Goal: Task Accomplishment & Management: Use online tool/utility

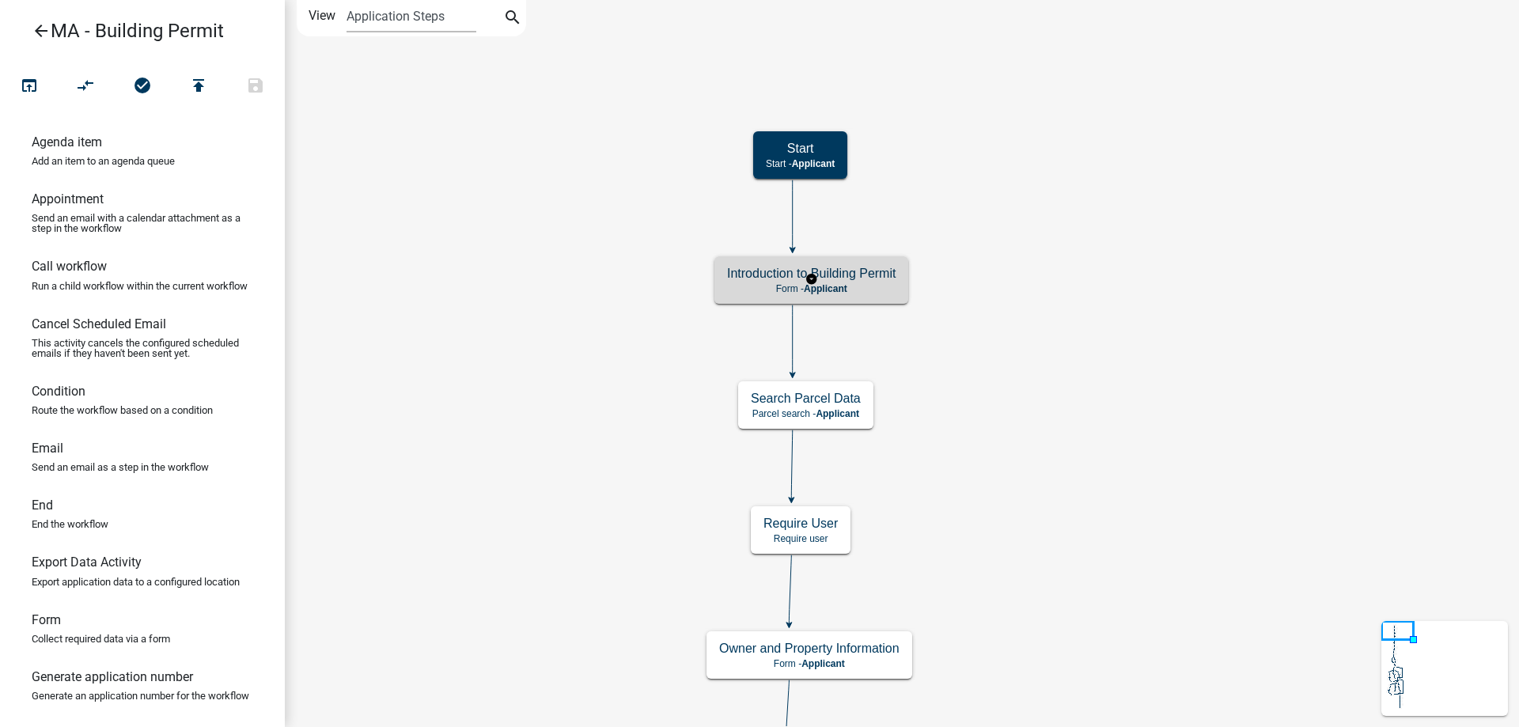
click at [853, 283] on p "Form - Applicant" at bounding box center [811, 288] width 168 height 11
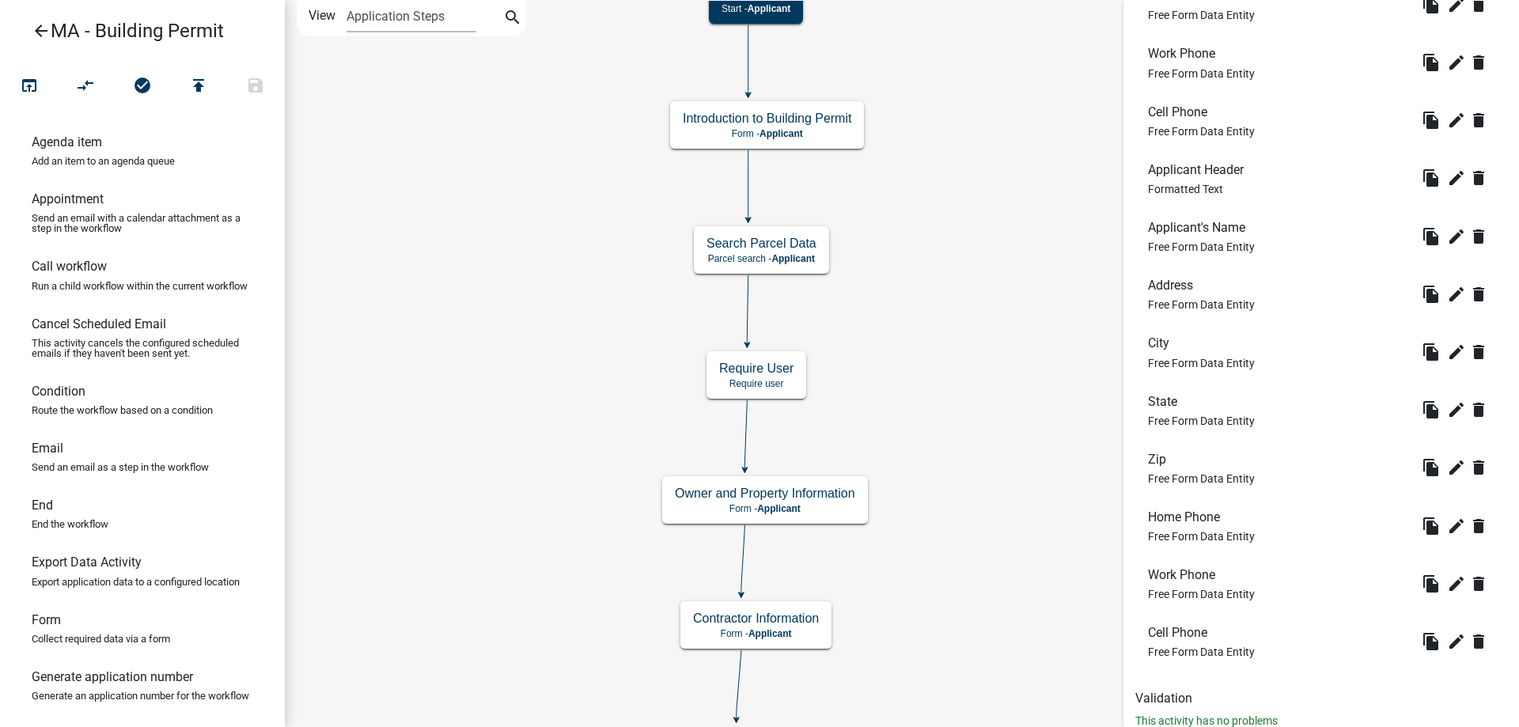
scroll to position [1352, 0]
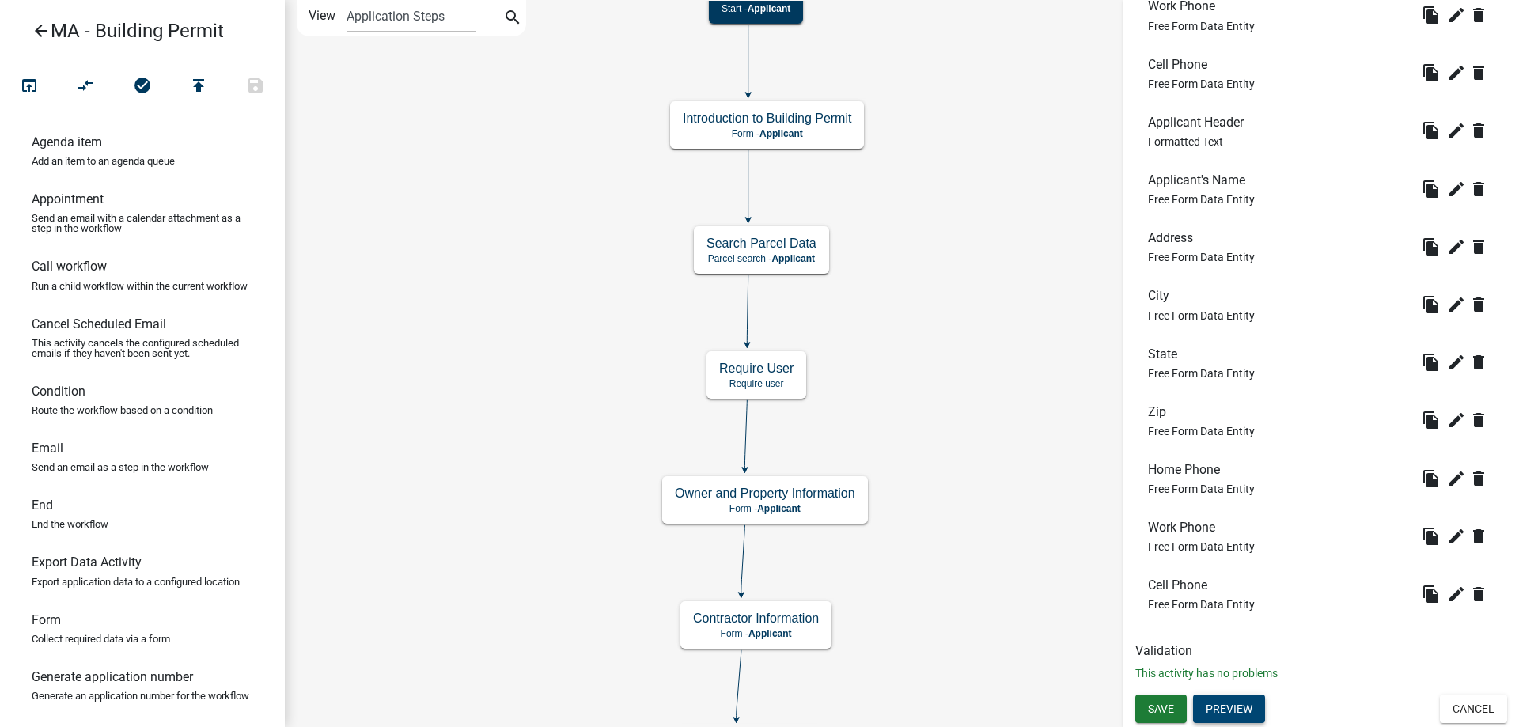
click at [1225, 718] on button "Preview" at bounding box center [1229, 709] width 72 height 28
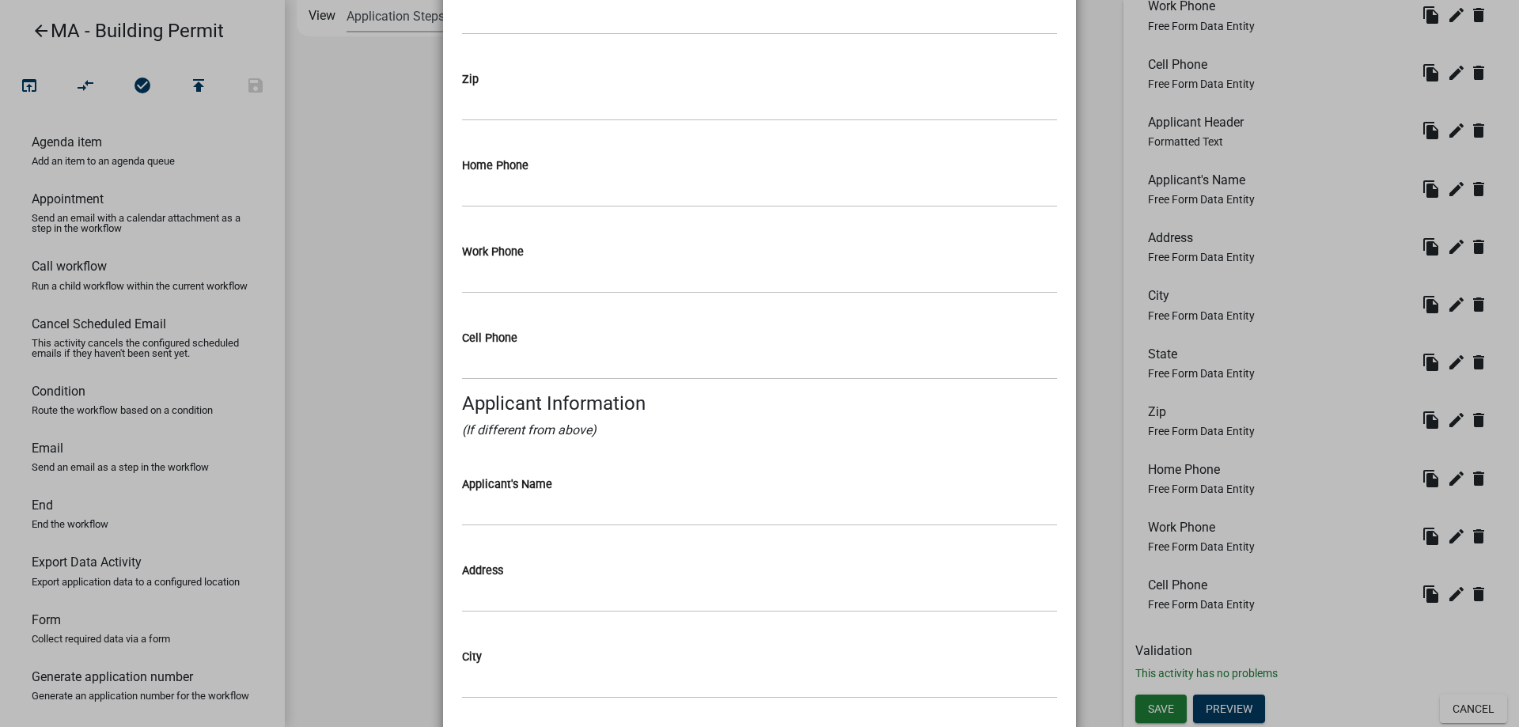
scroll to position [1042, 0]
click at [349, 346] on ngb-modal-window "Activity Preview : Owner and Property Information × Building Site Location Addr…" at bounding box center [759, 363] width 1519 height 727
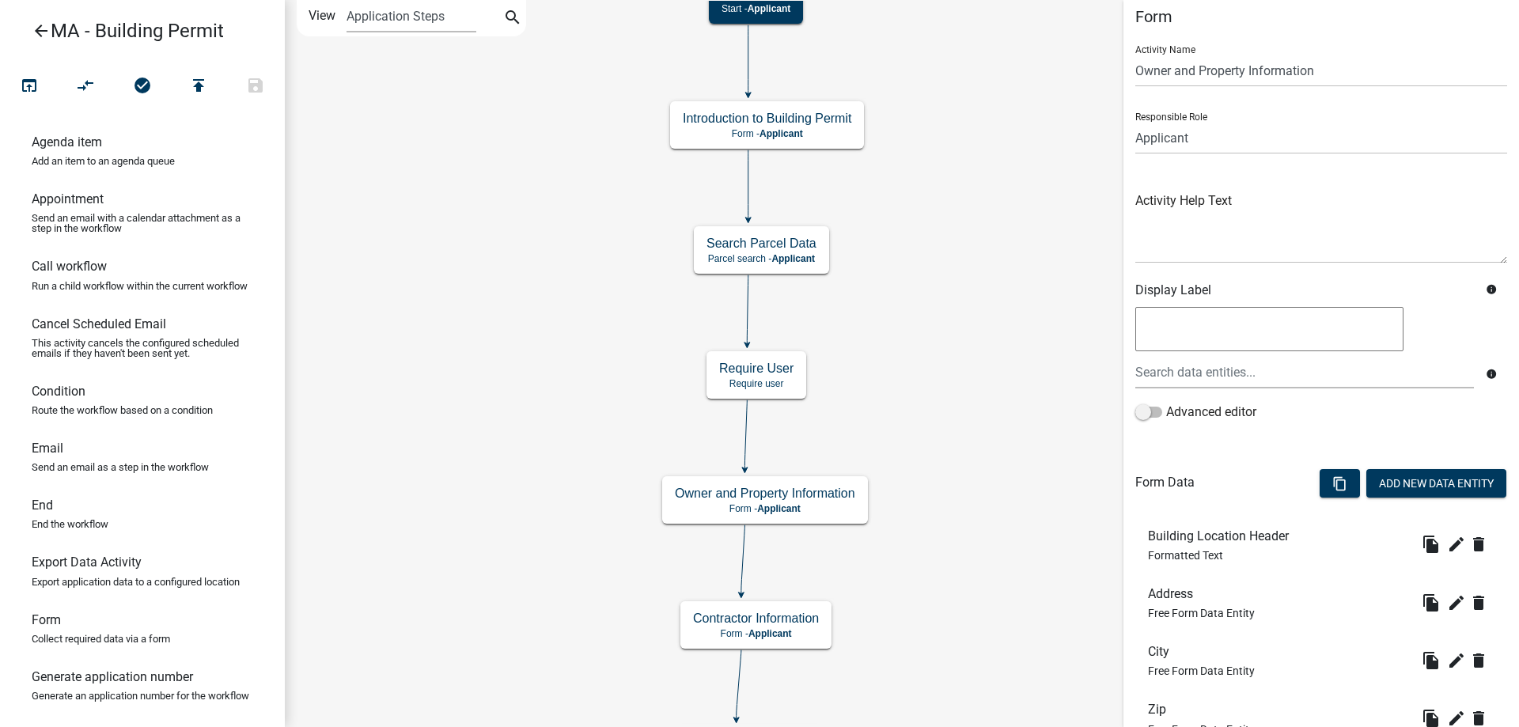
scroll to position [0, 0]
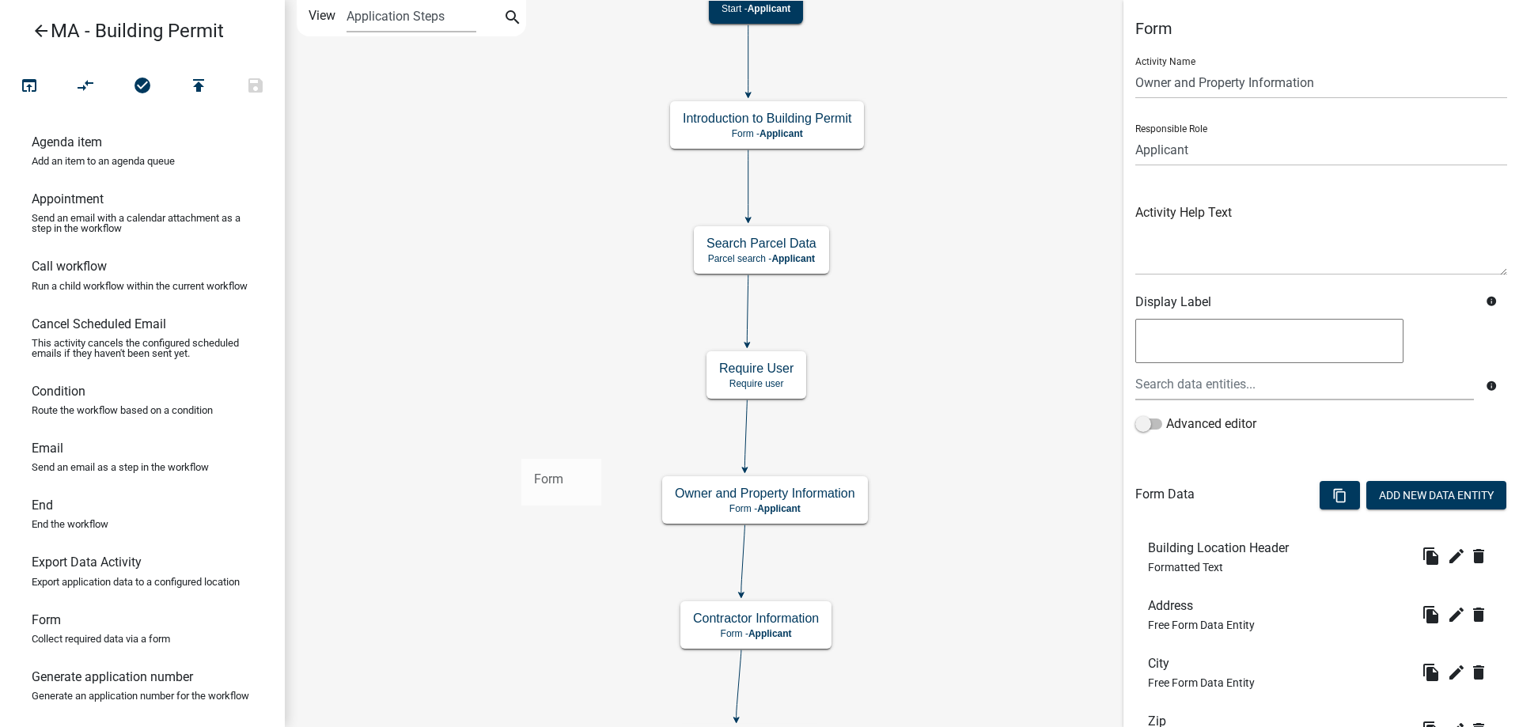
drag, startPoint x: 381, startPoint y: 516, endPoint x: 522, endPoint y: 446, distance: 157.1
click at [522, 446] on div "arrow_back MA - Building Permit open_in_browser compare_arrows check_circle pub…" at bounding box center [759, 363] width 1519 height 727
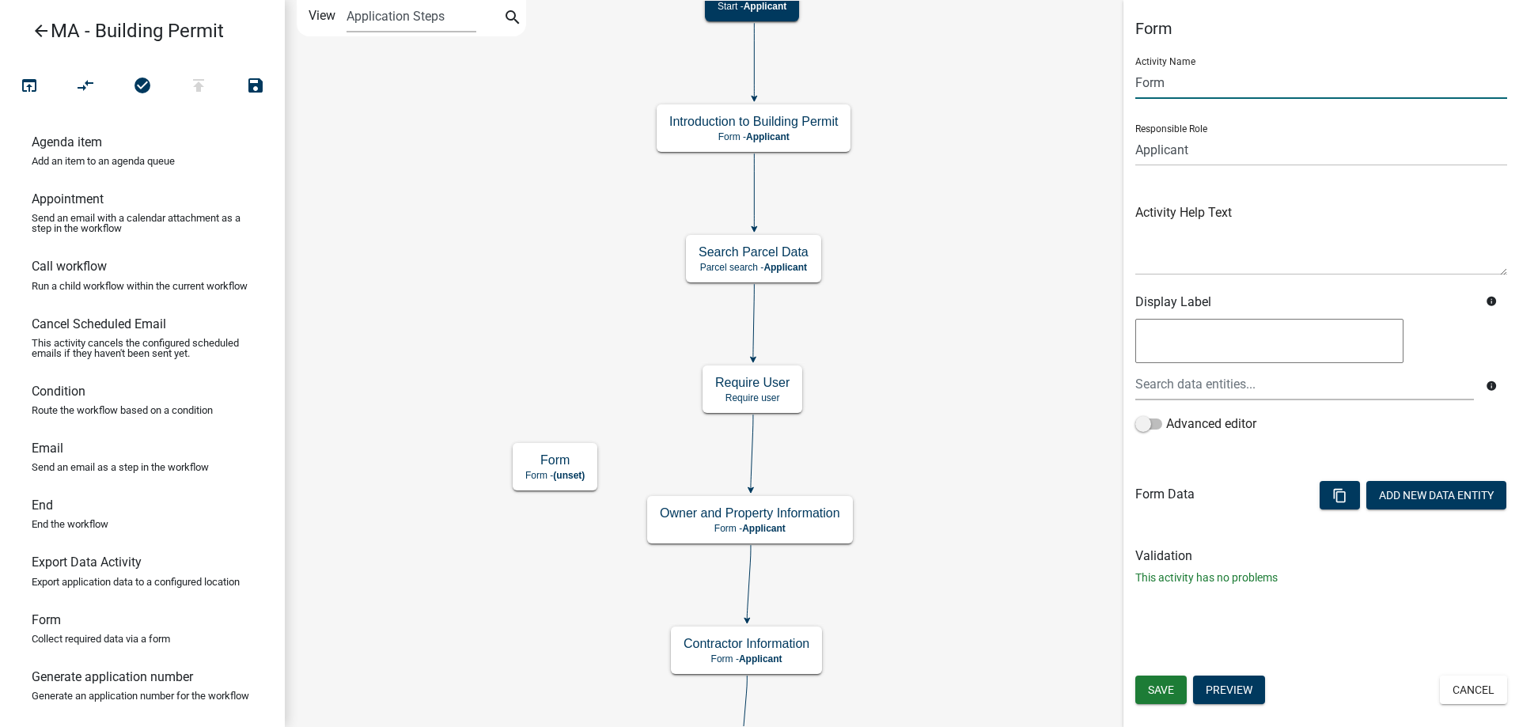
click at [1182, 86] on input "Form" at bounding box center [1321, 82] width 372 height 32
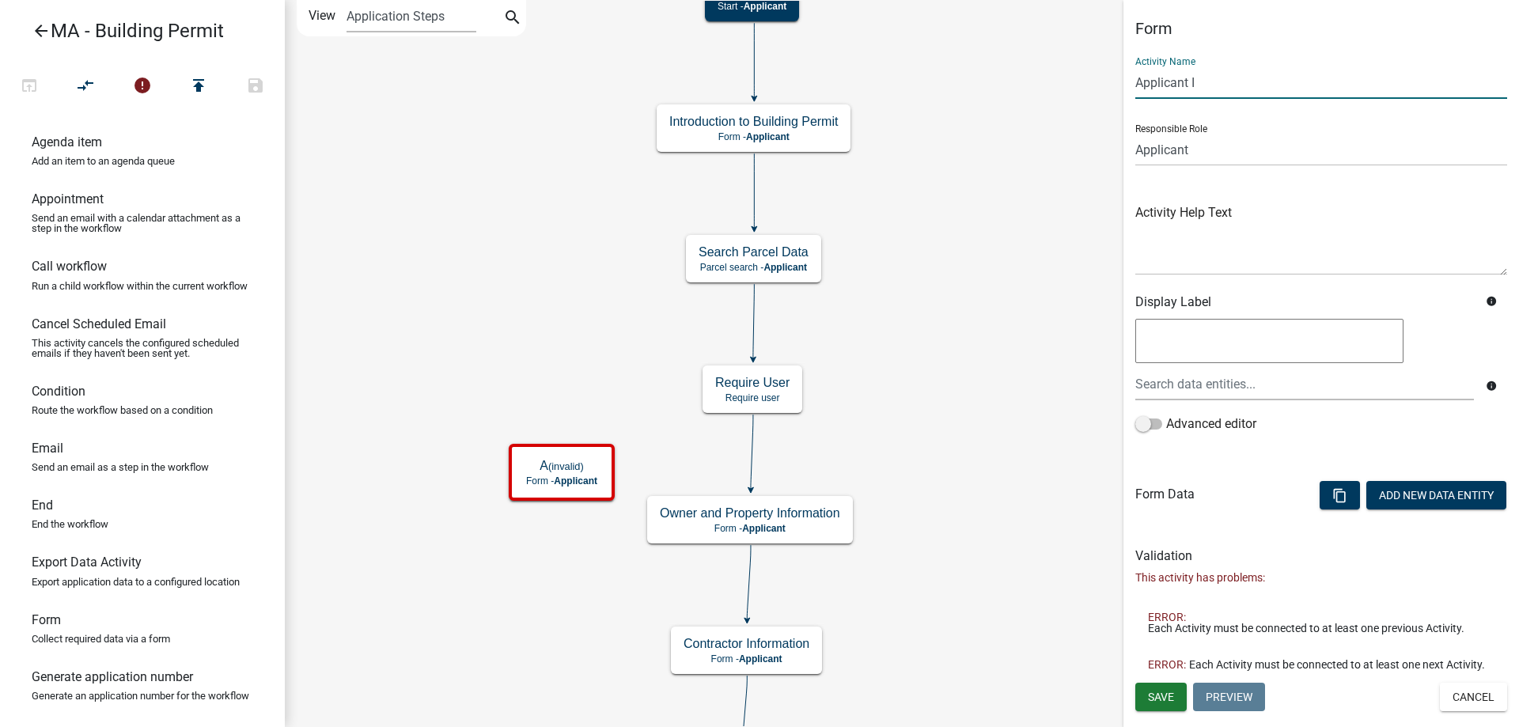
type input "Applicant Information"
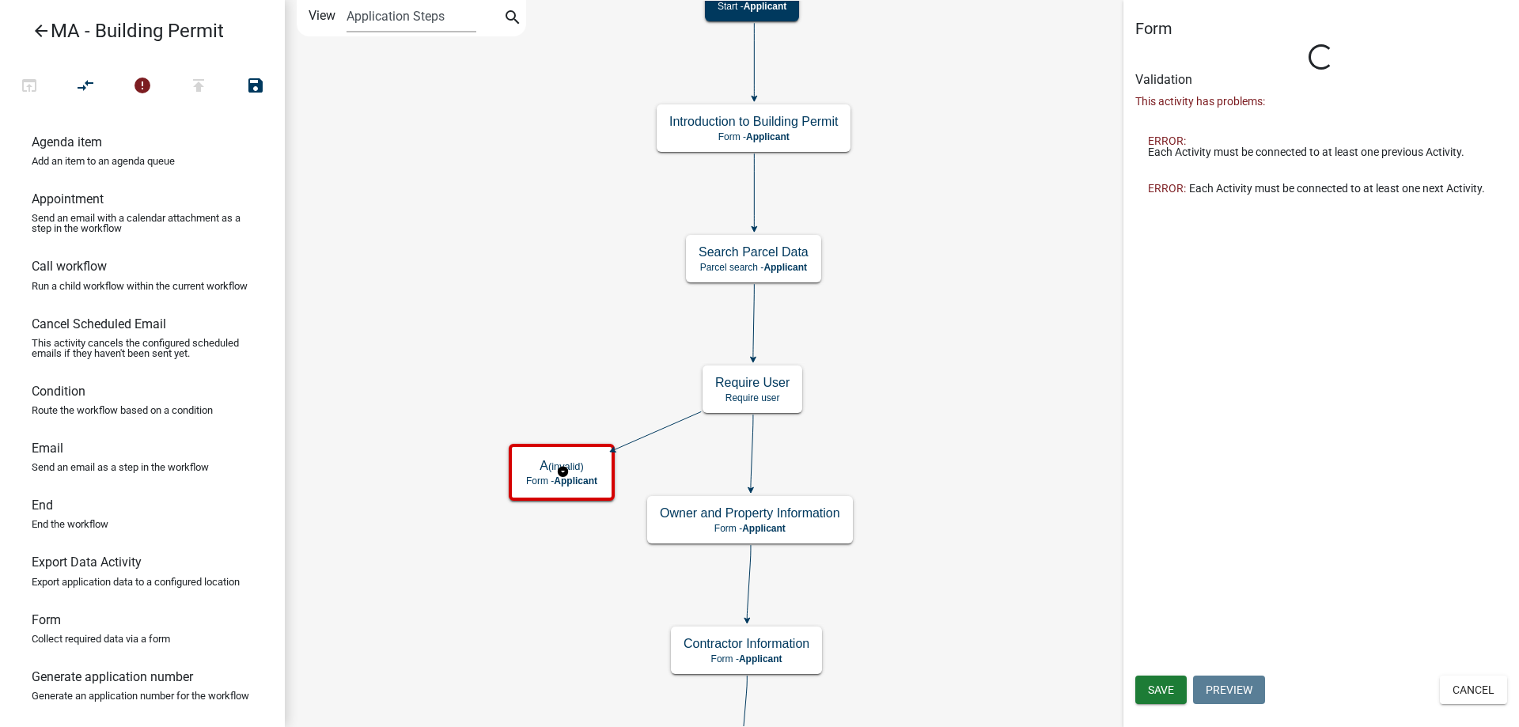
type input "Form"
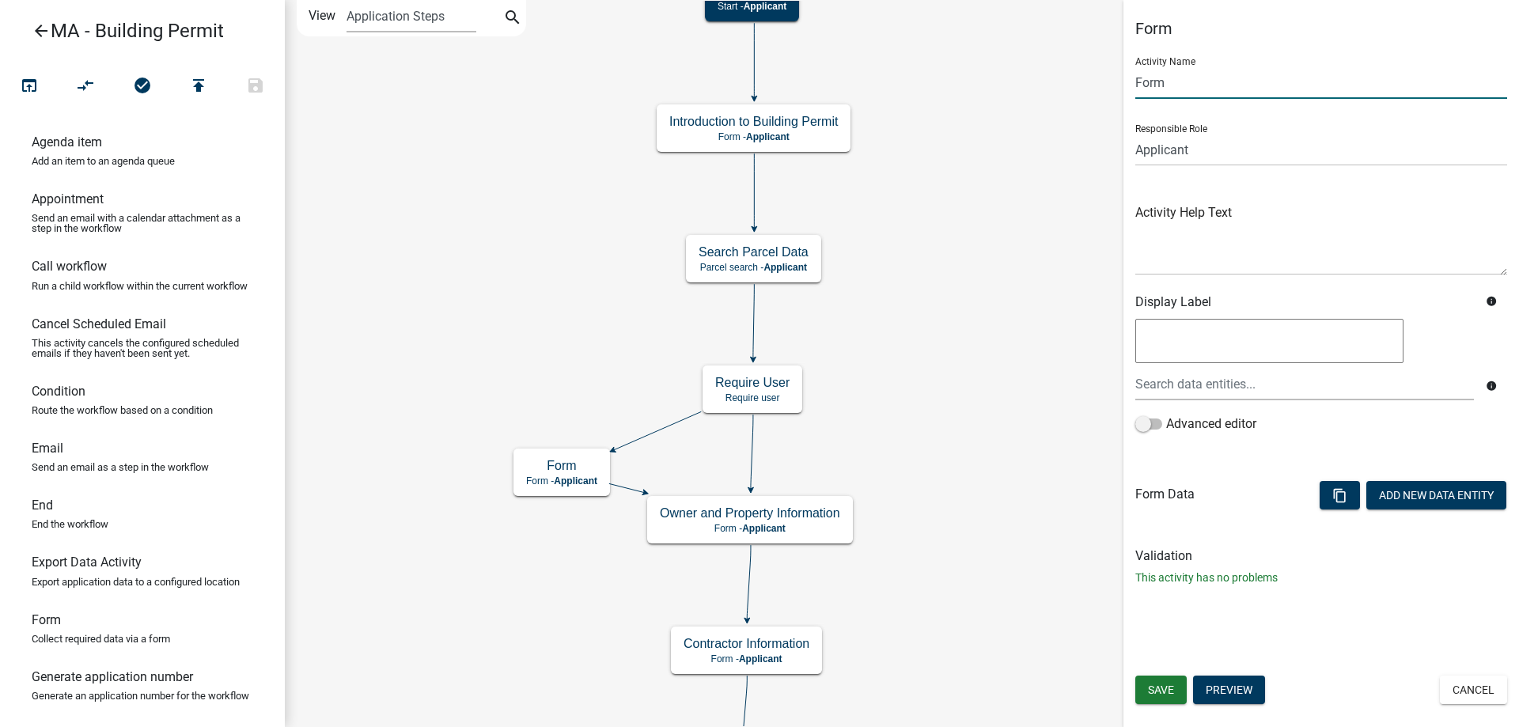
click at [1211, 96] on input "Form" at bounding box center [1321, 82] width 372 height 32
type input "Applicant Information"
click at [1157, 696] on span "Save" at bounding box center [1161, 689] width 26 height 13
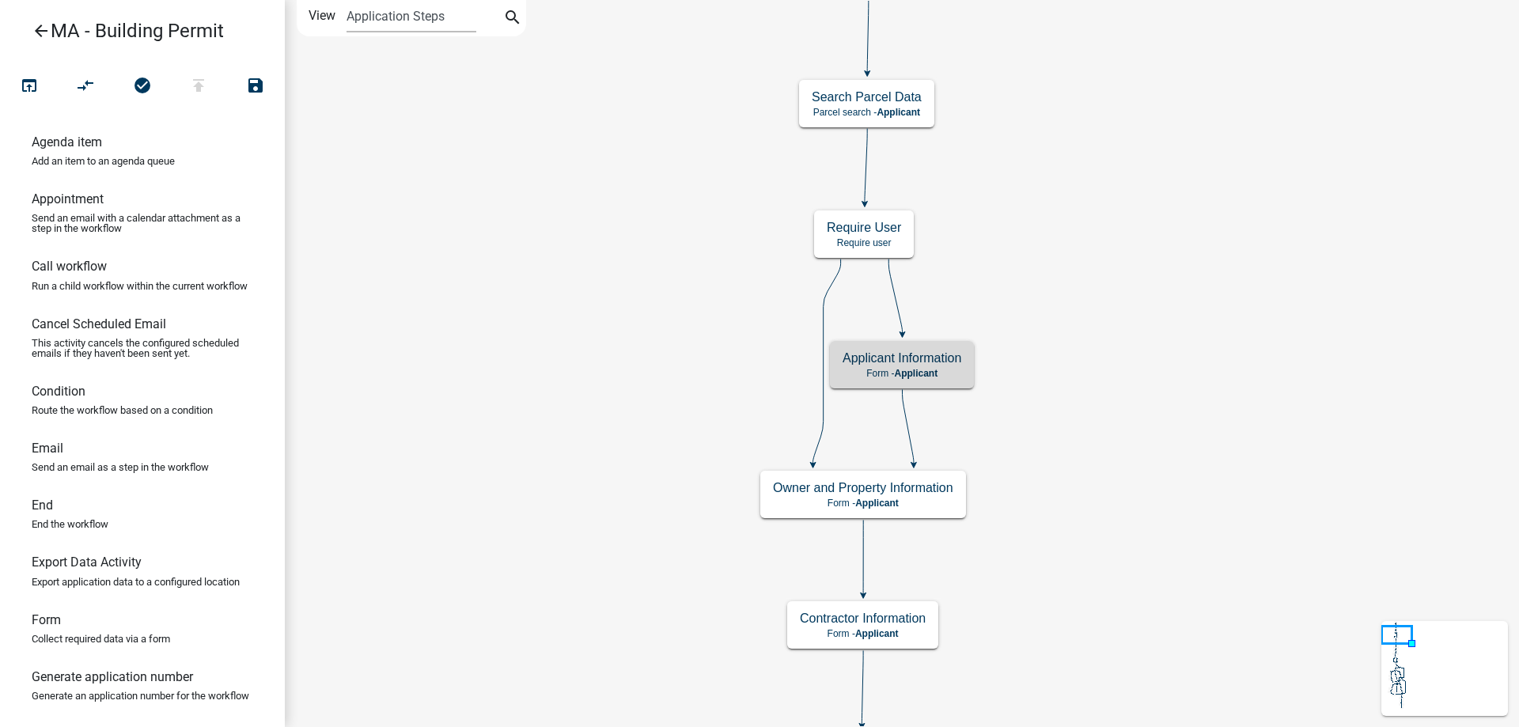
click at [833, 282] on icon at bounding box center [827, 361] width 28 height 205
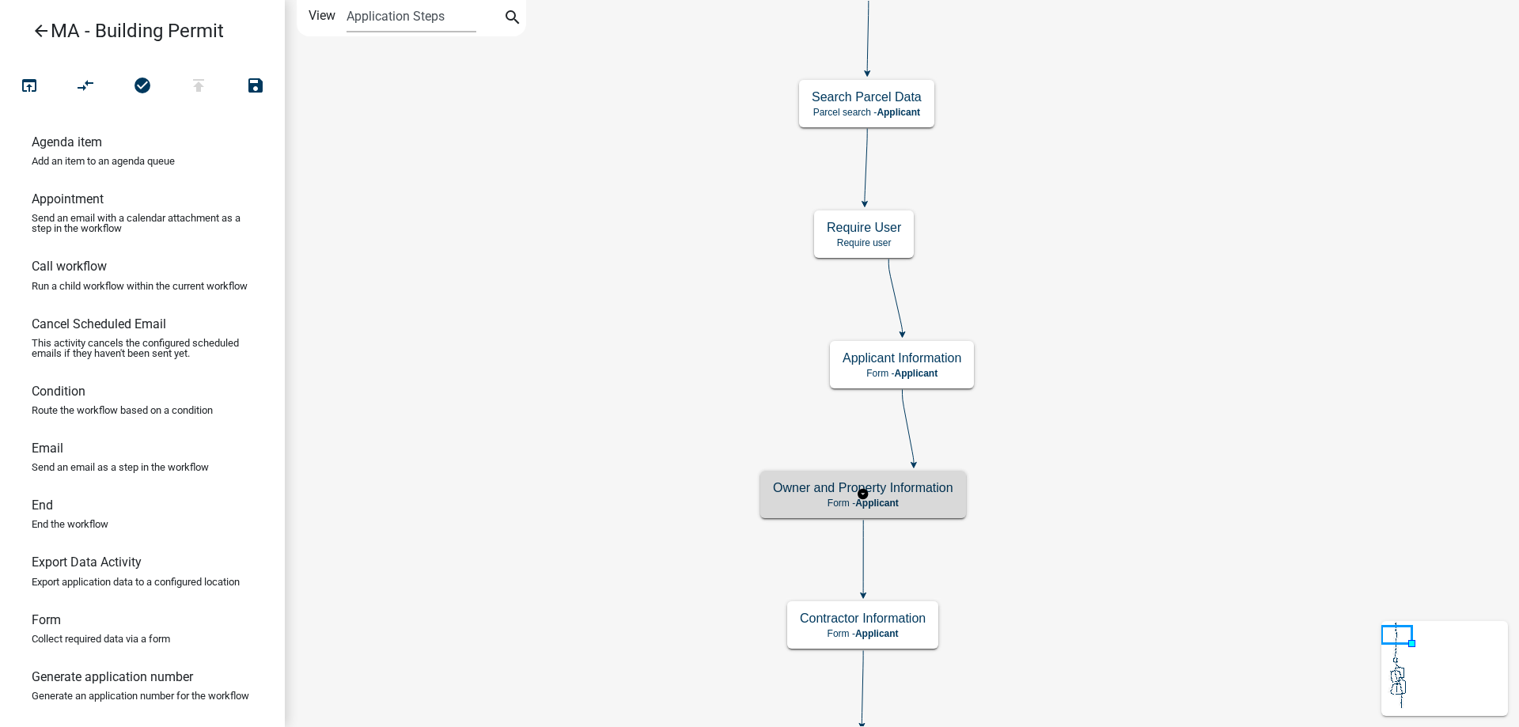
click at [945, 493] on h5 "Owner and Property Information" at bounding box center [863, 487] width 180 height 15
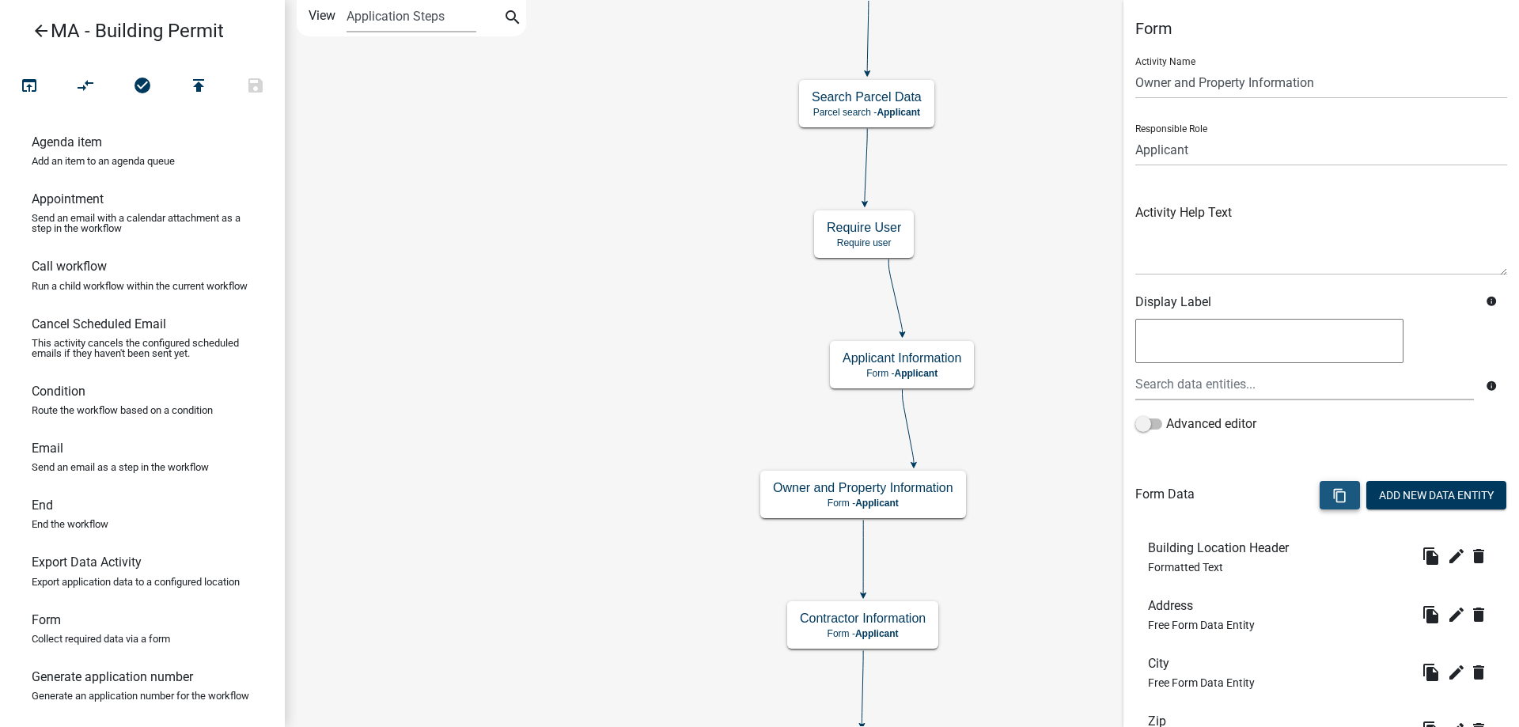
click at [1320, 489] on button "content_copy" at bounding box center [1340, 495] width 40 height 28
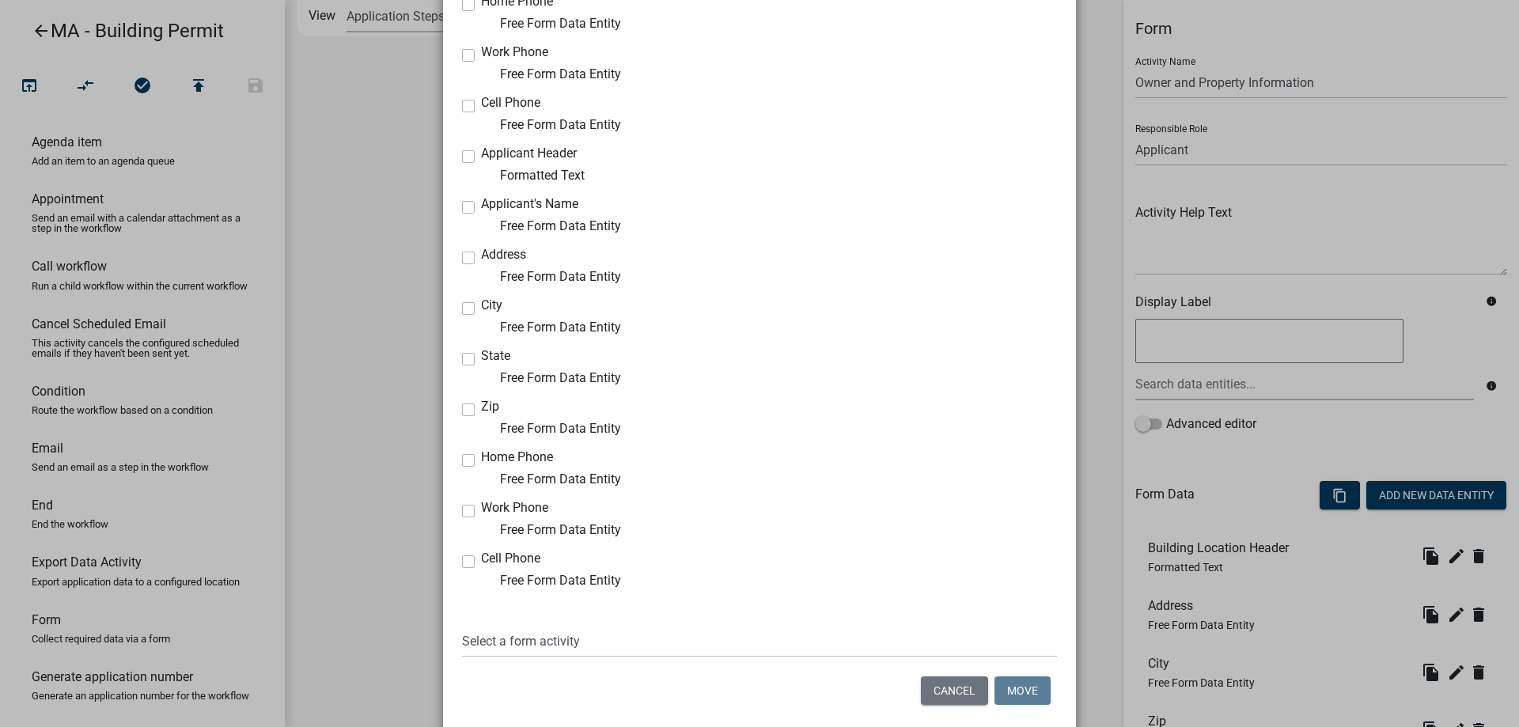
scroll to position [794, 0]
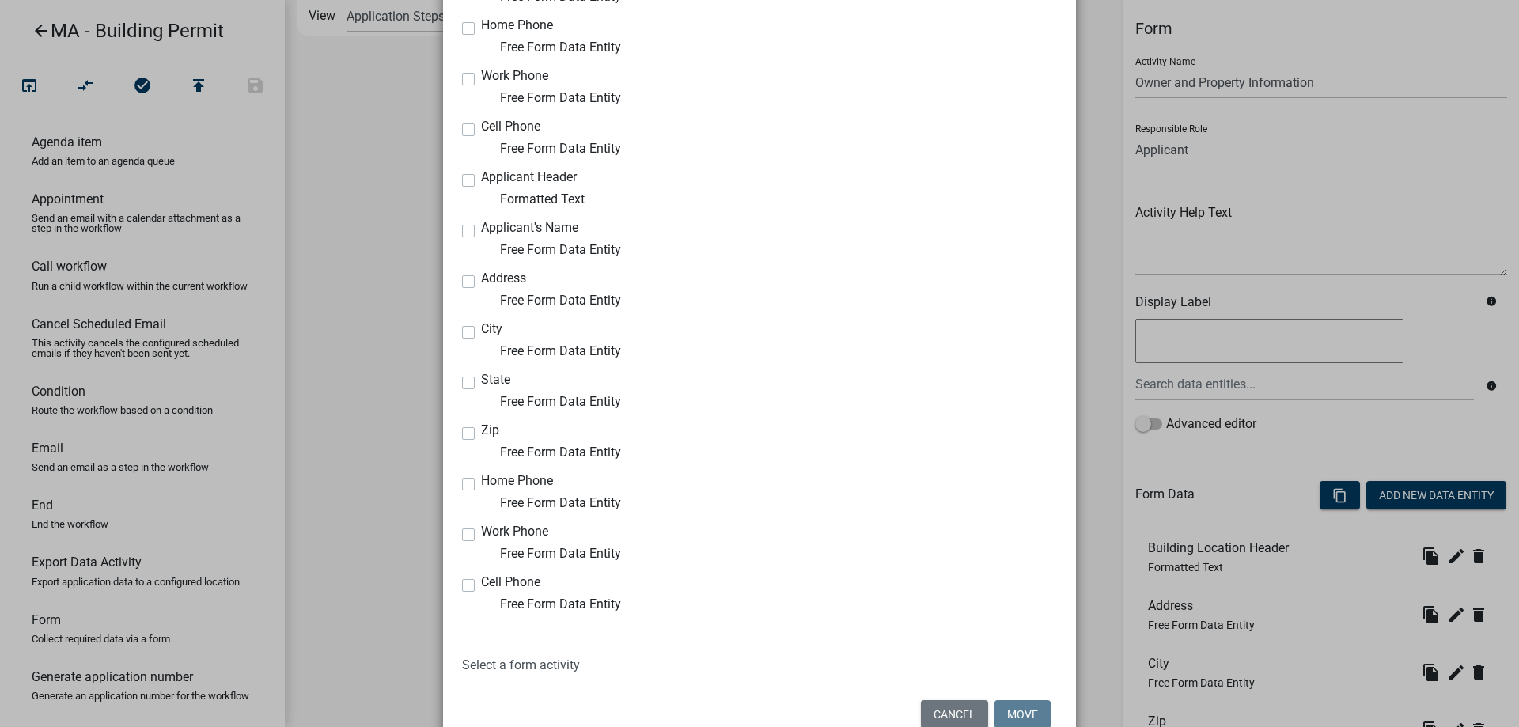
click at [481, 184] on label "Applicant Header" at bounding box center [529, 177] width 96 height 13
click at [481, 181] on input "Applicant Header" at bounding box center [486, 176] width 10 height 10
checkbox input "true"
click at [462, 222] on div "Applicant's Name Free Form Data Entity" at bounding box center [605, 241] width 286 height 38
click at [481, 233] on label "Applicant's Name" at bounding box center [529, 228] width 97 height 13
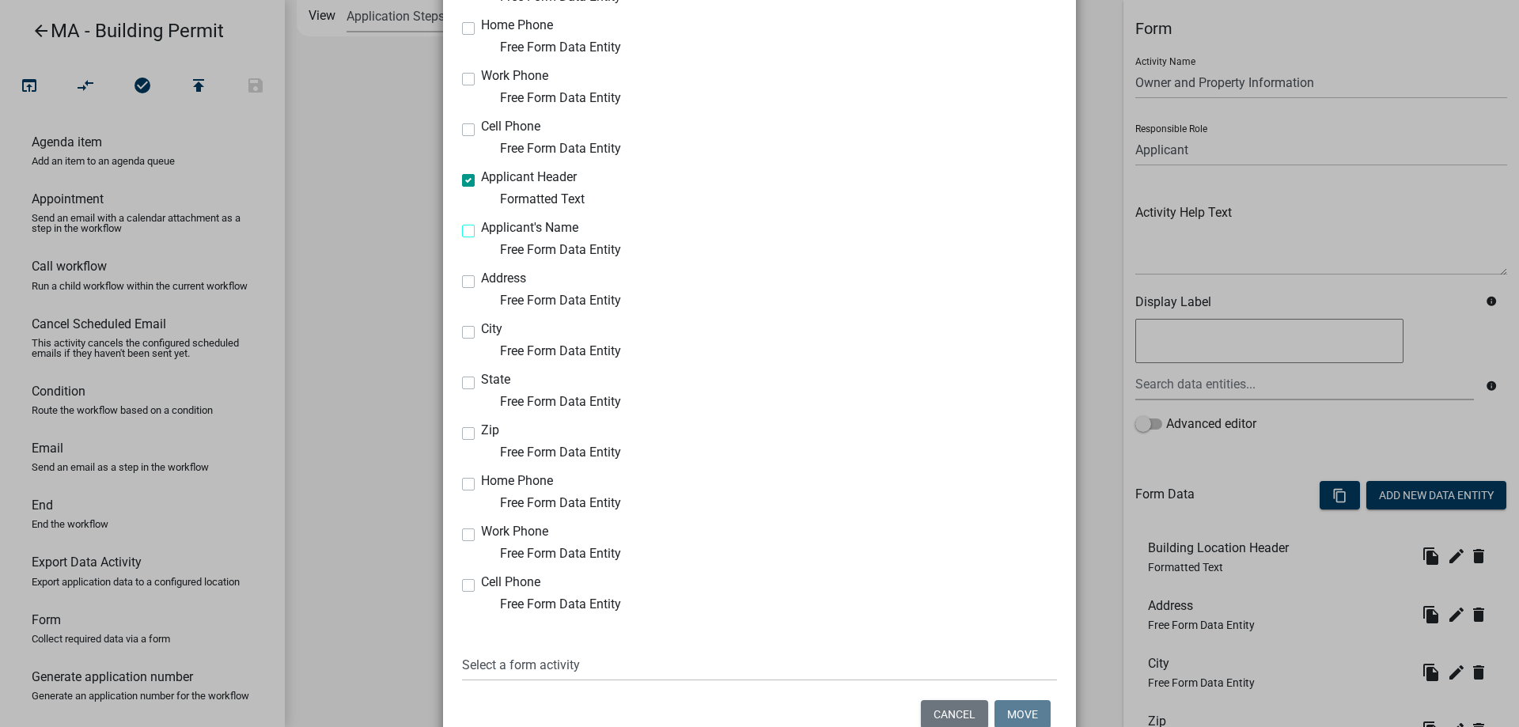
click at [481, 232] on input "Applicant's Name" at bounding box center [486, 227] width 10 height 10
checkbox input "true"
click at [481, 283] on label "Address" at bounding box center [503, 278] width 45 height 13
click at [481, 282] on input "Address" at bounding box center [486, 277] width 10 height 10
checkbox input "true"
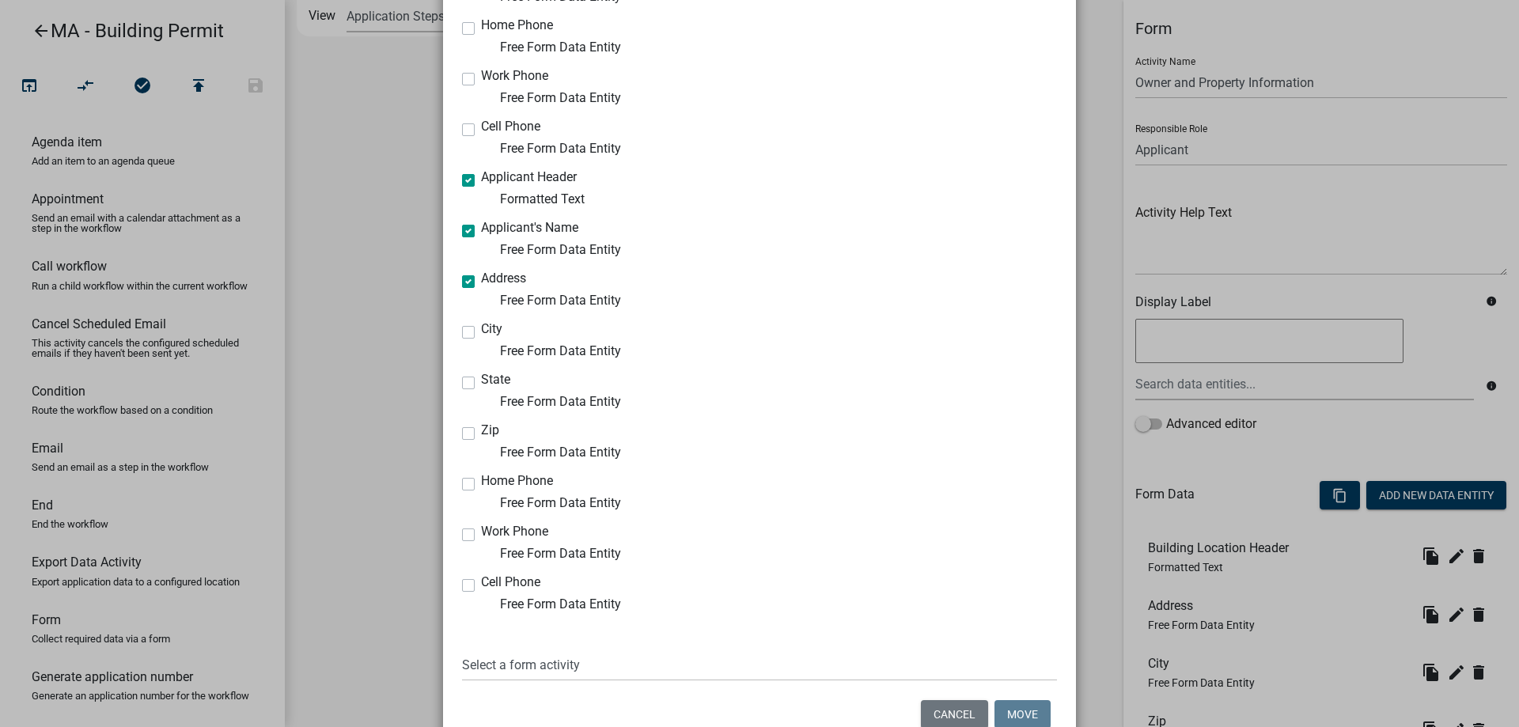
click at [481, 329] on label "City" at bounding box center [491, 329] width 21 height 13
click at [481, 329] on input "City" at bounding box center [486, 328] width 10 height 10
checkbox input "true"
click at [481, 385] on label "State" at bounding box center [495, 379] width 29 height 13
click at [481, 384] on input "State" at bounding box center [486, 378] width 10 height 10
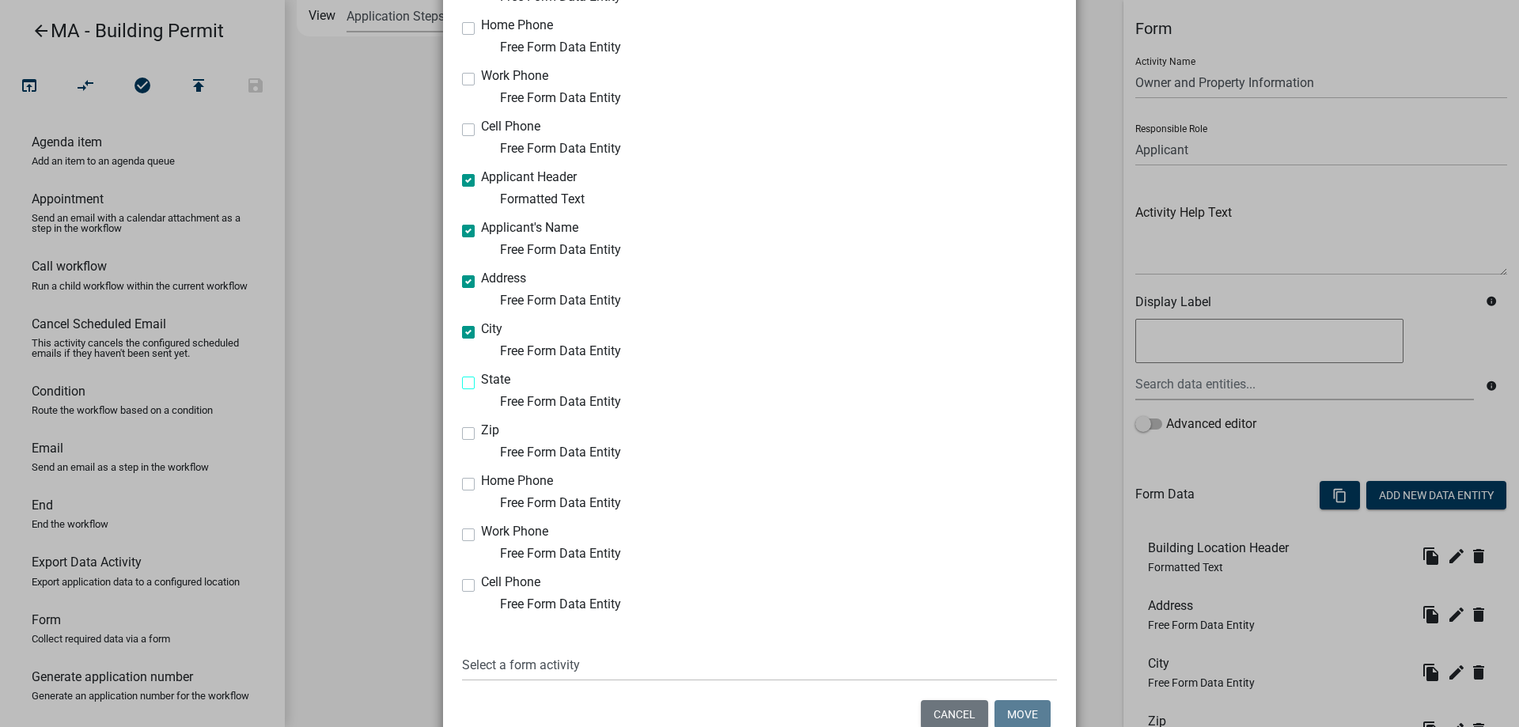
checkbox input "true"
click at [481, 434] on label "Zip" at bounding box center [490, 430] width 18 height 13
click at [481, 434] on input "Zip" at bounding box center [486, 429] width 10 height 10
checkbox input "true"
click at [481, 486] on label "Home Phone" at bounding box center [517, 481] width 72 height 13
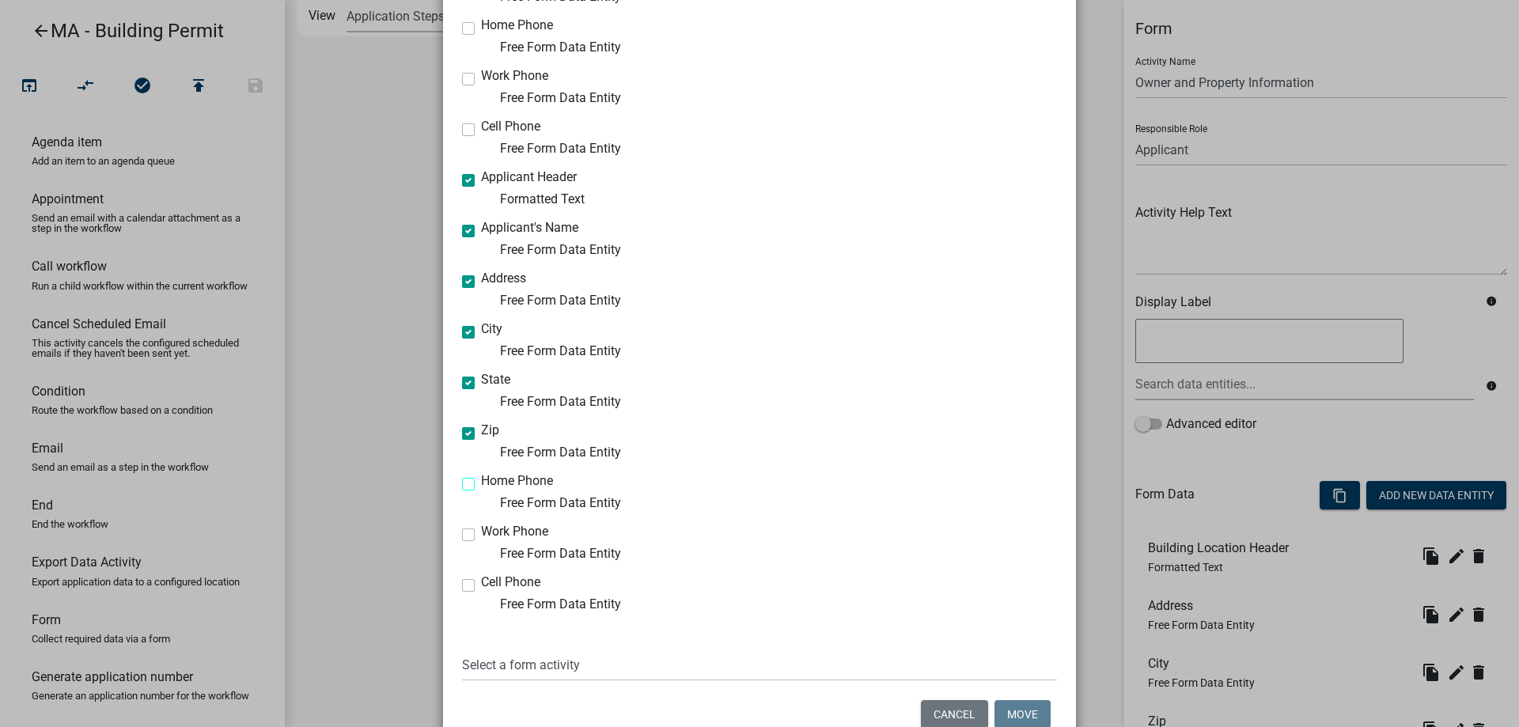
click at [481, 485] on input "Home Phone" at bounding box center [486, 480] width 10 height 10
checkbox input "true"
click at [481, 530] on label "Work Phone" at bounding box center [514, 531] width 67 height 13
click at [481, 530] on input "Work Phone" at bounding box center [486, 530] width 10 height 10
checkbox input "true"
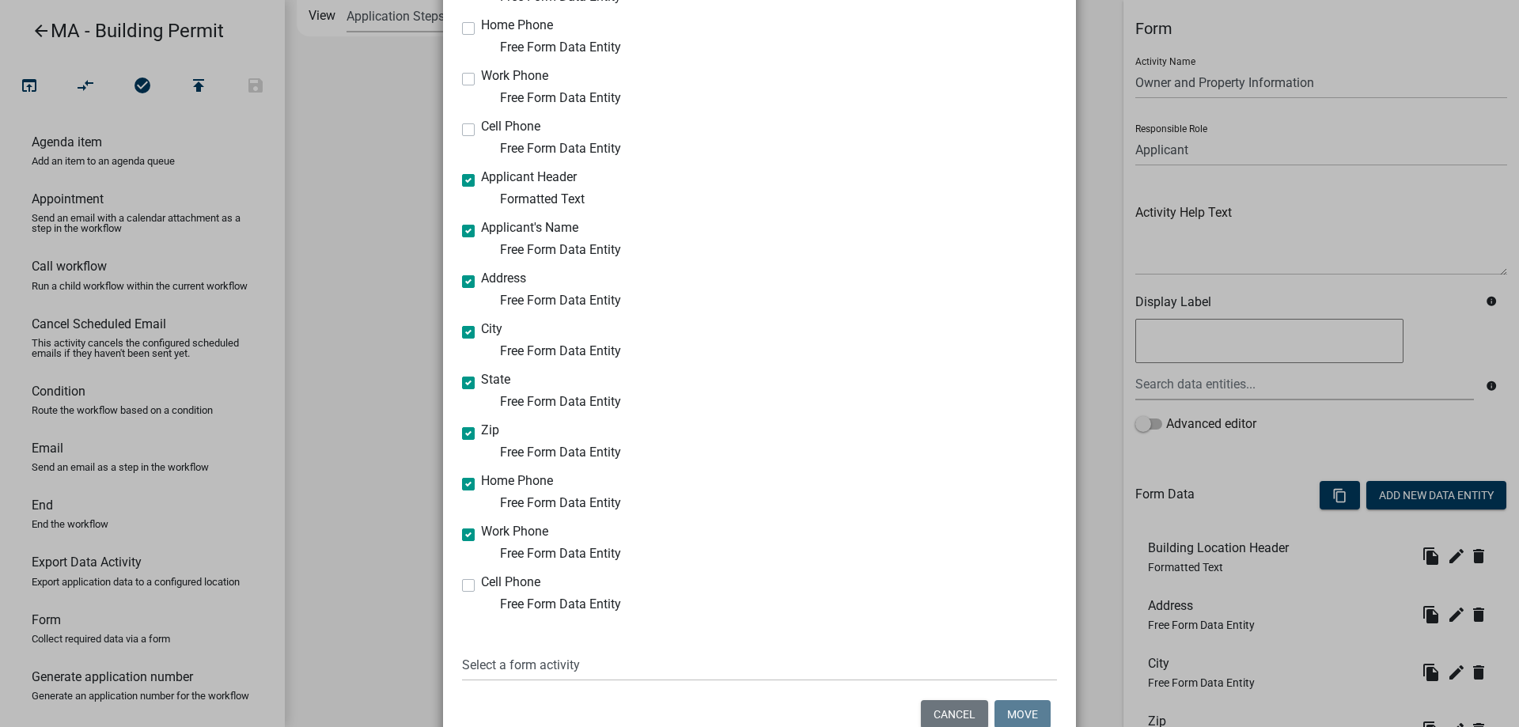
click at [481, 589] on label "Cell Phone" at bounding box center [510, 582] width 59 height 13
click at [481, 586] on input "Cell Phone" at bounding box center [486, 581] width 10 height 10
checkbox input "true"
click at [514, 653] on select "Select a form activity Building Site and Setback Info Application Submittal Pla…" at bounding box center [759, 665] width 595 height 32
select select "d06f824a-e74a-495e-9bf9-59da7d26e968"
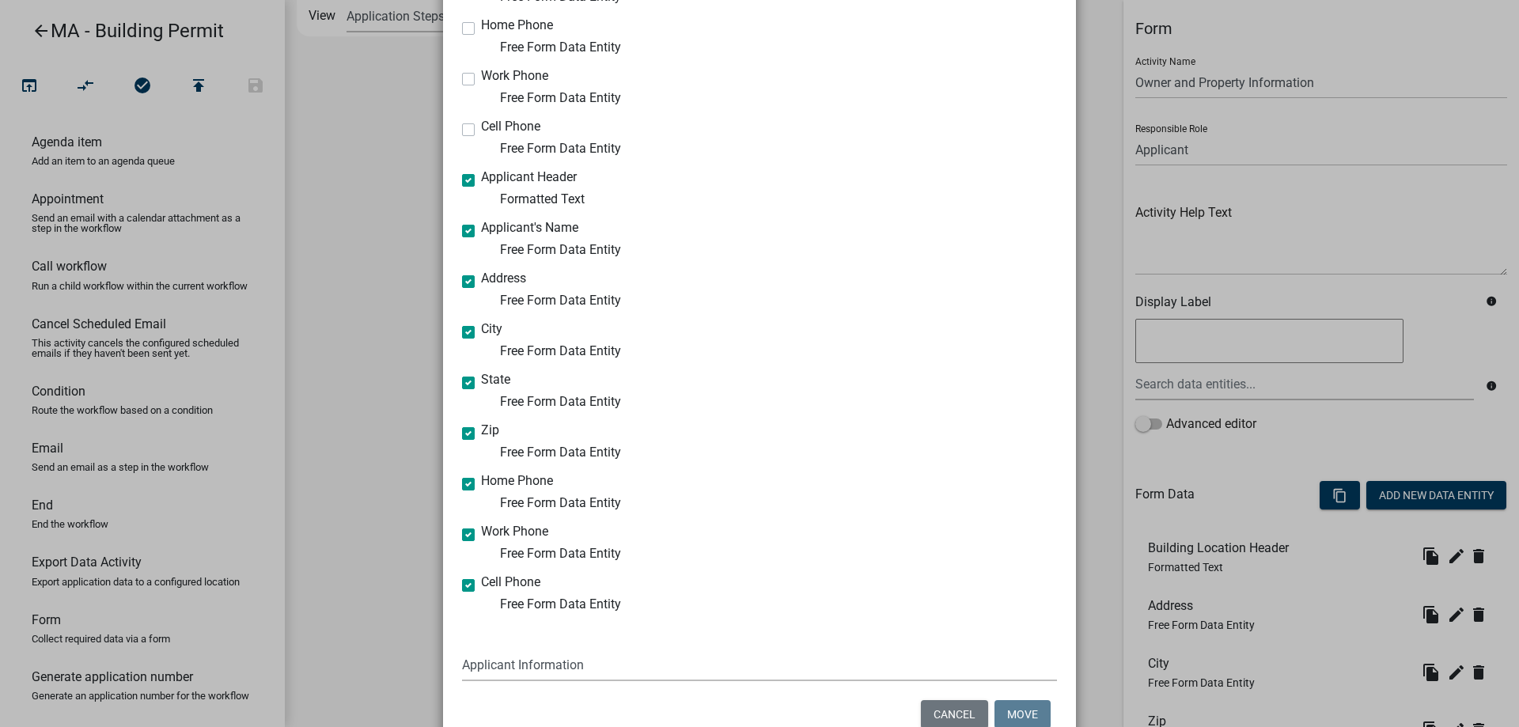
click at [462, 649] on select "Select a form activity Building Site and Setback Info Application Submittal Pla…" at bounding box center [759, 665] width 595 height 32
click at [1022, 710] on button "Move" at bounding box center [1022, 714] width 56 height 28
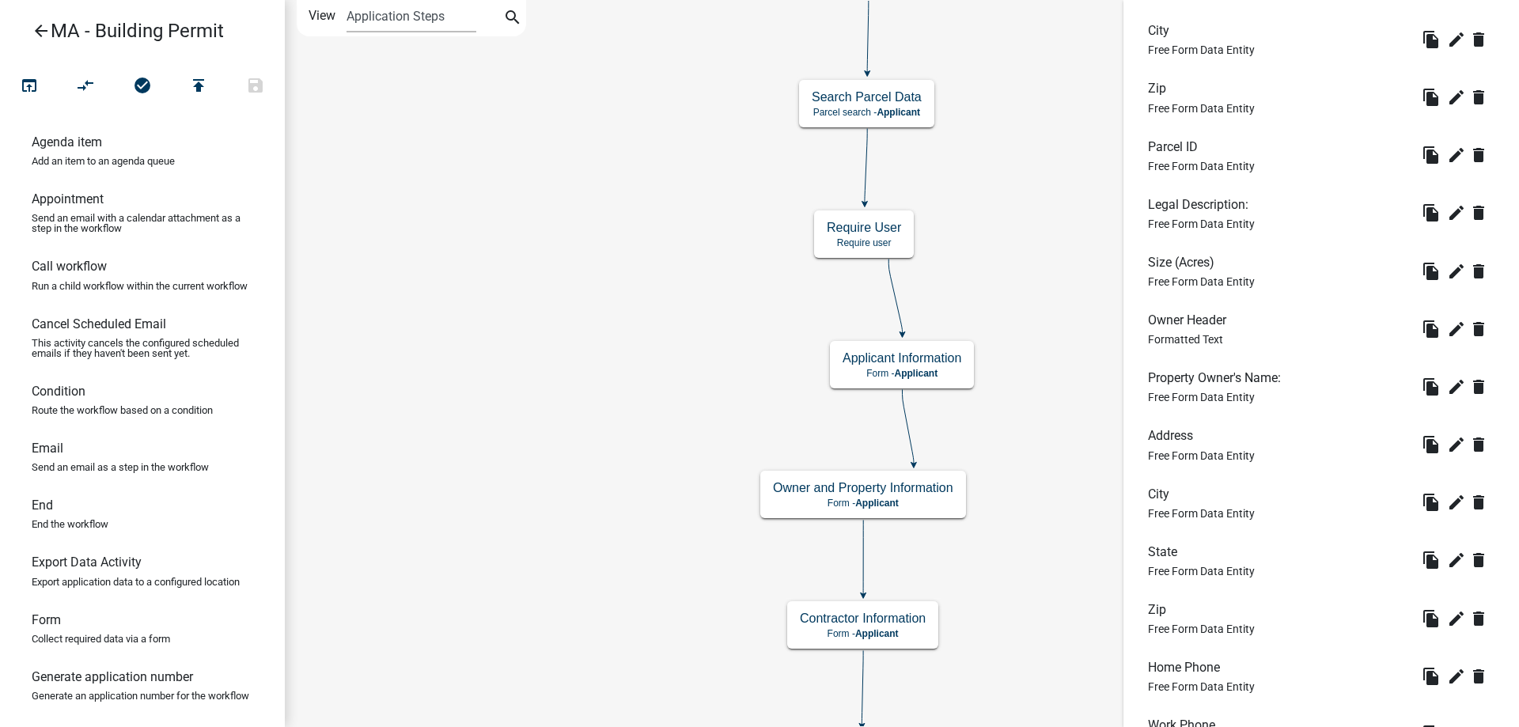
scroll to position [831, 0]
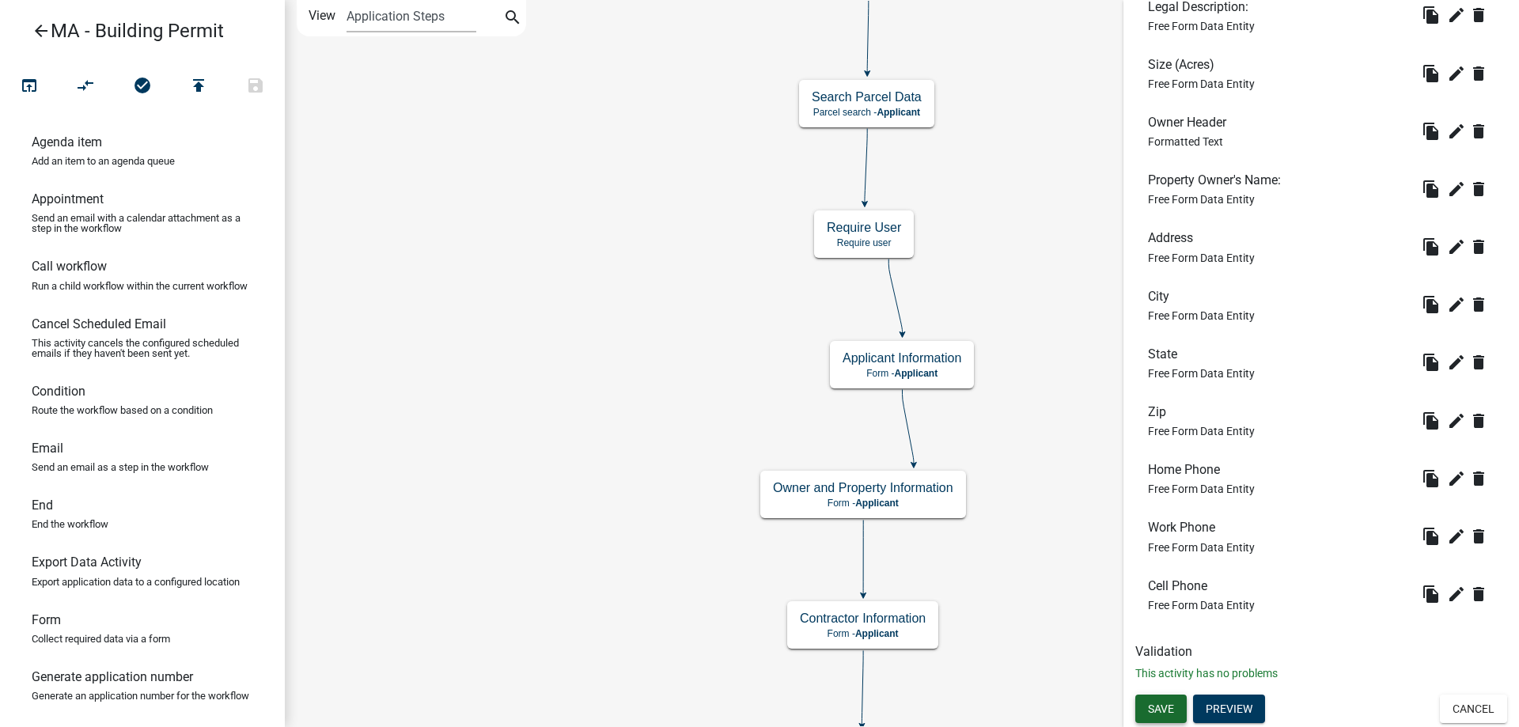
click at [1166, 711] on span "Save" at bounding box center [1161, 708] width 26 height 13
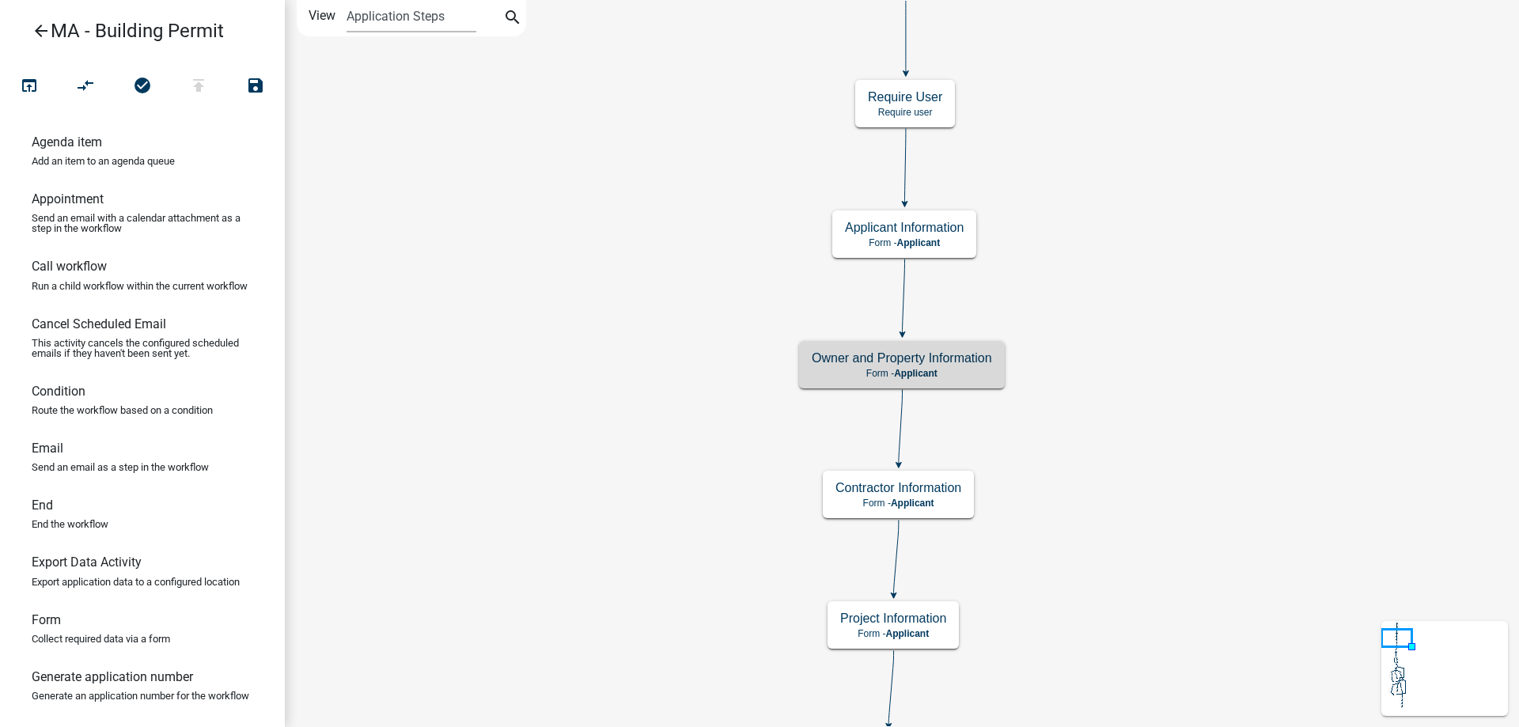
scroll to position [0, 0]
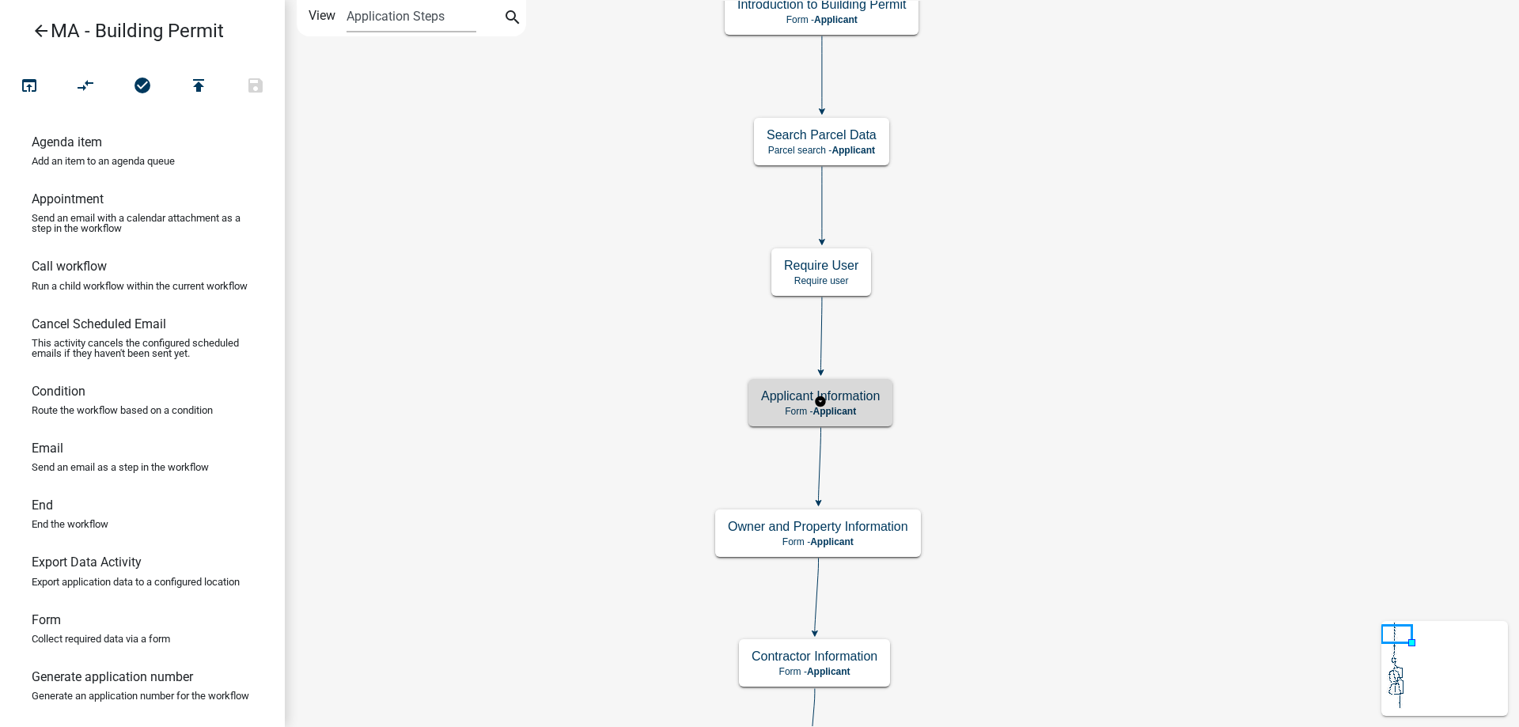
click at [827, 406] on span "Applicant" at bounding box center [834, 411] width 44 height 11
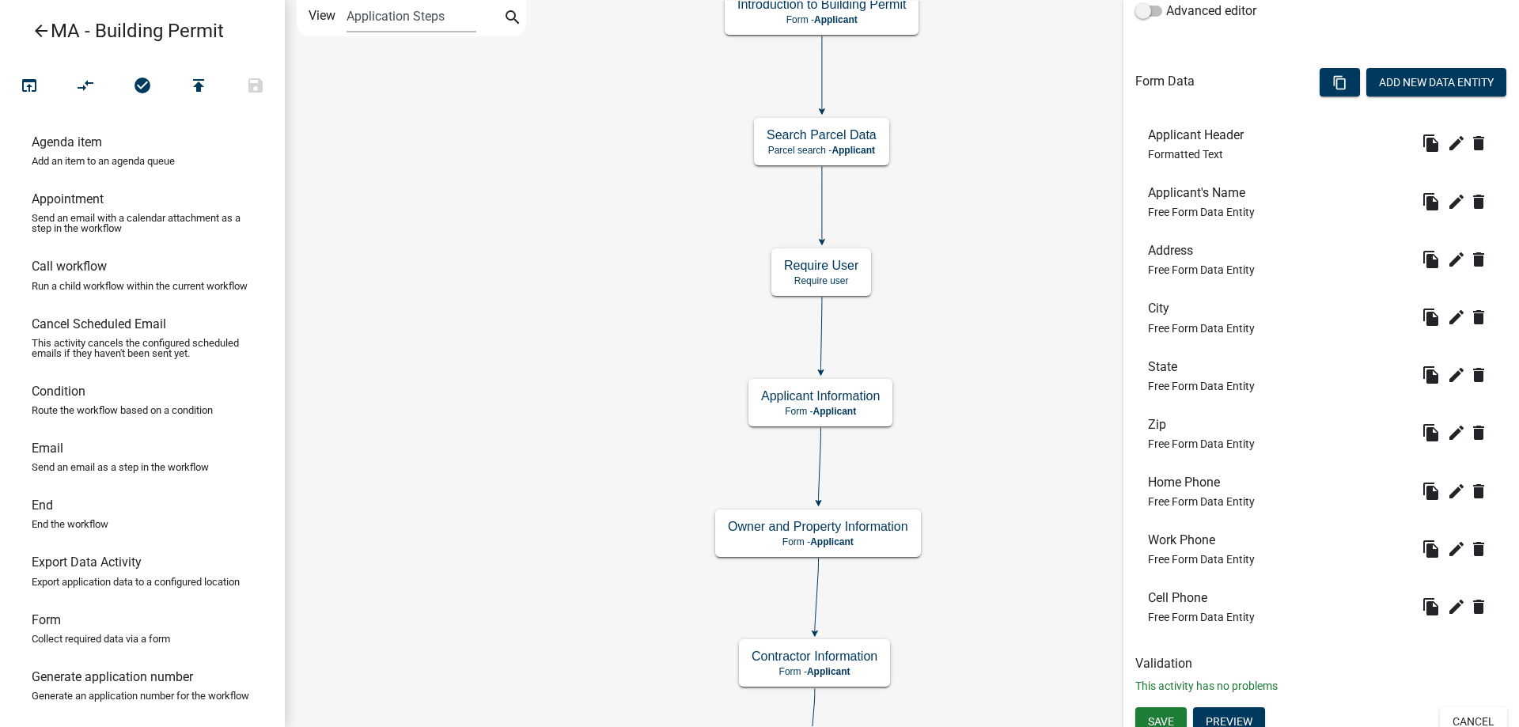
scroll to position [426, 0]
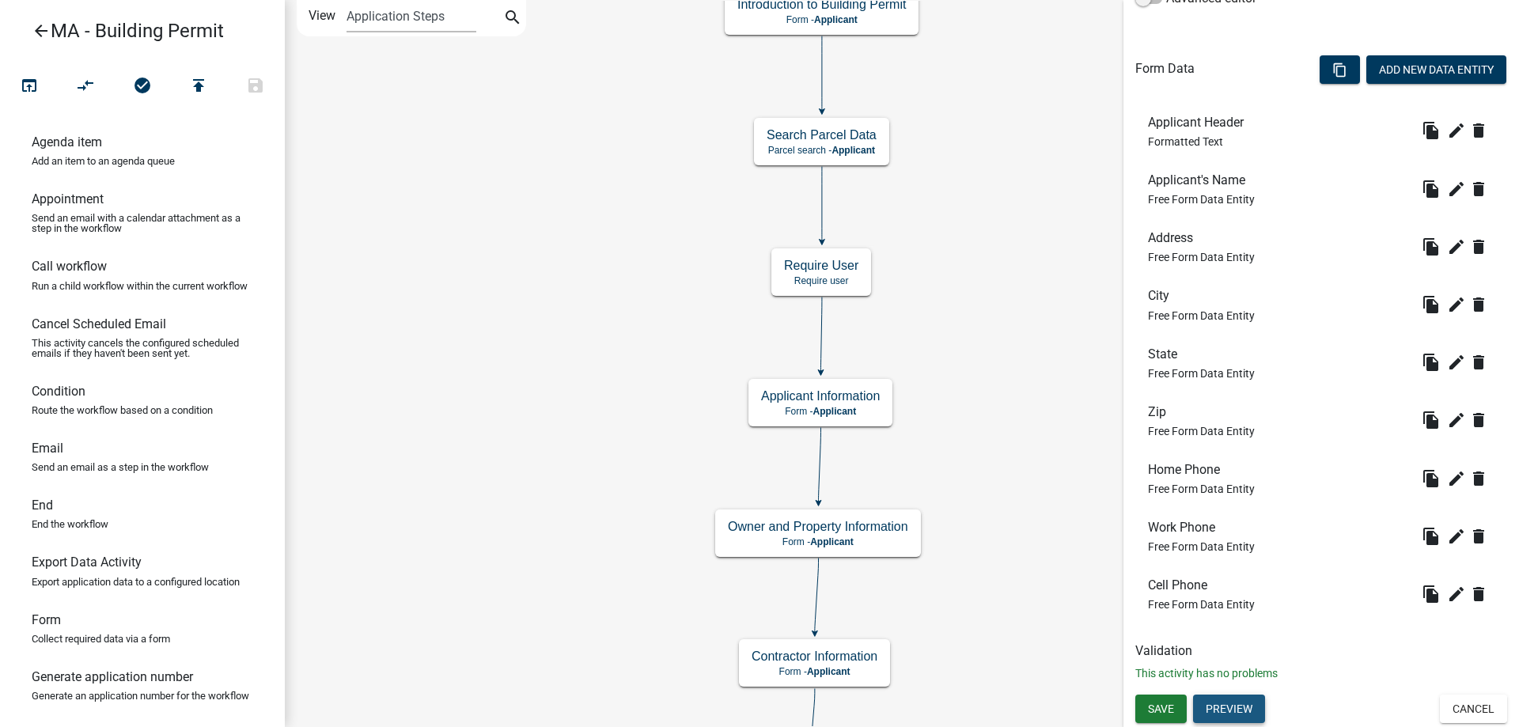
click at [1248, 711] on button "Preview" at bounding box center [1229, 709] width 72 height 28
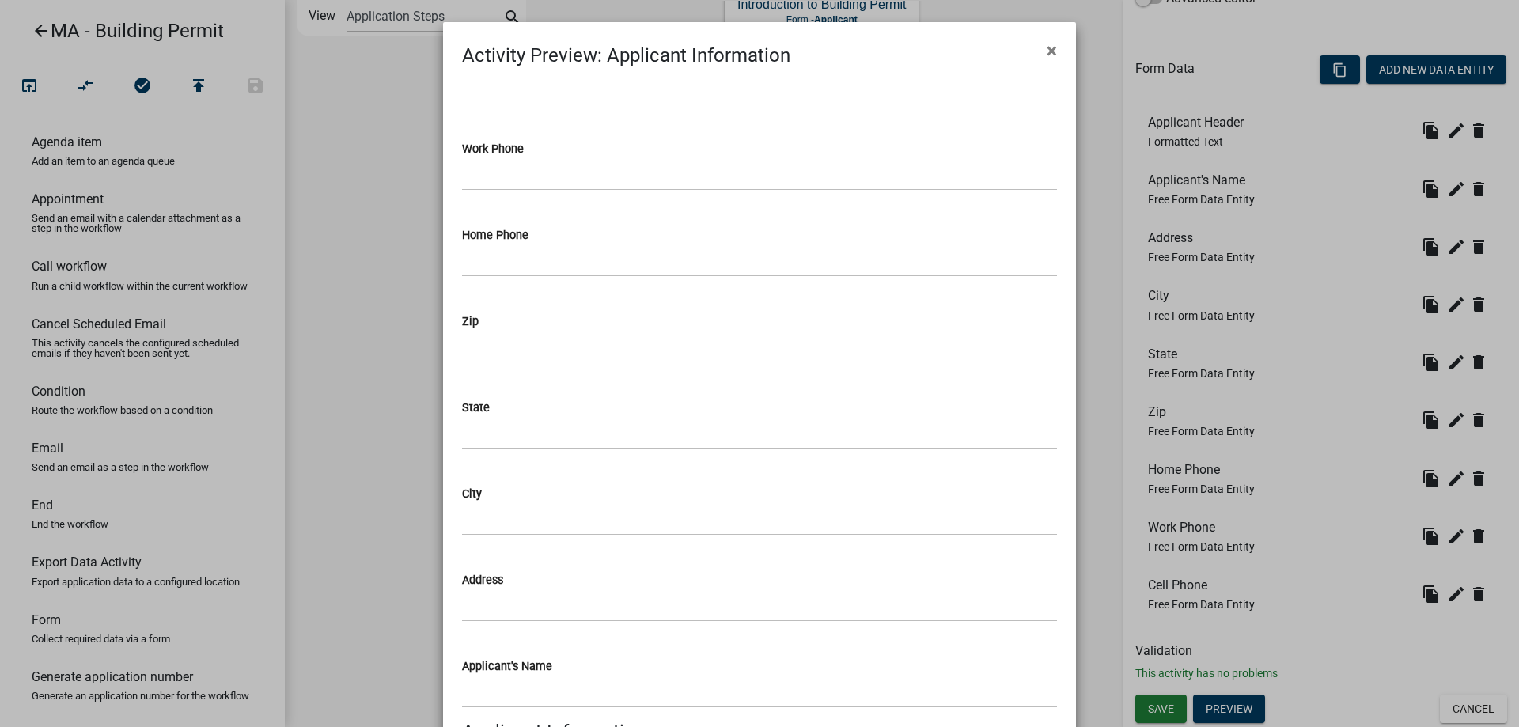
scroll to position [276, 0]
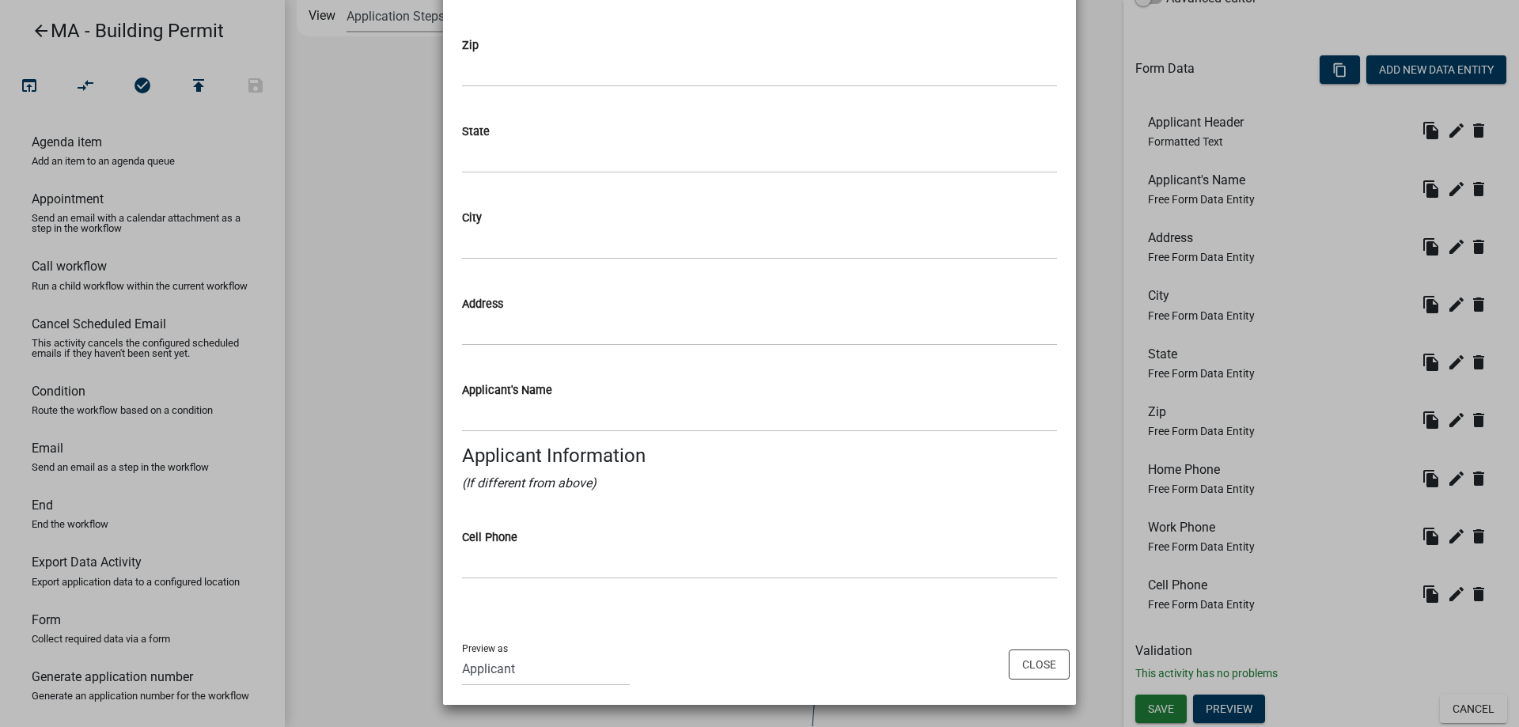
click at [392, 459] on ngb-modal-window "Activity Preview : Applicant Information × Work Phone Home Phone Zip State City…" at bounding box center [759, 363] width 1519 height 727
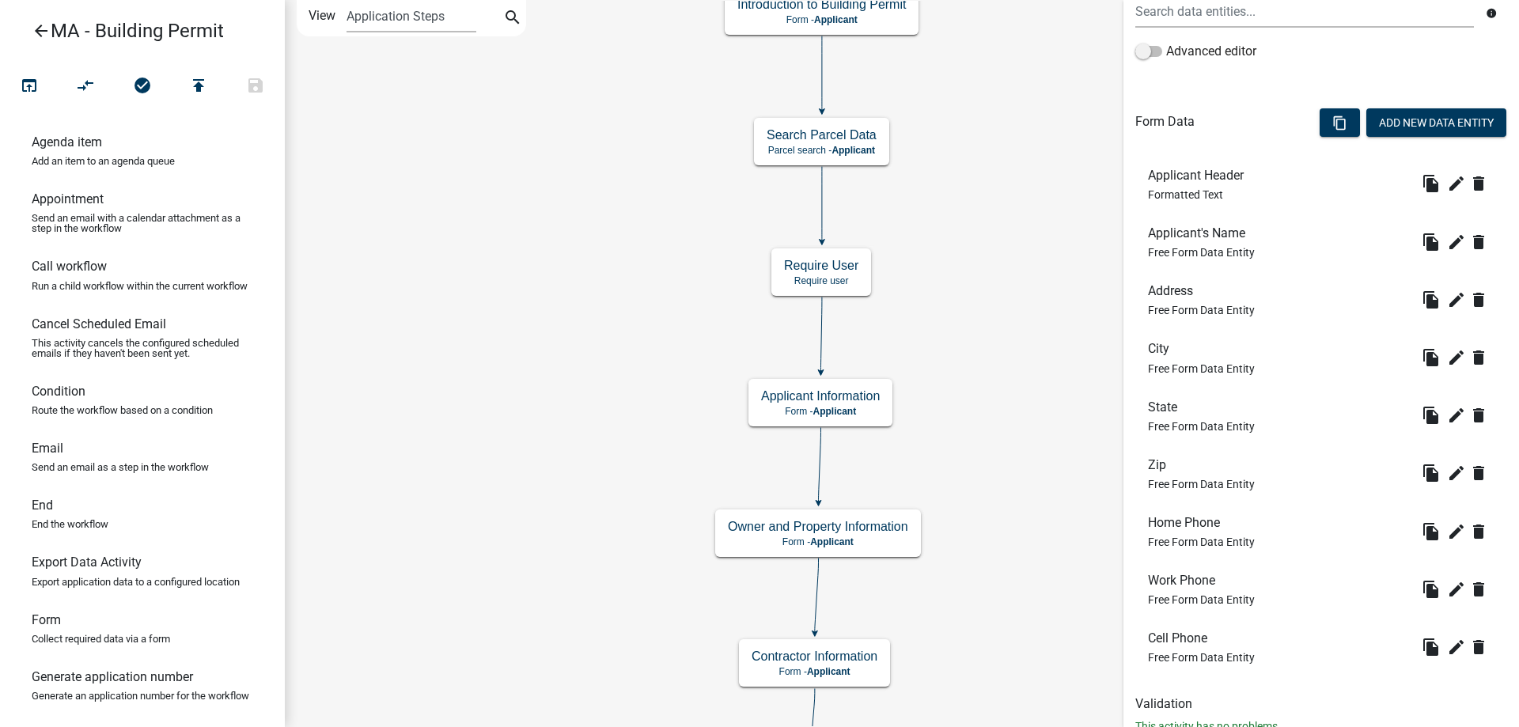
scroll to position [426, 0]
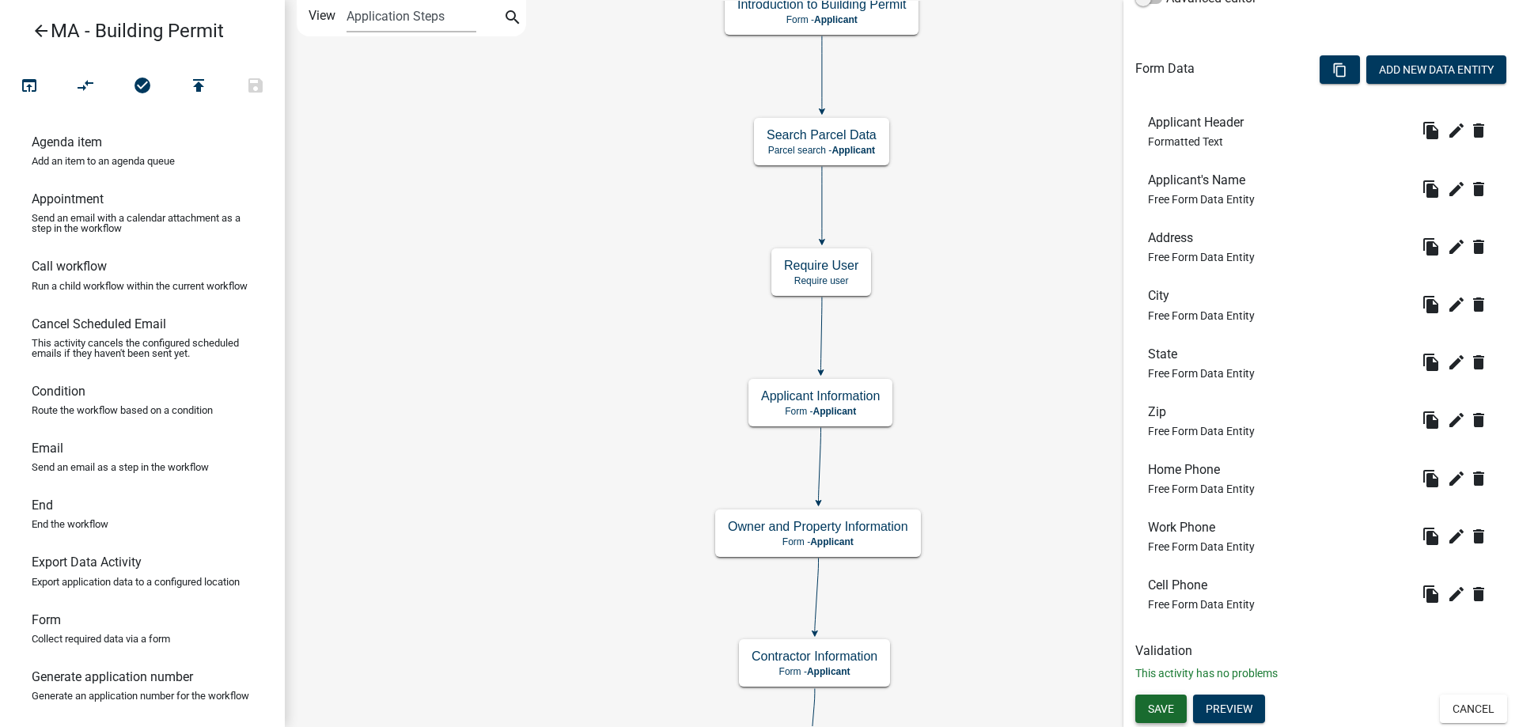
click at [1164, 718] on button "Save" at bounding box center [1160, 709] width 51 height 28
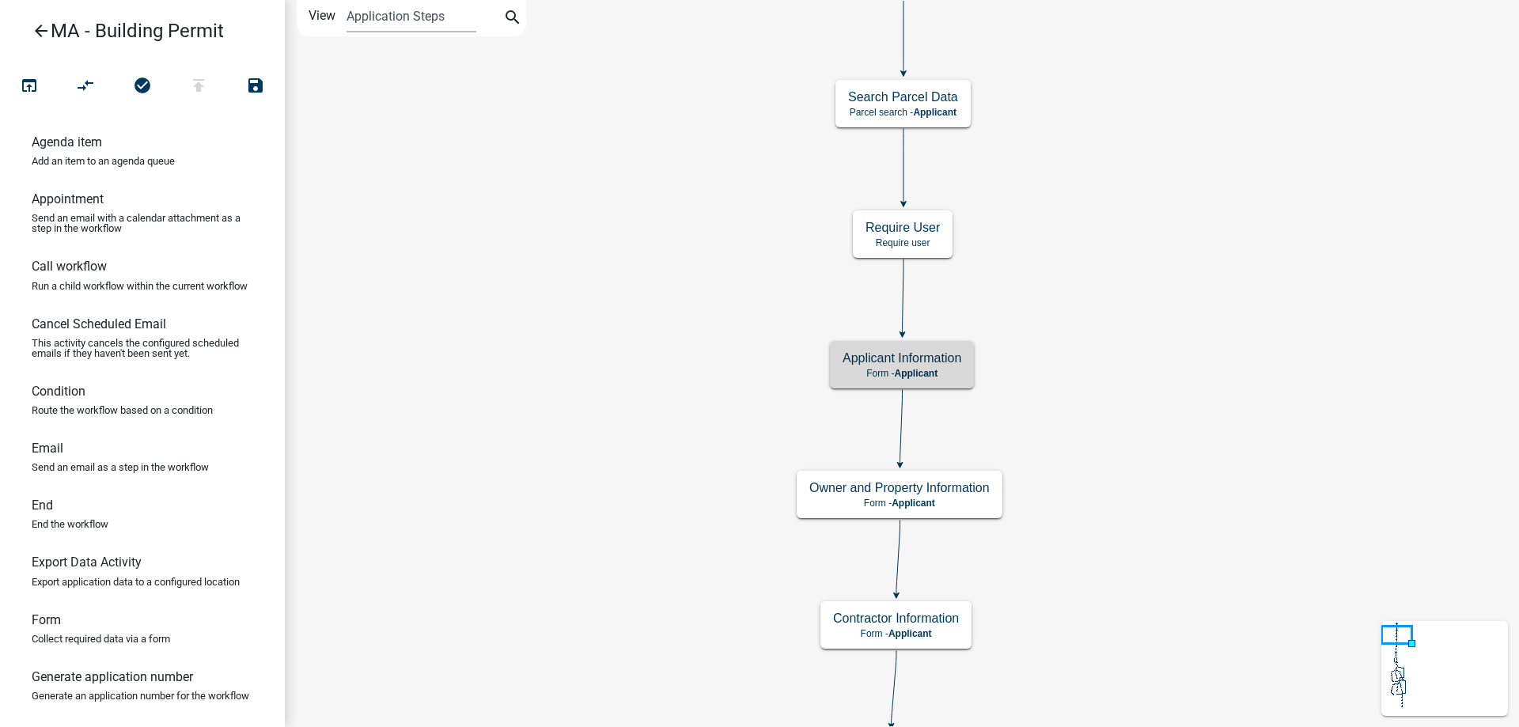
scroll to position [0, 0]
click at [903, 368] on span "Applicant" at bounding box center [916, 373] width 44 height 11
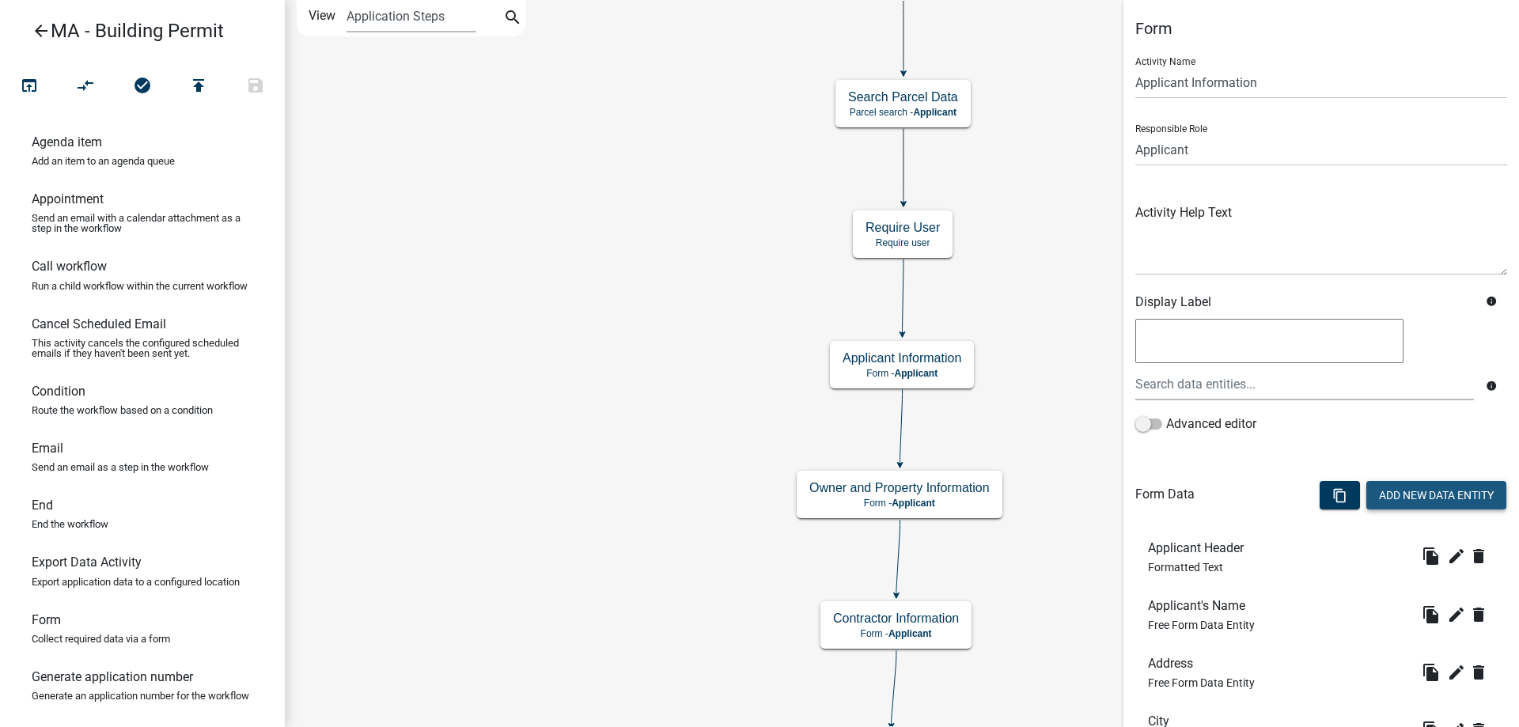
click at [1395, 493] on button "Add New Data Entity" at bounding box center [1436, 495] width 140 height 28
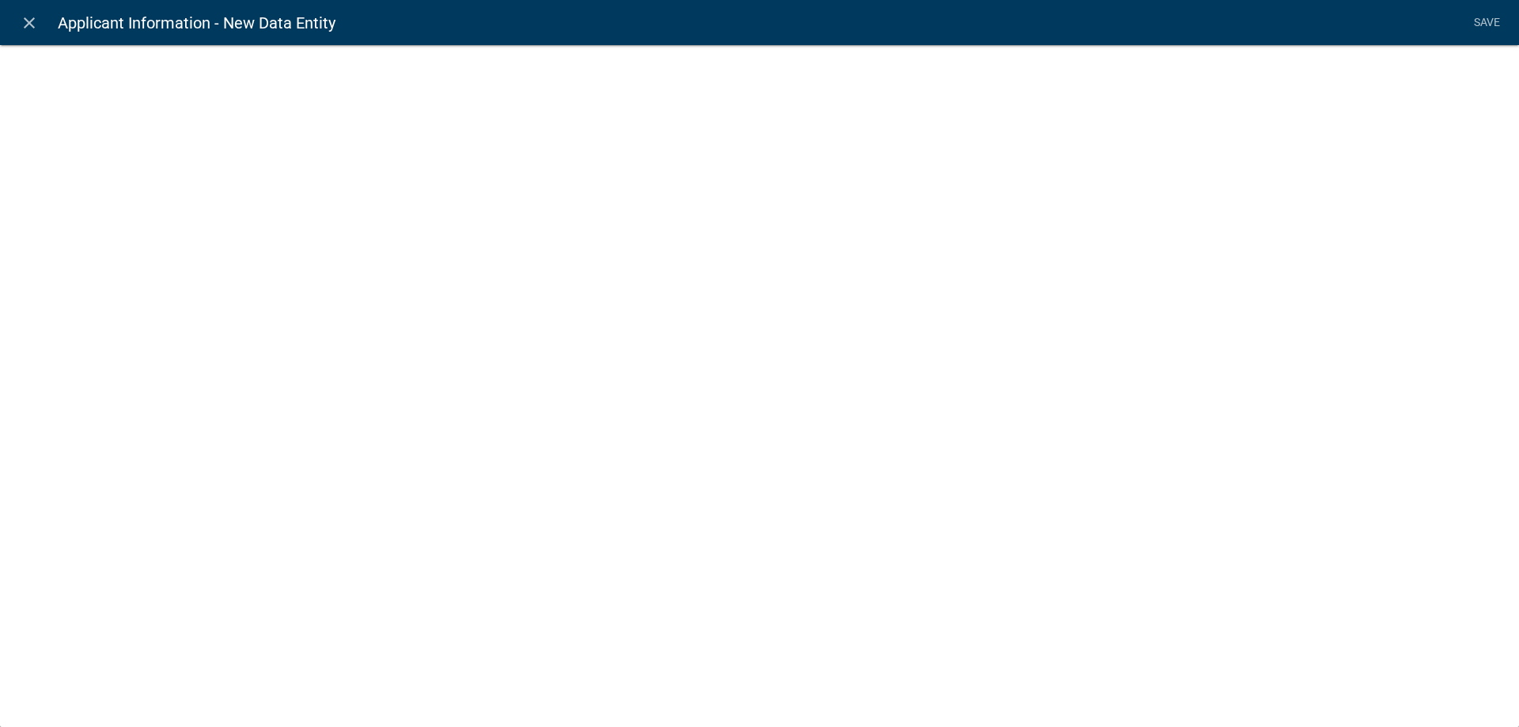
select select
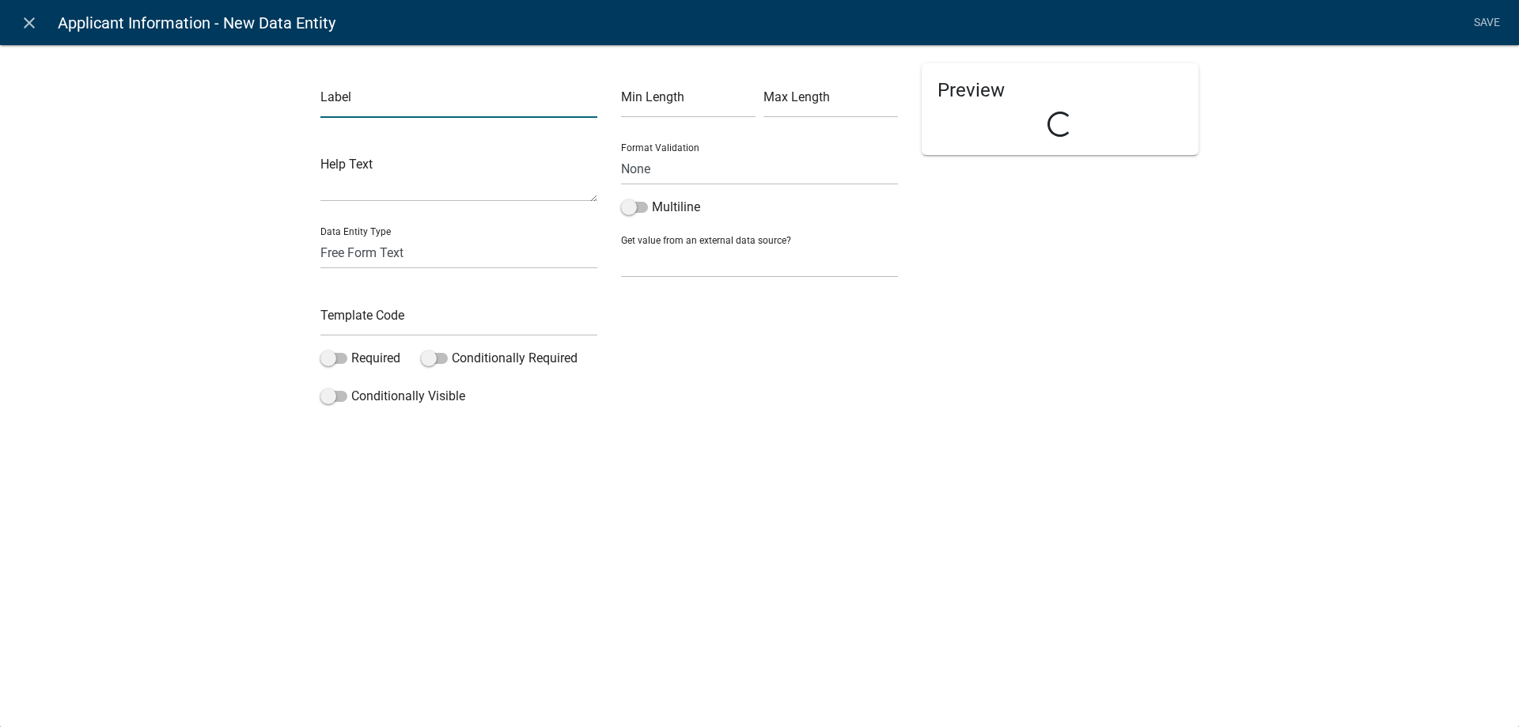
click at [437, 98] on input "text" at bounding box center [458, 101] width 277 height 32
type input "Please complete the following statement: I, the applicant, am..."
click at [539, 108] on input "Please complete the following statement: I, the applicant, am..." at bounding box center [458, 101] width 277 height 32
click at [433, 318] on input "text" at bounding box center [458, 320] width 277 height 32
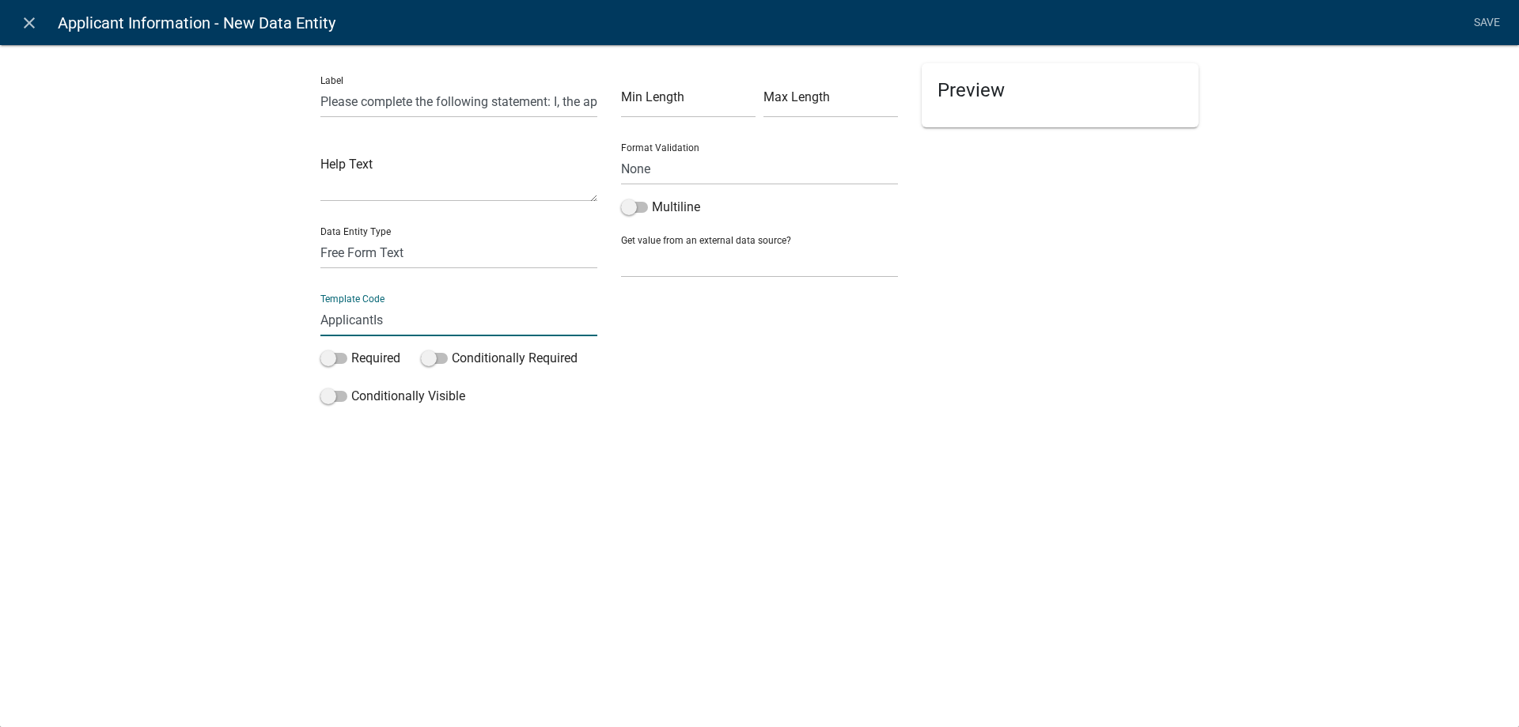
type input "ApplicantIs"
click at [271, 326] on div "Label Please complete the following statement: I, the applicant, am... Help Tex…" at bounding box center [759, 254] width 1519 height 471
click at [334, 355] on span at bounding box center [333, 358] width 27 height 11
click at [351, 349] on input "Required" at bounding box center [351, 349] width 0 height 0
click at [376, 257] on select "Free Form Text Document Display Entity Value Fee Numeric Data Date Map Sketch D…" at bounding box center [458, 253] width 277 height 32
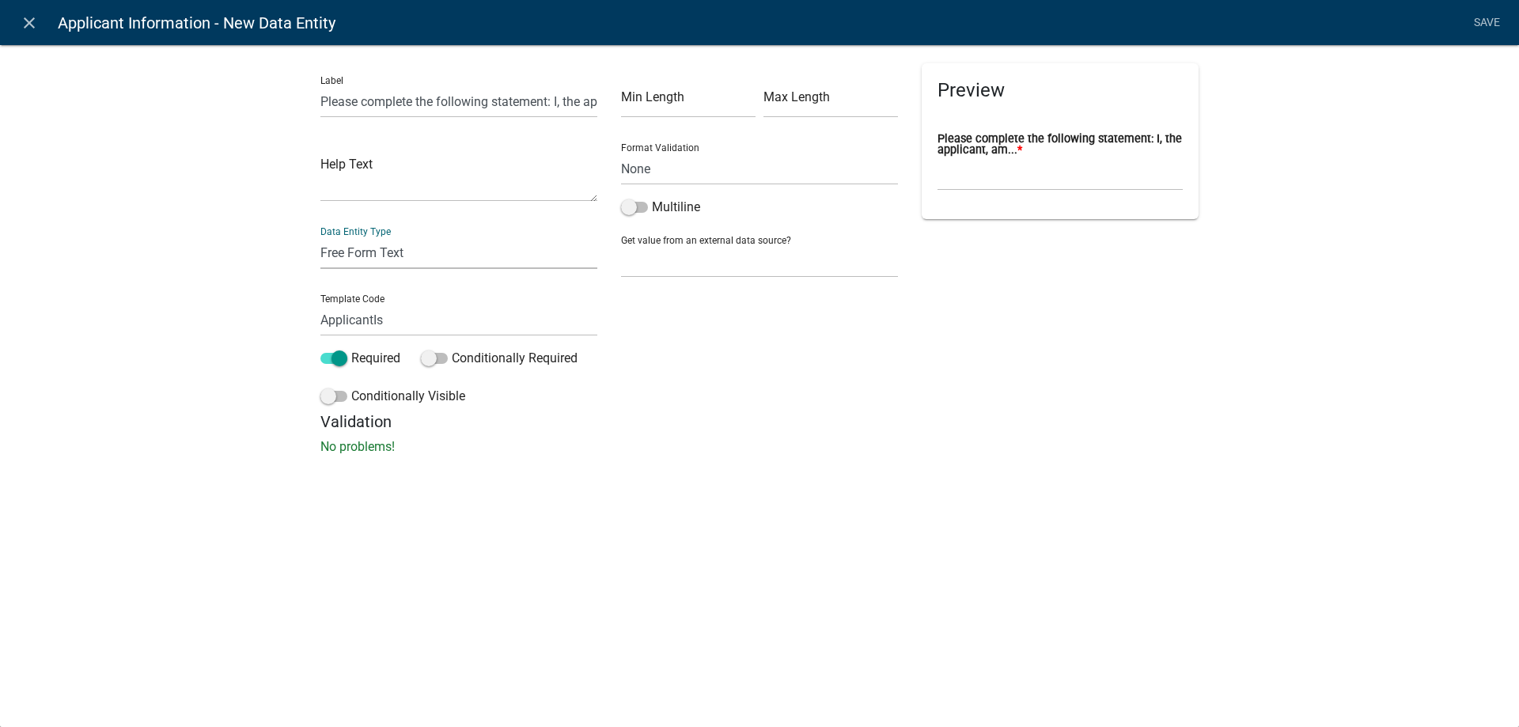
select select "list-data"
click at [320, 237] on select "Free Form Text Document Display Entity Value Fee Numeric Data Date Map Sketch D…" at bounding box center [458, 253] width 277 height 32
select select "list-data"
select select
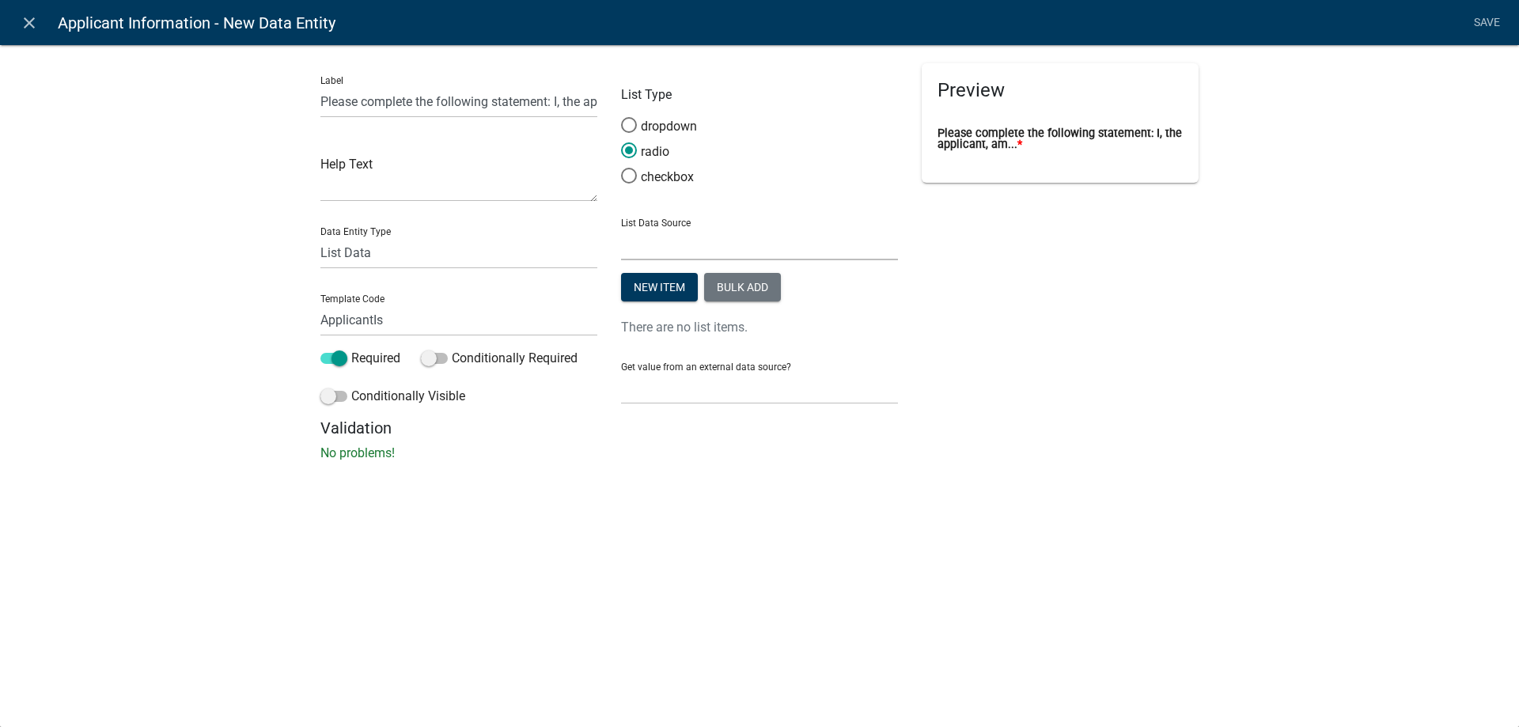
click at [717, 237] on select "State List Name List Name List with Email Addresses as Values Septic Maintenanc…" at bounding box center [759, 244] width 277 height 32
click at [727, 306] on div "New item Bulk add There are no list items." at bounding box center [759, 305] width 277 height 64
click at [731, 300] on button "Bulk add" at bounding box center [742, 287] width 77 height 28
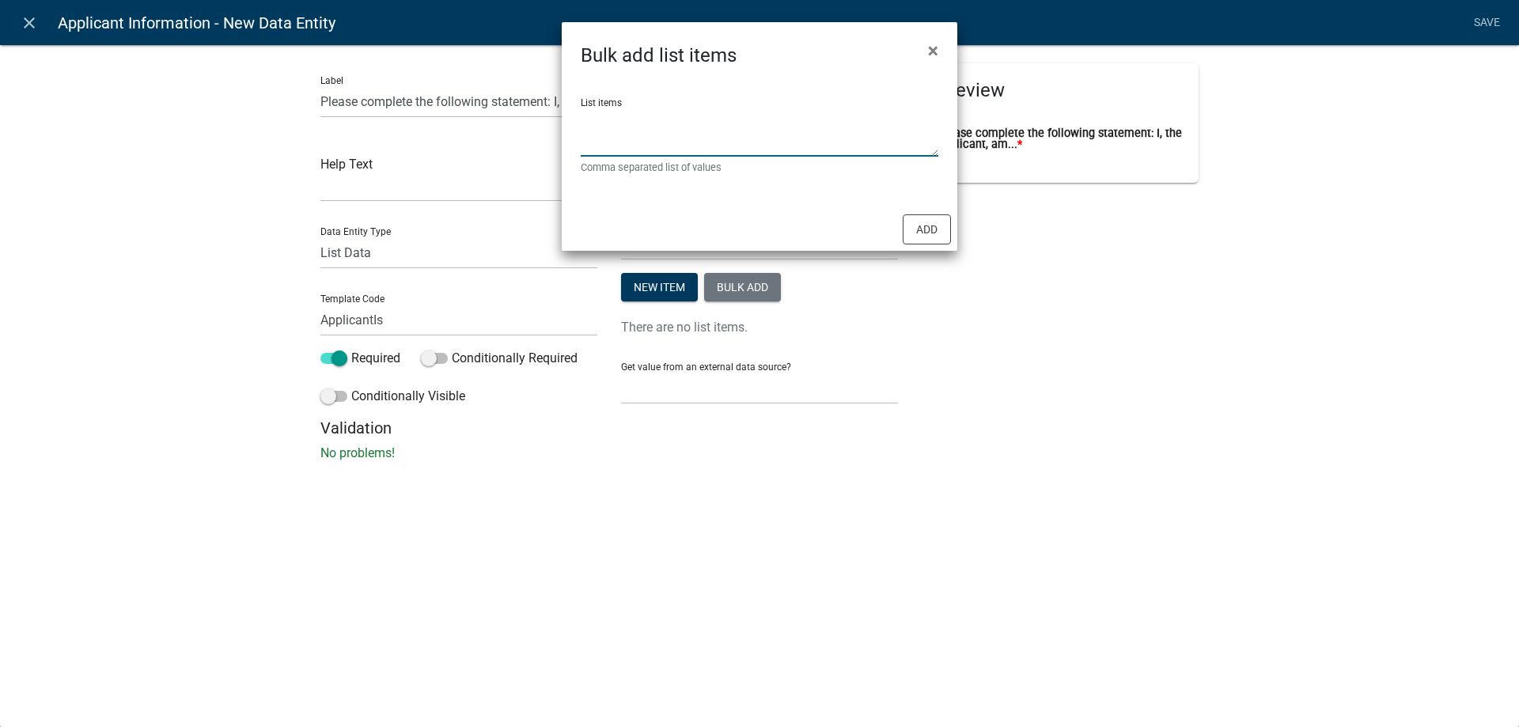
click at [636, 146] on textarea "List items" at bounding box center [760, 132] width 358 height 49
click at [586, 115] on textarea "The Property Owner, Applying" at bounding box center [760, 132] width 358 height 49
click at [582, 137] on textarea "the Property Owner, Applying" at bounding box center [760, 132] width 358 height 49
click at [662, 135] on textarea "the Property Owner, applying" at bounding box center [760, 132] width 358 height 49
type textarea "the Property Owner, applying on behalf of the property owner"
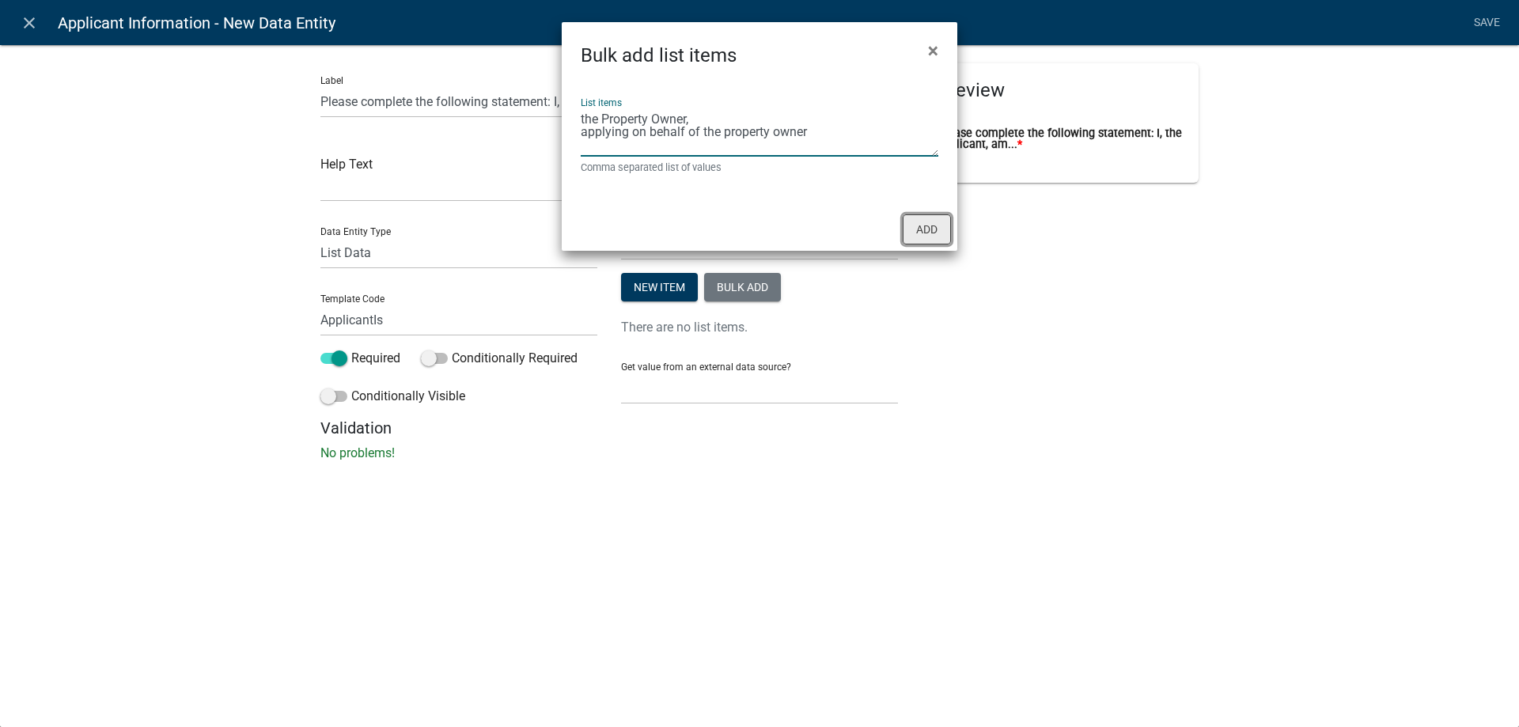
click at [927, 239] on button "Add" at bounding box center [927, 229] width 48 height 30
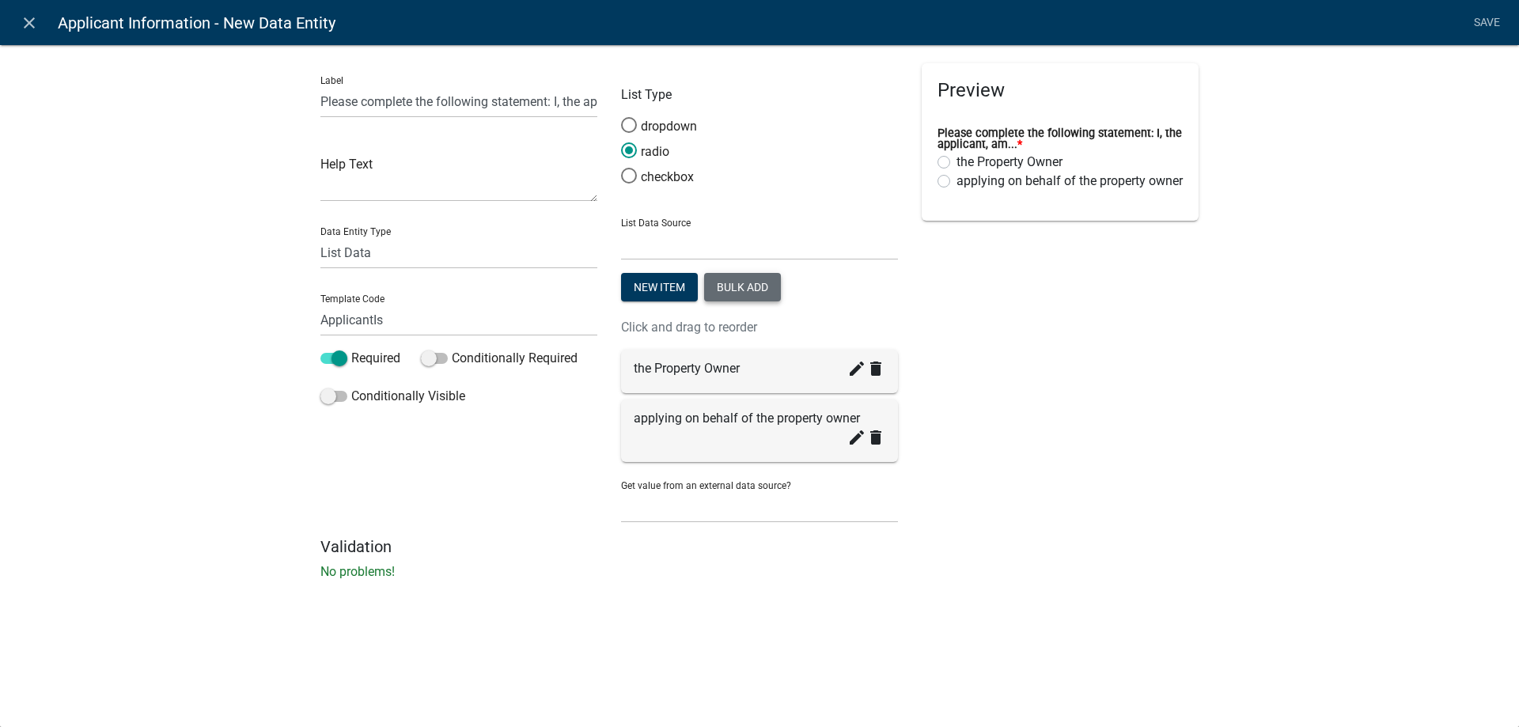
click at [857, 447] on div "create delete" at bounding box center [866, 440] width 38 height 25
click at [857, 441] on icon "create" at bounding box center [856, 437] width 19 height 19
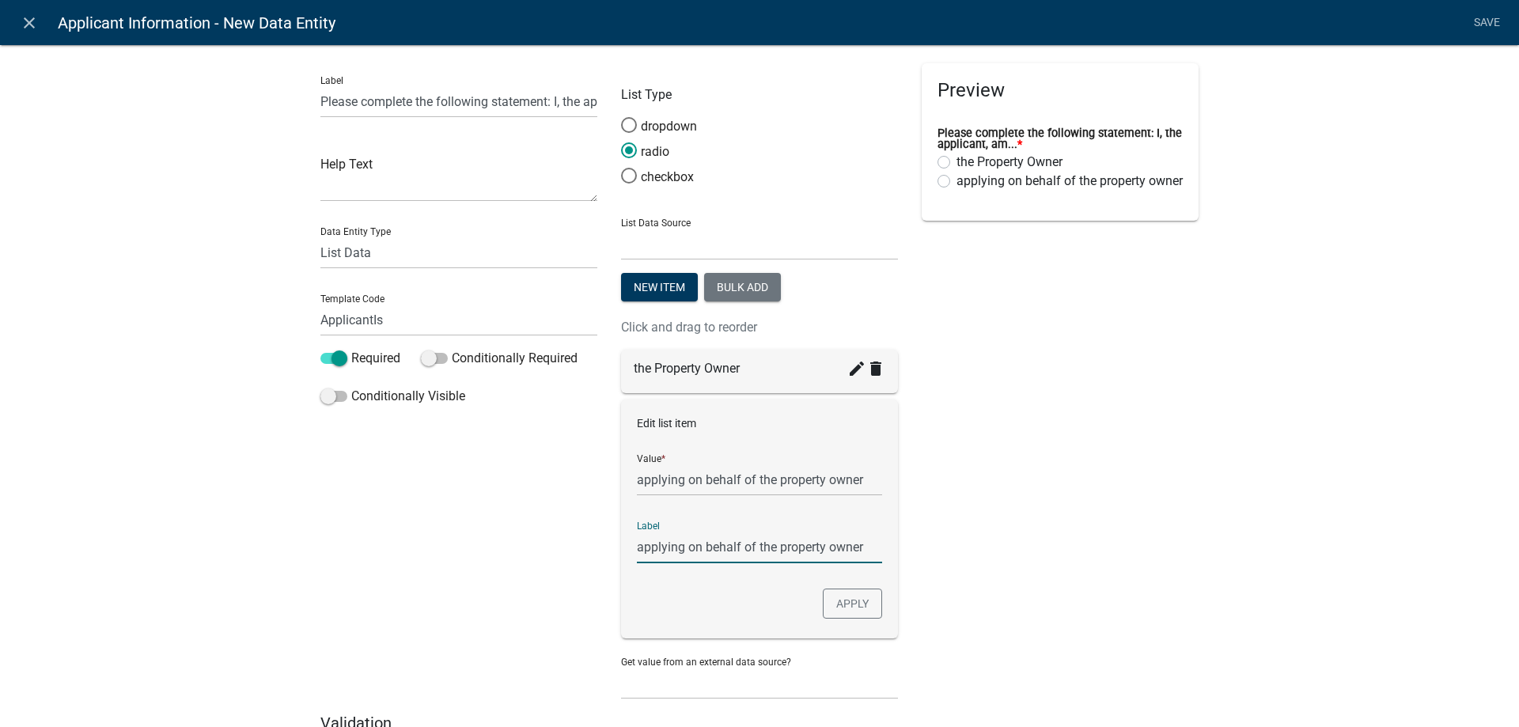
drag, startPoint x: 777, startPoint y: 544, endPoint x: 775, endPoint y: 553, distance: 8.8
click at [775, 553] on input "applying on behalf of the property owner" at bounding box center [759, 547] width 245 height 32
click at [829, 547] on input "applying on behalf of the Property owner" at bounding box center [759, 547] width 245 height 32
type input "applying on behalf of the Property Owner"
click at [843, 588] on div "Edit list item Value * applying on behalf of the property owner Label applying …" at bounding box center [759, 518] width 277 height 239
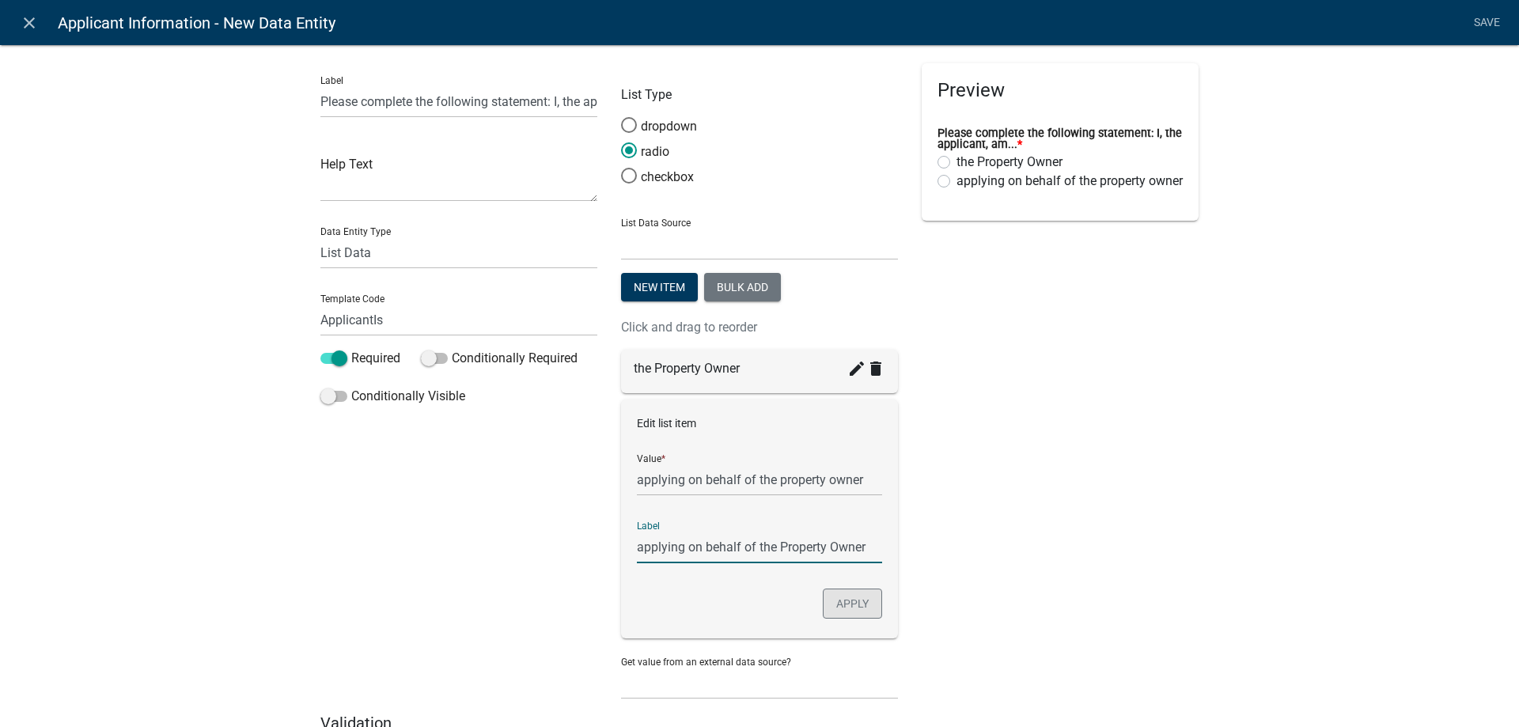
click at [843, 596] on button "Apply" at bounding box center [852, 604] width 59 height 30
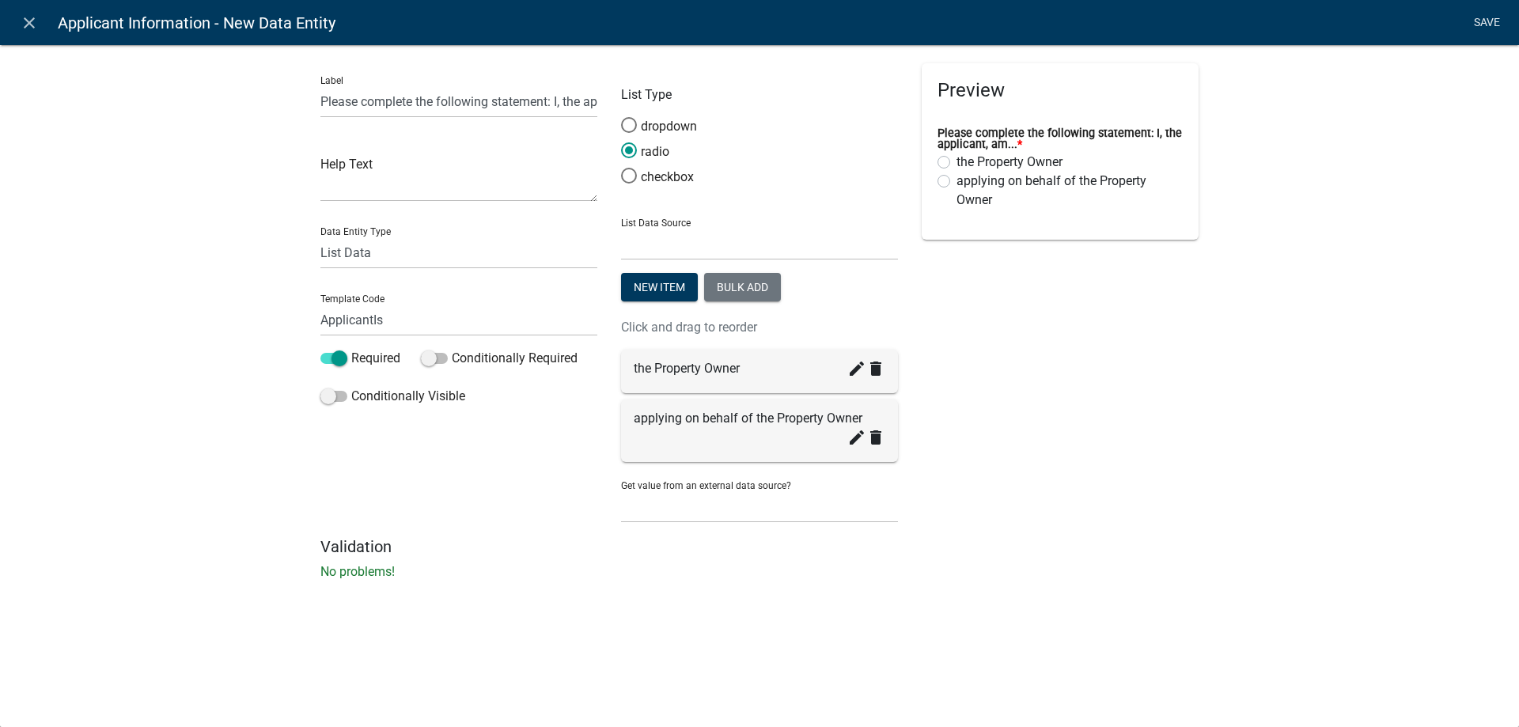
click at [1475, 17] on link "Save" at bounding box center [1487, 23] width 40 height 30
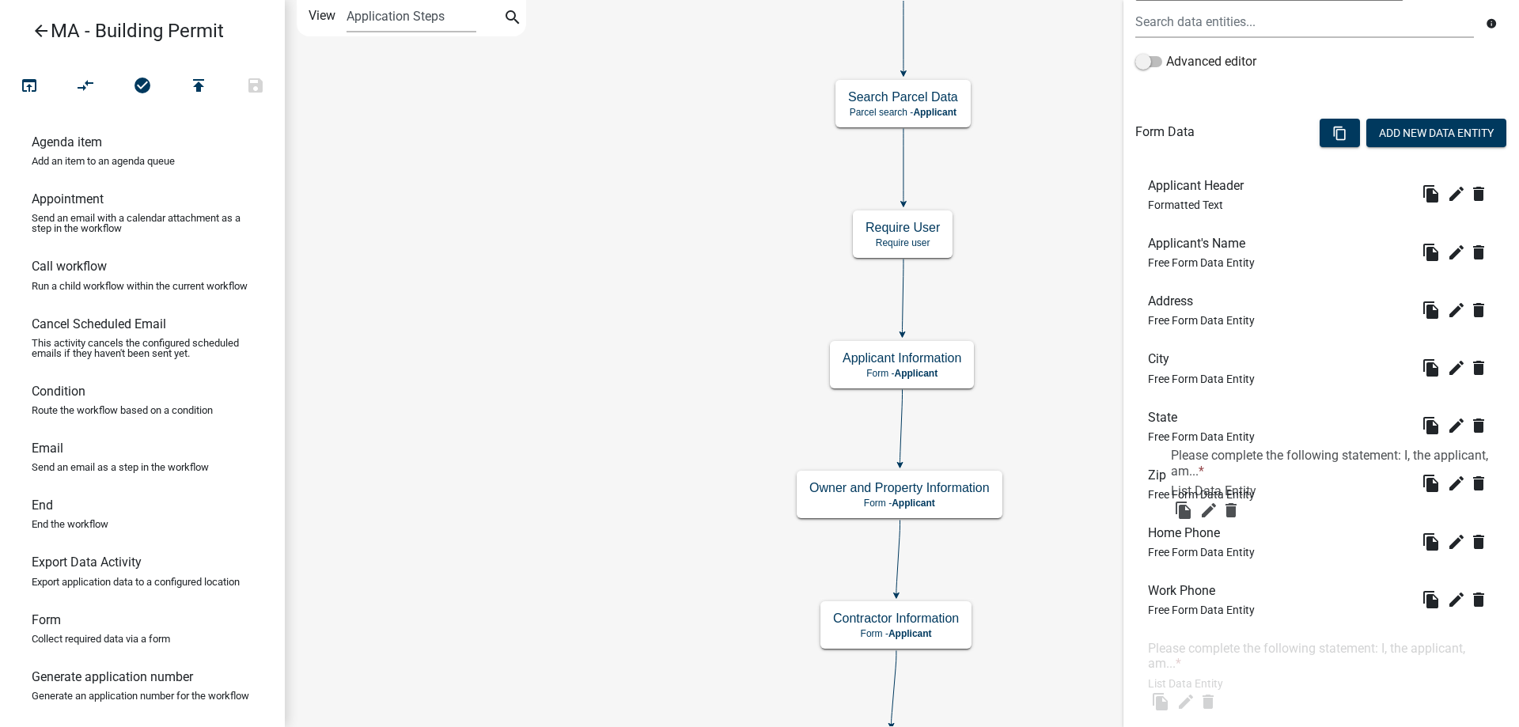
scroll to position [128, 0]
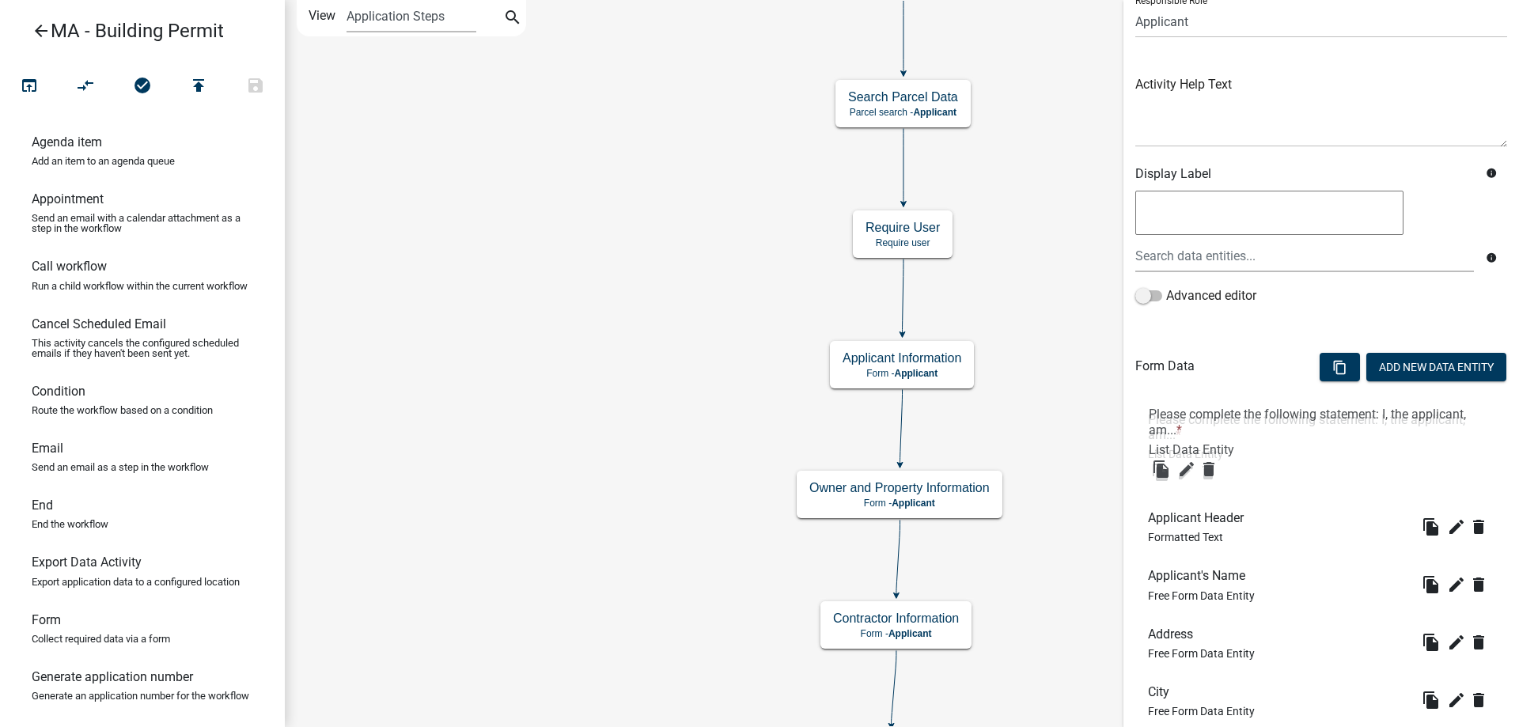
drag, startPoint x: 1237, startPoint y: 570, endPoint x: 1239, endPoint y: 435, distance: 134.5
click at [1425, 370] on button "Add New Data Entity" at bounding box center [1436, 367] width 140 height 28
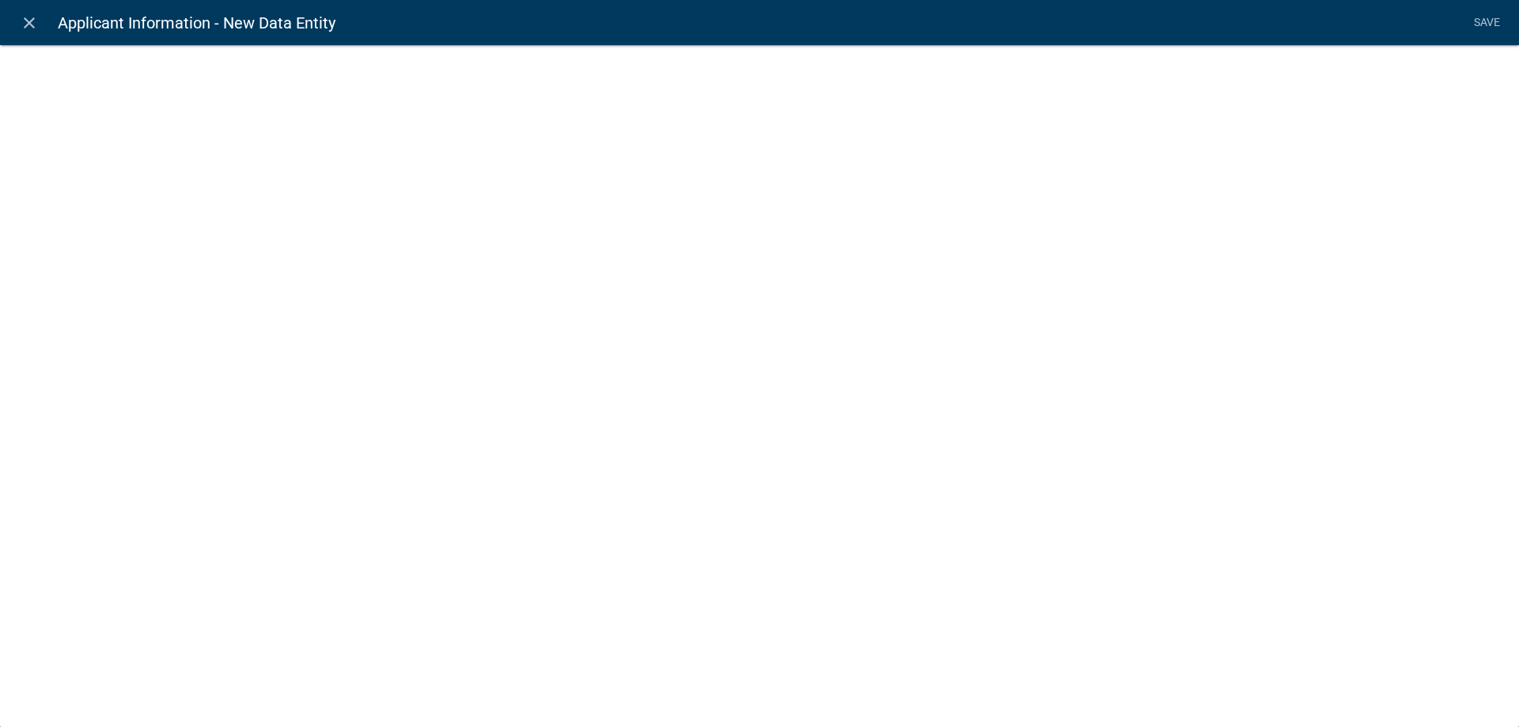
select select
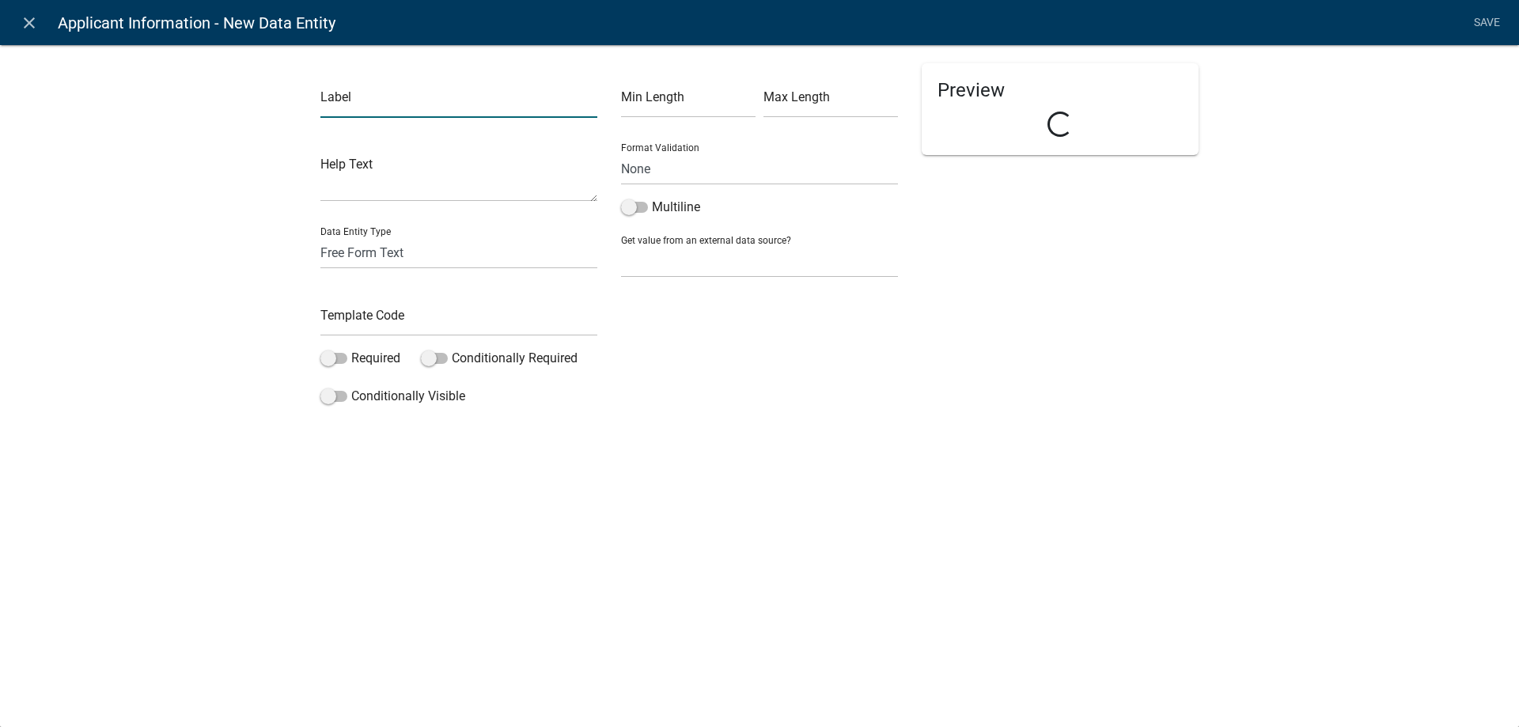
click at [384, 93] on input "text" at bounding box center [458, 101] width 277 height 32
click at [504, 101] on input "What is your relationship to the property owner?" at bounding box center [458, 101] width 277 height 32
drag, startPoint x: 557, startPoint y: 112, endPoint x: 551, endPoint y: 103, distance: 10.8
click at [551, 103] on input "What is your relationship to the Property owner?" at bounding box center [458, 101] width 277 height 32
type input "What is your relationship to the Property Owner?"
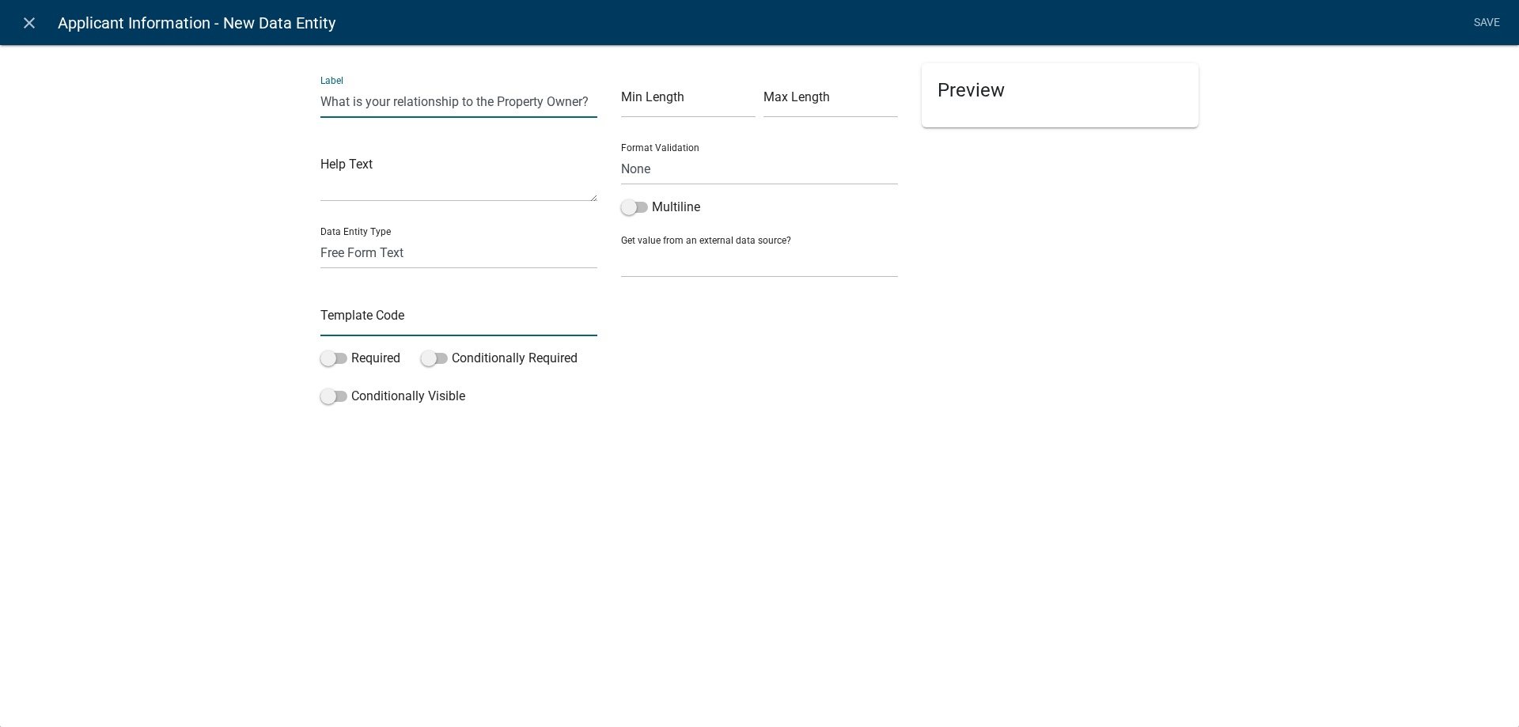
click at [405, 321] on input "text" at bounding box center [458, 320] width 277 height 32
type input "ApplicantRelationship"
click at [356, 358] on label "Required" at bounding box center [360, 358] width 80 height 19
click at [351, 349] on input "Required" at bounding box center [351, 349] width 0 height 0
click at [368, 382] on div "Label What is your relationship to the Property Owner? Help Text Data Entity Ty…" at bounding box center [459, 237] width 301 height 349
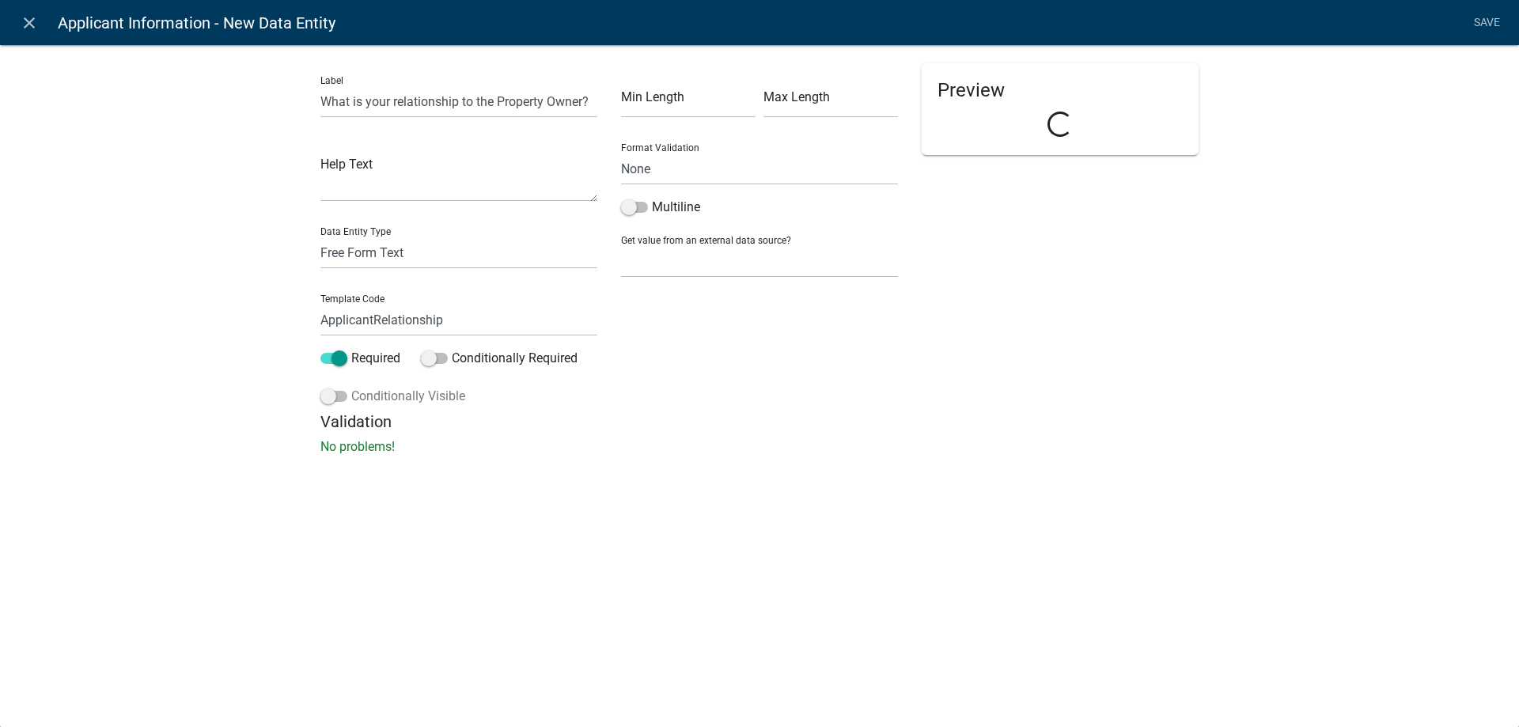
click at [368, 396] on label "Conditionally Visible" at bounding box center [392, 396] width 145 height 19
click at [351, 387] on input "Conditionally Visible" at bounding box center [351, 387] width 0 height 0
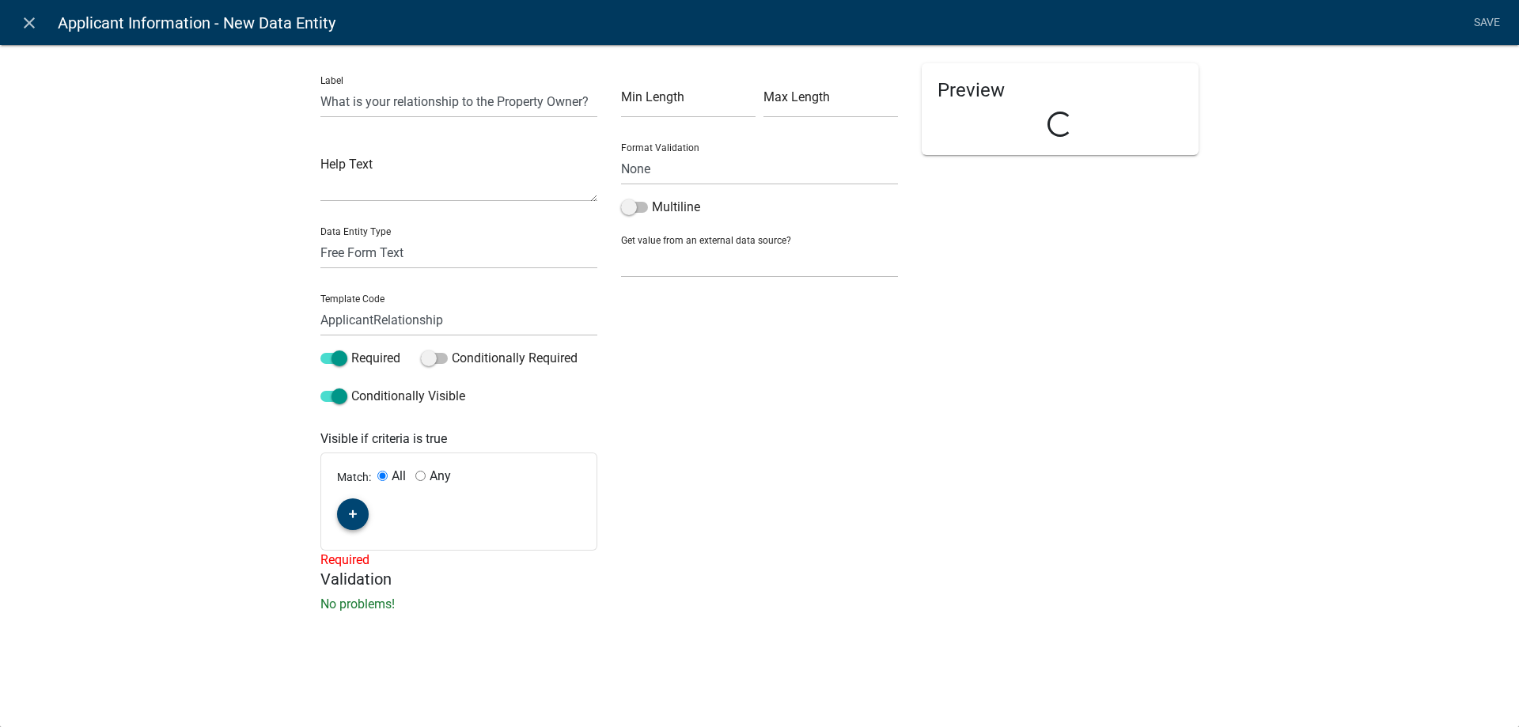
click at [346, 528] on button "button" at bounding box center [353, 514] width 32 height 32
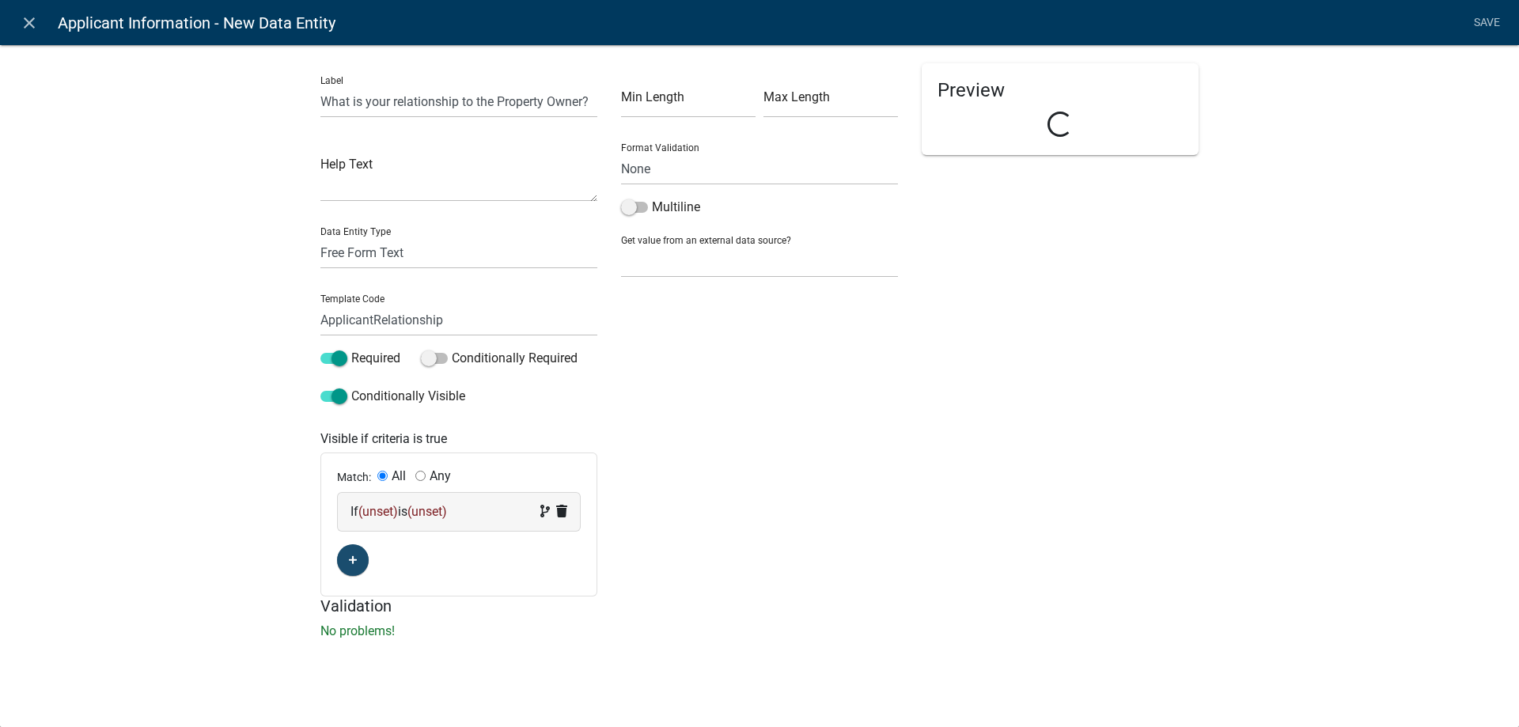
click at [363, 515] on span "(unset)" at bounding box center [378, 511] width 40 height 15
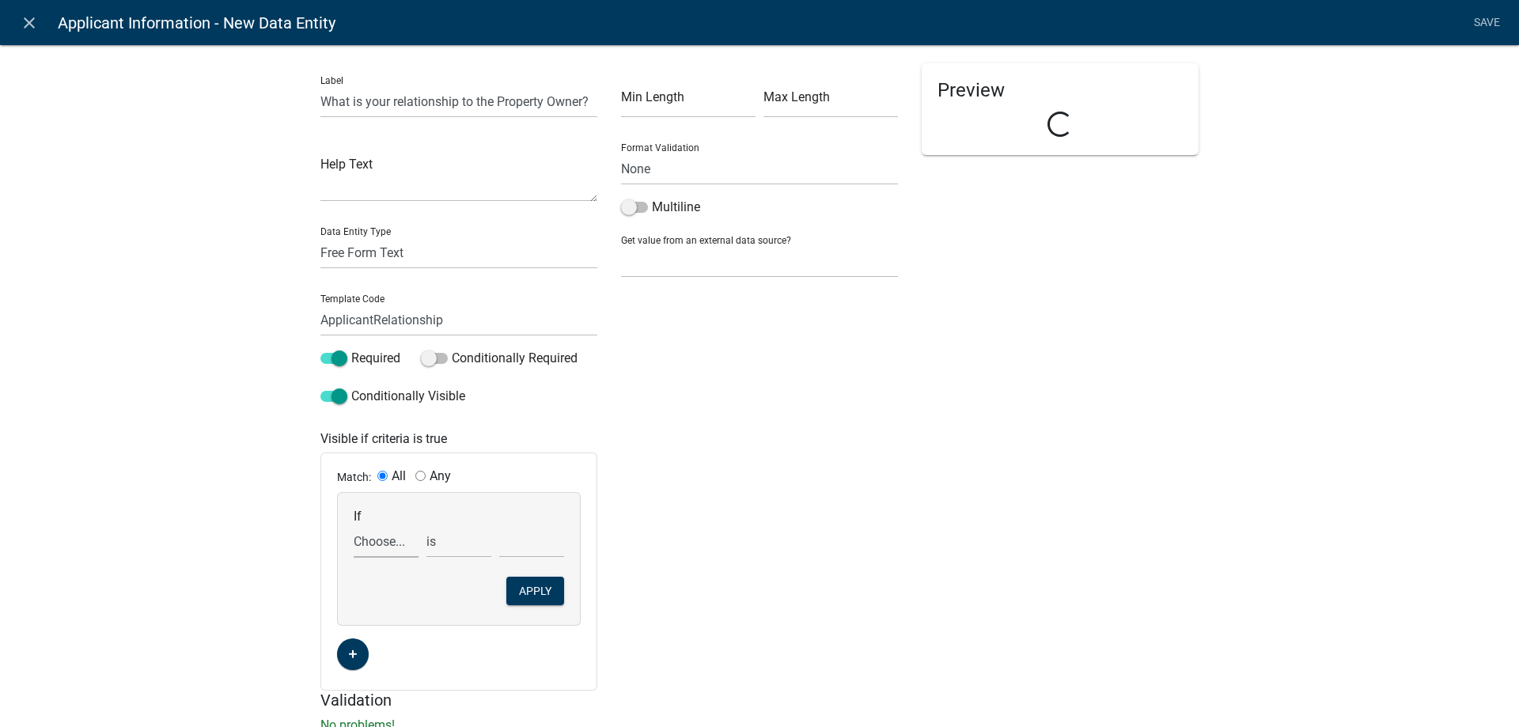
click at [404, 537] on select "Choose... ACellPhone AHomePhone ALL_FEE_RECIPIENTS AppAddress AppCity APPLICANT…" at bounding box center [386, 541] width 65 height 32
select select "16: ApplicantIs"
click at [354, 525] on select "Choose... ACellPhone AHomePhone ALL_FEE_RECIPIENTS AppAddress AppCity APPLICANT…" at bounding box center [386, 541] width 65 height 32
click at [513, 540] on select "Choose... applying on behalf of the Property Owner the Property Owner" at bounding box center [531, 541] width 65 height 32
select select "1: applying on behalf of the property owner"
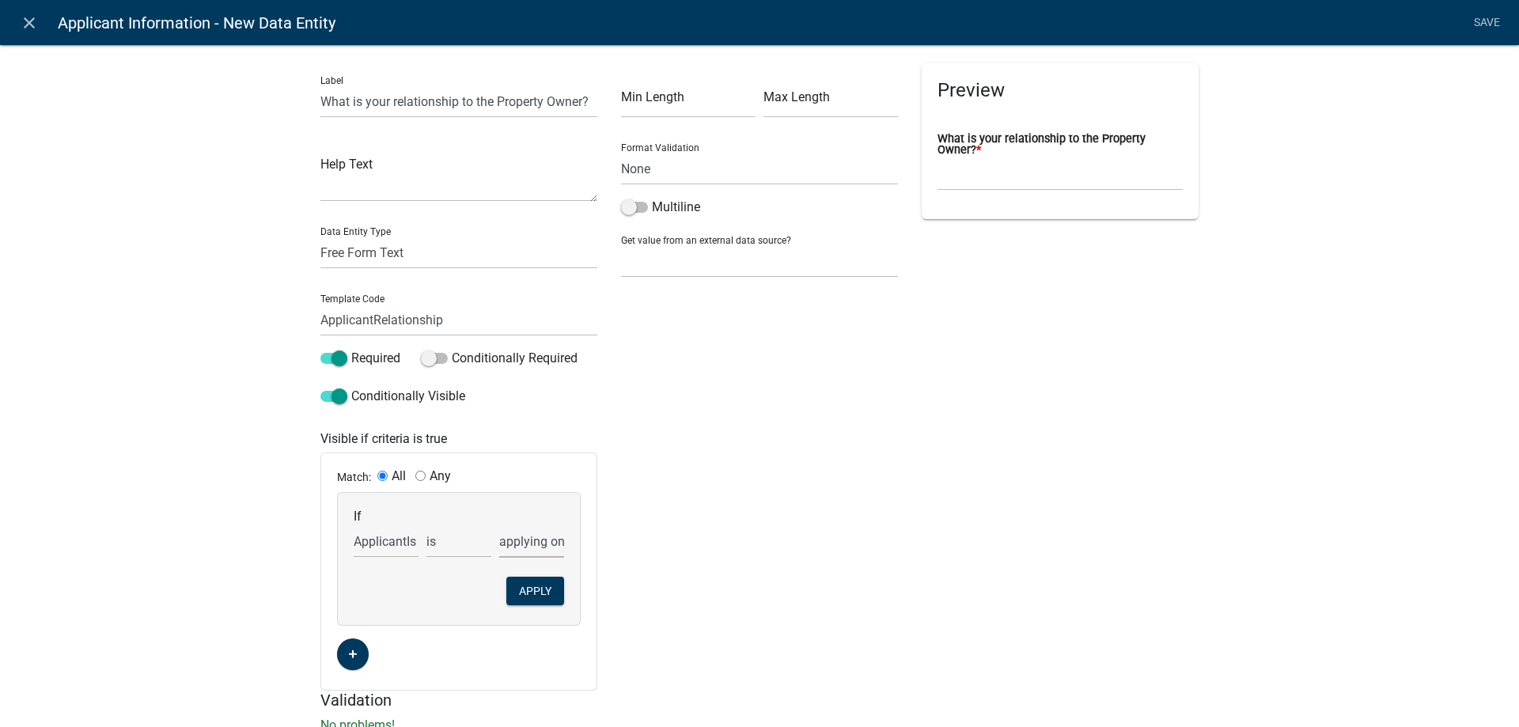
click at [499, 525] on select "Choose... applying on behalf of the Property Owner the Property Owner" at bounding box center [531, 541] width 65 height 32
click at [527, 592] on button "Apply" at bounding box center [535, 591] width 58 height 28
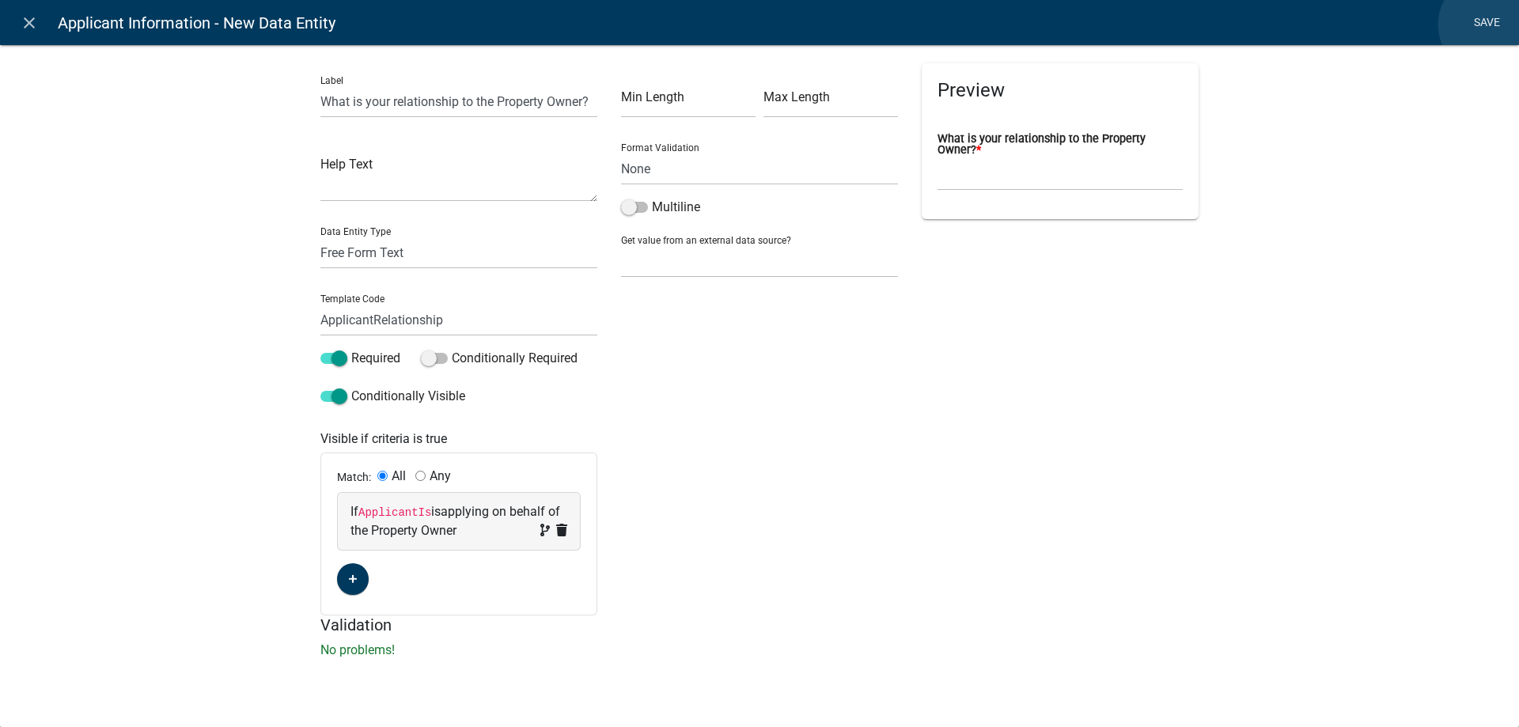
click at [1488, 25] on link "Save" at bounding box center [1487, 23] width 40 height 30
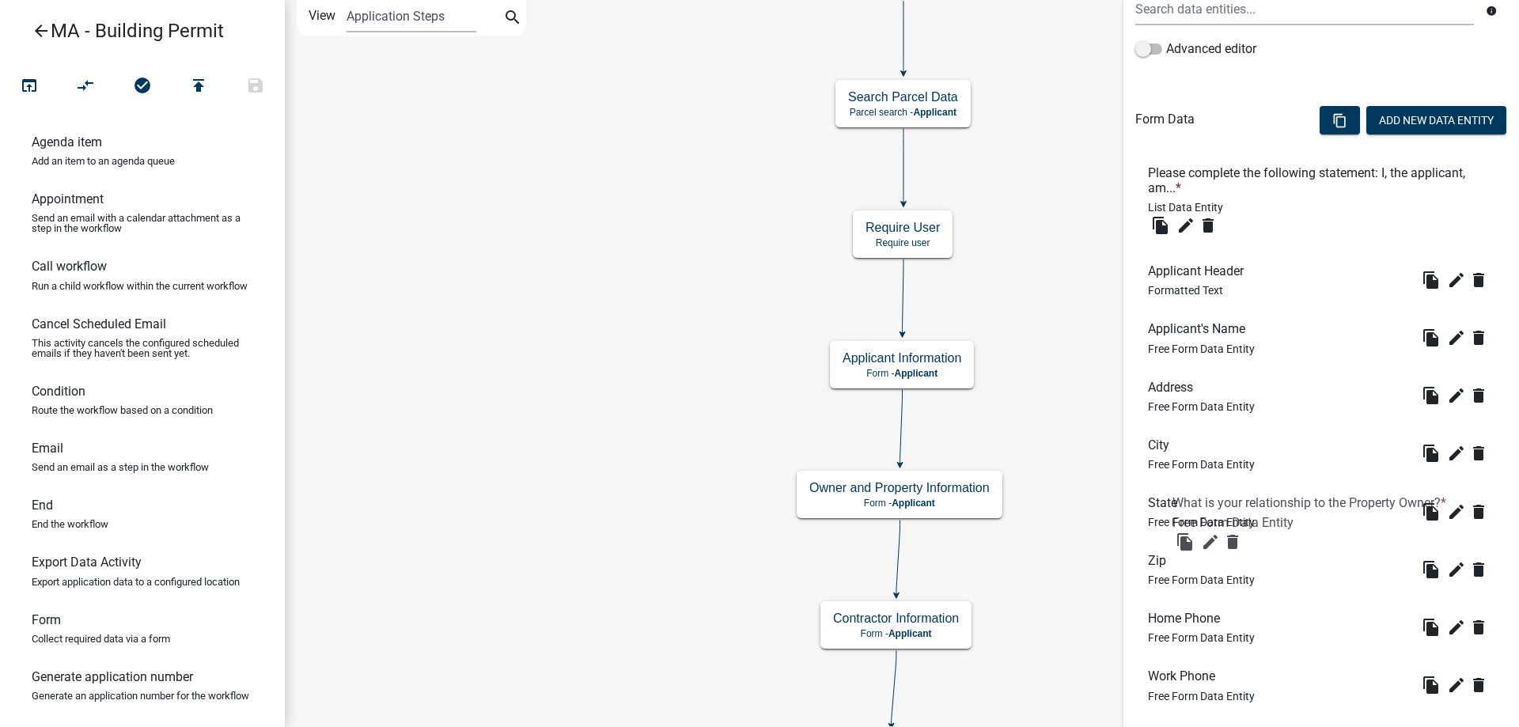
scroll to position [369, 0]
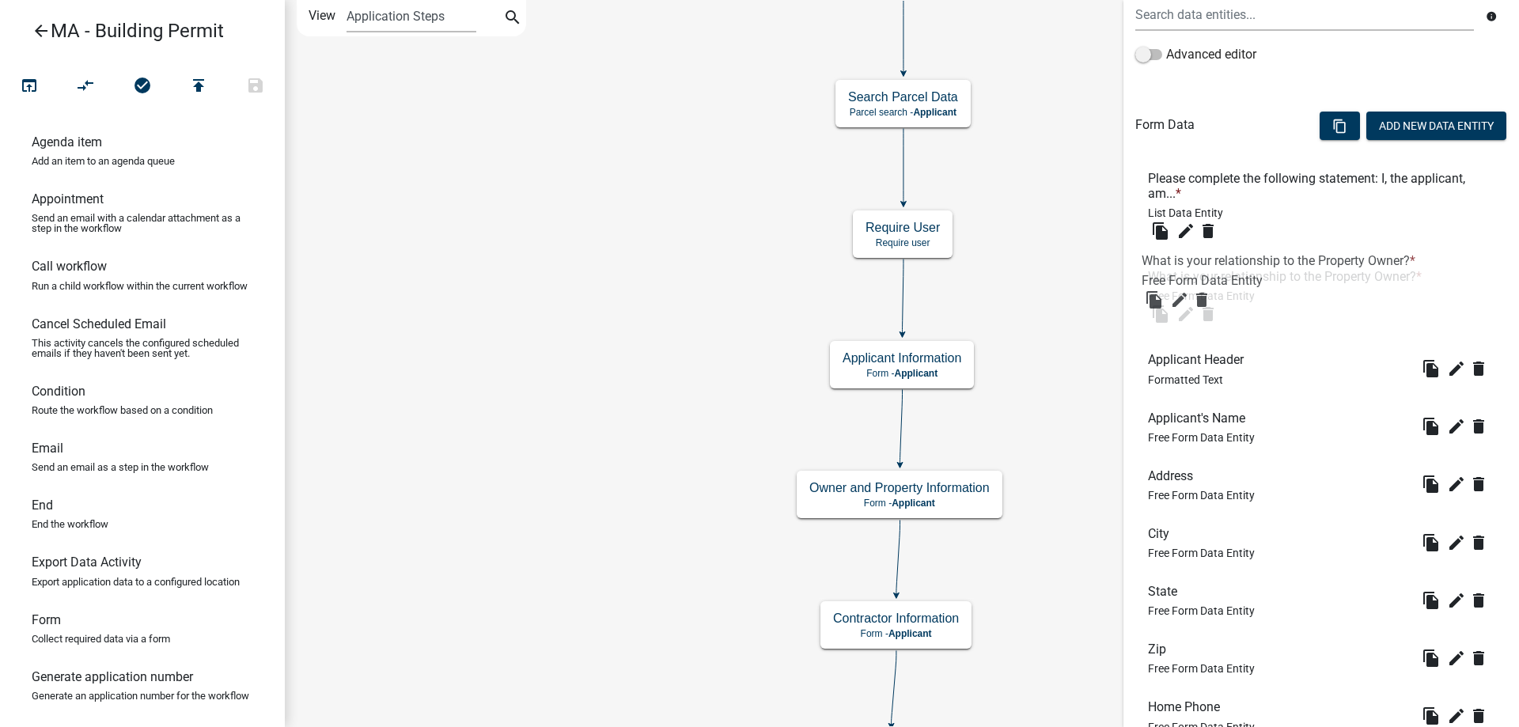
drag, startPoint x: 1264, startPoint y: 574, endPoint x: 1259, endPoint y: 273, distance: 300.7
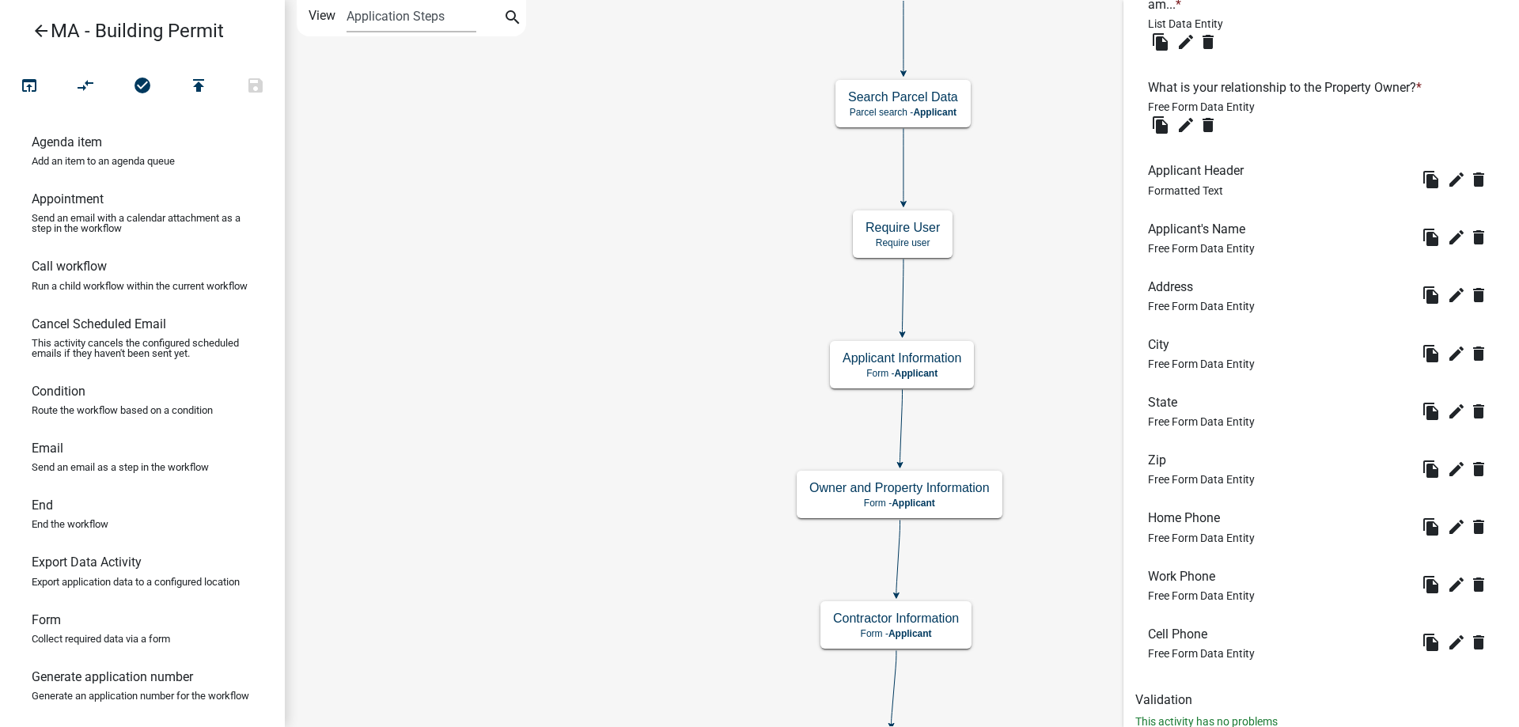
scroll to position [607, 0]
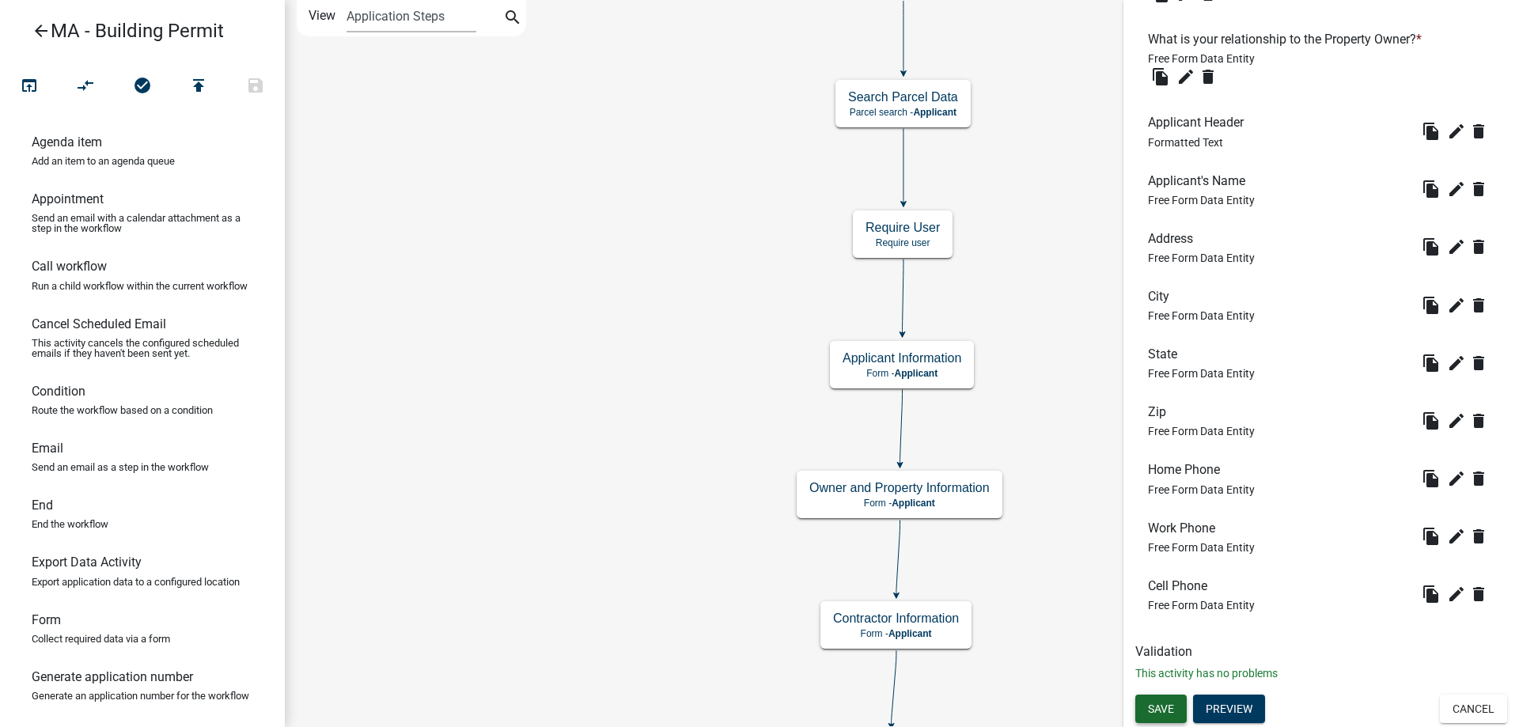
click at [1172, 701] on button "Save" at bounding box center [1160, 709] width 51 height 28
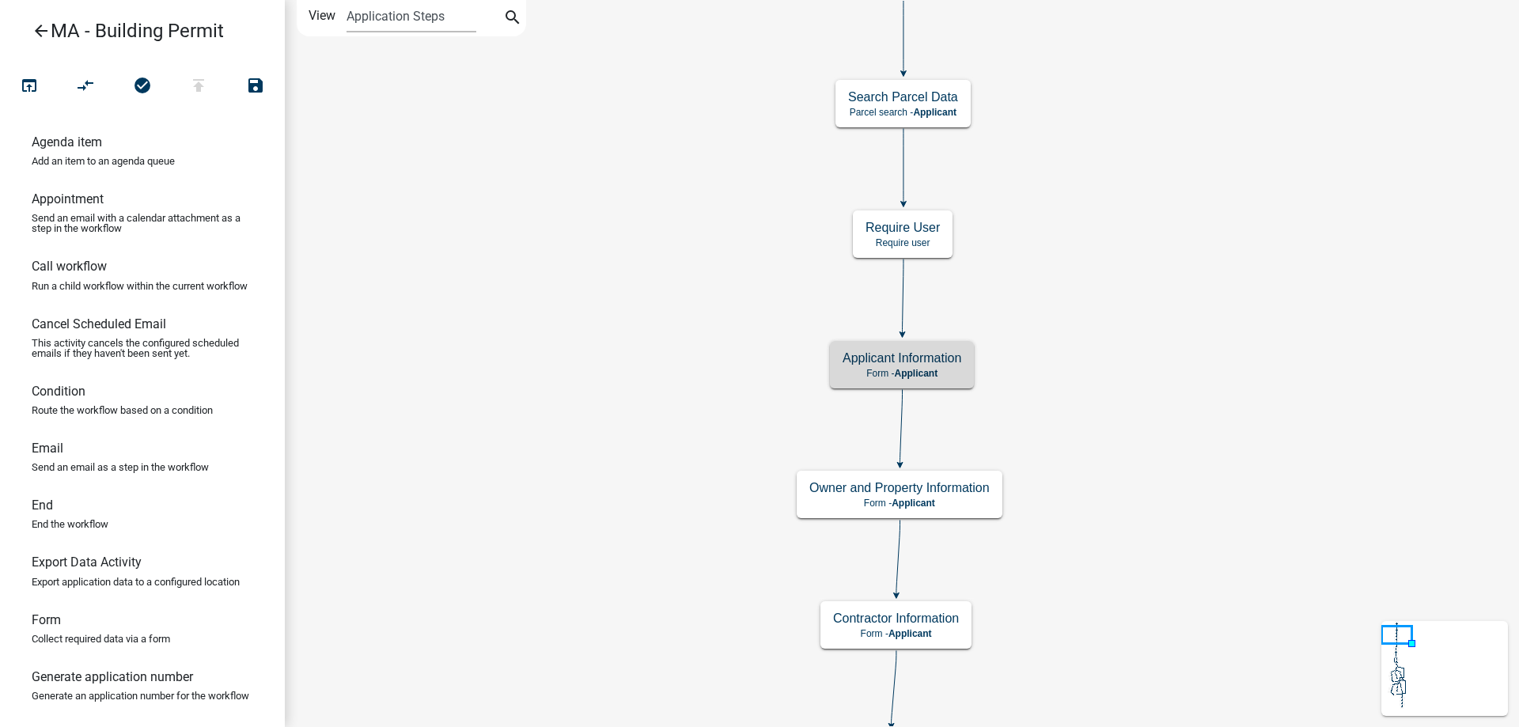
scroll to position [0, 0]
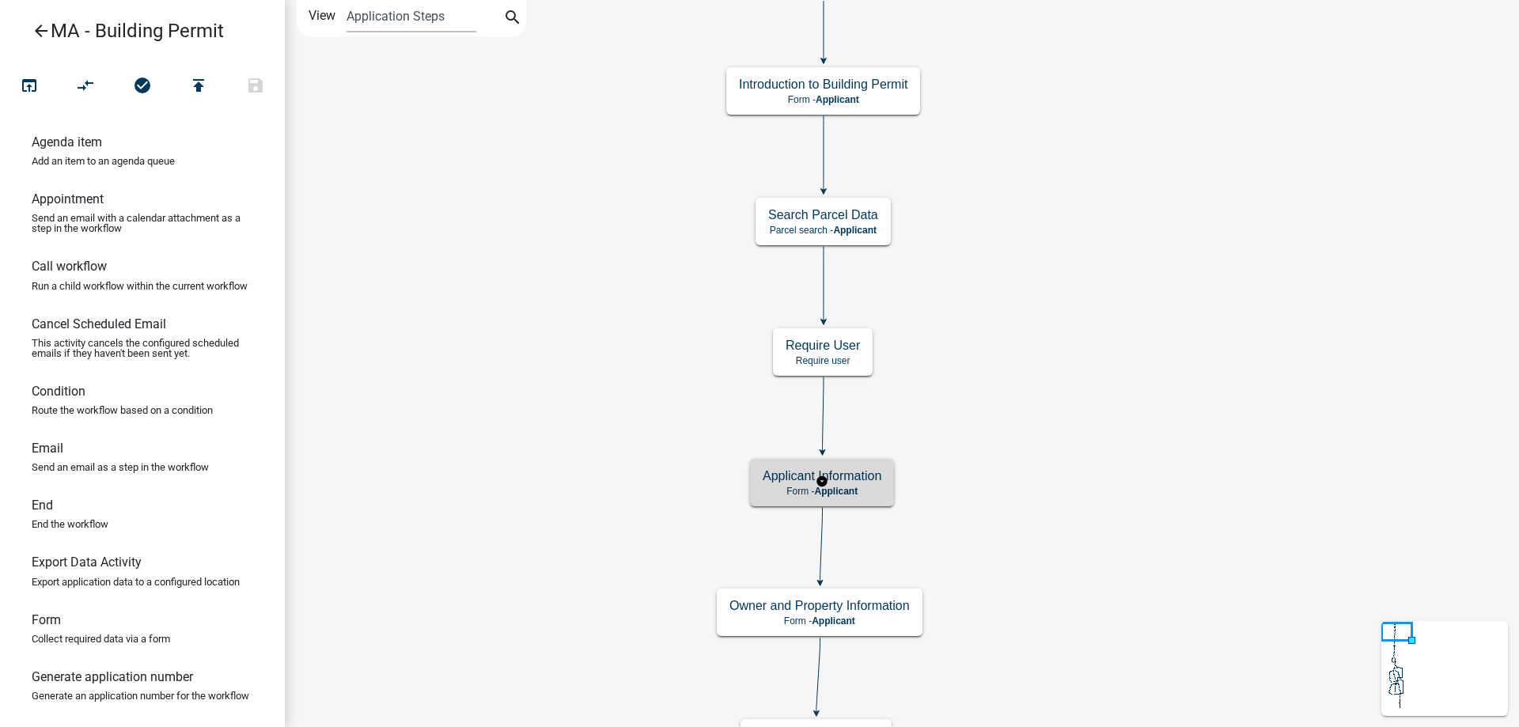
click at [869, 483] on h5 "Applicant Information" at bounding box center [822, 475] width 119 height 15
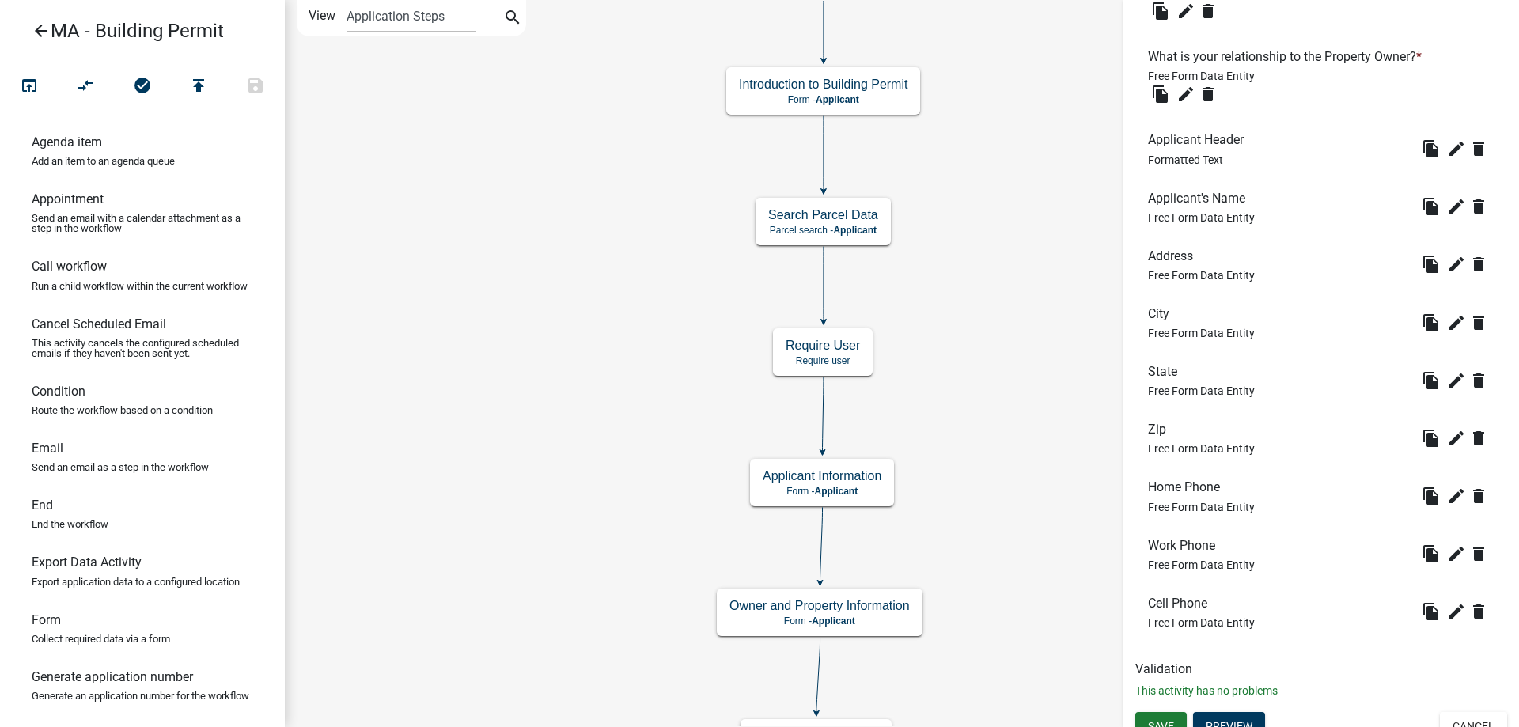
scroll to position [607, 0]
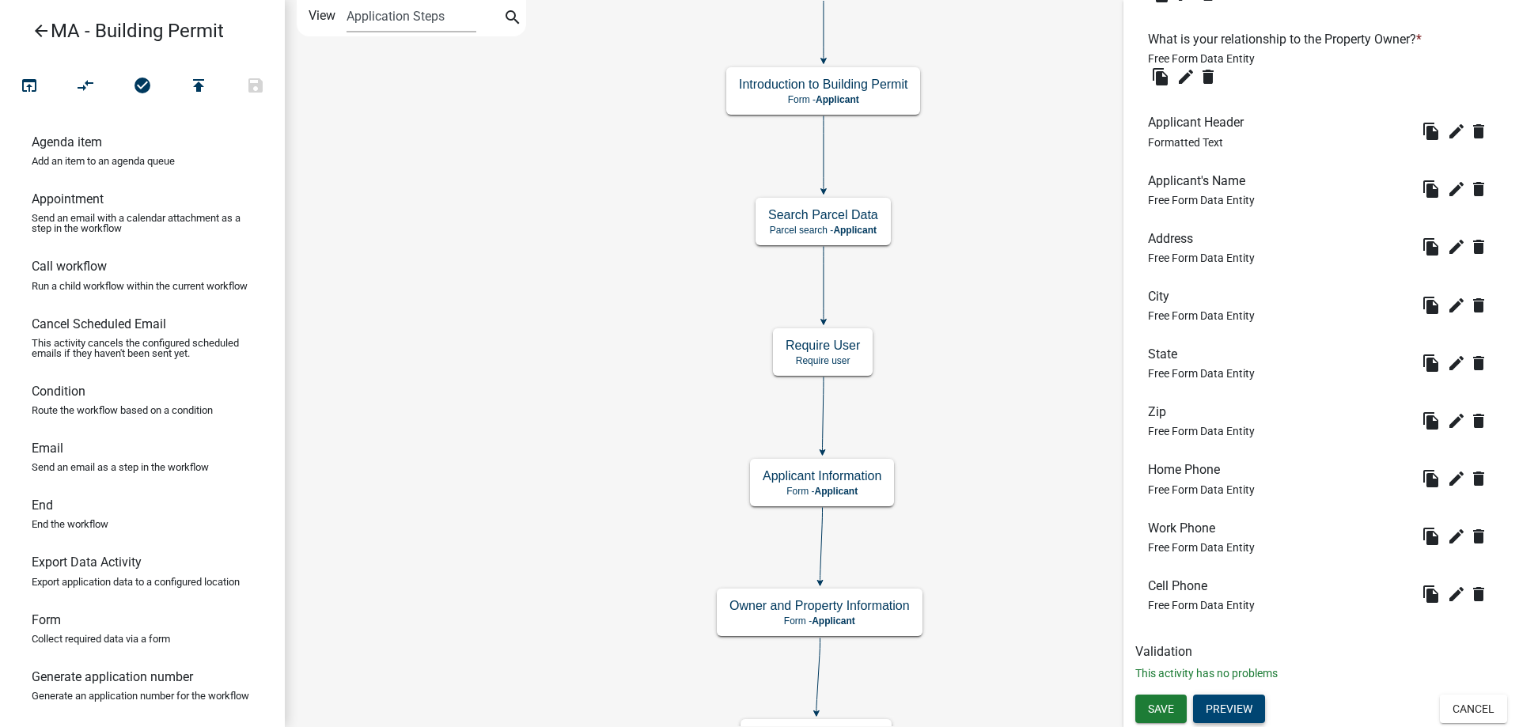
click at [1242, 704] on button "Preview" at bounding box center [1229, 709] width 72 height 28
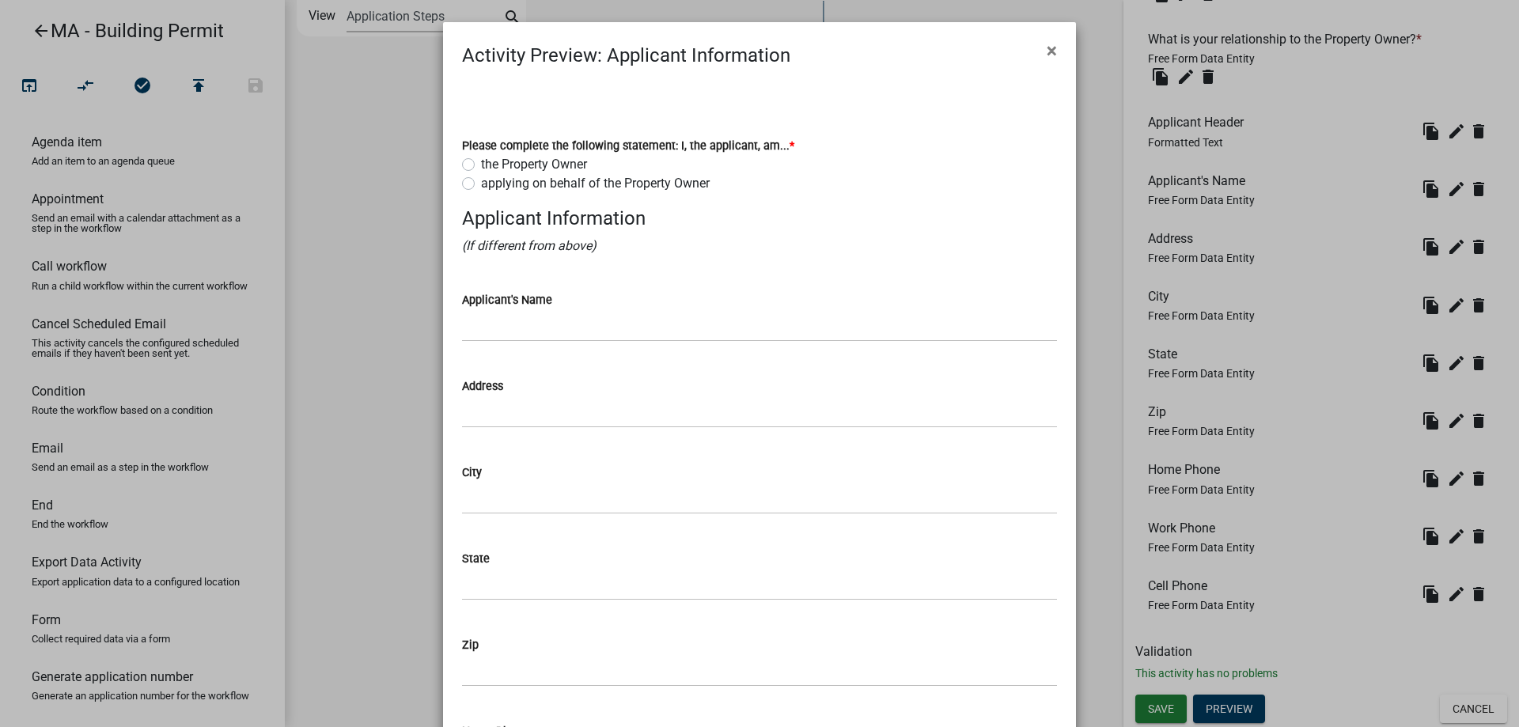
click at [378, 401] on ngb-modal-window "Activity Preview : Applicant Information × Please complete the following statem…" at bounding box center [759, 363] width 1519 height 727
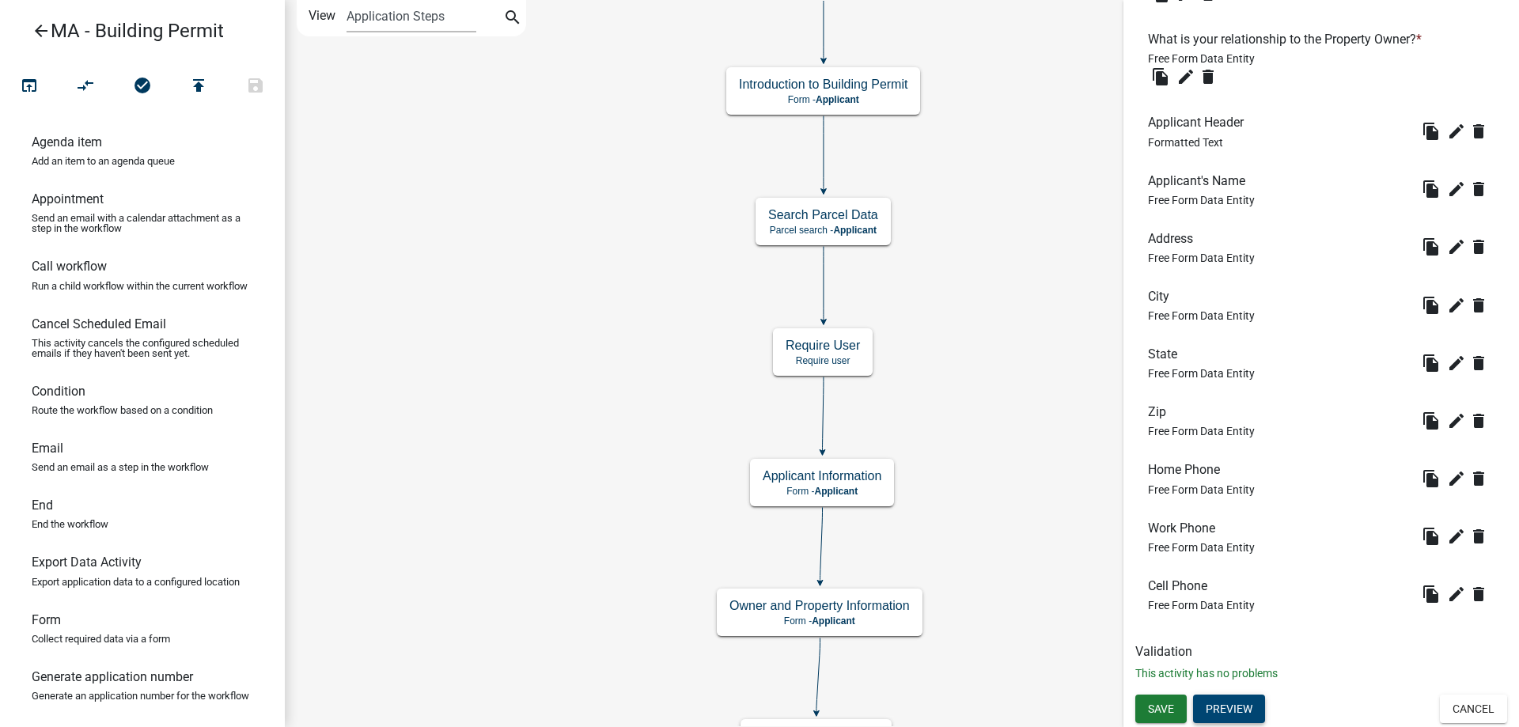
scroll to position [528, 0]
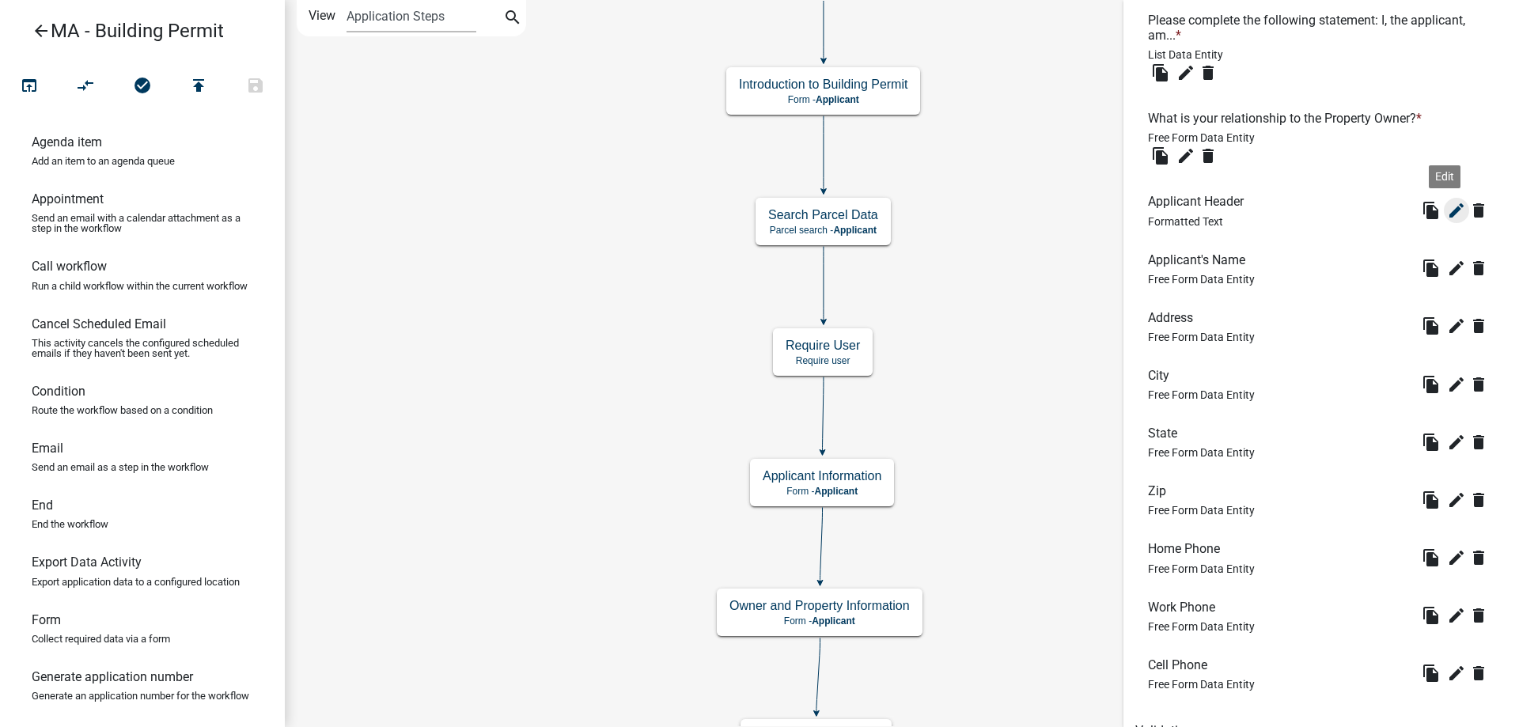
click at [1447, 214] on icon "edit" at bounding box center [1456, 210] width 19 height 19
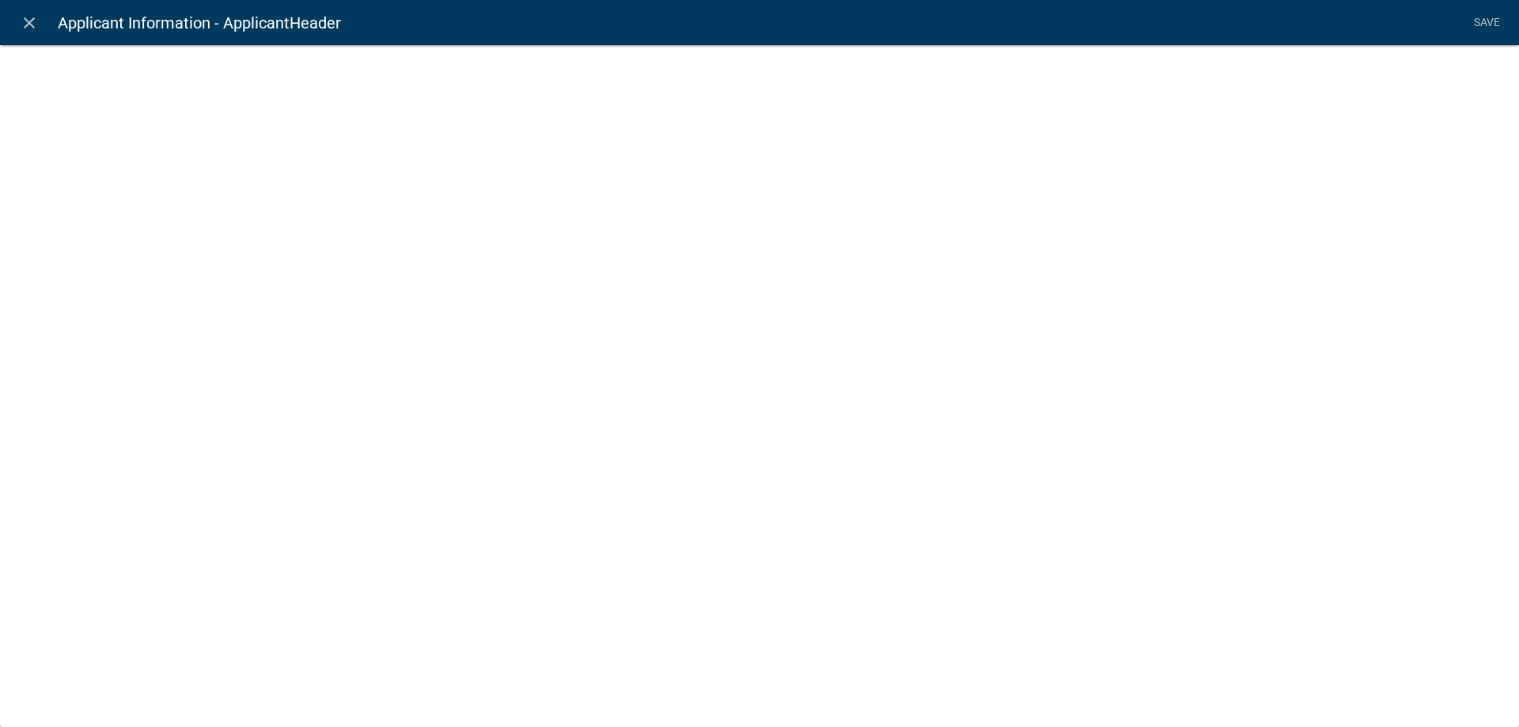
select select "rich-text"
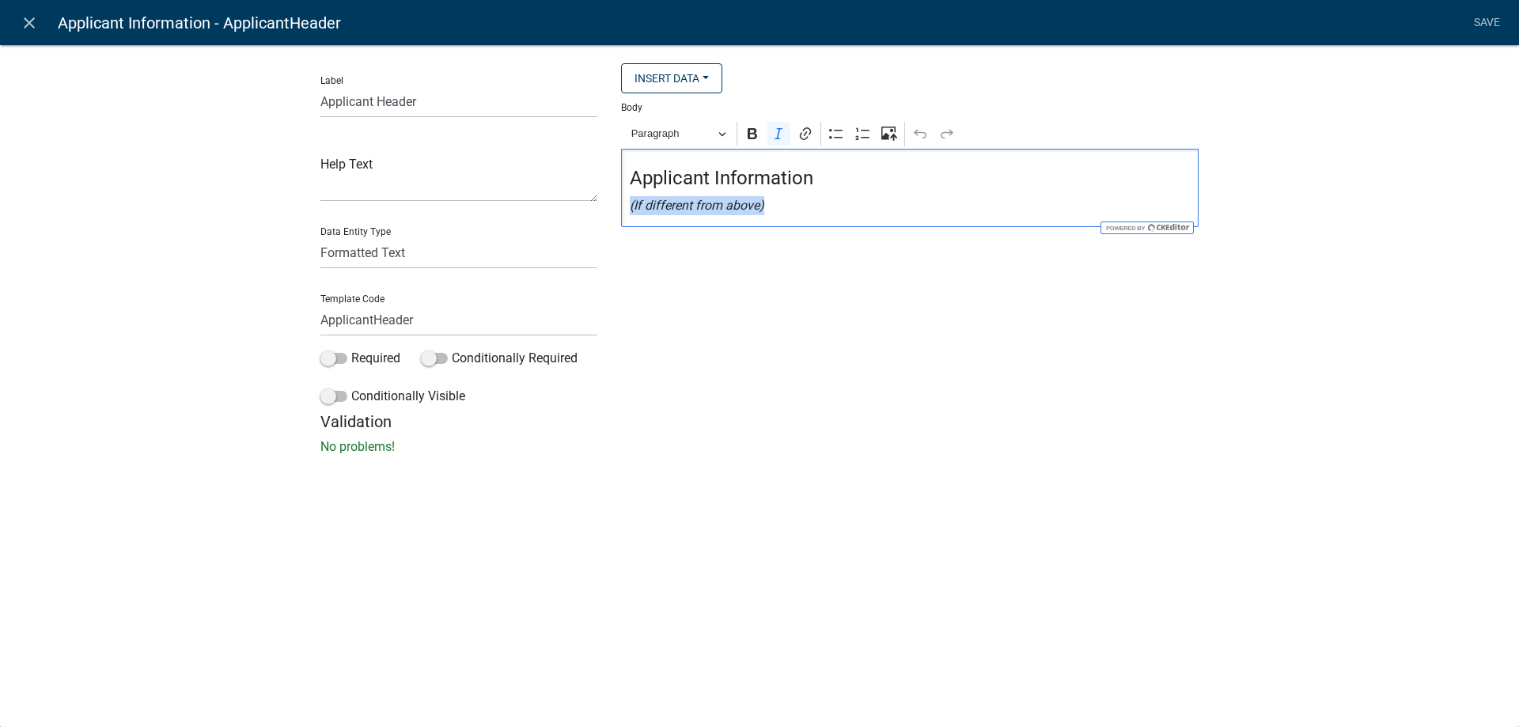
drag, startPoint x: 782, startPoint y: 209, endPoint x: 596, endPoint y: 211, distance: 185.9
click at [596, 211] on div "Label Applicant Header Help Text Data Entity Type Free Form Text Document Displ…" at bounding box center [760, 237] width 902 height 349
click at [624, 186] on div "Applicant Information" at bounding box center [909, 178] width 577 height 59
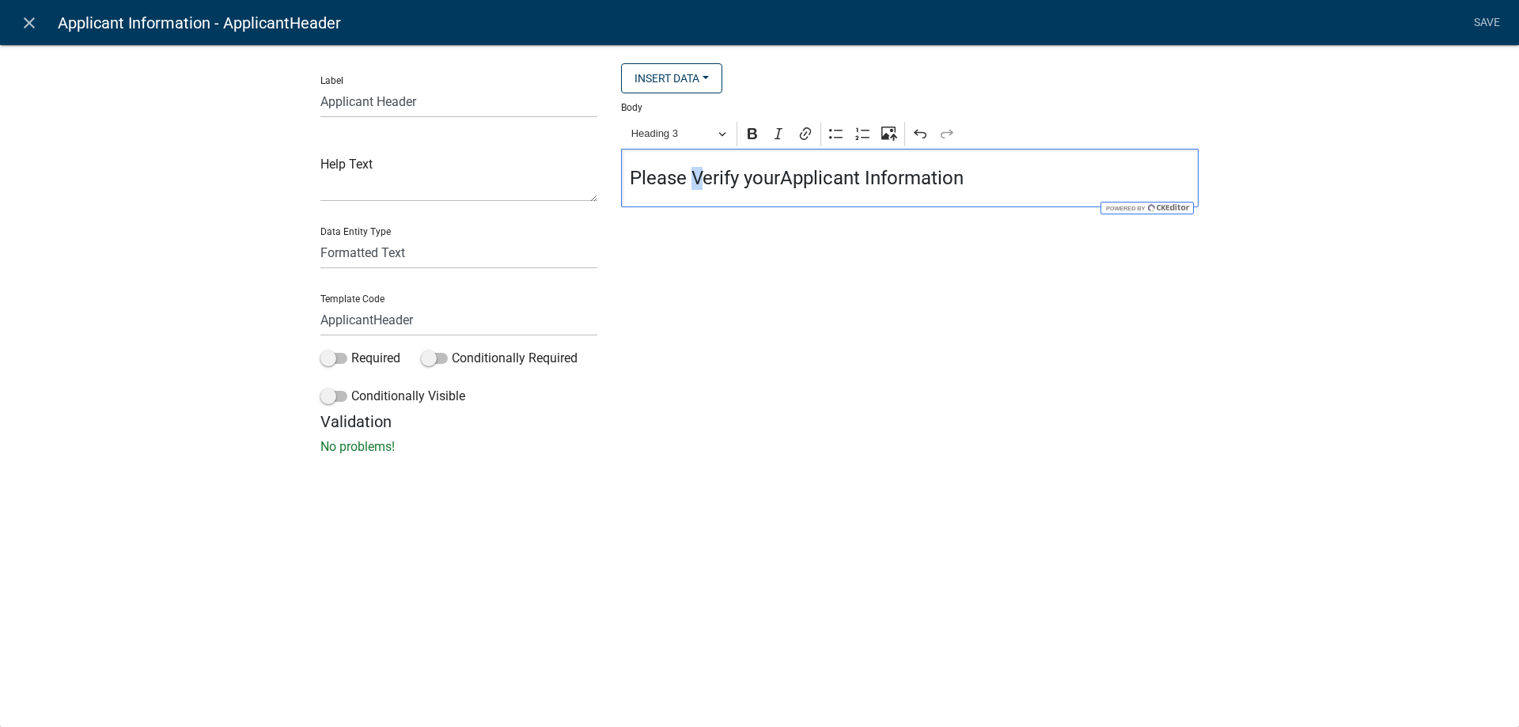
click at [695, 187] on h4 "Please Verify yourApplicant Information" at bounding box center [910, 178] width 561 height 23
click at [776, 187] on h4 "Please verify yourApplicant Information" at bounding box center [910, 178] width 561 height 23
drag, startPoint x: 779, startPoint y: 186, endPoint x: 872, endPoint y: 175, distance: 93.2
click at [872, 175] on h4 "Please verify your Applicant Information" at bounding box center [910, 178] width 561 height 23
click at [958, 175] on h4 "Please verify yourinformation" at bounding box center [910, 178] width 561 height 23
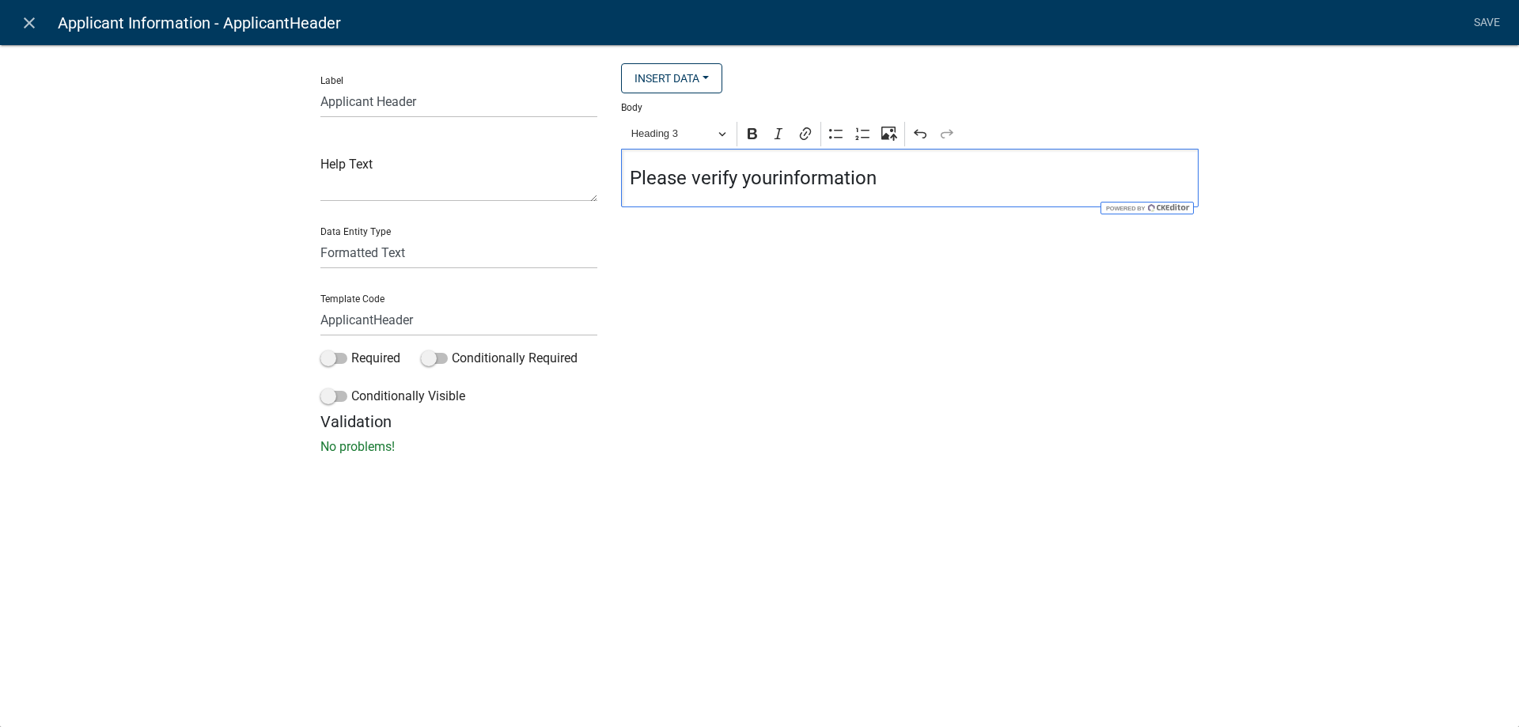
click at [773, 180] on h4 "Please verify yourinformation" at bounding box center [910, 178] width 561 height 23
click at [782, 180] on h4 "Please verify yourinformation" at bounding box center [910, 178] width 561 height 23
click at [779, 180] on h4 "Please verify yourinformation" at bounding box center [910, 178] width 561 height 23
click at [870, 180] on h4 "Please verify your information" at bounding box center [910, 178] width 561 height 23
click at [899, 180] on h4 "Please verify your information" at bounding box center [910, 178] width 561 height 23
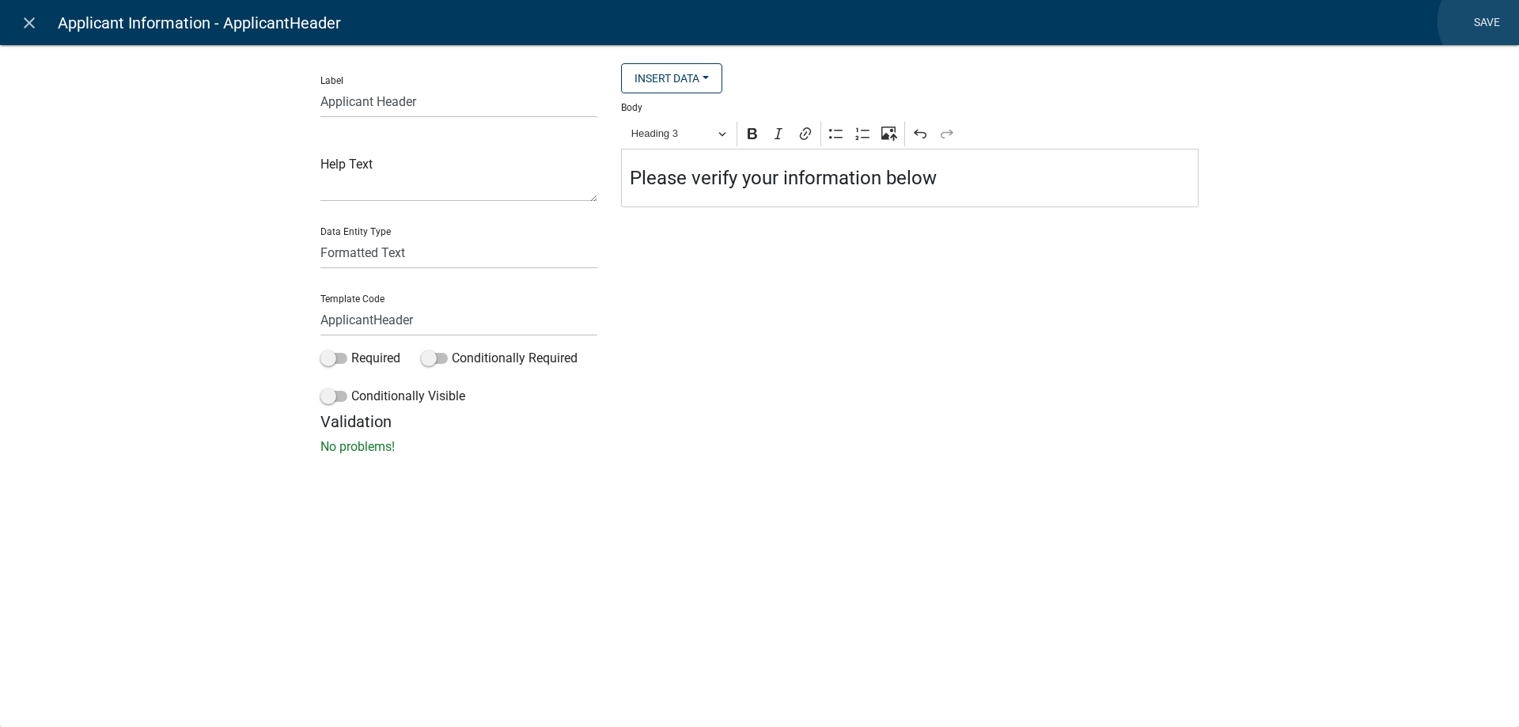
click at [1487, 21] on link "Save" at bounding box center [1487, 23] width 40 height 30
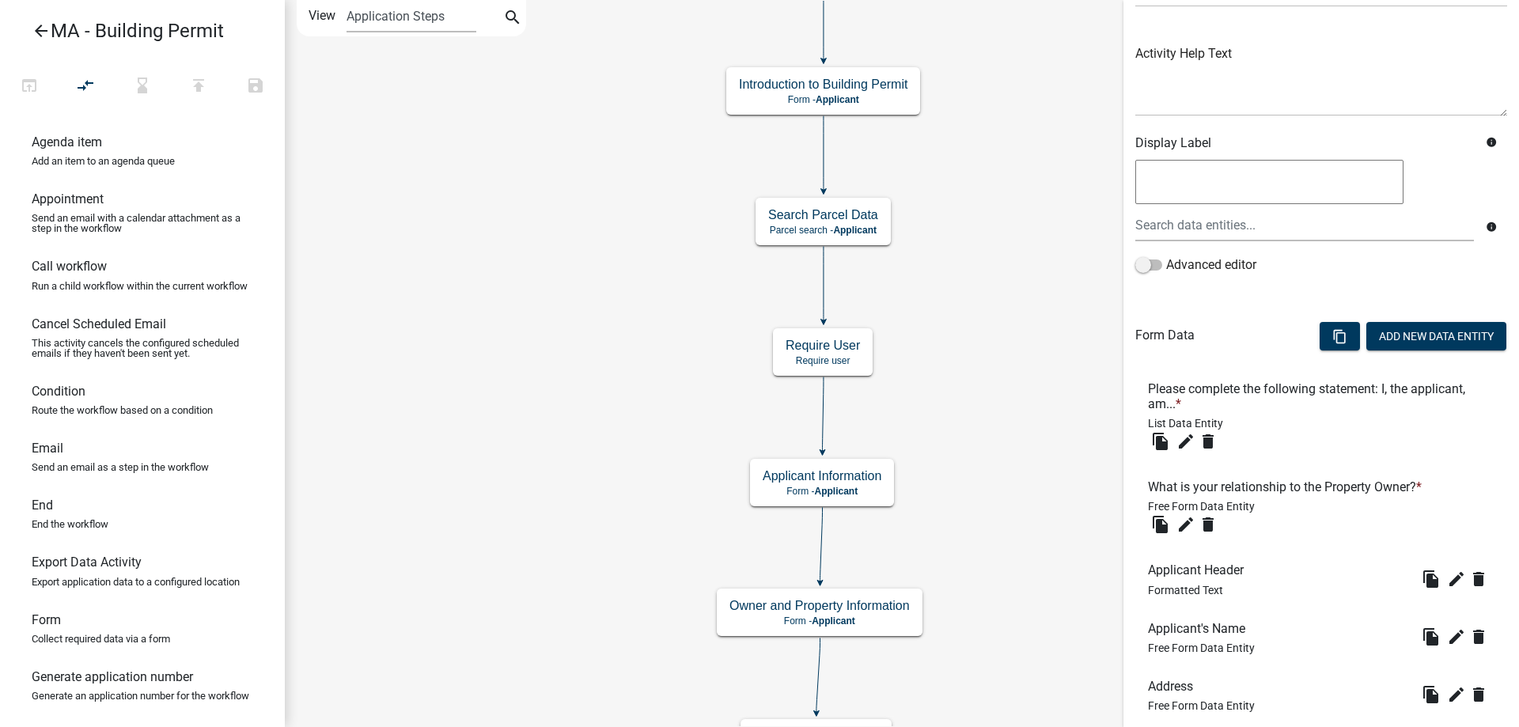
scroll to position [316, 0]
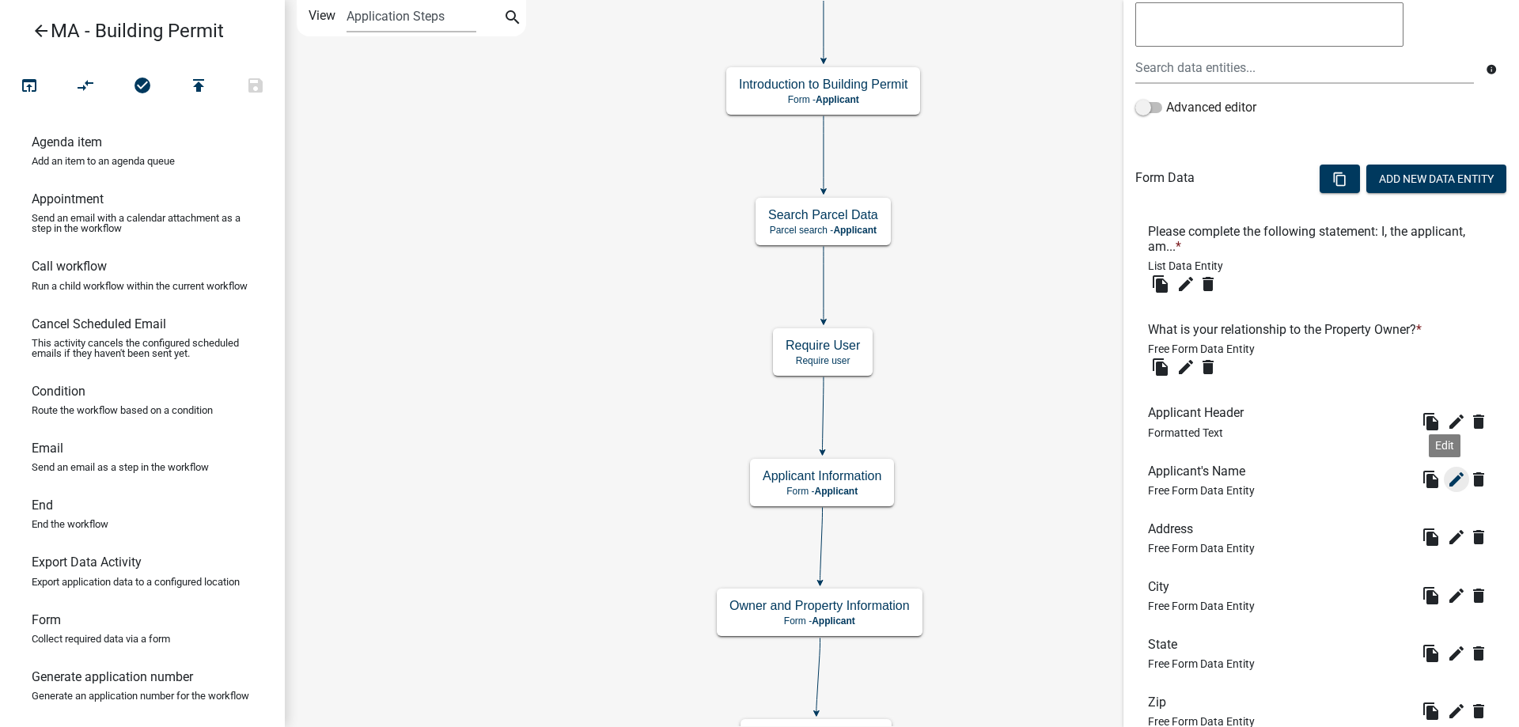
click at [1447, 486] on icon "edit" at bounding box center [1456, 479] width 19 height 19
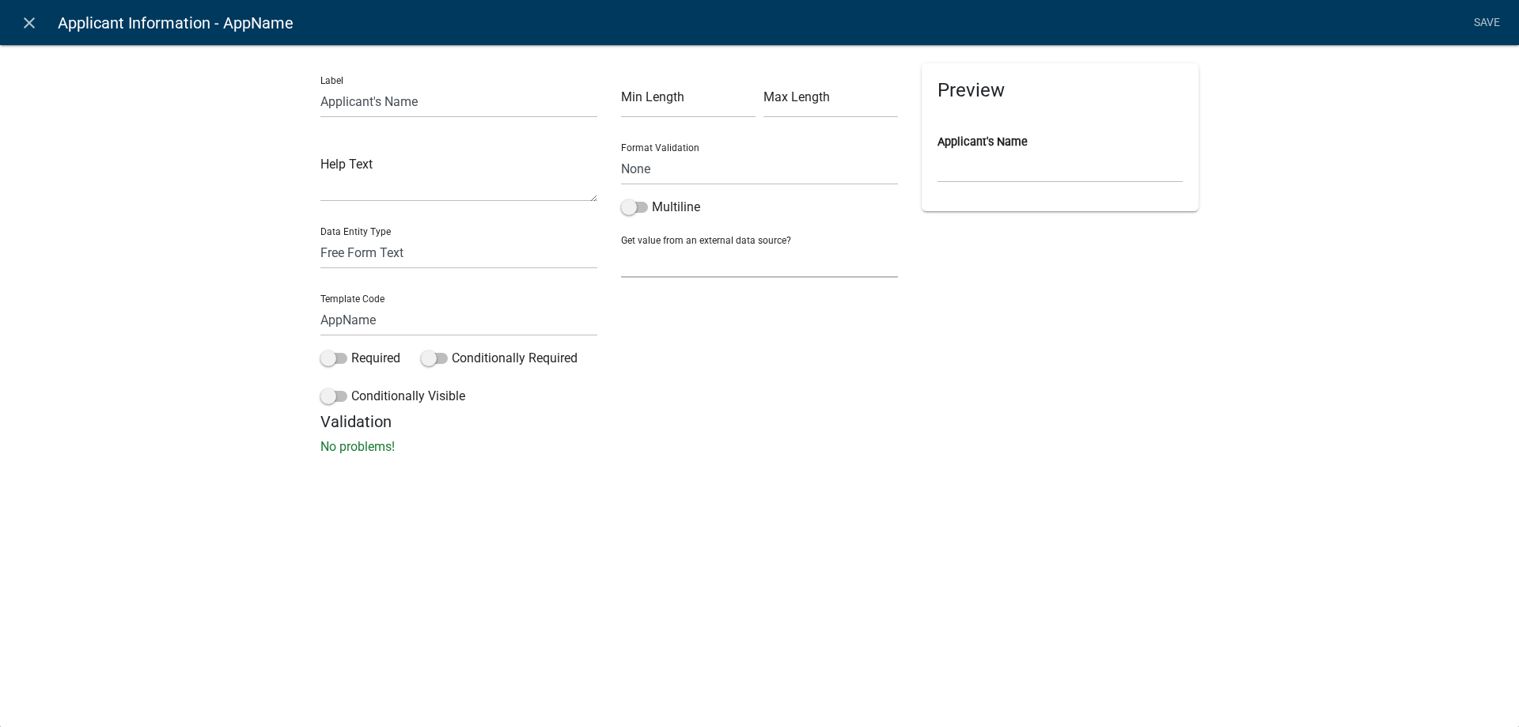
click at [664, 264] on select "None Search Parcel Data Applicant Data" at bounding box center [759, 261] width 277 height 32
select select "2: Object"
click at [621, 245] on select "None Search Parcel Data Applicant Data" at bounding box center [759, 261] width 277 height 32
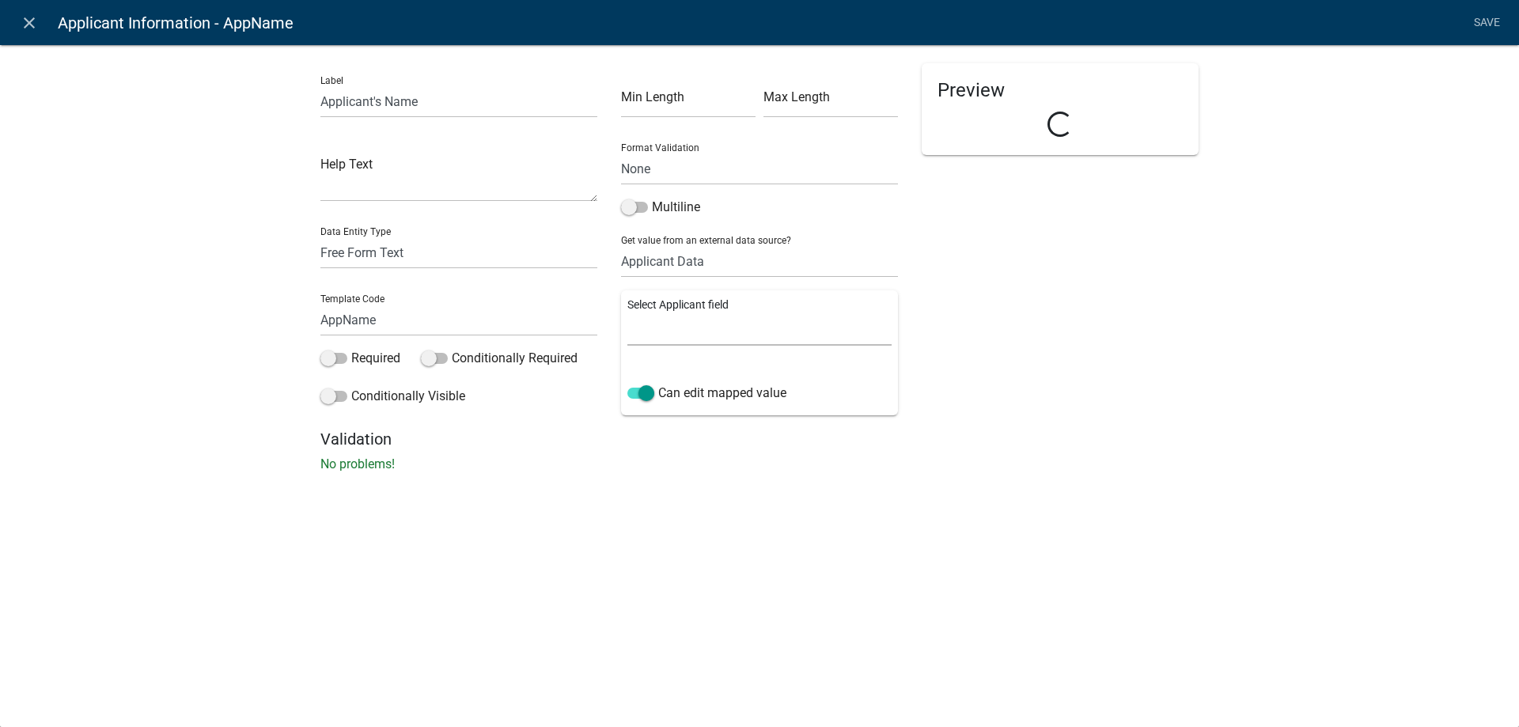
click at [671, 343] on select "Full Name Username Email Address Street Address Street Address 2 City State Zip…" at bounding box center [759, 329] width 264 height 32
select select "0: Object"
click at [627, 313] on select "Full Name Username Email Address Street Address Street Address 2 City State Zip…" at bounding box center [759, 329] width 264 height 32
click at [380, 363] on label "Required" at bounding box center [360, 358] width 80 height 19
click at [351, 349] on input "Required" at bounding box center [351, 349] width 0 height 0
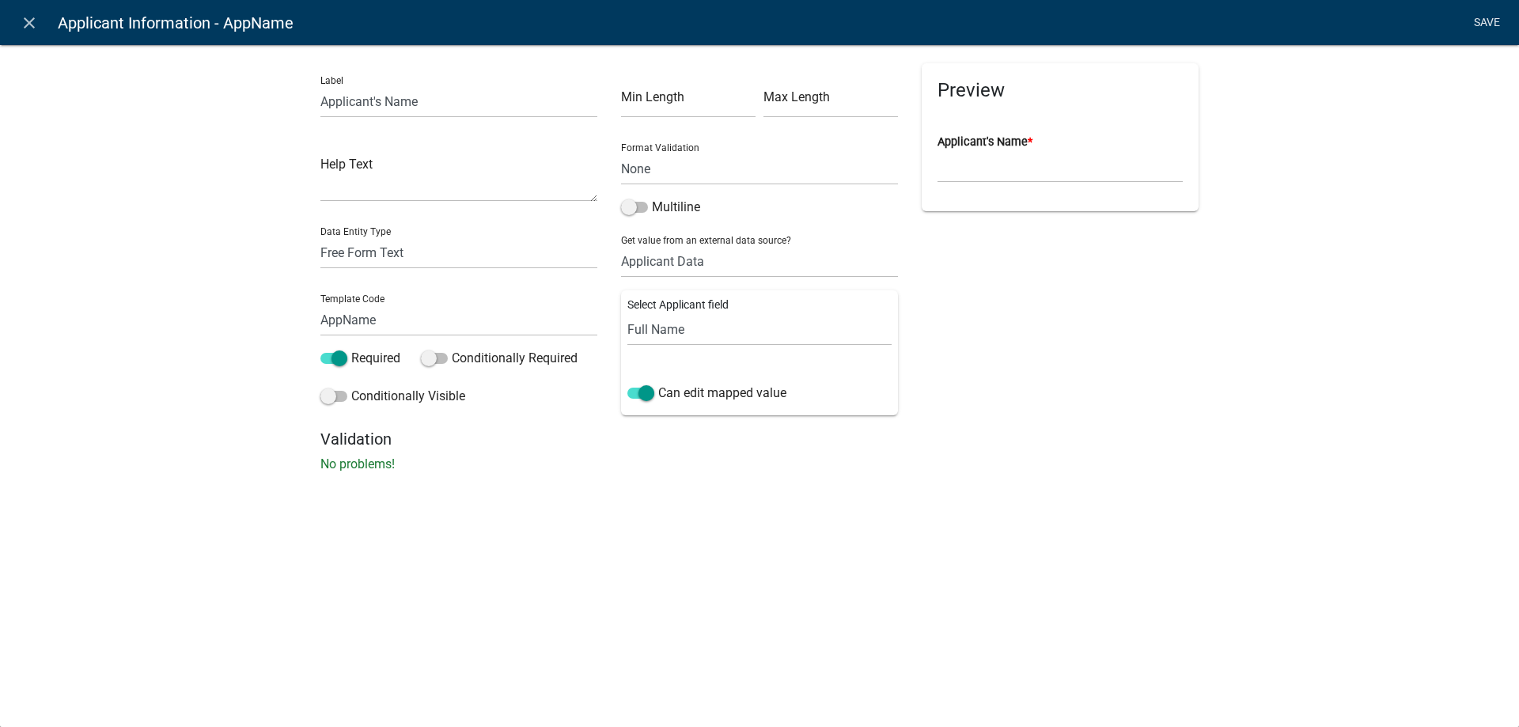
click at [1504, 21] on link "Save" at bounding box center [1487, 23] width 40 height 30
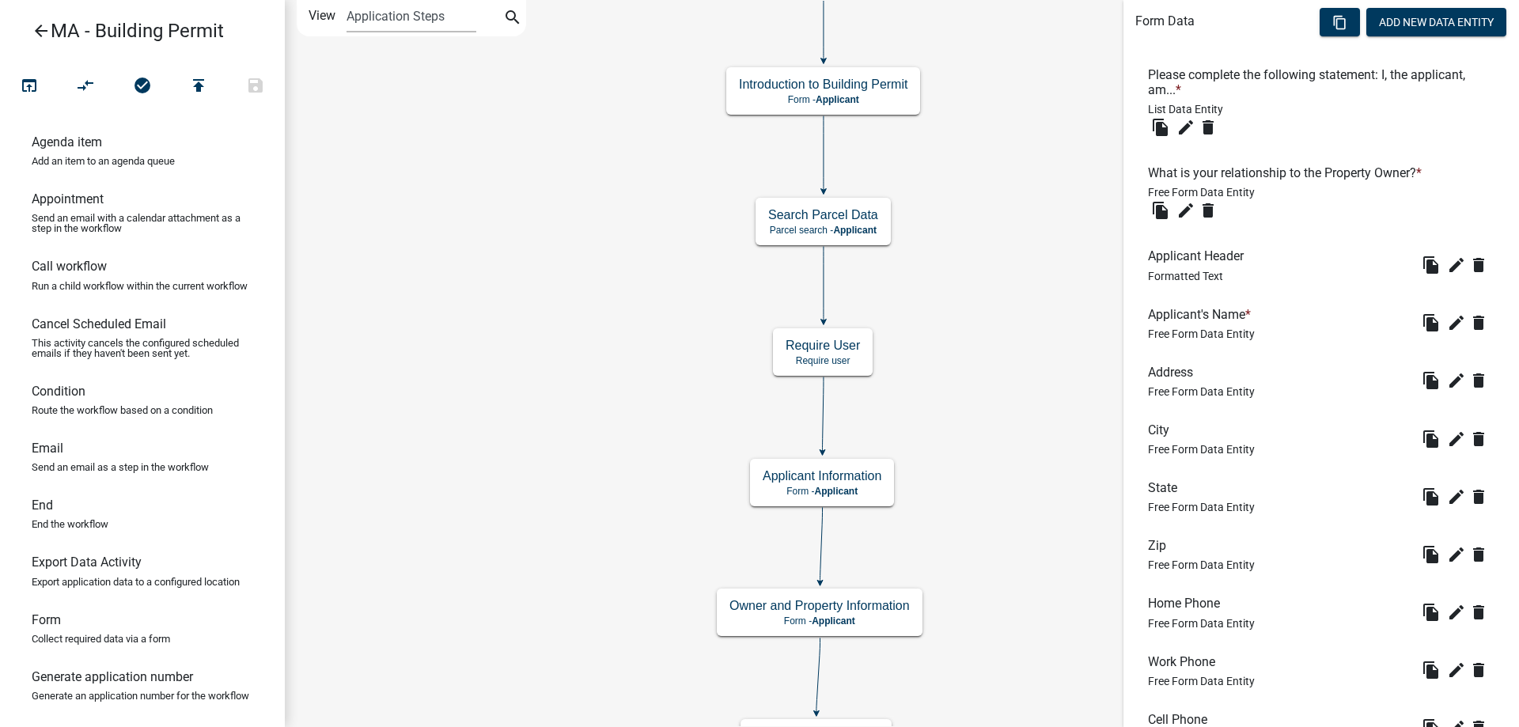
scroll to position [475, 0]
click at [1447, 375] on icon "edit" at bounding box center [1456, 378] width 19 height 19
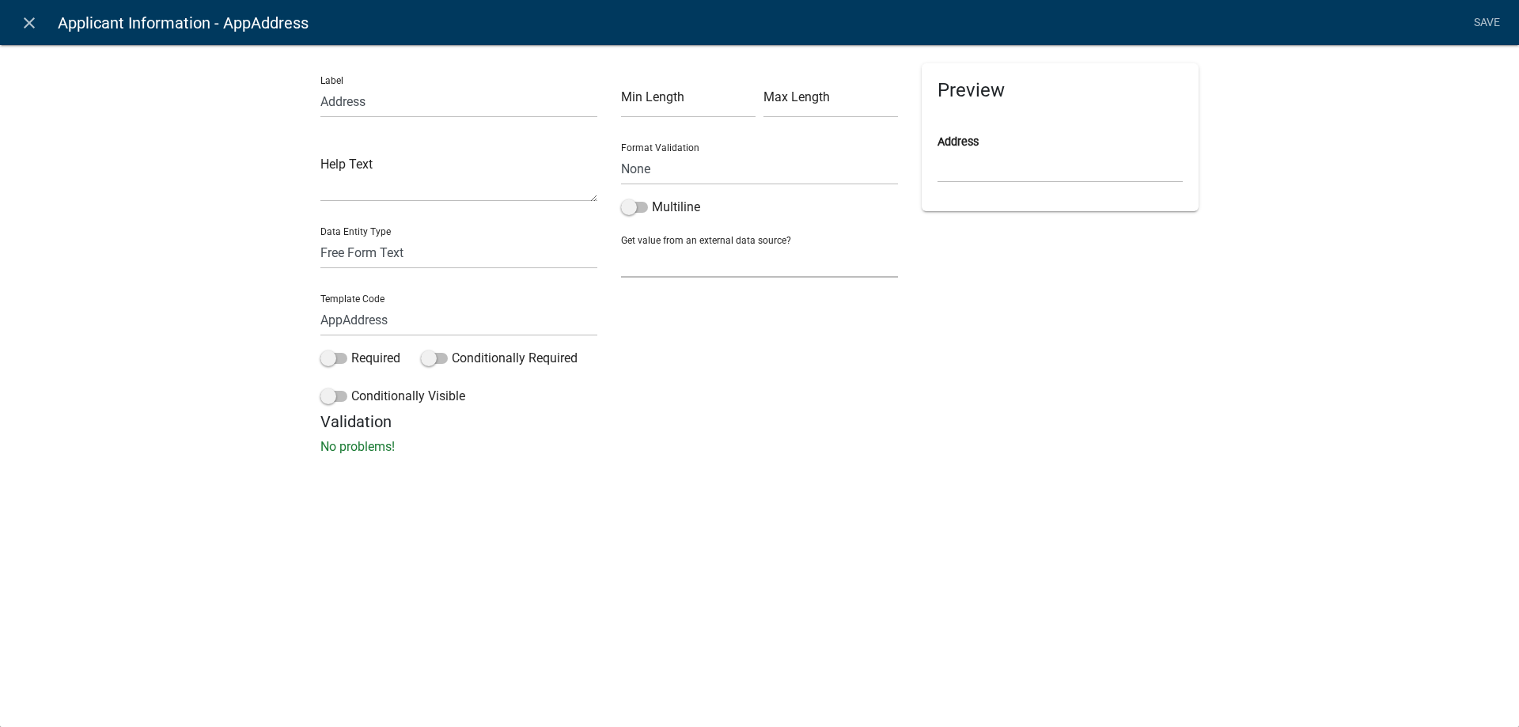
click at [662, 261] on select "None Search Parcel Data Applicant Data" at bounding box center [759, 261] width 277 height 32
select select "2: Object"
click at [621, 245] on select "None Search Parcel Data Applicant Data" at bounding box center [759, 261] width 277 height 32
click at [665, 326] on select "Full Name Username Email Address Street Address Street Address 2 City State Zip…" at bounding box center [759, 329] width 264 height 32
select select "3: Object"
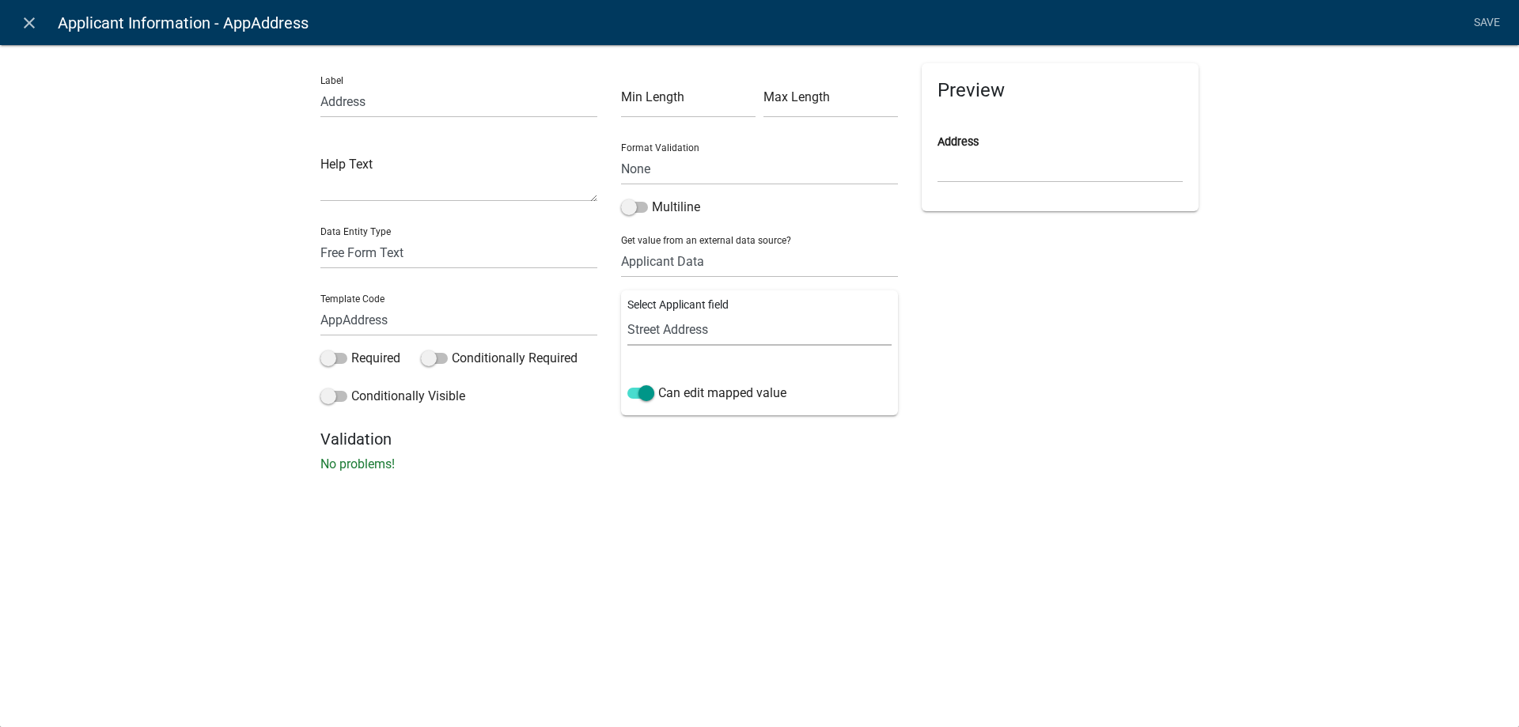
click at [627, 313] on select "Full Name Username Email Address Street Address Street Address 2 City State Zip…" at bounding box center [759, 329] width 264 height 32
click at [324, 105] on input "Address" at bounding box center [458, 101] width 277 height 32
type input "Applicant Address"
click at [185, 166] on div "Label Applicant Address Help Text Data Entity Type Free Form Text Document Disp…" at bounding box center [759, 263] width 1519 height 488
click at [1485, 22] on link "Save" at bounding box center [1487, 23] width 40 height 30
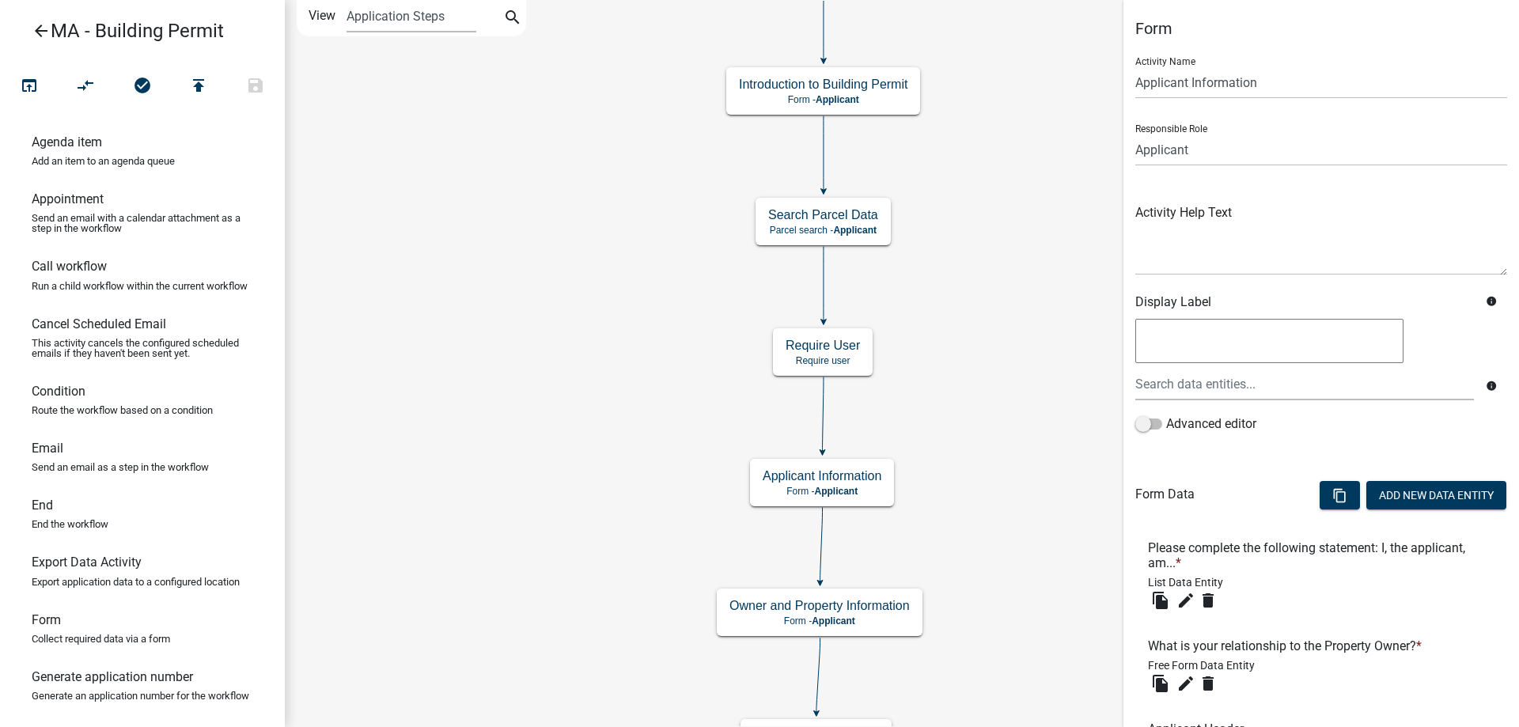
scroll to position [316, 0]
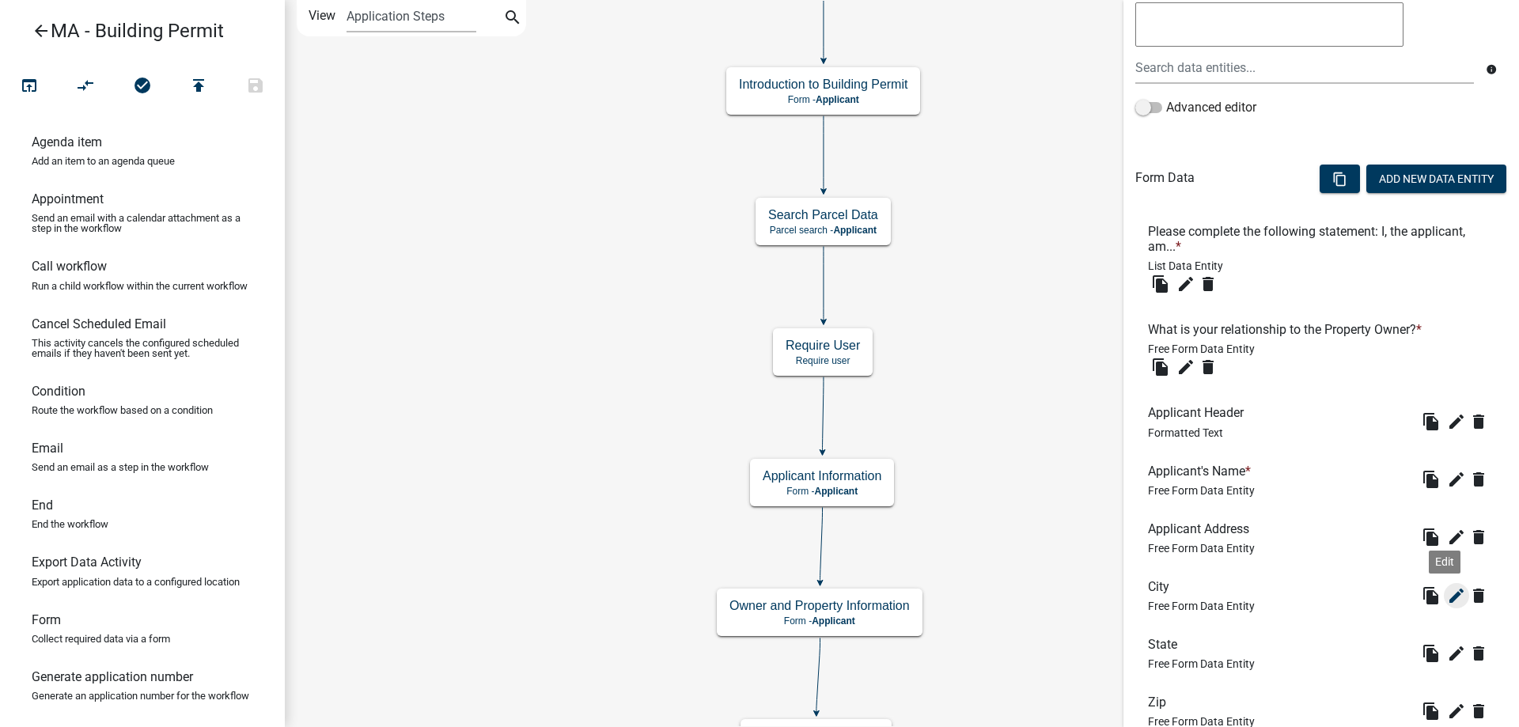
click at [1447, 595] on icon "edit" at bounding box center [1456, 595] width 19 height 19
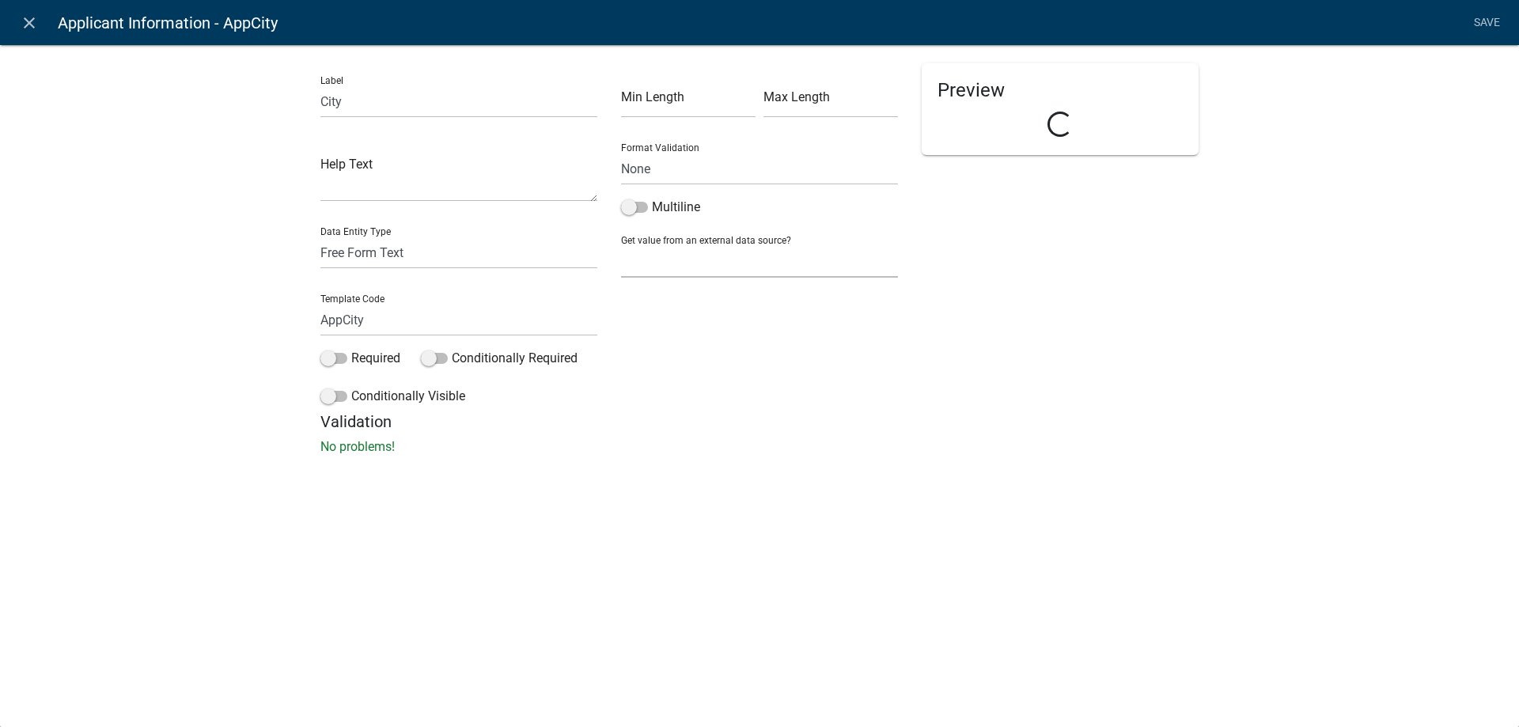
click at [673, 259] on select "None Search Parcel Data Applicant Data" at bounding box center [759, 261] width 277 height 32
select select "2: Object"
click at [621, 245] on select "None Search Parcel Data Applicant Data" at bounding box center [759, 261] width 277 height 32
click at [710, 351] on div "Select Applicant field Full Name Username Email Address Street Address Street A…" at bounding box center [759, 352] width 277 height 125
click at [712, 338] on select "Full Name Username Email Address Street Address Street Address 2 City State Zip…" at bounding box center [759, 329] width 264 height 32
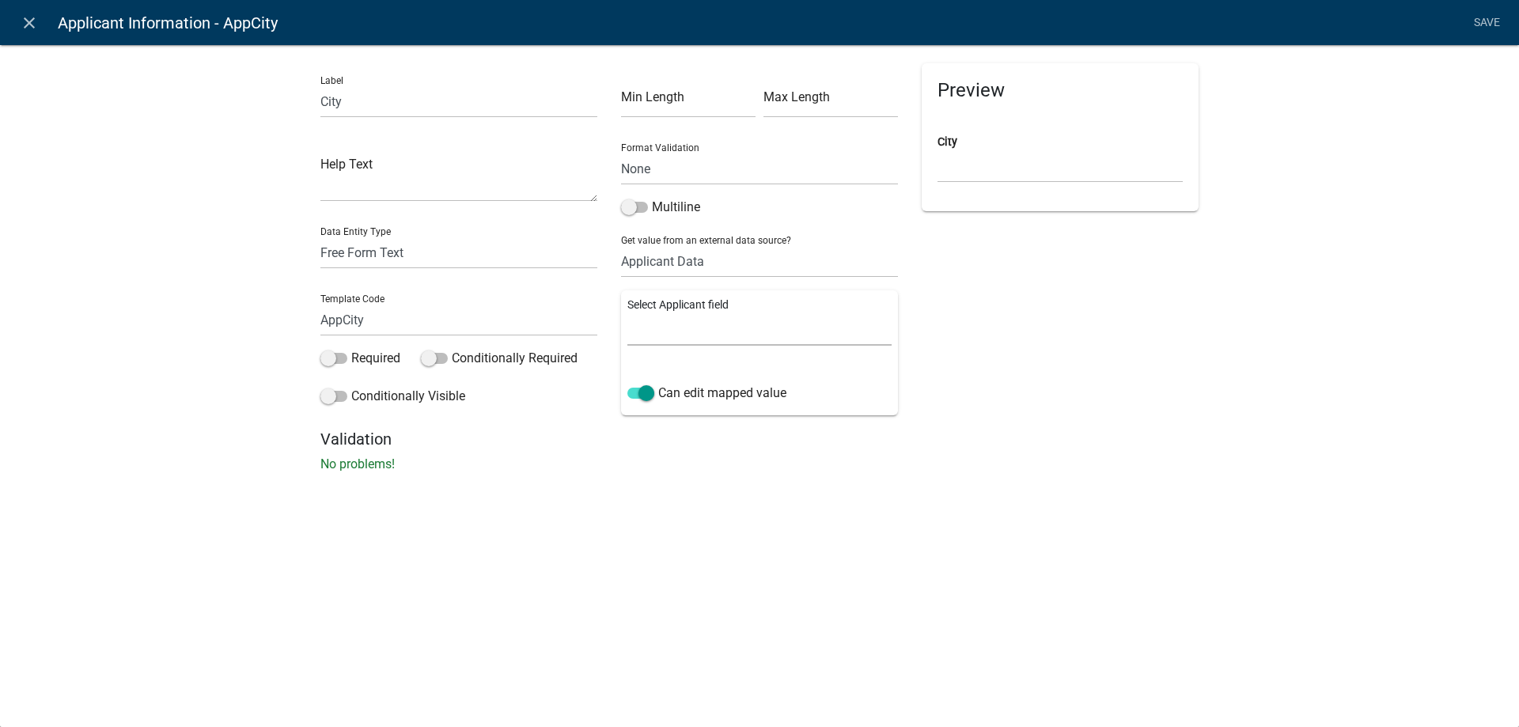
select select "5: Object"
click at [627, 313] on select "Full Name Username Email Address Street Address Street Address 2 City State Zip…" at bounding box center [759, 329] width 264 height 32
click at [1024, 507] on div "close Applicant Information - AppCity Save Label City Help Text Data Entity Typ…" at bounding box center [759, 363] width 1519 height 727
click at [331, 363] on span at bounding box center [333, 358] width 27 height 11
click at [351, 349] on input "Required" at bounding box center [351, 349] width 0 height 0
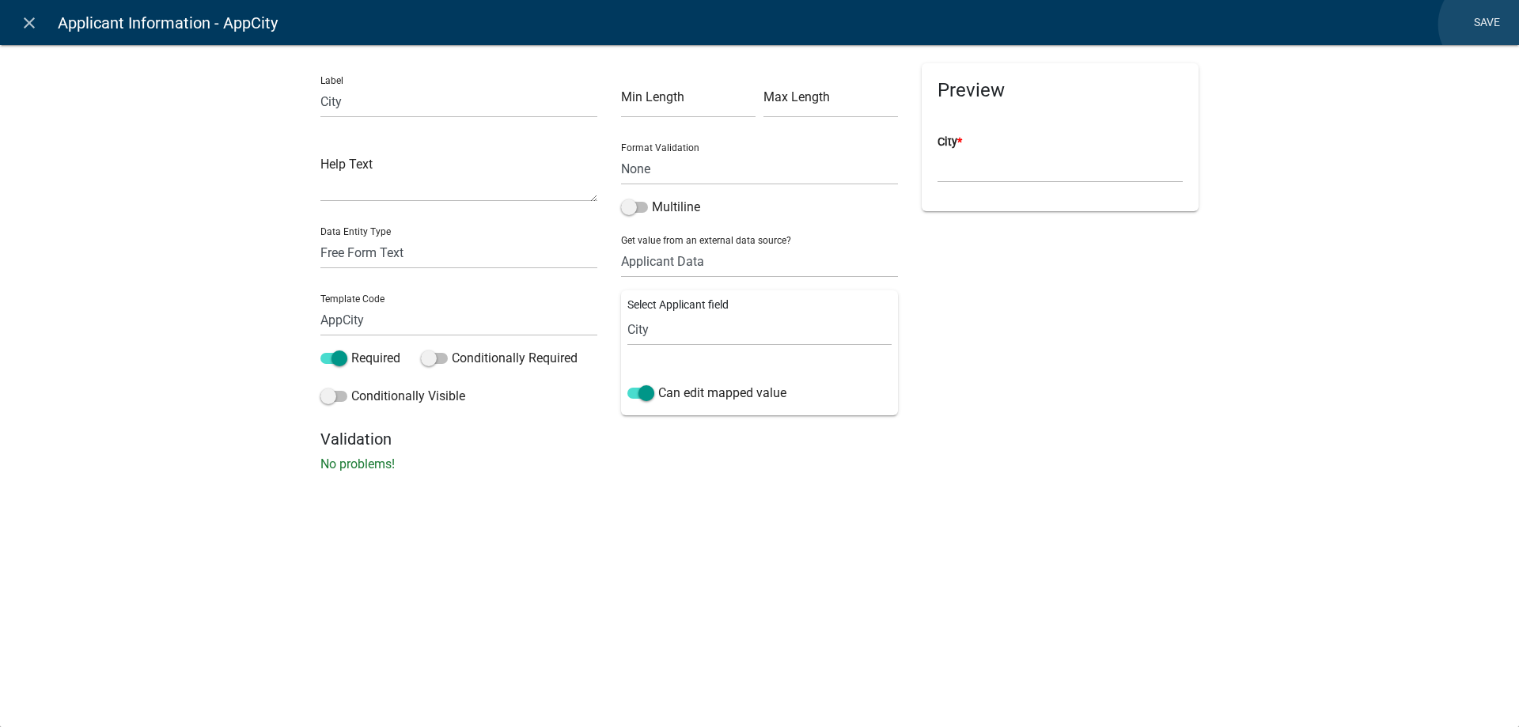
click at [1488, 25] on link "Save" at bounding box center [1487, 23] width 40 height 30
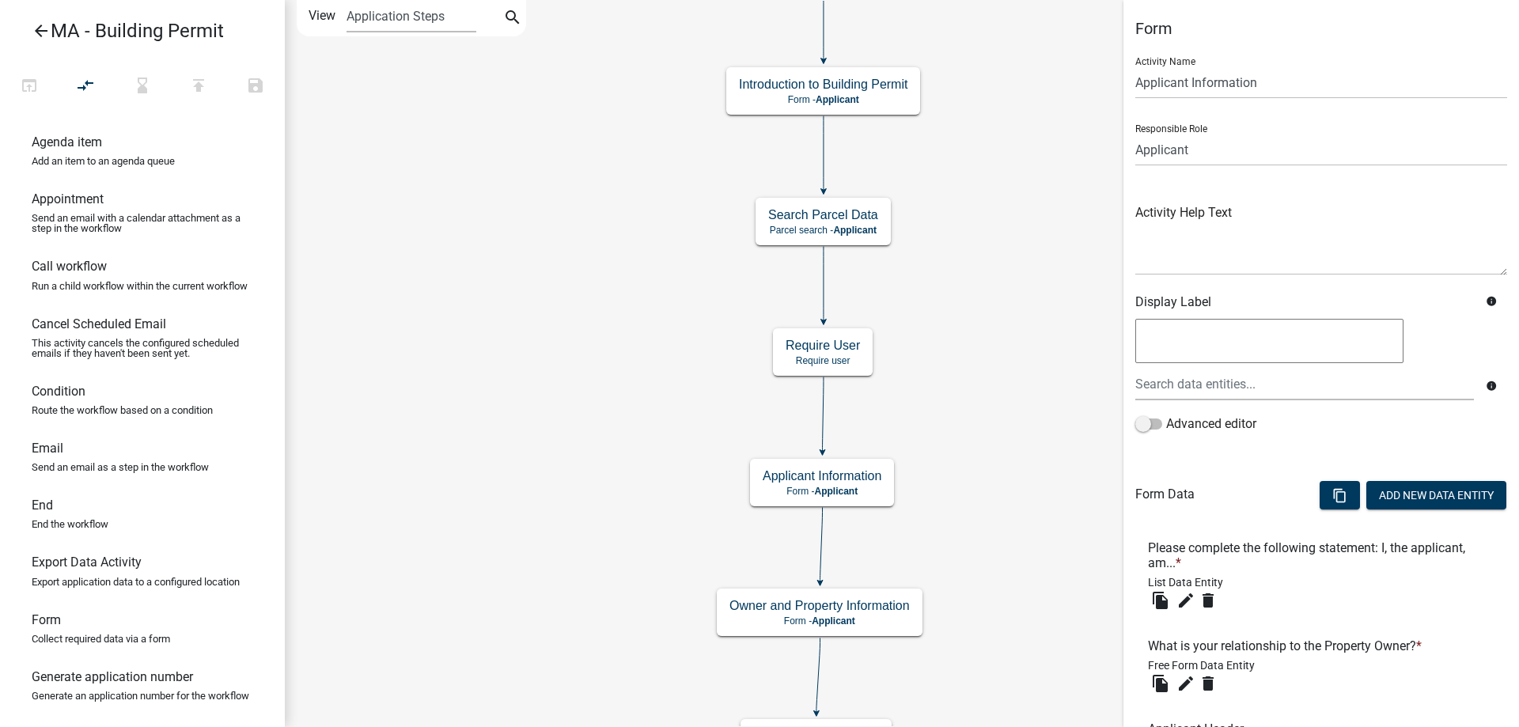
scroll to position [554, 0]
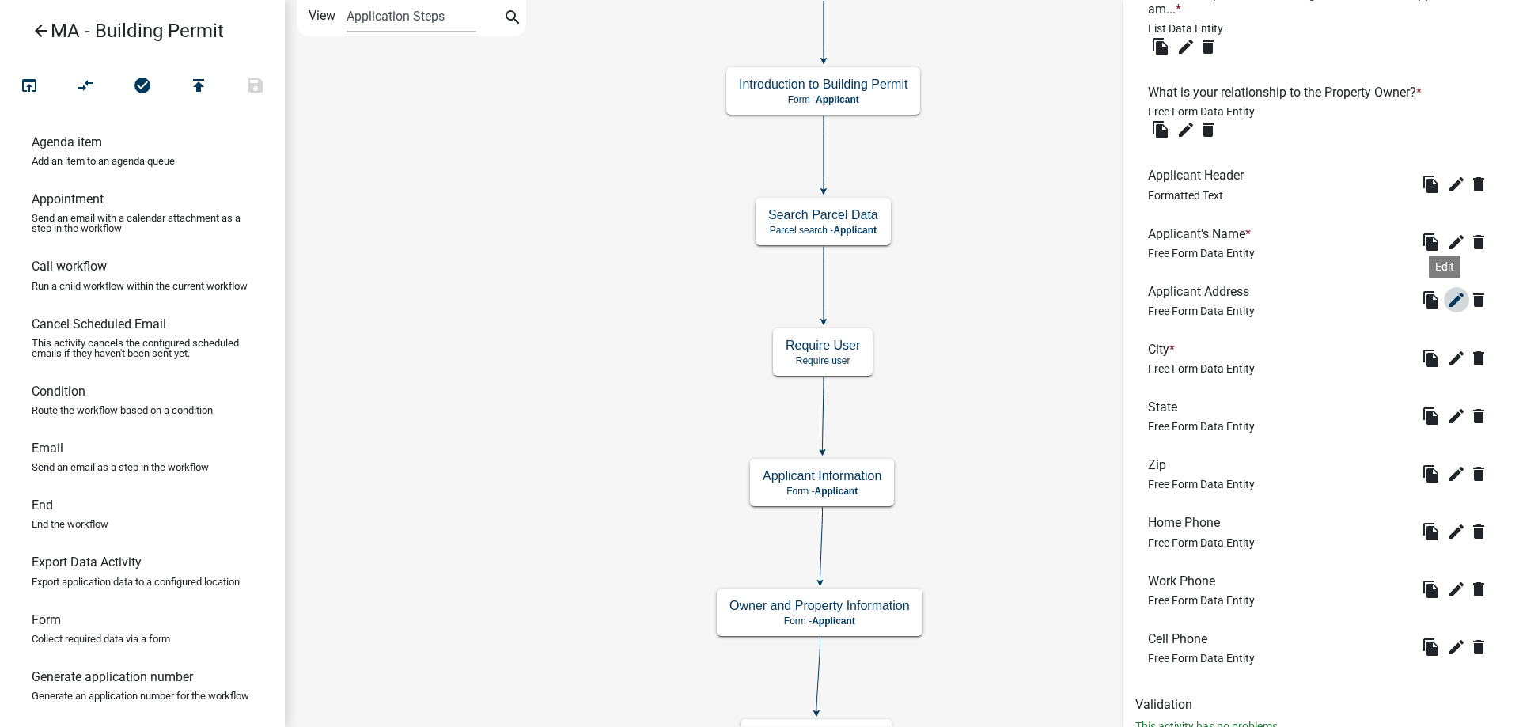
click at [1447, 305] on icon "edit" at bounding box center [1456, 299] width 19 height 19
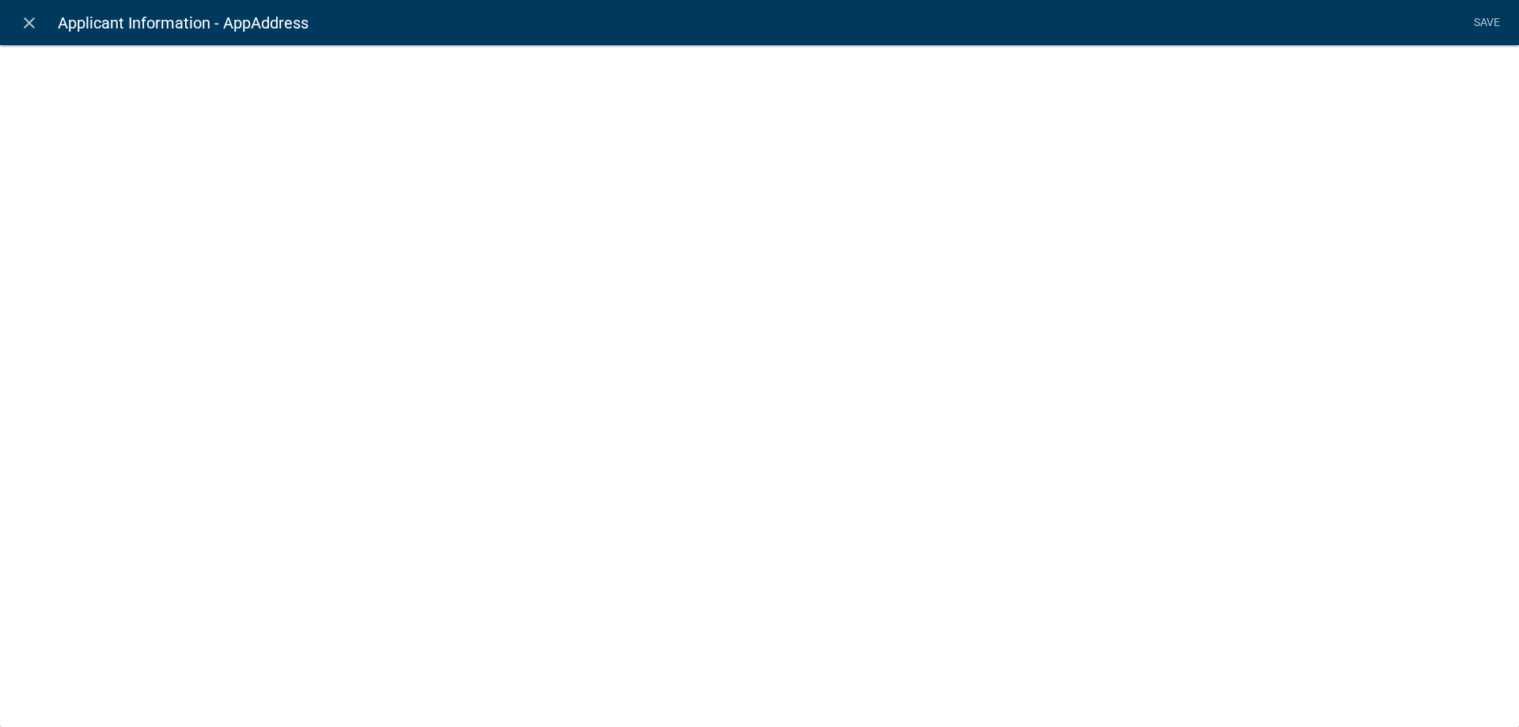
select select "2: Object"
select select "3: Object"
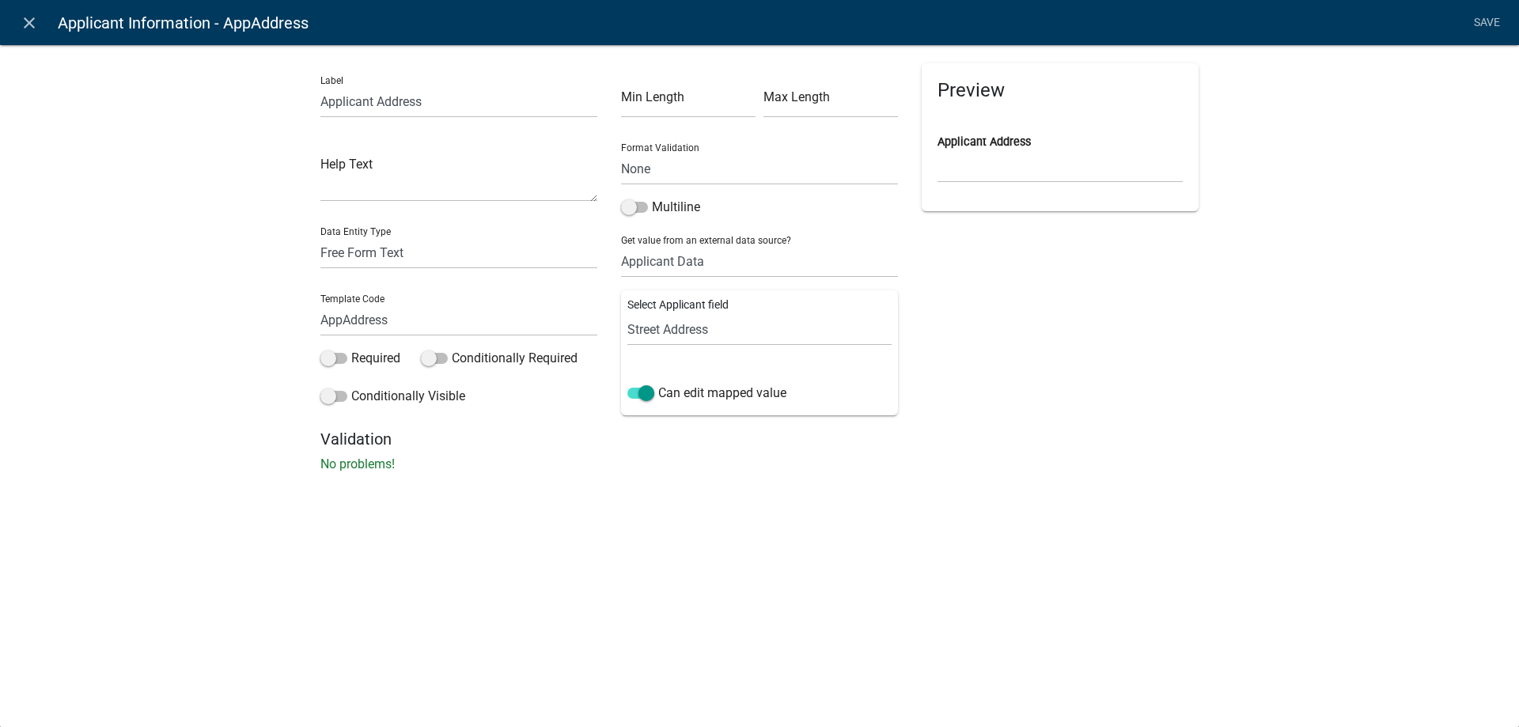
click at [348, 368] on div "Required" at bounding box center [358, 361] width 77 height 25
click at [351, 368] on div "Required" at bounding box center [358, 361] width 77 height 25
click at [372, 363] on label "Required" at bounding box center [360, 358] width 80 height 19
click at [351, 349] on input "Required" at bounding box center [351, 349] width 0 height 0
click at [1489, 22] on link "Save" at bounding box center [1487, 23] width 40 height 30
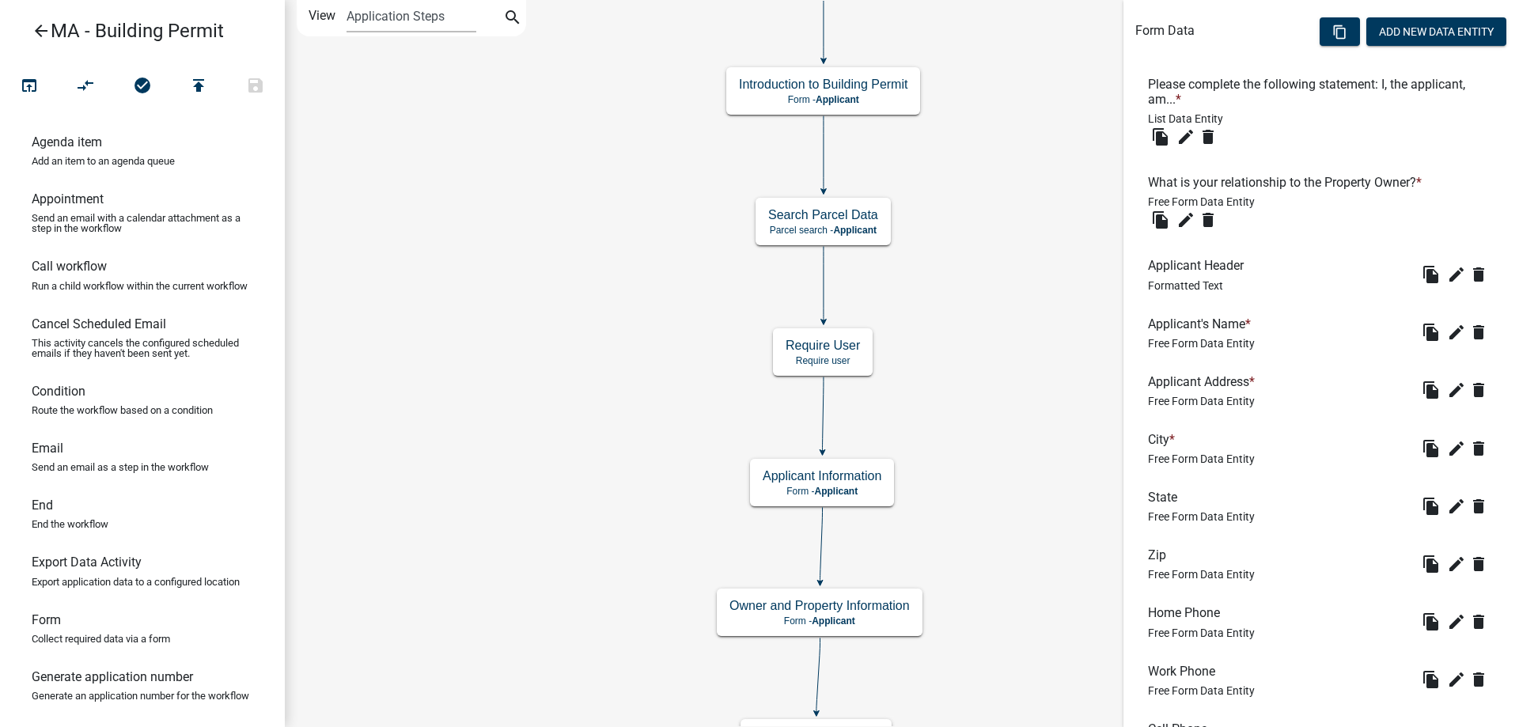
scroll to position [475, 0]
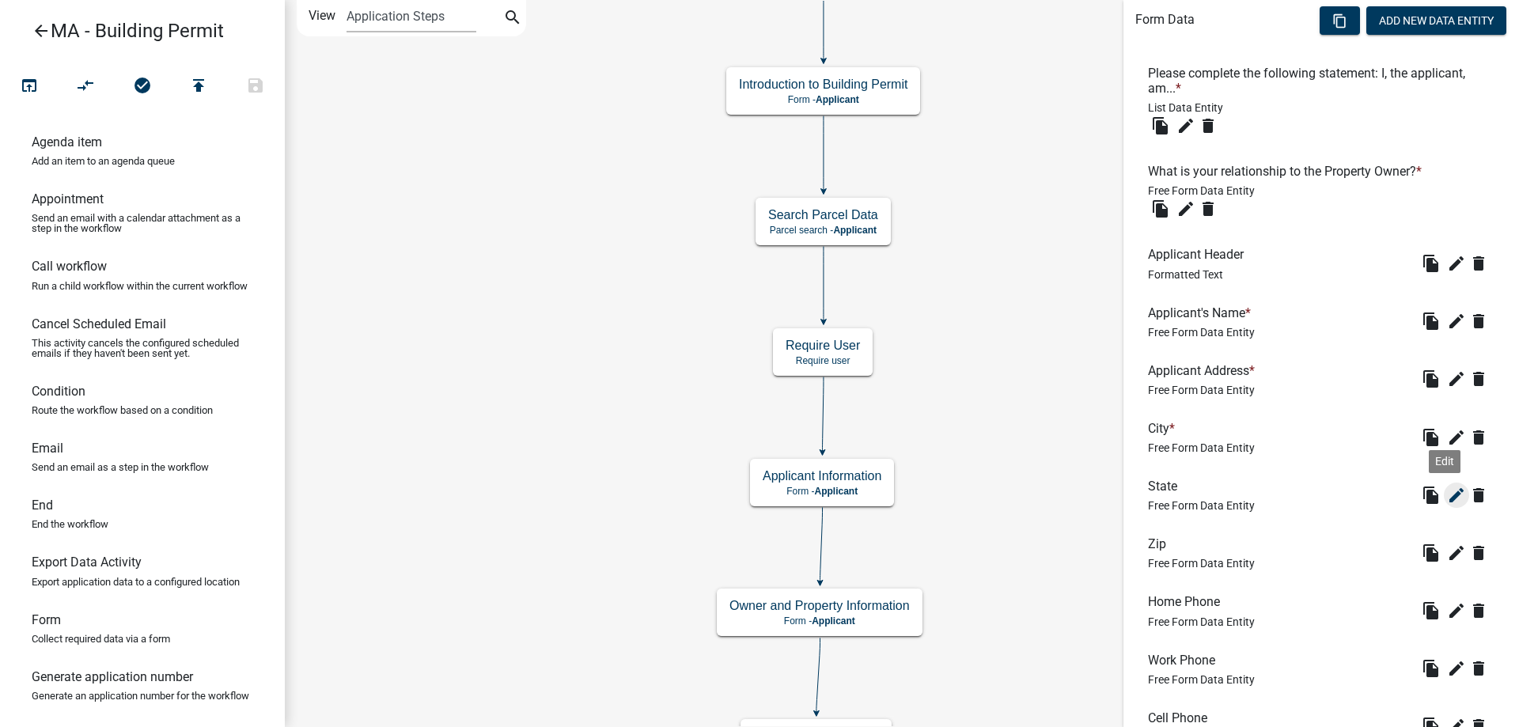
click at [1447, 497] on icon "edit" at bounding box center [1456, 495] width 19 height 19
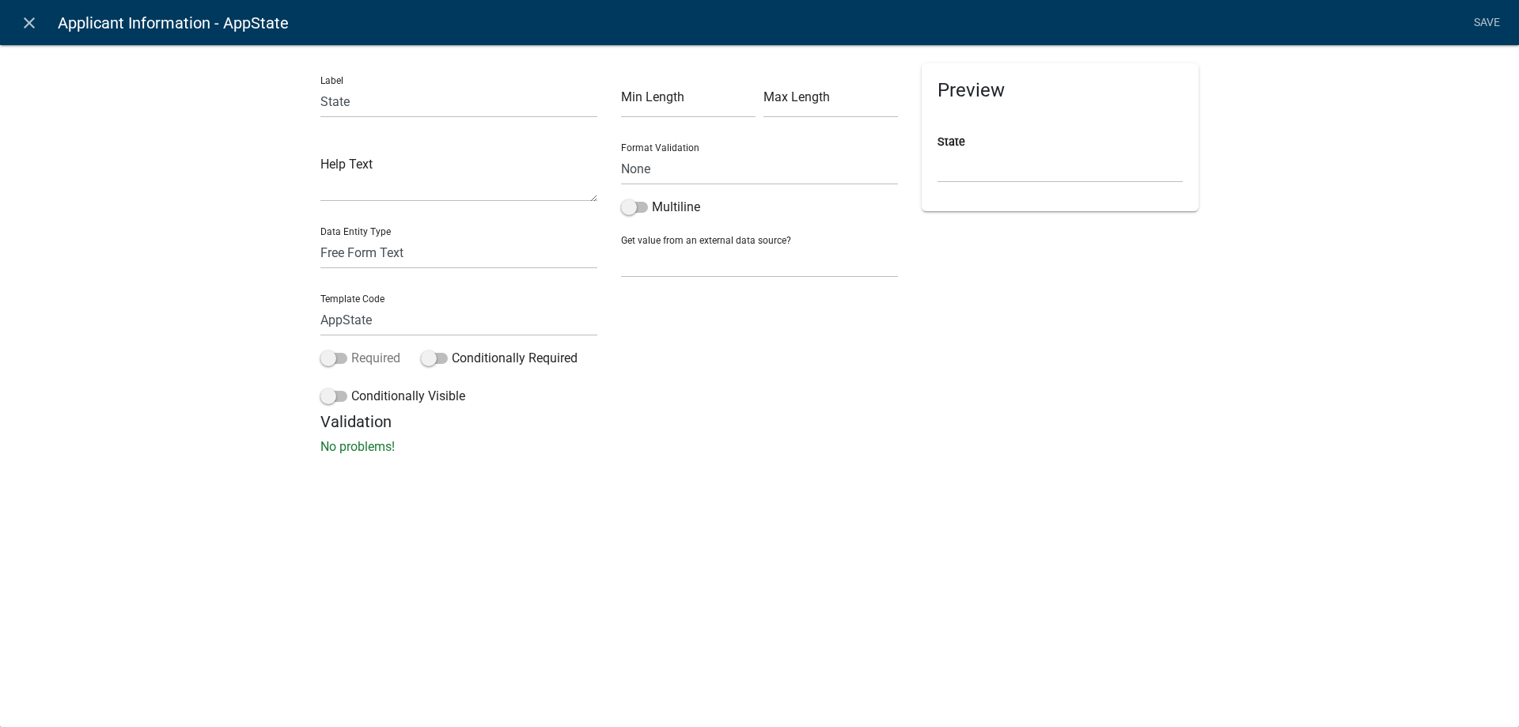
click at [377, 365] on label "Required" at bounding box center [360, 358] width 80 height 19
click at [351, 349] on input "Required" at bounding box center [351, 349] width 0 height 0
click at [691, 261] on select "None Search Parcel Data Applicant Data" at bounding box center [759, 261] width 277 height 32
select select "2: Object"
click at [621, 245] on select "None Search Parcel Data Applicant Data" at bounding box center [759, 261] width 277 height 32
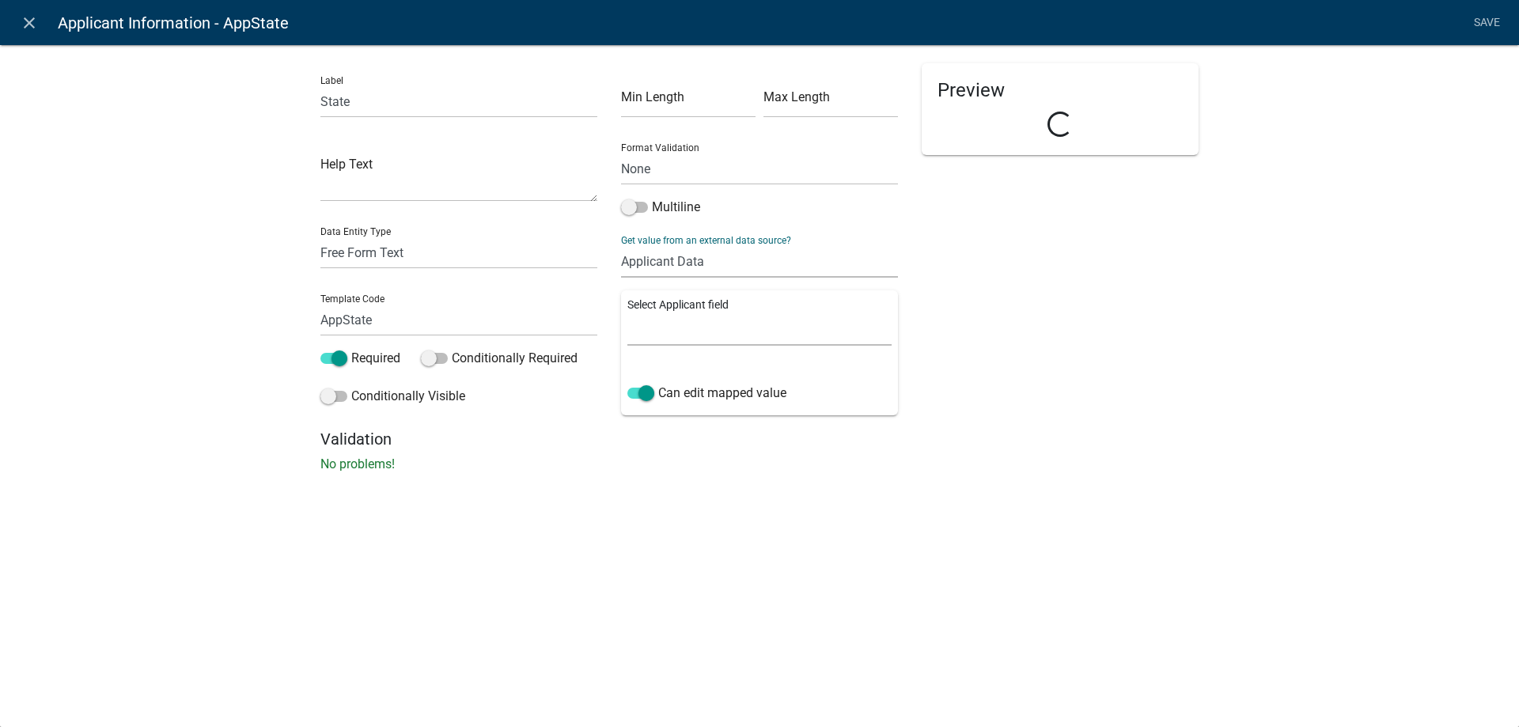
click at [676, 335] on select "Full Name Username Email Address Street Address Street Address 2 City State Zip…" at bounding box center [759, 329] width 264 height 32
select select "6: Object"
click at [627, 313] on select "Full Name Username Email Address Street Address Street Address 2 City State Zip…" at bounding box center [759, 329] width 264 height 32
click at [1511, 31] on nav "close Applicant Information - AppState Save" at bounding box center [759, 22] width 1519 height 45
click at [1471, 26] on link "Save" at bounding box center [1487, 23] width 40 height 30
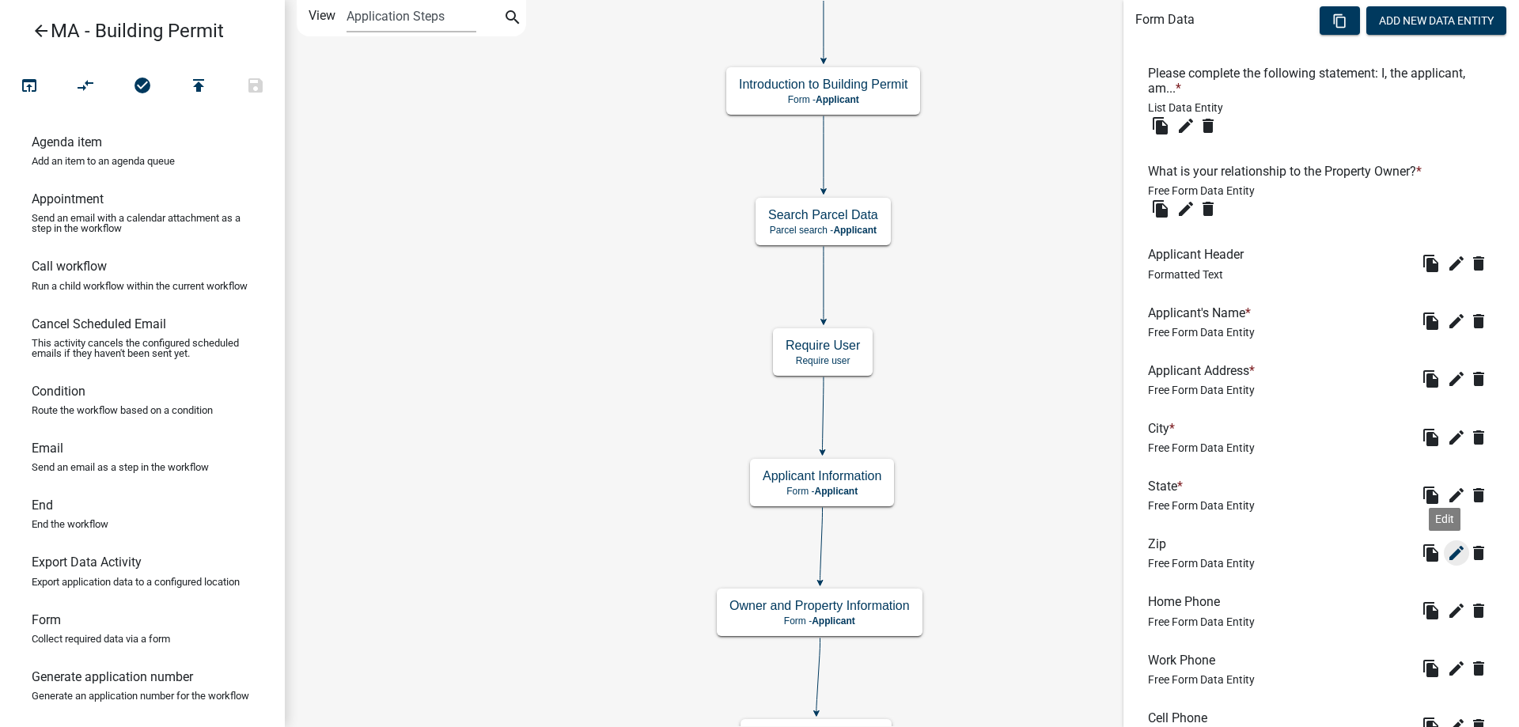
click at [1444, 542] on button "edit" at bounding box center [1456, 552] width 25 height 25
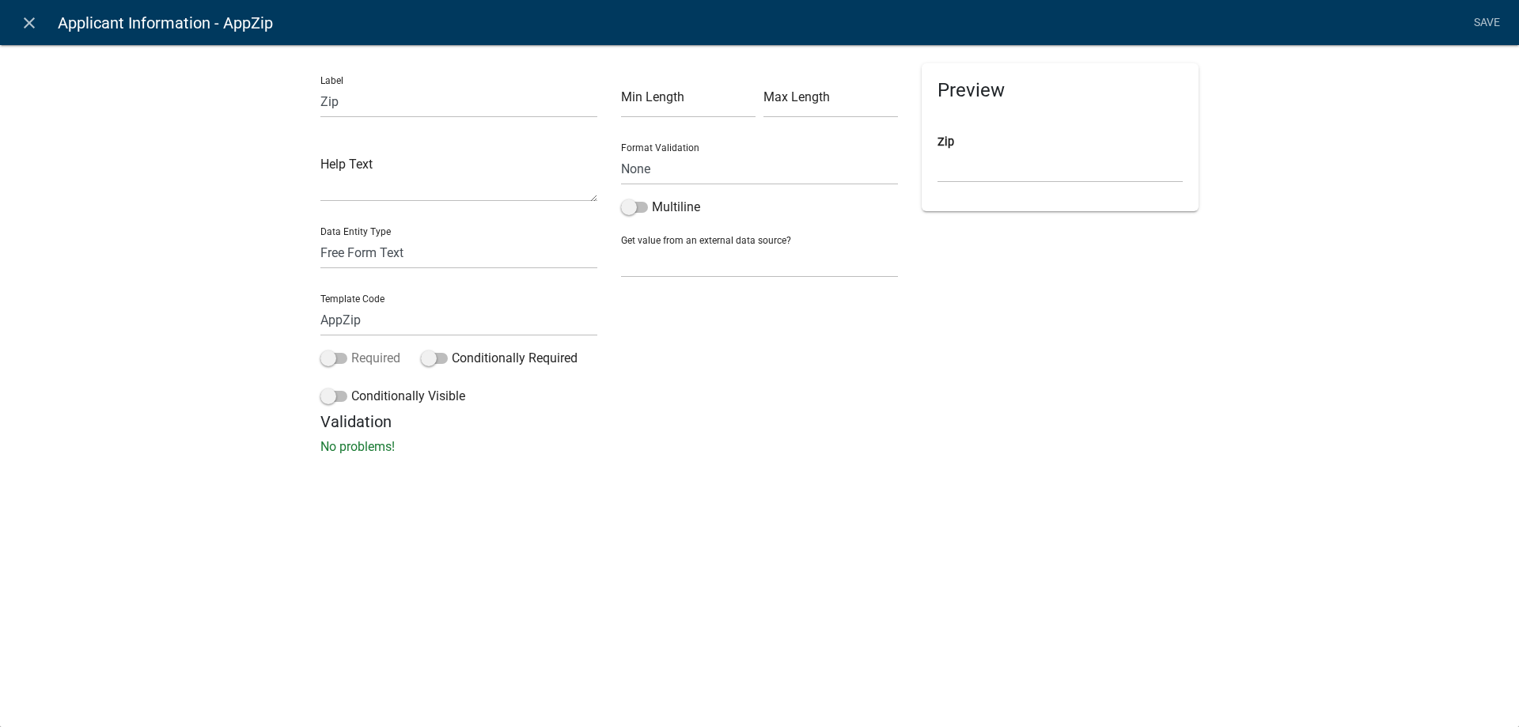
click at [369, 360] on label "Required" at bounding box center [360, 358] width 80 height 19
click at [351, 349] on input "Required" at bounding box center [351, 349] width 0 height 0
click at [636, 270] on select "None Search Parcel Data Applicant Data" at bounding box center [759, 261] width 277 height 32
select select "2: Object"
click at [621, 245] on select "None Search Parcel Data Applicant Data" at bounding box center [759, 261] width 277 height 32
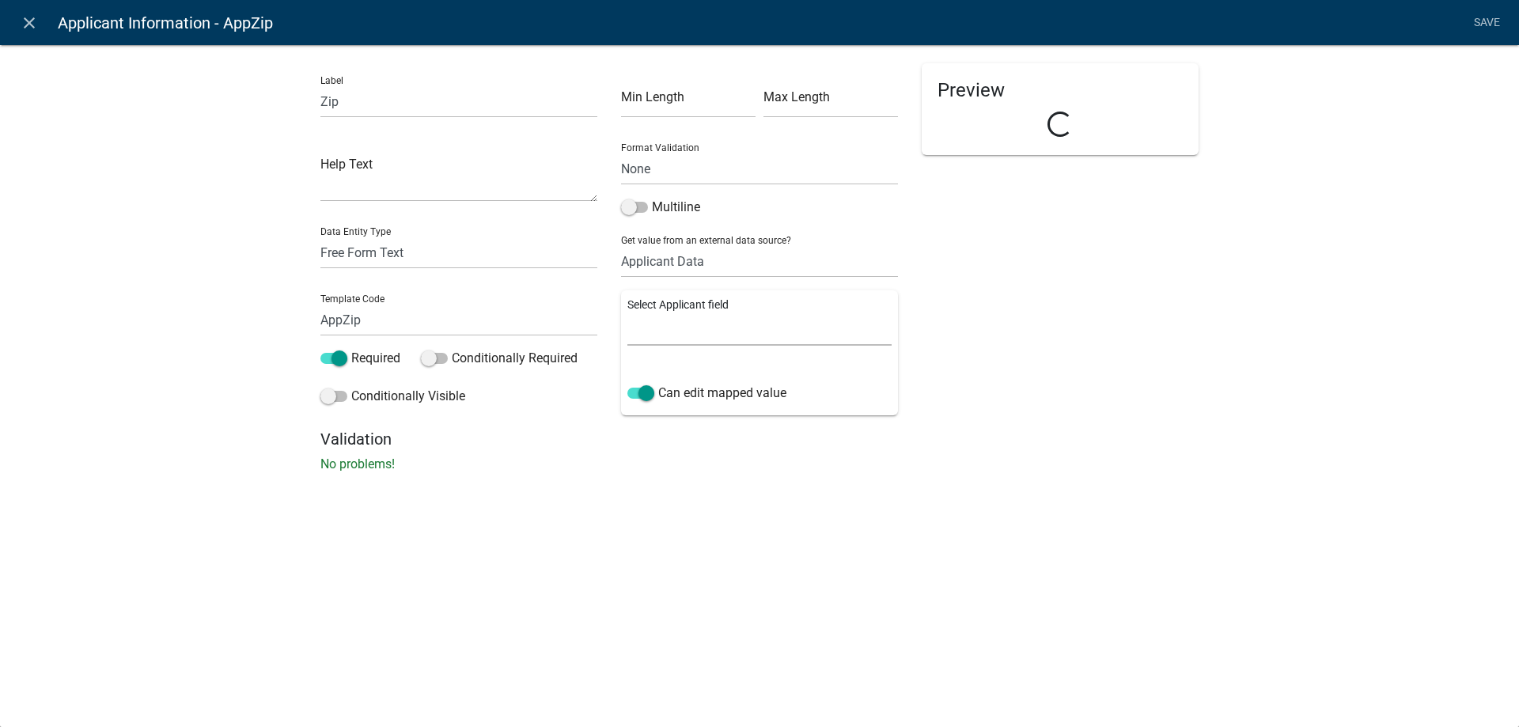
click at [725, 335] on select "Full Name Username Email Address Street Address Street Address 2 City State Zip…" at bounding box center [759, 329] width 264 height 32
select select "7: Object"
click at [627, 313] on select "Full Name Username Email Address Street Address Street Address 2 City State Zip…" at bounding box center [759, 329] width 264 height 32
drag, startPoint x: 711, startPoint y: 505, endPoint x: 749, endPoint y: 489, distance: 41.1
click at [711, 505] on div "Label Zip Help Text Data Entity Type Free Form Text Document Display Entity Val…" at bounding box center [759, 263] width 1519 height 488
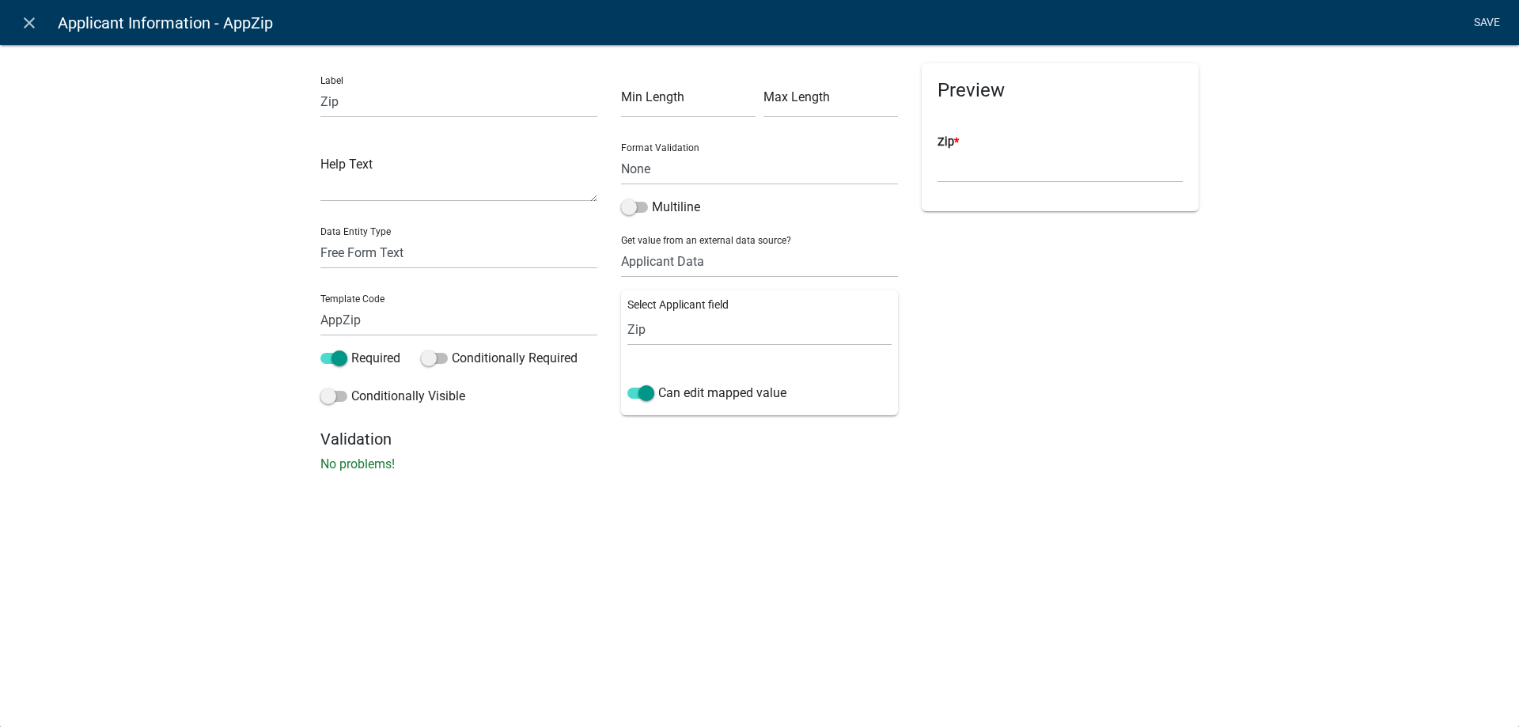
click at [1484, 24] on link "Save" at bounding box center [1487, 23] width 40 height 30
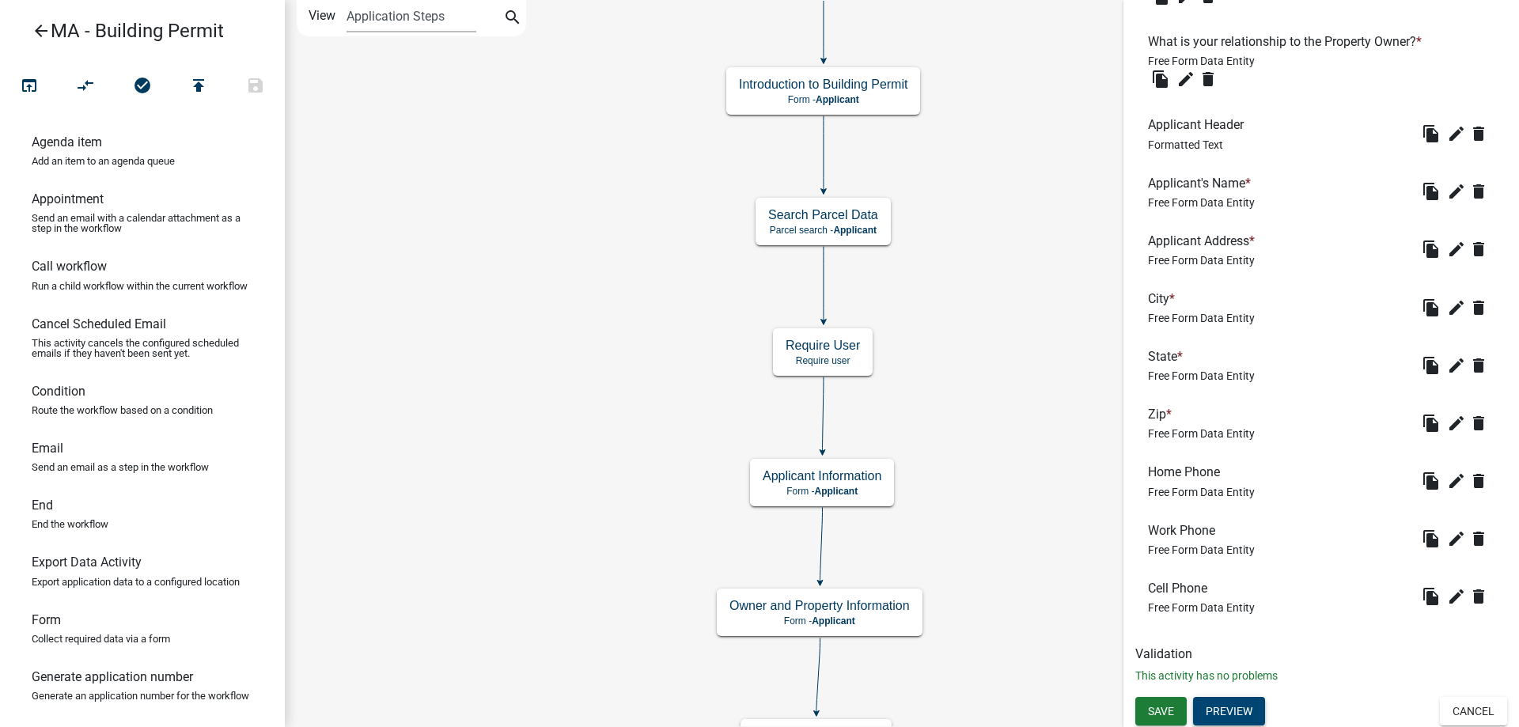
scroll to position [607, 0]
click at [1447, 478] on icon "edit" at bounding box center [1456, 478] width 19 height 19
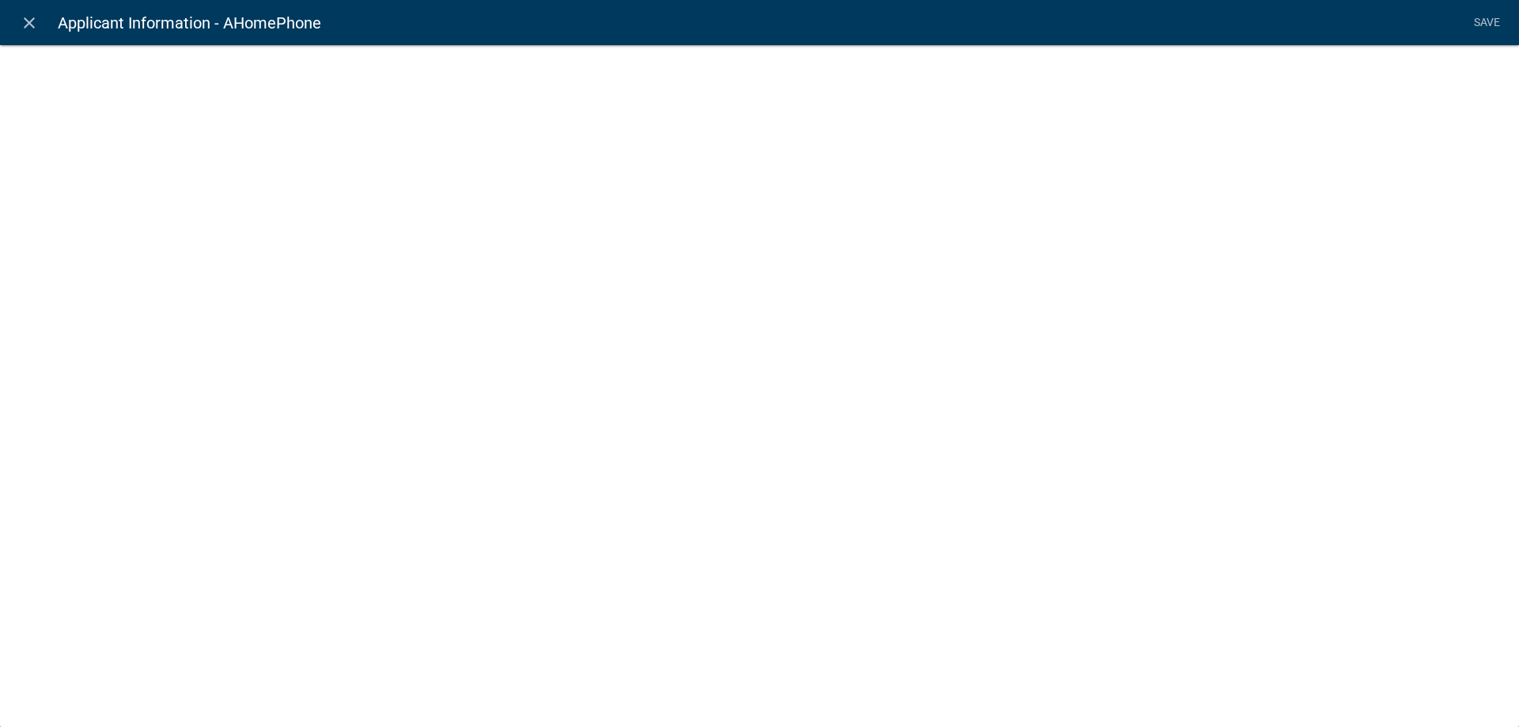
select select "1"
select select
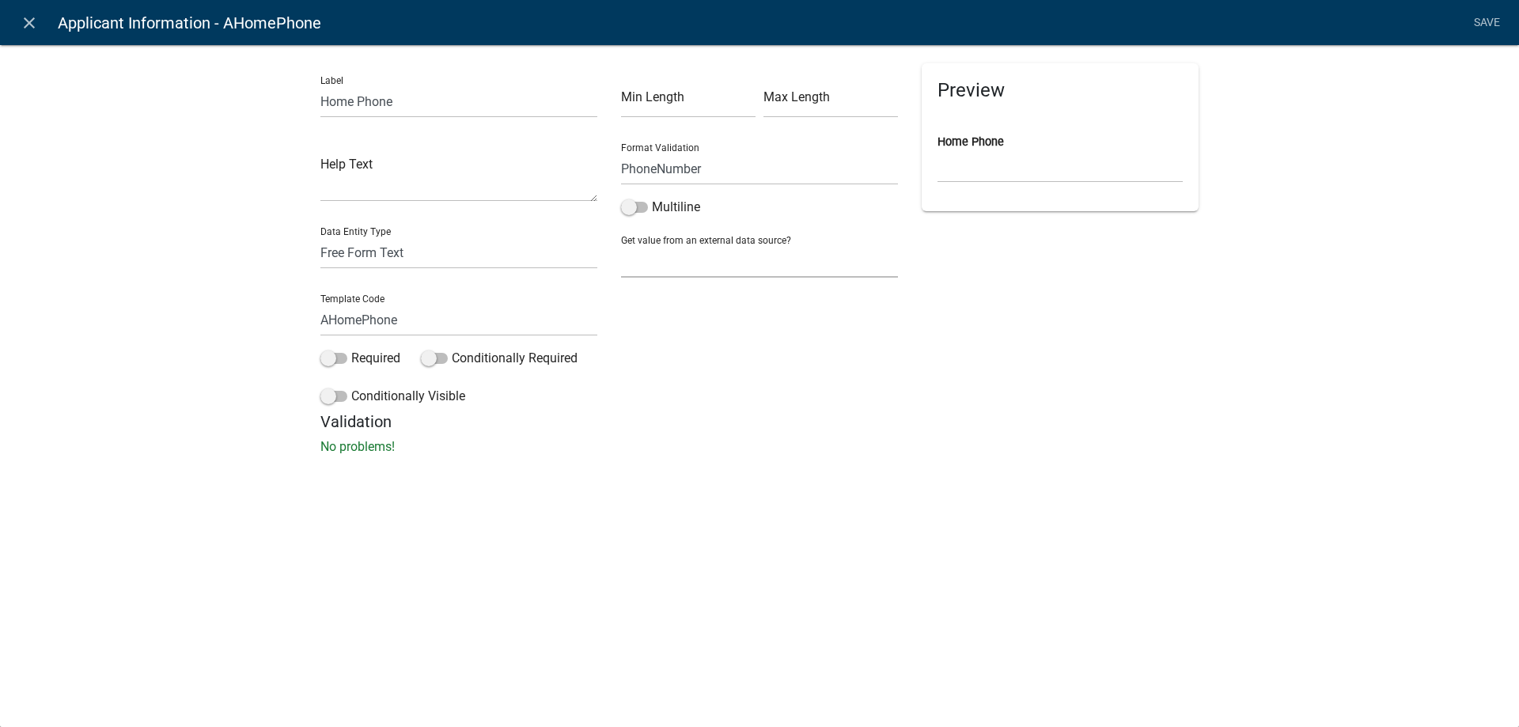
click at [684, 260] on select "None Search Parcel Data Applicant Data" at bounding box center [759, 261] width 277 height 32
drag, startPoint x: 326, startPoint y: 105, endPoint x: 355, endPoint y: 97, distance: 30.3
click at [355, 97] on input "Home Phone" at bounding box center [458, 101] width 277 height 32
type input "Primary Phone"
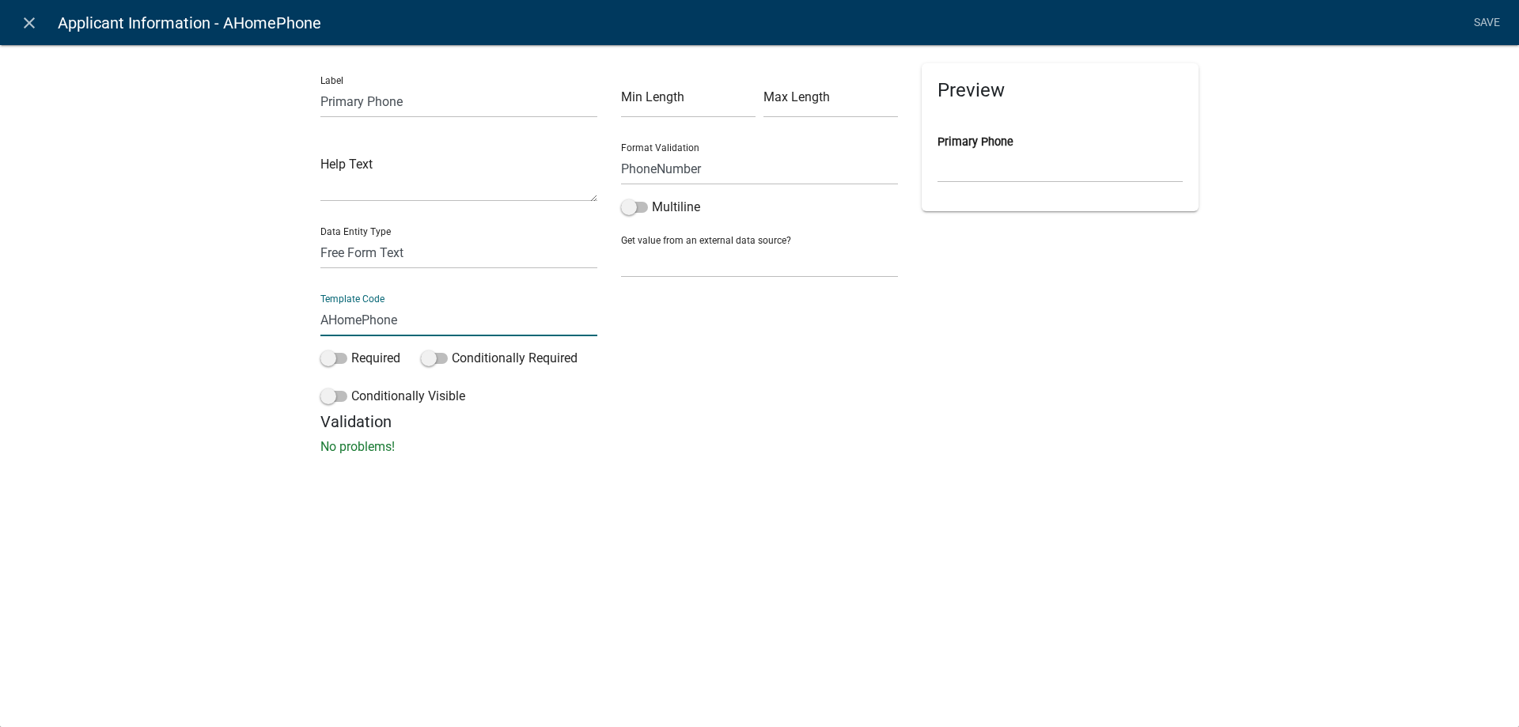
click at [359, 321] on input "AHomePhone" at bounding box center [458, 320] width 277 height 32
drag, startPoint x: 362, startPoint y: 321, endPoint x: 319, endPoint y: 328, distance: 44.0
click at [319, 328] on div "Label Primary Phone Help Text Data Entity Type Free Form Text Document Display …" at bounding box center [459, 237] width 301 height 349
type input "AppPrimaryPhone"
click at [296, 341] on div "Label Primary Phone Help Text Data Entity Type Free Form Text Document Display …" at bounding box center [759, 254] width 1519 height 471
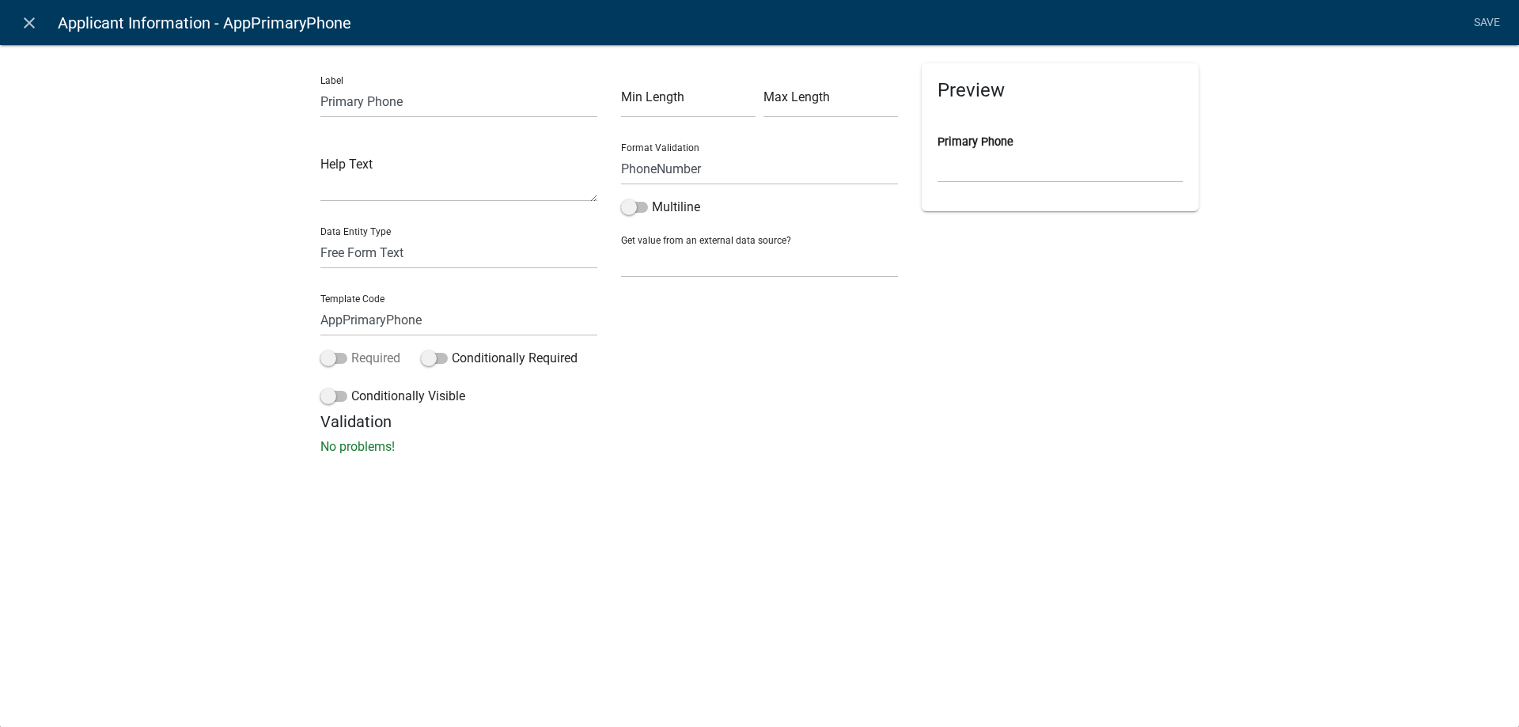
click at [365, 357] on label "Required" at bounding box center [360, 358] width 80 height 19
click at [351, 349] on input "Required" at bounding box center [351, 349] width 0 height 0
click at [729, 256] on select "None Search Parcel Data Applicant Data" at bounding box center [759, 261] width 277 height 32
select select "2: Object"
click at [621, 245] on select "None Search Parcel Data Applicant Data" at bounding box center [759, 261] width 277 height 32
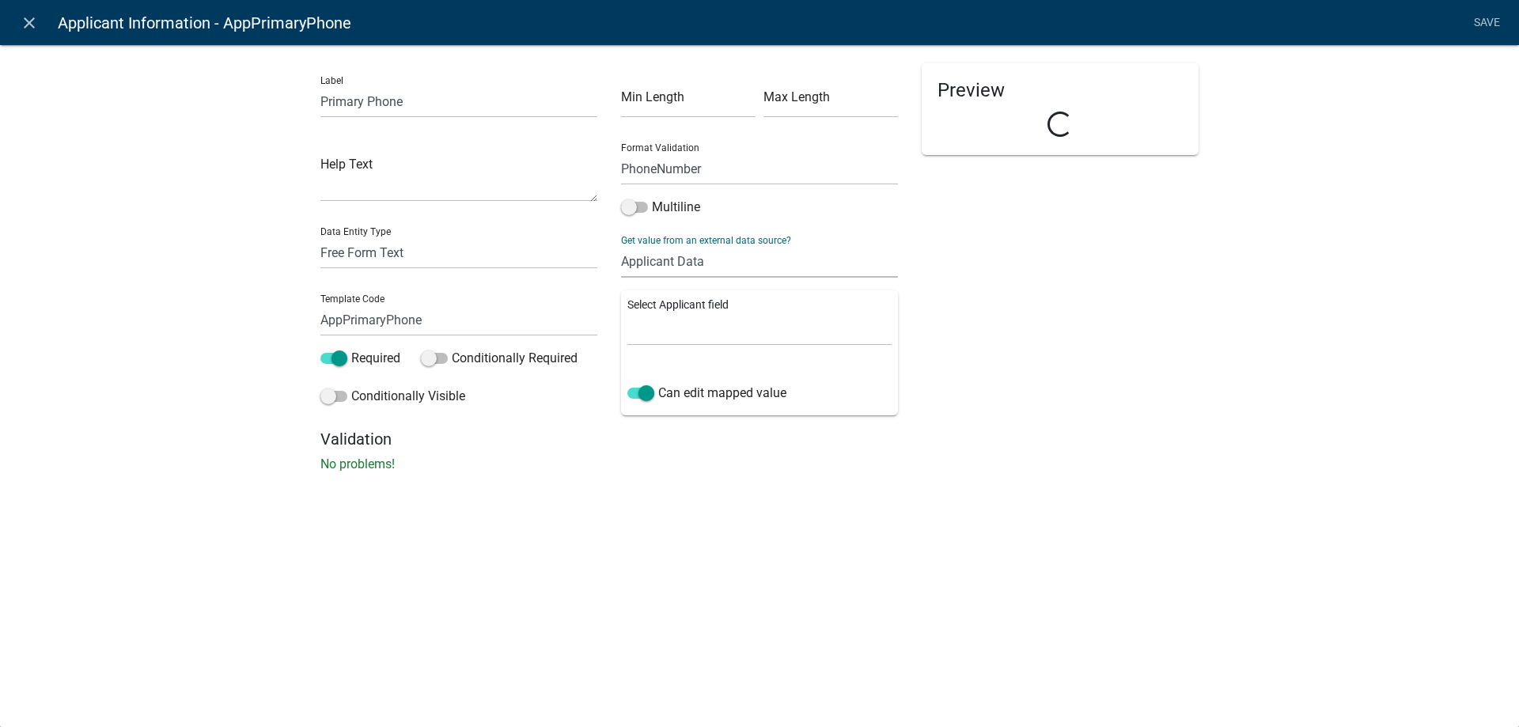
click at [695, 346] on div "Select Applicant field Full Name Username Email Address Street Address Street A…" at bounding box center [759, 352] width 277 height 125
click at [691, 334] on select "Full Name Username Email Address Street Address Street Address 2 City State Zip…" at bounding box center [759, 329] width 264 height 32
select select "8: Object"
click at [627, 313] on select "Full Name Username Email Address Street Address Street Address 2 City State Zip…" at bounding box center [759, 329] width 264 height 32
click at [450, 549] on div "close Applicant Information - AppPrimaryPhone Save Label Primary Phone Help Tex…" at bounding box center [759, 363] width 1519 height 727
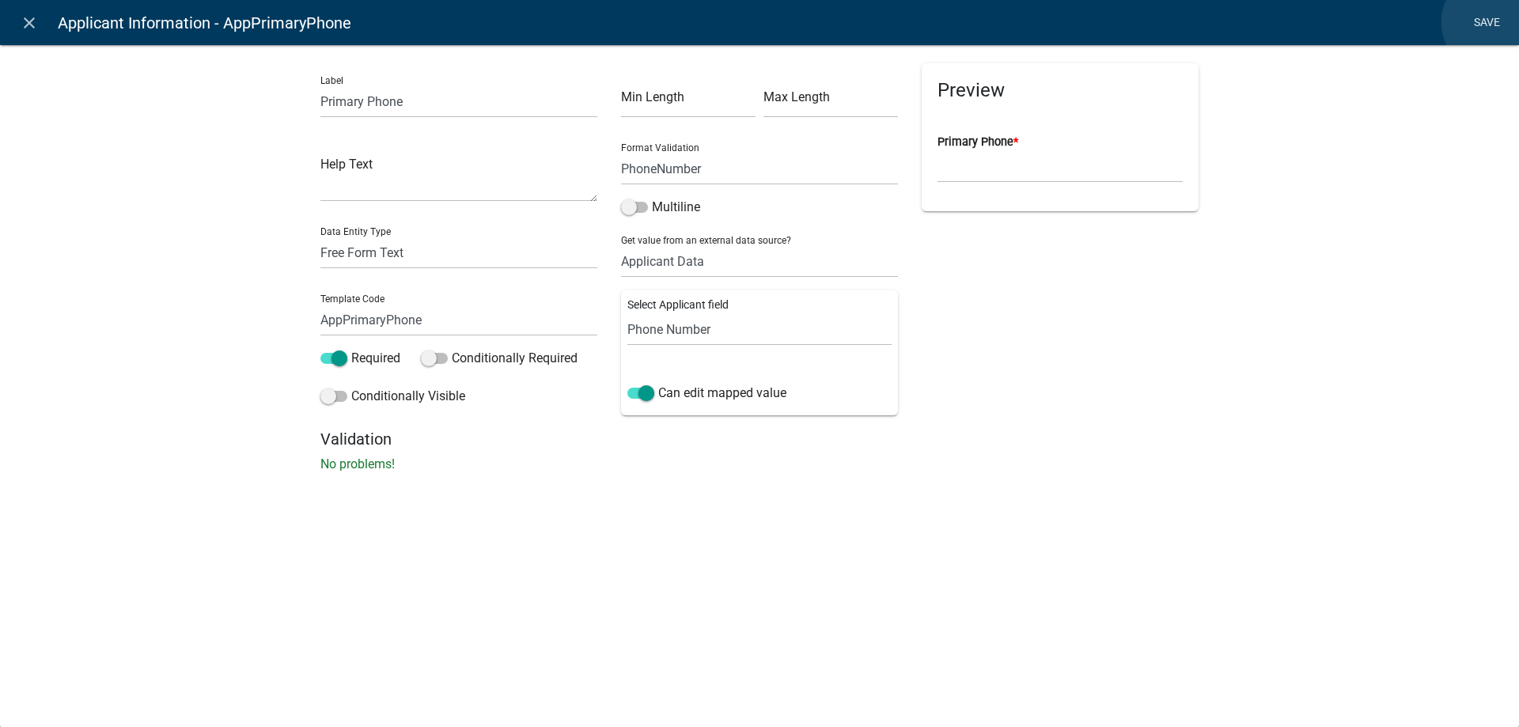
click at [1491, 22] on link "Save" at bounding box center [1487, 23] width 40 height 30
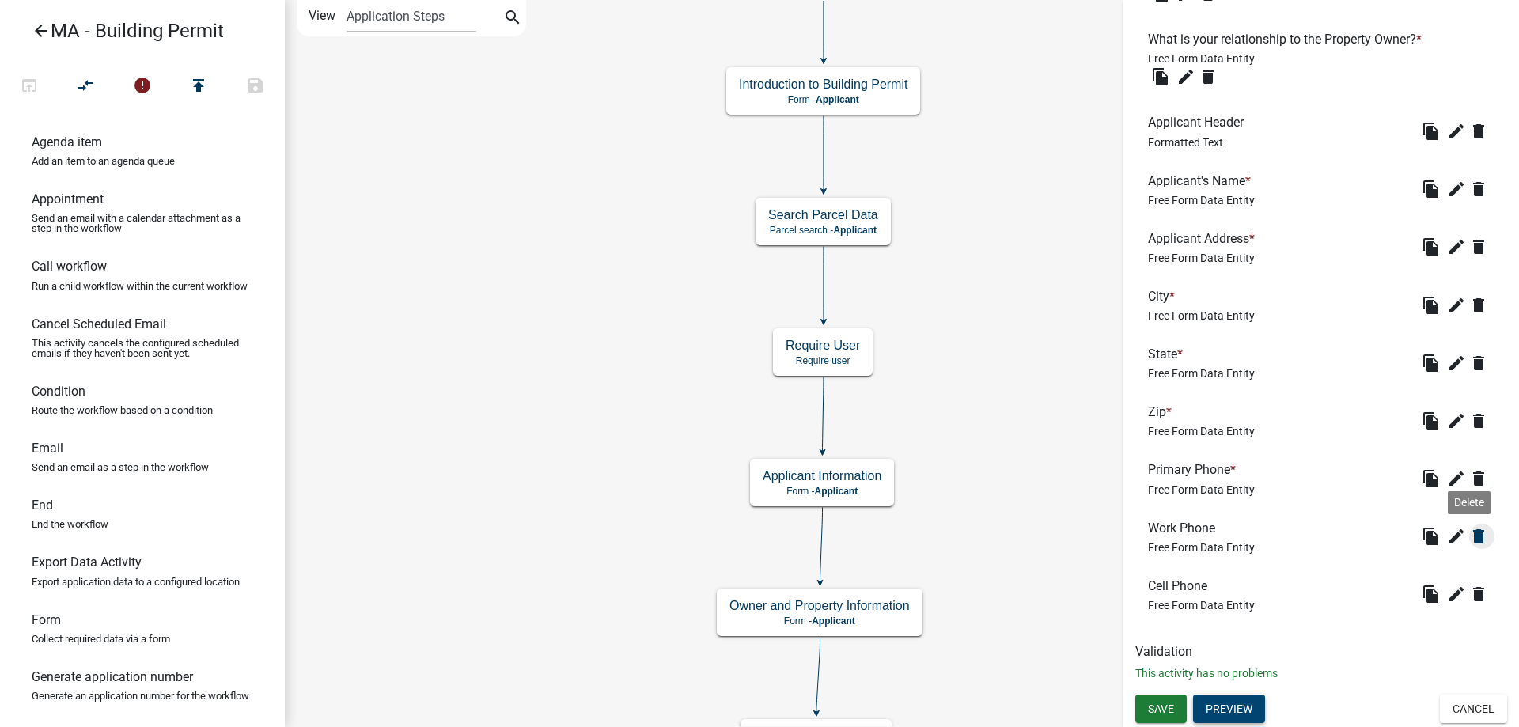
click at [1472, 541] on icon "delete" at bounding box center [1478, 536] width 19 height 19
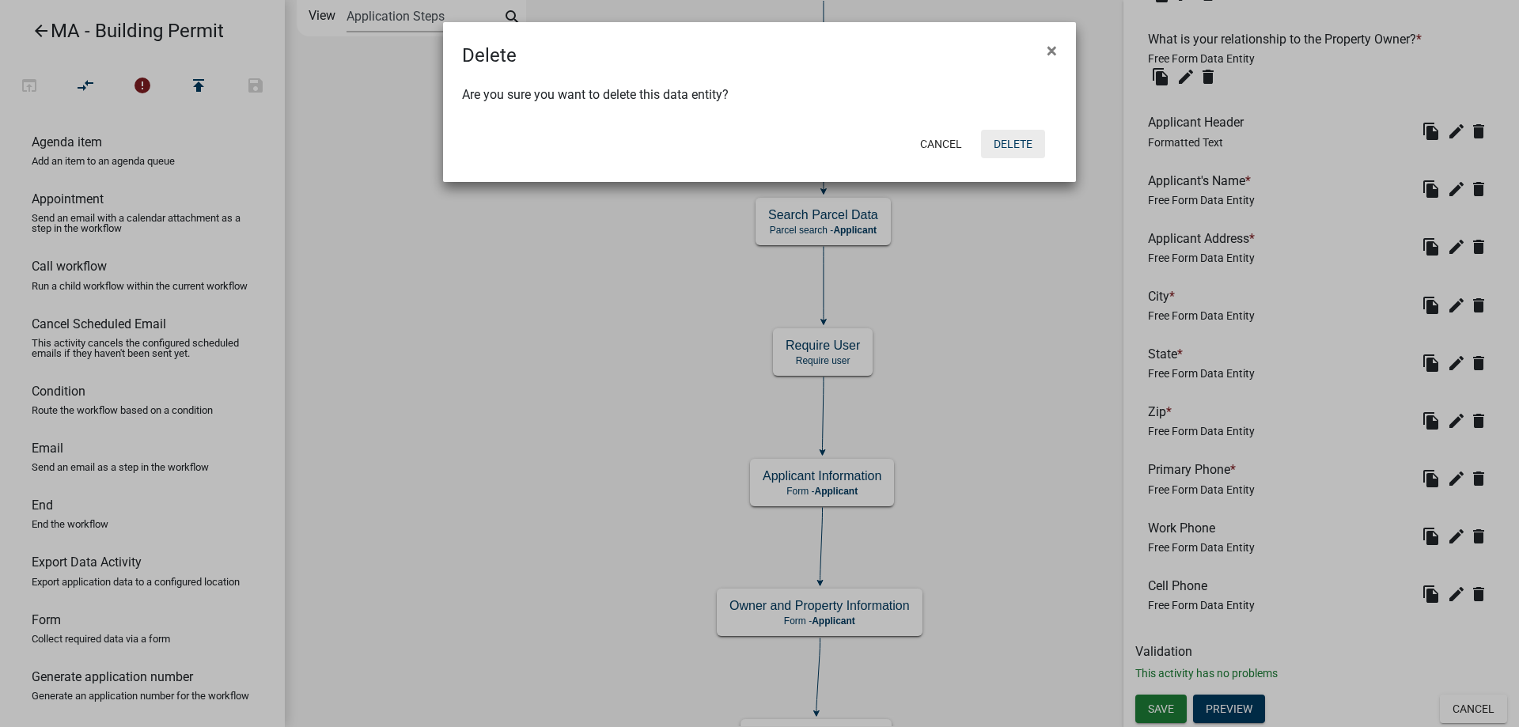
click at [1014, 149] on button "Delete" at bounding box center [1013, 144] width 64 height 28
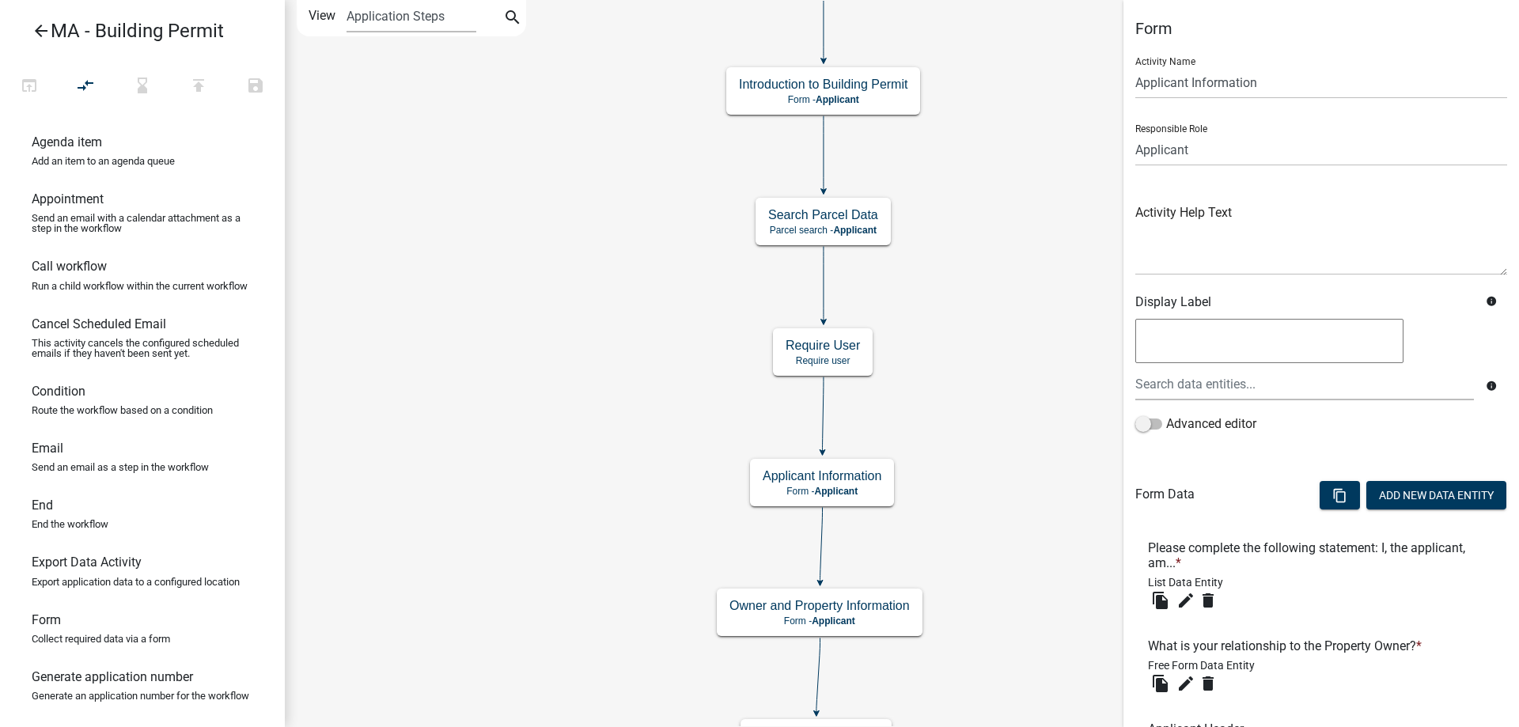
scroll to position [549, 0]
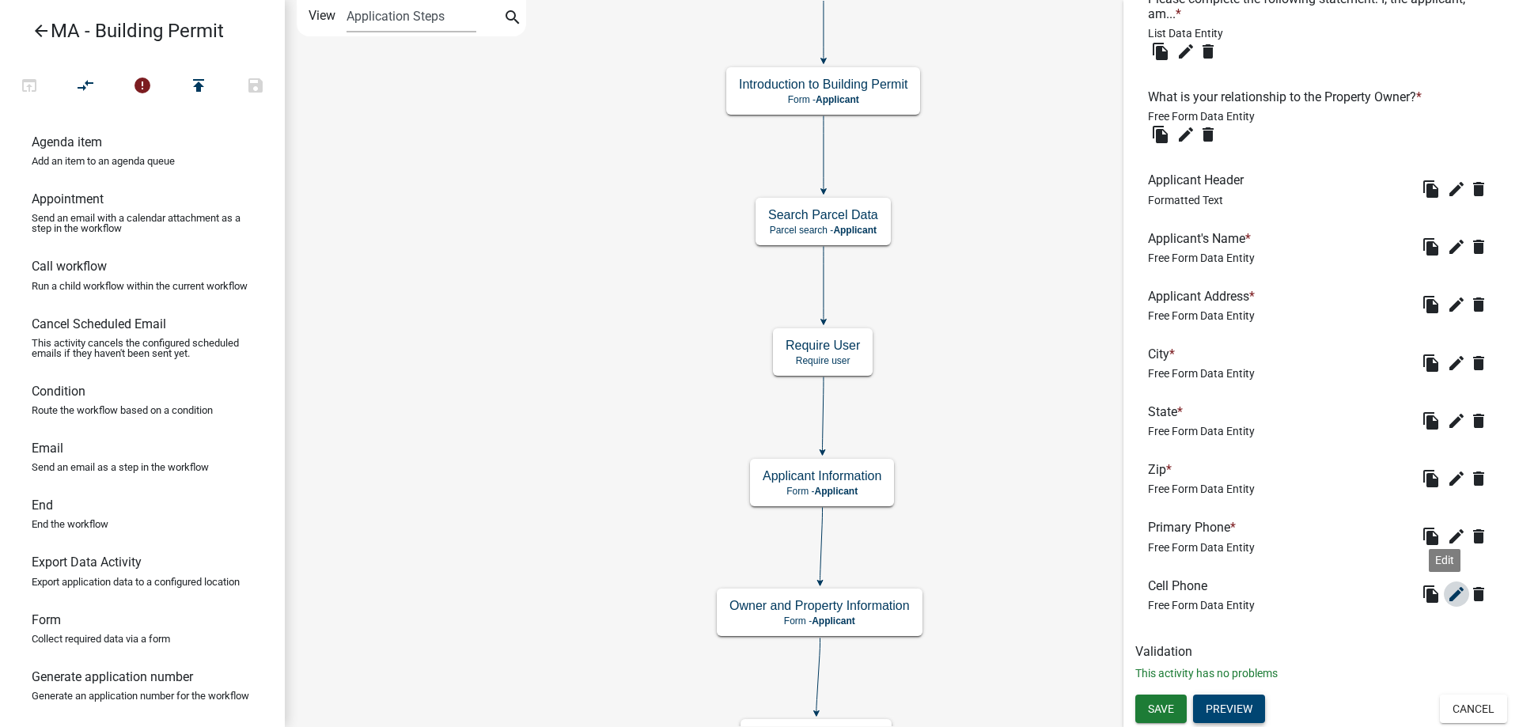
click at [1452, 598] on icon "edit" at bounding box center [1456, 594] width 19 height 19
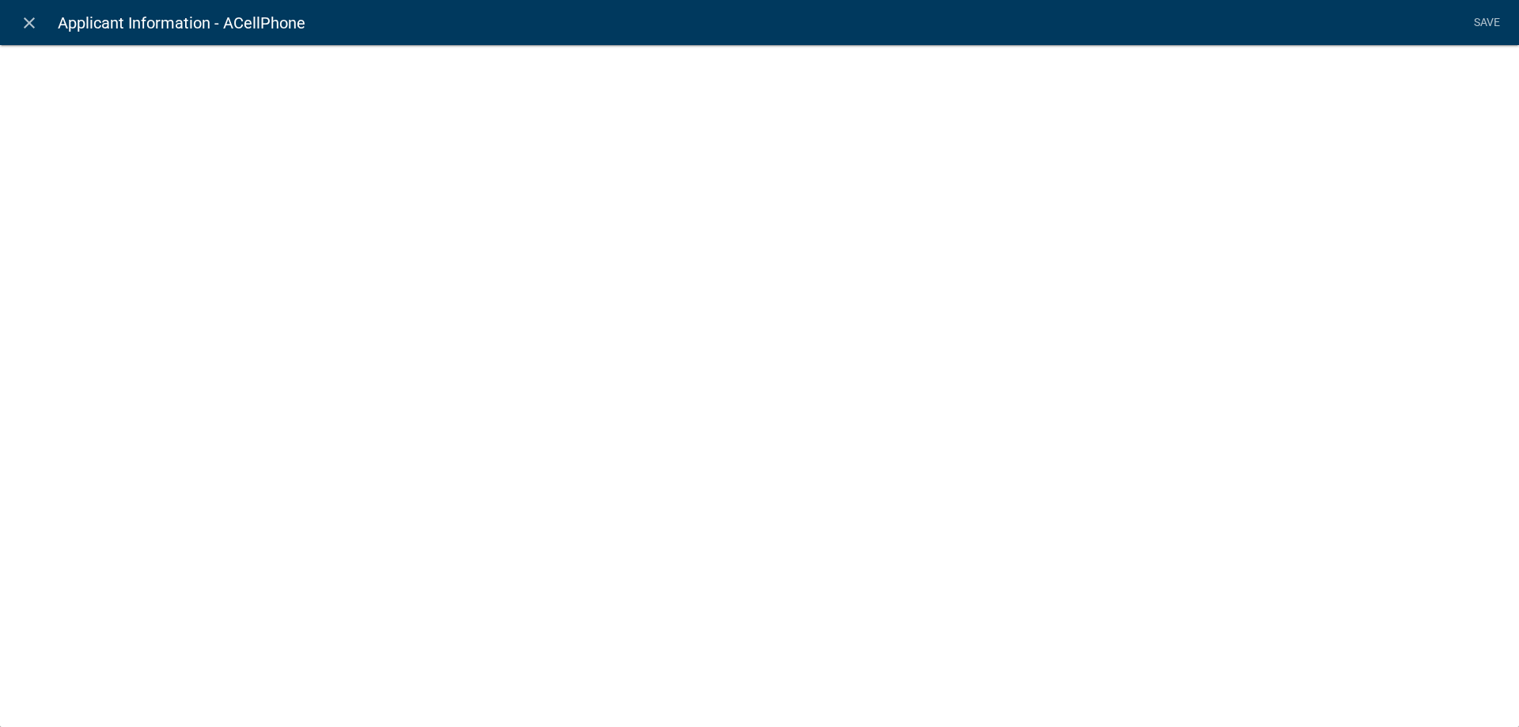
select select
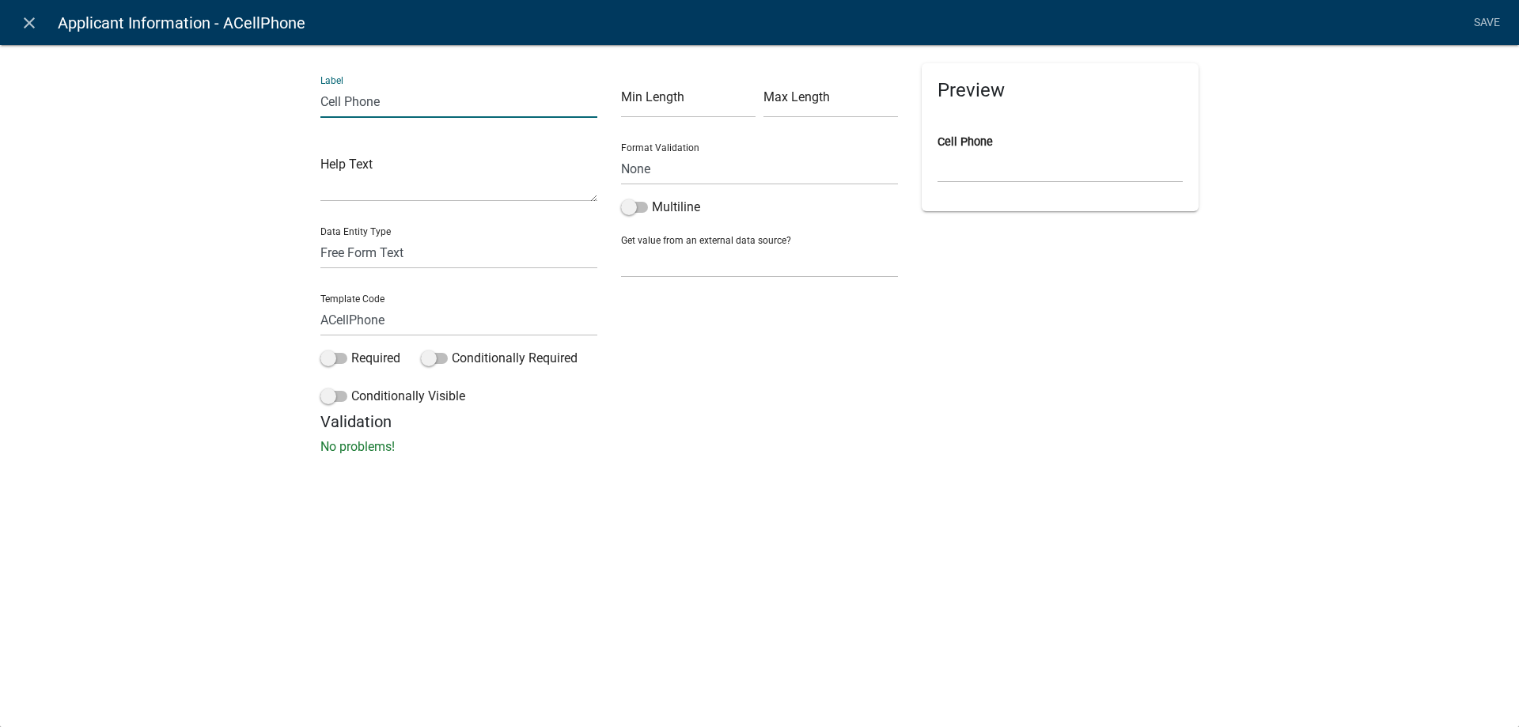
click at [339, 102] on input "Cell Phone" at bounding box center [458, 101] width 277 height 32
drag, startPoint x: 344, startPoint y: 100, endPoint x: 288, endPoint y: 100, distance: 56.2
click at [288, 100] on div "Label Cell Phone Help Text Data Entity Type Free Form Text Document Display Ent…" at bounding box center [759, 254] width 1519 height 471
type input "Alternate Phone"
drag, startPoint x: 354, startPoint y: 320, endPoint x: 208, endPoint y: 312, distance: 146.5
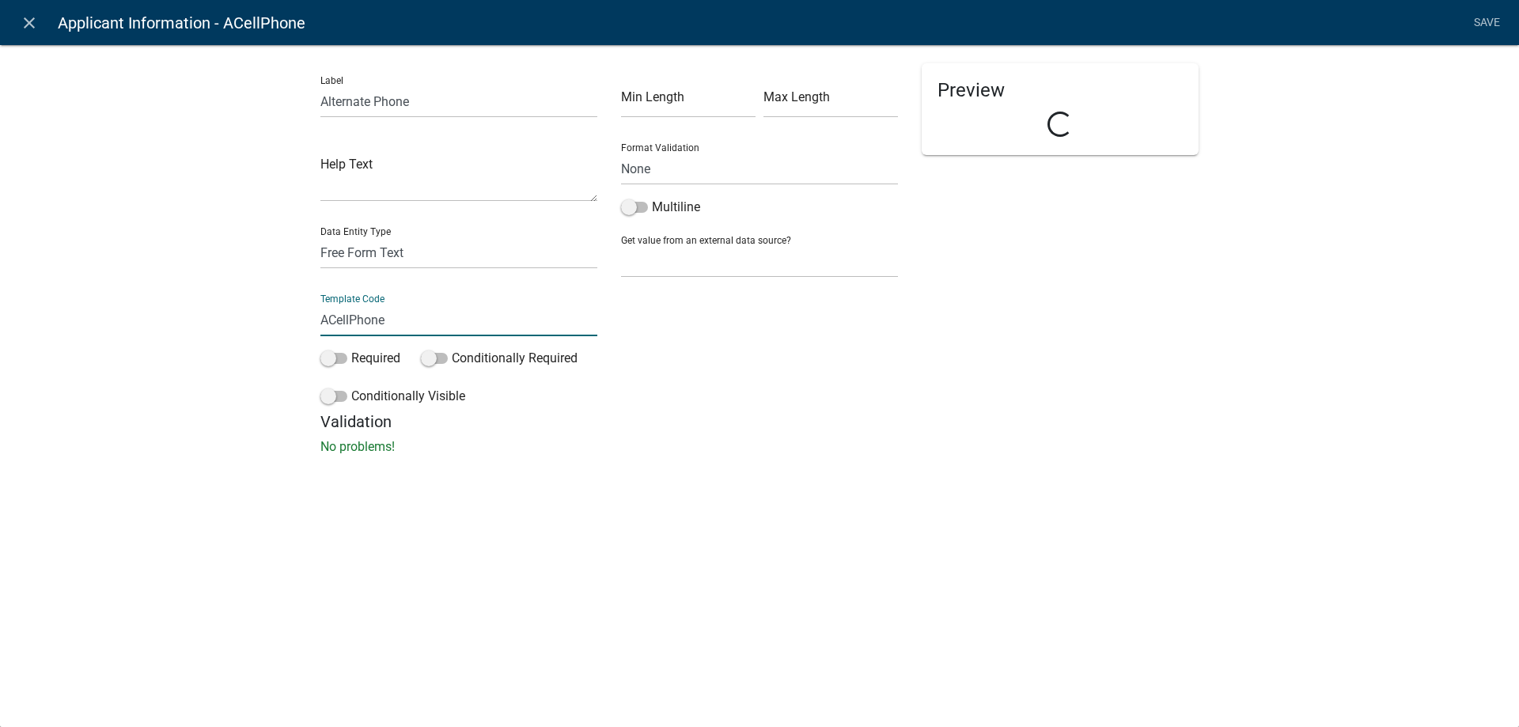
click at [208, 312] on div "Label Alternate Phone Help Text Data Entity Type Free Form Text Document Displa…" at bounding box center [759, 254] width 1519 height 471
click at [361, 325] on input "AppAlthone" at bounding box center [458, 320] width 277 height 32
click at [235, 354] on div "Label Alternate Phone Help Text Data Entity Type Free Form Text Document Displa…" at bounding box center [759, 254] width 1519 height 471
click at [364, 321] on input "AppAltphone" at bounding box center [458, 320] width 277 height 32
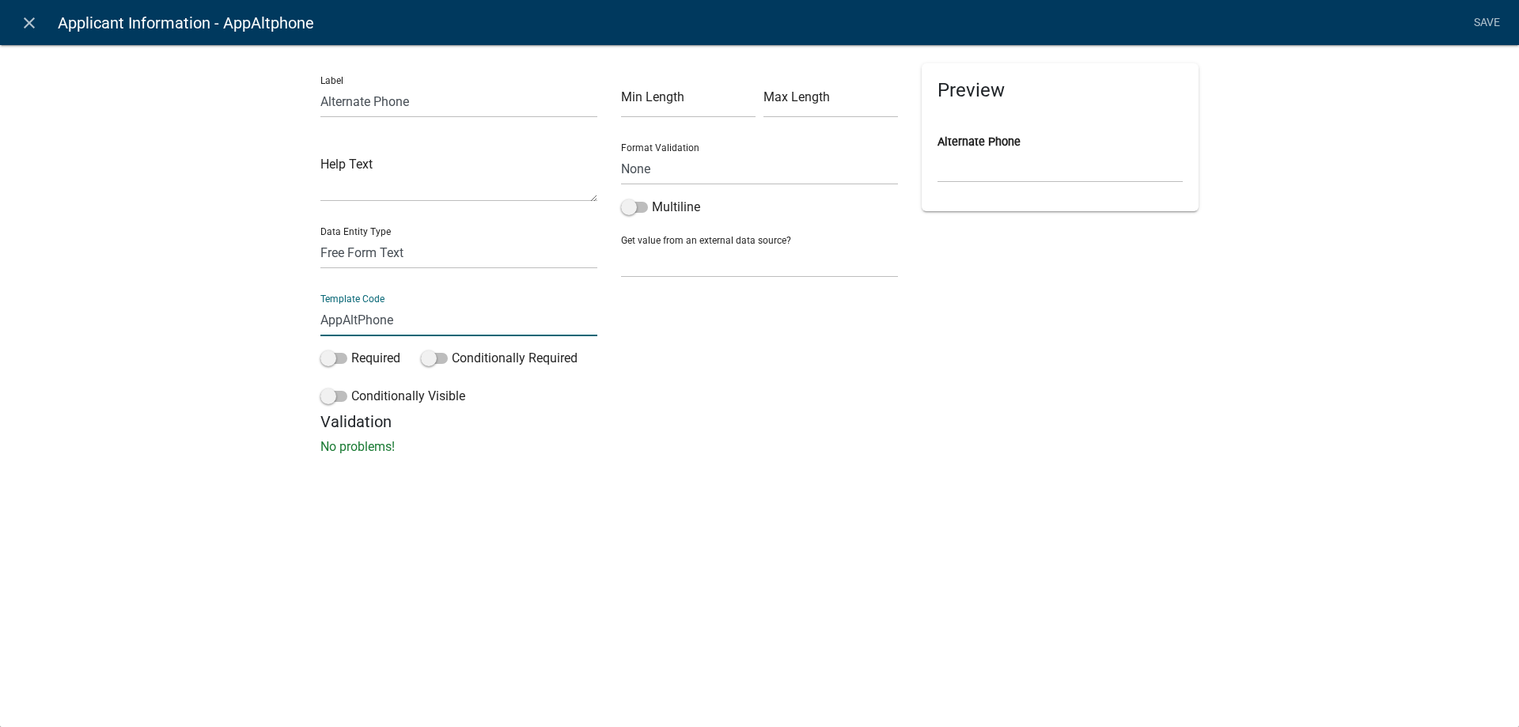
type input "AppAltPhone"
click at [261, 334] on div "Label Alternate Phone Help Text Data Entity Type Free Form Text Document Displa…" at bounding box center [759, 254] width 1519 height 471
click at [661, 252] on select "None Search Parcel Data Applicant Data" at bounding box center [759, 261] width 277 height 32
select select "2: Object"
click at [621, 245] on select "None Search Parcel Data Applicant Data" at bounding box center [759, 261] width 277 height 32
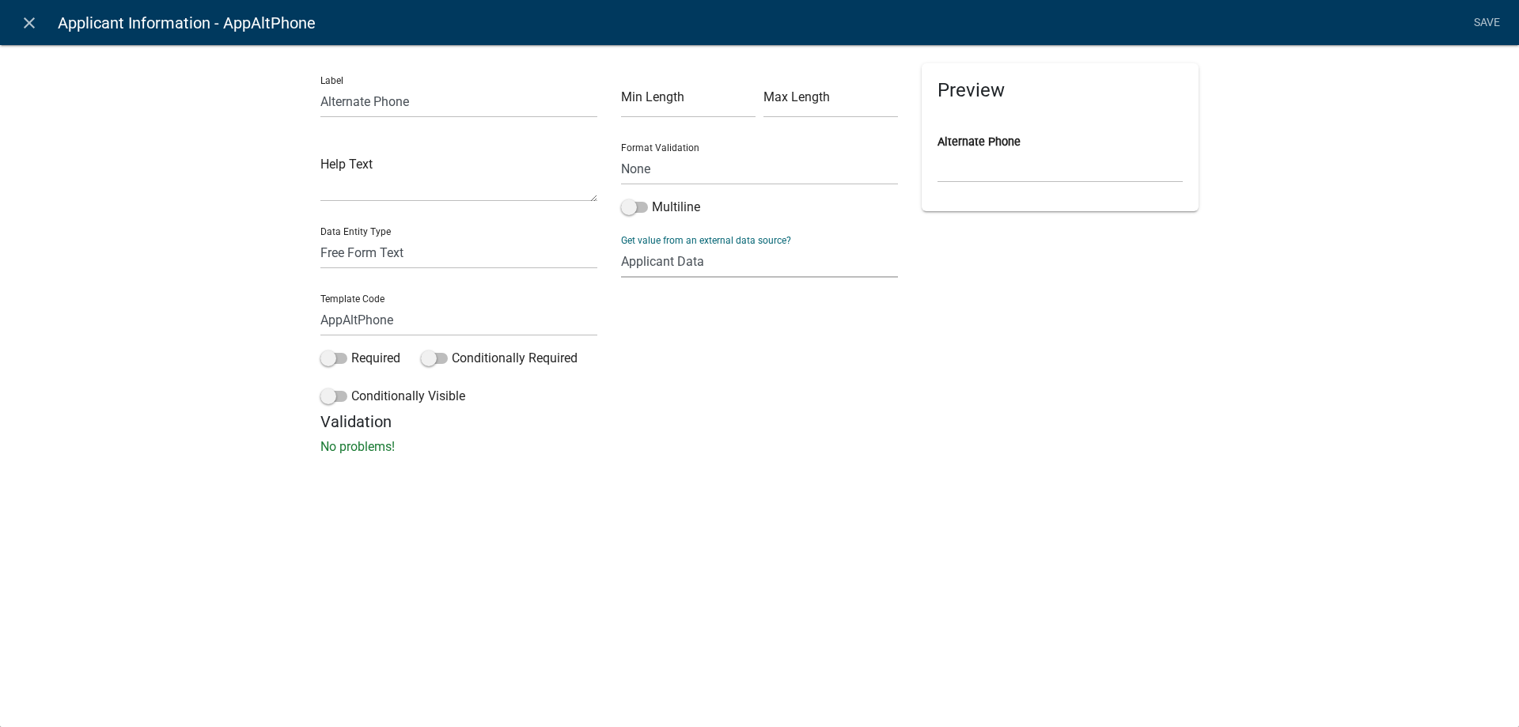
select select
click at [686, 327] on select "Full Name Username Email Address Street Address Street Address 2 City State Zip…" at bounding box center [759, 329] width 264 height 32
click at [472, 539] on div "close Applicant Information - AppAltPhone Save Label Alternate Phone Help Text …" at bounding box center [759, 363] width 1519 height 727
click at [699, 326] on select "Full Name Username Email Address Street Address Street Address 2 City State Zip…" at bounding box center [759, 329] width 264 height 32
click at [702, 254] on select "None Search Parcel Data Applicant Data" at bounding box center [759, 261] width 277 height 32
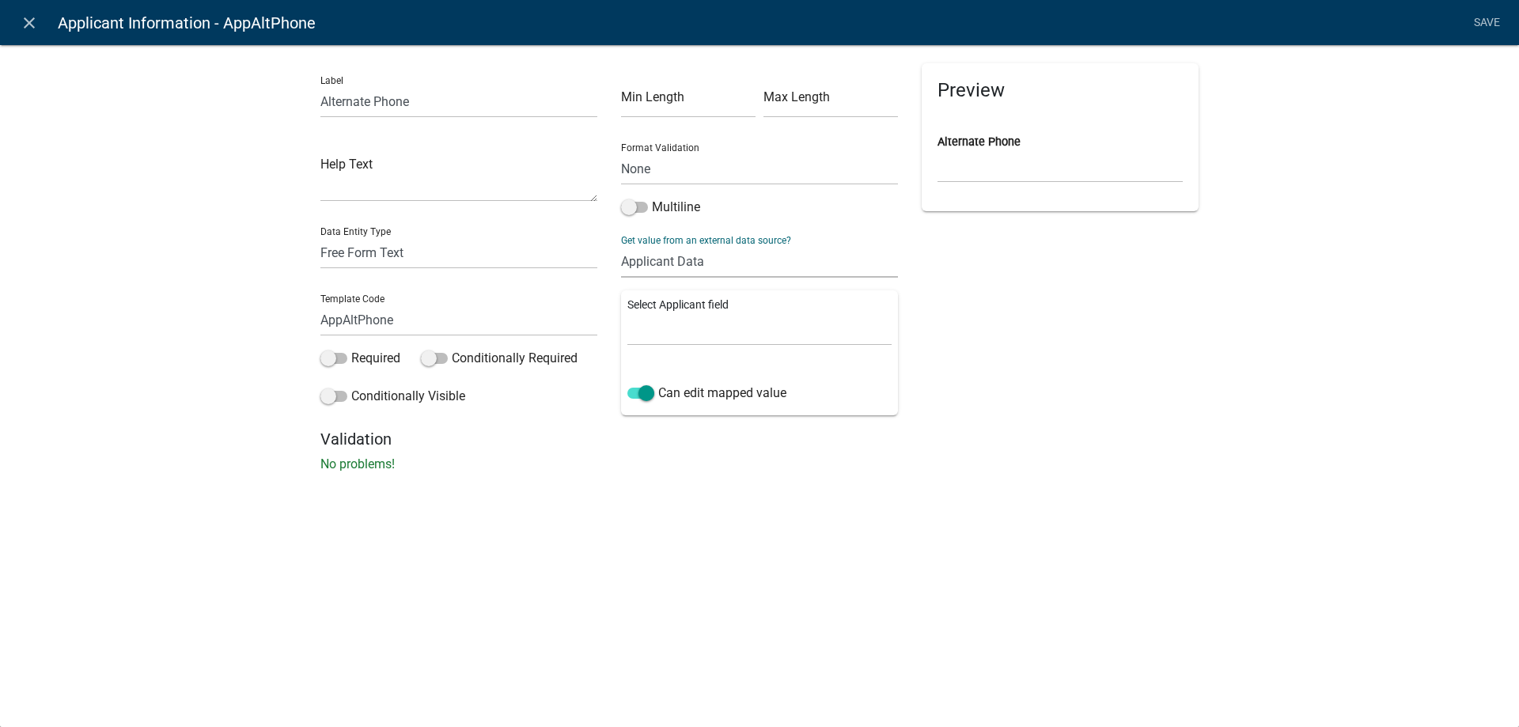
select select "0: null"
click at [621, 245] on select "None Search Parcel Data Applicant Data" at bounding box center [759, 261] width 277 height 32
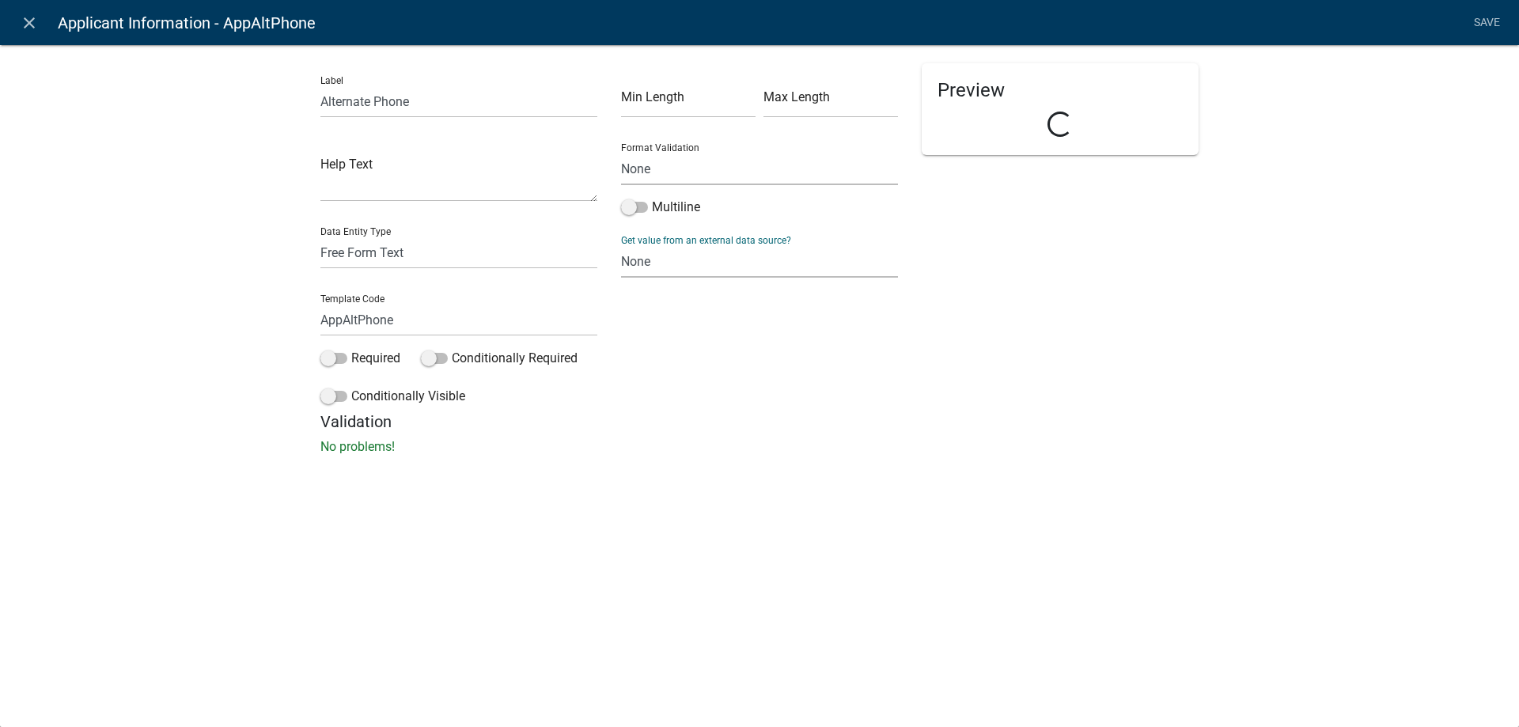
click at [670, 181] on select "None Email PhoneNumber" at bounding box center [759, 169] width 277 height 32
select select "1"
click at [621, 153] on select "None Email PhoneNumber" at bounding box center [759, 169] width 277 height 32
click at [697, 381] on div "Min Length Max Length Format Validation None Email PhoneNumber Multiline Get va…" at bounding box center [759, 237] width 301 height 349
click at [1492, 24] on link "Save" at bounding box center [1487, 23] width 40 height 30
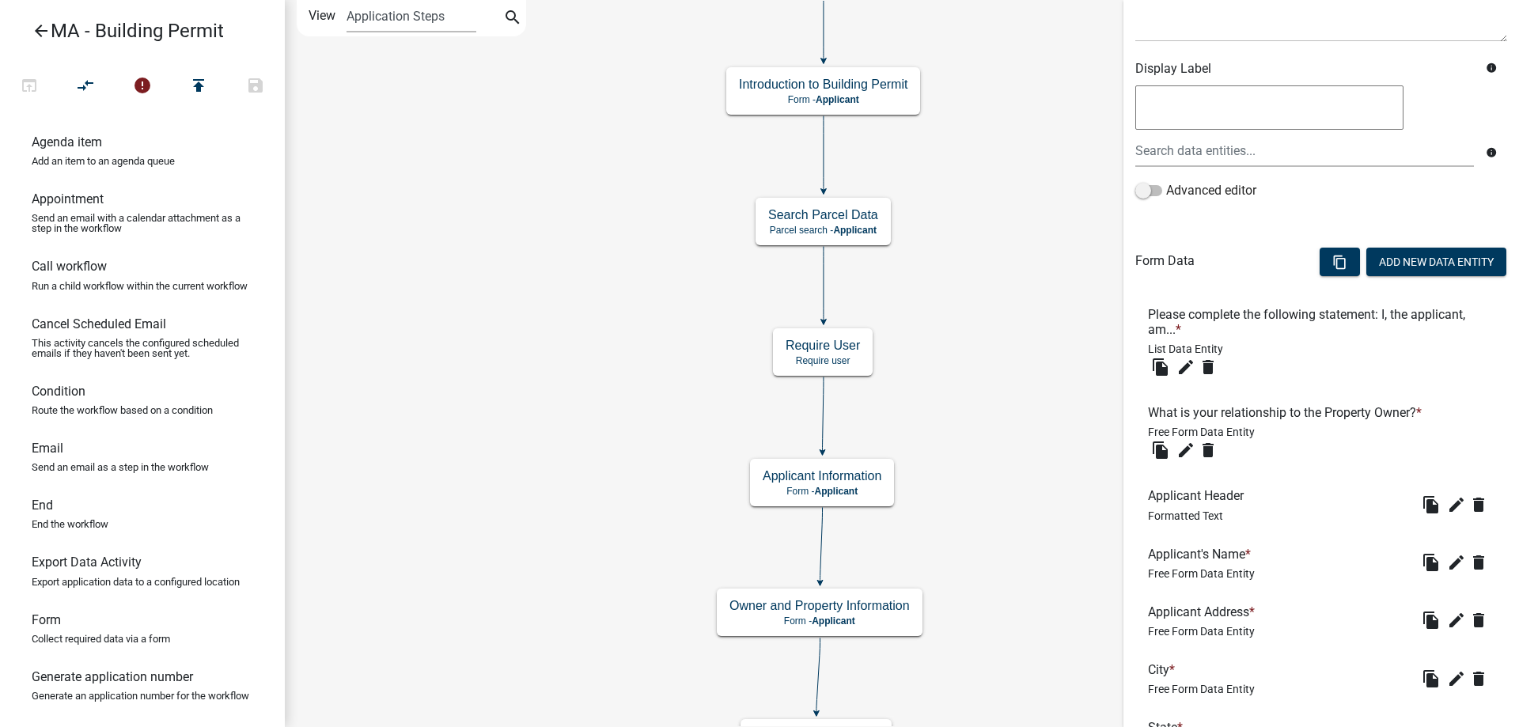
scroll to position [233, 0]
click at [1394, 254] on button "Add New Data Entity" at bounding box center [1436, 262] width 140 height 28
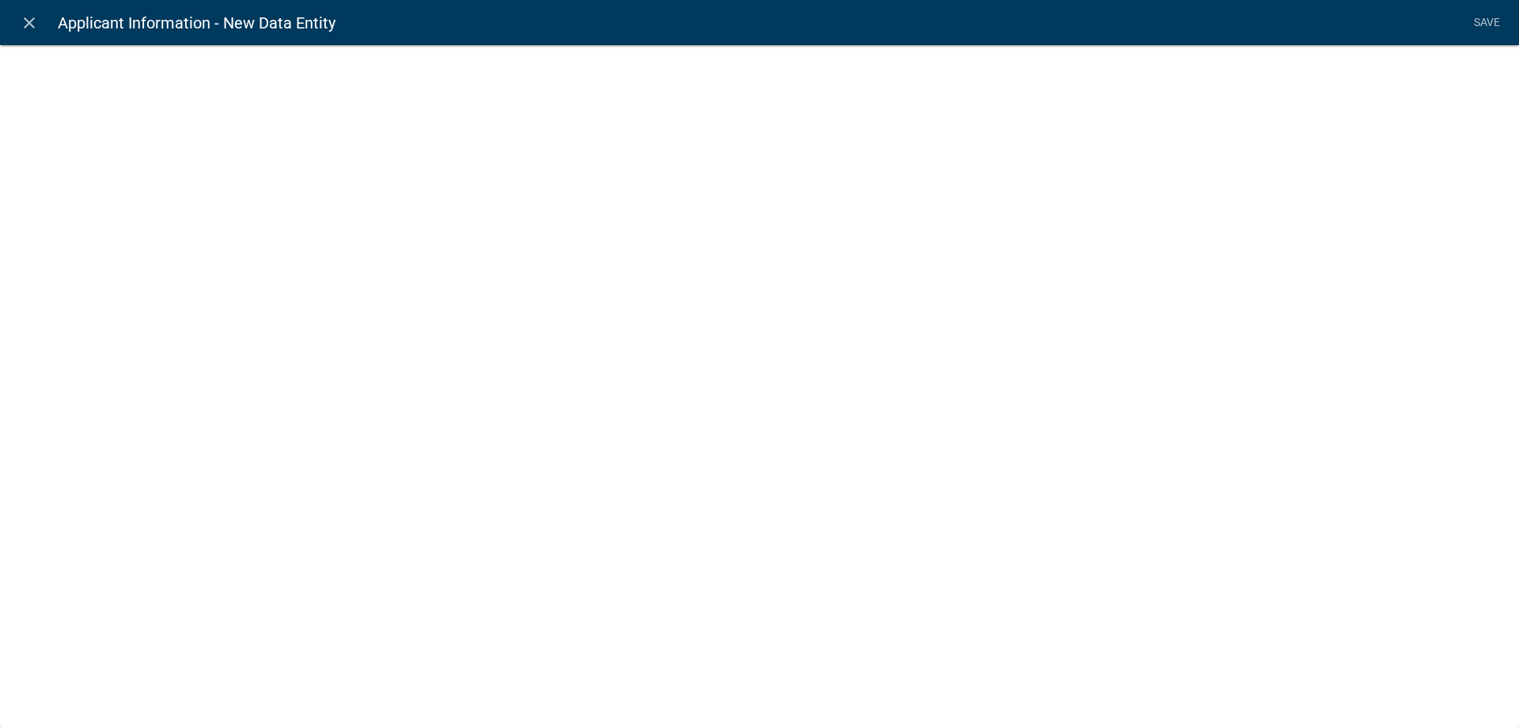
select select
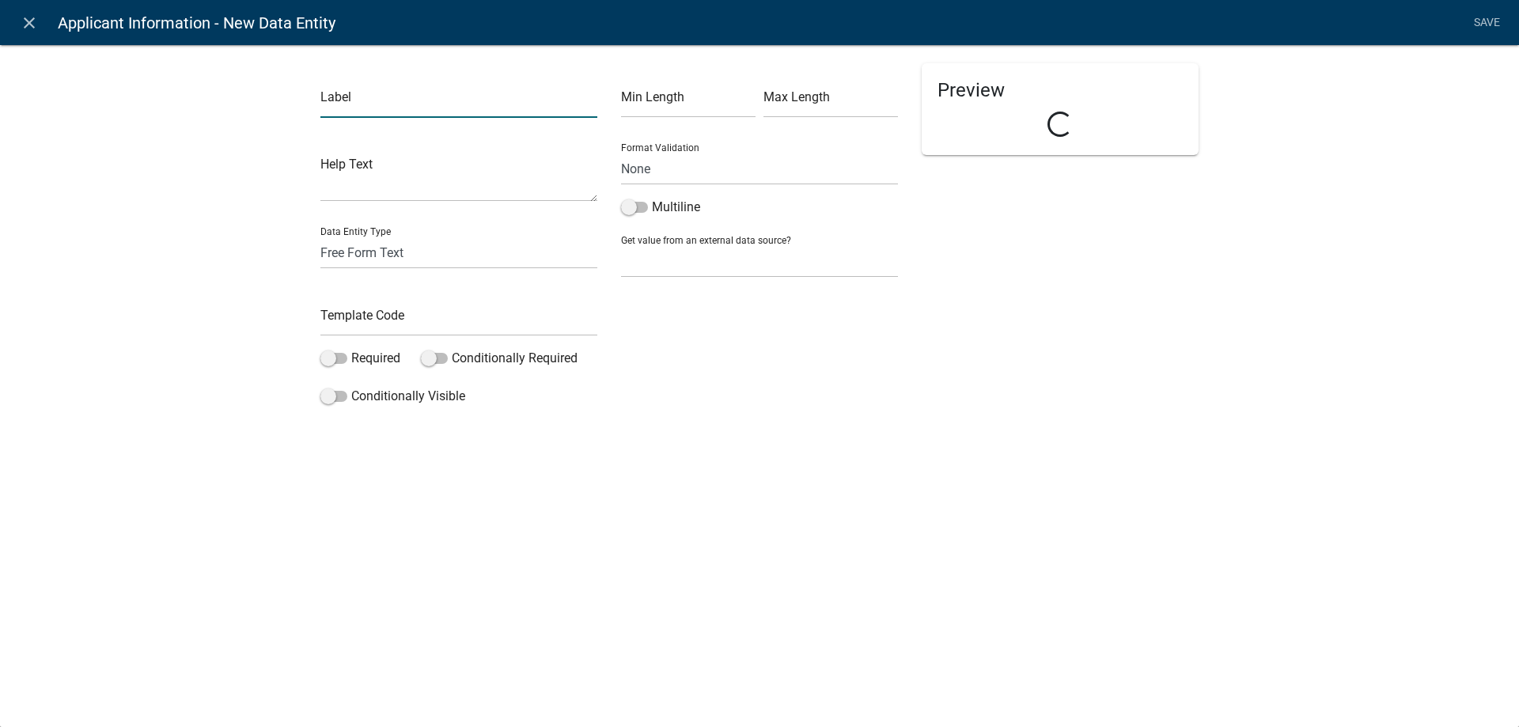
click at [428, 99] on input "text" at bounding box center [458, 101] width 277 height 32
type input "Applicant Email"
click at [396, 301] on div "Template Code" at bounding box center [458, 309] width 277 height 55
click at [385, 321] on input "text" at bounding box center [458, 320] width 277 height 32
type input "AppEmail"
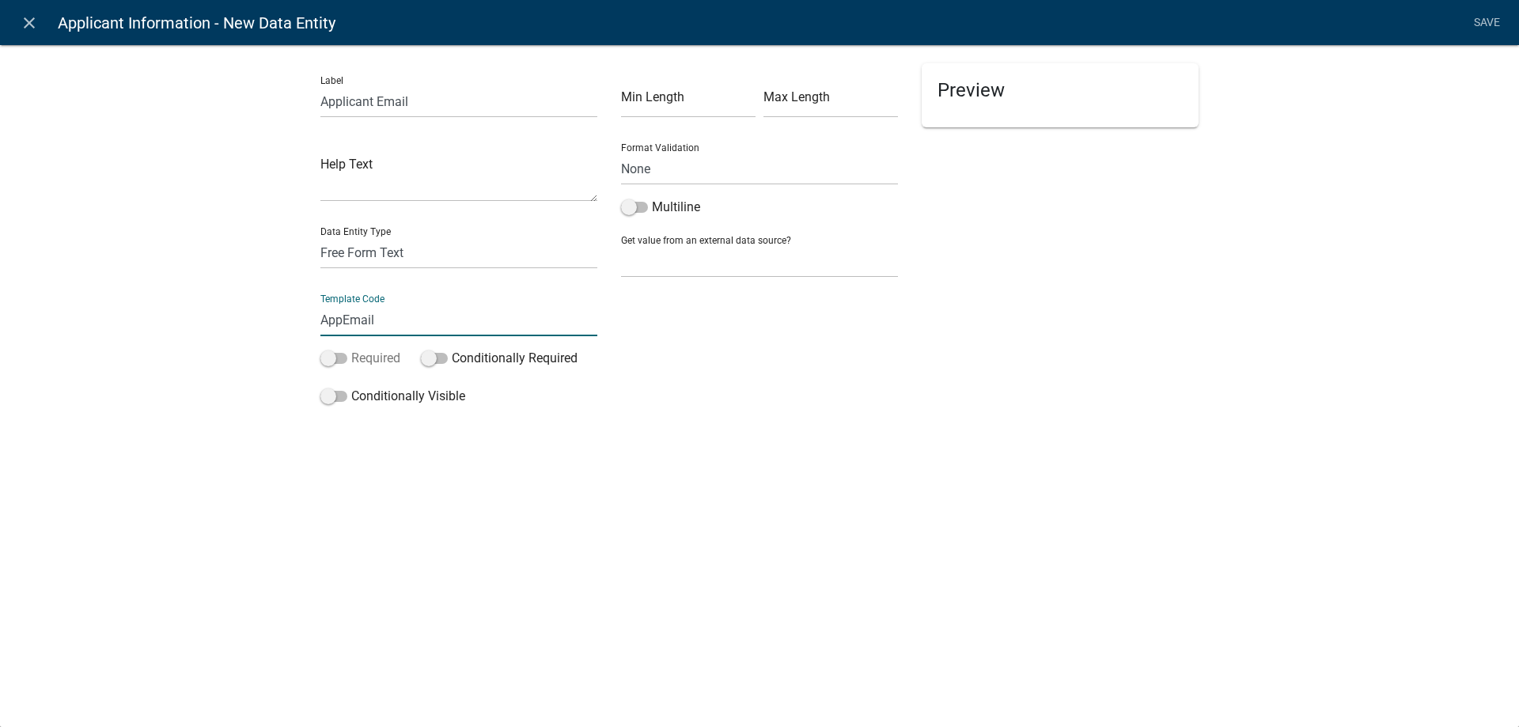
click at [343, 349] on label "Required" at bounding box center [360, 358] width 80 height 19
click at [351, 349] on input "Required" at bounding box center [351, 349] width 0 height 0
click at [667, 259] on select "None Search Parcel Data Applicant Data" at bounding box center [759, 261] width 277 height 32
select select "2: Object"
click at [621, 245] on select "None Search Parcel Data Applicant Data" at bounding box center [759, 261] width 277 height 32
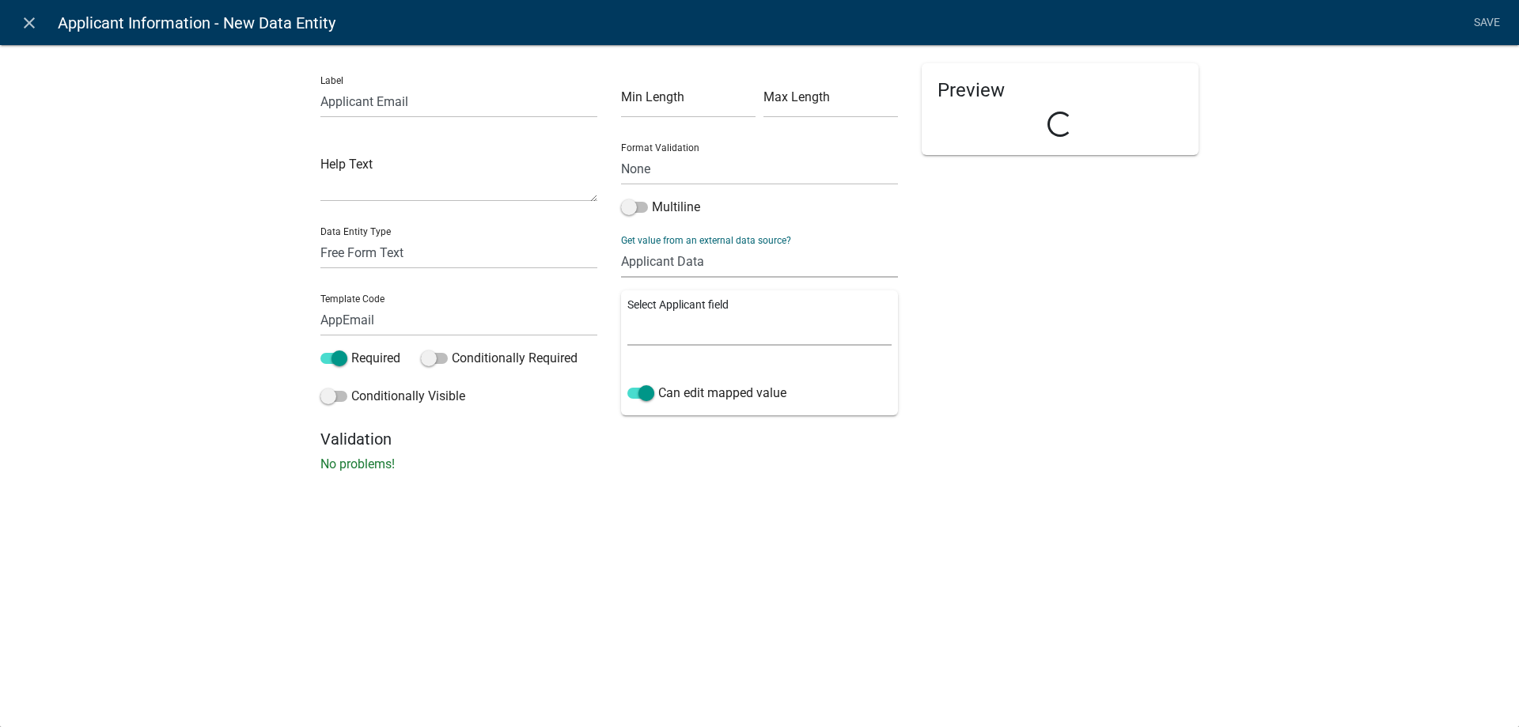
click at [683, 334] on select "Full Name Username Email Address Street Address Street Address 2 City State Zip…" at bounding box center [759, 329] width 264 height 32
select select "2: Object"
click at [627, 313] on select "Full Name Username Email Address Street Address Street Address 2 City State Zip…" at bounding box center [759, 329] width 264 height 32
click at [704, 180] on select "None Email PhoneNumber" at bounding box center [759, 169] width 277 height 32
select select "0"
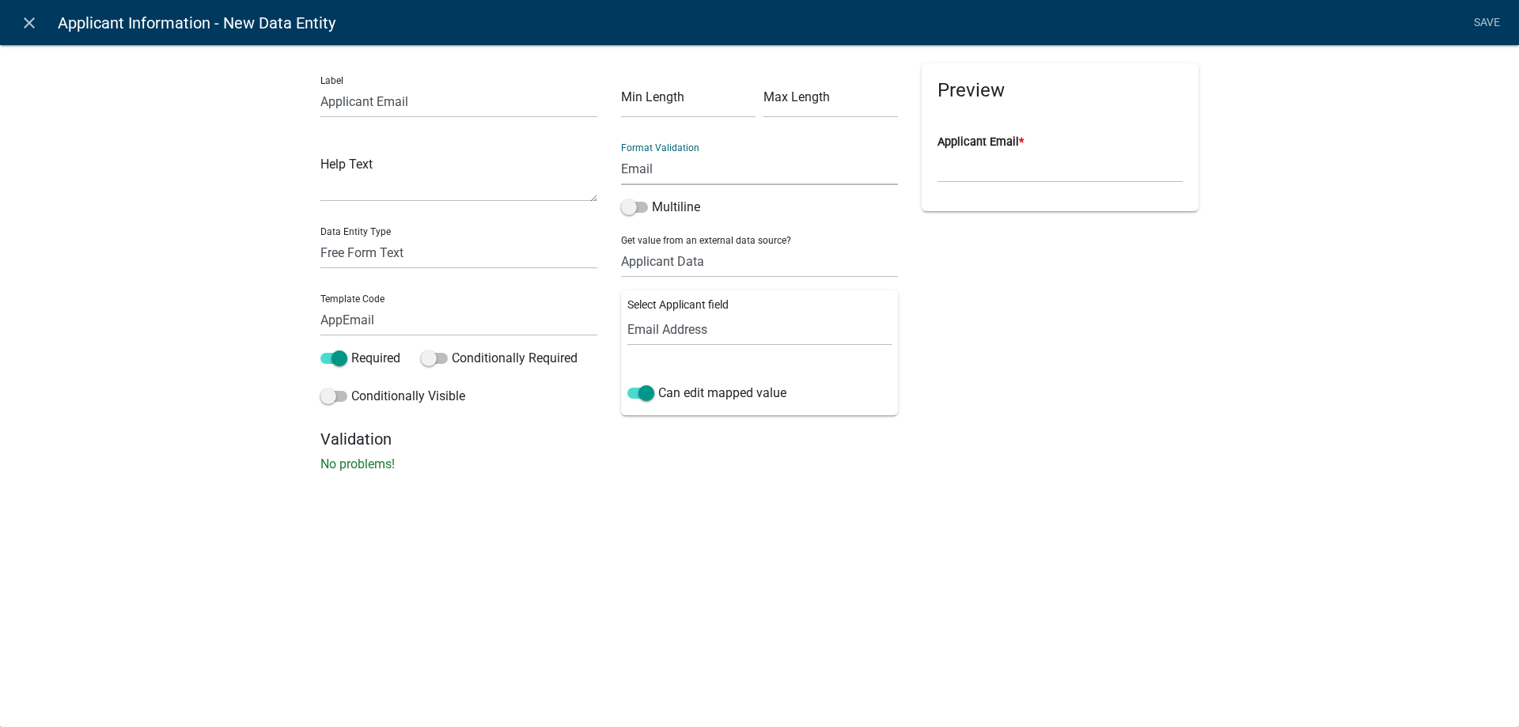
click at [621, 153] on select "None Email PhoneNumber" at bounding box center [759, 169] width 277 height 32
click at [218, 324] on div "Label Applicant Email Help Text Data Entity Type Free Form Text Document Displa…" at bounding box center [759, 263] width 1519 height 488
click at [1495, 24] on link "Save" at bounding box center [1487, 23] width 40 height 30
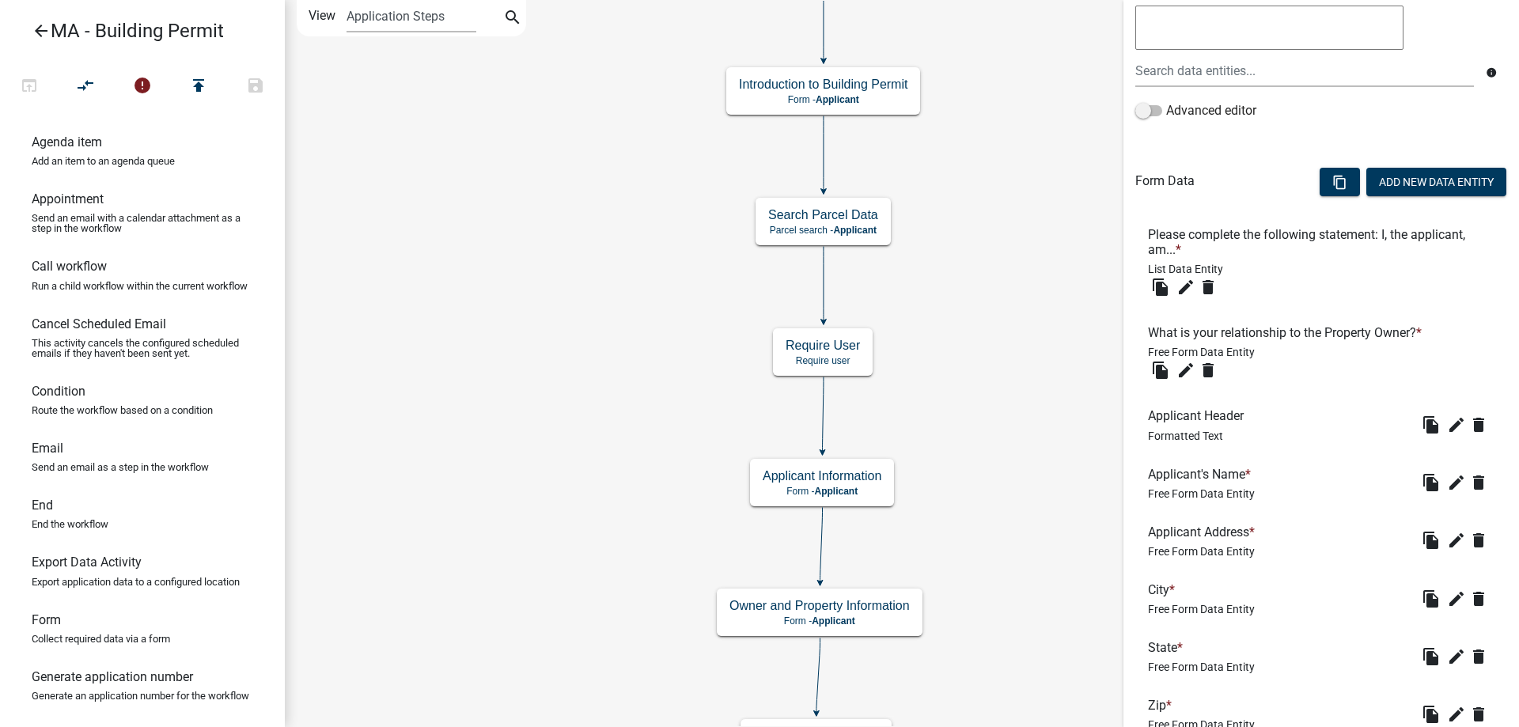
scroll to position [607, 0]
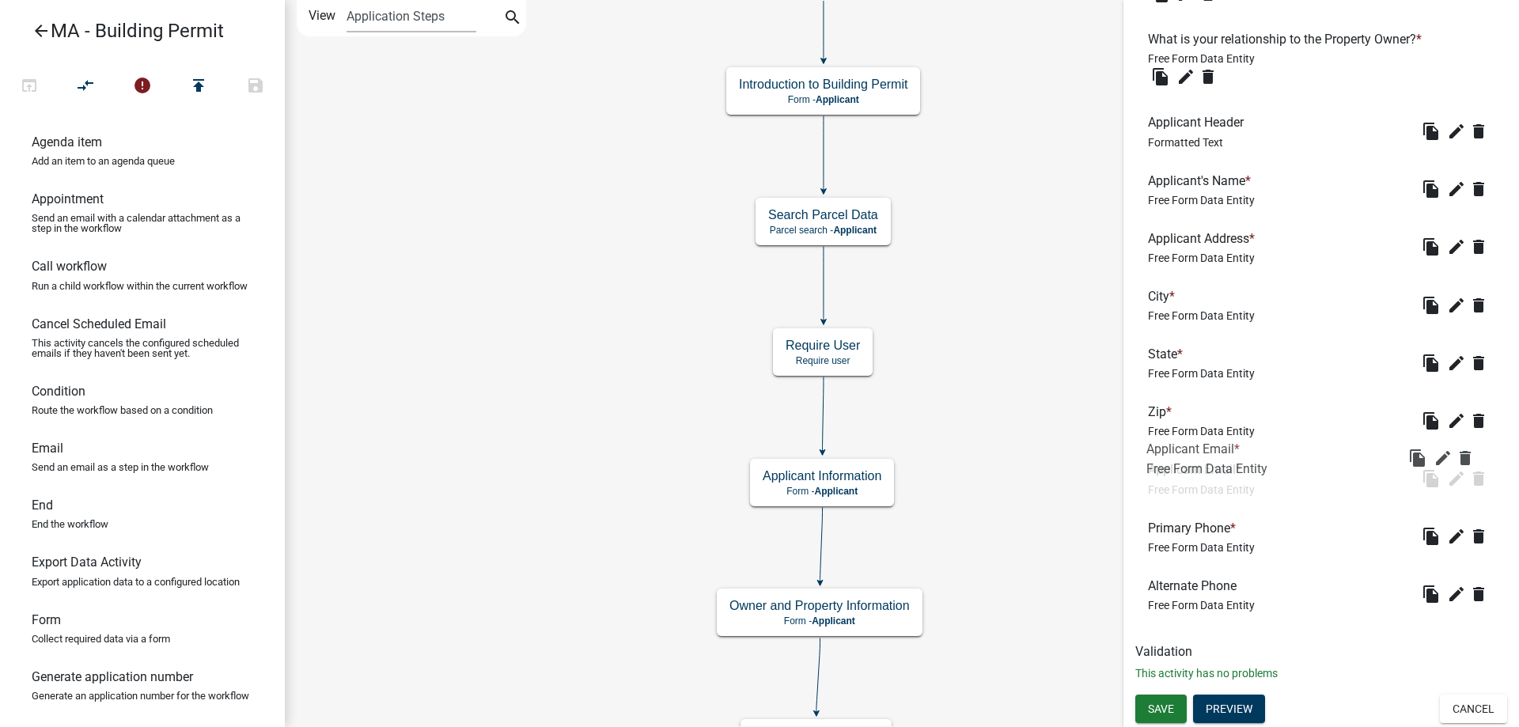
drag, startPoint x: 1220, startPoint y: 545, endPoint x: 1218, endPoint y: 464, distance: 81.5
click at [1161, 707] on span "Save" at bounding box center [1161, 708] width 26 height 13
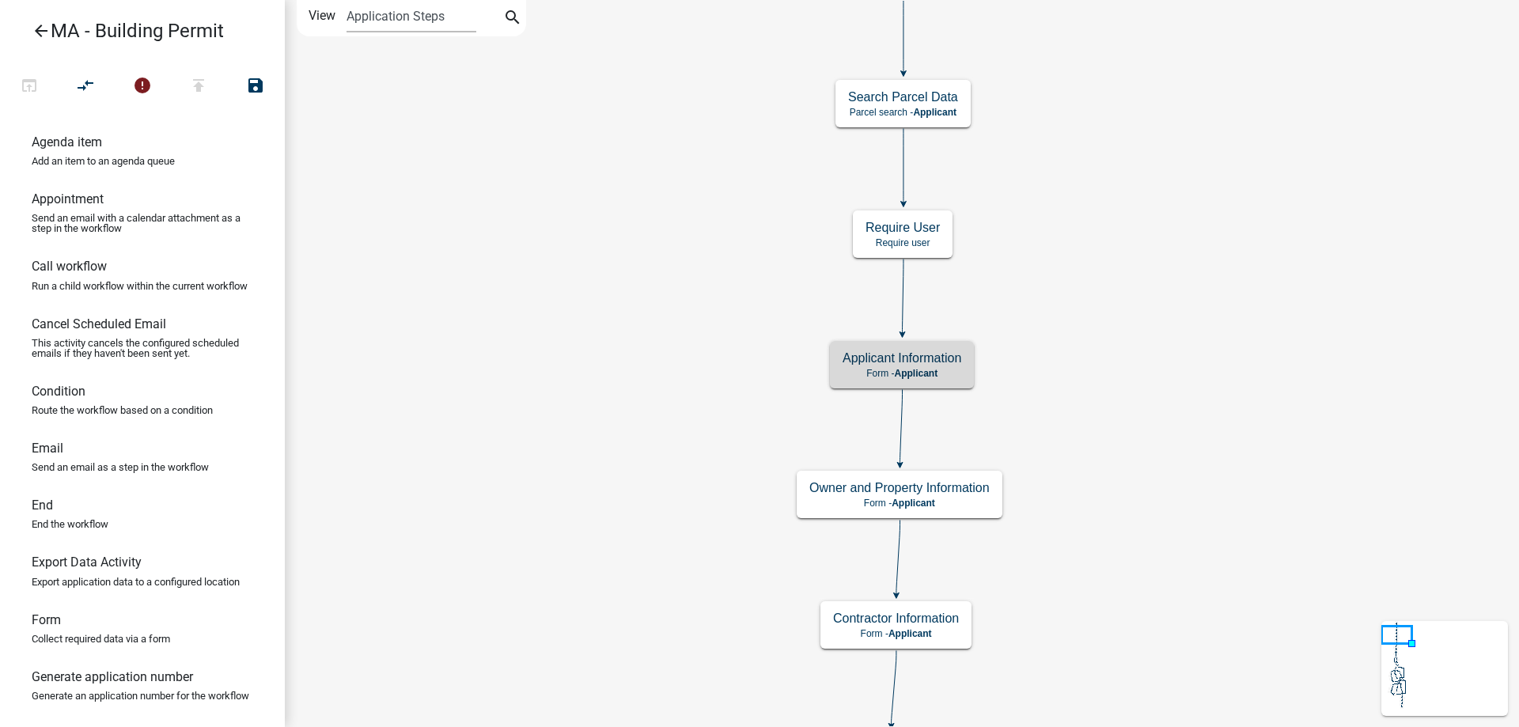
scroll to position [0, 0]
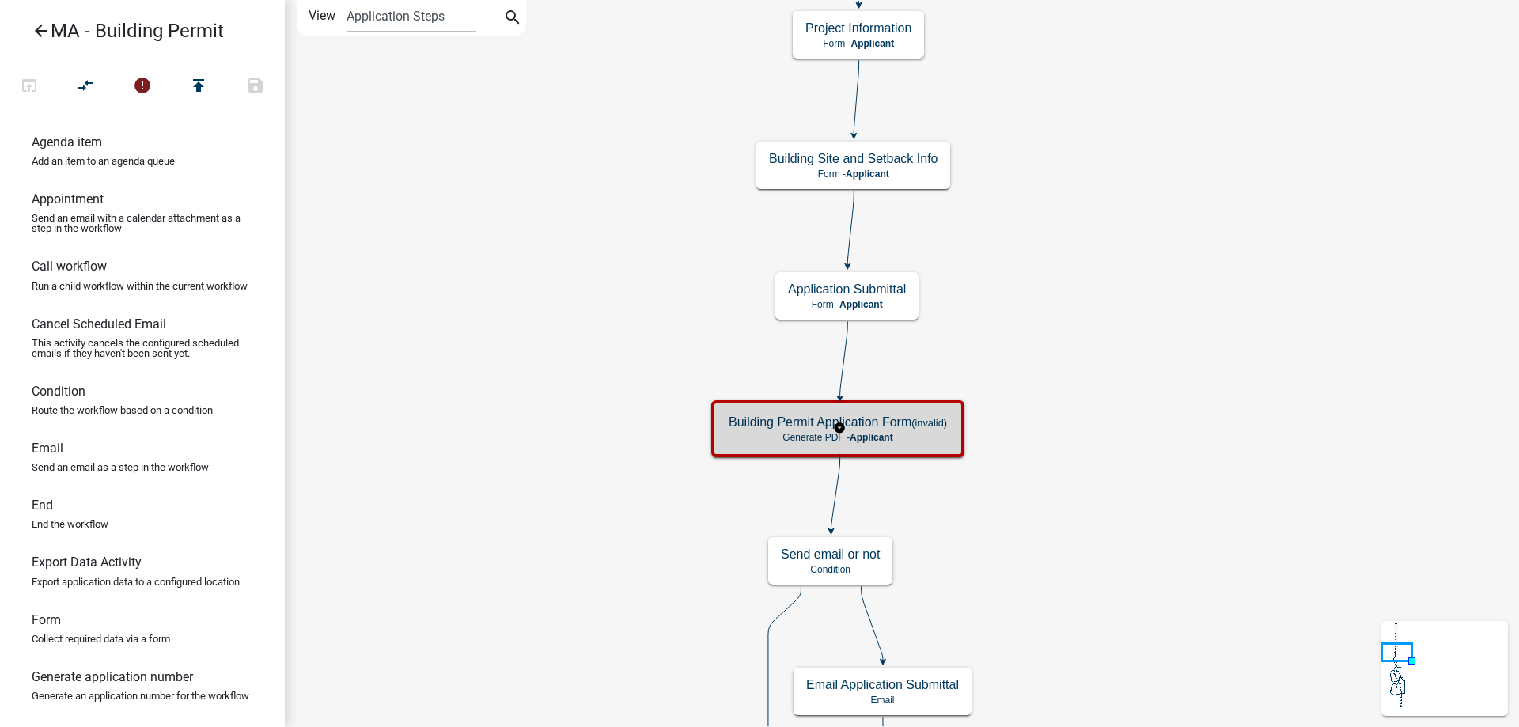
click at [771, 403] on div "Building Permit Application Form (invalid) Generate PDF - Applicant" at bounding box center [837, 428] width 253 height 57
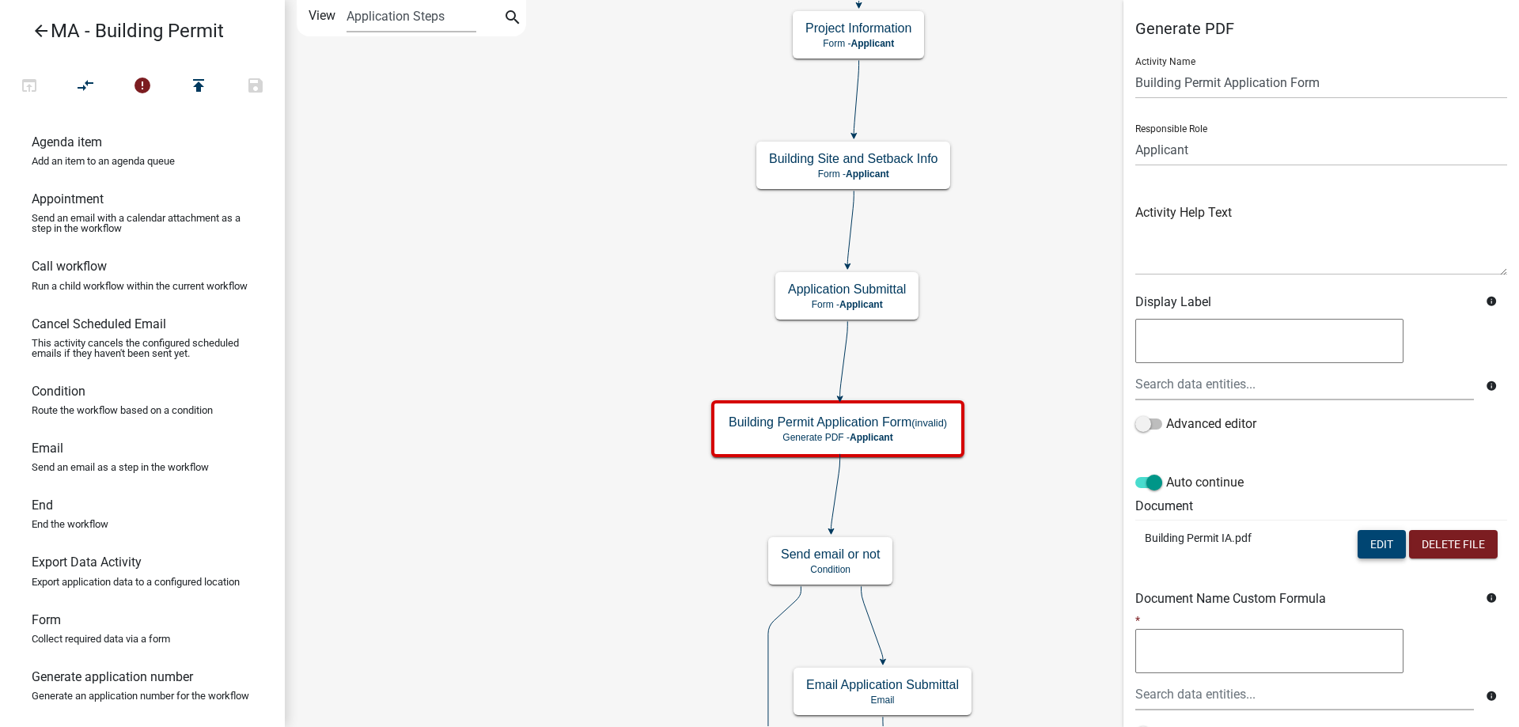
click at [1364, 551] on button "Edit" at bounding box center [1381, 544] width 48 height 28
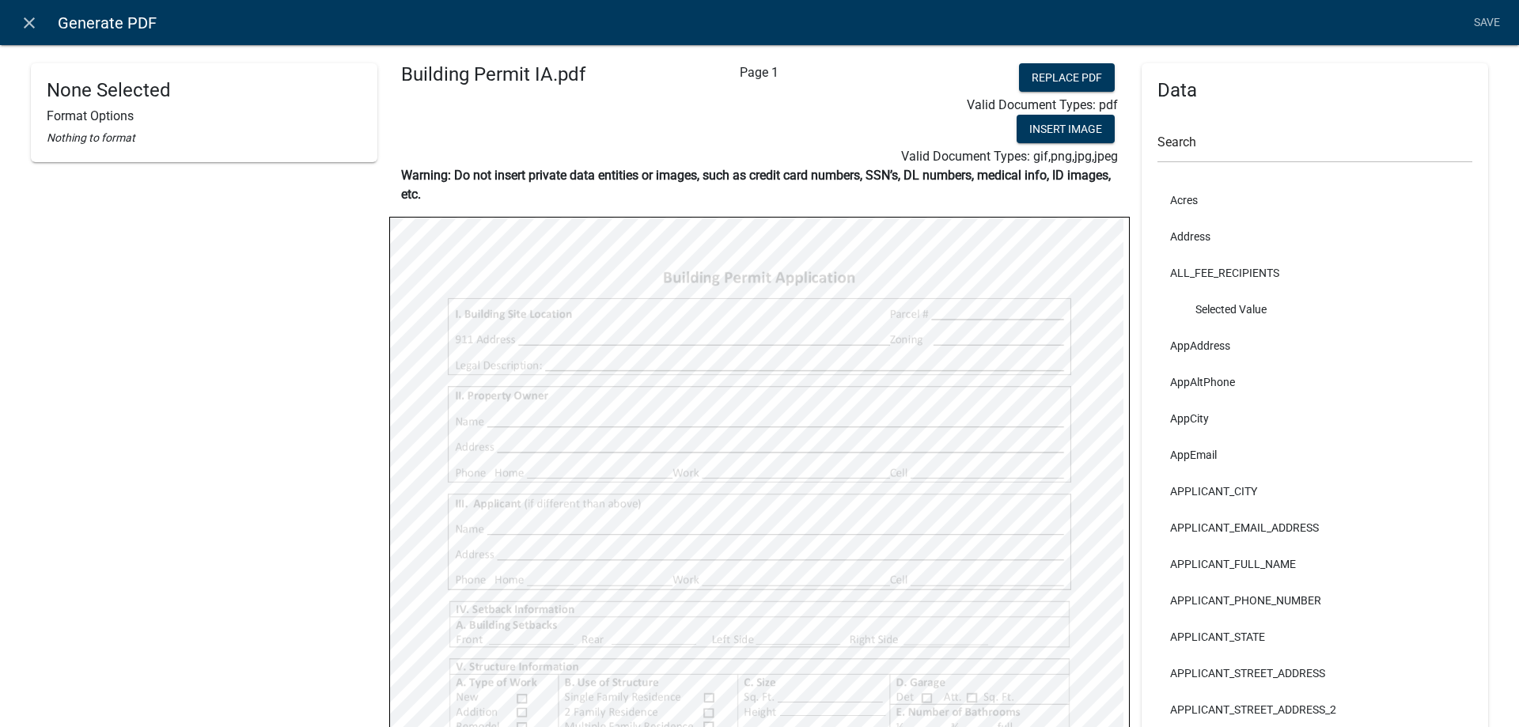
select select
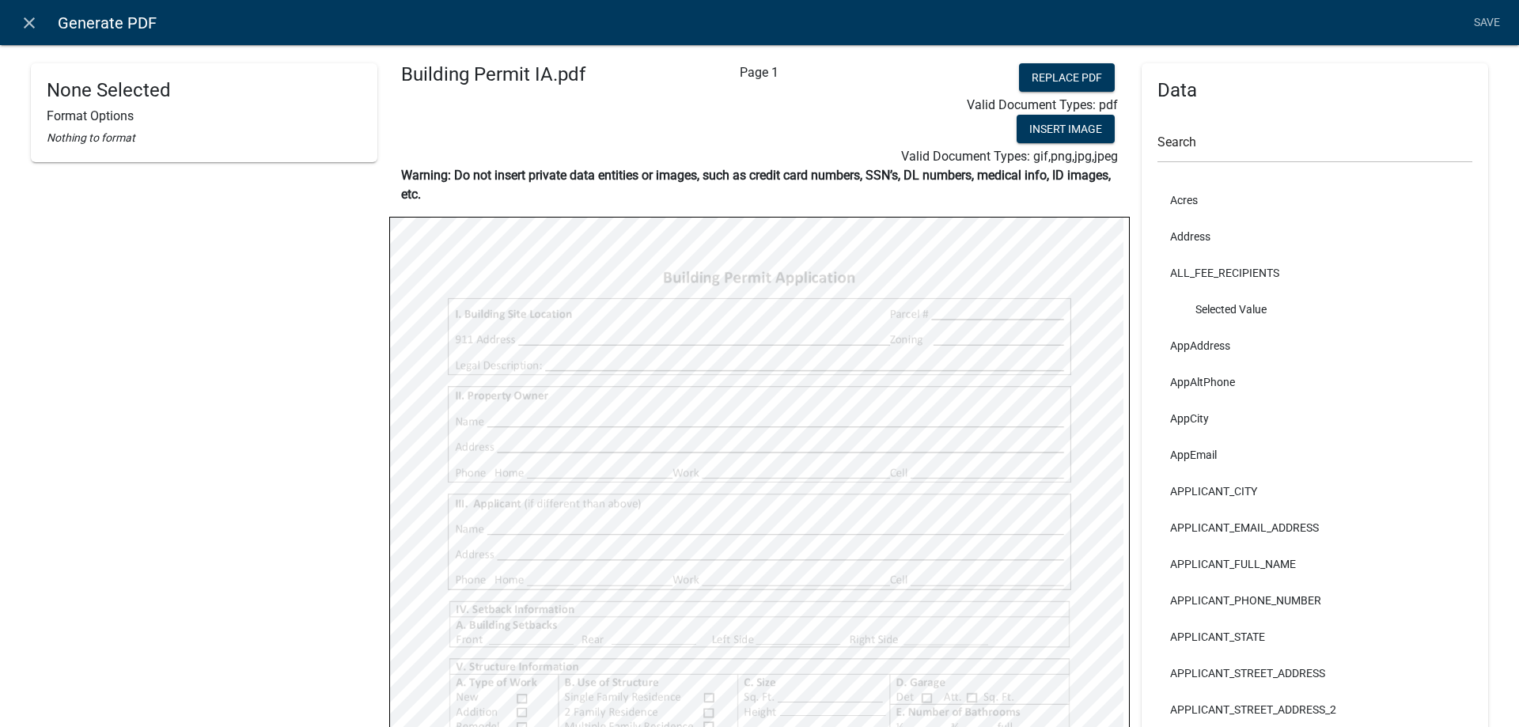
select select
click at [1481, 24] on link "Save" at bounding box center [1487, 23] width 40 height 30
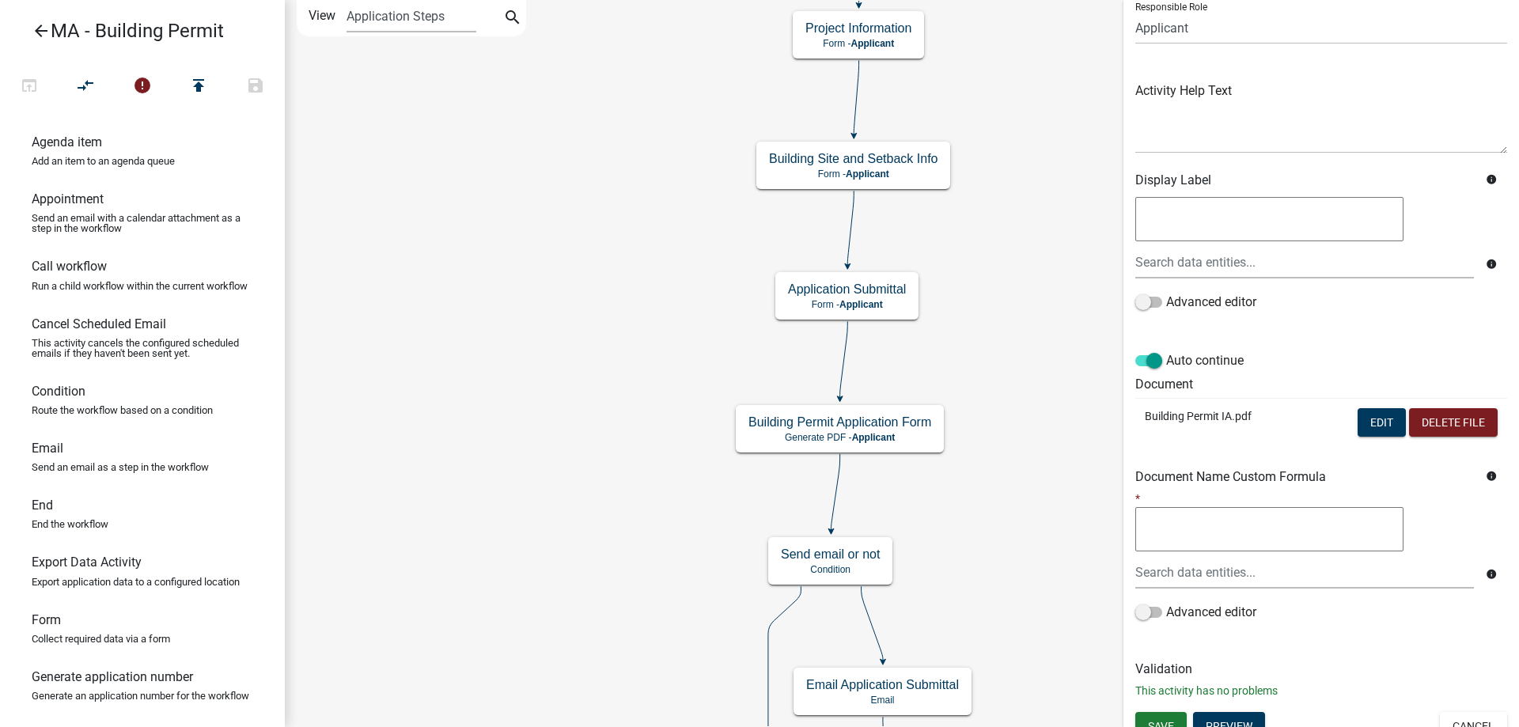
scroll to position [139, 0]
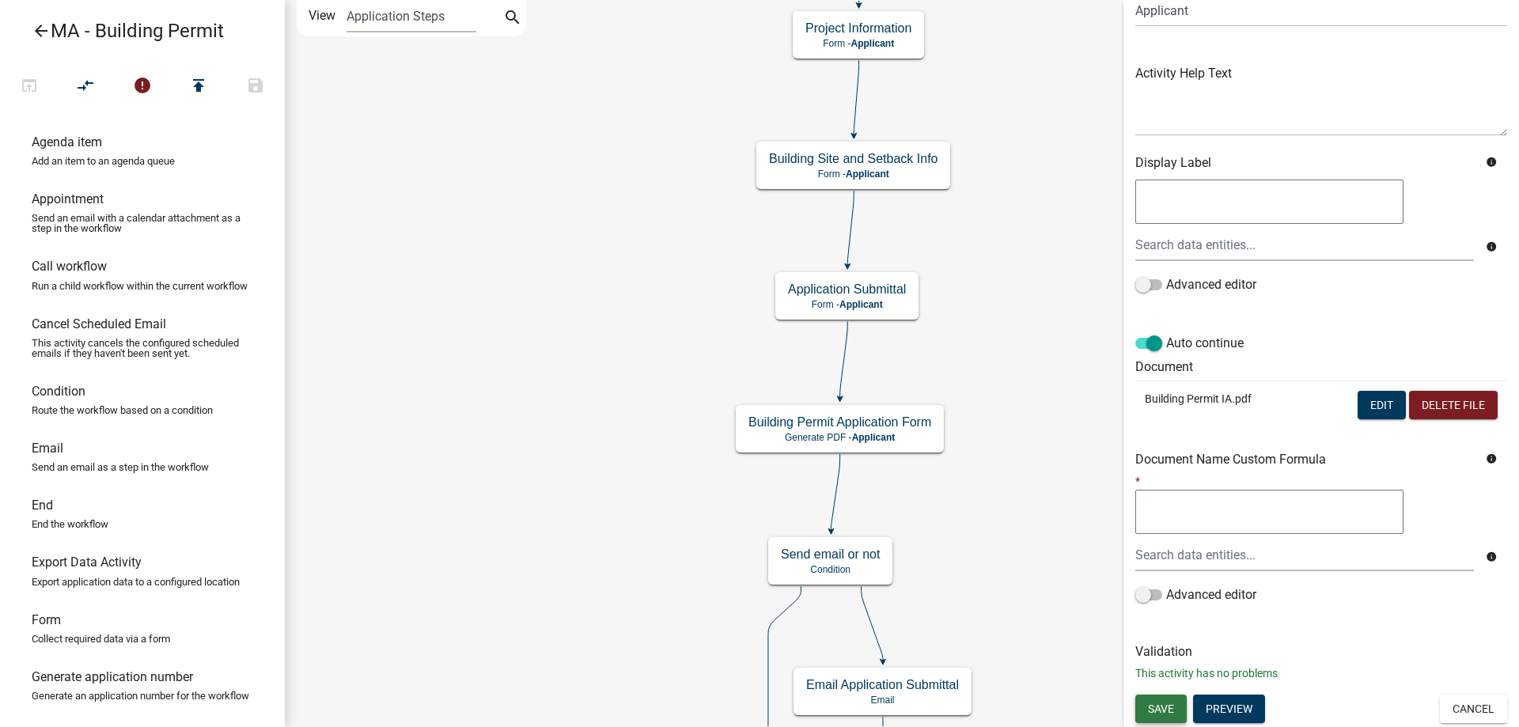
click at [1158, 706] on span "Save" at bounding box center [1161, 708] width 26 height 13
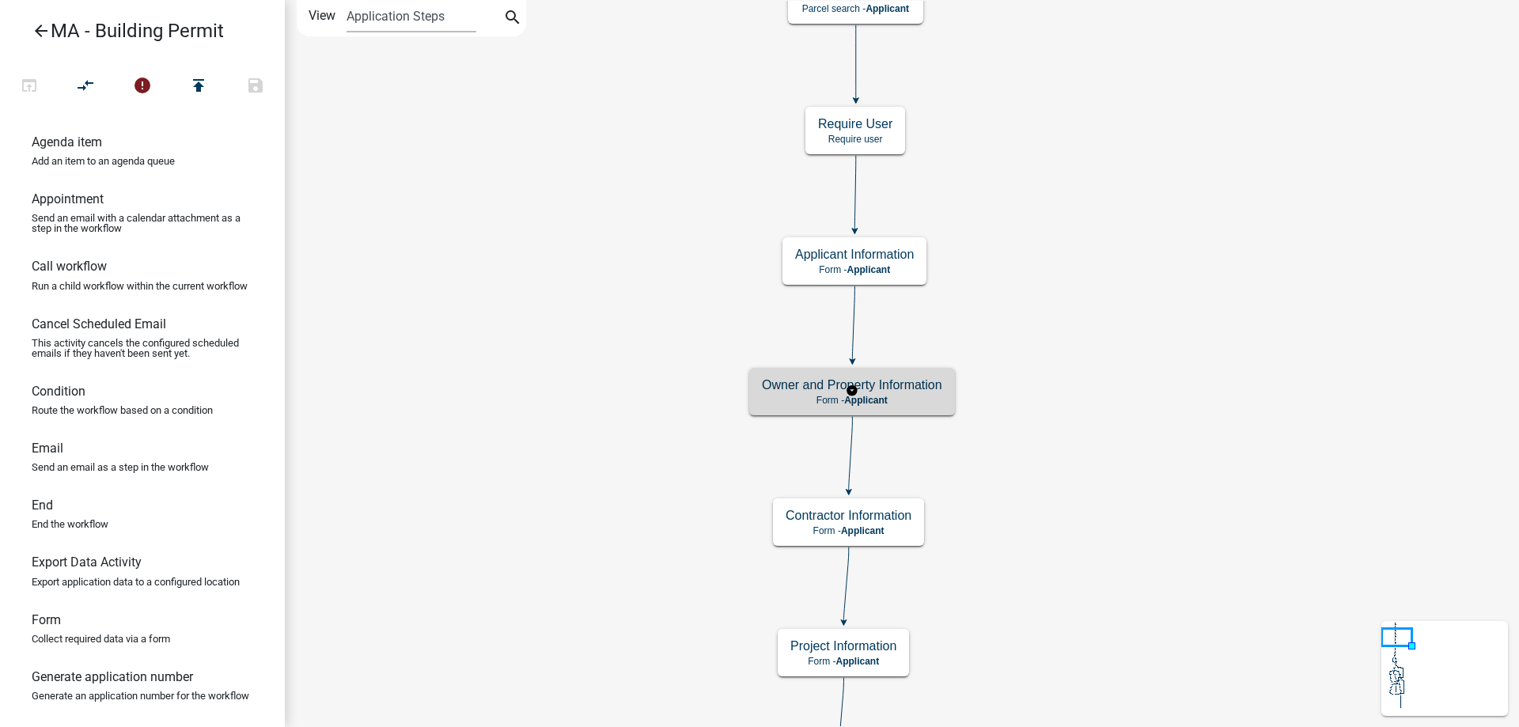
click at [806, 377] on h5 "Owner and Property Information" at bounding box center [852, 384] width 180 height 15
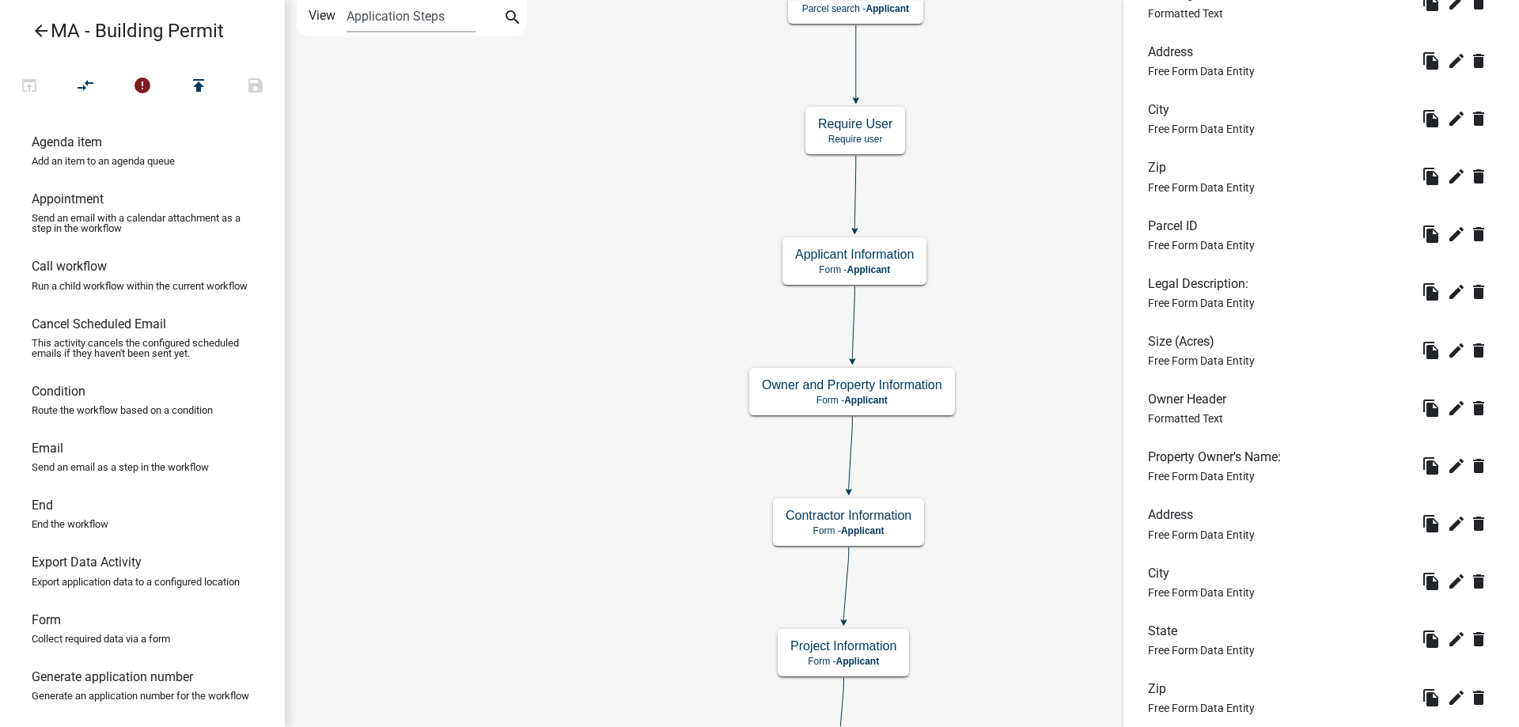
scroll to position [831, 0]
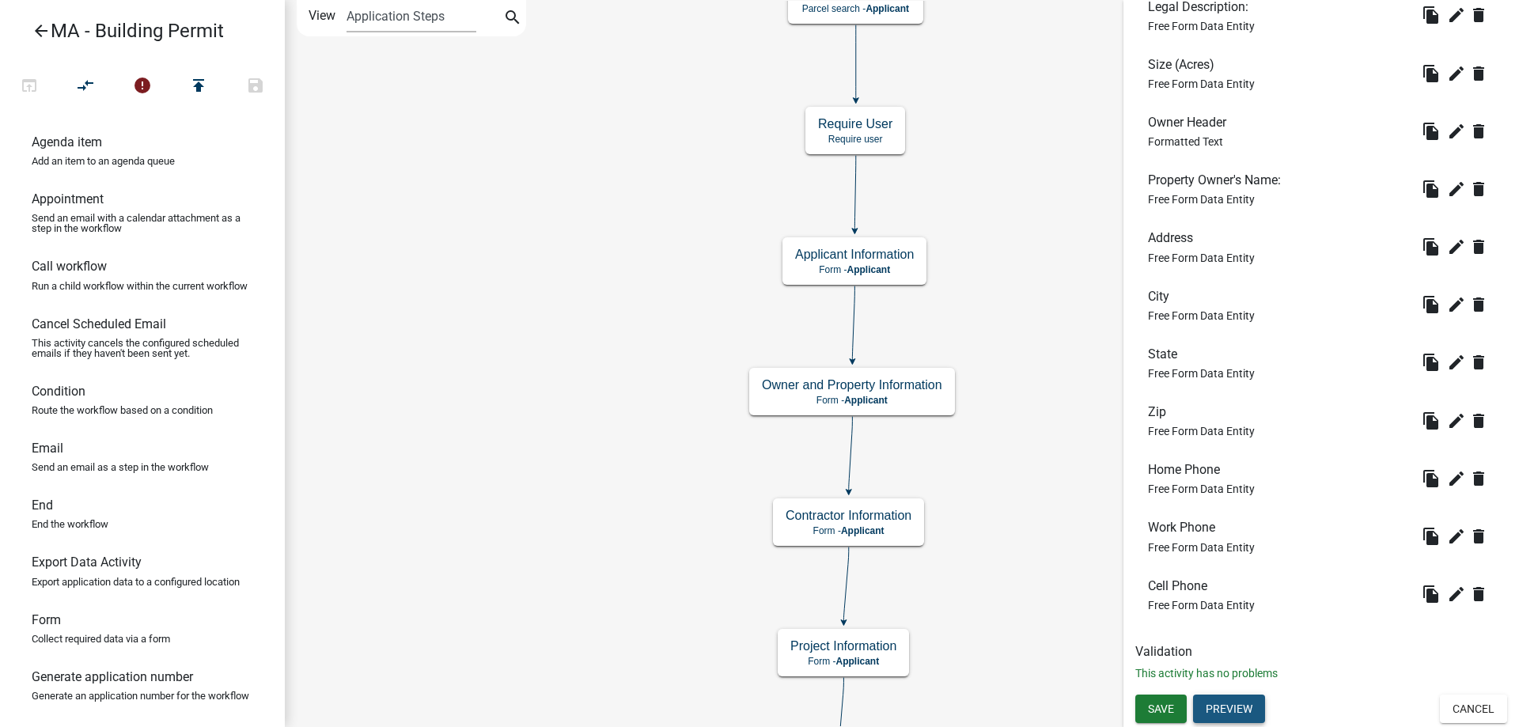
click at [1248, 710] on button "Preview" at bounding box center [1229, 709] width 72 height 28
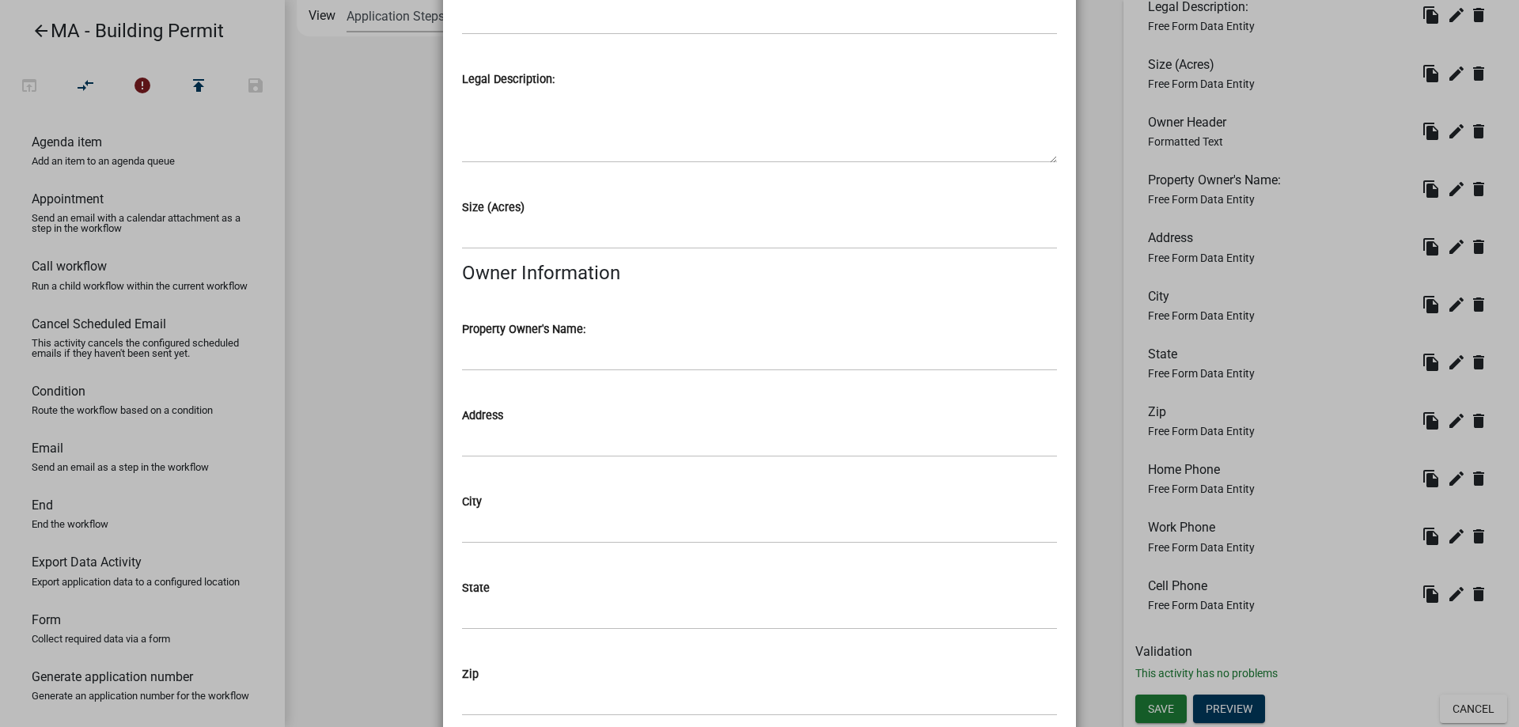
scroll to position [767, 0]
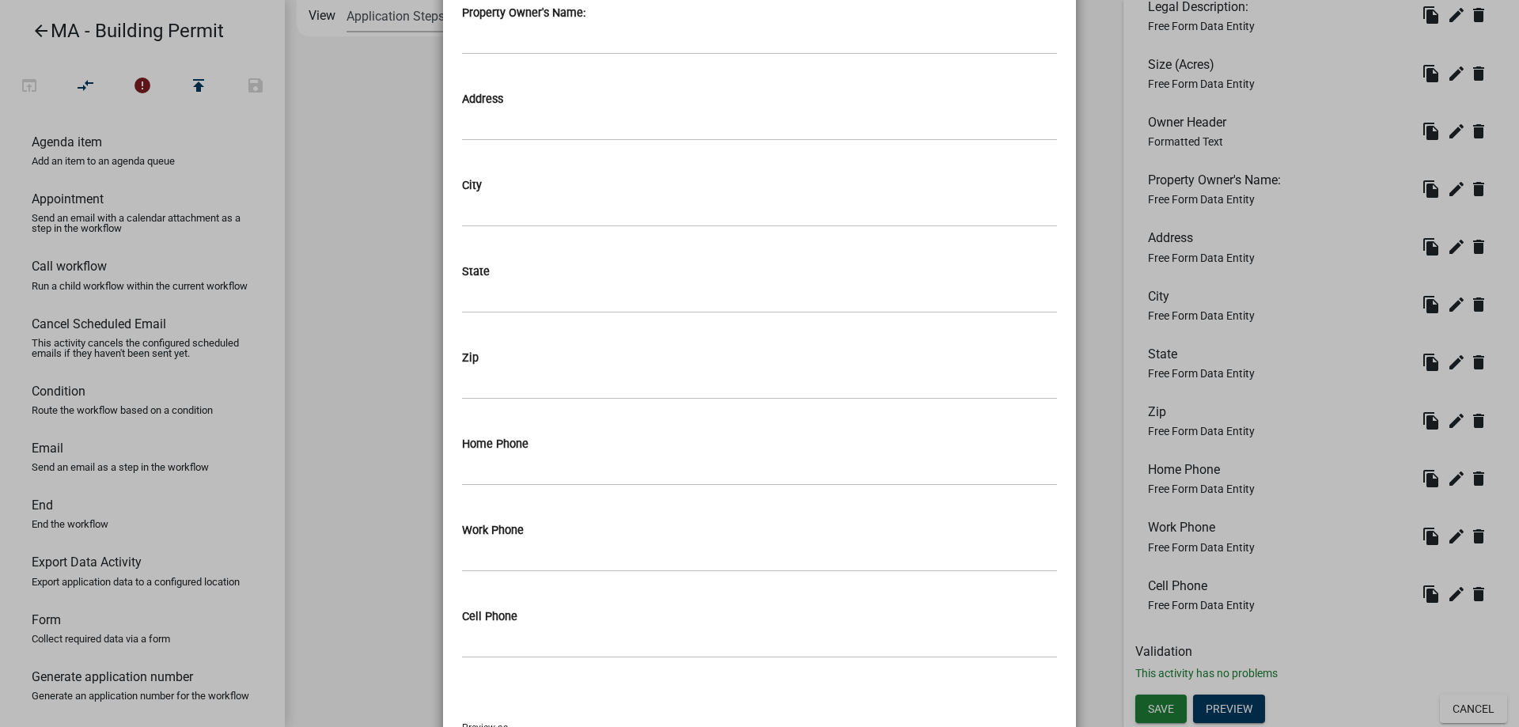
click at [377, 399] on ngb-modal-window "Activity Preview : Owner and Property Information × Building Site Location Addr…" at bounding box center [759, 363] width 1519 height 727
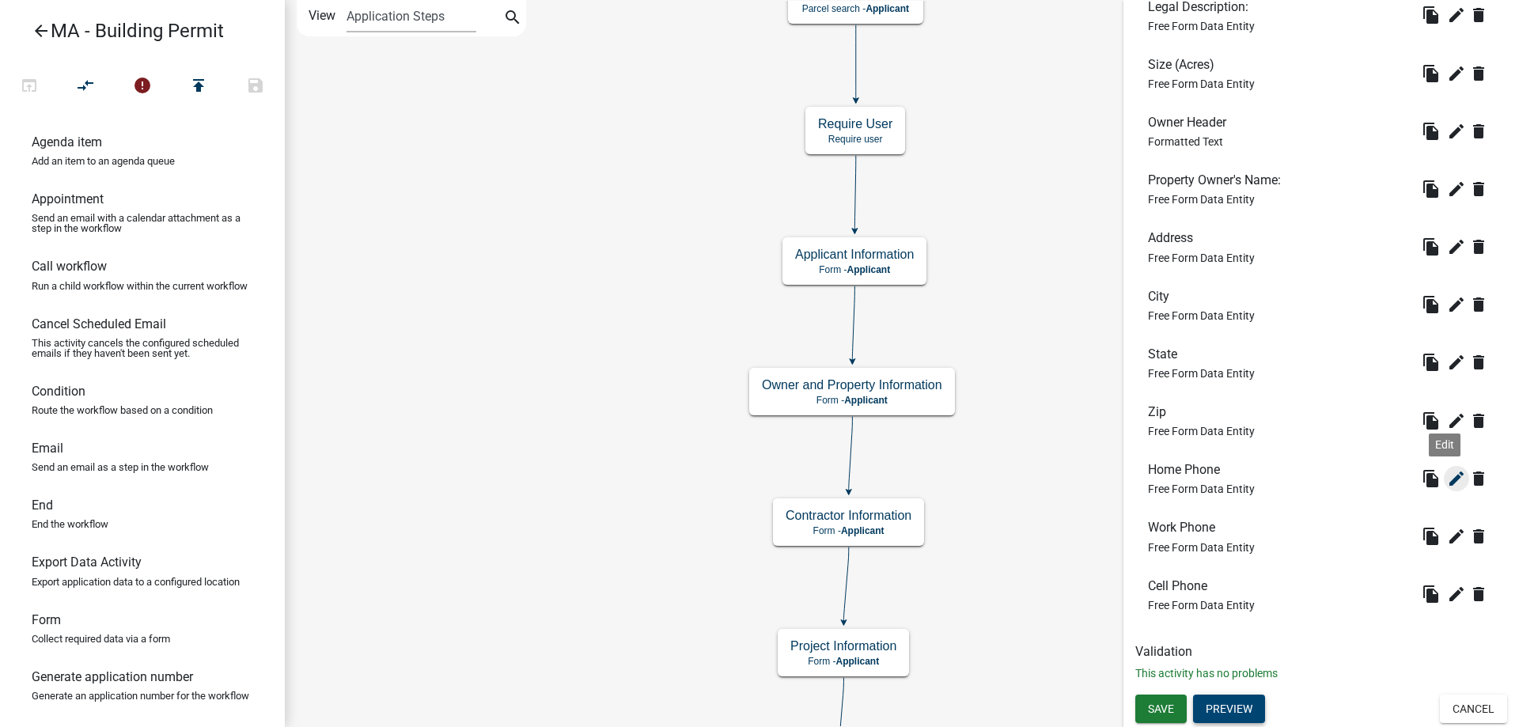
click at [1453, 485] on icon "edit" at bounding box center [1456, 478] width 19 height 19
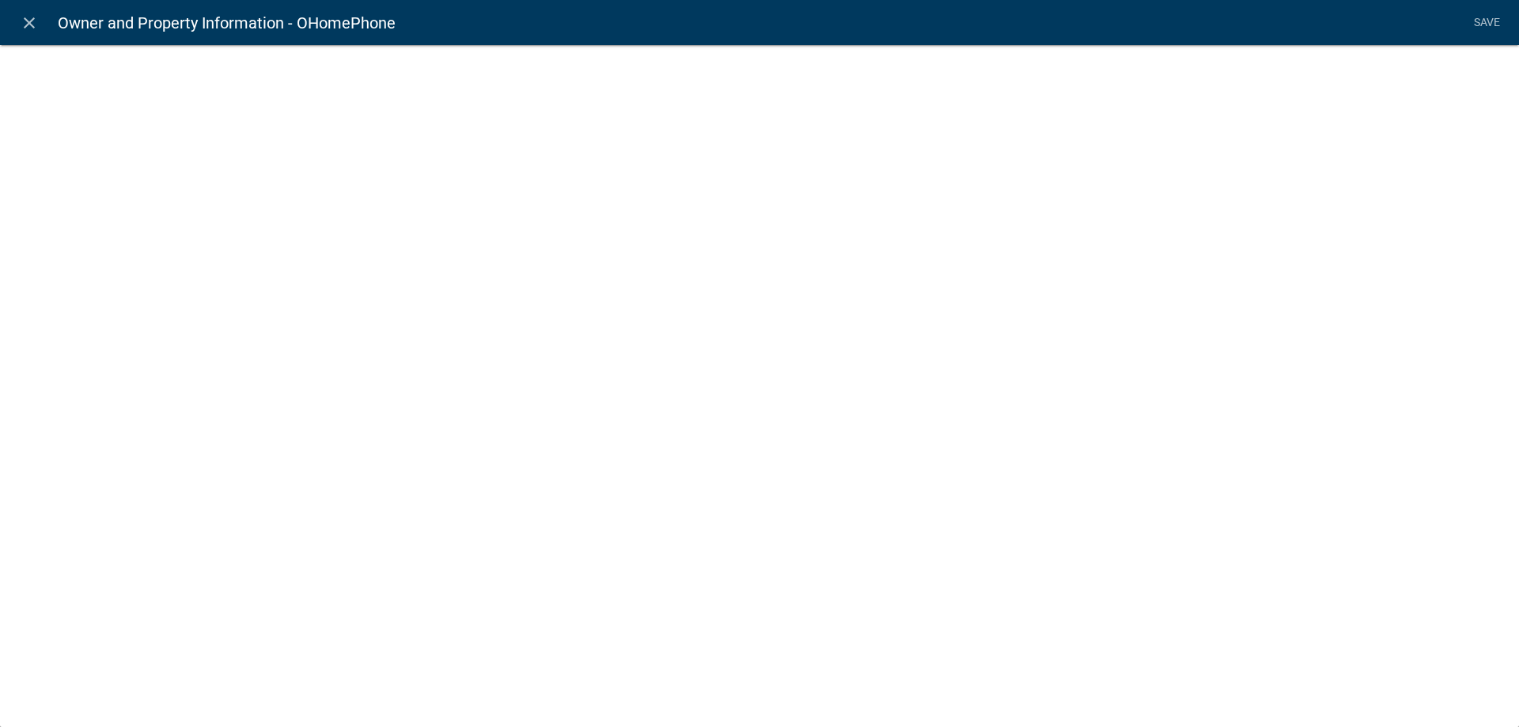
select select "1"
select select
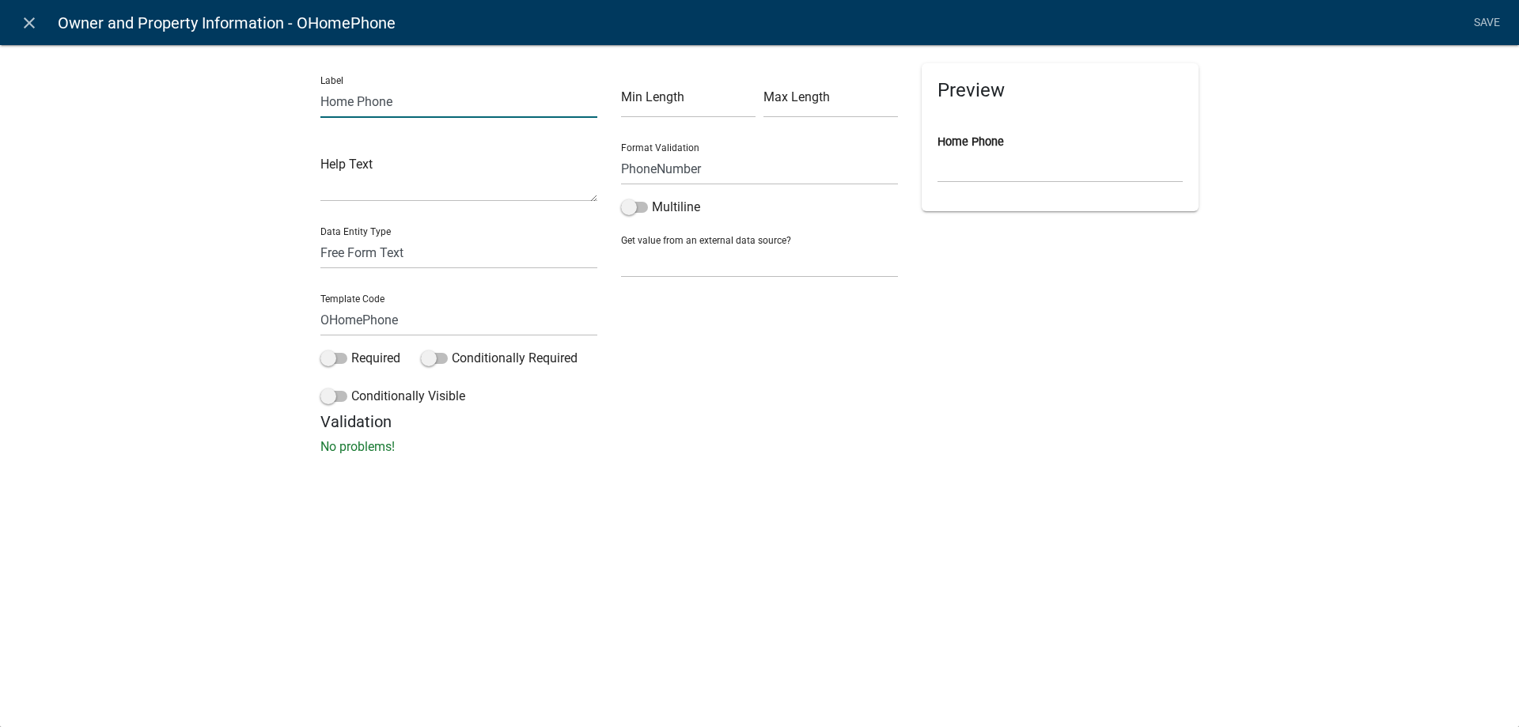
drag, startPoint x: 358, startPoint y: 104, endPoint x: 281, endPoint y: 100, distance: 76.8
click at [281, 100] on div "Label Home Phone Help Text Data Entity Type Free Form Text Document Display Ent…" at bounding box center [759, 254] width 1519 height 471
type input "Owner Primary Phone"
drag, startPoint x: 364, startPoint y: 320, endPoint x: 333, endPoint y: 323, distance: 30.9
click at [333, 323] on input "OHomePhone" at bounding box center [458, 320] width 277 height 32
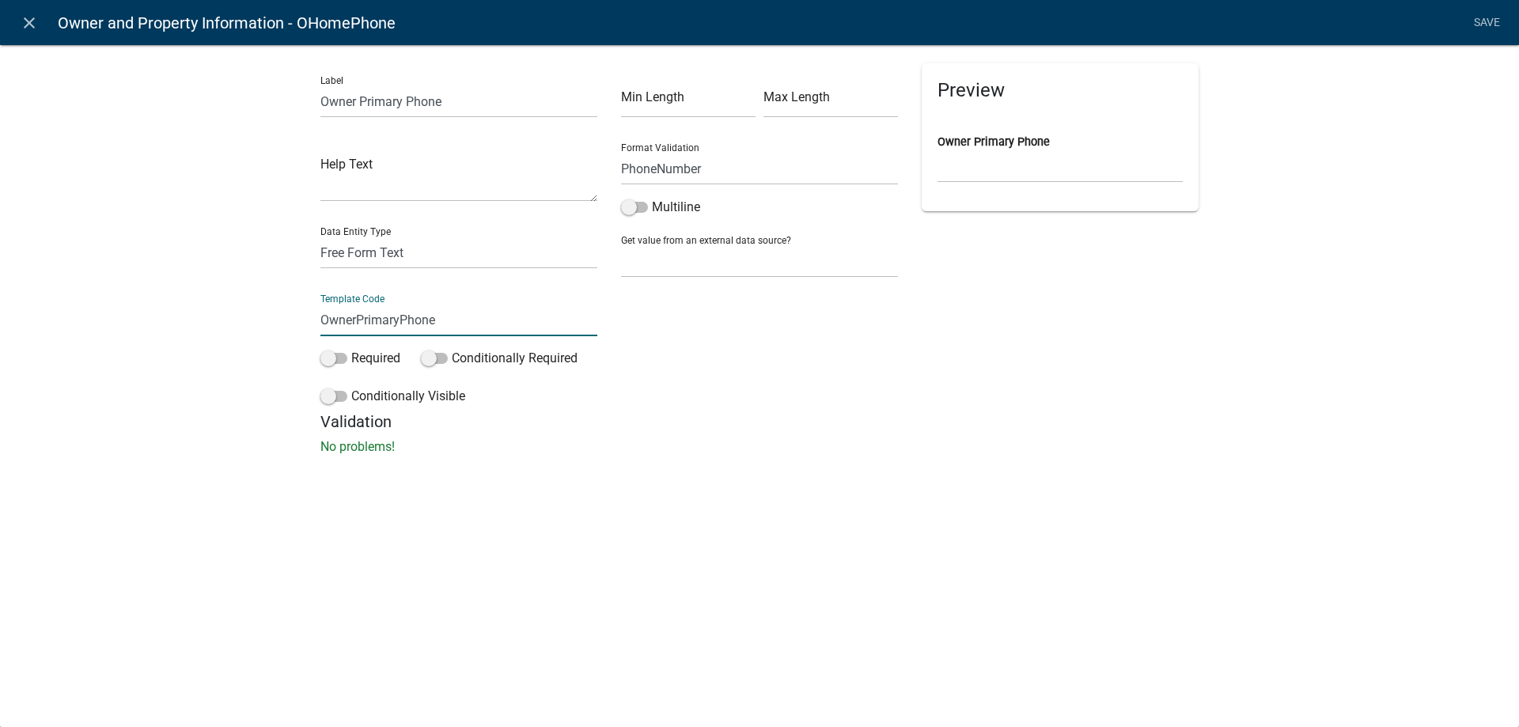
type input "OwnerPrimaryPhone"
click at [271, 331] on div "Label Owner Primary Phone Help Text Data Entity Type Free Form Text Document Di…" at bounding box center [759, 254] width 1519 height 471
click at [1494, 22] on link "Save" at bounding box center [1487, 23] width 40 height 30
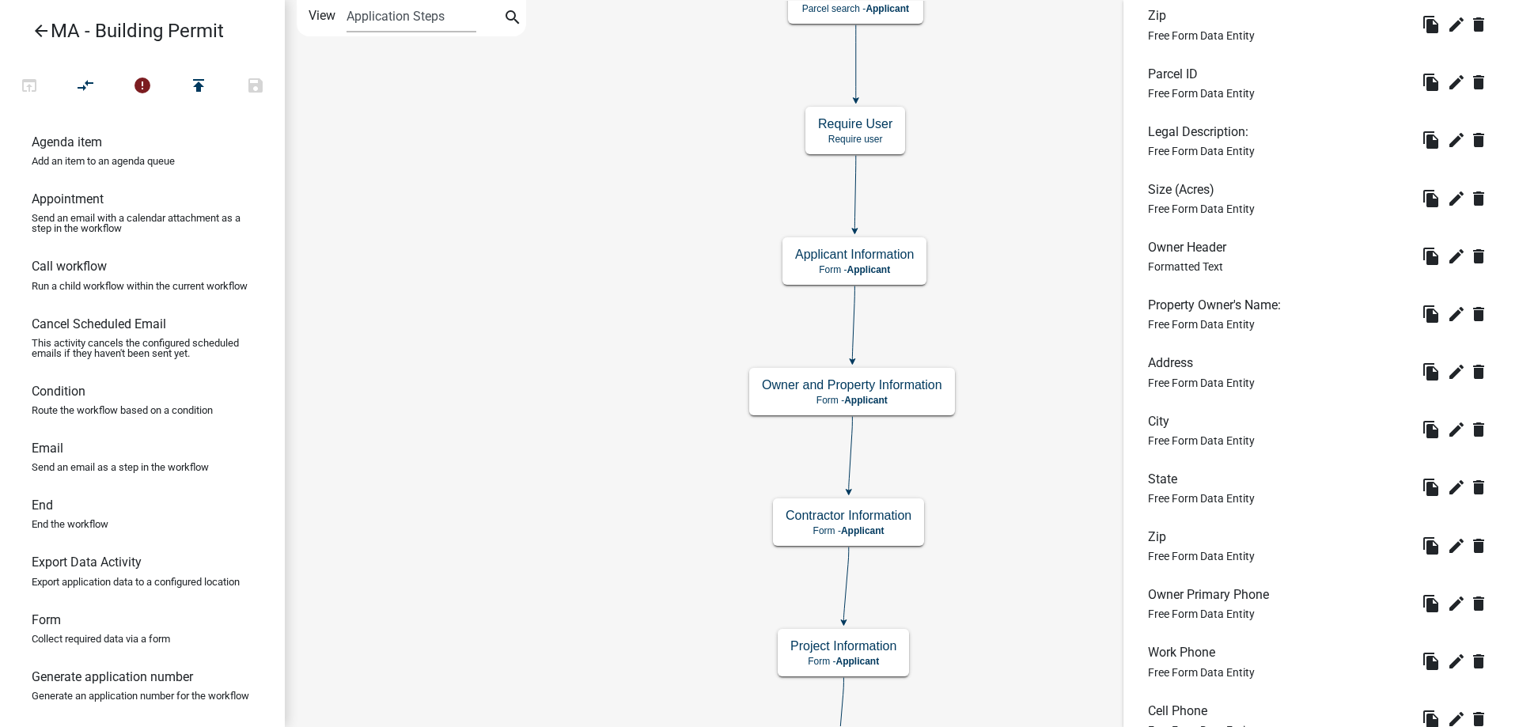
scroll to position [831, 0]
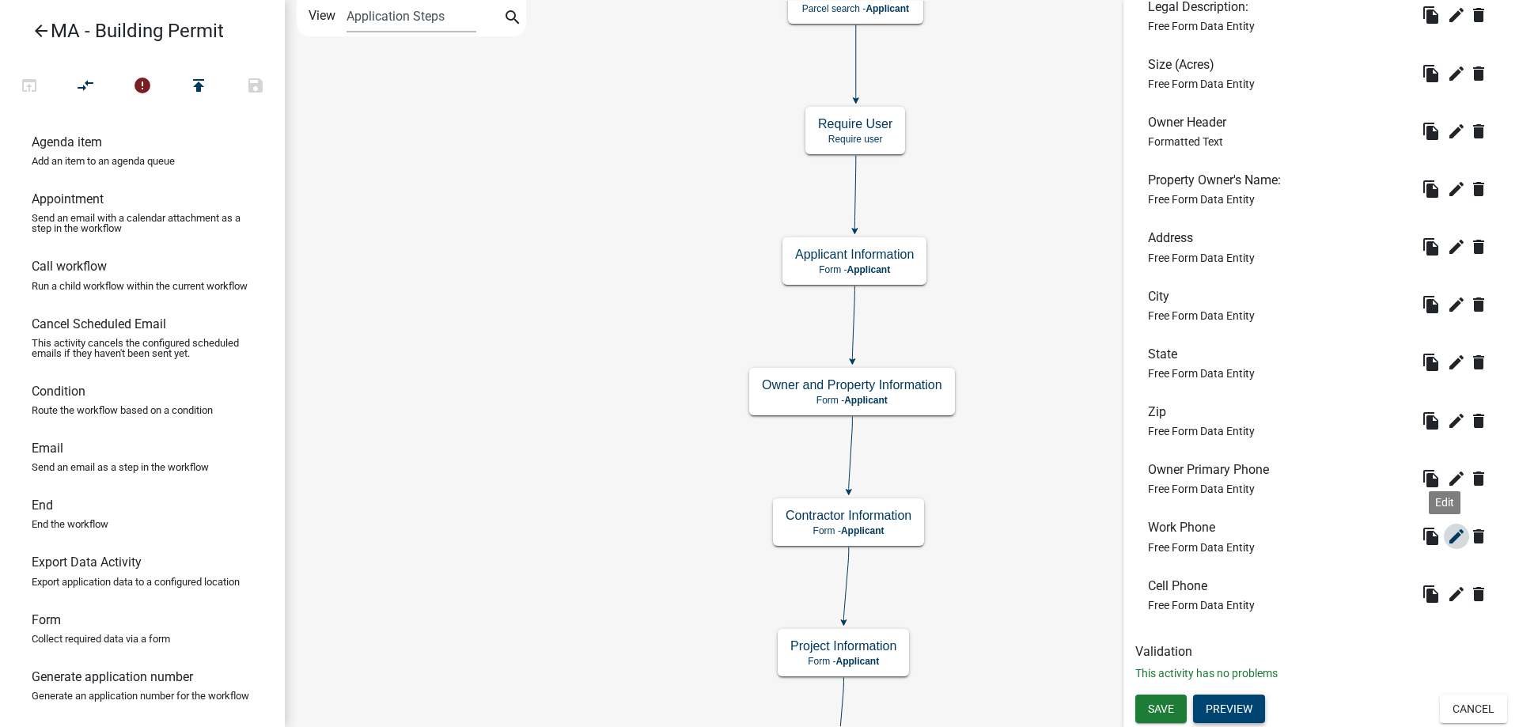
click at [1447, 542] on icon "edit" at bounding box center [1456, 536] width 19 height 19
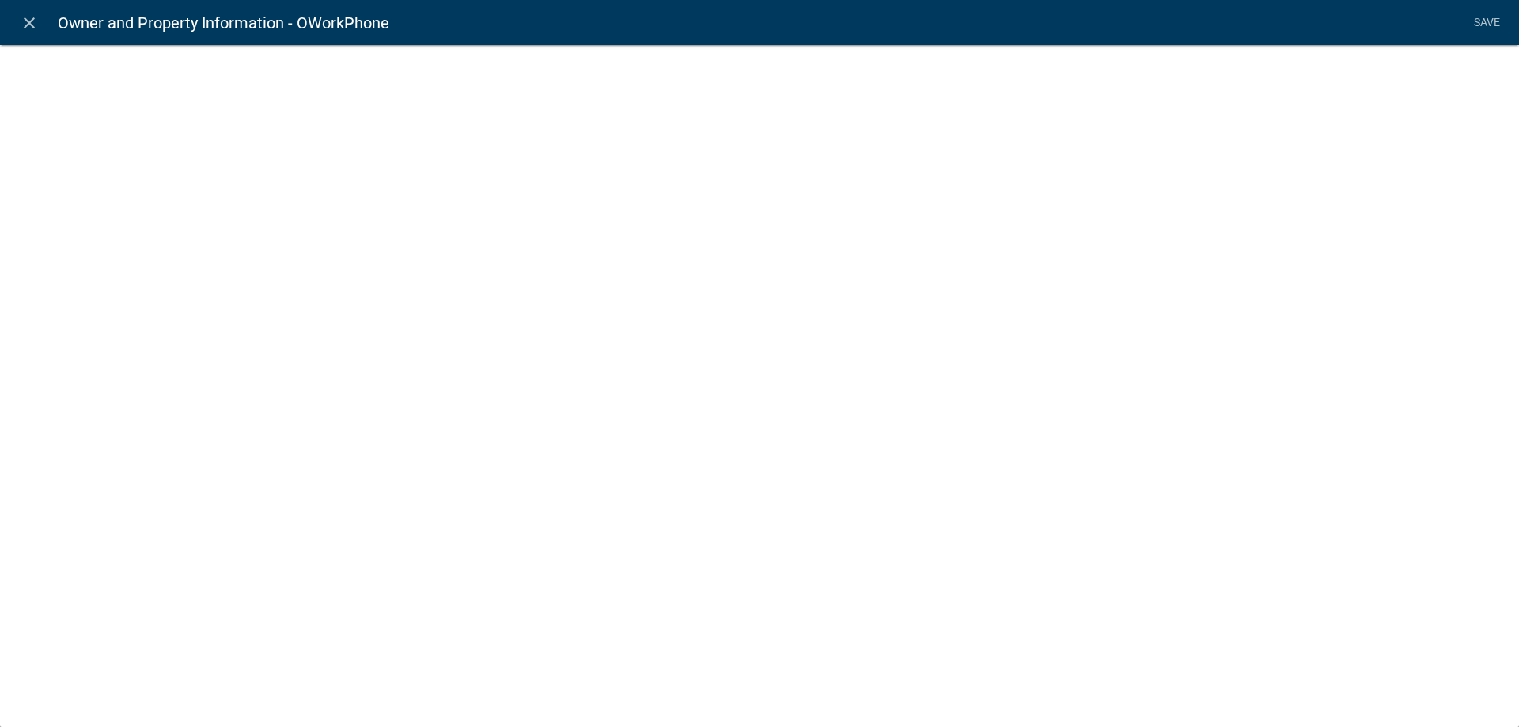
select select "1"
select select
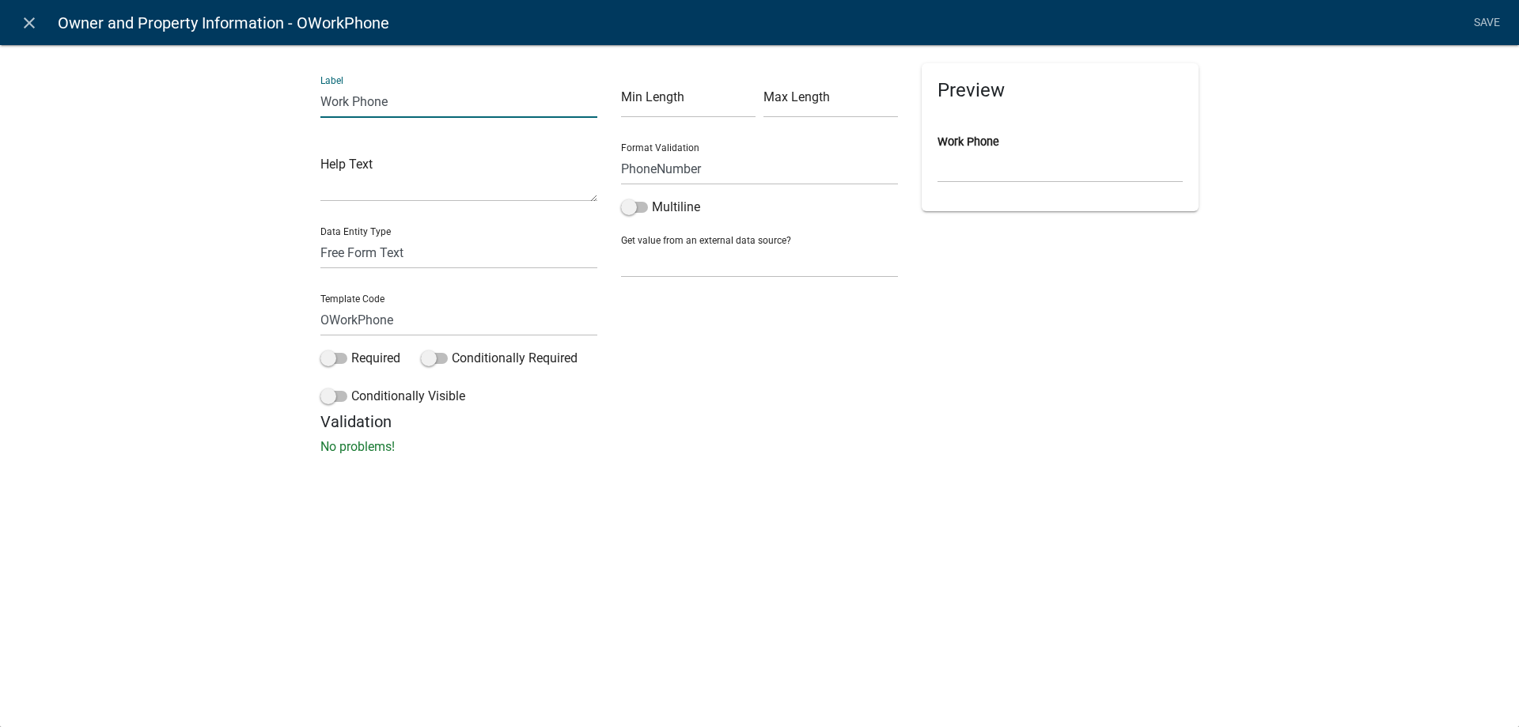
drag, startPoint x: 351, startPoint y: 99, endPoint x: 269, endPoint y: 99, distance: 82.3
click at [269, 99] on div "Label Work Phone Help Text Data Entity Type Free Form Text Document Display Ent…" at bounding box center [759, 254] width 1519 height 471
type input "Owner Alternate Phone"
drag, startPoint x: 358, startPoint y: 325, endPoint x: 334, endPoint y: 329, distance: 24.1
click at [334, 329] on input "OWorkPhone" at bounding box center [458, 320] width 277 height 32
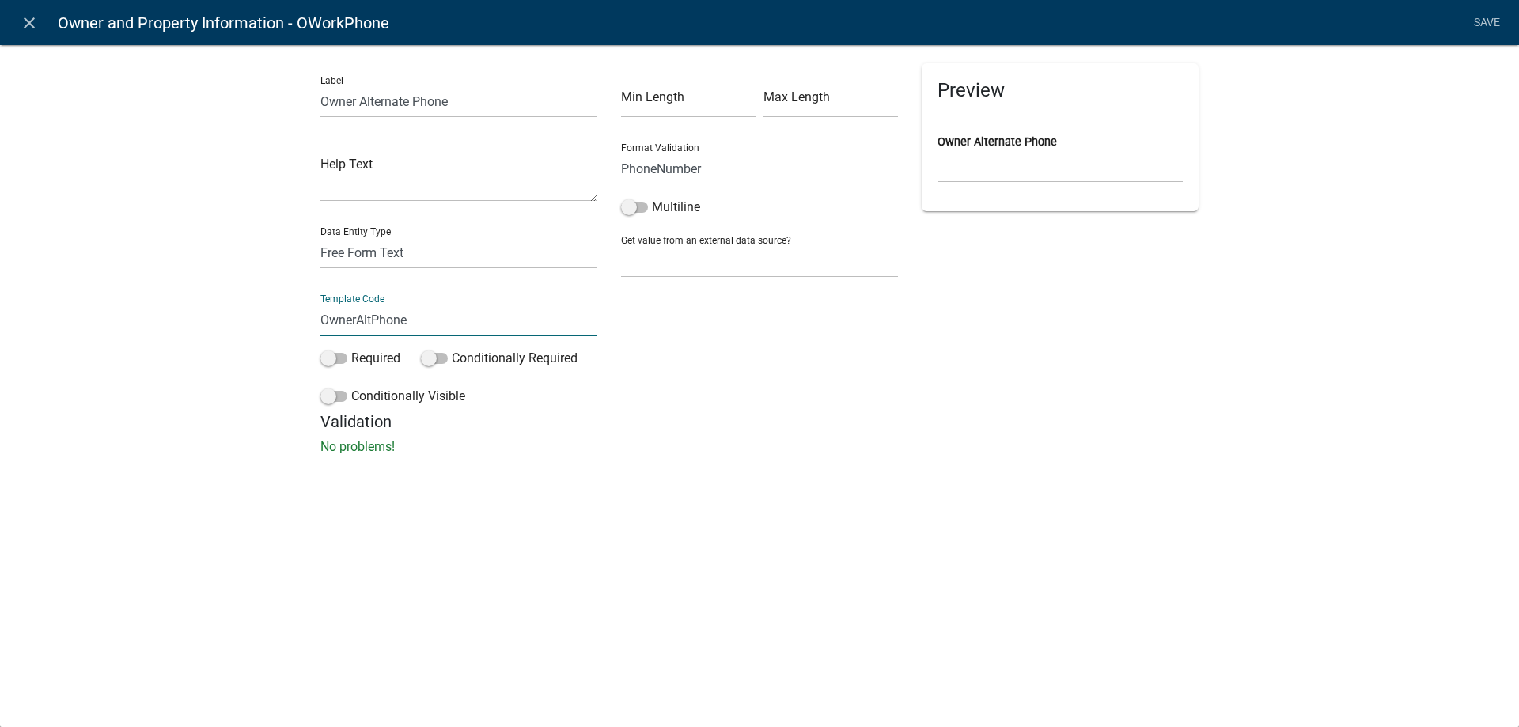
type input "OwnerAltPhone"
click at [100, 416] on div "Label Owner Alternate Phone Help Text Data Entity Type Free Form Text Document …" at bounding box center [759, 254] width 1519 height 471
click at [1490, 24] on link "Save" at bounding box center [1487, 23] width 40 height 30
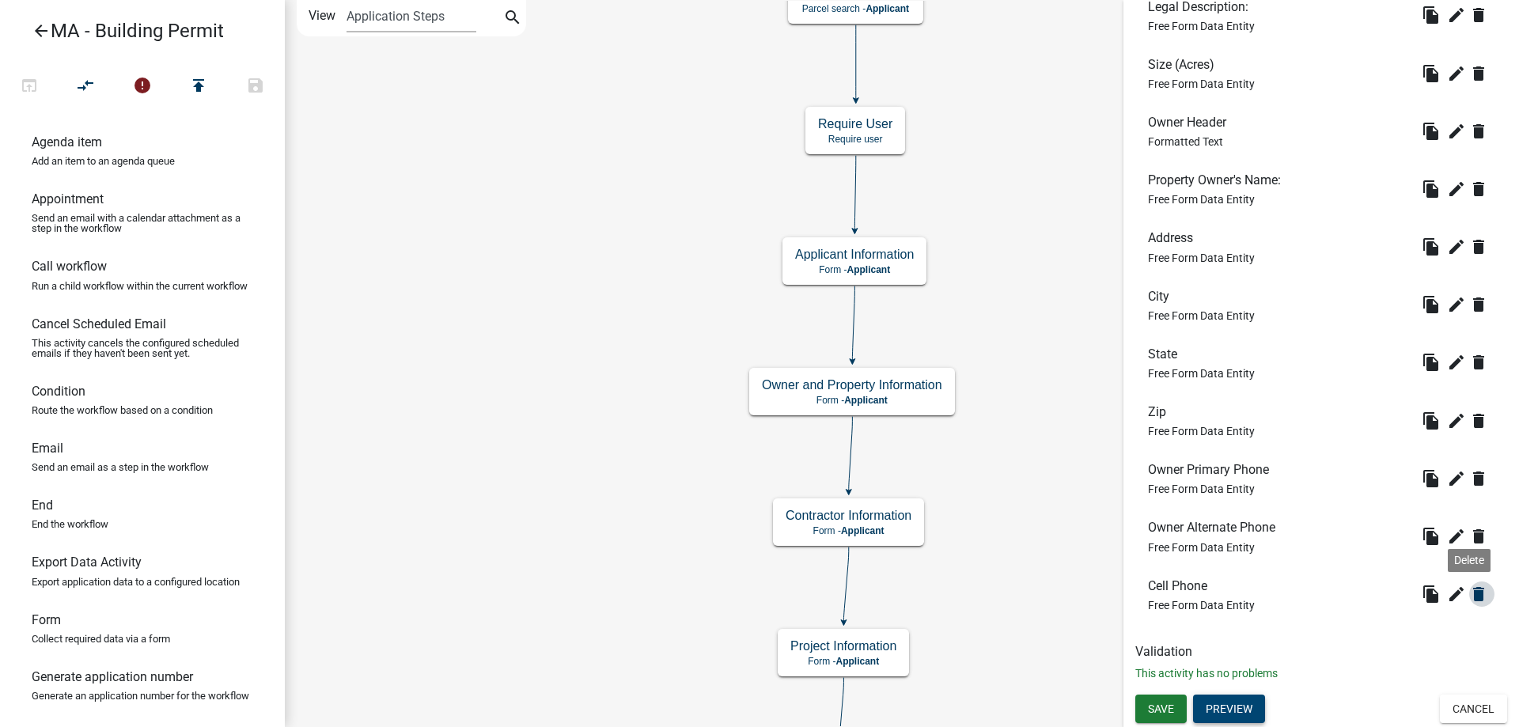
click at [1469, 599] on icon "delete" at bounding box center [1478, 594] width 19 height 19
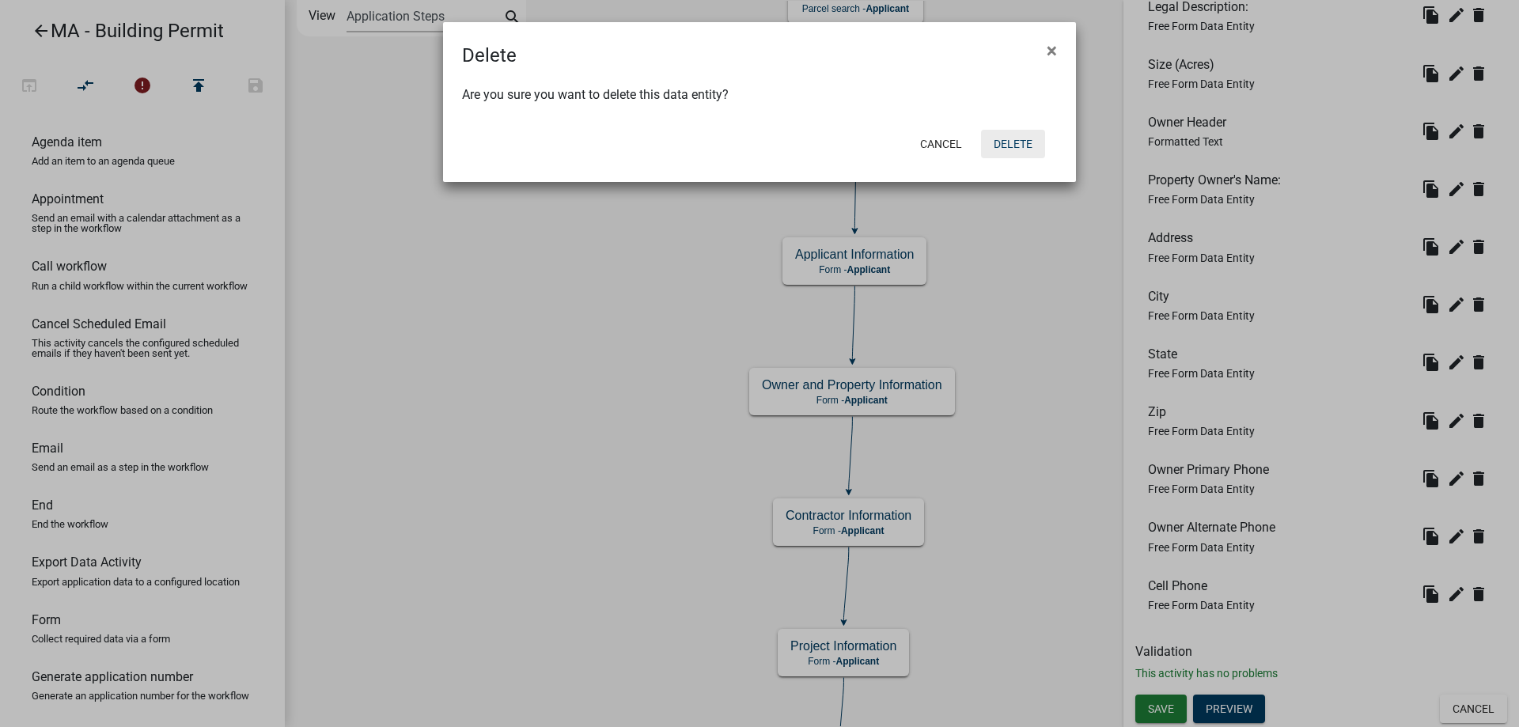
click at [1018, 146] on button "Delete" at bounding box center [1013, 144] width 64 height 28
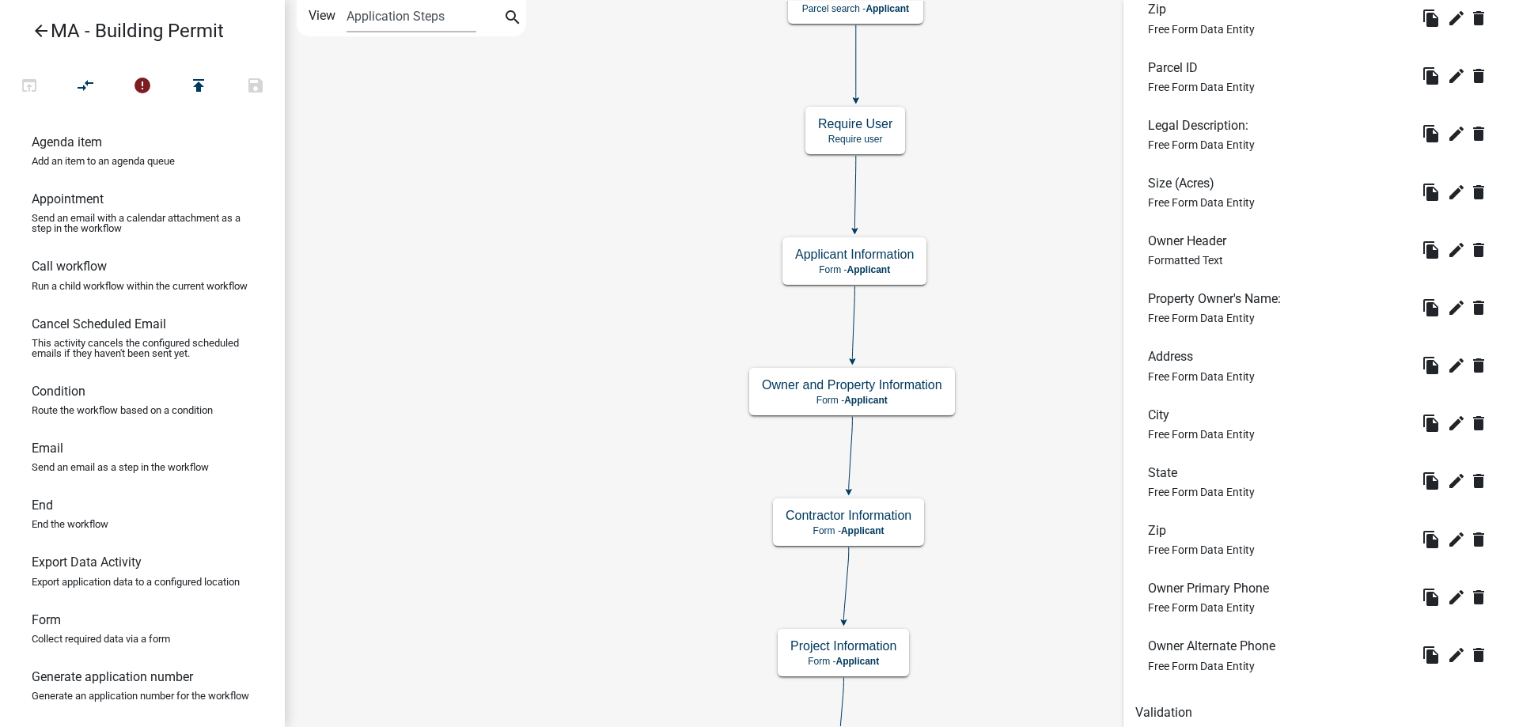
scroll to position [773, 0]
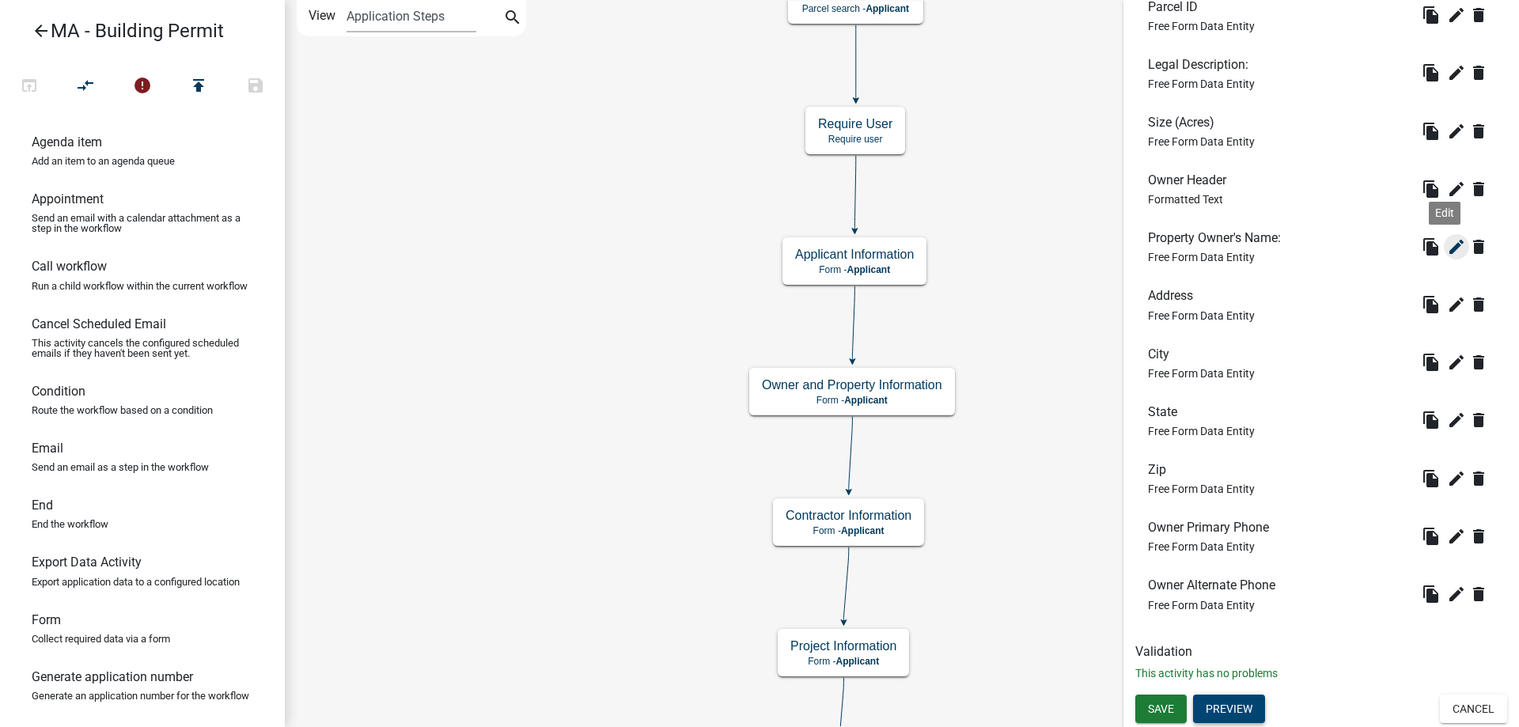
click at [1447, 246] on icon "edit" at bounding box center [1456, 246] width 19 height 19
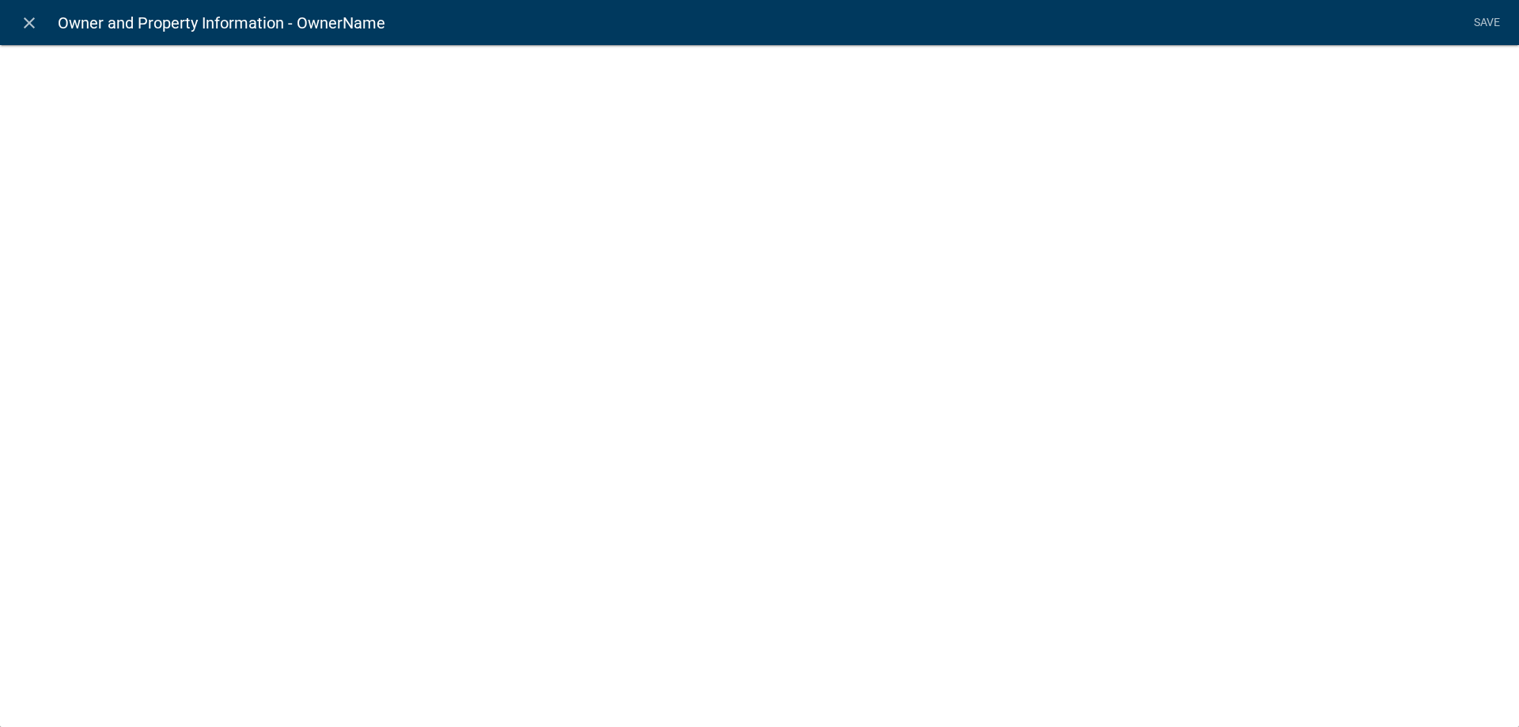
select select "1: Object"
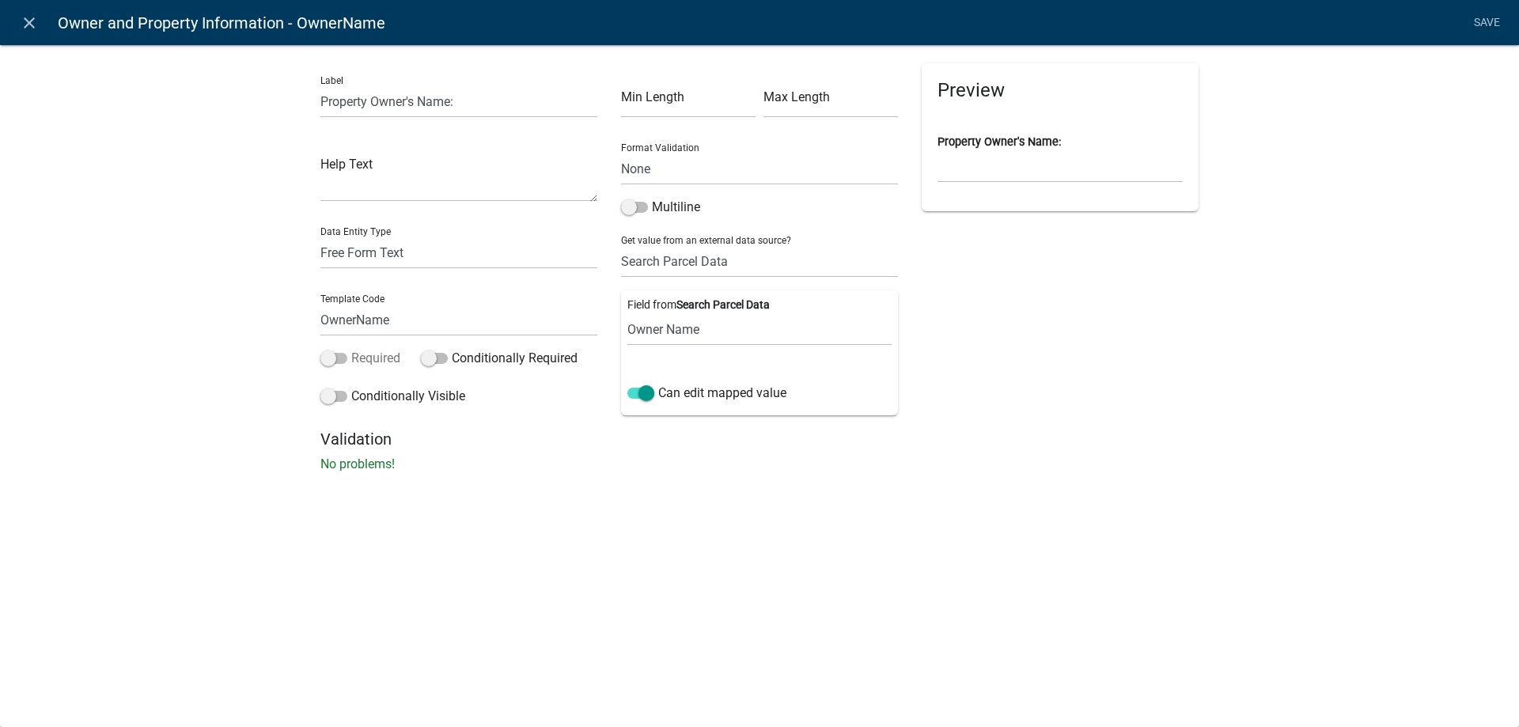
click at [360, 358] on label "Required" at bounding box center [360, 358] width 80 height 19
click at [351, 349] on input "Required" at bounding box center [351, 349] width 0 height 0
click at [1485, 19] on link "Save" at bounding box center [1487, 23] width 40 height 30
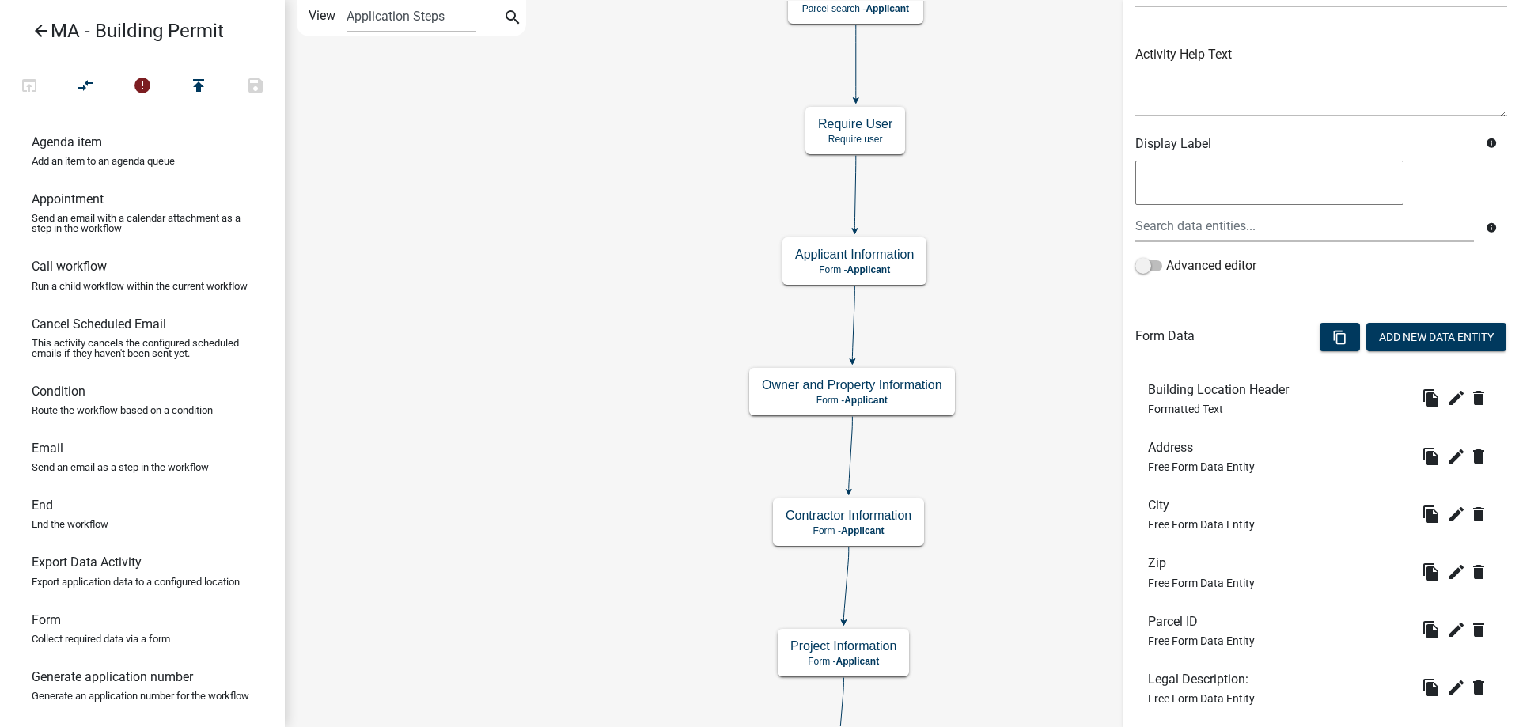
scroll to position [237, 0]
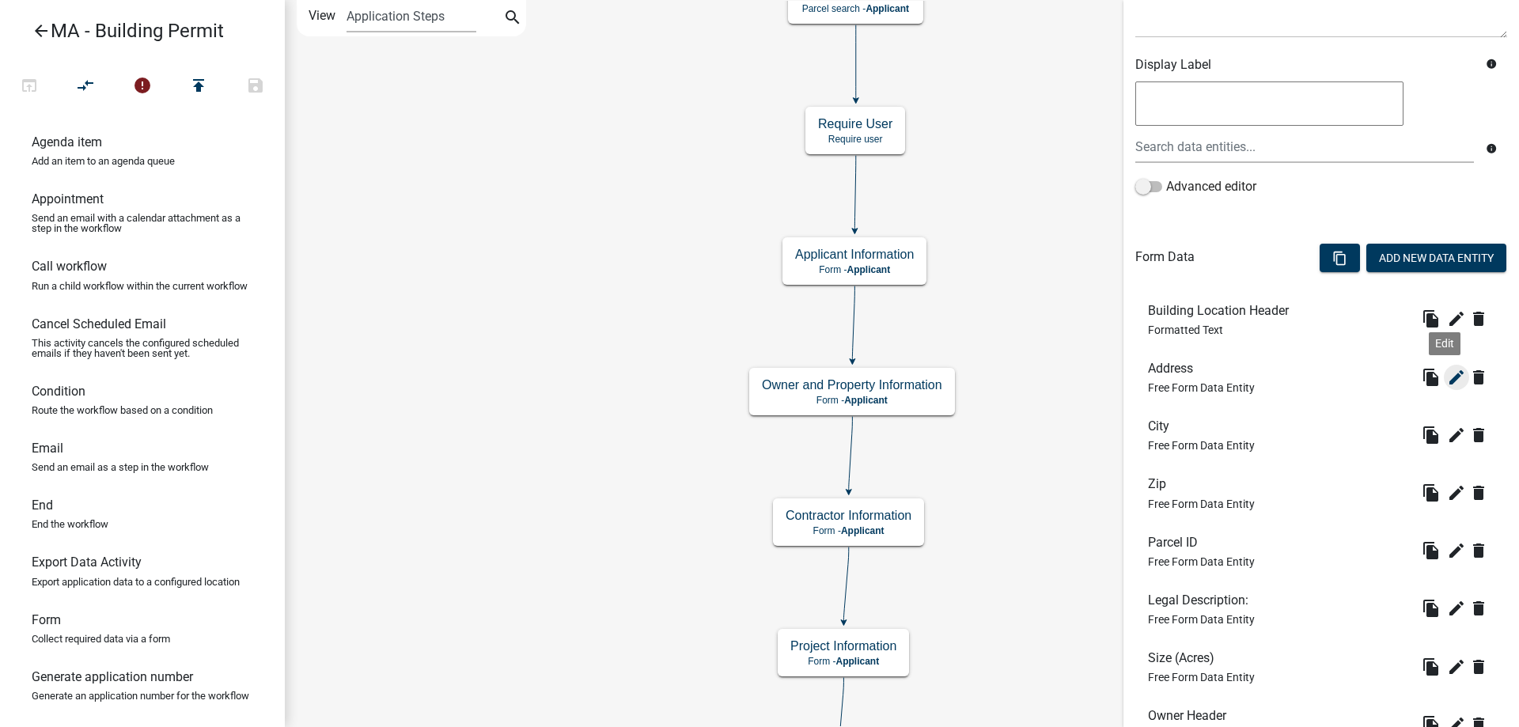
click at [1447, 379] on icon "edit" at bounding box center [1456, 377] width 19 height 19
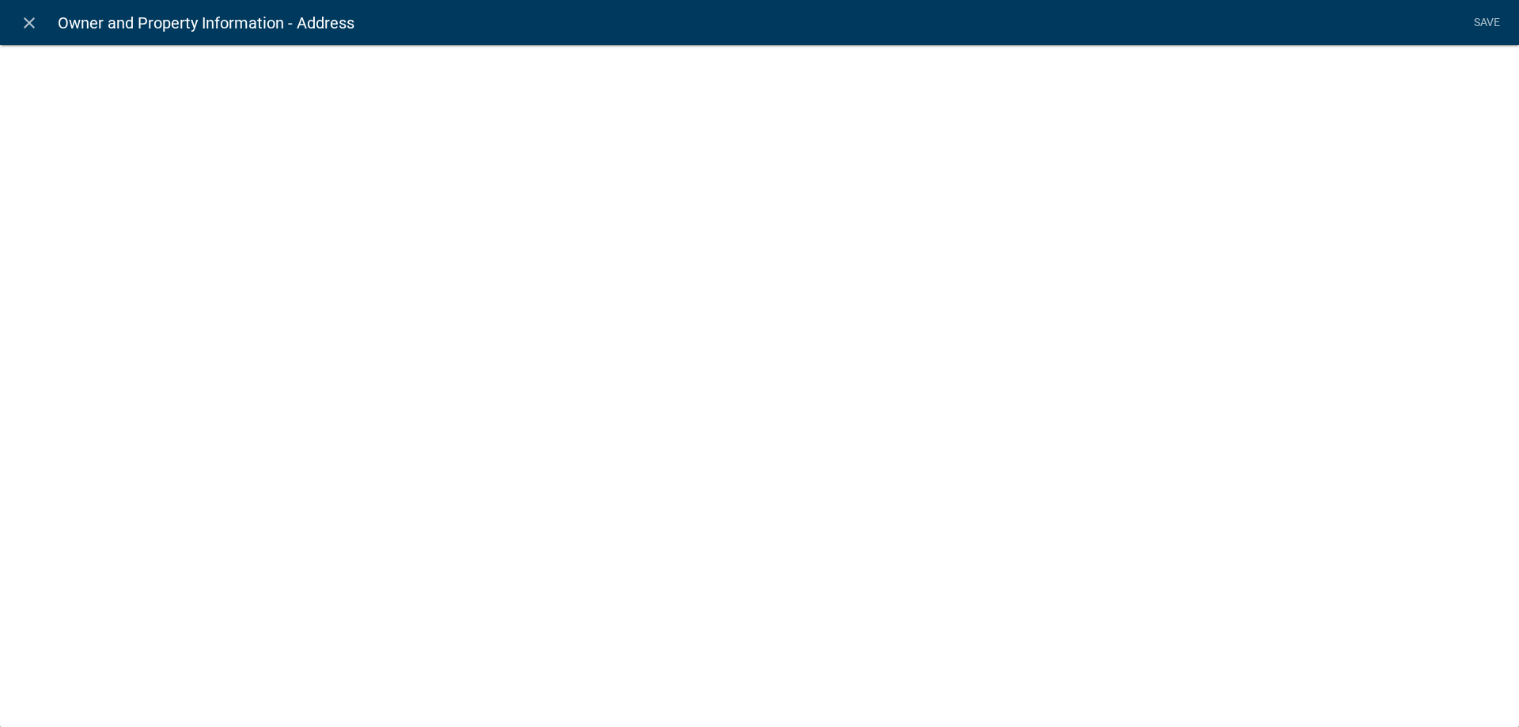
select select "1: Object"
select select "15: Object"
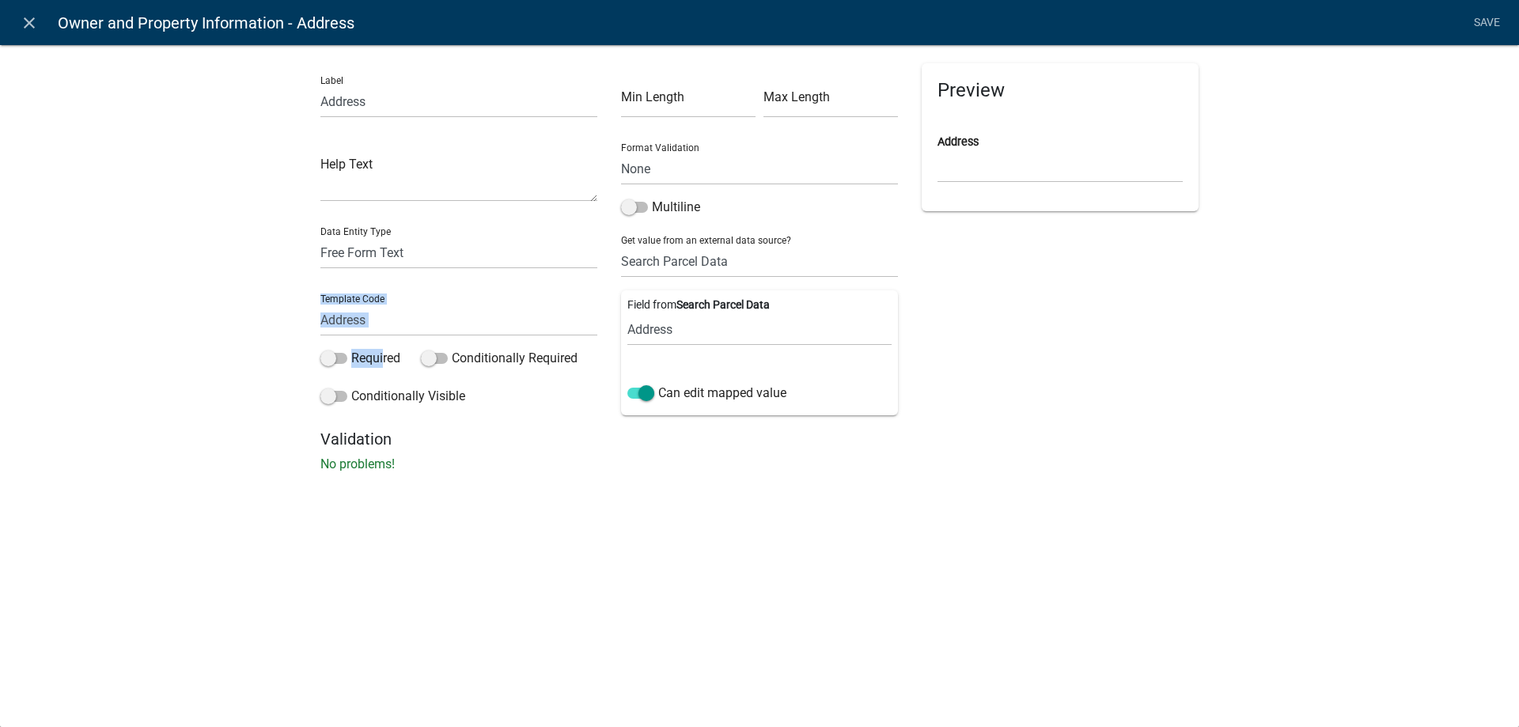
drag, startPoint x: 378, startPoint y: 362, endPoint x: 259, endPoint y: 335, distance: 122.4
click at [259, 335] on div "Label Address Help Text Data Entity Type Free Form Text Document Display Entity…" at bounding box center [759, 263] width 1519 height 488
click at [29, 32] on icon "close" at bounding box center [29, 22] width 19 height 19
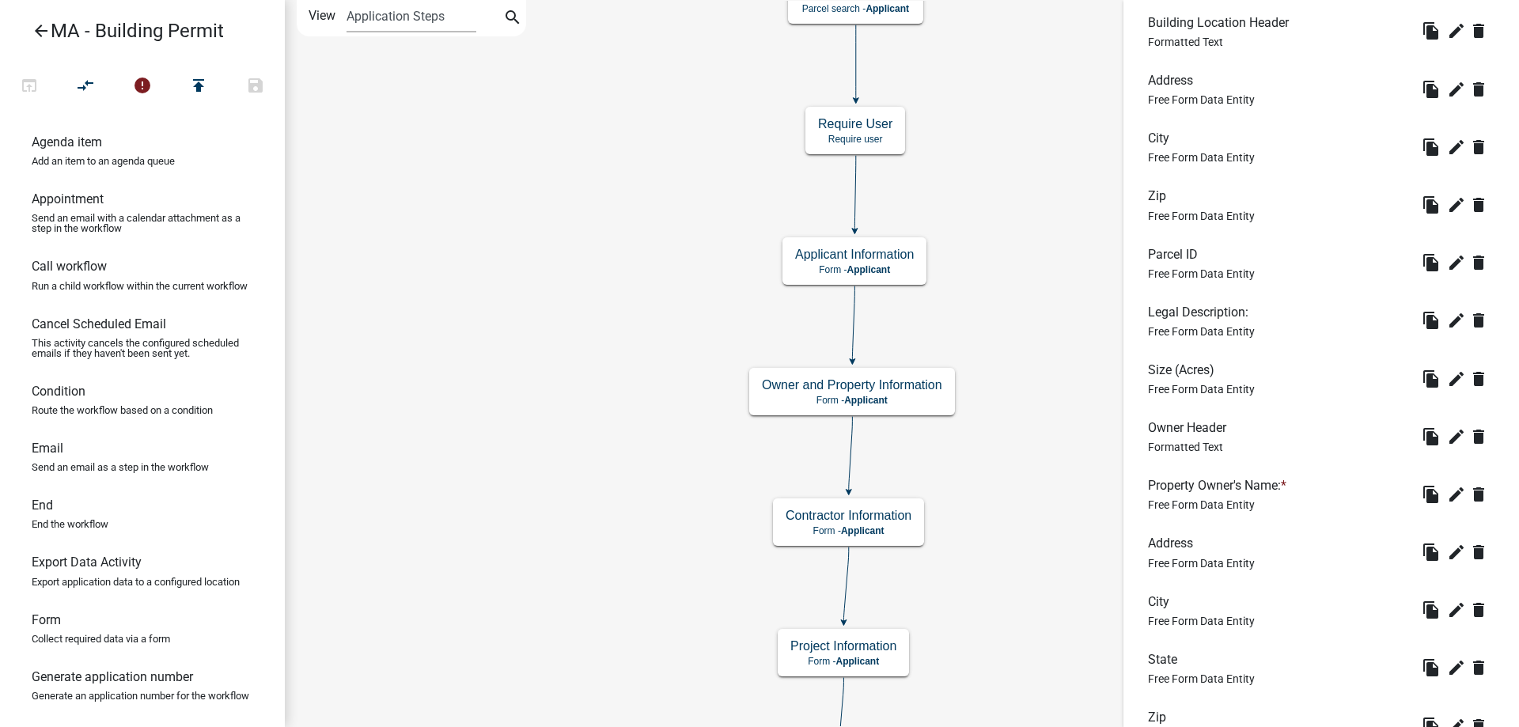
scroll to position [536, 0]
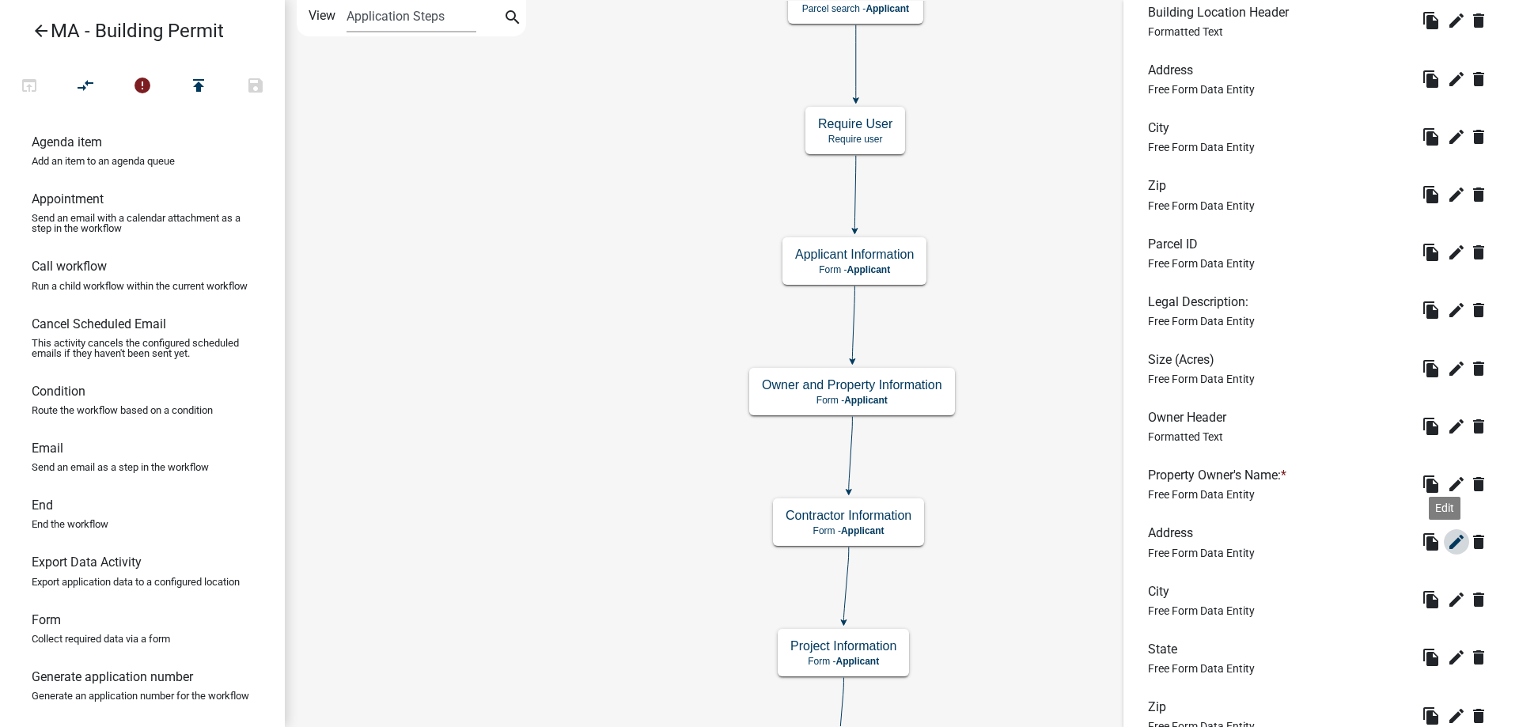
click at [1447, 543] on icon "edit" at bounding box center [1456, 541] width 19 height 19
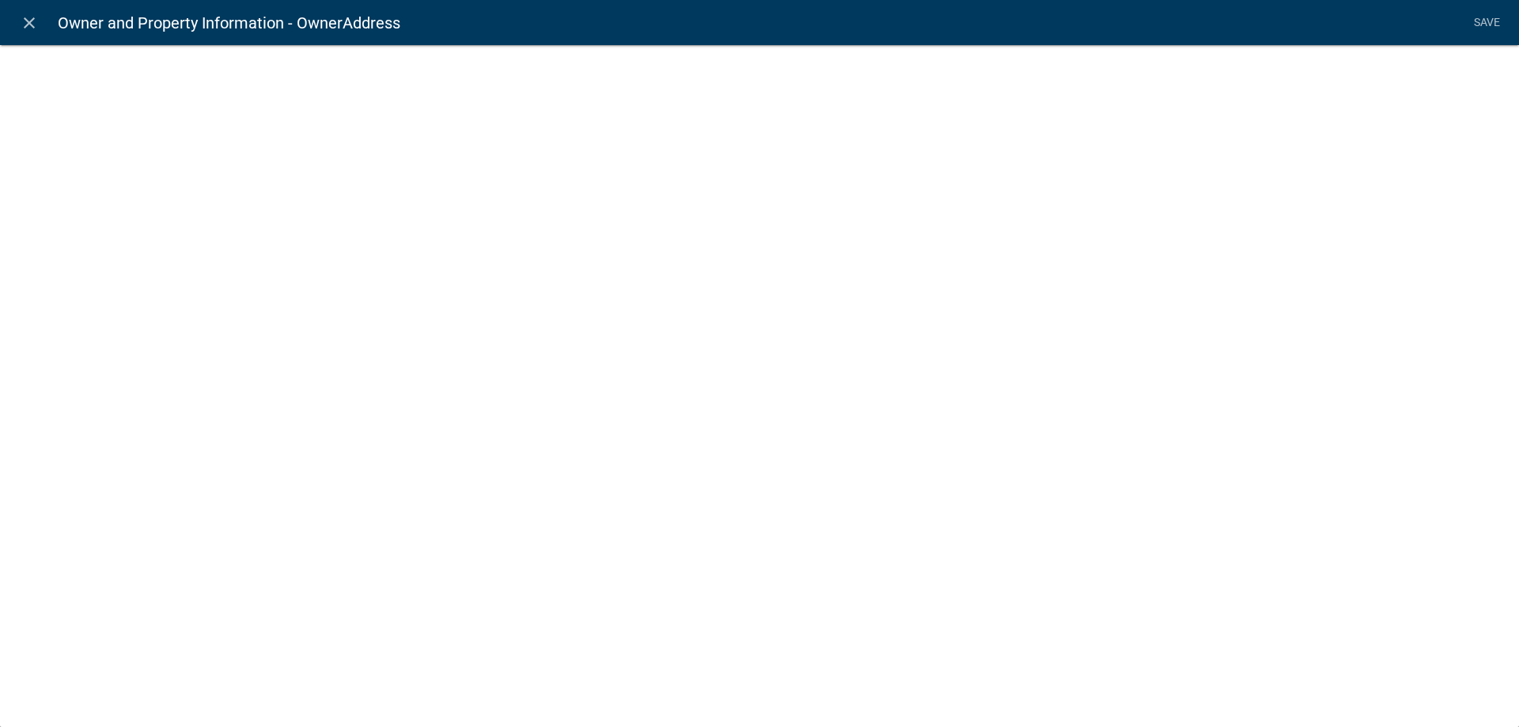
select select "1: Object"
select select "5: Object"
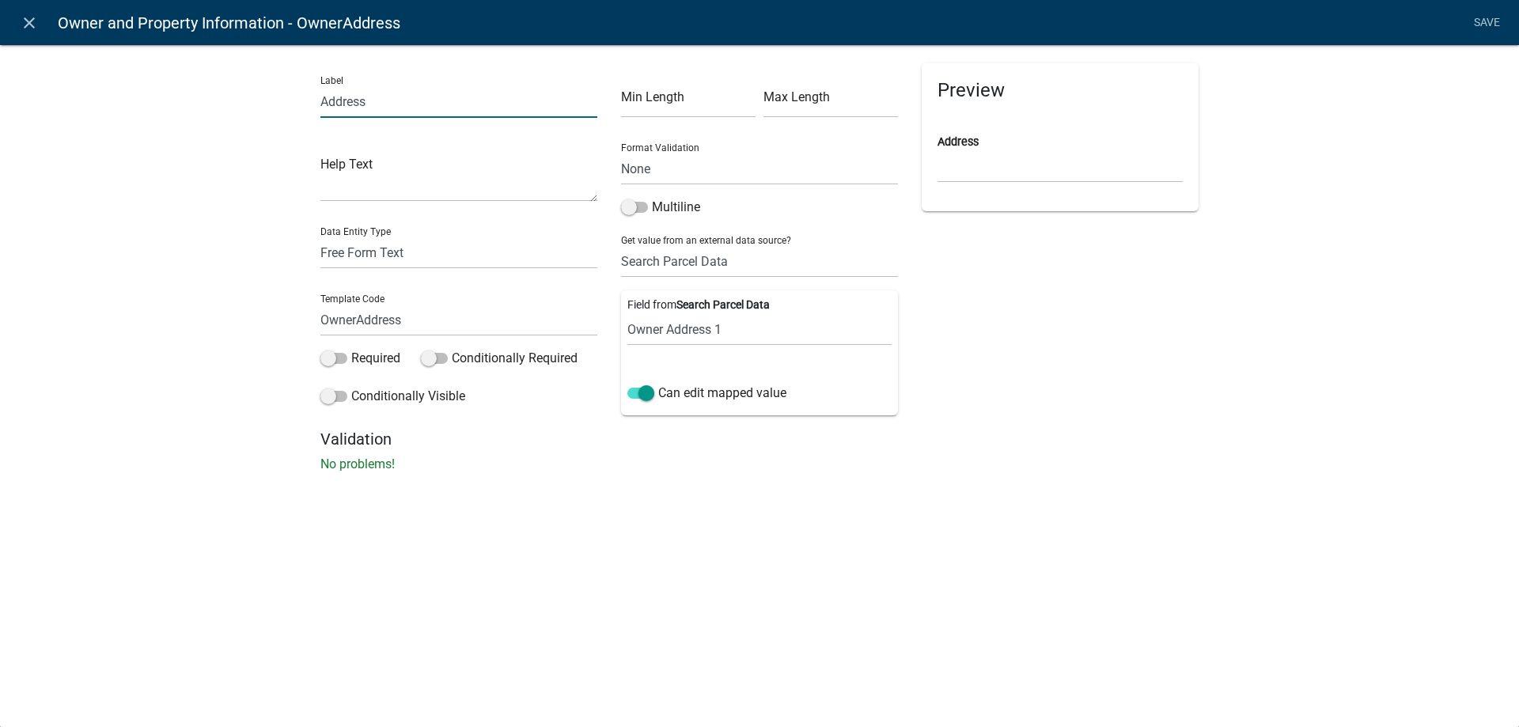
click at [321, 106] on input "Address" at bounding box center [458, 101] width 277 height 32
type input "Owner Address"
click at [233, 206] on div "Label Owner Address Help Text Data Entity Type Free Form Text Document Display …" at bounding box center [759, 263] width 1519 height 488
click at [369, 358] on label "Required" at bounding box center [360, 358] width 80 height 19
click at [351, 349] on input "Required" at bounding box center [351, 349] width 0 height 0
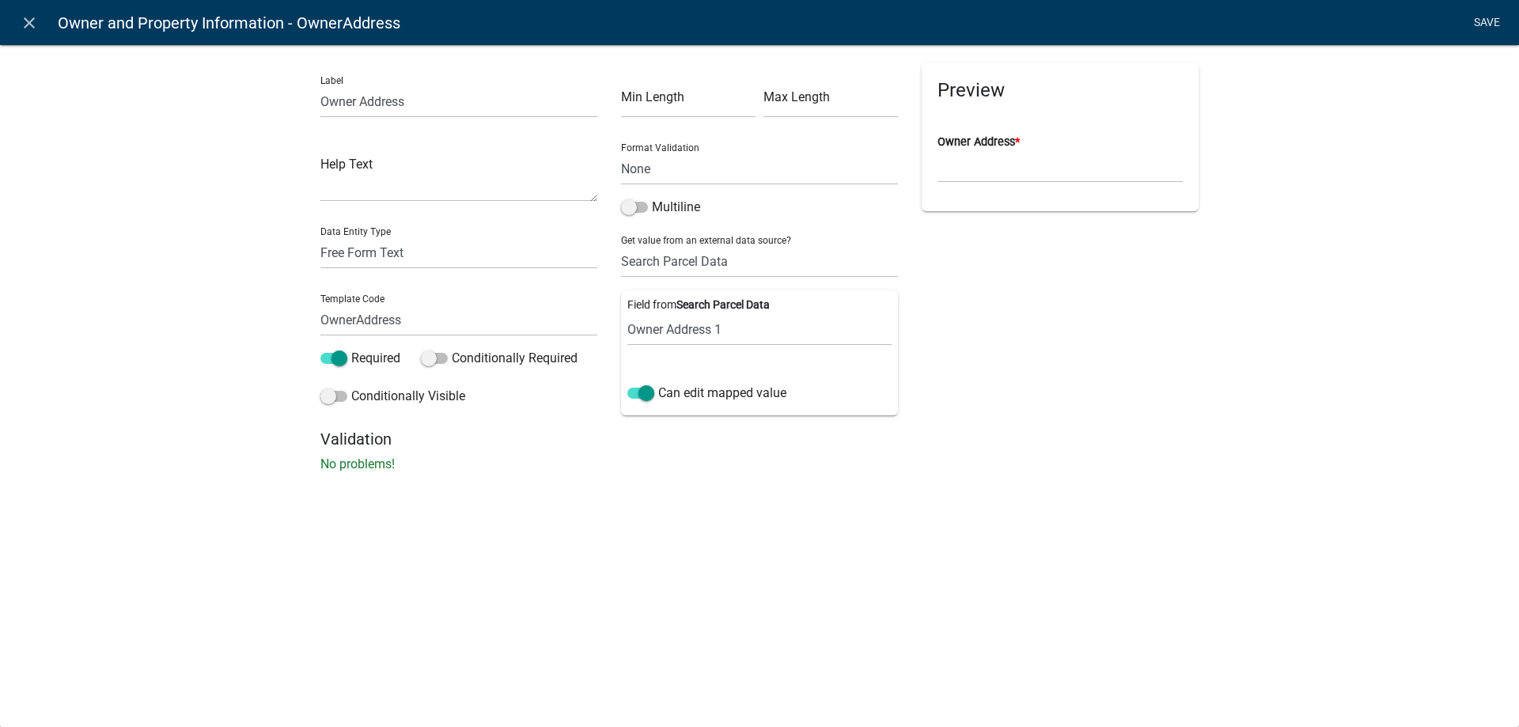
click at [1490, 20] on link "Save" at bounding box center [1487, 23] width 40 height 30
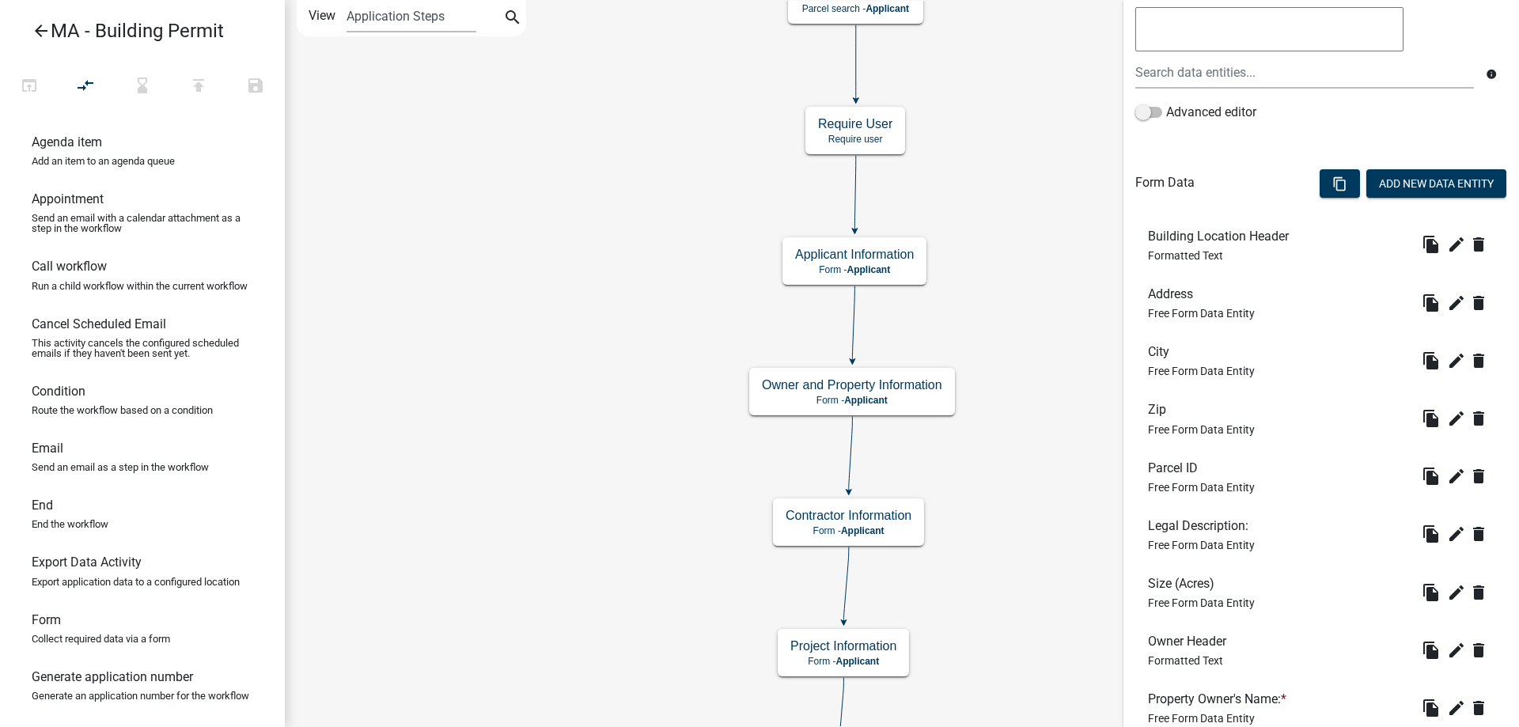
scroll to position [633, 0]
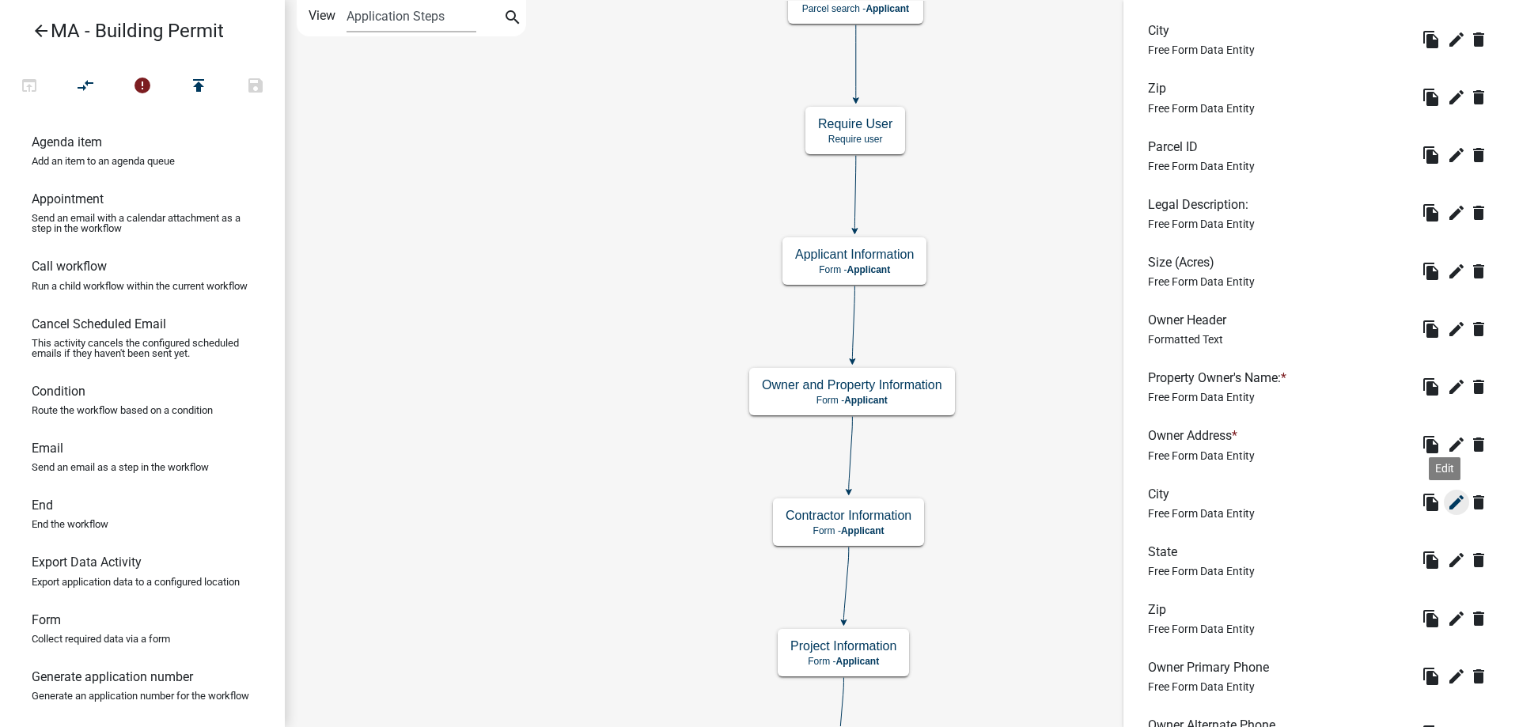
click at [1444, 491] on button "edit" at bounding box center [1456, 502] width 25 height 25
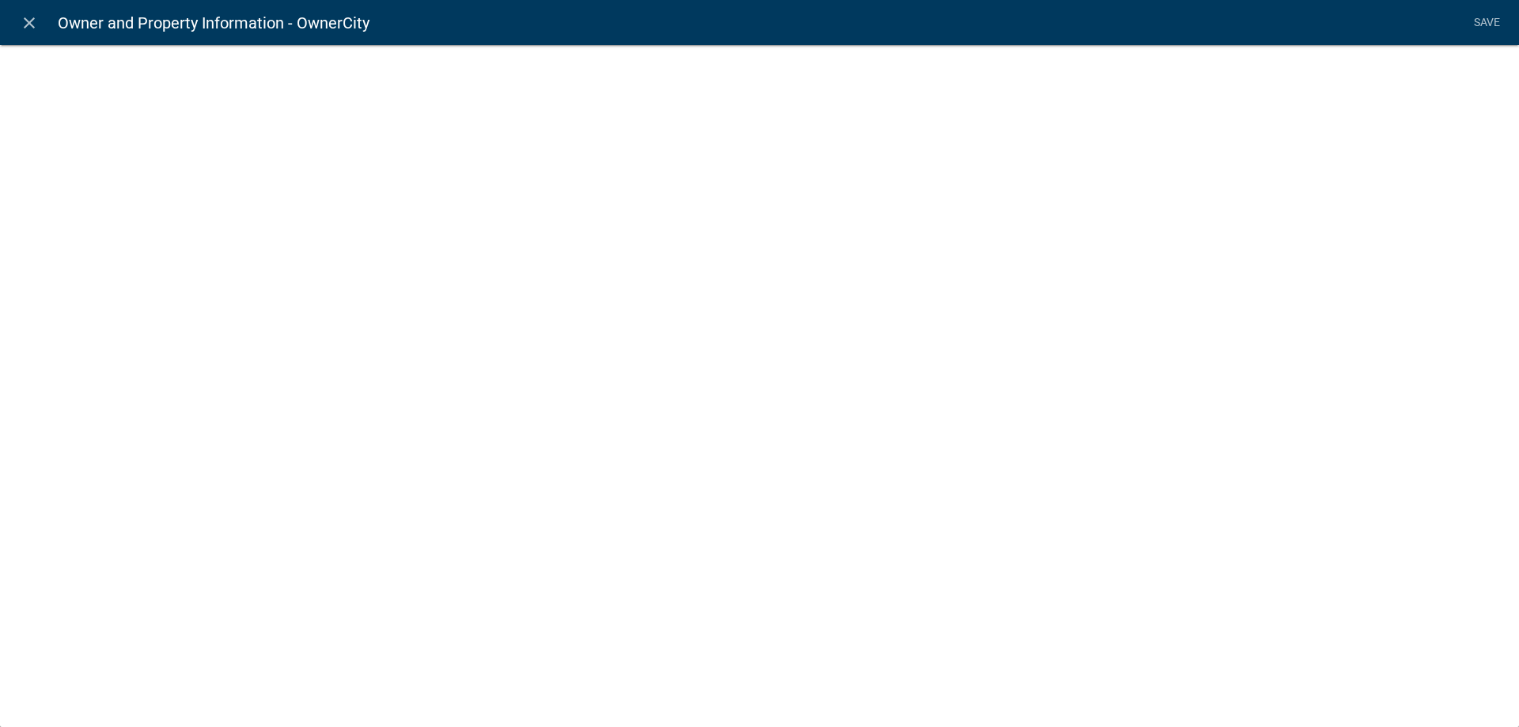
select select "1: Object"
select select "2: Object"
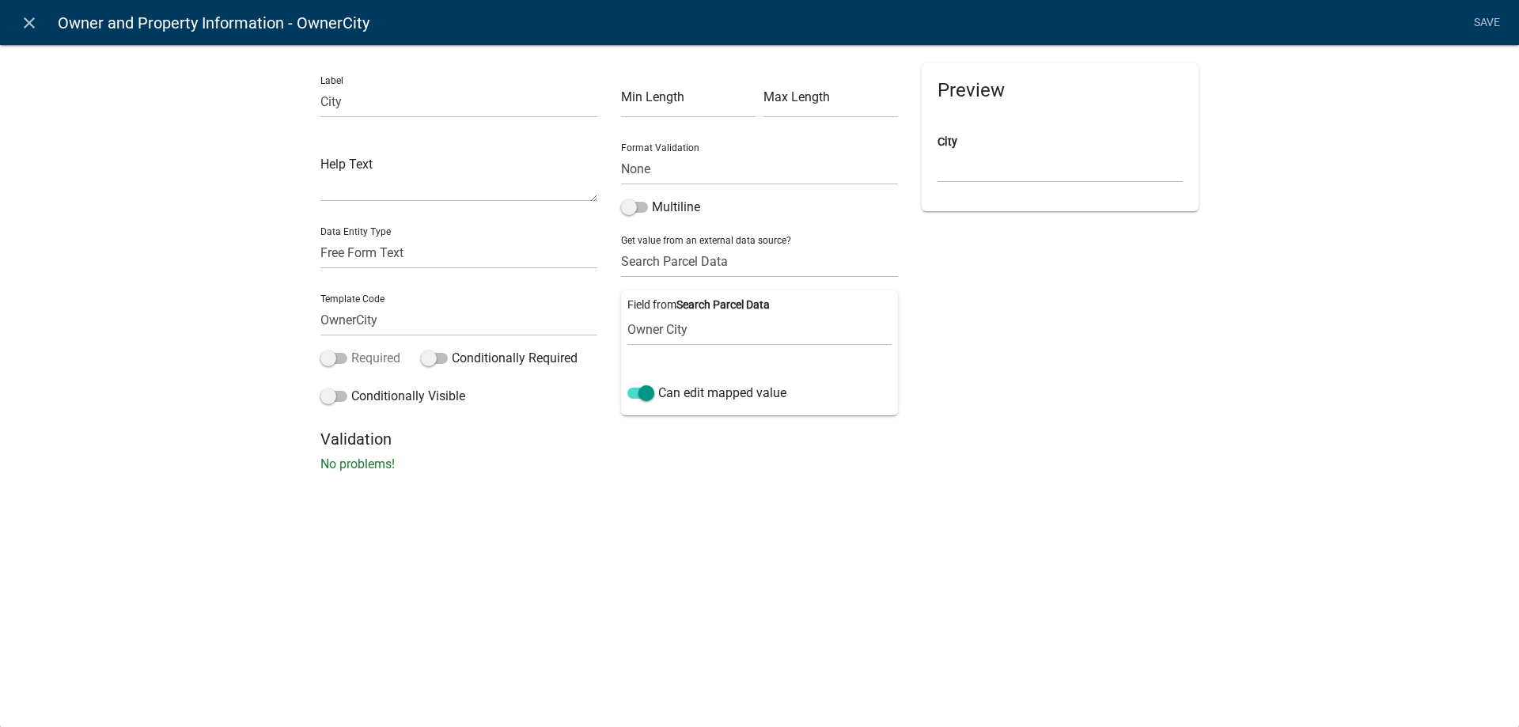
click at [399, 357] on label "Required" at bounding box center [360, 358] width 80 height 19
click at [351, 349] on input "Required" at bounding box center [351, 349] width 0 height 0
click at [1503, 28] on link "Save" at bounding box center [1487, 23] width 40 height 30
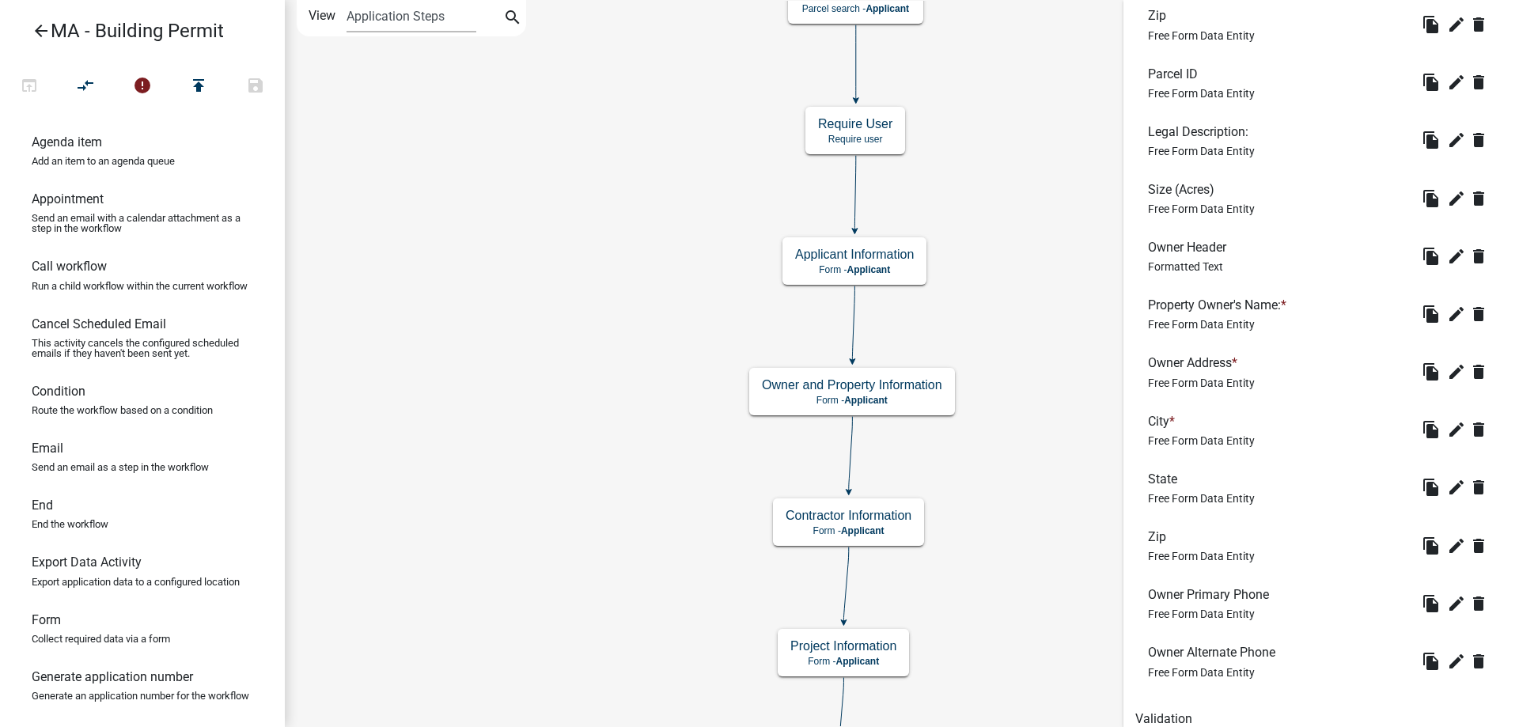
scroll to position [712, 0]
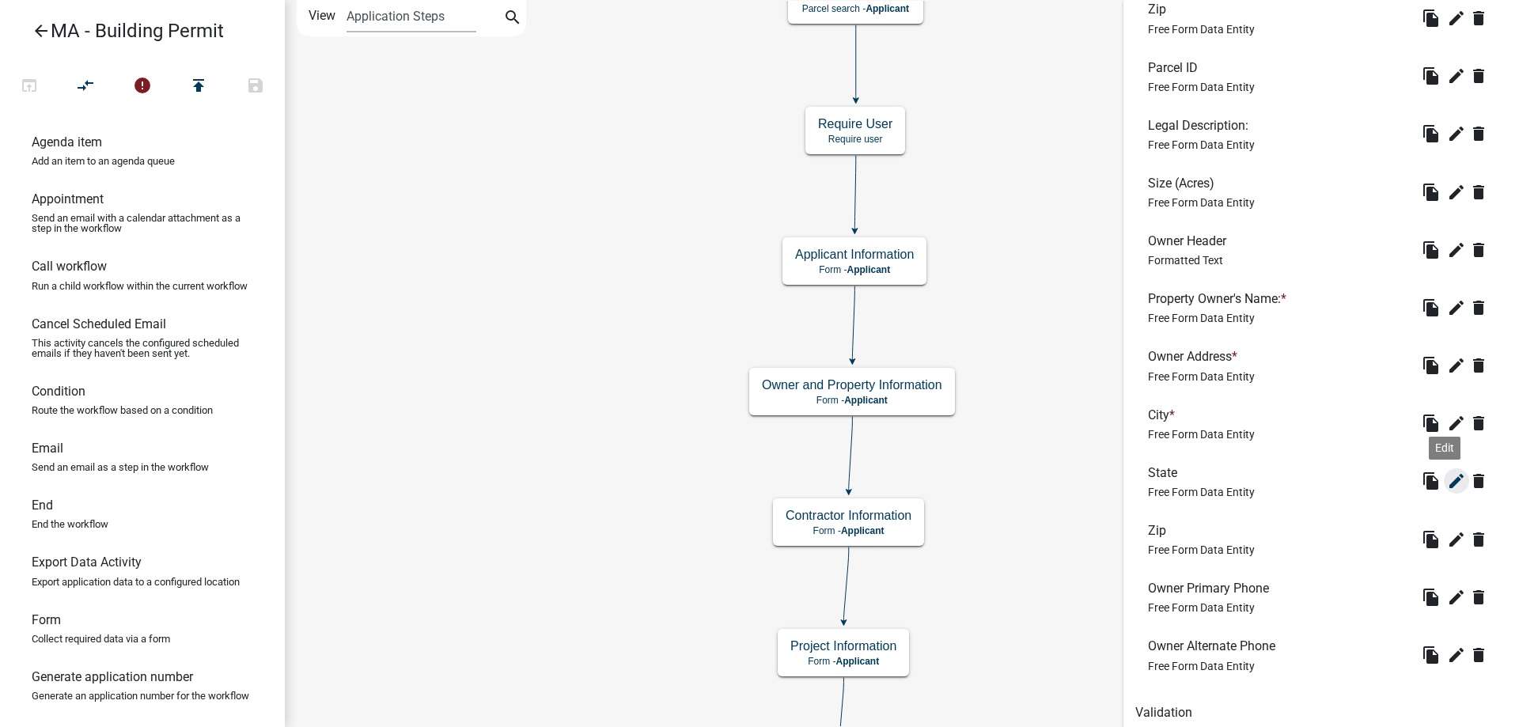
click at [1450, 471] on button "edit" at bounding box center [1456, 480] width 25 height 25
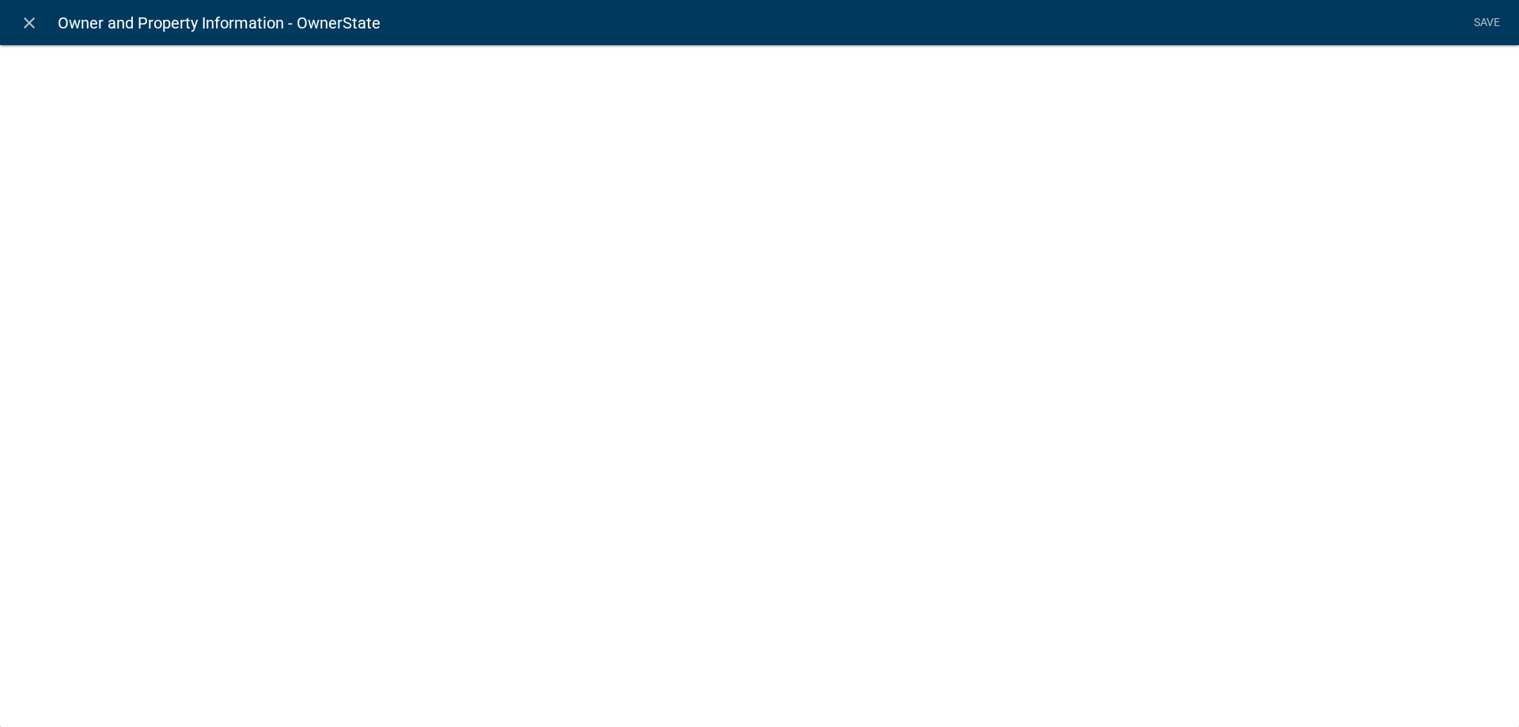
select select "1: Object"
select select "3: Object"
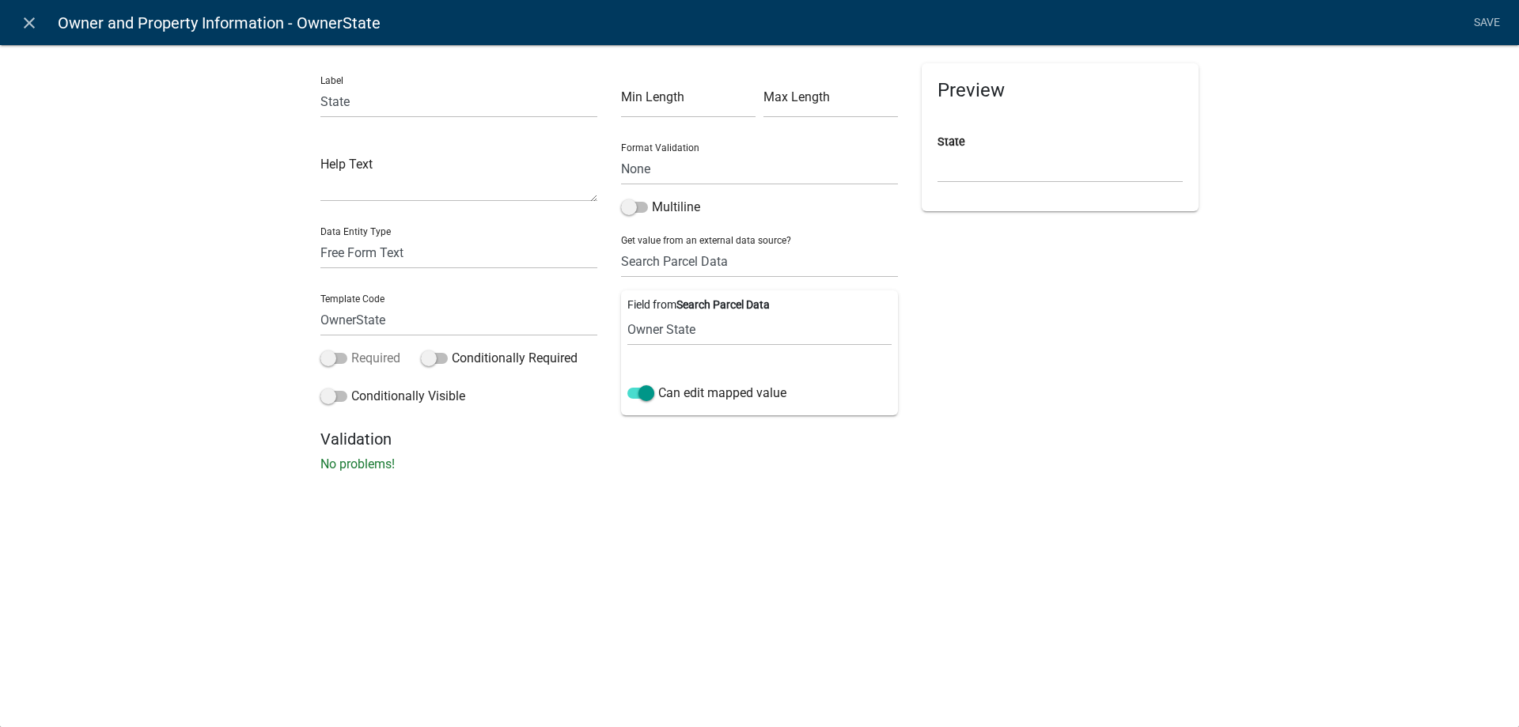
click at [349, 358] on label "Required" at bounding box center [360, 358] width 80 height 19
click at [351, 349] on input "Required" at bounding box center [351, 349] width 0 height 0
click at [1484, 20] on link "Save" at bounding box center [1487, 23] width 40 height 30
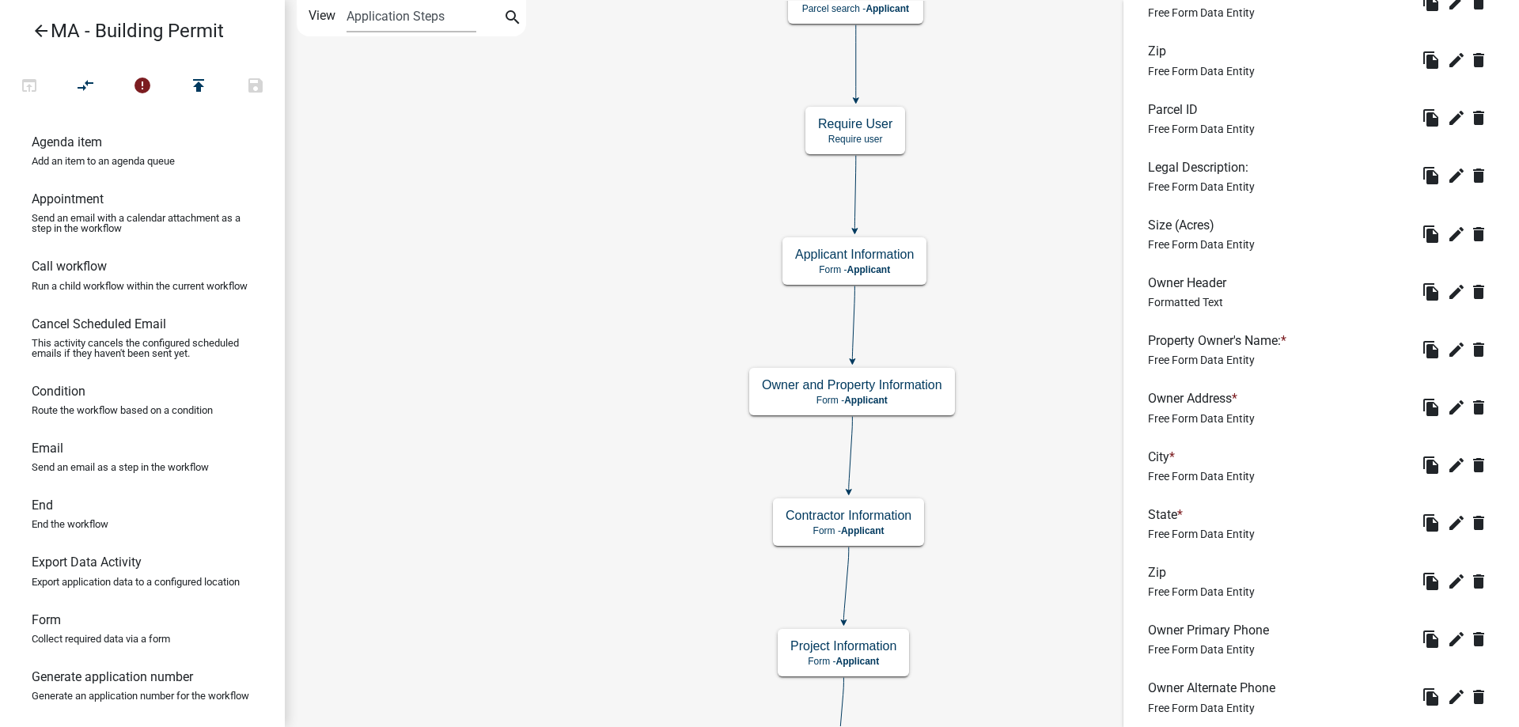
scroll to position [773, 0]
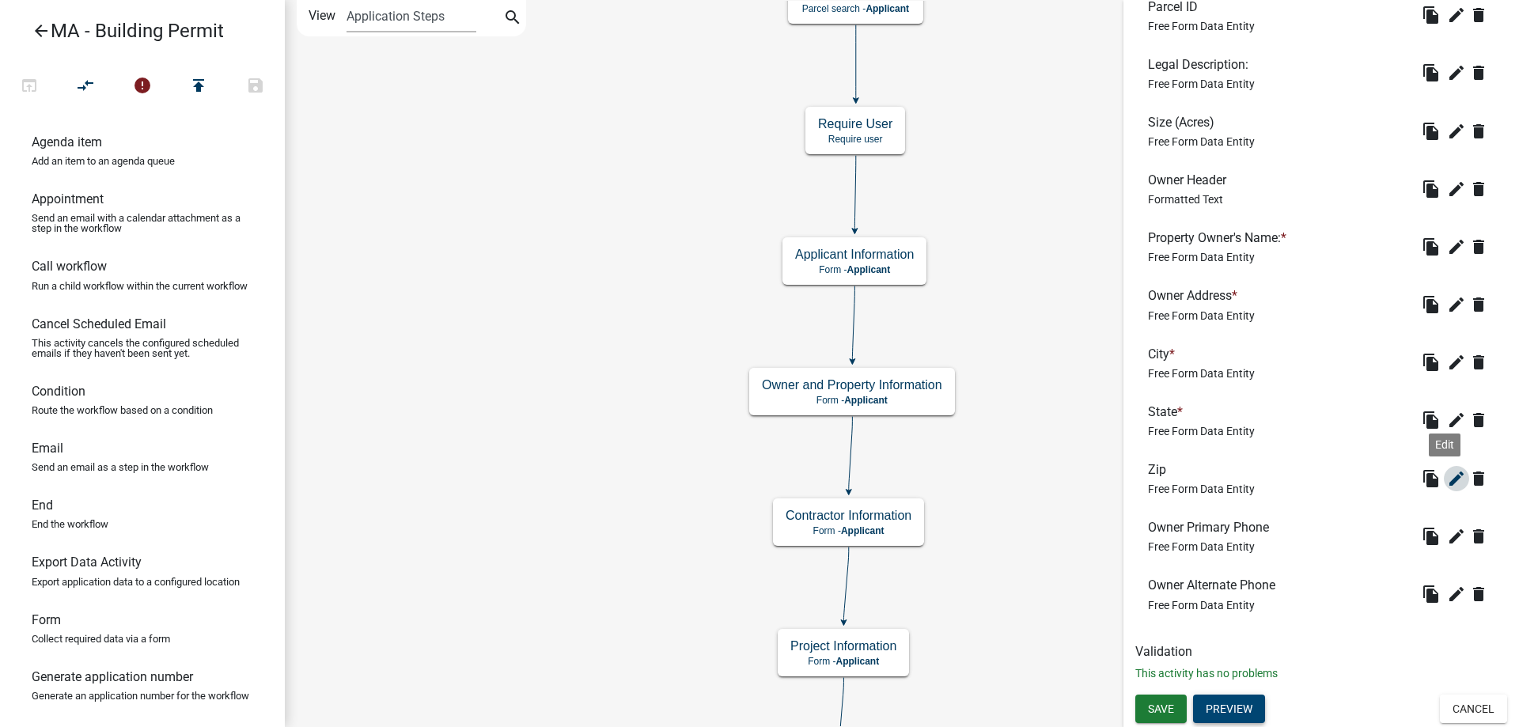
click at [1447, 487] on icon "edit" at bounding box center [1456, 478] width 19 height 19
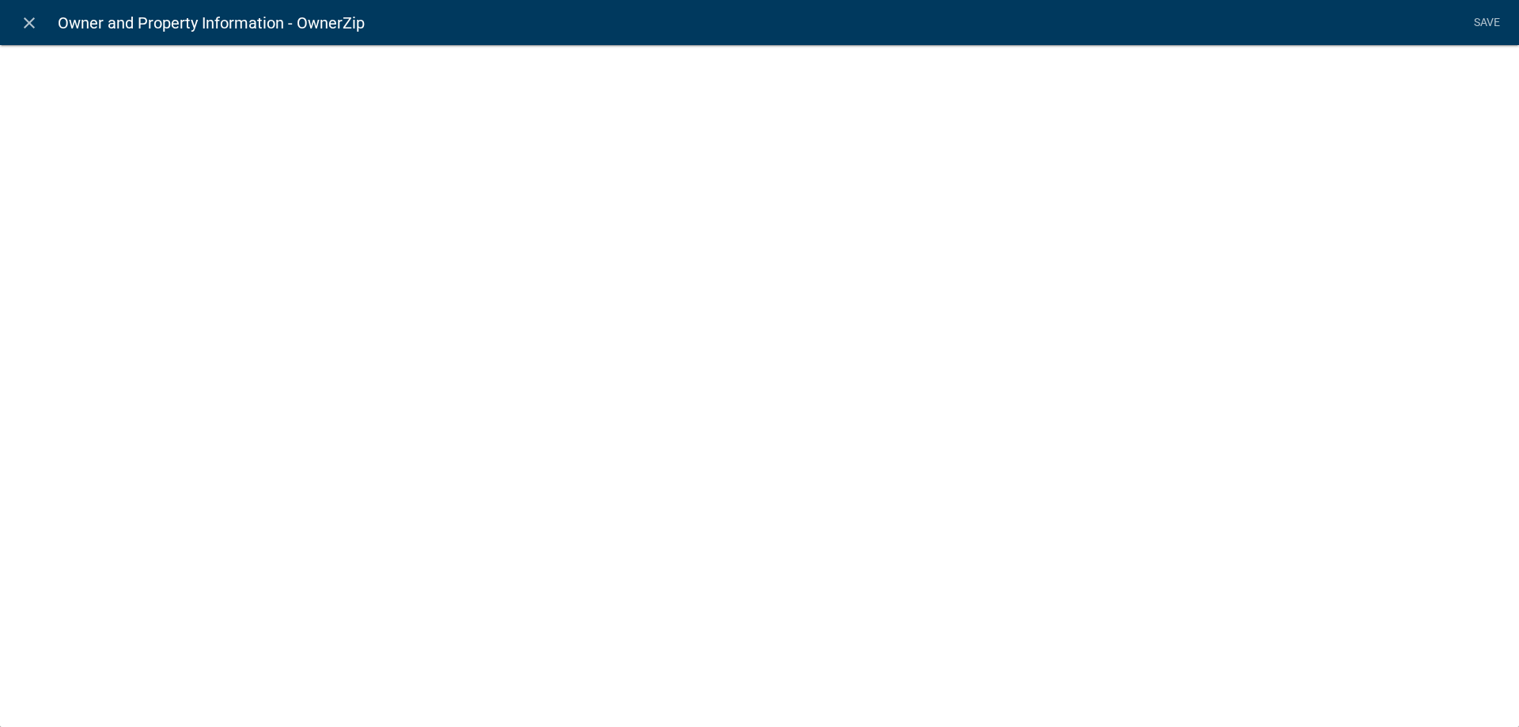
select select "1: Object"
select select "4: Object"
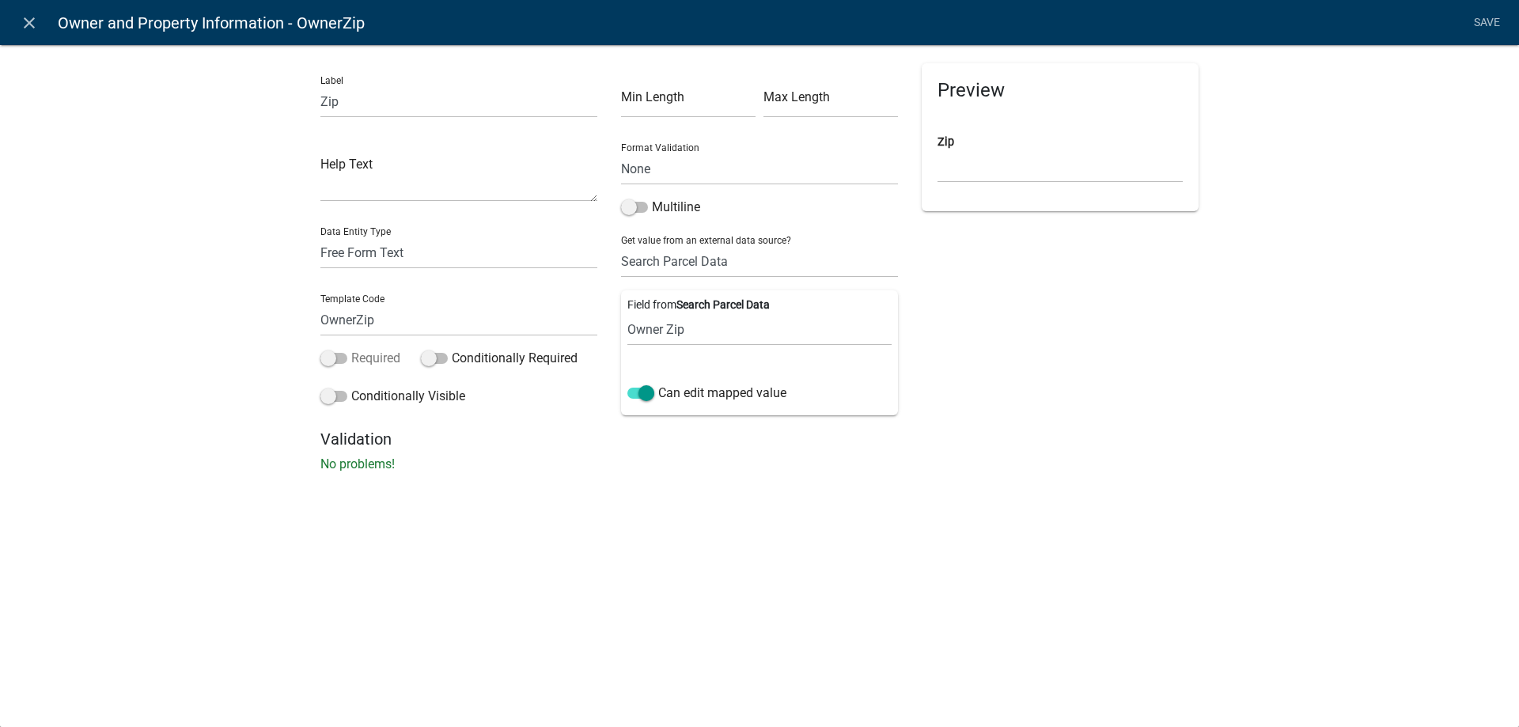
click at [371, 362] on label "Required" at bounding box center [360, 358] width 80 height 19
click at [351, 349] on input "Required" at bounding box center [351, 349] width 0 height 0
click at [1497, 22] on link "Save" at bounding box center [1487, 23] width 40 height 30
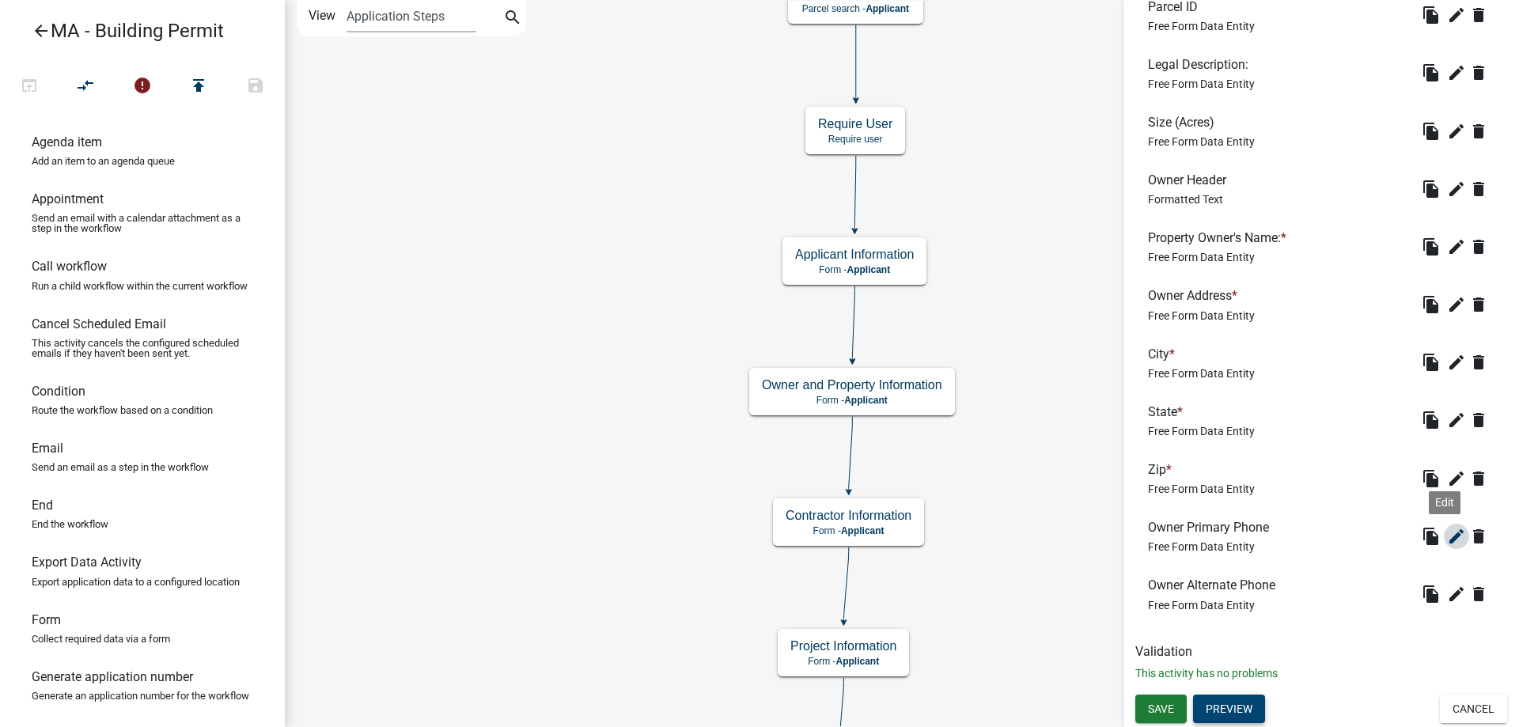
click at [1447, 539] on icon "edit" at bounding box center [1456, 536] width 19 height 19
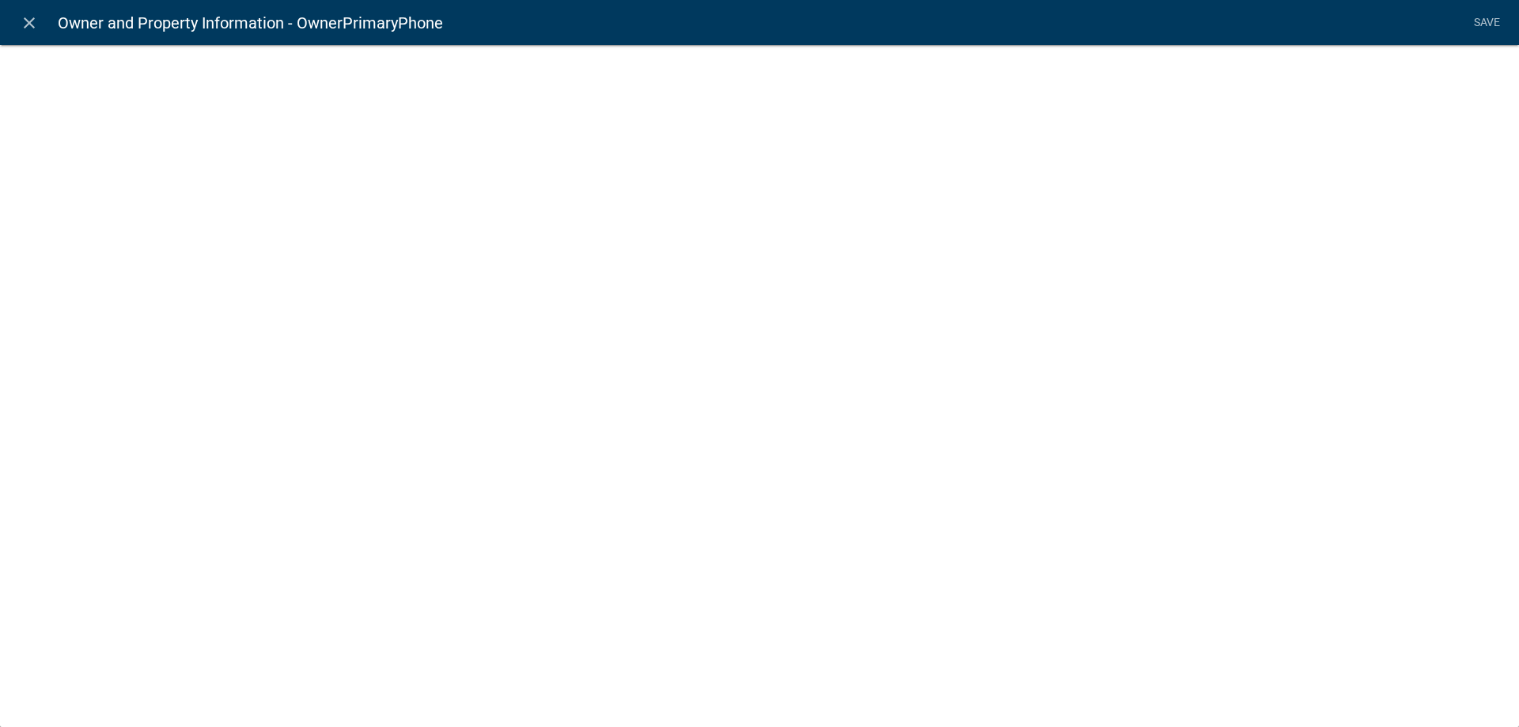
select select "1"
select select
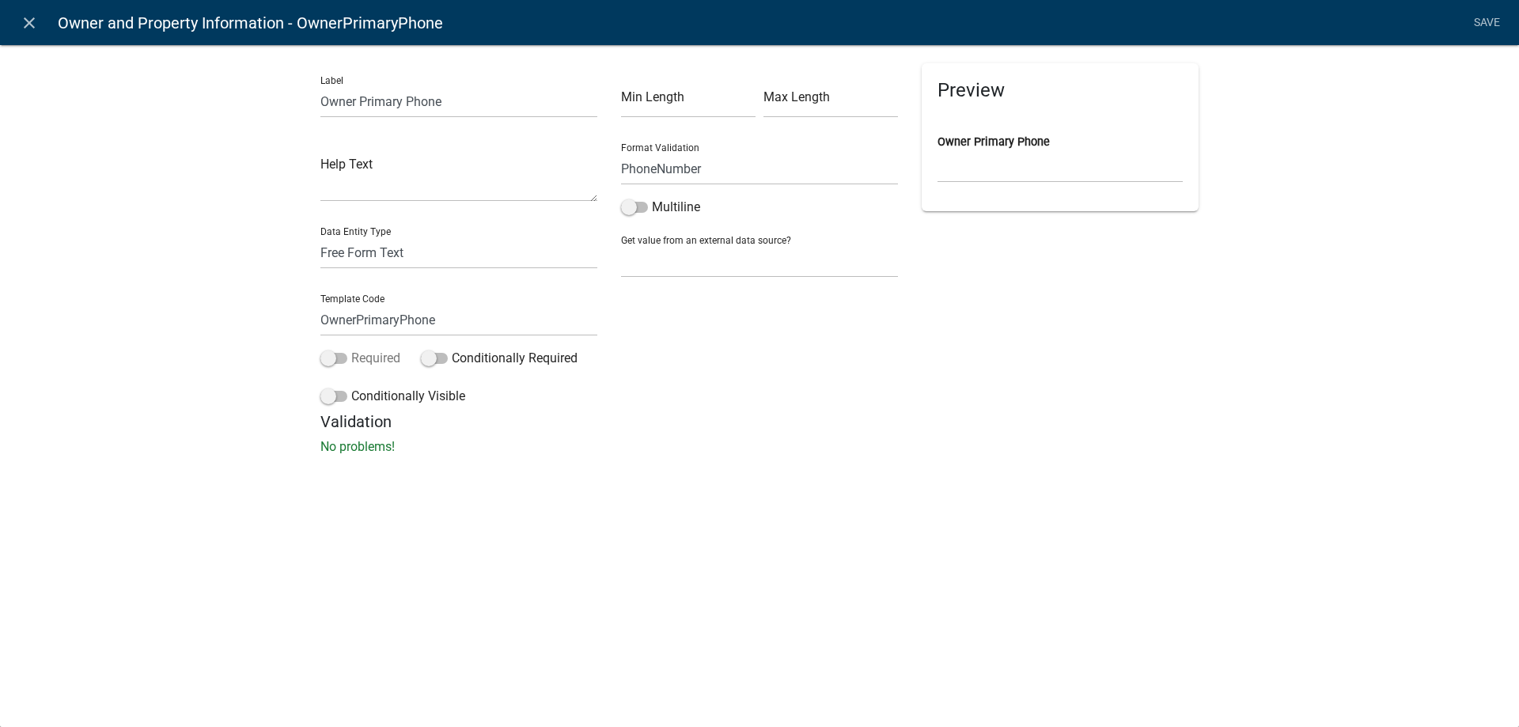
click at [354, 359] on label "Required" at bounding box center [360, 358] width 80 height 19
click at [351, 349] on input "Required" at bounding box center [351, 349] width 0 height 0
click at [1485, 21] on link "Save" at bounding box center [1487, 23] width 40 height 30
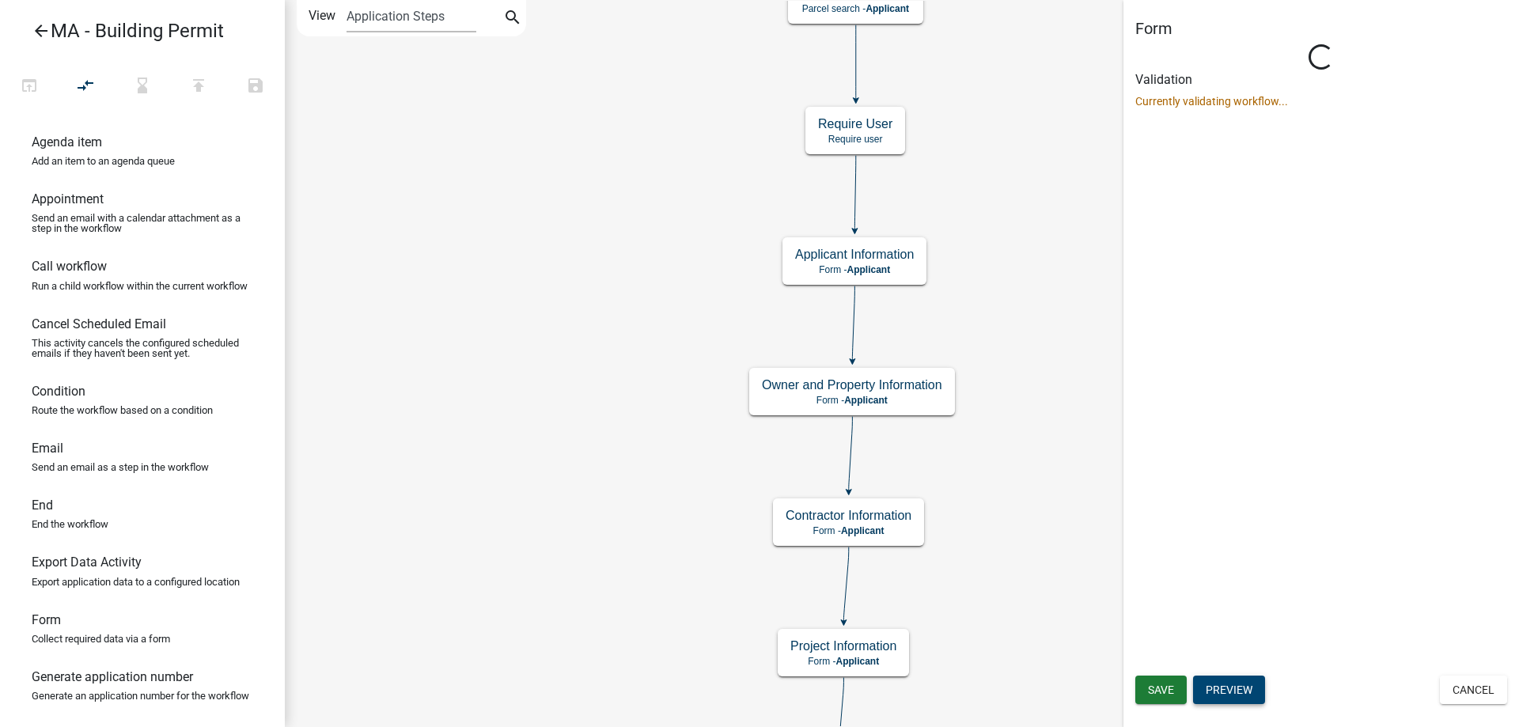
scroll to position [0, 0]
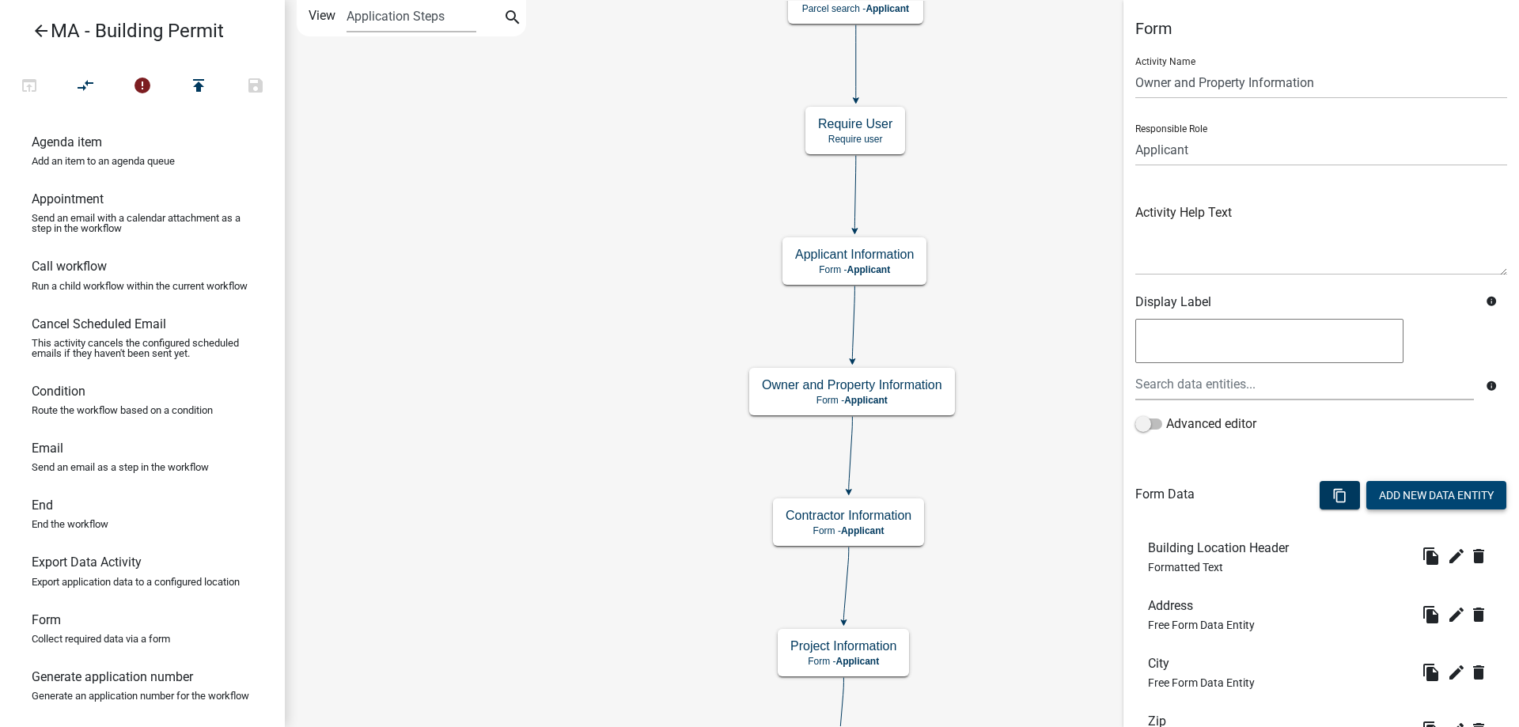
click at [1435, 490] on button "Add New Data Entity" at bounding box center [1436, 495] width 140 height 28
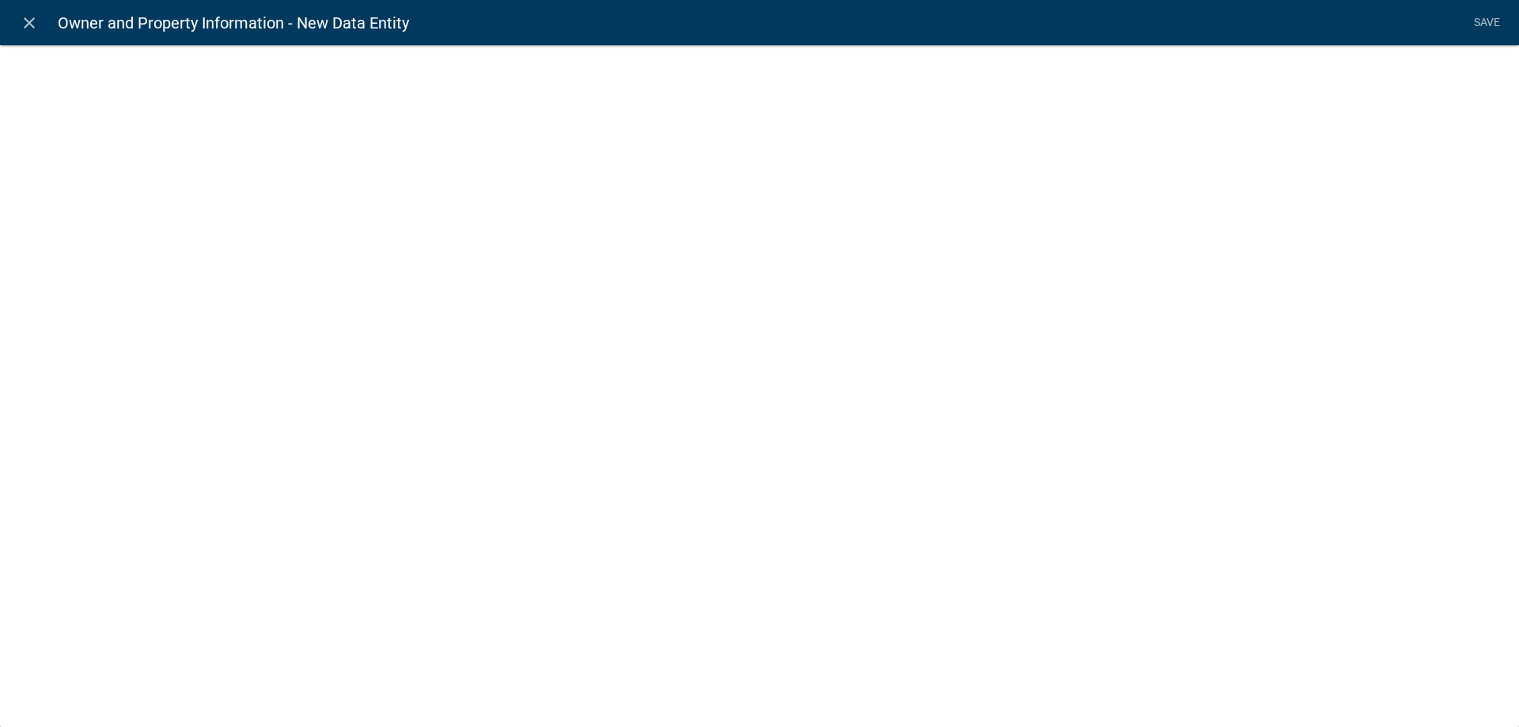
select select
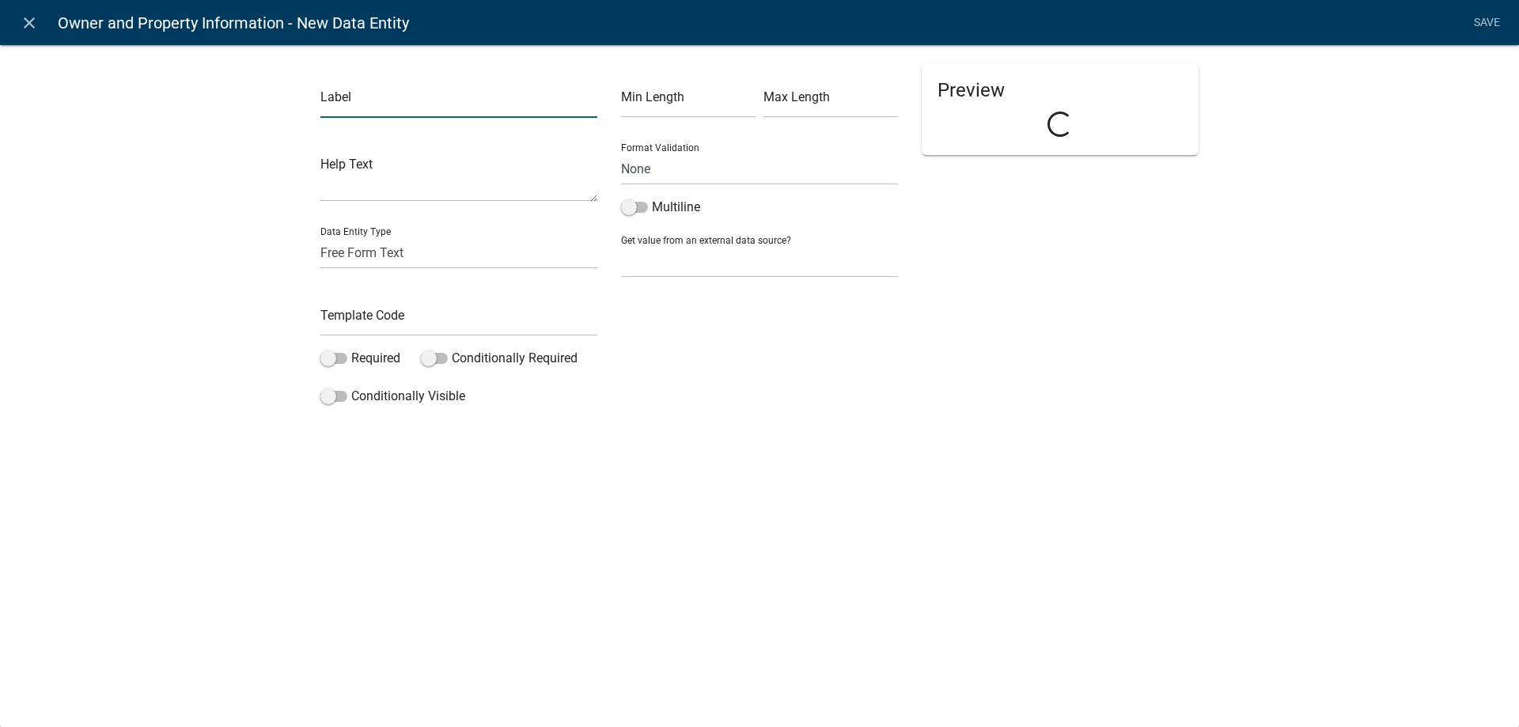
click at [364, 100] on input "text" at bounding box center [458, 101] width 277 height 32
type input "Owner Email"
click at [417, 319] on input "text" at bounding box center [458, 320] width 277 height 32
type input "OwnerEmail"
click at [368, 358] on label "Required" at bounding box center [360, 358] width 80 height 19
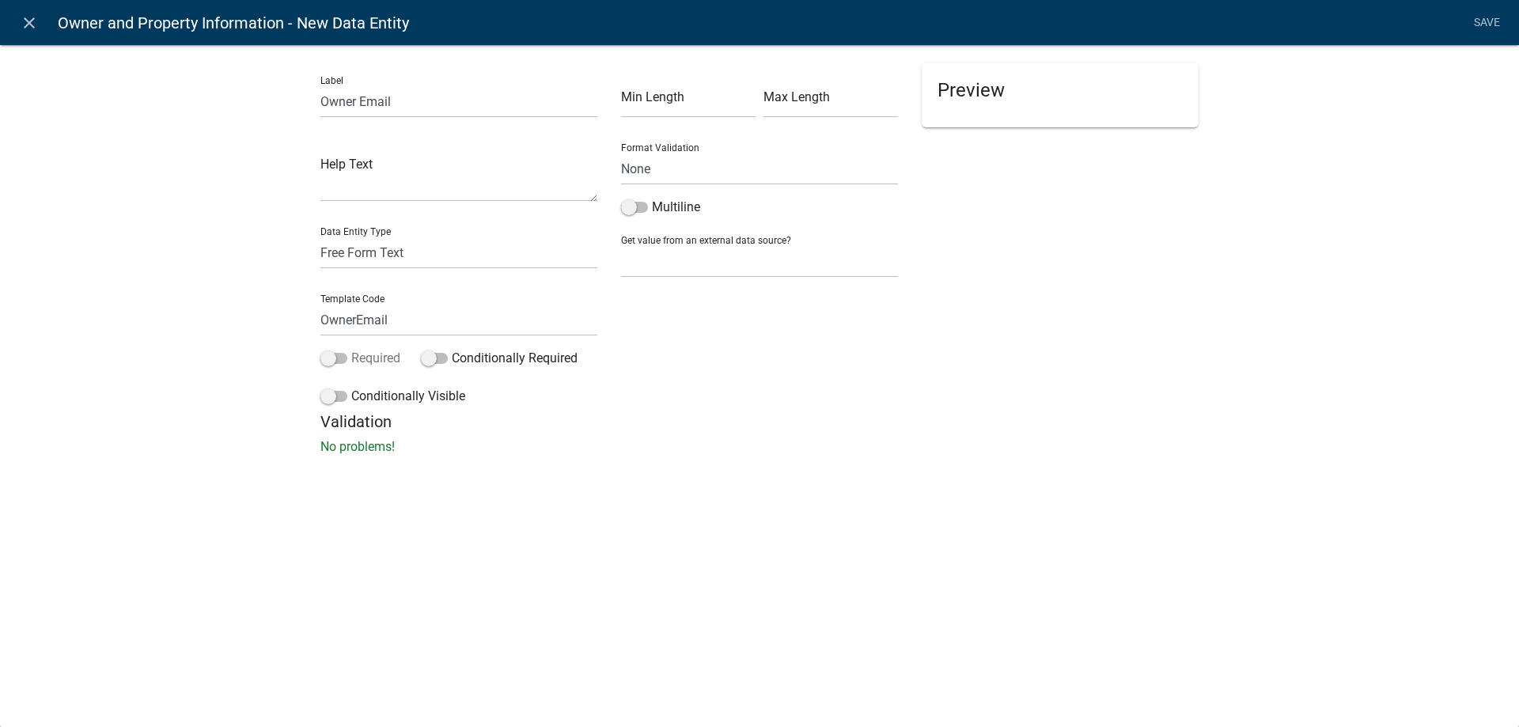
click at [351, 349] on input "Required" at bounding box center [351, 349] width 0 height 0
click at [680, 173] on select "None Email PhoneNumber" at bounding box center [759, 169] width 277 height 32
select select "0"
click at [621, 153] on select "None Email PhoneNumber" at bounding box center [759, 169] width 277 height 32
click at [1480, 27] on link "Save" at bounding box center [1487, 23] width 40 height 30
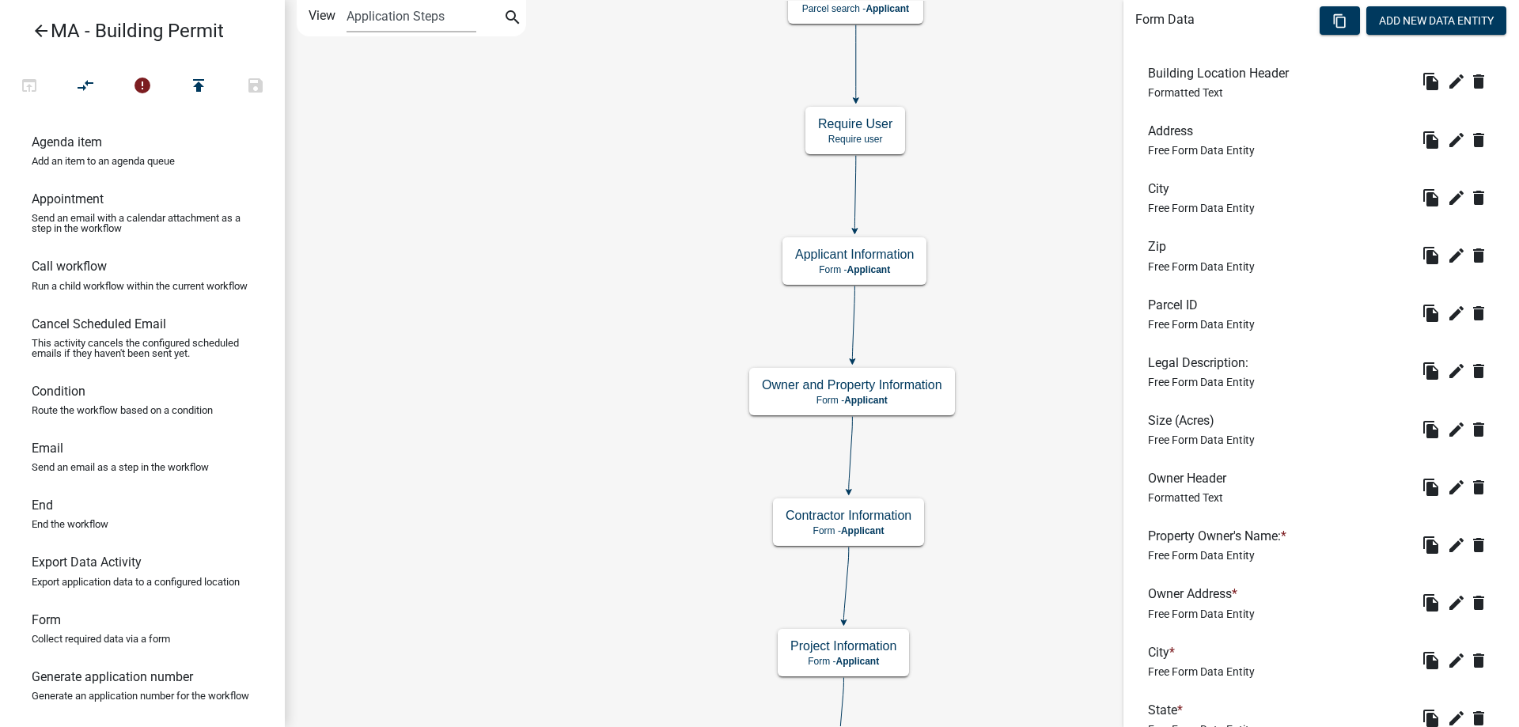
scroll to position [831, 0]
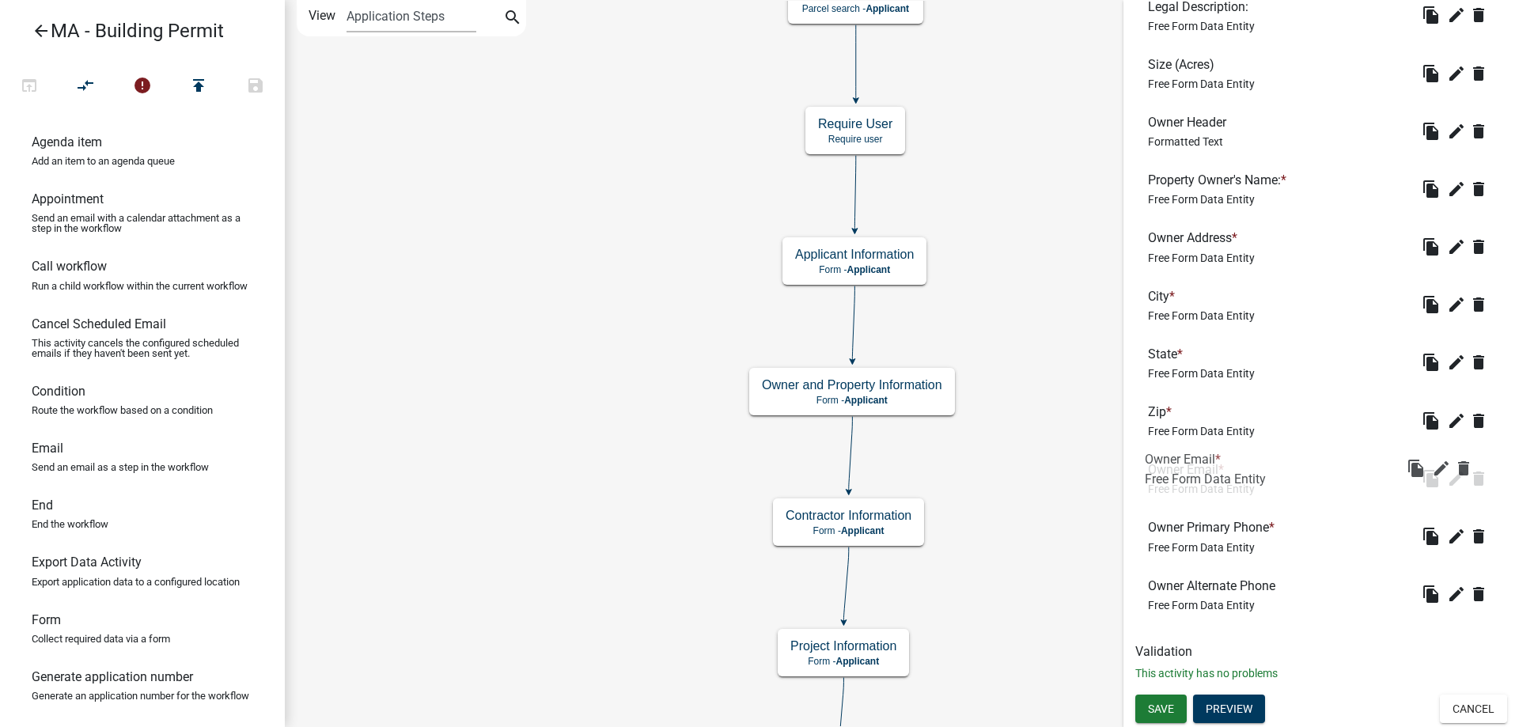
drag, startPoint x: 1254, startPoint y: 597, endPoint x: 1249, endPoint y: 471, distance: 126.7
click at [1159, 702] on span "Save" at bounding box center [1161, 708] width 26 height 13
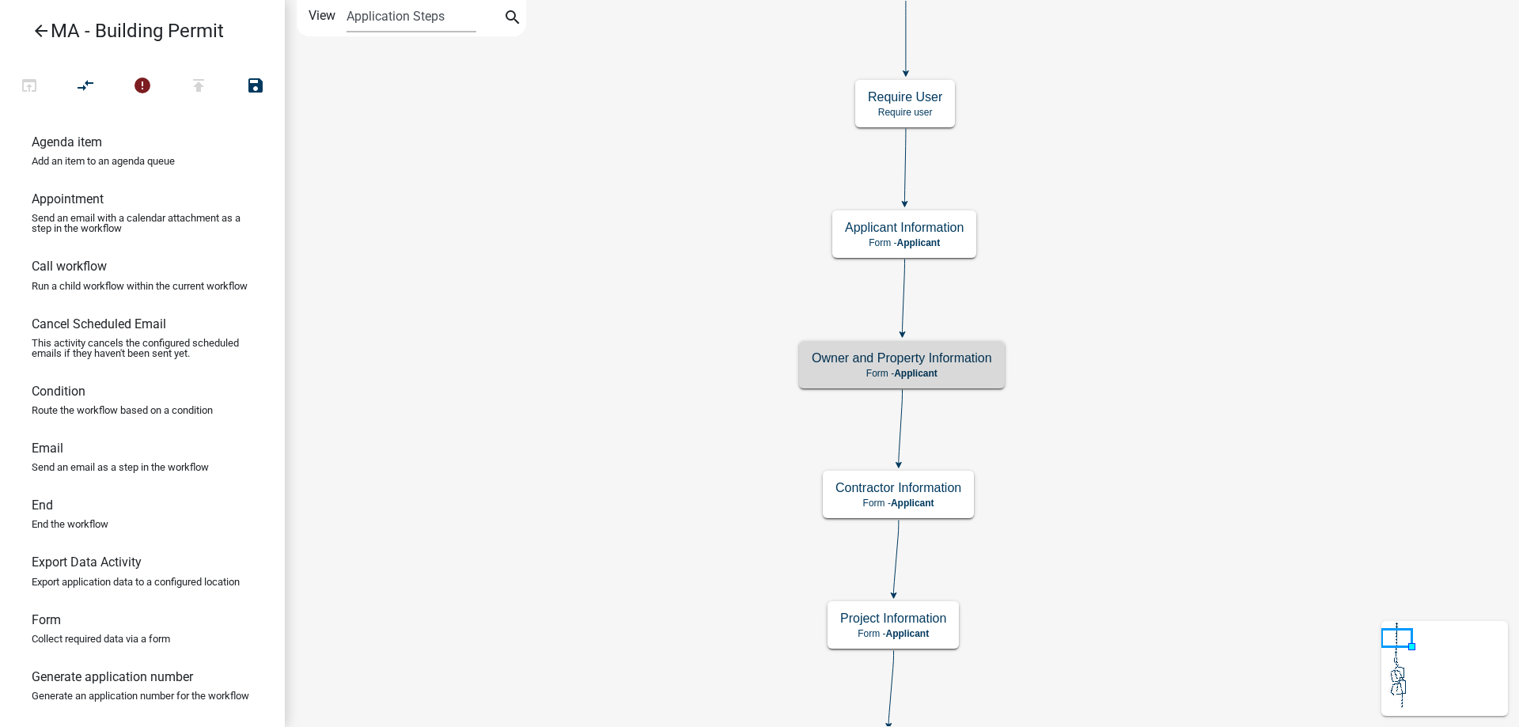
scroll to position [0, 0]
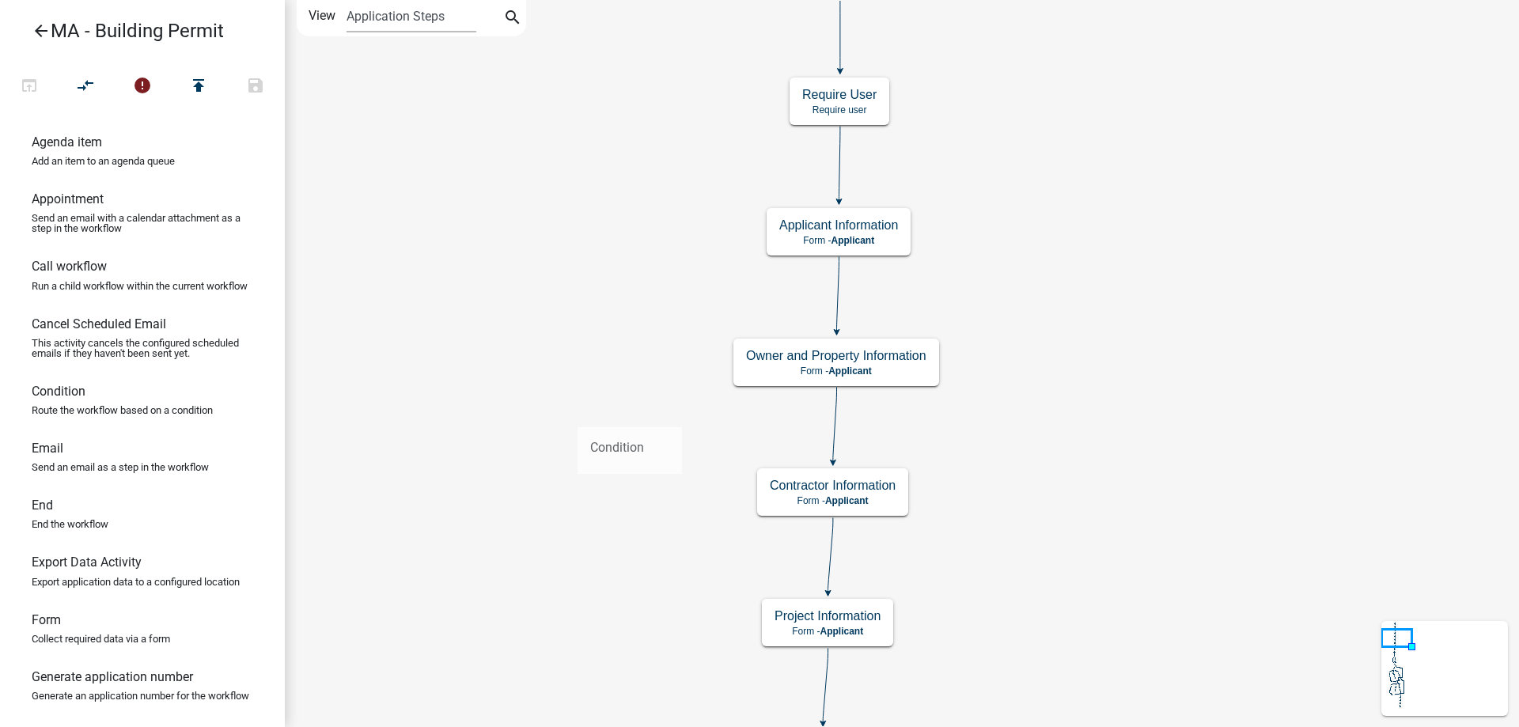
drag, startPoint x: 56, startPoint y: 415, endPoint x: 577, endPoint y: 415, distance: 521.3
click at [577, 415] on div "arrow_back MA - Building Permit open_in_browser compare_arrows error publish sa…" at bounding box center [759, 363] width 1519 height 727
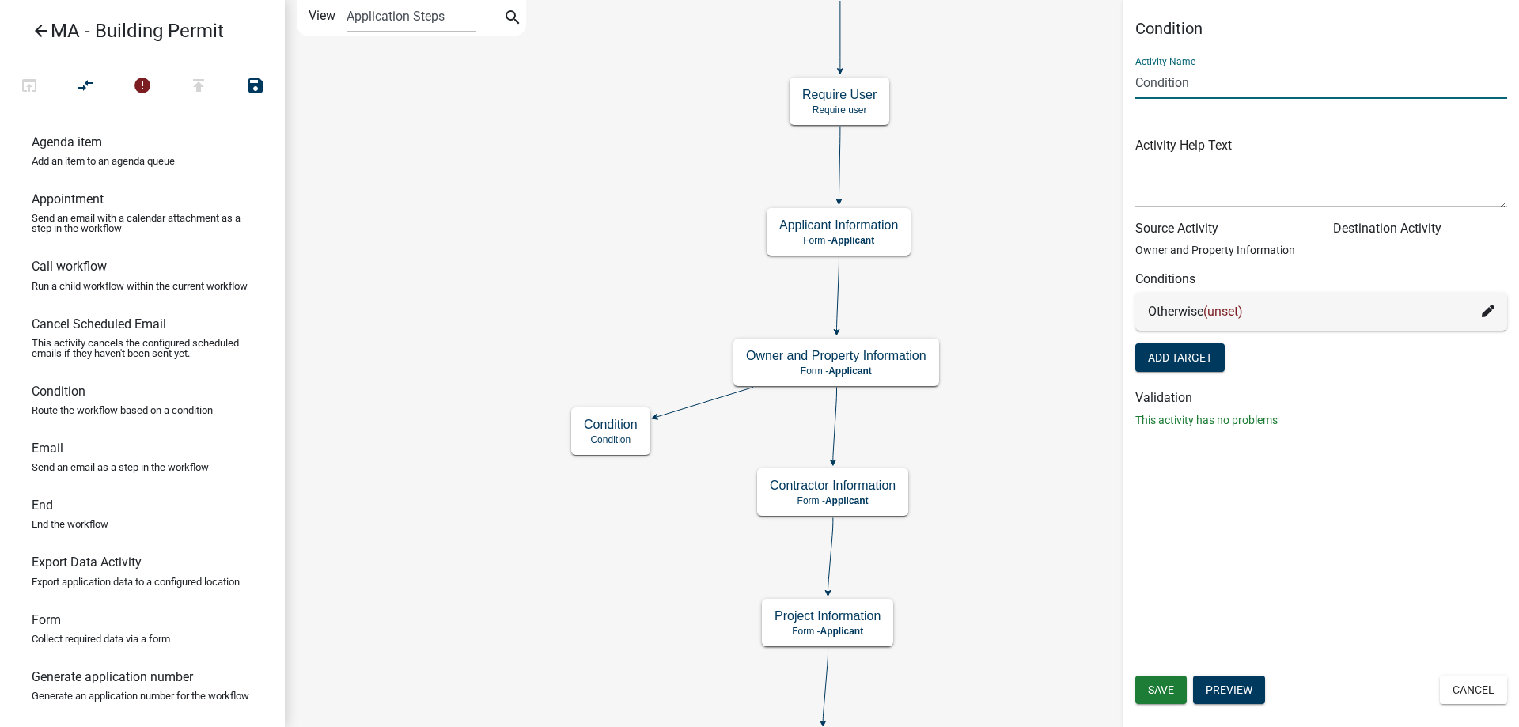
click at [1138, 89] on input "Condition" at bounding box center [1321, 82] width 372 height 32
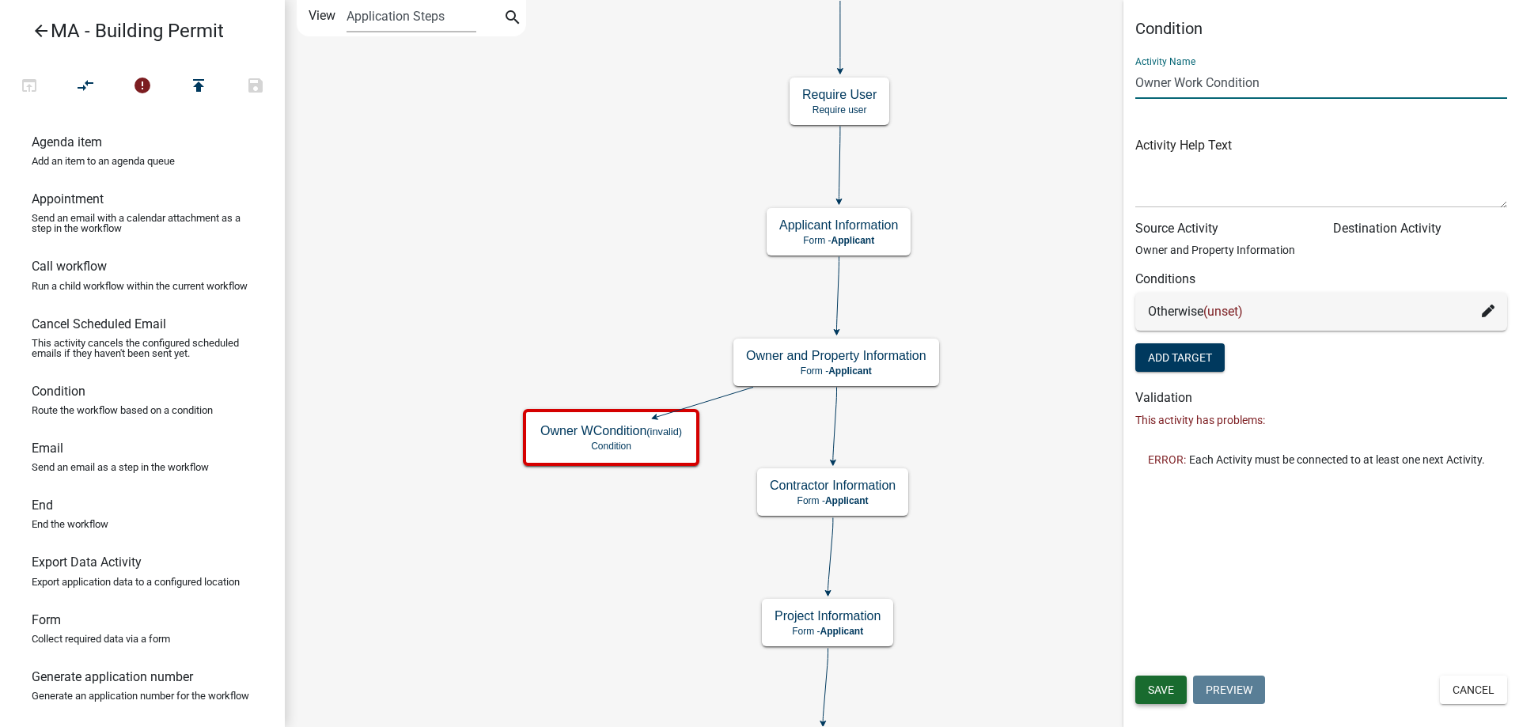
type input "Owner Work Condition"
click at [1147, 694] on button "Save" at bounding box center [1160, 690] width 51 height 28
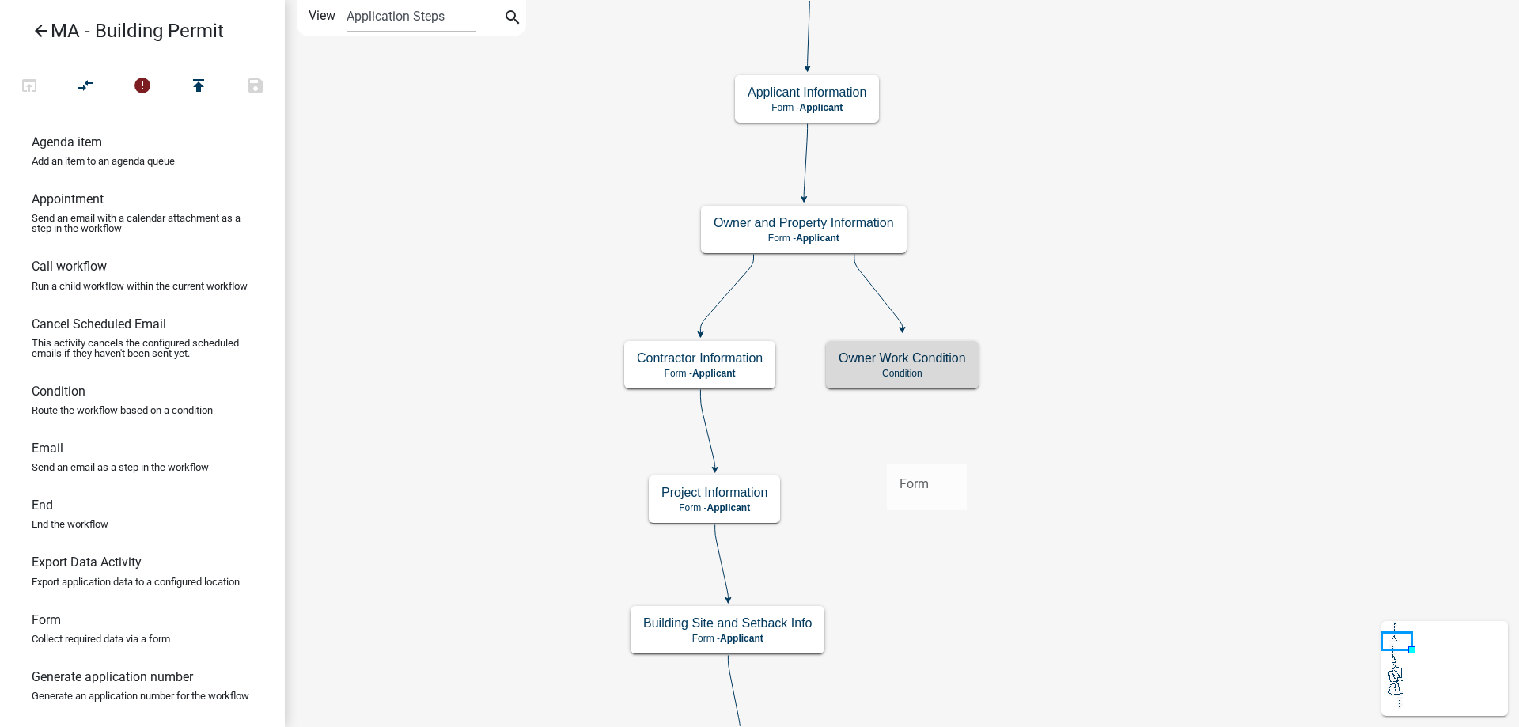
drag, startPoint x: 76, startPoint y: 666, endPoint x: 887, endPoint y: 451, distance: 838.9
click at [887, 451] on div "arrow_back MA - Building Permit open_in_browser compare_arrows error publish sa…" at bounding box center [759, 363] width 1519 height 727
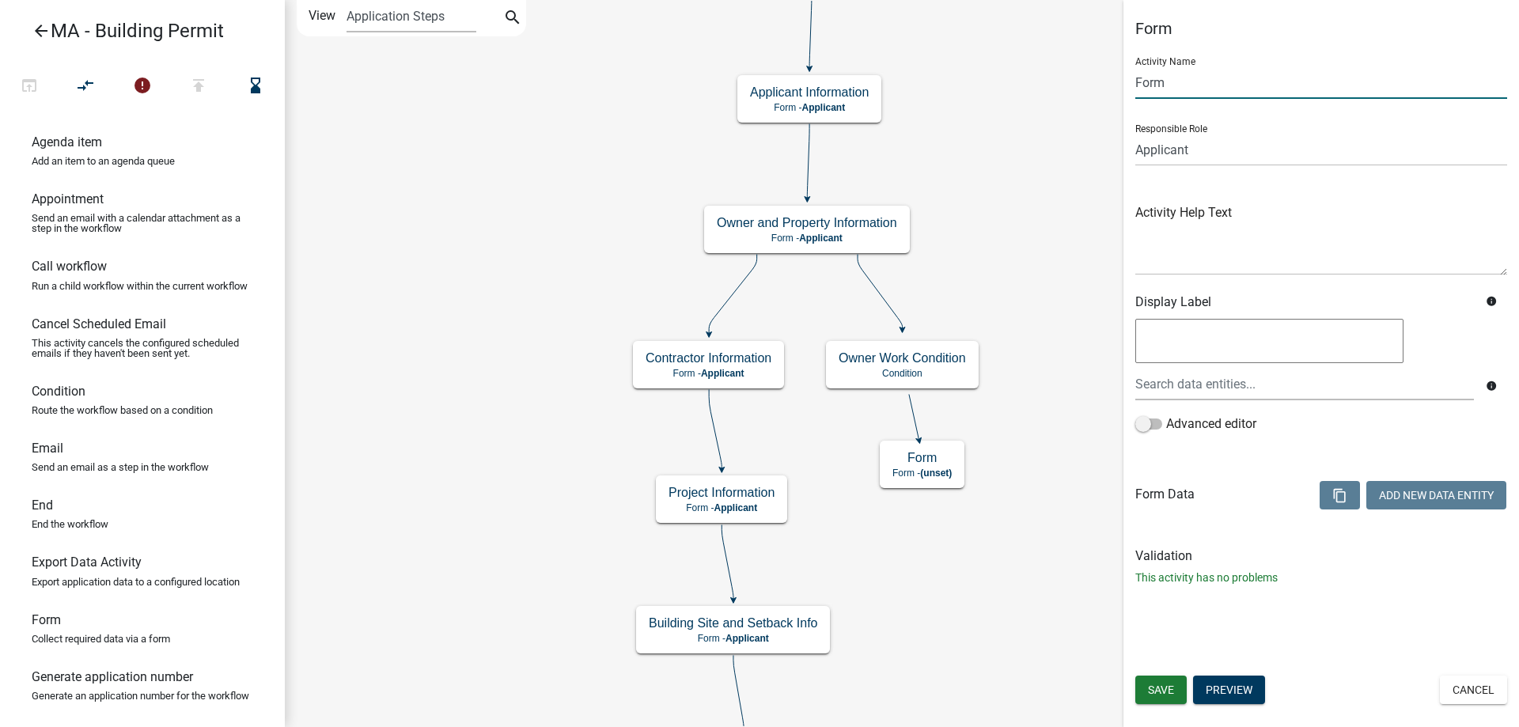
click at [1160, 85] on input "Form" at bounding box center [1321, 82] width 372 height 32
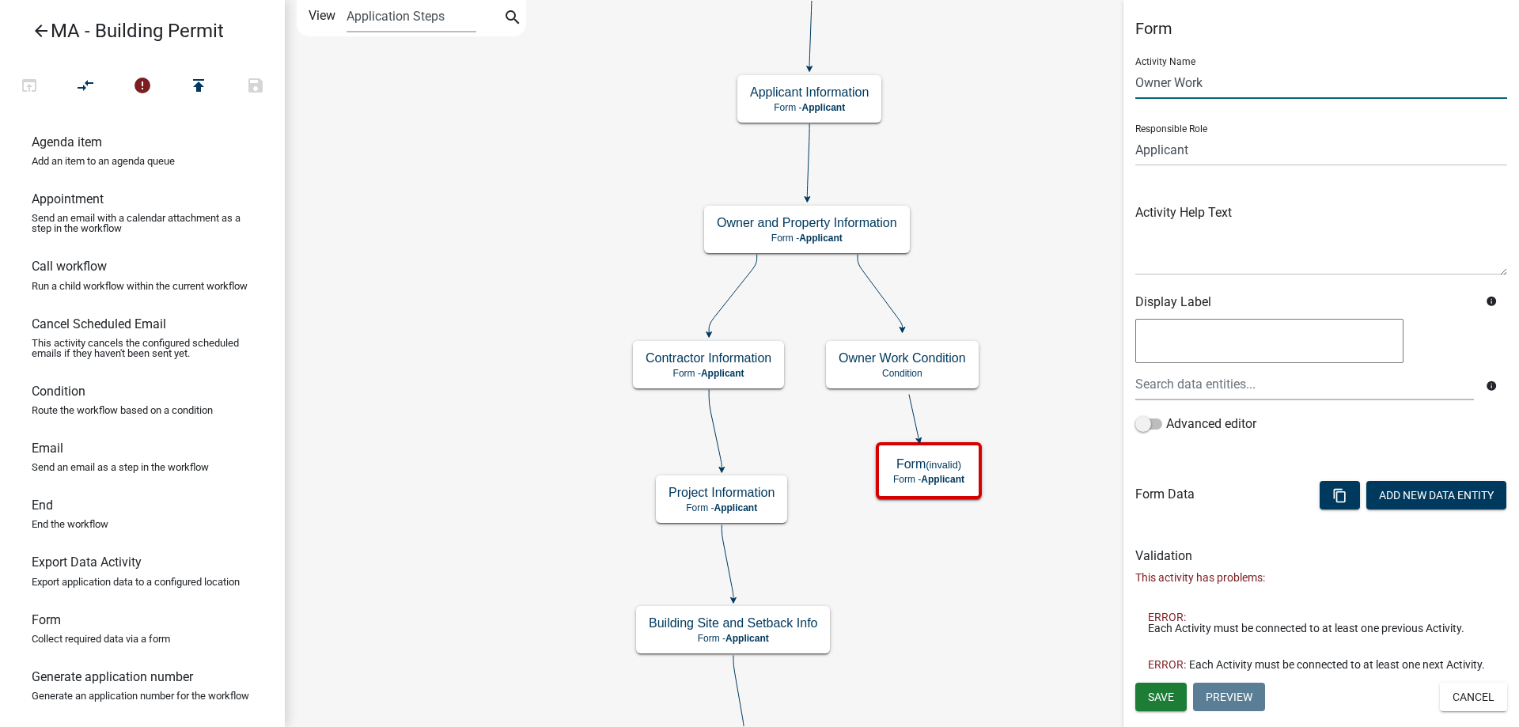
click at [1203, 85] on input "Owner Work" at bounding box center [1321, 82] width 372 height 32
click at [1303, 77] on input "Owner Work" at bounding box center [1321, 82] width 372 height 32
type input "Owner Work Information"
click at [1148, 697] on span "Save" at bounding box center [1161, 696] width 26 height 13
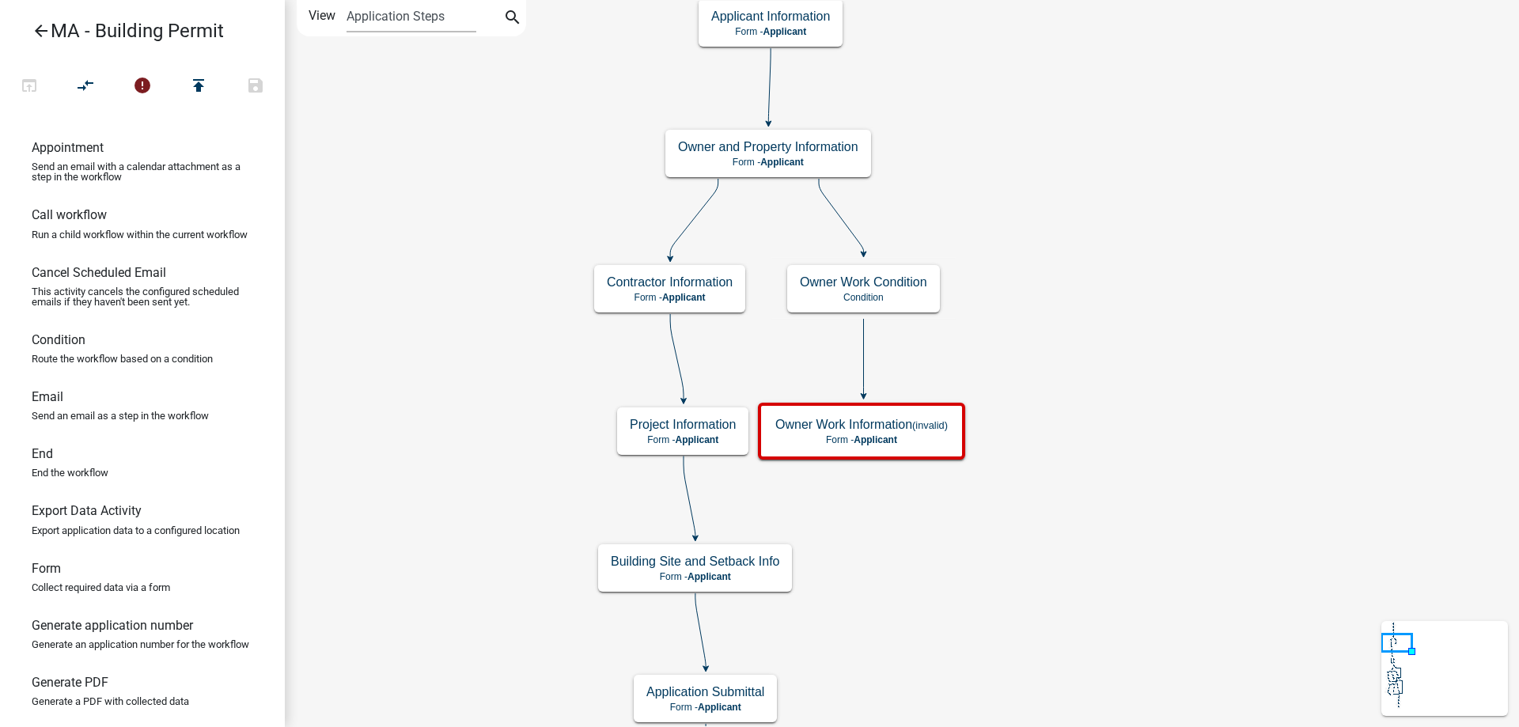
scroll to position [79, 0]
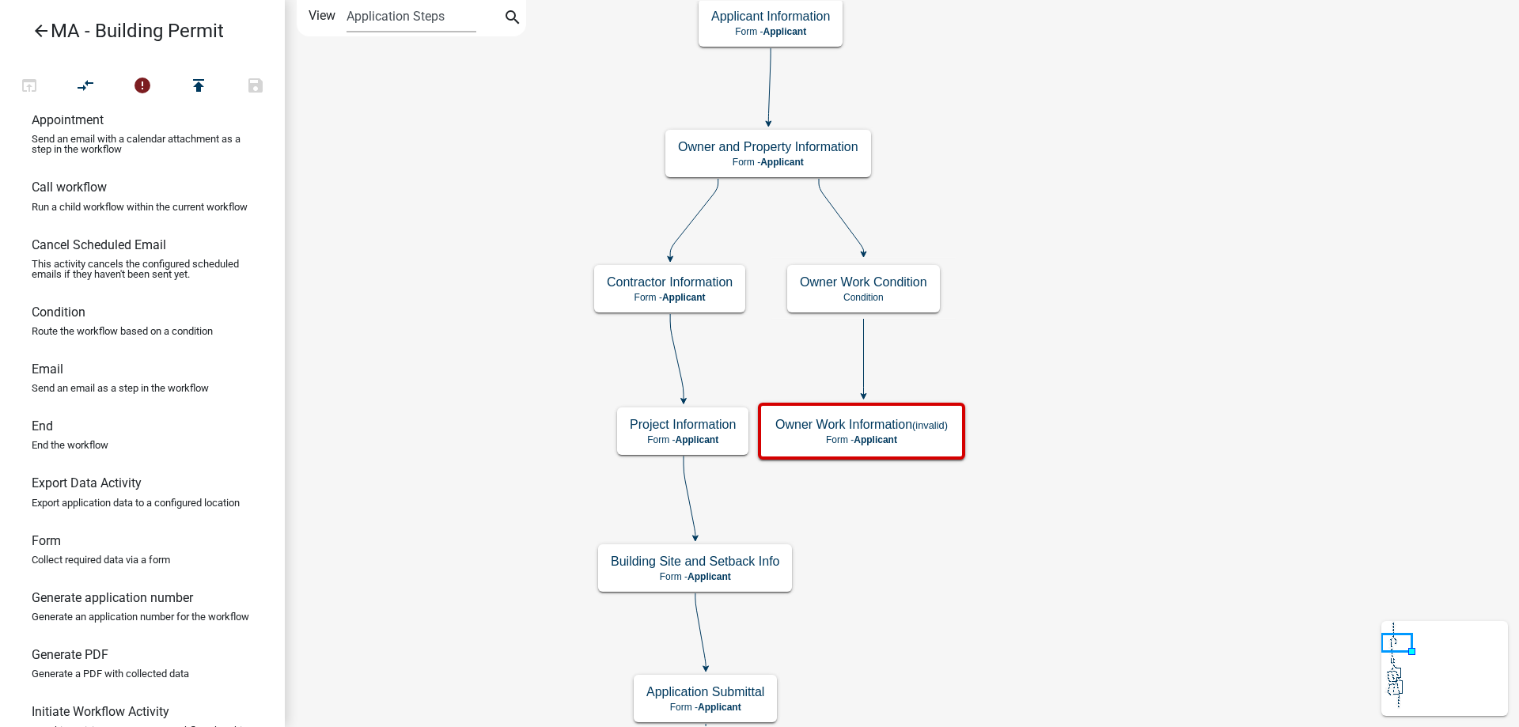
click at [91, 636] on link "Generate application number Generate an application number for the workflow" at bounding box center [142, 612] width 285 height 57
drag, startPoint x: 97, startPoint y: 697, endPoint x: 883, endPoint y: 529, distance: 803.2
click at [883, 529] on div "arrow_back MA - Building Permit open_in_browser compare_arrows error publish sa…" at bounding box center [759, 363] width 1519 height 727
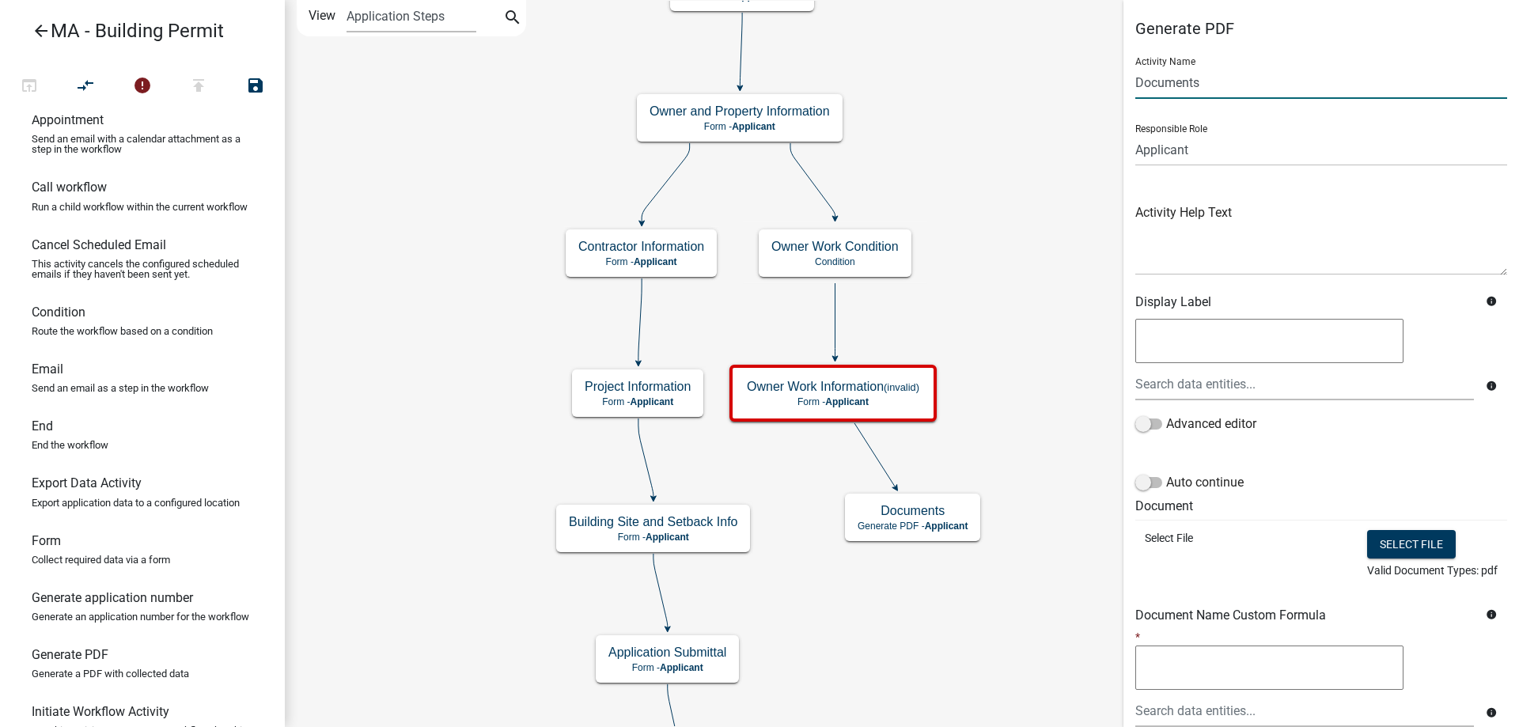
click at [1165, 77] on input "Documents" at bounding box center [1321, 82] width 372 height 32
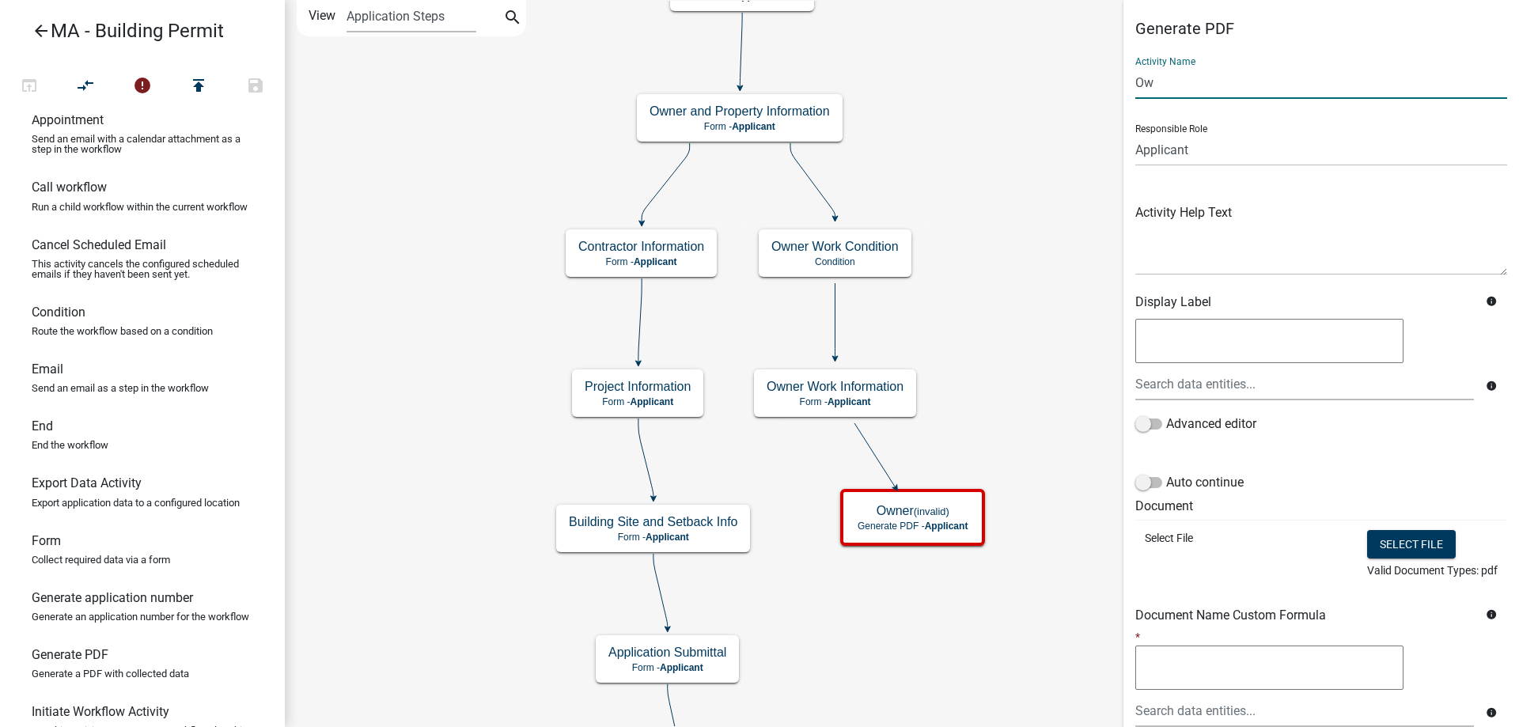
type input "O"
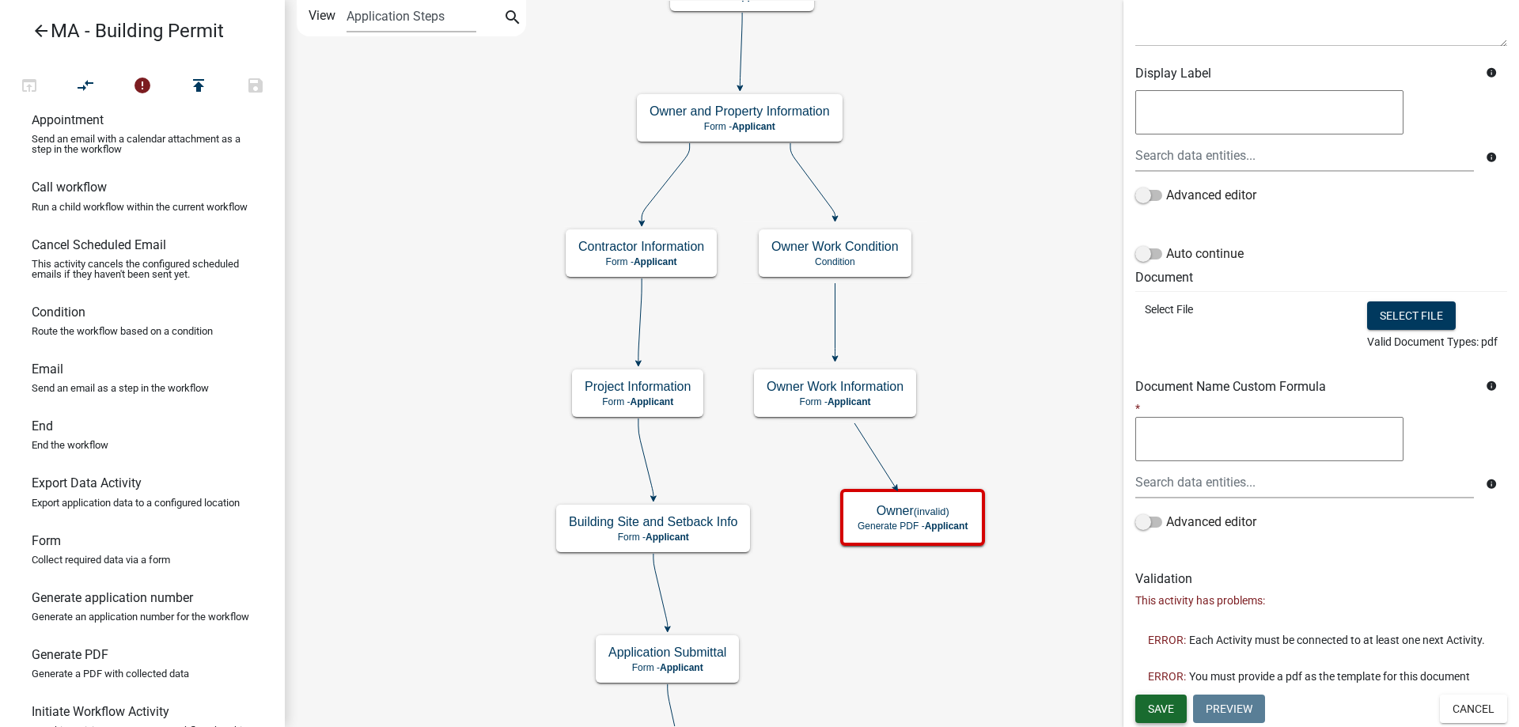
type input "Homeowner Exemption Form"
click at [1172, 708] on span "Save" at bounding box center [1161, 708] width 26 height 13
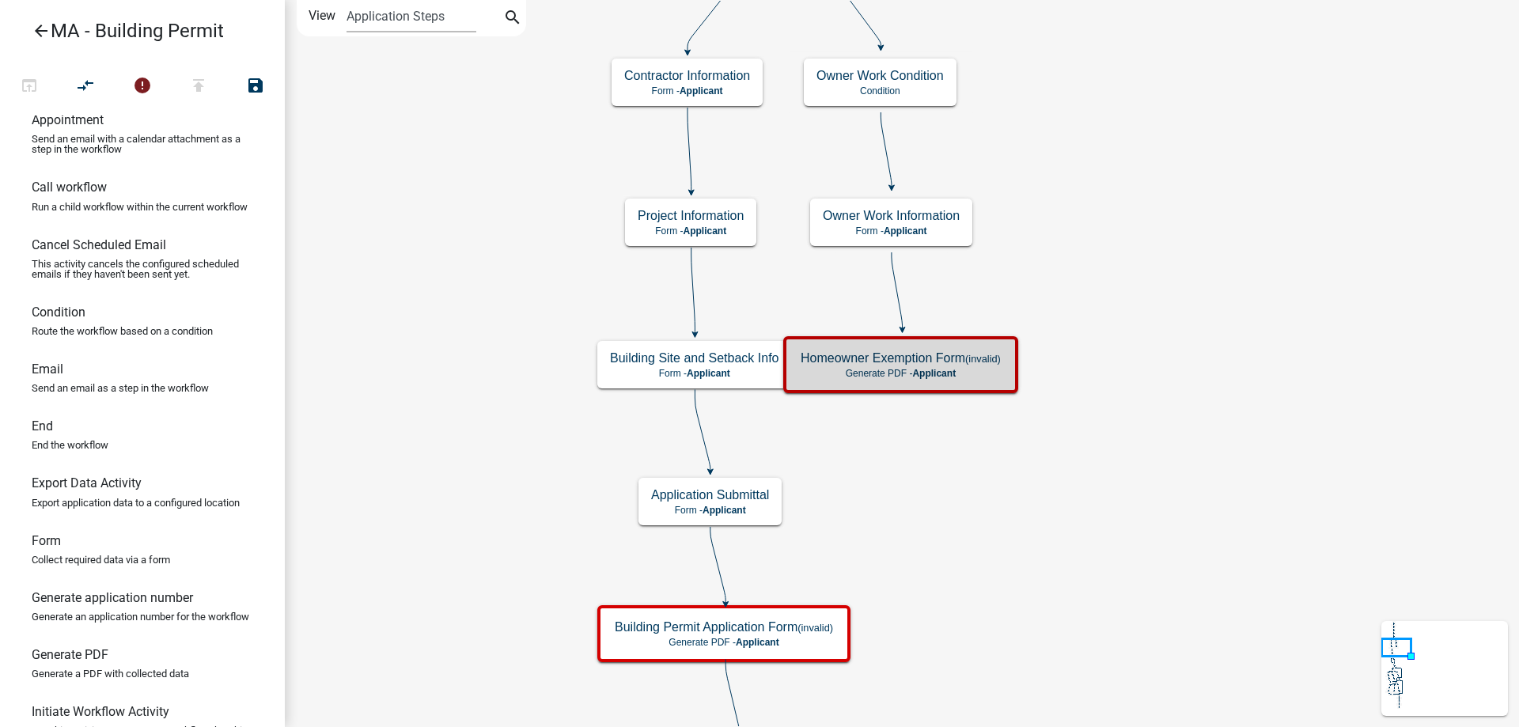
scroll to position [0, 0]
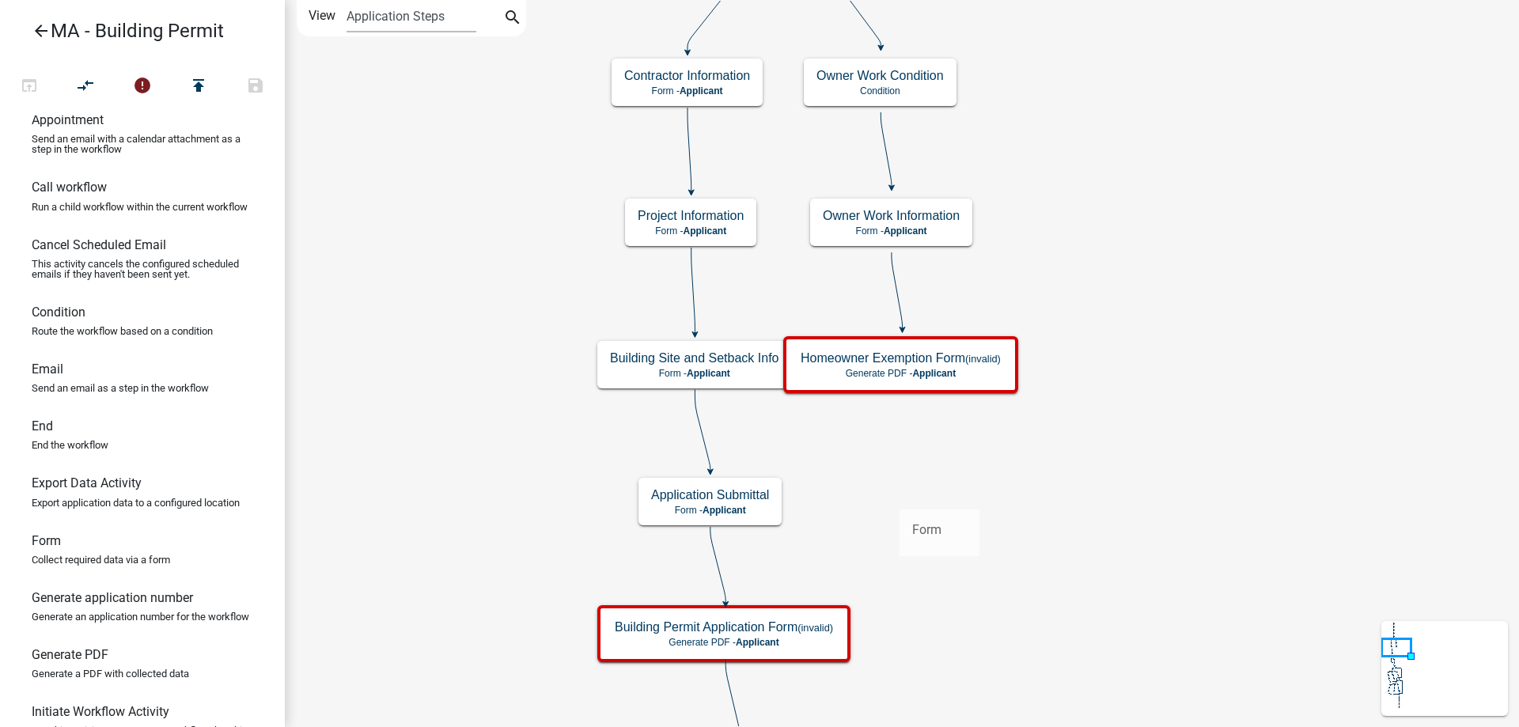
drag, startPoint x: 66, startPoint y: 582, endPoint x: 915, endPoint y: 482, distance: 855.5
click at [915, 482] on div "arrow_back MA - Building Permit open_in_browser compare_arrows error publish sa…" at bounding box center [759, 363] width 1519 height 727
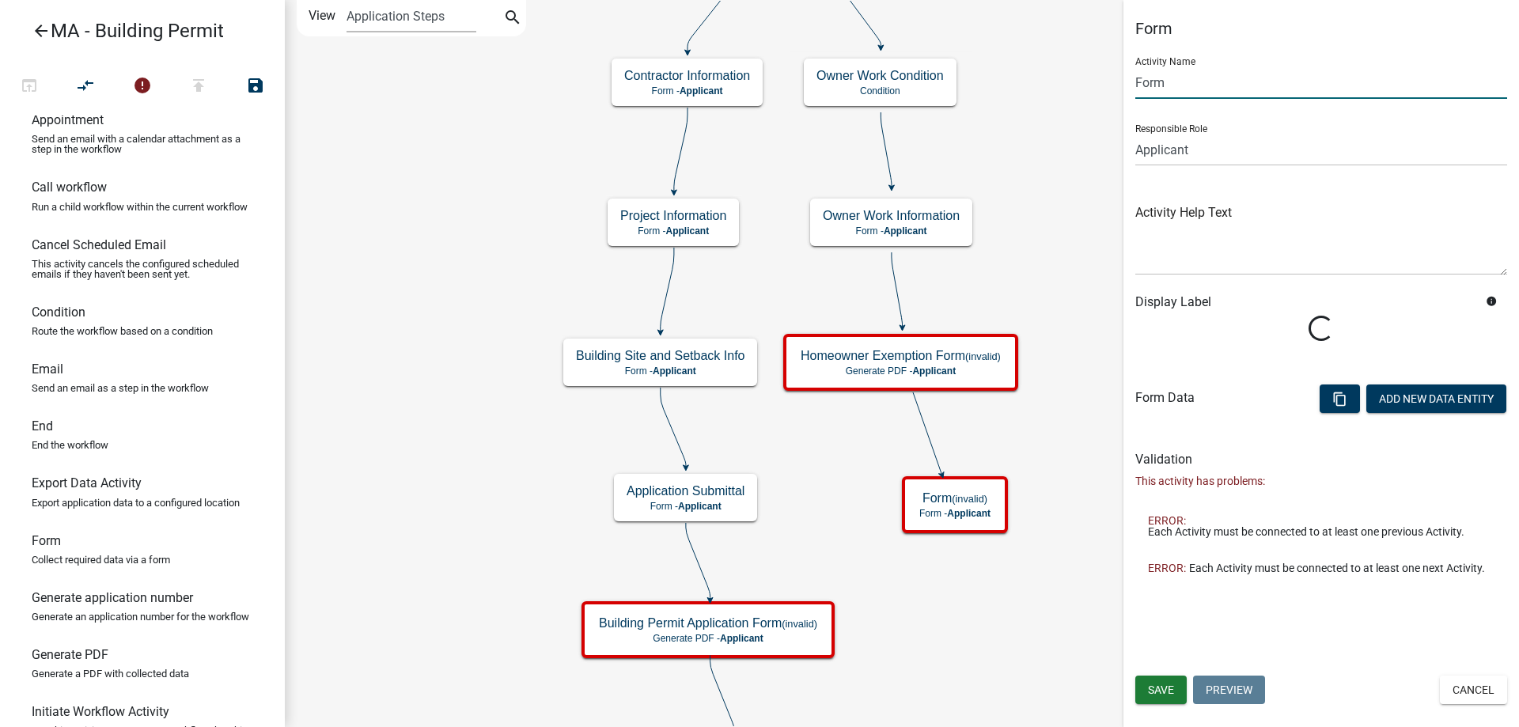
click at [1153, 74] on input "Form" at bounding box center [1321, 82] width 372 height 32
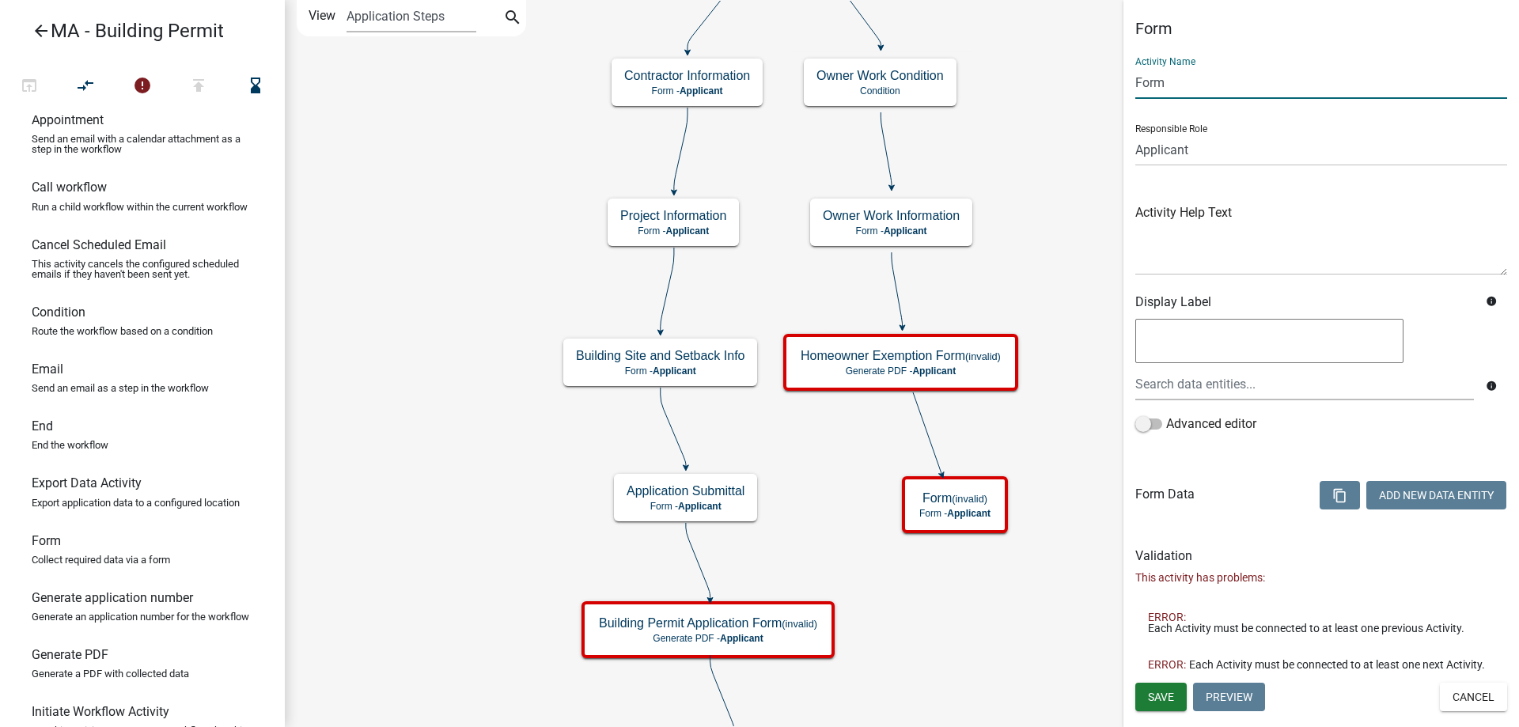
click at [1145, 74] on input "Form" at bounding box center [1321, 82] width 372 height 32
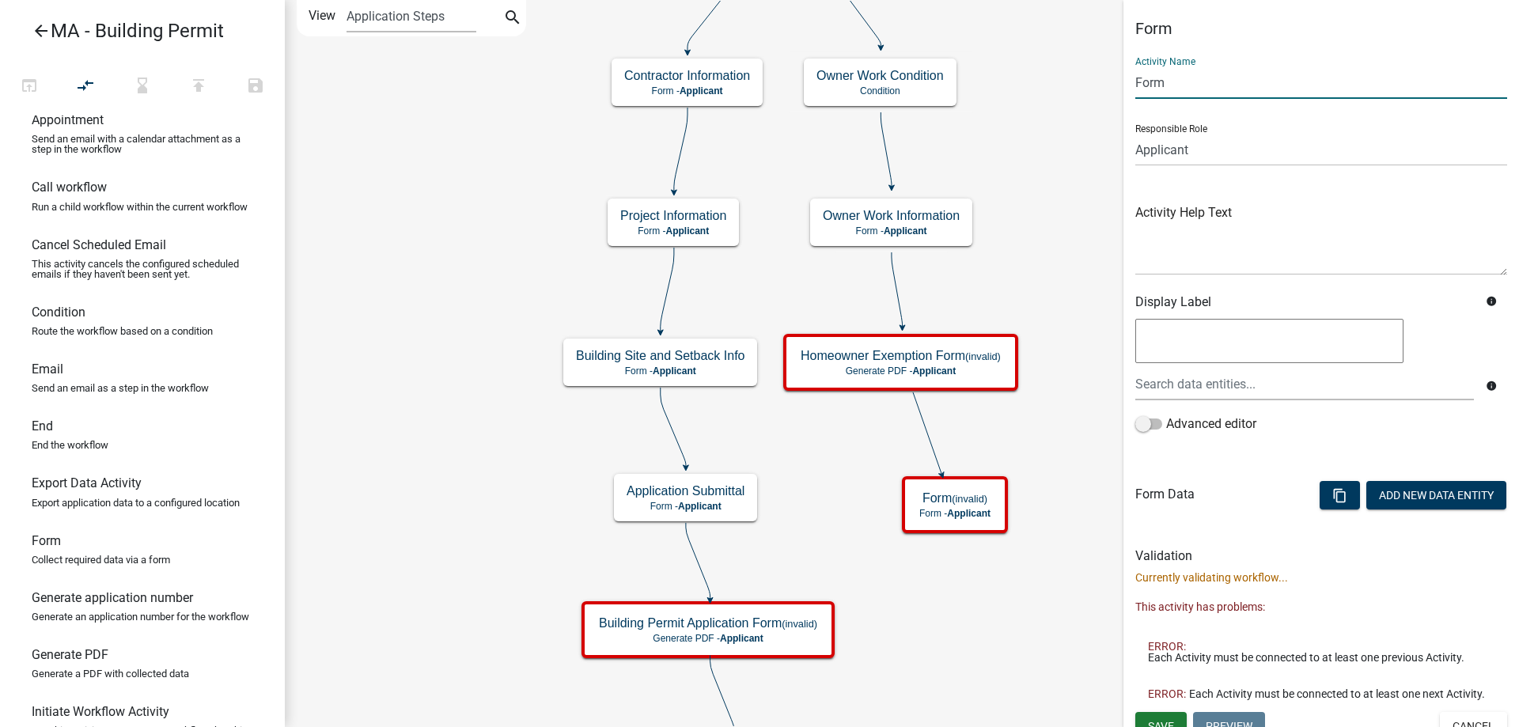
click at [1145, 74] on input "Form" at bounding box center [1321, 82] width 372 height 32
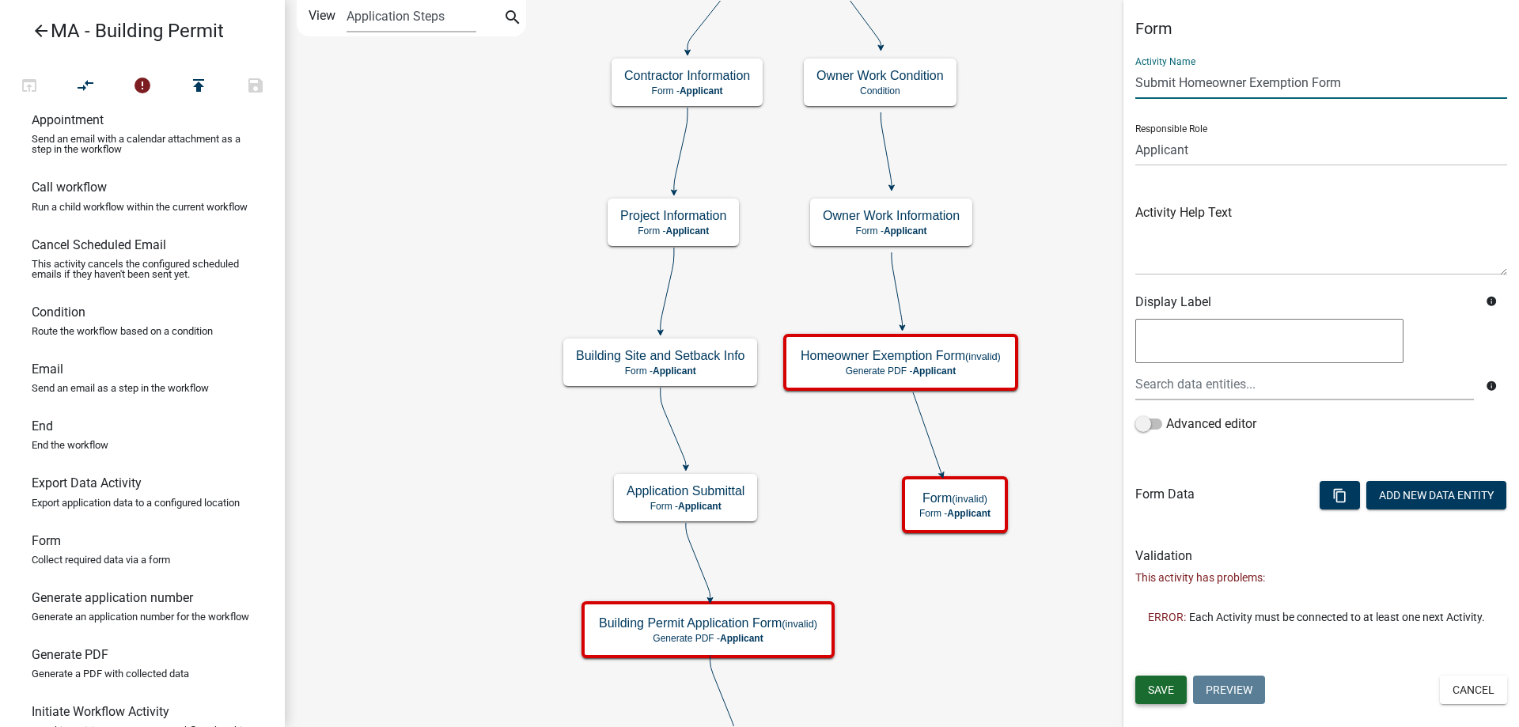
type input "Submit Homeowner Exemption Form"
click at [1171, 691] on span "Save" at bounding box center [1161, 689] width 26 height 13
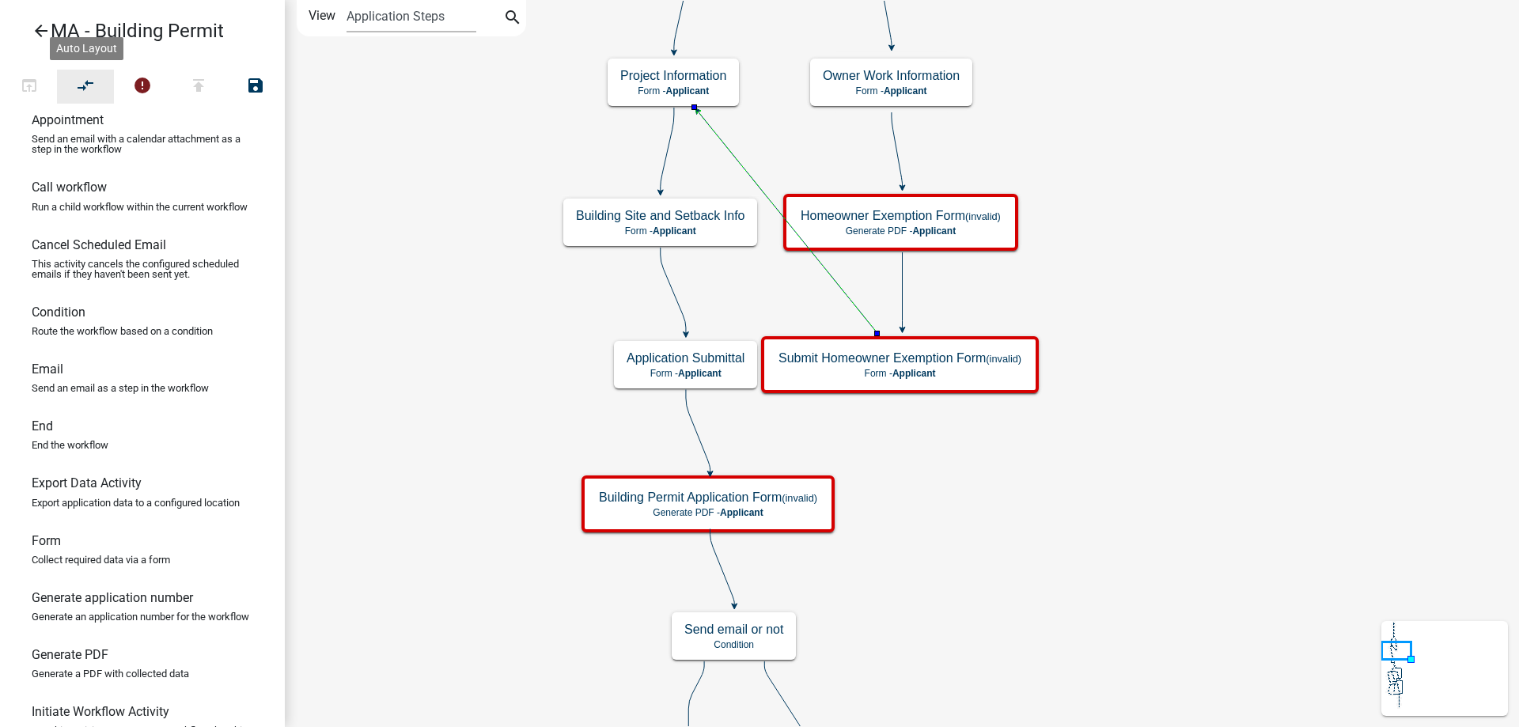
click at [91, 84] on icon "compare_arrows" at bounding box center [86, 87] width 19 height 22
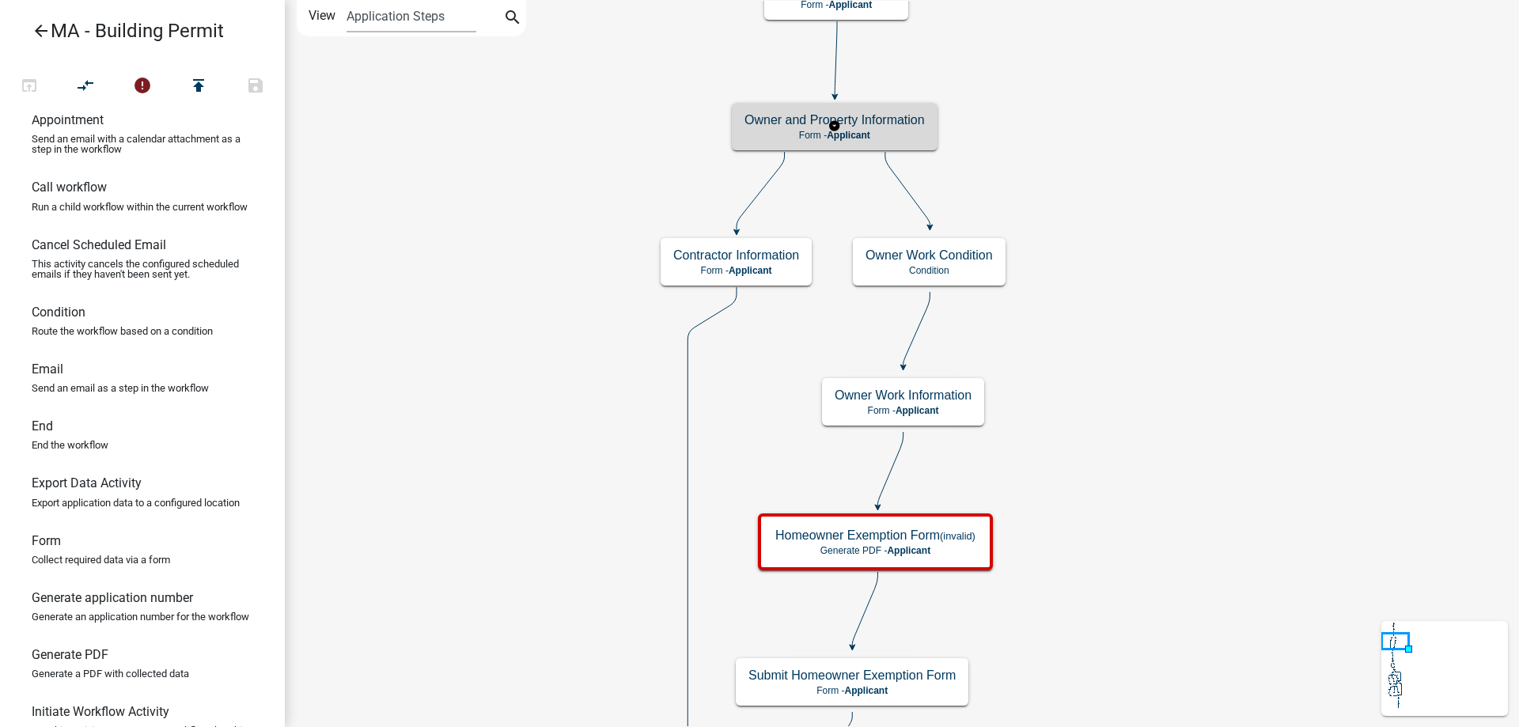
click at [870, 132] on span "Applicant" at bounding box center [849, 135] width 44 height 11
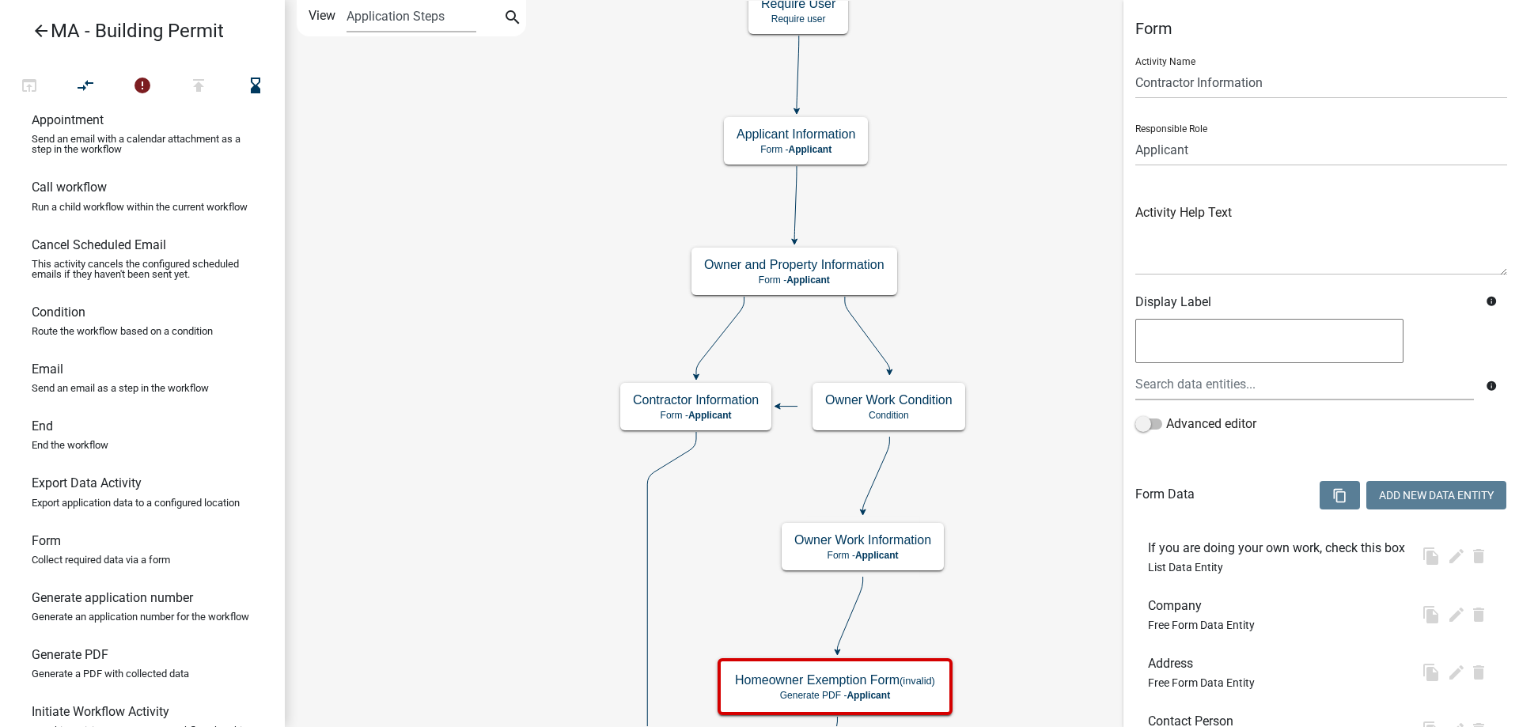
click at [714, 342] on icon at bounding box center [720, 336] width 48 height 79
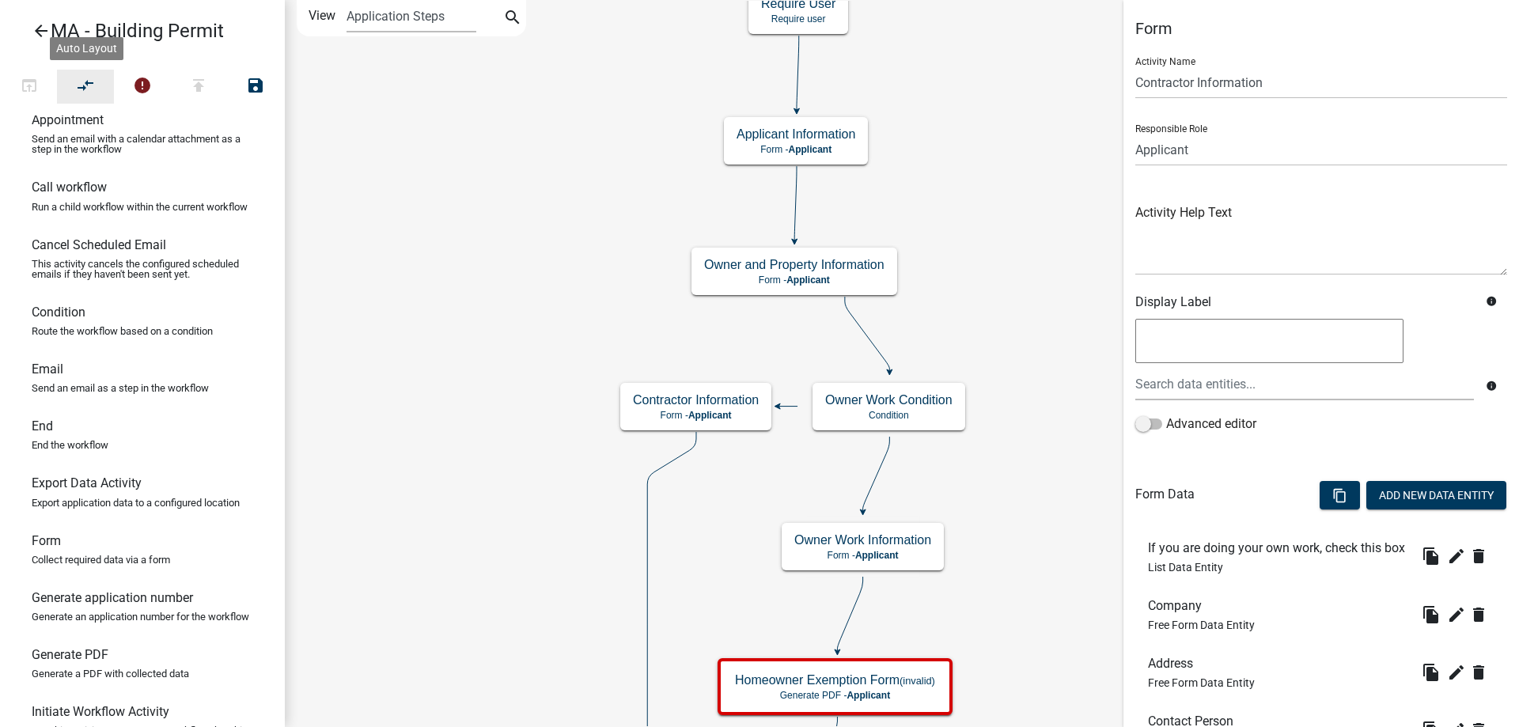
click at [86, 90] on icon "compare_arrows" at bounding box center [86, 87] width 19 height 22
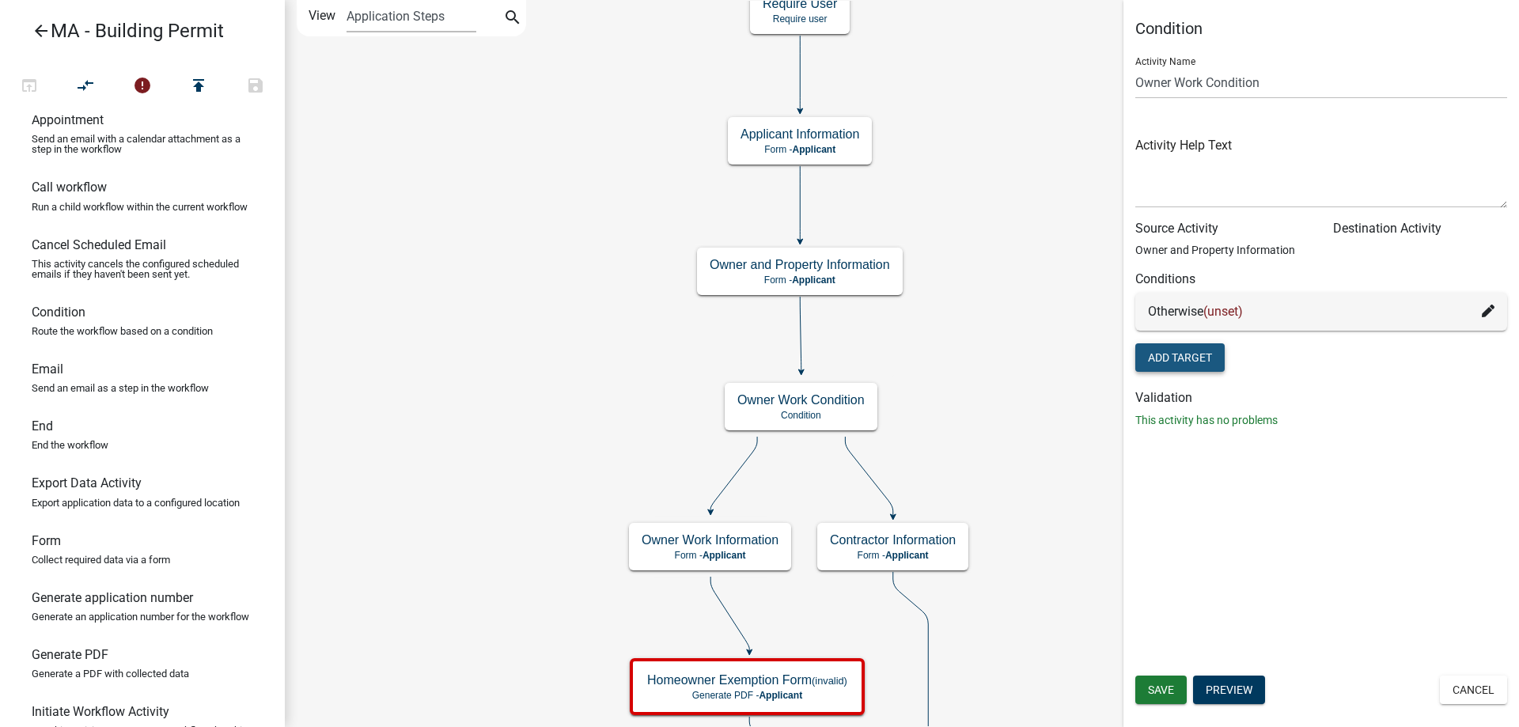
click at [1170, 357] on button "Add Target" at bounding box center [1179, 357] width 89 height 28
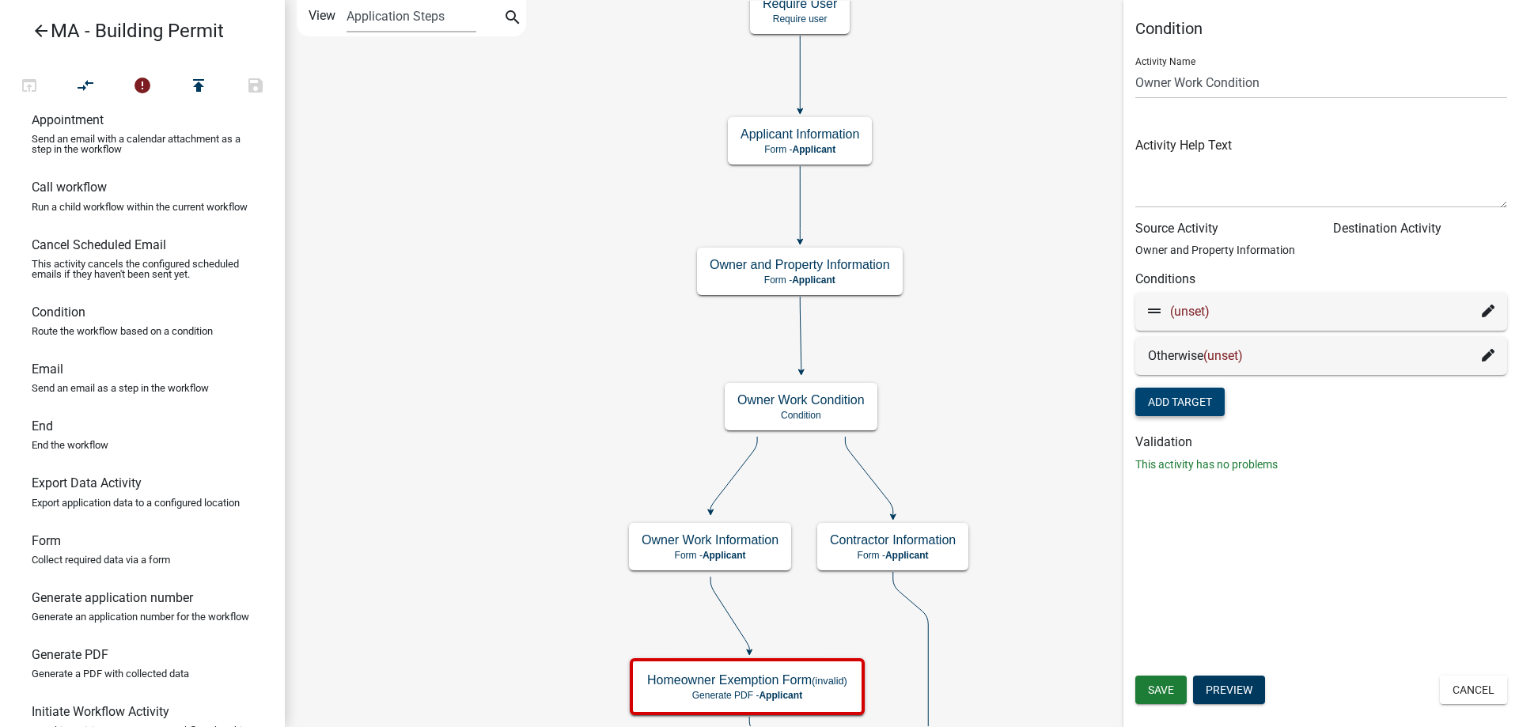
click at [1489, 311] on icon at bounding box center [1488, 311] width 13 height 13
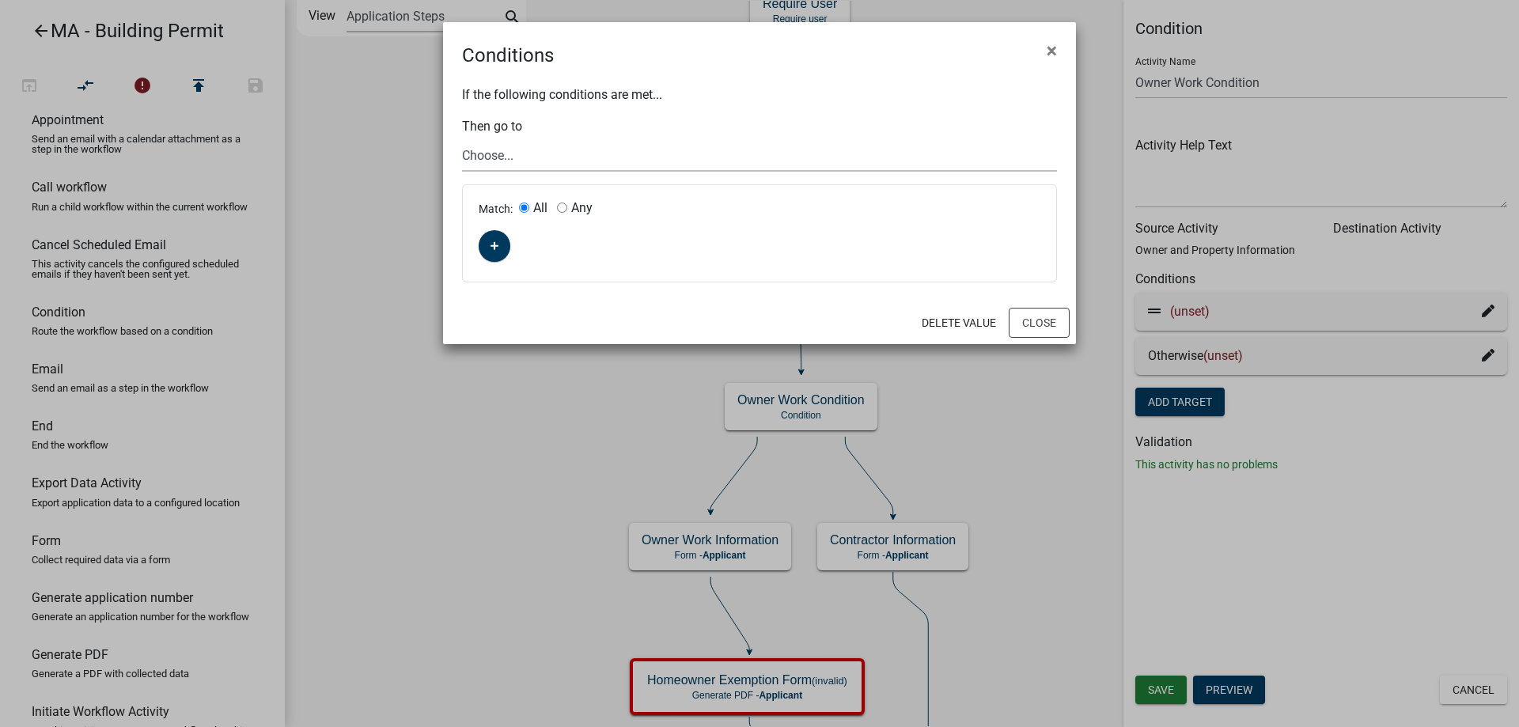
click at [502, 157] on select "Choose... Start Search Parcel Data Building Site and Setback Info Application S…" at bounding box center [759, 155] width 595 height 32
click at [530, 154] on select "Choose... Start Search Parcel Data Building Site and Setback Info Application S…" at bounding box center [759, 155] width 595 height 32
click at [491, 233] on button "button" at bounding box center [495, 246] width 32 height 32
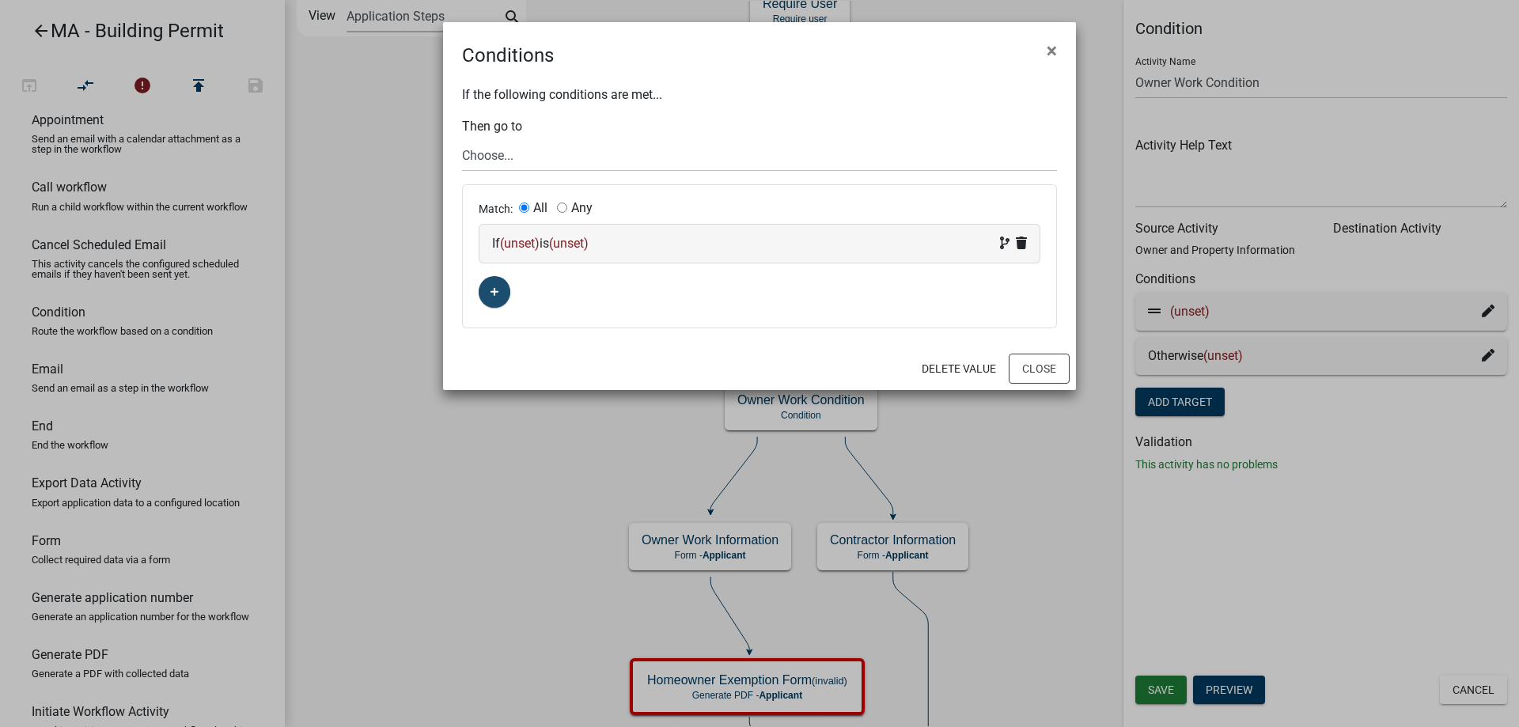
click at [533, 256] on div "If (unset) is (unset)" at bounding box center [759, 244] width 560 height 38
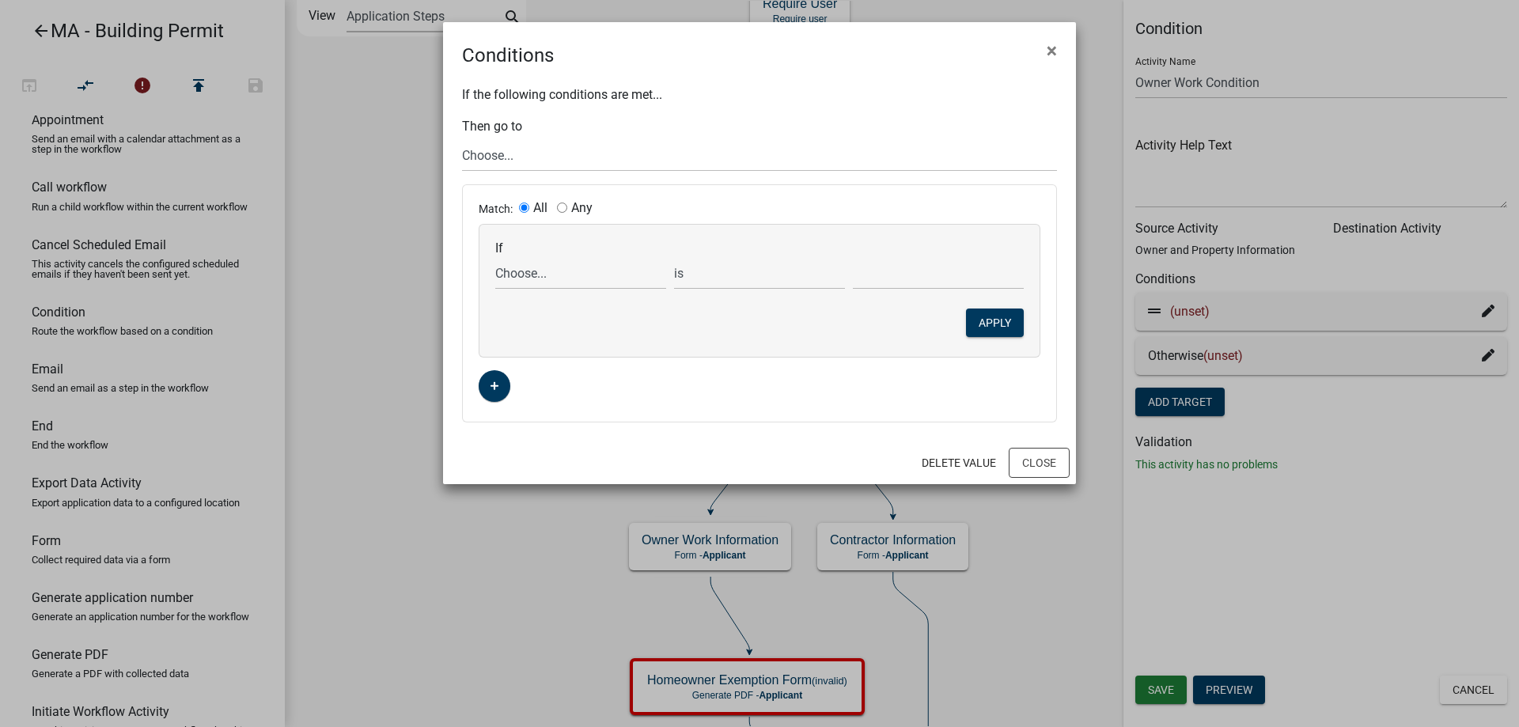
click at [528, 299] on div "If Choose... Acres Address ALL_FEE_RECIPIENTS AppAddress AppAltPhone AppCity Ap…" at bounding box center [759, 291] width 560 height 132
click at [528, 251] on div "If Choose... Acres Address ALL_FEE_RECIPIENTS AppAddress AppAltPhone AppCity Ap…" at bounding box center [580, 264] width 179 height 49
click at [565, 288] on select "Choose... Acres Address ALL_FEE_RECIPIENTS AppAddress AppAltPhone AppCity AppEm…" at bounding box center [580, 273] width 171 height 32
select select "144: WhoDoesWork"
click at [495, 257] on select "Choose... Acres Address ALL_FEE_RECIPIENTS AppAddress AppAltPhone AppCity AppEm…" at bounding box center [580, 273] width 171 height 32
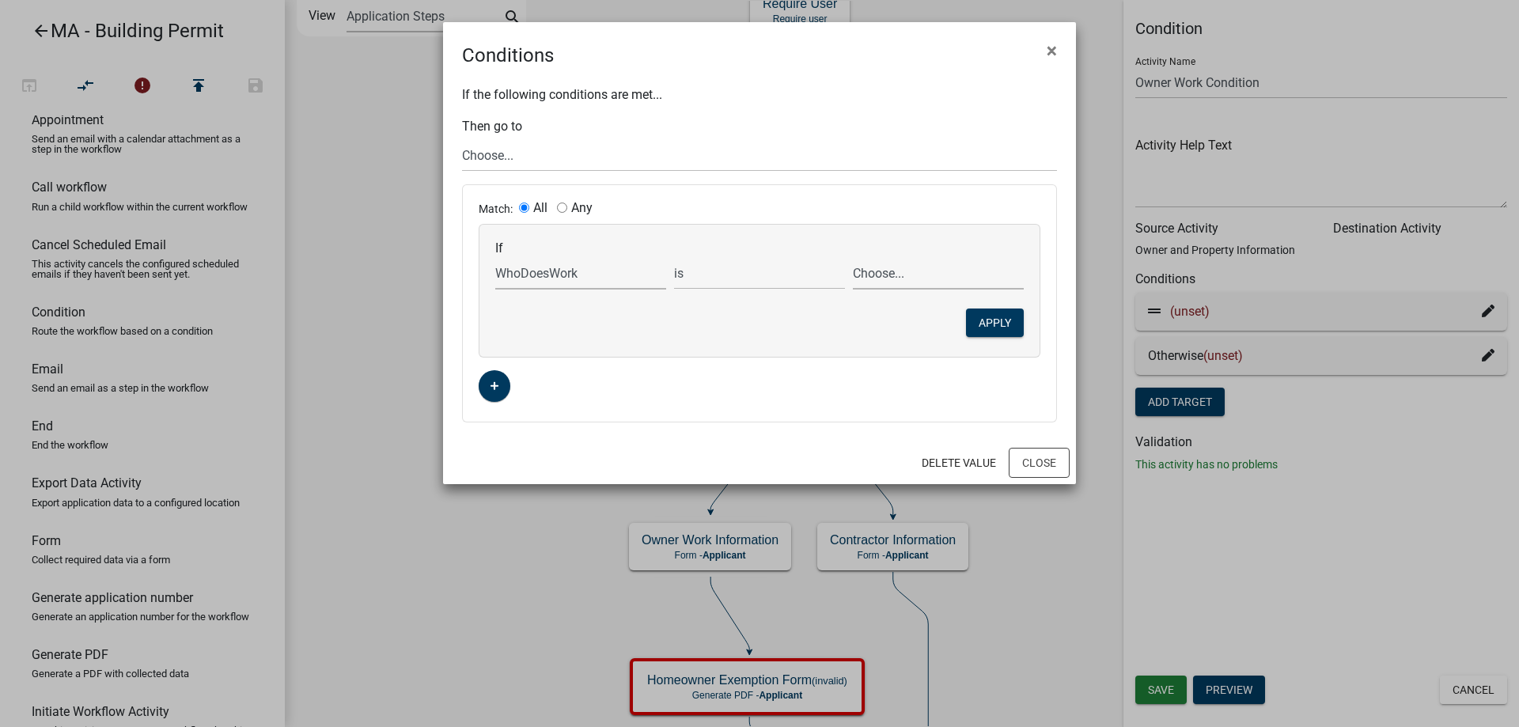
click at [873, 271] on select "Choose... Contractor Homeowner" at bounding box center [938, 273] width 171 height 32
select select "2: Homeowner"
click at [853, 257] on select "Choose... Contractor Homeowner" at bounding box center [938, 273] width 171 height 32
click at [985, 320] on button "Apply" at bounding box center [995, 323] width 58 height 28
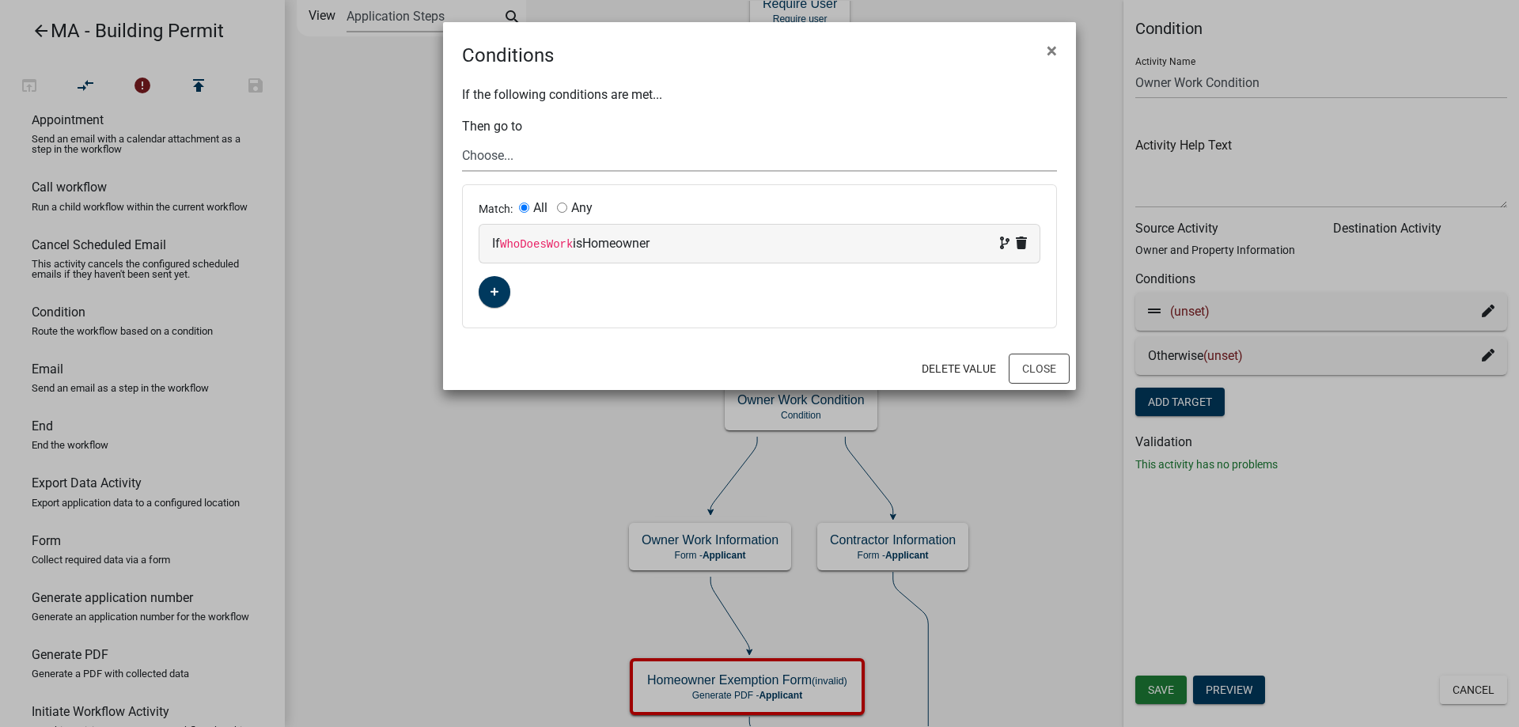
click at [502, 157] on select "Choose... Start Search Parcel Data Building Site and Setback Info Application S…" at bounding box center [759, 155] width 595 height 32
select select "42: 7fdc395b-7f29-4d56-aa9f-fa8a0315e430"
click at [462, 139] on select "Choose... Start Search Parcel Data Building Site and Setback Info Application S…" at bounding box center [759, 155] width 595 height 32
click at [1061, 362] on button "Close" at bounding box center [1039, 369] width 61 height 30
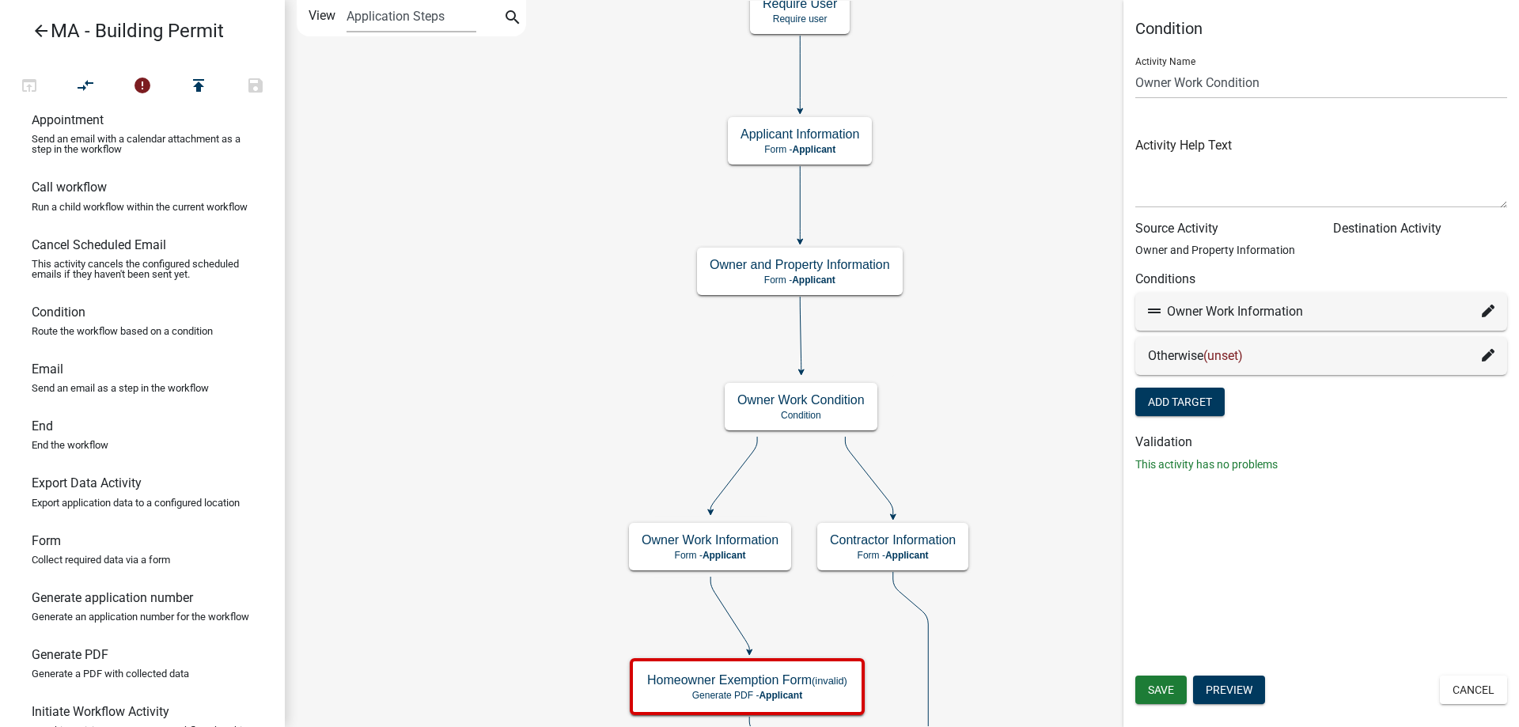
click at [1482, 361] on icon at bounding box center [1488, 355] width 13 height 13
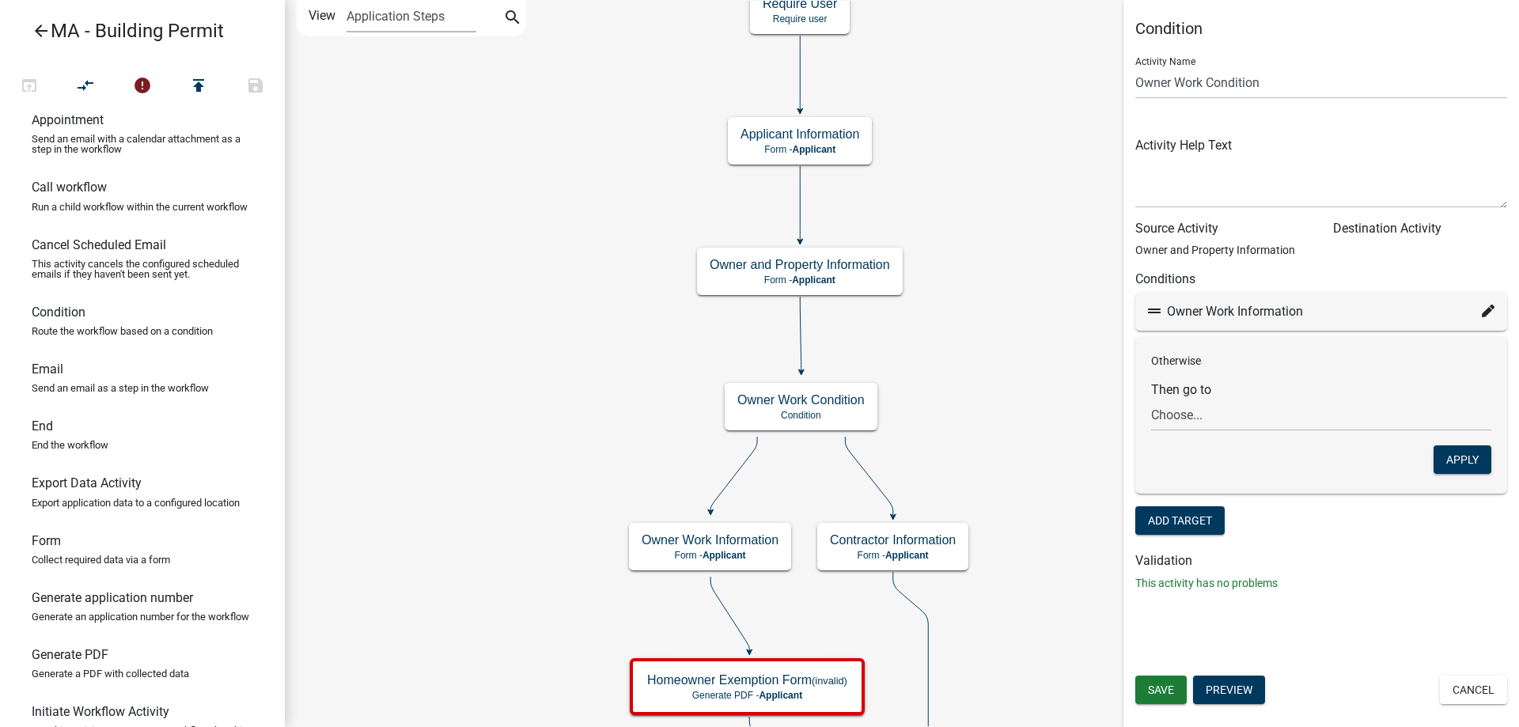
click at [1146, 414] on div "Otherwise Then go to Choose... Start Search Parcel Data Building Site and Setba…" at bounding box center [1321, 415] width 372 height 157
click at [1209, 430] on select "Choose... Start Search Parcel Data Building Site and Setback Info Application S…" at bounding box center [1321, 415] width 340 height 32
select select "13: 13919270-e9ba-4643-92a7-018ab51c79b7"
click at [1151, 399] on select "Choose... Start Search Parcel Data Building Site and Setback Info Application S…" at bounding box center [1321, 415] width 340 height 32
click at [1460, 452] on button "Apply" at bounding box center [1462, 459] width 58 height 28
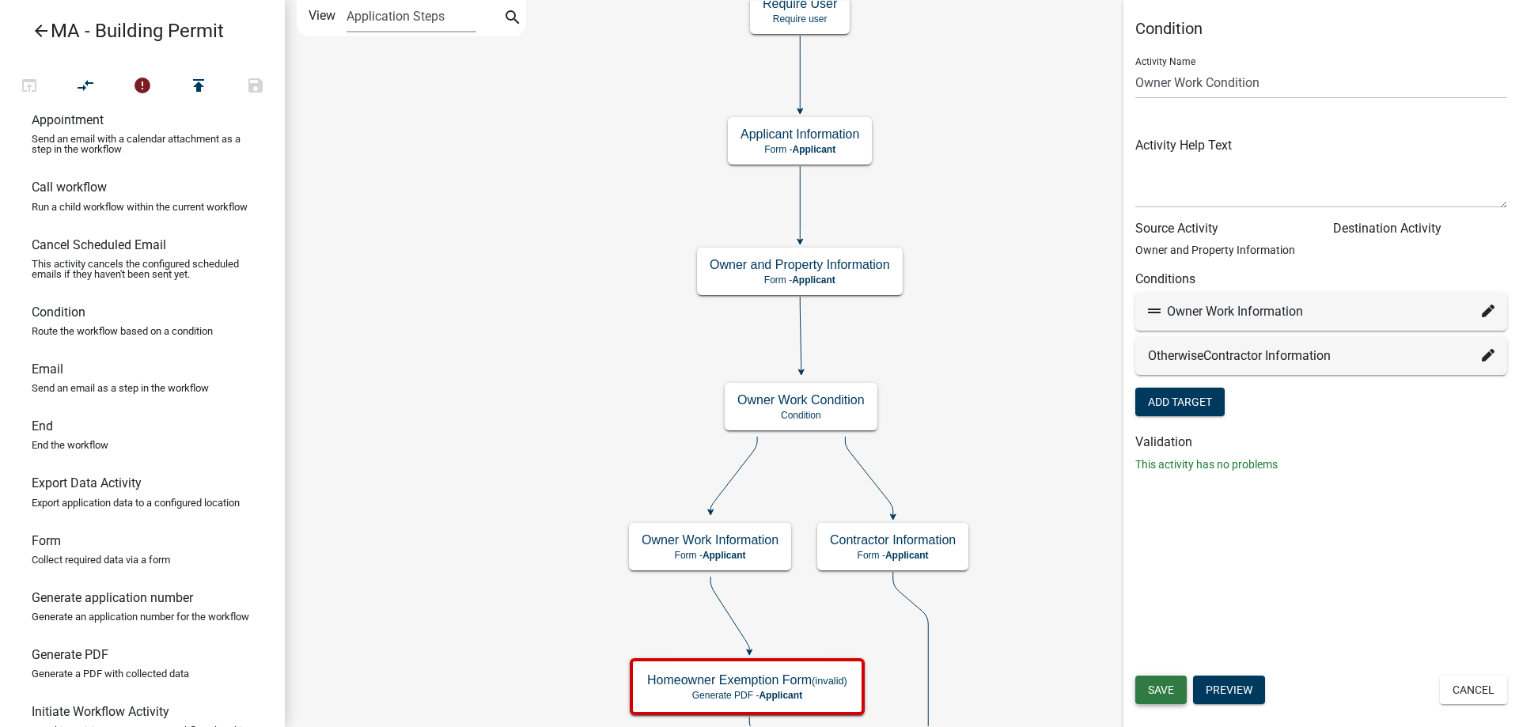
click at [1158, 691] on span "Save" at bounding box center [1161, 689] width 26 height 13
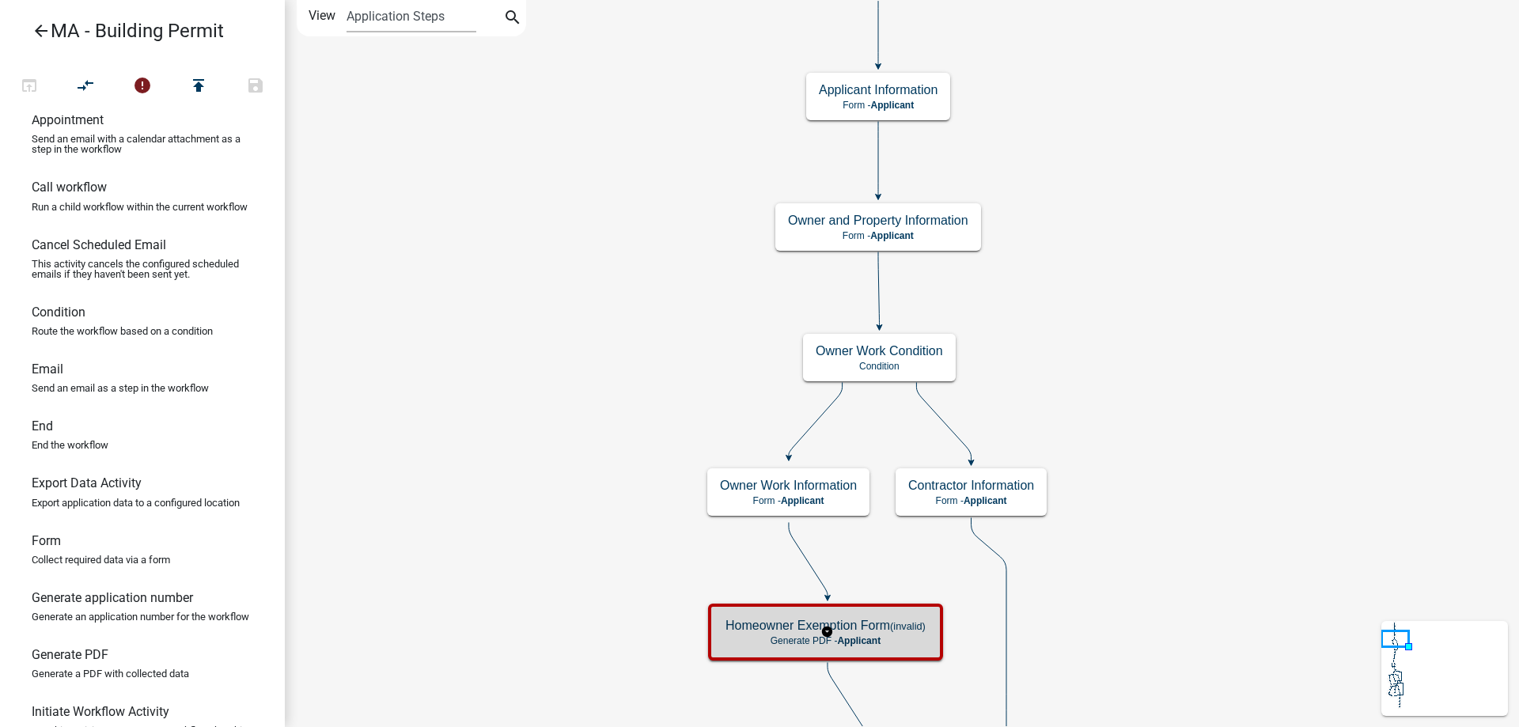
click at [744, 619] on h5 "Homeowner Exemption Form (invalid)" at bounding box center [825, 625] width 200 height 15
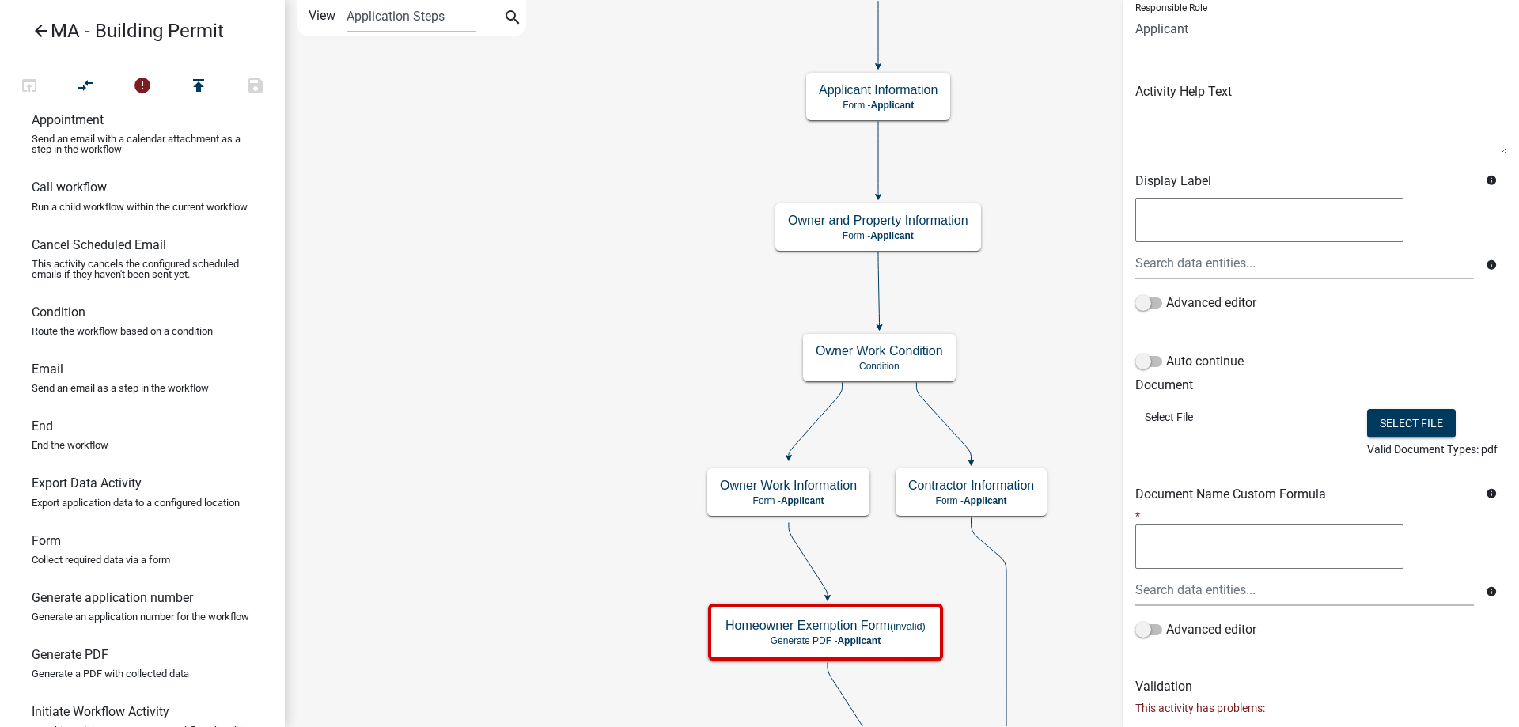
scroll to position [192, 0]
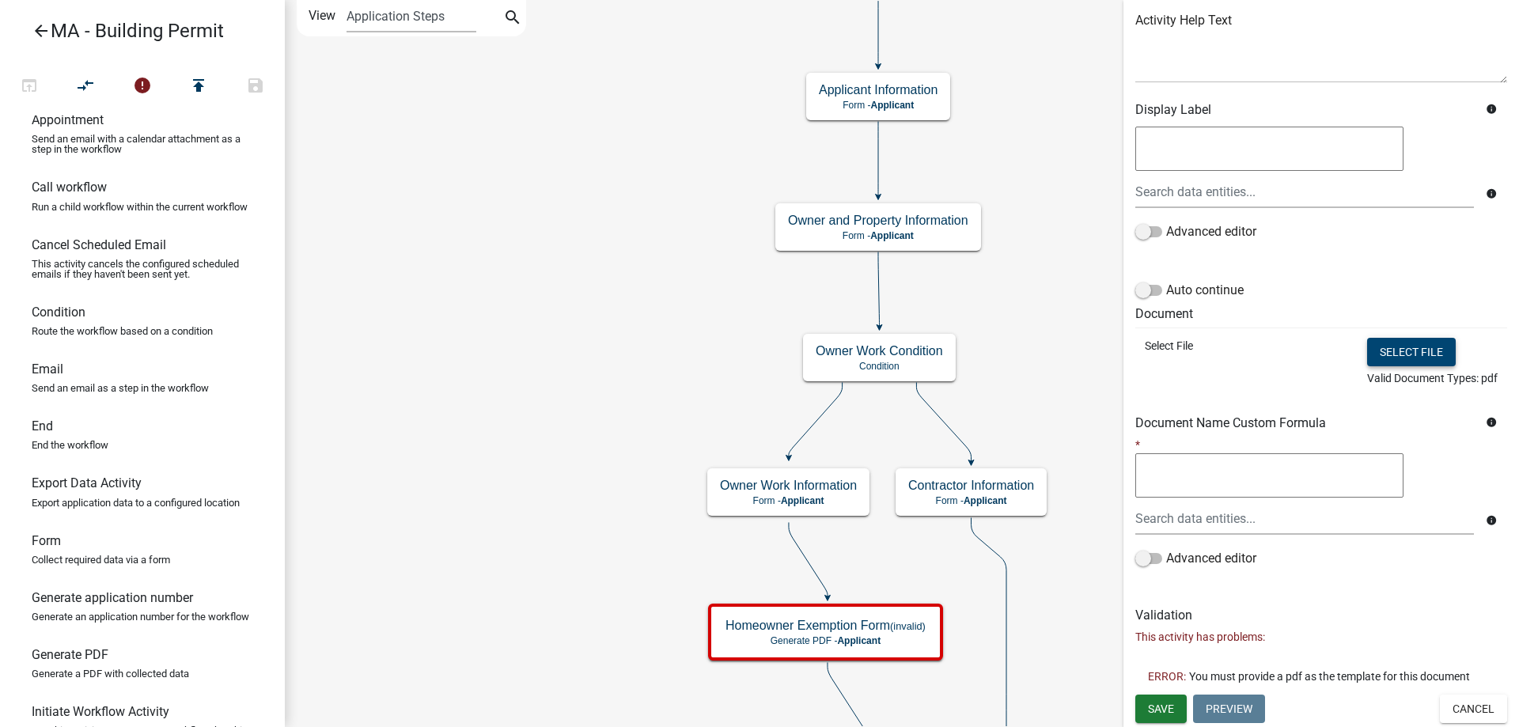
click at [1404, 360] on button "Select file" at bounding box center [1411, 352] width 89 height 28
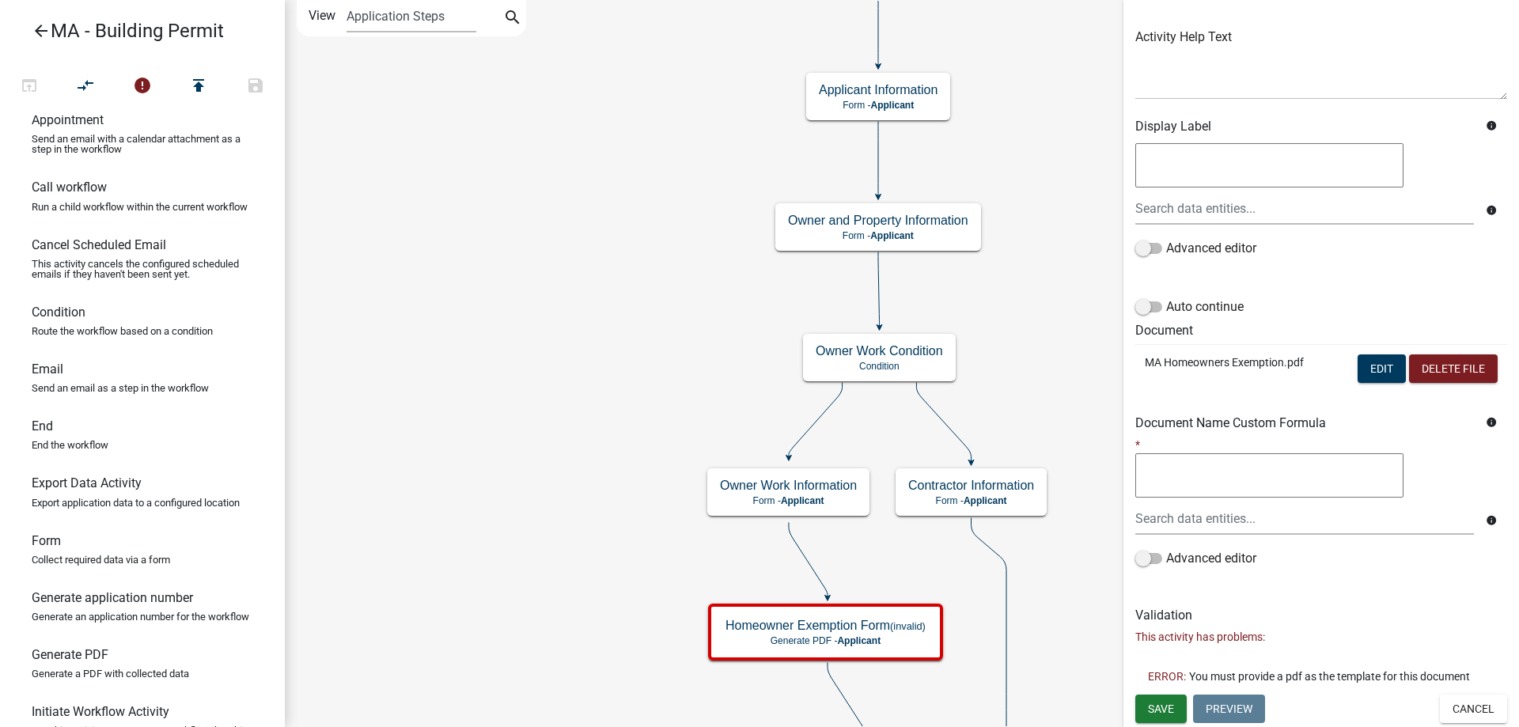
scroll to position [176, 0]
click at [1156, 710] on span "Save" at bounding box center [1161, 708] width 26 height 13
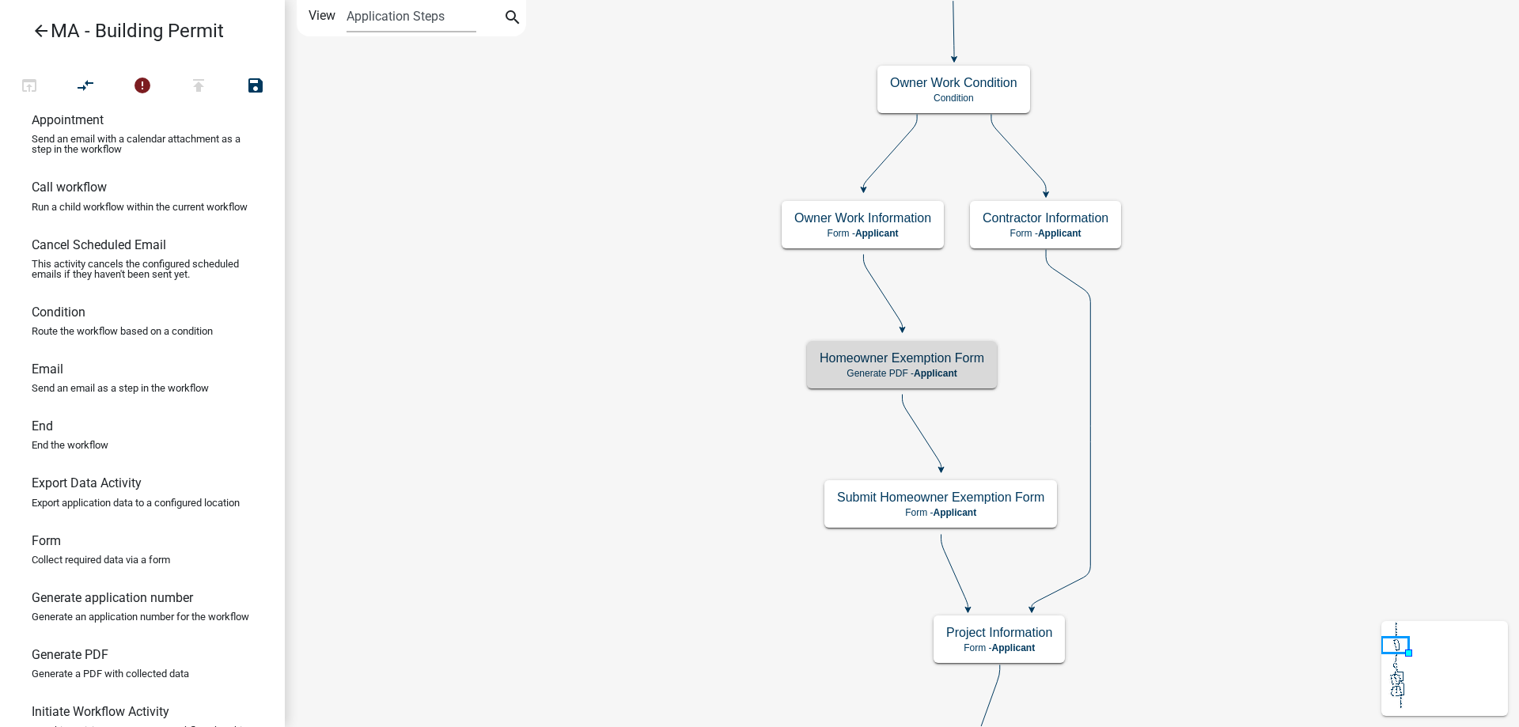
scroll to position [0, 0]
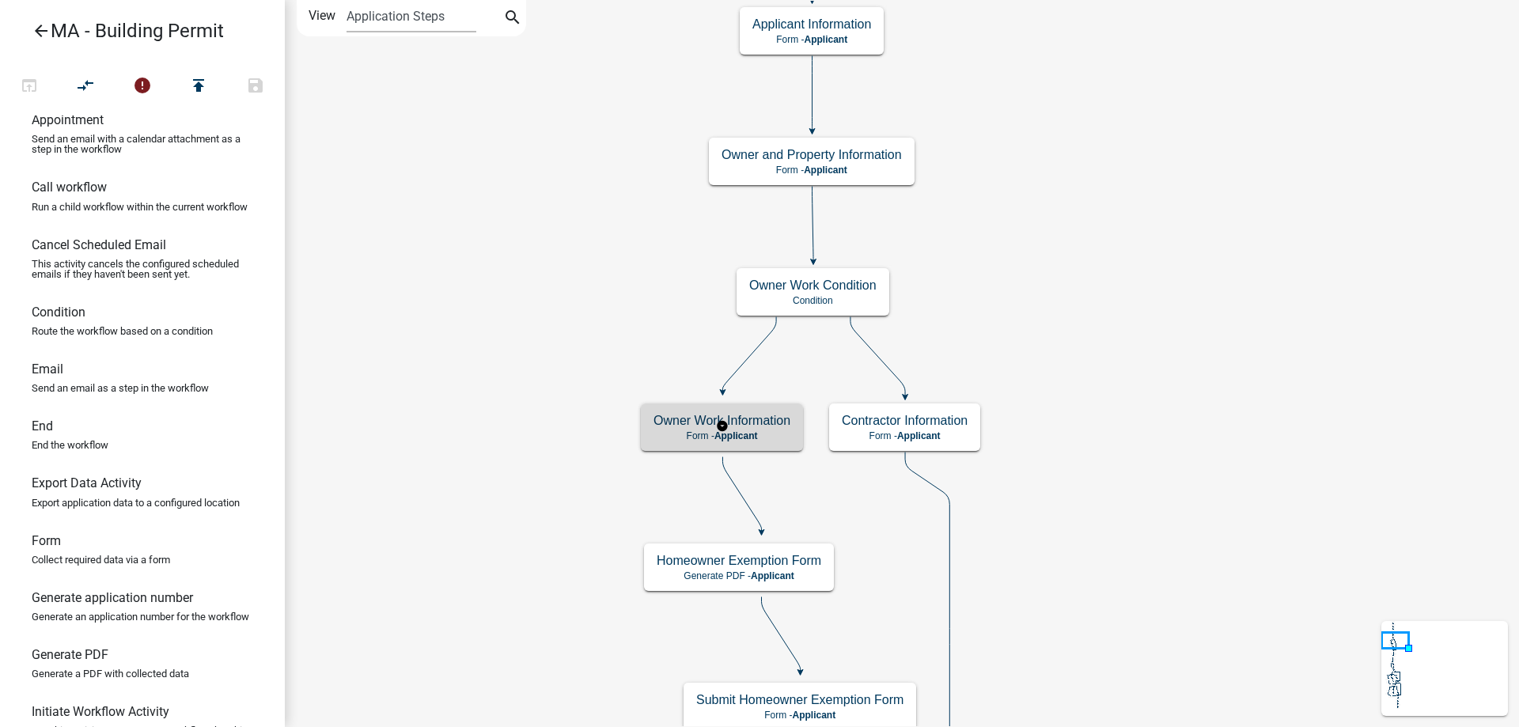
click at [671, 421] on h5 "Owner Work Information" at bounding box center [721, 420] width 137 height 15
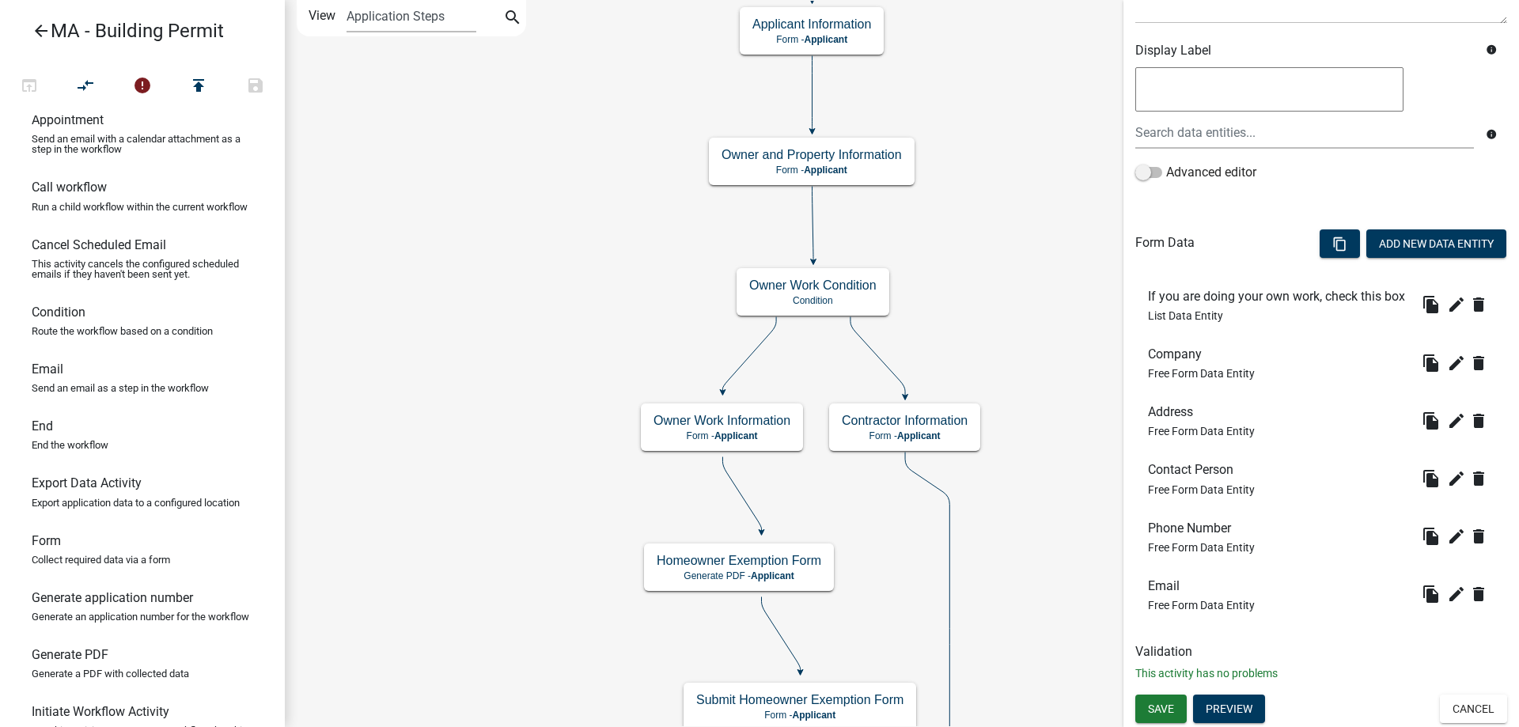
scroll to position [277, 0]
click at [1469, 314] on icon "delete" at bounding box center [1478, 304] width 19 height 19
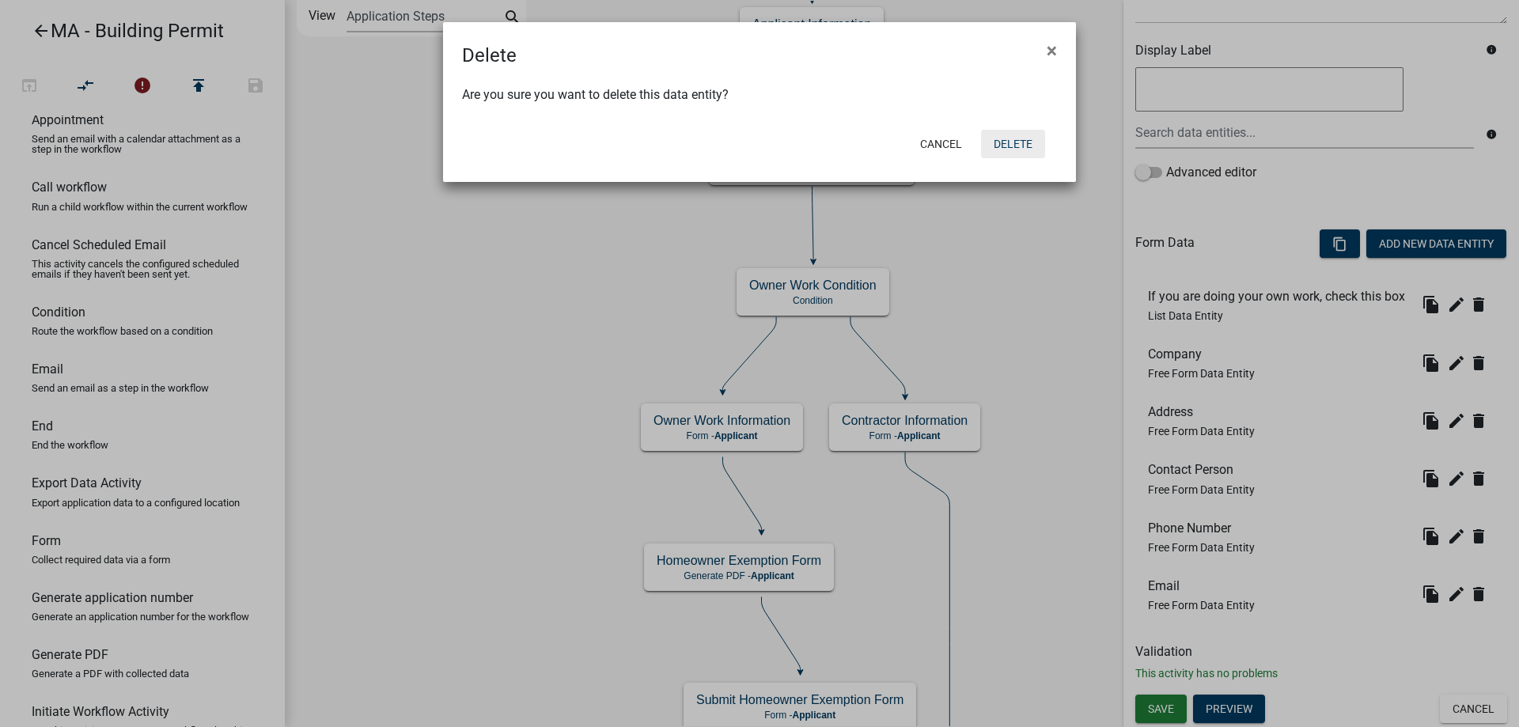
click at [1013, 147] on button "Delete" at bounding box center [1013, 144] width 64 height 28
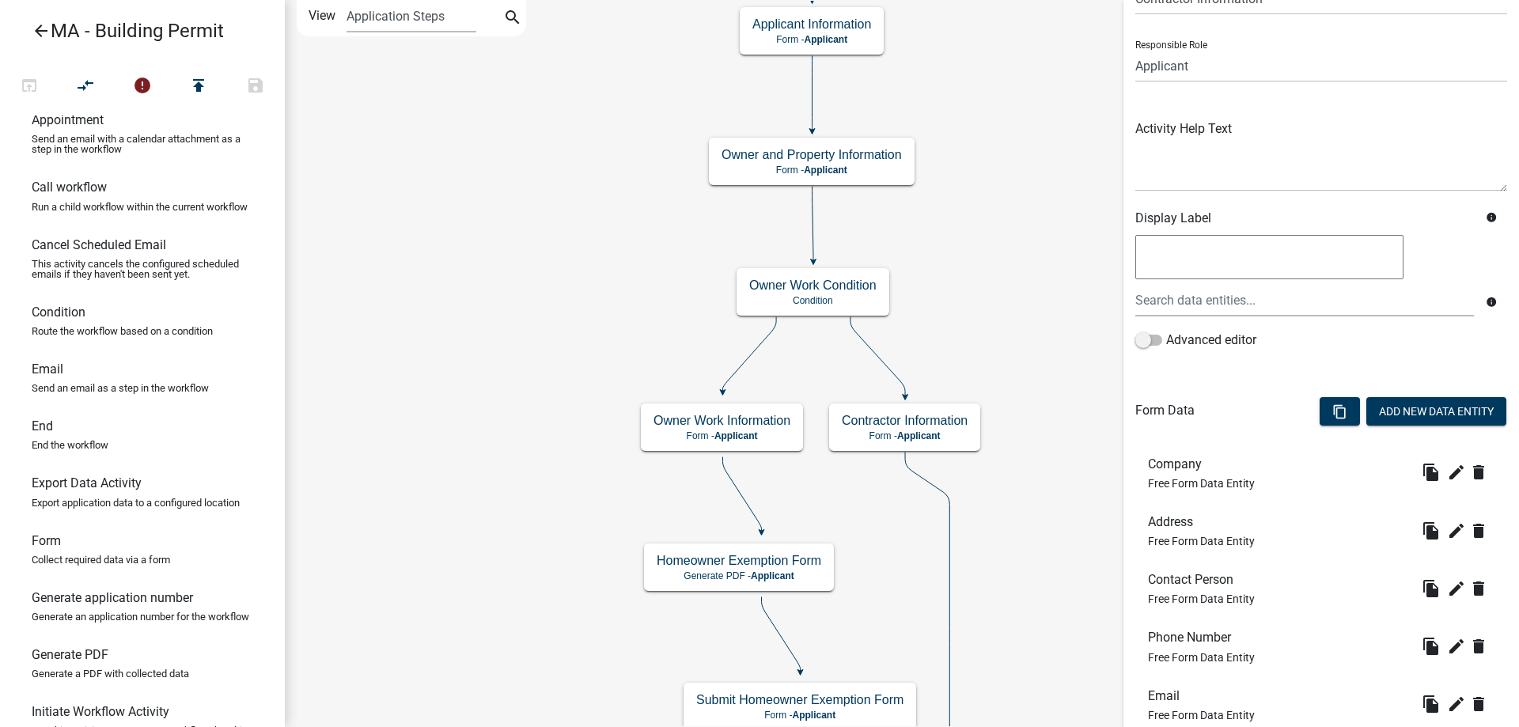
scroll to position [194, 0]
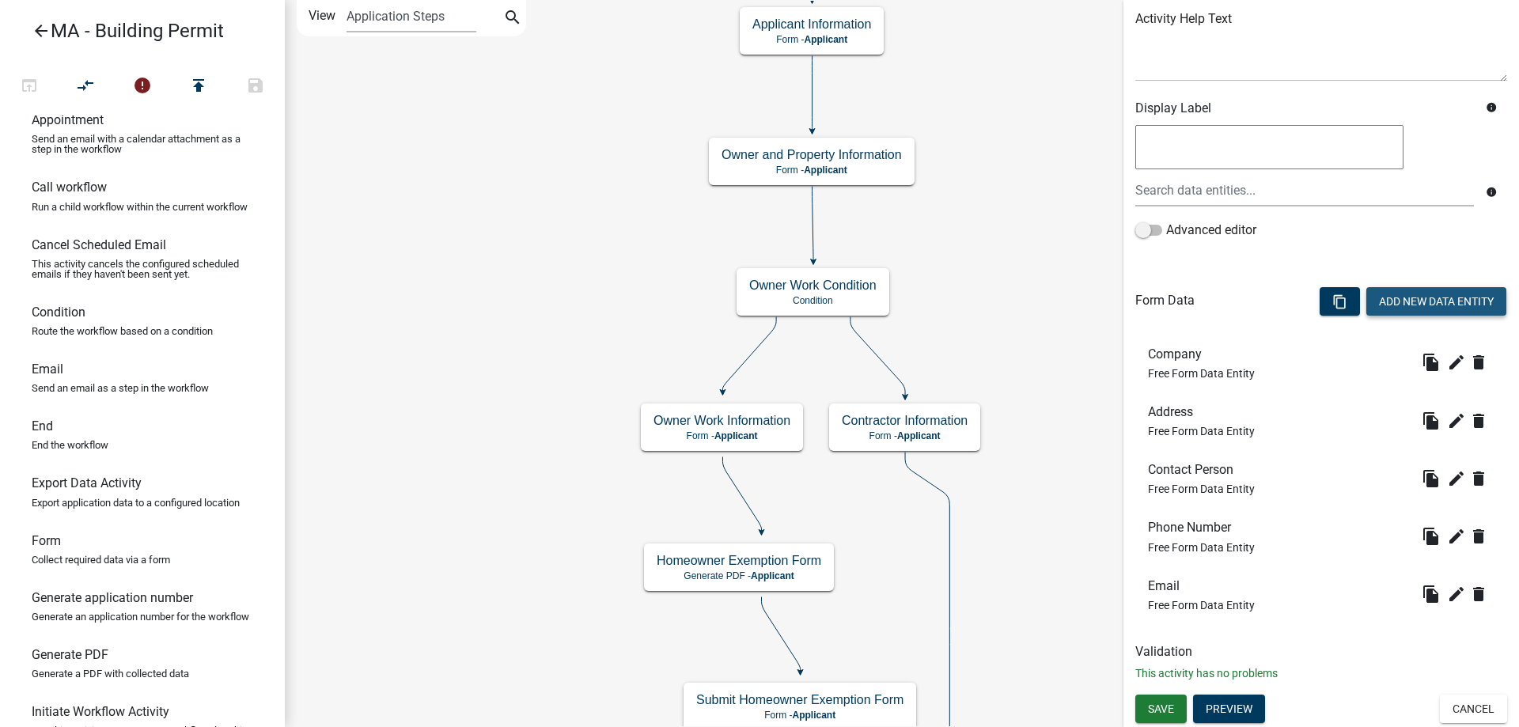
click at [1381, 301] on button "Add New Data Entity" at bounding box center [1436, 301] width 140 height 28
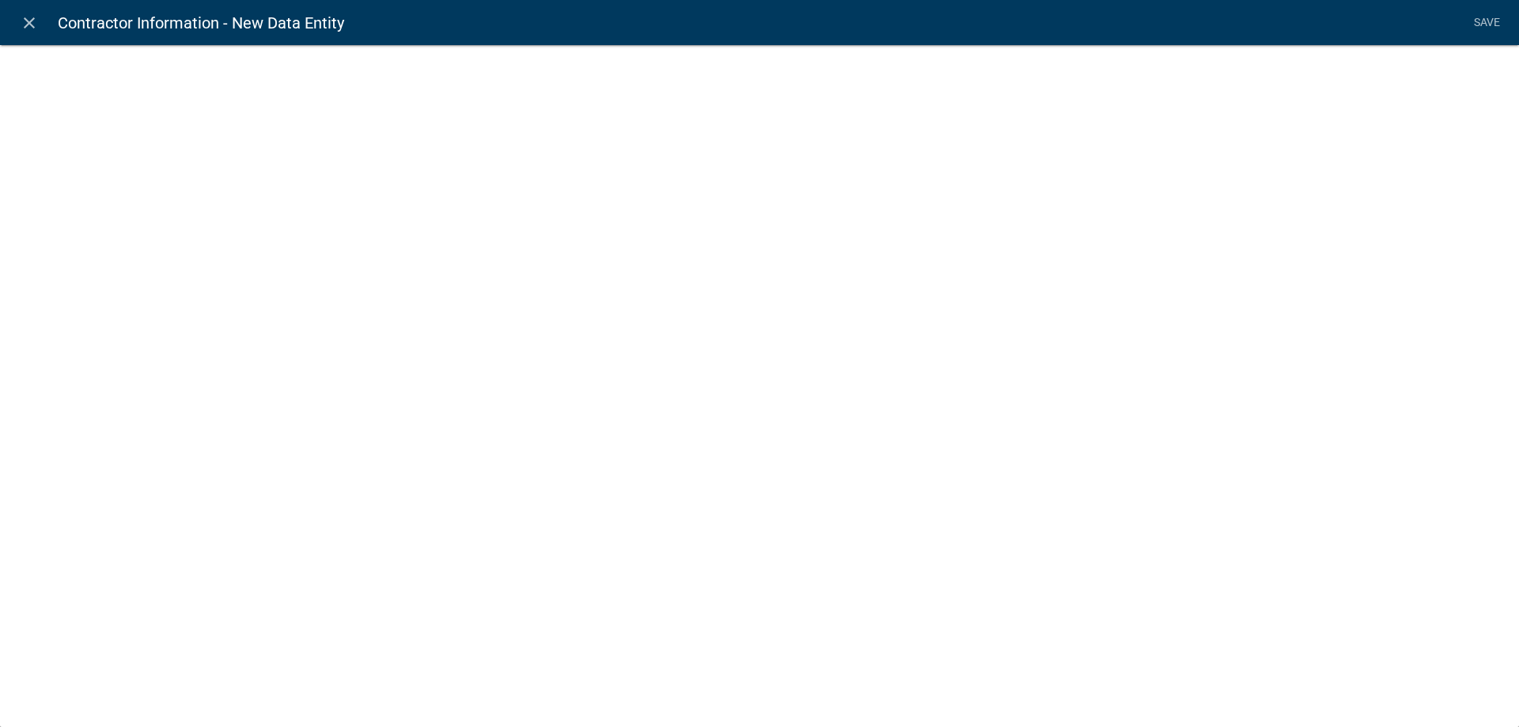
select select
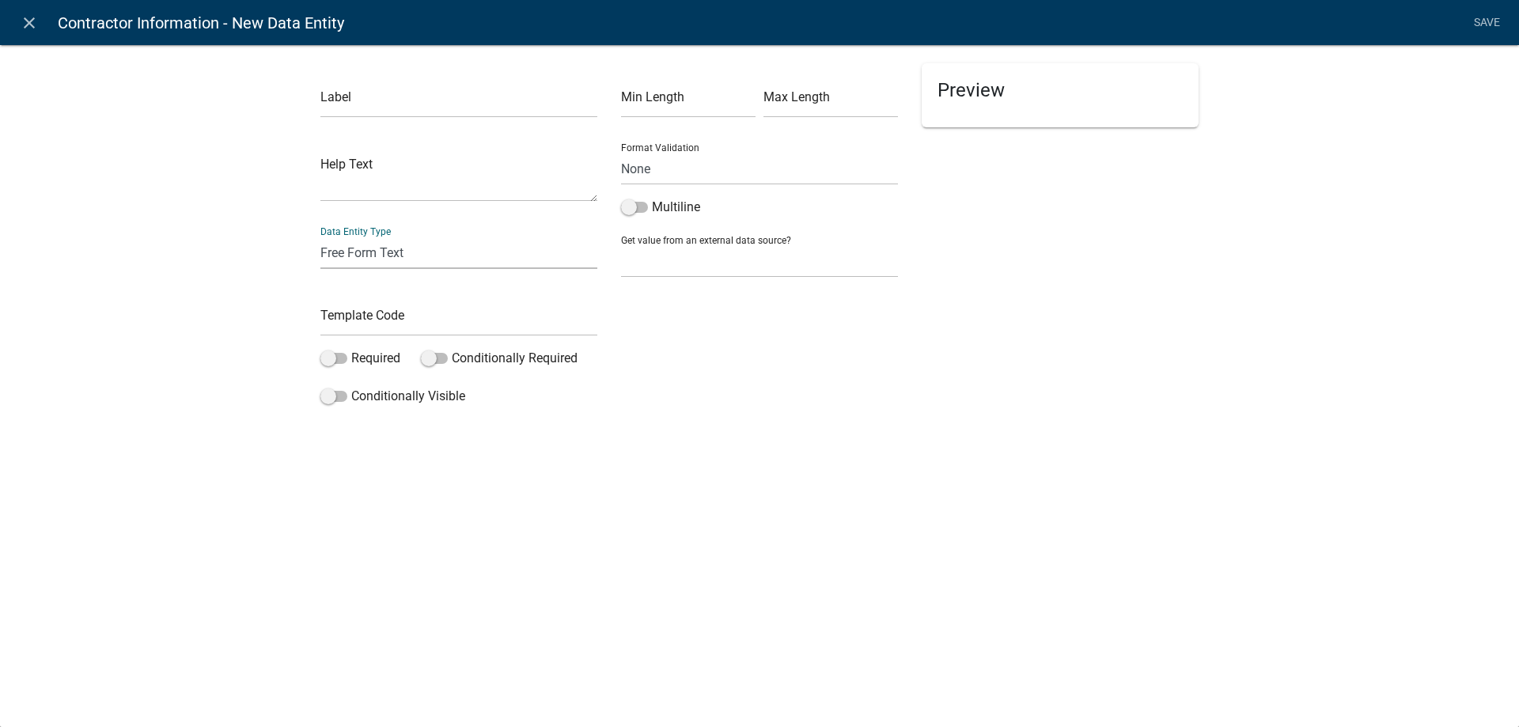
click at [351, 257] on select "Free Form Text Document Display Entity Value Fee Numeric Data Date Map Sketch D…" at bounding box center [458, 253] width 277 height 32
select select "select-contractor"
click at [320, 237] on select "Free Form Text Document Display Entity Value Fee Numeric Data Date Map Sketch D…" at bounding box center [458, 253] width 277 height 32
select select "select-contractor"
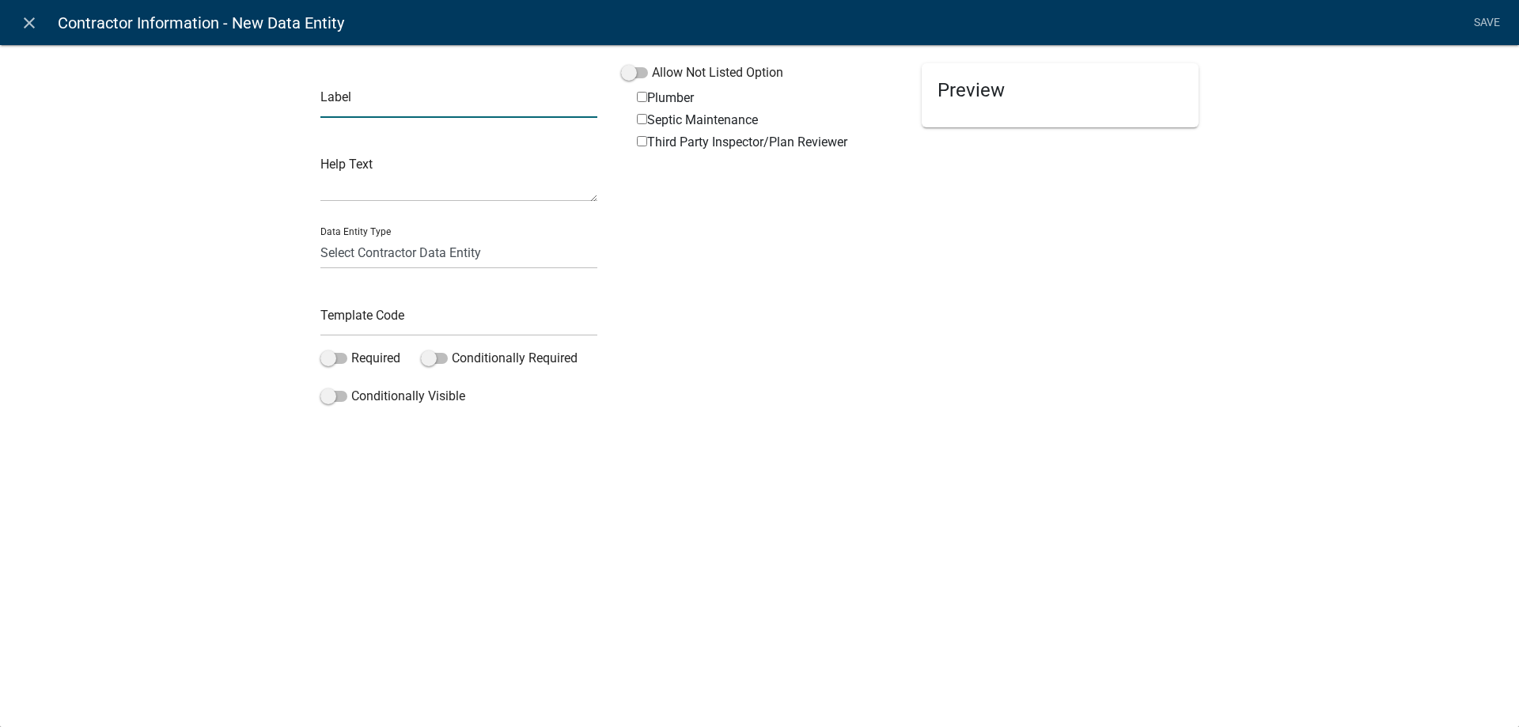
click at [370, 108] on input "text" at bounding box center [458, 101] width 277 height 32
click at [450, 100] on input "Select" at bounding box center [458, 101] width 277 height 32
type input "Select Home Improvement Contractor"
click at [677, 73] on label "Allow Not Listed Option" at bounding box center [702, 72] width 162 height 19
click at [652, 63] on input "Allow Not Listed Option" at bounding box center [652, 63] width 0 height 0
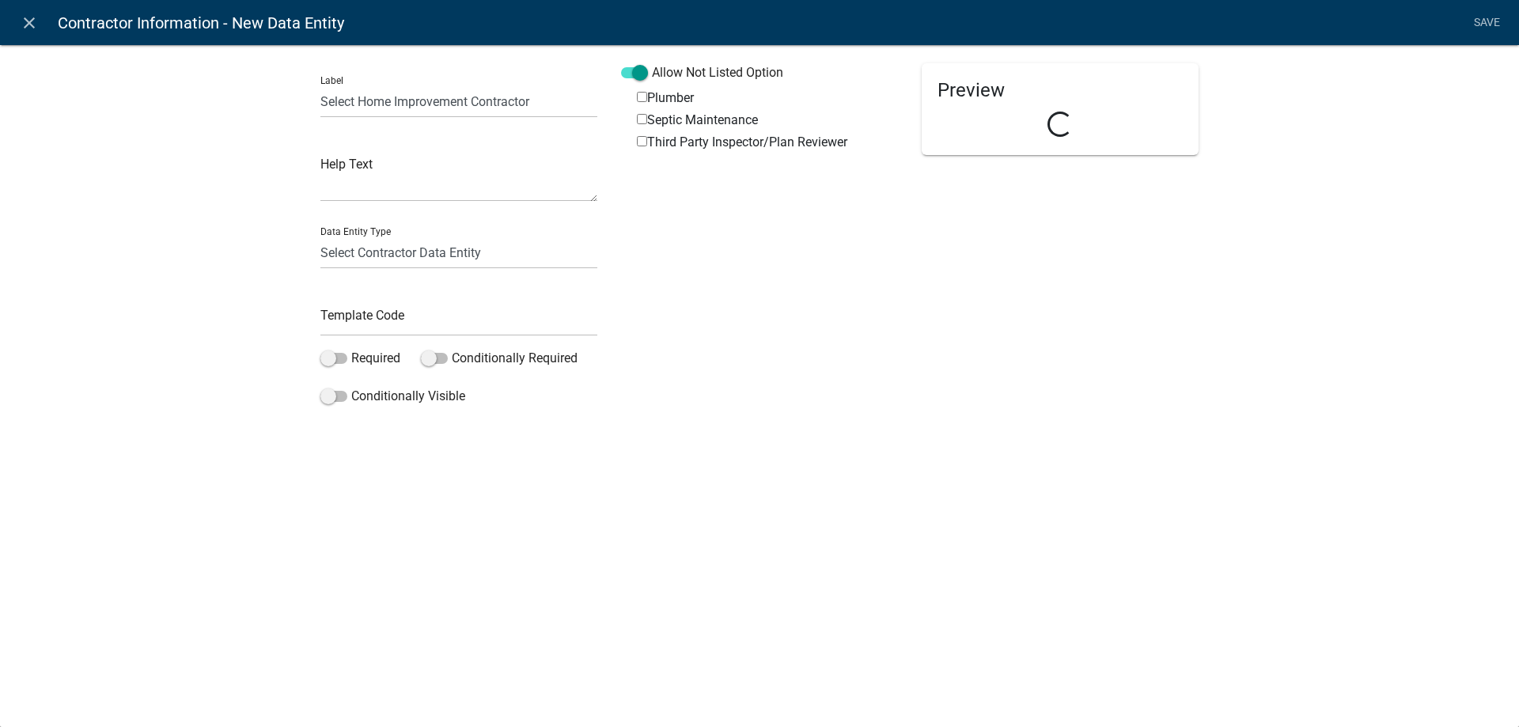
click at [670, 97] on label "Plumber" at bounding box center [665, 98] width 57 height 13
click at [647, 97] on input "Plumber" at bounding box center [642, 97] width 10 height 10
checkbox input "true"
click at [667, 114] on label "Septic Maintenance" at bounding box center [697, 120] width 121 height 13
click at [647, 114] on input "Septic Maintenance" at bounding box center [642, 119] width 10 height 10
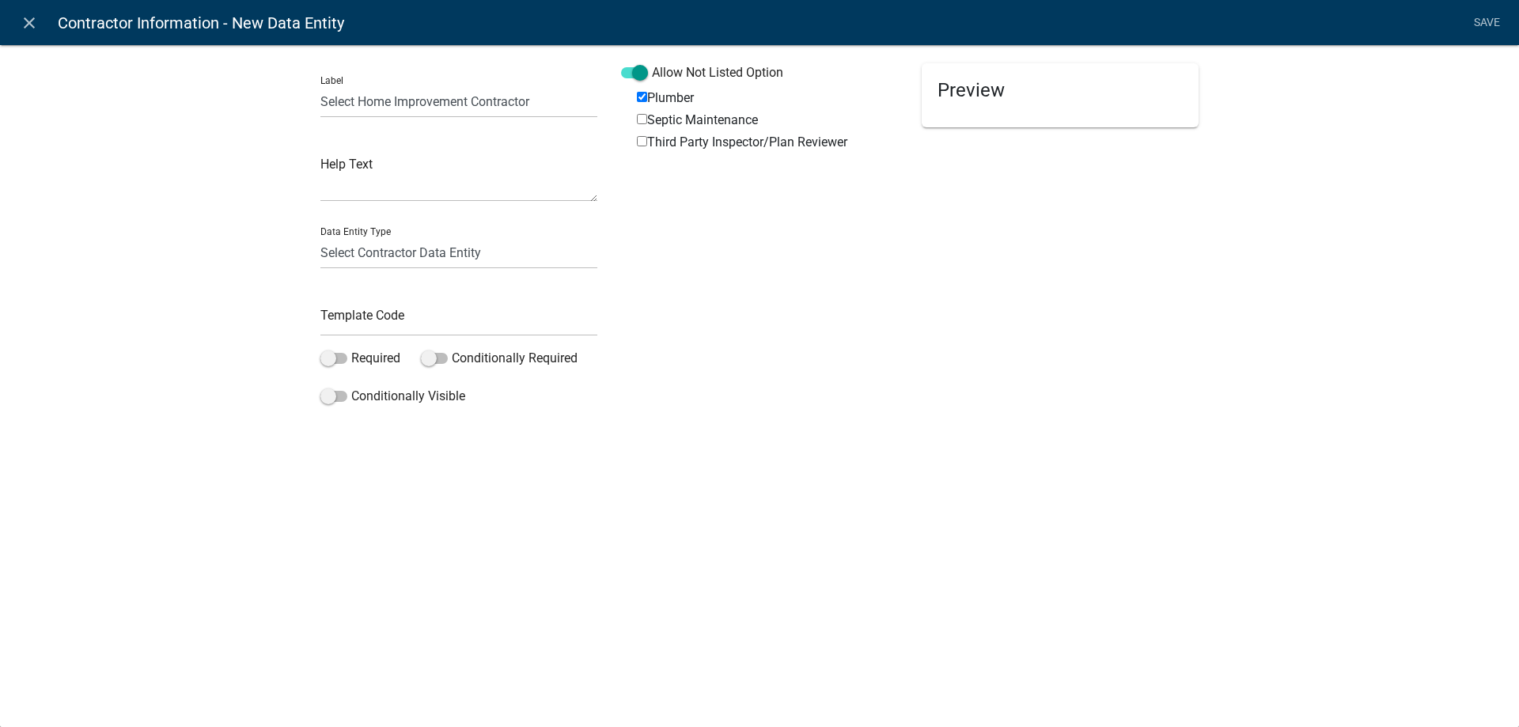
checkbox input "true"
click at [667, 136] on label "Third Party Inspector/Plan Reviewer" at bounding box center [742, 142] width 210 height 13
click at [647, 136] on input "Third Party Inspector/Plan Reviewer" at bounding box center [642, 141] width 10 height 10
checkbox input "true"
click at [475, 316] on input "text" at bounding box center [458, 320] width 277 height 32
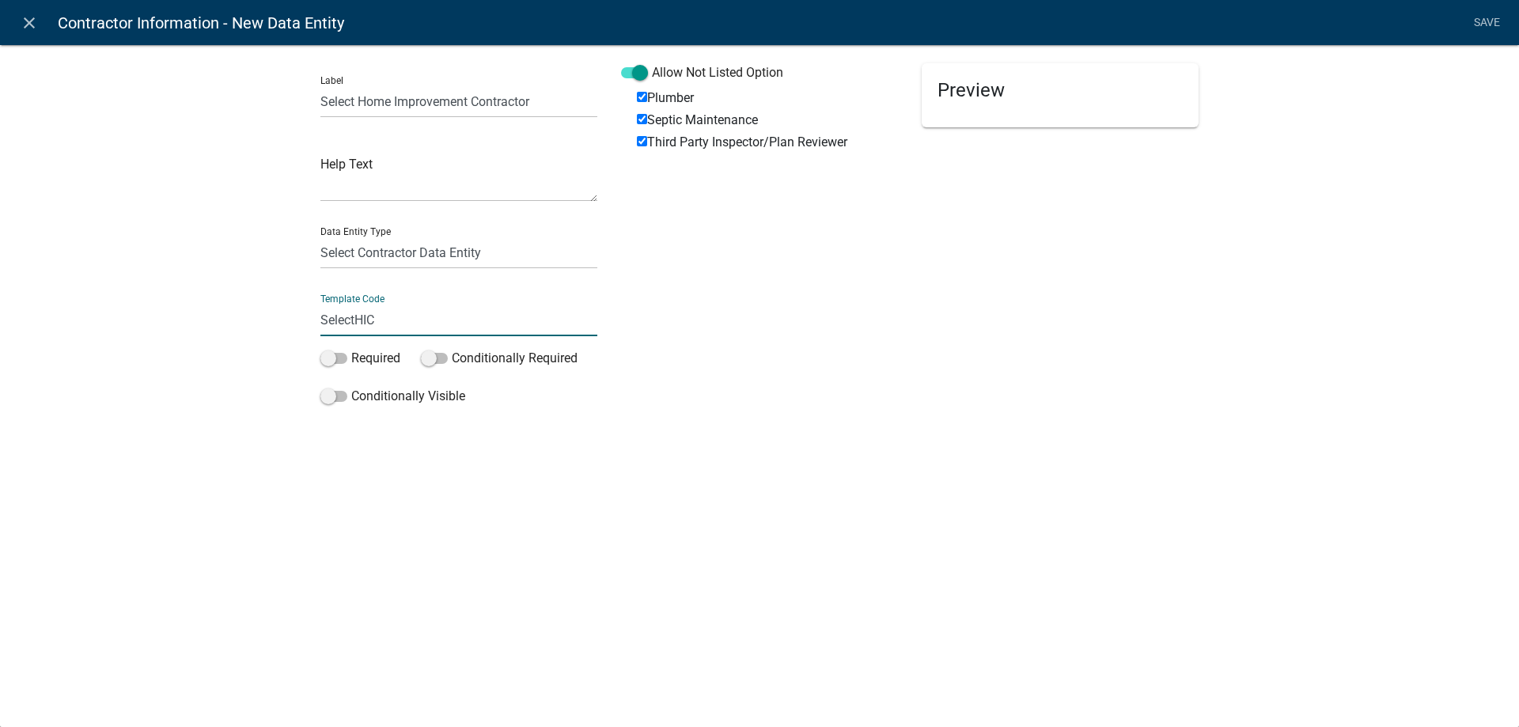
type input "SelectHIC"
click at [253, 336] on div "Label Select Home Improvement Contractor Help Text Data Entity Type Free Form T…" at bounding box center [759, 254] width 1519 height 471
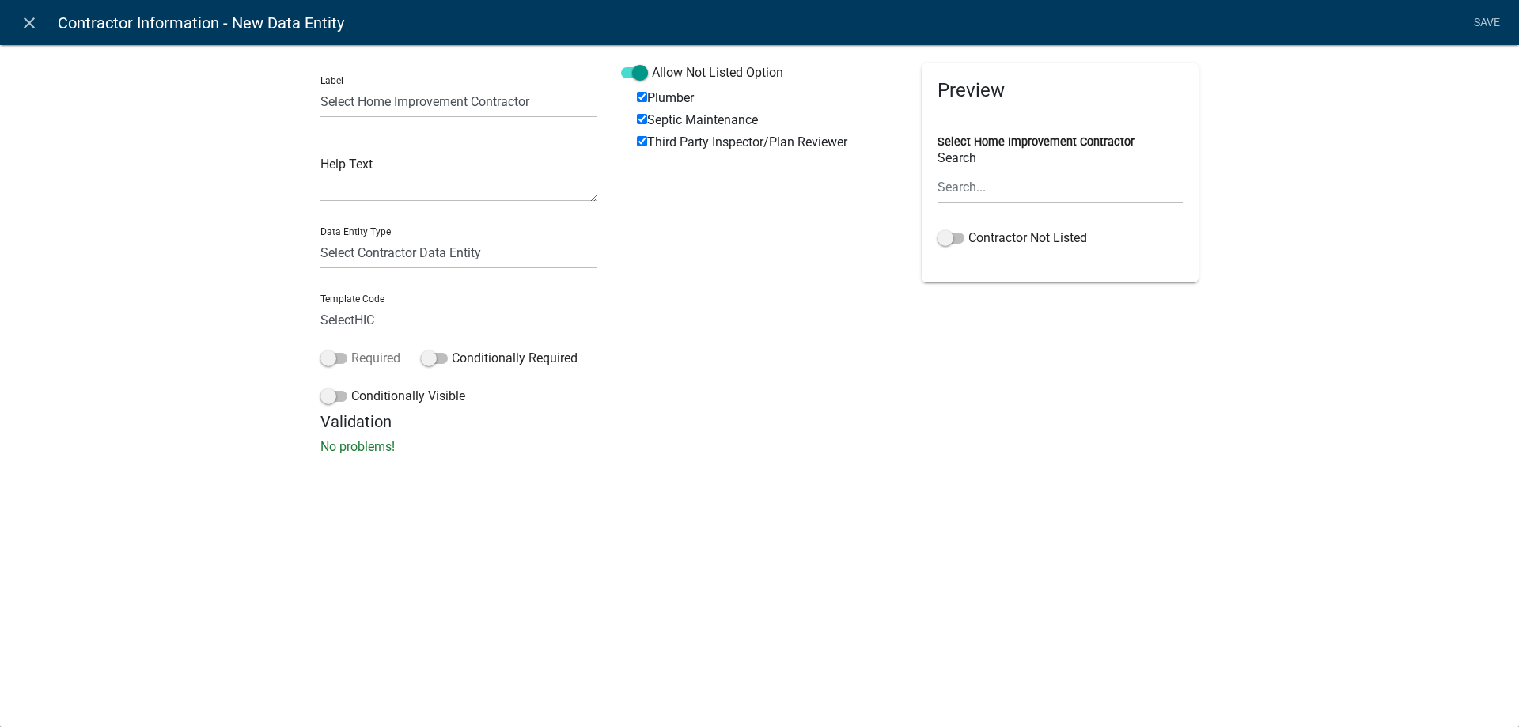
click at [358, 359] on label "Required" at bounding box center [360, 358] width 80 height 19
click at [351, 349] on input "Required" at bounding box center [351, 349] width 0 height 0
click at [1482, 27] on link "Save" at bounding box center [1487, 23] width 40 height 30
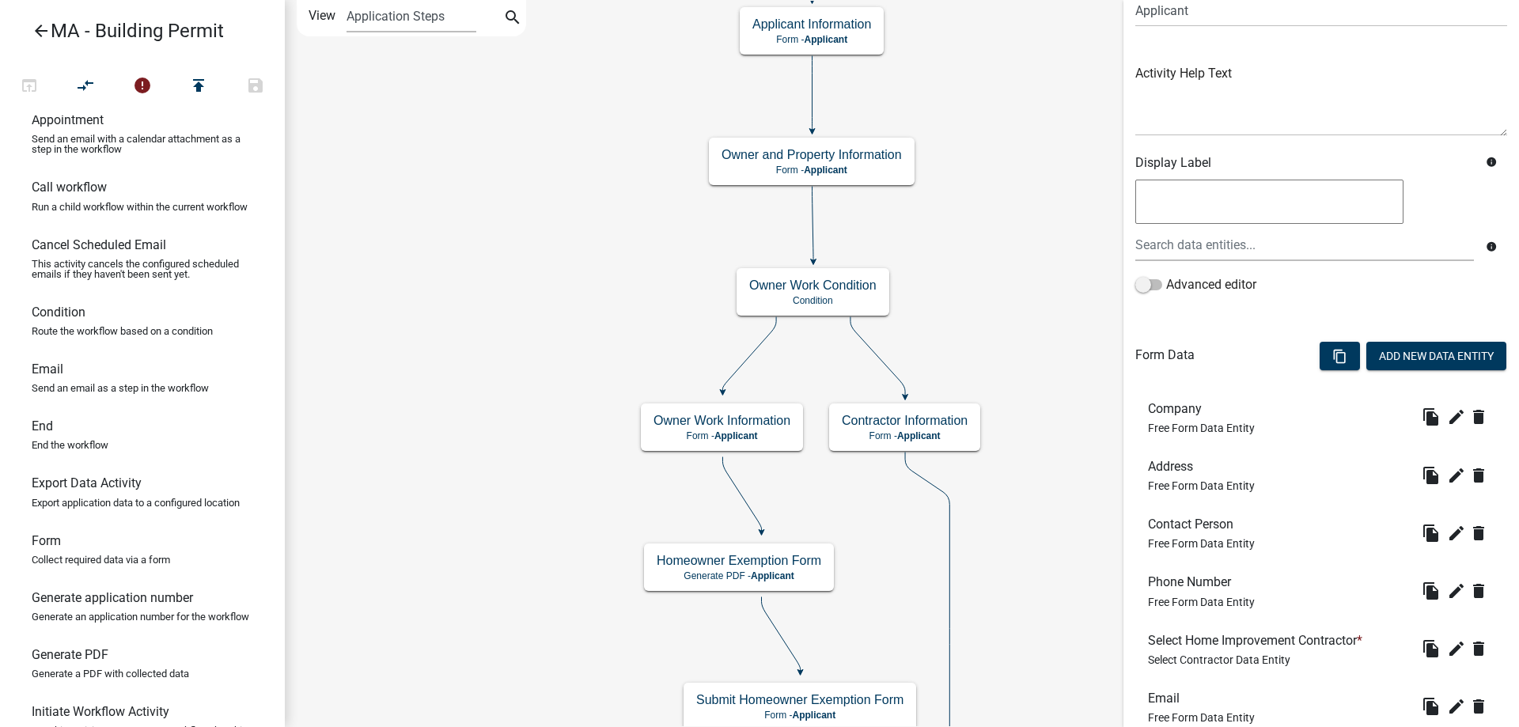
scroll to position [252, 0]
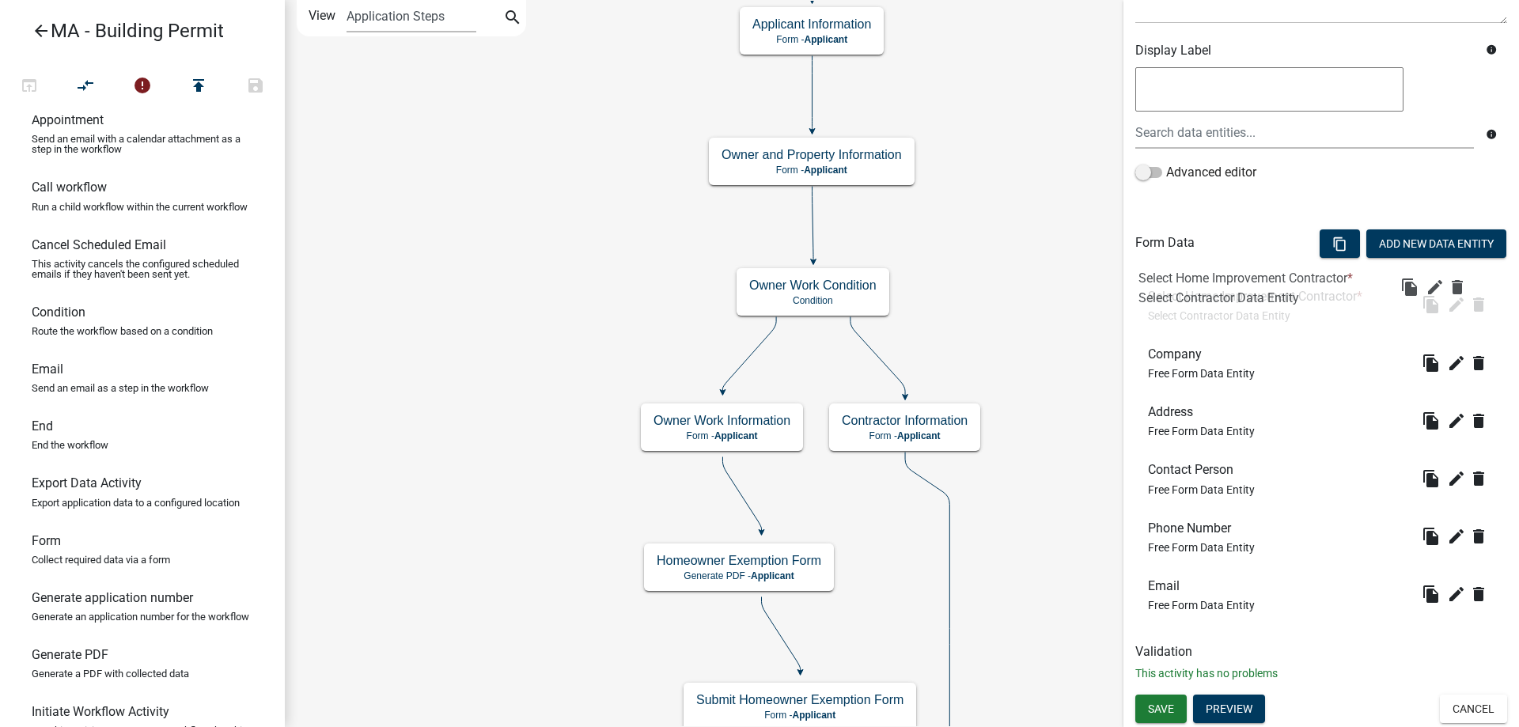
drag, startPoint x: 1267, startPoint y: 434, endPoint x: 1260, endPoint y: 293, distance: 141.0
click at [1410, 243] on button "Add New Data Entity" at bounding box center [1436, 243] width 140 height 28
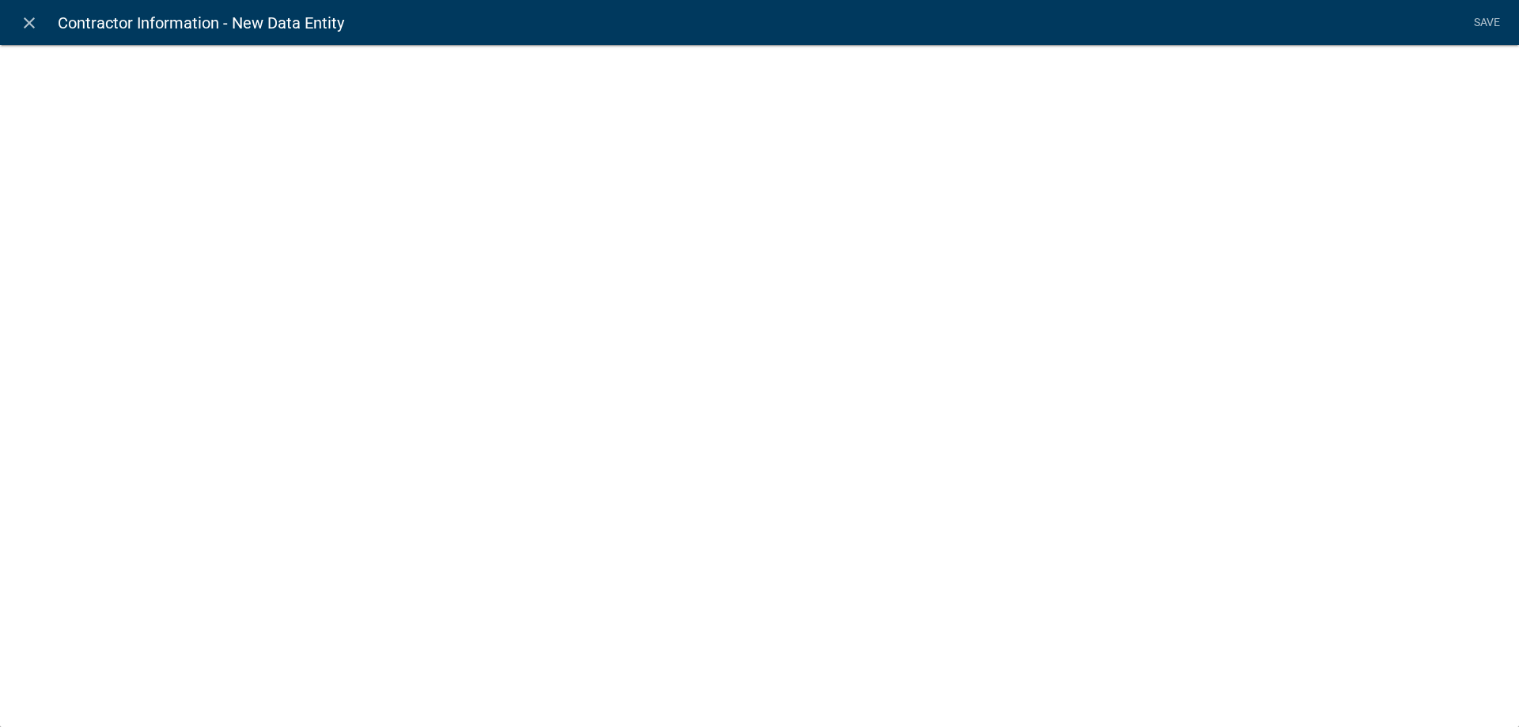
select select
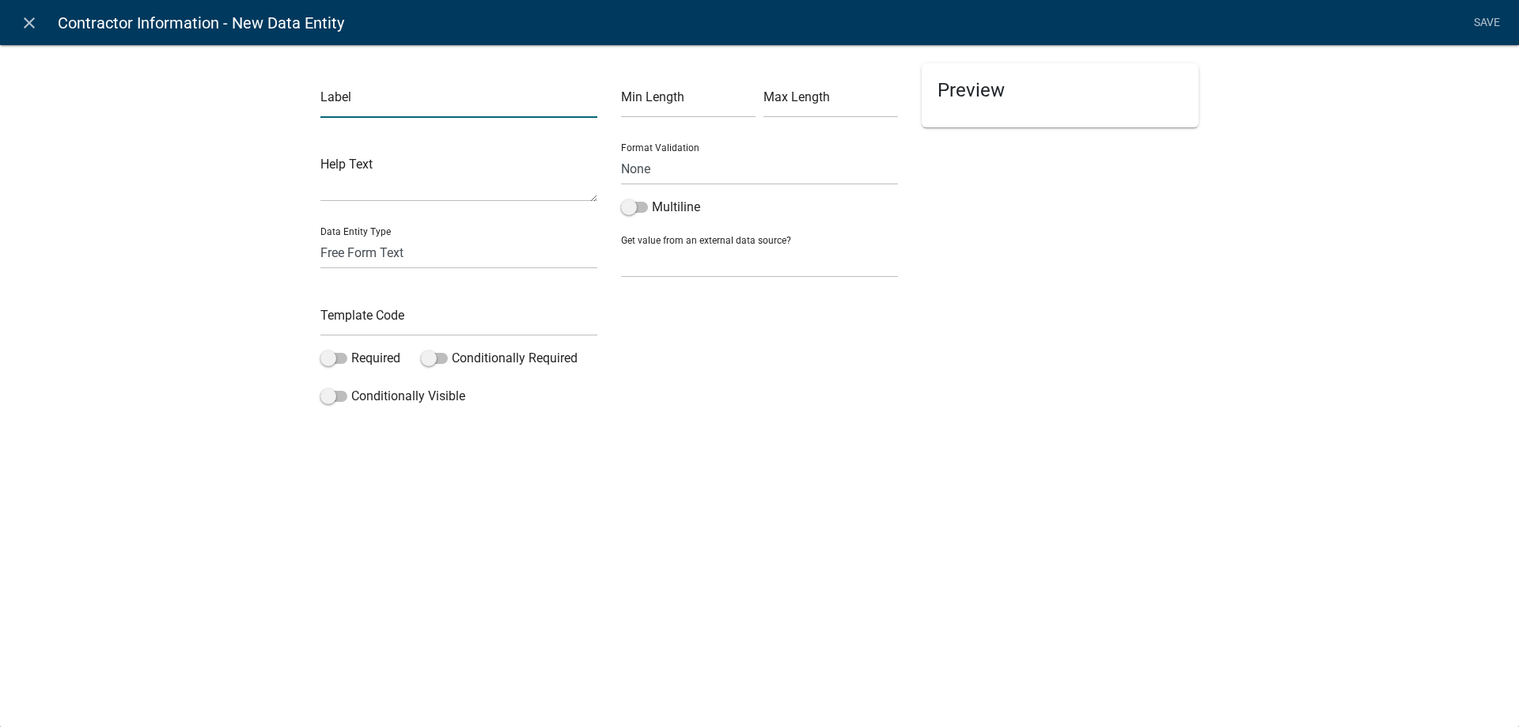
click at [384, 104] on input "text" at bounding box center [458, 101] width 277 height 32
type input "Select Construction Supervisor"
click at [367, 315] on input "text" at bounding box center [458, 320] width 277 height 32
type input "SelectCSL"
click at [401, 263] on select "Free Form Text Document Display Entity Value Fee Numeric Data Date Map Sketch D…" at bounding box center [458, 253] width 277 height 32
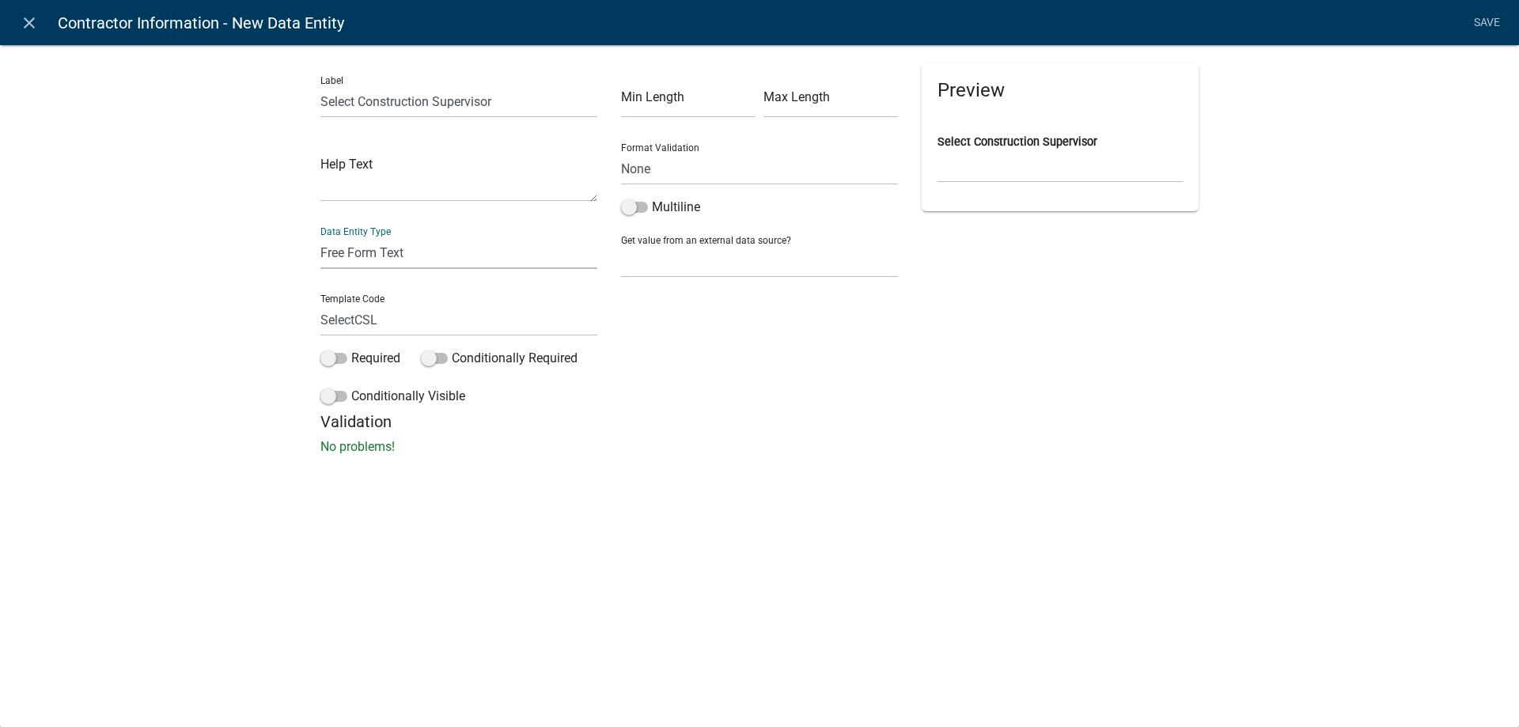
select select "select-contractor"
click at [320, 237] on select "Free Form Text Document Display Entity Value Fee Numeric Data Date Map Sketch D…" at bounding box center [458, 253] width 277 height 32
select select "select-contractor"
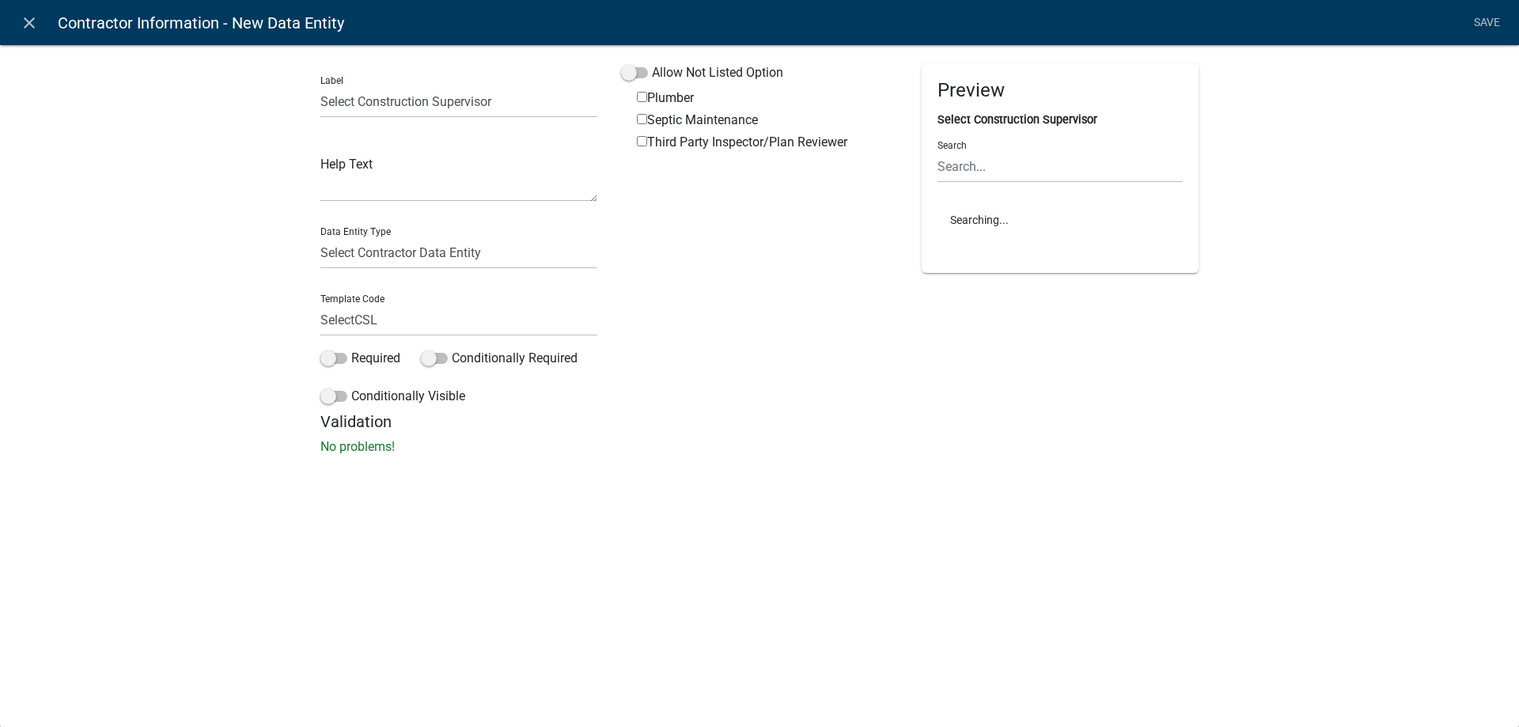
click at [683, 51] on div "Label Select Construction Supervisor Help Text Data Entity Type Free Form Text …" at bounding box center [759, 254] width 1519 height 471
click at [665, 70] on label "Allow Not Listed Option" at bounding box center [702, 72] width 162 height 19
click at [652, 63] on input "Allow Not Listed Option" at bounding box center [652, 63] width 0 height 0
click at [665, 100] on label "Plumber" at bounding box center [665, 98] width 57 height 13
click at [647, 100] on input "Plumber" at bounding box center [642, 97] width 10 height 10
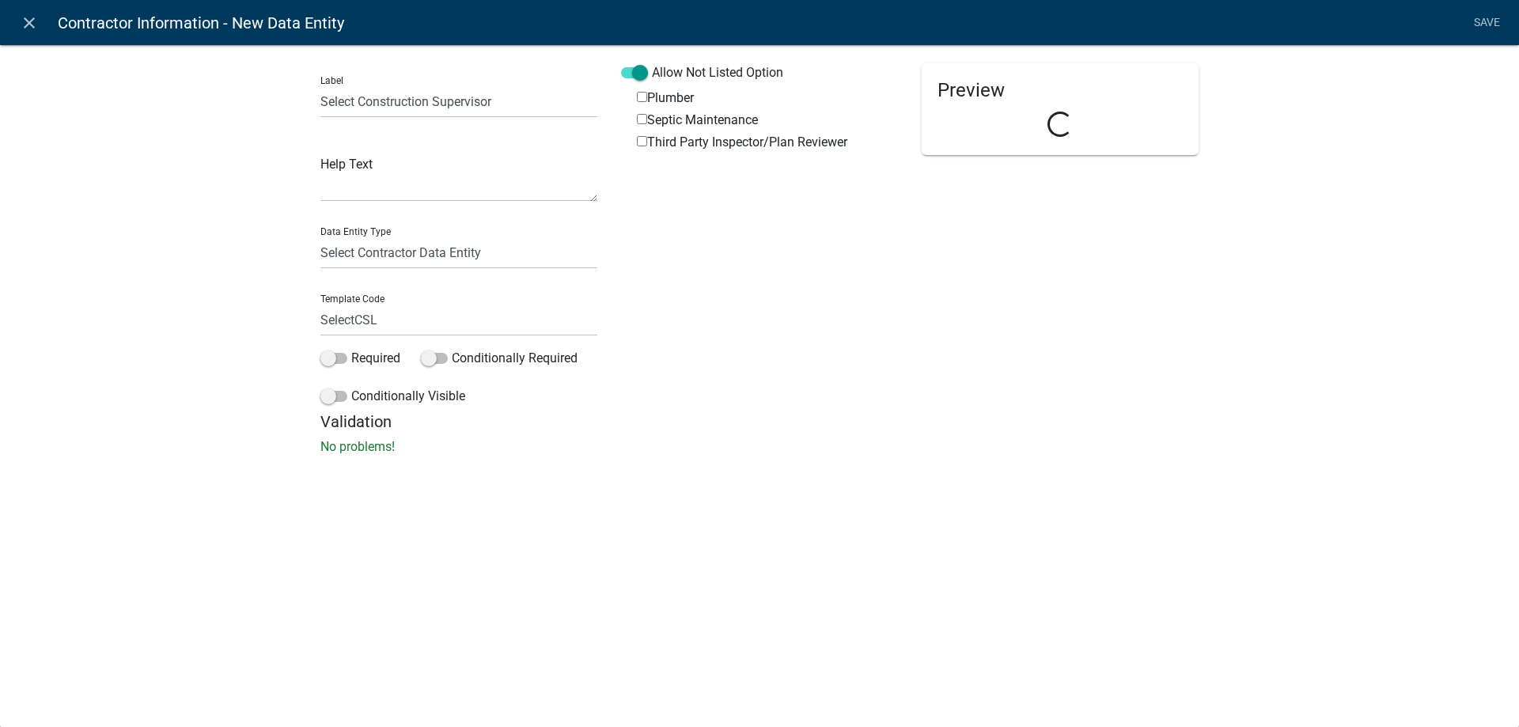
checkbox input "true"
click at [662, 117] on label "Septic Maintenance" at bounding box center [697, 120] width 121 height 13
click at [647, 117] on input "Septic Maintenance" at bounding box center [642, 119] width 10 height 10
checkbox input "true"
click at [681, 142] on label "Third Party Inspector/Plan Reviewer" at bounding box center [742, 142] width 210 height 13
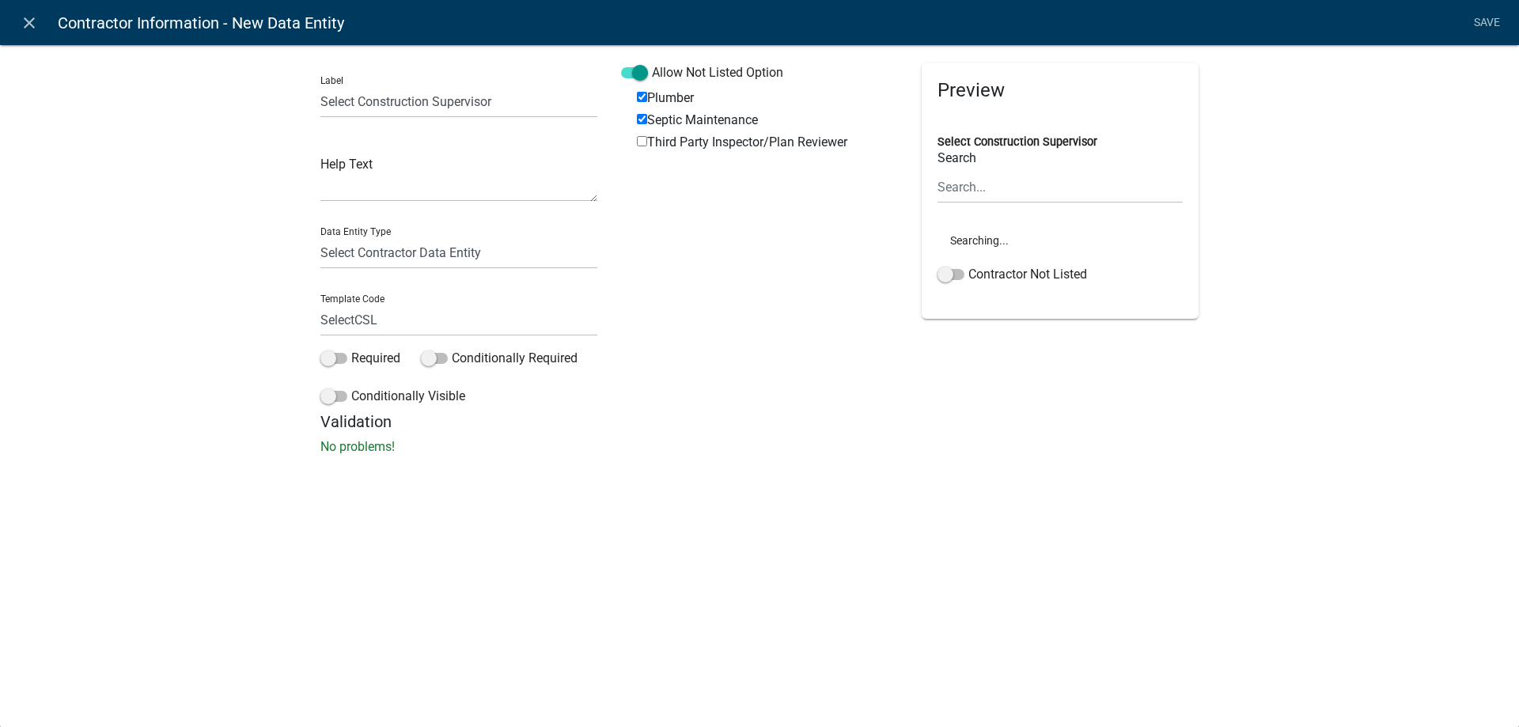
click at [647, 142] on input "Third Party Inspector/Plan Reviewer" at bounding box center [642, 141] width 10 height 10
checkbox input "true"
click at [1477, 27] on link "Save" at bounding box center [1487, 23] width 40 height 30
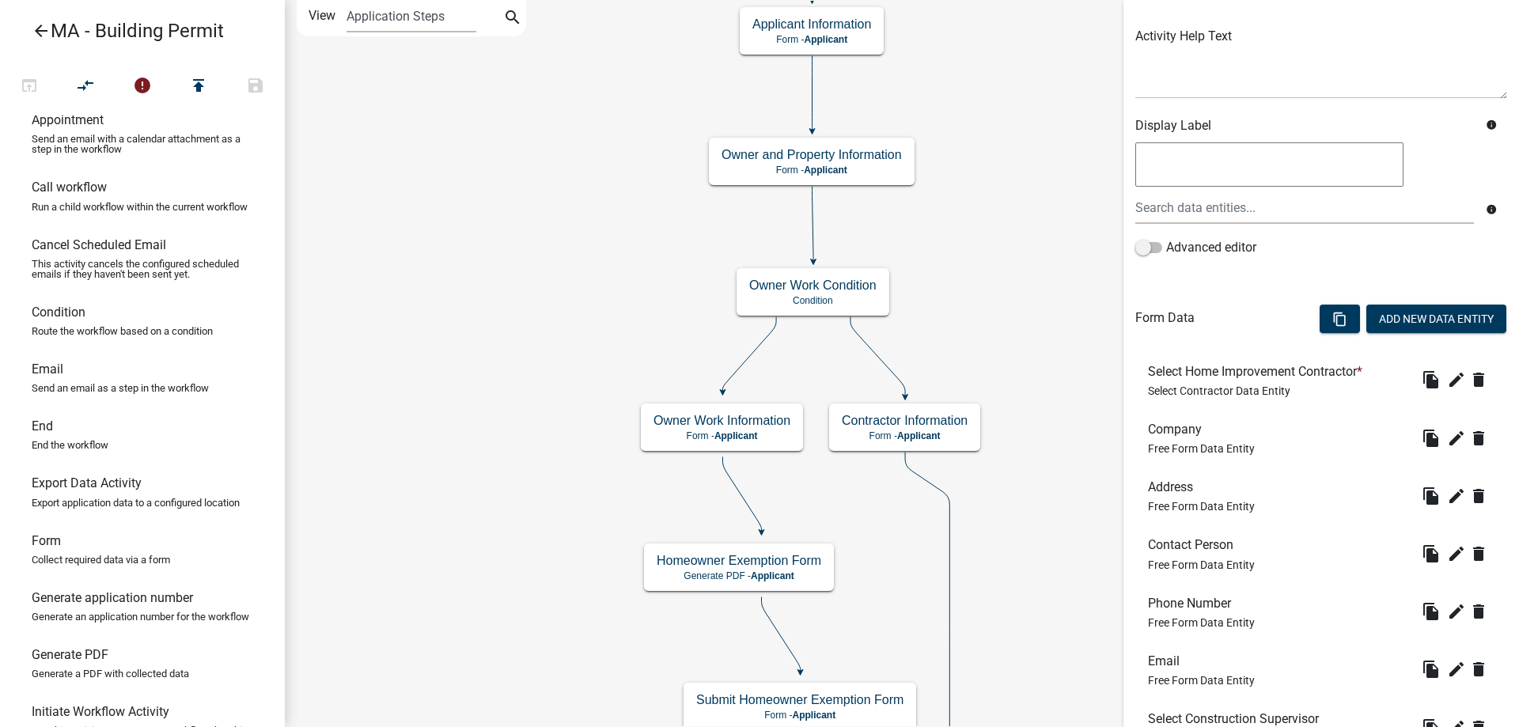
scroll to position [309, 0]
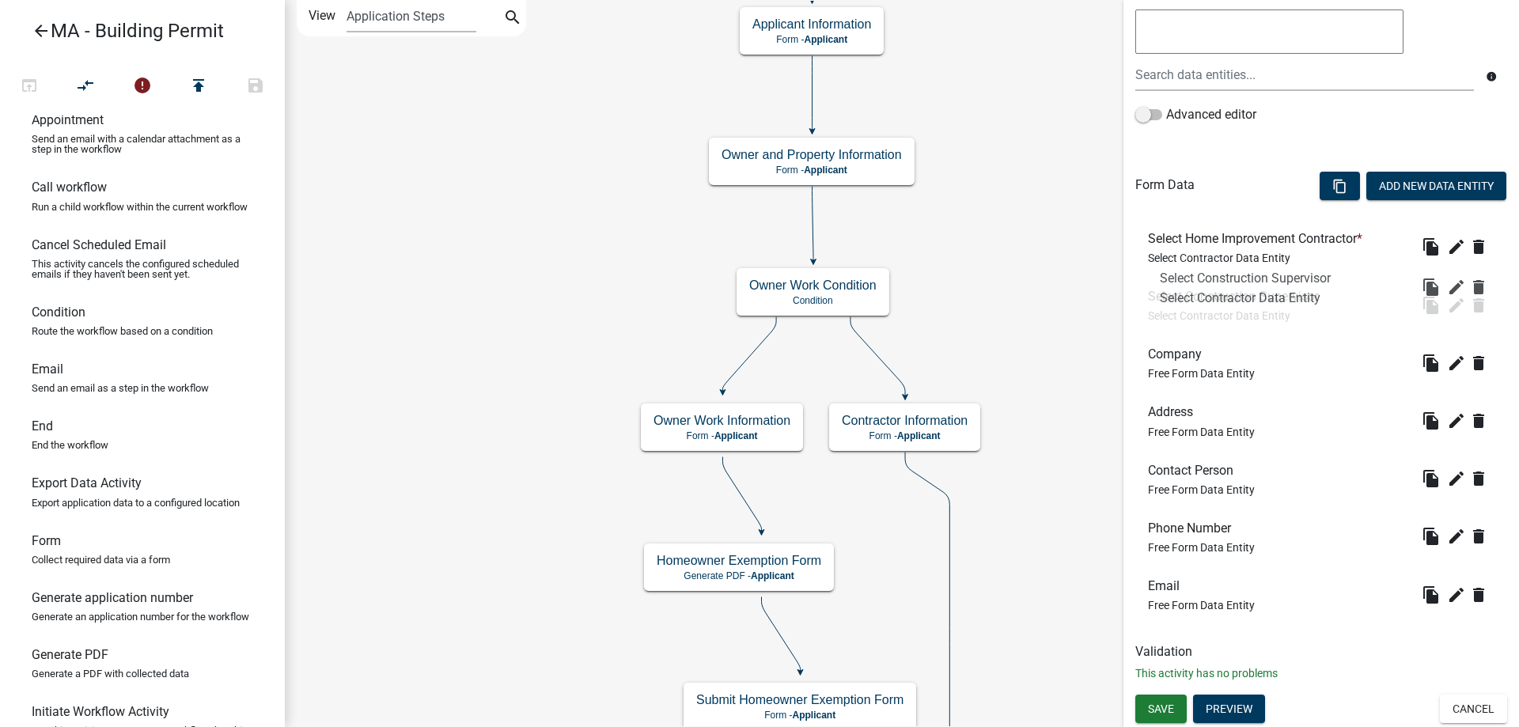
drag, startPoint x: 1244, startPoint y: 603, endPoint x: 1255, endPoint y: 294, distance: 308.7
click at [1447, 247] on icon "edit" at bounding box center [1456, 246] width 19 height 19
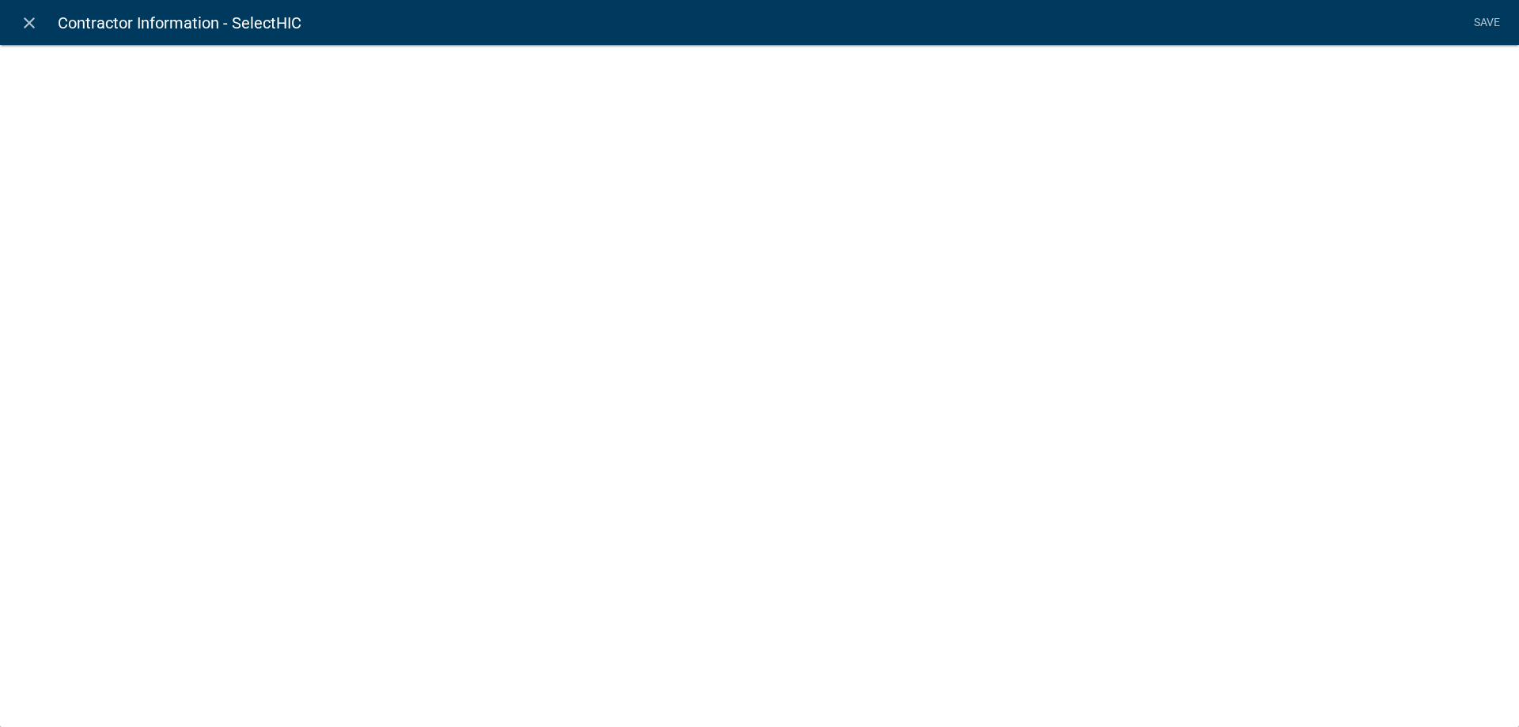
select select "select-contractor"
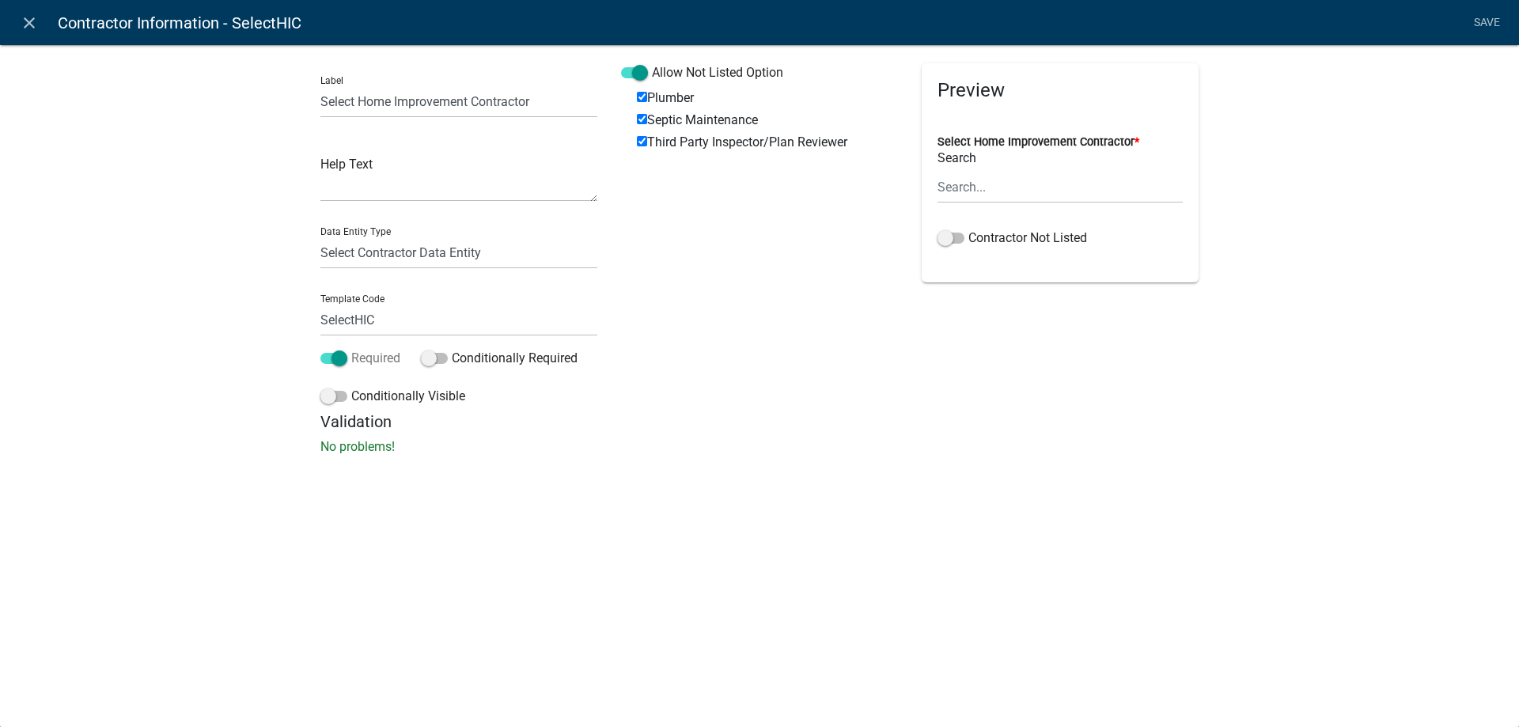
click at [353, 362] on label "Required" at bounding box center [360, 358] width 80 height 19
click at [351, 349] on input "Required" at bounding box center [351, 349] width 0 height 0
click at [1467, 24] on link "Save" at bounding box center [1487, 23] width 40 height 30
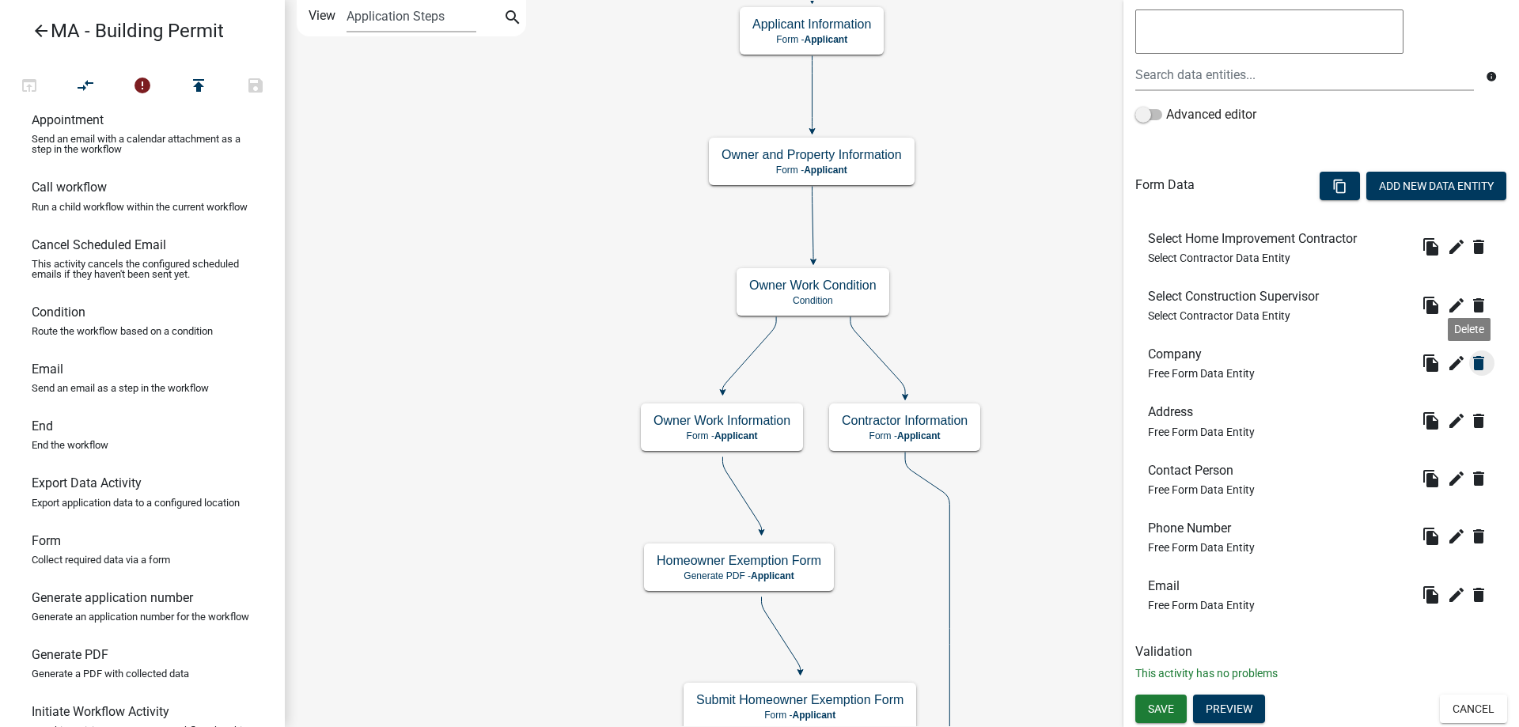
click at [1469, 360] on icon "delete" at bounding box center [1478, 363] width 19 height 19
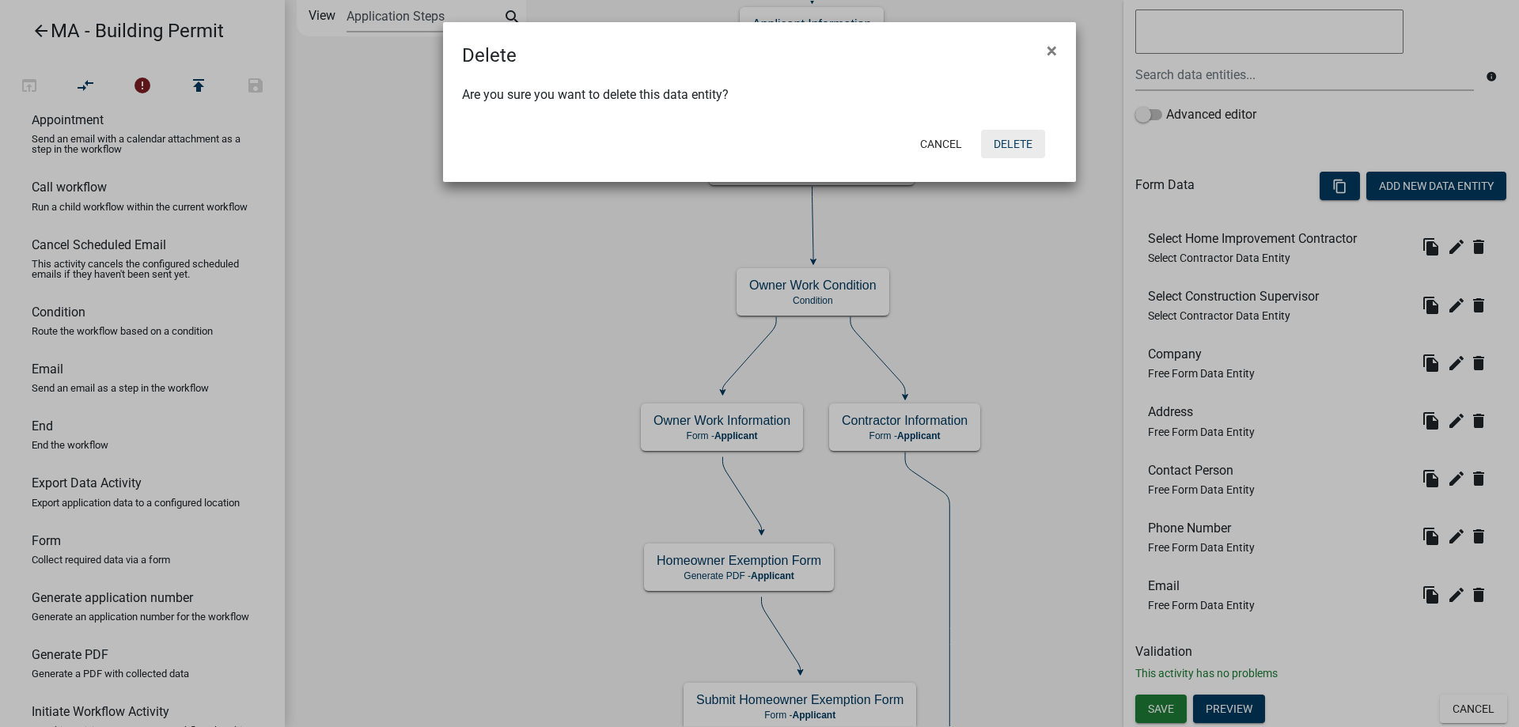
click at [1006, 157] on button "Delete" at bounding box center [1013, 144] width 64 height 28
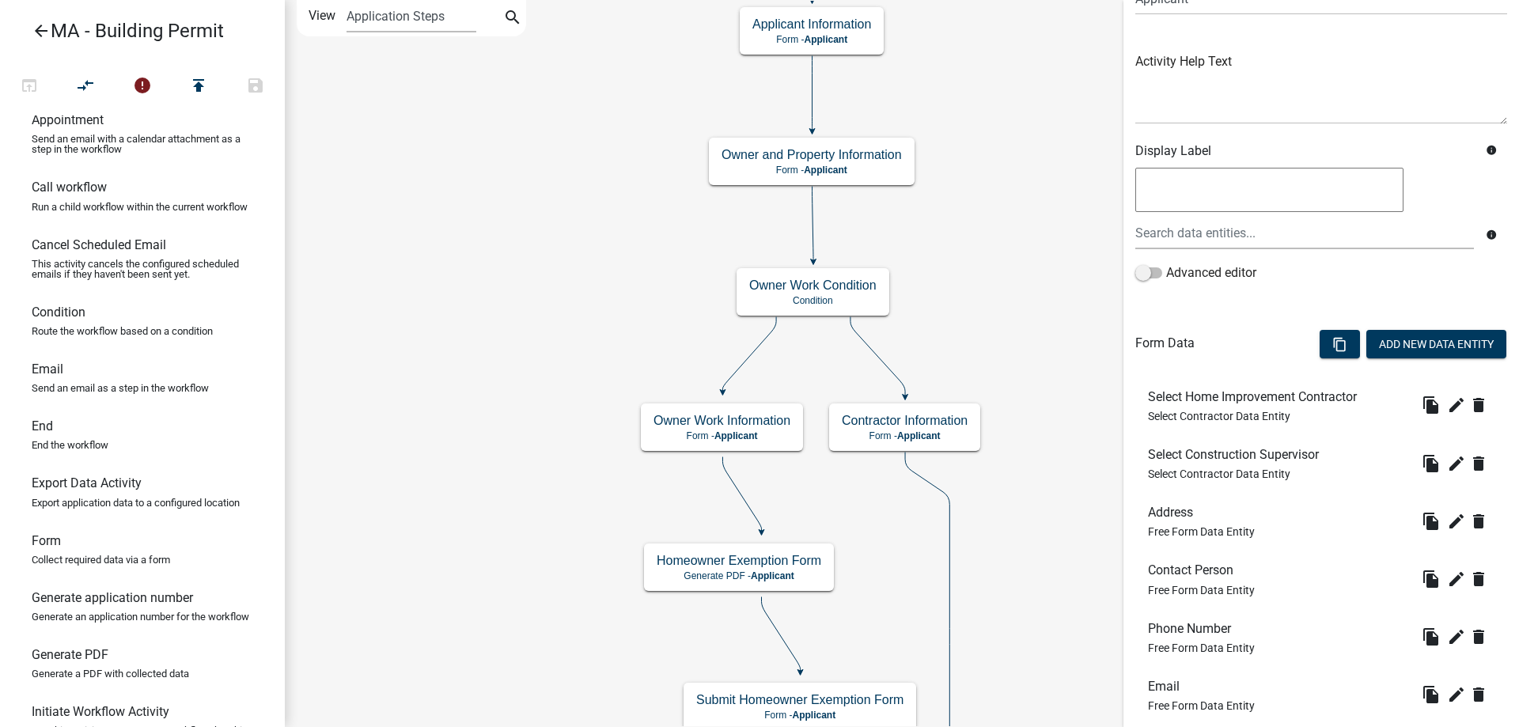
scroll to position [158, 0]
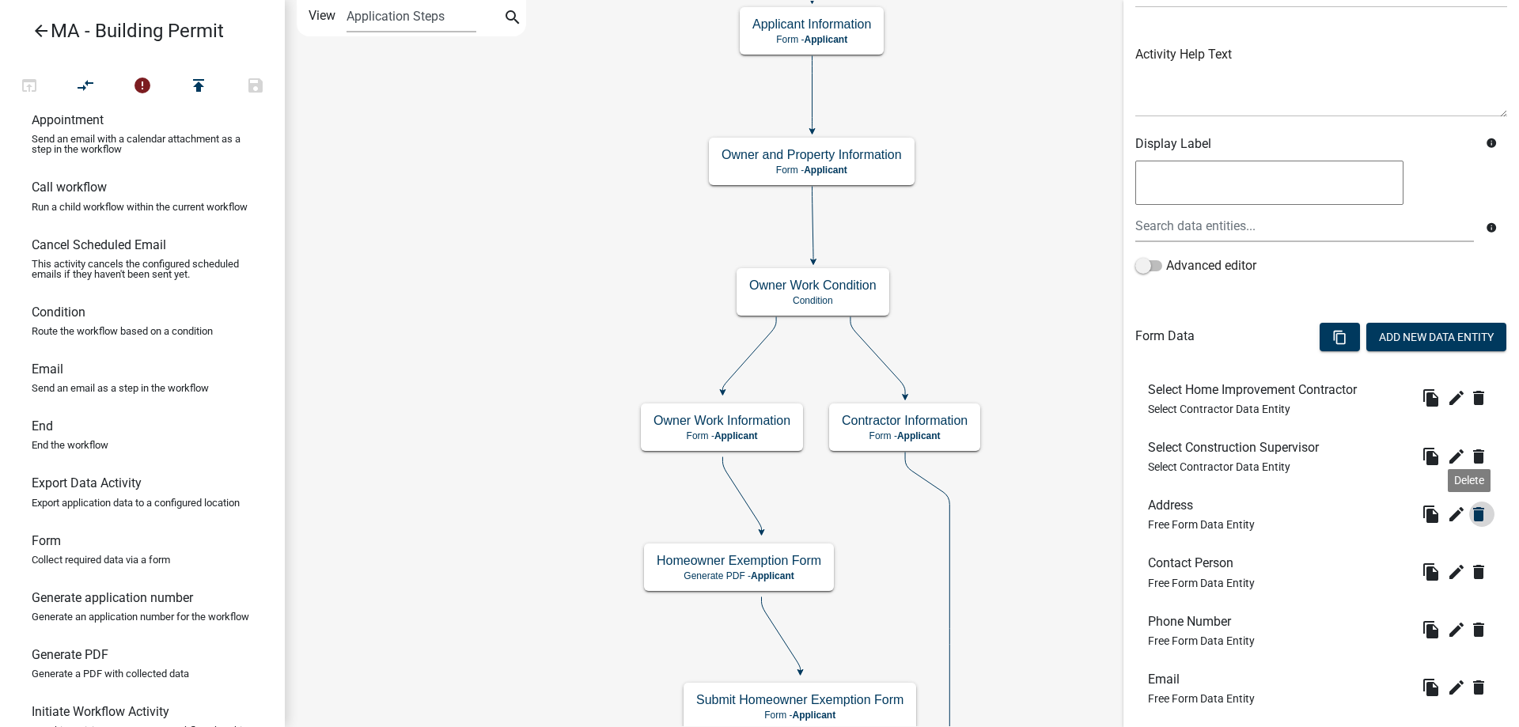
click at [1471, 503] on button "delete" at bounding box center [1481, 514] width 25 height 25
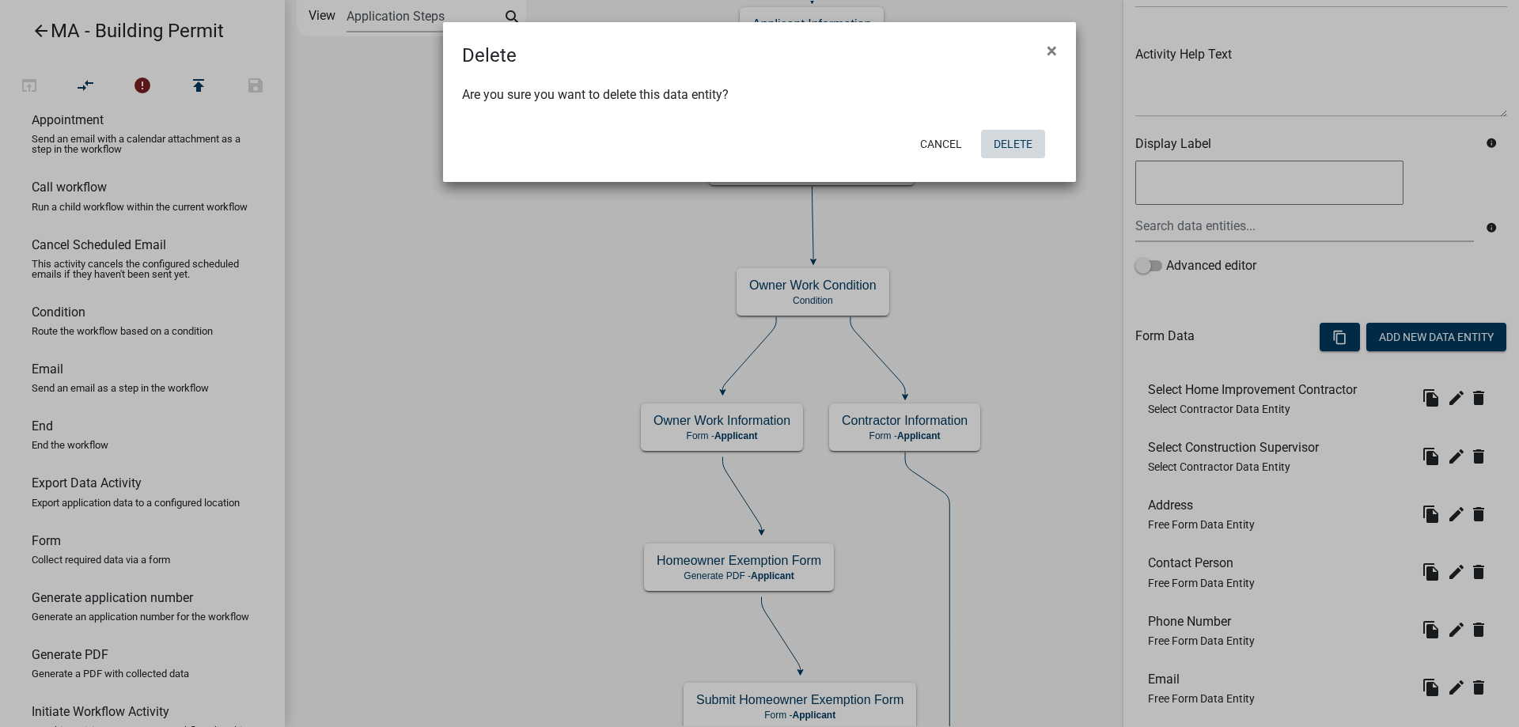
click at [1001, 132] on button "Delete" at bounding box center [1013, 144] width 64 height 28
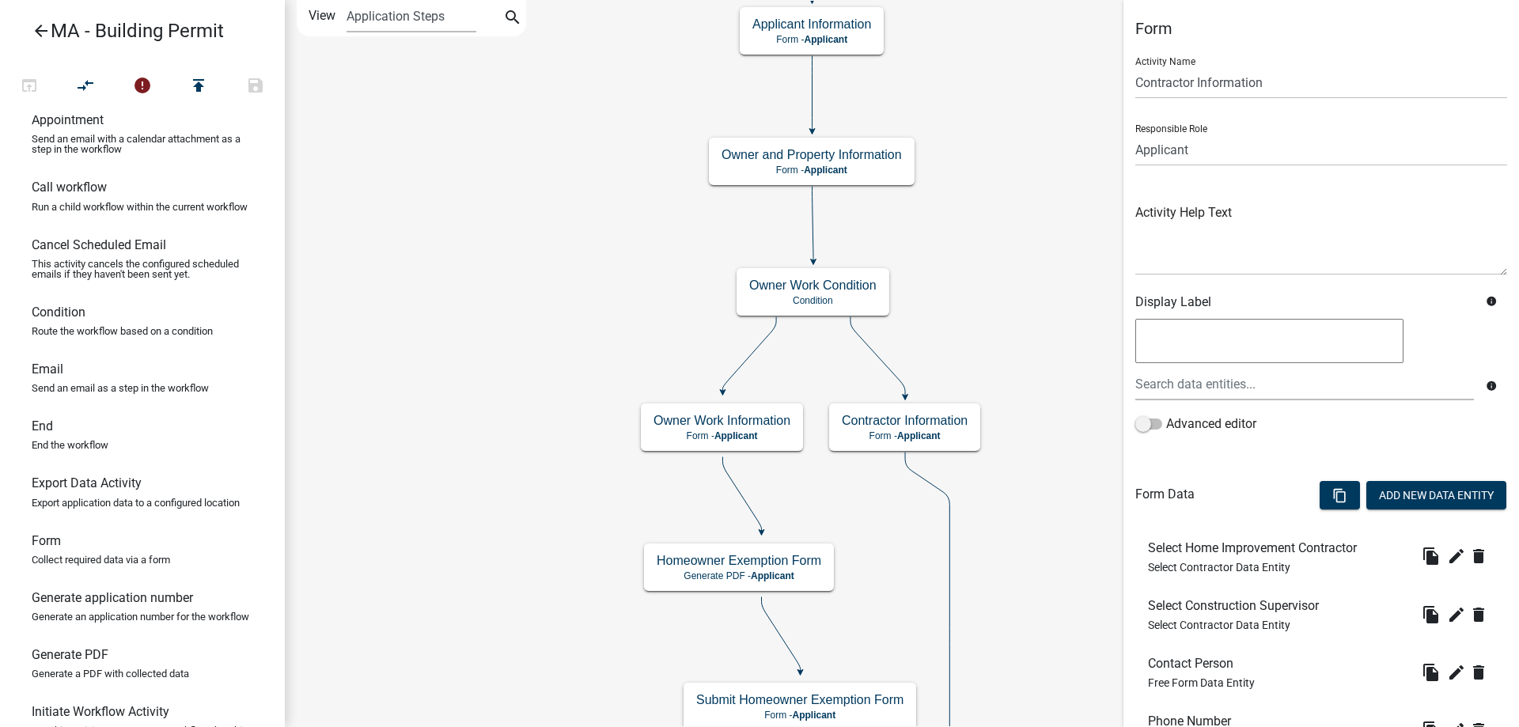
scroll to position [194, 0]
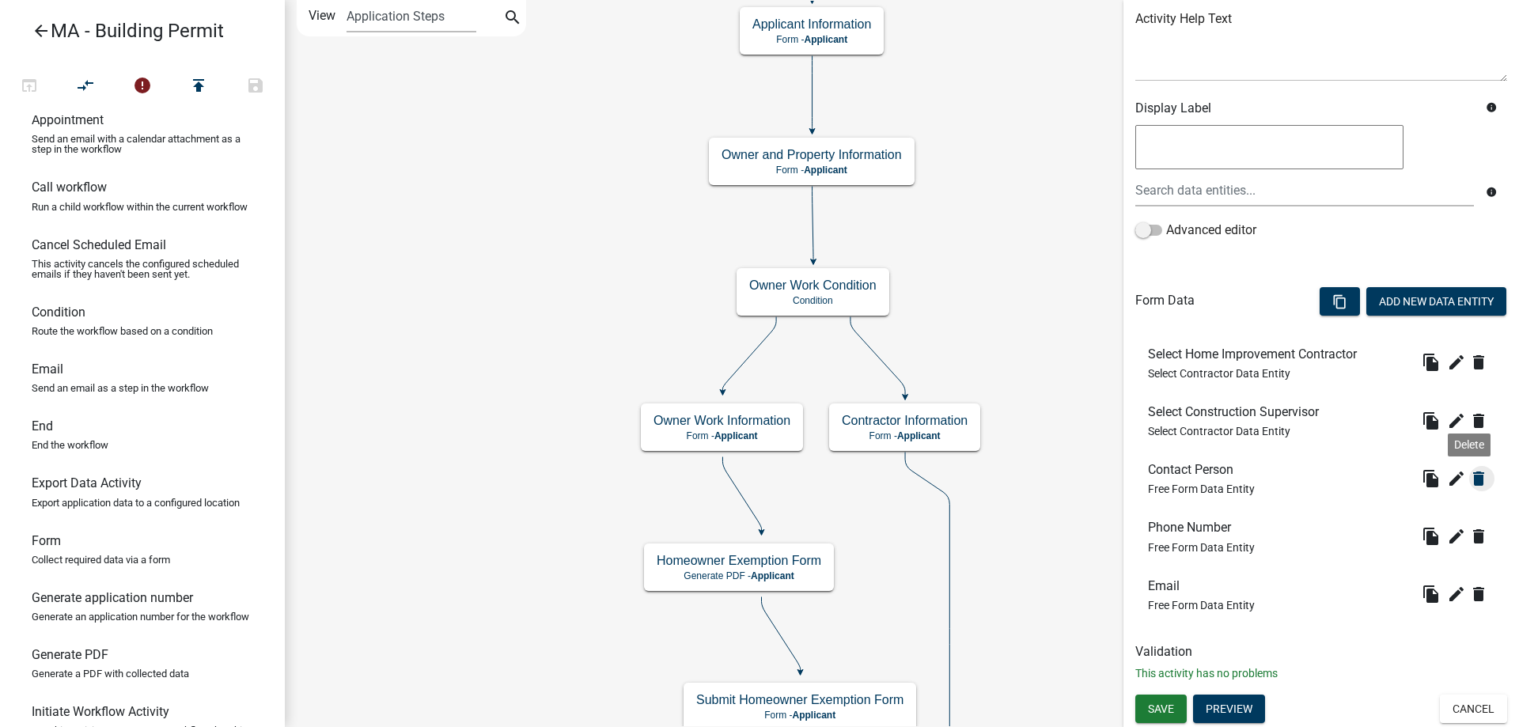
click at [1471, 482] on icon "delete" at bounding box center [1478, 478] width 19 height 19
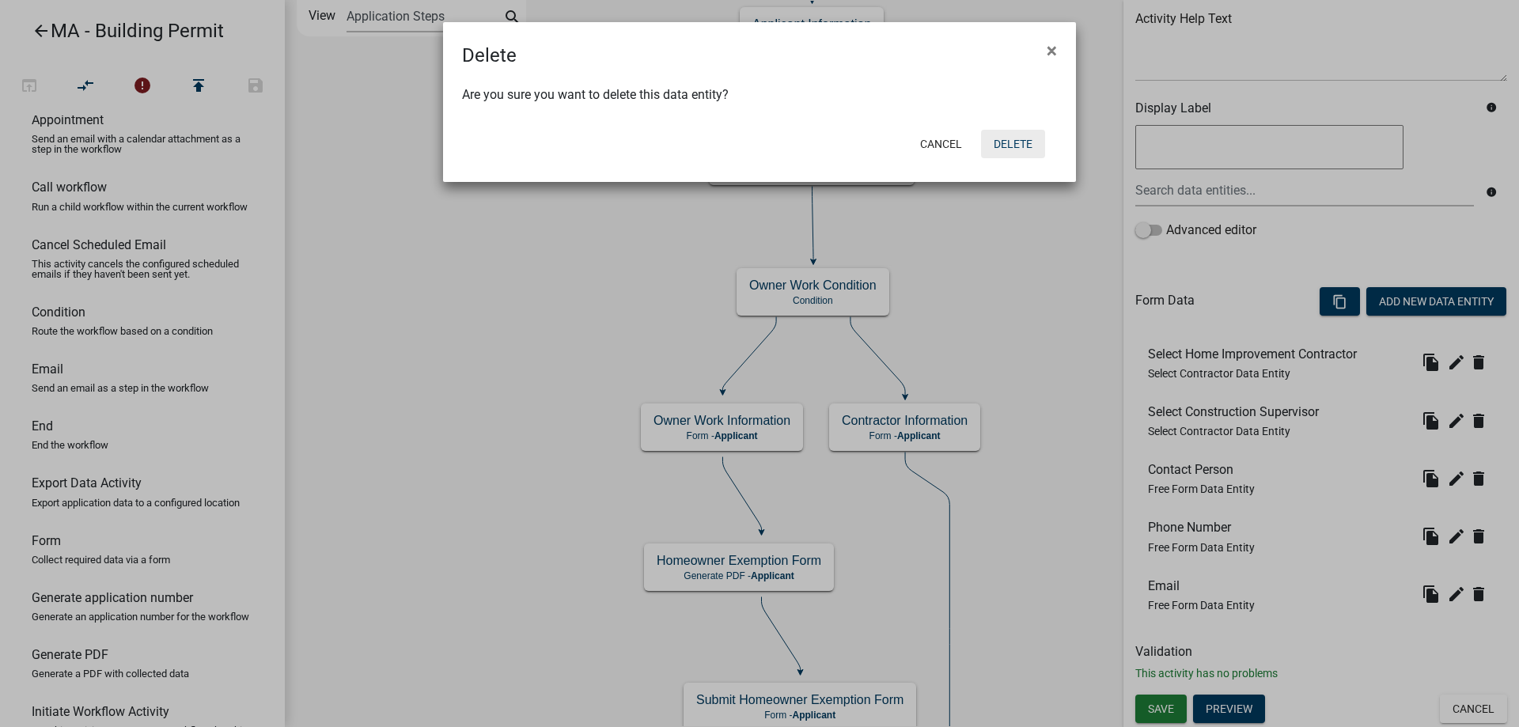
click at [995, 144] on button "Delete" at bounding box center [1013, 144] width 64 height 28
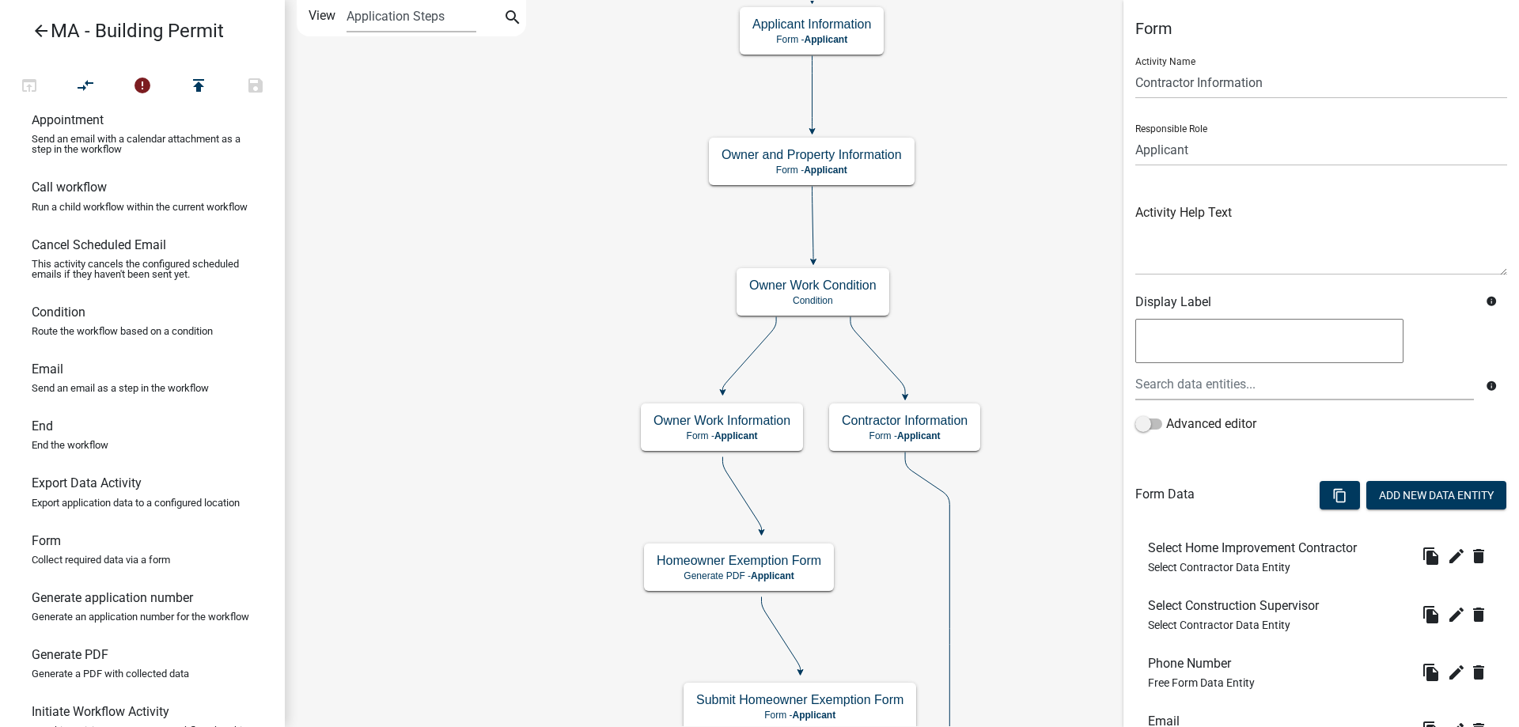
scroll to position [136, 0]
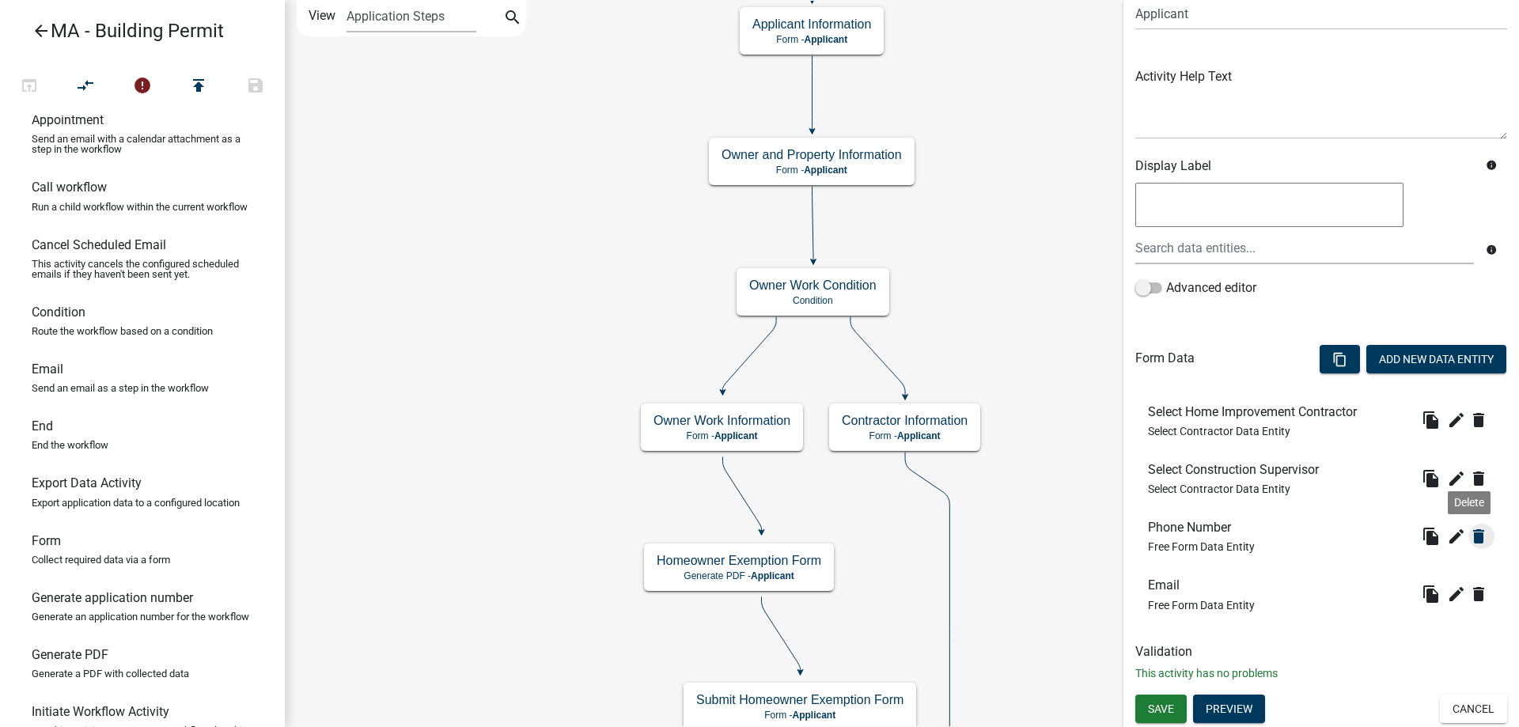
click at [1471, 536] on icon "delete" at bounding box center [1478, 536] width 19 height 19
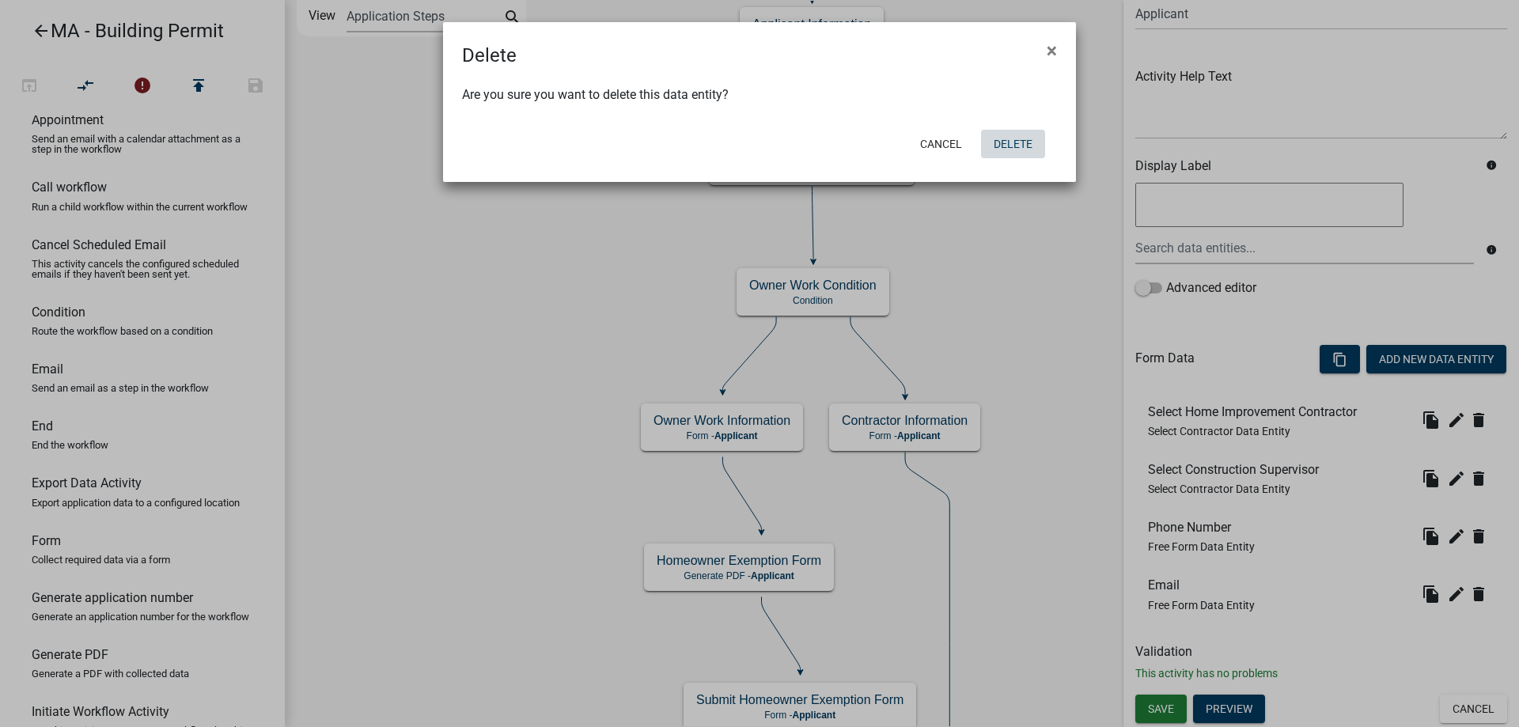
click at [990, 143] on button "Delete" at bounding box center [1013, 144] width 64 height 28
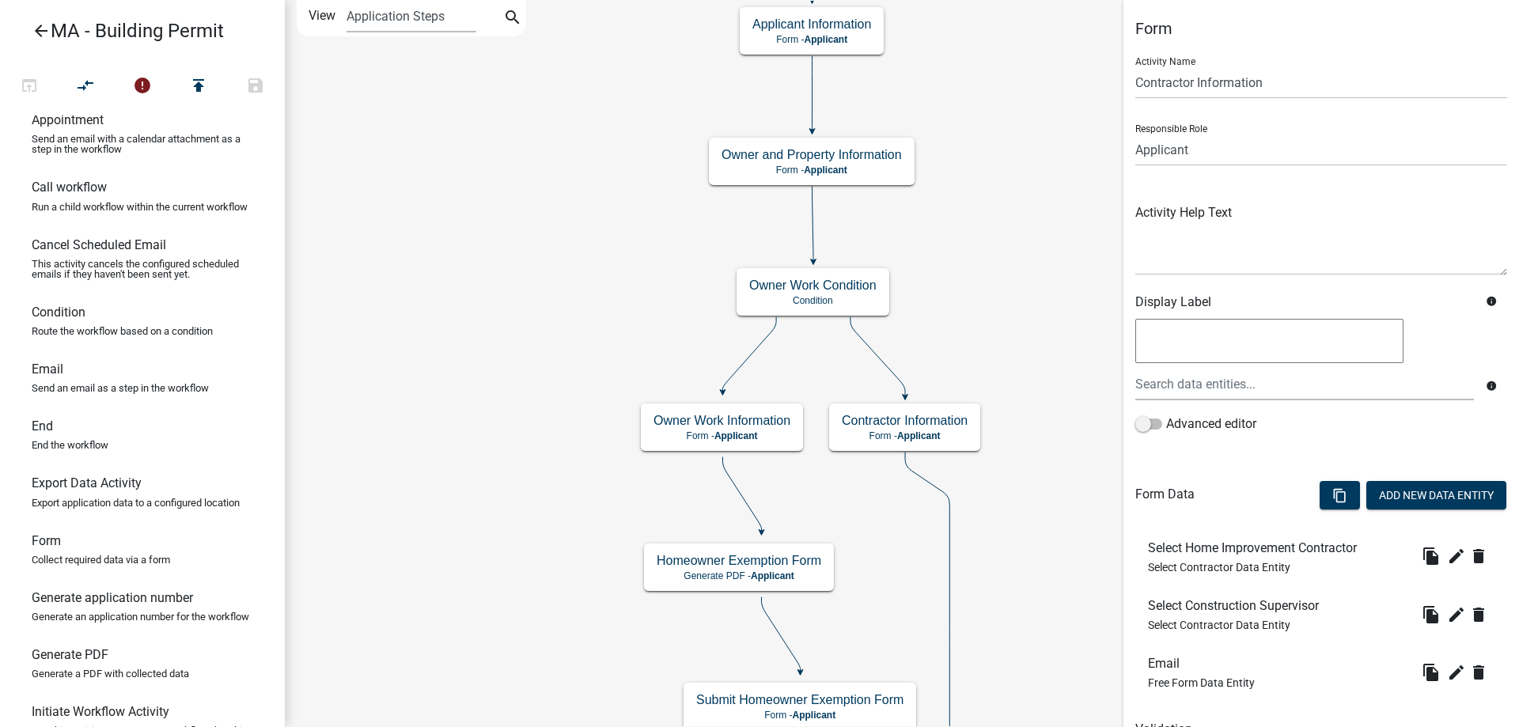
scroll to position [78, 0]
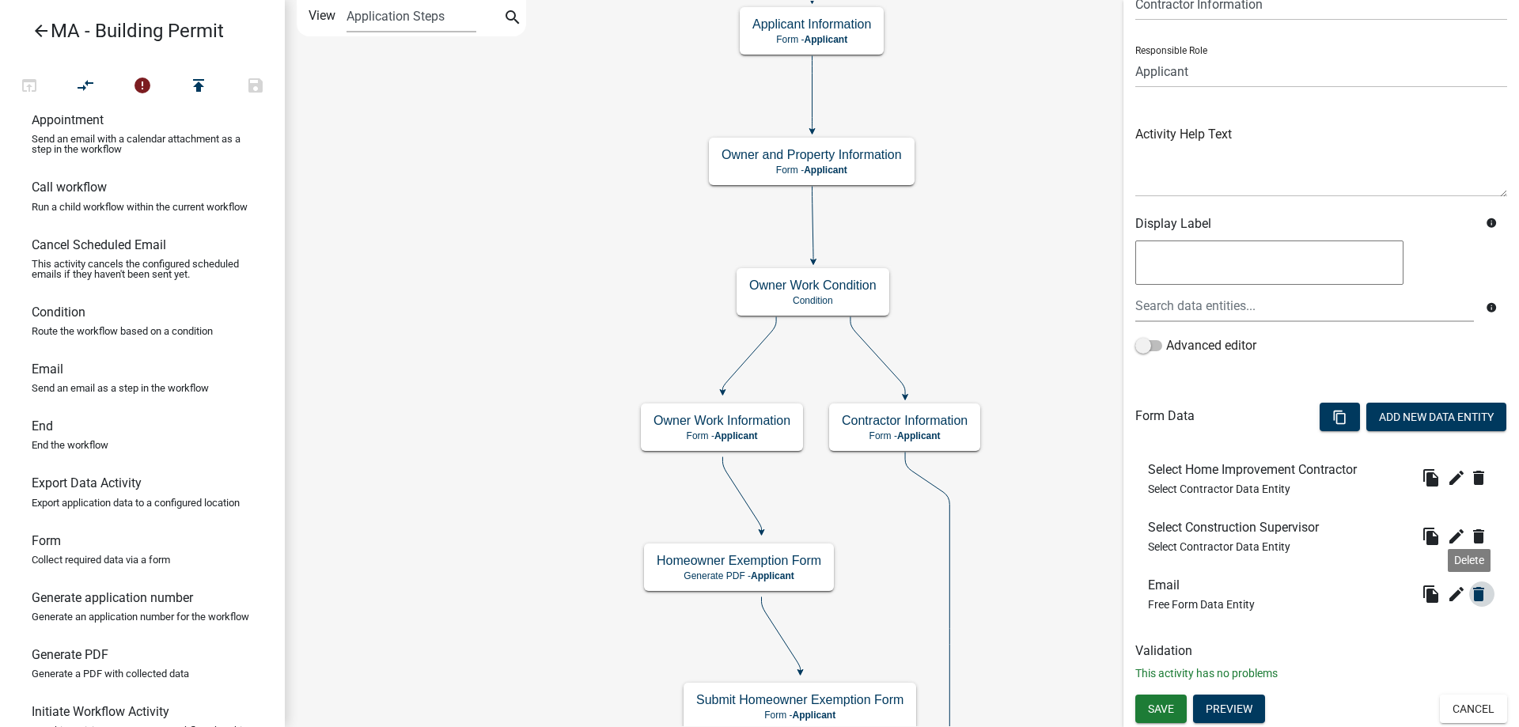
click at [1470, 590] on icon "delete" at bounding box center [1478, 594] width 19 height 19
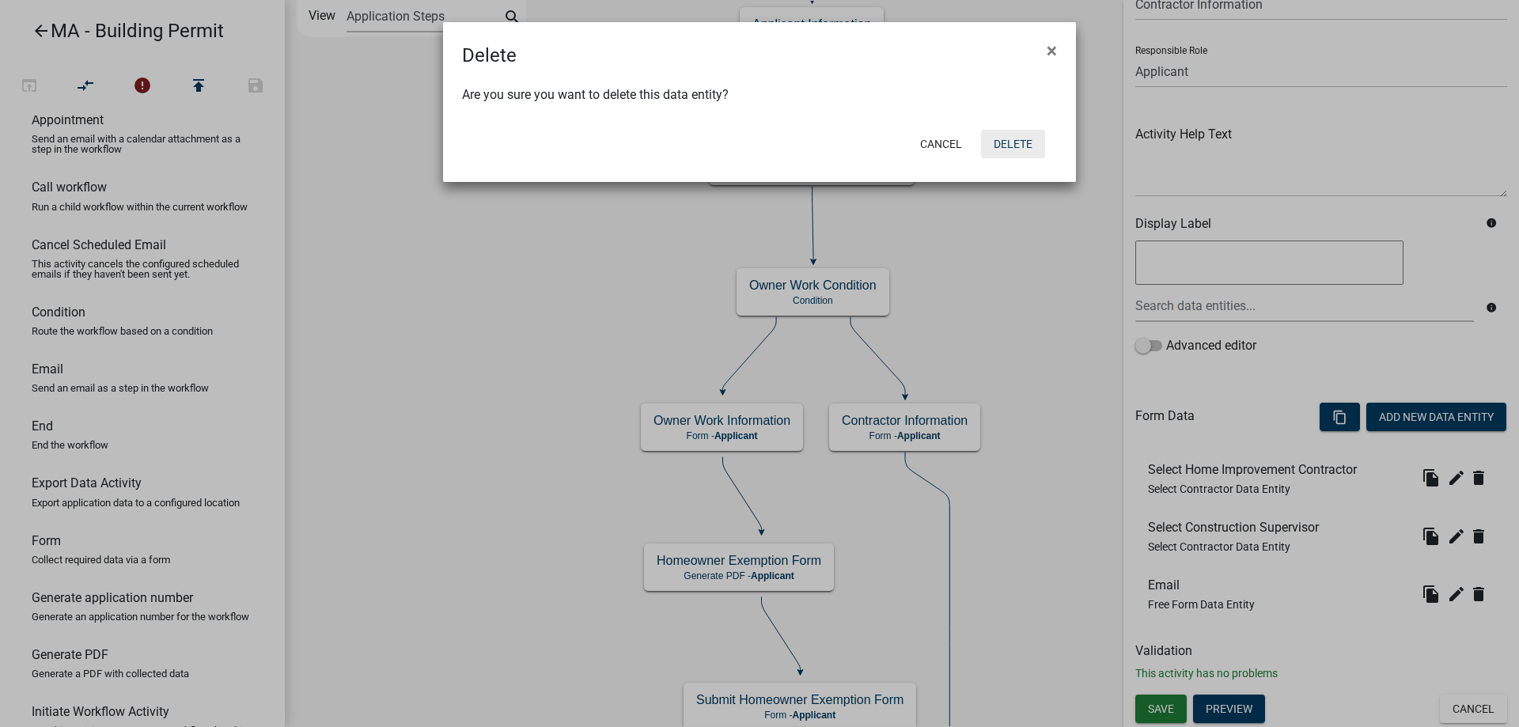
click at [1009, 151] on button "Delete" at bounding box center [1013, 144] width 64 height 28
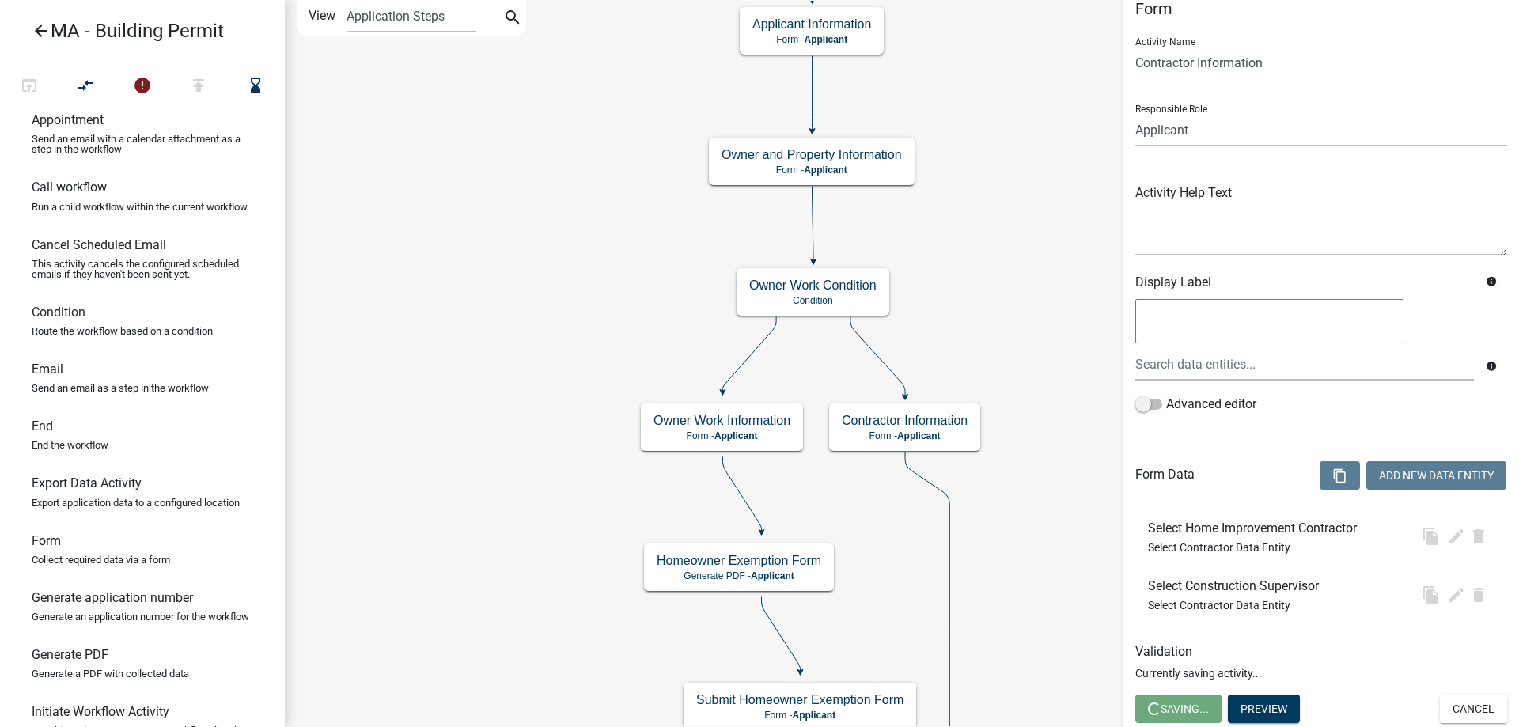
scroll to position [0, 0]
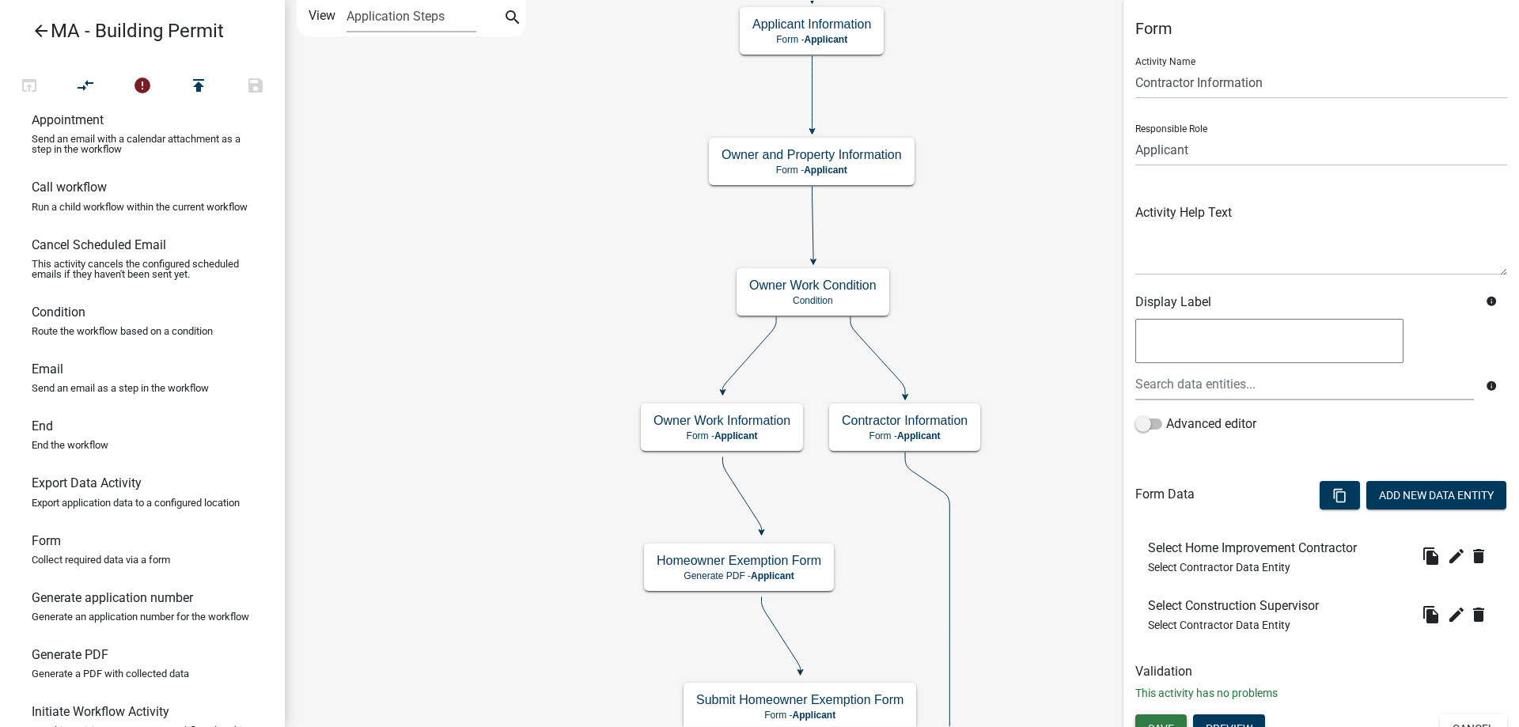
click at [1159, 718] on button "Save" at bounding box center [1160, 728] width 51 height 28
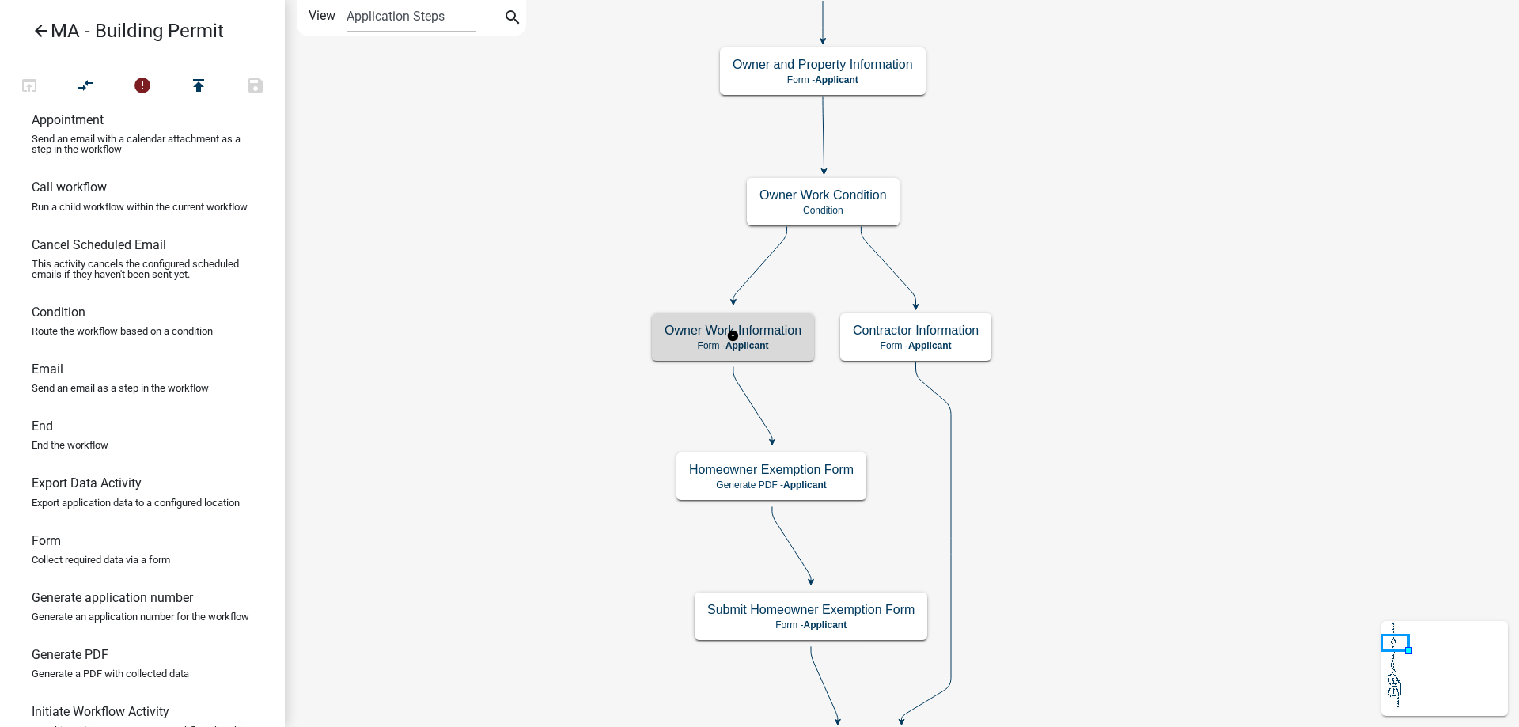
click at [726, 354] on div "Owner Work Information Form - Applicant" at bounding box center [733, 336] width 162 height 47
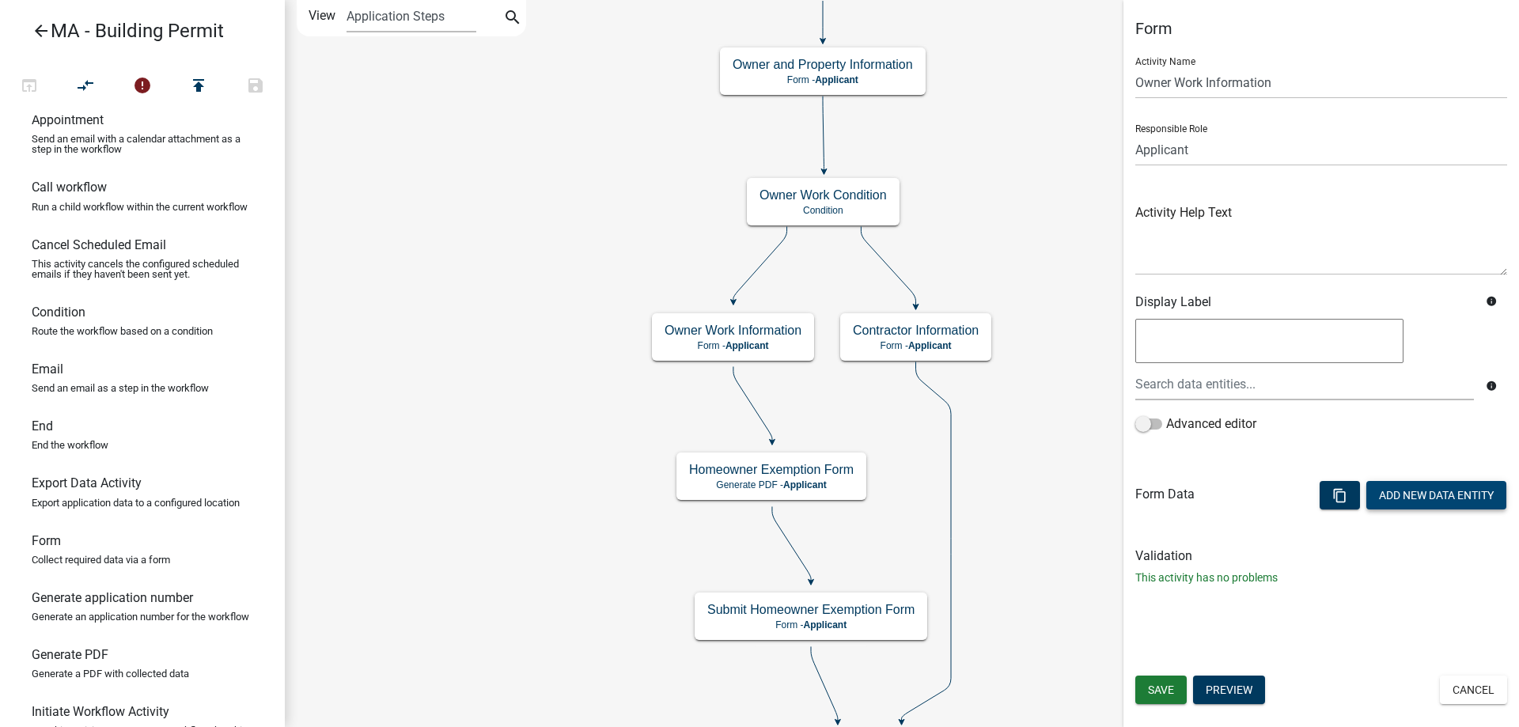
click at [1404, 501] on button "Add New Data Entity" at bounding box center [1436, 495] width 140 height 28
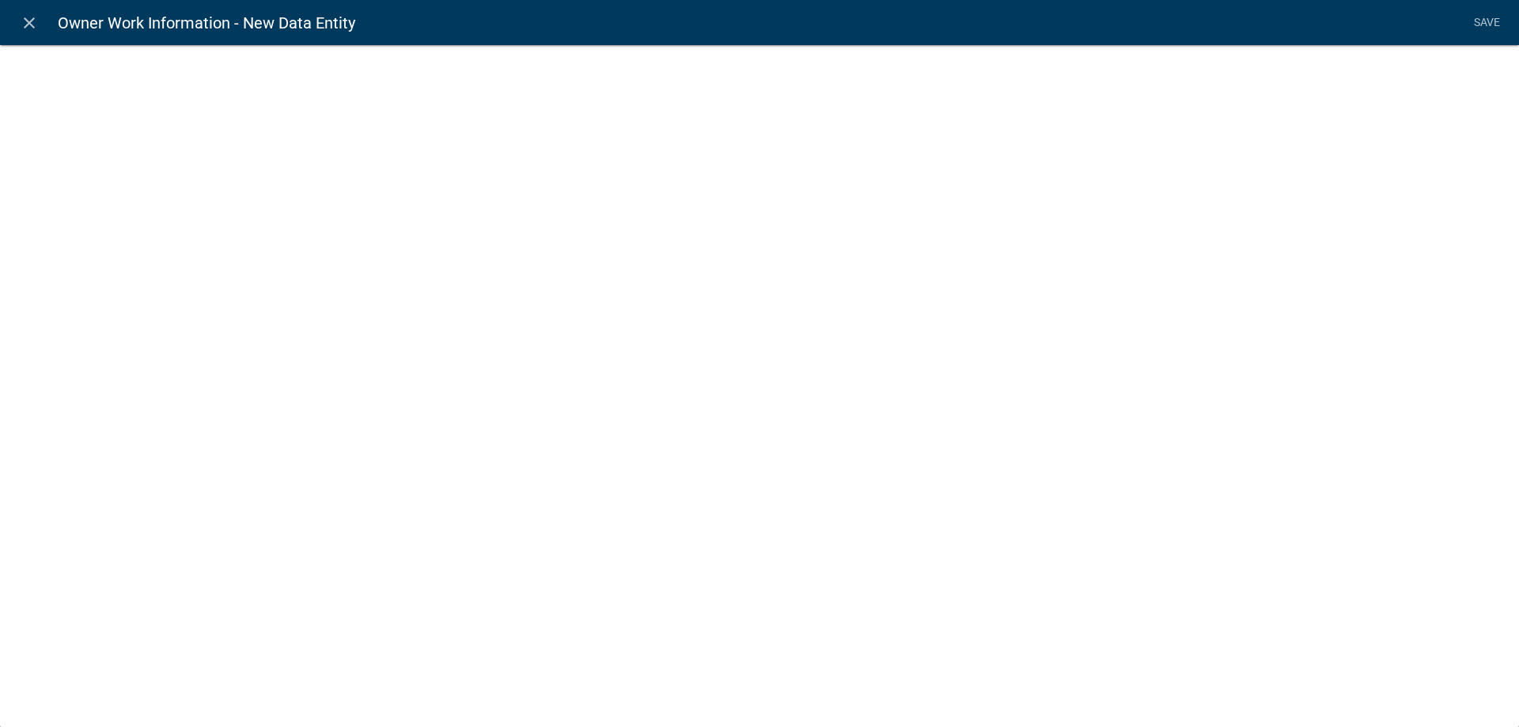
select select
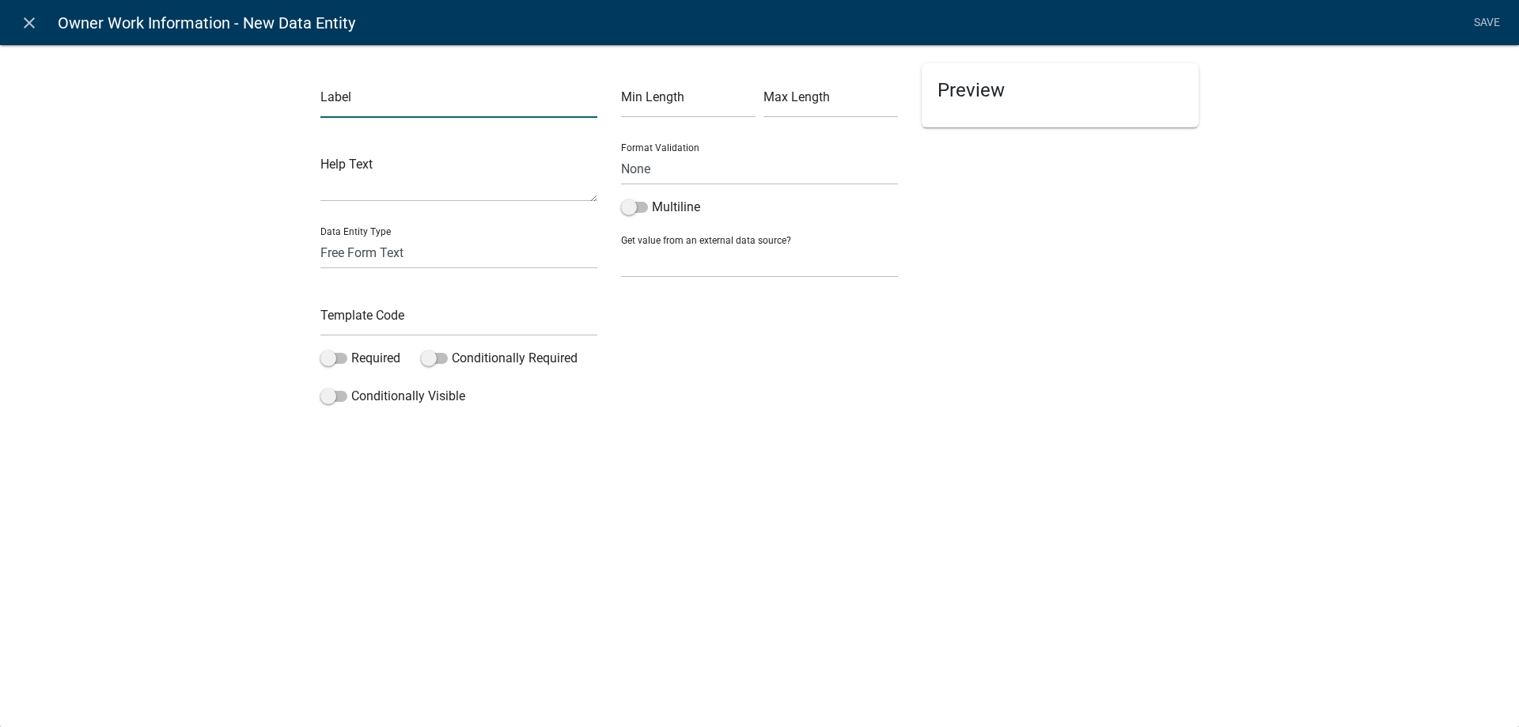
click at [373, 105] on input "text" at bounding box center [458, 101] width 277 height 32
type input "Owner Work Information"
click at [362, 309] on input "text" at bounding box center [458, 320] width 277 height 32
type input "OwnerWorkInfo"
click at [162, 234] on div "Label Owner Work Information Help Text Data Entity Type Free Form Text Document…" at bounding box center [759, 232] width 1519 height 426
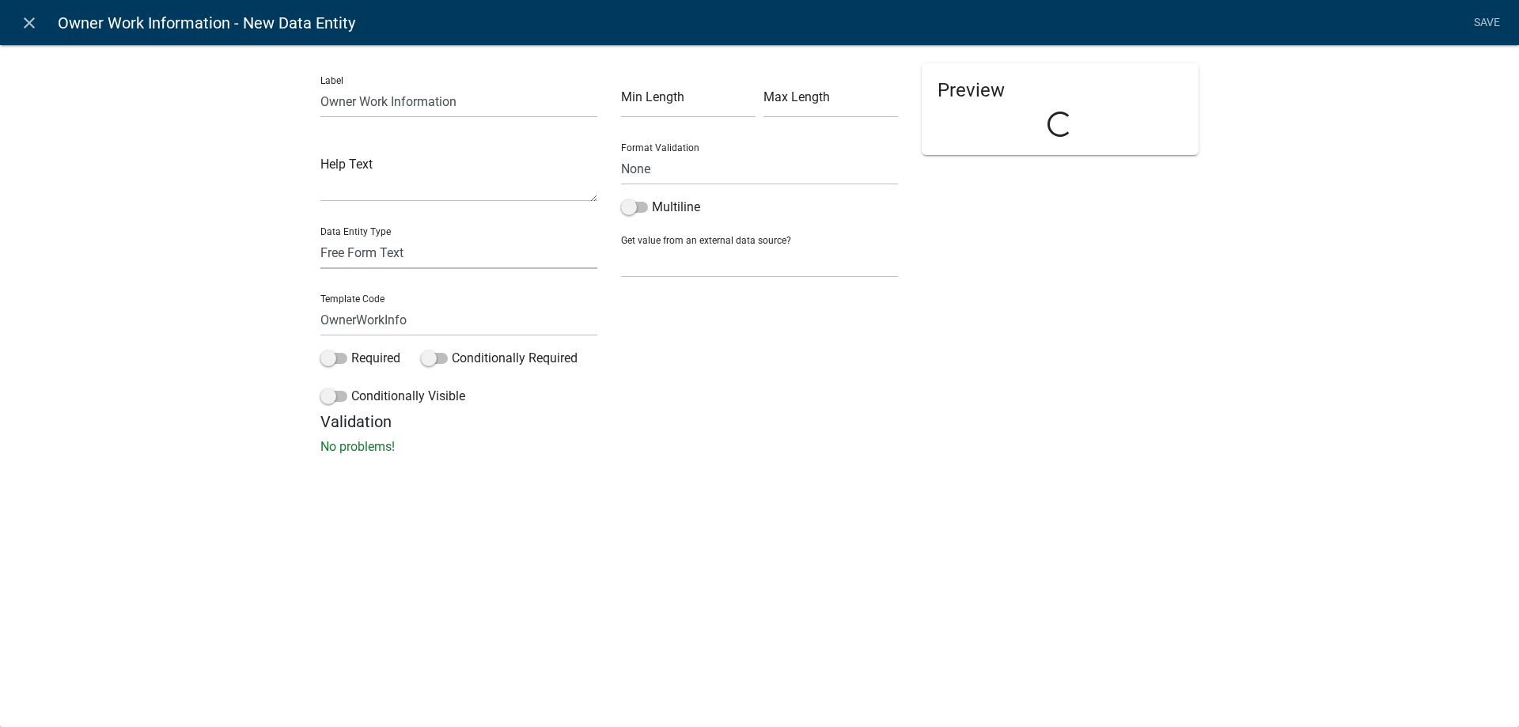
click at [324, 244] on select "Free Form Text Document Display Entity Value Fee Numeric Data Date Map Sketch D…" at bounding box center [458, 253] width 277 height 32
select select "rich-text"
click at [320, 237] on select "Free Form Text Document Display Entity Value Fee Numeric Data Date Map Sketch D…" at bounding box center [458, 253] width 277 height 32
select select "rich-text"
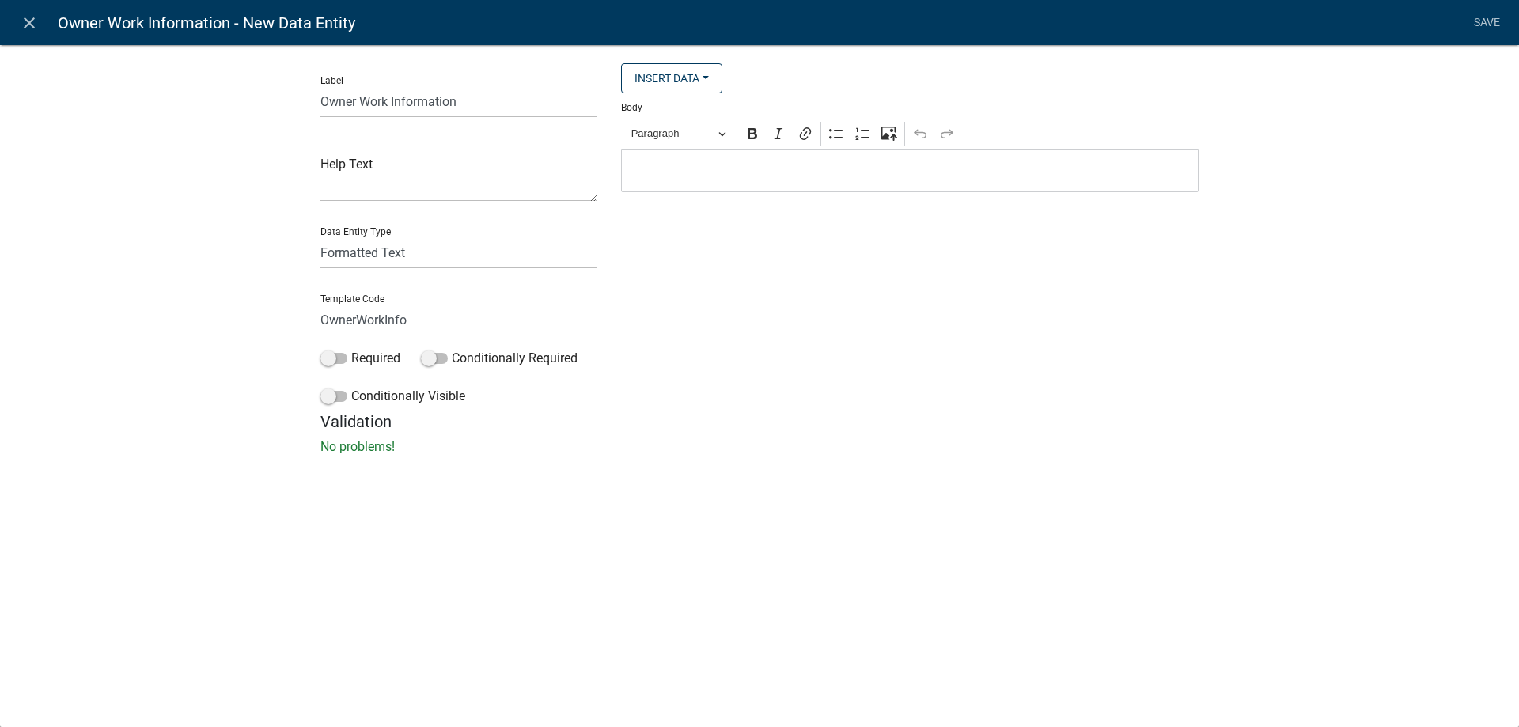
click at [768, 169] on p "Editor editing area: main. Press Alt+0 for help." at bounding box center [910, 170] width 561 height 19
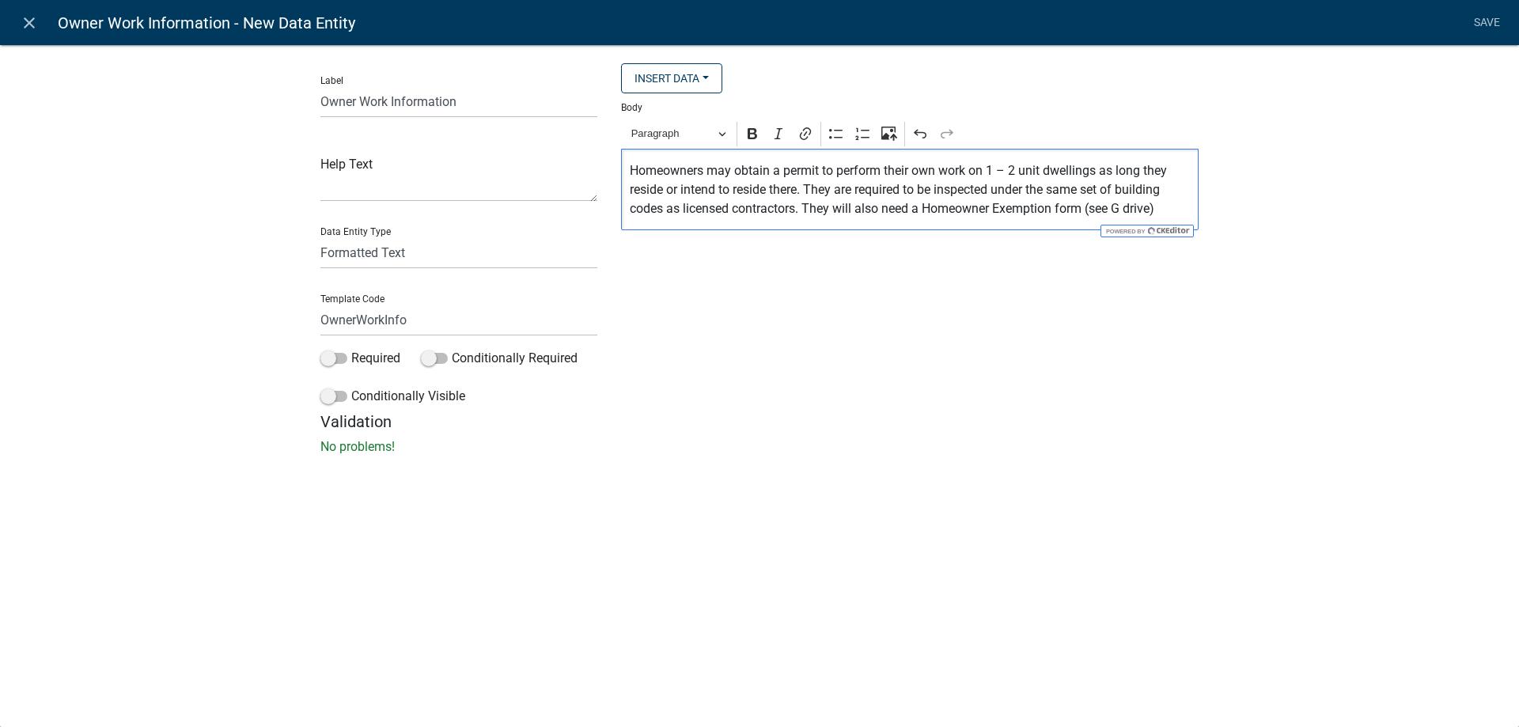
click at [693, 148] on div "Paragraph Bold Italic Link Bulleted List Numbered List Upload image from comput…" at bounding box center [909, 134] width 571 height 30
click at [746, 203] on p "Homeowners may obtain a permit to perform their own work on 1 – 2 unit dwelling…" at bounding box center [910, 189] width 561 height 57
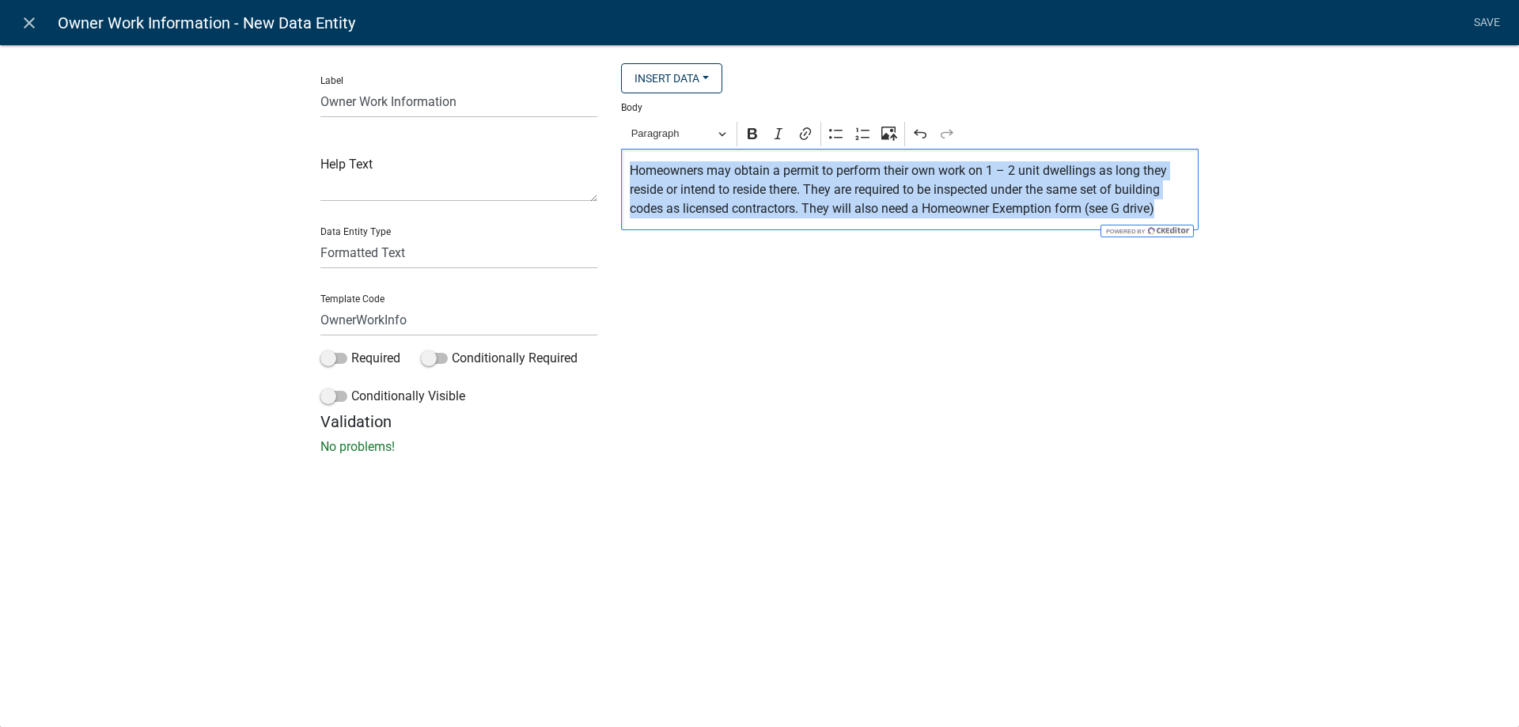
click at [746, 203] on p "Homeowners may obtain a permit to perform their own work on 1 – 2 unit dwelling…" at bounding box center [910, 189] width 561 height 57
click at [676, 119] on div "Paragraph Bold Italic Link Bulleted List Numbered List Upload image from comput…" at bounding box center [909, 134] width 571 height 30
click at [678, 131] on span "Paragraph" at bounding box center [672, 133] width 82 height 19
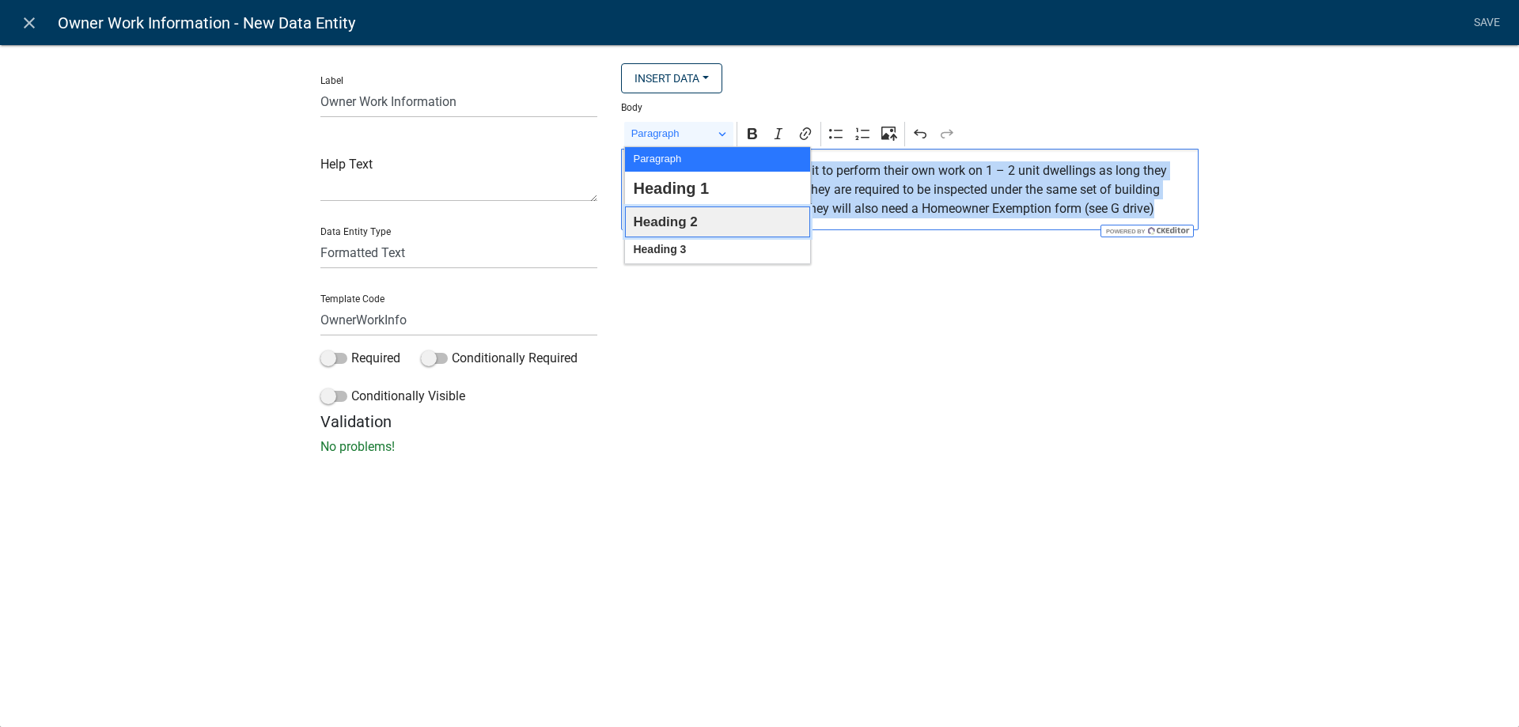
click at [683, 225] on span "Heading 2" at bounding box center [665, 222] width 64 height 25
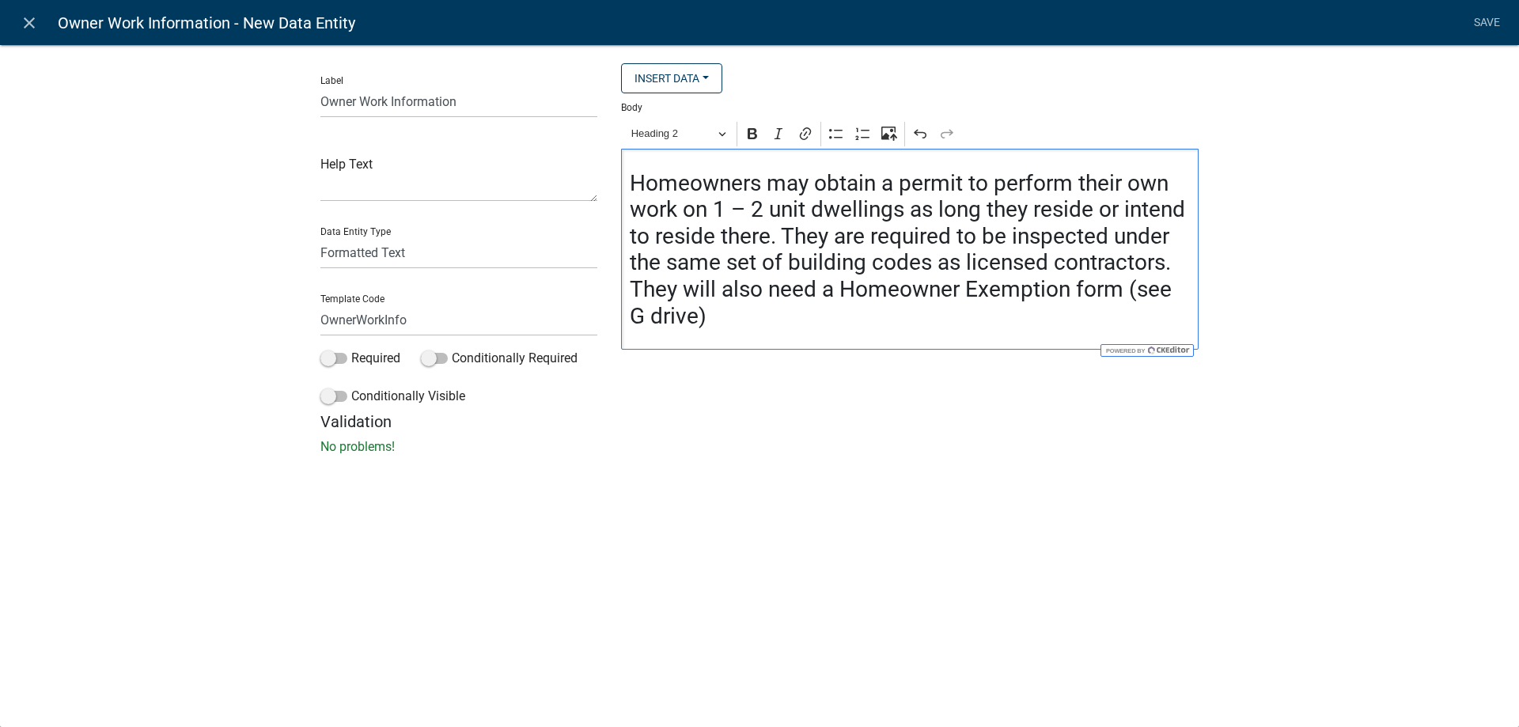
click at [799, 315] on h3 "Homeowners may obtain a permit to perform their own work on 1 – 2 unit dwelling…" at bounding box center [910, 250] width 561 height 160
click at [725, 312] on h3 "Homeowners may obtain a permit to perform their own work on 1 – 2 unit dwelling…" at bounding box center [910, 250] width 561 height 160
click at [751, 387] on div "Insert Data Size (Acres) Address Fee Recipients Applicant Address Alternate Pho…" at bounding box center [909, 237] width 601 height 349
drag, startPoint x: 731, startPoint y: 333, endPoint x: 990, endPoint y: 324, distance: 258.8
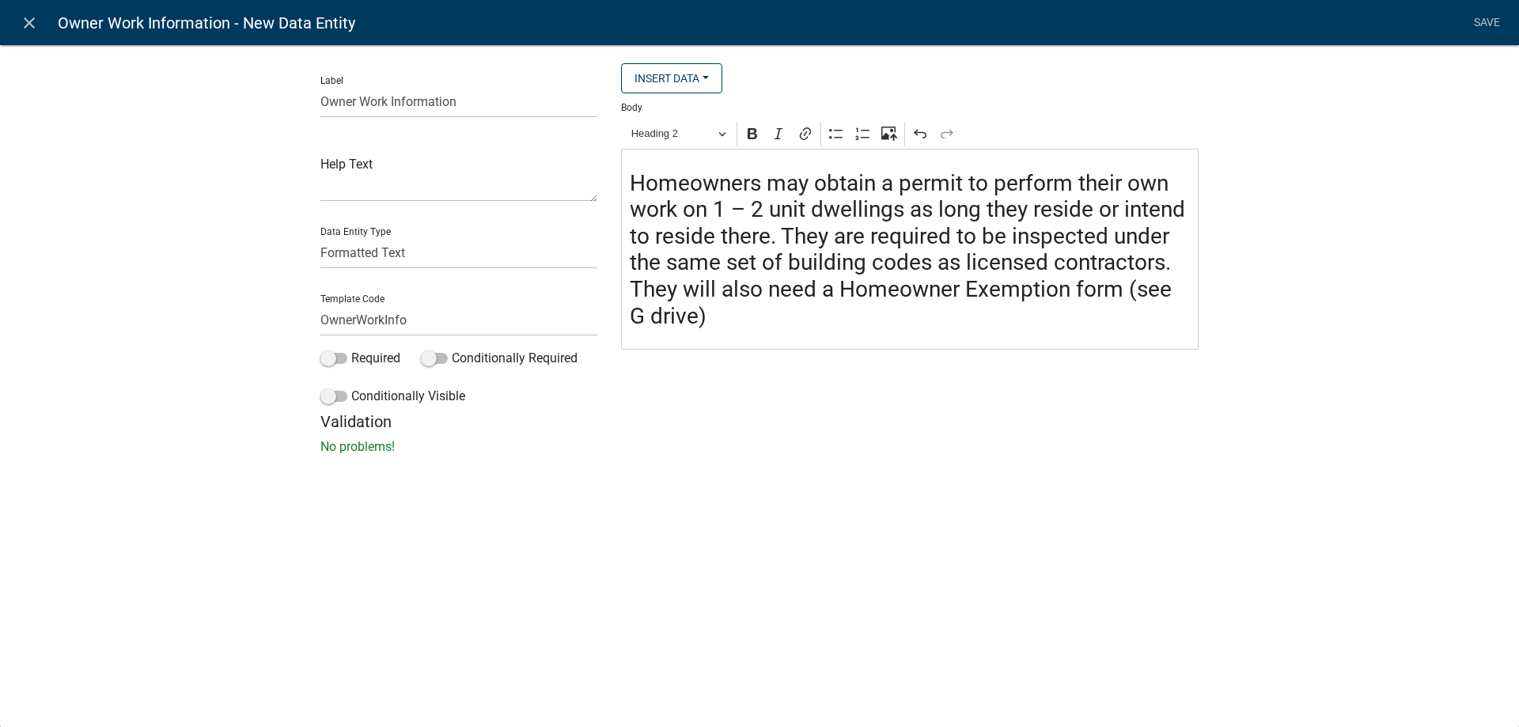
click at [753, 327] on div "Homeowners may obtain a permit to perform their own work on 1 – 2 unit dwelling…" at bounding box center [909, 249] width 577 height 201
drag, startPoint x: 1120, startPoint y: 287, endPoint x: 1121, endPoint y: 305, distance: 17.4
click at [1121, 305] on h3 "Homeowners may obtain a permit to perform their own work on 1 – 2 unit dwelling…" at bounding box center [910, 250] width 561 height 160
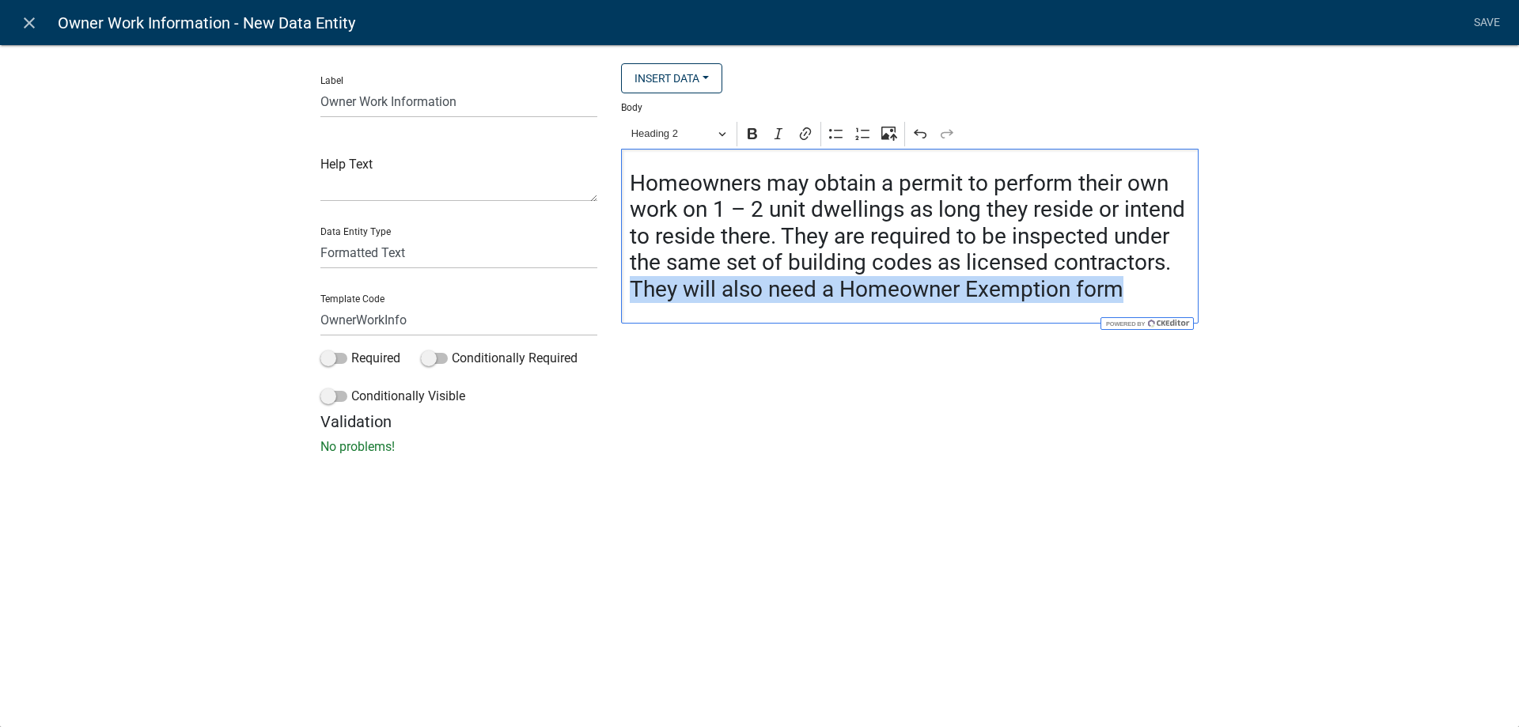
drag, startPoint x: 1121, startPoint y: 305, endPoint x: 437, endPoint y: 306, distance: 683.5
click at [437, 306] on div "Label Owner Work Information Help Text Data Entity Type Free Form Text Document…" at bounding box center [760, 237] width 902 height 349
click at [1123, 278] on h3 "Homeowners may obtain a permit to perform their own work on 1 – 2 unit dwelling…" at bounding box center [910, 236] width 561 height 133
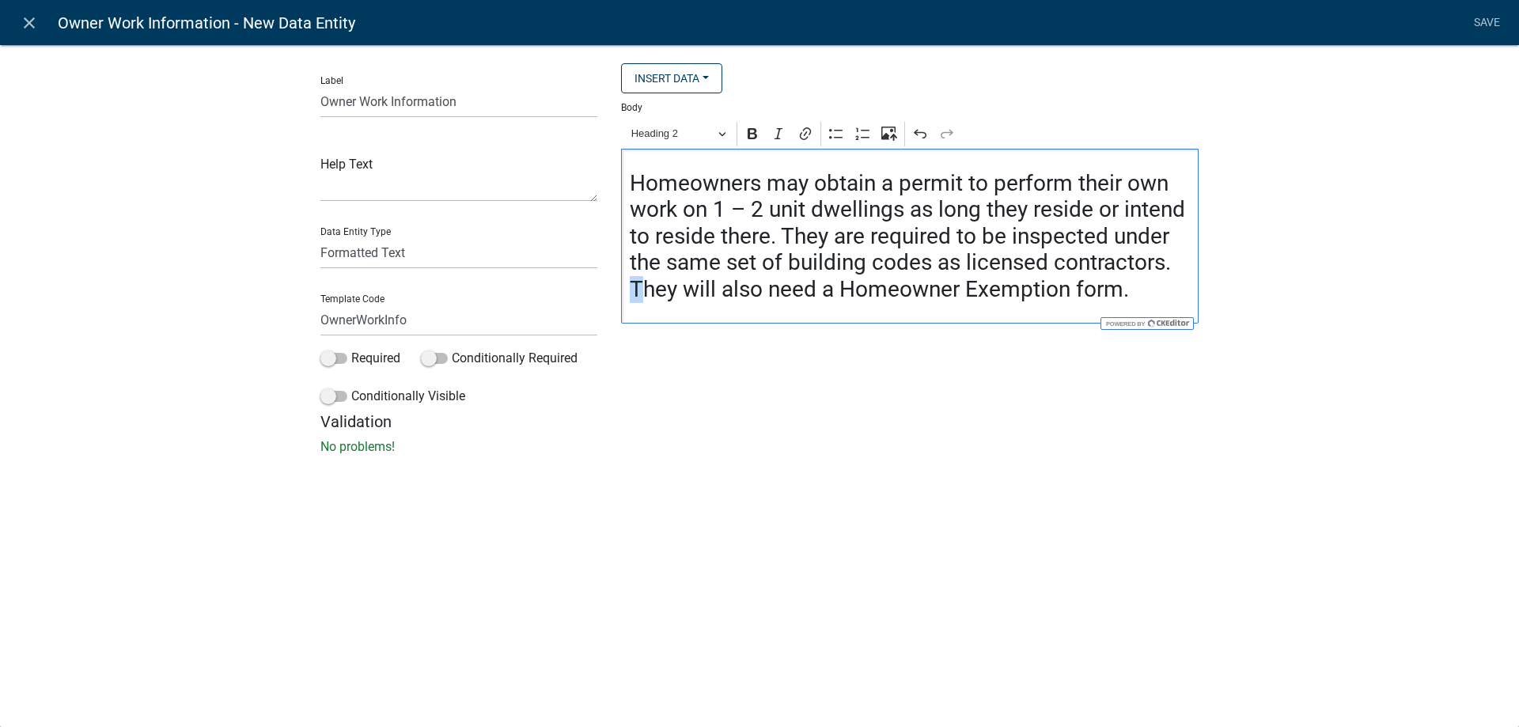
drag, startPoint x: 632, startPoint y: 293, endPoint x: 642, endPoint y: 295, distance: 10.6
click at [642, 295] on h3 "Homeowners may obtain a permit to perform their own work on 1 – 2 unit dwelling…" at bounding box center [910, 236] width 561 height 133
click at [1123, 290] on h3 "Homeowners may obtain a permit to perform their own work on 1 – 2 unit dwelling…" at bounding box center [910, 236] width 561 height 133
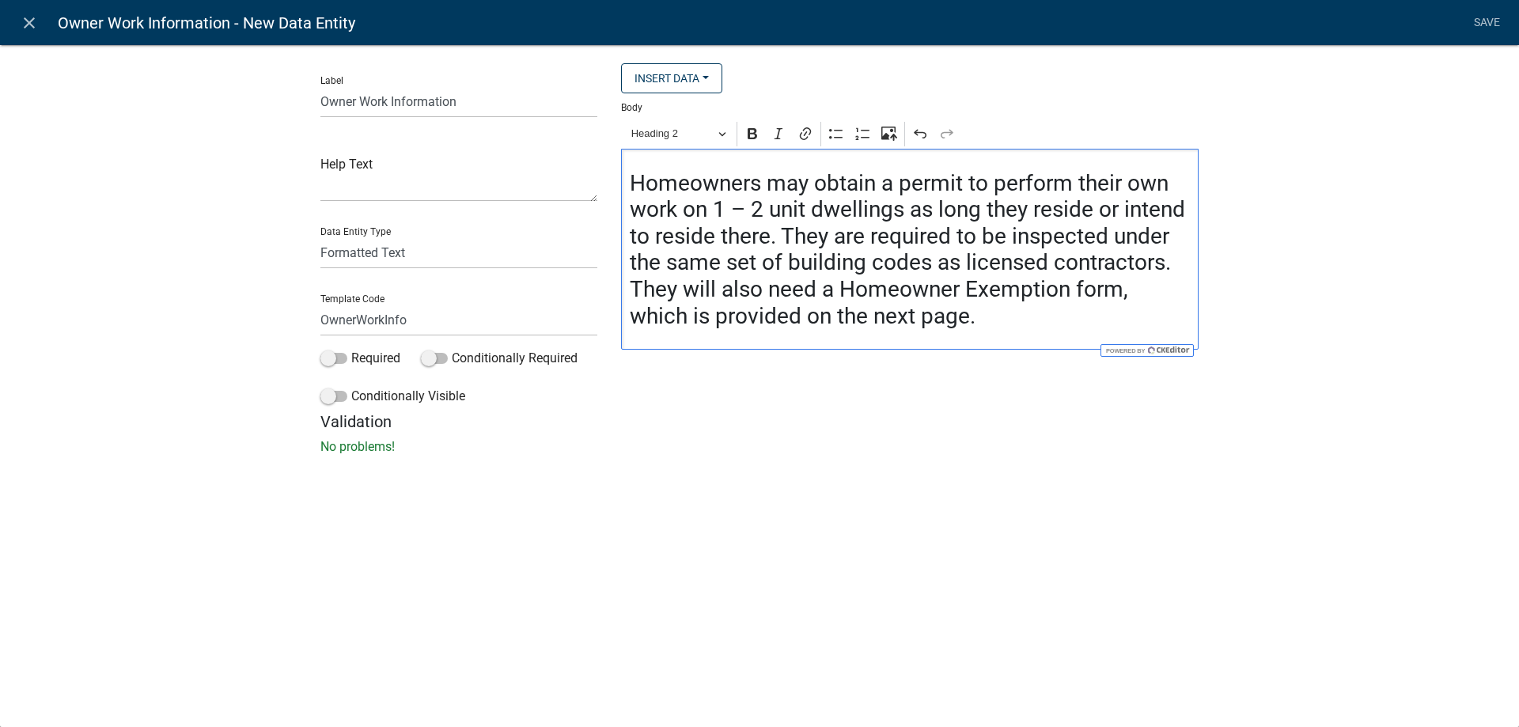
click at [949, 521] on div "close Owner Work Information - New Data Entity Save Label Owner Work Informatio…" at bounding box center [759, 363] width 1519 height 727
click at [1479, 28] on link "Save" at bounding box center [1487, 23] width 40 height 30
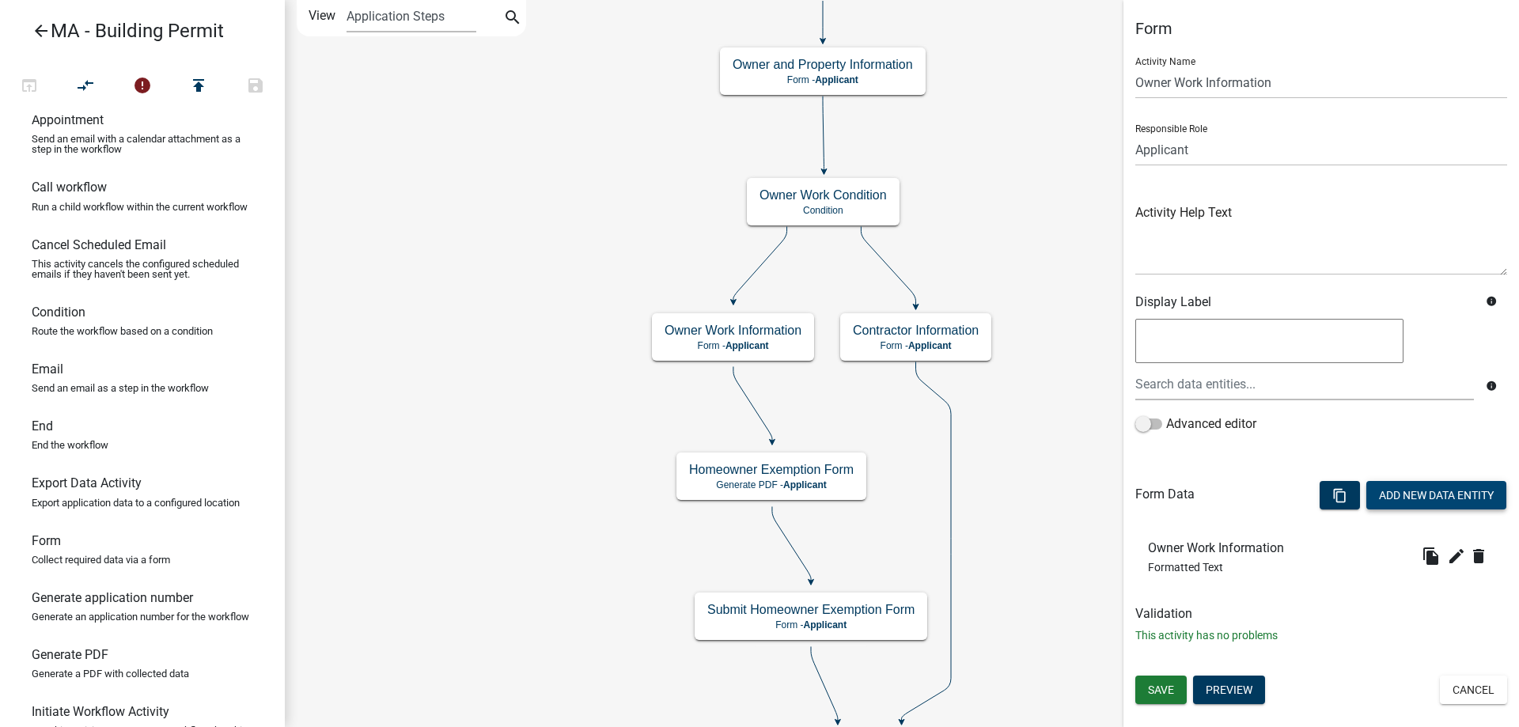
click at [1411, 505] on button "Add New Data Entity" at bounding box center [1436, 495] width 140 height 28
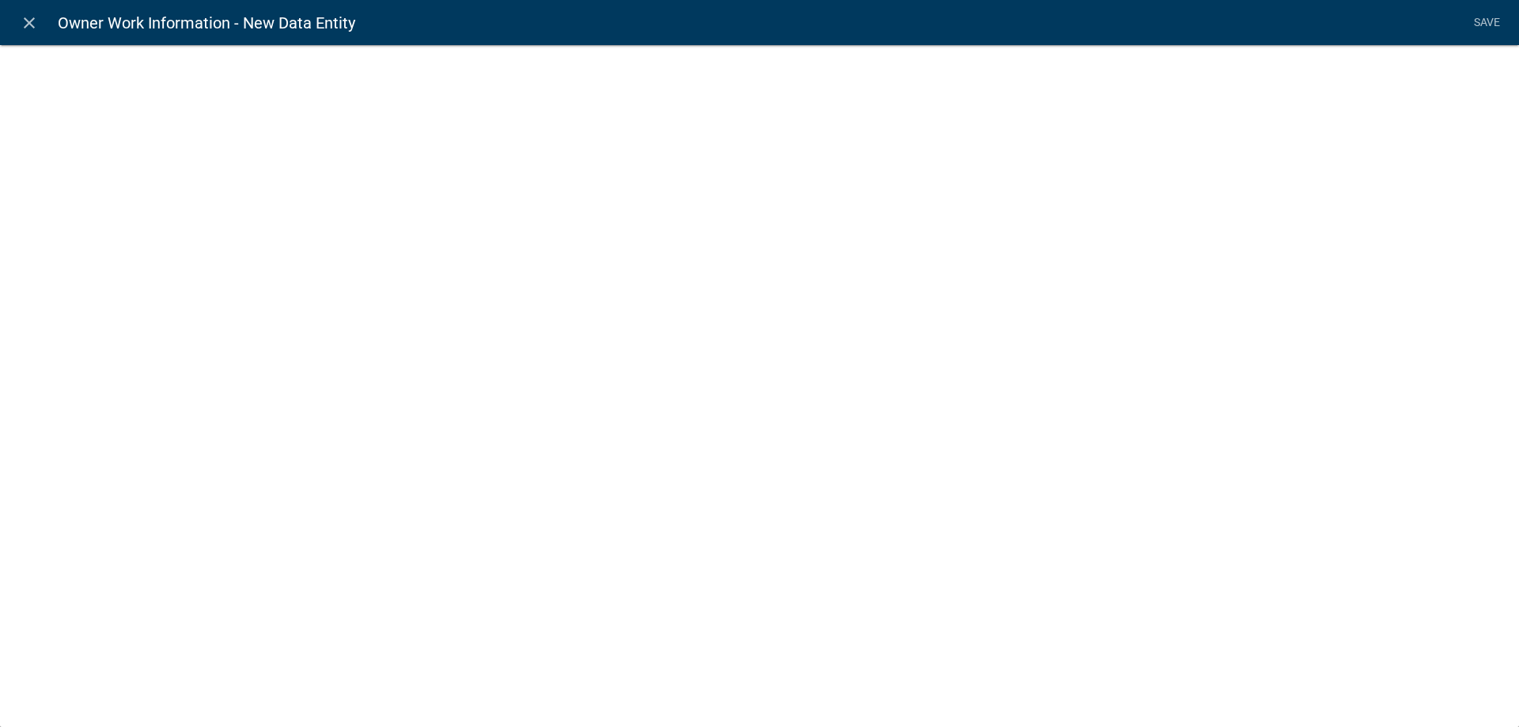
select select
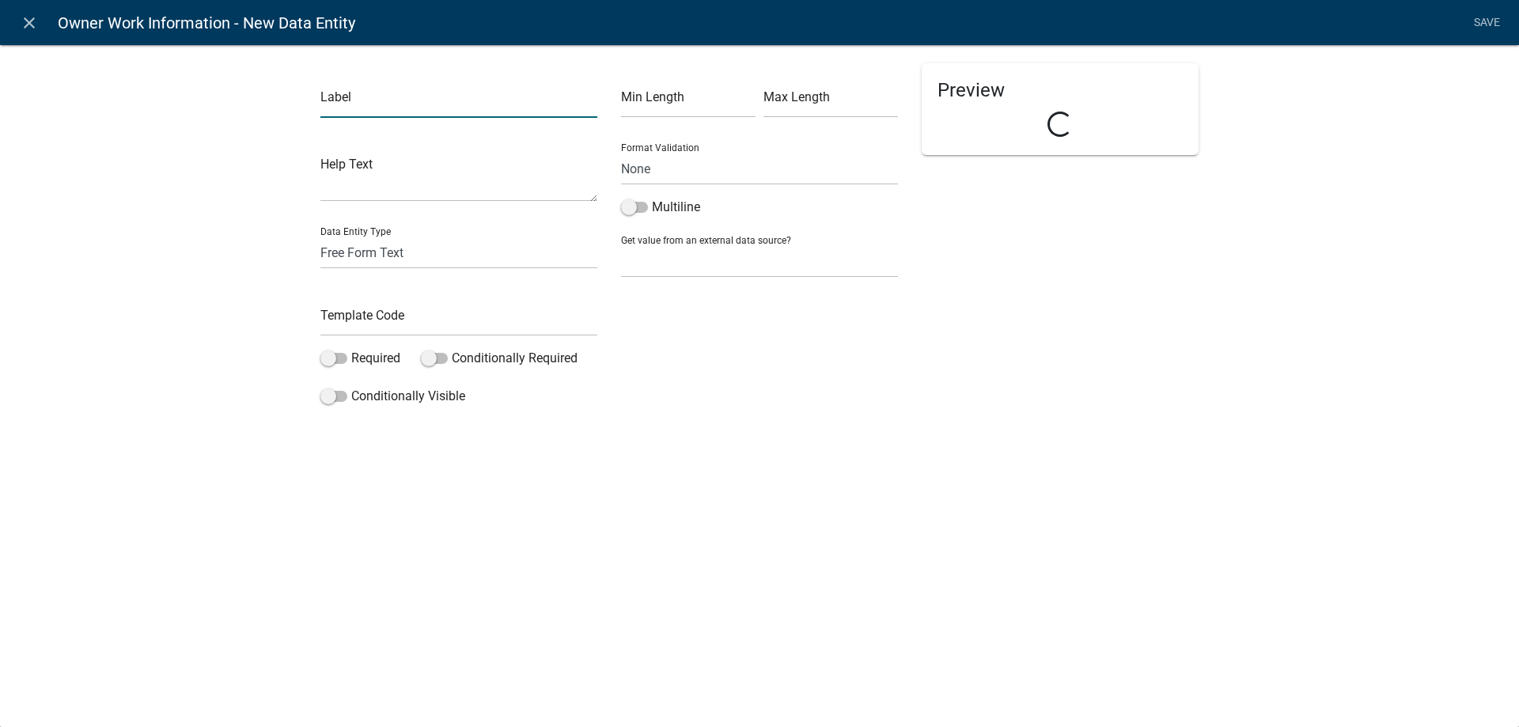
click at [413, 102] on input "text" at bounding box center [458, 101] width 277 height 32
type input "I certify the following"
click at [398, 173] on textarea at bounding box center [458, 177] width 277 height 49
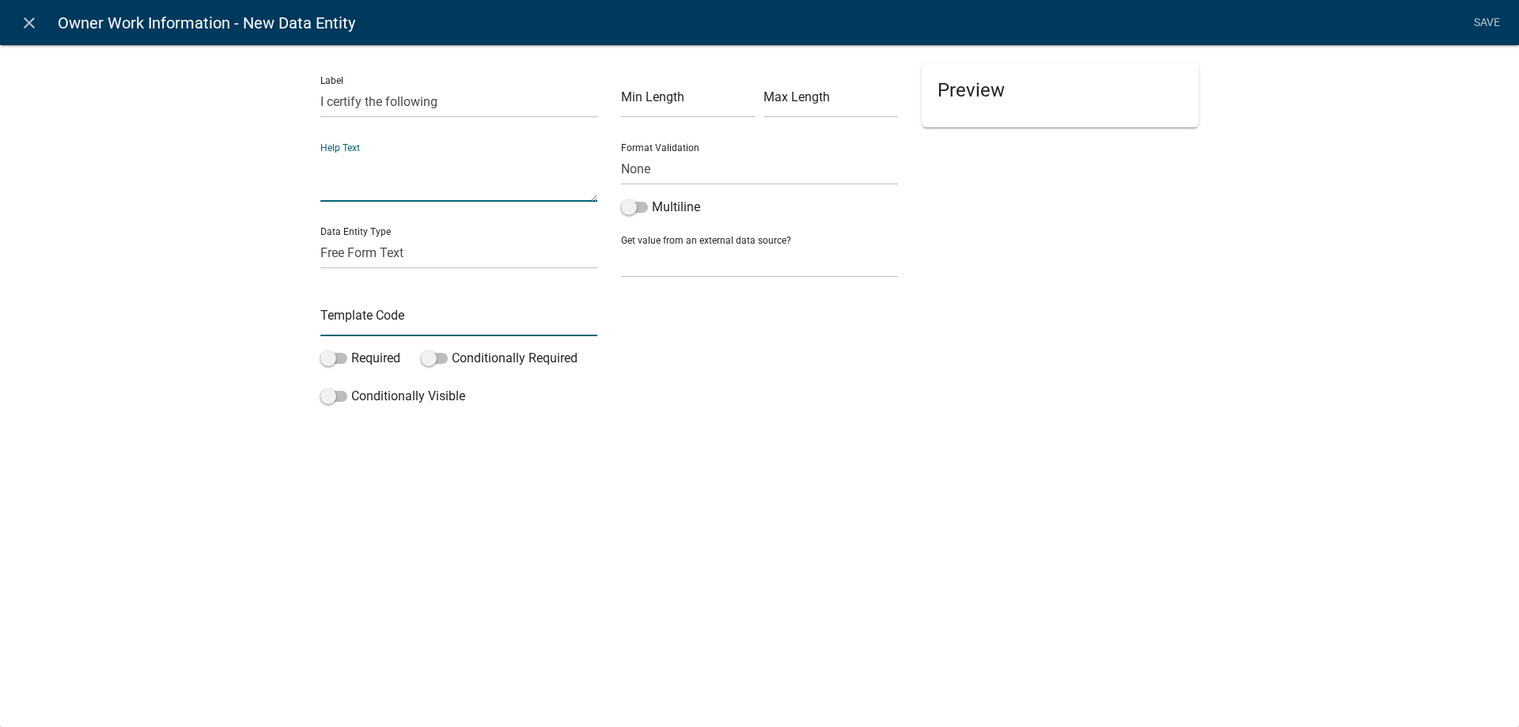
click at [400, 312] on input "text" at bounding box center [458, 320] width 277 height 32
type input "OwnerWorkCertify"
click at [267, 303] on div "Label I certify the following Help Text Data Entity Type Free Form Text Documen…" at bounding box center [759, 254] width 1519 height 471
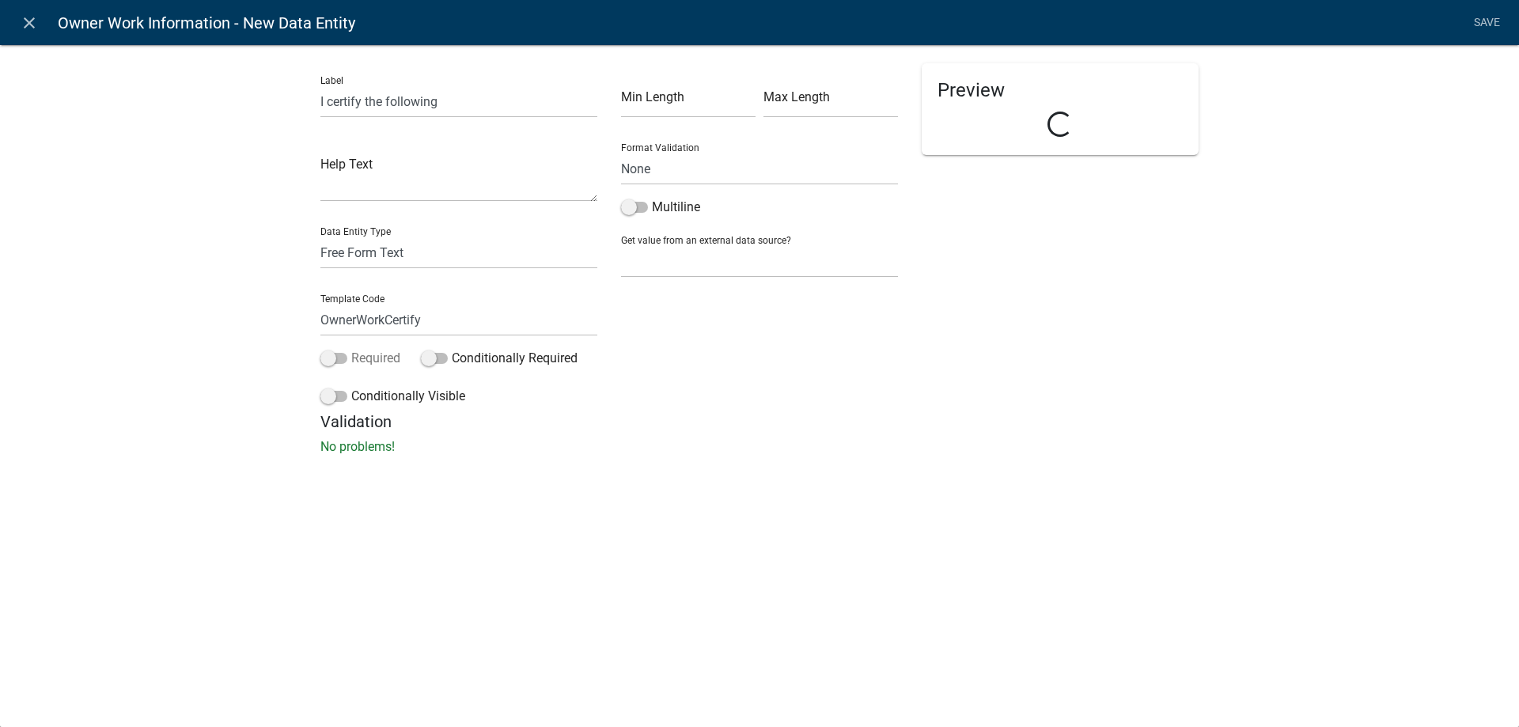
click at [374, 362] on label "Required" at bounding box center [360, 358] width 80 height 19
click at [351, 349] on input "Required" at bounding box center [351, 349] width 0 height 0
click at [381, 261] on select "Free Form Text Document Display Entity Value Fee Numeric Data Date Map Sketch D…" at bounding box center [458, 253] width 277 height 32
click at [240, 272] on div "Label I certify the following Help Text Data Entity Type Free Form Text Documen…" at bounding box center [759, 254] width 1519 height 471
click at [349, 256] on select "Free Form Text Document Display Entity Value Fee Numeric Data Date Map Sketch D…" at bounding box center [458, 253] width 277 height 32
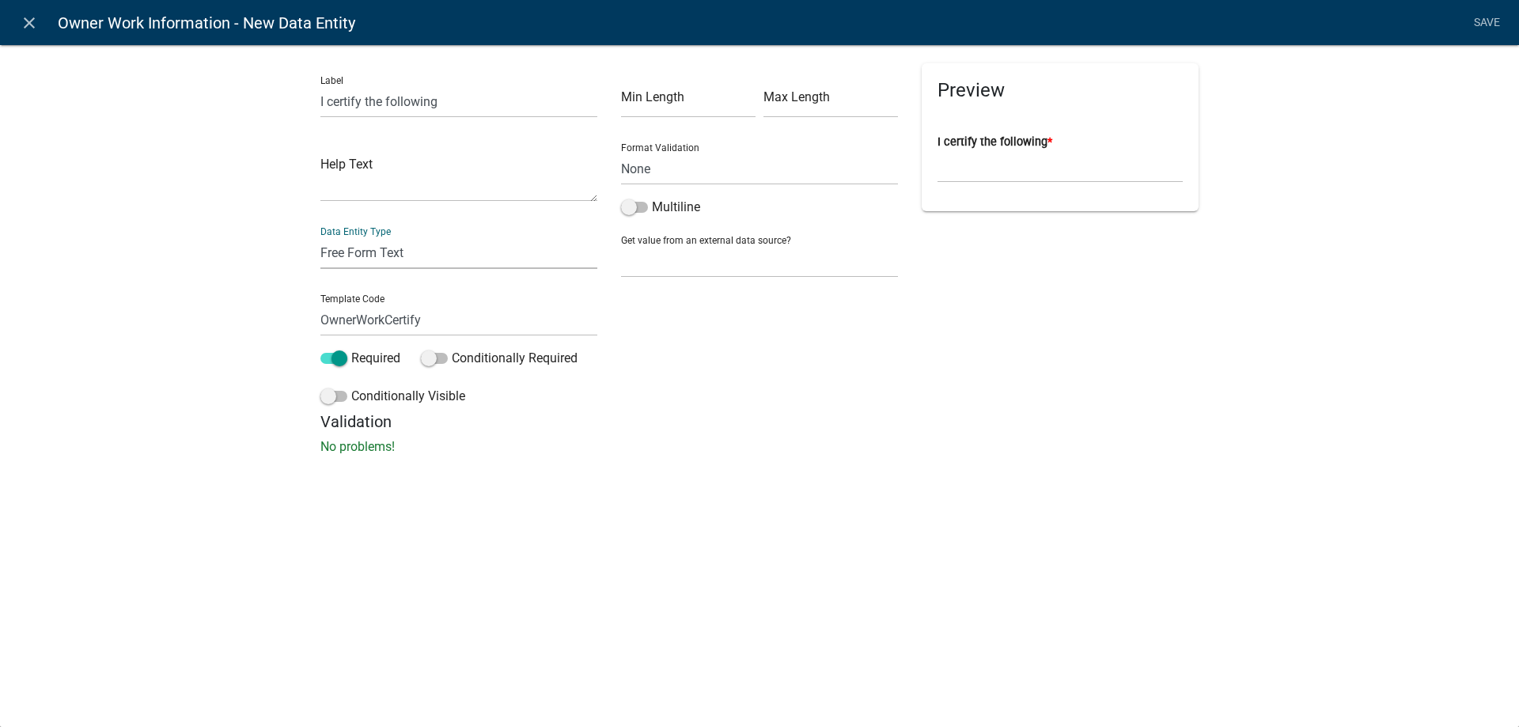
select select "list-data"
click at [320, 237] on select "Free Form Text Document Display Entity Value Fee Numeric Data Date Map Sketch D…" at bounding box center [458, 253] width 277 height 32
select select "list-data"
select select
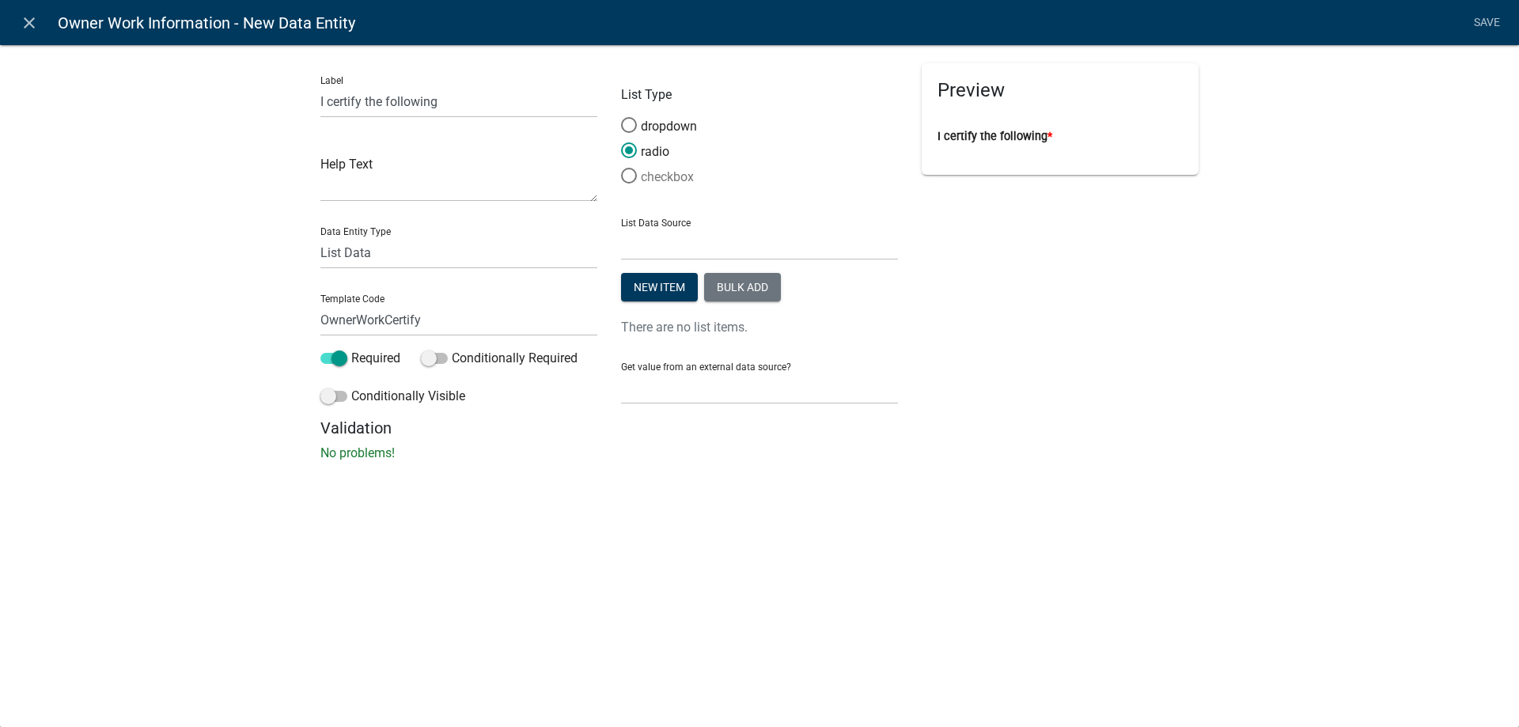
click at [676, 168] on label "checkbox" at bounding box center [657, 177] width 73 height 19
click at [621, 168] on input "checkbox" at bounding box center [621, 168] width 0 height 0
click at [755, 280] on button "Bulk add" at bounding box center [742, 287] width 77 height 28
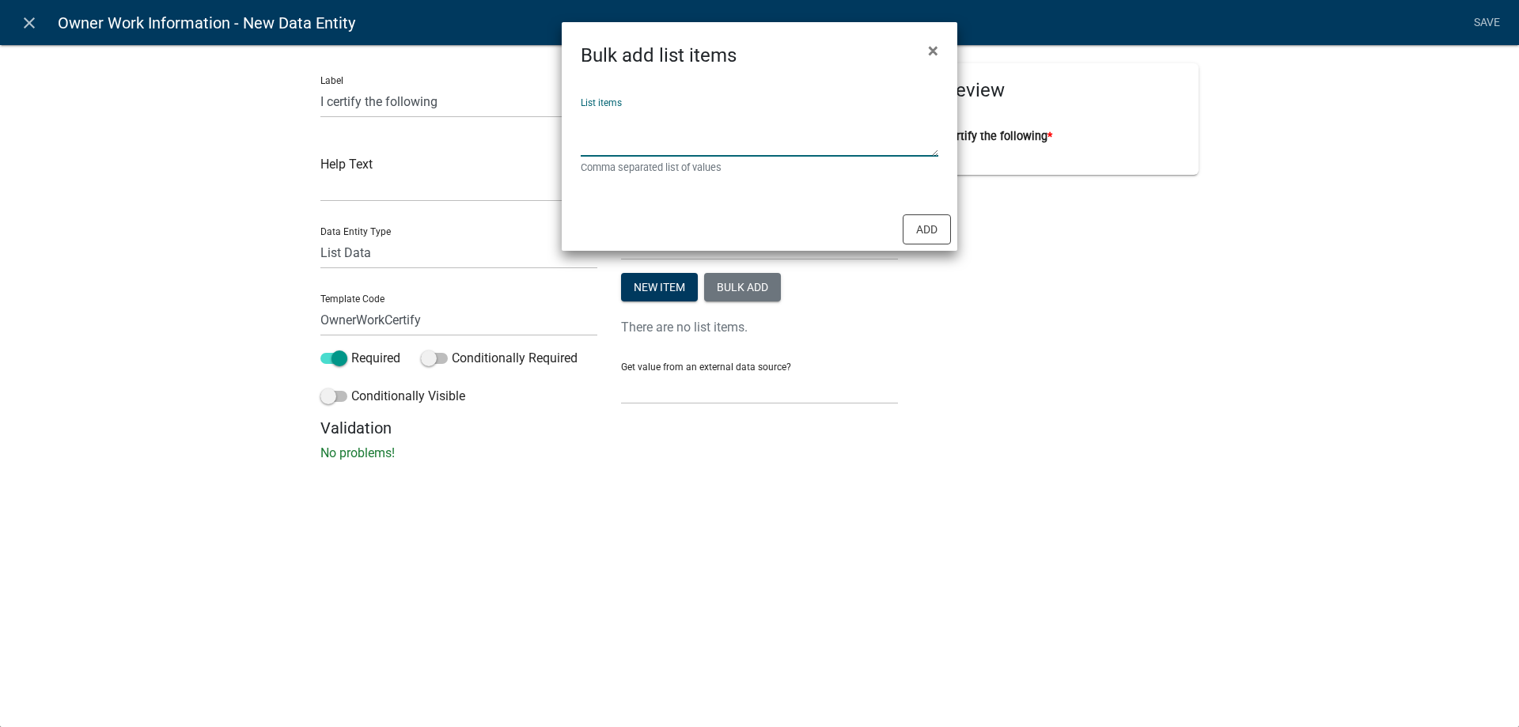
click at [699, 124] on textarea "List items" at bounding box center [760, 132] width 358 height 49
click at [795, 112] on textarea "I reside, or intend to reside," at bounding box center [760, 132] width 358 height 49
click at [627, 123] on textarea "I reside, or intend to reside," at bounding box center [760, 132] width 358 height 49
click at [750, 110] on textarea "I reside or intend to reside," at bounding box center [760, 132] width 358 height 49
type textarea "I reside or intend to reside at the subject property"
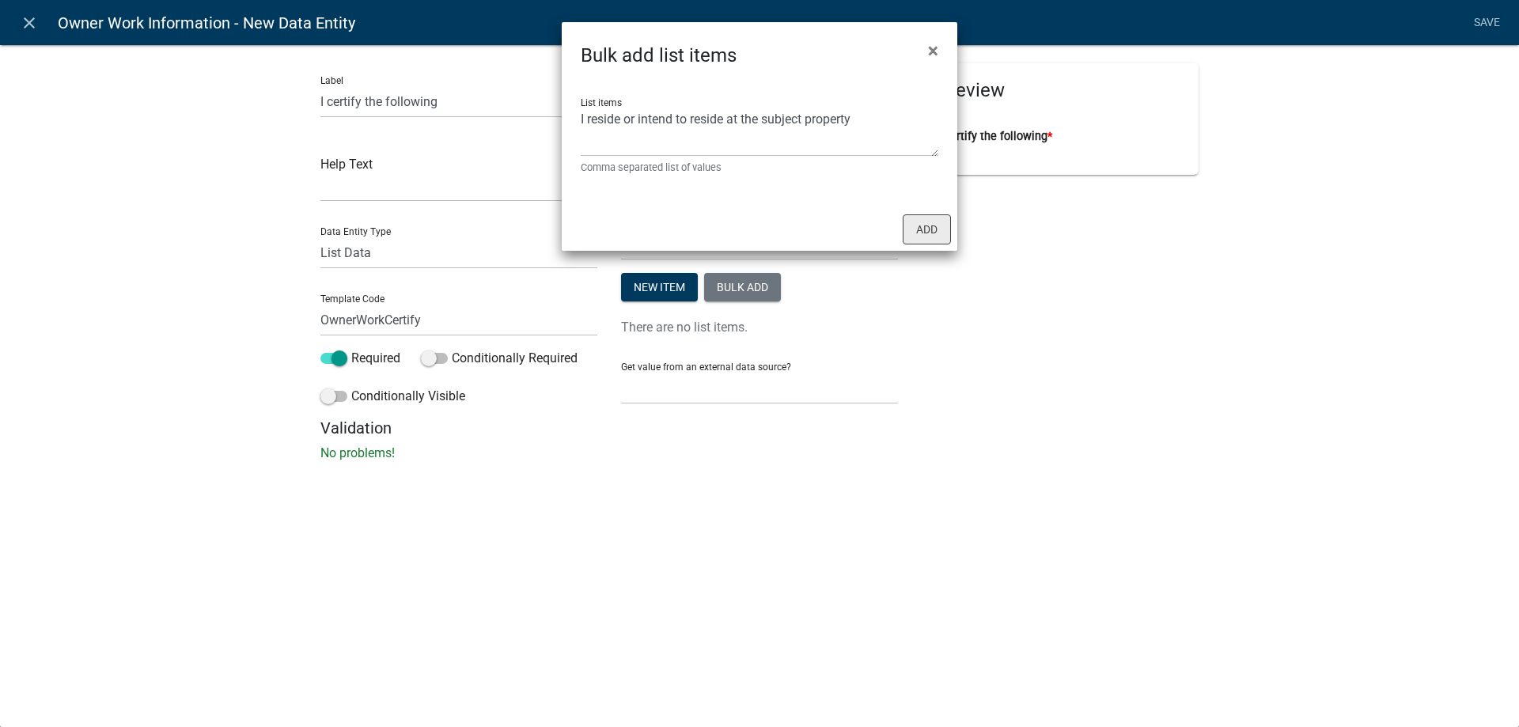
drag, startPoint x: 926, startPoint y: 207, endPoint x: 925, endPoint y: 227, distance: 19.8
click at [926, 208] on div "List items I reside or intend to reside at the subject property Comma separated…" at bounding box center [760, 139] width 396 height 138
click at [925, 228] on button "Add" at bounding box center [927, 229] width 48 height 30
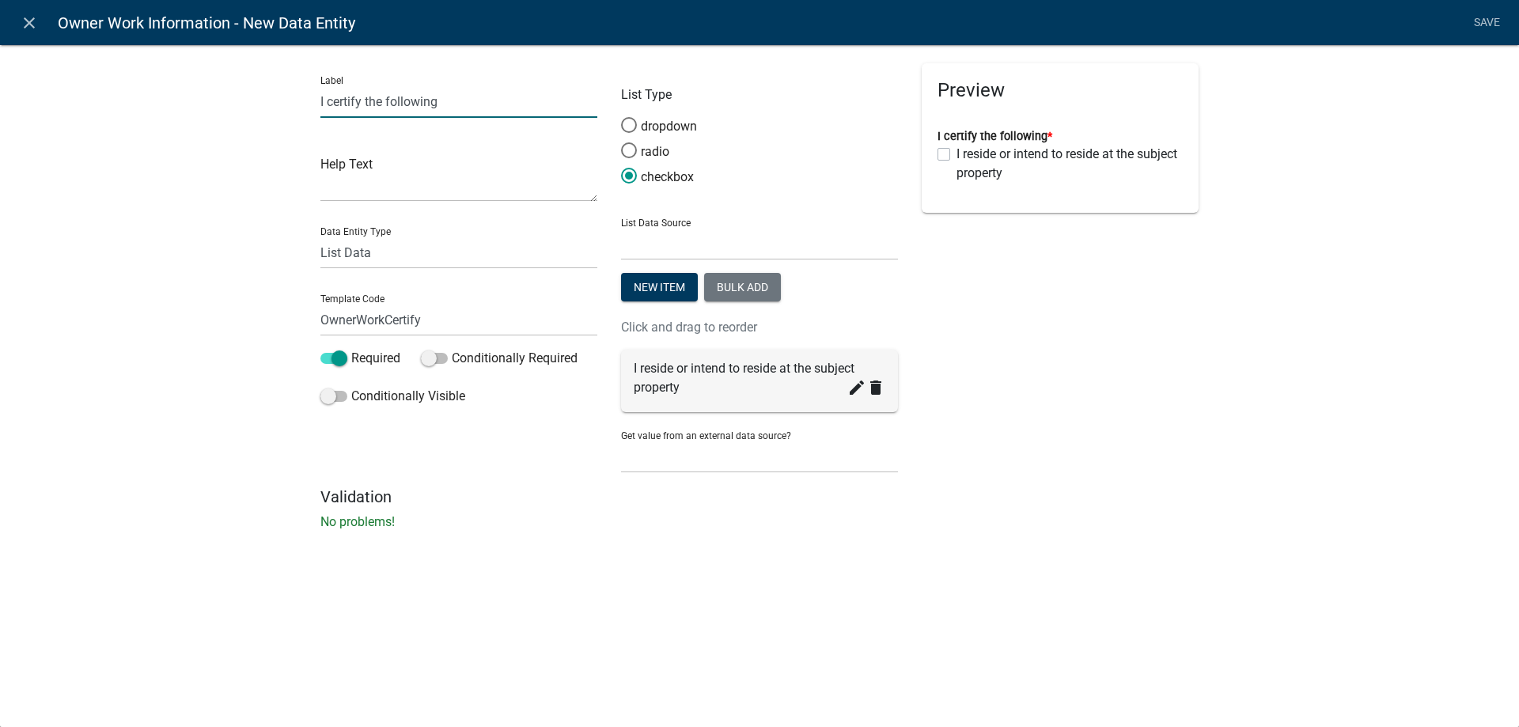
click at [468, 116] on input "I certify the following" at bounding box center [458, 101] width 277 height 32
type input "I certify the following:"
click at [1335, 389] on div "Label I certify the following: Help Text Data Entity Type Free Form Text Docume…" at bounding box center [759, 292] width 1519 height 546
click at [1491, 25] on link "Save" at bounding box center [1487, 23] width 40 height 30
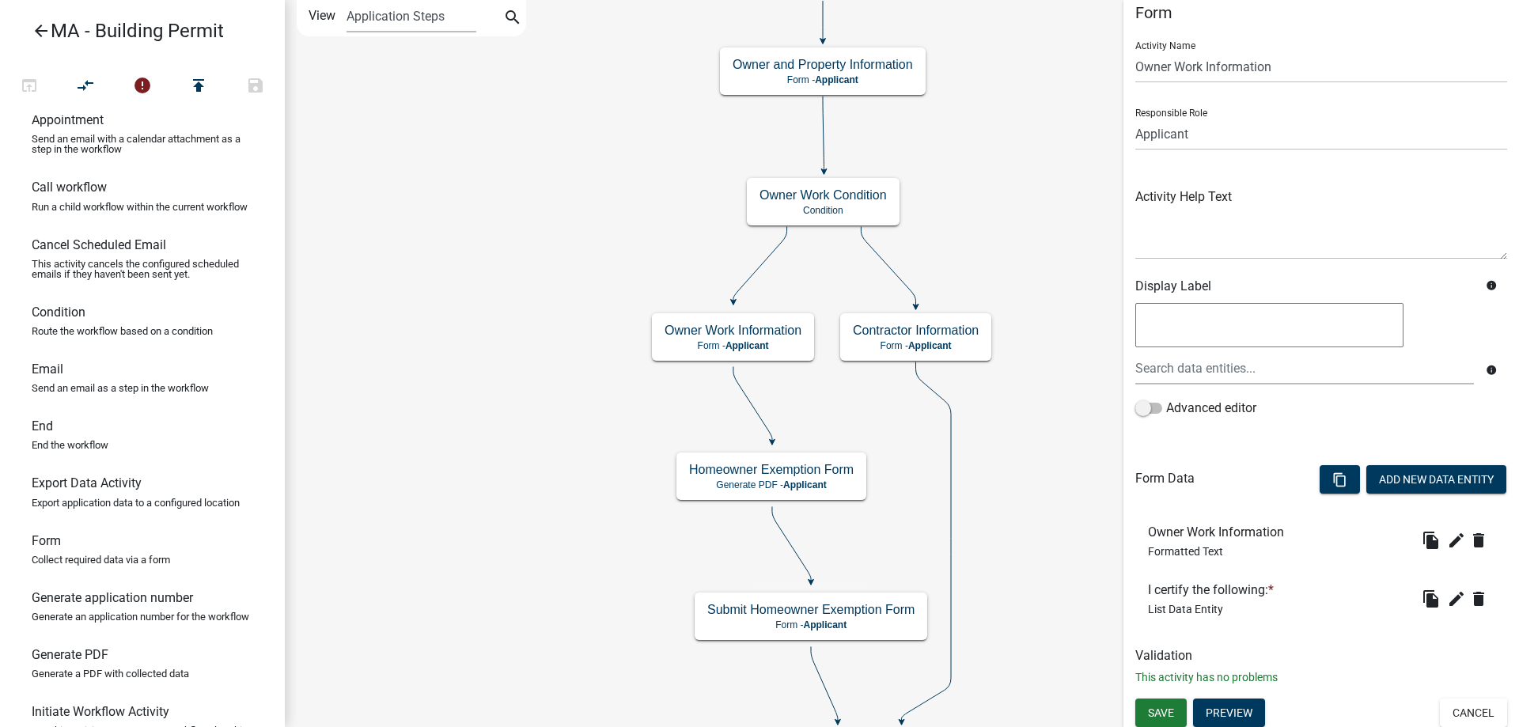
scroll to position [20, 0]
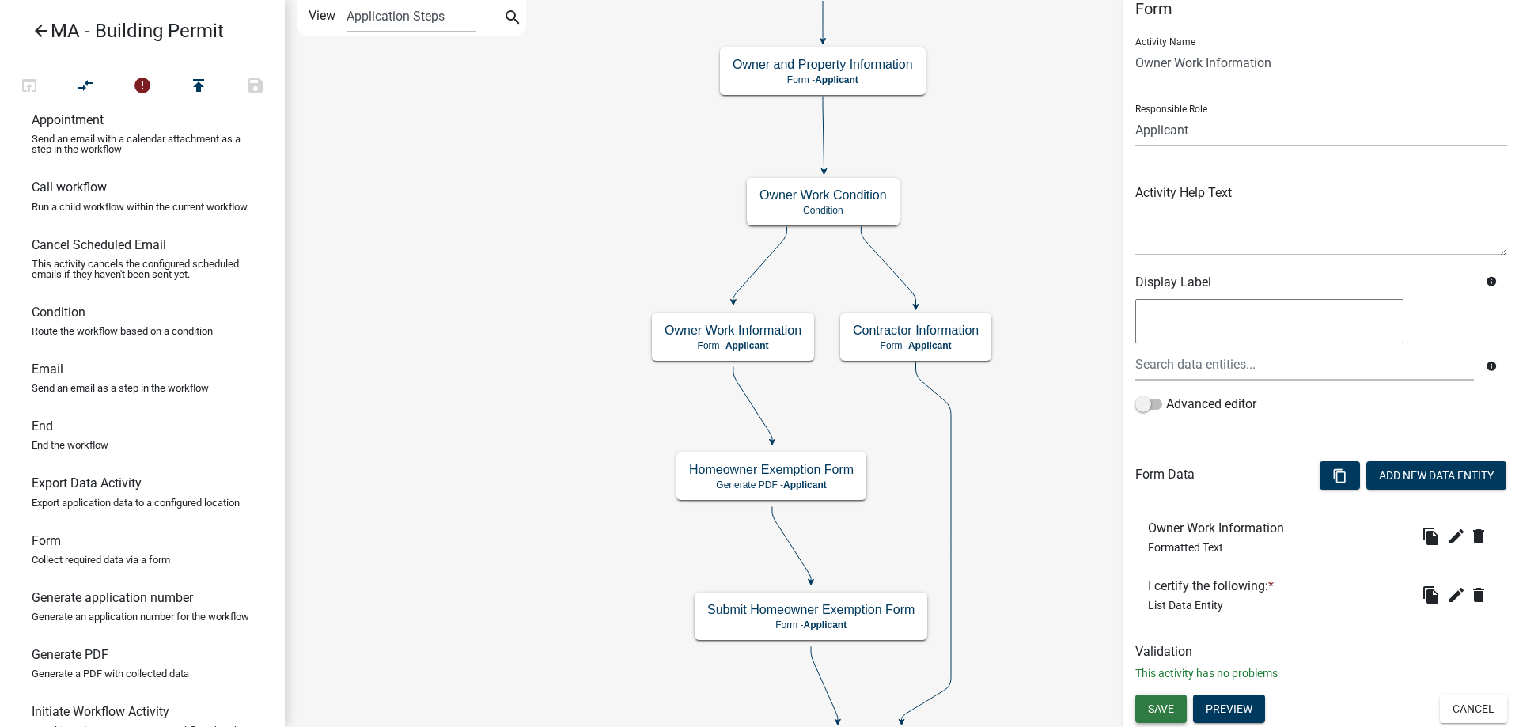
click at [1147, 707] on button "Save" at bounding box center [1160, 709] width 51 height 28
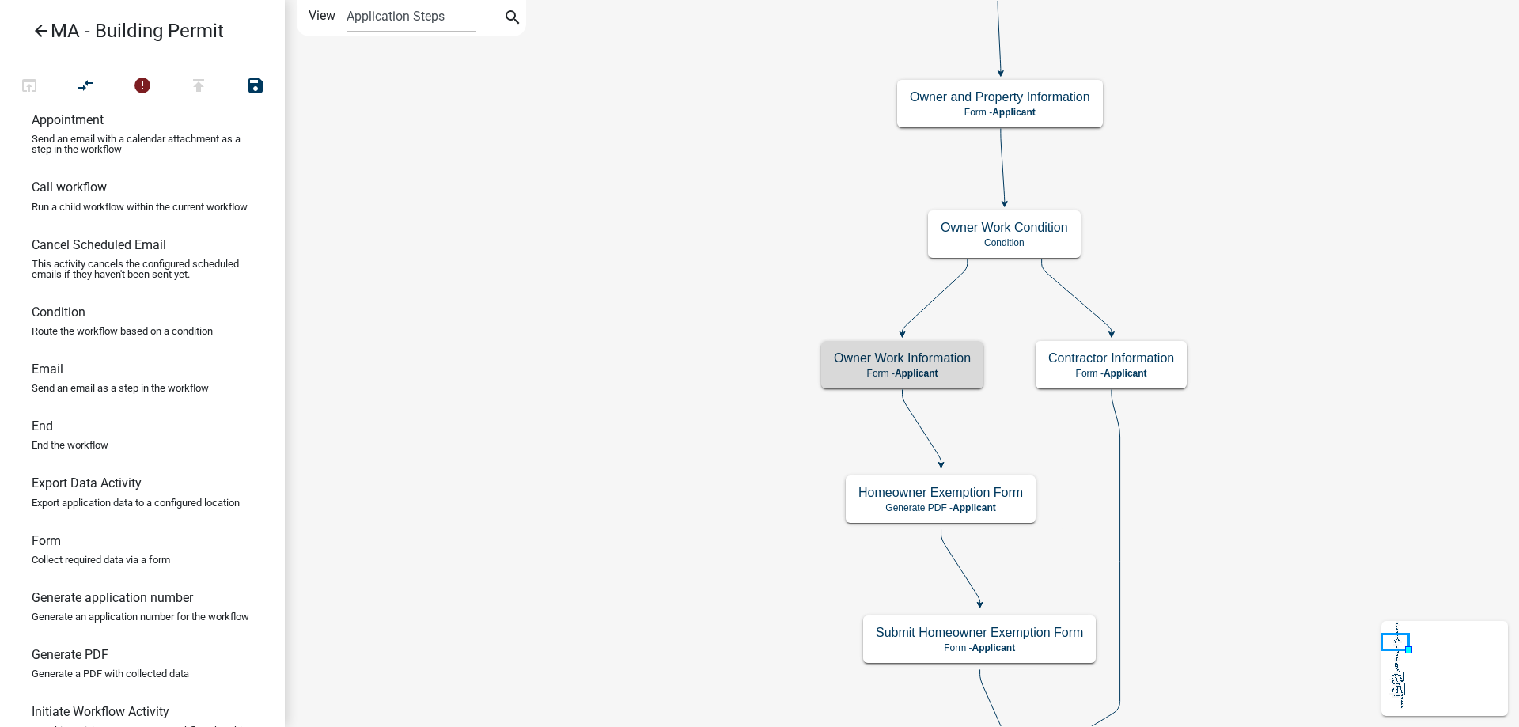
scroll to position [0, 0]
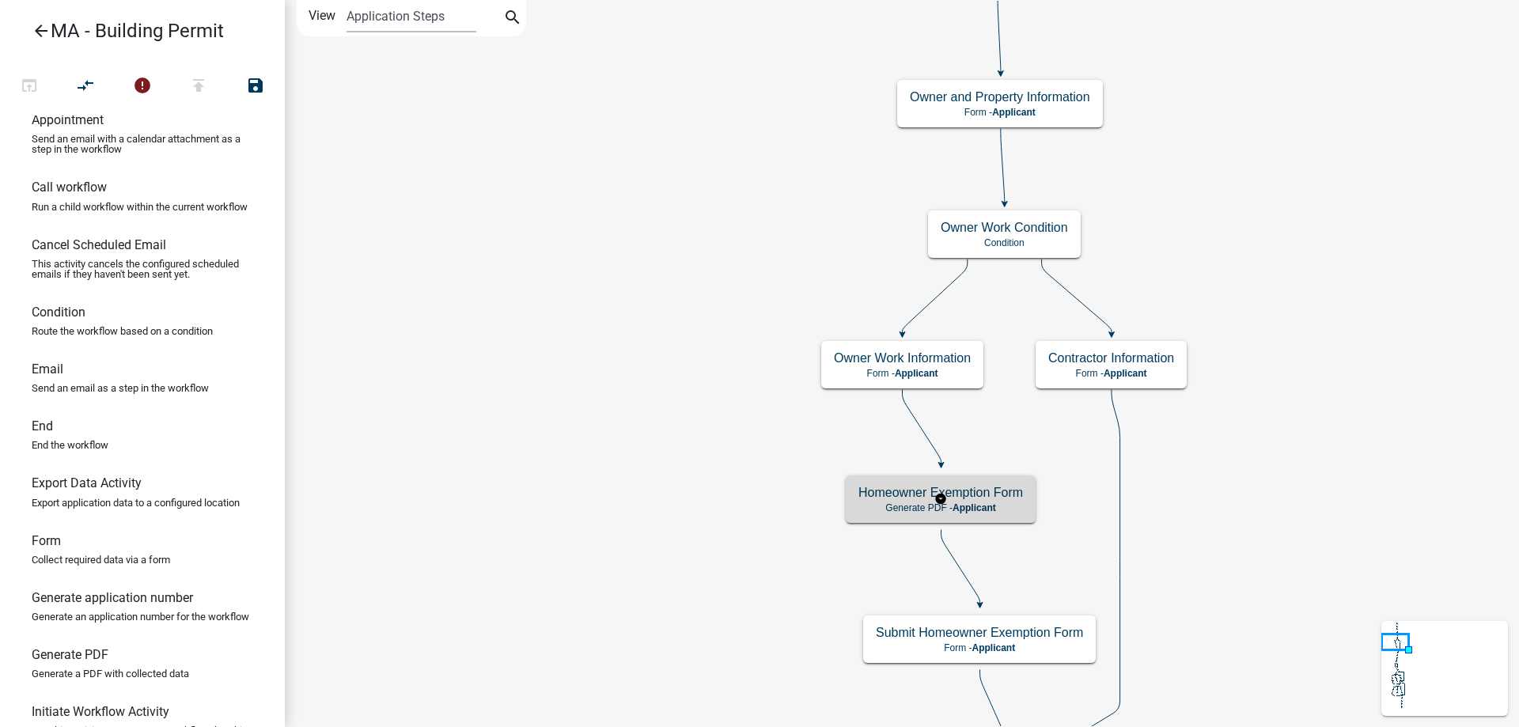
click at [860, 503] on p "Generate PDF - Applicant" at bounding box center [940, 507] width 165 height 11
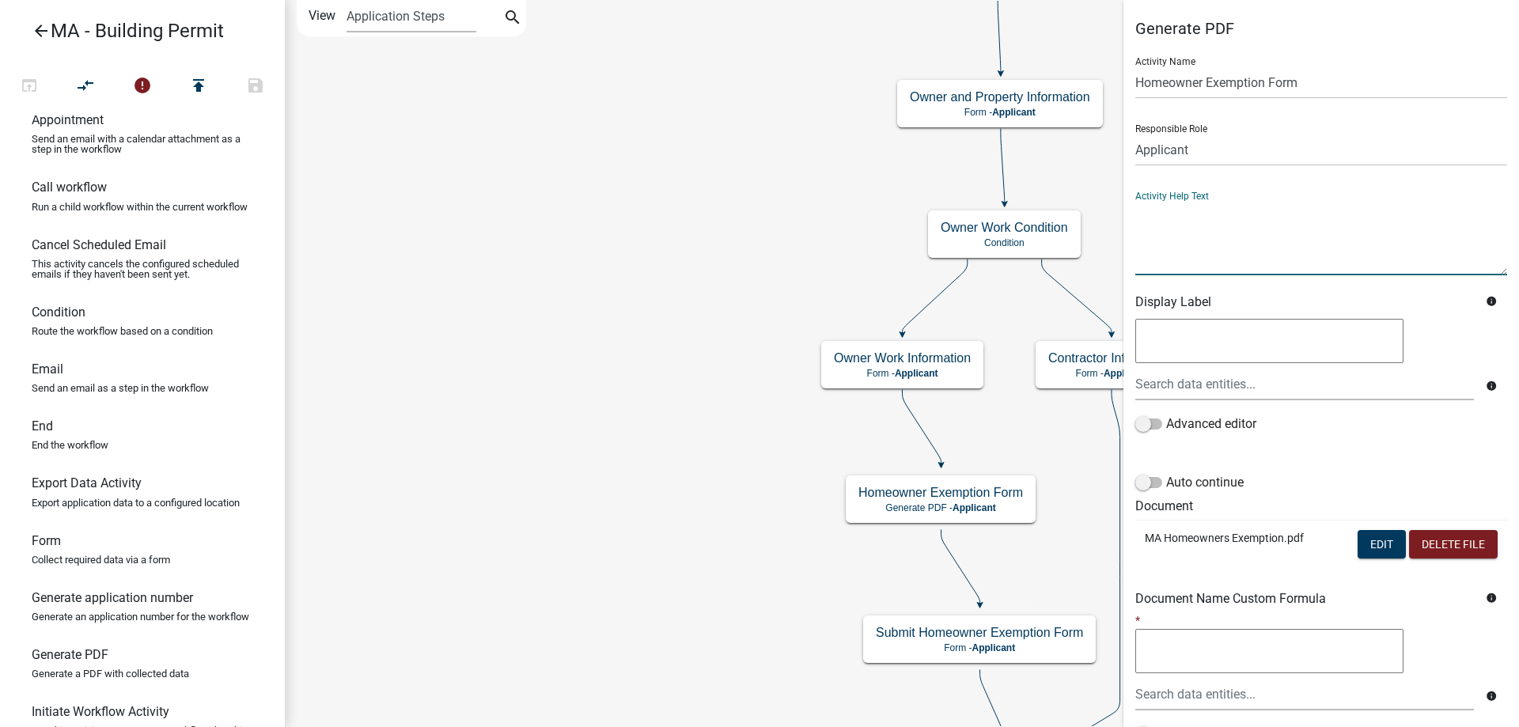
click at [1220, 246] on textarea at bounding box center [1321, 238] width 372 height 74
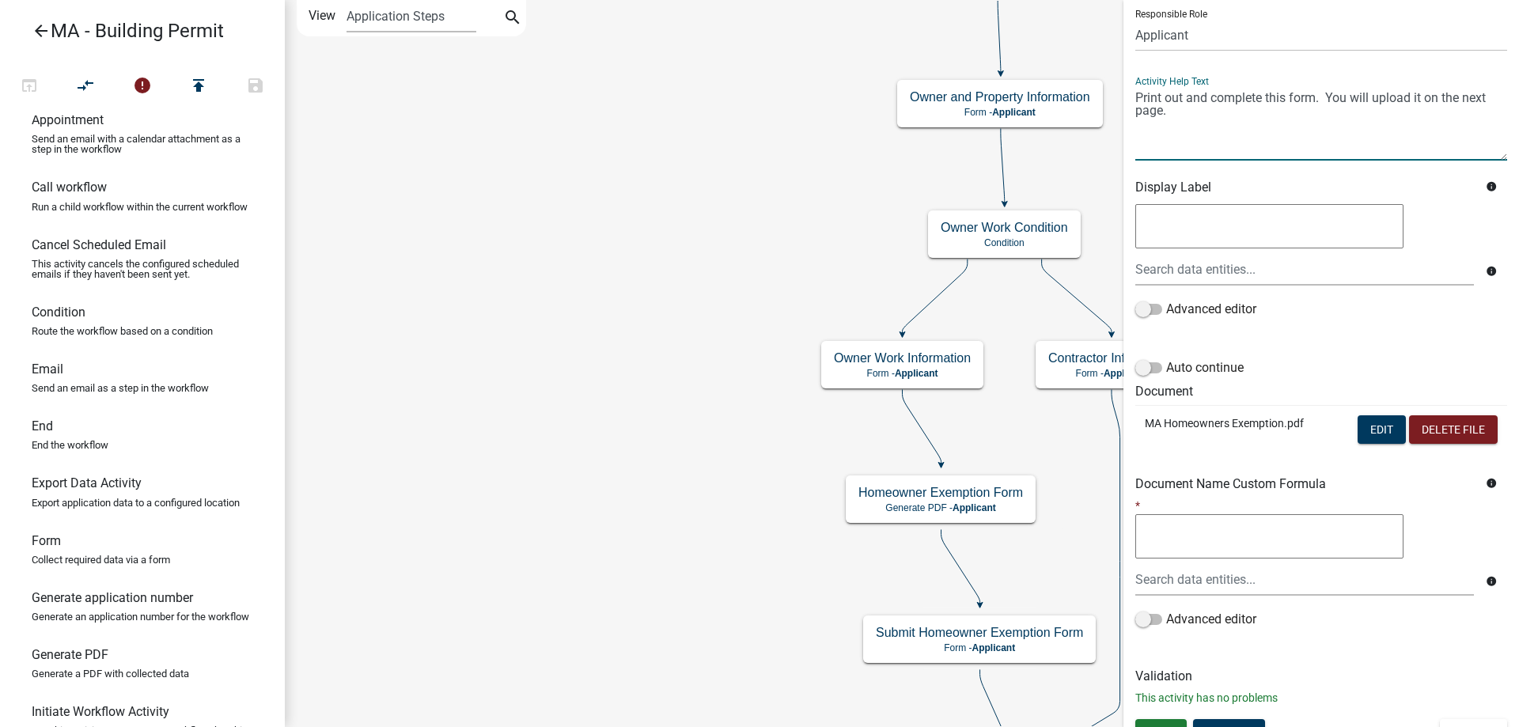
scroll to position [139, 0]
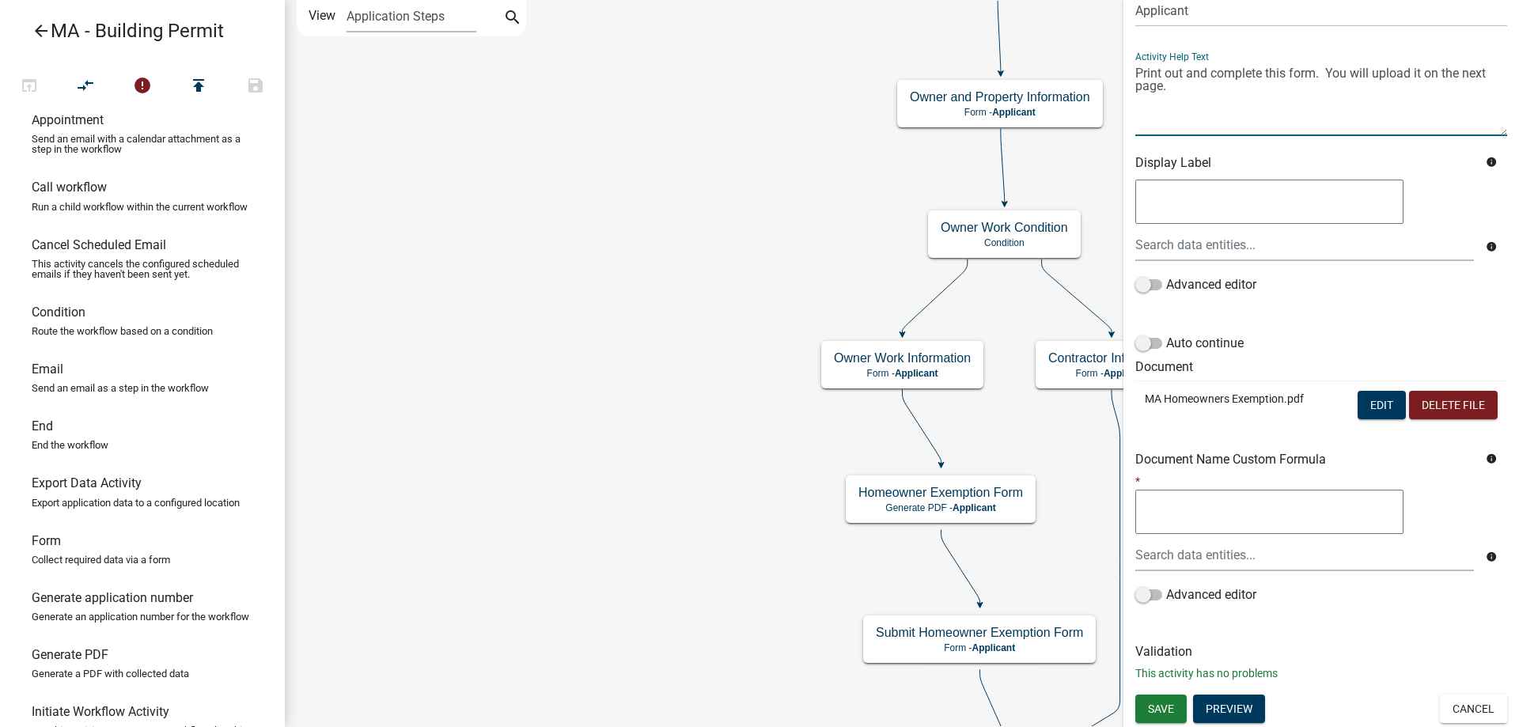
type textarea "Print out and complete this form. You will upload it on the next page."
click at [1161, 692] on div "Generate PDF Activity Name Homeowner Exemption Form Responsible Role Applicant …" at bounding box center [1321, 287] width 396 height 815
click at [1157, 699] on button "Save" at bounding box center [1160, 709] width 51 height 28
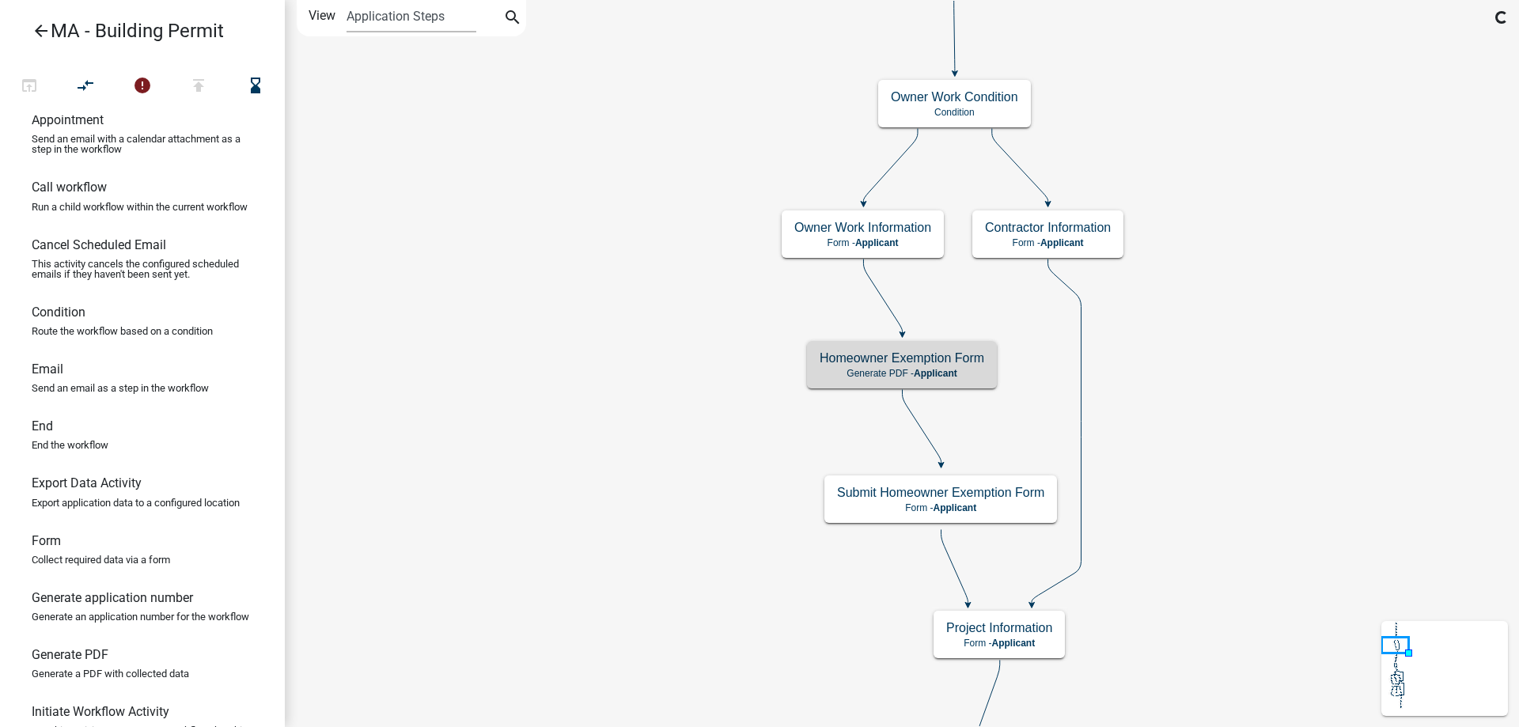
scroll to position [0, 0]
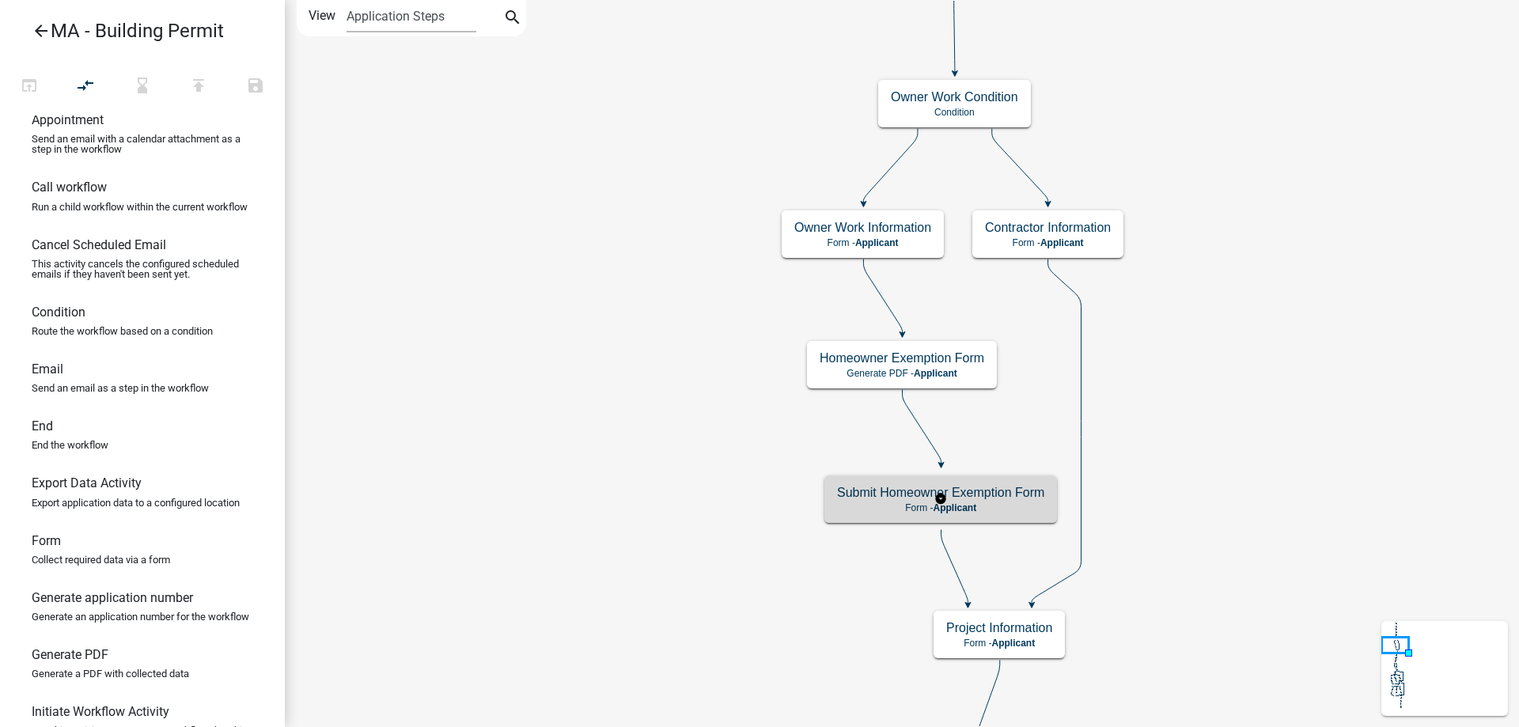
click at [858, 498] on h5 "Submit Homeowner Exemption Form" at bounding box center [940, 492] width 207 height 15
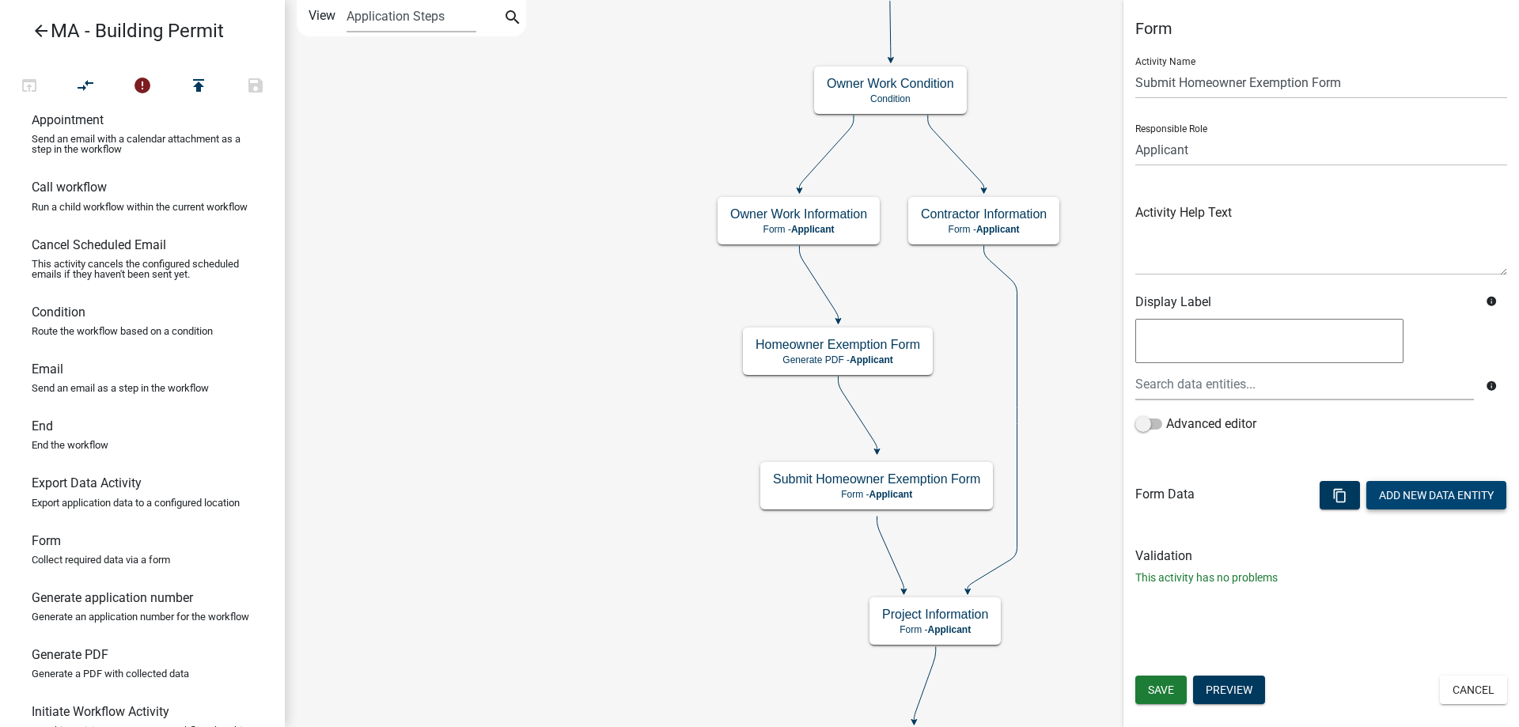
click at [1382, 491] on button "Add New Data Entity" at bounding box center [1436, 495] width 140 height 28
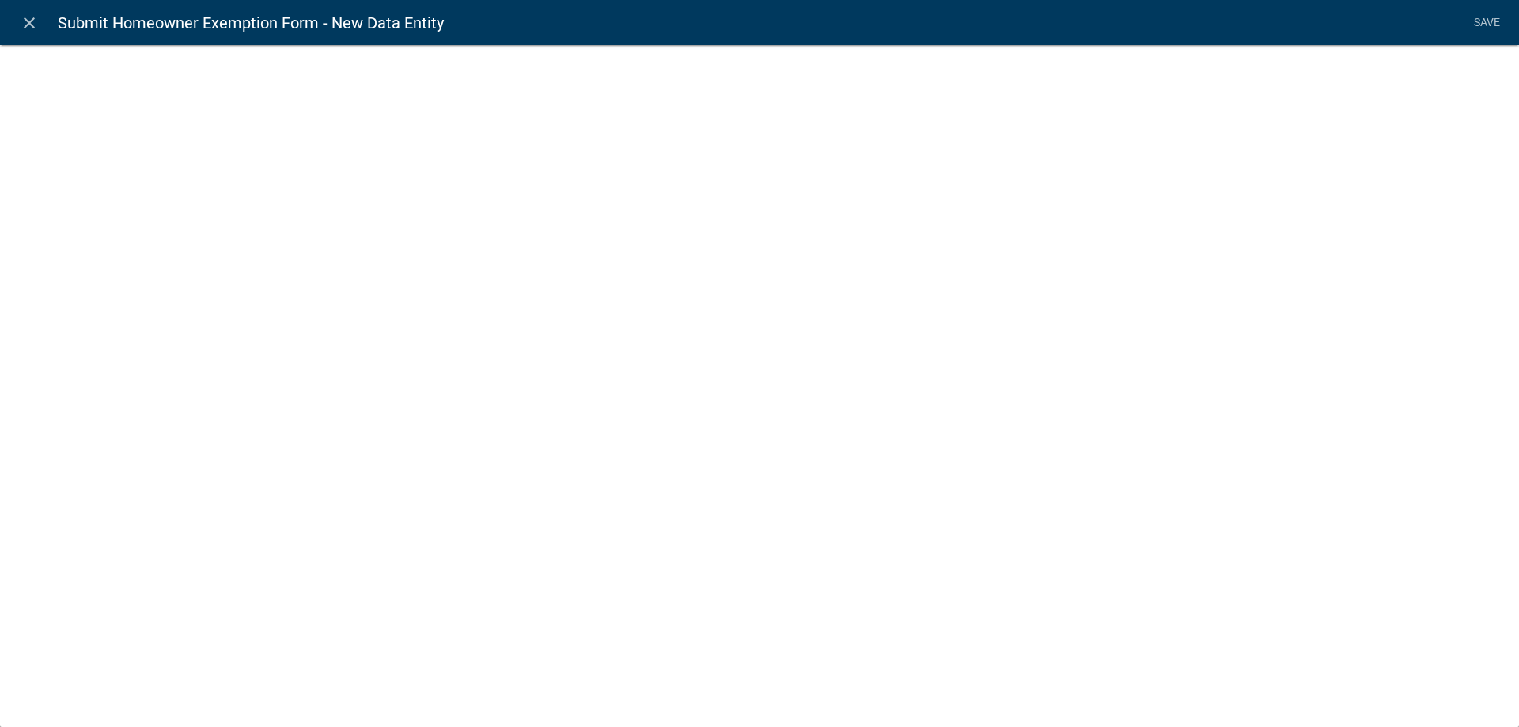
select select
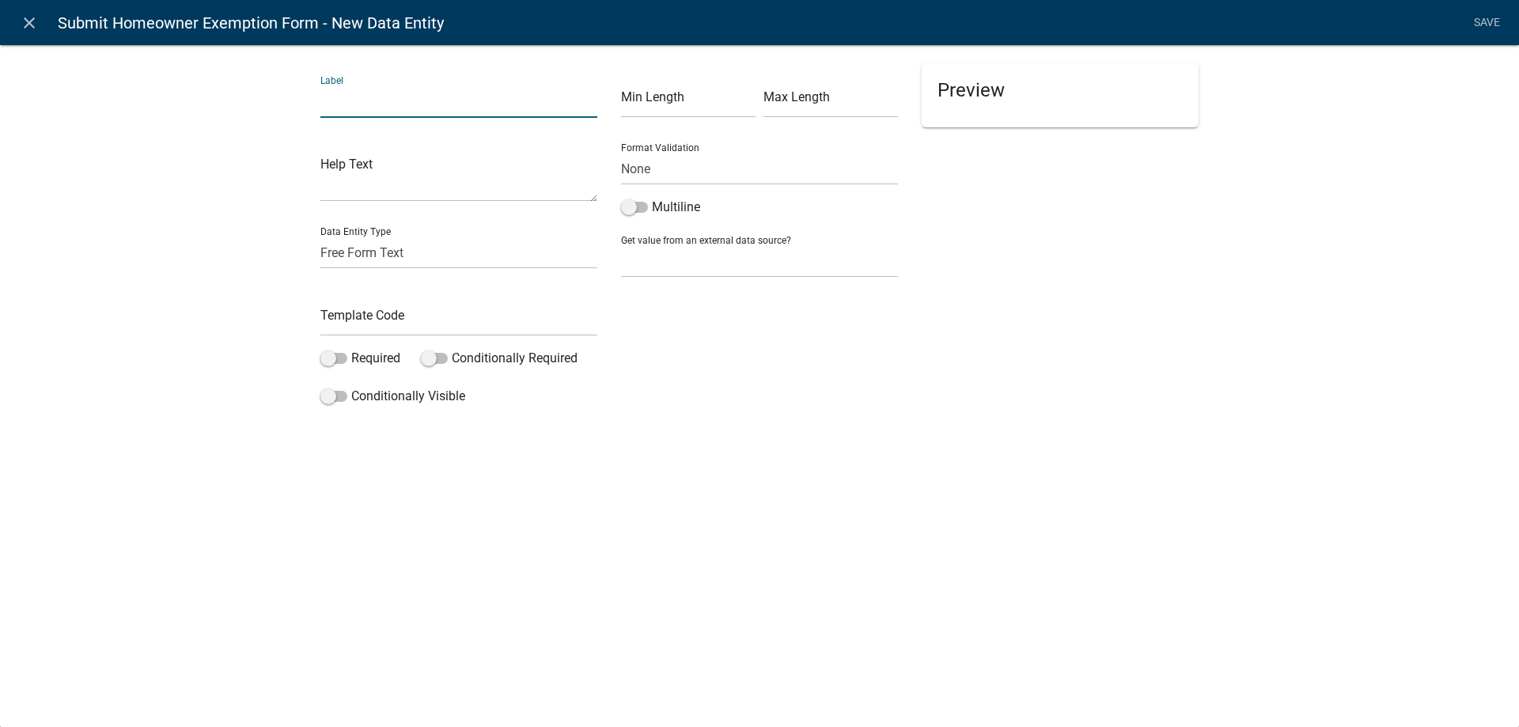
click at [375, 106] on input "text" at bounding box center [458, 101] width 277 height 32
type input "Upload Homeowner Exemption form"
click at [417, 320] on input "text" at bounding box center [458, 320] width 277 height 32
type input "UploadHomeownerExemption"
click at [170, 350] on div "Label Upload Homeowner Exemption form Help Text Data Entity Type Free Form Text…" at bounding box center [759, 232] width 1519 height 426
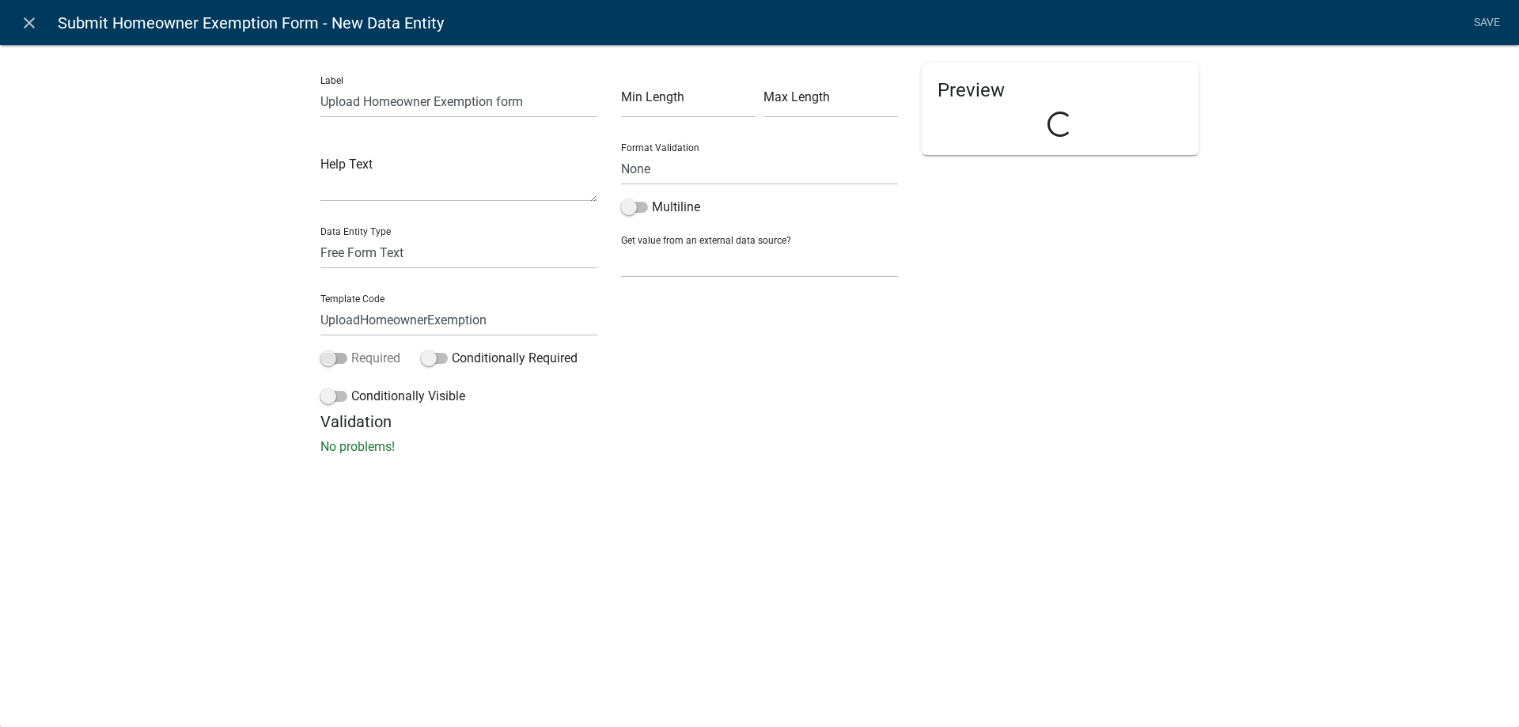
click at [322, 354] on span at bounding box center [333, 358] width 27 height 11
click at [351, 349] on input "Required" at bounding box center [351, 349] width 0 height 0
click at [380, 262] on select "Free Form Text Document Display Entity Value Fee Numeric Data Date Map Sketch D…" at bounding box center [458, 253] width 277 height 32
select select "document"
click at [320, 237] on select "Free Form Text Document Display Entity Value Fee Numeric Data Date Map Sketch D…" at bounding box center [458, 253] width 277 height 32
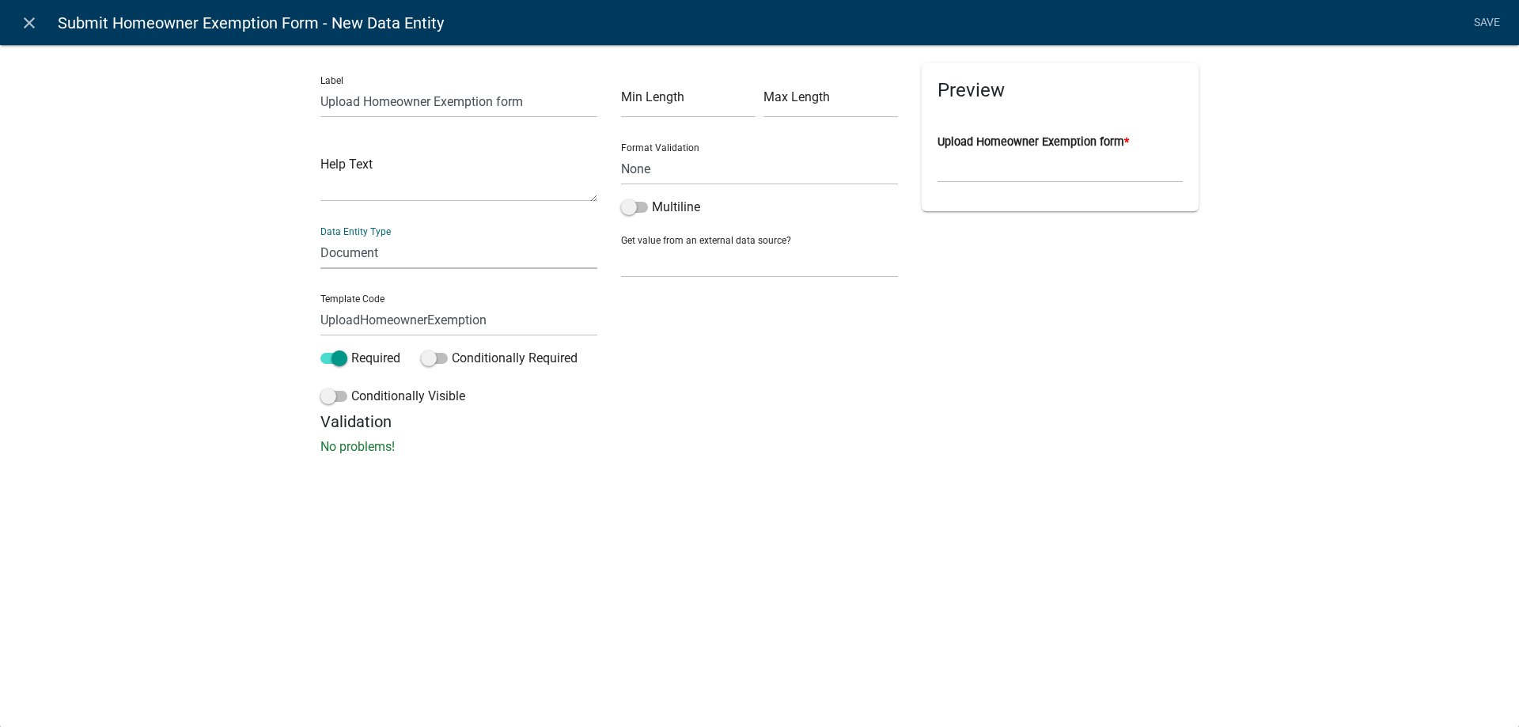
select select "document"
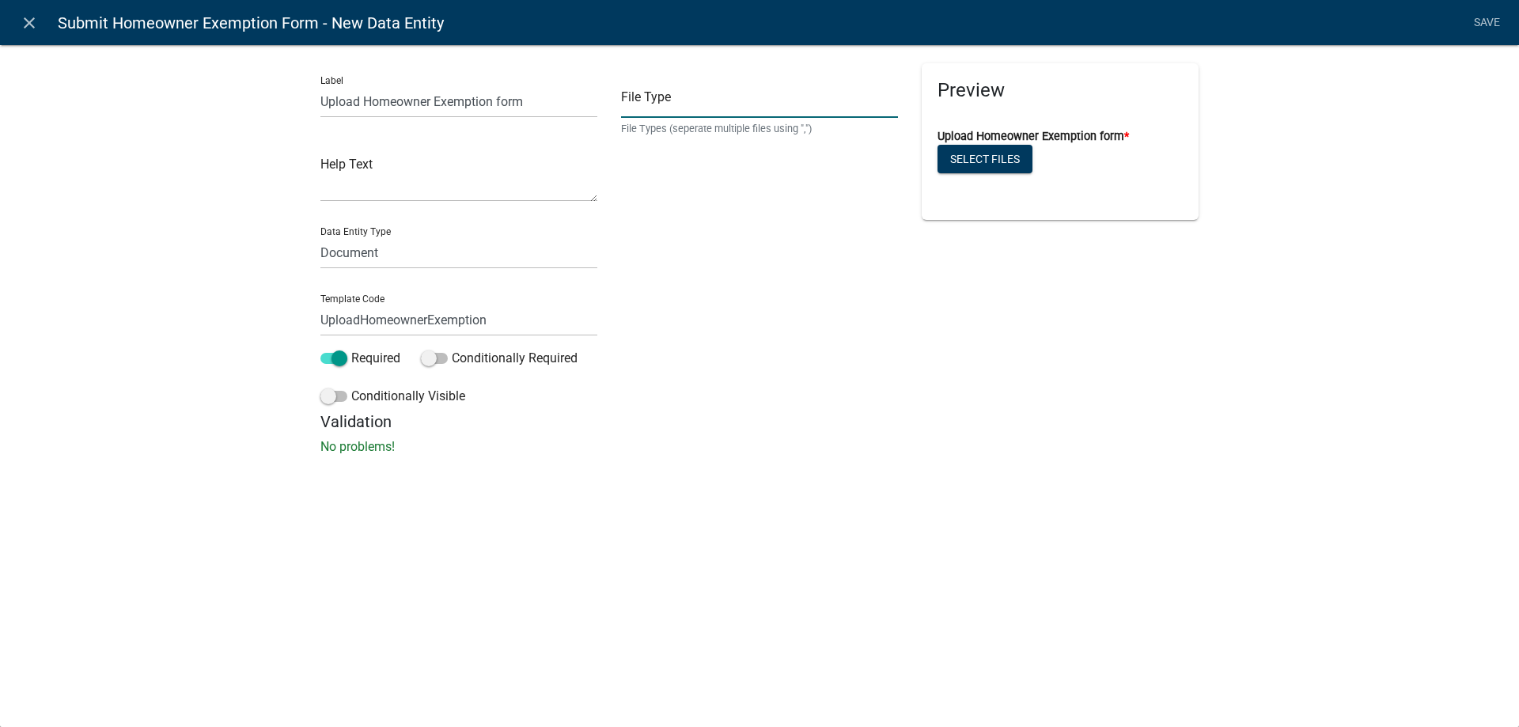
click at [713, 93] on input "text" at bounding box center [759, 101] width 277 height 32
type input "pdf,jpeg,jpg,xls,doc,docx,xlsx"
click at [1479, 22] on link "Save" at bounding box center [1487, 23] width 40 height 30
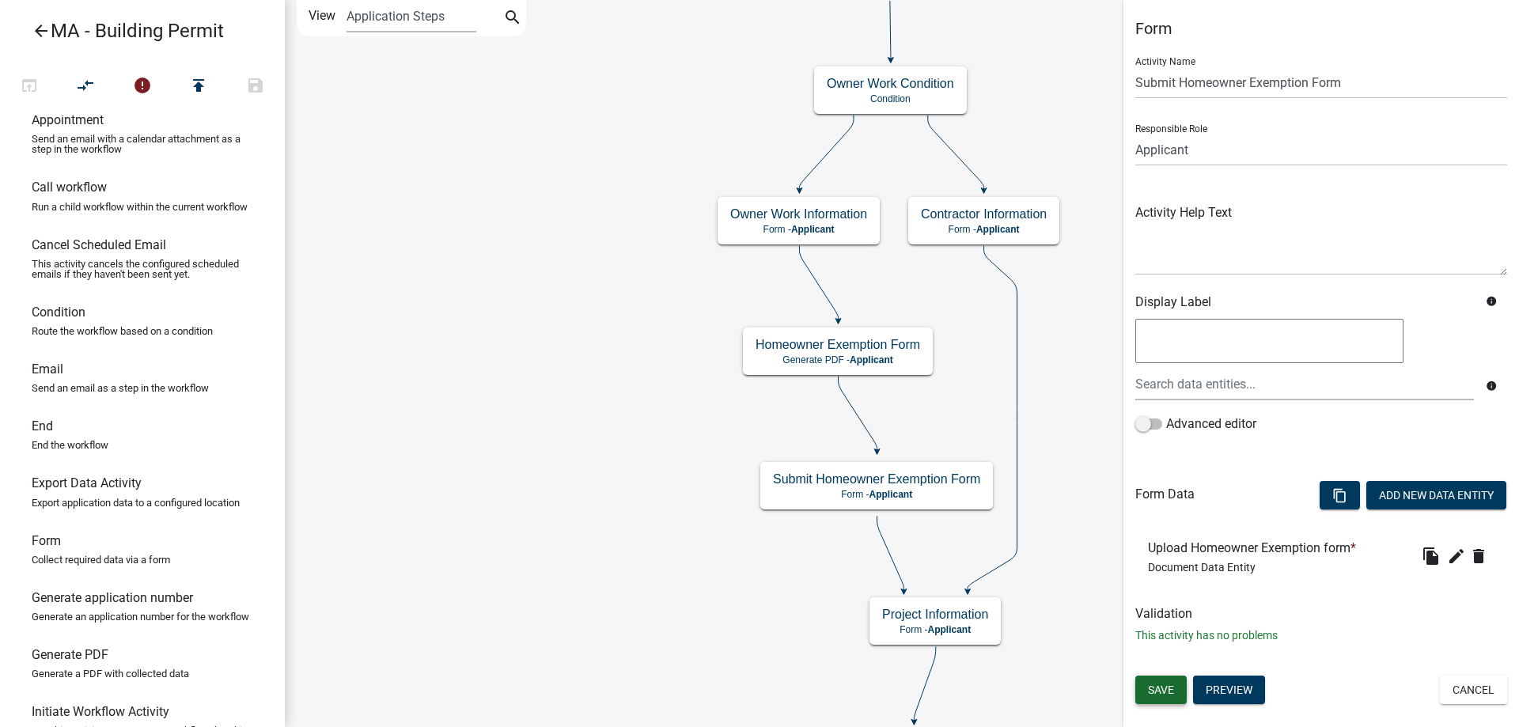
click at [1164, 688] on span "Save" at bounding box center [1161, 689] width 26 height 13
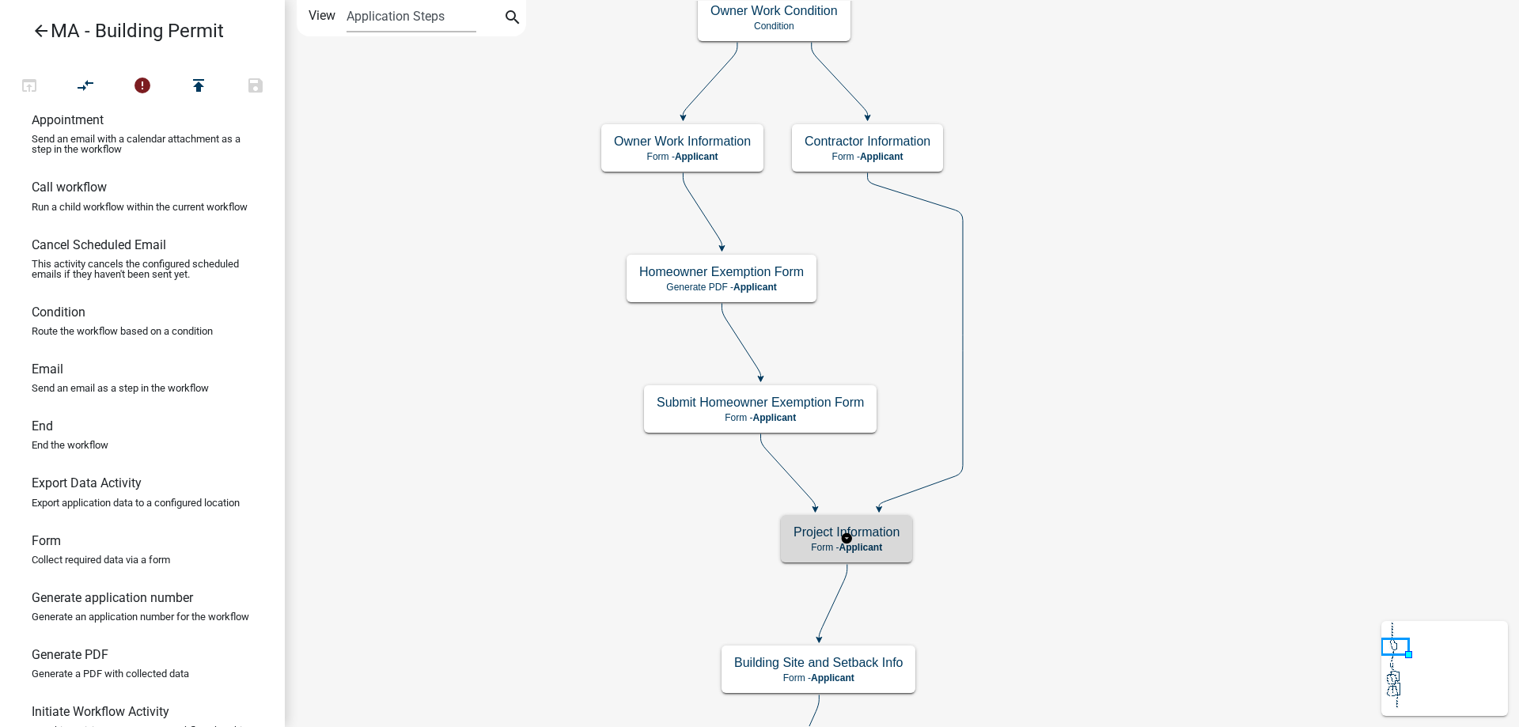
click at [870, 513] on rect at bounding box center [846, 538] width 135 height 51
click at [869, 513] on rect at bounding box center [846, 538] width 135 height 51
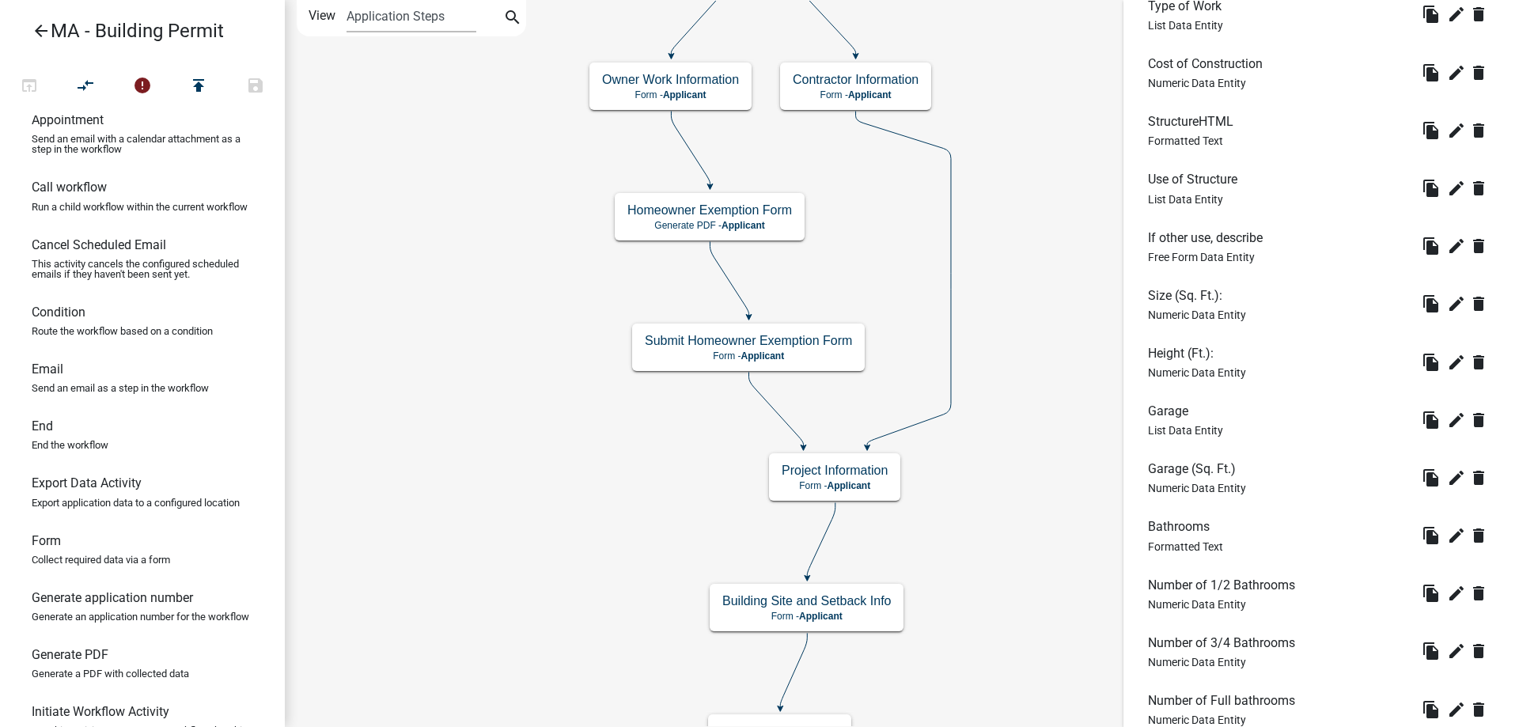
scroll to position [475, 0]
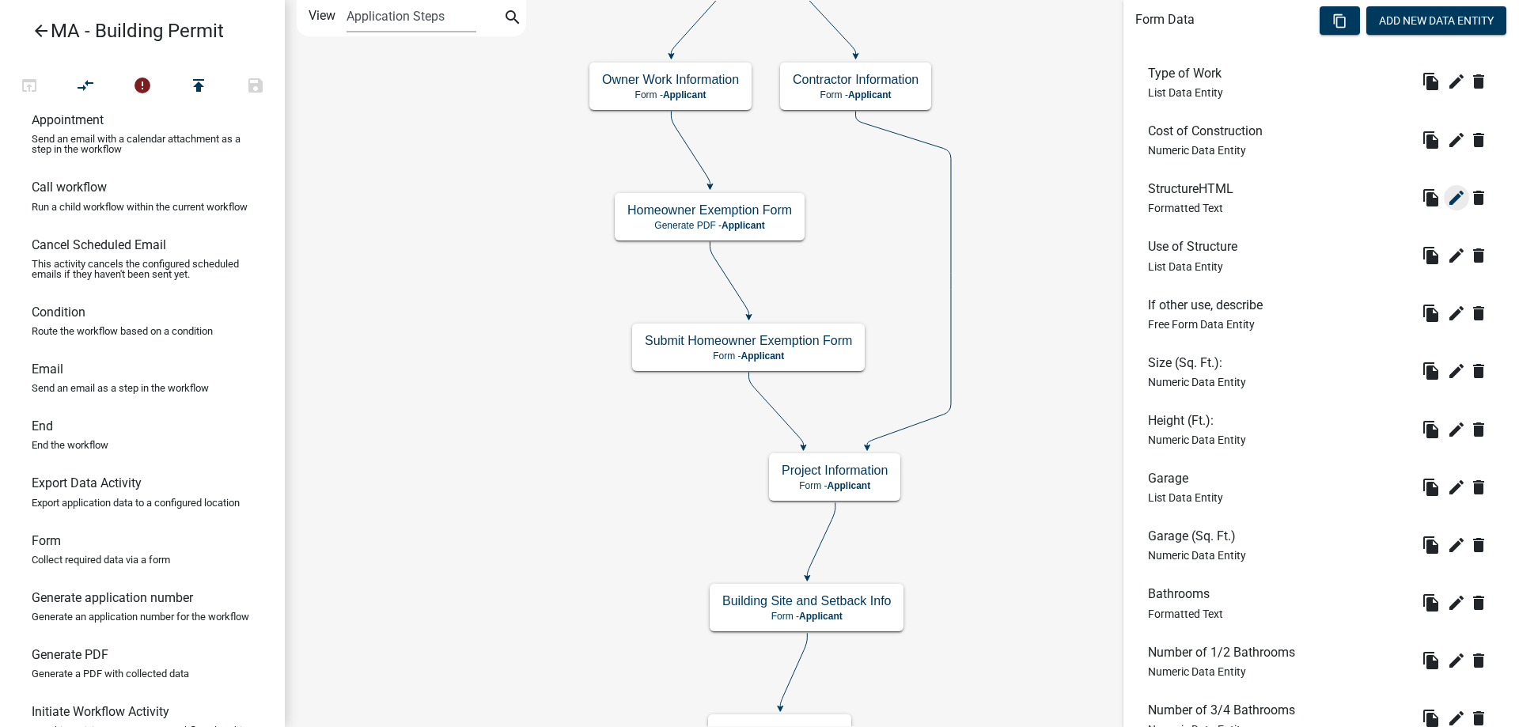
click at [1447, 199] on icon "edit" at bounding box center [1456, 197] width 19 height 19
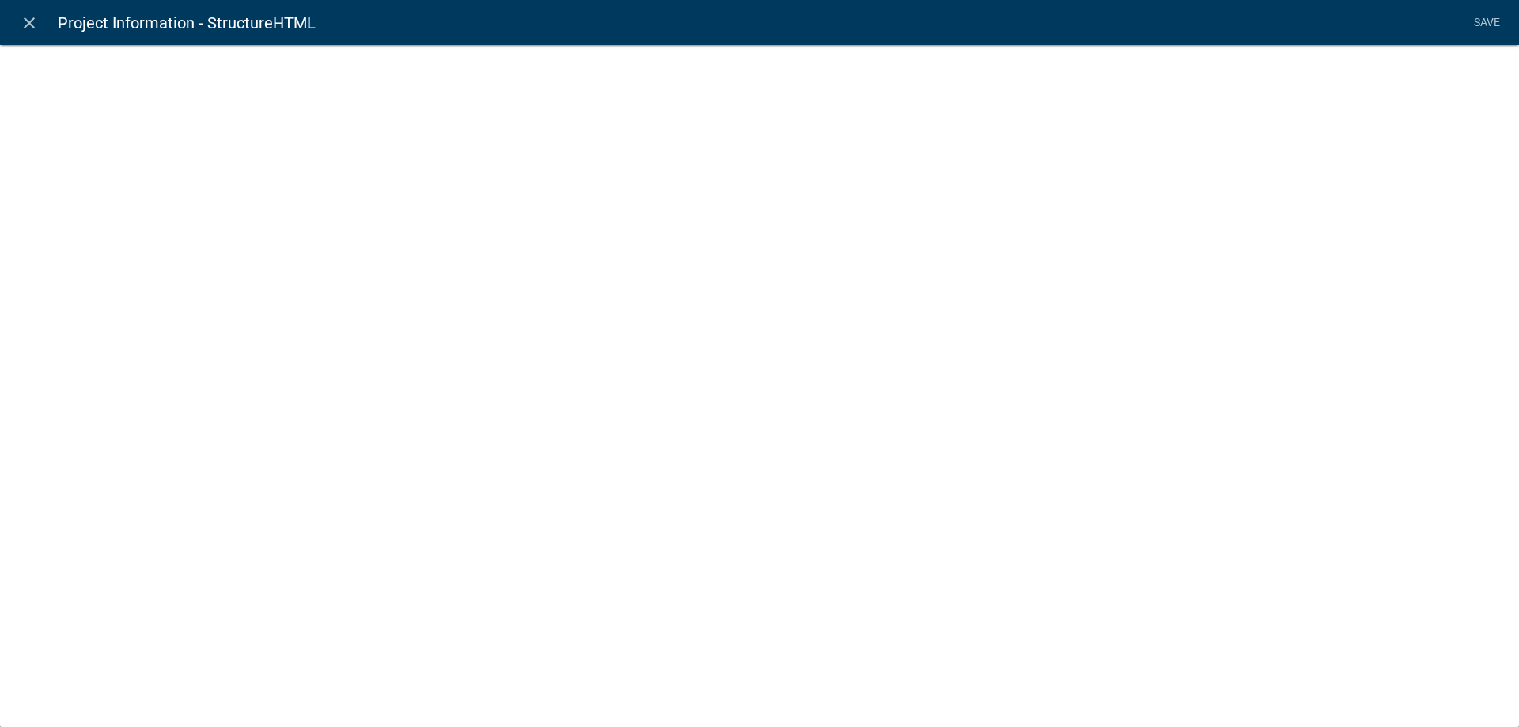
select select "rich-text"
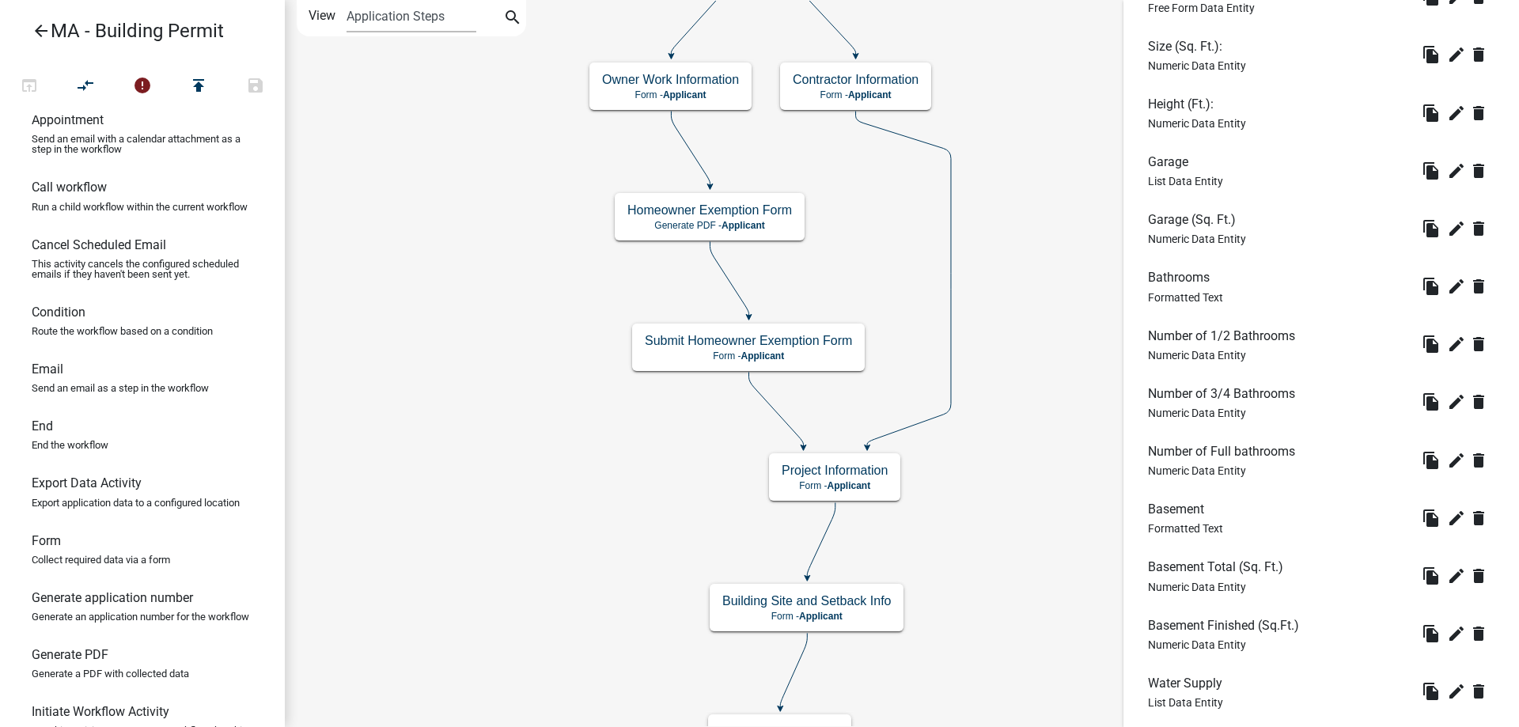
scroll to position [1005, 0]
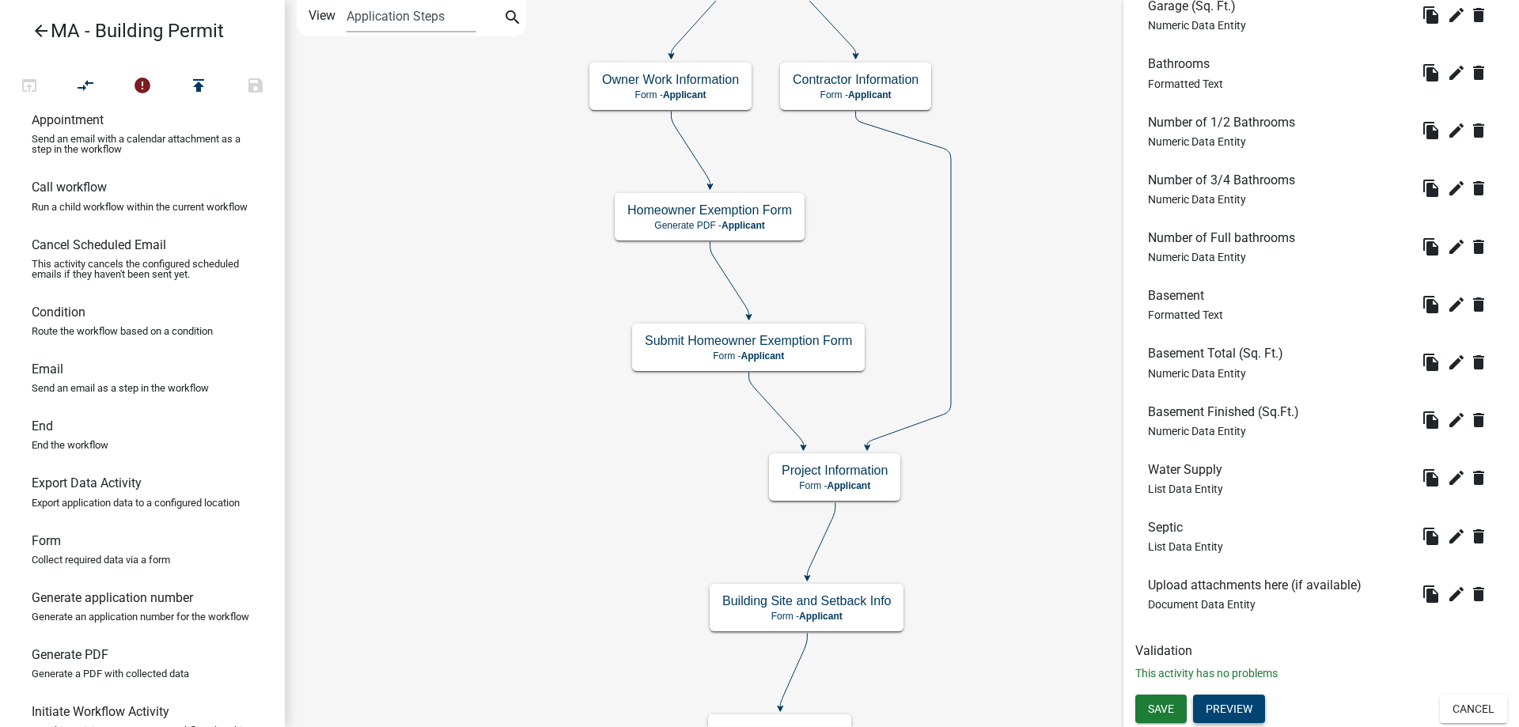
drag, startPoint x: 1250, startPoint y: 690, endPoint x: 1248, endPoint y: 699, distance: 8.8
click at [1248, 699] on button "Preview" at bounding box center [1229, 709] width 72 height 28
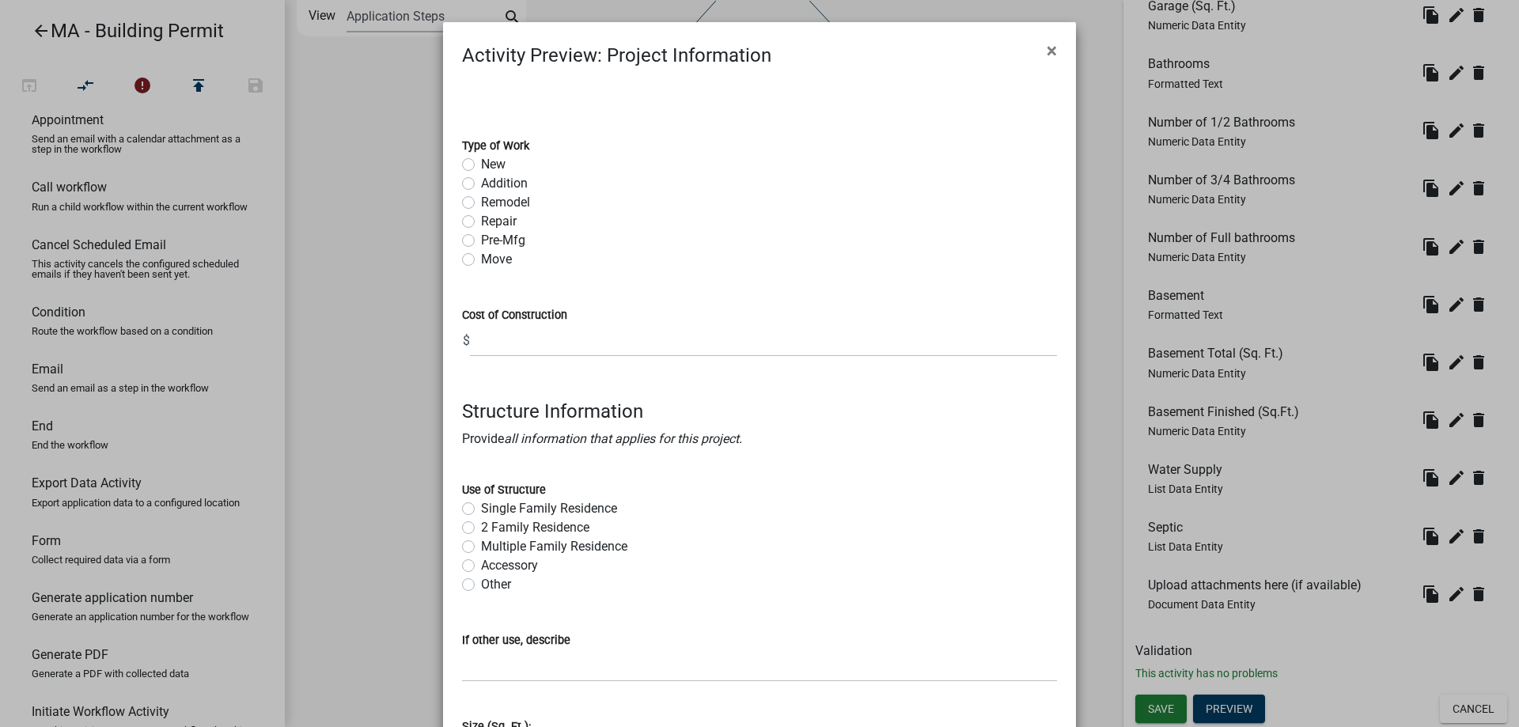
click at [379, 452] on ngb-modal-window "Activity Preview : Project Information × Type of Work New Addition Remodel Repa…" at bounding box center [759, 363] width 1519 height 727
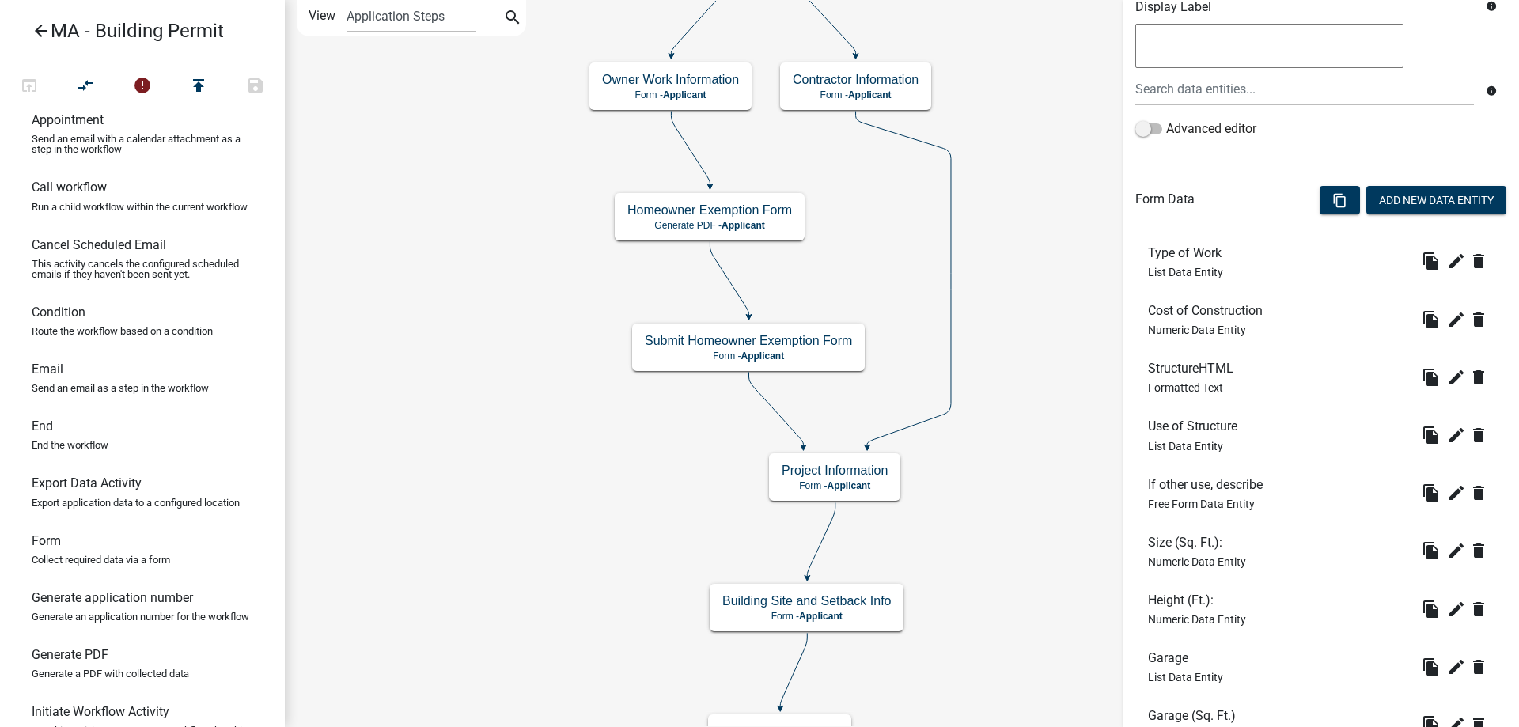
scroll to position [293, 0]
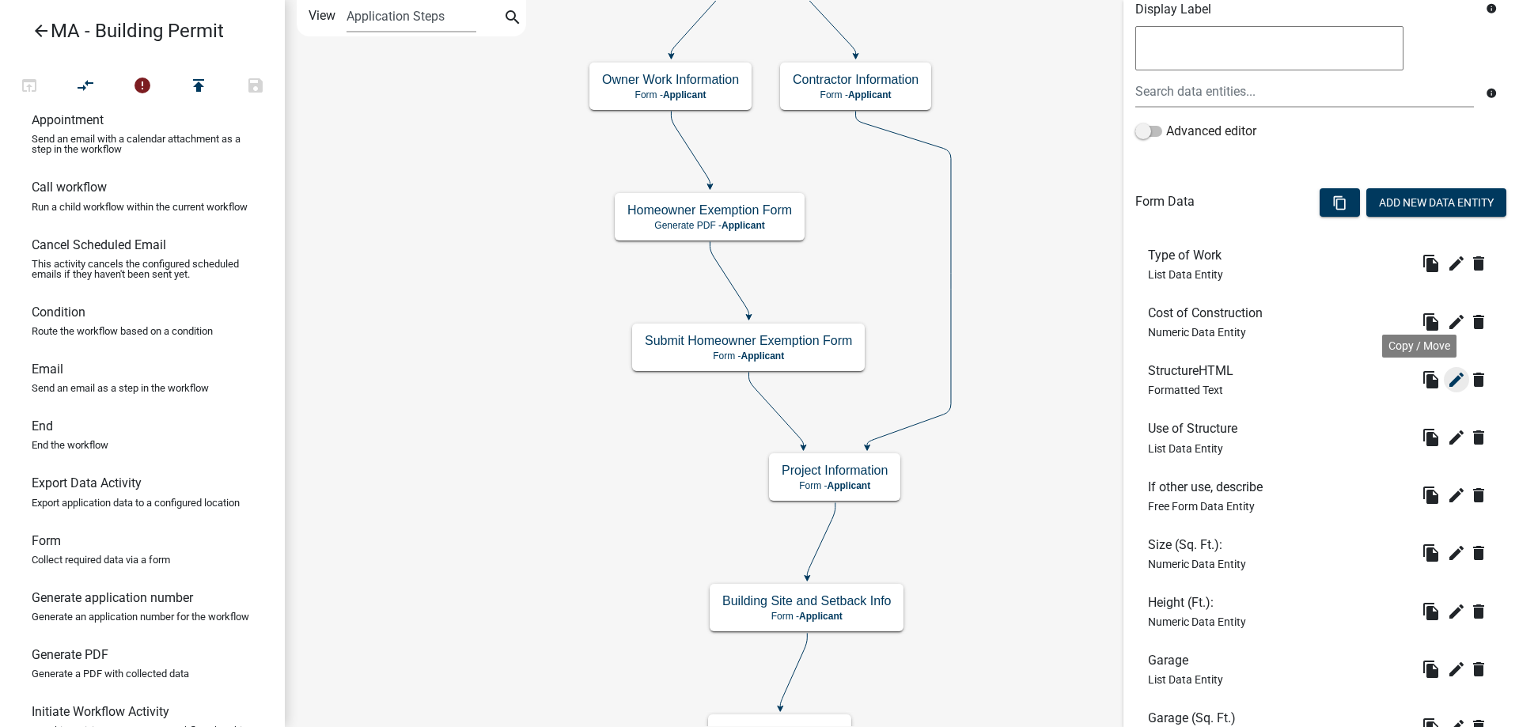
click at [1447, 372] on icon "edit" at bounding box center [1456, 379] width 19 height 19
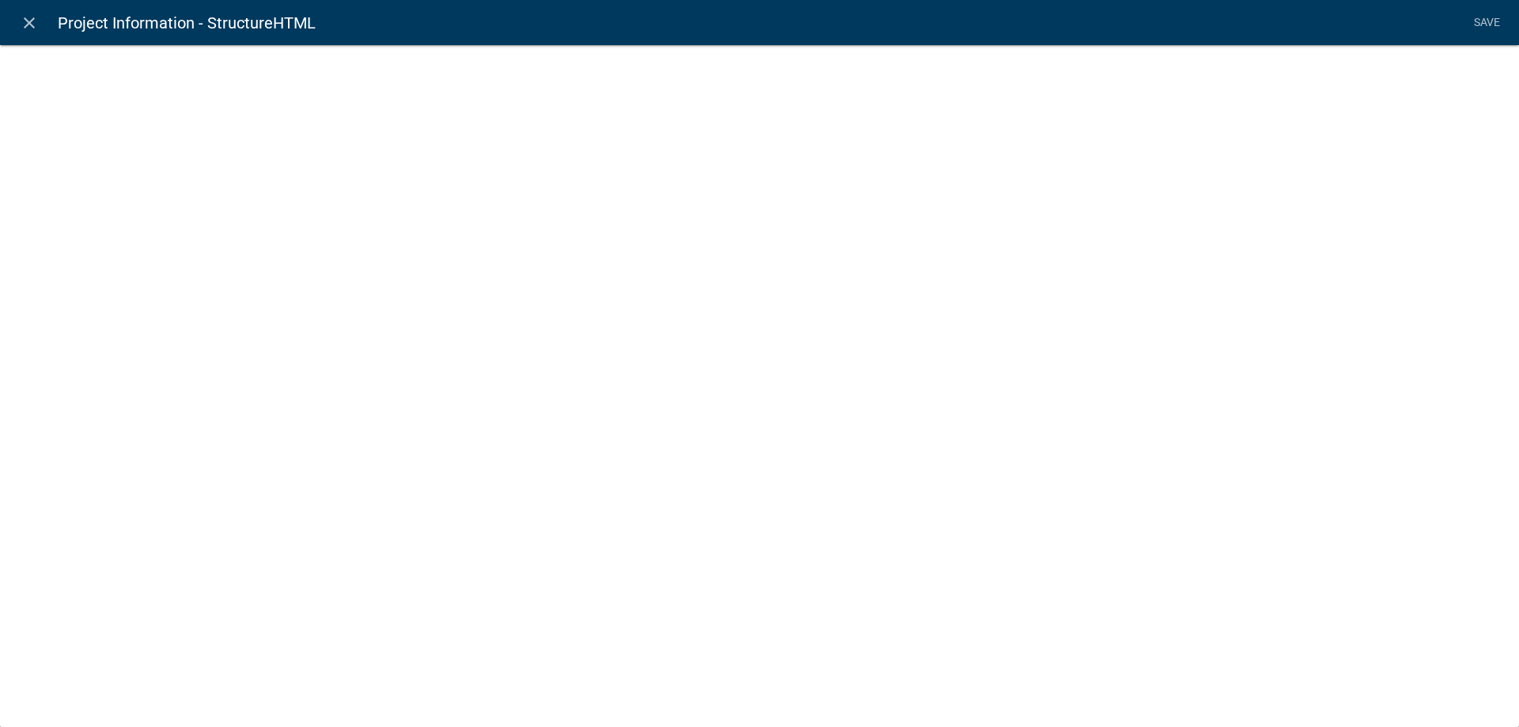
select select "rich-text"
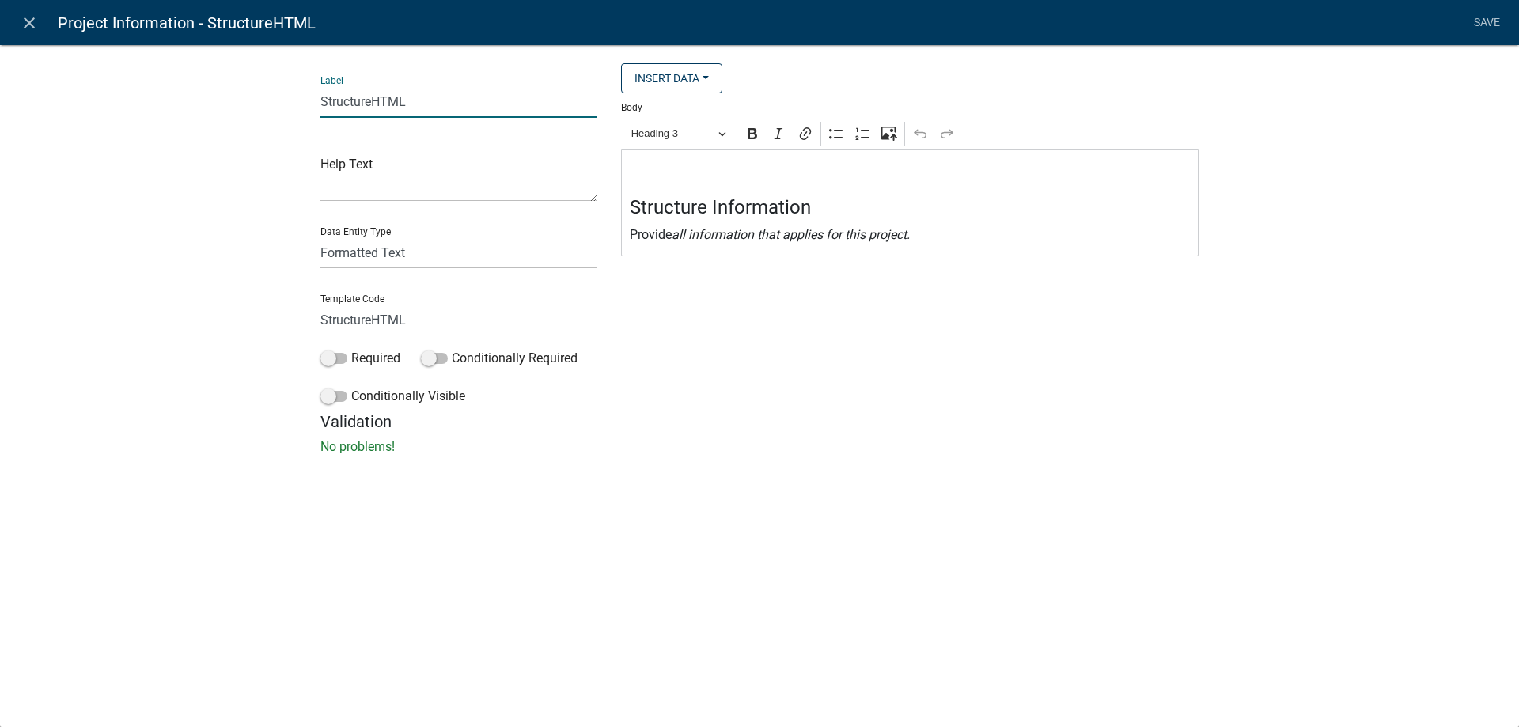
drag, startPoint x: 370, startPoint y: 105, endPoint x: 479, endPoint y: 105, distance: 109.2
click at [479, 105] on input "StructureHTML" at bounding box center [458, 101] width 277 height 32
type input "Structure Info Header"
click at [207, 220] on div "Label Structure Info Header Help Text Data Entity Type Free Form Text Document …" at bounding box center [759, 254] width 1519 height 471
drag, startPoint x: 422, startPoint y: 331, endPoint x: 371, endPoint y: 334, distance: 50.7
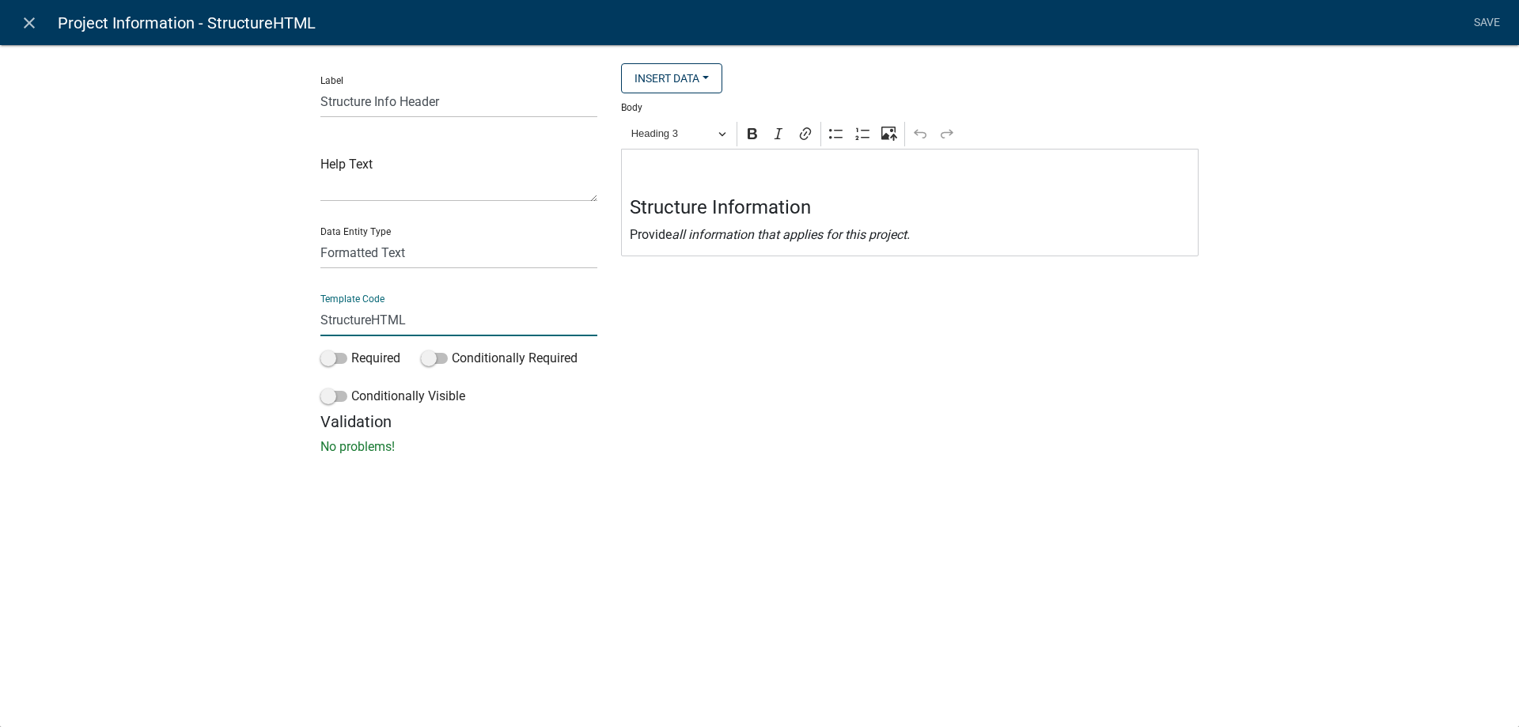
click at [371, 334] on input "StructureHTML" at bounding box center [458, 320] width 277 height 32
type input "StructureInfoHeader"
click at [253, 354] on div "Label Structure Info Header Help Text Data Entity Type Free Form Text Document …" at bounding box center [759, 254] width 1519 height 471
click at [1476, 28] on link "Save" at bounding box center [1487, 23] width 40 height 30
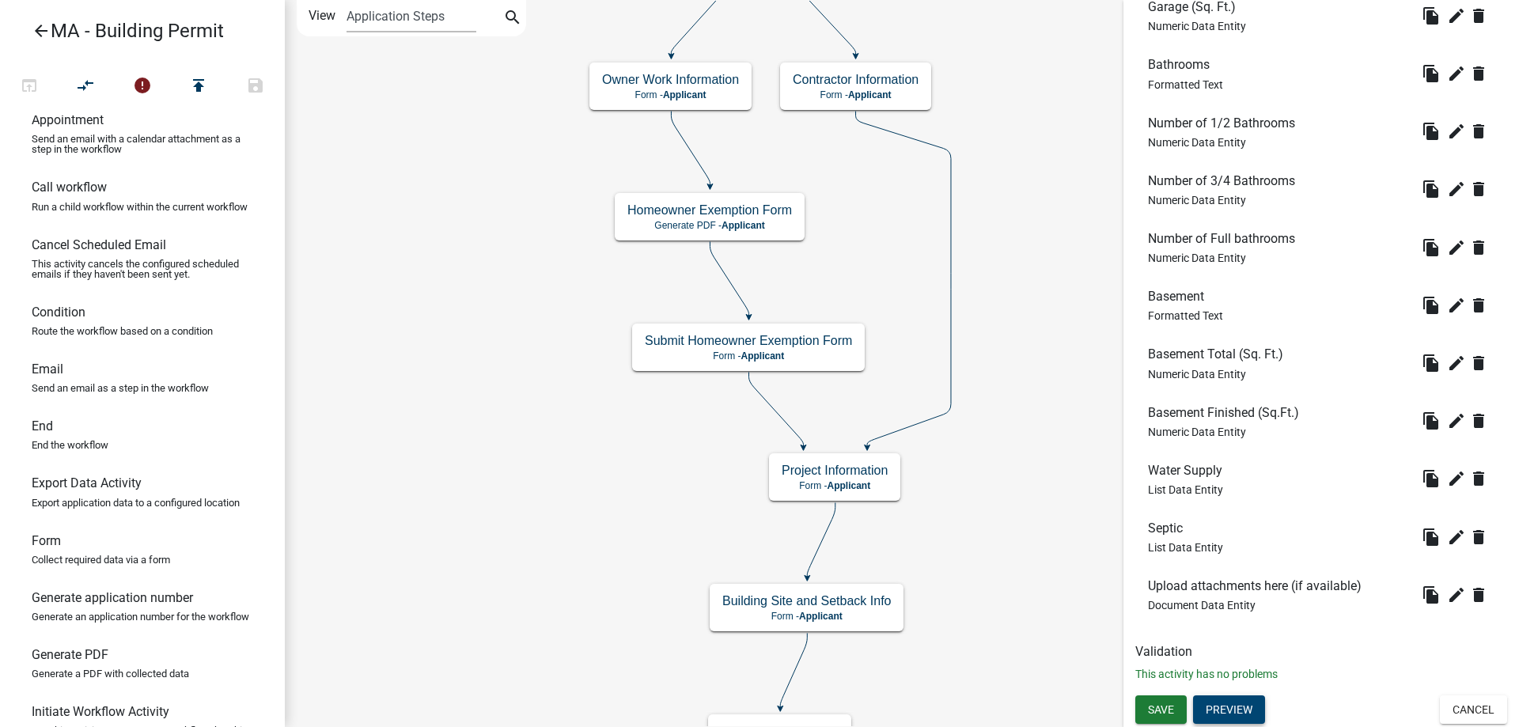
scroll to position [1005, 0]
click at [1145, 707] on button "Save" at bounding box center [1160, 709] width 51 height 28
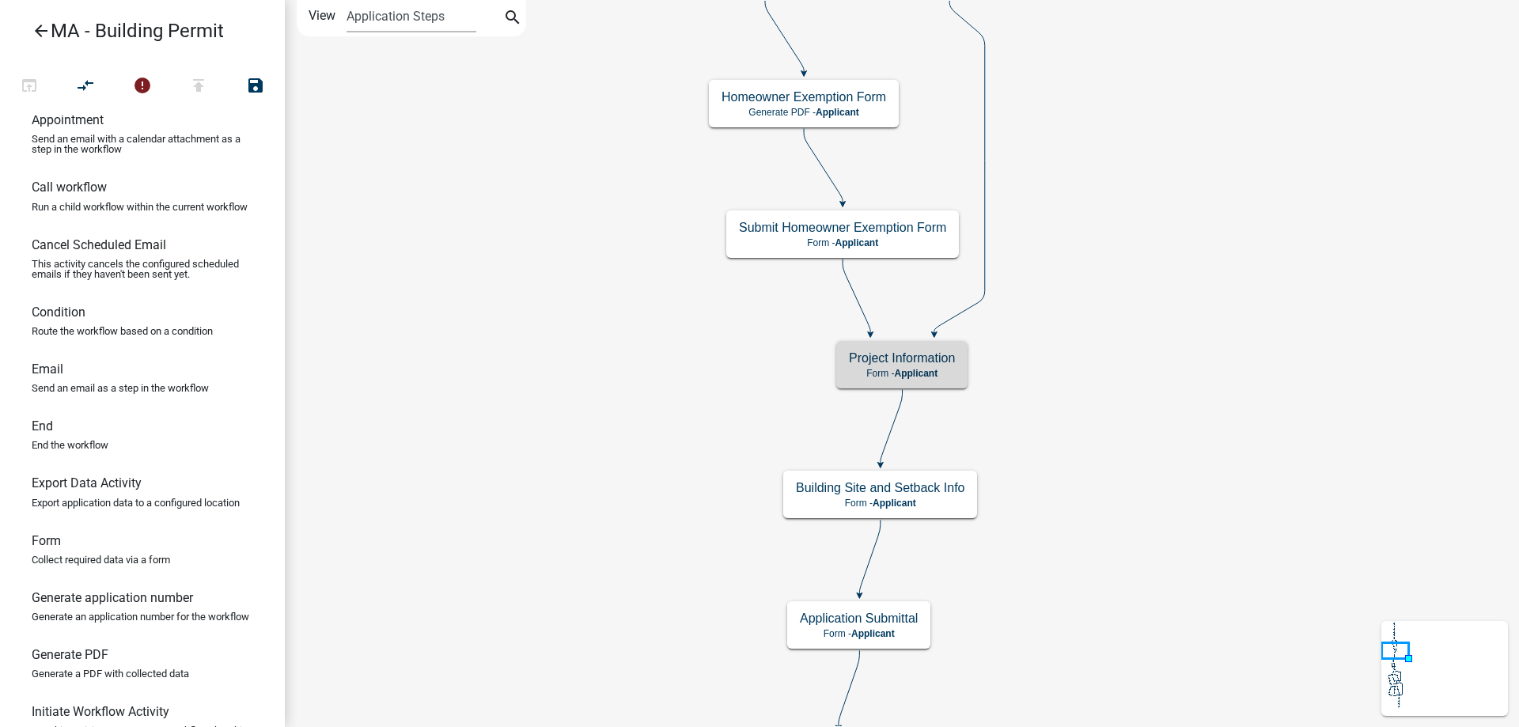
click at [969, 357] on rect at bounding box center [902, 364] width 135 height 51
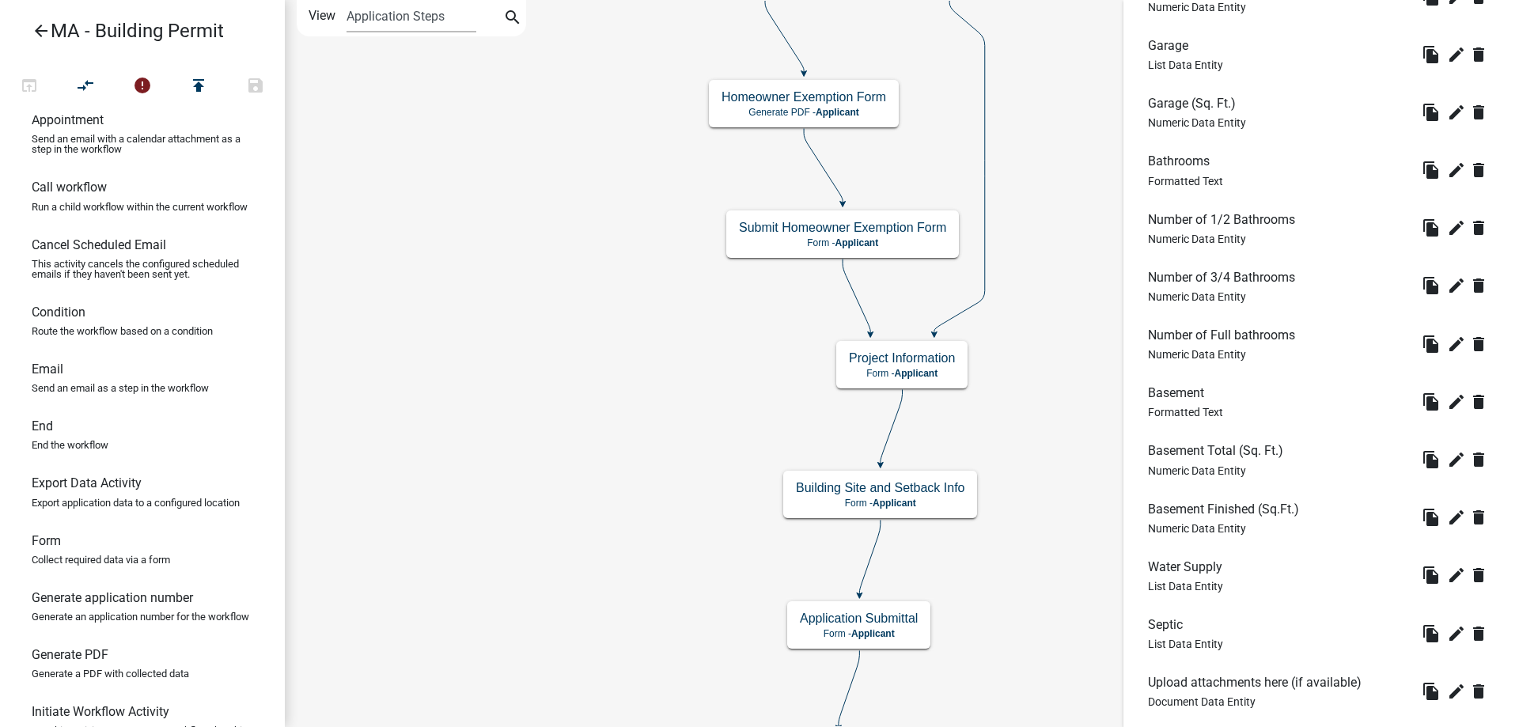
scroll to position [1004, 0]
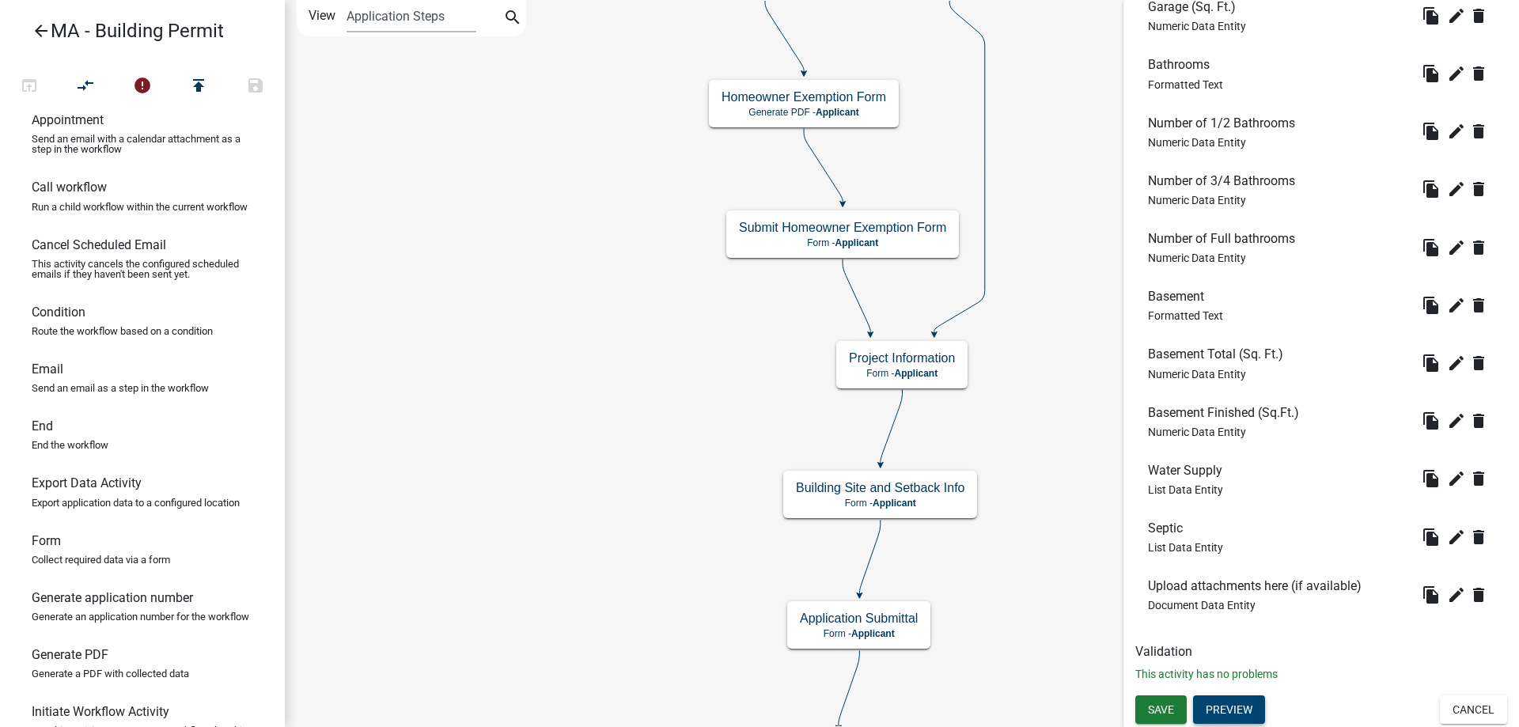
click at [1240, 706] on button "Preview" at bounding box center [1229, 709] width 72 height 28
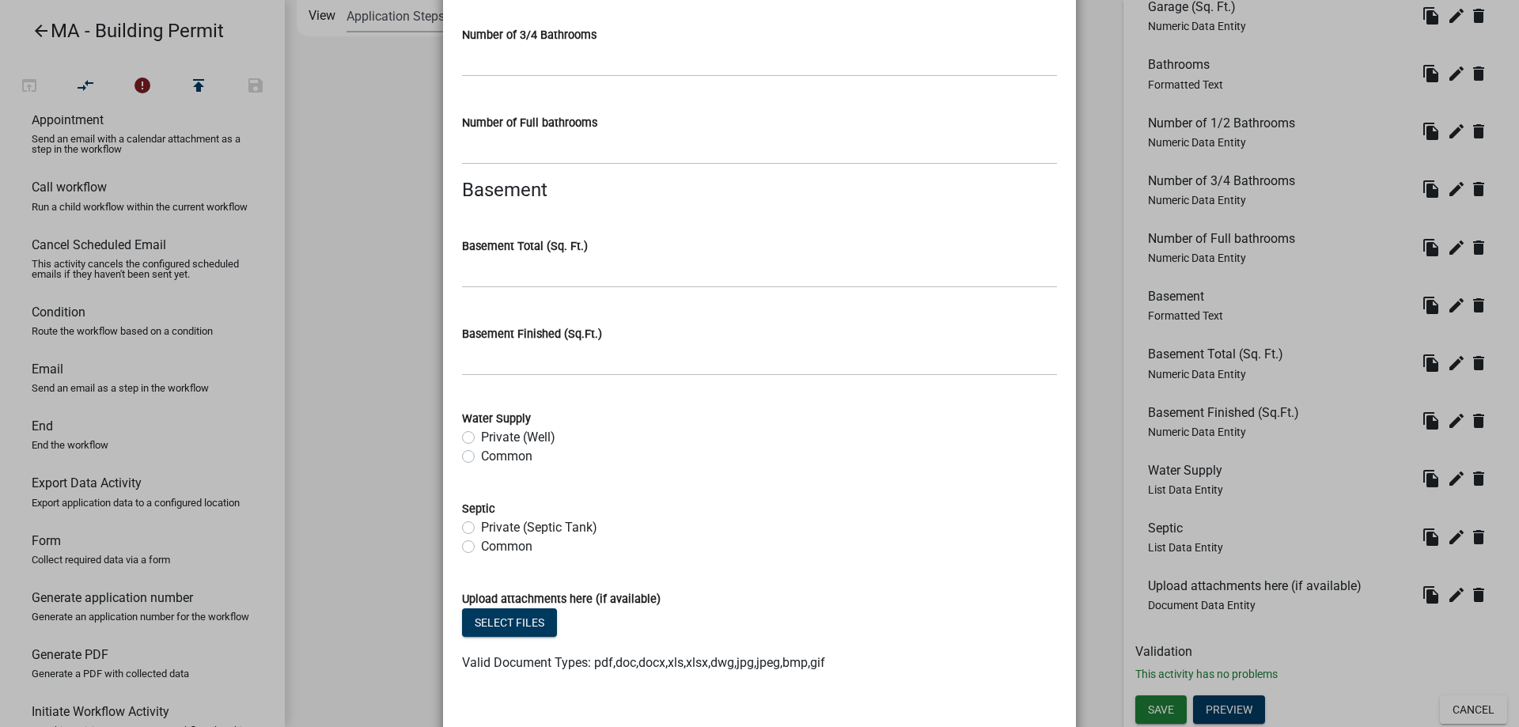
scroll to position [1282, 0]
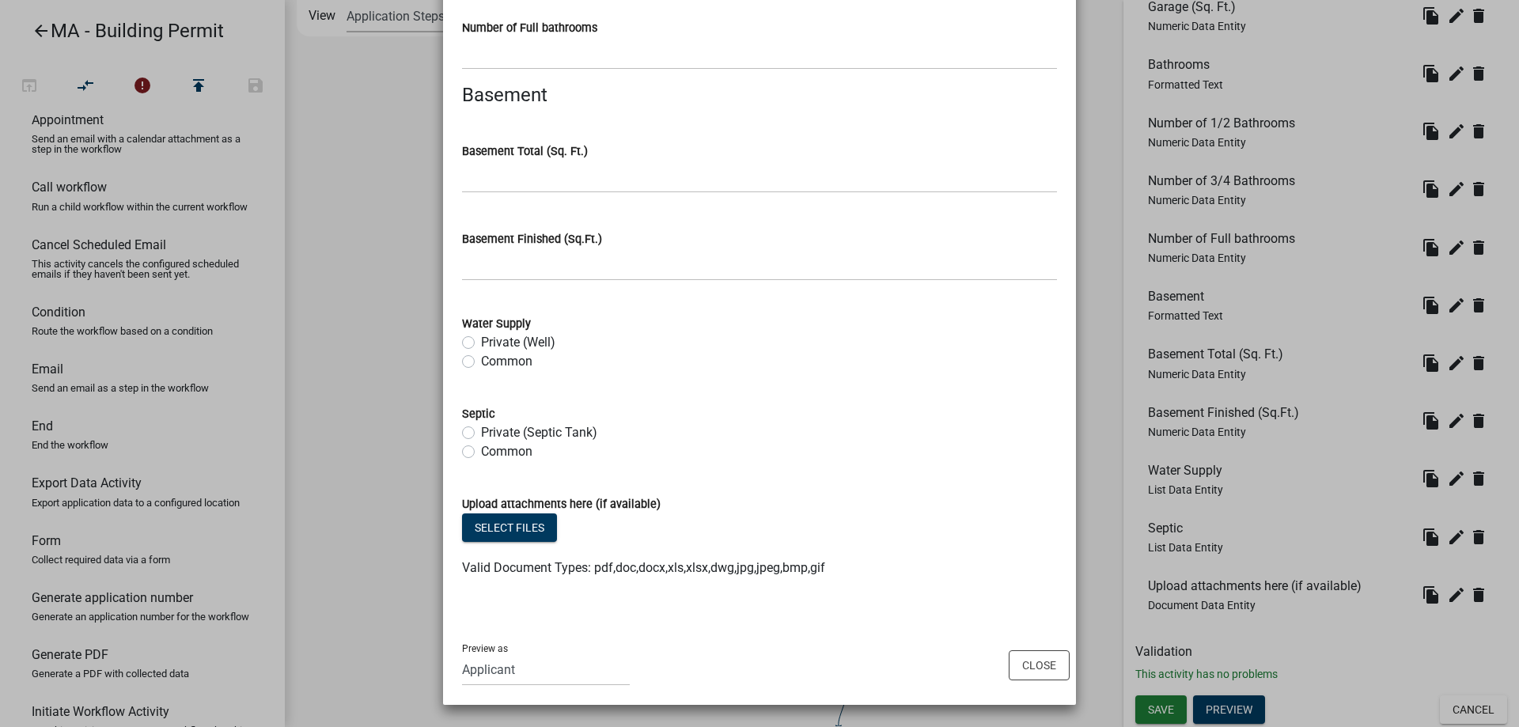
click at [388, 448] on ngb-modal-window "Activity Preview : Project Information × Type of Work New Addition Remodel Repa…" at bounding box center [759, 363] width 1519 height 727
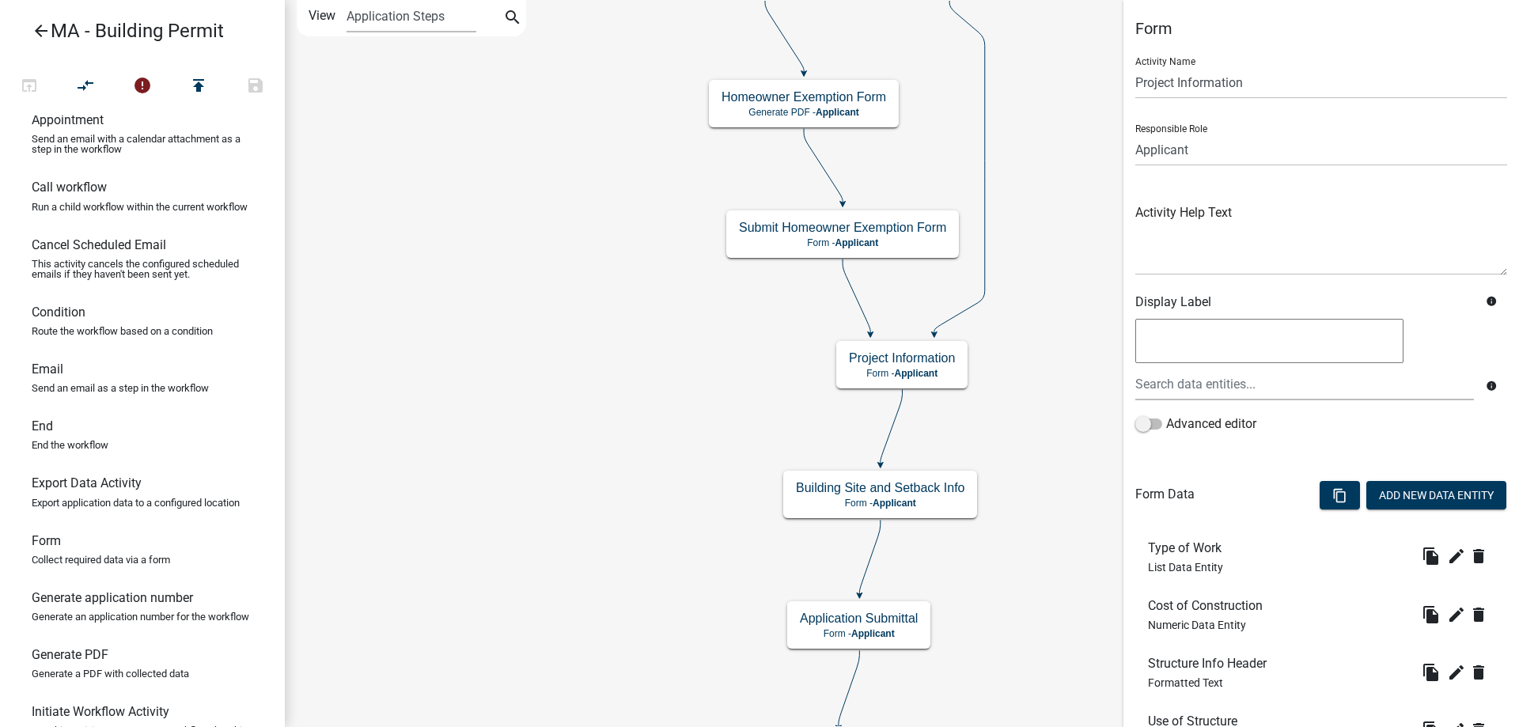
scroll to position [79, 0]
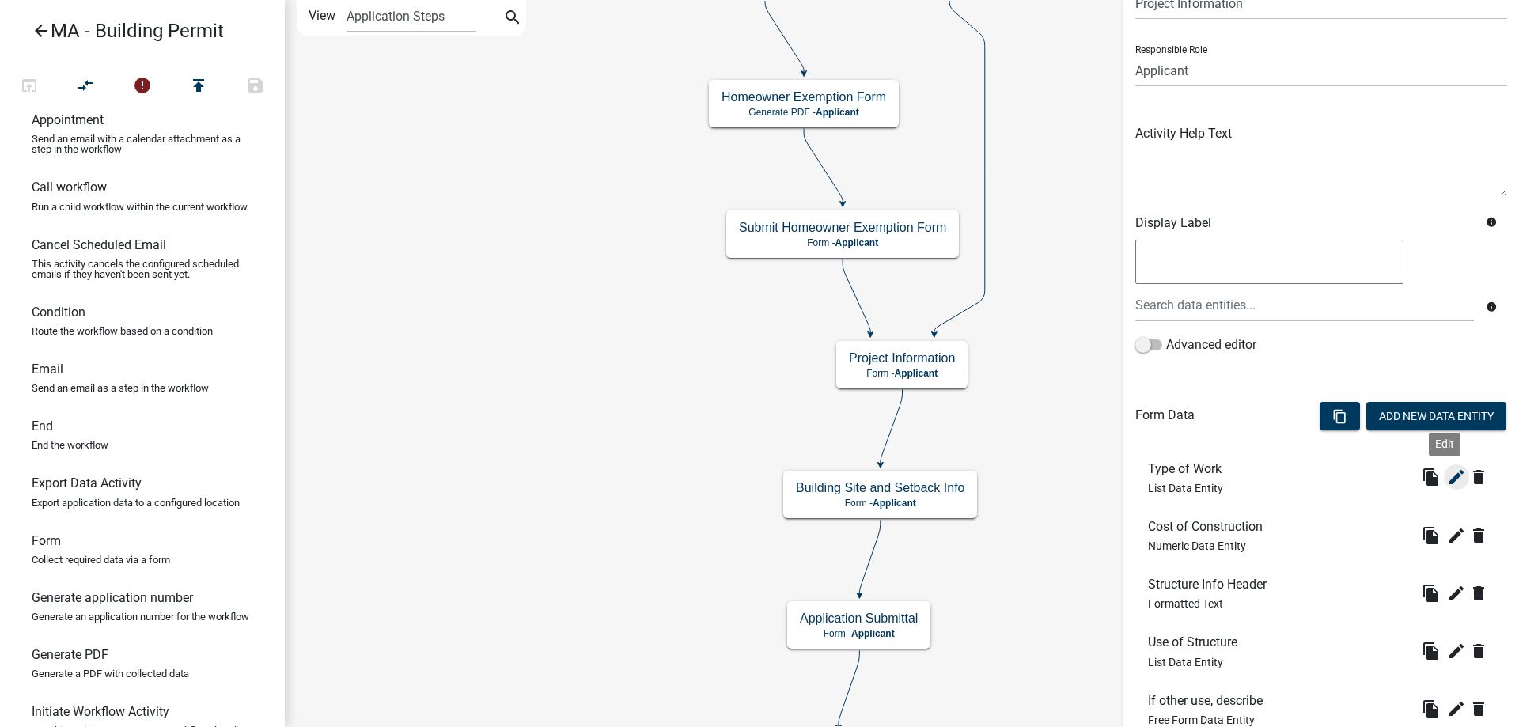
click at [1447, 481] on icon "edit" at bounding box center [1456, 477] width 19 height 19
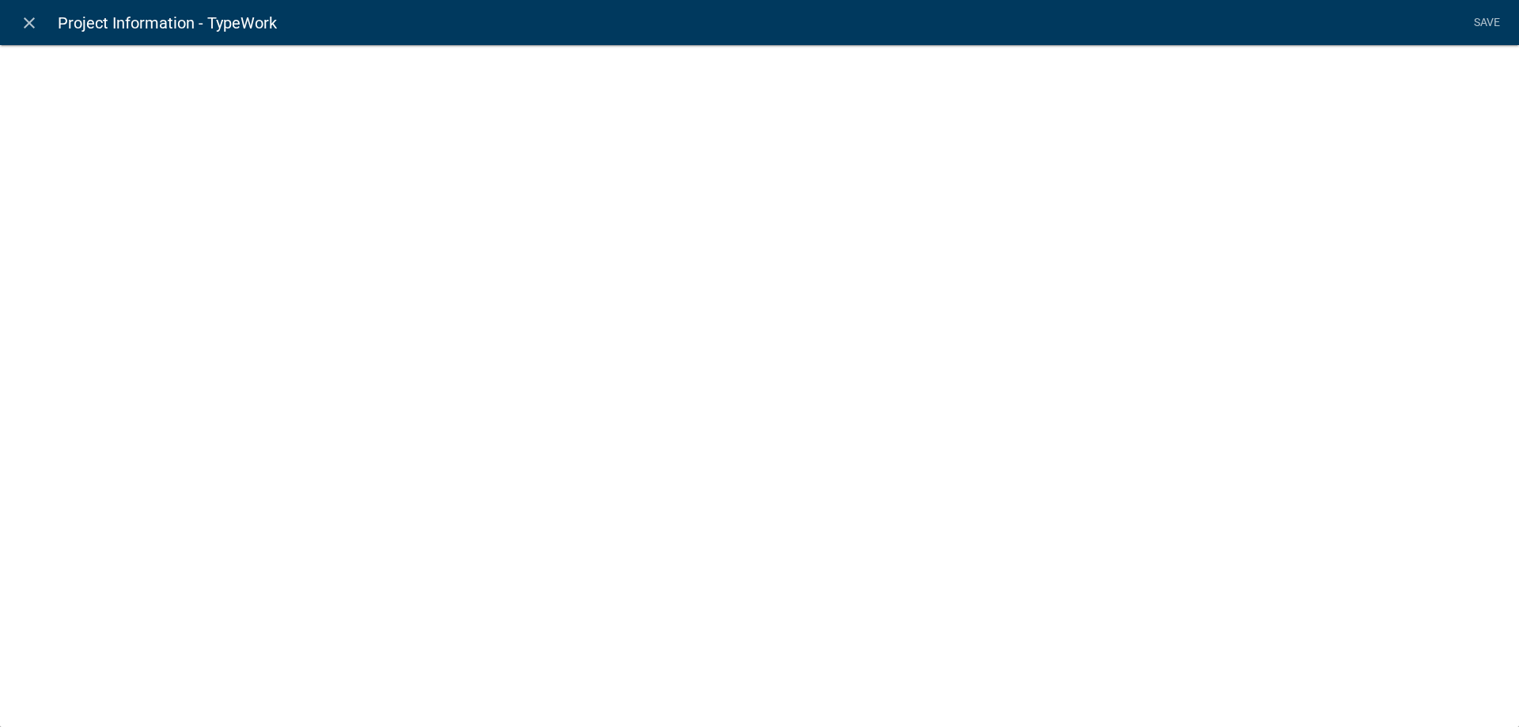
select select "list-data"
select select
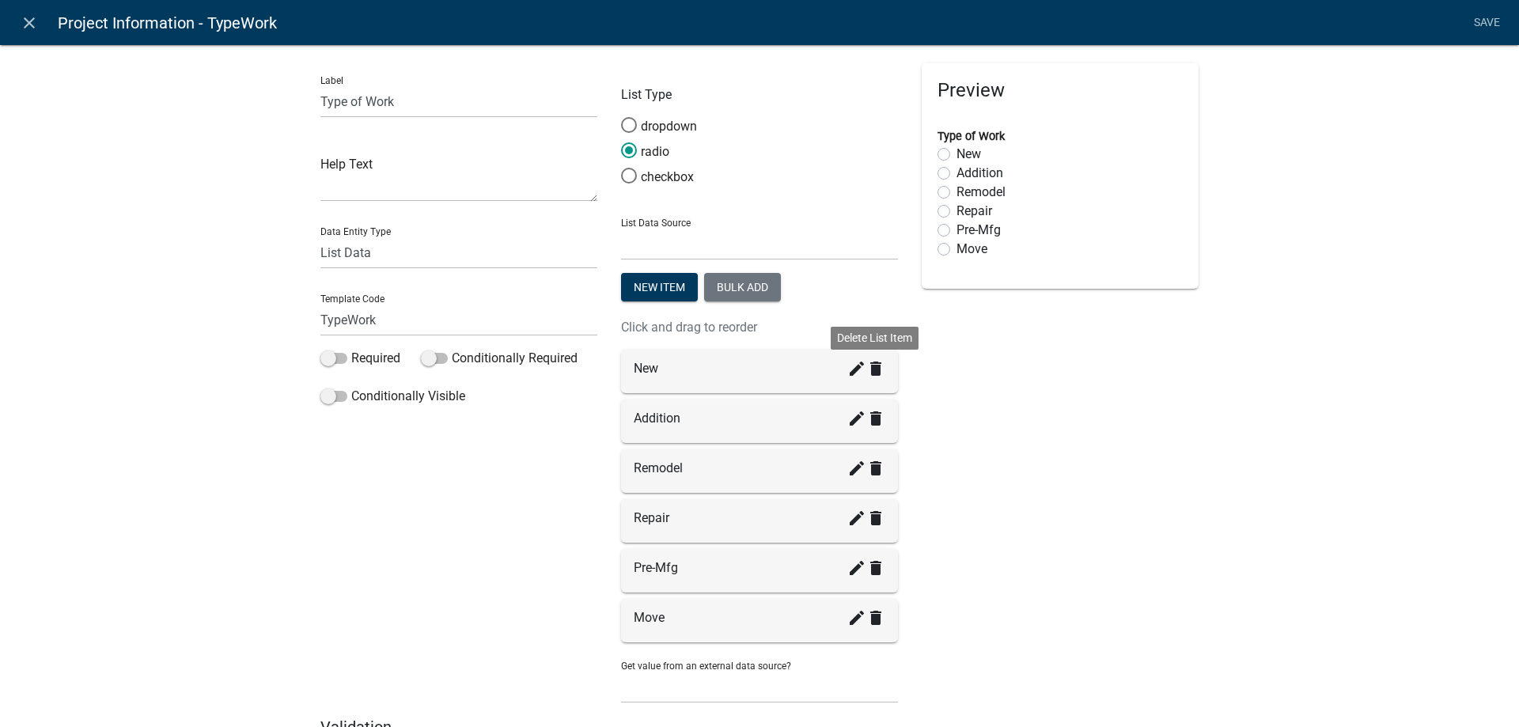
click at [866, 370] on icon "delete" at bounding box center [875, 368] width 19 height 19
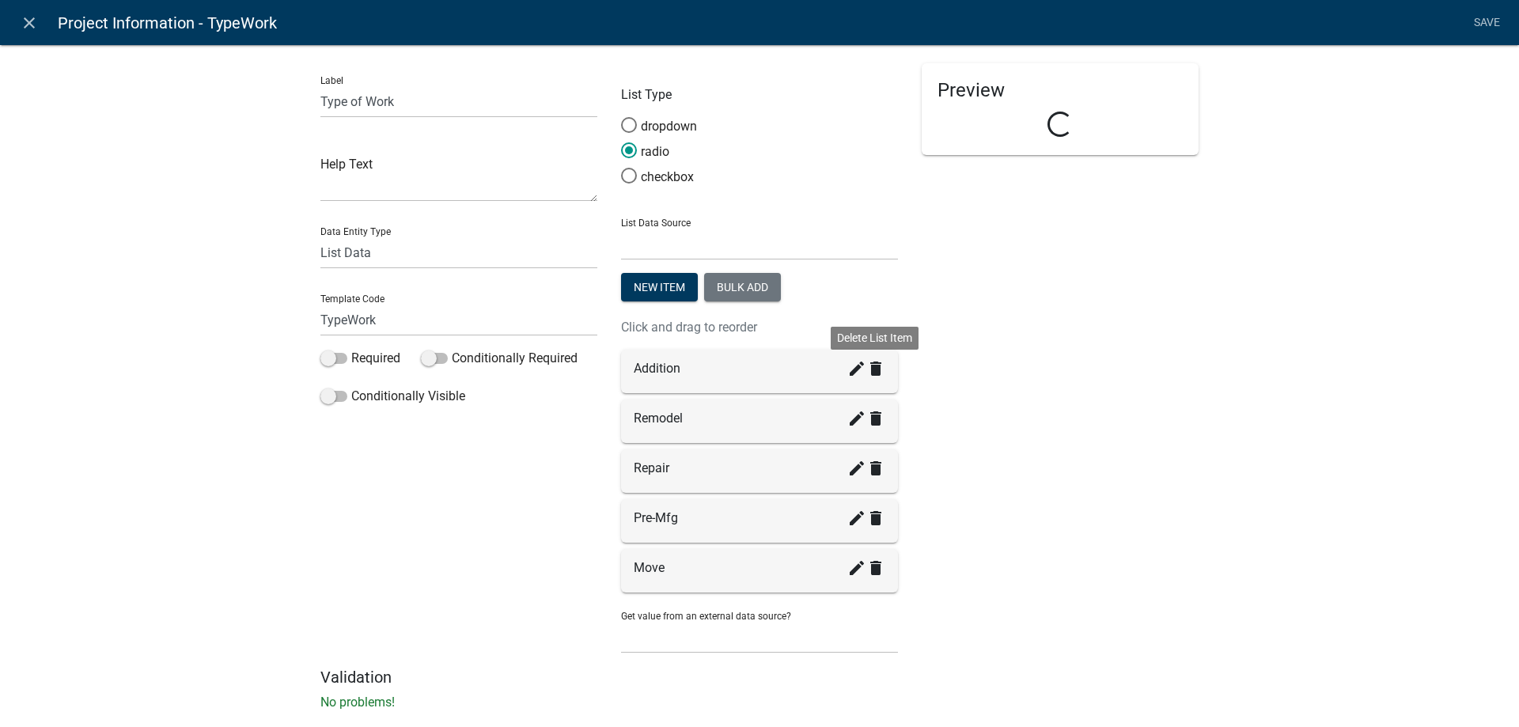
click at [866, 370] on icon "delete" at bounding box center [875, 368] width 19 height 19
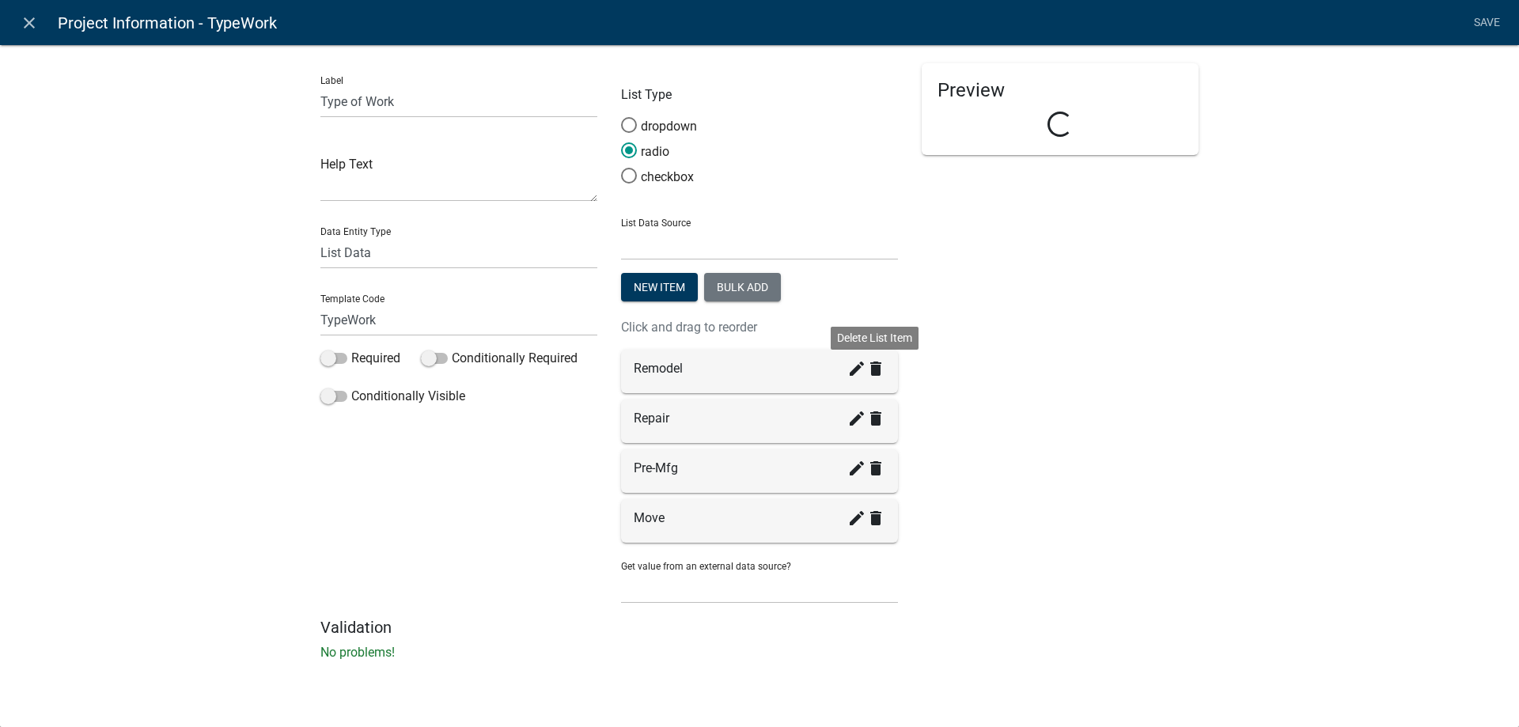
click at [866, 370] on icon "delete" at bounding box center [875, 368] width 19 height 19
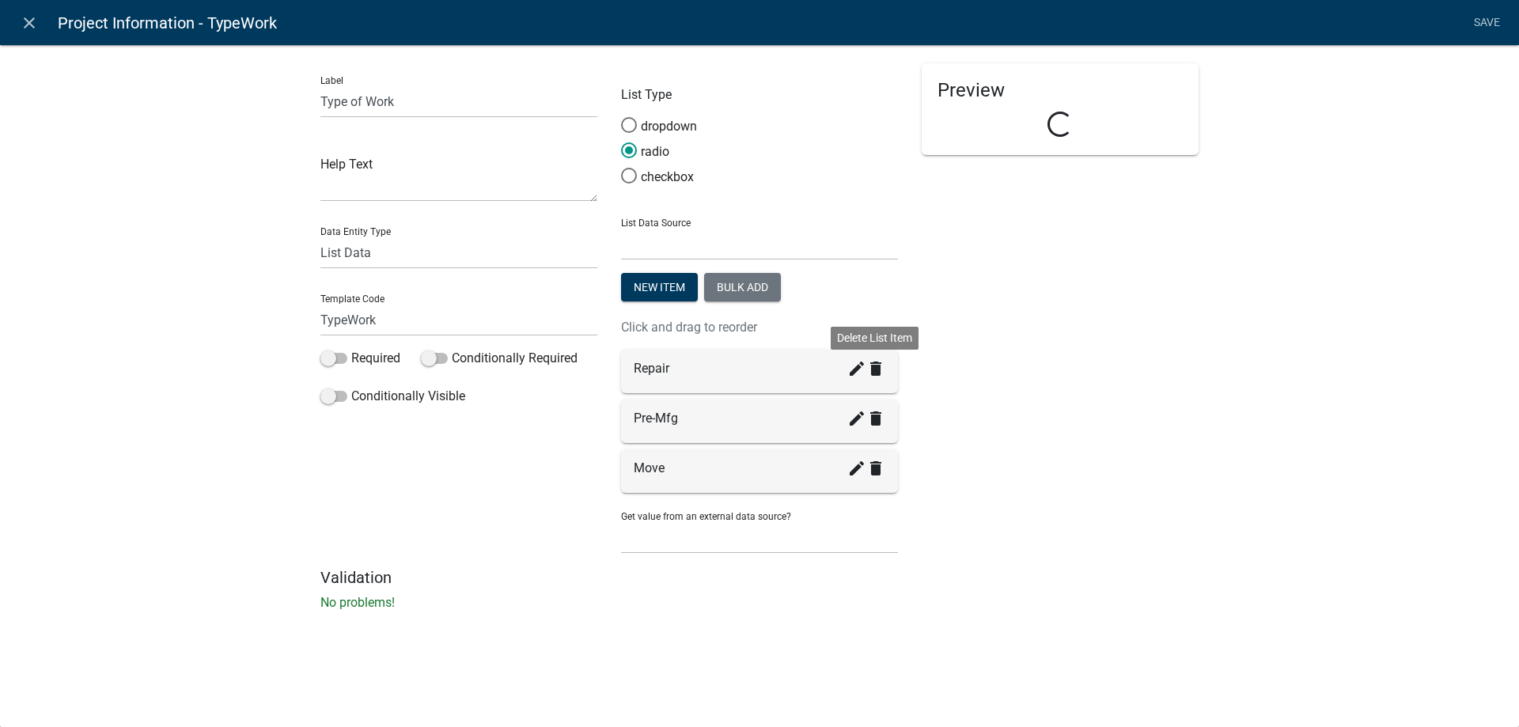
click at [866, 370] on icon "delete" at bounding box center [875, 368] width 19 height 19
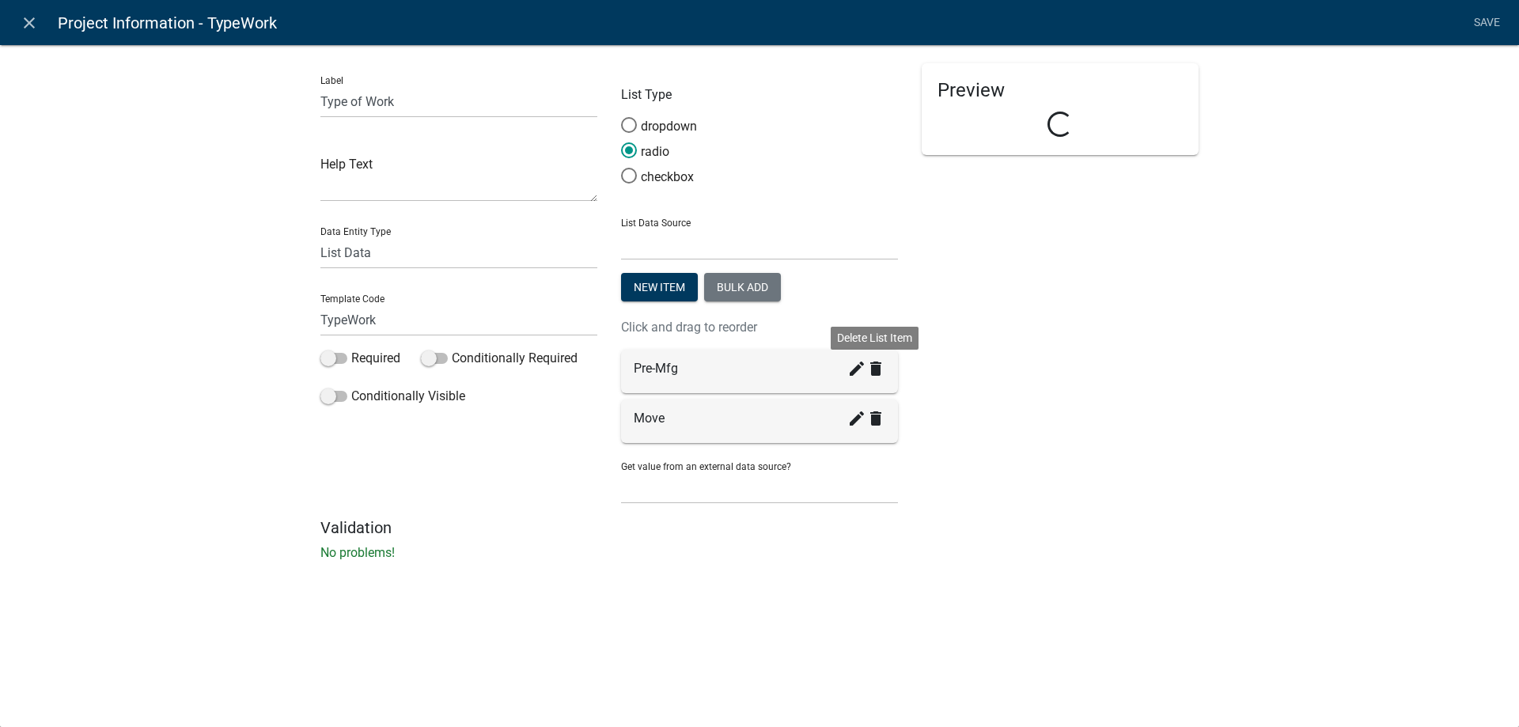
click at [866, 370] on icon "delete" at bounding box center [875, 368] width 19 height 19
click at [866, 409] on icon "delete" at bounding box center [875, 418] width 19 height 19
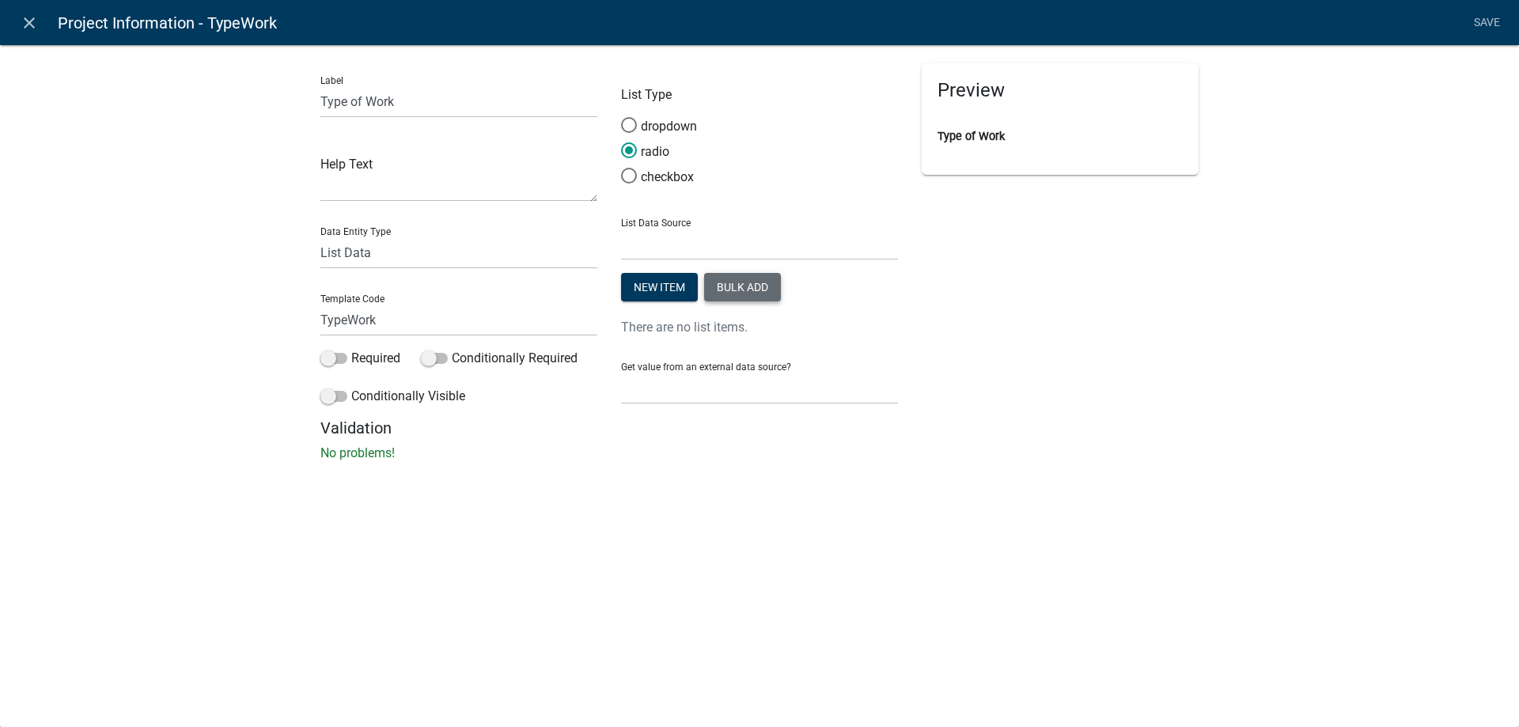
click at [749, 295] on button "Bulk add" at bounding box center [742, 287] width 77 height 28
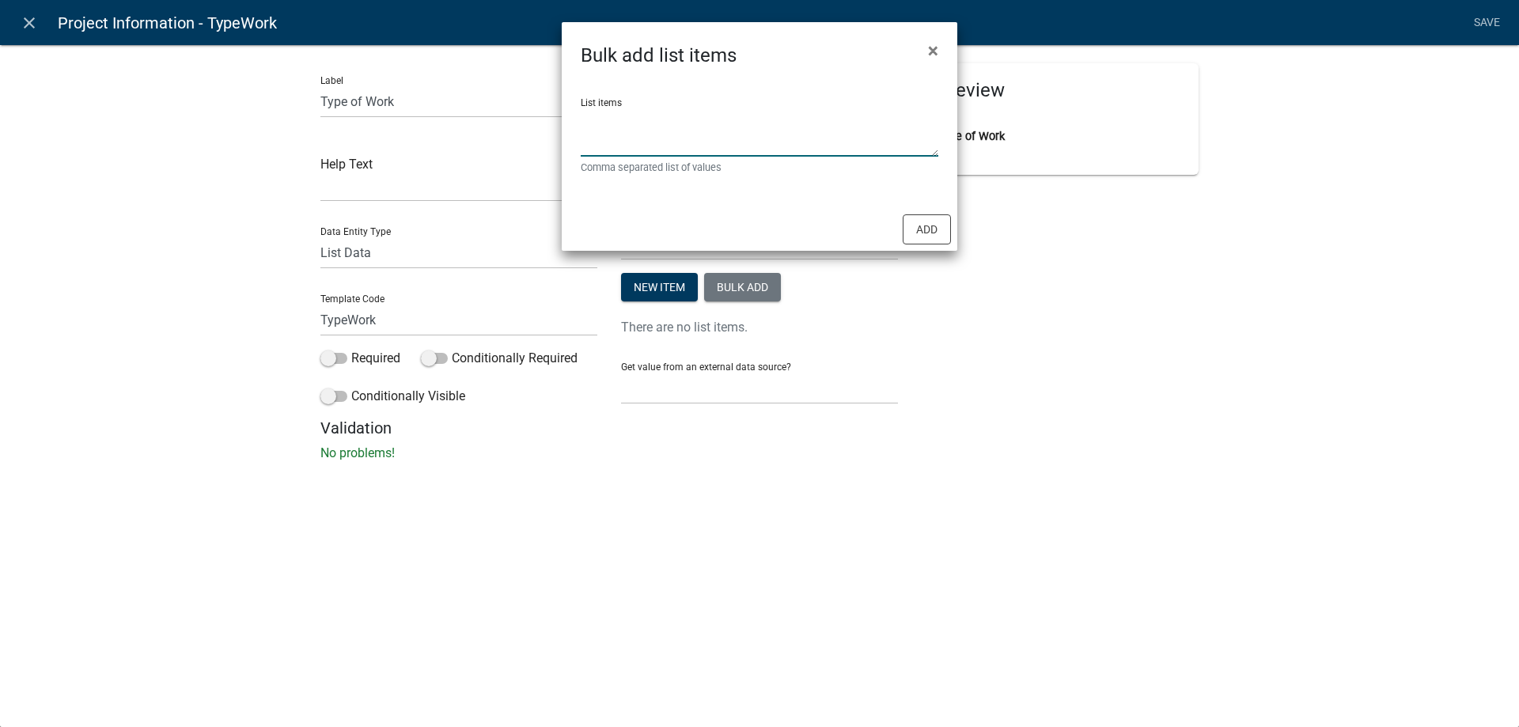
click at [731, 135] on textarea "List items" at bounding box center [760, 132] width 358 height 49
click at [744, 127] on textarea "List items" at bounding box center [760, 132] width 358 height 49
paste textarea "Addition Alteration/Renovation Deck/Porch Demolition Fence Fire Alarm Insulatio…"
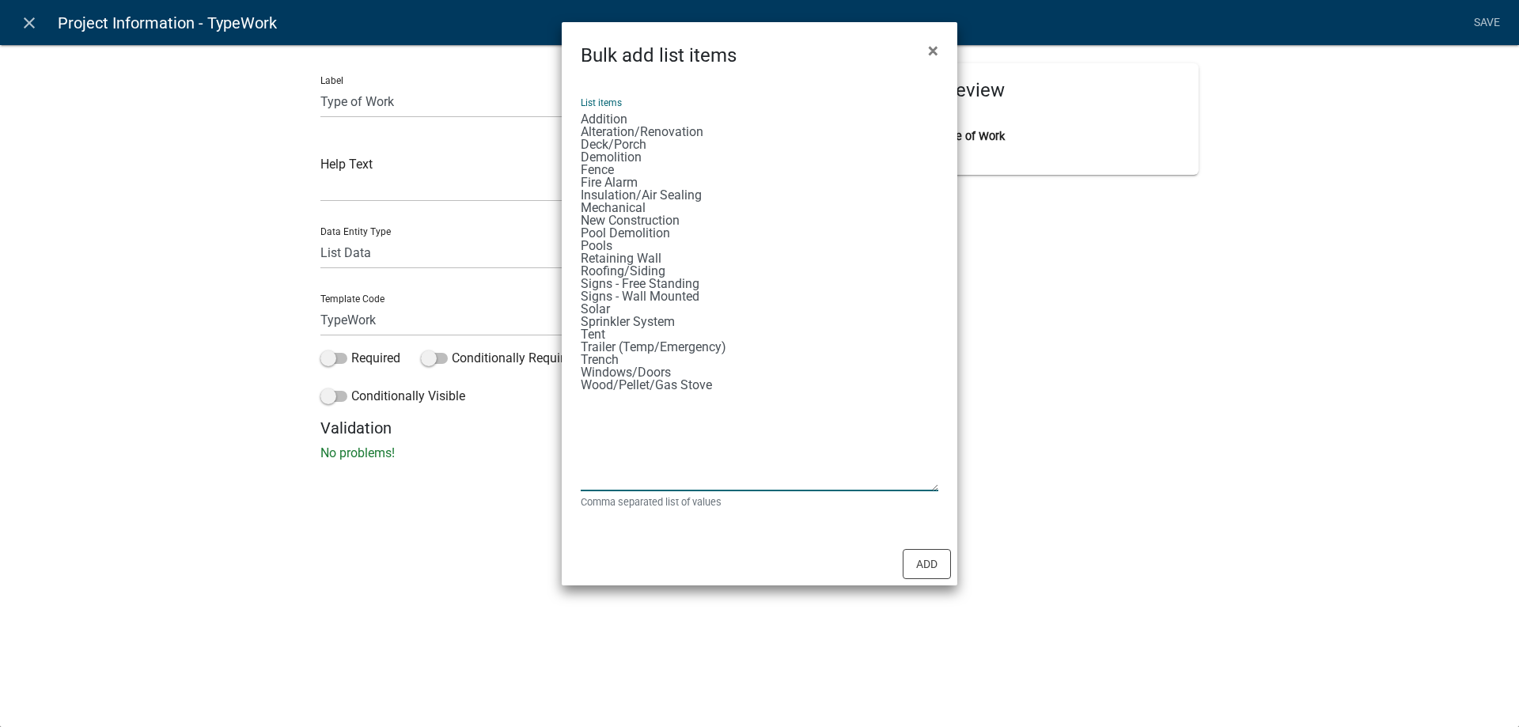
drag, startPoint x: 936, startPoint y: 155, endPoint x: 910, endPoint y: 490, distance: 335.6
click at [910, 490] on textarea "Addition Alteration/Renovation Deck/Porch Demolition Fence Fire Alarm Insulatio…" at bounding box center [760, 300] width 358 height 384
click at [646, 115] on textarea "Addition Alteration/Renovation Deck/Porch Demolition Fence Fire Alarm Insulatio…" at bounding box center [760, 300] width 358 height 384
click at [717, 137] on textarea "Addition, Alteration/Renovation Deck/Porch Demolition Fence Fire Alarm Insulati…" at bounding box center [760, 300] width 358 height 384
click at [671, 150] on textarea "Addition, Alteration/Renovation, Deck/Porch Demolition Fence Fire Alarm Insulat…" at bounding box center [760, 300] width 358 height 384
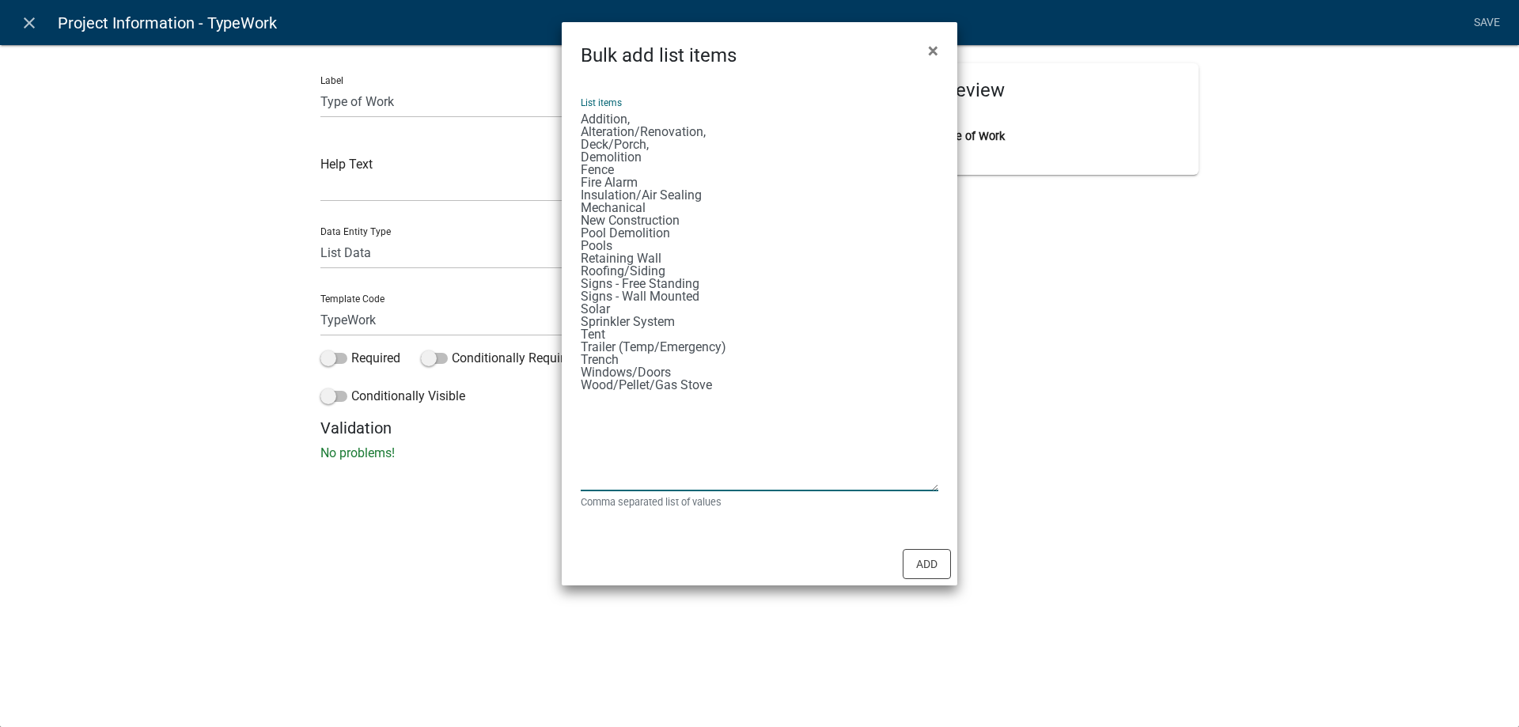
click at [644, 159] on textarea "Addition, Alteration/Renovation, Deck/Porch, Demolition Fence Fire Alarm Insula…" at bounding box center [760, 300] width 358 height 384
click at [638, 173] on textarea "Addition, Alteration/Renovation, Deck/Porch, Demolition, Fence Fire Alarm Insul…" at bounding box center [760, 300] width 358 height 384
click at [638, 181] on textarea "Addition, Alteration/Renovation, Deck/Porch, Demolition, Fence, Fire Alarm Insu…" at bounding box center [760, 300] width 358 height 384
click at [705, 199] on textarea "Addition, Alteration/Renovation, Deck/Porch, Demolition, Fence, Fire Alarm, Ins…" at bounding box center [760, 300] width 358 height 384
click at [666, 213] on textarea "Addition, Alteration/Renovation, Deck/Porch, Demolition, Fence, Fire Alarm, Ins…" at bounding box center [760, 300] width 358 height 384
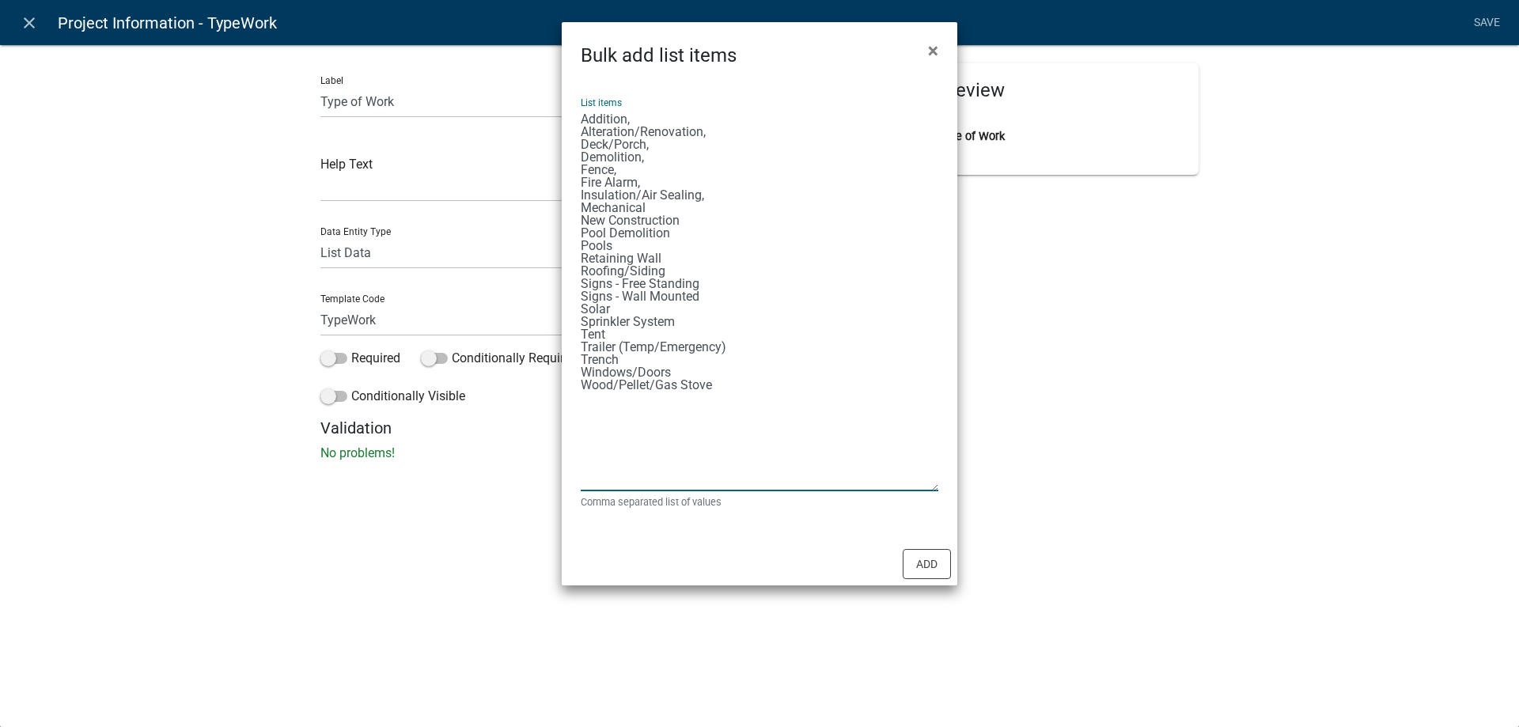
click at [669, 210] on textarea "Addition, Alteration/Renovation, Deck/Porch, Demolition, Fence, Fire Alarm, Ins…" at bounding box center [760, 300] width 358 height 384
click at [702, 216] on textarea "Addition, Alteration/Renovation, Deck/Porch, Demolition, Fence, Fire Alarm, Ins…" at bounding box center [760, 300] width 358 height 384
click at [683, 229] on textarea "Addition, Alteration/Renovation, Deck/Porch, Demolition, Fence, Fire Alarm, Ins…" at bounding box center [760, 300] width 358 height 384
click at [634, 244] on textarea "Addition, Alteration/Renovation, Deck/Porch, Demolition, Fence, Fire Alarm, Ins…" at bounding box center [760, 300] width 358 height 384
click at [664, 256] on textarea "Addition, Alteration/Renovation, Deck/Porch, Demolition, Fence, Fire Alarm, Ins…" at bounding box center [760, 300] width 358 height 384
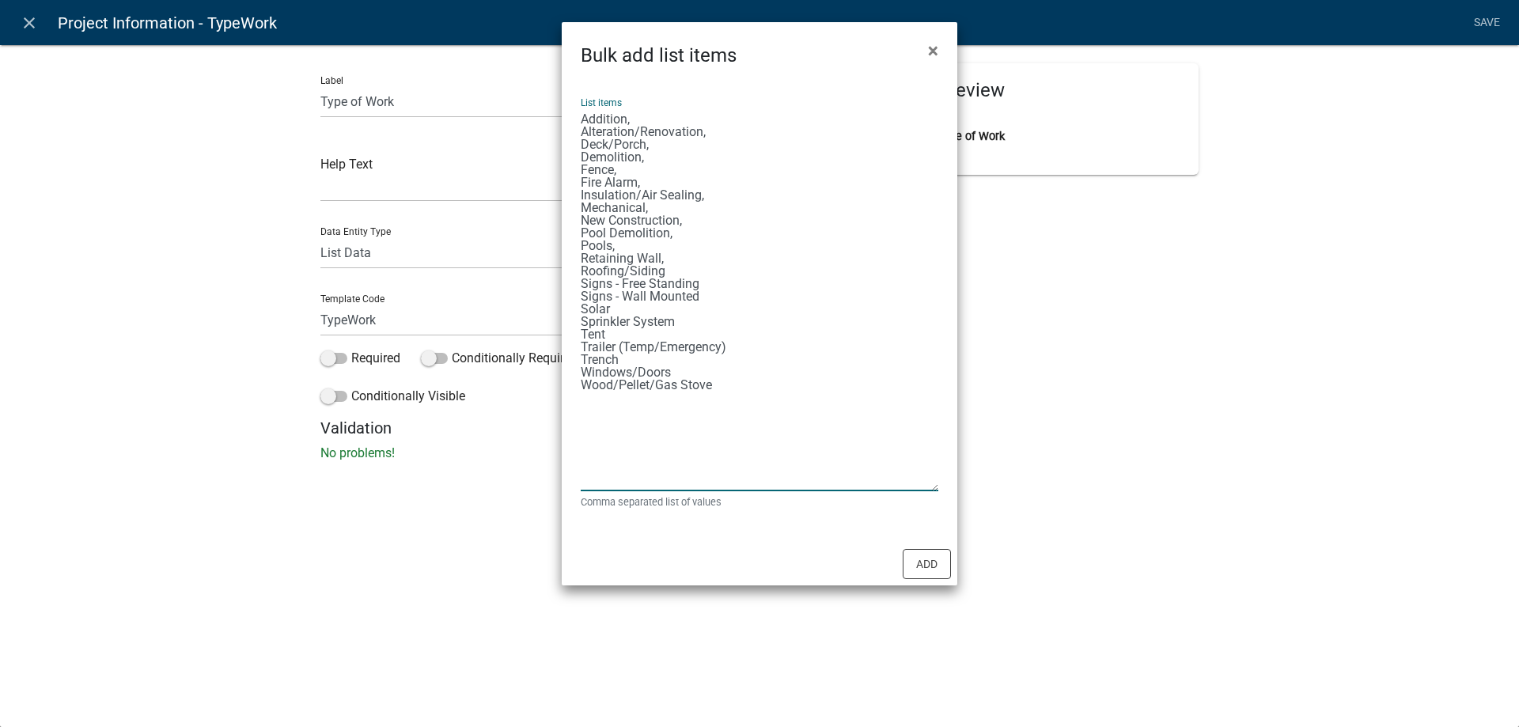
click at [676, 275] on textarea "Addition, Alteration/Renovation, Deck/Porch, Demolition, Fence, Fire Alarm, Ins…" at bounding box center [760, 300] width 358 height 384
click at [705, 283] on textarea "Addition, Alteration/Renovation, Deck/Porch, Demolition, Fence, Fire Alarm, Ins…" at bounding box center [760, 300] width 358 height 384
click at [706, 298] on textarea "Addition, Alteration/Renovation, Deck/Porch, Demolition, Fence, Fire Alarm, Ins…" at bounding box center [760, 300] width 358 height 384
click at [630, 309] on textarea "Addition, Alteration/Renovation, Deck/Porch, Demolition, Fence, Fire Alarm, Ins…" at bounding box center [760, 300] width 358 height 384
click at [683, 322] on textarea "Addition, Alteration/Renovation, Deck/Porch, Demolition, Fence, Fire Alarm, Ins…" at bounding box center [760, 300] width 358 height 384
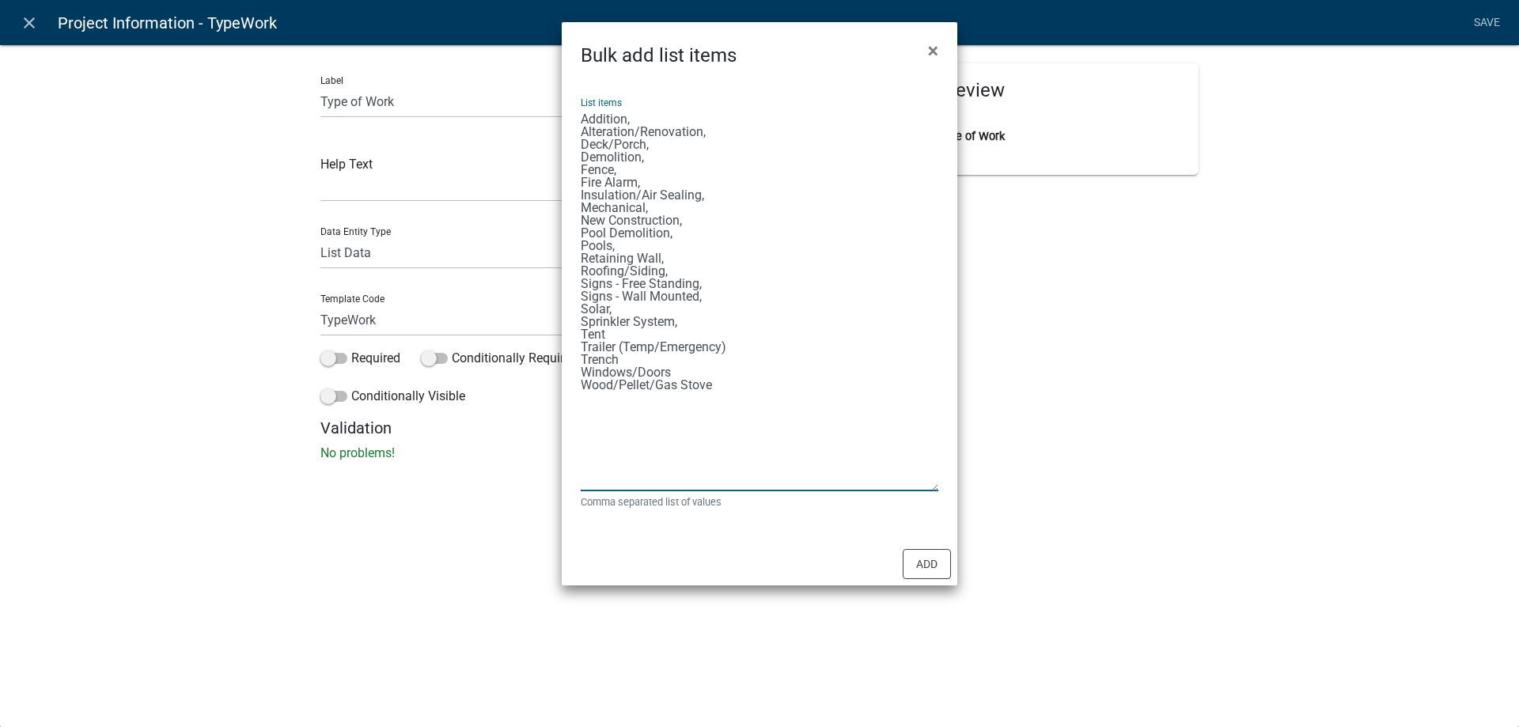
click at [627, 332] on textarea "Addition, Alteration/Renovation, Deck/Porch, Demolition, Fence, Fire Alarm, Ins…" at bounding box center [760, 300] width 358 height 384
click at [739, 349] on textarea "Addition, Alteration/Renovation, Deck/Porch, Demolition, Fence, Fire Alarm, Ins…" at bounding box center [760, 300] width 358 height 384
click at [655, 363] on textarea "Addition, Alteration/Renovation, Deck/Porch, Demolition, Fence, Fire Alarm, Ins…" at bounding box center [760, 300] width 358 height 384
click at [682, 374] on textarea "Addition, Alteration/Renovation, Deck/Porch, Demolition, Fence, Fire Alarm, Ins…" at bounding box center [760, 300] width 358 height 384
click at [728, 390] on textarea "Addition, Alteration/Renovation, Deck/Porch, Demolition, Fence, Fire Alarm, Ins…" at bounding box center [760, 300] width 358 height 384
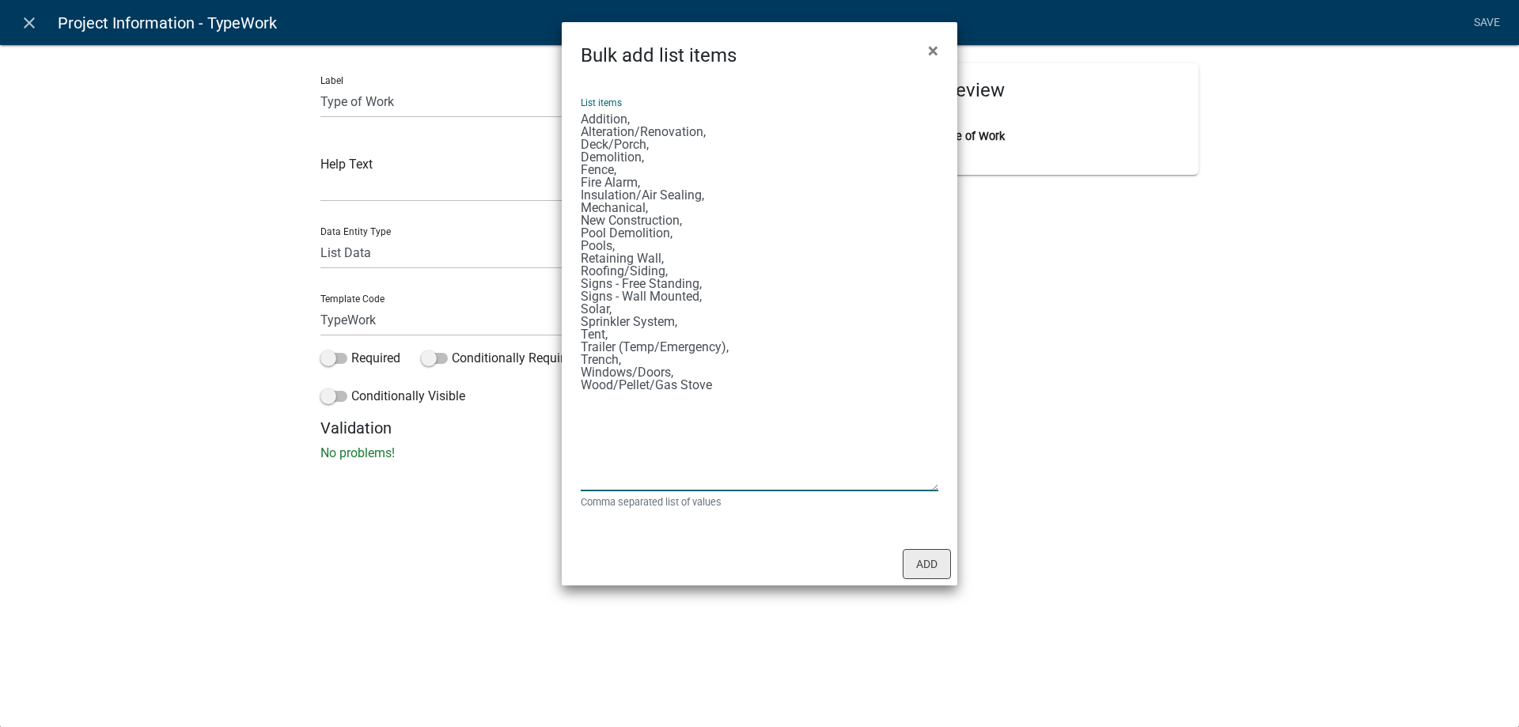
type textarea "Addition, Alteration/Renovation, Deck/Porch, Demolition, Fence, Fire Alarm, Ins…"
click at [930, 559] on button "Add" at bounding box center [927, 564] width 48 height 30
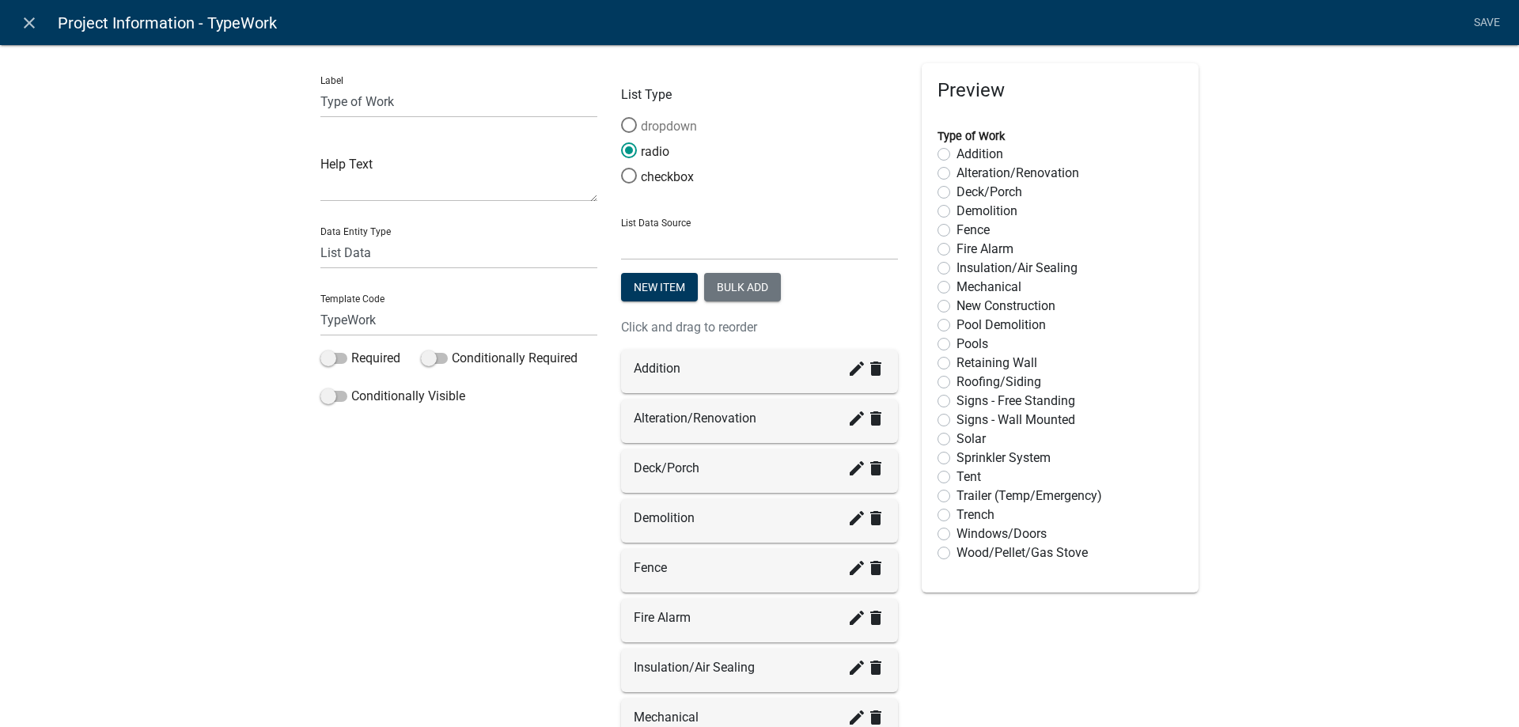
click at [667, 134] on label "dropdown" at bounding box center [659, 126] width 76 height 19
click at [621, 117] on input "dropdown" at bounding box center [621, 117] width 0 height 0
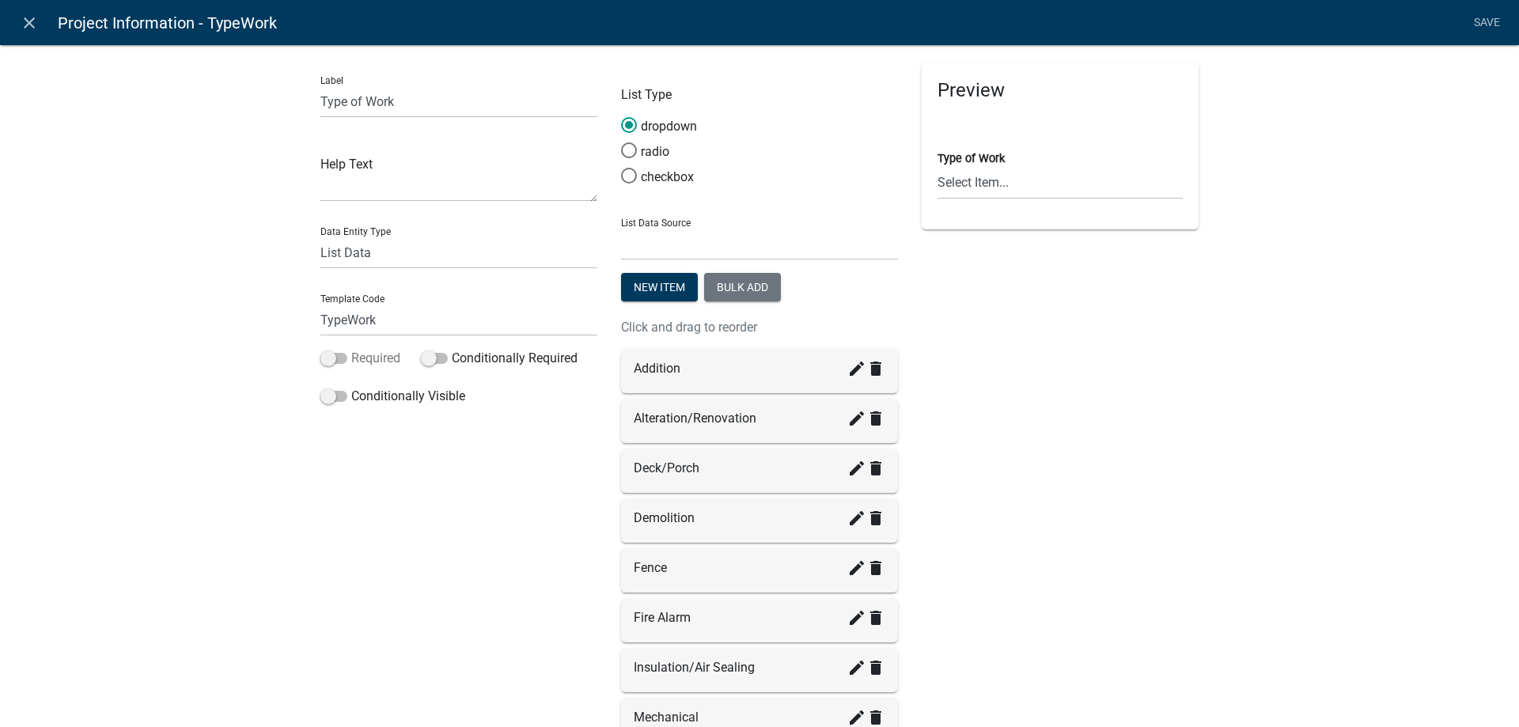
click at [372, 360] on label "Required" at bounding box center [360, 358] width 80 height 19
click at [351, 349] on input "Required" at bounding box center [351, 349] width 0 height 0
click at [1495, 20] on link "Save" at bounding box center [1487, 23] width 40 height 30
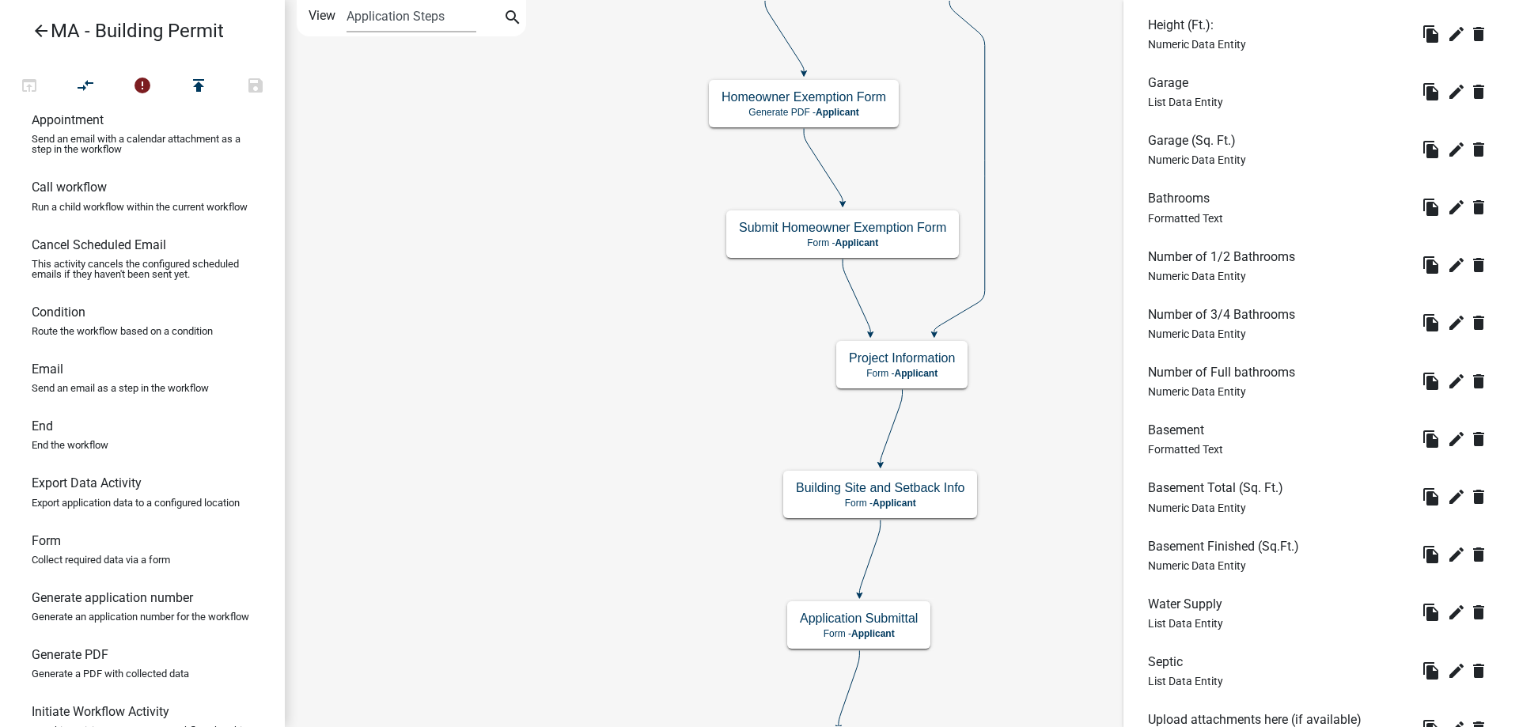
scroll to position [1005, 0]
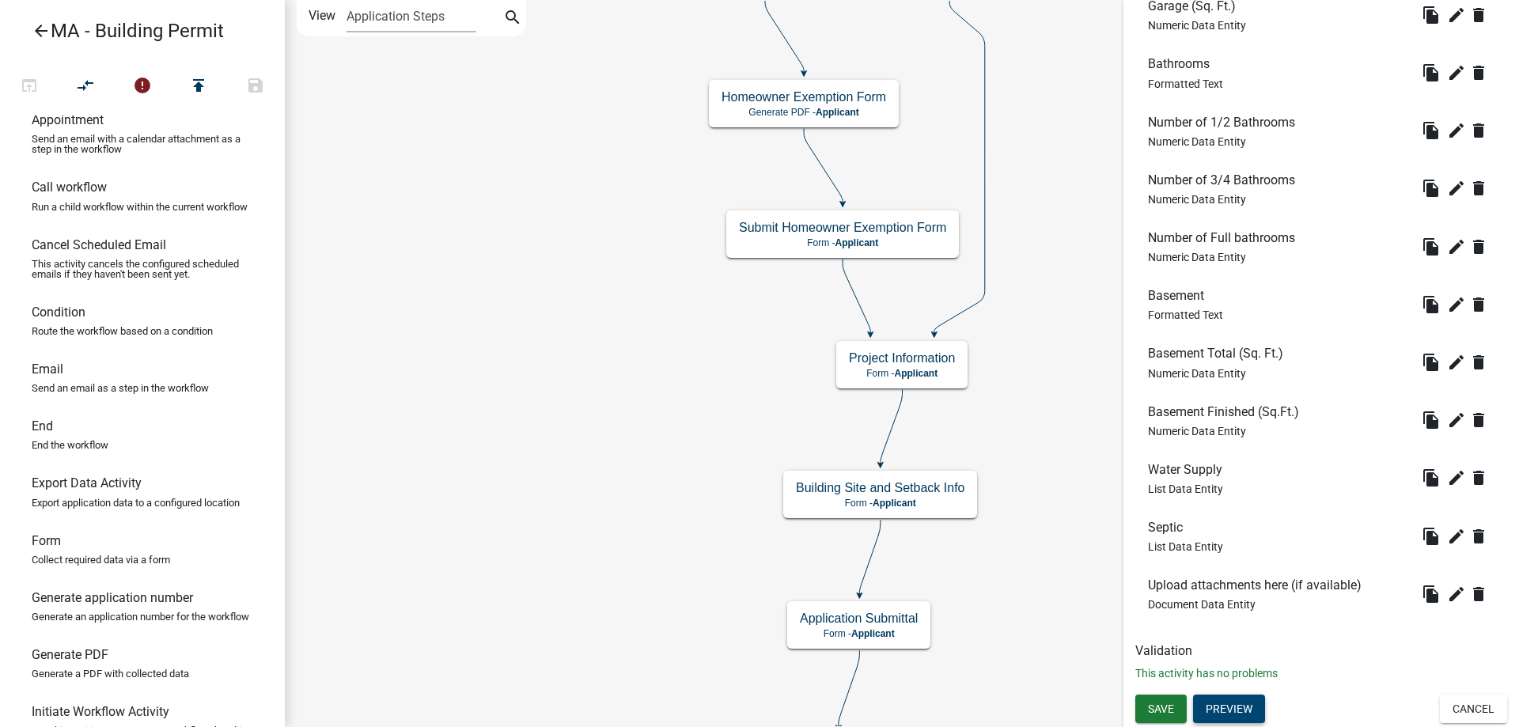
click at [1251, 710] on button "Preview" at bounding box center [1229, 709] width 72 height 28
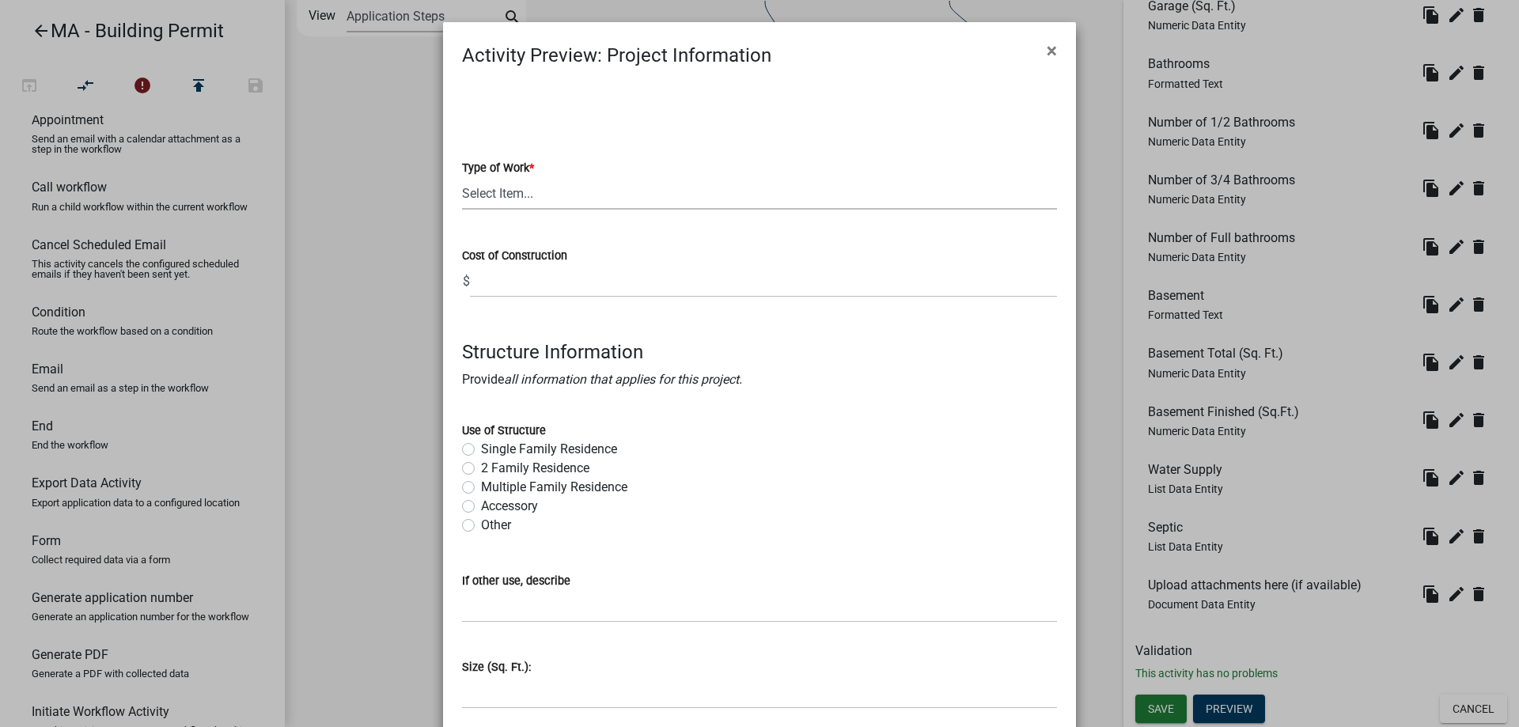
click at [622, 203] on select "Select Item... Addition Alteration/Renovation Deck/Porch Demolition Fence Fire …" at bounding box center [759, 193] width 595 height 32
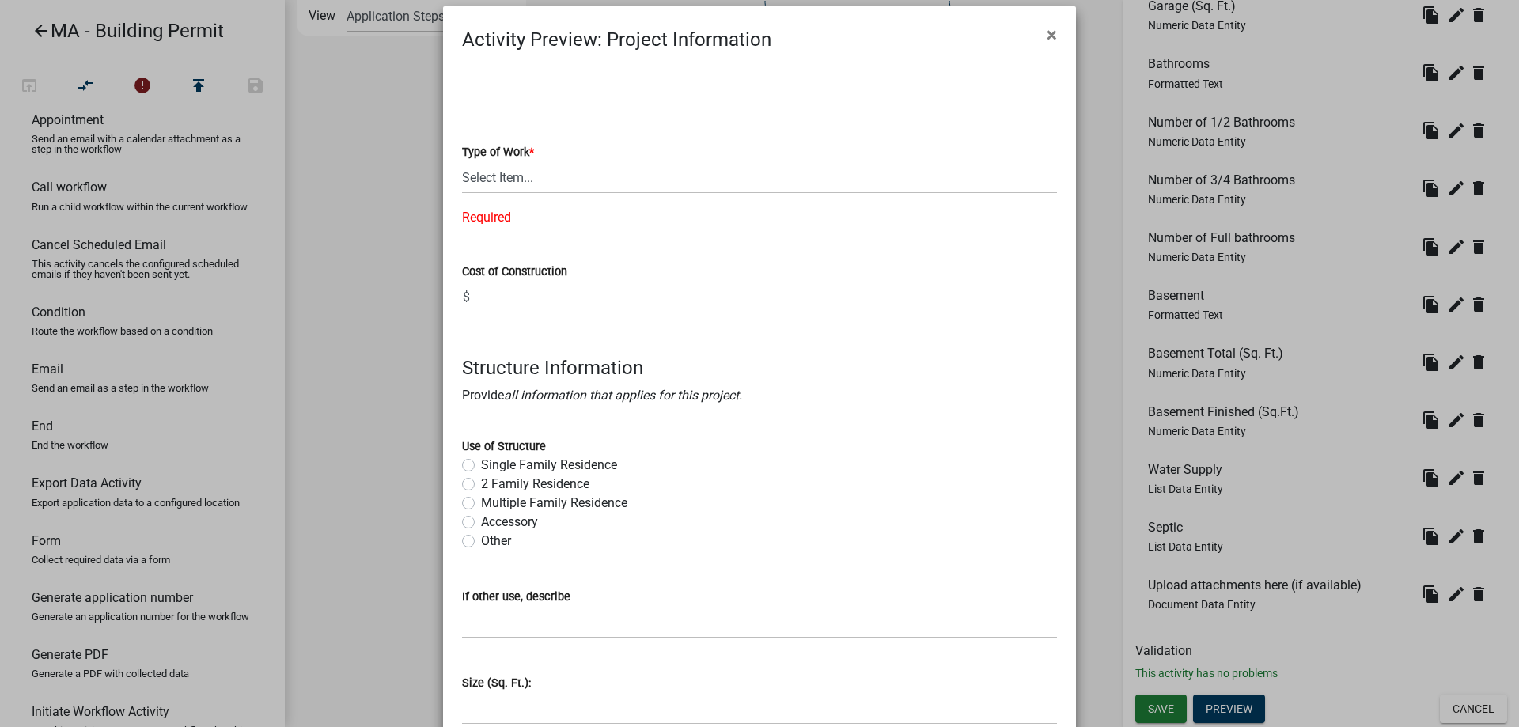
scroll to position [0, 0]
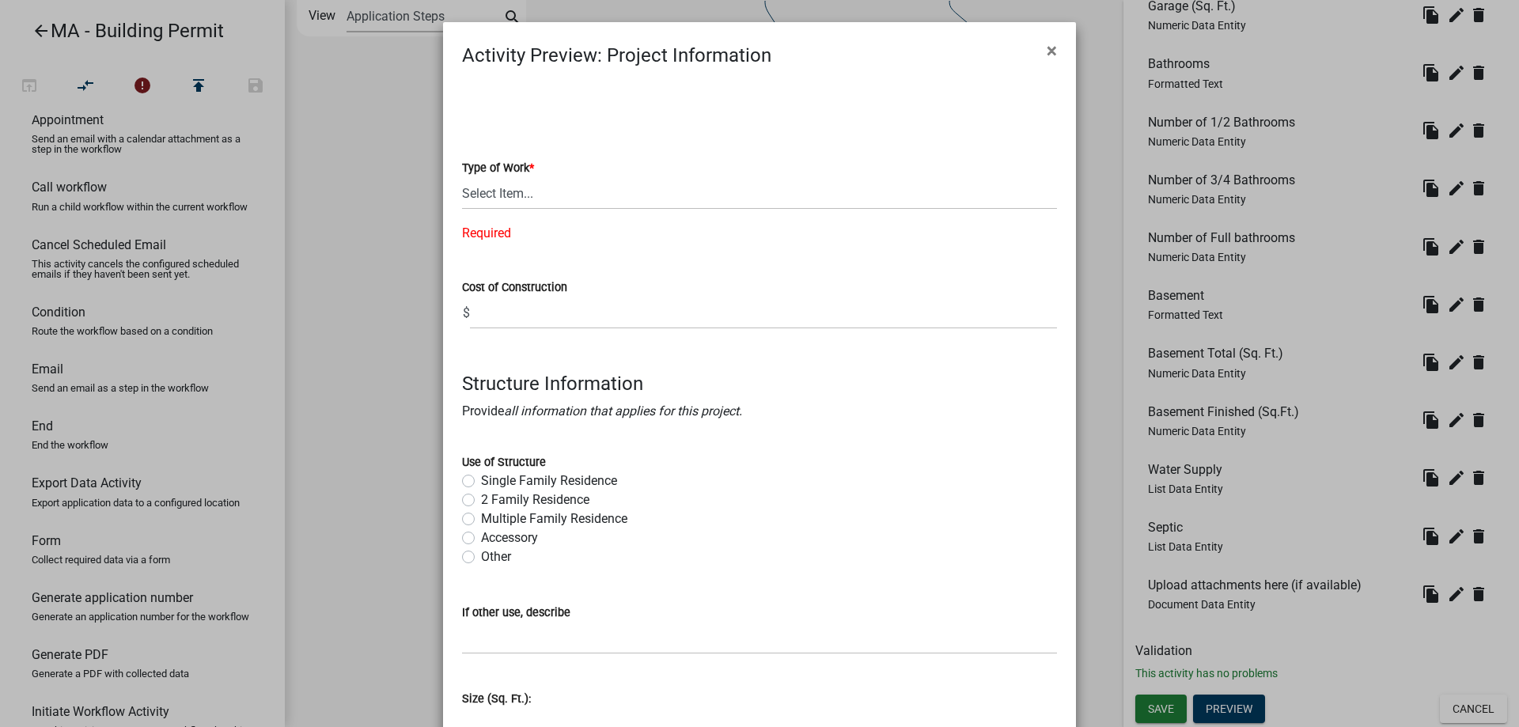
click at [377, 413] on ngb-modal-window "Activity Preview : Project Information × Type of Work * Select Item... Addition…" at bounding box center [759, 363] width 1519 height 727
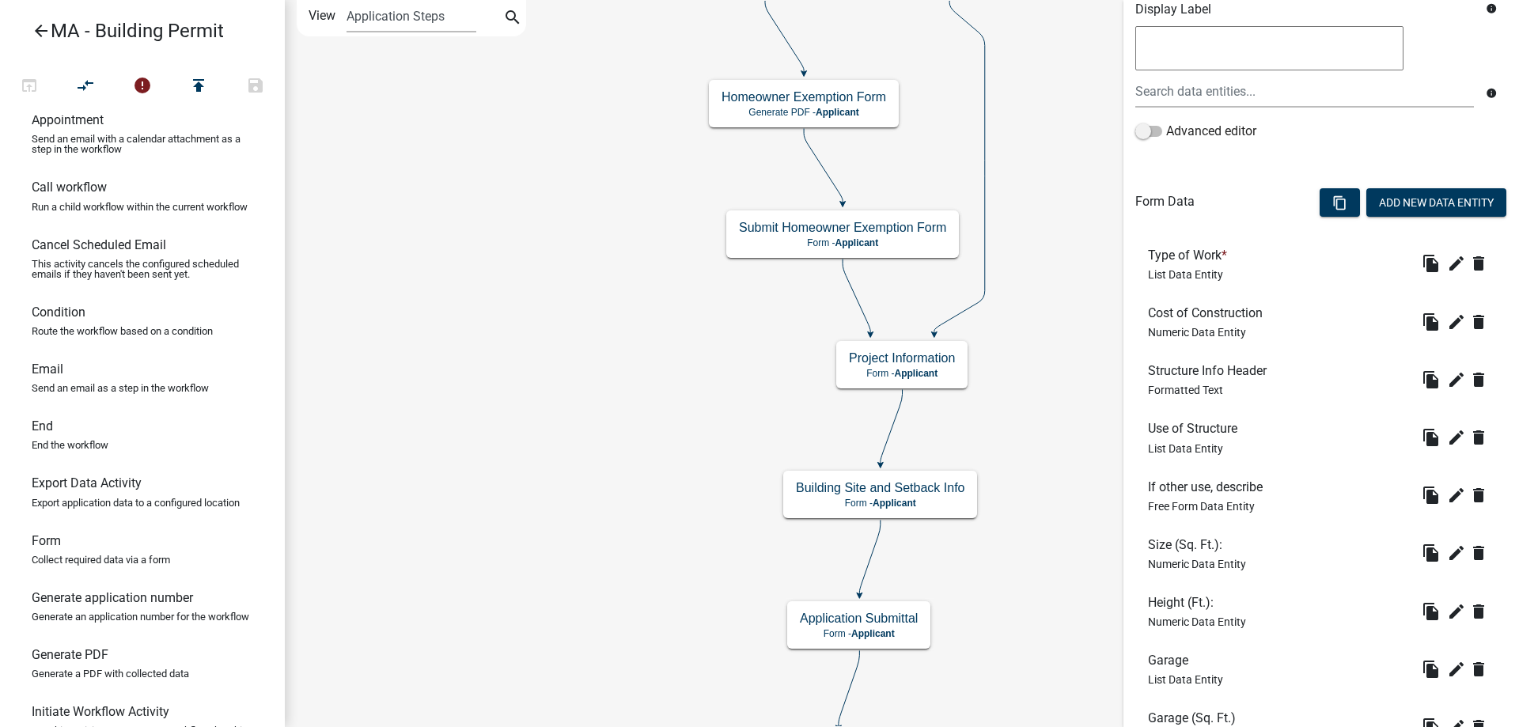
scroll to position [372, 0]
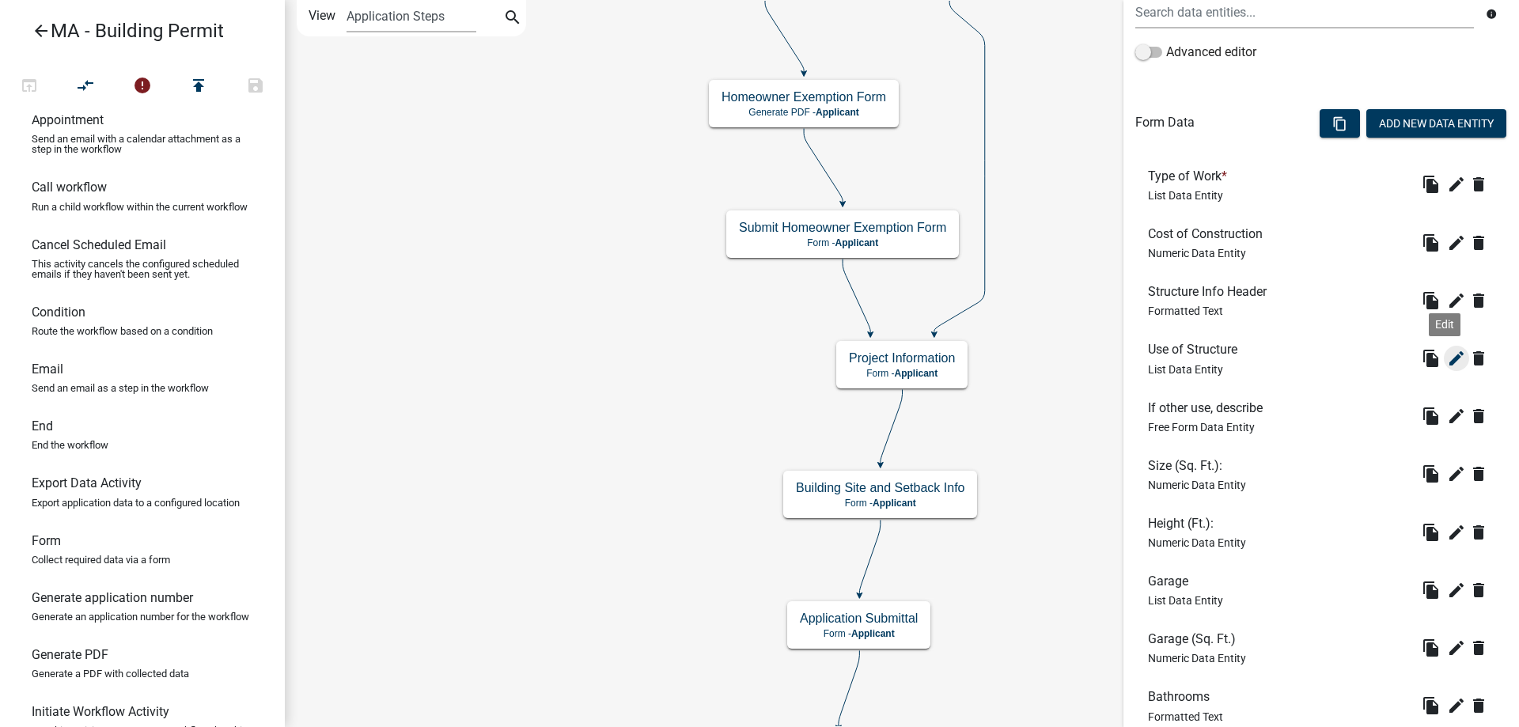
click at [1447, 362] on icon "edit" at bounding box center [1456, 358] width 19 height 19
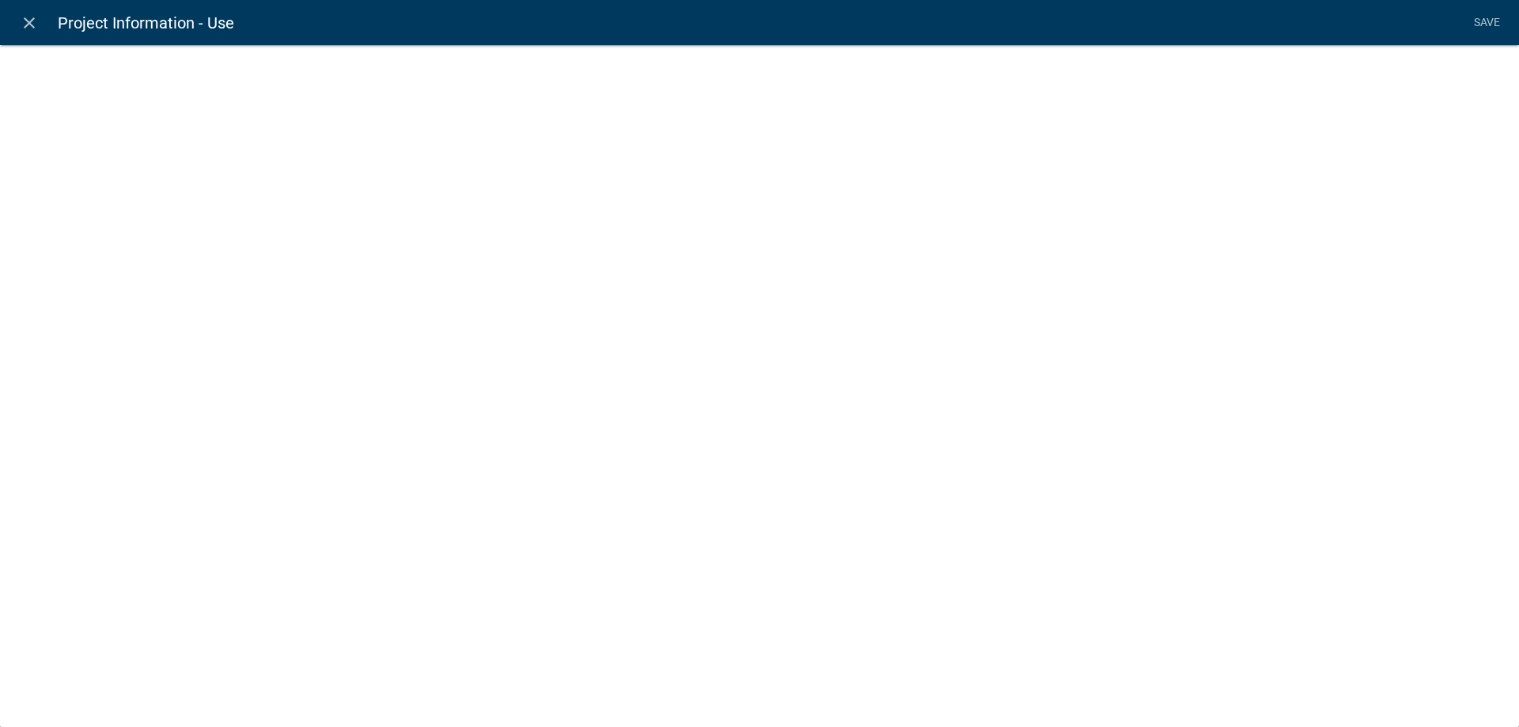
select select "list-data"
select select
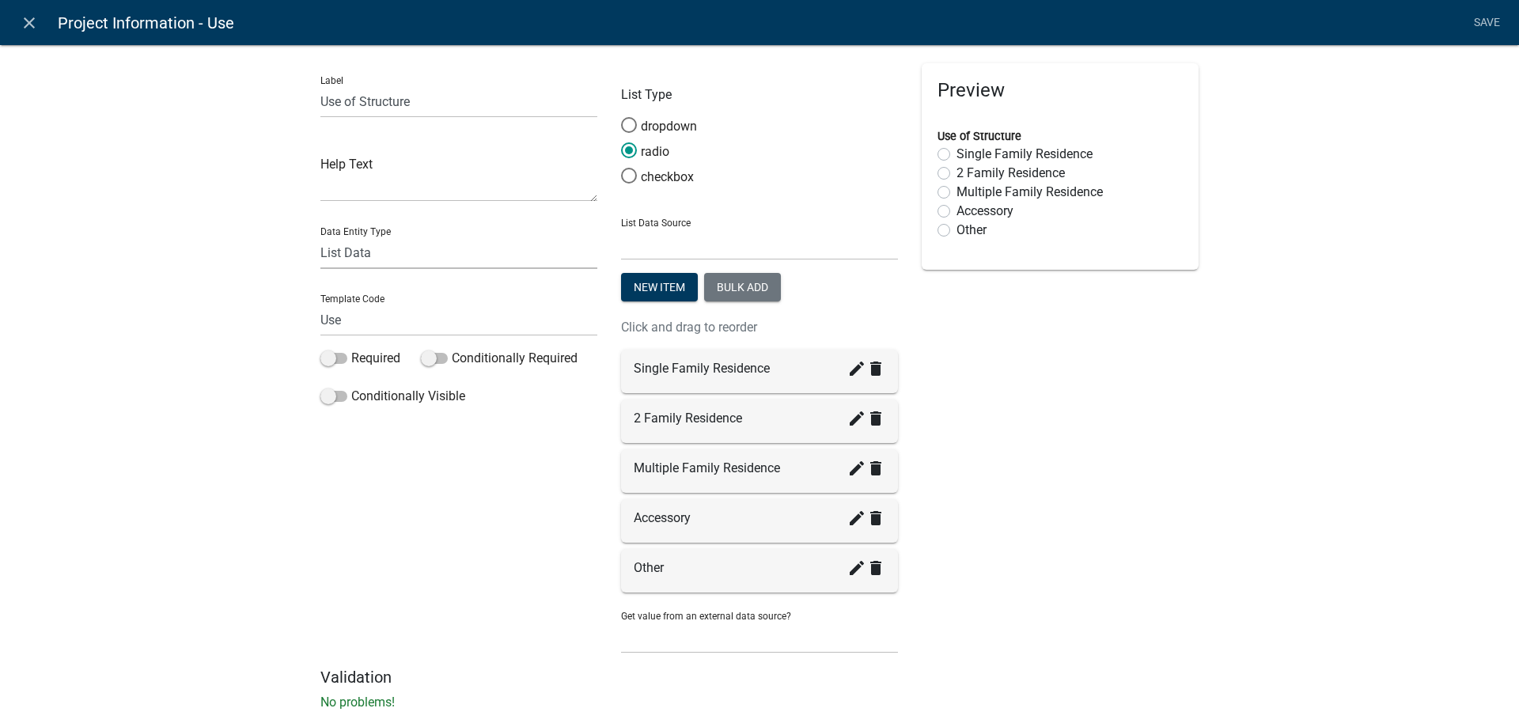
click at [403, 248] on select "Free Form Text Document Display Entity Value Fee Numeric Data Date Map Sketch D…" at bounding box center [458, 253] width 277 height 32
select select "free-form-text"
click at [320, 237] on select "Free Form Text Document Display Entity Value Fee Numeric Data Date Map Sketch D…" at bounding box center [458, 253] width 277 height 32
select select
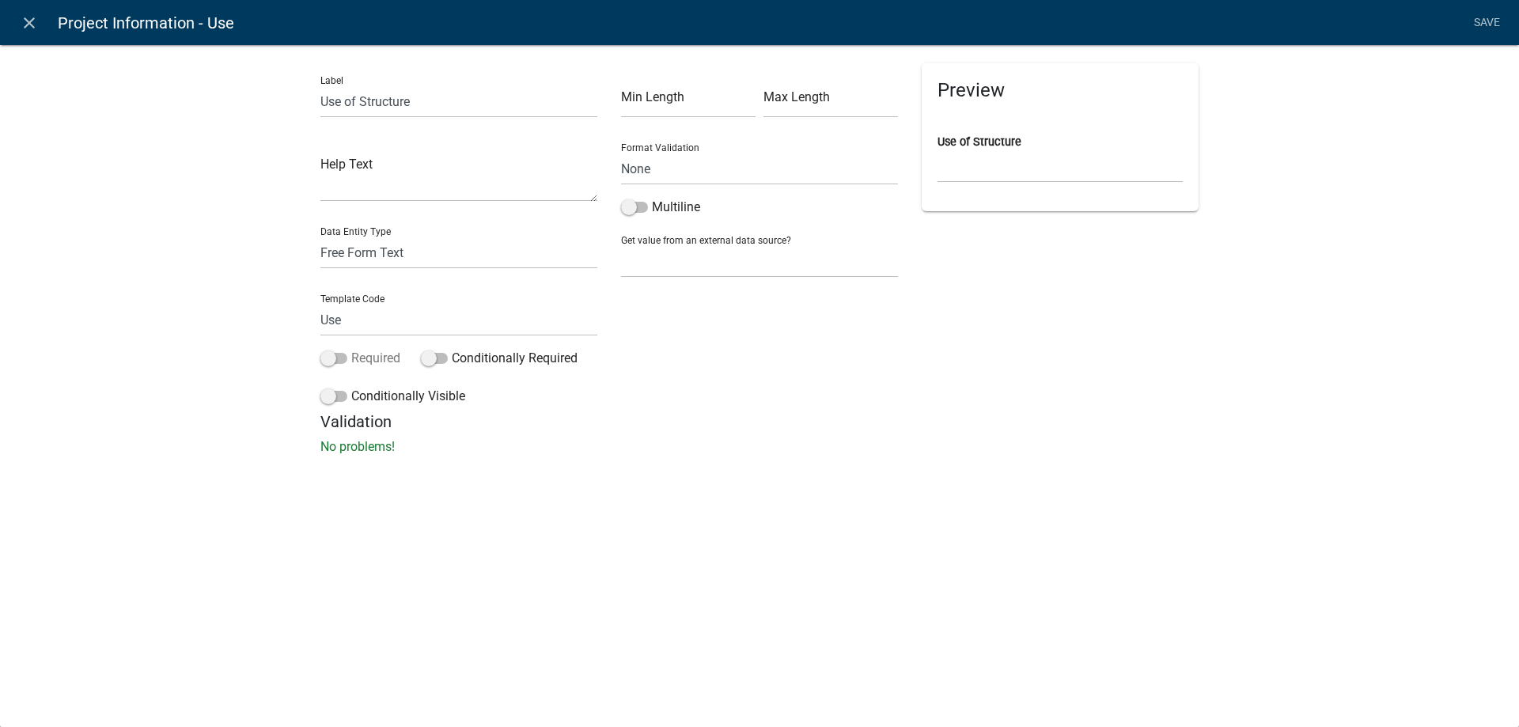
click at [353, 354] on label "Required" at bounding box center [360, 358] width 80 height 19
click at [351, 349] on input "Required" at bounding box center [351, 349] width 0 height 0
click at [341, 189] on textarea at bounding box center [458, 177] width 277 height 49
type textarea "Examples: Home, Business, Storage"
click at [299, 204] on div "Label Use of Structure Help Text Examples: Home, Business, Storage Data Entity …" at bounding box center [759, 254] width 1519 height 471
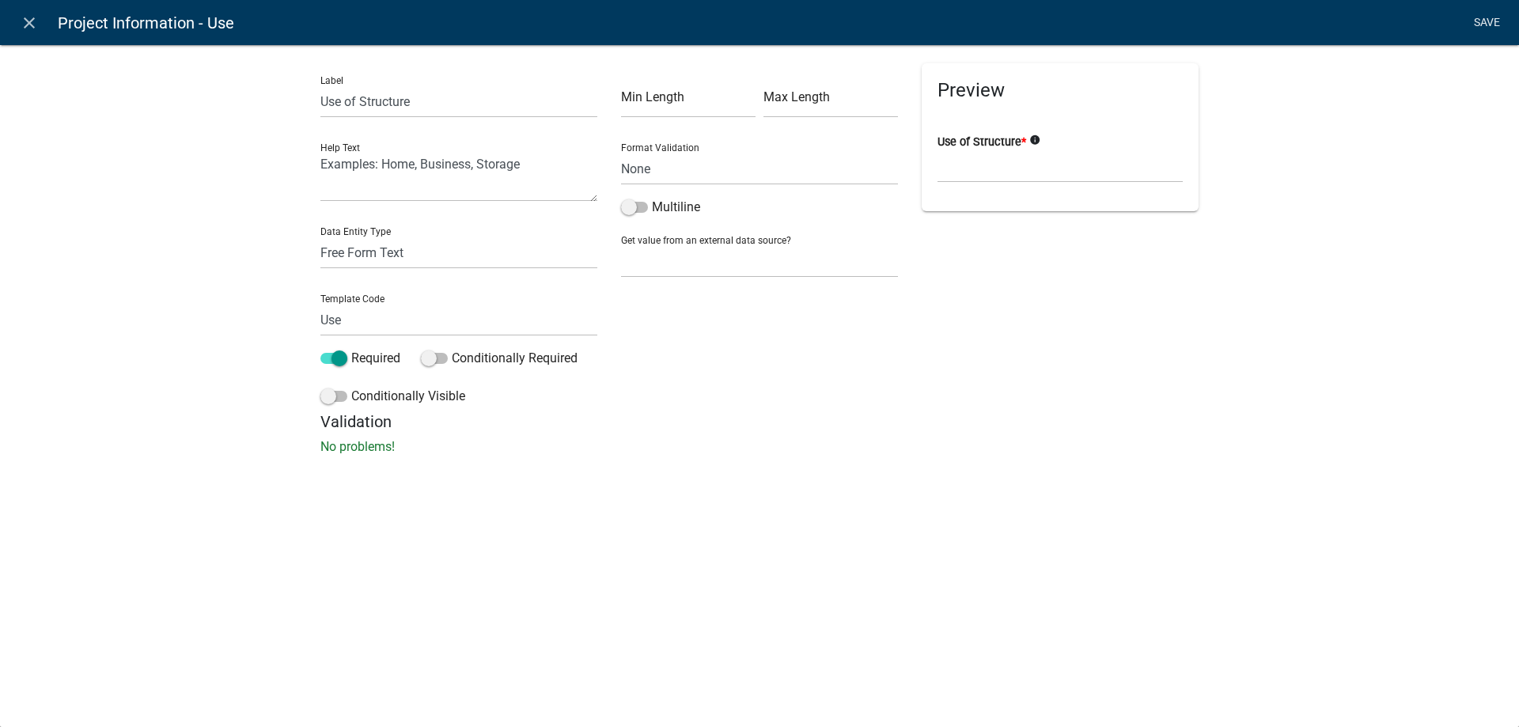
click at [1479, 17] on link "Save" at bounding box center [1487, 23] width 40 height 30
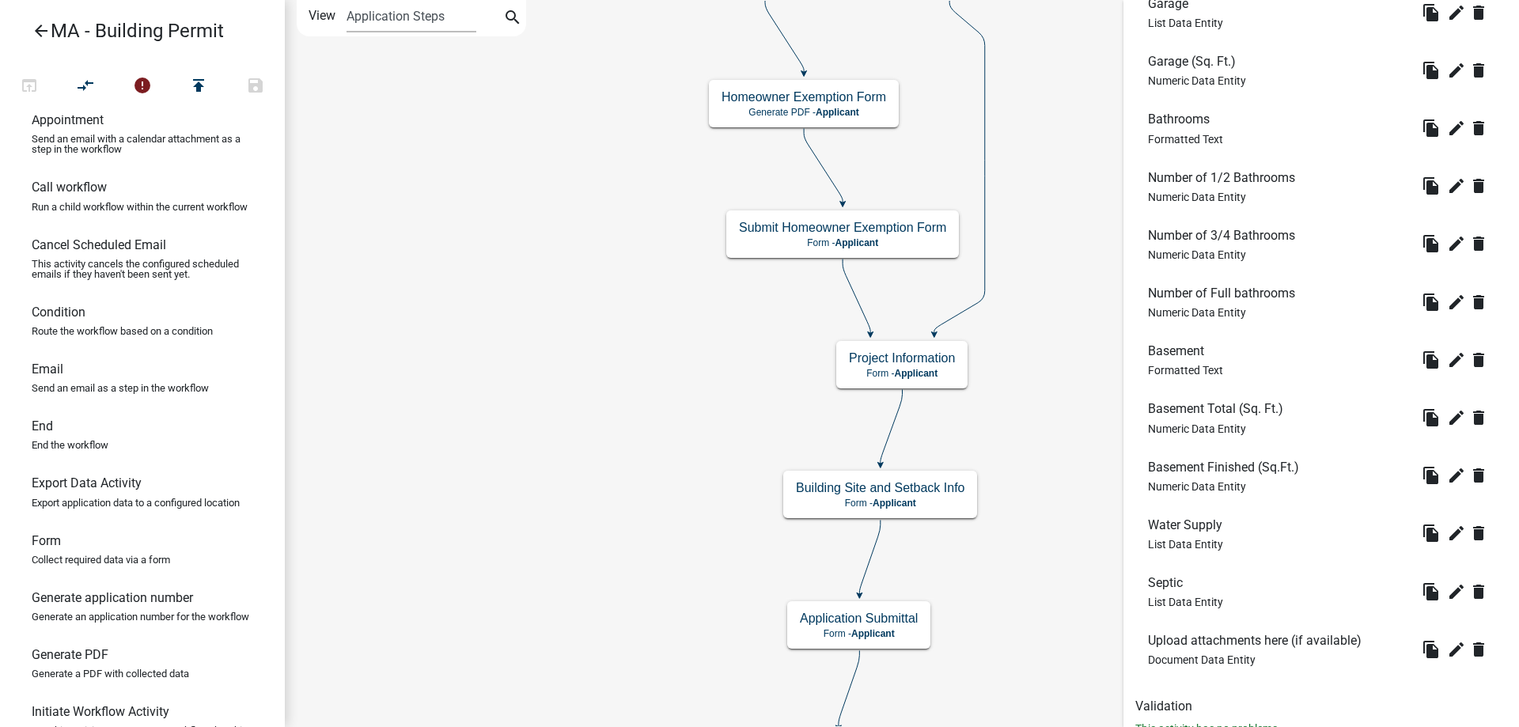
scroll to position [1005, 0]
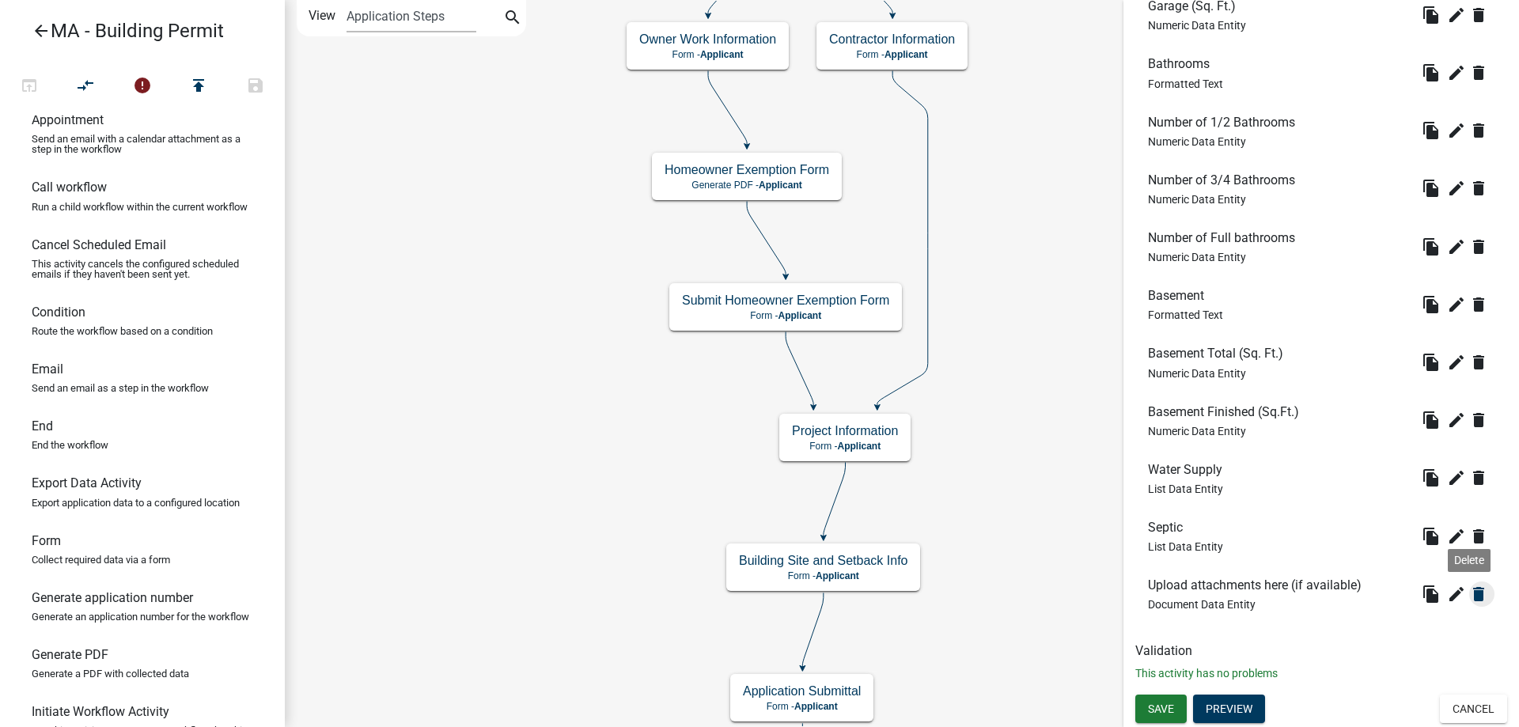
click at [1469, 590] on icon "delete" at bounding box center [1478, 594] width 19 height 19
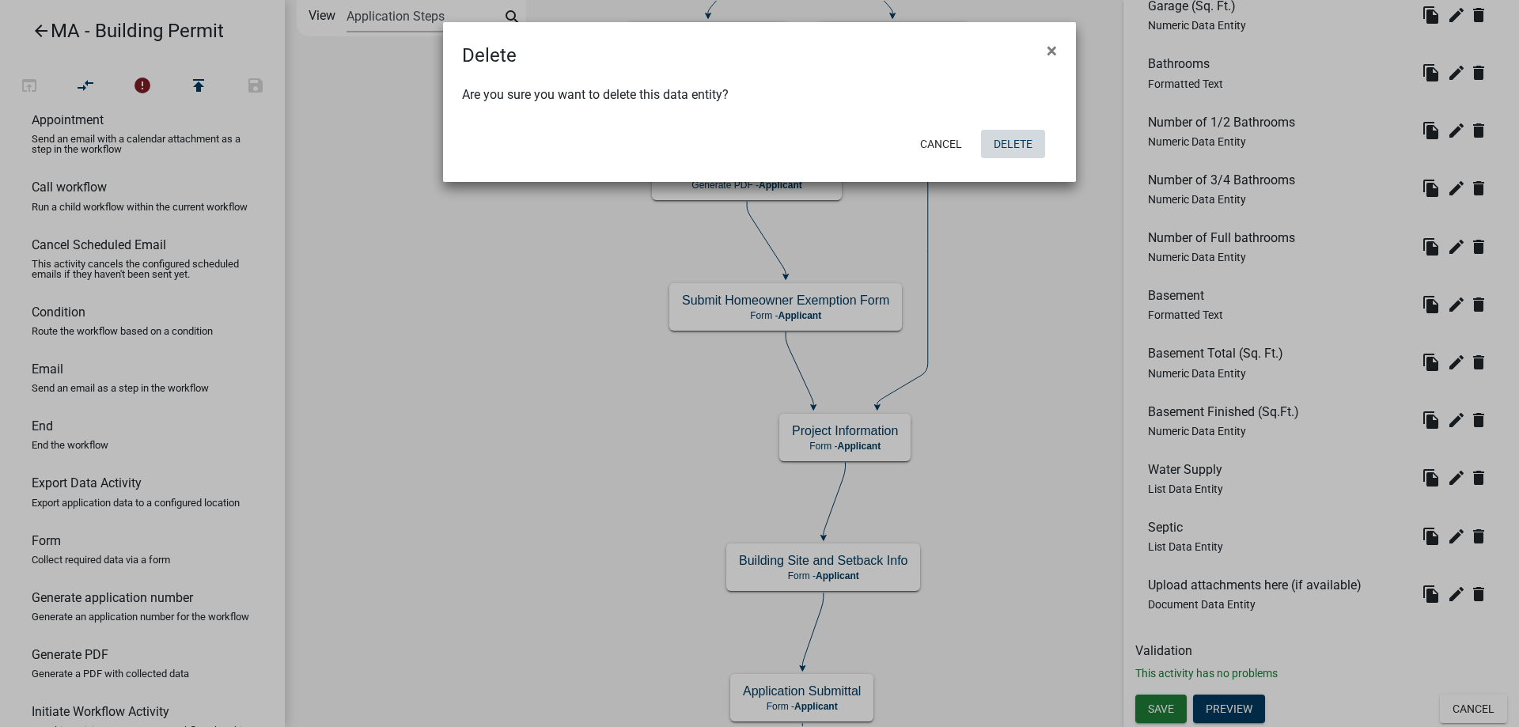
click at [1013, 144] on button "Delete" at bounding box center [1013, 144] width 64 height 28
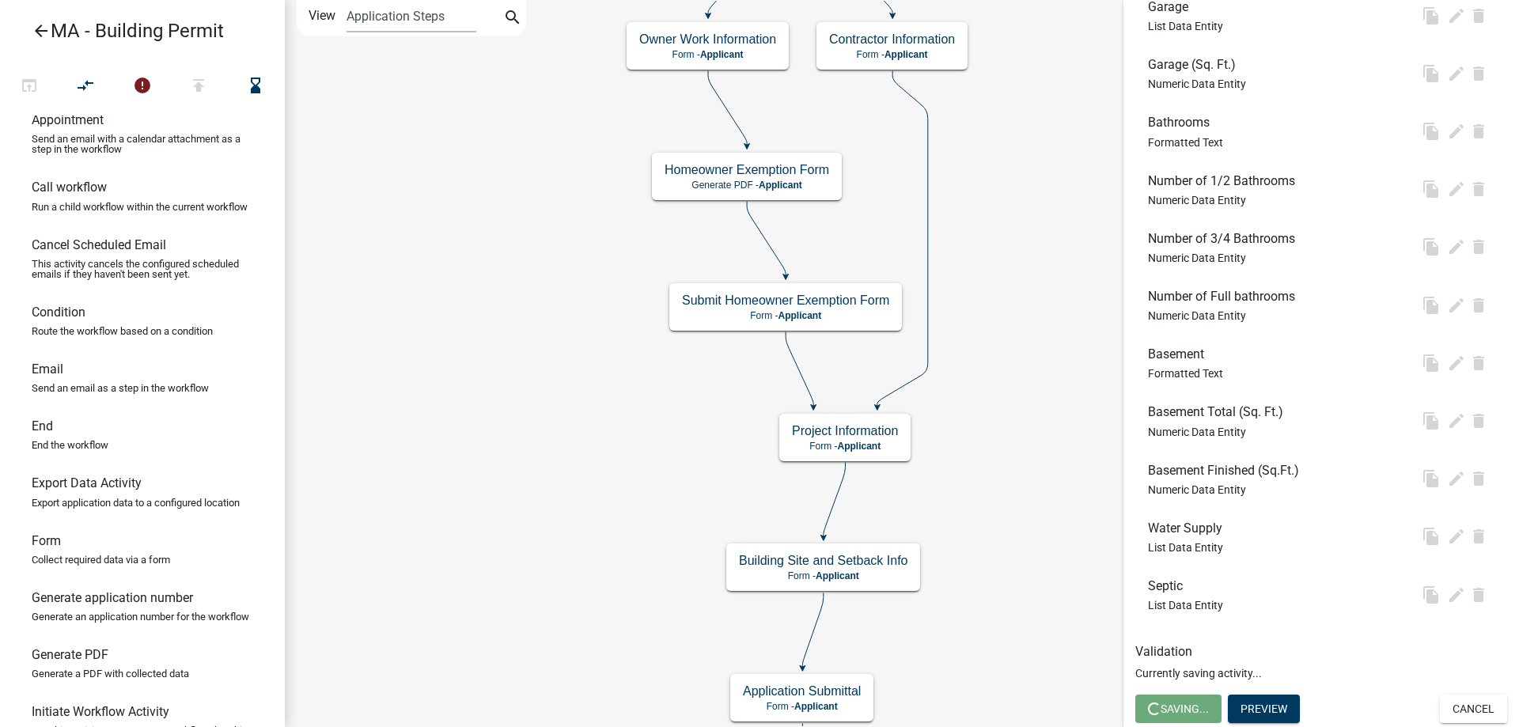
scroll to position [0, 0]
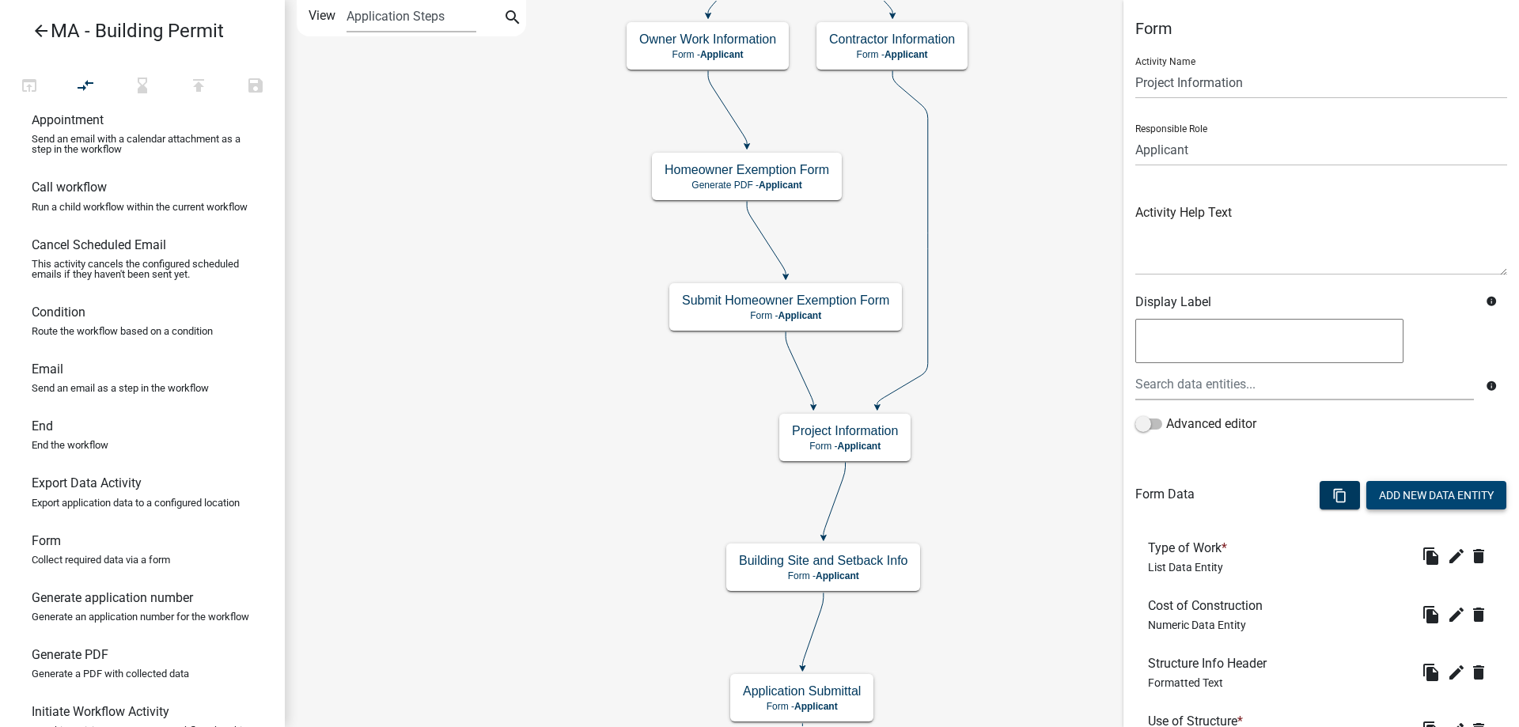
click at [1388, 496] on button "Add New Data Entity" at bounding box center [1436, 495] width 140 height 28
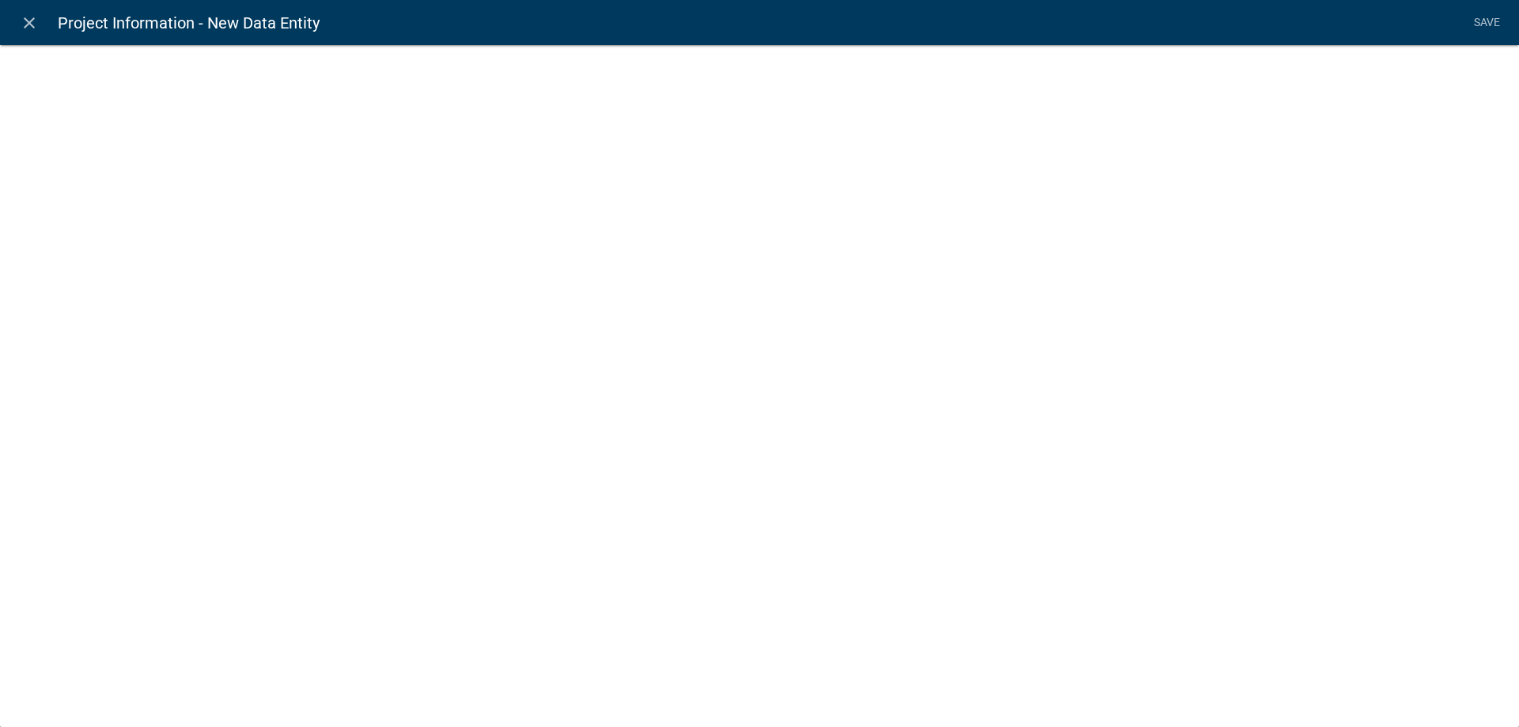
select select
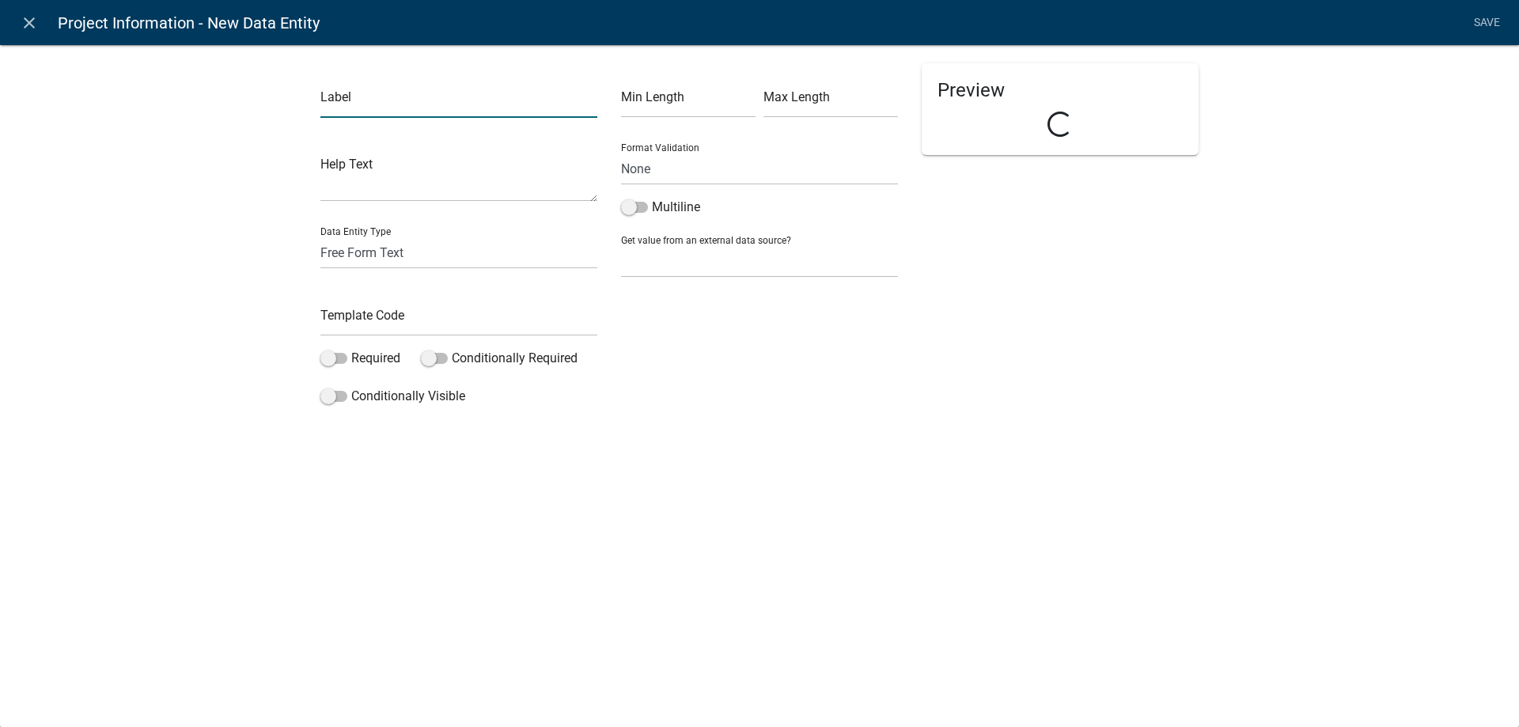
click at [368, 112] on input "text" at bounding box center [458, 101] width 277 height 32
type input "Solid Waste Disposal Header"
click at [350, 312] on input "text" at bounding box center [458, 320] width 277 height 32
type input "SolidWasteHeader"
drag, startPoint x: 256, startPoint y: 332, endPoint x: 426, endPoint y: 269, distance: 181.5
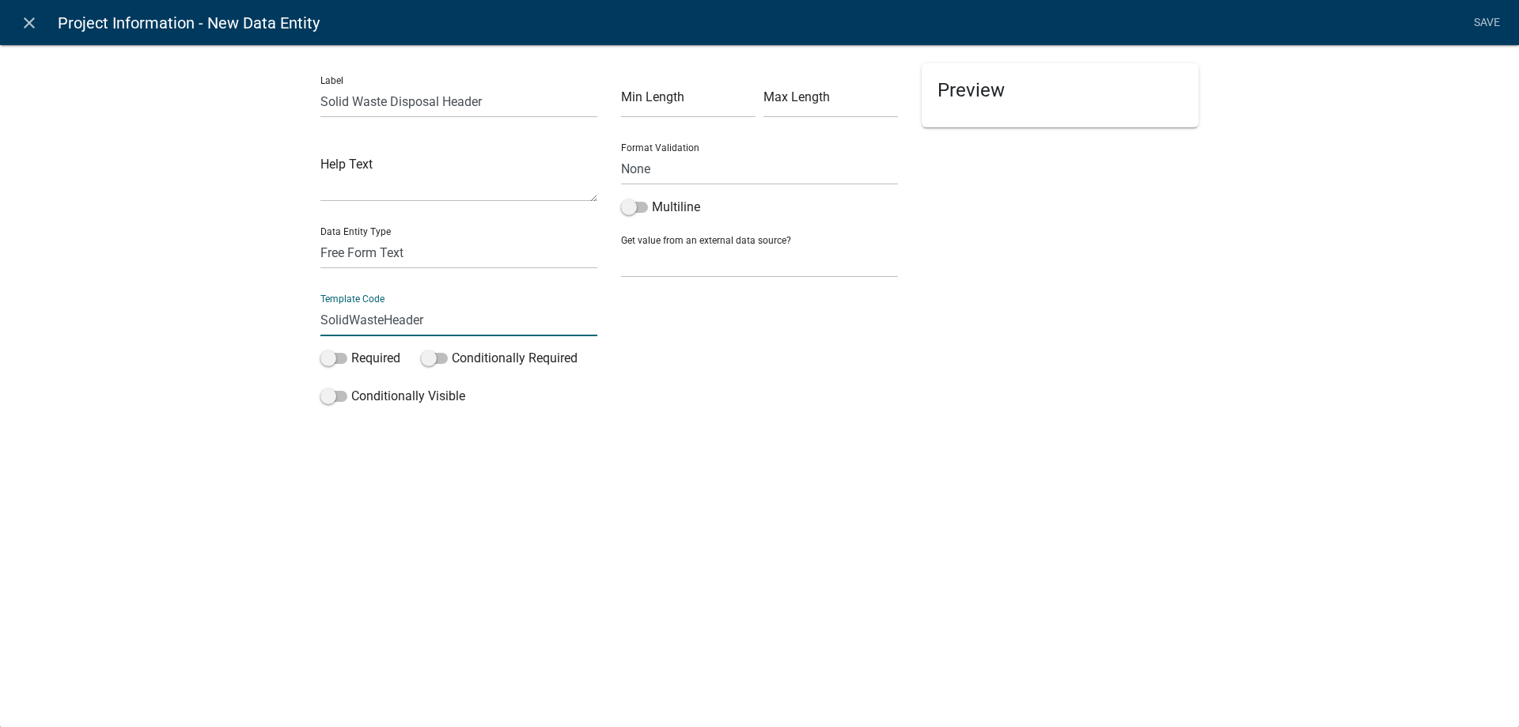
click at [259, 332] on div "Label Solid Waste Disposal Header Help Text Data Entity Type Free Form Text Doc…" at bounding box center [759, 232] width 1519 height 426
click at [426, 269] on div "Label Solid Waste Disposal Header Help Text Data Entity Type Free Form Text Doc…" at bounding box center [459, 237] width 301 height 349
click at [426, 263] on select "Free Form Text Document Display Entity Value Fee Numeric Data Date Map Sketch D…" at bounding box center [458, 253] width 277 height 32
click at [320, 237] on select "Free Form Text Document Display Entity Value Fee Numeric Data Date Map Sketch D…" at bounding box center [458, 253] width 277 height 32
select select "rich-text"
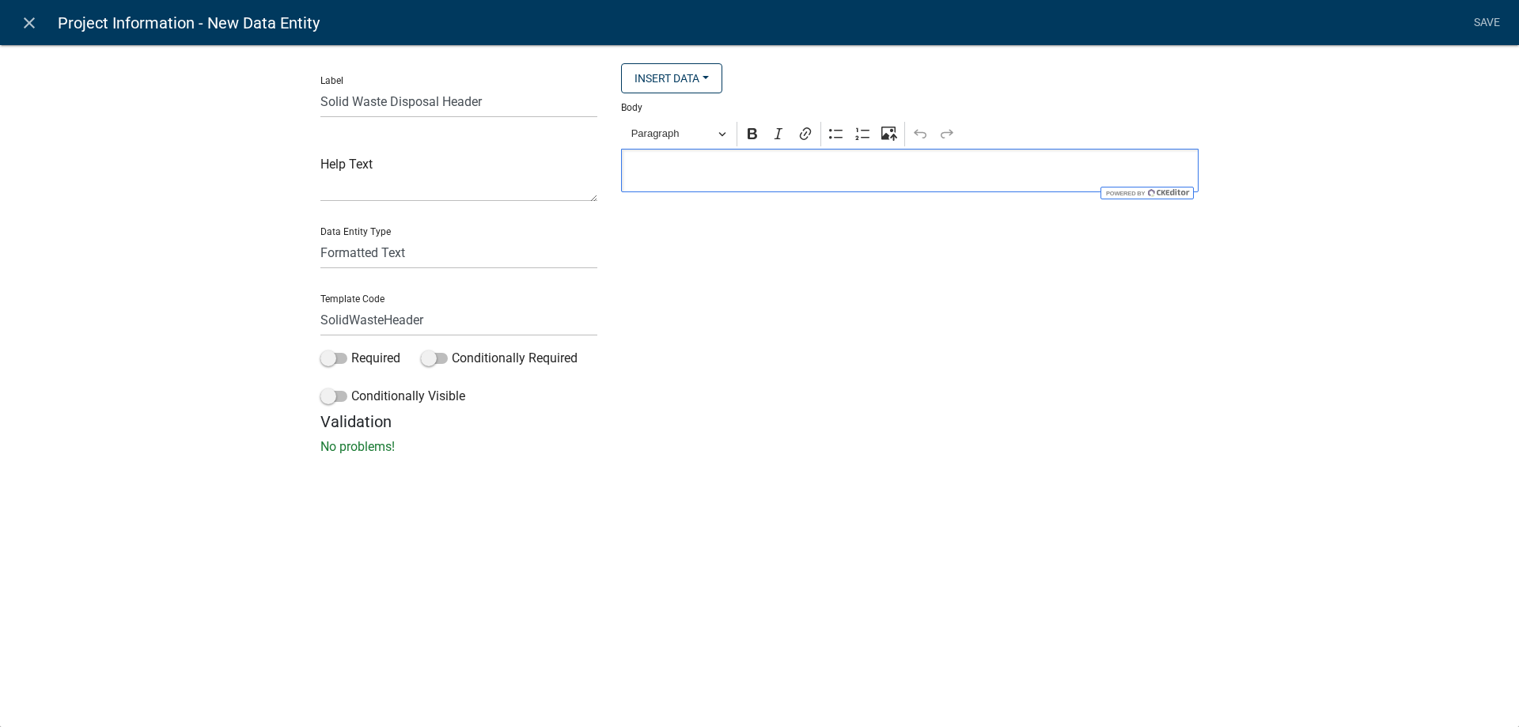
click at [729, 177] on p "Editor editing area: main. Press Alt+0 for help." at bounding box center [910, 170] width 561 height 19
drag, startPoint x: 729, startPoint y: 177, endPoint x: 759, endPoint y: 184, distance: 31.7
click at [759, 184] on div "Solid Waste Displosal Information" at bounding box center [909, 171] width 577 height 44
click at [765, 180] on p "Solid Waste Disposal Information" at bounding box center [910, 170] width 561 height 19
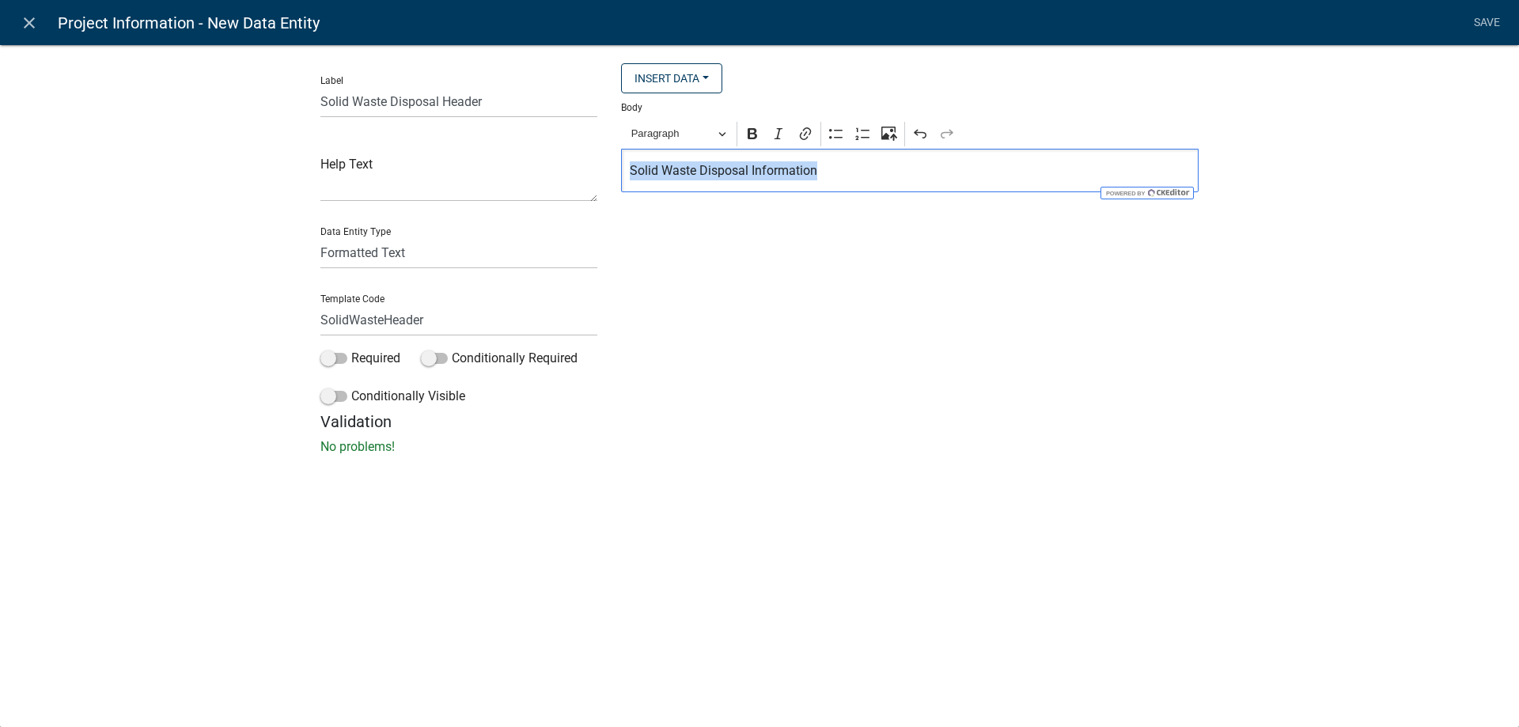
click at [765, 180] on p "Solid Waste Disposal Information" at bounding box center [910, 170] width 561 height 19
click at [698, 141] on span "Paragraph" at bounding box center [672, 133] width 82 height 19
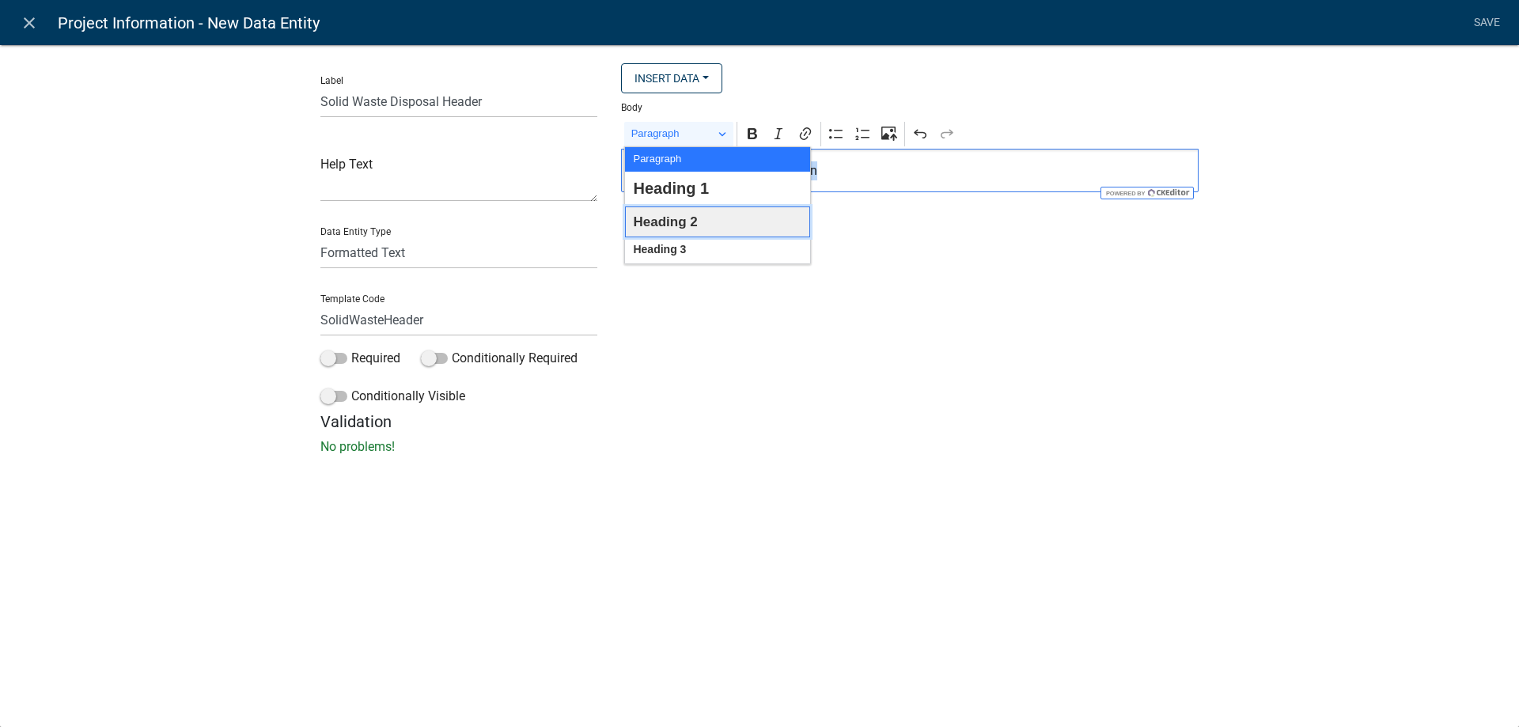
click at [695, 229] on span "Heading 2" at bounding box center [665, 222] width 64 height 25
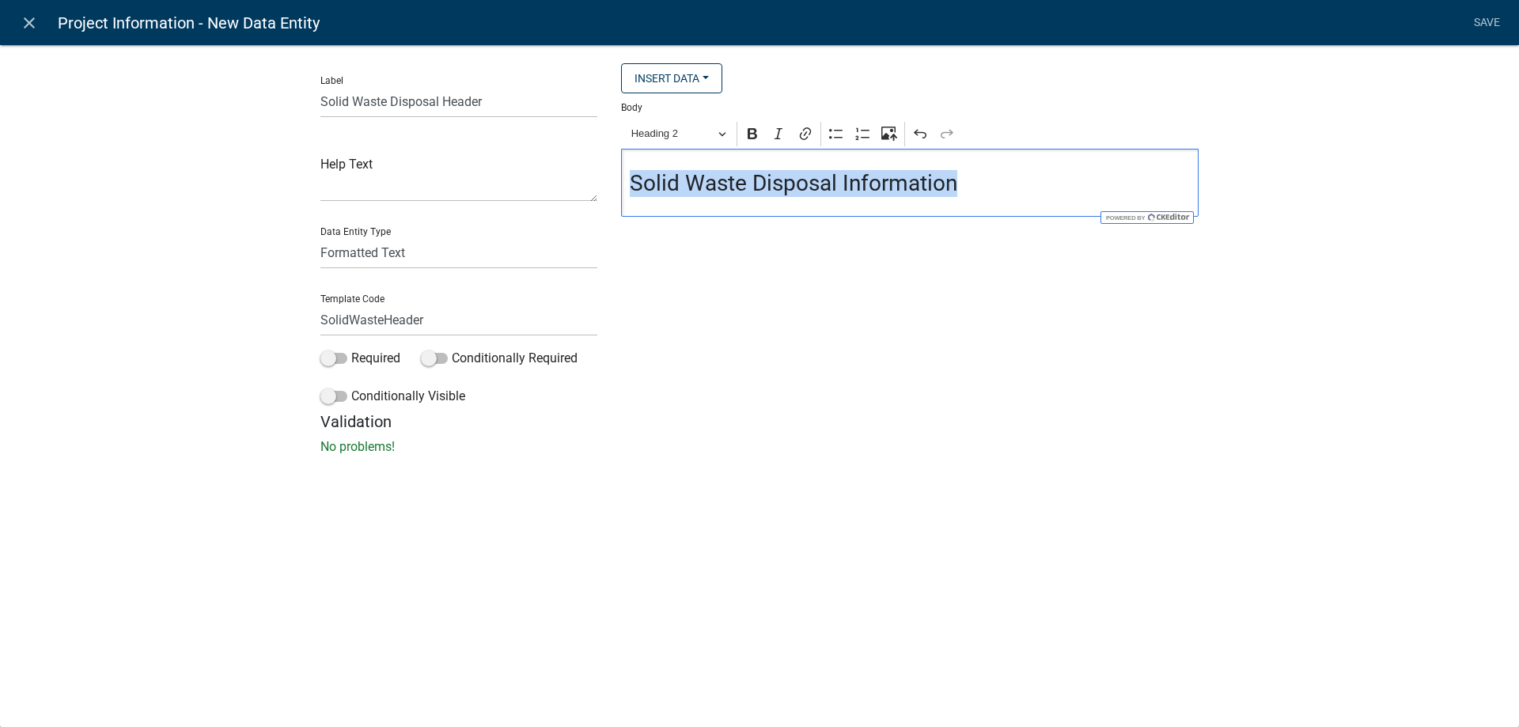
click at [988, 189] on h3 "Solid Waste Disposal Information" at bounding box center [910, 183] width 561 height 27
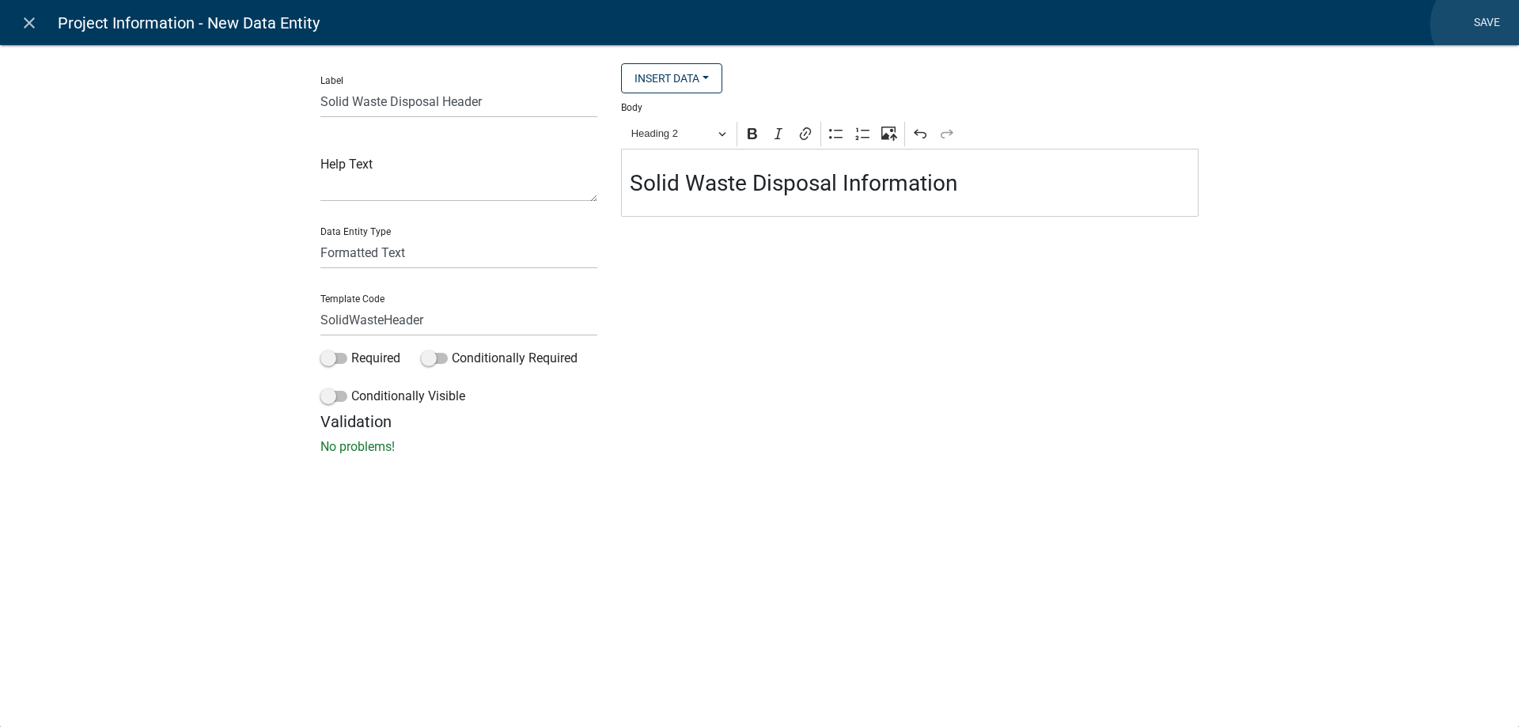
click at [1480, 25] on link "Save" at bounding box center [1487, 23] width 40 height 30
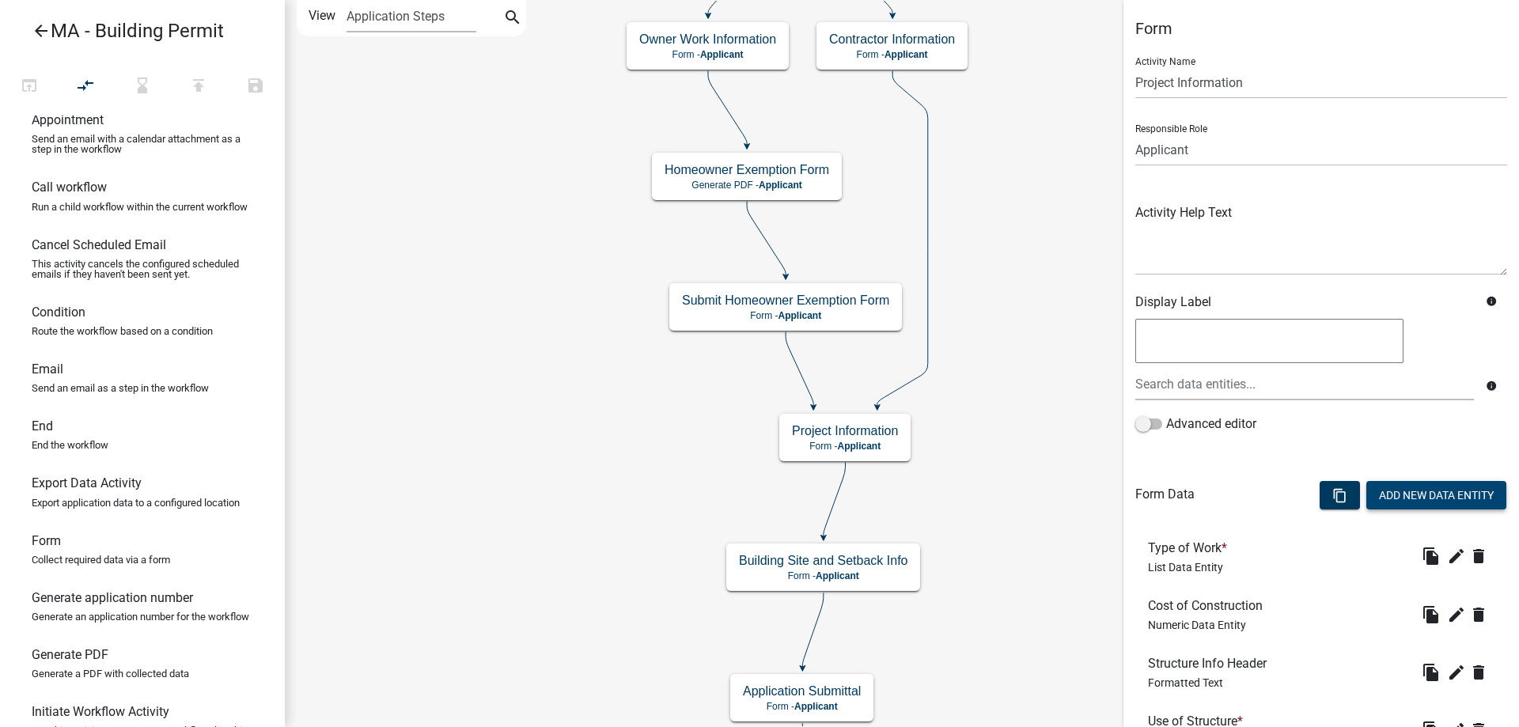
click at [1410, 496] on button "Add New Data Entity" at bounding box center [1436, 495] width 140 height 28
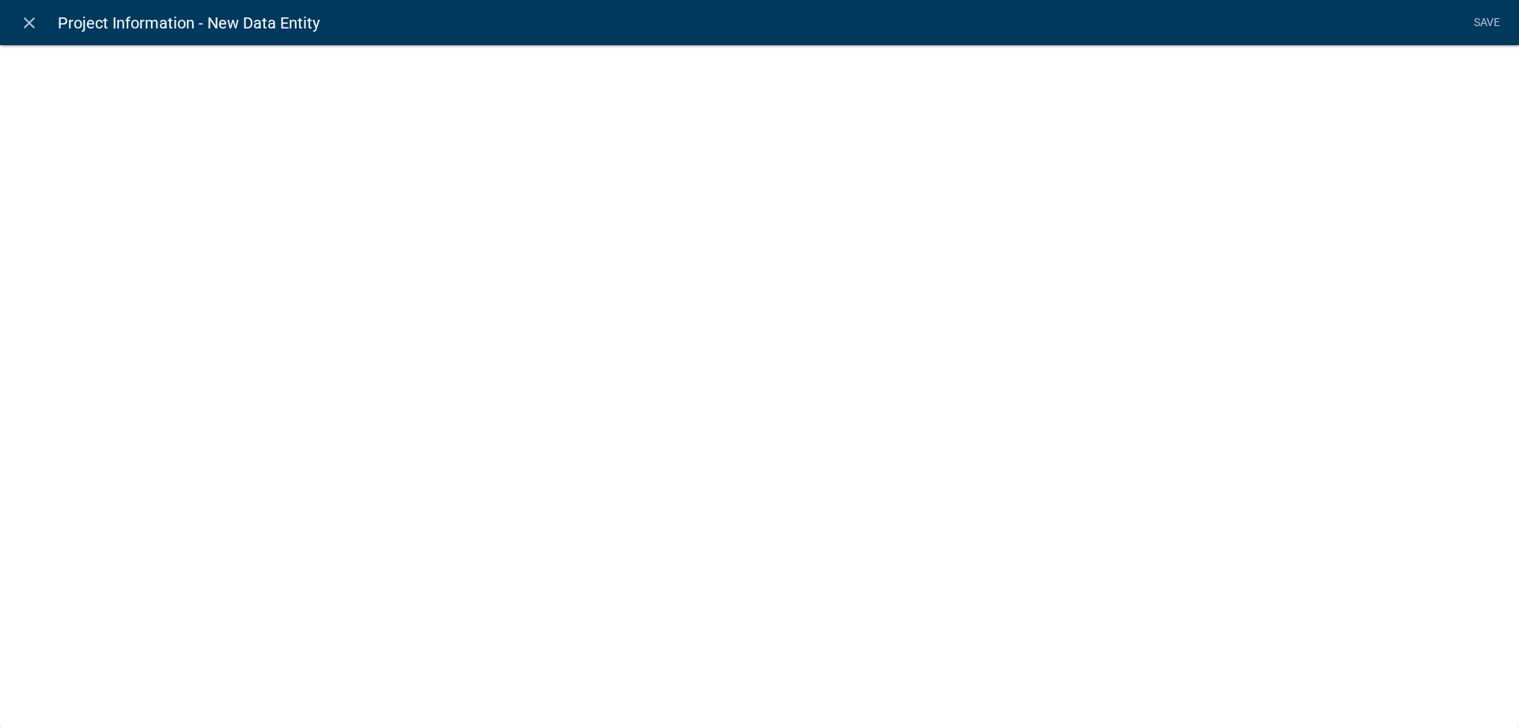
select select
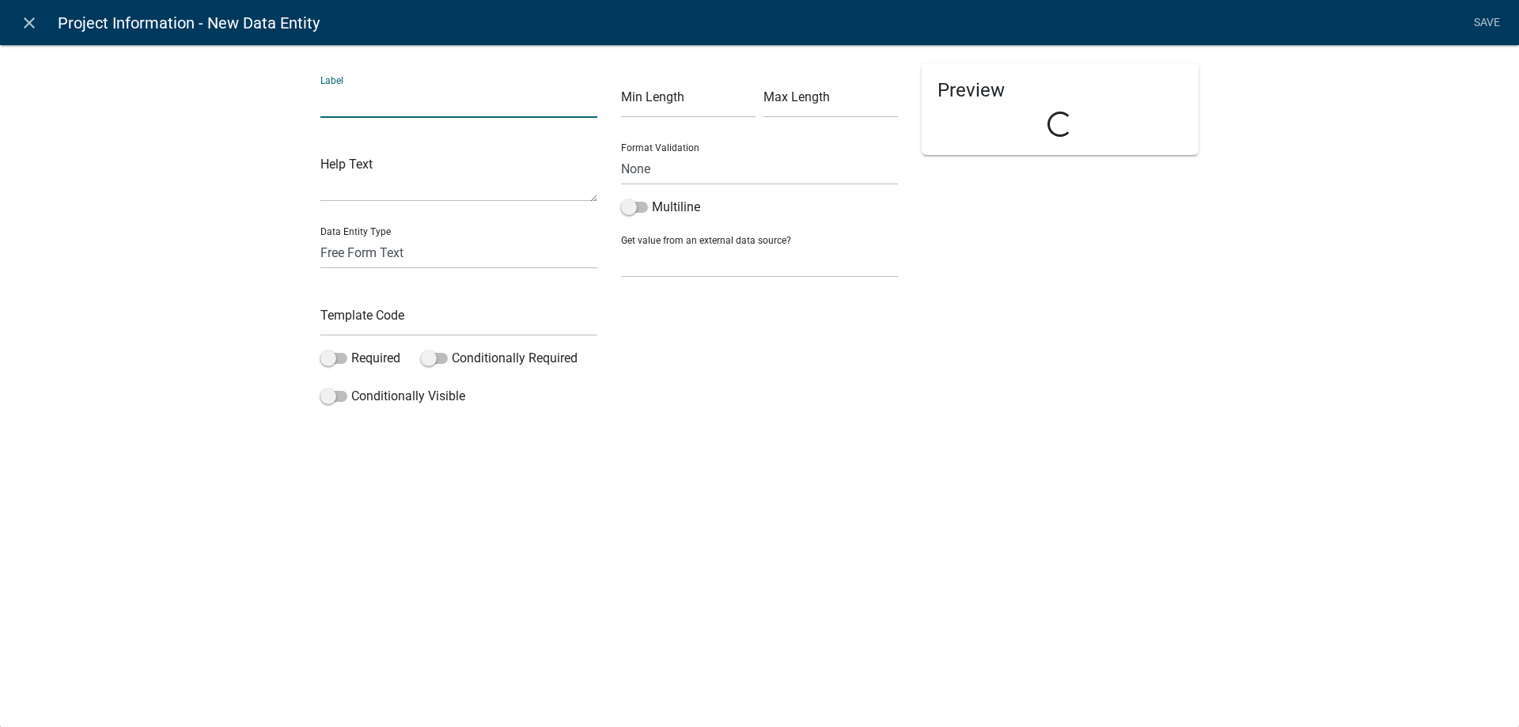
drag, startPoint x: 430, startPoint y: 146, endPoint x: 381, endPoint y: 93, distance: 72.2
click at [381, 93] on input "text" at bounding box center [458, 101] width 277 height 32
type input "Will there be a dumpster on-site?"
click at [403, 312] on input "text" at bounding box center [458, 320] width 277 height 32
type input "DumpsterYN"
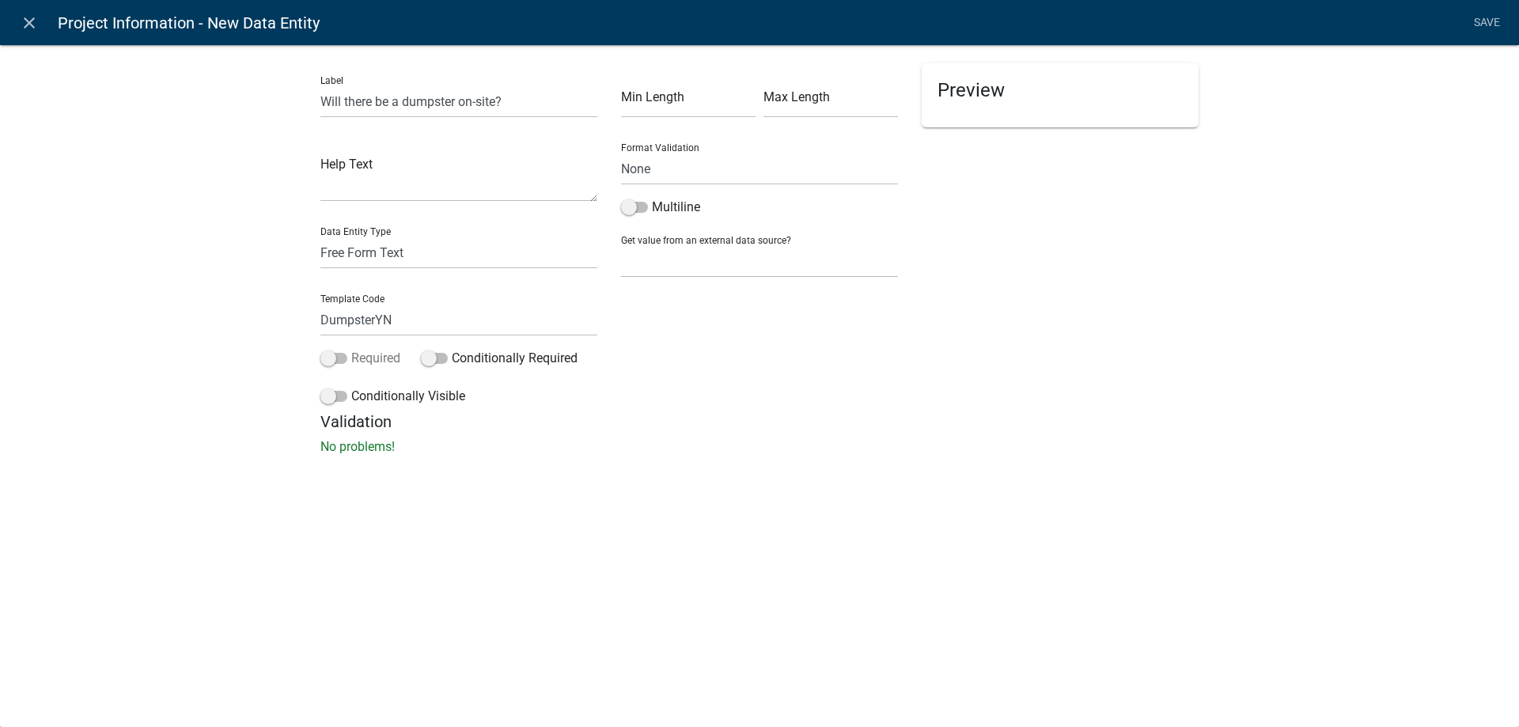
click at [373, 360] on label "Required" at bounding box center [360, 358] width 80 height 19
click at [351, 349] on input "Required" at bounding box center [351, 349] width 0 height 0
click at [398, 262] on select "Free Form Text Document Display Entity Value Fee Numeric Data Date Map Sketch D…" at bounding box center [458, 253] width 277 height 32
select select "list-data"
click at [320, 237] on select "Free Form Text Document Display Entity Value Fee Numeric Data Date Map Sketch D…" at bounding box center [458, 253] width 277 height 32
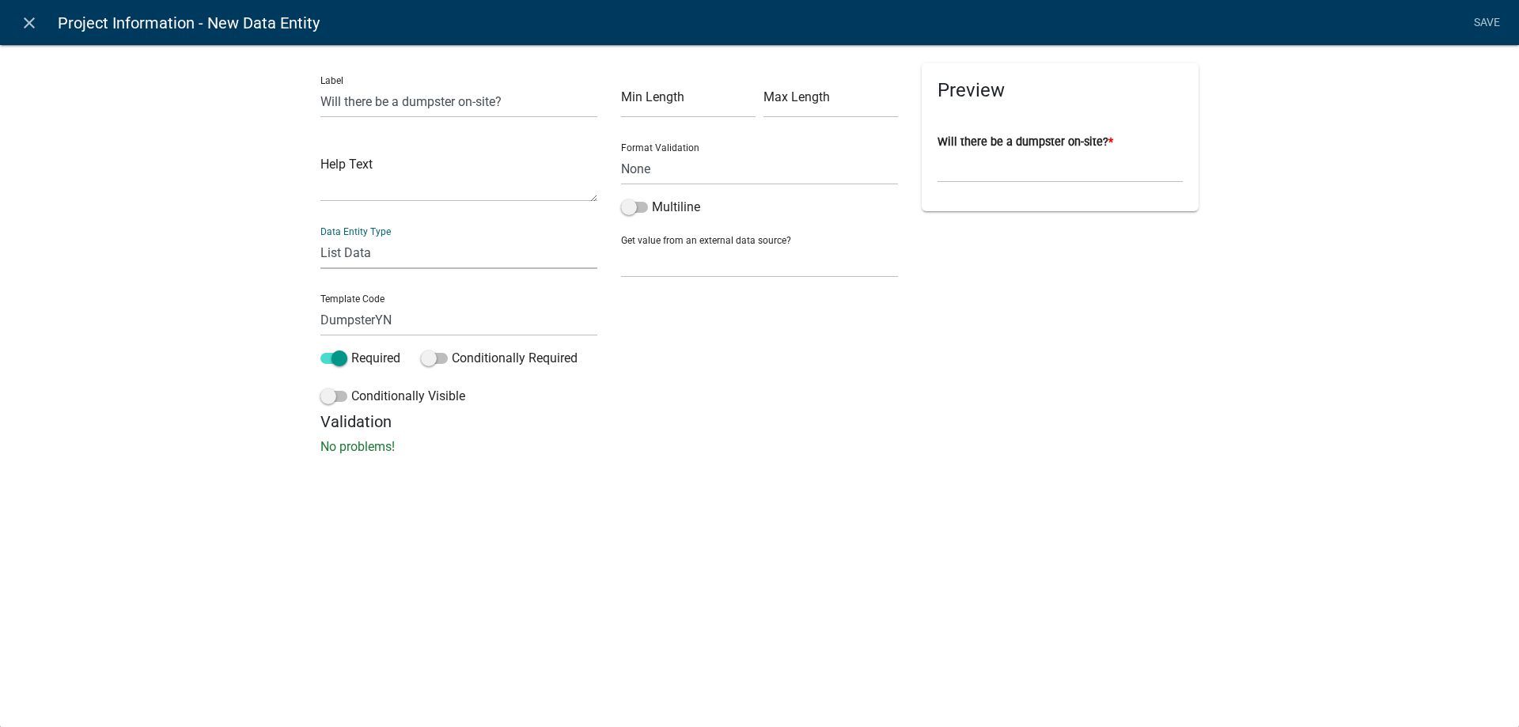
select select "list-data"
select select
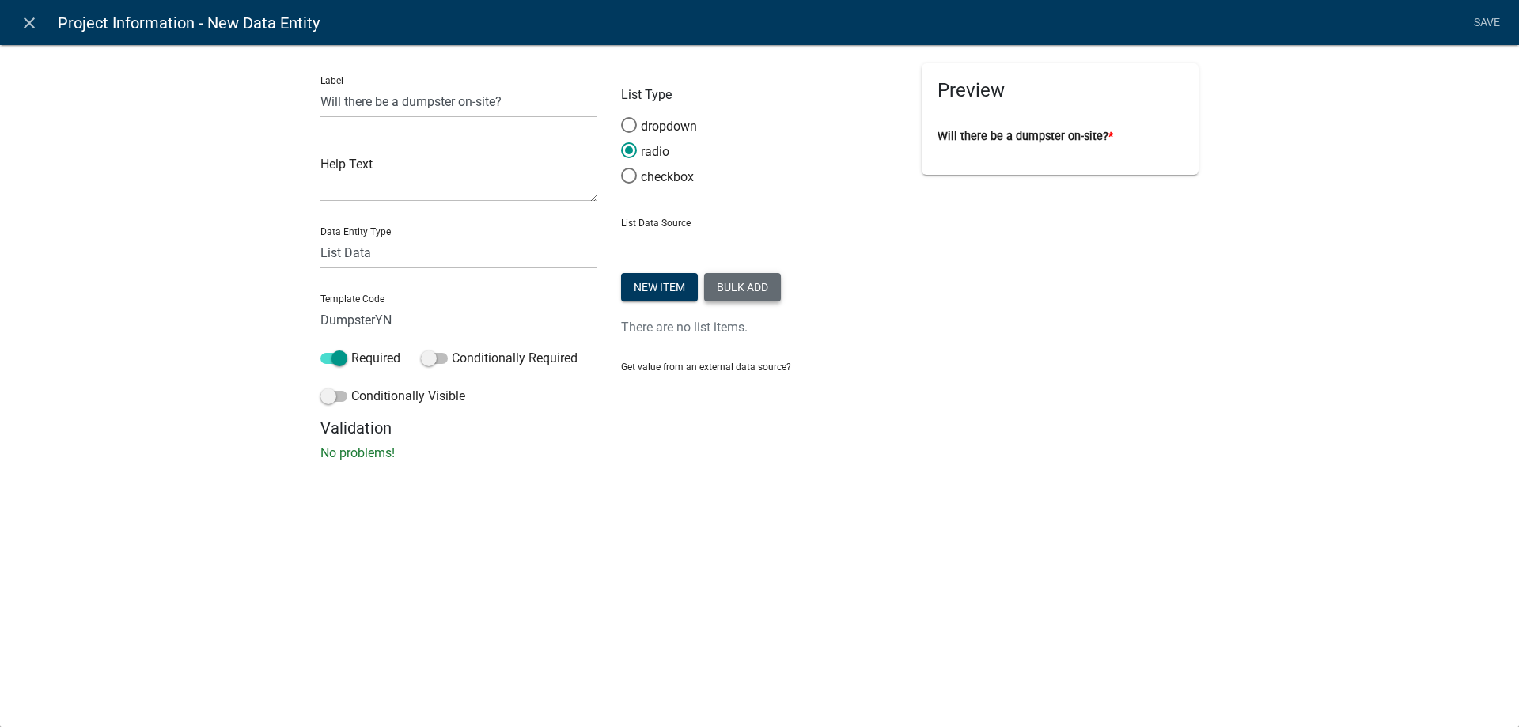
click at [741, 293] on button "Bulk add" at bounding box center [742, 287] width 77 height 28
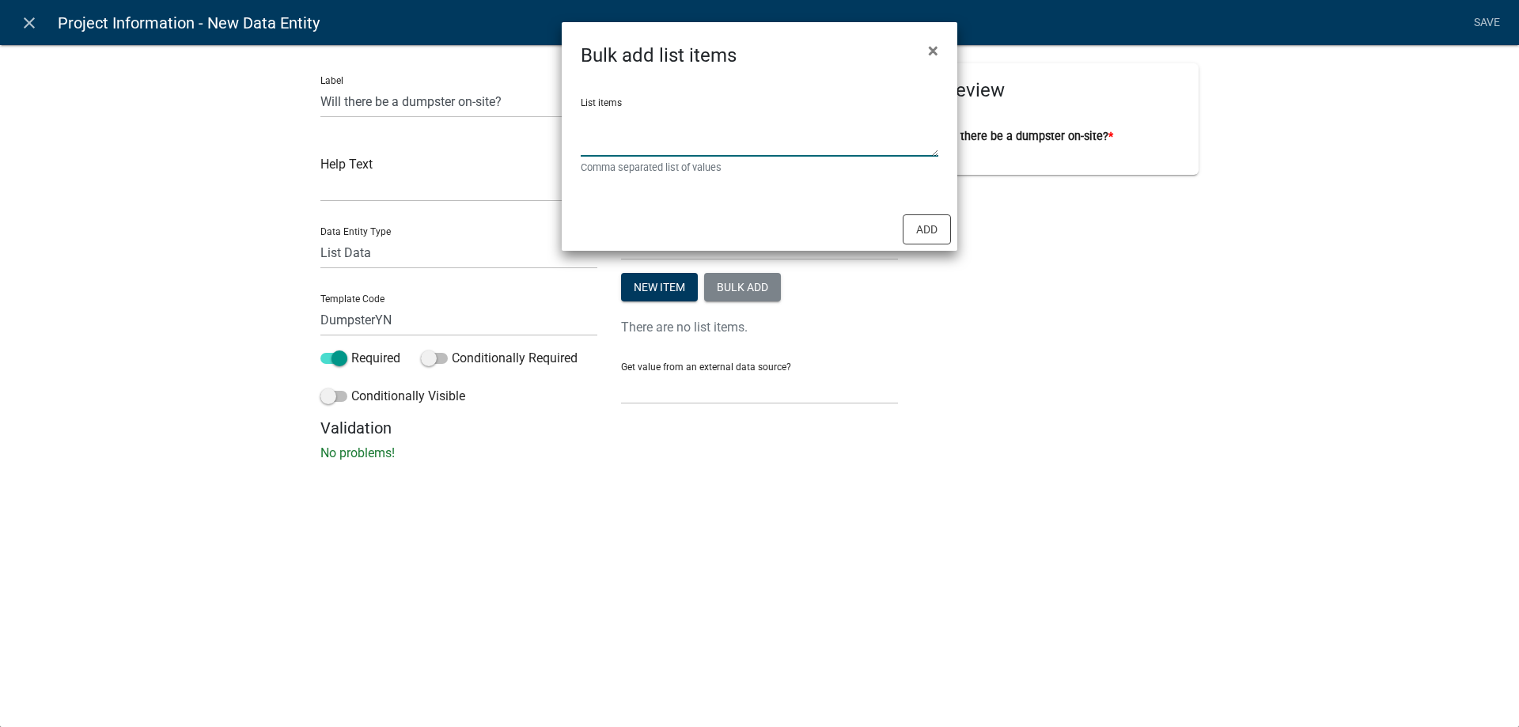
click at [719, 144] on textarea "List items" at bounding box center [760, 132] width 358 height 49
type textarea "Yes, No"
click at [869, 218] on div "Add" at bounding box center [760, 229] width 396 height 43
click at [933, 213] on div "Add" at bounding box center [760, 229] width 396 height 43
click at [932, 216] on button "Add" at bounding box center [927, 229] width 48 height 30
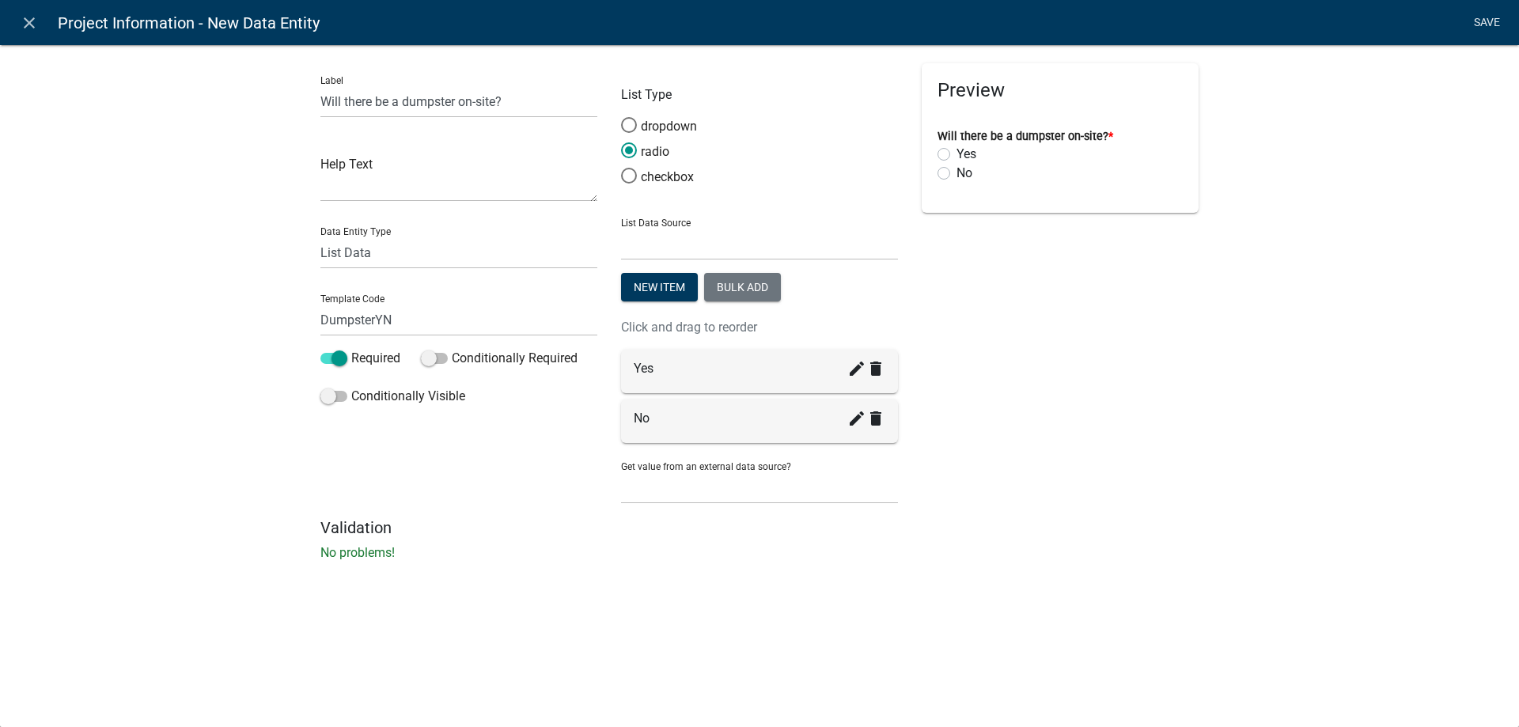
click at [1479, 24] on link "Save" at bounding box center [1487, 23] width 40 height 30
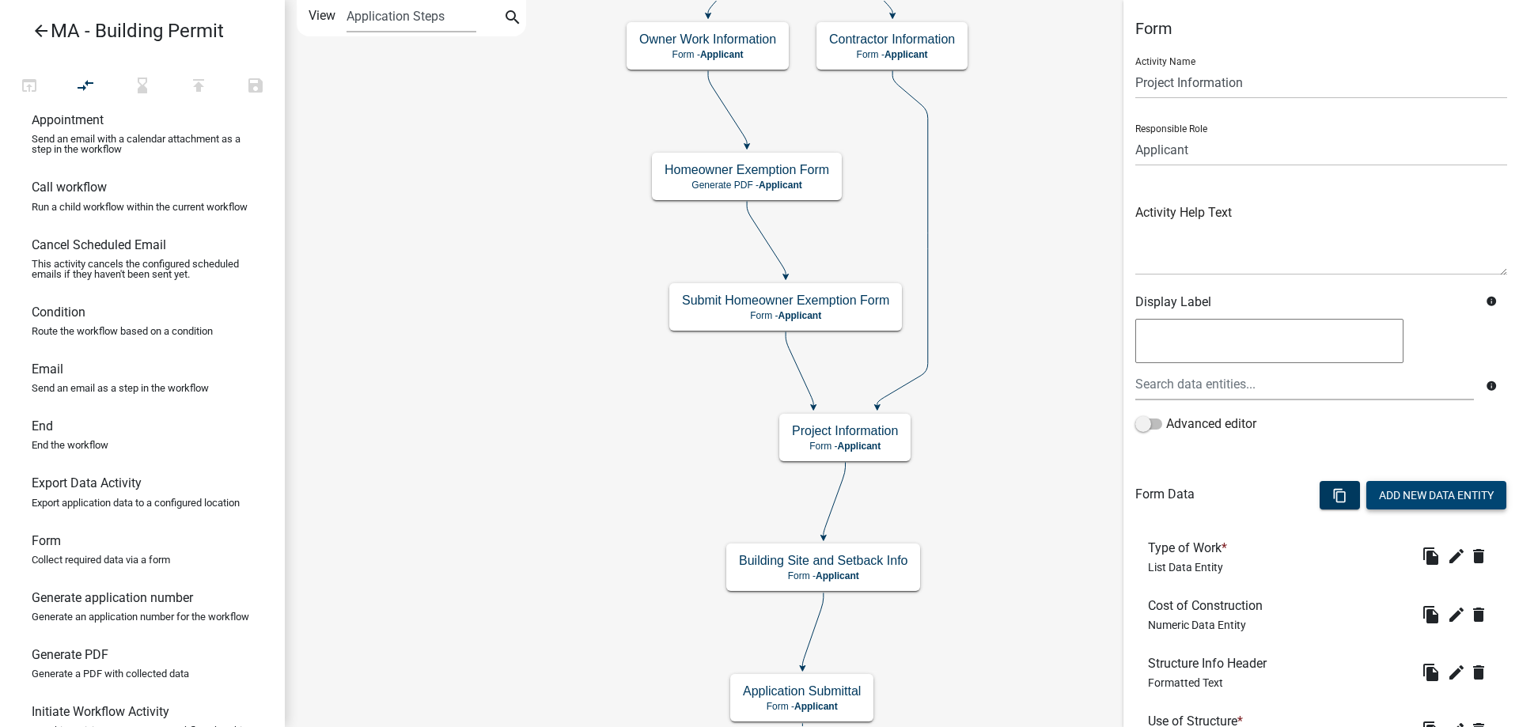
click at [1400, 483] on button "Add New Data Entity" at bounding box center [1436, 495] width 140 height 28
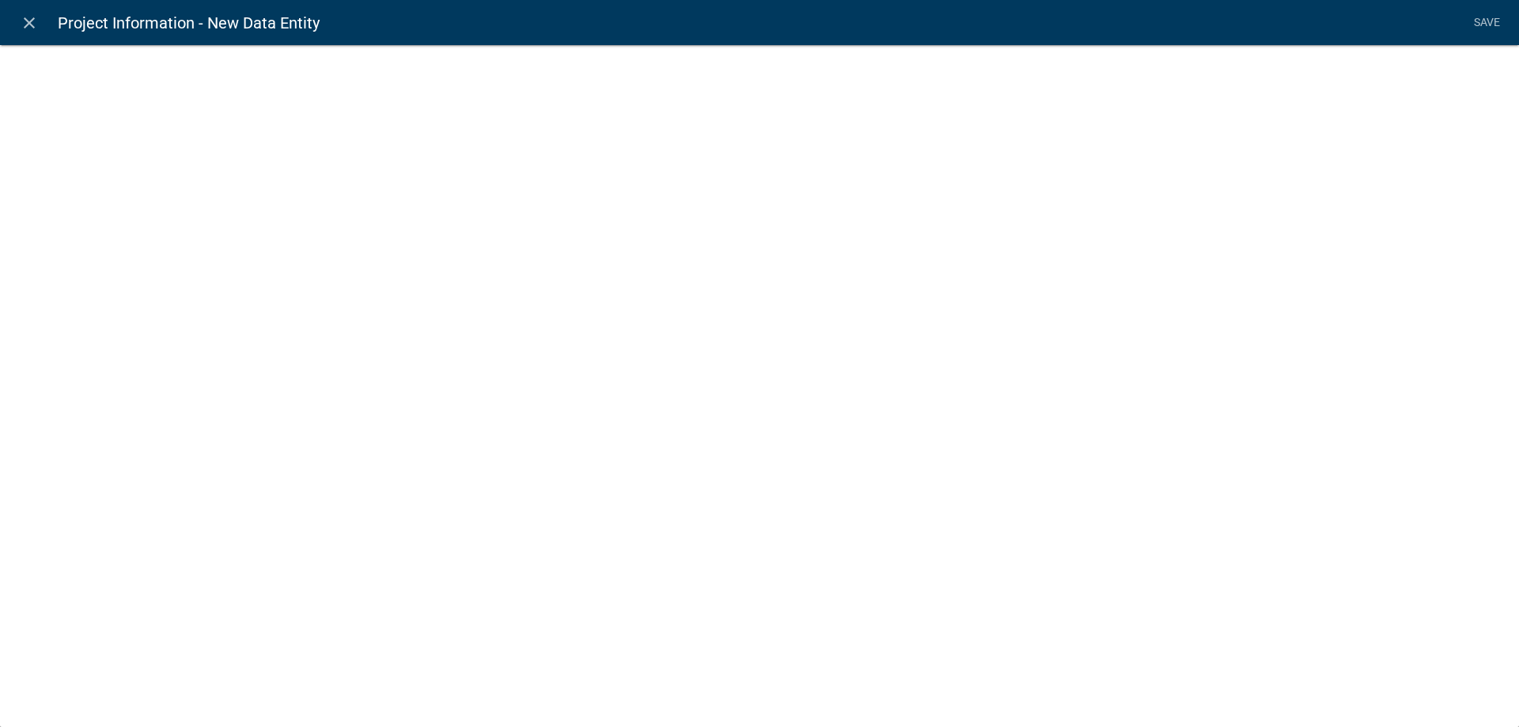
select select
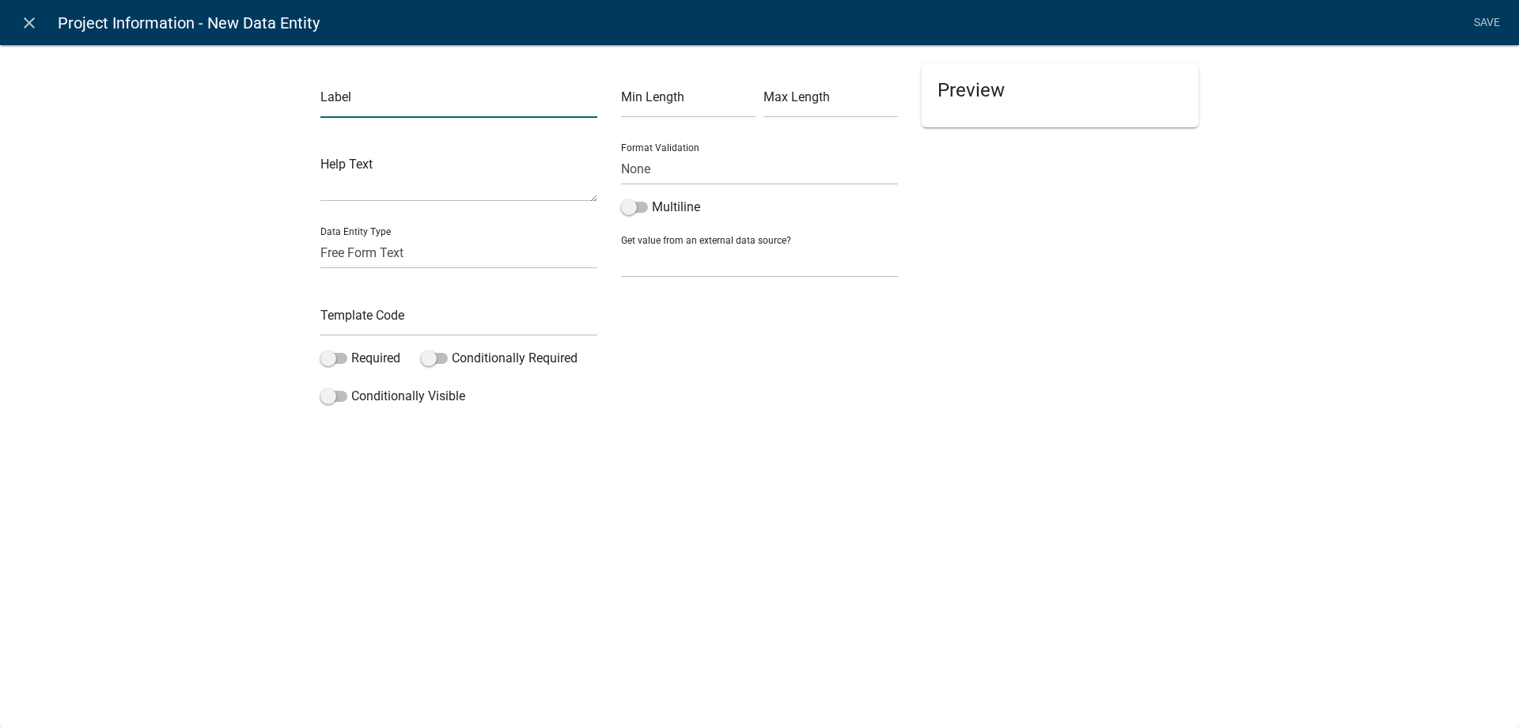
click at [400, 100] on input "text" at bounding box center [458, 101] width 277 height 32
type input "Dumpster Container Company"
click at [411, 322] on input "text" at bounding box center [458, 320] width 277 height 32
type input "DumpsterCompany"
click at [357, 356] on label "Required" at bounding box center [360, 358] width 80 height 19
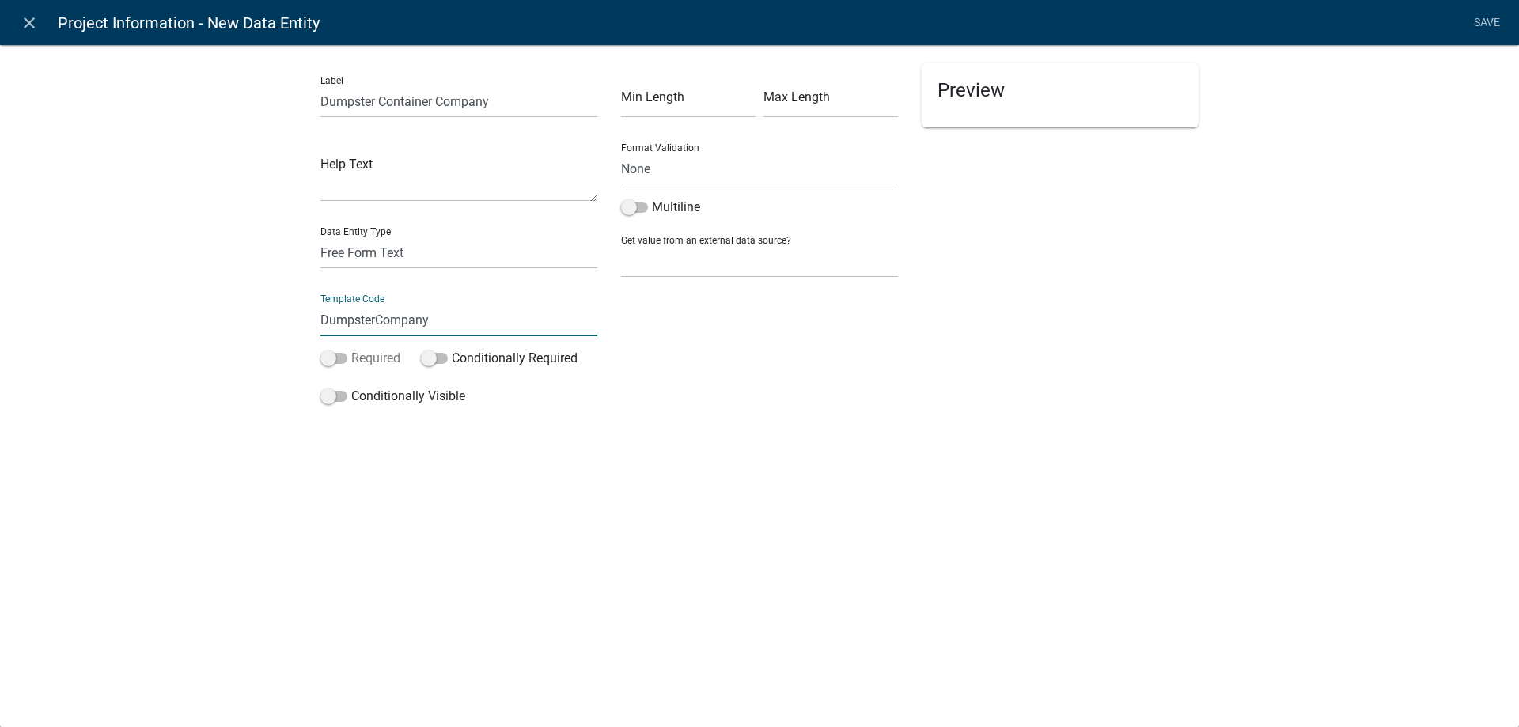
click at [351, 349] on input "Required" at bounding box center [351, 349] width 0 height 0
click at [379, 401] on label "Conditionally Visible" at bounding box center [392, 396] width 145 height 19
click at [351, 387] on input "Conditionally Visible" at bounding box center [351, 387] width 0 height 0
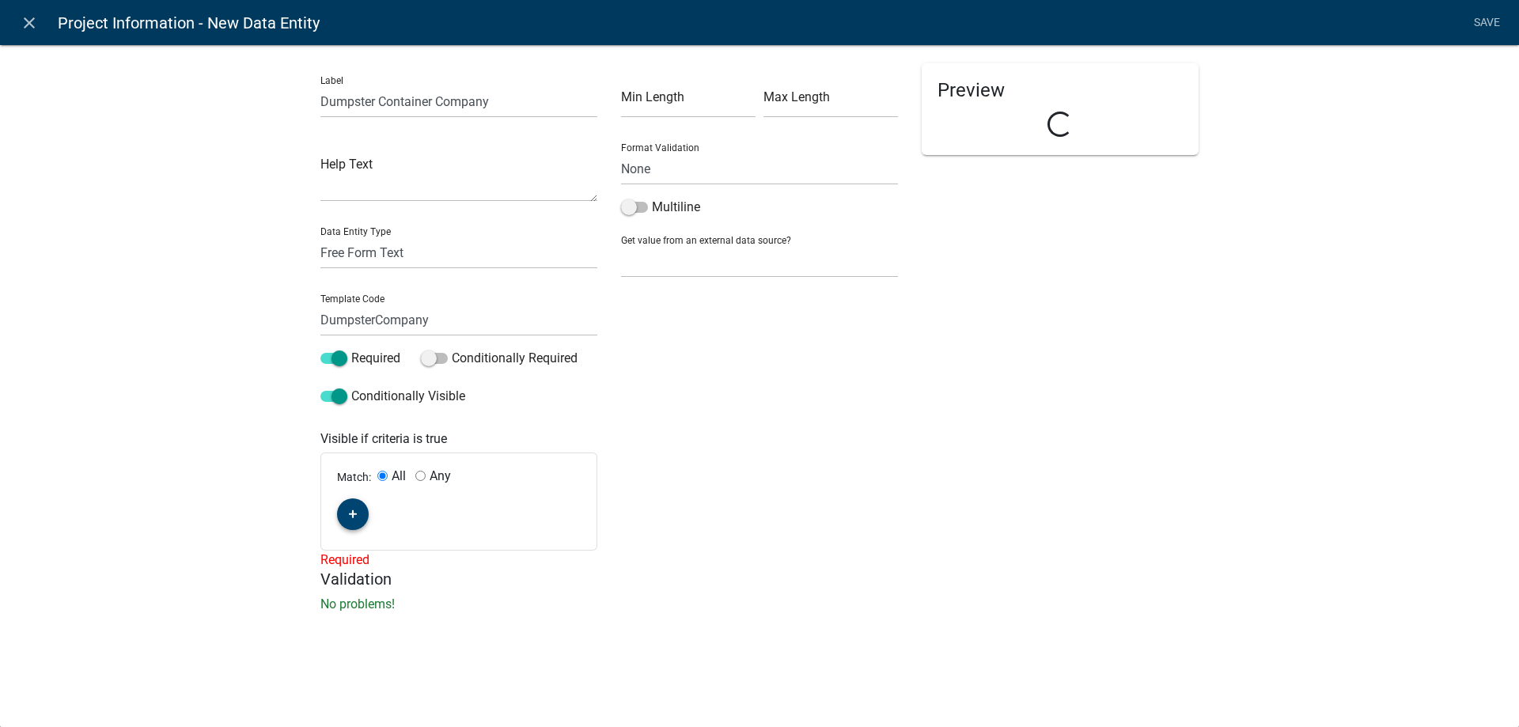
click at [364, 511] on button "button" at bounding box center [353, 514] width 32 height 32
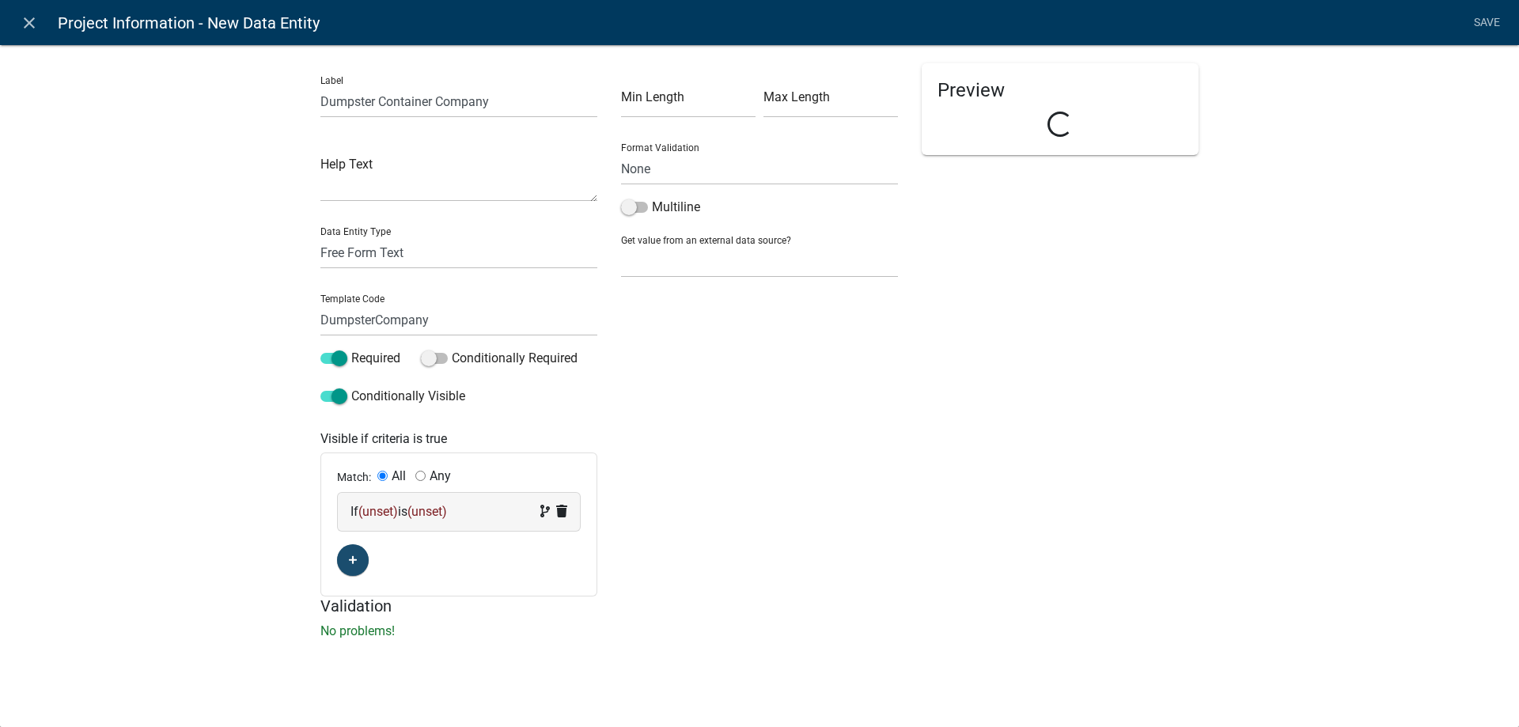
click at [375, 522] on div "If (unset) is (unset)" at bounding box center [459, 512] width 242 height 38
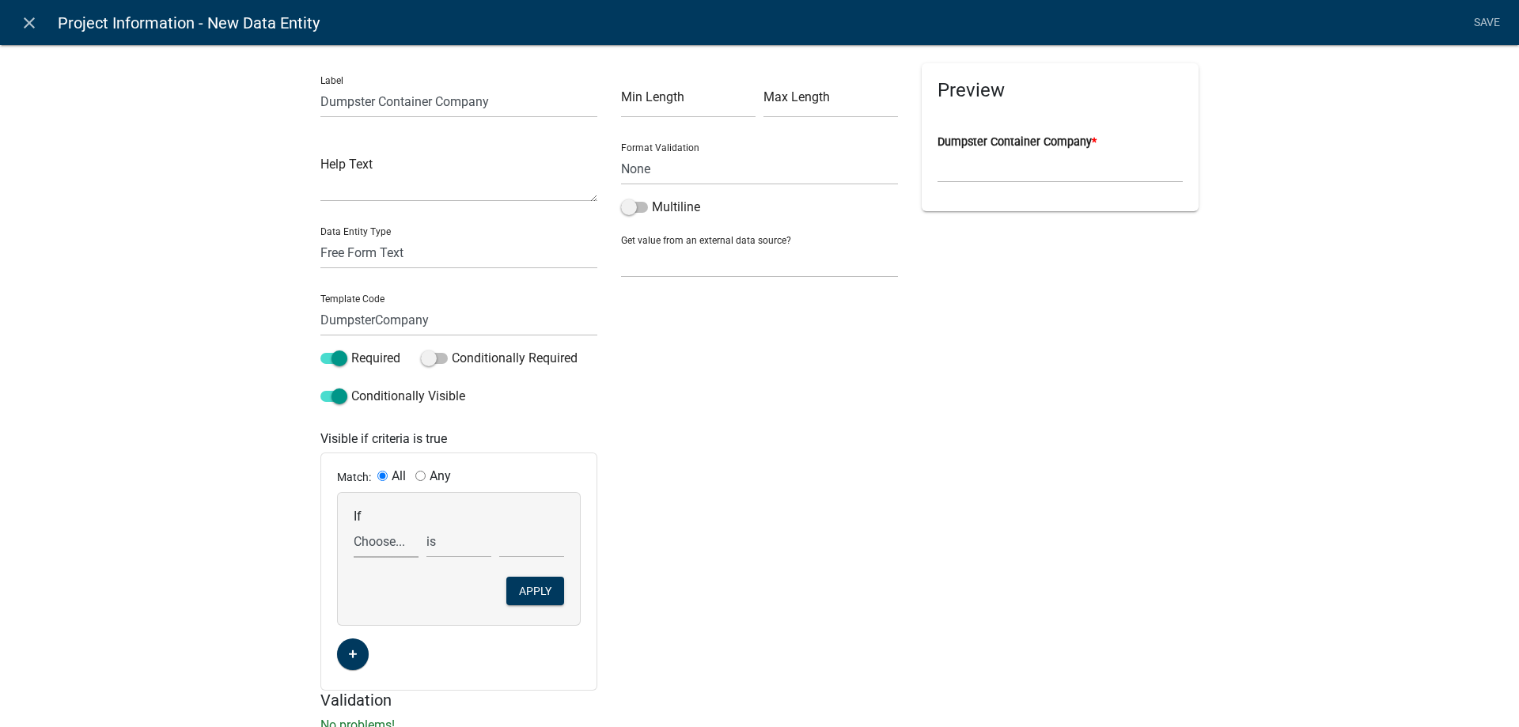
click at [380, 536] on select "Choose... Acres Address ALL_FEE_RECIPIENTS AppAddress AppAltPhone AppCity AppEm…" at bounding box center [386, 541] width 65 height 32
select select "38: DumpsterYN"
click at [407, 527] on select "Choose... Acres Address ALL_FEE_RECIPIENTS AppAddress AppAltPhone AppCity AppEm…" at bounding box center [386, 541] width 65 height 32
click at [508, 545] on select "Choose... No Yes" at bounding box center [531, 541] width 65 height 32
select select "2: Yes"
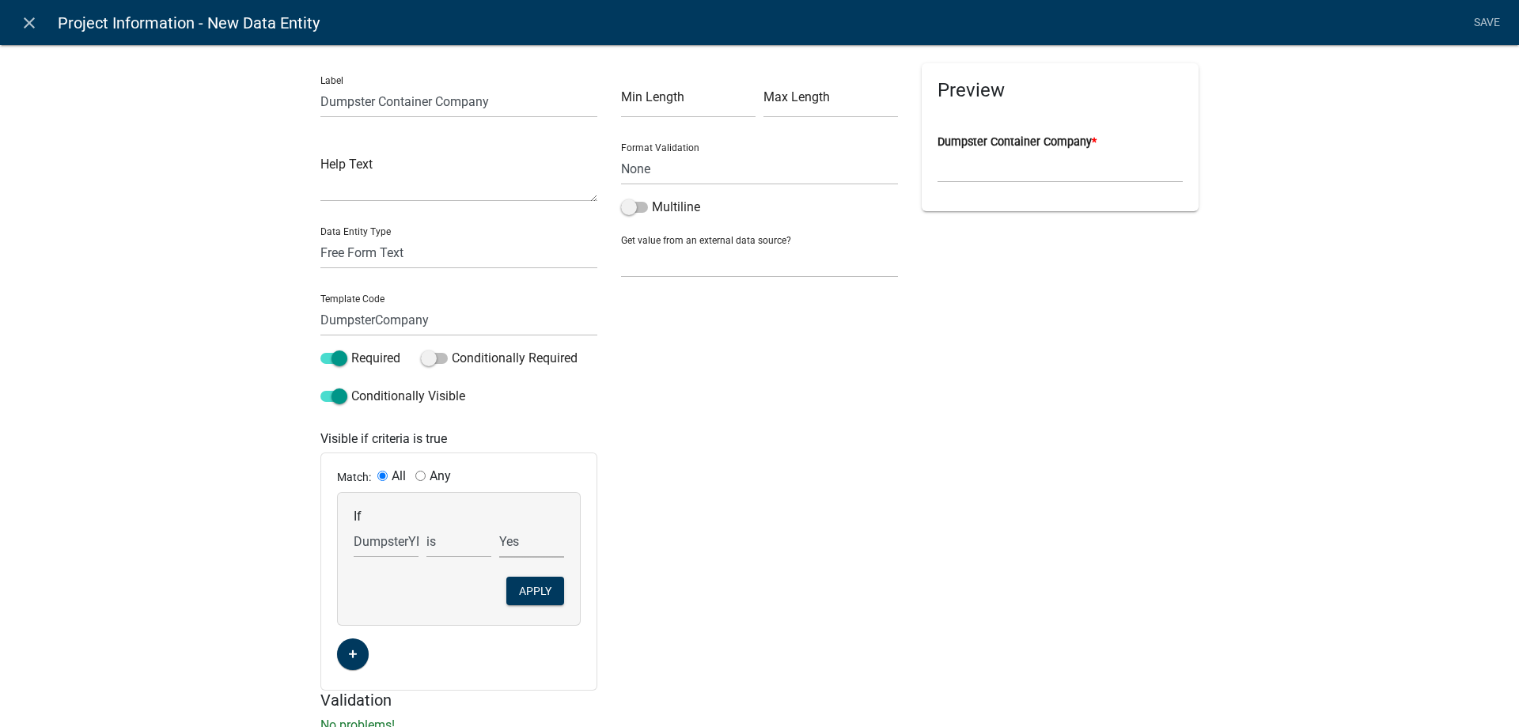
click at [499, 525] on select "Choose... No Yes" at bounding box center [531, 541] width 65 height 32
click at [536, 589] on button "Apply" at bounding box center [535, 591] width 58 height 28
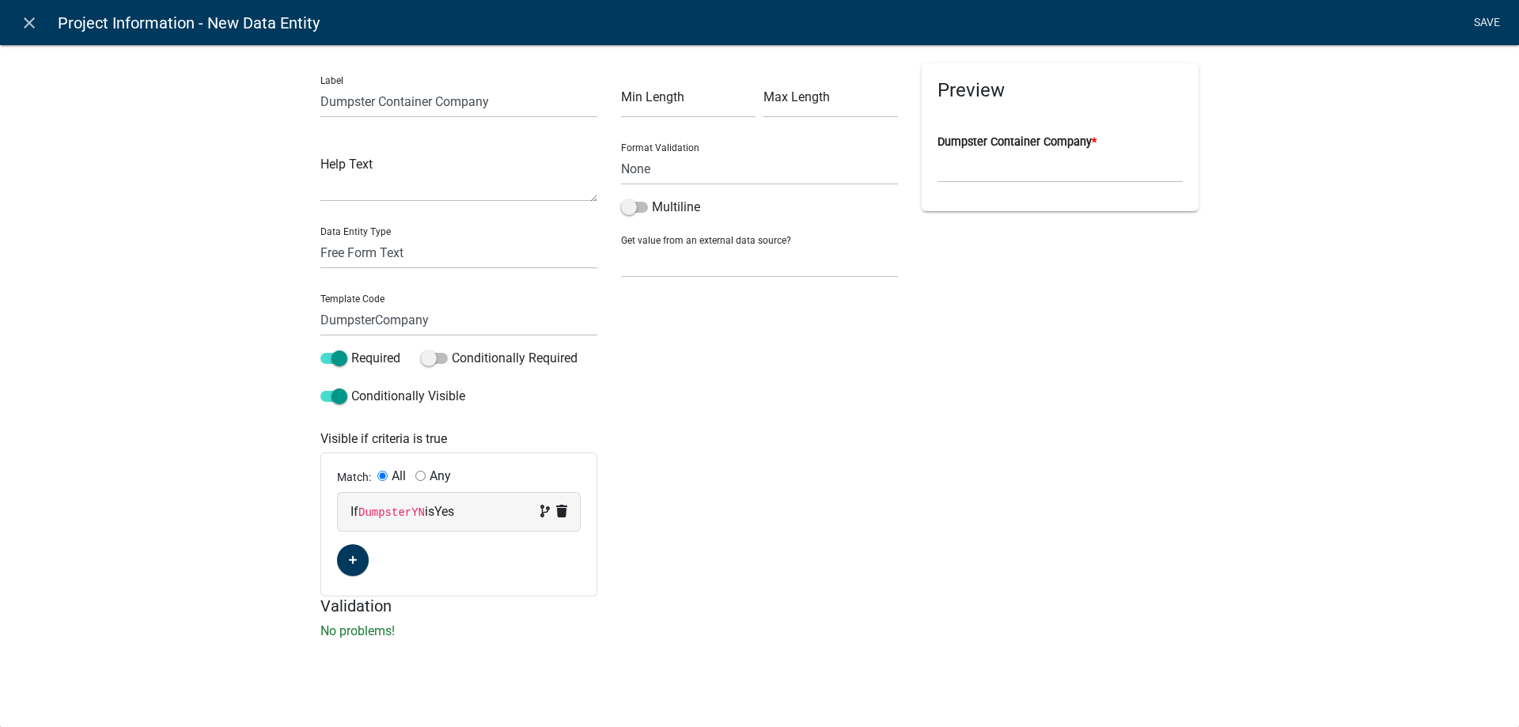
click at [1475, 20] on link "Save" at bounding box center [1487, 23] width 40 height 30
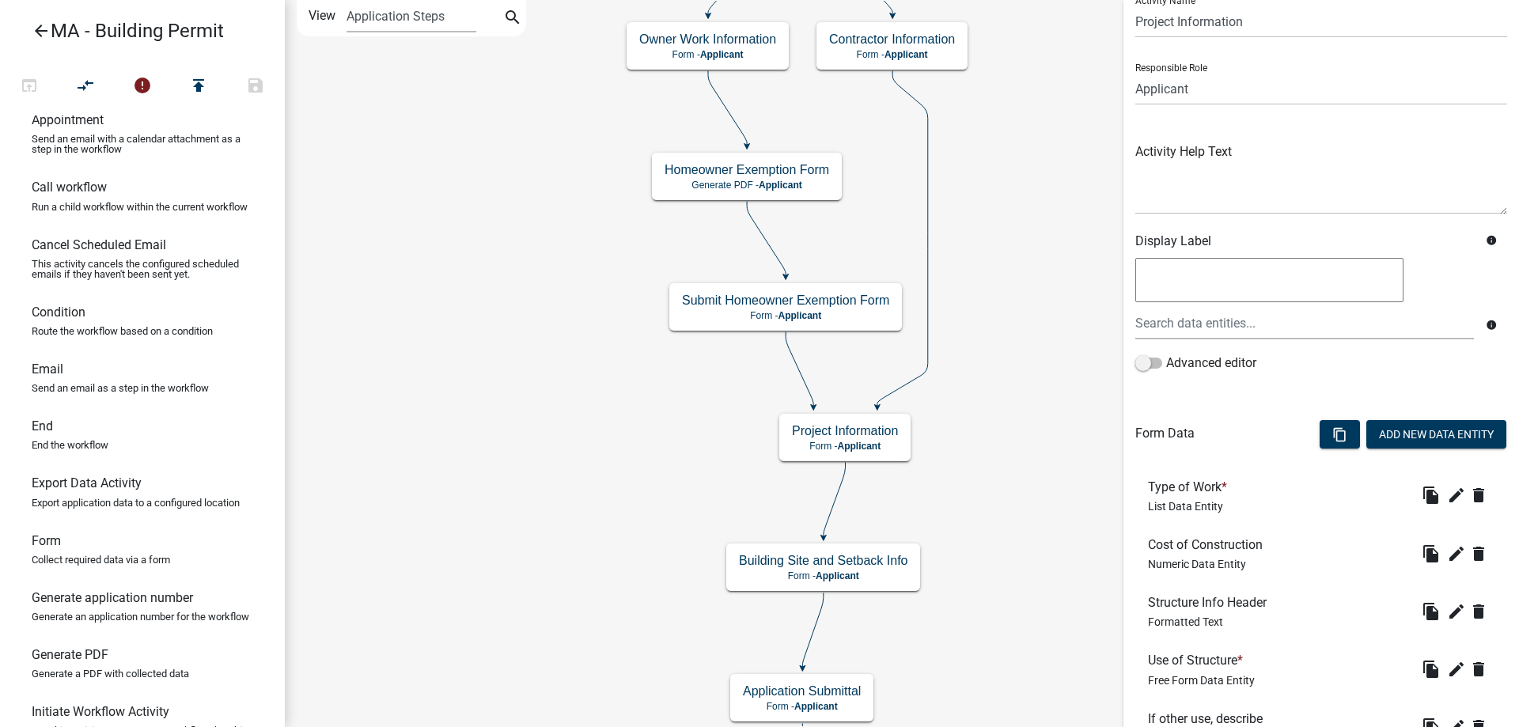
scroll to position [79, 0]
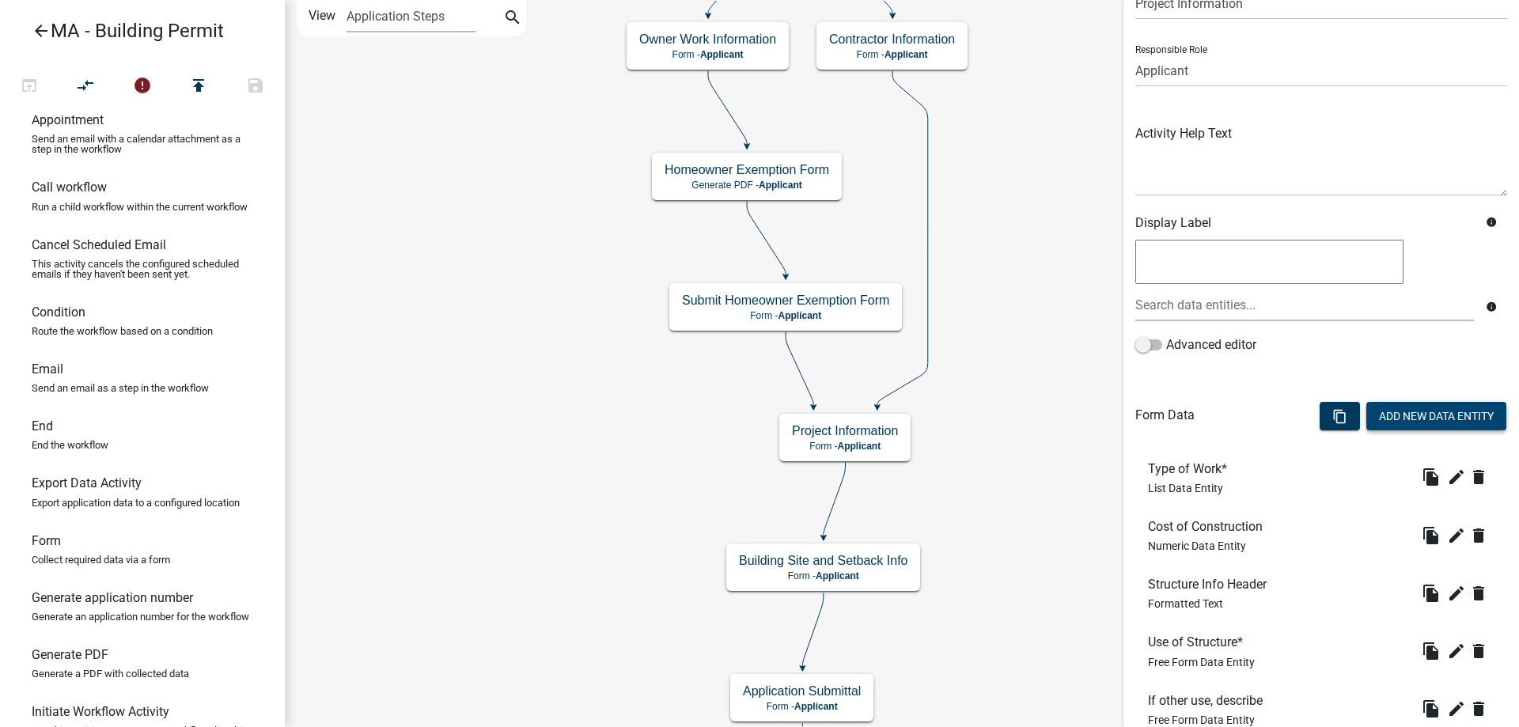
click at [1411, 413] on button "Add New Data Entity" at bounding box center [1436, 416] width 140 height 28
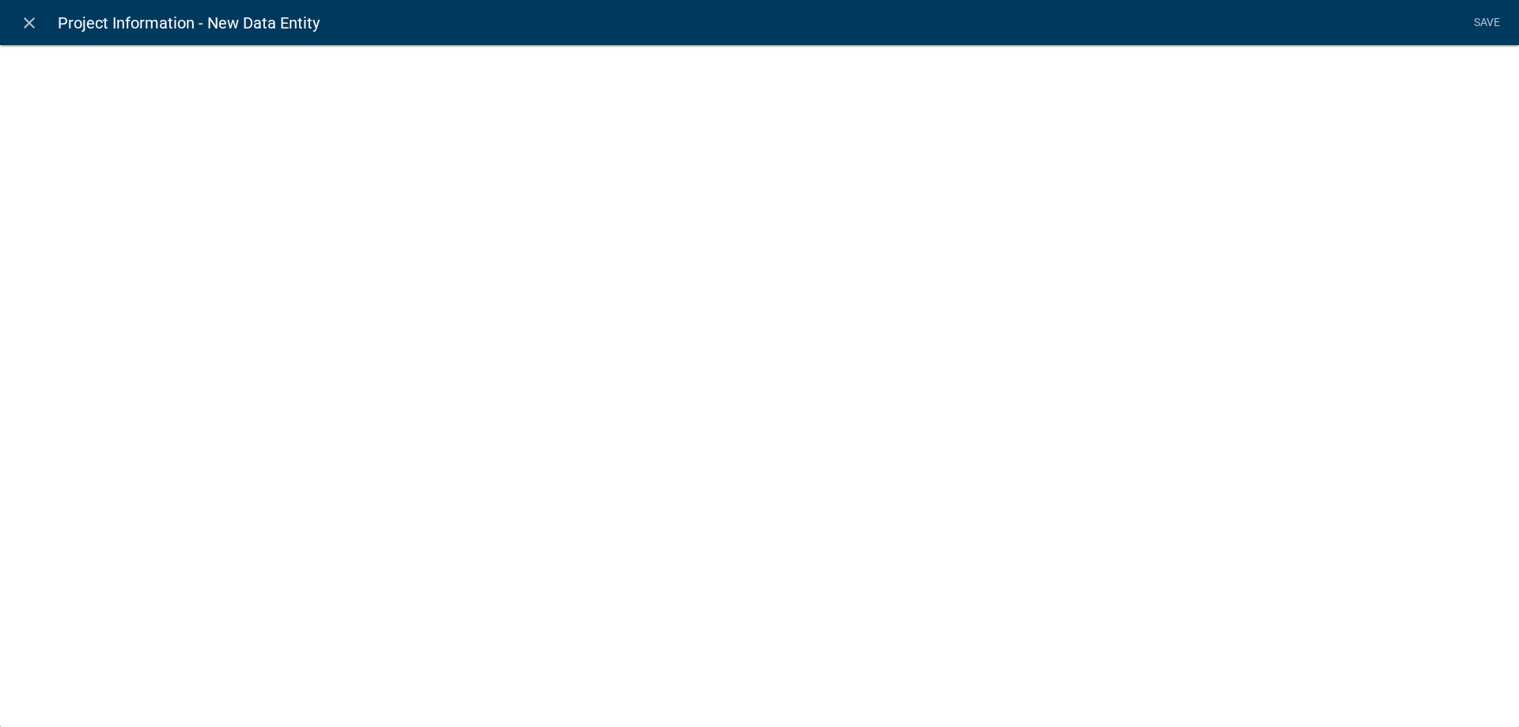
select select
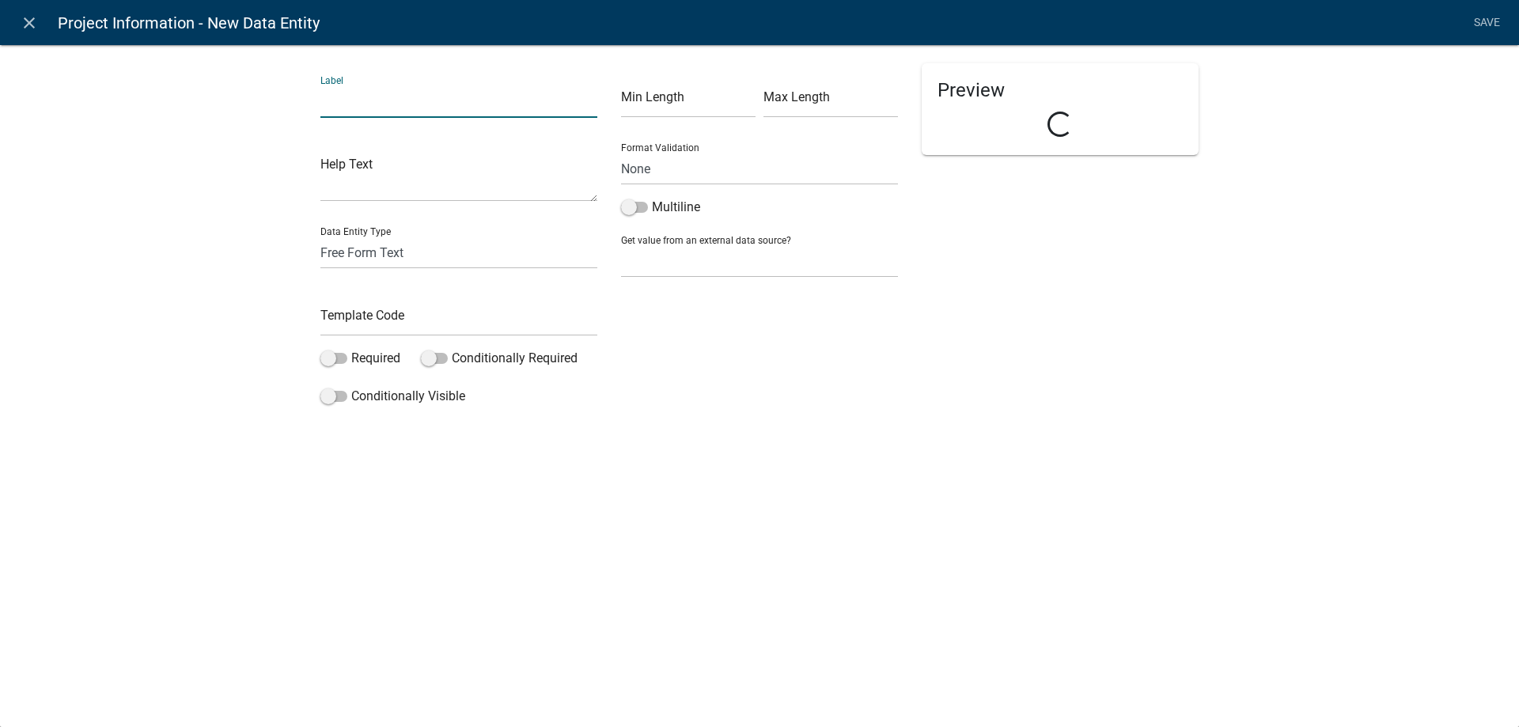
click at [369, 97] on input "text" at bounding box center [458, 101] width 277 height 32
type input "S"
type input "Type and Size of Dumpster (cubic yards)"
click at [382, 321] on input "text" at bounding box center [458, 320] width 277 height 32
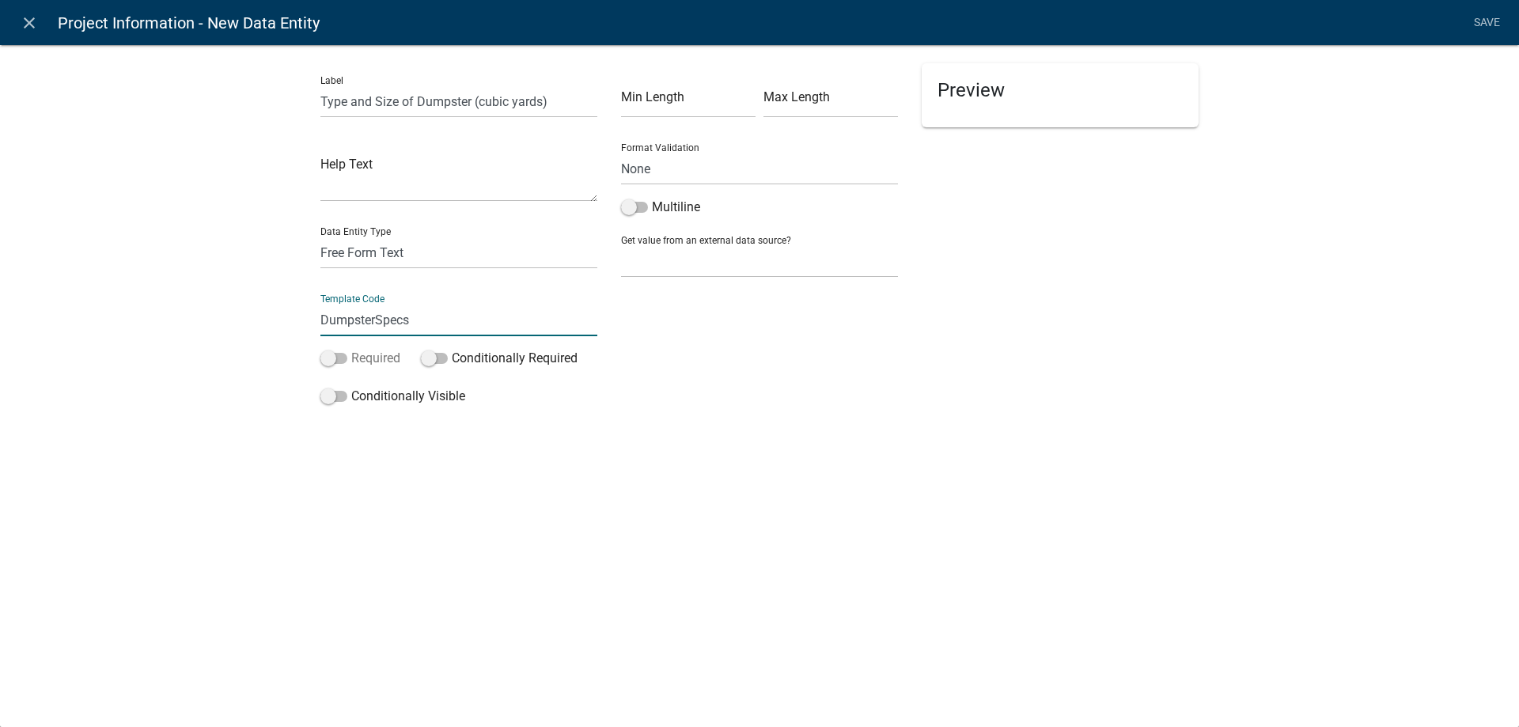
type input "DumpsterSpecs"
click at [353, 351] on label "Required" at bounding box center [360, 358] width 80 height 19
click at [351, 349] on input "Required" at bounding box center [351, 349] width 0 height 0
click at [373, 386] on div "Label Type and Size of Dumpster (cubic yards) Help Text Data Entity Type Free F…" at bounding box center [459, 237] width 301 height 349
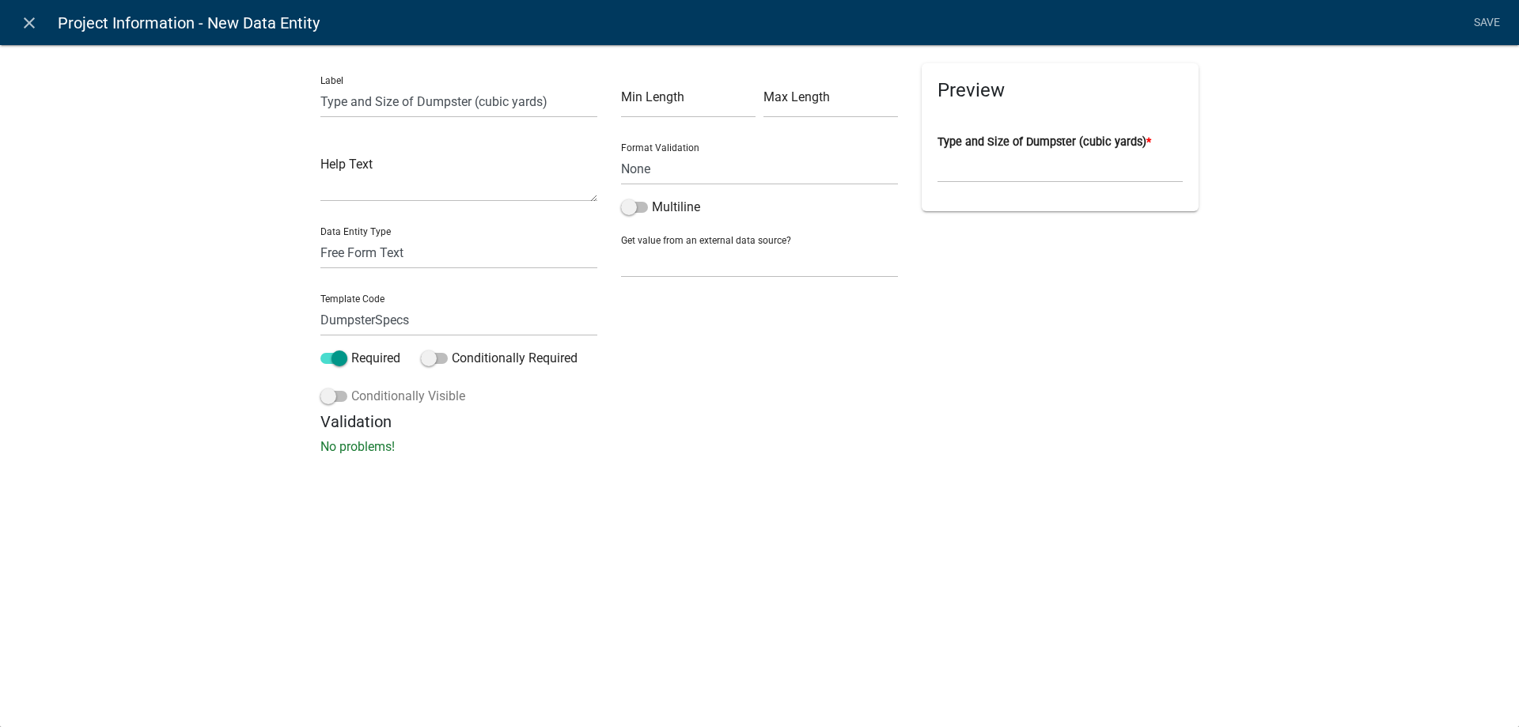
click at [389, 396] on label "Conditionally Visible" at bounding box center [392, 396] width 145 height 19
click at [351, 387] on input "Conditionally Visible" at bounding box center [351, 387] width 0 height 0
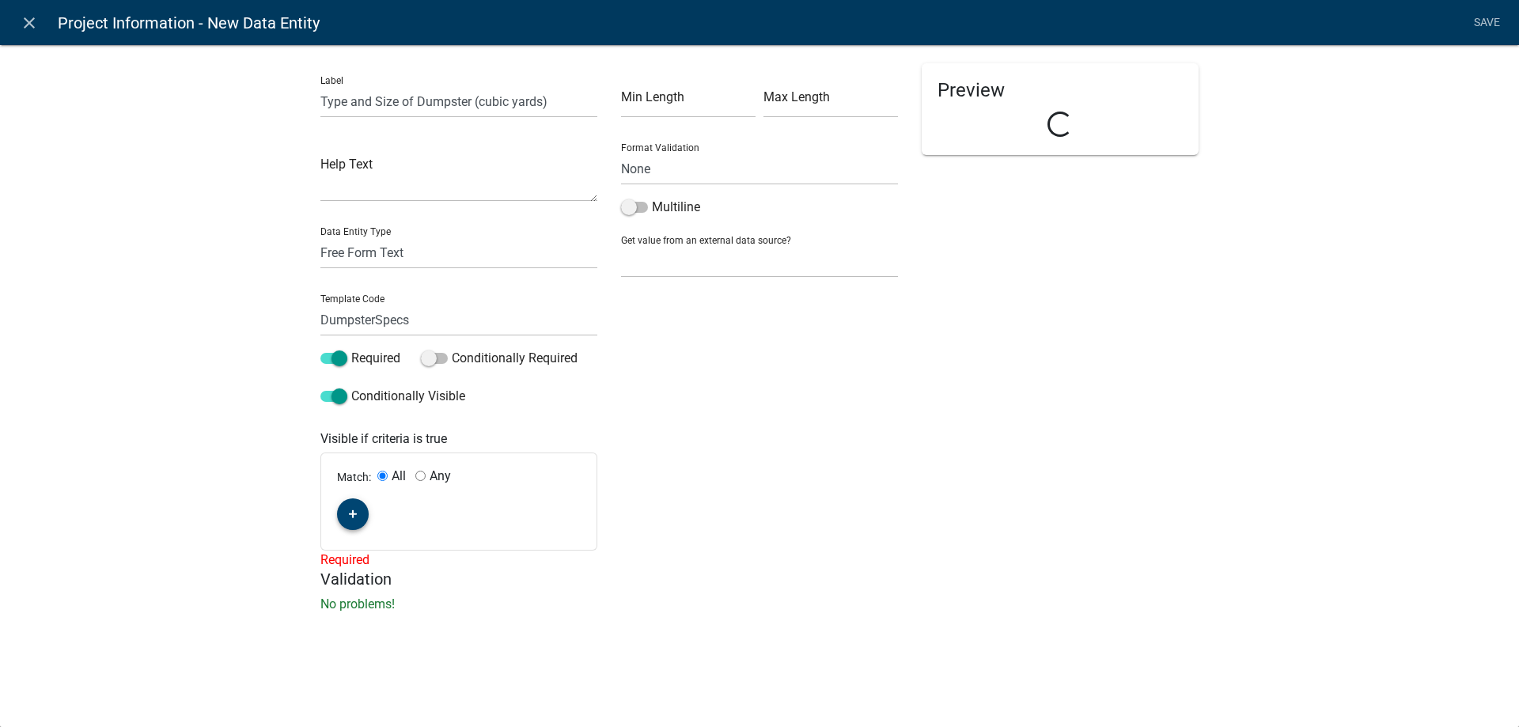
click at [360, 510] on button "button" at bounding box center [353, 514] width 32 height 32
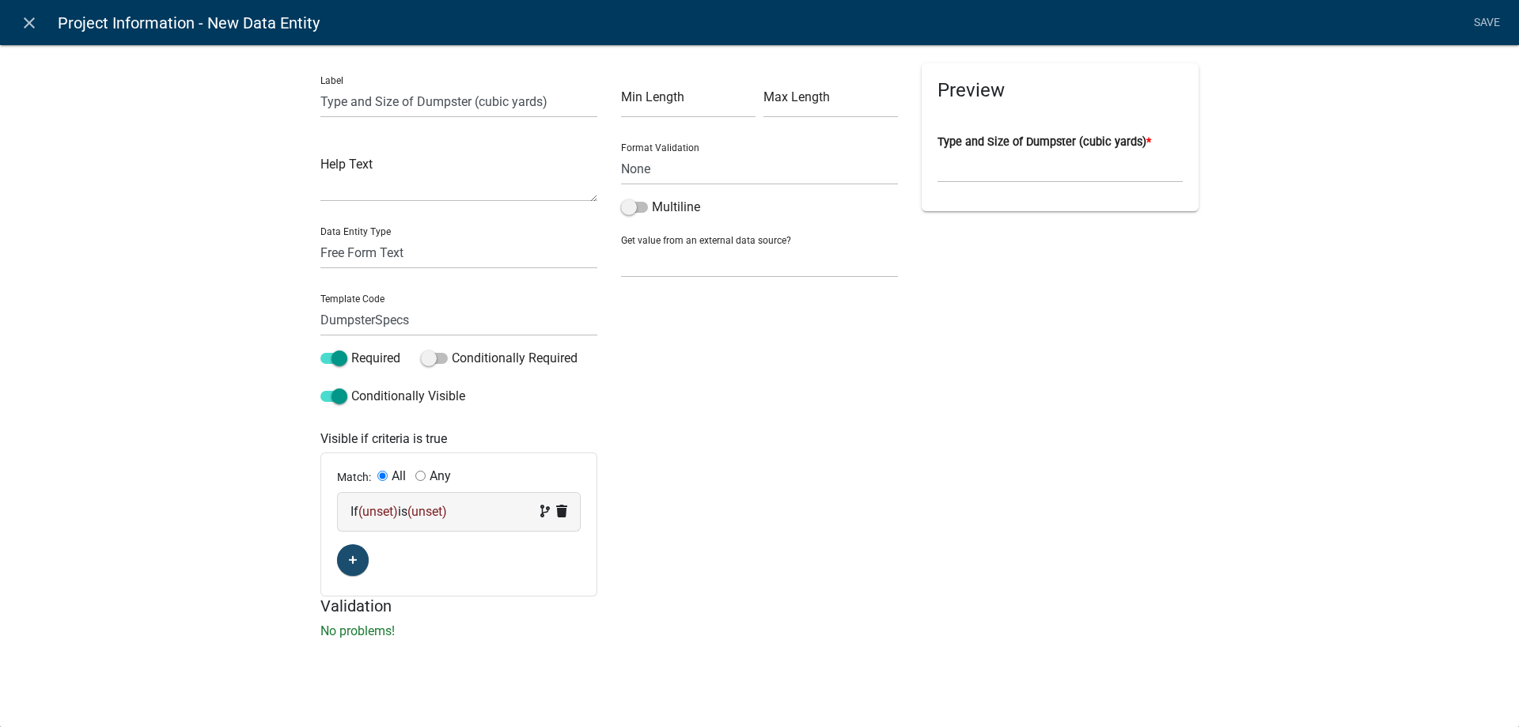
click at [372, 506] on span "(unset)" at bounding box center [378, 511] width 40 height 15
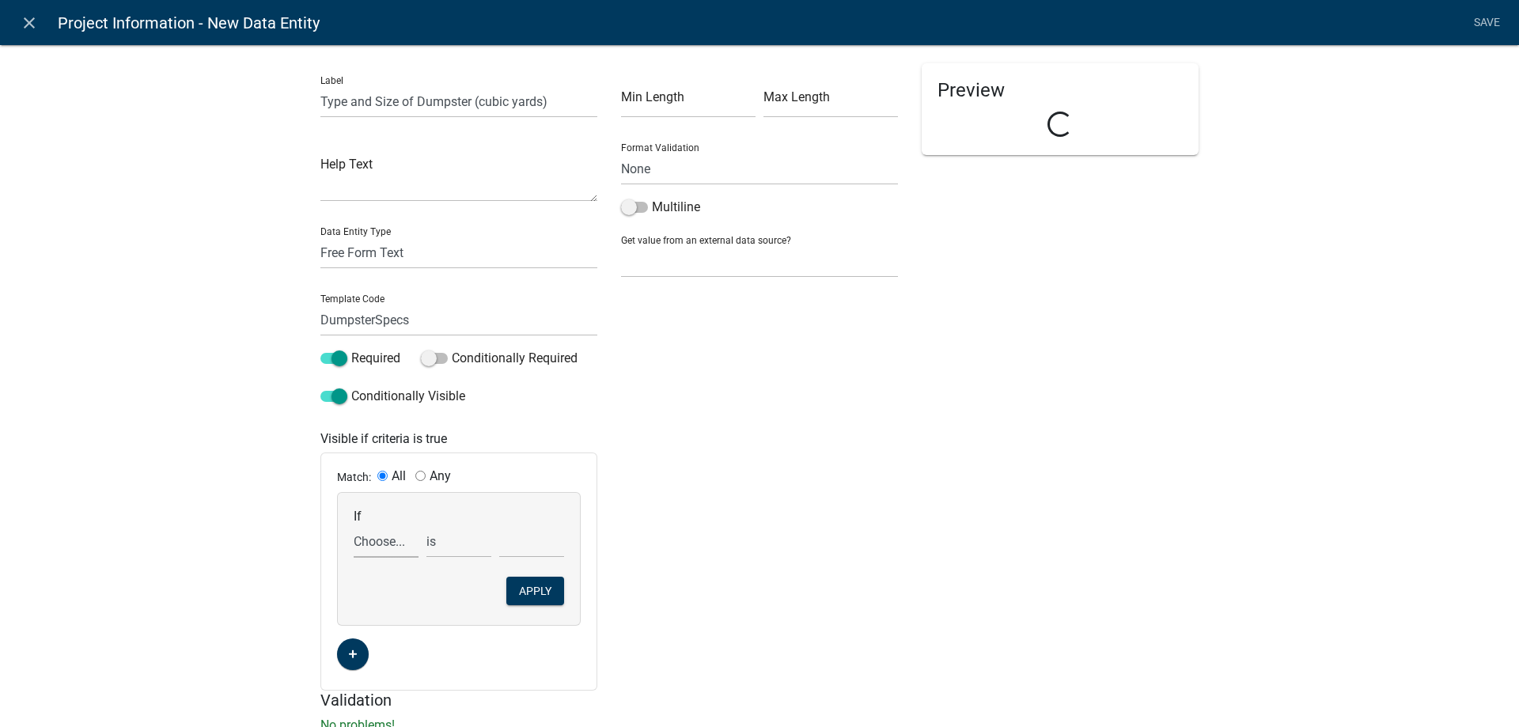
click at [391, 528] on select "Choose... Acres Address ALL_FEE_RECIPIENTS AppAddress AppAltPhone AppCity AppEm…" at bounding box center [386, 541] width 65 height 32
select select "39: DumpsterYN"
click at [354, 525] on select "Choose... Acres Address ALL_FEE_RECIPIENTS AppAddress AppAltPhone AppCity AppEm…" at bounding box center [386, 541] width 65 height 32
click at [540, 538] on select "Choose... No Yes" at bounding box center [531, 541] width 65 height 32
select select "2: Yes"
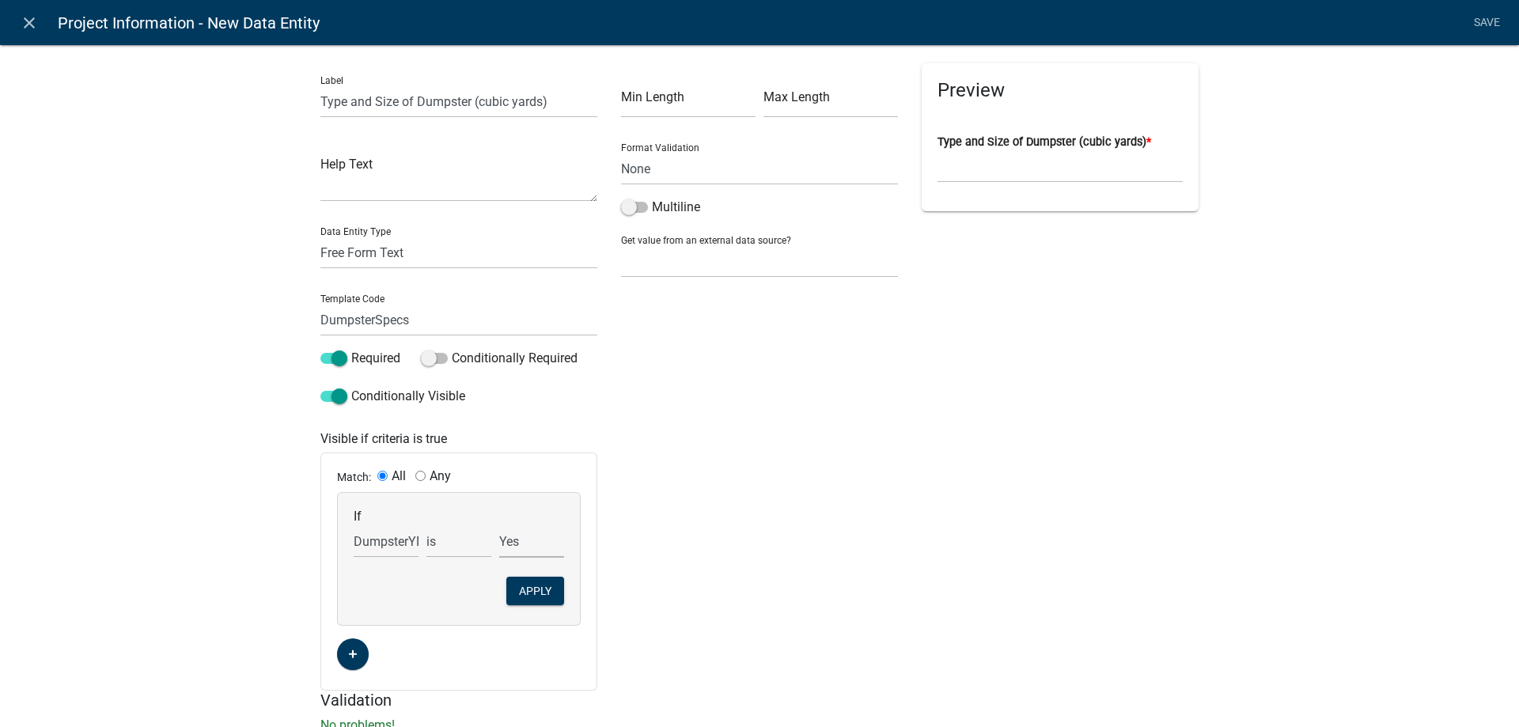
click at [499, 525] on select "Choose... No Yes" at bounding box center [531, 541] width 65 height 32
click at [529, 600] on button "Apply" at bounding box center [535, 591] width 58 height 28
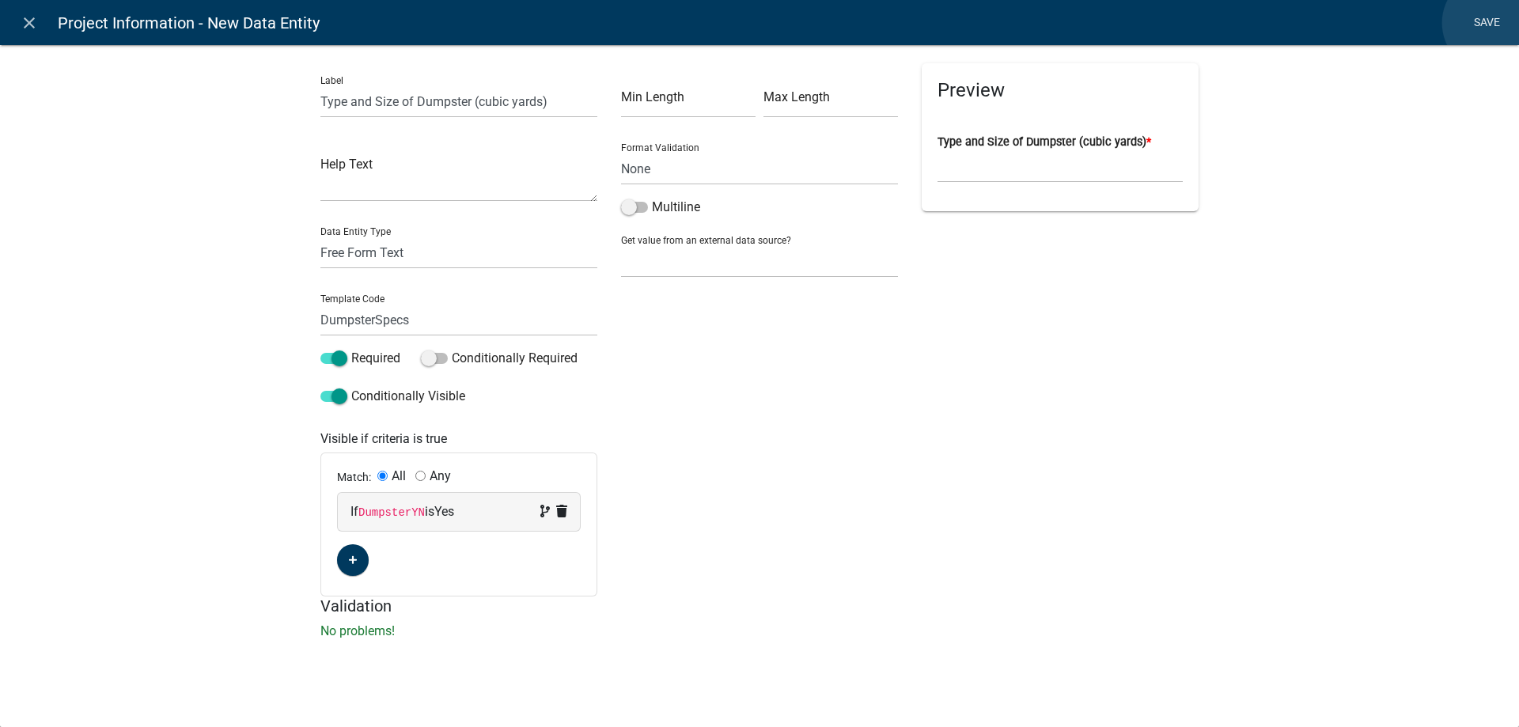
click at [1492, 23] on link "Save" at bounding box center [1487, 23] width 40 height 30
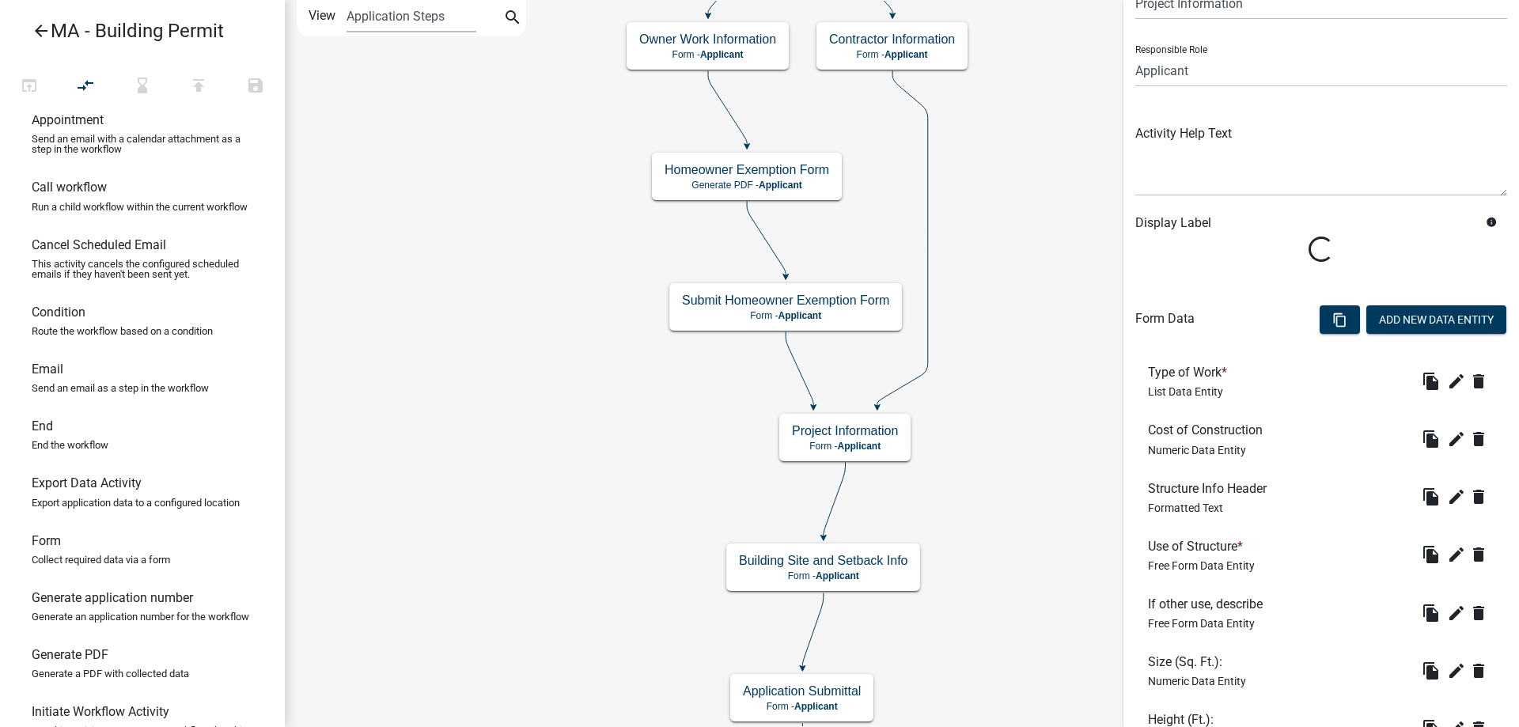
scroll to position [0, 0]
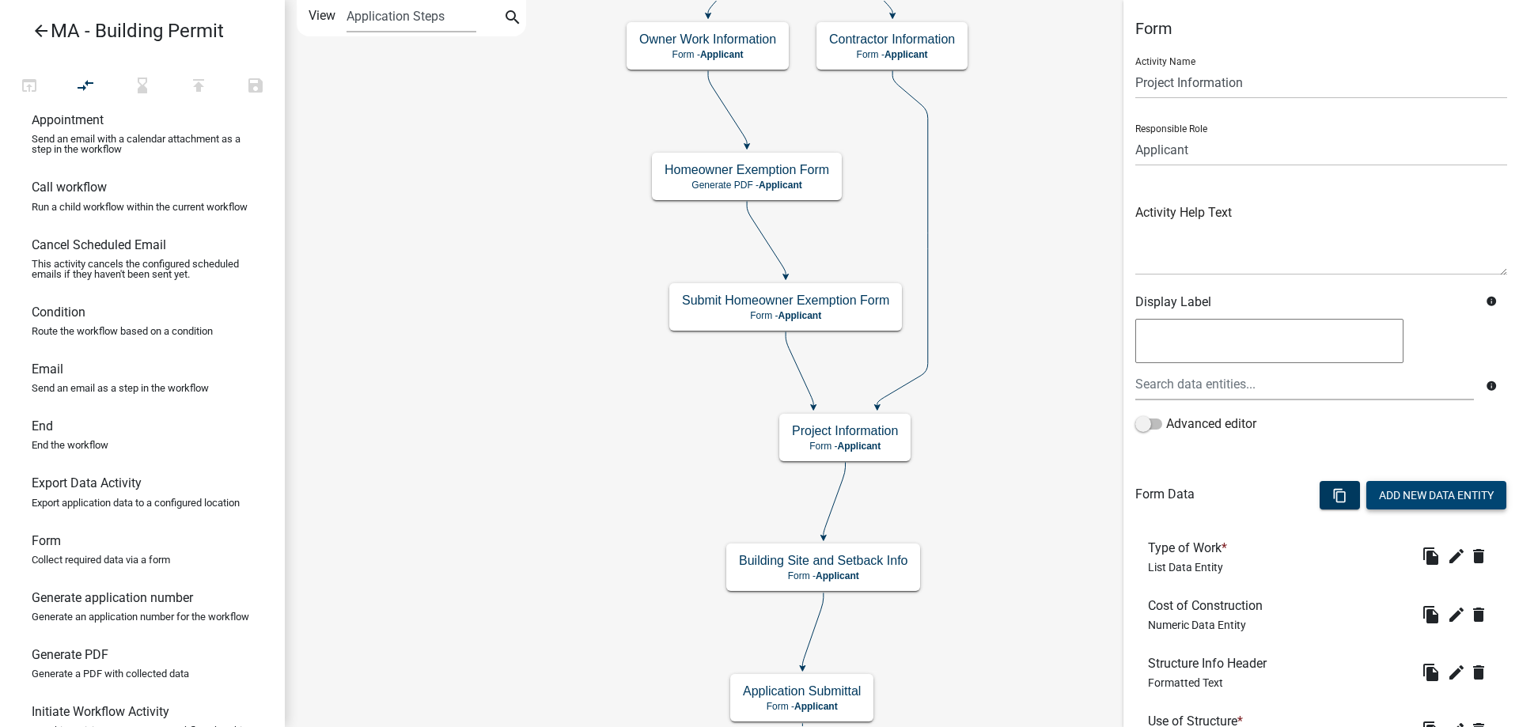
click at [1424, 489] on button "Add New Data Entity" at bounding box center [1436, 495] width 140 height 28
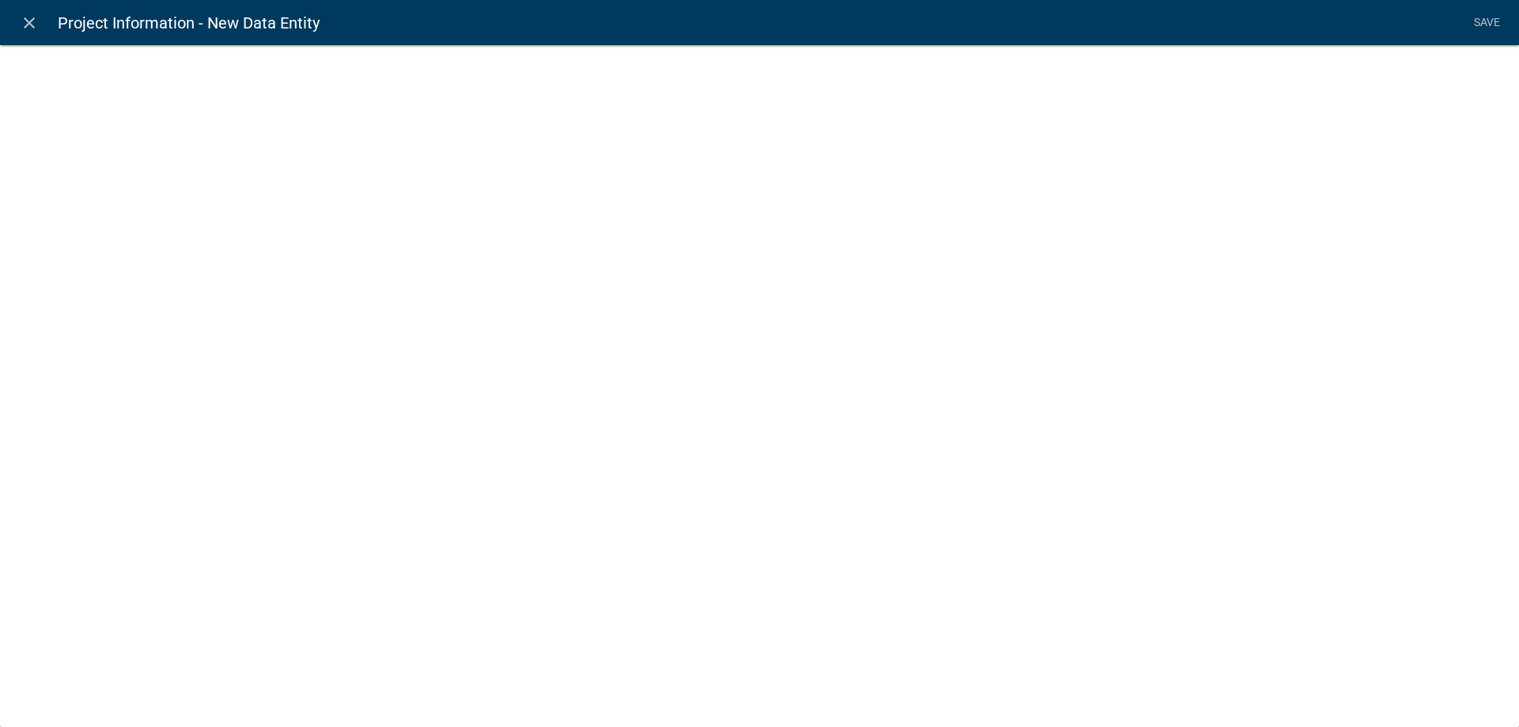
select select
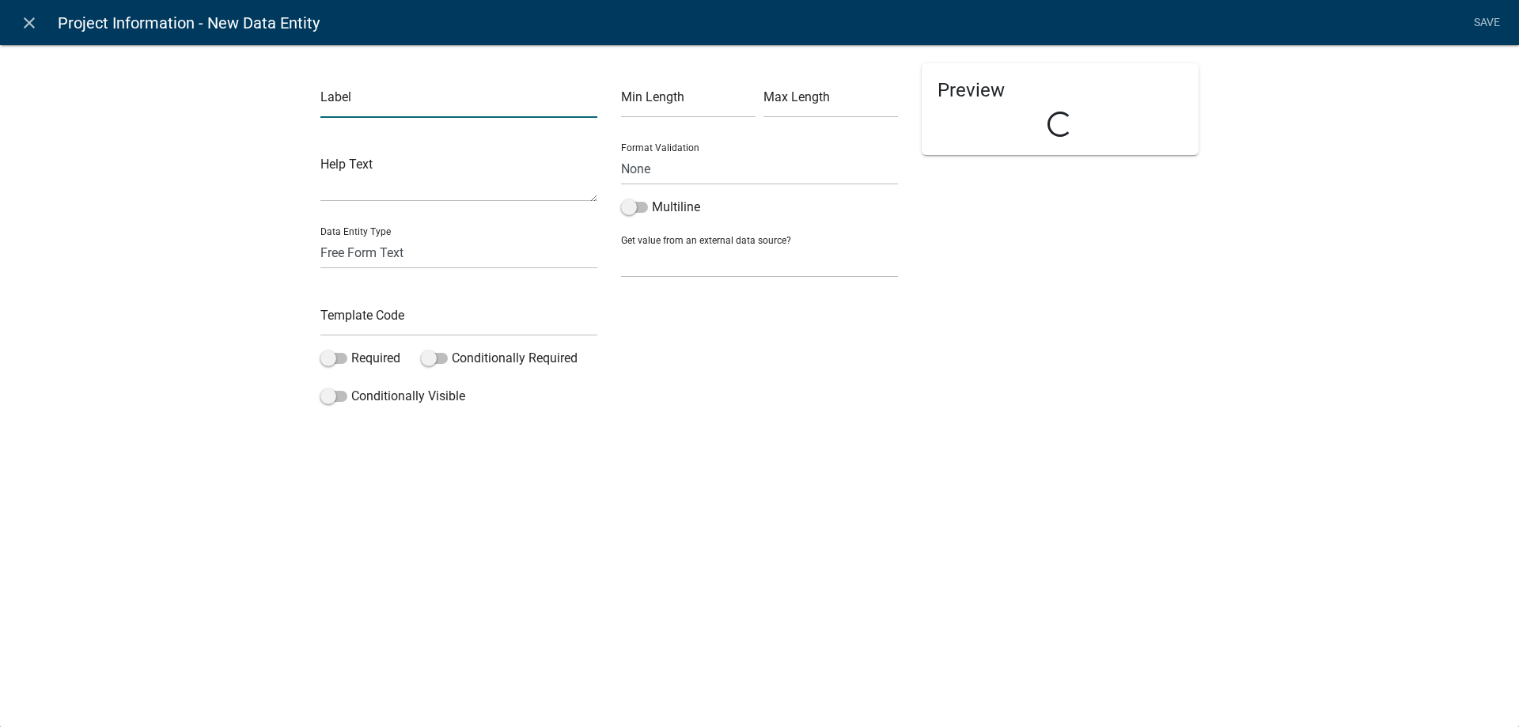
click at [383, 104] on input "text" at bounding box center [458, 101] width 277 height 32
type input "How will solid waste be disposed of?"
click at [367, 309] on input "text" at bounding box center [458, 320] width 277 height 32
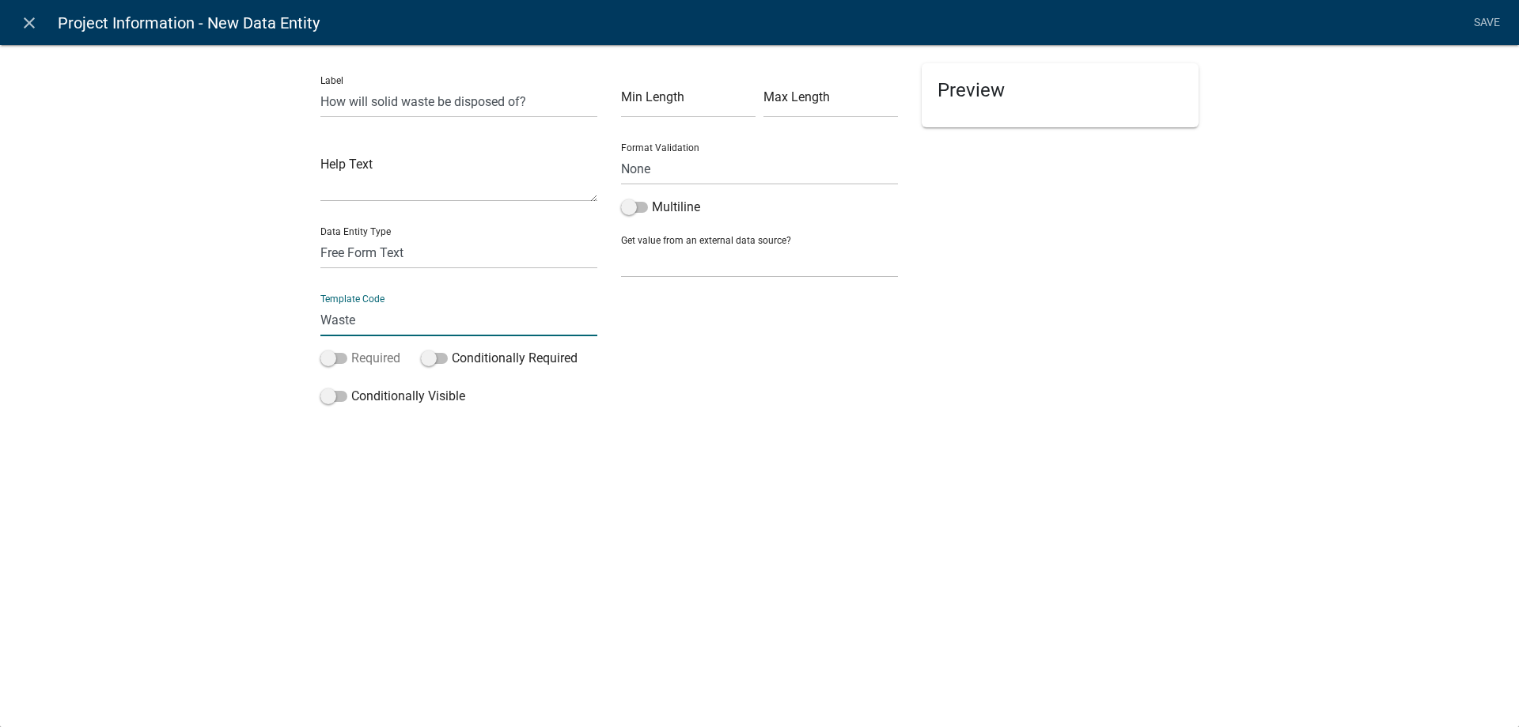
type input "WasteDisposalMethod"
click at [372, 385] on div "Label How will solid waste be disposed of? Help Text Data Entity Type Free Form…" at bounding box center [459, 237] width 301 height 349
click at [369, 359] on label "Required" at bounding box center [360, 358] width 80 height 19
click at [351, 349] on input "Required" at bounding box center [351, 349] width 0 height 0
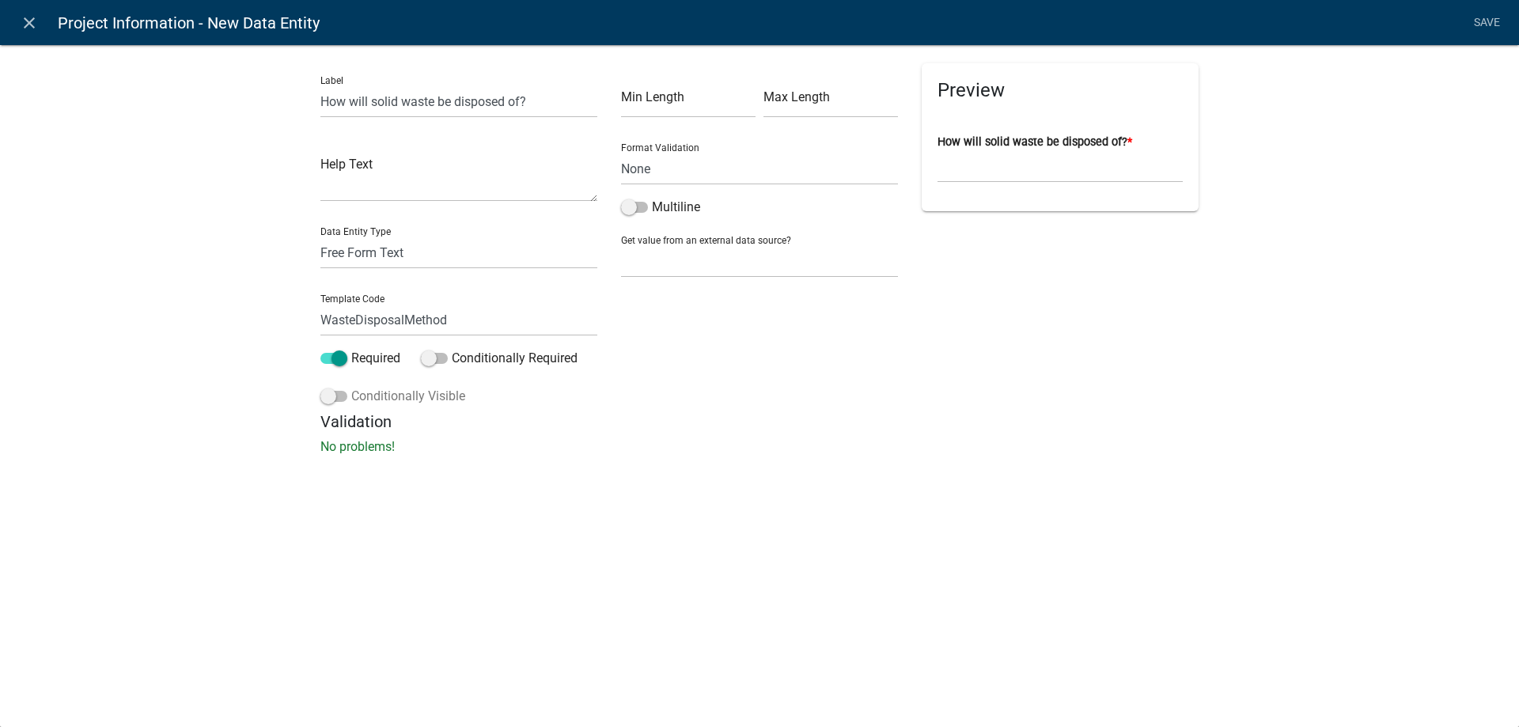
click at [392, 402] on label "Conditionally Visible" at bounding box center [392, 396] width 145 height 19
click at [351, 387] on input "Conditionally Visible" at bounding box center [351, 387] width 0 height 0
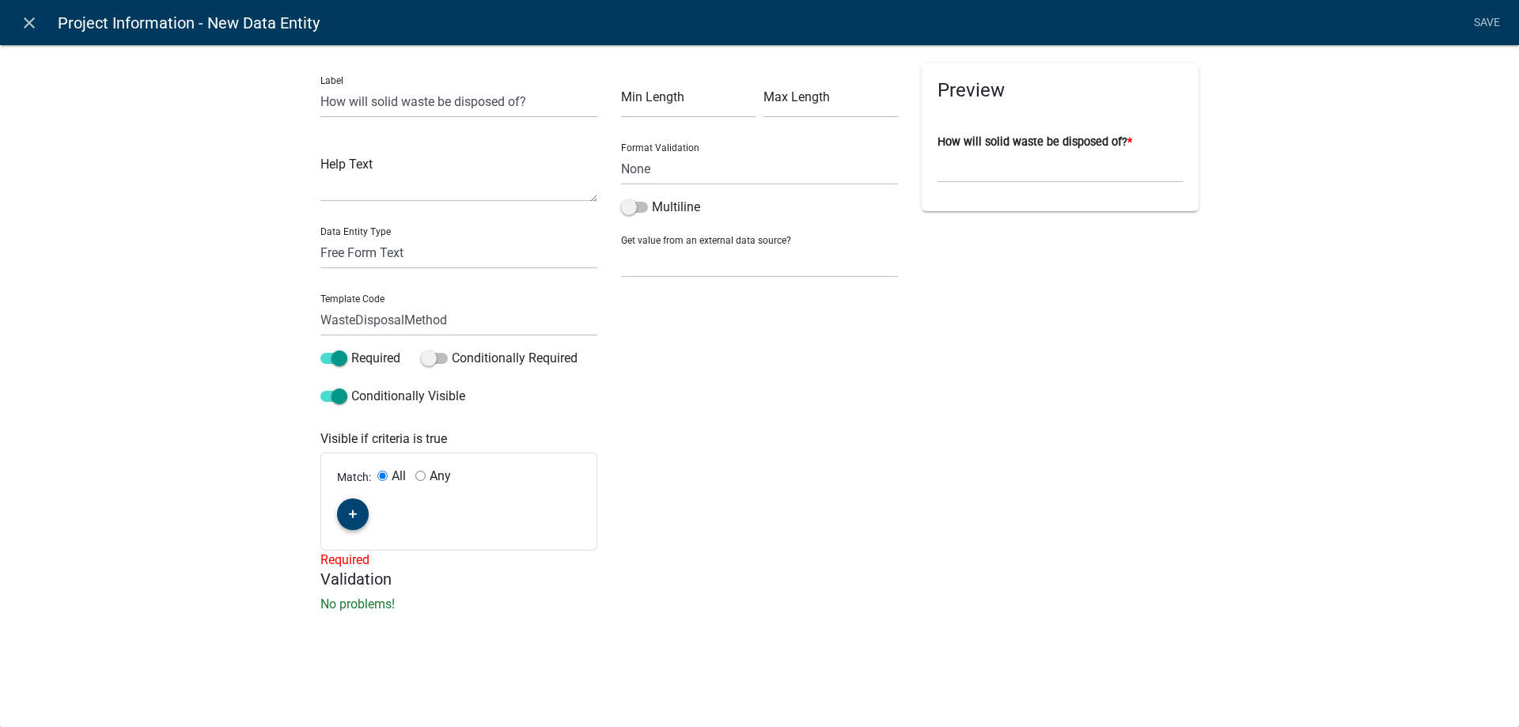
click at [362, 517] on button "button" at bounding box center [353, 514] width 32 height 32
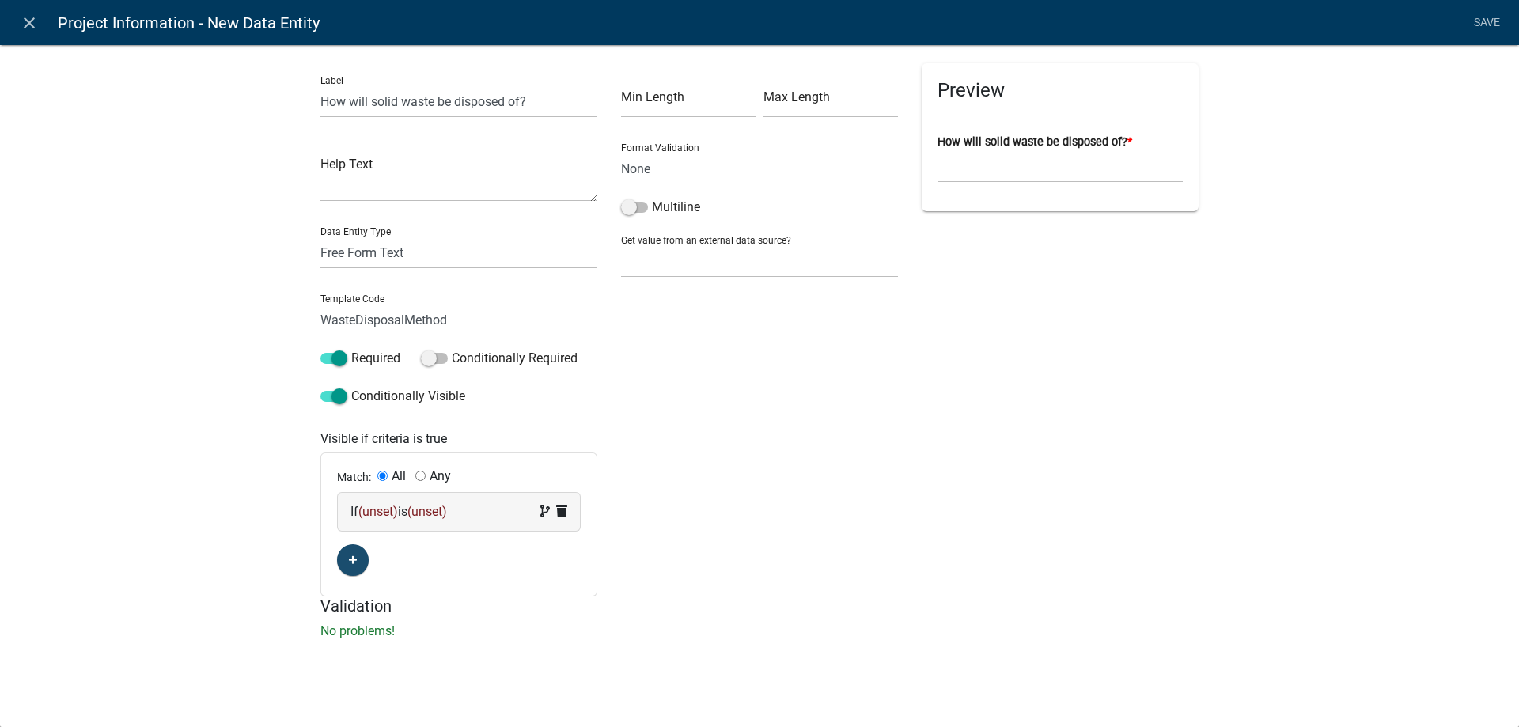
click at [375, 527] on div "If (unset) is (unset)" at bounding box center [459, 512] width 242 height 38
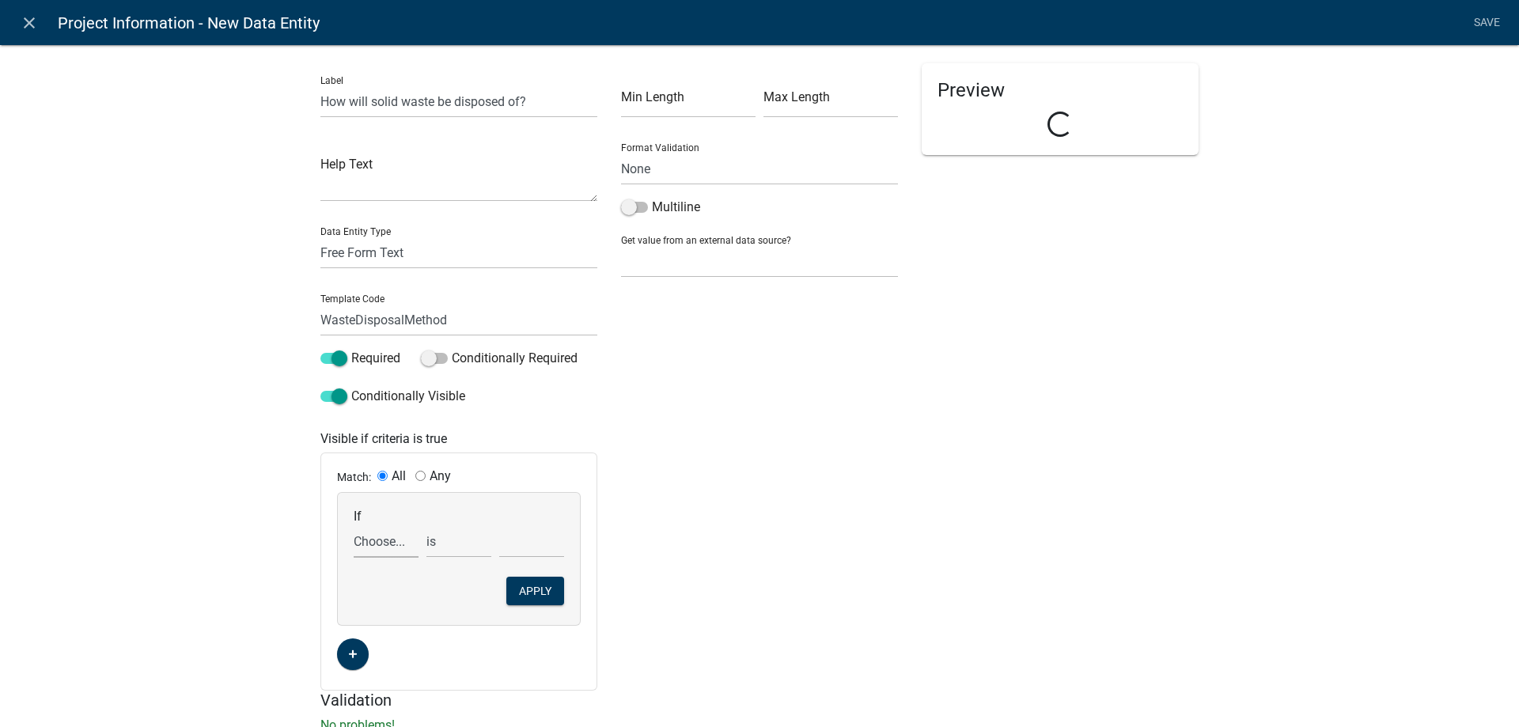
click at [398, 532] on select "Choose... Acres Address ALL_FEE_RECIPIENTS AppAddress AppAltPhone AppCity AppEm…" at bounding box center [386, 541] width 65 height 32
select select "40: DumpsterYN"
click at [354, 525] on select "Choose... Acres Address ALL_FEE_RECIPIENTS AppAddress AppAltPhone AppCity AppEm…" at bounding box center [386, 541] width 65 height 32
click at [518, 527] on select "Choose... No Yes" at bounding box center [531, 541] width 65 height 32
click at [531, 543] on select "Choose... No Yes" at bounding box center [531, 541] width 65 height 32
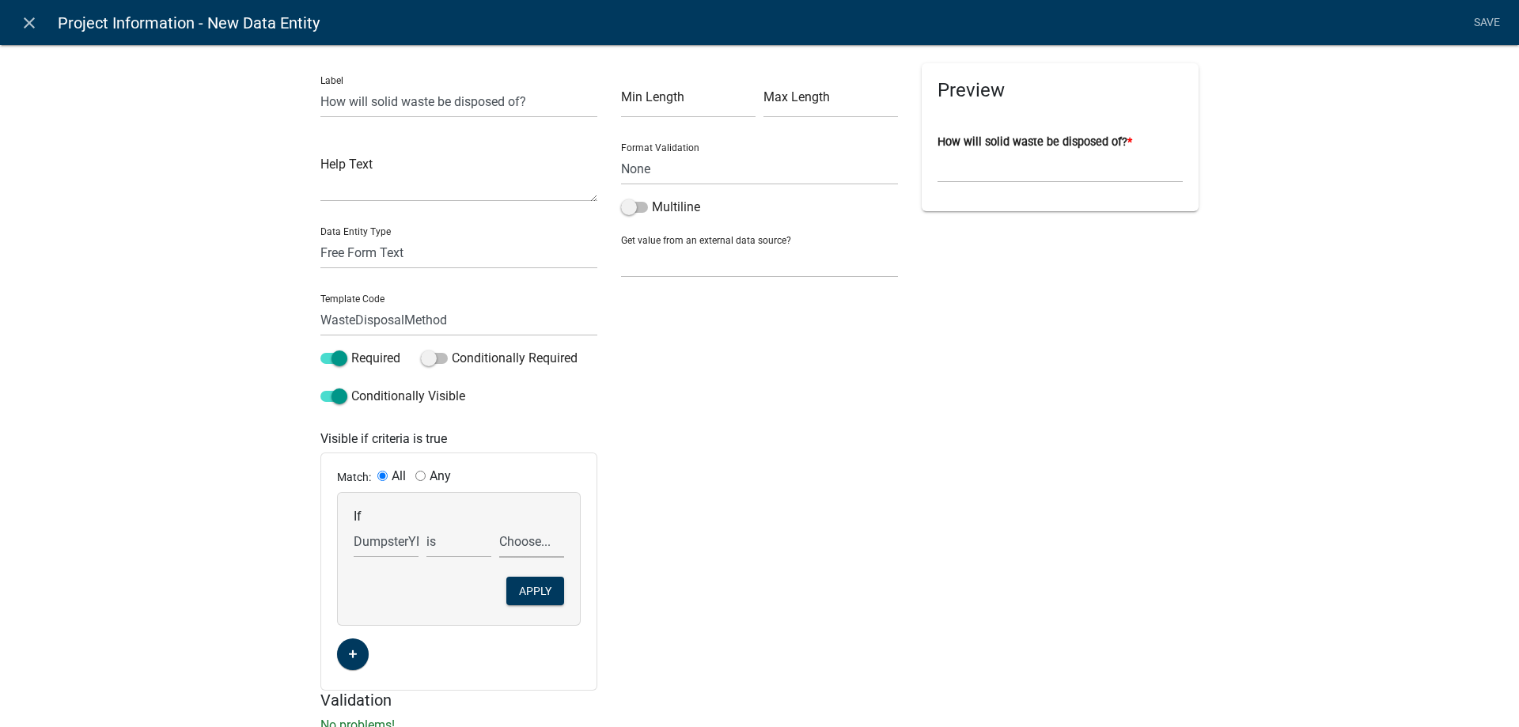
click at [510, 547] on select "Choose... No Yes" at bounding box center [531, 541] width 65 height 32
select select "1: No"
click at [499, 525] on select "Choose... No Yes" at bounding box center [531, 541] width 65 height 32
click at [518, 595] on button "Apply" at bounding box center [535, 591] width 58 height 28
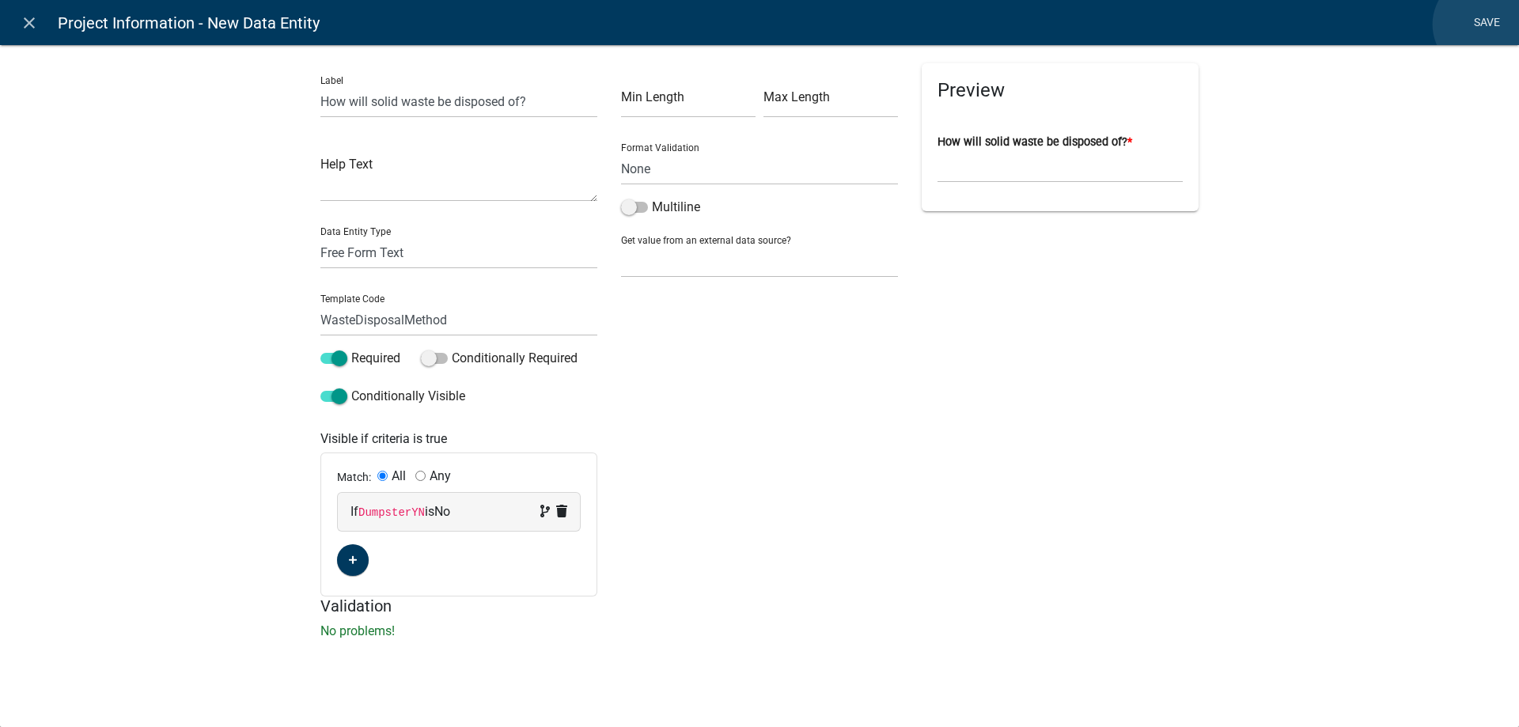
click at [1482, 25] on link "Save" at bounding box center [1487, 23] width 40 height 30
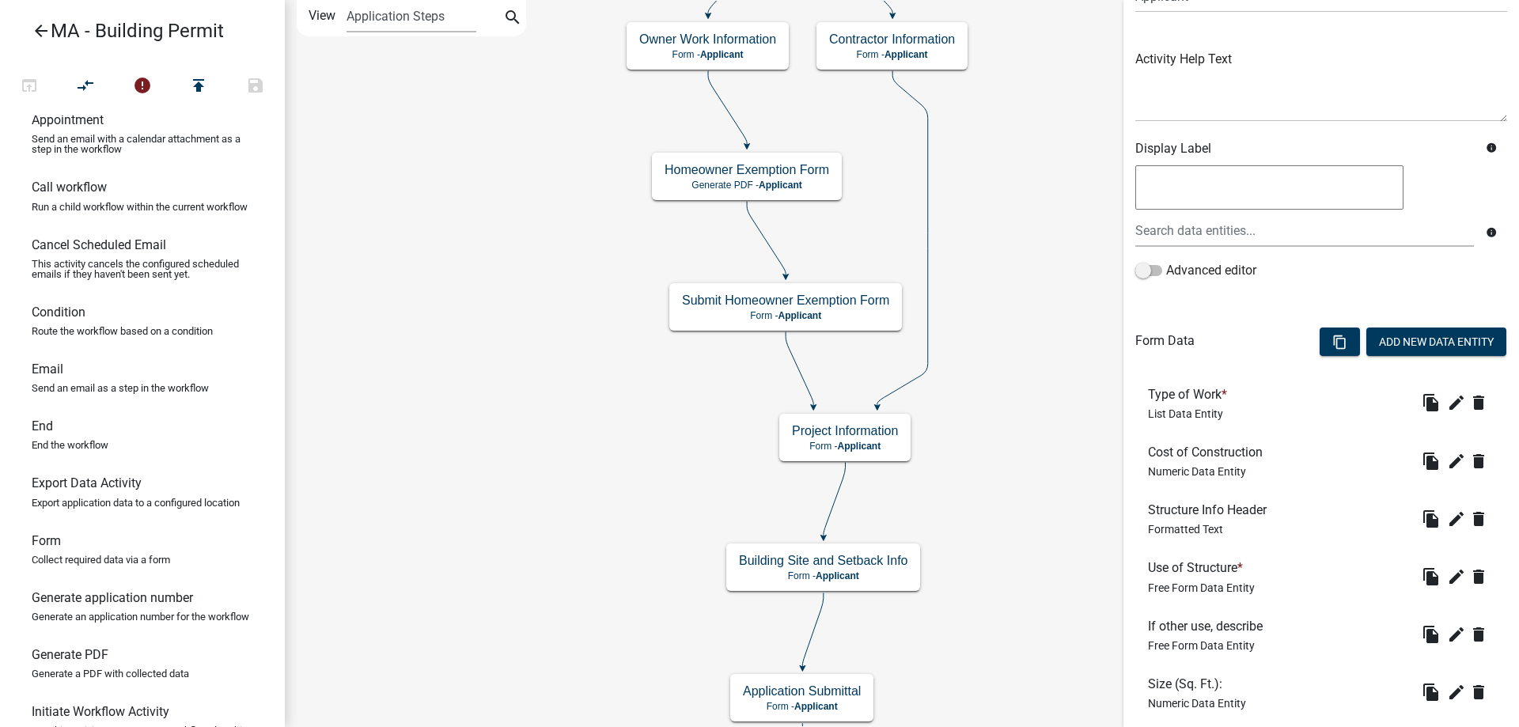
scroll to position [128, 0]
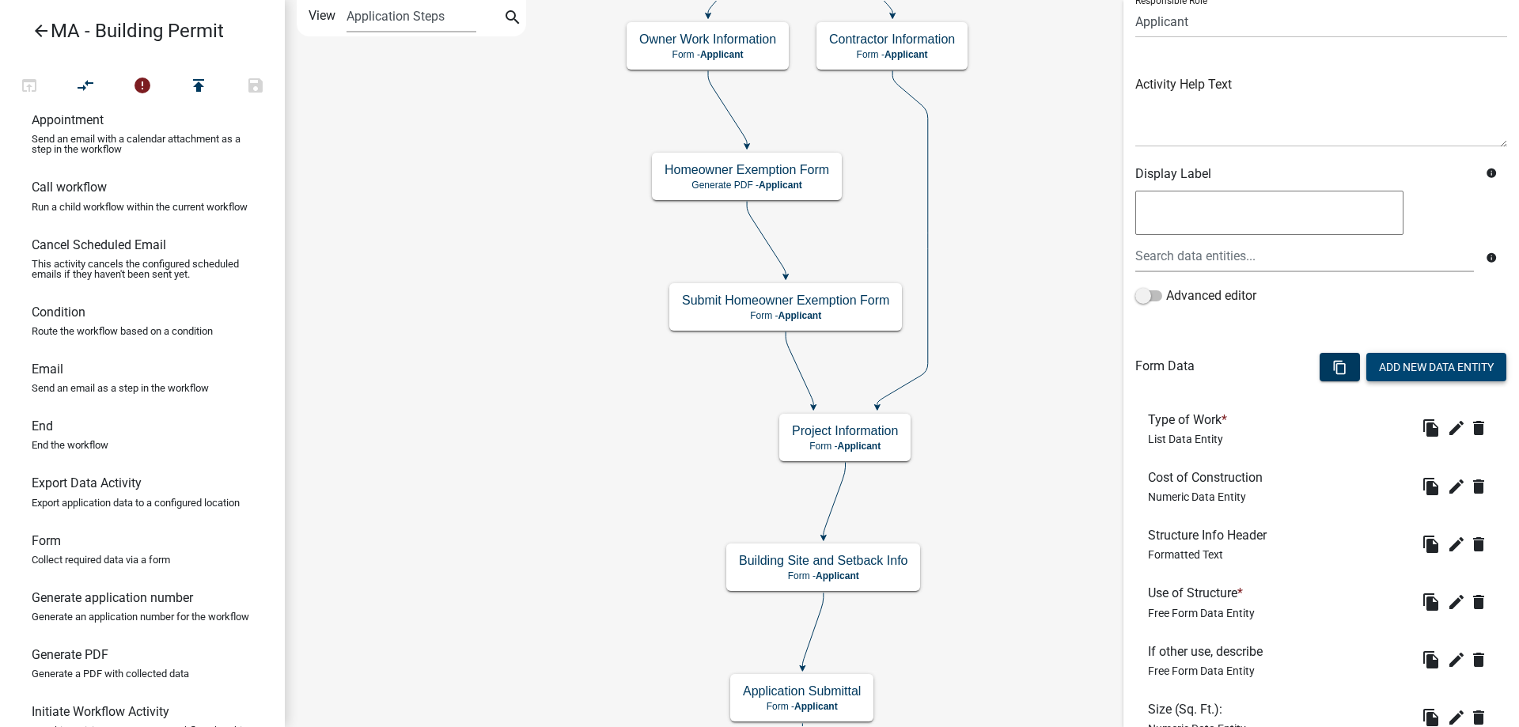
click at [1427, 369] on button "Add New Data Entity" at bounding box center [1436, 367] width 140 height 28
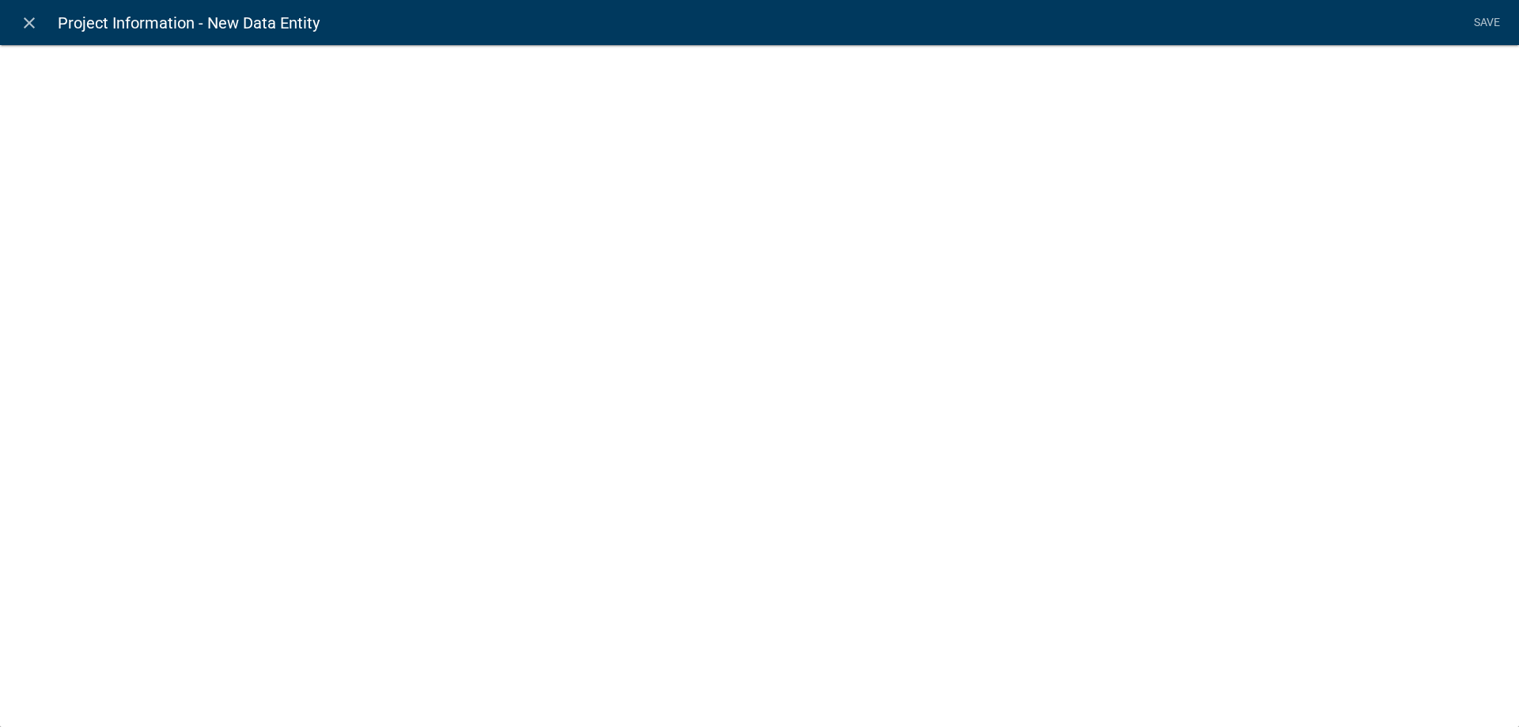
select select
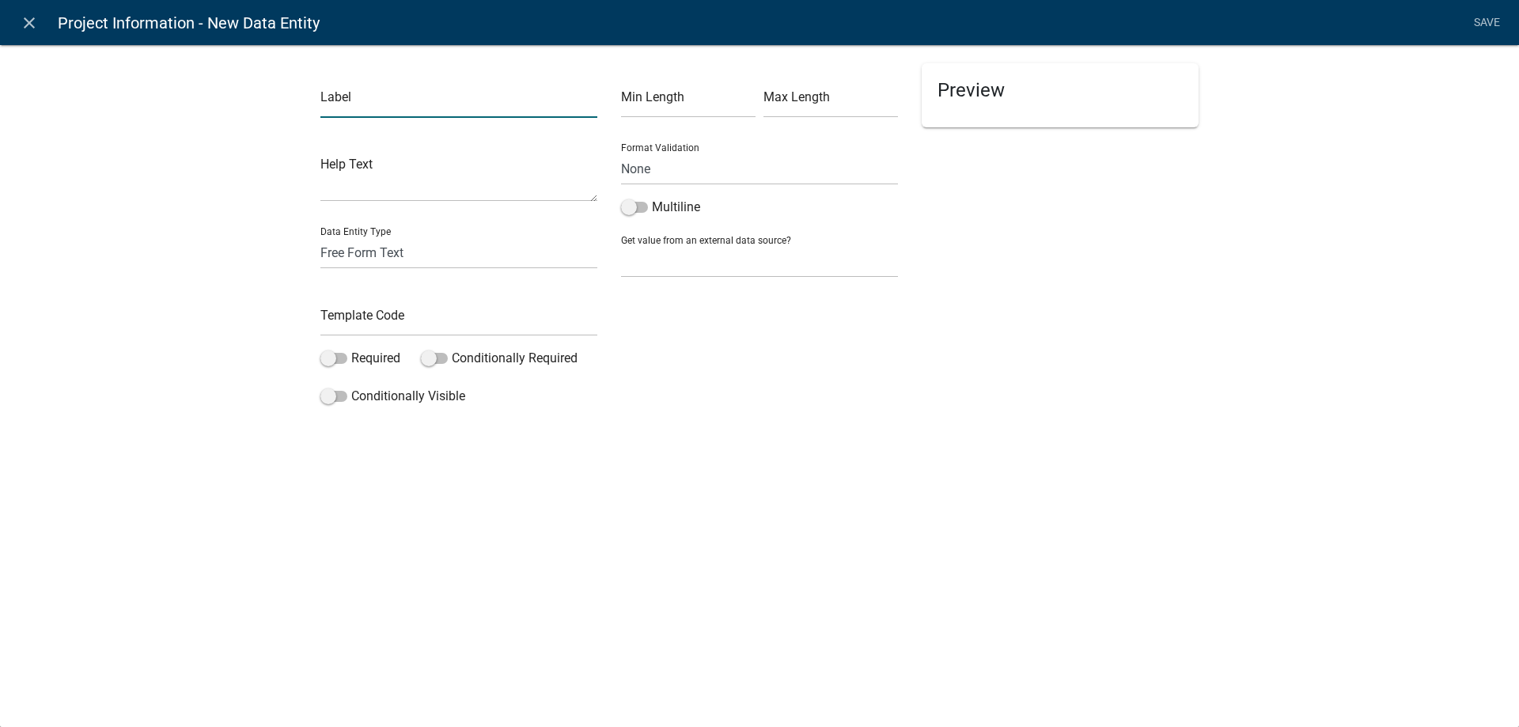
click at [388, 103] on input "text" at bounding box center [458, 101] width 277 height 32
type input "Project Costs Header"
click at [335, 309] on input "text" at bounding box center [458, 320] width 277 height 32
type input "ProjectCostsHeader"
click at [398, 223] on div "Data Entity Type Free Form Text Document Display Entity Value Fee Numeric Data …" at bounding box center [458, 241] width 277 height 55
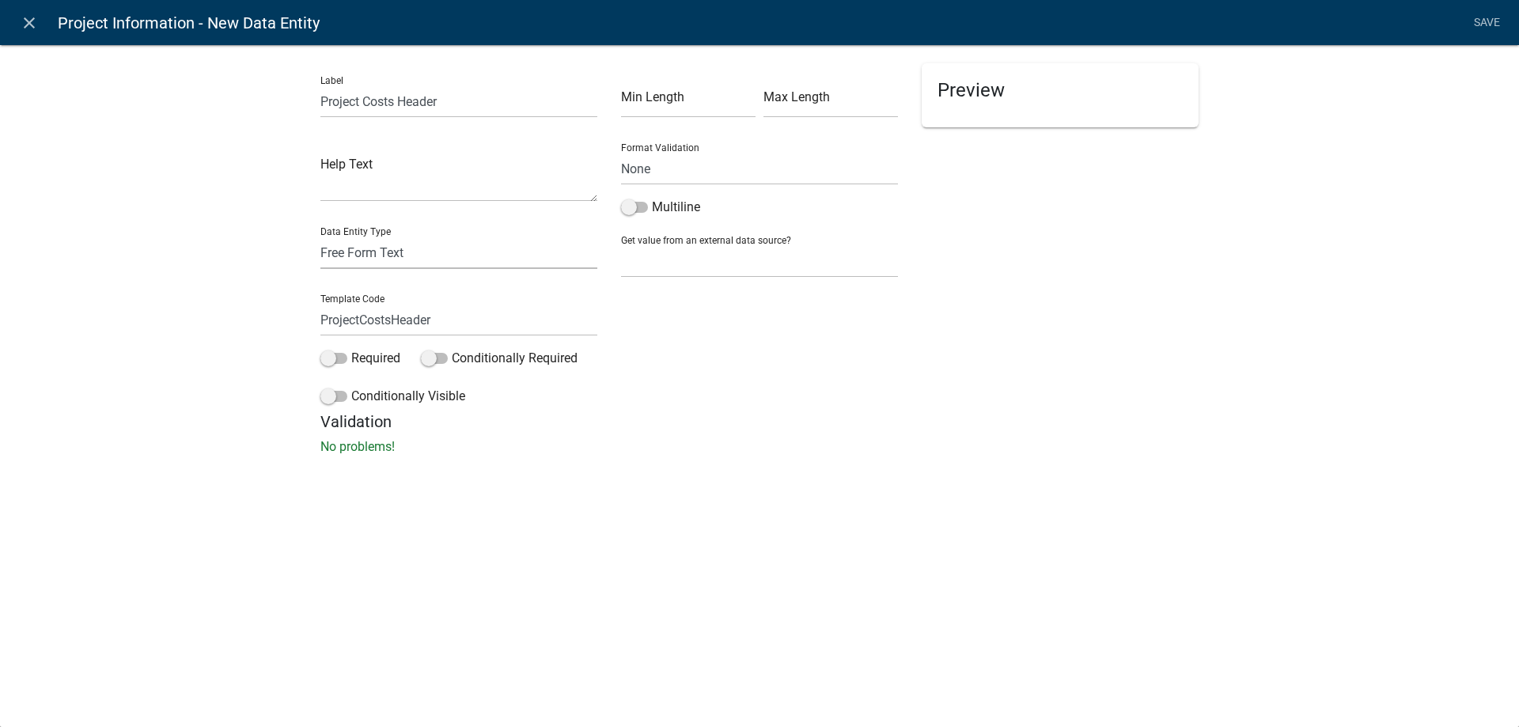
click at [385, 250] on select "Free Form Text Document Display Entity Value Fee Numeric Data Date Map Sketch D…" at bounding box center [458, 253] width 277 height 32
select select "rich-text"
click at [320, 237] on select "Free Form Text Document Display Entity Value Fee Numeric Data Date Map Sketch D…" at bounding box center [458, 253] width 277 height 32
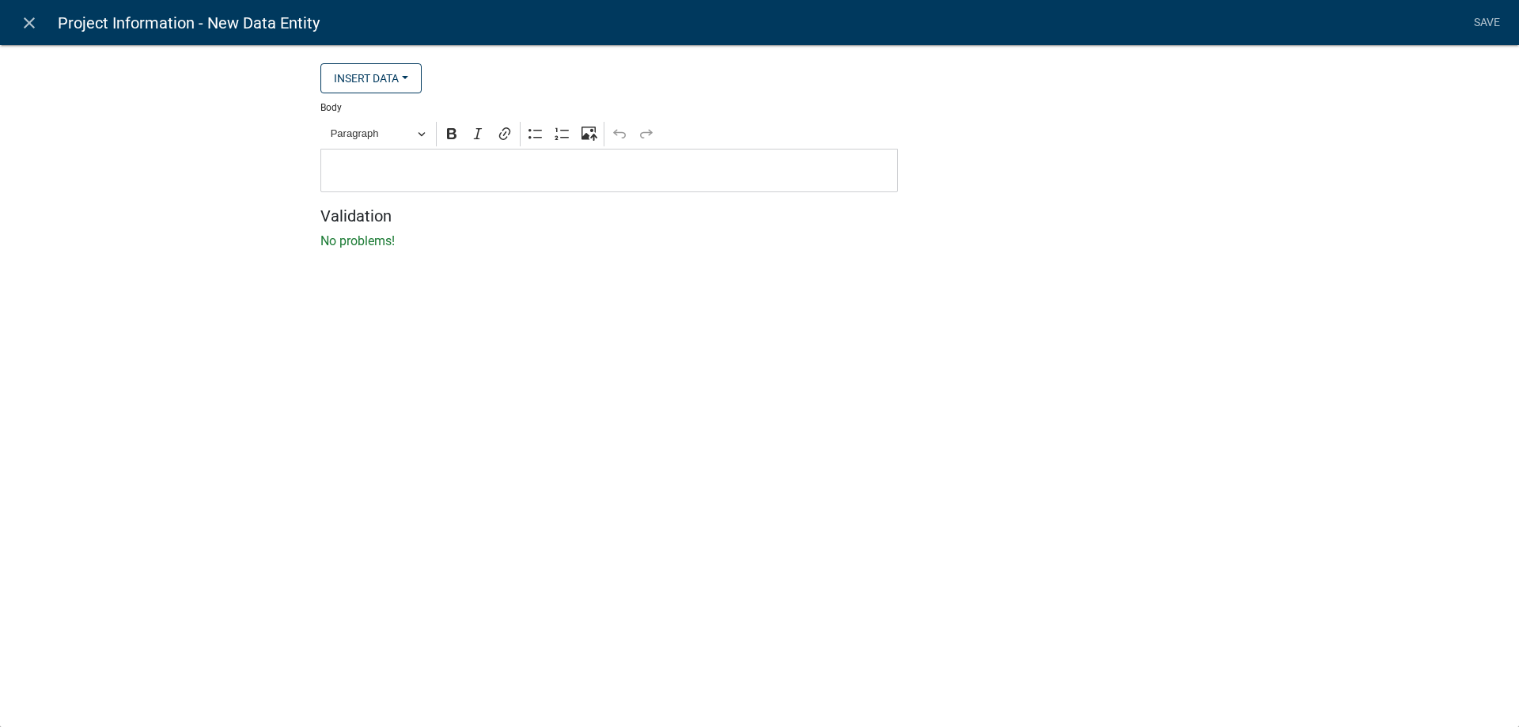
select select "rich-text"
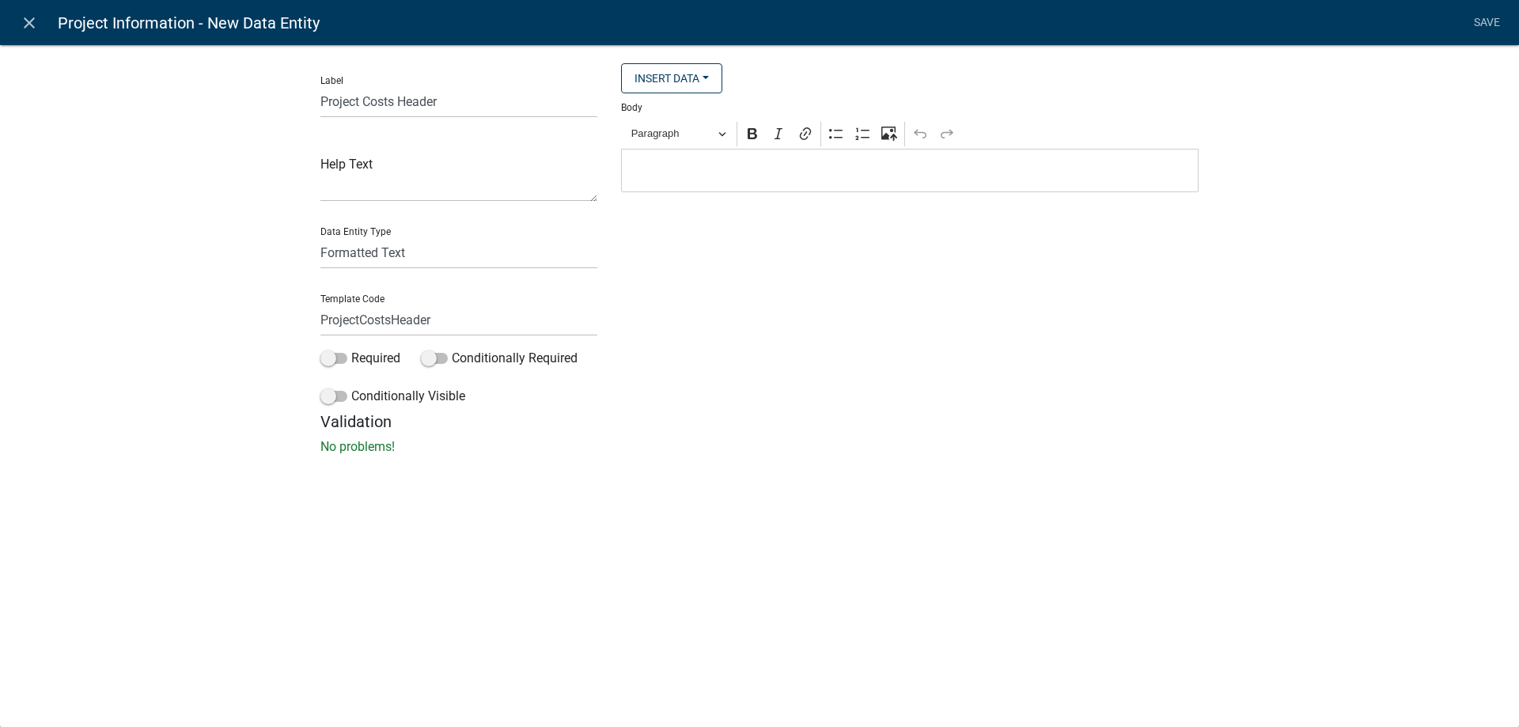
click at [714, 161] on p "Editor editing area: main. Press Alt+0 for help." at bounding box center [910, 170] width 561 height 19
click at [714, 161] on p "Project Costs" at bounding box center [910, 170] width 561 height 19
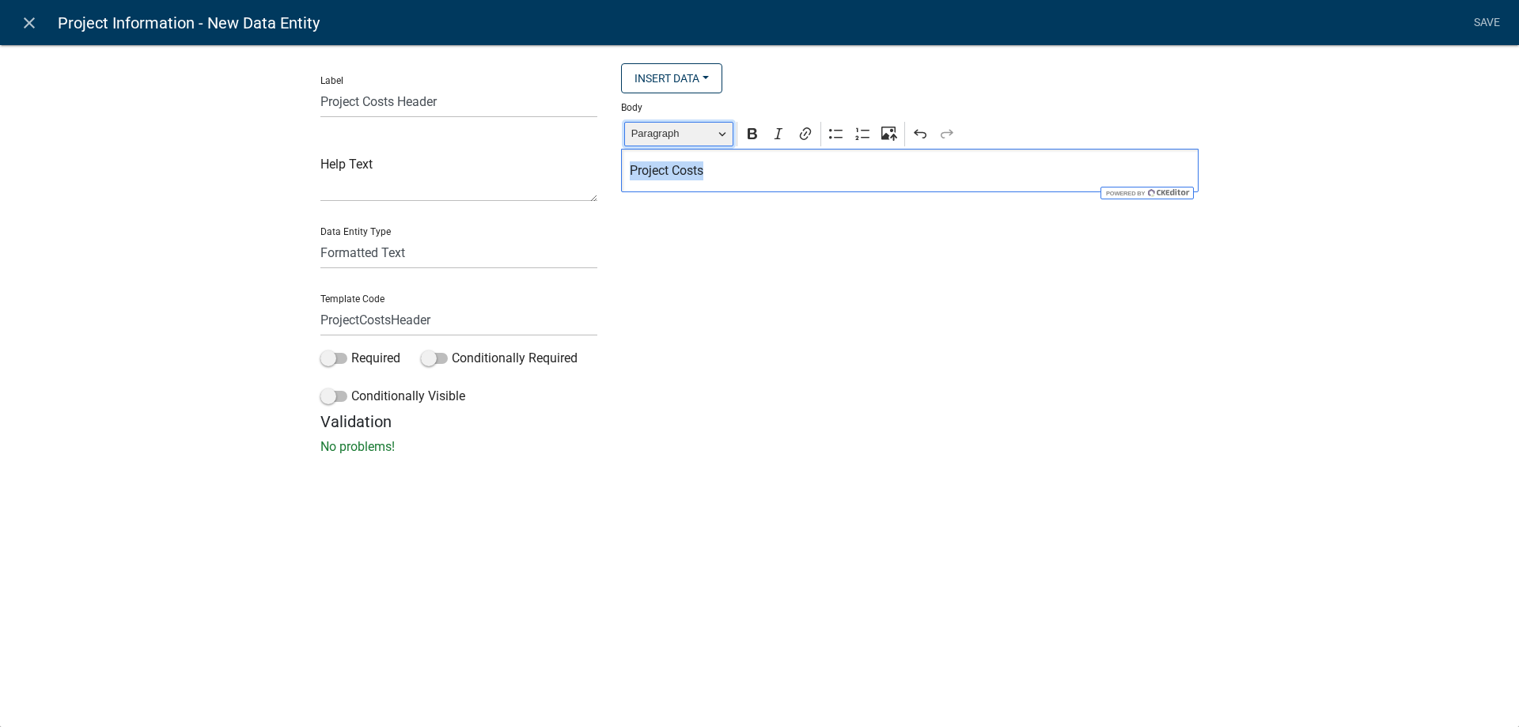
click at [706, 141] on span "Paragraph" at bounding box center [672, 133] width 82 height 19
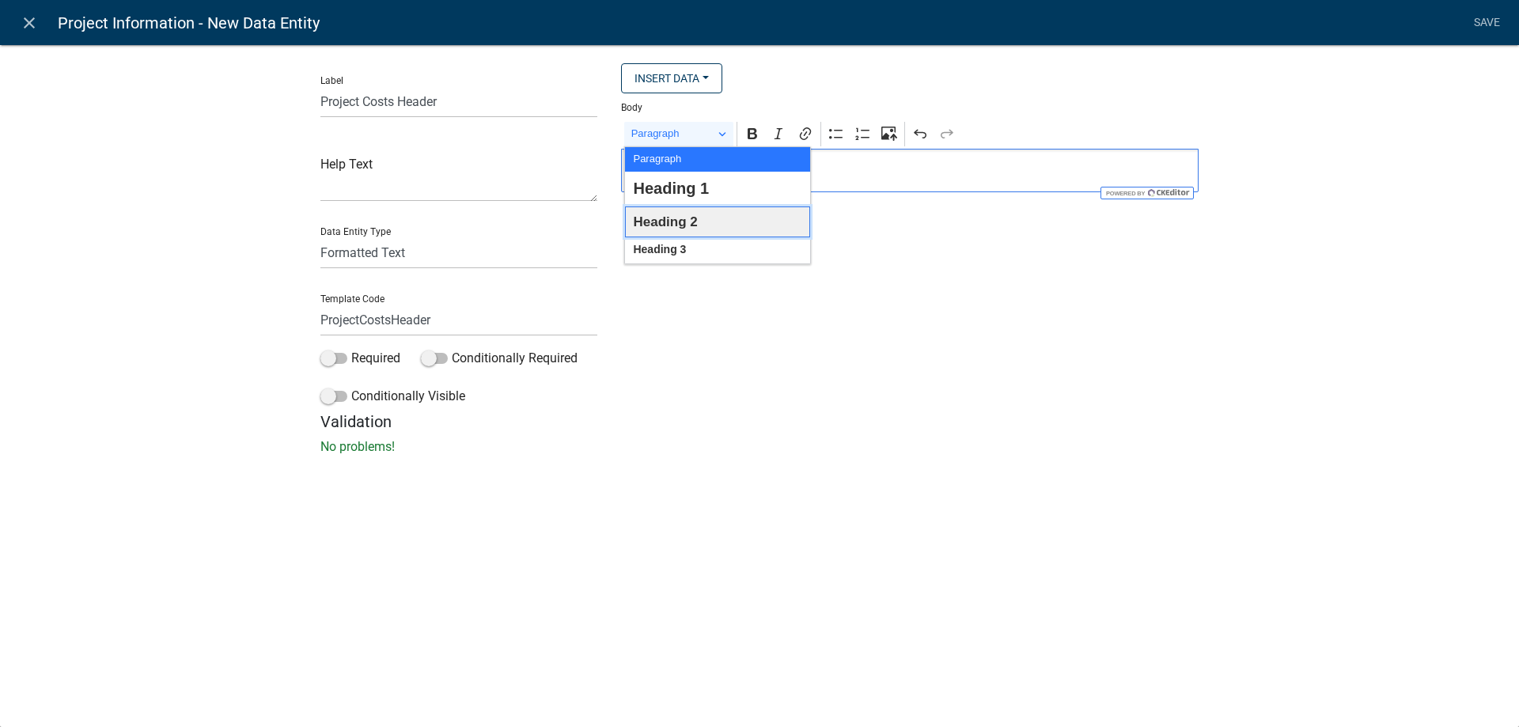
click at [701, 229] on button "Heading 2" at bounding box center [717, 221] width 185 height 31
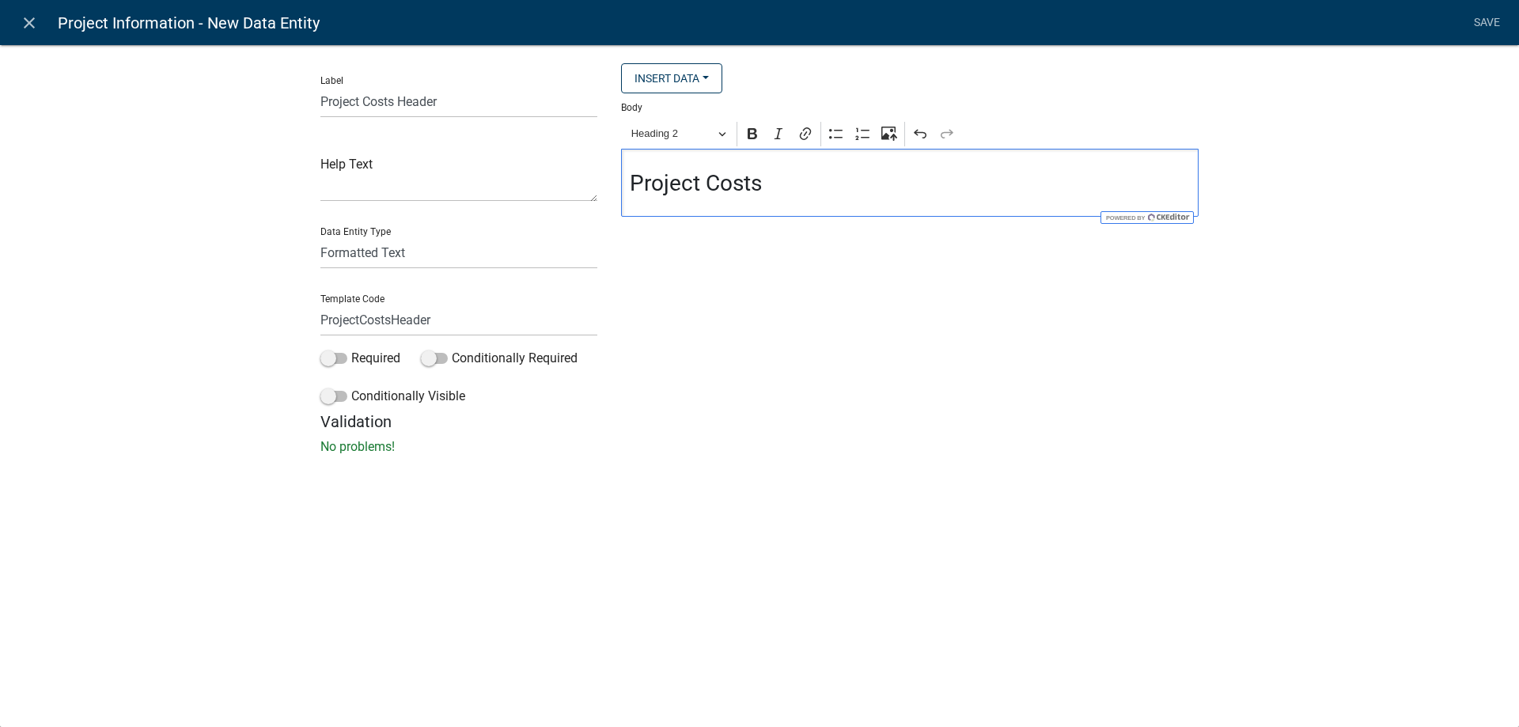
click at [842, 176] on h3 "Project Costs" at bounding box center [910, 183] width 561 height 27
click at [1474, 25] on link "Save" at bounding box center [1487, 23] width 40 height 30
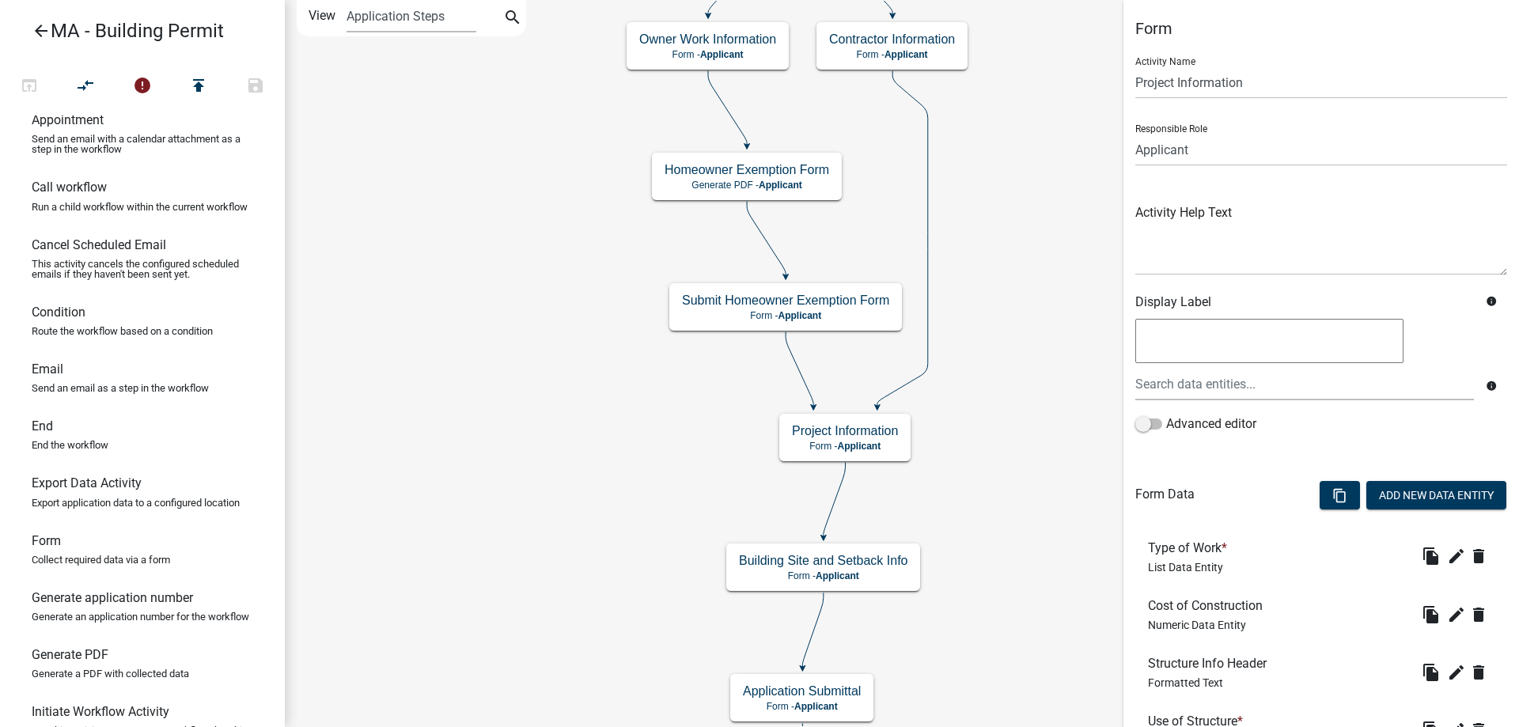
scroll to position [158, 0]
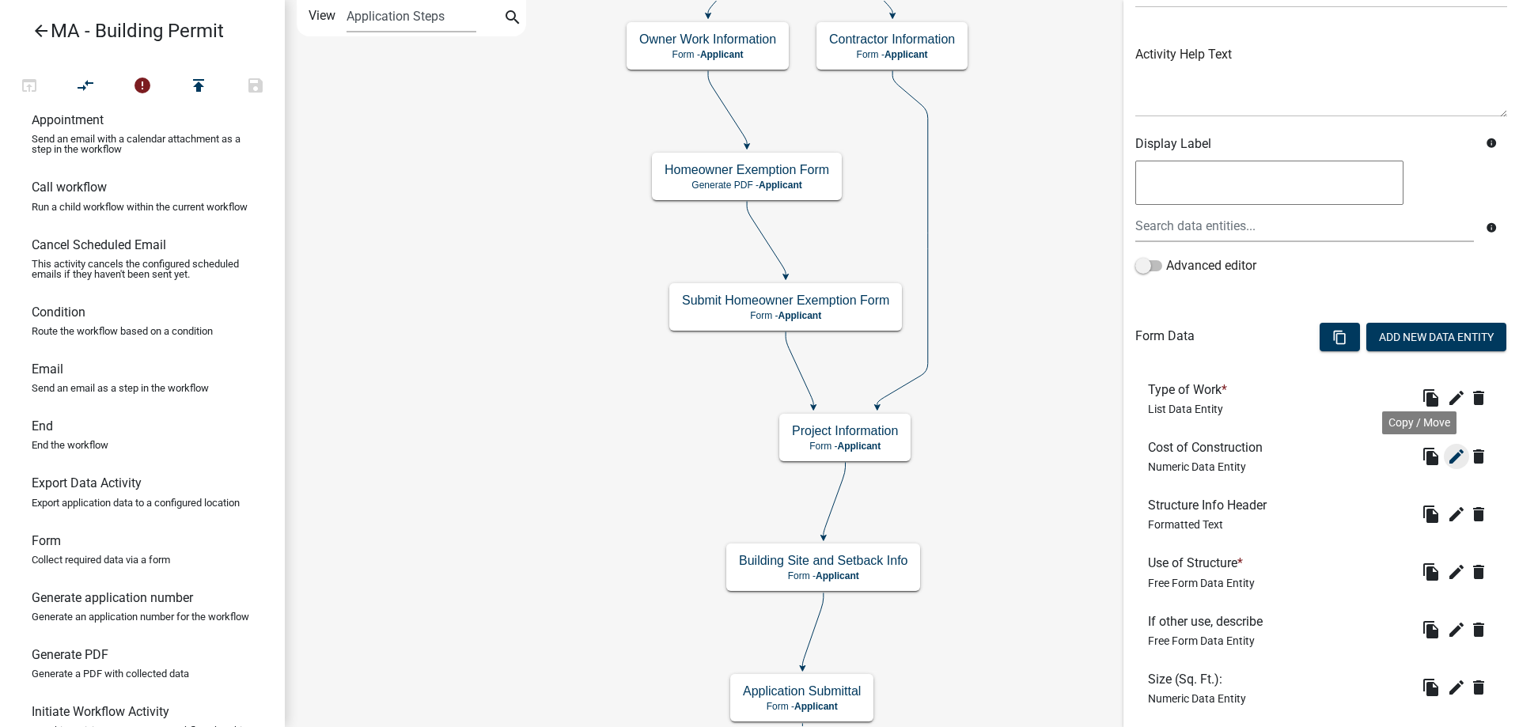
click at [1447, 455] on icon "edit" at bounding box center [1456, 456] width 19 height 19
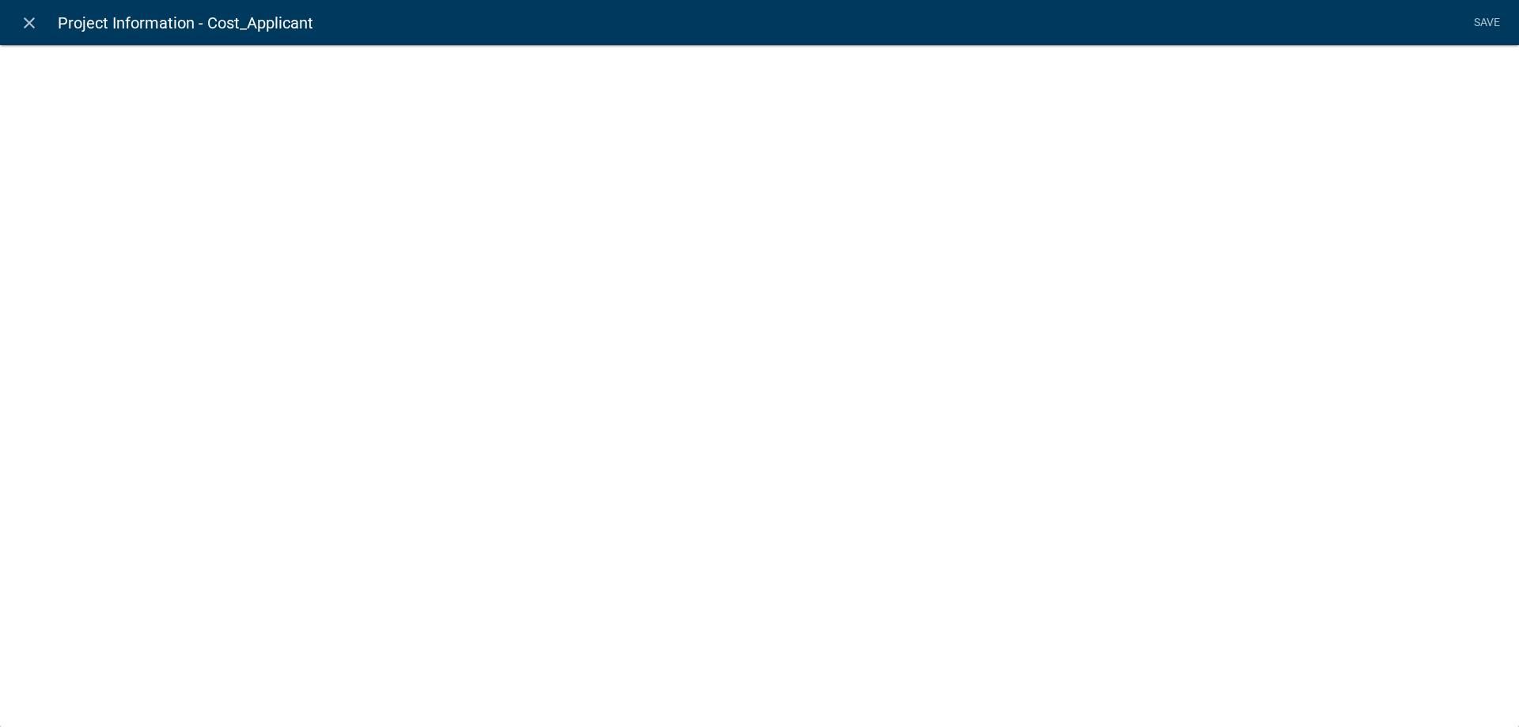
select select "1: 1"
select select
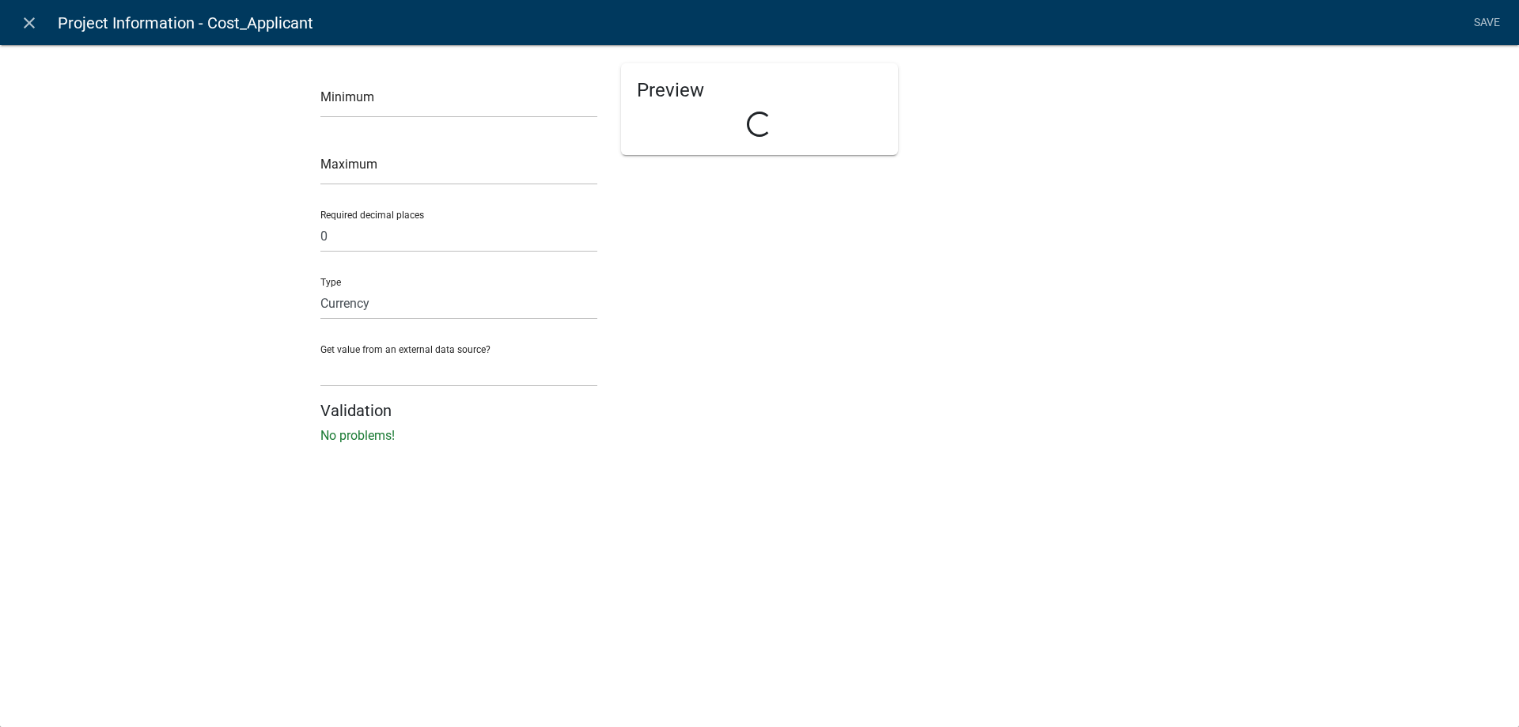
select select "numeric-data"
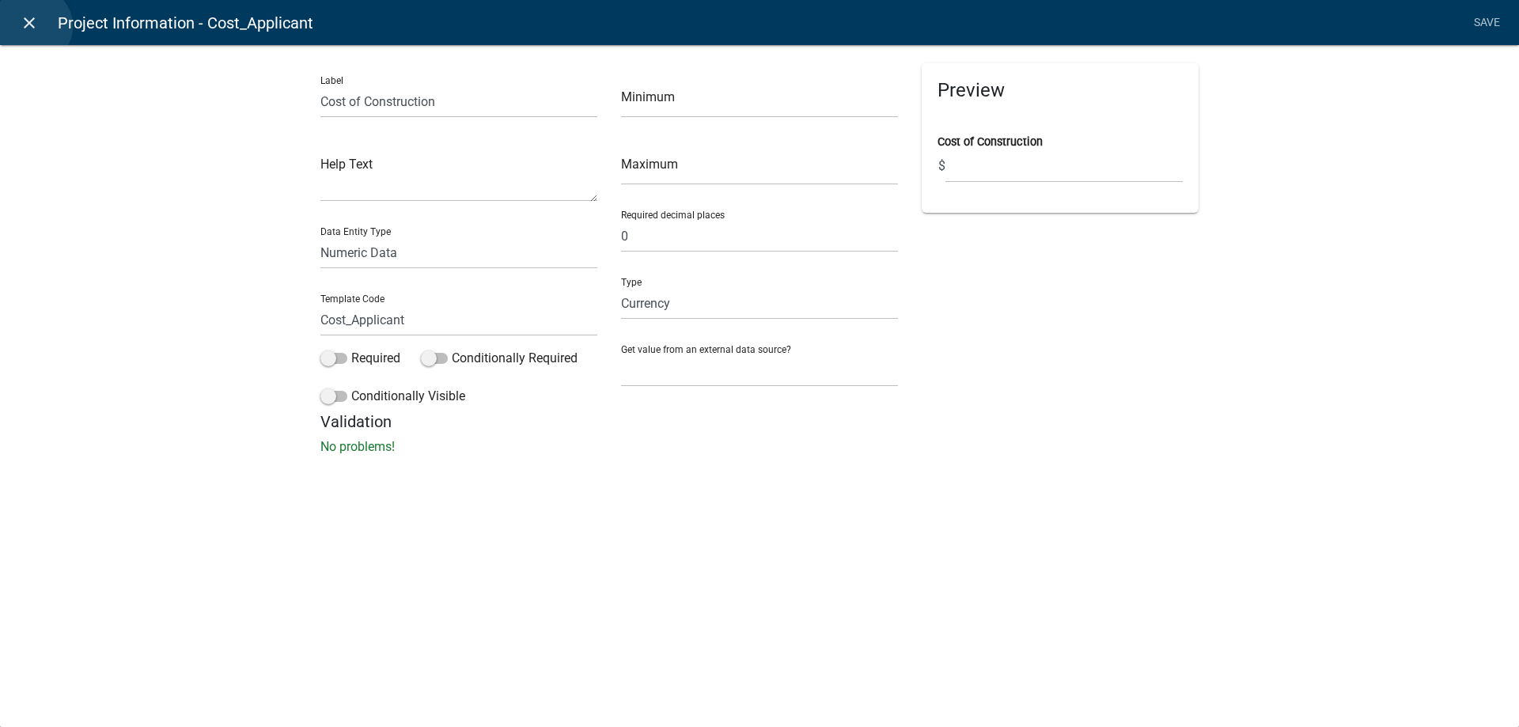
click at [32, 26] on icon "close" at bounding box center [29, 22] width 19 height 19
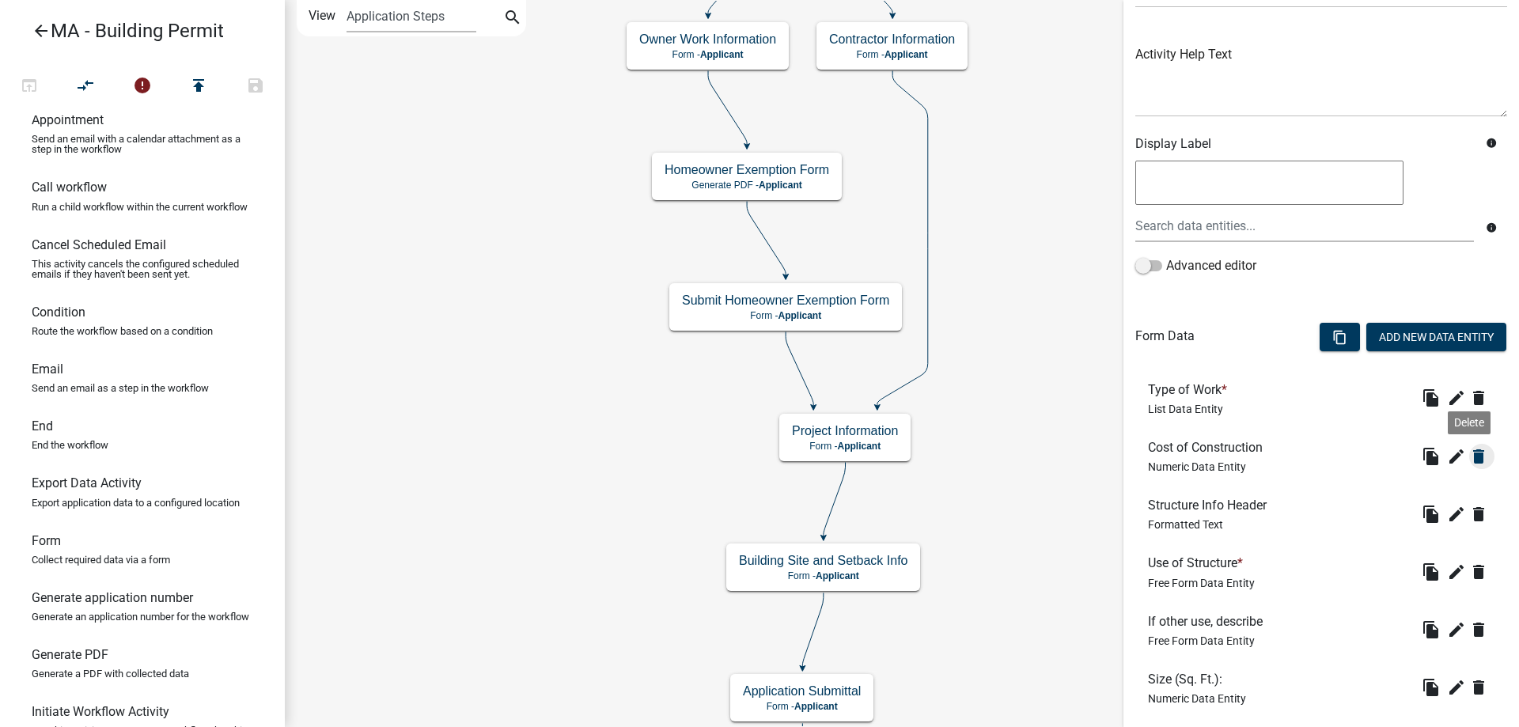
click at [1471, 456] on icon "delete" at bounding box center [1478, 456] width 19 height 19
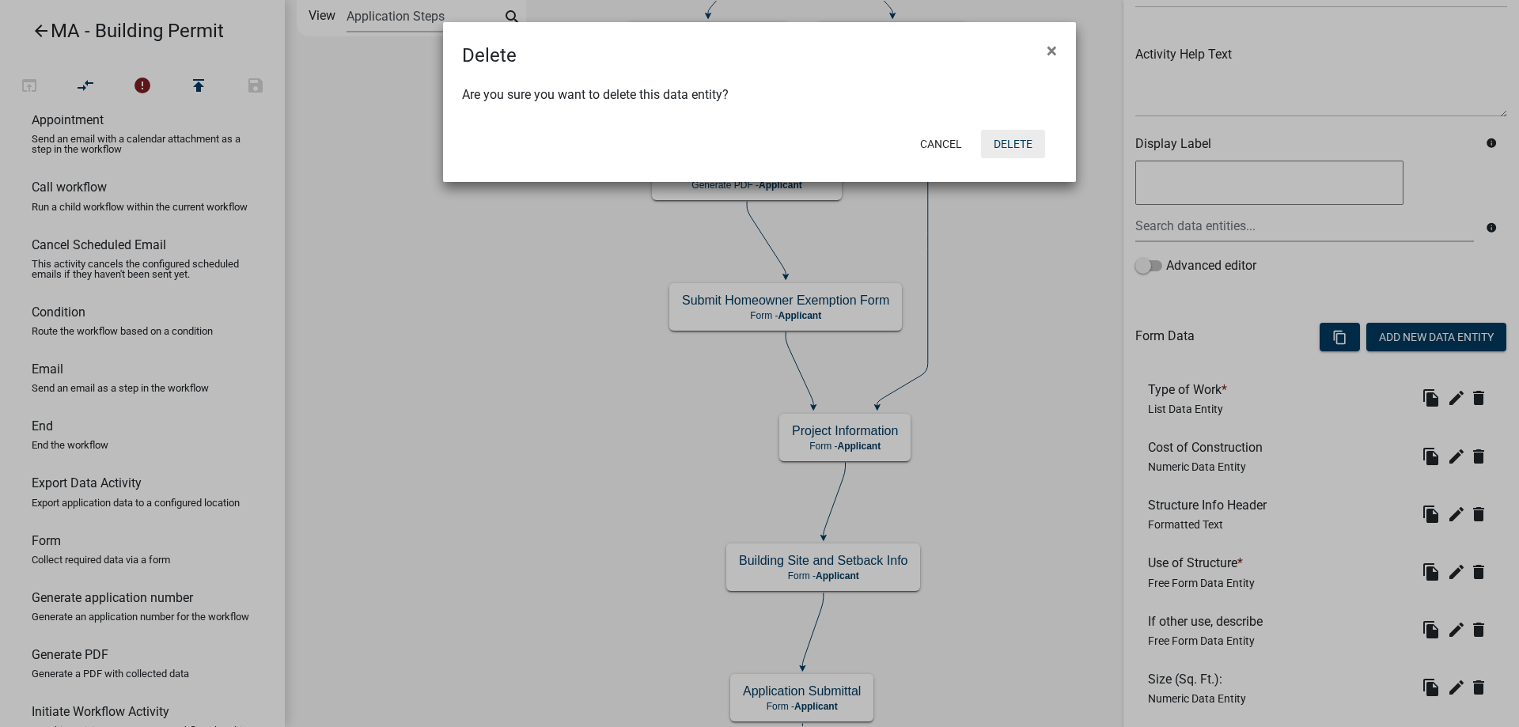
click at [1029, 147] on button "Delete" at bounding box center [1013, 144] width 64 height 28
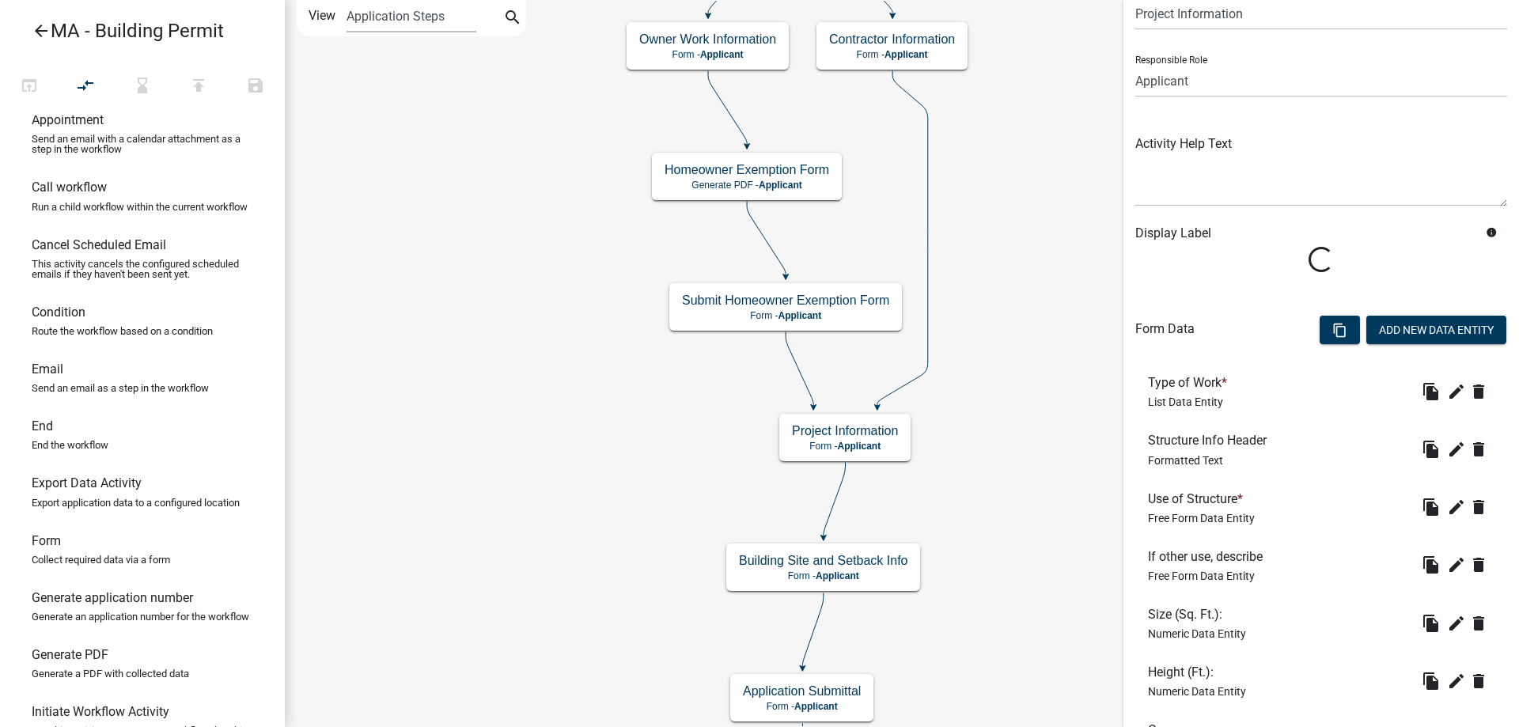
scroll to position [79, 0]
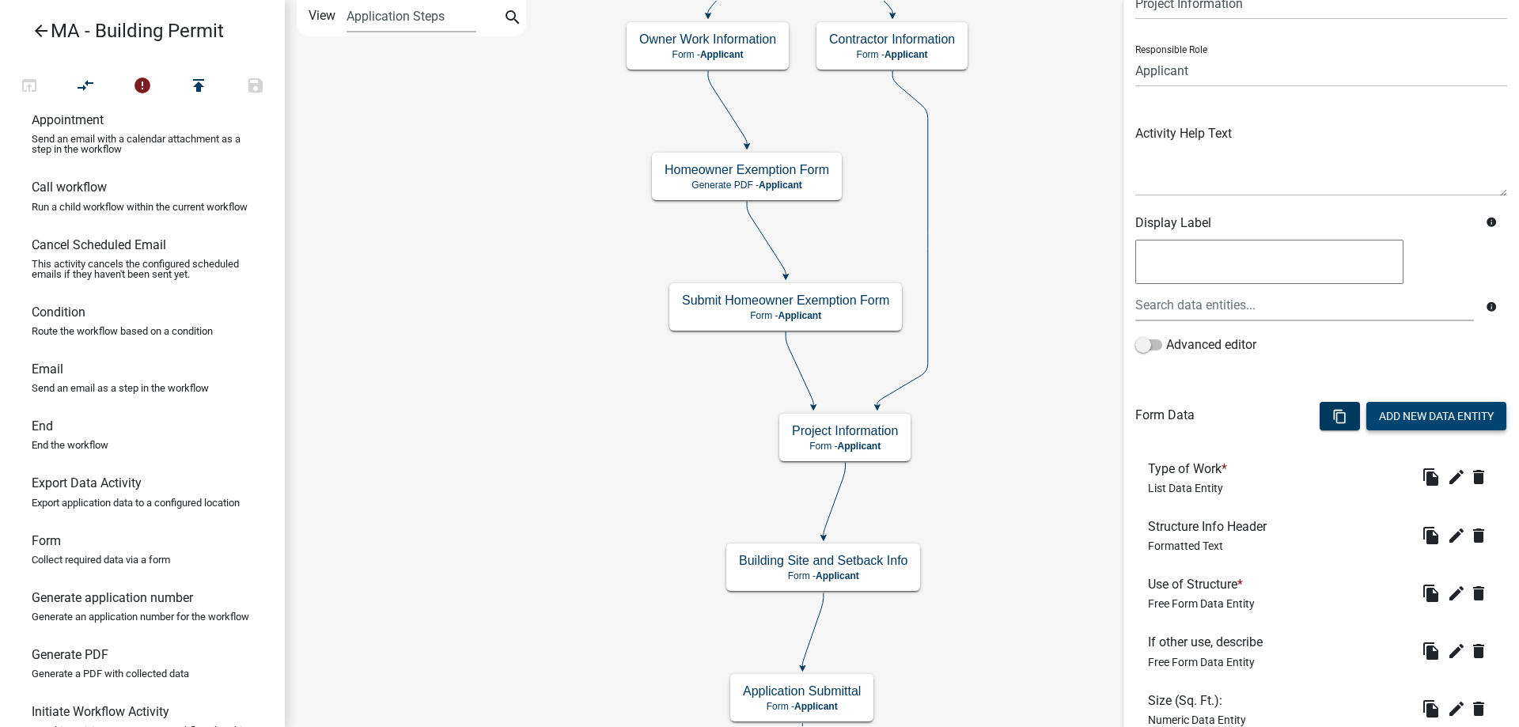
click at [1426, 409] on button "Add New Data Entity" at bounding box center [1436, 416] width 140 height 28
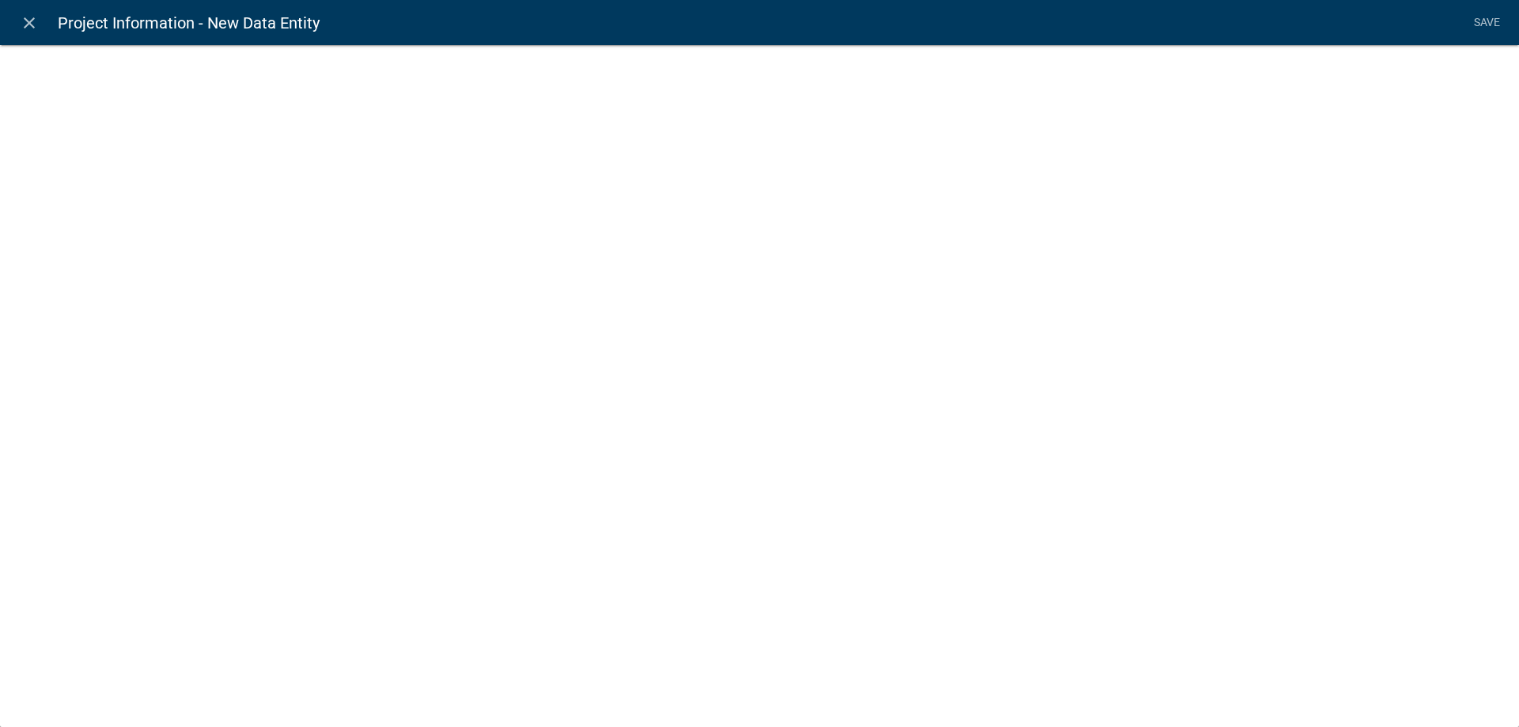
select select
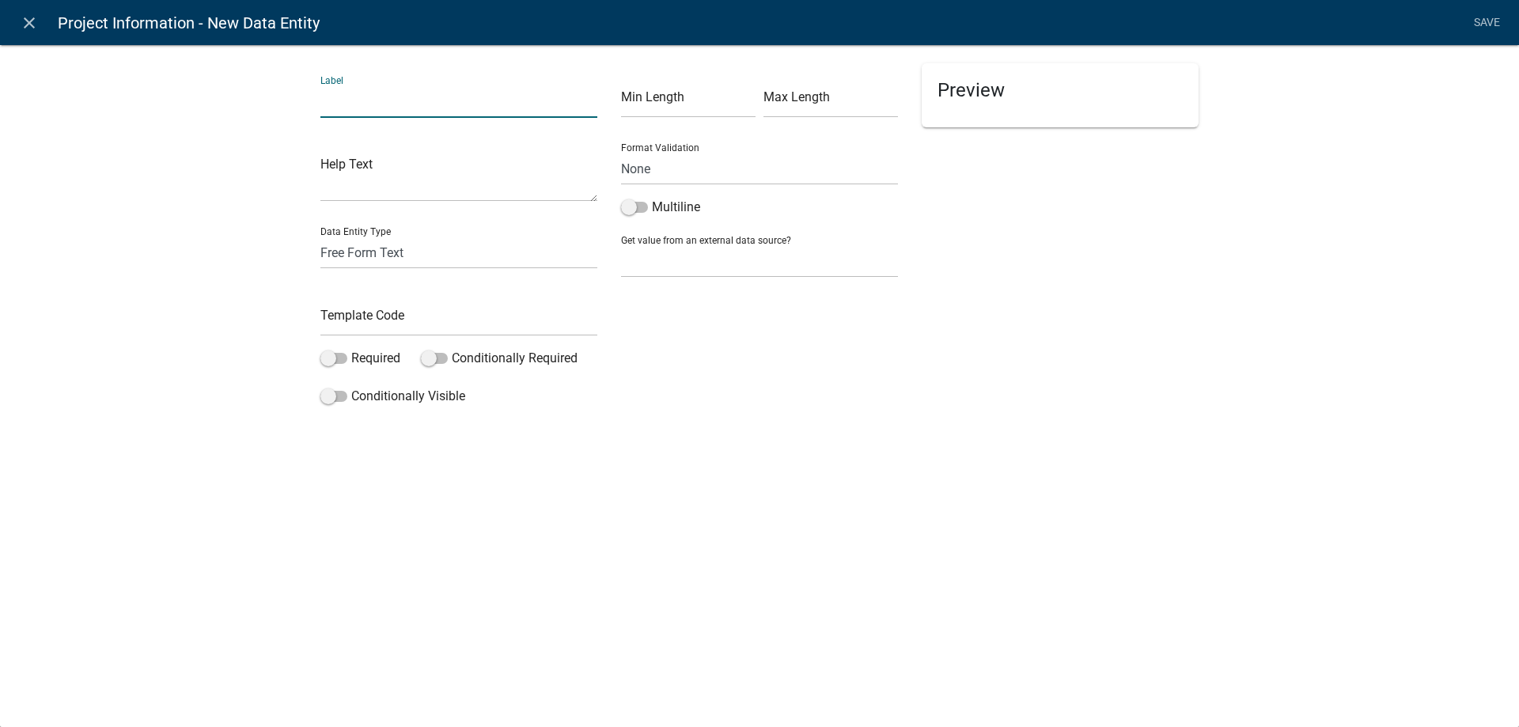
click at [374, 106] on input "text" at bounding box center [458, 101] width 277 height 32
type input "Building Cost"
click at [441, 324] on input "text" at bounding box center [458, 320] width 277 height 32
type input "A"
type input "BuildingCostApp"
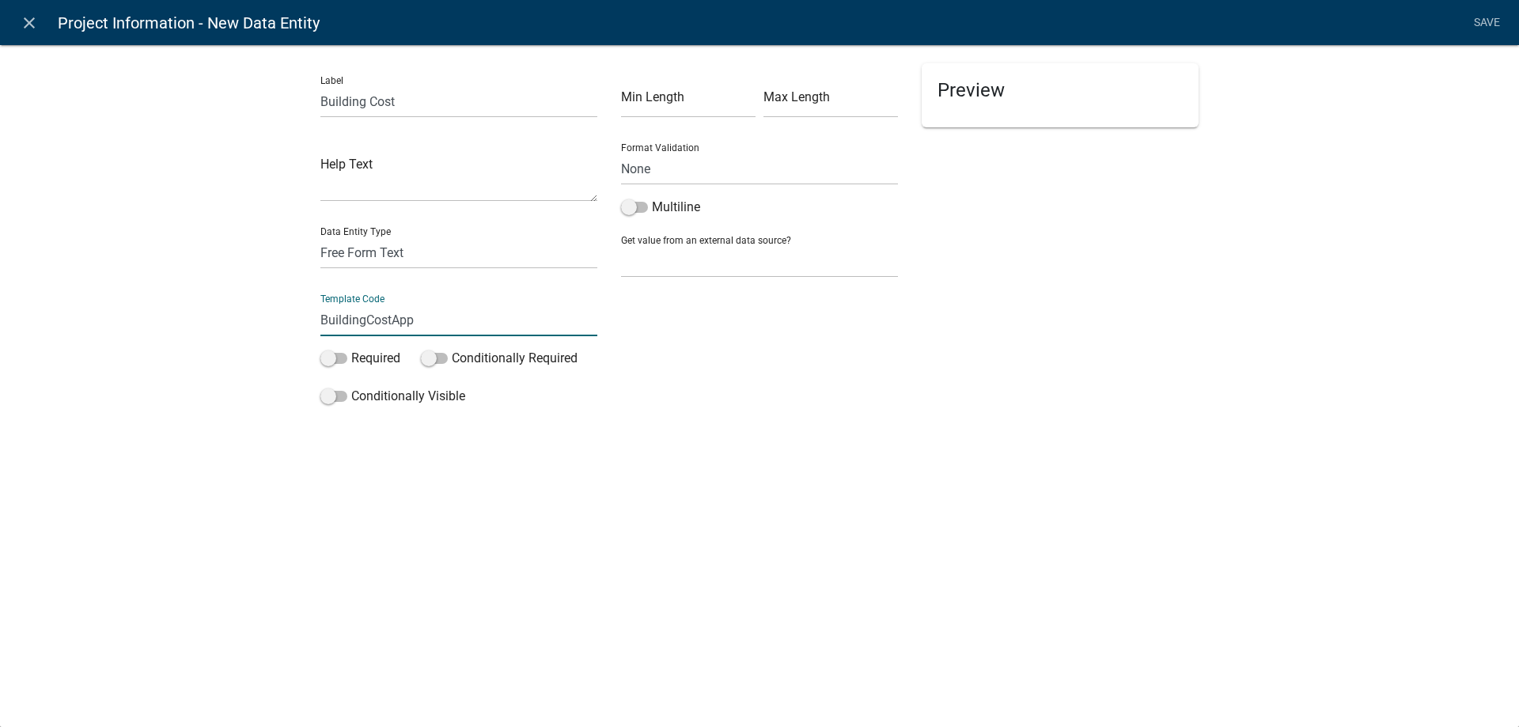
click at [277, 324] on div "Label Building Cost Help Text Data Entity Type Free Form Text Document Display …" at bounding box center [759, 232] width 1519 height 426
click at [358, 261] on select "Free Form Text Document Display Entity Value Fee Numeric Data Date Map Sketch D…" at bounding box center [458, 253] width 277 height 32
click at [320, 237] on select "Free Form Text Document Display Entity Value Fee Numeric Data Date Map Sketch D…" at bounding box center [458, 253] width 277 height 32
select select "numeric-data"
select select
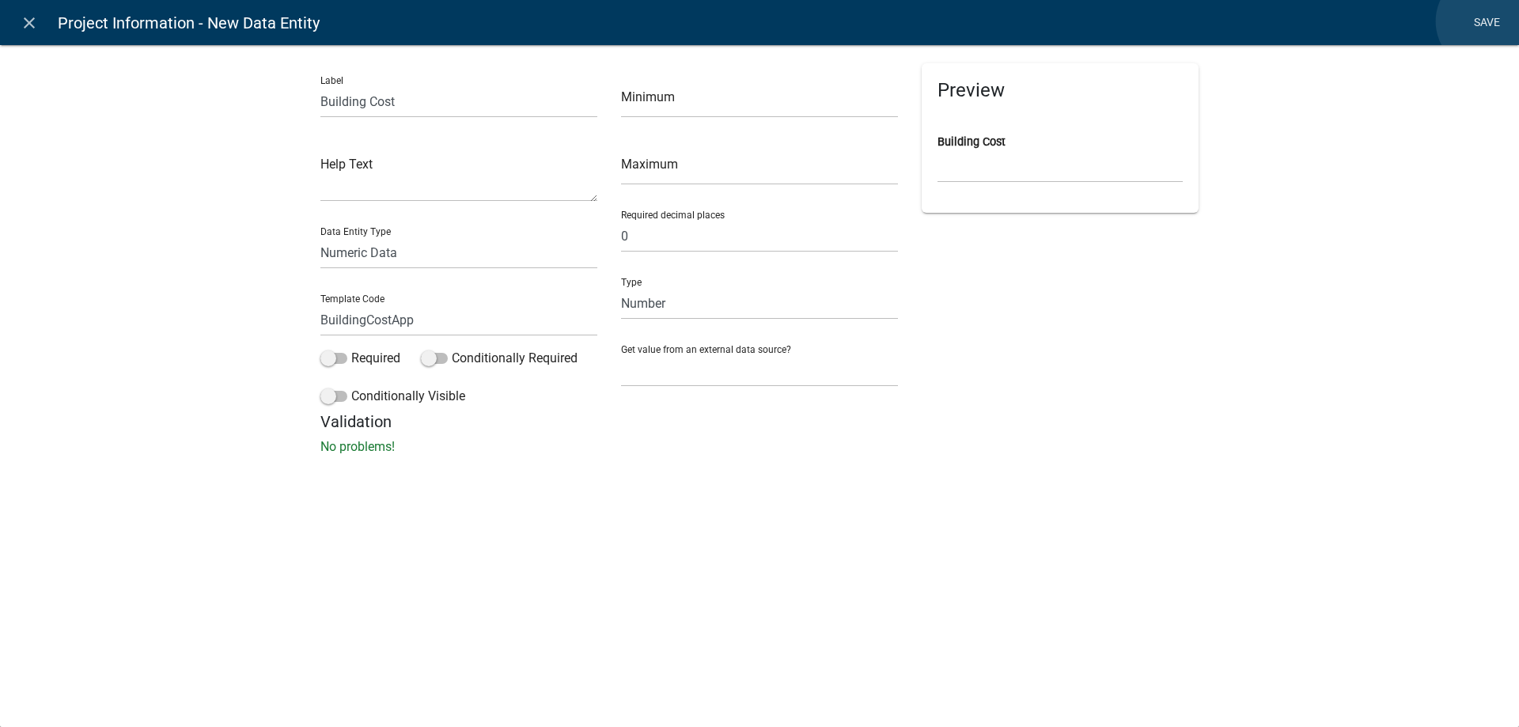
click at [1486, 21] on link "Save" at bounding box center [1487, 23] width 40 height 30
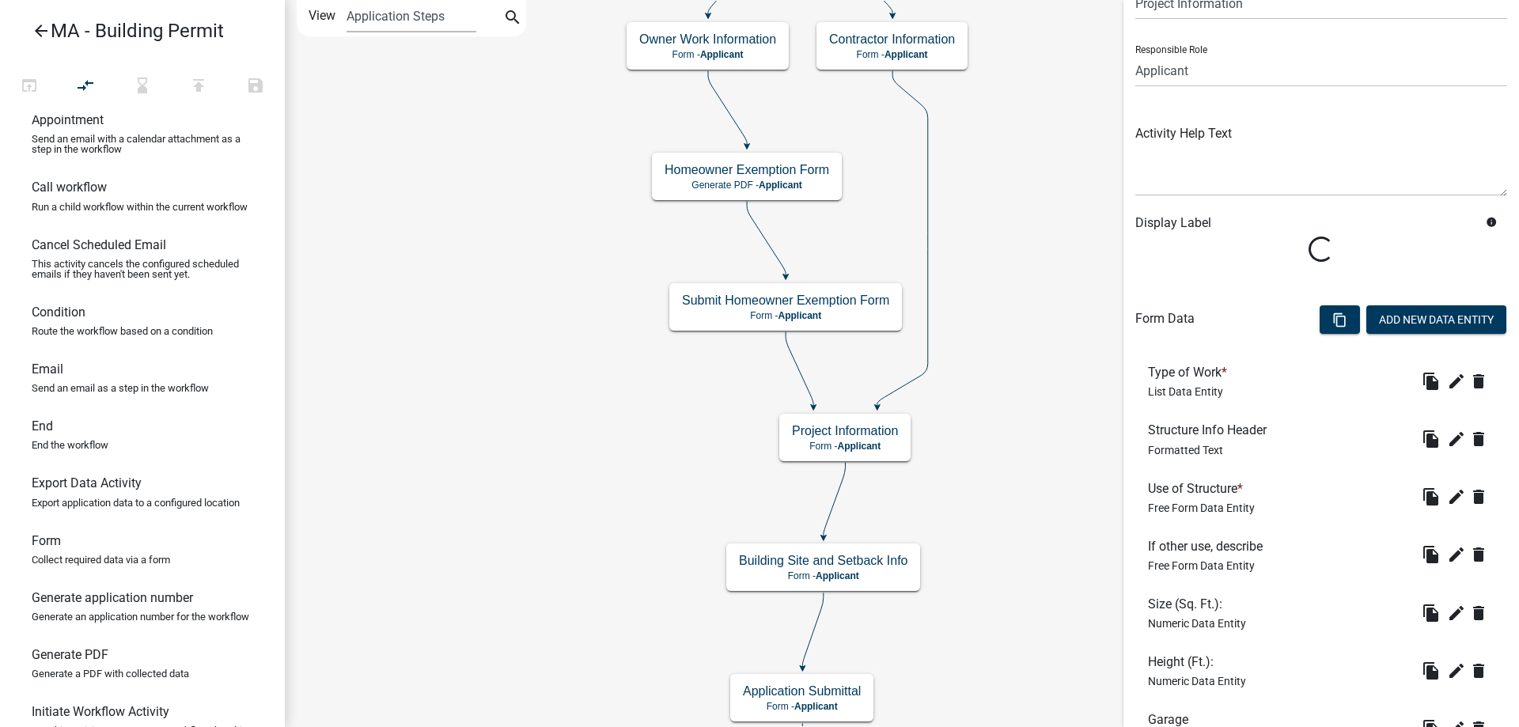
scroll to position [0, 0]
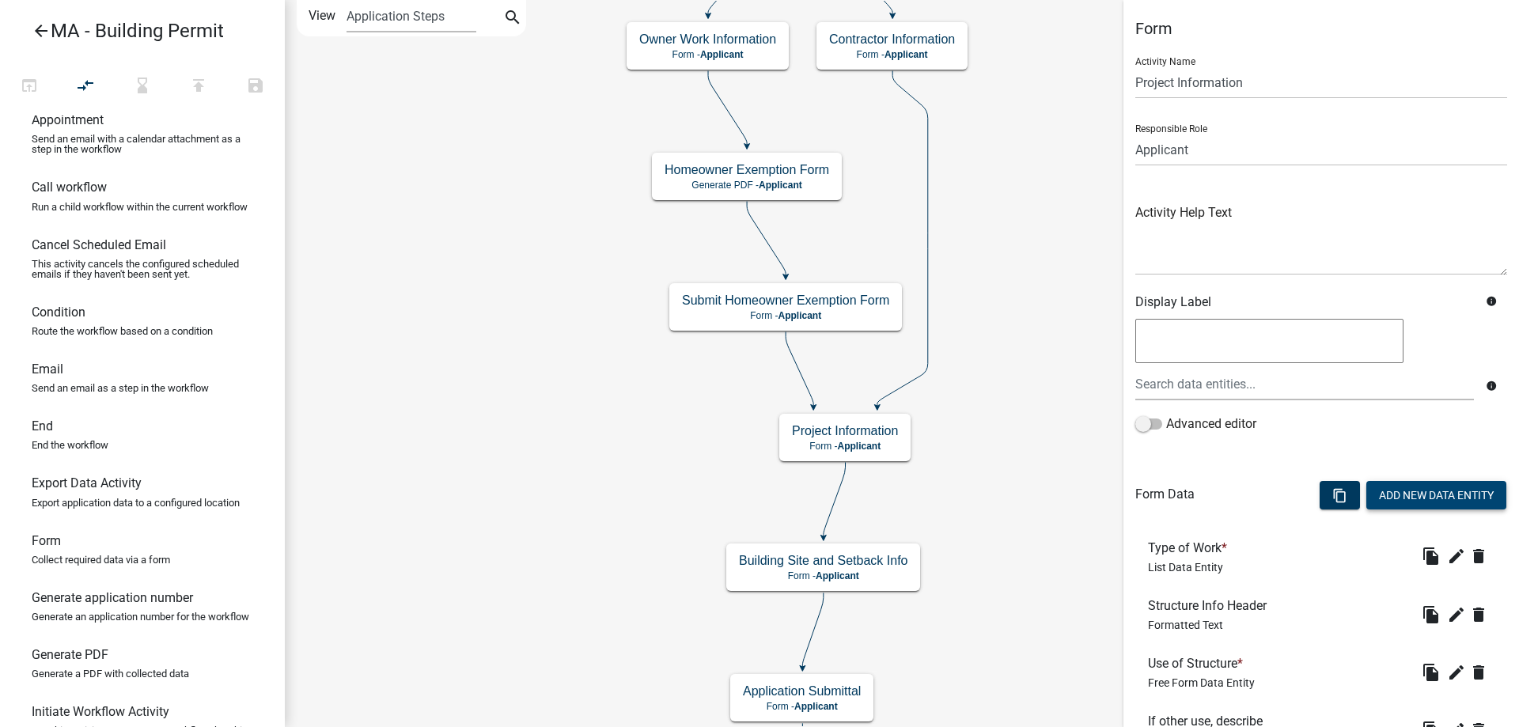
click at [1405, 490] on button "Add New Data Entity" at bounding box center [1436, 495] width 140 height 28
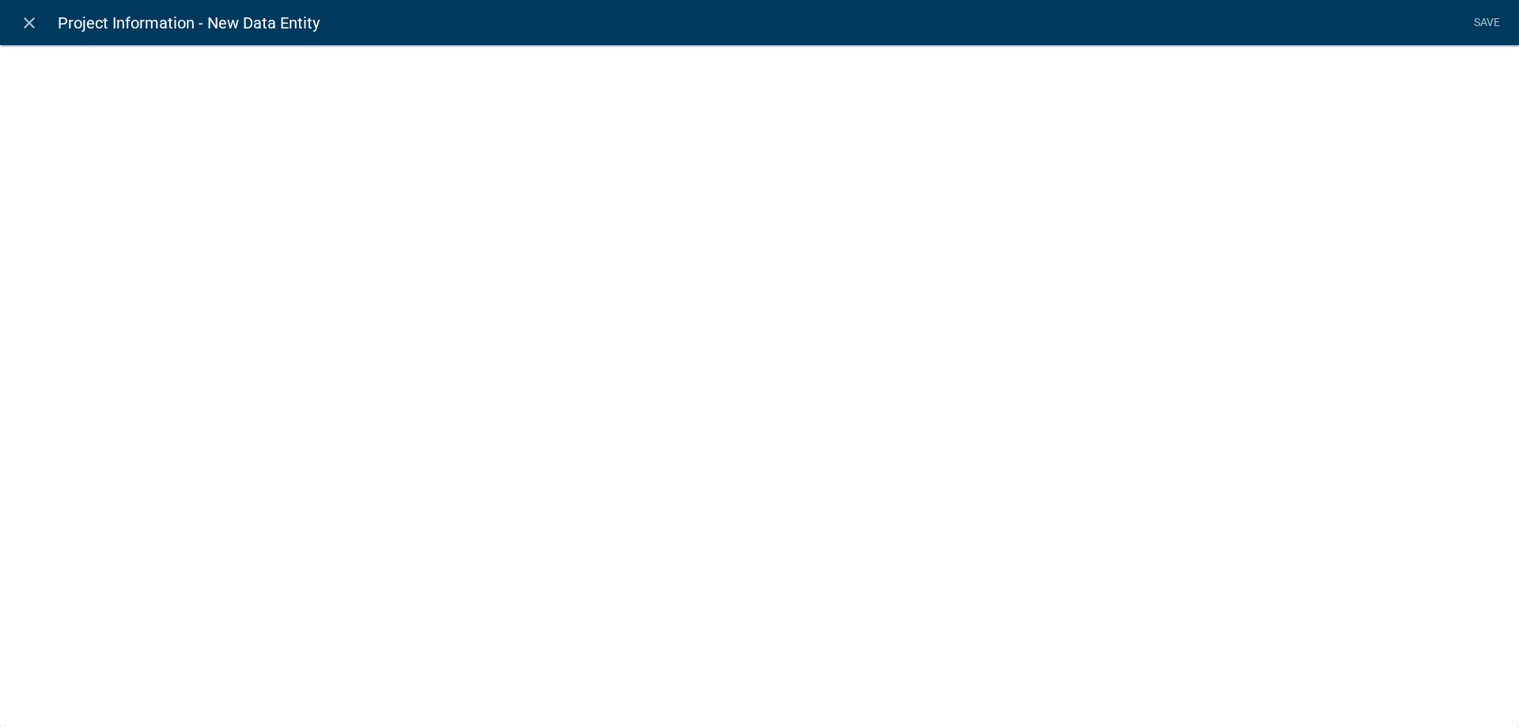
select select
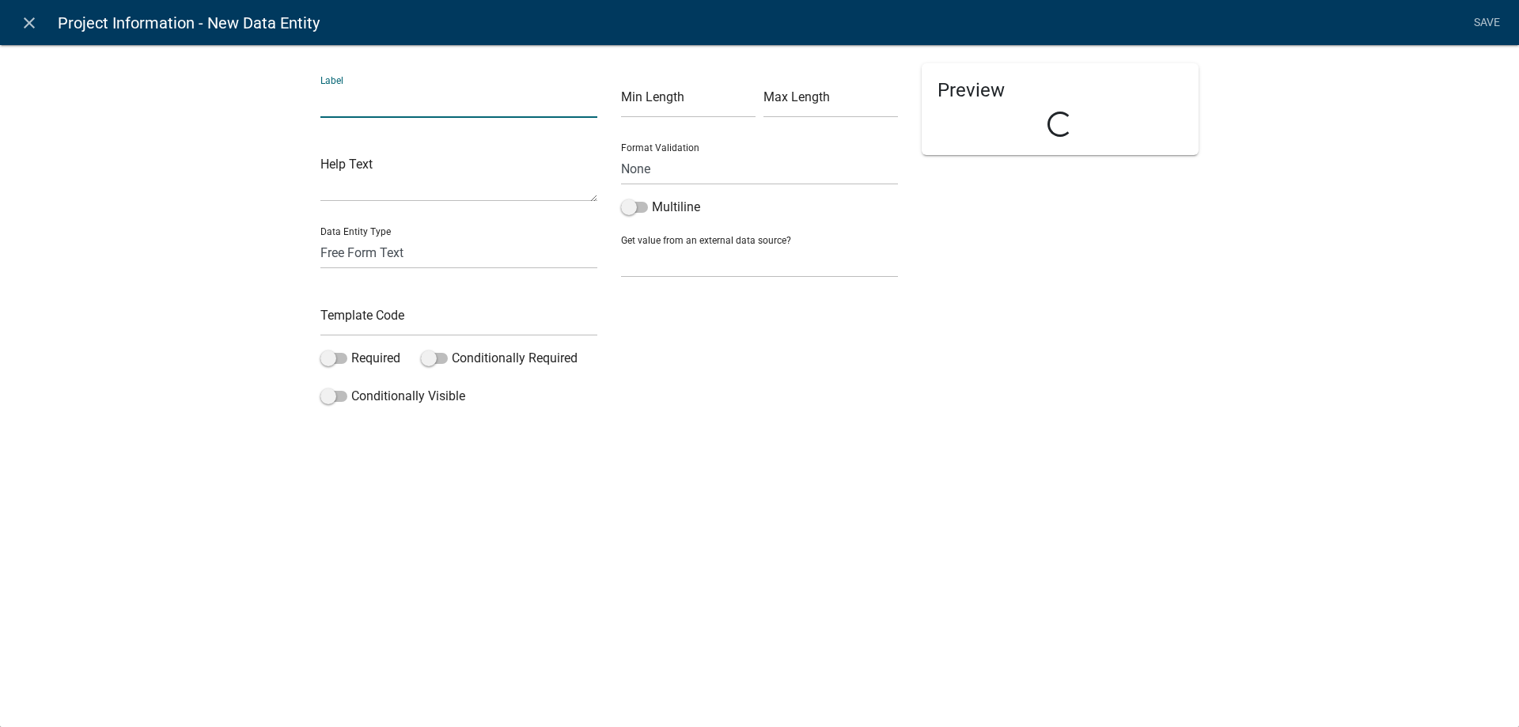
click at [358, 107] on input "text" at bounding box center [458, 101] width 277 height 32
type input "P"
type input "Electrical Cost"
click at [380, 316] on input "text" at bounding box center [458, 320] width 277 height 32
type input "ElectricalCostApp"
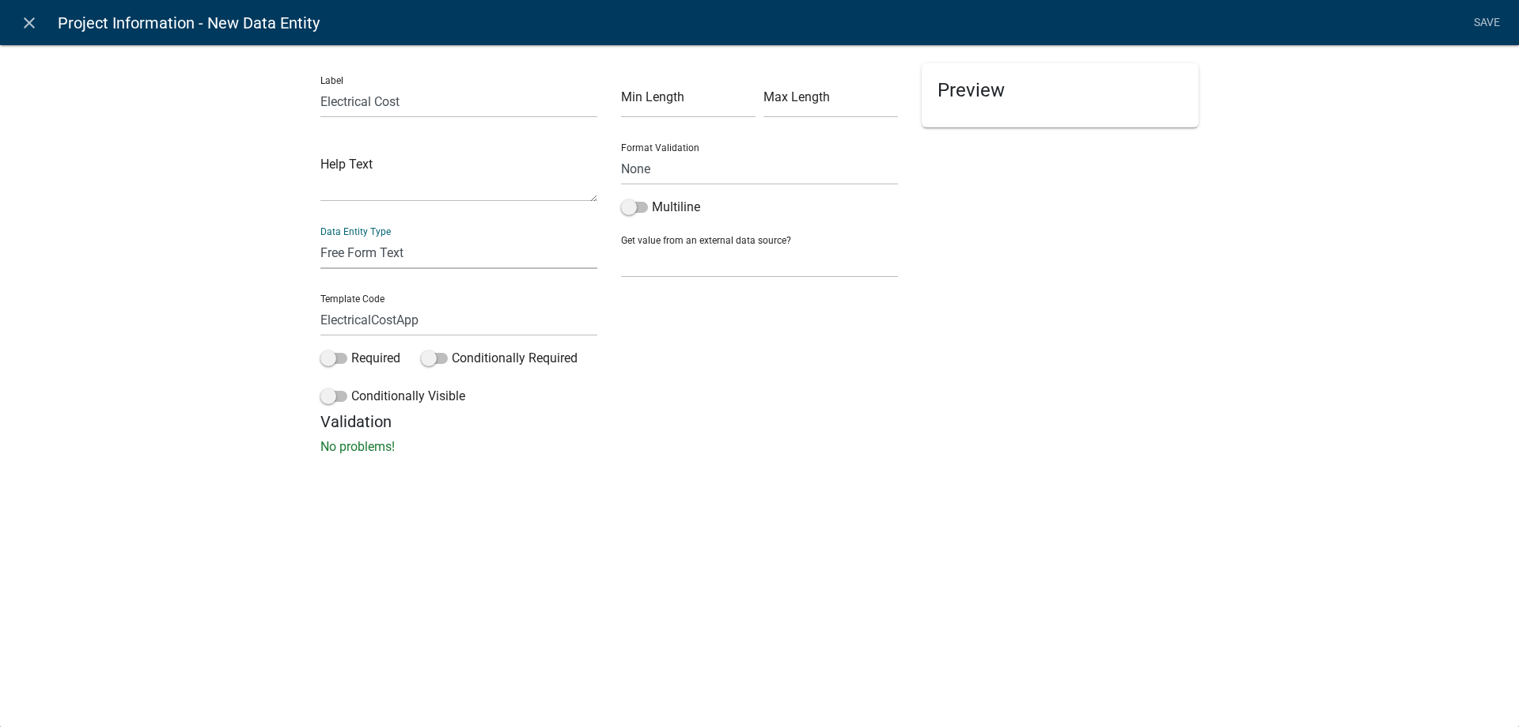
click at [388, 248] on select "Free Form Text Document Display Entity Value Fee Numeric Data Date Map Sketch D…" at bounding box center [458, 253] width 277 height 32
select select "numeric-data"
click at [320, 237] on select "Free Form Text Document Display Entity Value Fee Numeric Data Date Map Sketch D…" at bounding box center [458, 253] width 277 height 32
click at [207, 346] on div "Label Electrical Cost Help Text Data Entity Type Free Form Text Document Displa…" at bounding box center [759, 254] width 1519 height 471
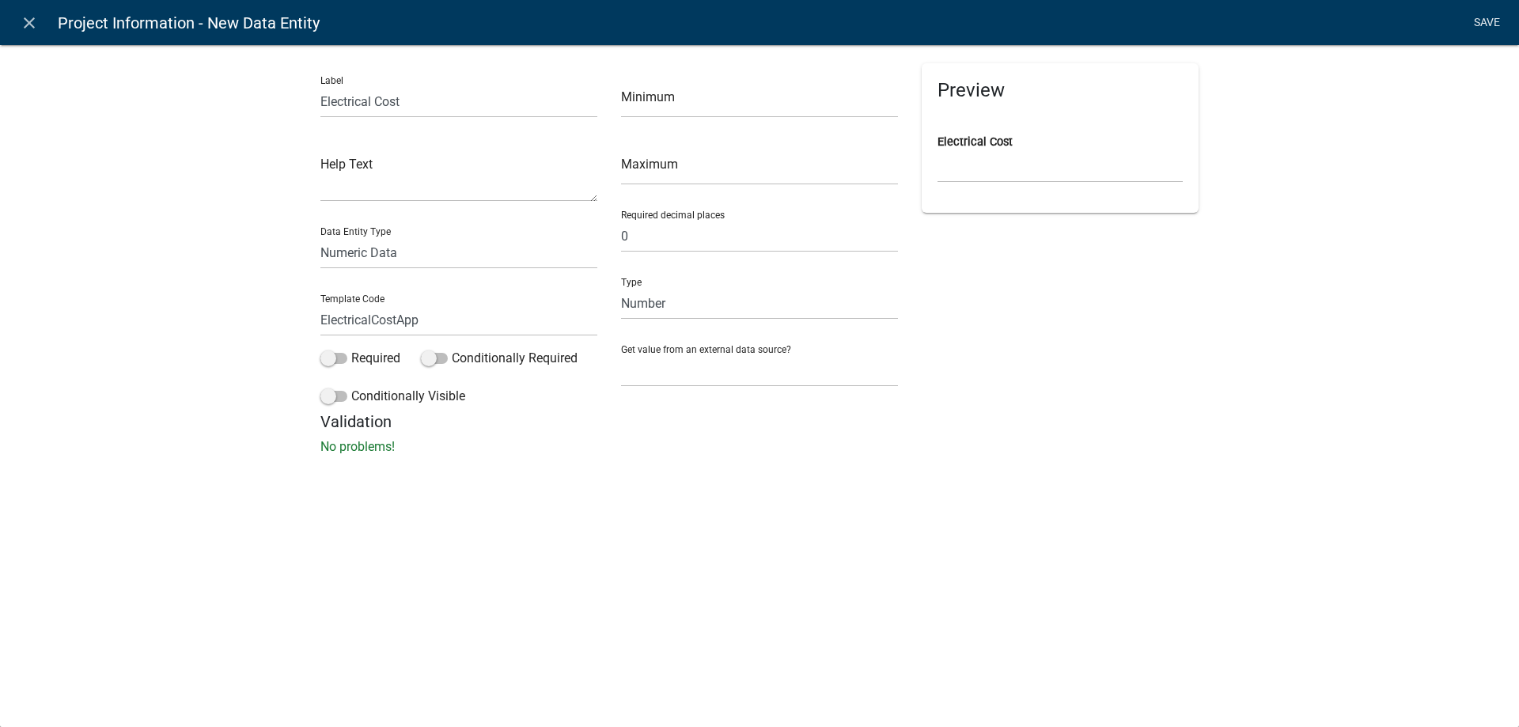
click at [1479, 18] on link "Save" at bounding box center [1487, 23] width 40 height 30
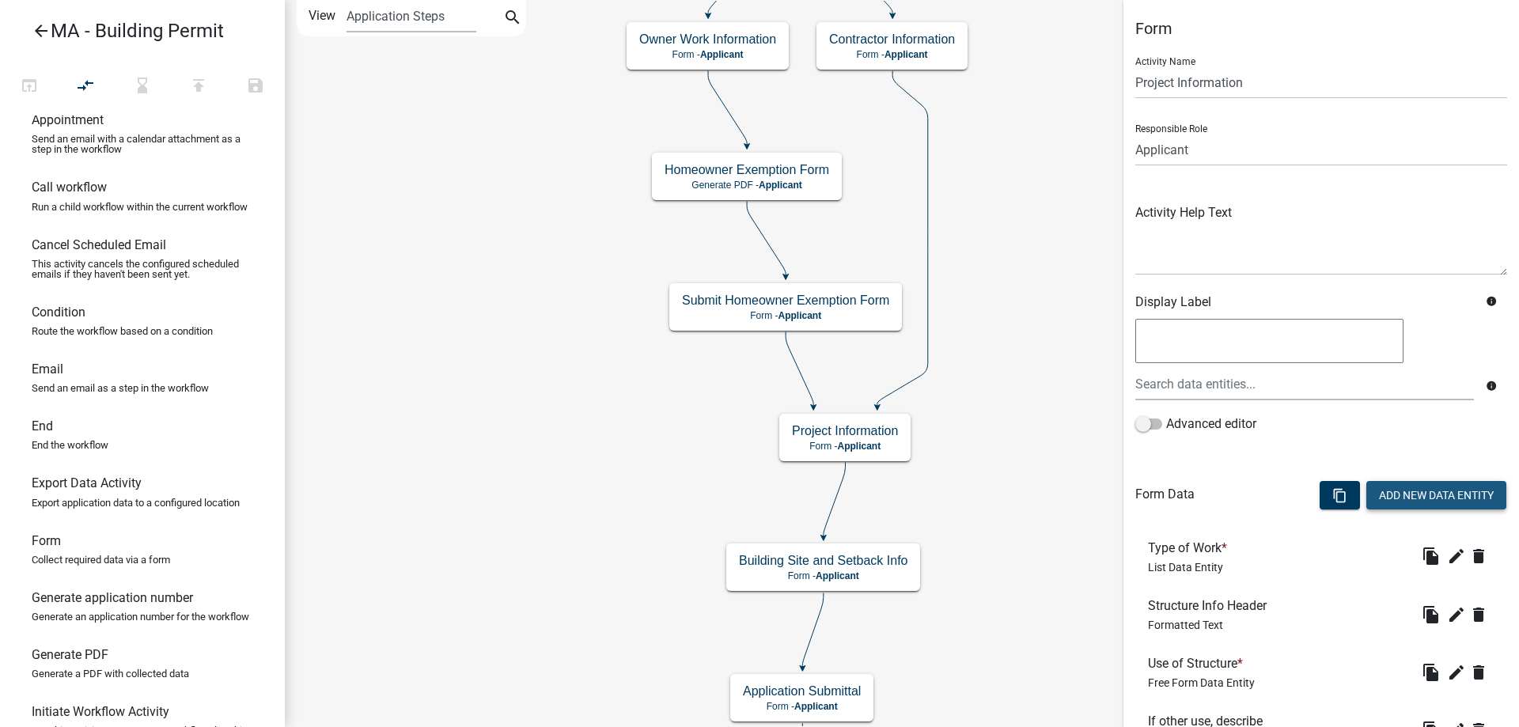
click at [1421, 498] on button "Add New Data Entity" at bounding box center [1436, 495] width 140 height 28
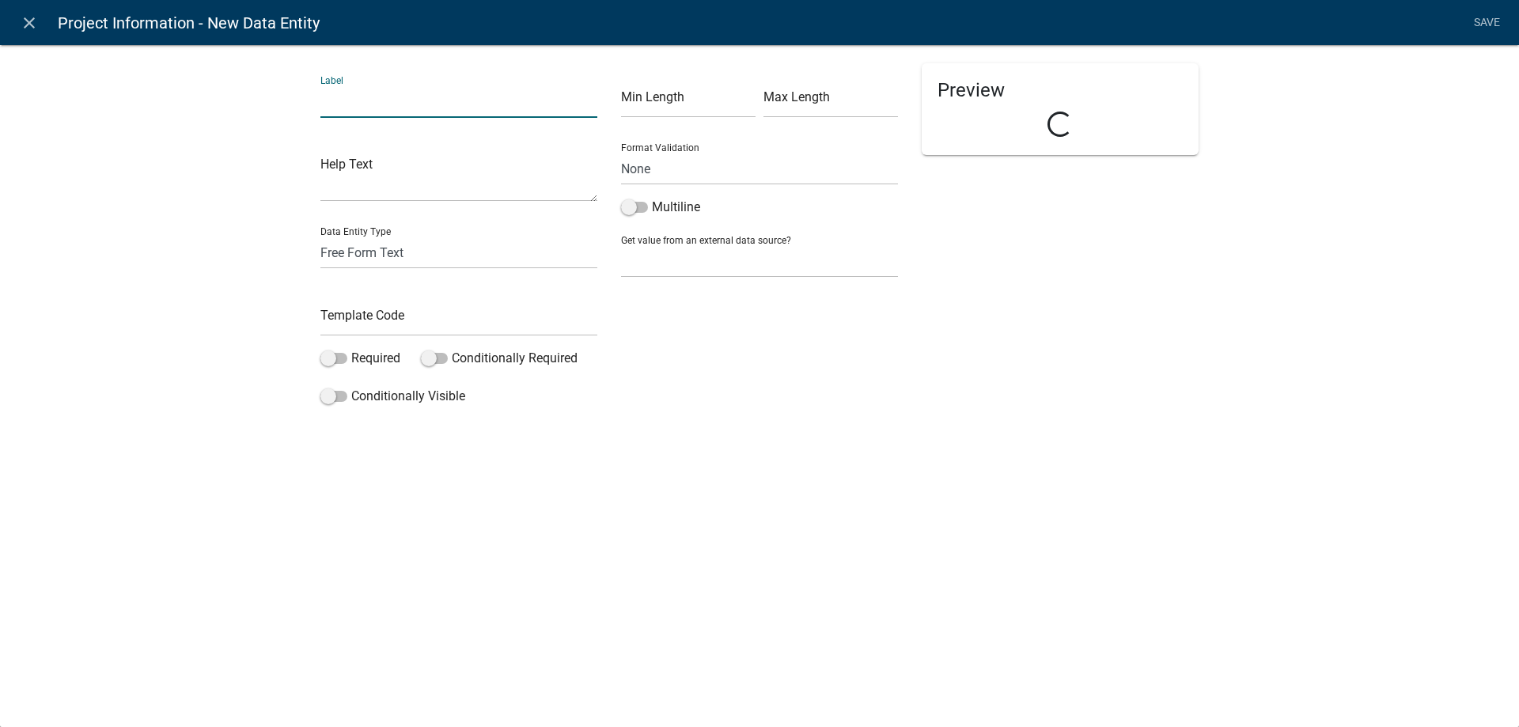
click at [402, 96] on input "text" at bounding box center [458, 101] width 277 height 32
click at [403, 240] on select "Free Form Text Document Display Entity Value Fee Numeric Data Date Map Sketch D…" at bounding box center [458, 253] width 277 height 32
click at [320, 237] on select "Free Form Text Document Display Entity Value Fee Numeric Data Date Map Sketch D…" at bounding box center [458, 253] width 277 height 32
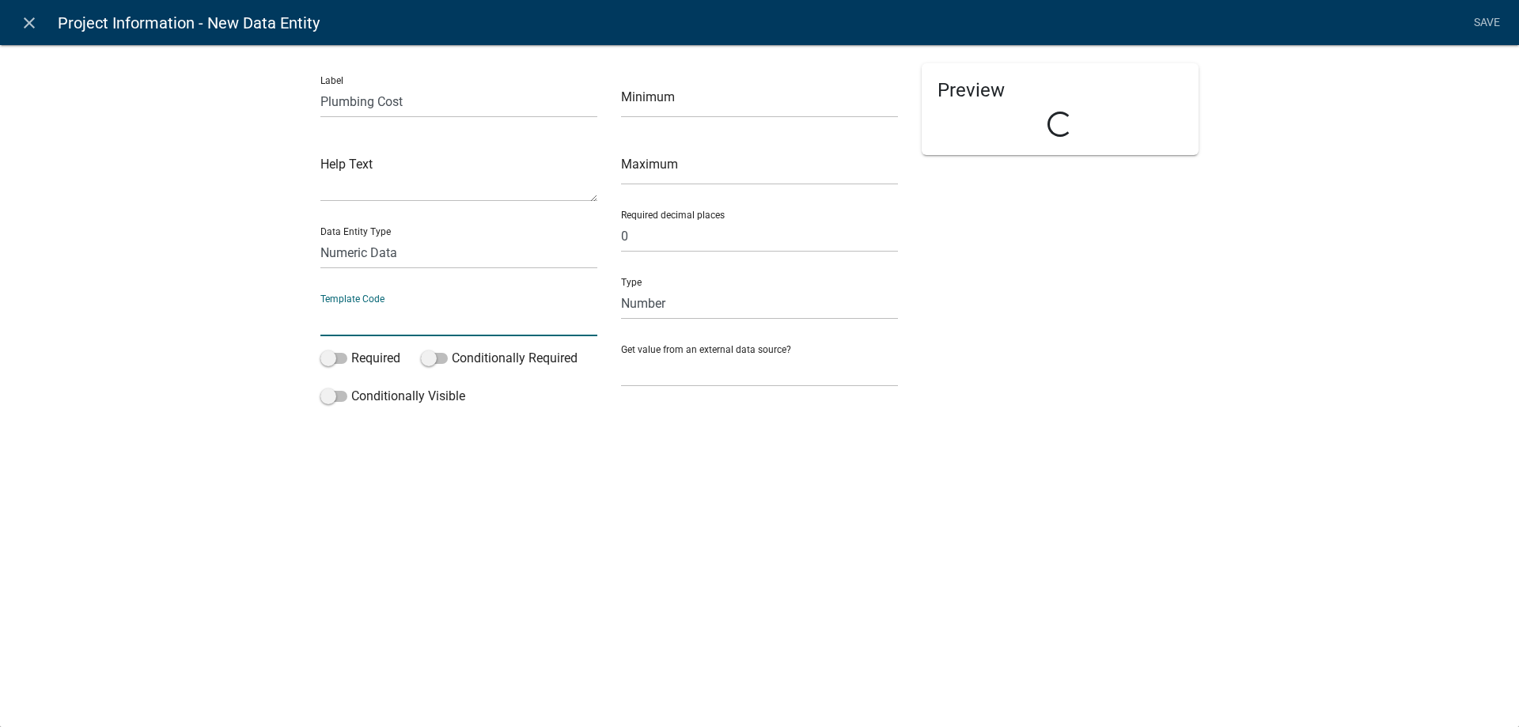
click at [408, 312] on input "text" at bounding box center [458, 320] width 277 height 32
click at [206, 350] on div "Label Plumbing Cost Help Text Data Entity Type Free Form Text Document Display …" at bounding box center [759, 232] width 1519 height 426
click at [1486, 24] on link "Save" at bounding box center [1487, 23] width 40 height 30
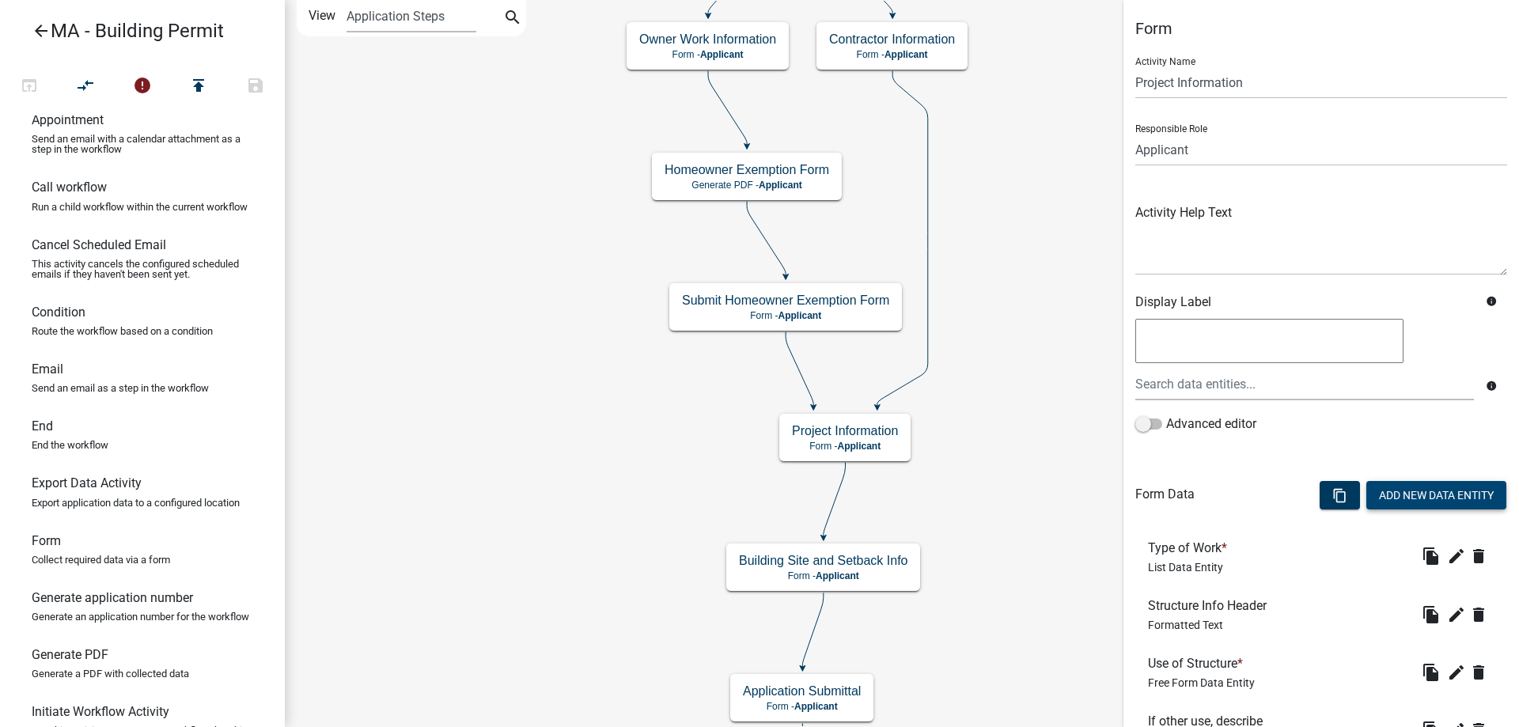
click at [1399, 509] on wm-activity-details-modal "Add New Data Entity" at bounding box center [1436, 497] width 140 height 32
click at [1373, 486] on button "Add New Data Entity" at bounding box center [1436, 495] width 140 height 28
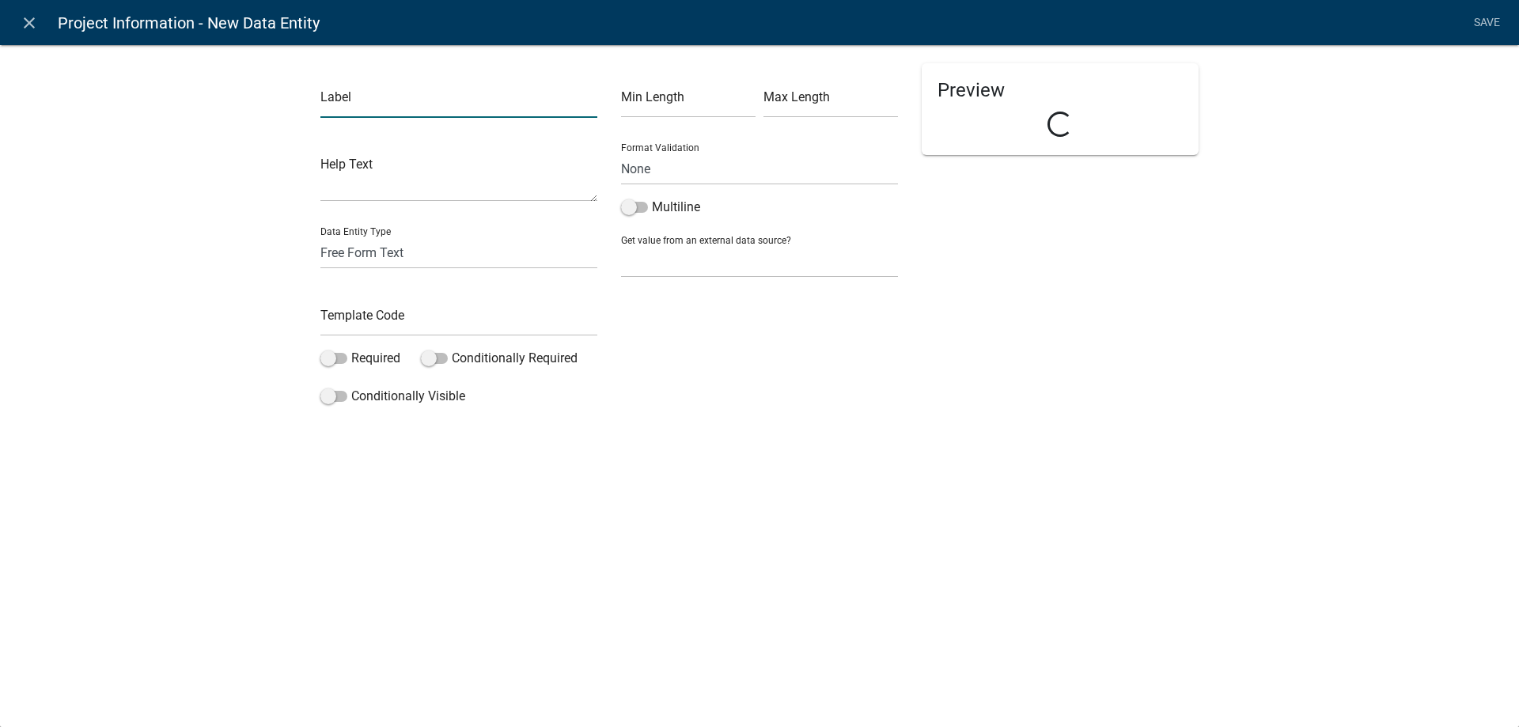
click at [369, 97] on input "text" at bounding box center [458, 101] width 277 height 32
click at [373, 316] on input "text" at bounding box center [458, 320] width 277 height 32
click at [434, 242] on select "Free Form Text Document Display Entity Value Fee Numeric Data Date Map Sketch D…" at bounding box center [458, 253] width 277 height 32
click at [320, 237] on select "Free Form Text Document Display Entity Value Fee Numeric Data Date Map Sketch D…" at bounding box center [458, 253] width 277 height 32
click at [179, 383] on div "Label Mechanical (HVAC) Cost Help Text Data Entity Type Free Form Text Document…" at bounding box center [759, 254] width 1519 height 471
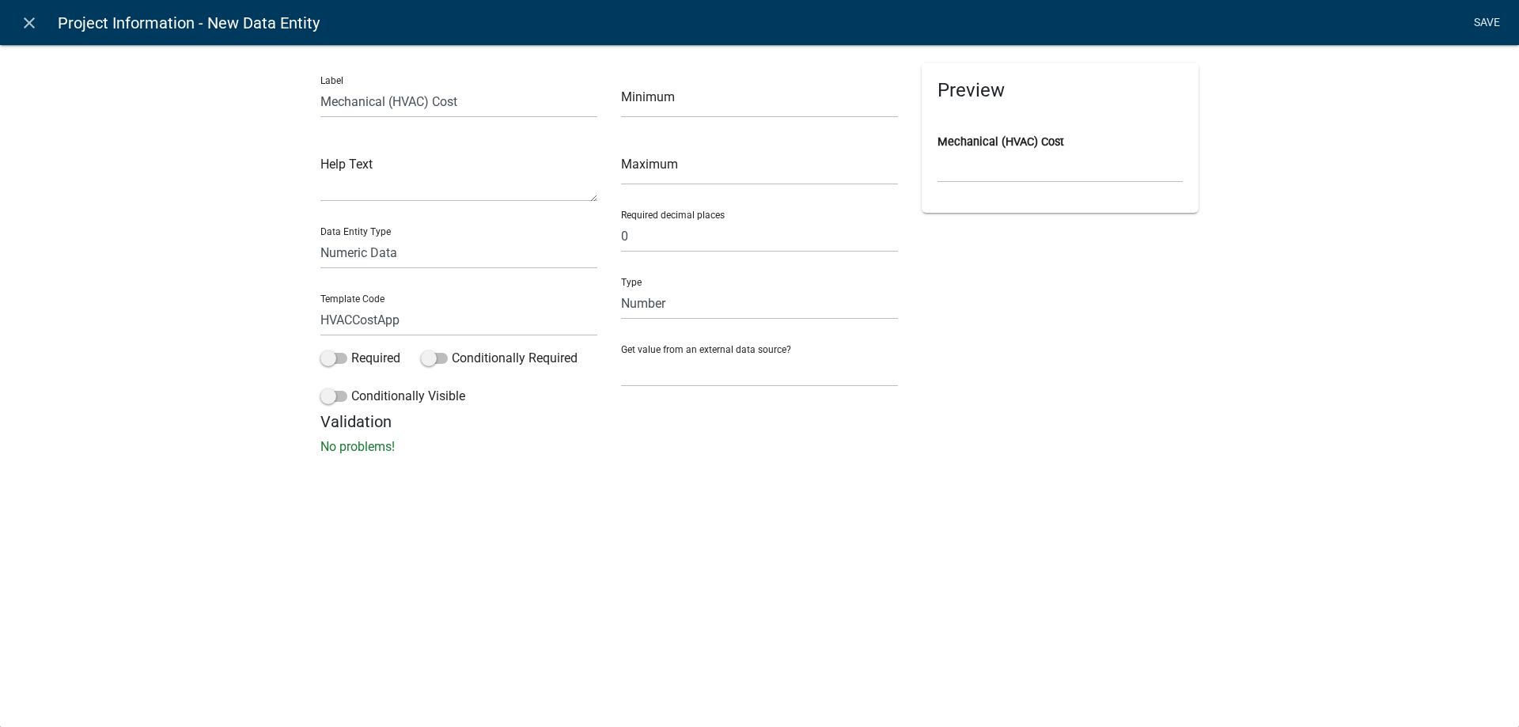
click at [1498, 21] on link "Save" at bounding box center [1487, 23] width 40 height 30
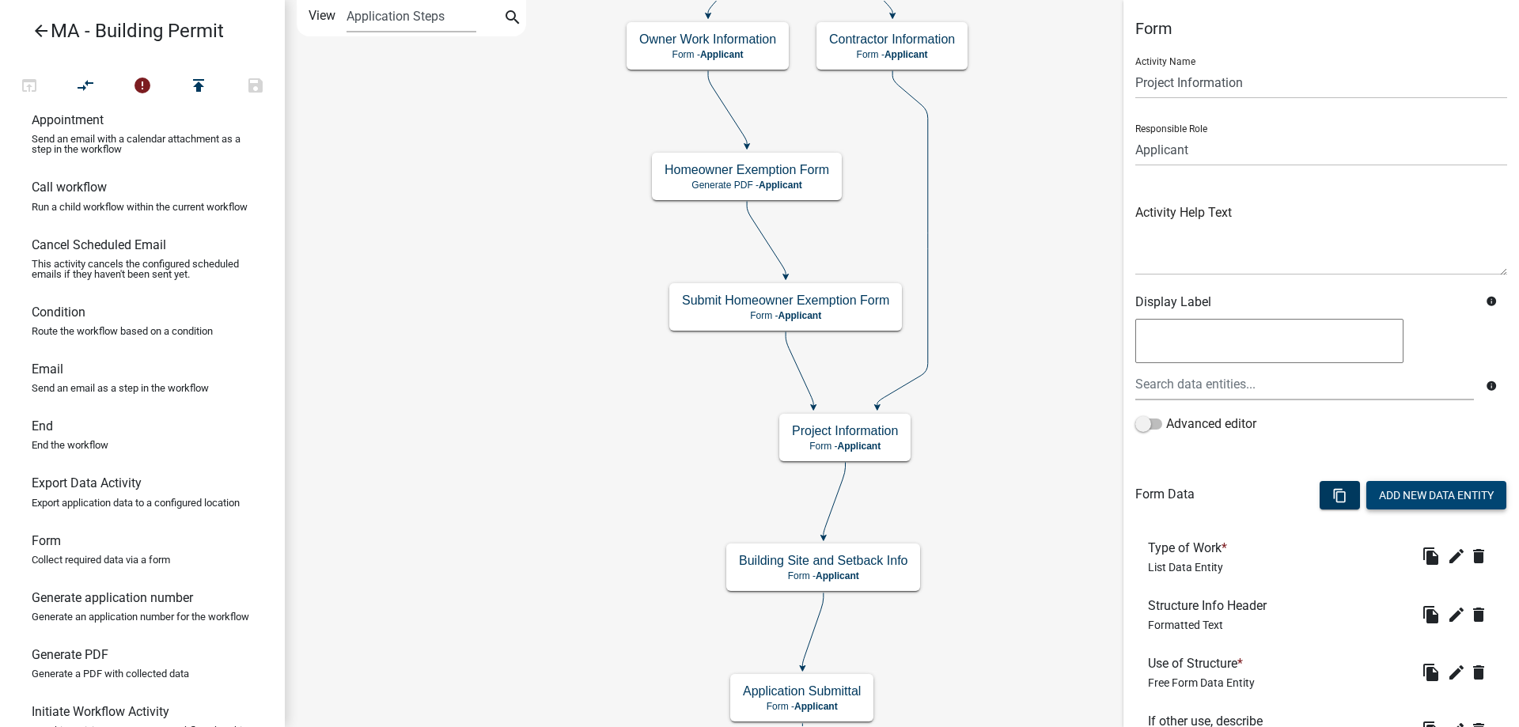
click at [1392, 493] on button "Add New Data Entity" at bounding box center [1436, 495] width 140 height 28
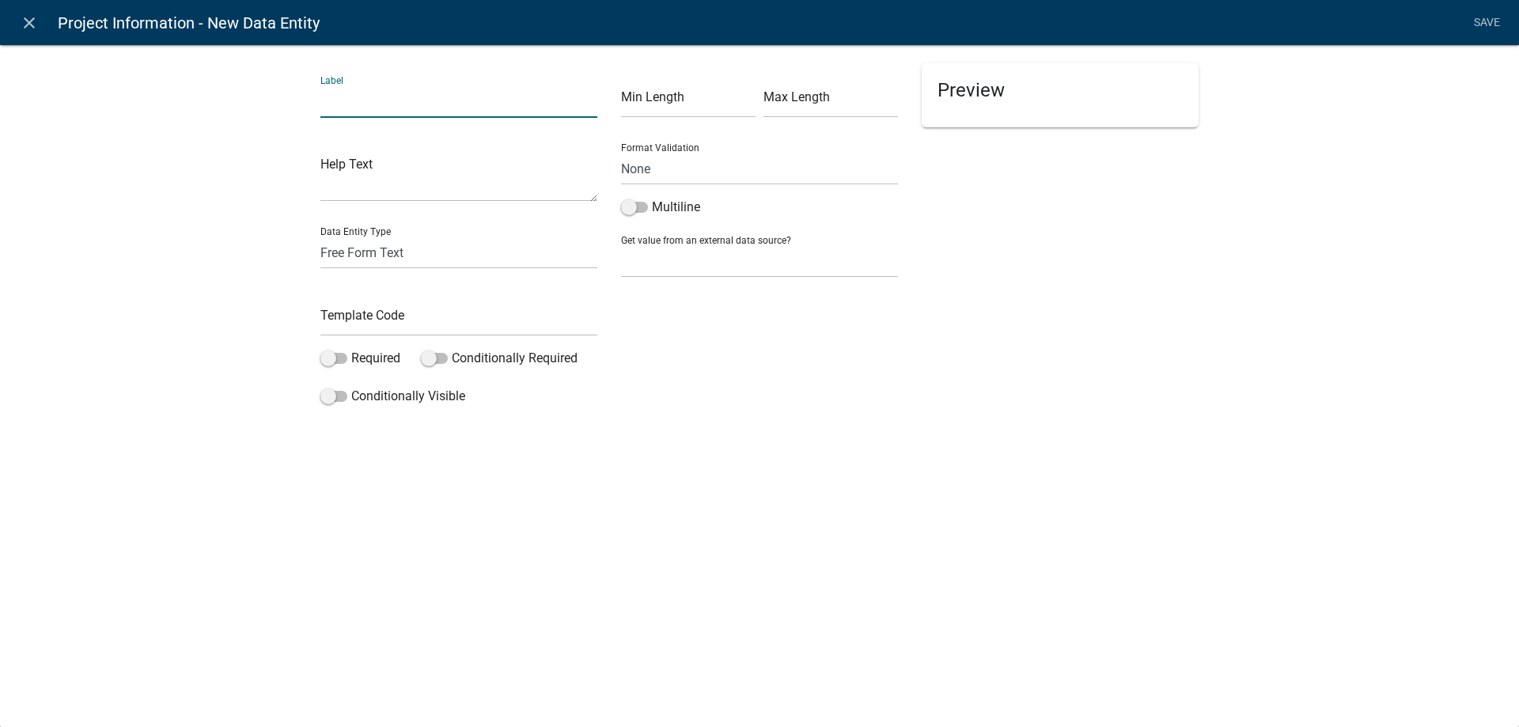
click at [399, 95] on input "text" at bounding box center [458, 101] width 277 height 32
click at [373, 325] on input "text" at bounding box center [458, 320] width 277 height 32
click at [398, 263] on select "Free Form Text Document Display Entity Value Fee Numeric Data Date Map Sketch D…" at bounding box center [458, 253] width 277 height 32
click at [320, 237] on select "Free Form Text Document Display Entity Value Fee Numeric Data Date Map Sketch D…" at bounding box center [458, 253] width 277 height 32
click at [167, 373] on div "Label Fire Protection Cost Help Text Data Entity Type Free Form Text Document D…" at bounding box center [759, 254] width 1519 height 471
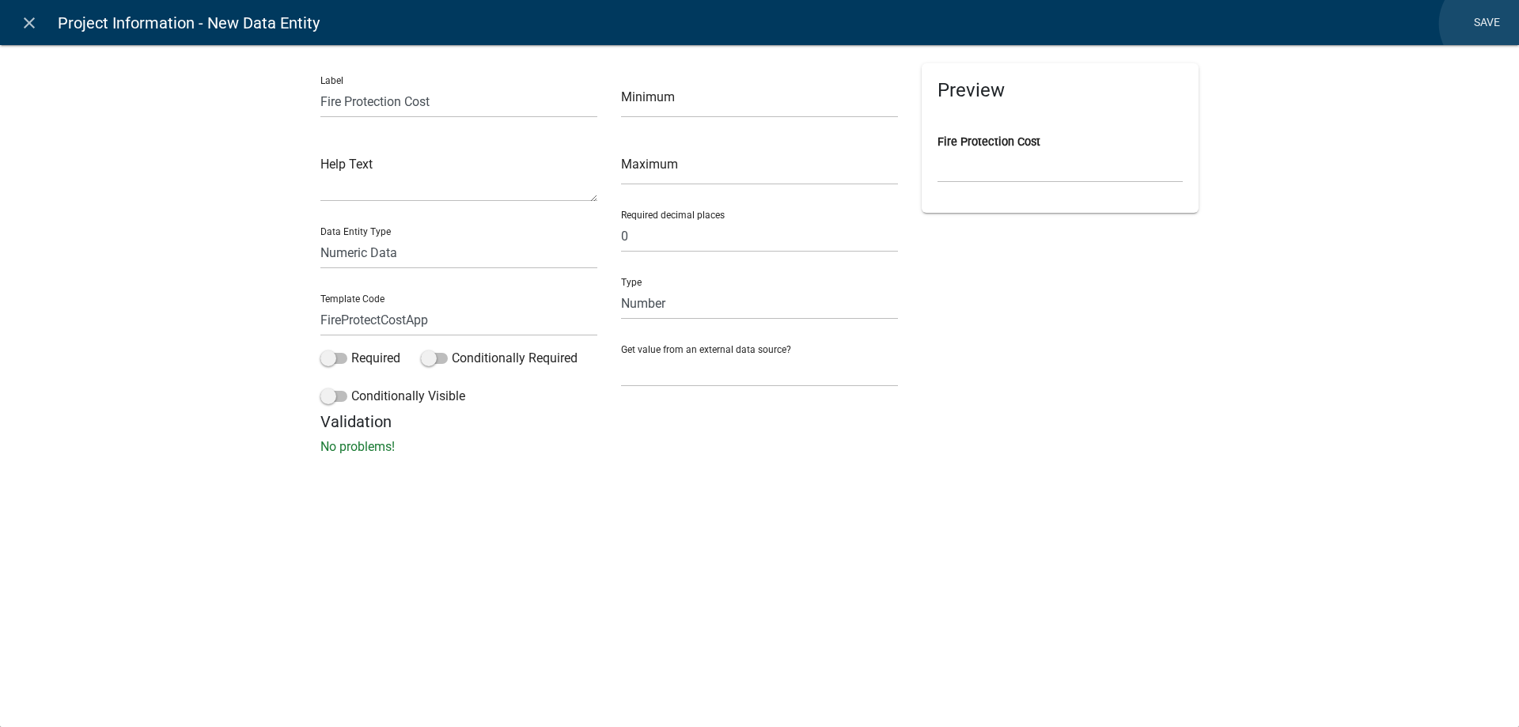
click at [1489, 24] on link "Save" at bounding box center [1487, 23] width 40 height 30
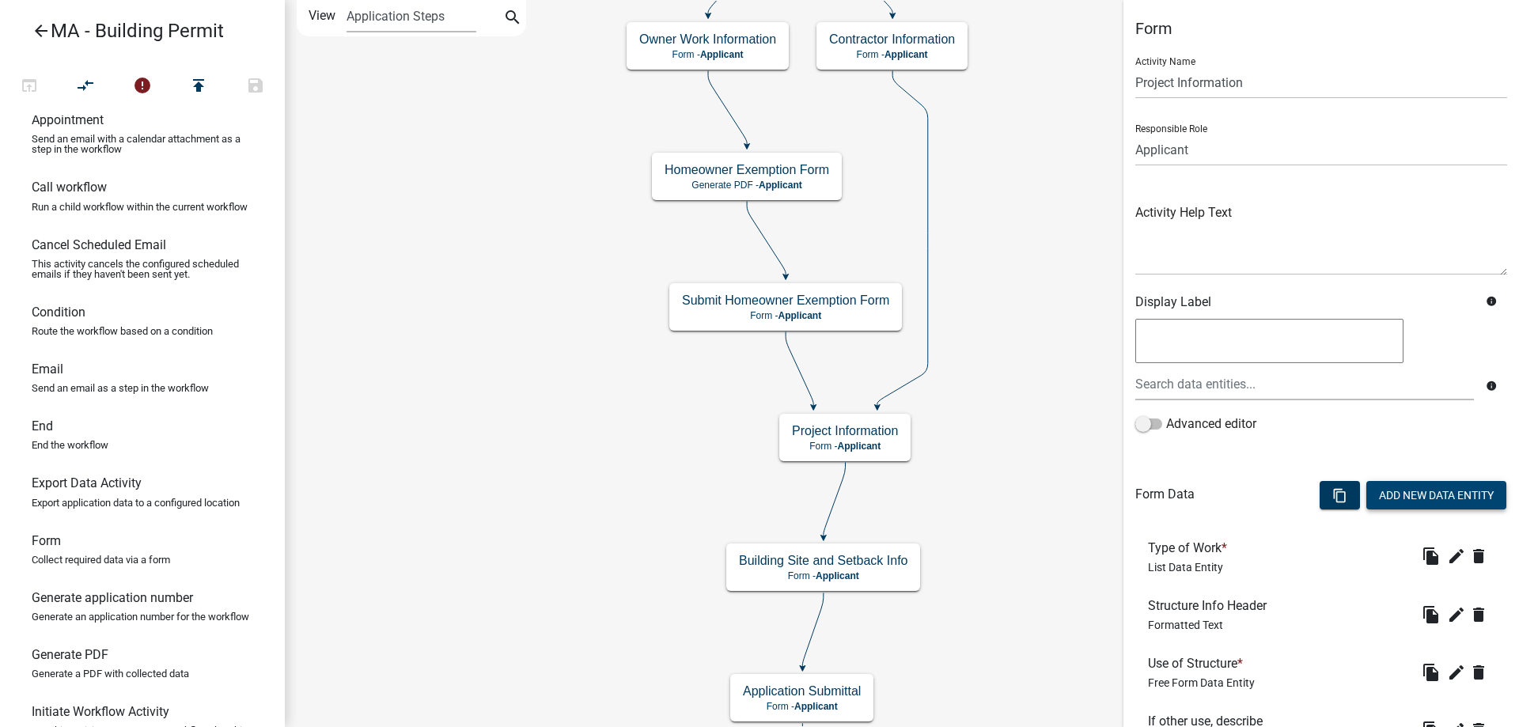
click at [1381, 487] on button "Add New Data Entity" at bounding box center [1436, 495] width 140 height 28
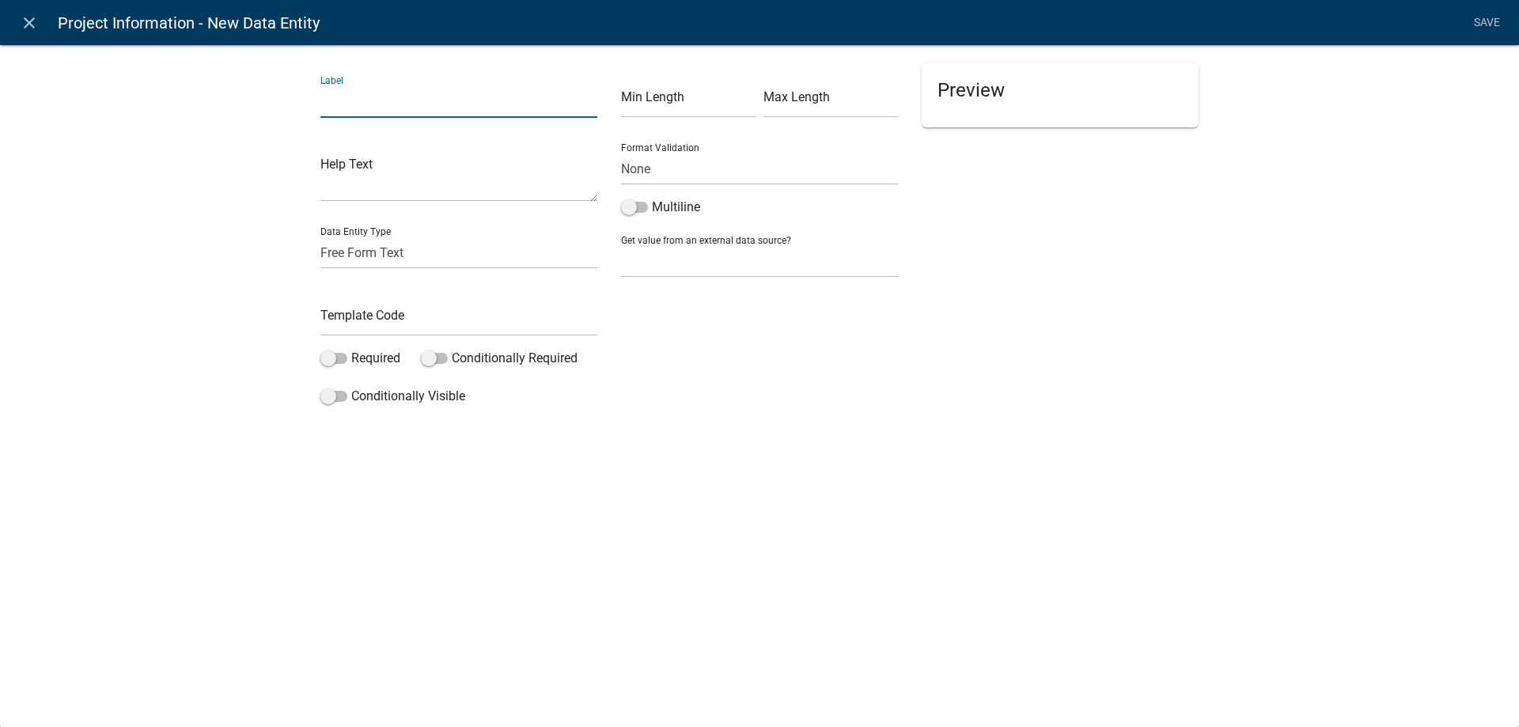
click at [384, 101] on input "text" at bounding box center [458, 101] width 277 height 32
click at [404, 314] on input "text" at bounding box center [458, 320] width 277 height 32
click at [181, 332] on div "Label Total Cost Help Text Data Entity Type Free Form Text Document Display Ent…" at bounding box center [759, 232] width 1519 height 426
click at [313, 263] on div "Label Total Cost Help Text Data Entity Type Free Form Text Document Display Ent…" at bounding box center [759, 254] width 1519 height 471
click at [345, 254] on select "Free Form Text Document Display Entity Value Fee Numeric Data Date Map Sketch D…" at bounding box center [458, 253] width 277 height 32
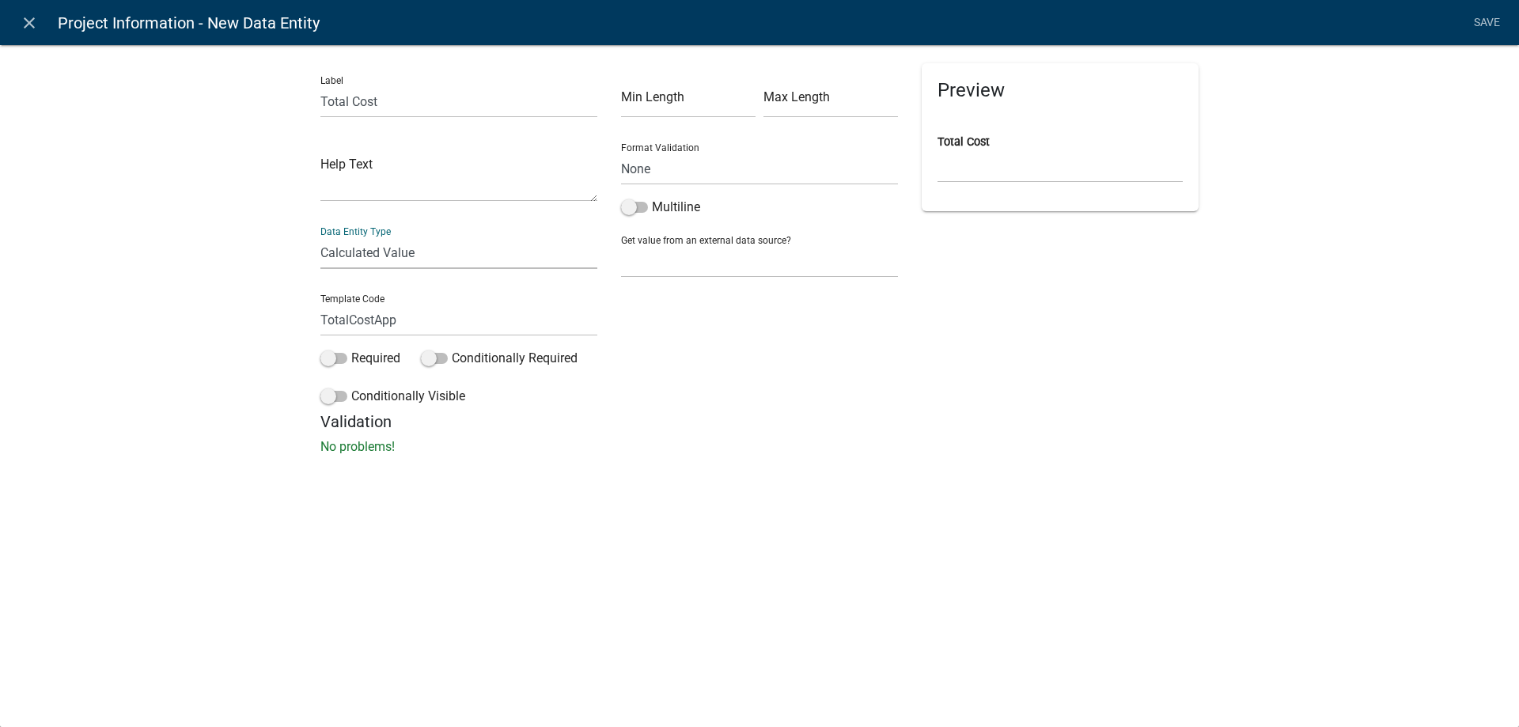
click at [320, 237] on select "Free Form Text Document Display Entity Value Fee Numeric Data Date Map Sketch D…" at bounding box center [458, 253] width 277 height 32
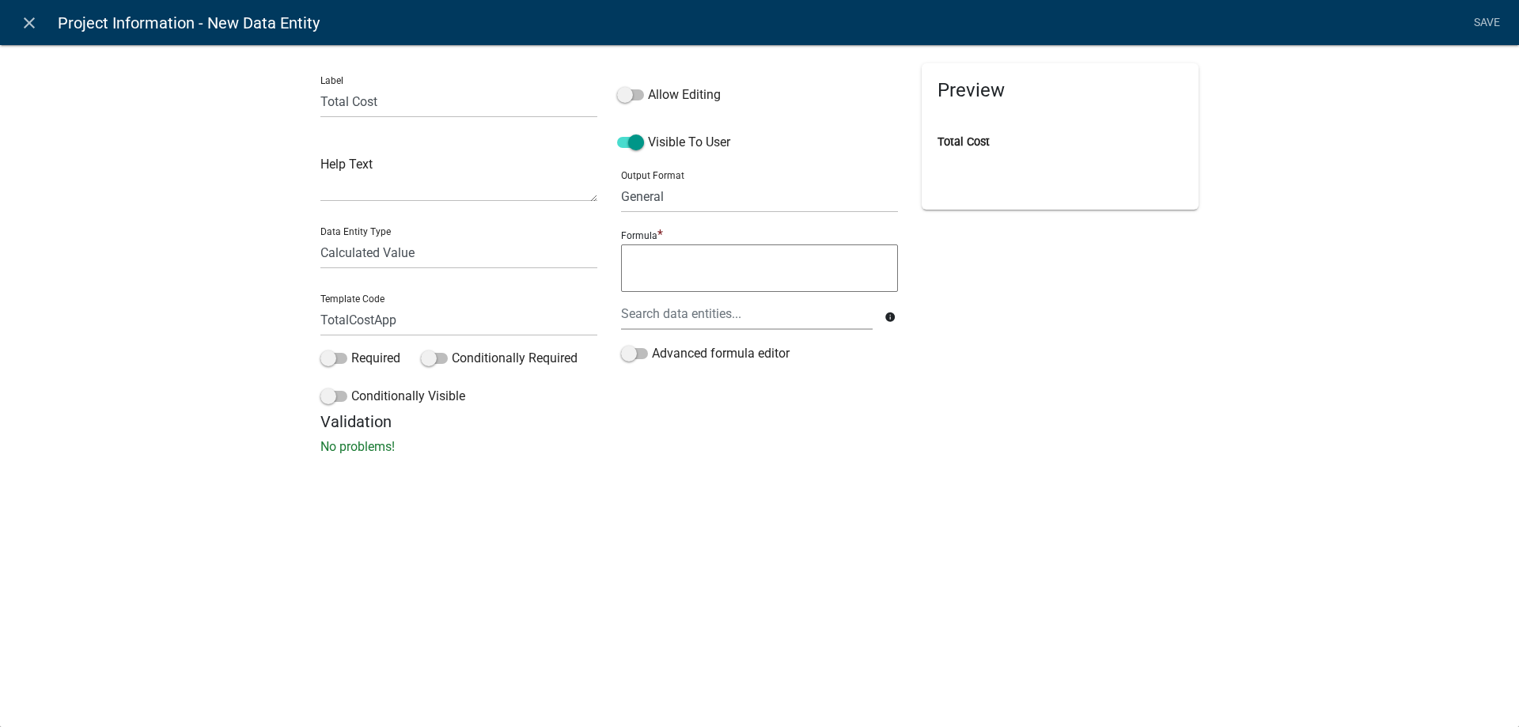
click at [688, 176] on div "Output Format General Text Number Decimal Date Date & Time" at bounding box center [759, 185] width 277 height 55
click at [680, 195] on select "General Text Number Decimal Date Date & Time" at bounding box center [759, 196] width 277 height 32
click at [621, 180] on select "General Text Number Decimal Date Date & Time" at bounding box center [759, 196] width 277 height 32
click at [683, 275] on textarea at bounding box center [759, 267] width 277 height 47
click at [683, 275] on span "BuildingCostApp" at bounding box center [698, 273] width 93 height 13
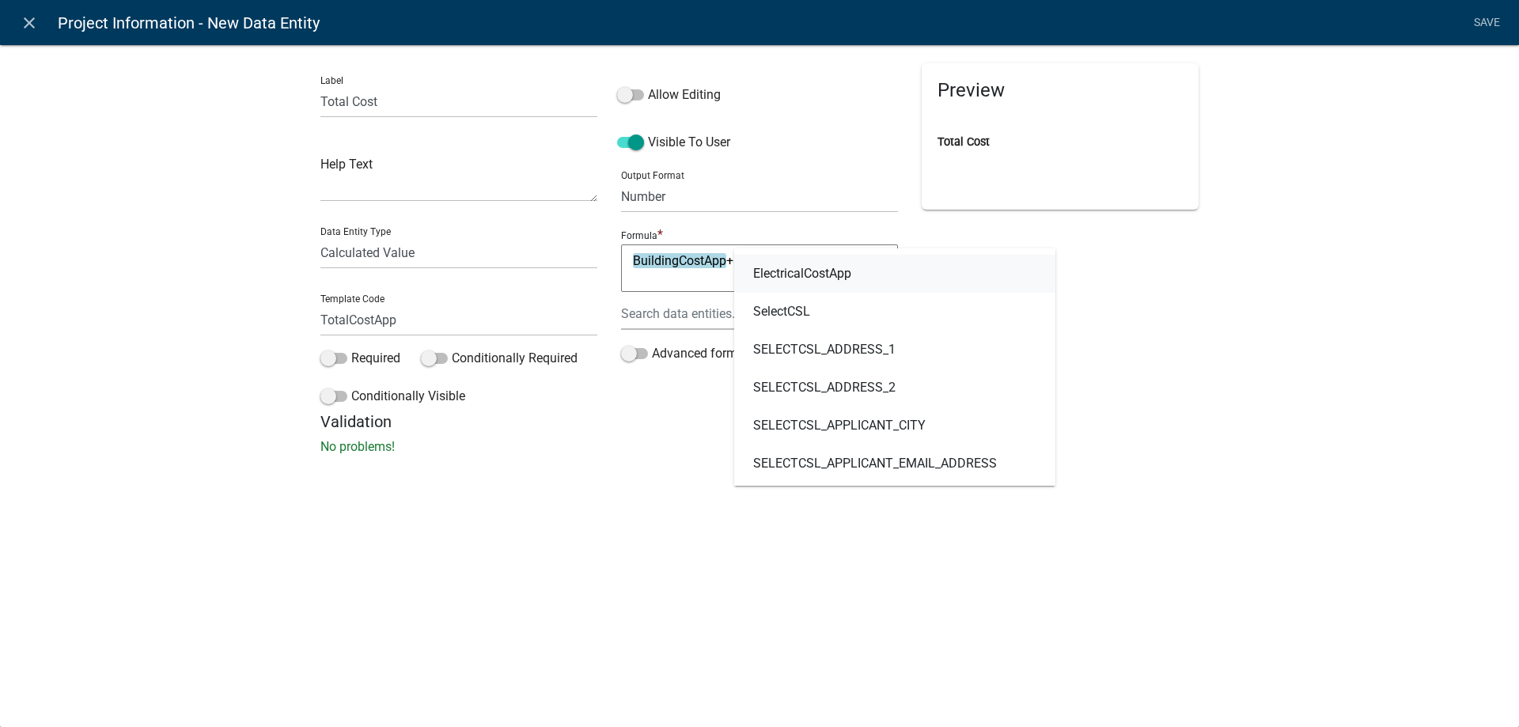
click at [868, 276] on link "ElectricalCostApp" at bounding box center [894, 274] width 321 height 38
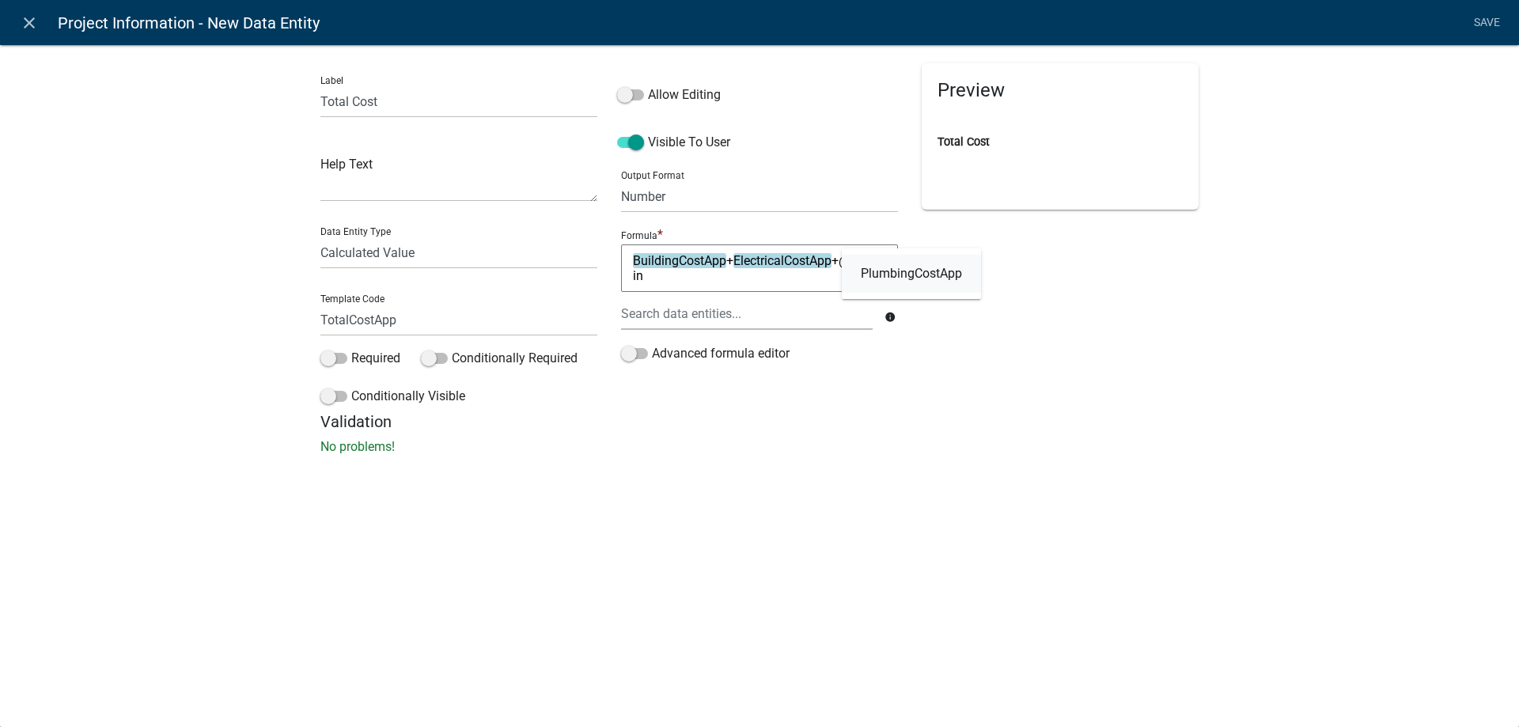
click at [868, 276] on span "PlumbingCostApp" at bounding box center [911, 273] width 101 height 13
click at [789, 293] on span "HVACCostApp" at bounding box center [760, 288] width 79 height 13
click at [872, 301] on link "FireProtectCostApp" at bounding box center [865, 289] width 146 height 38
click at [1482, 23] on link "Save" at bounding box center [1487, 23] width 40 height 30
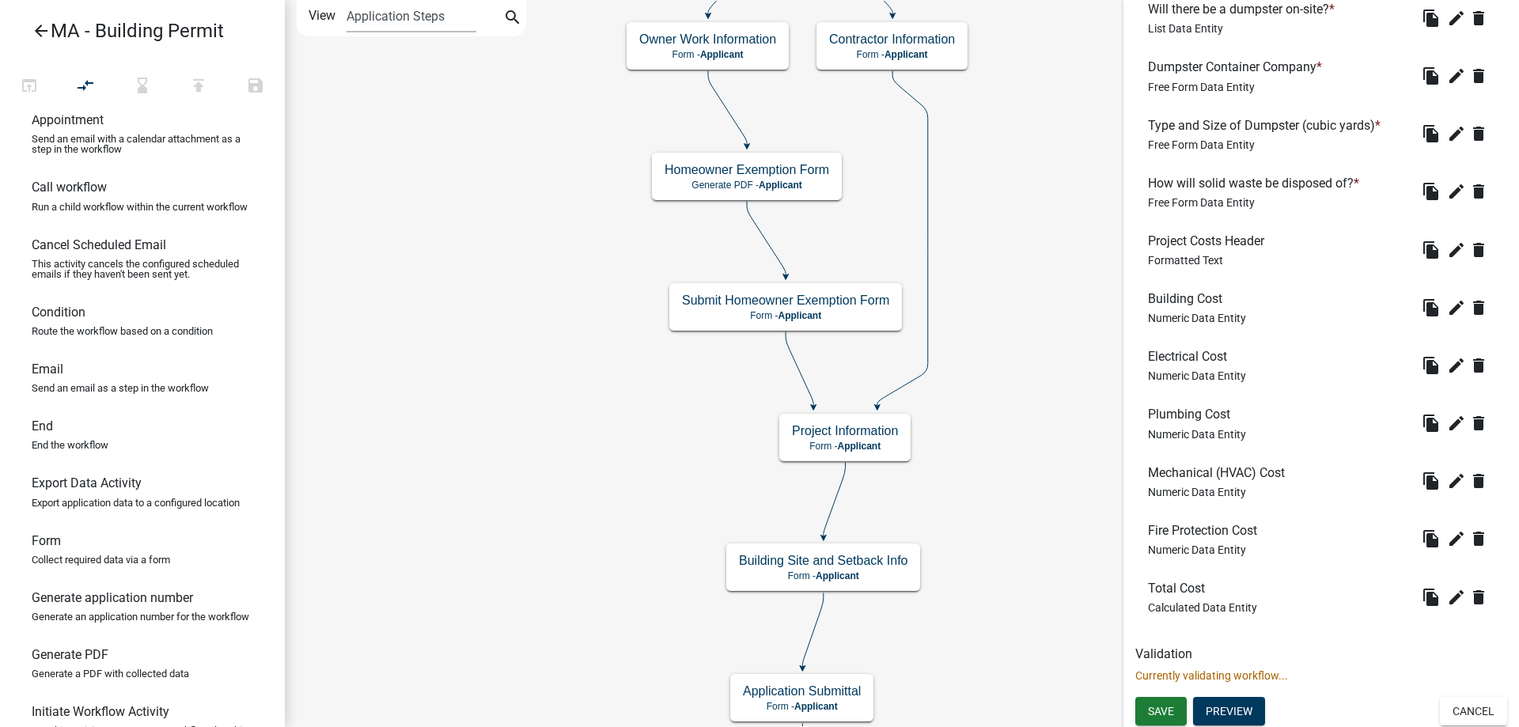
scroll to position [1583, 0]
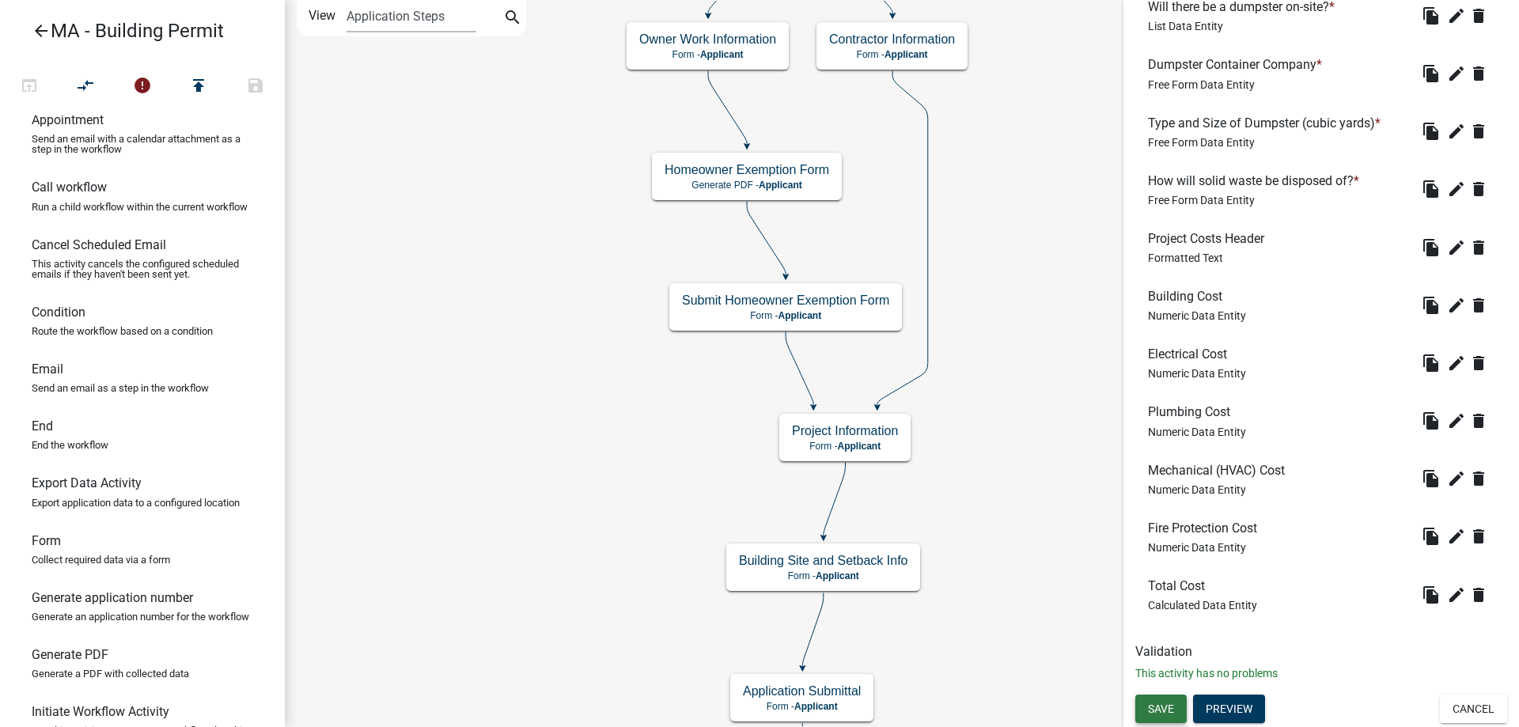
click at [1164, 703] on span "Save" at bounding box center [1161, 708] width 26 height 13
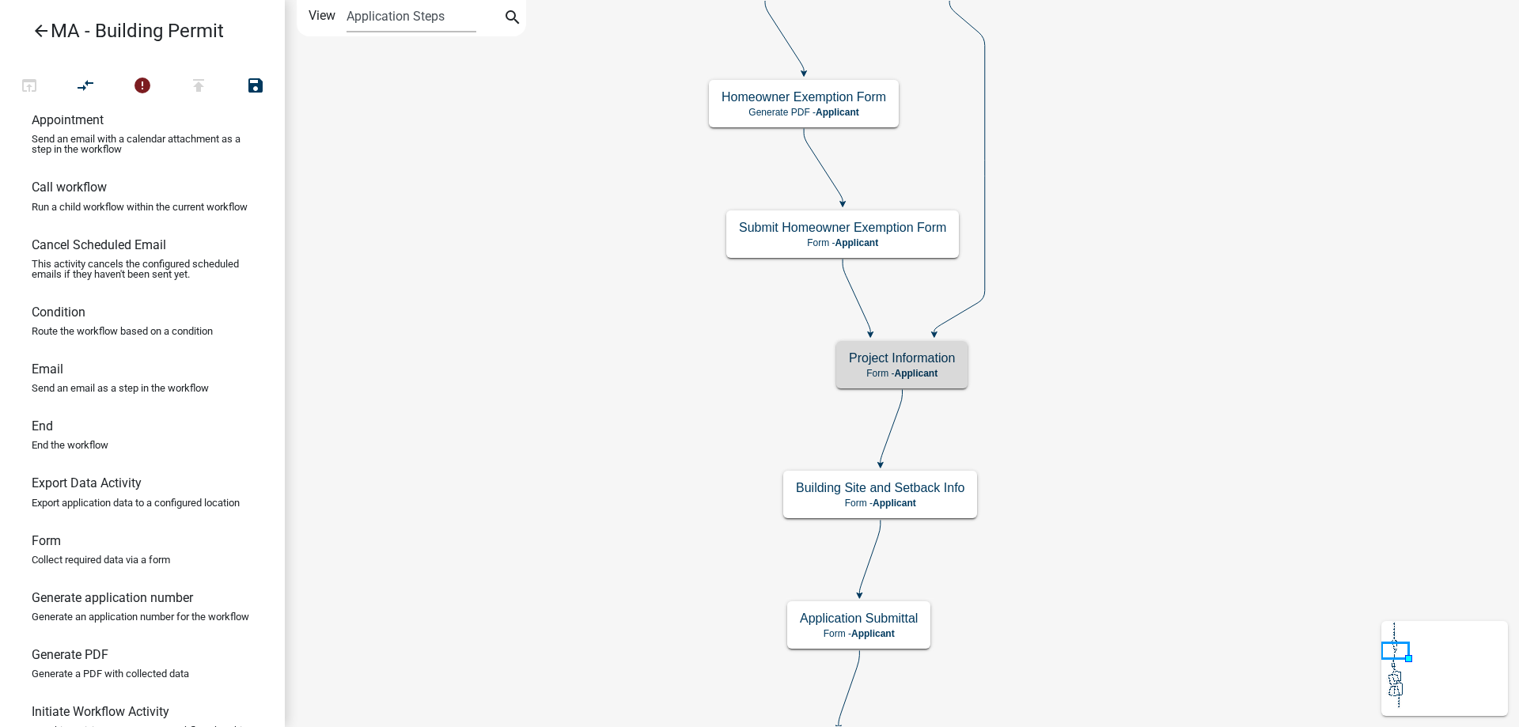
scroll to position [0, 0]
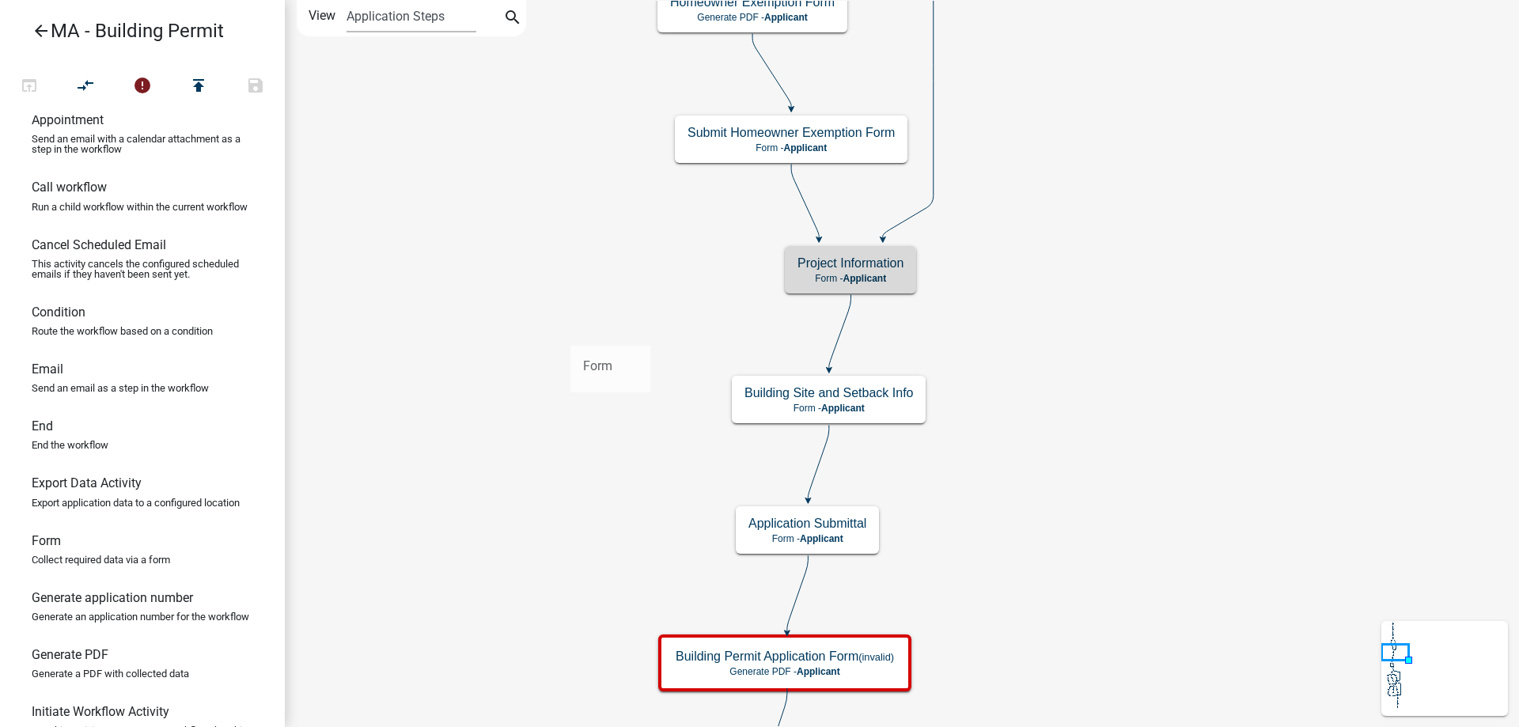
drag, startPoint x: 51, startPoint y: 587, endPoint x: 570, endPoint y: 333, distance: 577.7
click at [570, 333] on div "arrow_back MA - Building Permit open_in_browser compare_arrows error publish sa…" at bounding box center [759, 363] width 1519 height 727
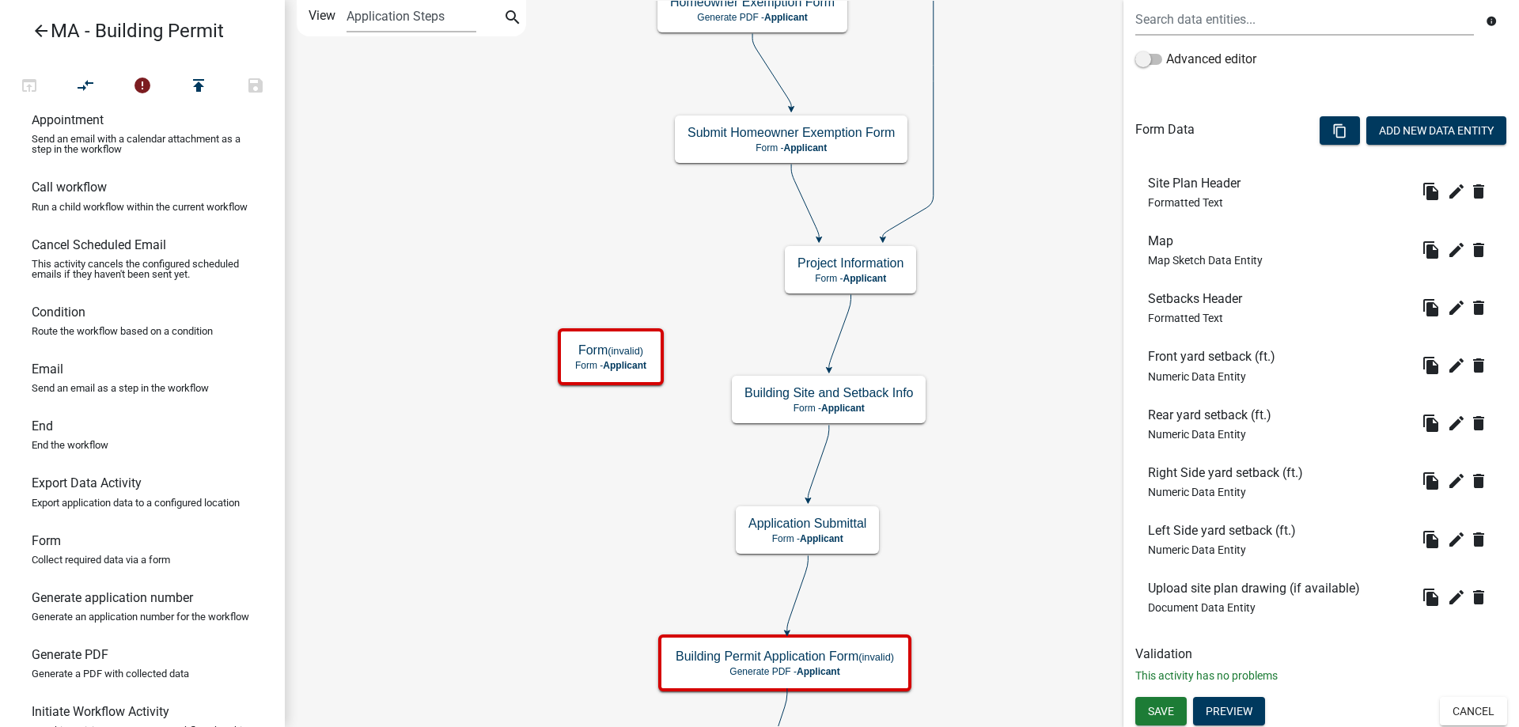
scroll to position [367, 0]
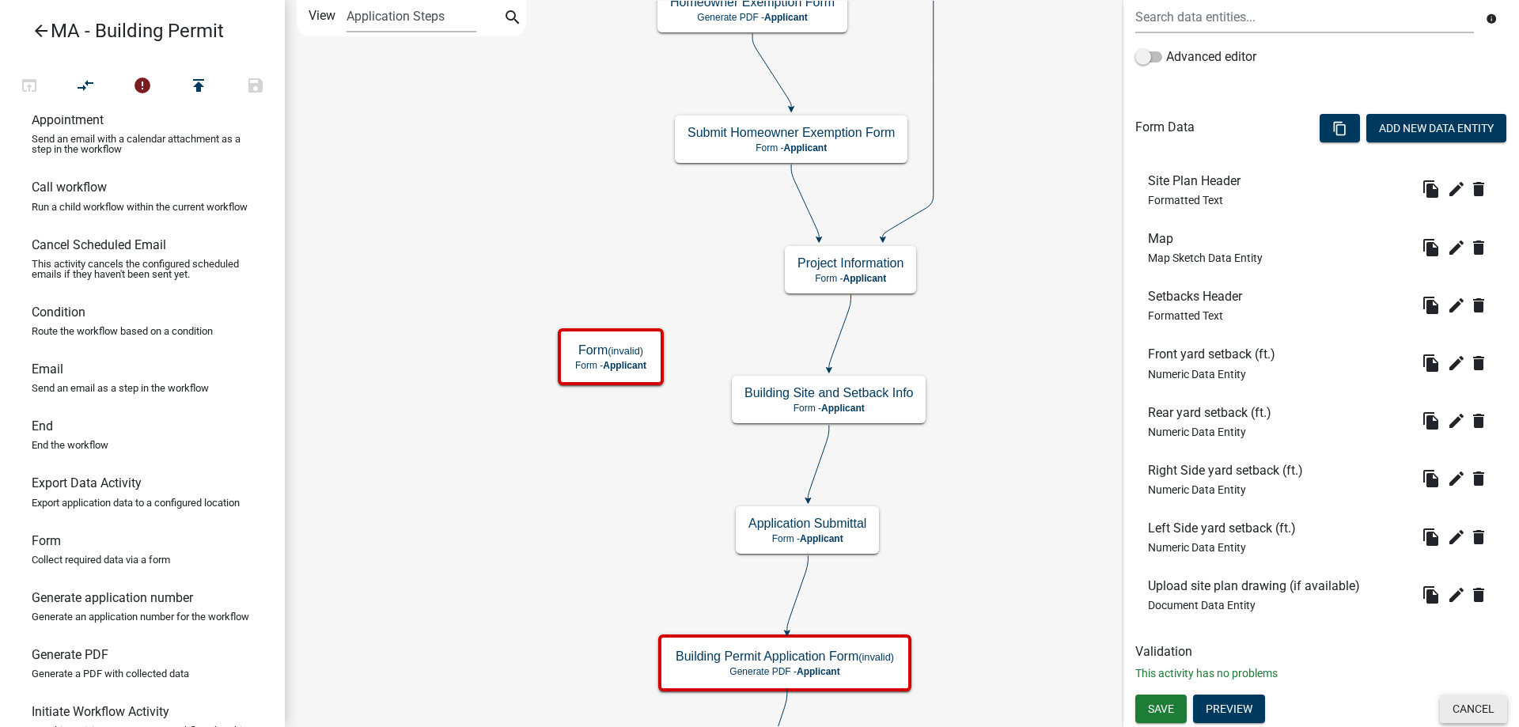
click at [1449, 699] on button "Cancel" at bounding box center [1473, 709] width 67 height 28
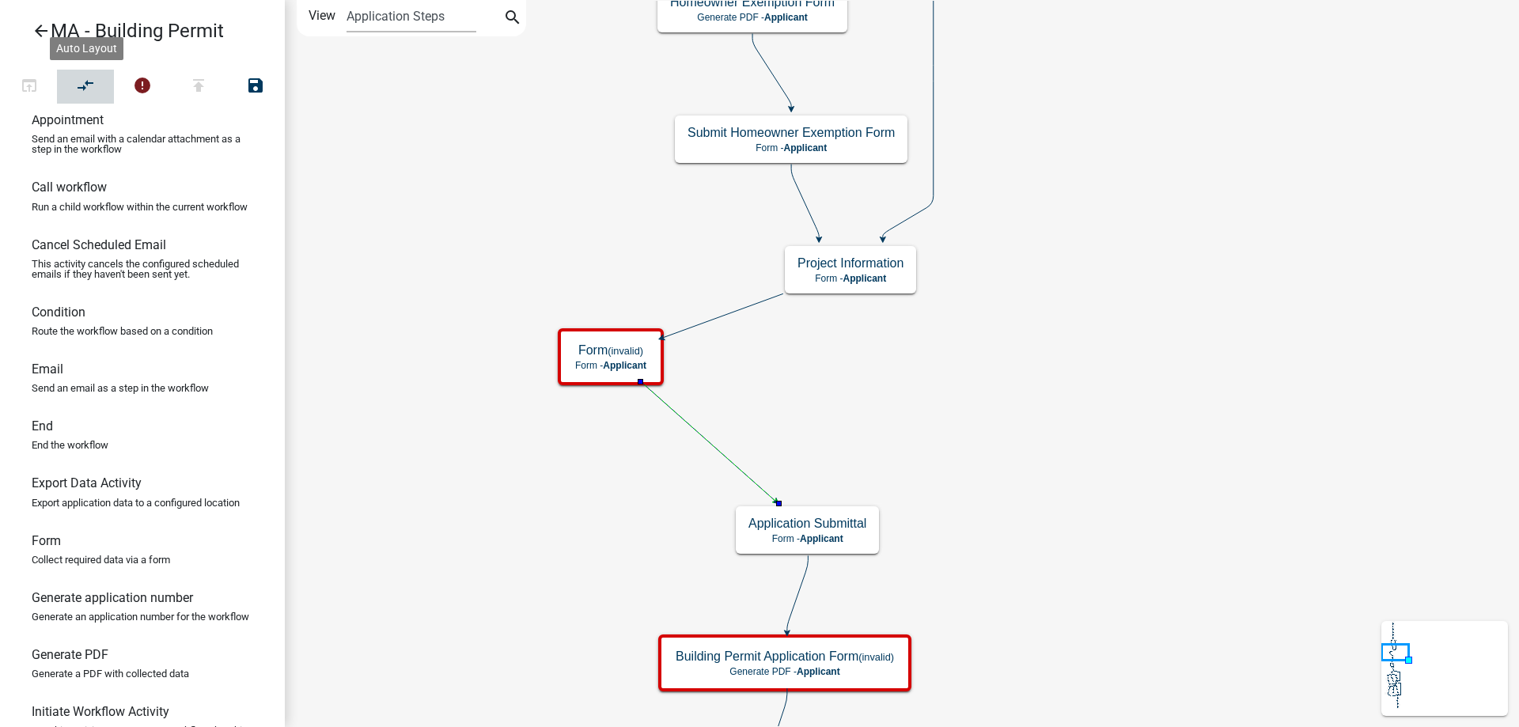
click at [92, 83] on icon "compare_arrows" at bounding box center [86, 87] width 19 height 22
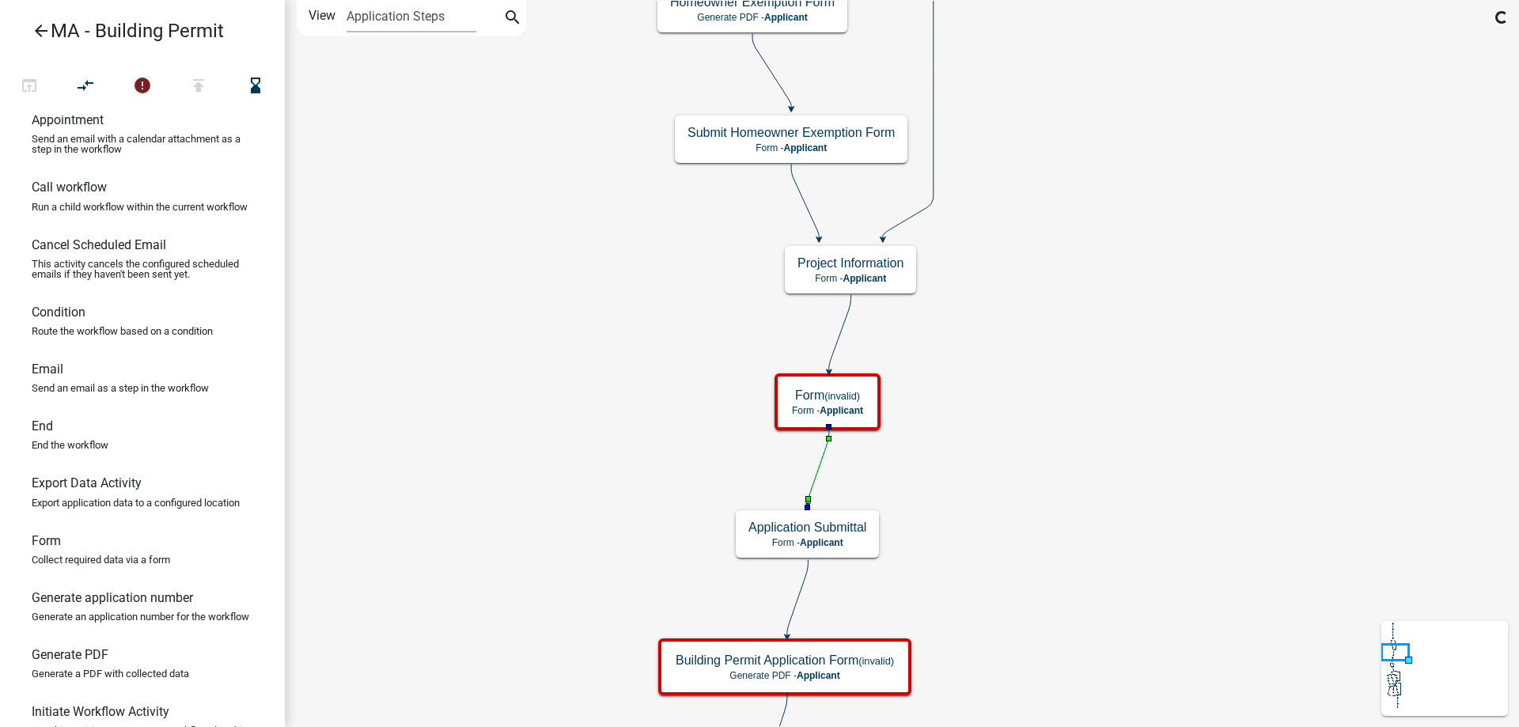
click at [850, 392] on small "(invalid)" at bounding box center [842, 396] width 36 height 12
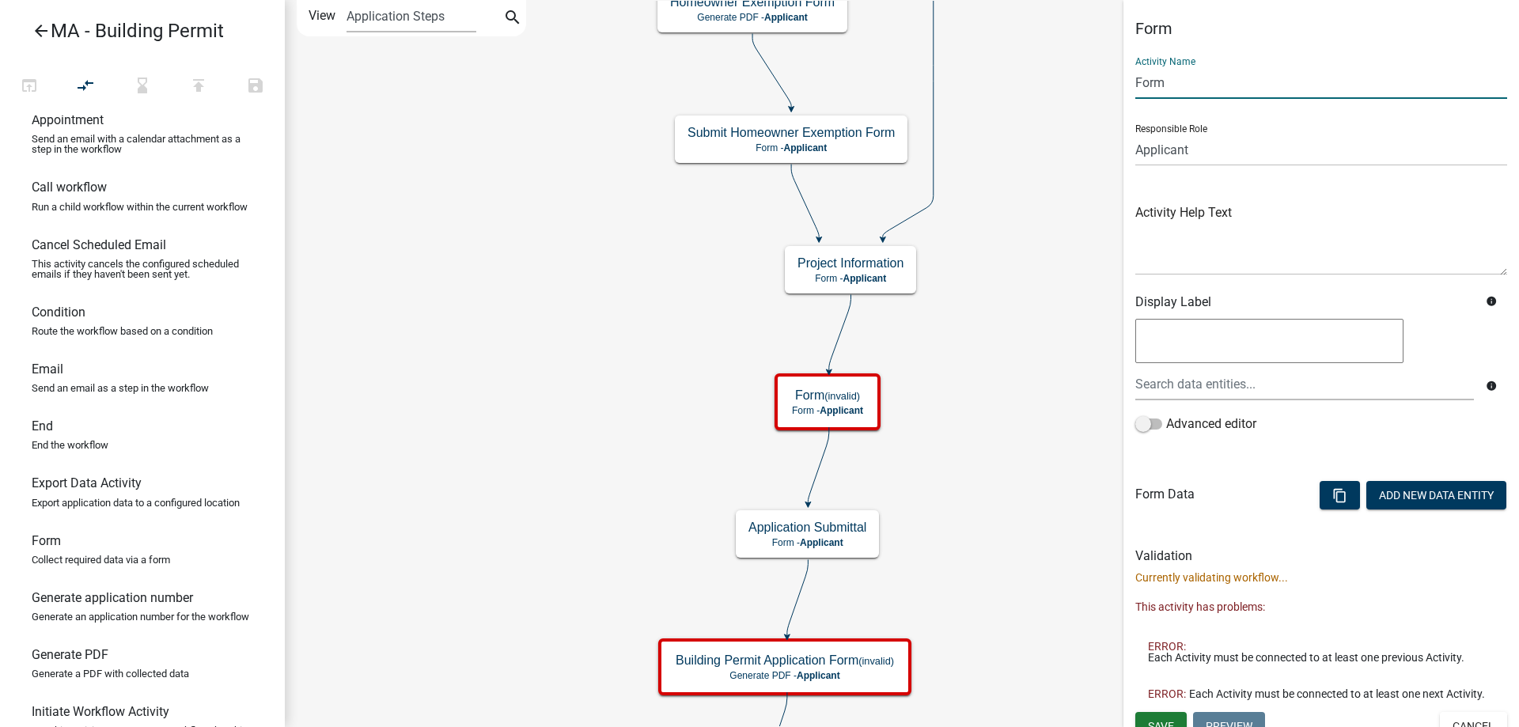
click at [1287, 78] on input "Form" at bounding box center [1321, 82] width 372 height 32
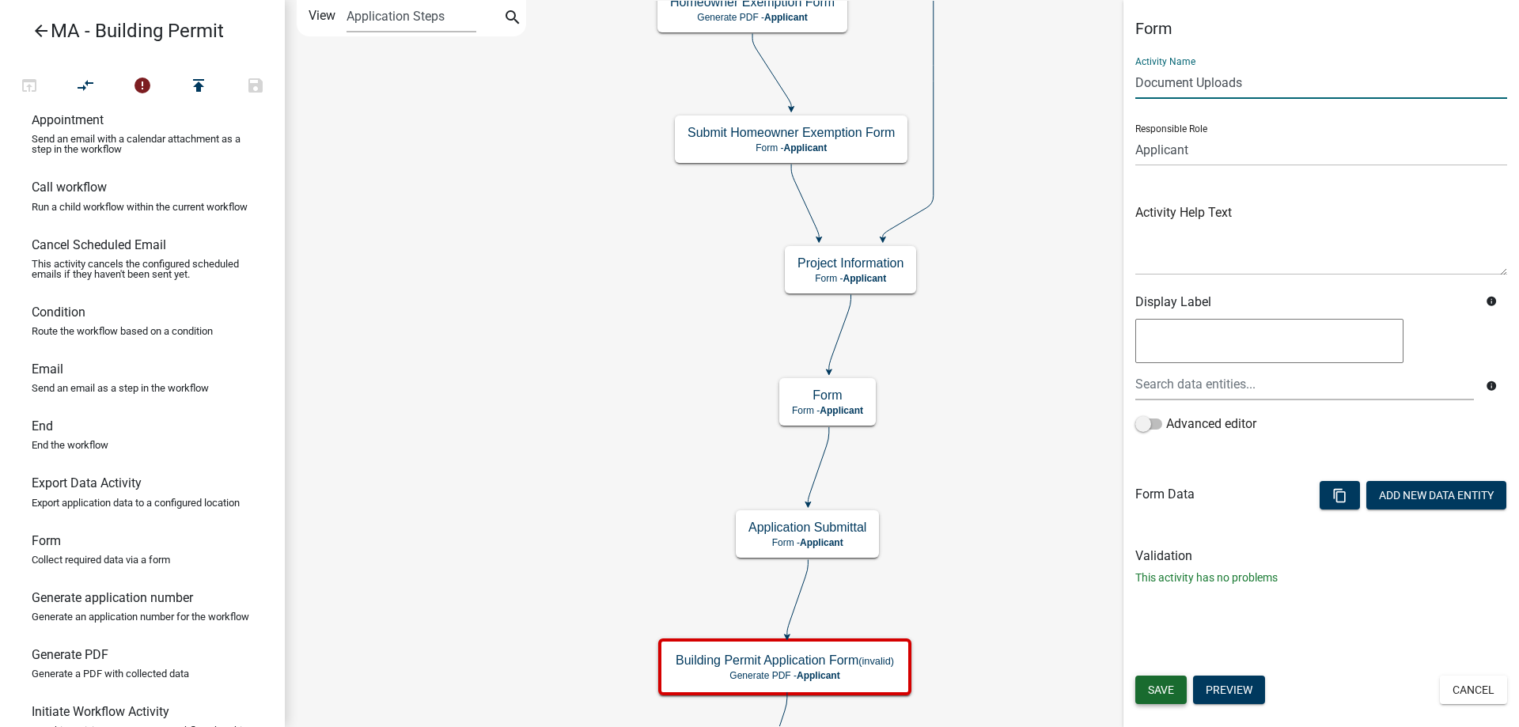
click at [1165, 686] on span "Save" at bounding box center [1161, 689] width 26 height 13
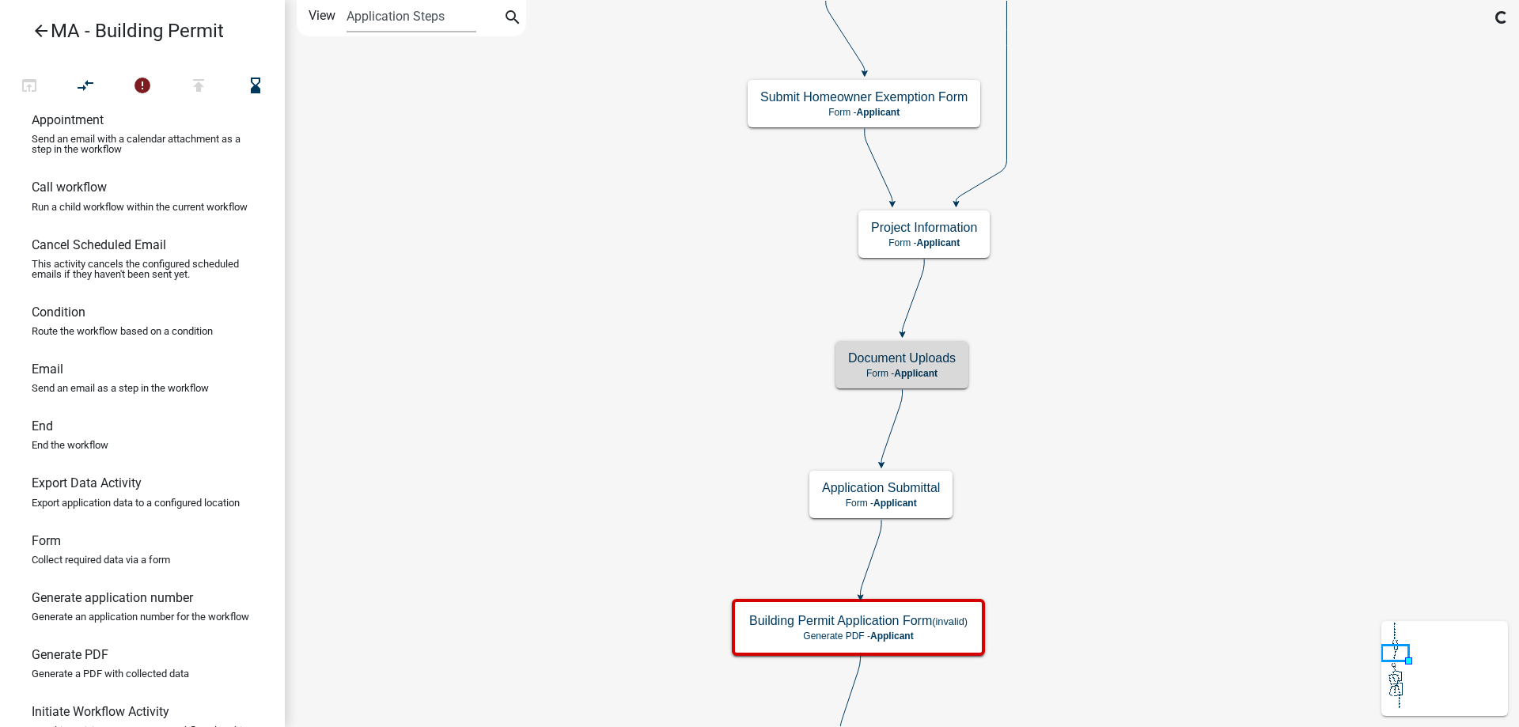
click at [959, 367] on div "Document Uploads Form - Applicant" at bounding box center [901, 364] width 133 height 47
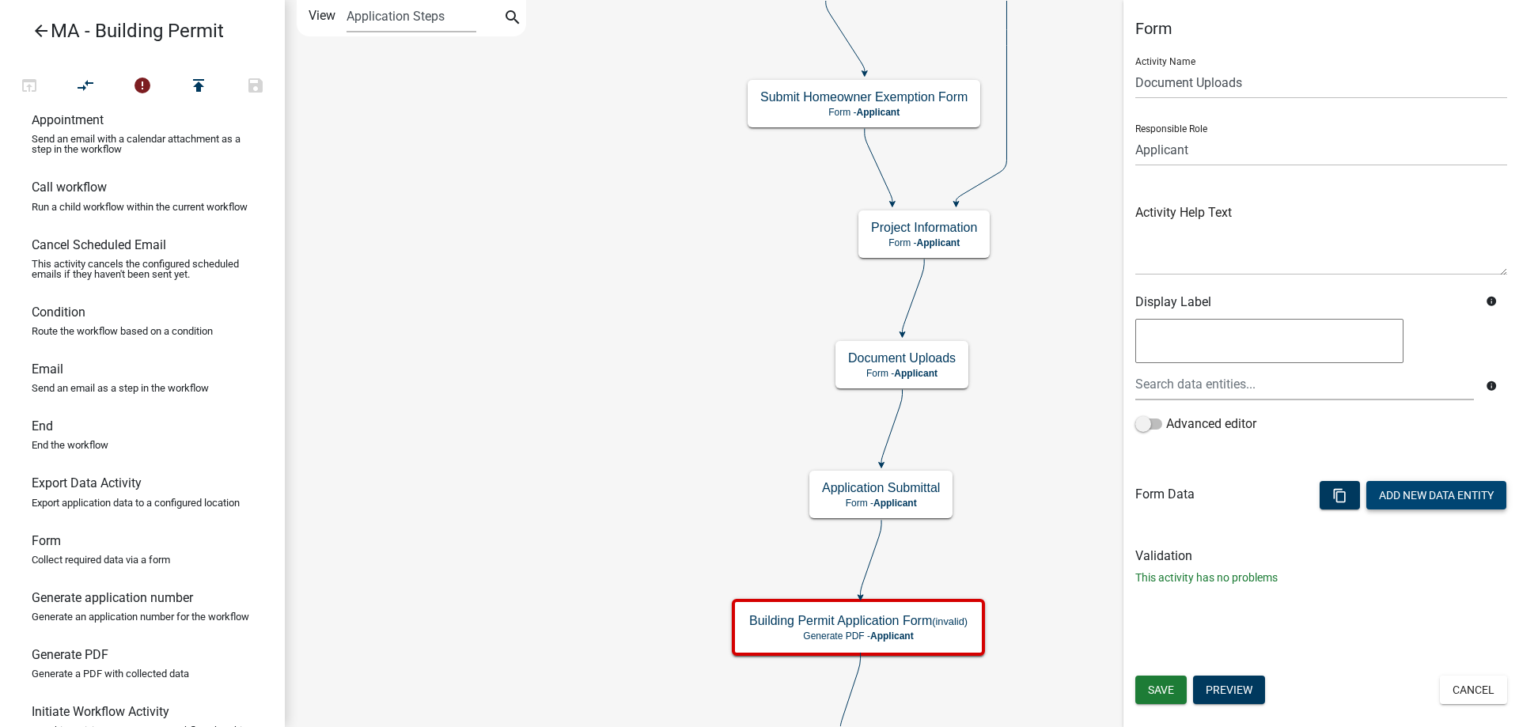
click at [1443, 493] on button "Add New Data Entity" at bounding box center [1436, 495] width 140 height 28
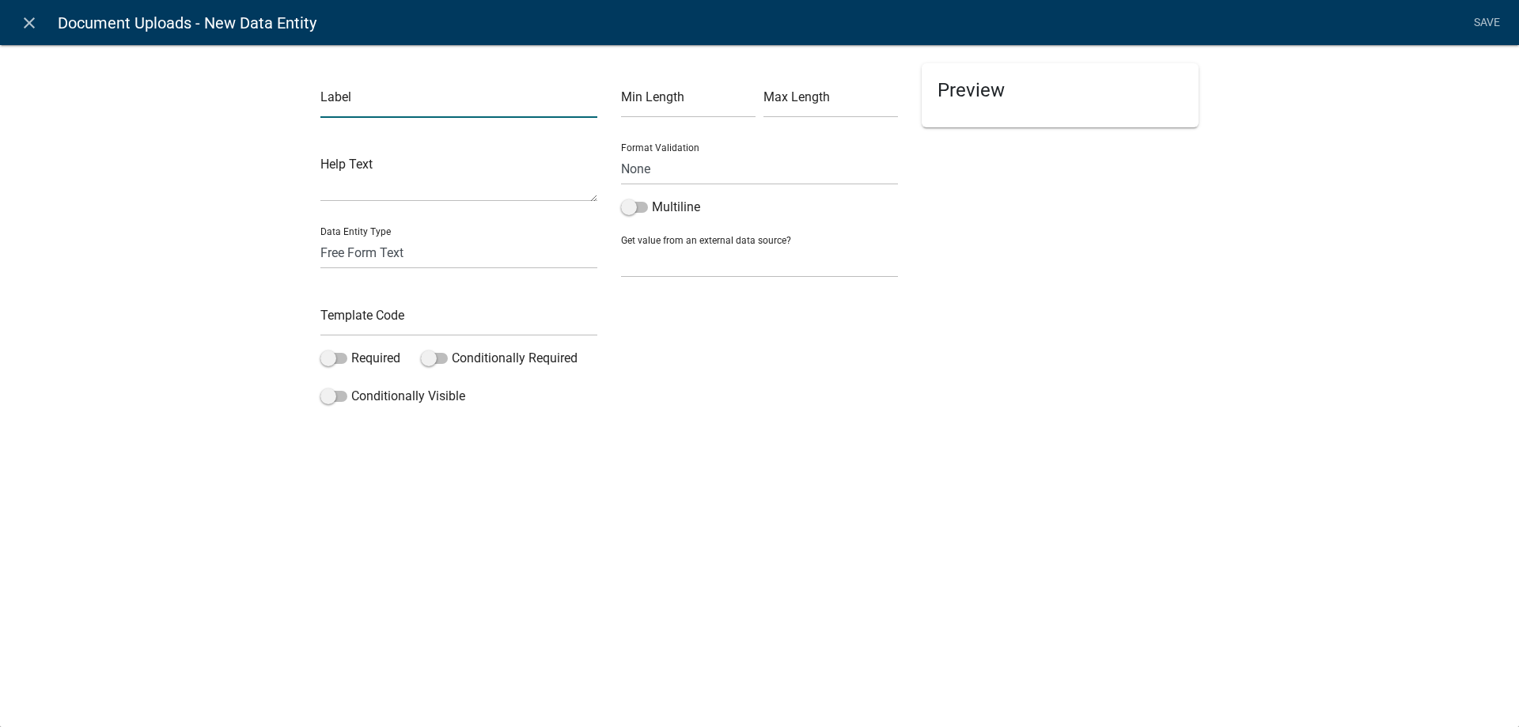
click at [388, 93] on input "text" at bounding box center [458, 101] width 277 height 32
click at [376, 319] on input "text" at bounding box center [458, 320] width 277 height 32
click at [388, 259] on select "Free Form Text Document Display Entity Value Fee Numeric Data Date Map Sketch D…" at bounding box center [458, 253] width 277 height 32
click at [320, 237] on select "Free Form Text Document Display Entity Value Fee Numeric Data Date Map Sketch D…" at bounding box center [458, 253] width 277 height 32
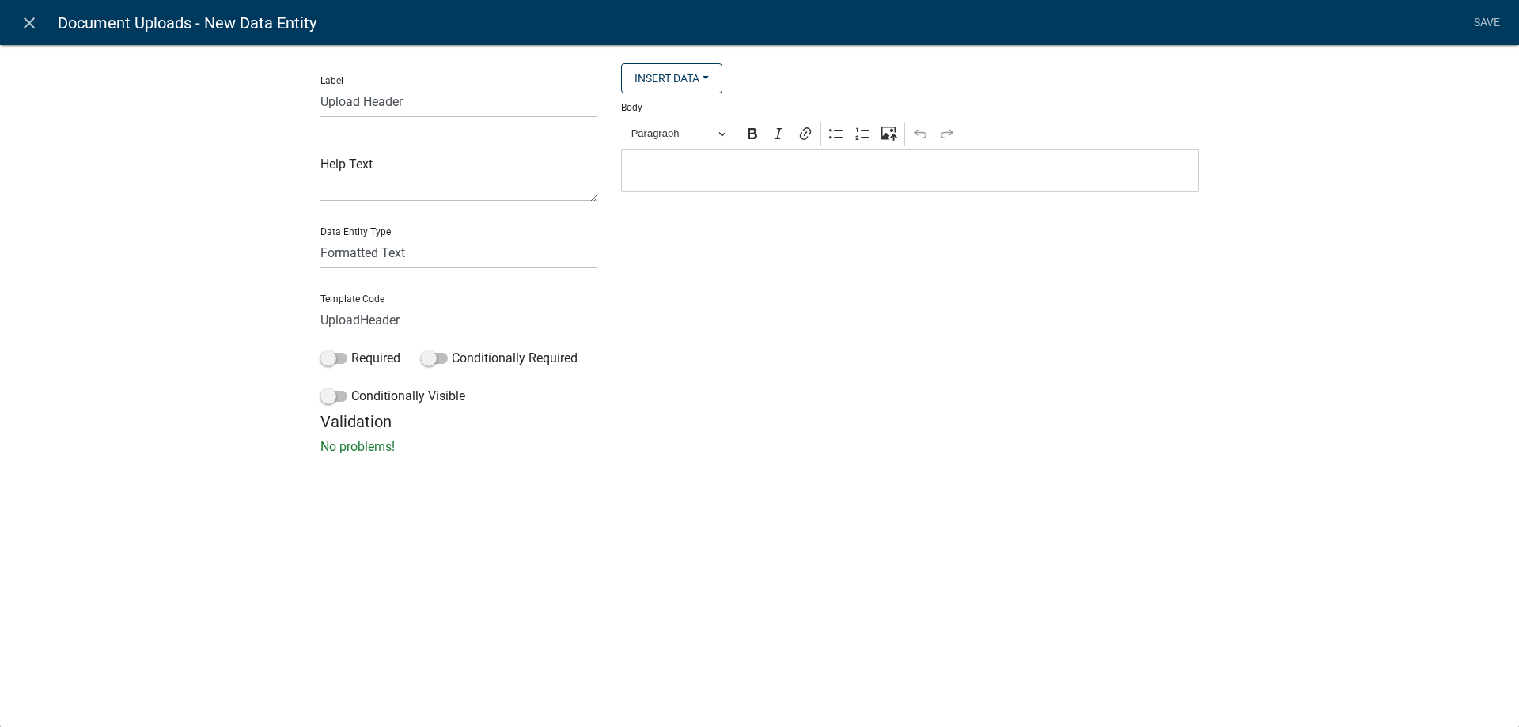
click at [691, 167] on p "Editor editing area: main. Press Alt+0 for help." at bounding box center [910, 170] width 561 height 19
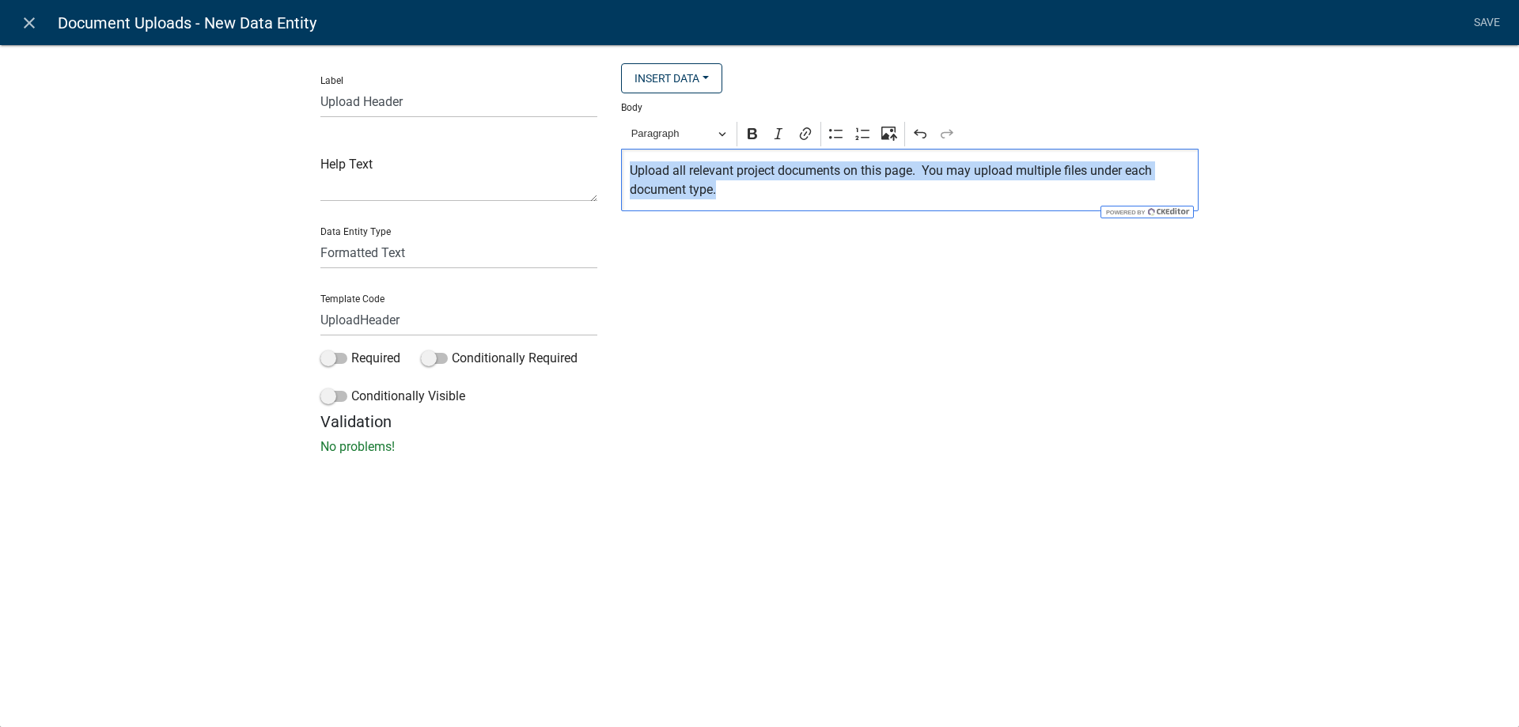
drag, startPoint x: 739, startPoint y: 195, endPoint x: 623, endPoint y: 167, distance: 119.0
click at [623, 167] on div "Upload all relevant project documents on this page. You may upload multiple fil…" at bounding box center [909, 180] width 577 height 62
click at [676, 137] on span "Paragraph" at bounding box center [672, 133] width 82 height 19
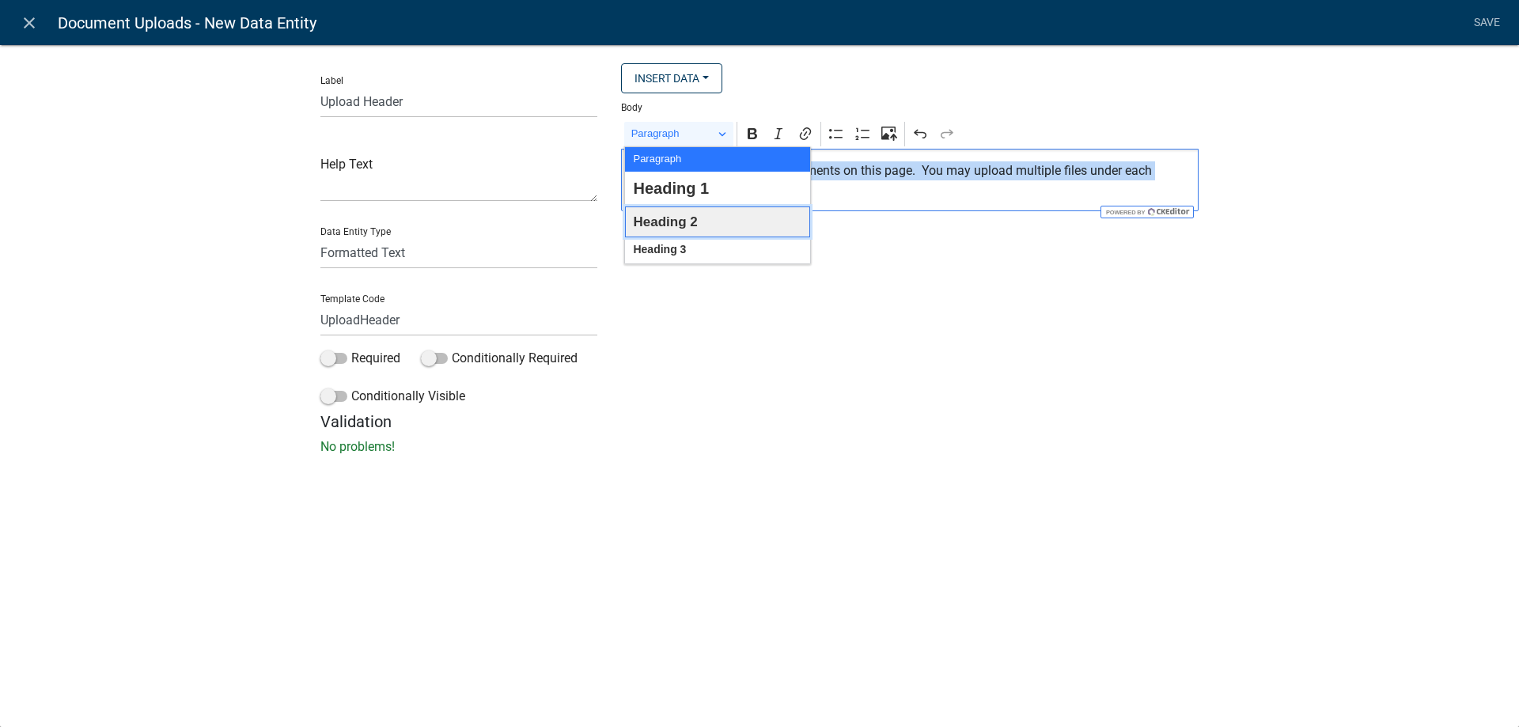
click at [689, 211] on span "Heading 2" at bounding box center [665, 222] width 64 height 25
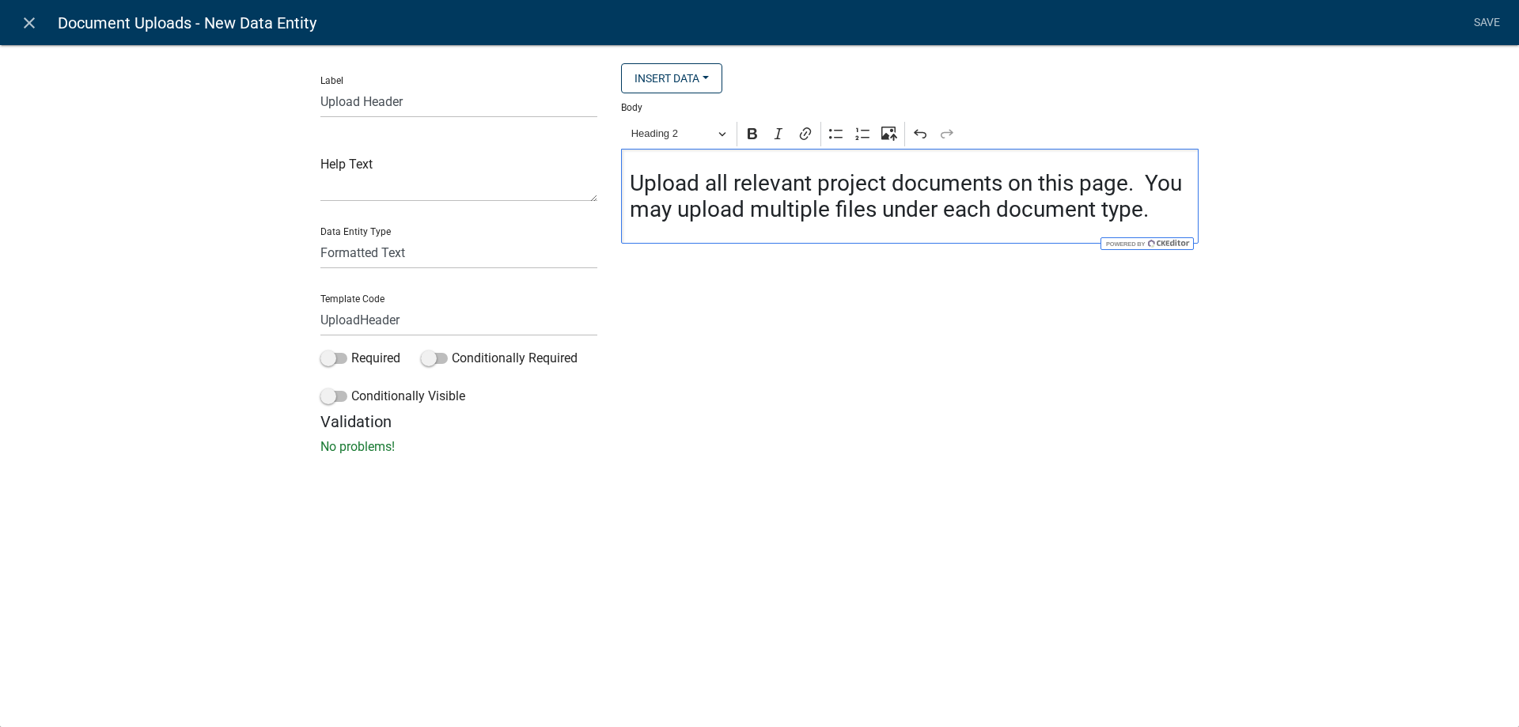
click at [850, 273] on div "Insert Data Size (Acres) Address Fee Recipients Applicant Address Alternate Pho…" at bounding box center [909, 237] width 601 height 349
click at [1476, 25] on link "Save" at bounding box center [1487, 23] width 40 height 30
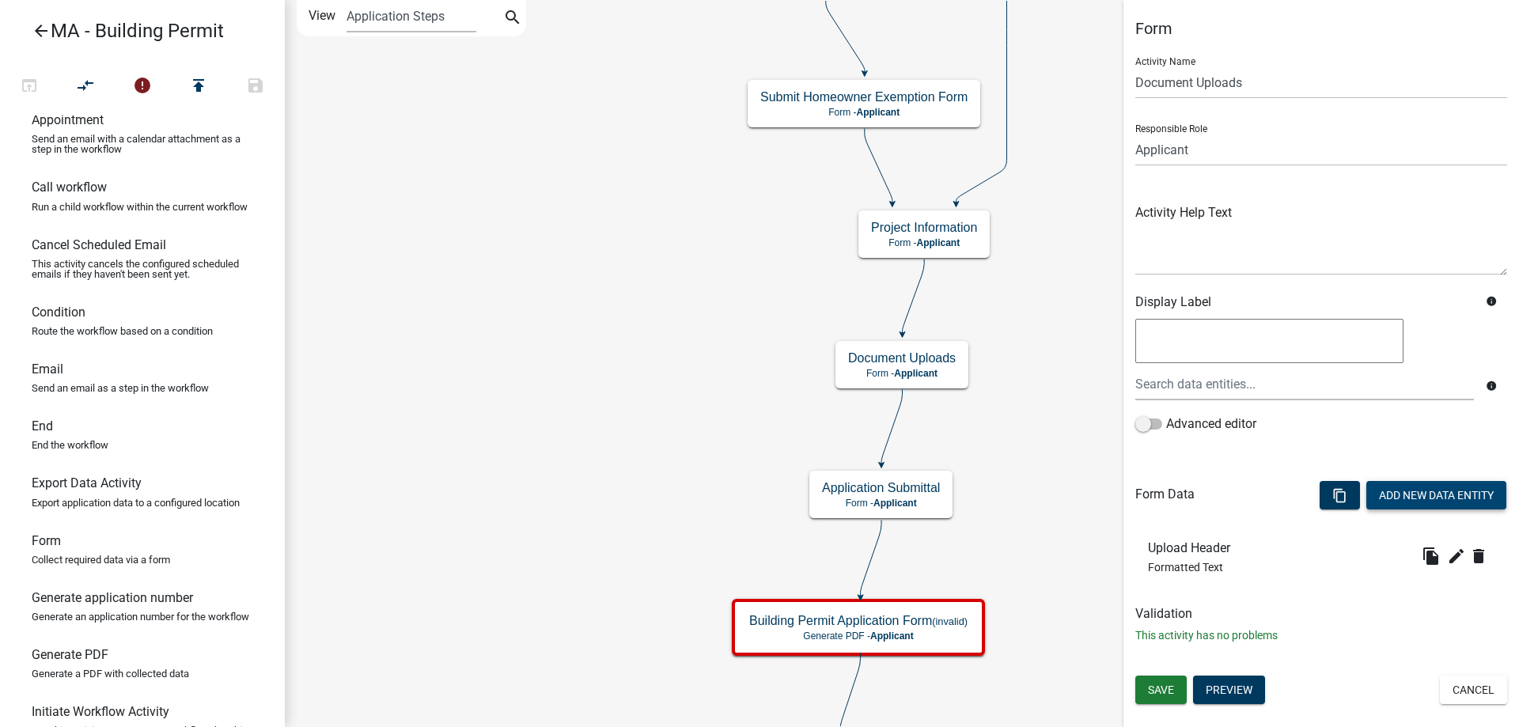
click at [1380, 490] on button "Add New Data Entity" at bounding box center [1436, 495] width 140 height 28
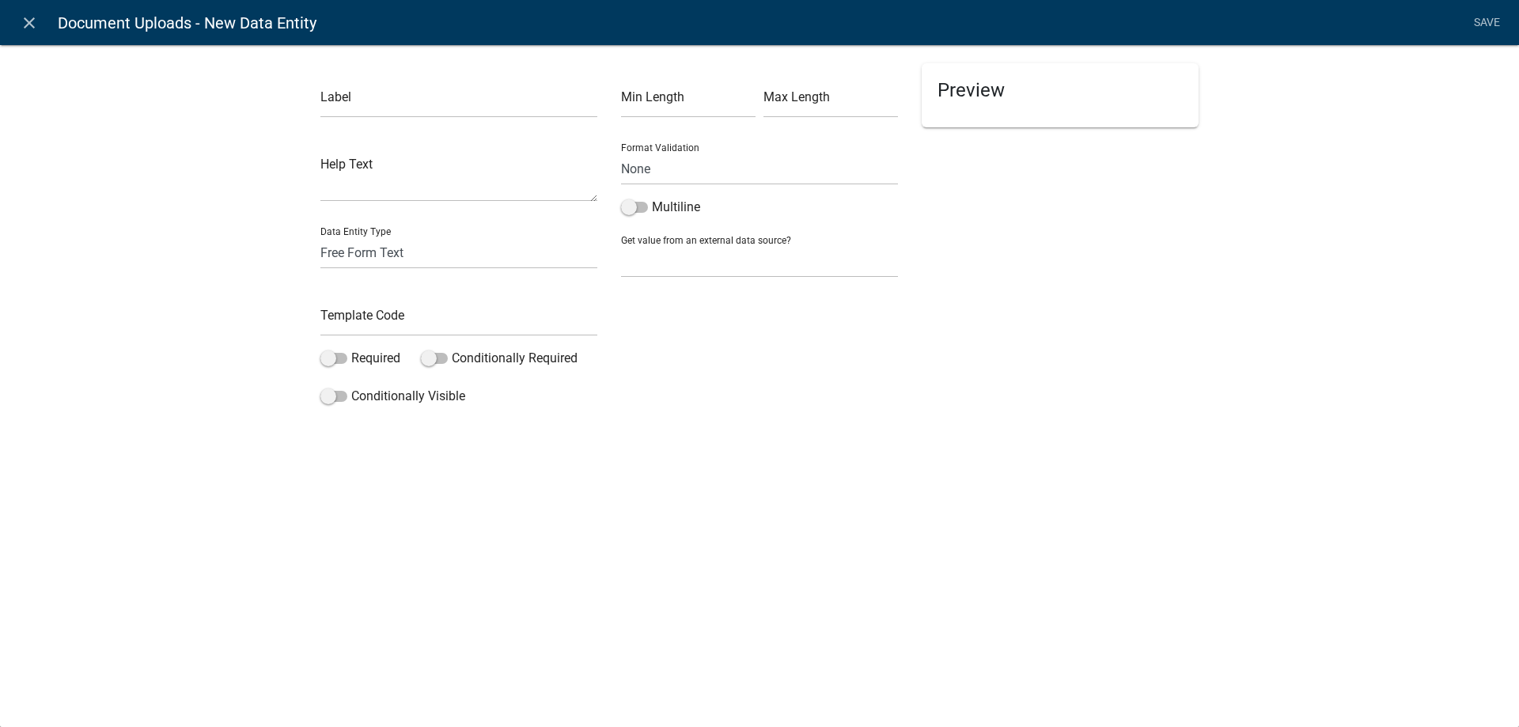
click at [471, 119] on div "Label Help Text Data Entity Type Free Form Text Document Display Entity Value F…" at bounding box center [459, 237] width 301 height 349
click at [464, 106] on input "text" at bounding box center [458, 101] width 277 height 32
click at [435, 307] on input "text" at bounding box center [458, 320] width 277 height 32
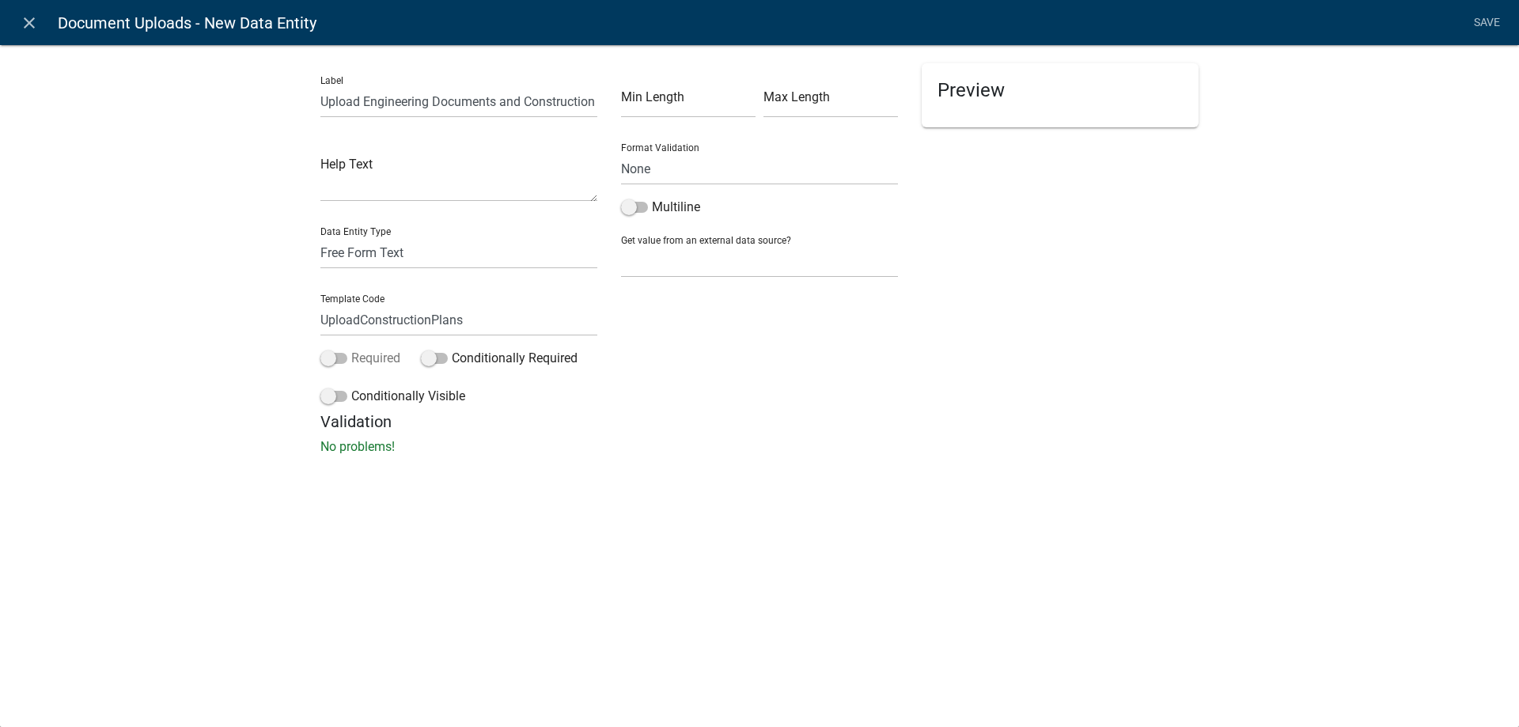
click at [359, 351] on label "Required" at bounding box center [360, 358] width 80 height 19
click at [351, 349] on input "Required" at bounding box center [351, 349] width 0 height 0
click at [386, 255] on select "Free Form Text Document Display Entity Value Fee Numeric Data Date Map Sketch D…" at bounding box center [458, 253] width 277 height 32
click at [320, 237] on select "Free Form Text Document Display Entity Value Fee Numeric Data Date Map Sketch D…" at bounding box center [458, 253] width 277 height 32
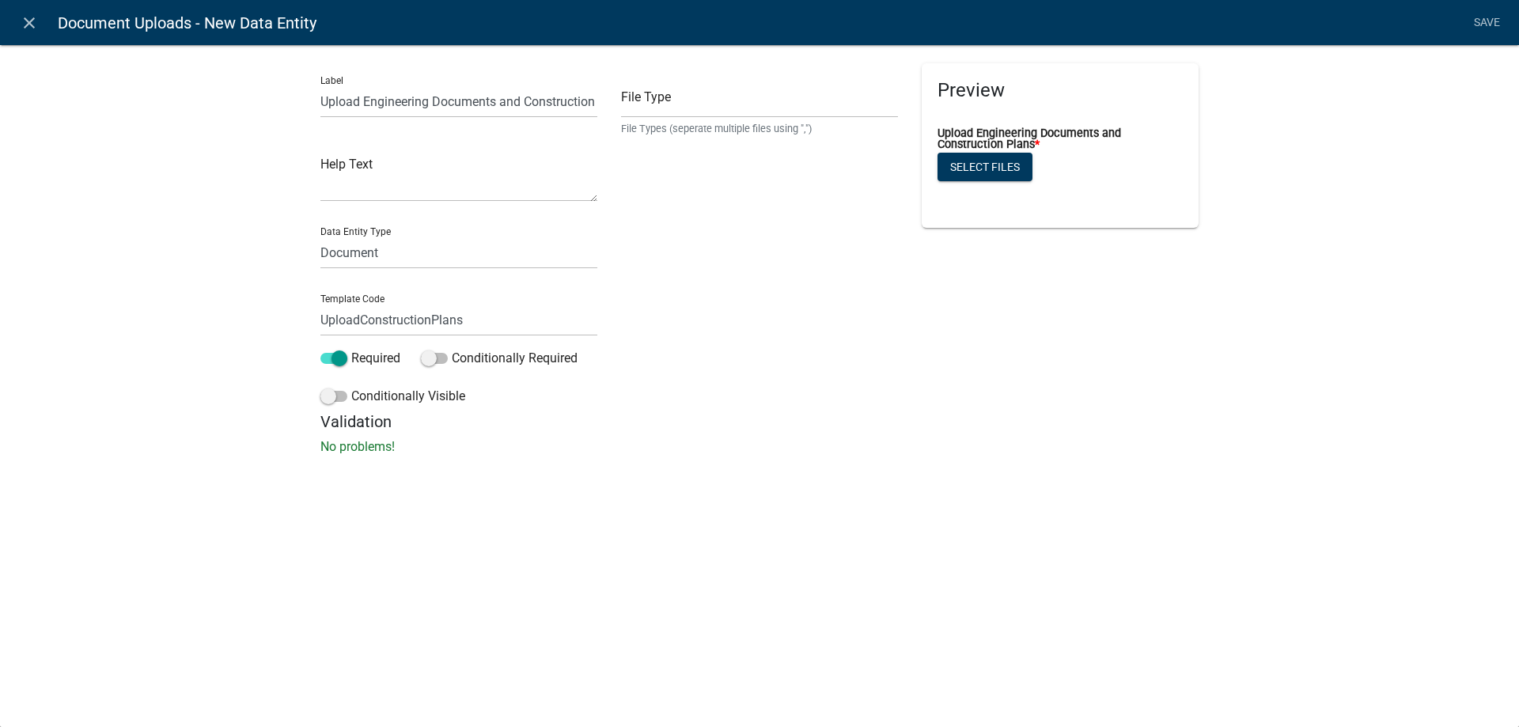
click at [696, 81] on div "File Type File Types (seperate multiple files using ",")" at bounding box center [759, 99] width 277 height 73
click at [672, 114] on input "text" at bounding box center [759, 101] width 277 height 32
click at [227, 320] on div "Label Upload Engineering Documents and Construction Plans Help Text Data Entity…" at bounding box center [759, 254] width 1519 height 471
click at [1483, 13] on link "Save" at bounding box center [1487, 23] width 40 height 30
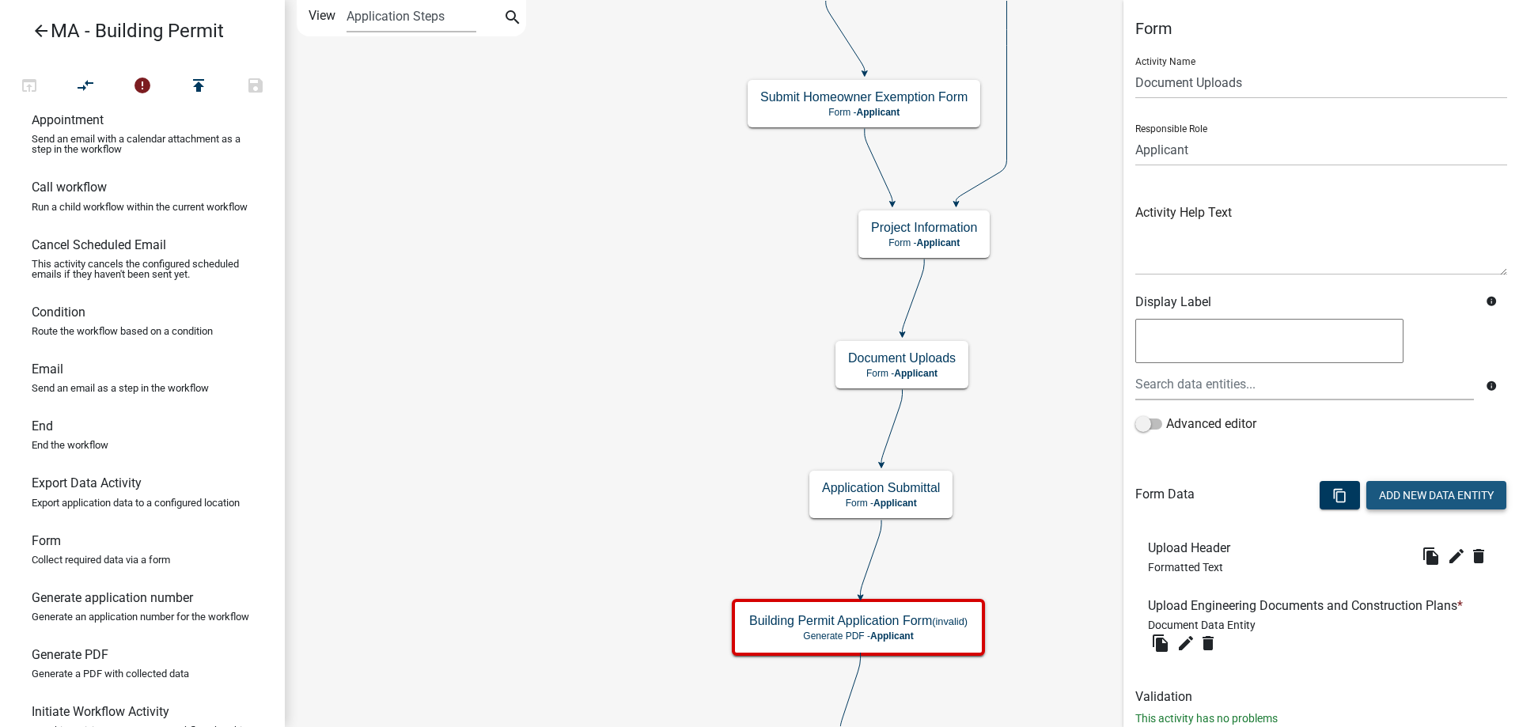
click at [1432, 488] on button "Add New Data Entity" at bounding box center [1436, 495] width 140 height 28
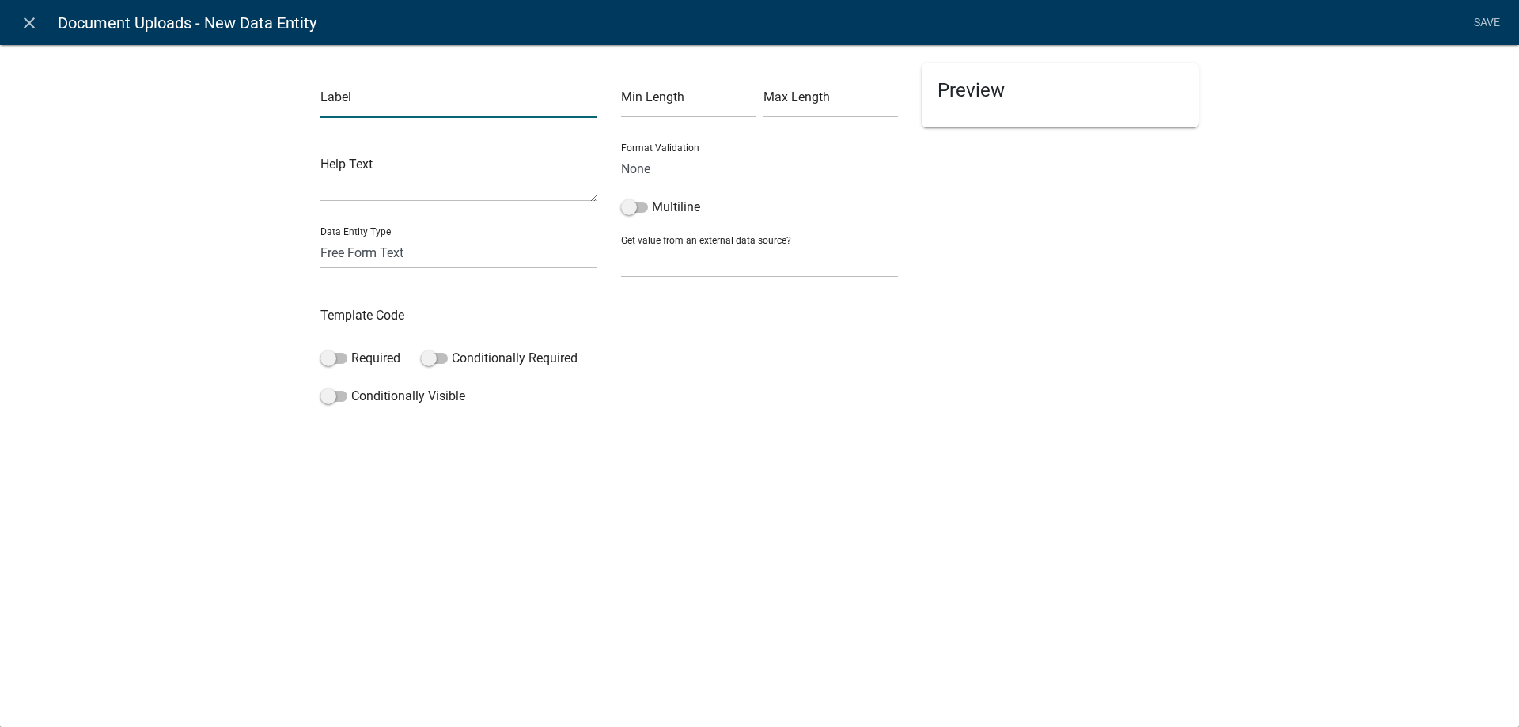
click at [357, 116] on input "text" at bounding box center [458, 101] width 277 height 32
click at [359, 321] on input "text" at bounding box center [458, 320] width 277 height 32
click at [368, 348] on div "Label Upload Site Plans Help Text Data Entity Type Free Form Text Document Disp…" at bounding box center [459, 237] width 301 height 349
click at [376, 354] on label "Required" at bounding box center [360, 358] width 80 height 19
click at [351, 349] on input "Required" at bounding box center [351, 349] width 0 height 0
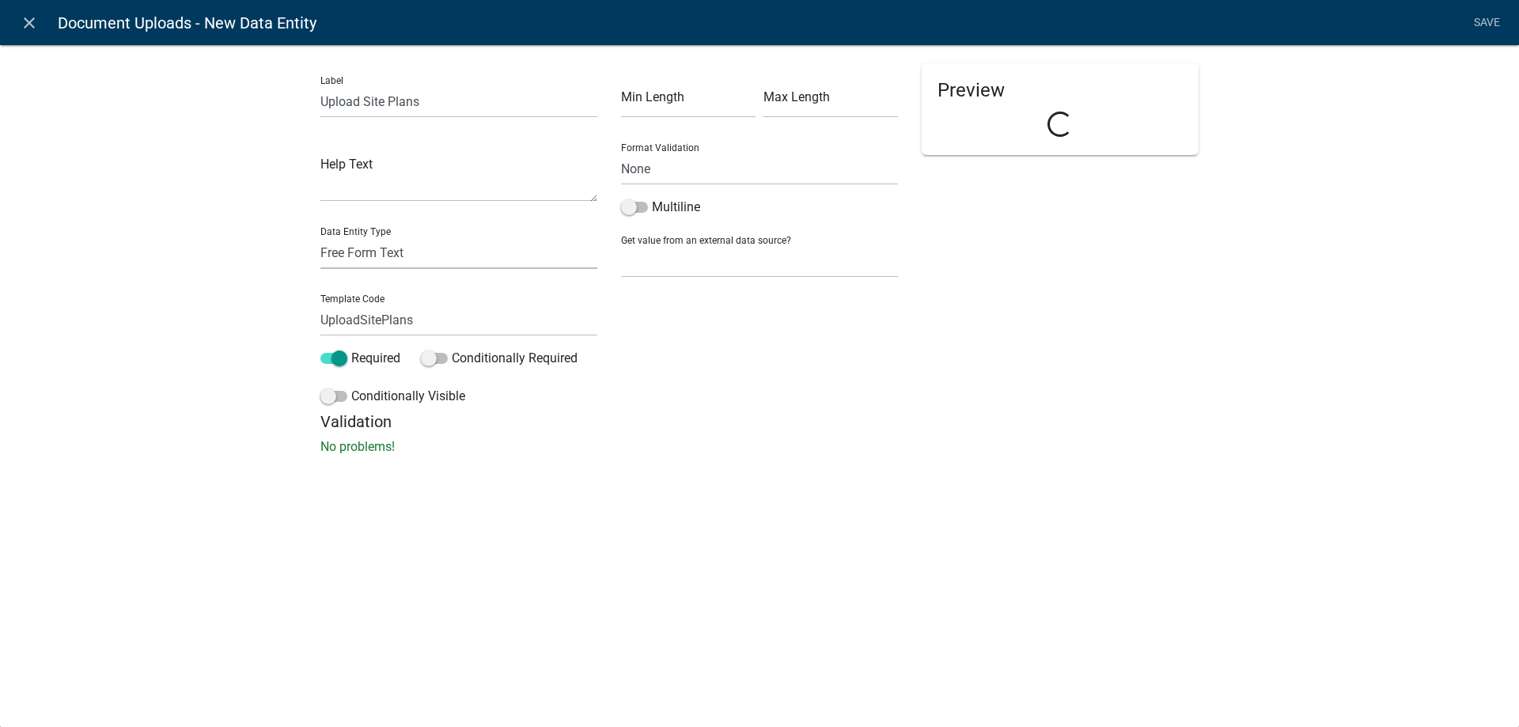
click at [382, 257] on select "Free Form Text Document Display Entity Value Fee Numeric Data Date Map Sketch D…" at bounding box center [458, 253] width 277 height 32
click at [320, 237] on select "Free Form Text Document Display Entity Value Fee Numeric Data Date Map Sketch D…" at bounding box center [458, 253] width 277 height 32
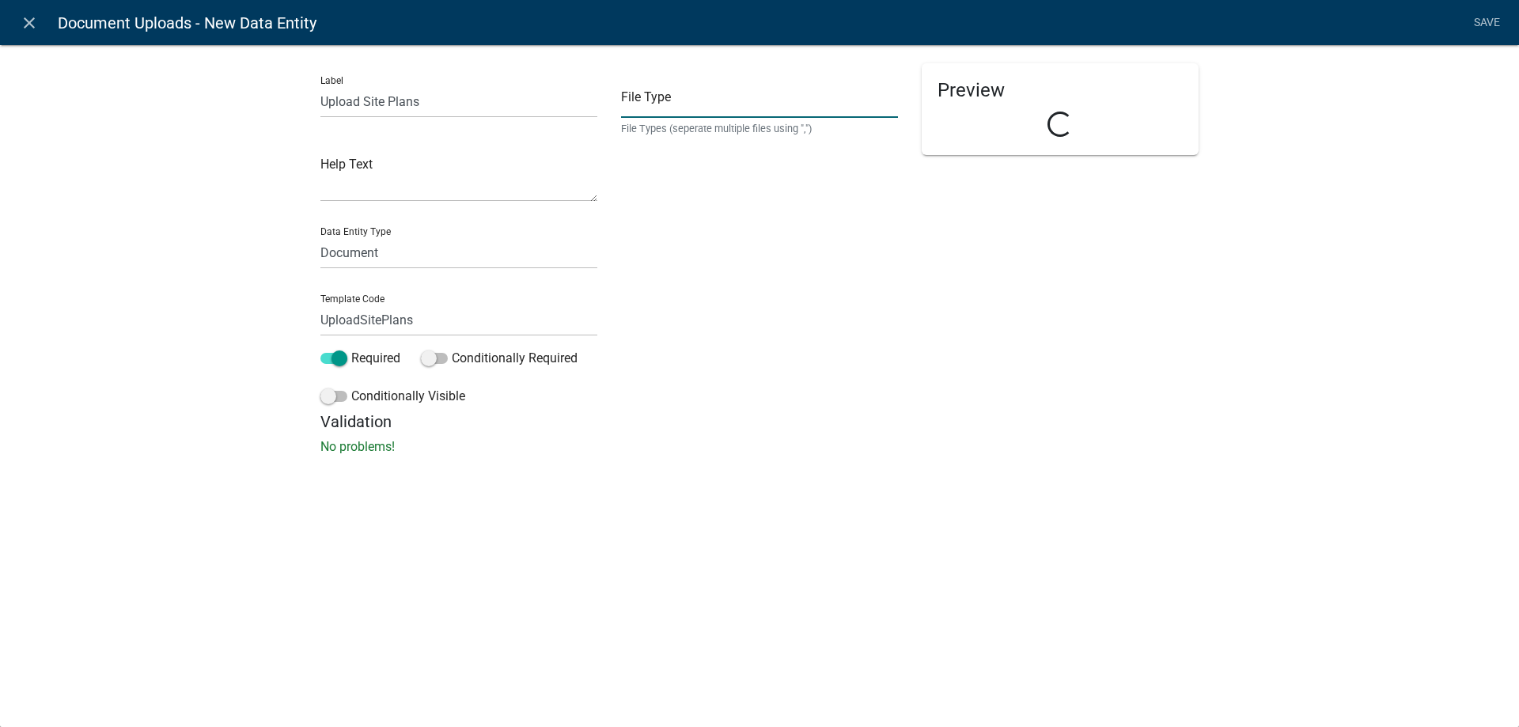
click at [697, 107] on input "text" at bounding box center [759, 101] width 277 height 32
click at [232, 204] on div "Label Upload Site Plans Help Text Data Entity Type Free Form Text Document Disp…" at bounding box center [759, 254] width 1519 height 471
click at [1484, 19] on link "Save" at bounding box center [1487, 23] width 40 height 30
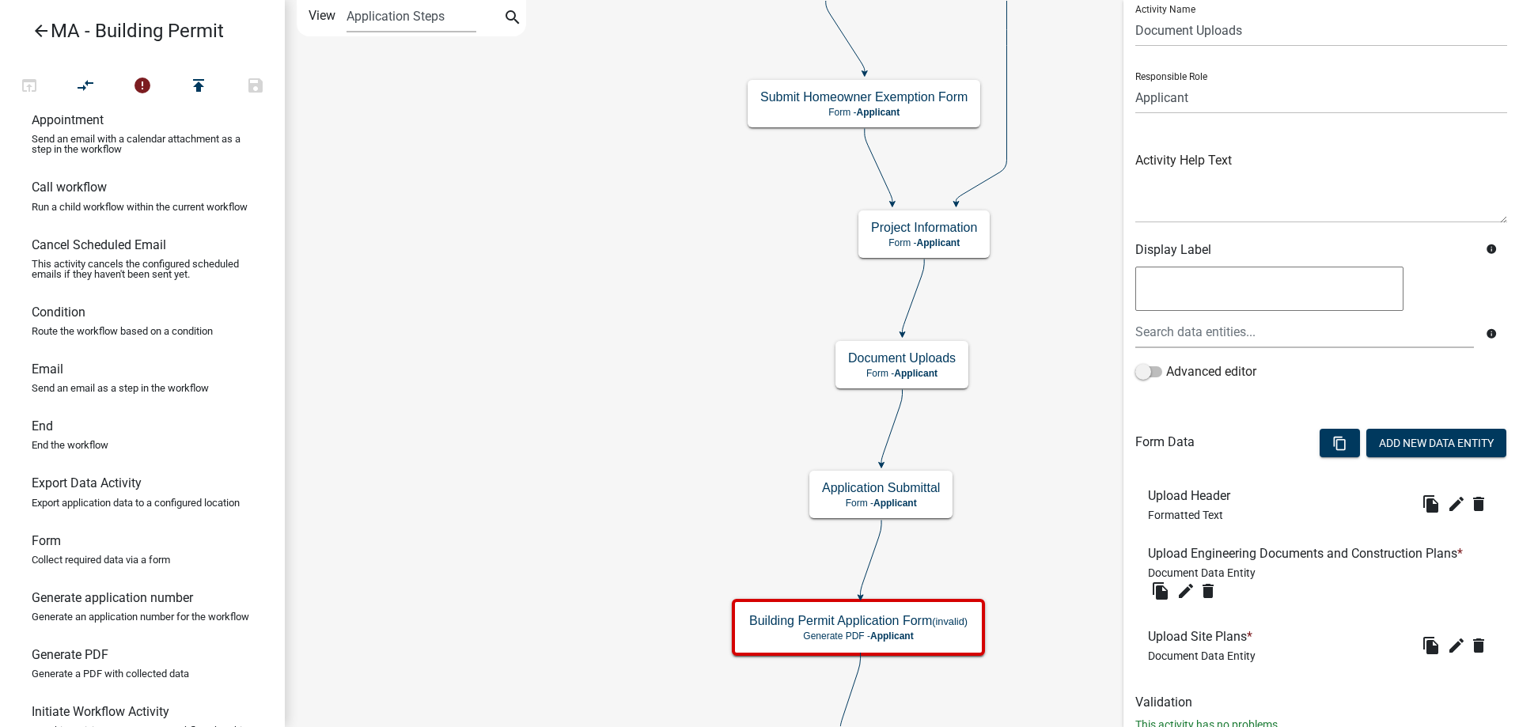
scroll to position [79, 0]
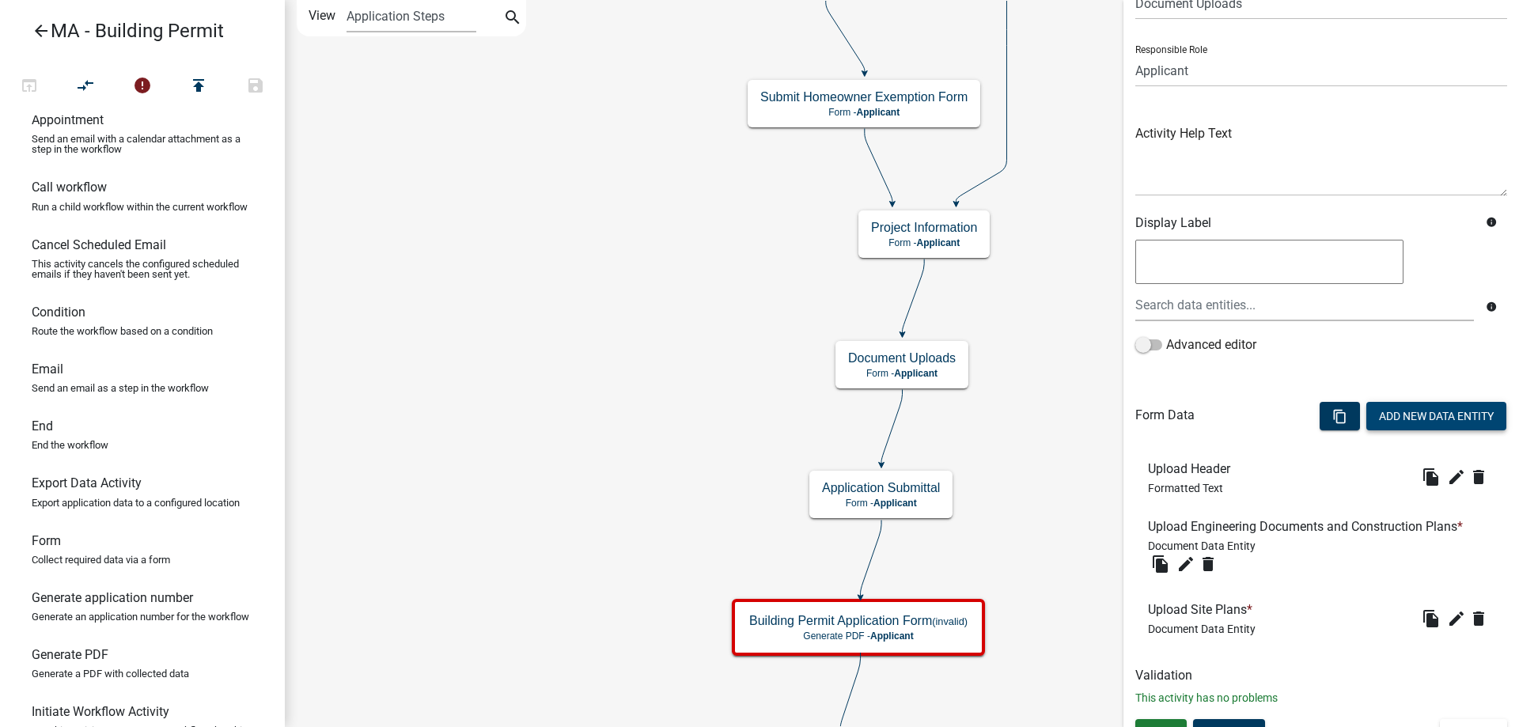
click at [1402, 426] on button "Add New Data Entity" at bounding box center [1436, 416] width 140 height 28
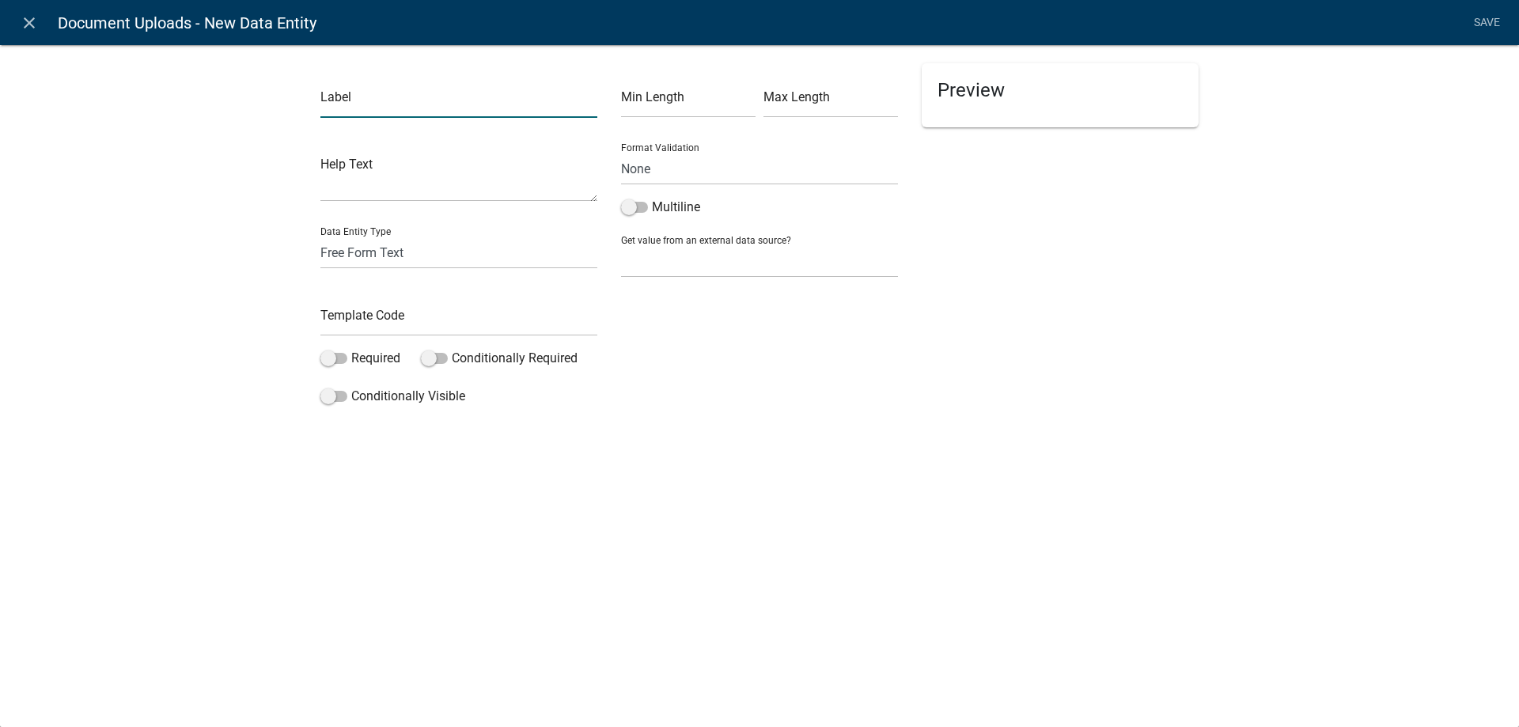
click at [372, 100] on input "text" at bounding box center [458, 101] width 277 height 32
click at [454, 100] on input "Upload Contracts" at bounding box center [458, 101] width 277 height 32
click at [389, 327] on input "text" at bounding box center [458, 320] width 277 height 32
click at [148, 392] on div "Label Upload Contracts Help Text Data Entity Type Free Form Text Document Displ…" at bounding box center [759, 232] width 1519 height 426
click at [357, 257] on select "Free Form Text Document Display Entity Value Fee Numeric Data Date Map Sketch D…" at bounding box center [458, 253] width 277 height 32
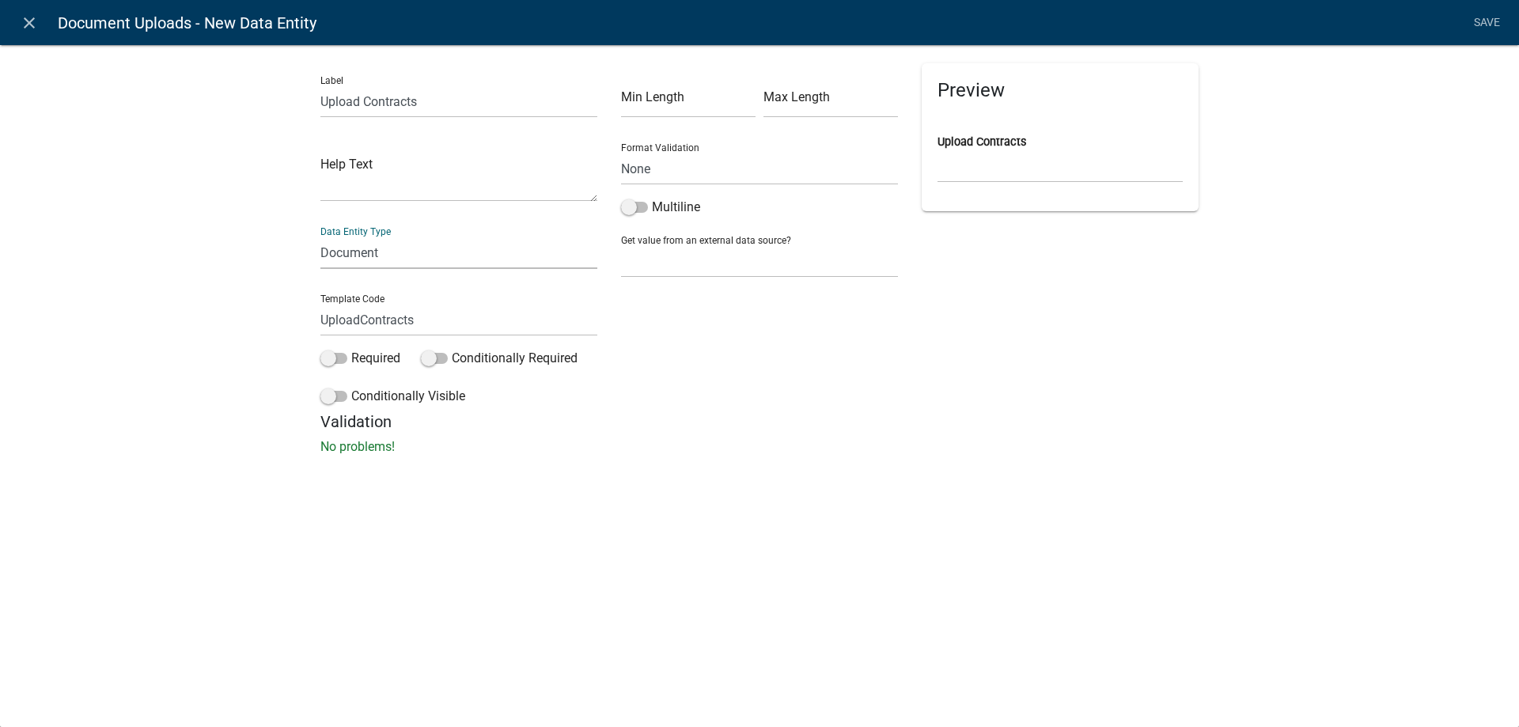
click at [320, 237] on select "Free Form Text Document Display Entity Value Fee Numeric Data Date Map Sketch D…" at bounding box center [458, 253] width 277 height 32
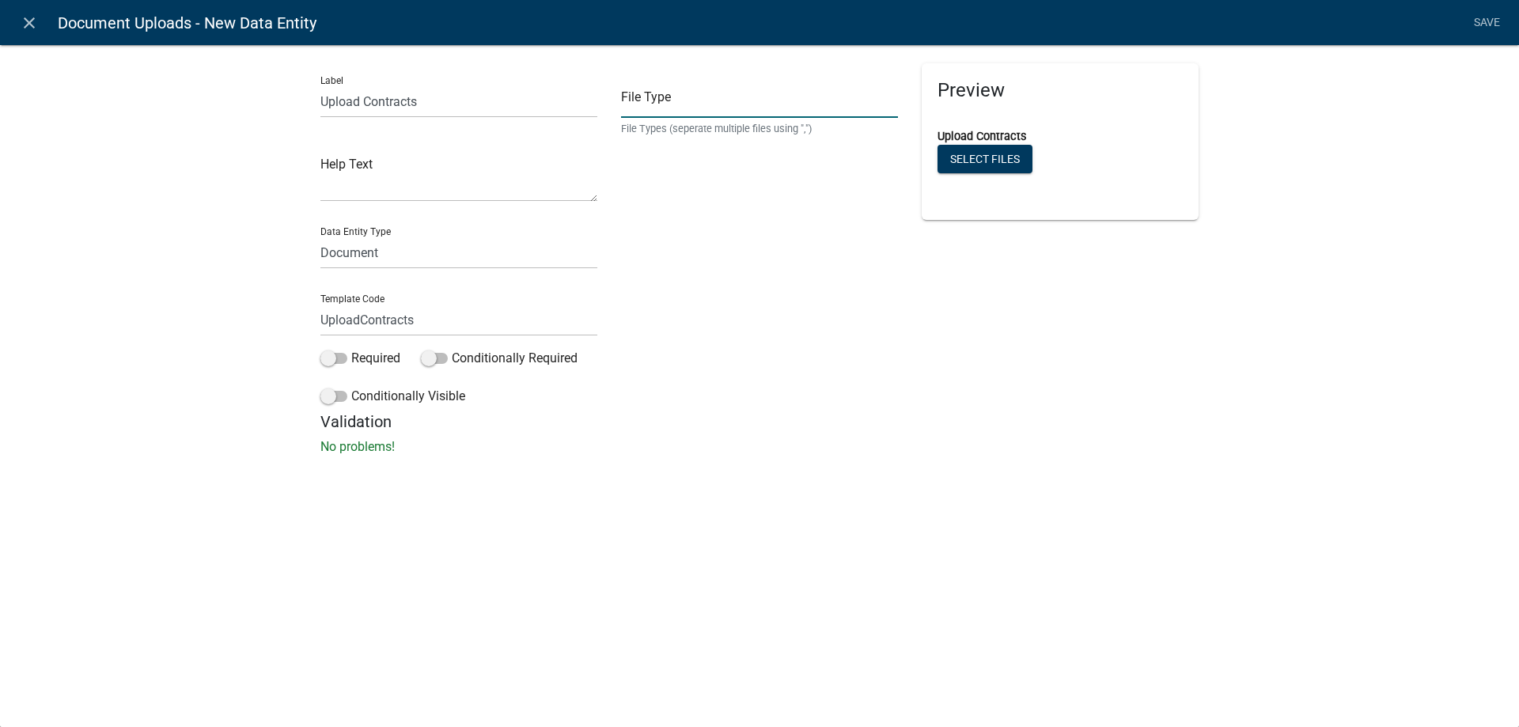
click at [667, 100] on input "text" at bounding box center [759, 101] width 277 height 32
click at [1487, 21] on link "Save" at bounding box center [1487, 23] width 40 height 30
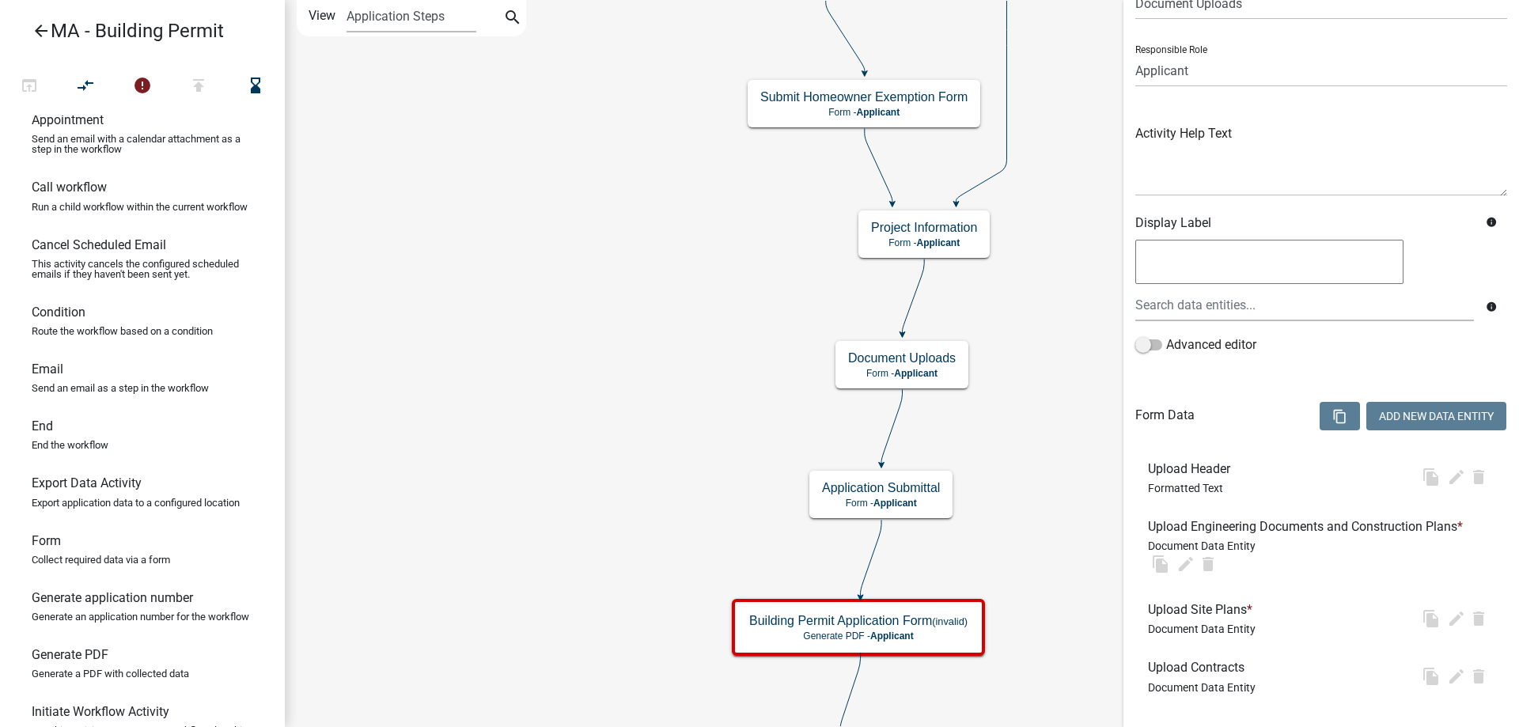
scroll to position [0, 0]
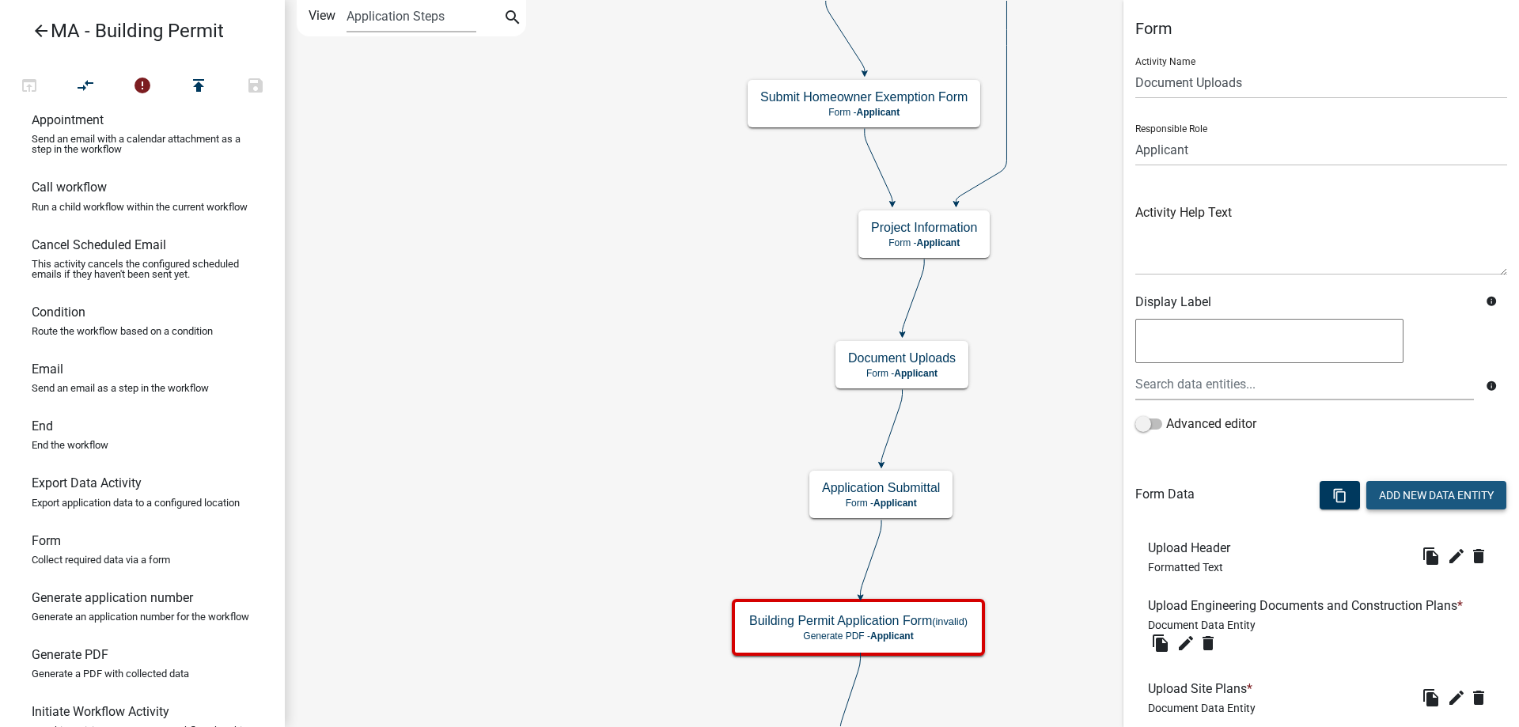
click at [1390, 497] on button "Add New Data Entity" at bounding box center [1436, 495] width 140 height 28
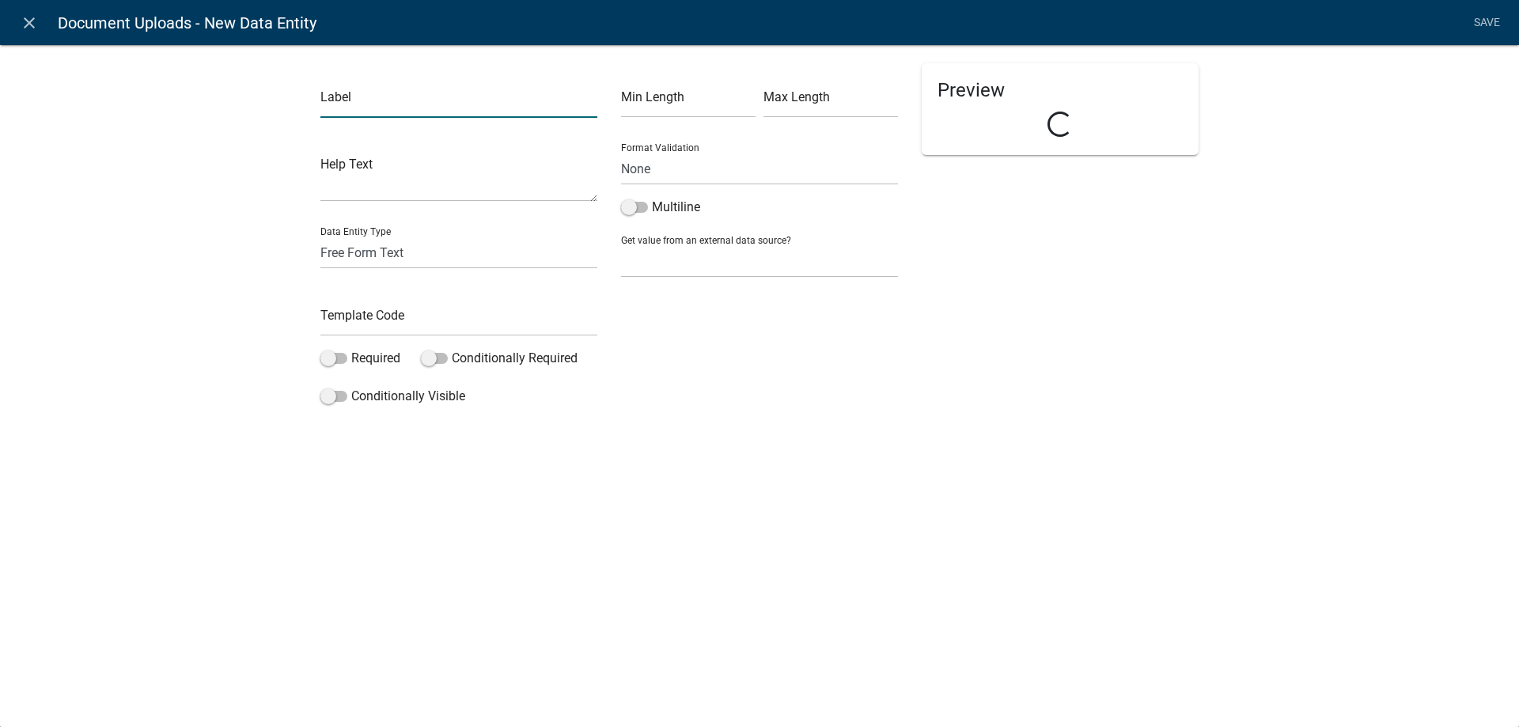
click at [353, 96] on input "text" at bounding box center [458, 101] width 277 height 32
click at [379, 295] on div "Template Code" at bounding box center [458, 309] width 277 height 55
click at [384, 370] on div "Required" at bounding box center [358, 361] width 77 height 25
click at [396, 321] on input "text" at bounding box center [458, 320] width 277 height 32
click at [380, 241] on select "Free Form Text Document Display Entity Value Fee Numeric Data Date Map Sketch D…" at bounding box center [458, 253] width 277 height 32
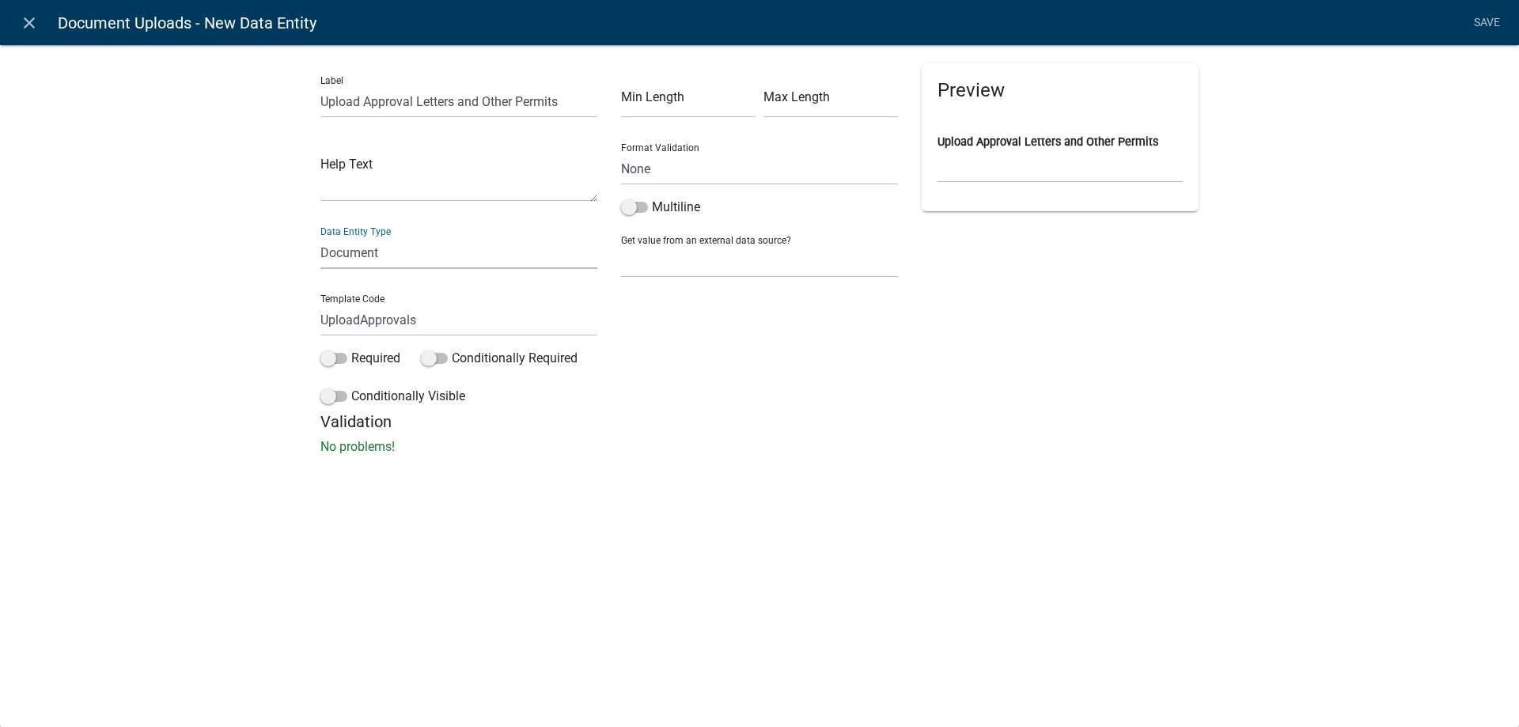
click at [320, 237] on select "Free Form Text Document Display Entity Value Fee Numeric Data Date Map Sketch D…" at bounding box center [458, 253] width 277 height 32
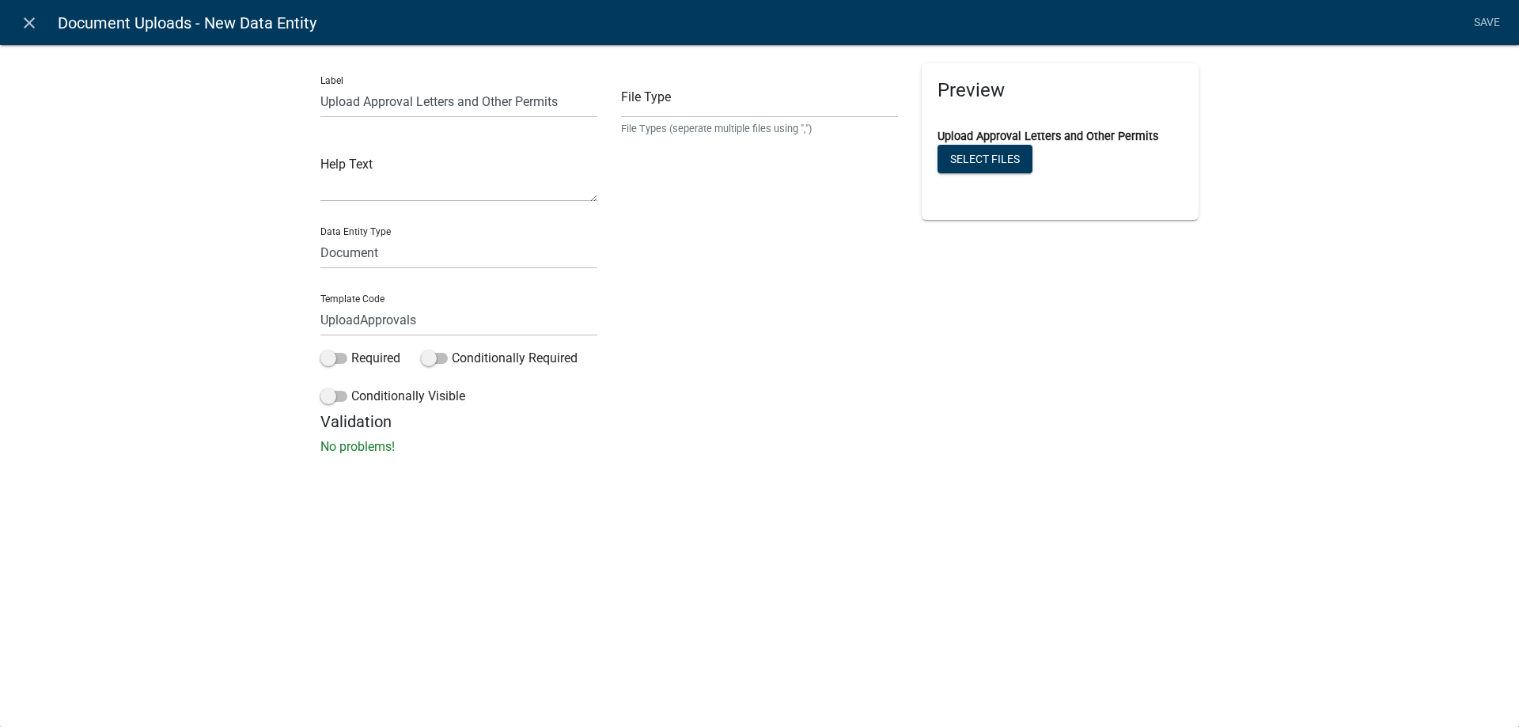
click at [729, 119] on div "File Type File Types (seperate multiple files using ",")" at bounding box center [759, 99] width 277 height 73
click at [728, 89] on input "text" at bounding box center [759, 101] width 277 height 32
click at [1486, 24] on link "Save" at bounding box center [1487, 23] width 40 height 30
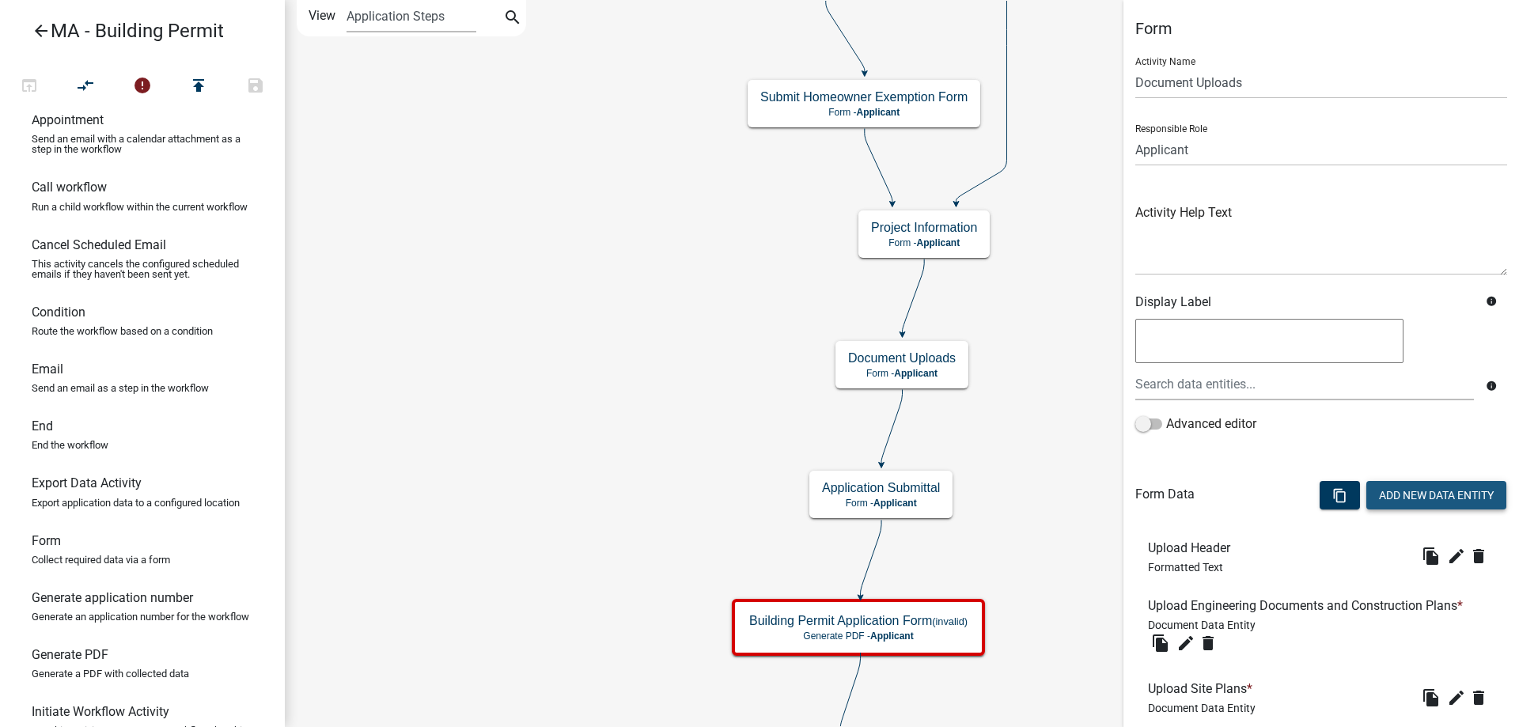
click at [1415, 490] on button "Add New Data Entity" at bounding box center [1436, 495] width 140 height 28
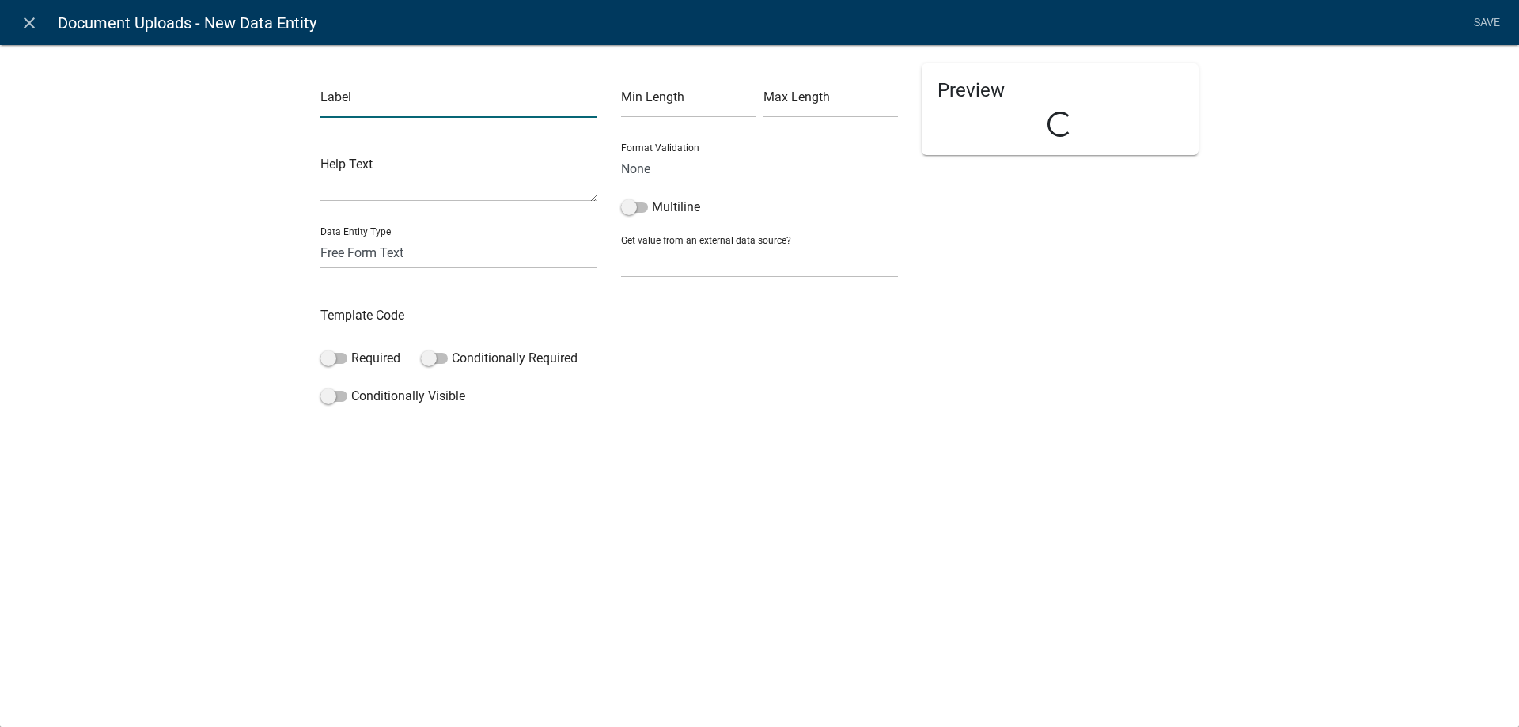
click at [434, 110] on input "text" at bounding box center [458, 101] width 277 height 32
click at [408, 327] on input "text" at bounding box center [458, 320] width 277 height 32
click at [394, 242] on select "Free Form Text Document Display Entity Value Fee Numeric Data Date Map Sketch D…" at bounding box center [458, 253] width 277 height 32
click at [320, 237] on select "Free Form Text Document Display Entity Value Fee Numeric Data Date Map Sketch D…" at bounding box center [458, 253] width 277 height 32
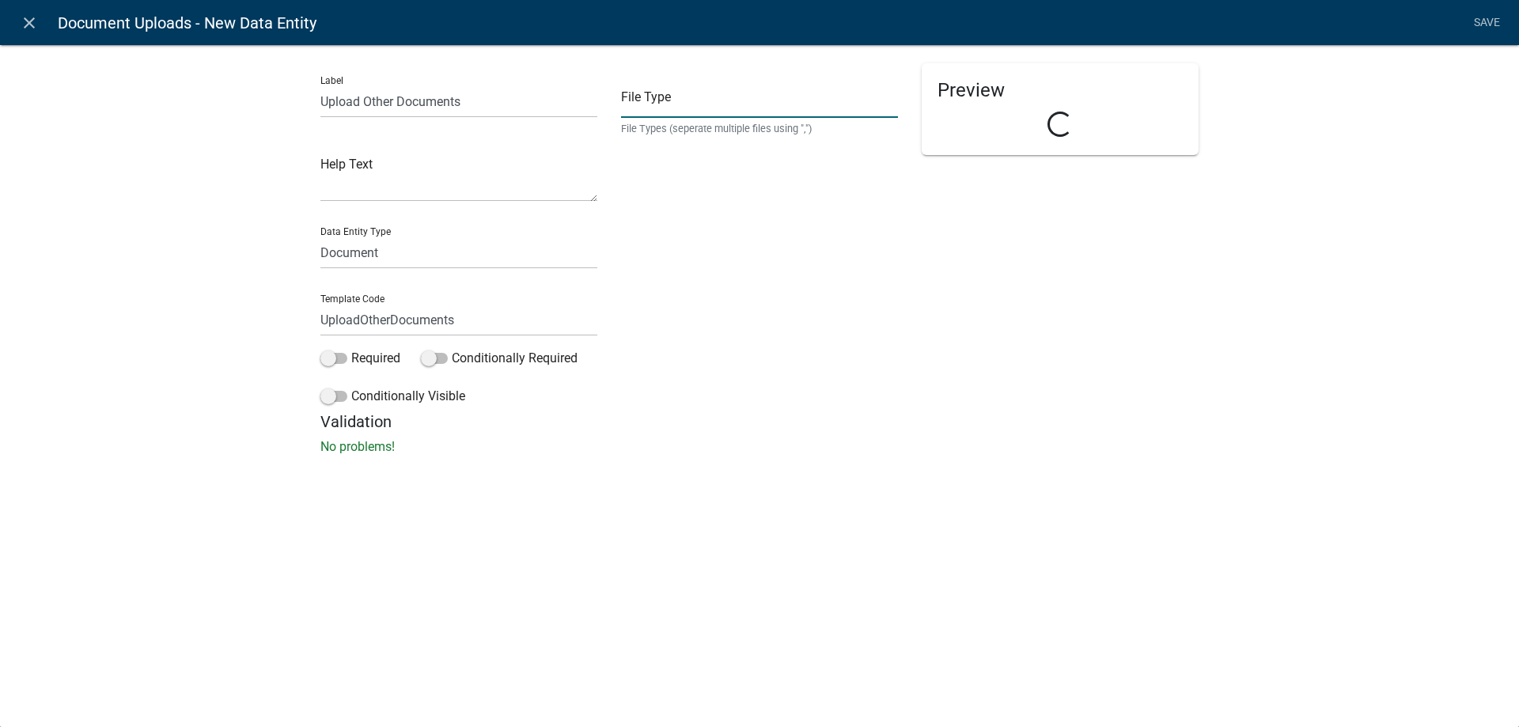
click at [702, 115] on input "text" at bounding box center [759, 101] width 277 height 32
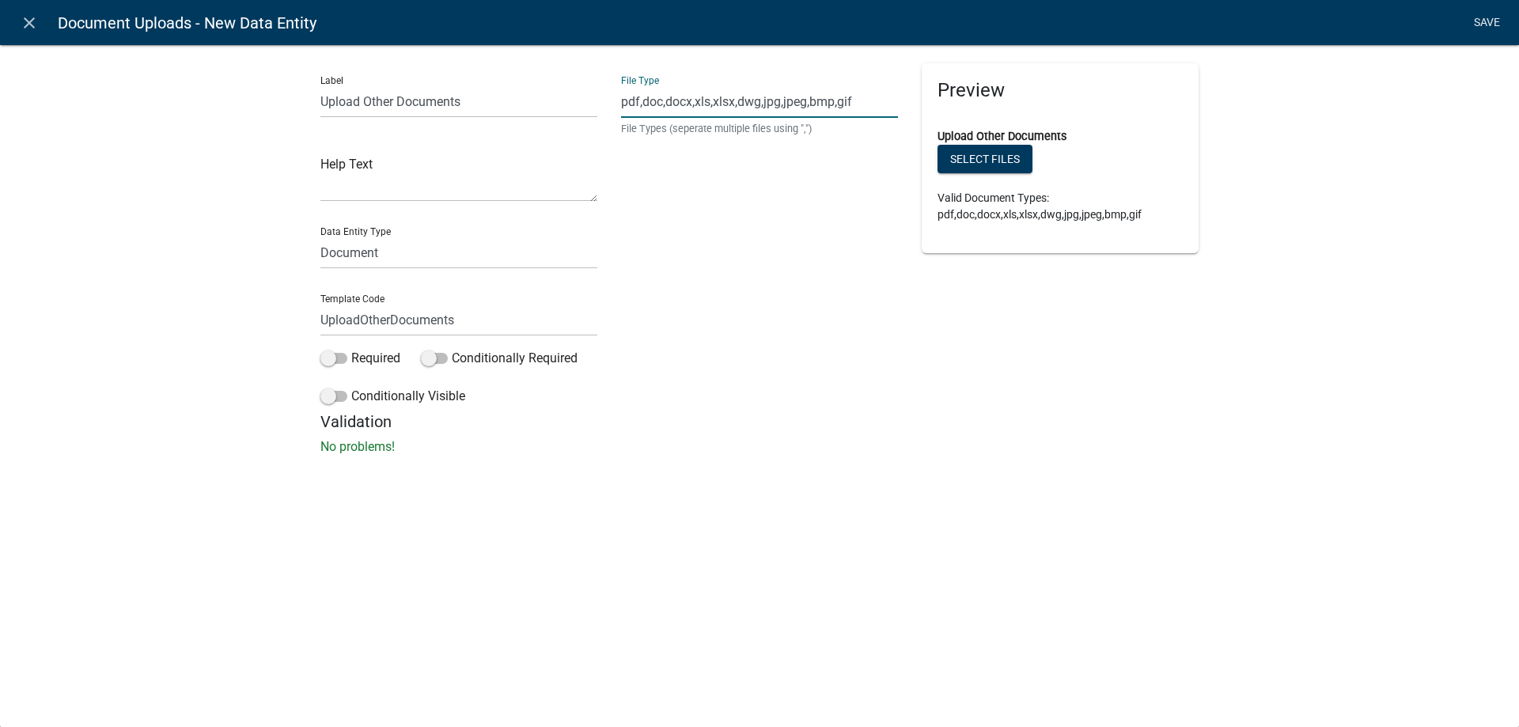
click at [1490, 20] on link "Save" at bounding box center [1487, 23] width 40 height 30
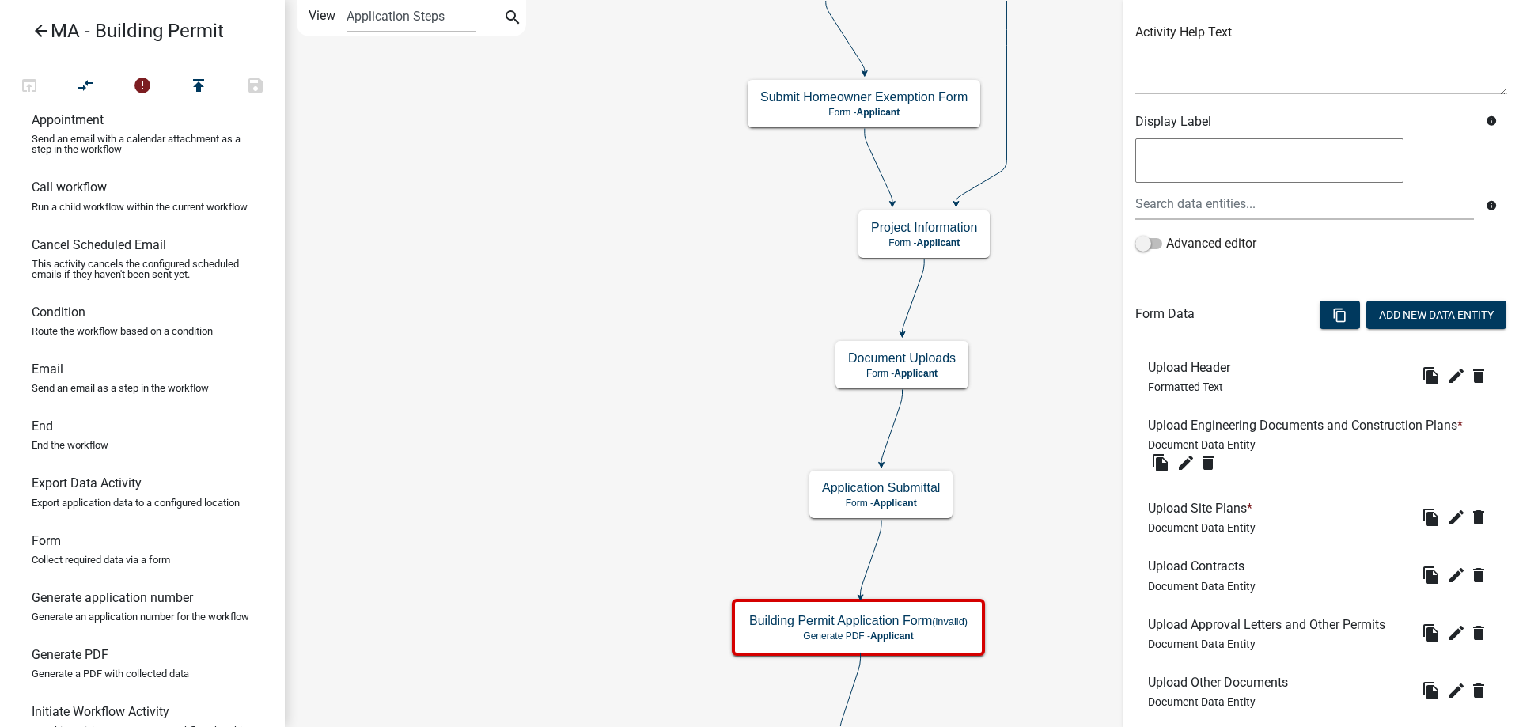
scroll to position [277, 0]
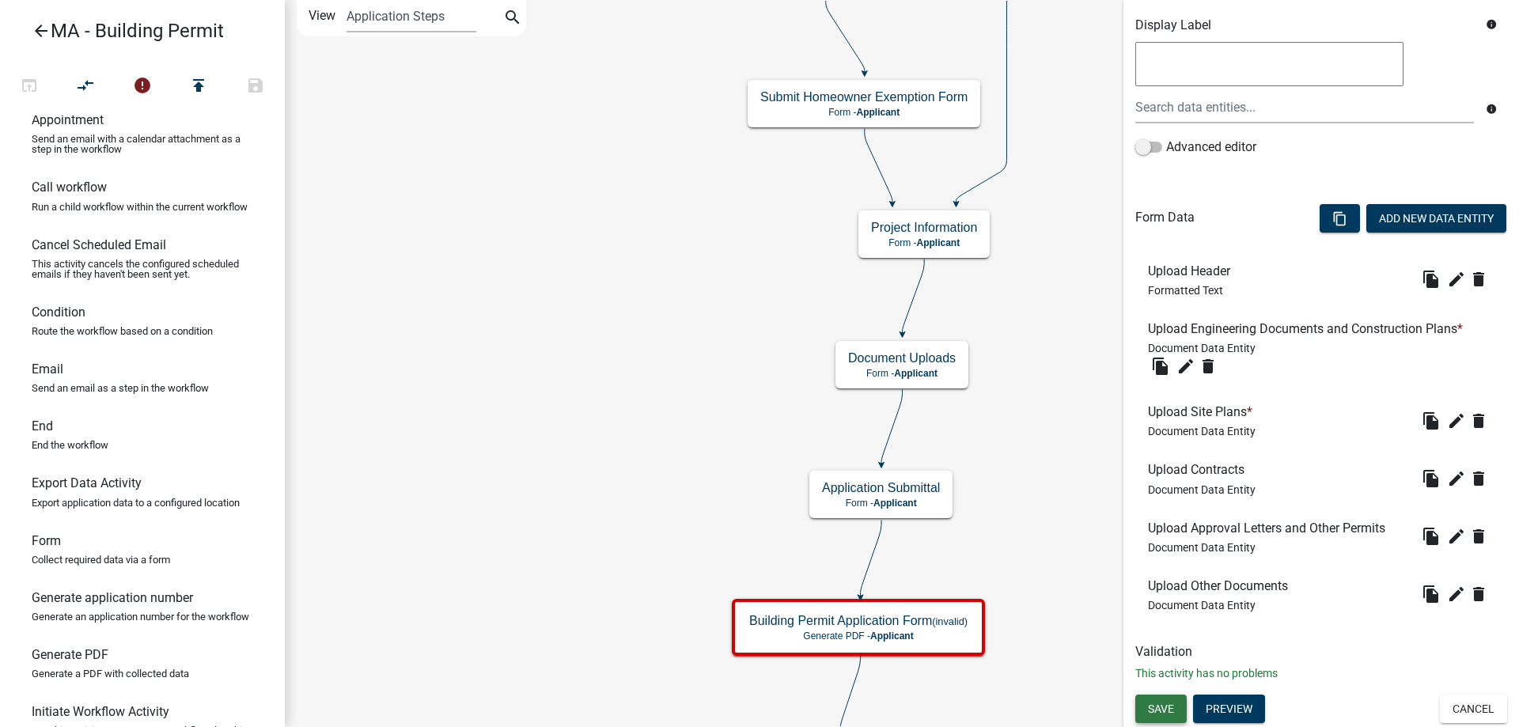
click at [1175, 705] on button "Save" at bounding box center [1160, 709] width 51 height 28
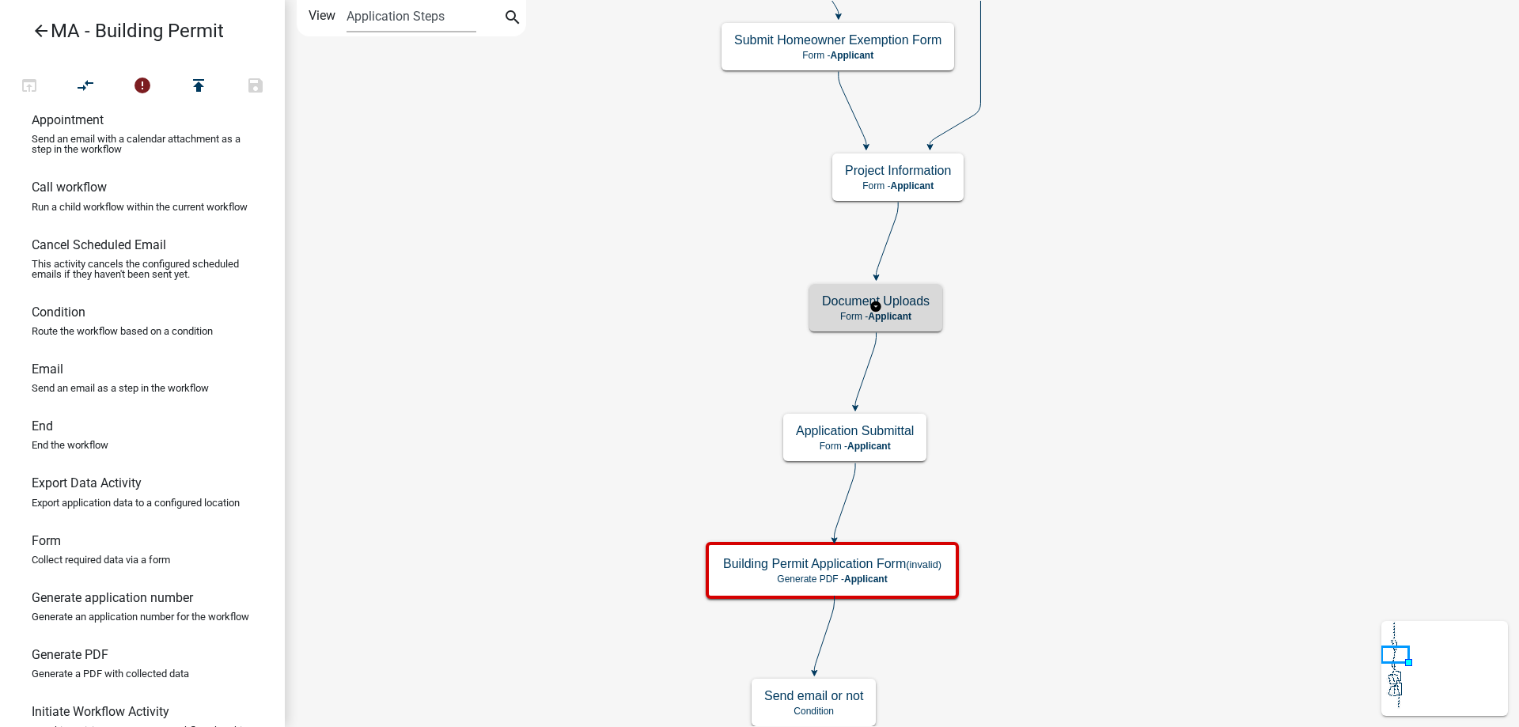
click at [896, 284] on div "Document Uploads Form - Applicant" at bounding box center [875, 307] width 133 height 47
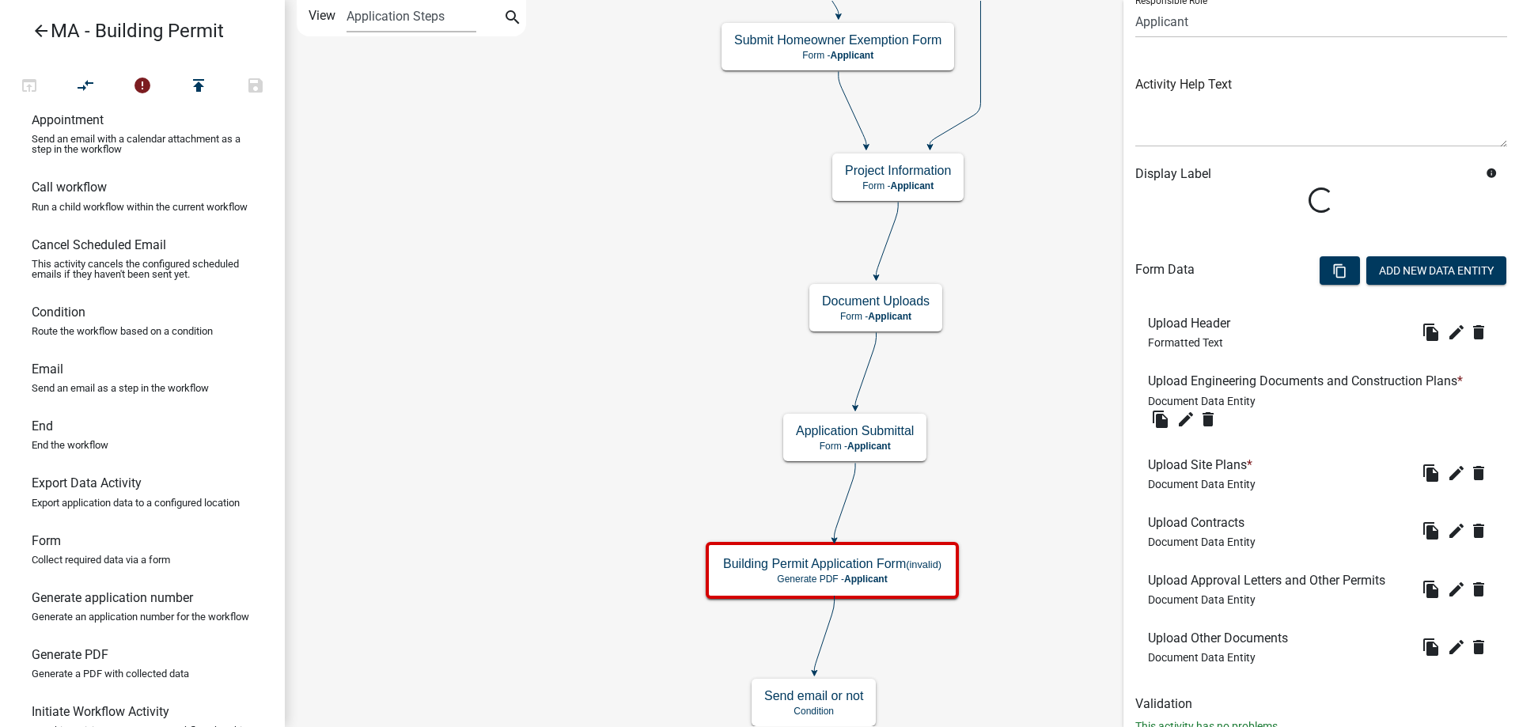
scroll to position [180, 0]
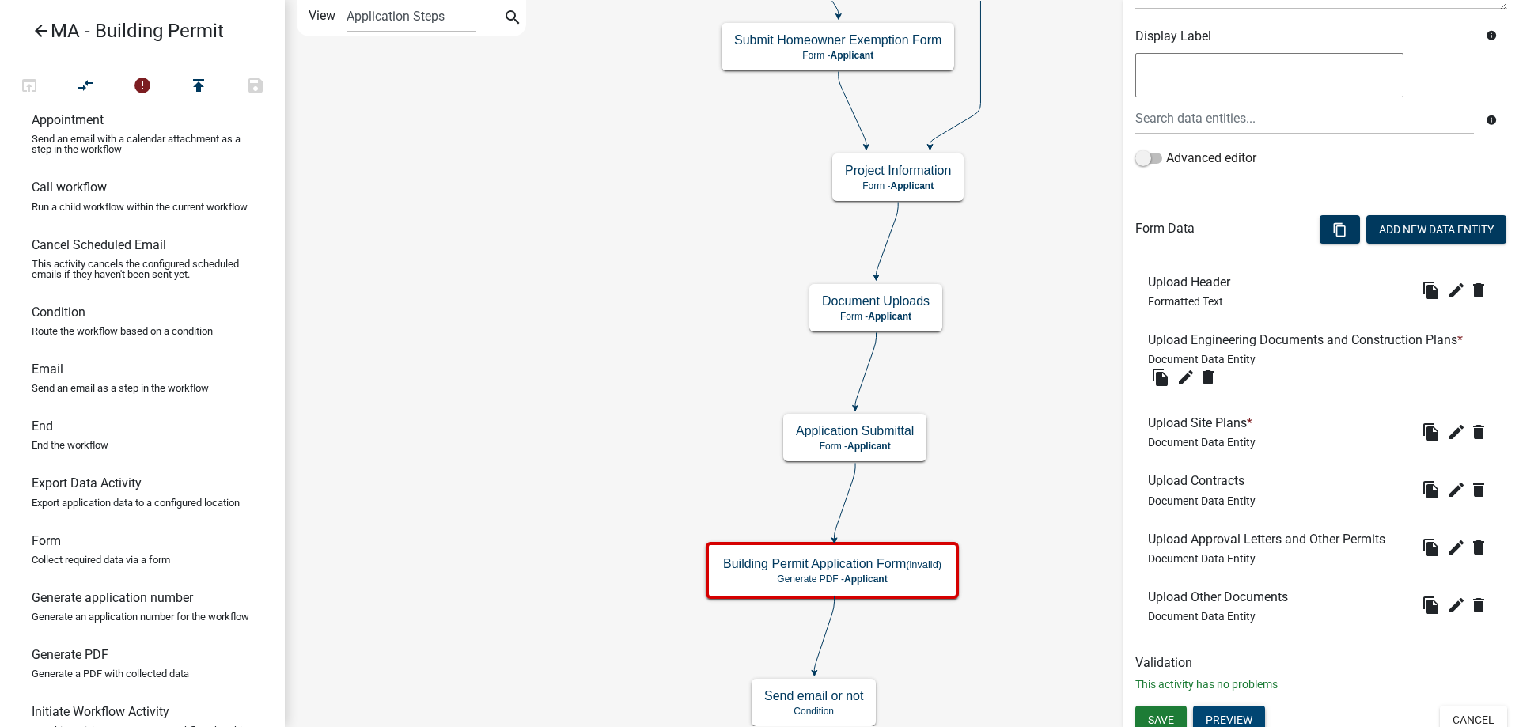
scroll to position [277, 0]
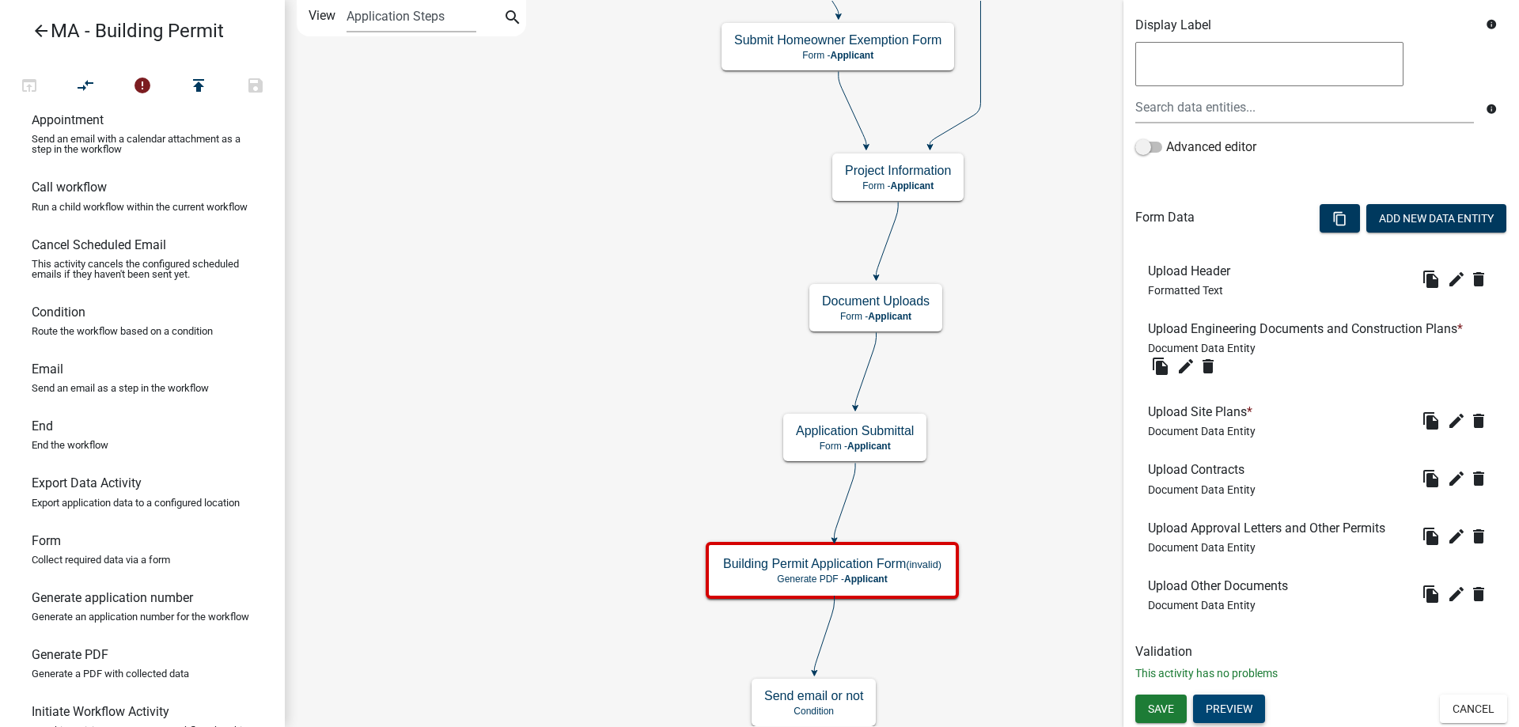
click at [1240, 720] on button "Preview" at bounding box center [1229, 709] width 72 height 28
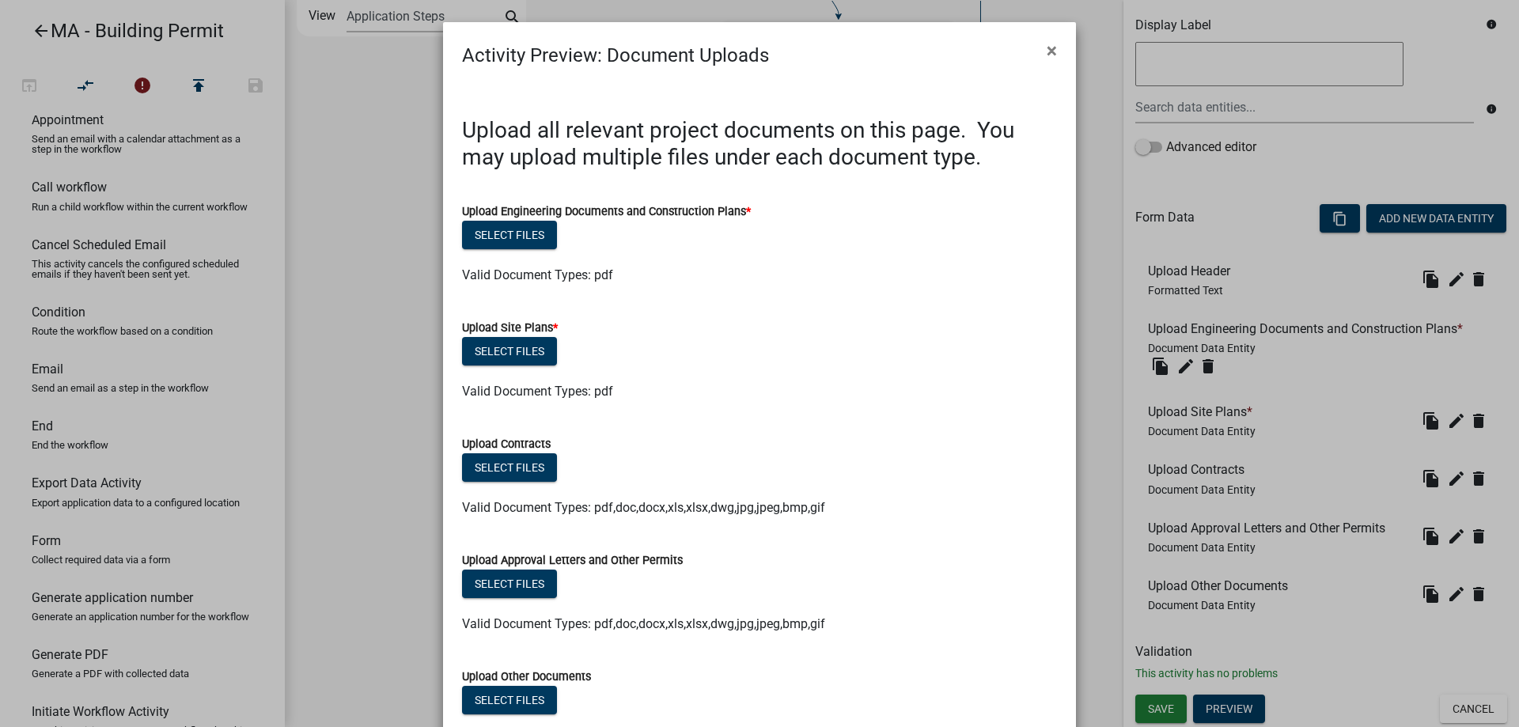
click at [387, 324] on ngb-modal-window "Activity Preview : Document Uploads × Upload all relevant project documents on …" at bounding box center [759, 363] width 1519 height 727
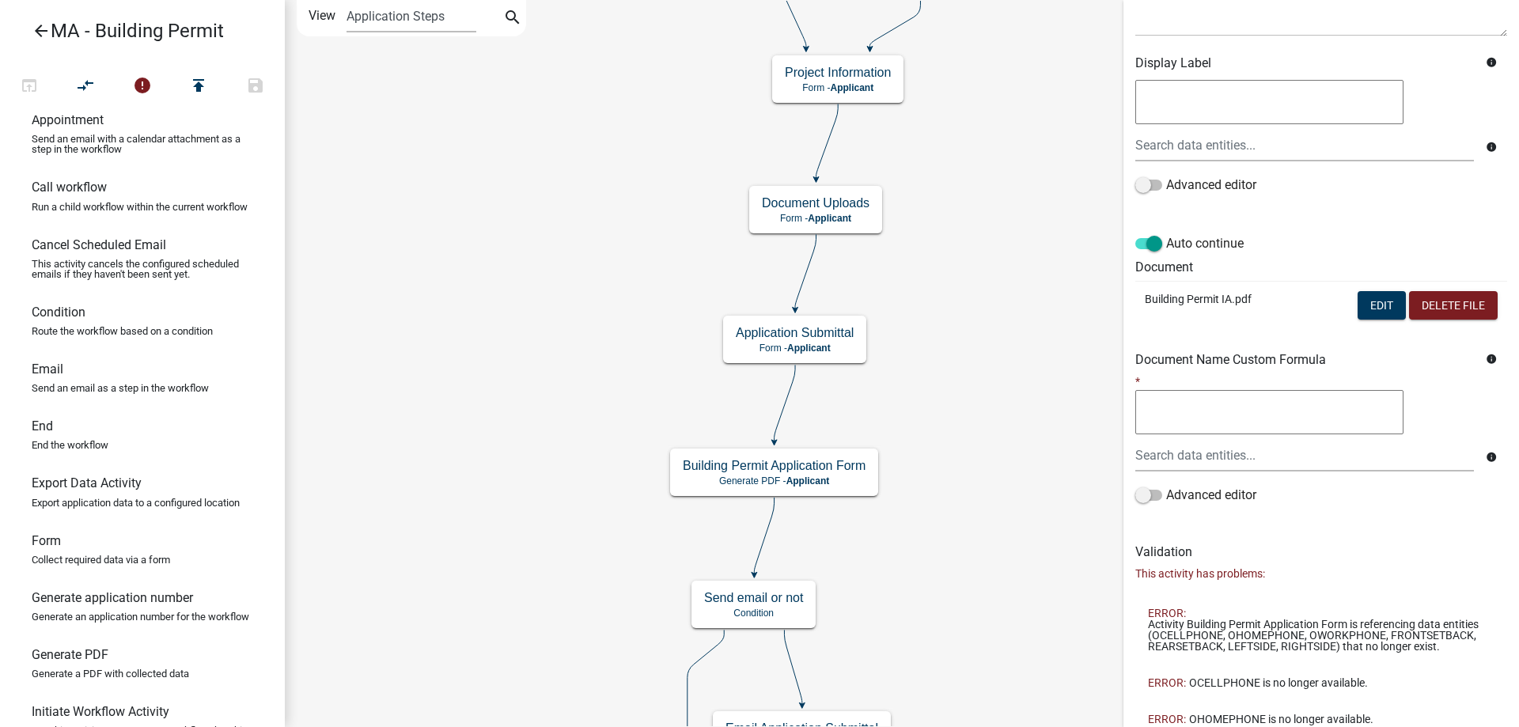
scroll to position [464, 0]
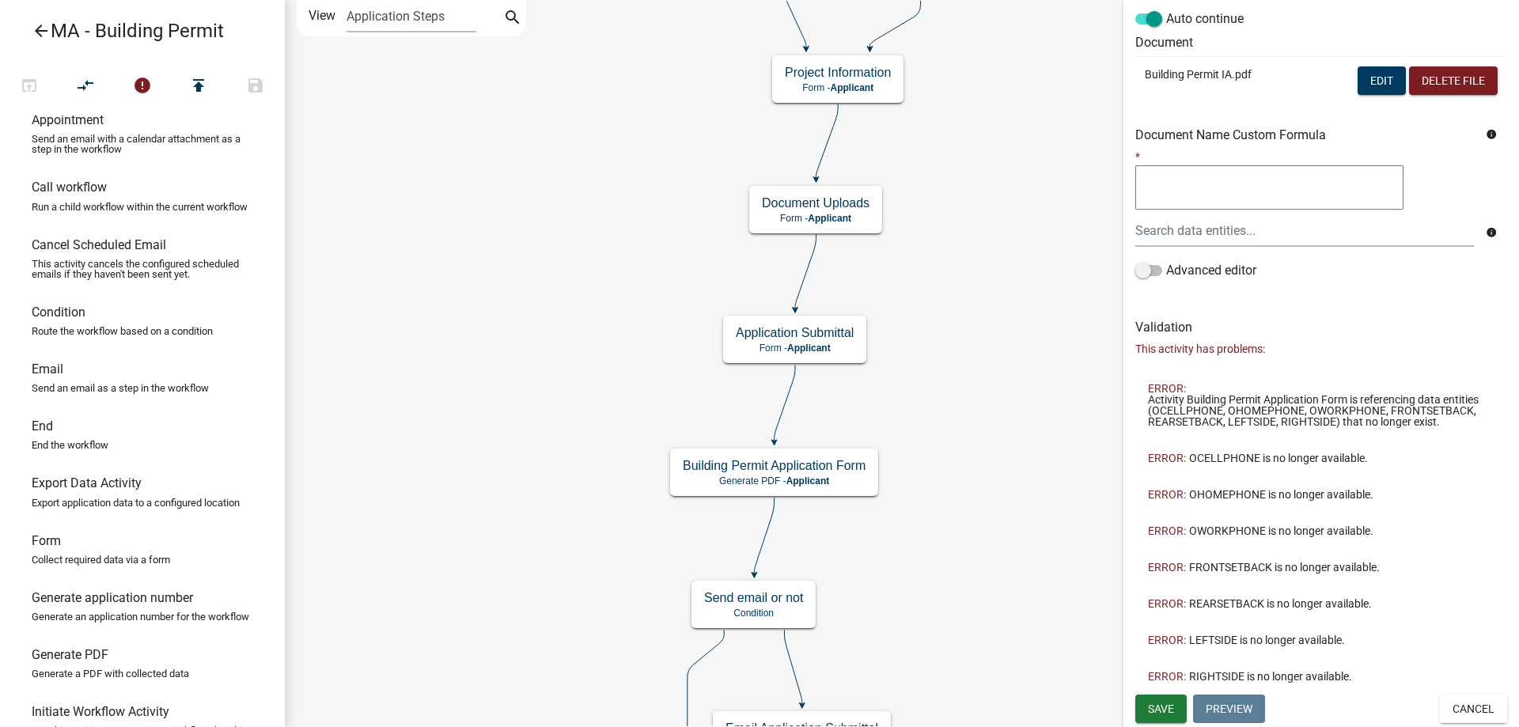
click at [1439, 693] on li "ERROR: RIGHTSIDE is no longer available." at bounding box center [1321, 676] width 372 height 36
click at [1467, 714] on button "Cancel" at bounding box center [1473, 709] width 67 height 28
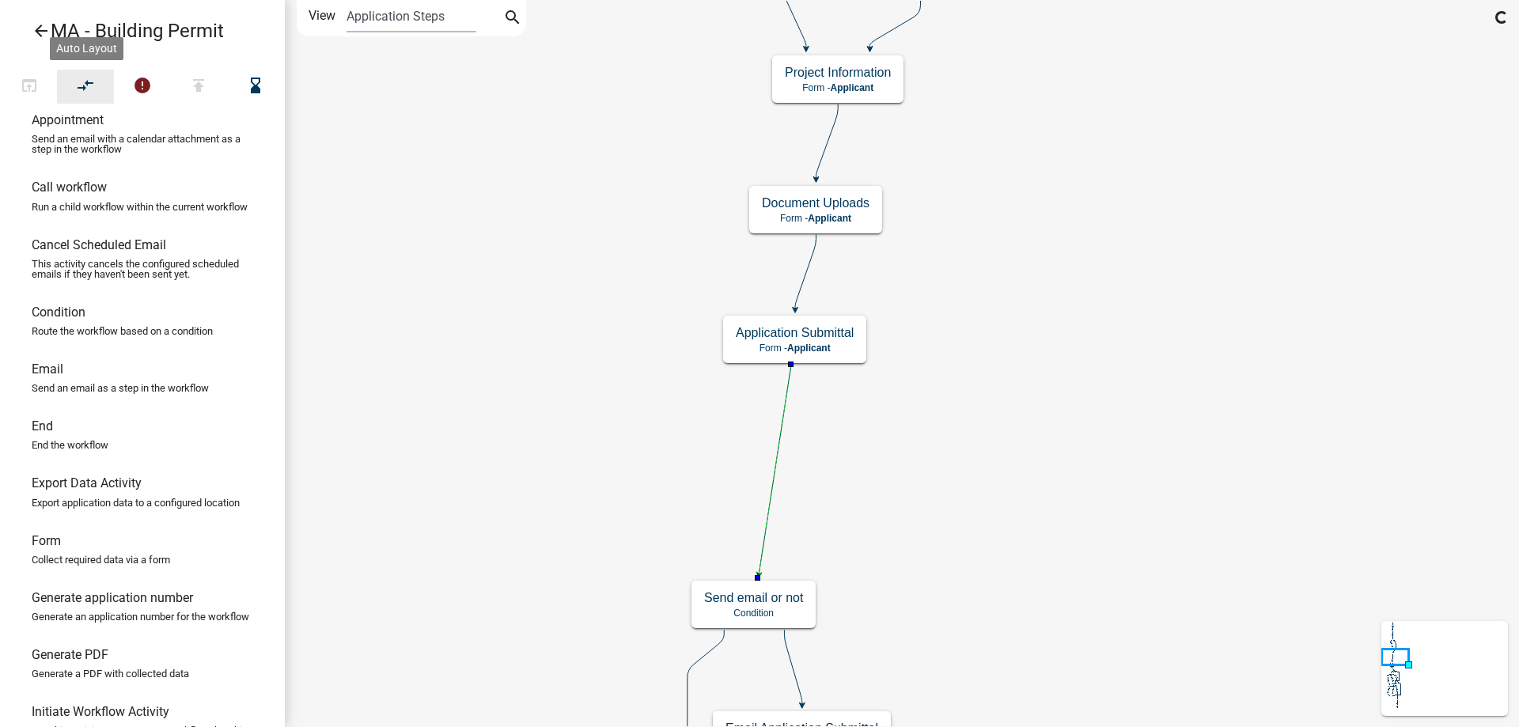
click at [89, 94] on icon "compare_arrows" at bounding box center [86, 87] width 19 height 22
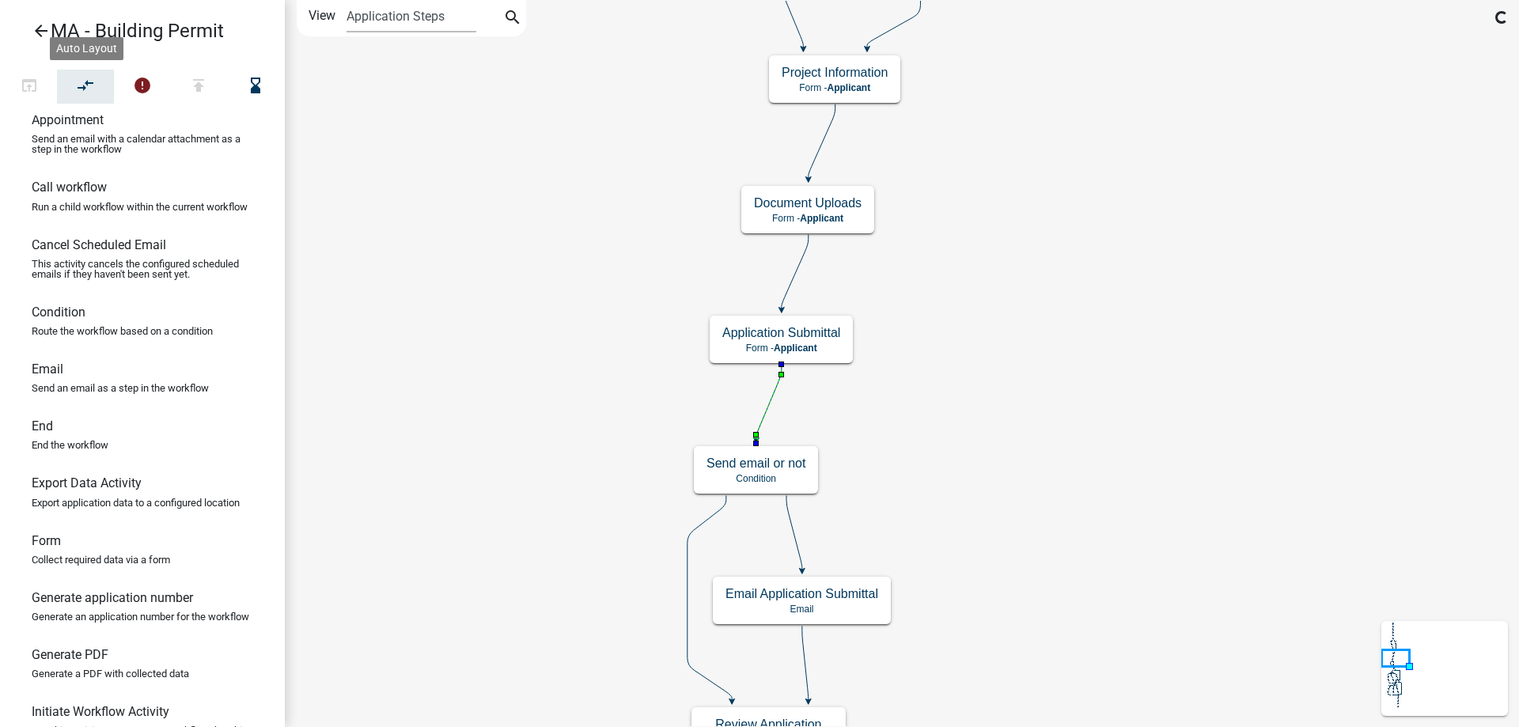
click at [789, 339] on h5 "Application Submittal" at bounding box center [781, 332] width 118 height 15
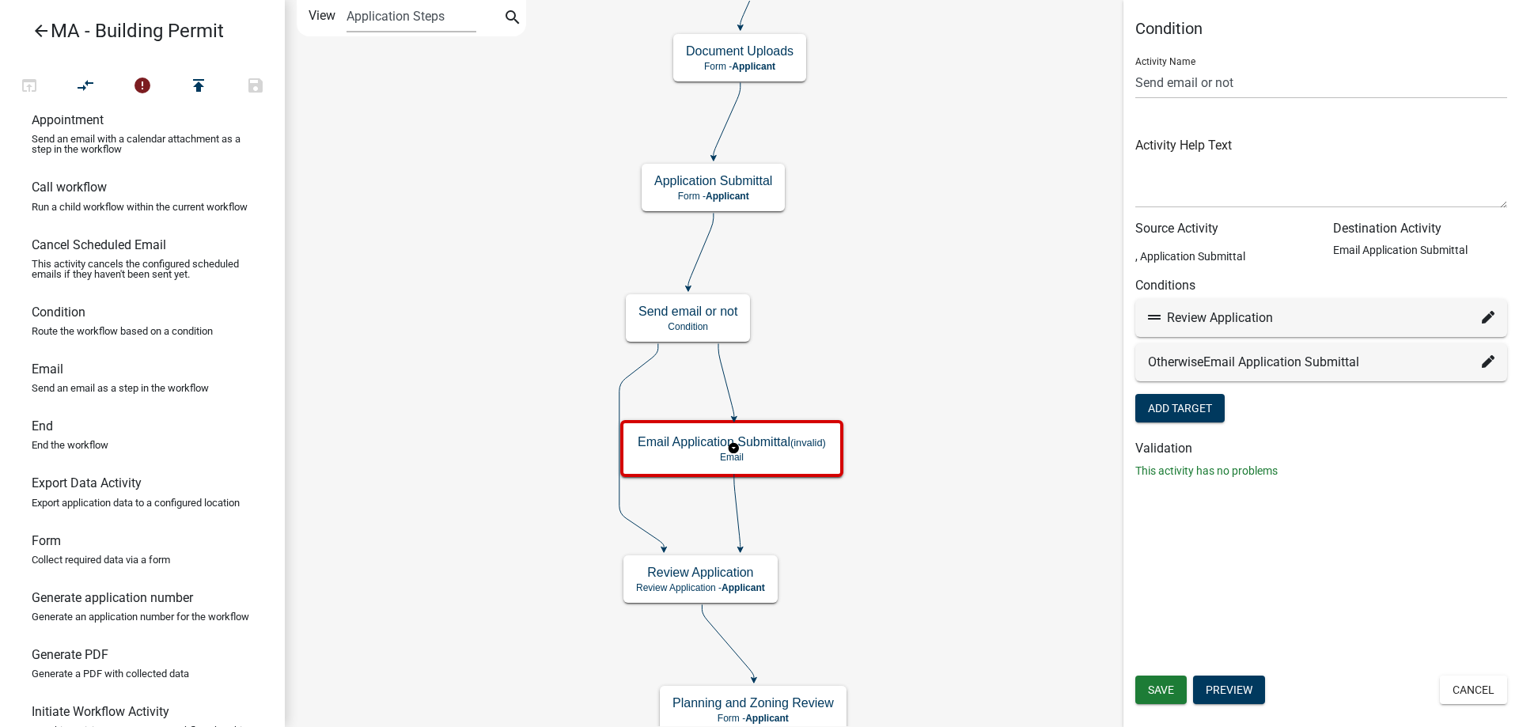
click at [1475, 691] on button "Cancel" at bounding box center [1473, 690] width 67 height 28
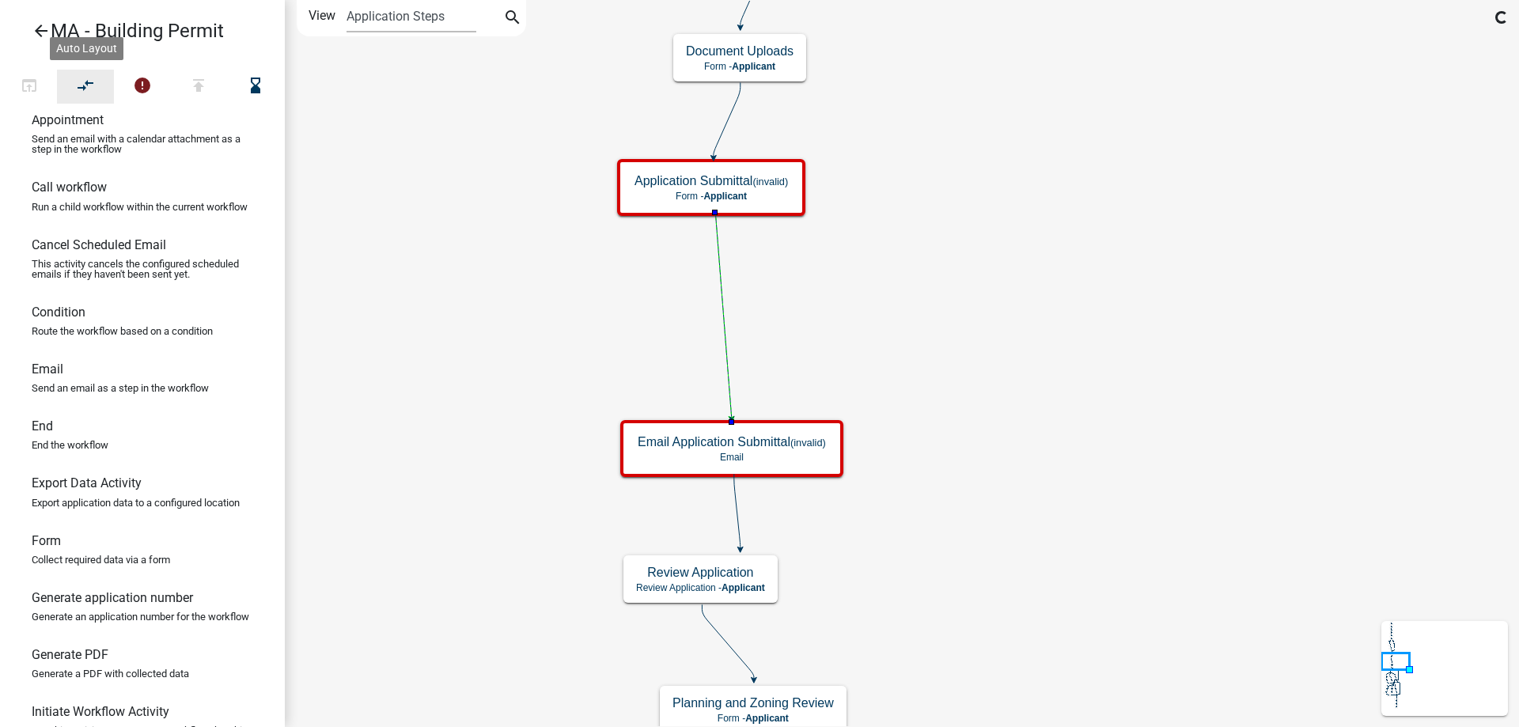
click at [80, 89] on icon "compare_arrows" at bounding box center [86, 87] width 19 height 22
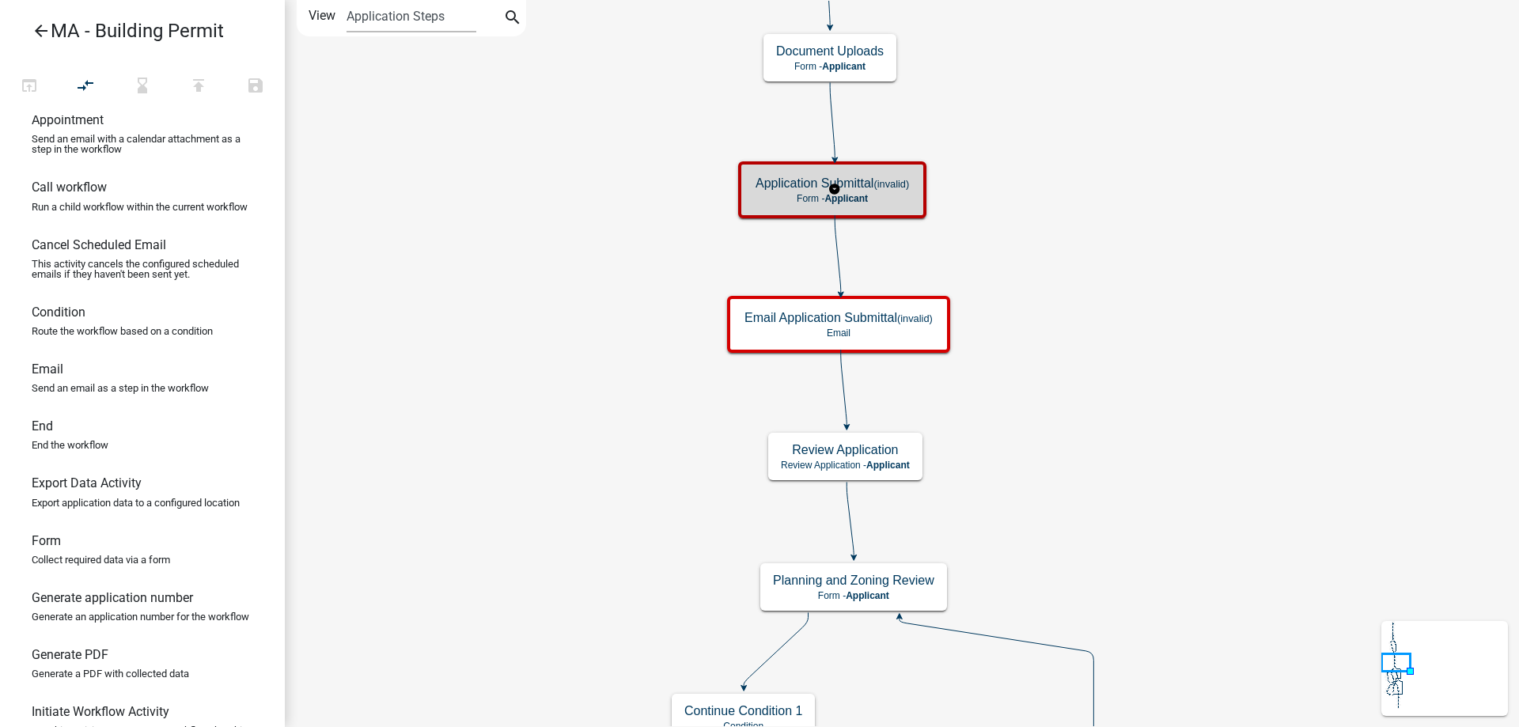
click at [796, 187] on h5 "Application Submittal (invalid)" at bounding box center [831, 183] width 153 height 15
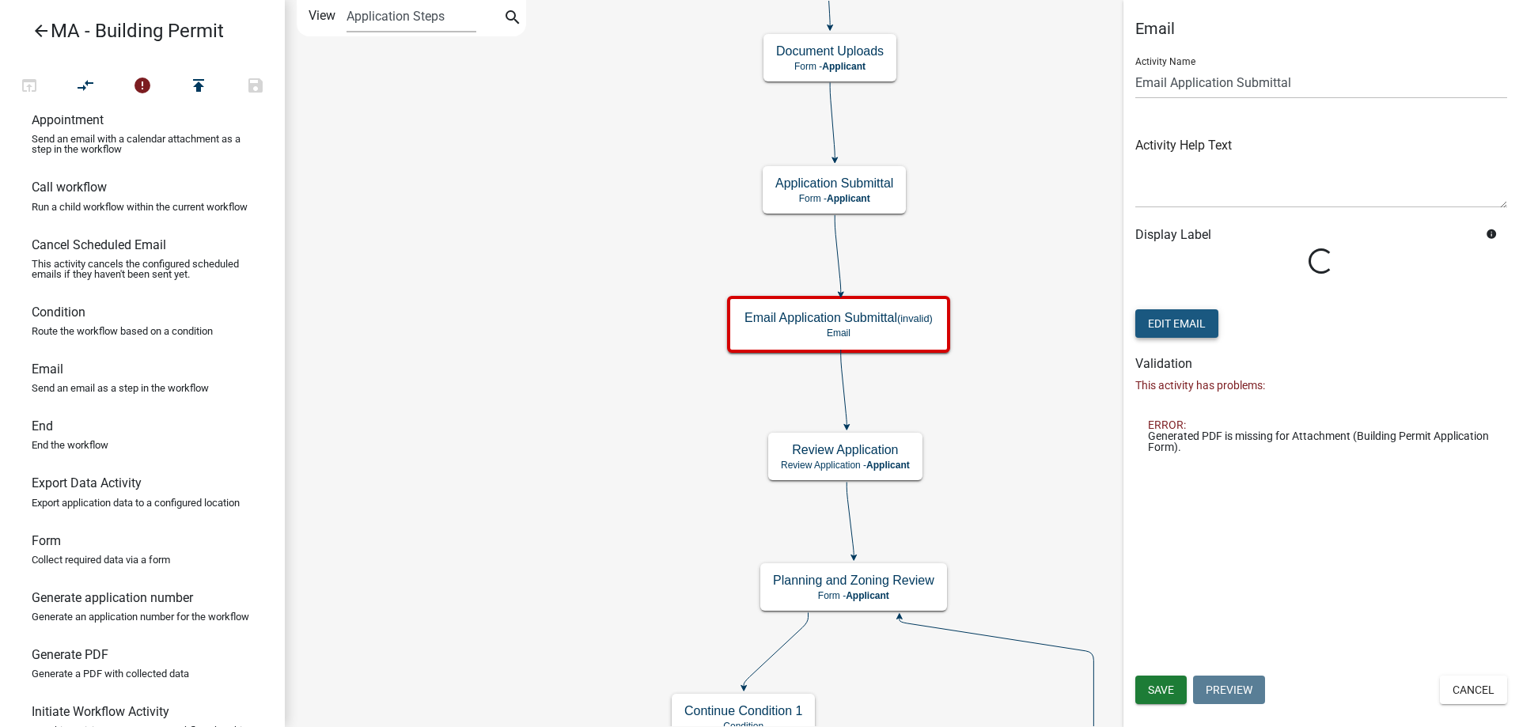
click at [1170, 324] on button "Edit Email" at bounding box center [1176, 323] width 83 height 28
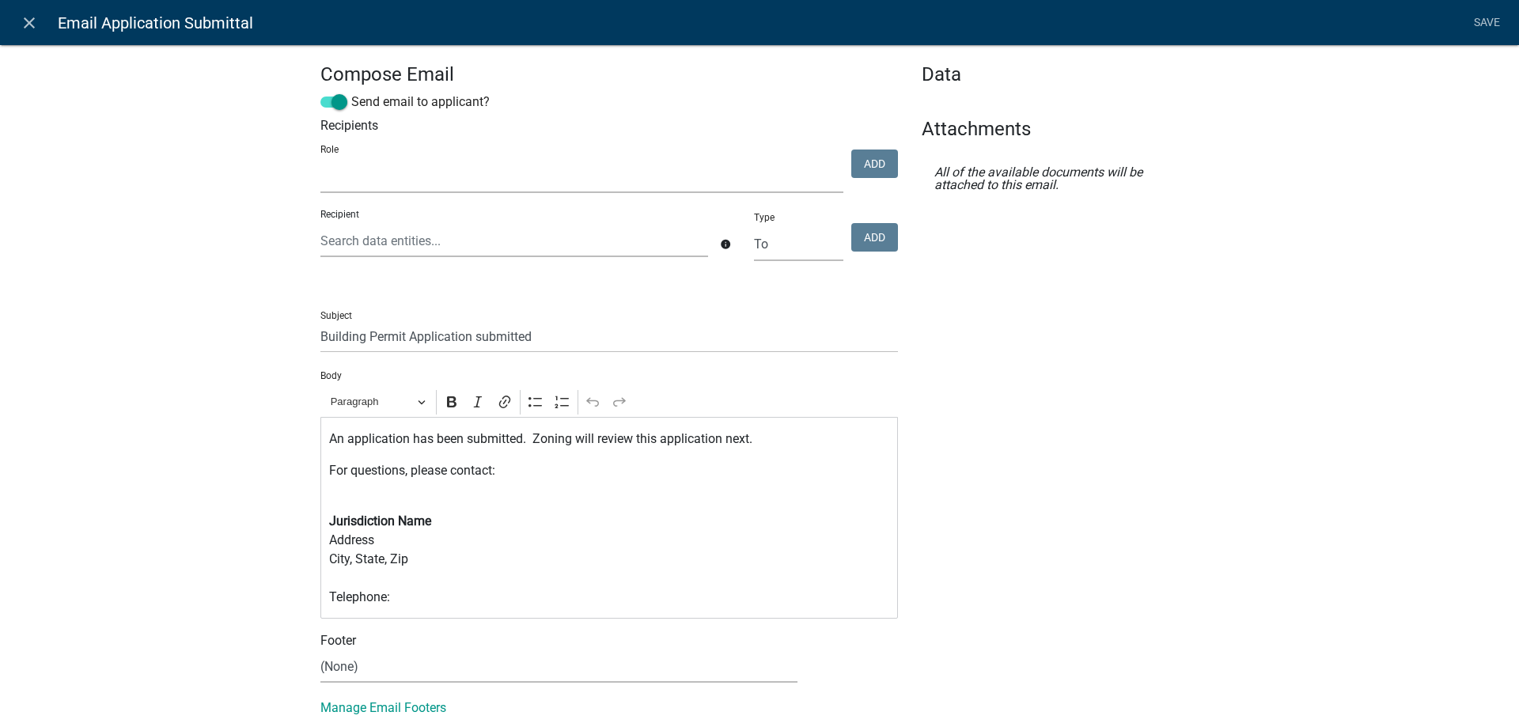
click at [398, 175] on select "Admin SDR Septic Maintenance Company" at bounding box center [581, 177] width 523 height 32
select select "1617a353-6361-48c5-9ba0-ce34fd9b68f8"
click at [320, 161] on select "Admin SDR Septic Maintenance Company" at bounding box center [581, 177] width 523 height 32
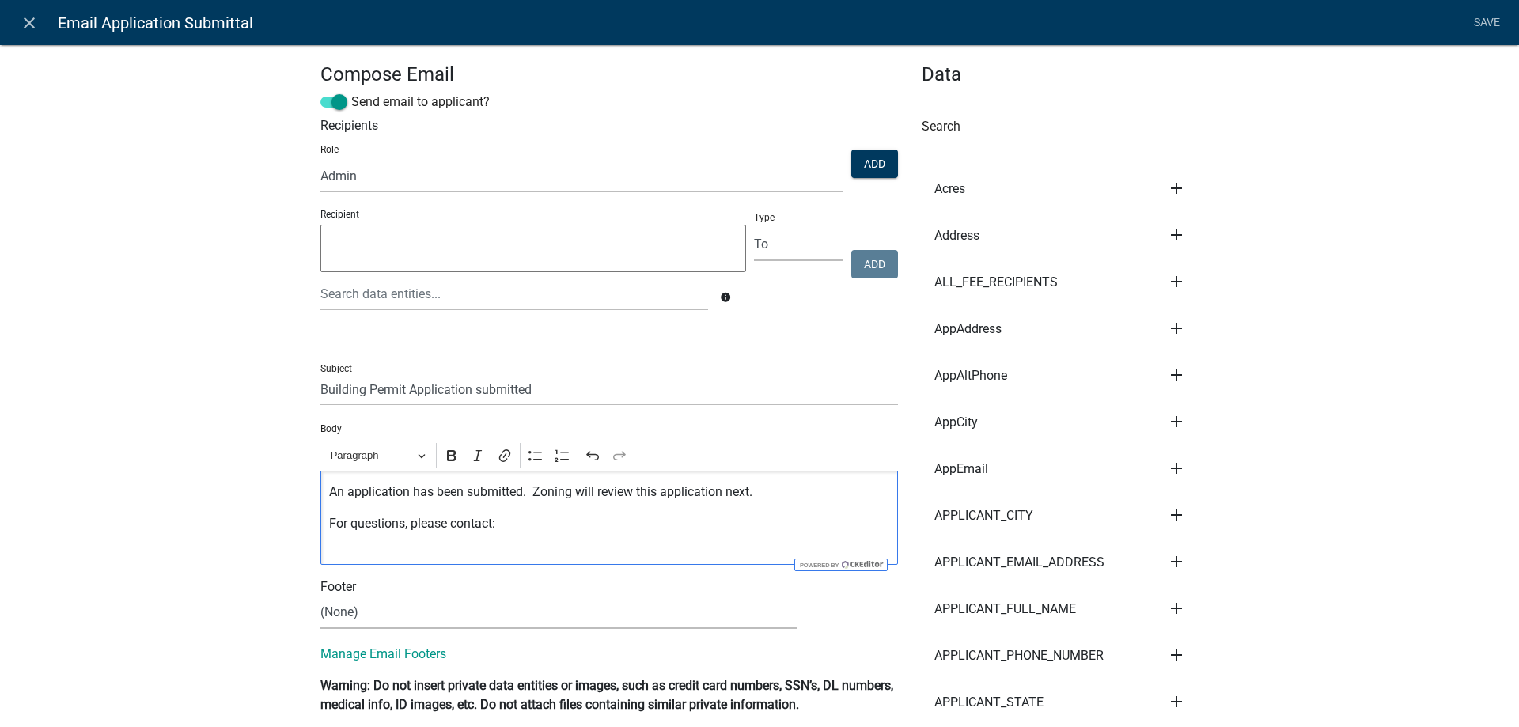
click at [570, 523] on p "For questions, please contact:" at bounding box center [609, 533] width 561 height 38
click at [479, 554] on div "An application has been submitted. Zoning will review this application next. Fo…" at bounding box center [608, 518] width 577 height 94
drag, startPoint x: 524, startPoint y: 491, endPoint x: 712, endPoint y: 536, distance: 193.4
click at [712, 536] on div "An application has been submitted. Zoning will review this application next. Fo…" at bounding box center [608, 518] width 577 height 94
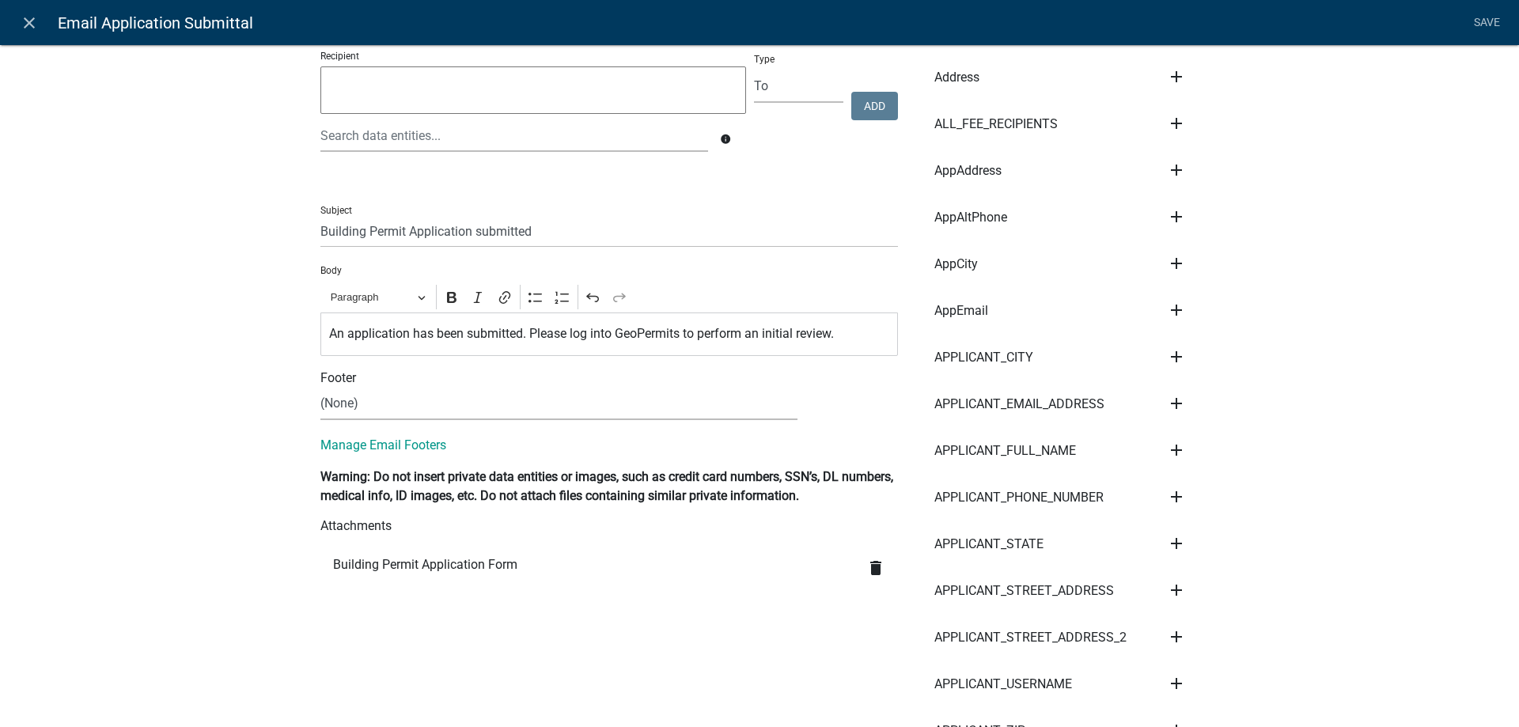
click at [869, 576] on icon "delete" at bounding box center [875, 568] width 19 height 19
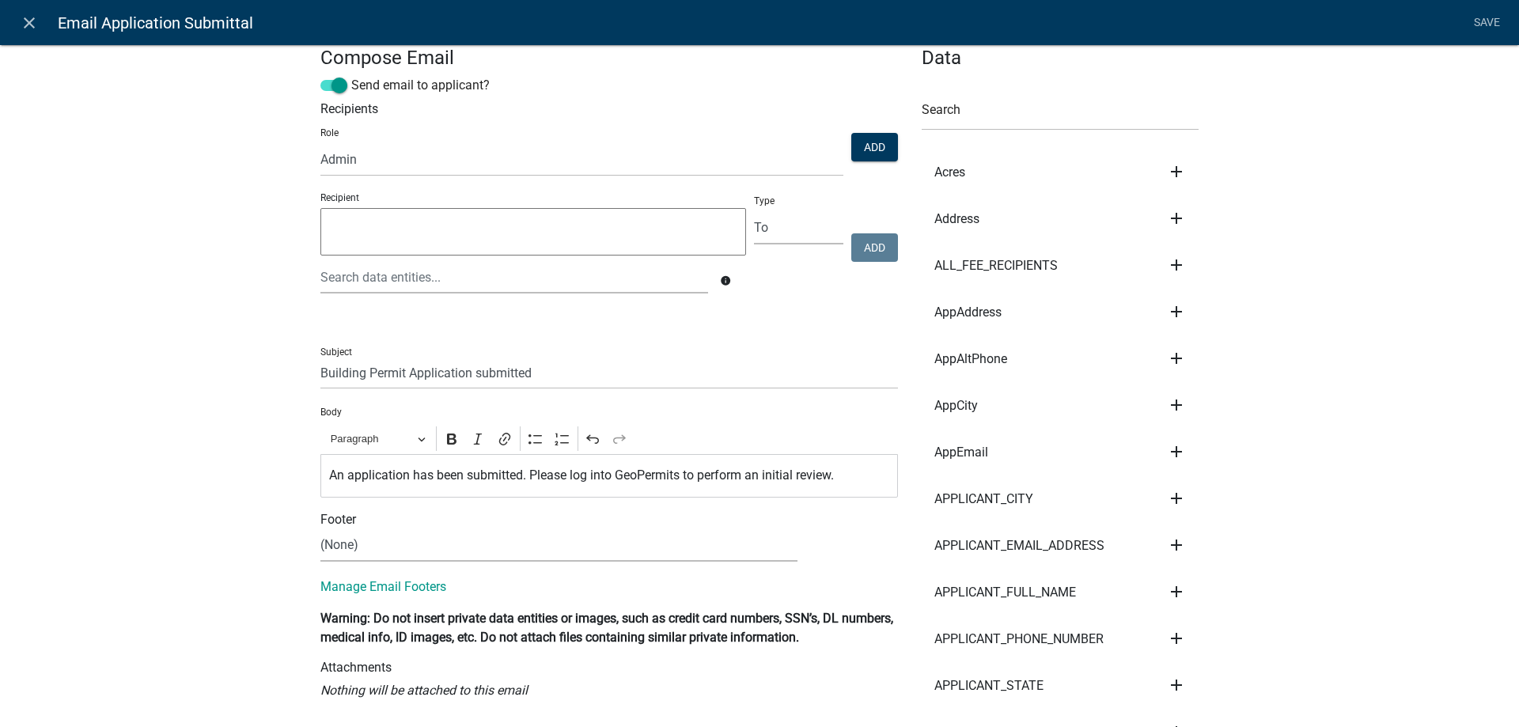
scroll to position [0, 0]
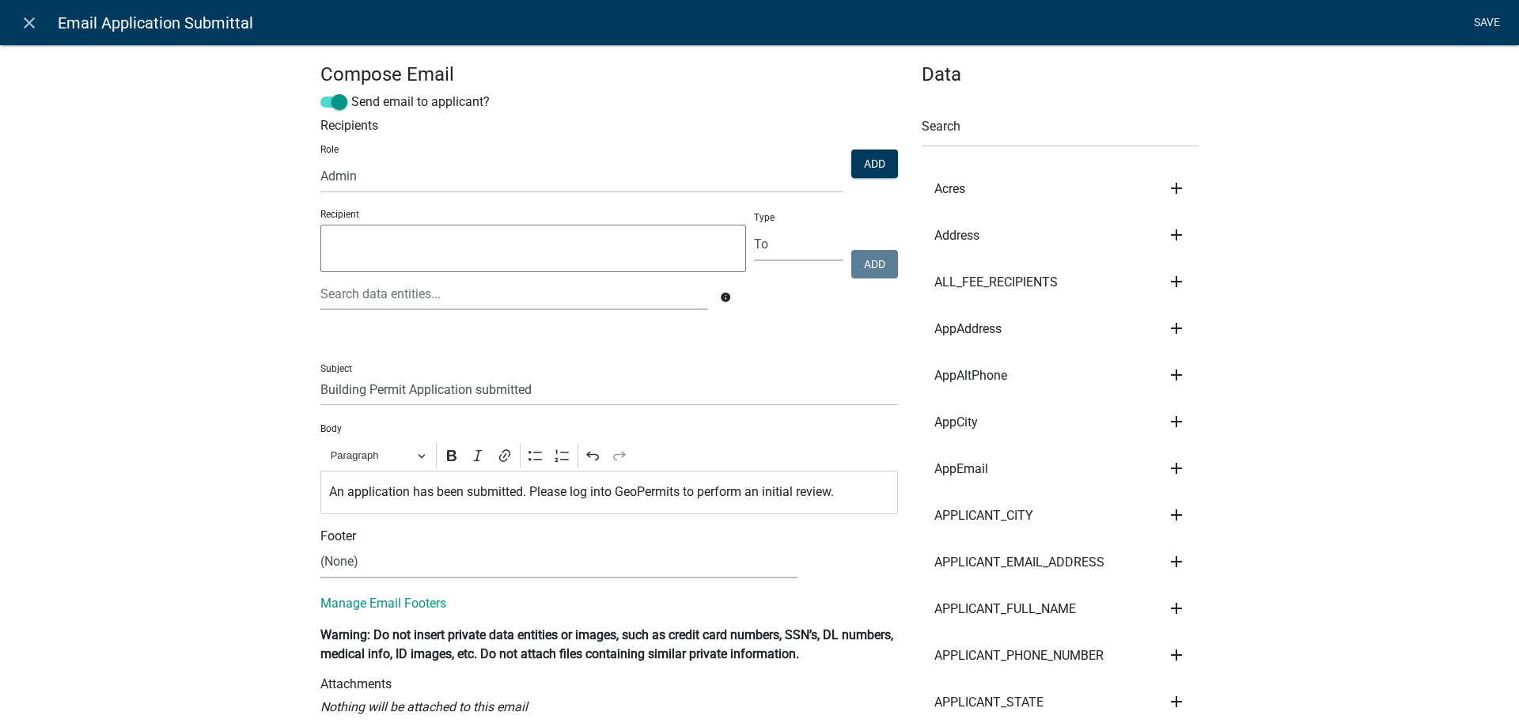
click at [1490, 29] on link "Save" at bounding box center [1487, 23] width 40 height 30
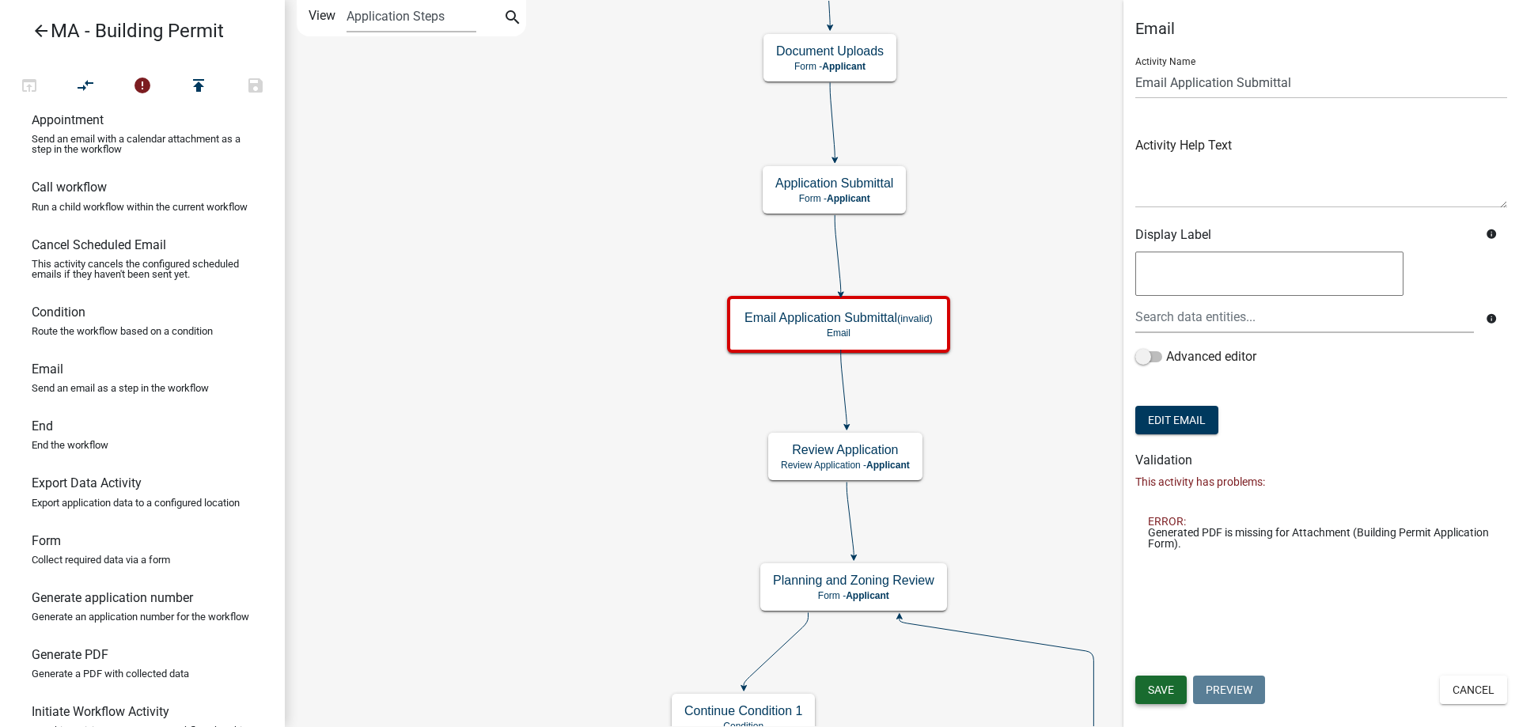
click at [1158, 687] on span "Save" at bounding box center [1161, 689] width 26 height 13
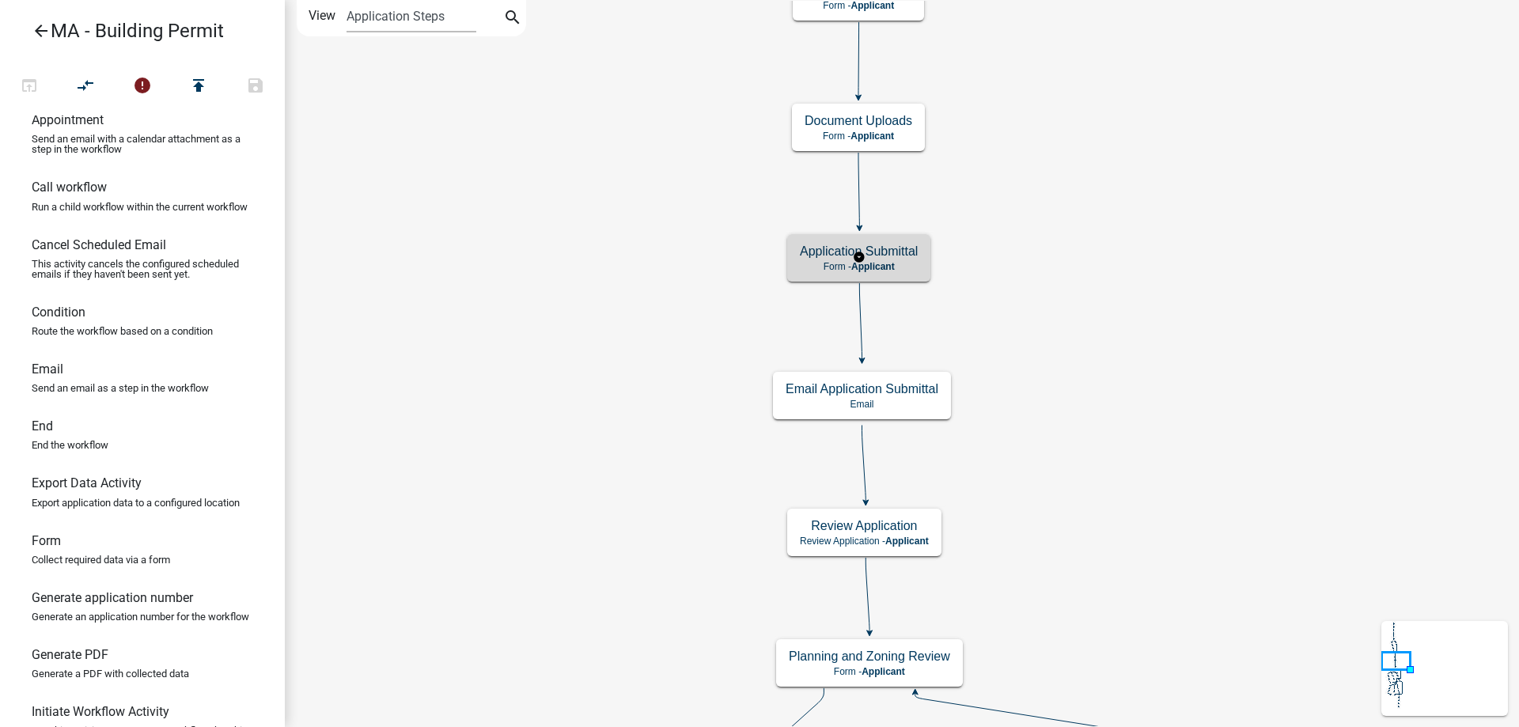
click at [822, 246] on h5 "Application Submittal" at bounding box center [859, 251] width 118 height 15
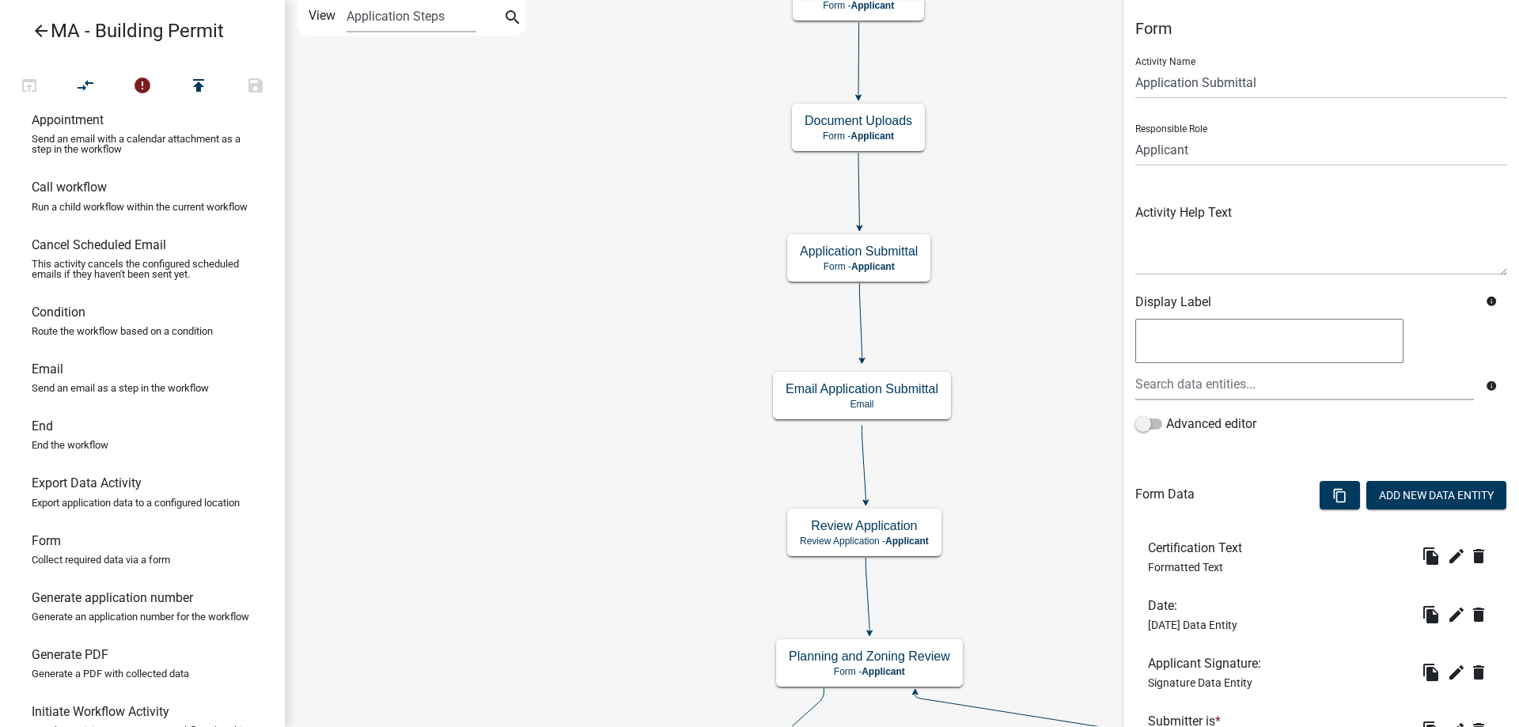
scroll to position [136, 0]
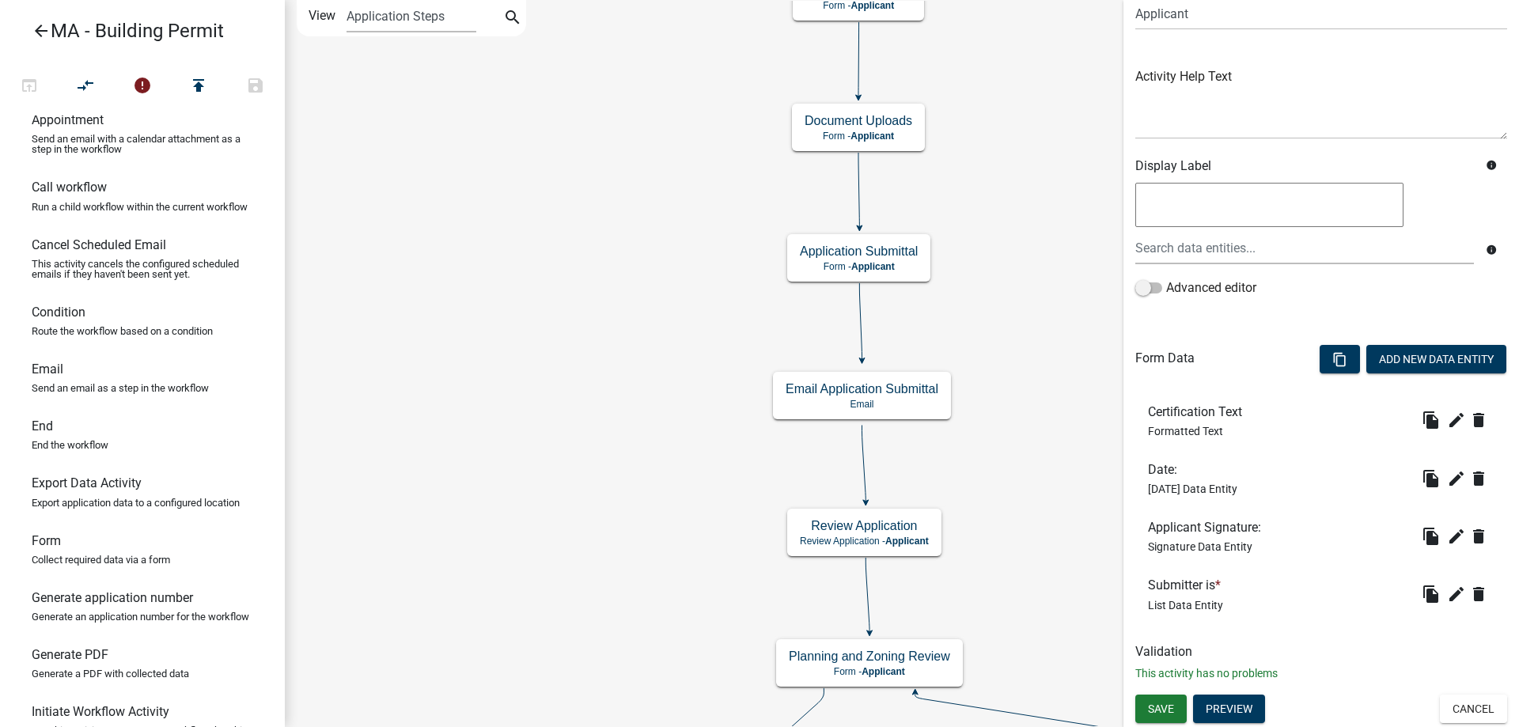
click at [1248, 693] on div "Form Activity Name Application Submittal Responsible Role Applicant Admin SDR S…" at bounding box center [1321, 289] width 396 height 812
click at [1247, 699] on button "Preview" at bounding box center [1229, 709] width 72 height 28
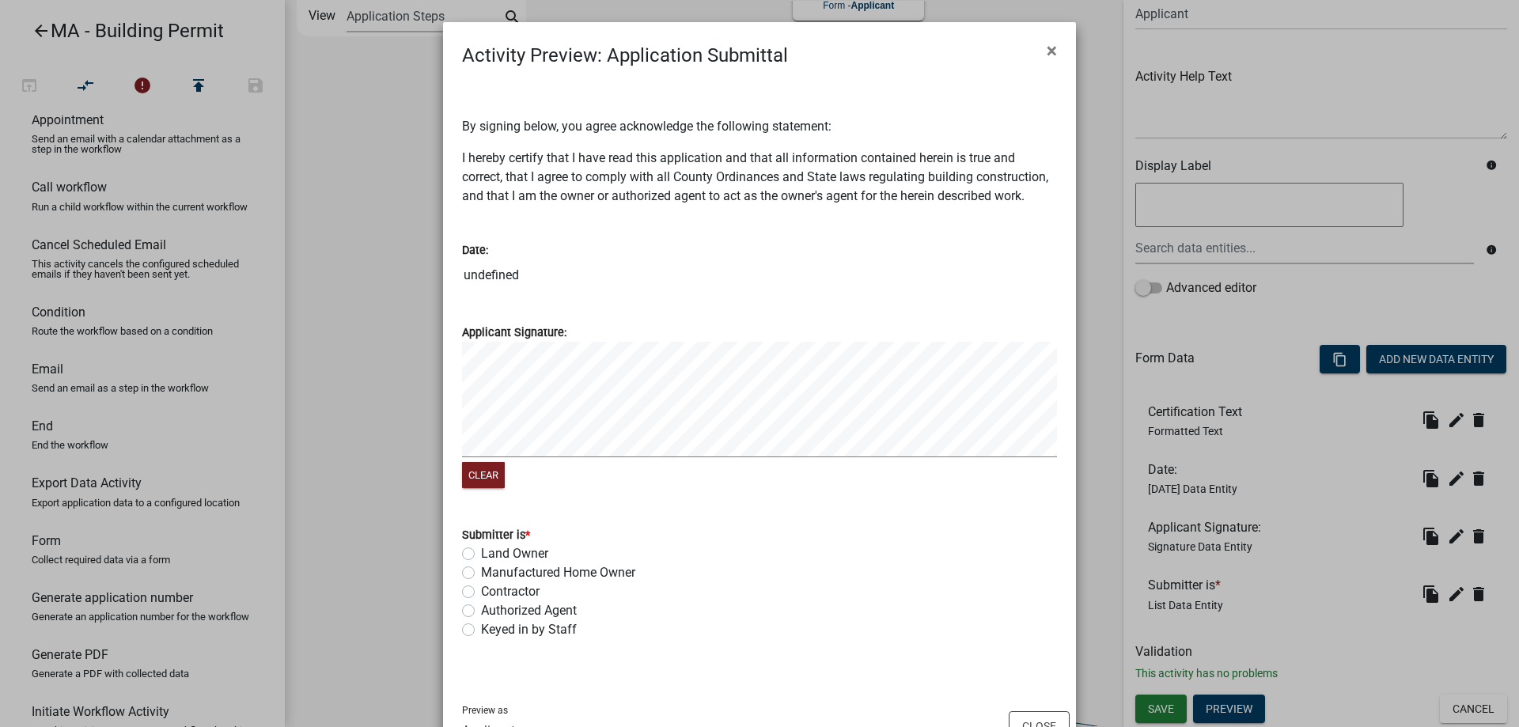
click at [388, 477] on ngb-modal-window "Activity Preview : Application Submittal × By signing below, you agree acknowle…" at bounding box center [759, 363] width 1519 height 727
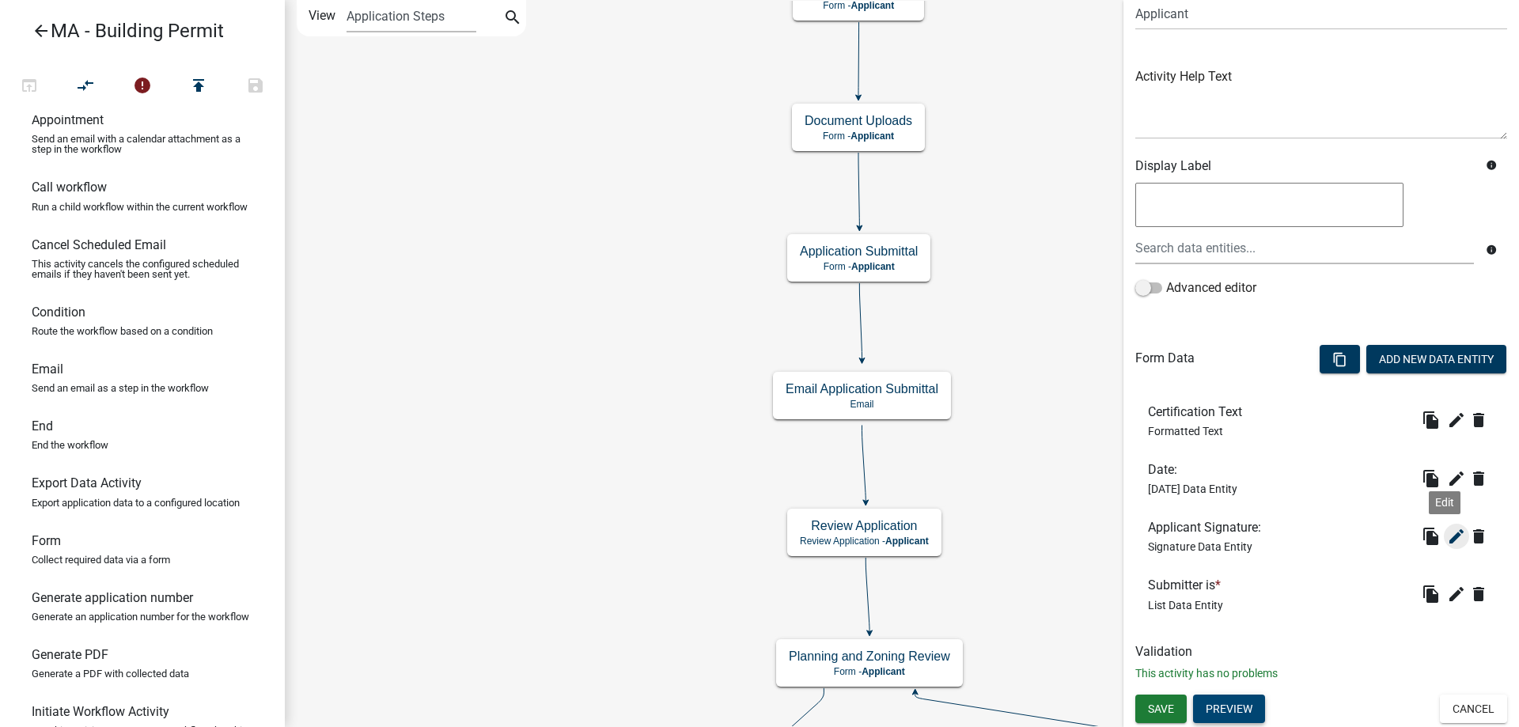
click at [1447, 540] on icon "edit" at bounding box center [1456, 536] width 19 height 19
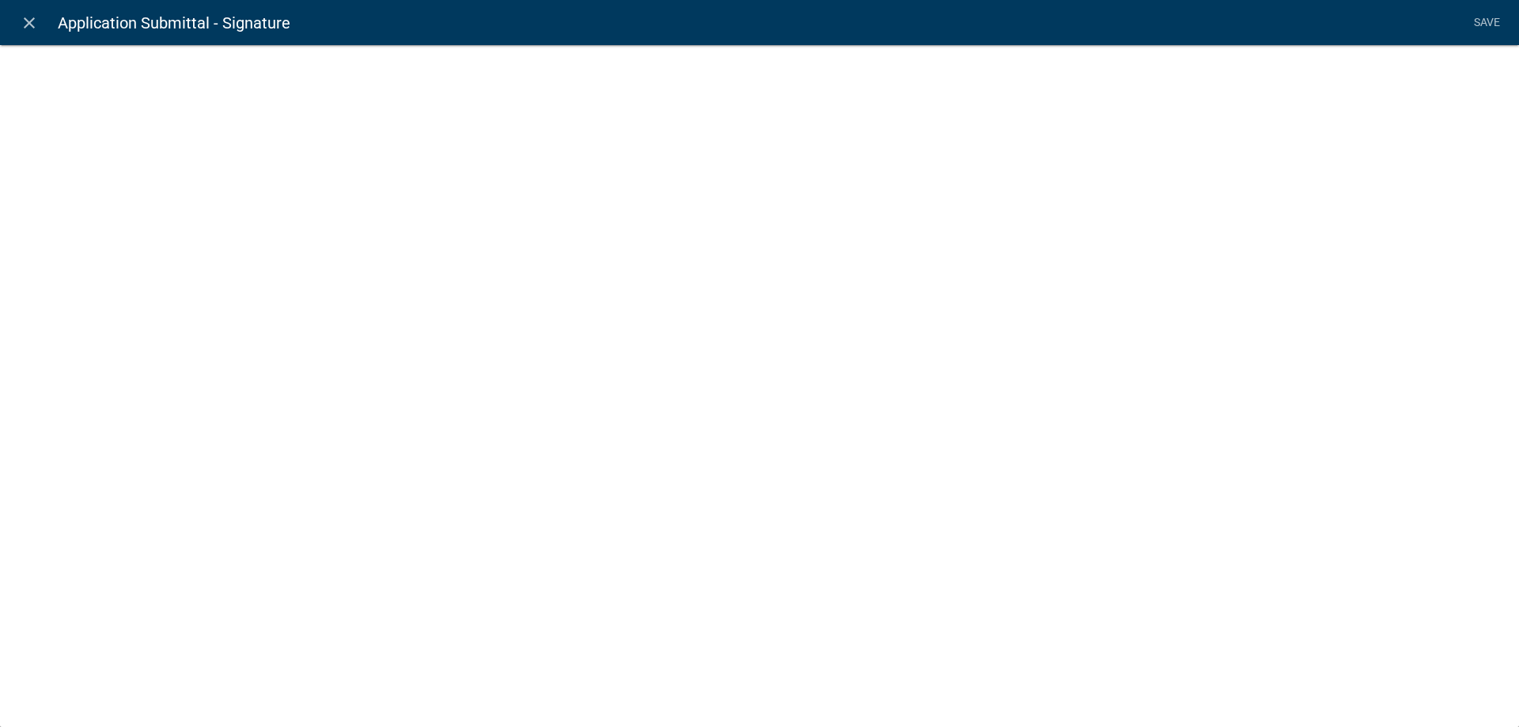
select select "signature"
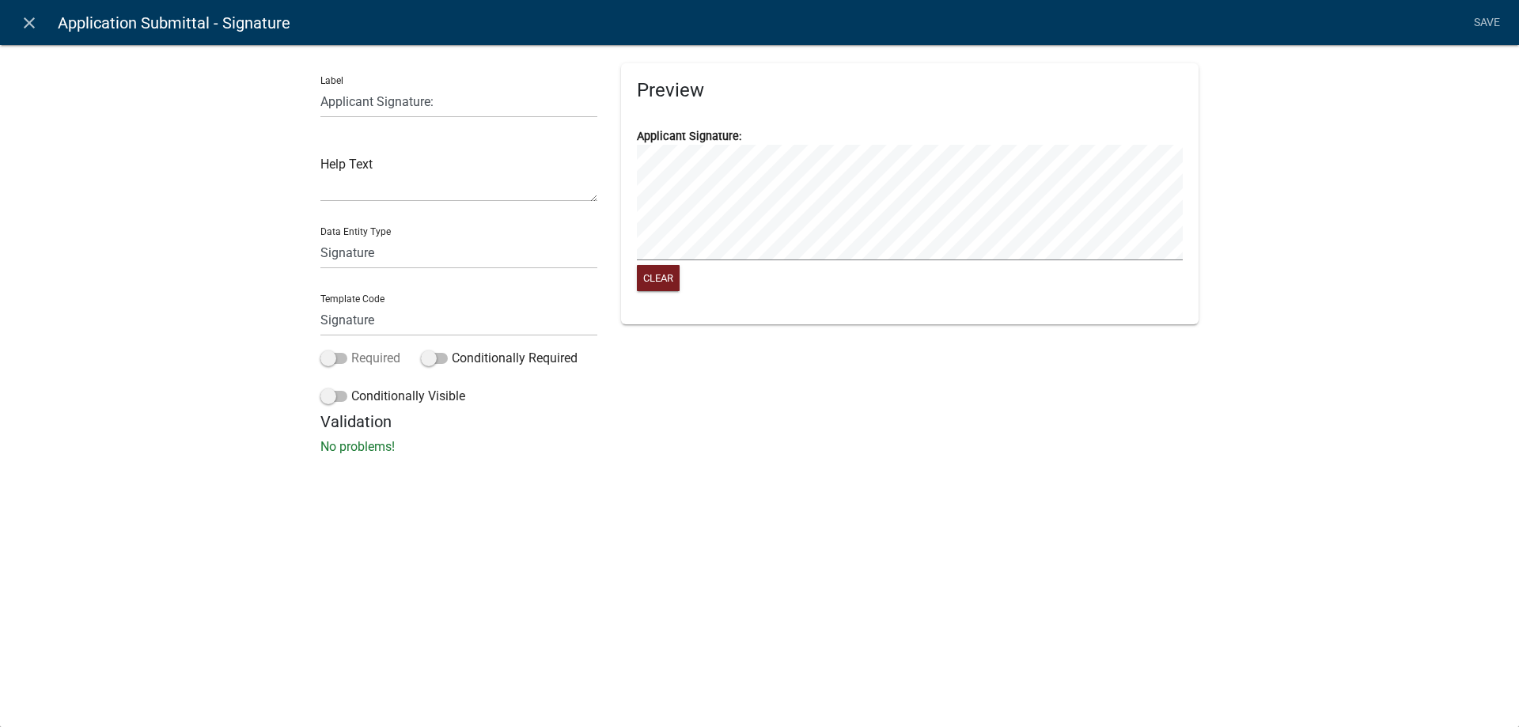
click at [344, 362] on span at bounding box center [333, 358] width 27 height 11
click at [351, 349] on input "Required" at bounding box center [351, 349] width 0 height 0
click at [1483, 35] on link "Save" at bounding box center [1487, 23] width 40 height 30
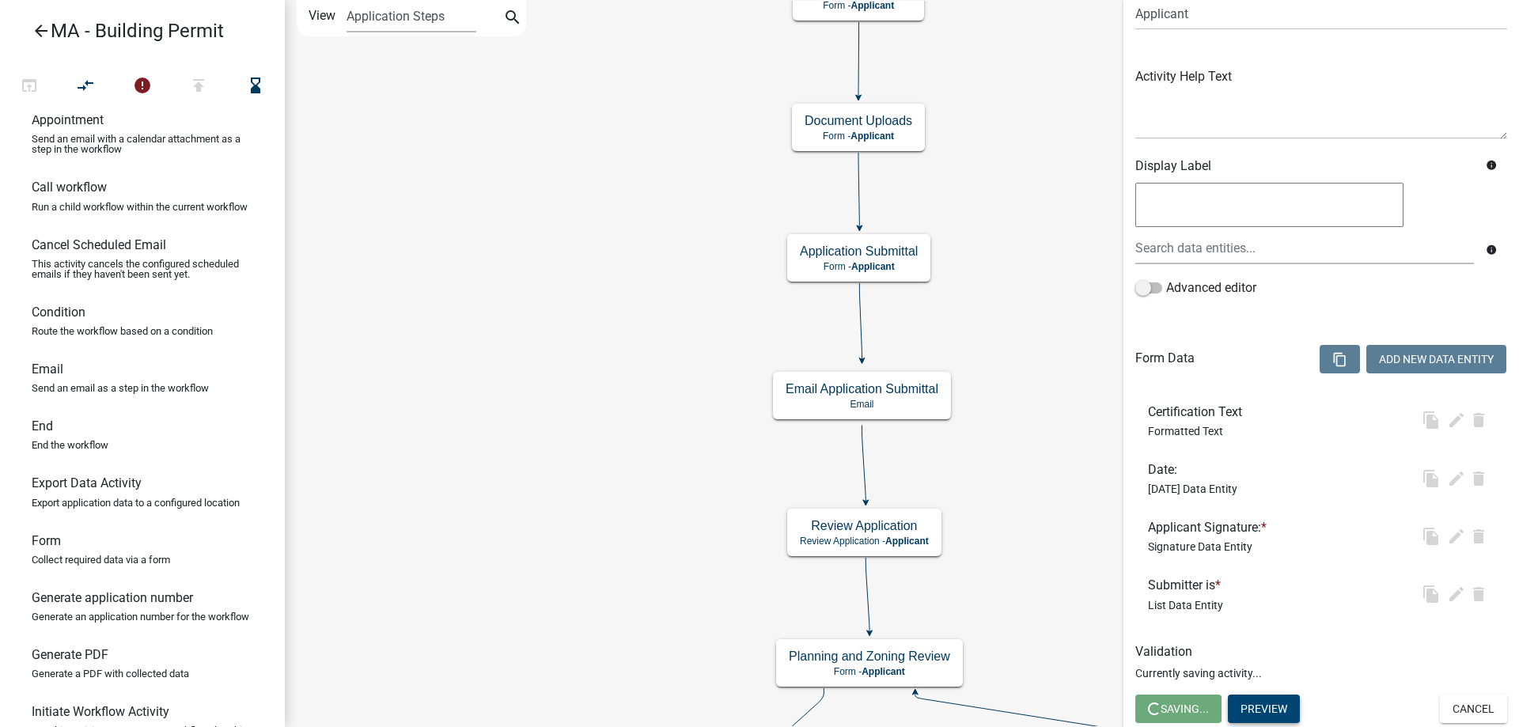
scroll to position [0, 0]
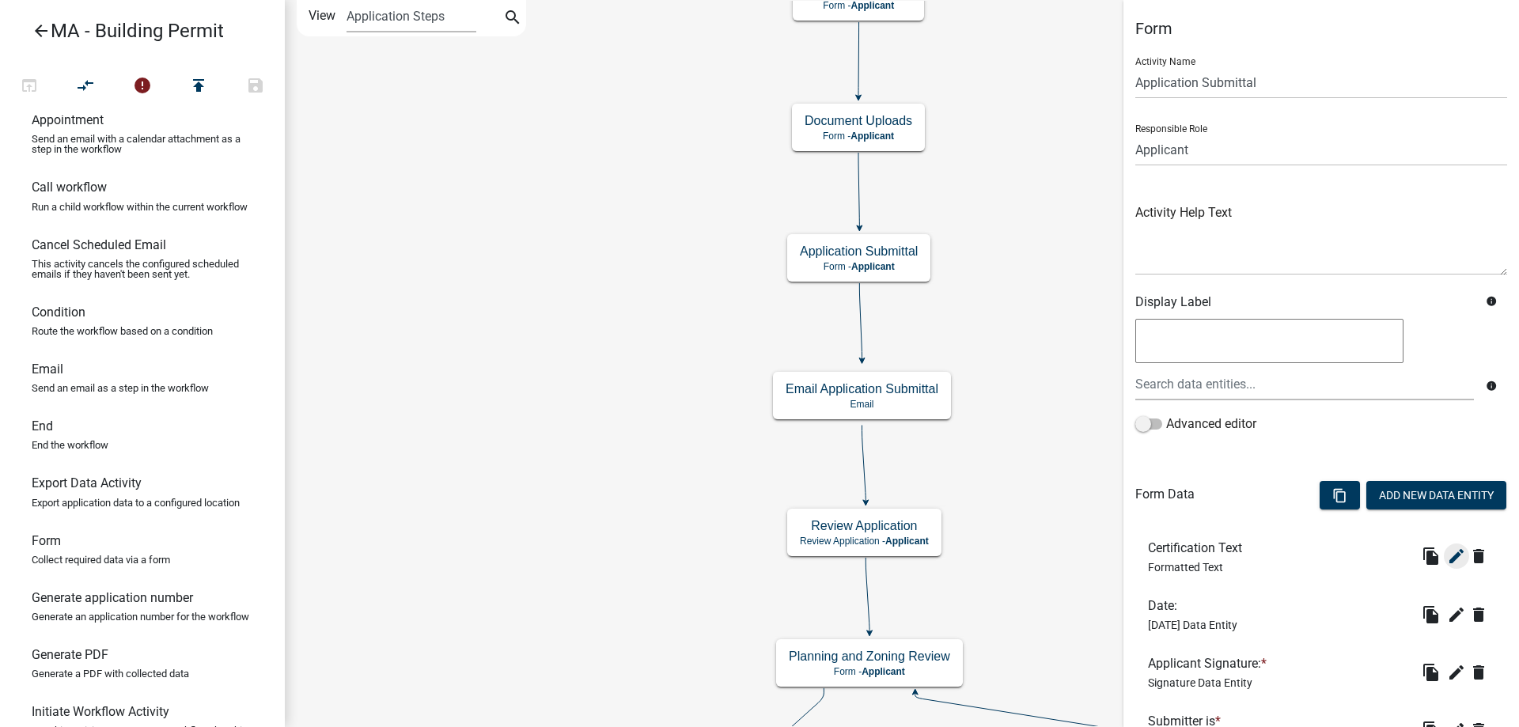
click at [1447, 562] on icon "edit" at bounding box center [1456, 556] width 19 height 19
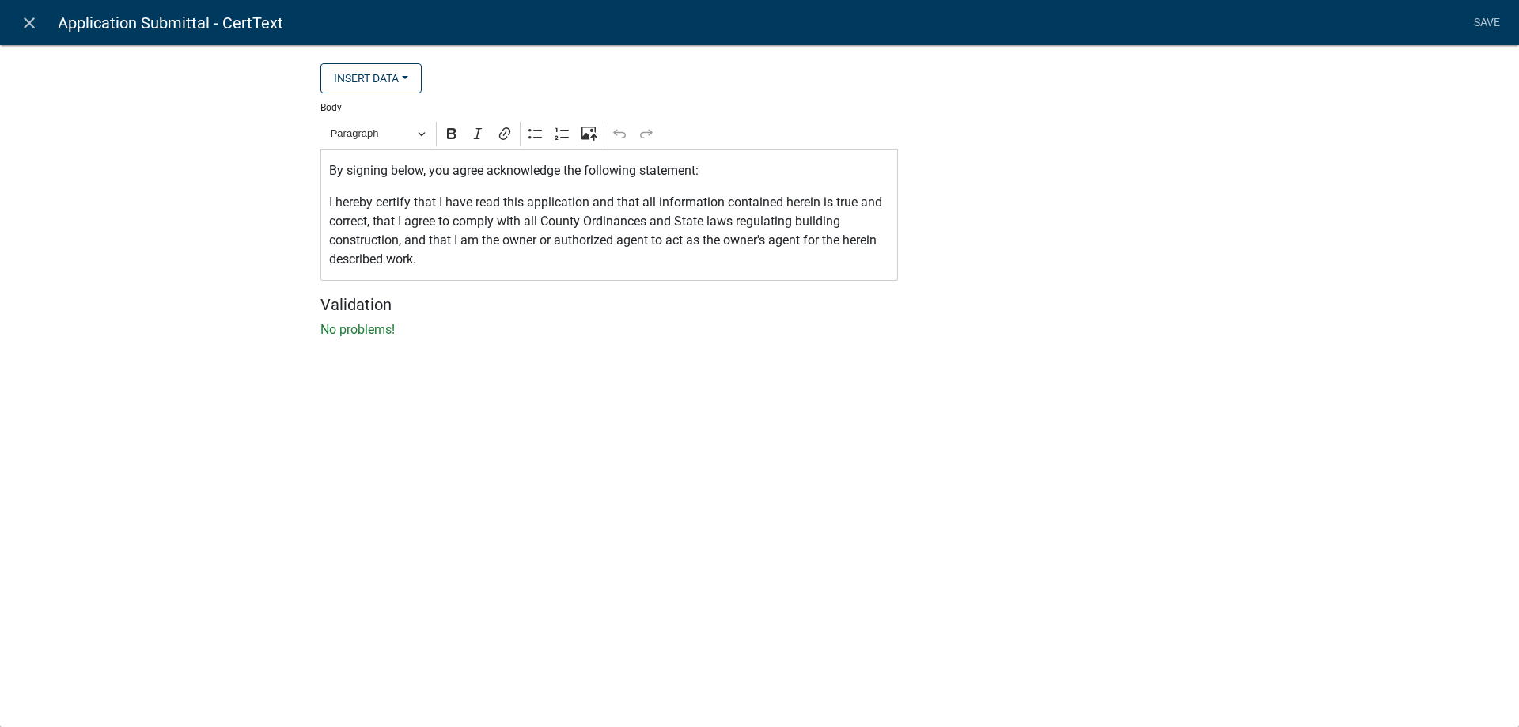
select select "rich-text"
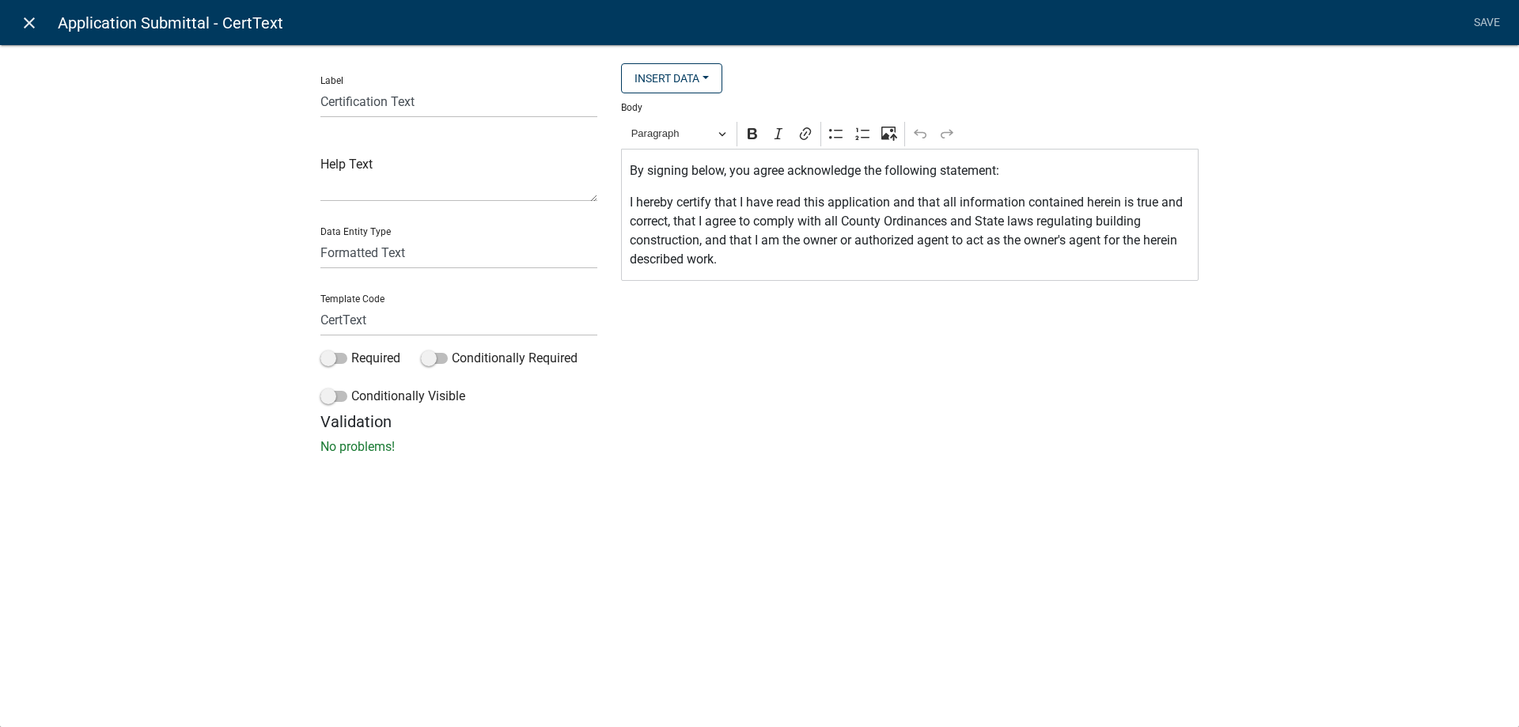
click at [34, 29] on icon "close" at bounding box center [29, 22] width 19 height 19
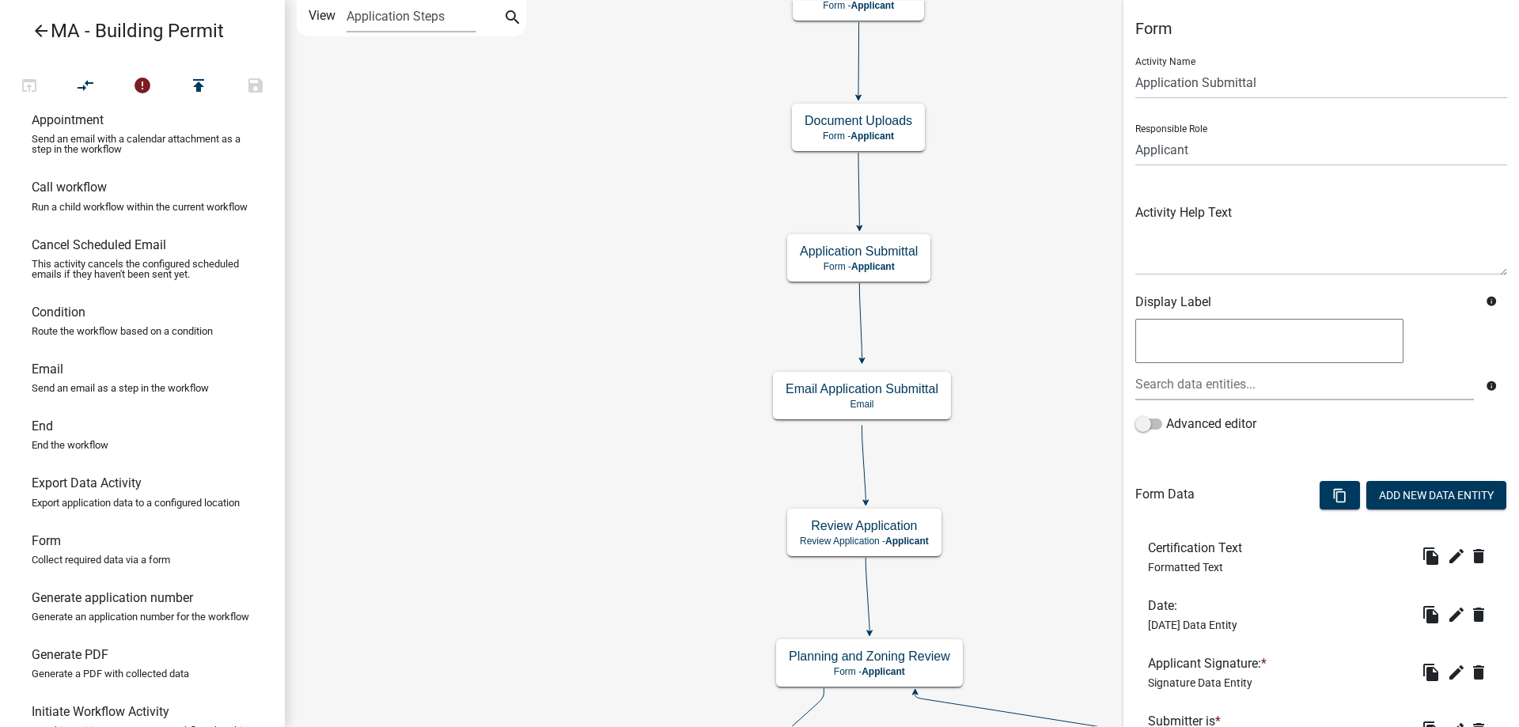
scroll to position [136, 0]
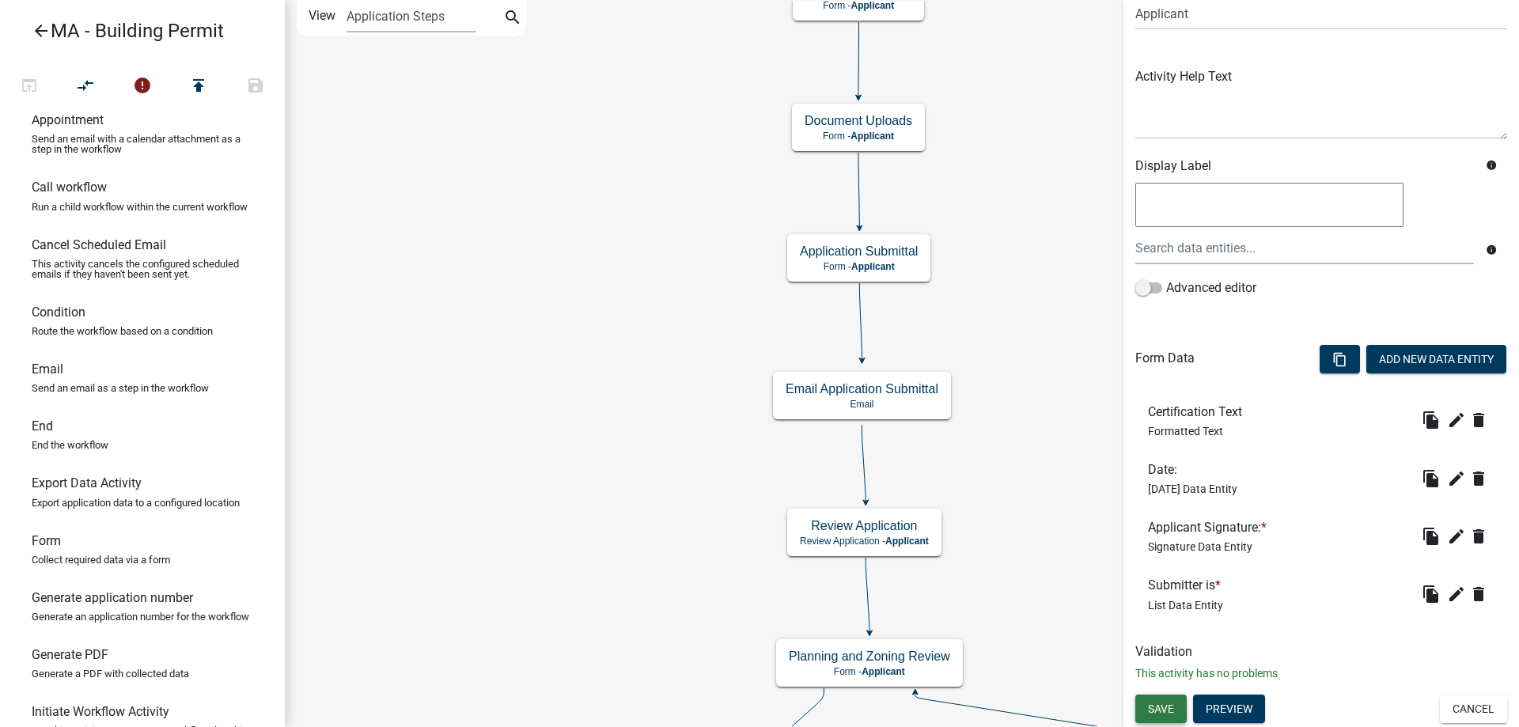
click at [1152, 716] on button "Save" at bounding box center [1160, 709] width 51 height 28
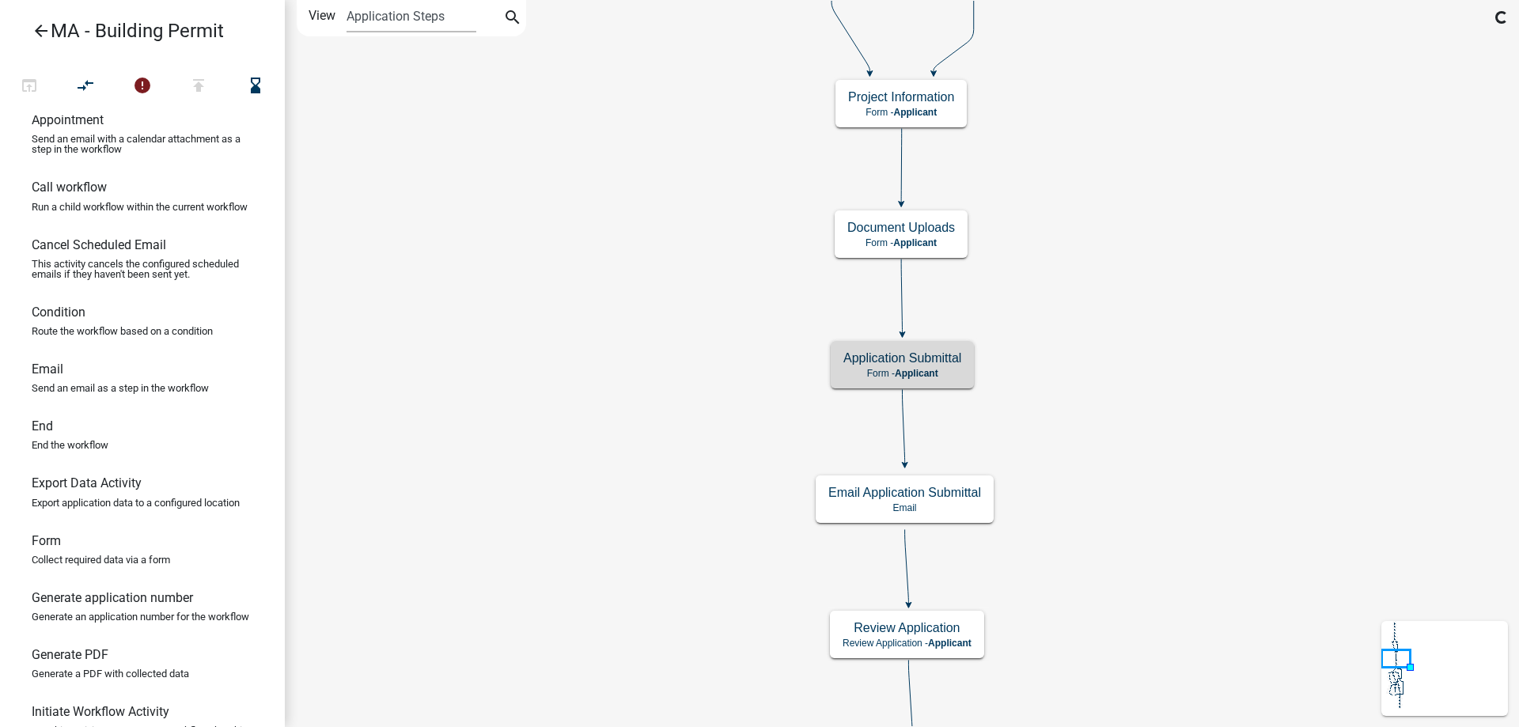
scroll to position [0, 0]
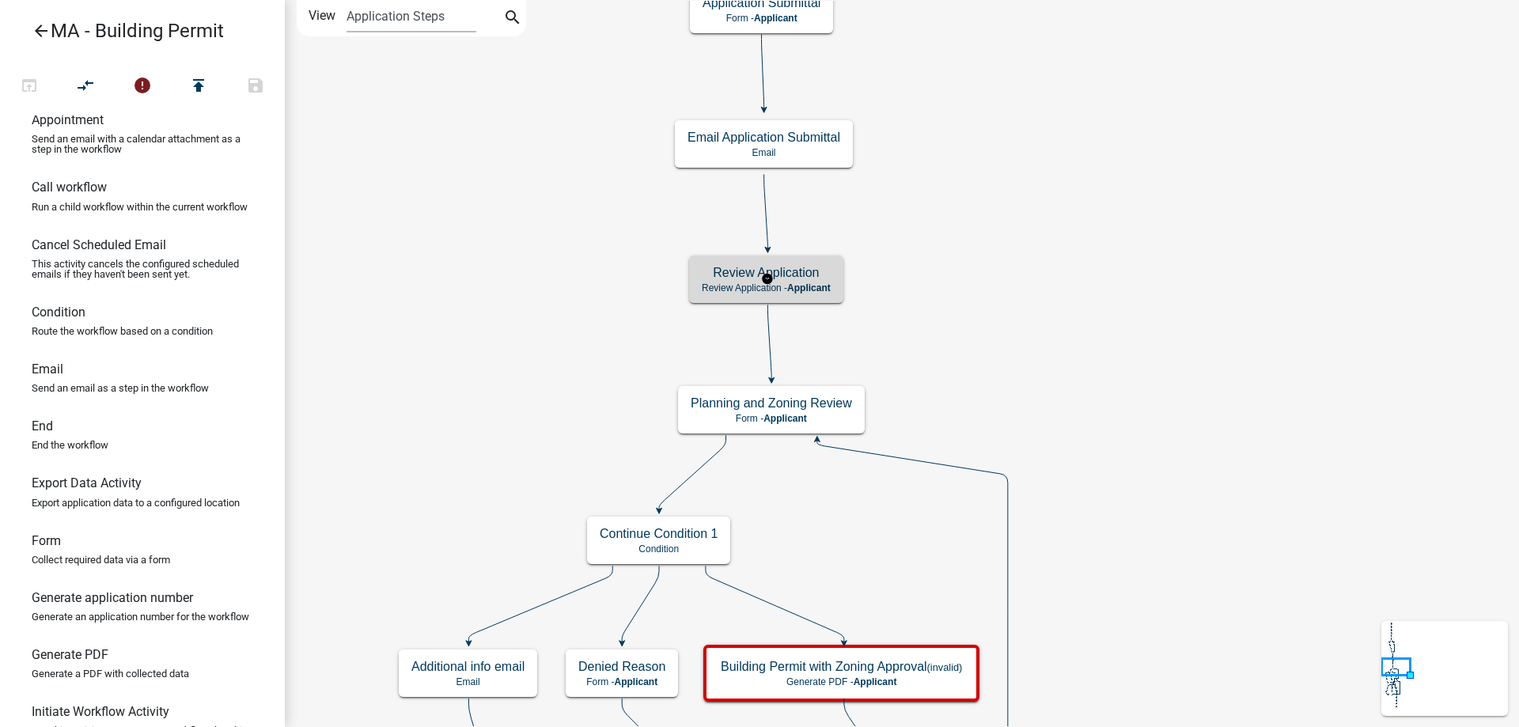
click at [797, 270] on h5 "Review Application" at bounding box center [766, 272] width 129 height 15
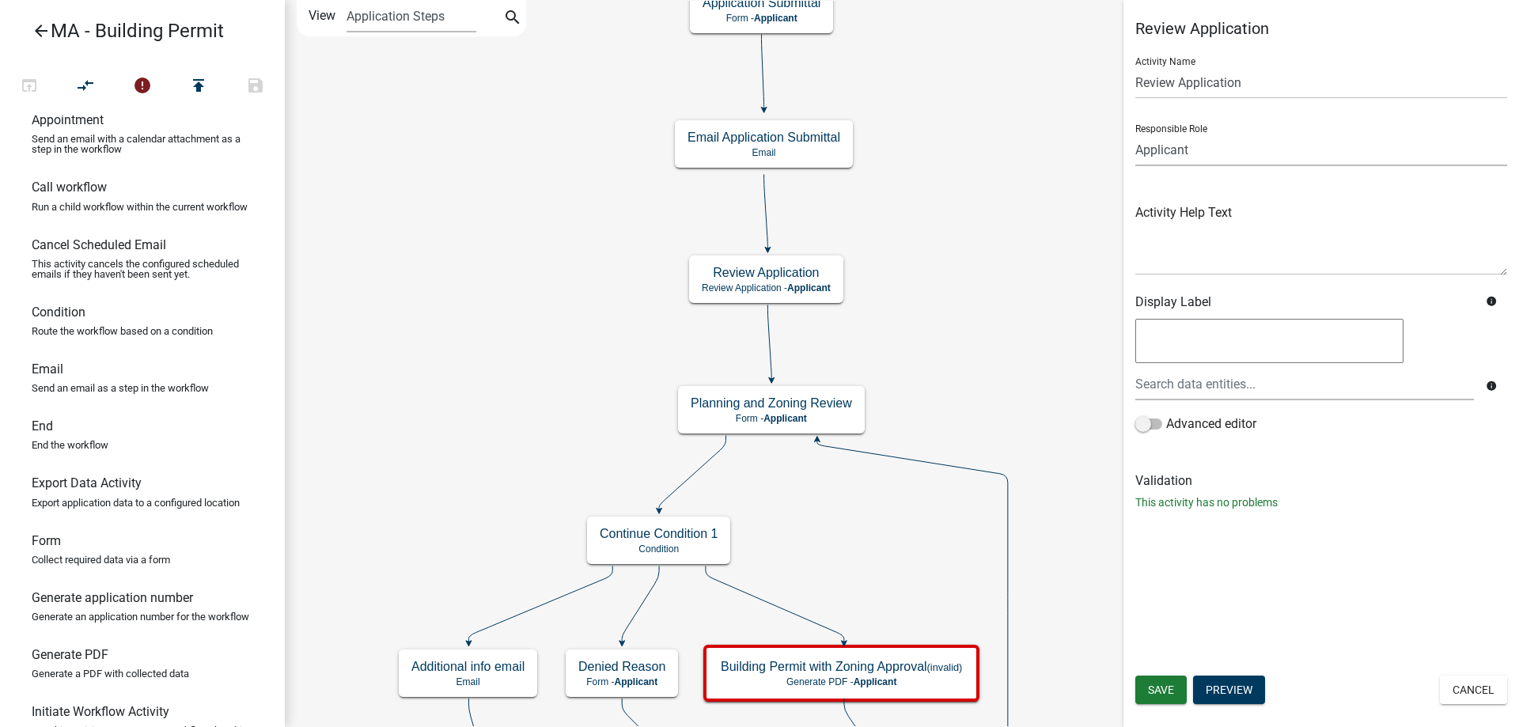
click at [1172, 150] on select "Applicant Admin SDR Septic Maintenance Company" at bounding box center [1321, 150] width 372 height 32
select select "1617A353-6361-48C5-9BA0-CE34FD9B68F8"
click at [1135, 134] on select "Applicant Admin SDR Septic Maintenance Company" at bounding box center [1321, 150] width 372 height 32
click at [1164, 687] on span "Save" at bounding box center [1161, 689] width 26 height 13
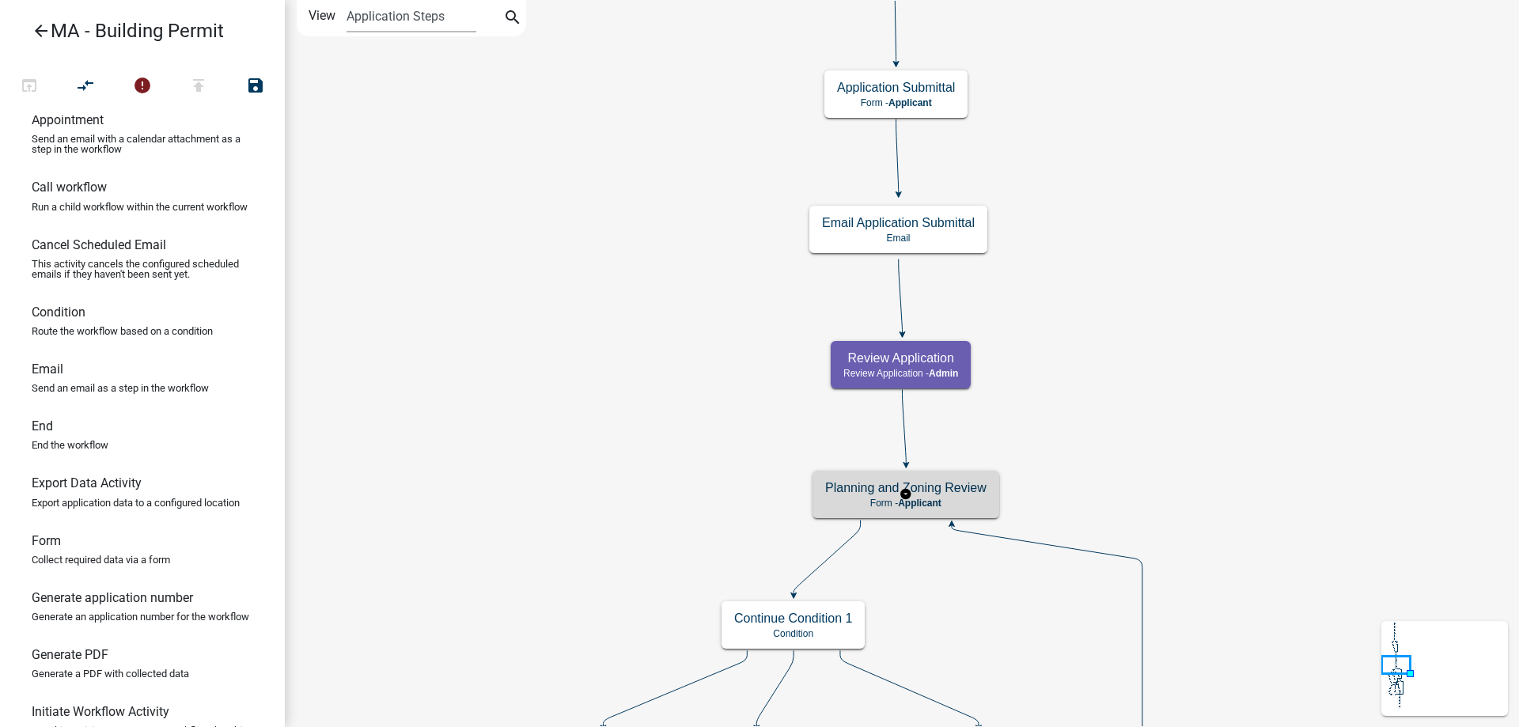
click at [843, 484] on h5 "Planning and Zoning Review" at bounding box center [905, 487] width 161 height 15
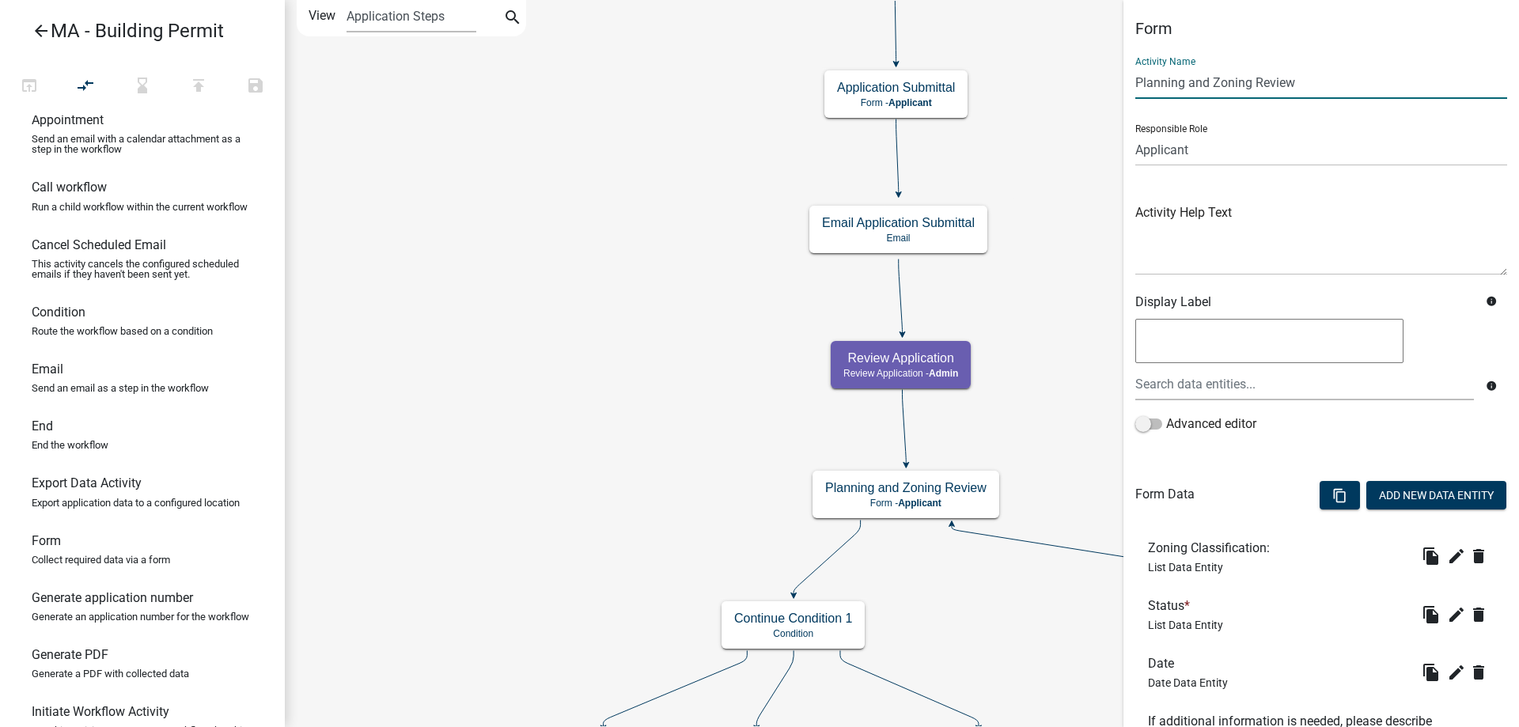
drag, startPoint x: 1253, startPoint y: 79, endPoint x: 1110, endPoint y: 71, distance: 143.4
click at [1110, 71] on main "Start Start - Applicant Search Parcel Data Parcel search - Applicant Owner and …" at bounding box center [902, 363] width 1234 height 727
drag, startPoint x: 1138, startPoint y: 80, endPoint x: 1146, endPoint y: 78, distance: 8.3
click at [1146, 78] on input "INitial Review" at bounding box center [1321, 82] width 372 height 32
type input "Initial Review"
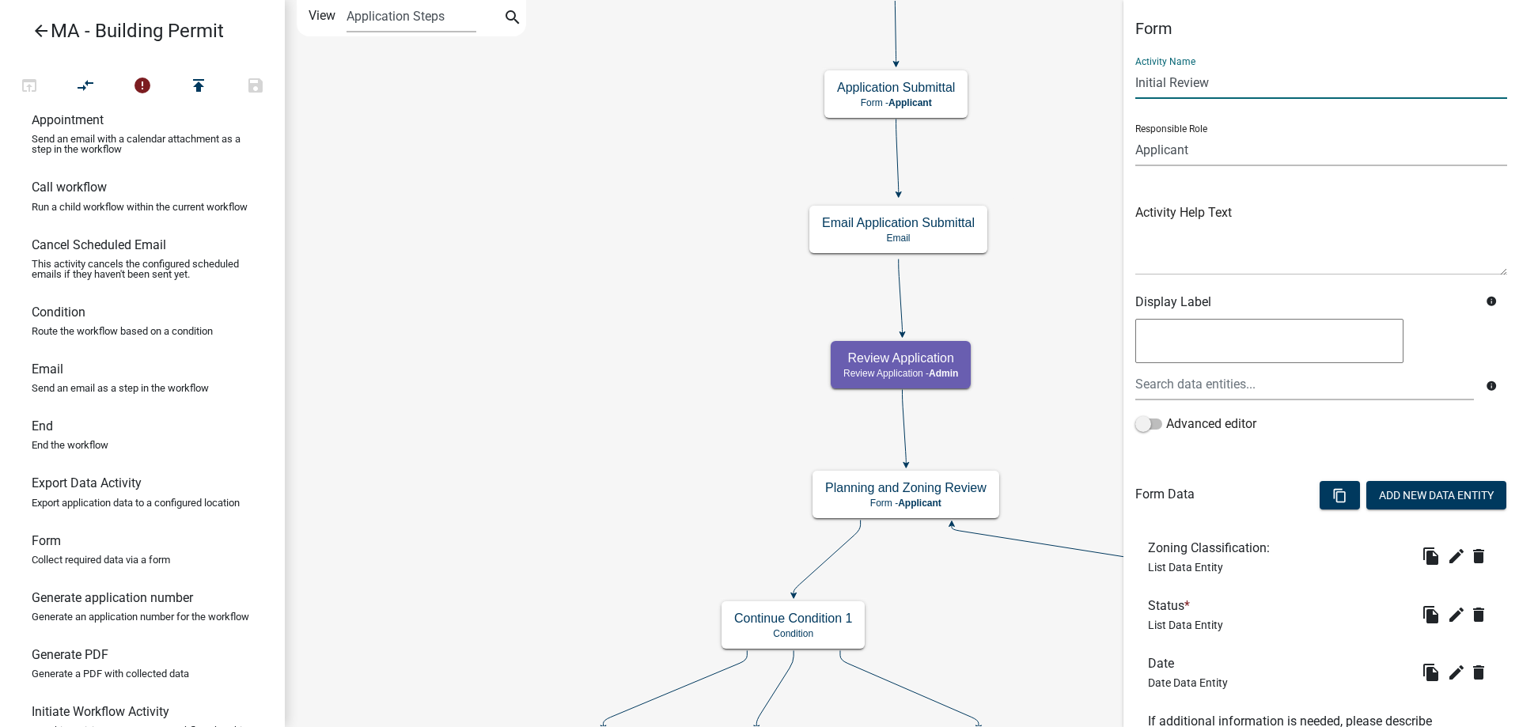
click at [1206, 147] on select "Applicant Admin SDR Septic Maintenance Company" at bounding box center [1321, 150] width 372 height 32
select select "1617A353-6361-48C5-9BA0-CE34FD9B68F8"
click at [1135, 134] on select "Applicant Admin SDR Septic Maintenance Company" at bounding box center [1321, 150] width 372 height 32
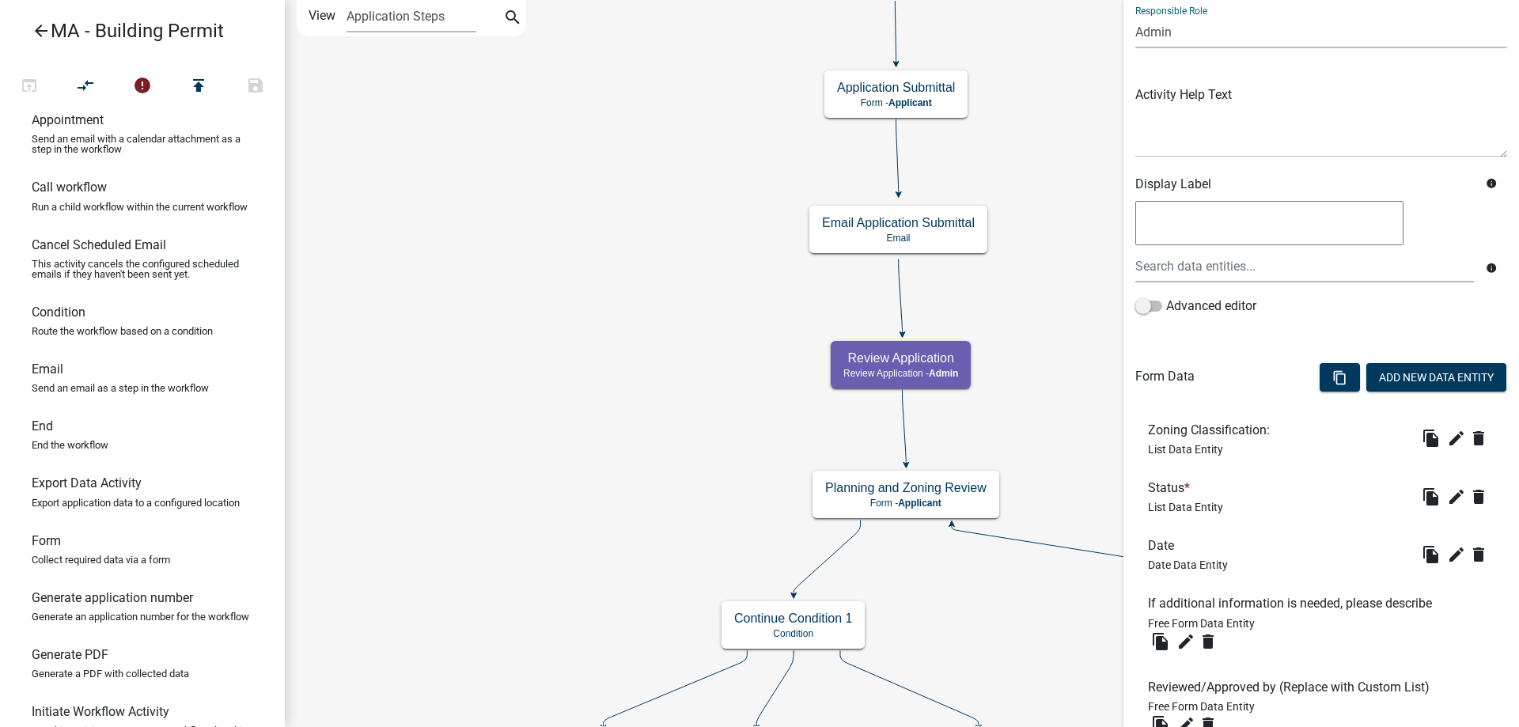
scroll to position [244, 0]
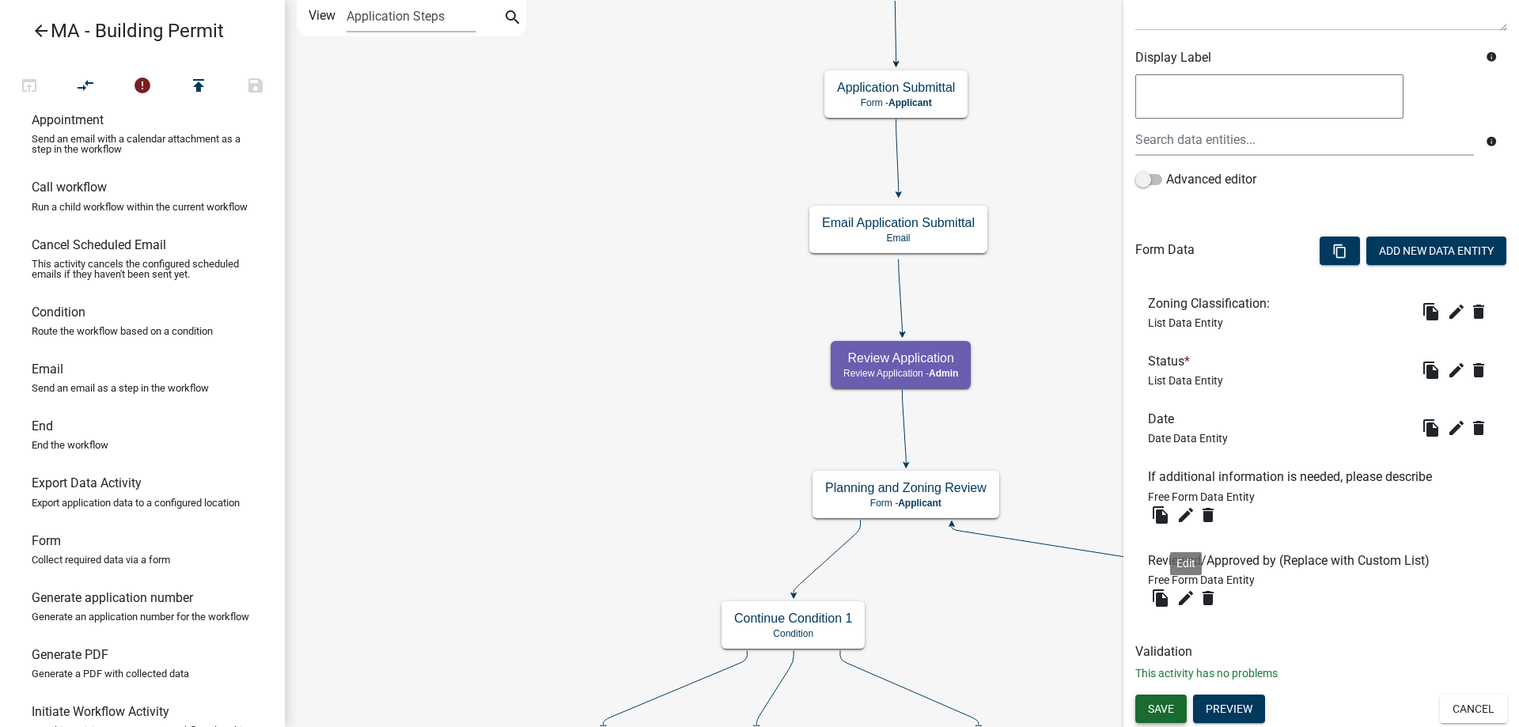
click at [1170, 706] on span "Save" at bounding box center [1161, 708] width 26 height 13
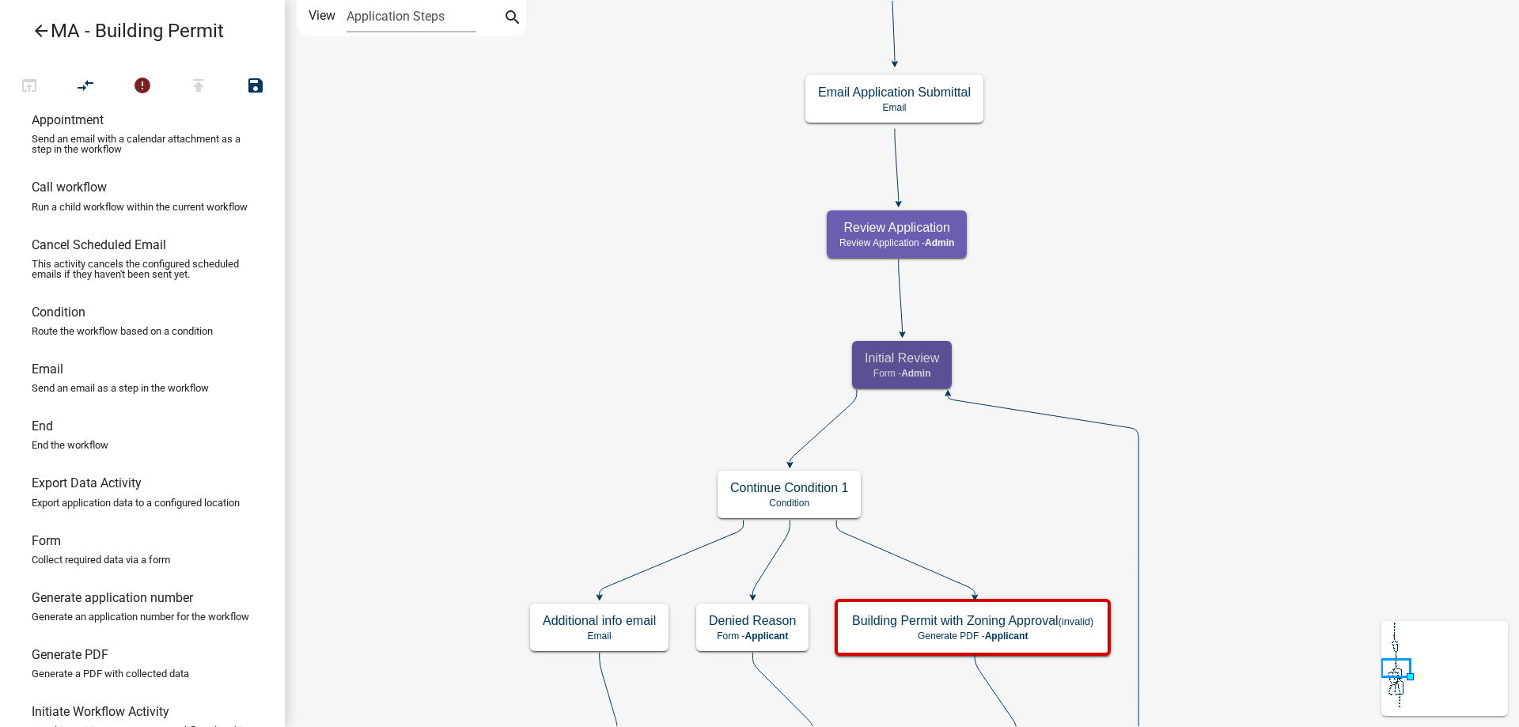
scroll to position [0, 0]
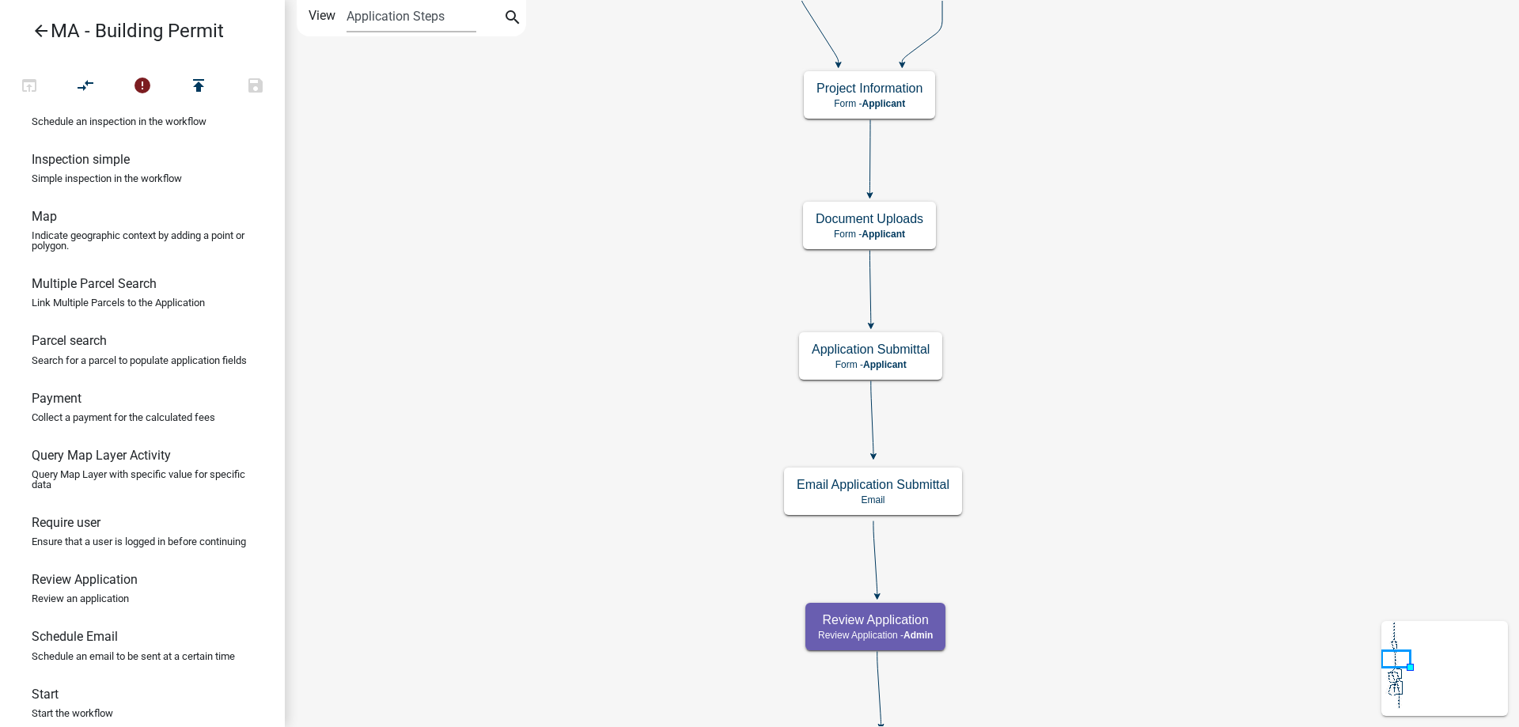
scroll to position [949, 0]
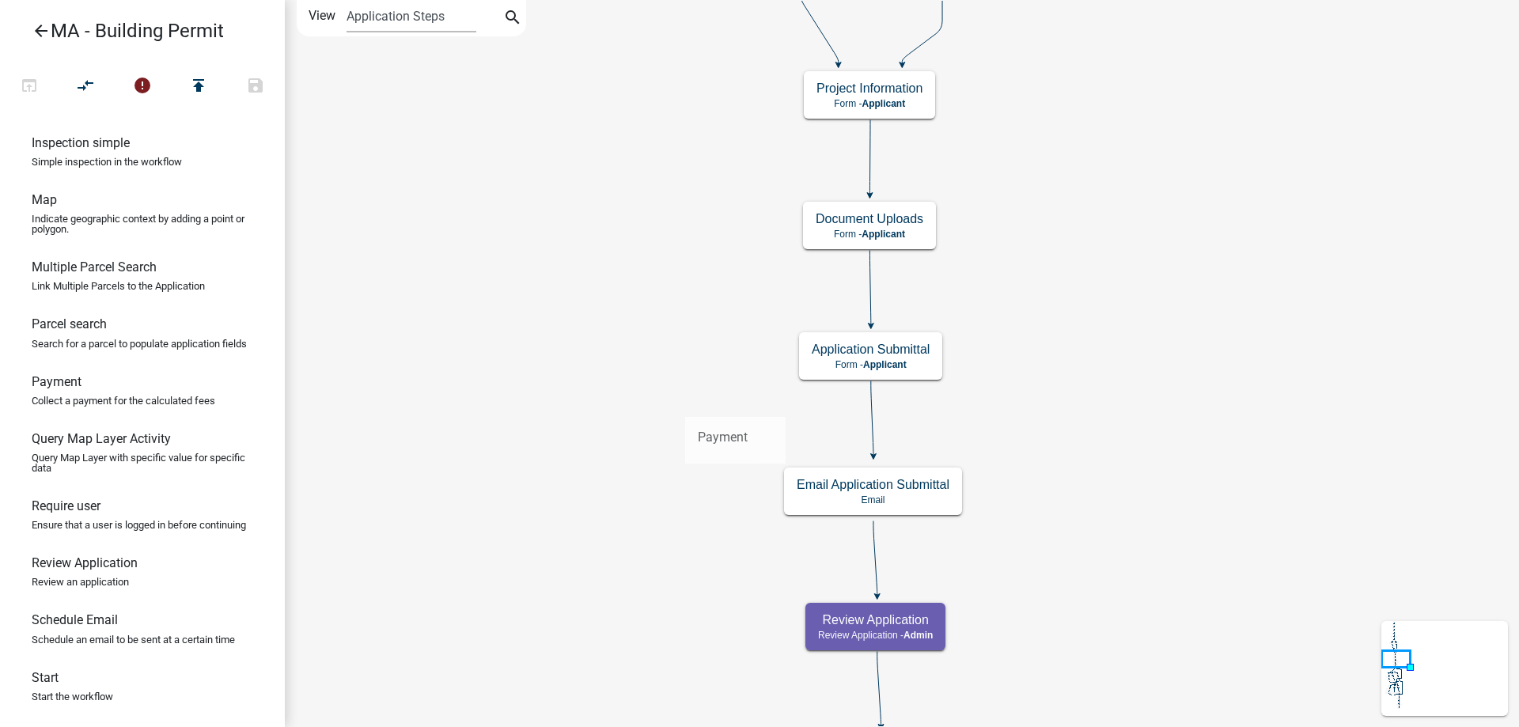
drag, startPoint x: 115, startPoint y: 397, endPoint x: 695, endPoint y: 384, distance: 580.0
click at [695, 384] on div "arrow_back MA - Building Permit open_in_browser compare_arrows error publish sa…" at bounding box center [759, 363] width 1519 height 727
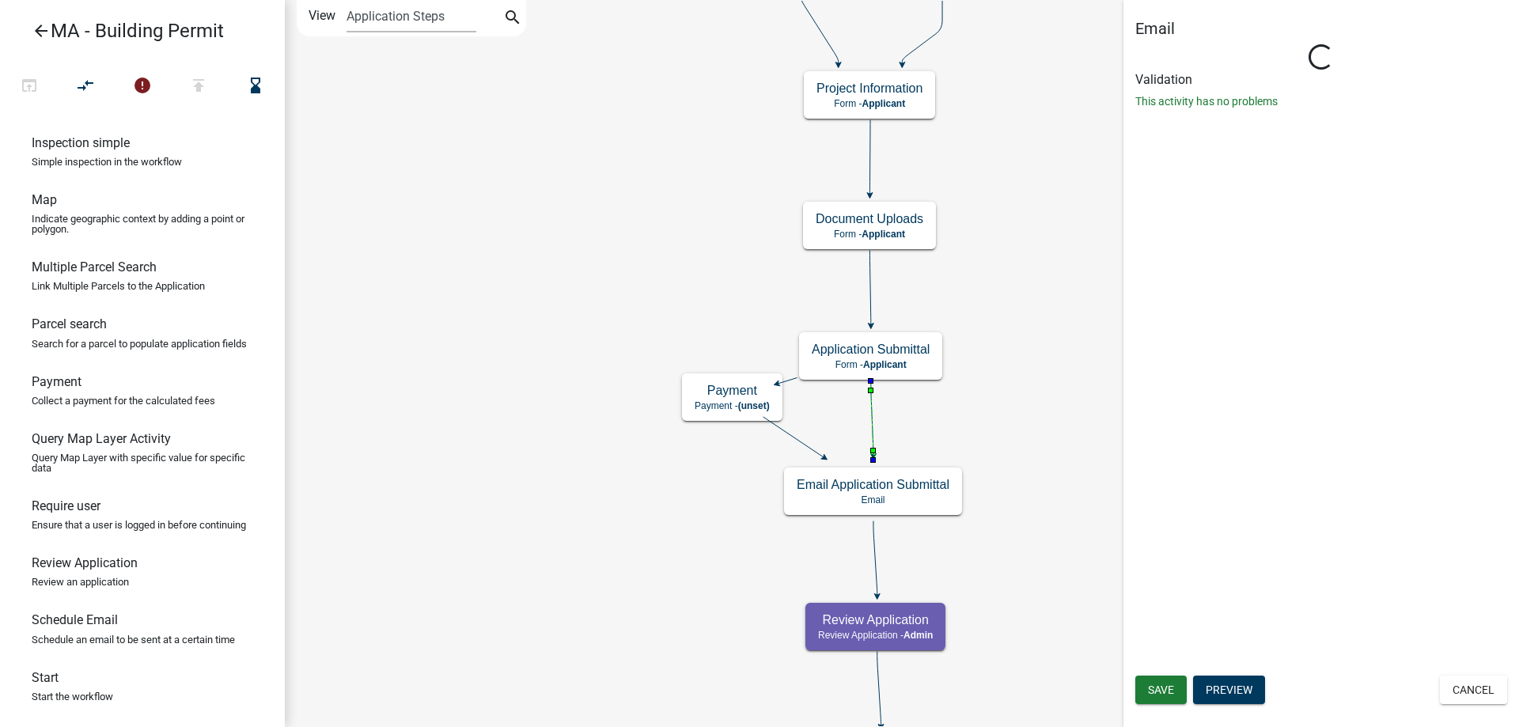
click at [872, 431] on icon at bounding box center [872, 418] width 2 height 74
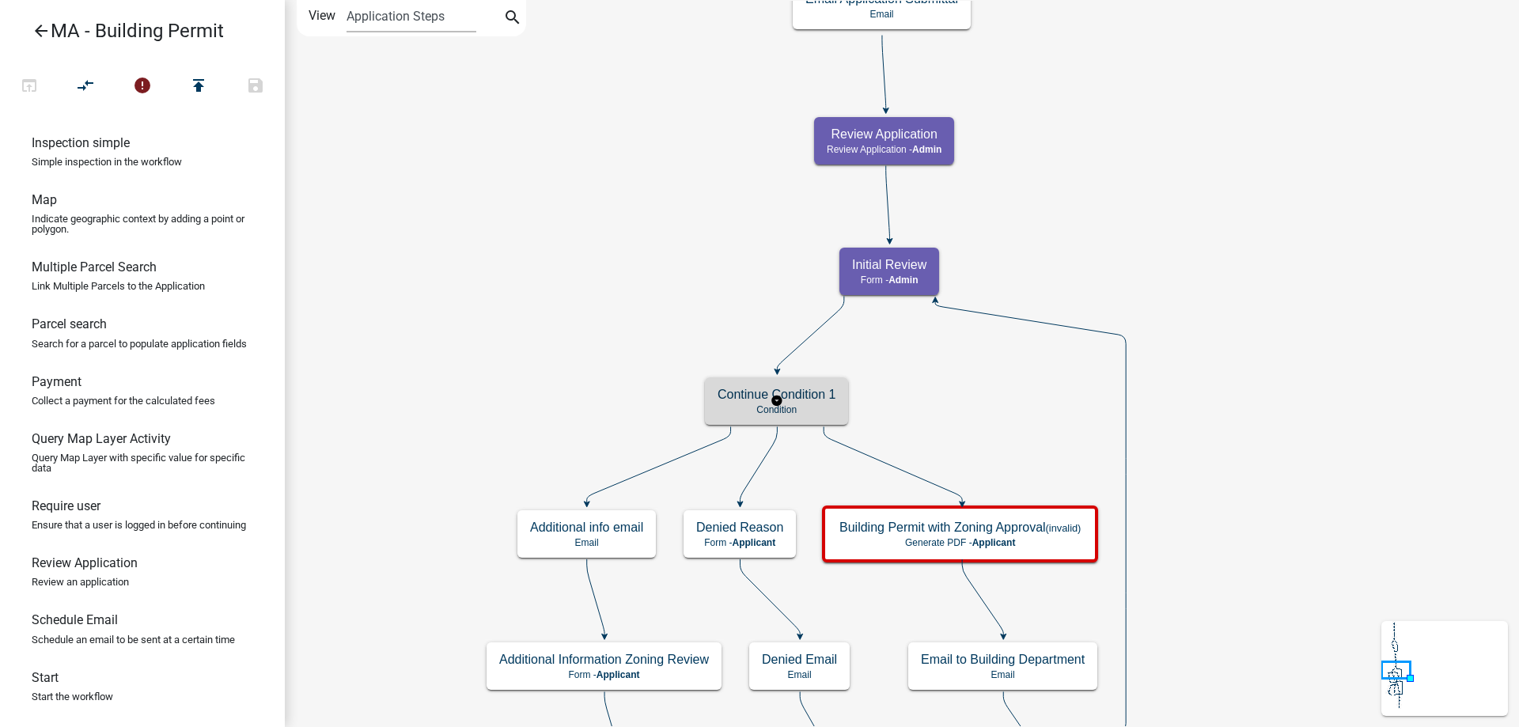
click at [825, 402] on h5 "Continue Condition 1" at bounding box center [777, 394] width 118 height 15
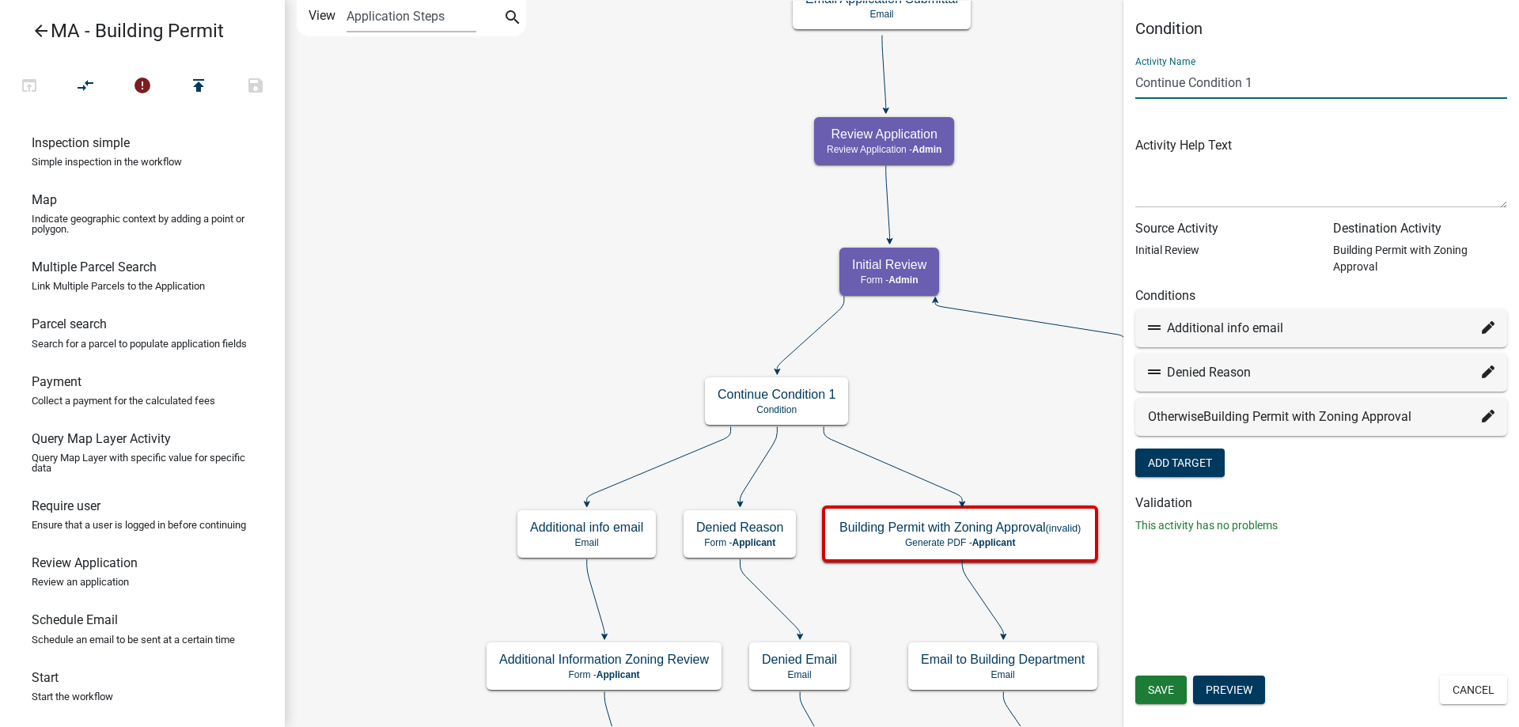
click at [1265, 82] on input "Continue Condition 1" at bounding box center [1321, 82] width 372 height 32
type input "Initial Review Condition"
click at [1171, 687] on span "Save" at bounding box center [1161, 689] width 26 height 13
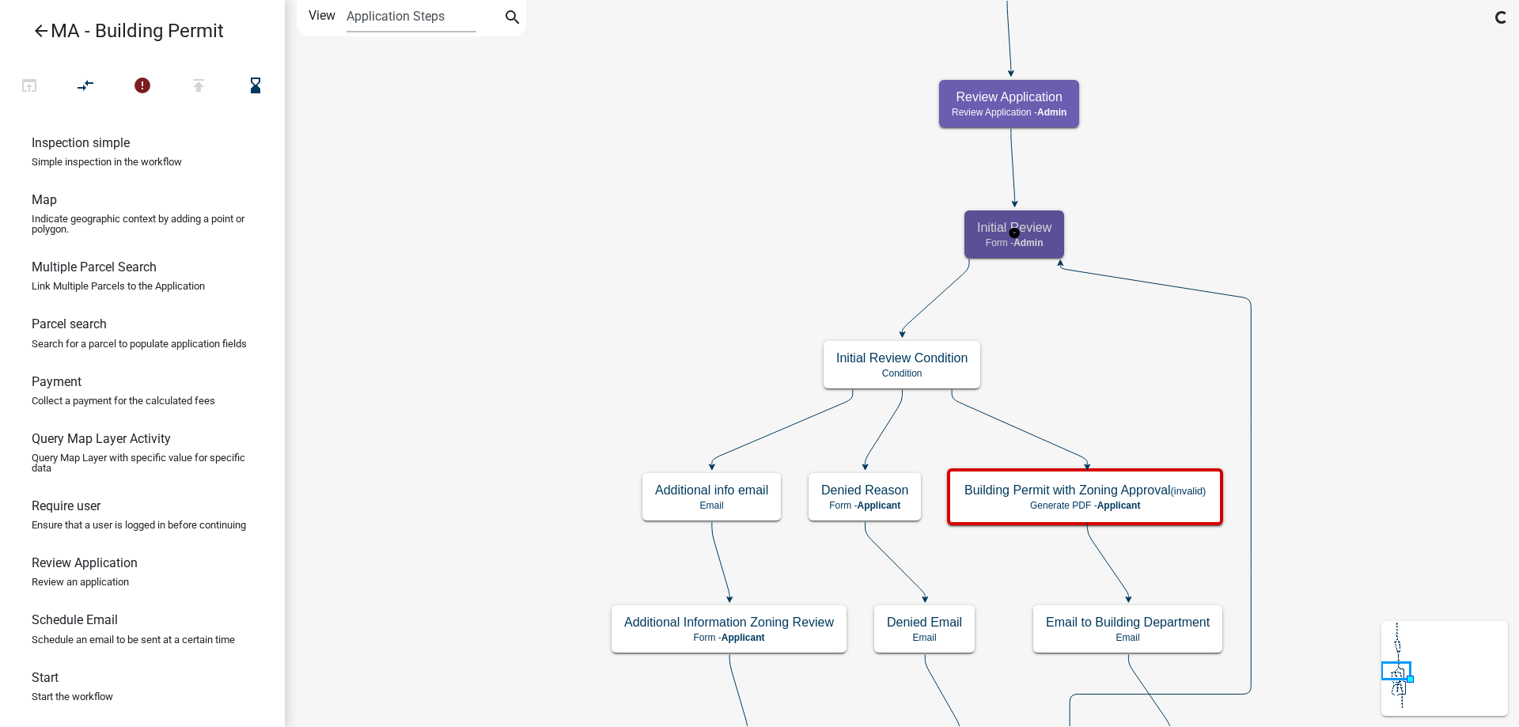
click at [1041, 234] on h5 "Initial Review" at bounding box center [1014, 227] width 74 height 15
select select "1617A353-6361-48C5-9BA0-CE34FD9B68F8"
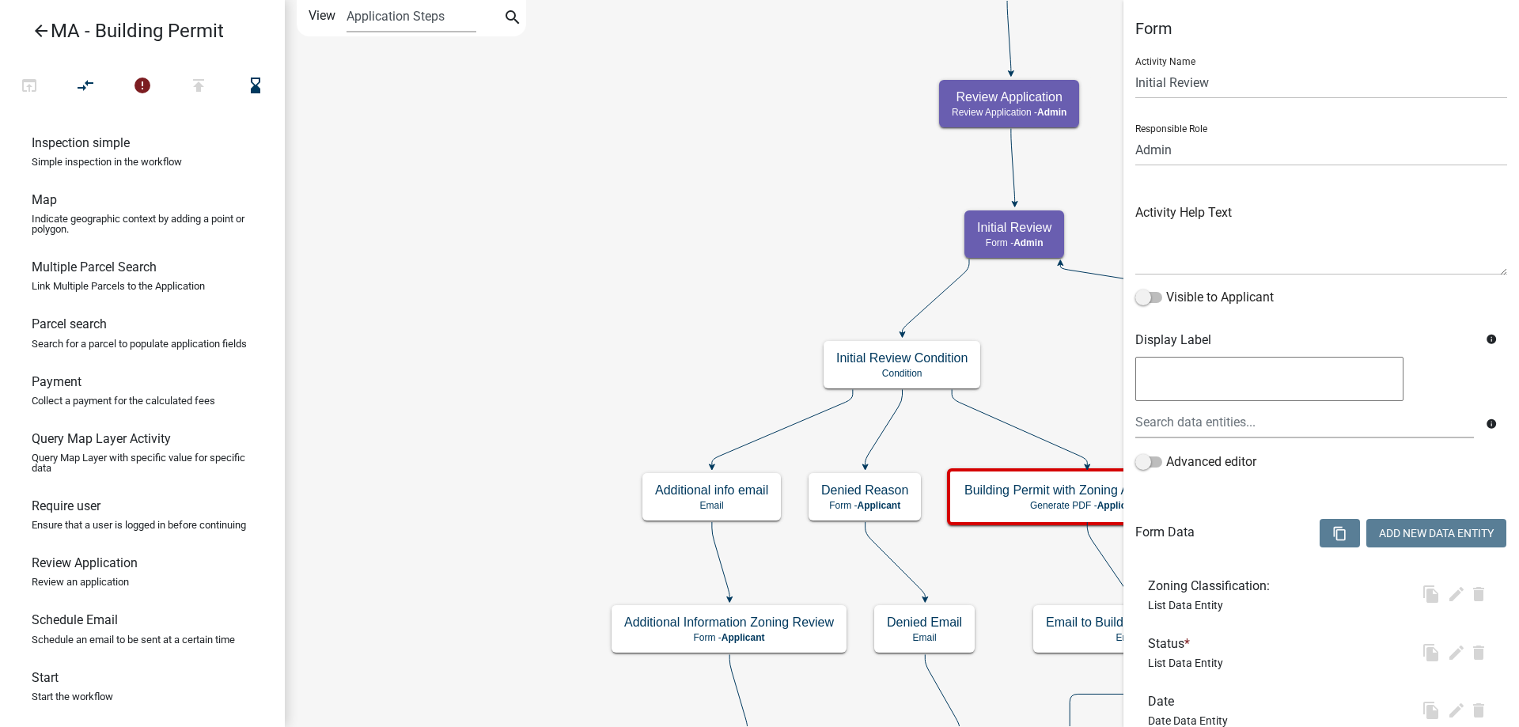
scroll to position [282, 0]
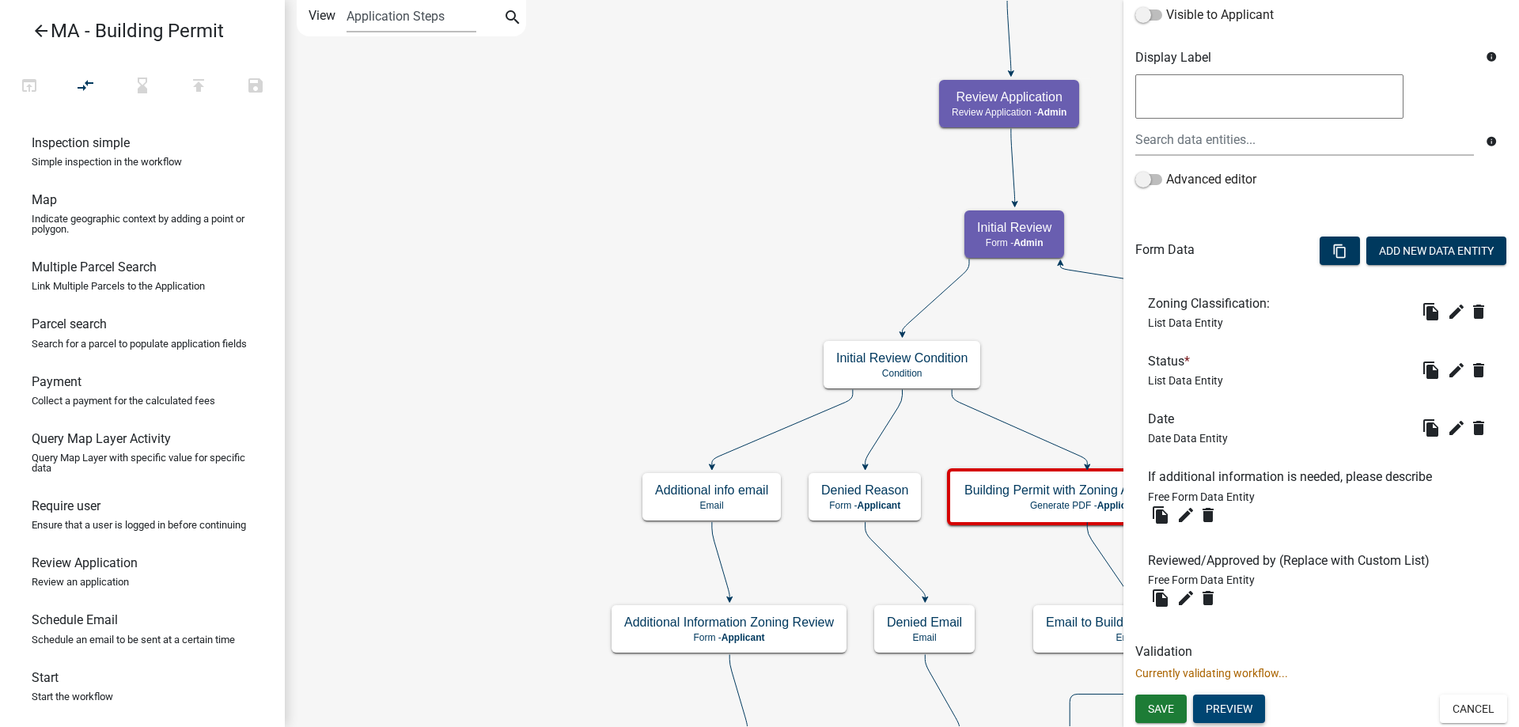
click at [1243, 708] on button "Preview" at bounding box center [1229, 709] width 72 height 28
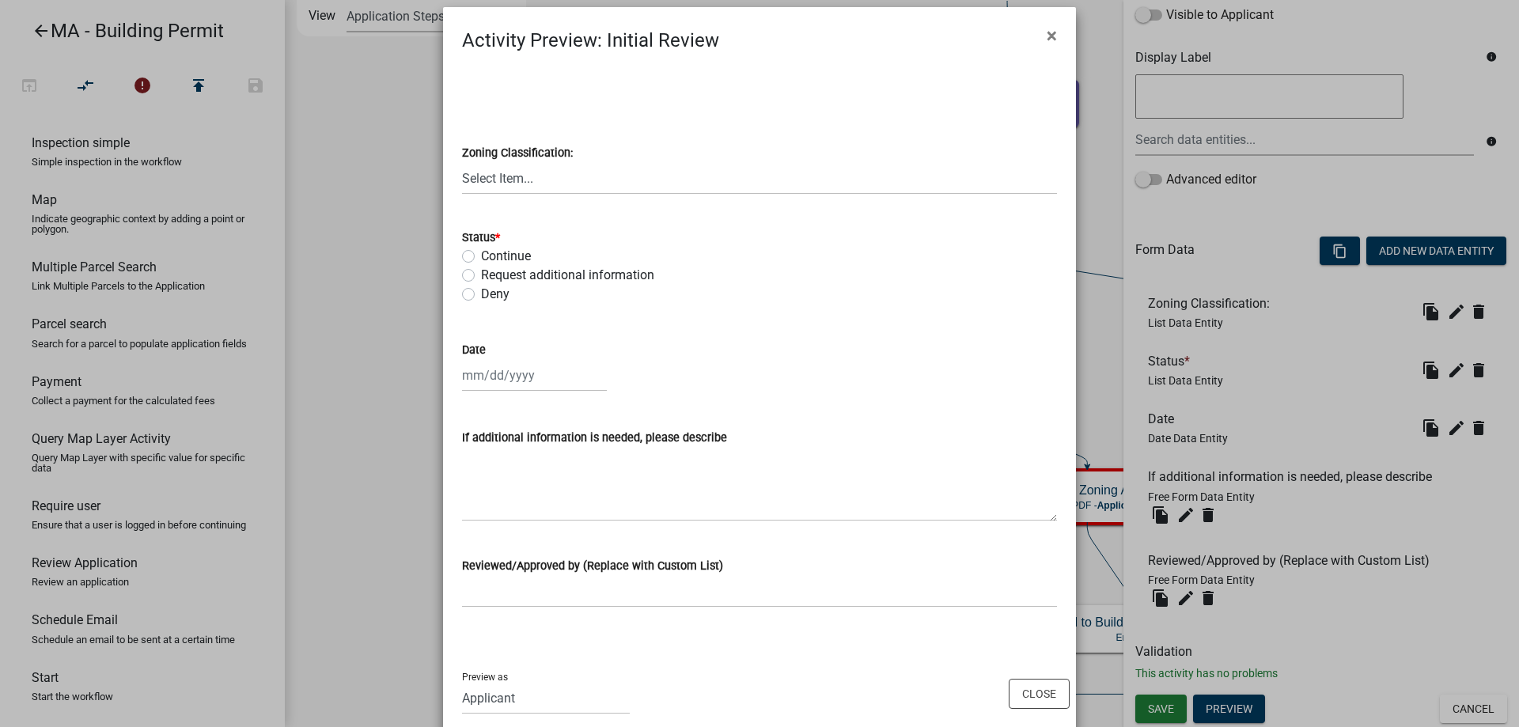
scroll to position [0, 0]
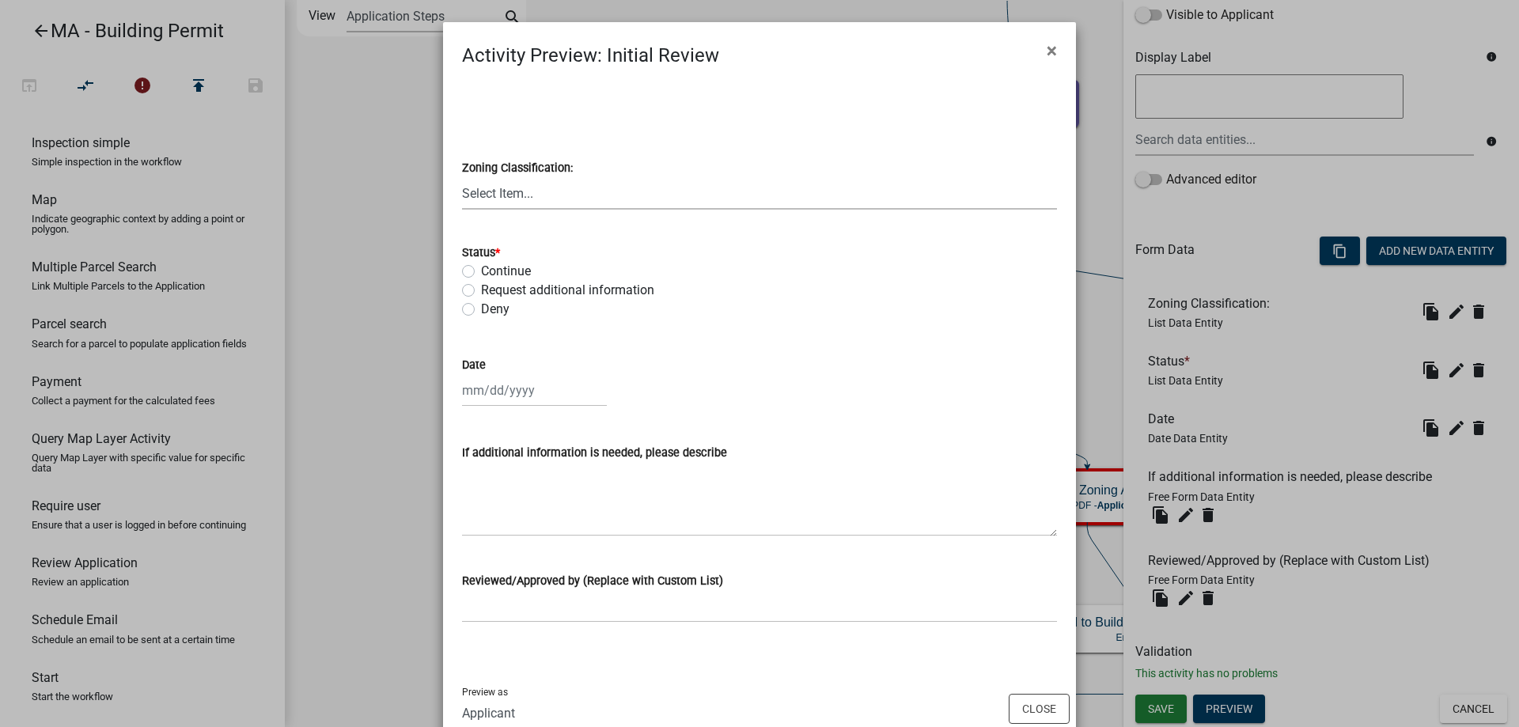
click at [526, 192] on select "Select Item... AG RR RR-1 R-1 UCS MHP C I FO WHPO AO" at bounding box center [759, 193] width 595 height 32
click at [368, 324] on ngb-modal-window "Activity Preview : Initial Review × Zoning Classification: Select Item... AG RR…" at bounding box center [759, 363] width 1519 height 727
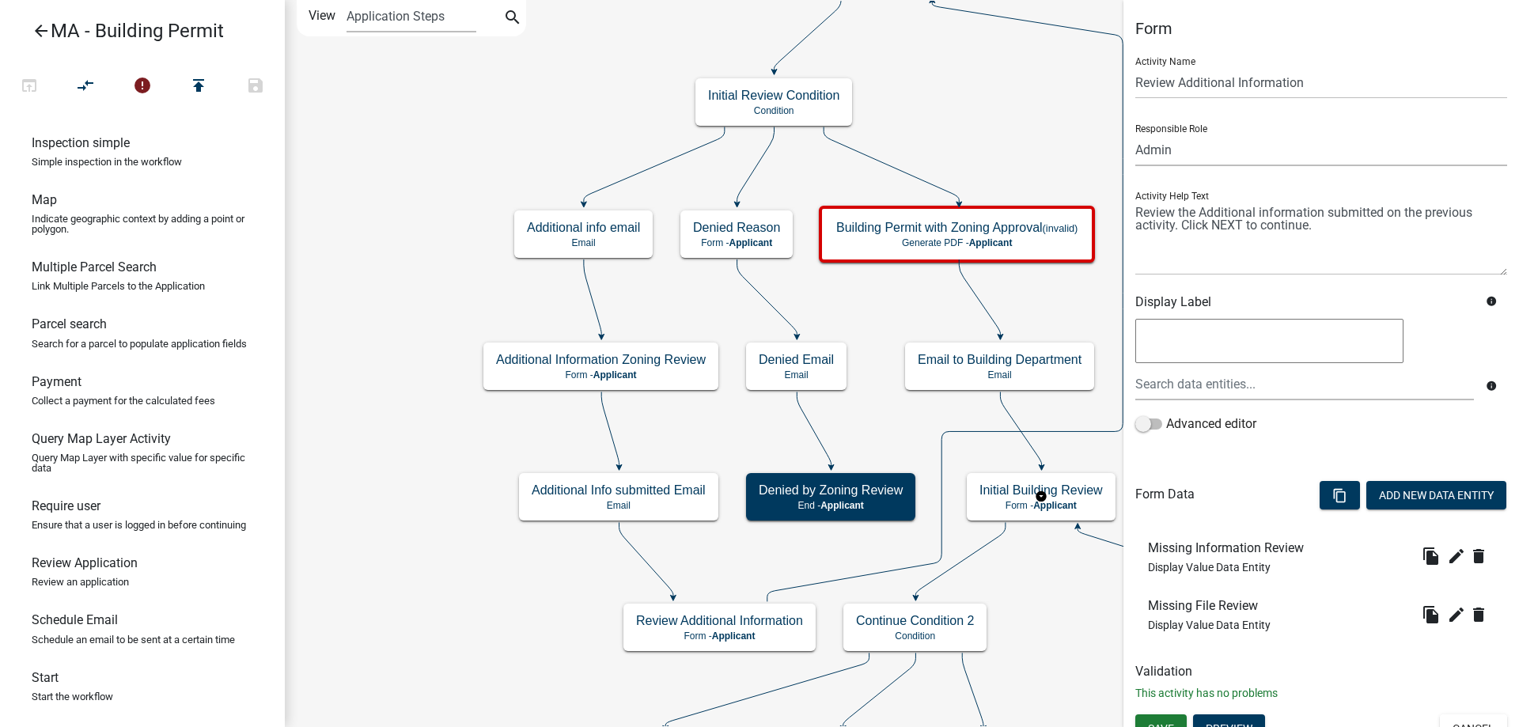
click at [1236, 156] on select "Applicant Admin SDR Septic Maintenance Company" at bounding box center [1321, 150] width 372 height 32
click at [1135, 134] on select "Applicant Admin SDR Septic Maintenance Company" at bounding box center [1321, 150] width 372 height 32
click at [1202, 121] on div "Responsible Role Applicant Admin SDR Septic Maintenance Company" at bounding box center [1321, 139] width 372 height 55
drag, startPoint x: 1188, startPoint y: 146, endPoint x: 1188, endPoint y: 160, distance: 13.4
click at [1188, 146] on select "Applicant Admin SDR Septic Maintenance Company" at bounding box center [1321, 150] width 372 height 32
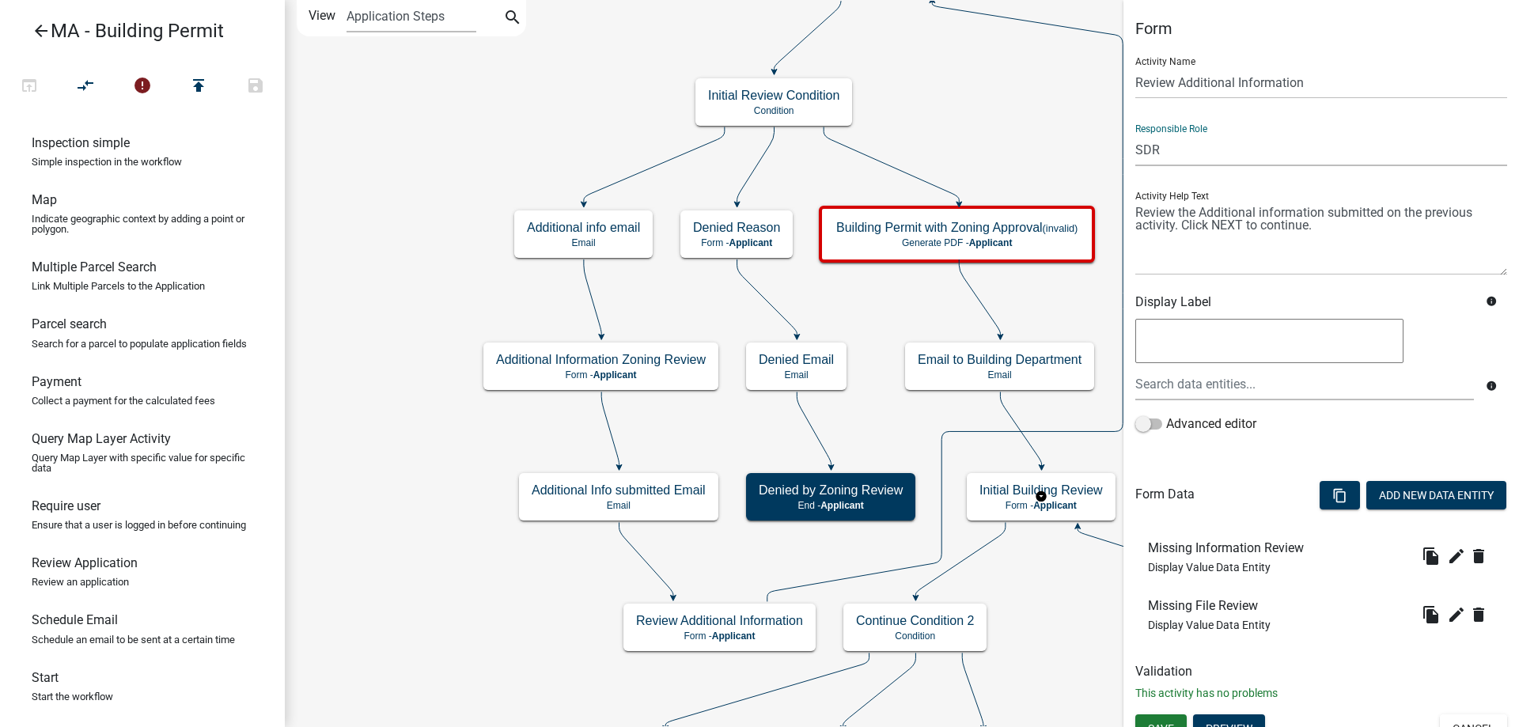
select select "1617A353-6361-48C5-9BA0-CE34FD9B68F8"
click at [1135, 134] on select "Applicant Admin SDR Septic Maintenance Company" at bounding box center [1321, 150] width 372 height 32
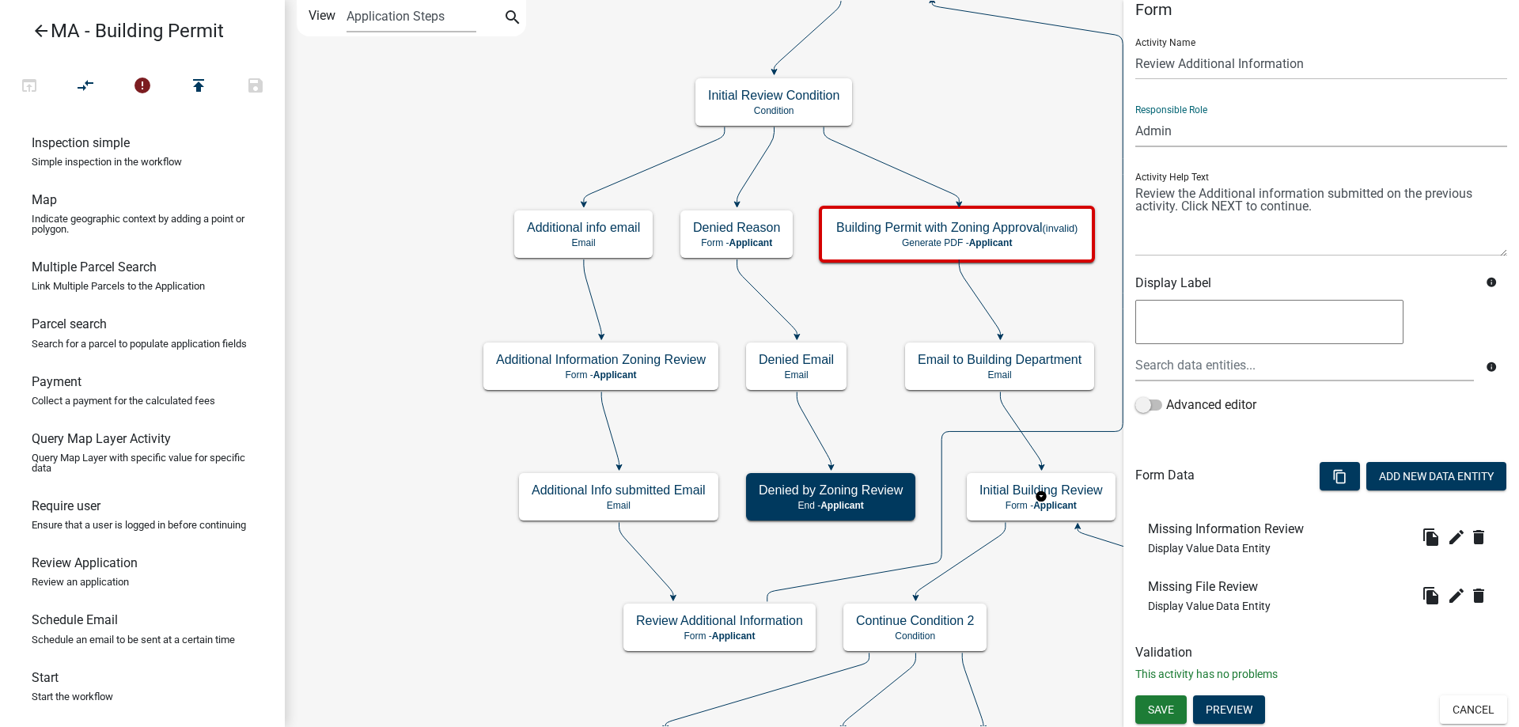
scroll to position [20, 0]
click at [1171, 710] on span "Save" at bounding box center [1161, 708] width 26 height 13
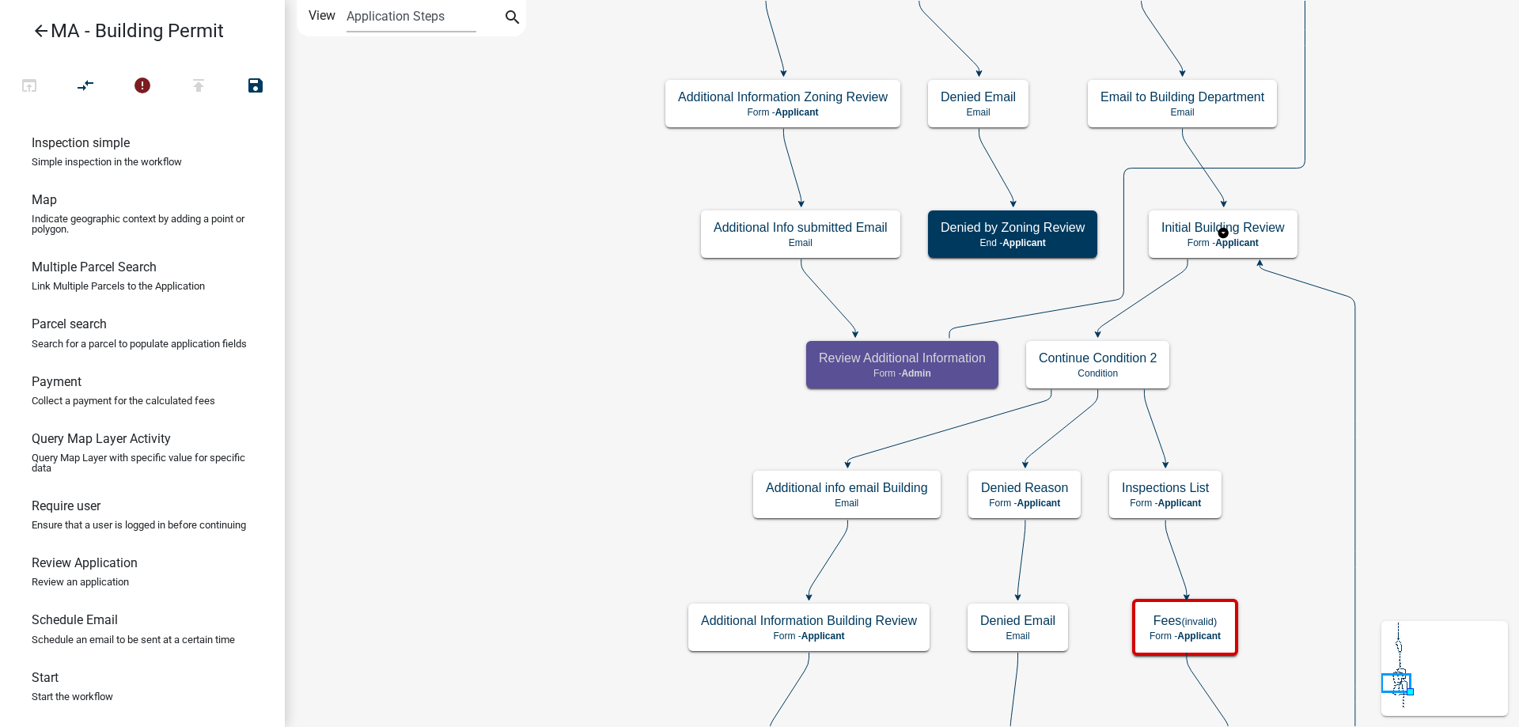
scroll to position [0, 0]
click at [680, 381] on icon "Start Start - Applicant Search Parcel Data Parcel search - Applicant Owner and …" at bounding box center [902, 721] width 1232 height 1441
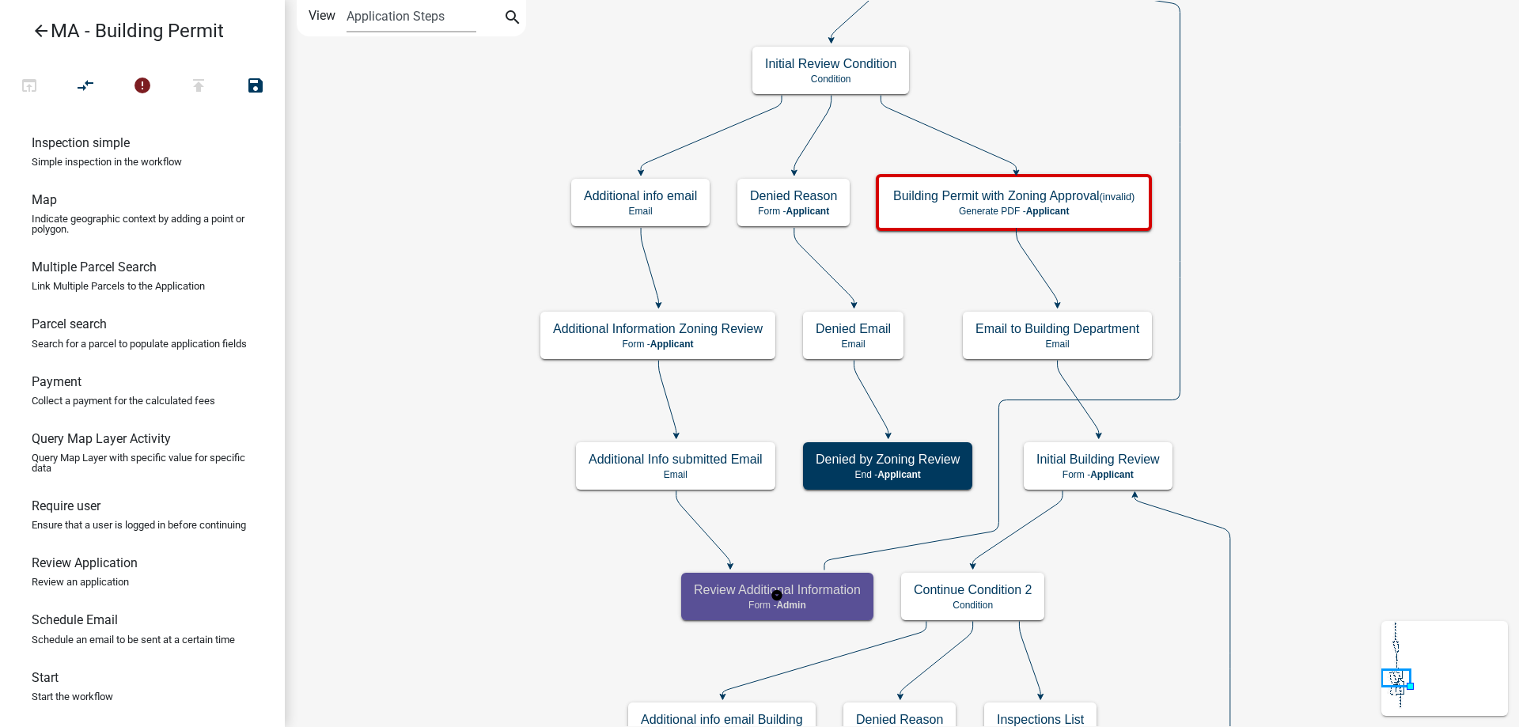
click at [703, 574] on div "Review Additional Information Form - Admin" at bounding box center [777, 596] width 192 height 47
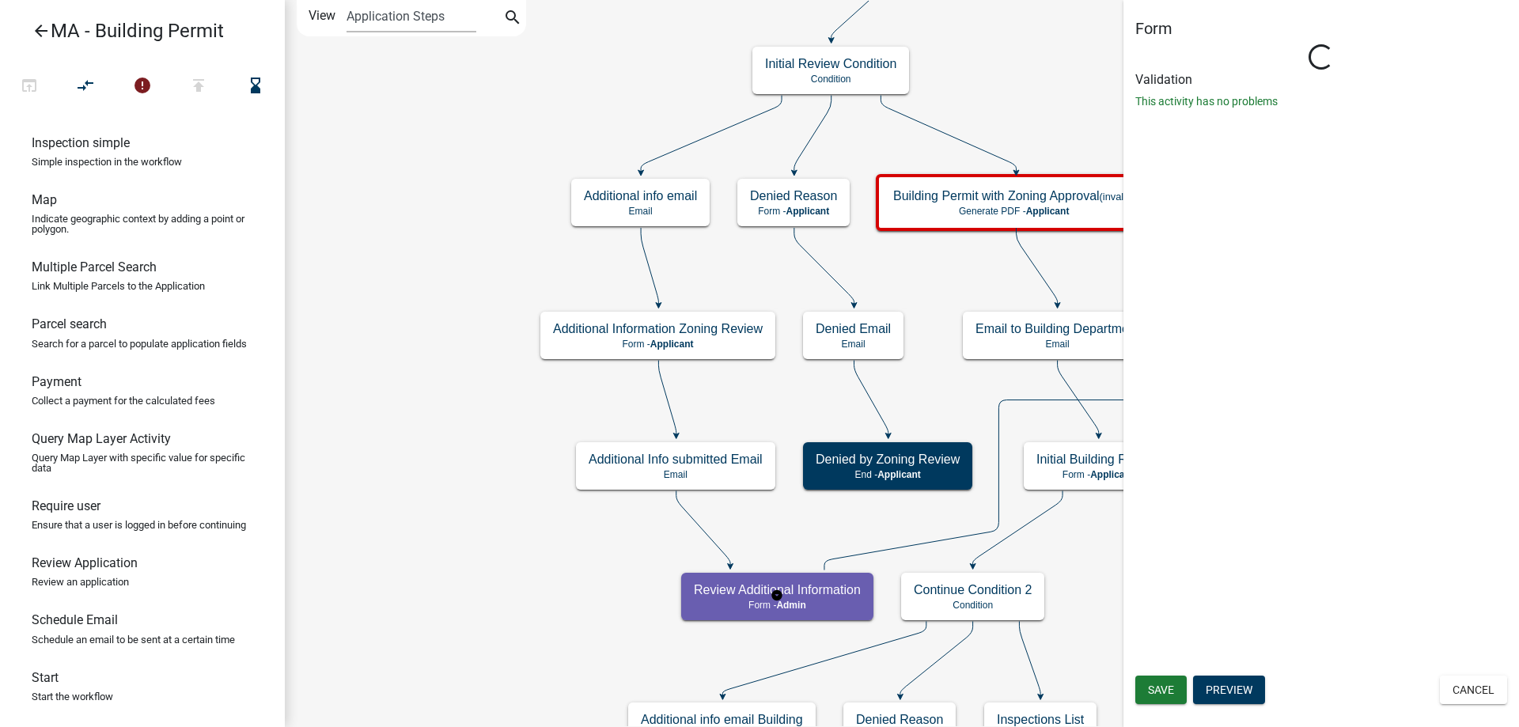
select select "1617A353-6361-48C5-9BA0-CE34FD9B68F8"
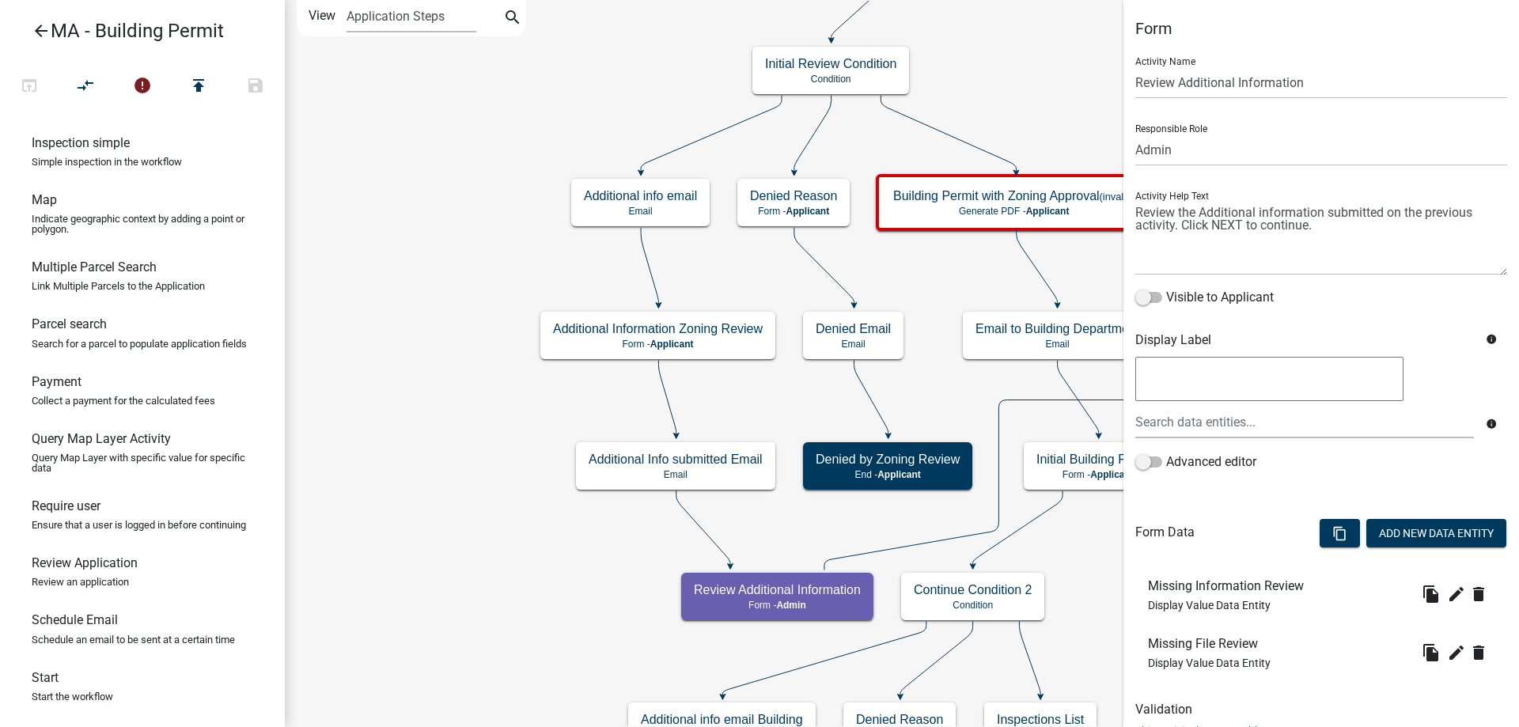
scroll to position [58, 0]
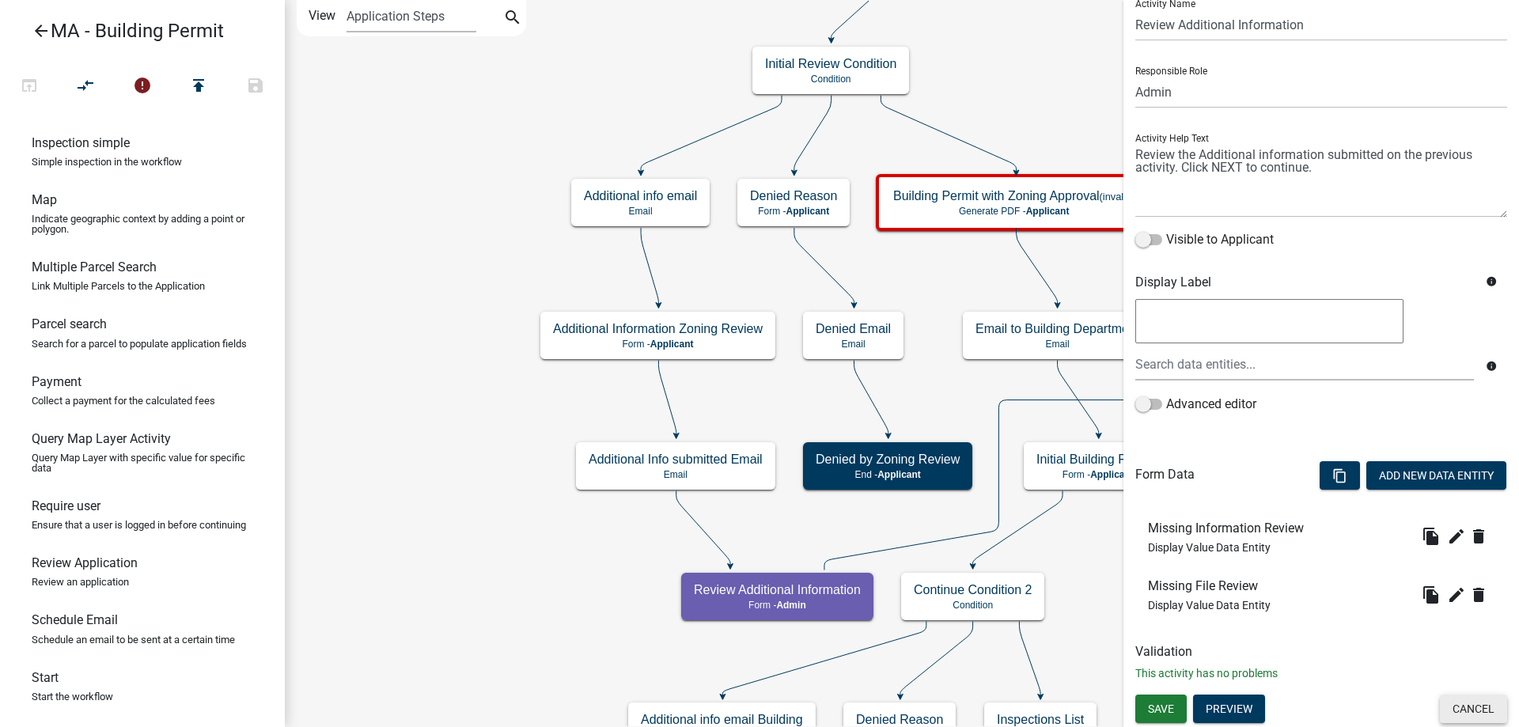
click at [1464, 704] on button "Cancel" at bounding box center [1473, 709] width 67 height 28
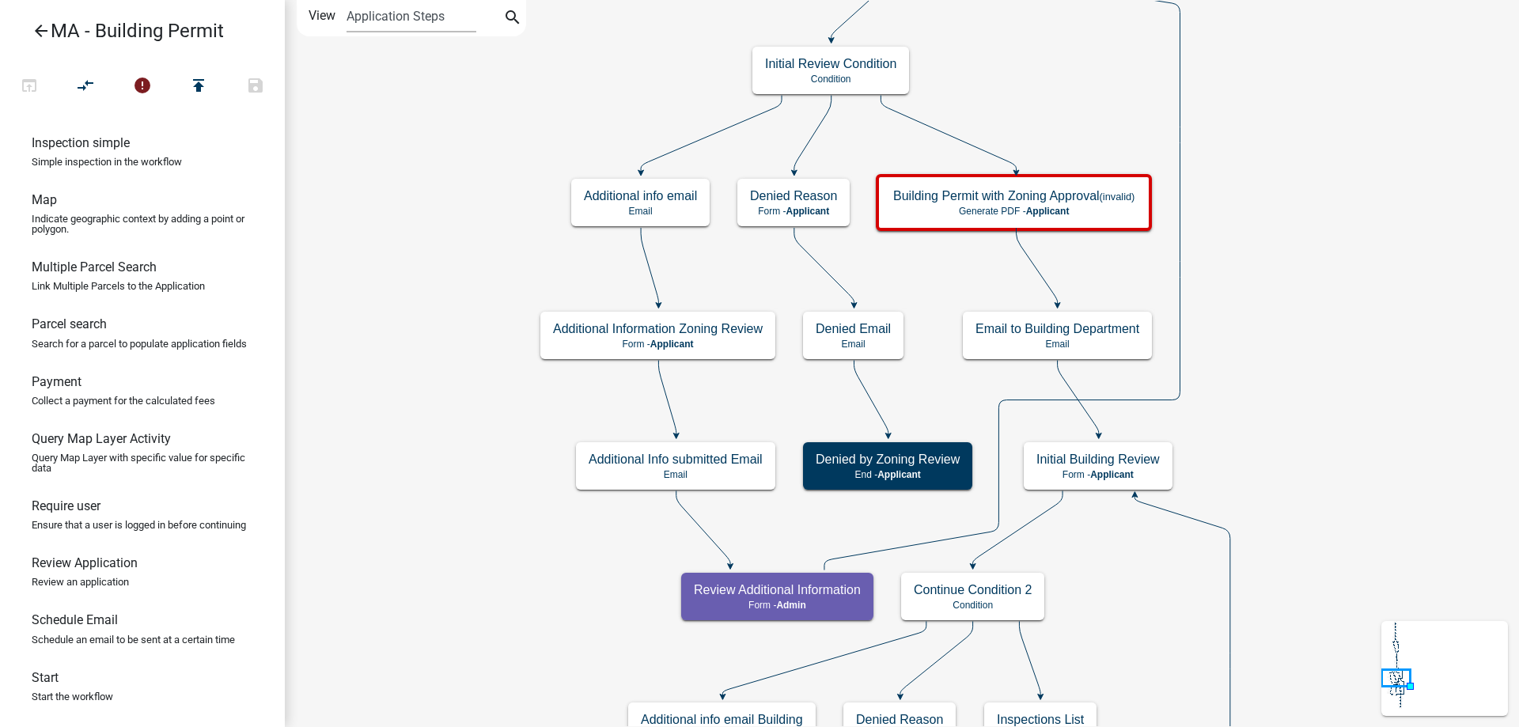
scroll to position [0, 0]
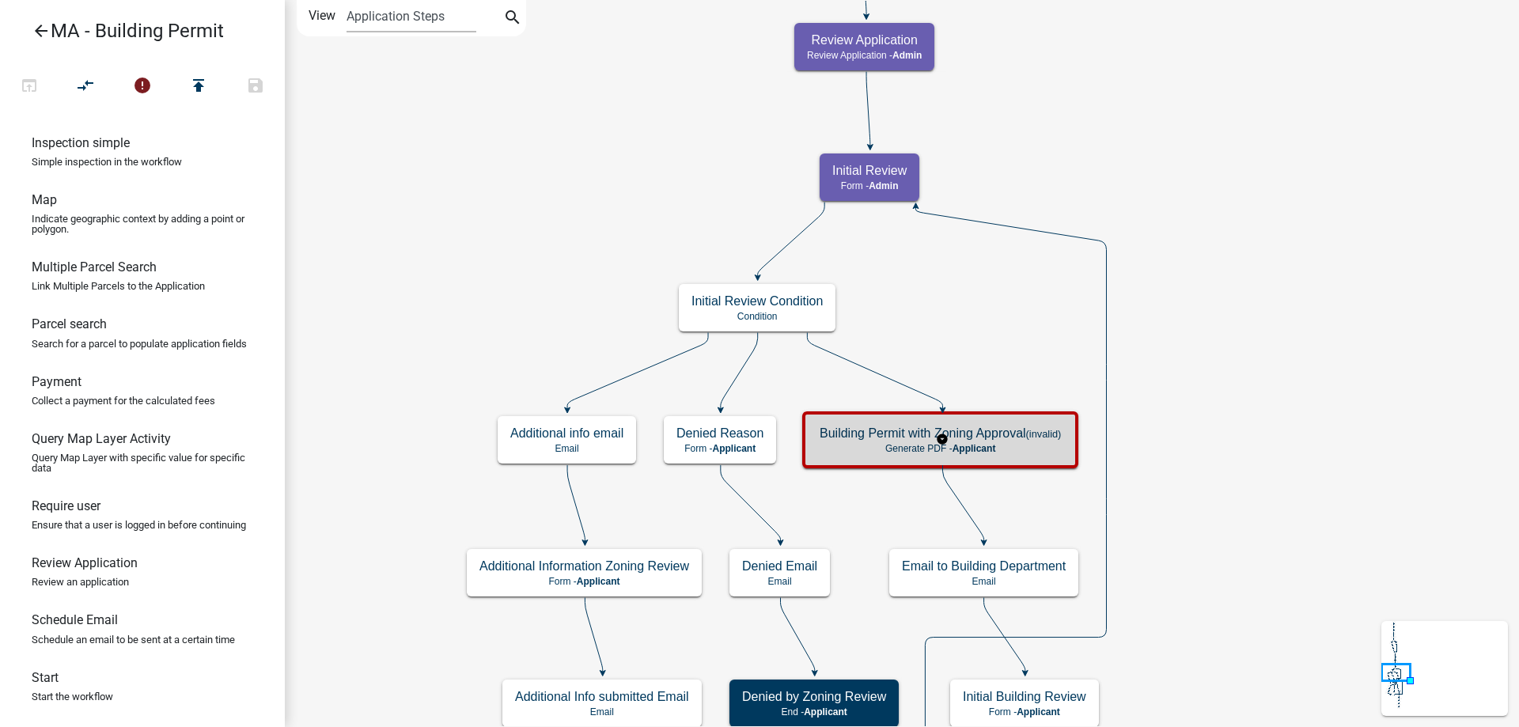
click at [867, 441] on div "Building Permit with Zoning Approval (invalid) Generate PDF - Applicant" at bounding box center [940, 439] width 267 height 47
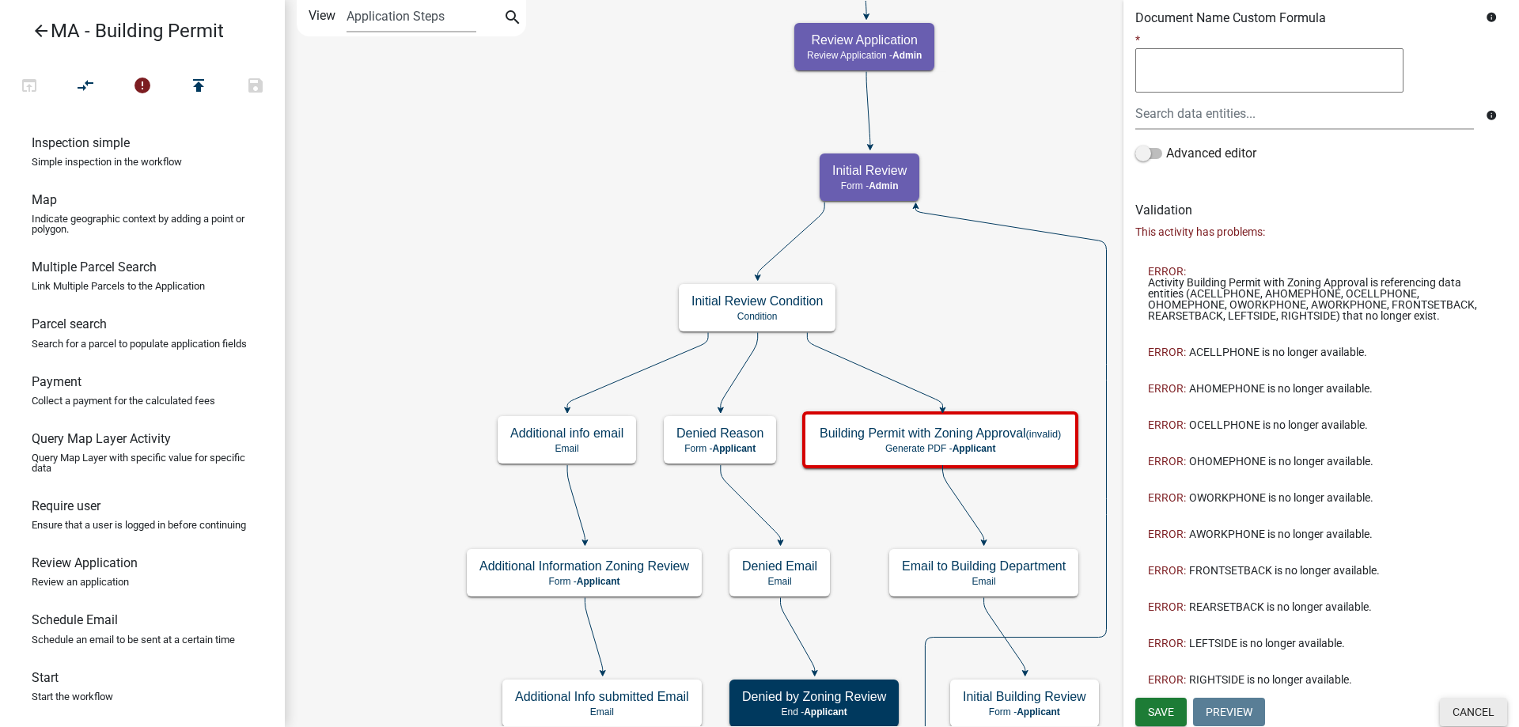
scroll to position [584, 0]
click at [1467, 713] on button "Cancel" at bounding box center [1473, 709] width 67 height 28
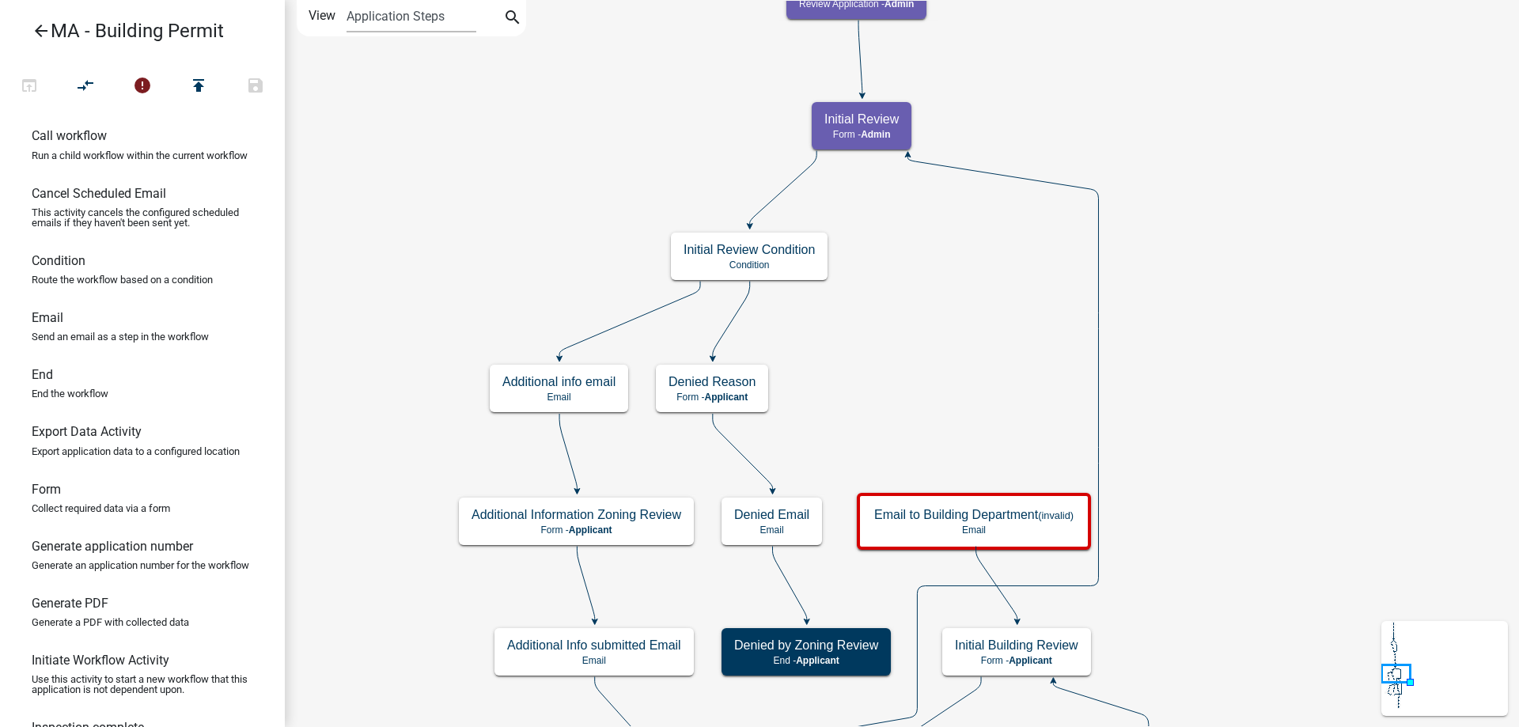
scroll to position [158, 0]
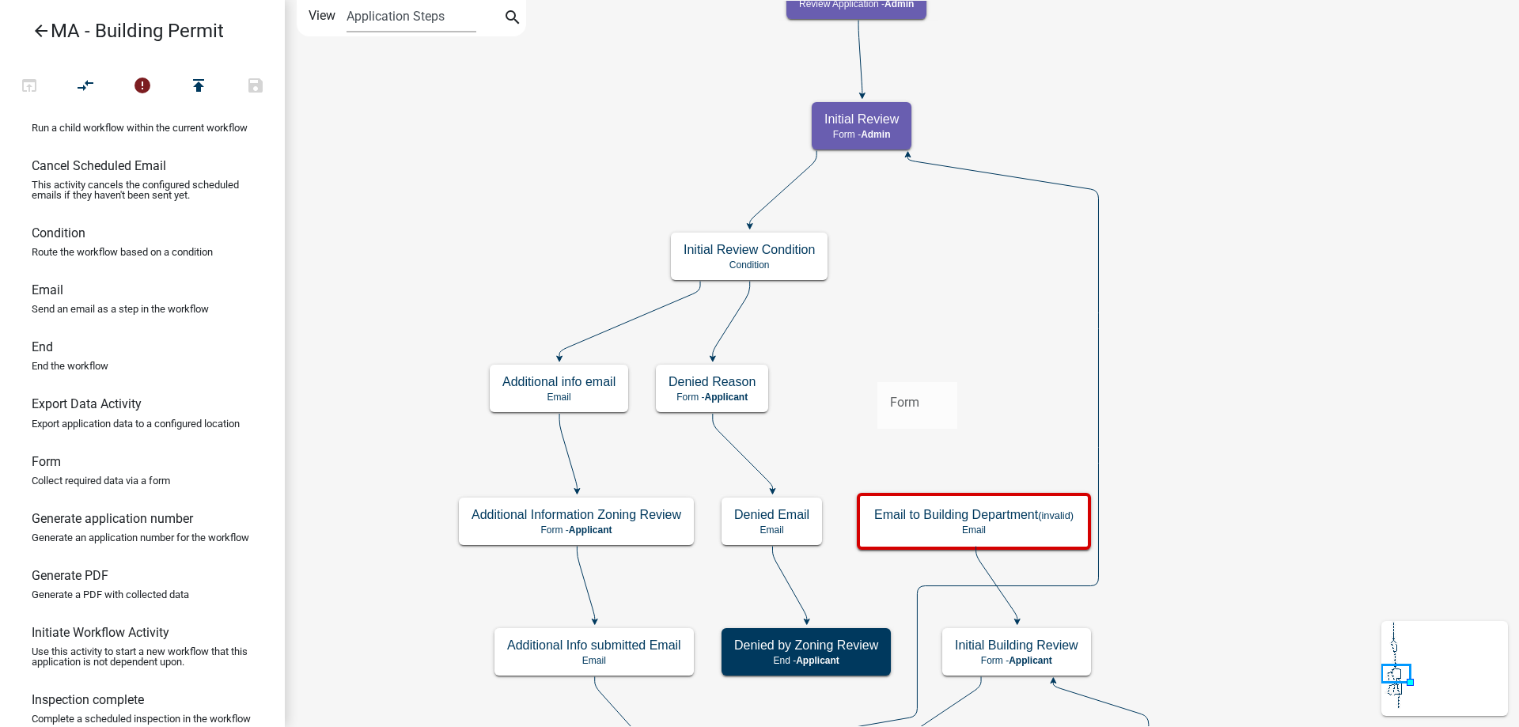
drag, startPoint x: 80, startPoint y: 512, endPoint x: 878, endPoint y: 369, distance: 810.8
click at [878, 369] on div "arrow_back MA - Building Permit open_in_browser compare_arrows error publish sa…" at bounding box center [759, 363] width 1519 height 727
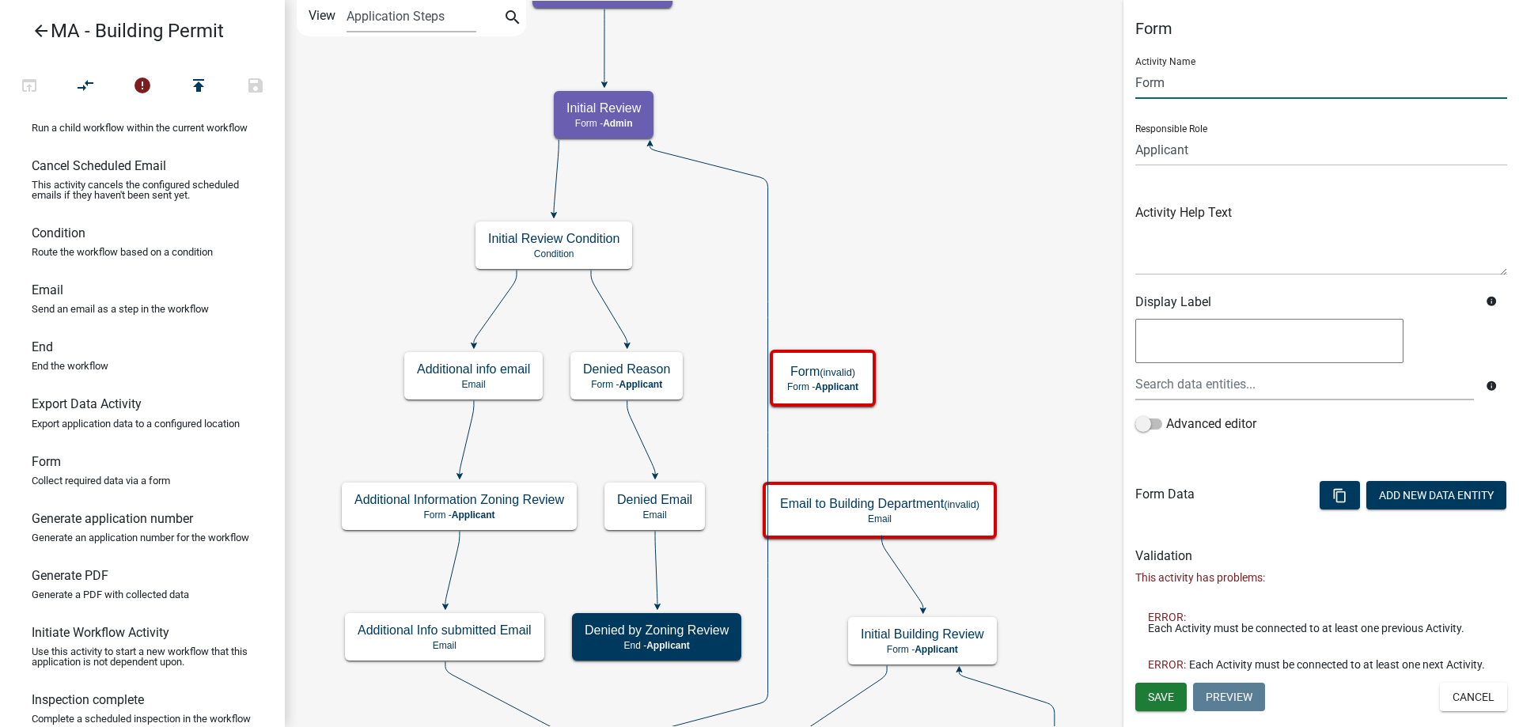
click at [1174, 82] on input "Form" at bounding box center [1321, 82] width 372 height 32
type input "Confirm Fees"
click at [1212, 138] on select "Applicant Admin SDR Septic Maintenance Company" at bounding box center [1321, 150] width 372 height 32
select select "1617A353-6361-48C5-9BA0-CE34FD9B68F8"
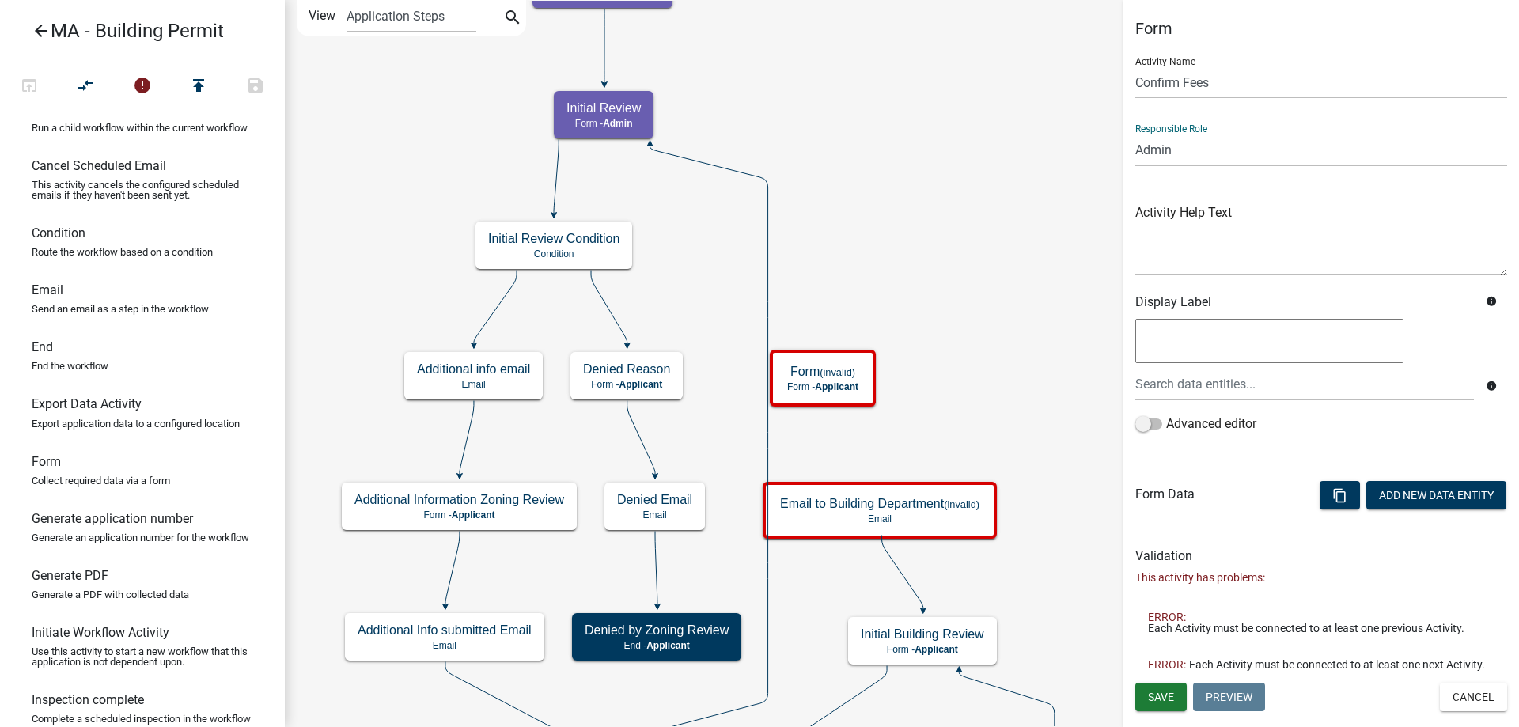
click at [1135, 134] on select "Applicant Admin SDR Septic Maintenance Company" at bounding box center [1321, 150] width 372 height 32
click at [1182, 706] on button "Save" at bounding box center [1160, 697] width 51 height 28
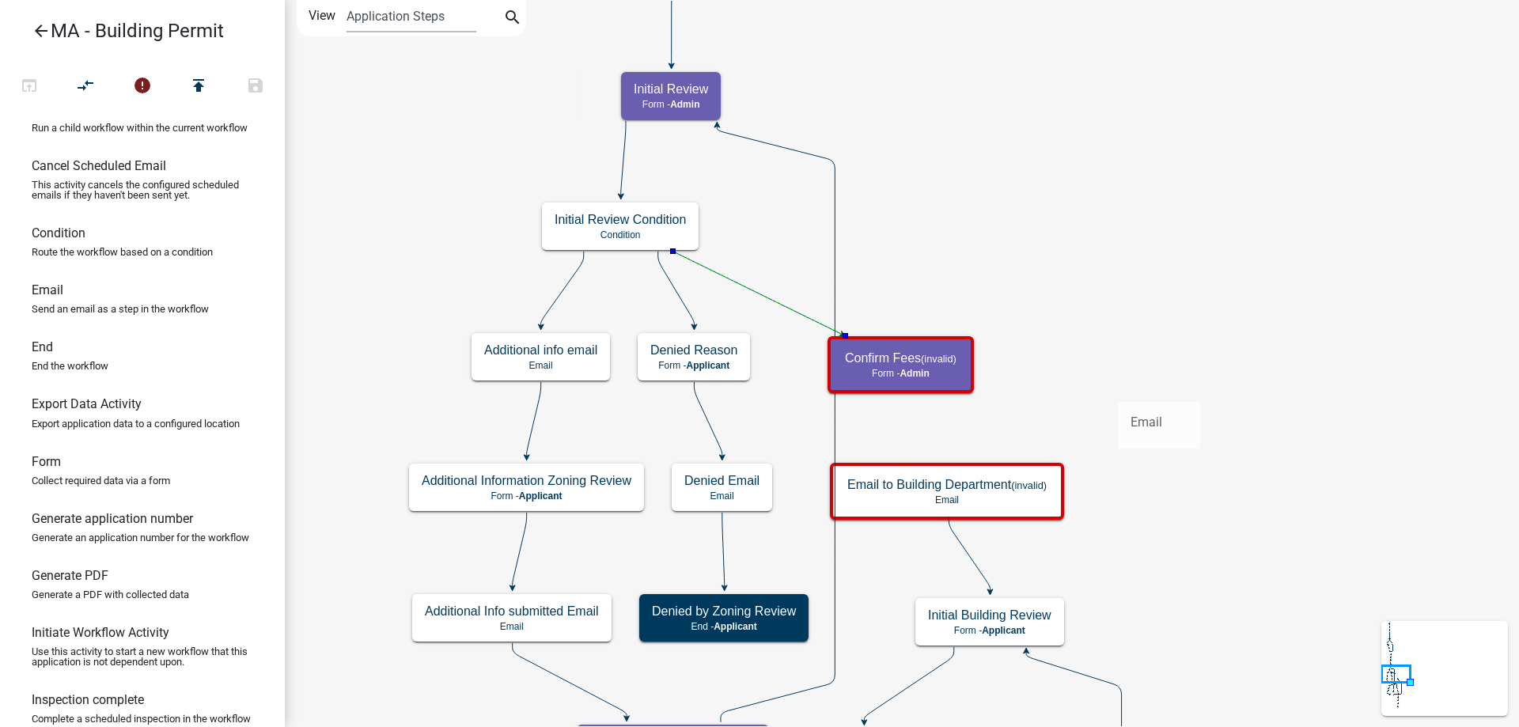
drag, startPoint x: 59, startPoint y: 320, endPoint x: 1118, endPoint y: 389, distance: 1061.5
click at [1118, 389] on div "arrow_back MA - Building Permit open_in_browser compare_arrows error publish sa…" at bounding box center [759, 363] width 1519 height 727
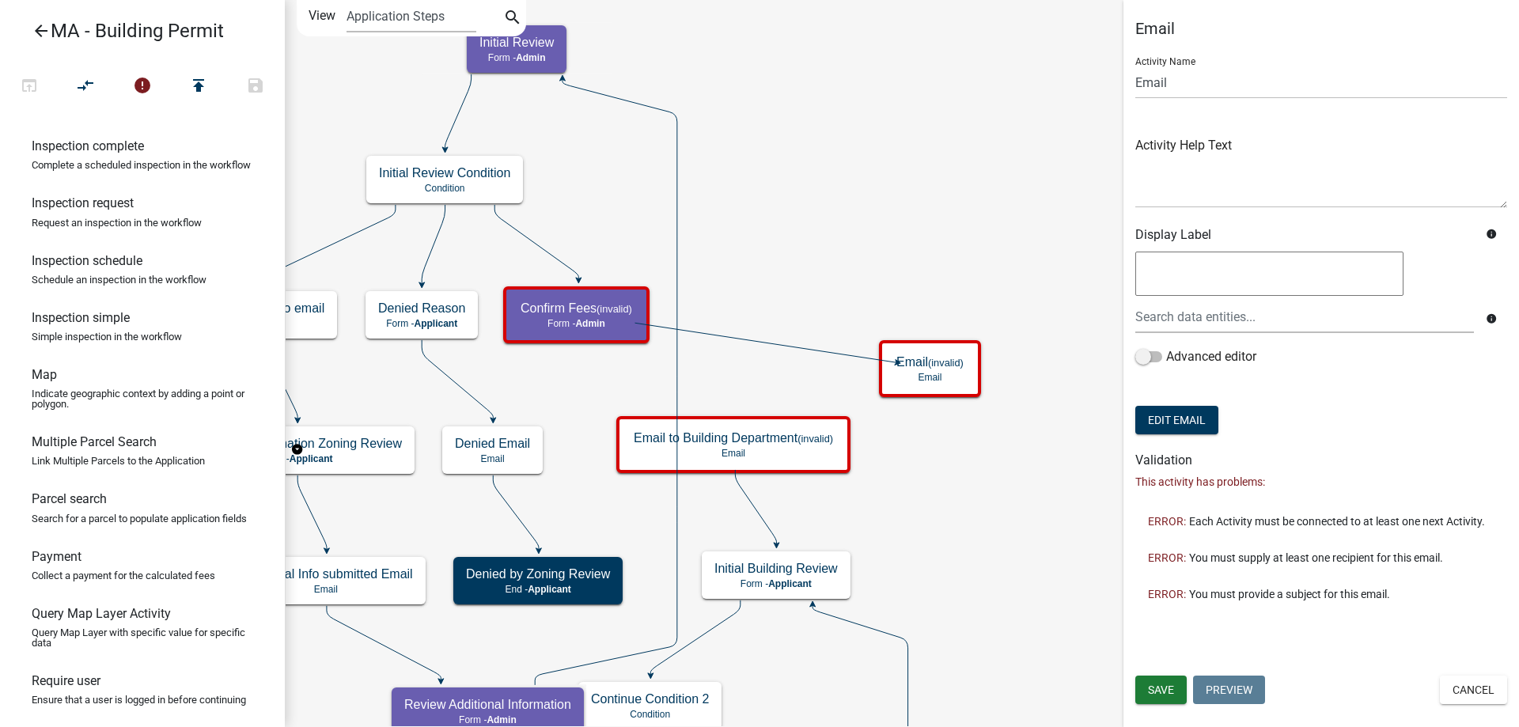
scroll to position [791, 0]
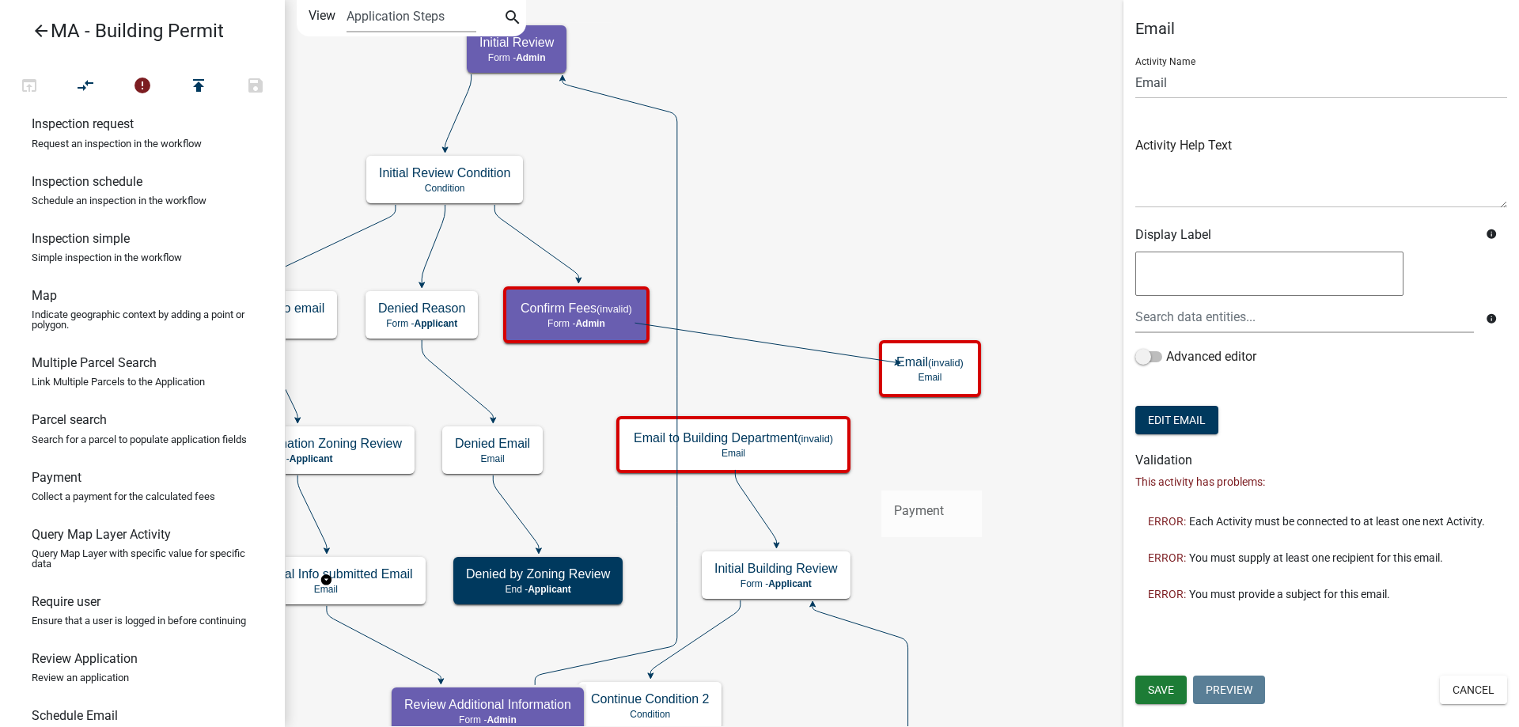
drag, startPoint x: 82, startPoint y: 562, endPoint x: 881, endPoint y: 478, distance: 803.4
click at [881, 478] on div "arrow_back MA - Building Permit open_in_browser compare_arrows error publish sa…" at bounding box center [759, 363] width 1519 height 727
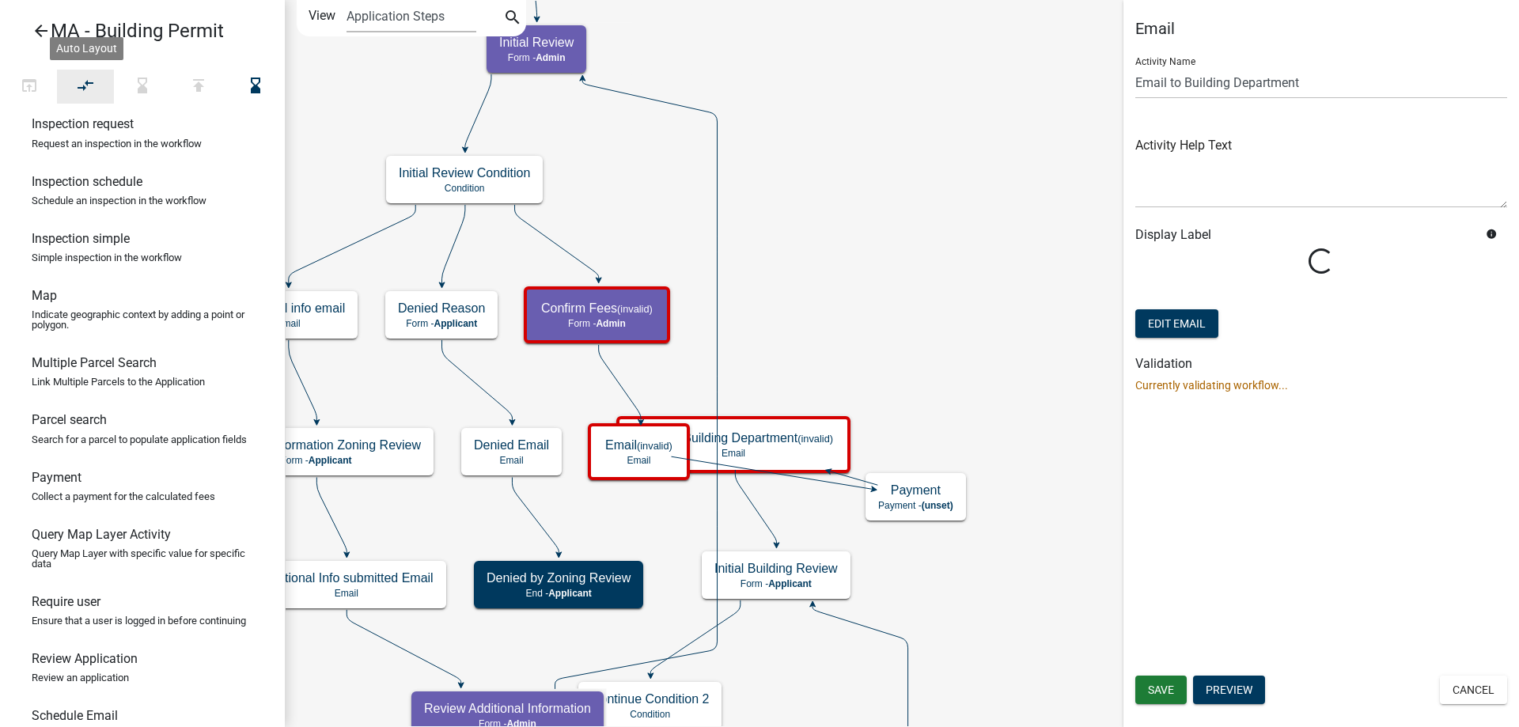
click at [97, 91] on button "compare_arrows" at bounding box center [85, 87] width 57 height 34
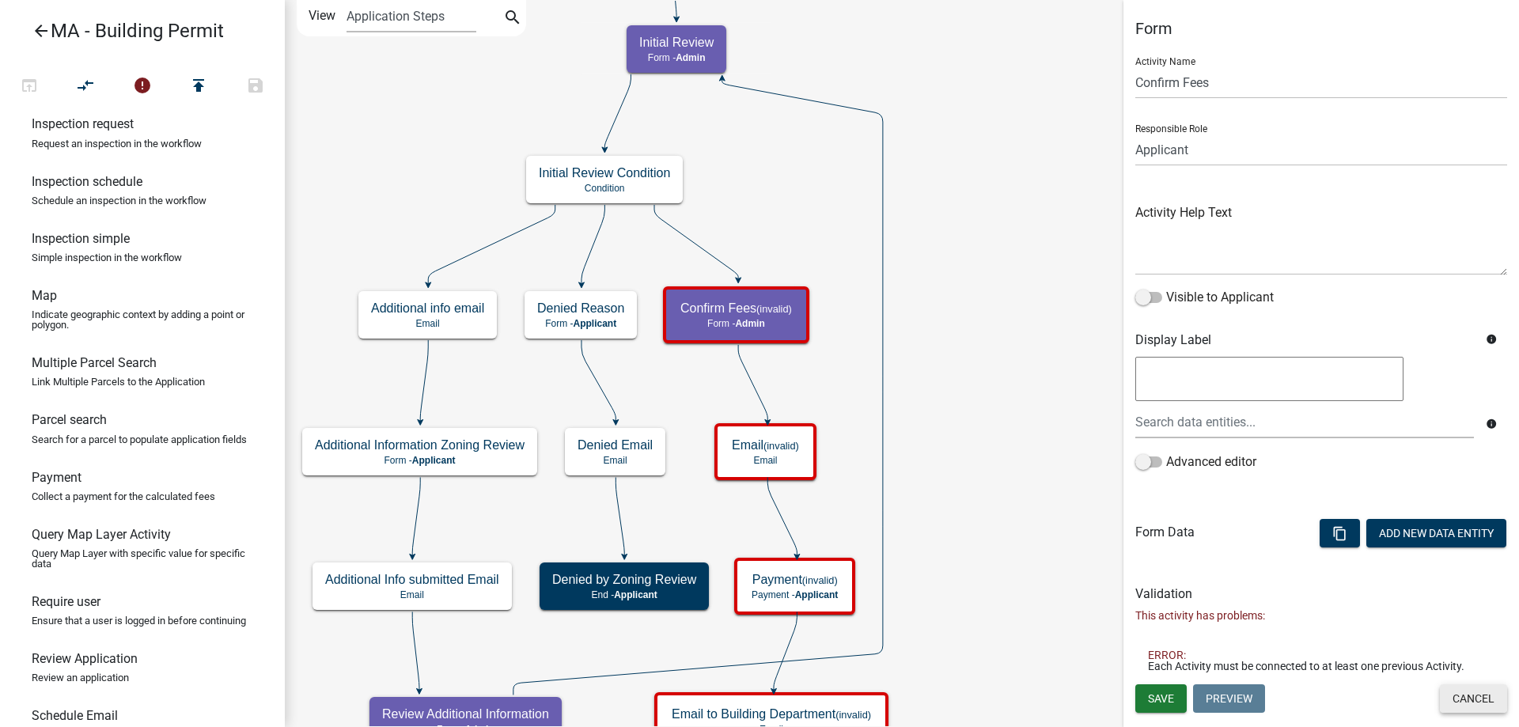
click at [1487, 700] on button "Cancel" at bounding box center [1473, 698] width 67 height 28
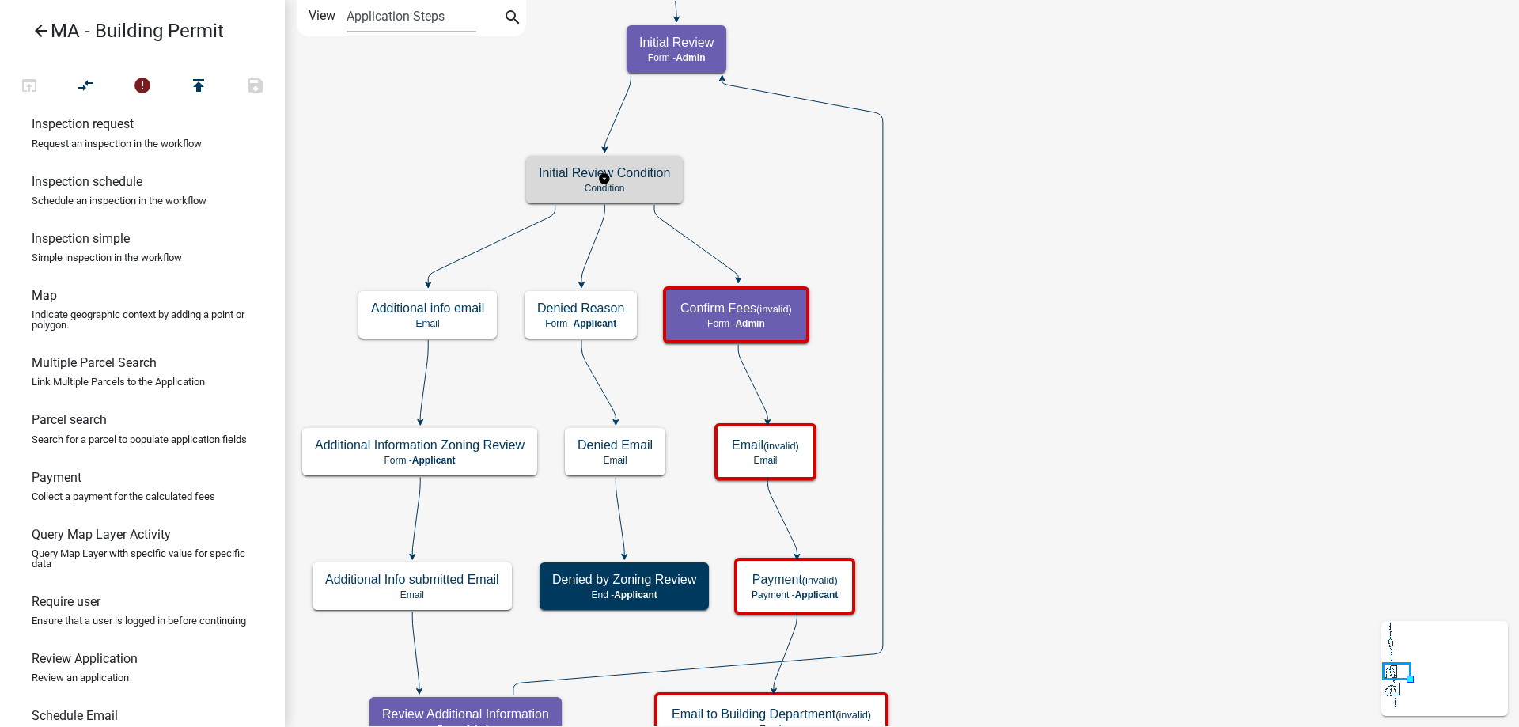
click at [649, 172] on h5 "Initial Review Condition" at bounding box center [604, 172] width 131 height 15
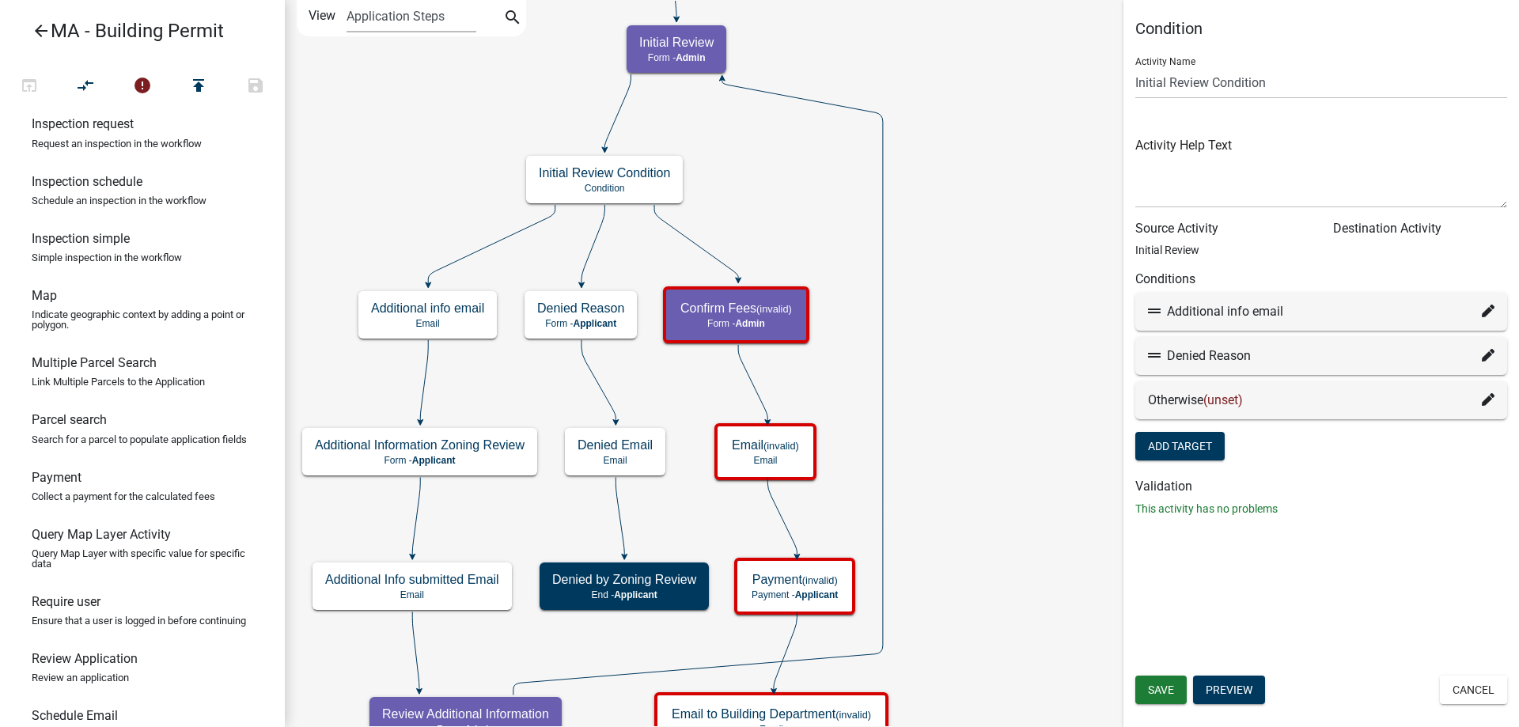
click at [1483, 400] on icon at bounding box center [1488, 399] width 13 height 13
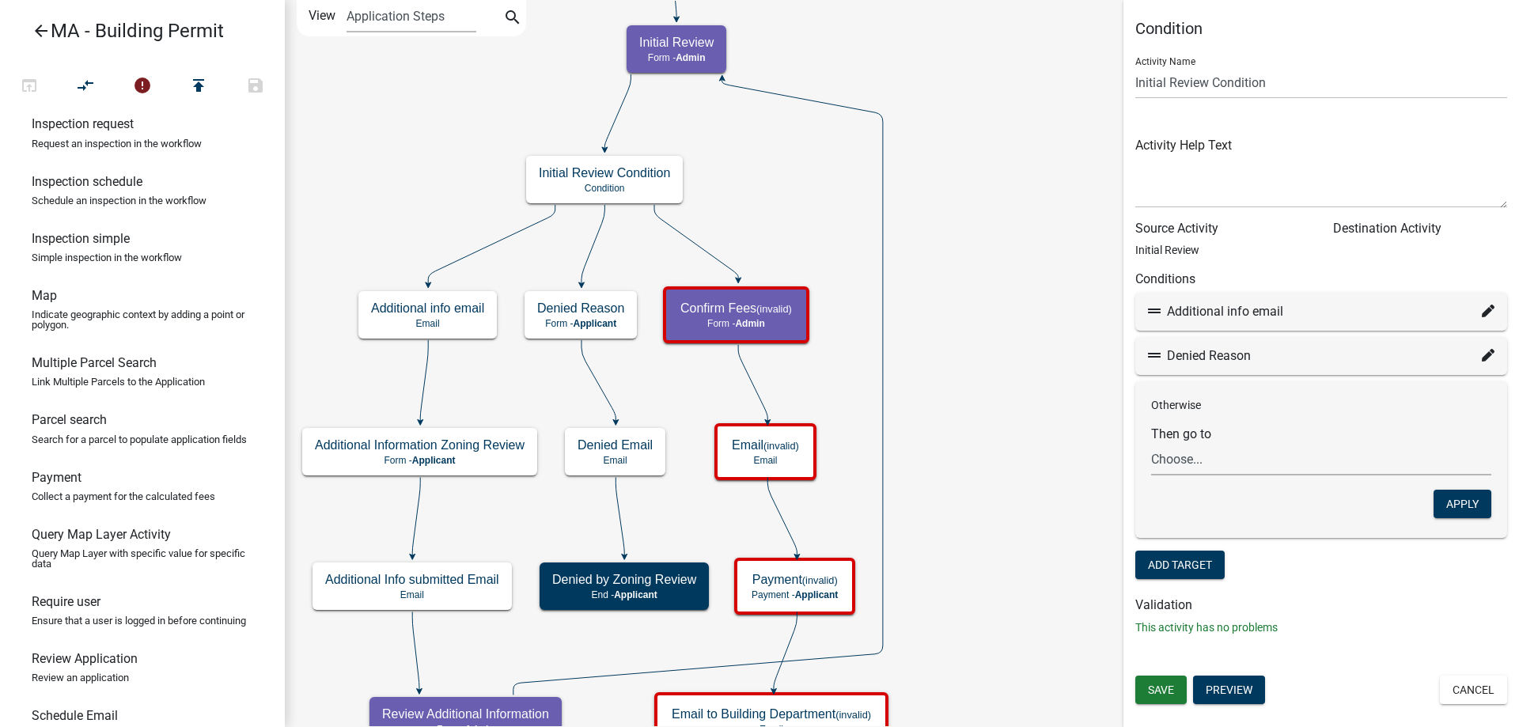
click at [1190, 456] on select "Choose... Start Search Parcel Data Owner and Property Information Application S…" at bounding box center [1321, 459] width 340 height 32
select select "42: ceed04a9-0352-41ba-9bed-73d476e41ae9"
click at [1151, 443] on select "Choose... Start Search Parcel Data Owner and Property Information Application S…" at bounding box center [1321, 459] width 340 height 32
click at [1484, 505] on button "Apply" at bounding box center [1462, 504] width 58 height 28
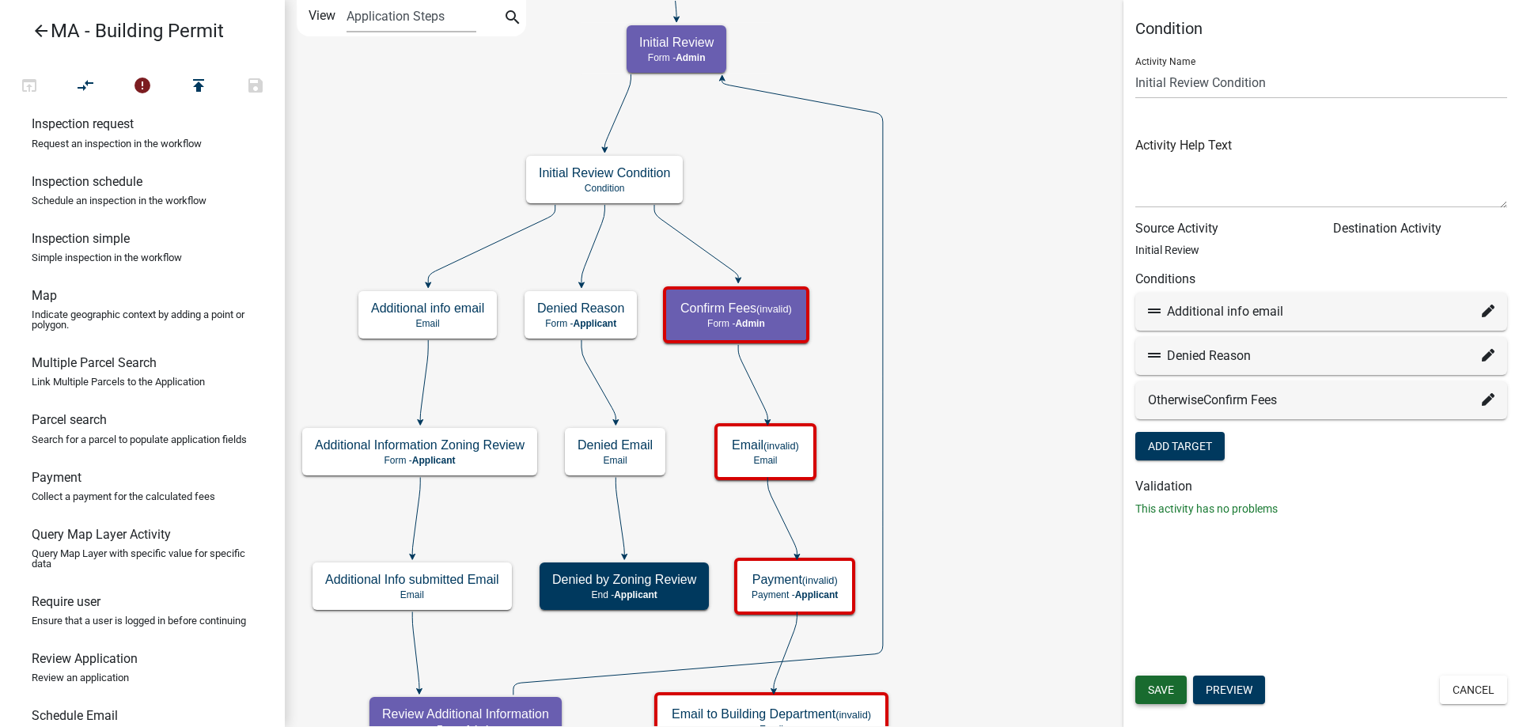
click at [1183, 691] on button "Save" at bounding box center [1160, 690] width 51 height 28
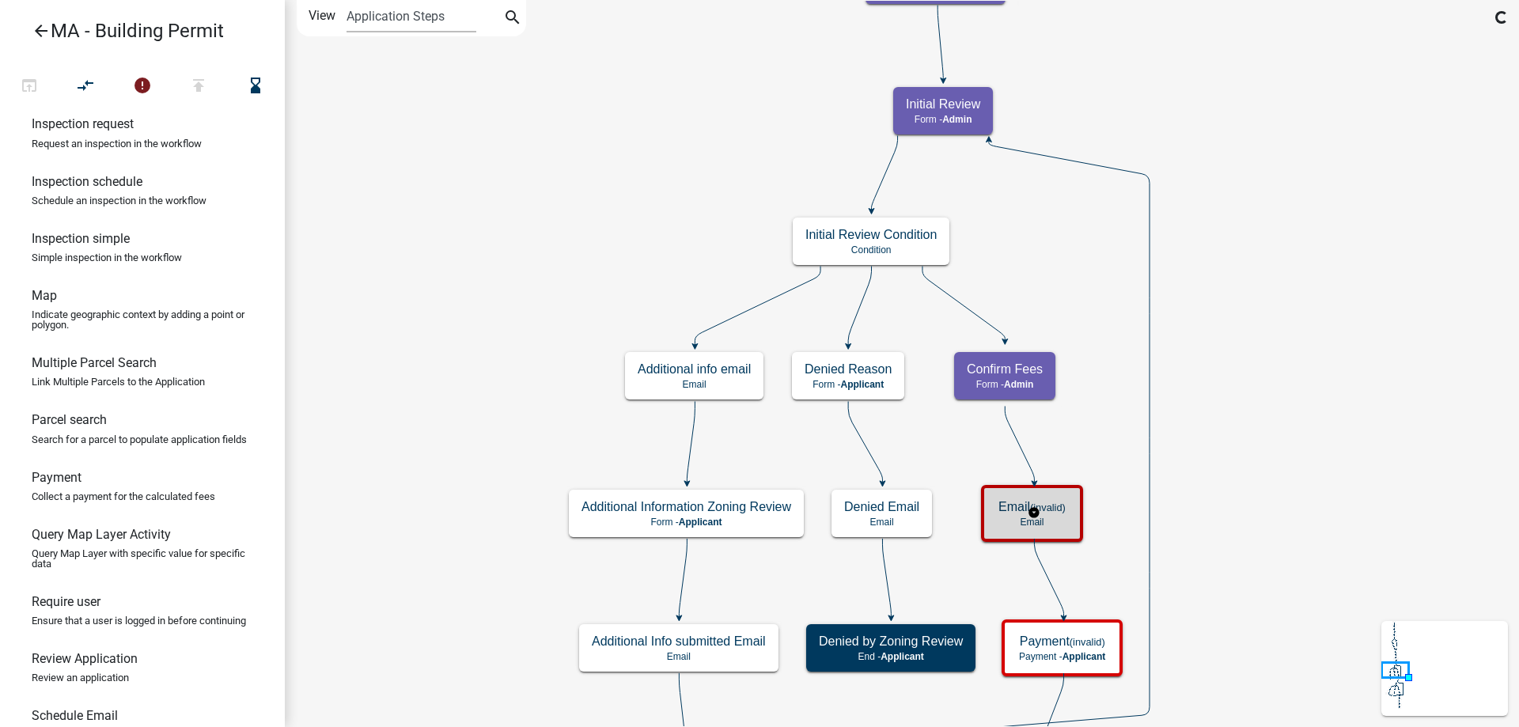
click at [1055, 497] on div "Email (invalid) Email" at bounding box center [1032, 513] width 93 height 47
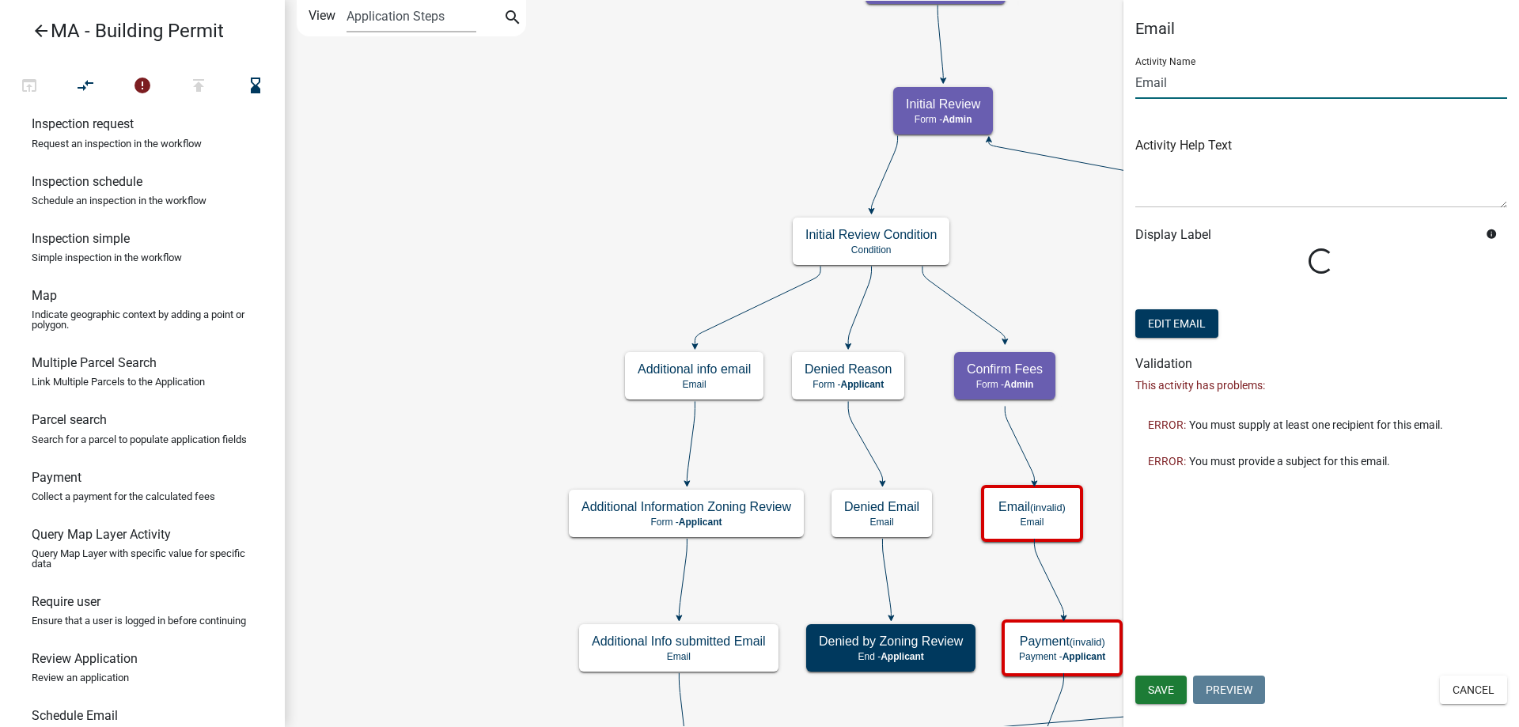
click at [1171, 88] on input "Email" at bounding box center [1321, 82] width 372 height 32
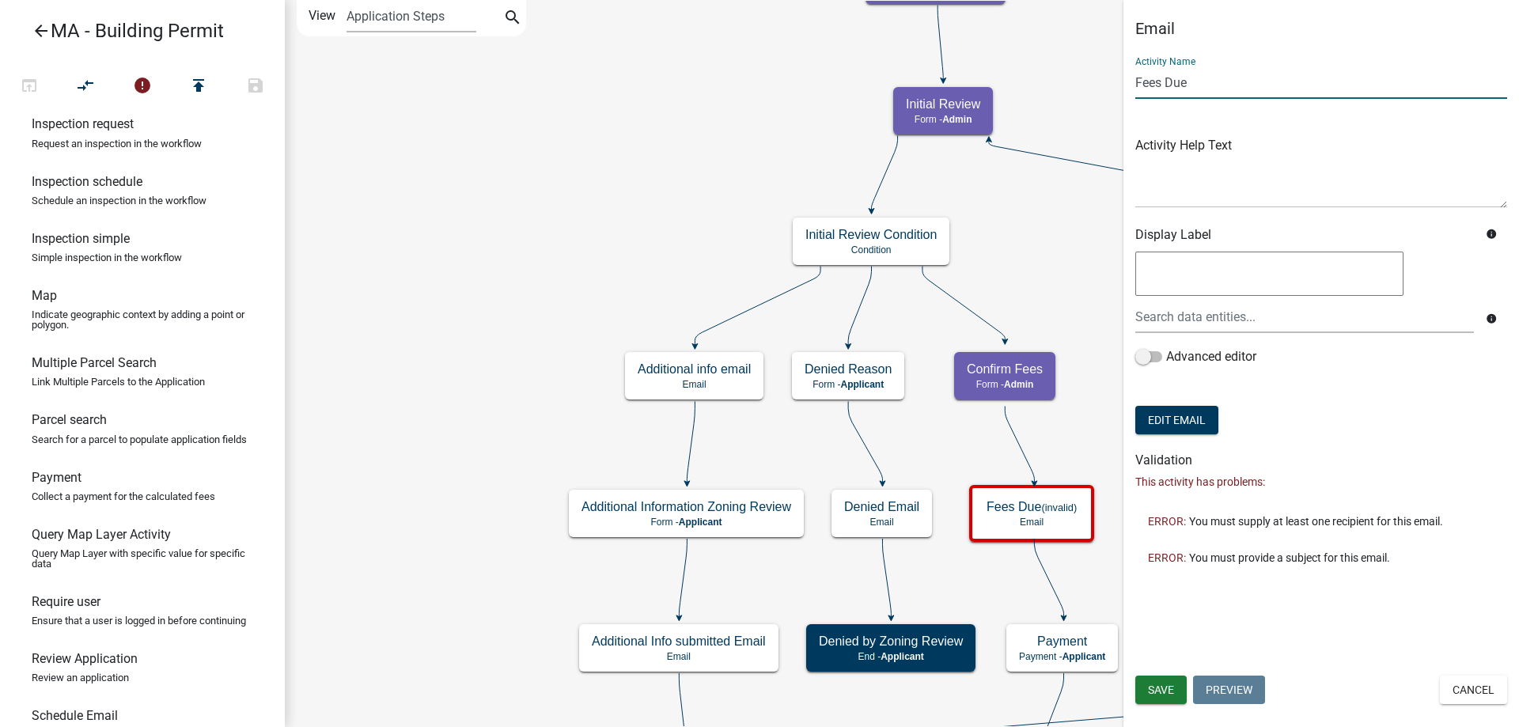
type input "Fees Due Email"
click at [1199, 410] on button "Edit Email" at bounding box center [1176, 420] width 83 height 28
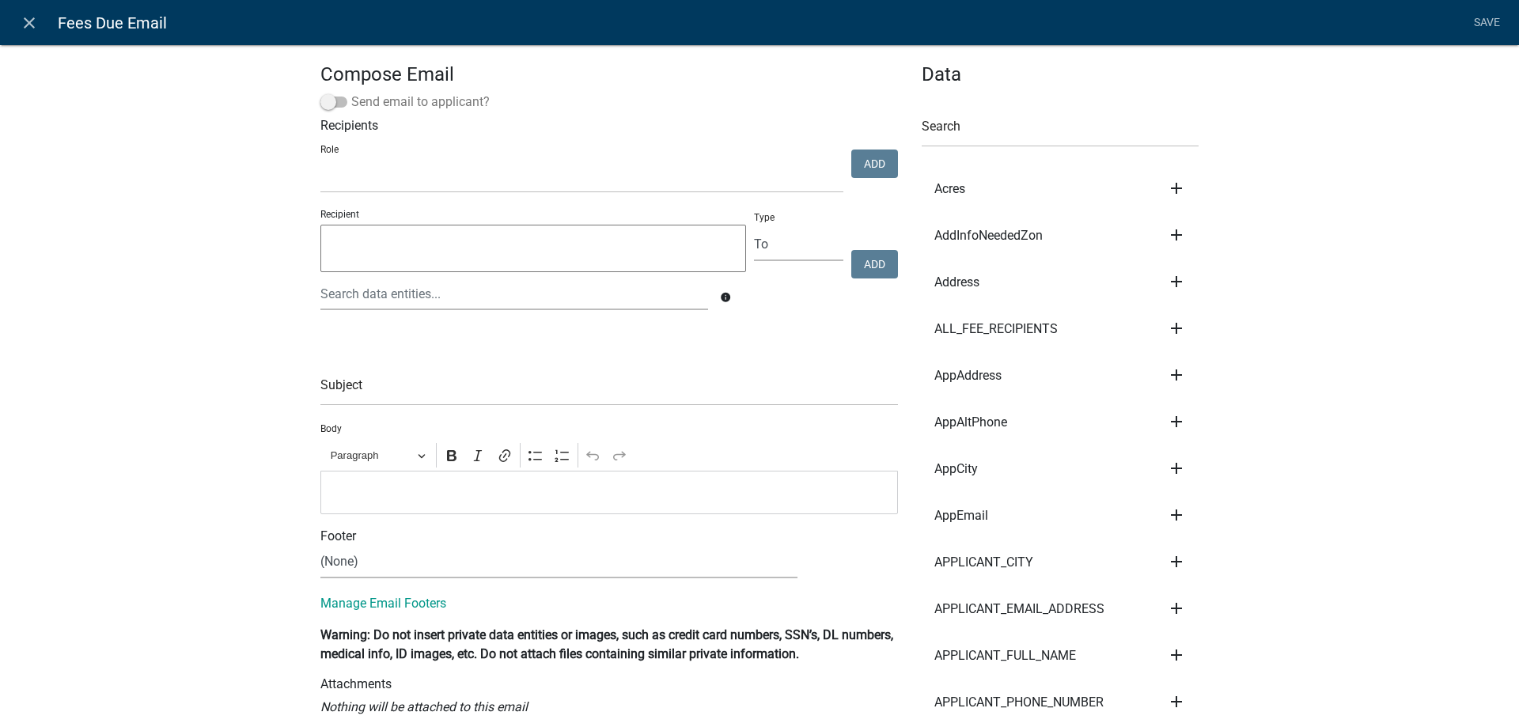
click at [382, 107] on label "Send email to applicant?" at bounding box center [404, 102] width 169 height 19
click at [351, 93] on input "Send email to applicant?" at bounding box center [351, 93] width 0 height 0
click at [423, 382] on input "text" at bounding box center [608, 389] width 577 height 32
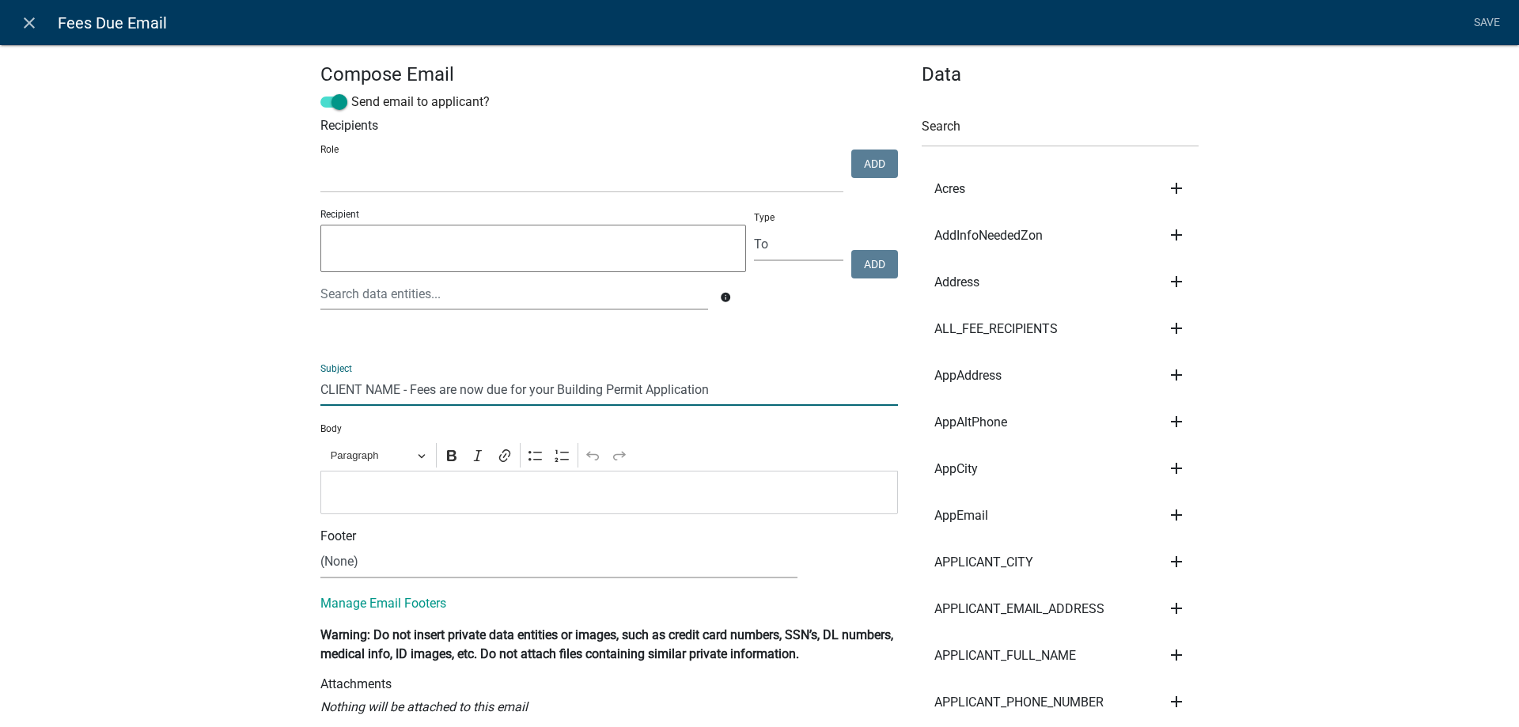
type input "CLIENT NAME - Fees are now due for your Building Permit Application"
click at [449, 485] on p "Editor editing area: main. Press Alt+0 for help." at bounding box center [609, 492] width 561 height 19
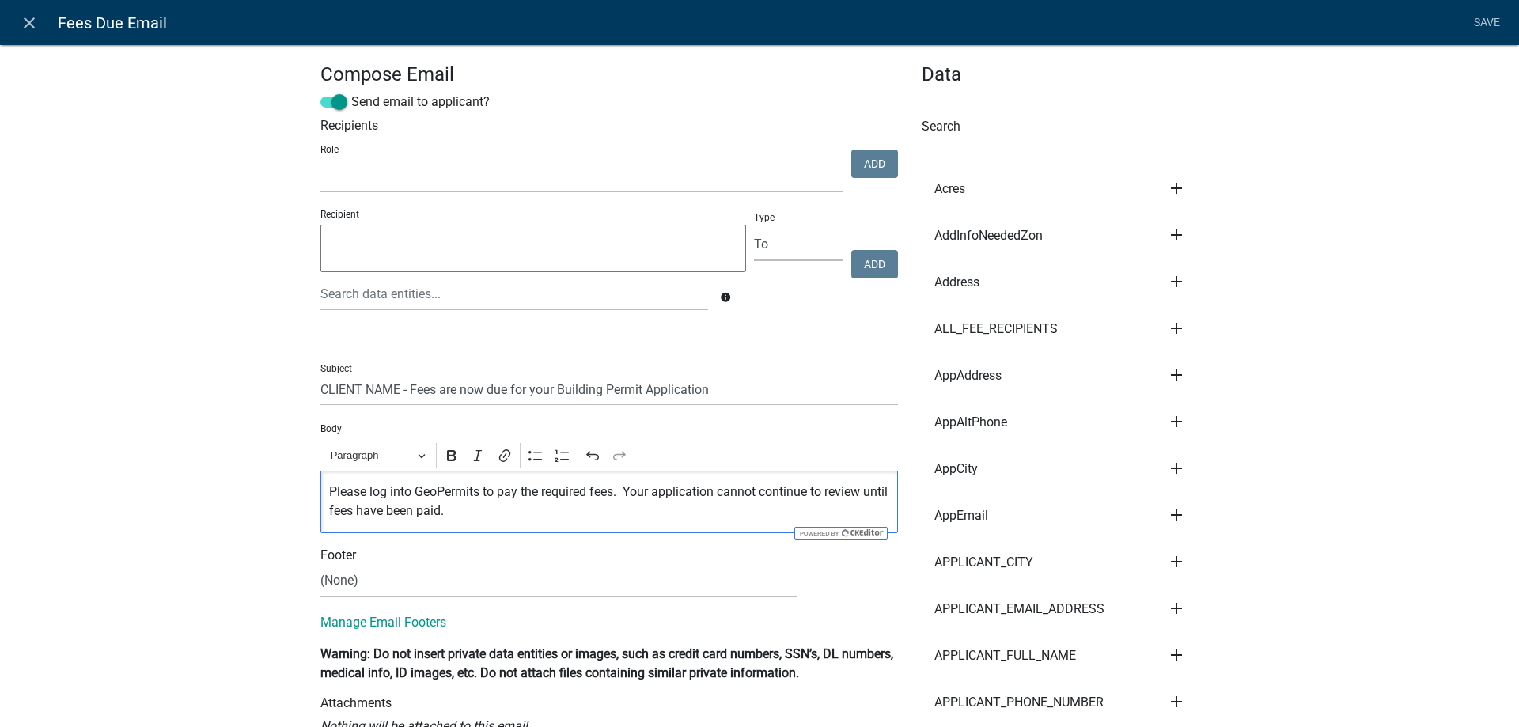
click at [346, 519] on p "Please log into GeoPermits to pay the required fees. Your application cannot co…" at bounding box center [609, 502] width 561 height 38
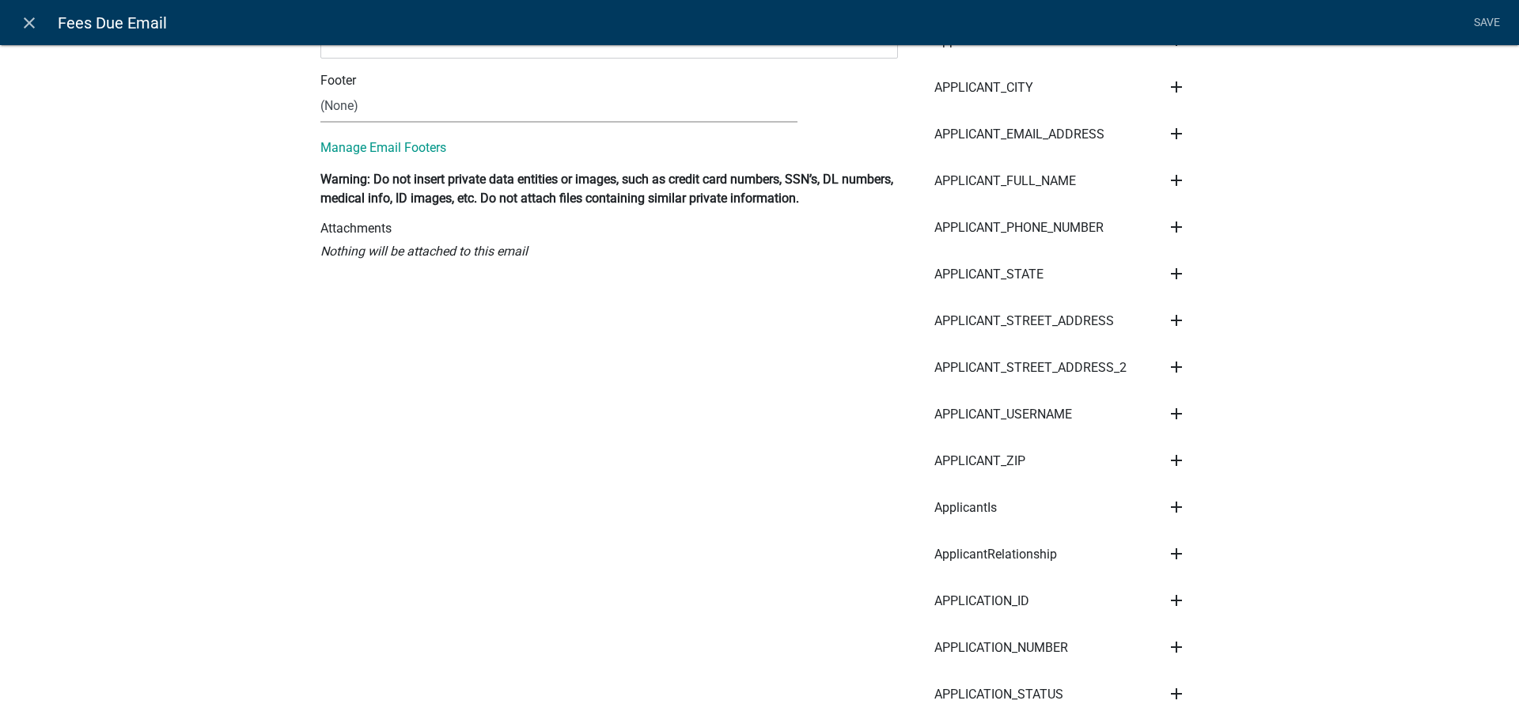
scroll to position [0, 0]
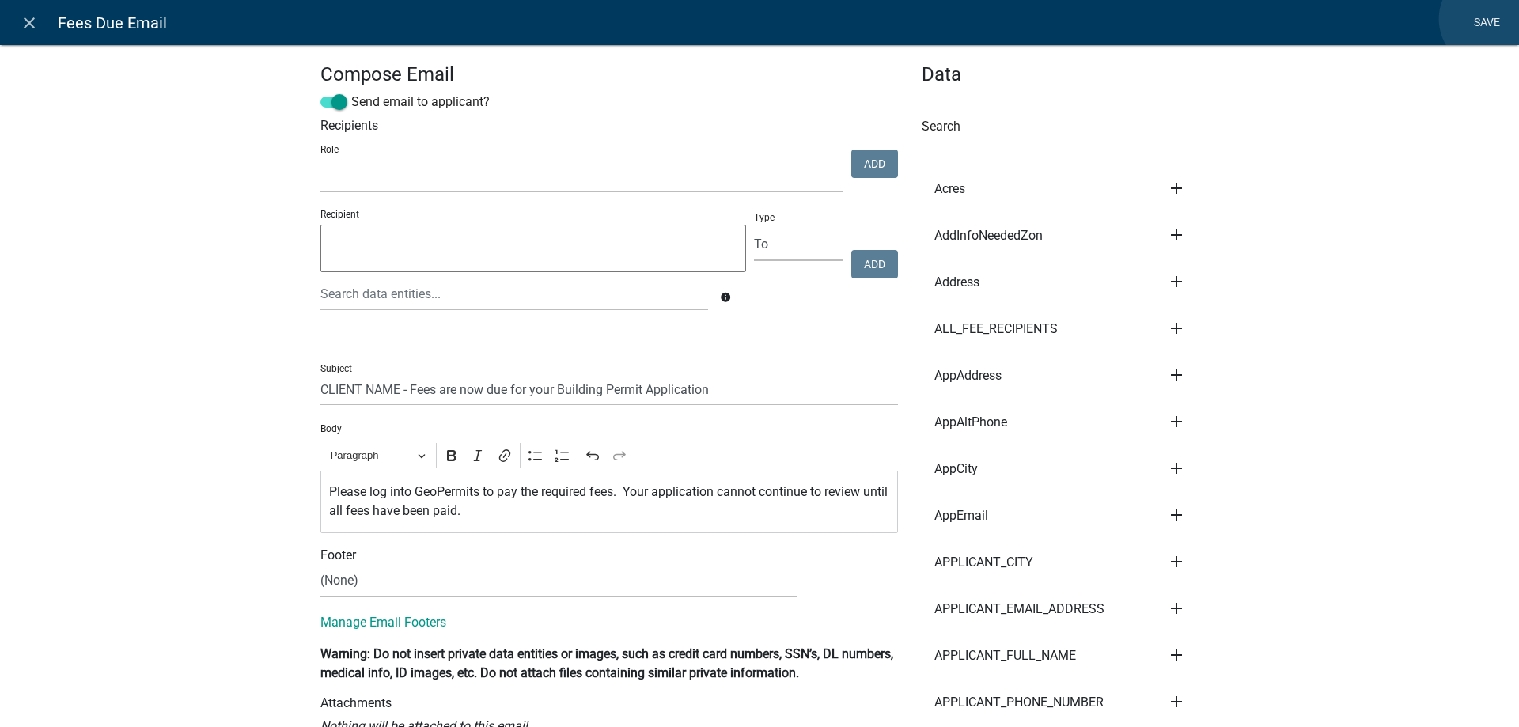
click at [1489, 19] on link "Save" at bounding box center [1487, 23] width 40 height 30
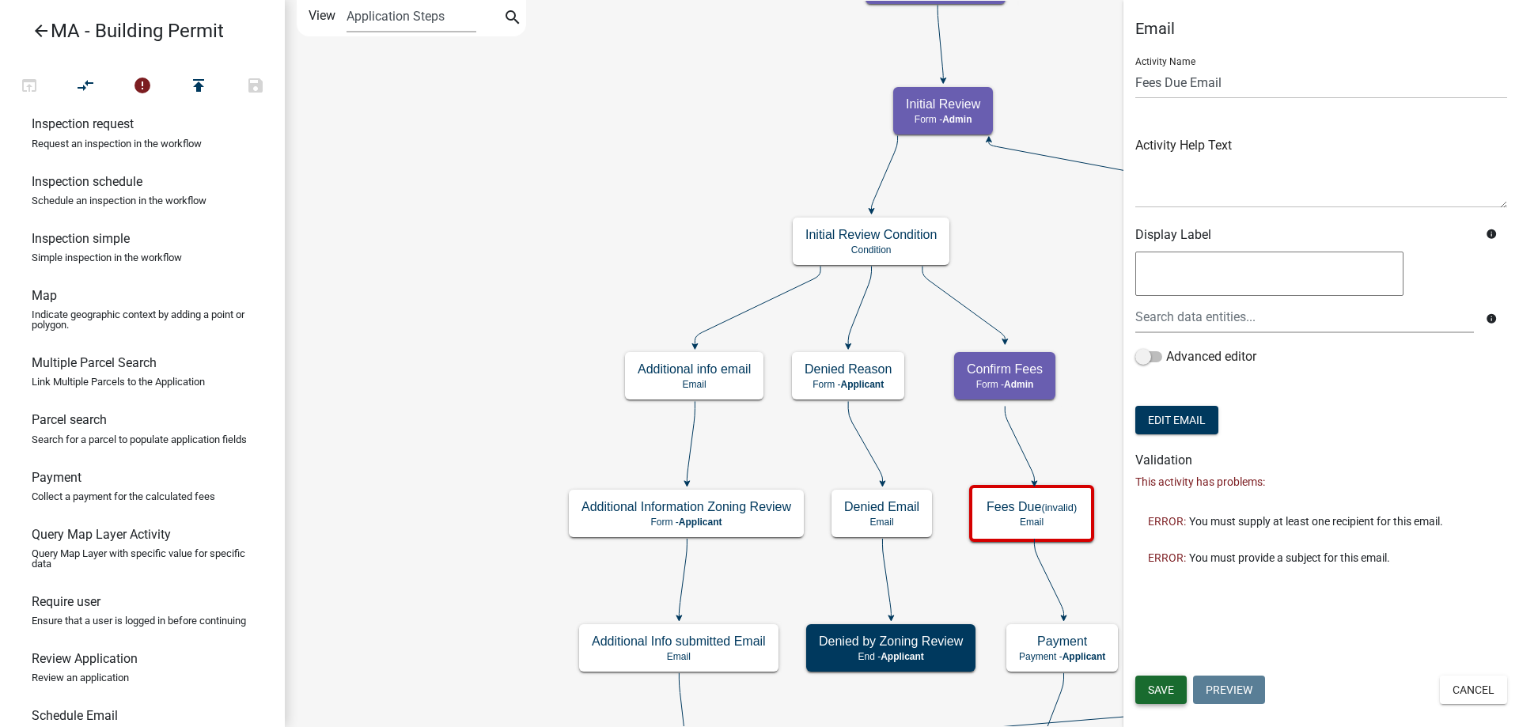
click at [1168, 696] on span "Save" at bounding box center [1161, 689] width 26 height 13
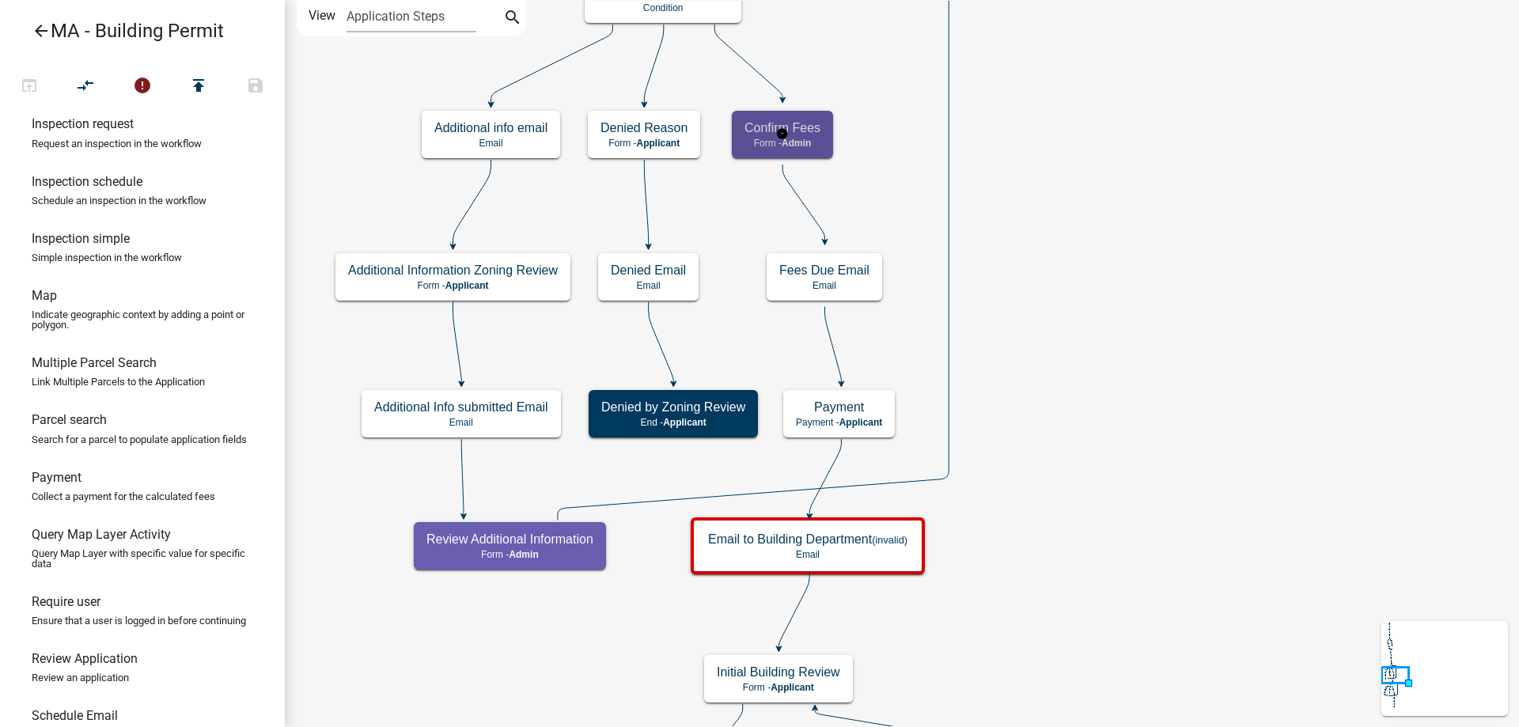
click at [789, 132] on h5 "Confirm Fees" at bounding box center [782, 127] width 76 height 15
select select "1617A353-6361-48C5-9BA0-CE34FD9B68F8"
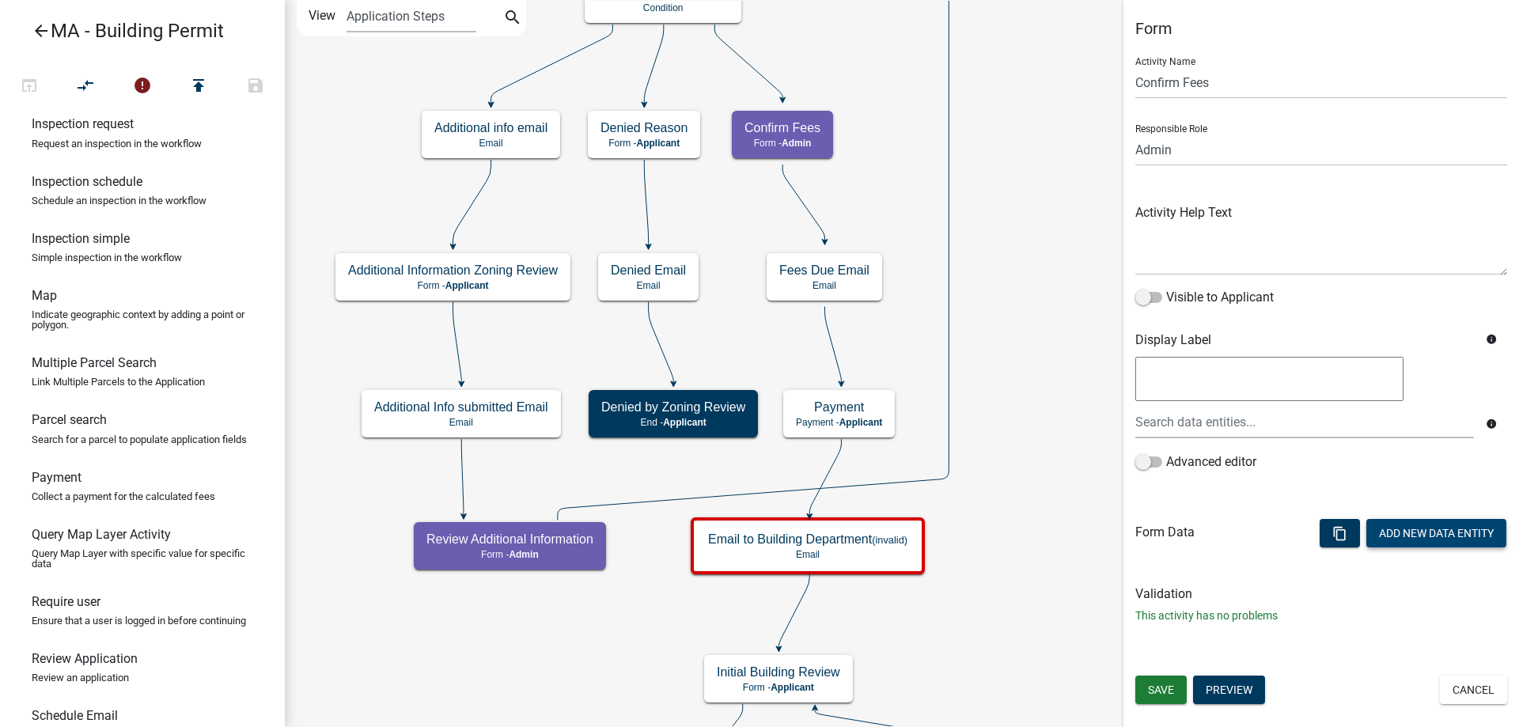
click at [1427, 524] on button "Add New Data Entity" at bounding box center [1436, 533] width 140 height 28
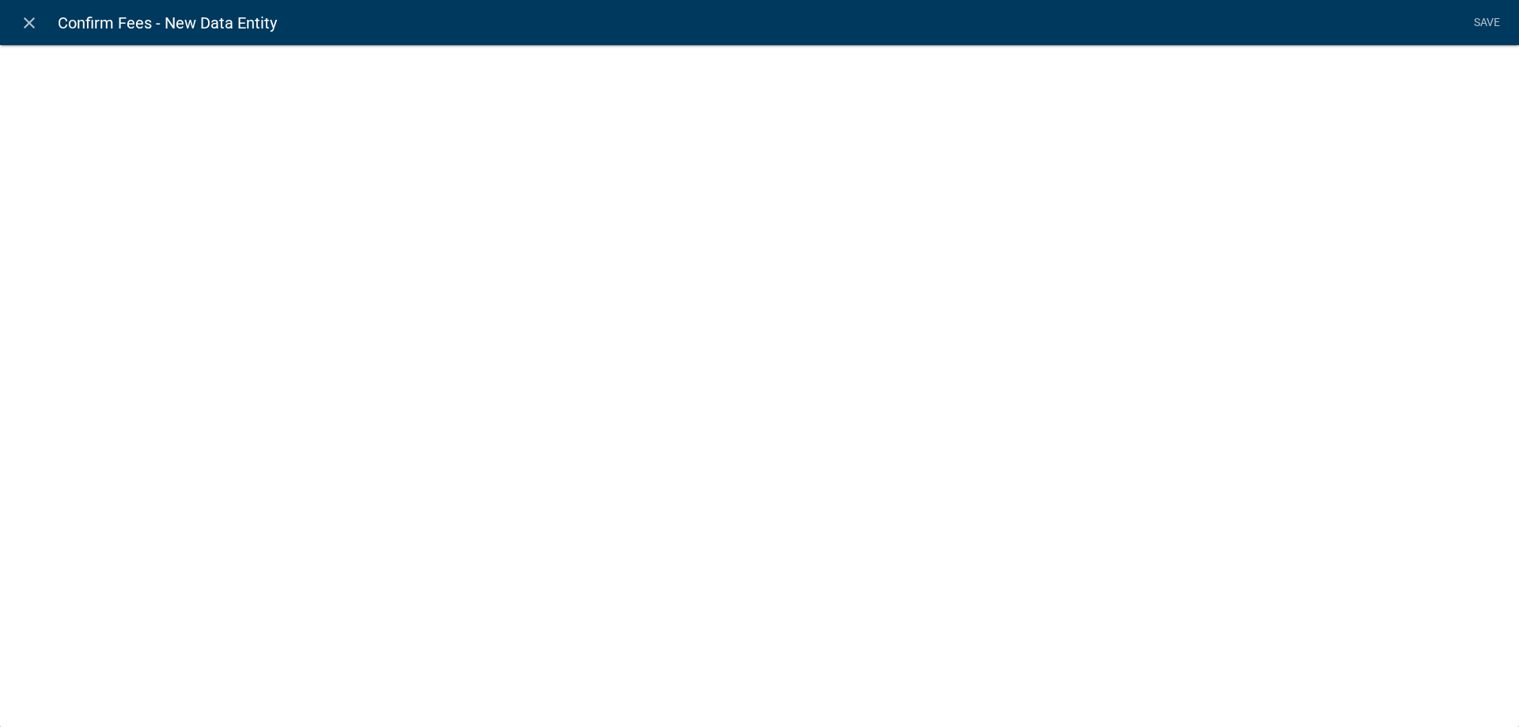
select select
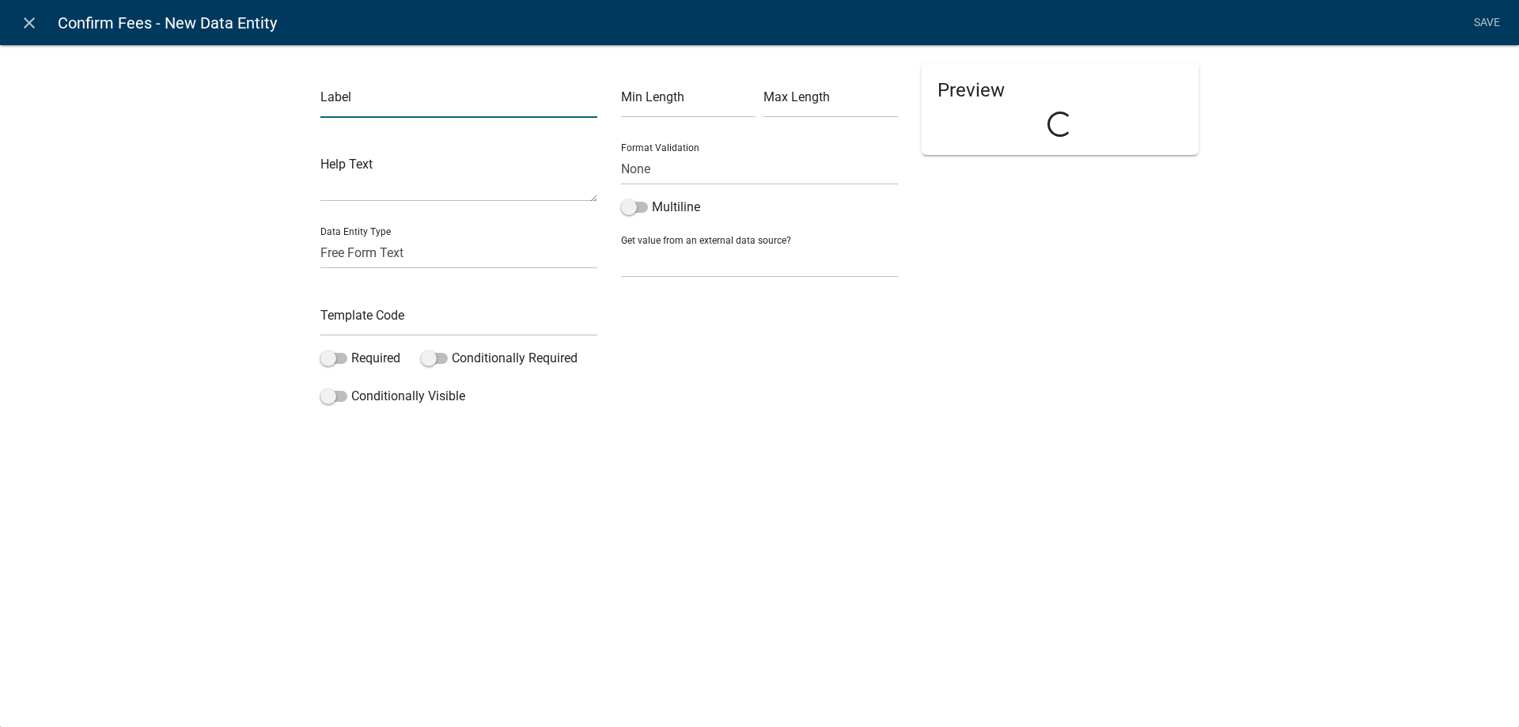
click at [410, 91] on input "text" at bounding box center [458, 101] width 277 height 32
type input "Permit Fee"
click at [370, 305] on input "text" at bounding box center [458, 320] width 277 height 32
type input "PermitFee"
click at [271, 327] on div "Label Permit Fee Help Text Data Entity Type Free Form Text Document Display Ent…" at bounding box center [759, 232] width 1519 height 426
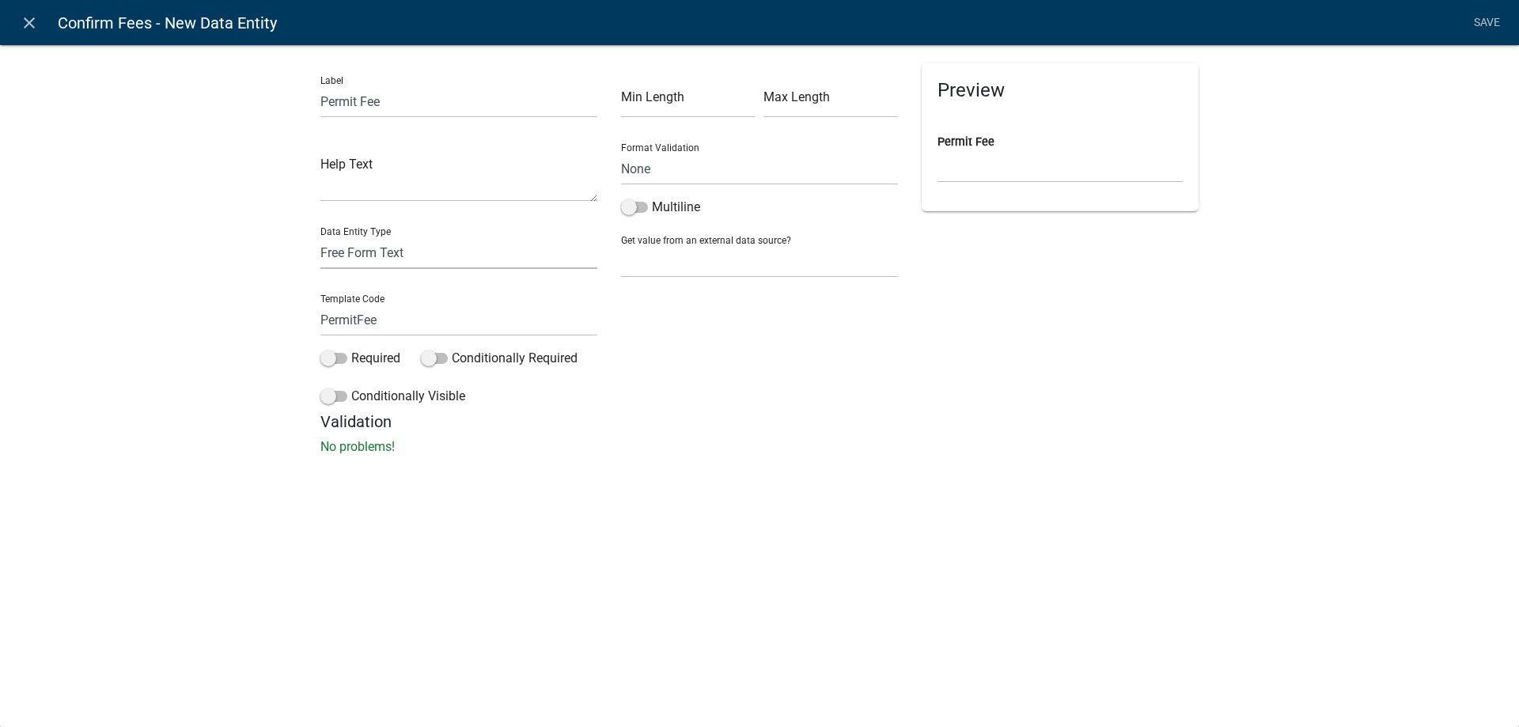
click at [434, 244] on select "Free Form Text Document Display Entity Value Fee Numeric Data Date Map Sketch D…" at bounding box center [458, 253] width 277 height 32
select select "fee"
click at [320, 237] on select "Free Form Text Document Display Entity Value Fee Numeric Data Date Map Sketch D…" at bounding box center [458, 253] width 277 height 32
select select "fee"
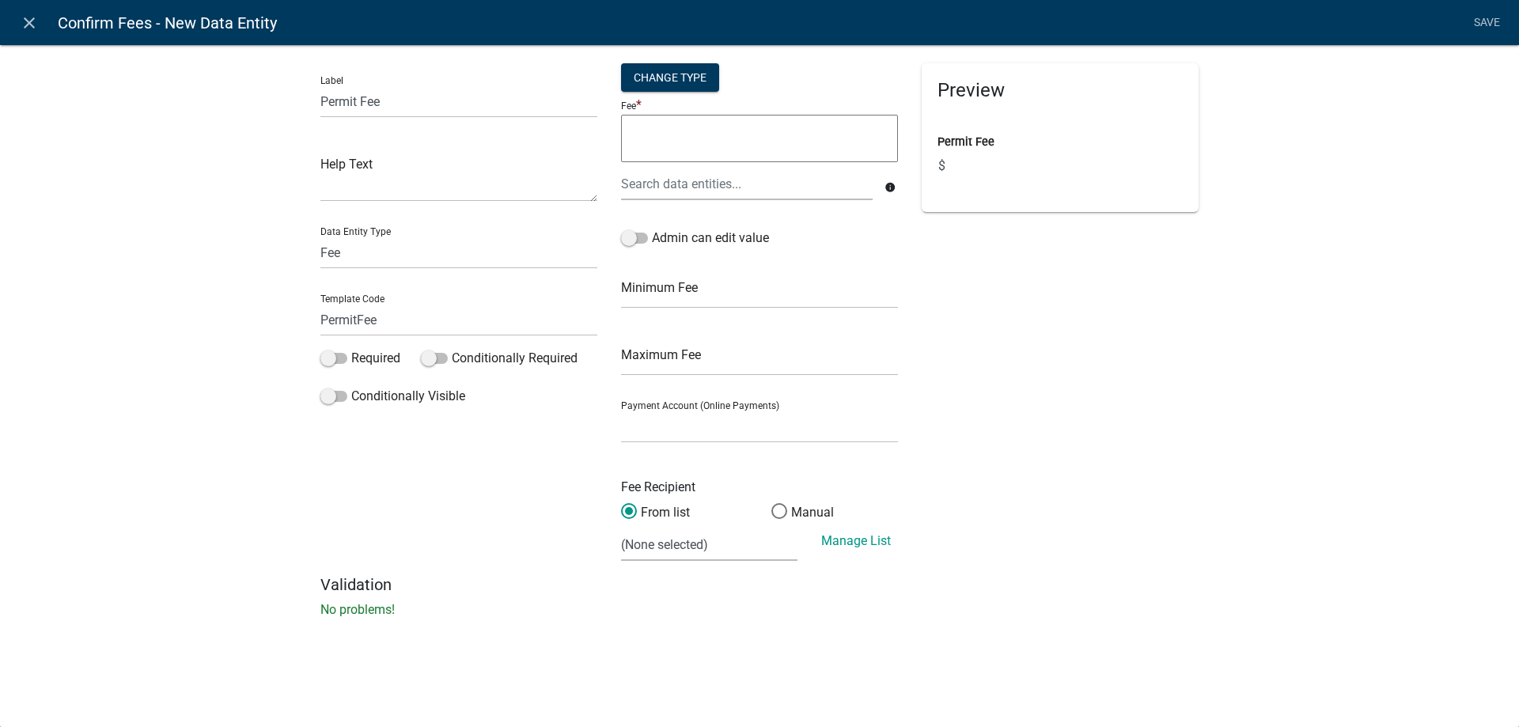
click at [748, 224] on form "Change Type Fee * info Admin can edit value Minimum Fee Maximum Fee Payment Acc…" at bounding box center [759, 312] width 277 height 498
click at [730, 239] on label "Admin can edit value" at bounding box center [695, 238] width 148 height 19
click at [652, 229] on input "Admin can edit value" at bounding box center [652, 229] width 0 height 0
click at [1503, 25] on link "Save" at bounding box center [1487, 23] width 40 height 30
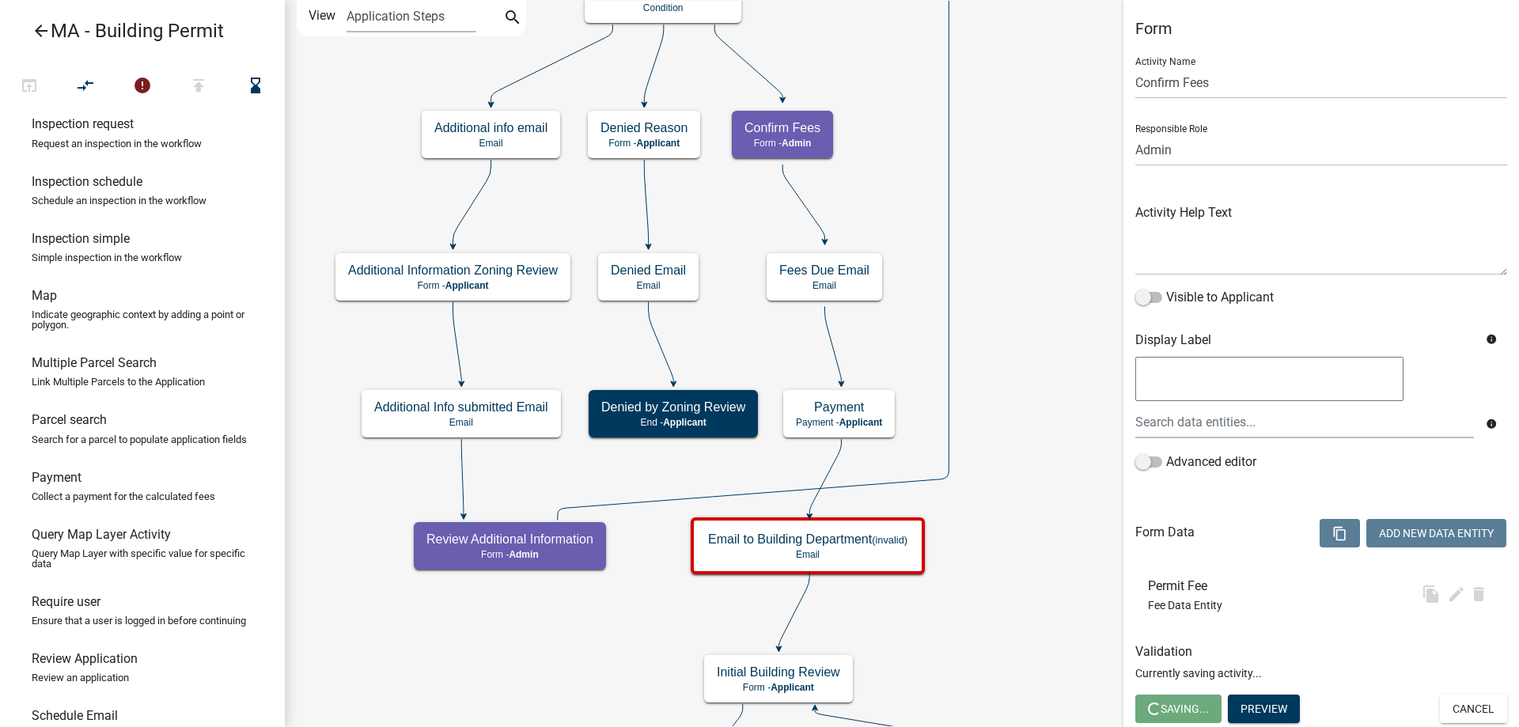
select select "1617A353-6361-48C5-9BA0-CE34FD9B68F8"
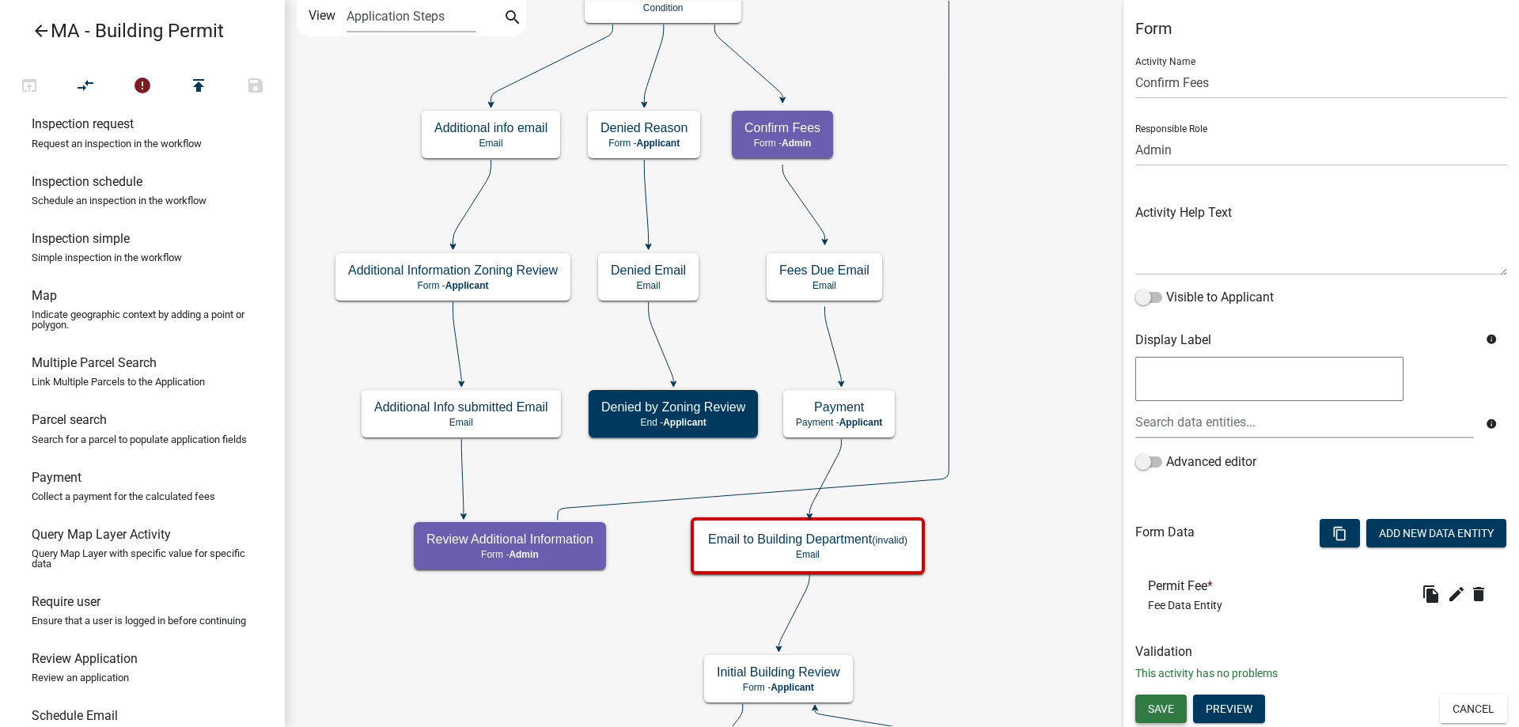
click at [1166, 698] on button "Save" at bounding box center [1160, 709] width 51 height 28
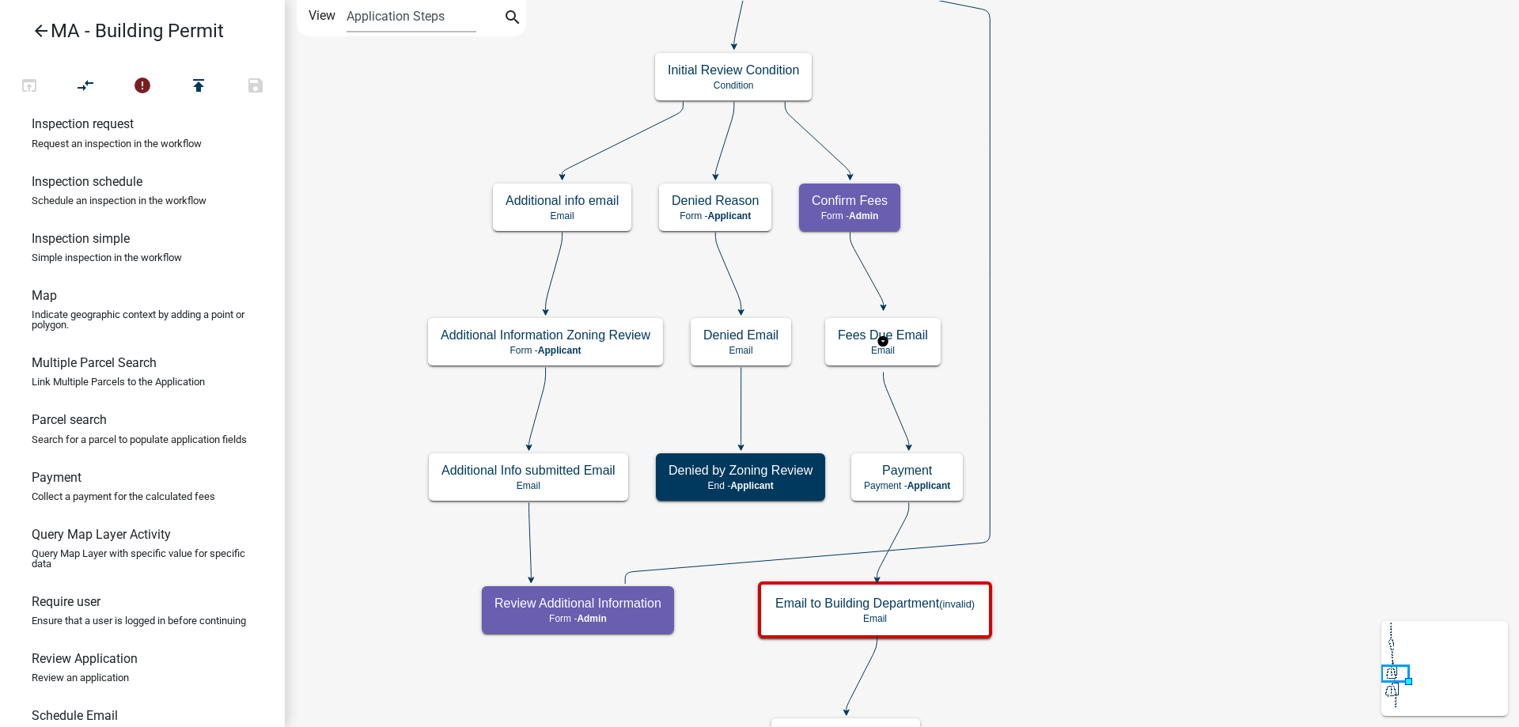
click at [942, 335] on rect at bounding box center [883, 341] width 133 height 61
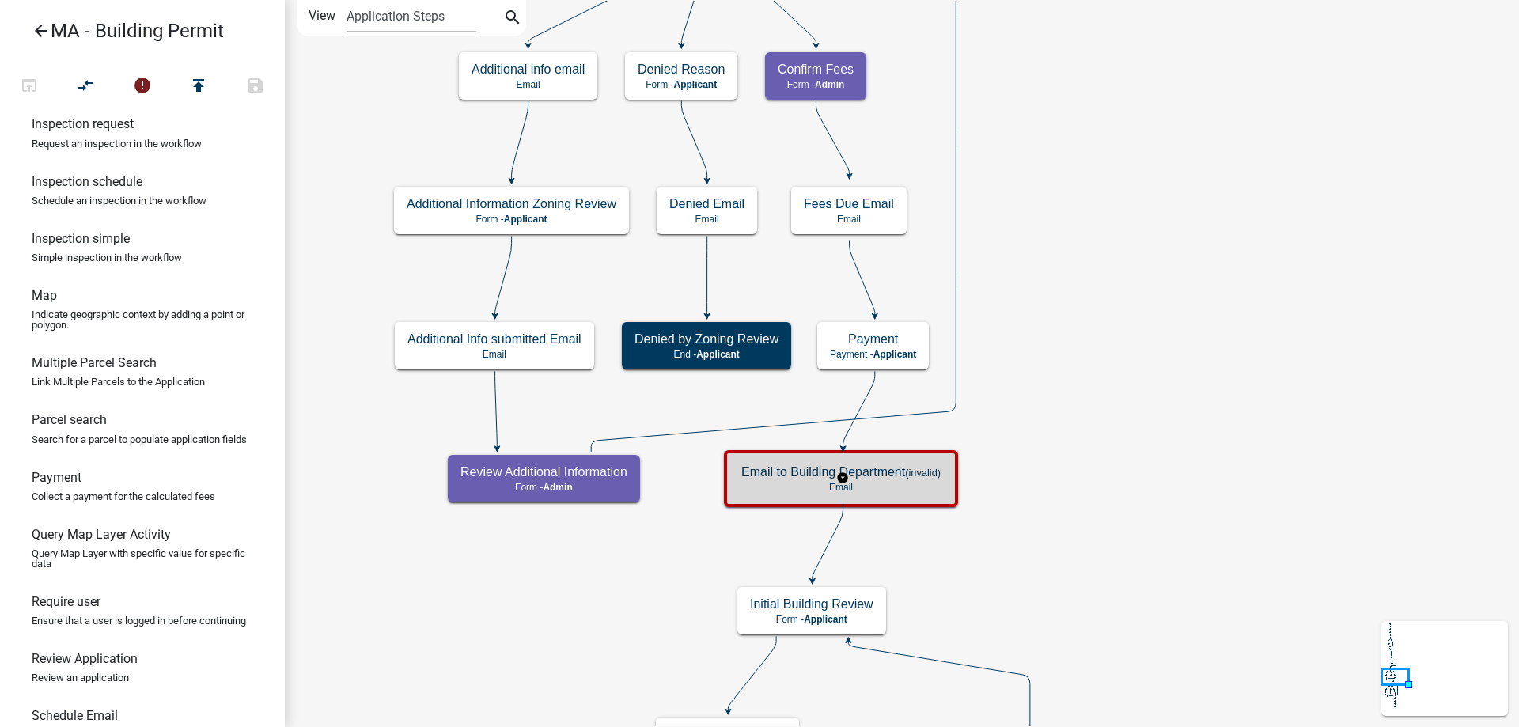
click at [924, 487] on p "Email" at bounding box center [840, 487] width 199 height 11
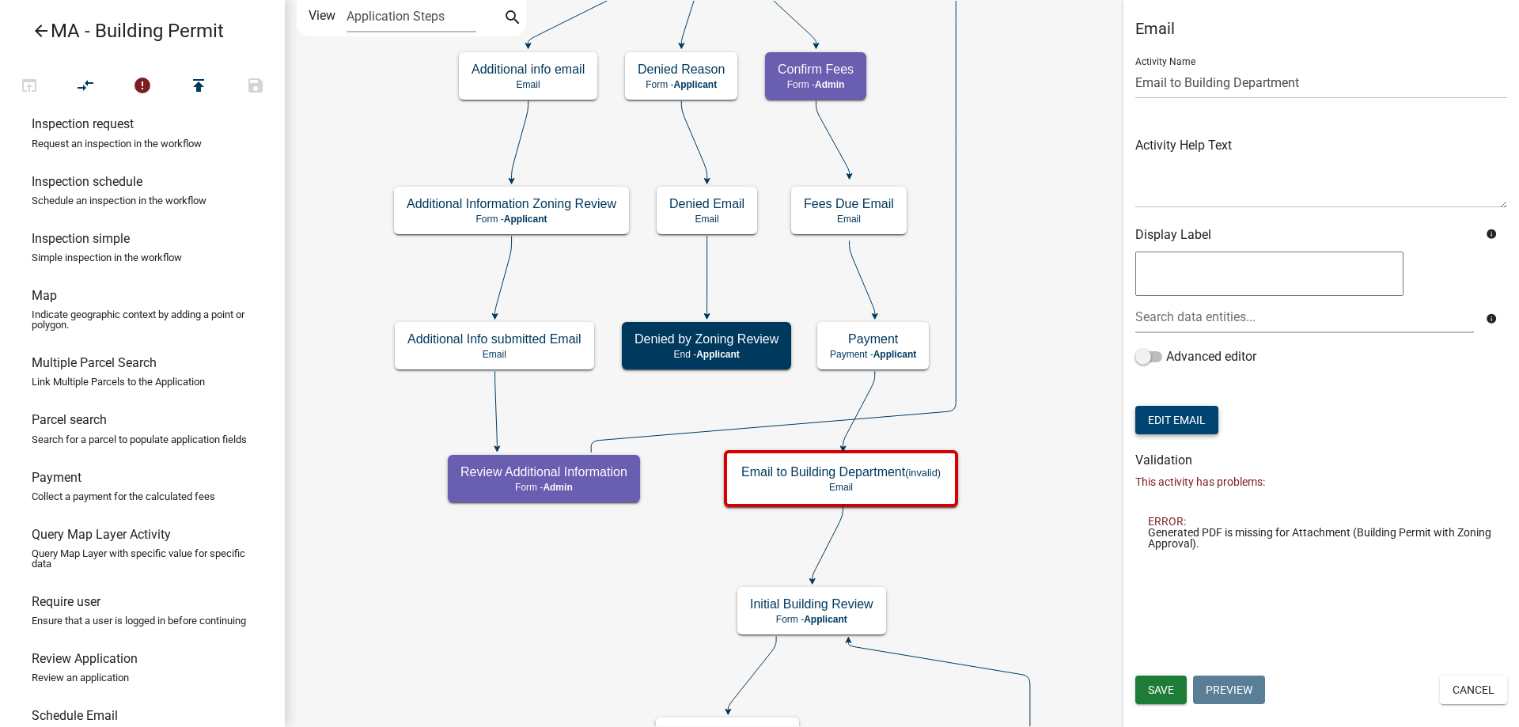
click at [1187, 423] on button "Edit Email" at bounding box center [1176, 420] width 83 height 28
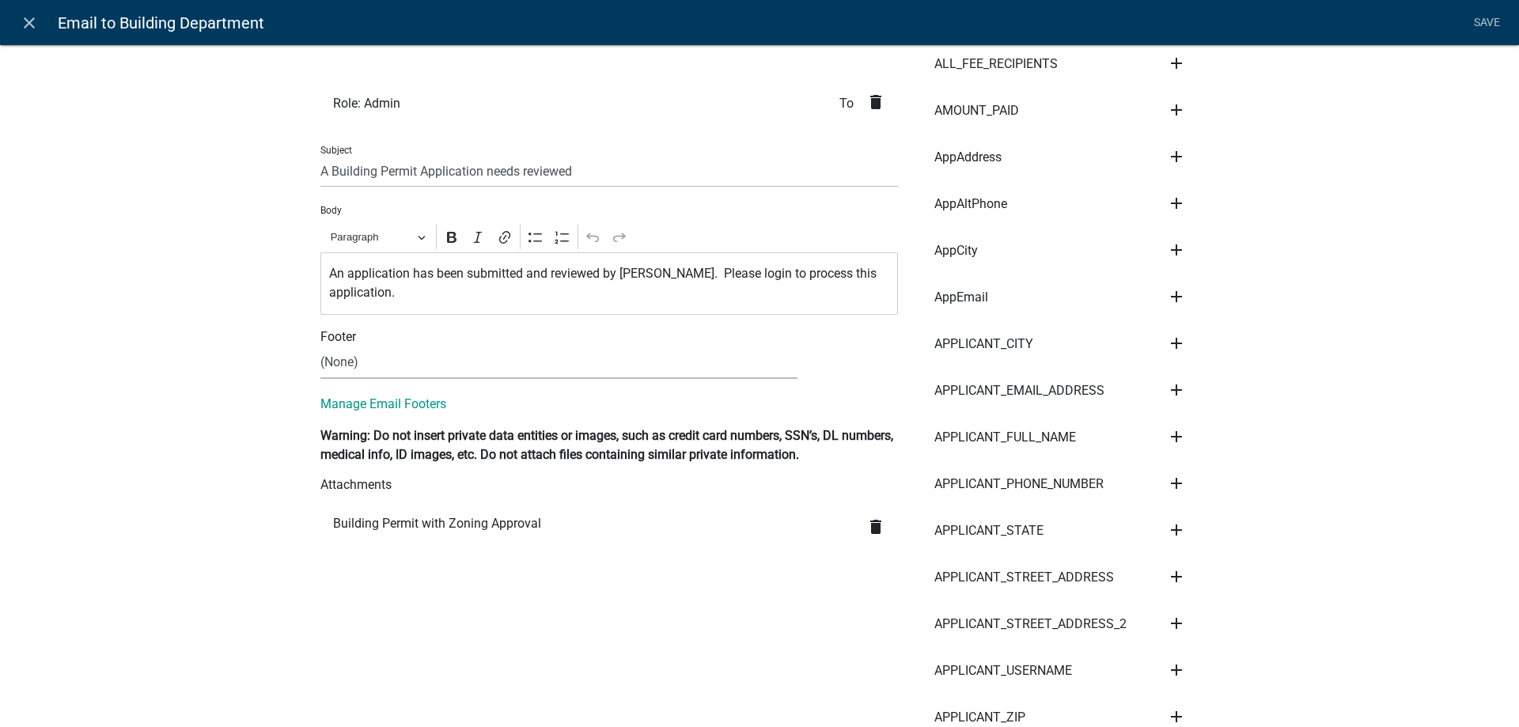
scroll to position [316, 0]
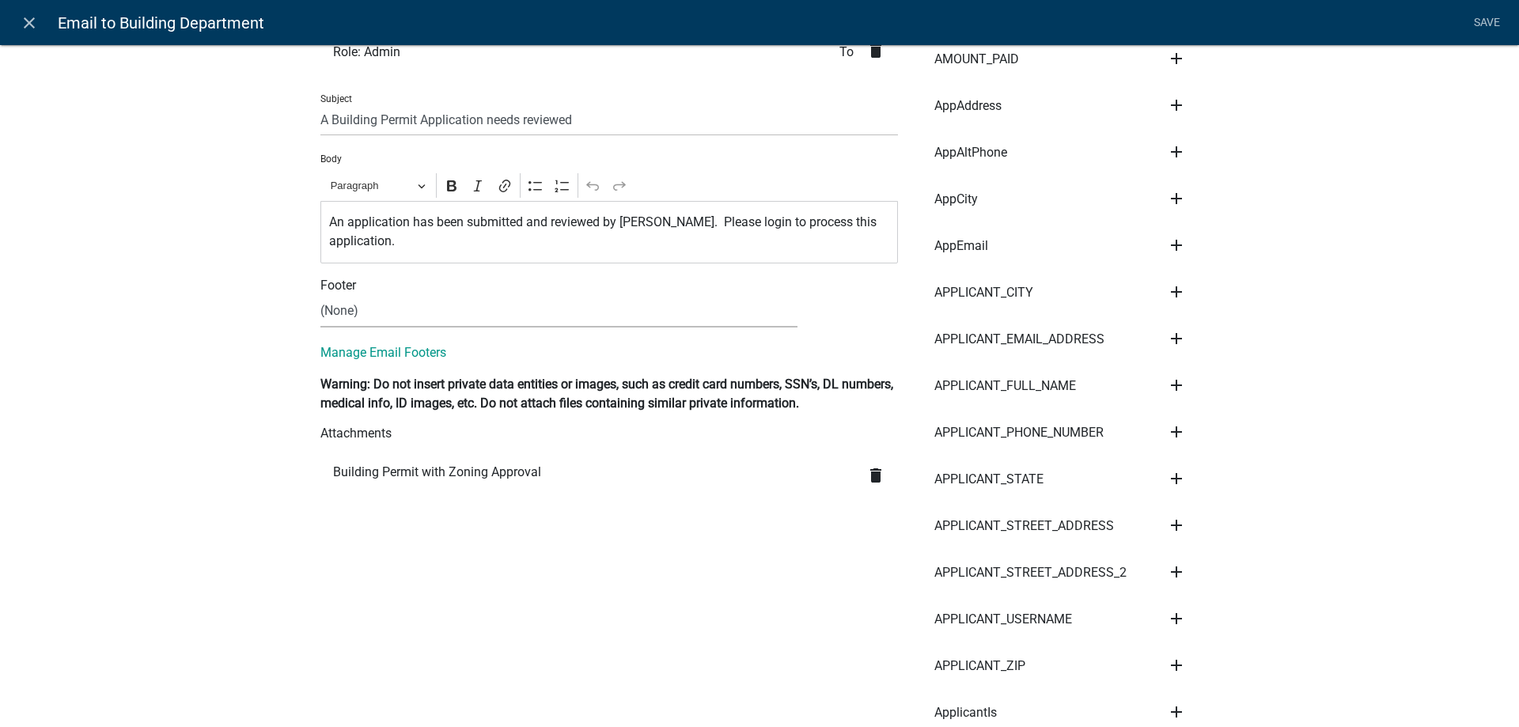
click at [866, 479] on icon "delete" at bounding box center [875, 475] width 19 height 19
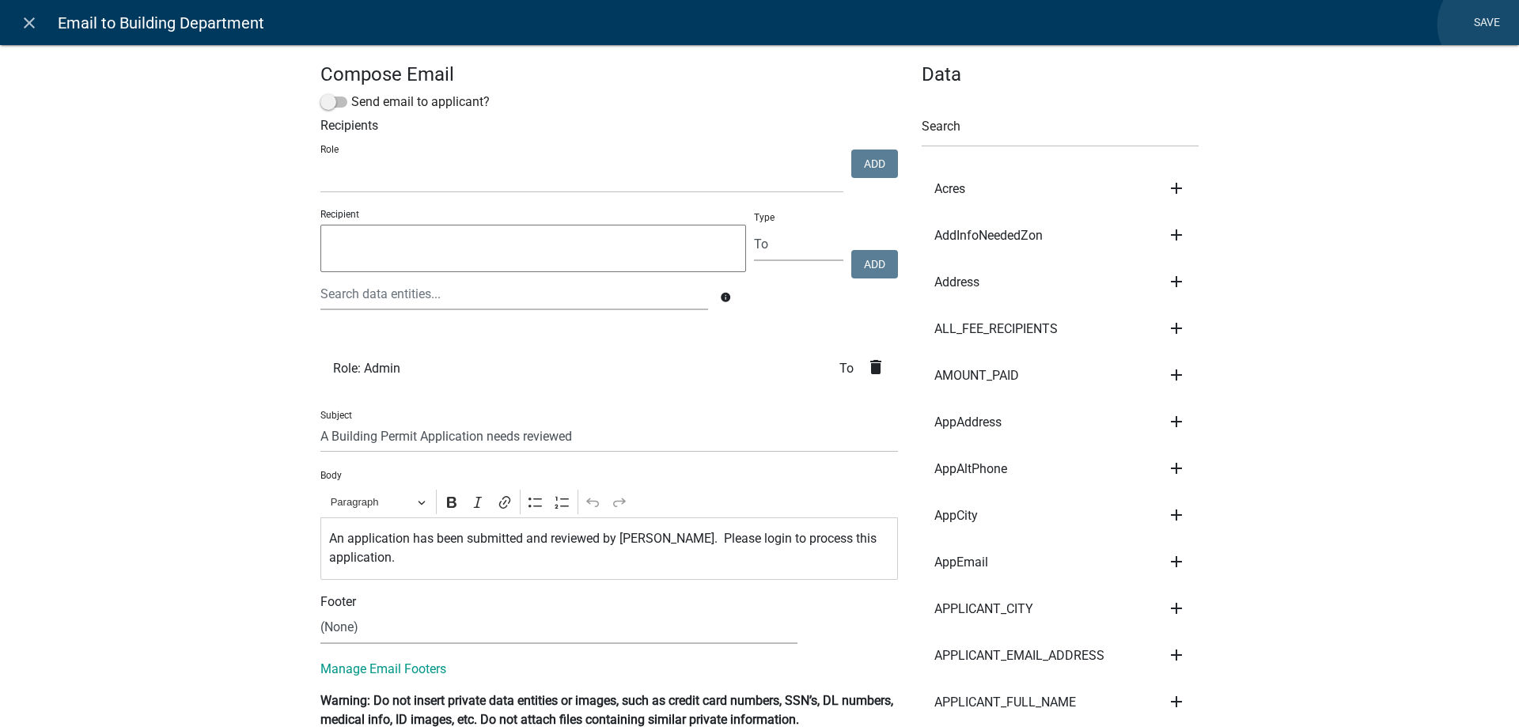
click at [1487, 25] on link "Save" at bounding box center [1487, 23] width 40 height 30
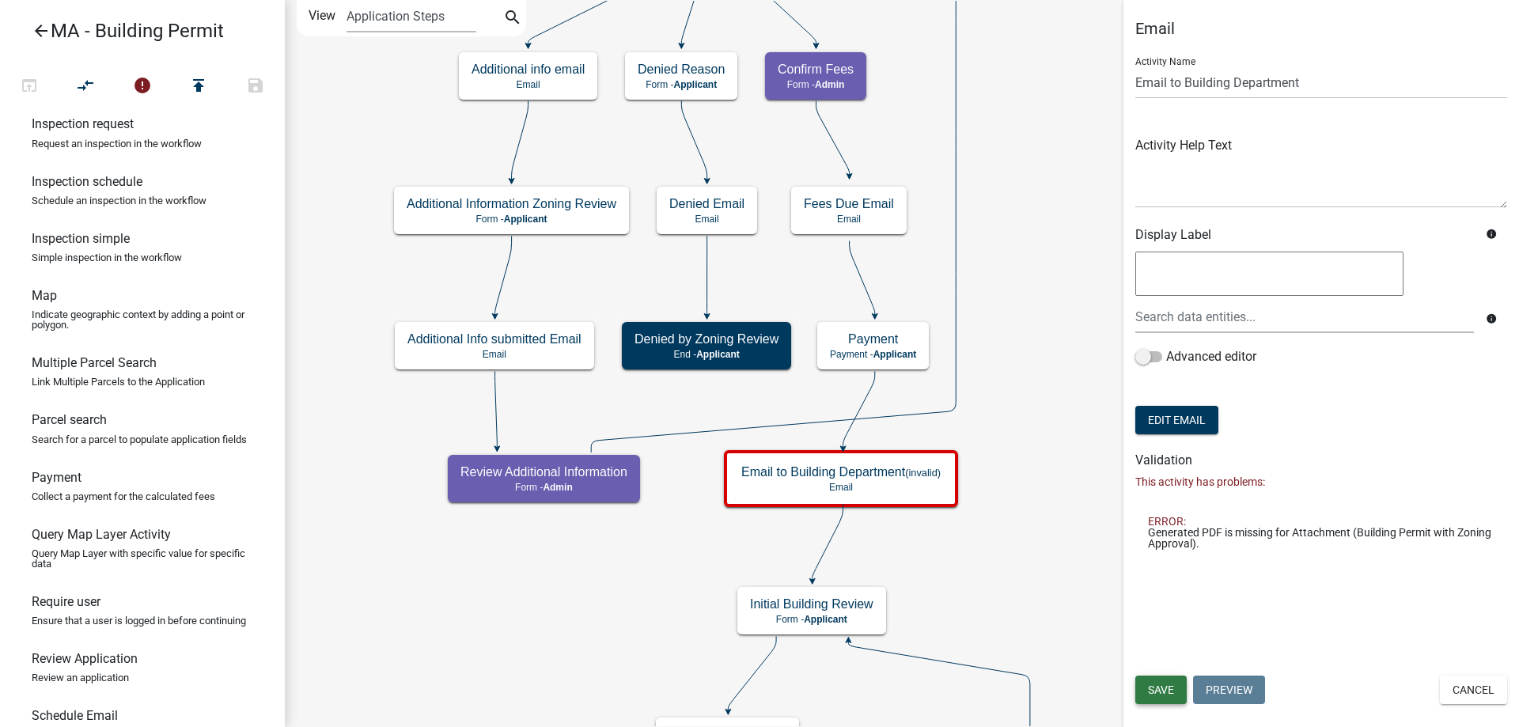
click at [1172, 692] on span "Save" at bounding box center [1161, 689] width 26 height 13
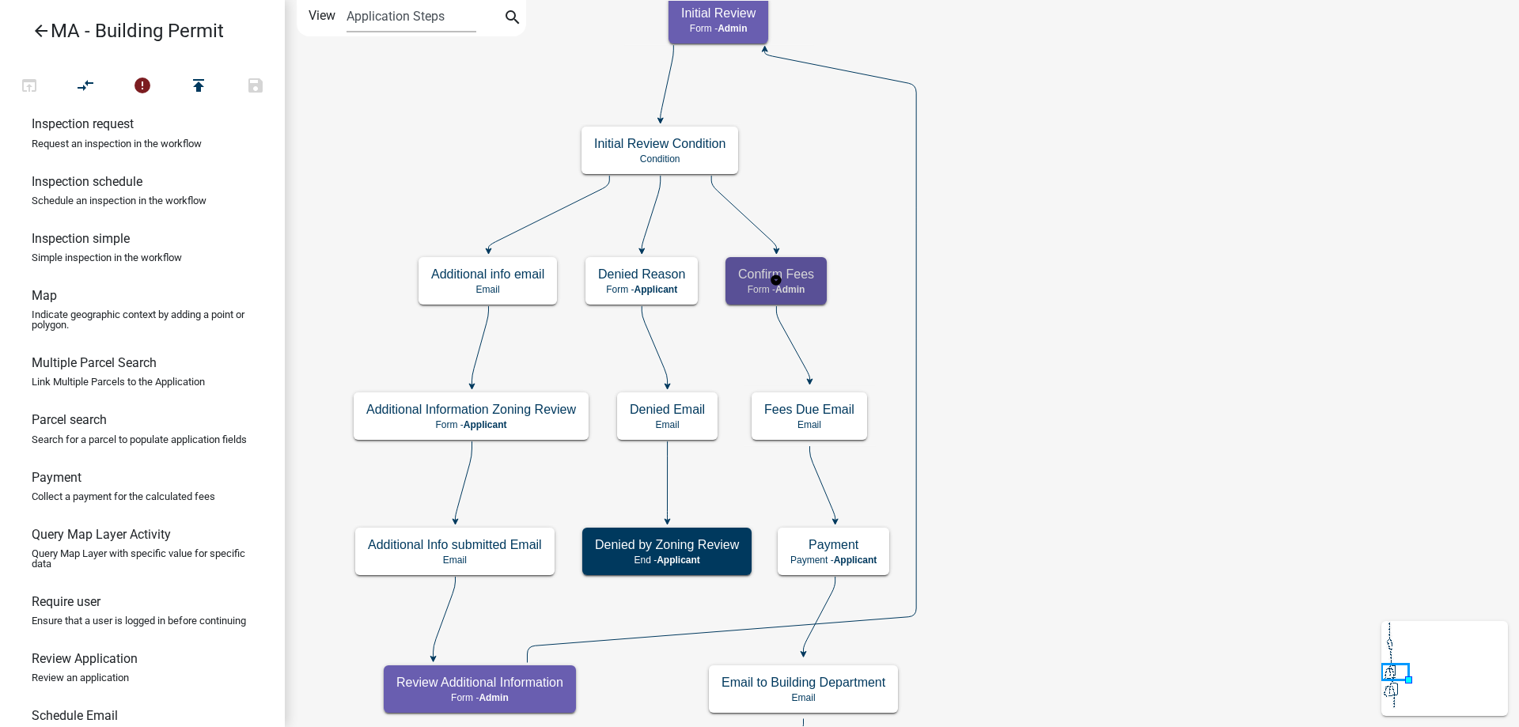
click at [779, 293] on span "Admin" at bounding box center [789, 289] width 29 height 11
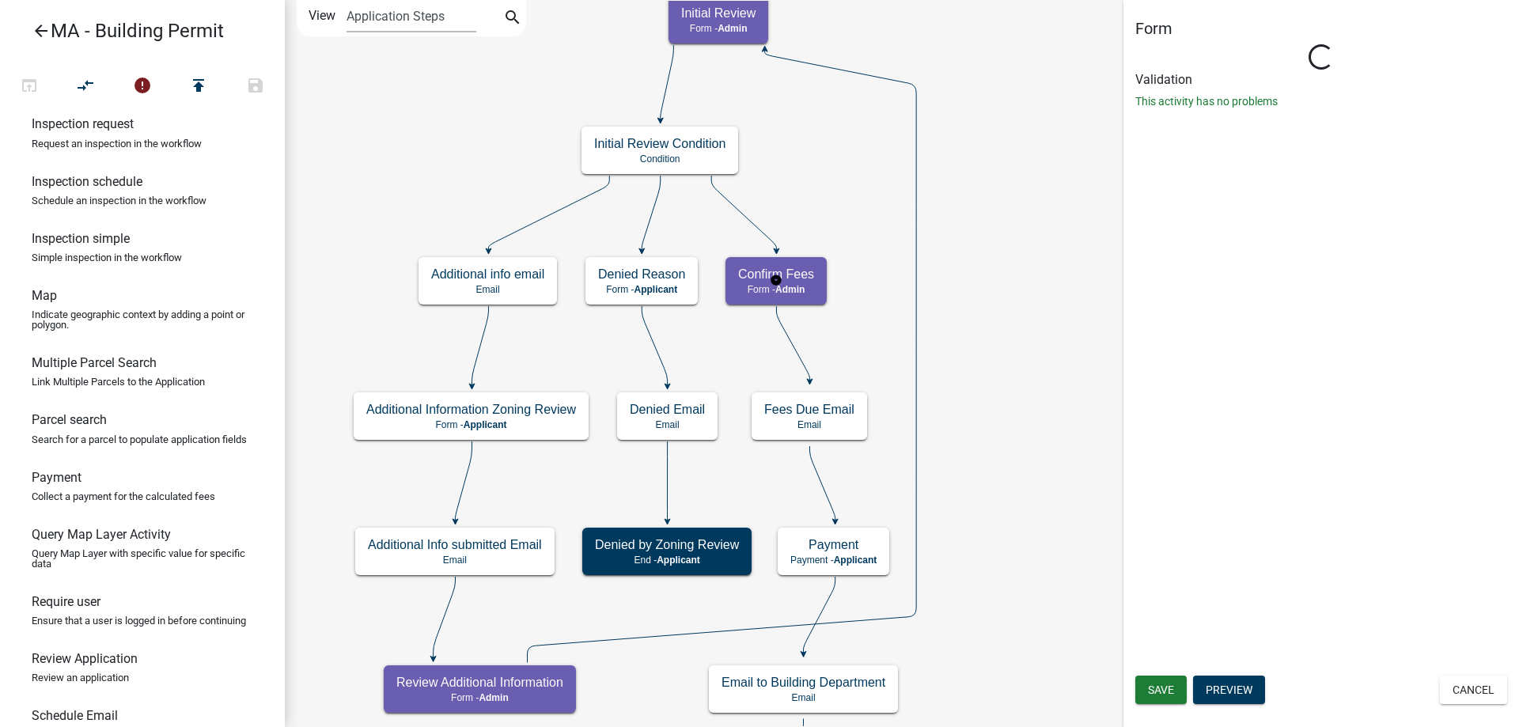
select select "1617A353-6361-48C5-9BA0-CE34FD9B68F8"
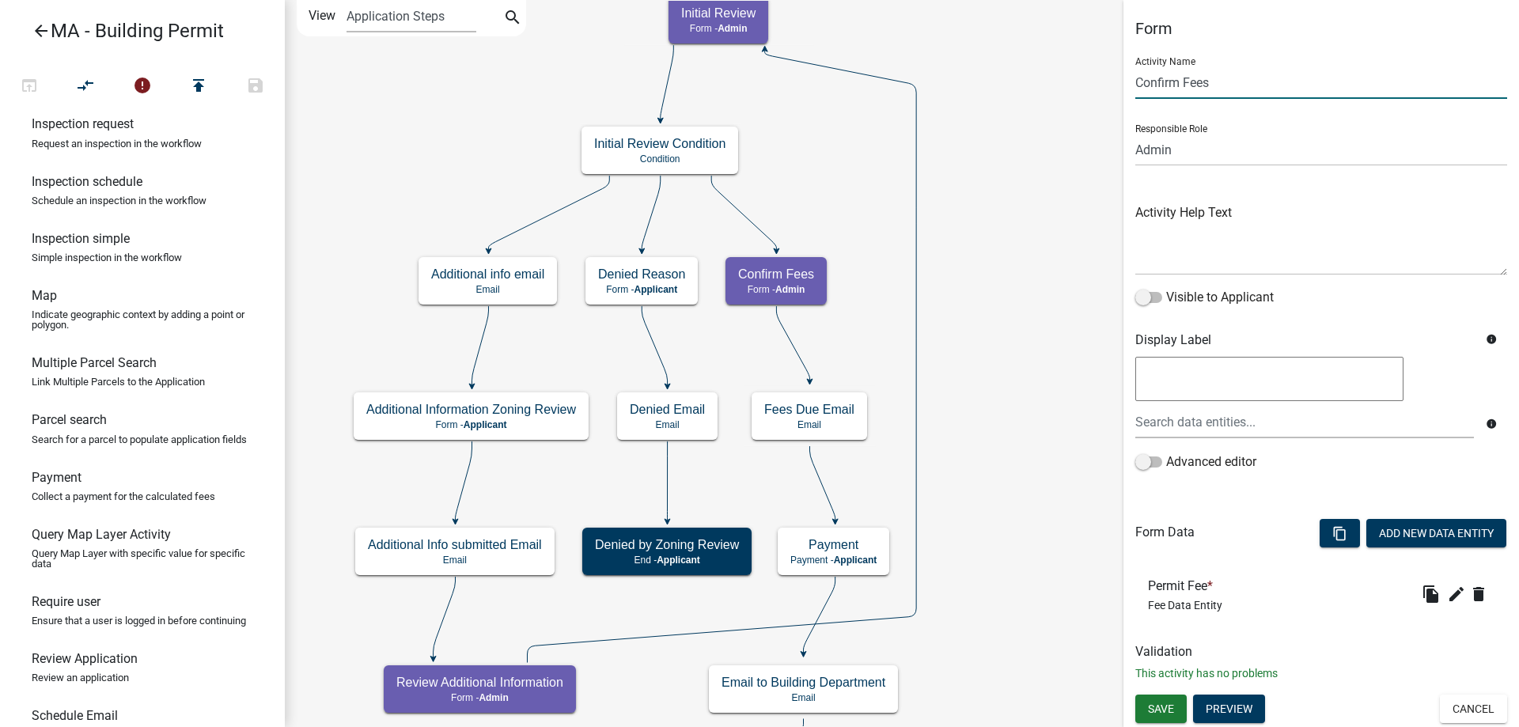
click at [1245, 74] on input "Confirm Fees" at bounding box center [1321, 82] width 372 height 32
type input "Confirm Fees and Department Reviews"
click at [1160, 701] on button "Save" at bounding box center [1160, 709] width 51 height 28
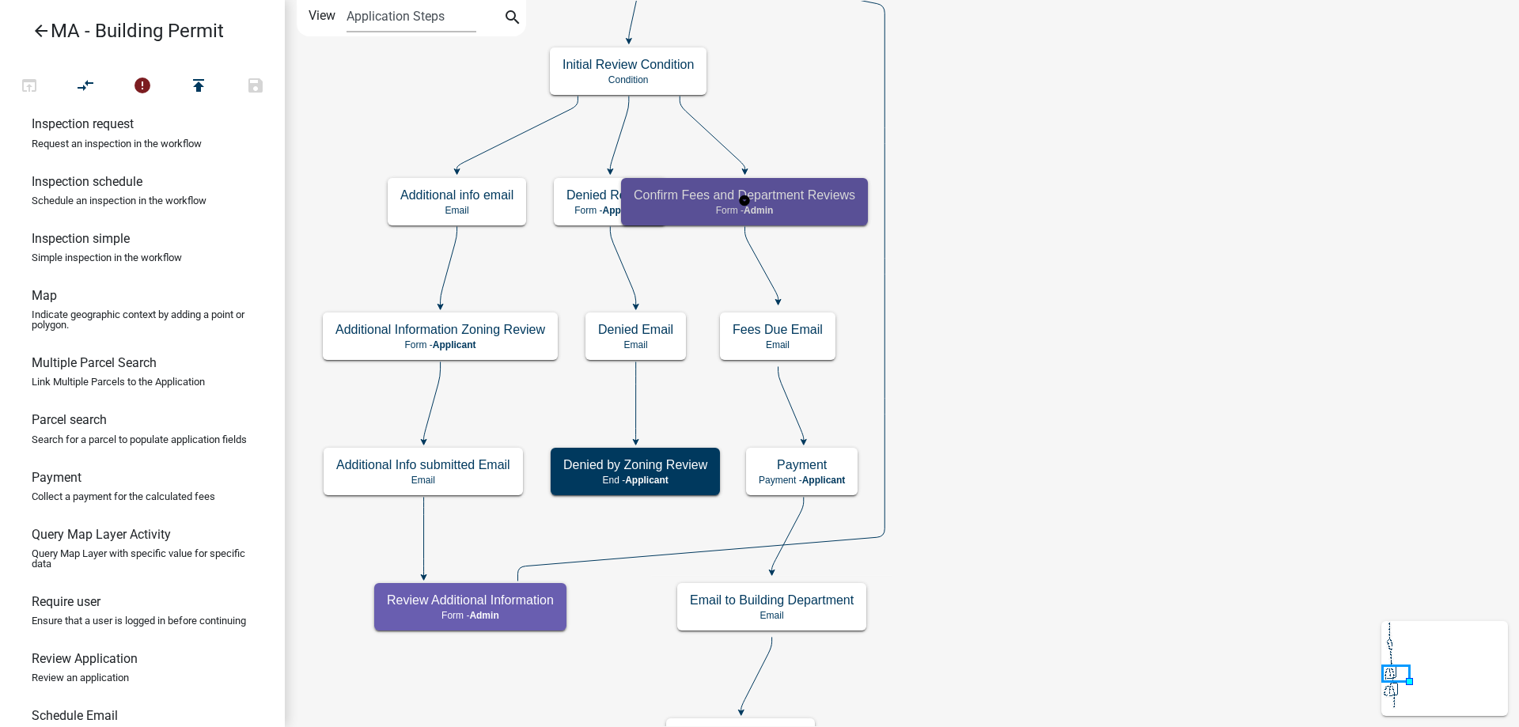
click at [820, 206] on p "Form - Admin" at bounding box center [745, 210] width 222 height 11
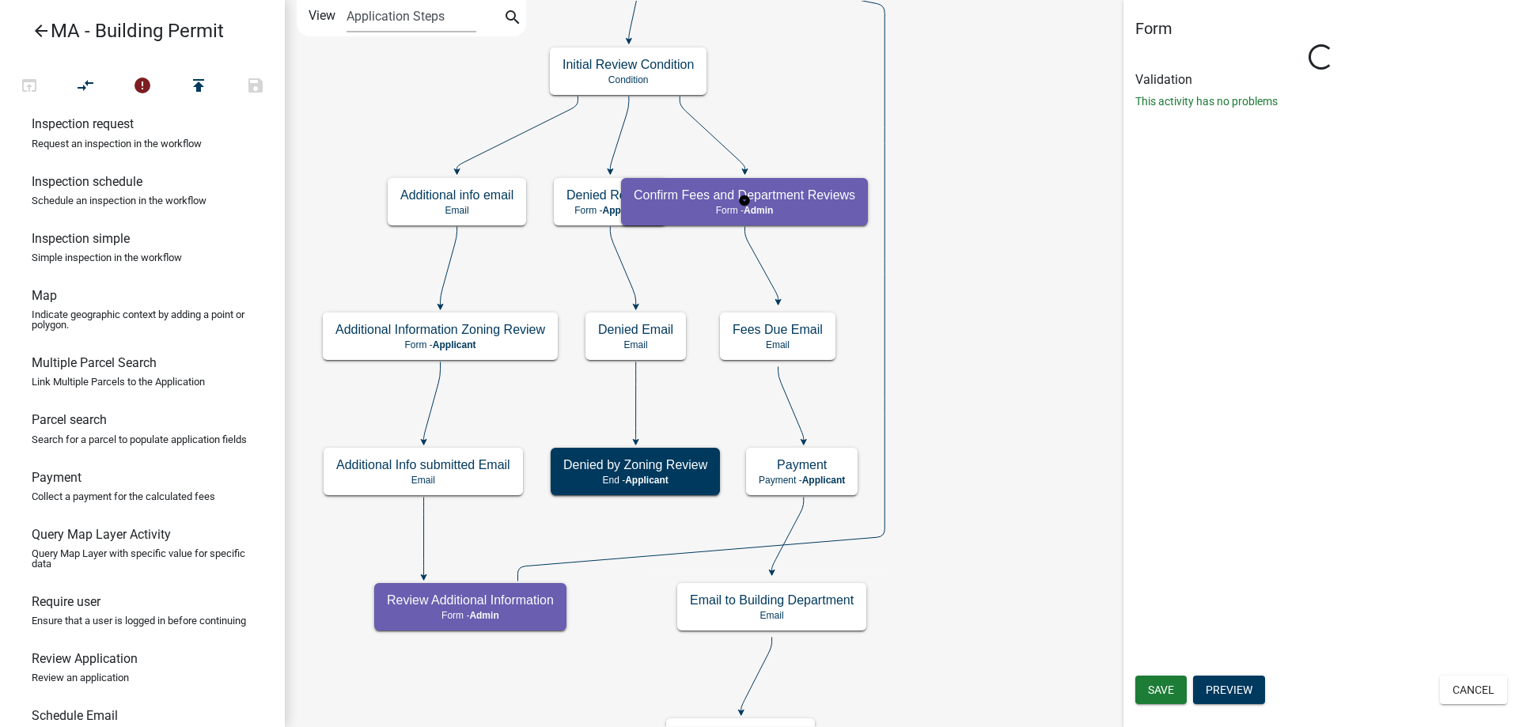
select select "1617A353-6361-48C5-9BA0-CE34FD9B68F8"
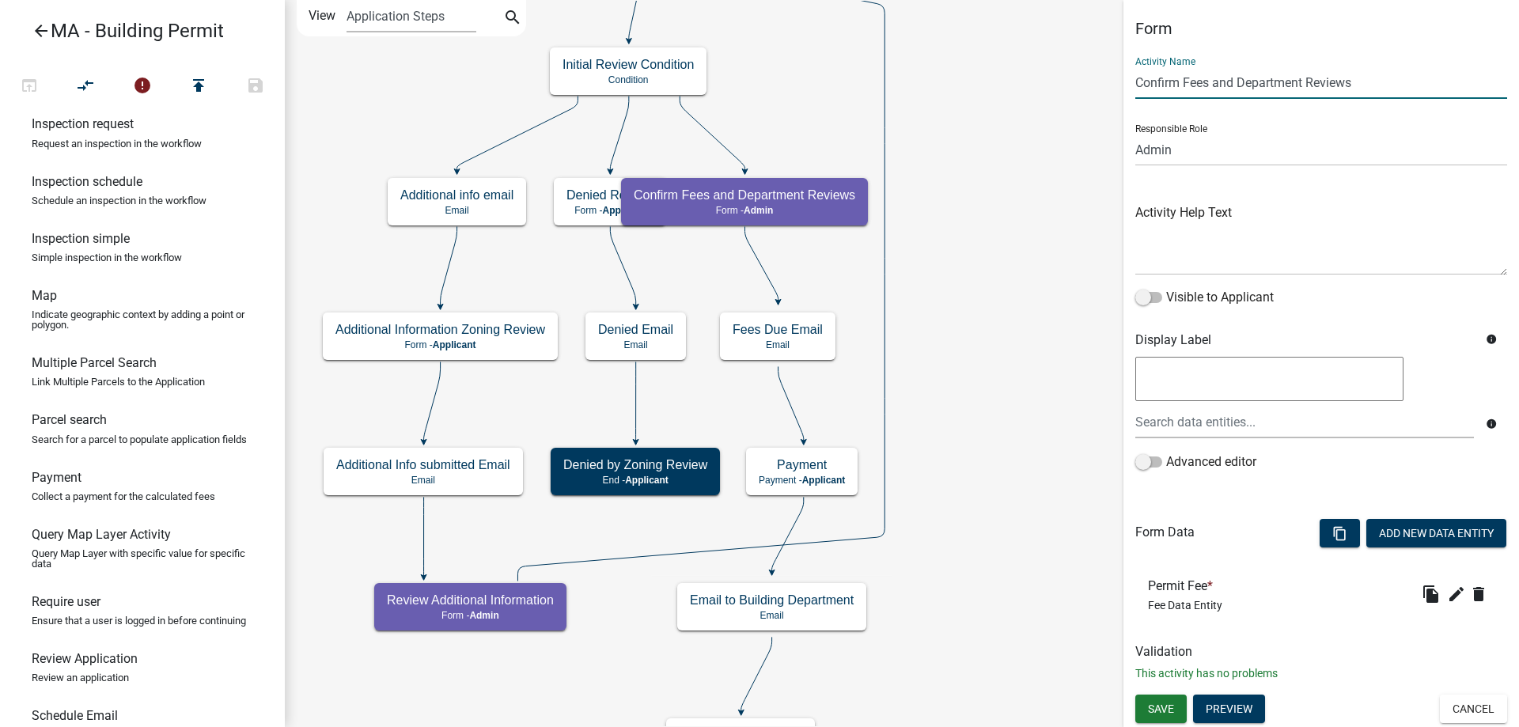
drag, startPoint x: 1214, startPoint y: 89, endPoint x: 1443, endPoint y: 103, distance: 229.0
click at [1443, 103] on div "Activity Name Confirm Fees and Department Reviews Responsible Role Applicant Ad…" at bounding box center [1321, 268] width 372 height 448
type input "Confirm Fees"
click at [1156, 718] on button "Save" at bounding box center [1160, 709] width 51 height 28
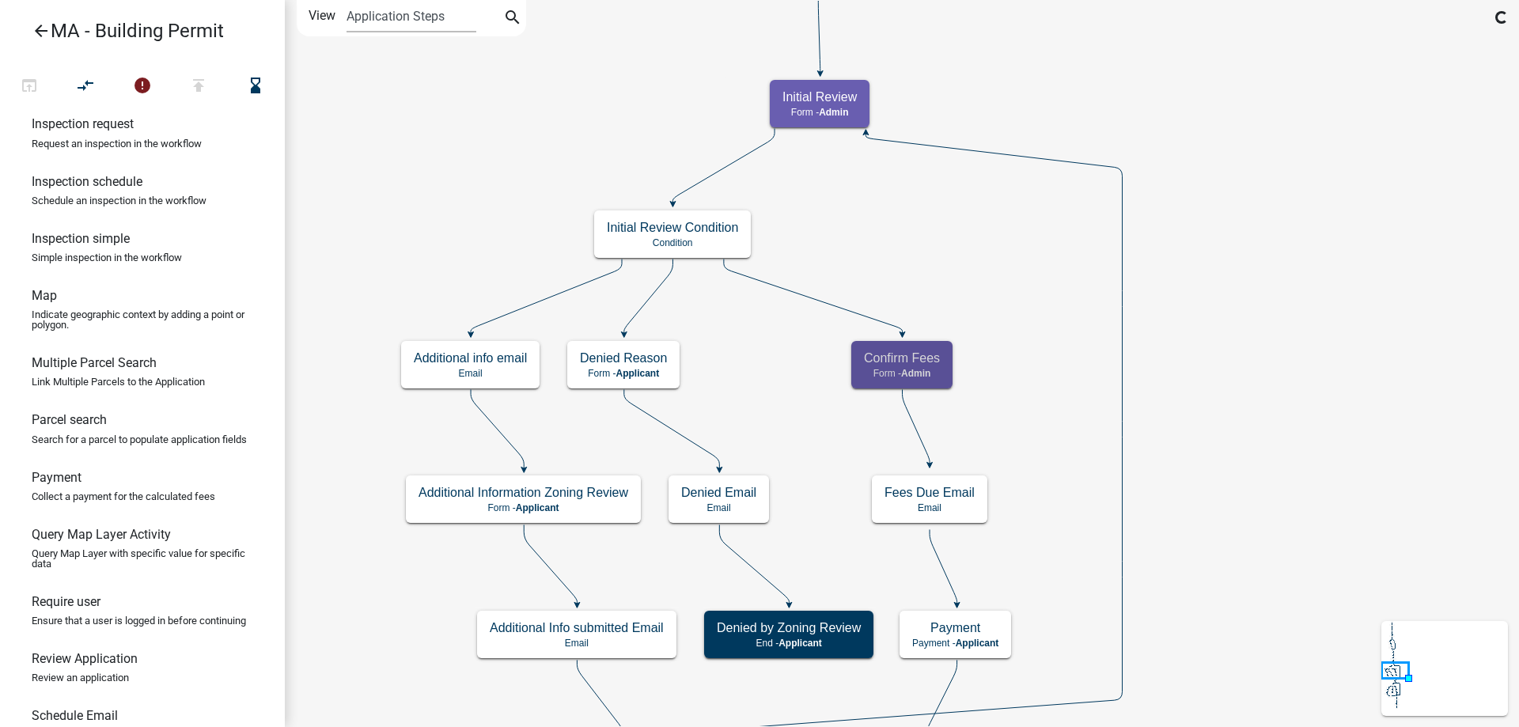
click at [83, 81] on icon "compare_arrows" at bounding box center [86, 87] width 19 height 22
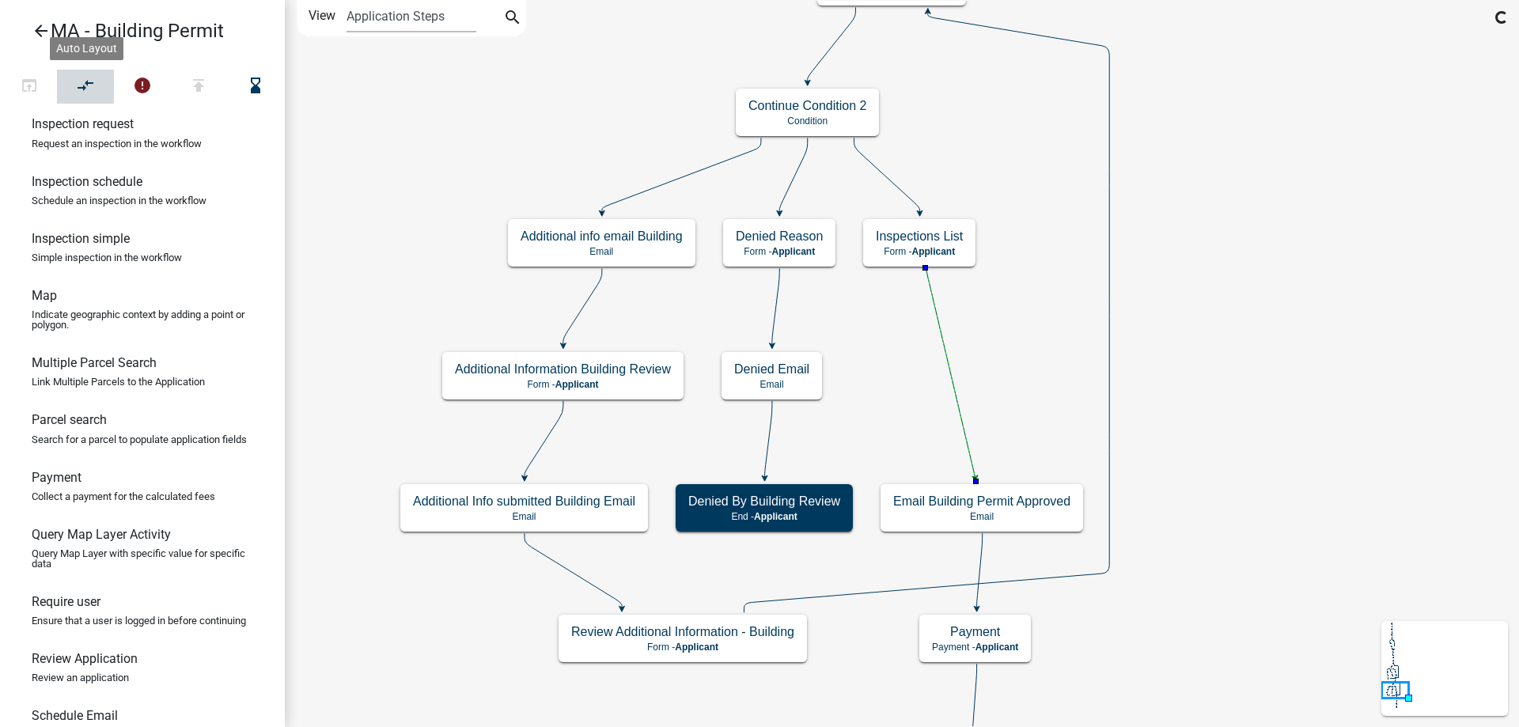
click at [73, 80] on button "compare_arrows" at bounding box center [85, 87] width 57 height 34
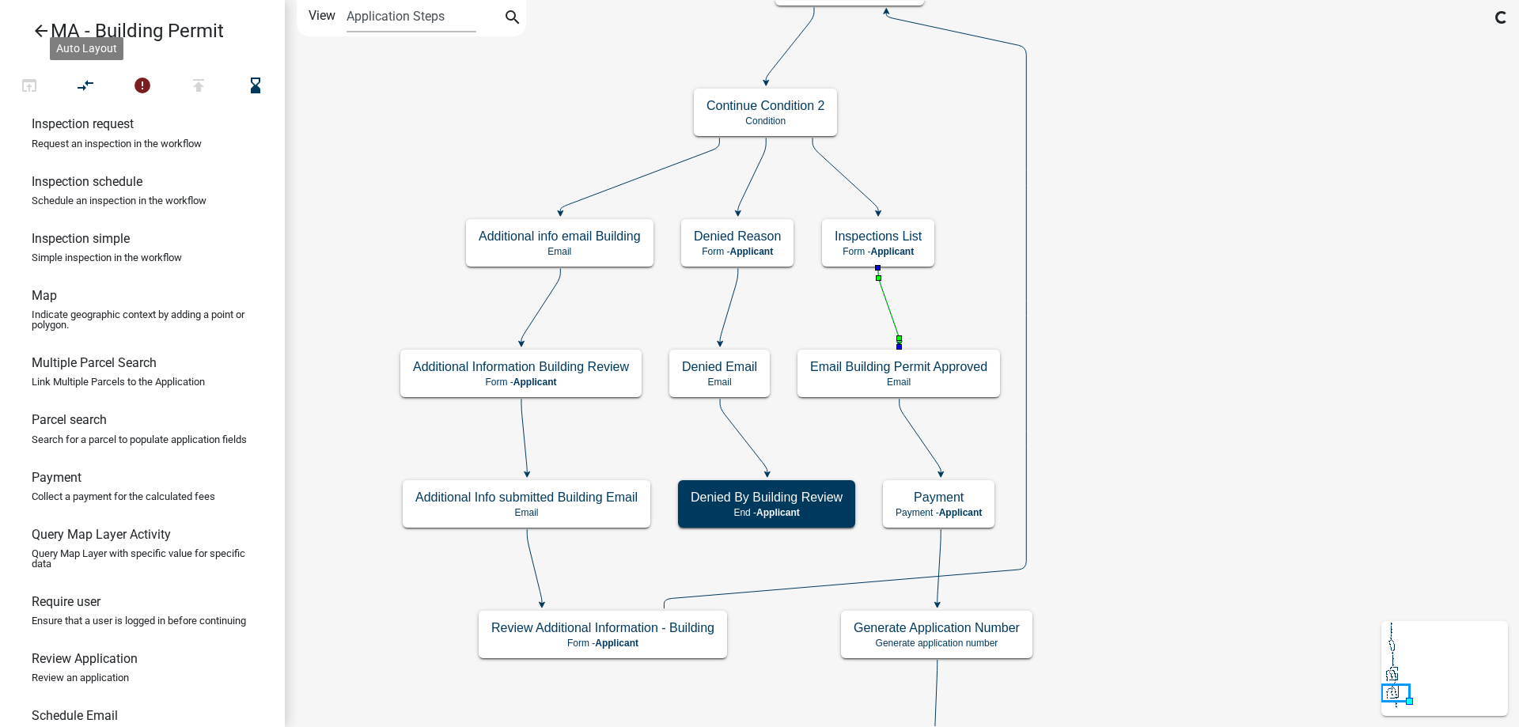
click at [1142, 513] on icon "Start Start - Applicant Search Parcel Data Parcel search - Applicant Owner and …" at bounding box center [902, 528] width 1232 height 1055
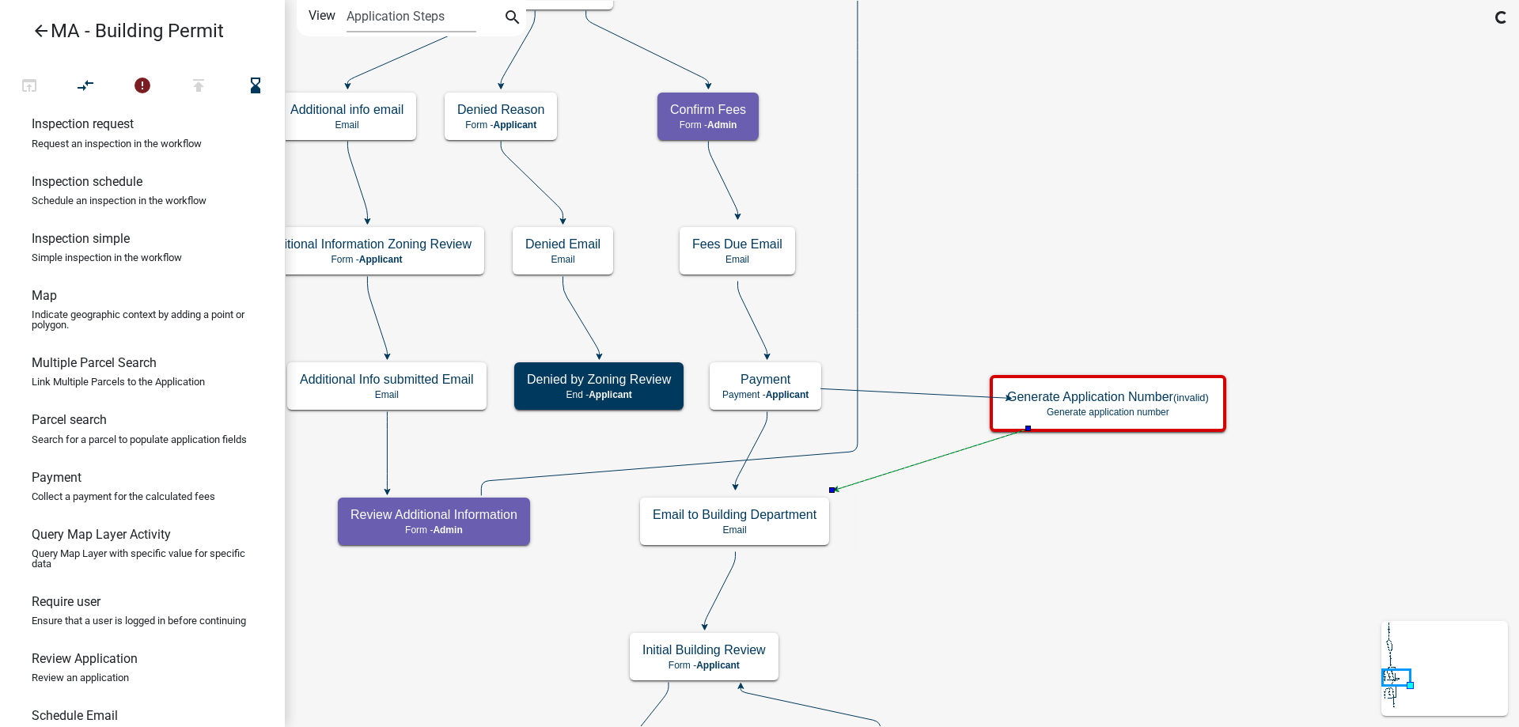
click at [759, 440] on icon at bounding box center [751, 448] width 32 height 74
click at [82, 92] on icon "compare_arrows" at bounding box center [86, 87] width 19 height 22
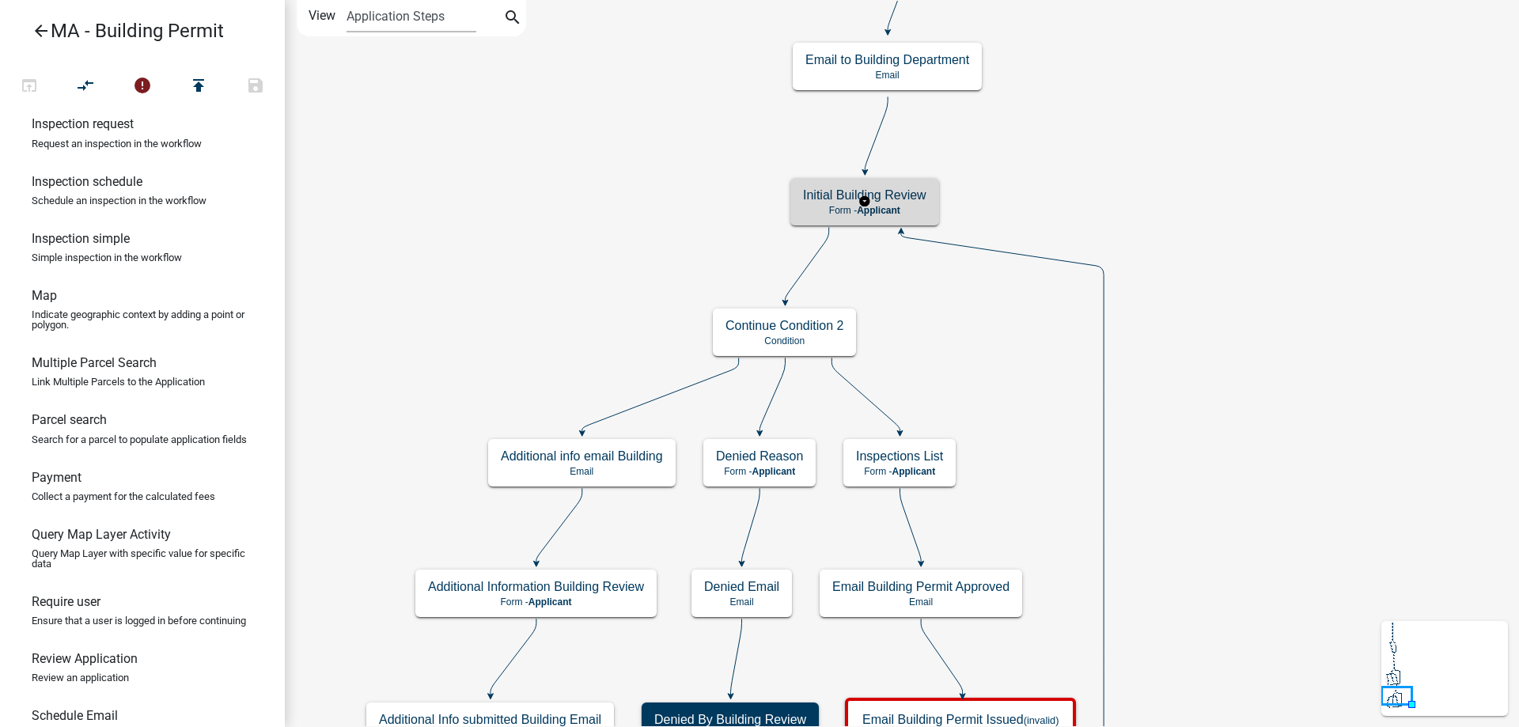
click at [936, 204] on div "Initial Building Review Form - Applicant" at bounding box center [864, 201] width 149 height 47
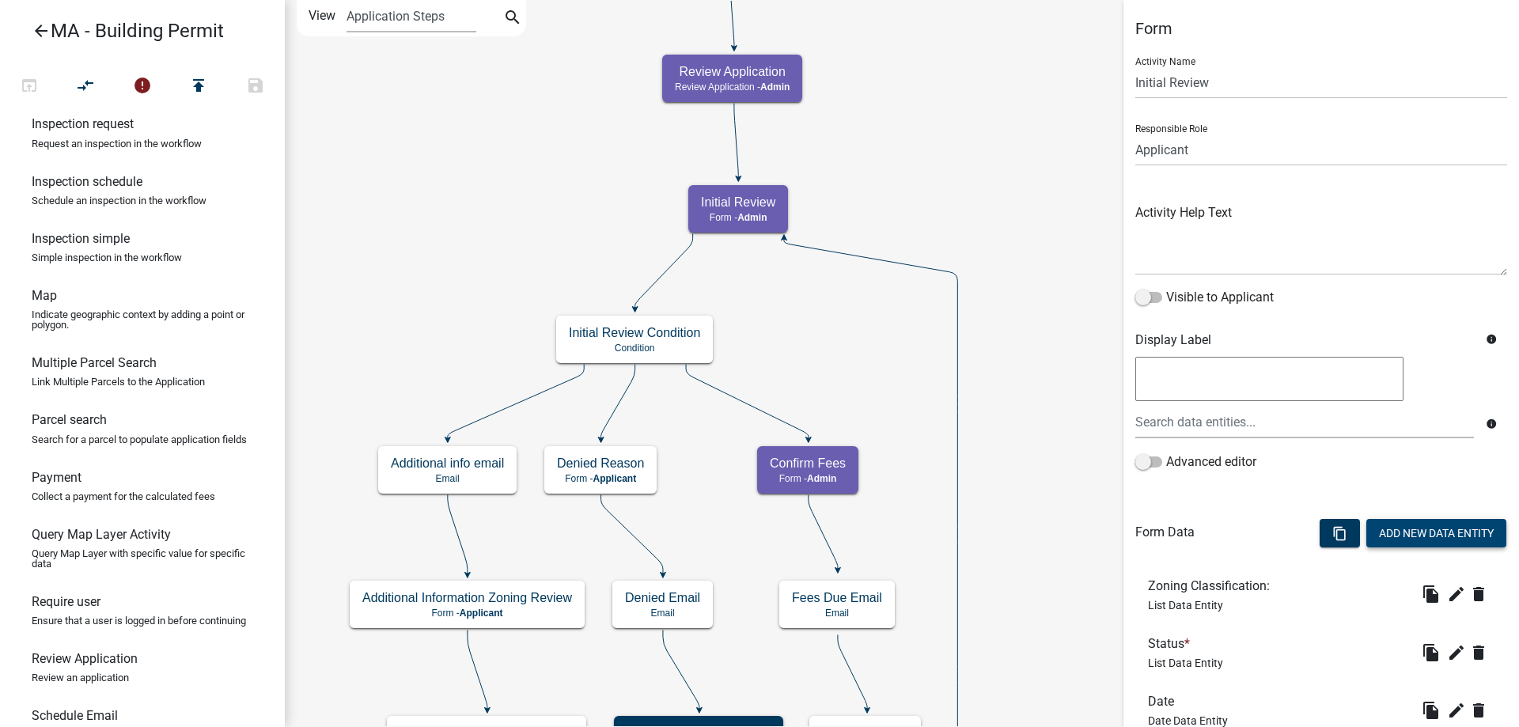
click at [1408, 532] on button "Add New Data Entity" at bounding box center [1436, 533] width 140 height 28
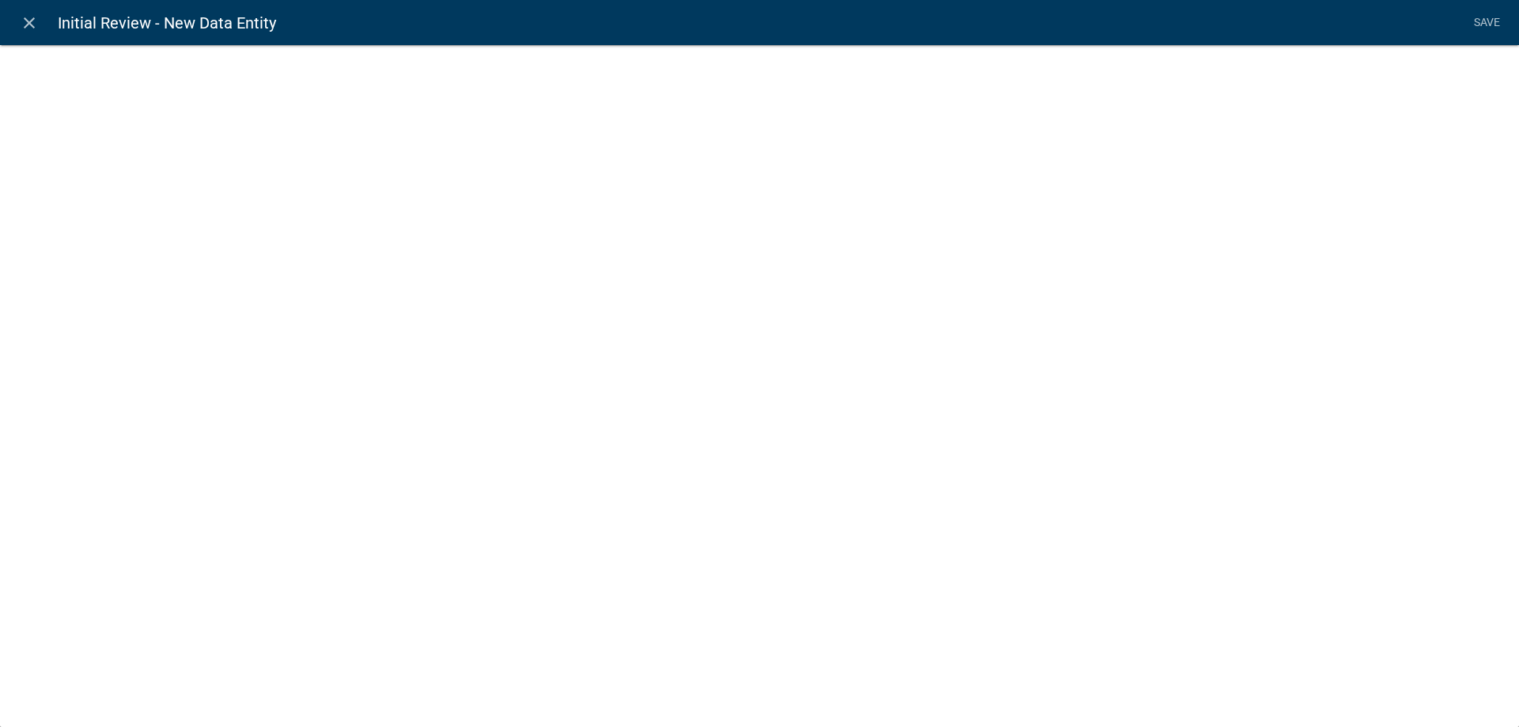
select select
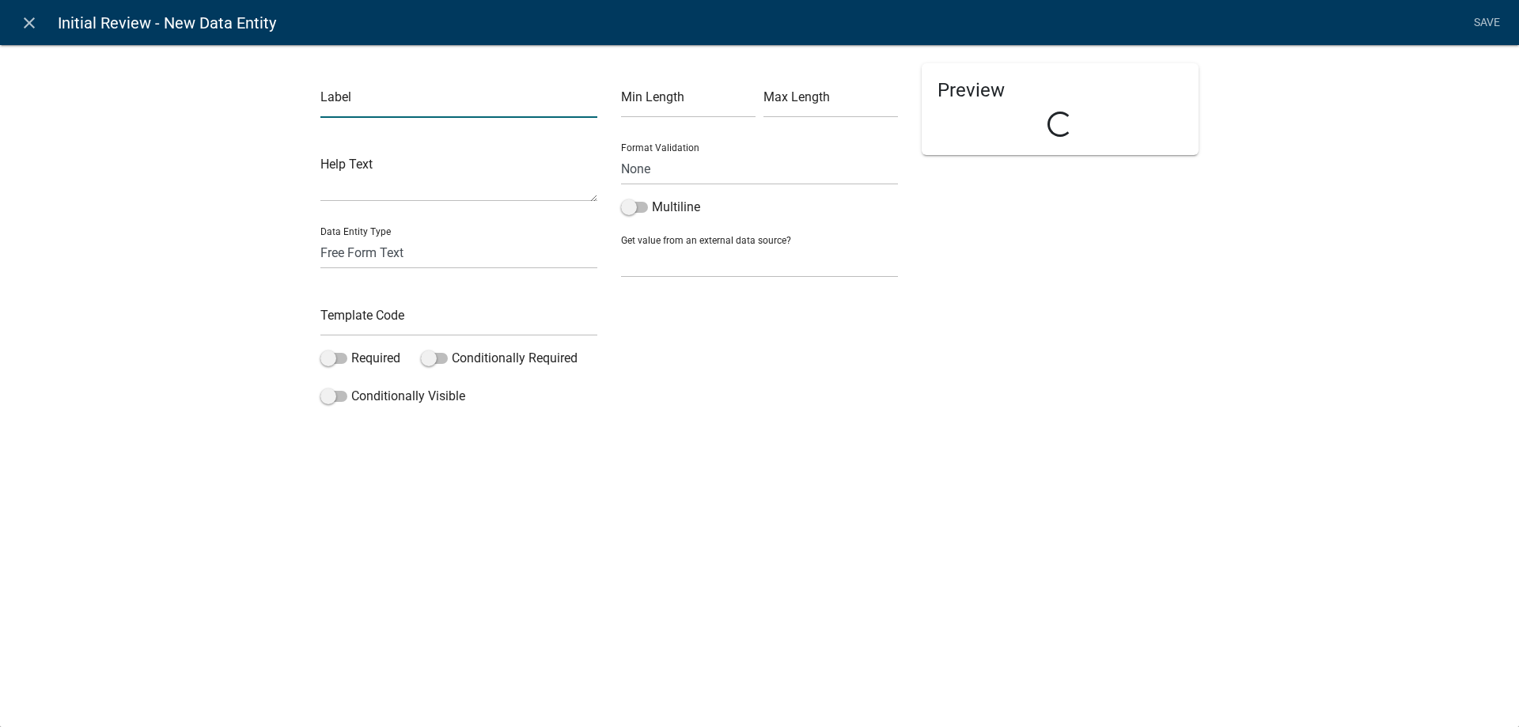
click at [359, 93] on input "text" at bounding box center [458, 101] width 277 height 32
type input "Review Parcel Notes"
click at [375, 251] on select "Free Form Text Document Display Entity Value Fee Numeric Data Date Map Sketch D…" at bounding box center [458, 253] width 277 height 32
select select "calculated-value"
click at [320, 237] on select "Free Form Text Document Display Entity Value Fee Numeric Data Date Map Sketch D…" at bounding box center [458, 253] width 277 height 32
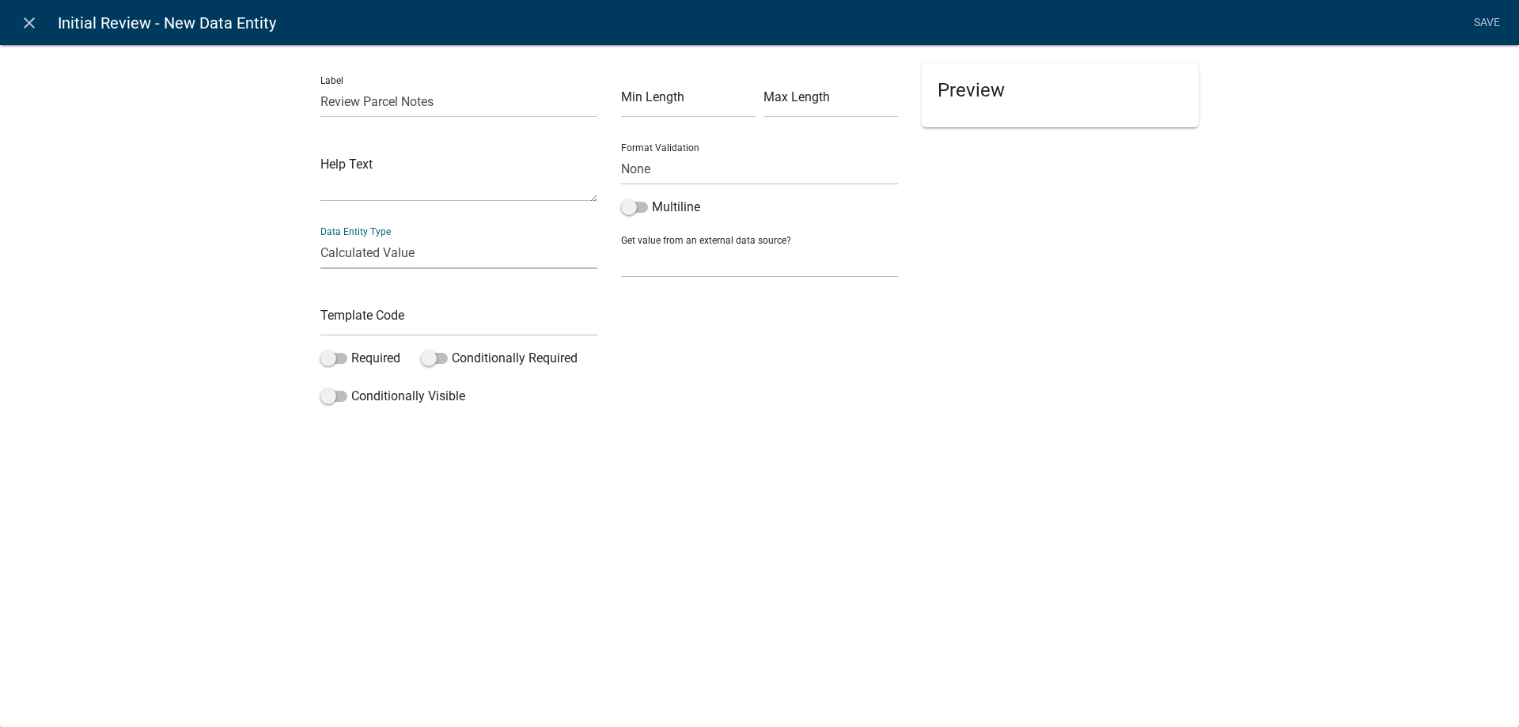
select select "calculated-value"
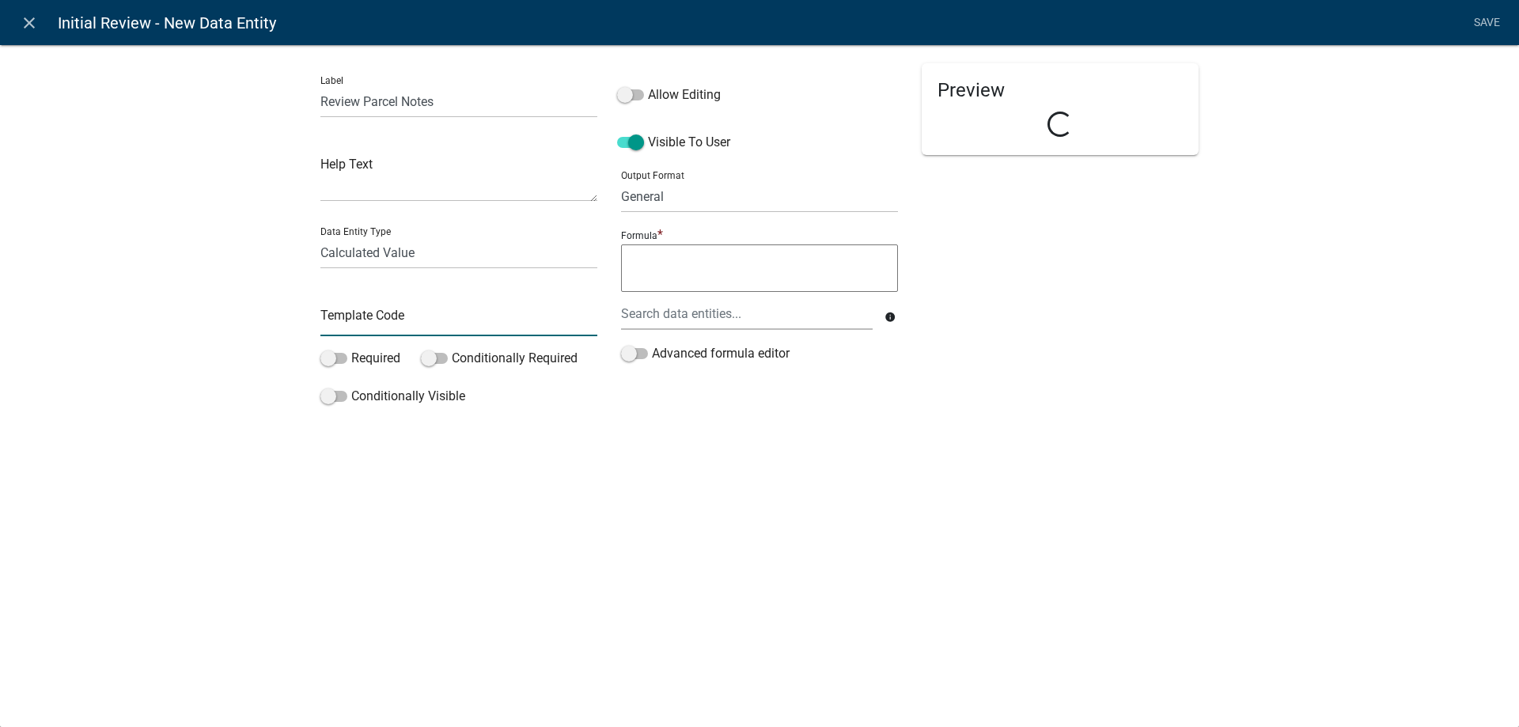
click at [410, 327] on input "text" at bounding box center [458, 320] width 277 height 32
type input "ParcelNotes"
drag, startPoint x: 713, startPoint y: 274, endPoint x: 699, endPoint y: 243, distance: 34.0
click at [713, 274] on textarea at bounding box center [759, 267] width 277 height 47
click at [680, 191] on select "General Text Number Decimal Date Date & Time" at bounding box center [759, 196] width 277 height 32
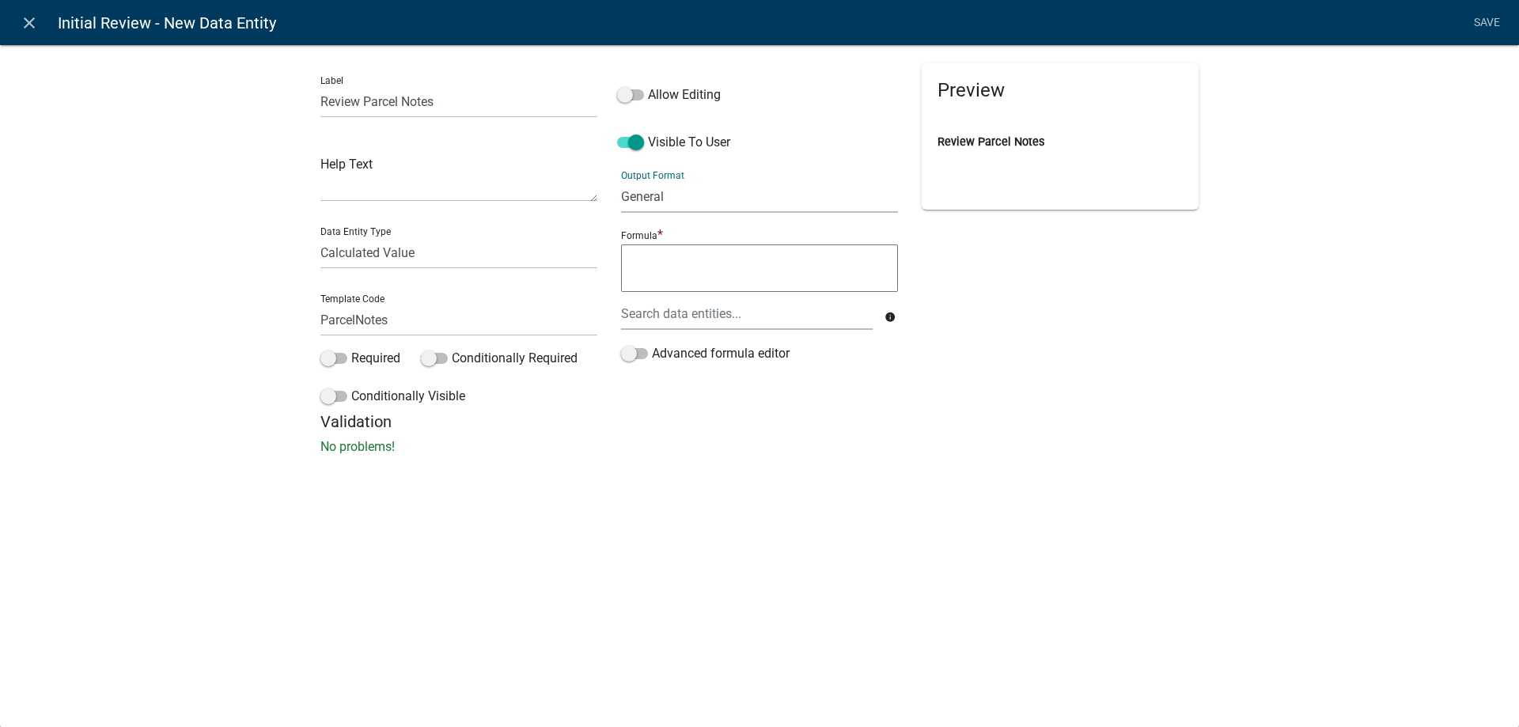
select select "1"
click at [621, 180] on select "General Text Number Decimal Date Date & Time" at bounding box center [759, 196] width 277 height 32
click at [689, 261] on textarea at bounding box center [759, 267] width 277 height 47
click at [967, 282] on link "SEARCH_PARCEL_DATA_internalparcelnotes" at bounding box center [921, 274] width 285 height 38
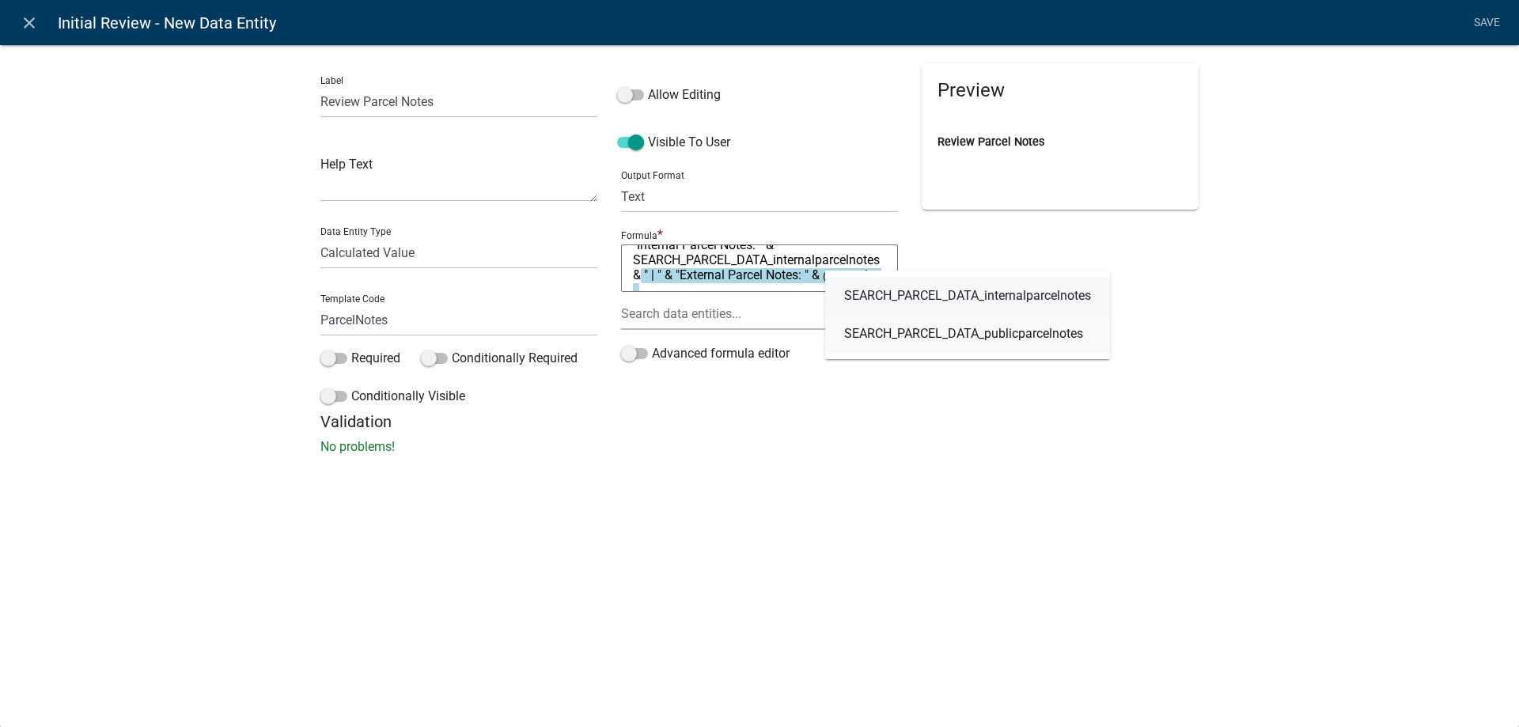
click at [986, 340] on span "SEARCH_PARCEL_DATA_publicparcelnotes" at bounding box center [963, 334] width 239 height 13
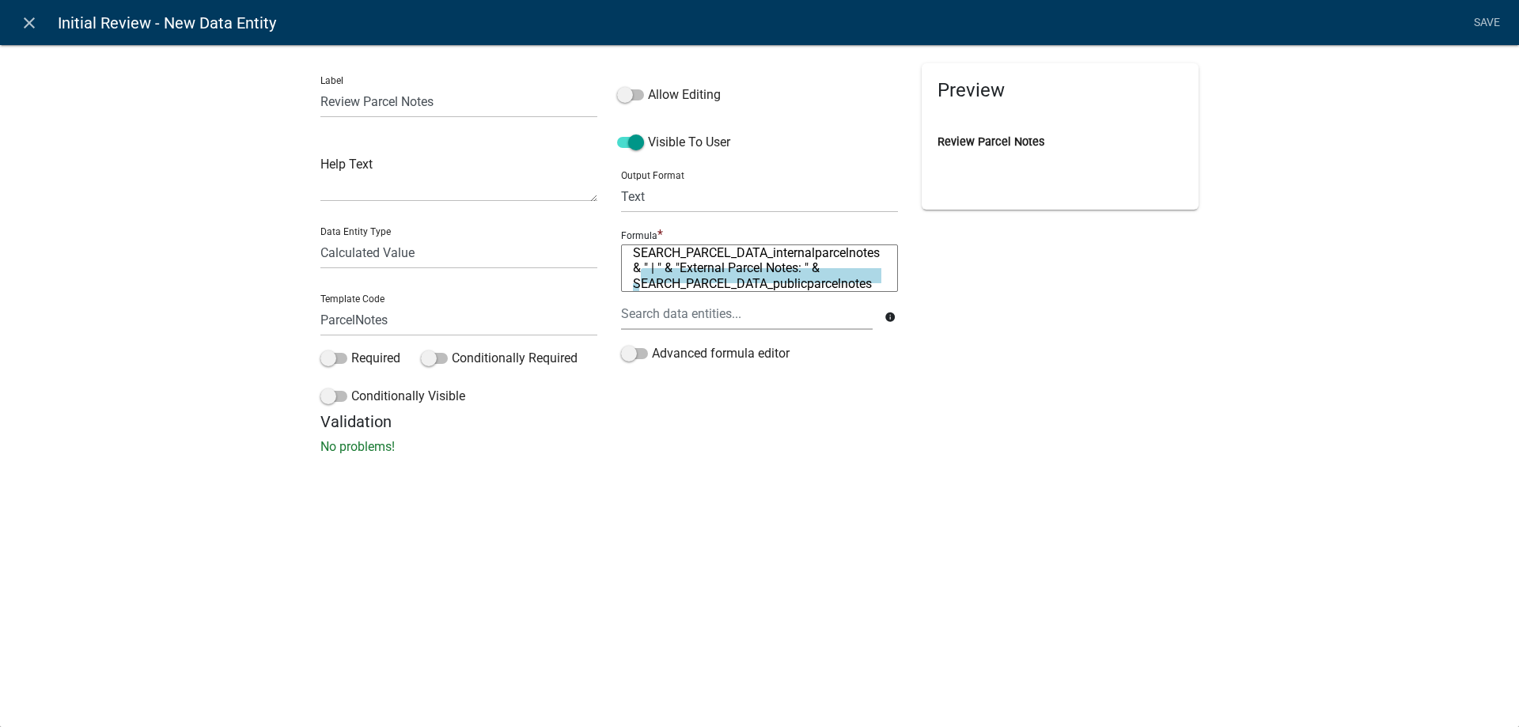
drag, startPoint x: 698, startPoint y: 264, endPoint x: 746, endPoint y: 270, distance: 48.6
click at [746, 270] on textarea ""Internal Parcel Notes: " & SEARCH_PARCEL_DATA_internalparcelnotes & " | " & "E…" at bounding box center [759, 267] width 277 height 47
type textarea ""Internal Parcel Notes: " & SEARCH_PARCEL_DATA_internalparcelnotes & " | " & "P…"
click at [945, 377] on div "Preview Review Parcel Notes" at bounding box center [1060, 237] width 301 height 349
click at [1494, 24] on link "Save" at bounding box center [1487, 23] width 40 height 30
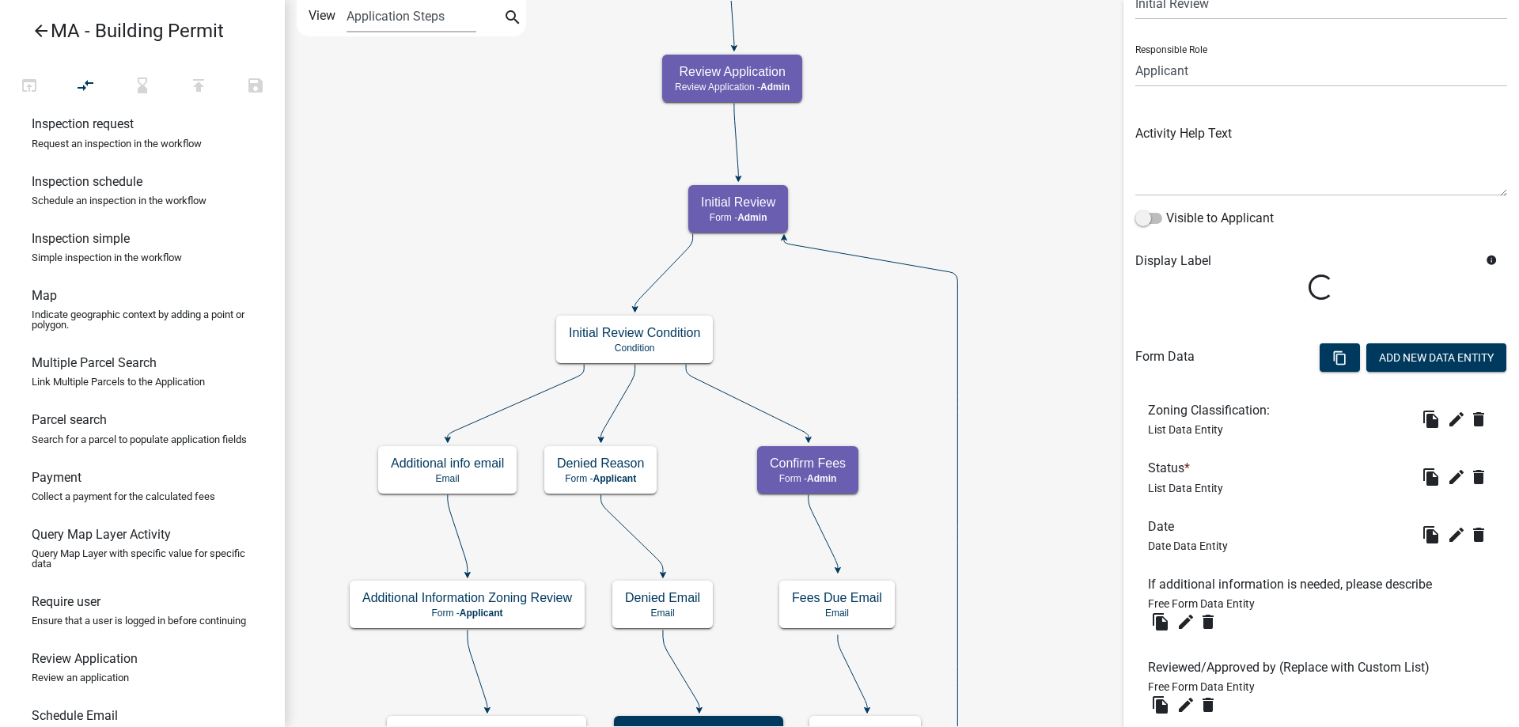
scroll to position [244, 0]
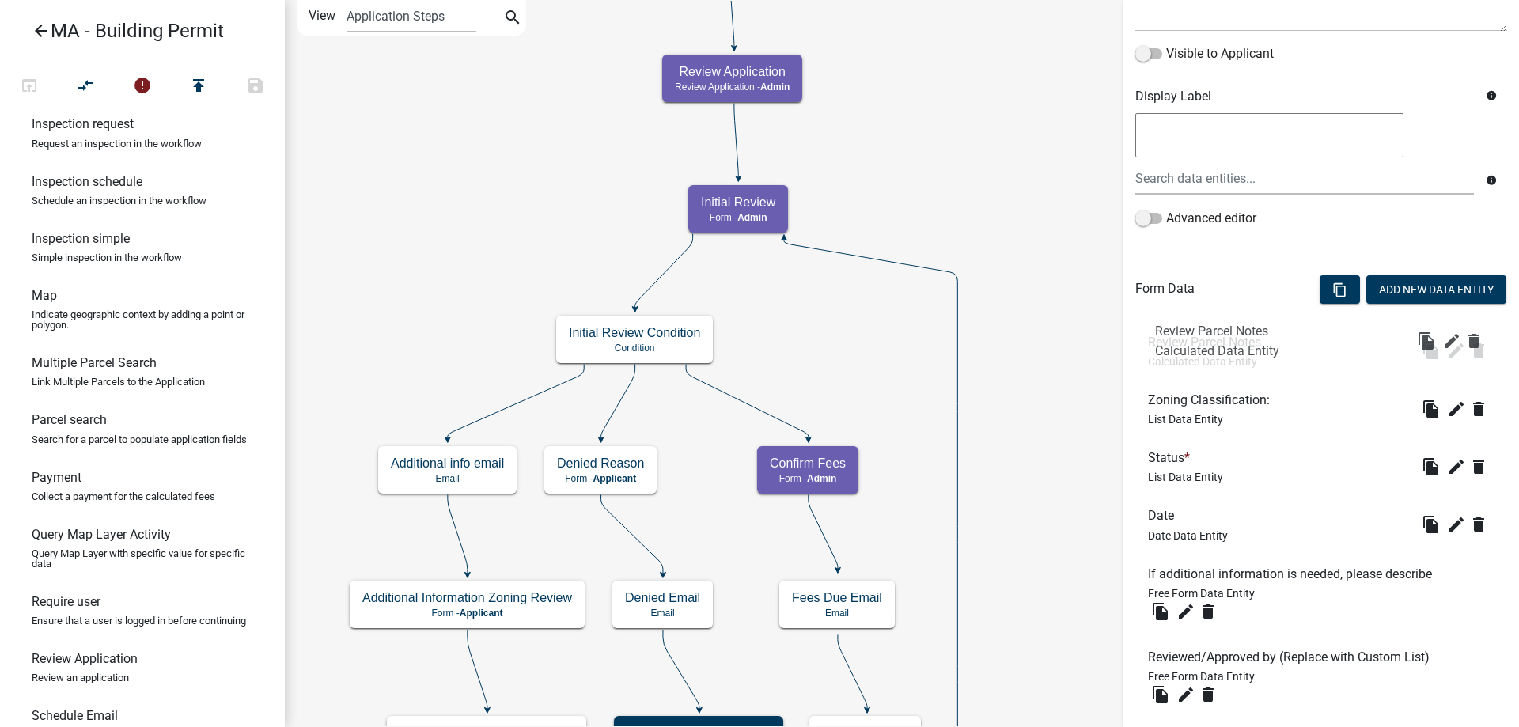
drag, startPoint x: 1213, startPoint y: 596, endPoint x: 1220, endPoint y: 336, distance: 259.6
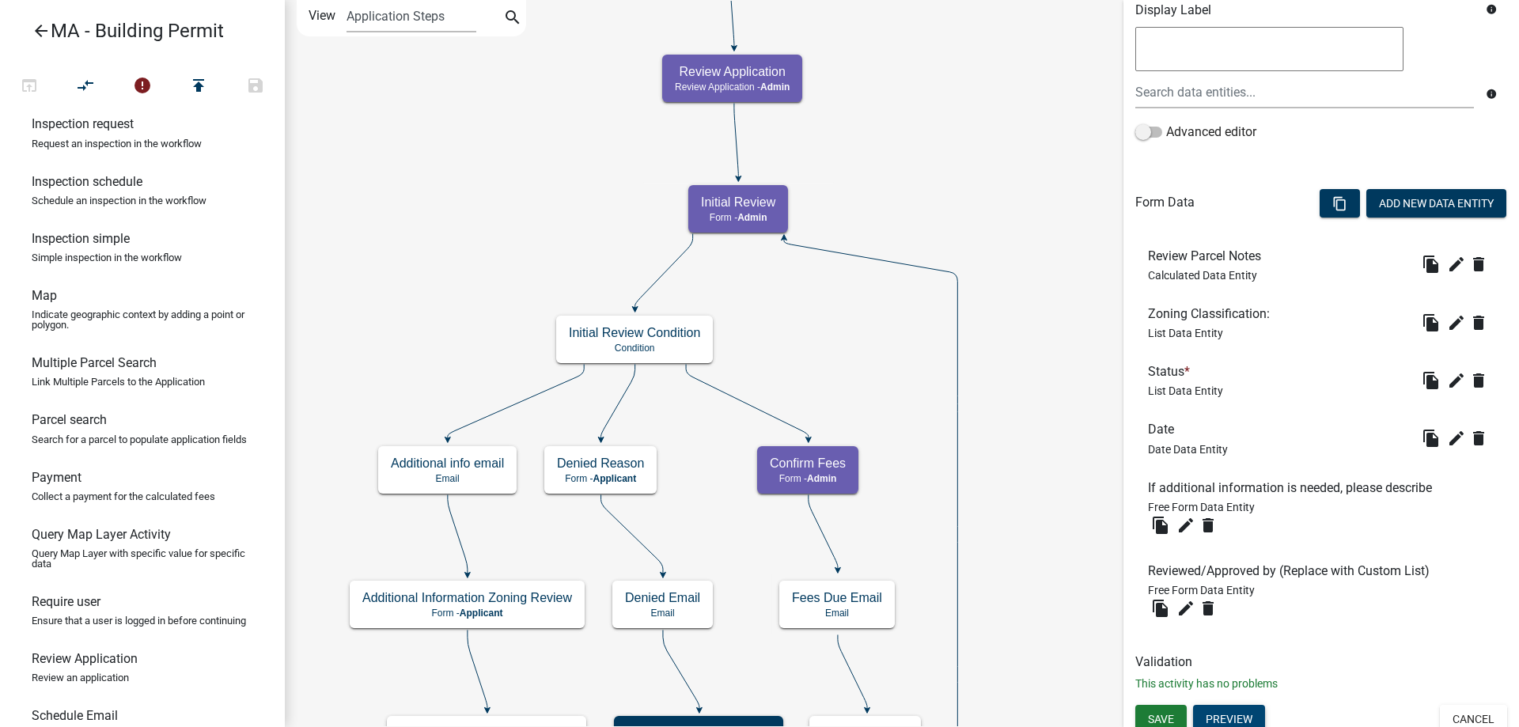
scroll to position [340, 0]
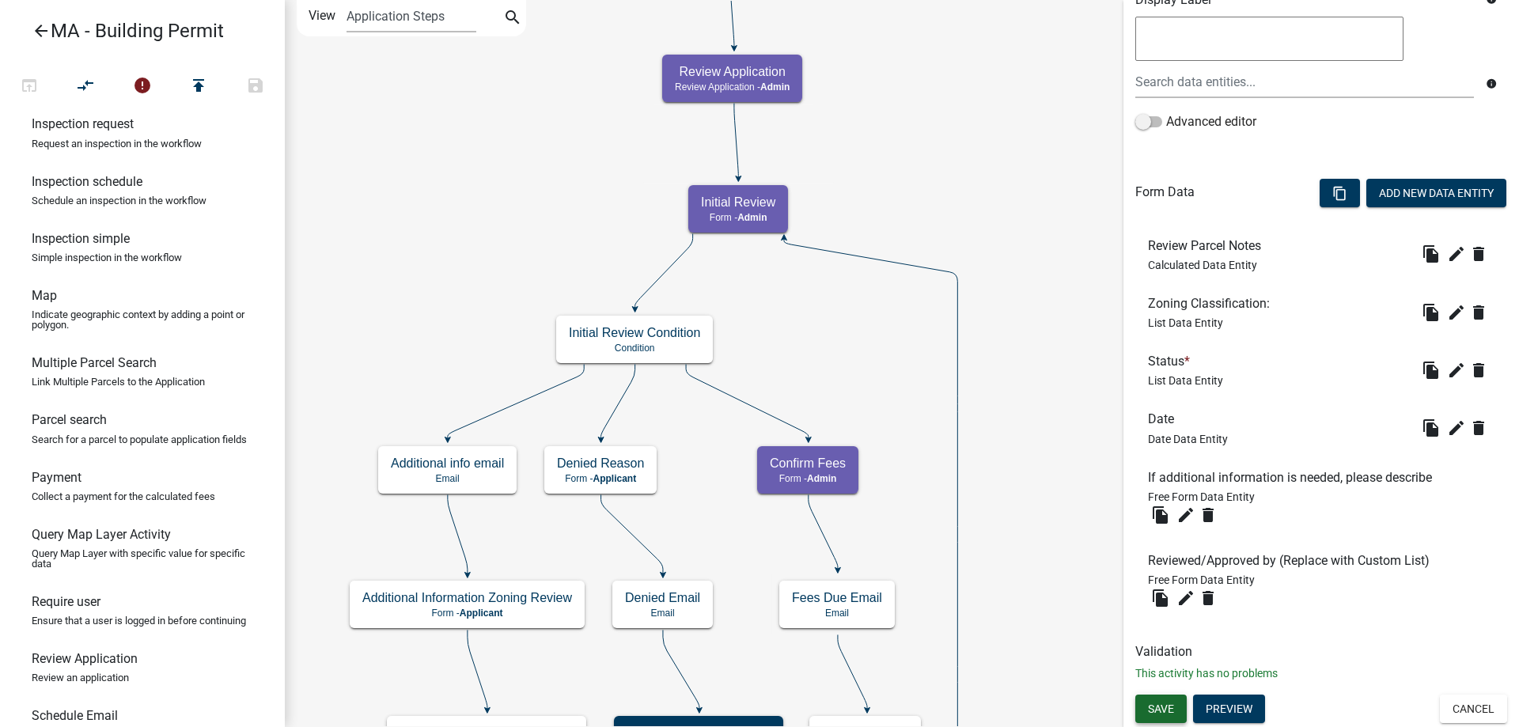
click at [1169, 706] on span "Save" at bounding box center [1161, 708] width 26 height 13
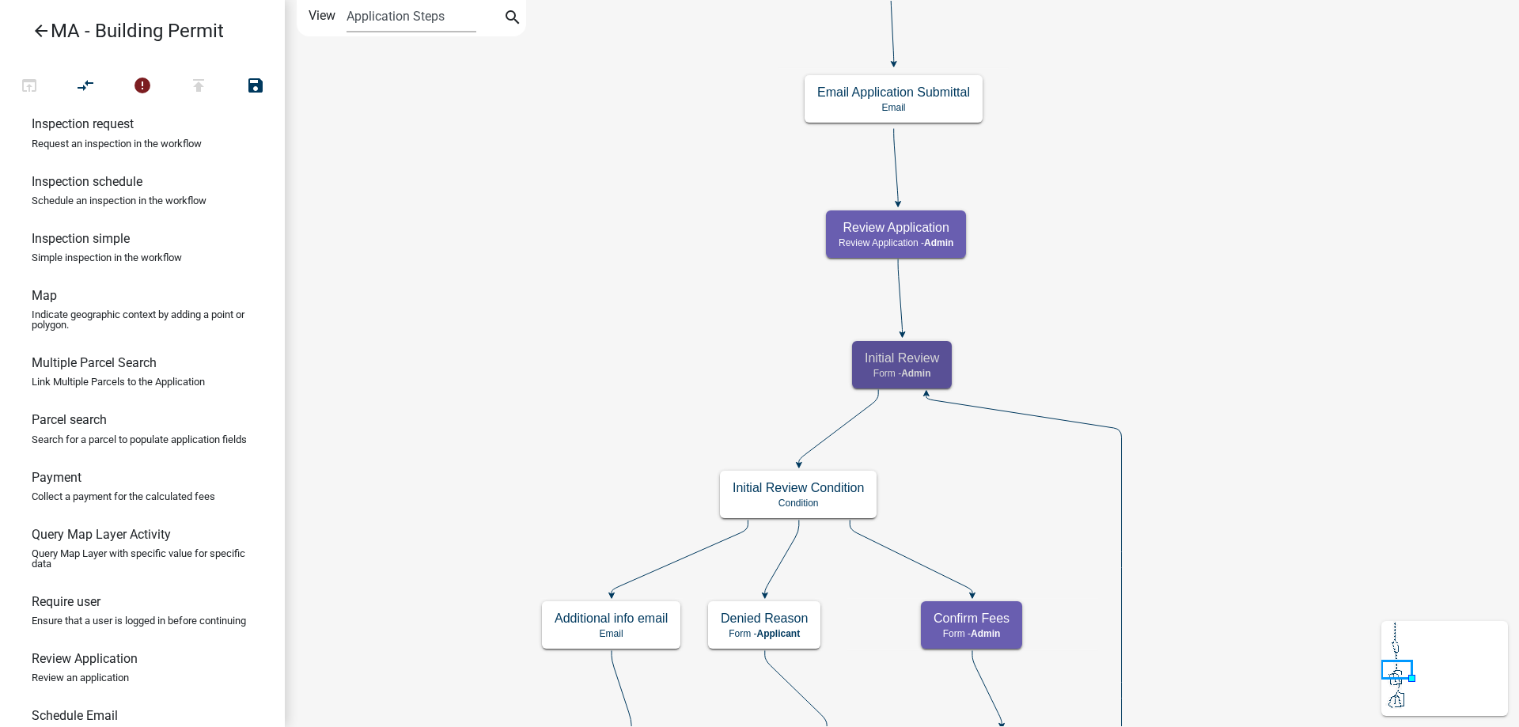
scroll to position [0, 0]
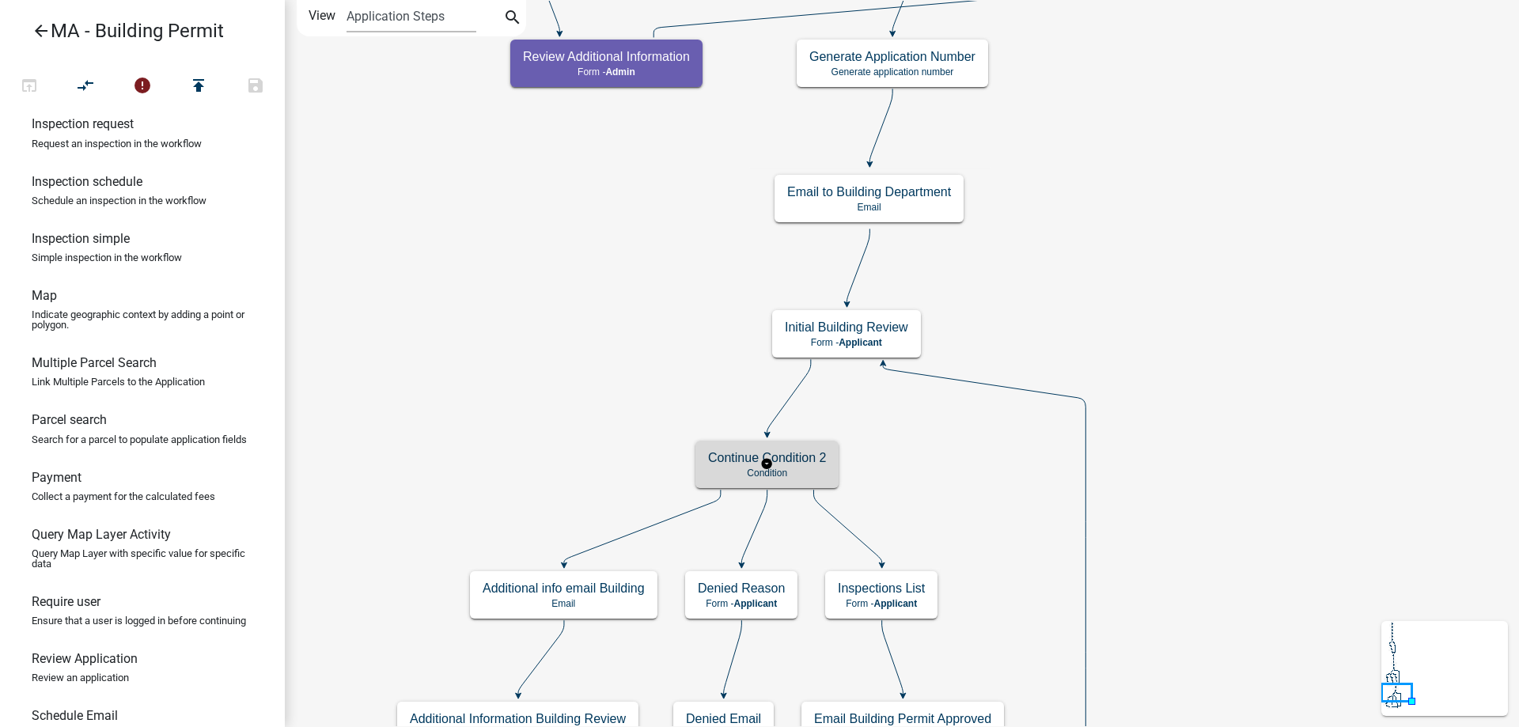
click at [733, 470] on p "Condition" at bounding box center [767, 473] width 118 height 11
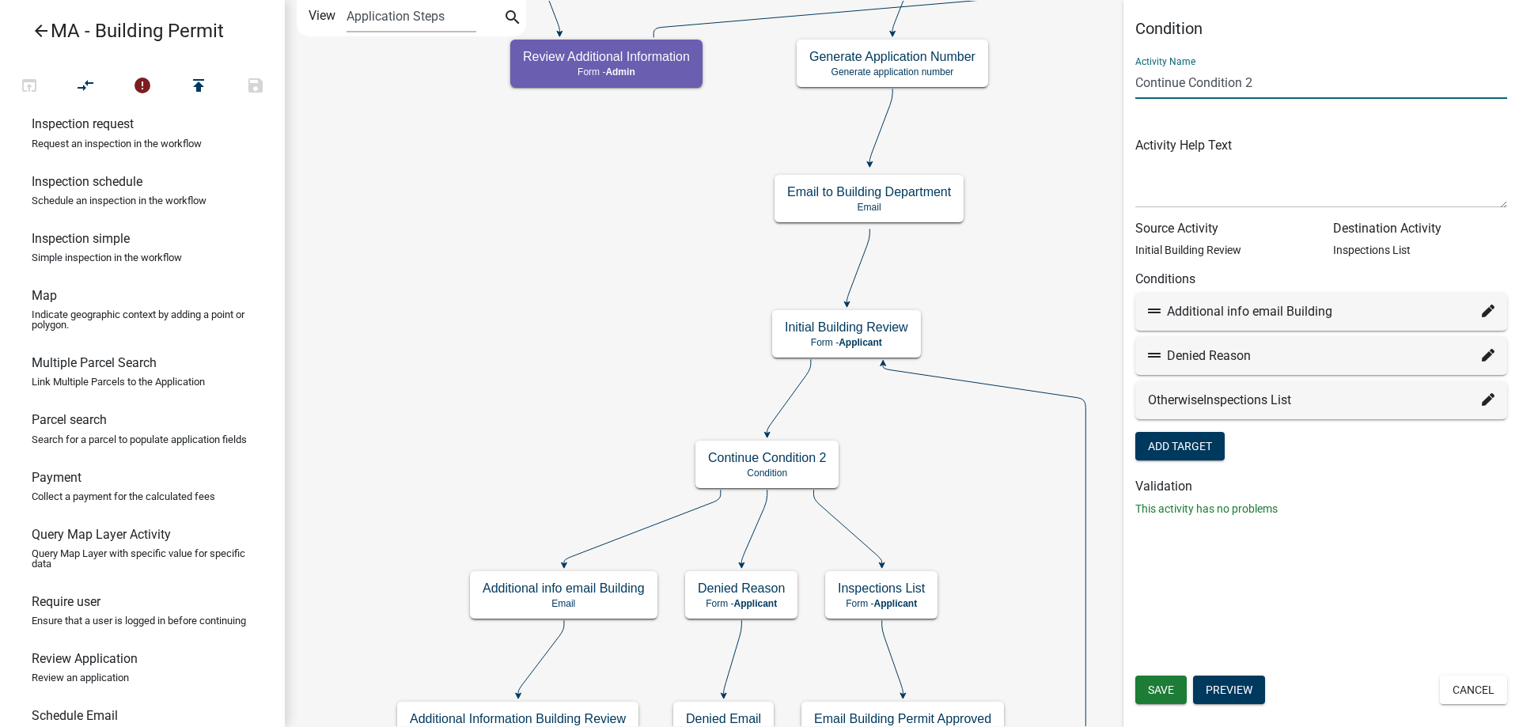
drag, startPoint x: 1272, startPoint y: 81, endPoint x: 1116, endPoint y: 88, distance: 156.0
click at [1116, 88] on main "Start Start - Applicant Search Parcel Data Parcel search - Applicant Owner and …" at bounding box center [902, 363] width 1234 height 727
type input "Building Review Condition"
click at [1164, 687] on span "Save" at bounding box center [1161, 689] width 26 height 13
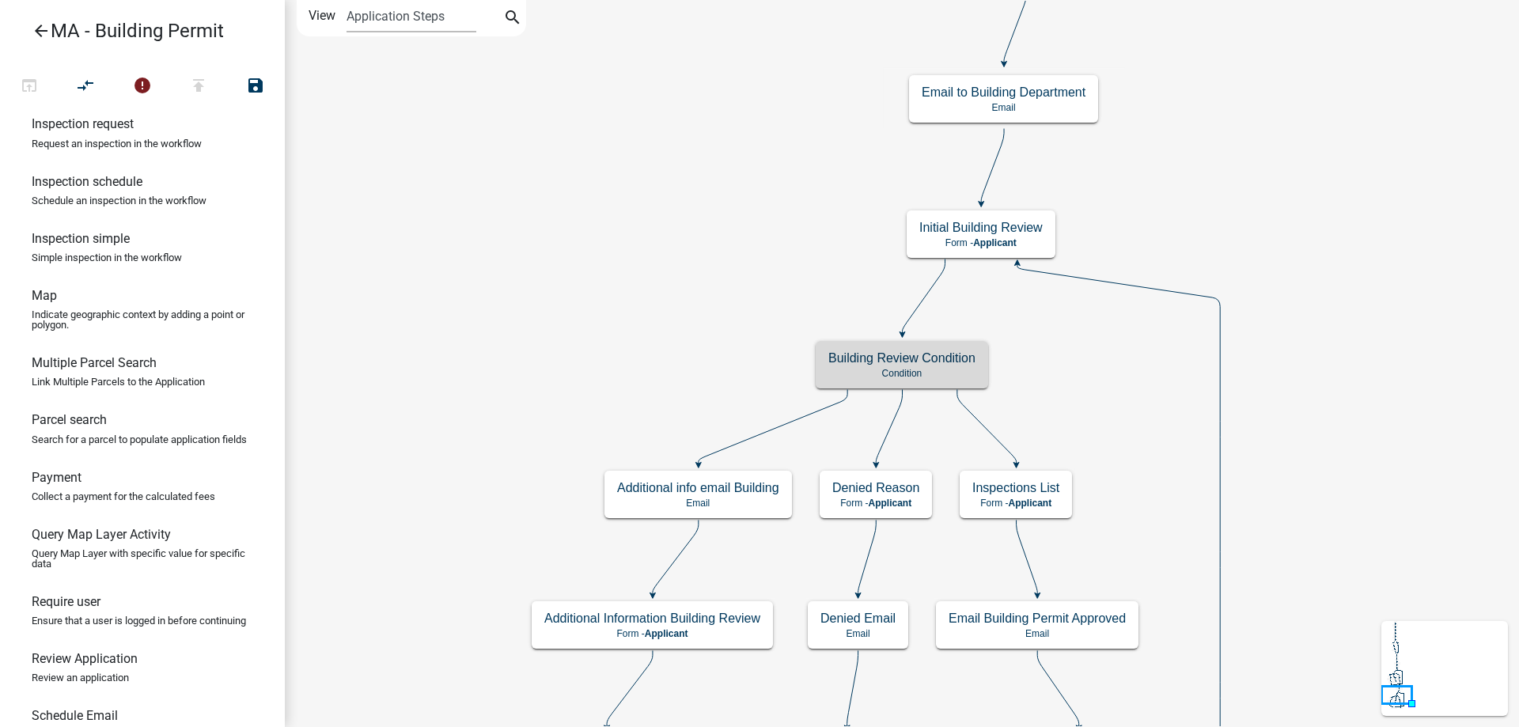
click at [623, 381] on icon "Start Start - Applicant Search Parcel Data Parcel search - Applicant Owner and …" at bounding box center [902, 458] width 1232 height 915
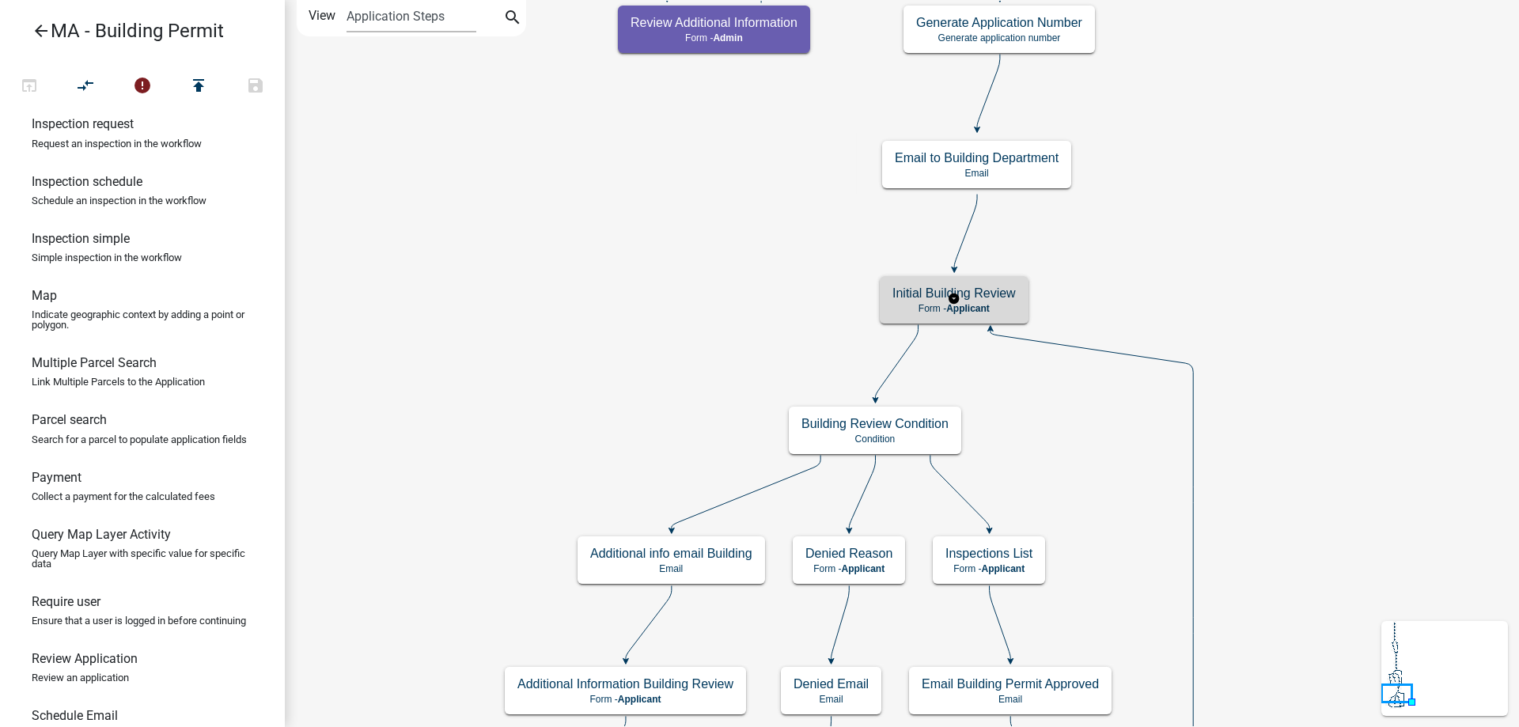
click at [895, 322] on div "Initial Building Review Form - Applicant" at bounding box center [954, 299] width 149 height 47
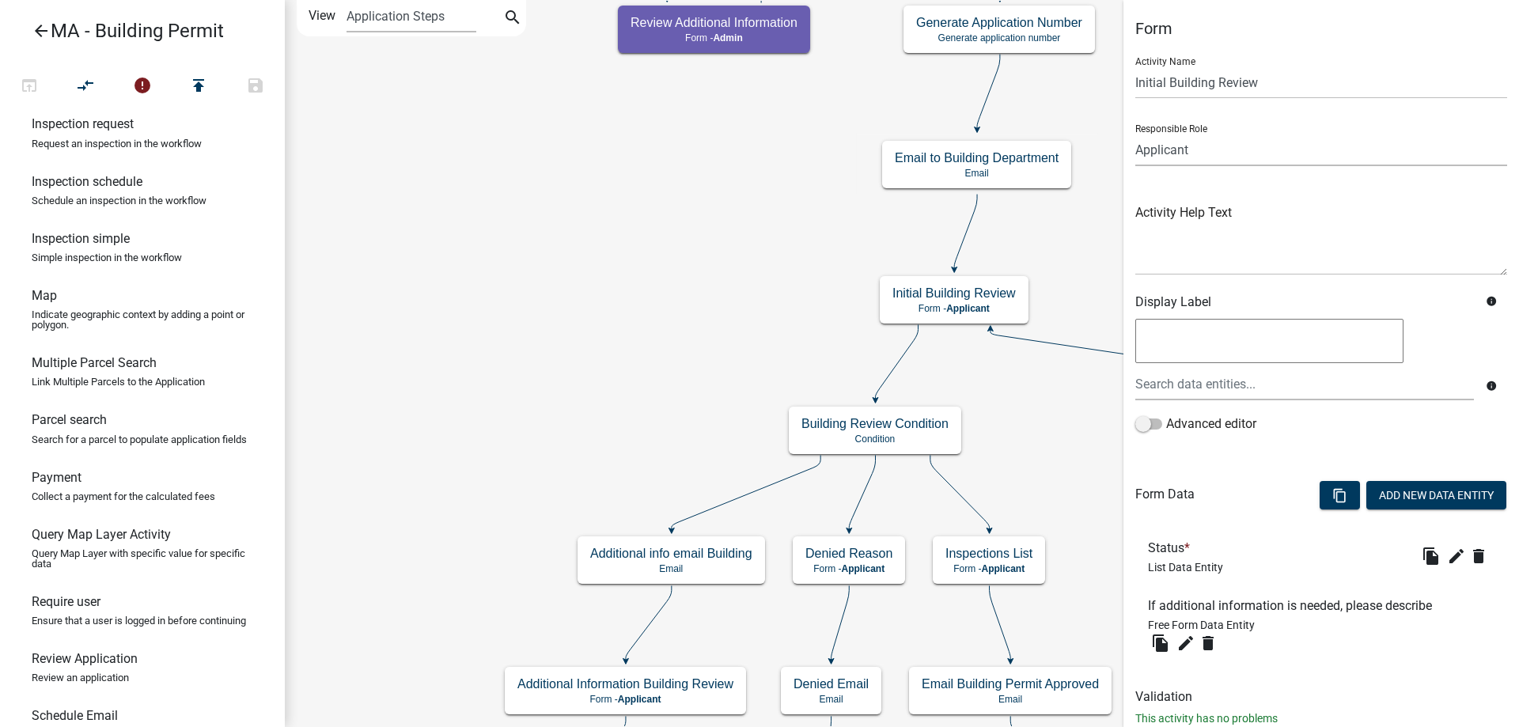
click at [1220, 157] on select "Applicant Admin SDR Septic Maintenance Company" at bounding box center [1321, 150] width 372 height 32
select select "1617A353-6361-48C5-9BA0-CE34FD9B68F8"
click at [1135, 134] on select "Applicant Admin SDR Septic Maintenance Company" at bounding box center [1321, 150] width 372 height 32
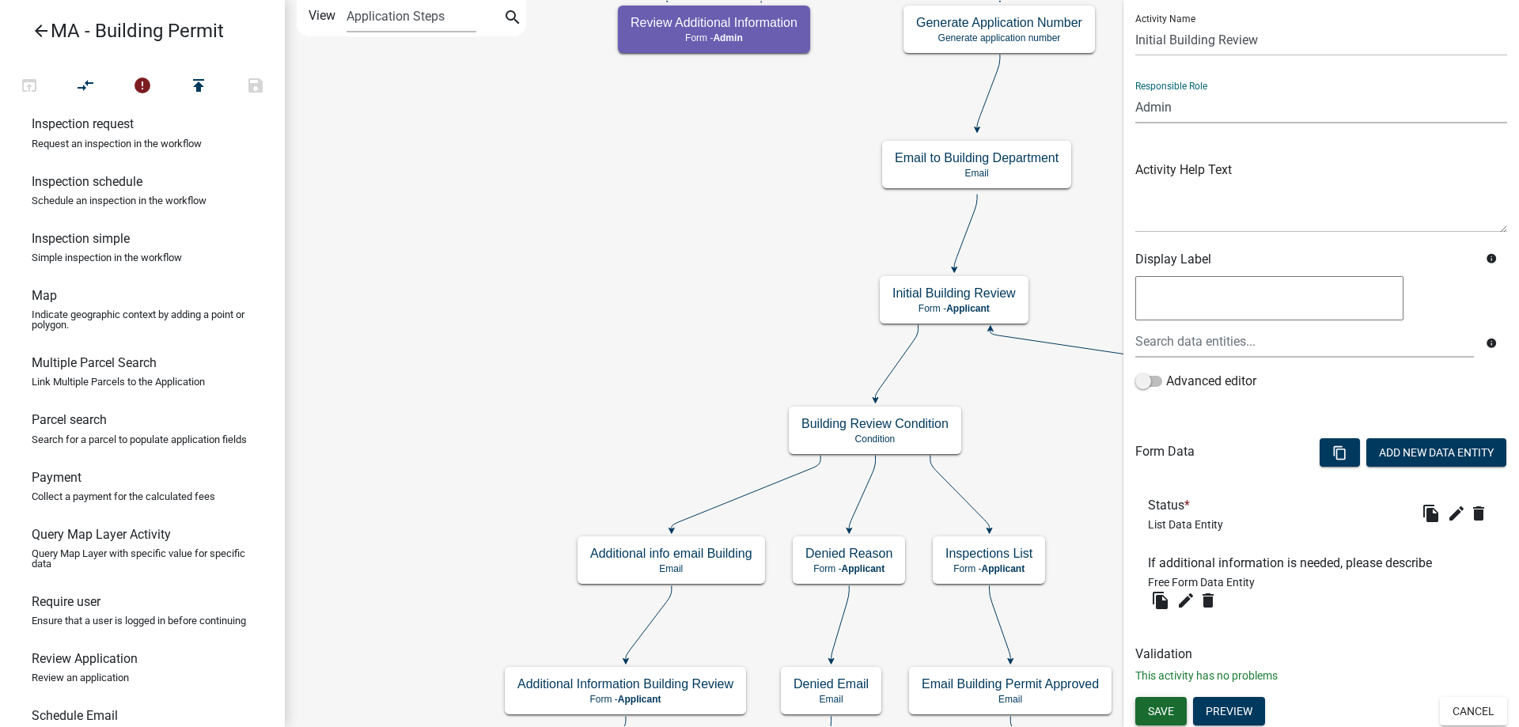
scroll to position [45, 0]
click at [1153, 695] on button "Save" at bounding box center [1160, 709] width 51 height 28
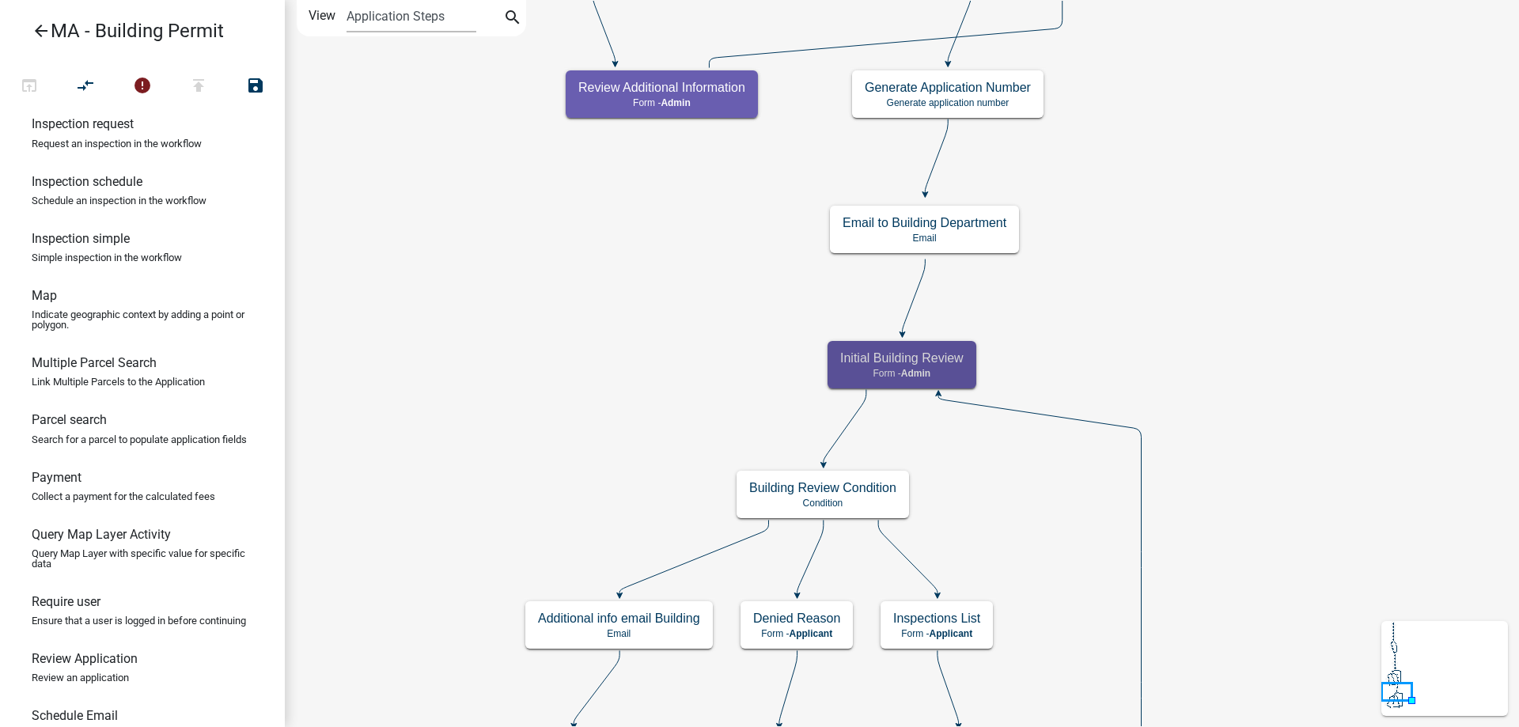
scroll to position [0, 0]
click at [407, 381] on icon "Start Start - Applicant Search Parcel Data Parcel search - Applicant Owner and …" at bounding box center [902, 524] width 1232 height 1046
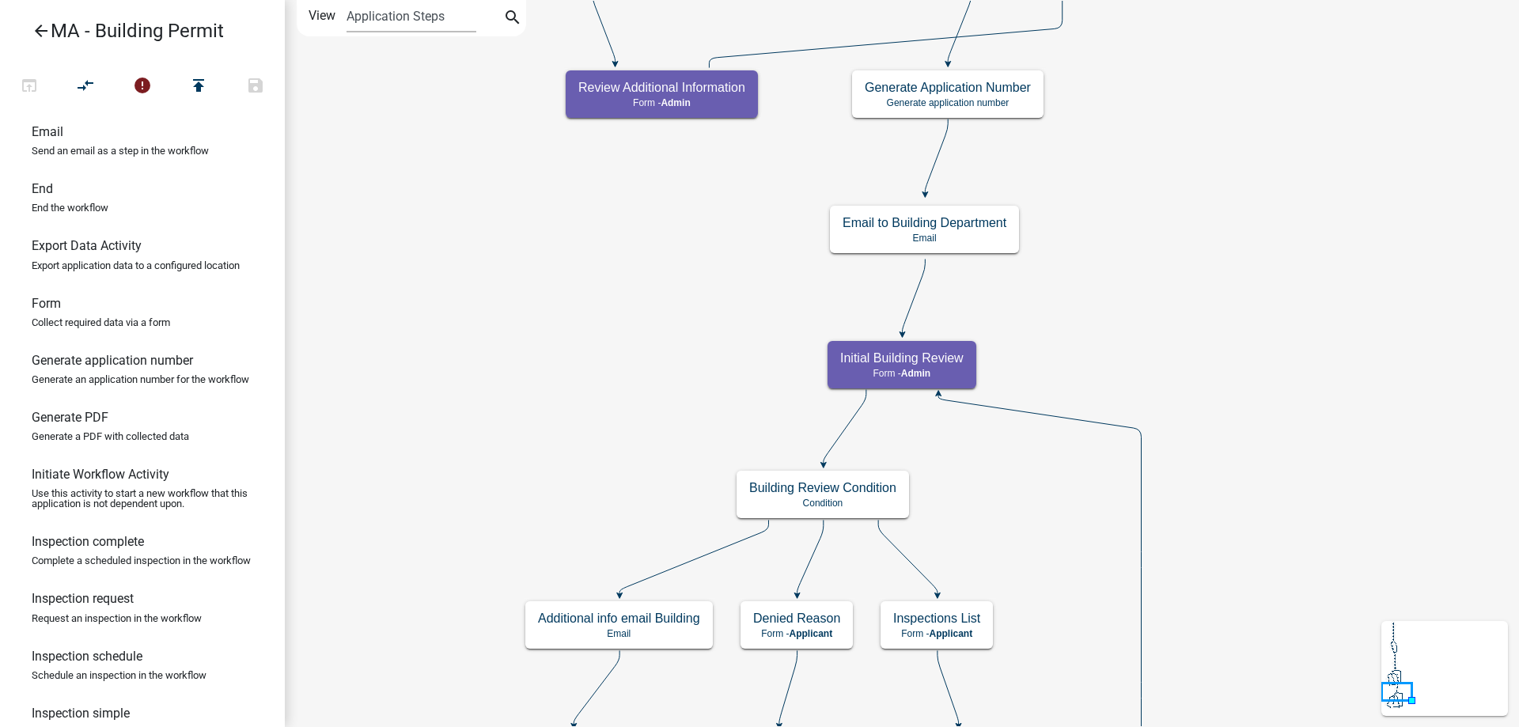
scroll to position [959, 0]
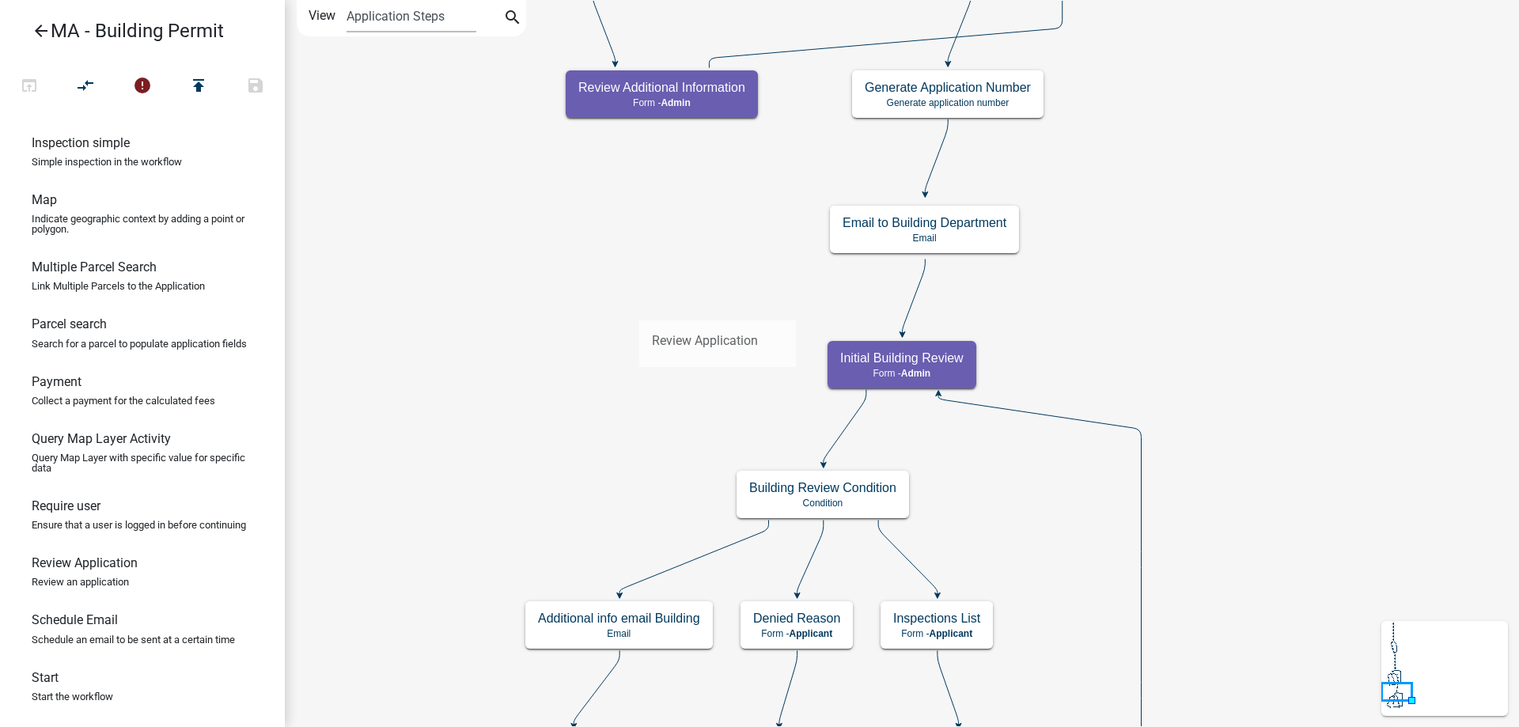
drag, startPoint x: 115, startPoint y: 568, endPoint x: 639, endPoint y: 308, distance: 584.8
click at [639, 308] on div "arrow_back MA - Building Permit open_in_browser compare_arrows error publish sa…" at bounding box center [759, 363] width 1519 height 727
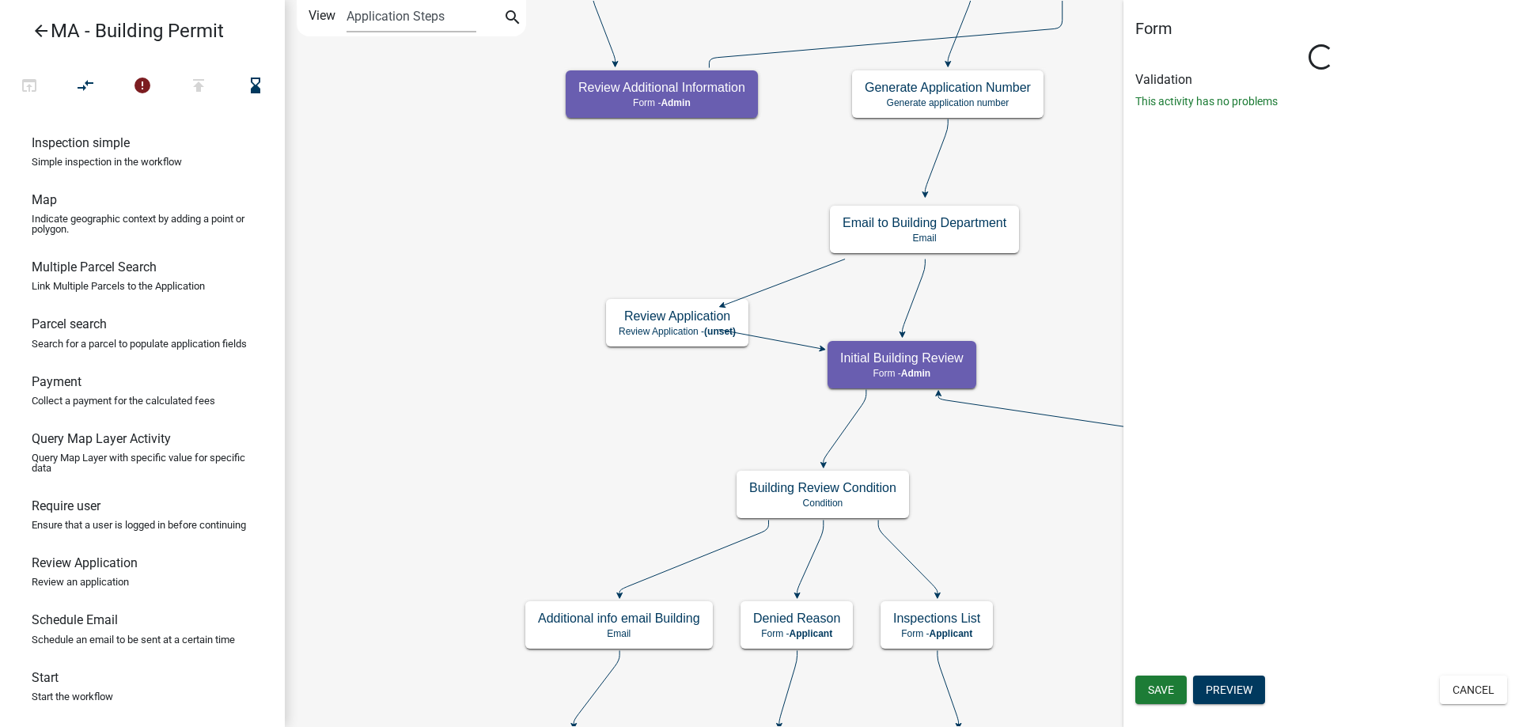
click at [916, 305] on icon "Start Start - Applicant Search Parcel Data Parcel search - Applicant Owner and …" at bounding box center [902, 524] width 1232 height 1046
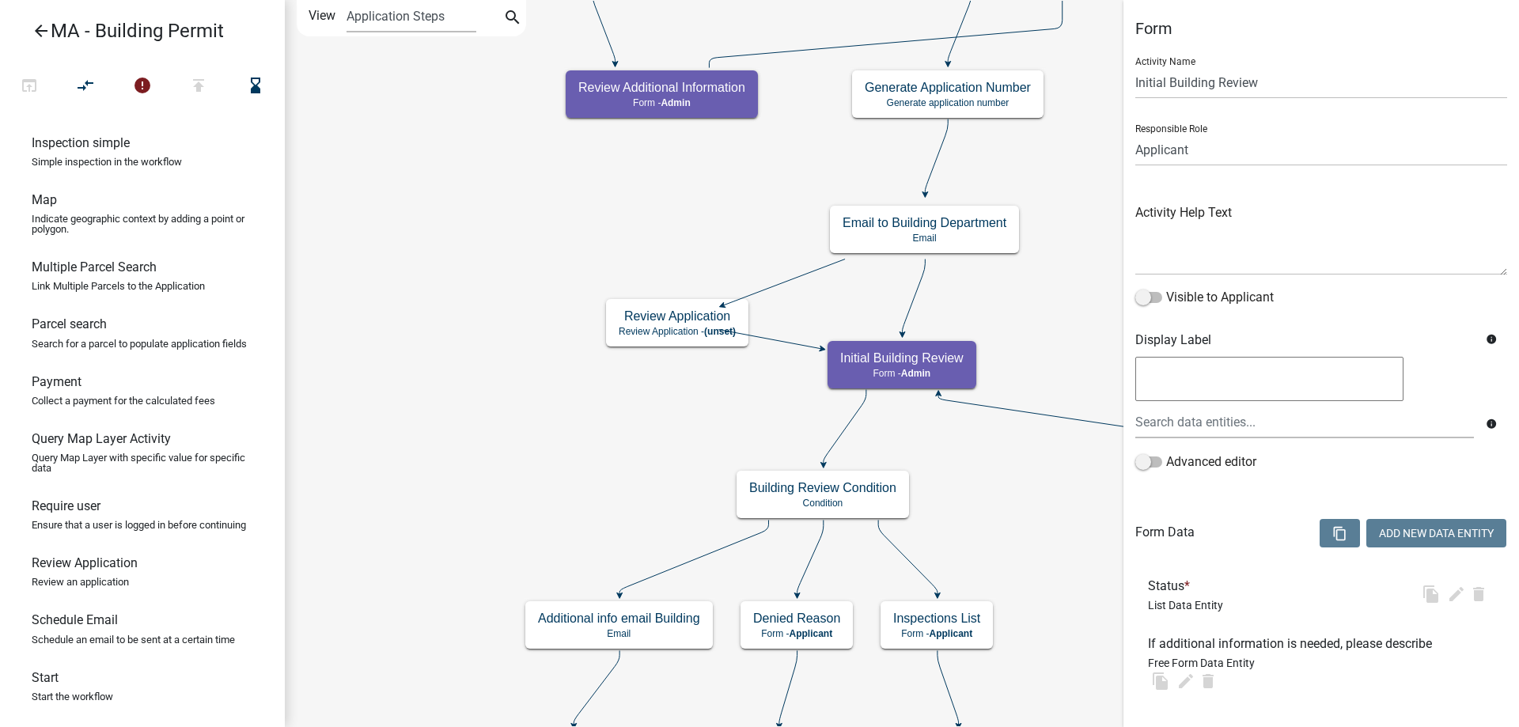
click at [913, 312] on icon "Start Start - Applicant Search Parcel Data Parcel search - Applicant Owner and …" at bounding box center [902, 524] width 1232 height 1046
click at [903, 324] on icon at bounding box center [914, 296] width 23 height 74
click at [1217, 134] on select "Applicant Admin SDR Septic Maintenance Company" at bounding box center [1321, 150] width 372 height 32
select select "1617A353-6361-48C5-9BA0-CE34FD9B68F8"
click at [1135, 134] on select "Applicant Admin SDR Septic Maintenance Company" at bounding box center [1321, 150] width 372 height 32
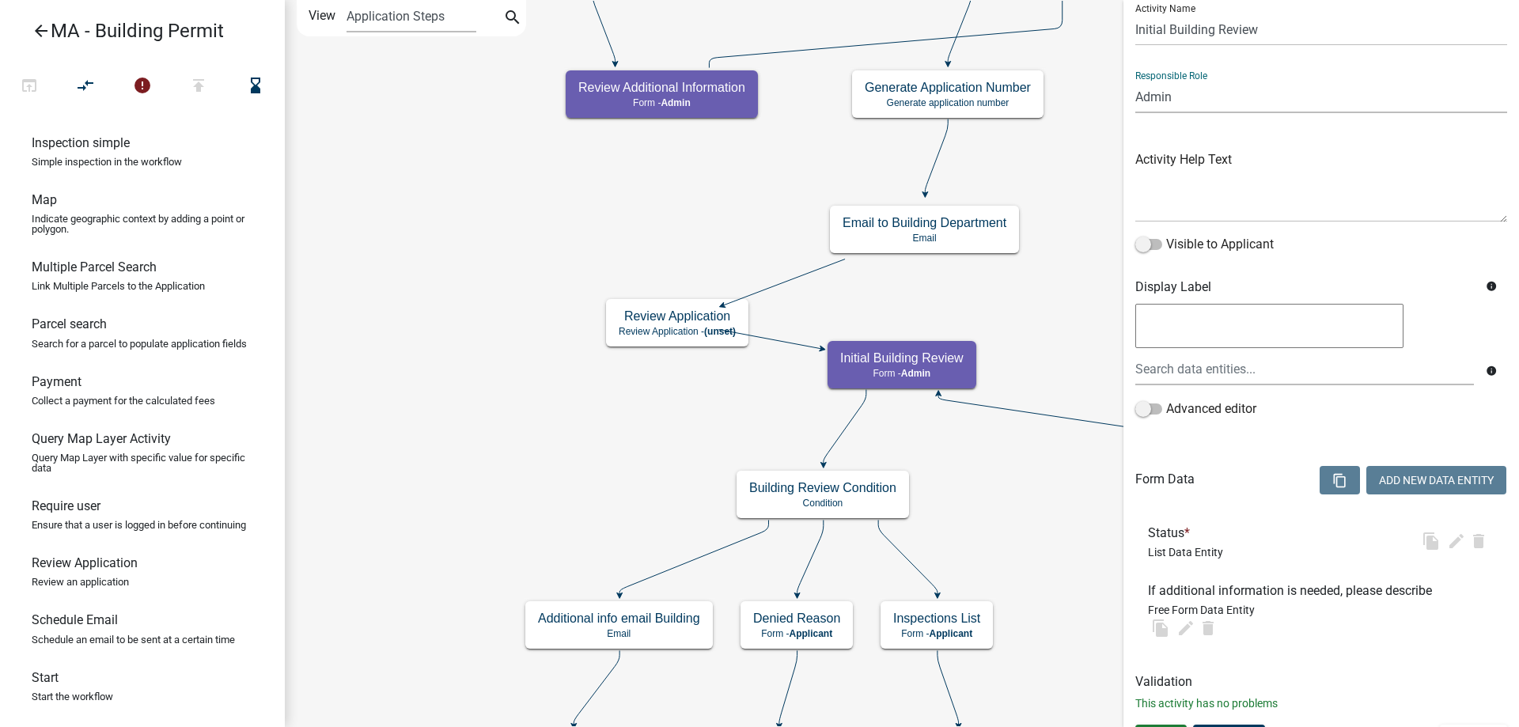
scroll to position [83, 0]
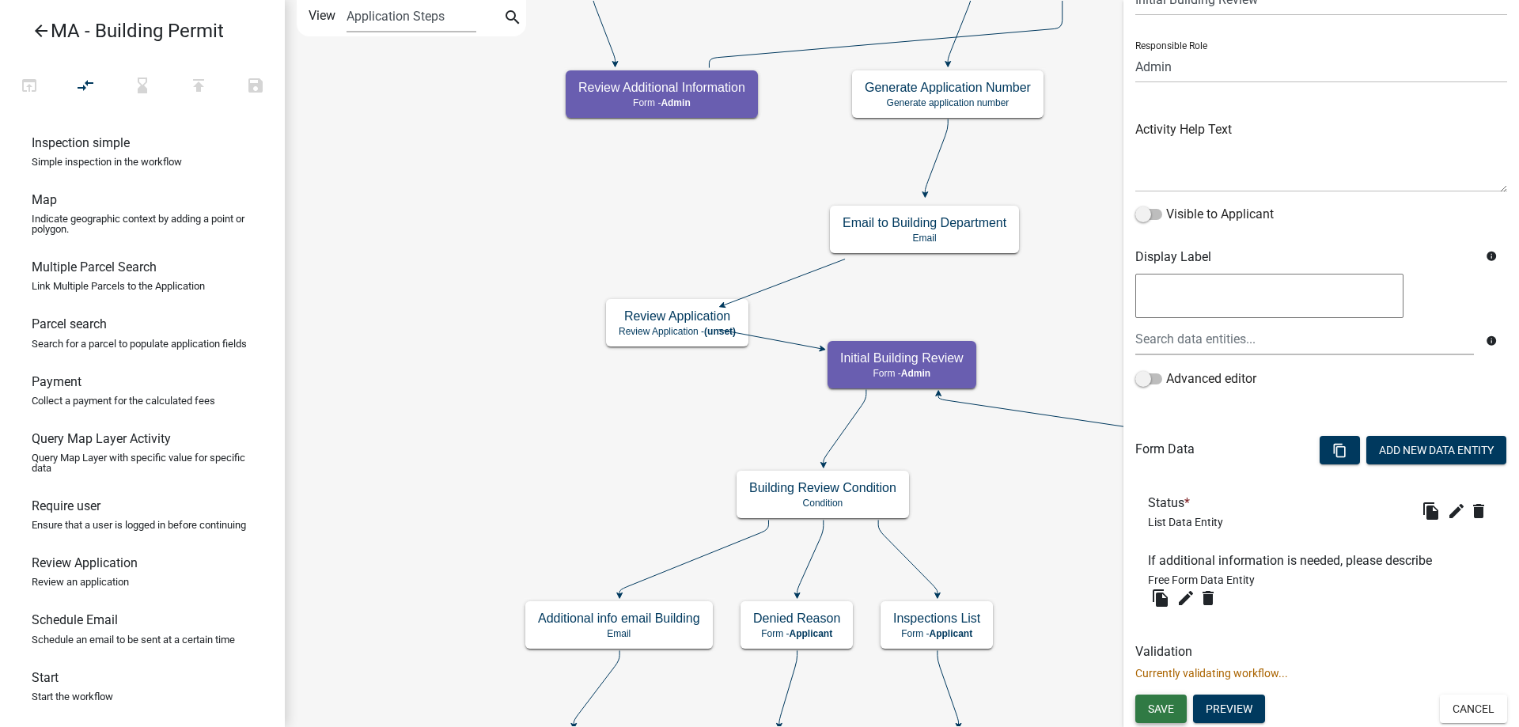
click at [1158, 706] on span "Save" at bounding box center [1161, 708] width 26 height 13
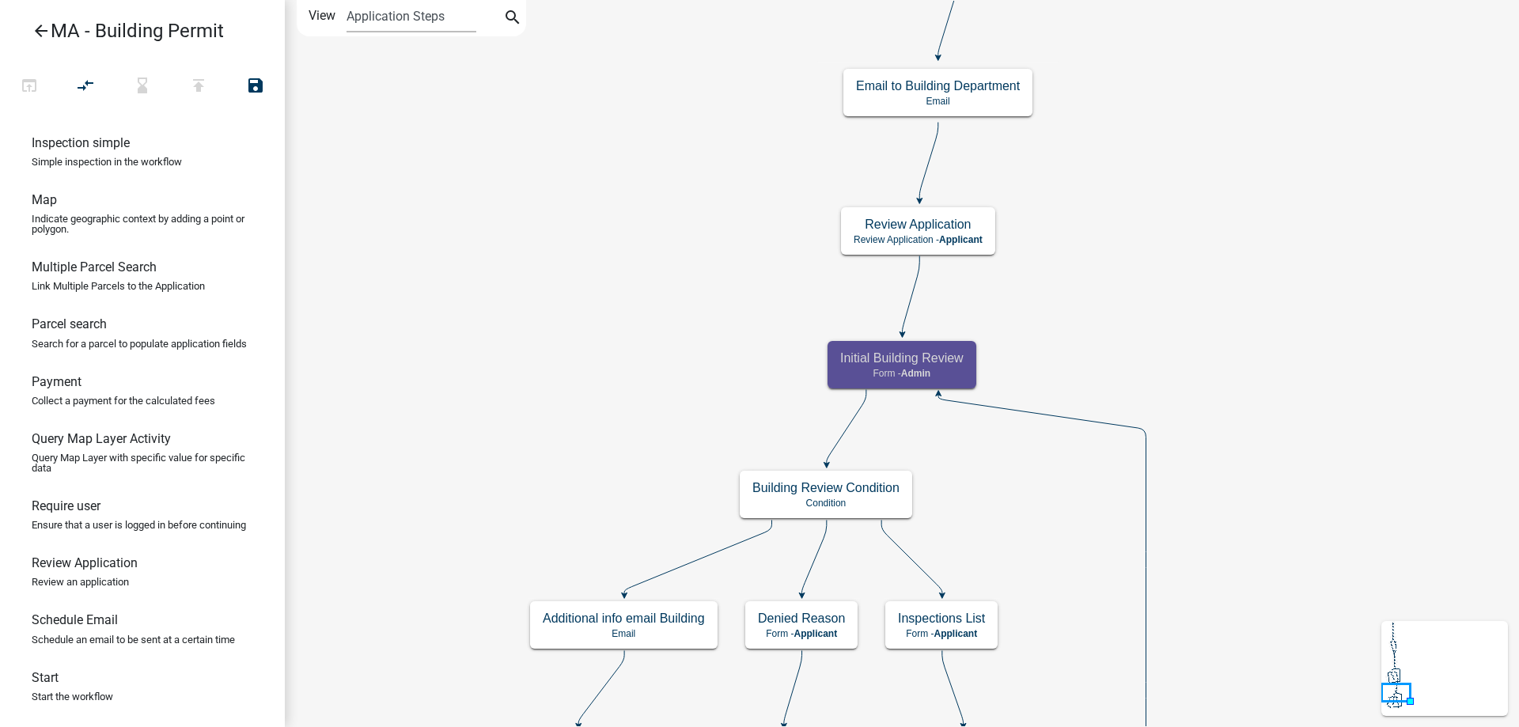
scroll to position [0, 0]
click at [598, 469] on icon "Start Start - Applicant Search Parcel Data Parcel search - Applicant Owner and …" at bounding box center [902, 524] width 1232 height 1046
click at [919, 198] on icon at bounding box center [928, 162] width 18 height 78
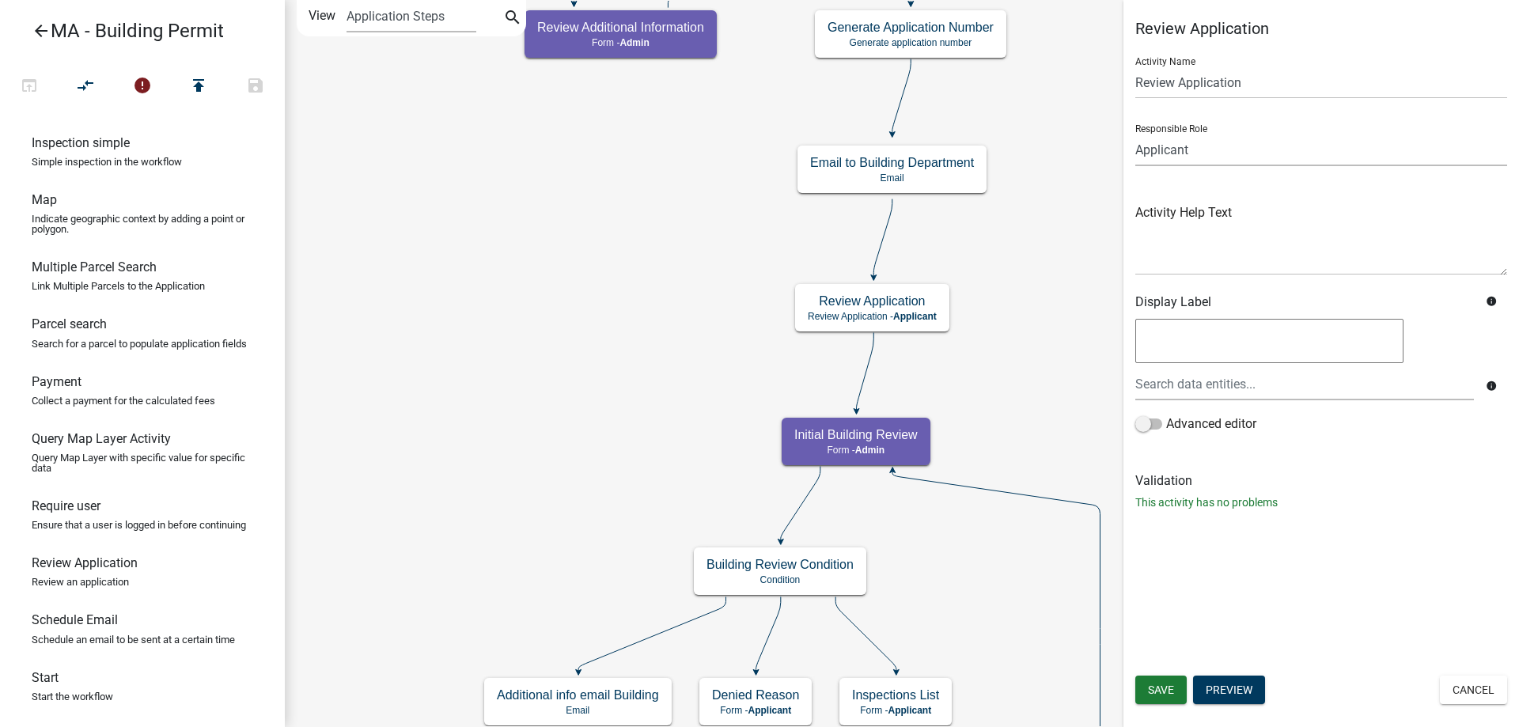
click at [1188, 156] on select "Applicant Admin SDR Septic Maintenance Company" at bounding box center [1321, 150] width 372 height 32
select select "1617A353-6361-48C5-9BA0-CE34FD9B68F8"
click at [1135, 134] on select "Applicant Admin SDR Septic Maintenance Company" at bounding box center [1321, 150] width 372 height 32
click at [1162, 683] on span "Save" at bounding box center [1161, 689] width 26 height 13
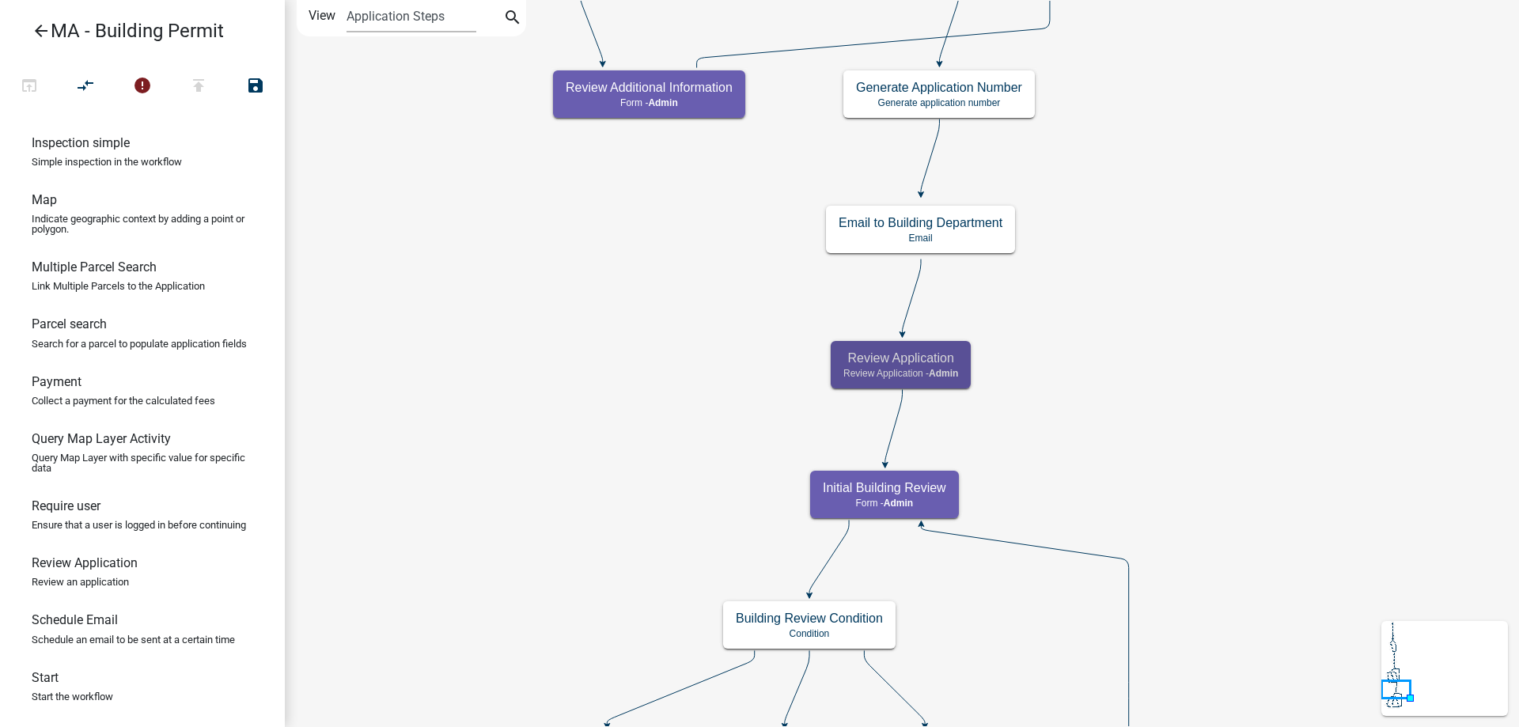
click at [547, 445] on icon "Start Start - Applicant Search Parcel Data Parcel search - Applicant Owner and …" at bounding box center [902, 589] width 1232 height 1176
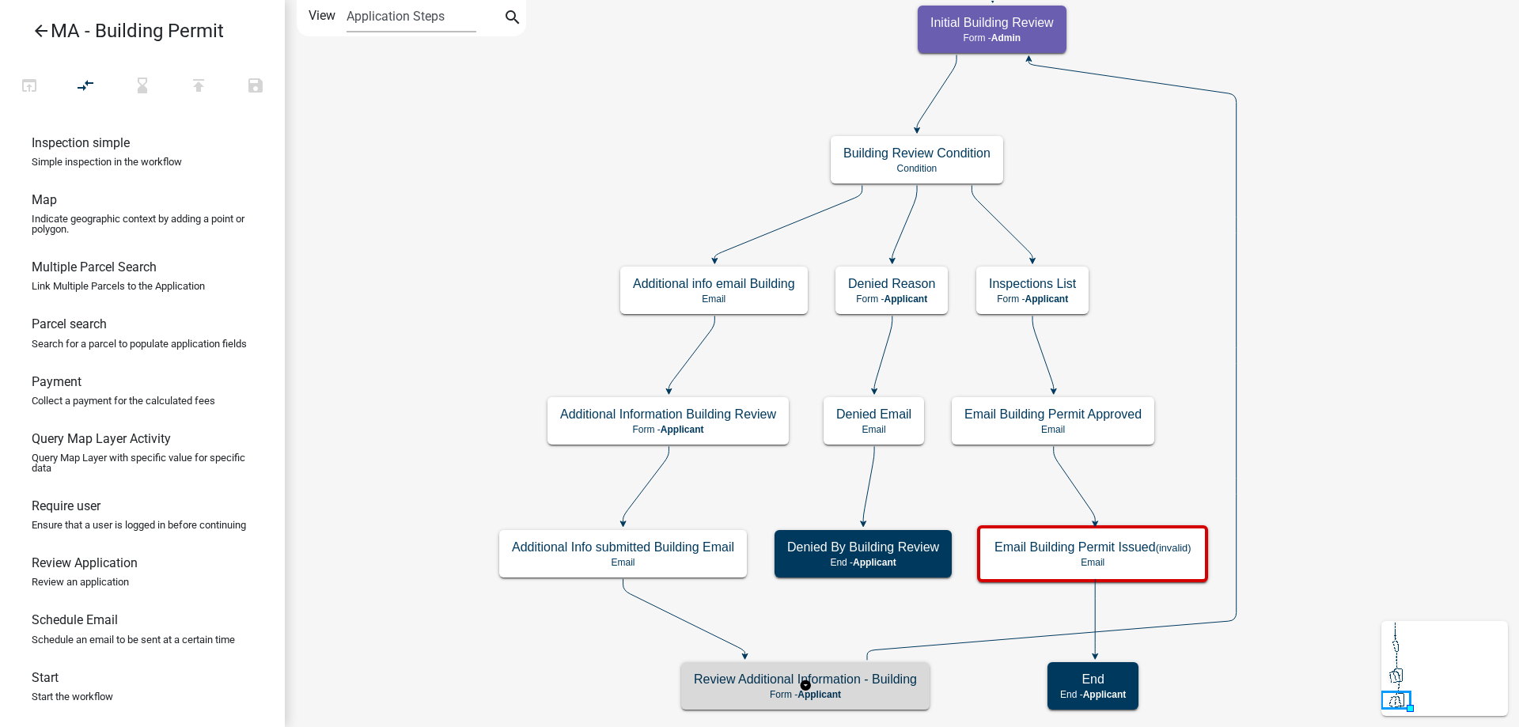
click at [713, 685] on h5 "Review Additional Information - Building" at bounding box center [805, 679] width 223 height 15
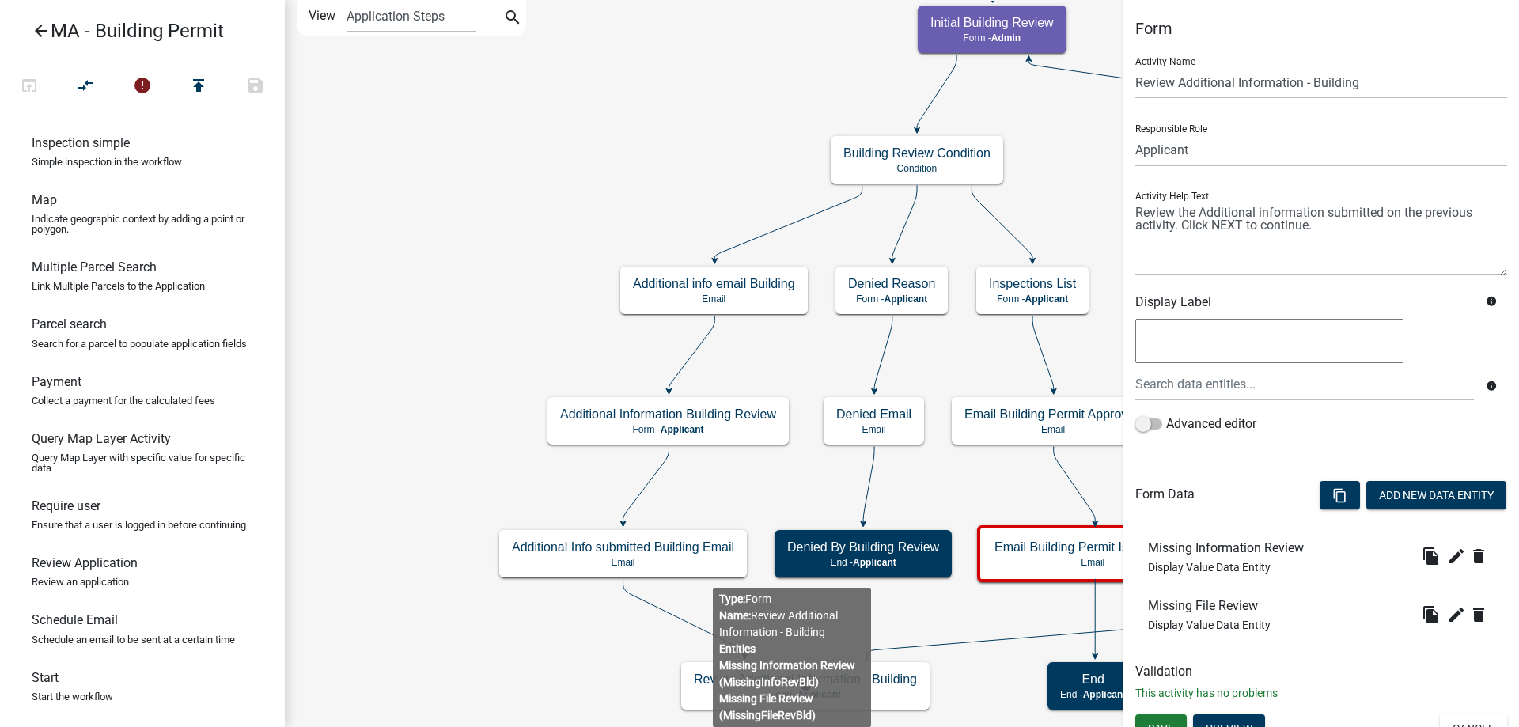
click at [1205, 153] on select "Applicant Admin SDR Septic Maintenance Company" at bounding box center [1321, 150] width 372 height 32
select select "1617A353-6361-48C5-9BA0-CE34FD9B68F8"
click at [1135, 134] on select "Applicant Admin SDR Septic Maintenance Company" at bounding box center [1321, 150] width 372 height 32
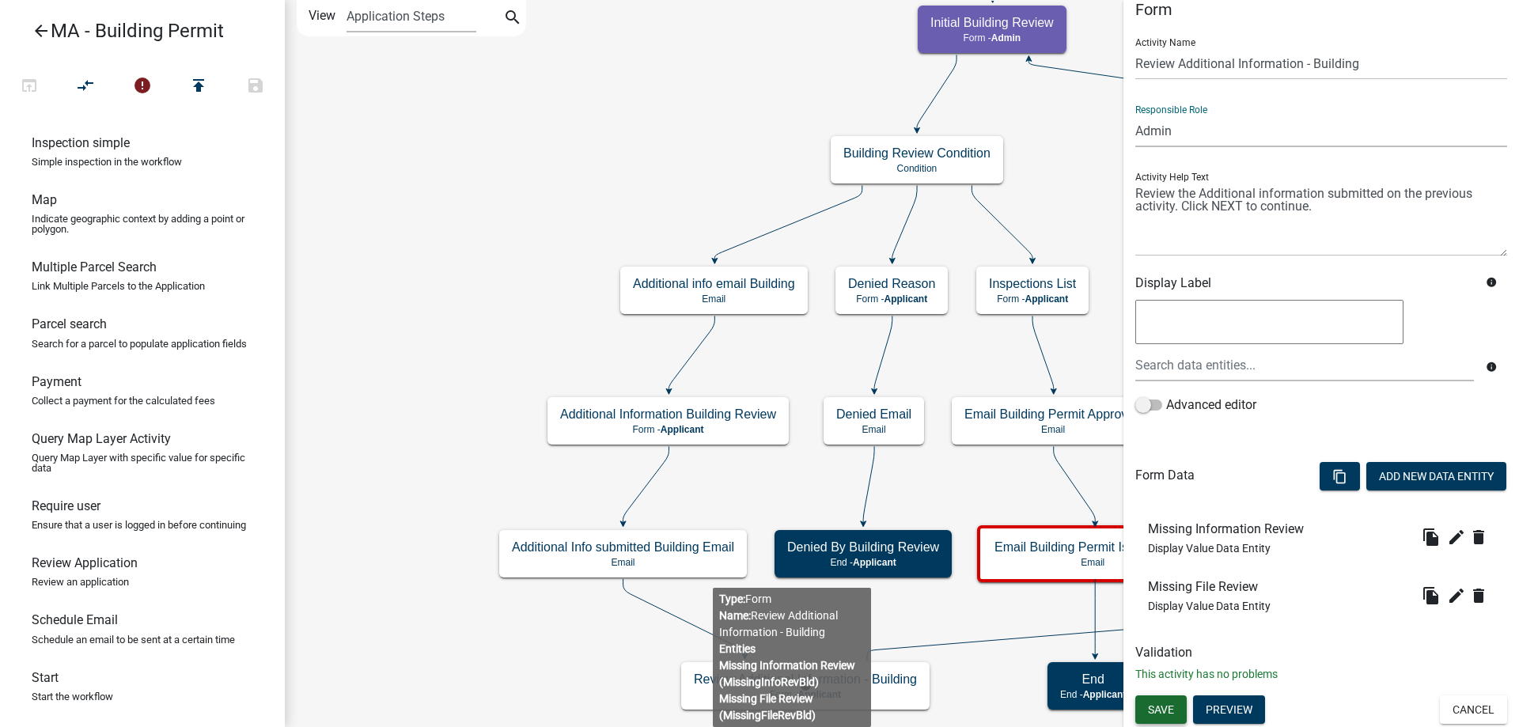
scroll to position [20, 0]
click at [1169, 714] on span "Save" at bounding box center [1161, 708] width 26 height 13
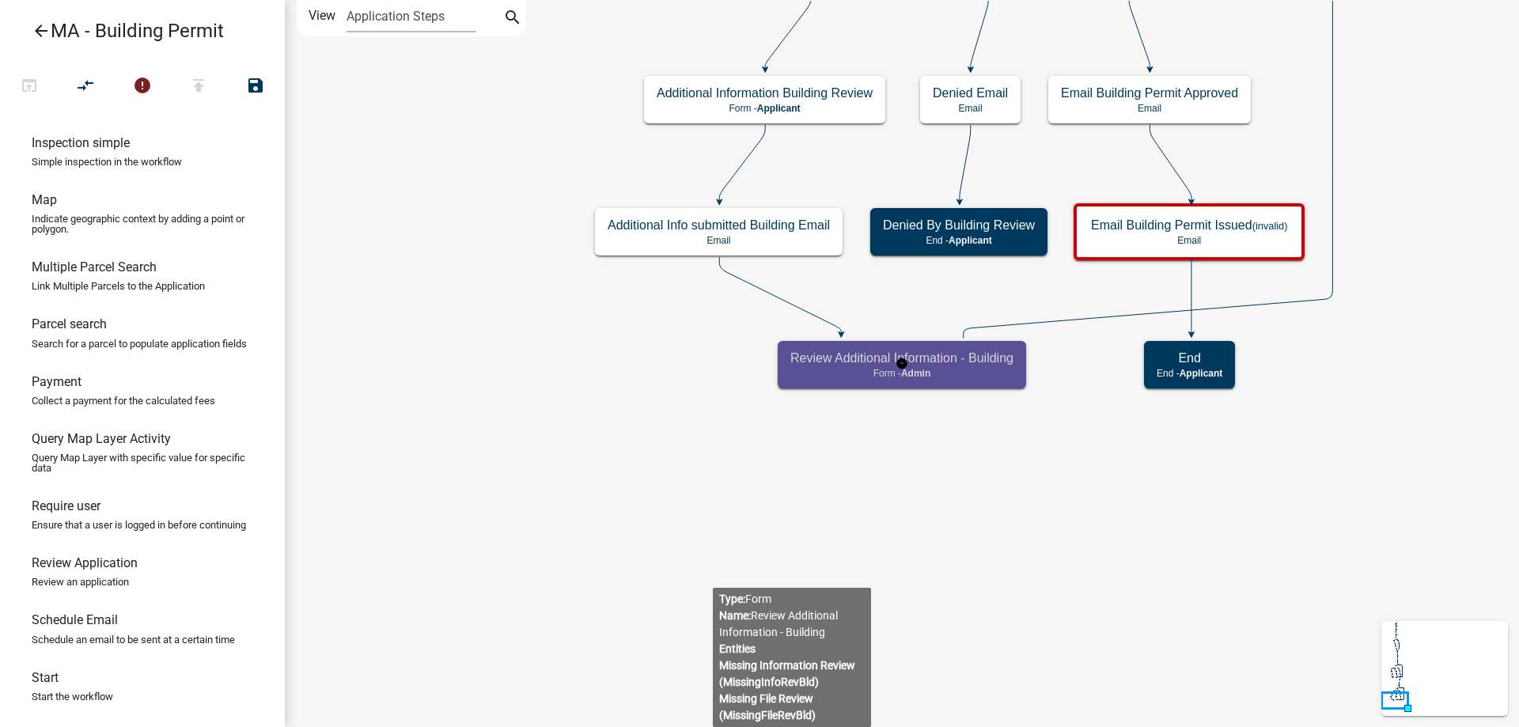
scroll to position [0, 0]
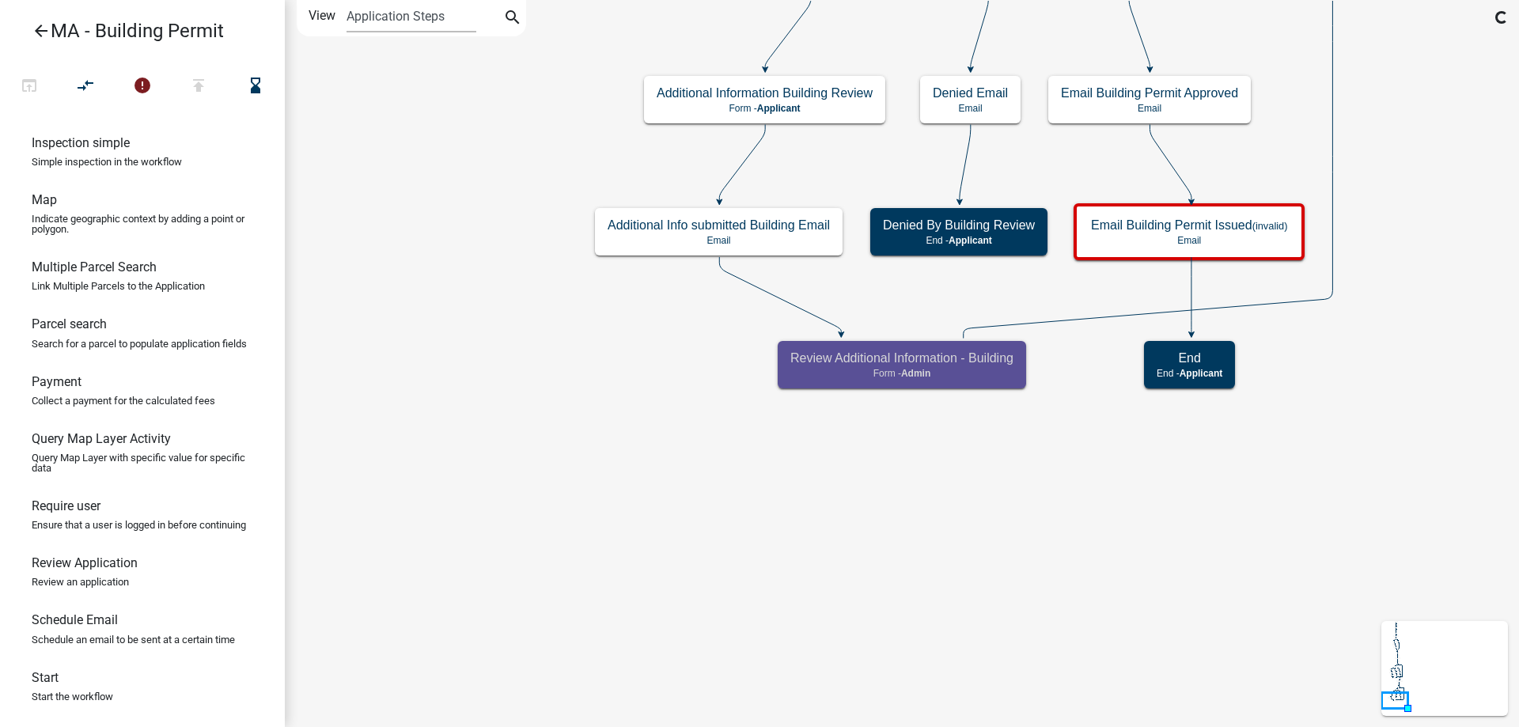
click at [649, 510] on icon "Start Start - Applicant Search Parcel Data Parcel search - Applicant Owner and …" at bounding box center [902, 363] width 1232 height 725
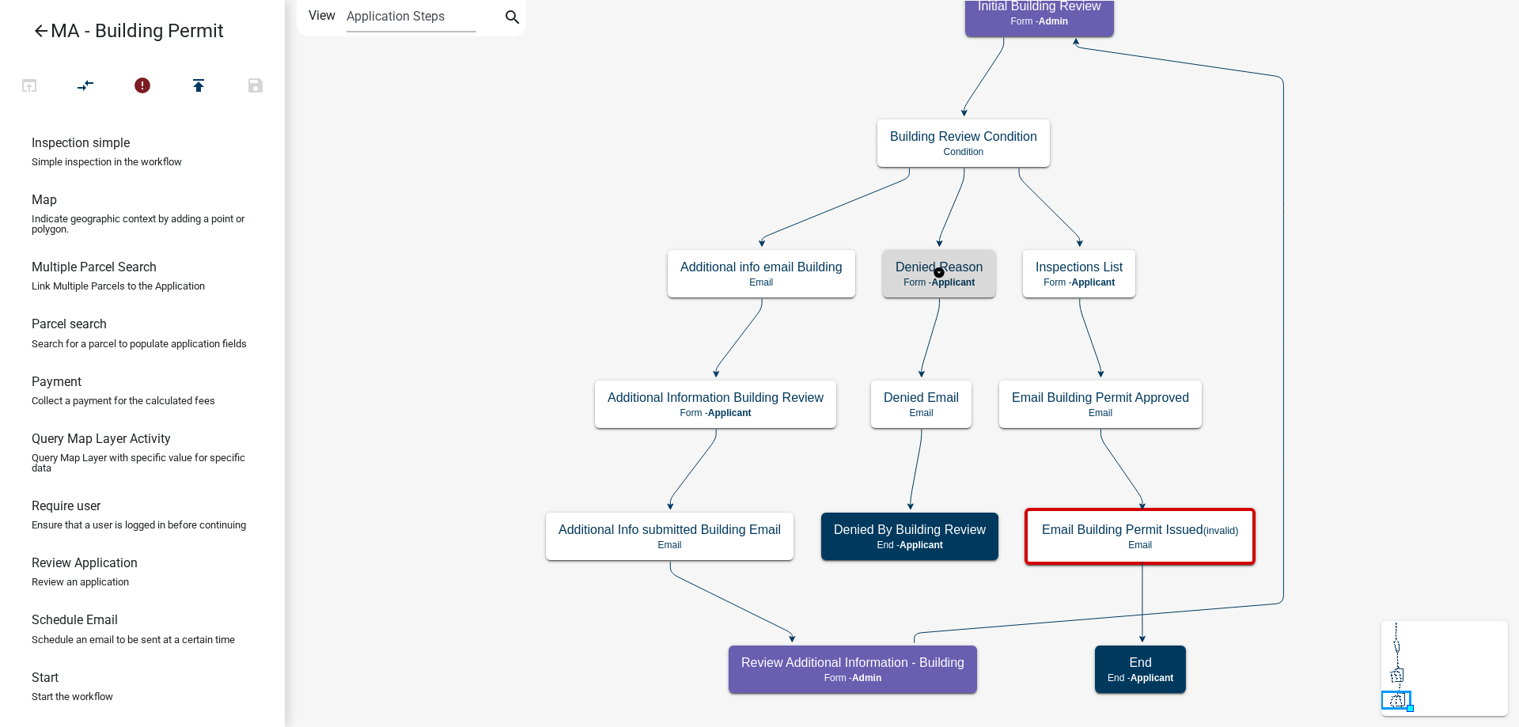
click at [966, 284] on span "Applicant" at bounding box center [953, 282] width 44 height 11
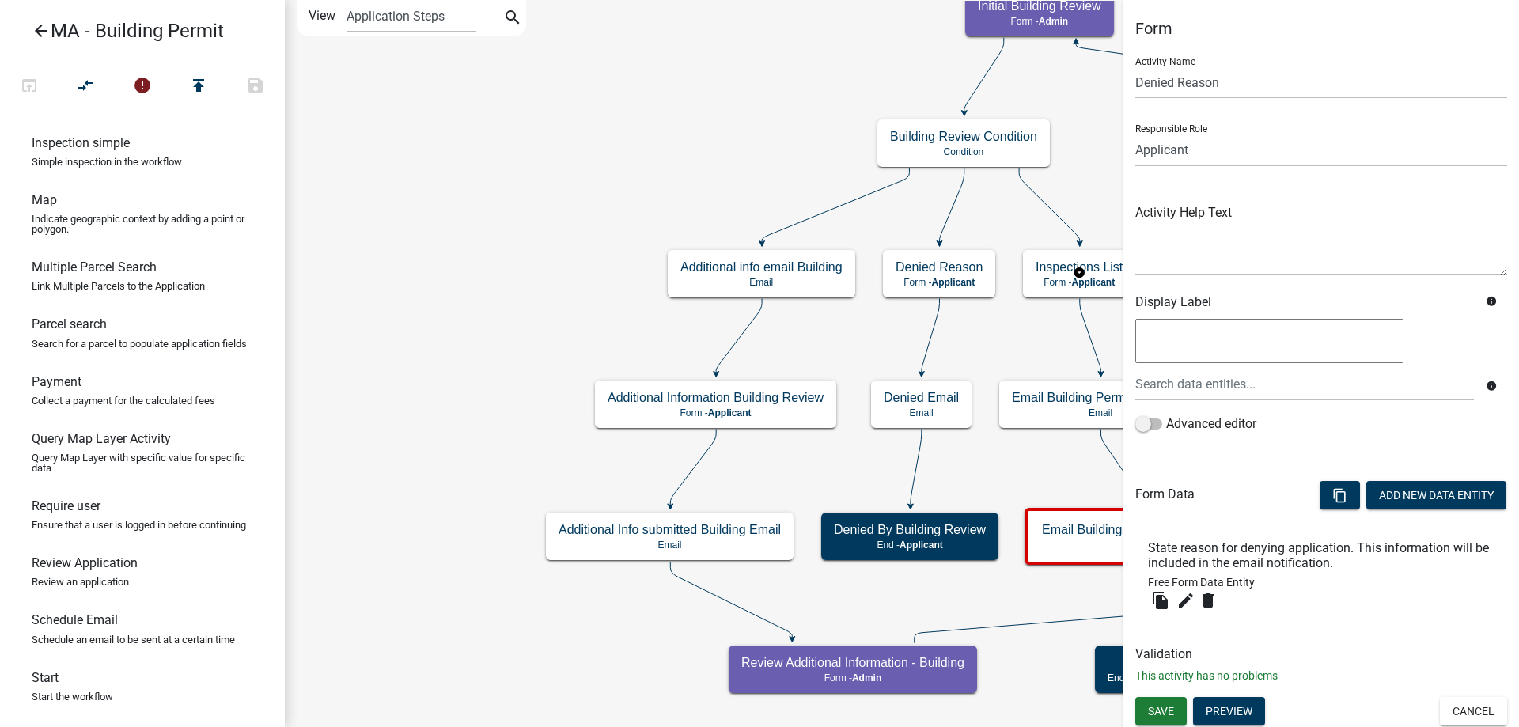
click at [1242, 156] on select "Applicant Admin SDR Septic Maintenance Company" at bounding box center [1321, 150] width 372 height 32
select select "1617A353-6361-48C5-9BA0-CE34FD9B68F8"
click at [1135, 134] on select "Applicant Admin SDR Septic Maintenance Company" at bounding box center [1321, 150] width 372 height 32
click at [1157, 719] on button "Save" at bounding box center [1160, 709] width 51 height 28
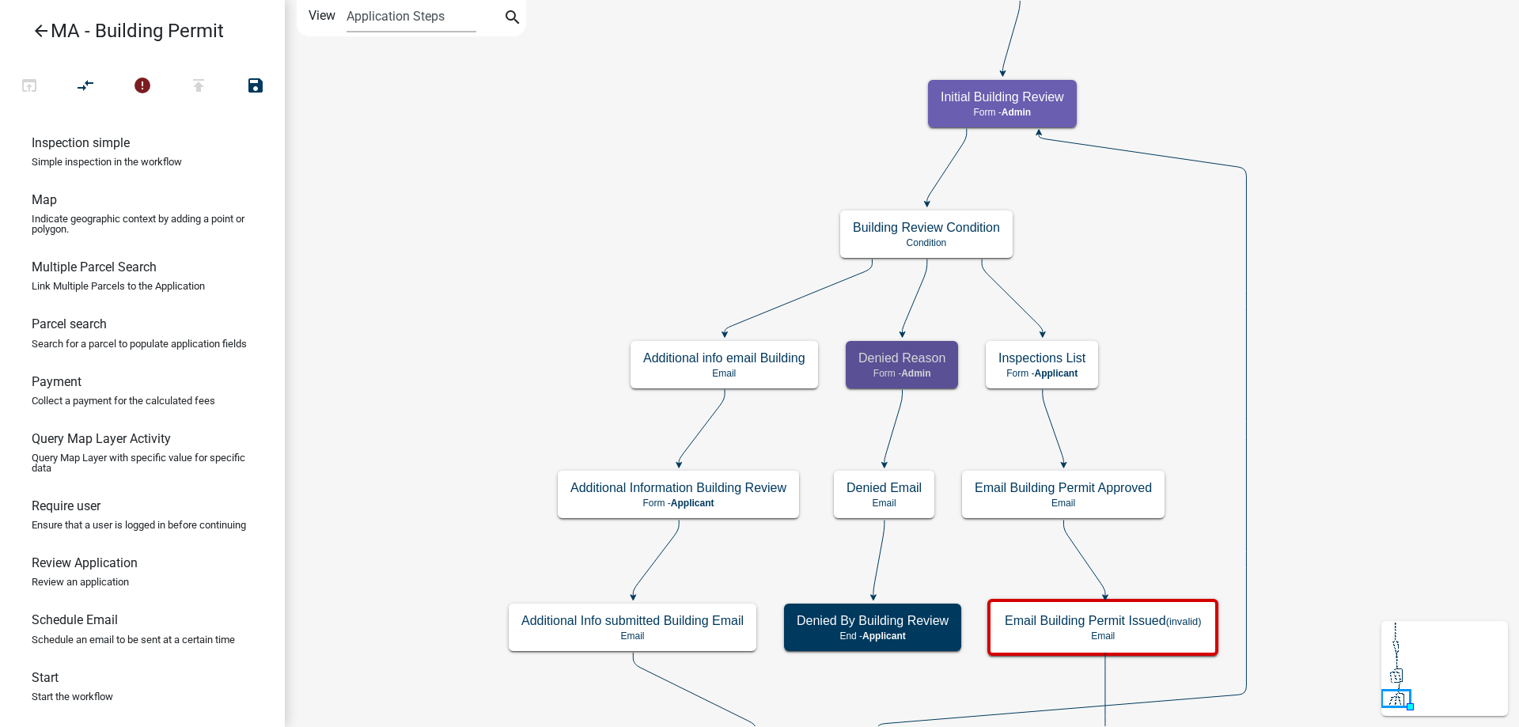
scroll to position [0, 0]
click at [1198, 377] on icon "Start Start - Applicant Search Parcel Data Parcel search - Applicant Owner and …" at bounding box center [902, 393] width 1232 height 785
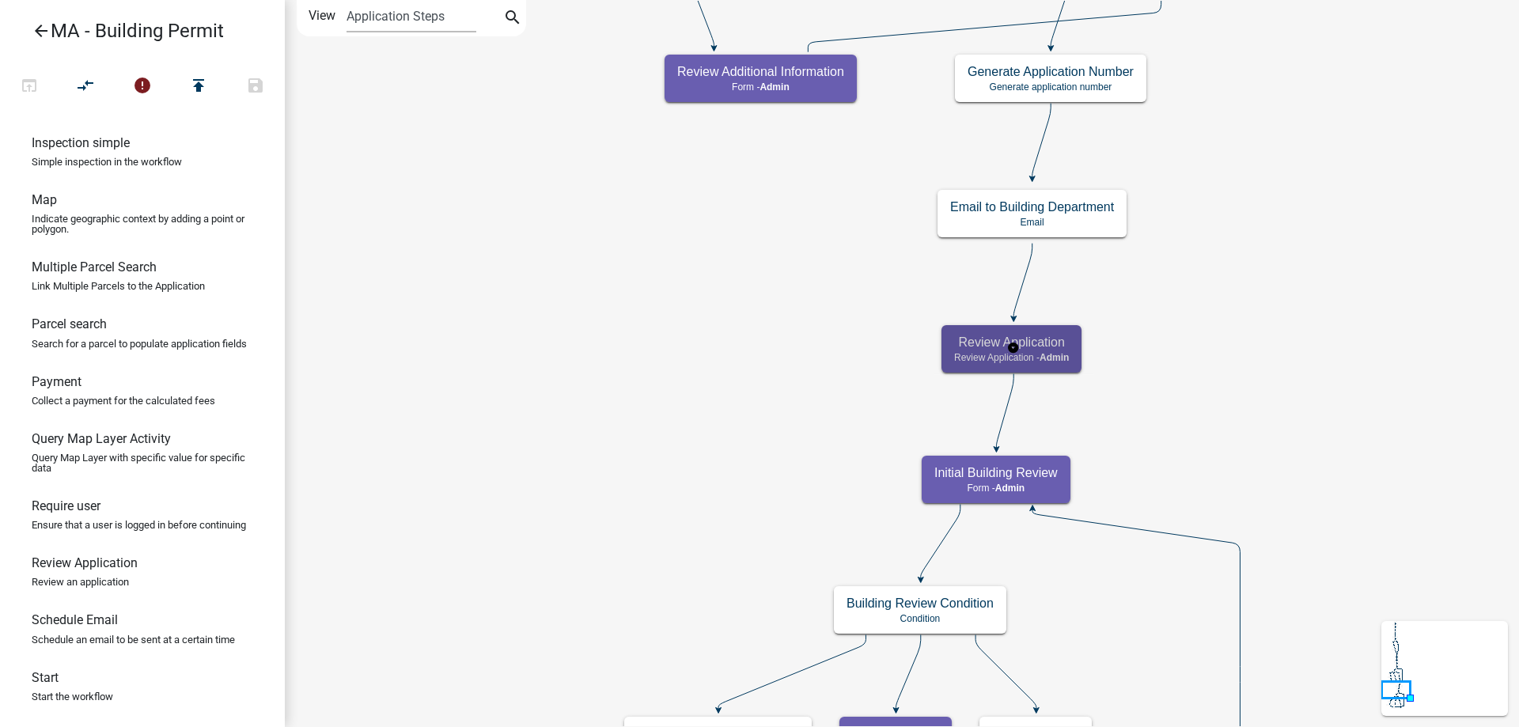
click at [989, 350] on h5 "Review Application" at bounding box center [1011, 342] width 115 height 15
select select "1617A353-6361-48C5-9BA0-CE34FD9B68F8"
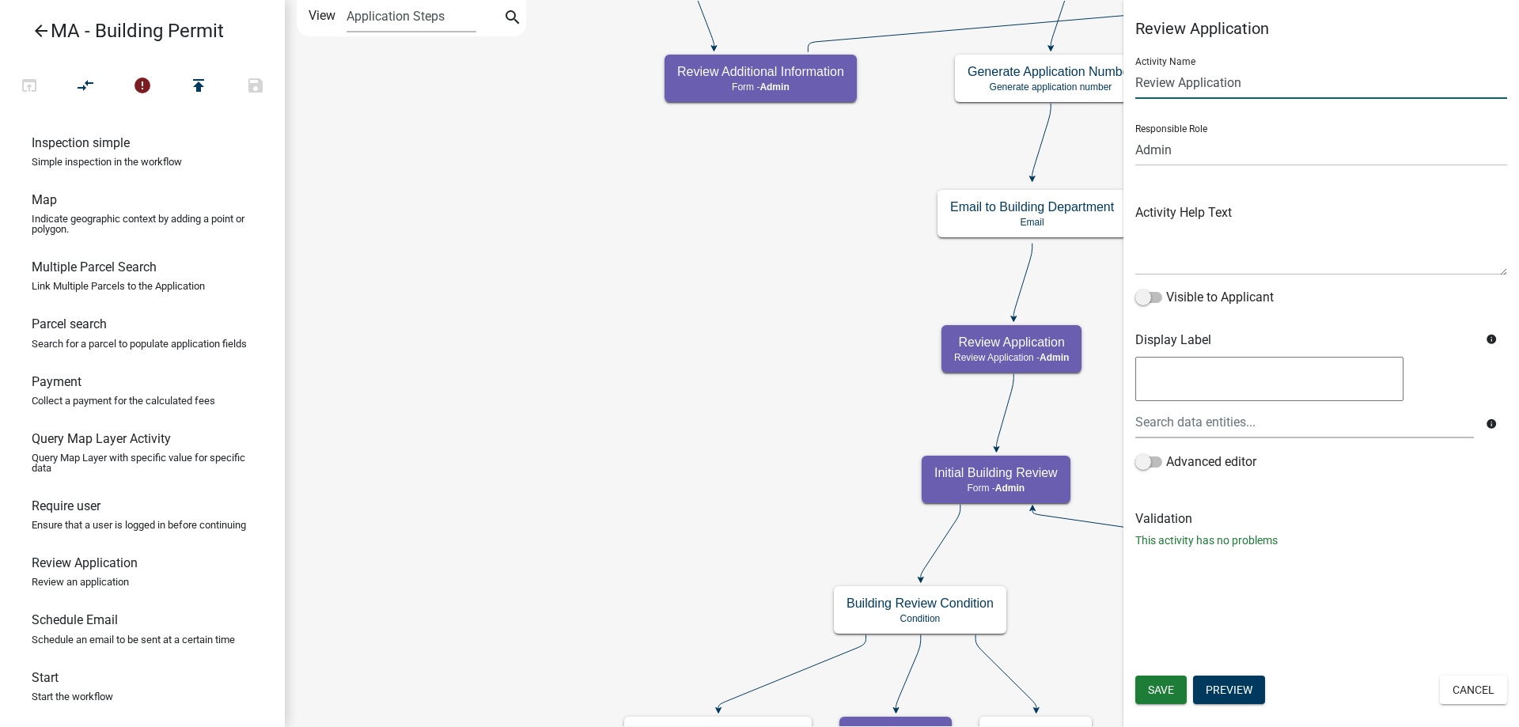
click at [1269, 98] on input "Review Application" at bounding box center [1321, 82] width 372 height 32
type input "Review Application - Building"
click at [1164, 694] on span "Save" at bounding box center [1161, 689] width 26 height 13
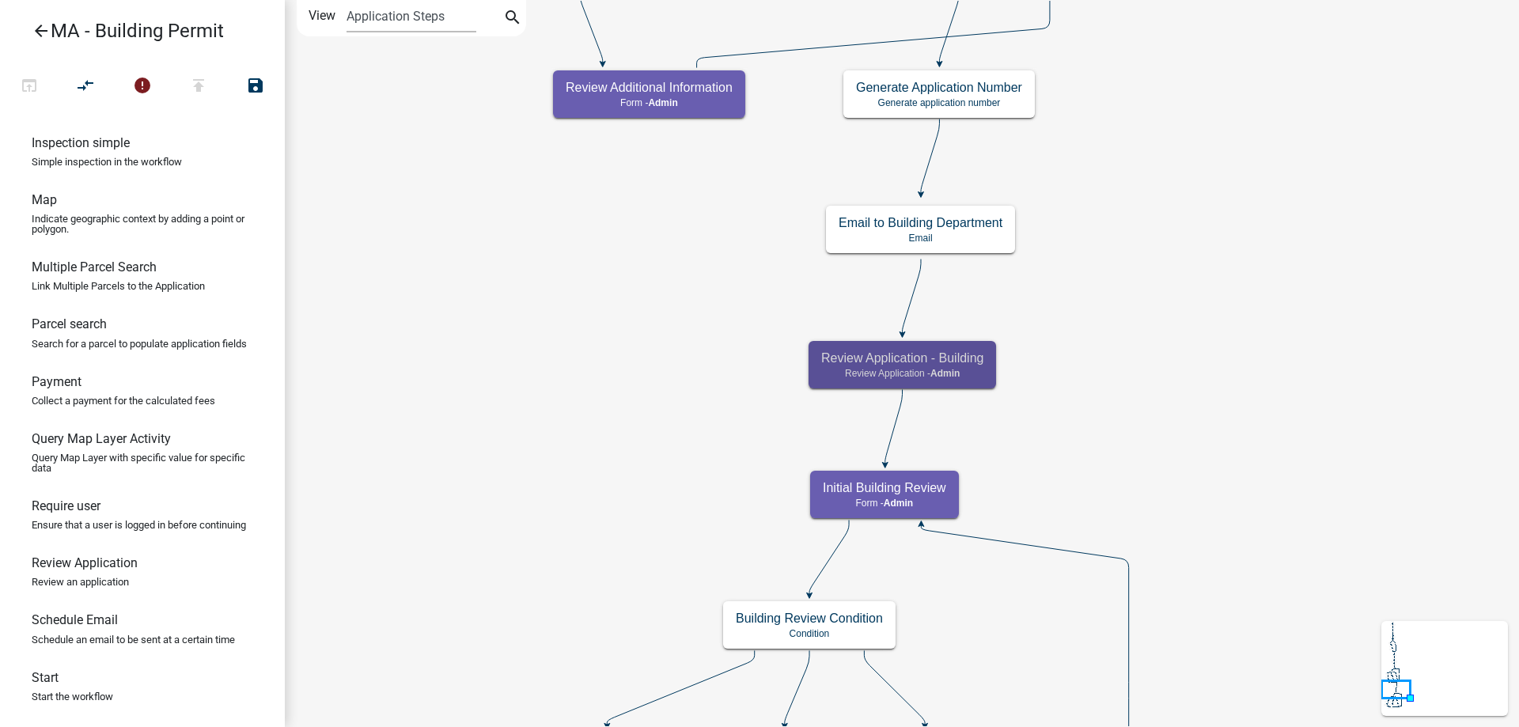
click at [797, 350] on icon "Start Start - Applicant Search Parcel Data Parcel search - Applicant Owner and …" at bounding box center [902, 589] width 1232 height 1176
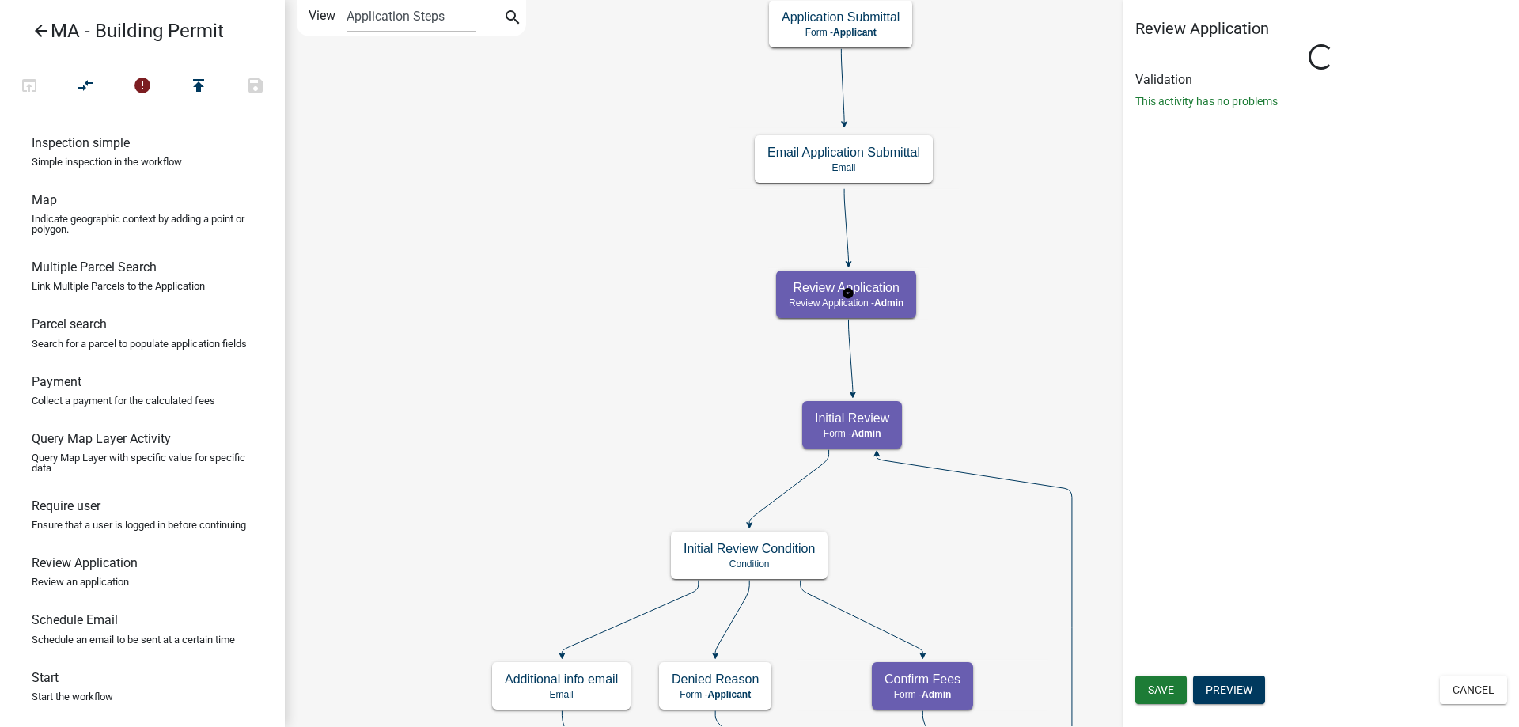
select select "1617A353-6361-48C5-9BA0-CE34FD9B68F8"
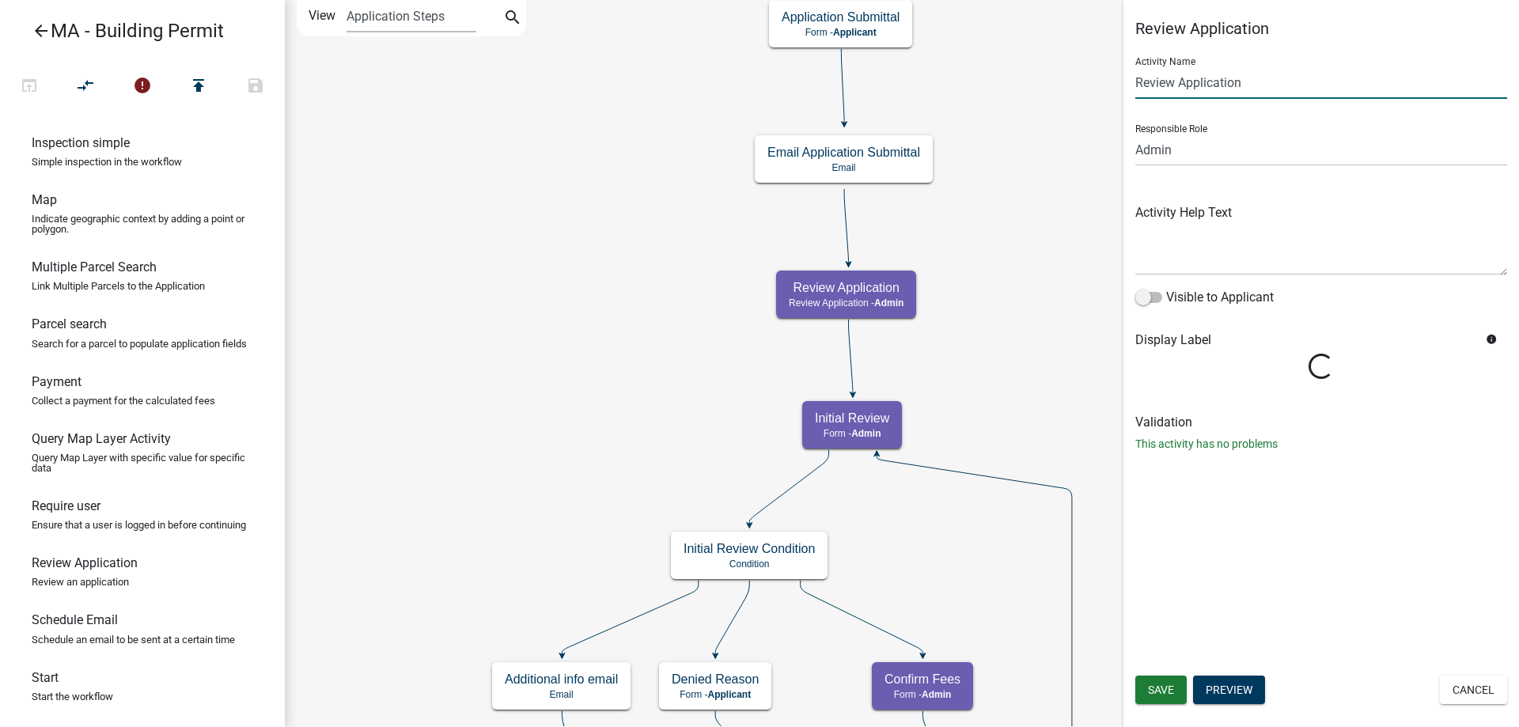
click at [1285, 85] on input "Review Application" at bounding box center [1321, 82] width 372 height 32
click at [1269, 85] on input "Review Application - Inital" at bounding box center [1321, 82] width 372 height 32
click at [1336, 70] on input "Review Application - Initial" at bounding box center [1321, 82] width 372 height 32
type input "Review Application - Initial"
click at [1163, 680] on button "Save" at bounding box center [1160, 690] width 51 height 28
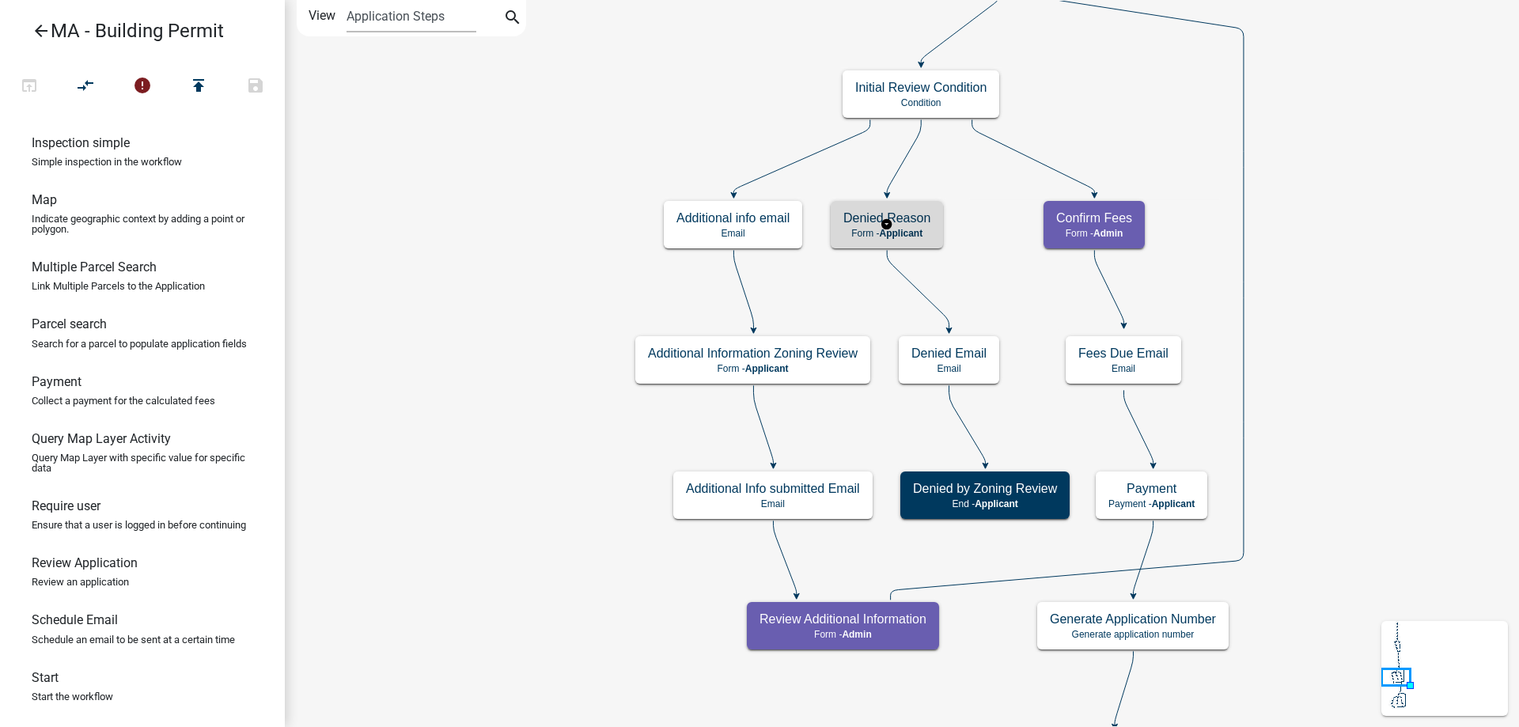
click at [907, 239] on div "Denied Reason Form - Applicant" at bounding box center [887, 224] width 112 height 47
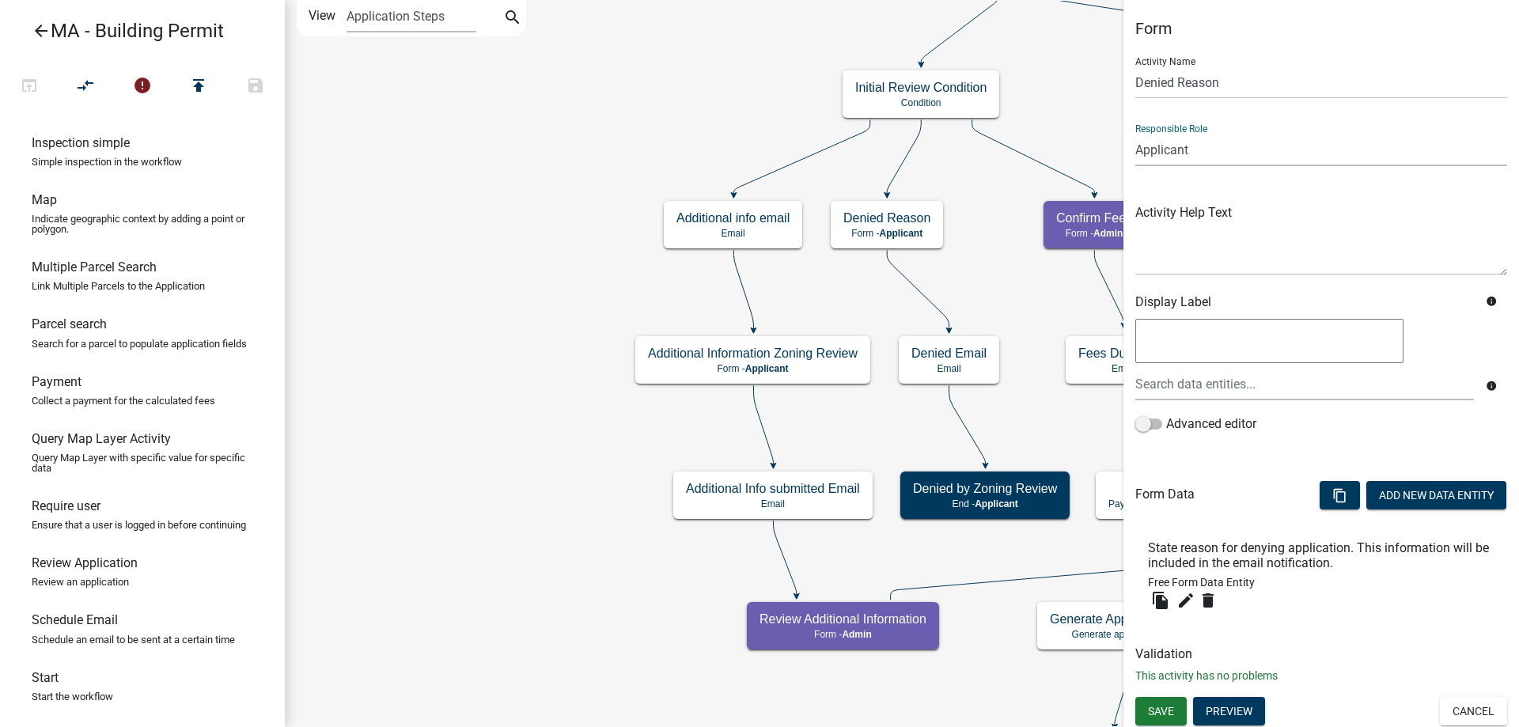
click at [1187, 155] on select "Applicant Admin SDR Septic Maintenance Company" at bounding box center [1321, 150] width 372 height 32
select select "1617A353-6361-48C5-9BA0-CE34FD9B68F8"
click at [1135, 134] on select "Applicant Admin SDR Septic Maintenance Company" at bounding box center [1321, 150] width 372 height 32
click at [1172, 700] on button "Save" at bounding box center [1160, 711] width 51 height 28
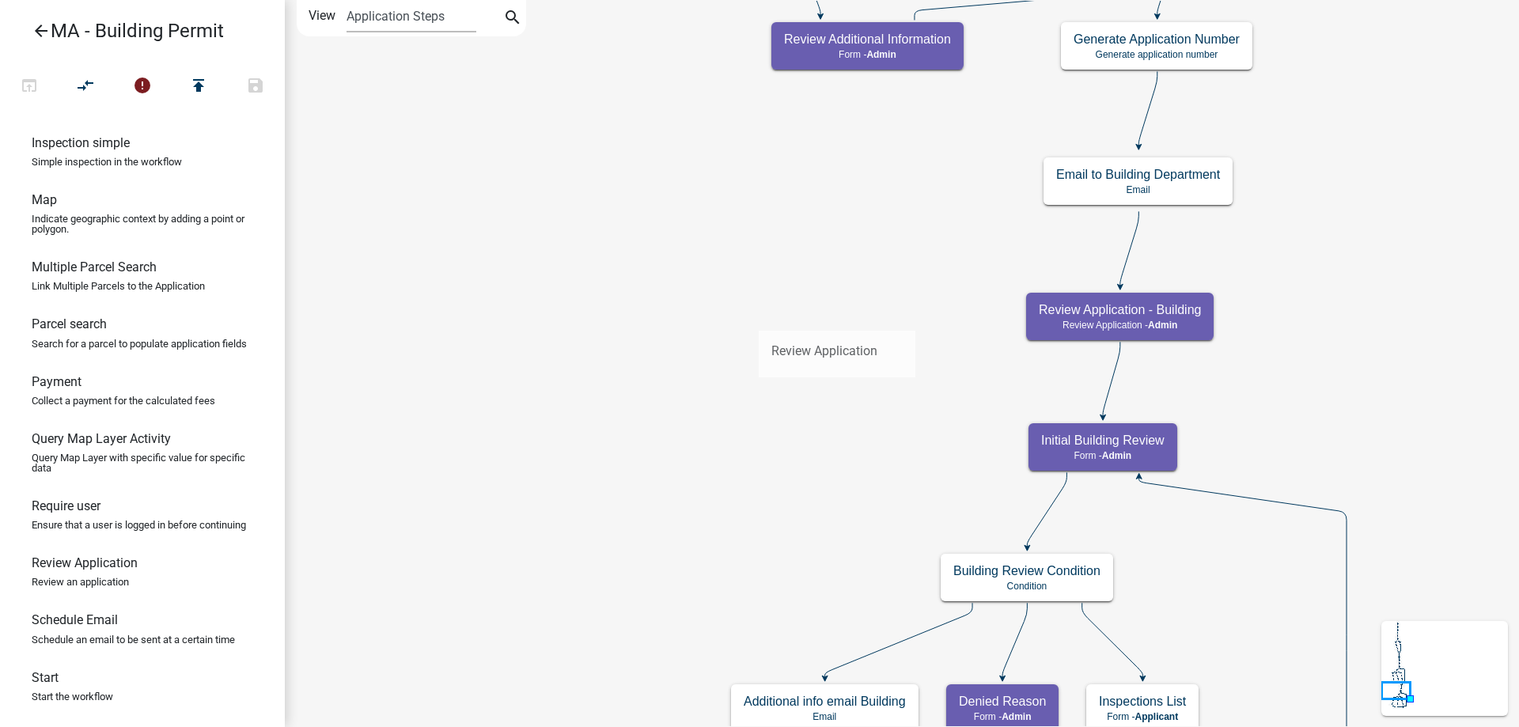
drag, startPoint x: 106, startPoint y: 563, endPoint x: 777, endPoint y: 313, distance: 715.9
click at [759, 317] on div "arrow_back MA - Building Permit open_in_browser compare_arrows error publish sa…" at bounding box center [759, 363] width 1519 height 727
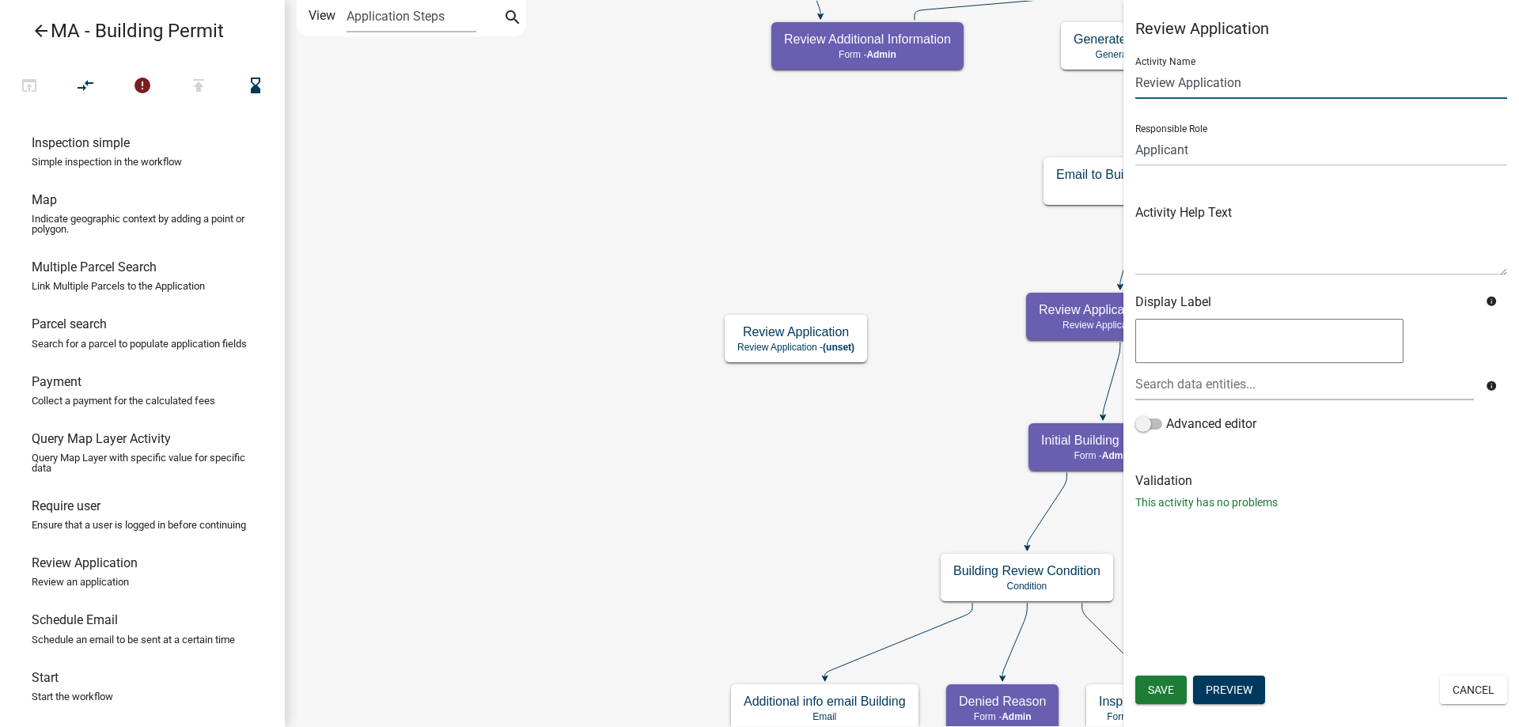
click at [1289, 90] on input "Review Application" at bounding box center [1321, 82] width 372 height 32
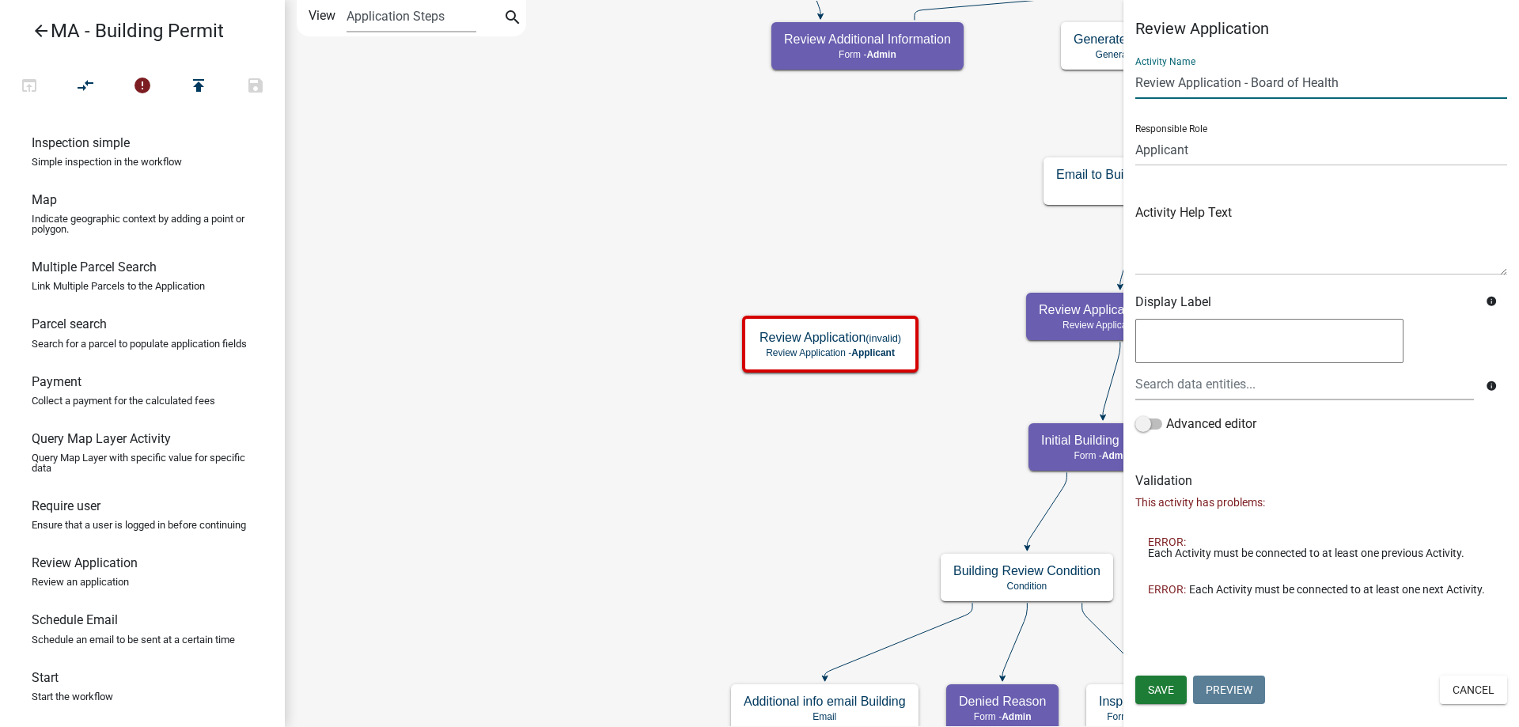
type input "Review Application - Board of Health"
click at [1186, 157] on select "Applicant Admin SDR Septic Maintenance Company" at bounding box center [1321, 150] width 372 height 32
select select "67F20E20-4B7E-46AE-96DC-D48C26F4A12A"
click at [1135, 134] on select "Applicant Admin SDR Septic Maintenance Company" at bounding box center [1321, 150] width 372 height 32
click at [1164, 690] on span "Save" at bounding box center [1161, 689] width 26 height 13
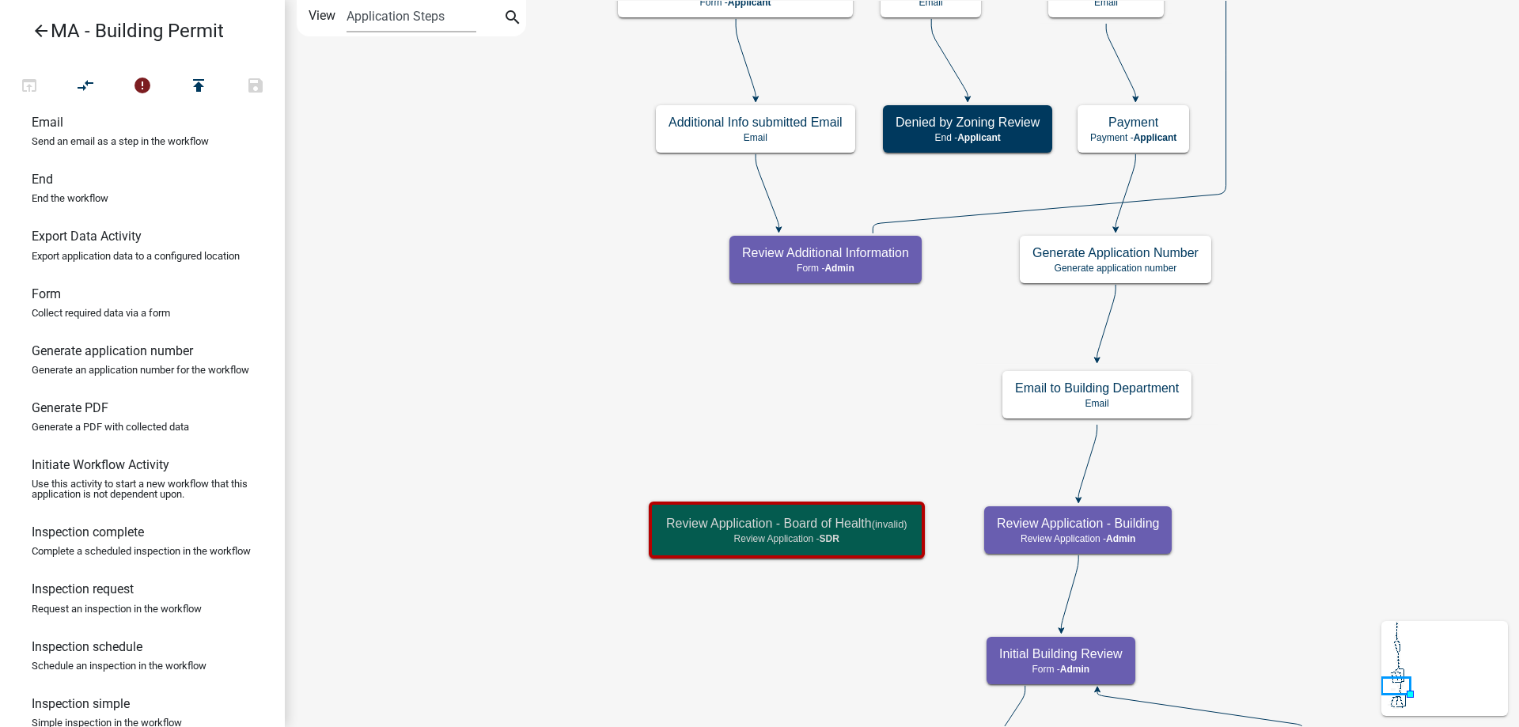
scroll to position [247, 0]
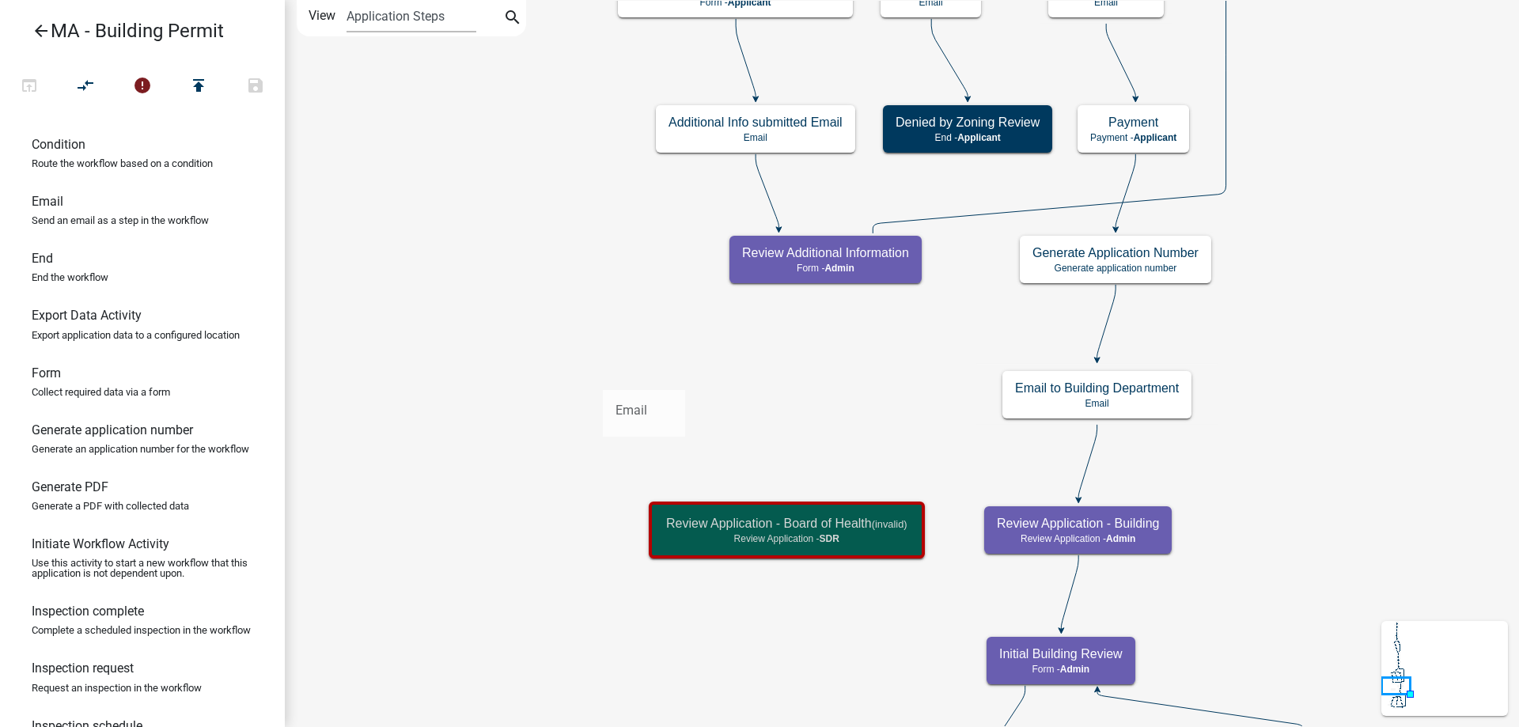
drag, startPoint x: 106, startPoint y: 235, endPoint x: 695, endPoint y: 396, distance: 610.8
click at [695, 396] on div "arrow_back MA - Building Permit open_in_browser compare_arrows error publish sa…" at bounding box center [759, 363] width 1519 height 727
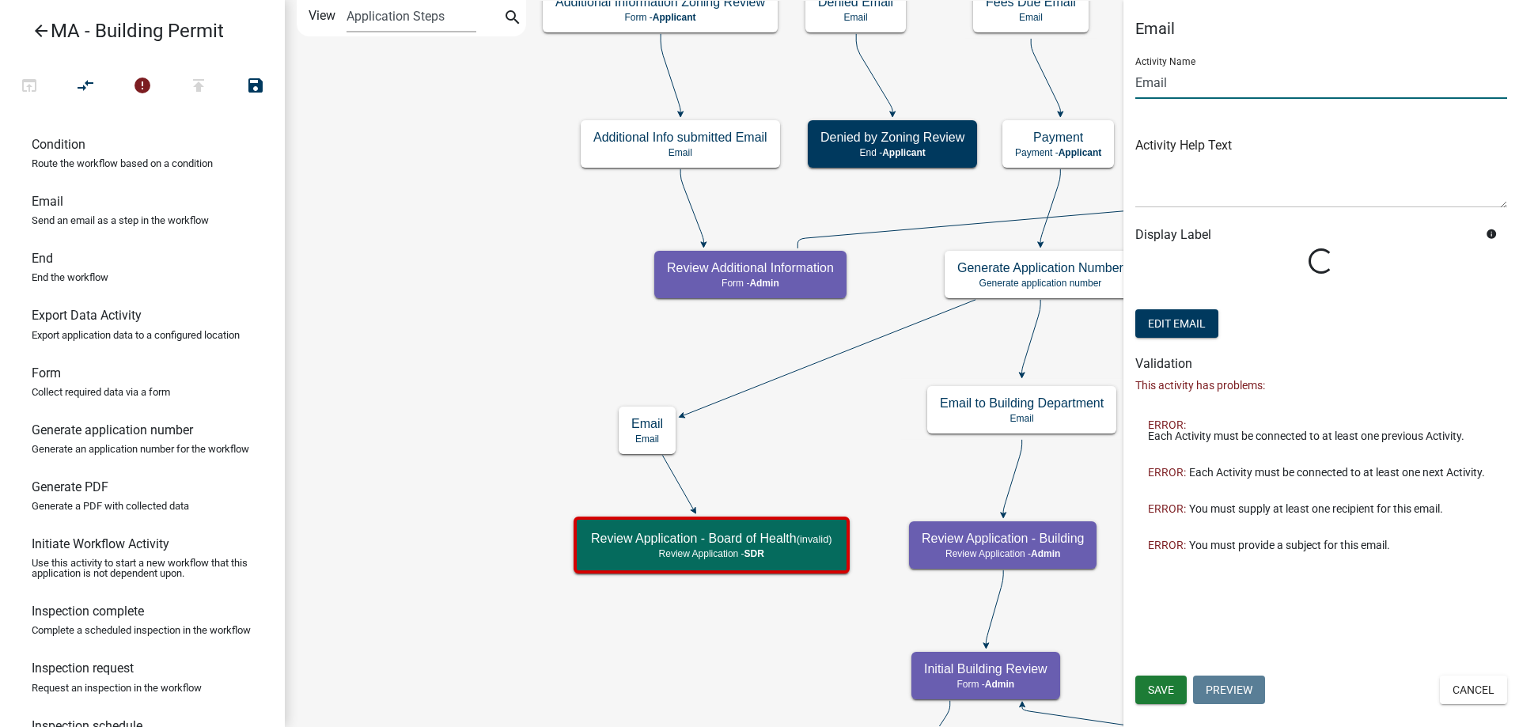
click at [1188, 85] on input "Email" at bounding box center [1321, 82] width 372 height 32
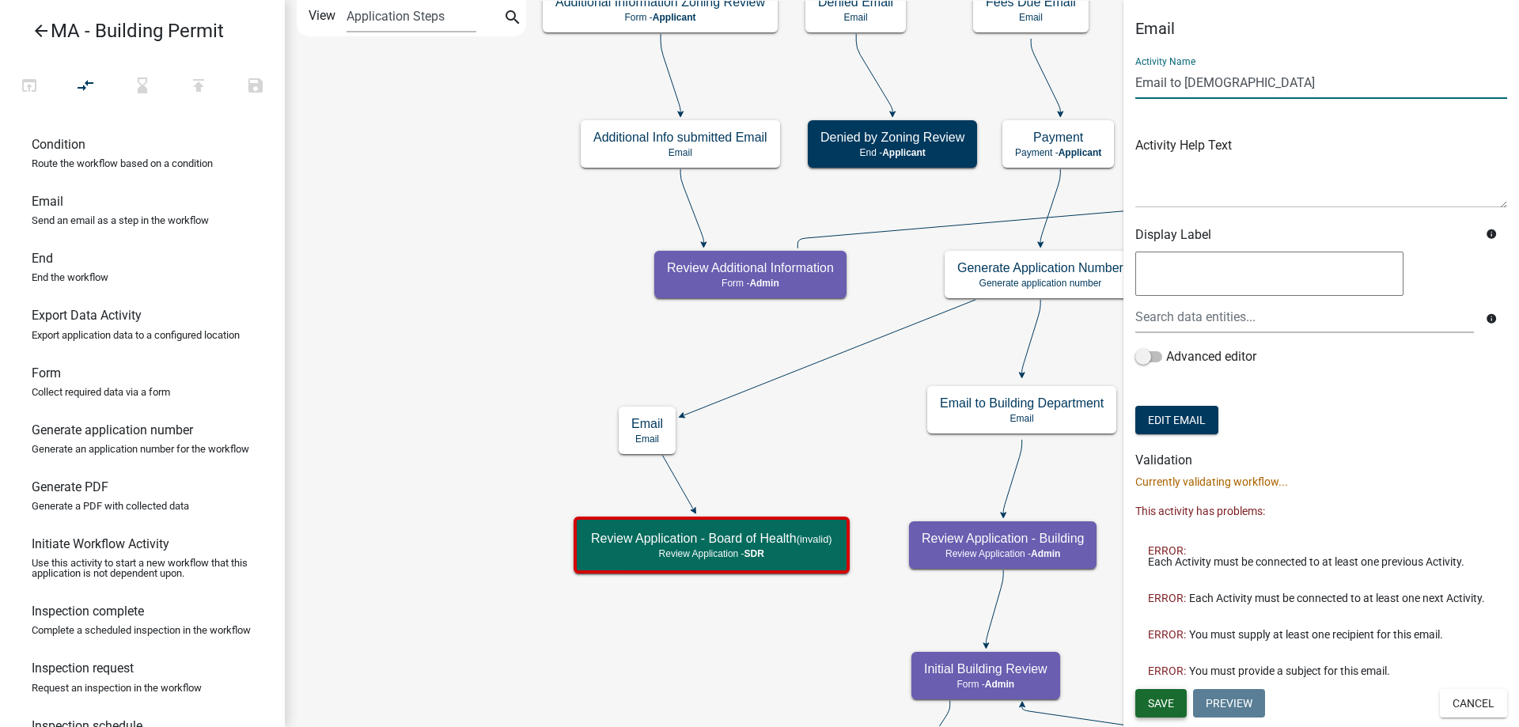
type input "Email to [DEMOGRAPHIC_DATA]"
click at [1158, 700] on span "Save" at bounding box center [1161, 702] width 26 height 13
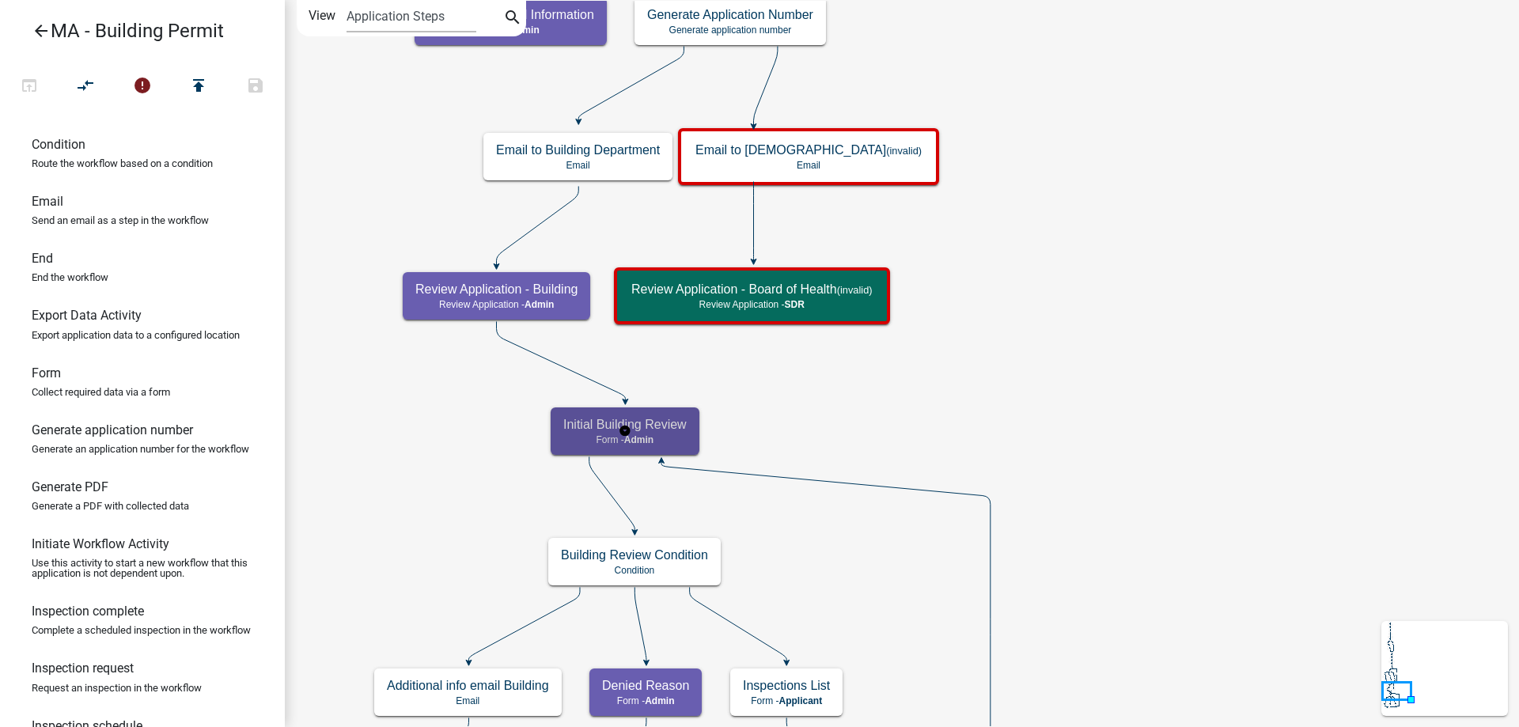
click at [638, 430] on h5 "Initial Building Review" at bounding box center [624, 424] width 123 height 15
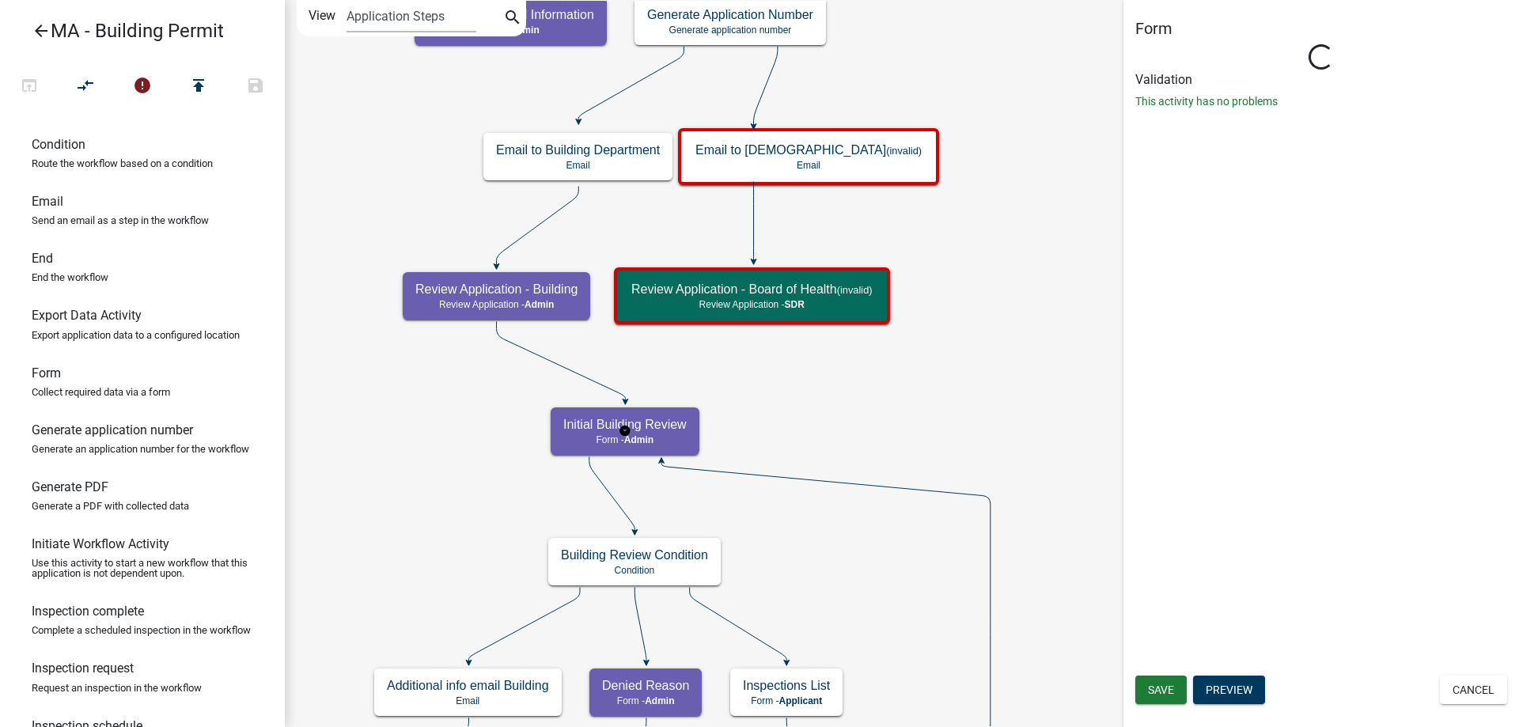
select select "1617A353-6361-48C5-9BA0-CE34FD9B68F8"
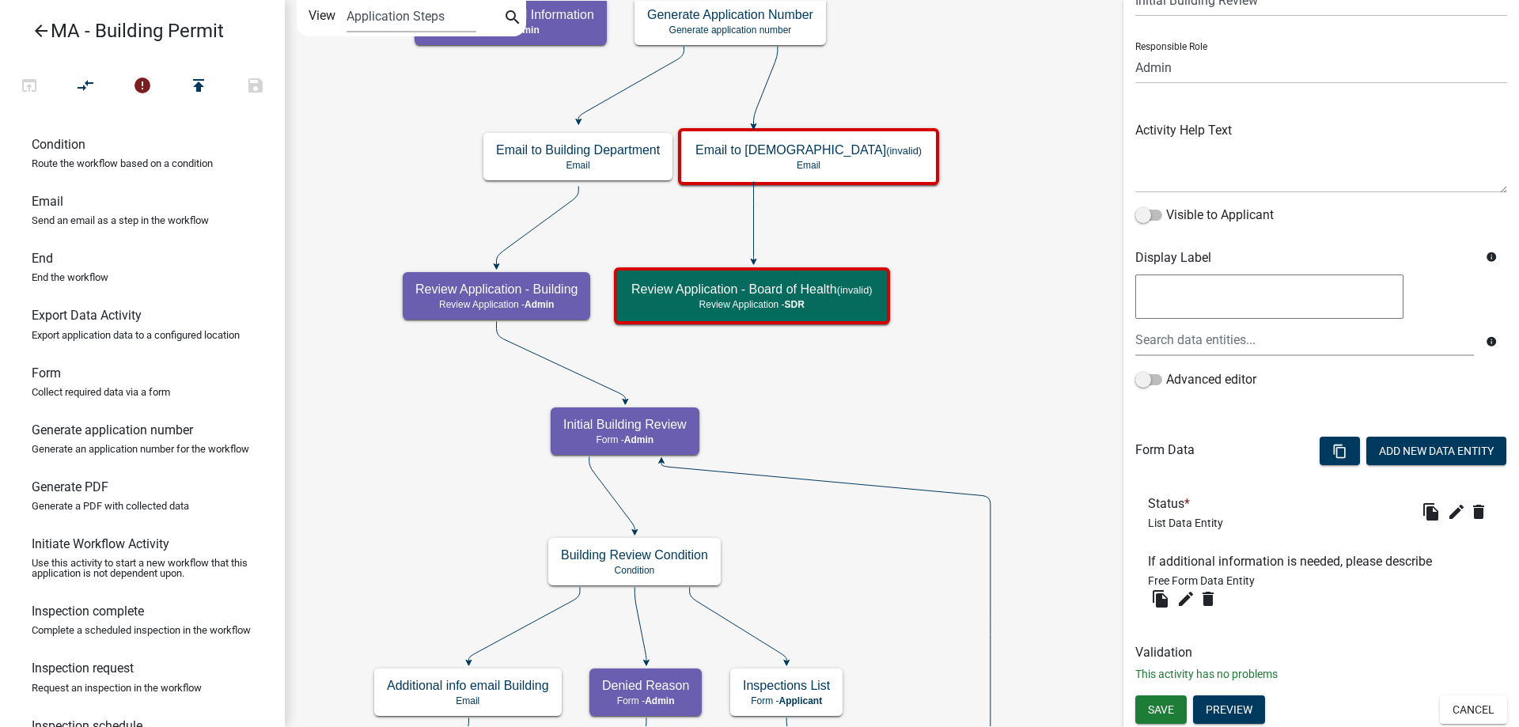
scroll to position [83, 0]
click at [1447, 507] on icon "edit" at bounding box center [1456, 511] width 19 height 19
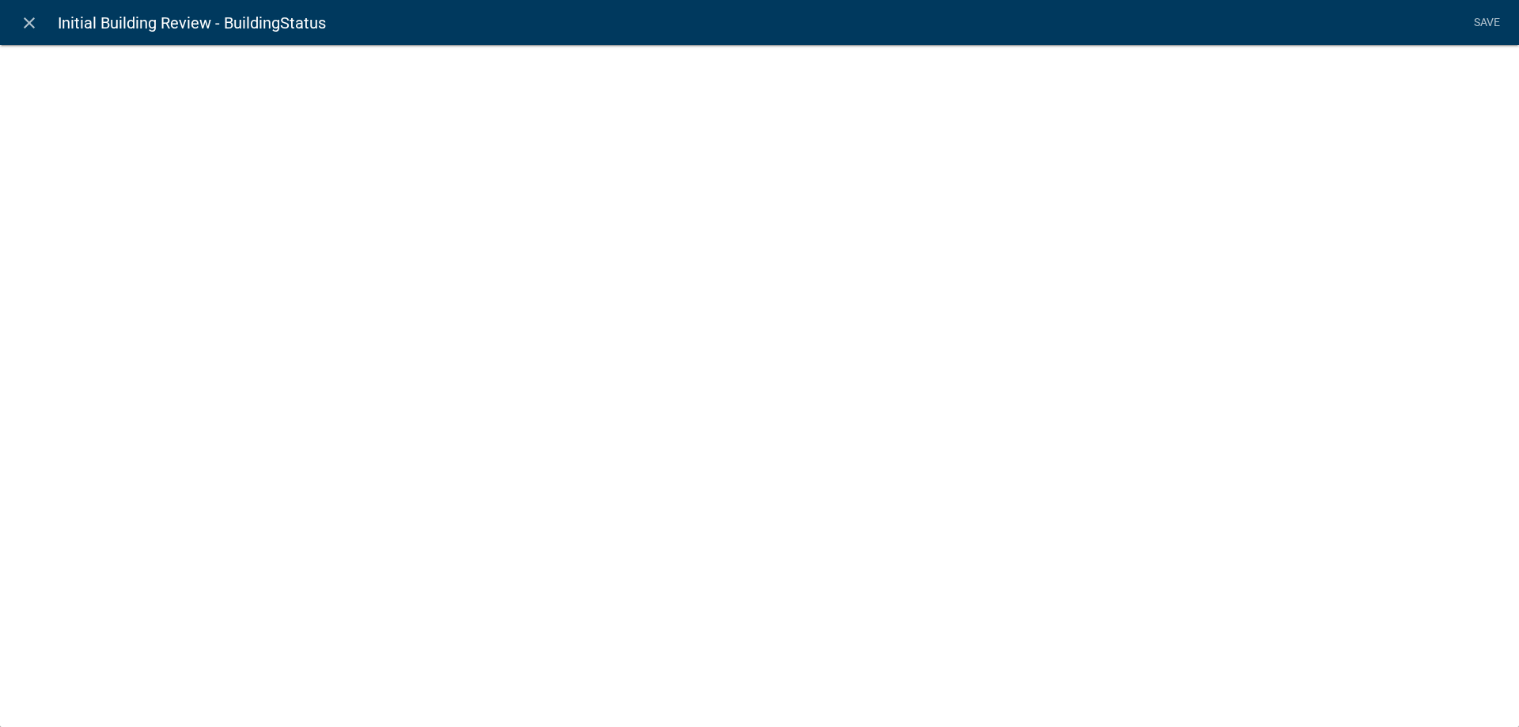
select select "list-data"
select select
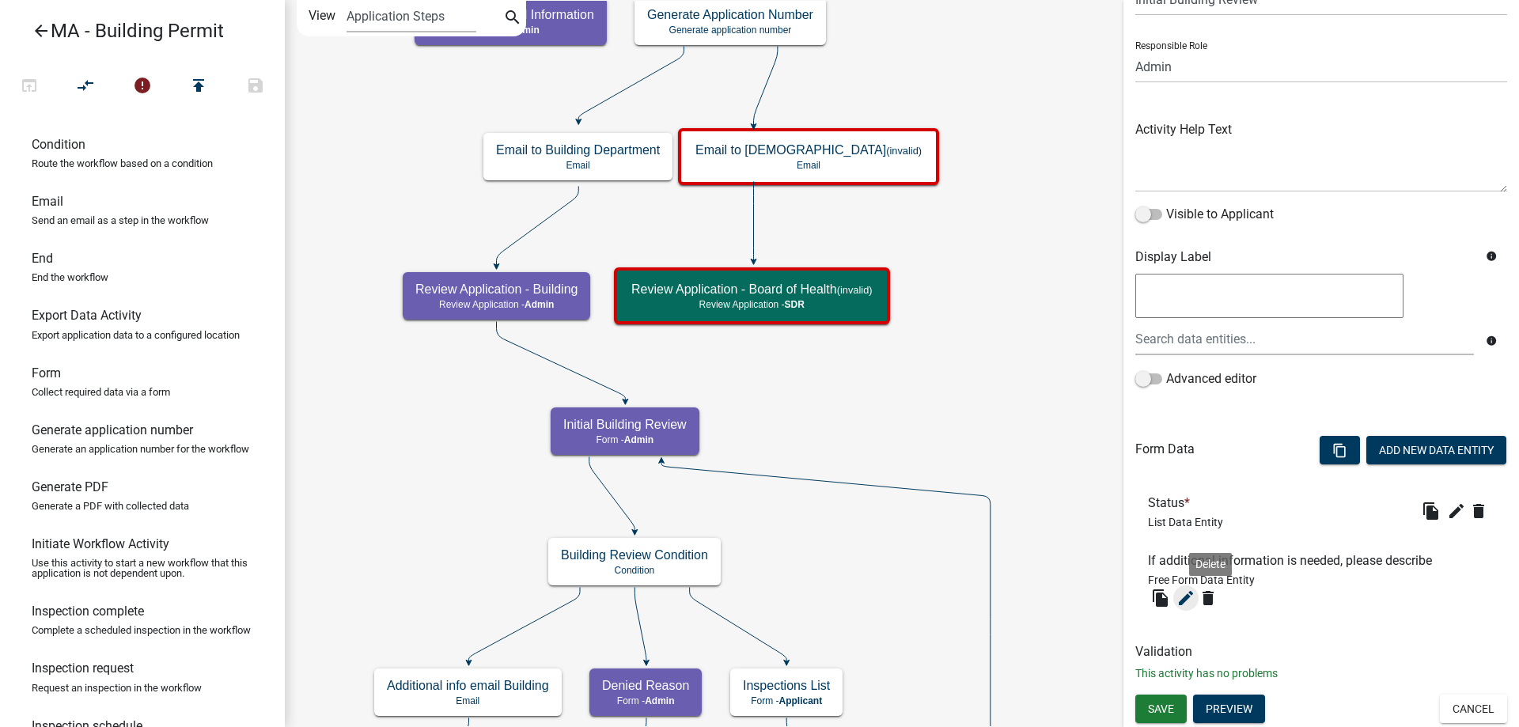
click at [1179, 603] on icon "edit" at bounding box center [1185, 598] width 19 height 19
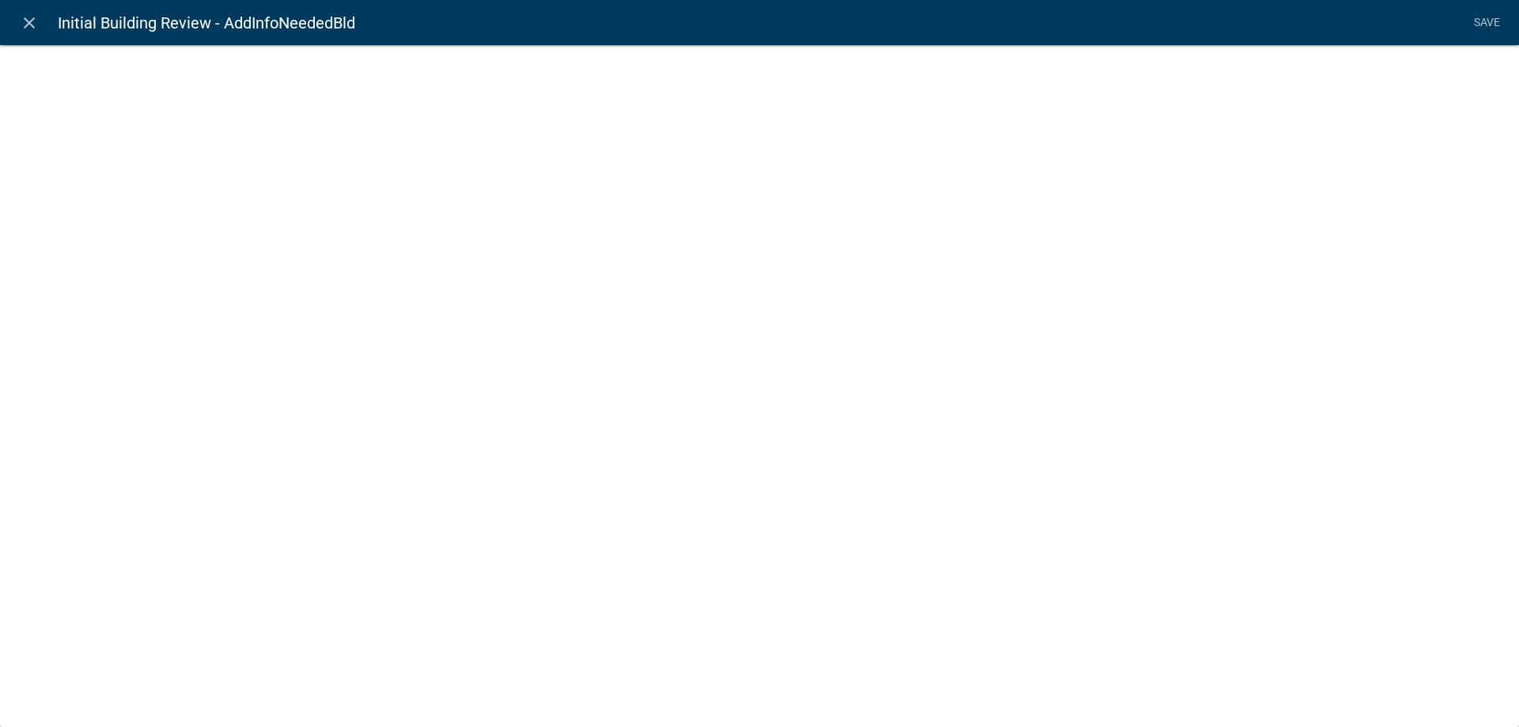
select select
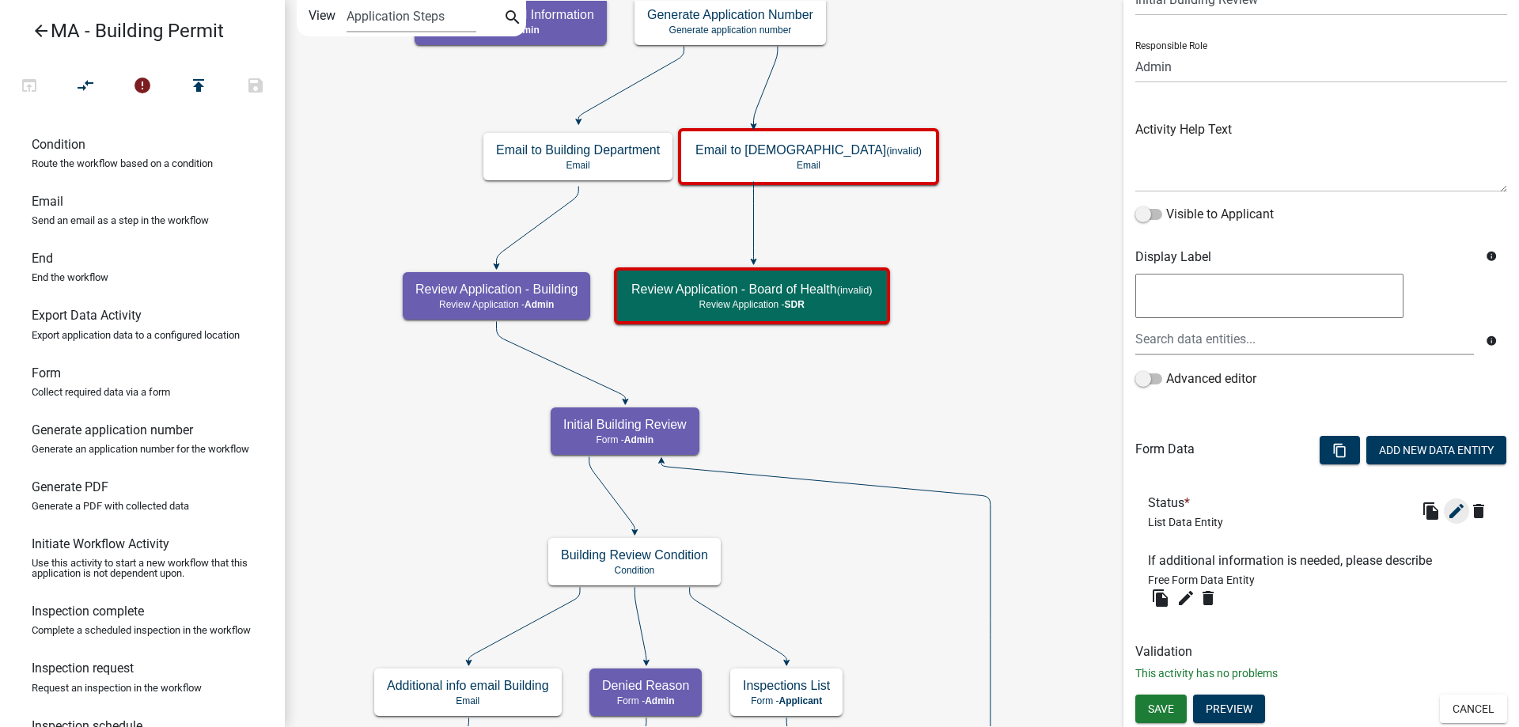
click at [1448, 509] on icon "edit" at bounding box center [1456, 511] width 19 height 19
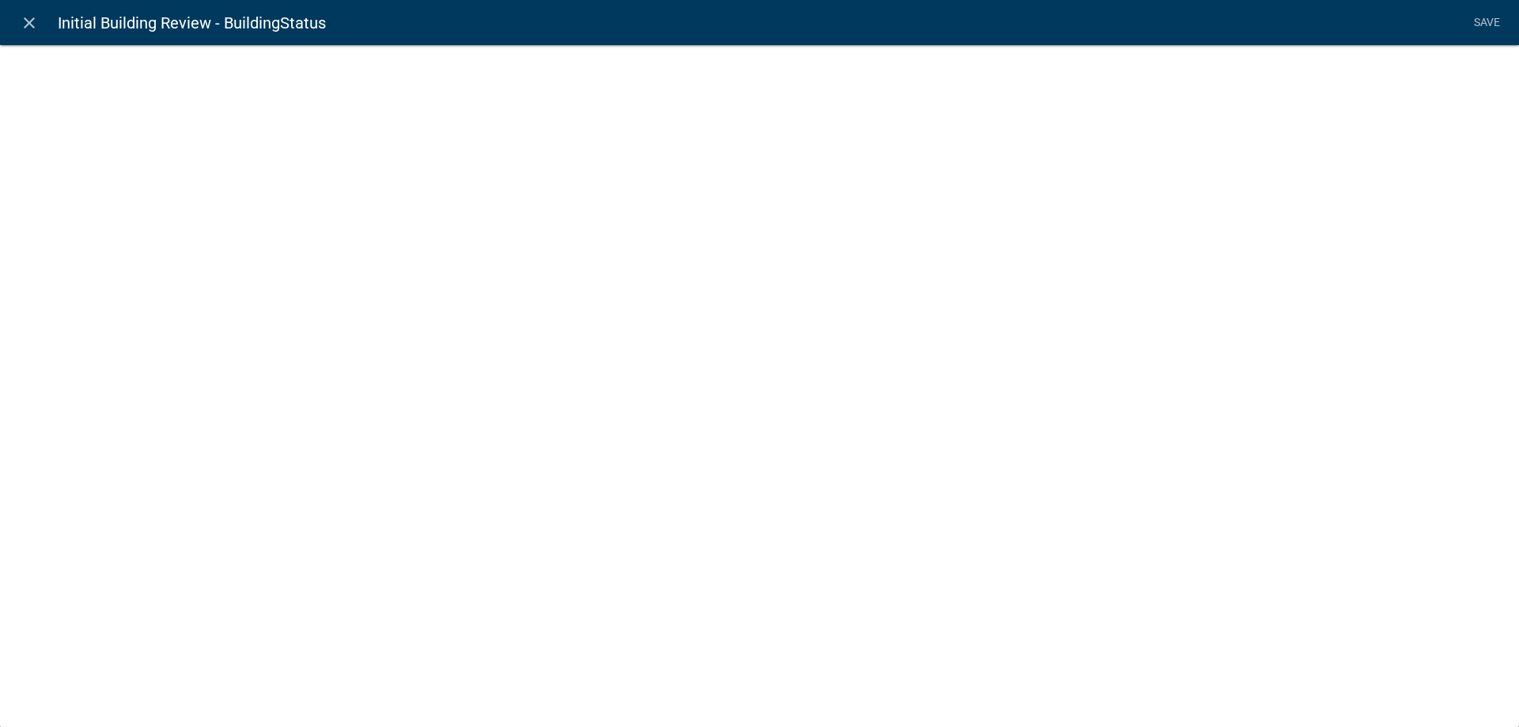
select select "list-data"
select select
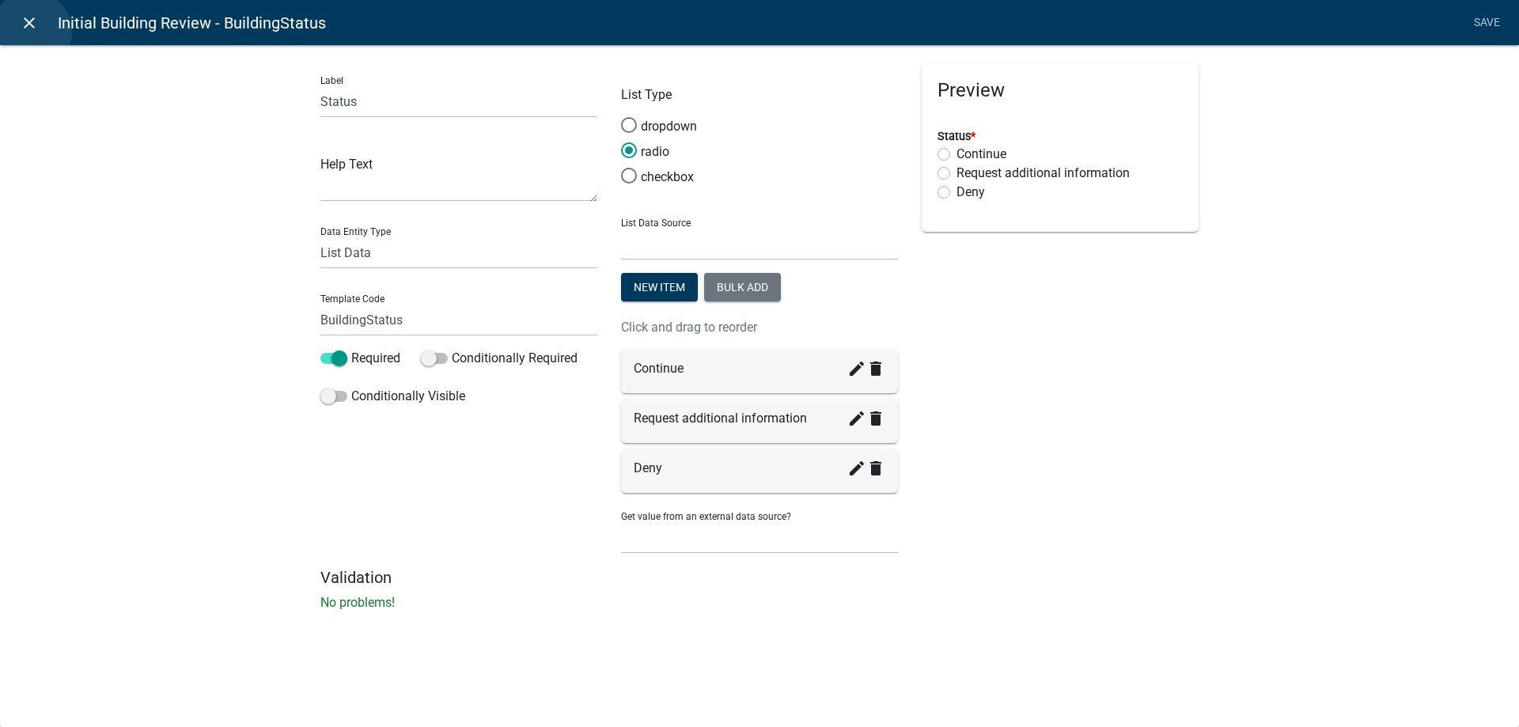
click at [32, 32] on icon "close" at bounding box center [29, 22] width 19 height 19
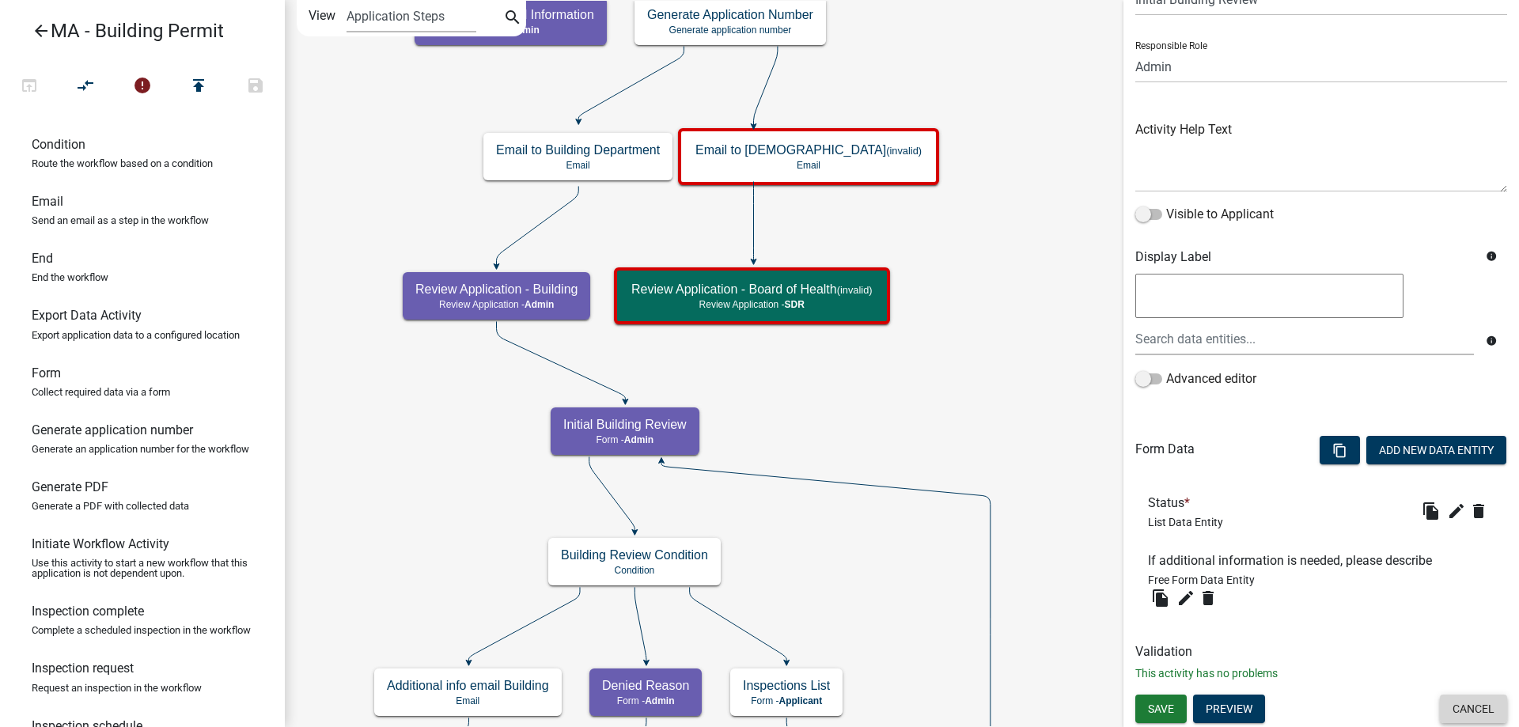
click at [1465, 714] on button "Cancel" at bounding box center [1473, 709] width 67 height 28
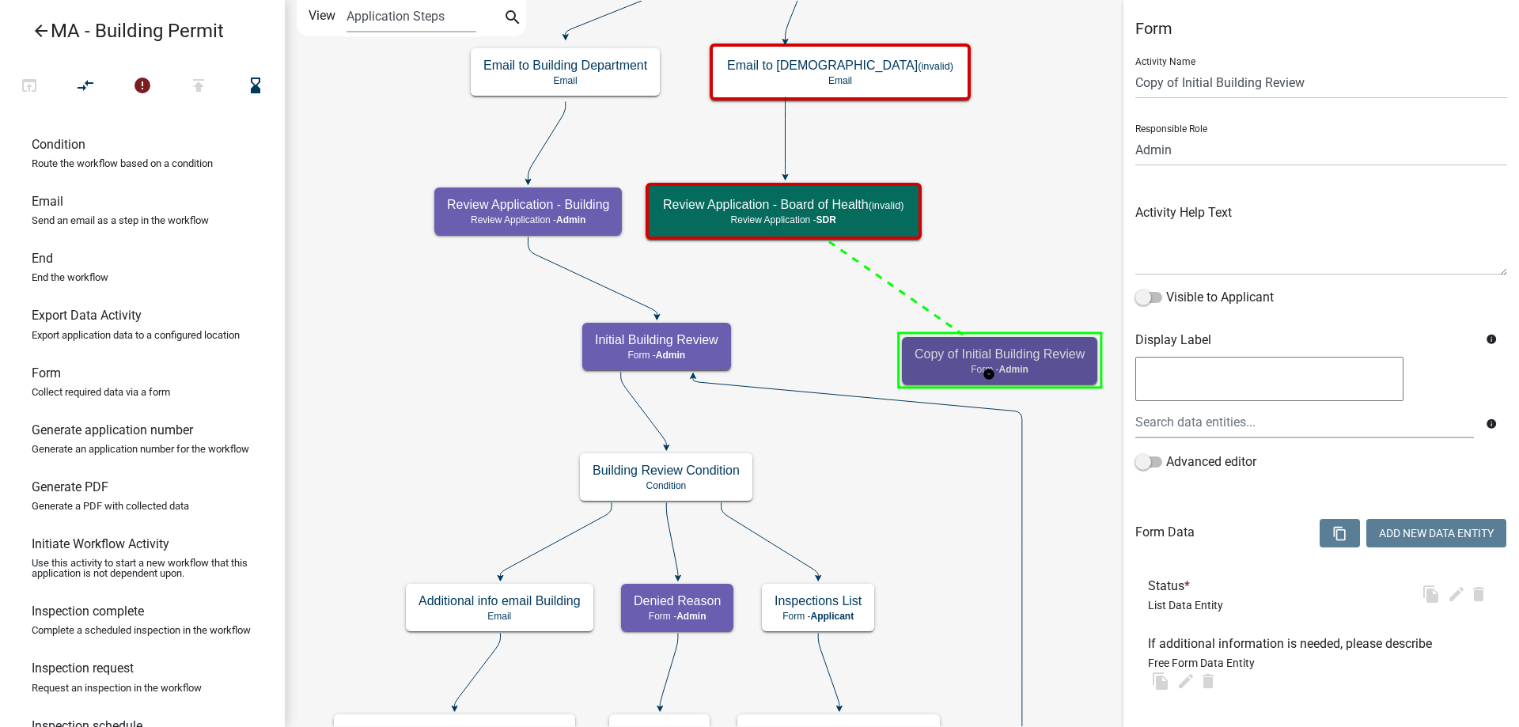
select select "1617A353-6361-48C5-9BA0-CE34FD9B68F8"
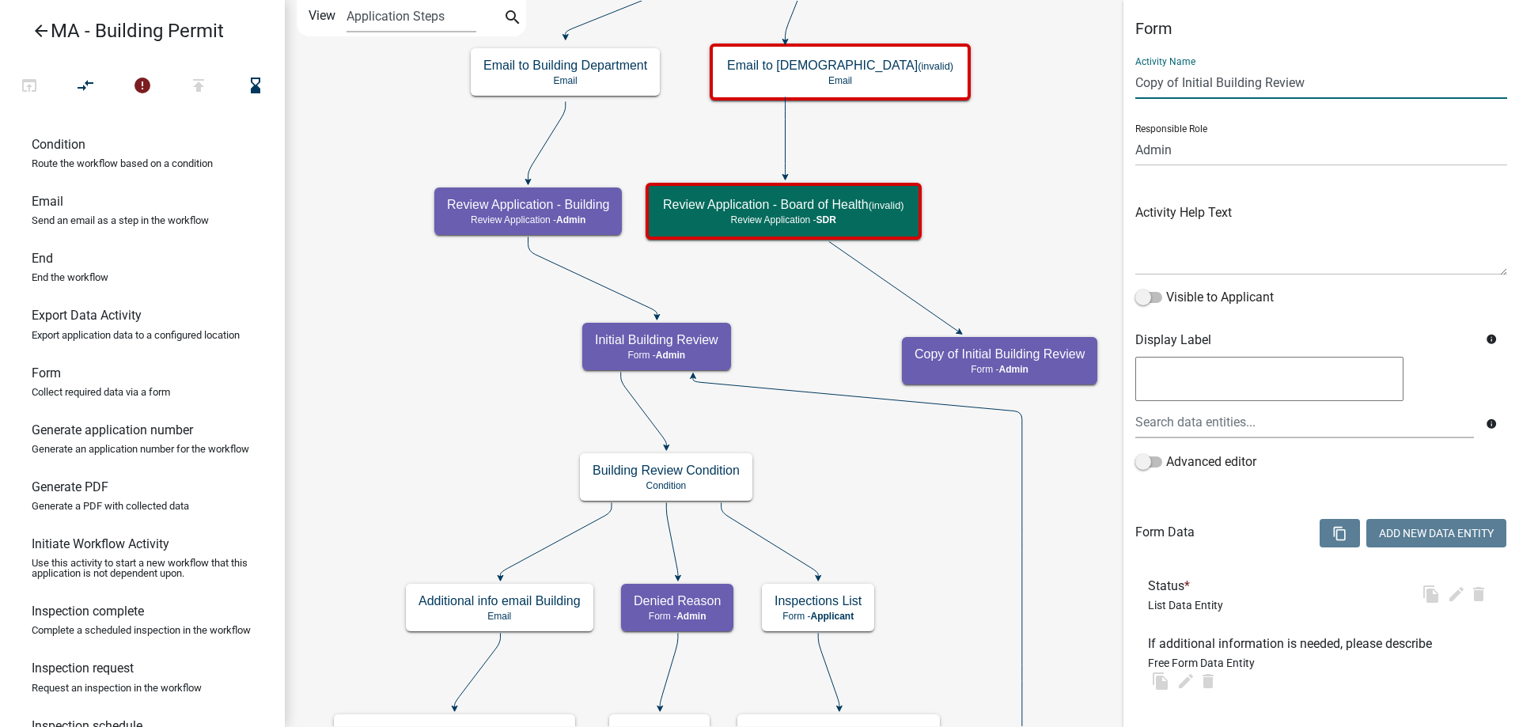
drag, startPoint x: 1260, startPoint y: 83, endPoint x: 1120, endPoint y: 76, distance: 140.2
click at [1120, 76] on main "Start Start - Applicant Search Parcel Data Parcel search - Applicant Owner and …" at bounding box center [902, 363] width 1234 height 727
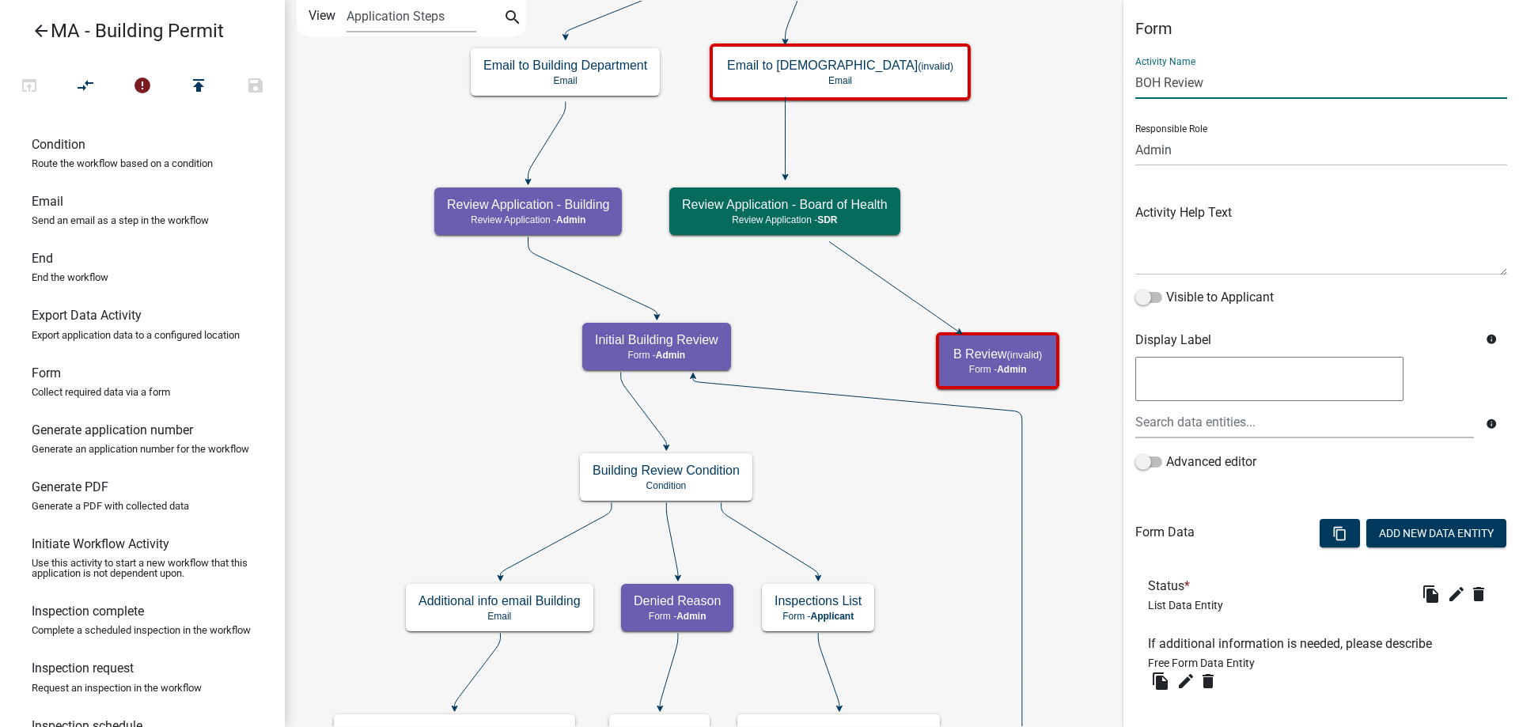
type input "BOH Review"
click at [1186, 153] on select "Applicant Admin SDR Septic Maintenance Company" at bounding box center [1321, 150] width 372 height 32
select select "67F20E20-4B7E-46AE-96DC-D48C26F4A12A"
click at [1135, 134] on select "Applicant Admin SDR Septic Maintenance Company" at bounding box center [1321, 150] width 372 height 32
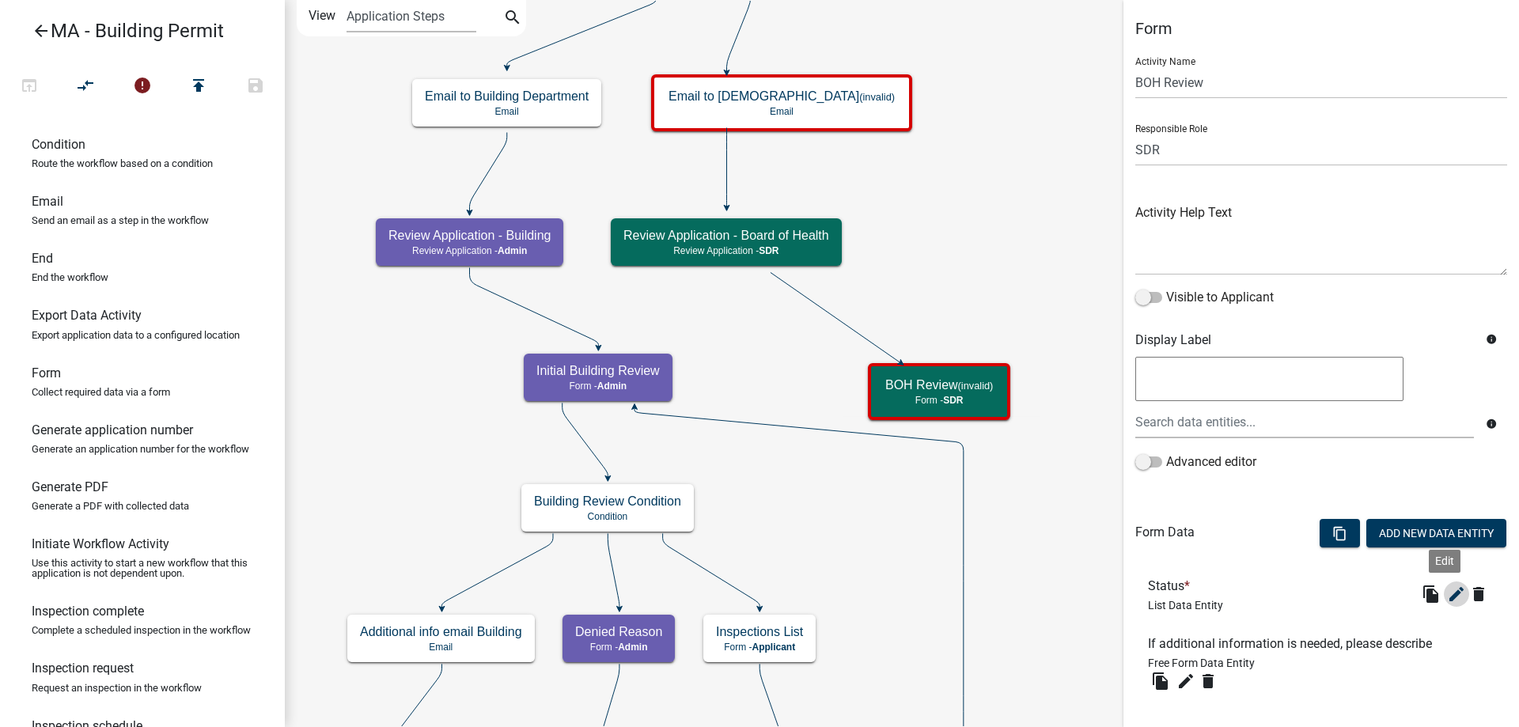
click at [1444, 604] on button "edit" at bounding box center [1456, 593] width 25 height 25
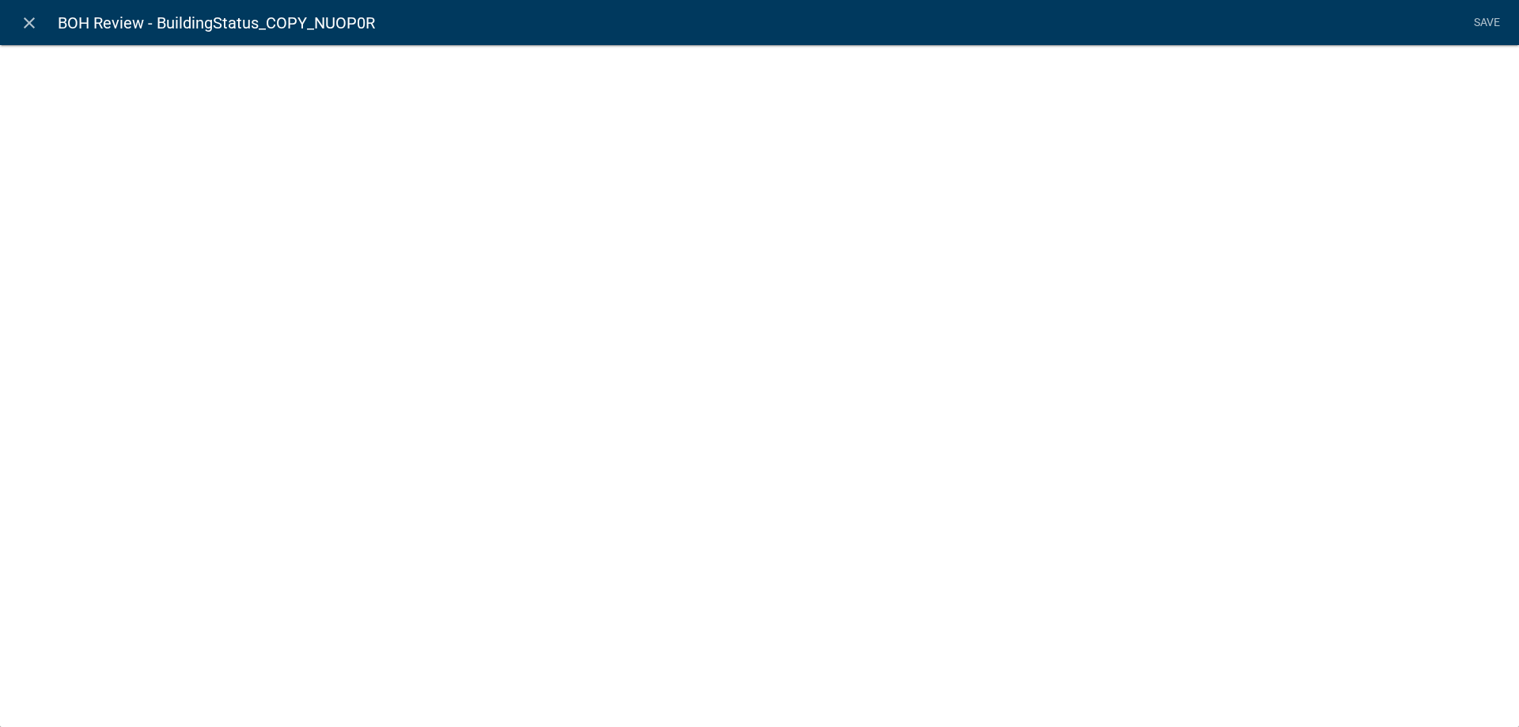
select select "list-data"
select select
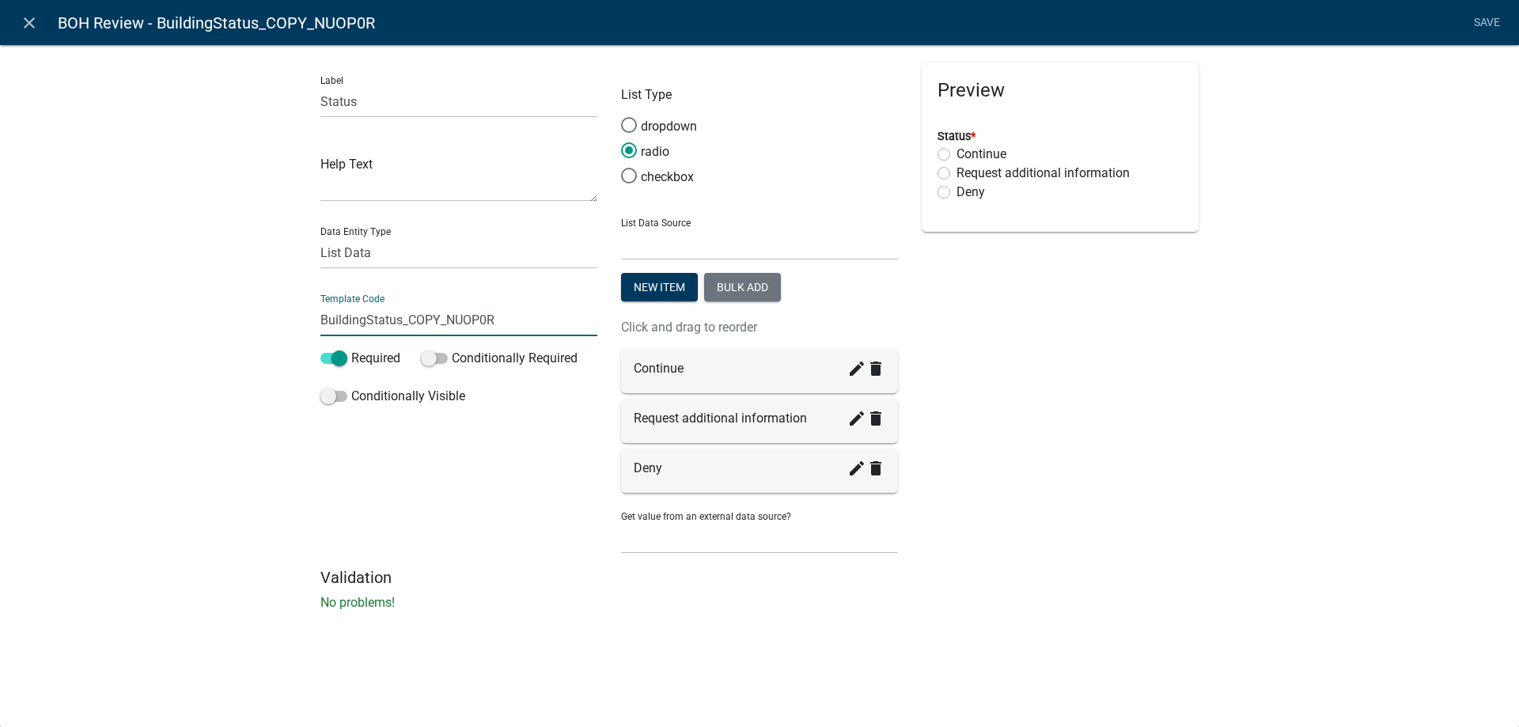
drag, startPoint x: 367, startPoint y: 321, endPoint x: 289, endPoint y: 325, distance: 78.4
click at [289, 325] on div "Label Status Help Text Data Entity Type Free Form Text Document Display Entity …" at bounding box center [759, 332] width 1519 height 627
drag, startPoint x: 387, startPoint y: 328, endPoint x: 637, endPoint y: 314, distance: 250.3
click at [637, 314] on div "Label Status Help Text Data Entity Type Free Form Text Document Display Entity …" at bounding box center [760, 315] width 902 height 505
type input "BOHStatus"
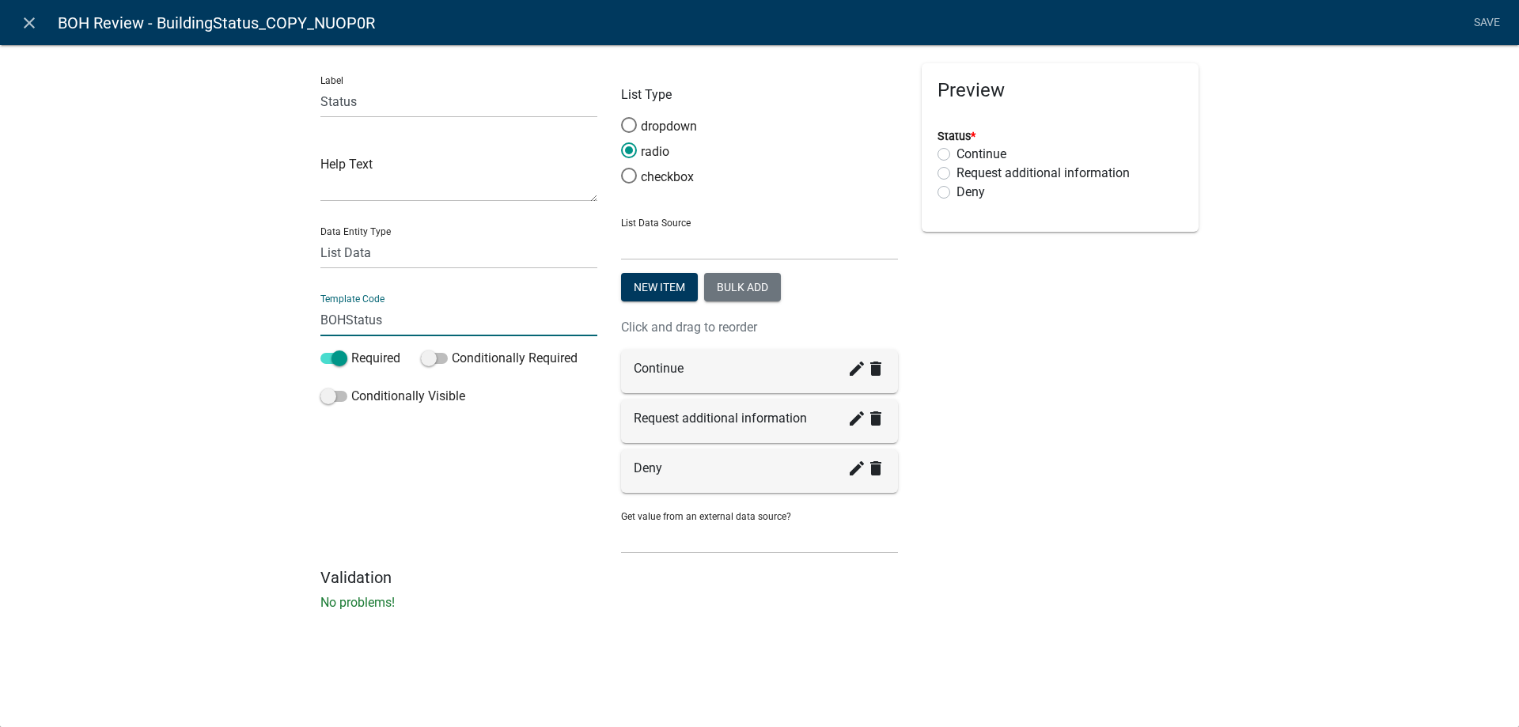
click at [221, 371] on div "Label Status Help Text Data Entity Type Free Form Text Document Display Entity …" at bounding box center [759, 332] width 1519 height 627
click at [848, 473] on icon "create" at bounding box center [856, 468] width 19 height 19
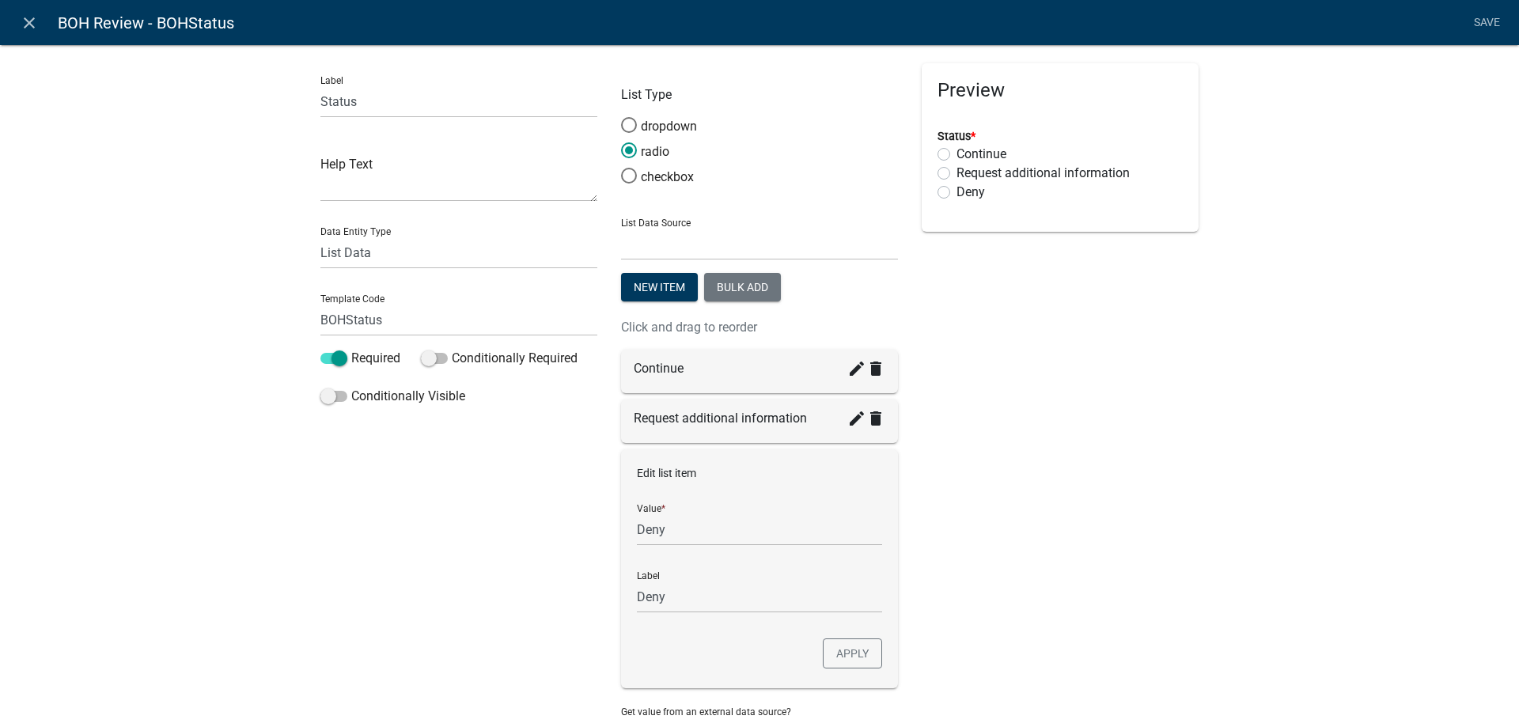
click at [626, 537] on div "Edit list item Value * Deny Label Deny Apply" at bounding box center [759, 568] width 277 height 239
click at [637, 532] on input "Deny" at bounding box center [759, 529] width 245 height 32
type input "Recommend Deny"
click at [680, 589] on input "Recommend Deny" at bounding box center [759, 597] width 245 height 32
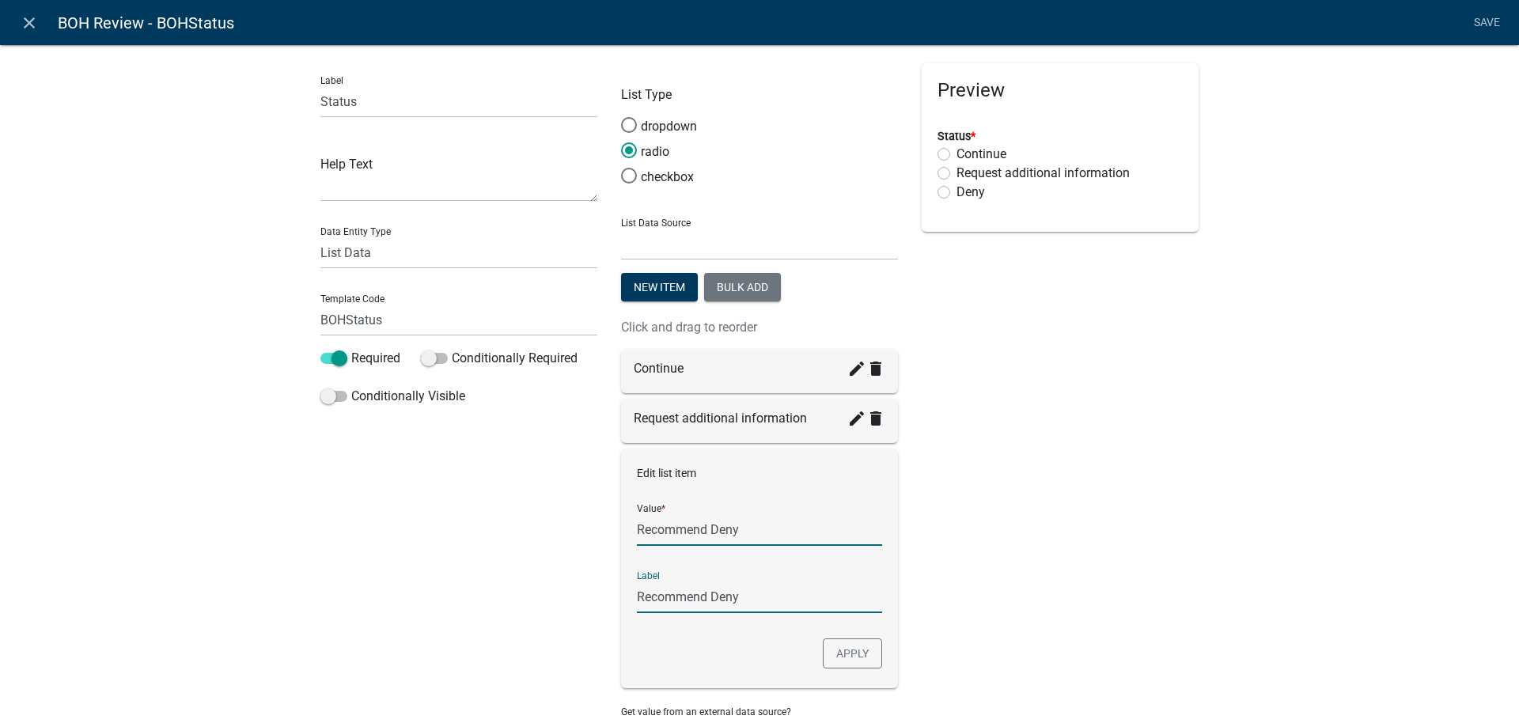
click at [740, 527] on input "Recommend Deny" at bounding box center [759, 529] width 245 height 32
click at [740, 620] on div "Edit list item Value * Recommend Denial Label Recommend Deny Apply" at bounding box center [759, 568] width 277 height 239
click at [743, 613] on div "Edit list item Value * Recommend Denial Label Recommend Deny Apply" at bounding box center [759, 568] width 277 height 239
type input "Recommend Denial"
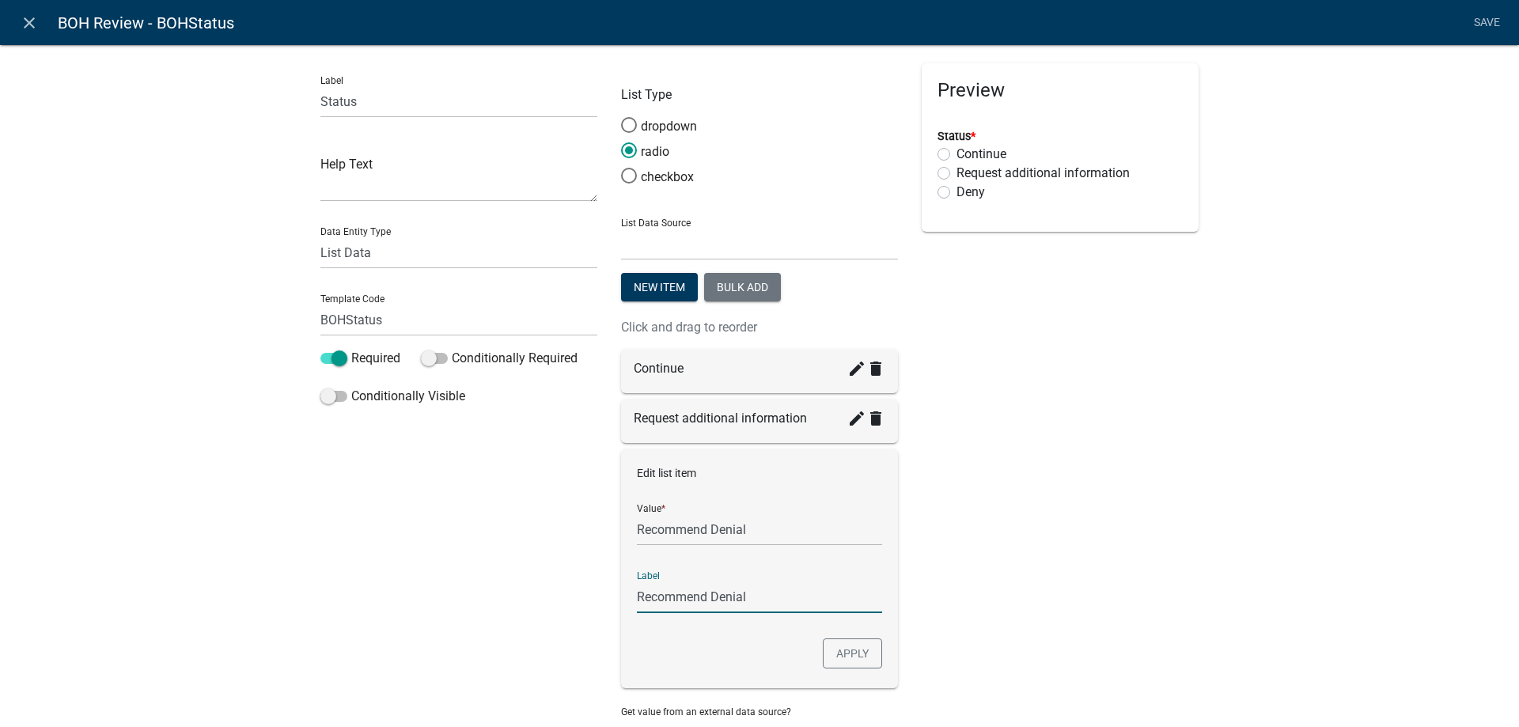
click at [752, 603] on input "Recommend Denial" at bounding box center [759, 597] width 245 height 32
click at [868, 659] on button "Apply" at bounding box center [852, 653] width 59 height 30
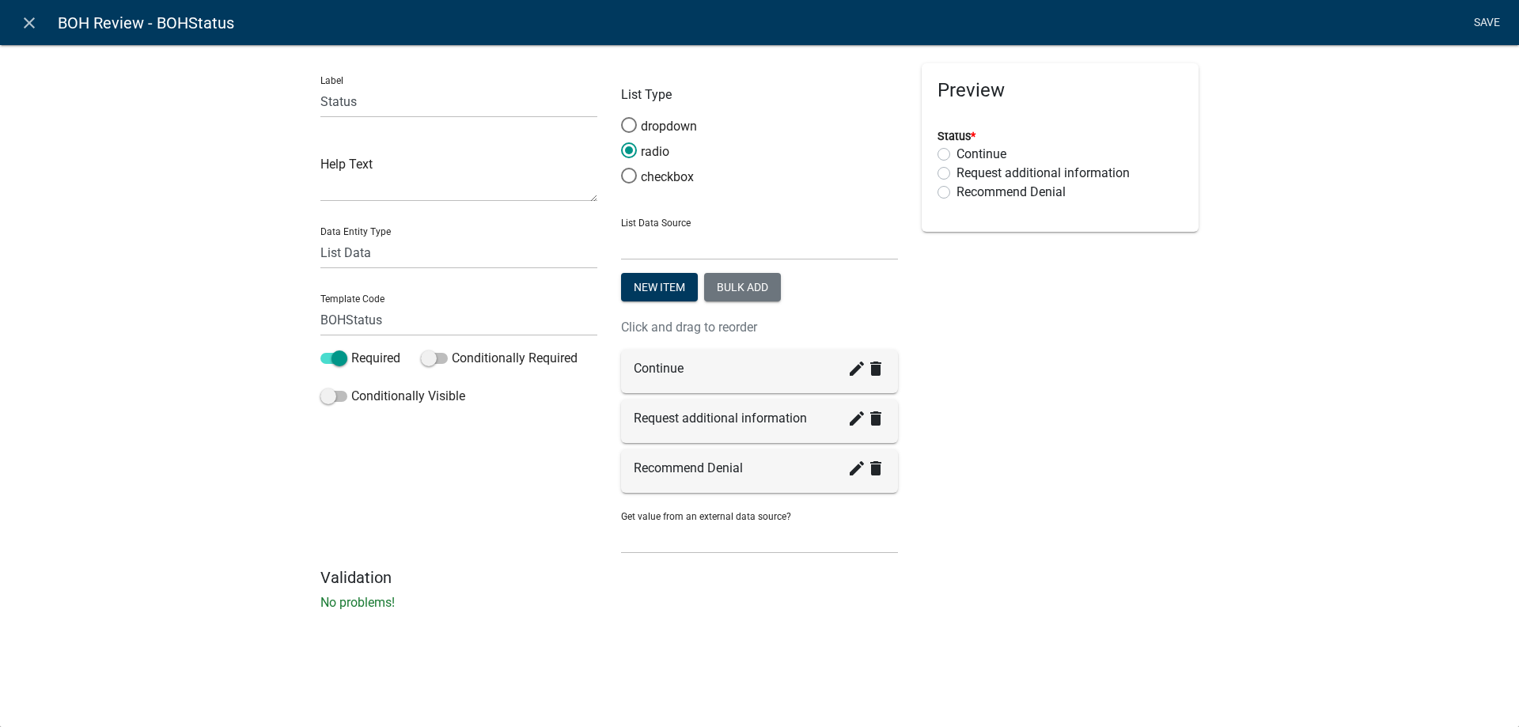
click at [1486, 23] on link "Save" at bounding box center [1487, 23] width 40 height 30
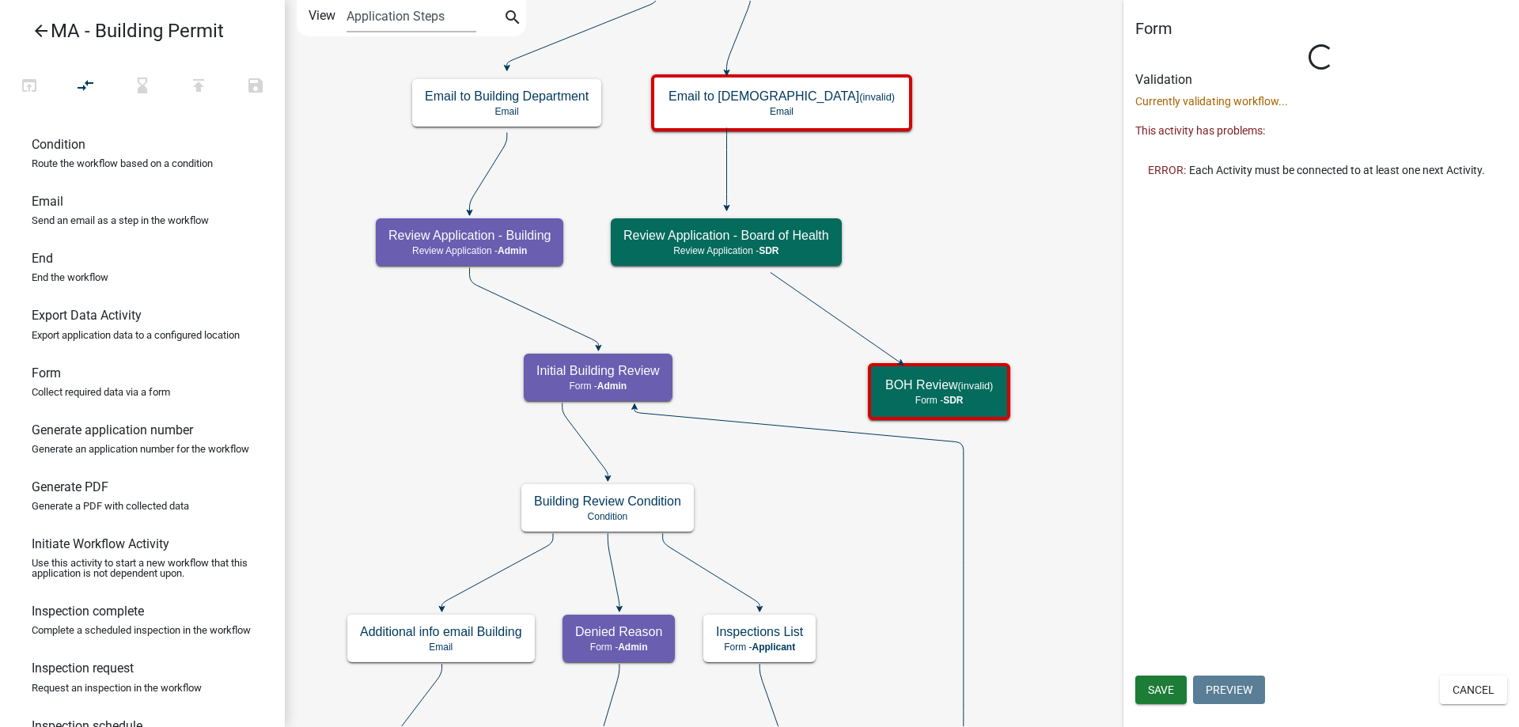
select select "67F20E20-4B7E-46AE-96DC-D48C26F4A12A"
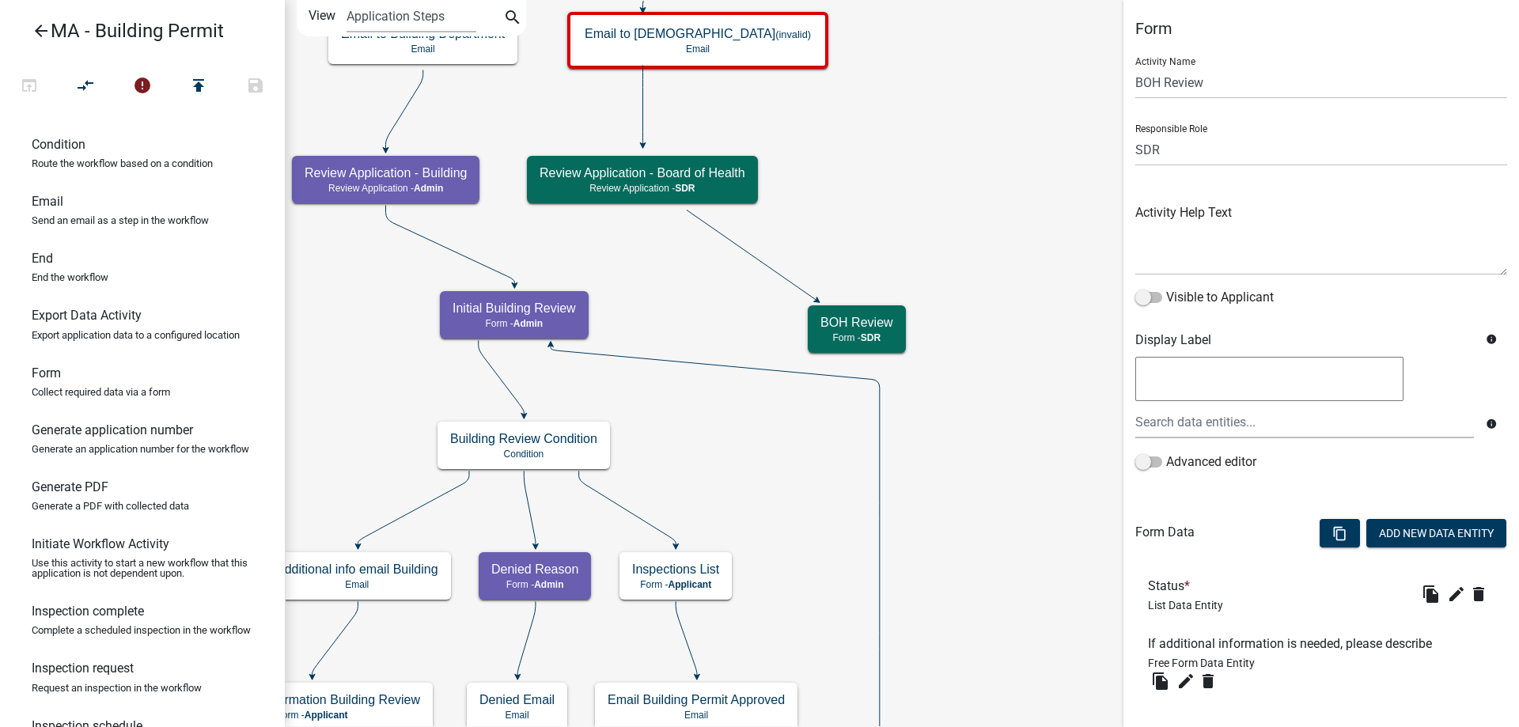
scroll to position [79, 0]
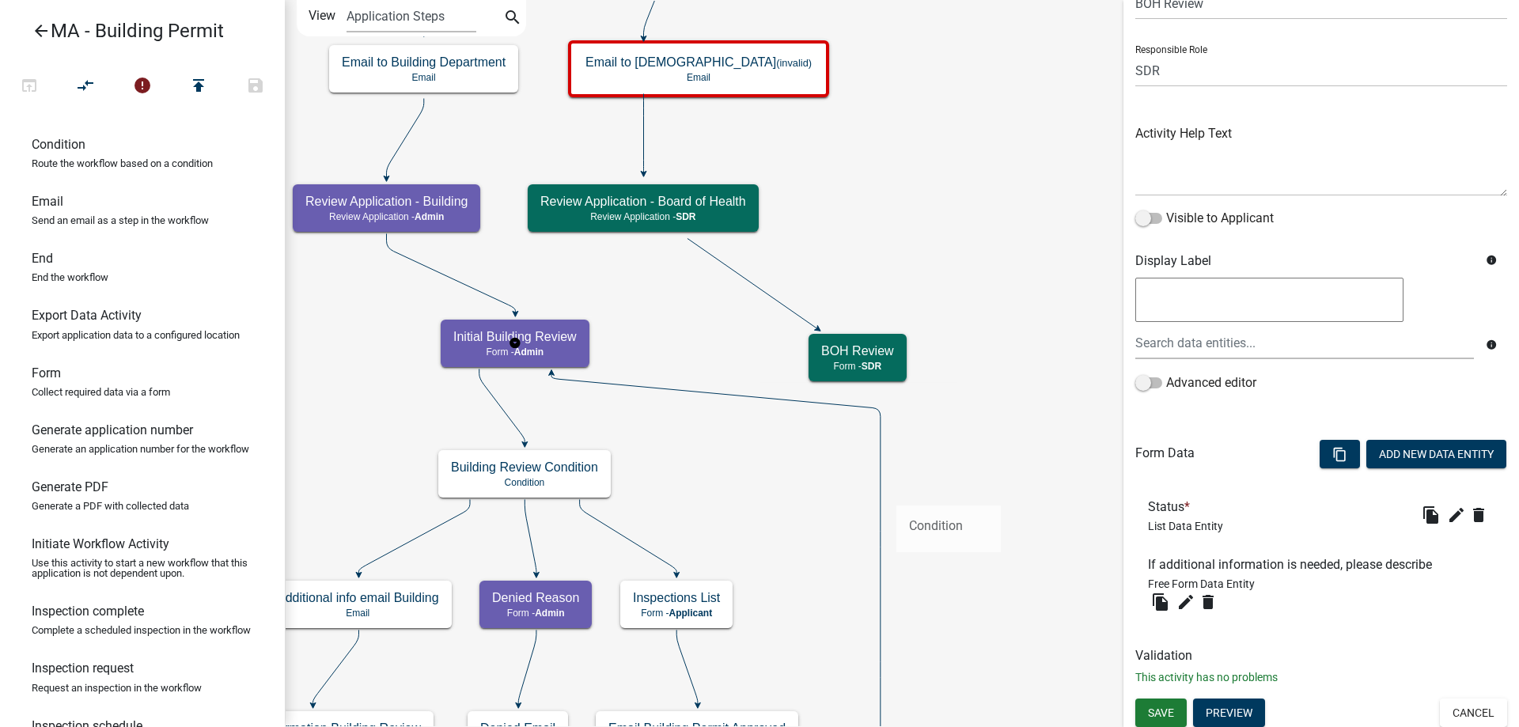
drag, startPoint x: 126, startPoint y: 173, endPoint x: 892, endPoint y: 475, distance: 824.0
click at [923, 479] on div "arrow_back MA - Building Permit open_in_browser compare_arrows error publish sa…" at bounding box center [759, 363] width 1519 height 727
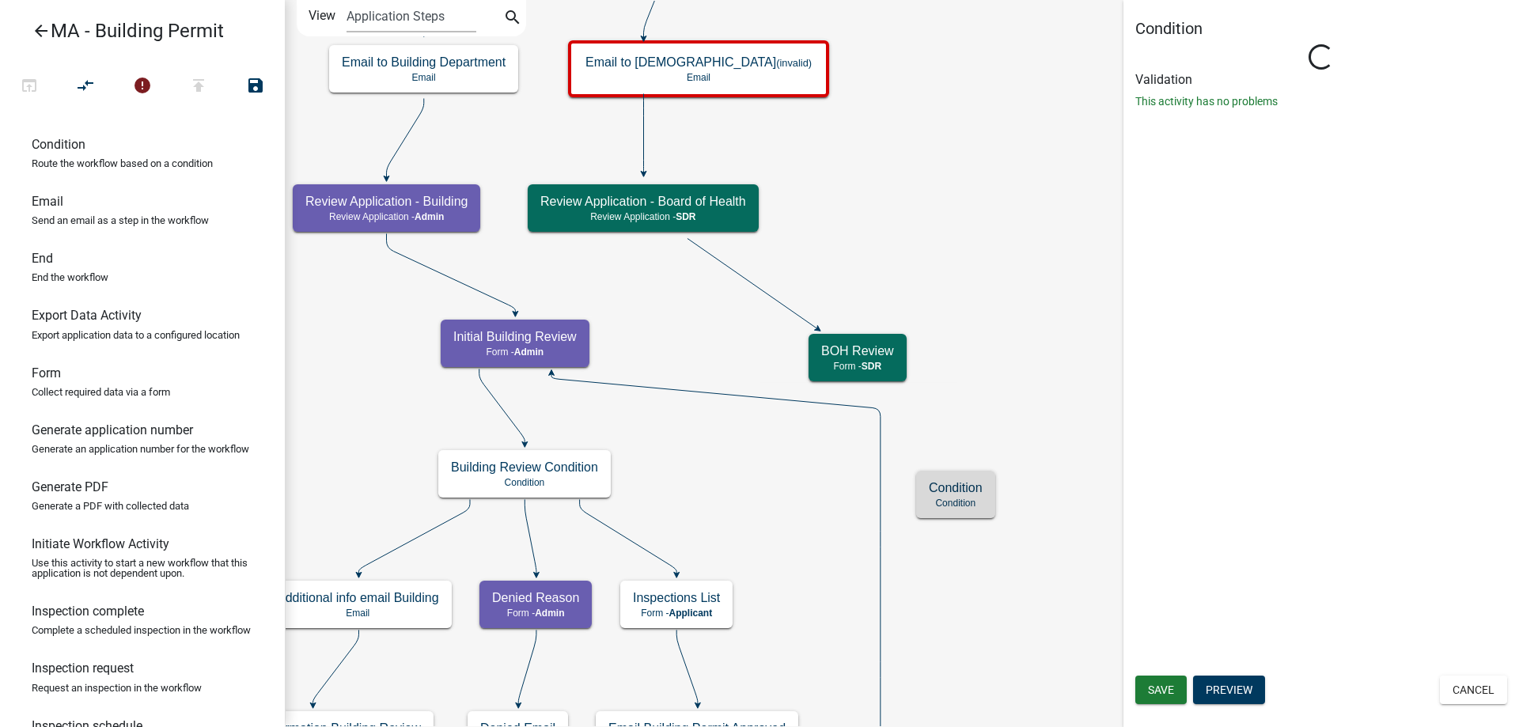
scroll to position [0, 0]
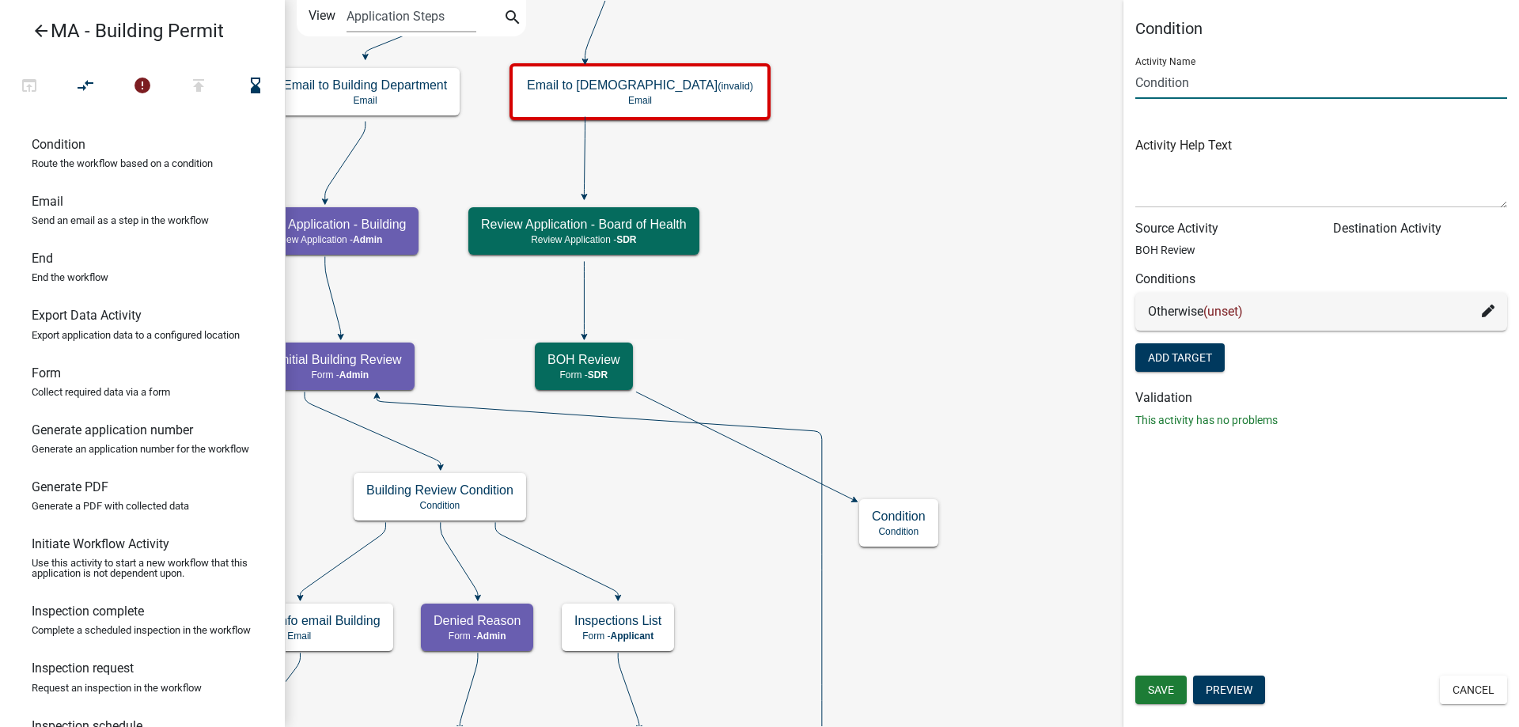
click at [1135, 89] on input "Condition" at bounding box center [1321, 82] width 372 height 32
type input "BOH Review Condition"
click at [1152, 696] on span "Save" at bounding box center [1161, 689] width 26 height 13
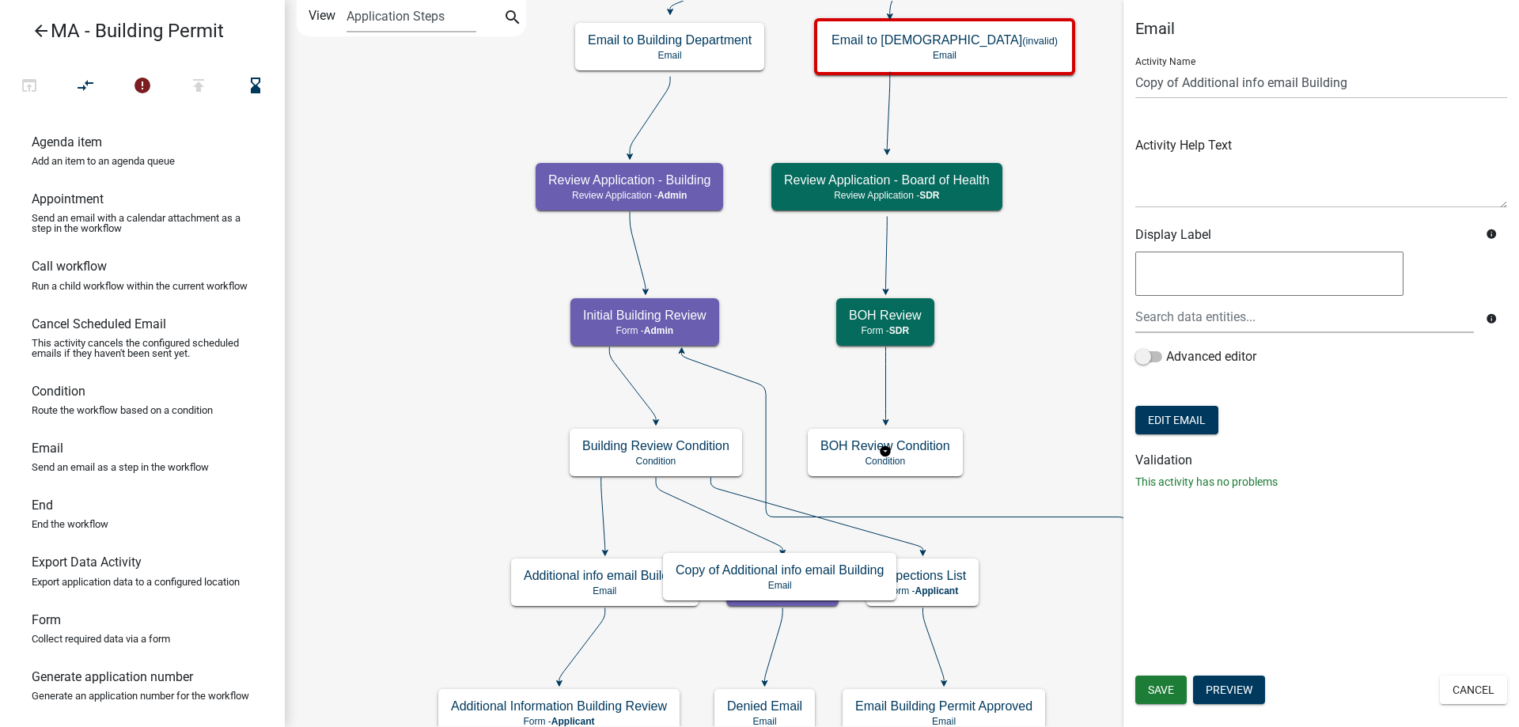
scroll to position [247, 0]
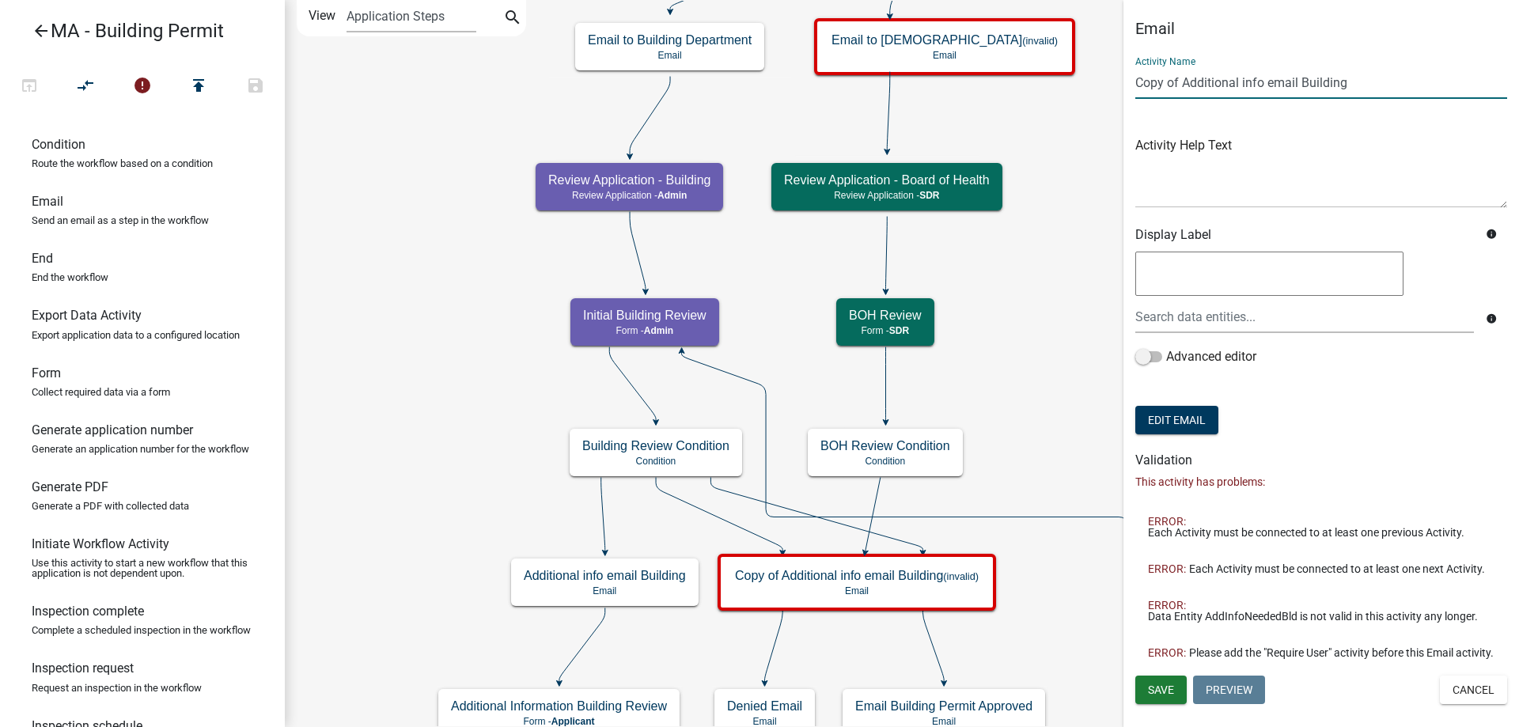
drag, startPoint x: 1180, startPoint y: 85, endPoint x: 1062, endPoint y: 81, distance: 118.8
click at [1062, 81] on main "Start Start - Applicant Search Parcel Data Parcel search - Applicant Owner and …" at bounding box center [902, 363] width 1234 height 727
drag, startPoint x: 1293, startPoint y: 81, endPoint x: 1258, endPoint y: 86, distance: 35.9
click at [1258, 86] on input "Additional info email Building" at bounding box center [1321, 82] width 372 height 32
type input "Additional info email BOH"
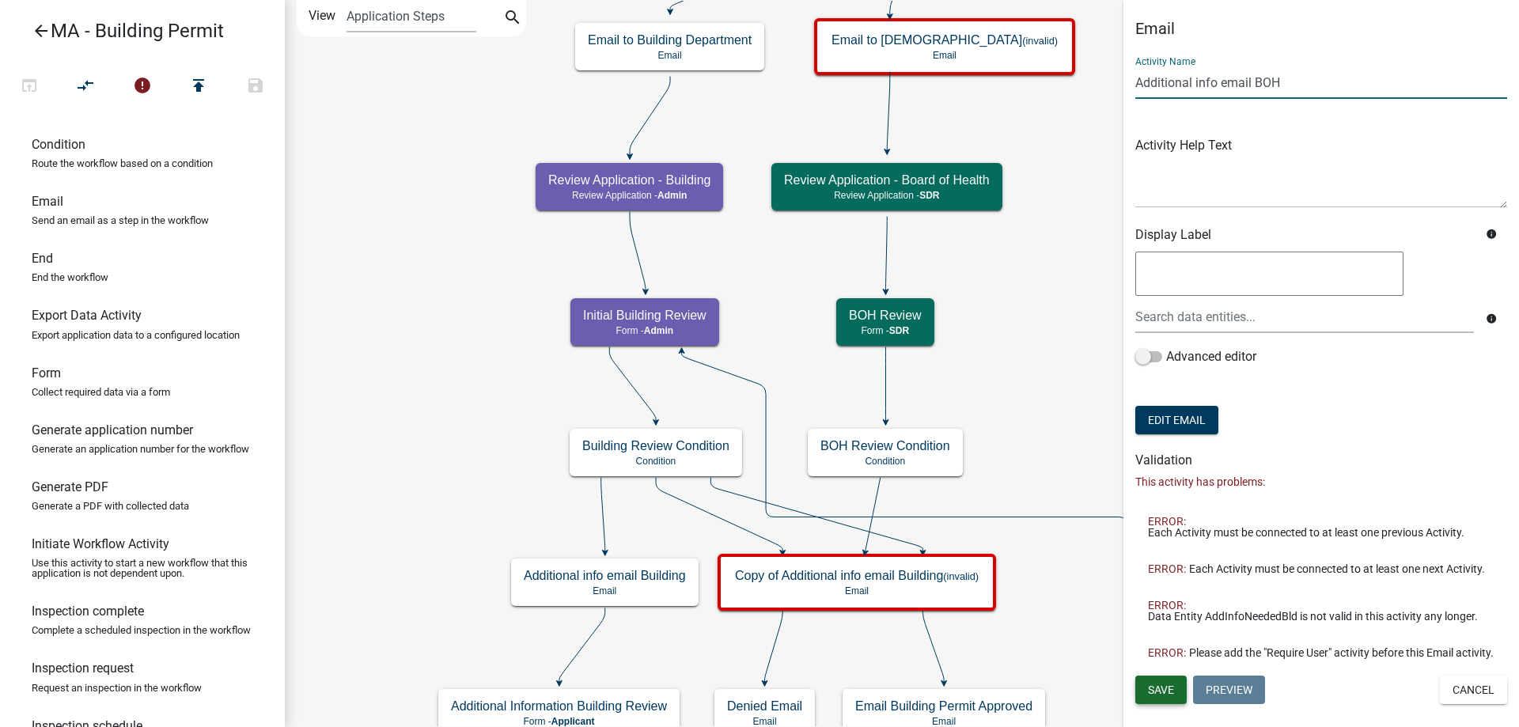
click at [1151, 692] on span "Save" at bounding box center [1161, 689] width 26 height 13
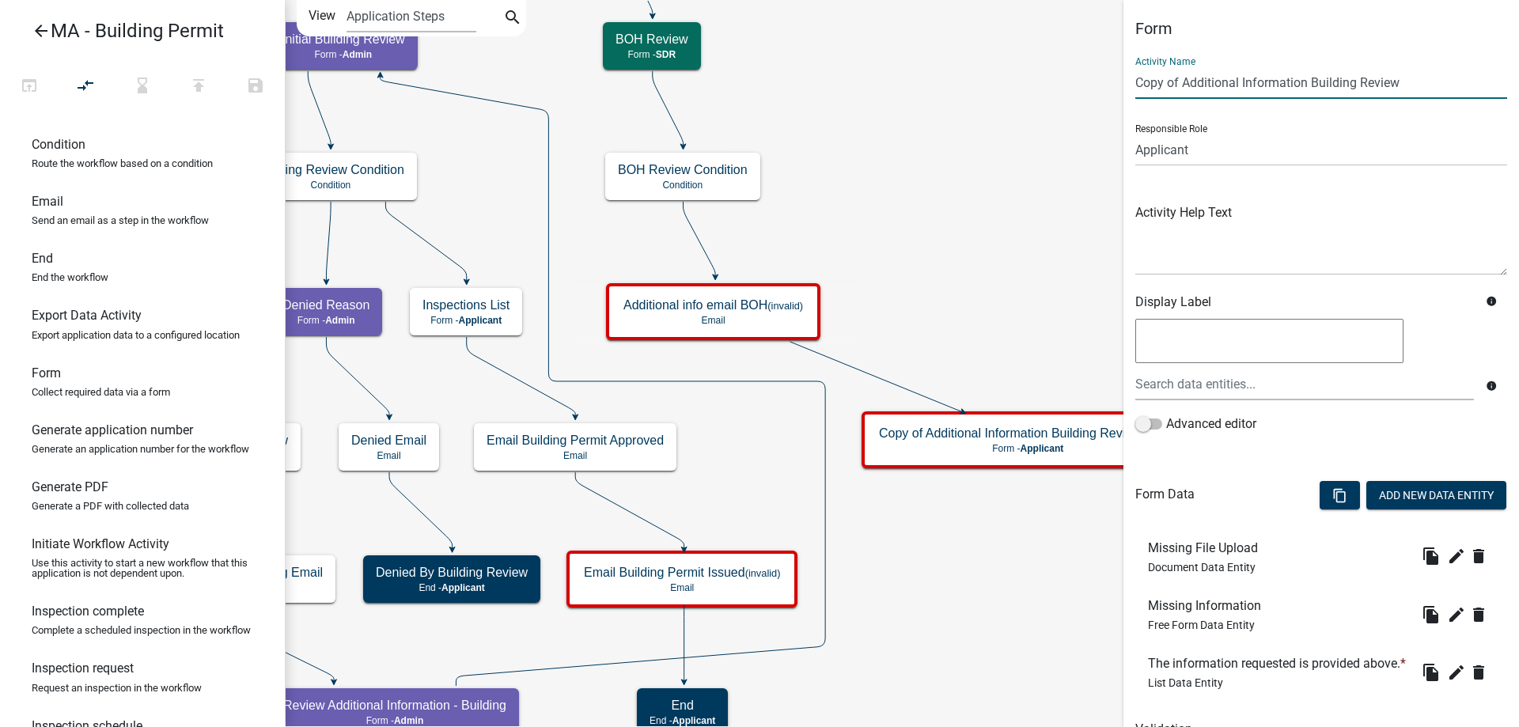
drag, startPoint x: 1183, startPoint y: 85, endPoint x: 1198, endPoint y: 81, distance: 15.8
click at [1081, 88] on main "Start Start - Applicant Search Parcel Data Parcel search - Applicant Owner and …" at bounding box center [902, 363] width 1234 height 727
drag, startPoint x: 1268, startPoint y: 85, endPoint x: 1410, endPoint y: 82, distance: 141.6
click at [1410, 82] on input "Additional Information Building Review" at bounding box center [1321, 82] width 372 height 32
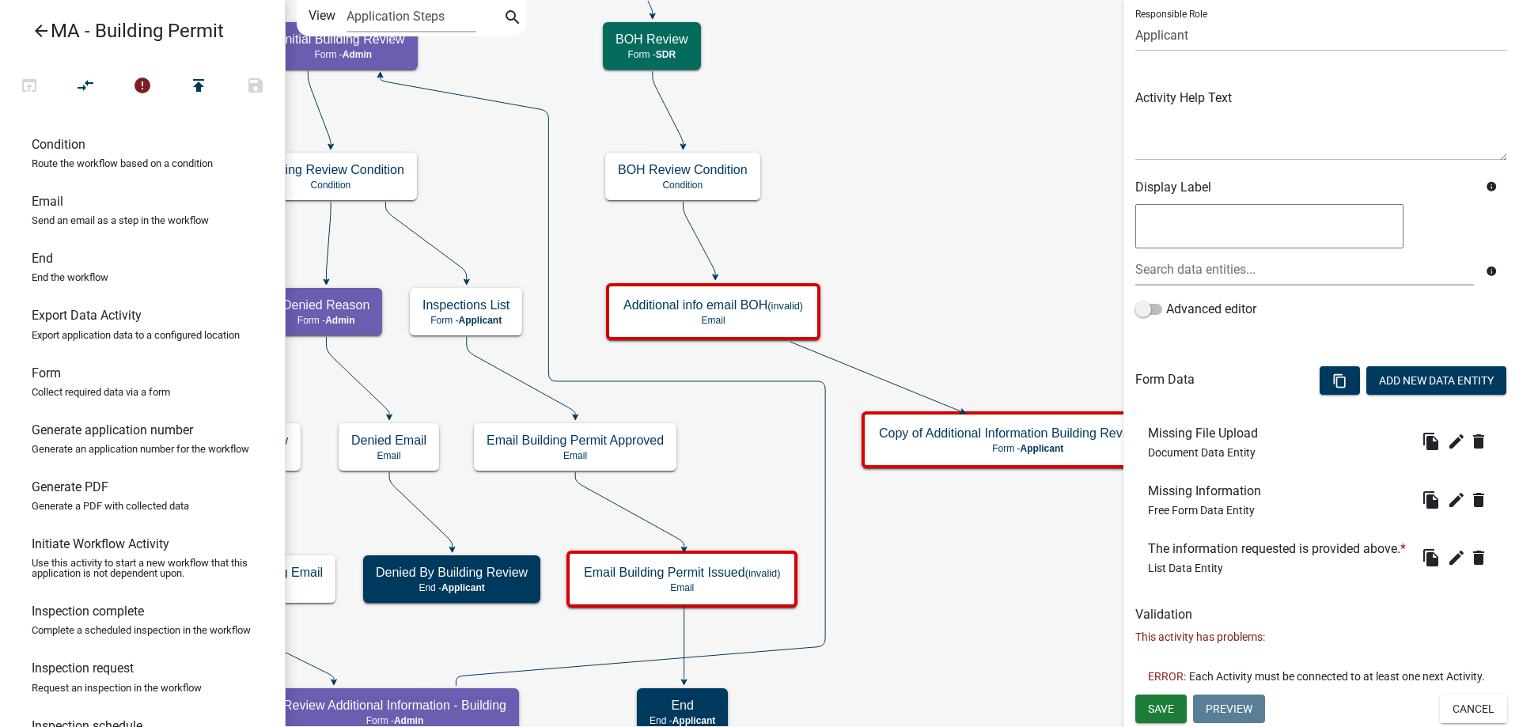
scroll to position [151, 0]
type input "Additional Information [DEMOGRAPHIC_DATA]"
click at [1173, 701] on button "Save" at bounding box center [1160, 709] width 51 height 28
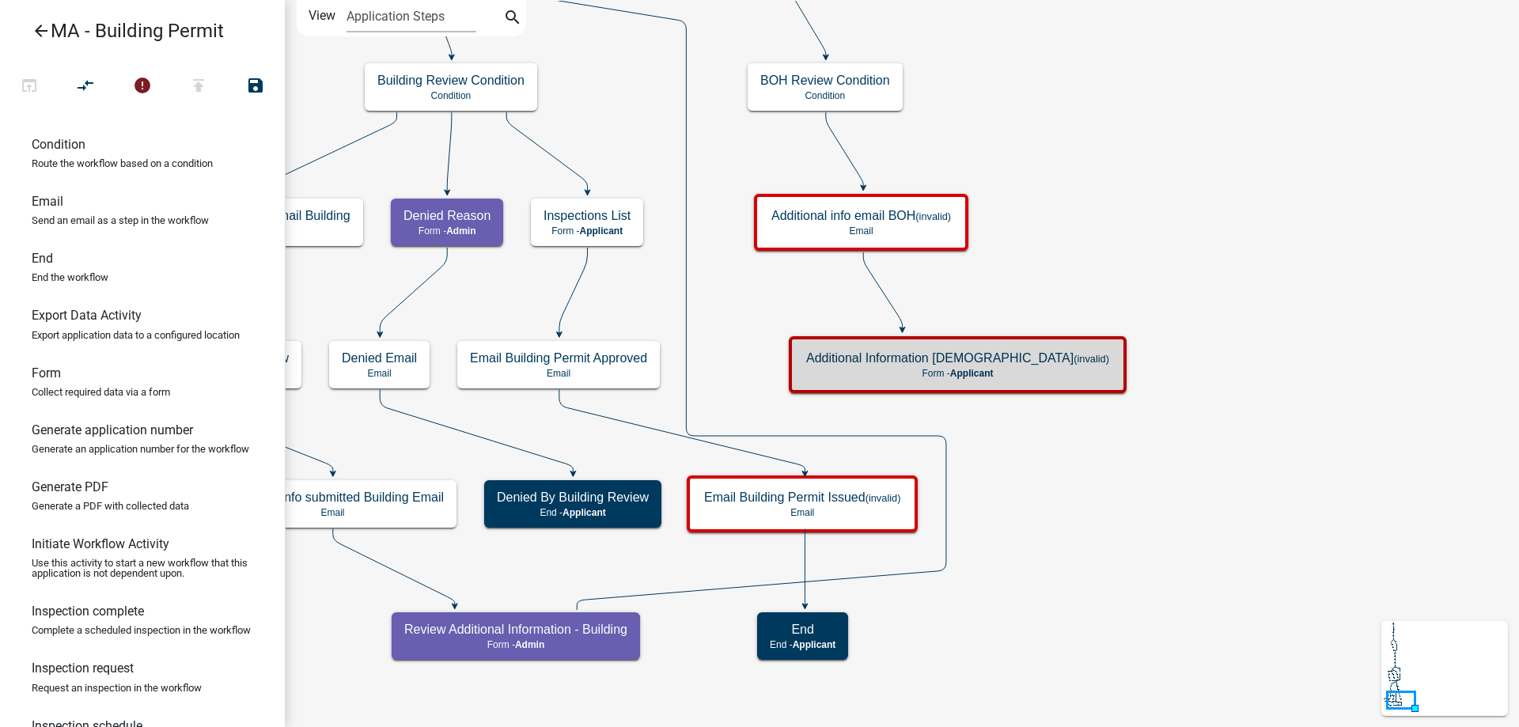
scroll to position [0, 0]
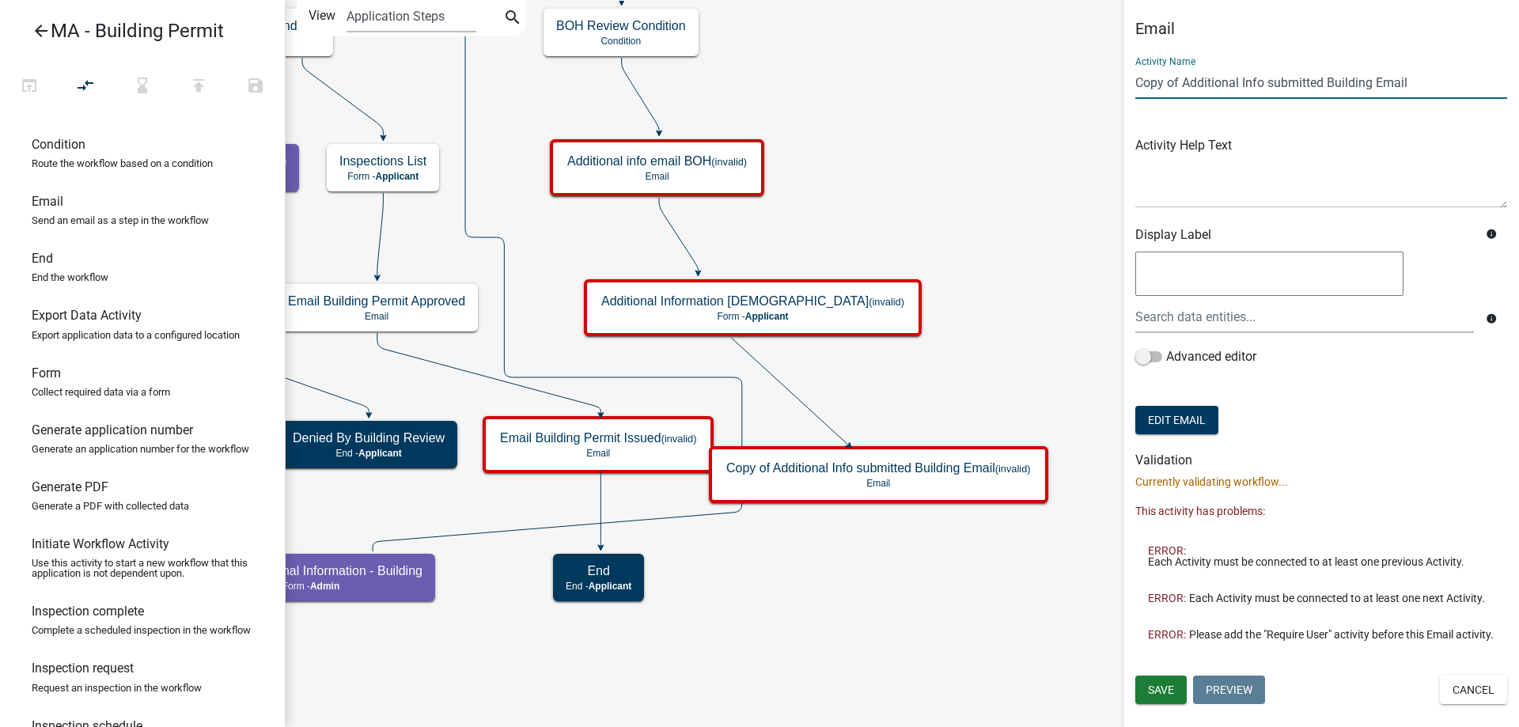
drag, startPoint x: 1187, startPoint y: 83, endPoint x: 1070, endPoint y: 84, distance: 116.3
click at [1070, 84] on main "Start Start - Applicant Search Parcel Data Parcel search - Applicant Owner and …" at bounding box center [902, 363] width 1234 height 727
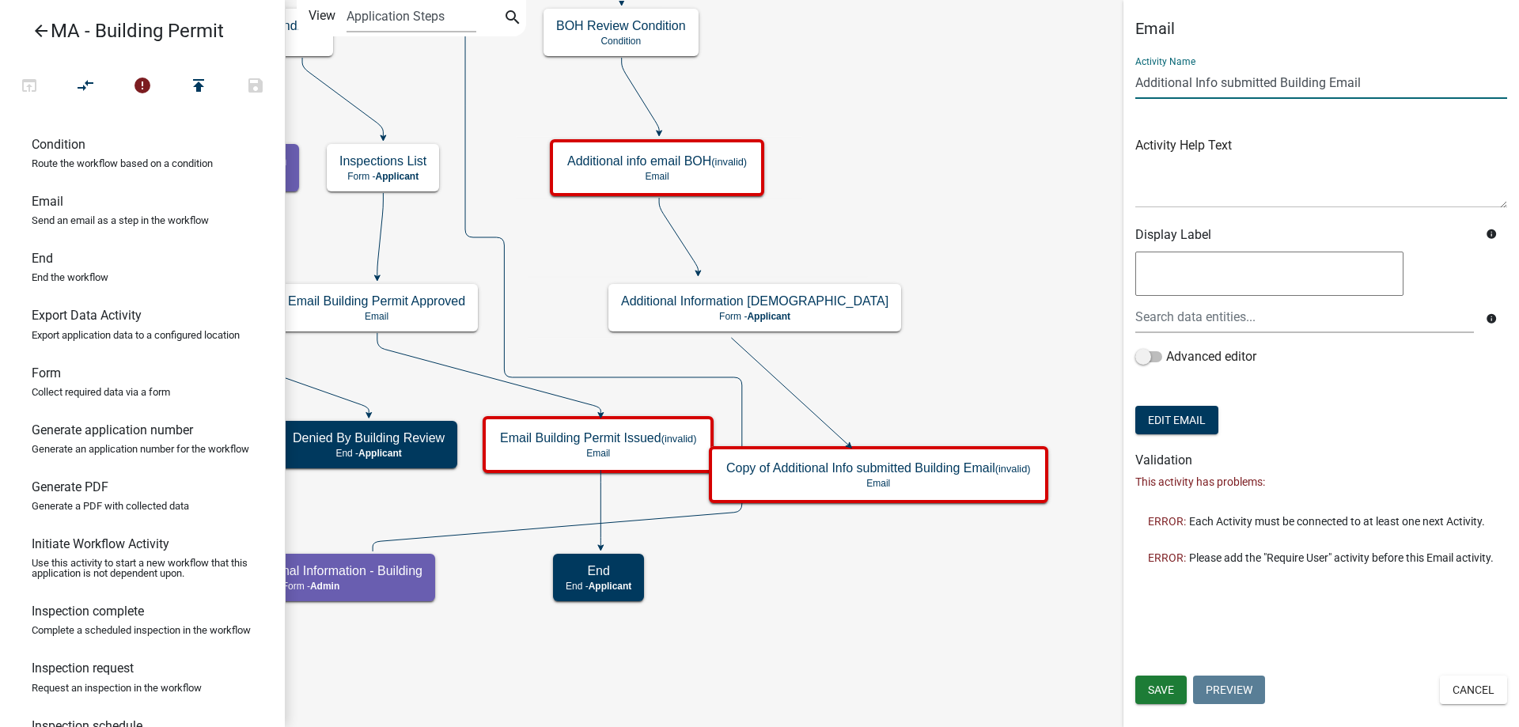
drag, startPoint x: 1279, startPoint y: 89, endPoint x: 1440, endPoint y: 93, distance: 160.7
click at [1440, 93] on input "Additional Info submitted Building Email" at bounding box center [1321, 82] width 372 height 32
type input "Additional Info submitted [DEMOGRAPHIC_DATA]"
click at [1158, 687] on span "Save" at bounding box center [1161, 689] width 26 height 13
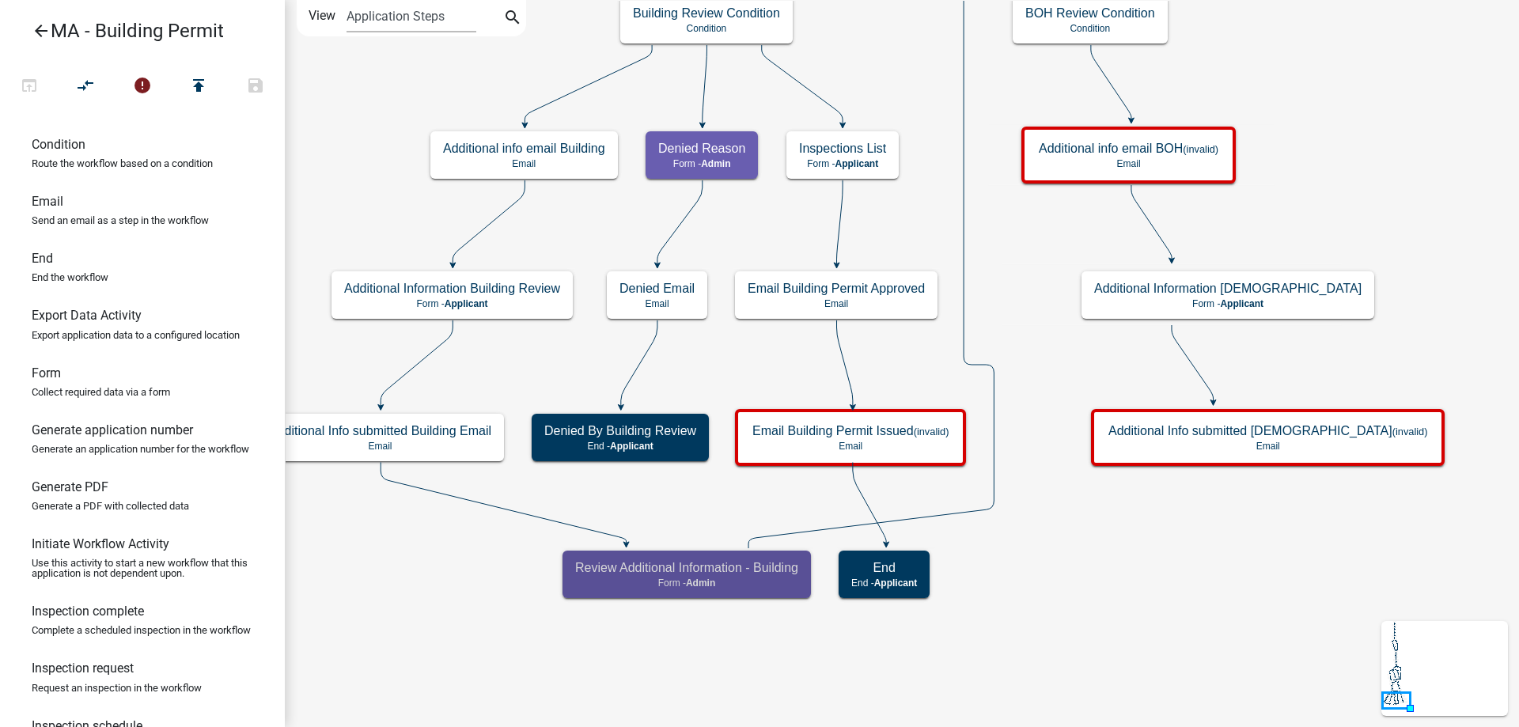
select select "1617A353-6361-48C5-9BA0-CE34FD9B68F8"
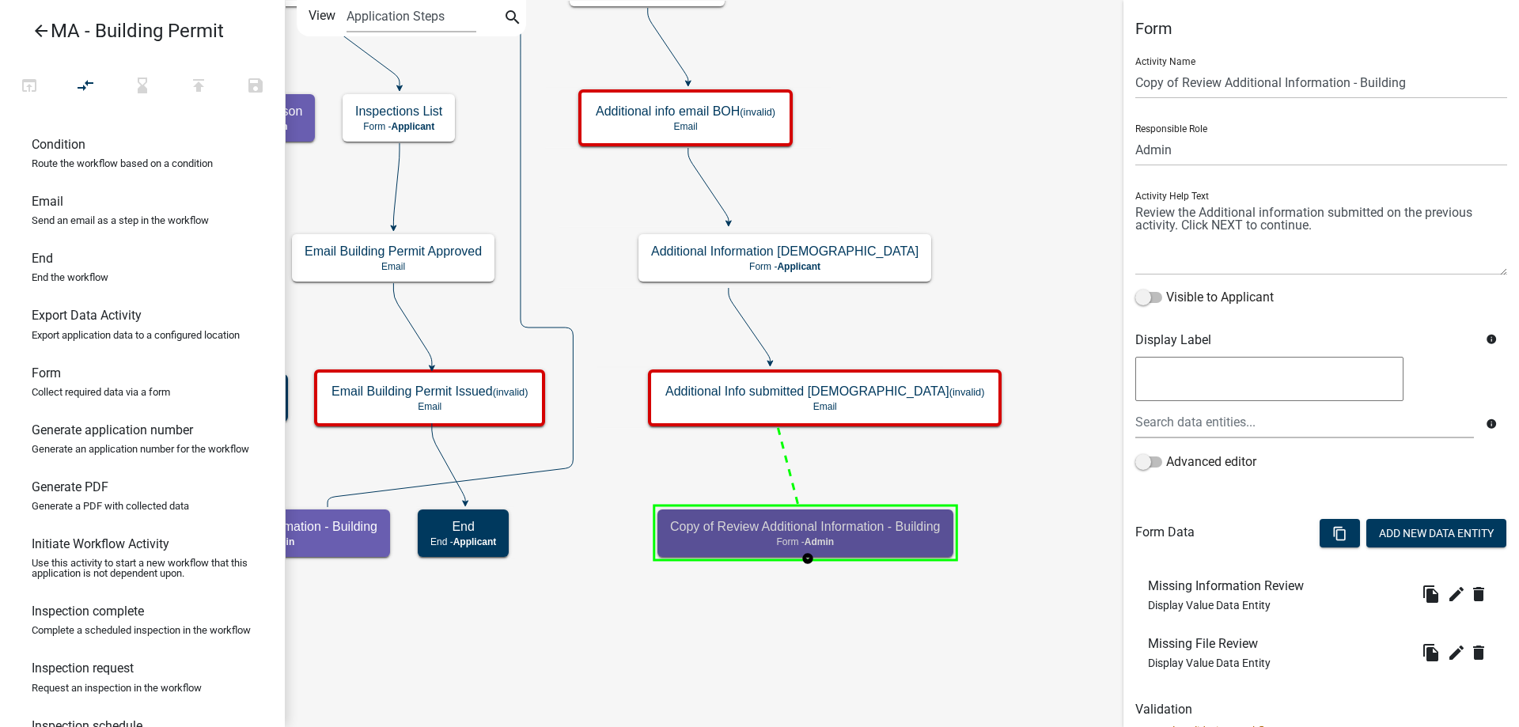
select select "1617A353-6361-48C5-9BA0-CE34FD9B68F8"
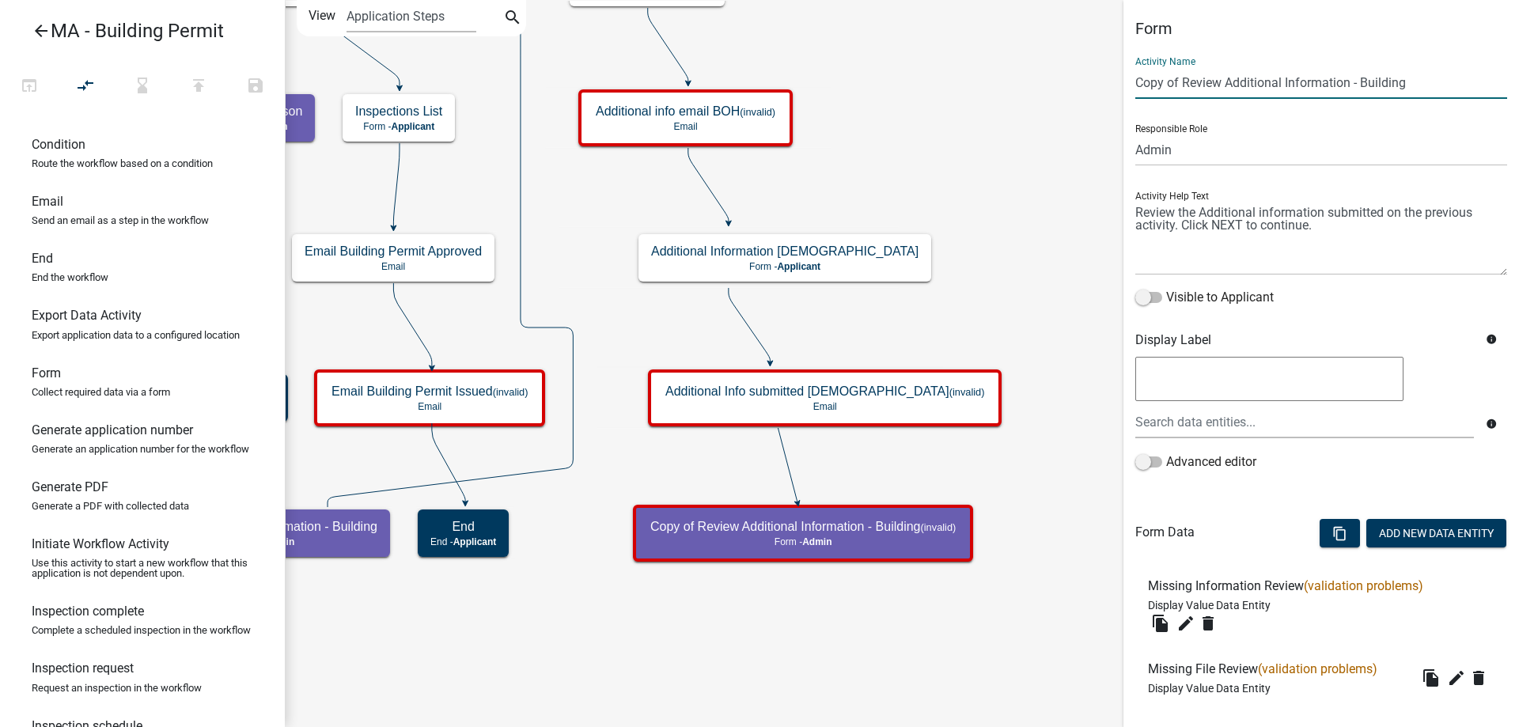
drag, startPoint x: 1185, startPoint y: 85, endPoint x: 1062, endPoint y: 91, distance: 122.7
click at [1062, 91] on main "Start Start - Applicant Search Parcel Data Parcel search - Applicant Owner and …" at bounding box center [902, 363] width 1234 height 727
drag, startPoint x: 1313, startPoint y: 83, endPoint x: 1449, endPoint y: 90, distance: 136.3
click at [1449, 90] on input "Review Additional Information - Building" at bounding box center [1321, 82] width 372 height 32
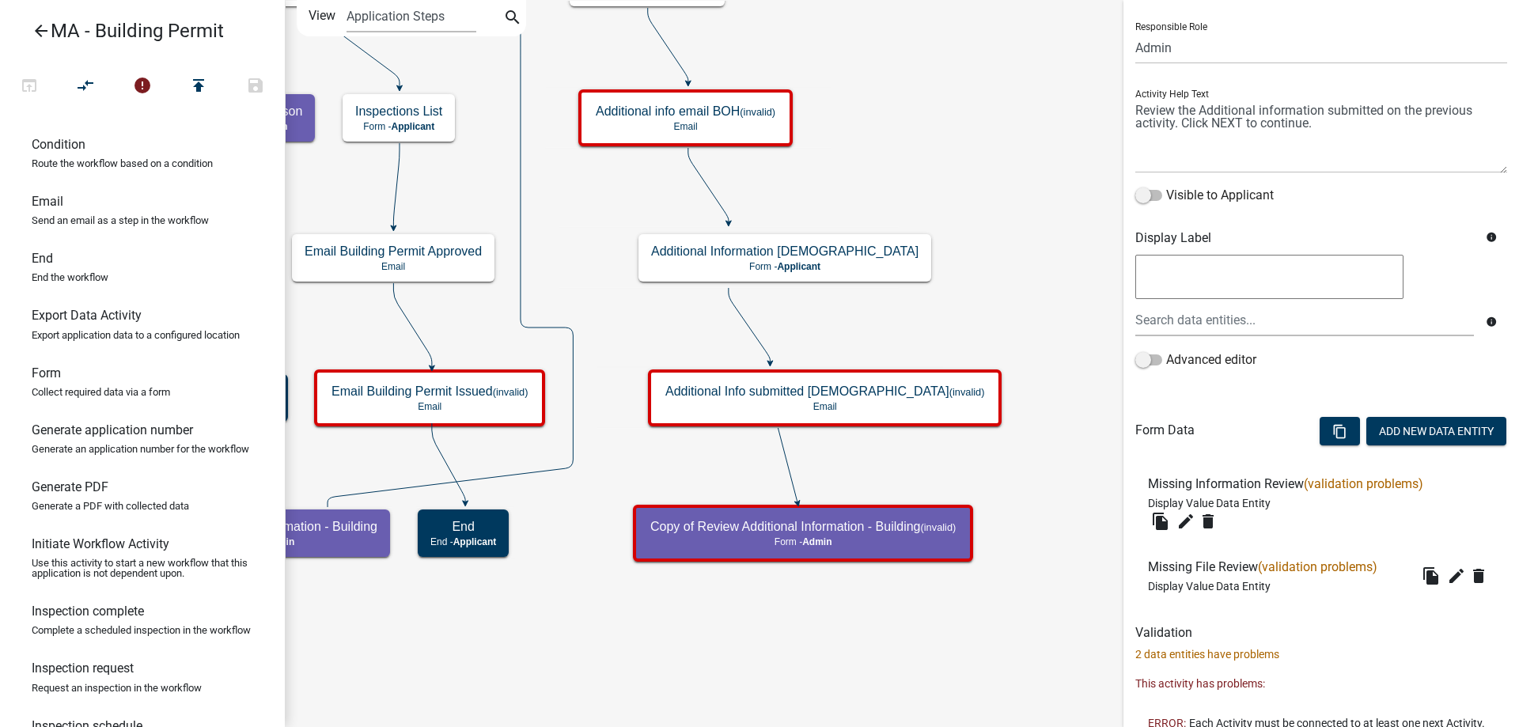
scroll to position [207, 0]
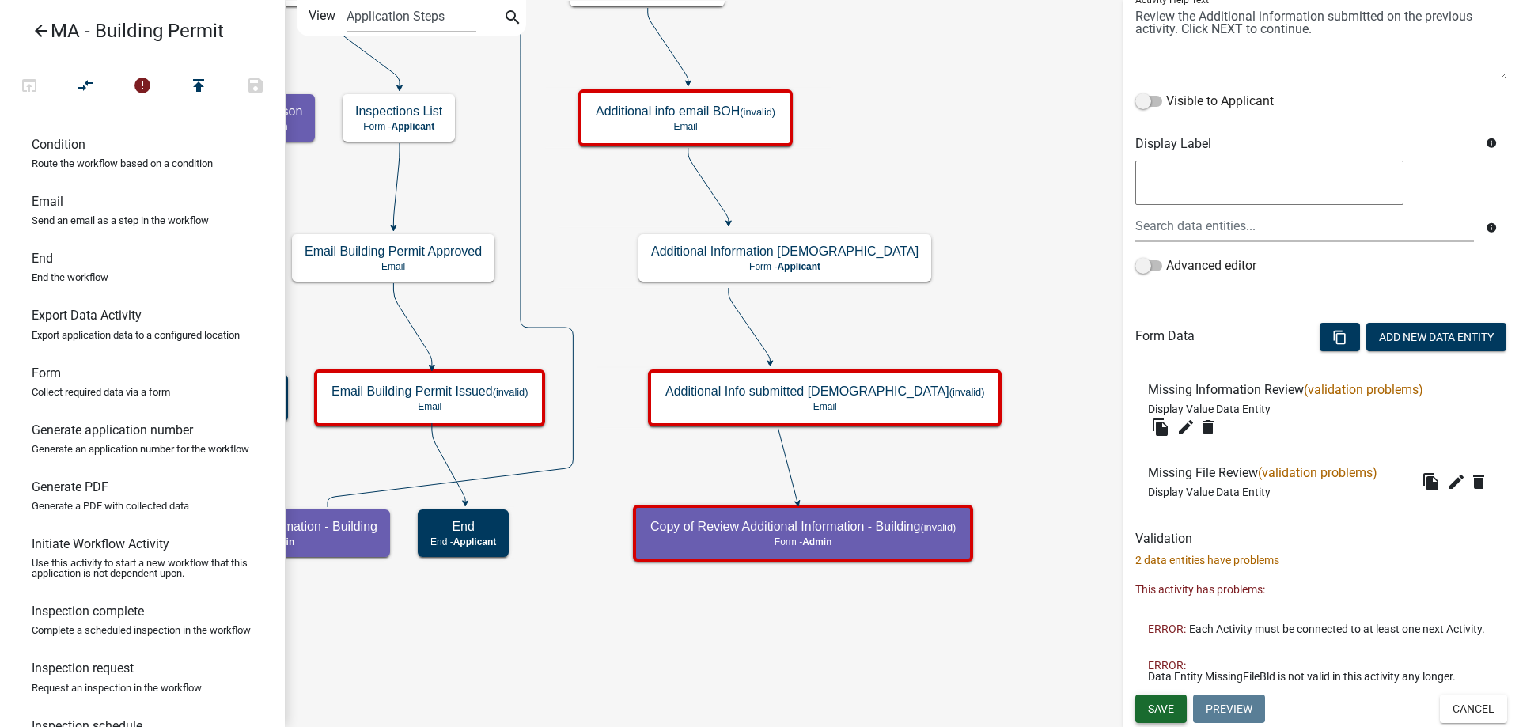
type input "Review Additional Information - BOH"
click at [1156, 701] on button "Save" at bounding box center [1160, 709] width 51 height 28
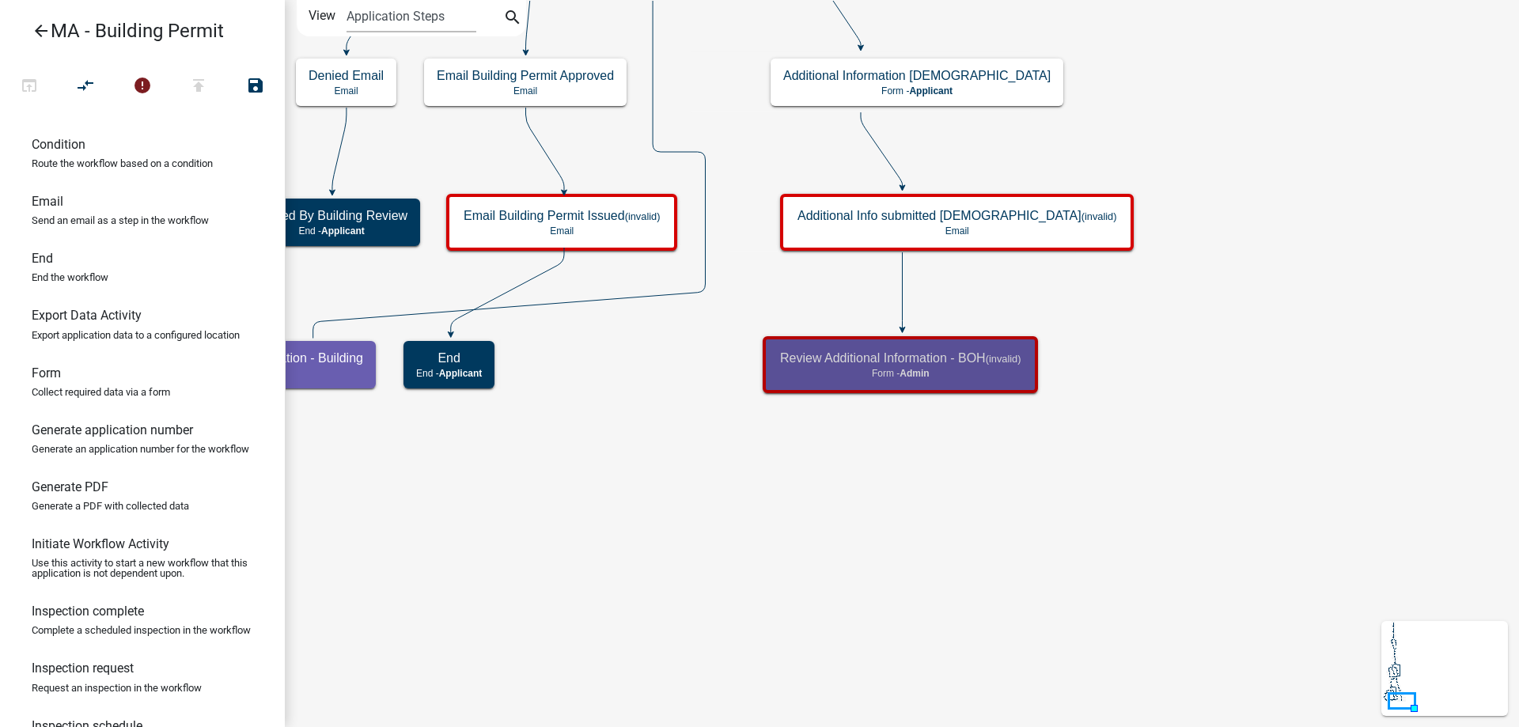
scroll to position [0, 0]
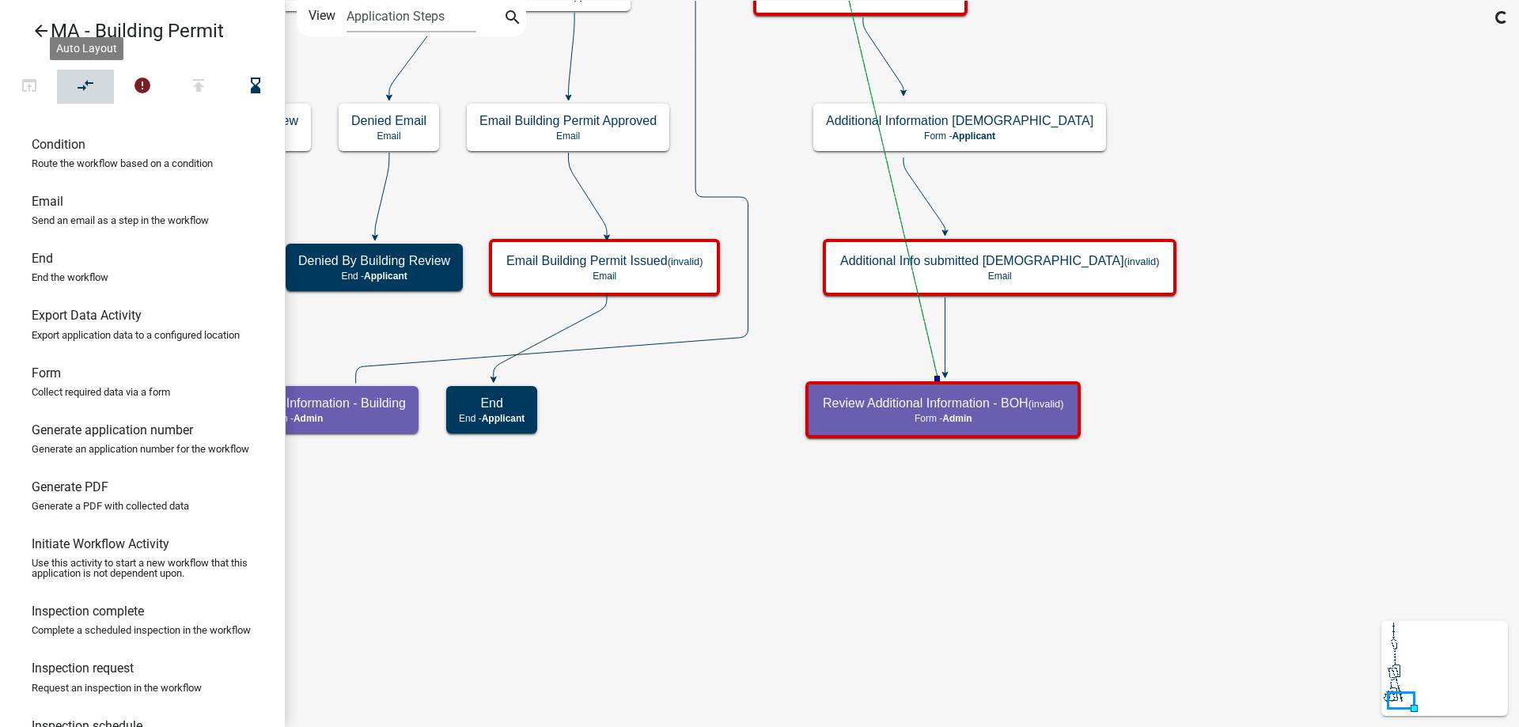
click at [94, 84] on icon "compare_arrows" at bounding box center [86, 87] width 19 height 22
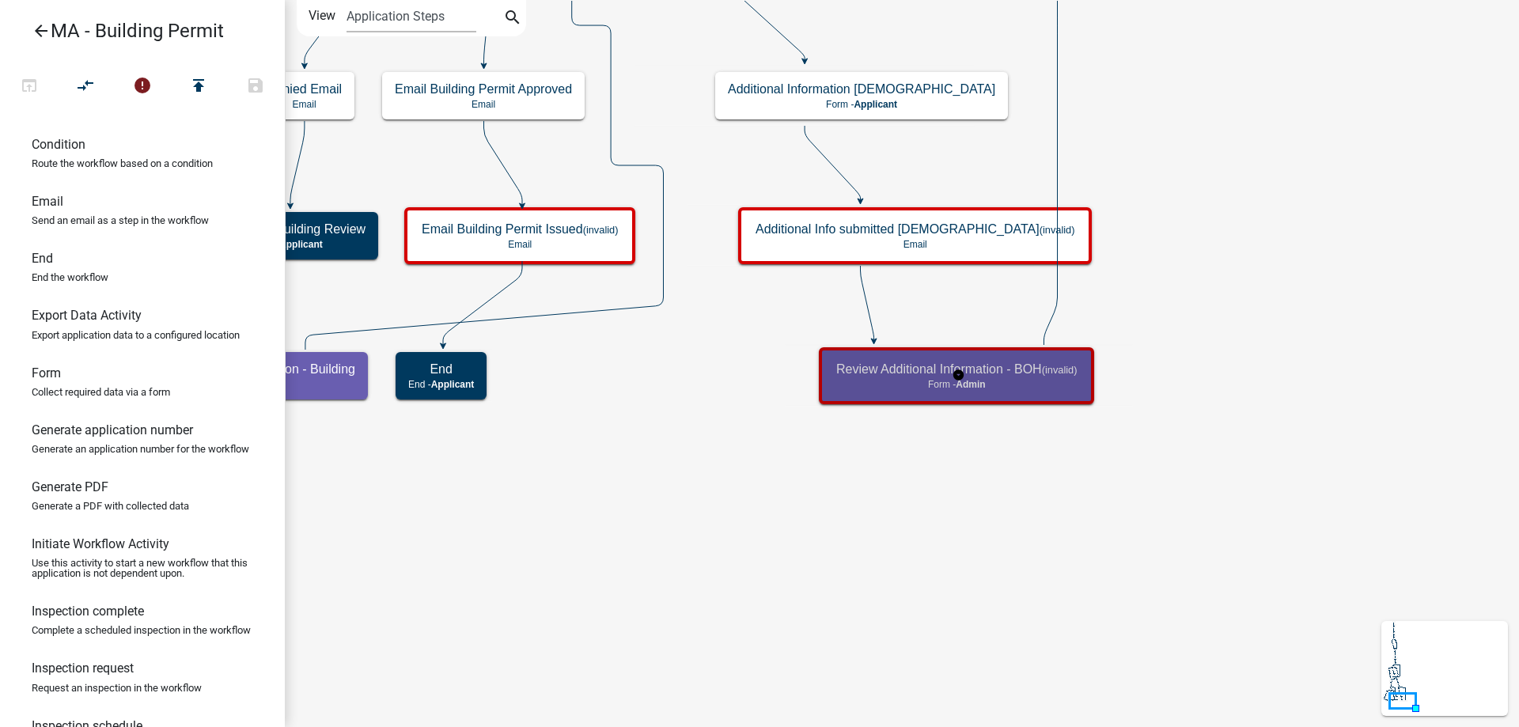
click at [1020, 377] on h5 "Review Additional Information - BOH (invalid)" at bounding box center [956, 369] width 240 height 15
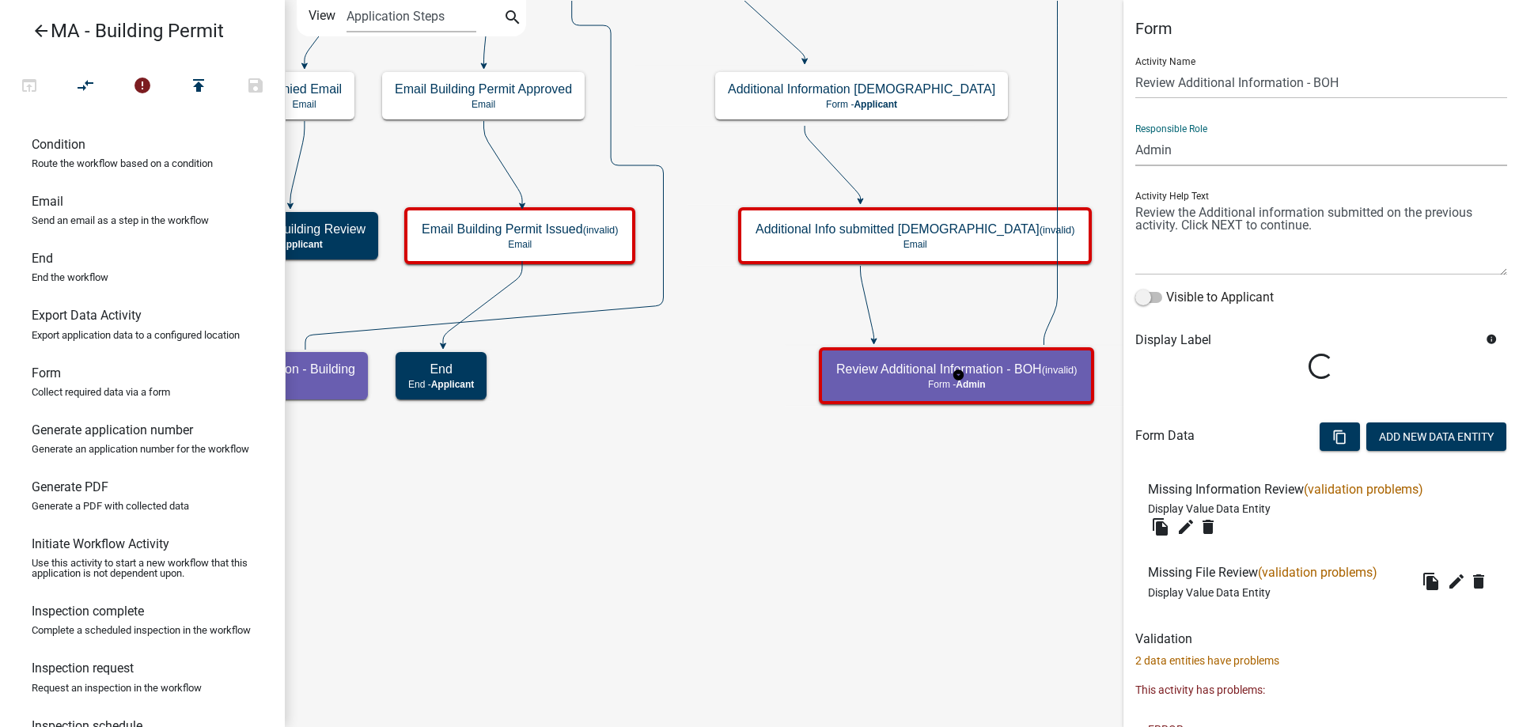
click at [1201, 144] on select "Applicant Admin SDR Septic Maintenance Company" at bounding box center [1321, 150] width 372 height 32
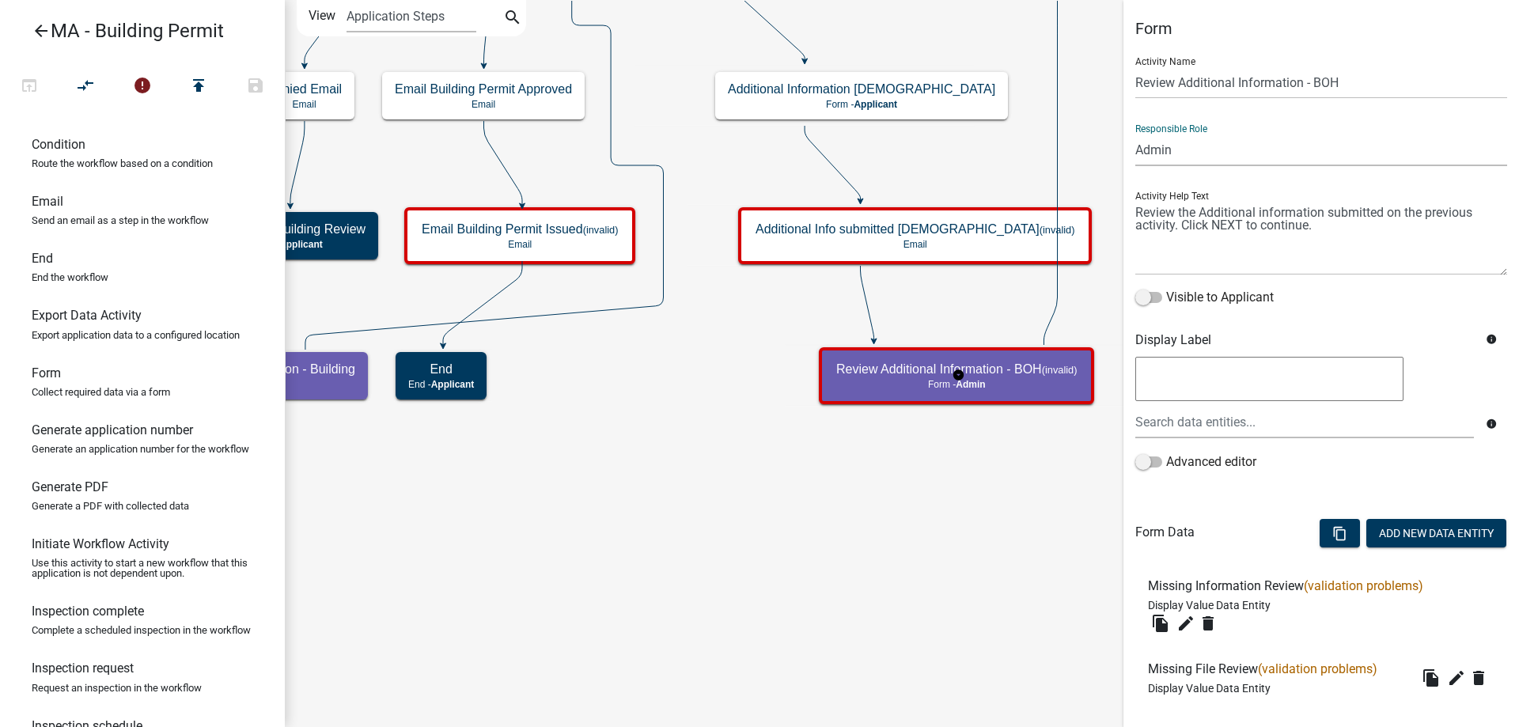
select select "67F20E20-4B7E-46AE-96DC-D48C26F4A12A"
click at [1135, 134] on select "Applicant Admin SDR Septic Maintenance Company" at bounding box center [1321, 150] width 372 height 32
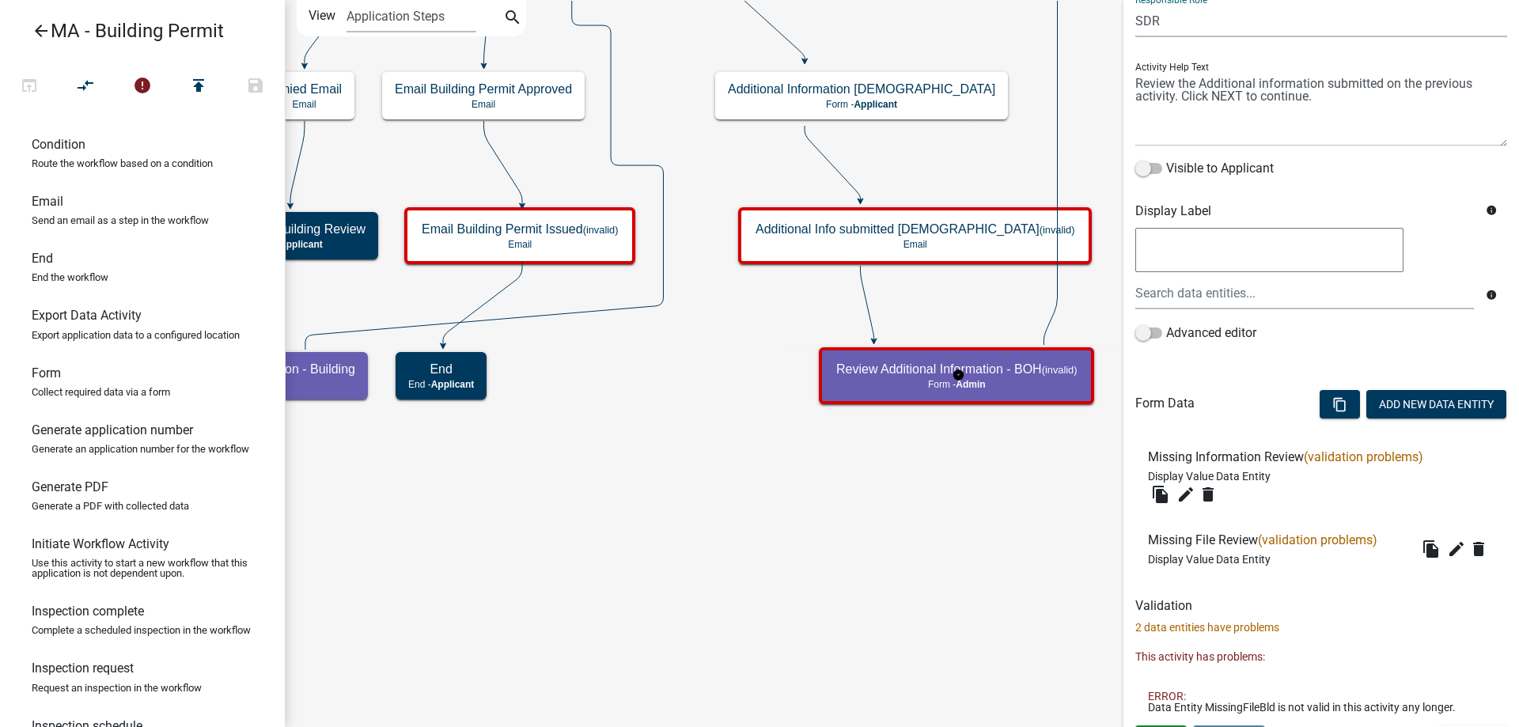
scroll to position [160, 0]
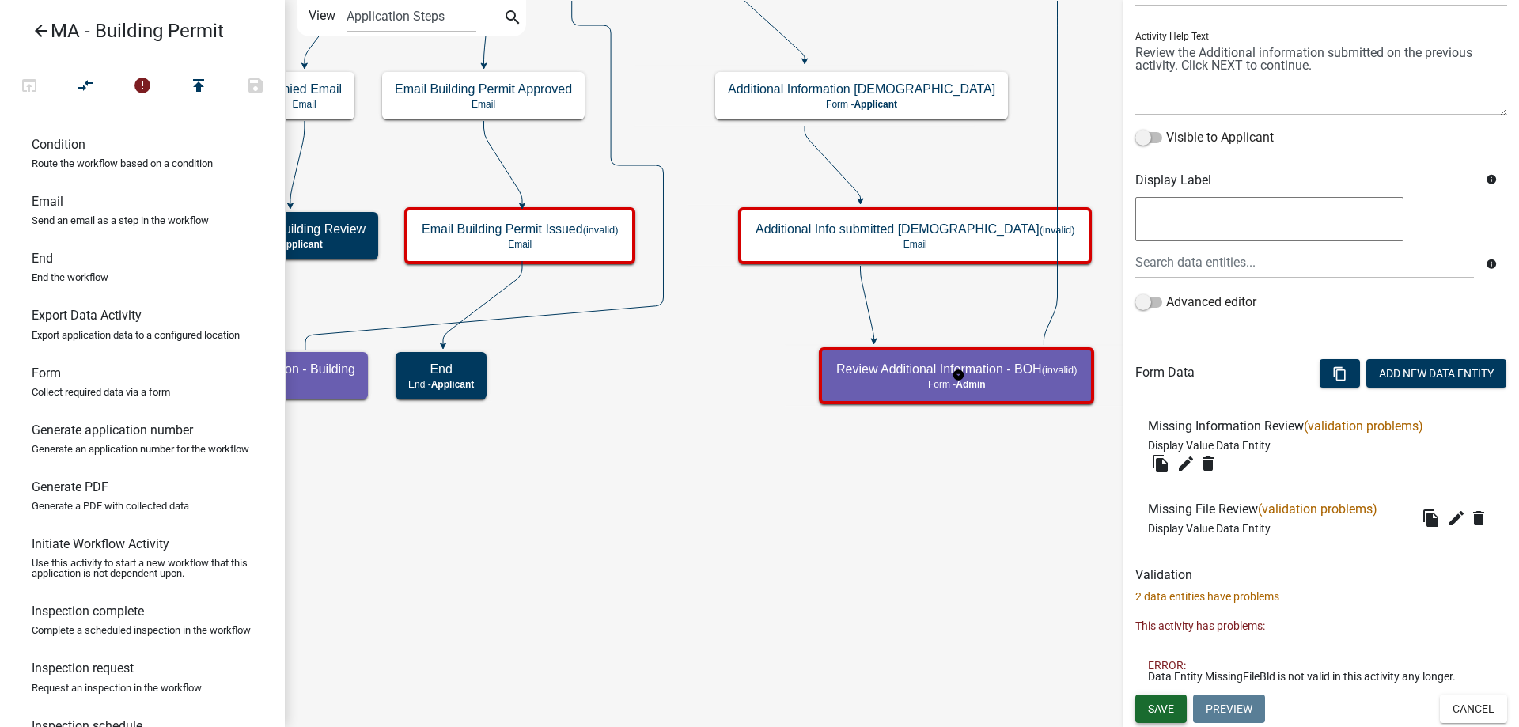
click at [1153, 704] on span "Save" at bounding box center [1161, 708] width 26 height 13
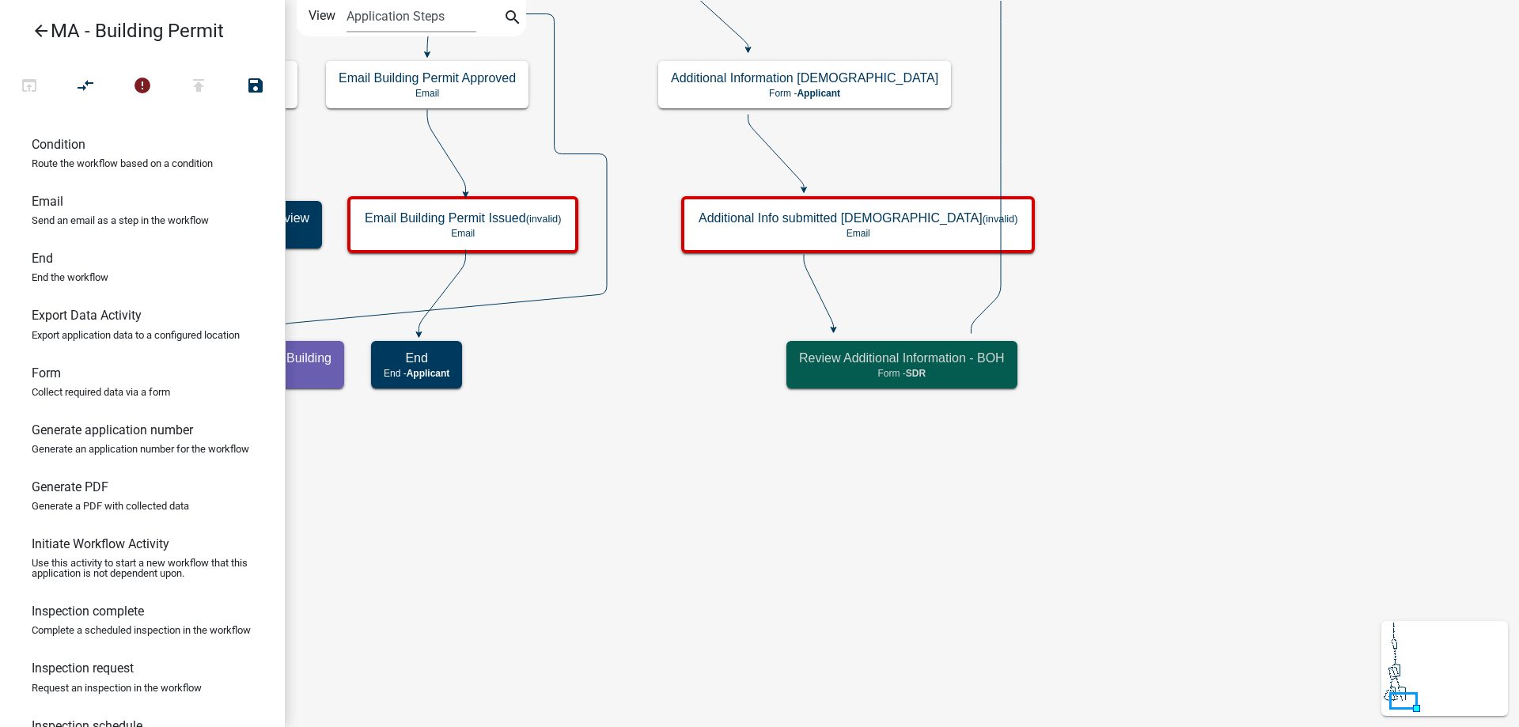
scroll to position [0, 0]
click at [969, 566] on icon "Start Start - Applicant Search Parcel Data Parcel search - Applicant Owner and …" at bounding box center [902, 363] width 1232 height 725
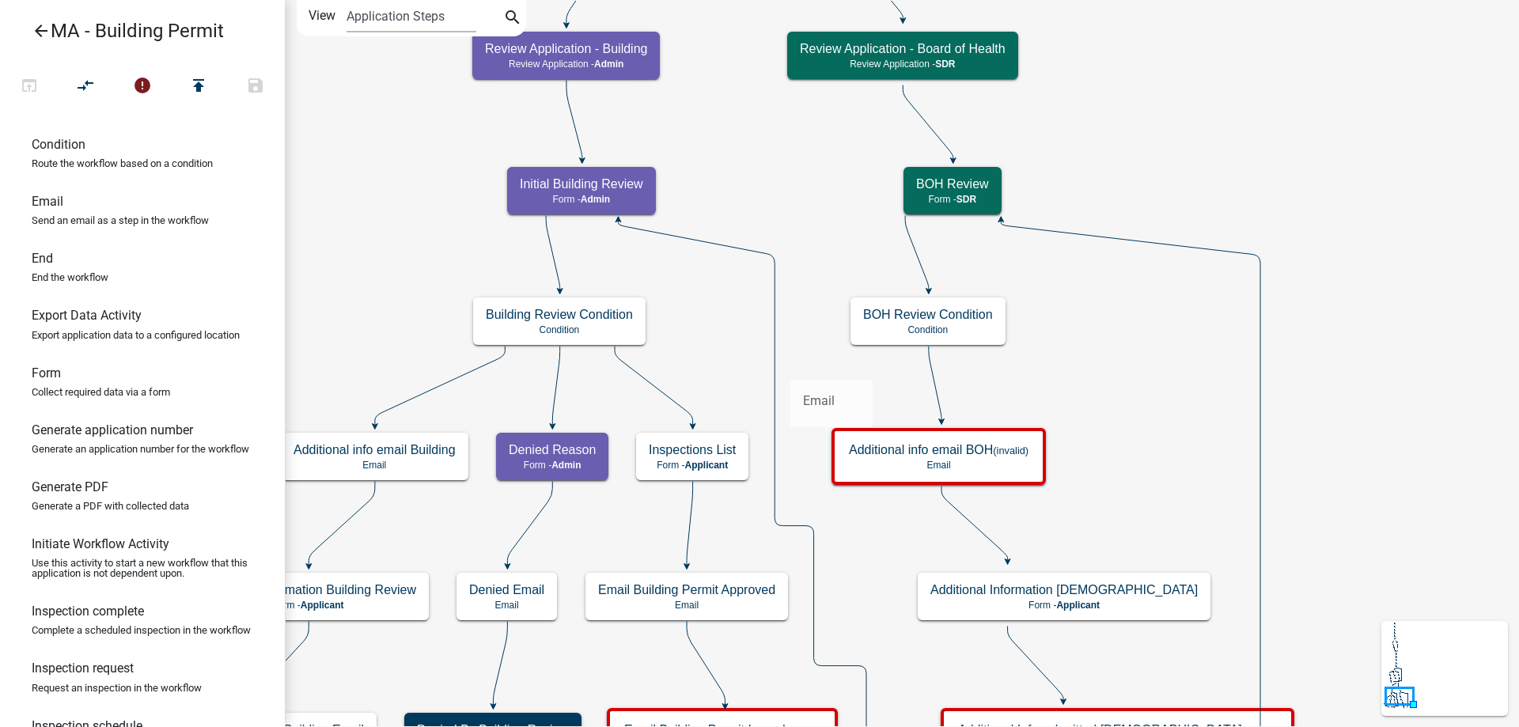
drag, startPoint x: 80, startPoint y: 237, endPoint x: 790, endPoint y: 368, distance: 722.4
click at [790, 368] on div "arrow_back MA - Building Permit open_in_browser compare_arrows error publish sa…" at bounding box center [759, 363] width 1519 height 727
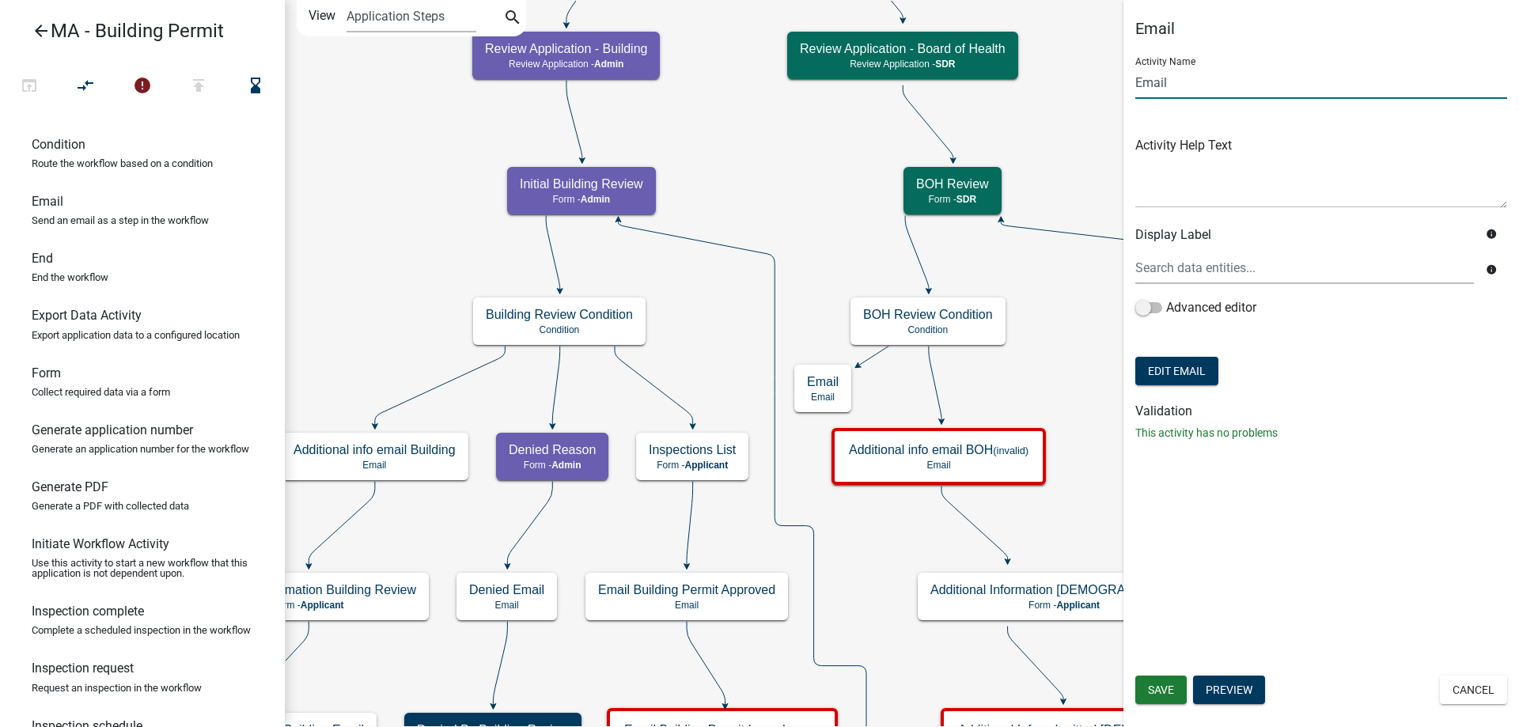
click at [1138, 87] on input "Email" at bounding box center [1321, 82] width 372 height 32
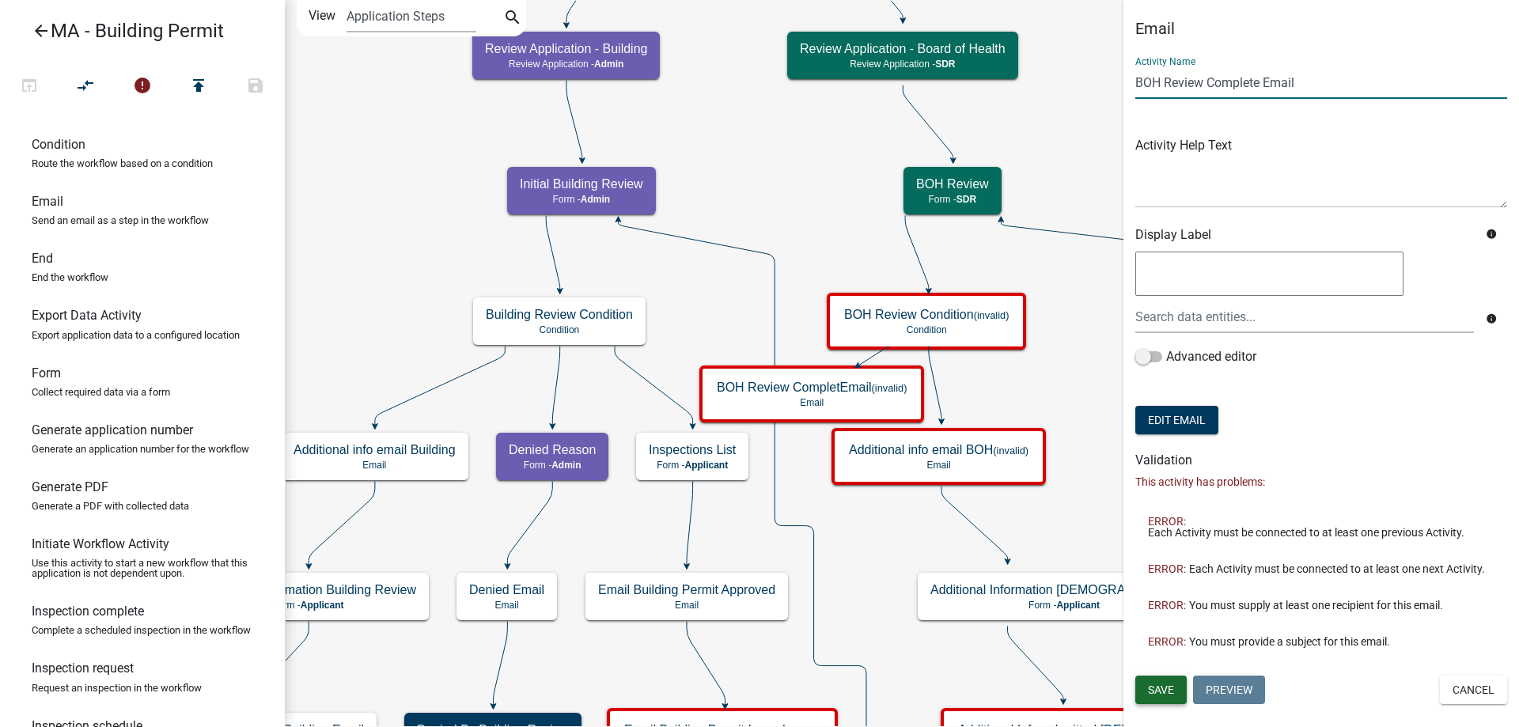
type input "BOH Review Complete Email"
click at [1167, 683] on span "Save" at bounding box center [1161, 689] width 26 height 13
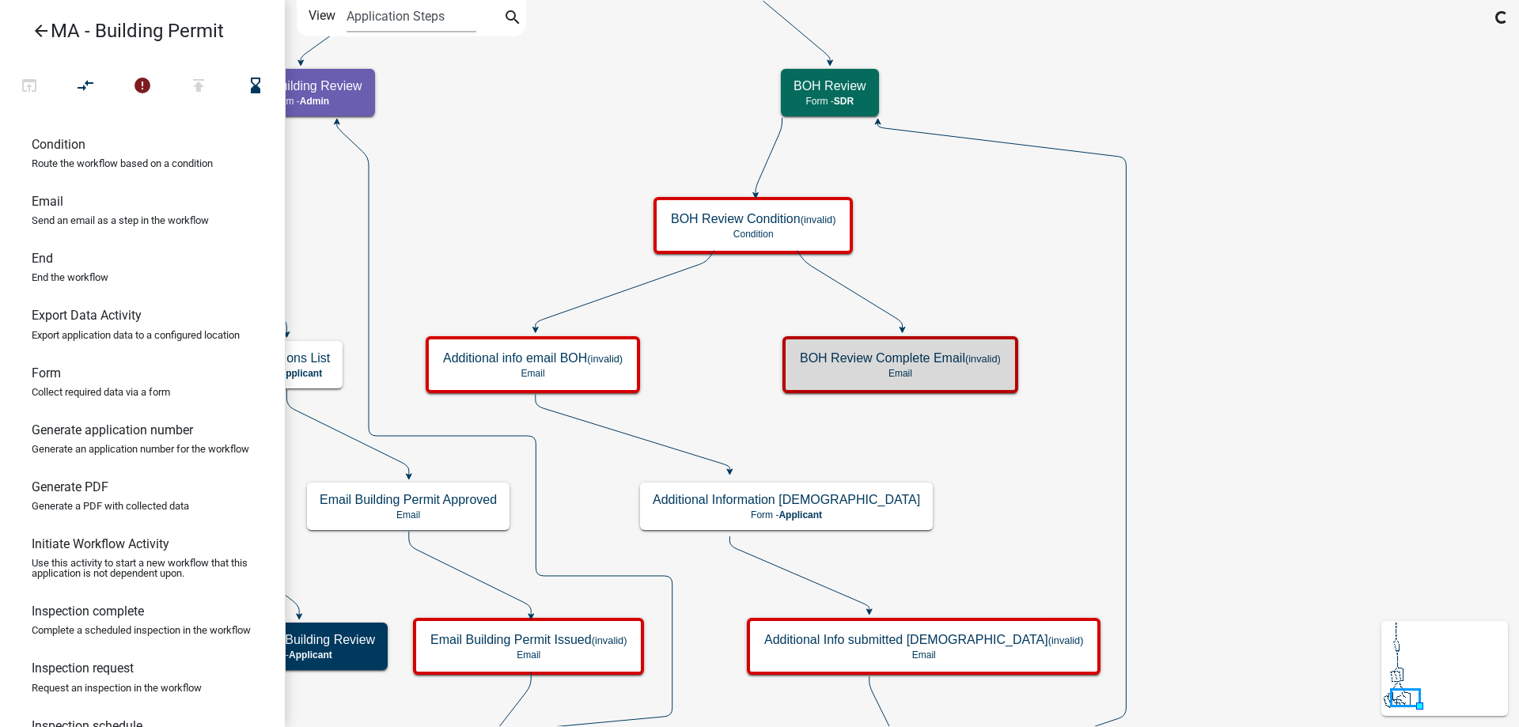
click at [968, 478] on icon "Start Start - Applicant Search Parcel Data Parcel search - Applicant Owner and …" at bounding box center [902, 409] width 1232 height 816
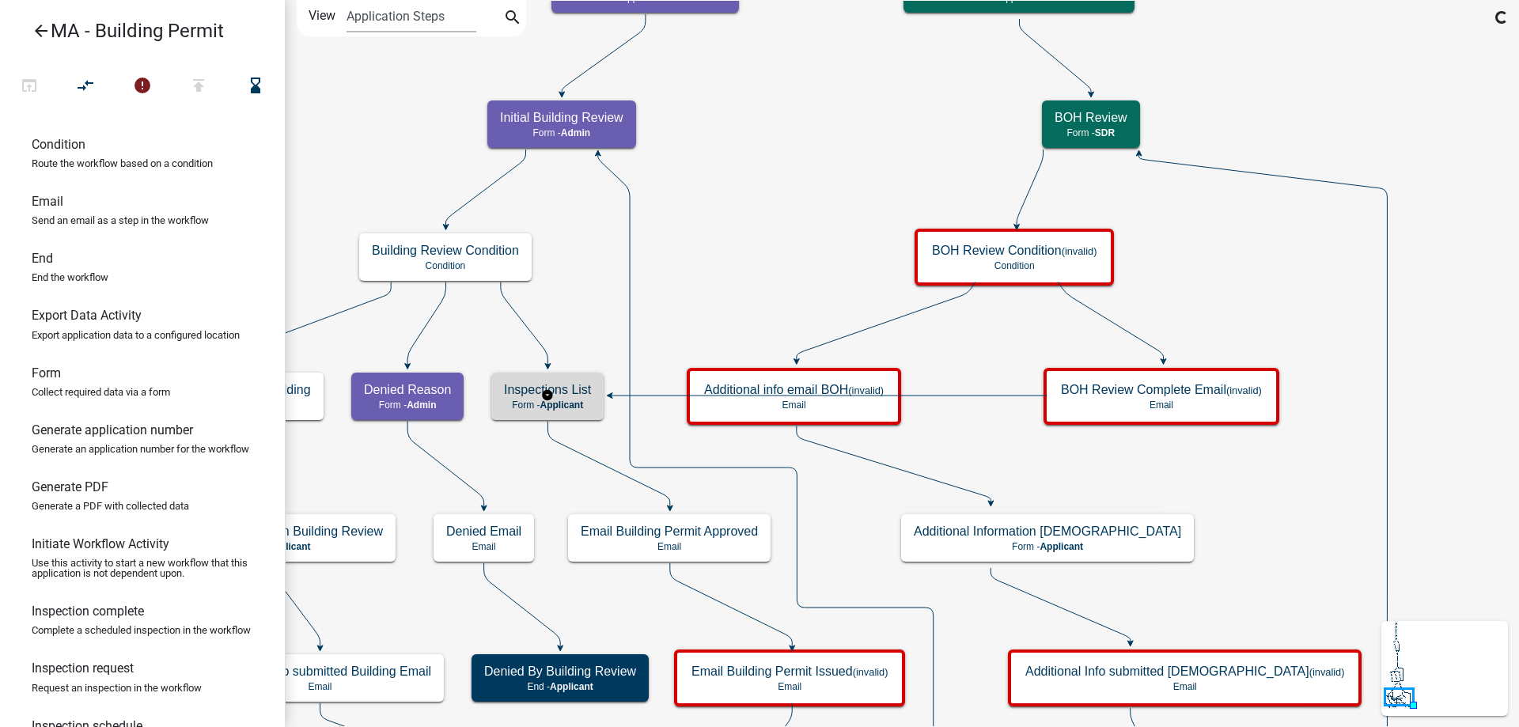
click at [530, 403] on p "Form - Applicant" at bounding box center [547, 404] width 87 height 11
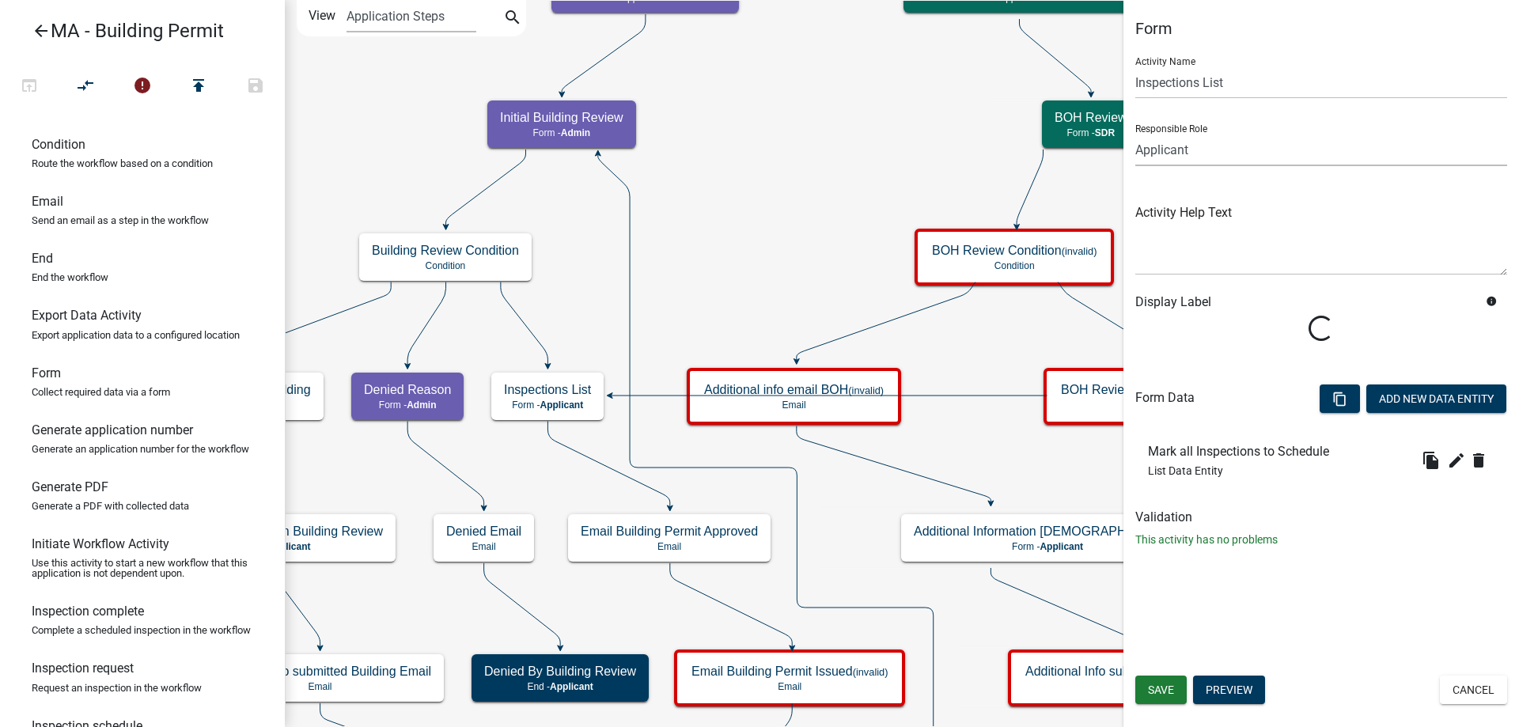
click at [1204, 135] on select "Applicant Admin SDR Septic Maintenance Company" at bounding box center [1321, 150] width 372 height 32
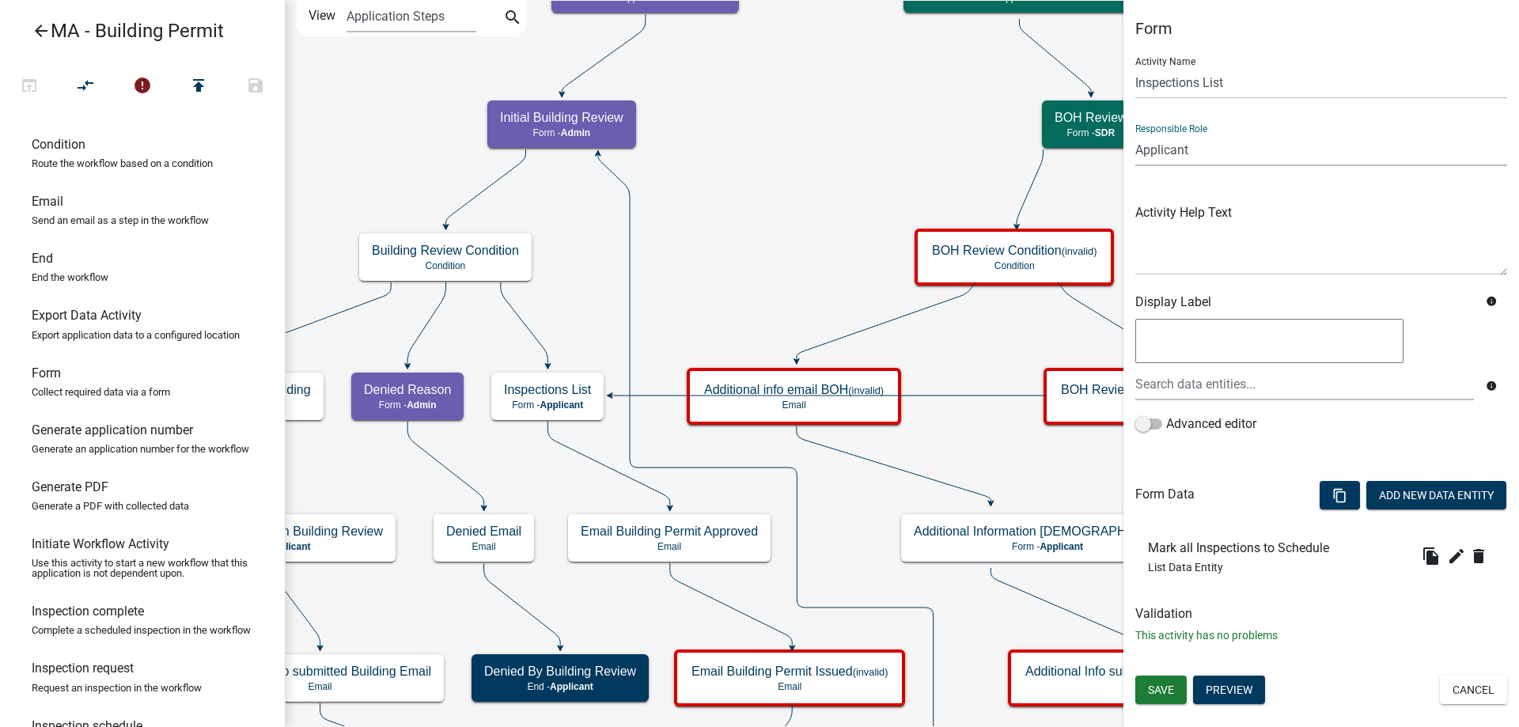
select select "1617A353-6361-48C5-9BA0-CE34FD9B68F8"
click at [1135, 134] on select "Applicant Admin SDR Septic Maintenance Company" at bounding box center [1321, 150] width 372 height 32
click at [1155, 693] on span "Save" at bounding box center [1161, 689] width 26 height 13
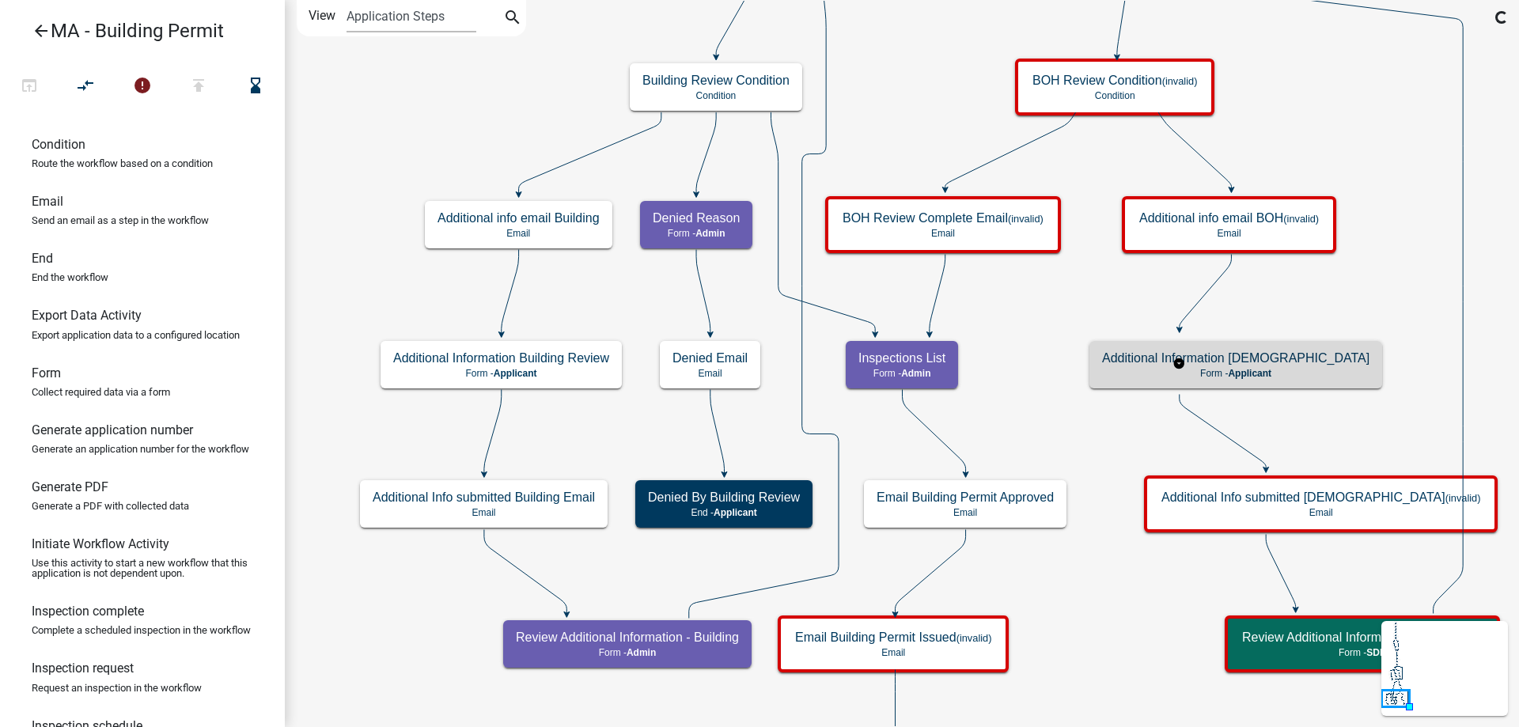
click at [1081, 392] on rect at bounding box center [1179, 364] width 340 height 61
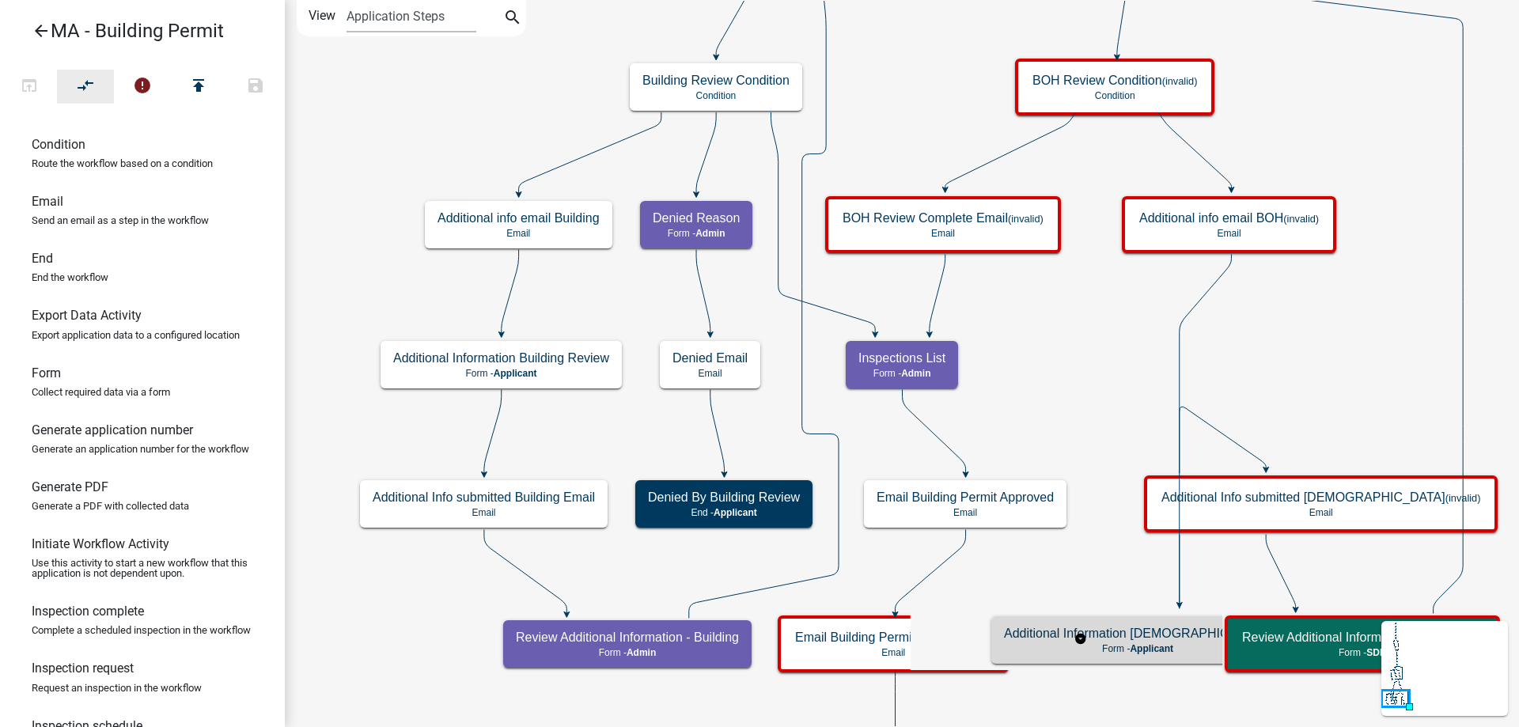
click at [90, 85] on icon "compare_arrows" at bounding box center [86, 87] width 19 height 22
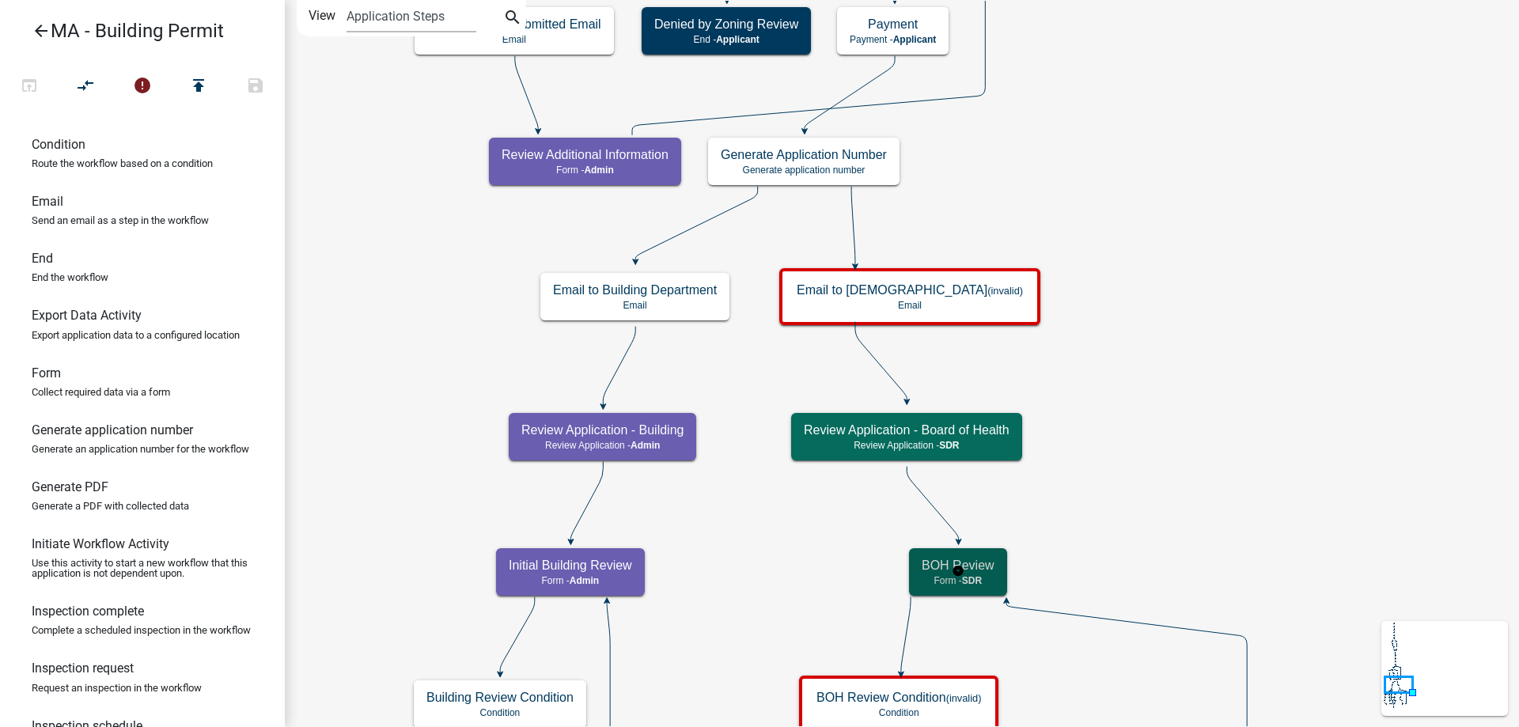
click at [1000, 570] on div "BOH Review Form - SDR" at bounding box center [958, 571] width 98 height 47
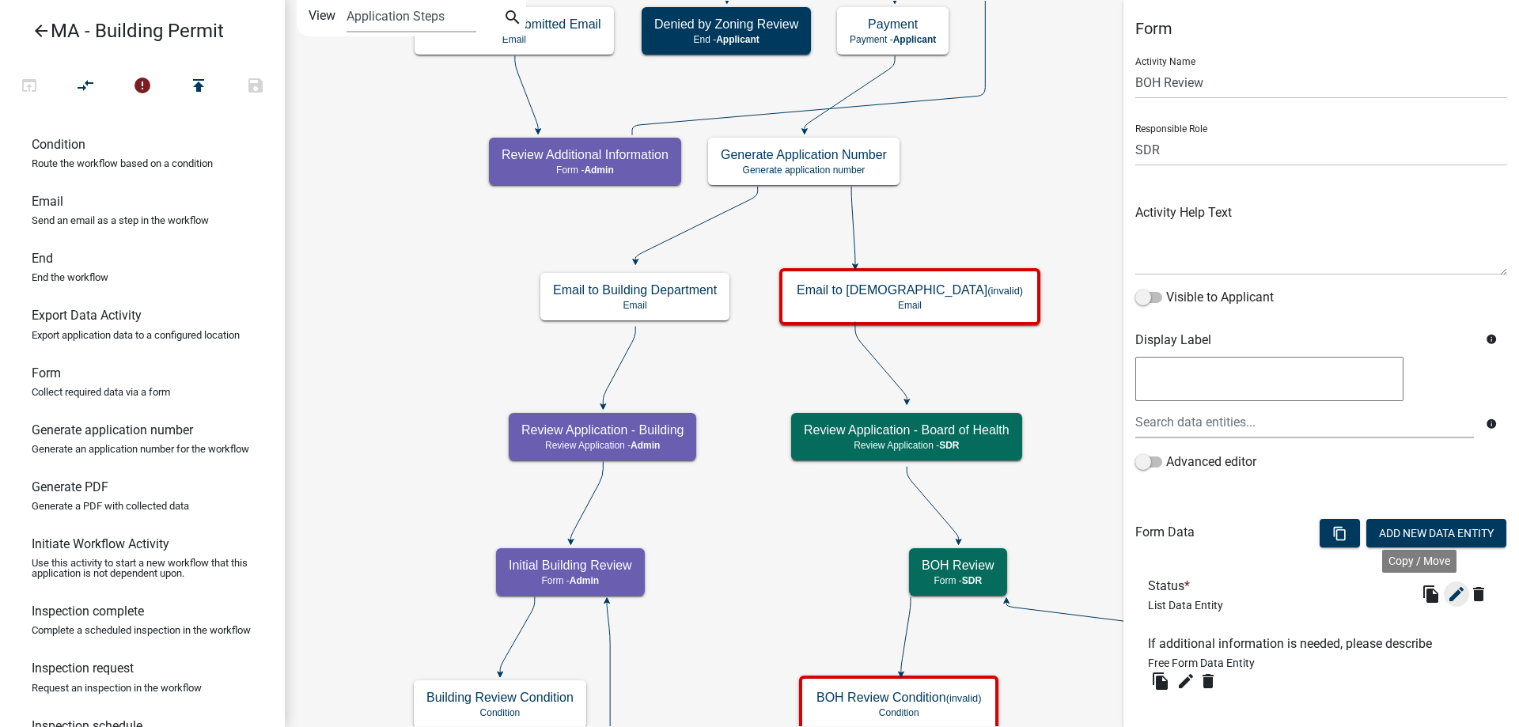
click at [1447, 593] on icon "edit" at bounding box center [1456, 594] width 19 height 19
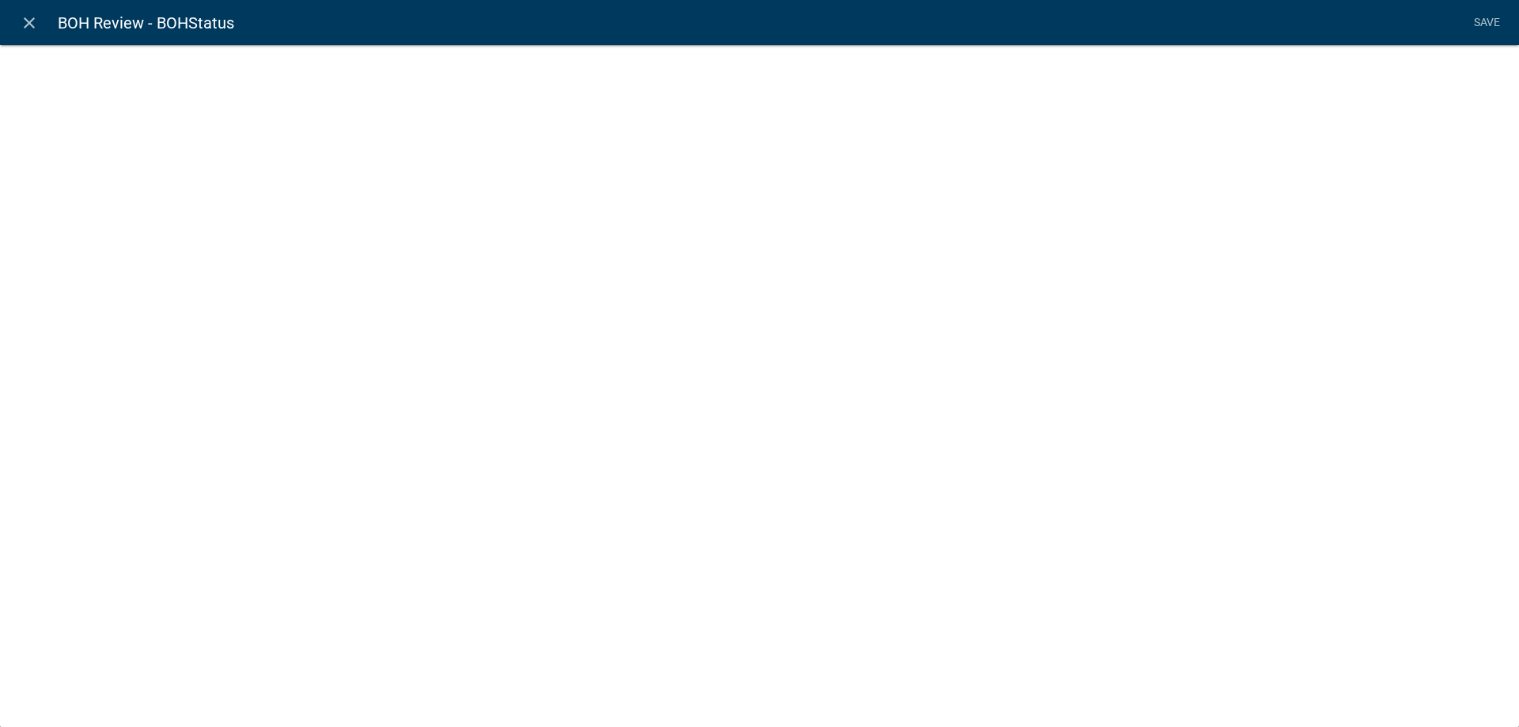
select select "list-data"
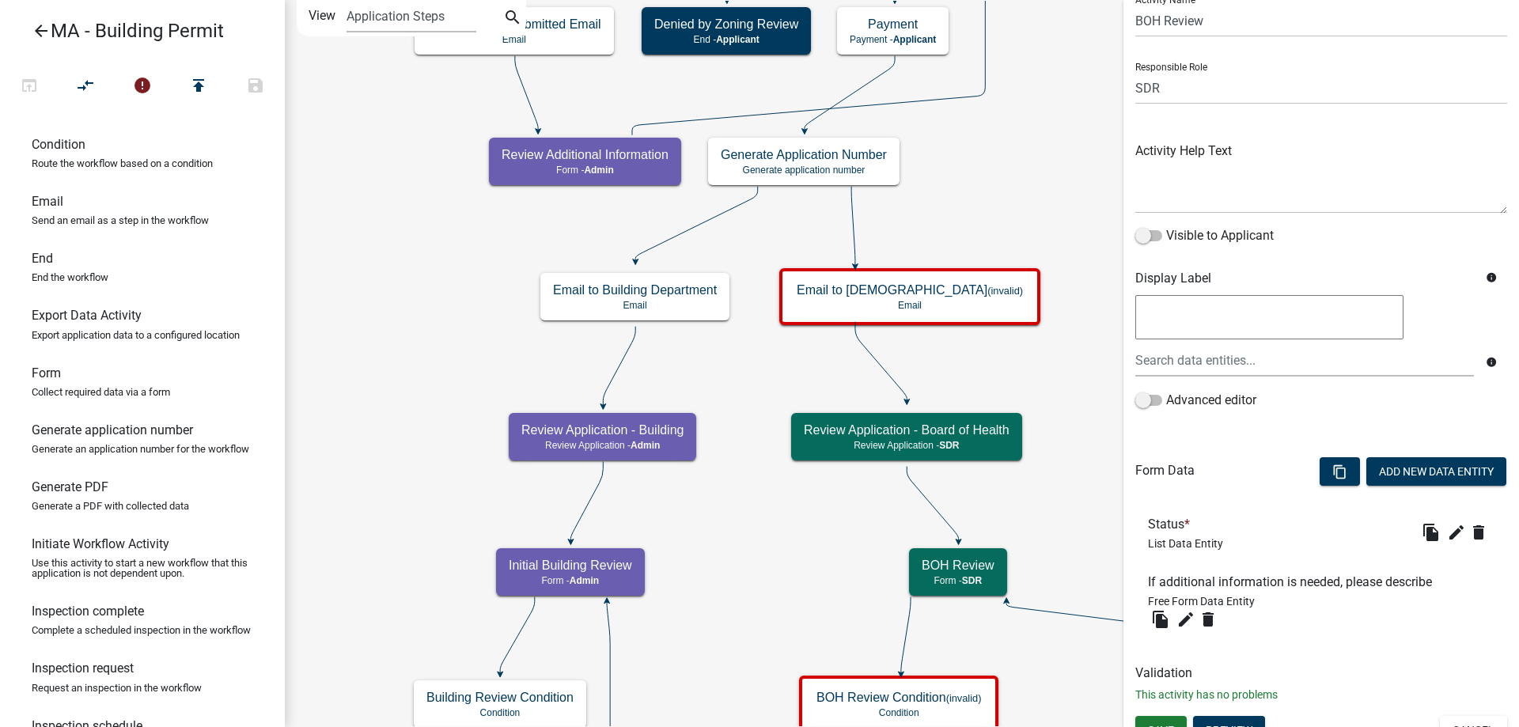
scroll to position [83, 0]
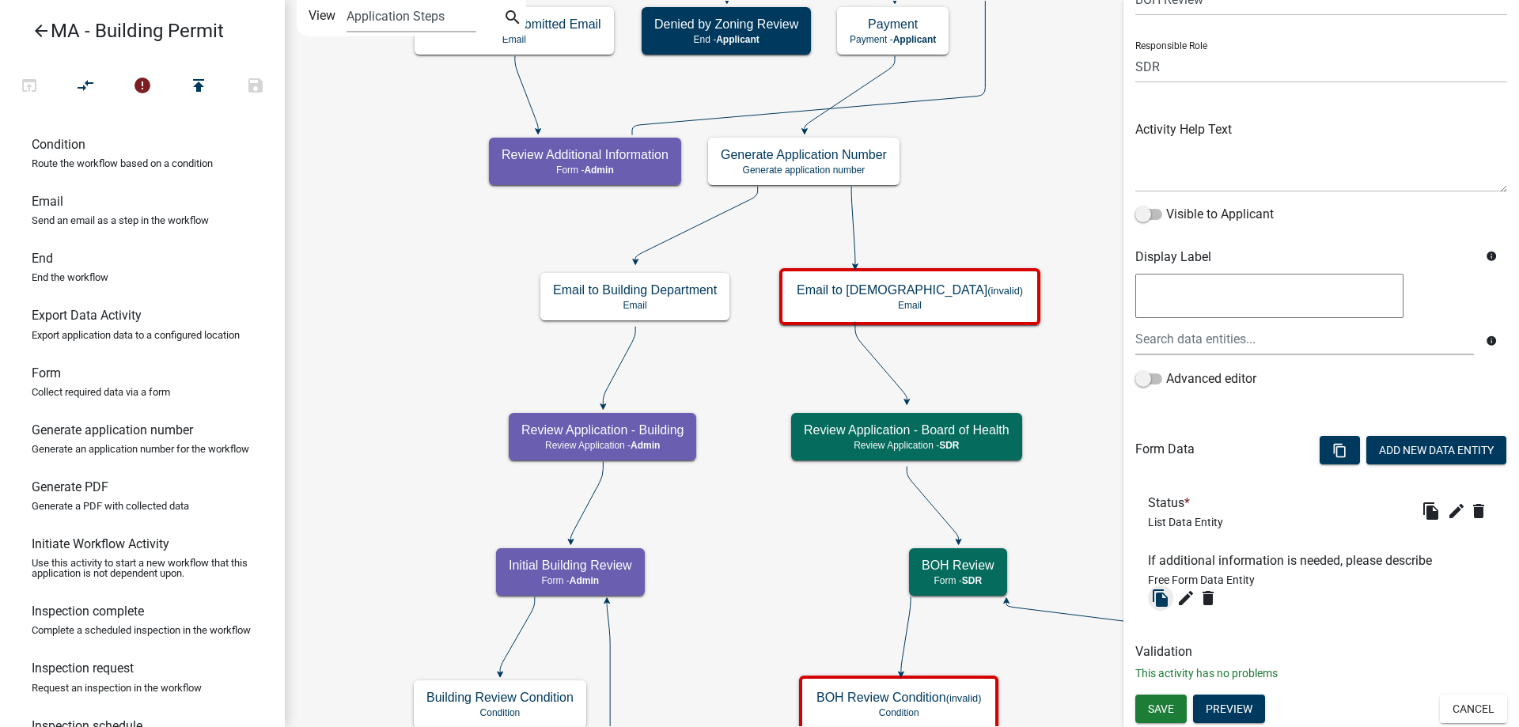
click at [1184, 592] on icon "edit" at bounding box center [1185, 598] width 19 height 19
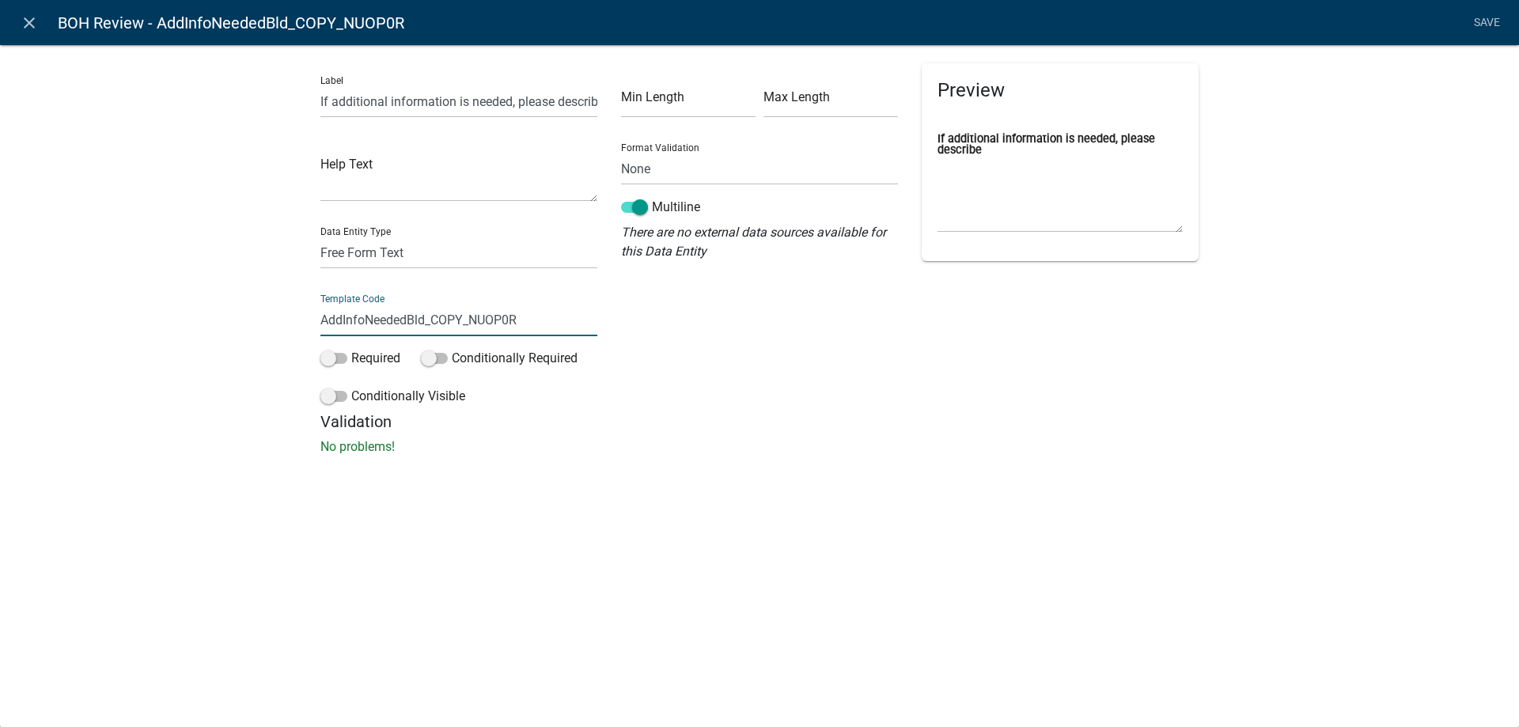
drag, startPoint x: 410, startPoint y: 327, endPoint x: 635, endPoint y: 337, distance: 225.7
click at [635, 337] on div "Label If additional information is needed, please describe Help Text Data Entit…" at bounding box center [760, 237] width 902 height 349
type input "AddInfoNeededBOH"
click at [43, 259] on div "Label If additional information is needed, please describe Help Text Data Entit…" at bounding box center [759, 254] width 1519 height 471
click at [1492, 20] on link "Save" at bounding box center [1487, 23] width 40 height 30
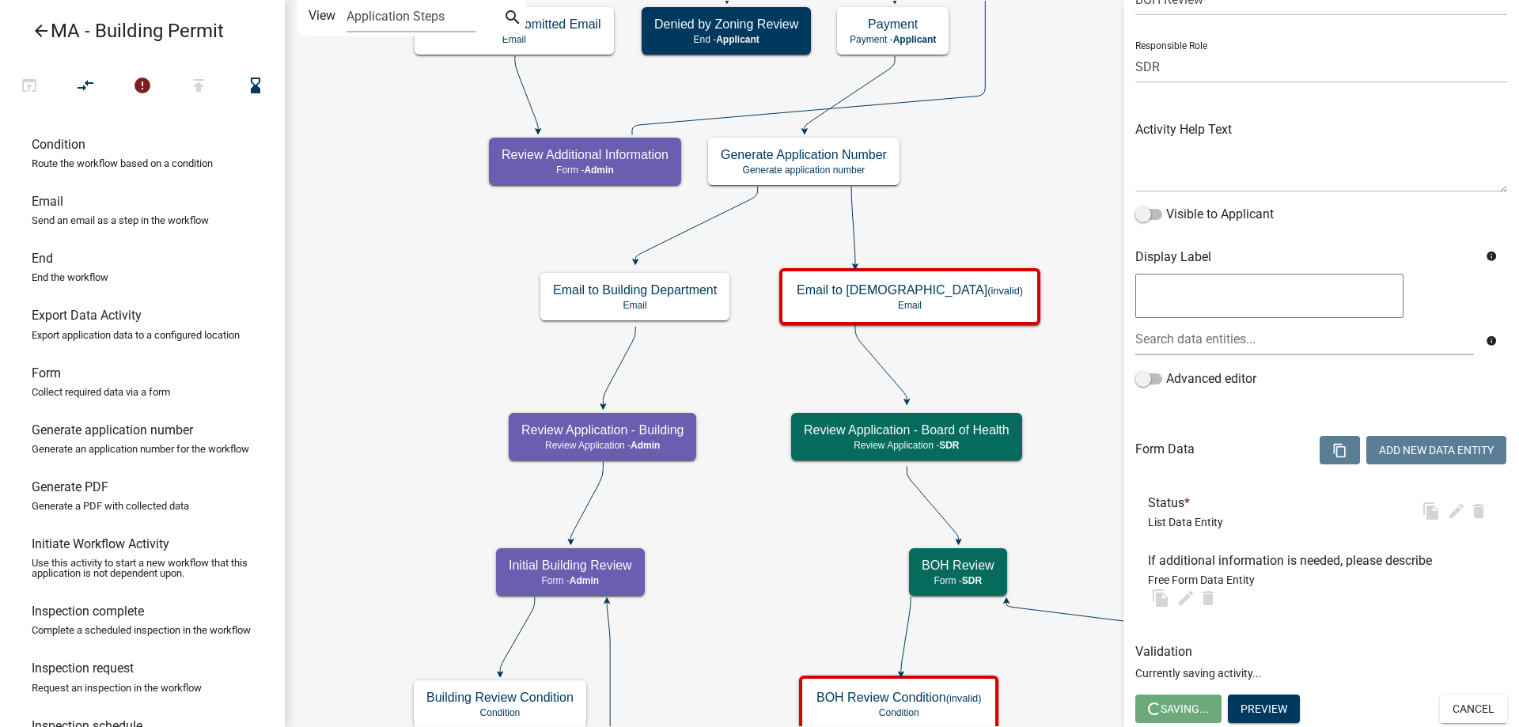
select select "67F20E20-4B7E-46AE-96DC-D48C26F4A12A"
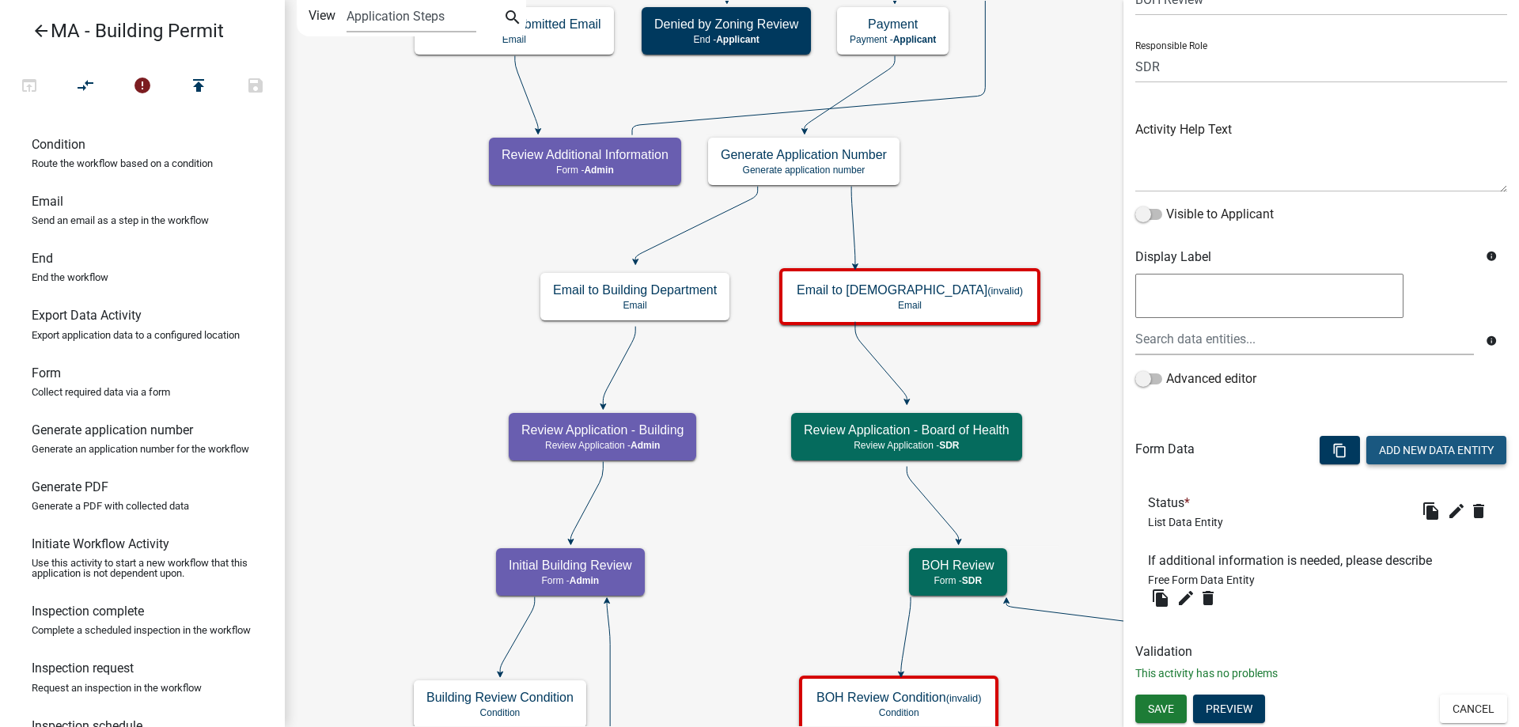
click at [1387, 455] on button "Add New Data Entity" at bounding box center [1436, 450] width 140 height 28
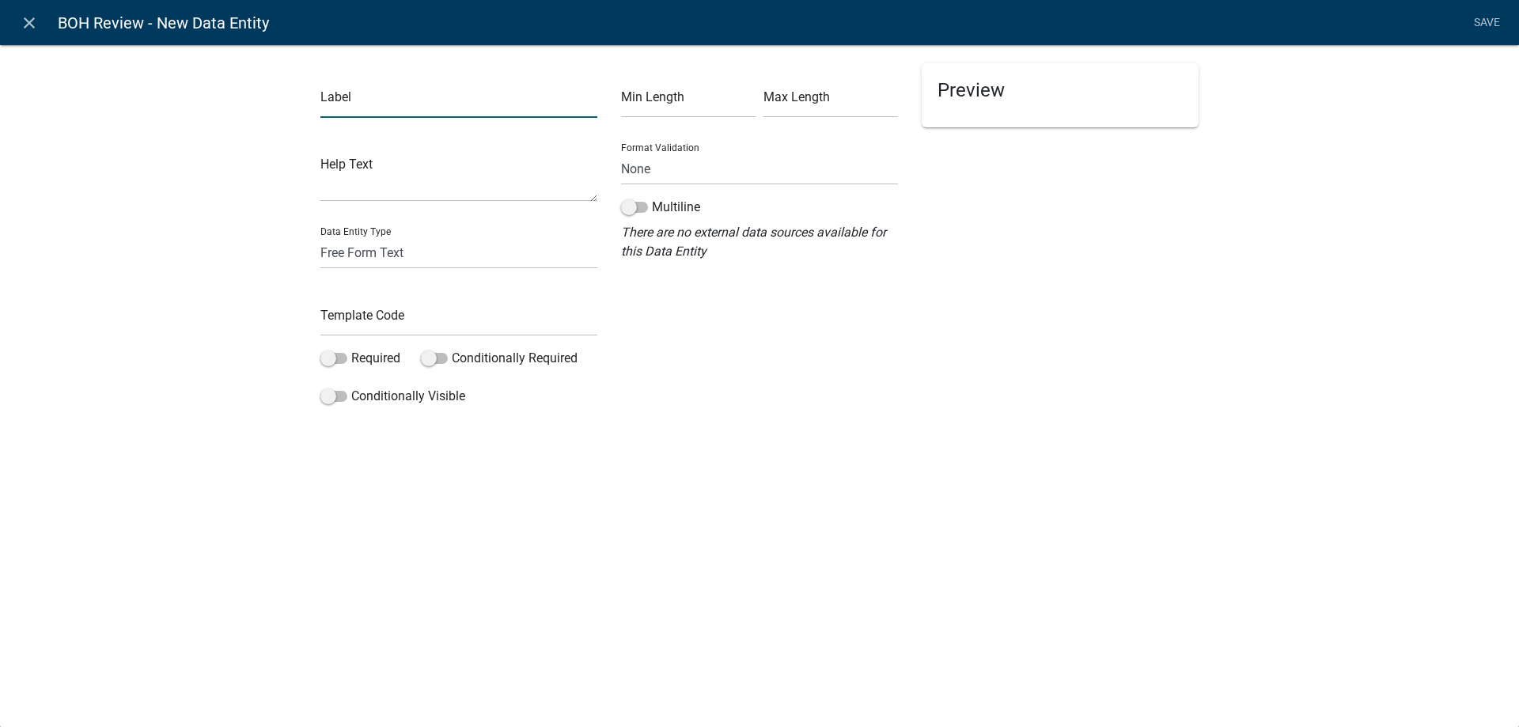
click at [391, 106] on input "text" at bounding box center [458, 101] width 277 height 32
type input "If recommending denial, please explain why"
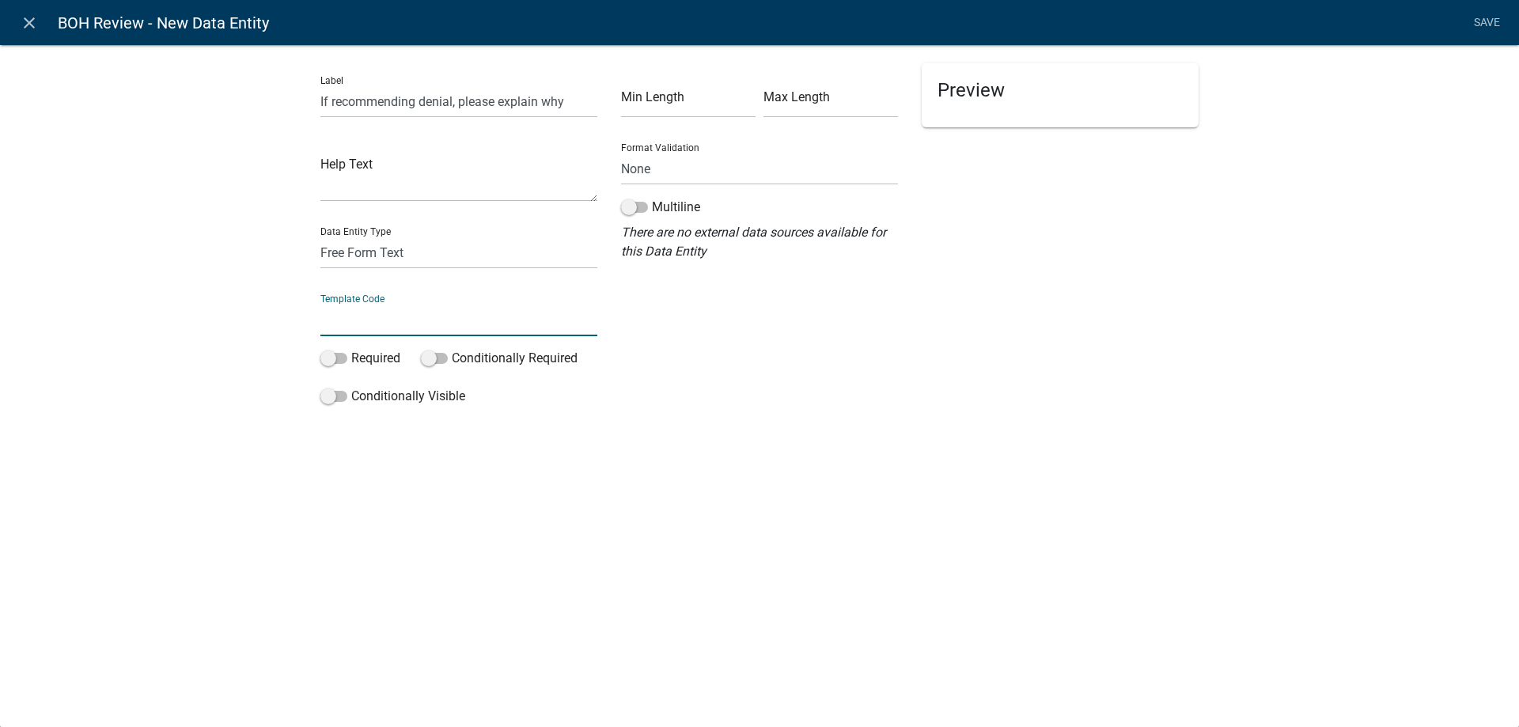
click at [383, 315] on input "text" at bounding box center [458, 320] width 277 height 32
type input "DenialReasonBOH"
click at [714, 214] on div "Multiline" at bounding box center [759, 210] width 277 height 25
click at [685, 210] on label "Multiline" at bounding box center [660, 207] width 79 height 19
click at [652, 198] on input "Multiline" at bounding box center [652, 198] width 0 height 0
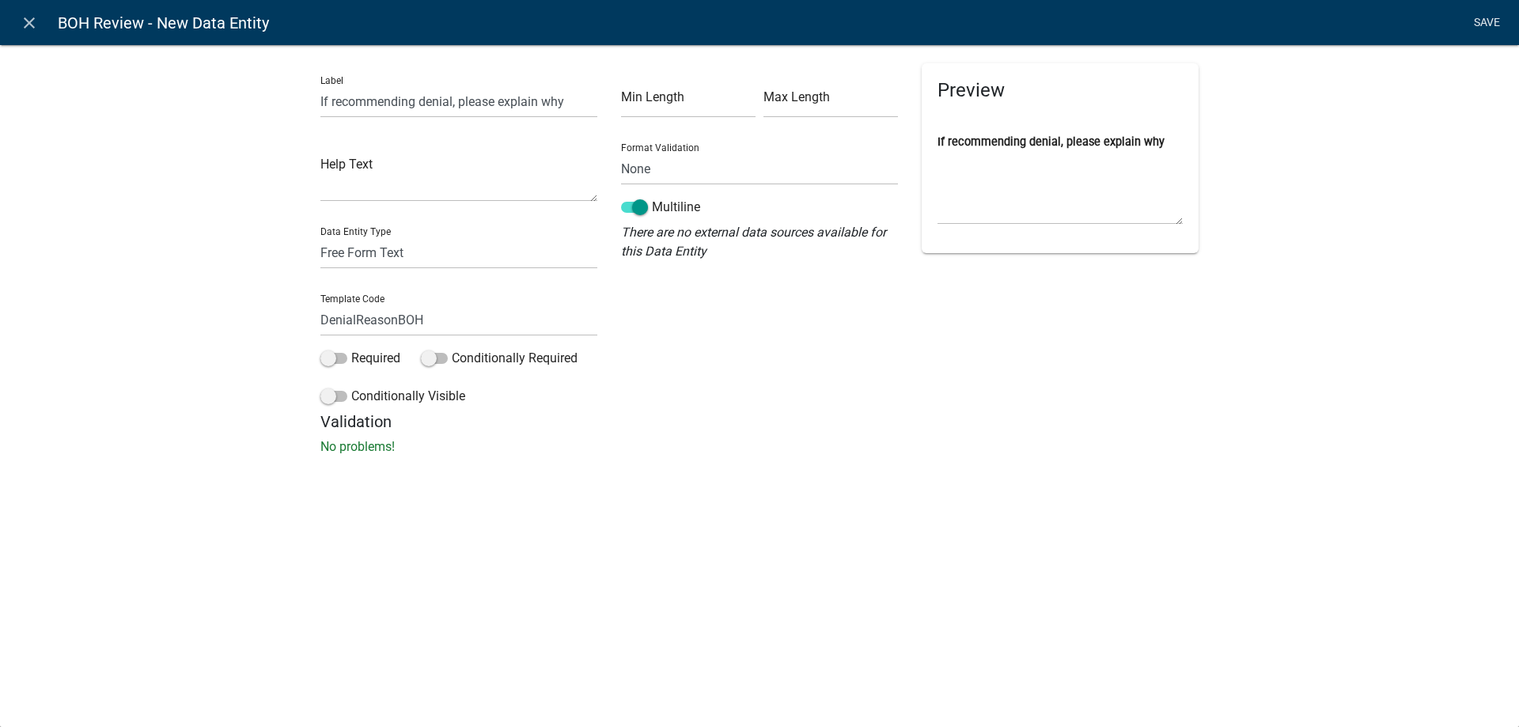
click at [1481, 19] on link "Save" at bounding box center [1487, 23] width 40 height 30
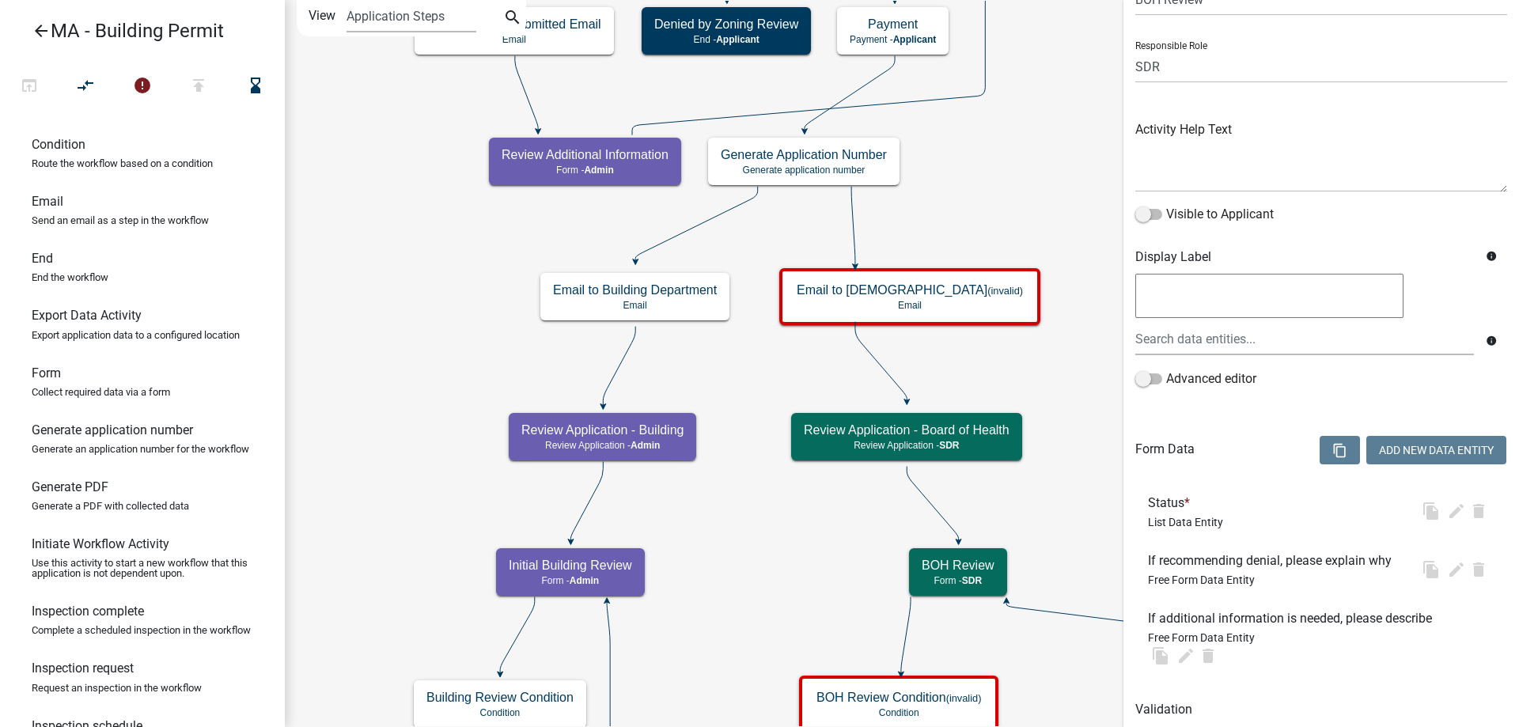
scroll to position [0, 0]
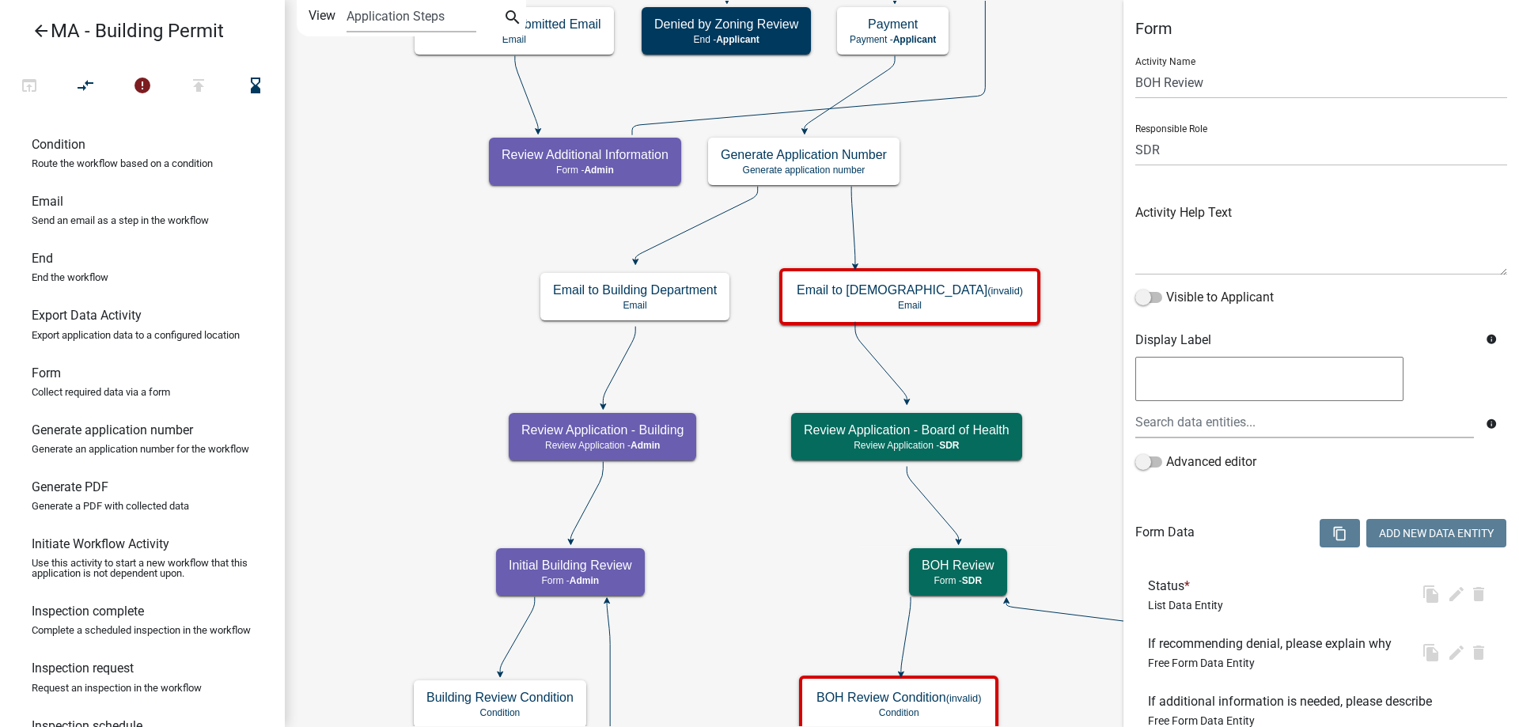
select select "67F20E20-4B7E-46AE-96DC-D48C26F4A12A"
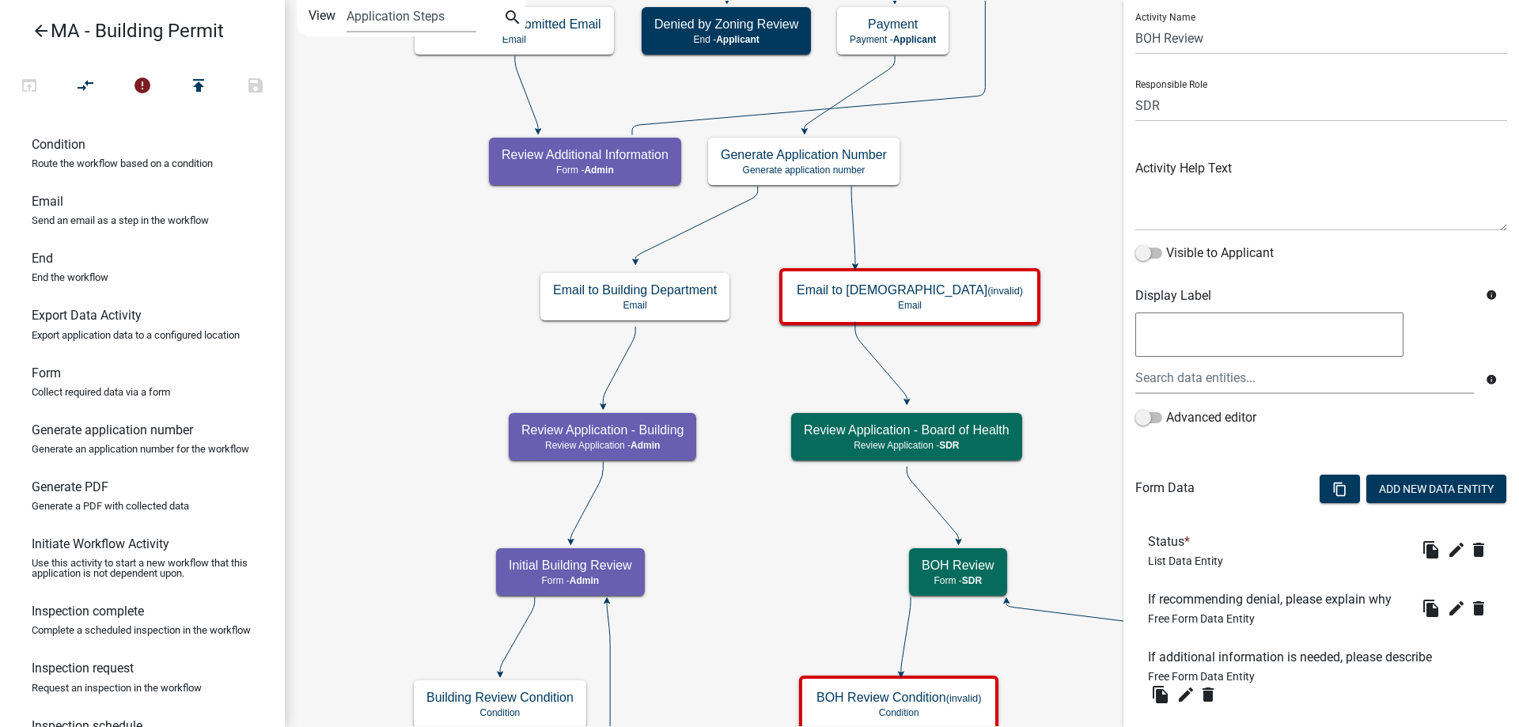
scroll to position [142, 0]
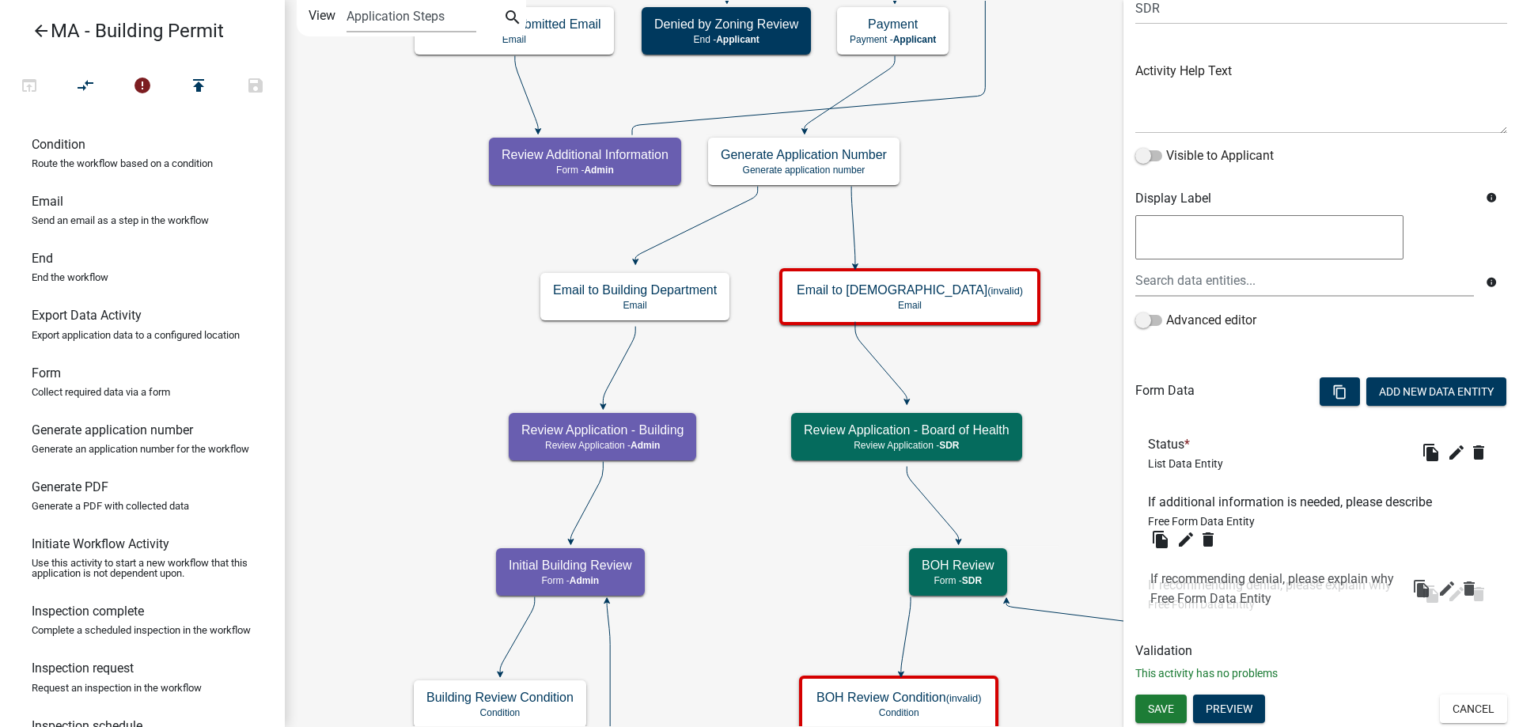
drag, startPoint x: 1239, startPoint y: 505, endPoint x: 1240, endPoint y: 588, distance: 82.3
click at [1445, 386] on button "Add New Data Entity" at bounding box center [1436, 391] width 140 height 28
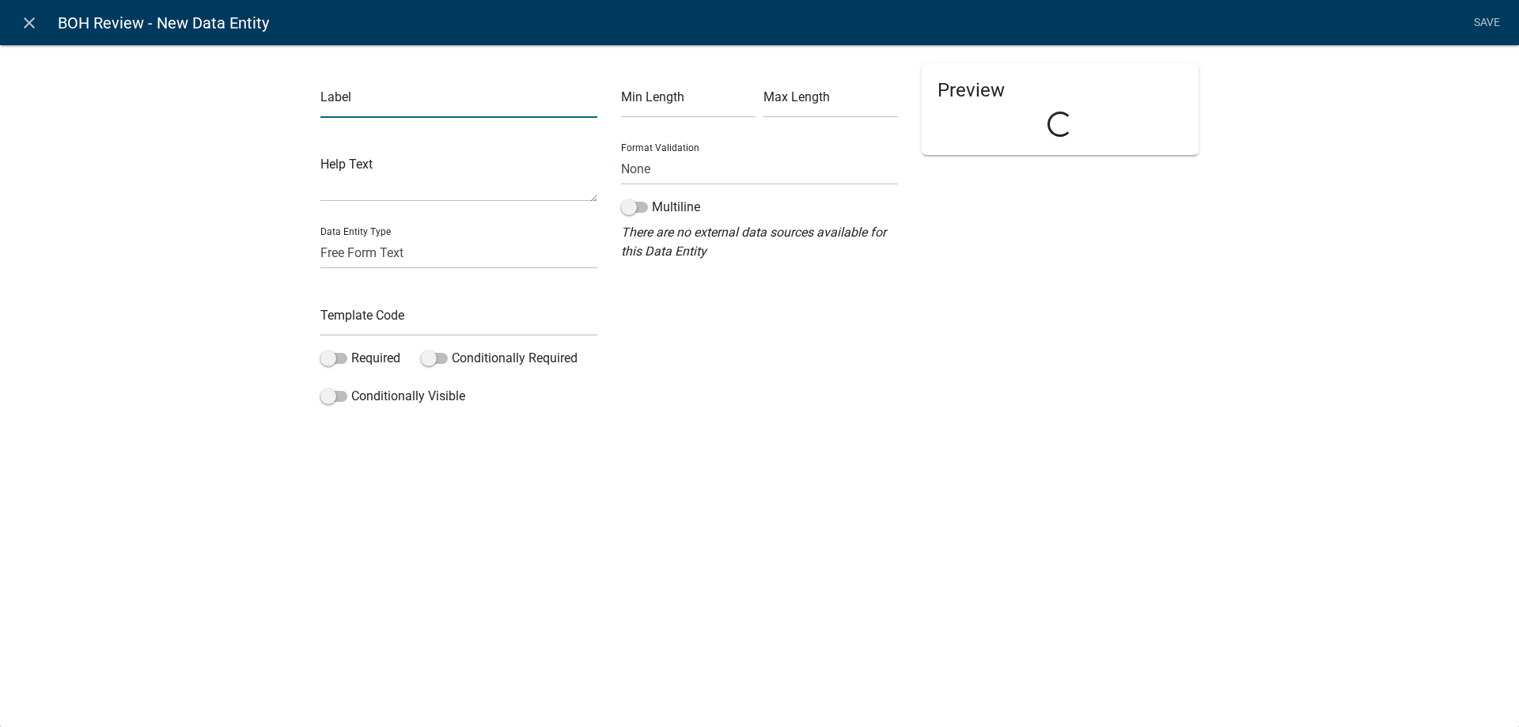
click at [350, 91] on input "text" at bounding box center [458, 101] width 277 height 32
type input "Notes"
click at [350, 312] on input "text" at bounding box center [458, 320] width 277 height 32
type input "NotesBOH"
click at [289, 332] on div "Label Notes Help Text Data Entity Type Free Form Text Document Display Entity V…" at bounding box center [759, 232] width 1519 height 426
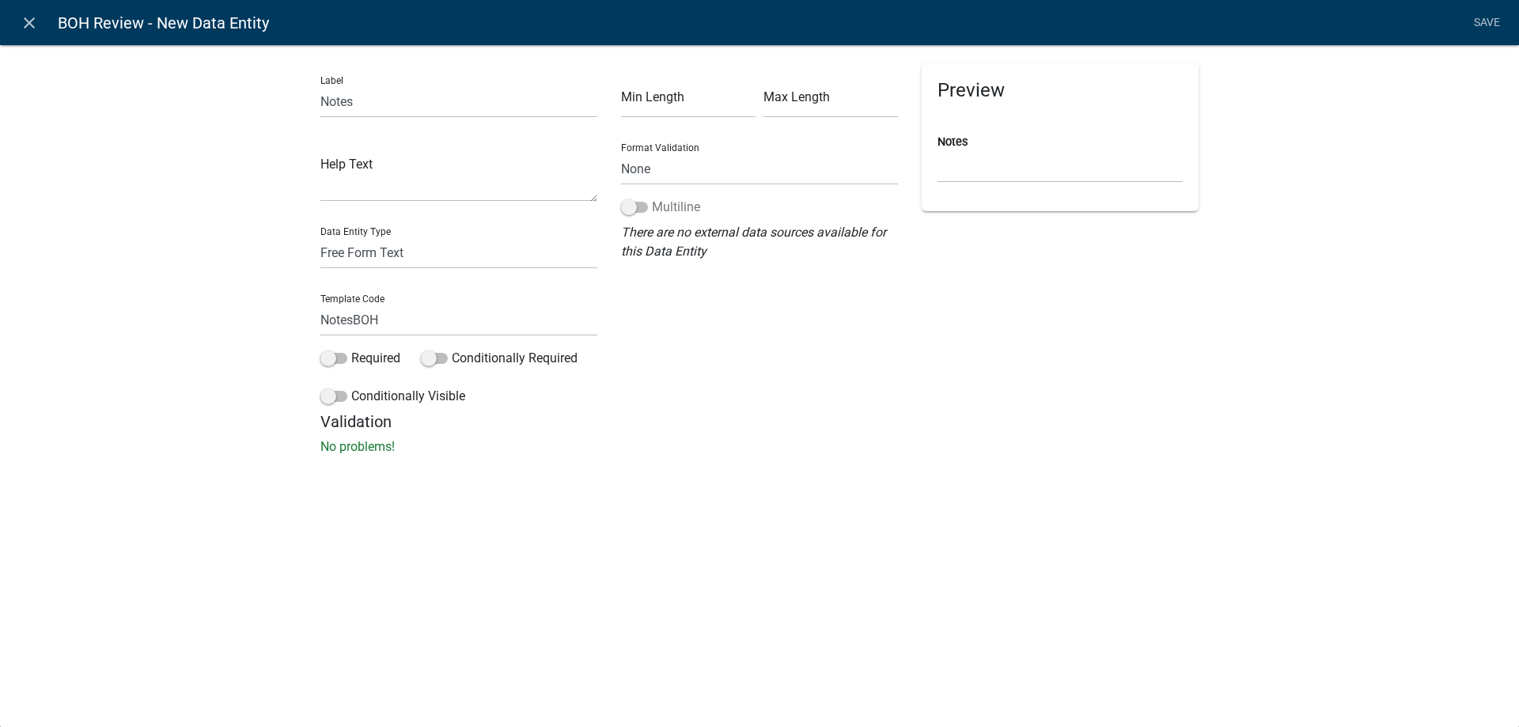
click at [658, 208] on label "Multiline" at bounding box center [660, 207] width 79 height 19
click at [652, 198] on input "Multiline" at bounding box center [652, 198] width 0 height 0
click at [1490, 15] on link "Save" at bounding box center [1487, 23] width 40 height 30
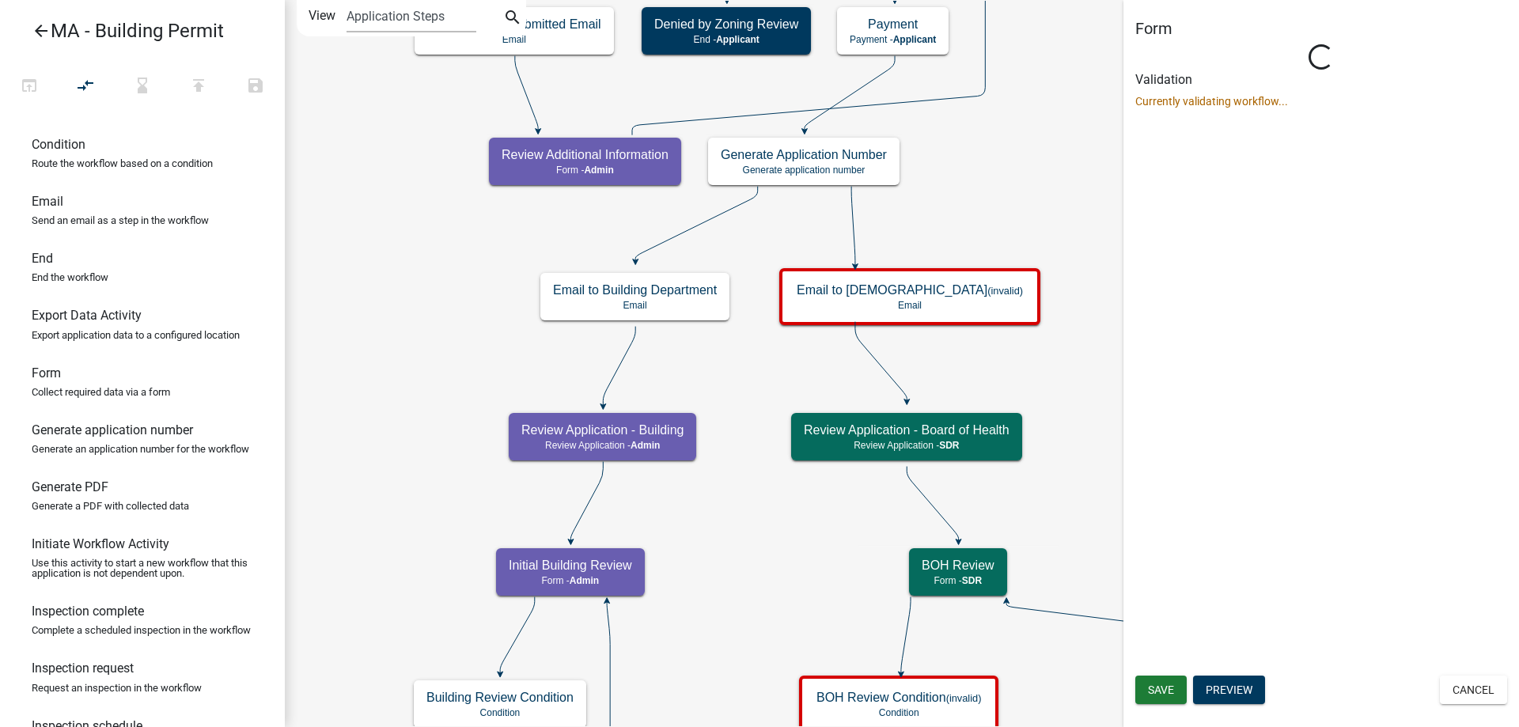
scroll to position [0, 0]
select select "67F20E20-4B7E-46AE-96DC-D48C26F4A12A"
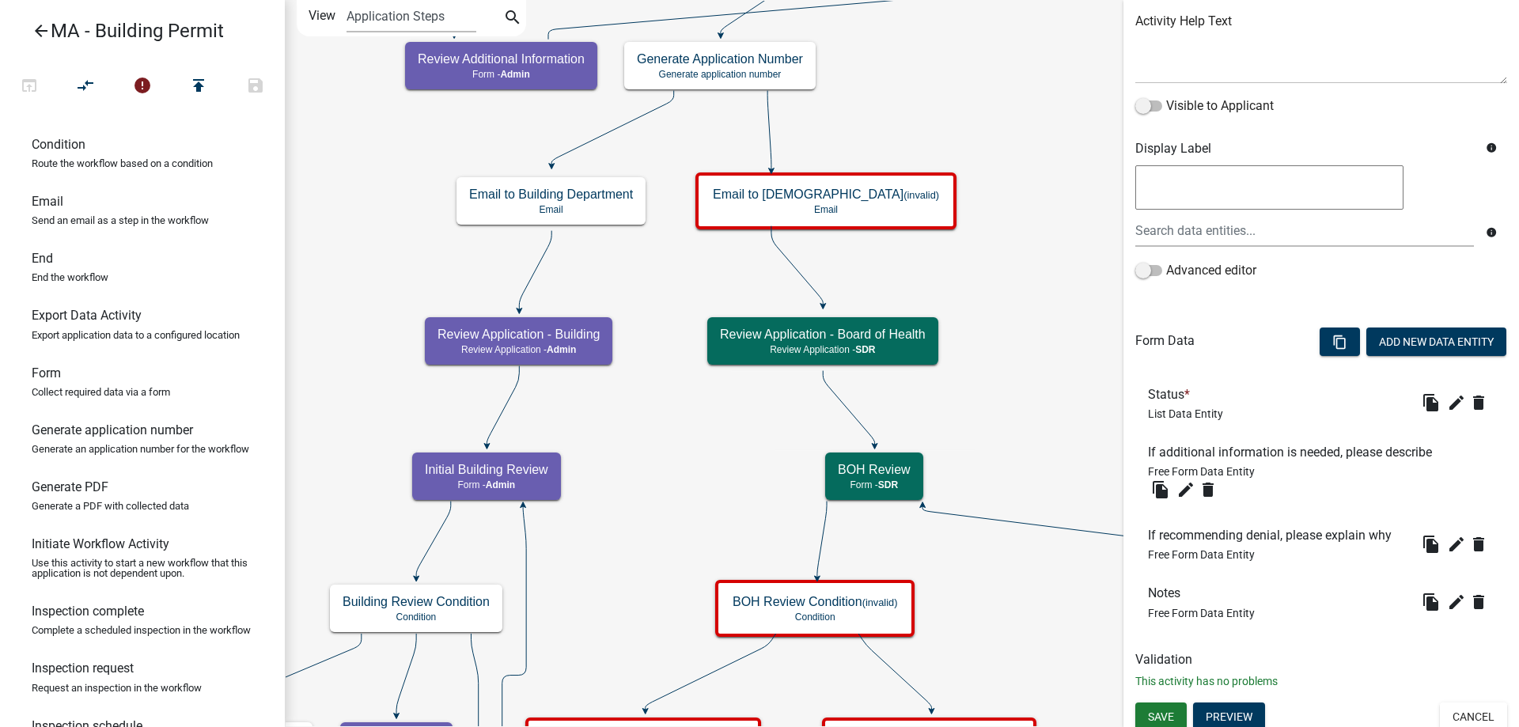
scroll to position [199, 0]
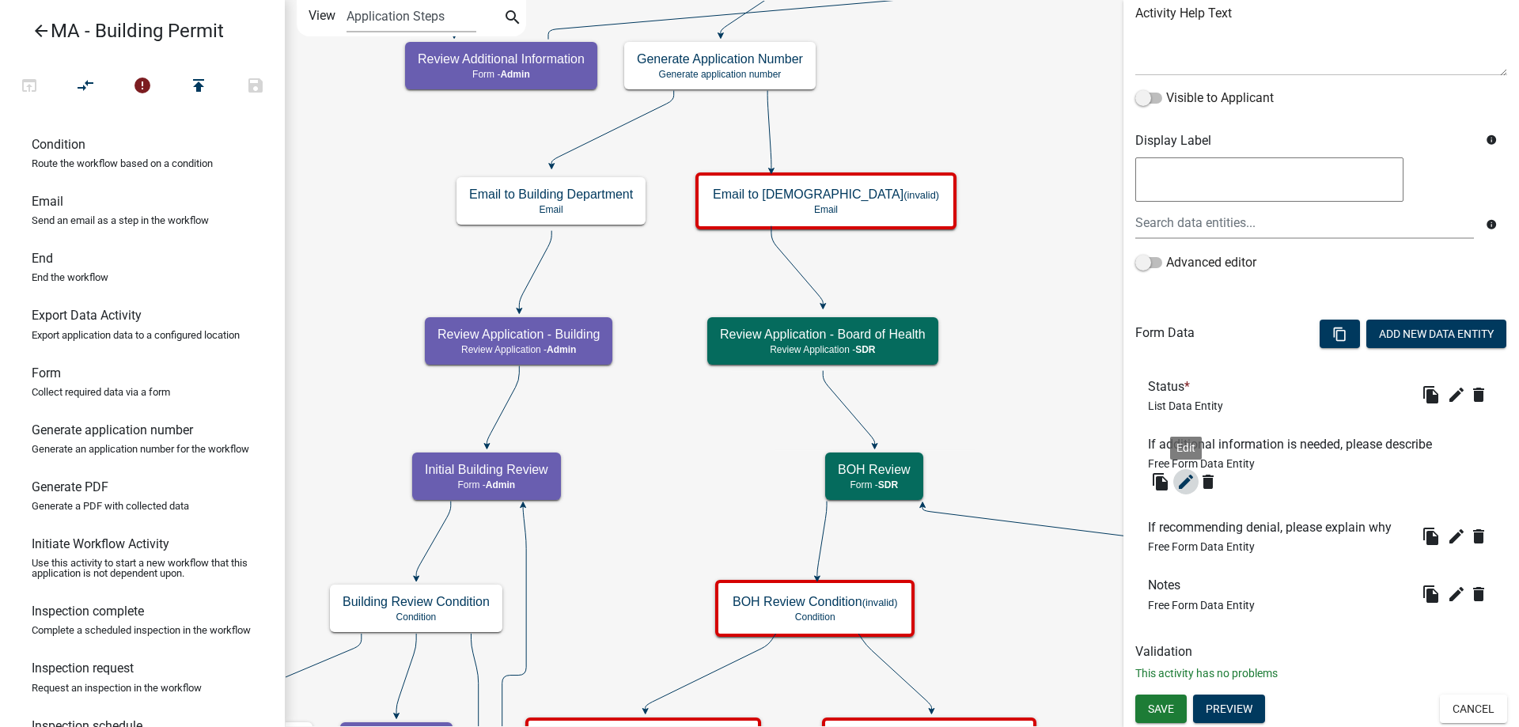
click at [1186, 488] on icon "edit" at bounding box center [1185, 481] width 19 height 19
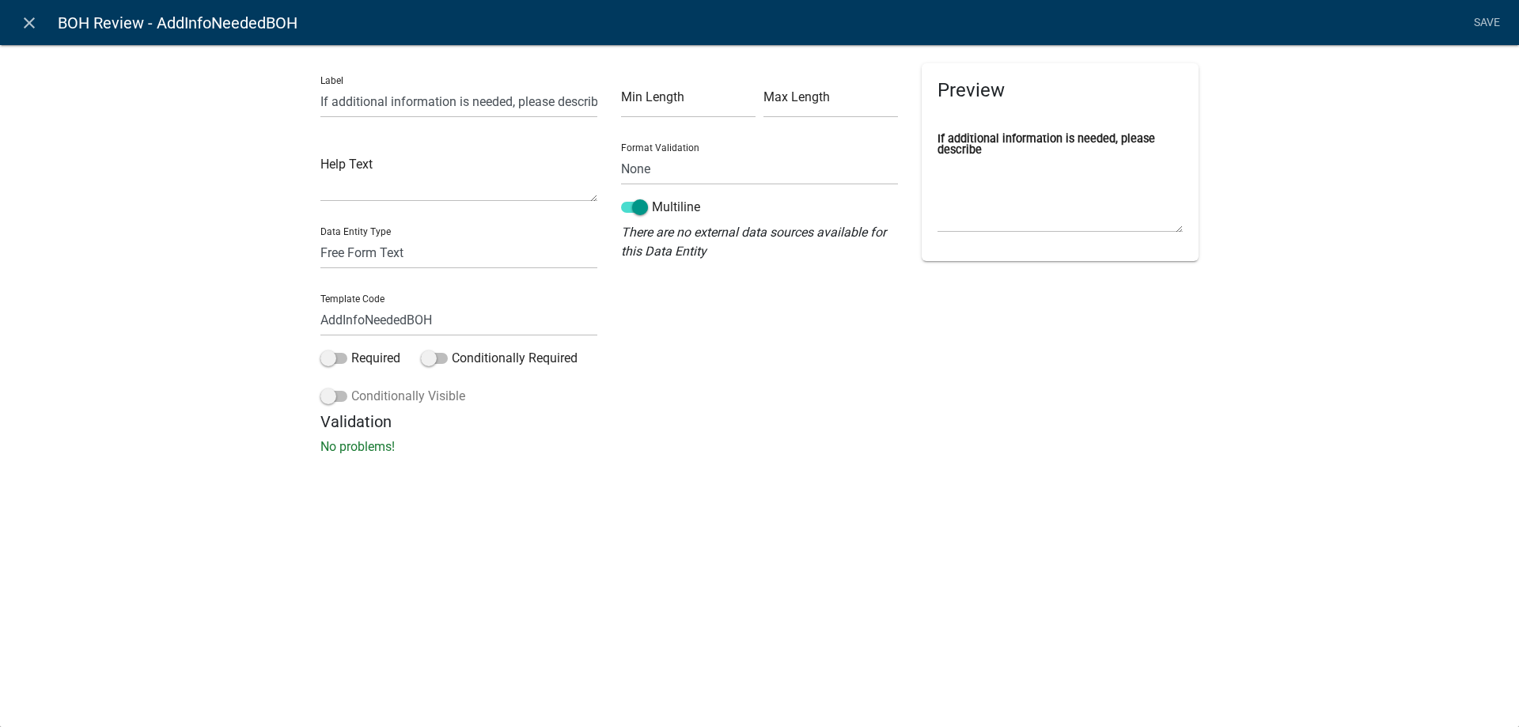
click at [342, 395] on span at bounding box center [333, 396] width 27 height 11
click at [351, 387] on input "Conditionally Visible" at bounding box center [351, 387] width 0 height 0
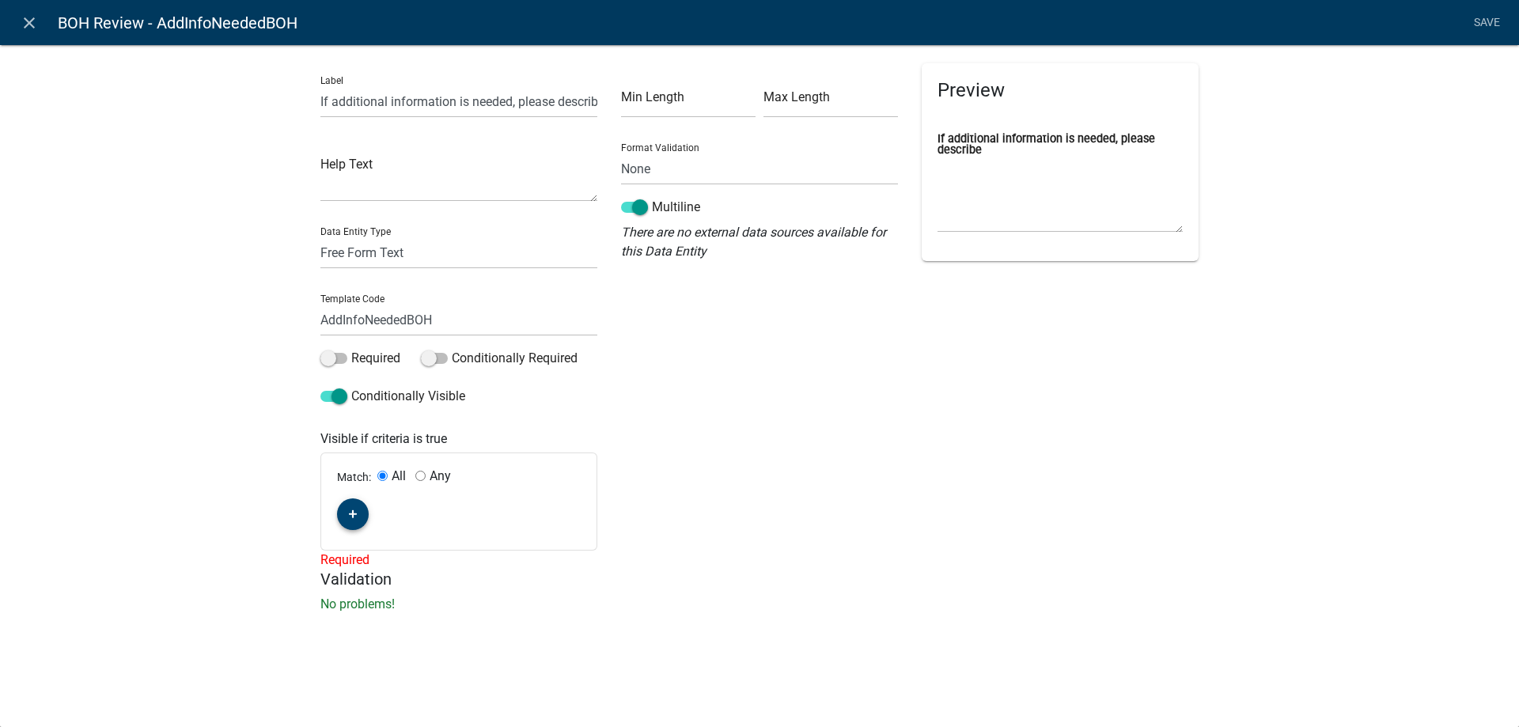
click at [351, 502] on button "button" at bounding box center [353, 514] width 32 height 32
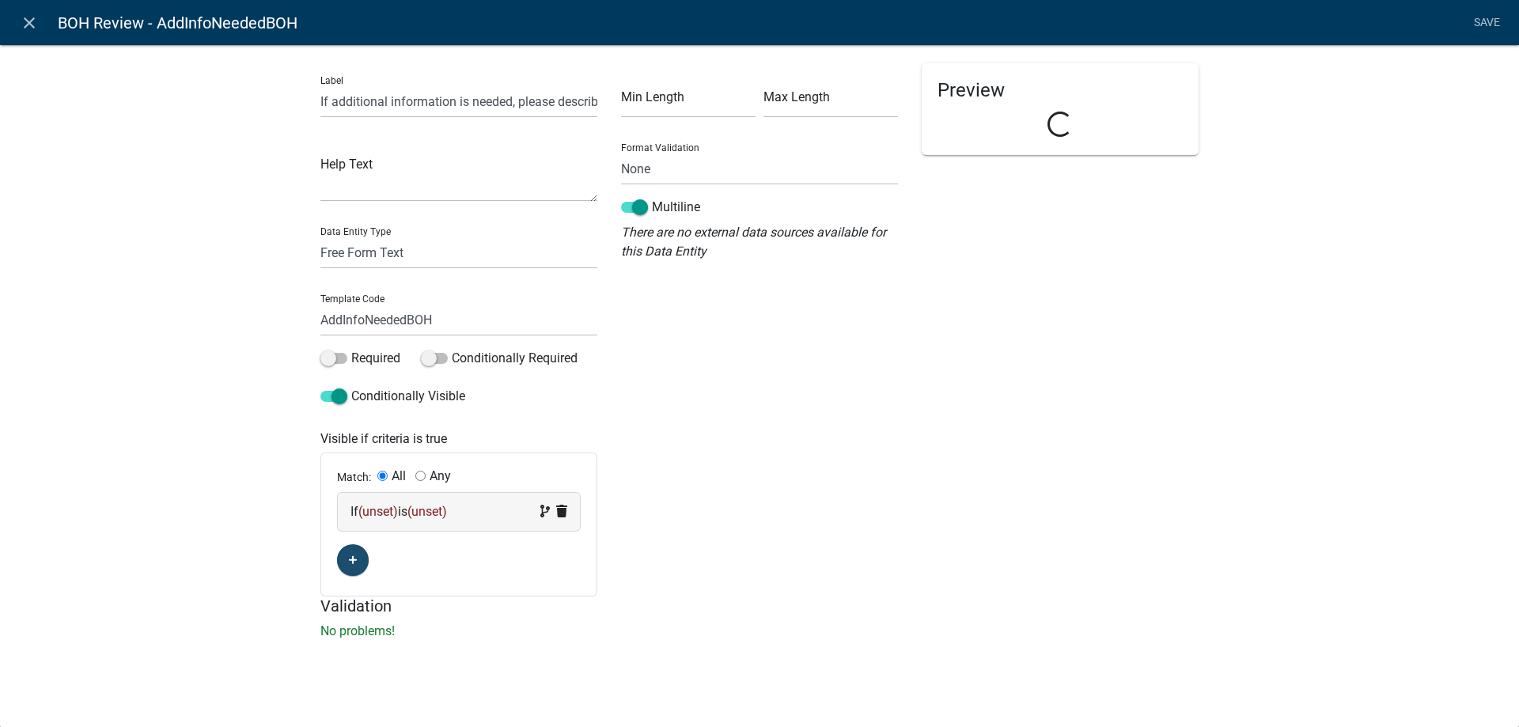
click at [377, 509] on span "(unset)" at bounding box center [378, 511] width 40 height 15
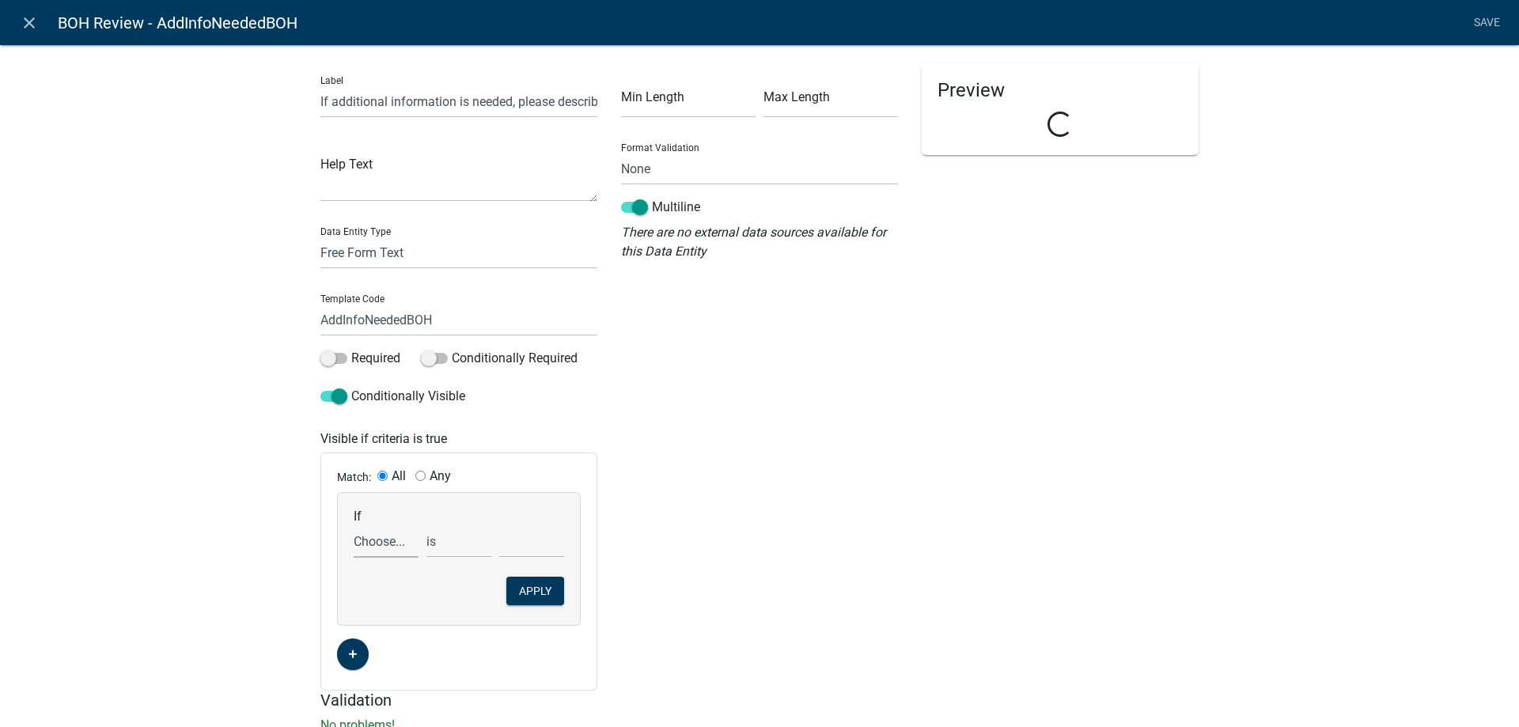
click at [388, 532] on select "Choose... ALL_FEE_RECIPIENTS APPLICATION_ID APPLICATION_NUMBER APPLICATION_STAT…" at bounding box center [386, 541] width 65 height 32
select select "5: BOHStatus"
click at [354, 525] on select "Choose... ALL_FEE_RECIPIENTS APPLICATION_ID APPLICATION_NUMBER APPLICATION_STAT…" at bounding box center [386, 541] width 65 height 32
click at [502, 555] on select "Choose... Continue Recommend Denial Request additional information" at bounding box center [531, 541] width 65 height 32
select select "3: Request additional information"
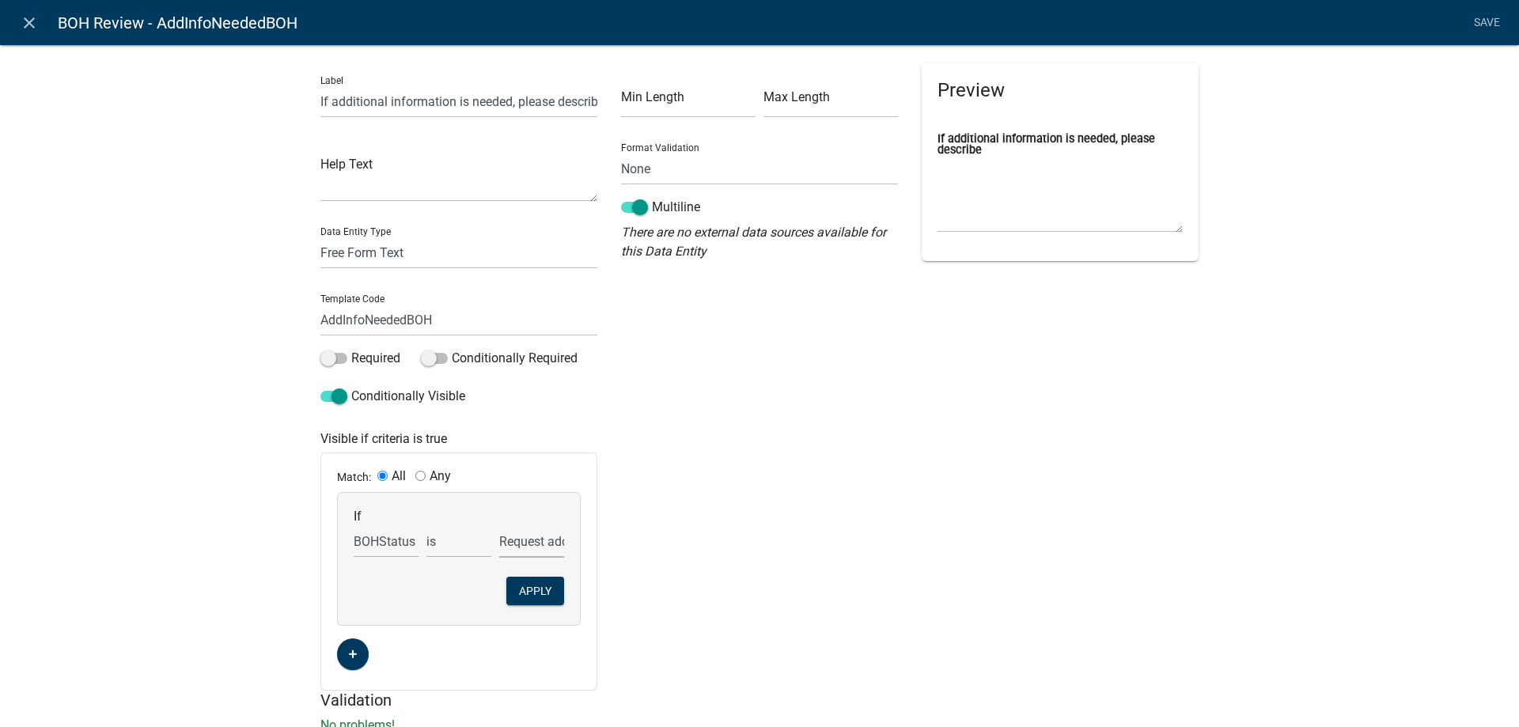
click at [499, 525] on select "Choose... Continue Recommend Denial Request additional information" at bounding box center [531, 541] width 65 height 32
click at [543, 602] on button "Apply" at bounding box center [535, 591] width 58 height 28
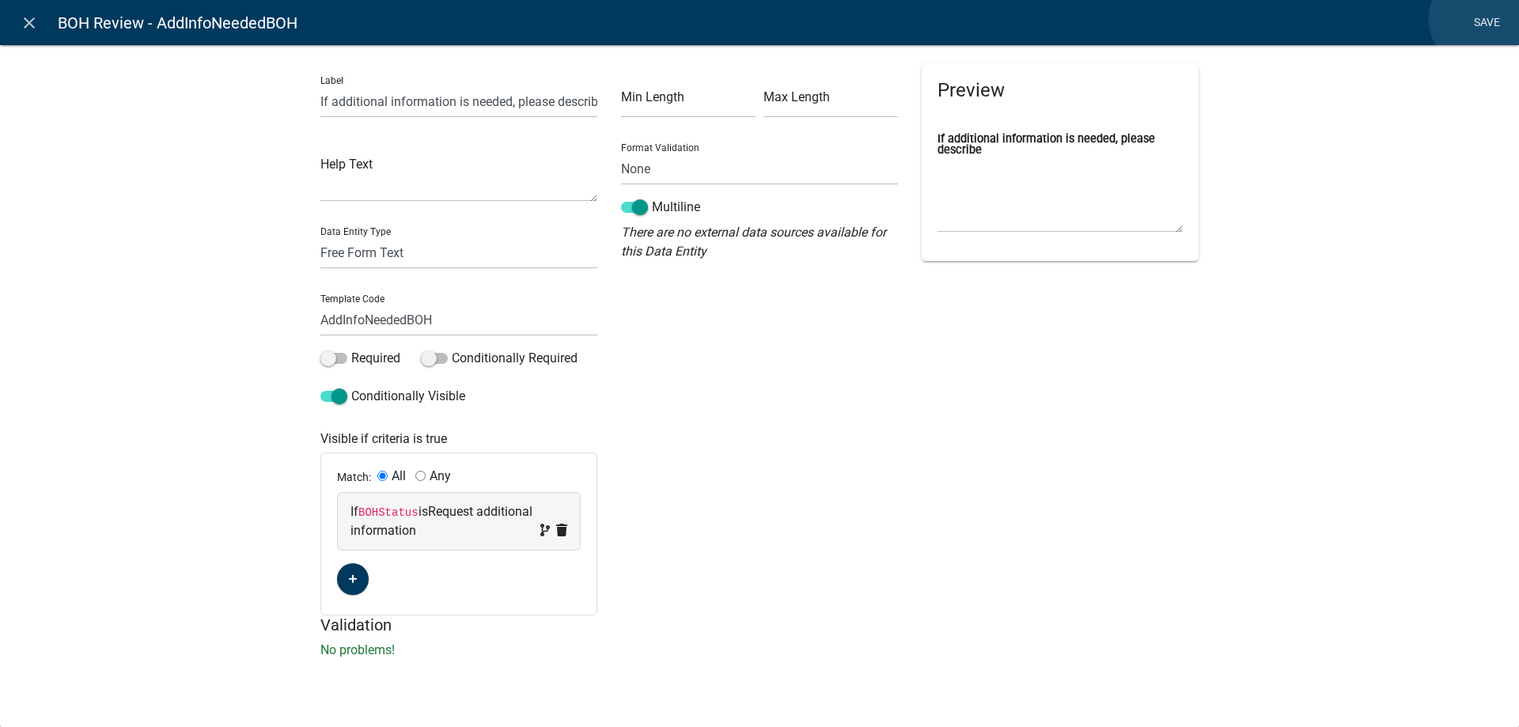
click at [1479, 19] on link "Save" at bounding box center [1487, 23] width 40 height 30
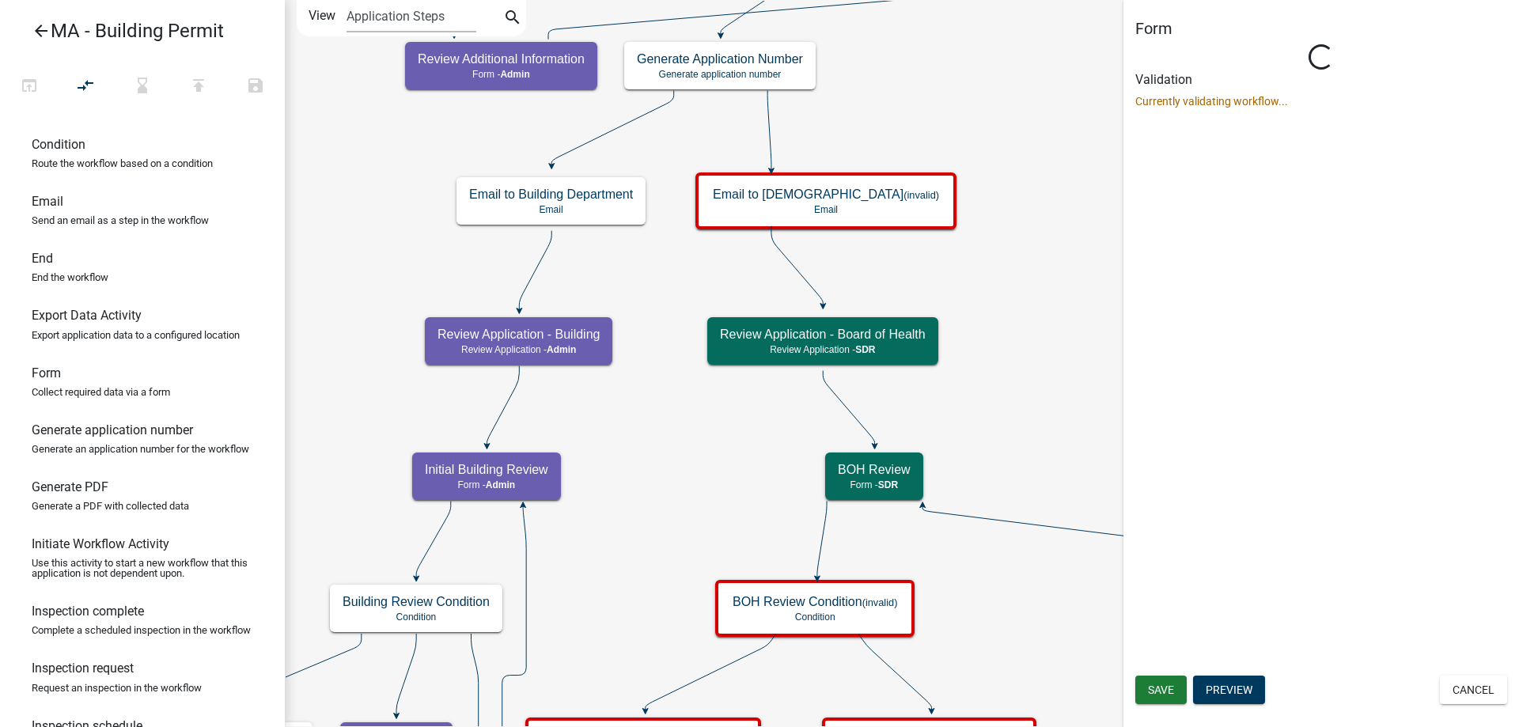
scroll to position [0, 0]
select select "67F20E20-4B7E-46AE-96DC-D48C26F4A12A"
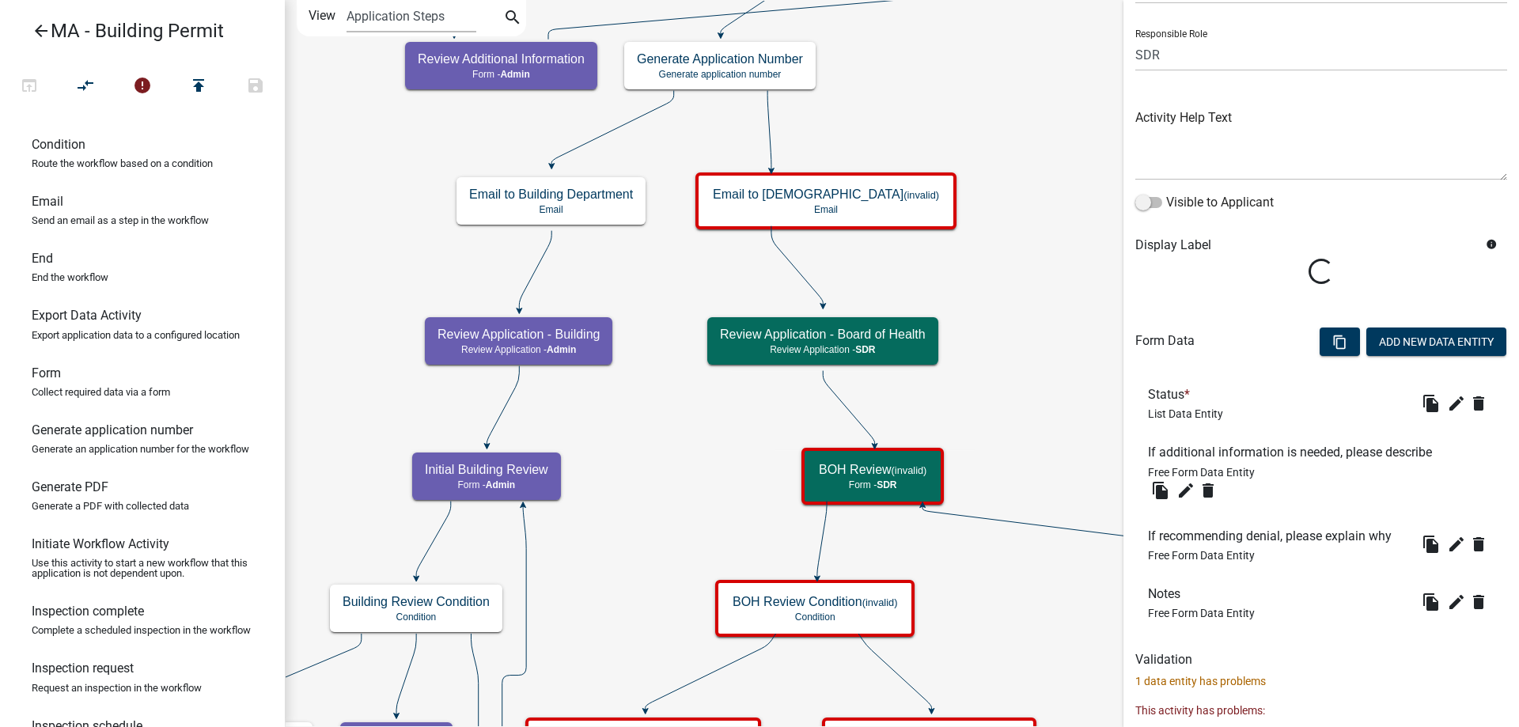
scroll to position [158, 0]
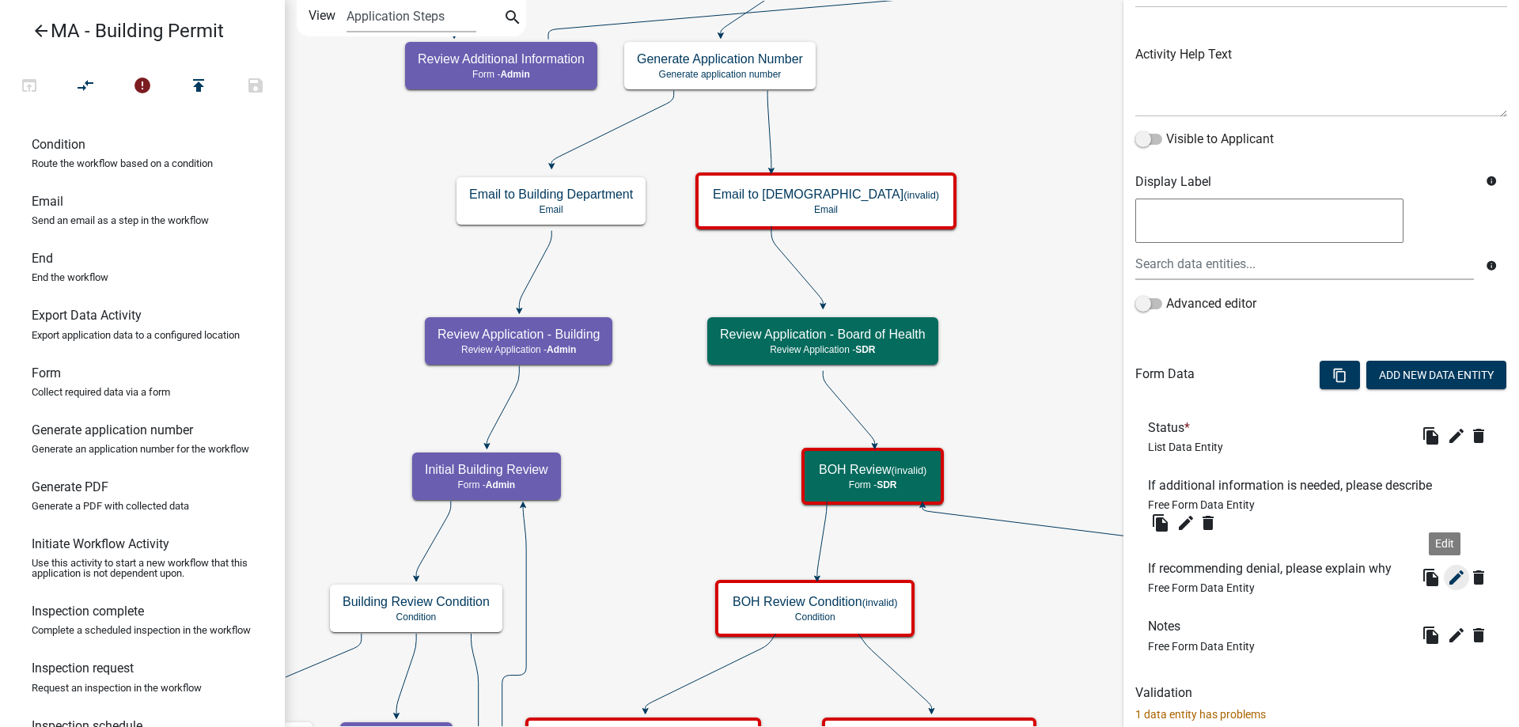
click at [1447, 574] on icon "edit" at bounding box center [1456, 577] width 19 height 19
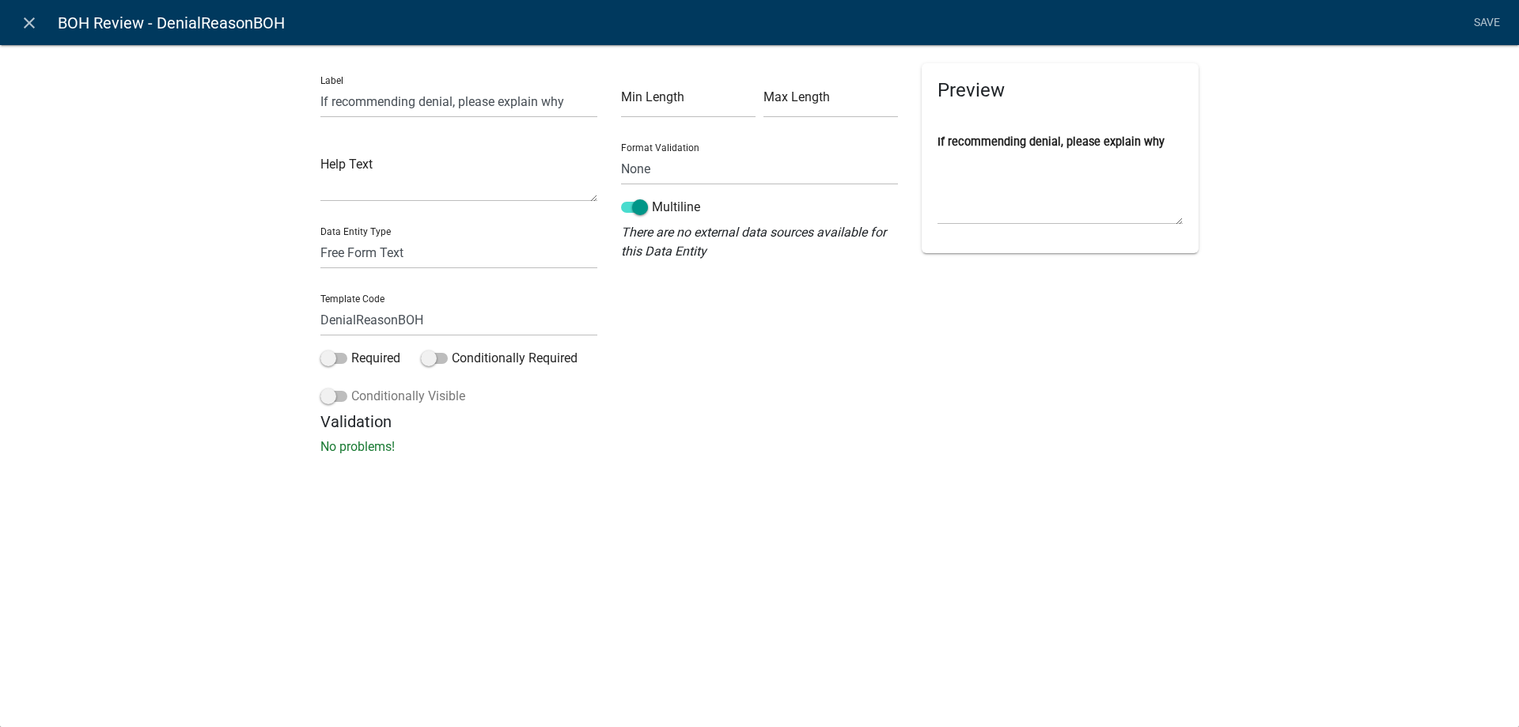
click at [355, 395] on label "Conditionally Visible" at bounding box center [392, 396] width 145 height 19
click at [351, 387] on input "Conditionally Visible" at bounding box center [351, 387] width 0 height 0
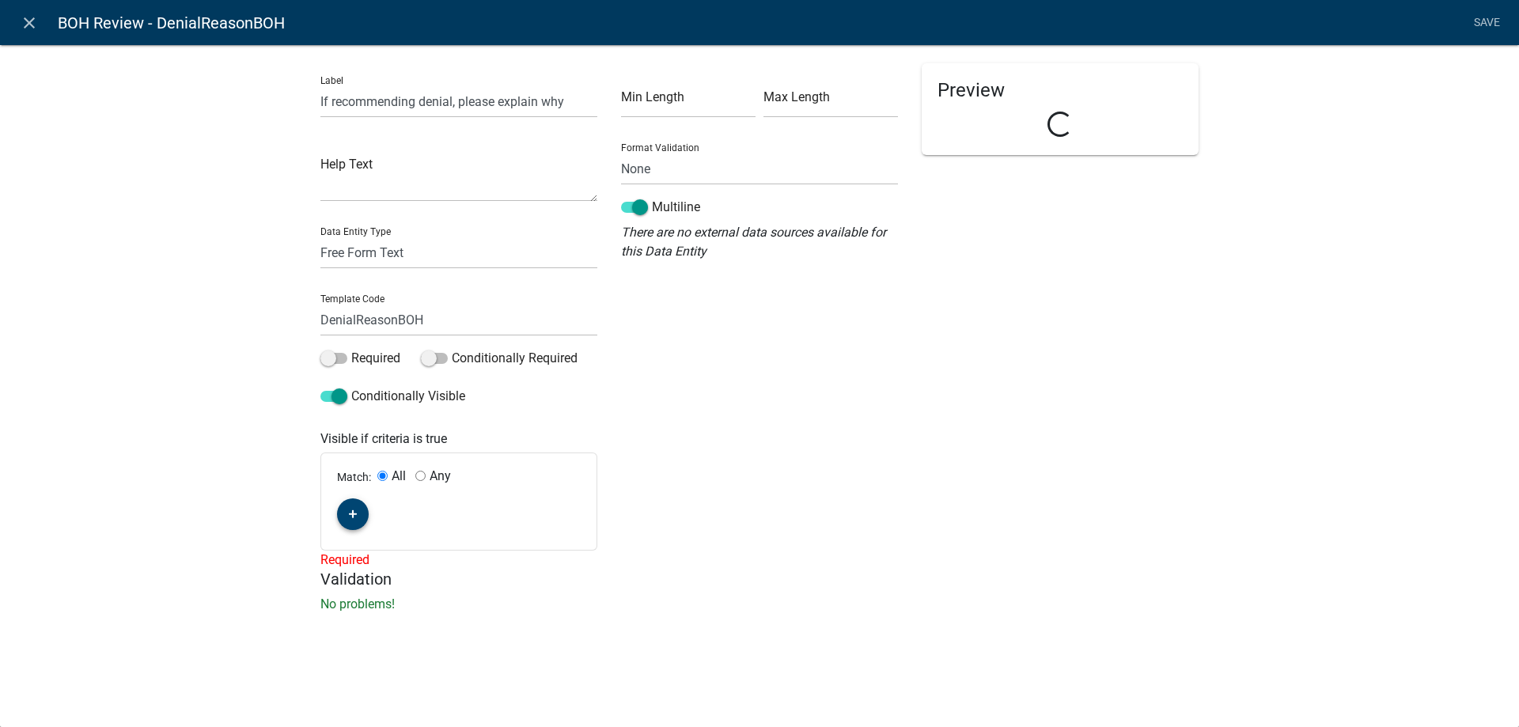
click at [362, 504] on button "button" at bounding box center [353, 514] width 32 height 32
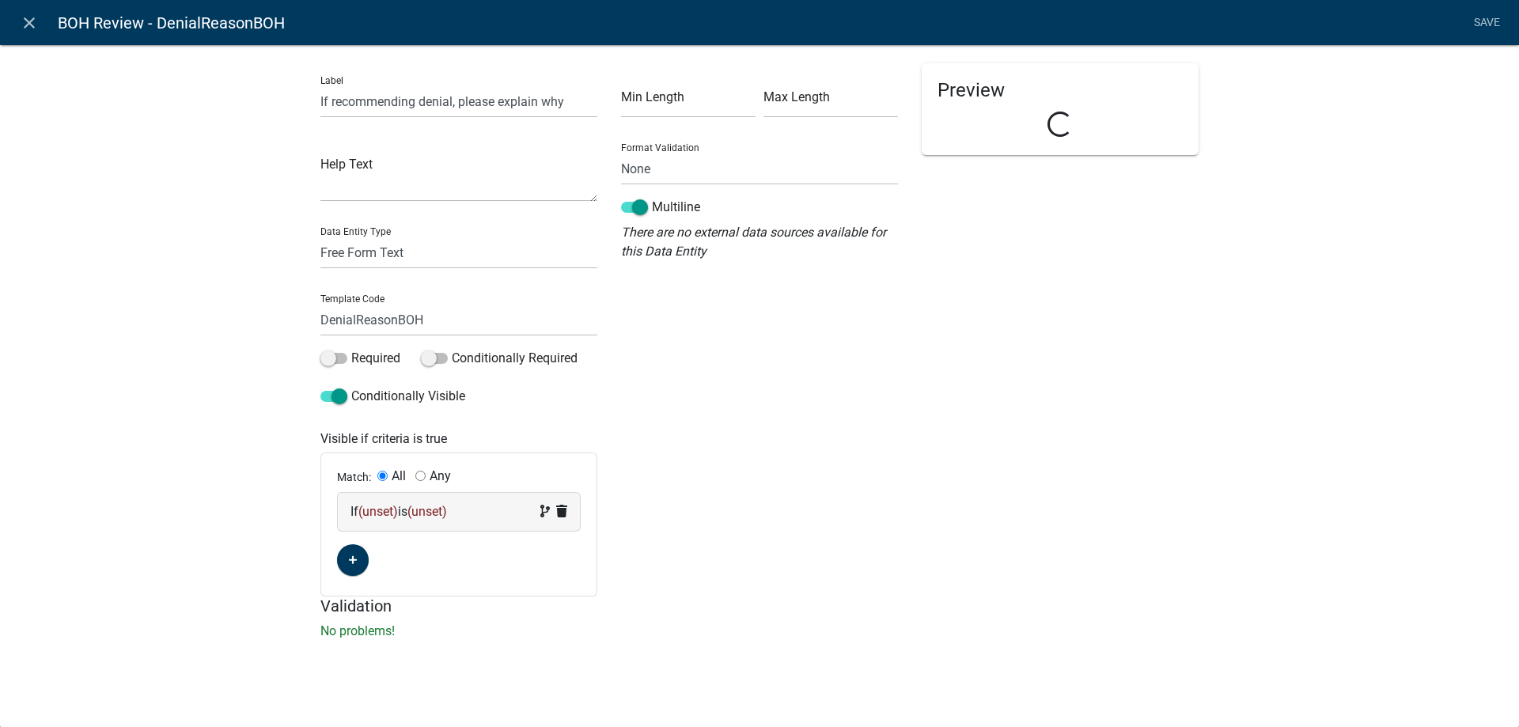
click at [365, 513] on span "(unset)" at bounding box center [378, 511] width 40 height 15
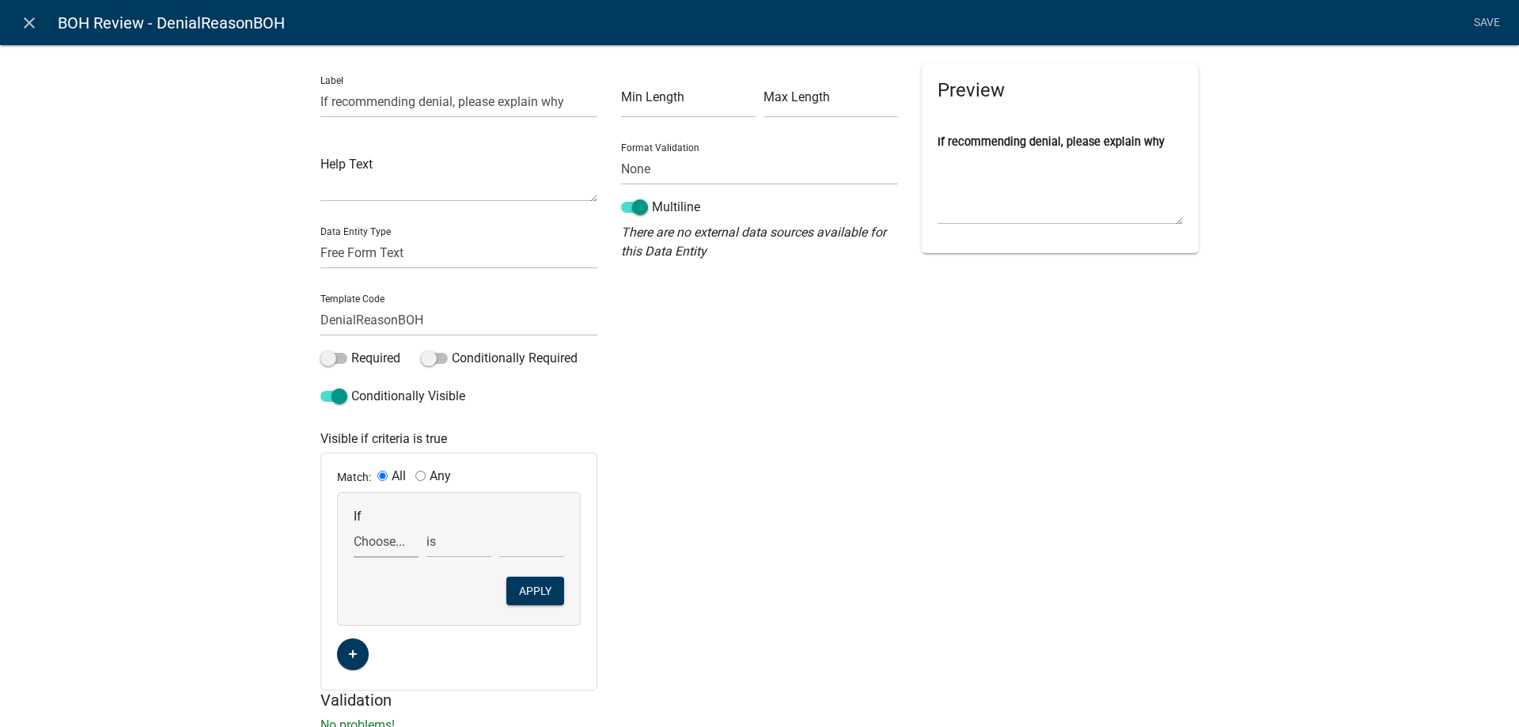
click at [384, 541] on select "Choose... AddInfoNeededBOH ALL_FEE_RECIPIENTS APPLICATION_ID APPLICATION_NUMBER…" at bounding box center [386, 541] width 65 height 32
select select "6: BOHStatus"
click at [354, 525] on select "Choose... AddInfoNeededBOH ALL_FEE_RECIPIENTS APPLICATION_ID APPLICATION_NUMBER…" at bounding box center [386, 541] width 65 height 32
drag, startPoint x: 525, startPoint y: 534, endPoint x: 533, endPoint y: 555, distance: 22.8
click at [525, 534] on select "Choose... Continue Recommend Denial Request additional information" at bounding box center [531, 541] width 65 height 32
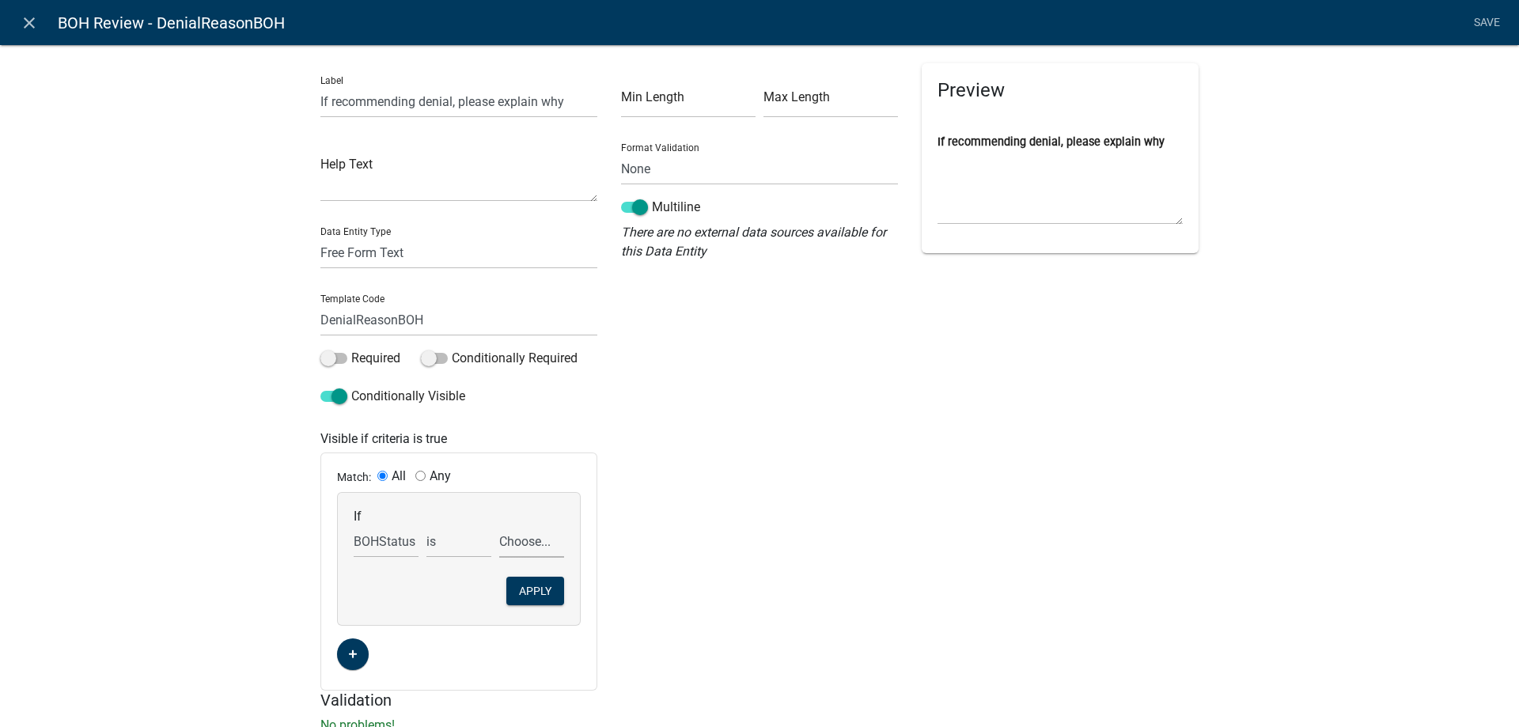
select select "2: Recommend Denial"
click at [499, 525] on select "Choose... Continue Recommend Denial Request additional information" at bounding box center [531, 541] width 65 height 32
click at [535, 599] on button "Apply" at bounding box center [535, 591] width 58 height 28
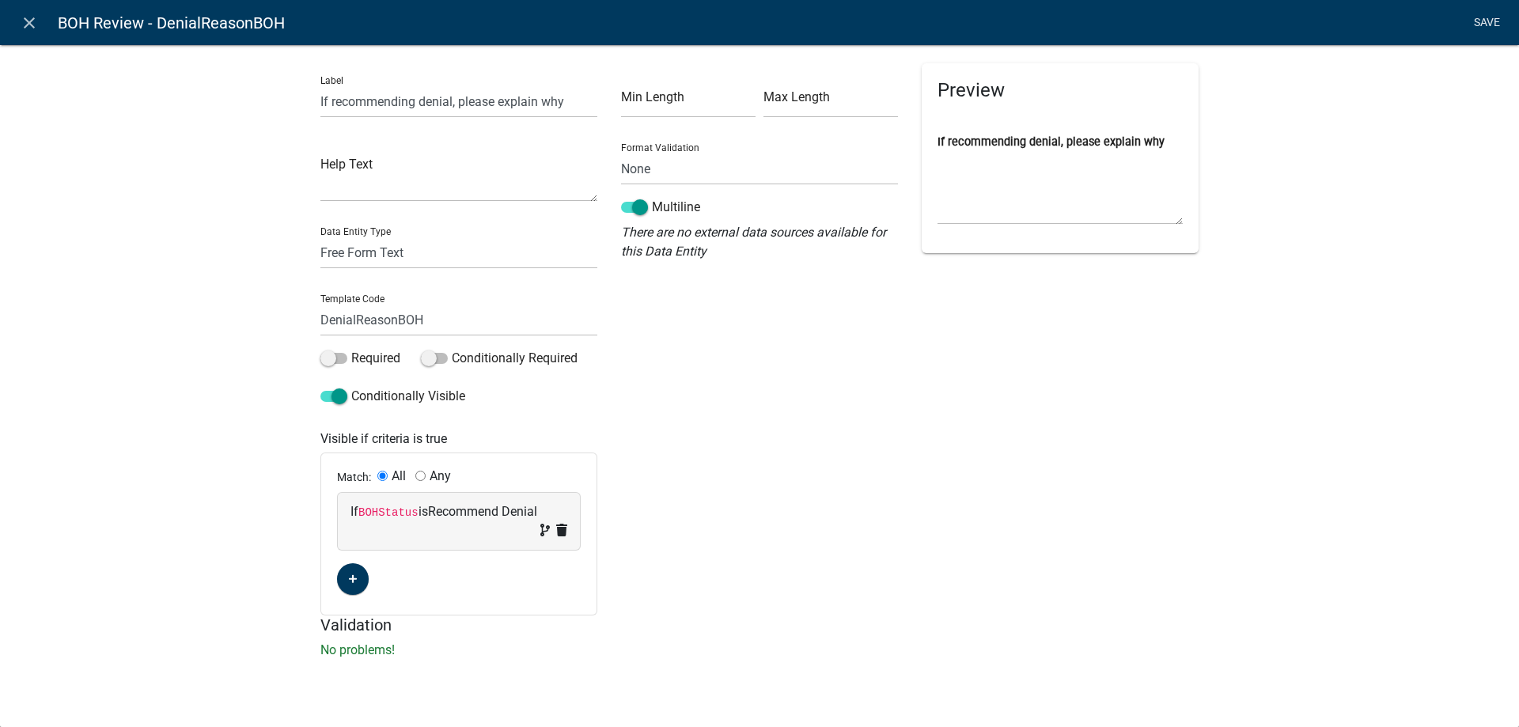
click at [1493, 21] on link "Save" at bounding box center [1487, 23] width 40 height 30
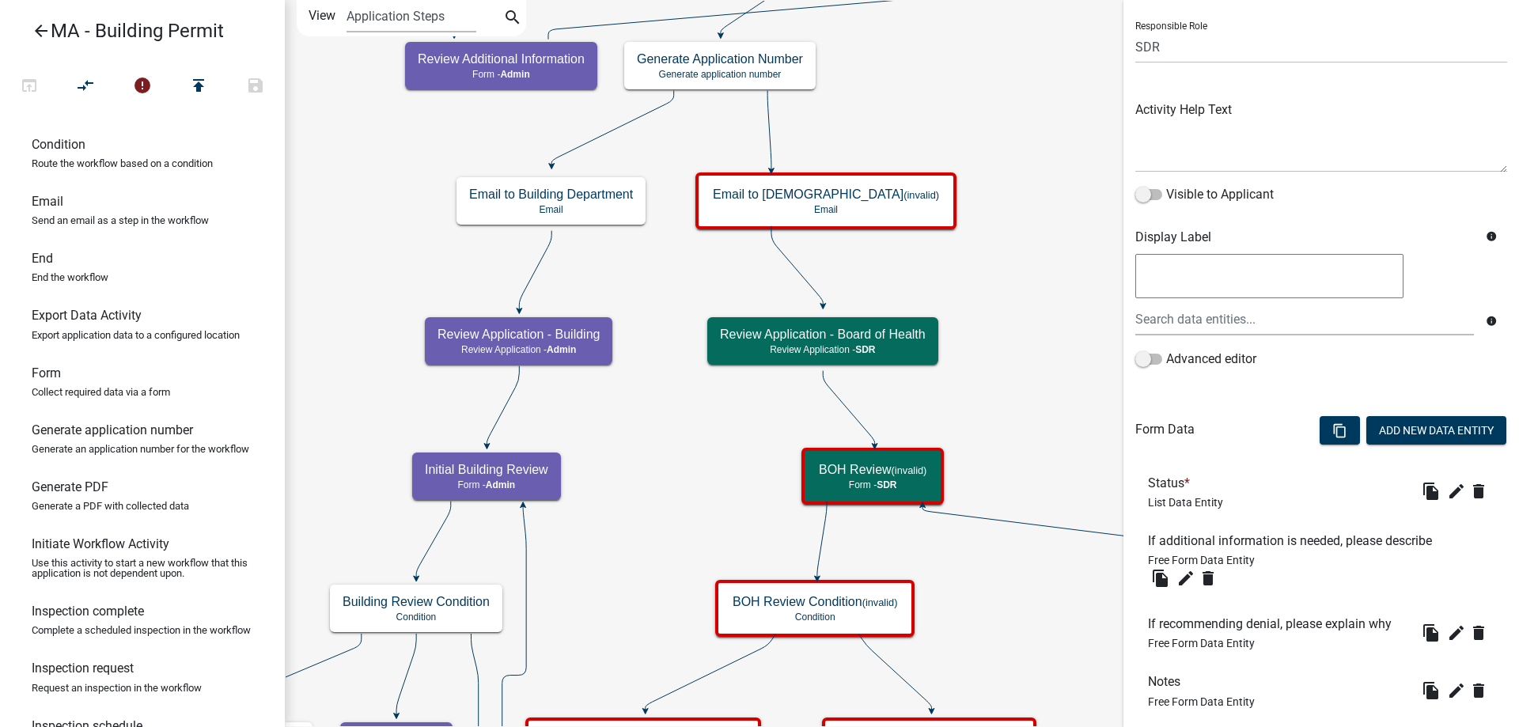
scroll to position [287, 0]
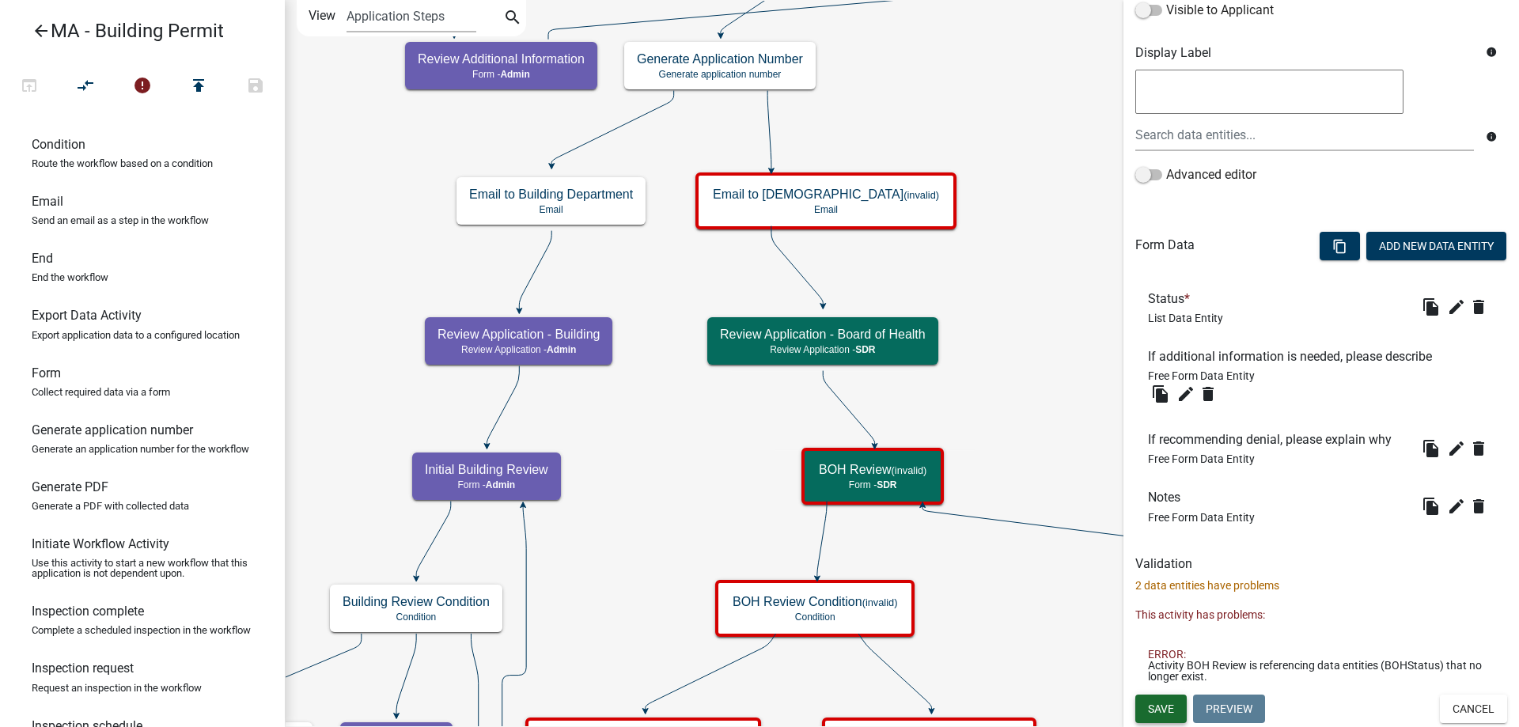
click at [1168, 713] on span "Save" at bounding box center [1161, 708] width 26 height 13
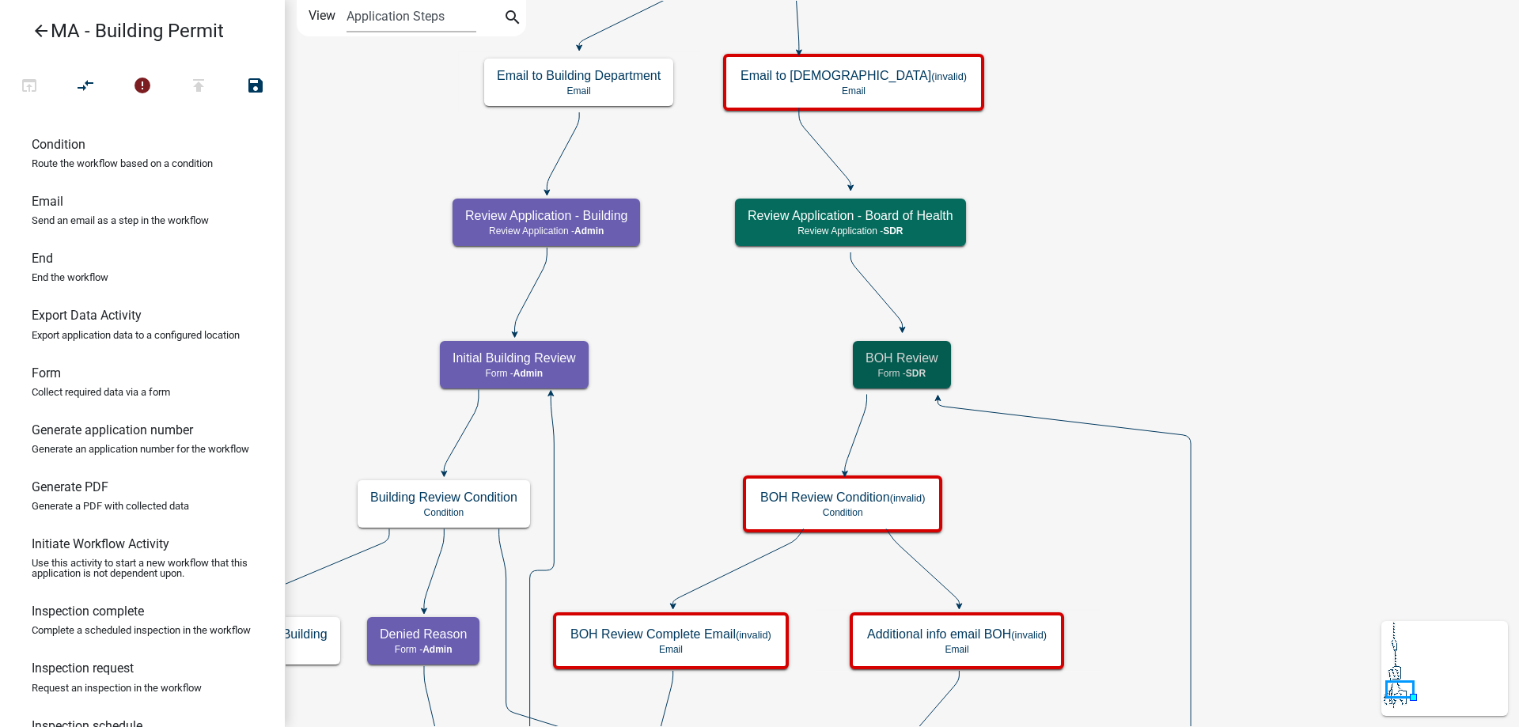
scroll to position [0, 0]
click at [1117, 573] on icon "Start Start - Applicant Search Parcel Data Parcel search - Applicant Owner and …" at bounding box center [902, 611] width 1232 height 1221
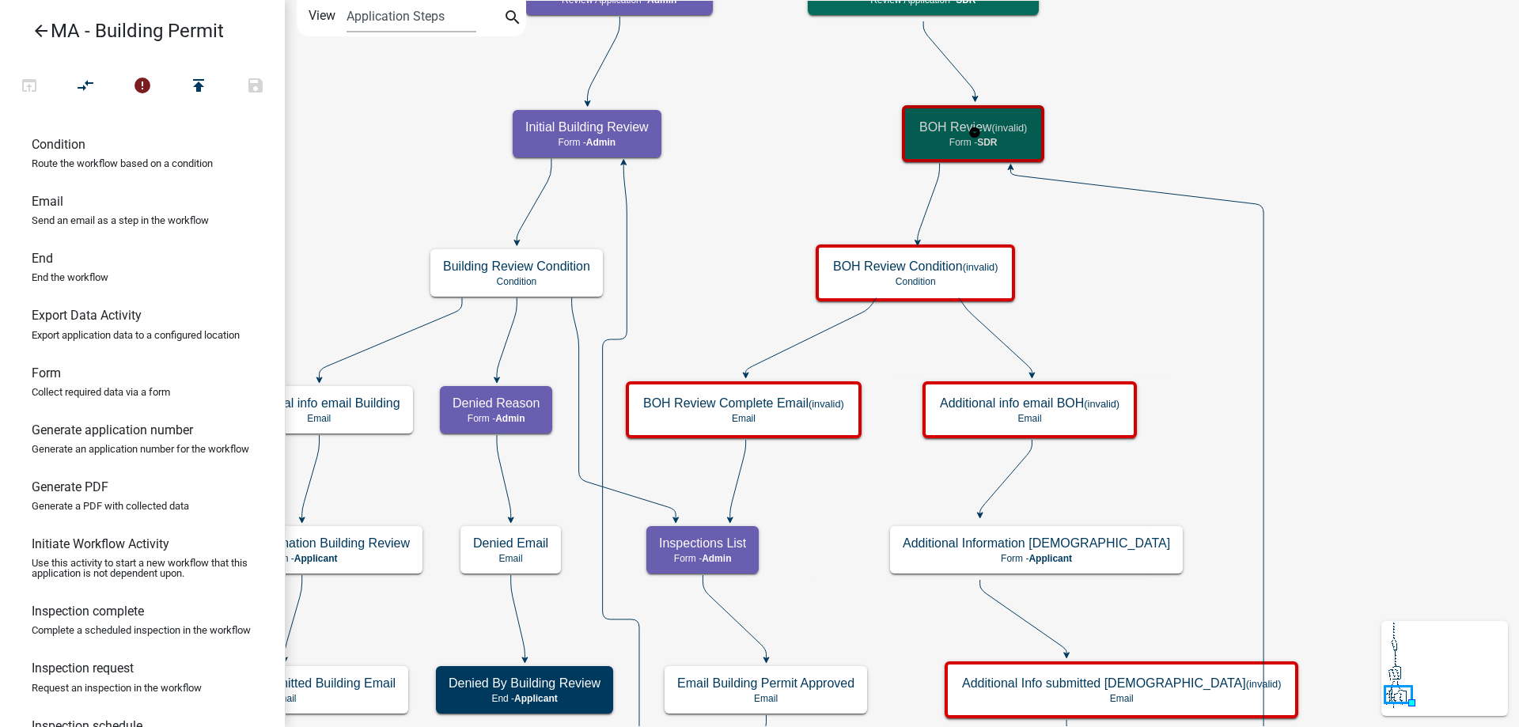
click at [978, 151] on div "BOH Review (invalid) Form - SDR" at bounding box center [973, 133] width 133 height 47
select select "67F20E20-4B7E-46AE-96DC-D48C26F4A12A"
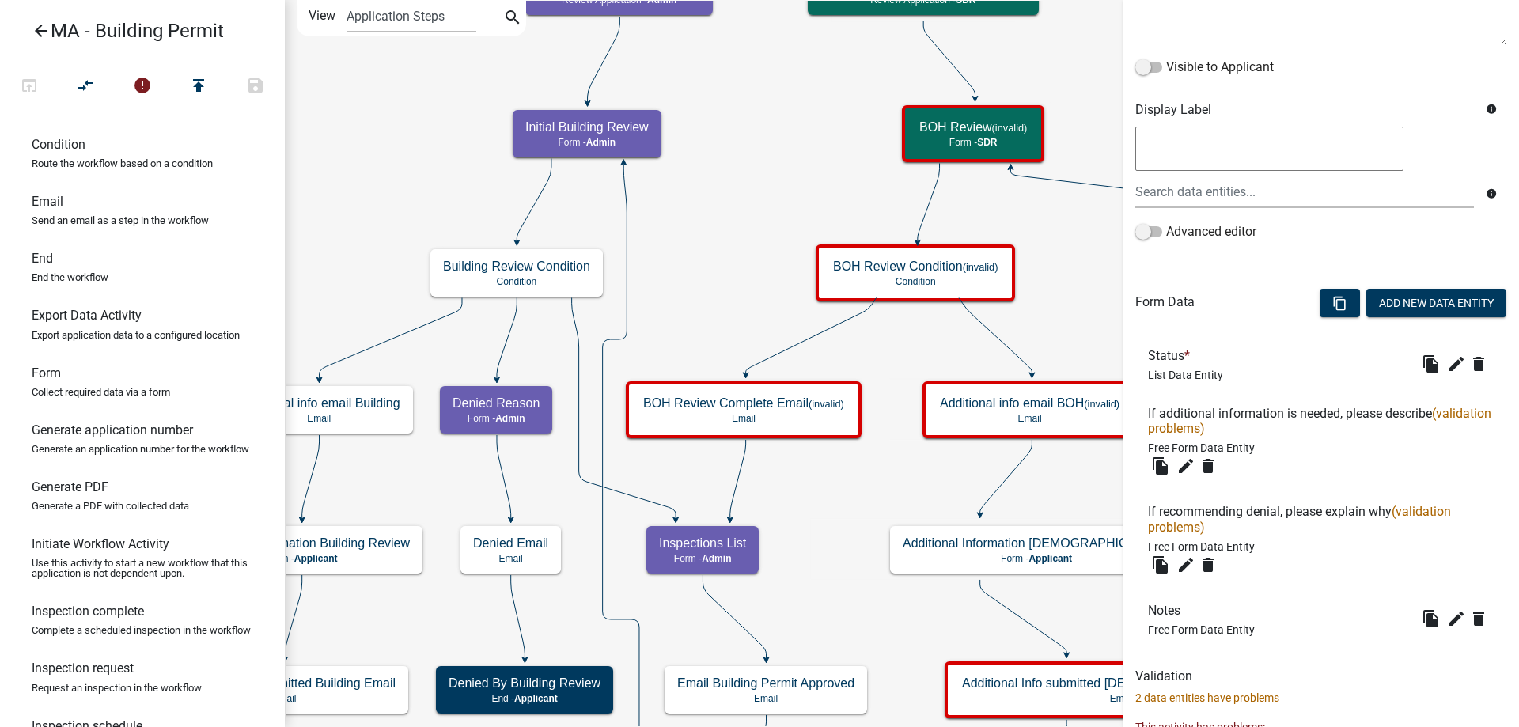
scroll to position [237, 0]
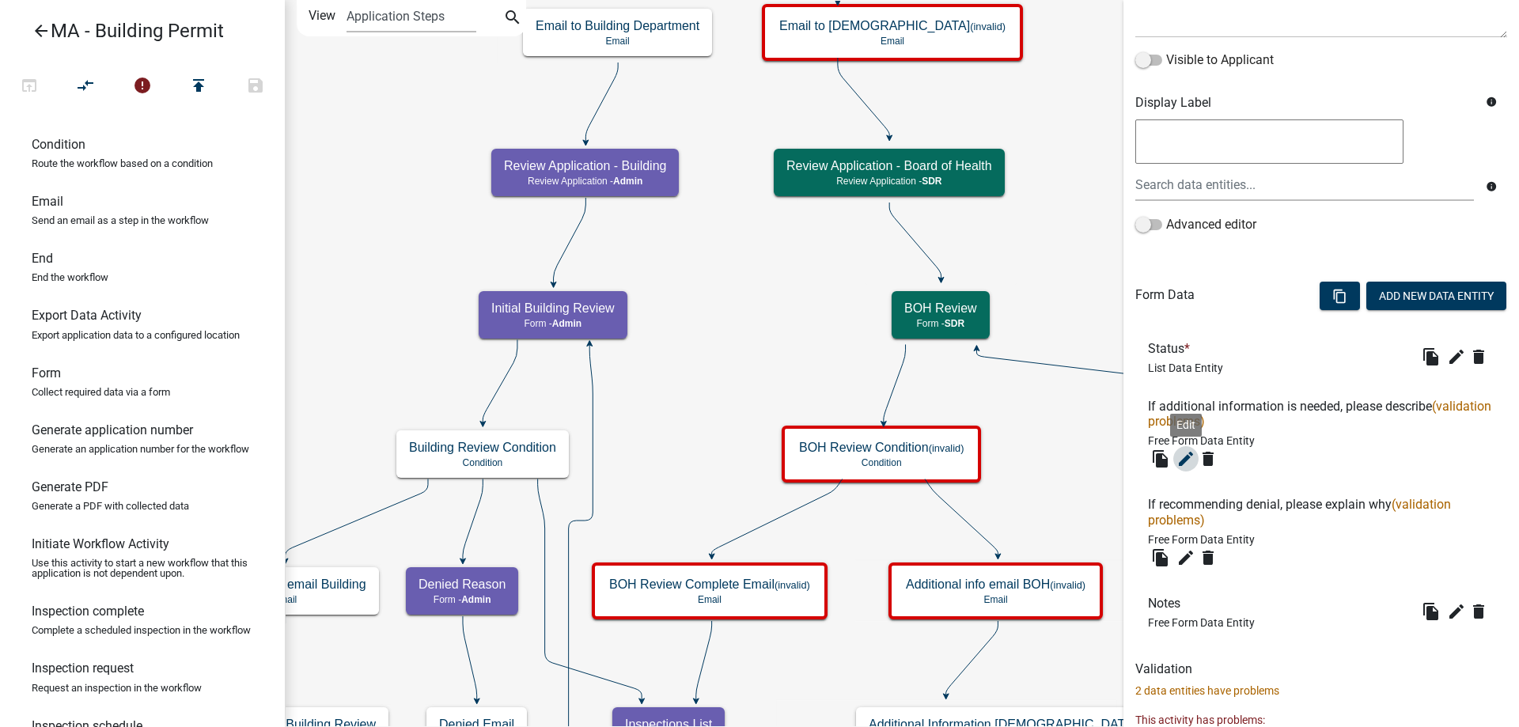
click at [1183, 457] on icon "edit" at bounding box center [1185, 458] width 19 height 19
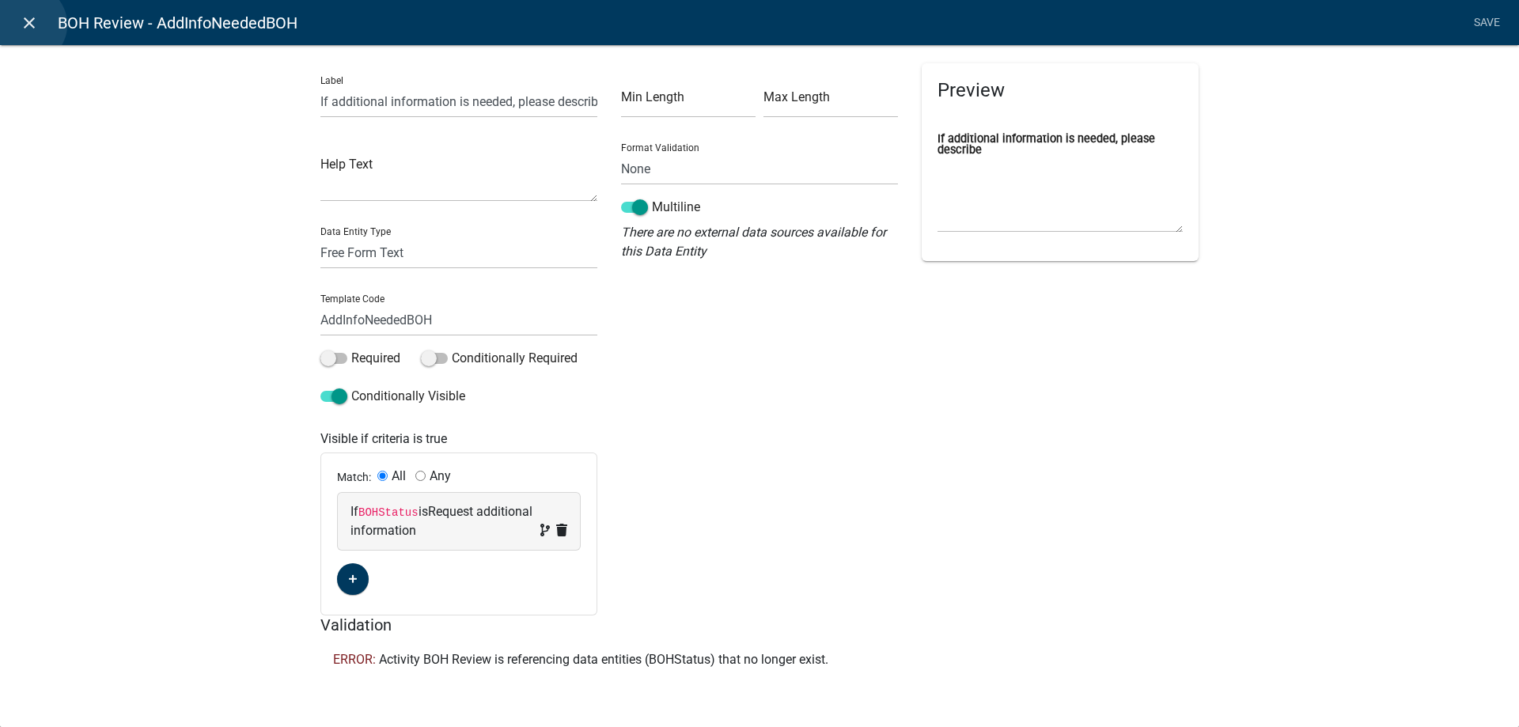
click at [27, 25] on icon "close" at bounding box center [29, 22] width 19 height 19
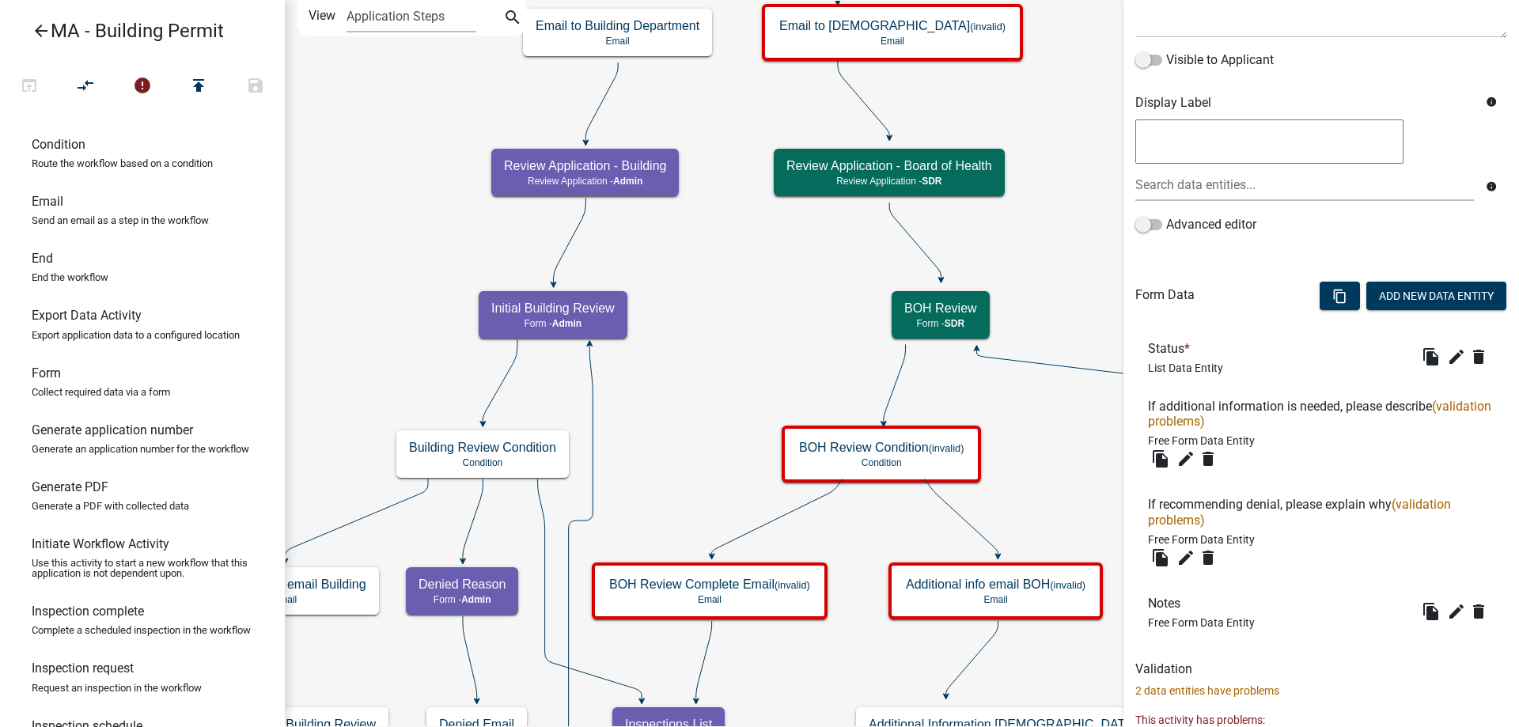
click at [1445, 343] on li "Status * List Data Entity file_copy edit Edit delete" at bounding box center [1321, 357] width 372 height 58
click at [1447, 349] on icon "edit" at bounding box center [1456, 356] width 19 height 19
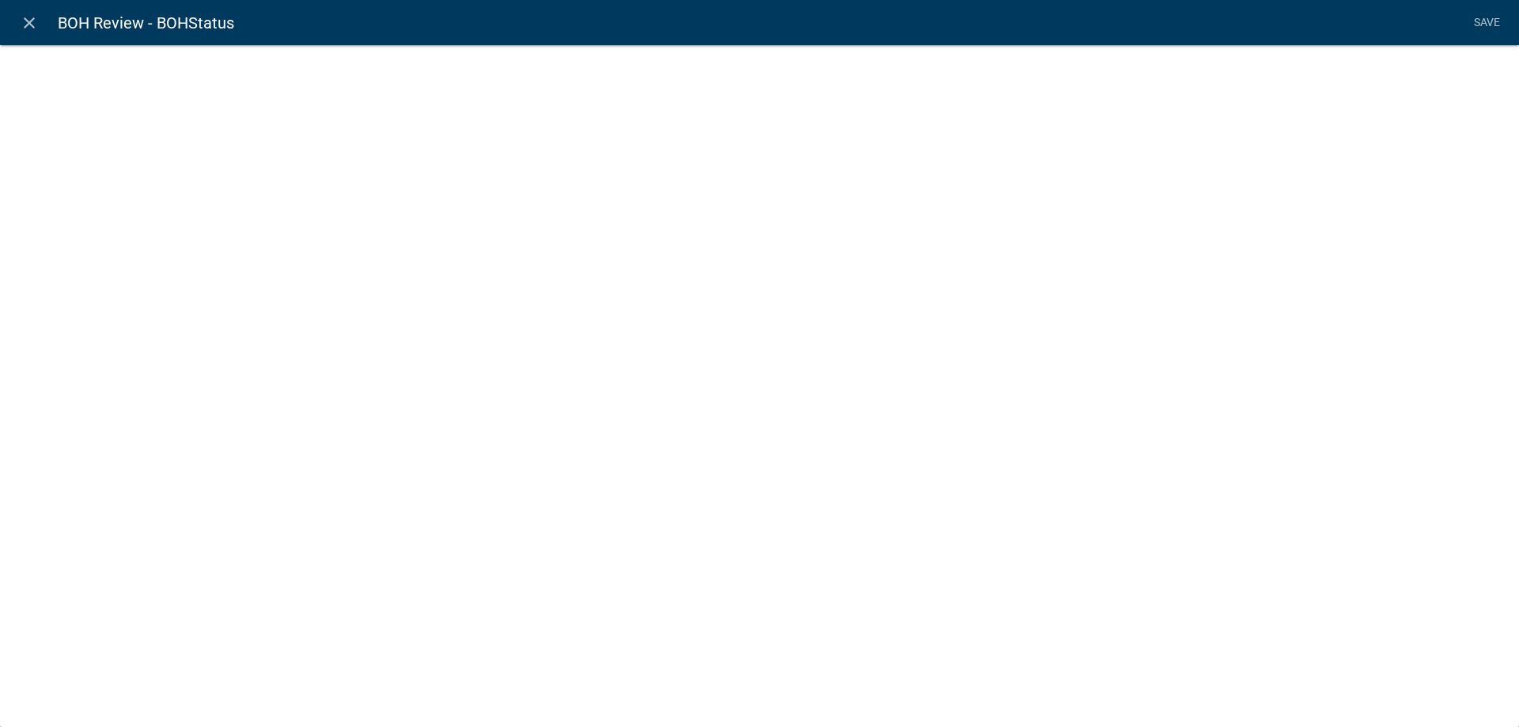
select select "list-data"
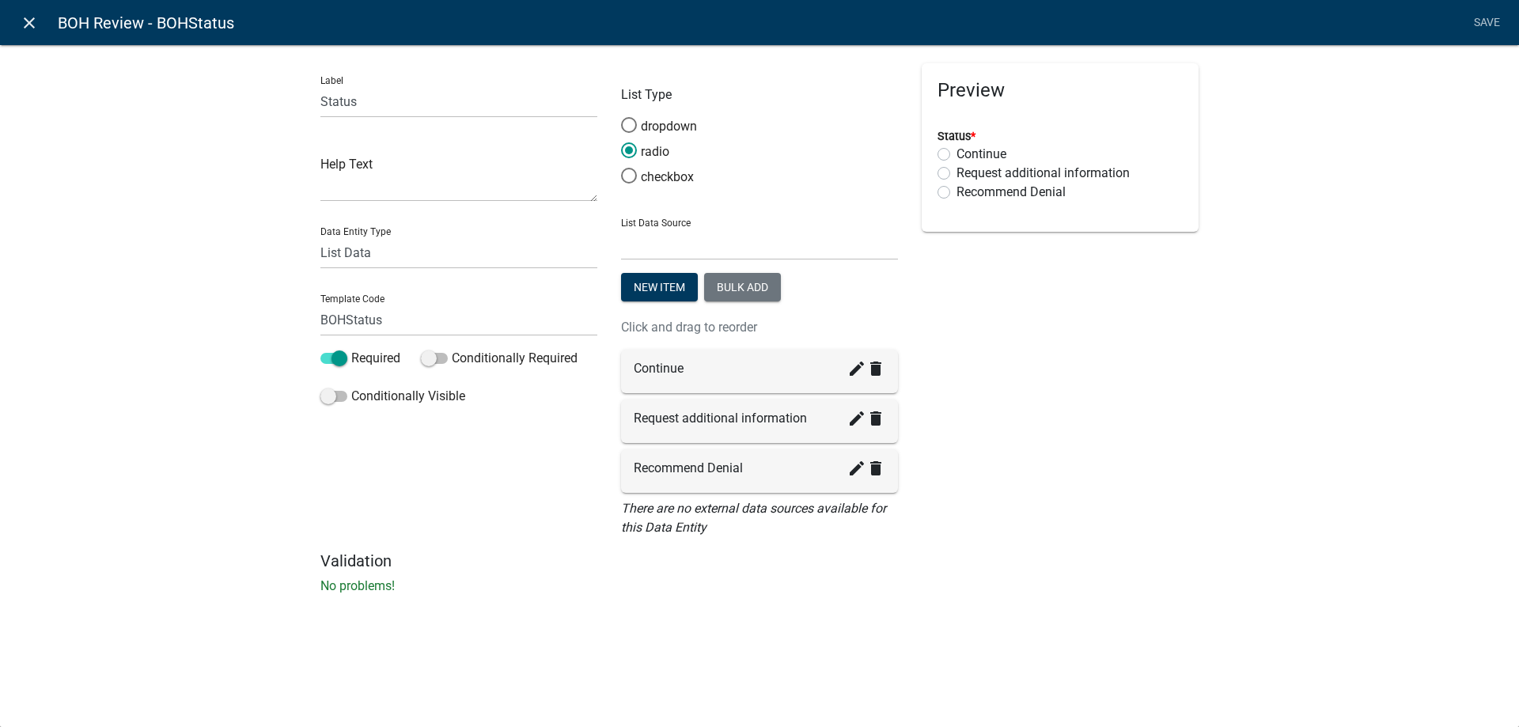
click at [32, 26] on icon "close" at bounding box center [29, 22] width 19 height 19
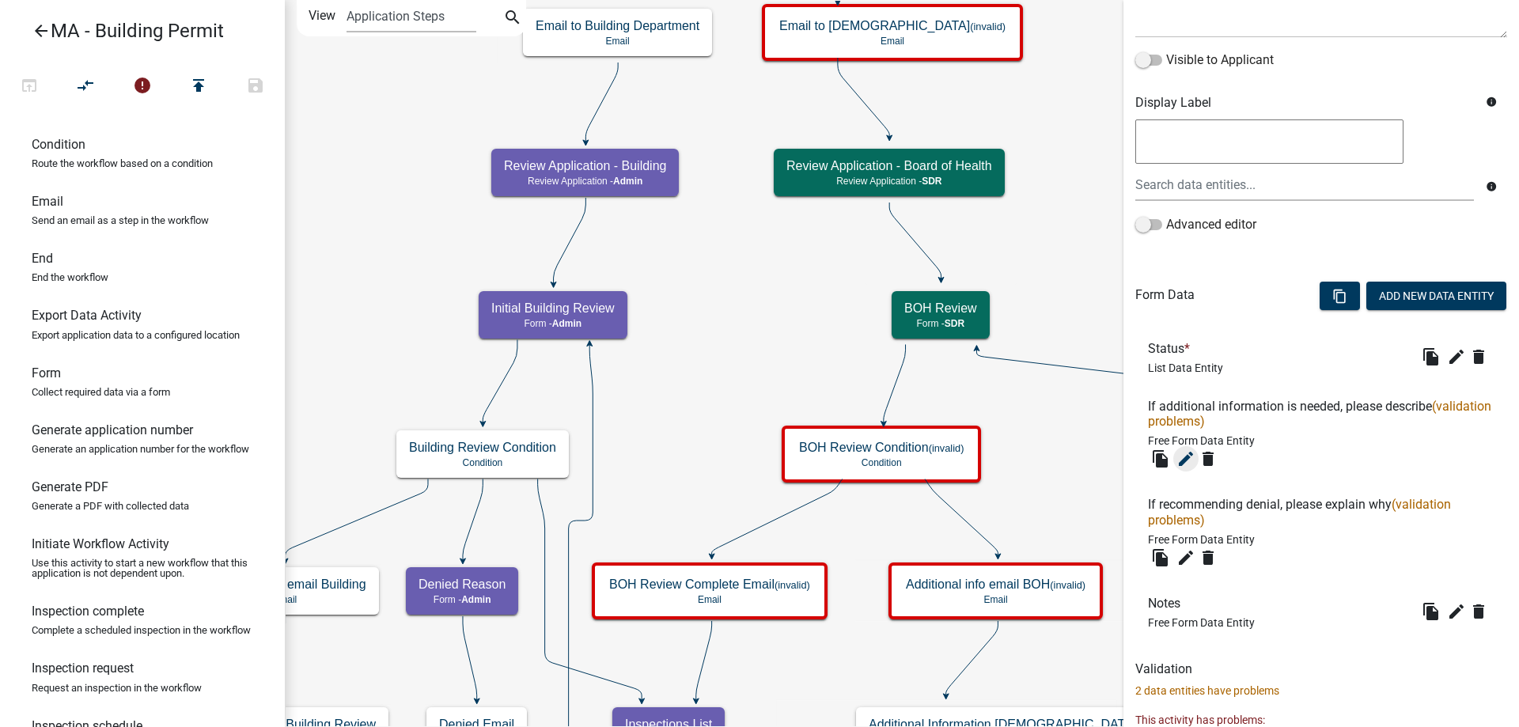
click at [1179, 453] on icon "edit" at bounding box center [1185, 458] width 19 height 19
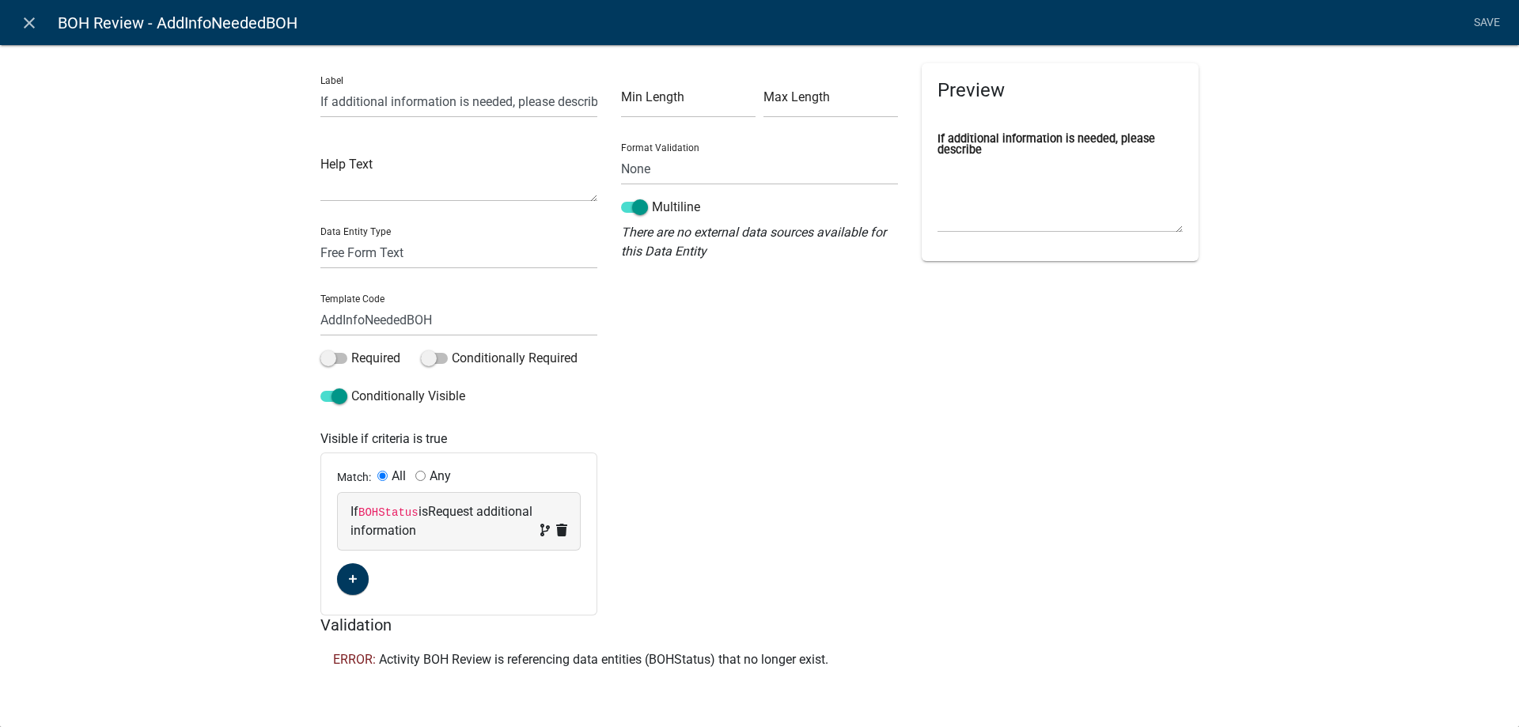
click at [52, 34] on nav "close BOH Review - AddInfoNeededBOH Save" at bounding box center [759, 22] width 1519 height 45
click at [25, 19] on icon "close" at bounding box center [29, 22] width 19 height 19
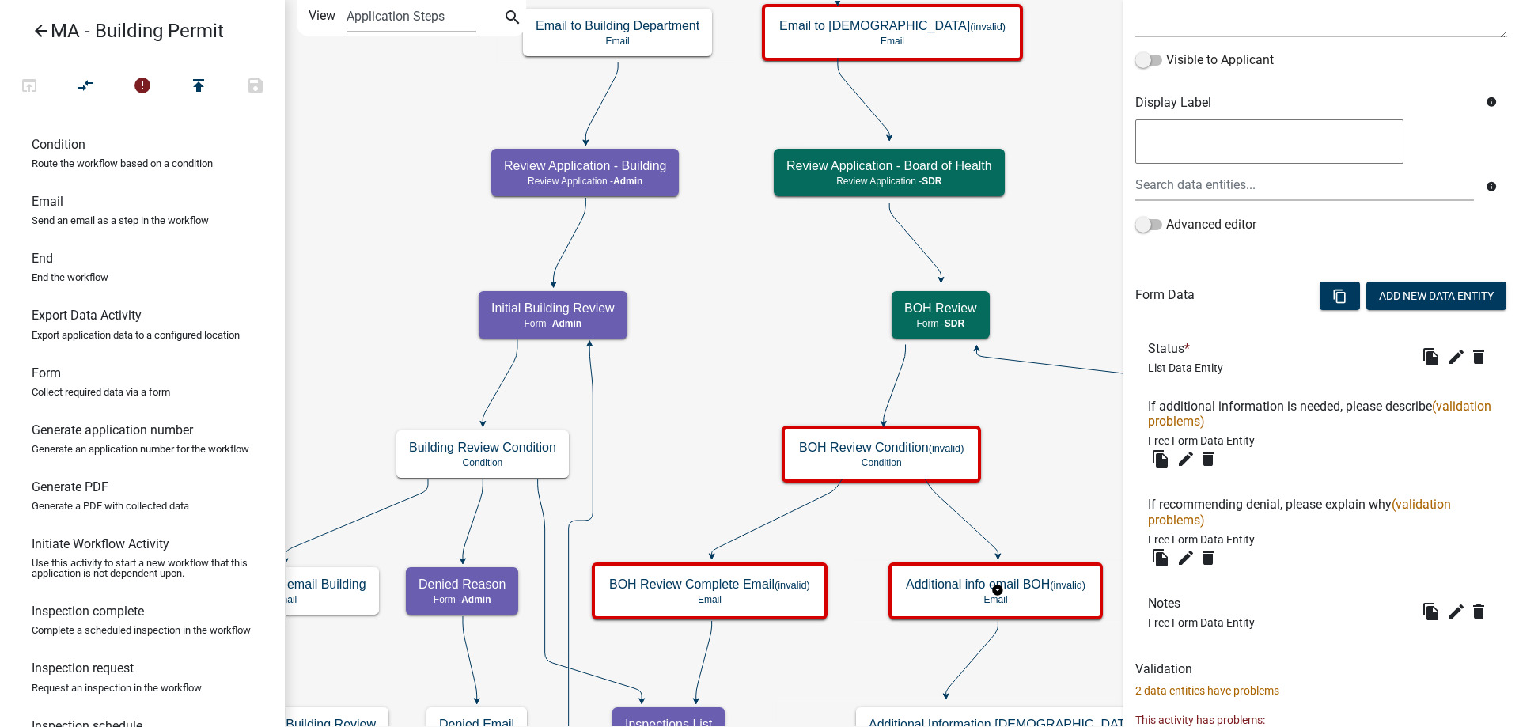
scroll to position [343, 0]
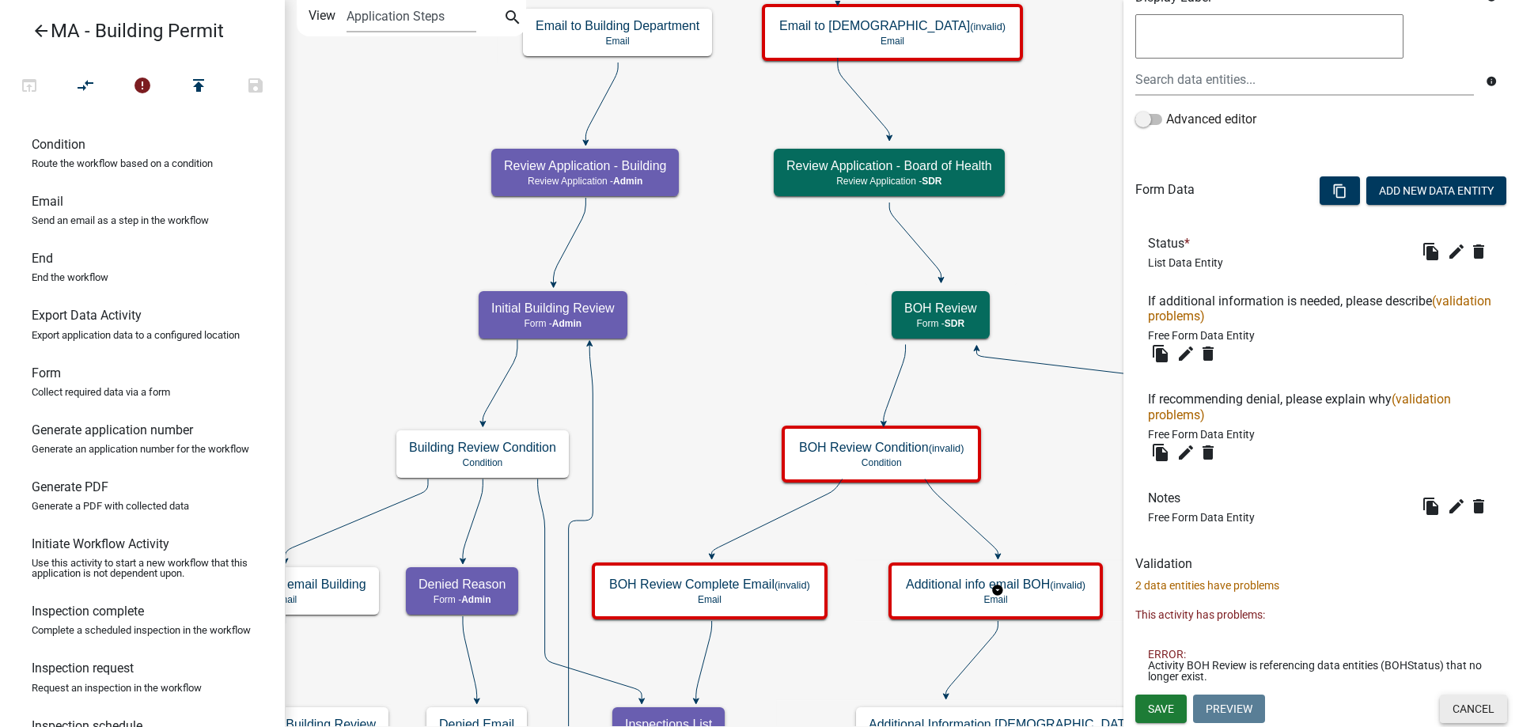
click at [1440, 706] on button "Cancel" at bounding box center [1473, 709] width 67 height 28
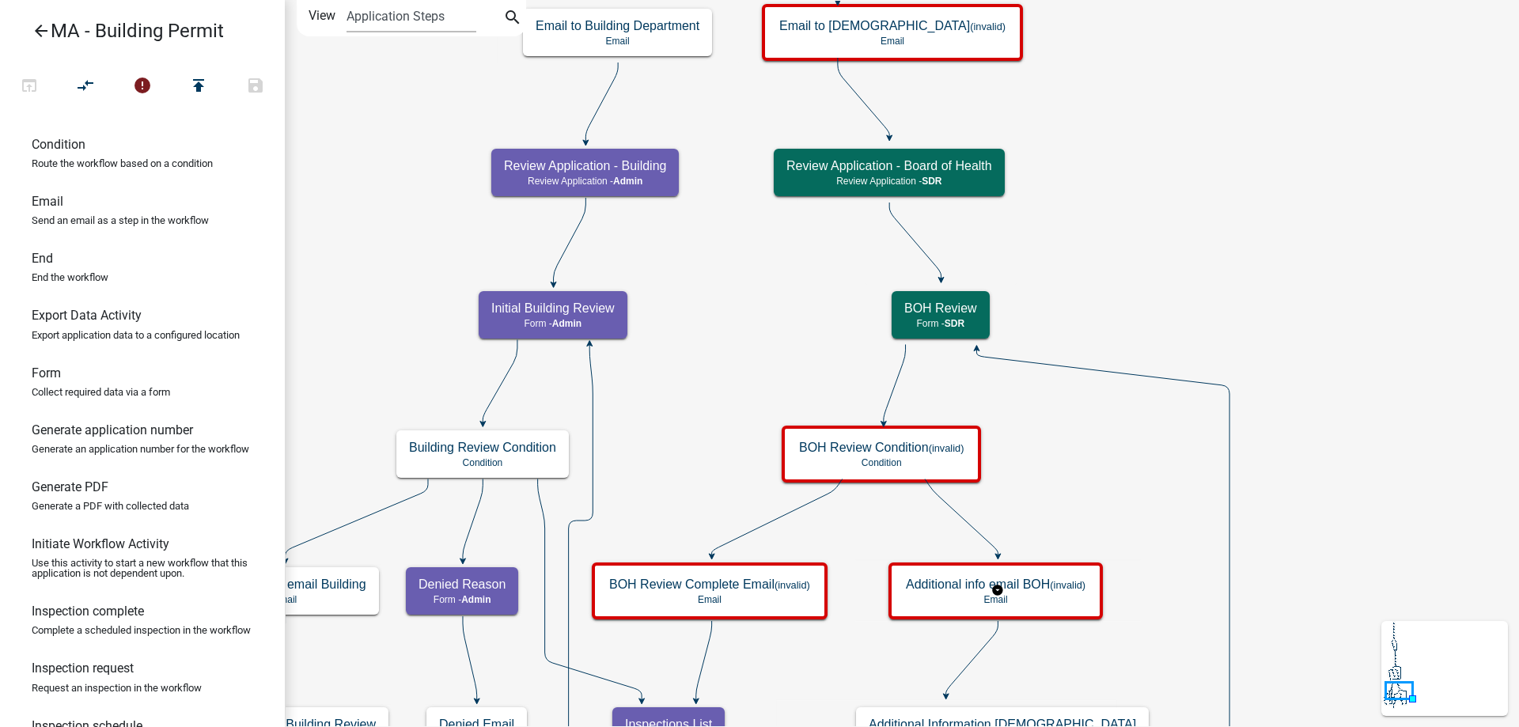
scroll to position [0, 0]
click at [66, 82] on button "compare_arrows" at bounding box center [85, 87] width 57 height 34
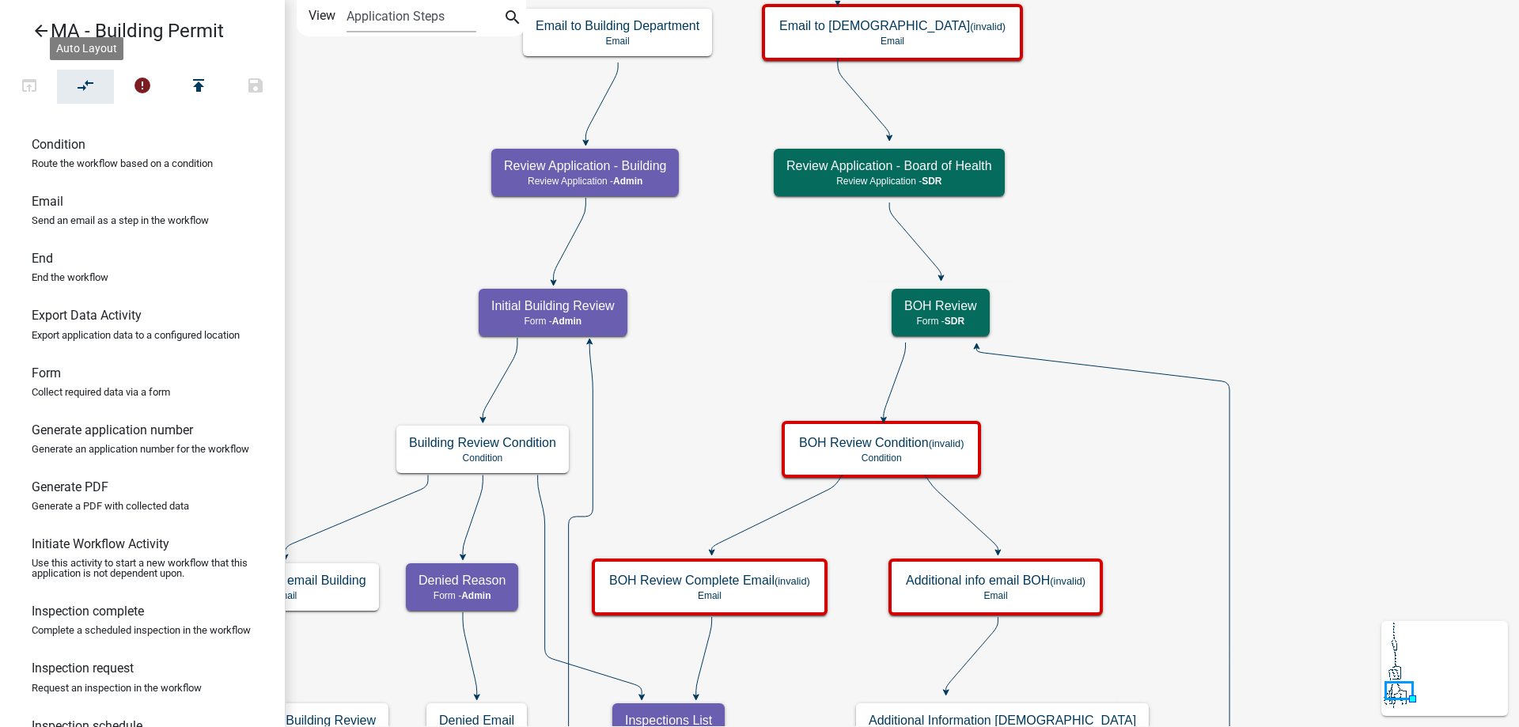
click at [841, 331] on icon "Start Start - Applicant Search Parcel Data Parcel search - Applicant Owner and …" at bounding box center [902, 584] width 1232 height 1167
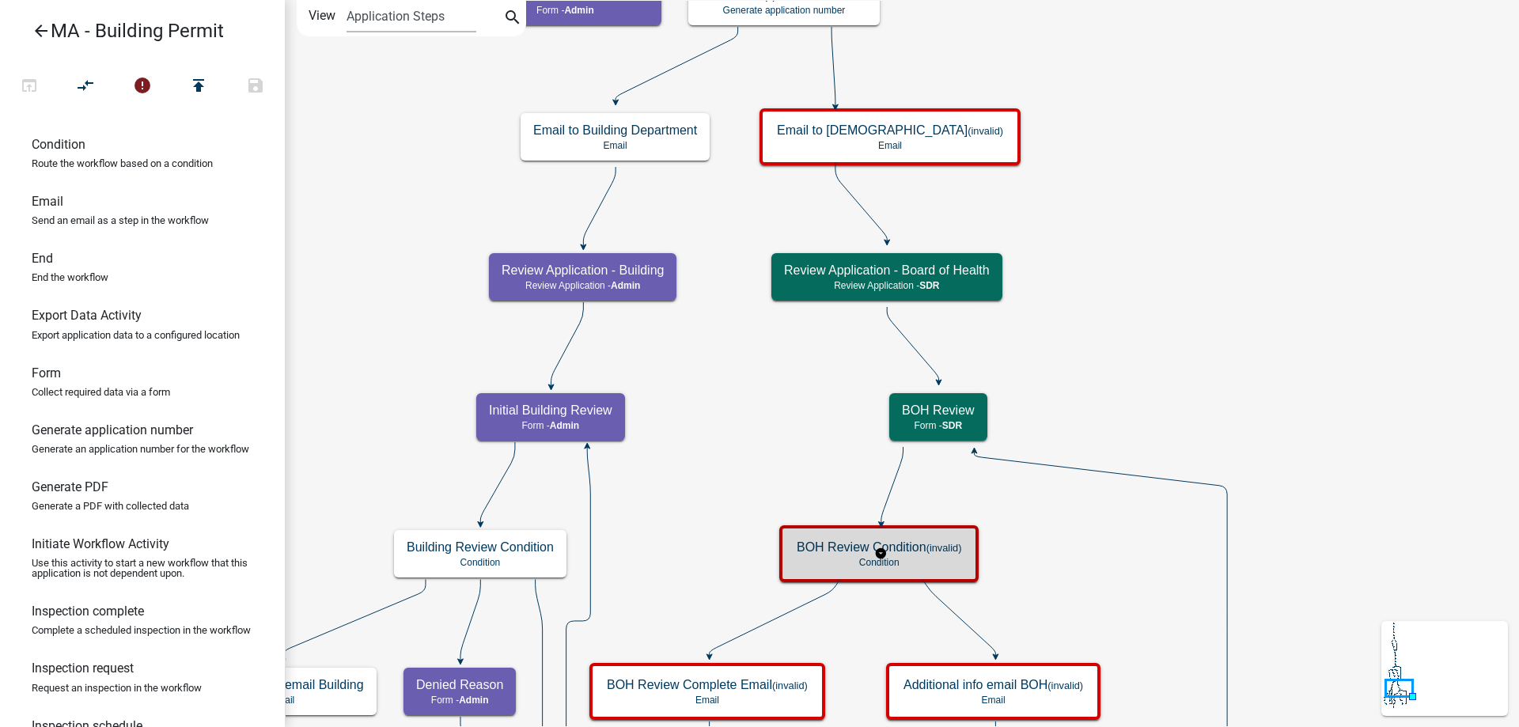
click at [827, 551] on h5 "BOH Review Condition (invalid)" at bounding box center [879, 547] width 165 height 15
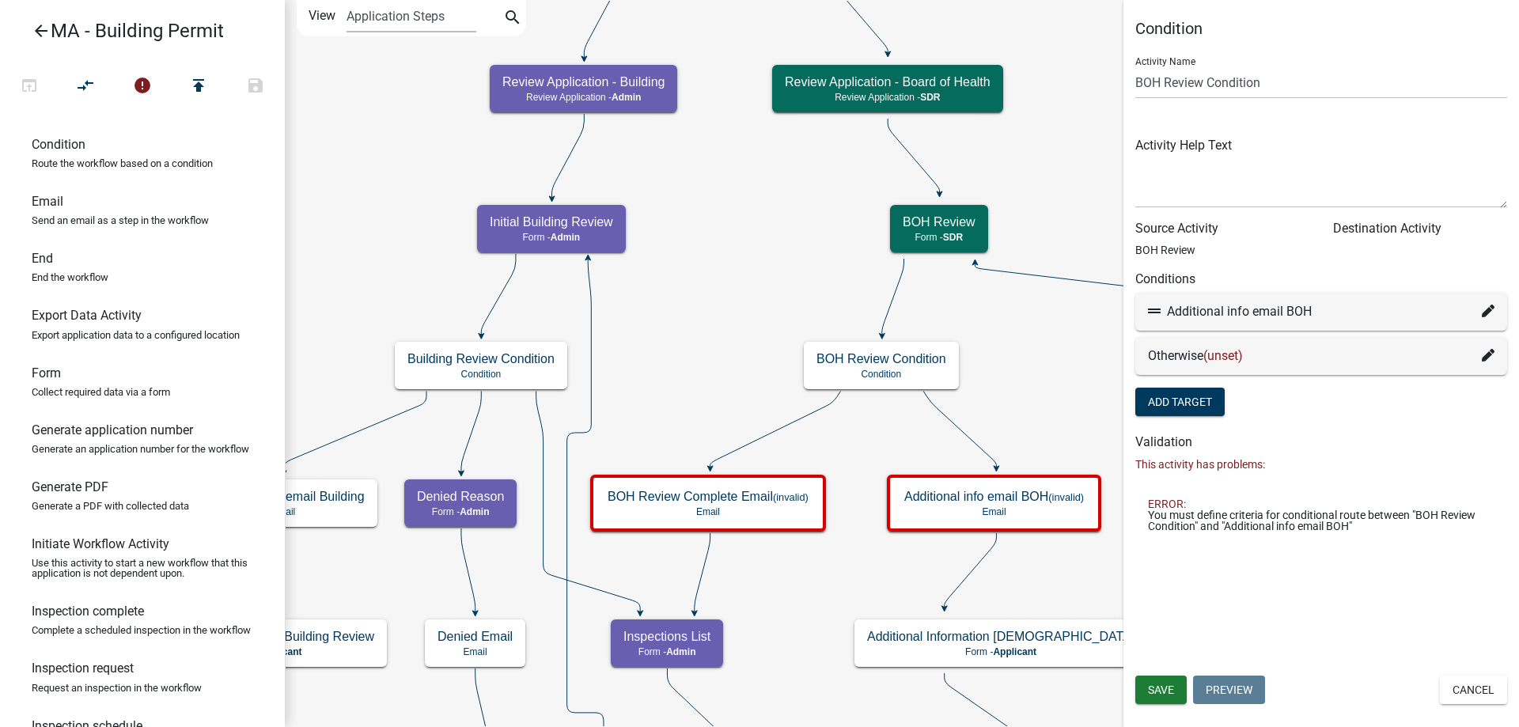
click at [1495, 313] on div "Additional info email BOH" at bounding box center [1321, 312] width 372 height 38
click at [1492, 312] on icon at bounding box center [1488, 311] width 13 height 13
select select "47: 8aece6d1-d22b-4386-a5da-3833886fce28"
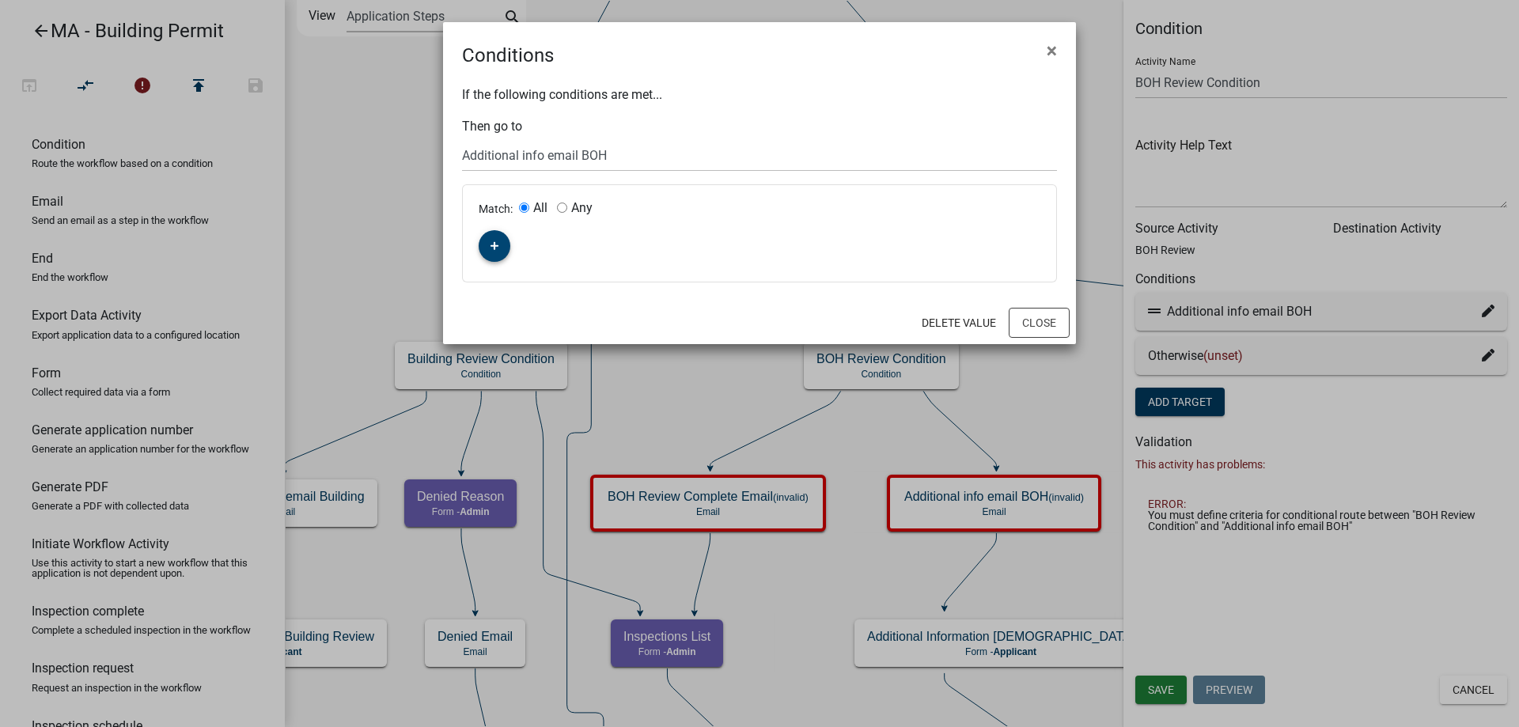
click at [504, 245] on button "button" at bounding box center [495, 246] width 32 height 32
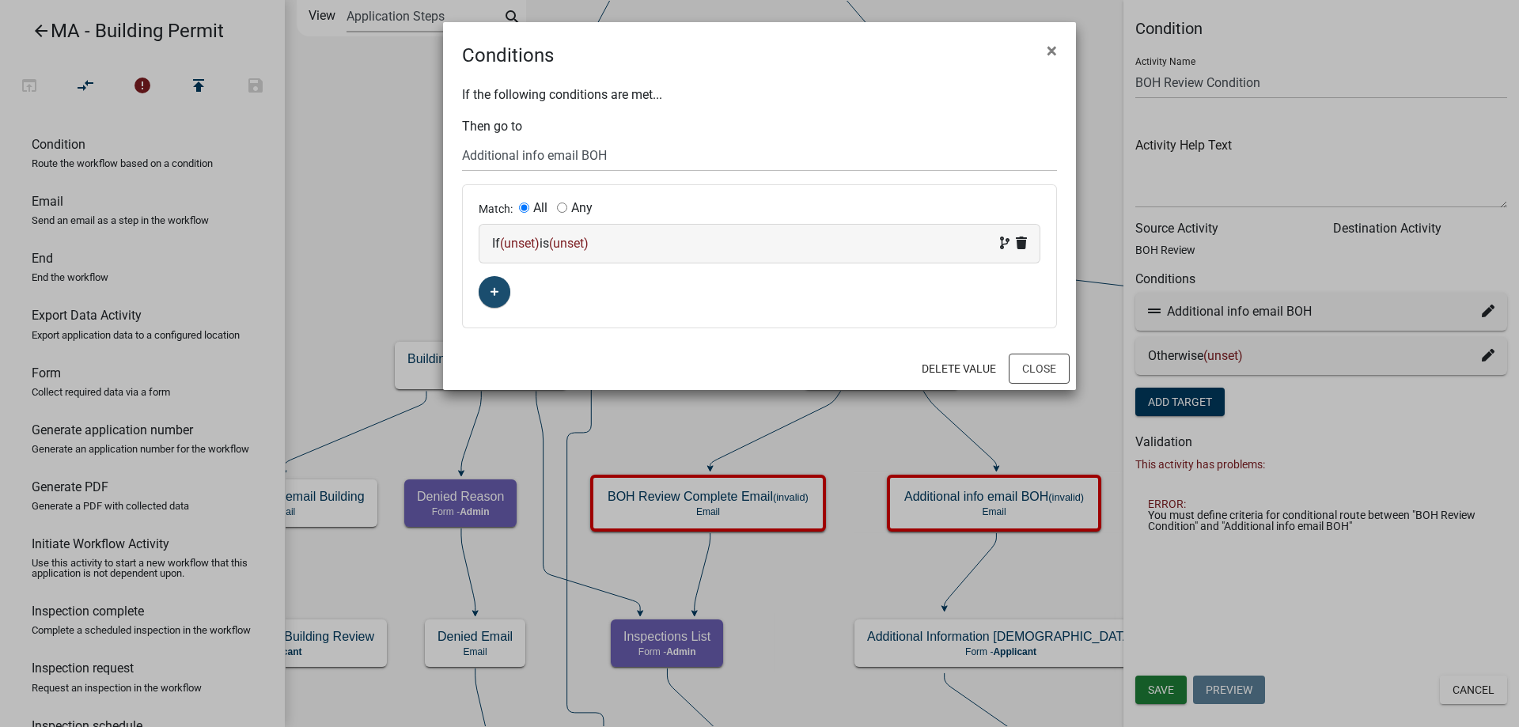
click at [517, 248] on span "(unset)" at bounding box center [520, 243] width 40 height 15
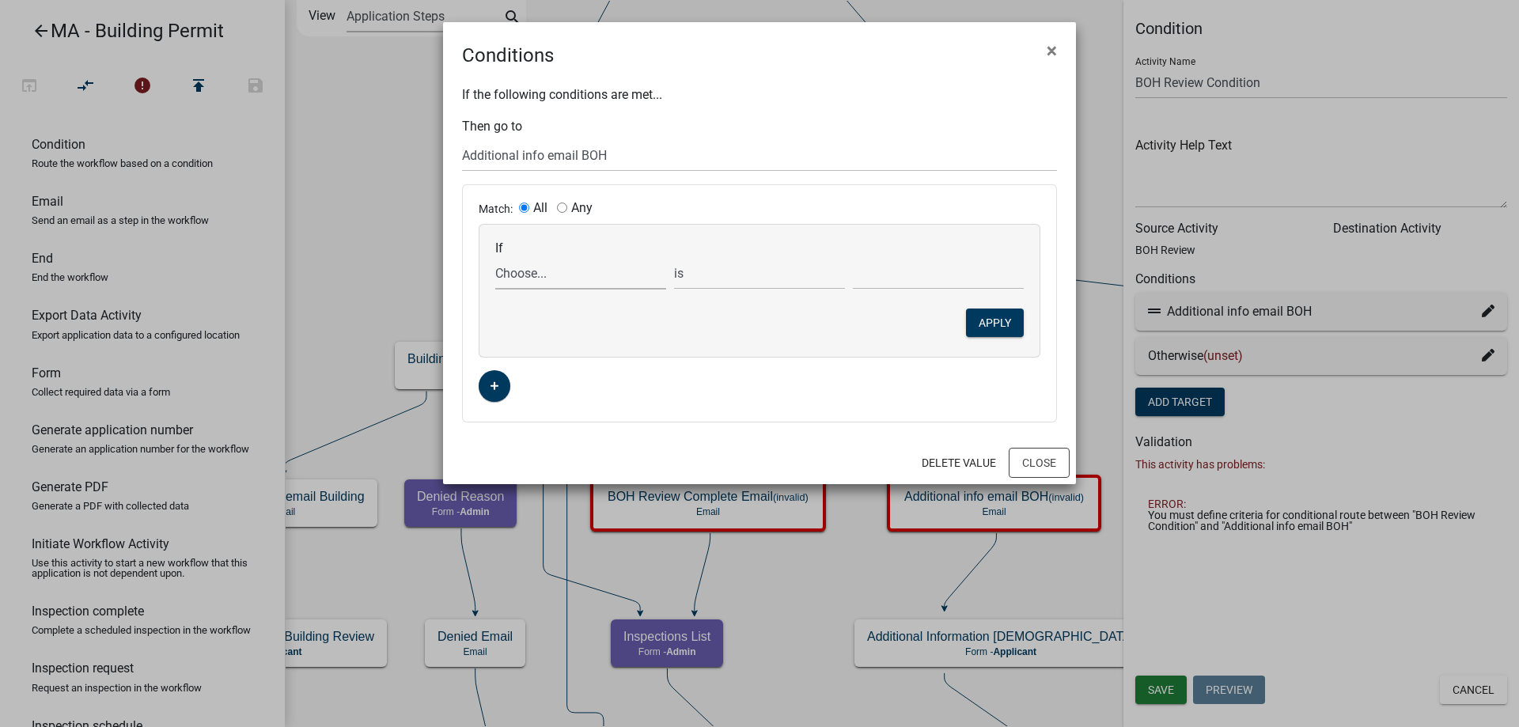
click at [529, 279] on select "Choose... AddInfoNeededBOH ALL_FEE_RECIPIENTS APPLICATION_ID APPLICATION_NUMBER…" at bounding box center [580, 273] width 171 height 32
select select "6: BOHStatus"
click at [495, 257] on select "Choose... AddInfoNeededBOH ALL_FEE_RECIPIENTS APPLICATION_ID APPLICATION_NUMBER…" at bounding box center [580, 273] width 171 height 32
click at [877, 267] on select "Choose... Continue Recommend Denial Request additional information" at bounding box center [938, 273] width 171 height 32
select select "3: Request additional information"
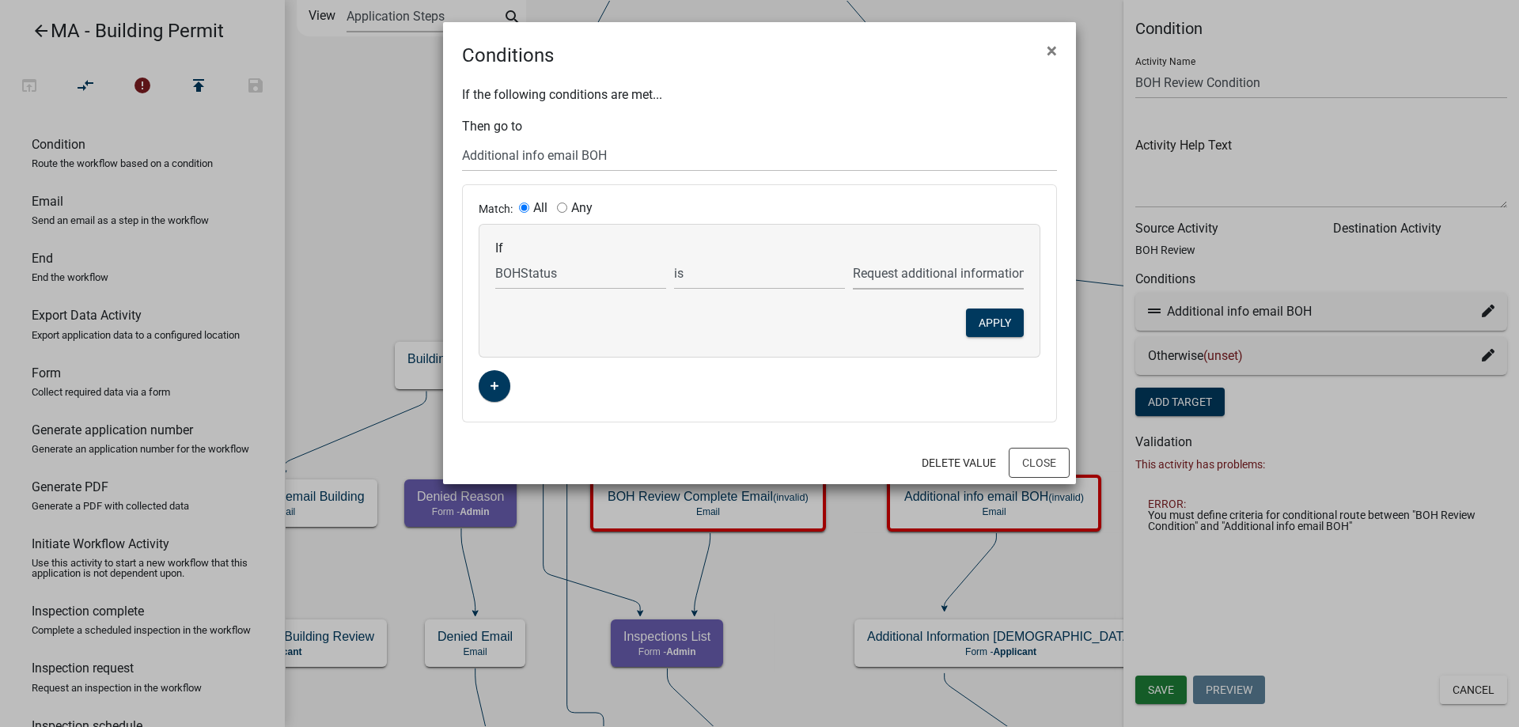
click at [853, 257] on select "Choose... Continue Recommend Denial Request additional information" at bounding box center [938, 273] width 171 height 32
click at [984, 327] on button "Apply" at bounding box center [995, 323] width 58 height 28
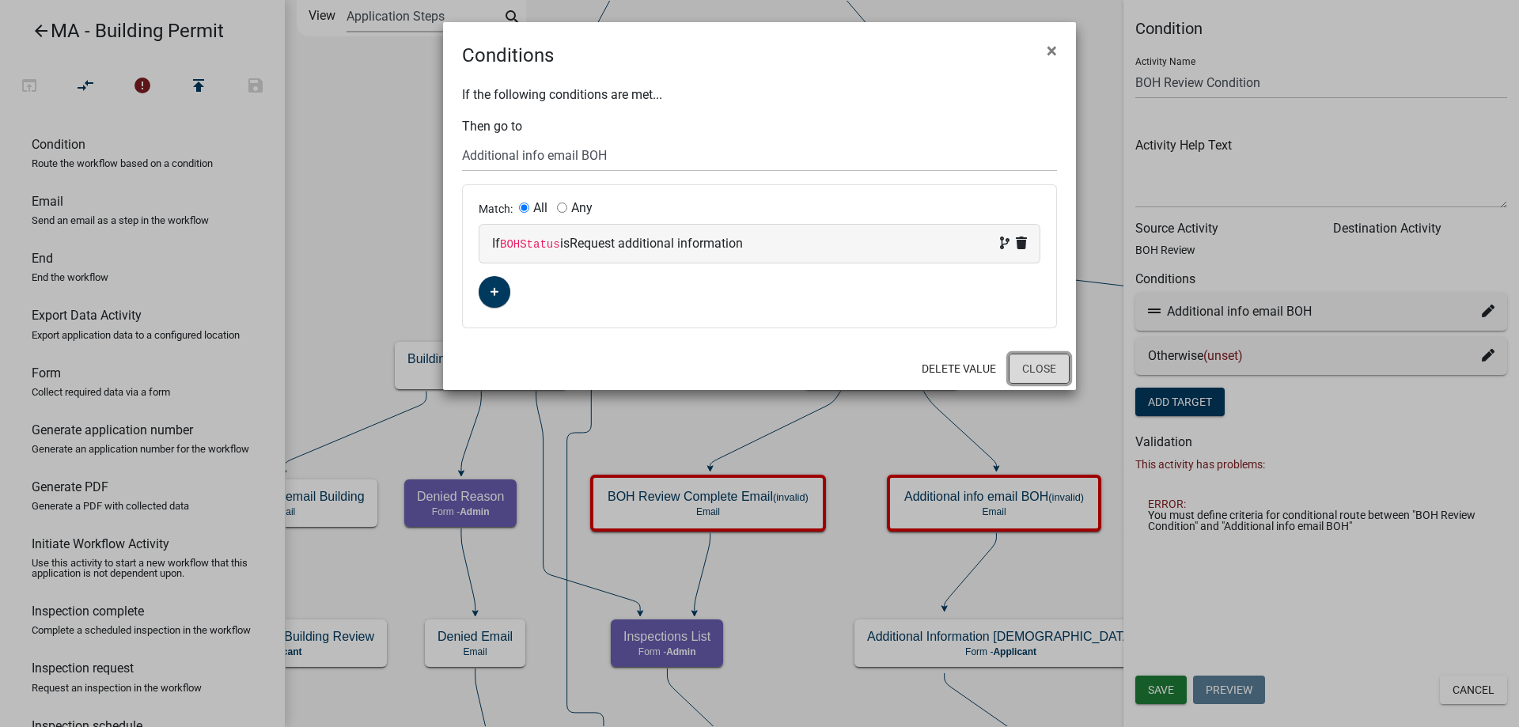
click at [1042, 366] on button "Close" at bounding box center [1039, 369] width 61 height 30
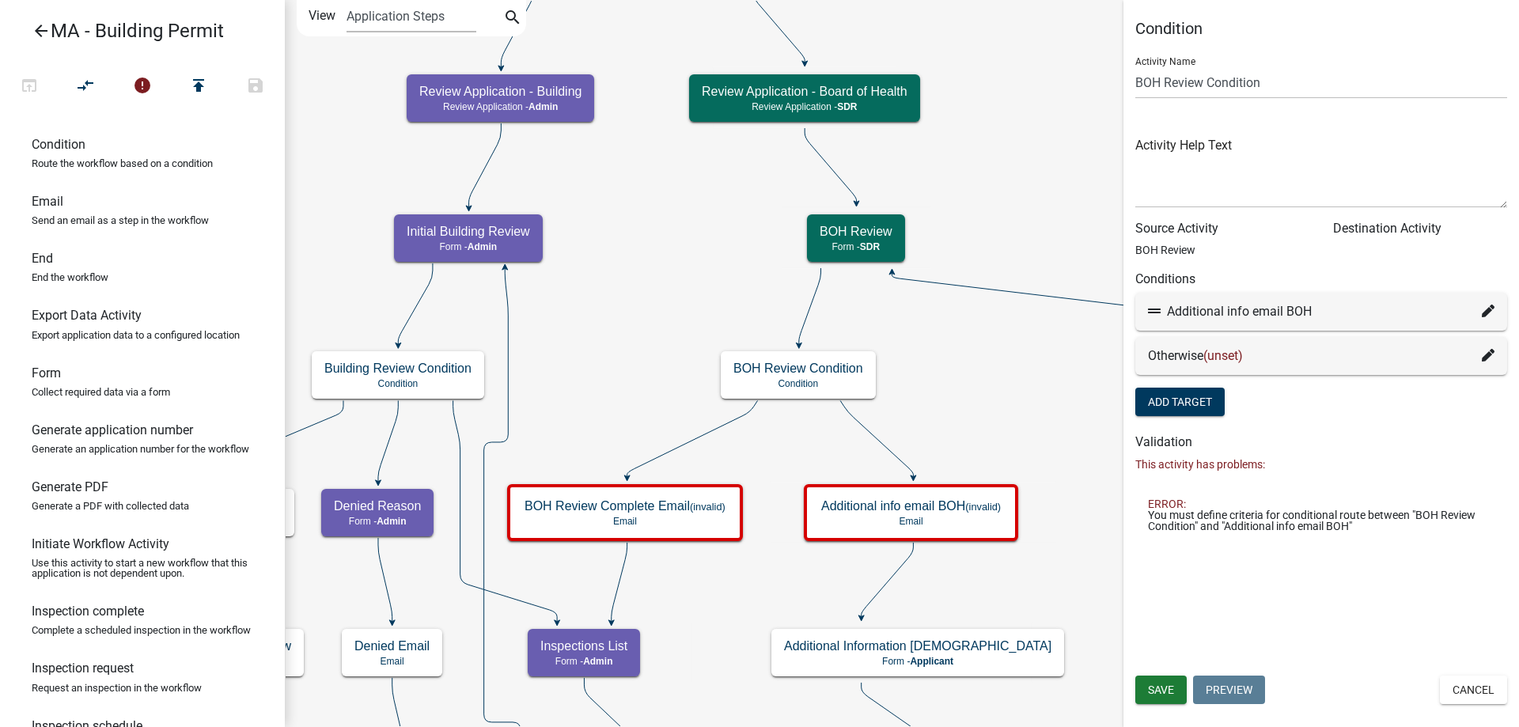
click at [1482, 354] on icon at bounding box center [1488, 355] width 13 height 13
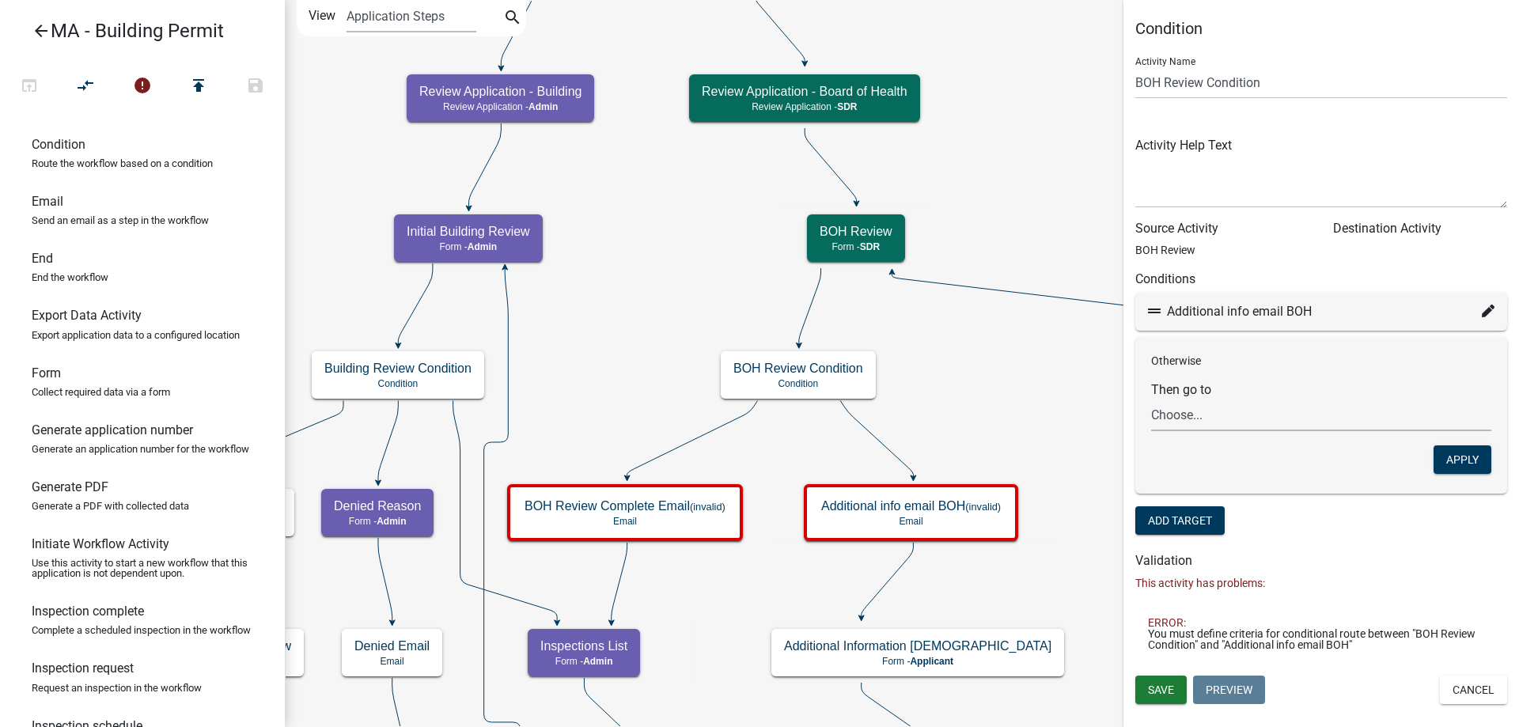
click at [1193, 418] on select "Choose... Start Search Parcel Data Owner and Property Information Application S…" at bounding box center [1321, 415] width 340 height 32
select select "51: 766f6175-02fb-442c-88ef-12d9304b4d49"
click at [1151, 399] on select "Choose... Start Search Parcel Data Owner and Property Information Application S…" at bounding box center [1321, 415] width 340 height 32
click at [1450, 464] on button "Apply" at bounding box center [1462, 459] width 58 height 28
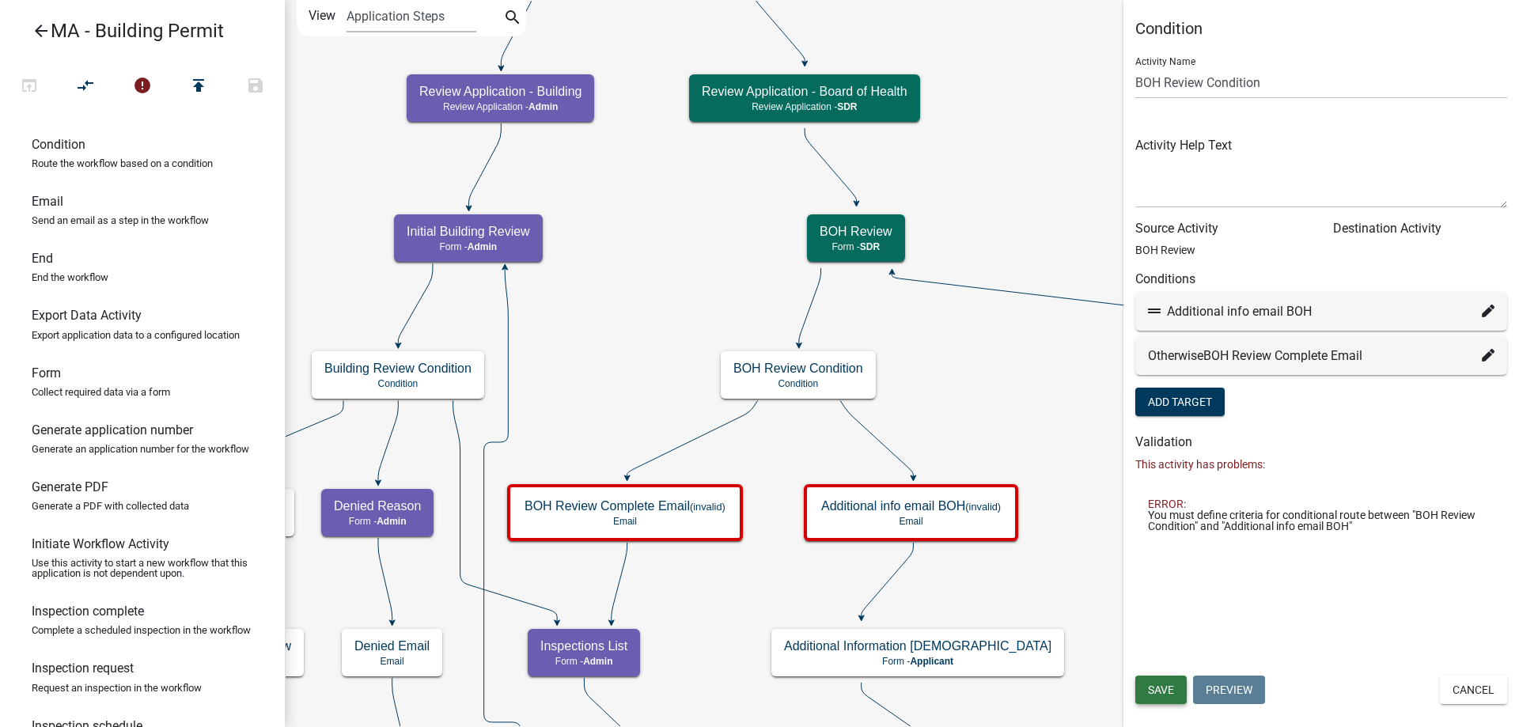
click at [1155, 694] on span "Save" at bounding box center [1161, 689] width 26 height 13
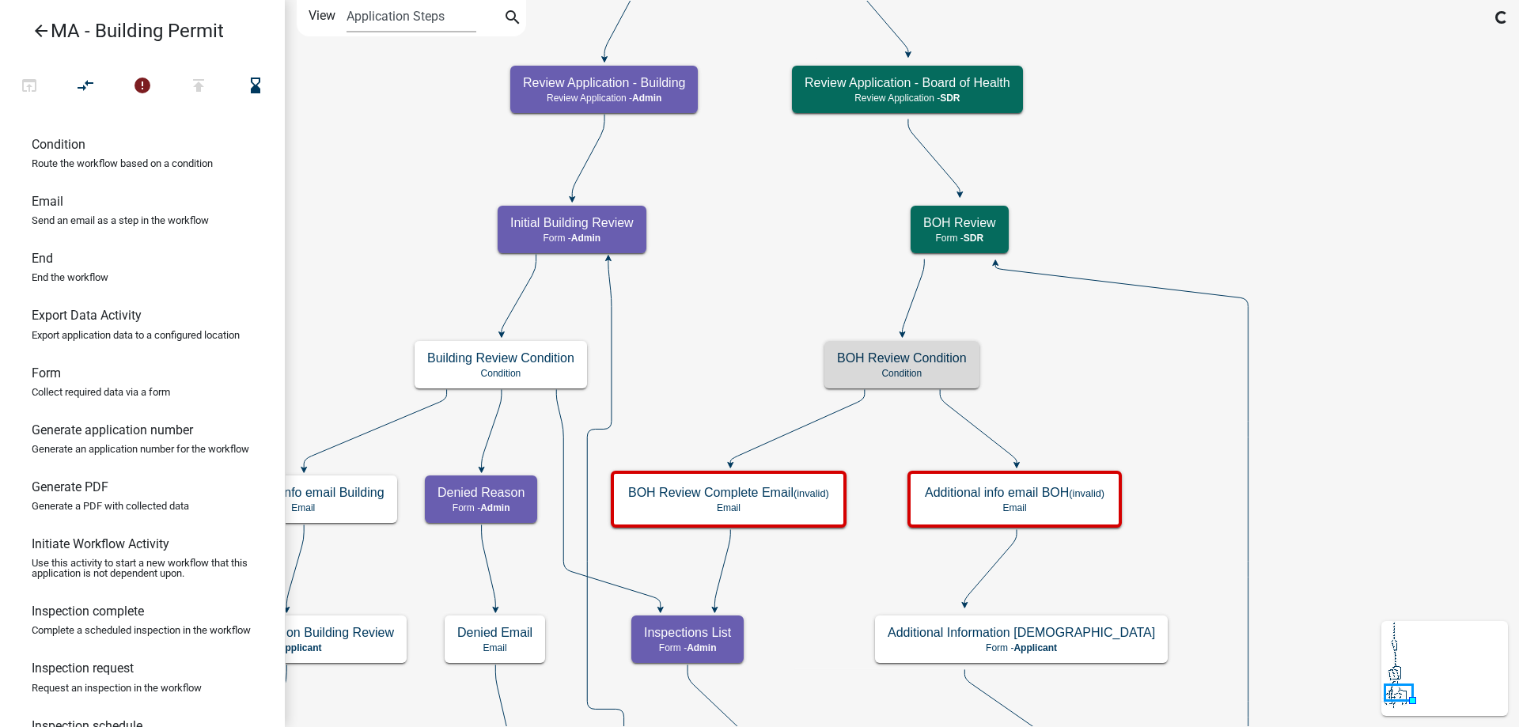
click at [1160, 612] on icon "Start Start - Applicant Search Parcel Data Parcel search - Applicant Owner and …" at bounding box center [902, 541] width 1232 height 1080
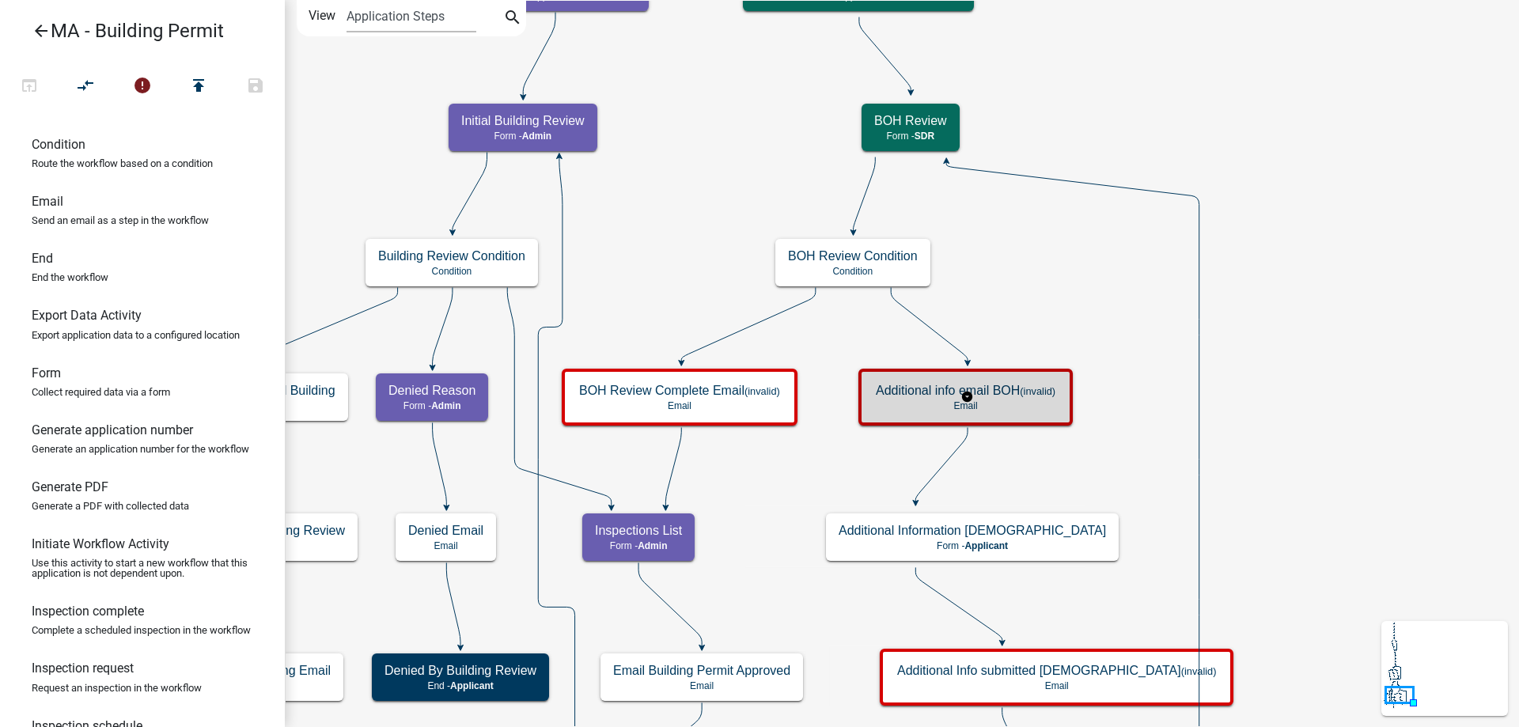
click at [1027, 410] on p "Email" at bounding box center [966, 405] width 180 height 11
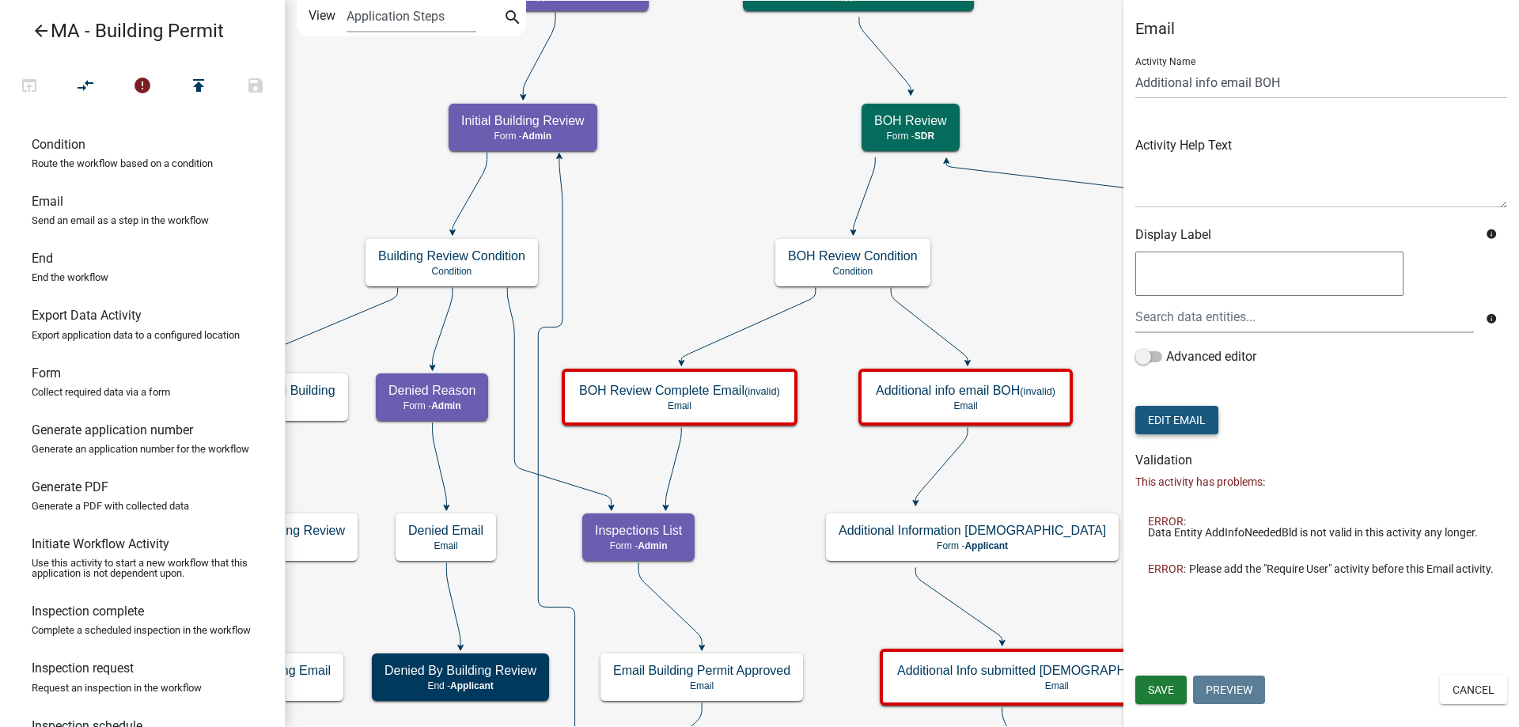
click at [1167, 414] on button "Edit Email" at bounding box center [1176, 420] width 83 height 28
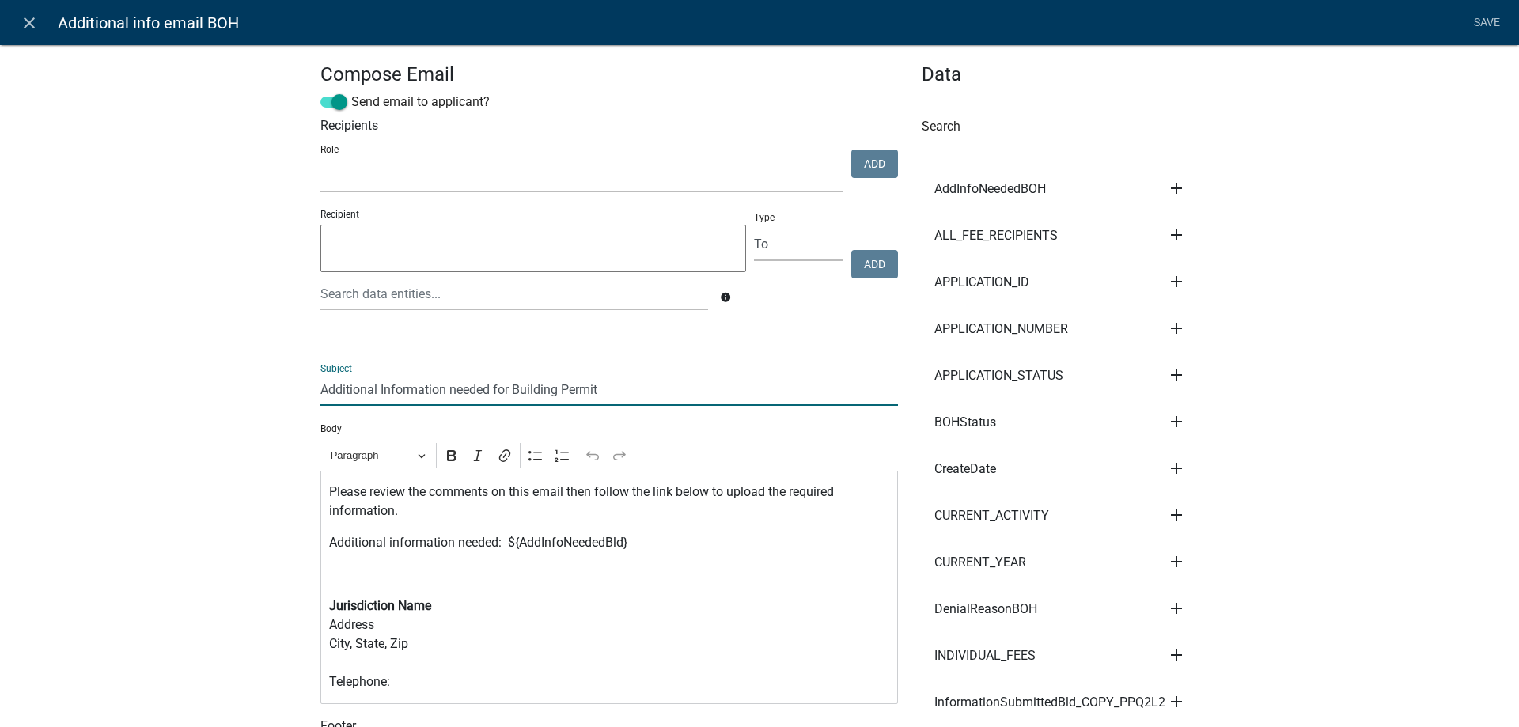
click at [320, 391] on input "Additional Information needed for Building Permit" at bounding box center [608, 389] width 577 height 32
type input "CLIENT NAME - Additional Information needed for Building Permit"
drag, startPoint x: 435, startPoint y: 681, endPoint x: 286, endPoint y: 584, distance: 177.7
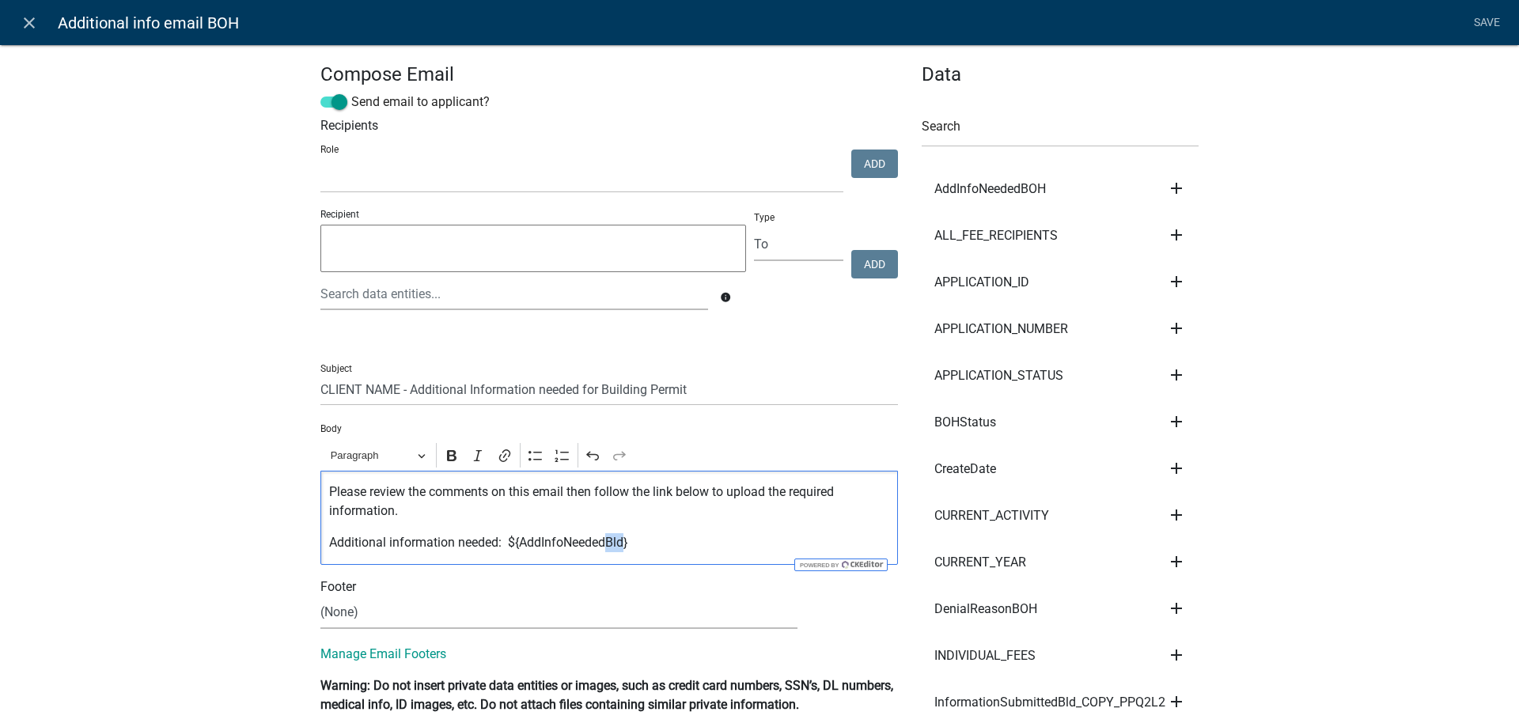
drag, startPoint x: 600, startPoint y: 547, endPoint x: 619, endPoint y: 542, distance: 19.6
click at [619, 542] on p "Additional information needed: ${AddInfoNeededBld}" at bounding box center [609, 542] width 561 height 19
click at [670, 536] on p "Additional information needed: ${AddInfoNeededBOH}" at bounding box center [609, 542] width 561 height 19
click at [1490, 24] on link "Save" at bounding box center [1487, 23] width 40 height 30
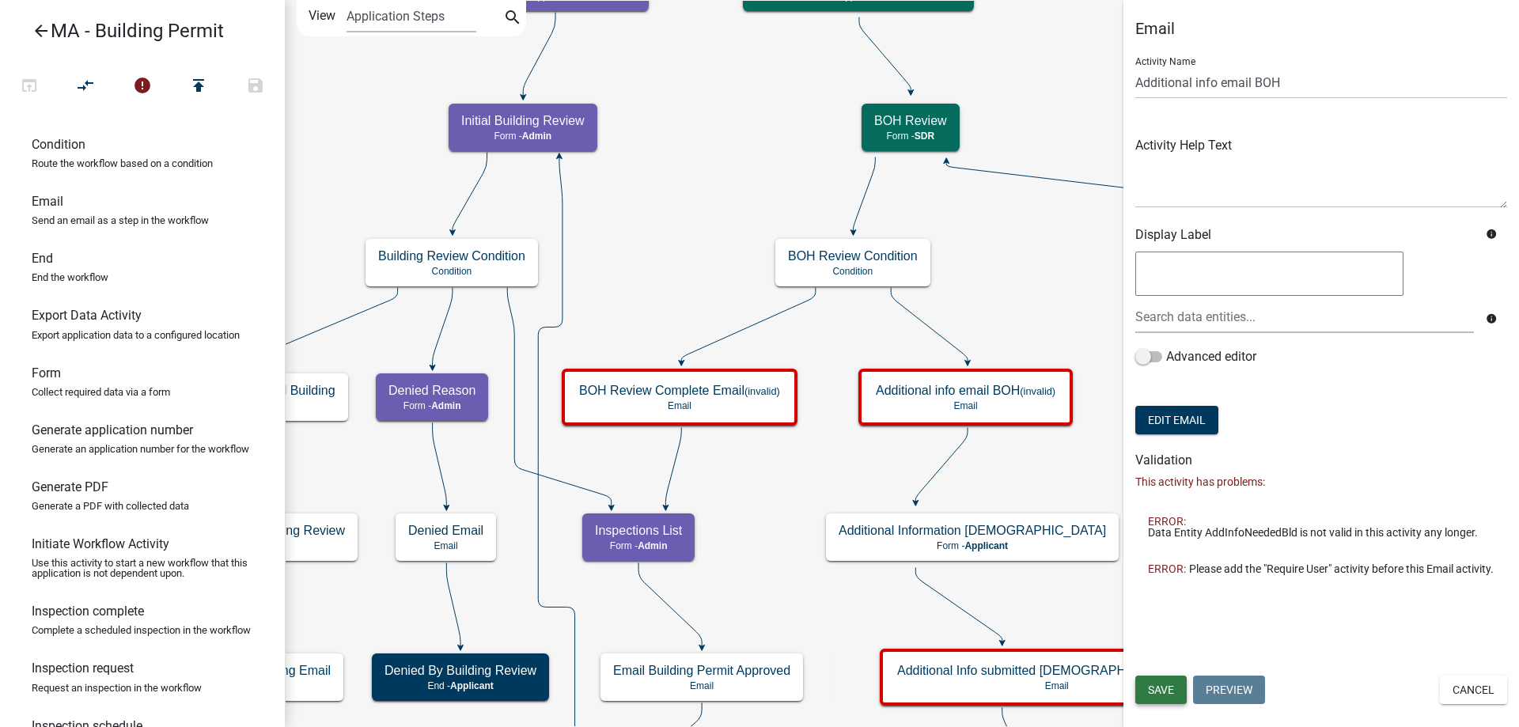
click at [1173, 681] on button "Save" at bounding box center [1160, 690] width 51 height 28
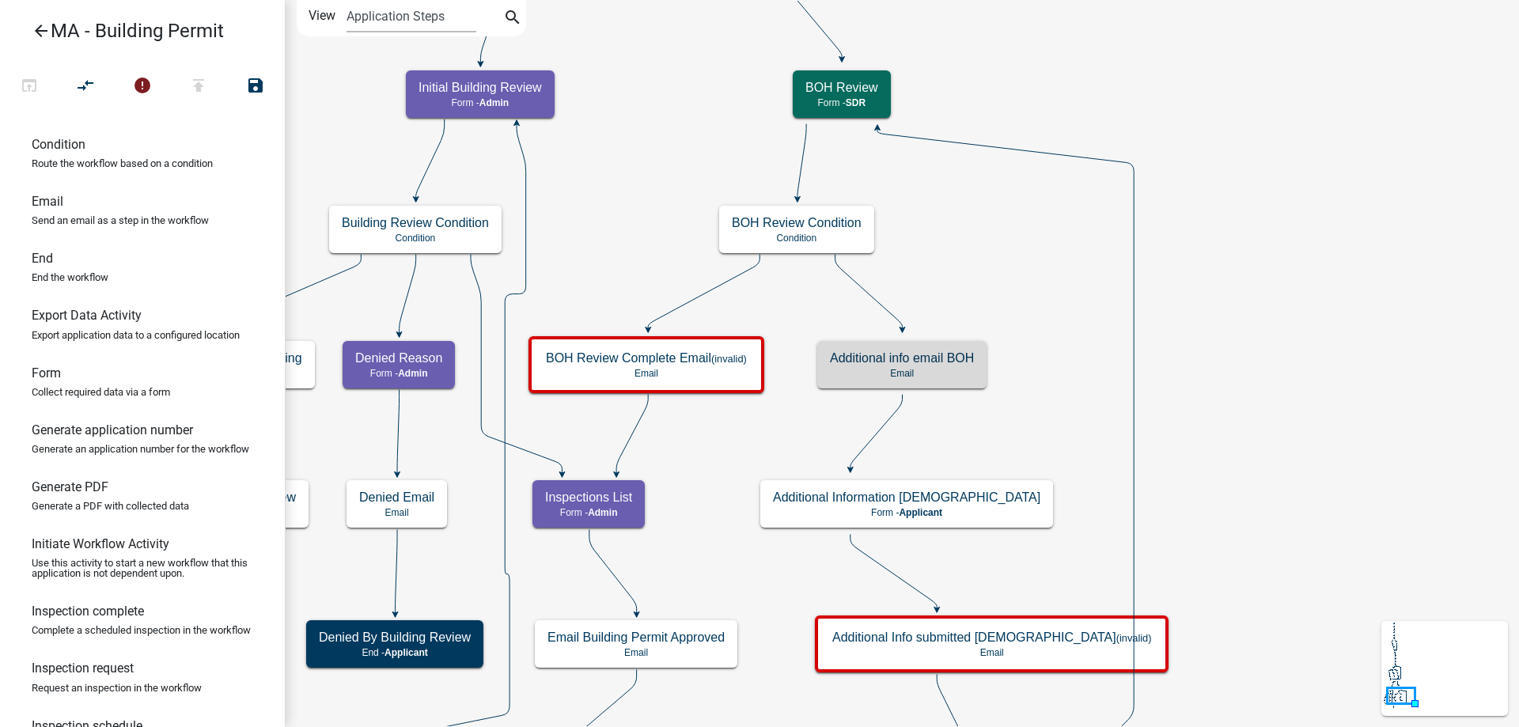
click at [1036, 505] on icon "Start Start - Applicant Search Parcel Data Parcel search - Applicant Owner and …" at bounding box center [902, 473] width 1232 height 945
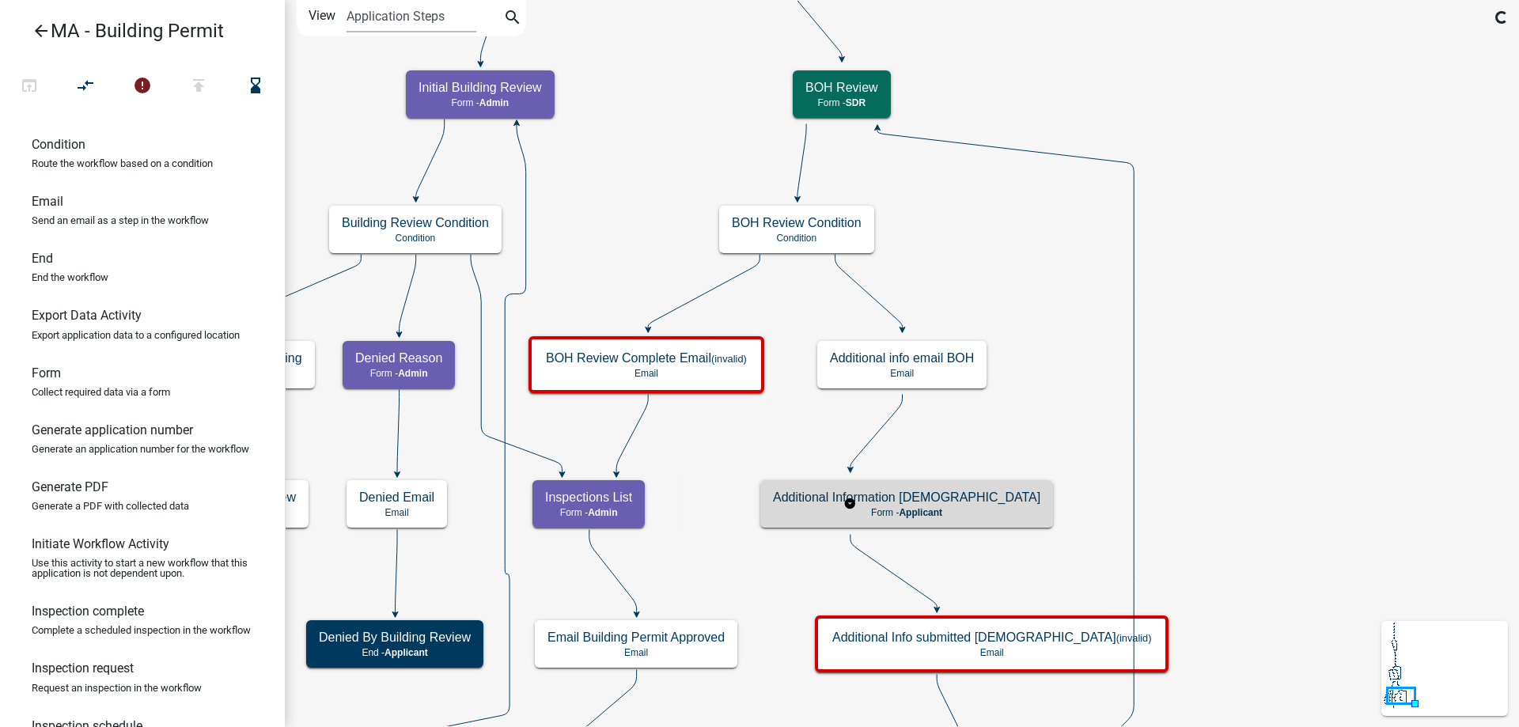
click at [892, 513] on p "Form - Applicant" at bounding box center [906, 512] width 267 height 11
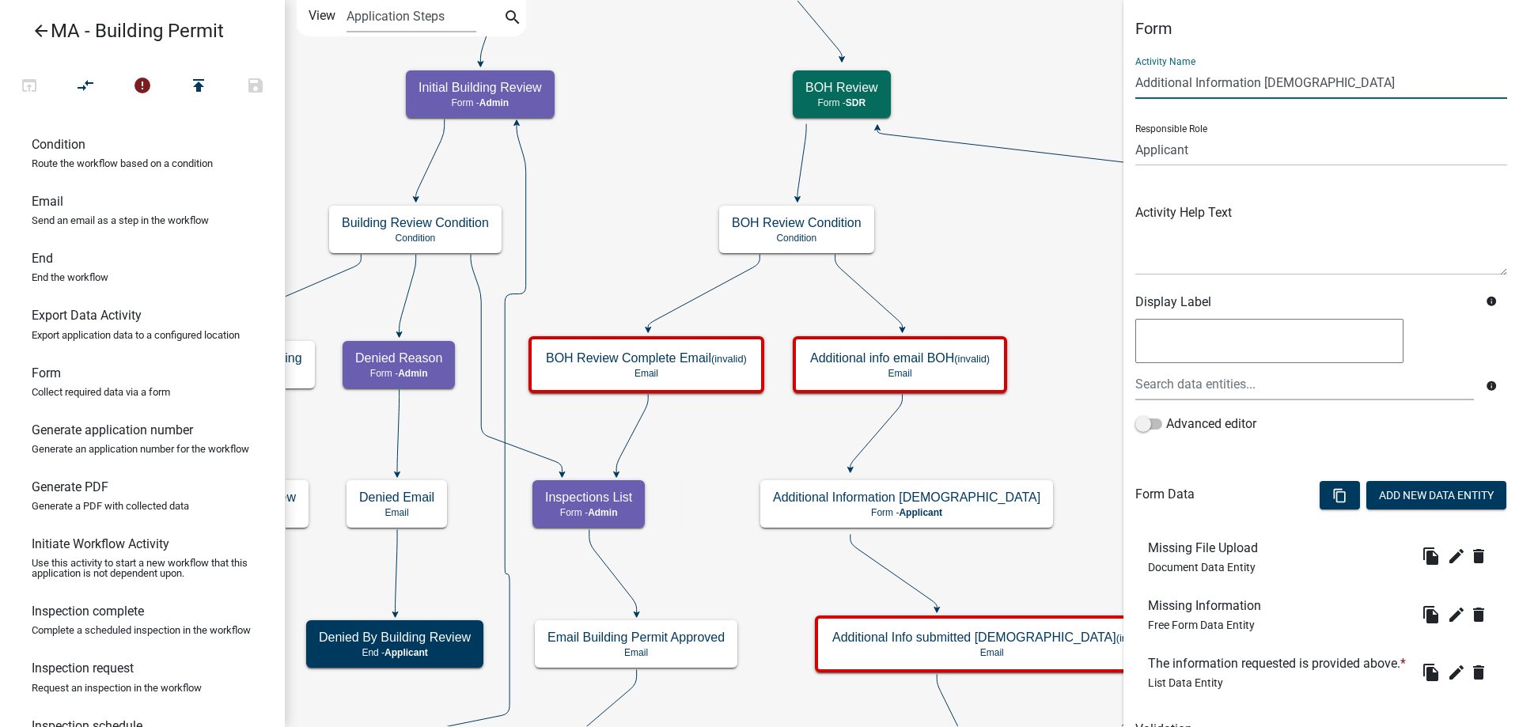
drag, startPoint x: 1269, startPoint y: 81, endPoint x: 1329, endPoint y: 81, distance: 60.1
click at [1329, 81] on input "Additional Information [DEMOGRAPHIC_DATA]" at bounding box center [1321, 82] width 372 height 32
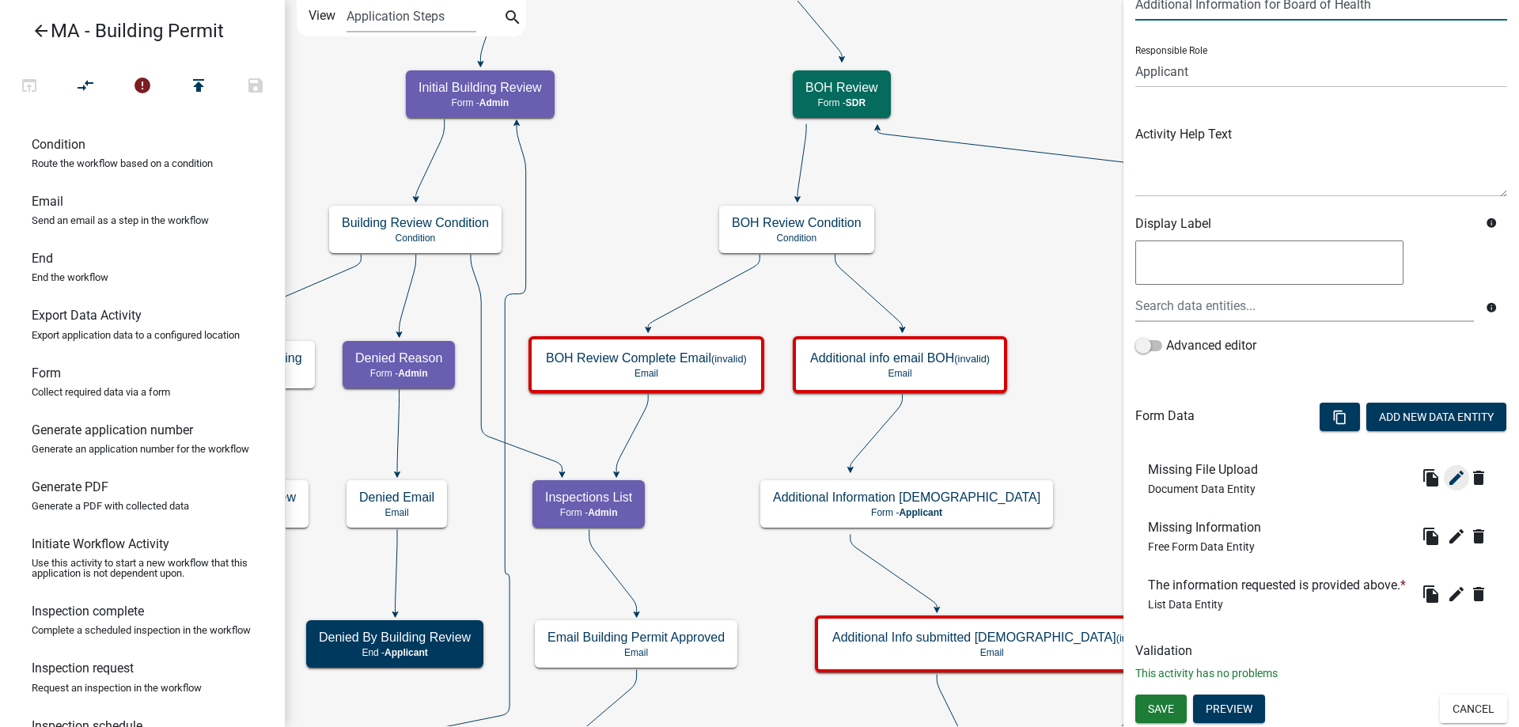
click at [1447, 468] on icon "edit" at bounding box center [1456, 477] width 19 height 19
type input "Additional Information for Board of Health"
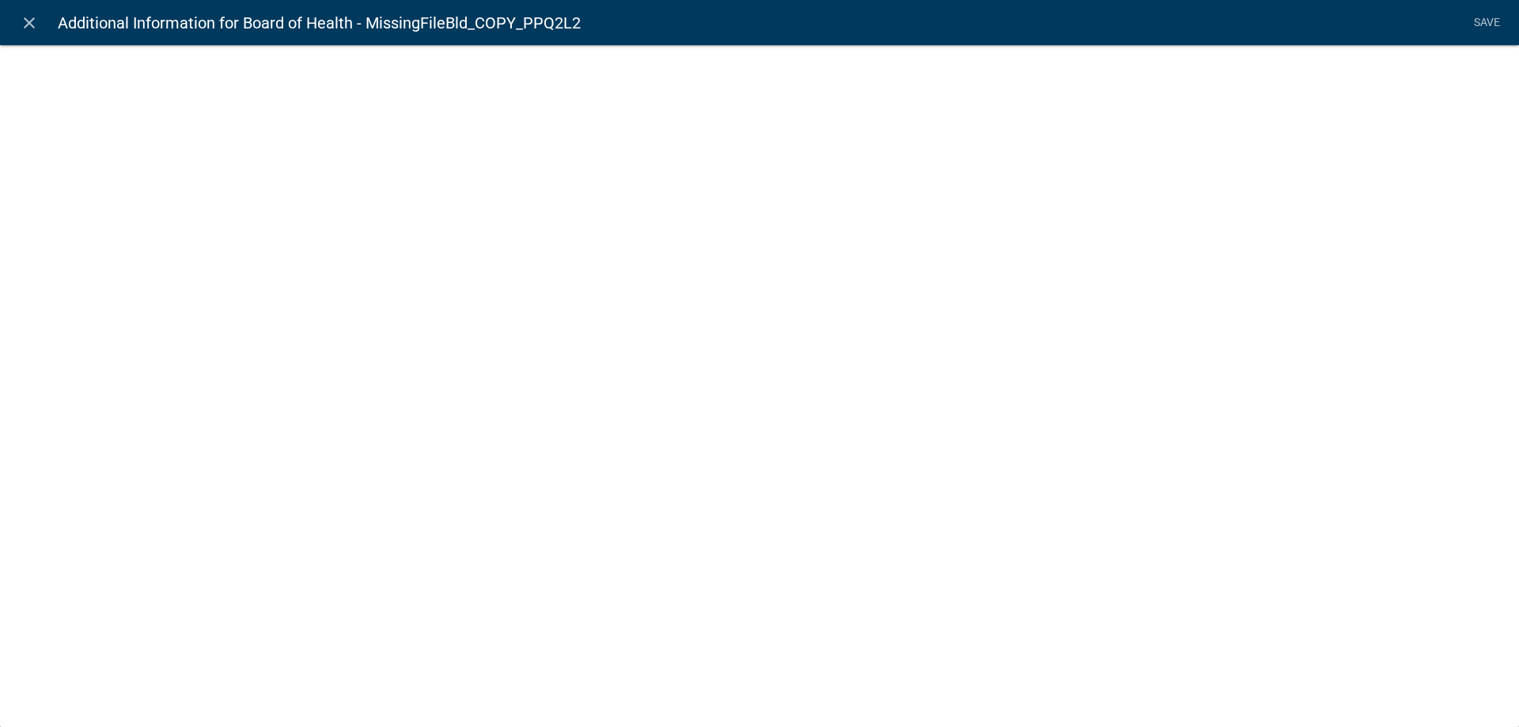
select select "document"
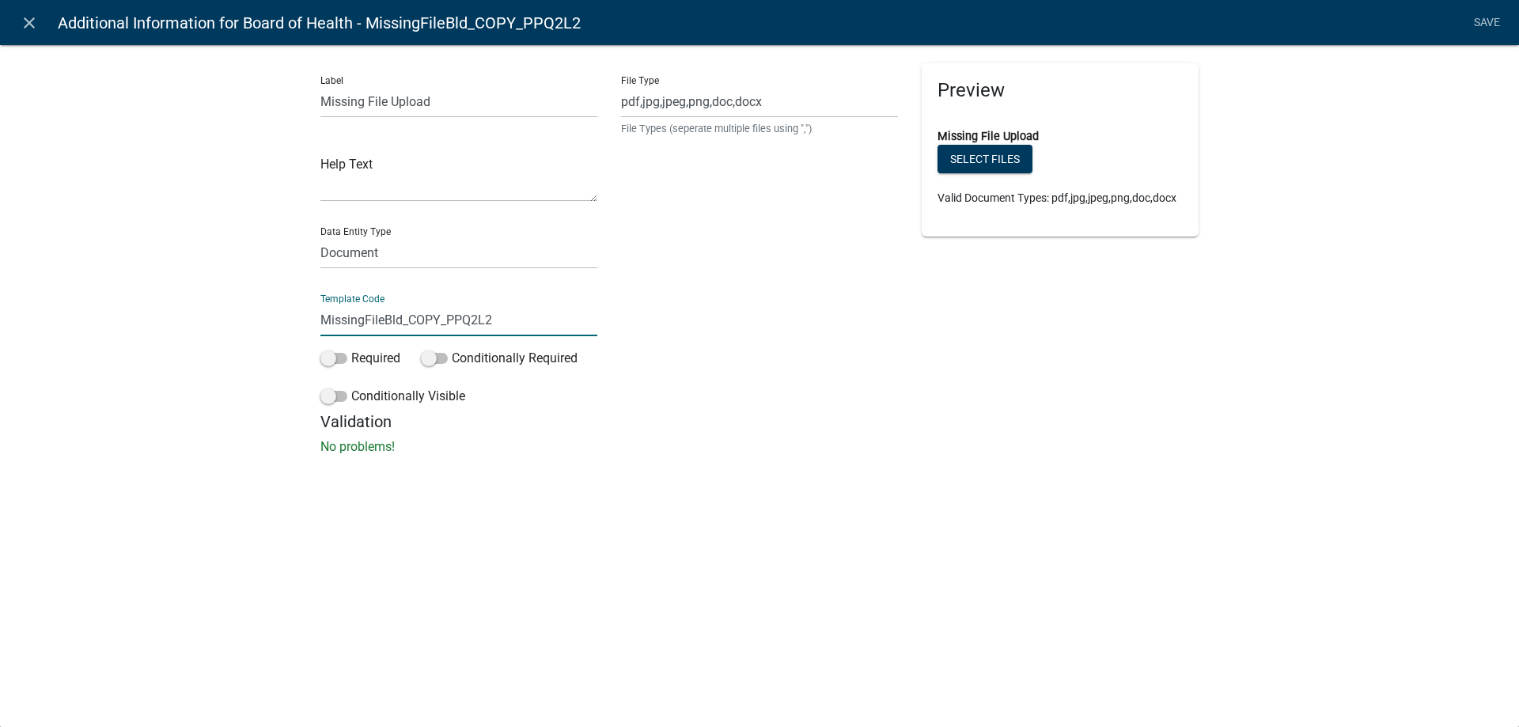
drag, startPoint x: 388, startPoint y: 324, endPoint x: 512, endPoint y: 319, distance: 124.3
click at [512, 319] on input "MissingFileBld_COPY_PPQ2L2" at bounding box center [458, 320] width 277 height 32
type input "MissingFileBOH"
click at [212, 278] on div "Label Missing File Upload Help Text Data Entity Type Free Form Text Document Di…" at bounding box center [759, 254] width 1519 height 471
click at [1504, 30] on link "Save" at bounding box center [1487, 23] width 40 height 30
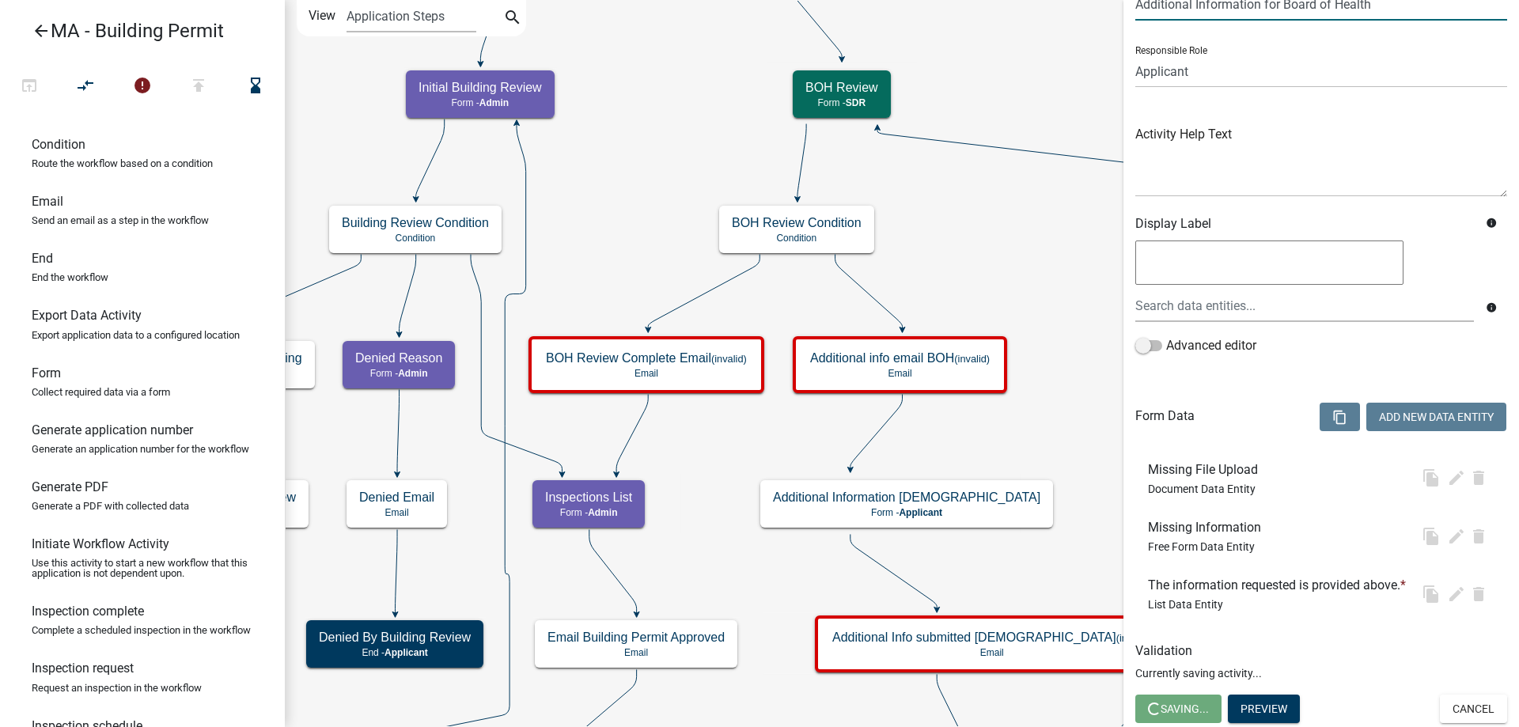
scroll to position [0, 0]
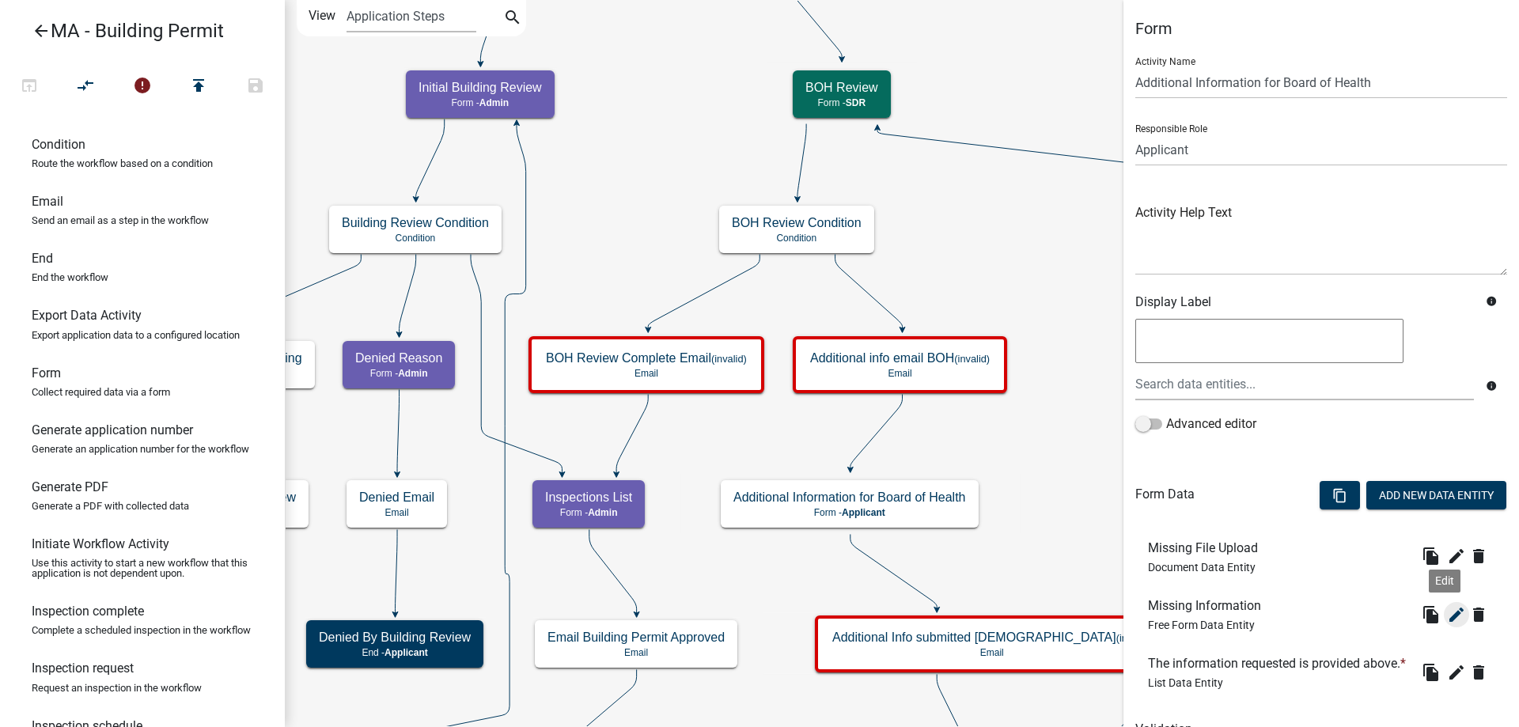
click at [1447, 621] on icon "edit" at bounding box center [1456, 614] width 19 height 19
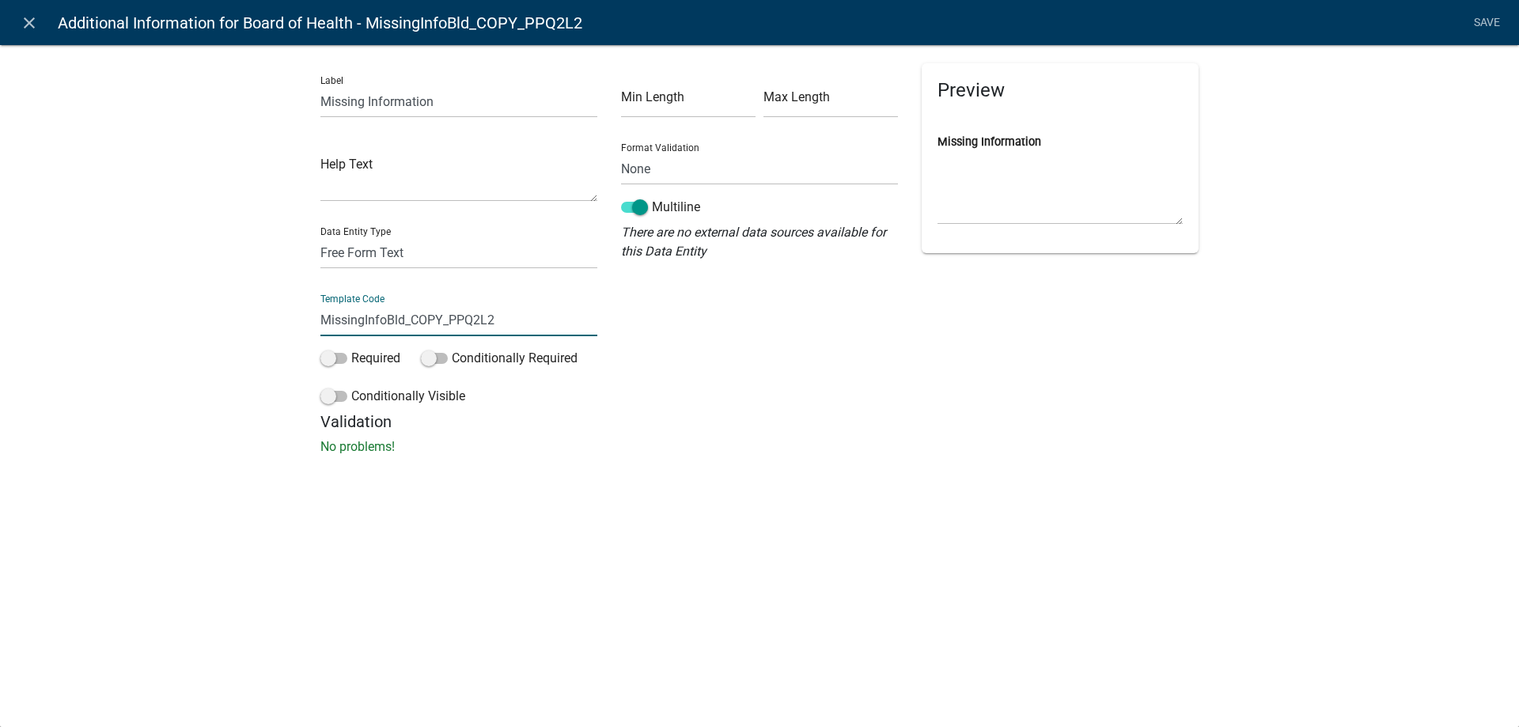
drag, startPoint x: 386, startPoint y: 325, endPoint x: 639, endPoint y: 324, distance: 253.1
click at [639, 324] on div "Label Missing Information Help Text Data Entity Type Free Form Text Document Di…" at bounding box center [760, 237] width 902 height 349
type input "MissingInfoBOH"
click at [253, 298] on div "Label Missing Information Help Text Data Entity Type Free Form Text Document Di…" at bounding box center [759, 254] width 1519 height 471
click at [1484, 21] on link "Save" at bounding box center [1487, 23] width 40 height 30
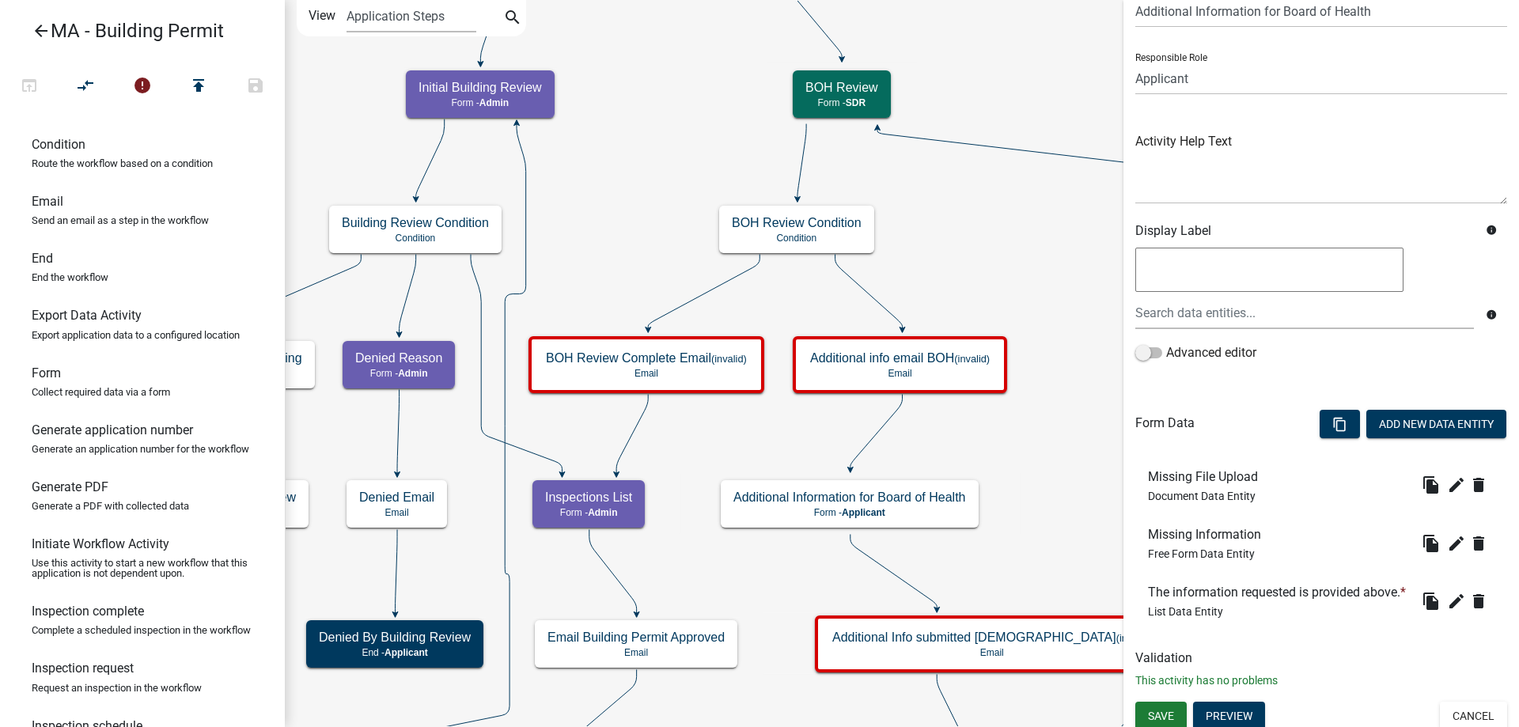
scroll to position [104, 0]
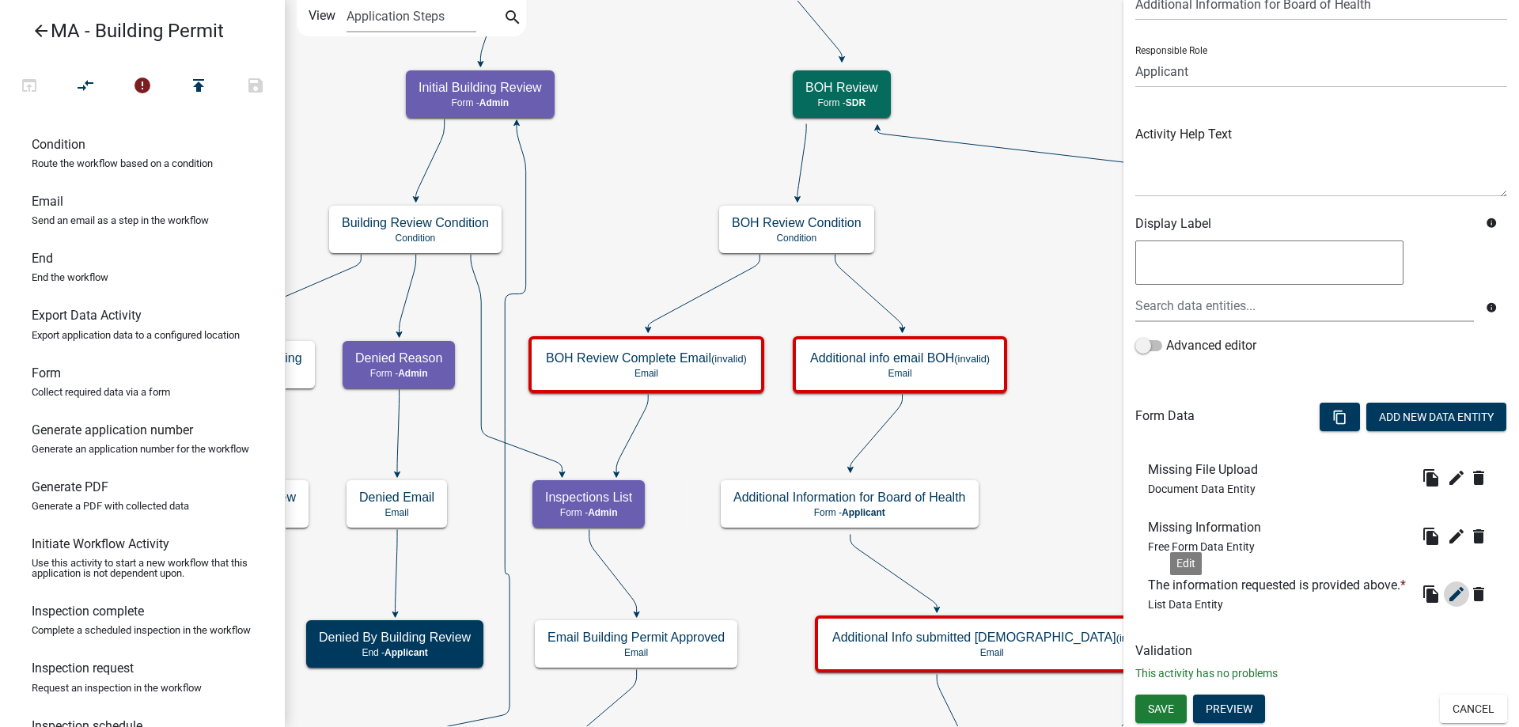
click at [1447, 597] on icon "edit" at bounding box center [1456, 594] width 19 height 19
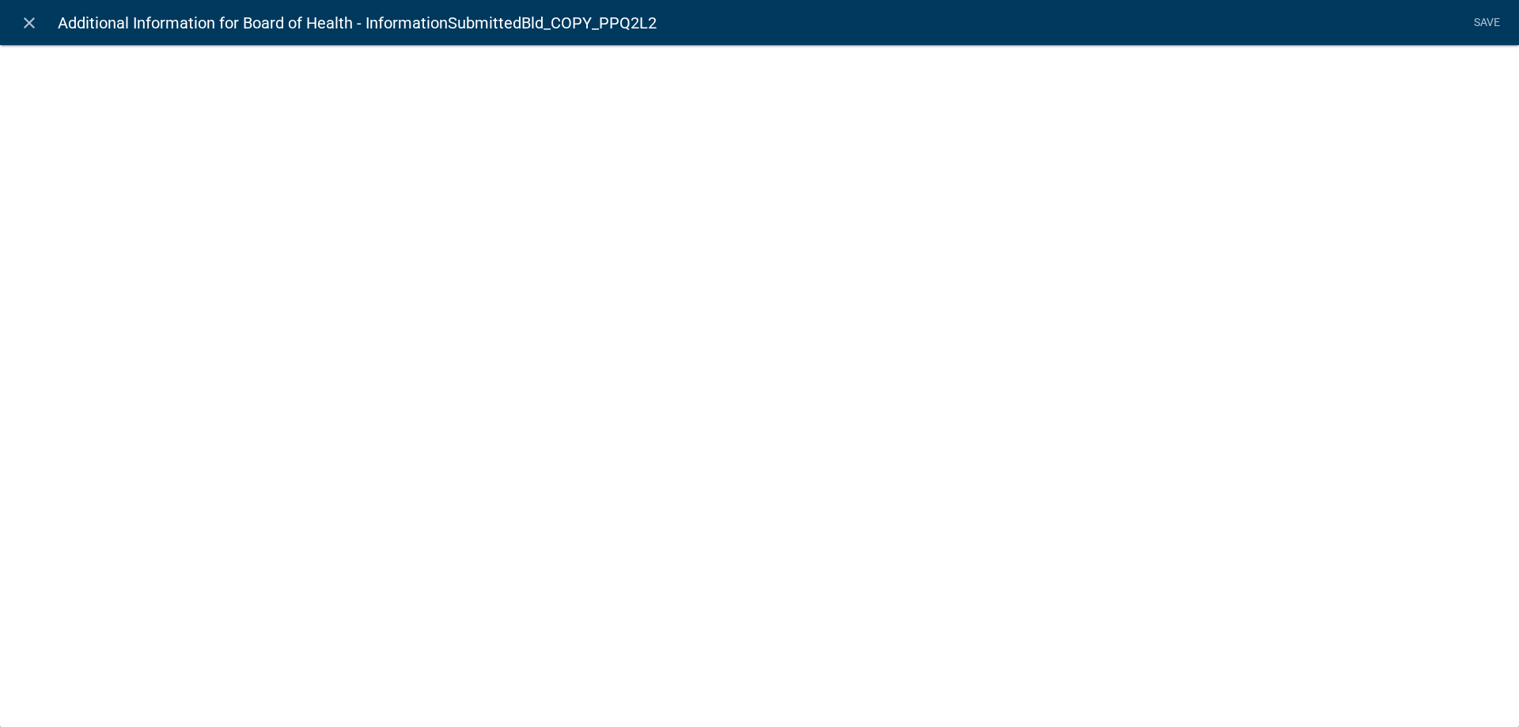
select select "list-data"
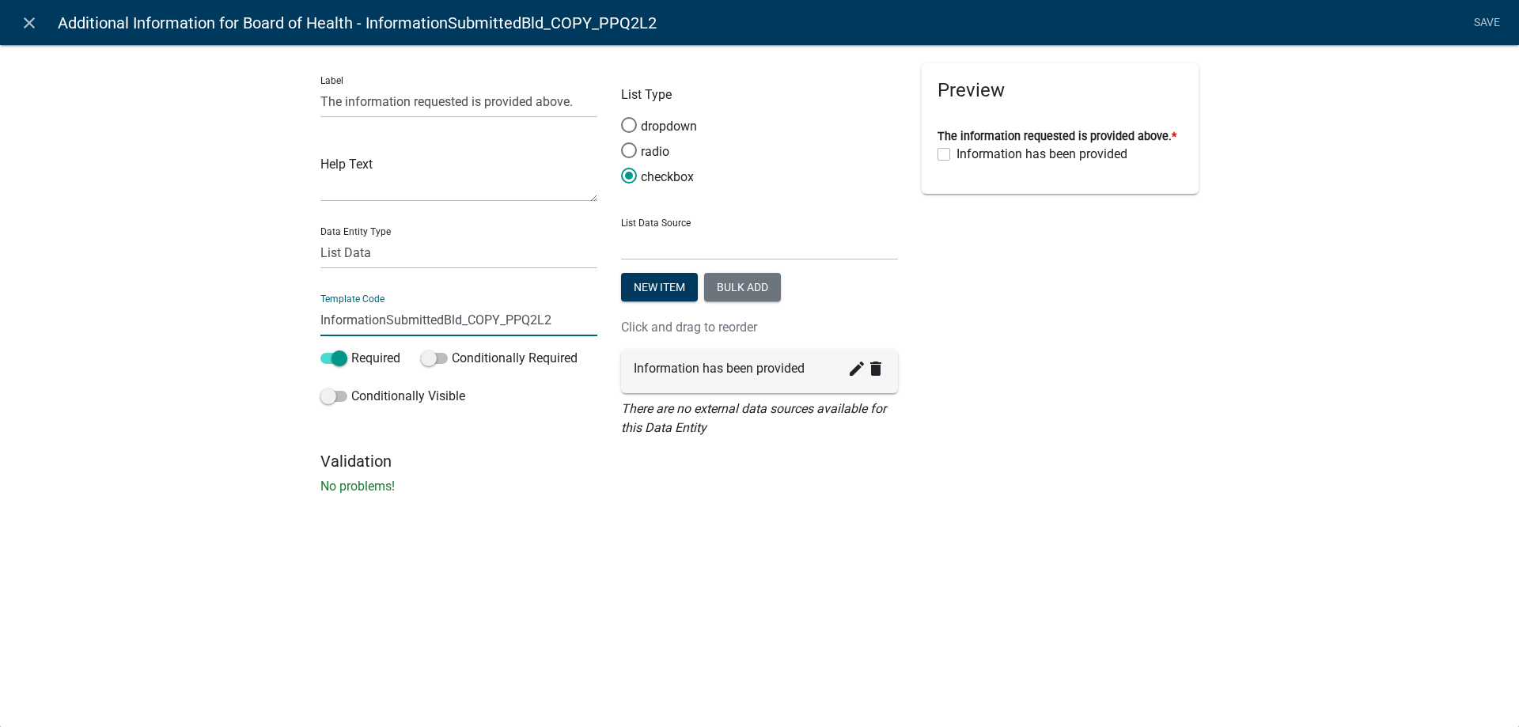
drag, startPoint x: 447, startPoint y: 319, endPoint x: 666, endPoint y: 317, distance: 219.1
click at [666, 317] on div "Label The information requested is provided above. Help Text Data Entity Type F…" at bounding box center [760, 257] width 902 height 388
type input "InformationSubmittedBOH"
click at [130, 425] on div "Label The information requested is provided above. Help Text Data Entity Type F…" at bounding box center [759, 274] width 1519 height 510
click at [1497, 17] on link "Save" at bounding box center [1487, 23] width 40 height 30
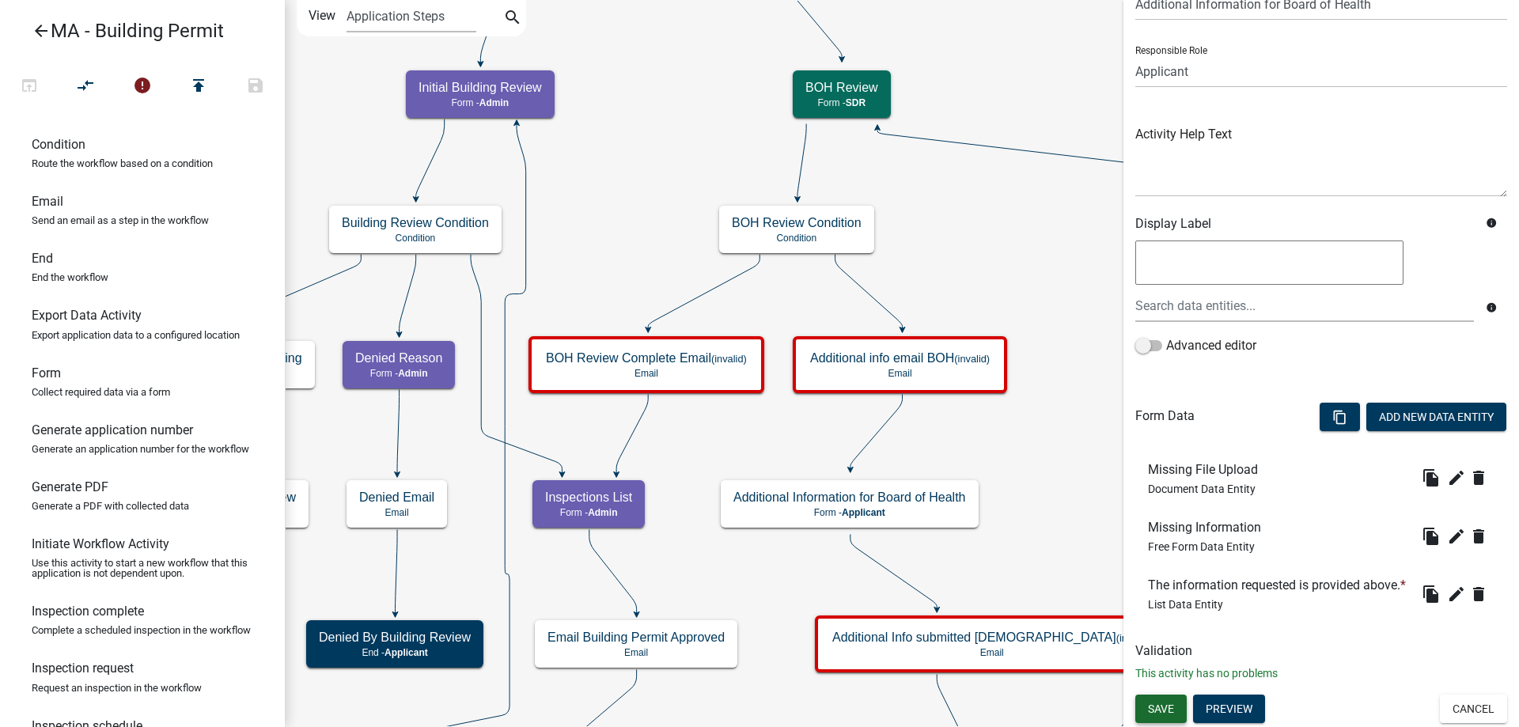
click at [1172, 709] on span "Save" at bounding box center [1161, 708] width 26 height 13
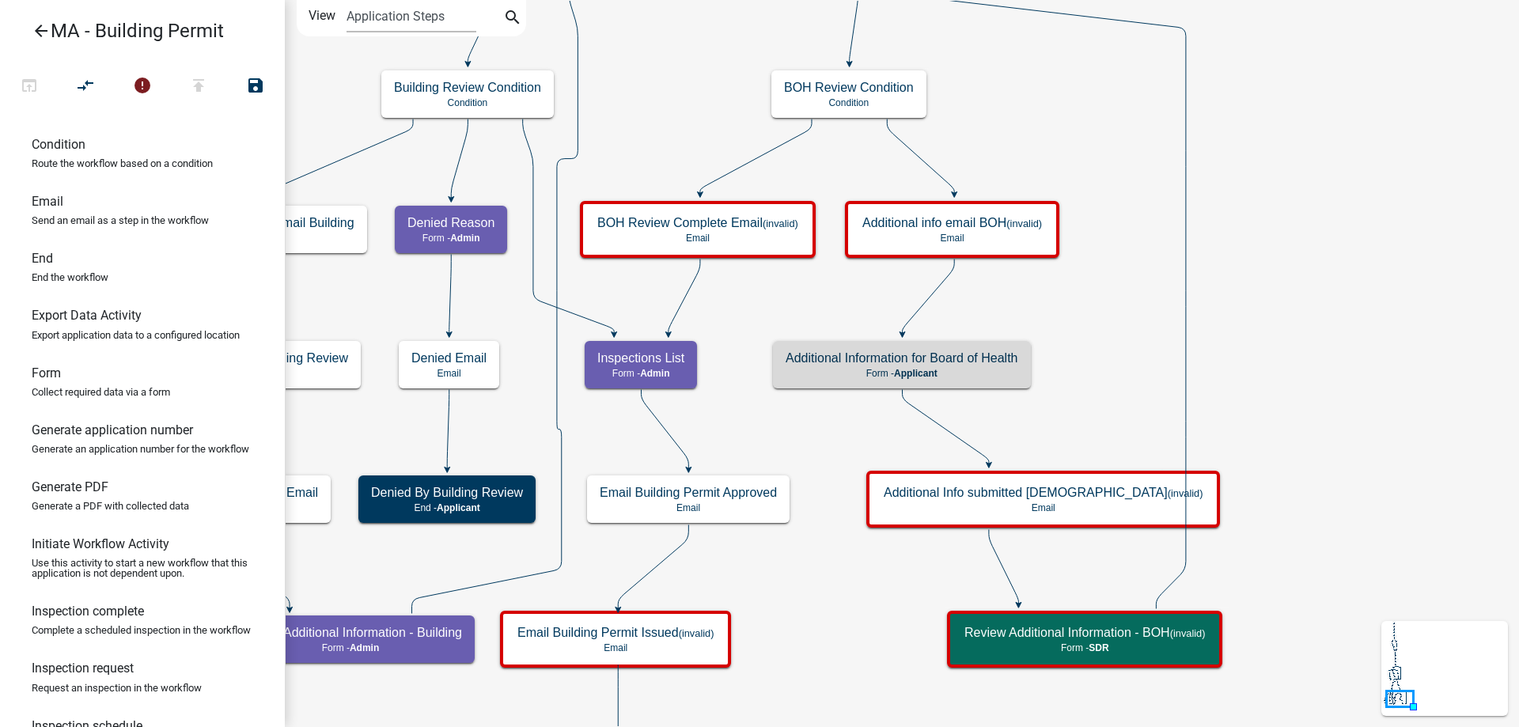
scroll to position [0, 0]
click at [1278, 547] on icon "Start Start - Applicant Search Parcel Data Parcel search - Applicant Owner and …" at bounding box center [902, 401] width 1232 height 800
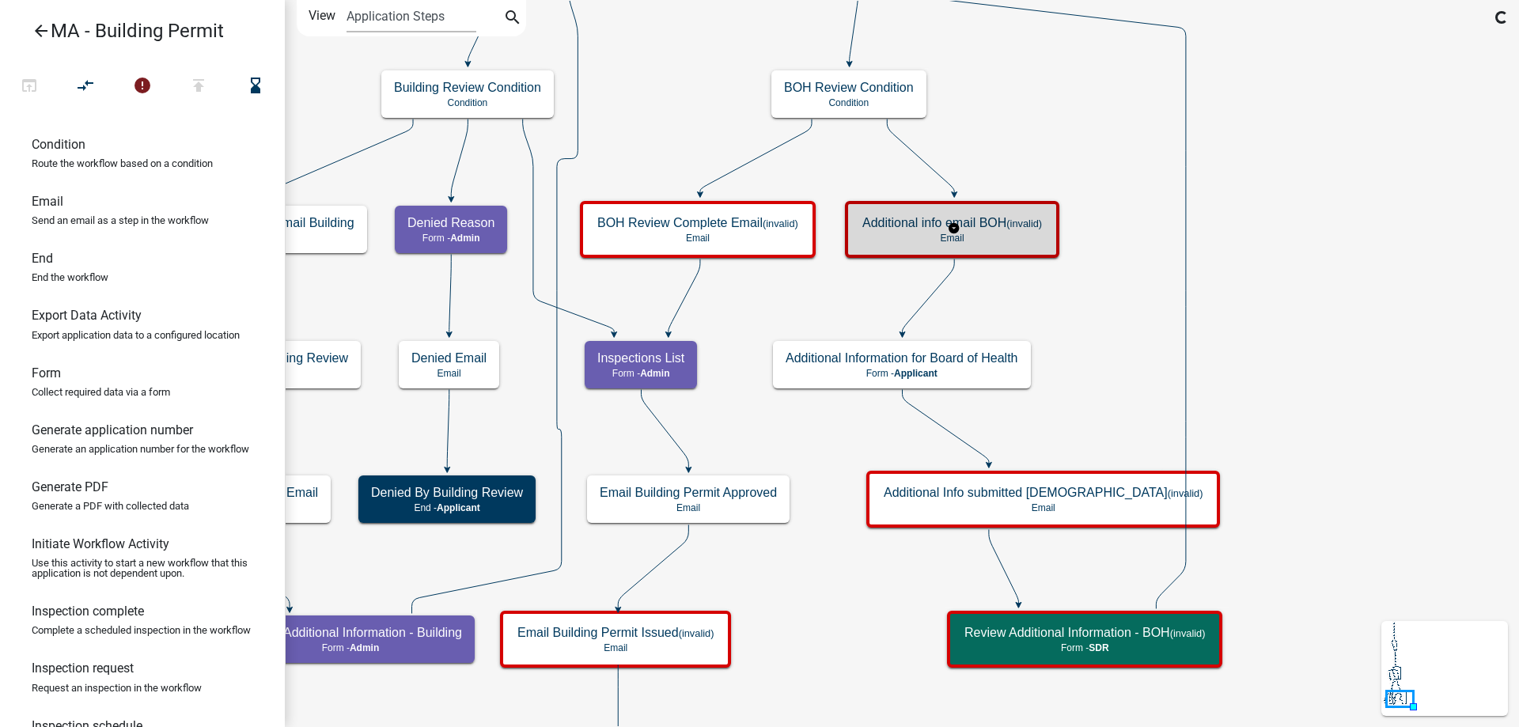
click at [994, 224] on h5 "Additional info email BOH (invalid)" at bounding box center [952, 222] width 180 height 15
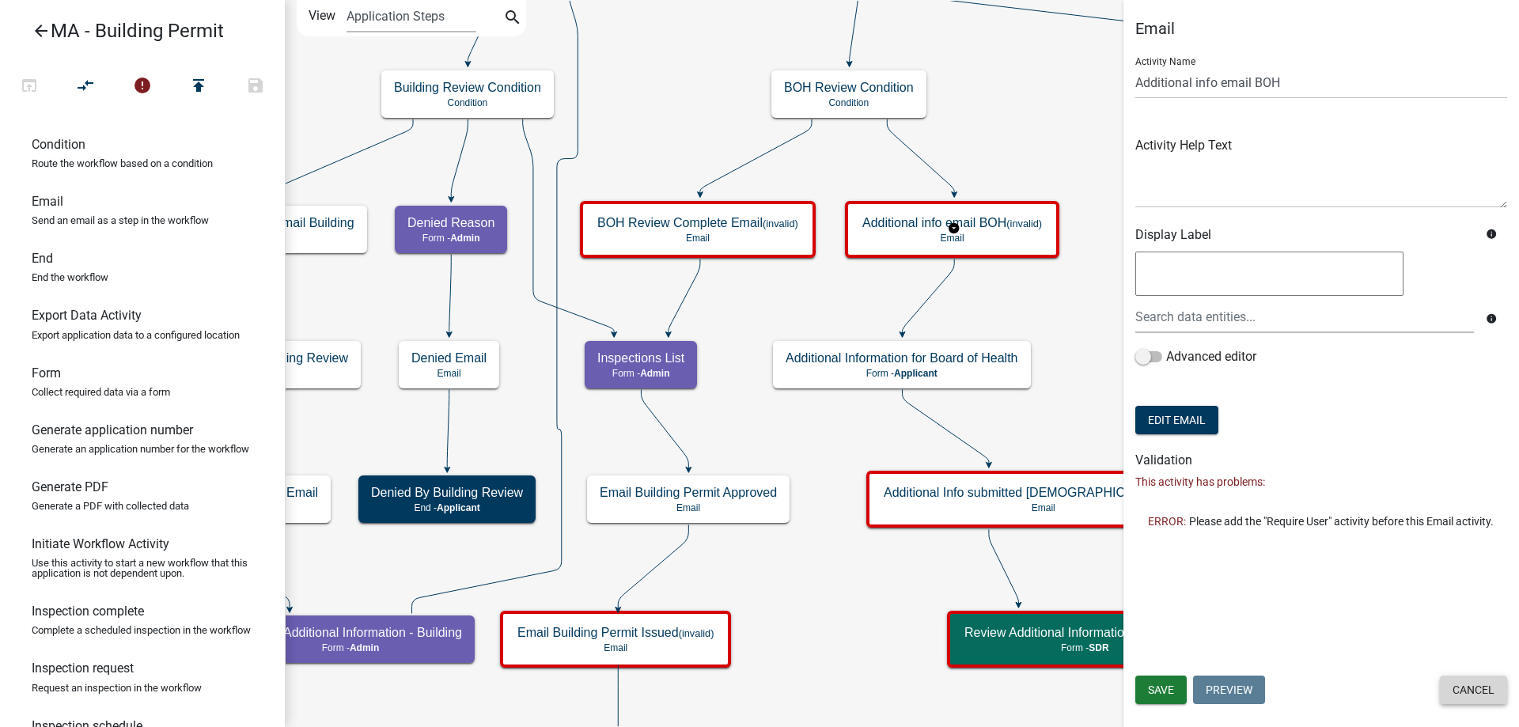
click at [1471, 690] on button "Cancel" at bounding box center [1473, 690] width 67 height 28
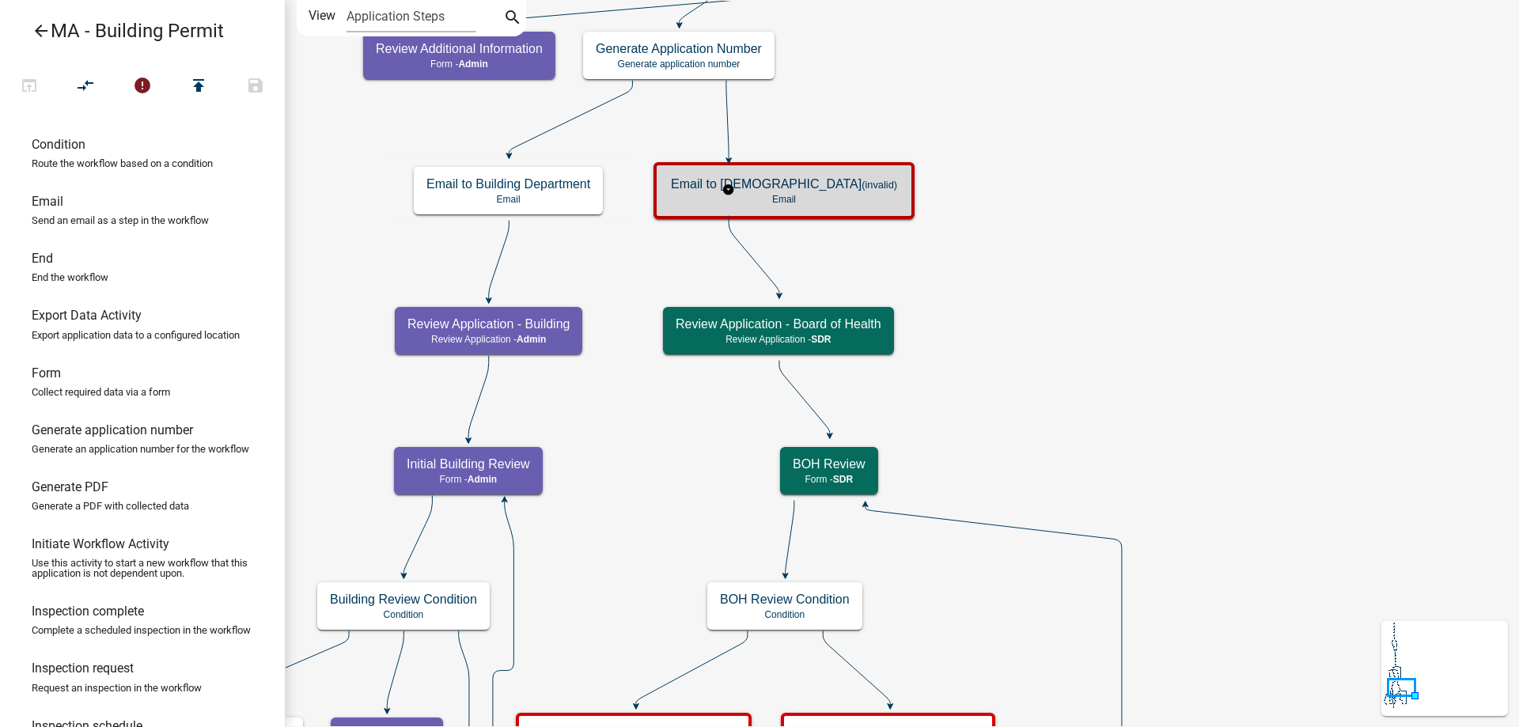
click at [797, 206] on div "Email to [DEMOGRAPHIC_DATA] (invalid) Email" at bounding box center [784, 190] width 252 height 47
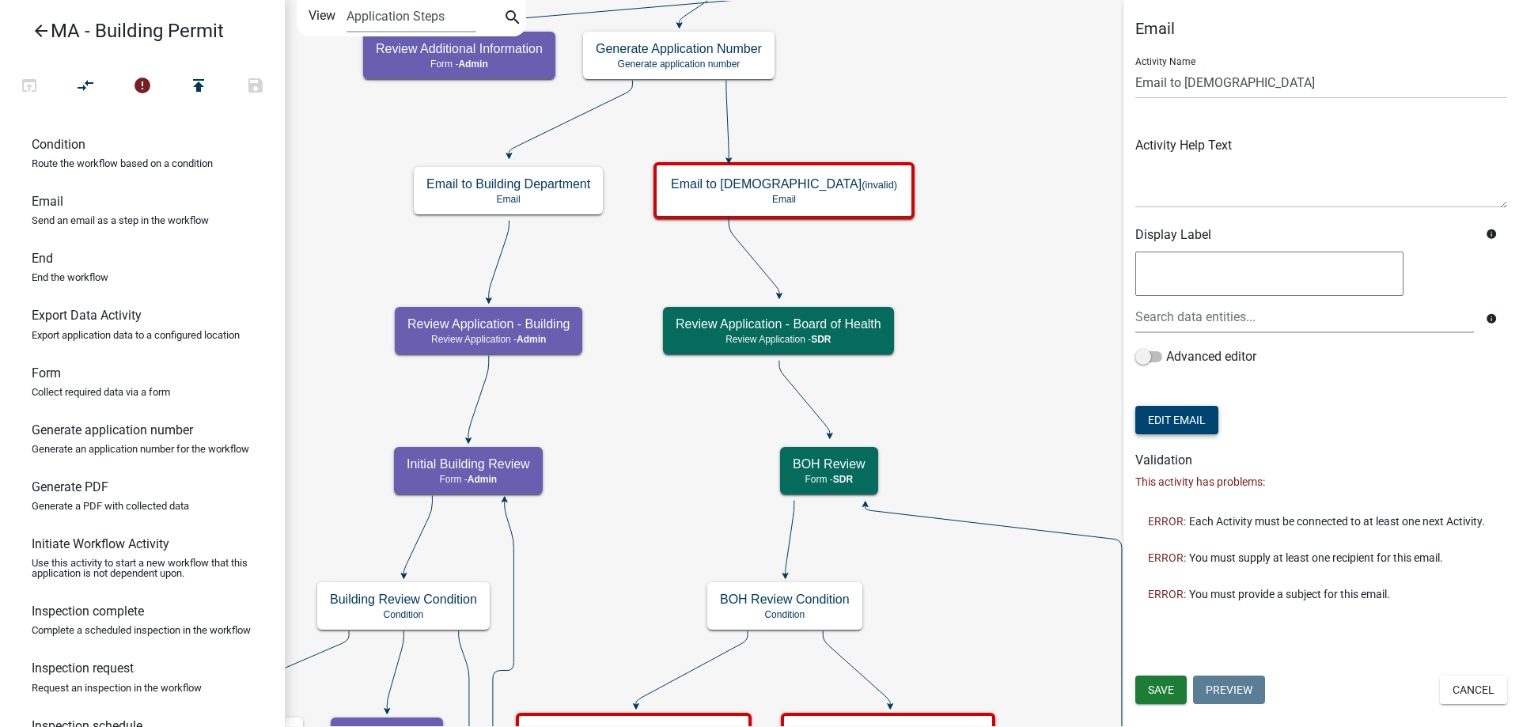
click at [1194, 425] on button "Edit Email" at bounding box center [1176, 420] width 83 height 28
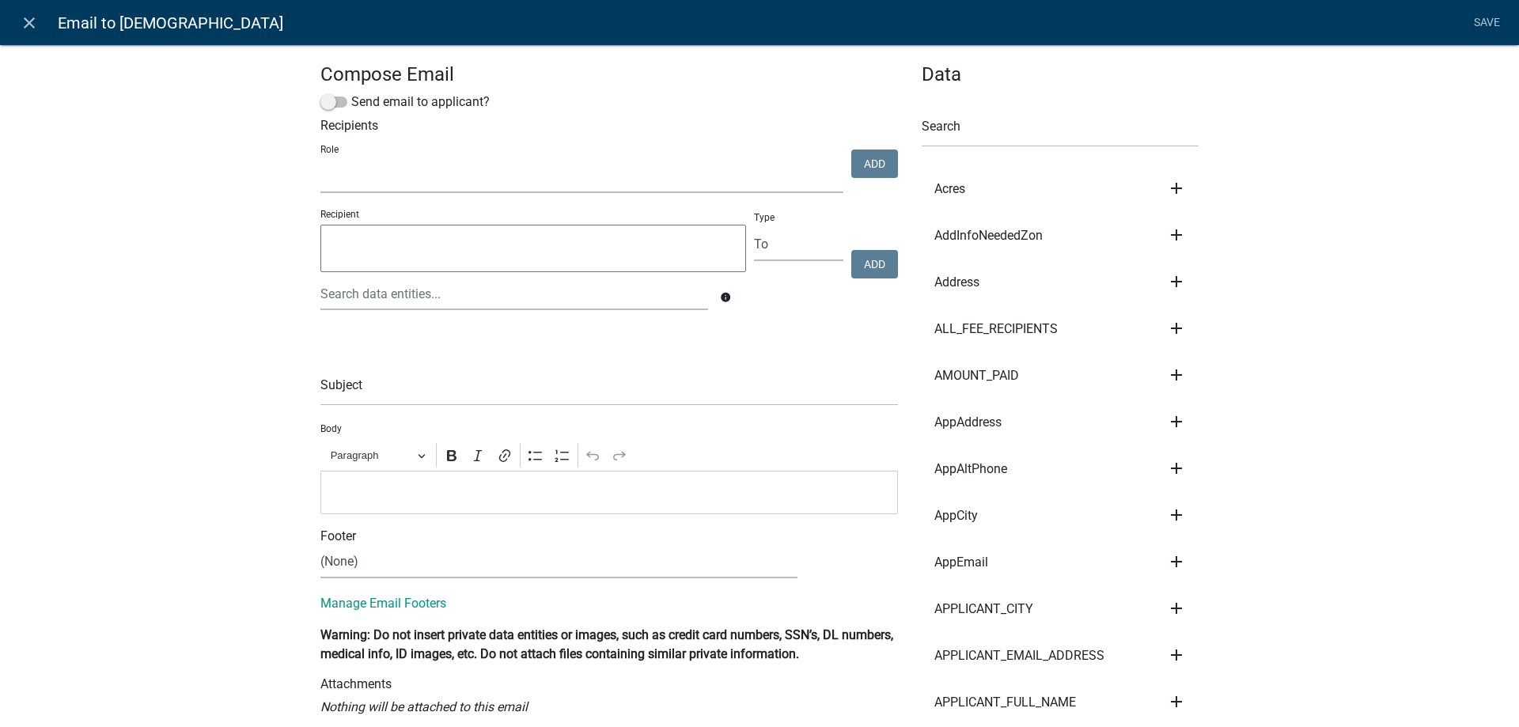
click at [373, 172] on select "Admin SDR Septic Maintenance Company" at bounding box center [581, 177] width 523 height 32
select select "67f20e20-4b7e-46ae-96dc-d48c26f4a12a"
click at [320, 161] on select "Admin SDR Septic Maintenance Company" at bounding box center [581, 177] width 523 height 32
click at [871, 161] on button "Add" at bounding box center [874, 164] width 47 height 28
select select
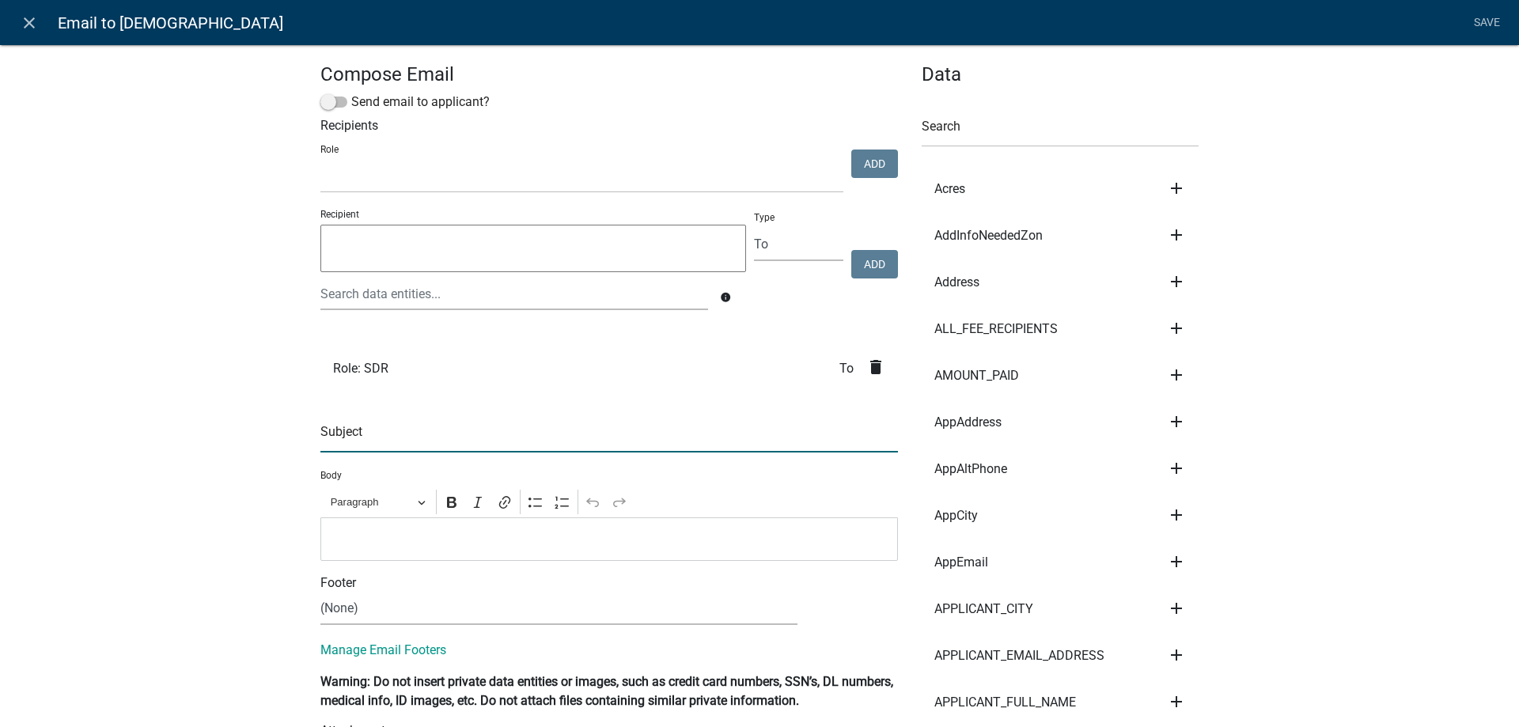
click at [466, 432] on input "text" at bounding box center [608, 436] width 577 height 32
drag, startPoint x: 474, startPoint y: 436, endPoint x: 718, endPoint y: 436, distance: 243.7
click at [718, 436] on input "Your review is required for a ROW Excavation Permit" at bounding box center [608, 436] width 577 height 32
type input "Your review is required for a Building Permit"
click at [665, 538] on p "Editor editing area: main. Press Alt+0 for help." at bounding box center [609, 538] width 561 height 19
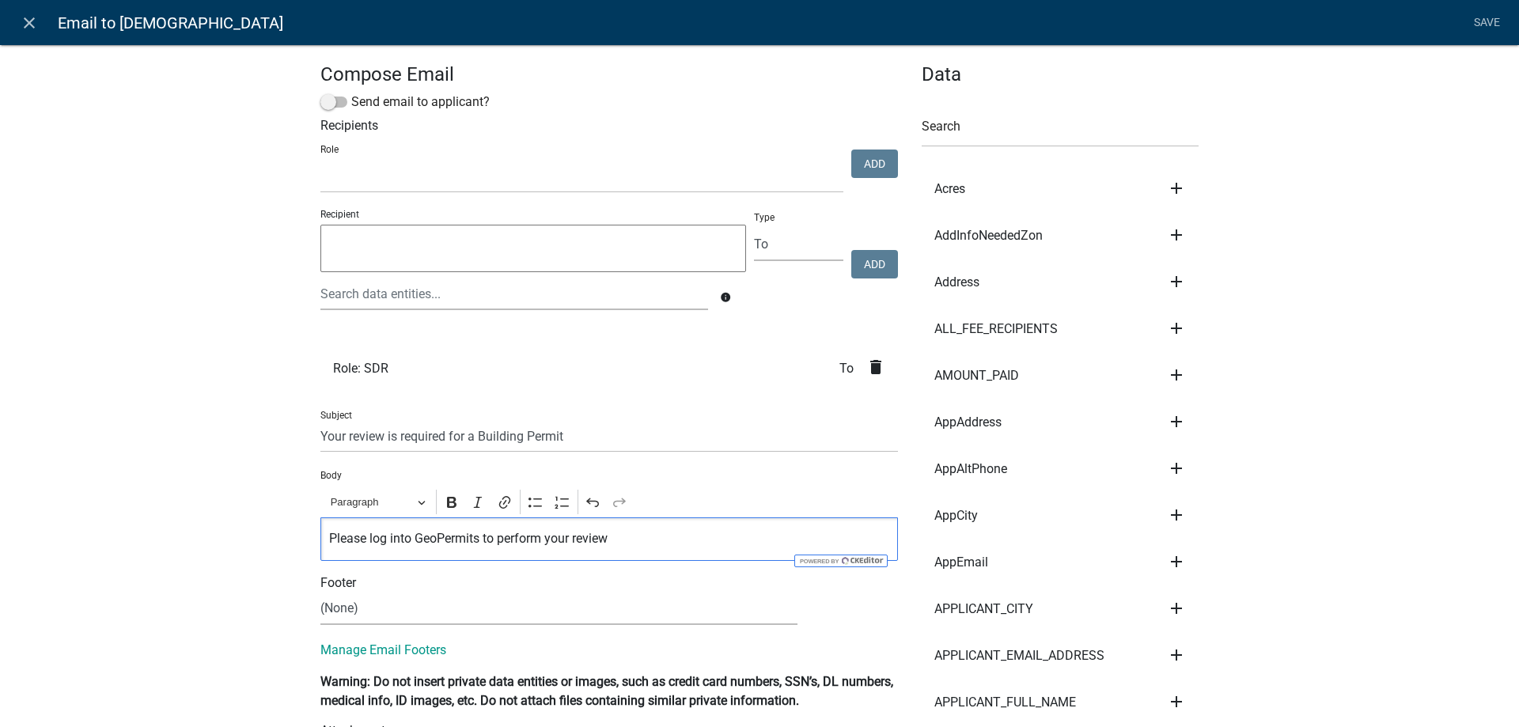
click at [1476, 20] on link "Save" at bounding box center [1487, 23] width 40 height 30
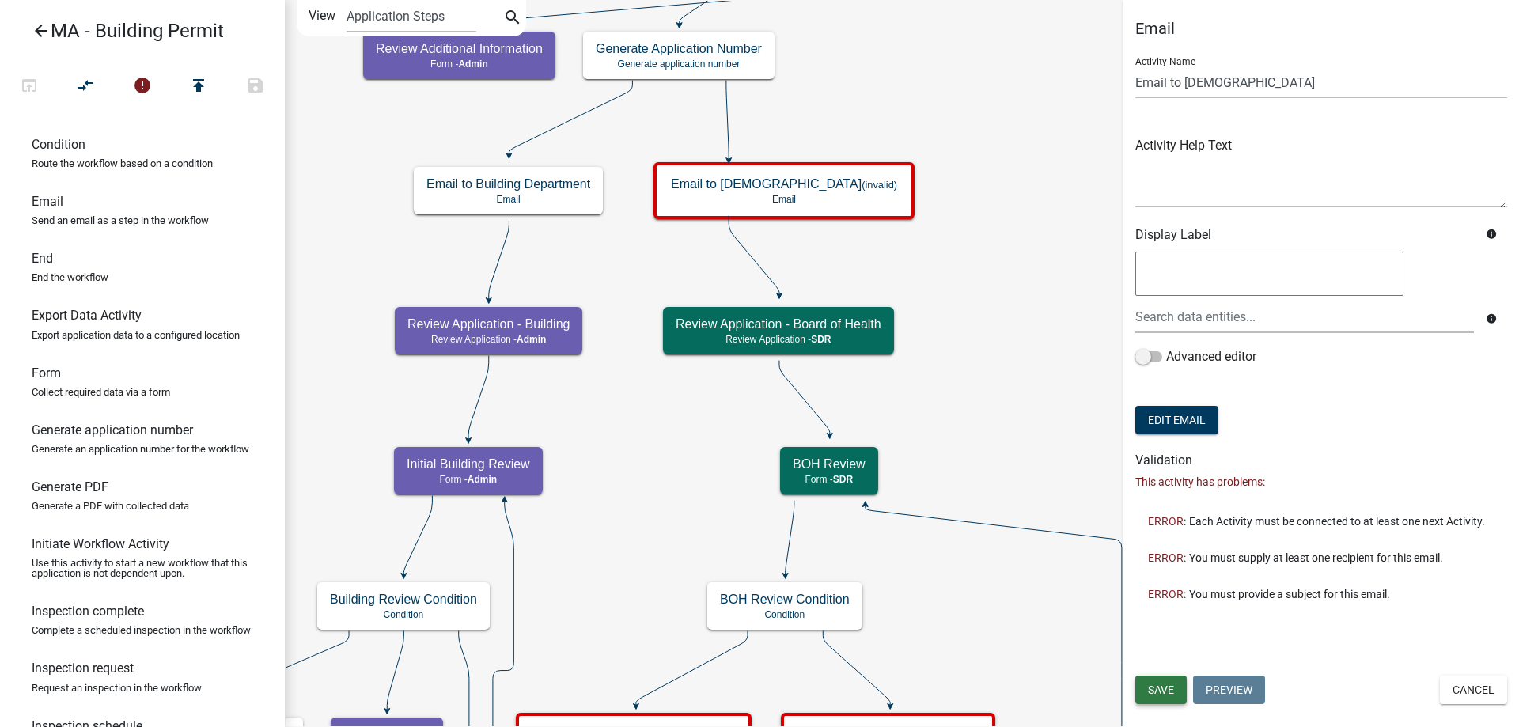
click at [1161, 687] on span "Save" at bounding box center [1161, 689] width 26 height 13
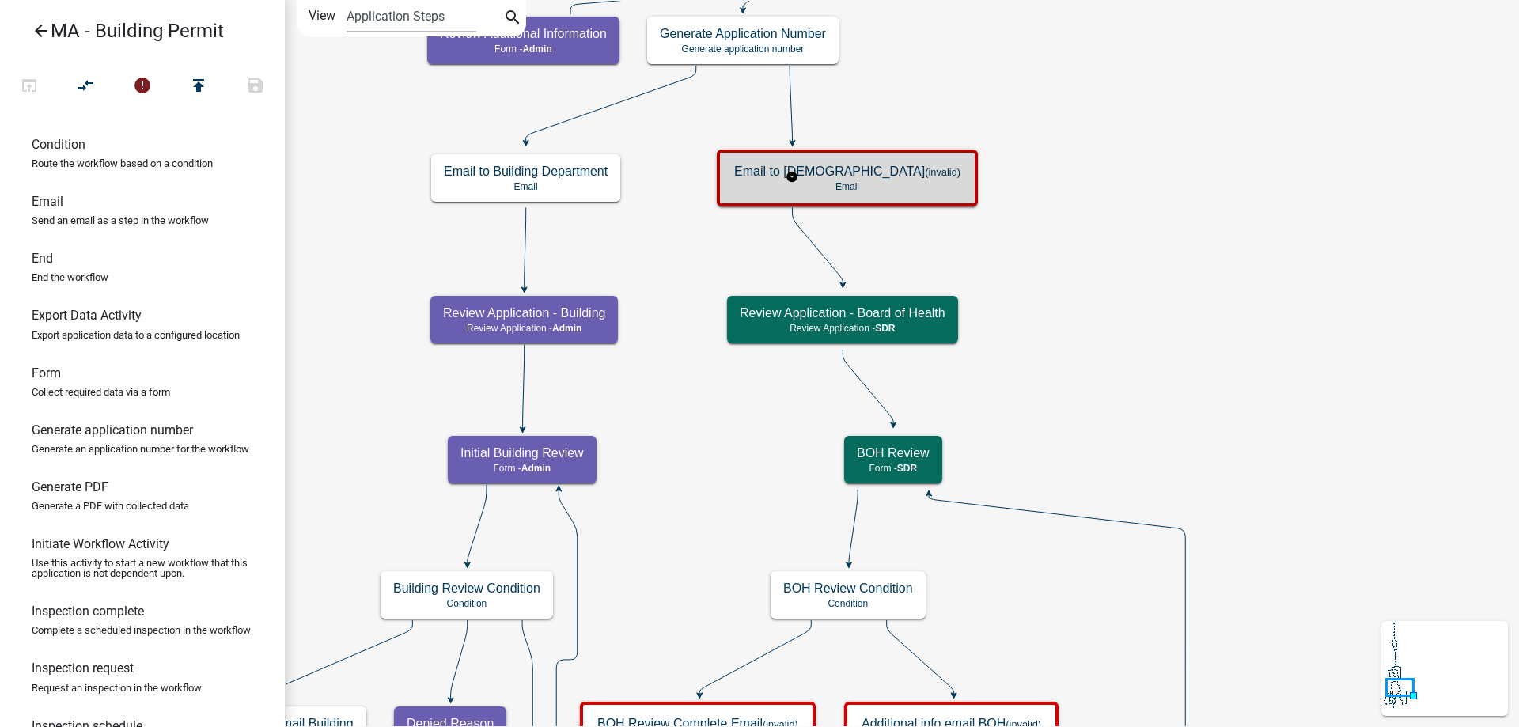
click at [805, 179] on h5 "Email to [DEMOGRAPHIC_DATA] (invalid)" at bounding box center [847, 171] width 226 height 15
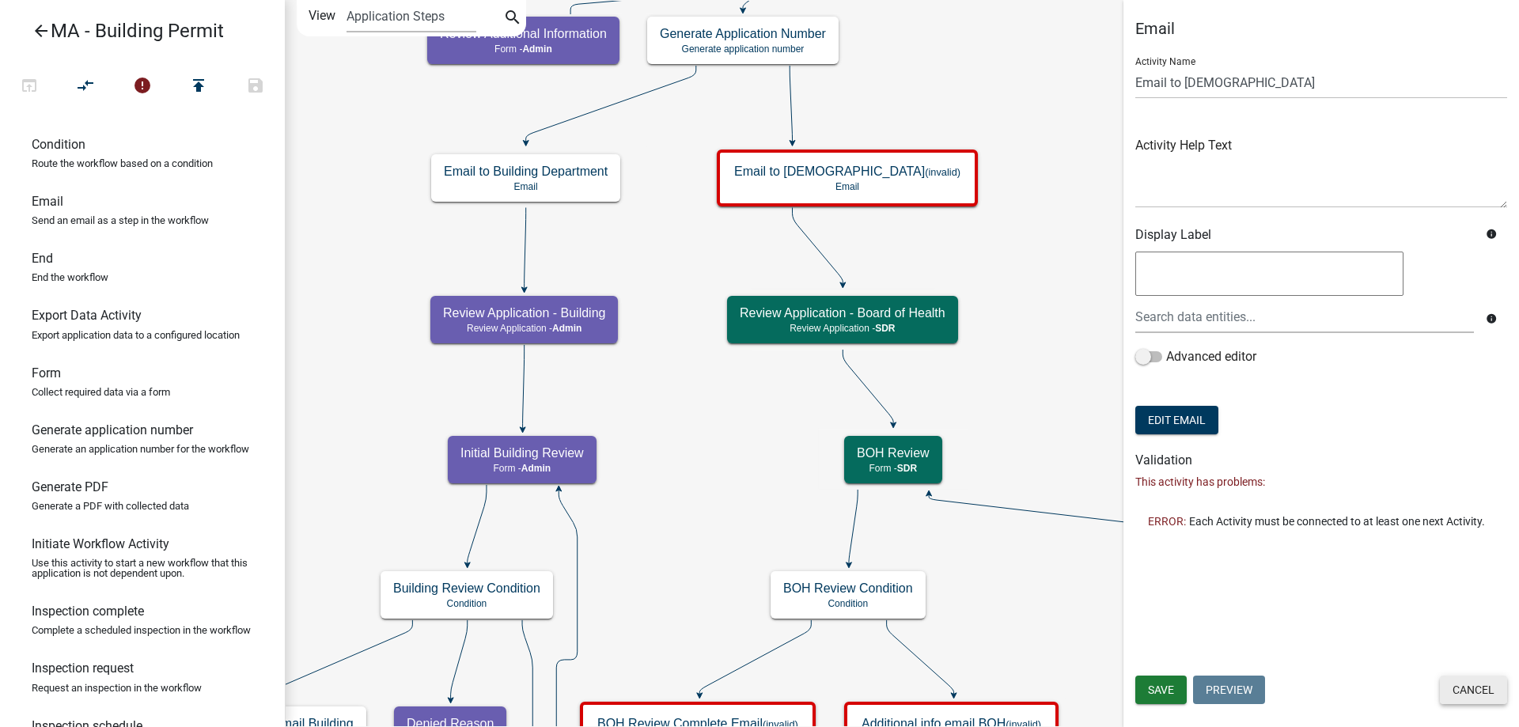
click at [1484, 699] on button "Cancel" at bounding box center [1473, 690] width 67 height 28
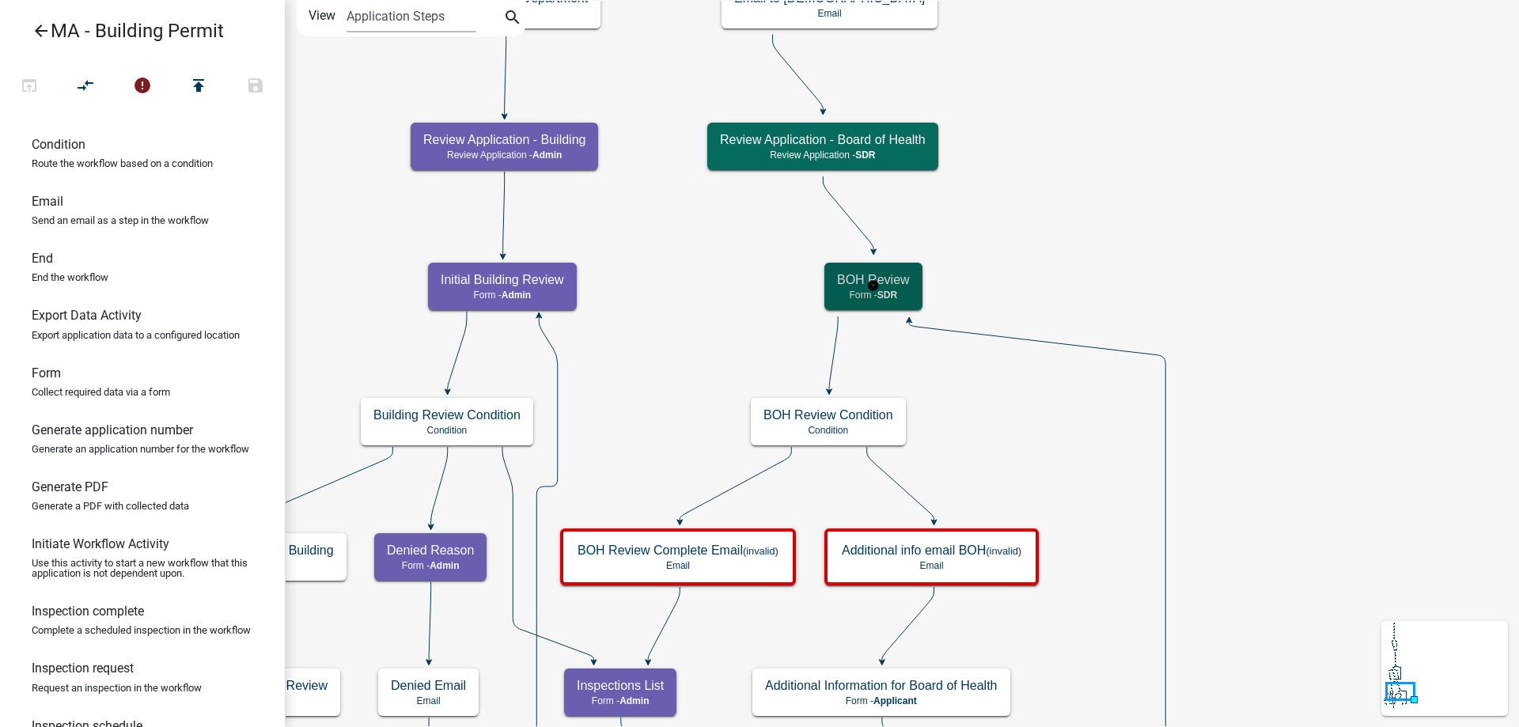
click at [897, 305] on div "BOH Review Form - SDR" at bounding box center [873, 286] width 98 height 47
select select "67F20E20-4B7E-46AE-96DC-D48C26F4A12A"
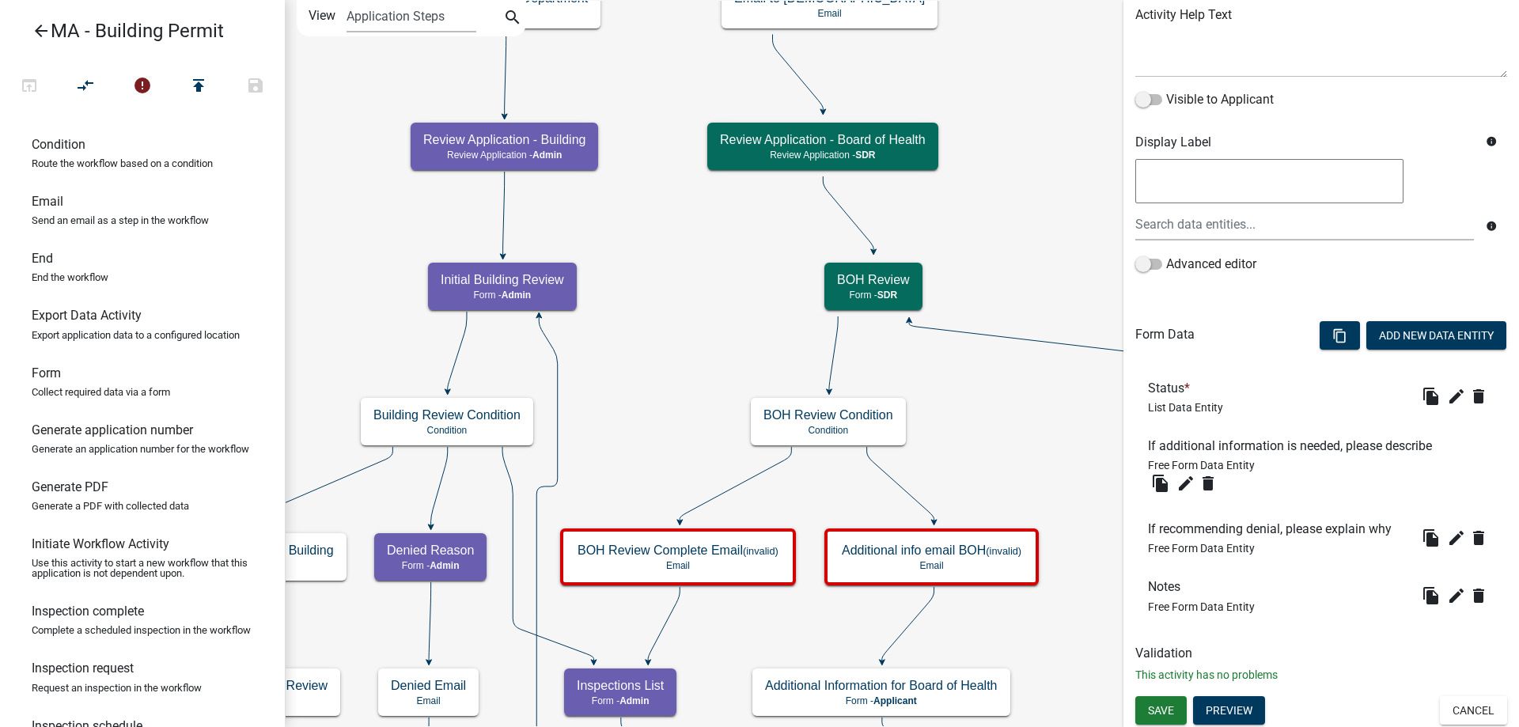
scroll to position [199, 0]
click at [1447, 595] on icon "edit" at bounding box center [1456, 594] width 19 height 19
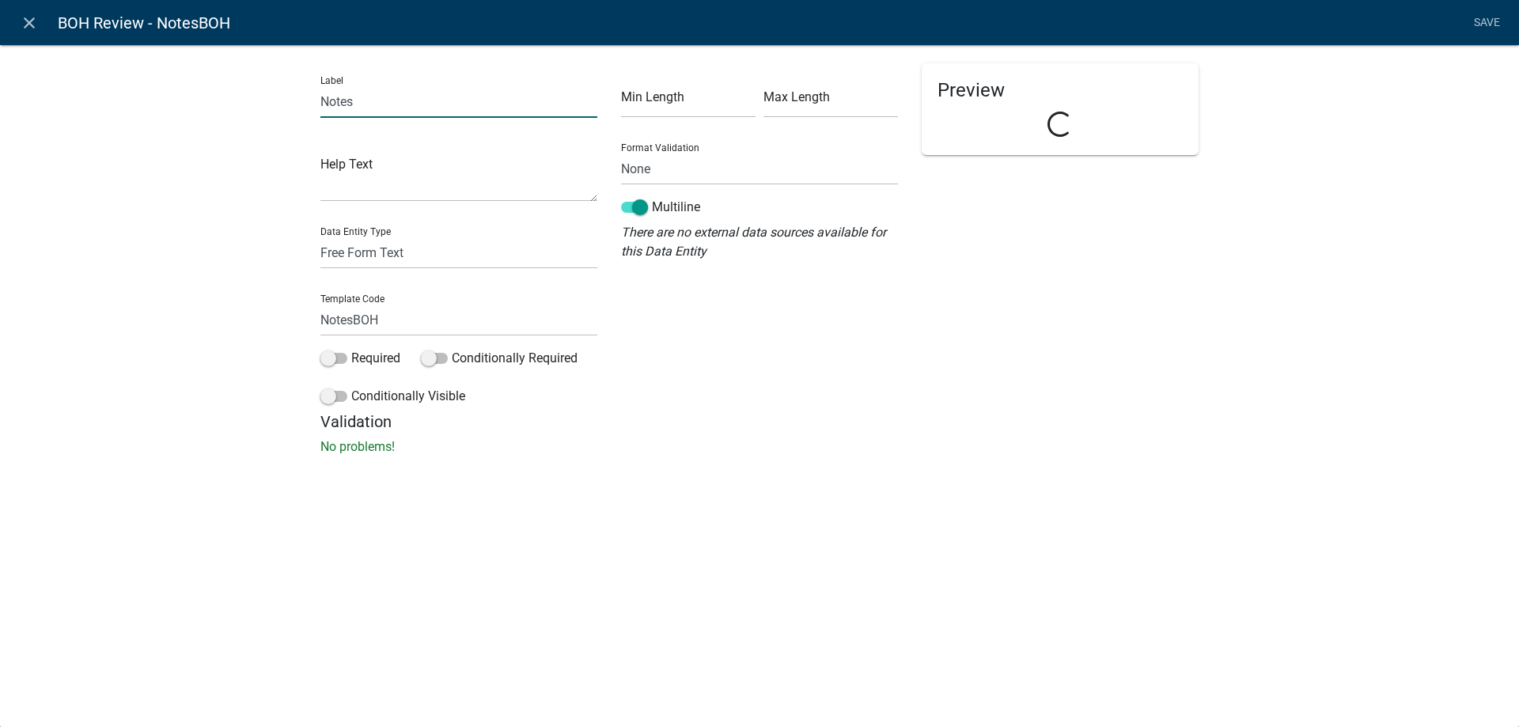
click at [392, 108] on input "Notes" at bounding box center [458, 101] width 277 height 32
type input "Notes (will be sent to Building Department)"
click at [239, 219] on div "Label Notes (will be sent to Building Department) Help Text Data Entity Type Fr…" at bounding box center [759, 254] width 1519 height 471
click at [1483, 17] on link "Save" at bounding box center [1487, 23] width 40 height 30
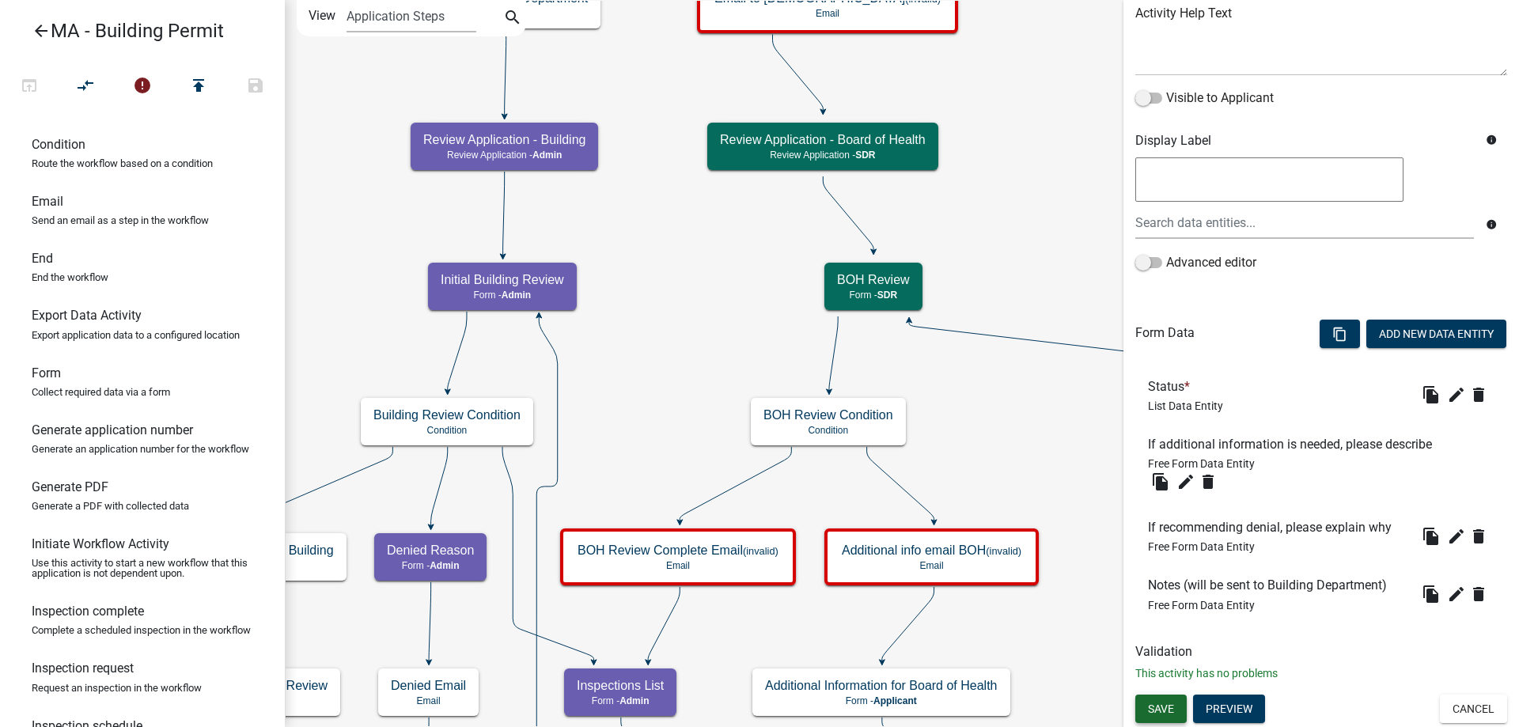
click at [1168, 714] on span "Save" at bounding box center [1161, 708] width 26 height 13
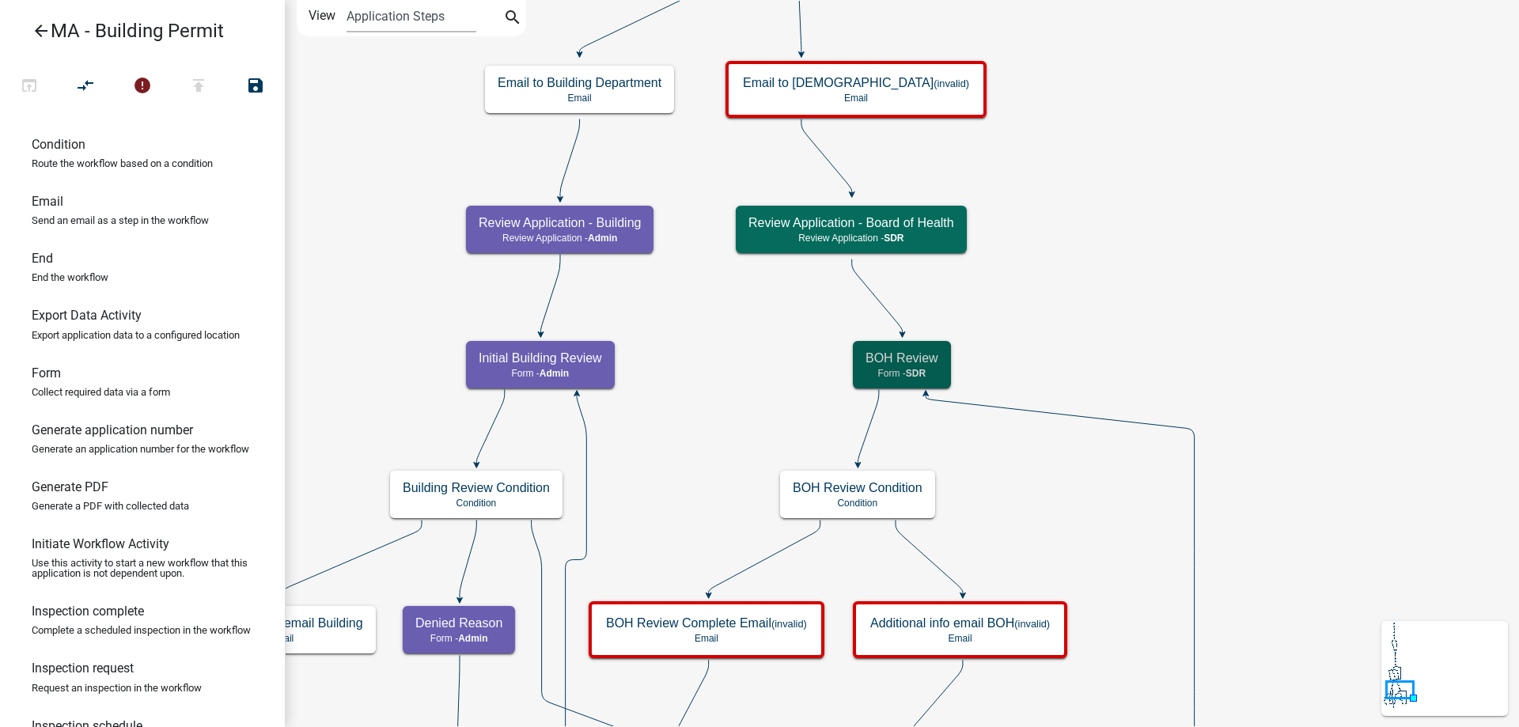
scroll to position [0, 0]
click at [1161, 297] on icon "Start Start - Applicant Search Parcel Data Parcel search - Applicant Owner and …" at bounding box center [902, 601] width 1232 height 1201
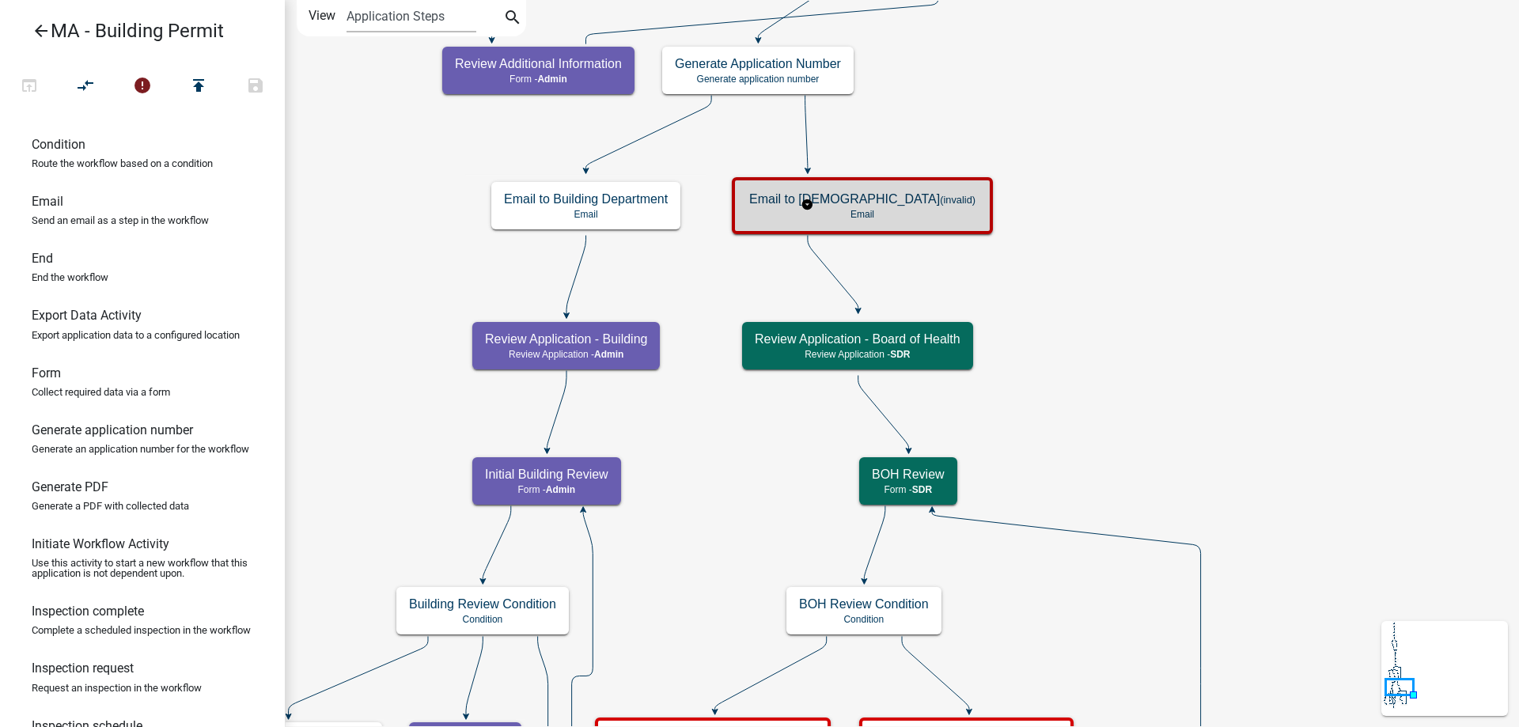
click at [795, 191] on h5 "Email to [DEMOGRAPHIC_DATA] (invalid)" at bounding box center [862, 198] width 226 height 15
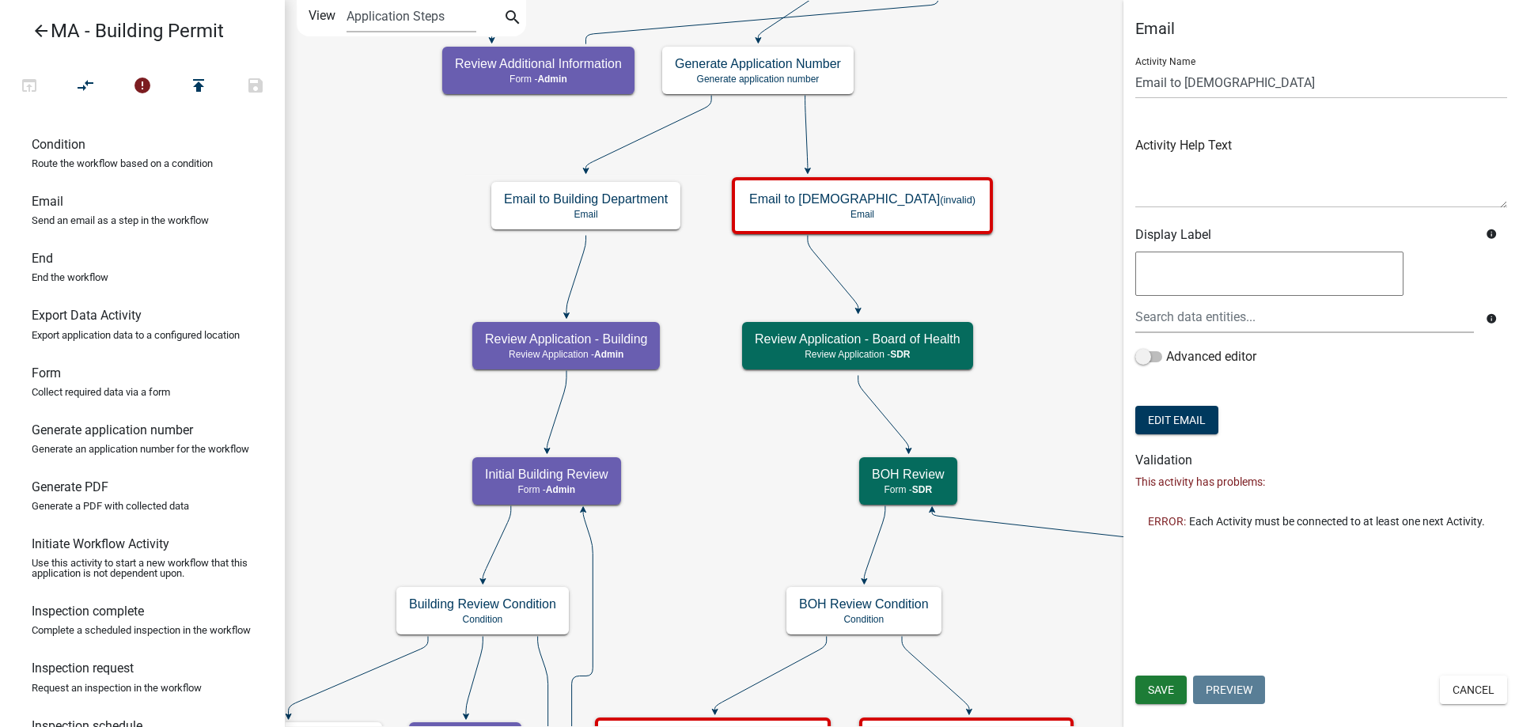
click at [839, 282] on icon at bounding box center [833, 273] width 51 height 74
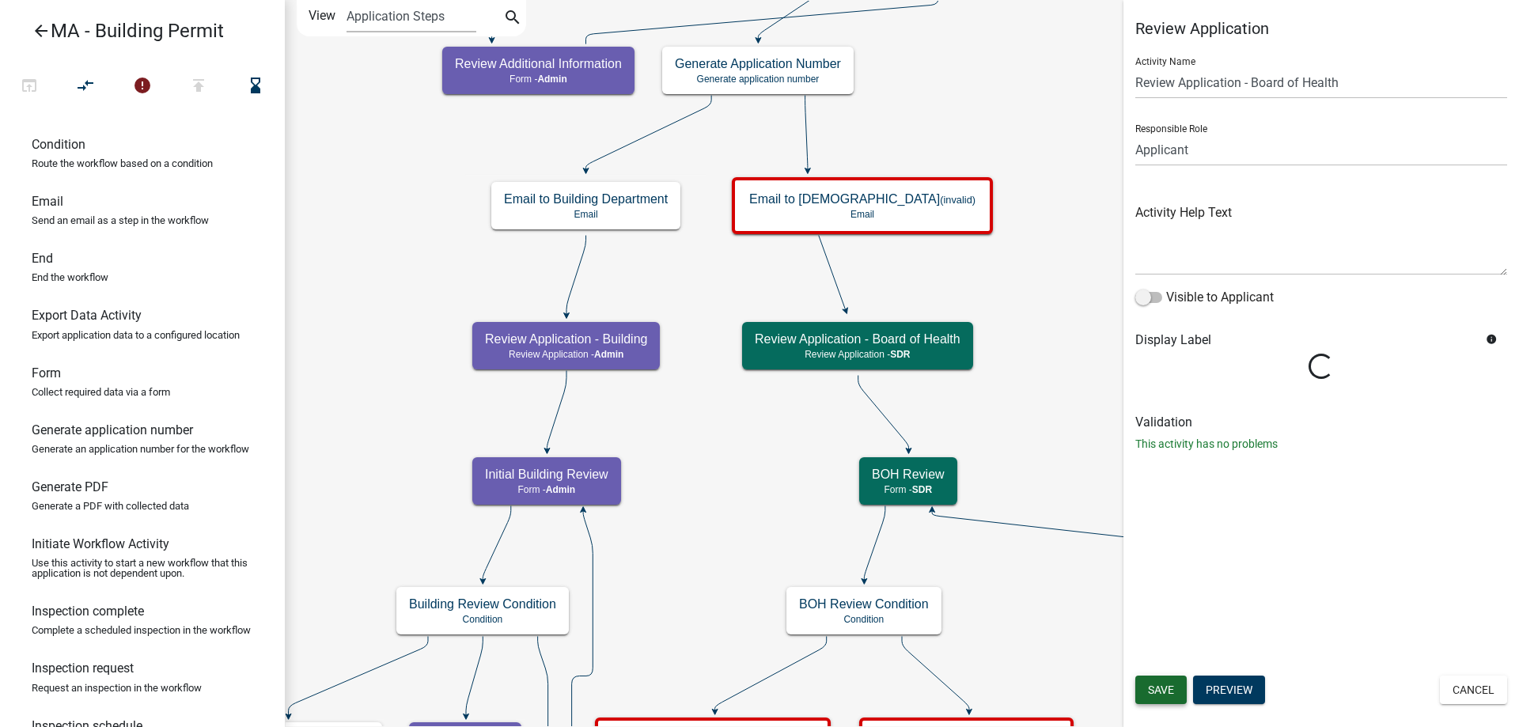
click at [1157, 681] on button "Save" at bounding box center [1160, 690] width 51 height 28
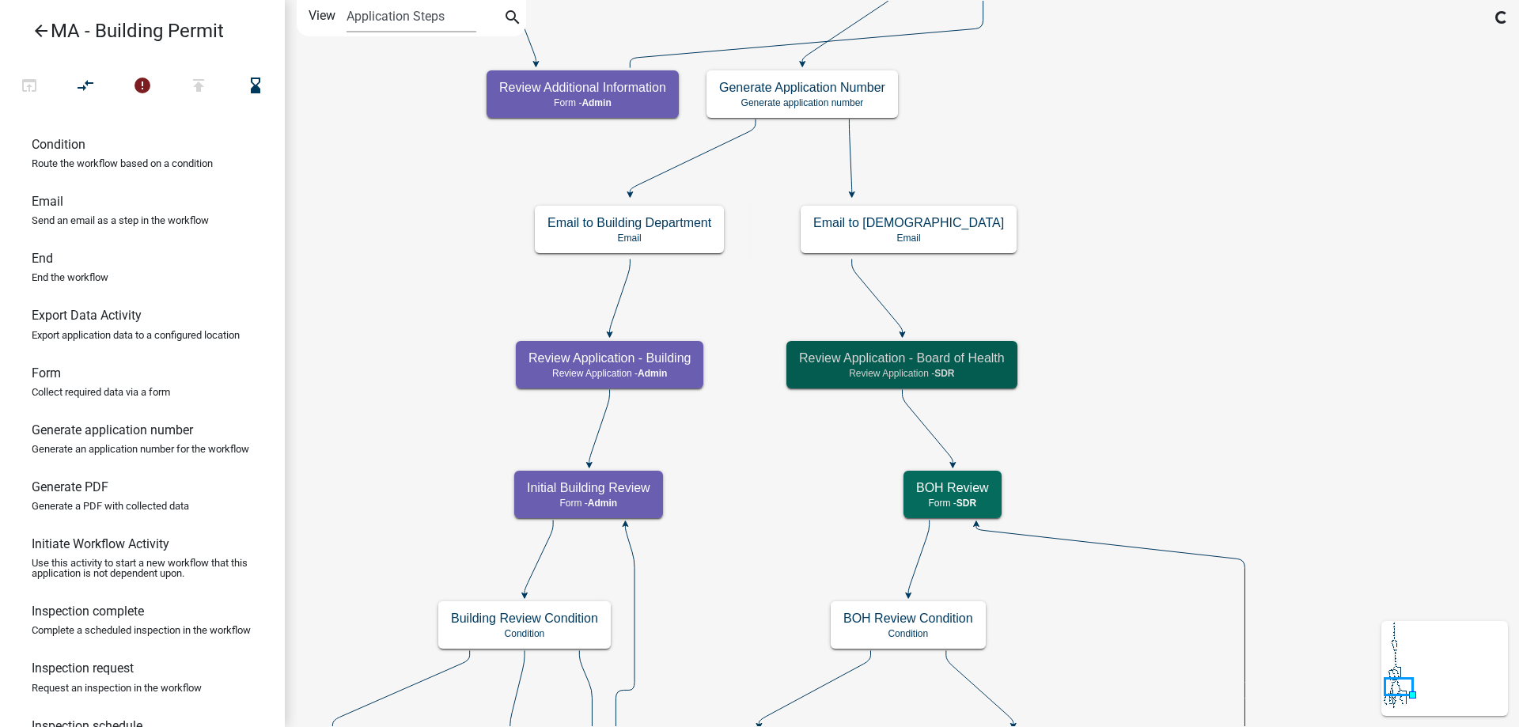
click at [1160, 433] on icon "Start Start - Applicant Search Parcel Data Parcel search - Applicant Owner and …" at bounding box center [902, 666] width 1232 height 1331
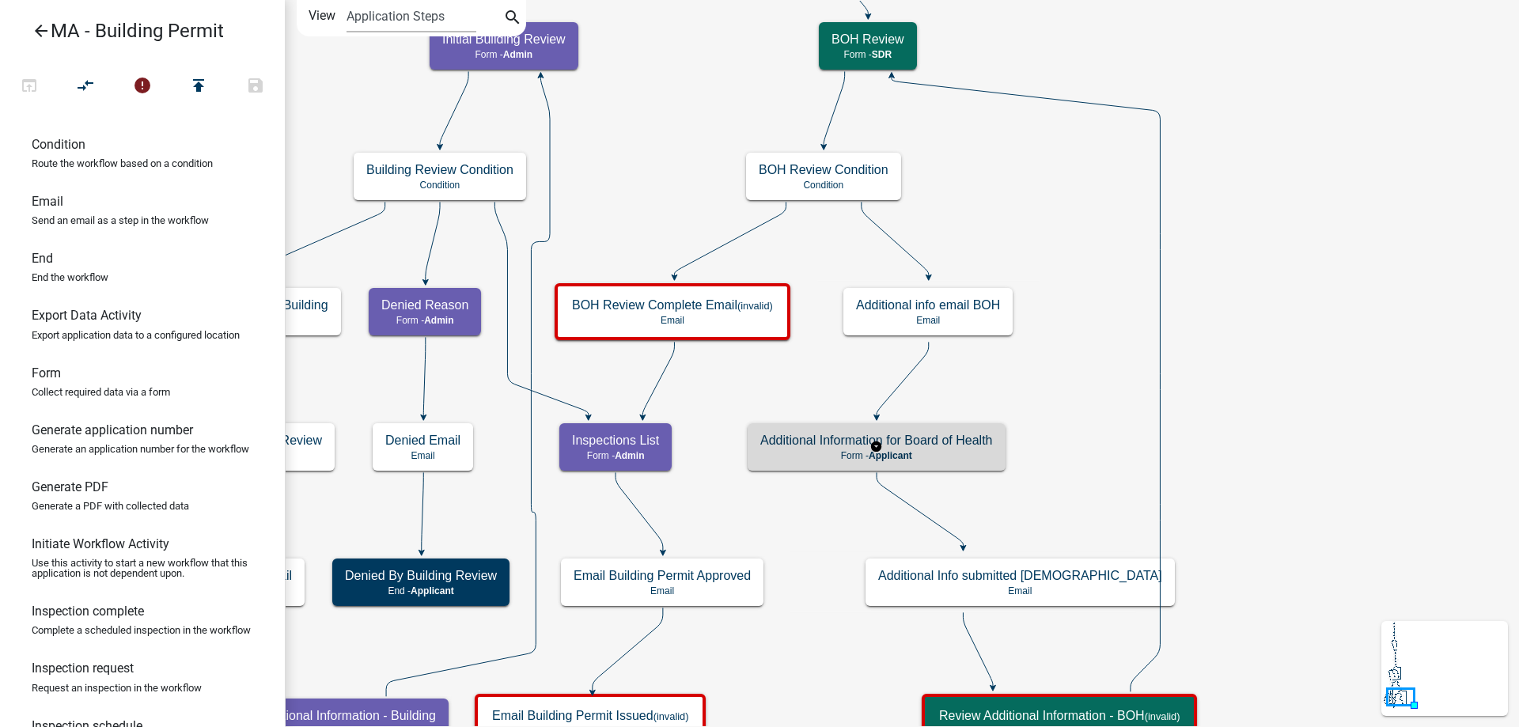
click at [964, 443] on h5 "Additional Information for Board of Health" at bounding box center [876, 440] width 233 height 15
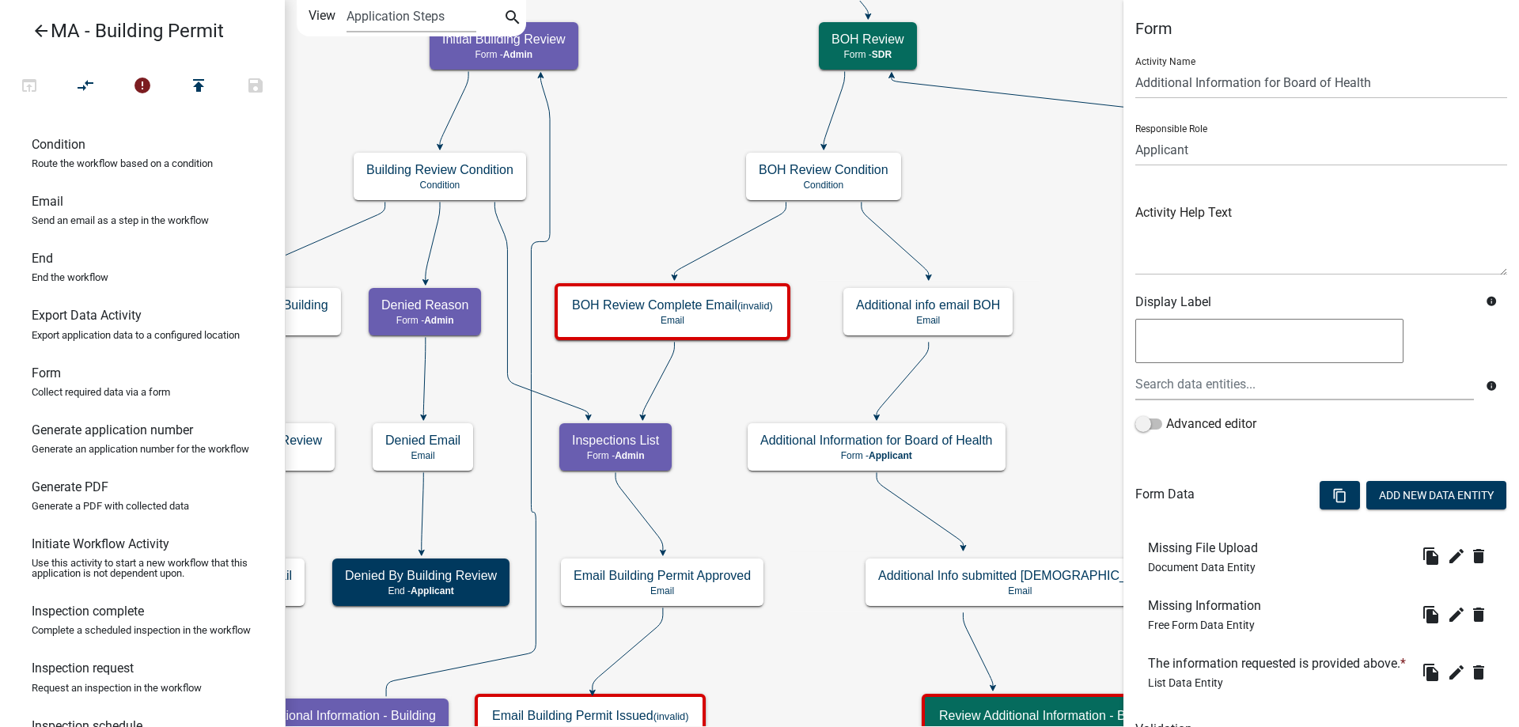
scroll to position [104, 0]
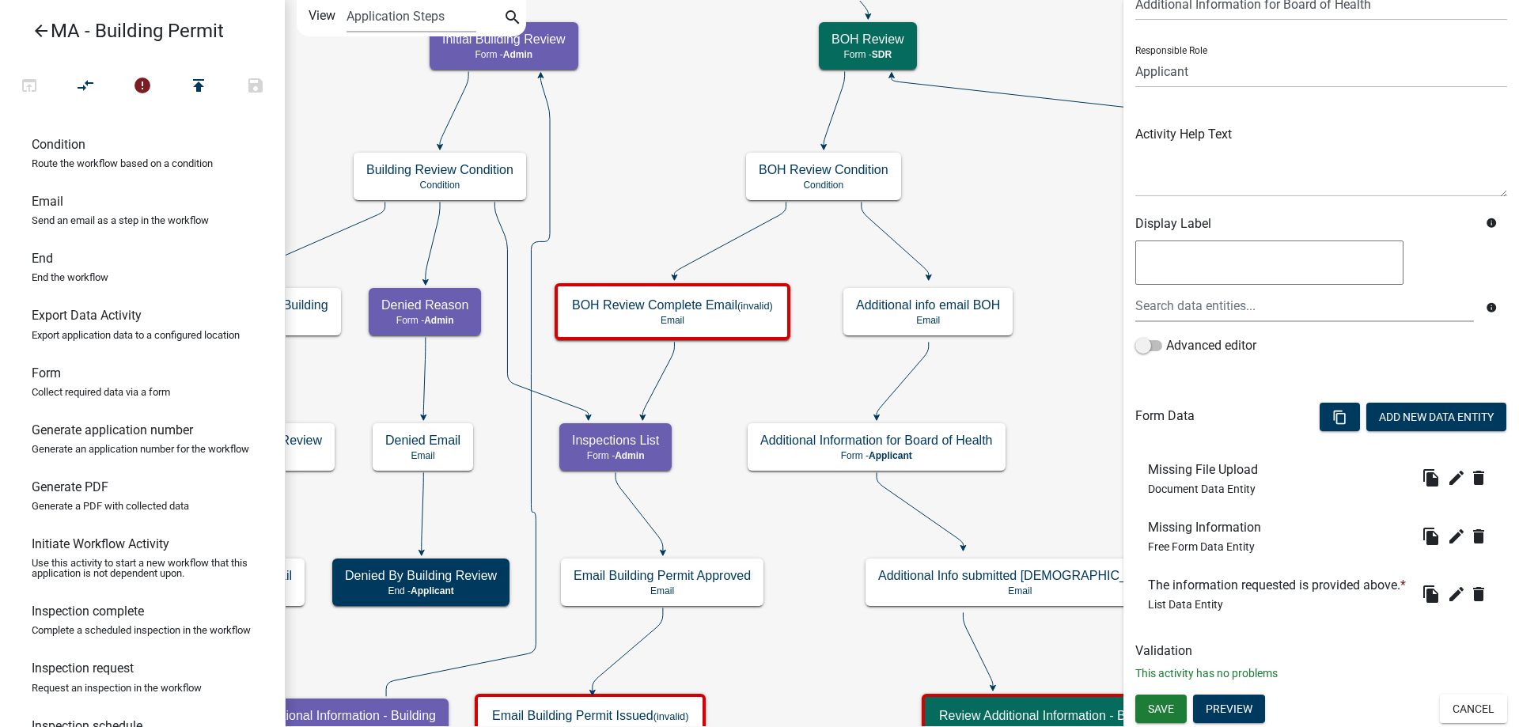
click at [1181, 612] on div "Copy / Move" at bounding box center [1215, 623] width 74 height 23
click at [1447, 599] on icon "edit" at bounding box center [1456, 594] width 19 height 19
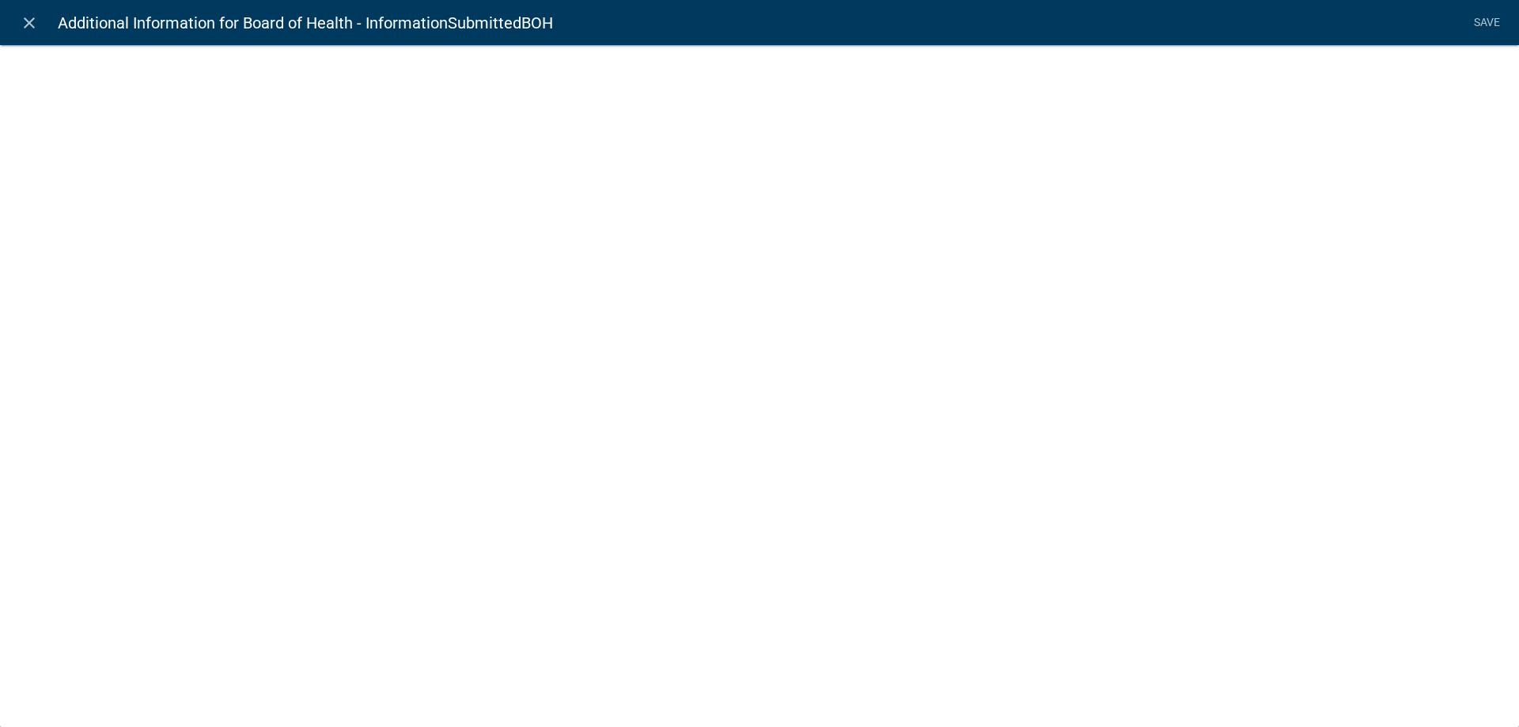
select select "list-data"
select select
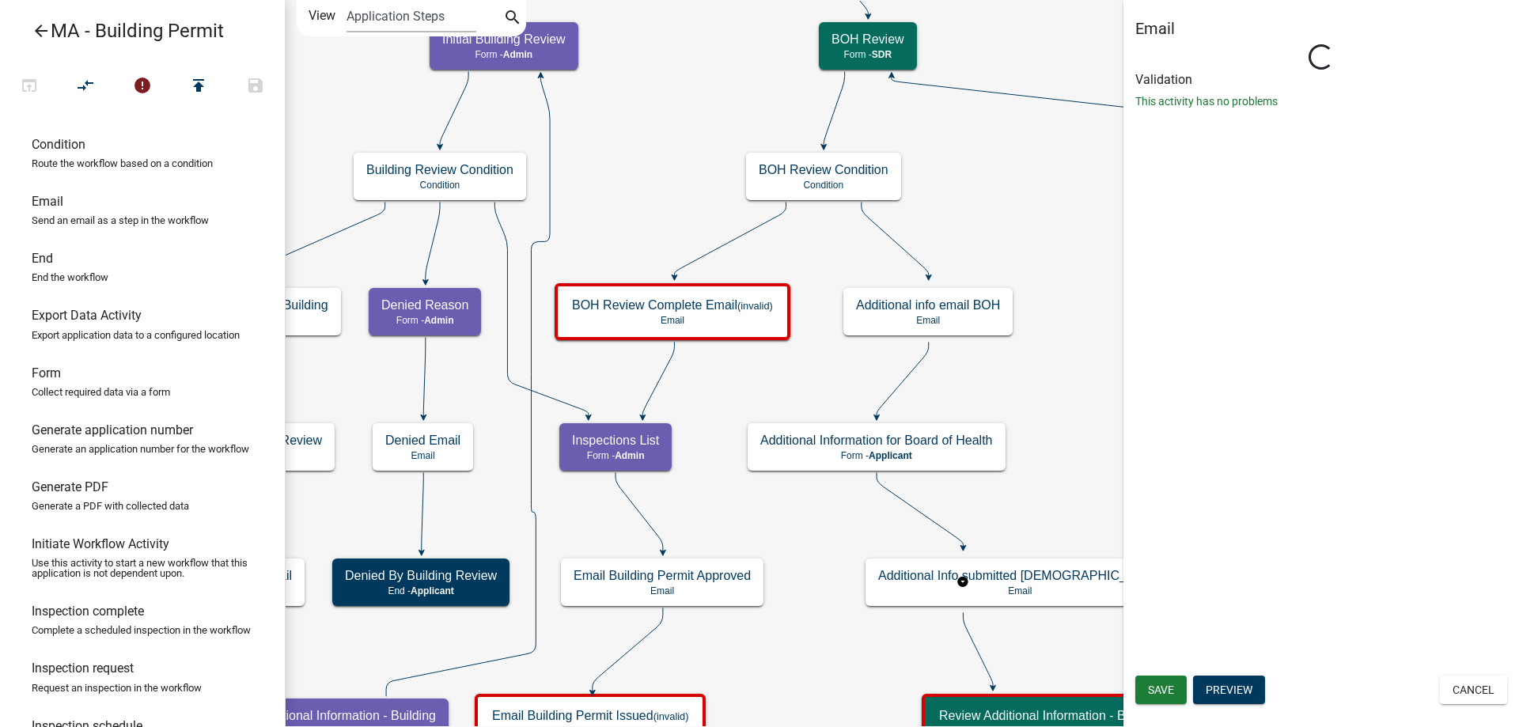
scroll to position [0, 0]
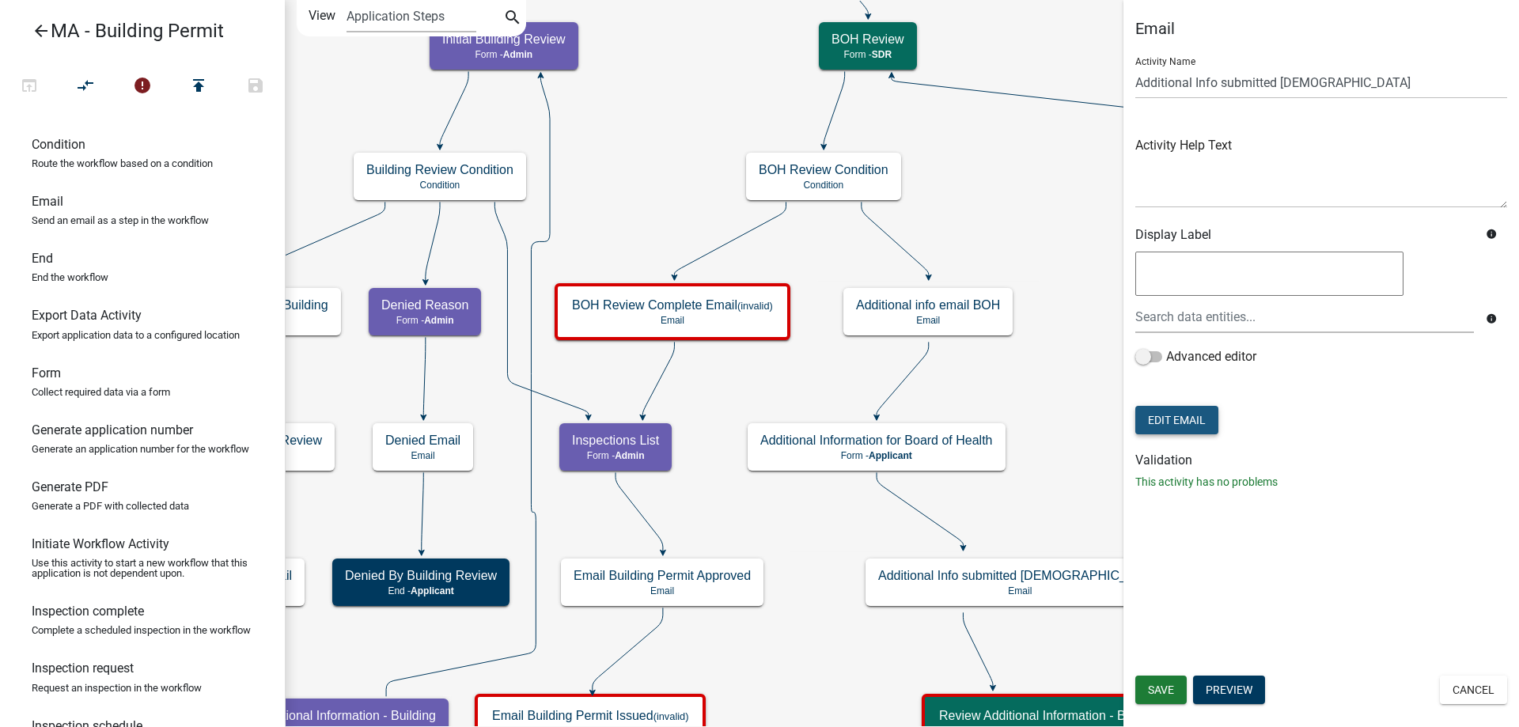
click at [1183, 415] on button "Edit Email" at bounding box center [1176, 420] width 83 height 28
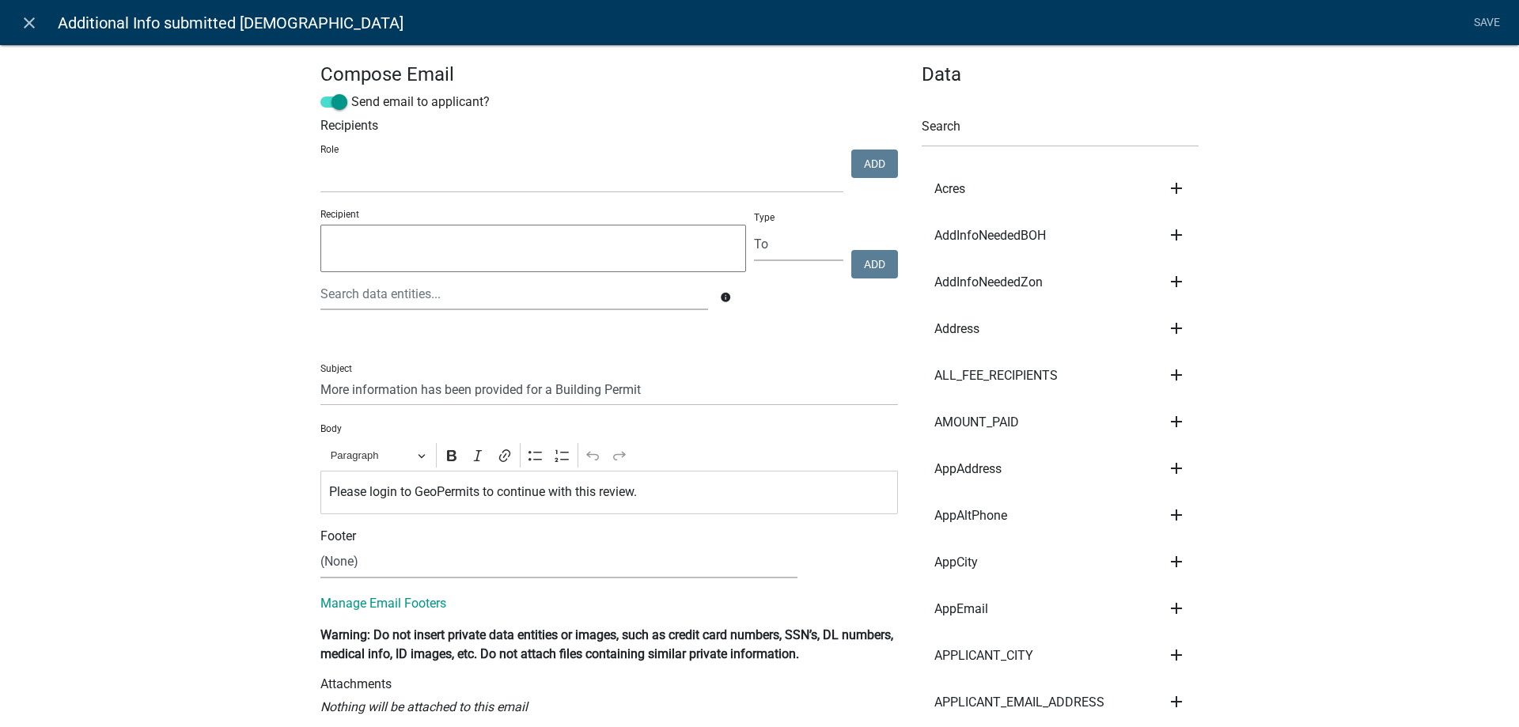
click at [332, 158] on div "Role Admin SDR Septic Maintenance Company" at bounding box center [581, 166] width 531 height 54
click at [334, 168] on select "Admin SDR Septic Maintenance Company" at bounding box center [581, 177] width 523 height 32
select select "67f20e20-4b7e-46ae-96dc-d48c26f4a12a"
click at [320, 161] on select "Admin SDR Septic Maintenance Company" at bounding box center [581, 177] width 523 height 32
click at [851, 161] on button "Add" at bounding box center [874, 164] width 47 height 28
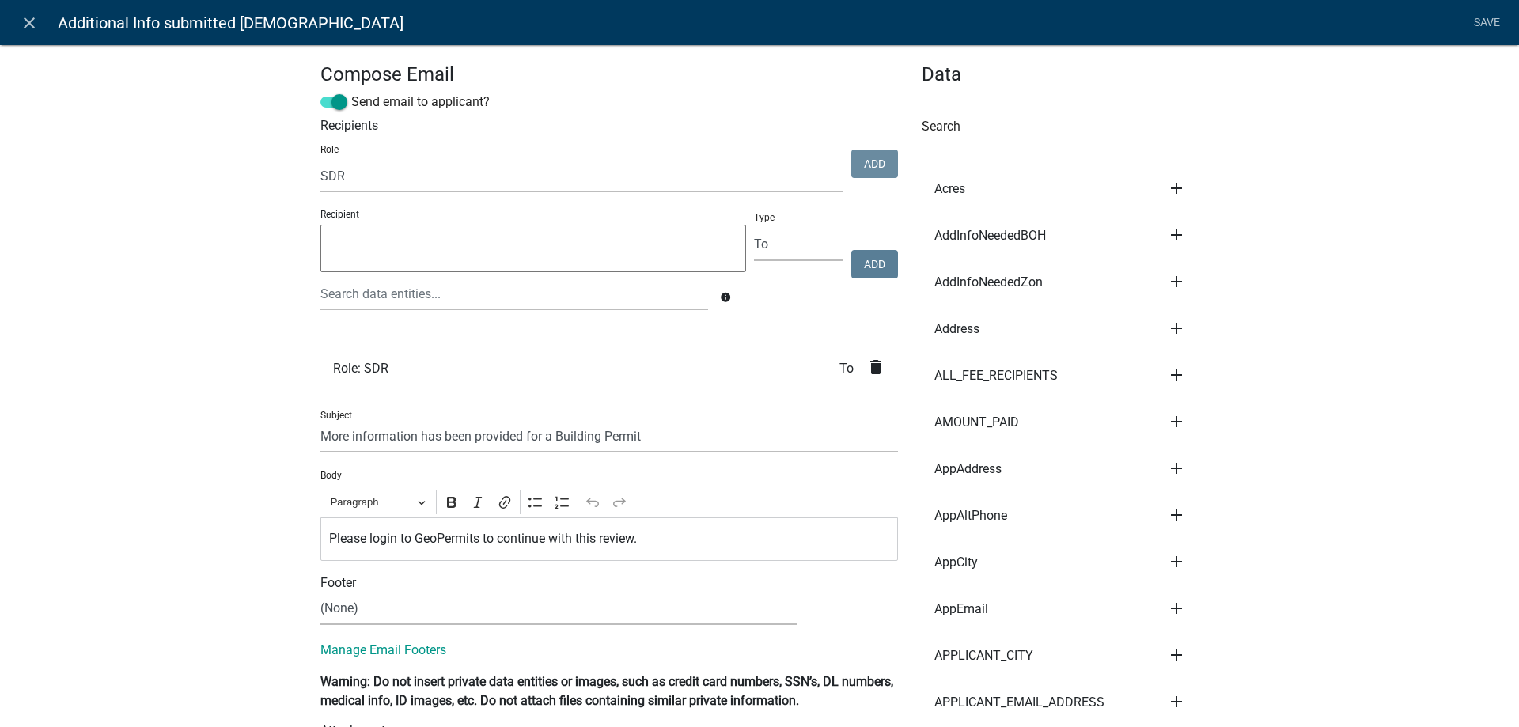
select select
click at [447, 99] on label "Send email to applicant?" at bounding box center [404, 102] width 169 height 19
click at [351, 93] on input "Send email to applicant?" at bounding box center [351, 93] width 0 height 0
click at [1495, 27] on link "Save" at bounding box center [1487, 23] width 40 height 30
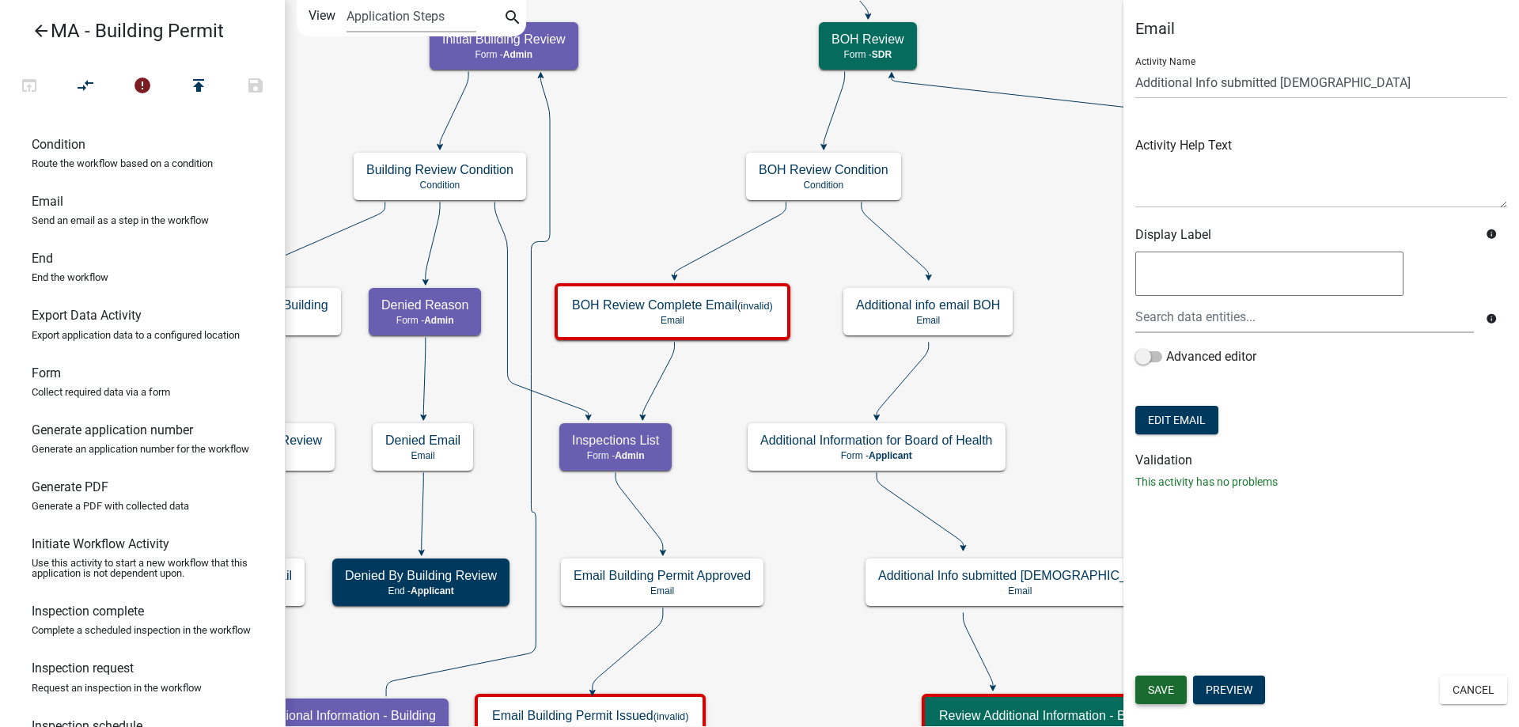
click at [1154, 688] on span "Save" at bounding box center [1161, 689] width 26 height 13
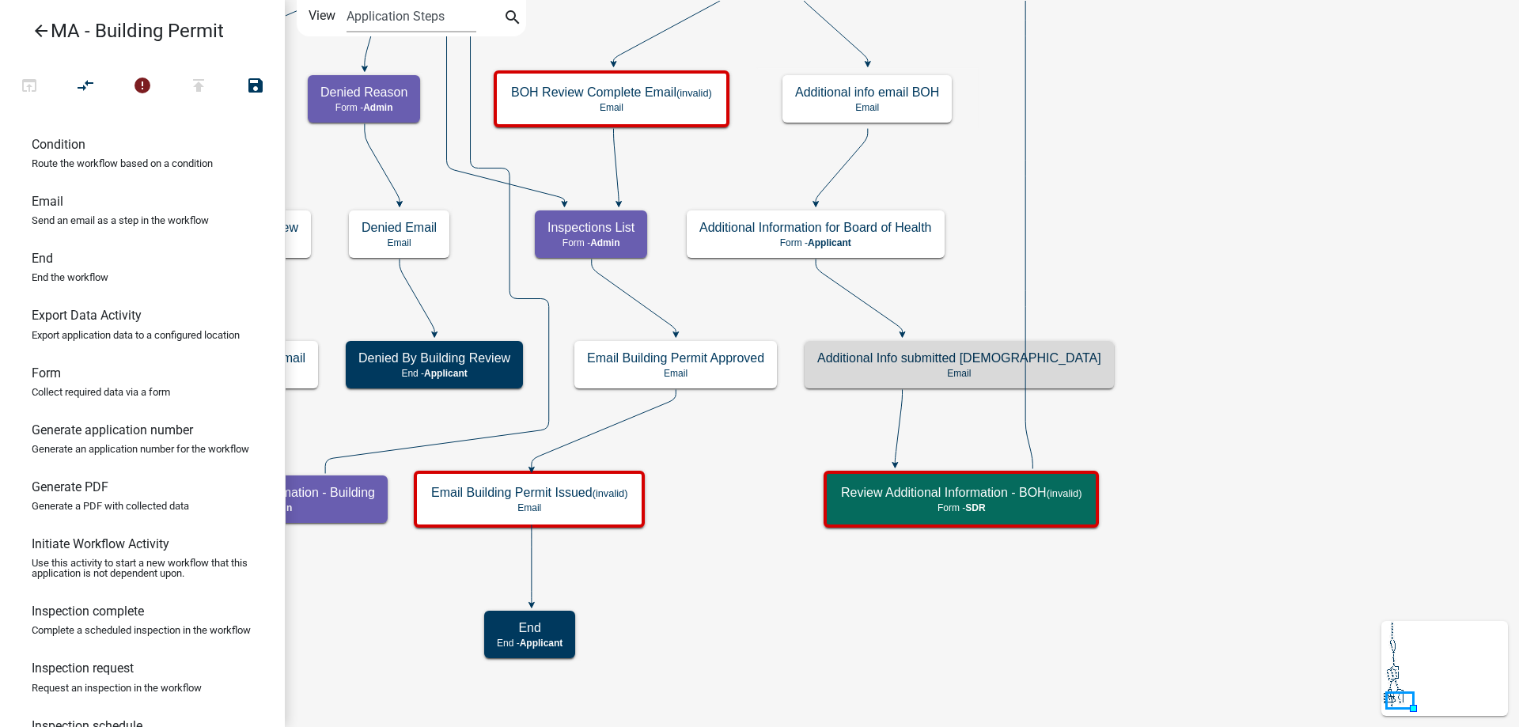
click at [1195, 559] on icon "Start Start - Applicant Search Parcel Data Parcel search - Applicant Owner and …" at bounding box center [902, 363] width 1232 height 725
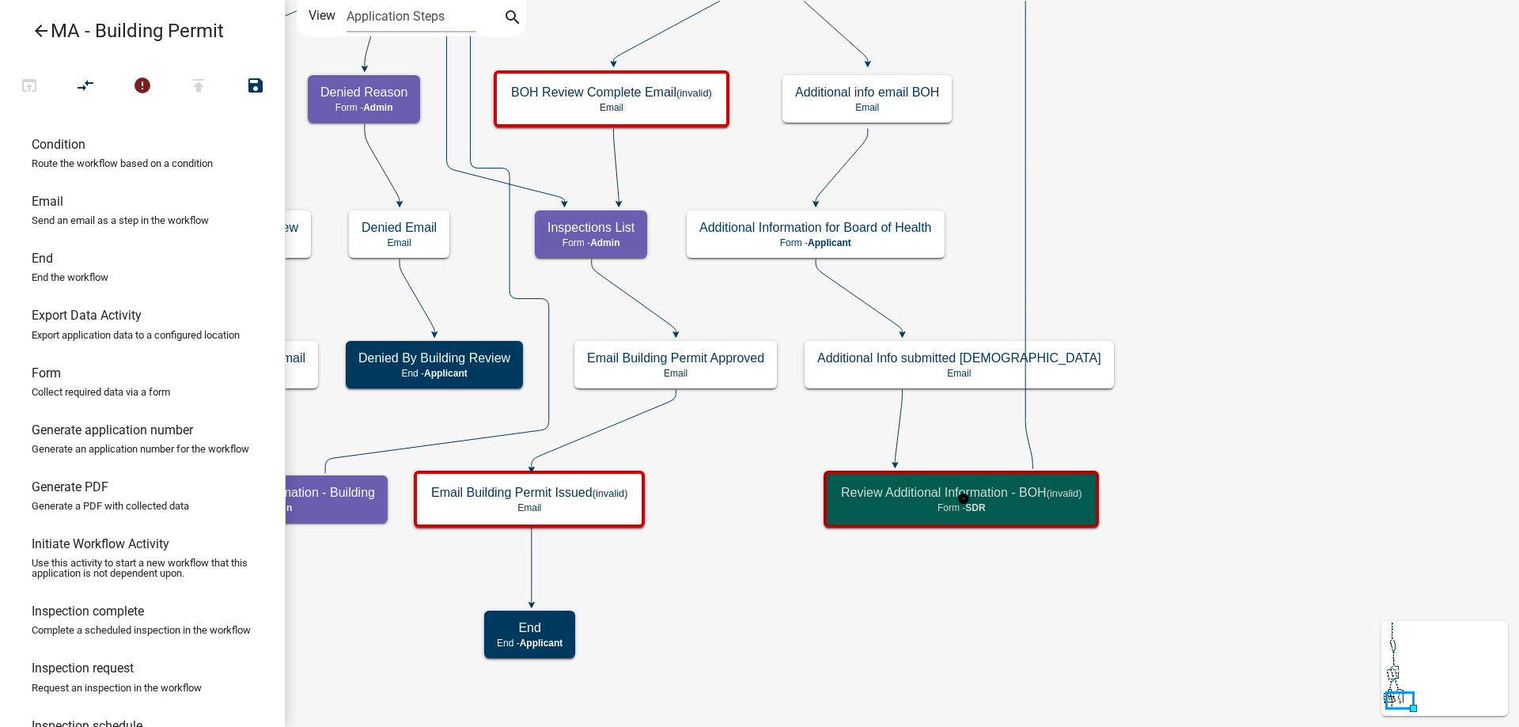
click at [1068, 514] on div "Review Additional Information - BOH (invalid) Form - SDR" at bounding box center [961, 498] width 266 height 47
select select "67F20E20-4B7E-46AE-96DC-D48C26F4A12A"
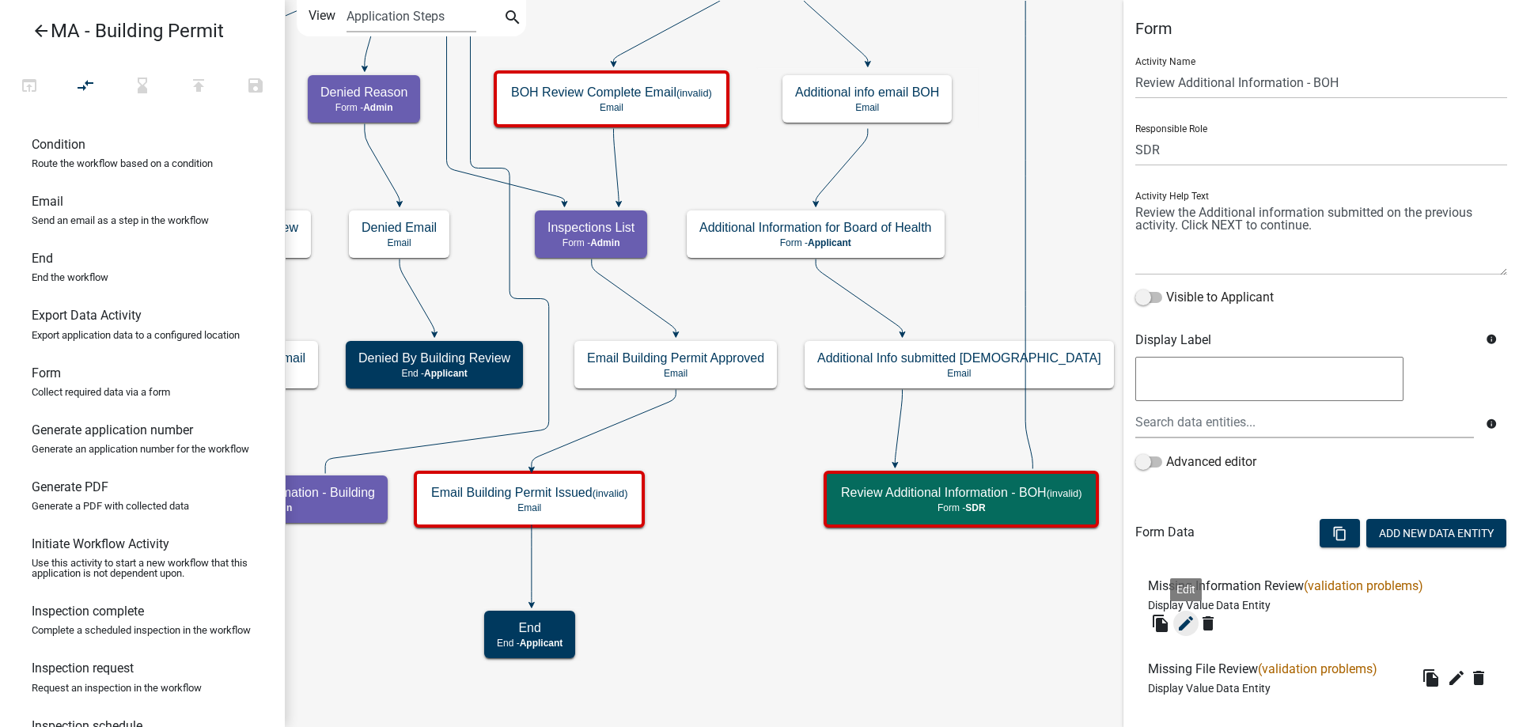
click at [1187, 630] on icon "edit" at bounding box center [1185, 623] width 19 height 19
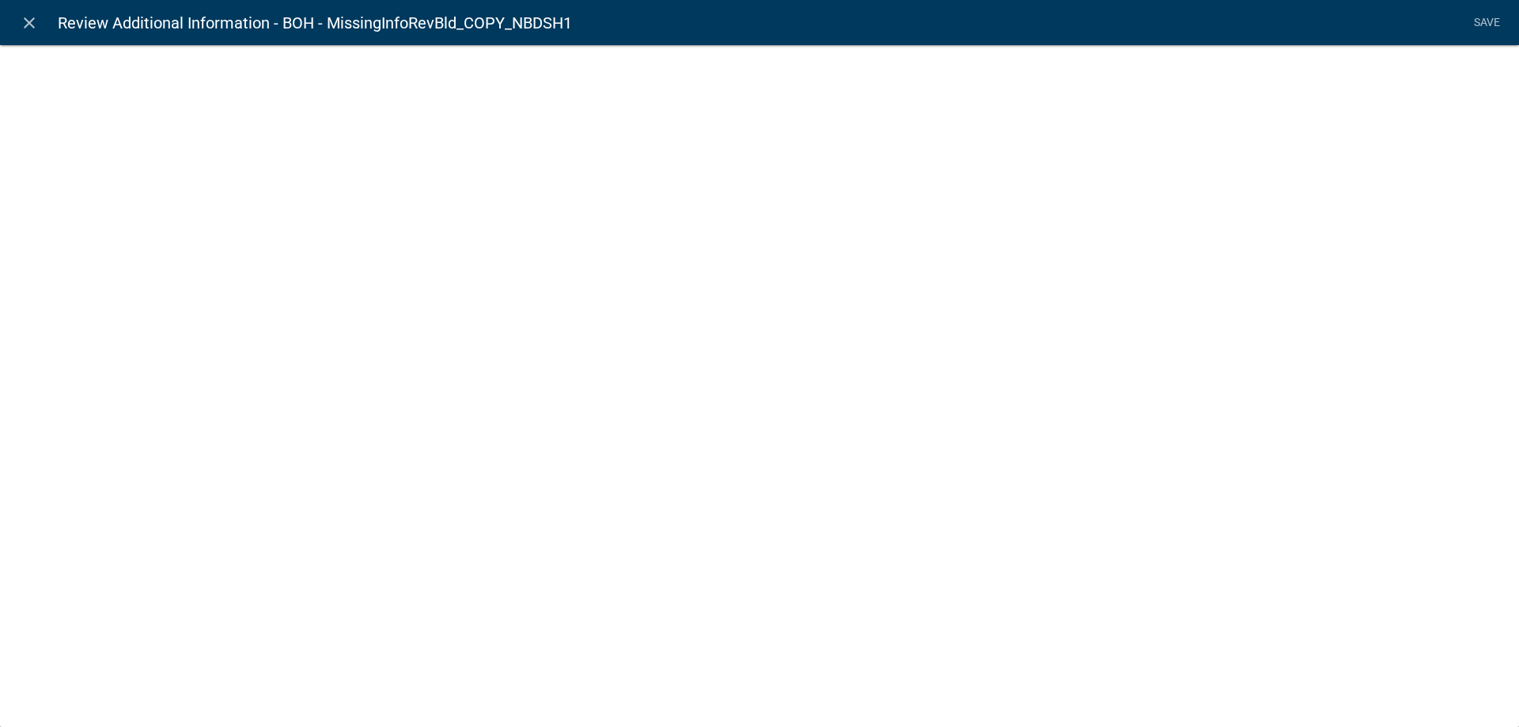
select select "display-entity-value"
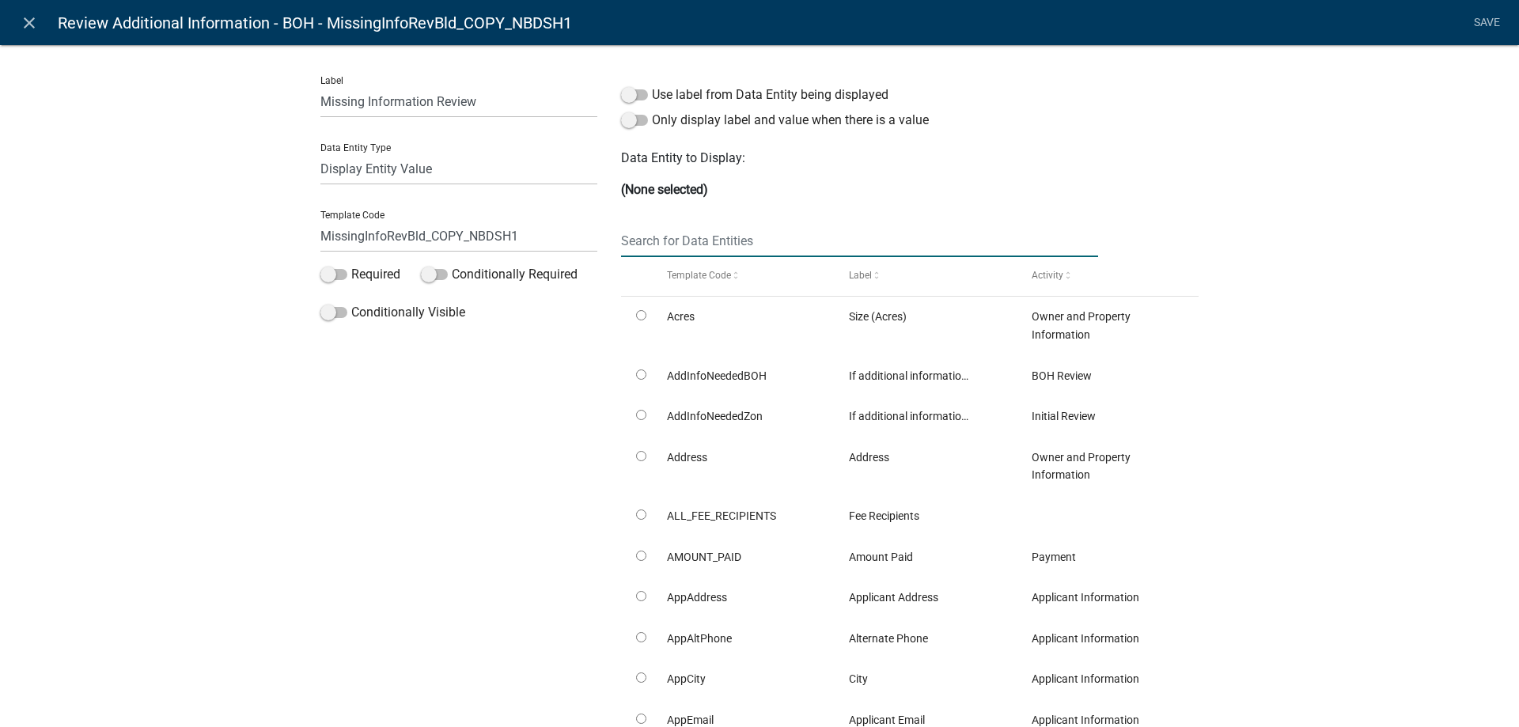
click at [789, 229] on input "text" at bounding box center [859, 241] width 477 height 32
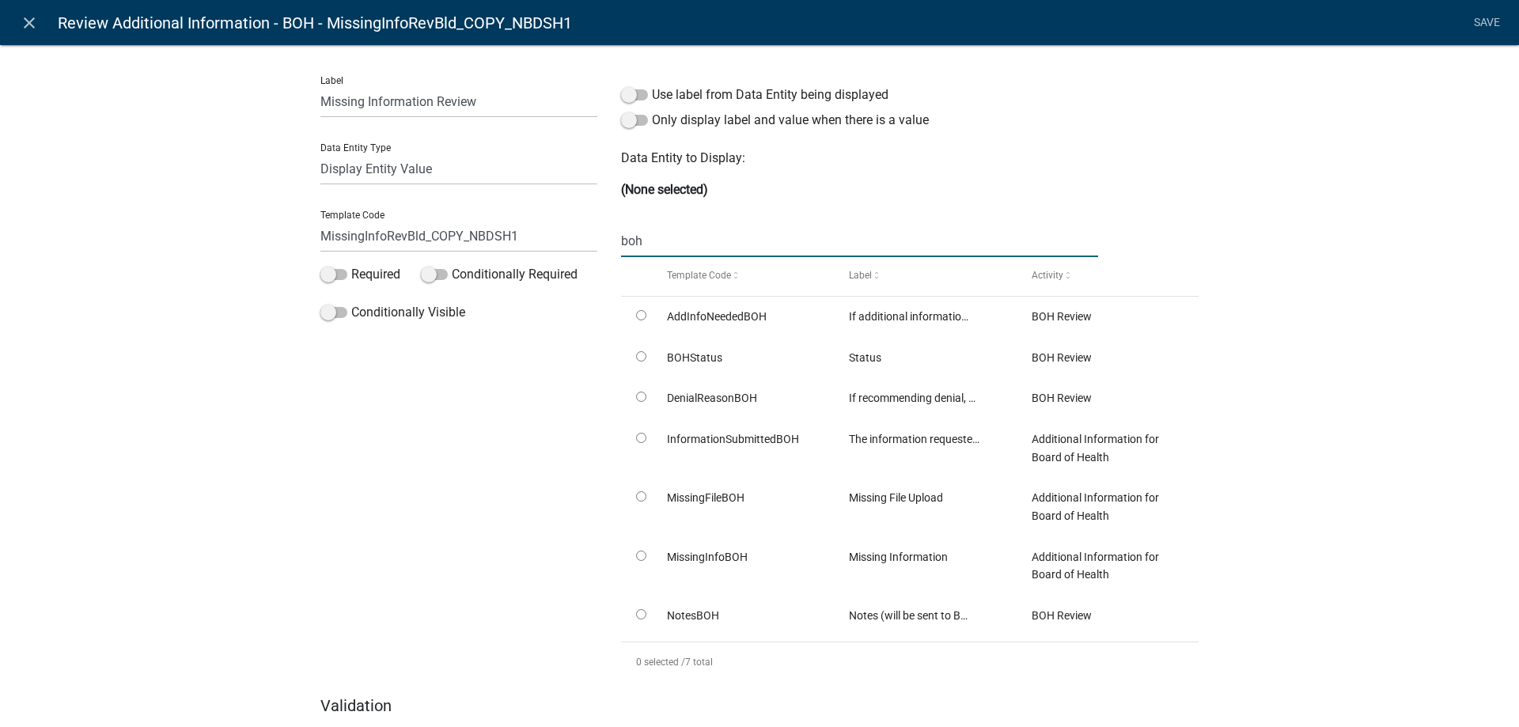
type input "boh"
drag, startPoint x: 403, startPoint y: 242, endPoint x: 552, endPoint y: 246, distance: 149.6
click at [552, 246] on input "MissingInfoRevBld_COPY_NBDSH1" at bounding box center [458, 236] width 277 height 32
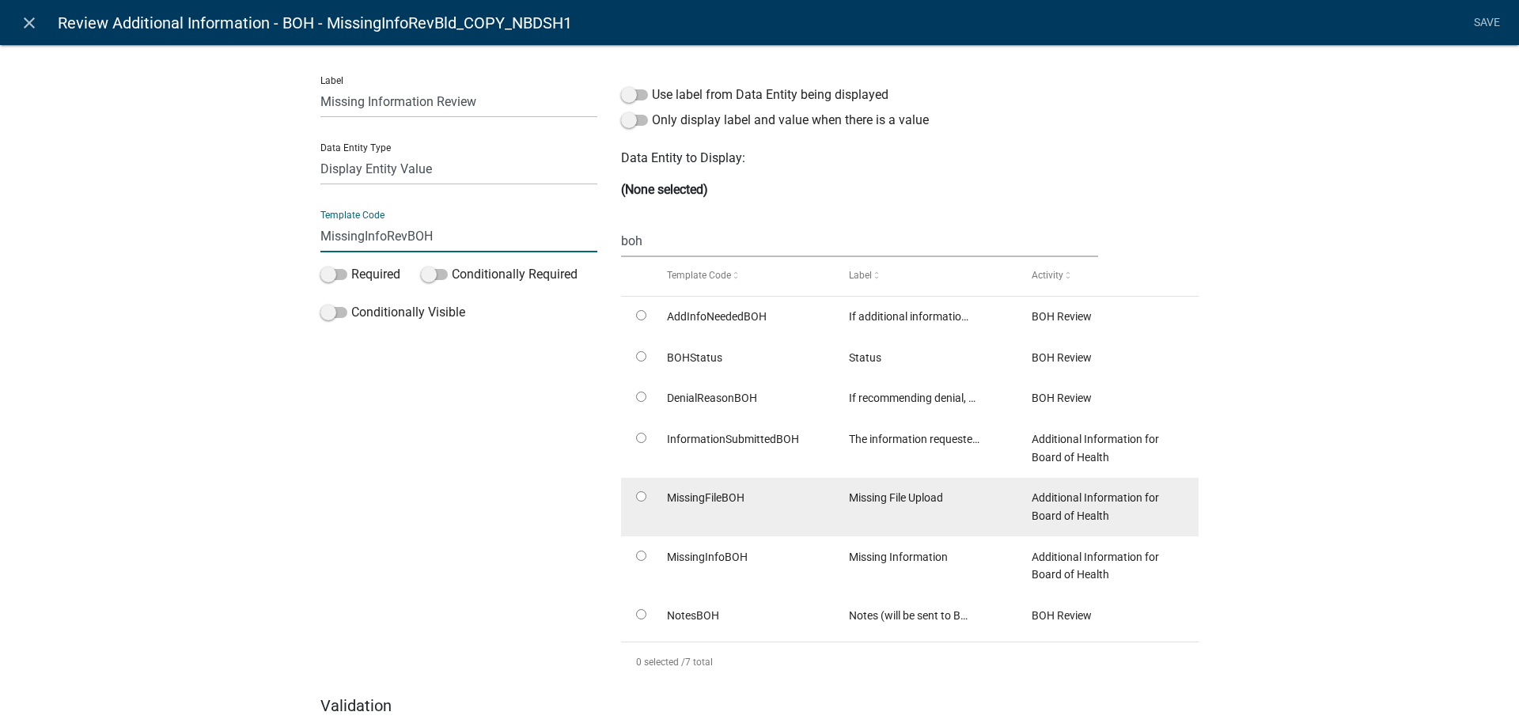
type input "MissingInfoRevBOH"
click at [636, 499] on input "radio" at bounding box center [641, 496] width 10 height 10
radio input "true"
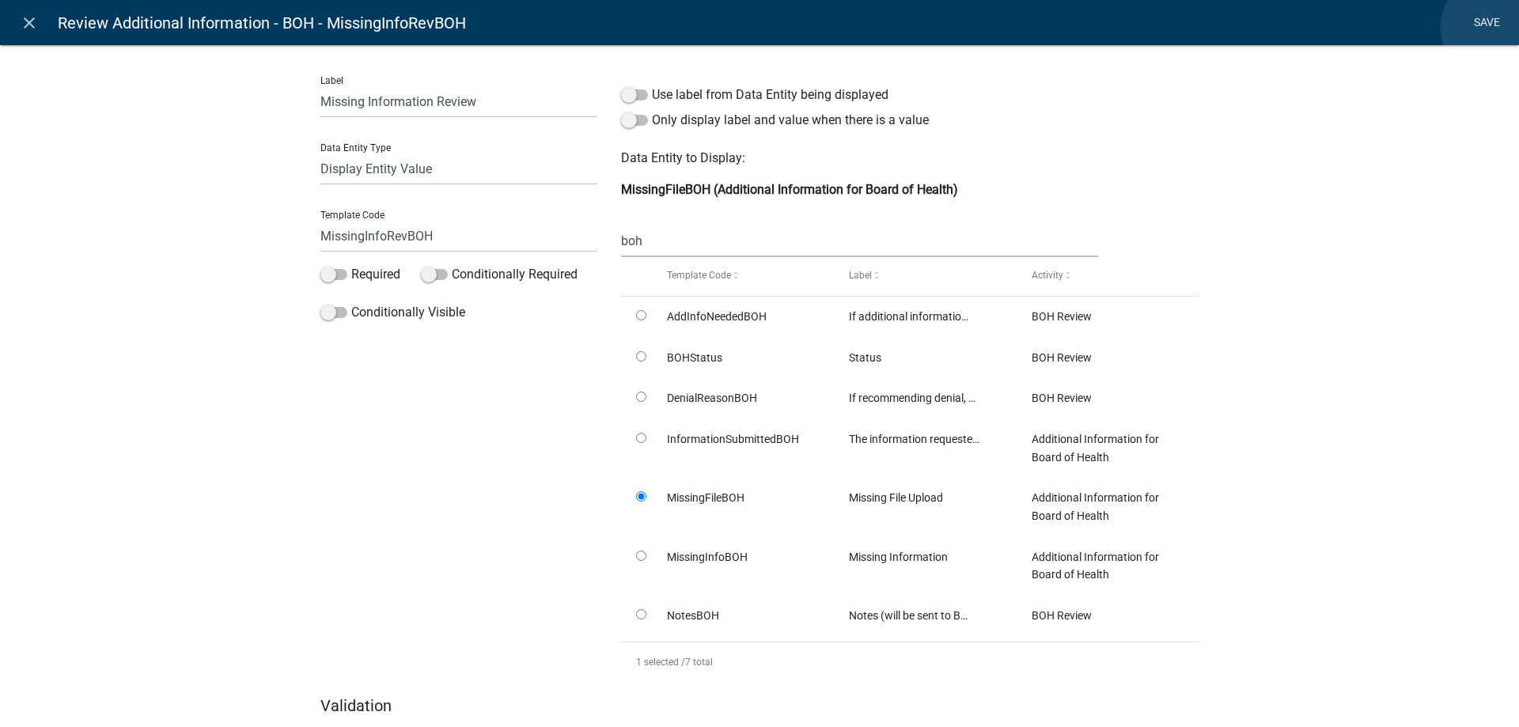
click at [1490, 27] on link "Save" at bounding box center [1487, 23] width 40 height 30
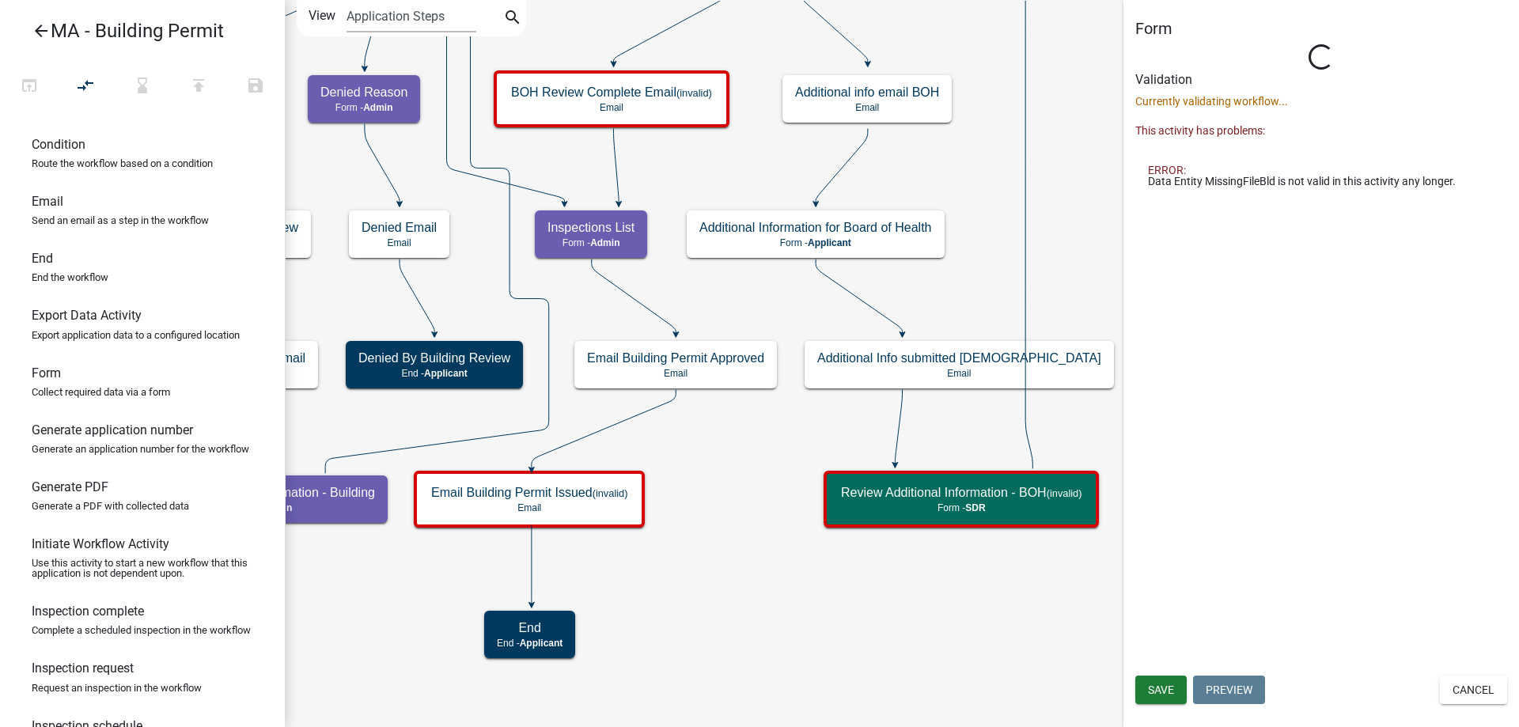
select select "67F20E20-4B7E-46AE-96DC-D48C26F4A12A"
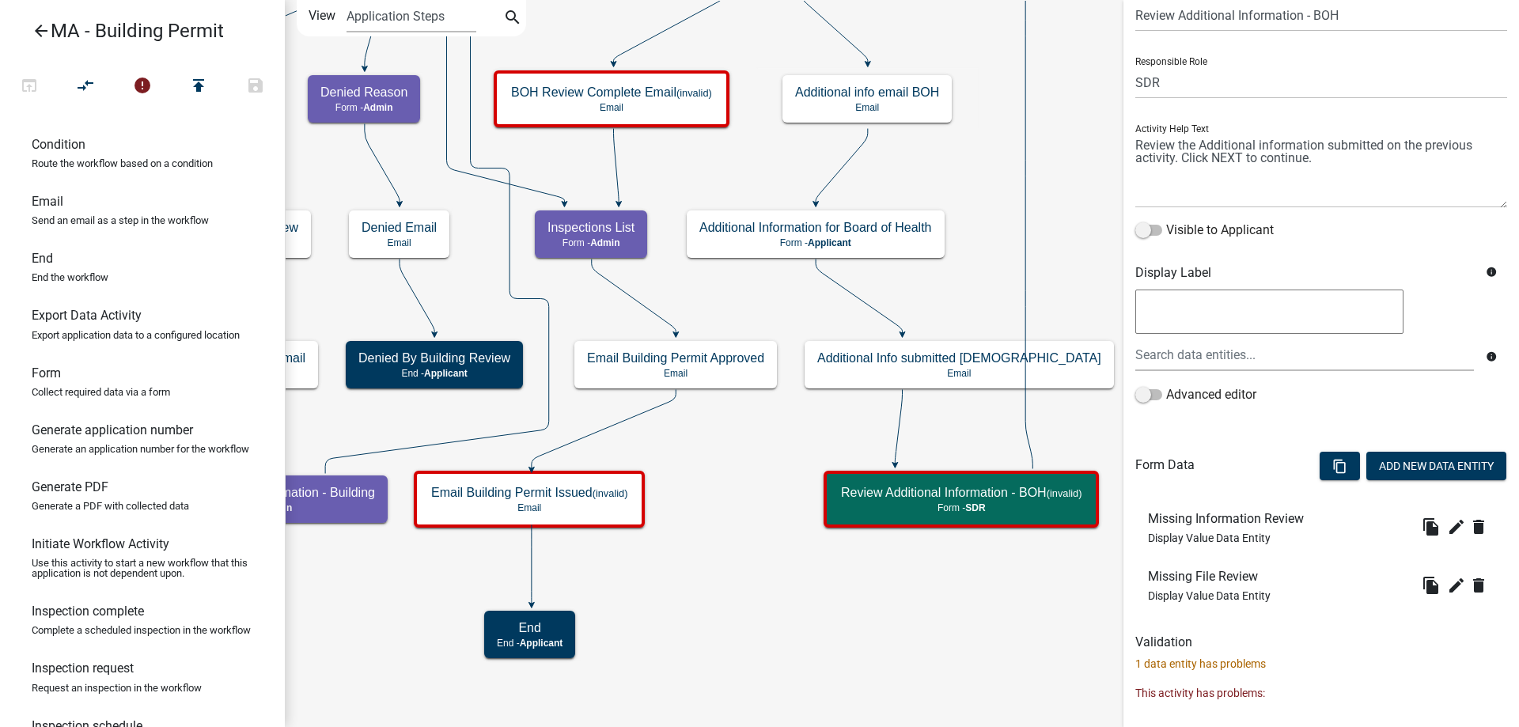
scroll to position [134, 0]
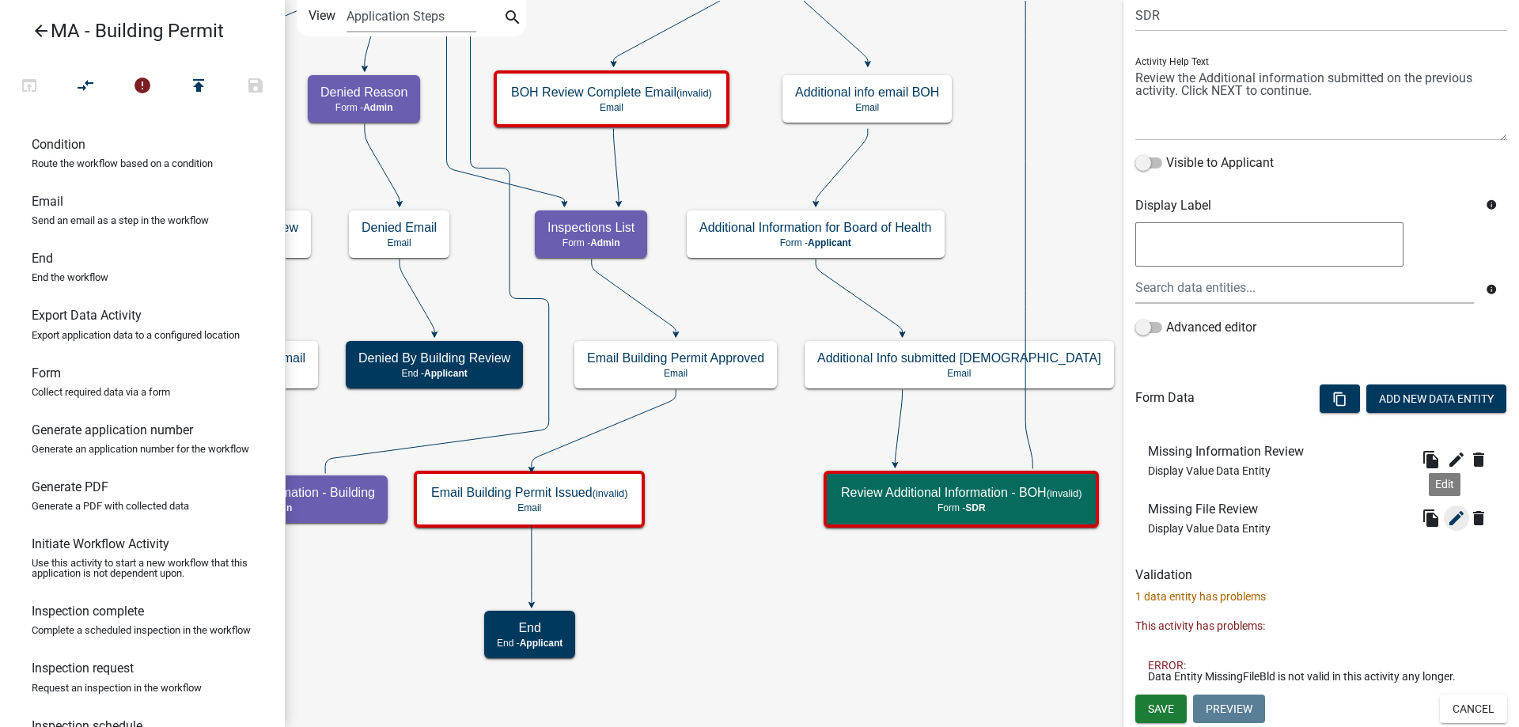
click at [1447, 525] on icon "edit" at bounding box center [1456, 518] width 19 height 19
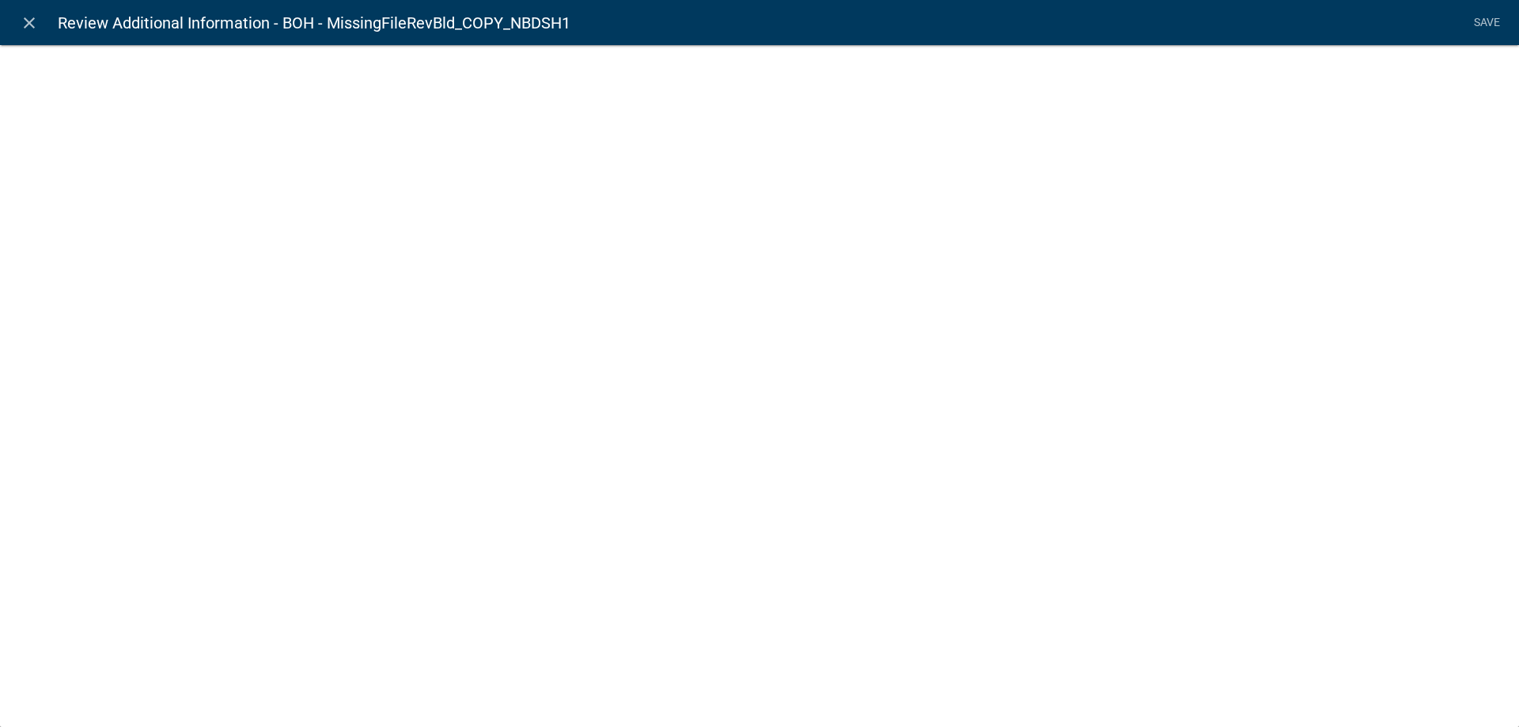
select select "display-entity-value"
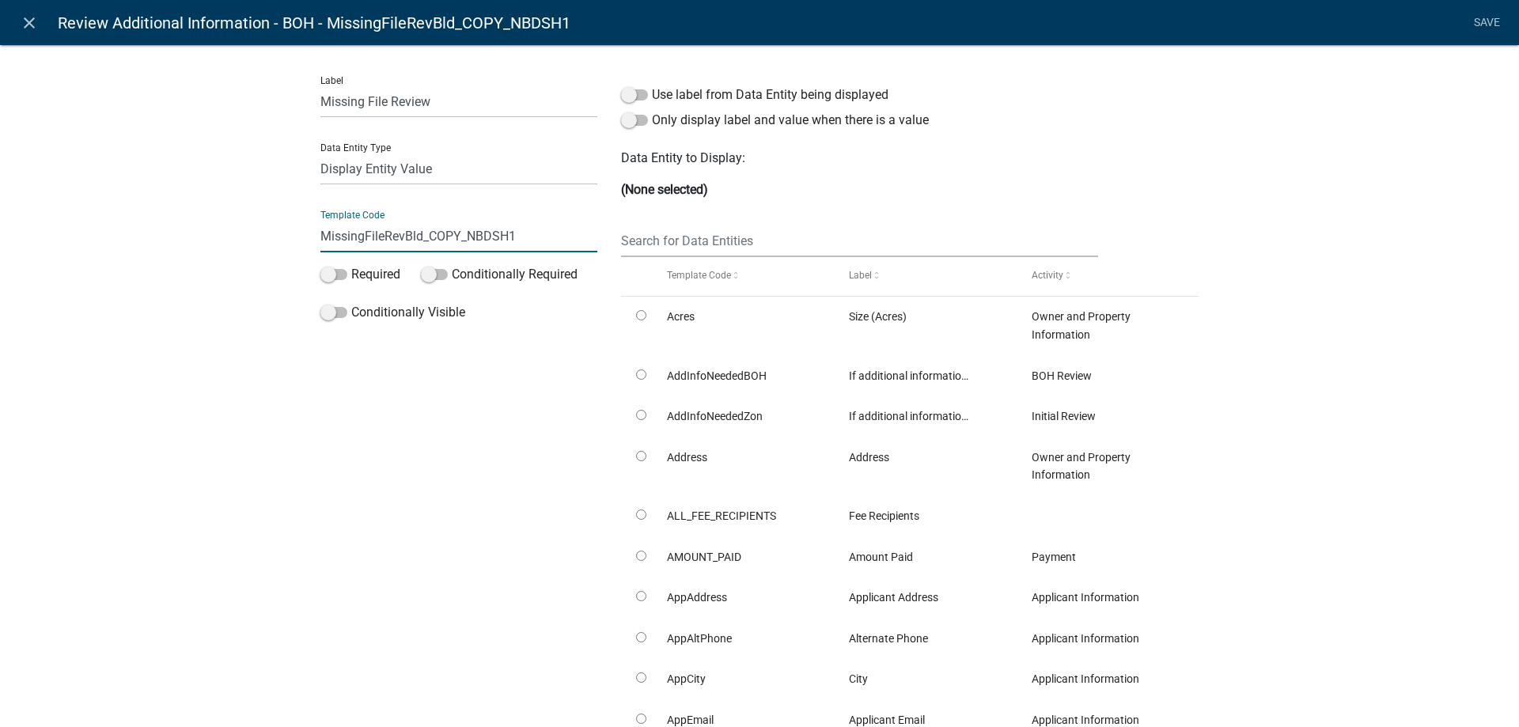
drag, startPoint x: 399, startPoint y: 237, endPoint x: 629, endPoint y: 237, distance: 230.2
click at [629, 237] on div "Label Missing File Review Data Entity Type Free Form Text Document Display Enti…" at bounding box center [760, 431] width 902 height 737
type input "MissingFileRevBOH"
click at [632, 237] on input "text" at bounding box center [859, 241] width 477 height 32
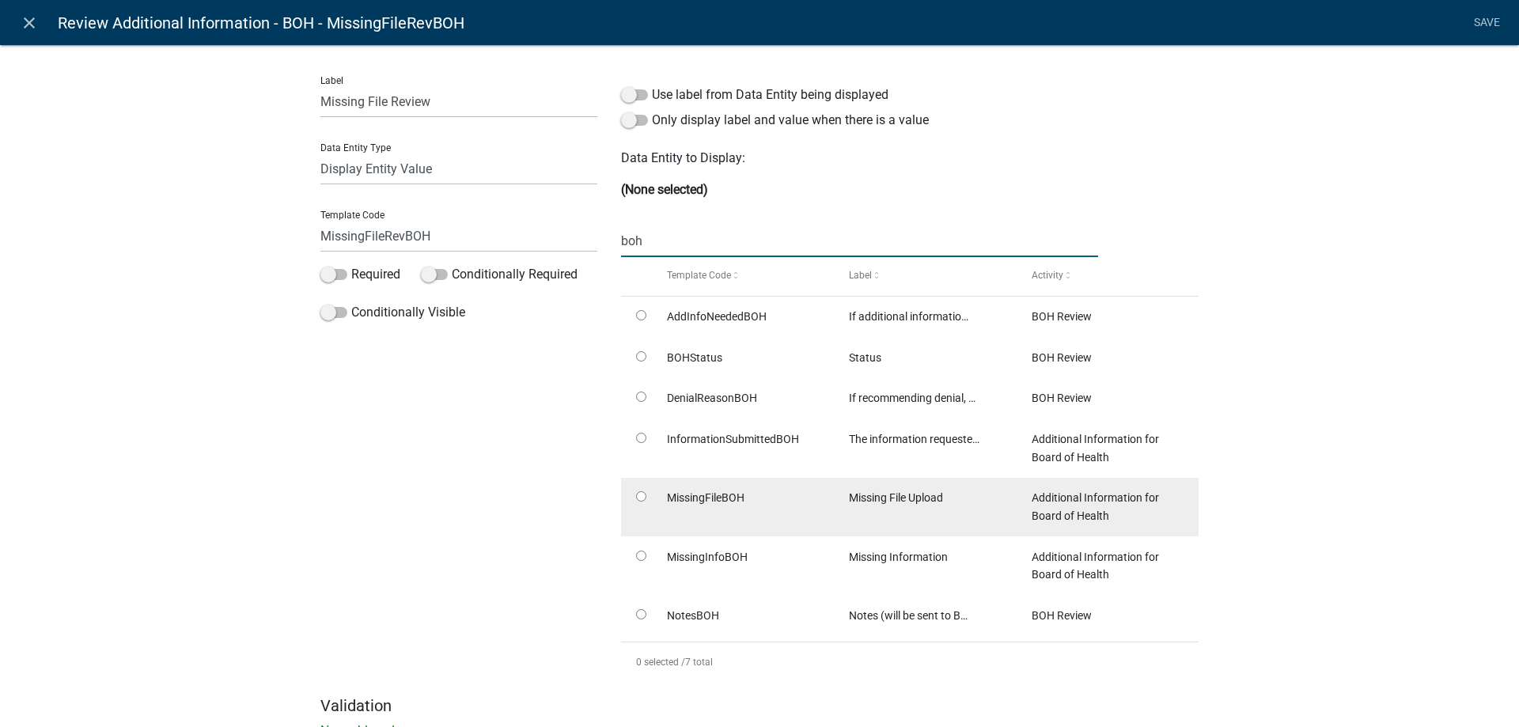
type input "boh"
click at [636, 498] on input "radio" at bounding box center [641, 496] width 10 height 10
radio input "true"
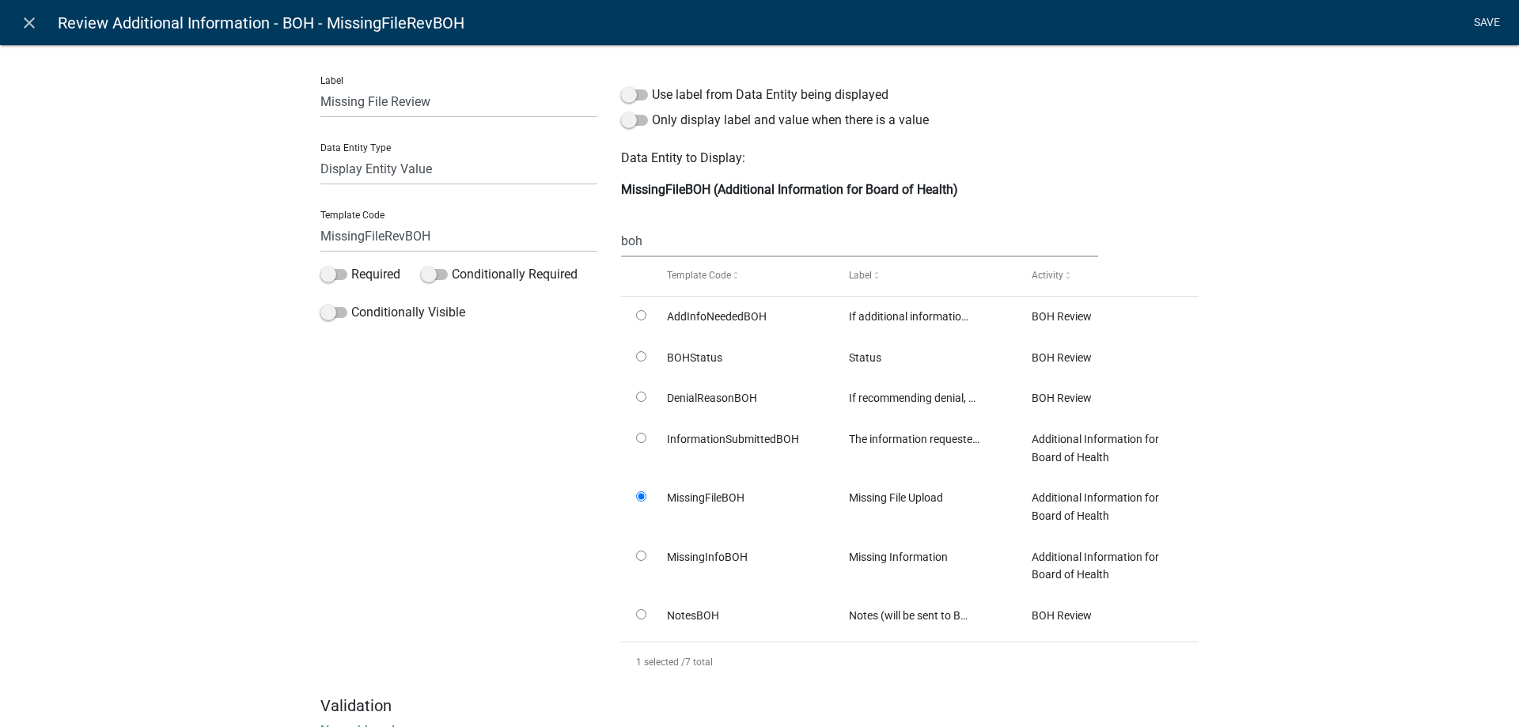
click at [1486, 25] on link "Save" at bounding box center [1487, 23] width 40 height 30
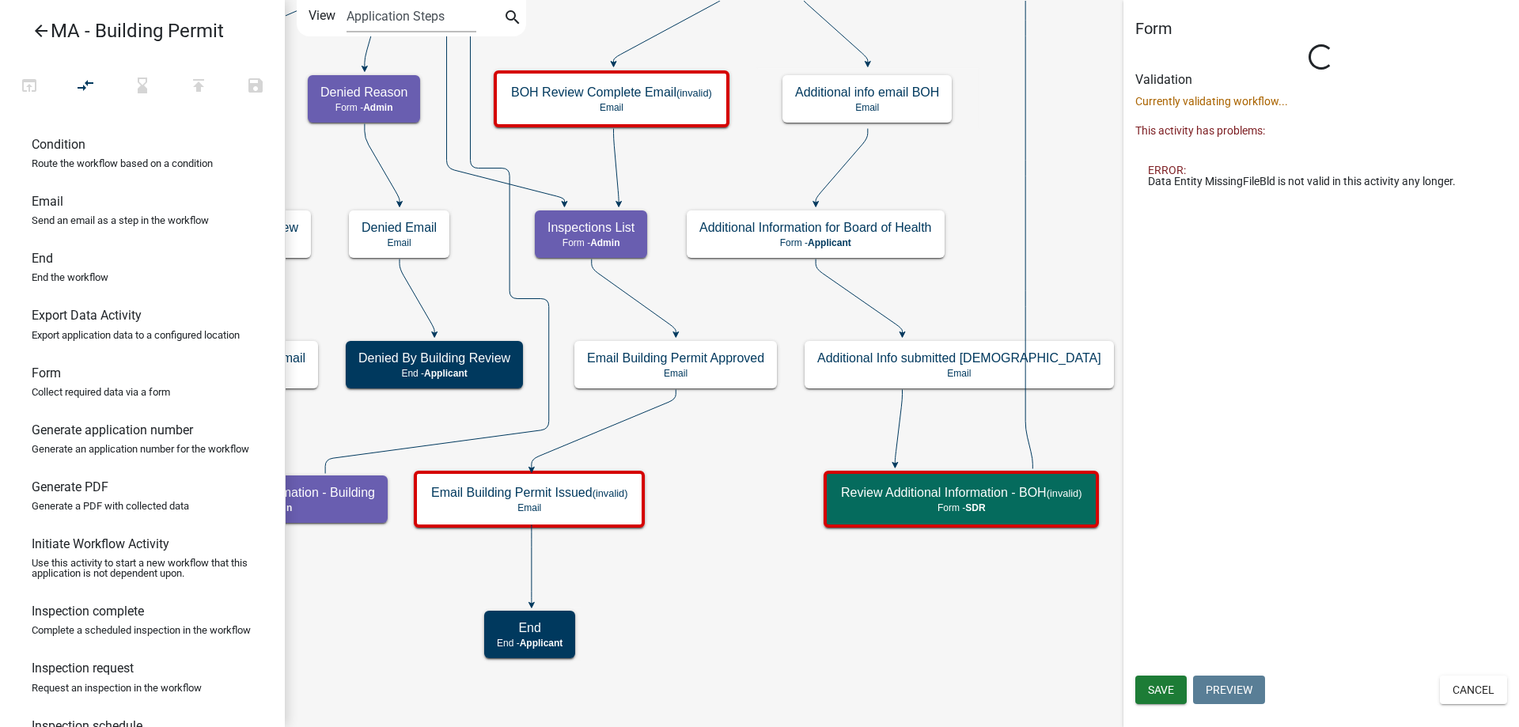
scroll to position [0, 0]
select select "67F20E20-4B7E-46AE-96DC-D48C26F4A12A"
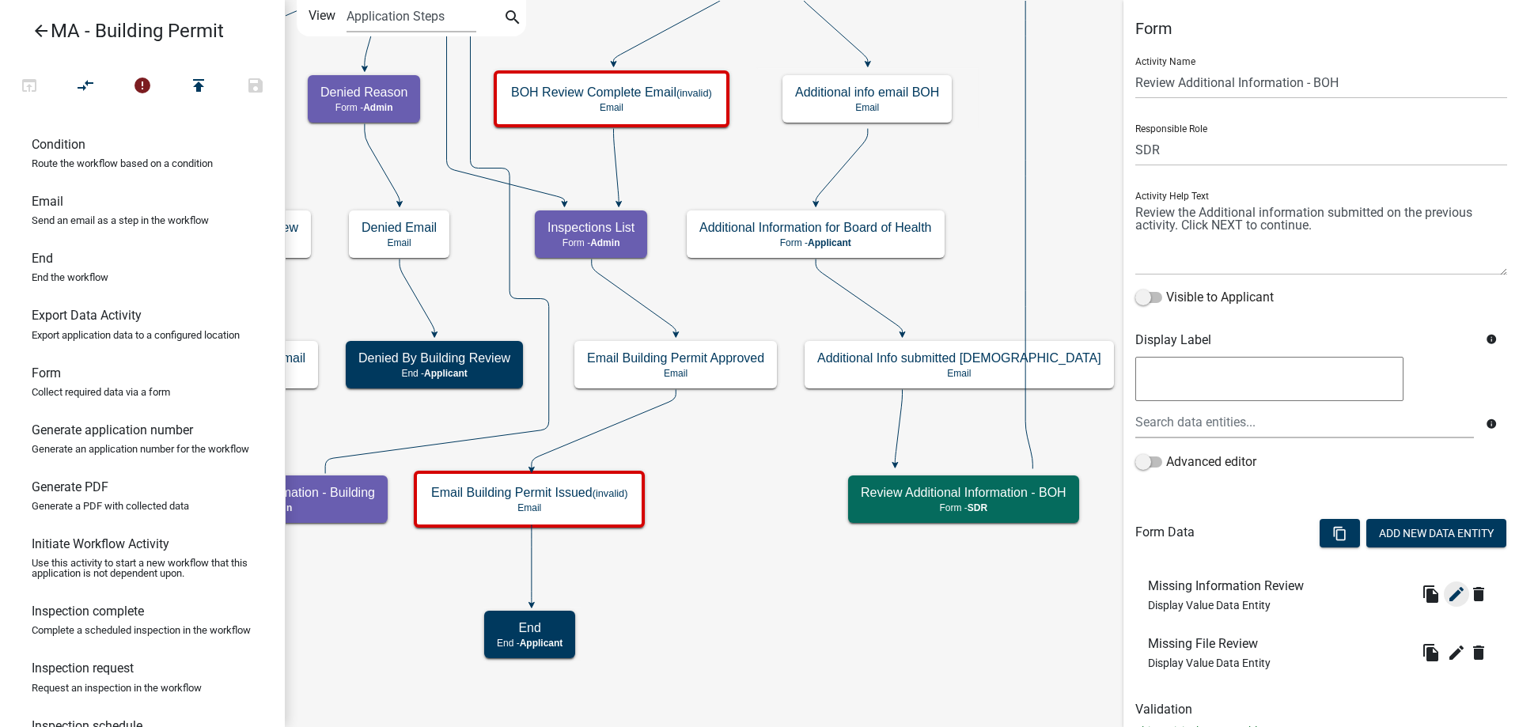
click at [1447, 602] on icon "edit" at bounding box center [1456, 594] width 19 height 19
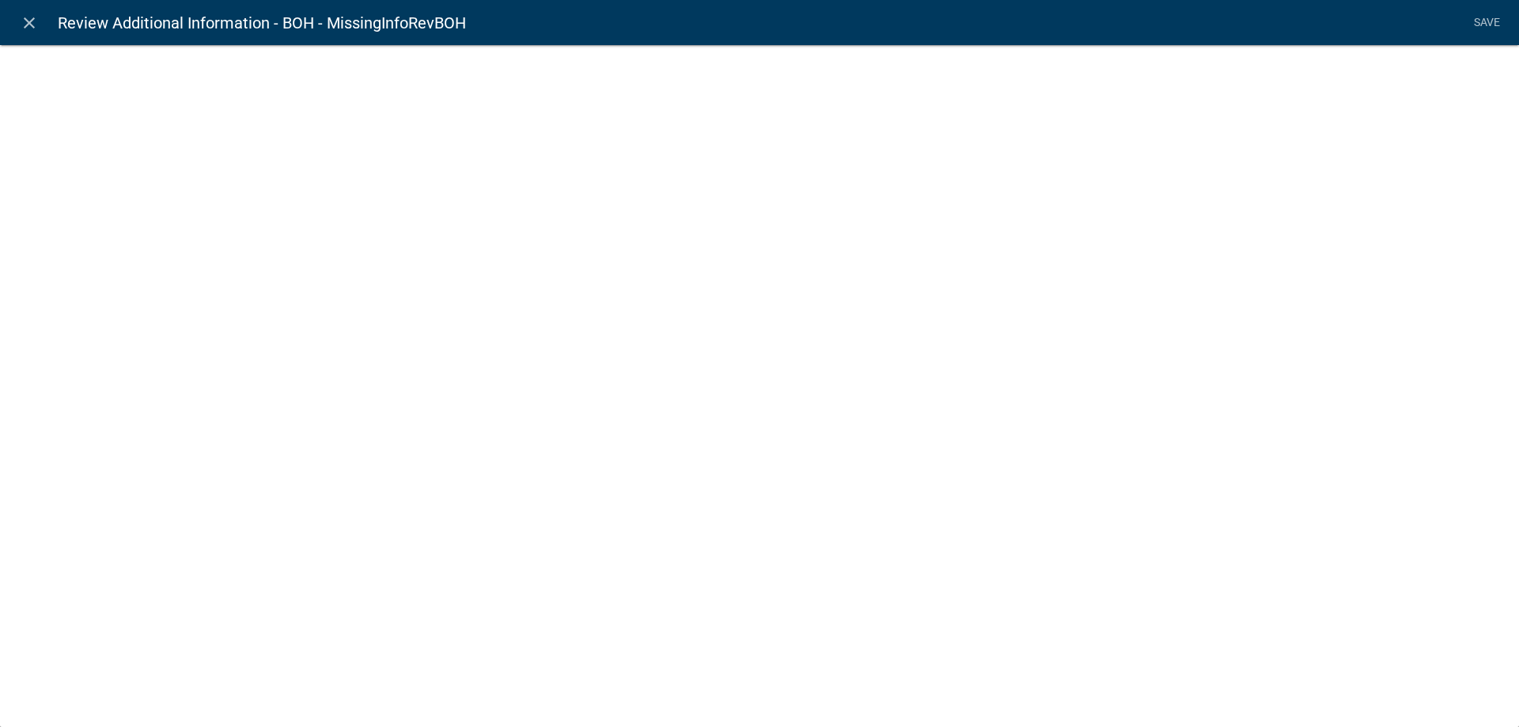
select select "display-entity-value"
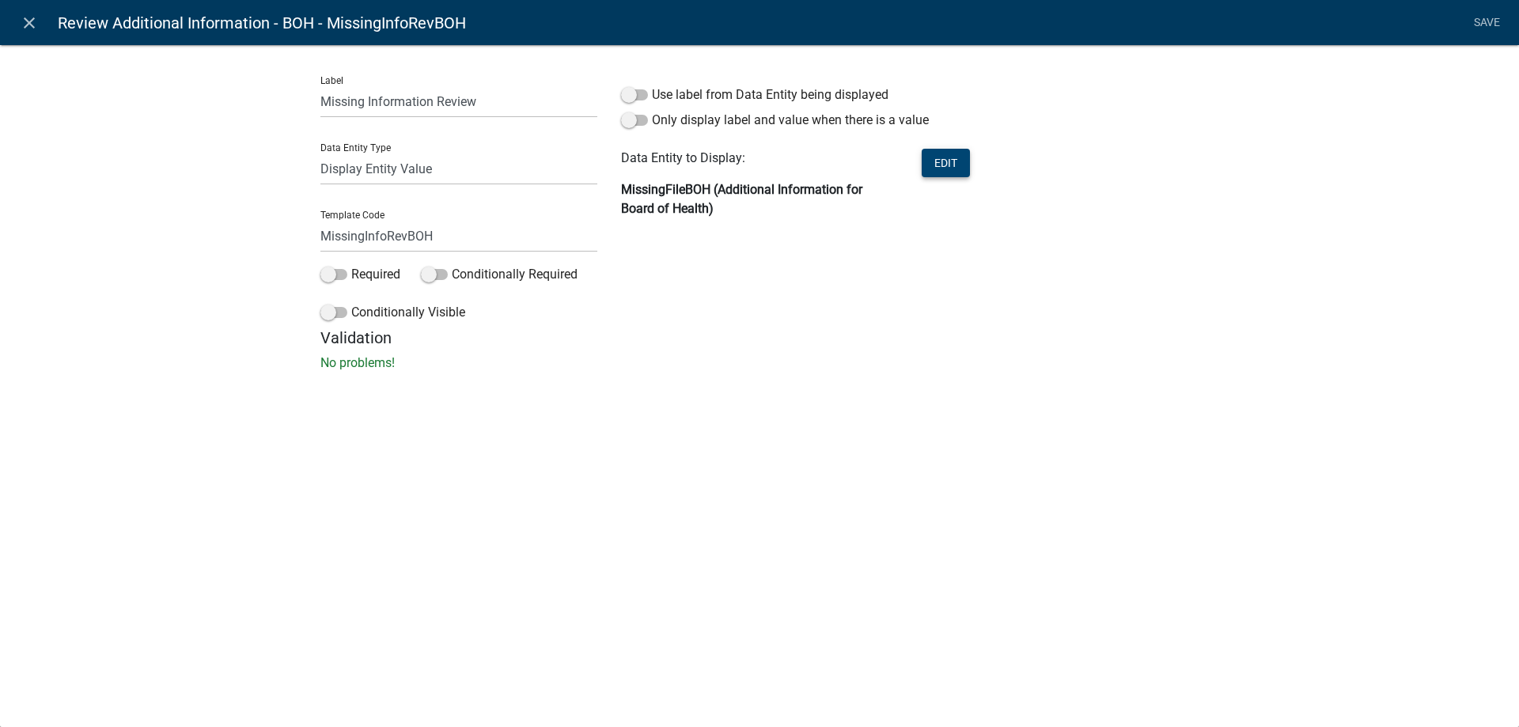
click at [955, 165] on button "Edit" at bounding box center [946, 163] width 48 height 28
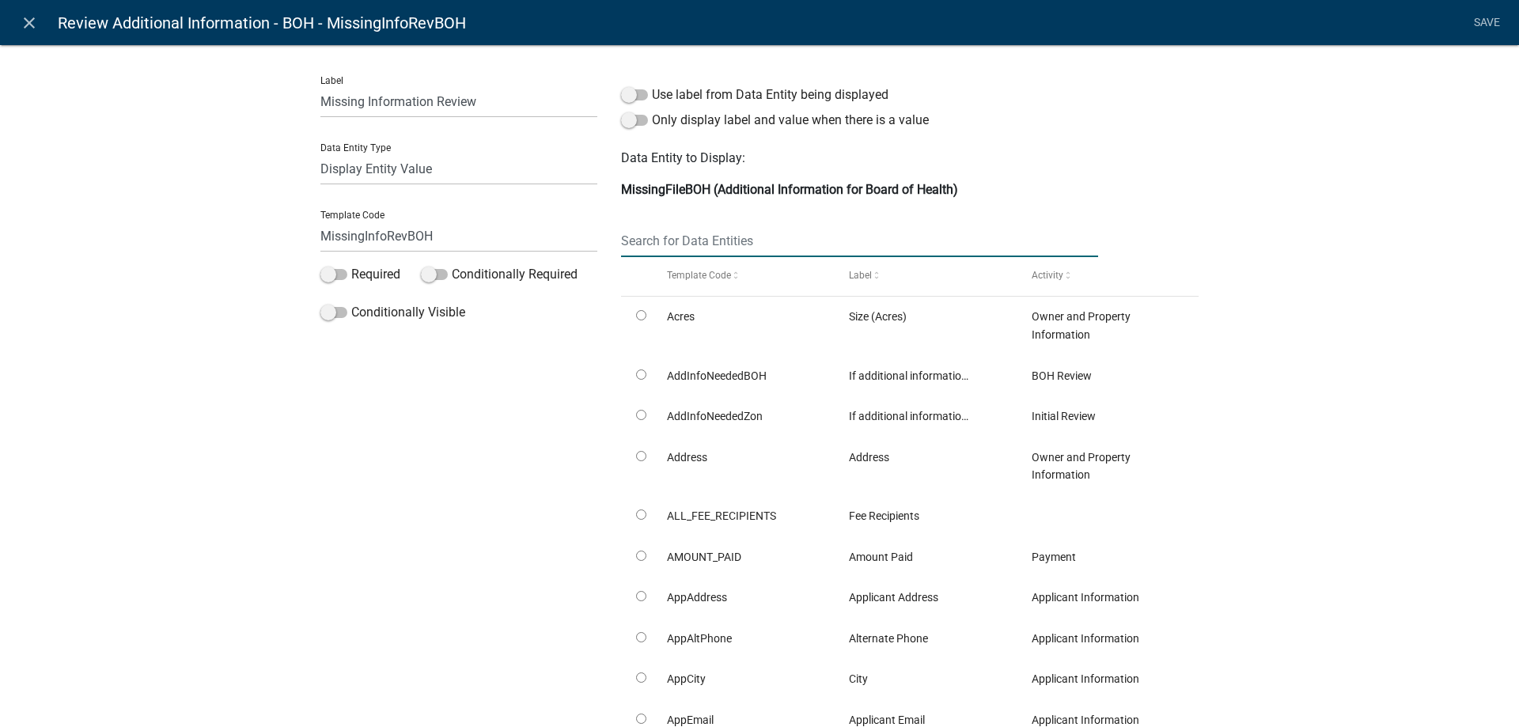
click at [762, 242] on input "text" at bounding box center [859, 241] width 477 height 32
type input "boh"
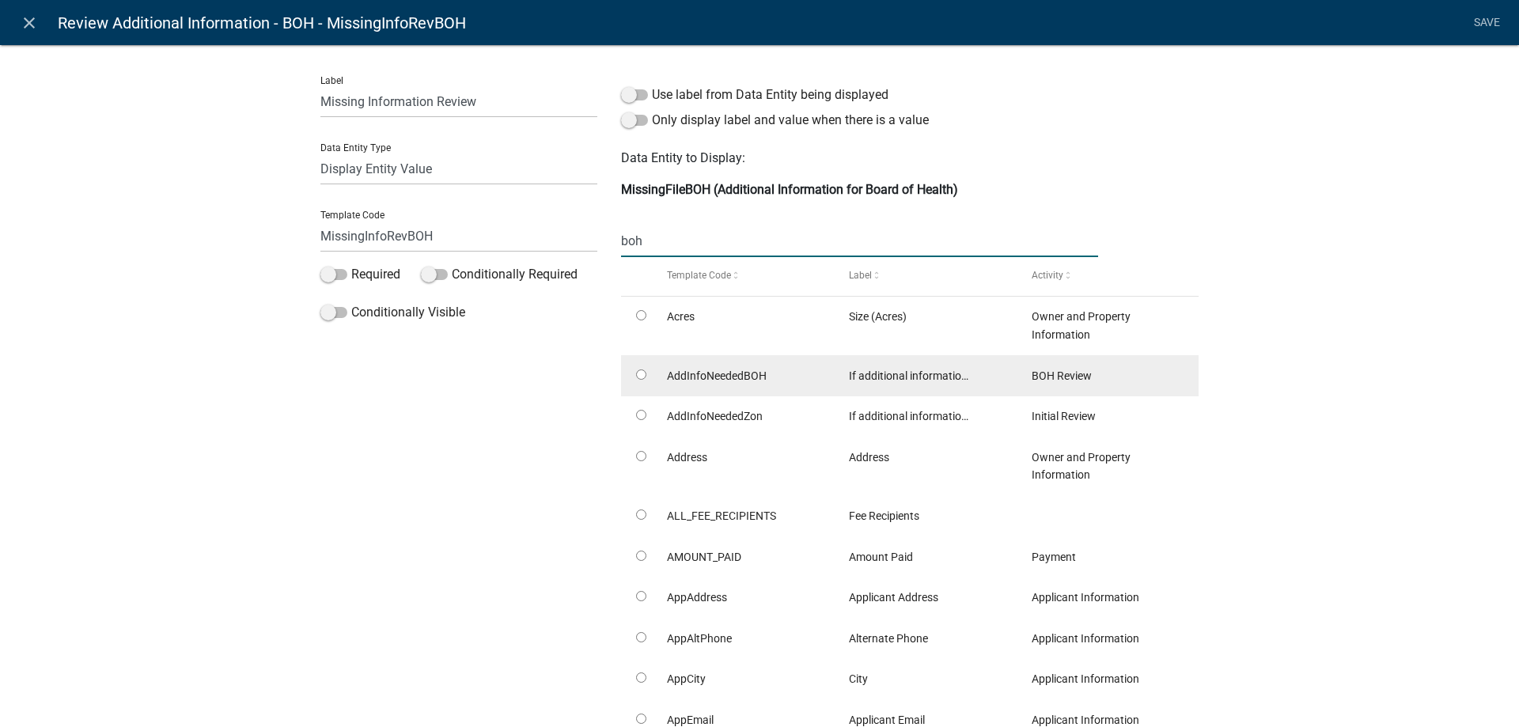
radio input "true"
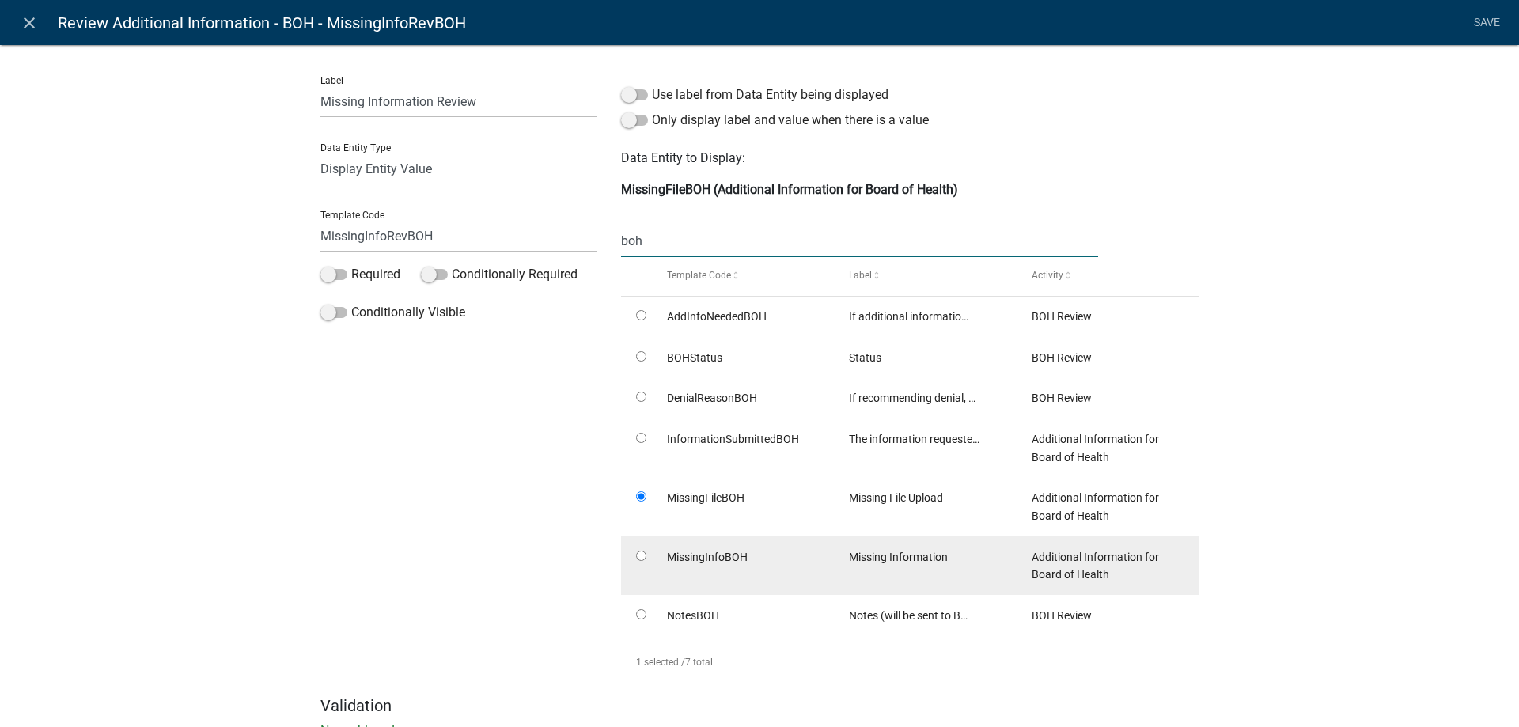
type input "boh"
click at [636, 554] on input "radio" at bounding box center [641, 556] width 10 height 10
radio input "true"
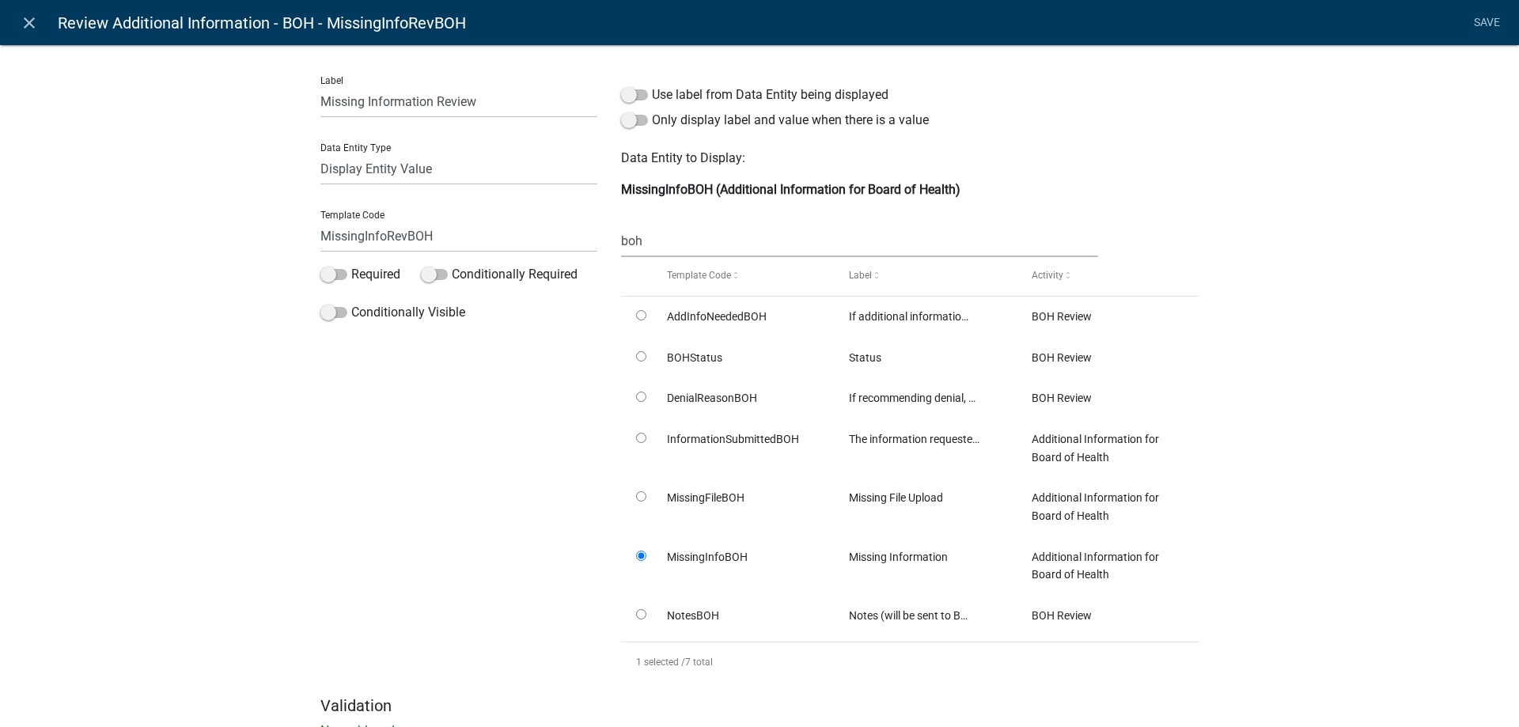
click at [1464, 25] on nav "close Review Additional Information - BOH - MissingInfoRevBOH Save" at bounding box center [759, 22] width 1519 height 45
click at [1471, 25] on link "Save" at bounding box center [1487, 23] width 40 height 30
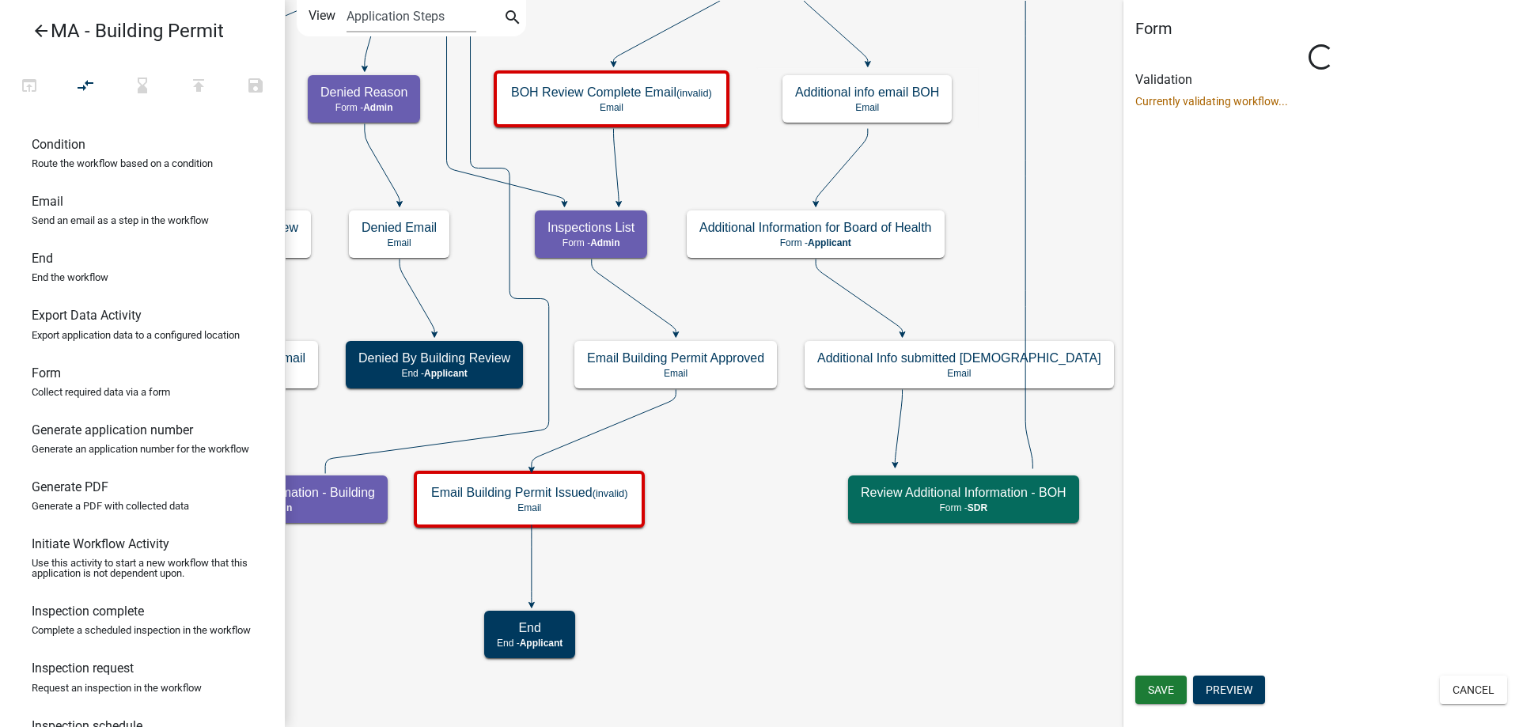
select select "67F20E20-4B7E-46AE-96DC-D48C26F4A12A"
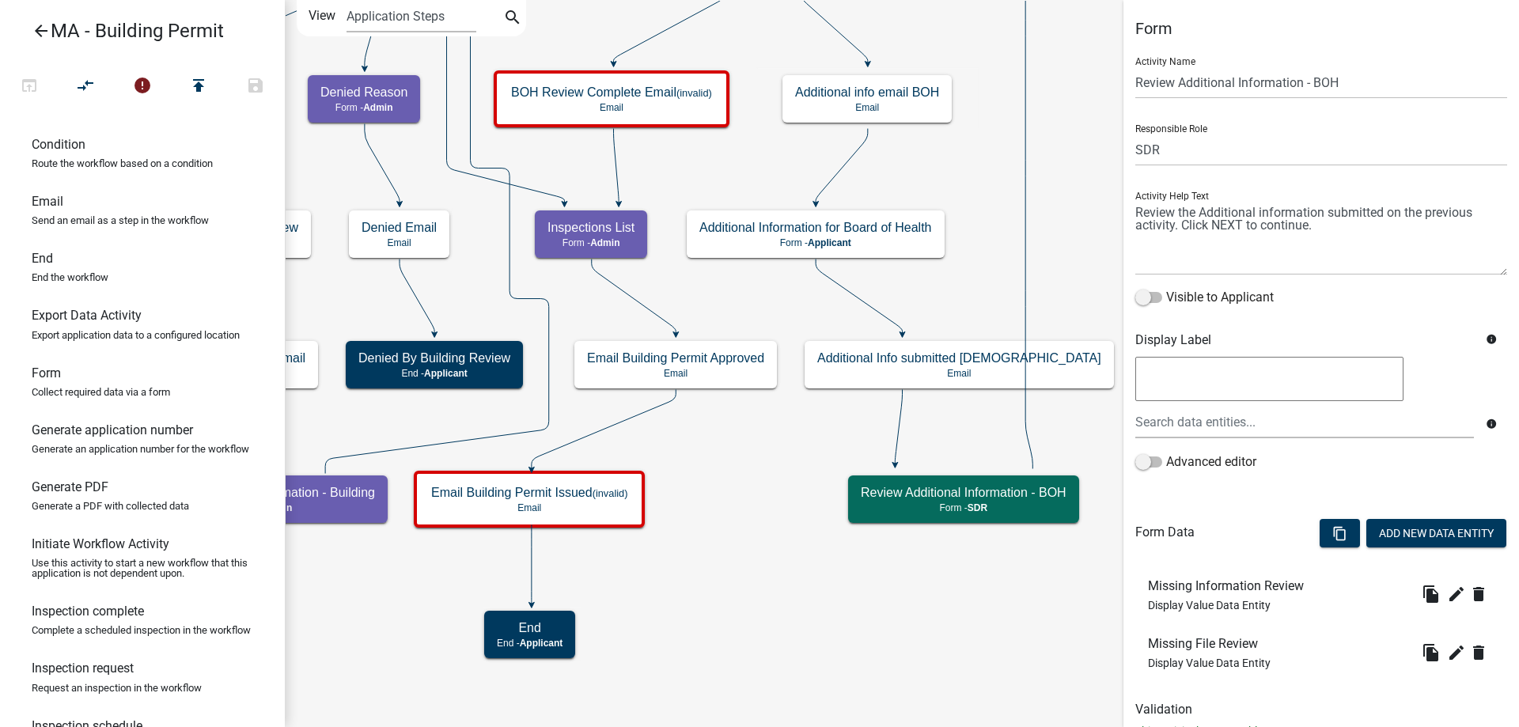
scroll to position [58, 0]
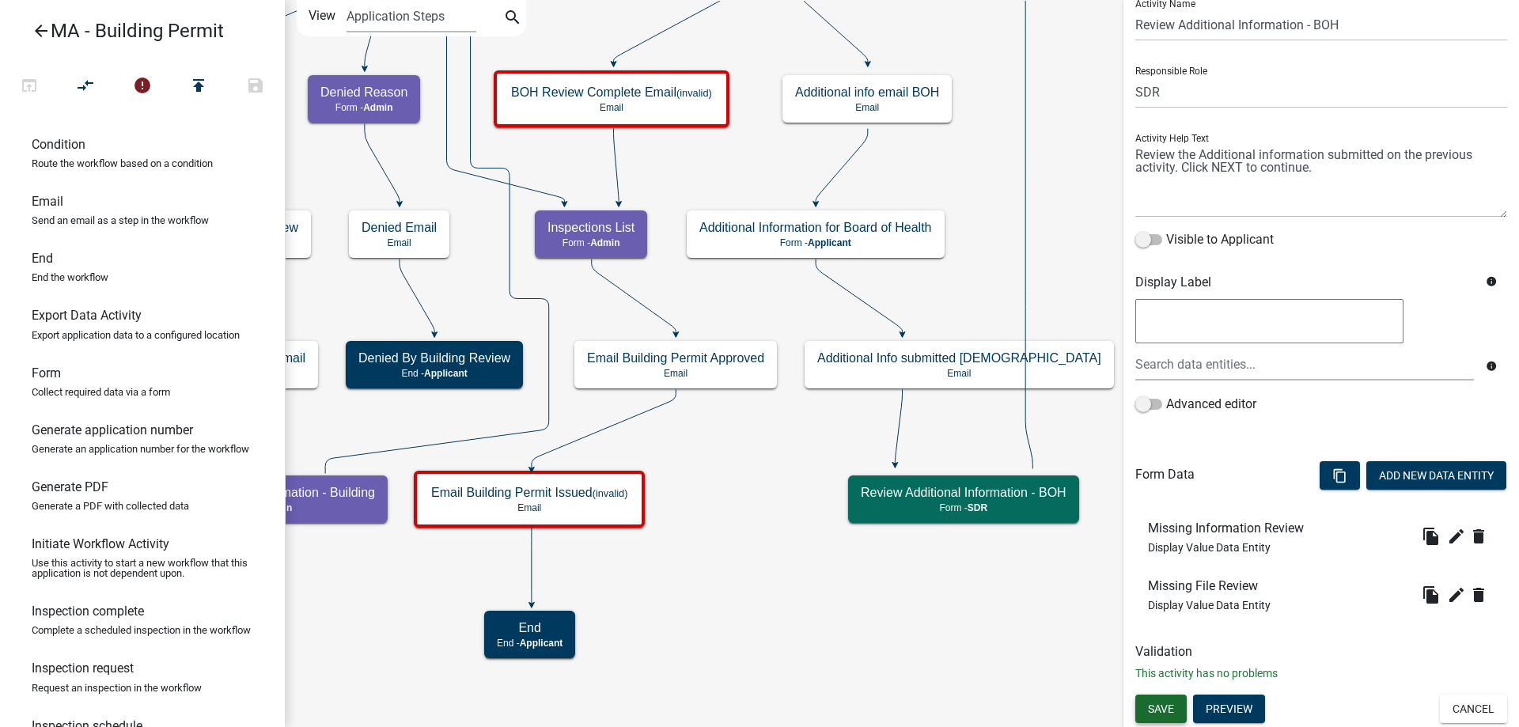
click at [1162, 716] on button "Save" at bounding box center [1160, 709] width 51 height 28
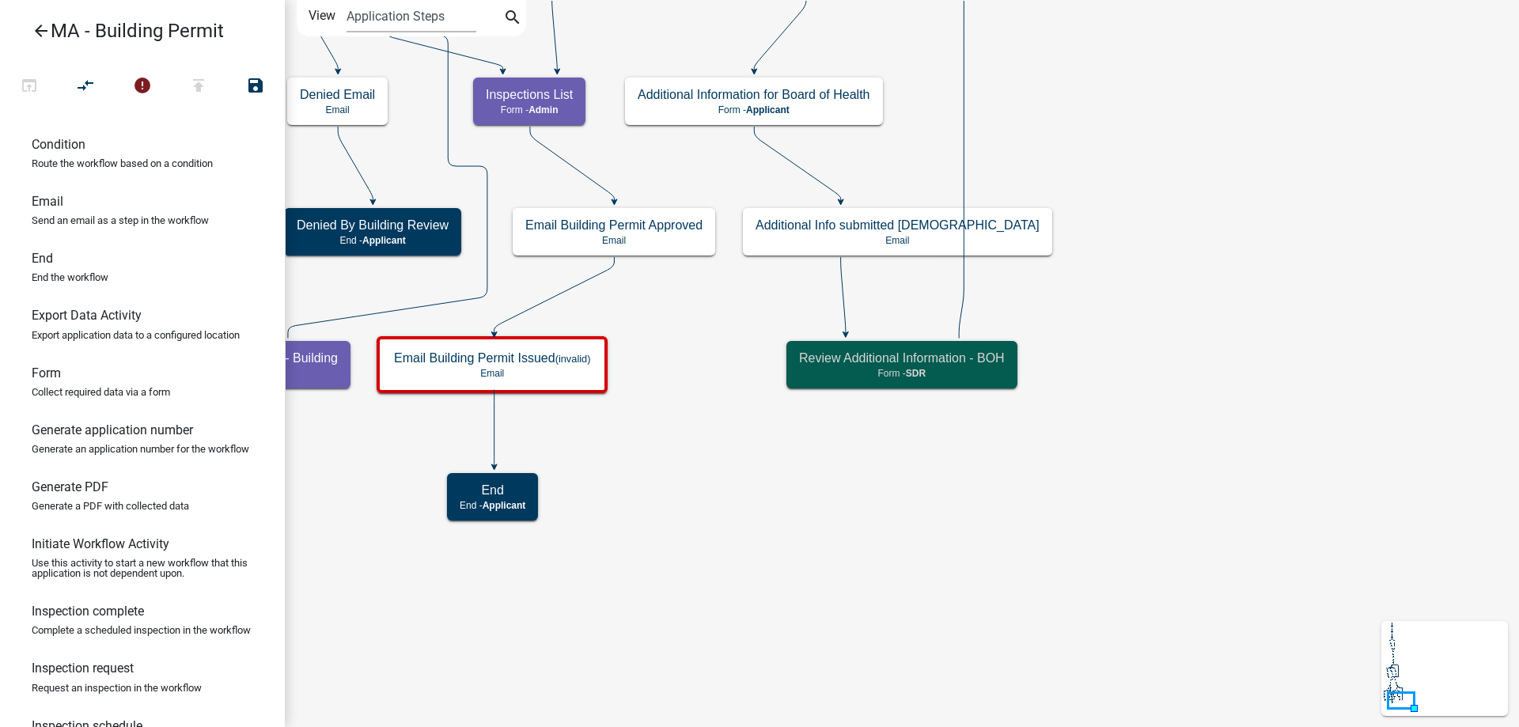
scroll to position [0, 0]
click at [1199, 524] on icon "Start Start - Applicant Search Parcel Data Parcel search - Applicant Owner and …" at bounding box center [902, 363] width 1232 height 725
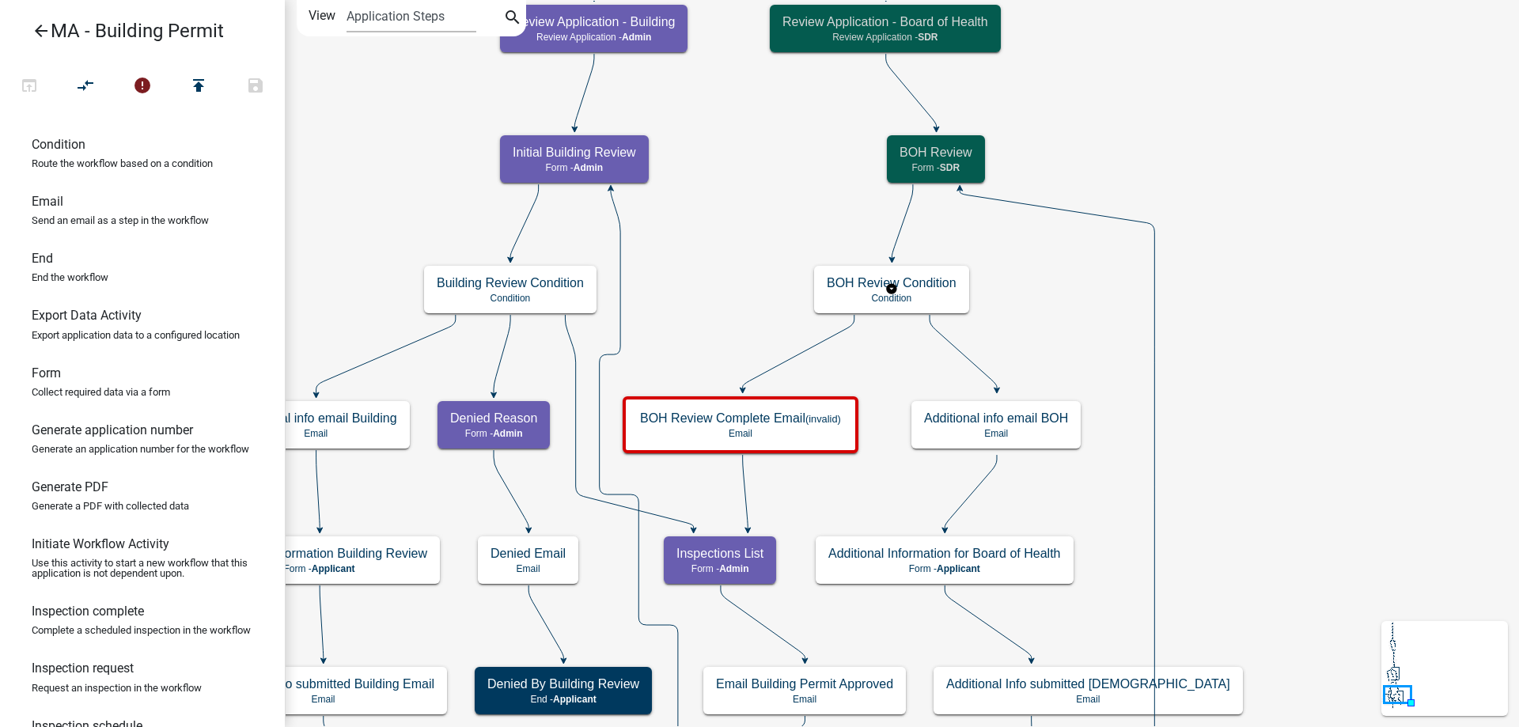
click at [941, 316] on icon "Start Start - Applicant Search Parcel Data Parcel search - Applicant Owner and …" at bounding box center [902, 491] width 1232 height 980
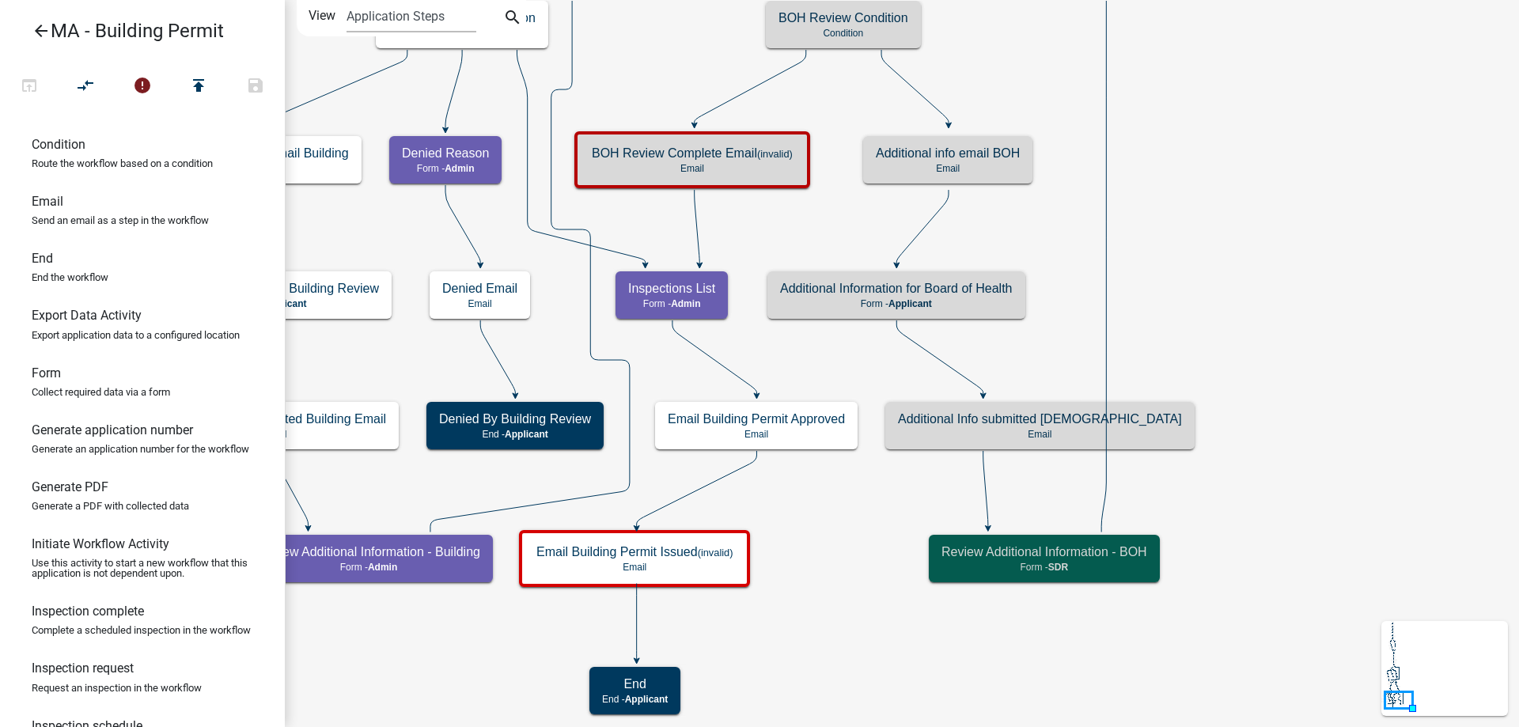
select select "67F20E20-4B7E-46AE-96DC-D48C26F4A12A"
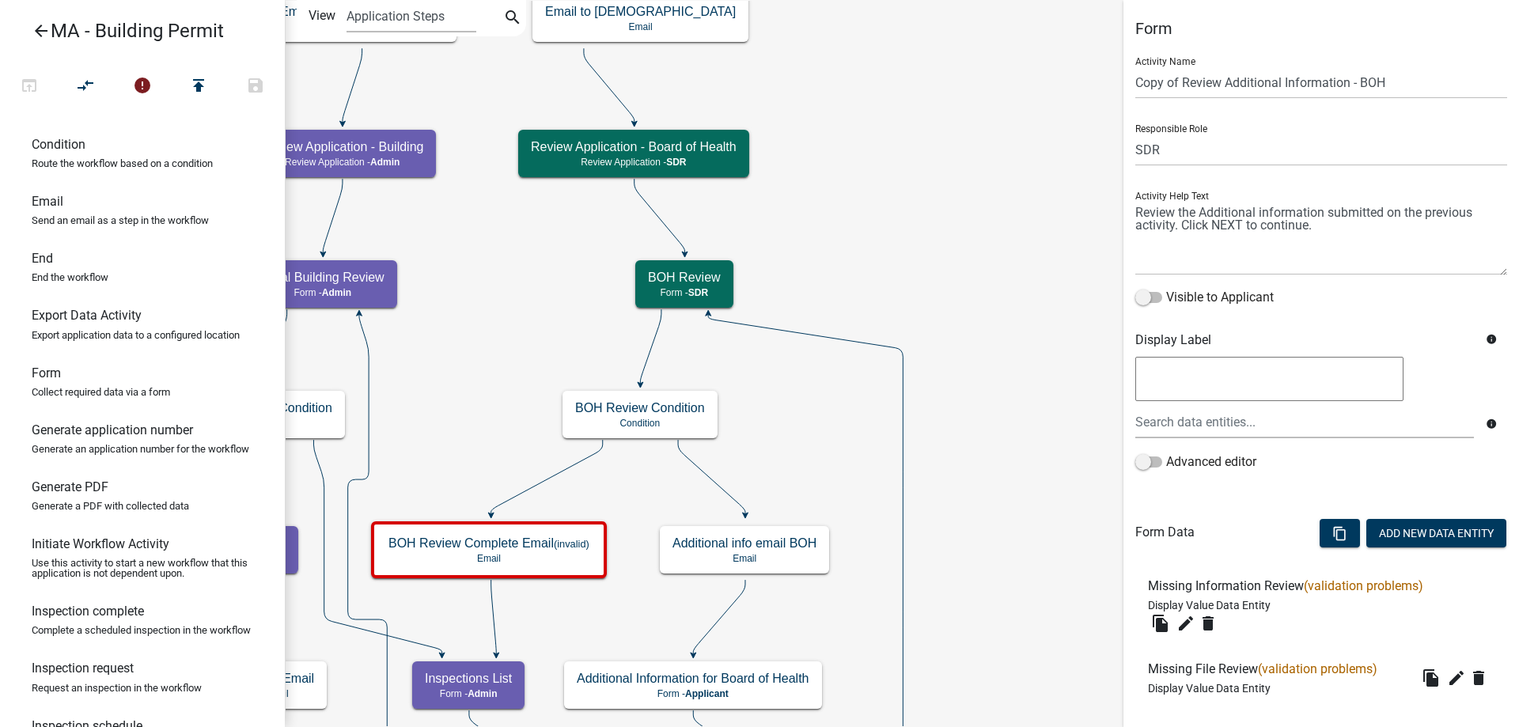
scroll to position [302, 0]
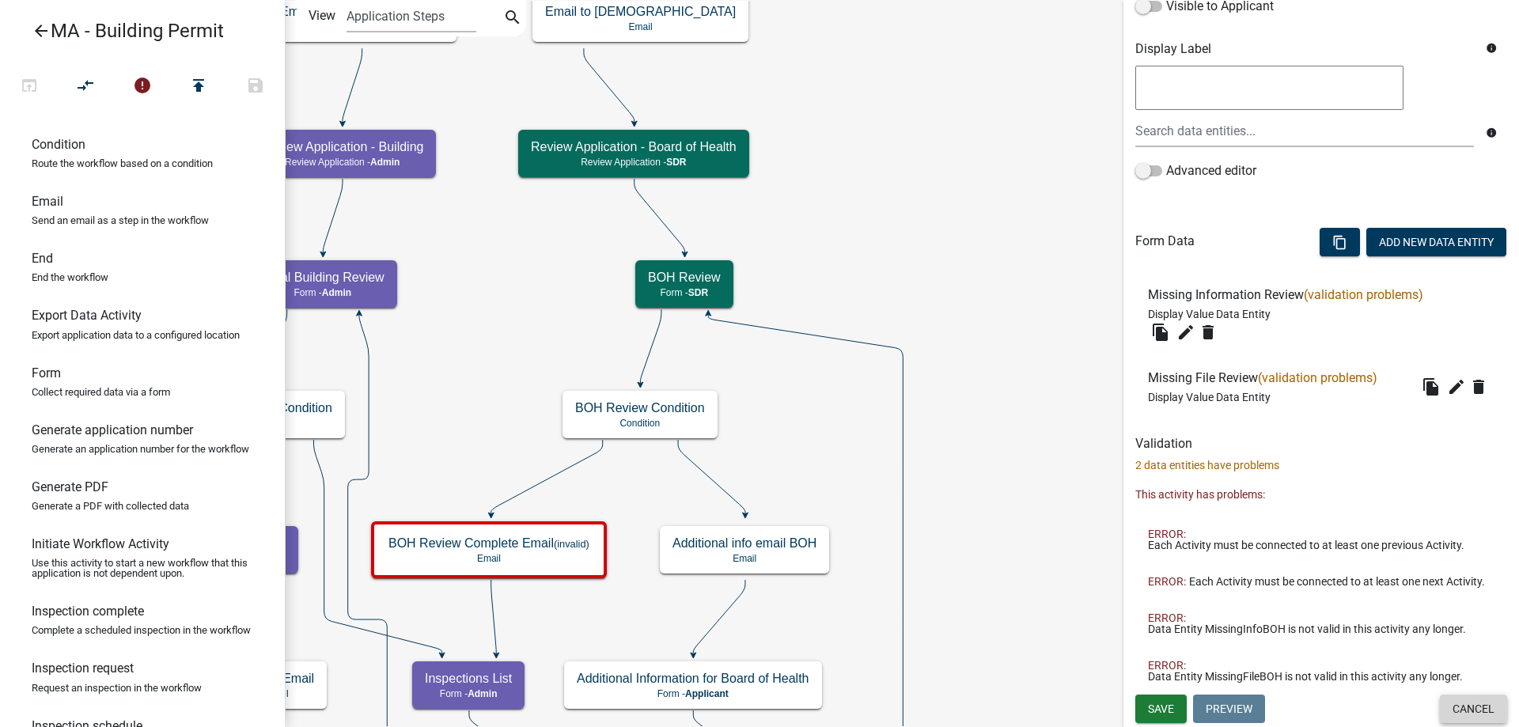
click at [1464, 706] on button "Cancel" at bounding box center [1473, 709] width 67 height 28
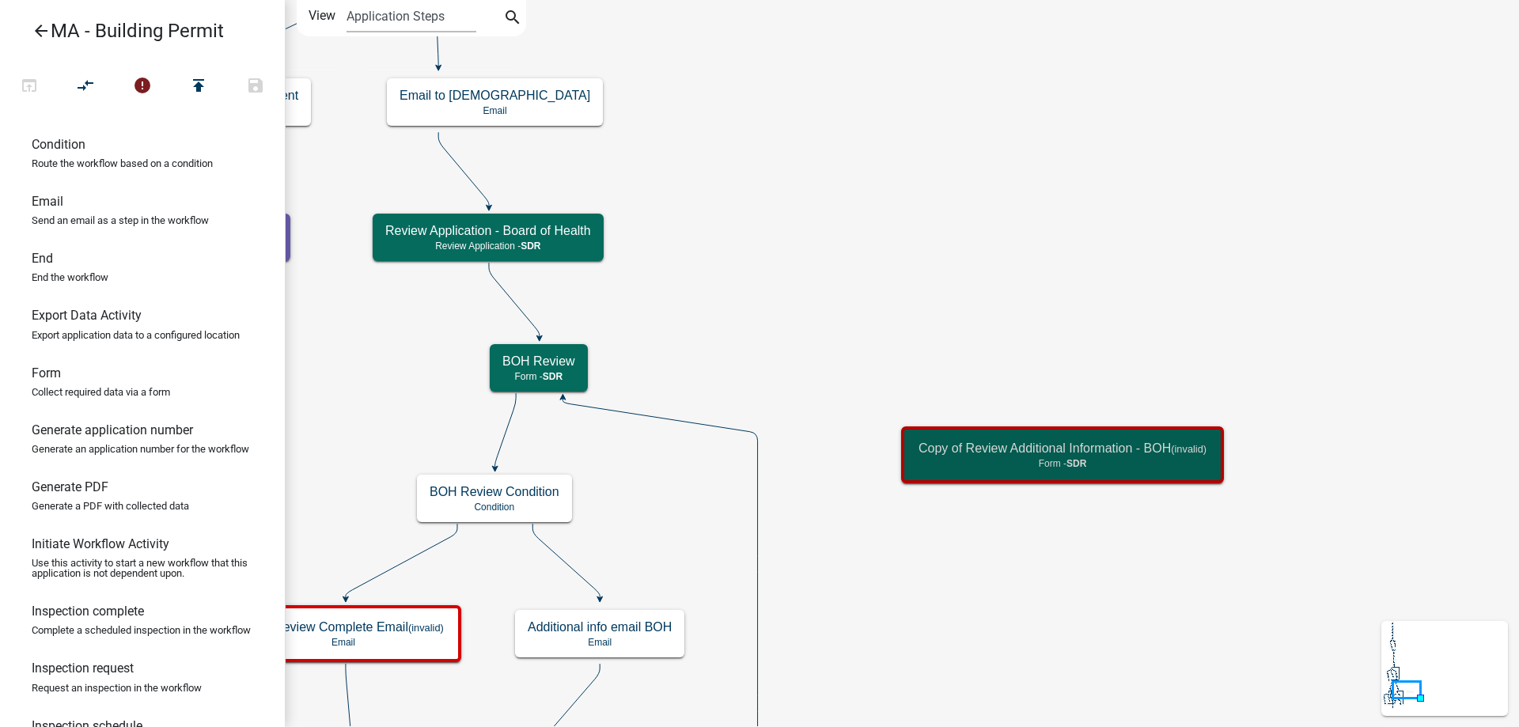
click at [977, 569] on icon "Start Start - Applicant Search Parcel Data Parcel search - Applicant Owner and …" at bounding box center [902, 596] width 1232 height 1190
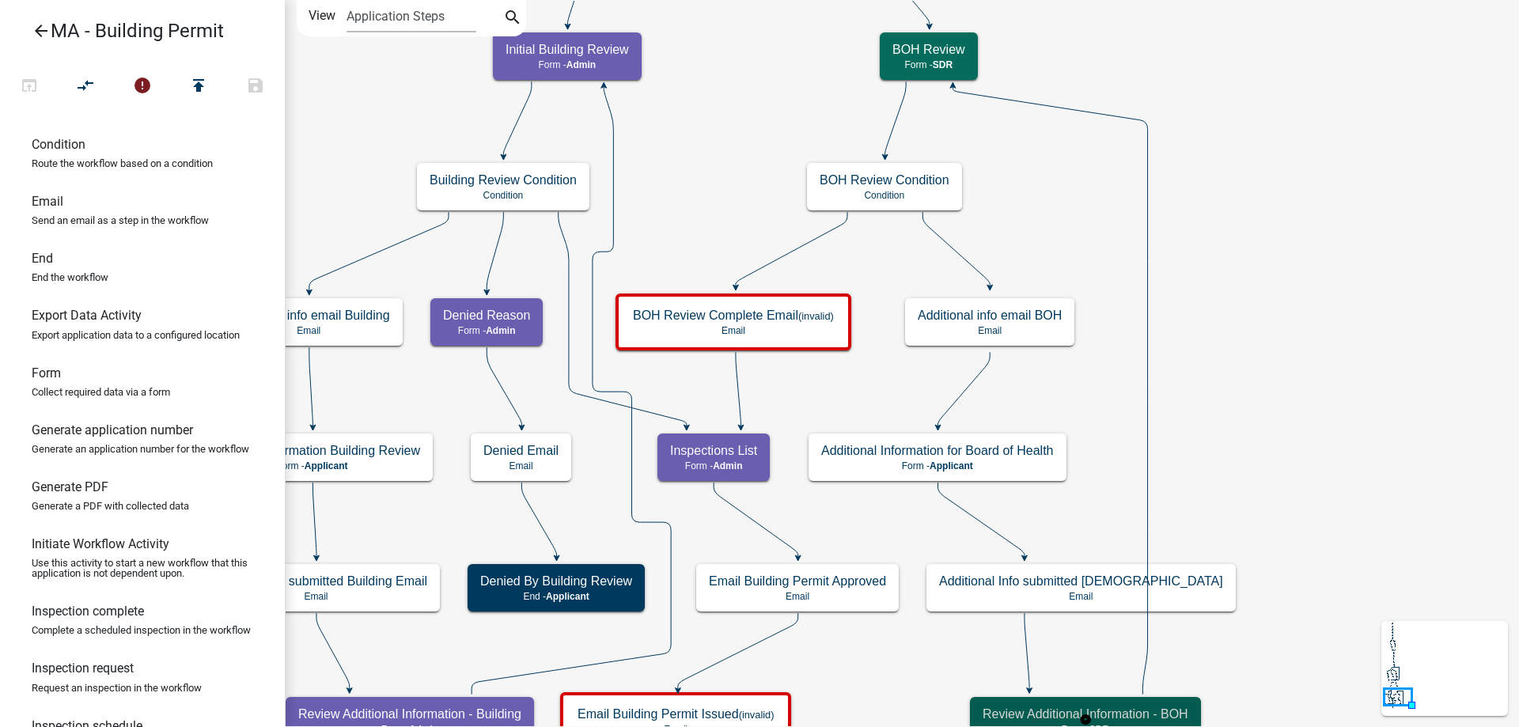
click at [1128, 712] on h5 "Review Additional Information - BOH" at bounding box center [1086, 713] width 206 height 15
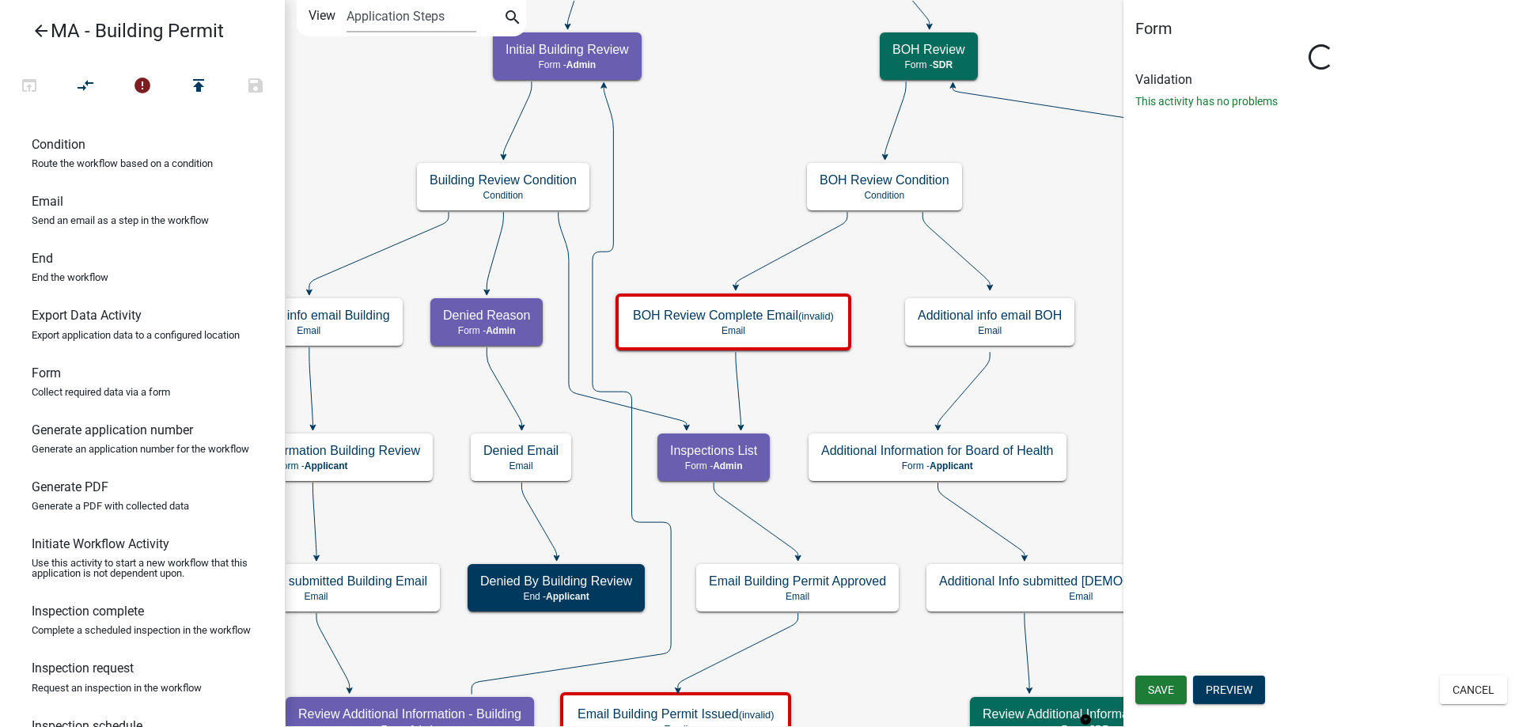
select select "67F20E20-4B7E-46AE-96DC-D48C26F4A12A"
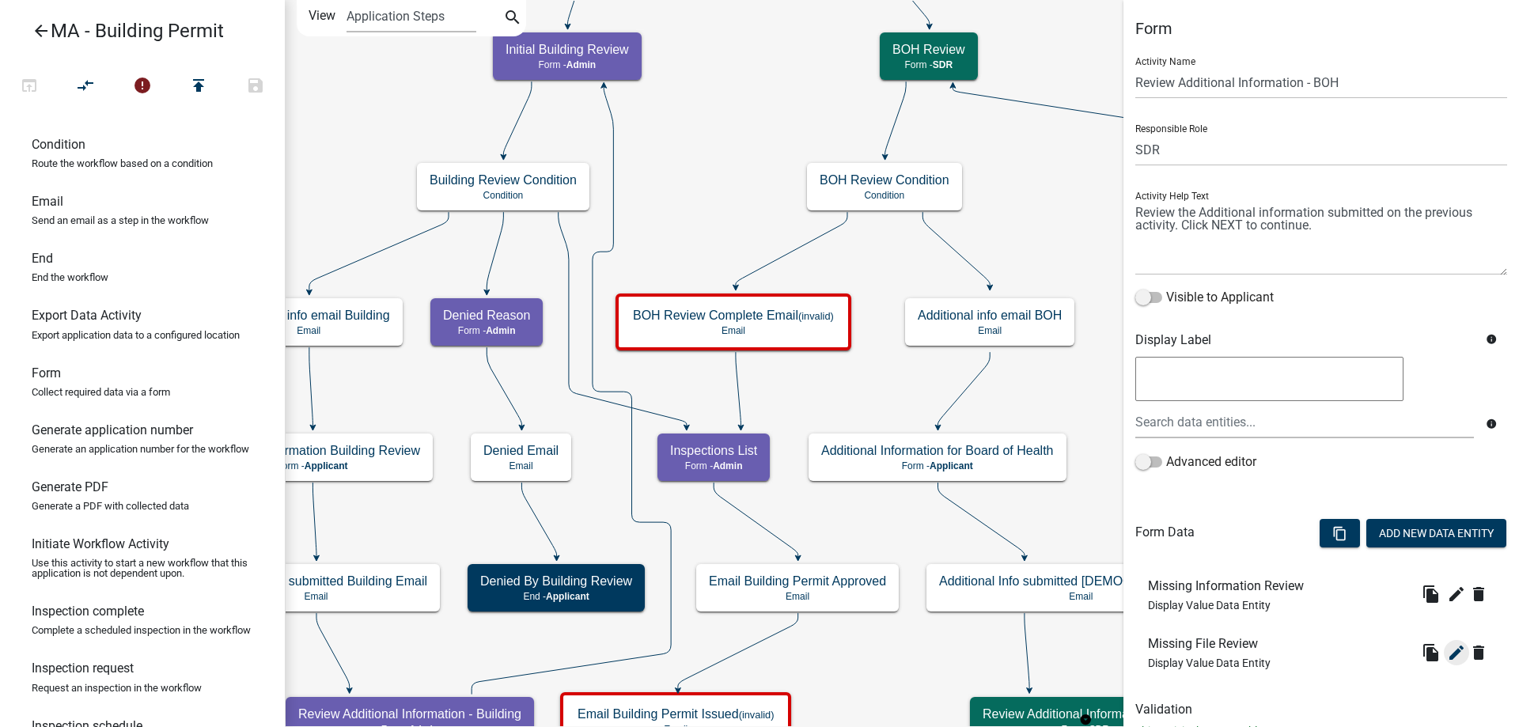
click at [1454, 558] on div "content_copy Add New Data Entity" at bounding box center [1413, 535] width 212 height 48
click at [1447, 649] on icon "edit" at bounding box center [1456, 652] width 19 height 19
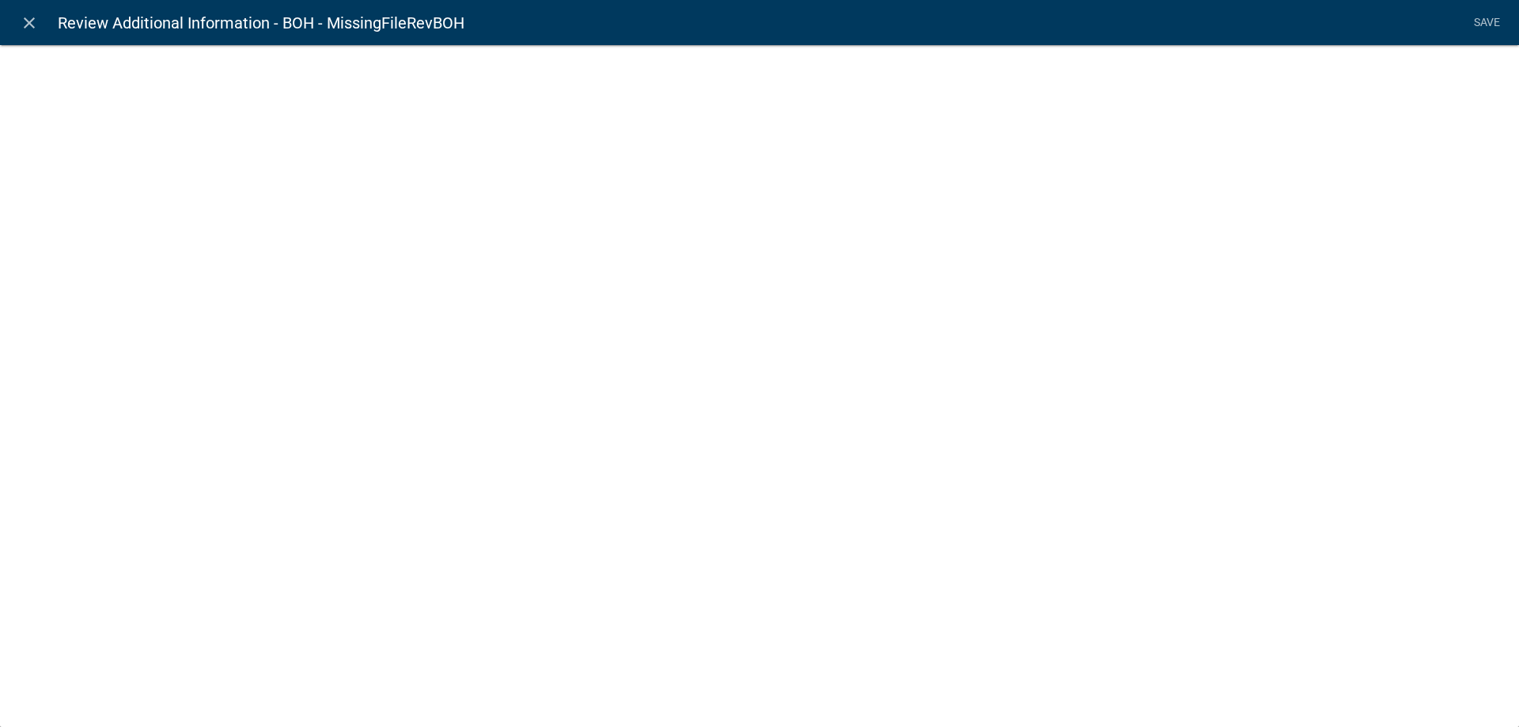
select select "display-entity-value"
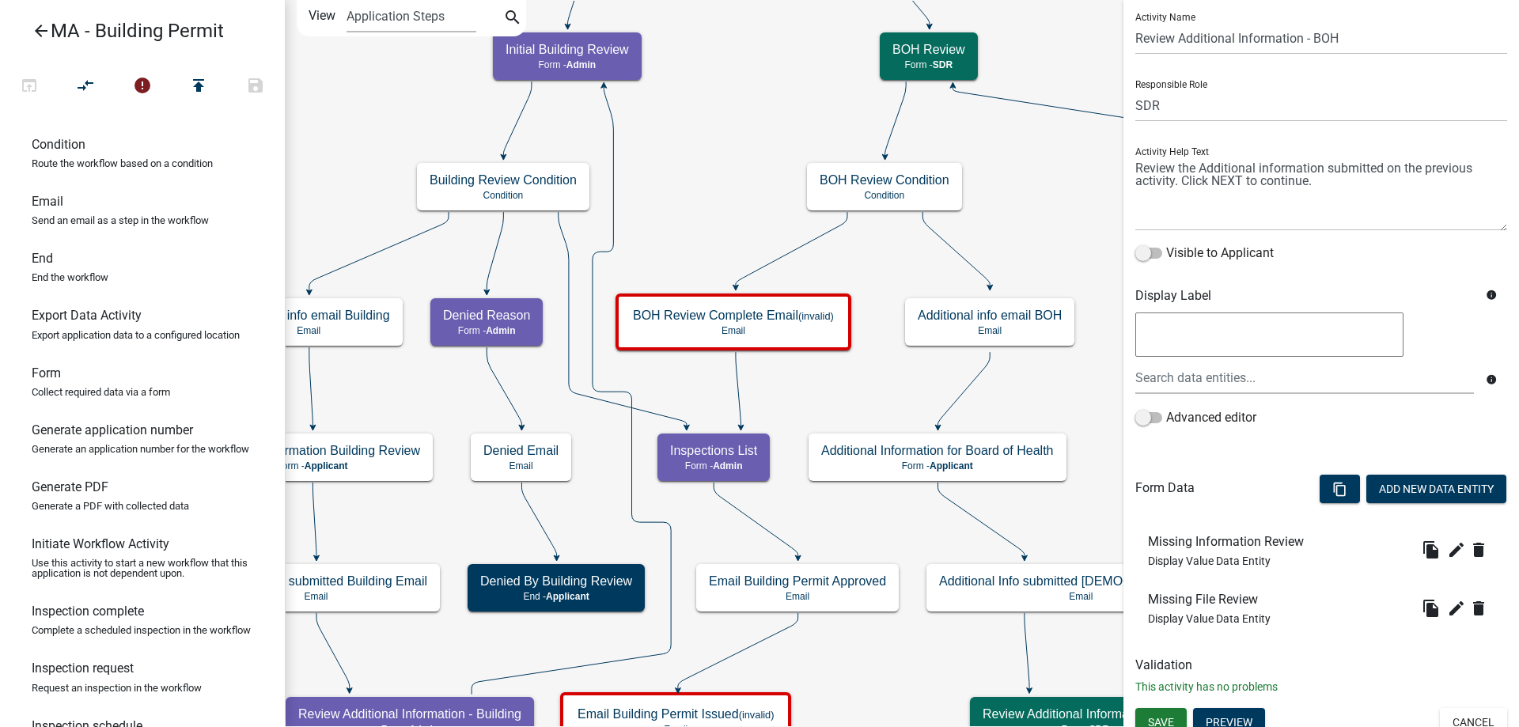
scroll to position [58, 0]
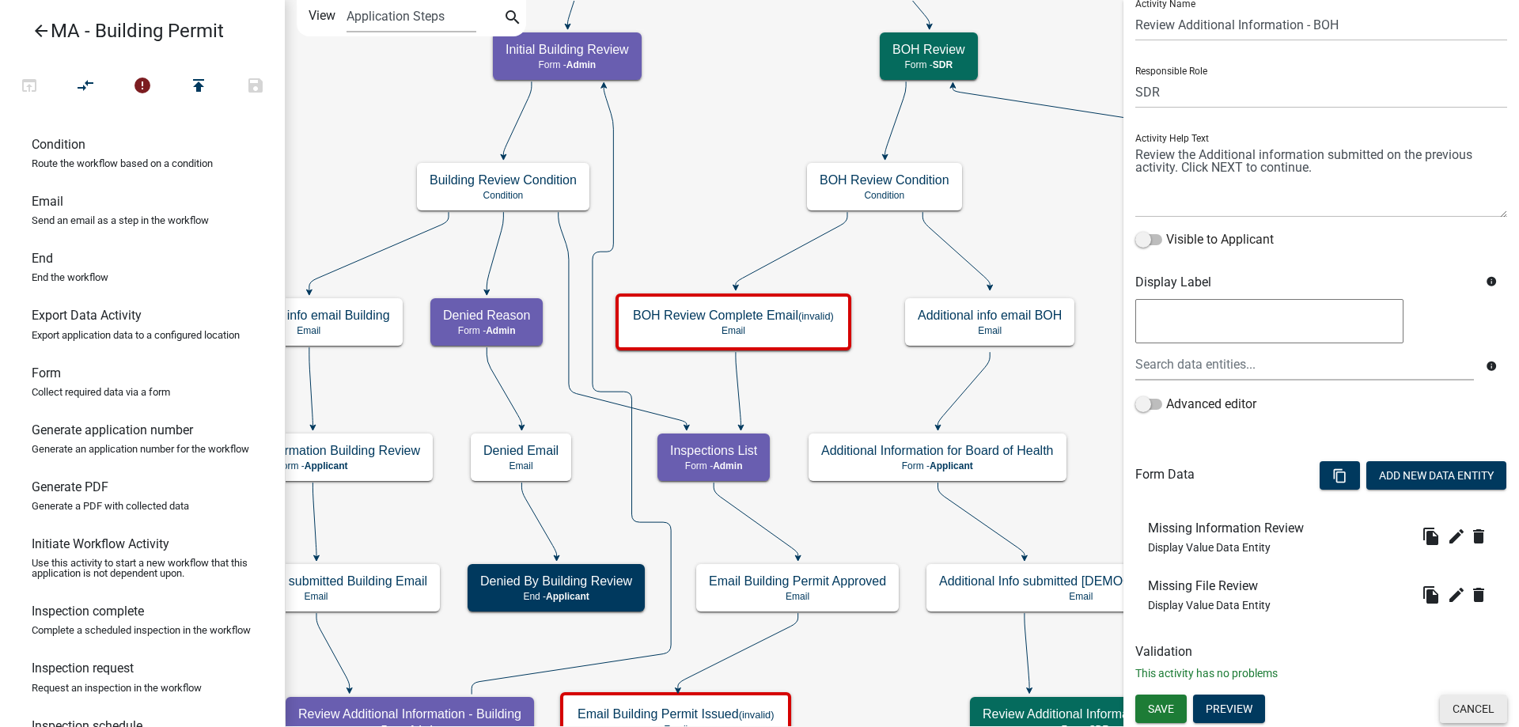
click at [1476, 707] on button "Cancel" at bounding box center [1473, 709] width 67 height 28
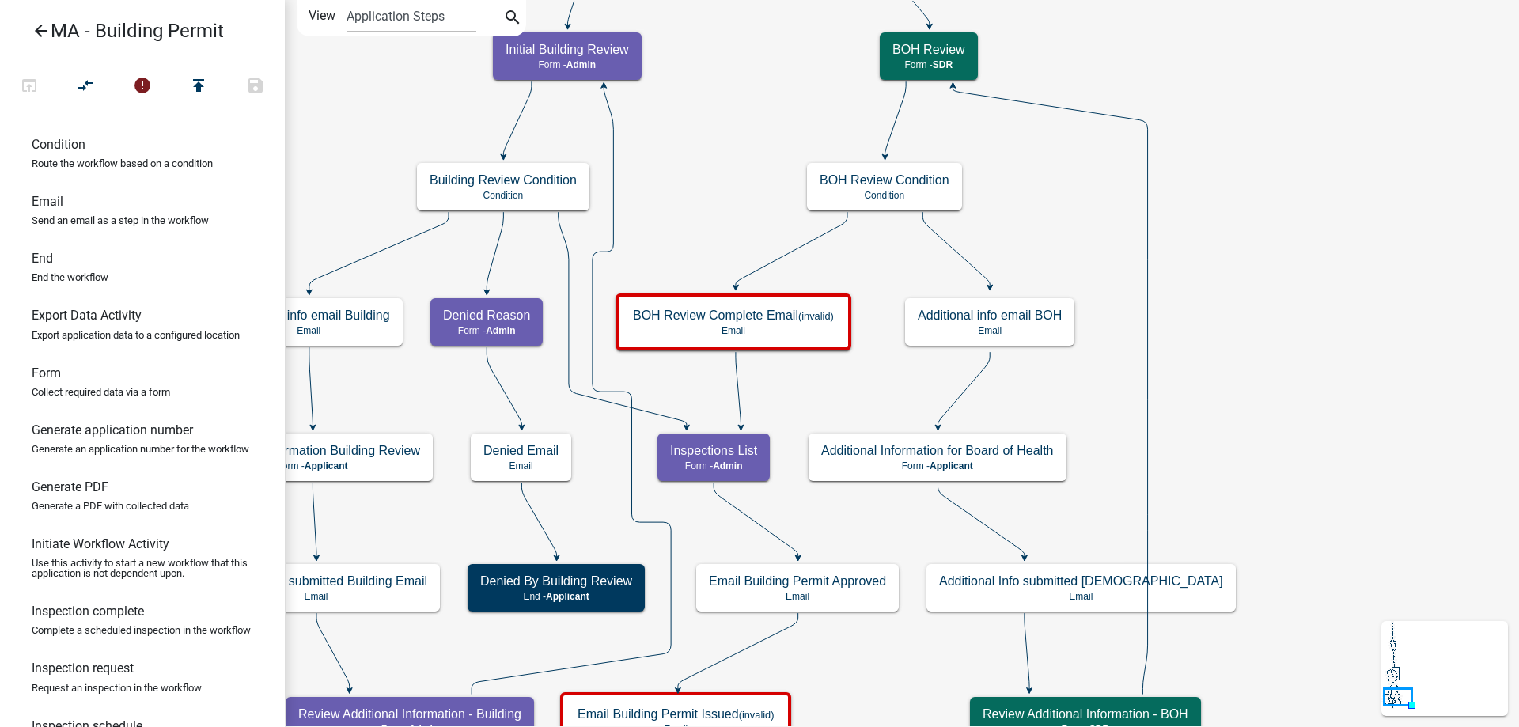
scroll to position [0, 0]
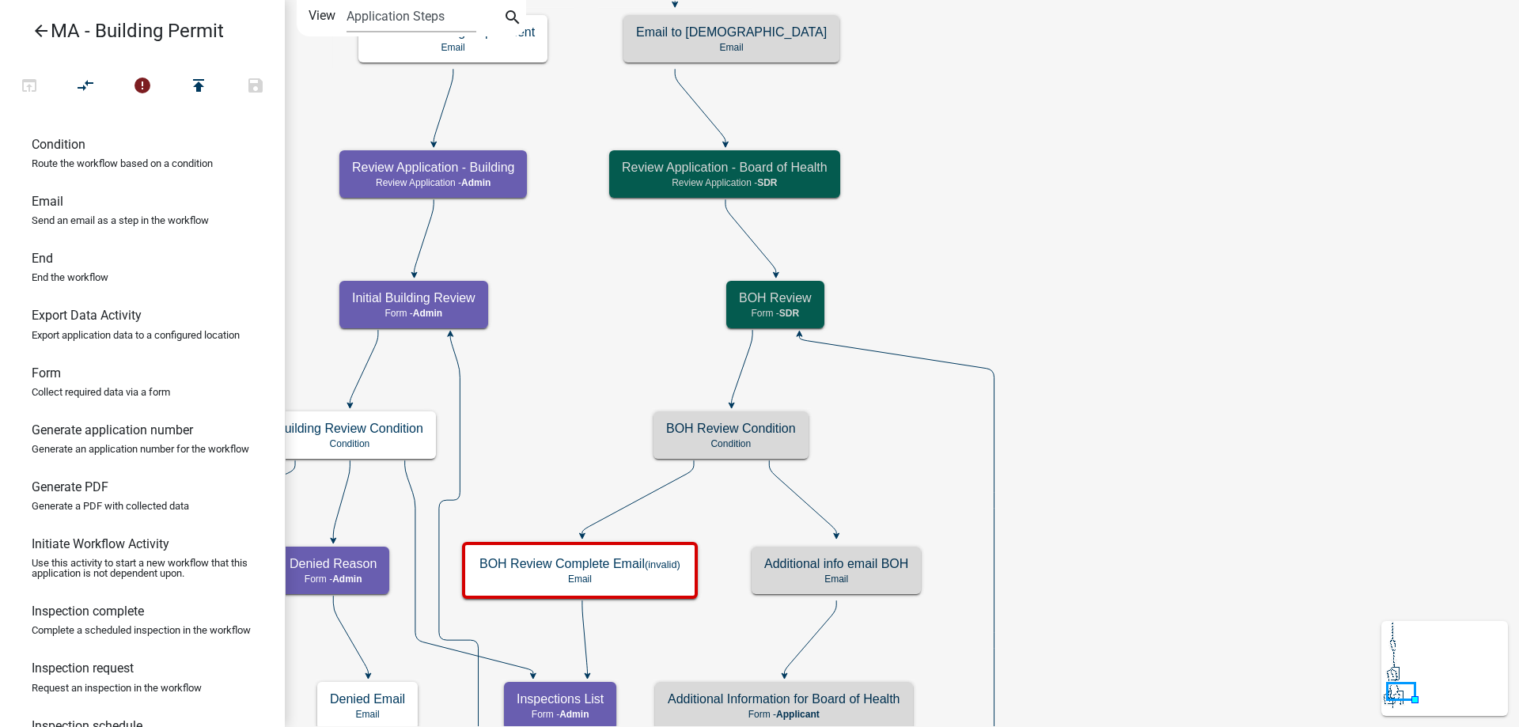
click at [1165, 371] on icon "Start Start - Applicant Search Parcel Data Parcel search - Applicant Owner and …" at bounding box center [902, 564] width 1232 height 1126
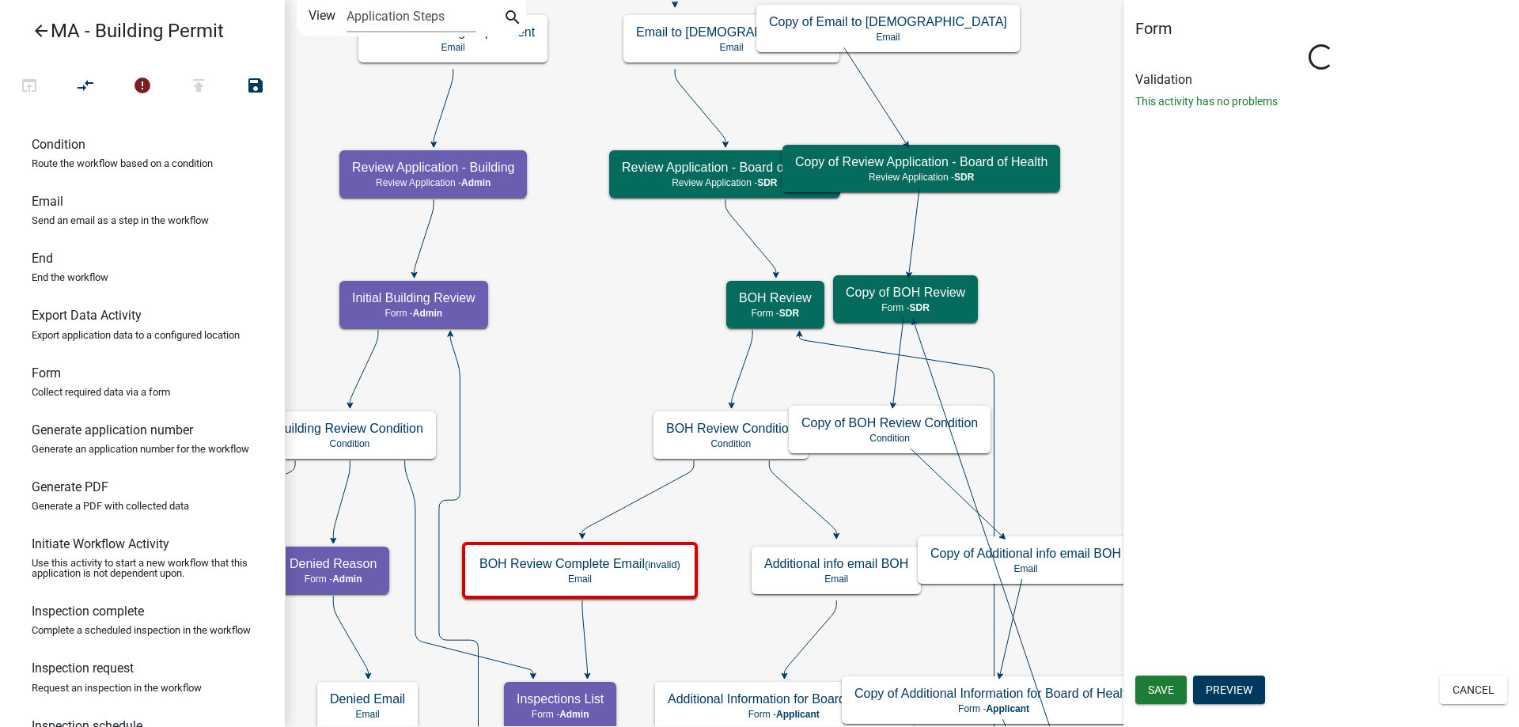
select select "67F20E20-4B7E-46AE-96DC-D48C26F4A12A"
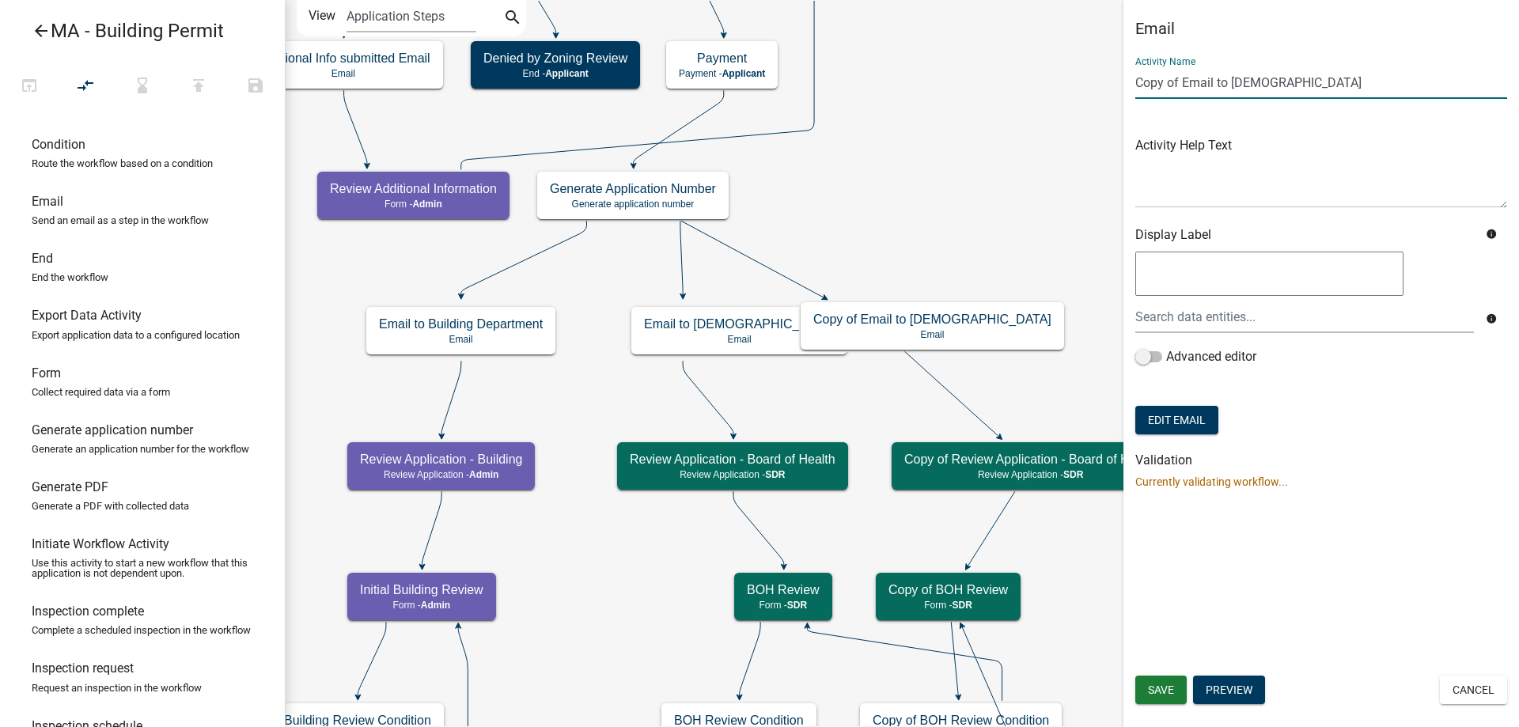
drag, startPoint x: 1183, startPoint y: 81, endPoint x: 1044, endPoint y: 81, distance: 138.4
click at [1044, 81] on main "Start Start - Applicant Search Parcel Data Parcel search - Applicant Owner and …" at bounding box center [902, 363] width 1234 height 727
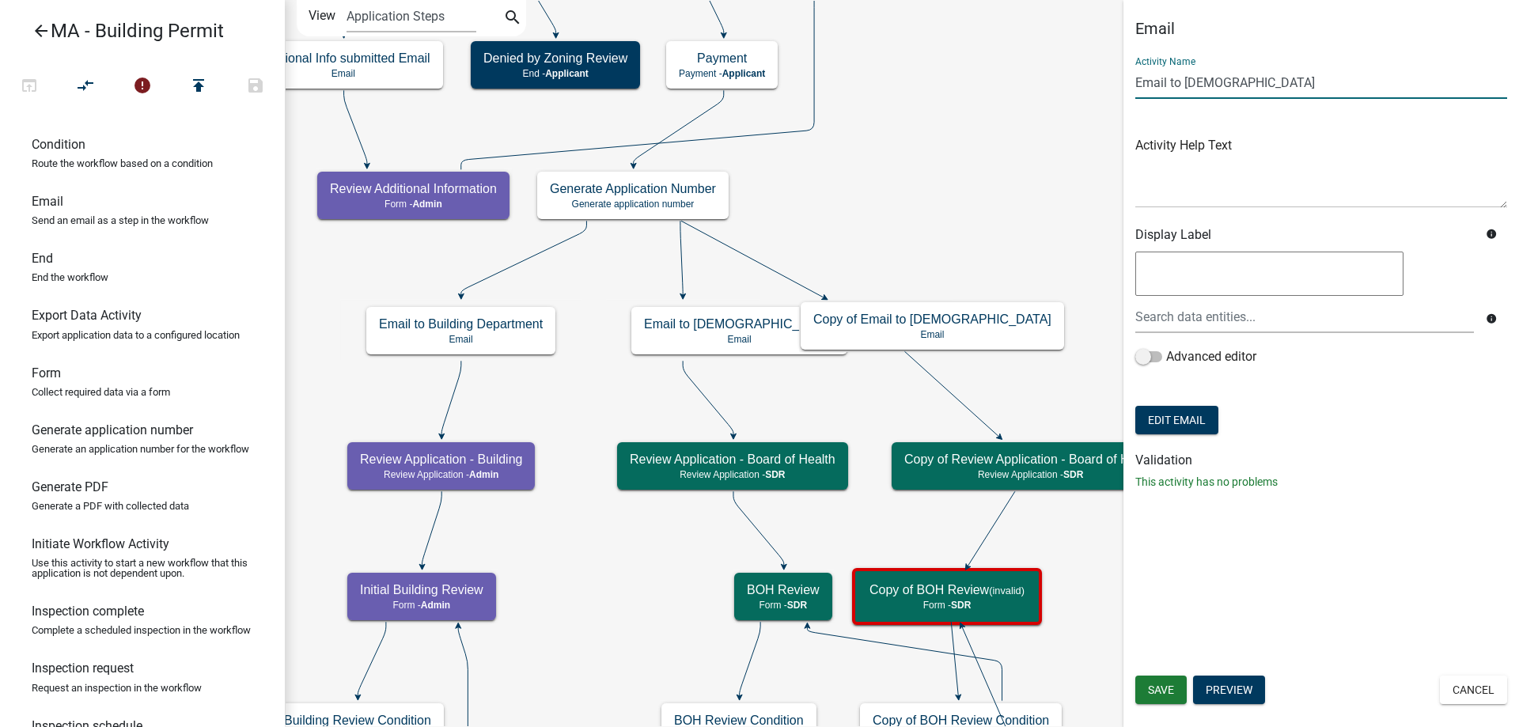
drag, startPoint x: 1185, startPoint y: 85, endPoint x: 1292, endPoint y: 75, distance: 107.3
click at [1292, 75] on input "Email to [DEMOGRAPHIC_DATA]" at bounding box center [1321, 82] width 372 height 32
type input "Email to Fire"
click at [1176, 687] on button "Save" at bounding box center [1160, 690] width 51 height 28
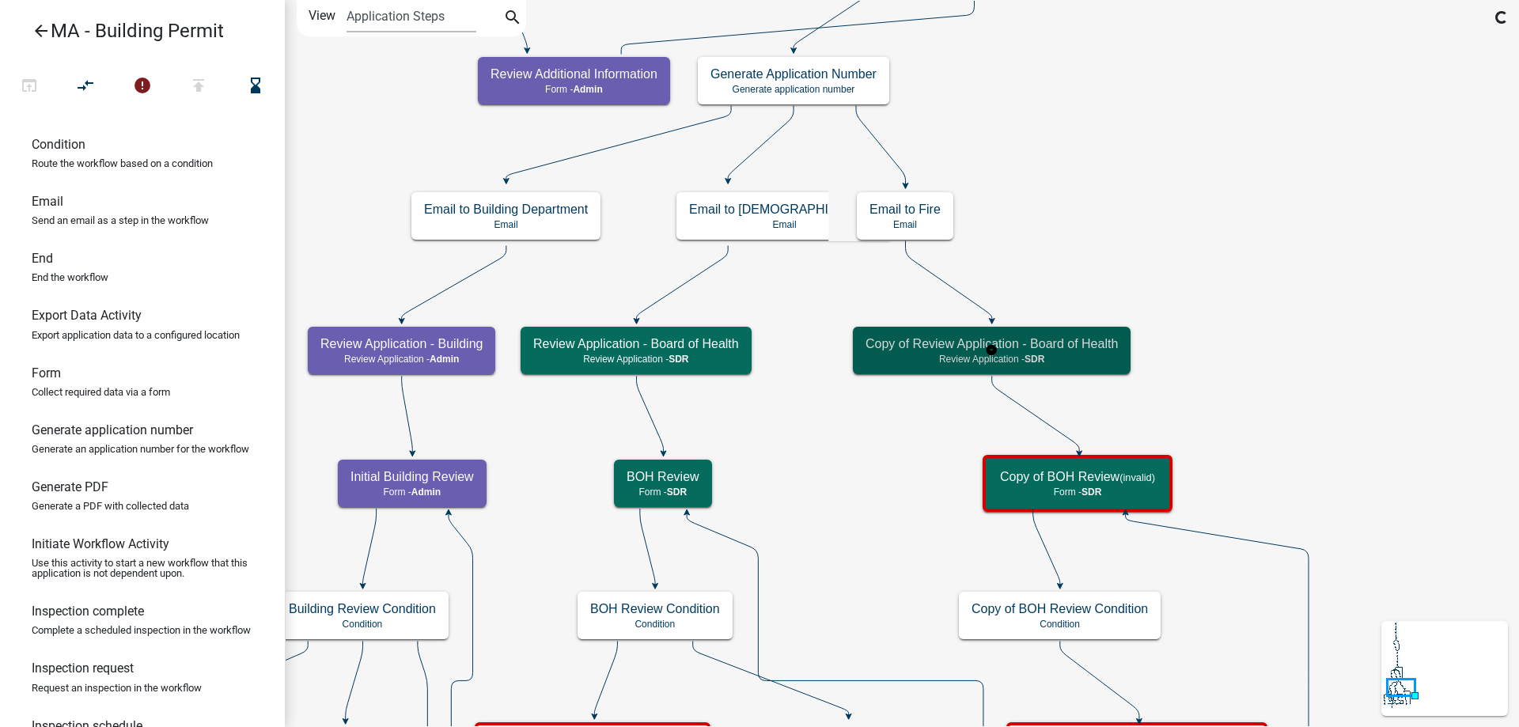
click at [1010, 334] on div "Copy of Review Application - Board of Health Review Application - SDR" at bounding box center [992, 350] width 278 height 47
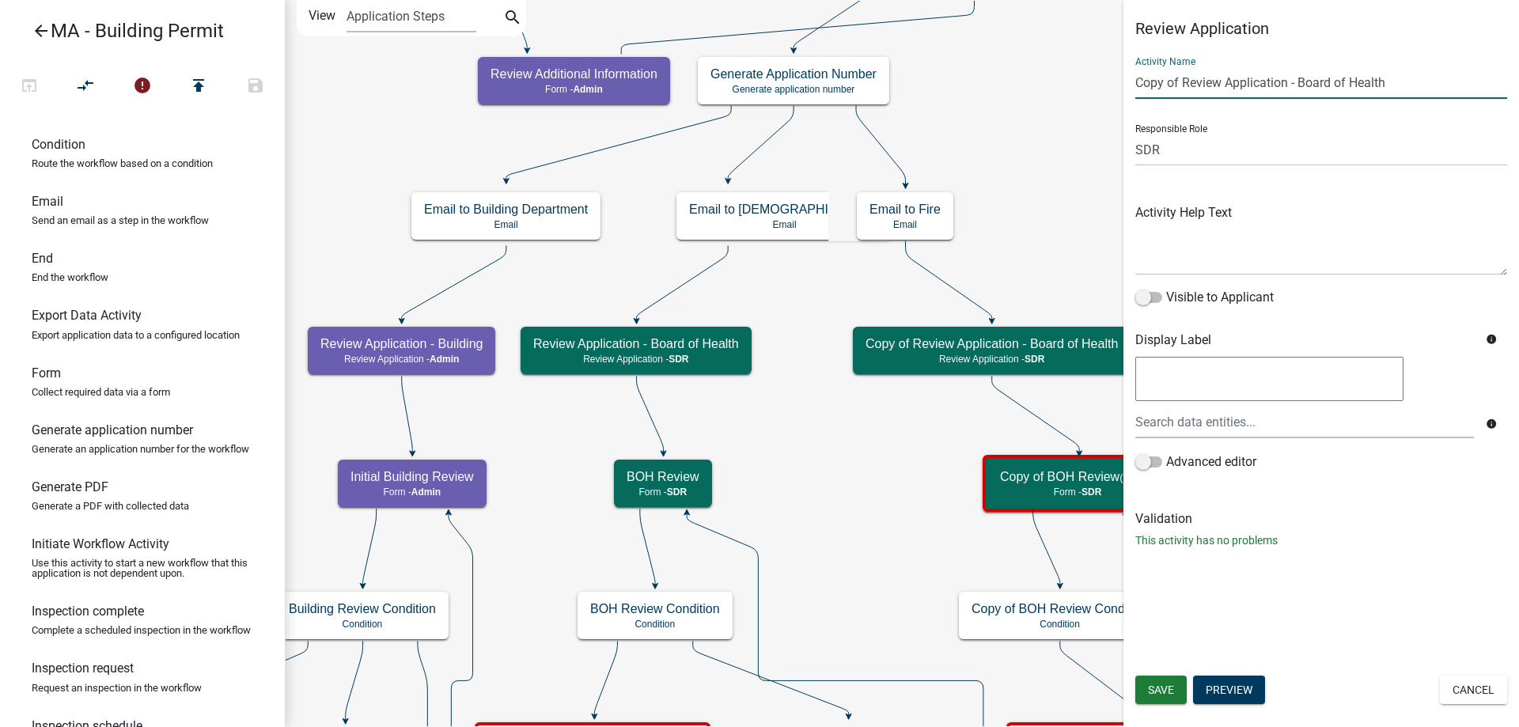
drag, startPoint x: 1183, startPoint y: 79, endPoint x: 1111, endPoint y: 90, distance: 72.8
click at [1111, 90] on main "Start Start - Applicant Search Parcel Data Parcel search - Applicant Owner and …" at bounding box center [902, 363] width 1234 height 727
drag, startPoint x: 1254, startPoint y: 84, endPoint x: 1455, endPoint y: 74, distance: 201.2
click at [1455, 74] on input "Review Application - Board of Health" at bounding box center [1321, 82] width 372 height 32
type input "Review Application - Fire Department"
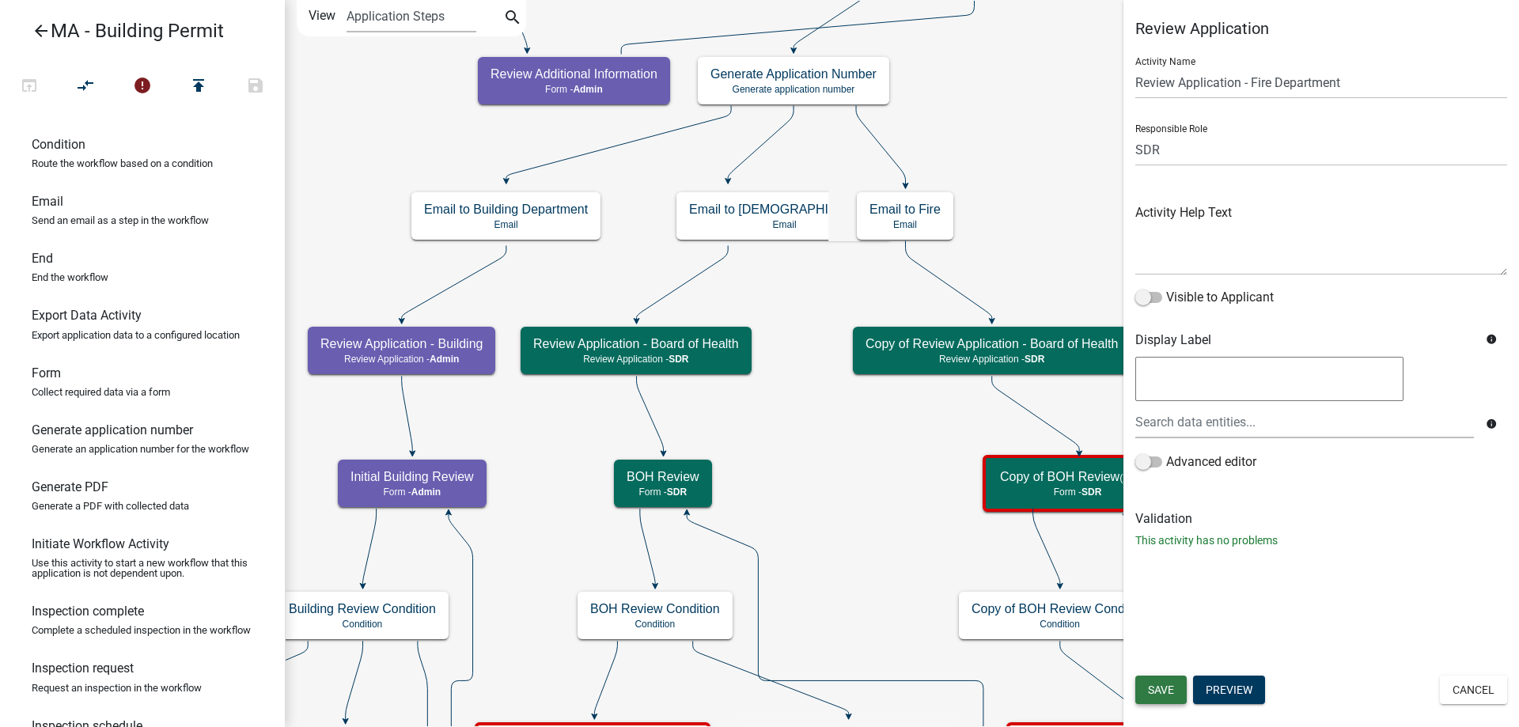
click at [1161, 692] on span "Save" at bounding box center [1161, 689] width 26 height 13
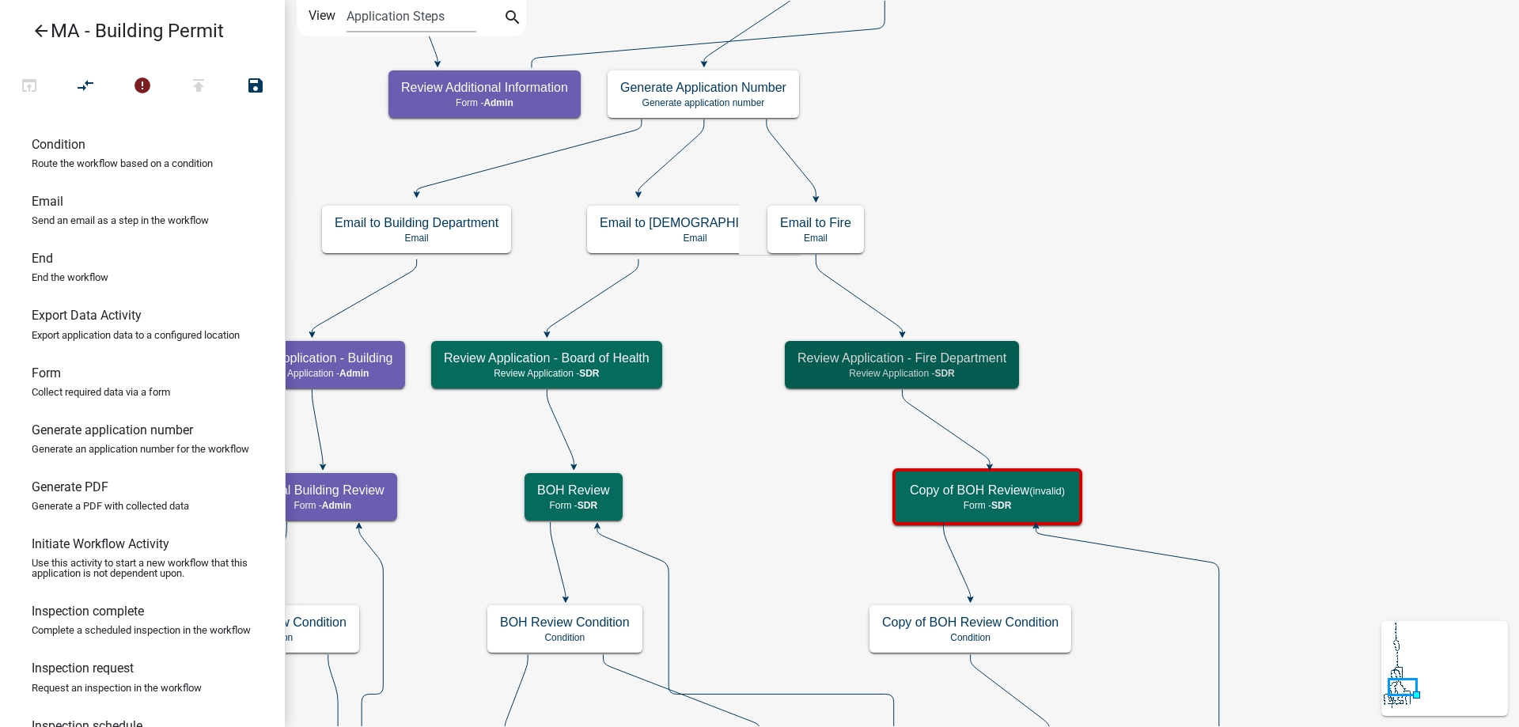
click at [1207, 473] on icon "Start Start - Applicant Search Parcel Data Parcel search - Applicant Owner and …" at bounding box center [902, 661] width 1232 height 1320
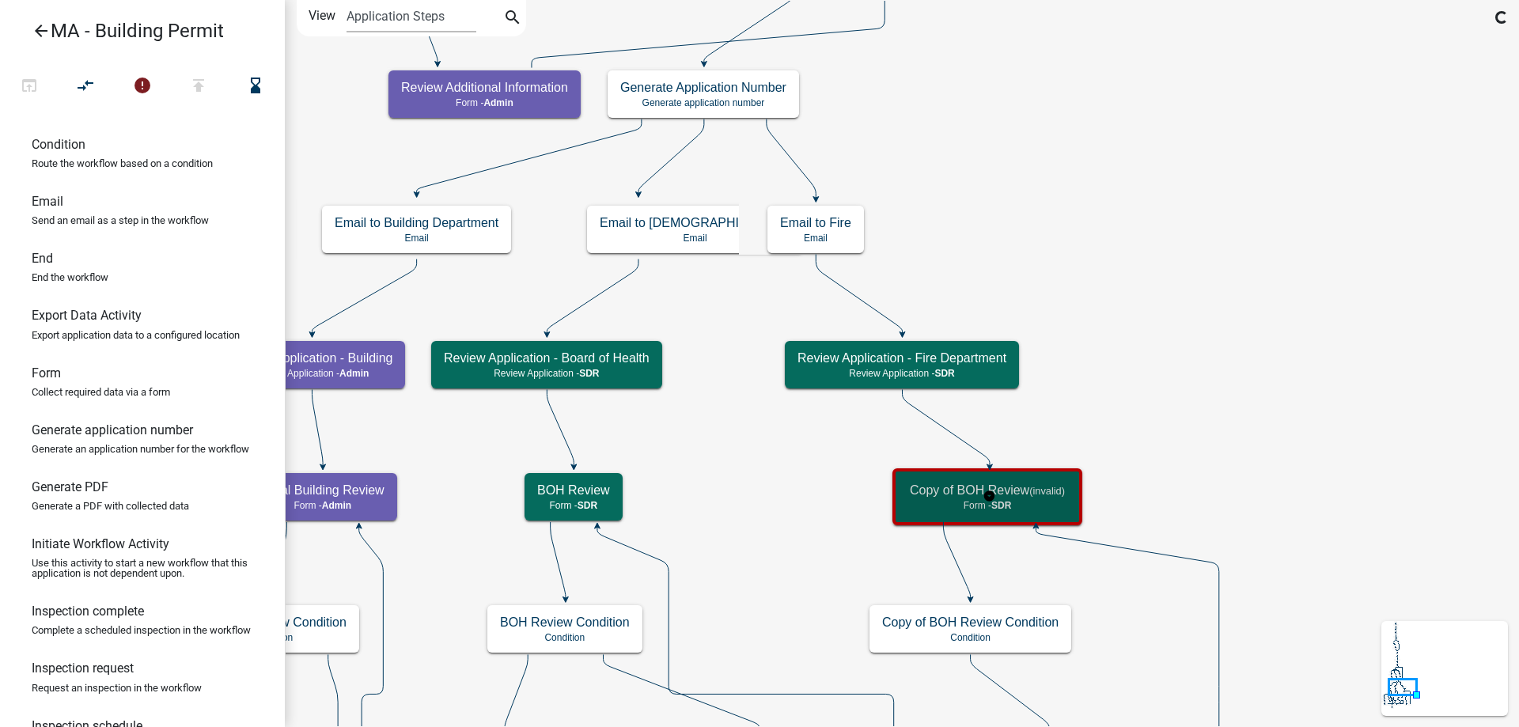
click at [1053, 493] on small "(invalid)" at bounding box center [1047, 491] width 36 height 12
select select "67F20E20-4B7E-46AE-96DC-D48C26F4A12A"
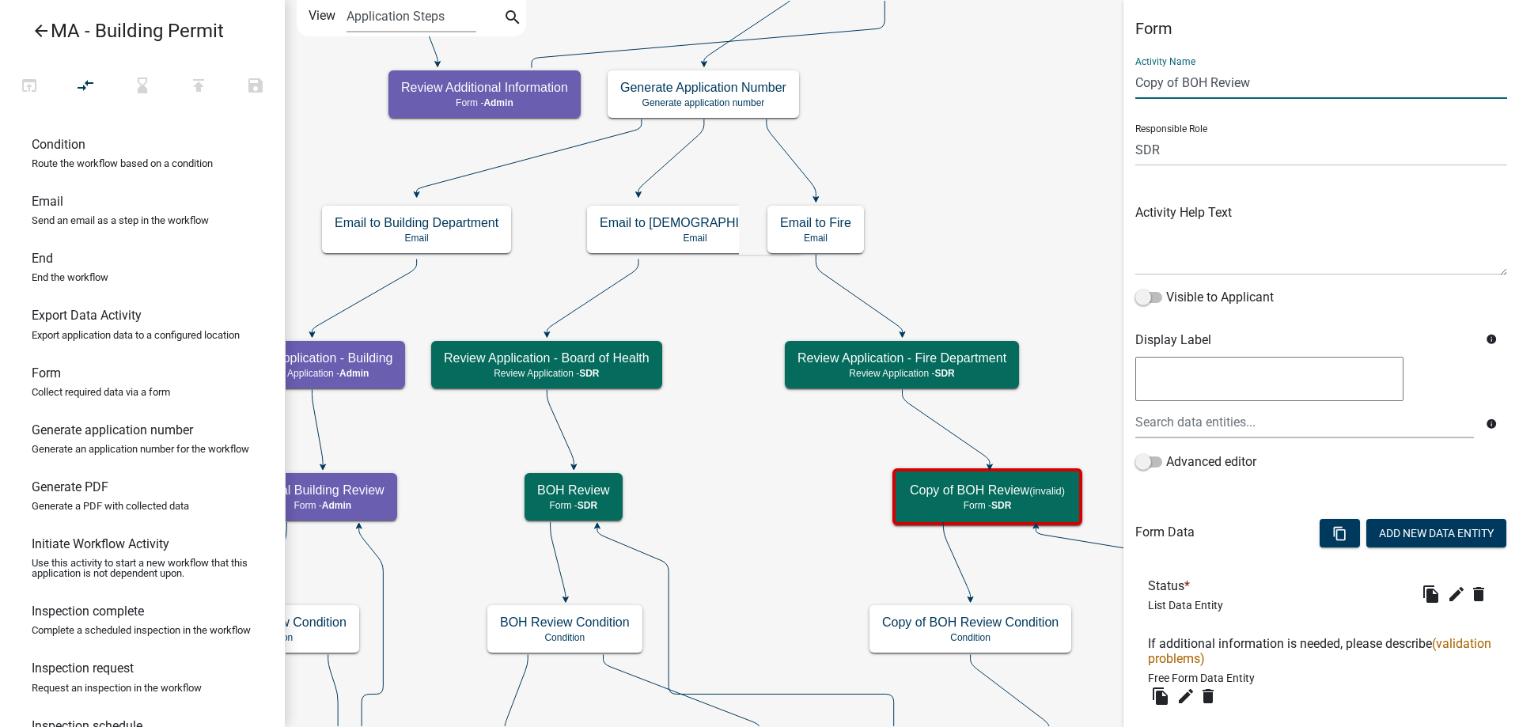
drag, startPoint x: 1205, startPoint y: 85, endPoint x: 1094, endPoint y: 85, distance: 110.8
click at [1094, 85] on main "Start Start - Applicant Search Parcel Data Parcel search - Applicant Owner and …" at bounding box center [902, 363] width 1234 height 727
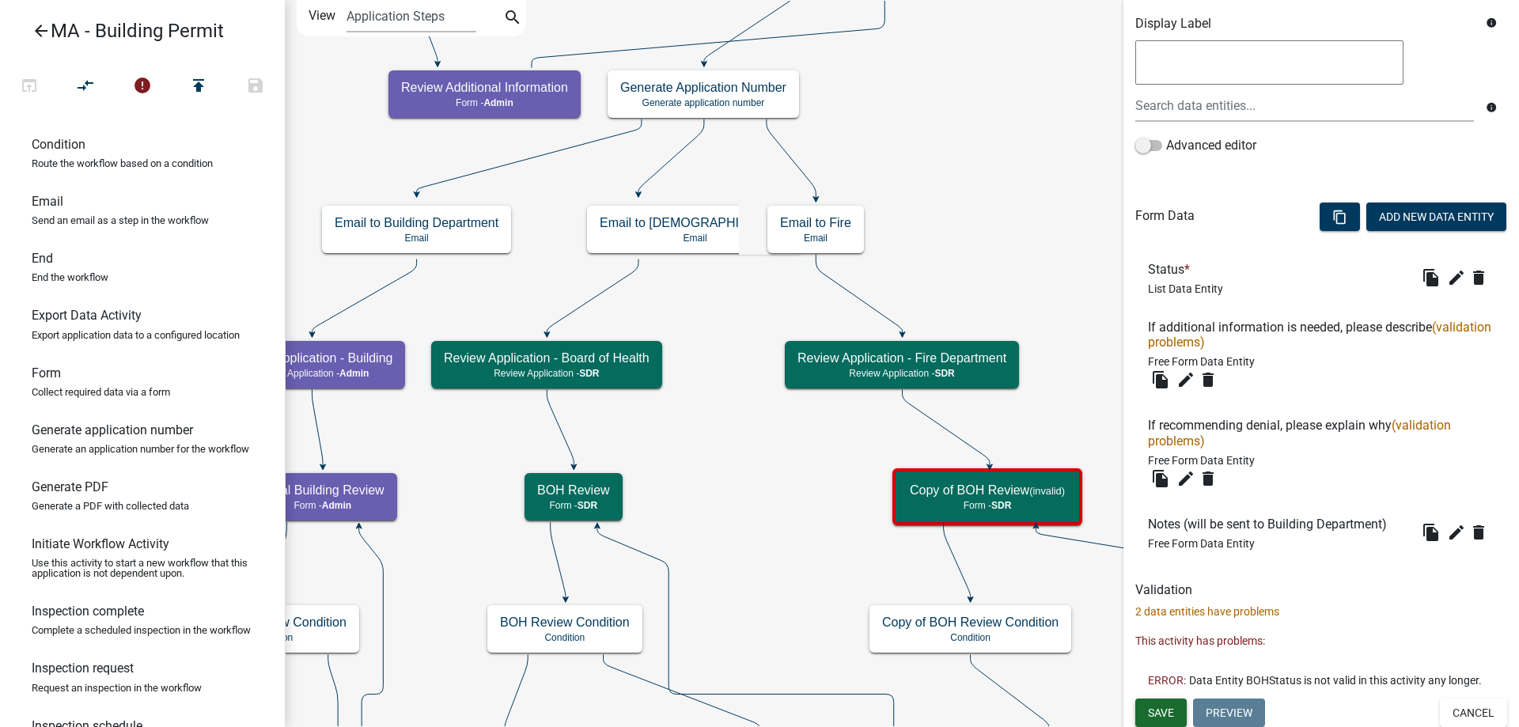
type input "Fore Department Review"
click at [1161, 720] on button "Save" at bounding box center [1160, 713] width 51 height 28
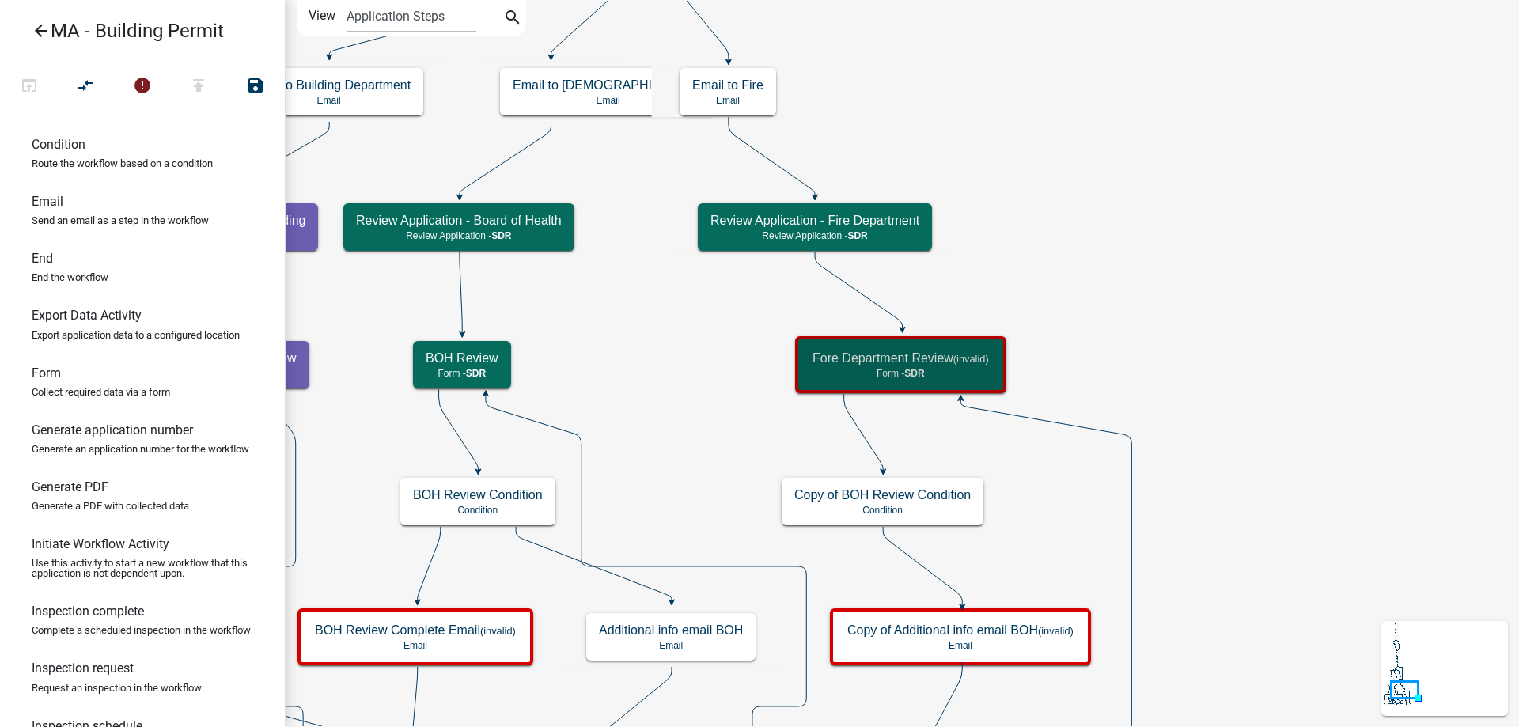
scroll to position [0, 0]
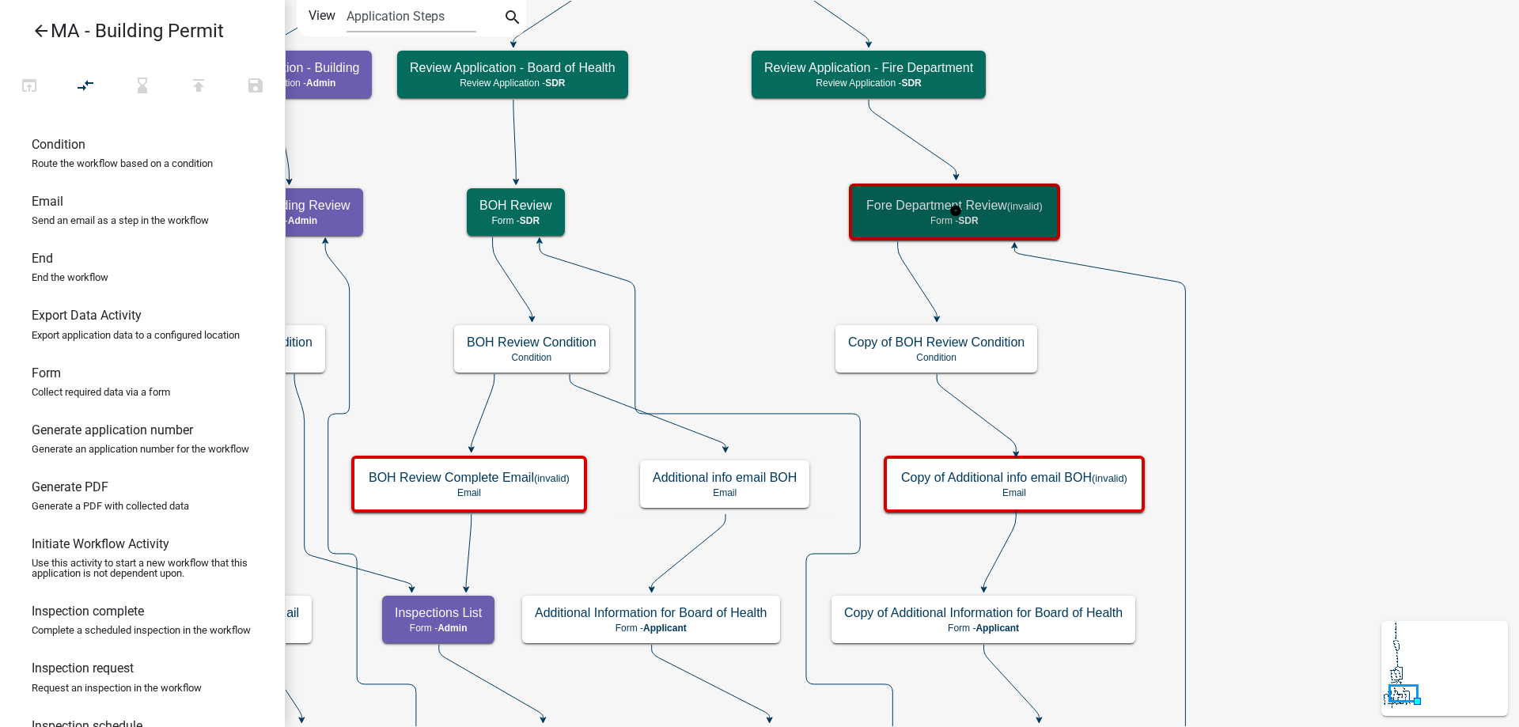
click at [911, 219] on p "Form - SDR" at bounding box center [954, 220] width 176 height 11
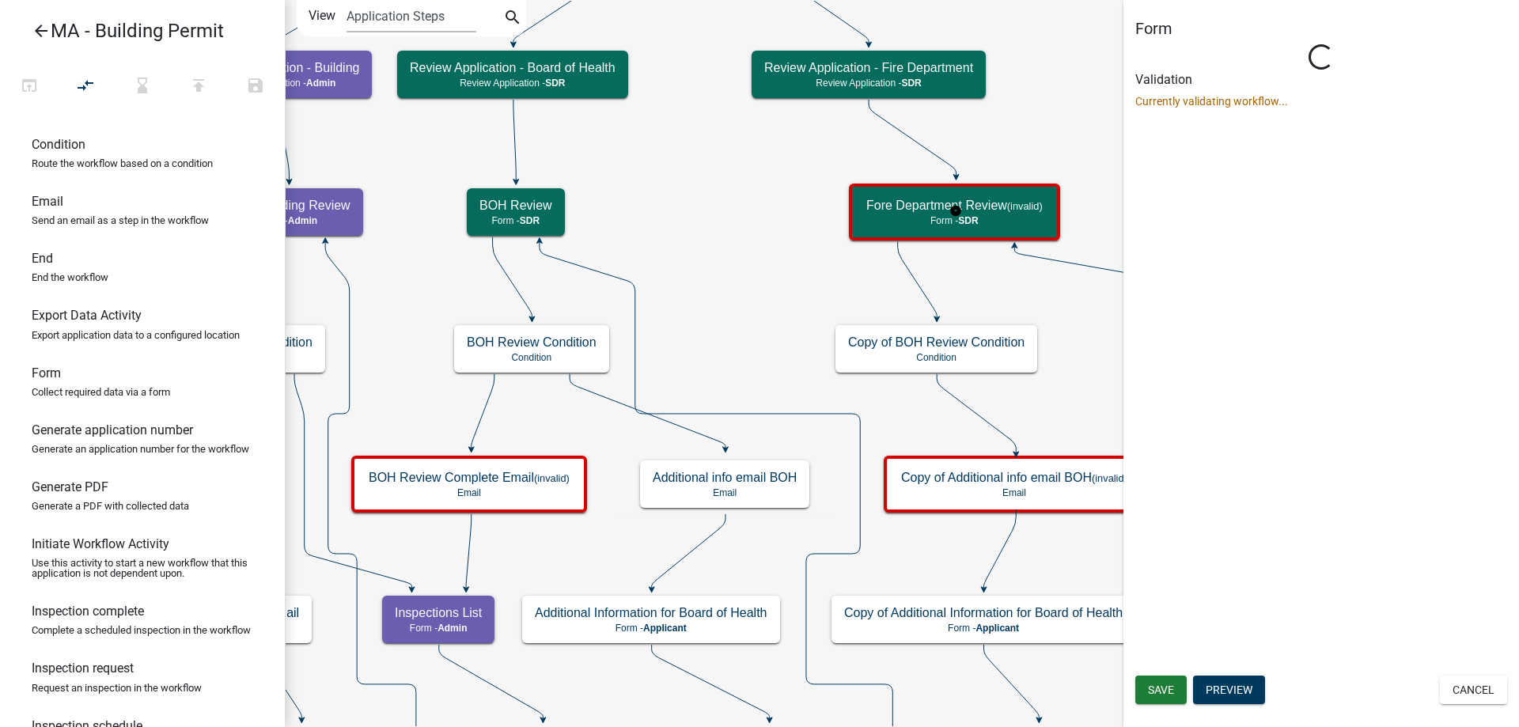
select select "67F20E20-4B7E-46AE-96DC-D48C26F4A12A"
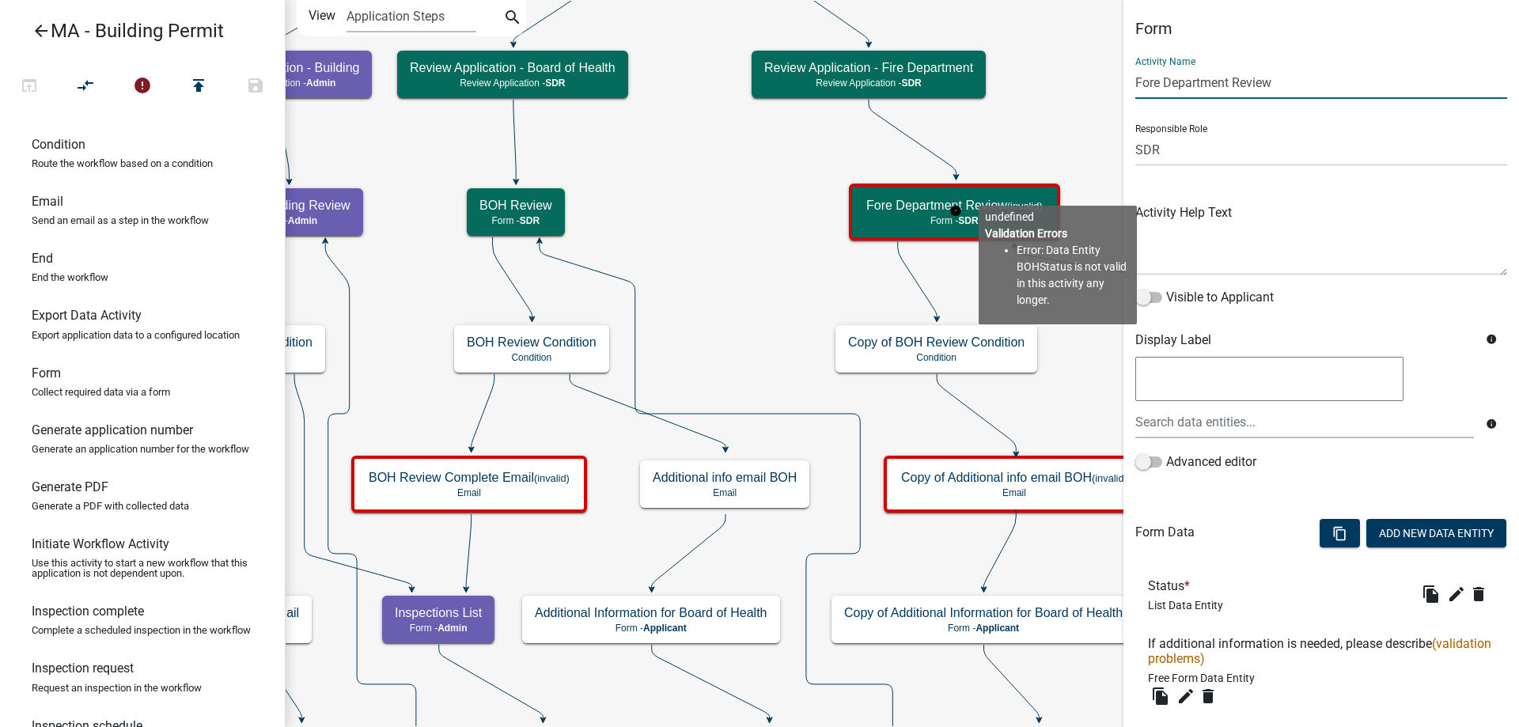
drag, startPoint x: 1151, startPoint y: 81, endPoint x: 1145, endPoint y: 88, distance: 9.5
click at [1145, 88] on input "Fore Department Review" at bounding box center [1321, 82] width 372 height 32
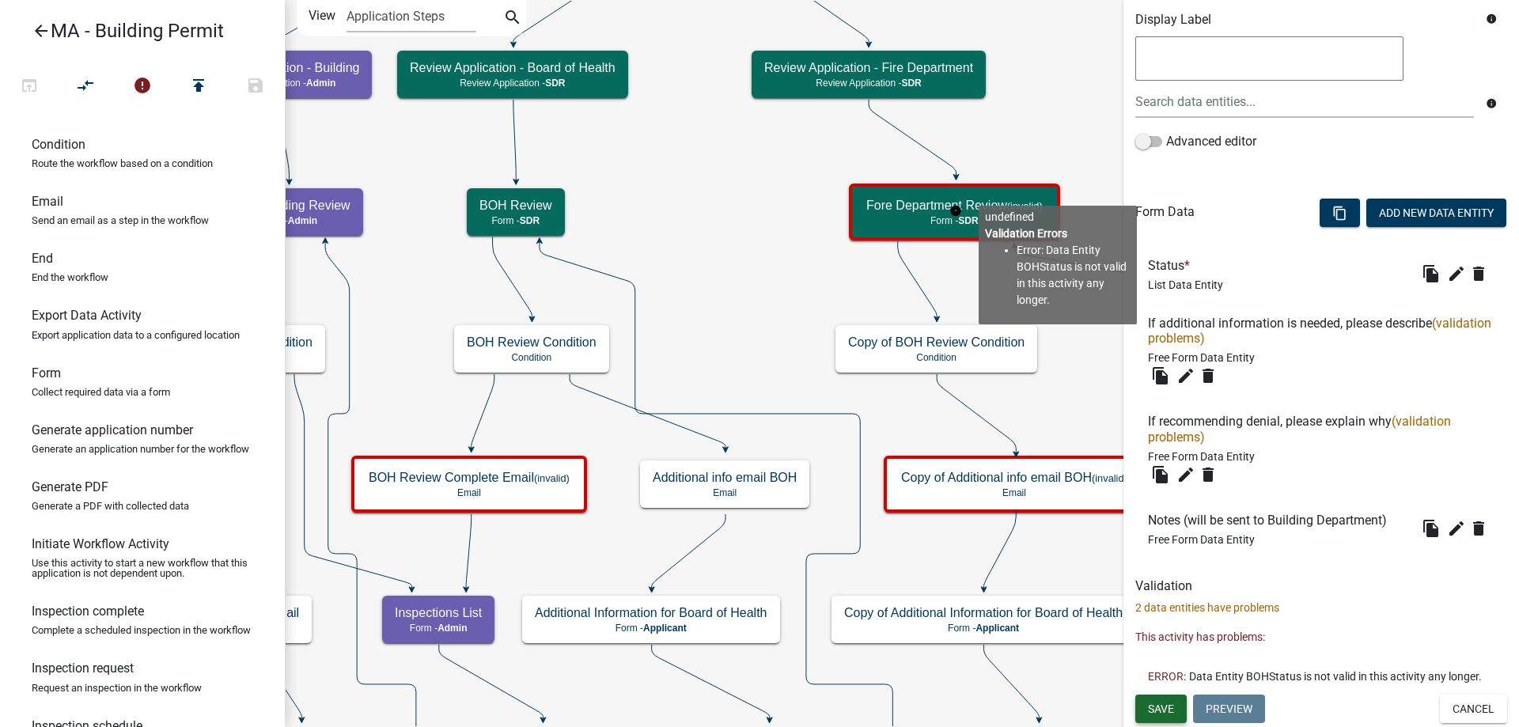
type input "Fire Department Review"
click at [1179, 695] on button "Save" at bounding box center [1160, 709] width 51 height 28
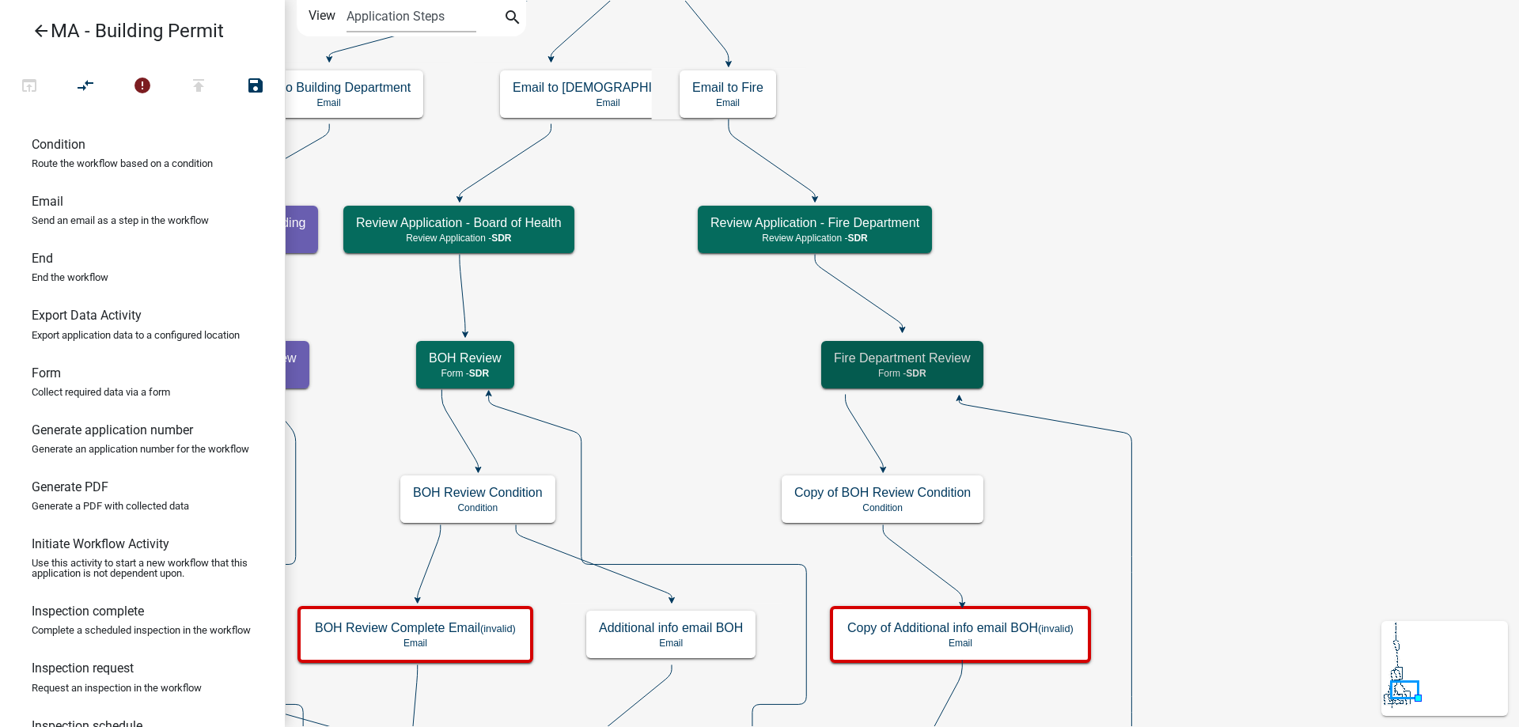
scroll to position [0, 0]
click at [1189, 331] on icon "Start Start - Applicant Search Parcel Data Parcel search - Applicant Owner and …" at bounding box center [902, 596] width 1232 height 1191
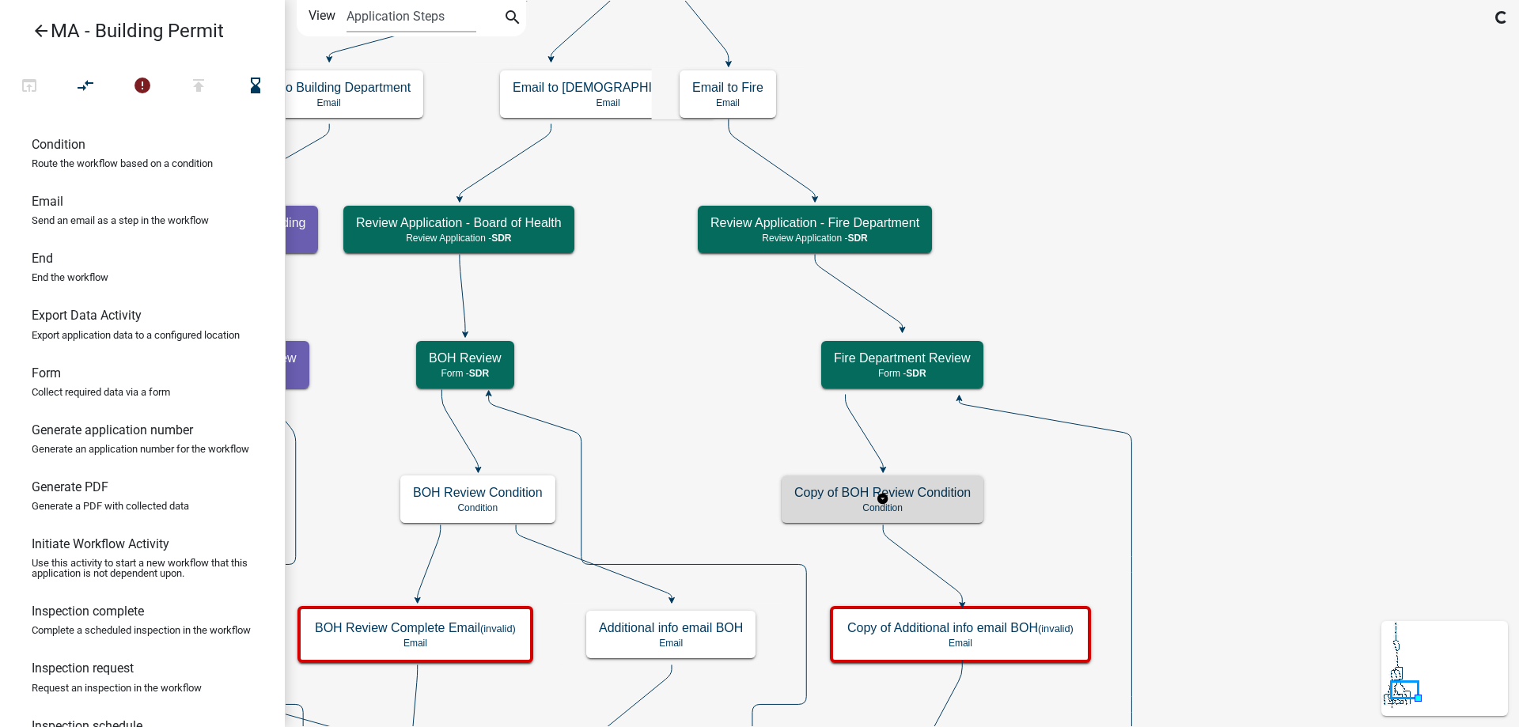
click at [943, 497] on h5 "Copy of BOH Review Condition" at bounding box center [882, 492] width 176 height 15
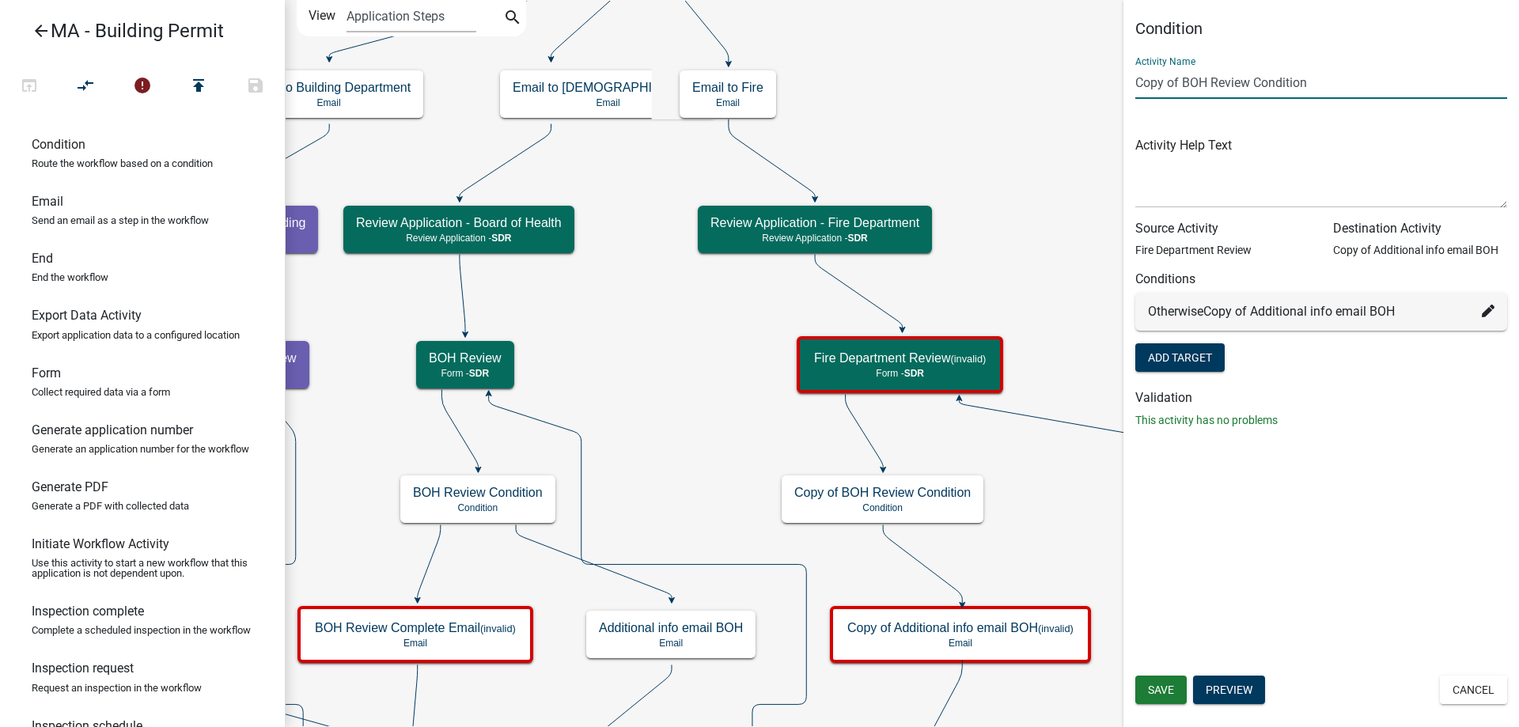
drag, startPoint x: 1208, startPoint y: 80, endPoint x: 1100, endPoint y: 71, distance: 108.7
click at [1100, 71] on main "Start Start - Applicant Search Parcel Data Parcel search - Applicant Owner and …" at bounding box center [902, 363] width 1234 height 727
type input "Fire Review Condition"
click at [1161, 680] on button "Save" at bounding box center [1160, 690] width 51 height 28
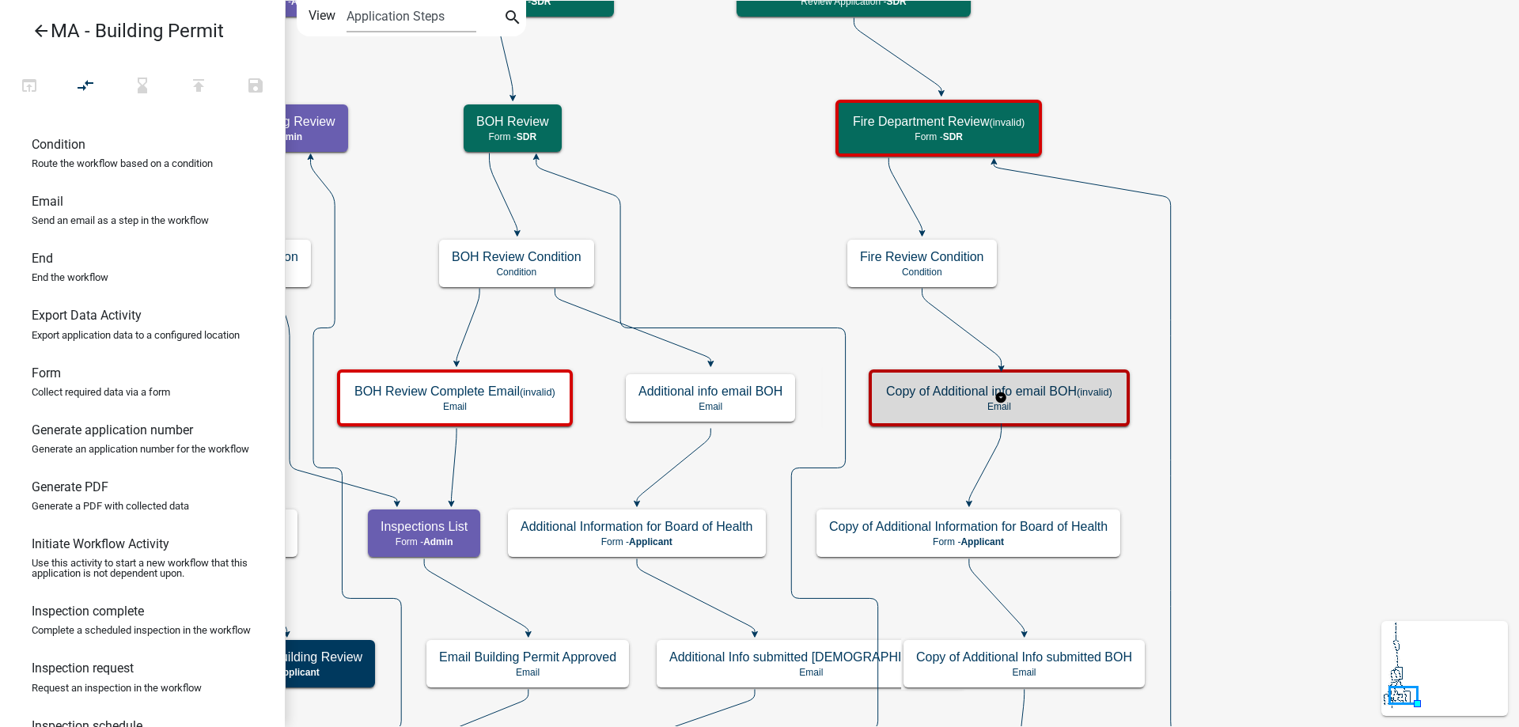
click at [1027, 415] on div "Copy of Additional info email BOH (invalid) Email" at bounding box center [999, 397] width 252 height 47
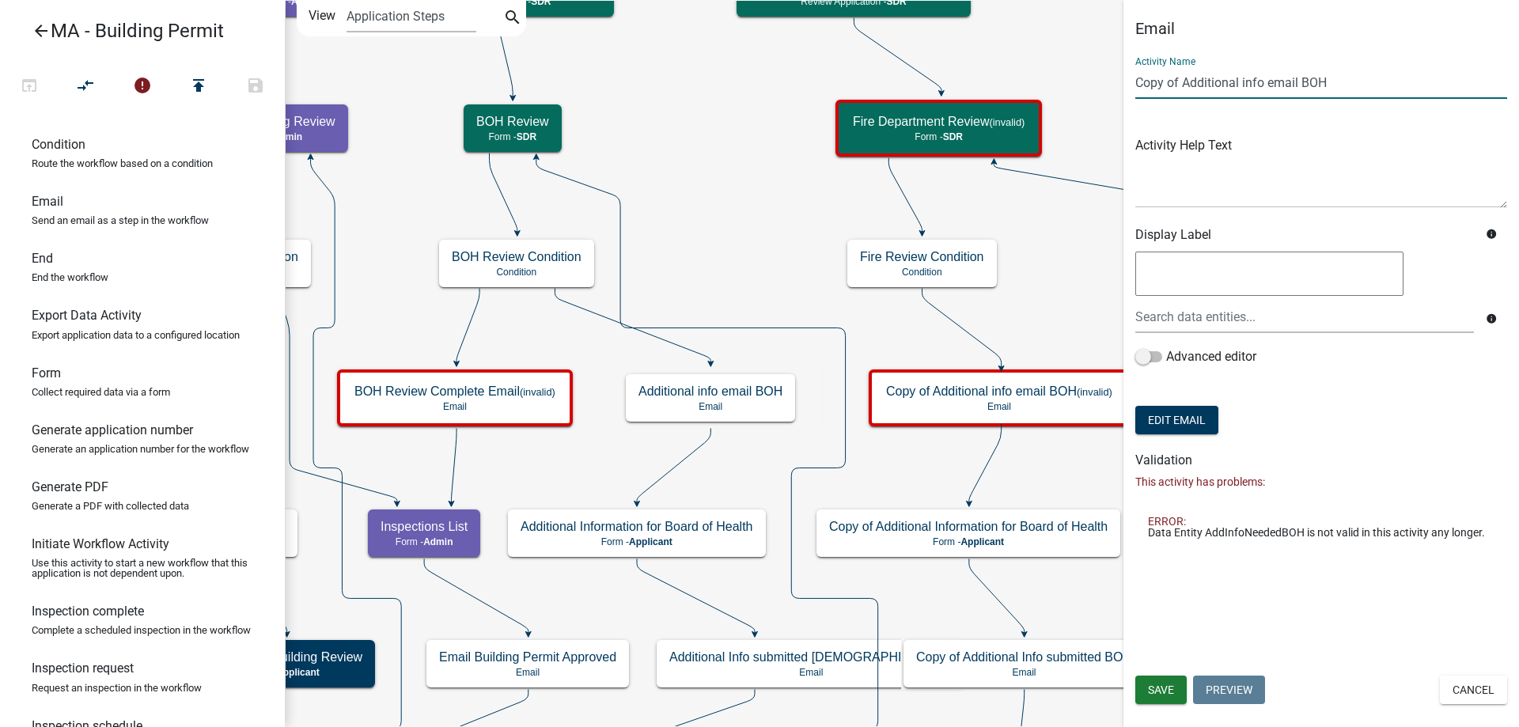
drag, startPoint x: 1183, startPoint y: 85, endPoint x: 1103, endPoint y: 81, distance: 80.0
click at [1103, 81] on main "Start Start - Applicant Search Parcel Data Parcel search - Applicant Owner and …" at bounding box center [902, 363] width 1234 height 727
drag, startPoint x: 1257, startPoint y: 83, endPoint x: 1358, endPoint y: 82, distance: 101.3
click at [1358, 82] on input "Additional info email BOH" at bounding box center [1321, 82] width 372 height 32
type input "Additional info email Fire"
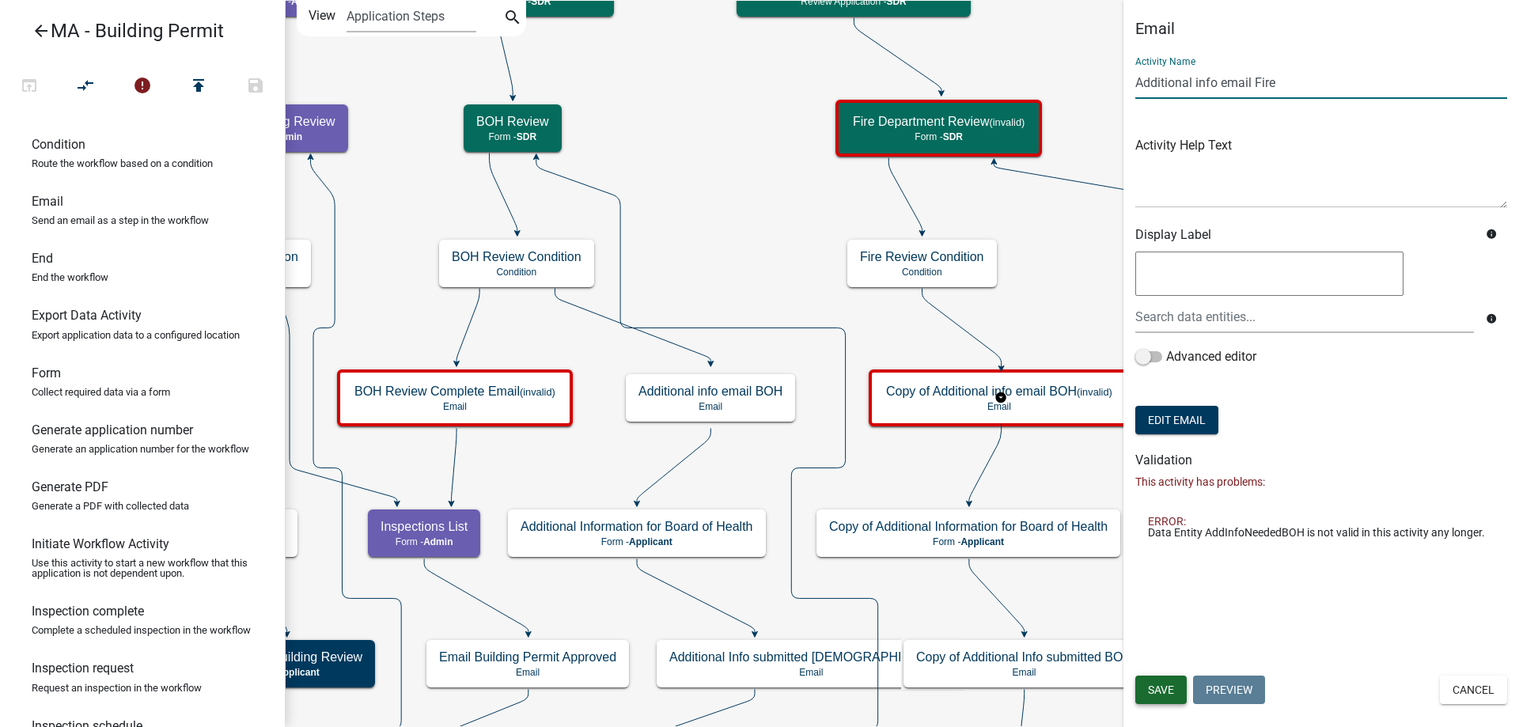
click at [1170, 687] on span "Save" at bounding box center [1161, 689] width 26 height 13
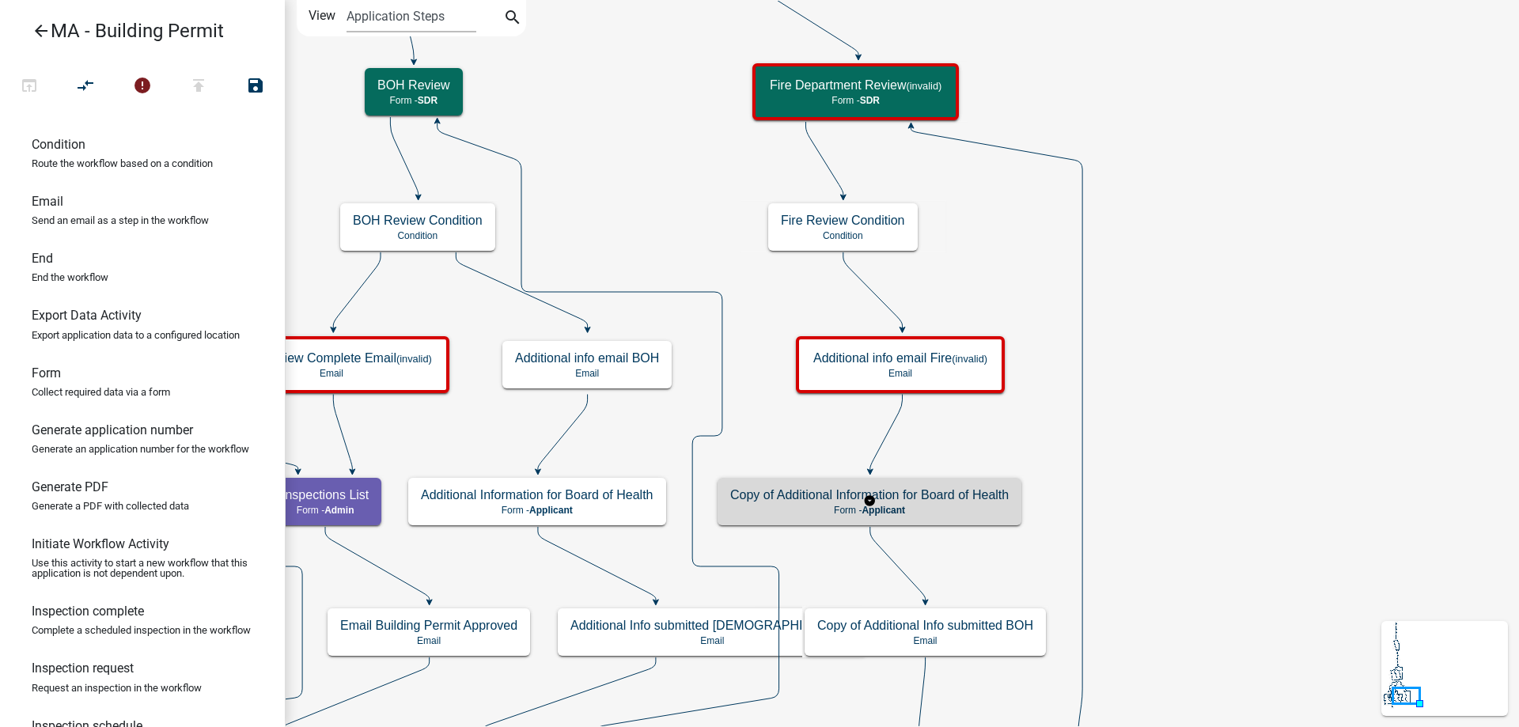
click at [952, 487] on h5 "Copy of Additional Information for Board of Health" at bounding box center [869, 494] width 278 height 15
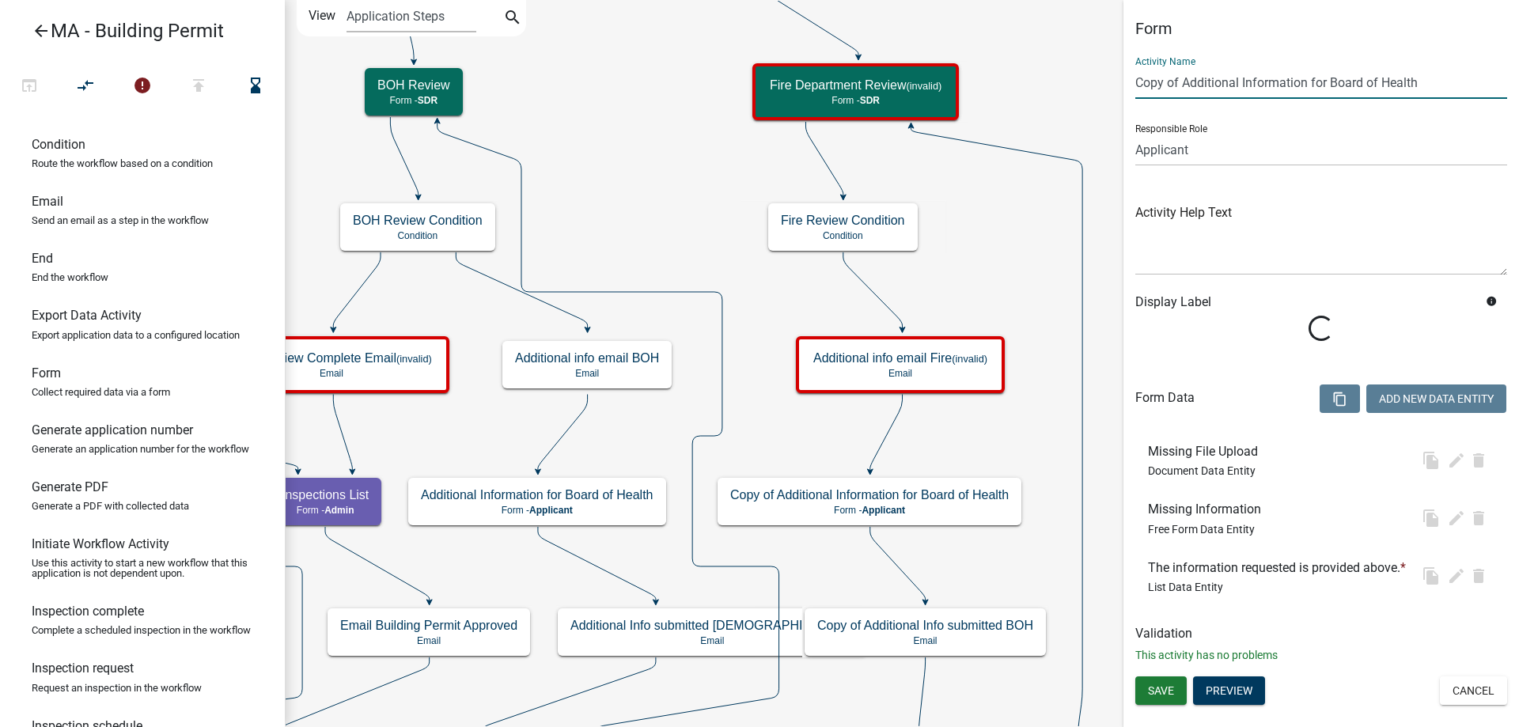
drag, startPoint x: 1184, startPoint y: 78, endPoint x: 1056, endPoint y: 62, distance: 129.0
click at [1056, 62] on main "Start Start - Applicant Search Parcel Data Parcel search - Applicant Owner and …" at bounding box center [902, 363] width 1234 height 727
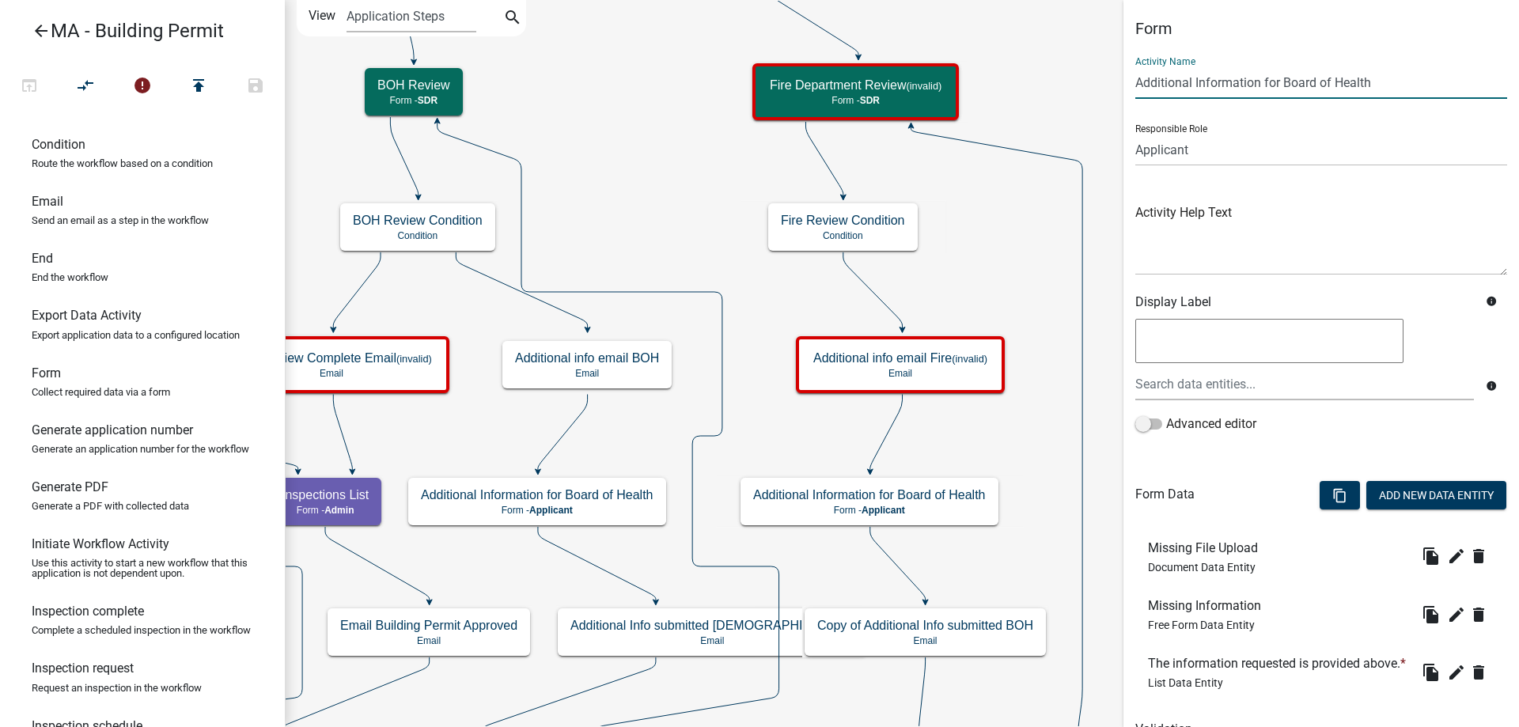
drag, startPoint x: 1285, startPoint y: 81, endPoint x: 1416, endPoint y: 81, distance: 131.3
click at [1416, 81] on input "Additional Information for Board of Health" at bounding box center [1321, 82] width 372 height 32
type input "Additional Information for Fire Department"
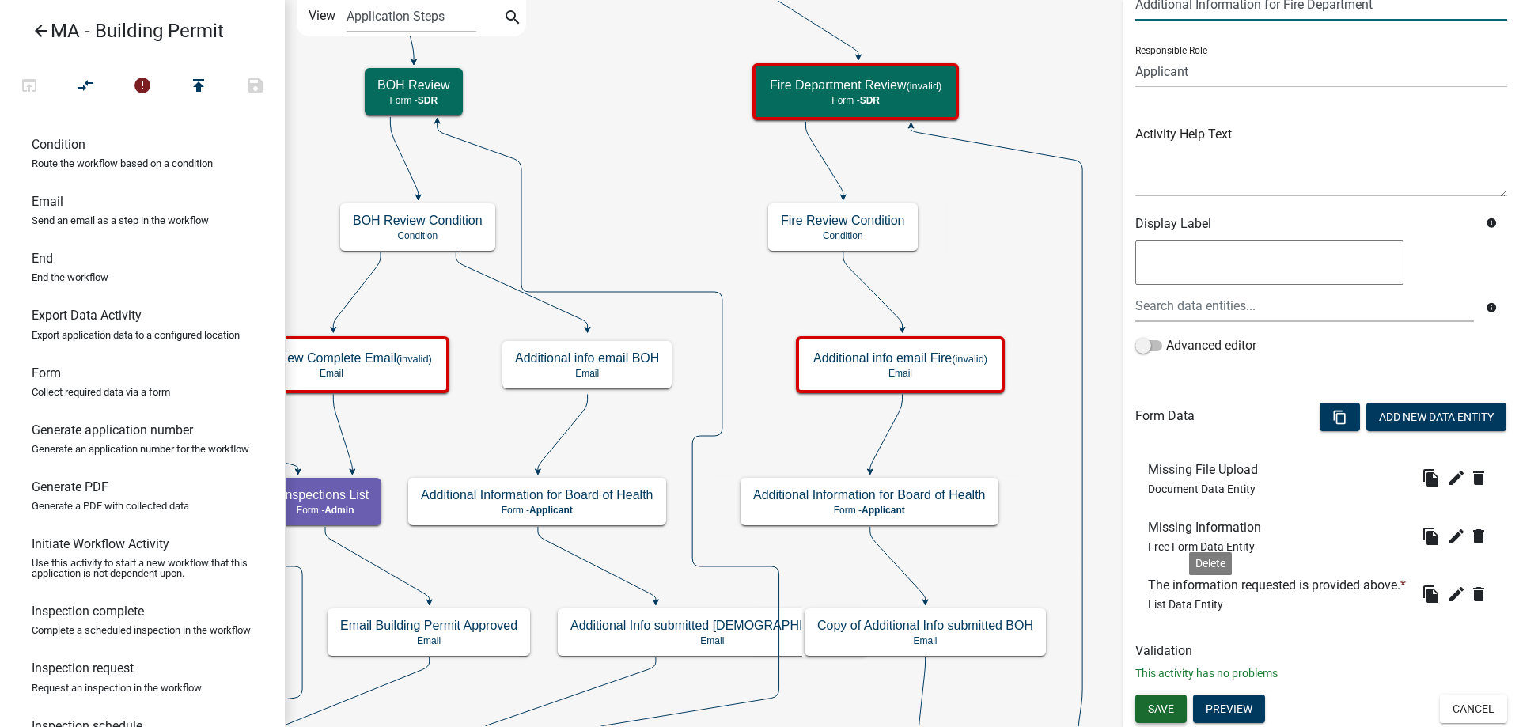
click at [1176, 701] on button "Save" at bounding box center [1160, 709] width 51 height 28
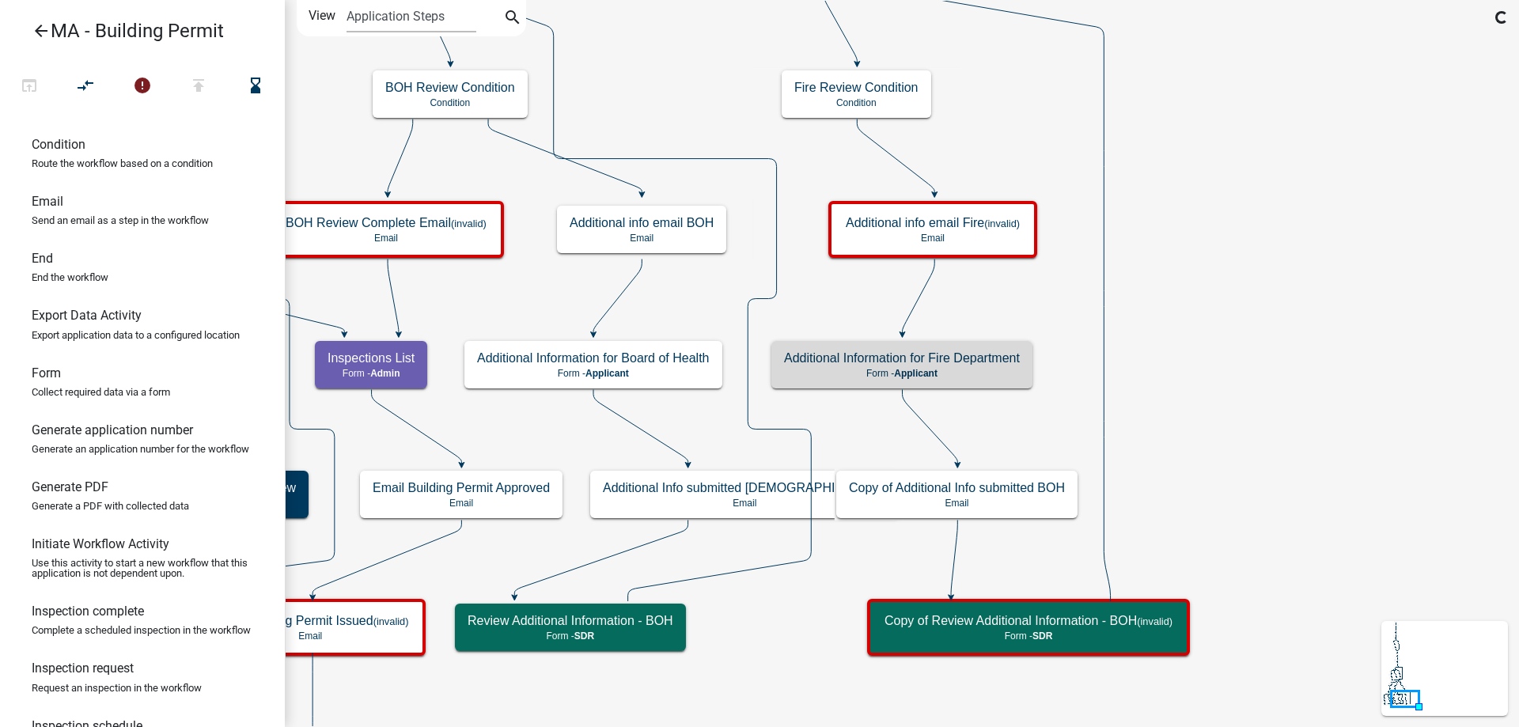
click at [1240, 487] on icon "Start Start - Applicant Search Parcel Data Parcel search - Applicant Owner and …" at bounding box center [902, 393] width 1232 height 785
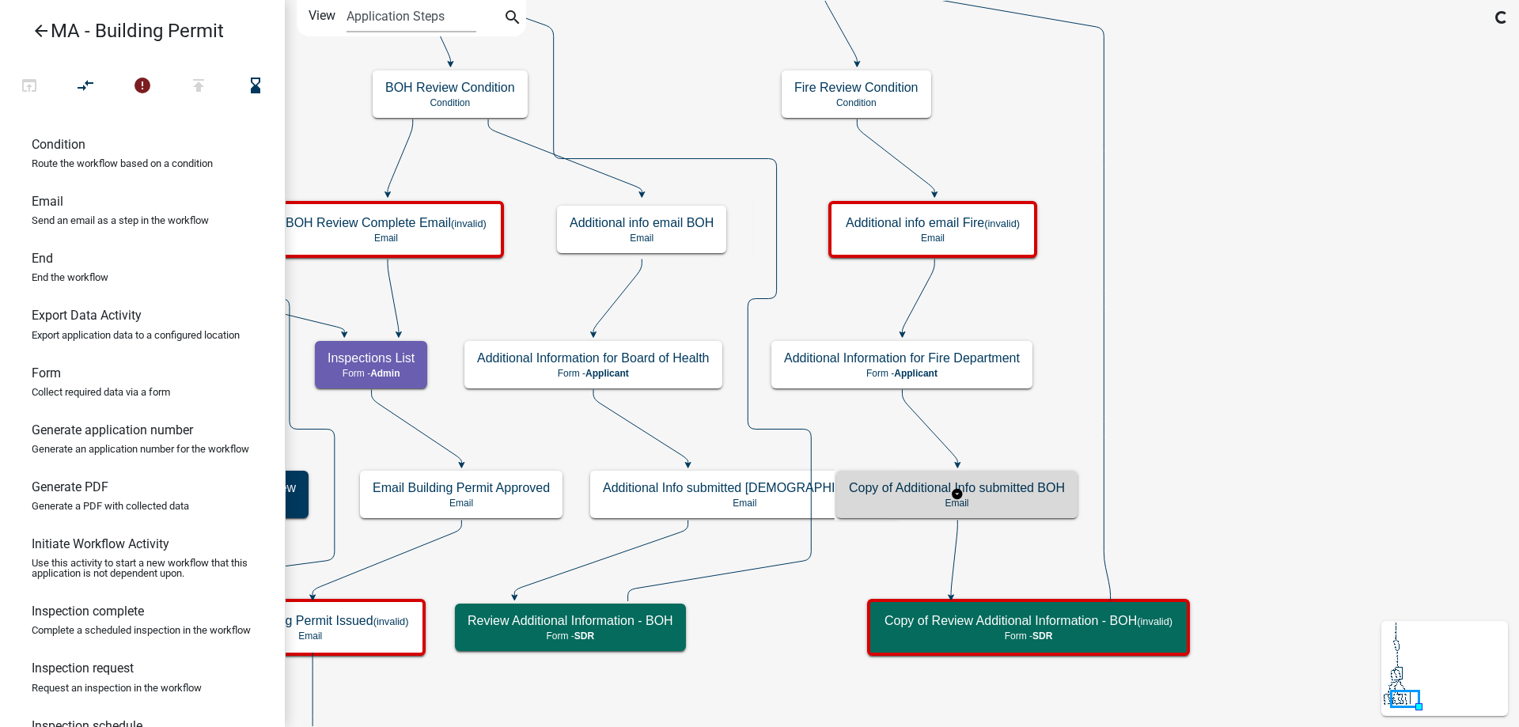
click at [1028, 487] on h5 "Copy of Additional Info submitted BOH" at bounding box center [957, 487] width 216 height 15
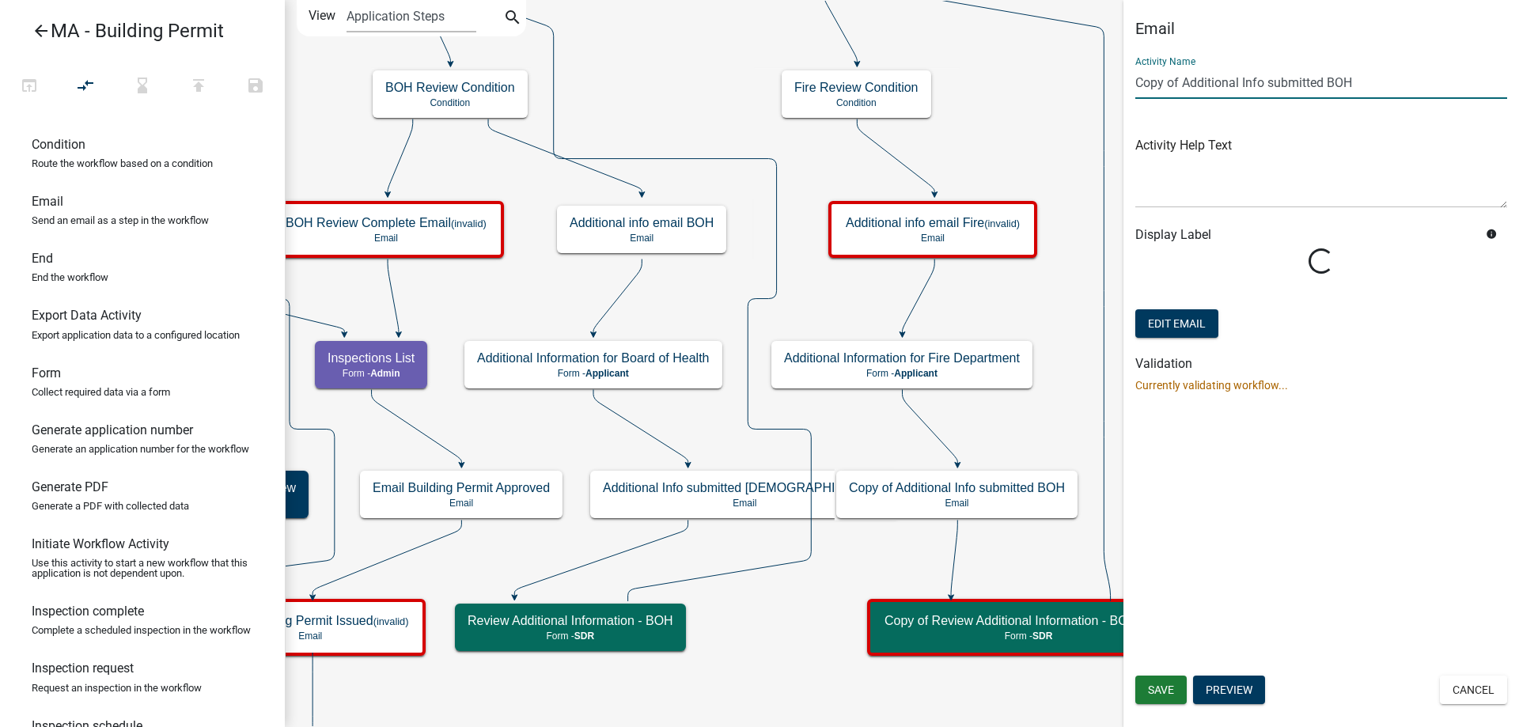
drag, startPoint x: 1180, startPoint y: 78, endPoint x: 1014, endPoint y: 78, distance: 166.1
click at [1014, 78] on main "Start Start - Applicant Search Parcel Data Parcel search - Applicant Owner and …" at bounding box center [902, 363] width 1234 height 727
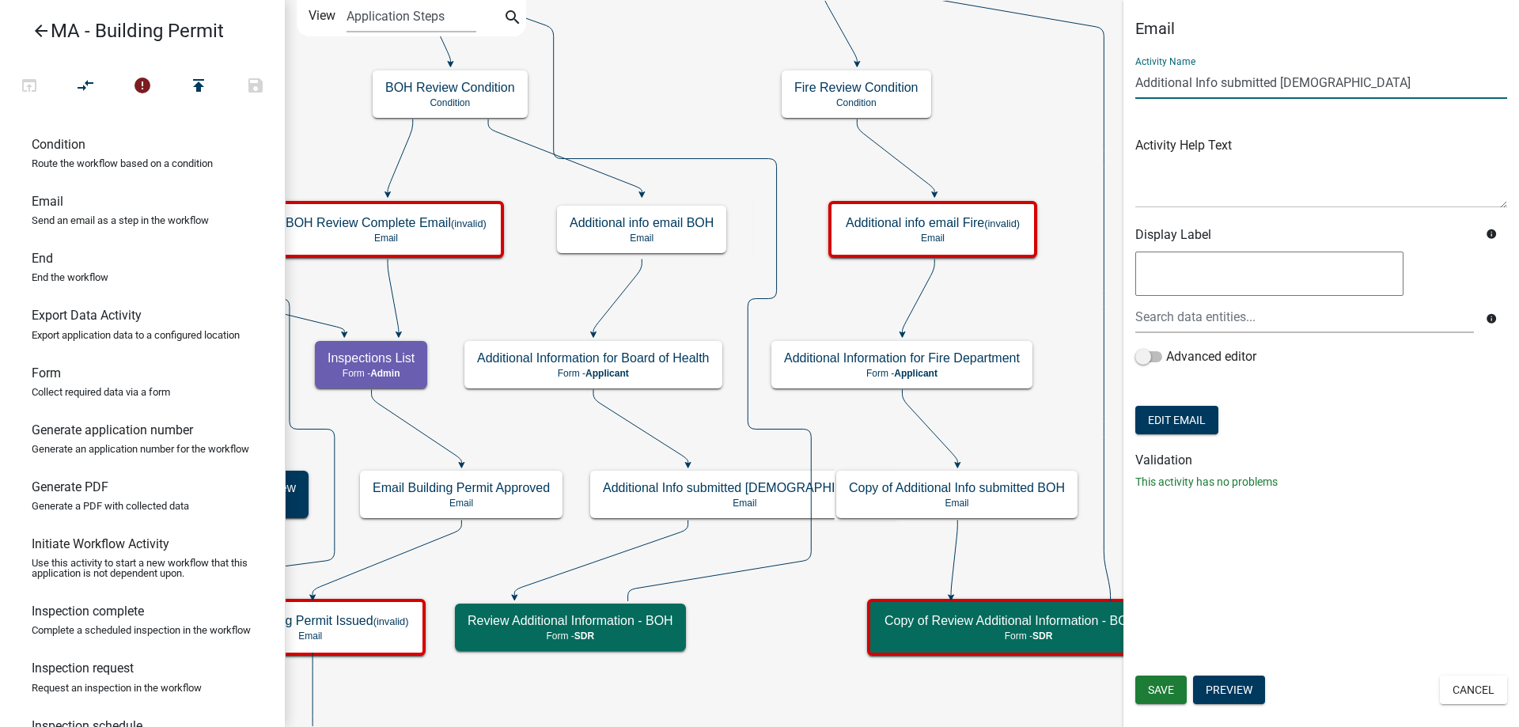
drag, startPoint x: 1284, startPoint y: 78, endPoint x: 1483, endPoint y: 83, distance: 199.4
click at [1483, 83] on input "Additional Info submitted [DEMOGRAPHIC_DATA]" at bounding box center [1321, 82] width 372 height 32
type input "Additional Info submitted Fire"
click at [1151, 696] on span "Save" at bounding box center [1161, 689] width 26 height 13
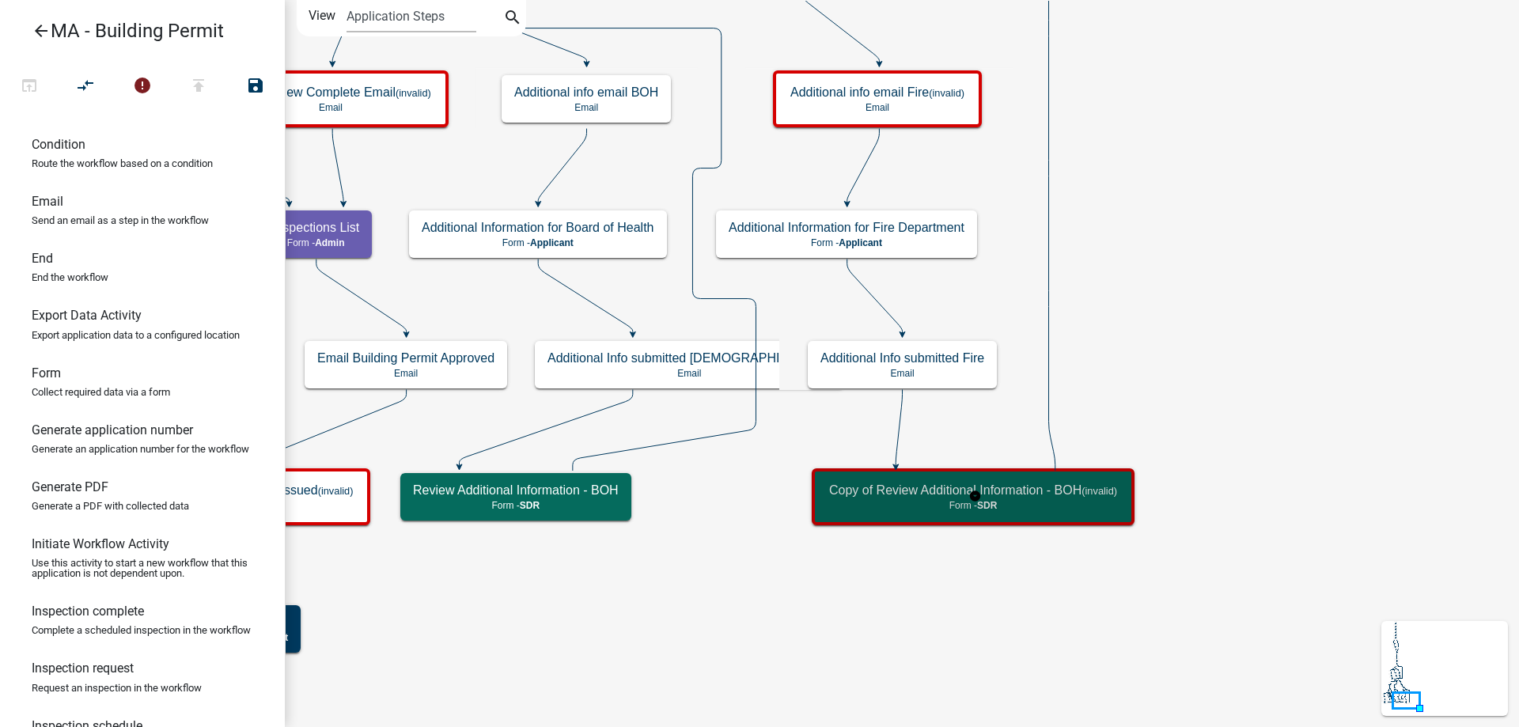
click at [1036, 511] on div "Copy of Review Additional Information - BOH (invalid) Form - SDR" at bounding box center [972, 496] width 313 height 47
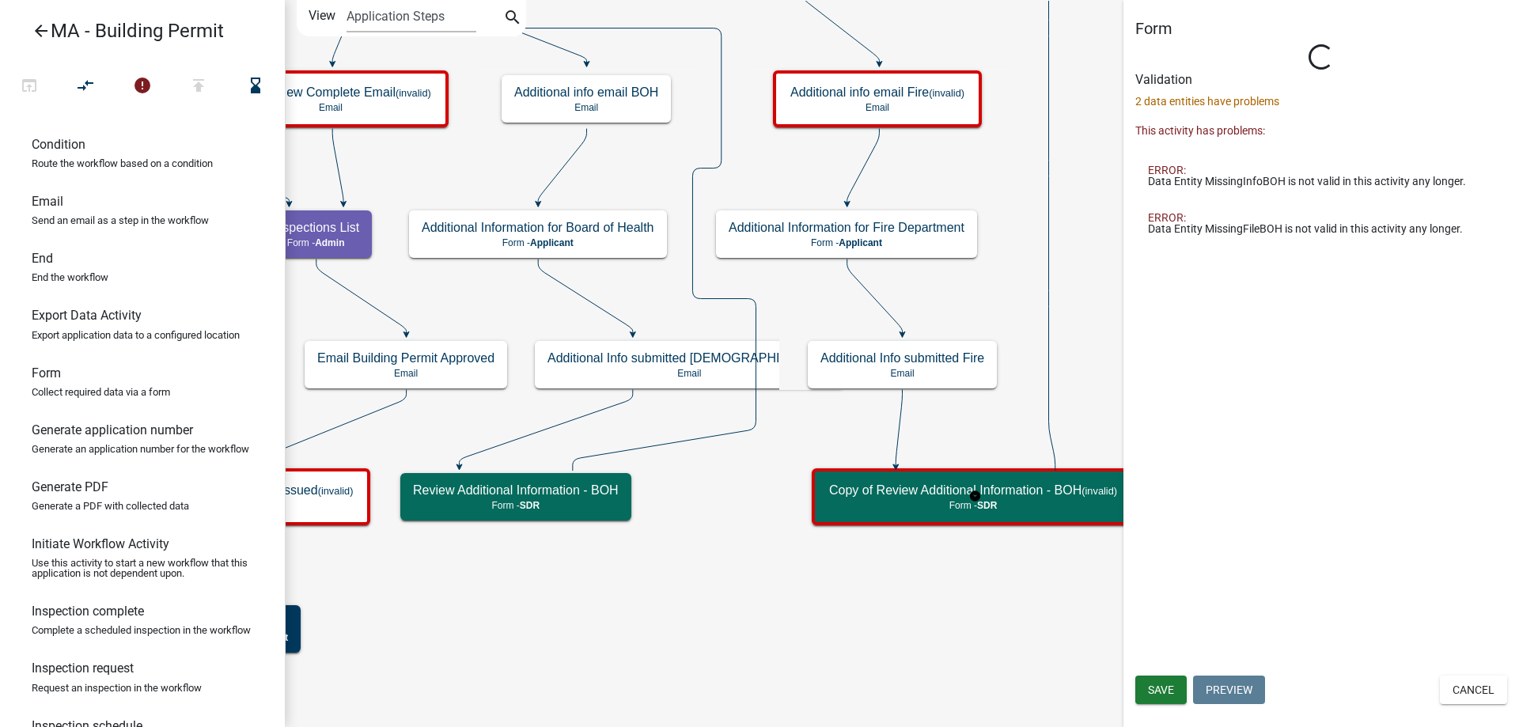
select select "67F20E20-4B7E-46AE-96DC-D48C26F4A12A"
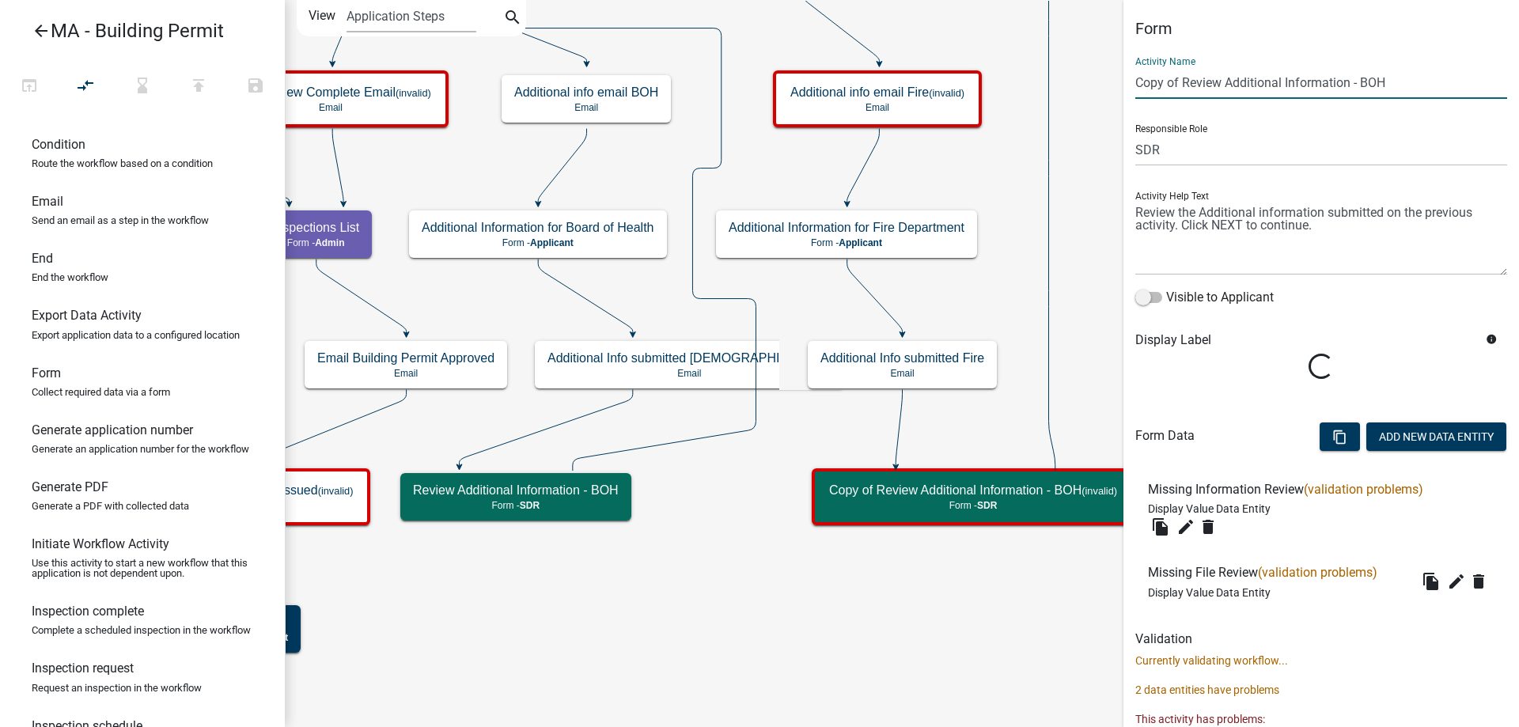
click at [1365, 79] on input "Copy of Review Additional Information - BOH" at bounding box center [1321, 82] width 372 height 32
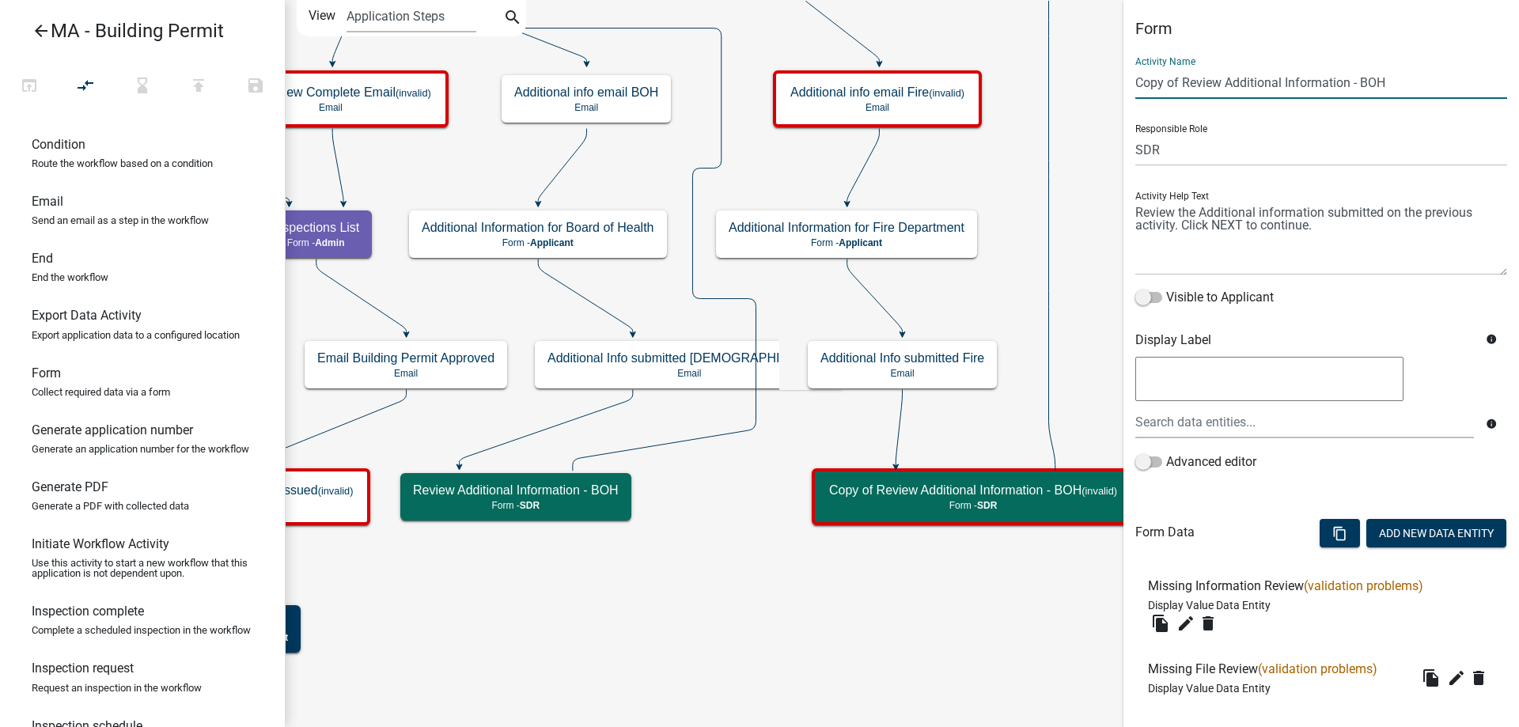
drag, startPoint x: 1363, startPoint y: 82, endPoint x: 1466, endPoint y: 83, distance: 102.8
click at [1466, 83] on input "Copy of Review Additional Information - BOH" at bounding box center [1321, 82] width 372 height 32
drag, startPoint x: 1189, startPoint y: 85, endPoint x: 1063, endPoint y: 74, distance: 126.3
click at [1063, 74] on main "Start Start - Applicant Search Parcel Data Parcel search - Applicant Owner and …" at bounding box center [902, 363] width 1234 height 727
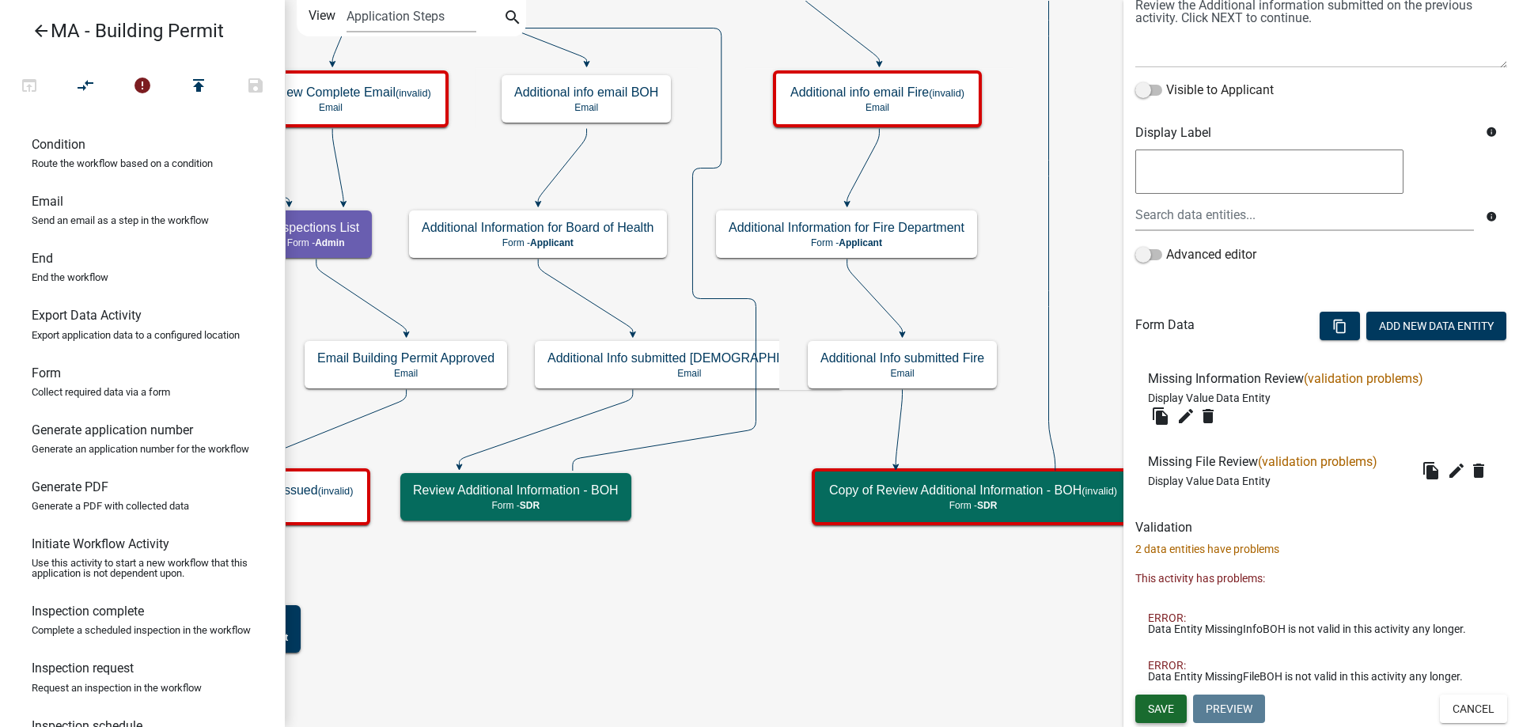
type input "Review Additional Information - Fire"
click at [1170, 710] on span "Save" at bounding box center [1161, 708] width 26 height 13
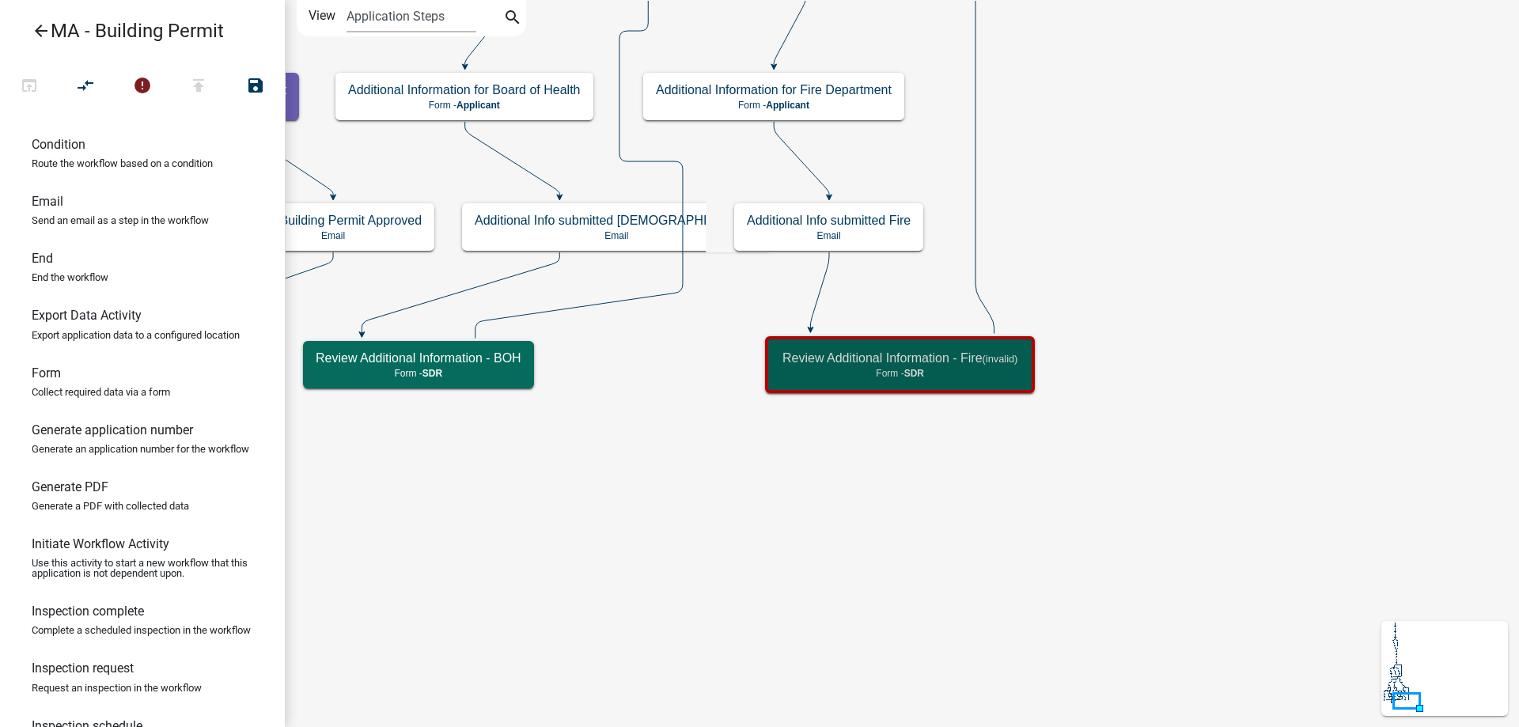
scroll to position [0, 0]
click at [1227, 286] on icon "Start Start - Applicant Search Parcel Data Parcel search - Applicant Owner and …" at bounding box center [902, 363] width 1232 height 725
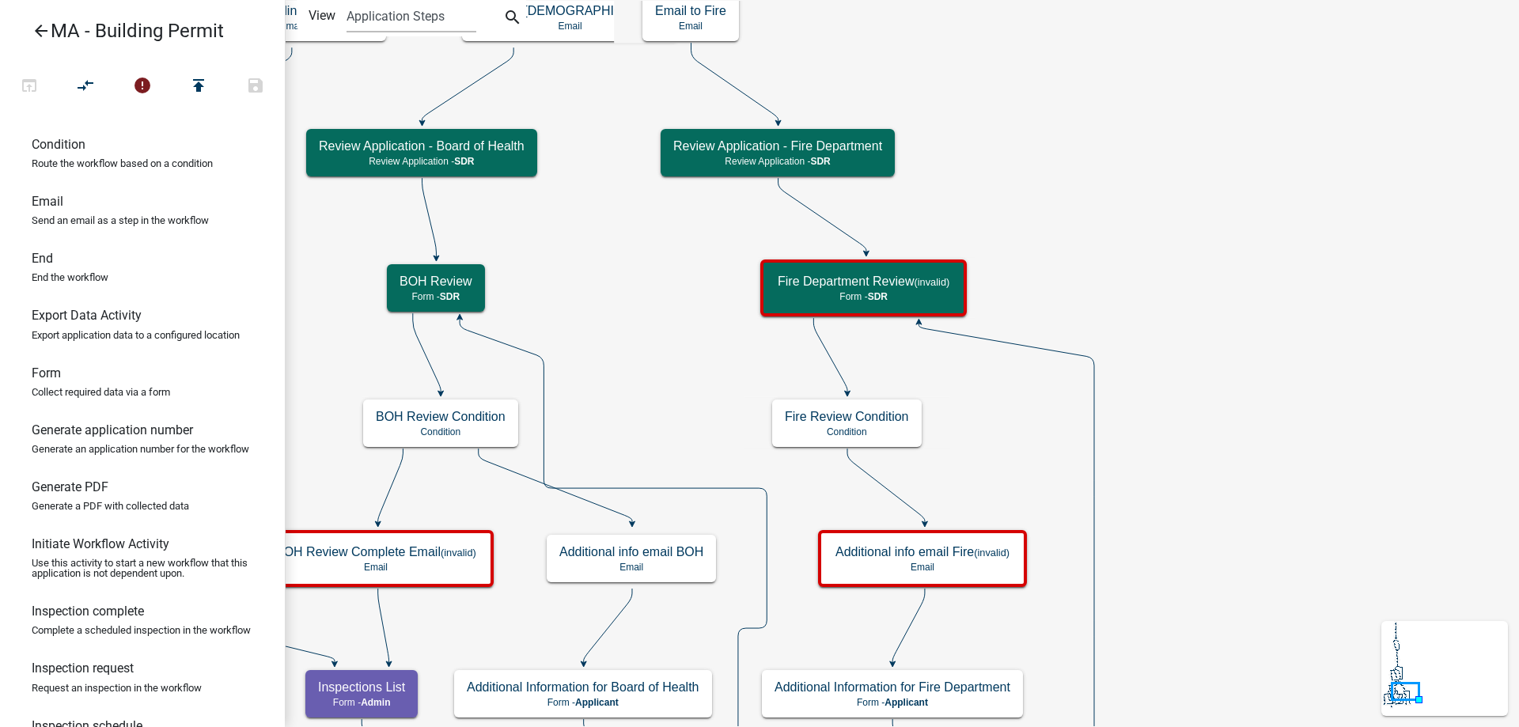
click at [1305, 448] on icon "Start Start - Applicant Search Parcel Data Parcel search - Applicant Owner and …" at bounding box center [902, 562] width 1232 height 1123
click at [1294, 448] on icon "Start Start - Applicant Search Parcel Data Parcel search - Applicant Owner and …" at bounding box center [902, 562] width 1232 height 1123
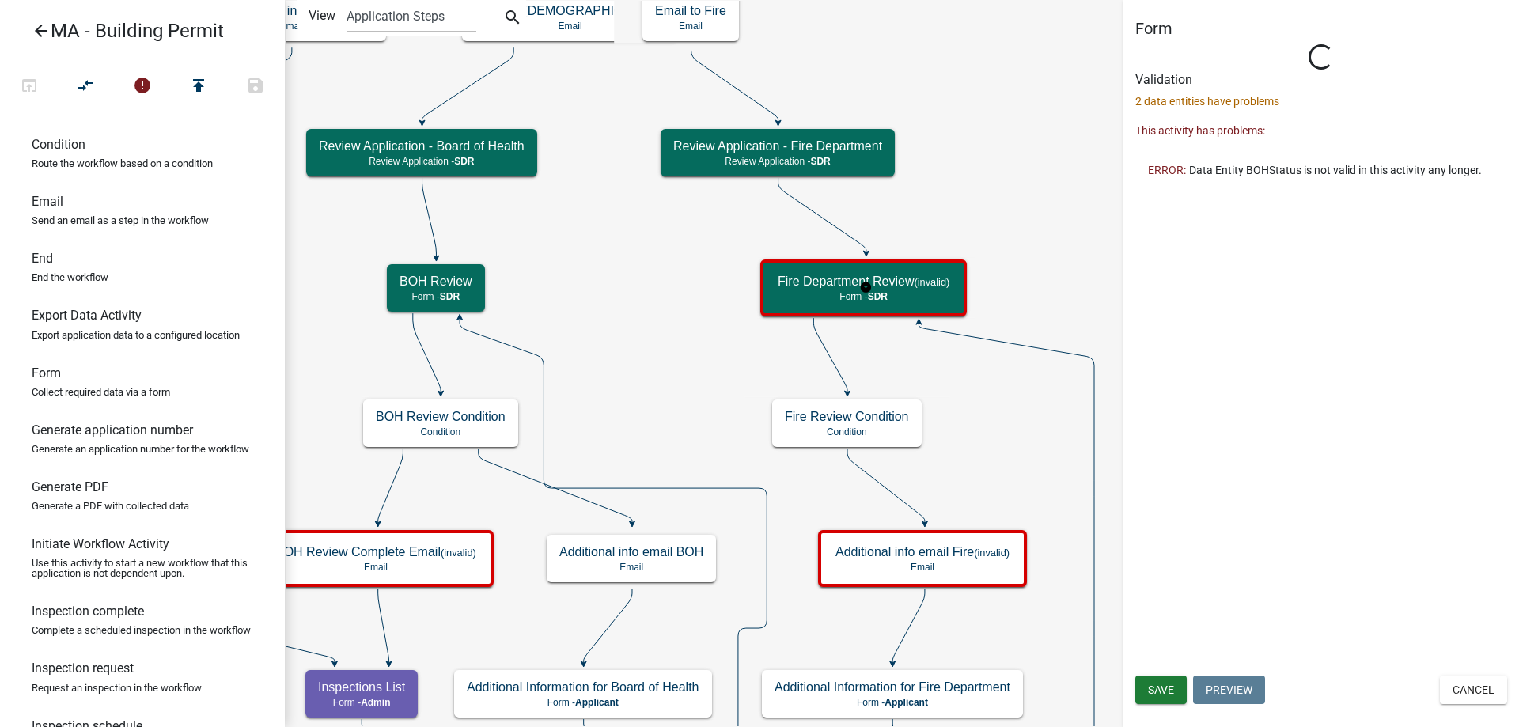
select select "67F20E20-4B7E-46AE-96DC-D48C26F4A12A"
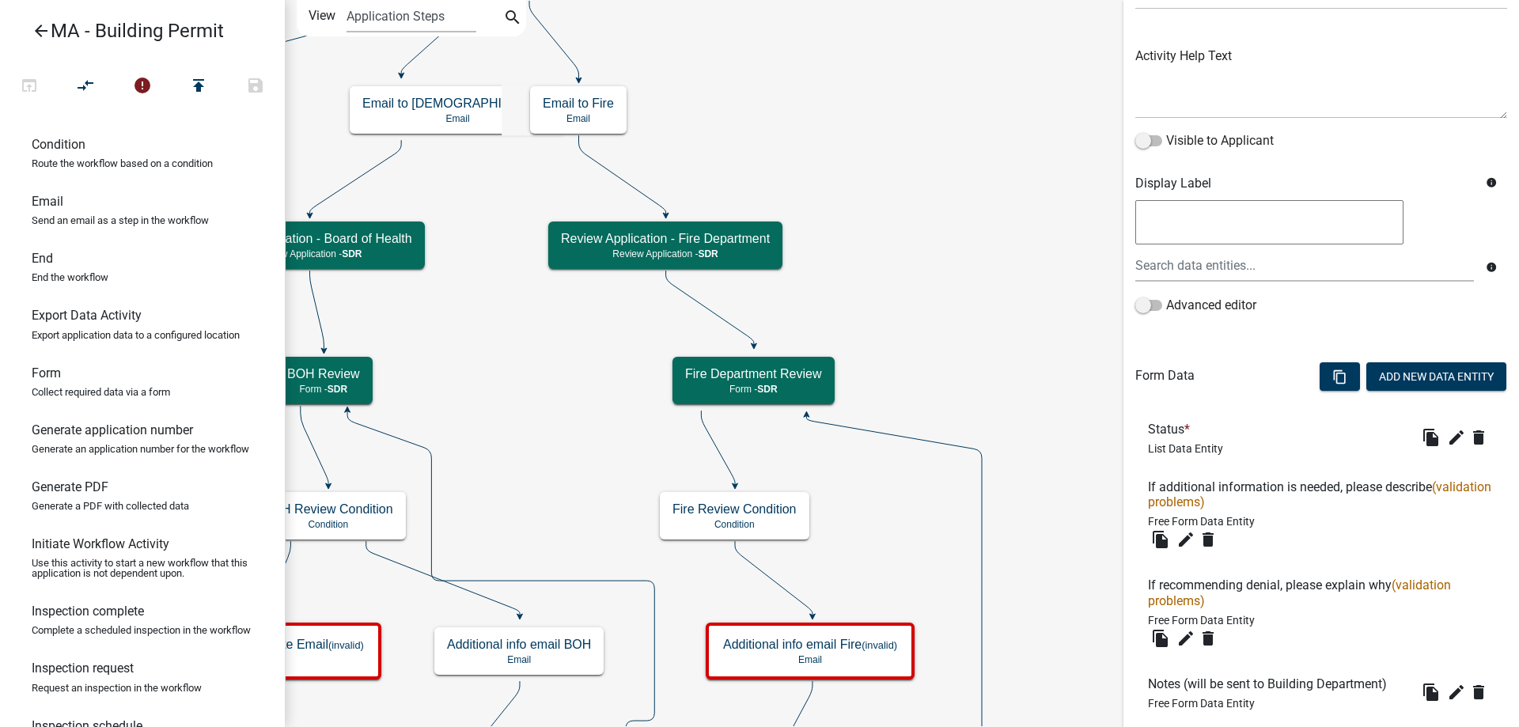
scroll to position [158, 0]
click at [1186, 542] on icon "edit" at bounding box center [1185, 537] width 19 height 19
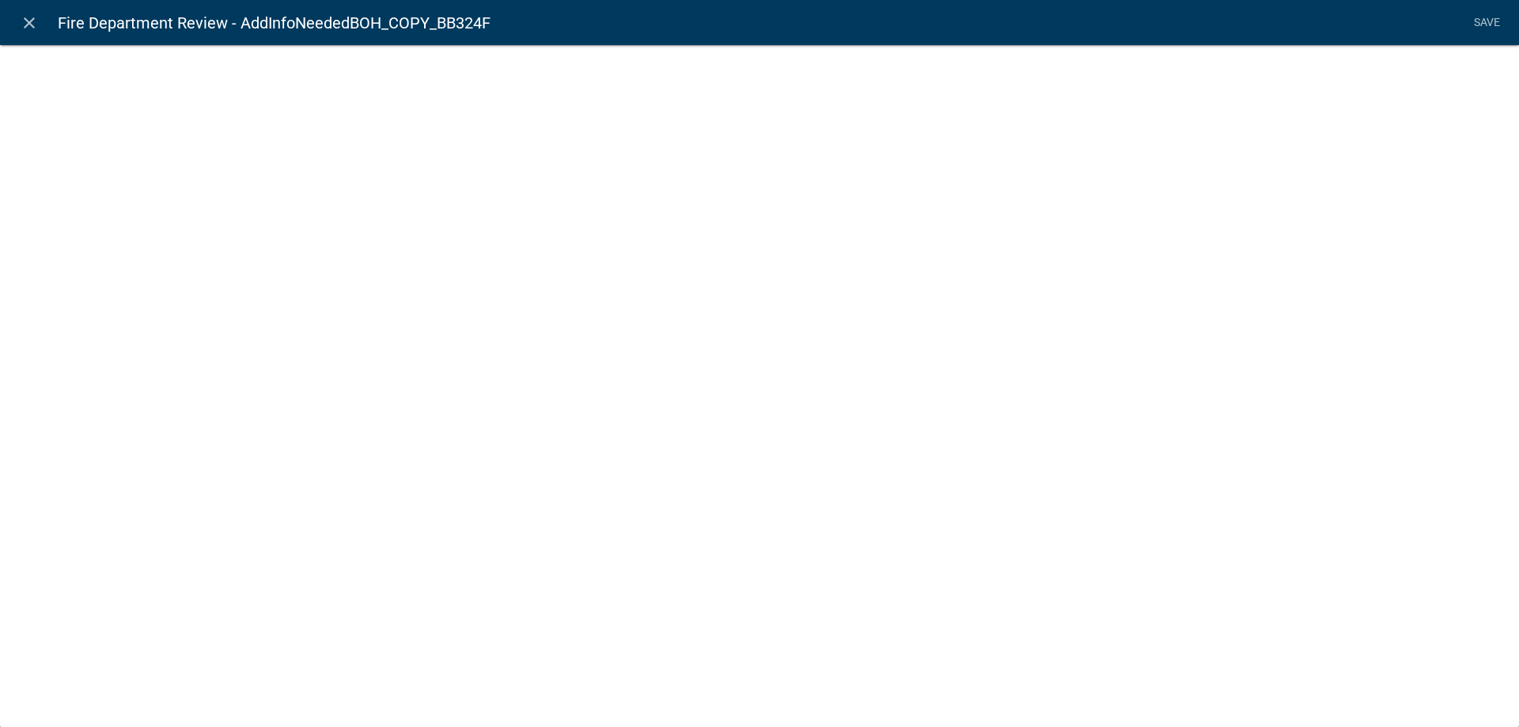
select select
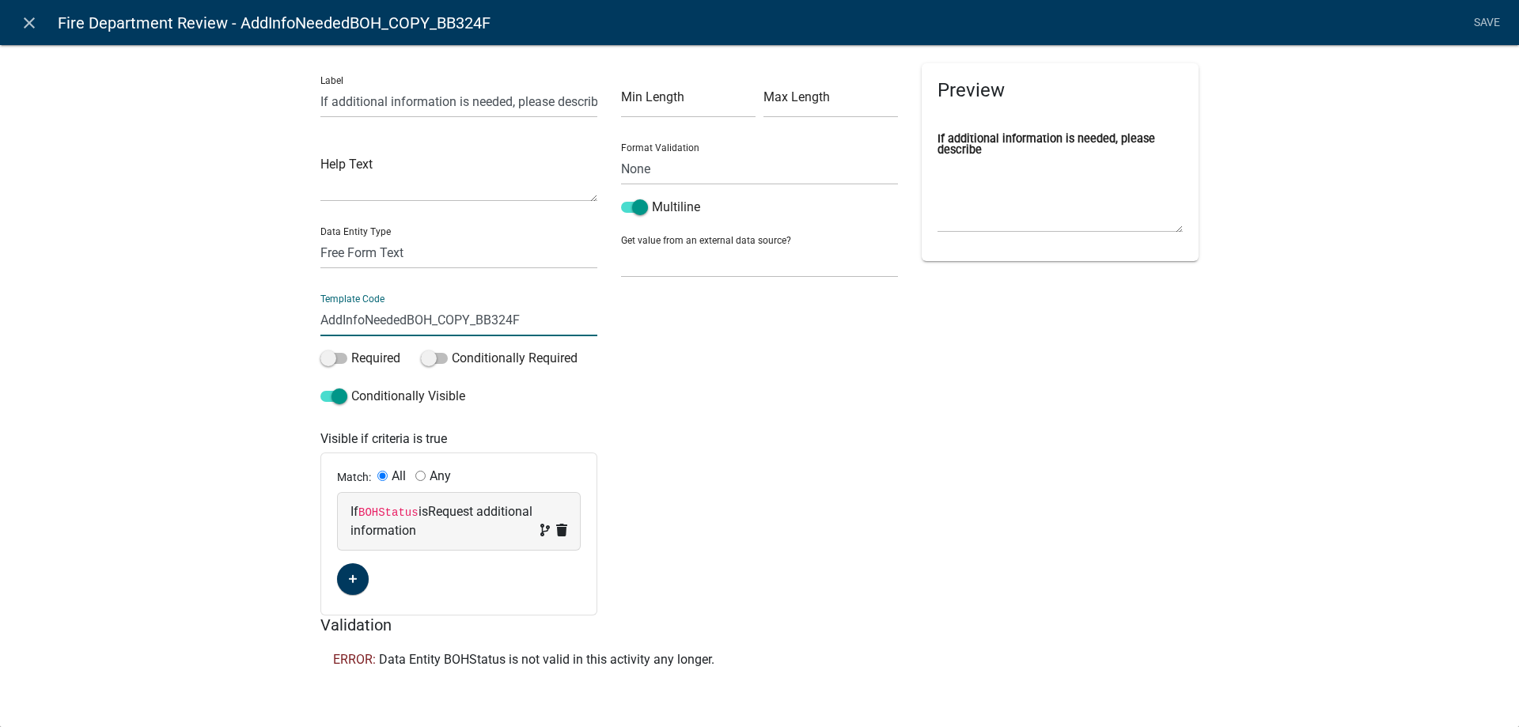
drag, startPoint x: 407, startPoint y: 323, endPoint x: 603, endPoint y: 331, distance: 195.6
click at [603, 331] on div "Label If additional information is needed, please describe Help Text Data Entit…" at bounding box center [459, 339] width 301 height 552
type input "AddInfoNeededFire"
click at [386, 506] on code "BOHStatus" at bounding box center [388, 512] width 60 height 13
select select
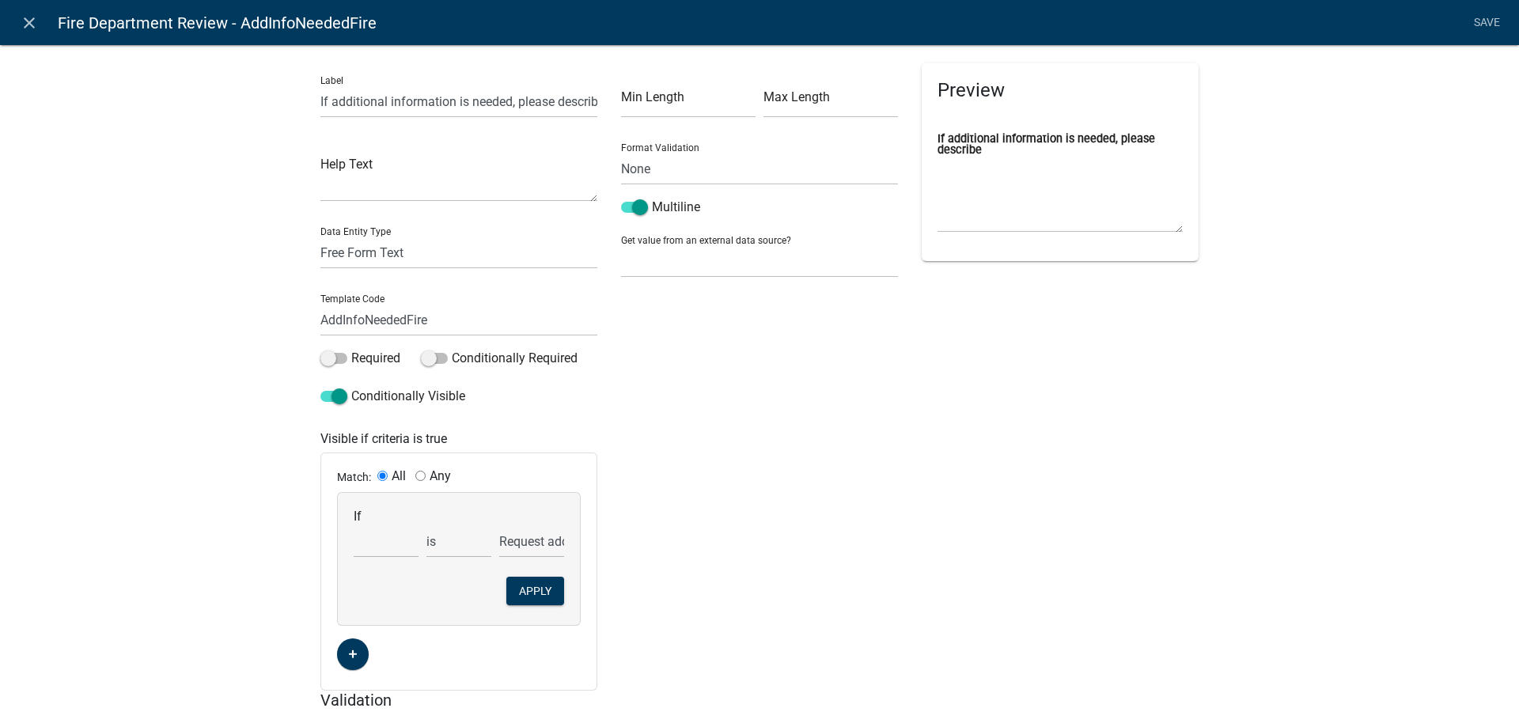
click at [256, 473] on div "Label If additional information is needed, please describe Help Text Data Entit…" at bounding box center [759, 403] width 1519 height 768
click at [28, 21] on icon "close" at bounding box center [29, 22] width 19 height 19
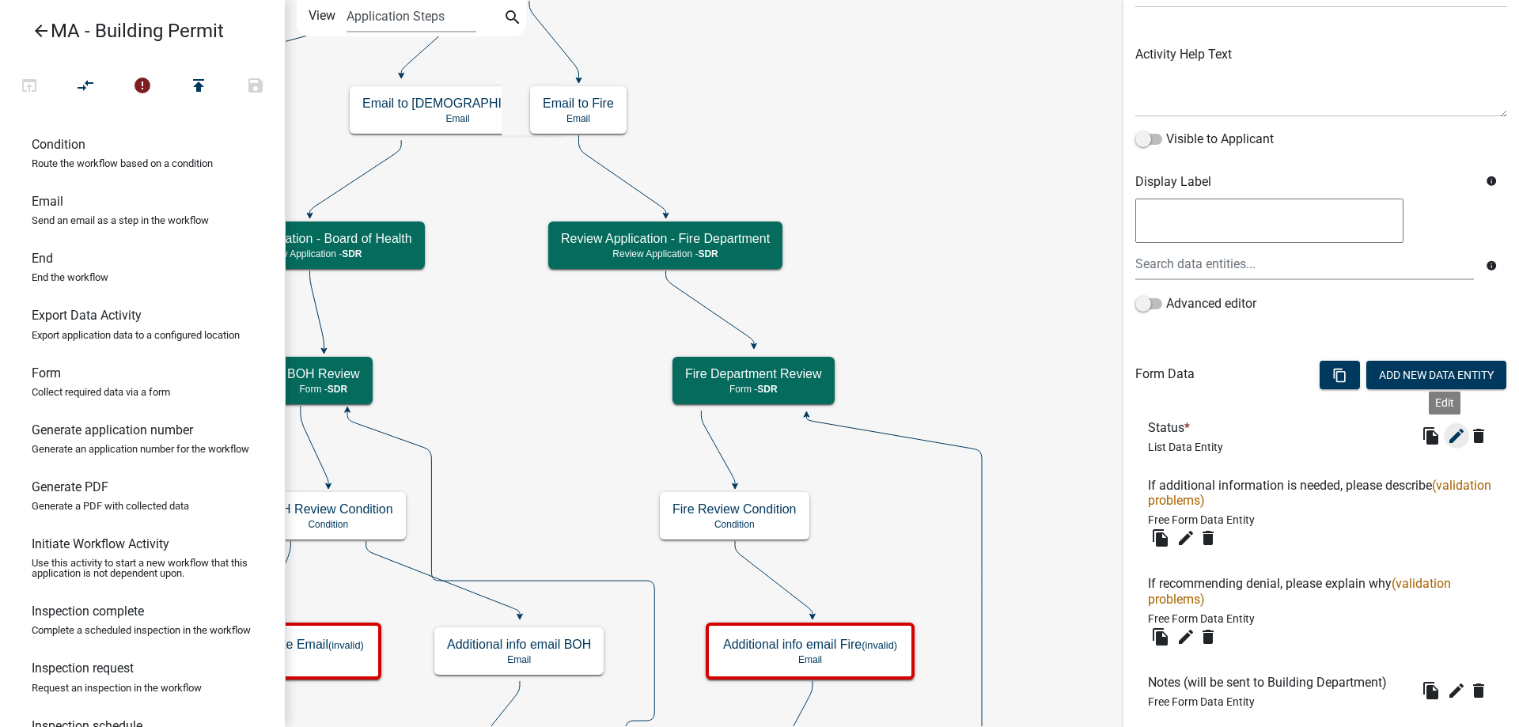
click at [1447, 430] on icon "edit" at bounding box center [1456, 435] width 19 height 19
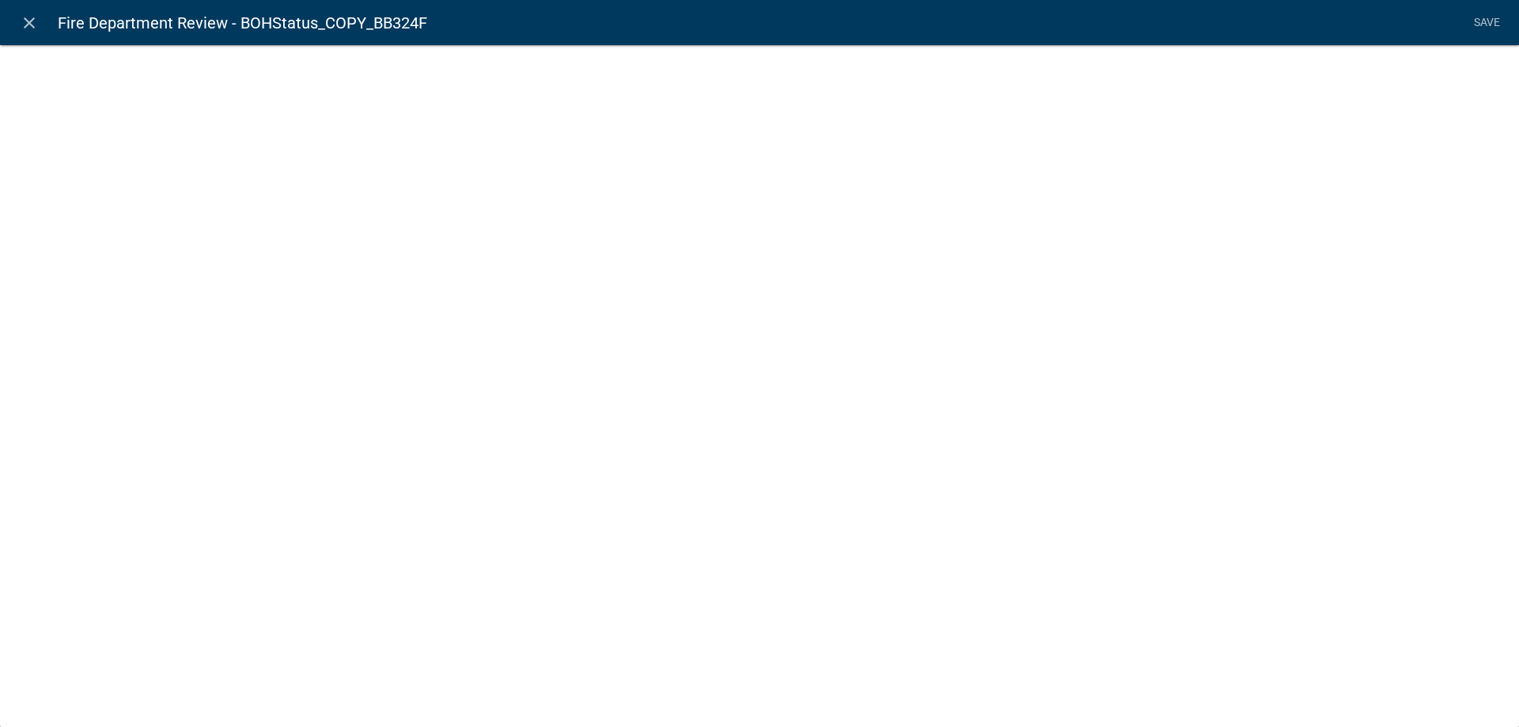
select select "list-data"
select select
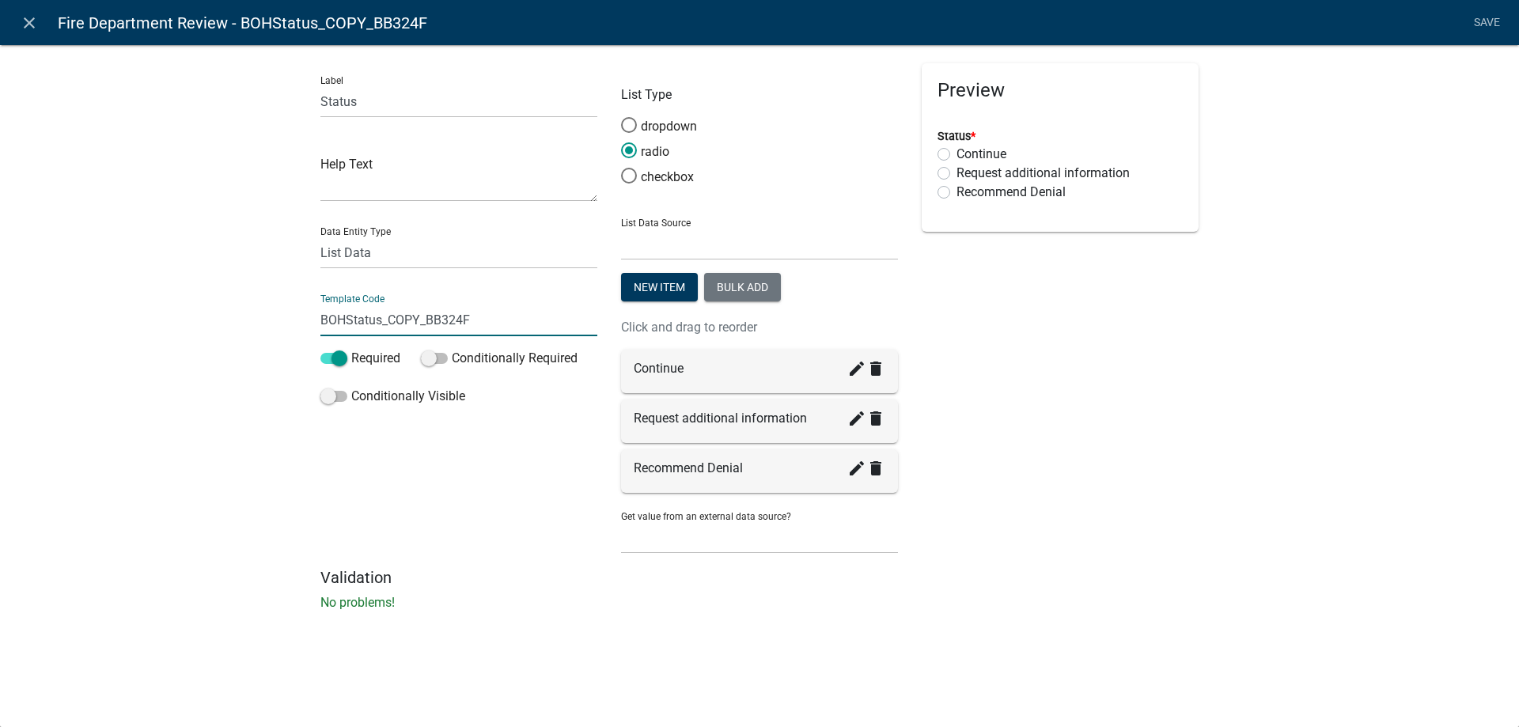
drag, startPoint x: 379, startPoint y: 324, endPoint x: 583, endPoint y: 326, distance: 204.1
click at [583, 326] on input "BOHStatus_COPY_BB324F" at bounding box center [458, 320] width 277 height 32
drag, startPoint x: 324, startPoint y: 320, endPoint x: 342, endPoint y: 320, distance: 18.2
click at [342, 320] on input "BOHStatus" at bounding box center [458, 320] width 277 height 32
type input "FireStatus"
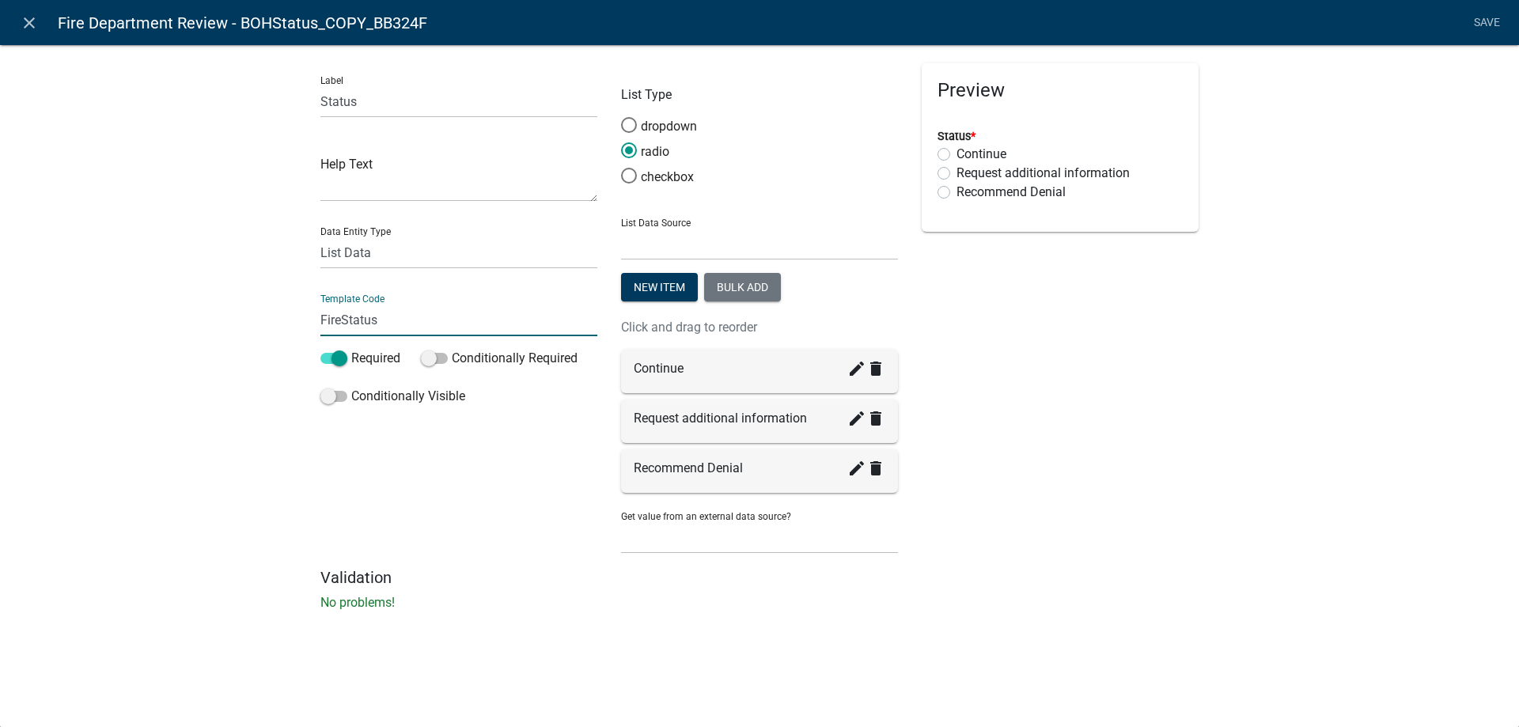
click at [252, 332] on div "Label Status Help Text Data Entity Type Free Form Text Document Display Entity …" at bounding box center [759, 332] width 1519 height 627
click at [1476, 22] on link "Save" at bounding box center [1487, 23] width 40 height 30
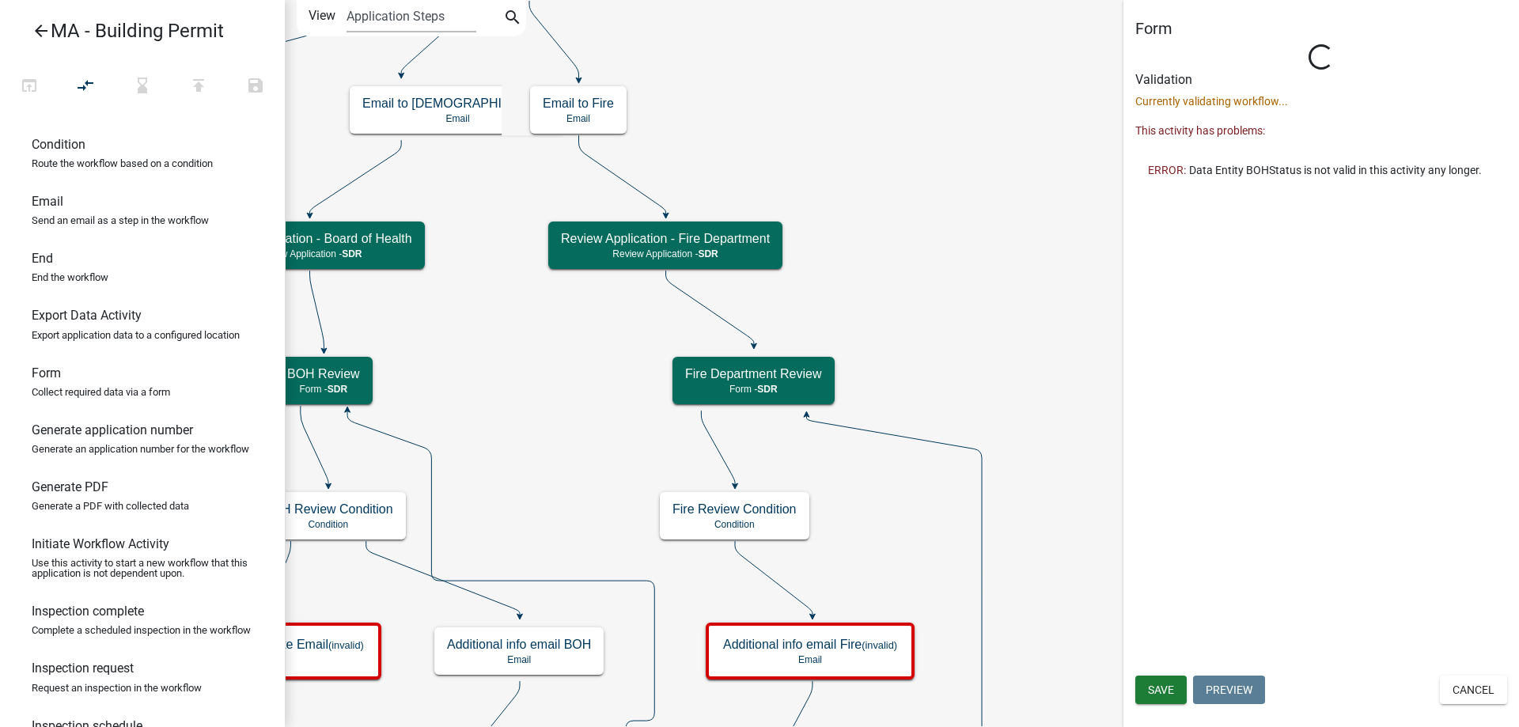
scroll to position [0, 0]
select select "67F20E20-4B7E-46AE-96DC-D48C26F4A12A"
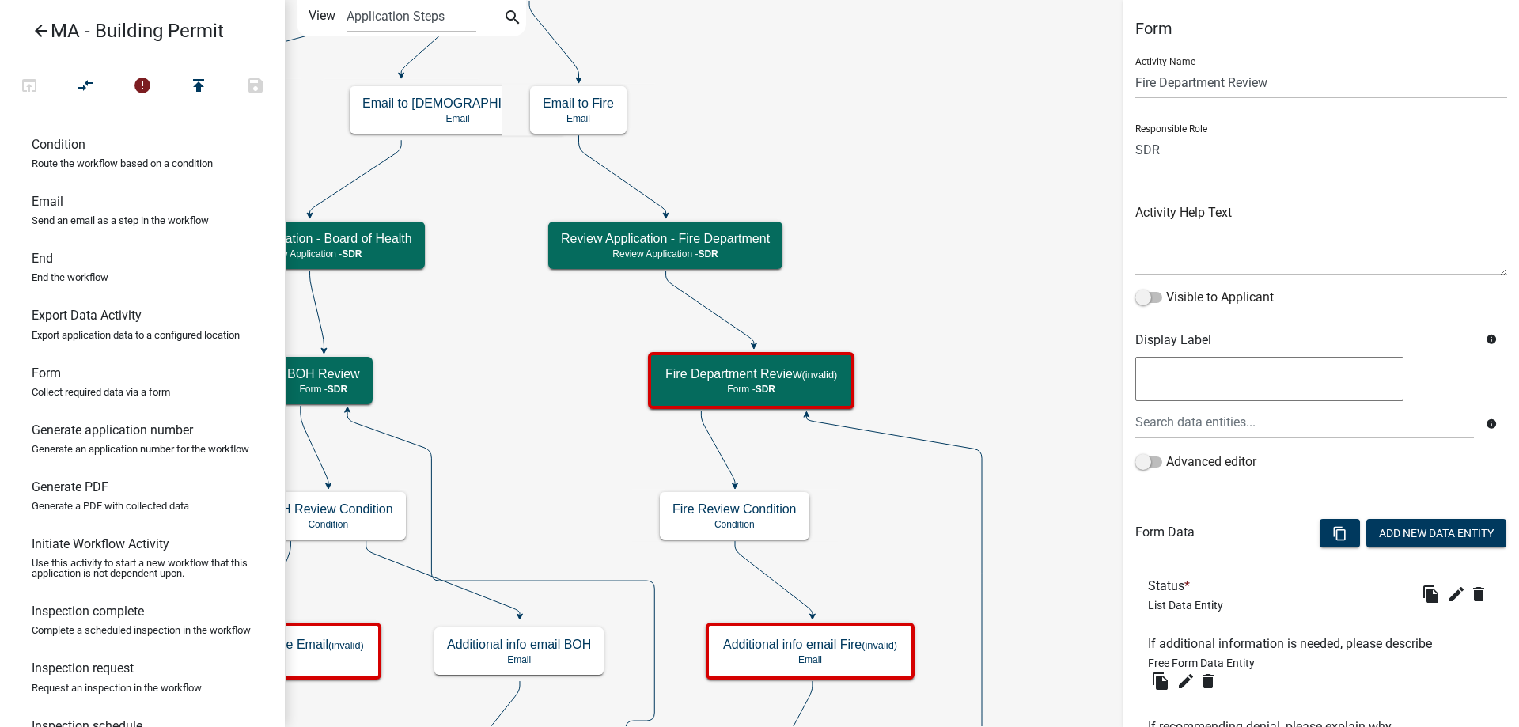
scroll to position [158, 0]
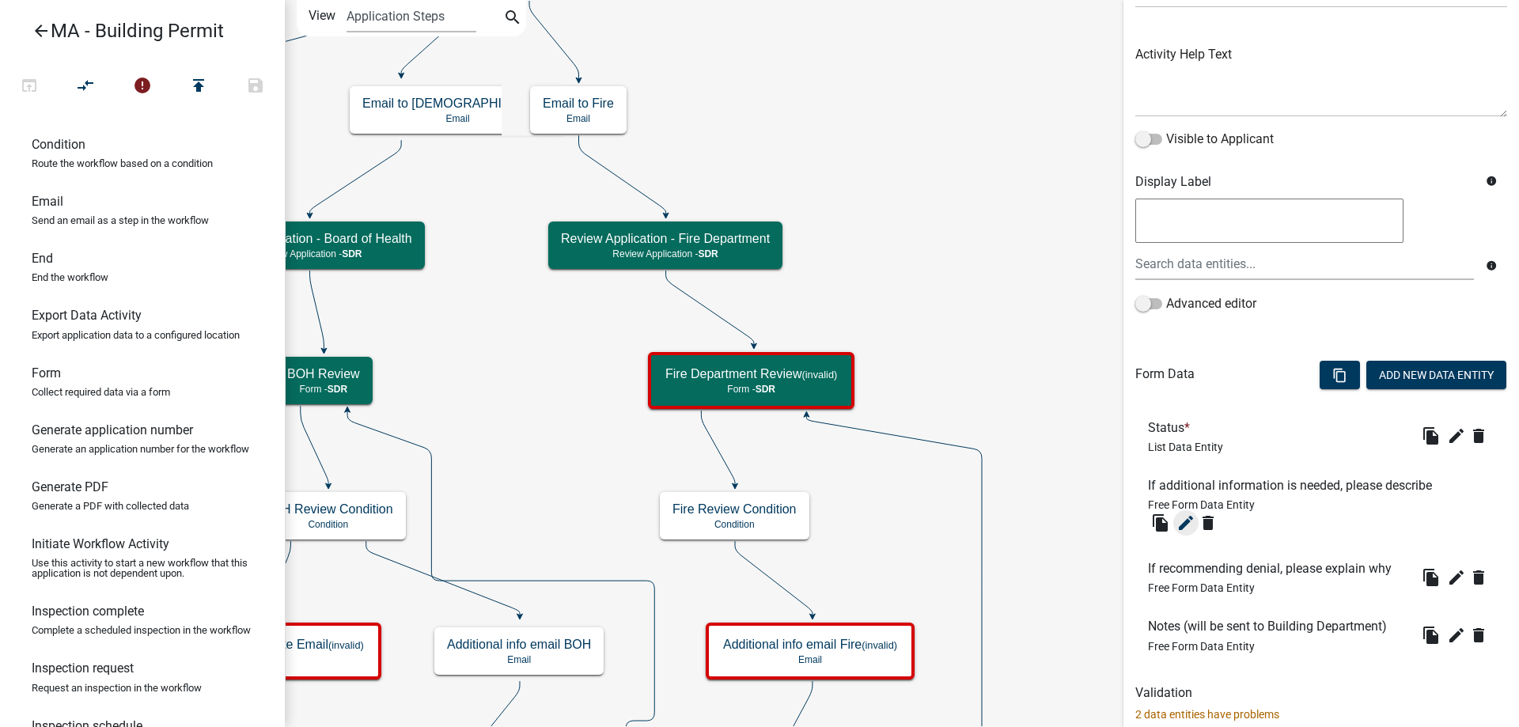
click at [1185, 521] on icon "edit" at bounding box center [1185, 522] width 19 height 19
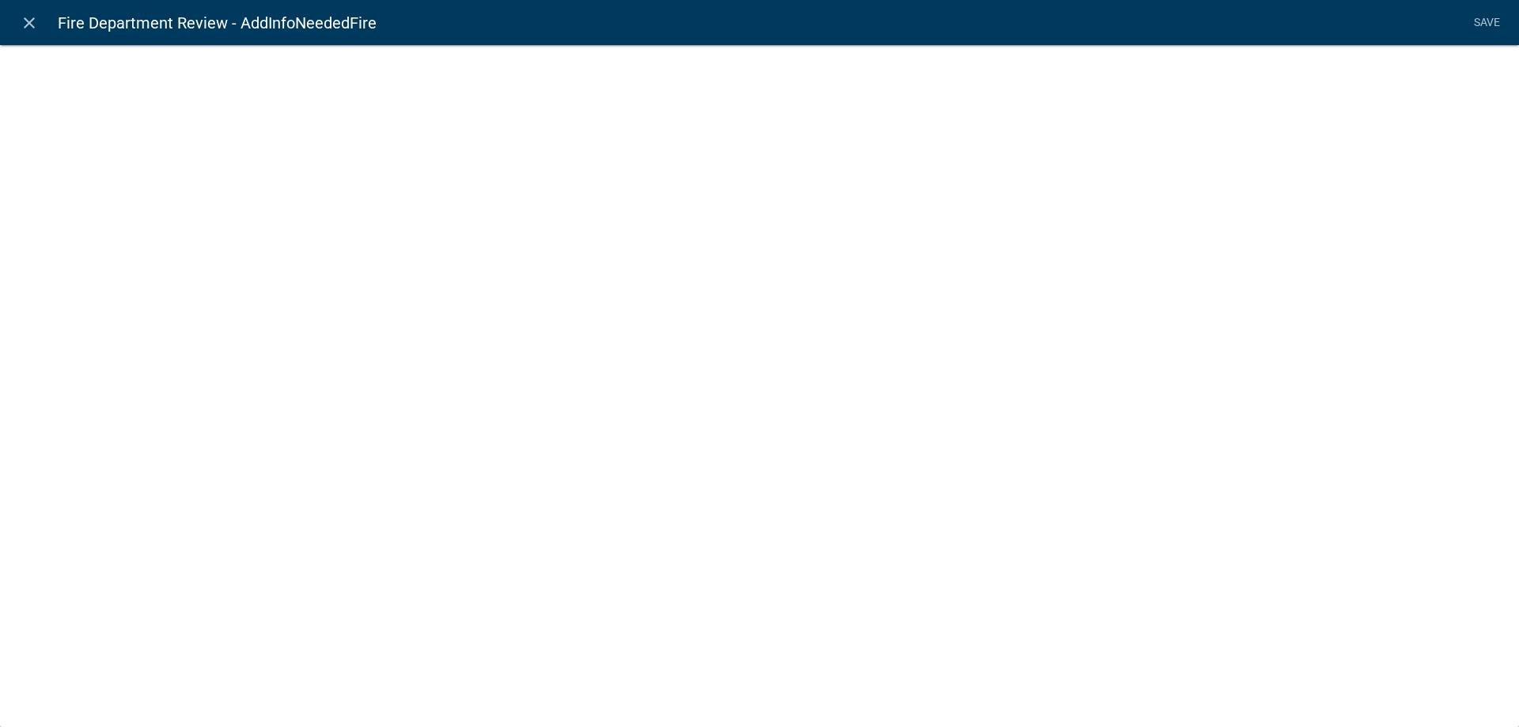
select select
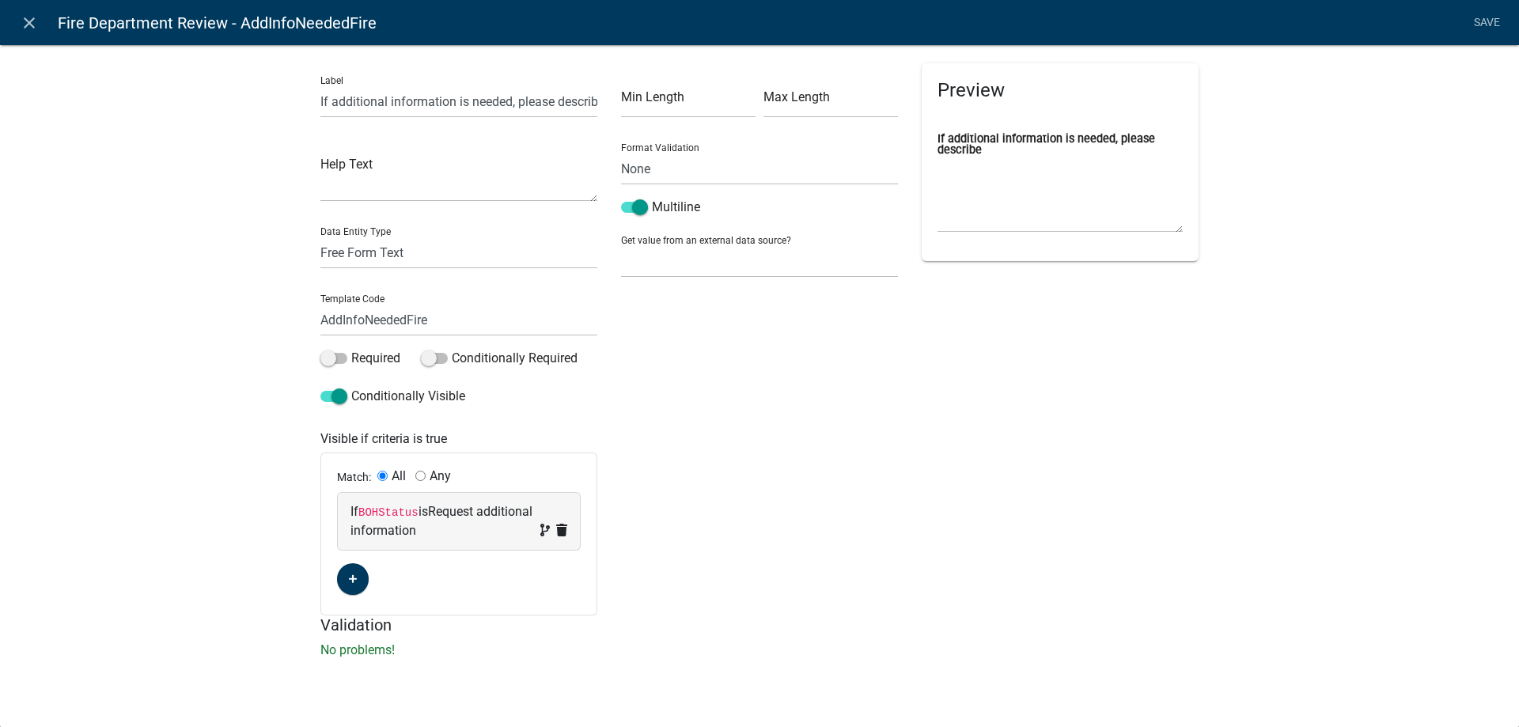
click at [383, 505] on div "If BOHStatus is Request additional information" at bounding box center [458, 521] width 217 height 38
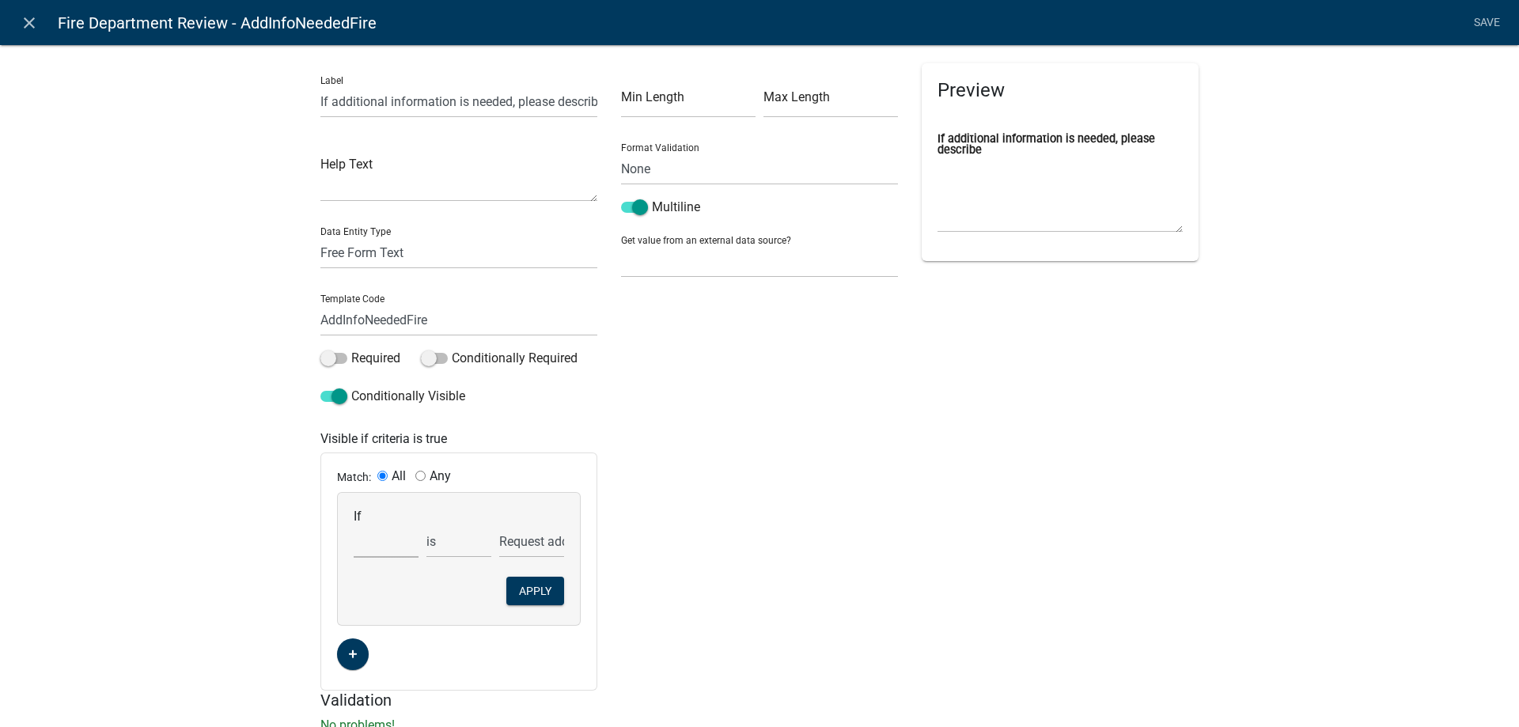
click at [384, 531] on select "Choose... Acres AddInfoNeededZon Address ALL_FEE_RECIPIENTS AMOUNT_PAID AppAddr…" at bounding box center [386, 541] width 65 height 32
select select "48: FireStatus"
click at [354, 525] on select "Choose... Acres AddInfoNeededZon Address ALL_FEE_RECIPIENTS AMOUNT_PAID AppAddr…" at bounding box center [386, 541] width 65 height 32
select select "2: Request additional information"
click at [531, 596] on button "Apply" at bounding box center [535, 591] width 58 height 28
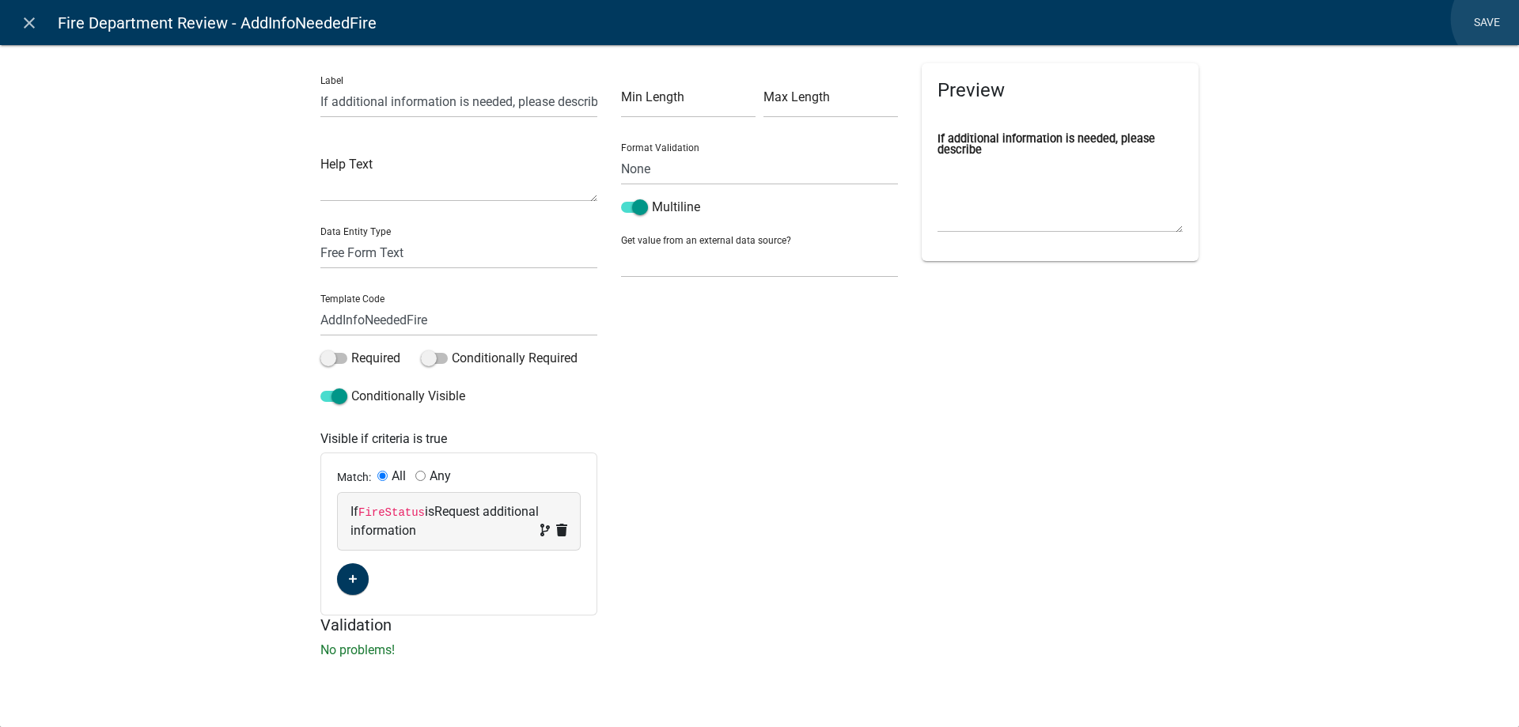
click at [1501, 19] on link "Save" at bounding box center [1487, 23] width 40 height 30
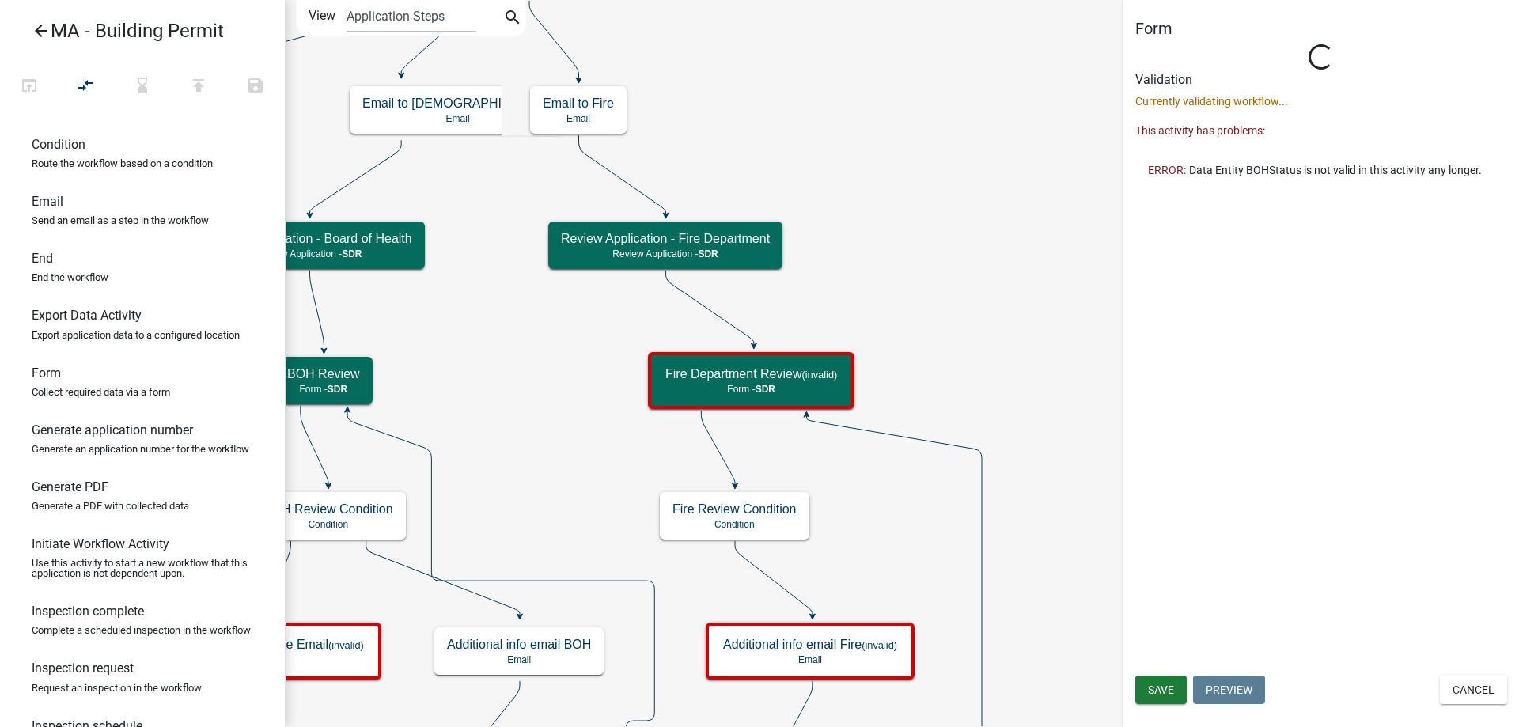
scroll to position [0, 0]
select select "67F20E20-4B7E-46AE-96DC-D48C26F4A12A"
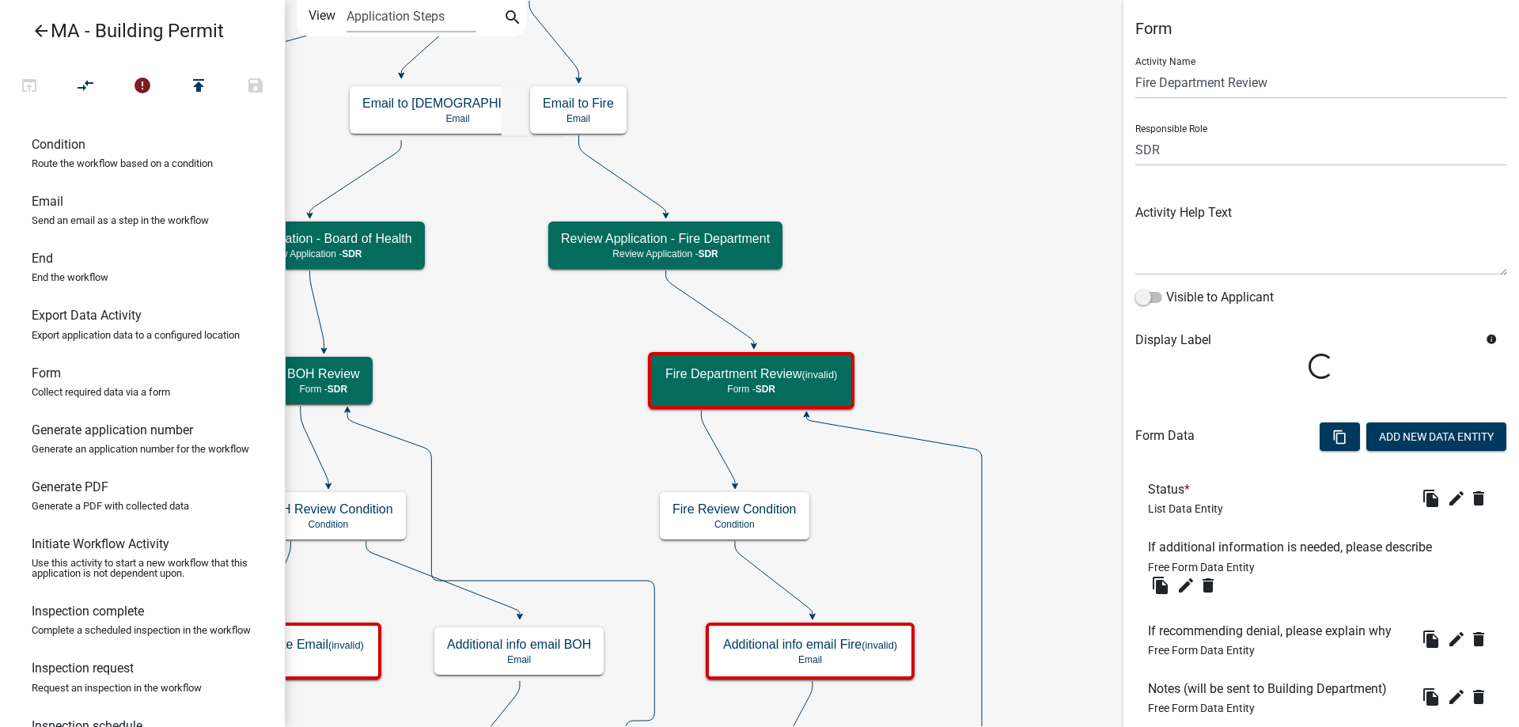
scroll to position [158, 0]
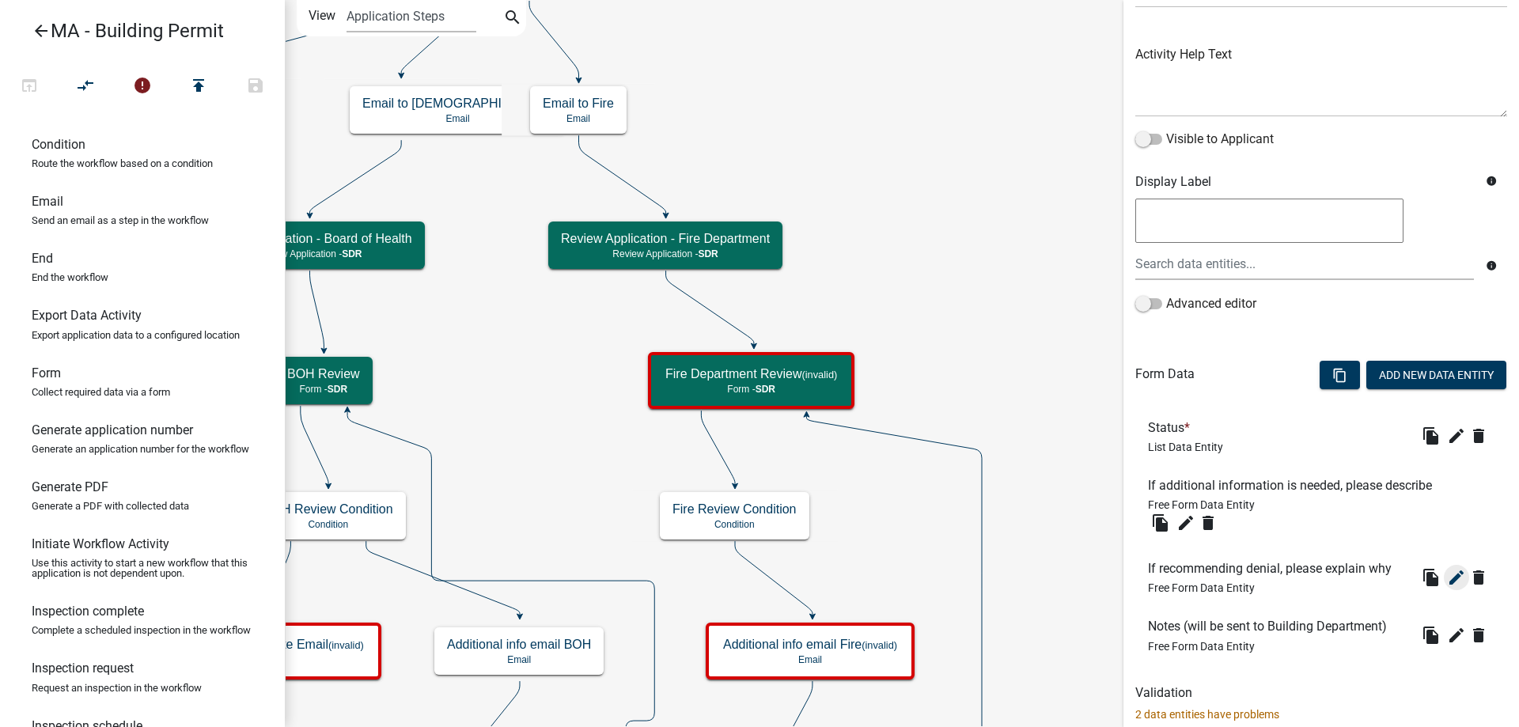
click at [1447, 581] on icon "edit" at bounding box center [1456, 577] width 19 height 19
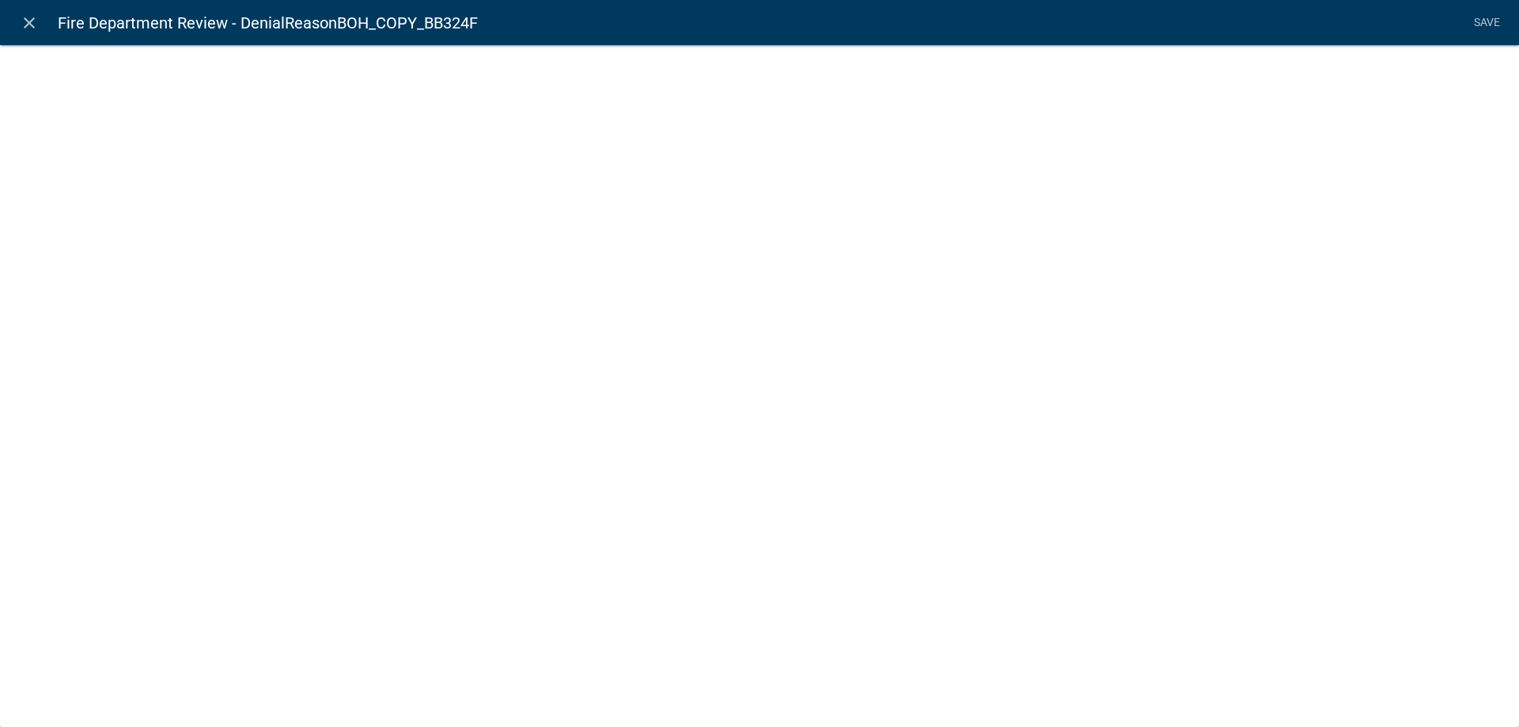
select select
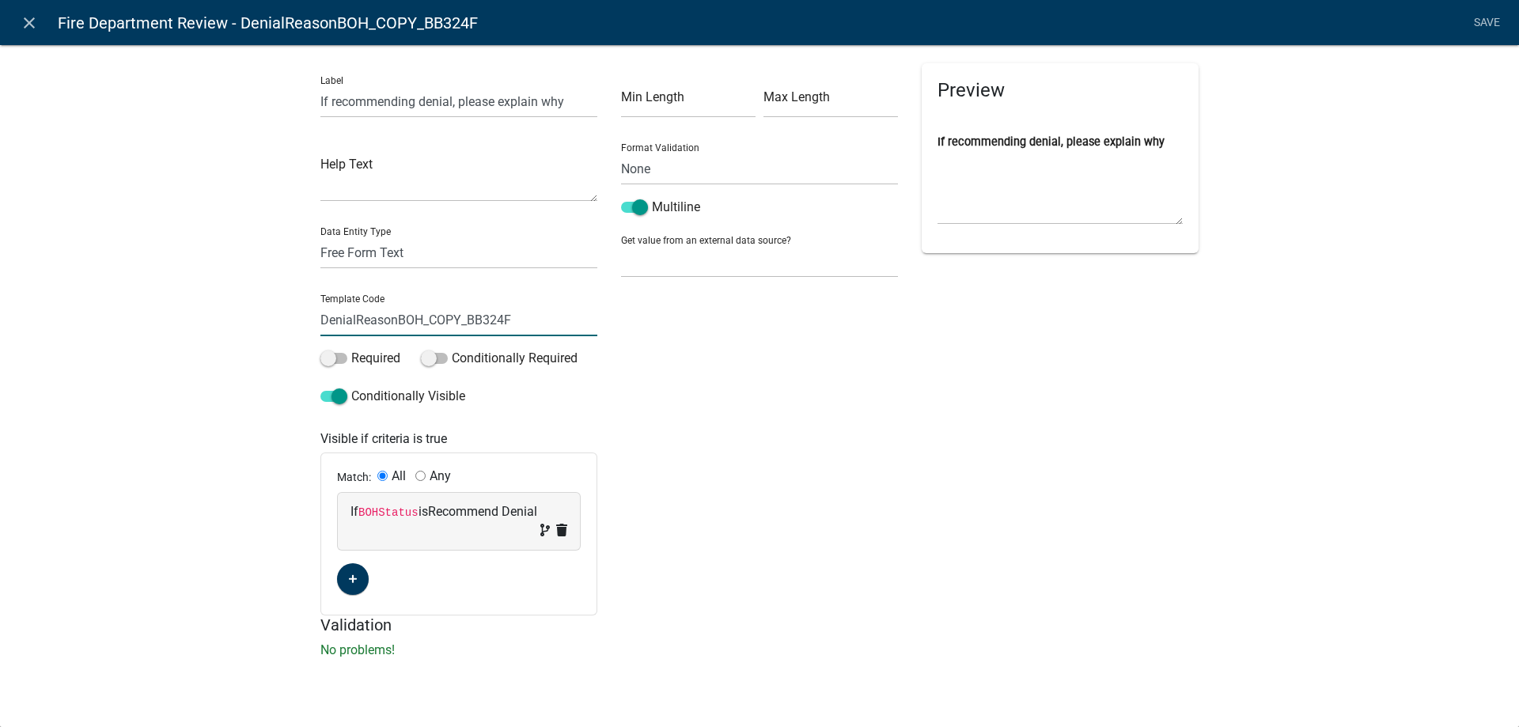
drag, startPoint x: 398, startPoint y: 321, endPoint x: 630, endPoint y: 321, distance: 232.6
click at [630, 321] on div "Label If recommending denial, please explain why Help Text Data Entity Type Fre…" at bounding box center [760, 339] width 902 height 552
type input "DenialReasonFire"
click at [377, 511] on code "BOHStatus" at bounding box center [388, 512] width 60 height 13
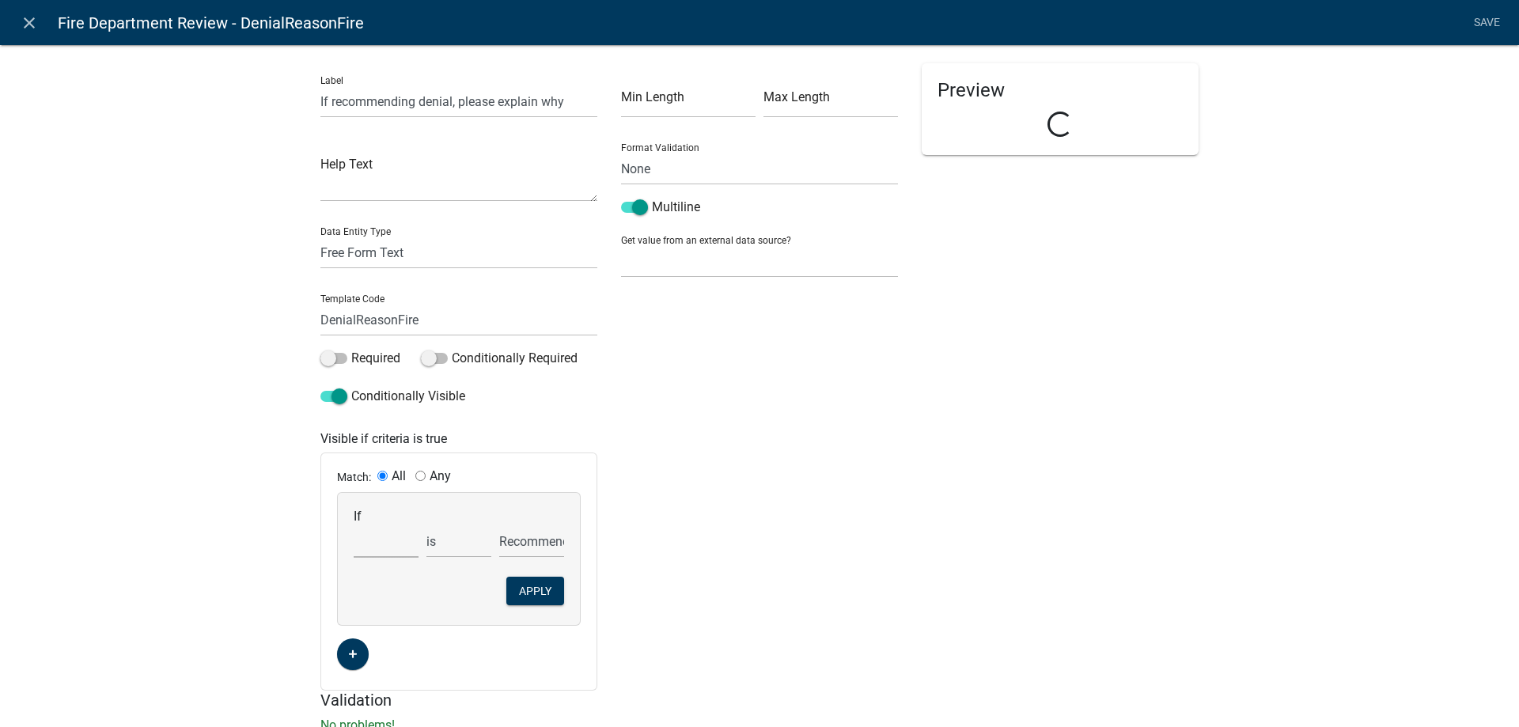
click at [358, 536] on select "Choose... Acres AddInfoNeededFire AddInfoNeededZon Address ALL_FEE_RECIPIENTS A…" at bounding box center [386, 541] width 65 height 32
select select "48: FireStatus"
click at [354, 525] on select "Choose... Acres AddInfoNeededFire AddInfoNeededZon Address ALL_FEE_RECIPIENTS A…" at bounding box center [386, 541] width 65 height 32
select select "1: Recommend Denial"
click at [519, 593] on button "Apply" at bounding box center [535, 591] width 58 height 28
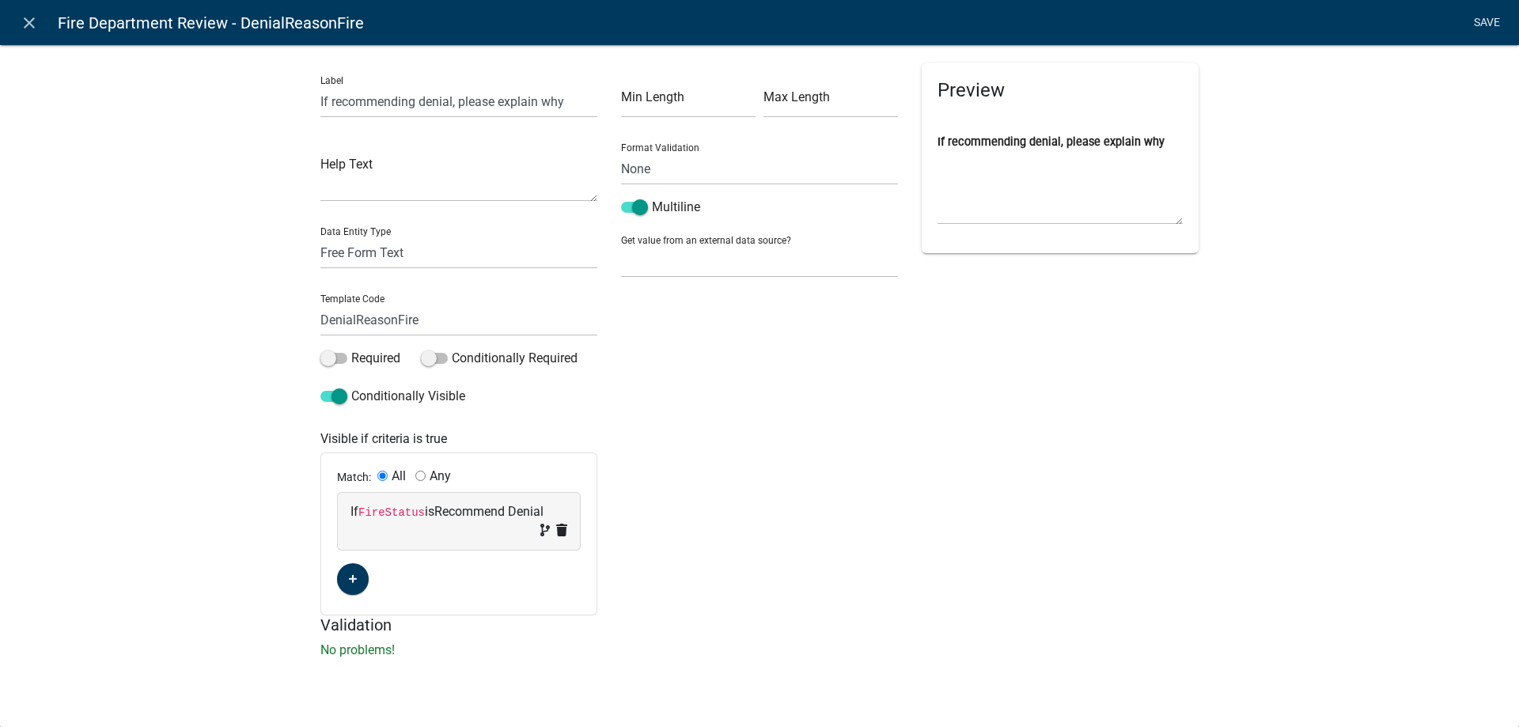
click at [1490, 32] on link "Save" at bounding box center [1487, 23] width 40 height 30
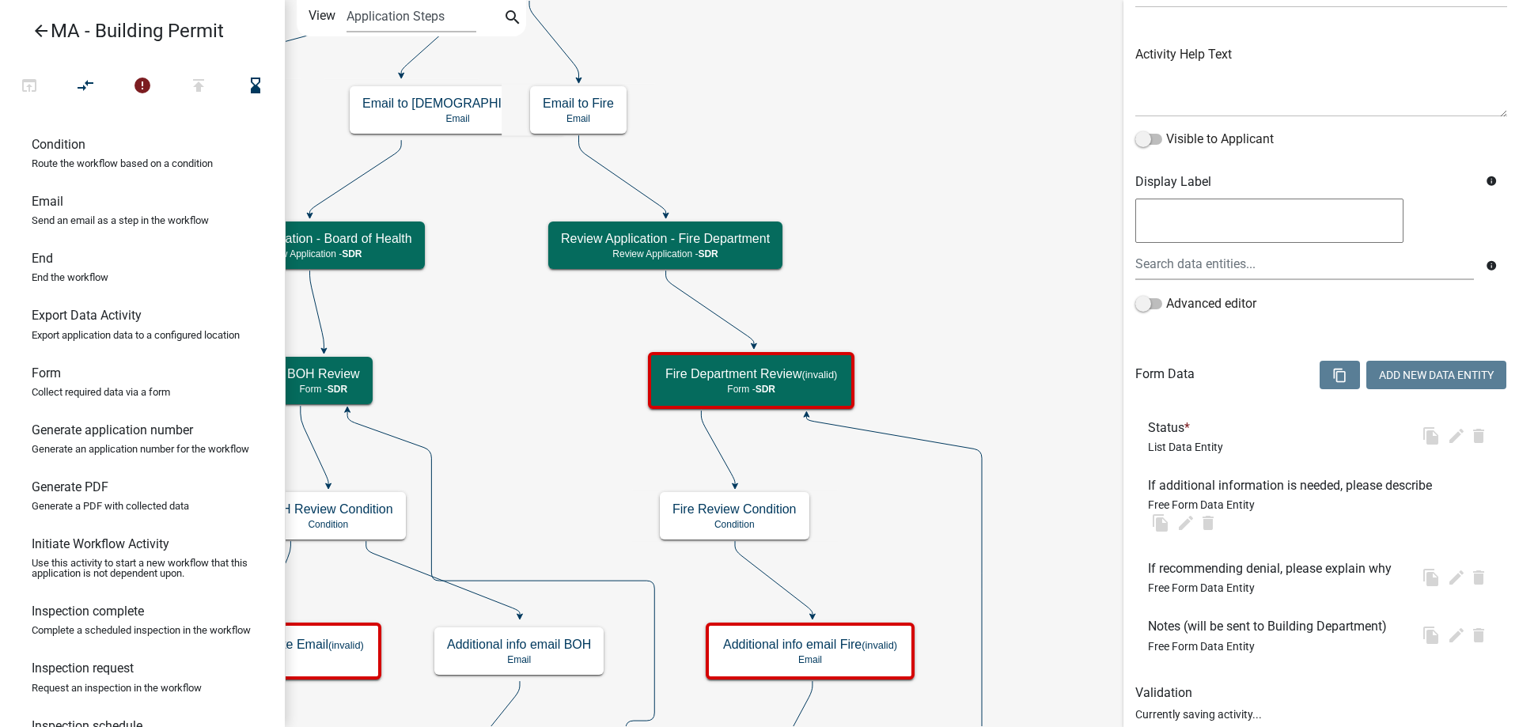
scroll to position [0, 0]
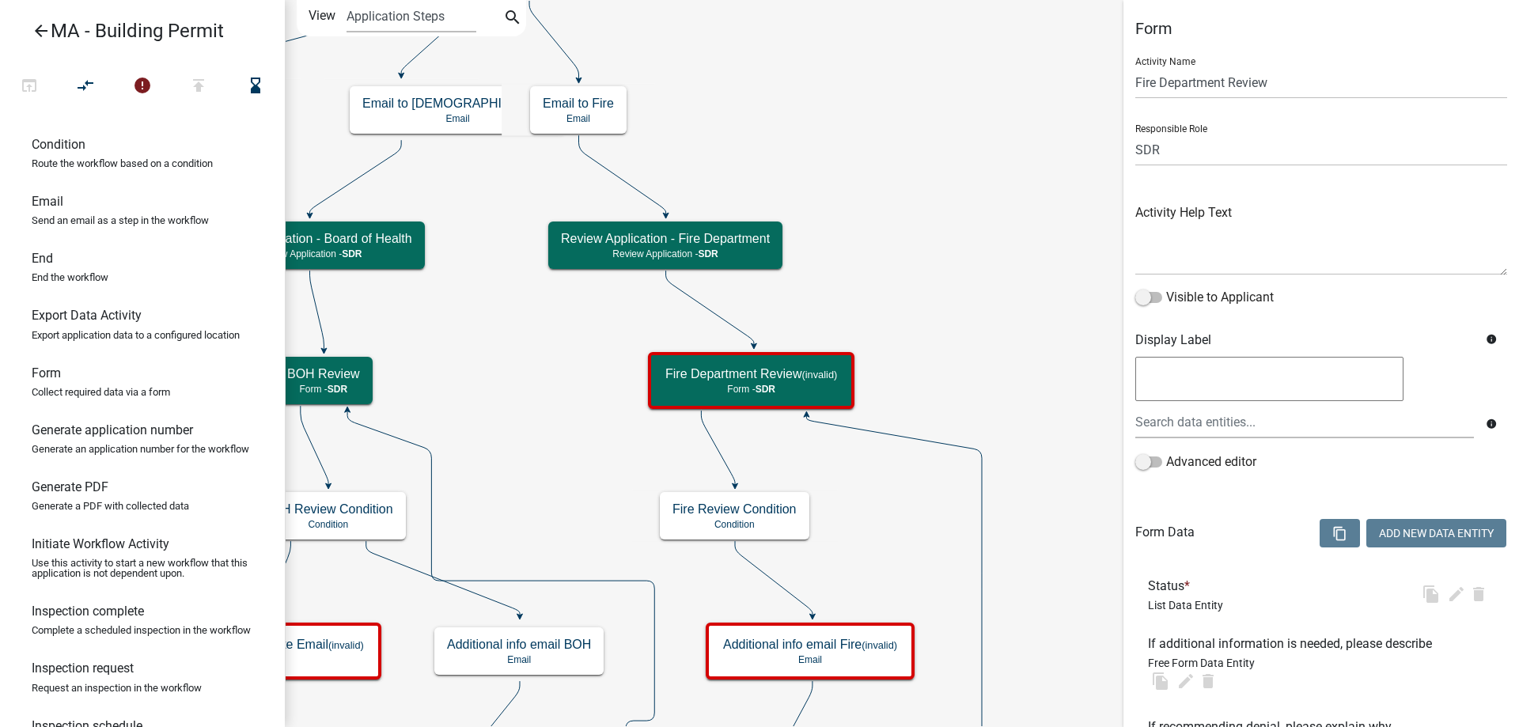
select select "67F20E20-4B7E-46AE-96DC-D48C26F4A12A"
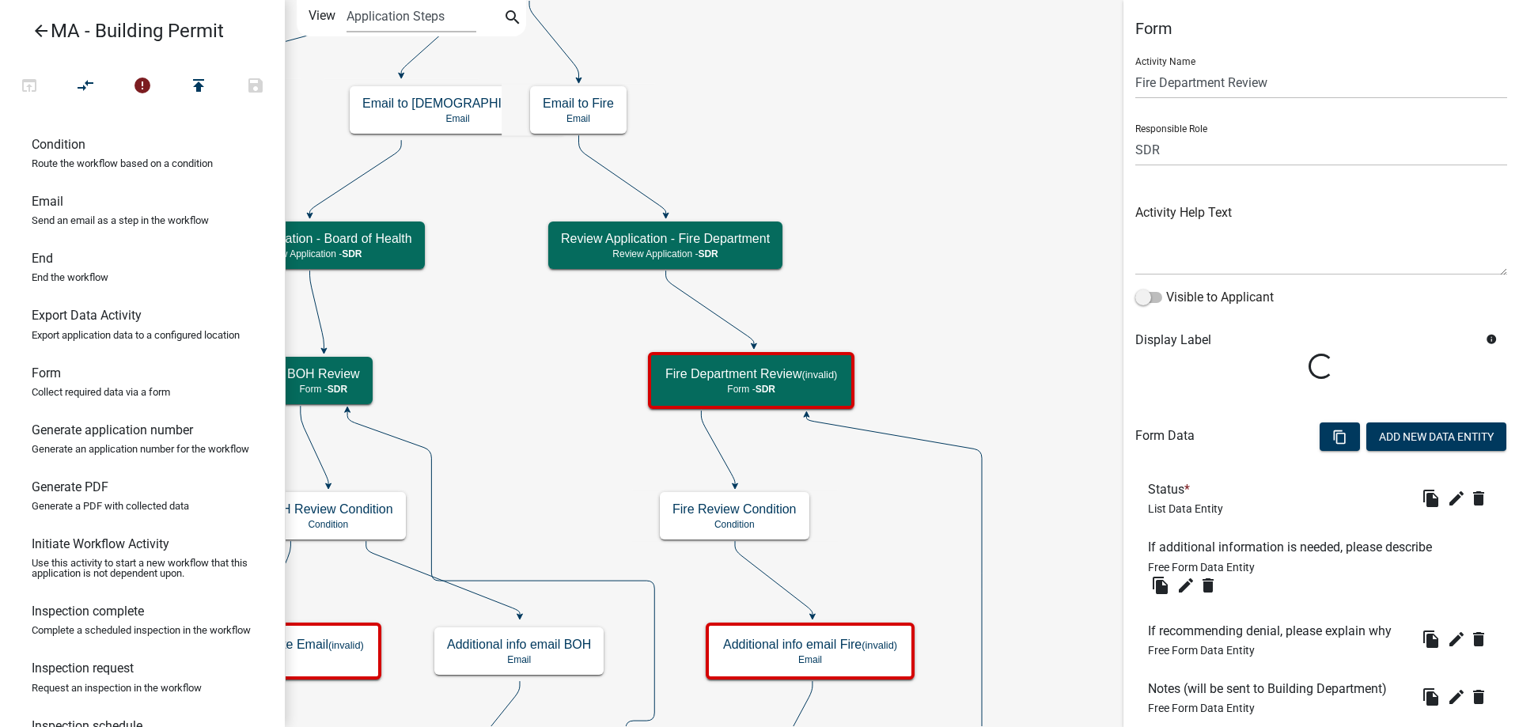
scroll to position [158, 0]
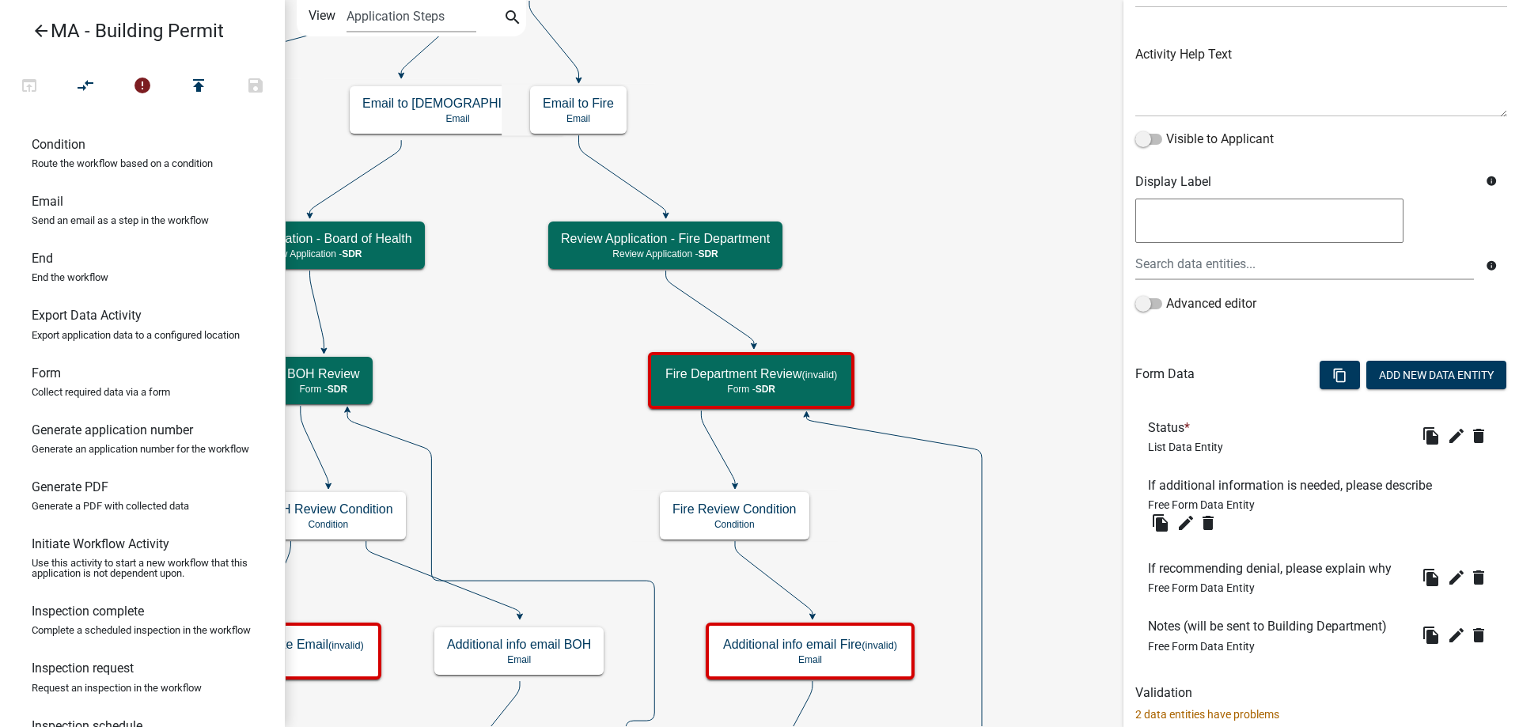
click at [1444, 543] on li "If additional information is needed, please describe Free Form Data Entity file…" at bounding box center [1321, 506] width 372 height 83
click at [1447, 637] on icon "edit" at bounding box center [1456, 635] width 19 height 19
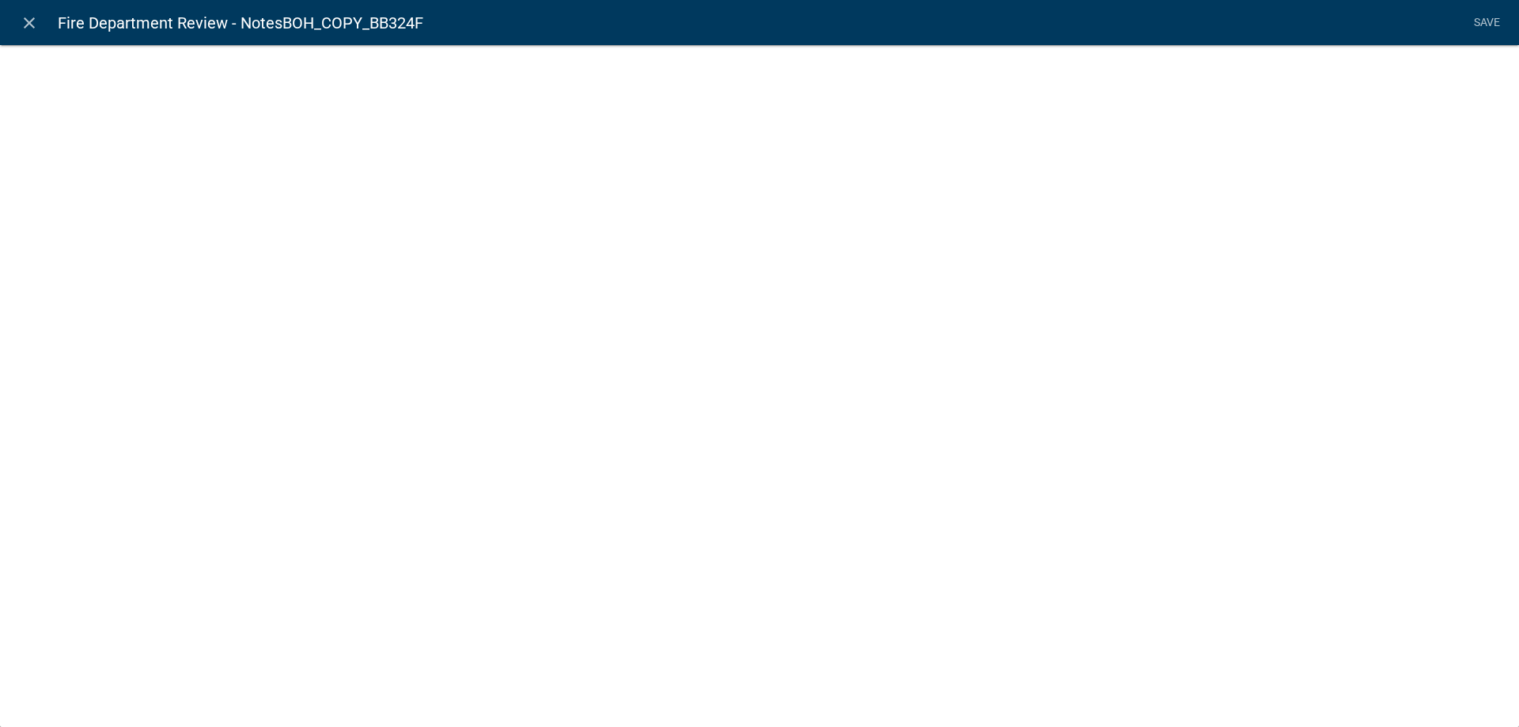
select select
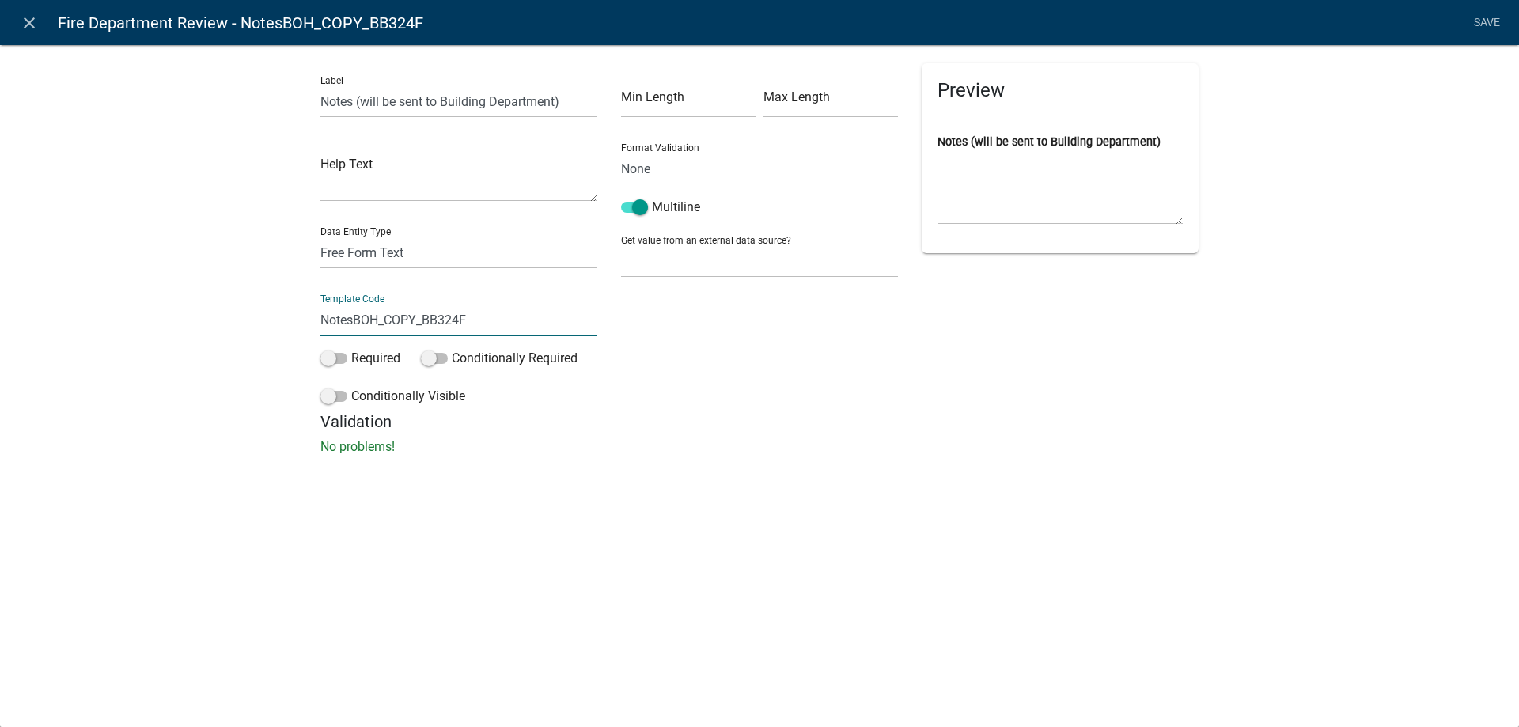
click at [354, 319] on input "NotesBOH_COPY_BB324F" at bounding box center [458, 320] width 277 height 32
drag, startPoint x: 354, startPoint y: 320, endPoint x: 726, endPoint y: 350, distance: 373.0
click at [726, 350] on div "Label Notes (will be sent to Building Department) Help Text Data Entity Type Fr…" at bounding box center [760, 237] width 902 height 349
type input "NotesFire"
click at [178, 282] on div "Label Notes (will be sent to Building Department) Help Text Data Entity Type Fr…" at bounding box center [759, 254] width 1519 height 471
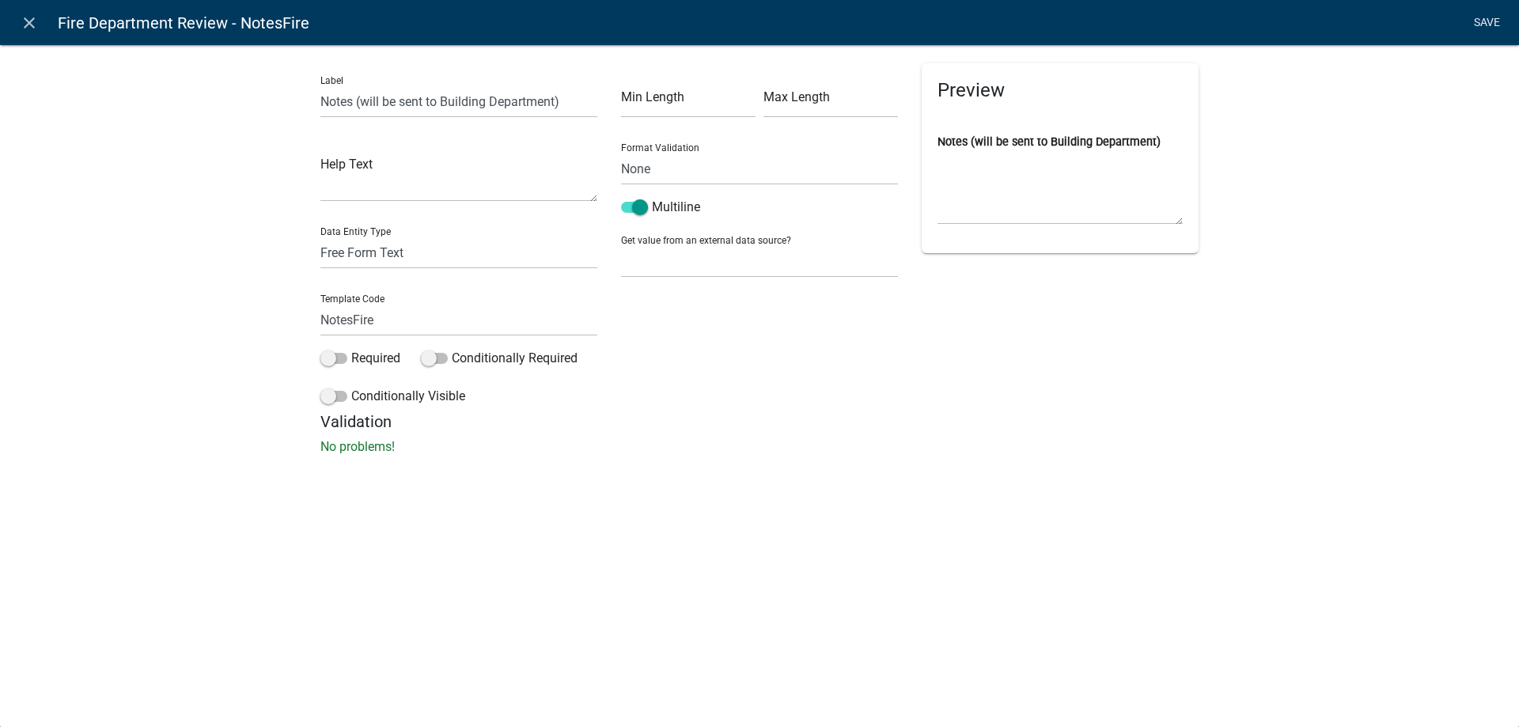
click at [1483, 23] on link "Save" at bounding box center [1487, 23] width 40 height 30
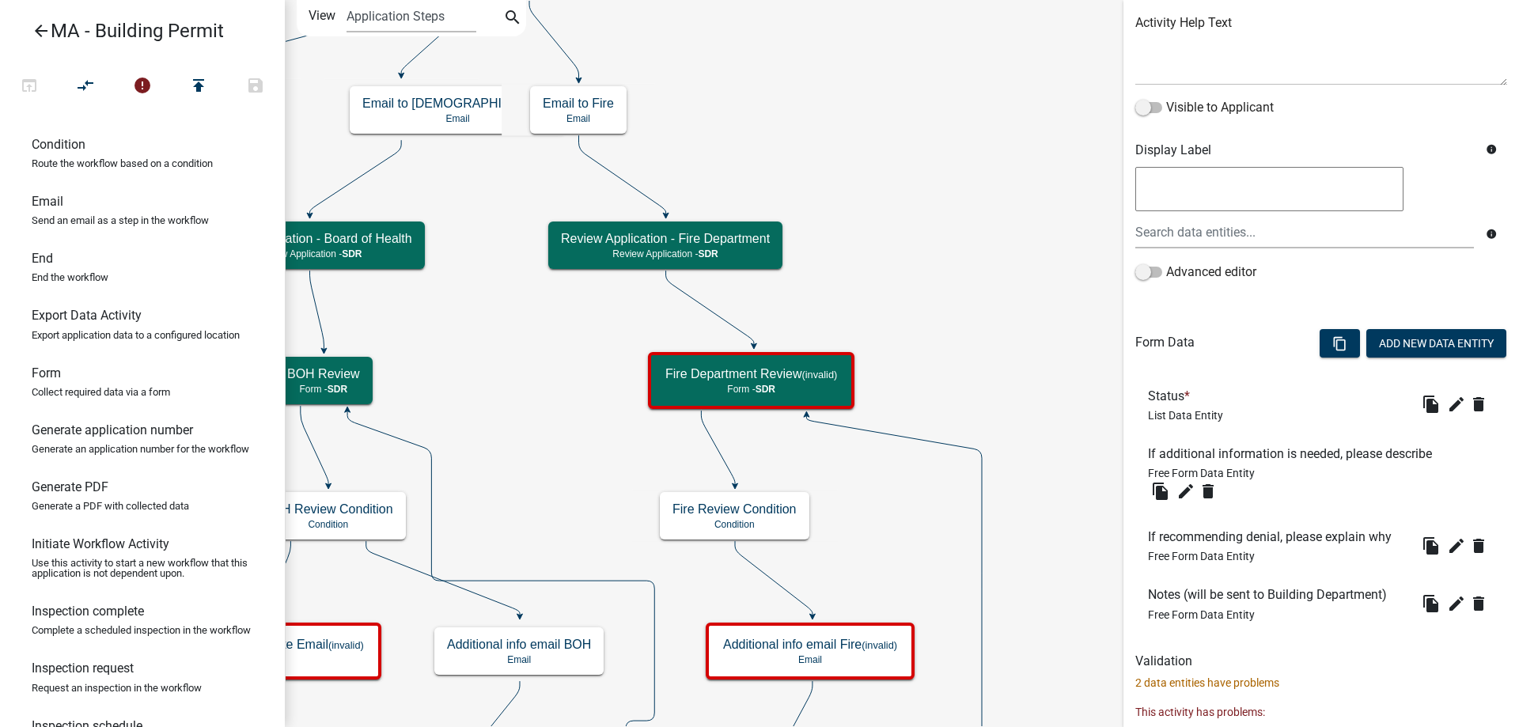
scroll to position [287, 0]
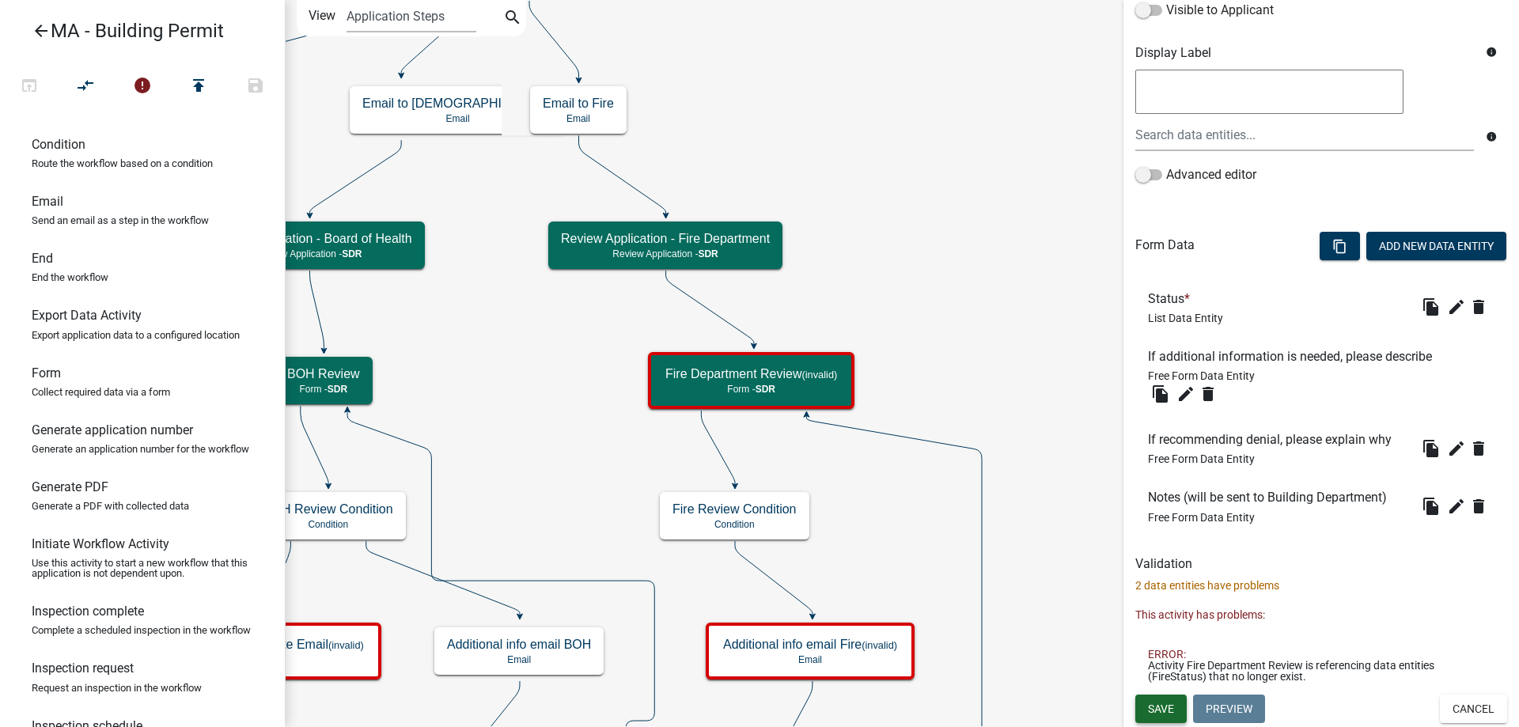
click at [1168, 709] on span "Save" at bounding box center [1161, 708] width 26 height 13
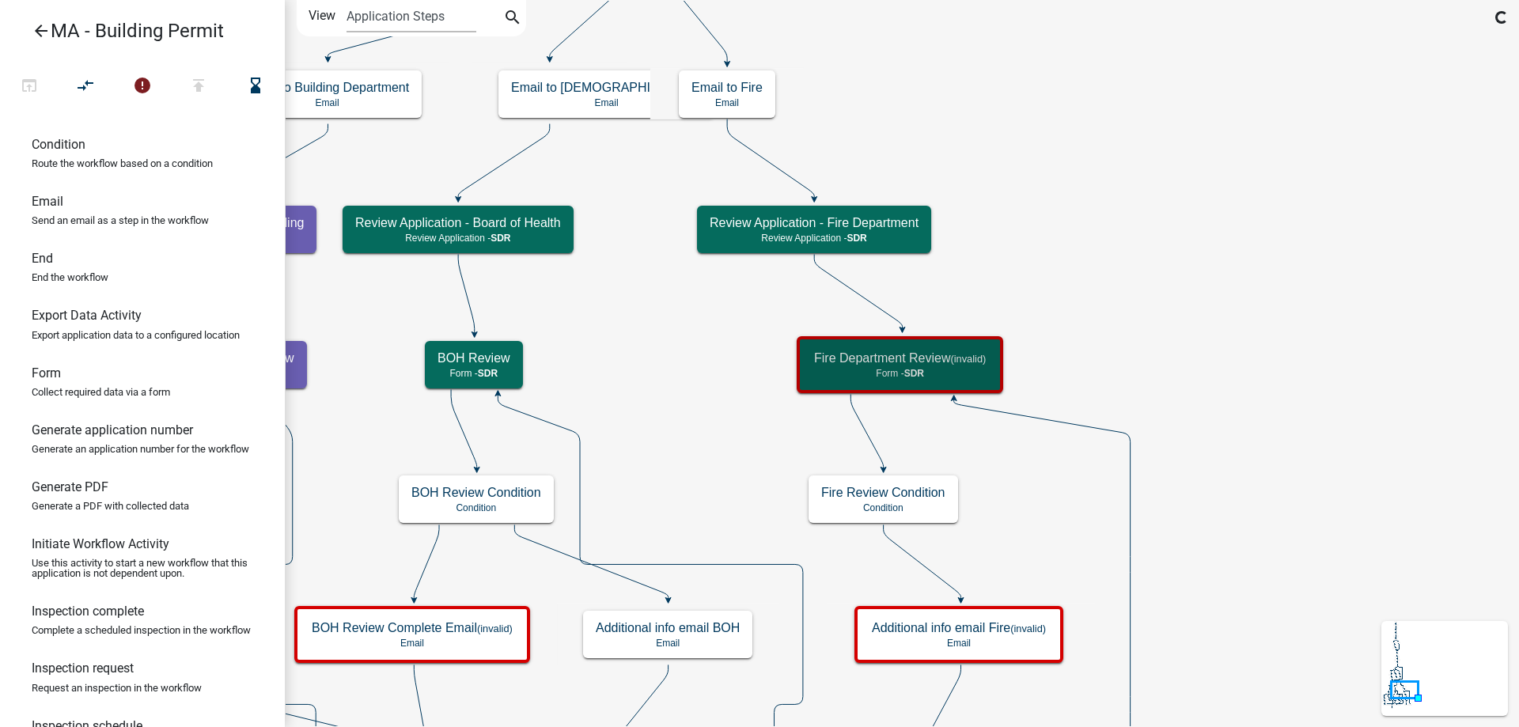
scroll to position [0, 0]
click at [1199, 427] on icon "Start Start - Applicant Search Parcel Data Parcel search - Applicant Owner and …" at bounding box center [902, 599] width 1232 height 1196
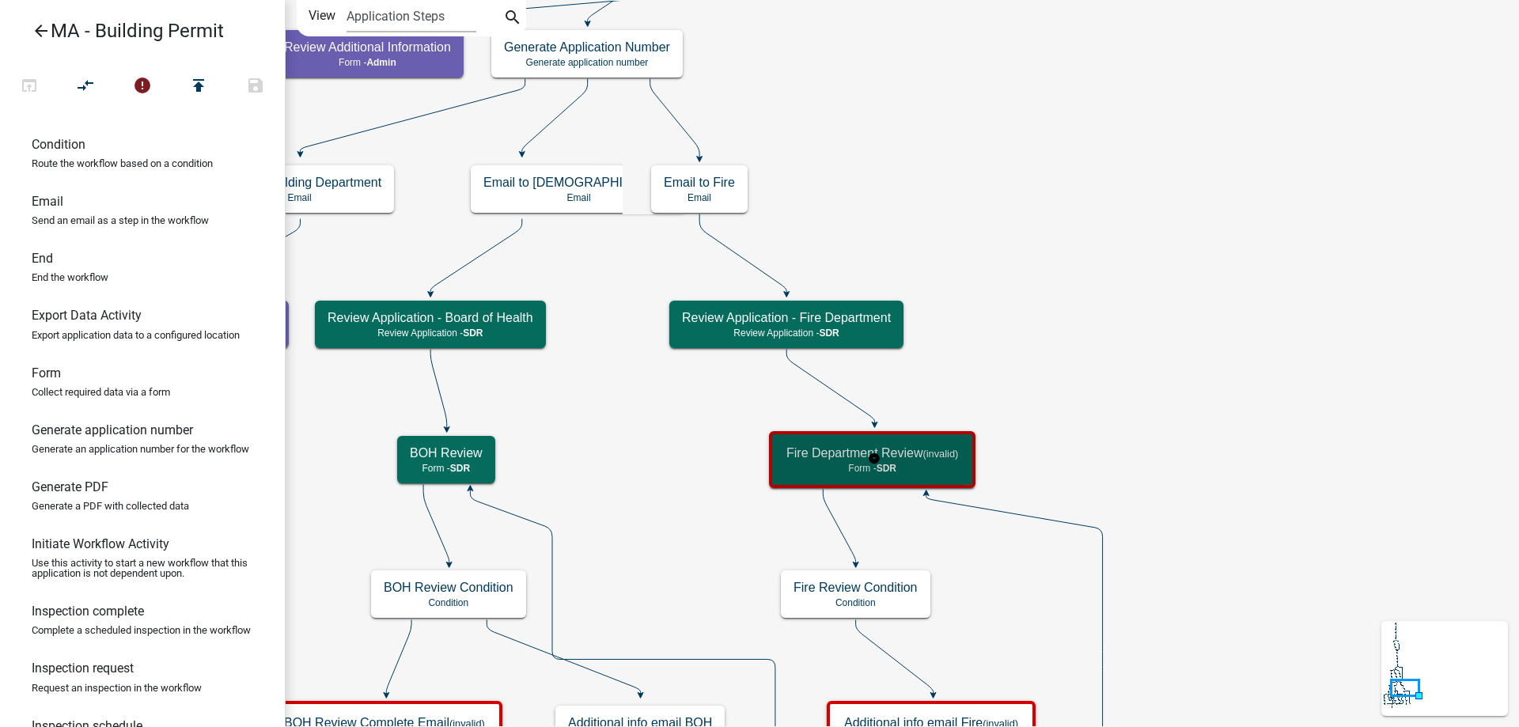
click at [948, 479] on div "Fire Department Review (invalid) Form - SDR" at bounding box center [872, 459] width 197 height 47
select select "67F20E20-4B7E-46AE-96DC-D48C26F4A12A"
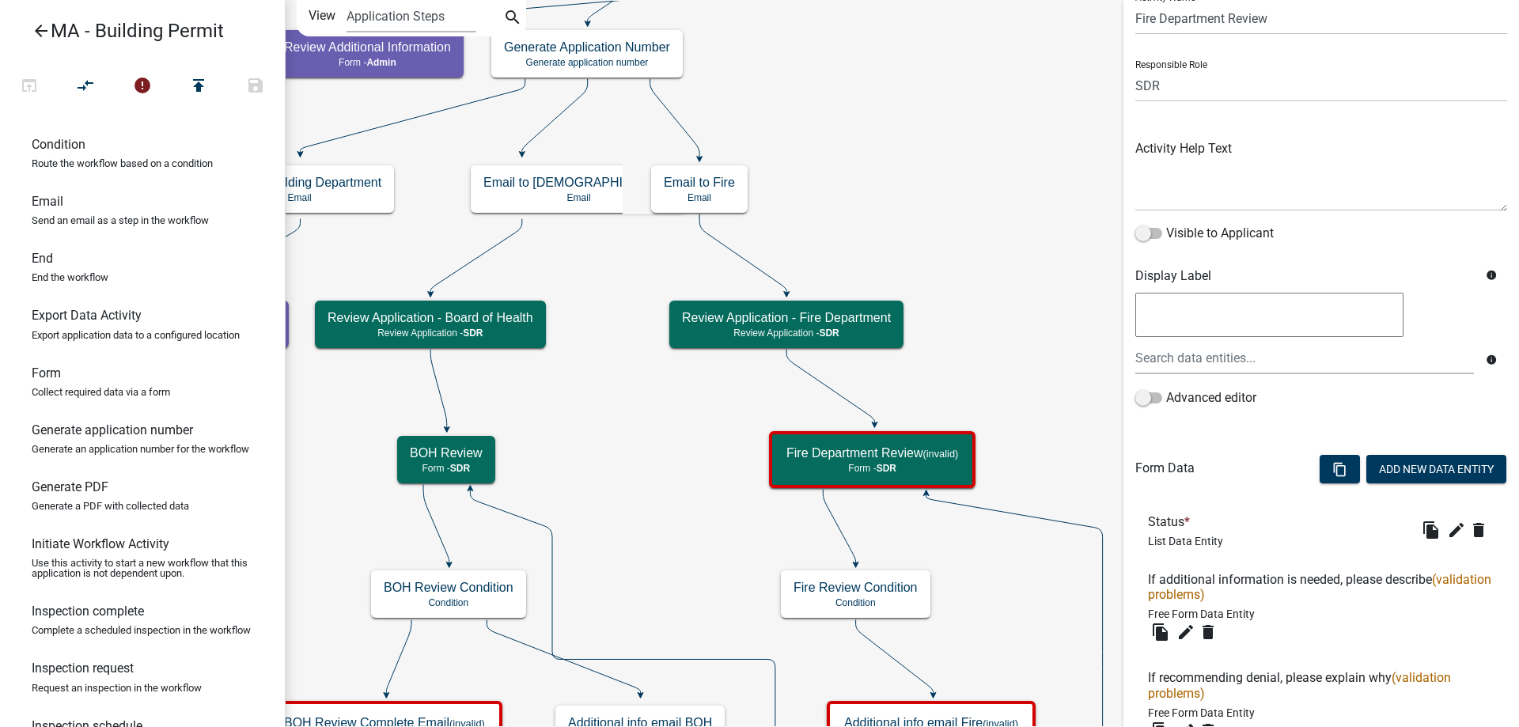
scroll to position [158, 0]
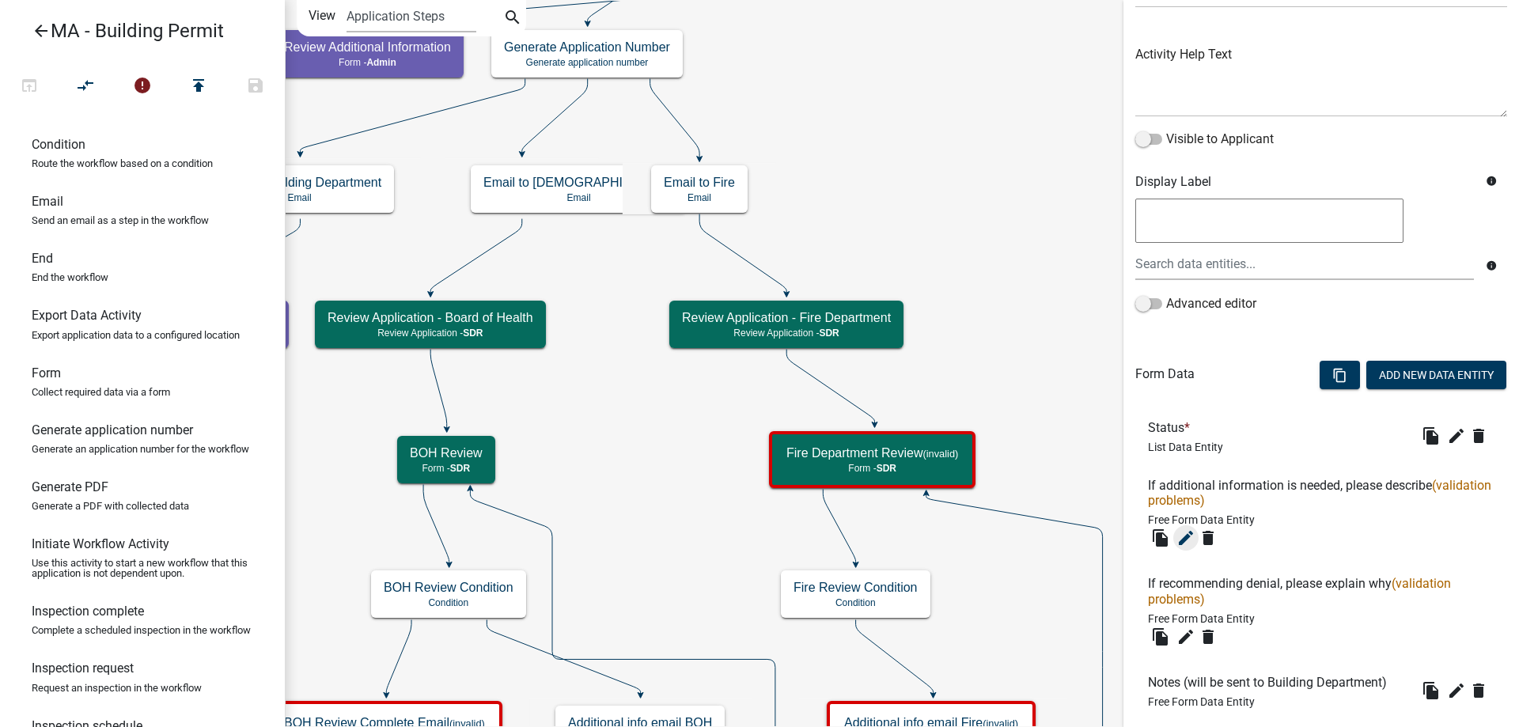
click at [1189, 531] on icon "edit" at bounding box center [1185, 537] width 19 height 19
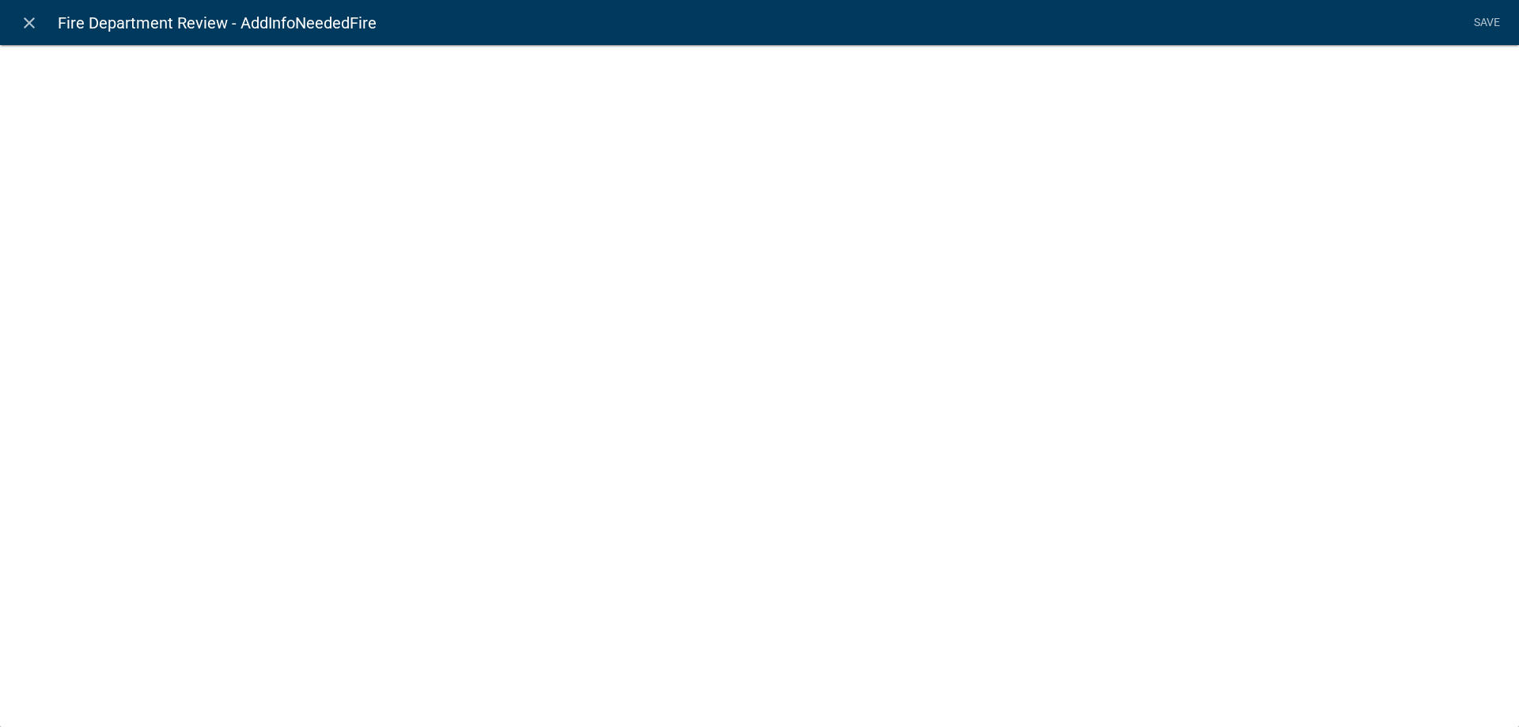
select select
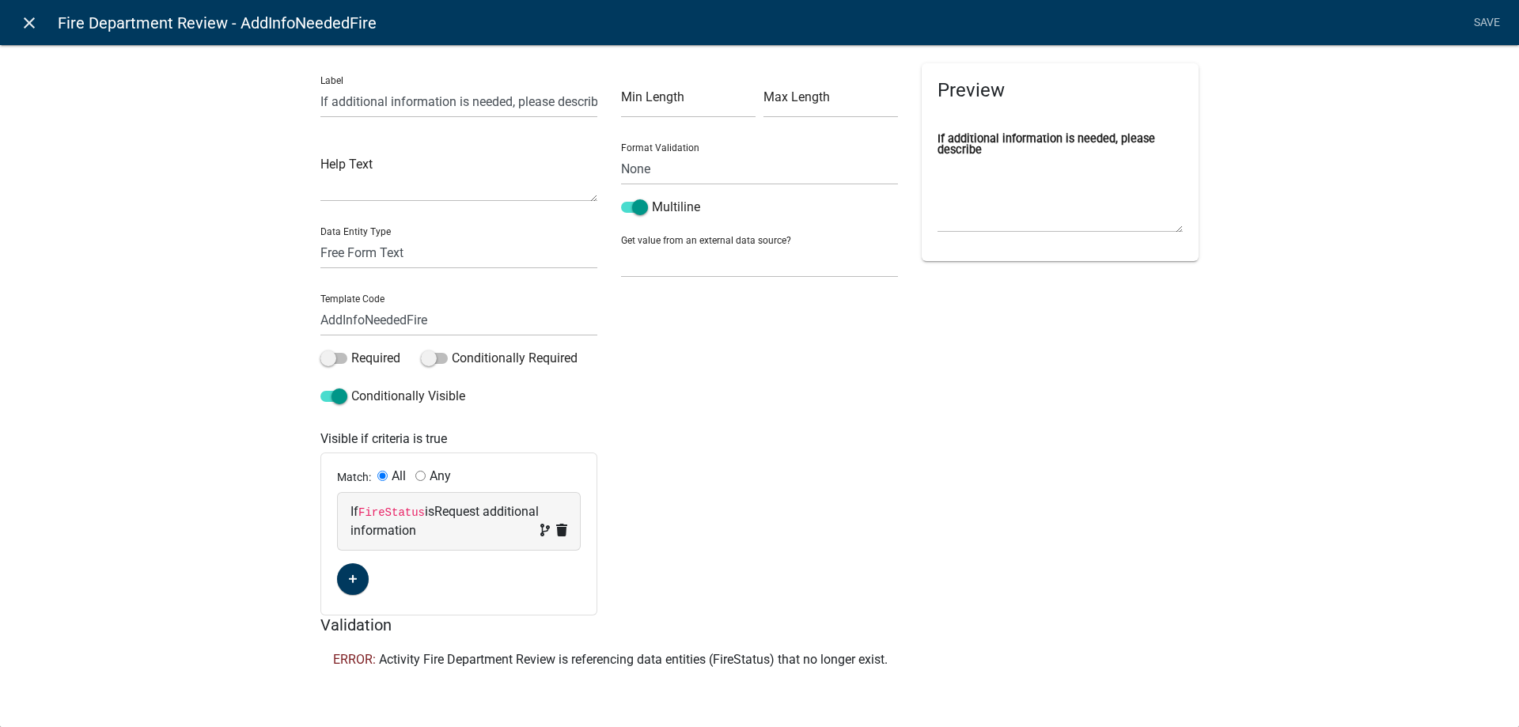
click at [29, 21] on icon "close" at bounding box center [29, 22] width 19 height 19
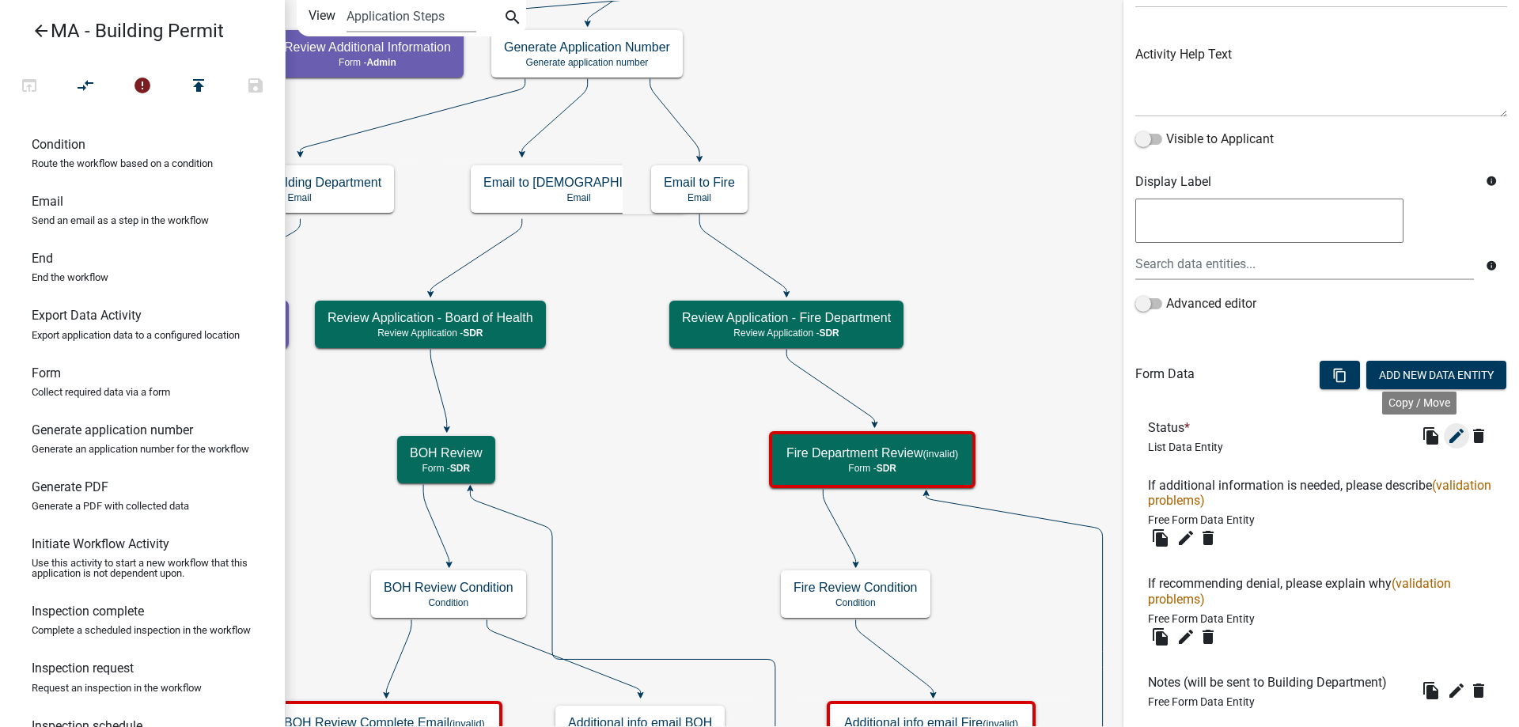
click at [1447, 430] on icon "edit" at bounding box center [1456, 435] width 19 height 19
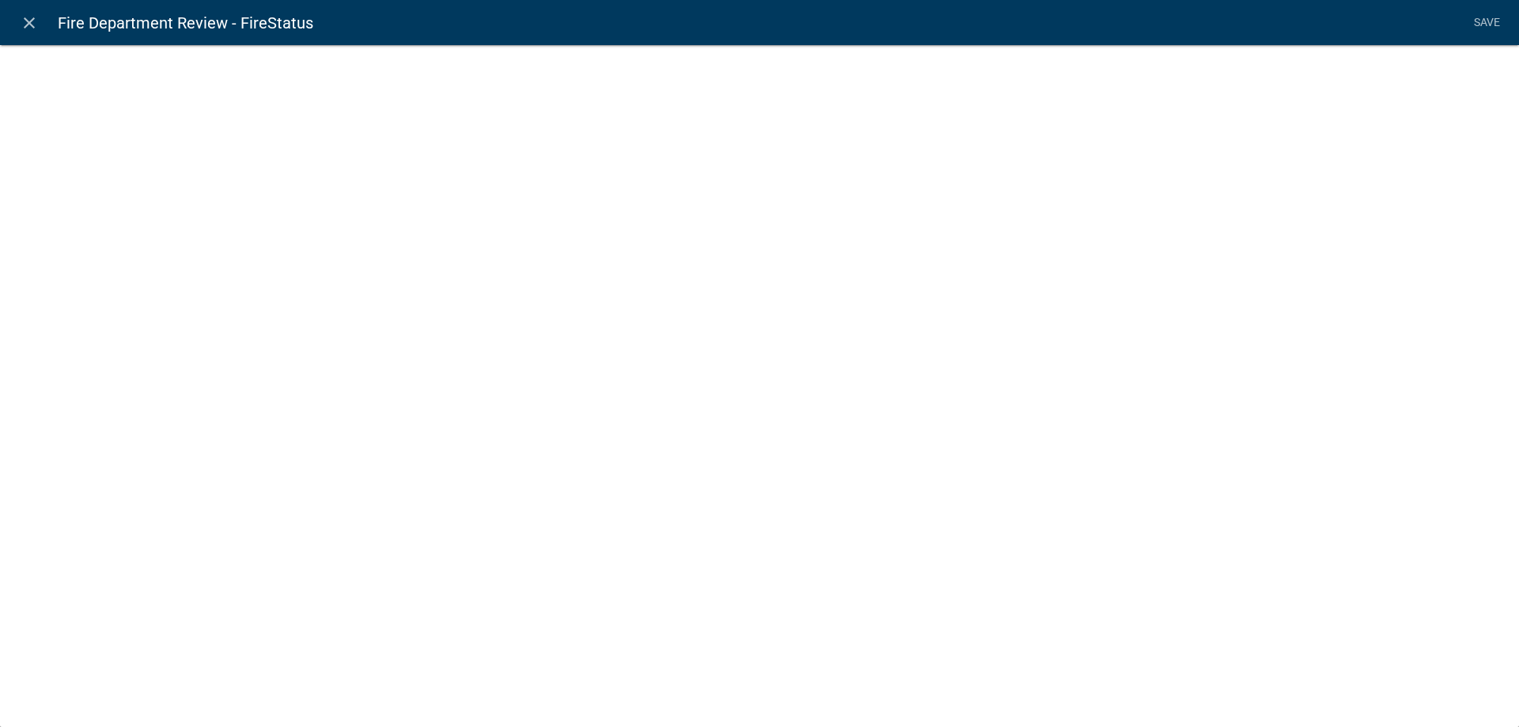
select select "list-data"
select select
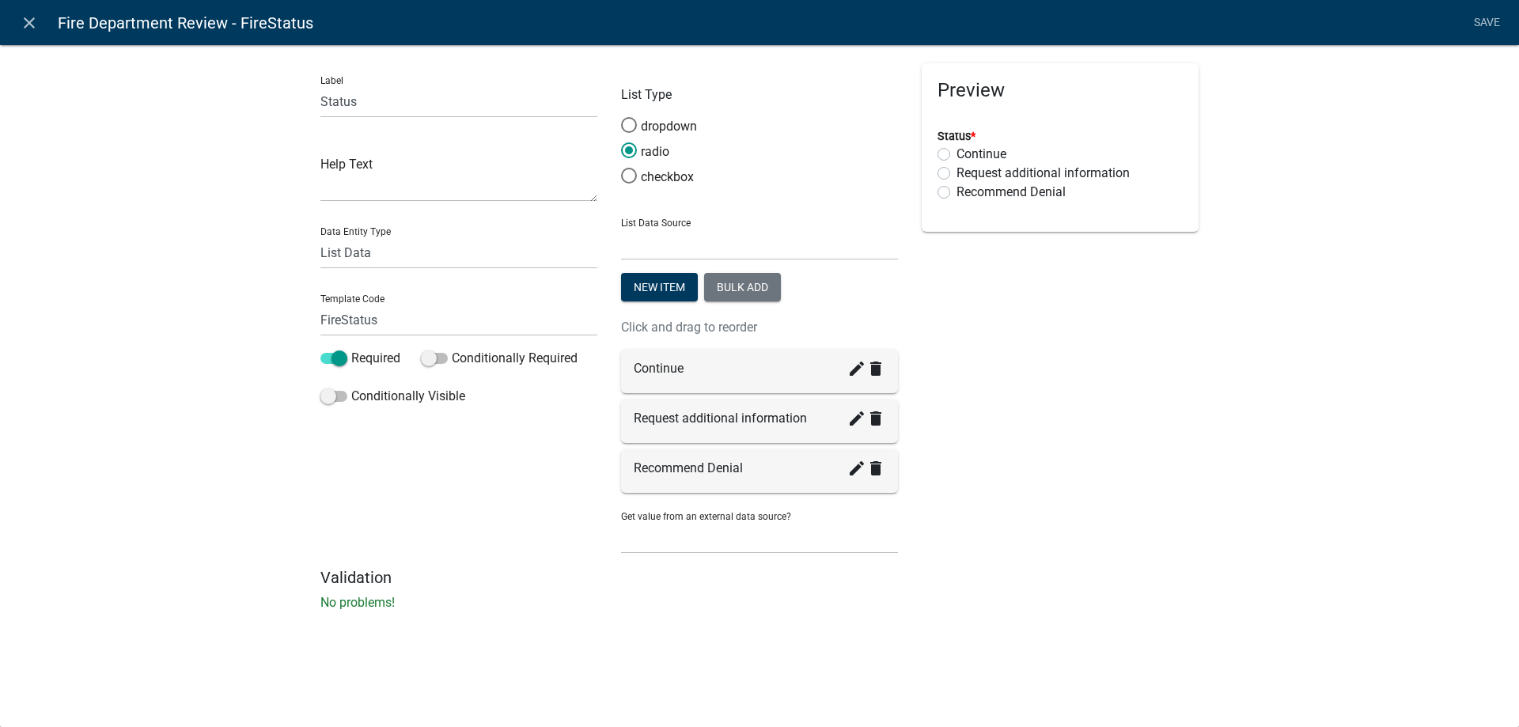
click at [211, 301] on div "Label Status Help Text Data Entity Type Free Form Text Document Display Entity …" at bounding box center [759, 332] width 1519 height 627
click at [1481, 21] on link "Save" at bounding box center [1487, 23] width 40 height 30
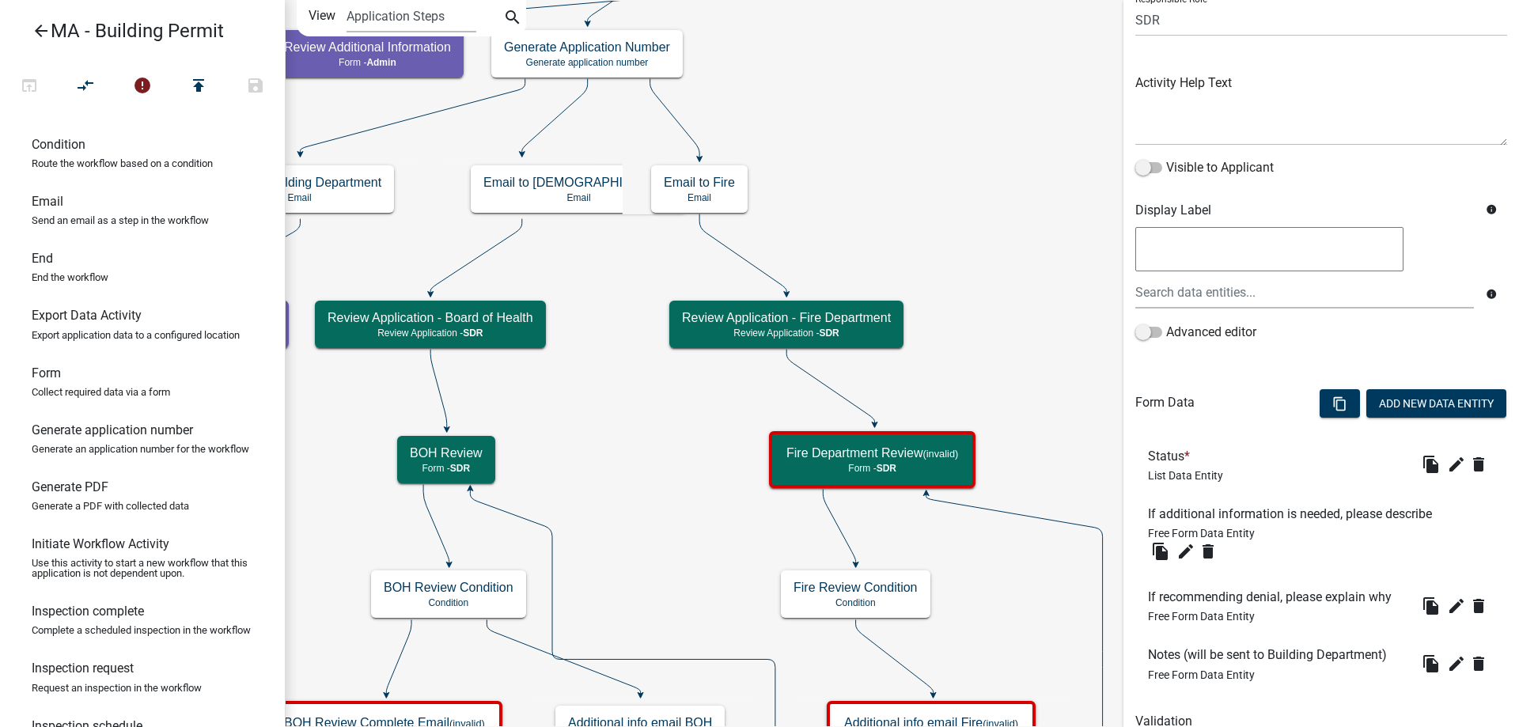
scroll to position [287, 0]
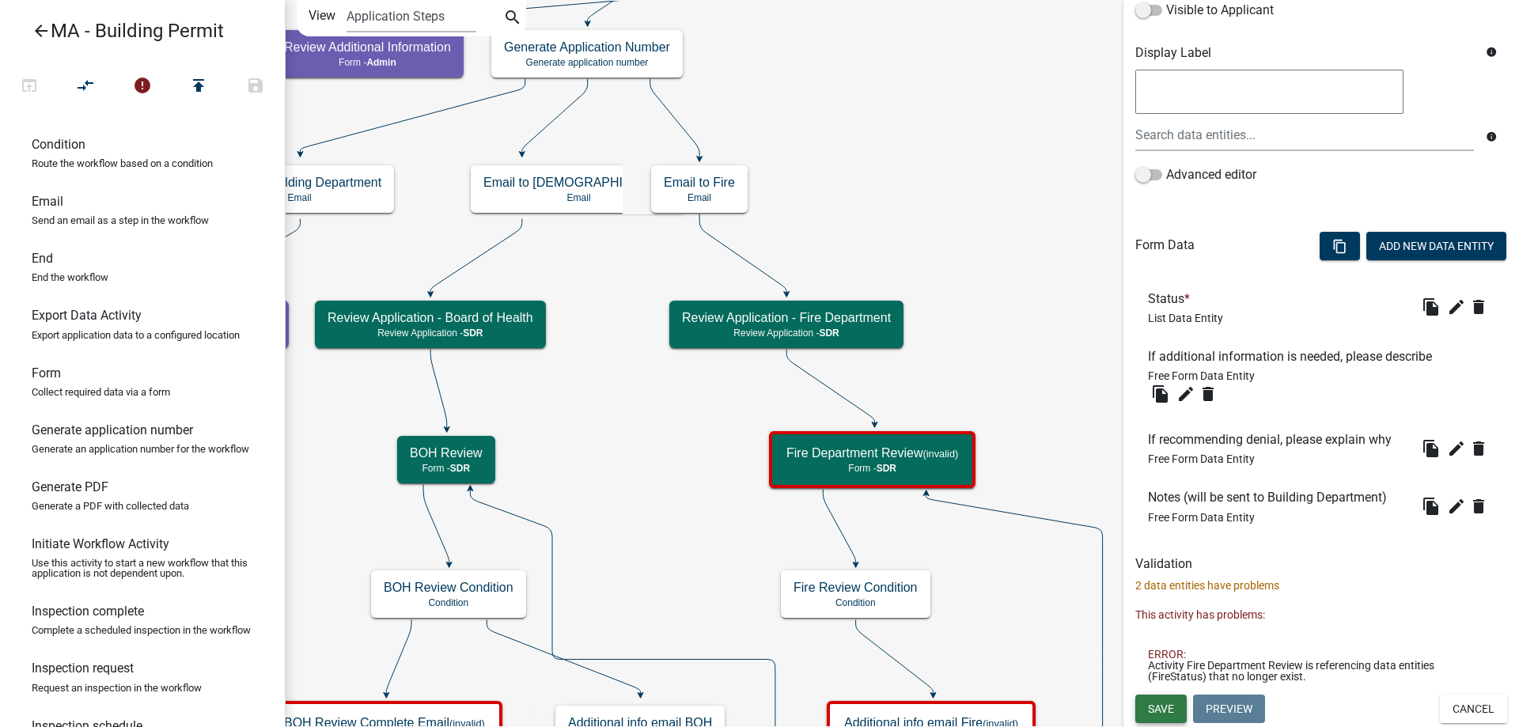
click at [1164, 708] on span "Save" at bounding box center [1161, 708] width 26 height 13
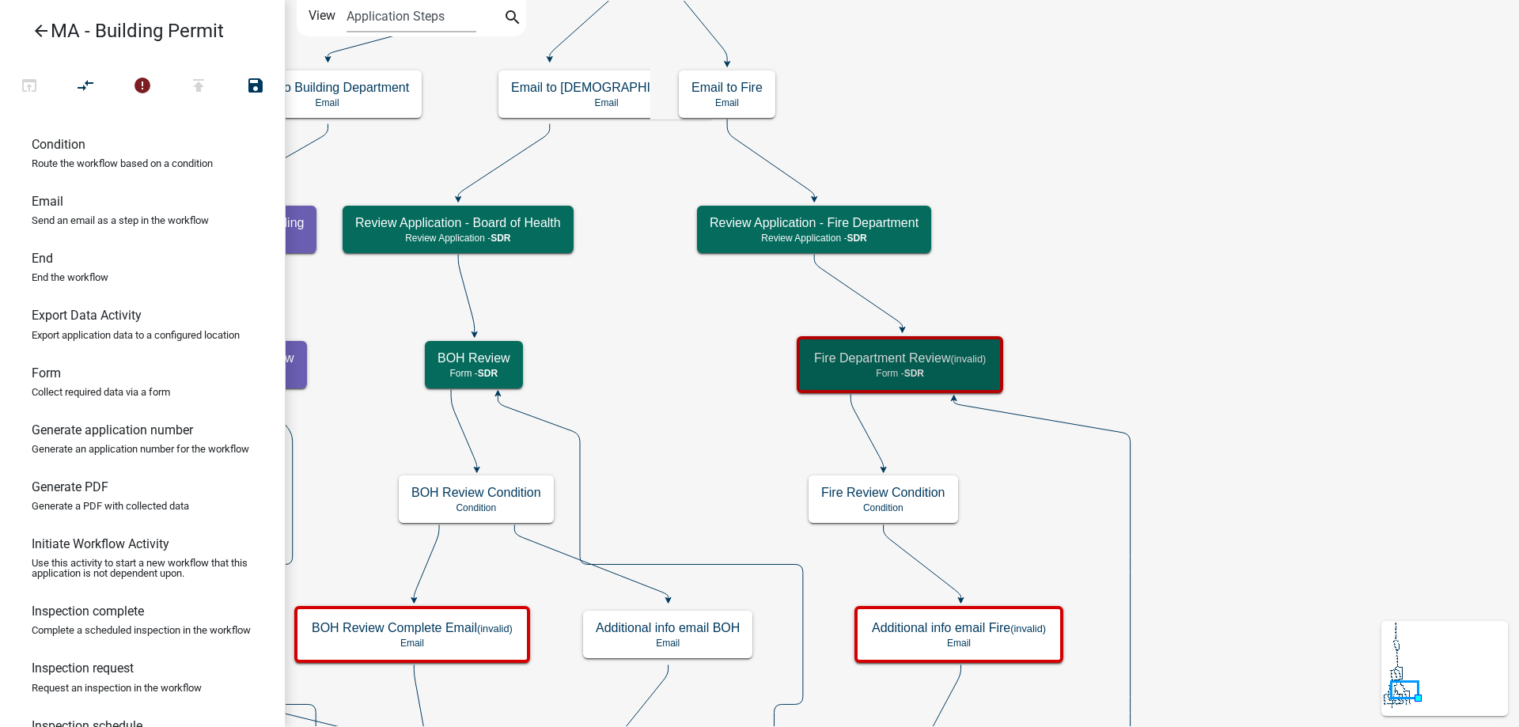
scroll to position [0, 0]
click at [1174, 503] on icon "Start Start - Applicant Search Parcel Data Parcel search - Applicant Owner and …" at bounding box center [902, 599] width 1232 height 1196
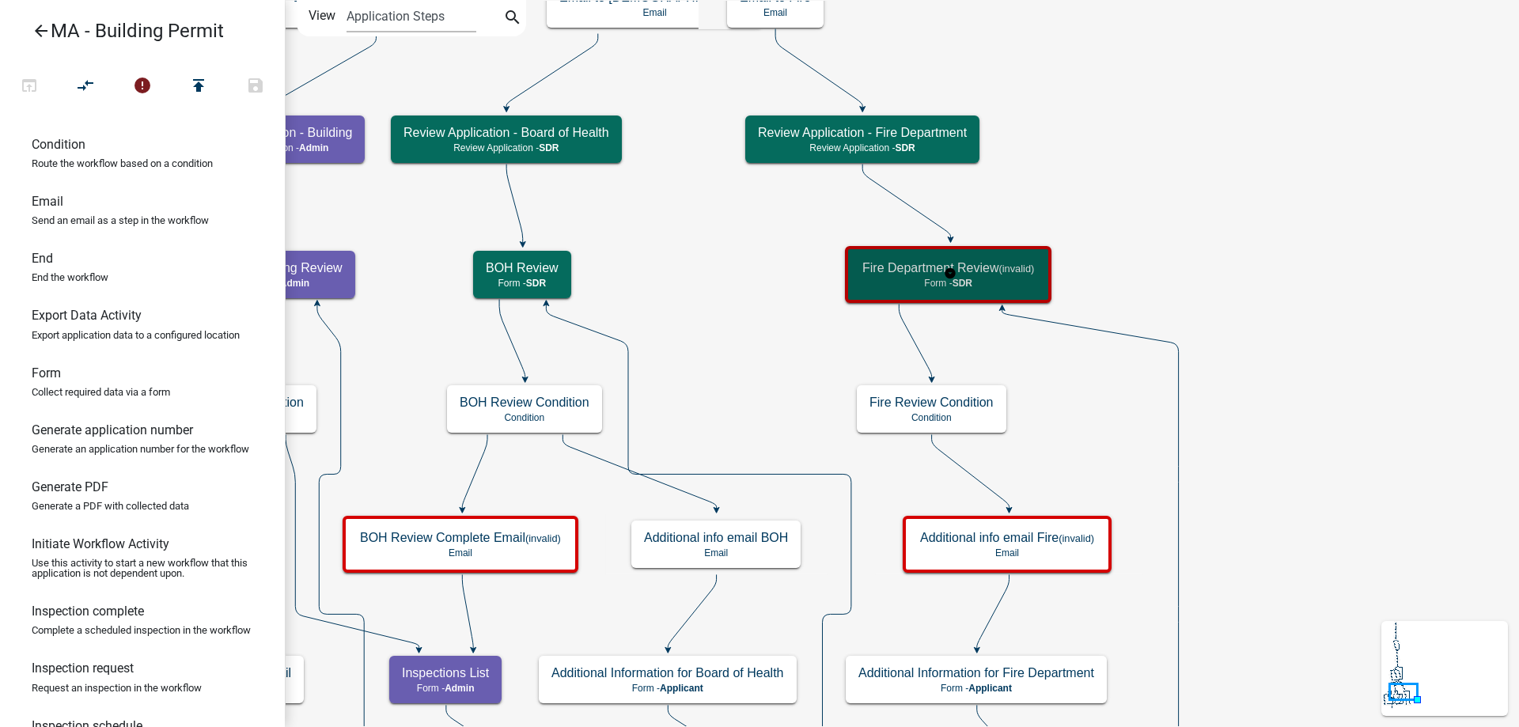
click at [997, 272] on h5 "Fire Department Review (invalid)" at bounding box center [948, 267] width 172 height 15
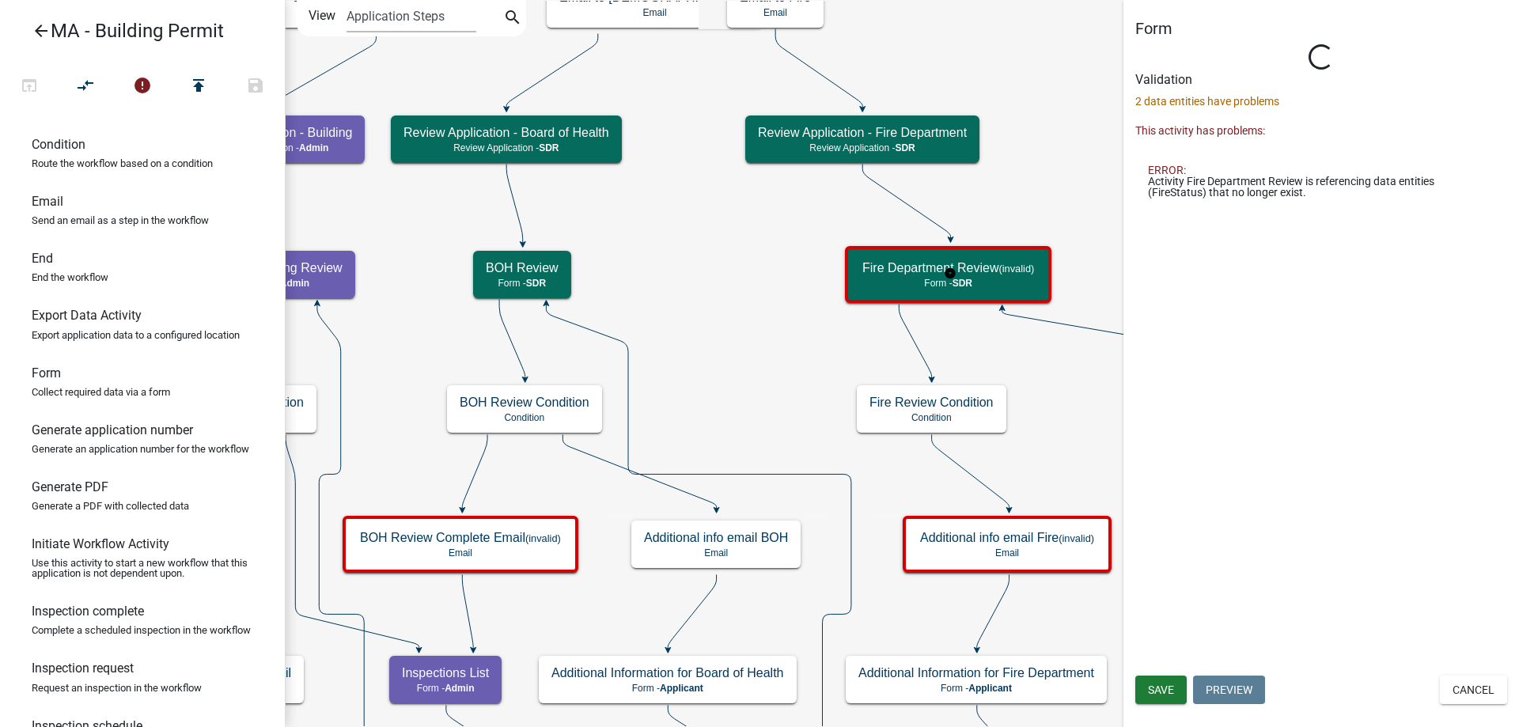
select select "67F20E20-4B7E-46AE-96DC-D48C26F4A12A"
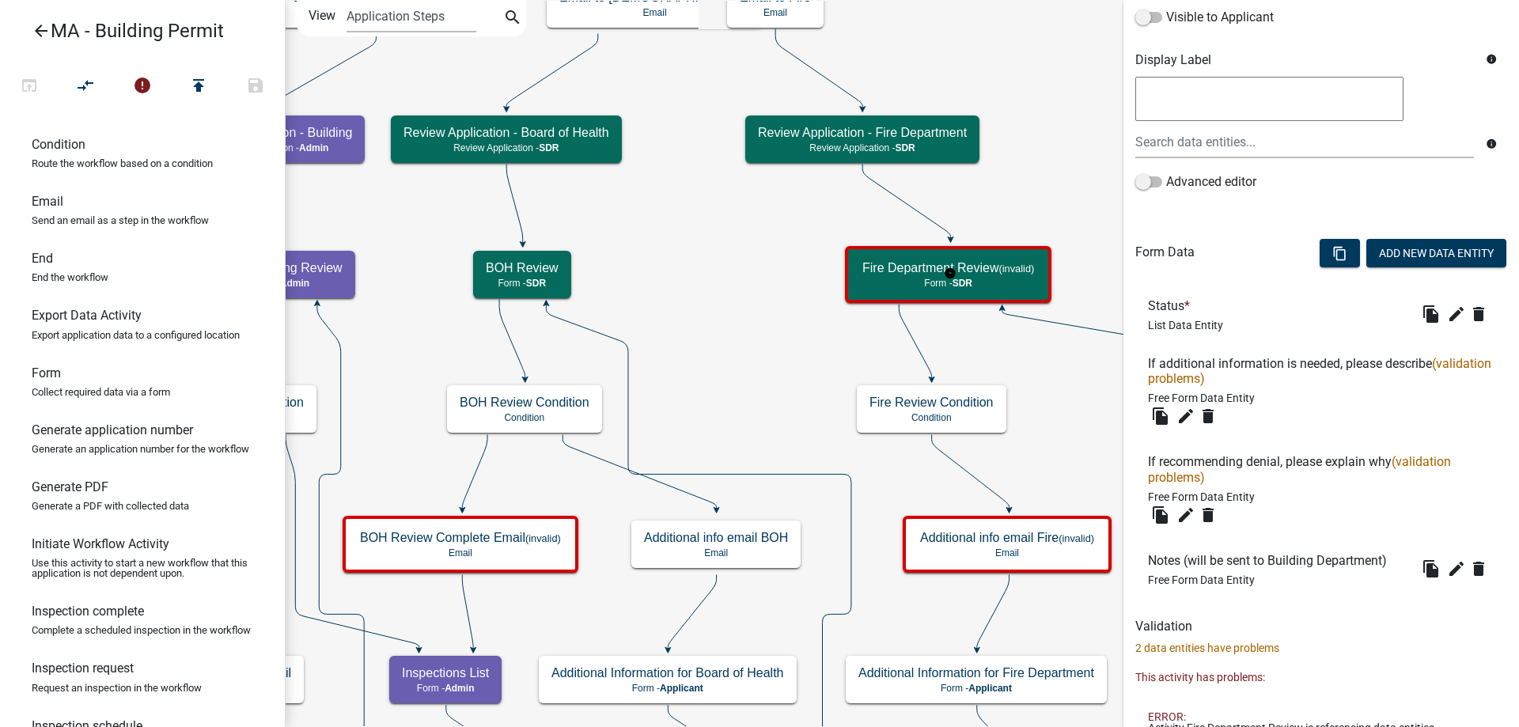
scroll to position [316, 0]
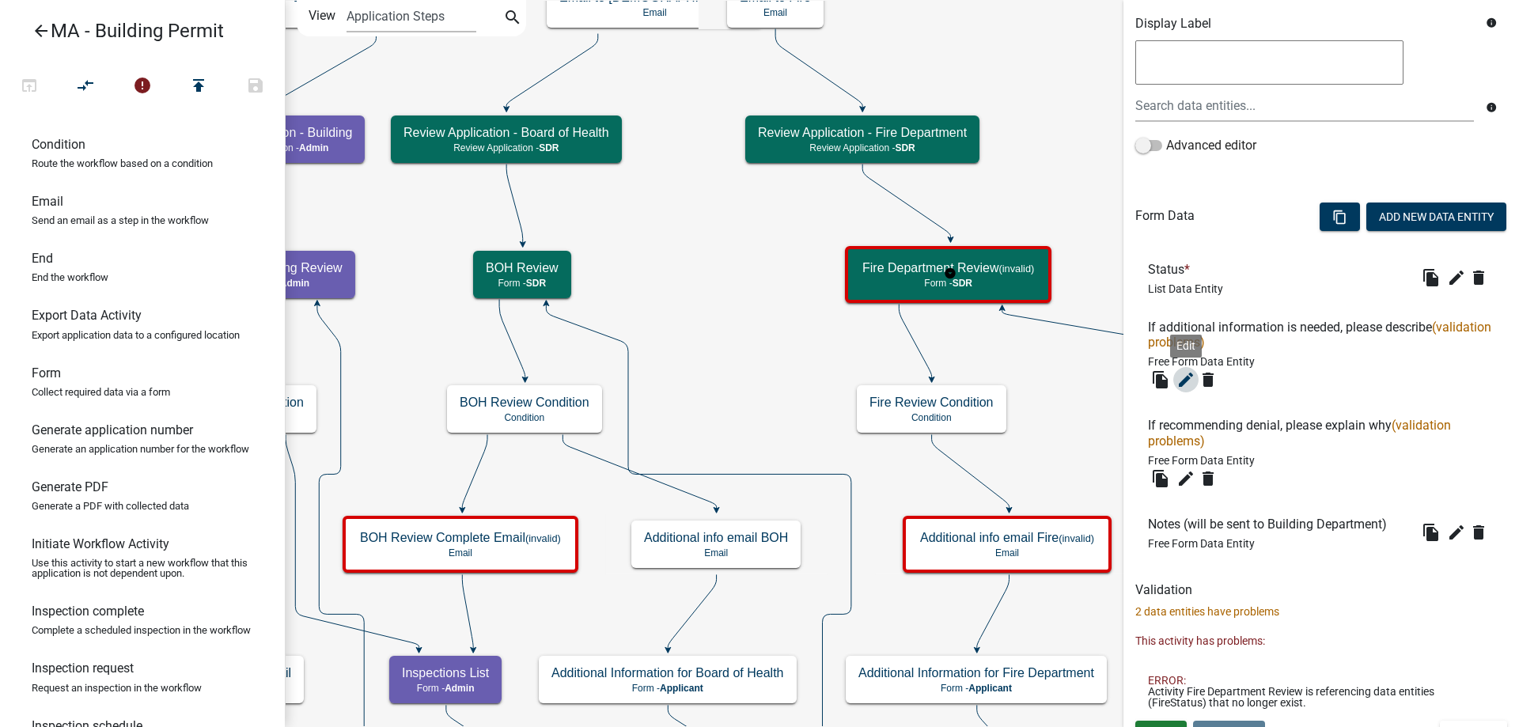
click at [1183, 381] on icon "edit" at bounding box center [1185, 379] width 19 height 19
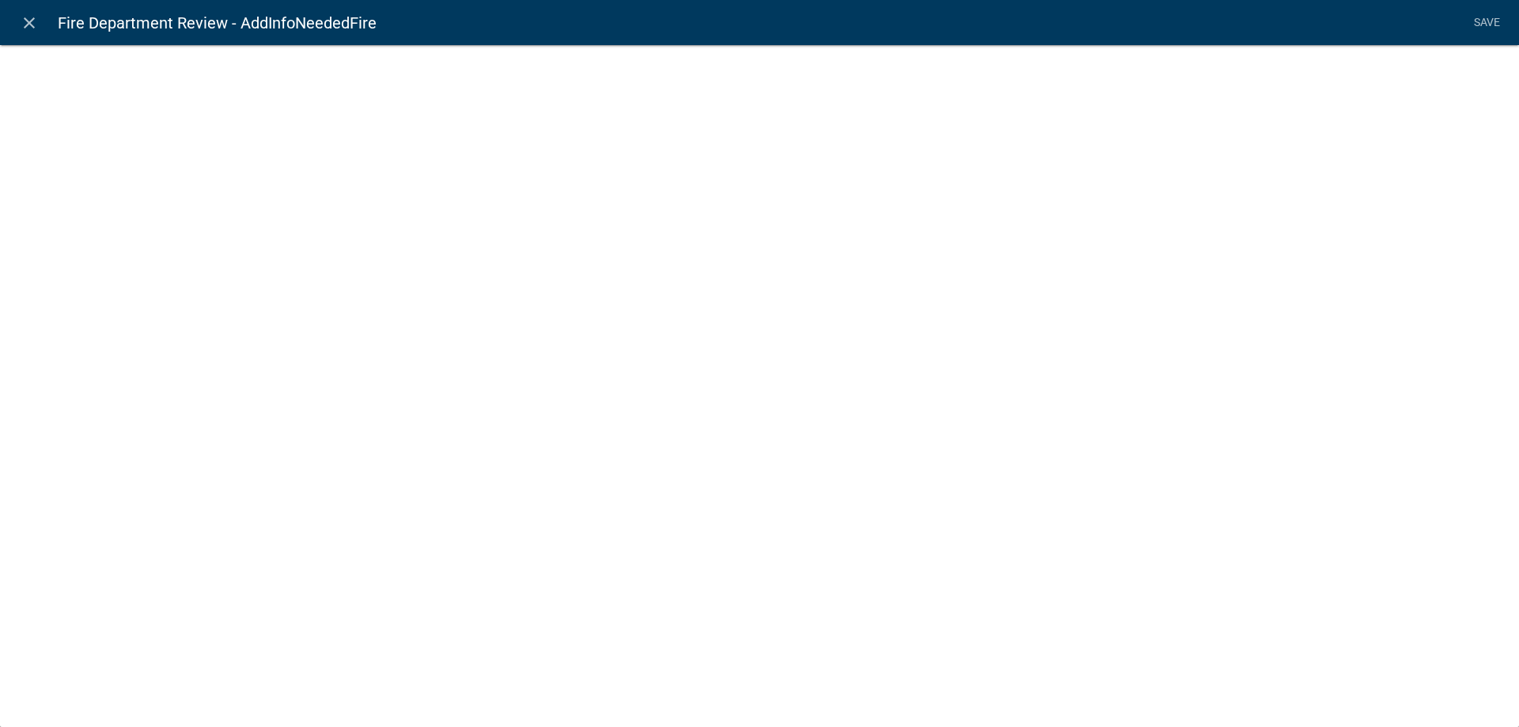
select select
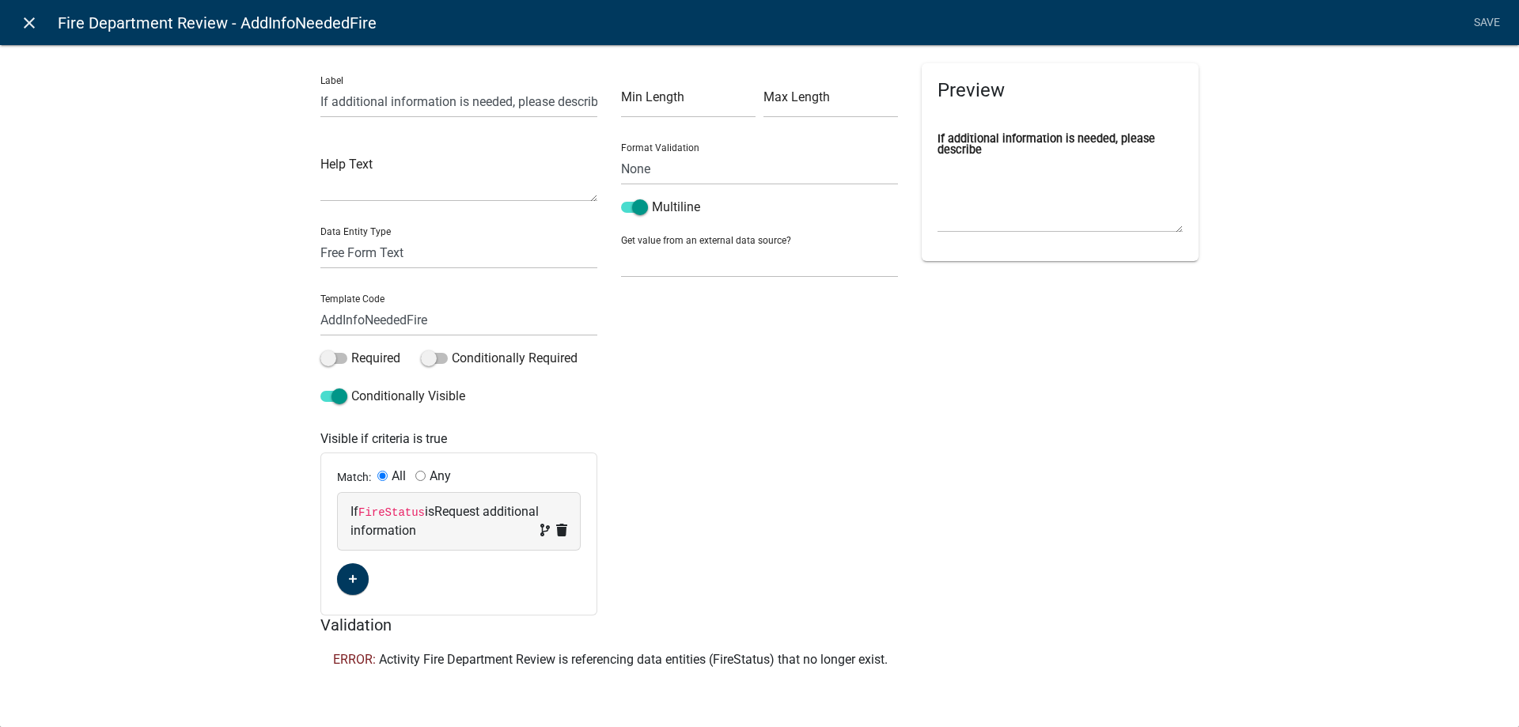
click at [28, 25] on icon "close" at bounding box center [29, 22] width 19 height 19
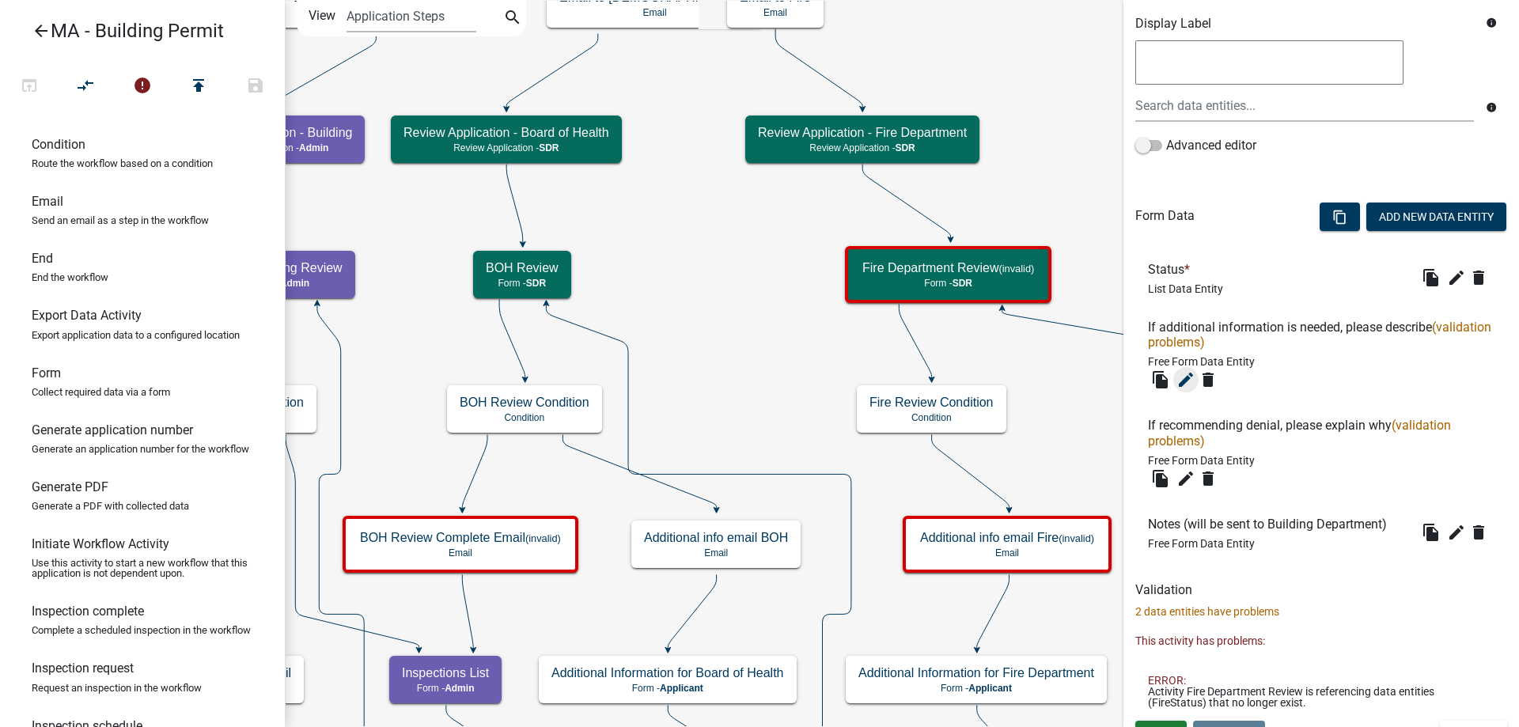
click at [1178, 371] on icon "edit" at bounding box center [1185, 379] width 19 height 19
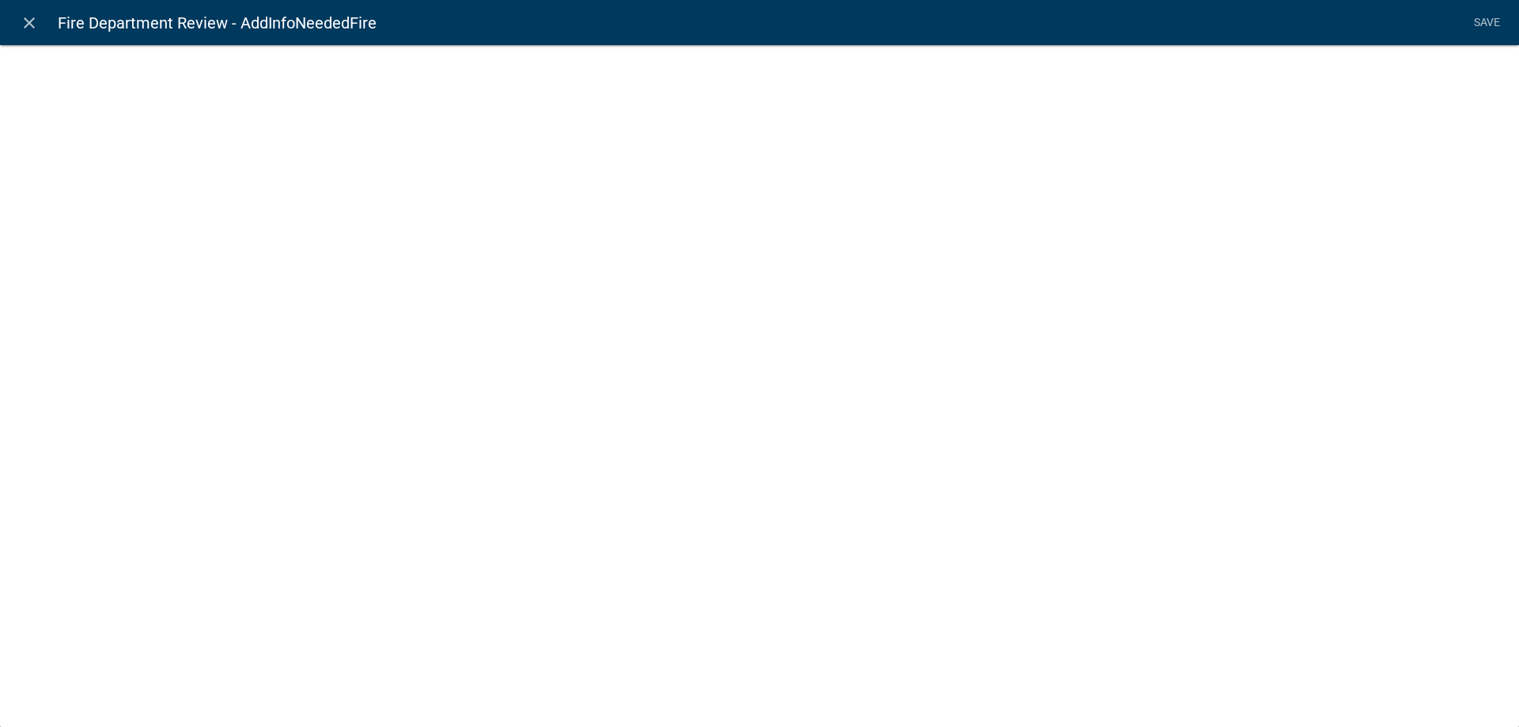
select select
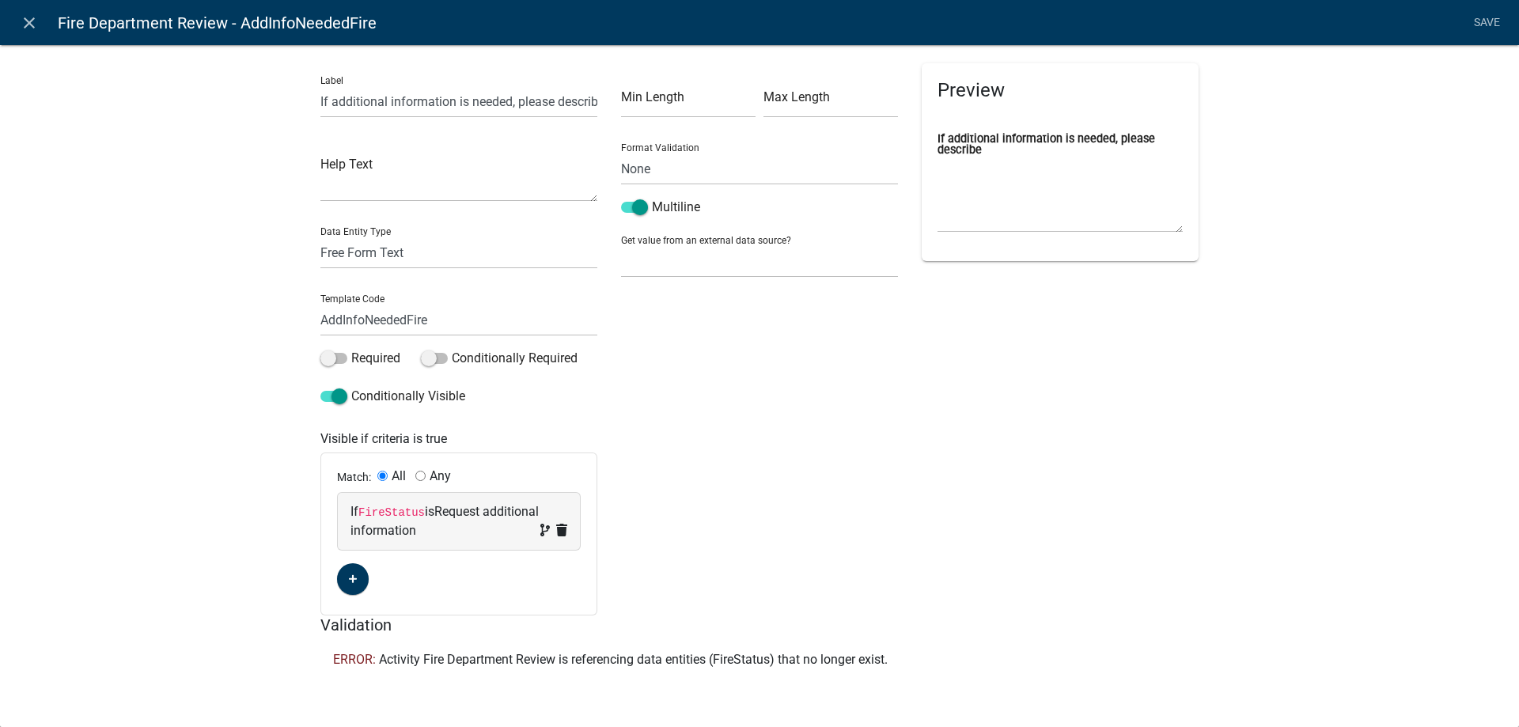
click at [403, 513] on code "FireStatus" at bounding box center [391, 512] width 66 height 13
select select "48: FireStatus"
select select "2: Request additional information"
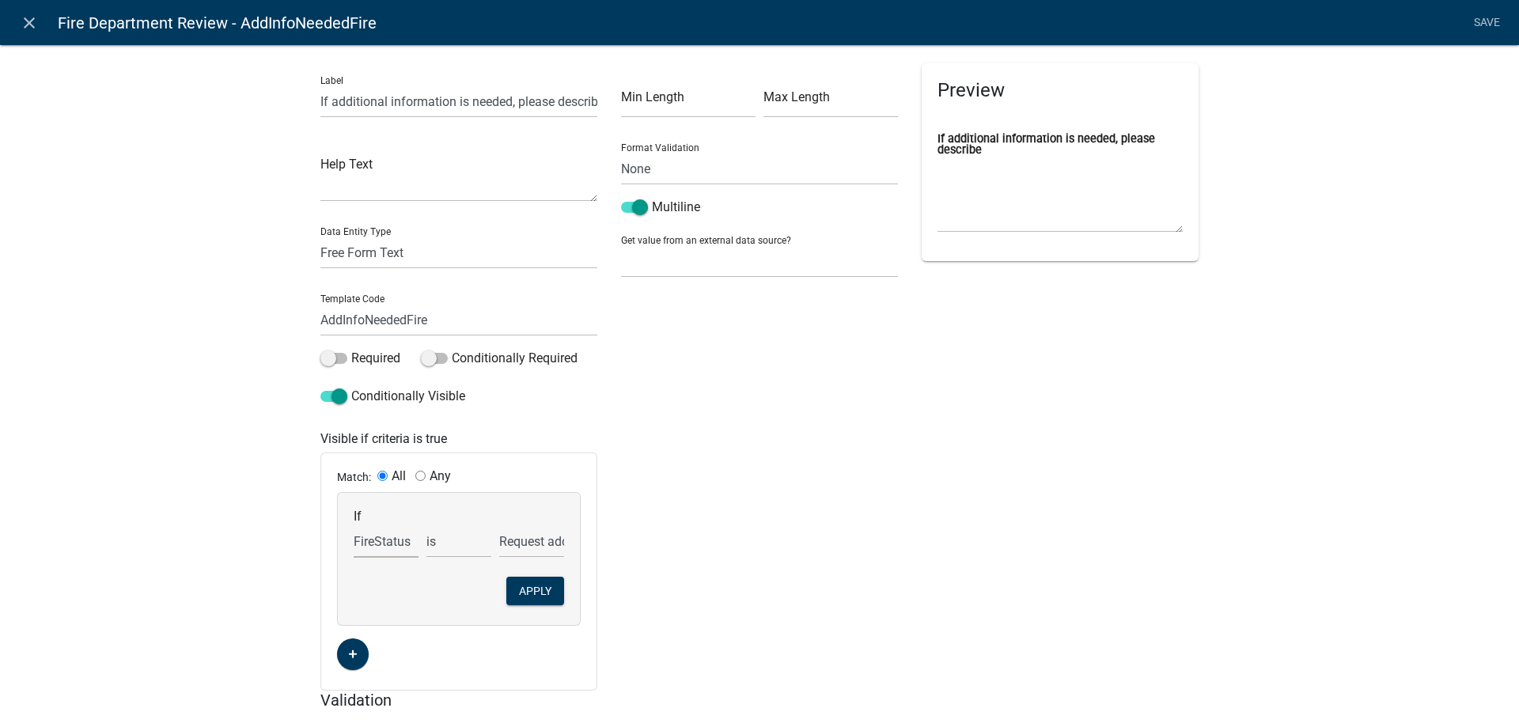
click at [382, 543] on select "Choose... Acres AddInfoNeededZon Address ALL_FEE_RECIPIENTS AMOUNT_PAID AppAddr…" at bounding box center [386, 541] width 65 height 32
click at [354, 525] on select "Choose... Acres AddInfoNeededZon Address ALL_FEE_RECIPIENTS AMOUNT_PAID AppAddr…" at bounding box center [386, 541] width 65 height 32
click at [534, 595] on button "Apply" at bounding box center [535, 591] width 58 height 28
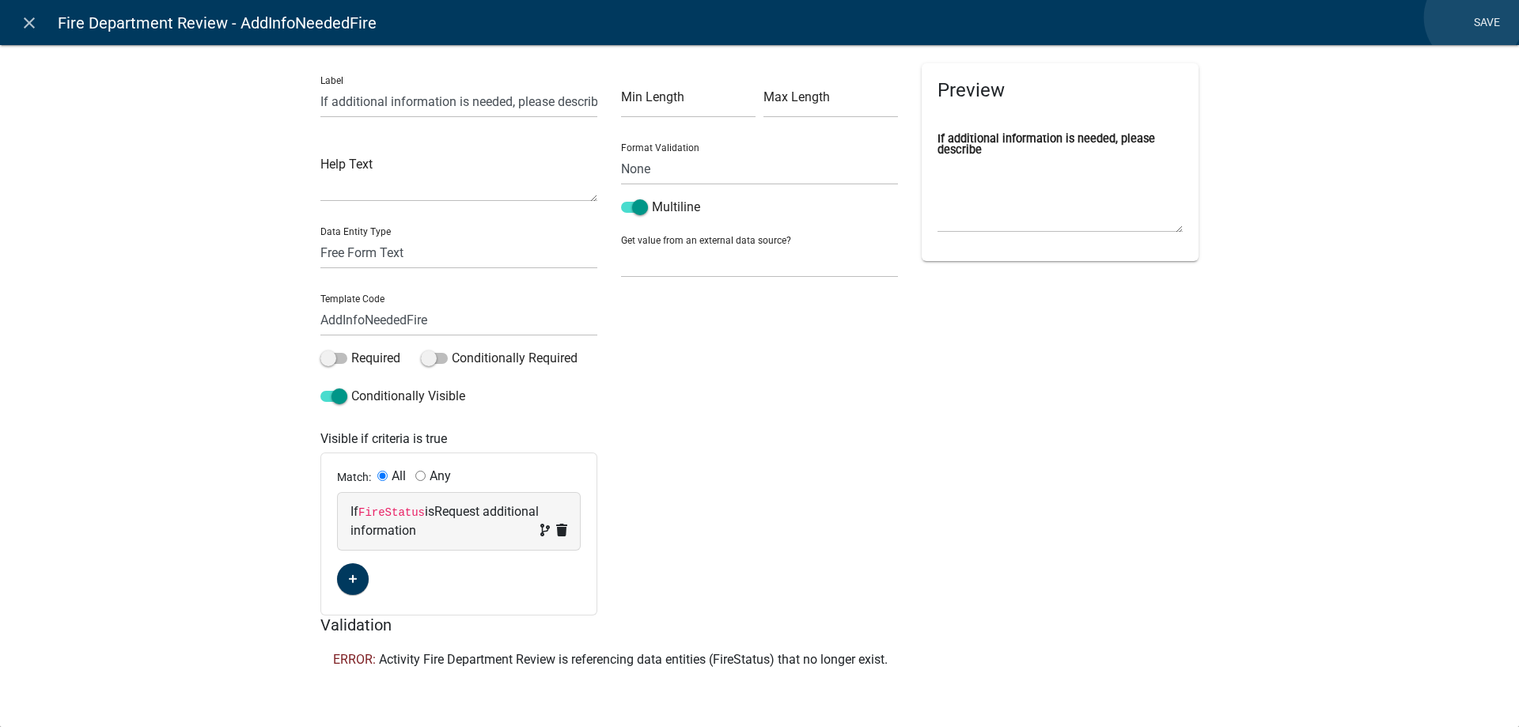
click at [1474, 17] on link "Save" at bounding box center [1487, 23] width 40 height 30
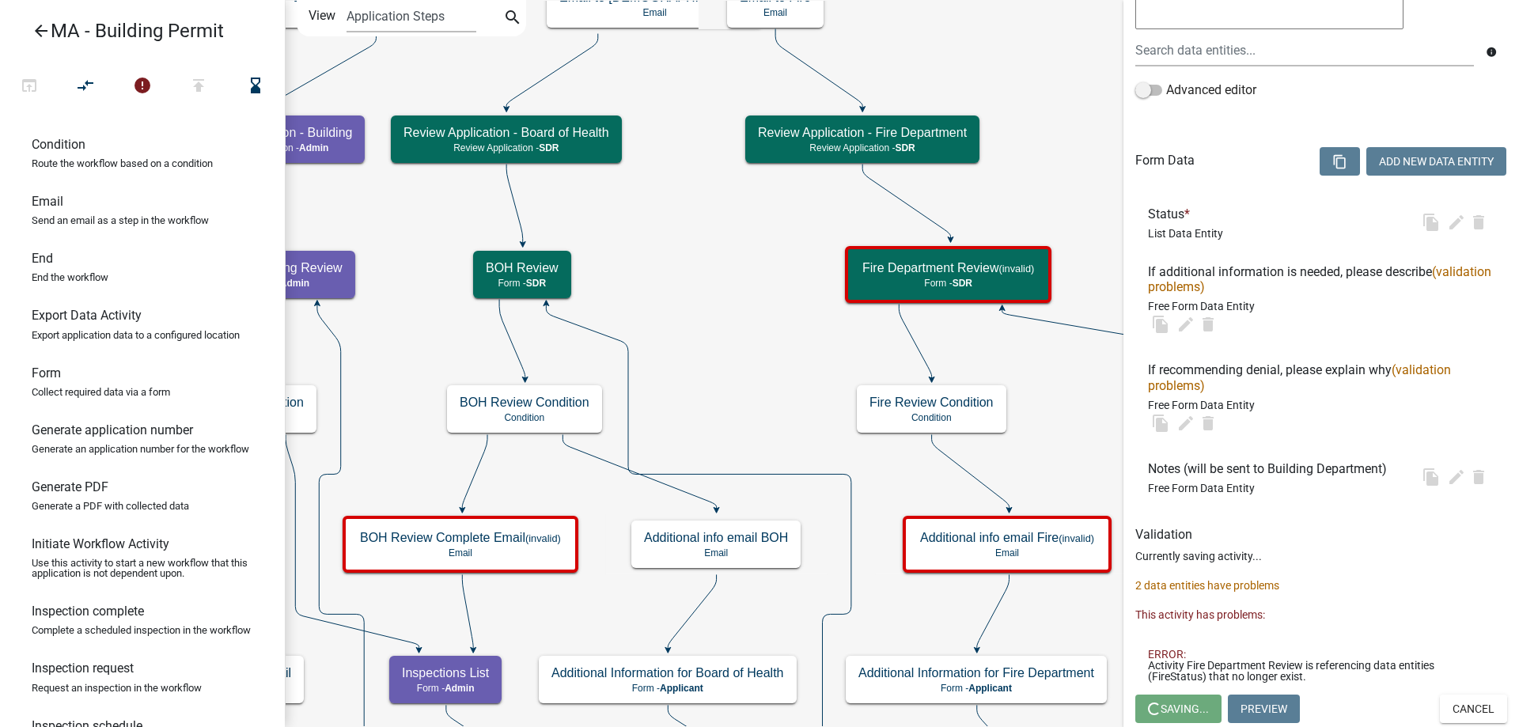
scroll to position [0, 0]
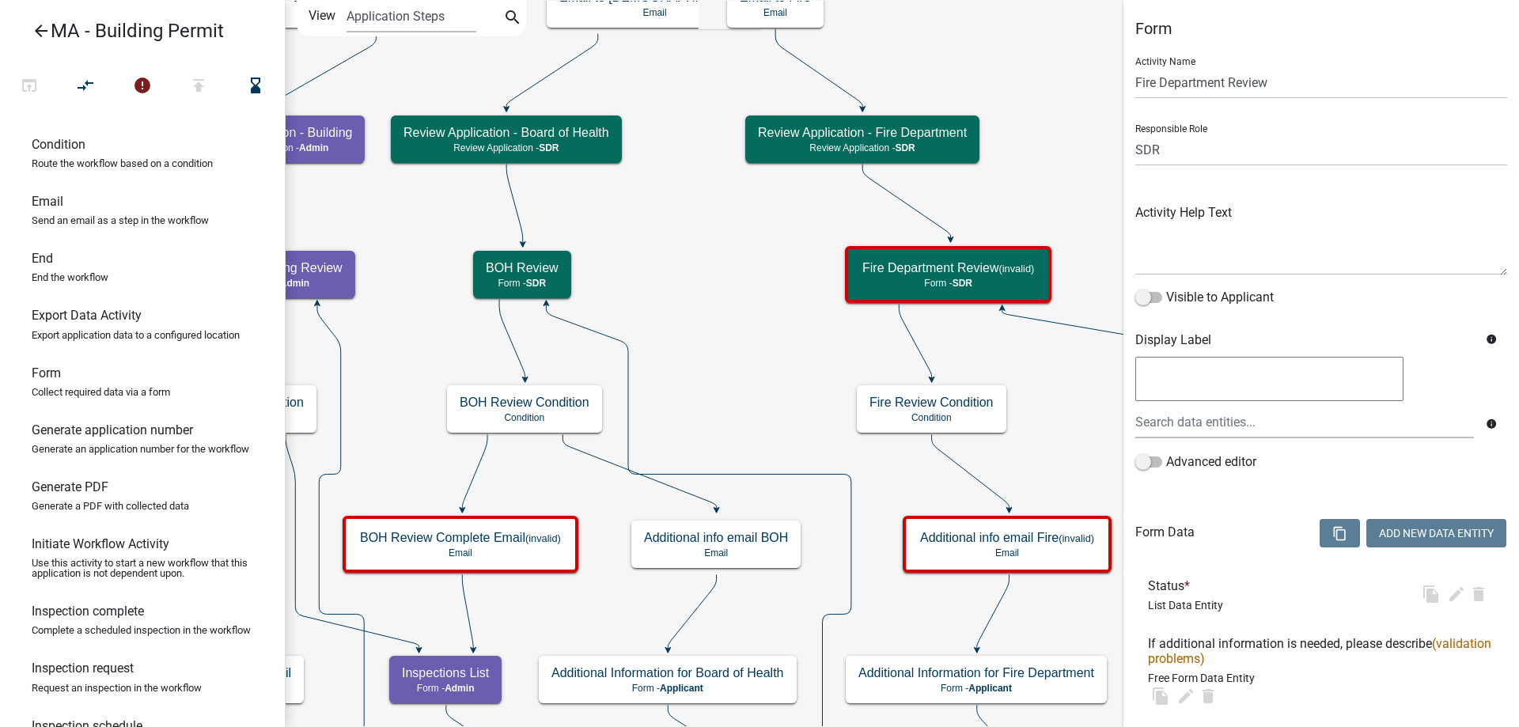
select select "67F20E20-4B7E-46AE-96DC-D48C26F4A12A"
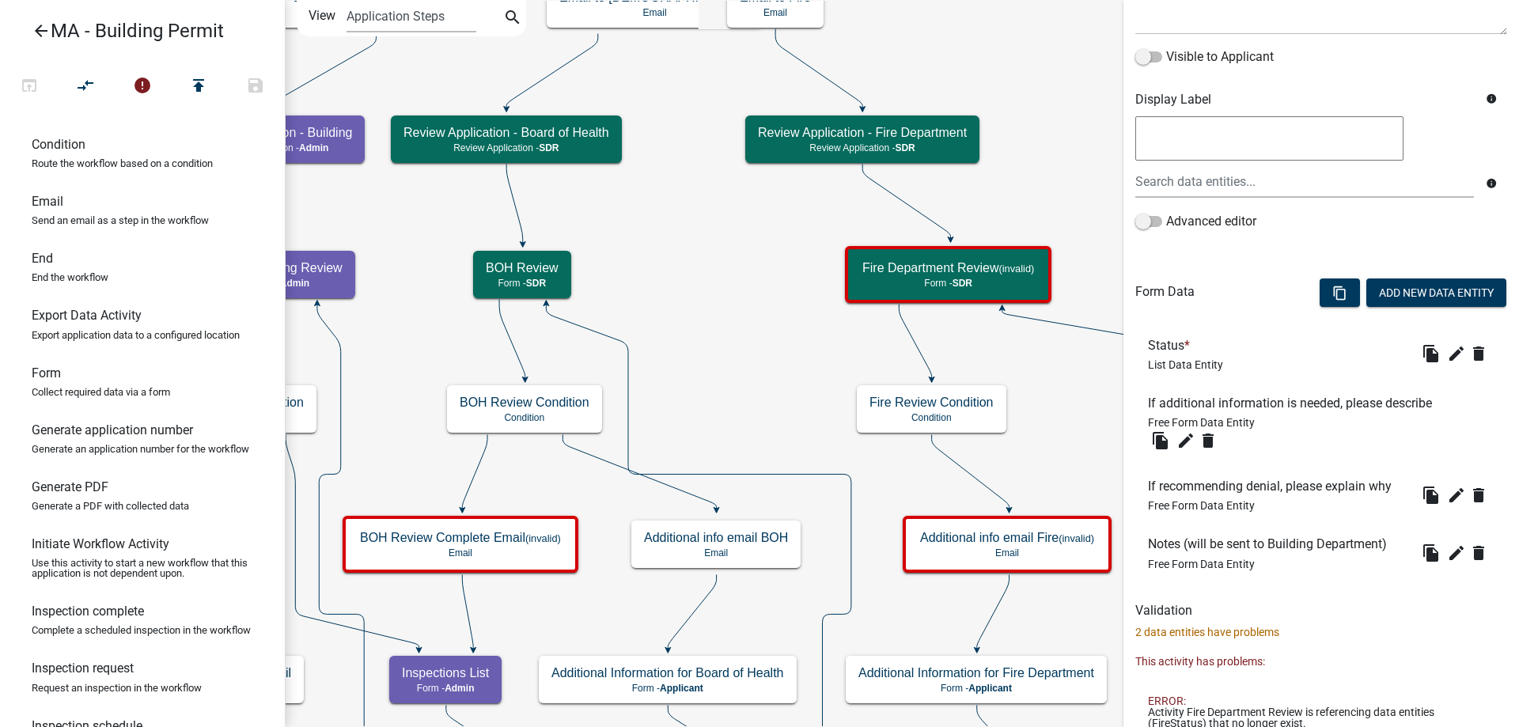
scroll to position [269, 0]
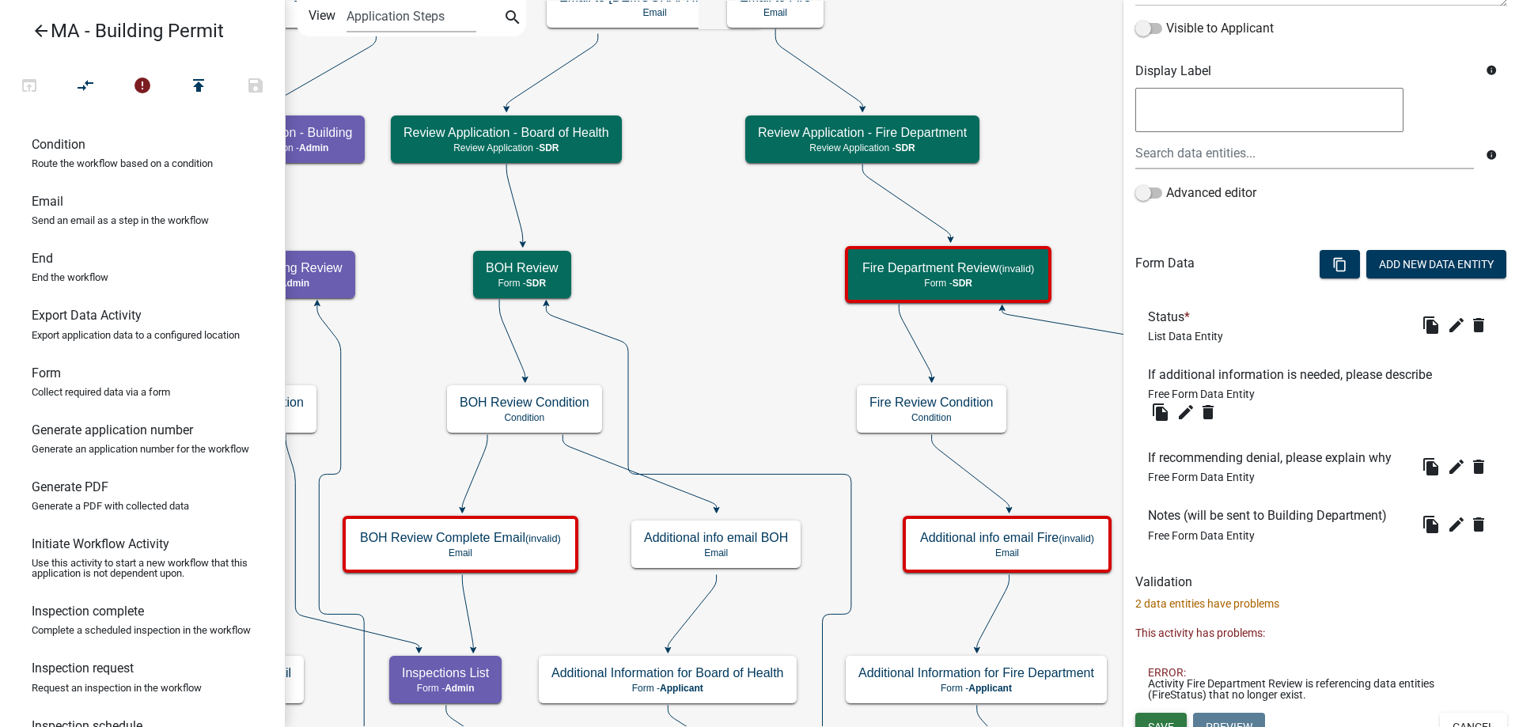
click at [1161, 726] on span "Save" at bounding box center [1161, 726] width 26 height 13
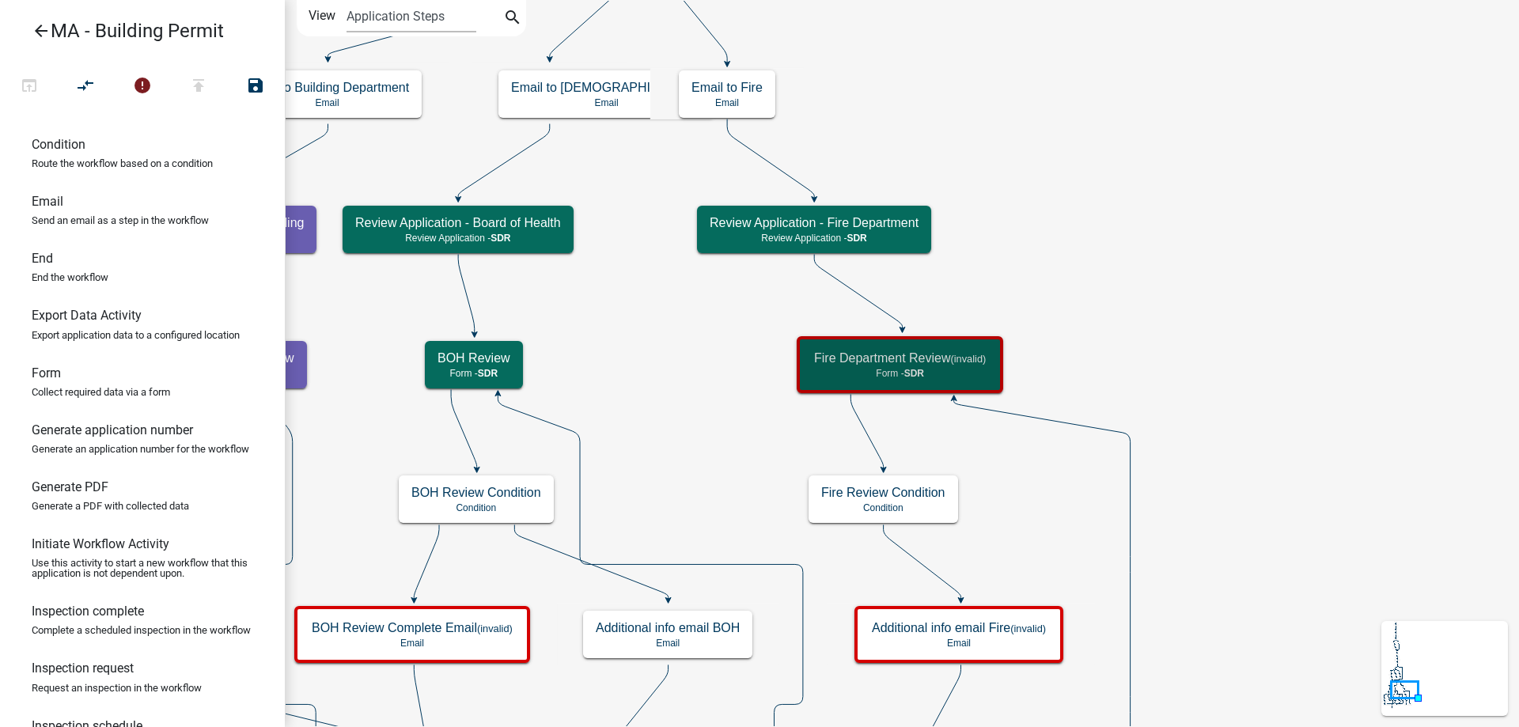
scroll to position [0, 0]
click at [1202, 566] on icon "Start Start - Applicant Search Parcel Data Parcel search - Applicant Owner and …" at bounding box center [902, 599] width 1232 height 1196
click at [952, 372] on p "Form - SDR" at bounding box center [900, 373] width 172 height 11
select select "67F20E20-4B7E-46AE-96DC-D48C26F4A12A"
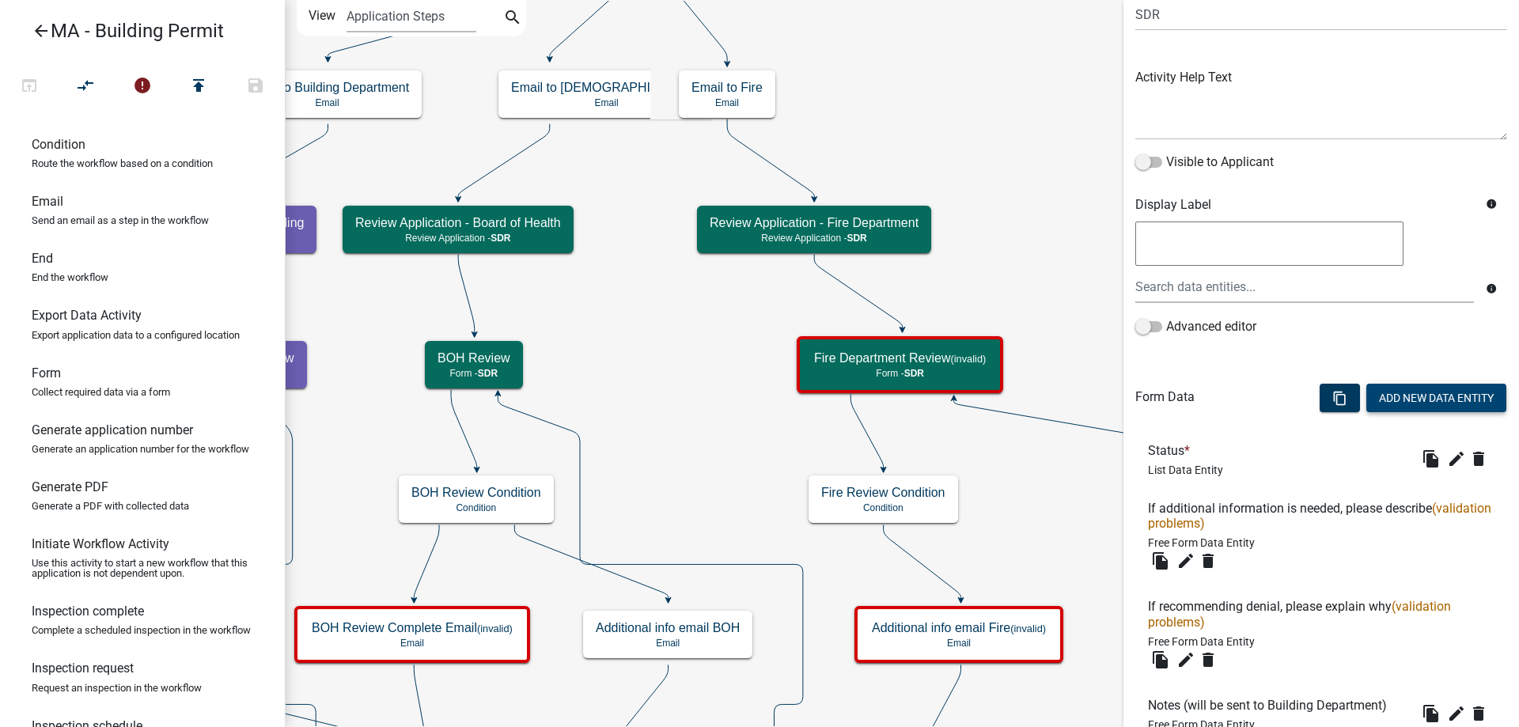
scroll to position [158, 0]
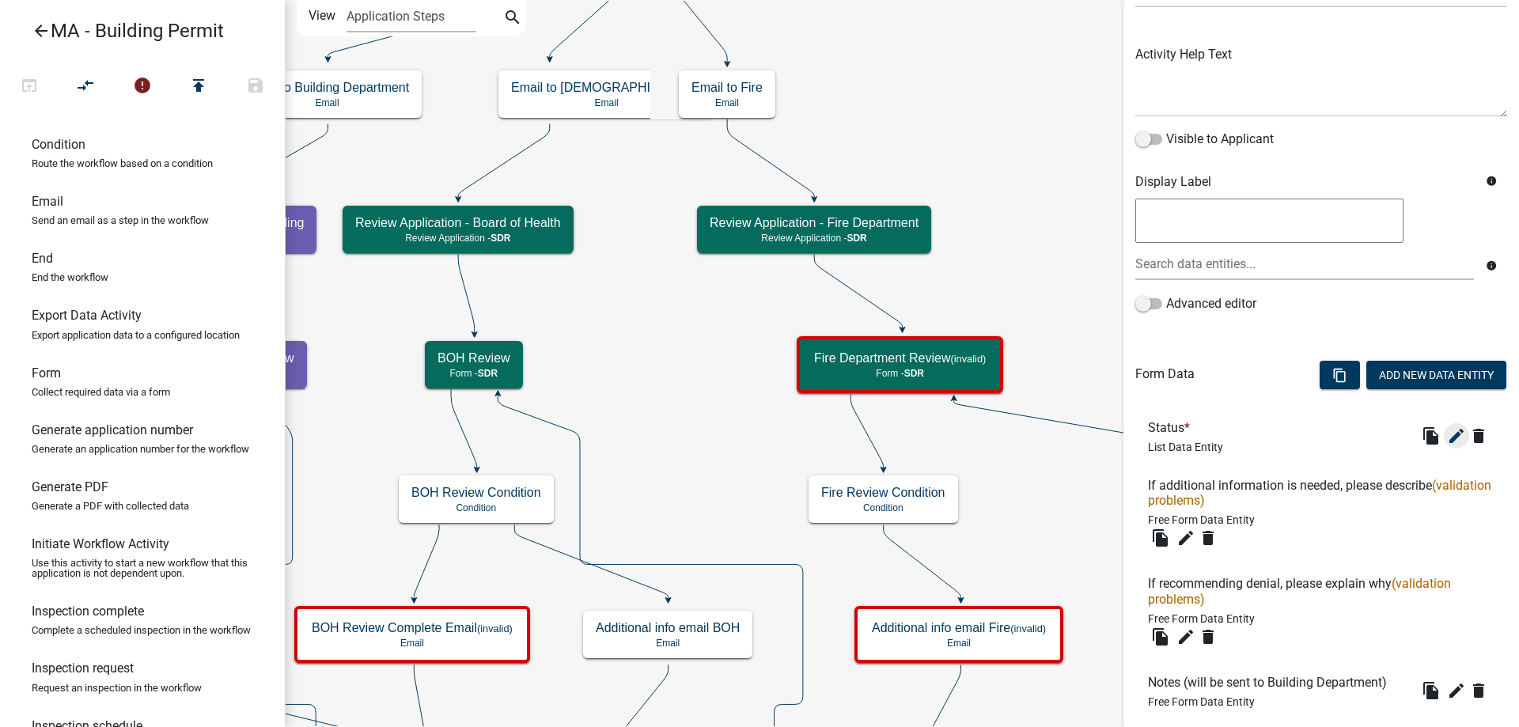
click at [1447, 445] on icon "edit" at bounding box center [1456, 435] width 19 height 19
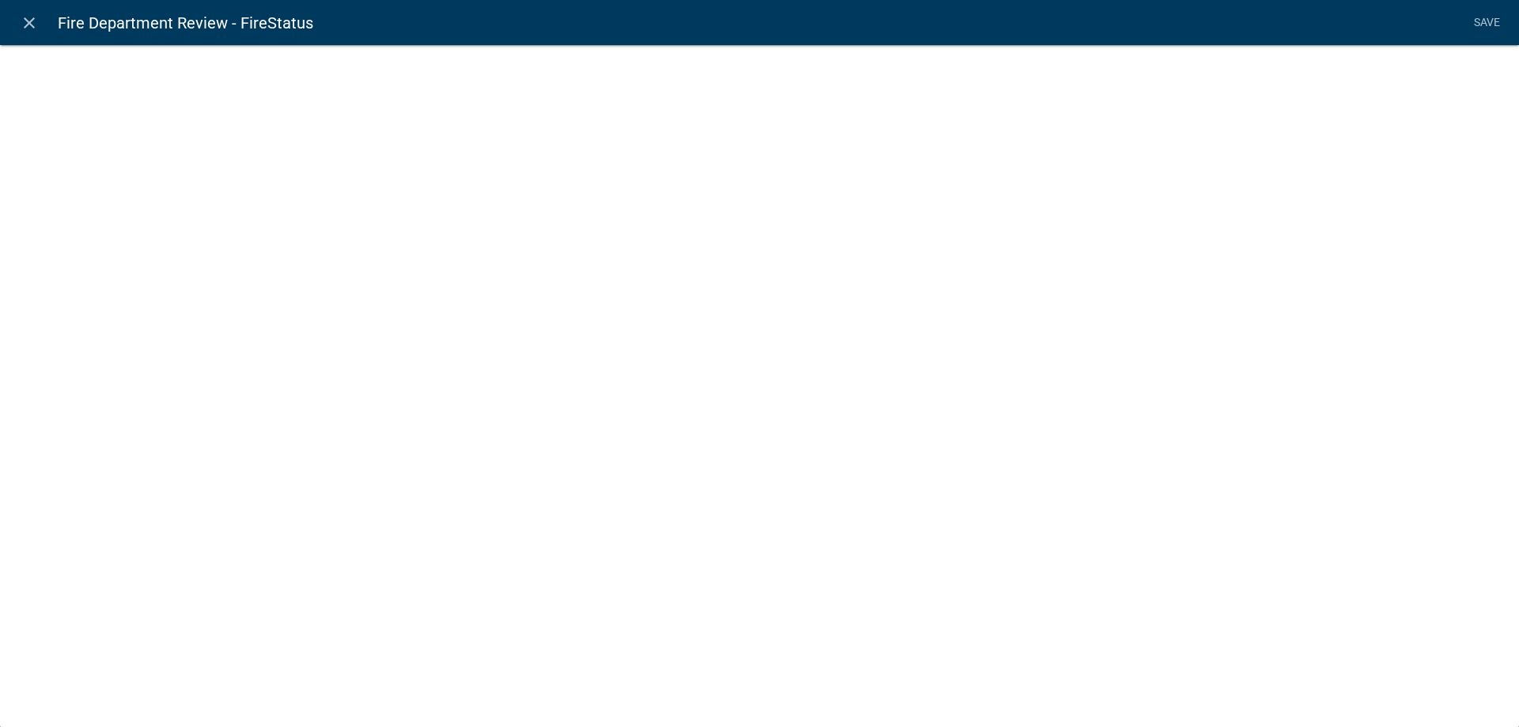
select select "list-data"
select select
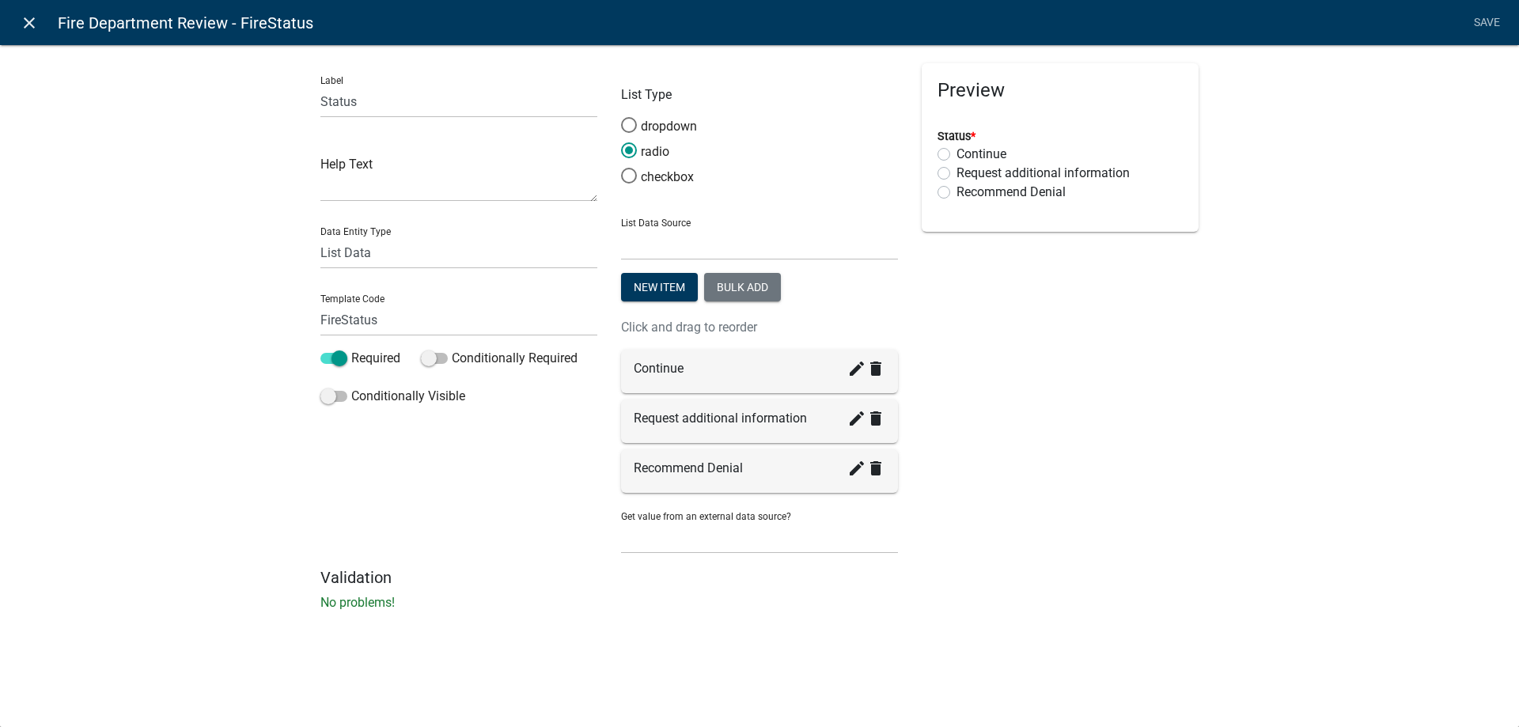
click at [36, 30] on icon "close" at bounding box center [29, 22] width 19 height 19
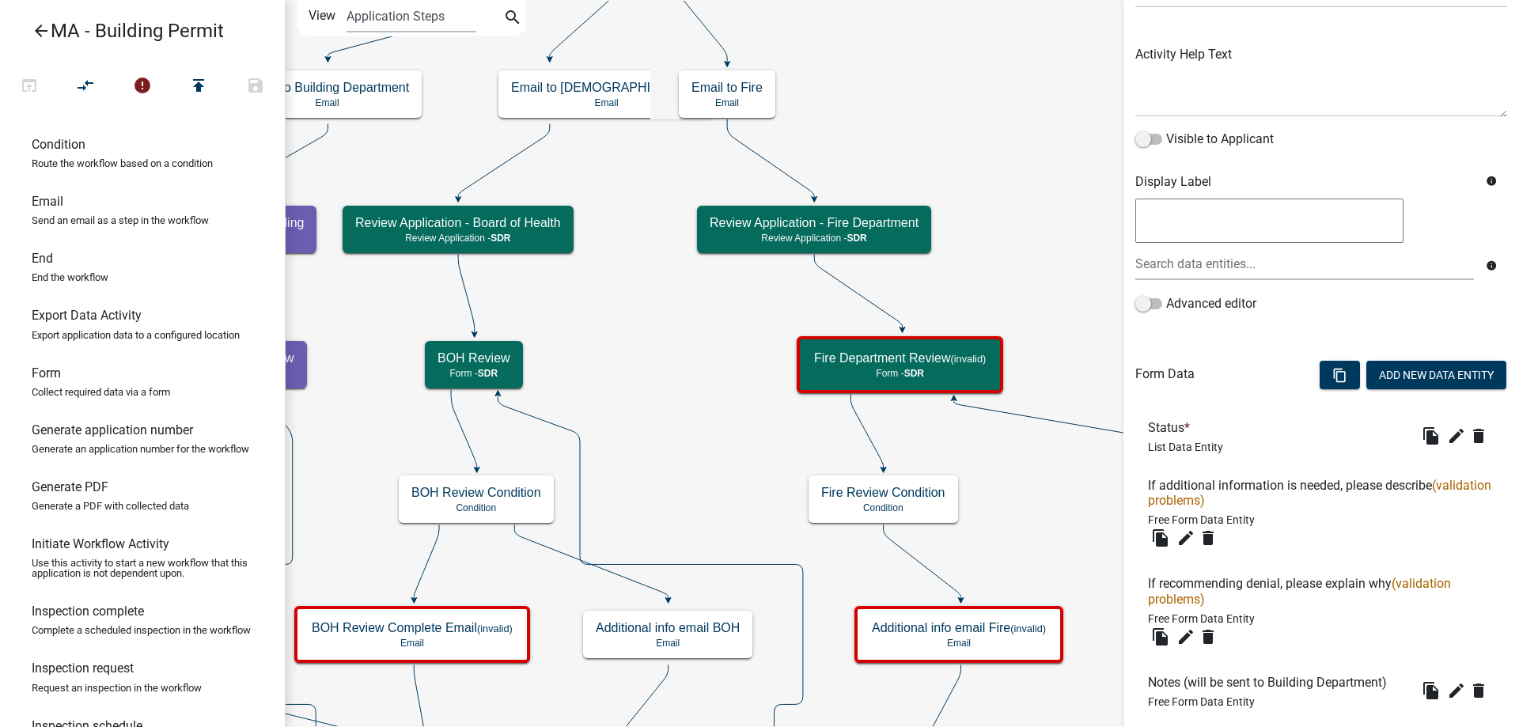
scroll to position [343, 0]
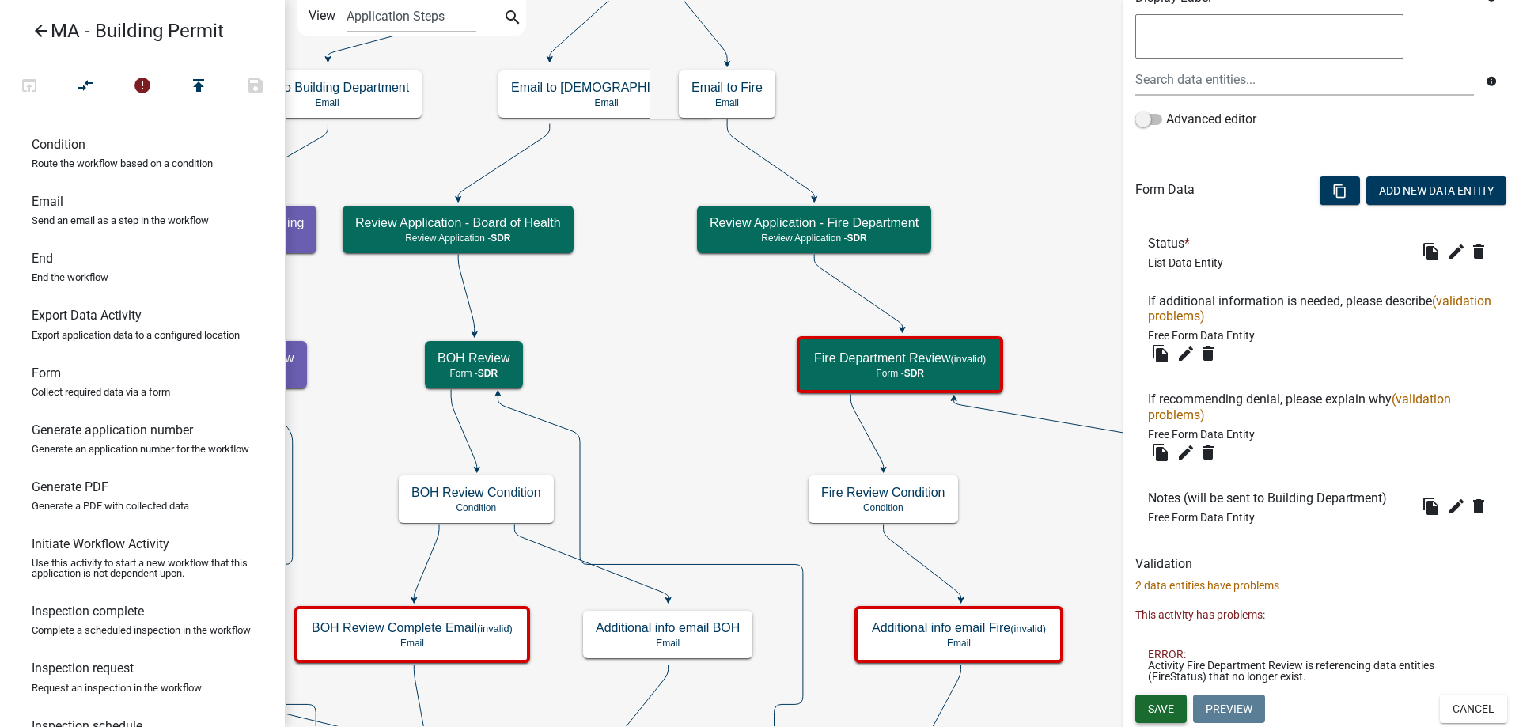
click at [1161, 715] on span "Save" at bounding box center [1161, 708] width 26 height 13
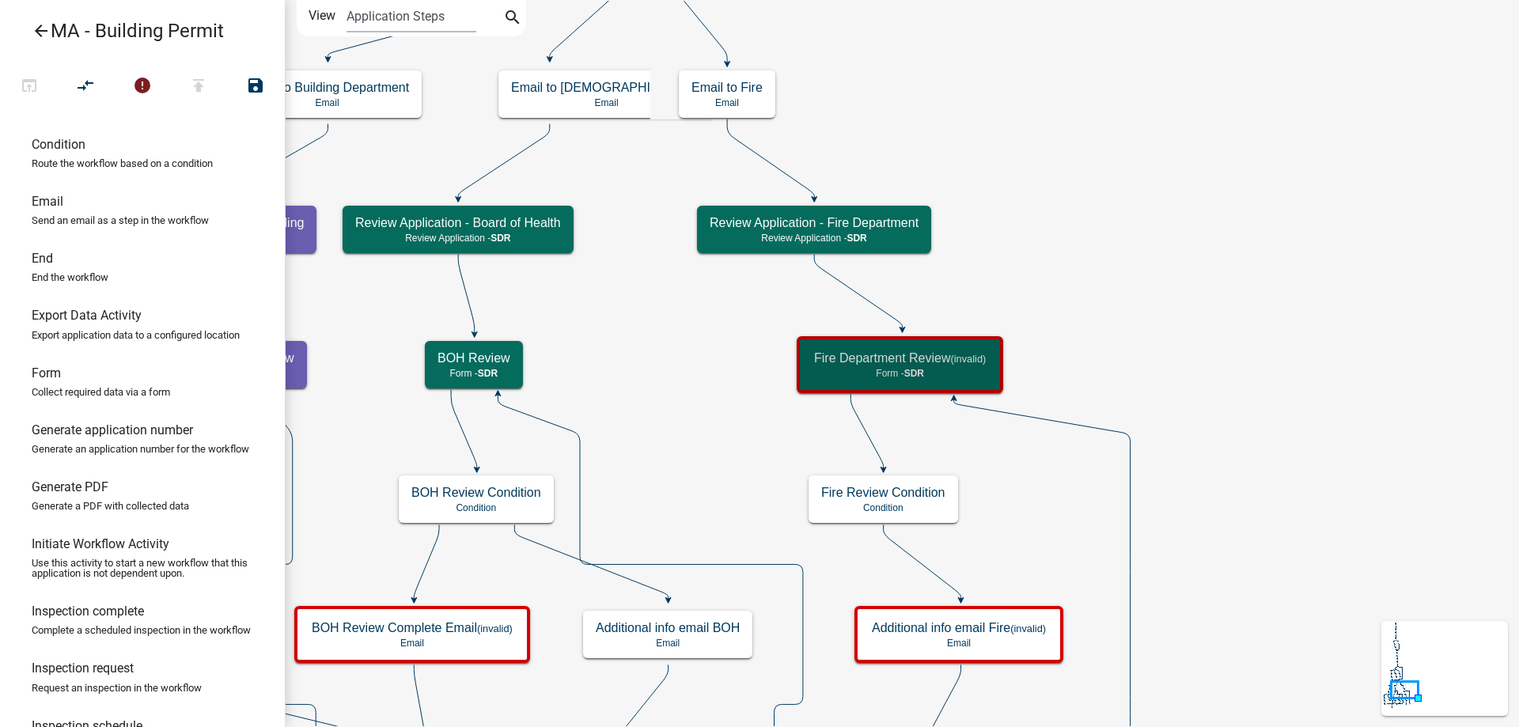
scroll to position [0, 0]
click at [1033, 529] on icon "Start Start - Applicant Search Parcel Data Parcel search - Applicant Owner and …" at bounding box center [902, 599] width 1232 height 1196
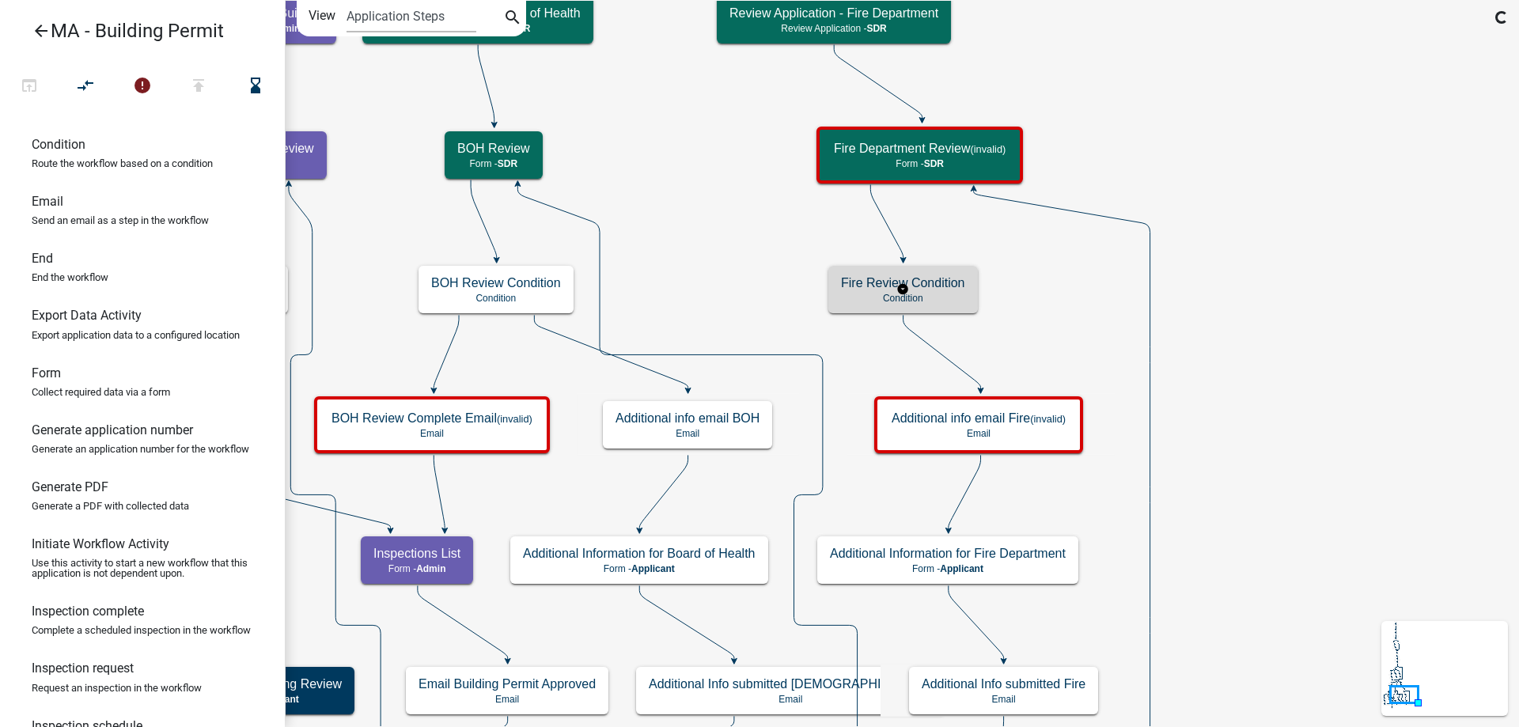
click at [959, 300] on p "Condition" at bounding box center [903, 298] width 124 height 11
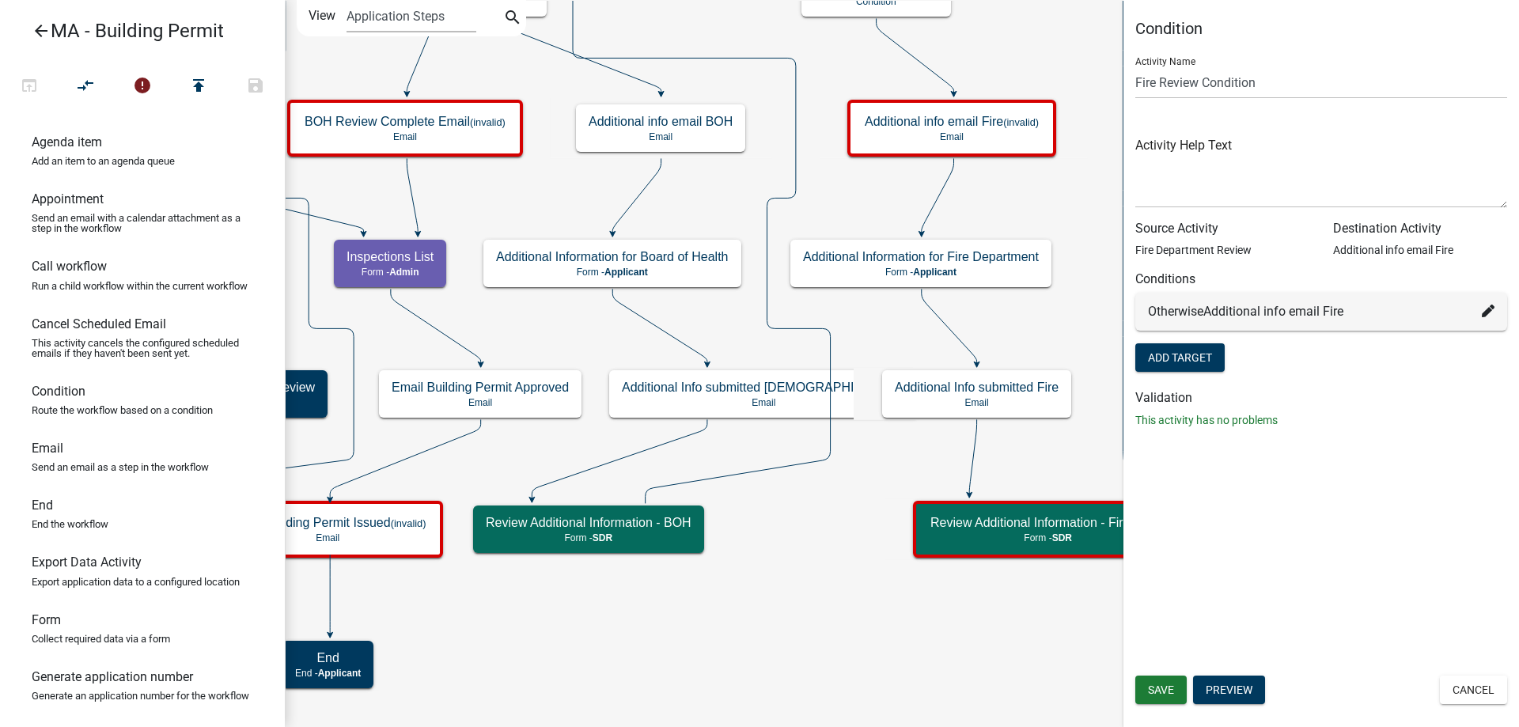
scroll to position [247, 0]
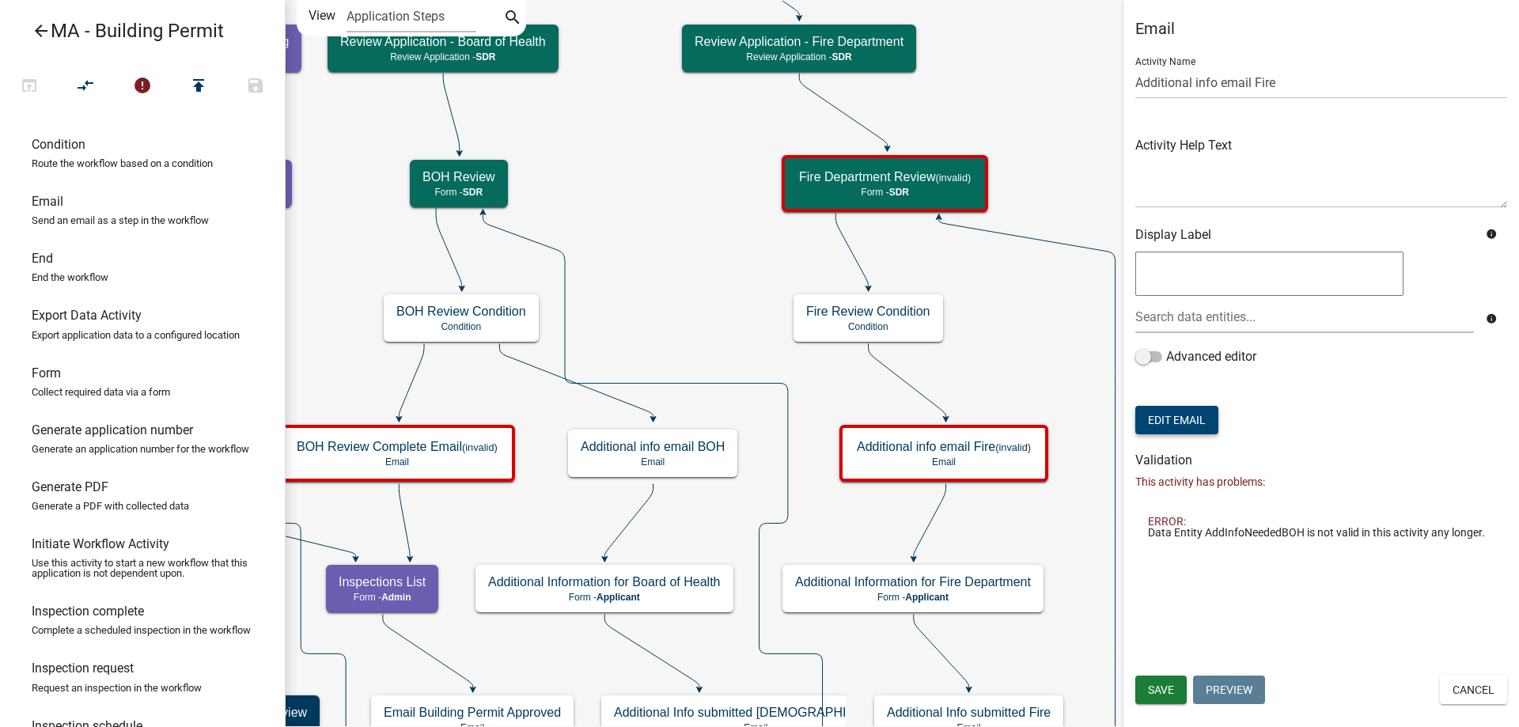
click at [1166, 426] on button "Edit Email" at bounding box center [1176, 420] width 83 height 28
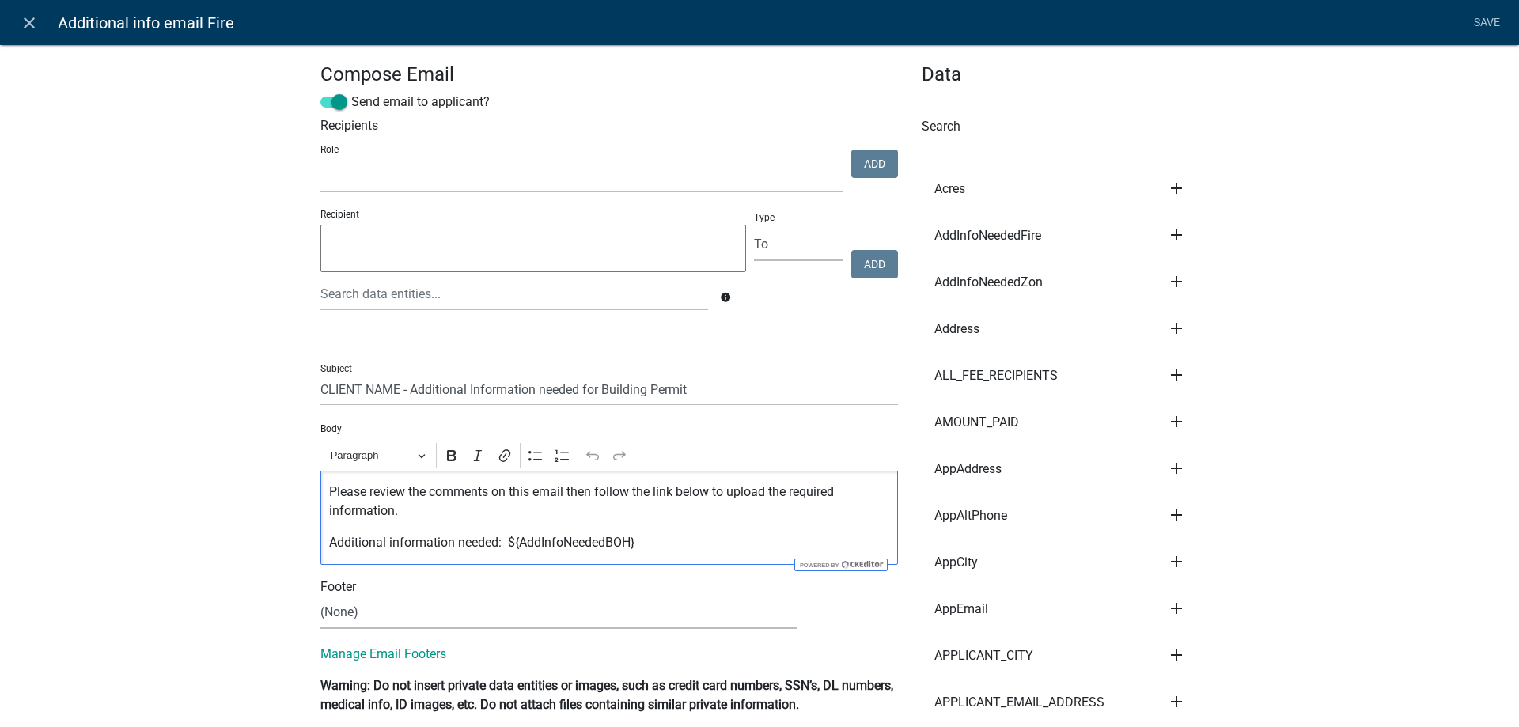
drag, startPoint x: 597, startPoint y: 543, endPoint x: 627, endPoint y: 539, distance: 29.5
click at [627, 539] on p "Additional information needed: ${AddInfoNeededBOH}" at bounding box center [609, 542] width 561 height 19
click at [710, 534] on p "Additional information needed: ${AddInfoNeededFire}" at bounding box center [609, 542] width 561 height 19
click at [1475, 16] on link "Save" at bounding box center [1487, 23] width 40 height 30
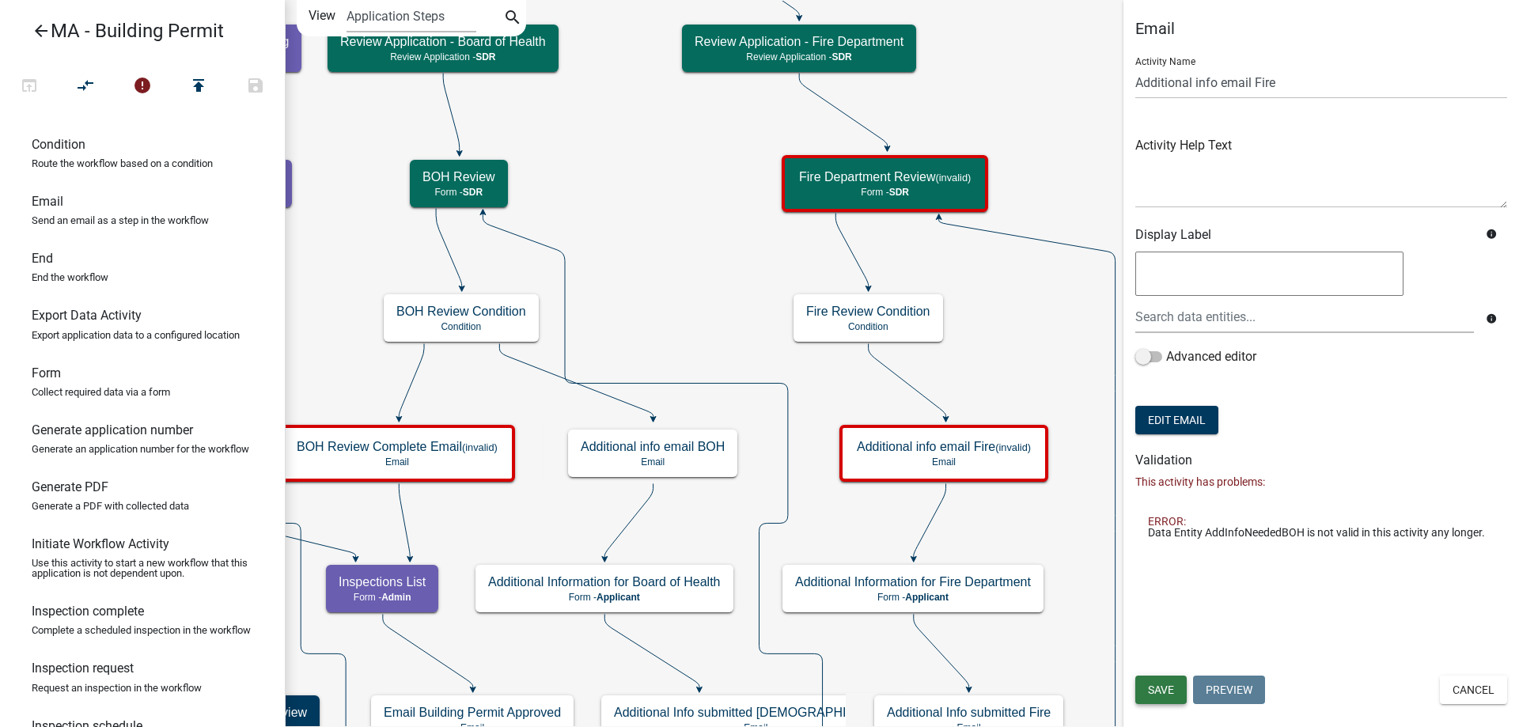
click at [1172, 691] on span "Save" at bounding box center [1161, 689] width 26 height 13
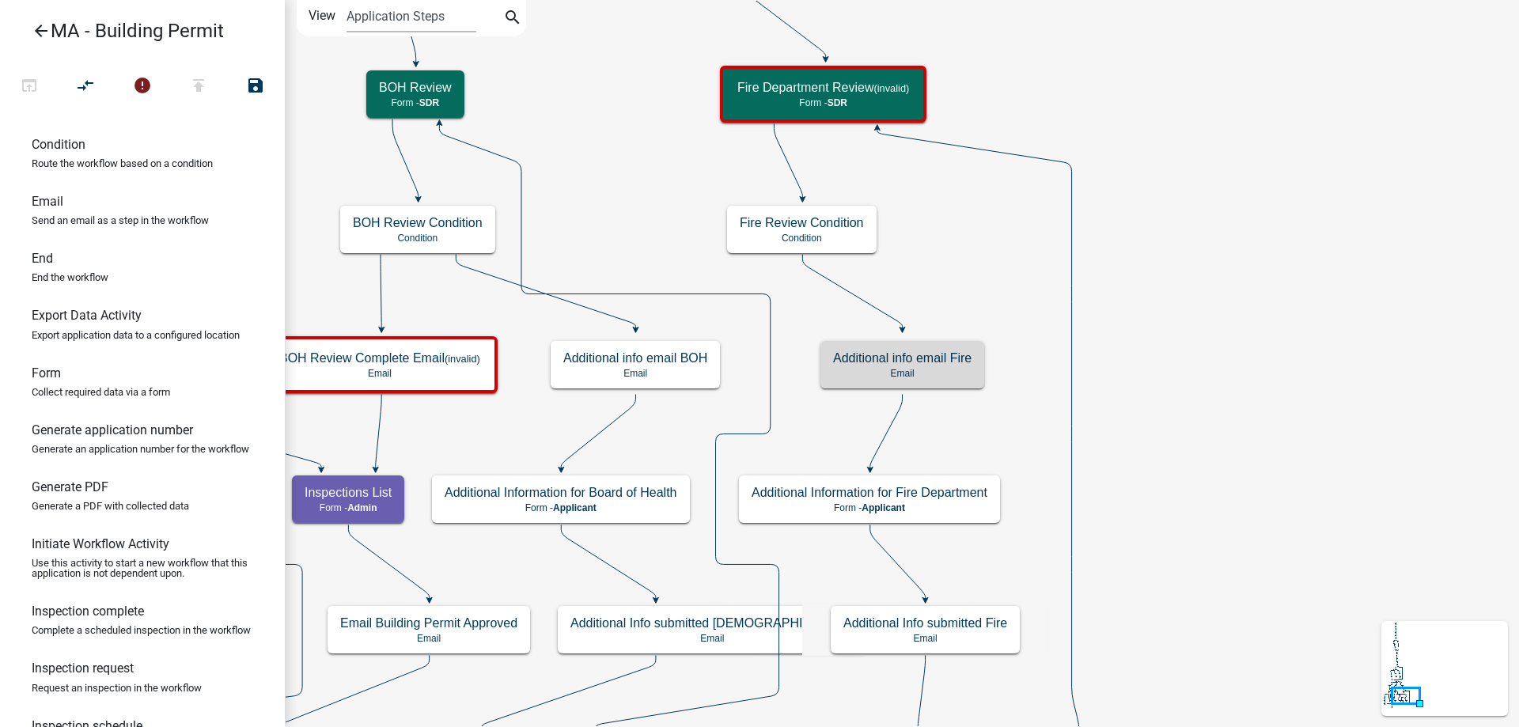
click at [966, 405] on icon "Start Start - Applicant Search Parcel Data Parcel search - Applicant Owner and …" at bounding box center [902, 464] width 1232 height 926
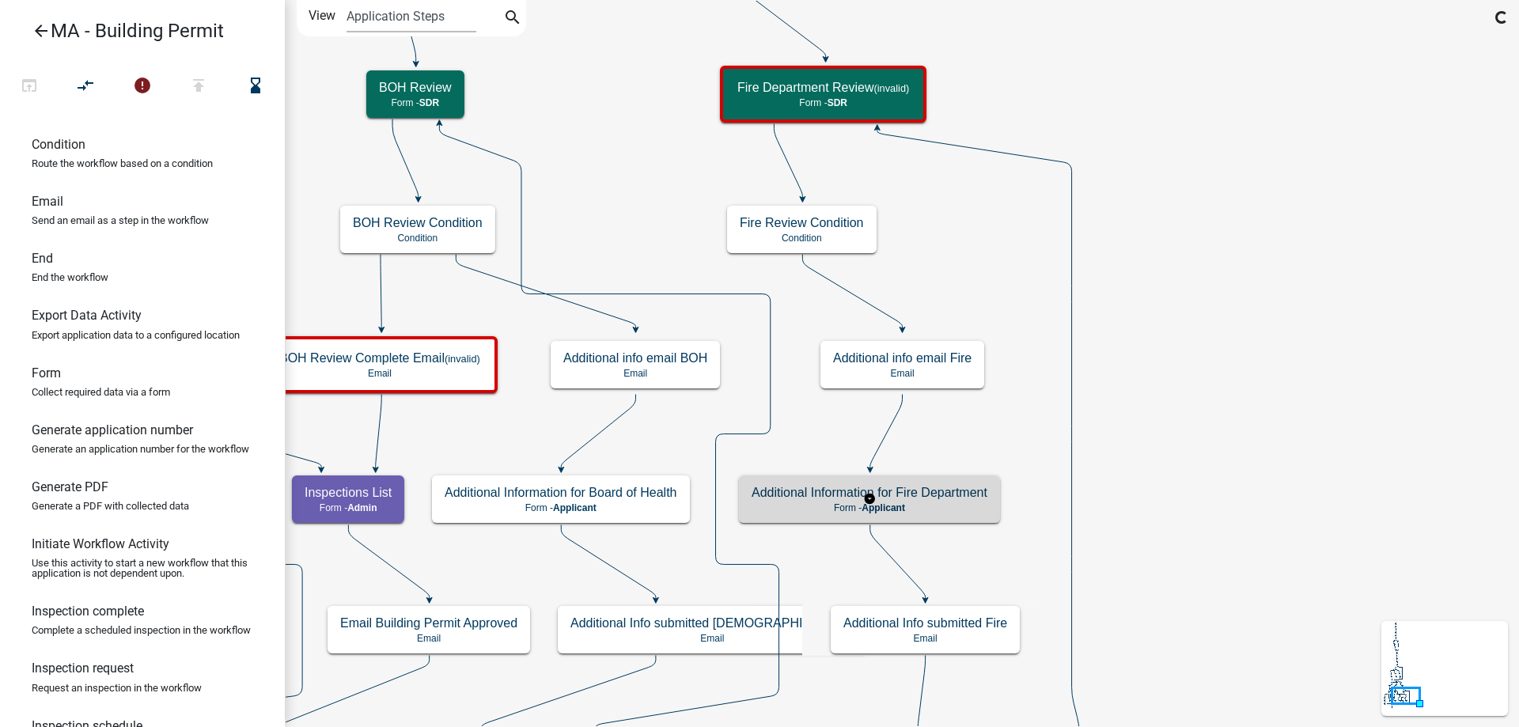
click at [945, 511] on p "Form - Applicant" at bounding box center [870, 507] width 236 height 11
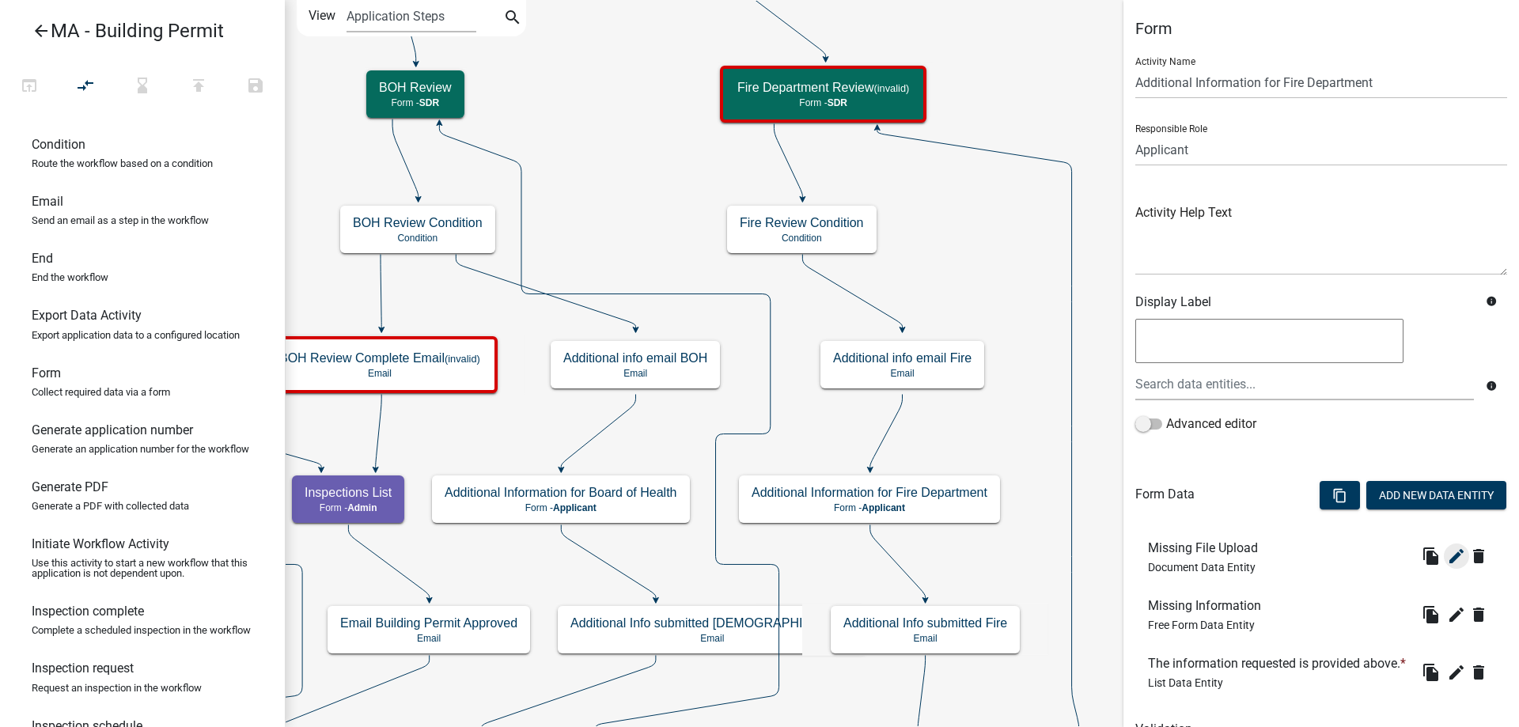
click at [1447, 561] on icon "edit" at bounding box center [1456, 556] width 19 height 19
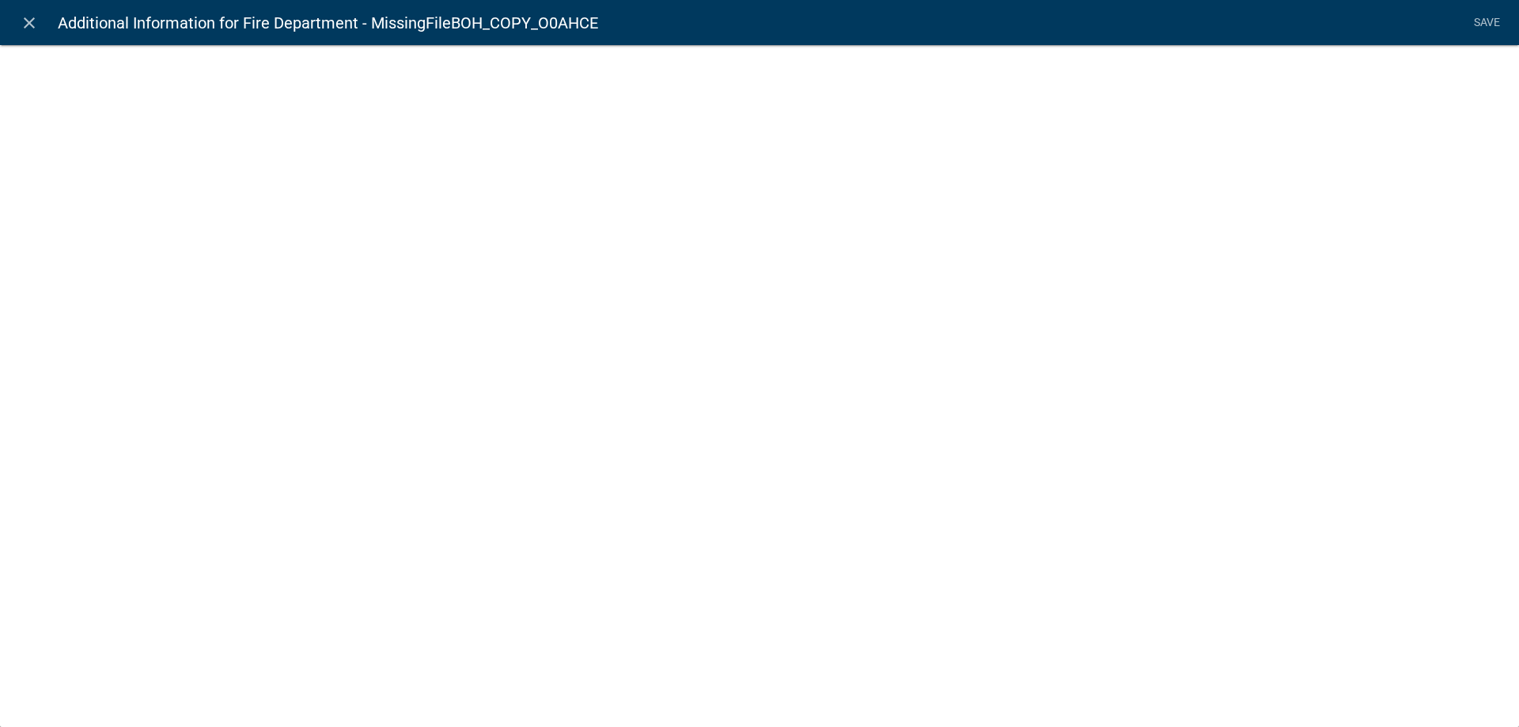
select select "document"
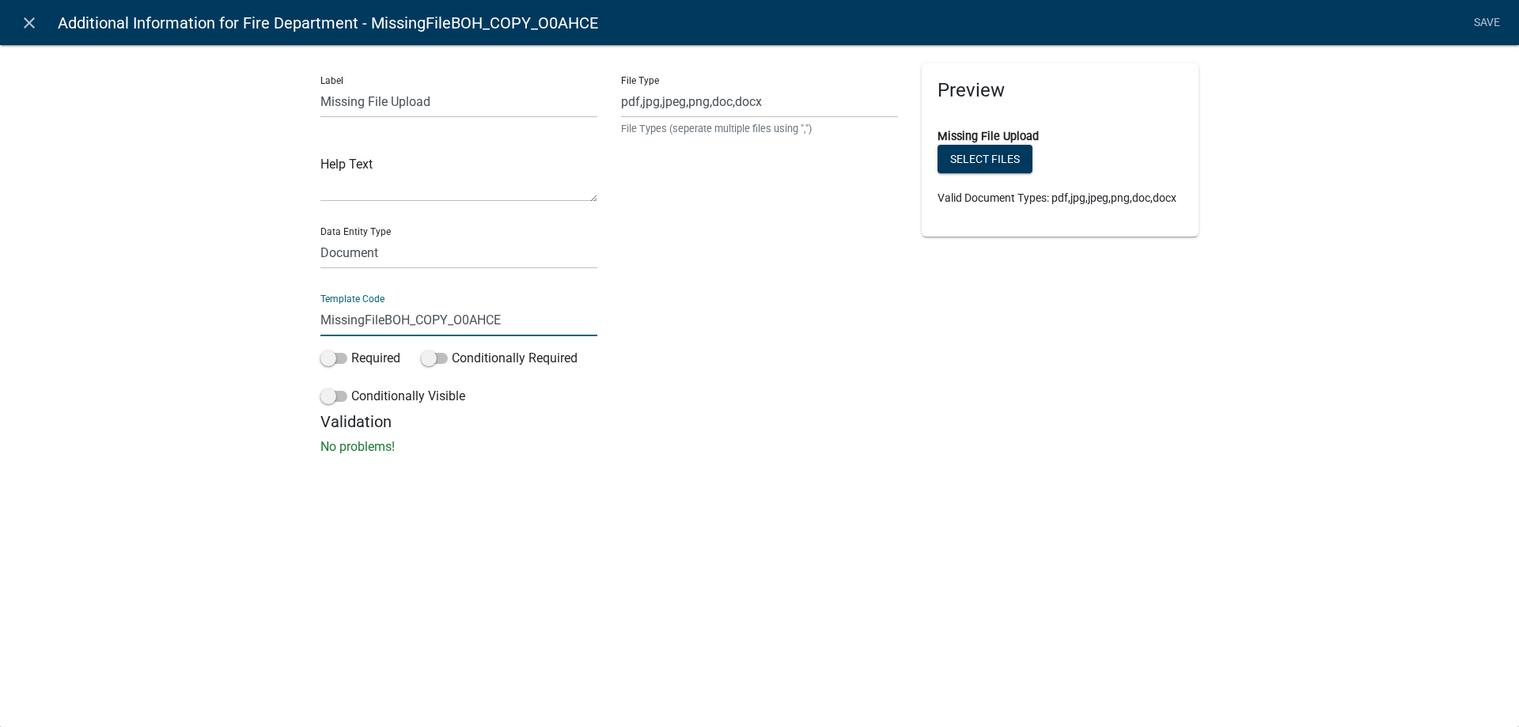
drag, startPoint x: 385, startPoint y: 324, endPoint x: 628, endPoint y: 324, distance: 242.9
click at [628, 324] on div "Label Missing File Upload Help Text Data Entity Type Free Form Text Document Di…" at bounding box center [760, 237] width 902 height 349
type input "MissingFileFire"
click at [90, 296] on div "Label Missing File Upload Help Text Data Entity Type Free Form Text Document Di…" at bounding box center [759, 254] width 1519 height 471
click at [1480, 23] on link "Save" at bounding box center [1487, 23] width 40 height 30
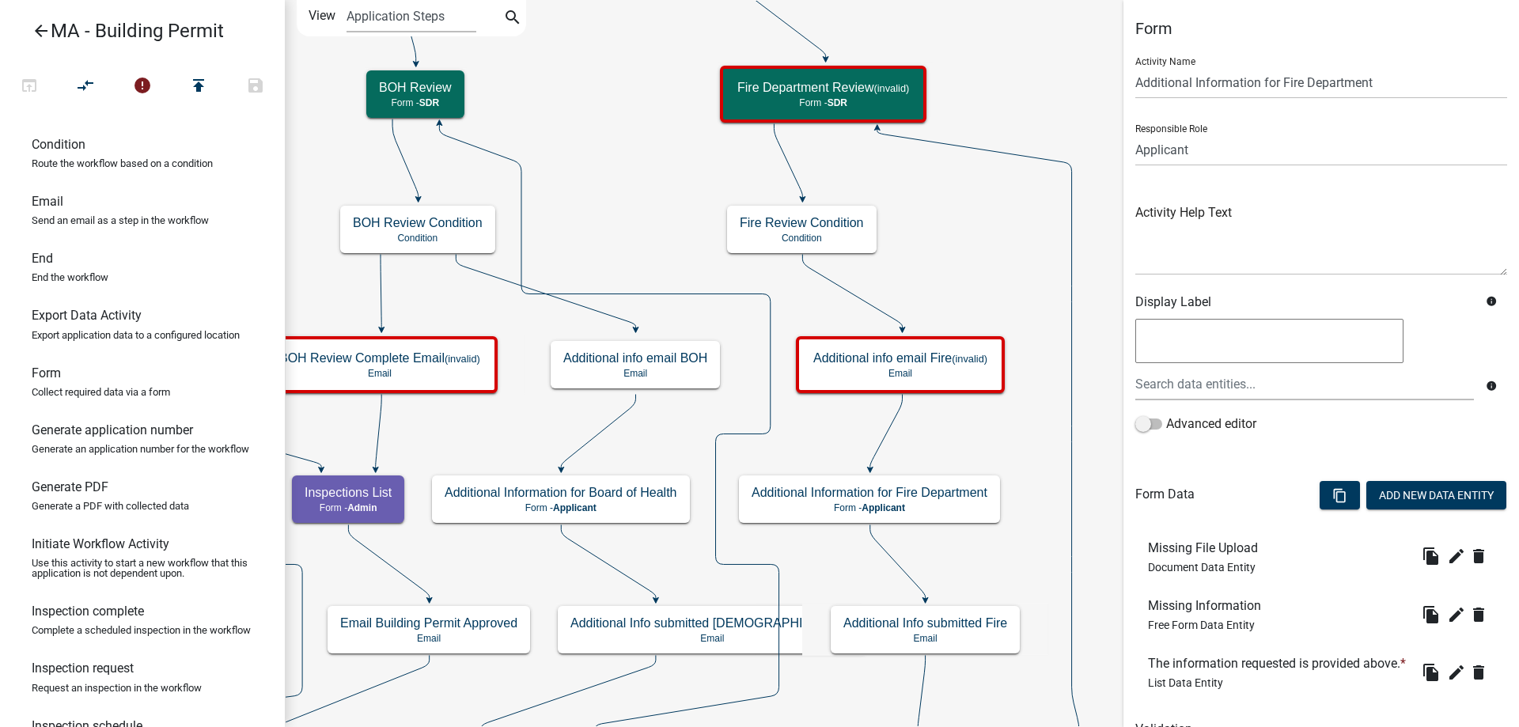
scroll to position [104, 0]
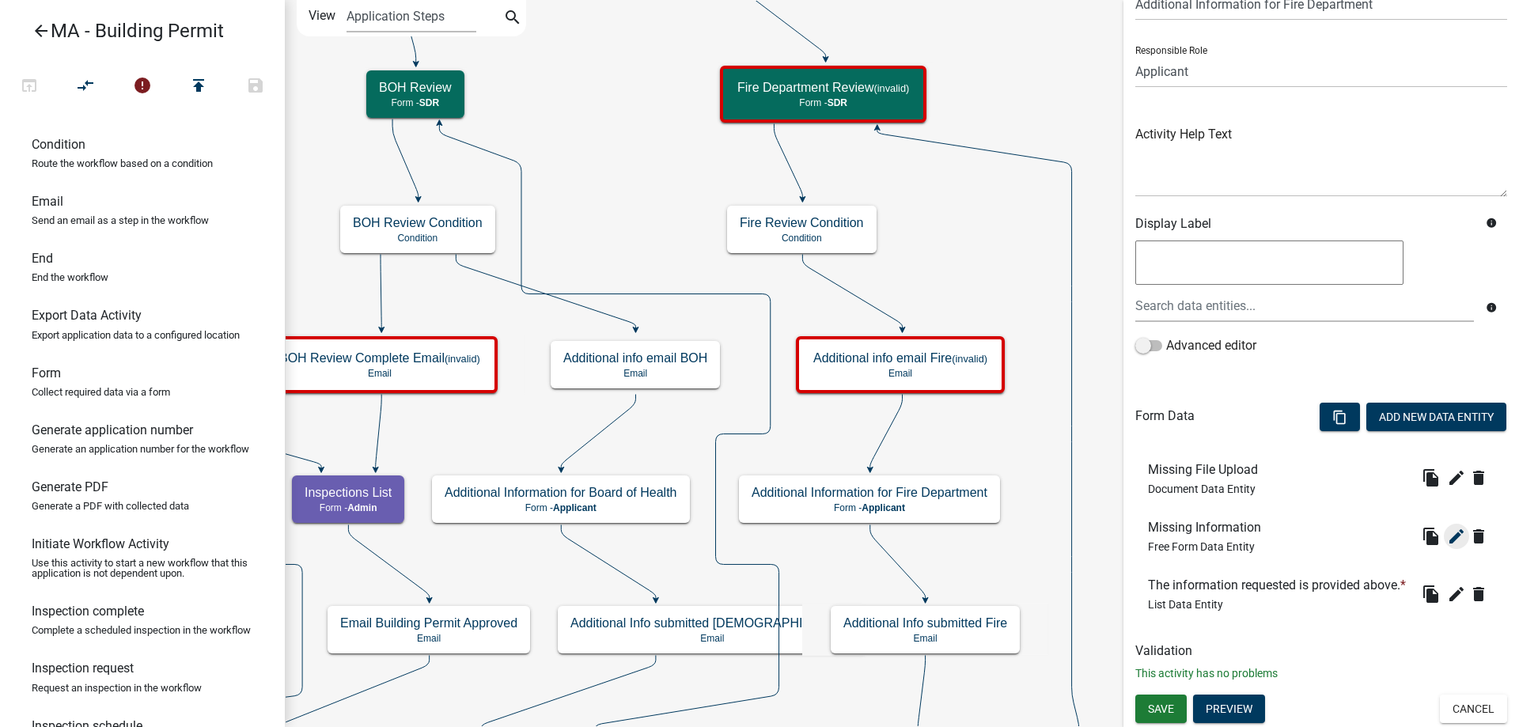
click at [1447, 527] on icon "edit" at bounding box center [1456, 536] width 19 height 19
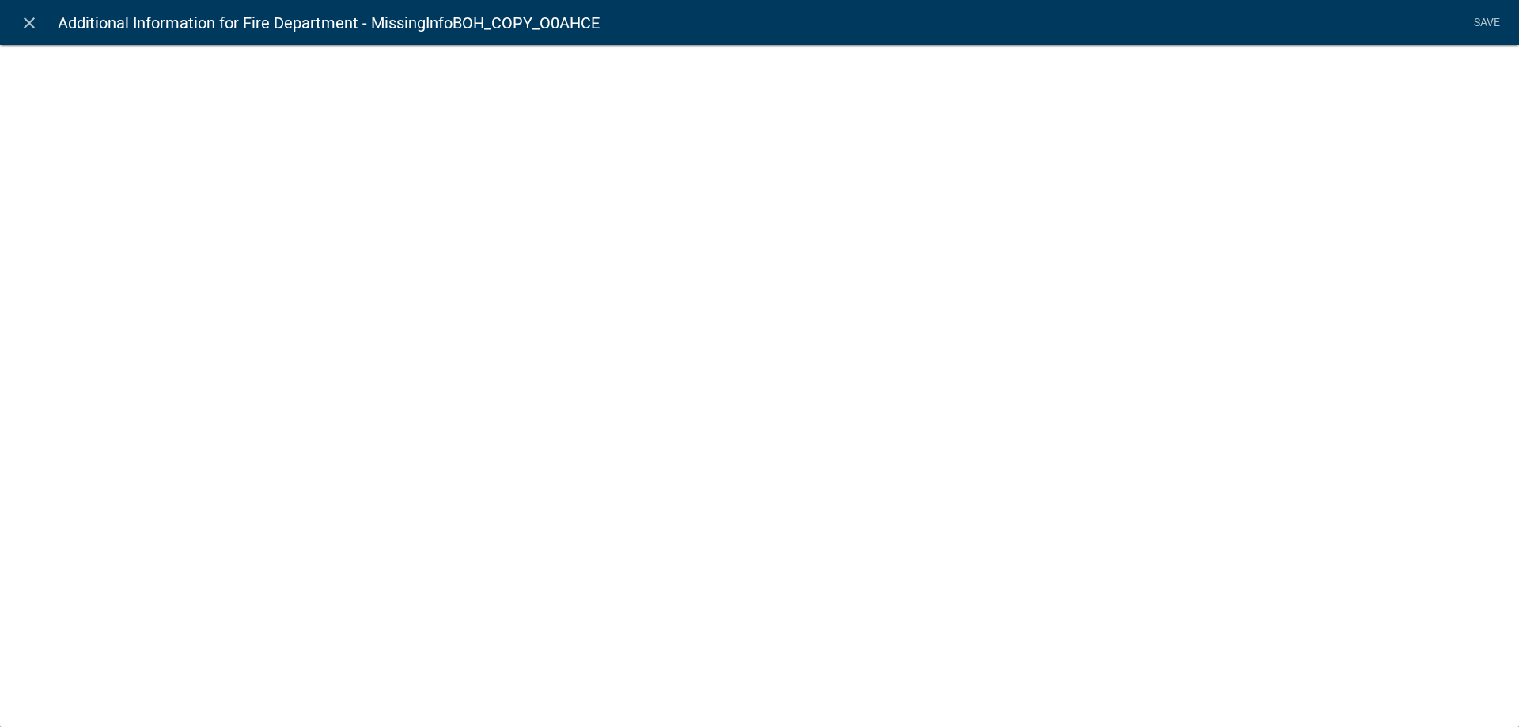
select select
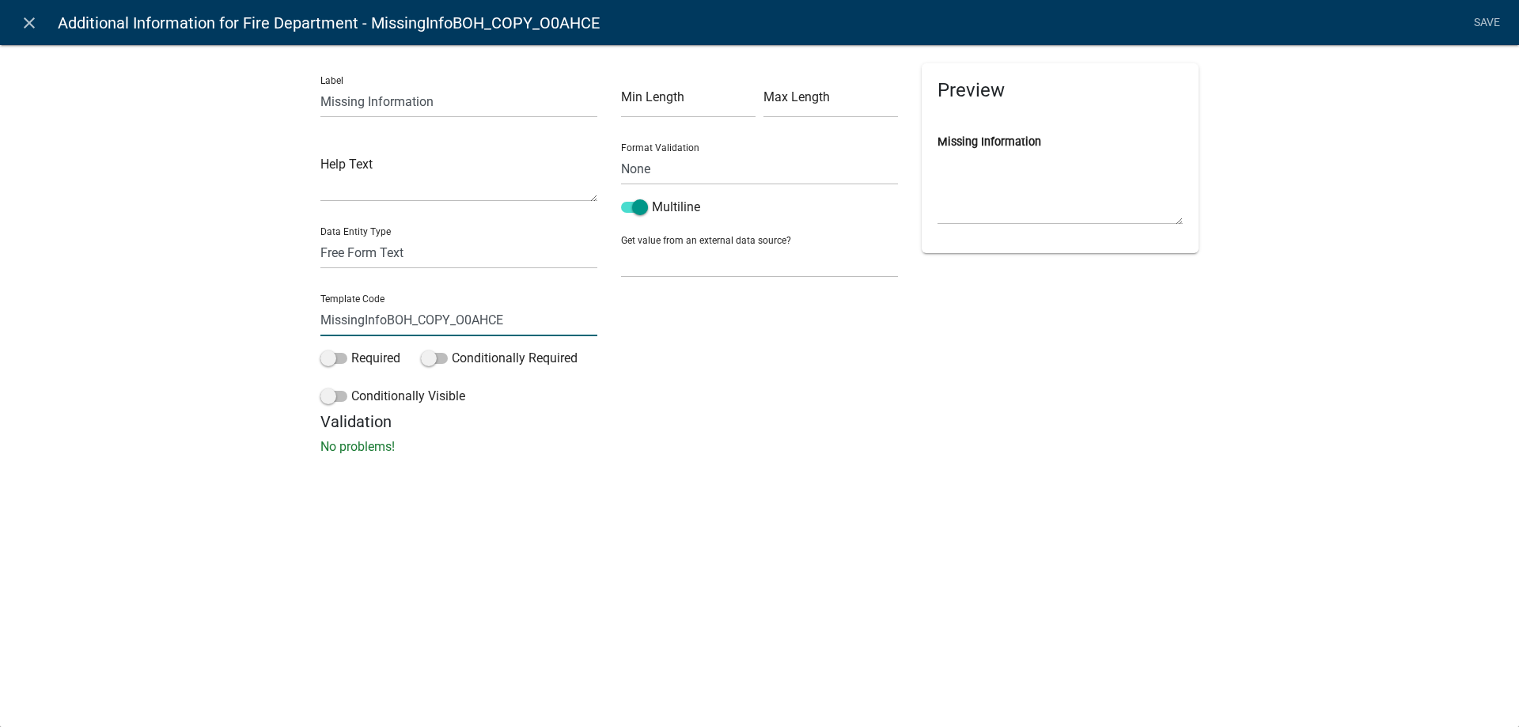
drag, startPoint x: 387, startPoint y: 328, endPoint x: 695, endPoint y: 330, distance: 308.5
click at [695, 330] on div "Label Missing Information Help Text Data Entity Type Free Form Text Document Di…" at bounding box center [760, 237] width 902 height 349
type input "MissingInfoFire"
click at [74, 324] on div "Label Missing Information Help Text Data Entity Type Free Form Text Document Di…" at bounding box center [759, 254] width 1519 height 471
click at [1475, 21] on link "Save" at bounding box center [1487, 23] width 40 height 30
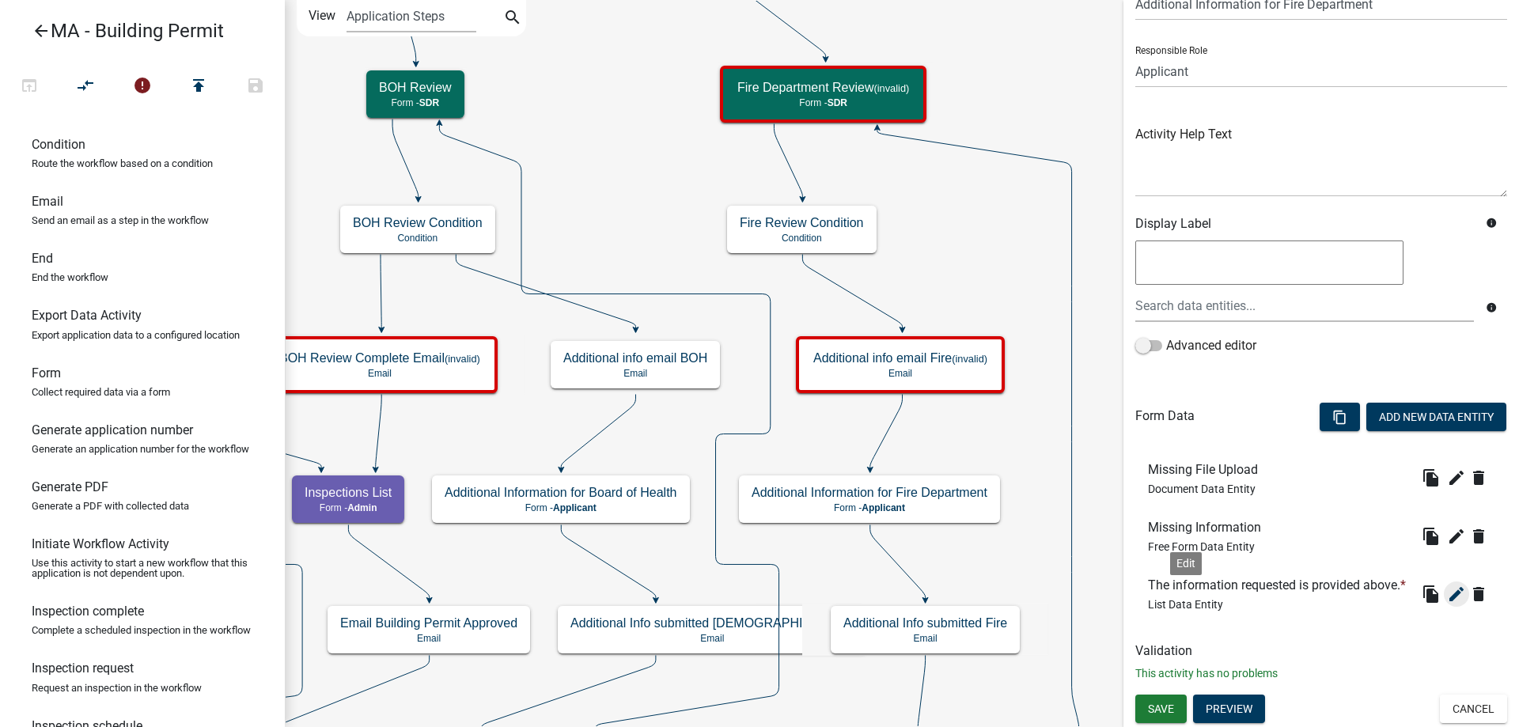
click at [1447, 601] on icon "edit" at bounding box center [1456, 594] width 19 height 19
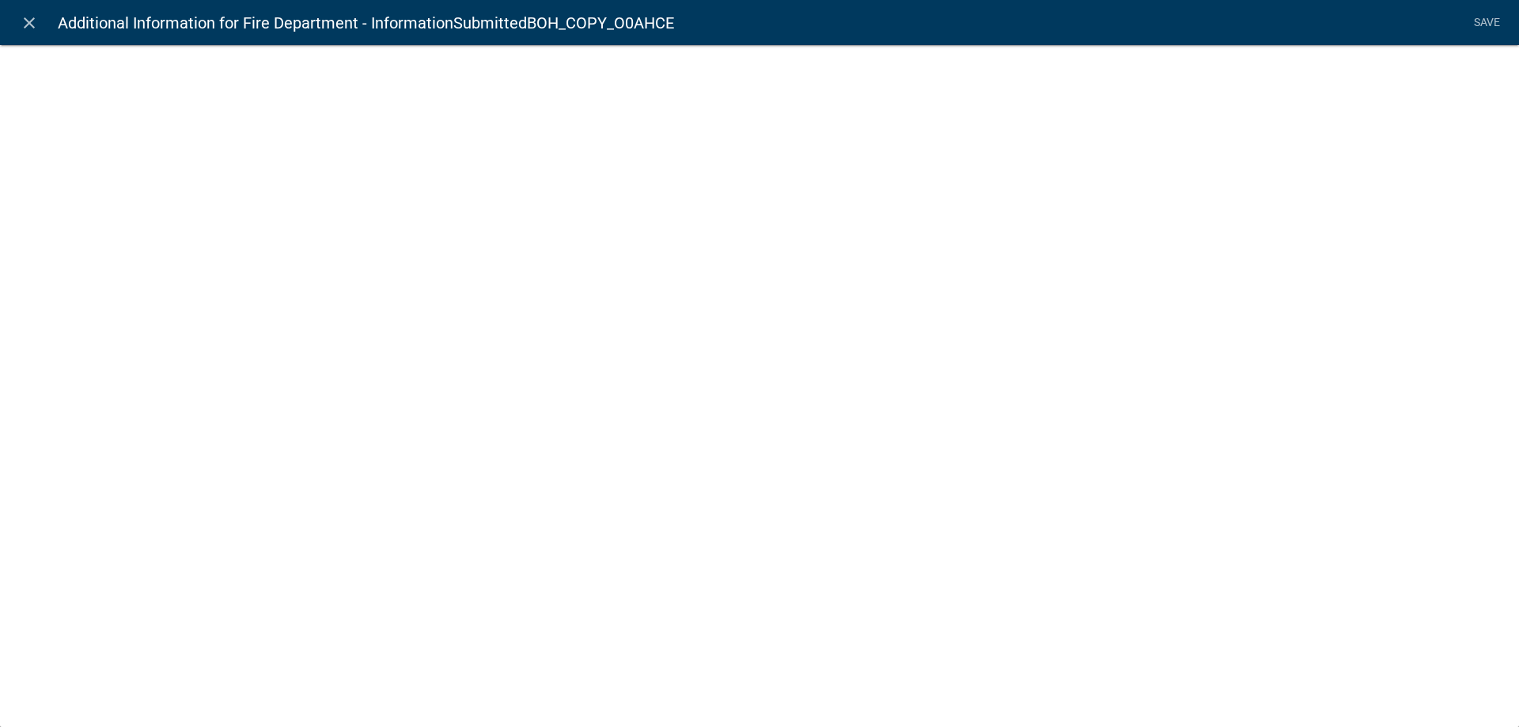
select select "list-data"
select select
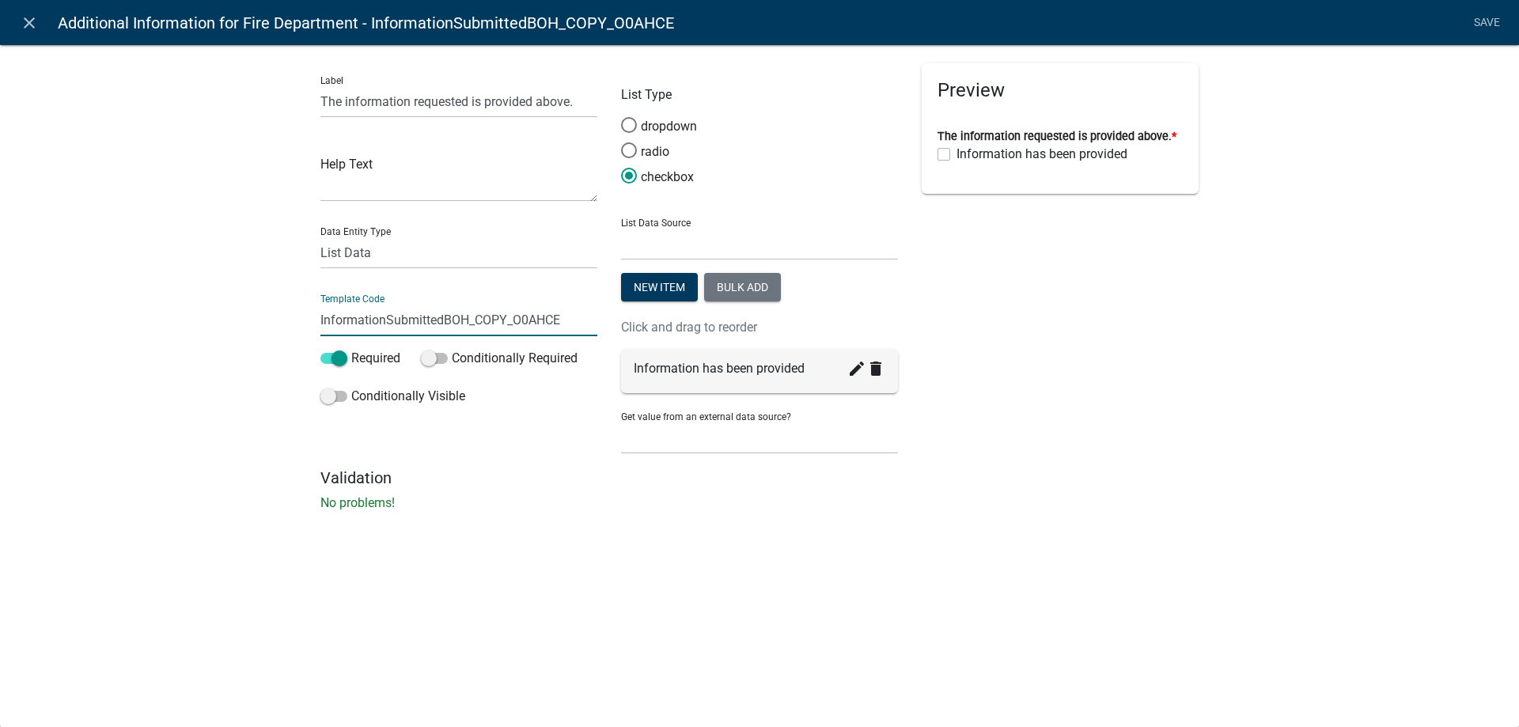
drag, startPoint x: 445, startPoint y: 328, endPoint x: 630, endPoint y: 326, distance: 185.1
click at [630, 326] on div "Label The information requested is provided above. Help Text Data Entity Type F…" at bounding box center [760, 265] width 902 height 405
type input "InformationSubmittedFire"
click at [235, 321] on div "Label The information requested is provided above. Help Text Data Entity Type F…" at bounding box center [759, 282] width 1519 height 527
click at [1494, 22] on link "Save" at bounding box center [1487, 23] width 40 height 30
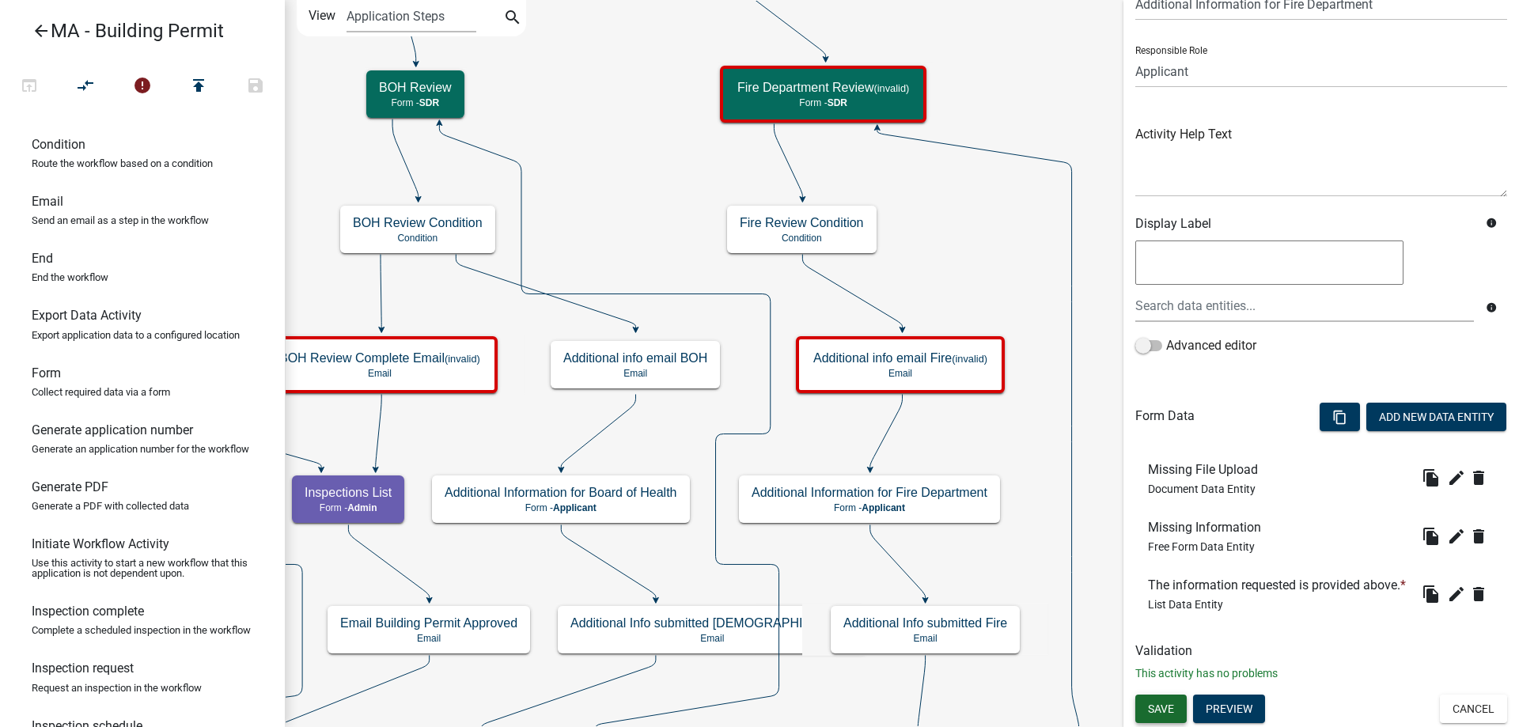
click at [1161, 706] on span "Save" at bounding box center [1161, 708] width 26 height 13
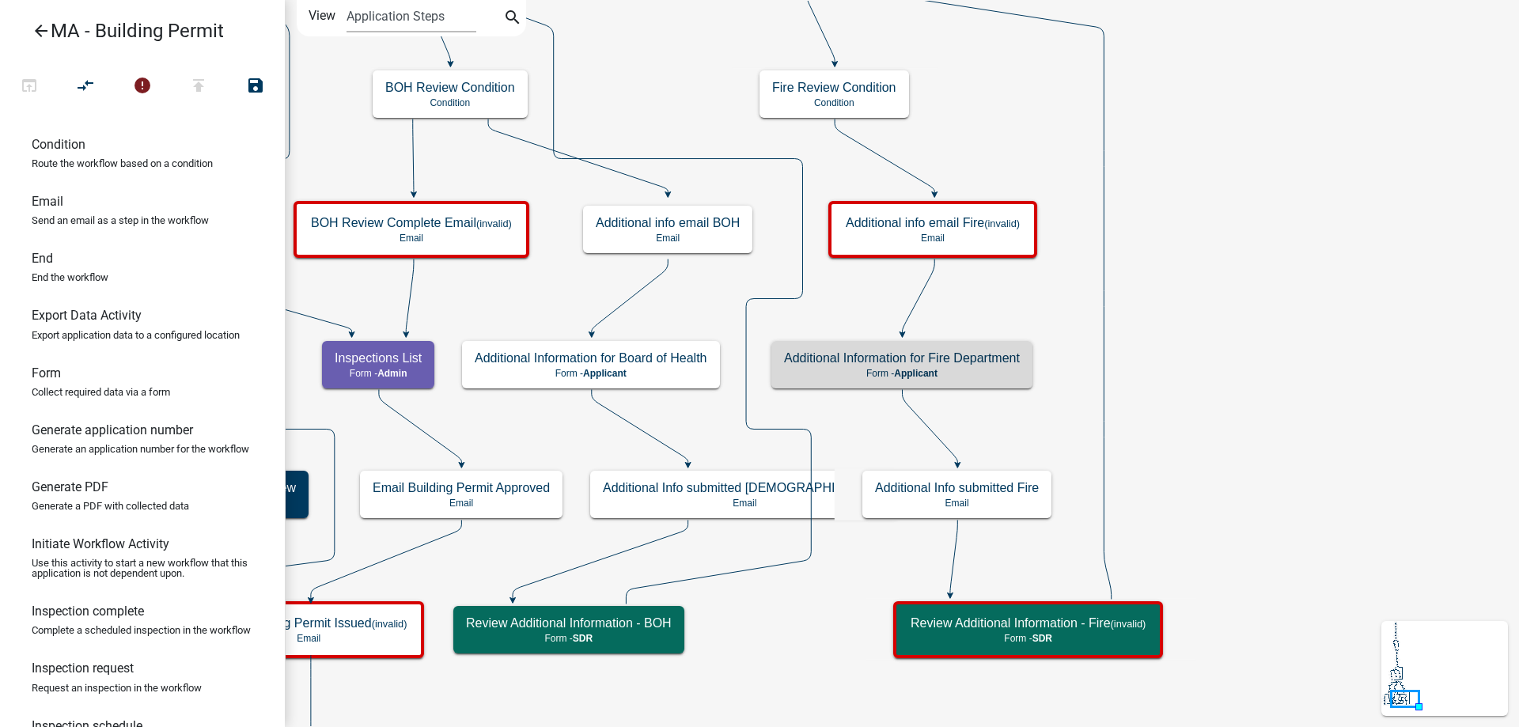
scroll to position [0, 0]
click at [1290, 480] on icon "Start Start - Applicant Search Parcel Data Parcel search - Applicant Owner and …" at bounding box center [902, 396] width 1232 height 790
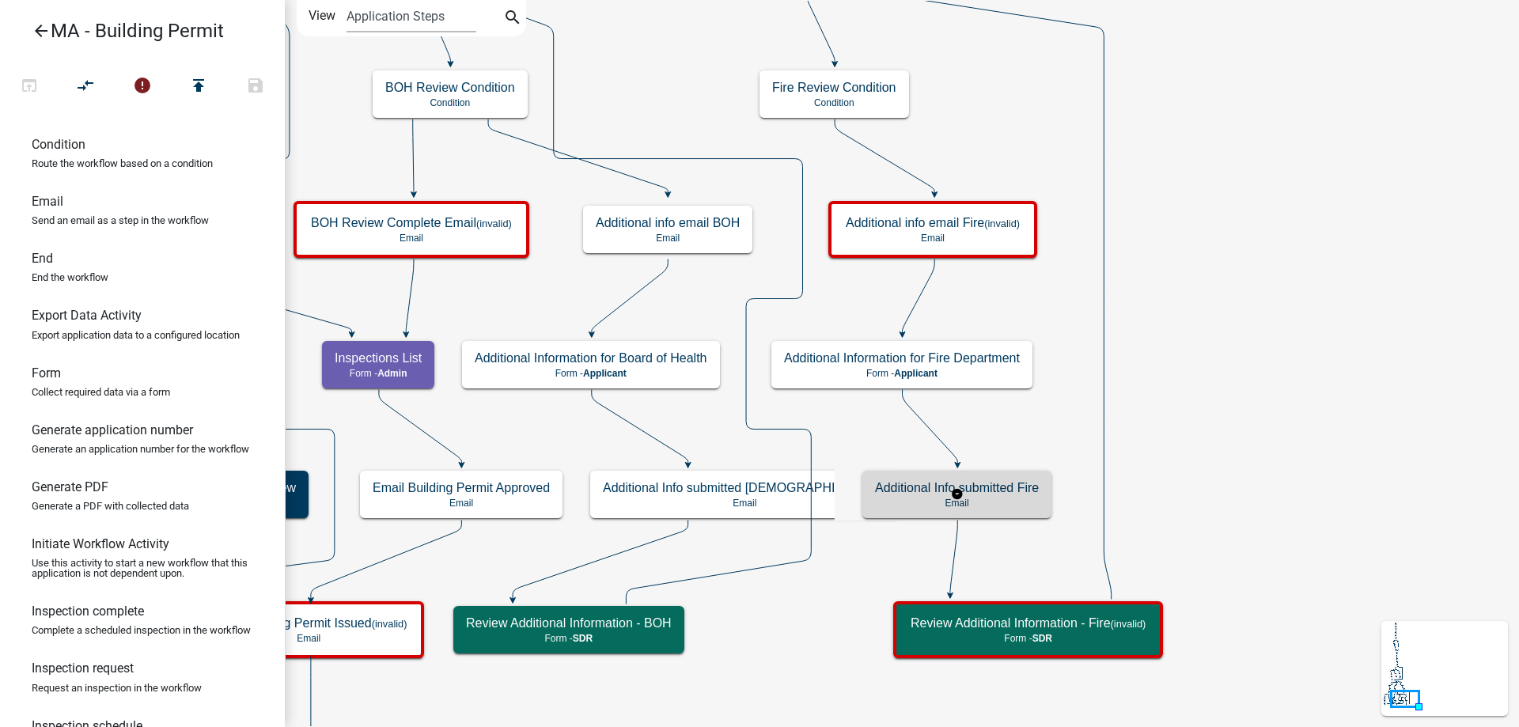
click at [1041, 487] on div "Additional Info submitted Fire Email" at bounding box center [956, 494] width 189 height 47
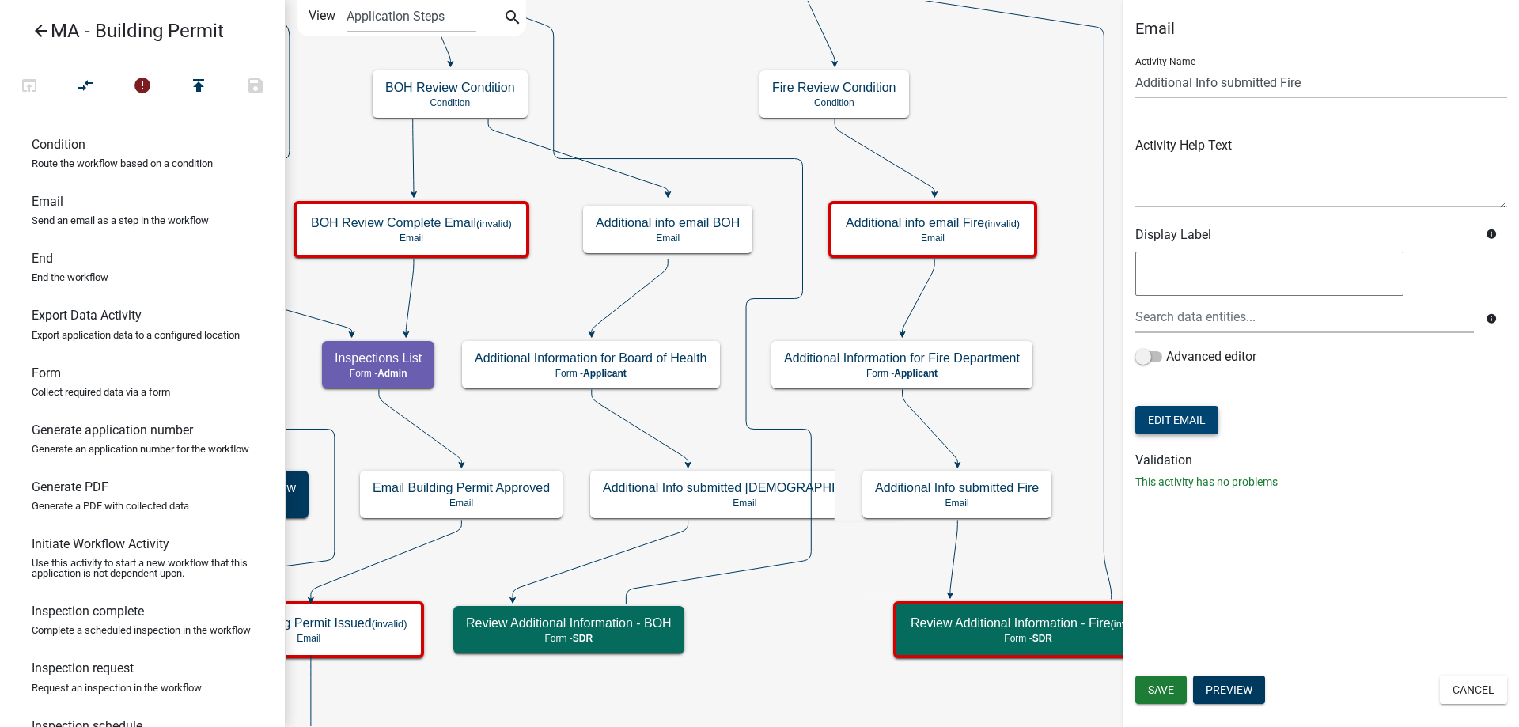
click at [1167, 416] on button "Edit Email" at bounding box center [1176, 420] width 83 height 28
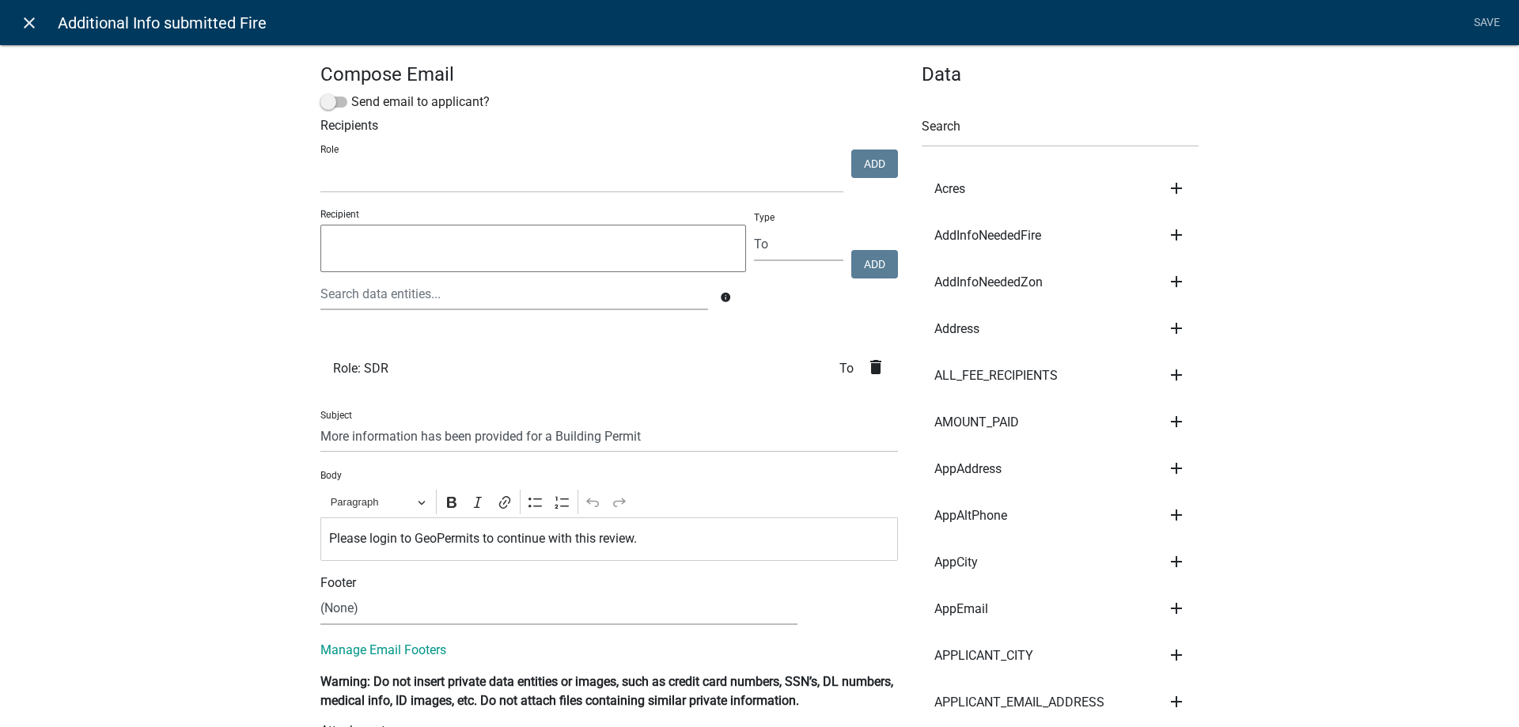
click at [38, 29] on icon "close" at bounding box center [29, 22] width 19 height 19
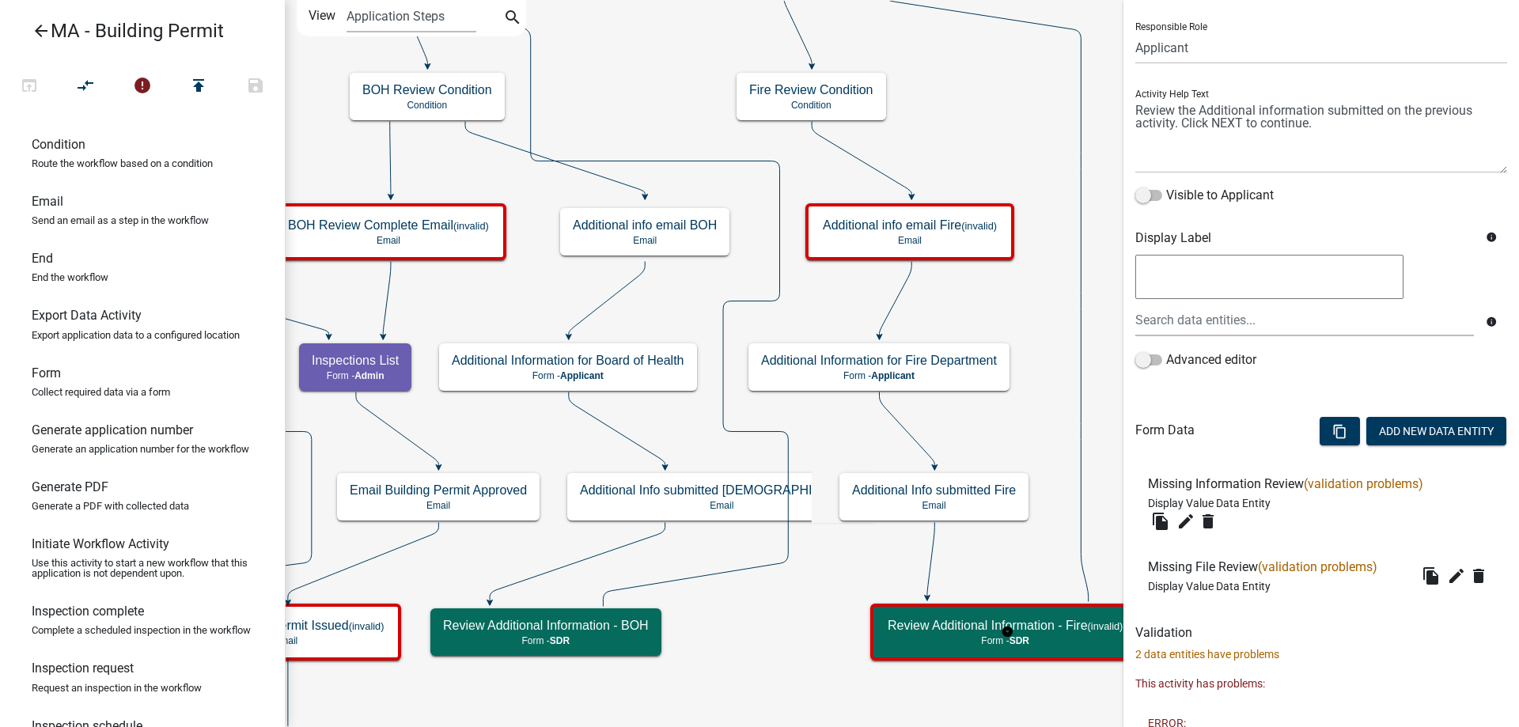
scroll to position [158, 0]
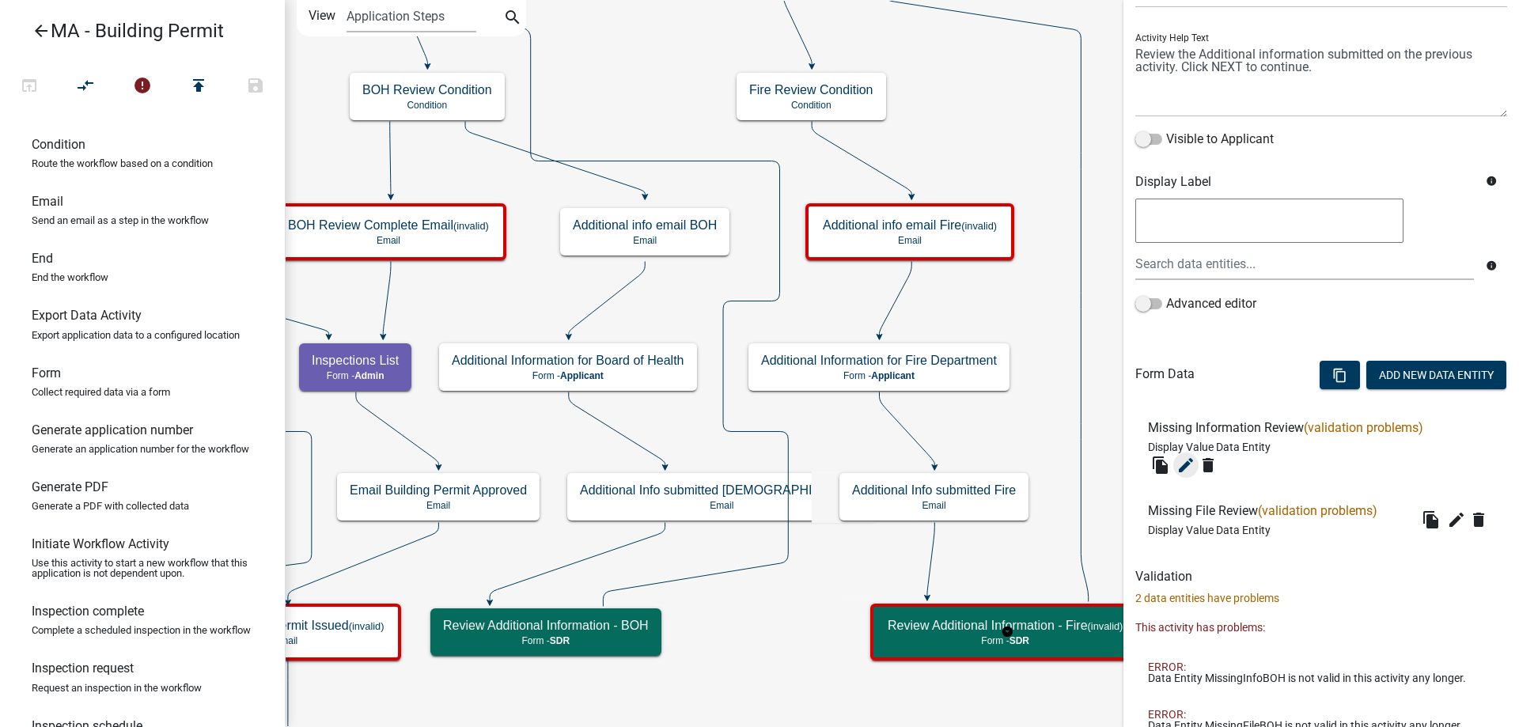
click at [1187, 464] on icon "edit" at bounding box center [1185, 465] width 19 height 19
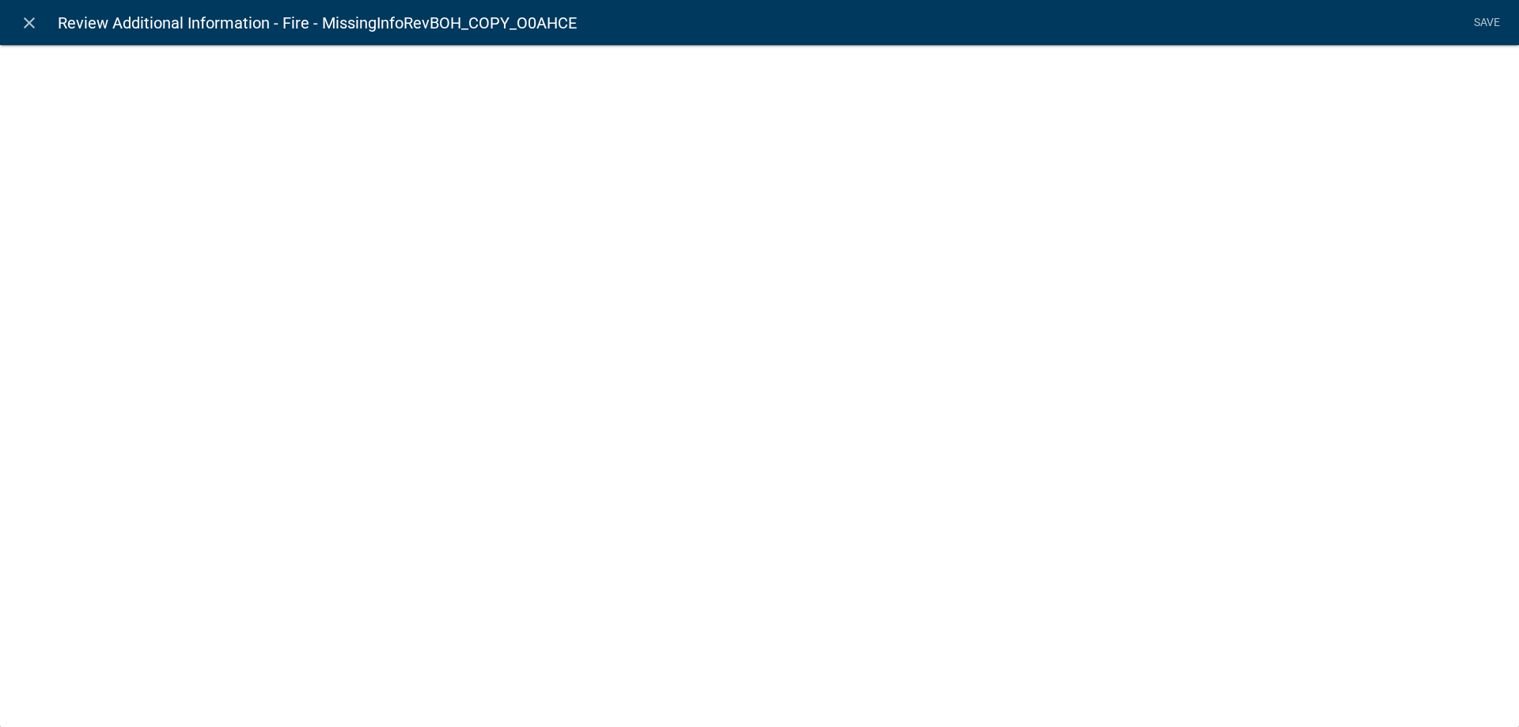
select select "display-entity-value"
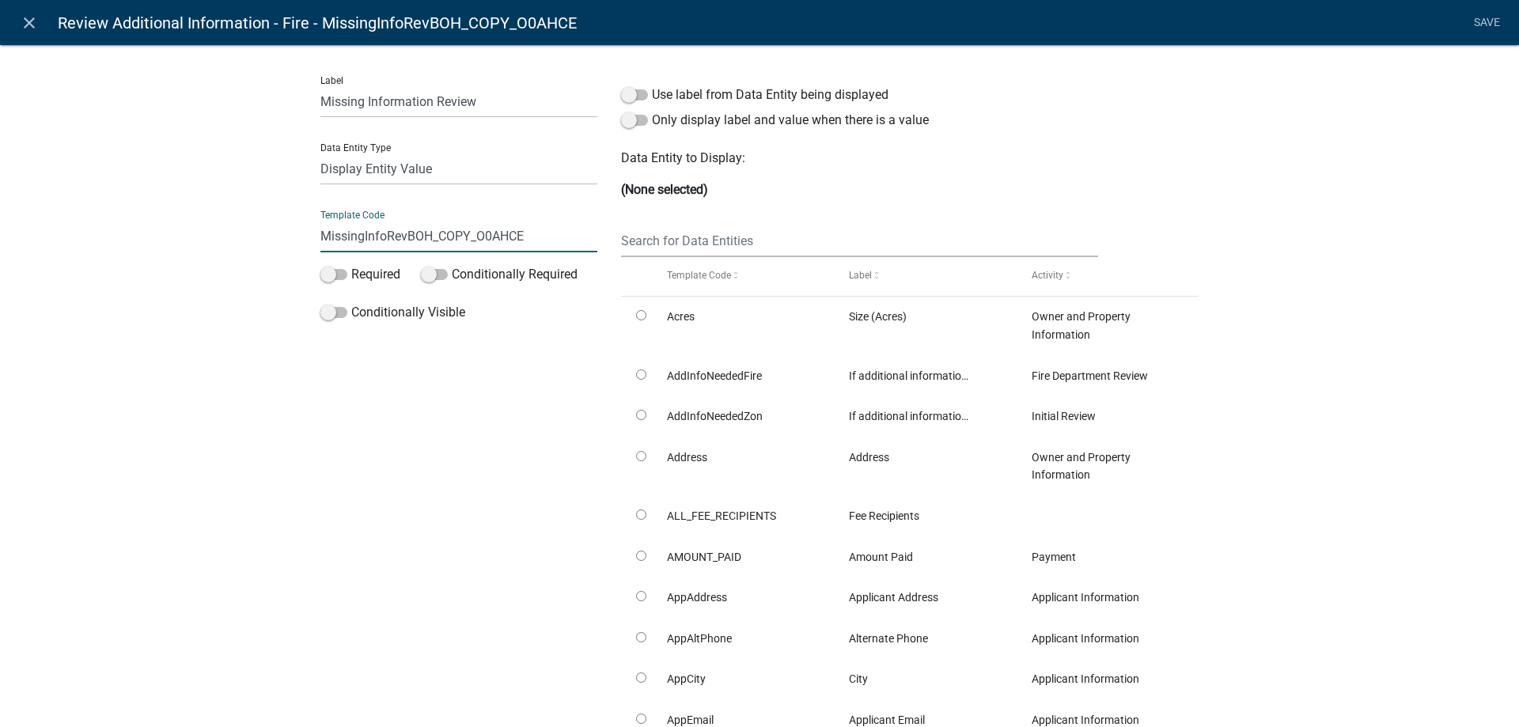
drag, startPoint x: 403, startPoint y: 237, endPoint x: 523, endPoint y: 238, distance: 119.5
click at [523, 238] on input "MissingInfoRevBOH_COPY_O0AHCE" at bounding box center [458, 236] width 277 height 32
type input "MissingInfoRevFire"
click at [274, 322] on div "Label Missing Information Review Data Entity Type Free Form Text Document Displ…" at bounding box center [759, 458] width 1519 height 878
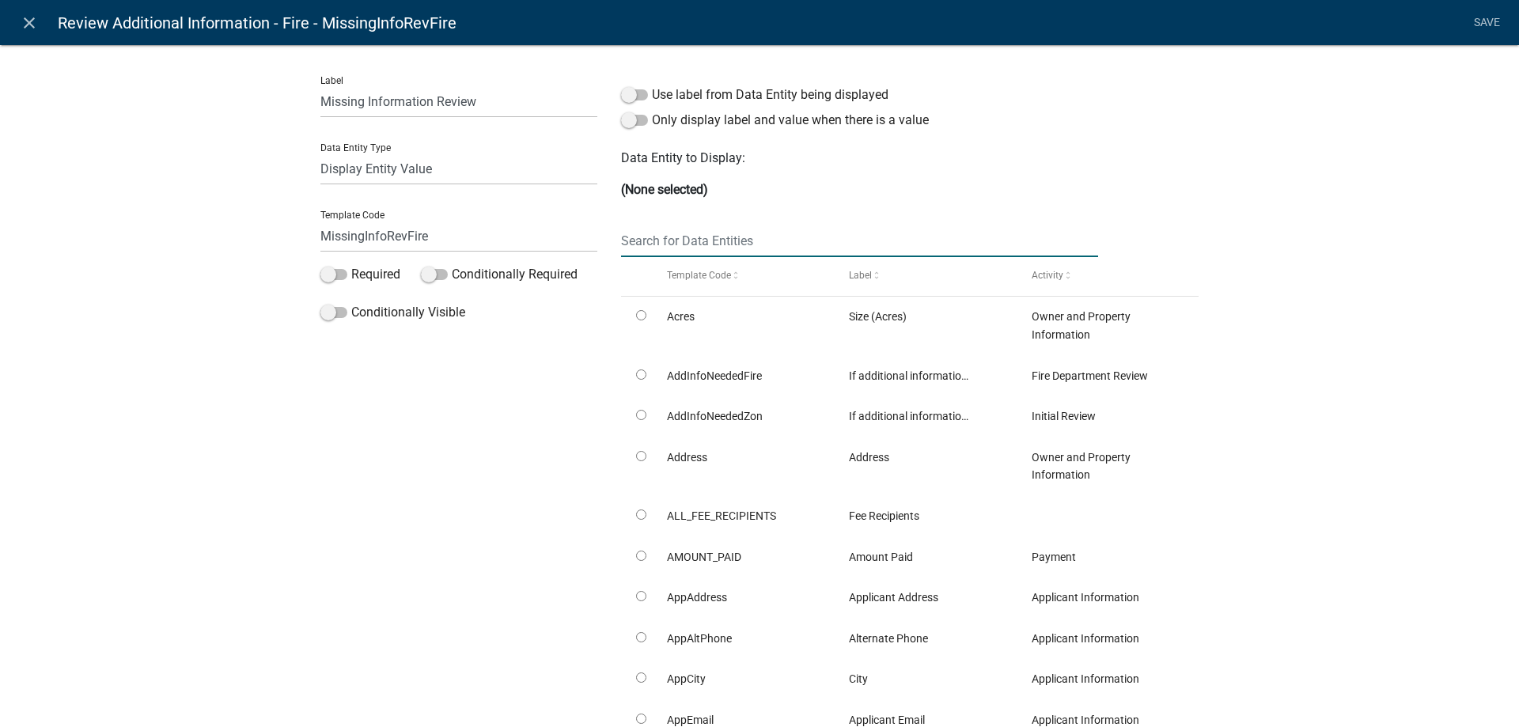
click at [680, 233] on input "text" at bounding box center [859, 241] width 477 height 32
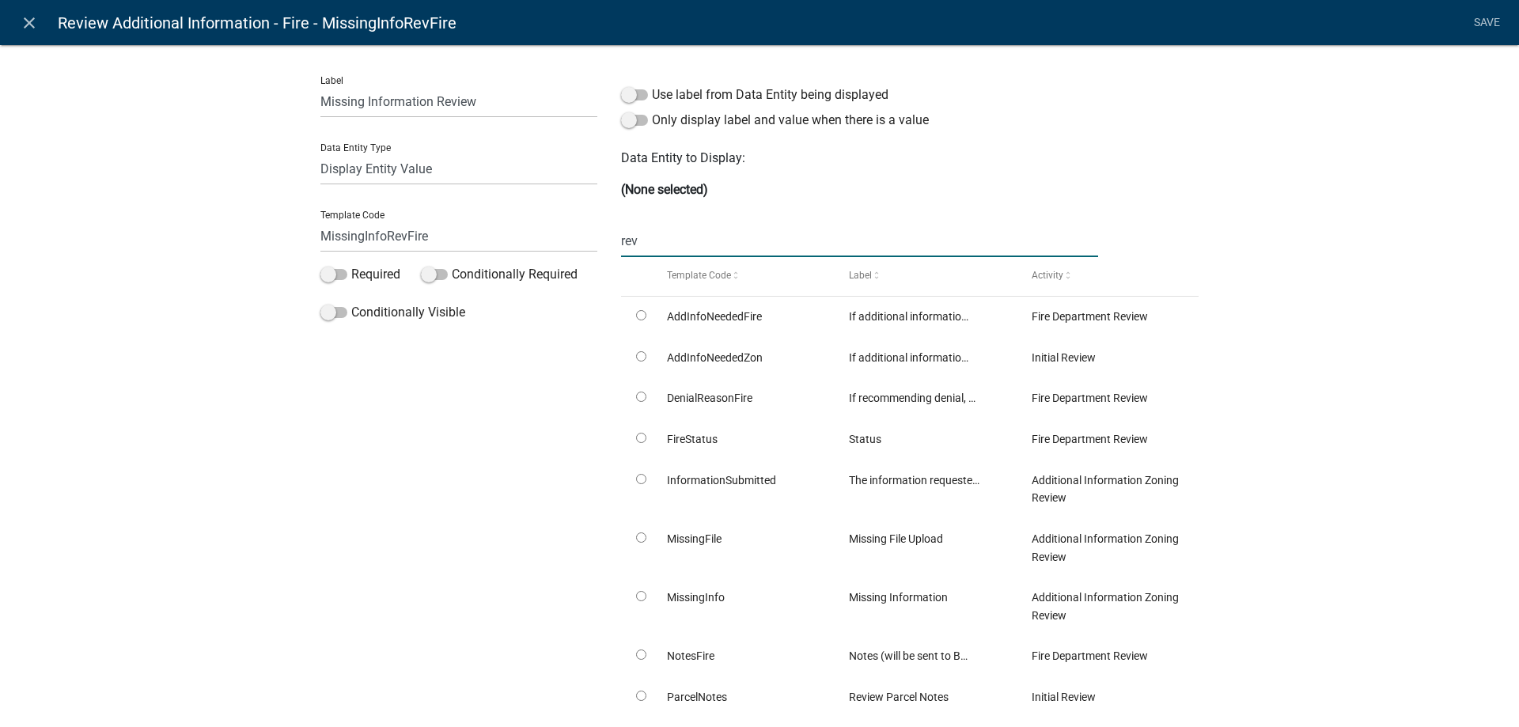
click at [640, 240] on input "rev" at bounding box center [859, 241] width 477 height 32
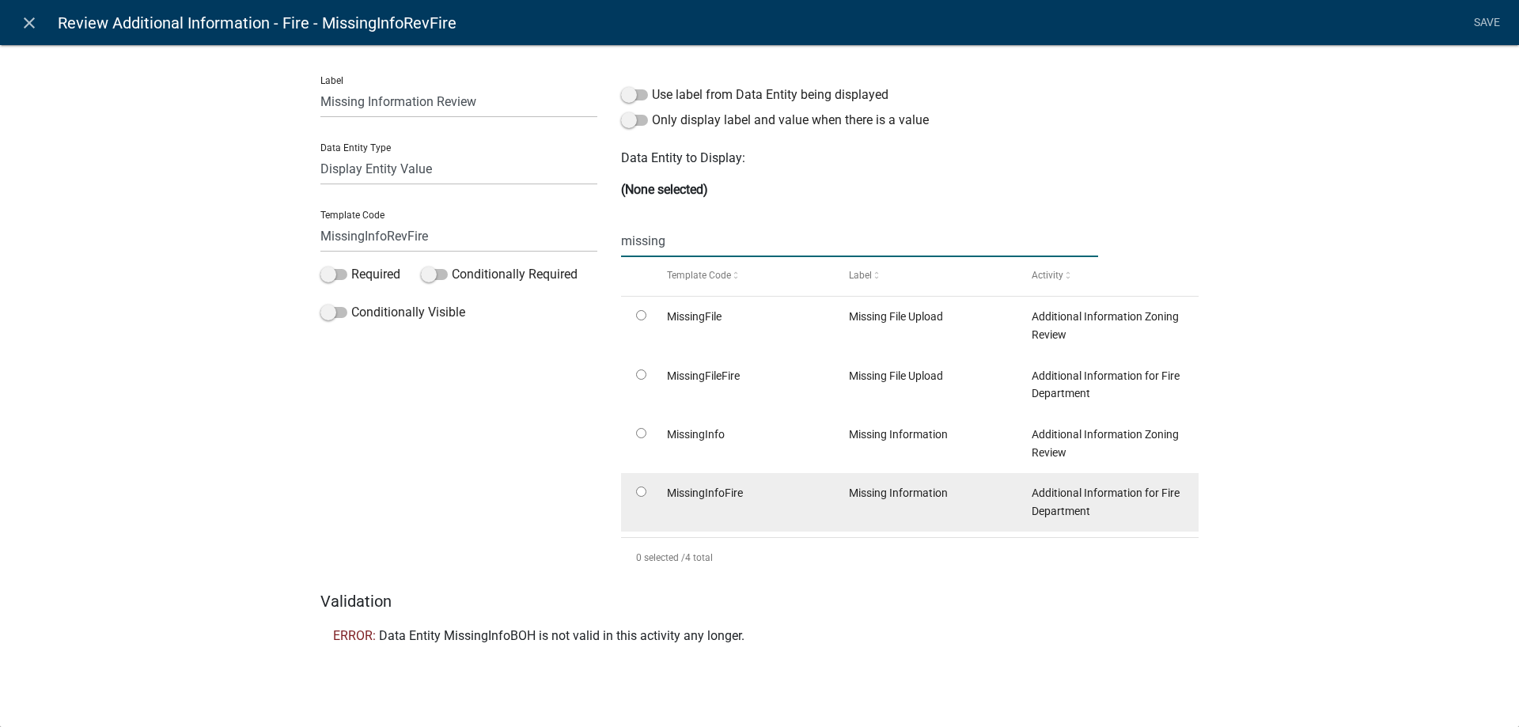
type input "missing"
click at [642, 494] on input "radio" at bounding box center [641, 492] width 10 height 10
radio input "true"
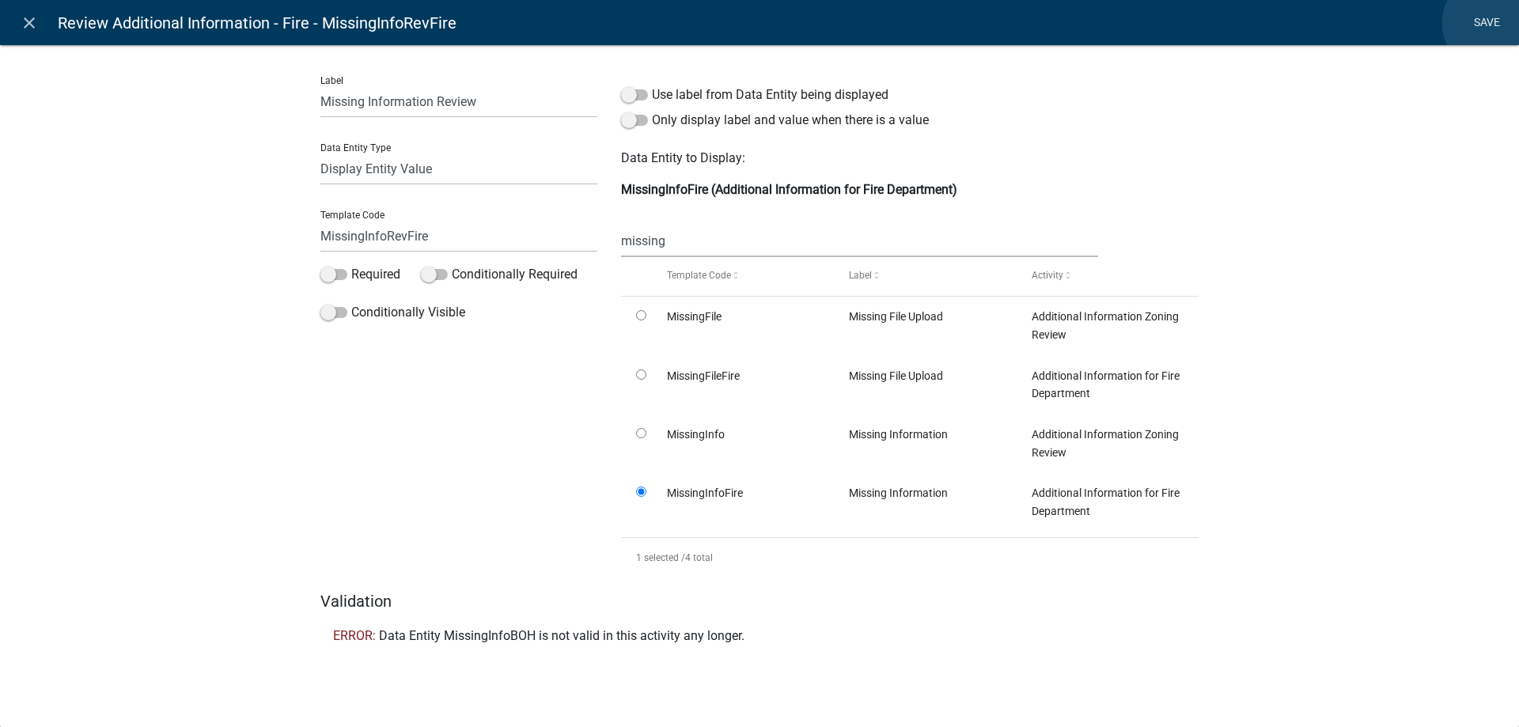
click at [1492, 23] on link "Save" at bounding box center [1487, 23] width 40 height 30
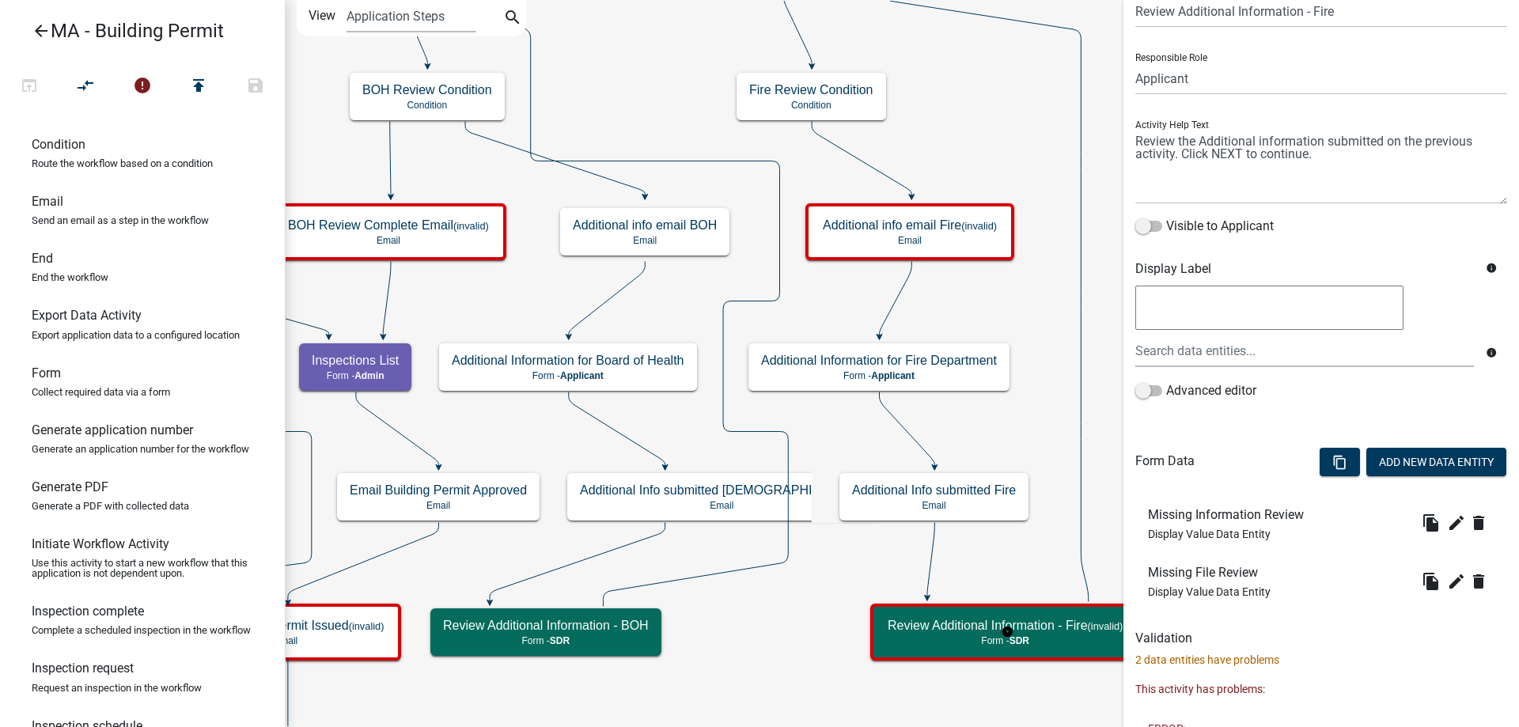
scroll to position [79, 0]
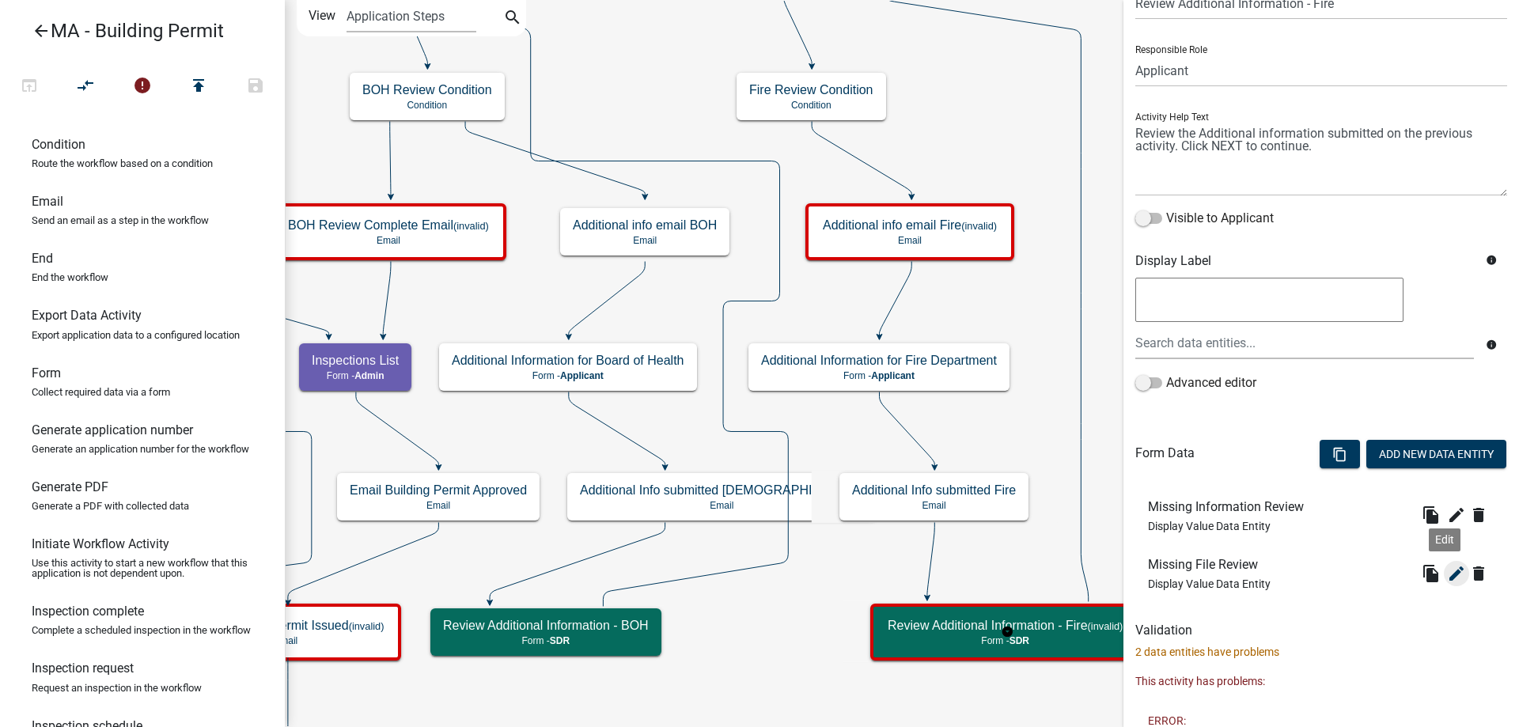
click at [1447, 574] on icon "edit" at bounding box center [1456, 573] width 19 height 19
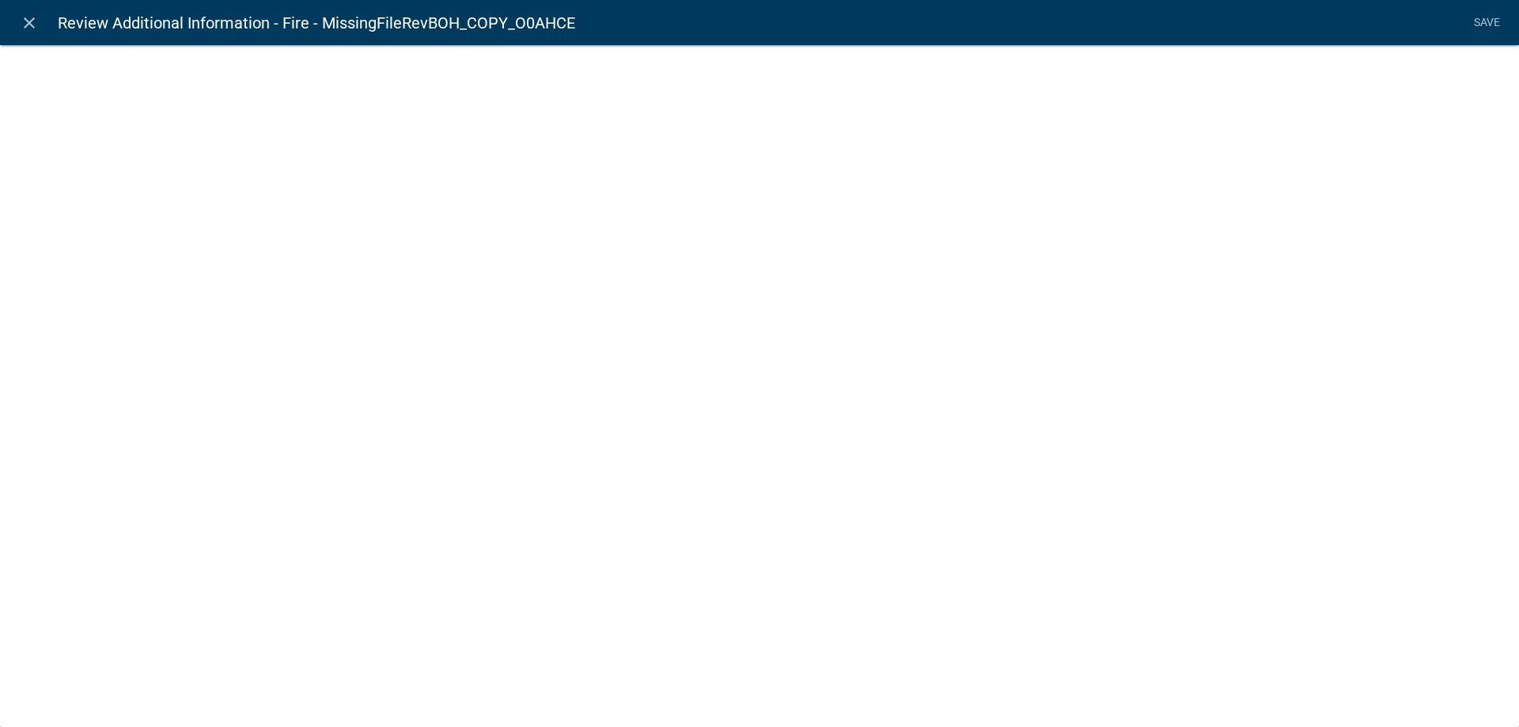
select select "display-entity-value"
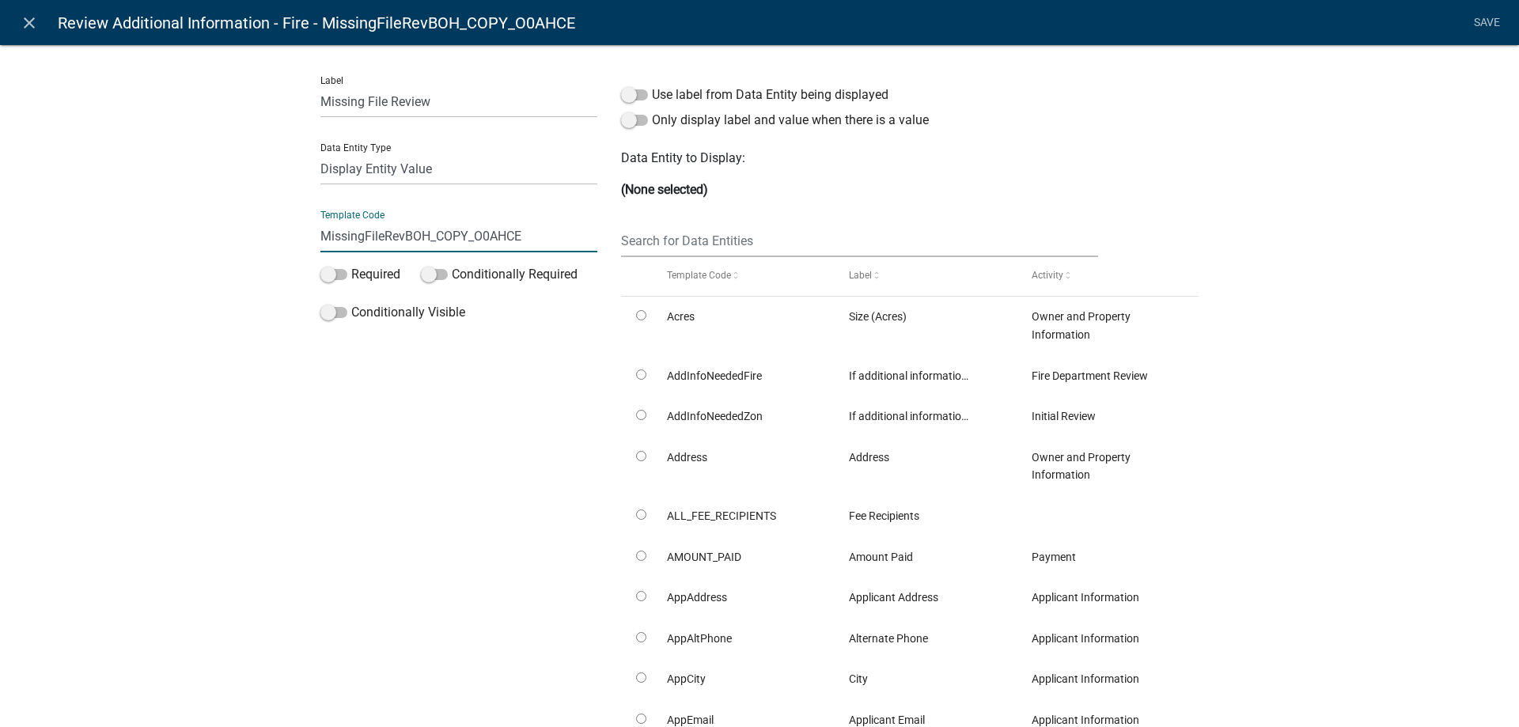
drag, startPoint x: 400, startPoint y: 236, endPoint x: 566, endPoint y: 236, distance: 165.3
click at [566, 236] on input "MissingFileRevBOH_COPY_O0AHCE" at bounding box center [458, 236] width 277 height 32
type input "MissingFileRevFire"
click at [695, 237] on input "text" at bounding box center [859, 241] width 477 height 32
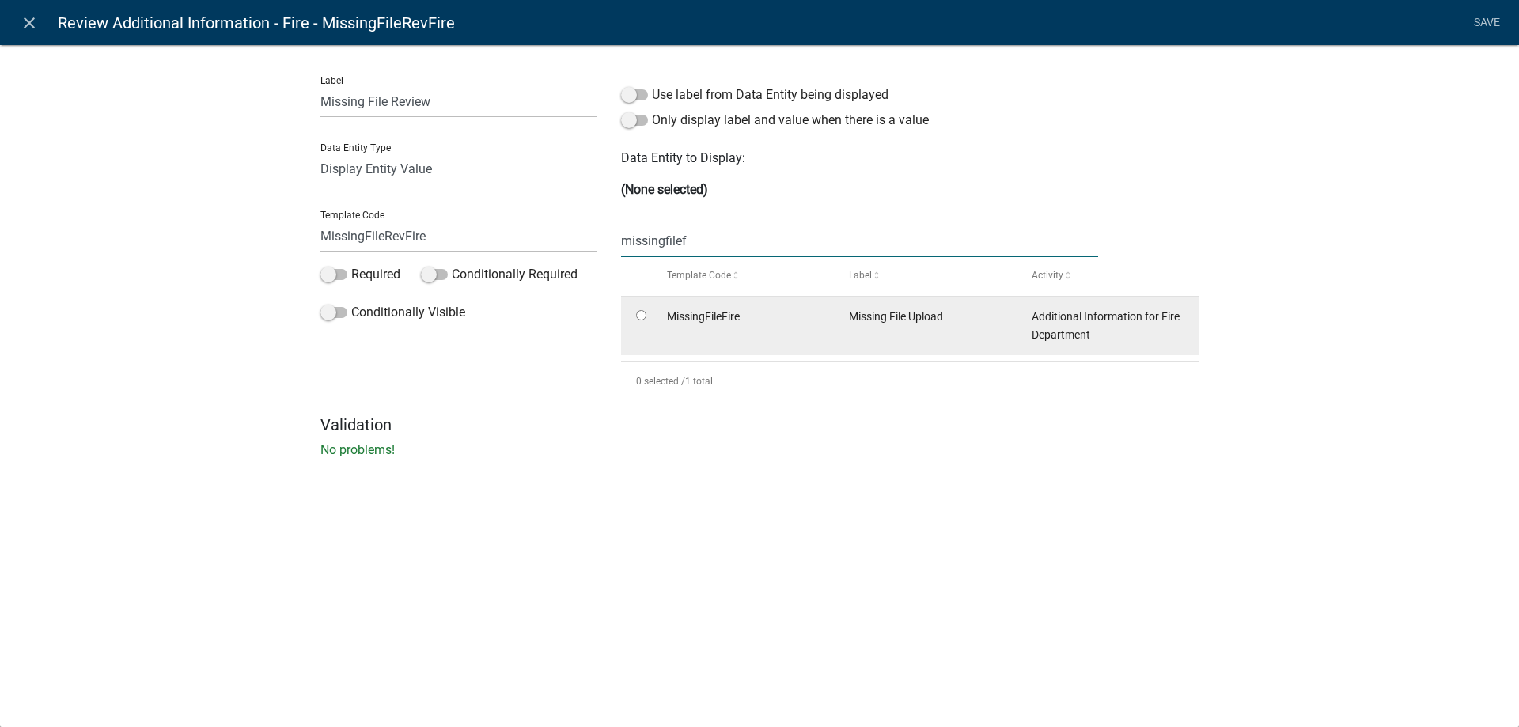
type input "missingfilef"
click at [645, 316] on input "radio" at bounding box center [641, 315] width 10 height 10
radio input "true"
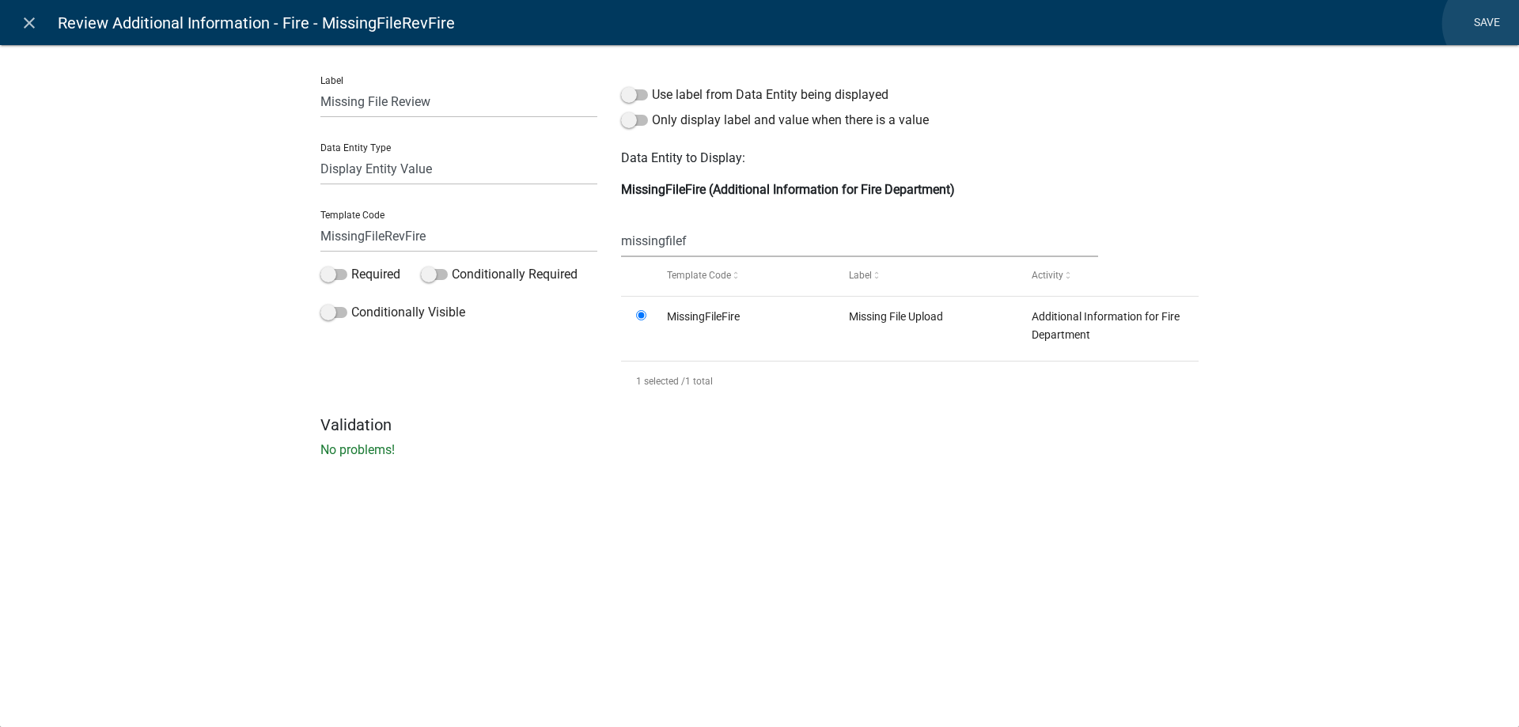
click at [1492, 24] on link "Save" at bounding box center [1487, 23] width 40 height 30
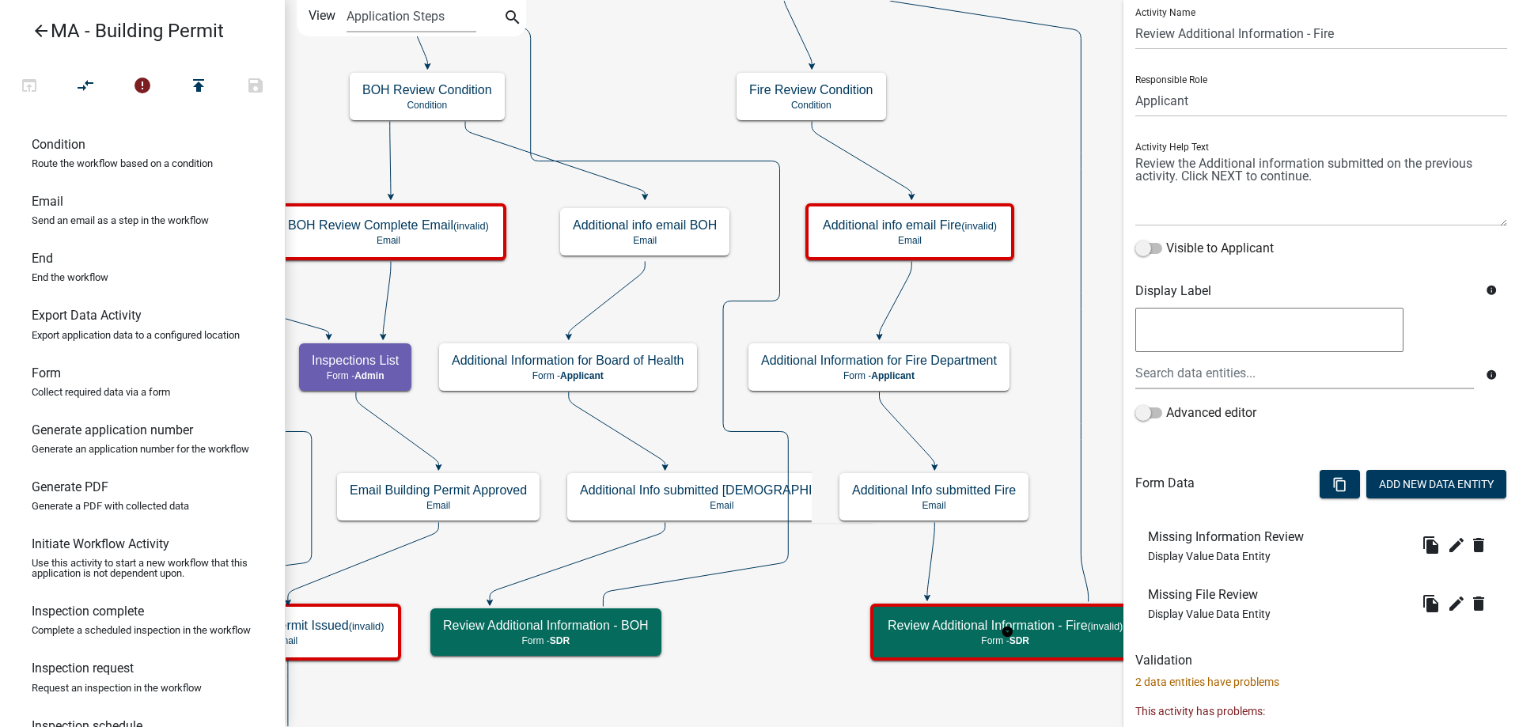
scroll to position [146, 0]
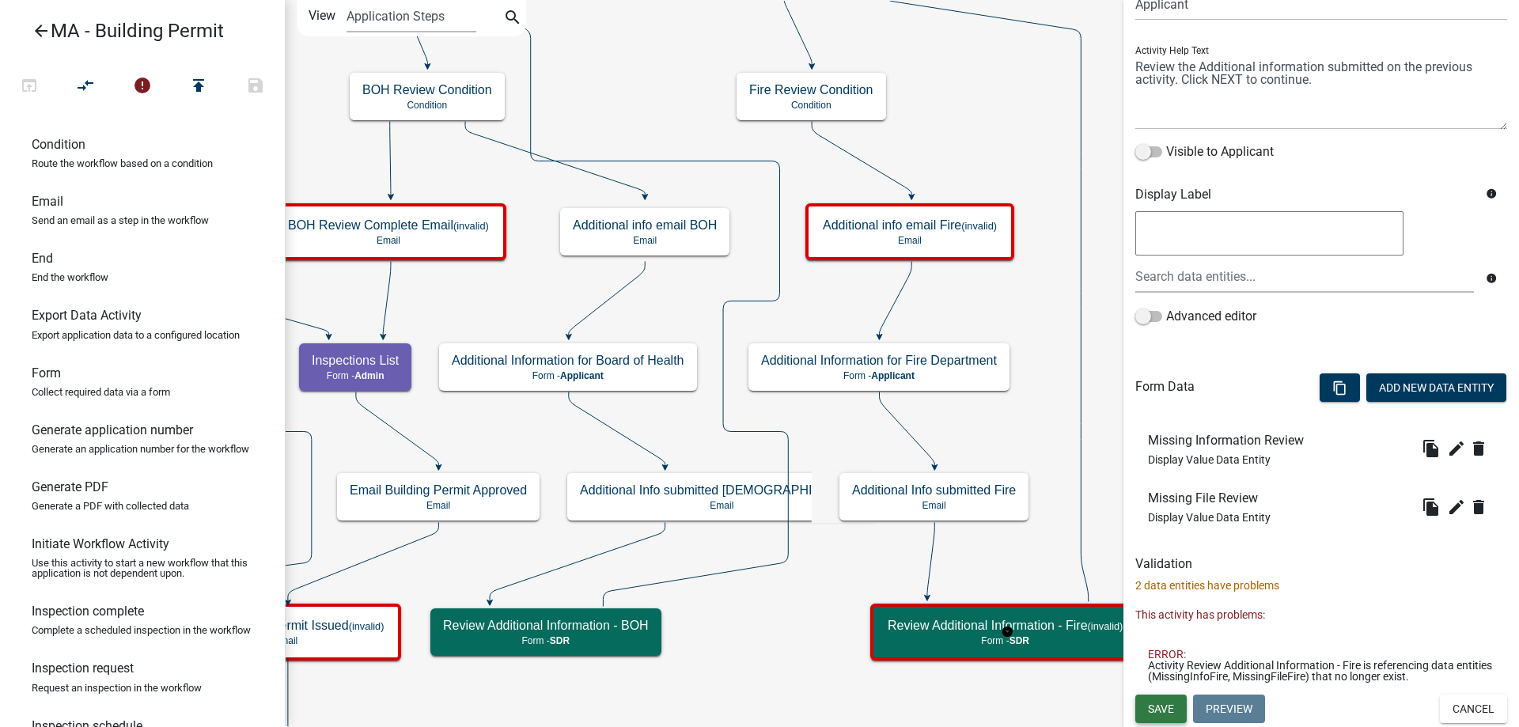
click at [1162, 710] on span "Save" at bounding box center [1161, 708] width 26 height 13
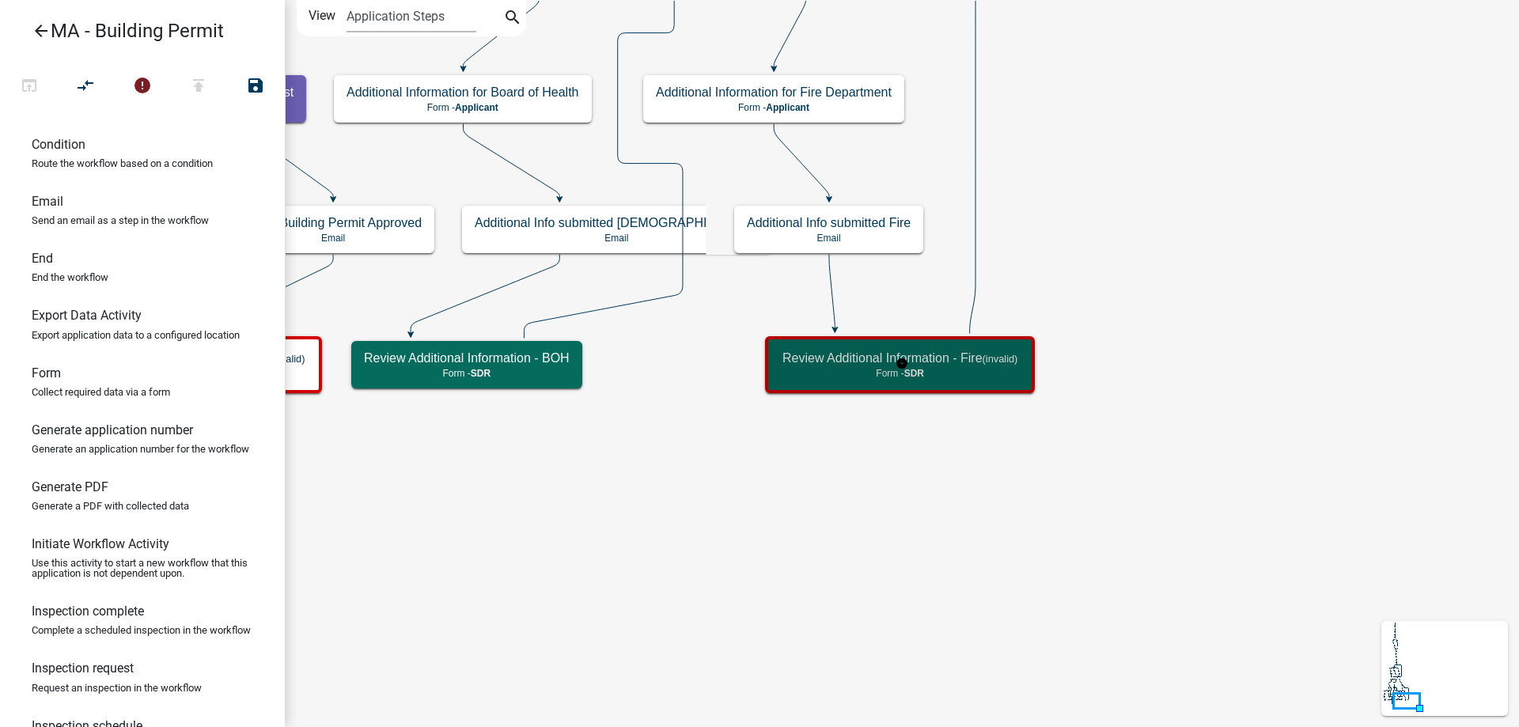
scroll to position [0, 0]
click at [1204, 441] on icon "Start Start - Applicant Search Parcel Data Parcel search - Applicant Owner and …" at bounding box center [902, 363] width 1232 height 725
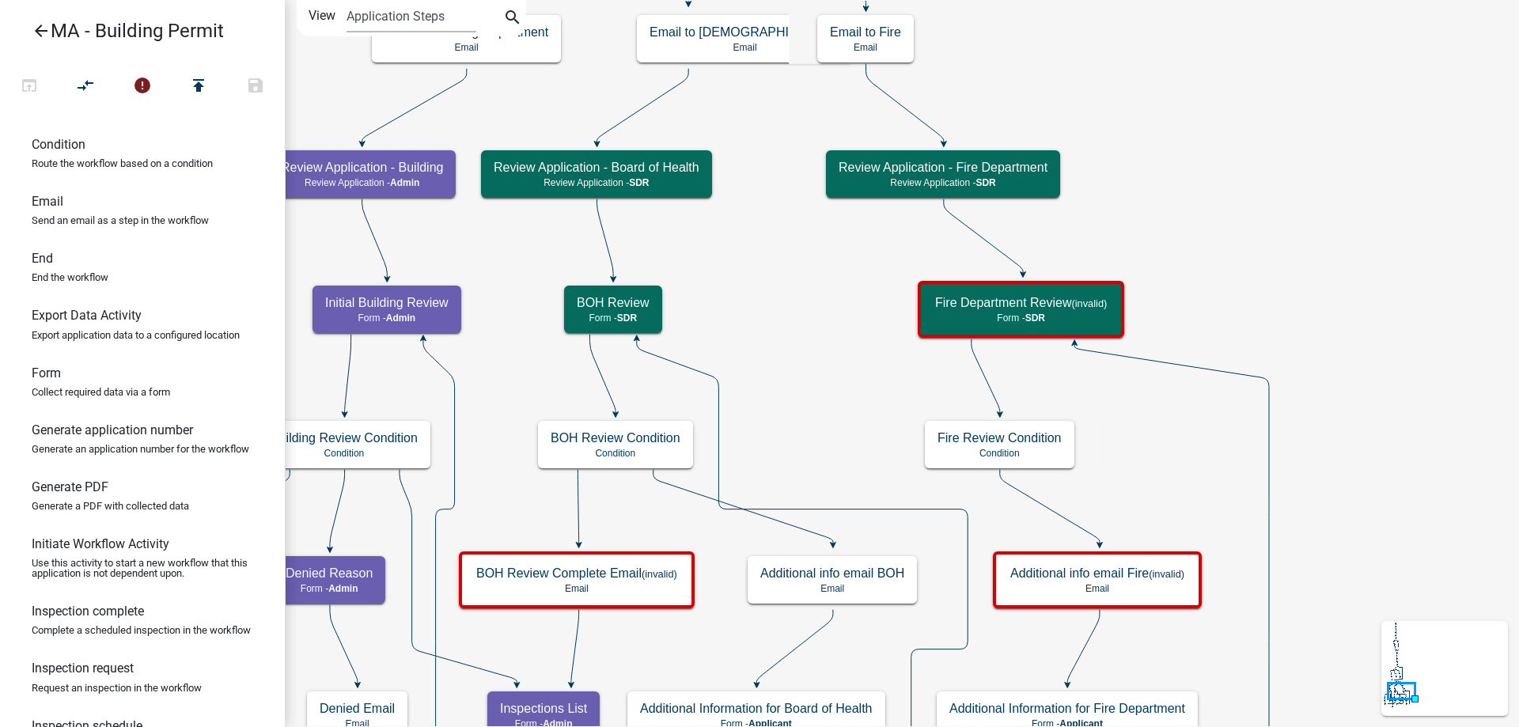
click at [792, 345] on icon "Start Start - Applicant Search Parcel Data Parcel search - Applicant Owner and …" at bounding box center [902, 571] width 1232 height 1141
click at [784, 348] on icon "Start Start - Applicant Search Parcel Data Parcel search - Applicant Owner and …" at bounding box center [902, 571] width 1232 height 1141
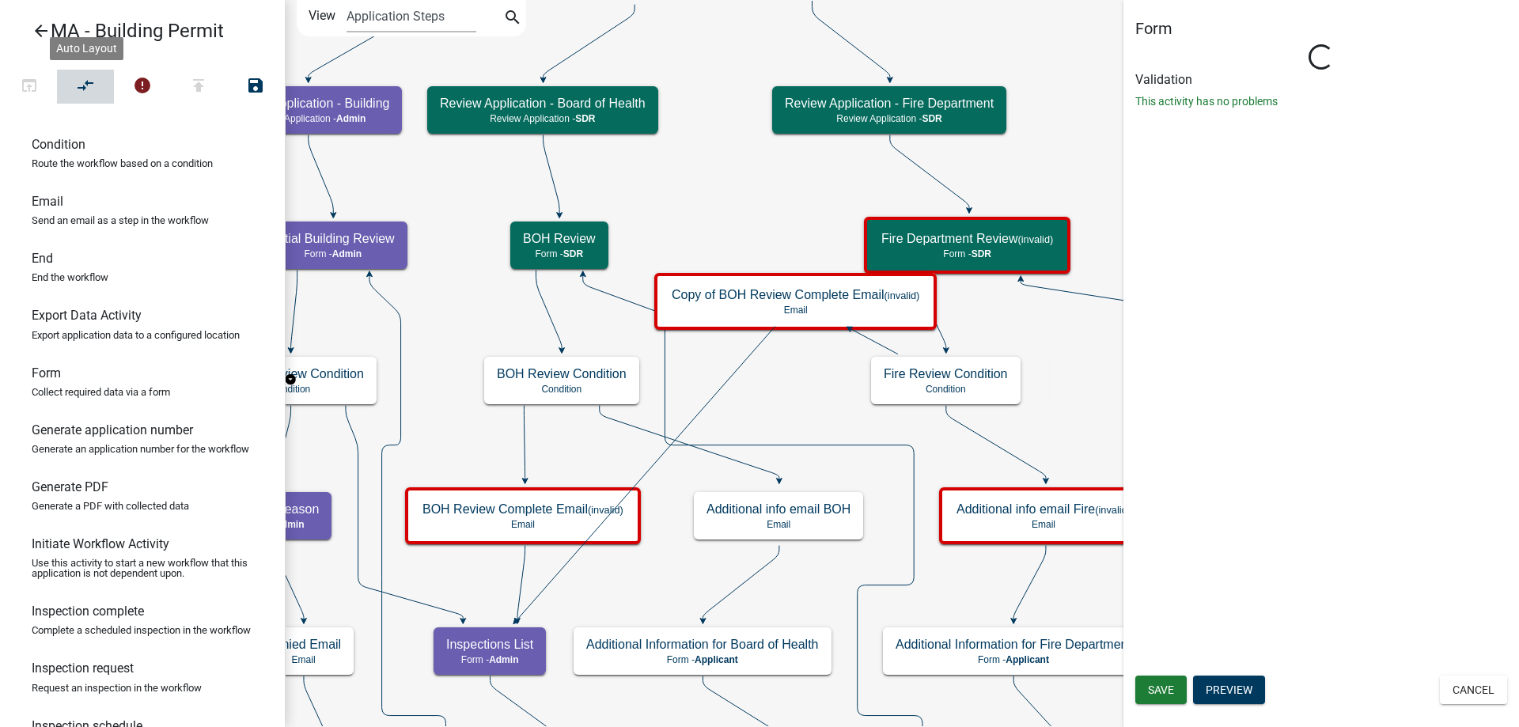
click at [82, 79] on icon "compare_arrows" at bounding box center [86, 87] width 19 height 22
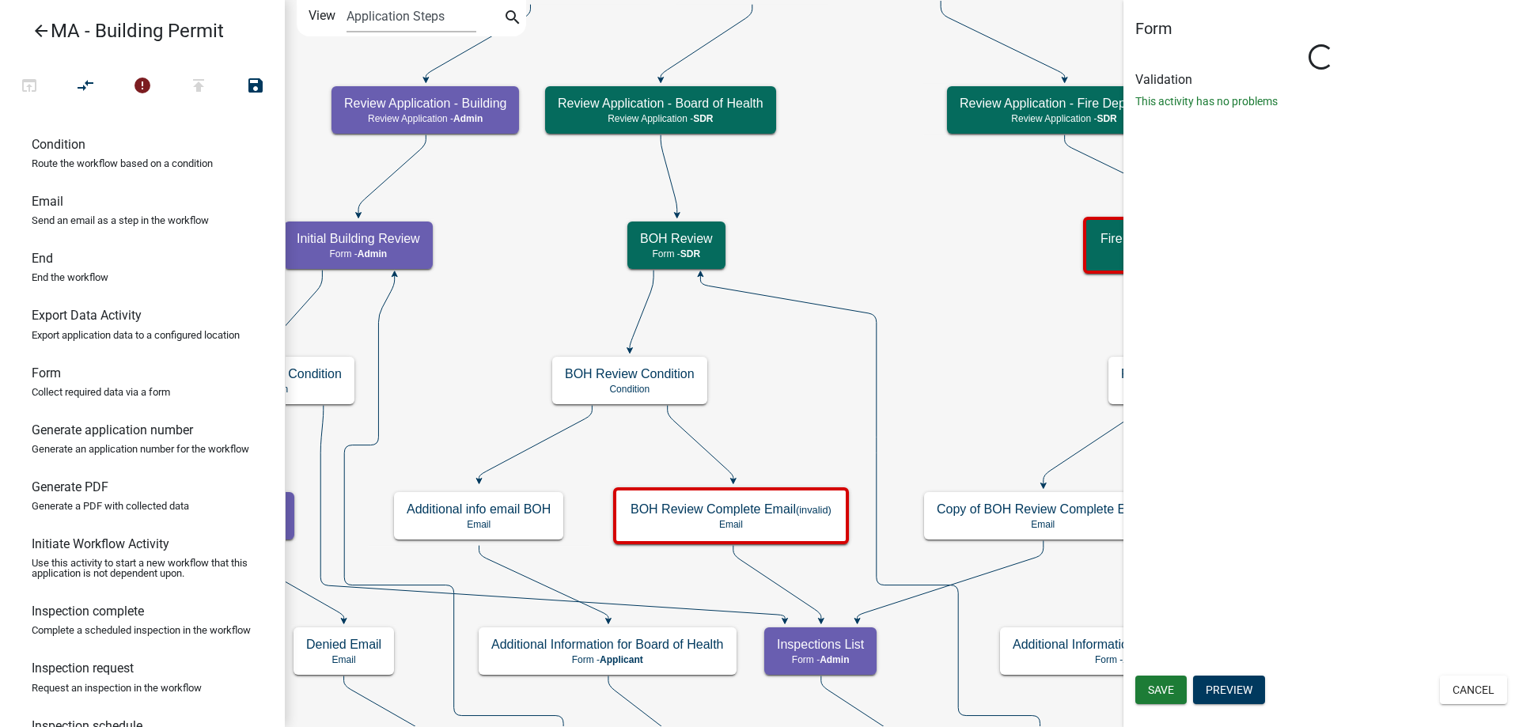
click at [967, 383] on icon "Start Start - Applicant Search Parcel Data Parcel search - Applicant Owner and …" at bounding box center [902, 539] width 1232 height 1077
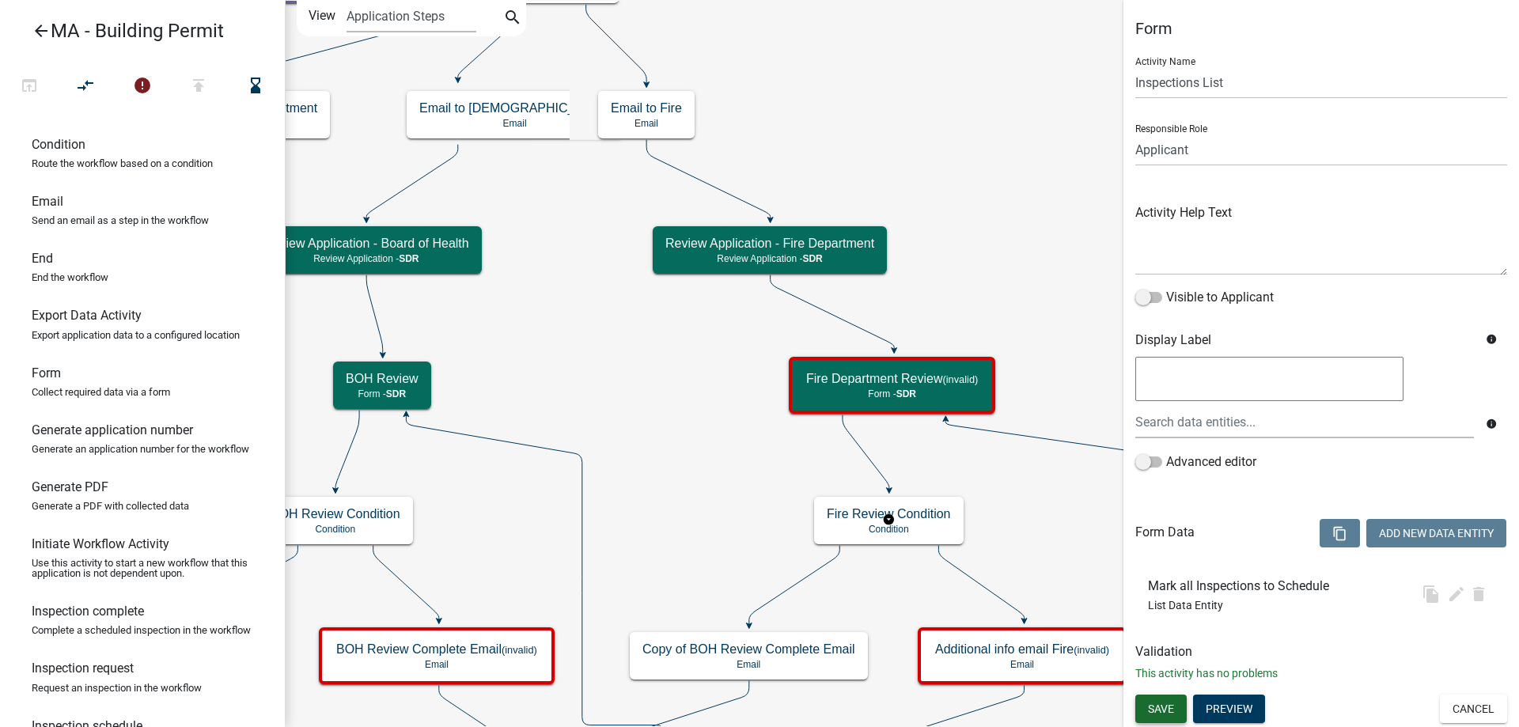
click at [1153, 714] on span "Save" at bounding box center [1161, 708] width 26 height 13
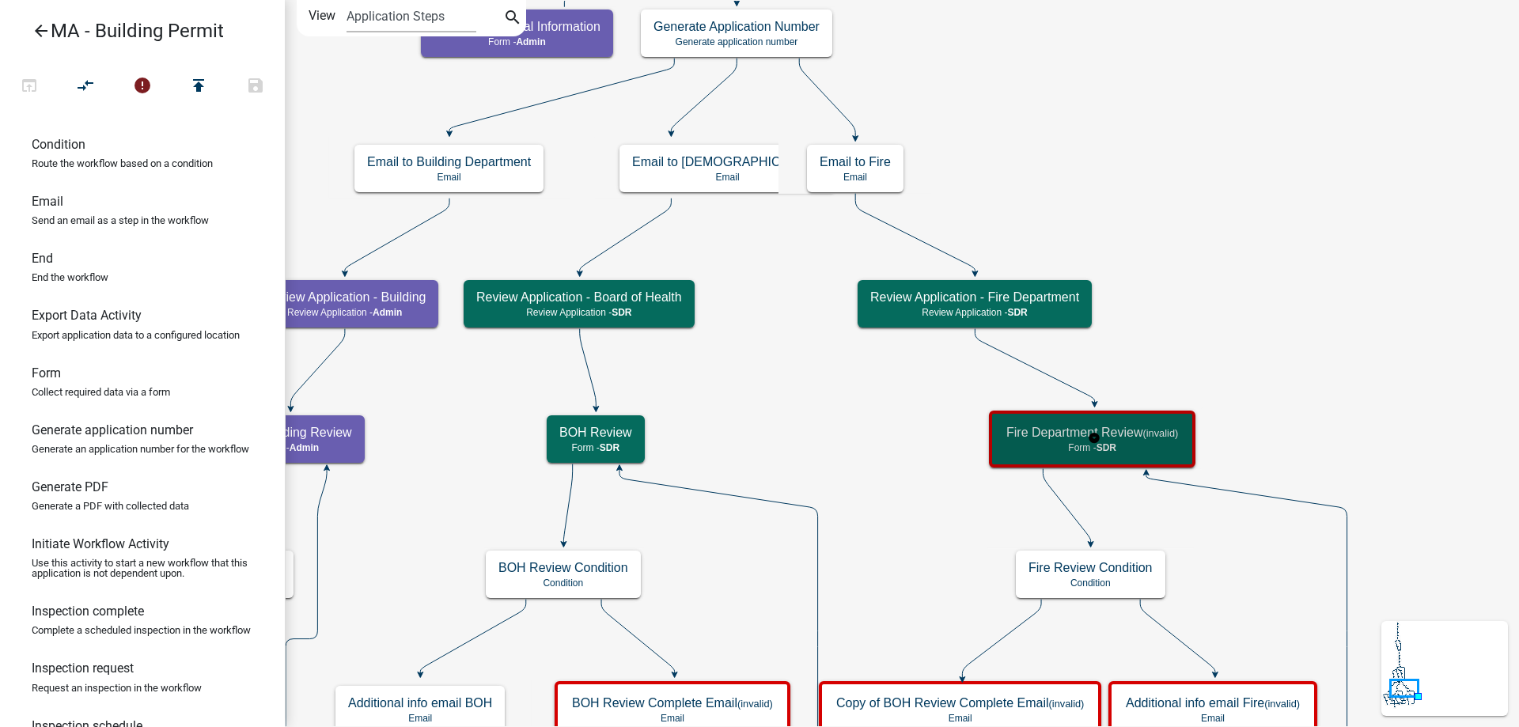
click at [1058, 429] on h5 "Fire Department Review (invalid)" at bounding box center [1092, 432] width 172 height 15
select select "67F20E20-4B7E-46AE-96DC-D48C26F4A12A"
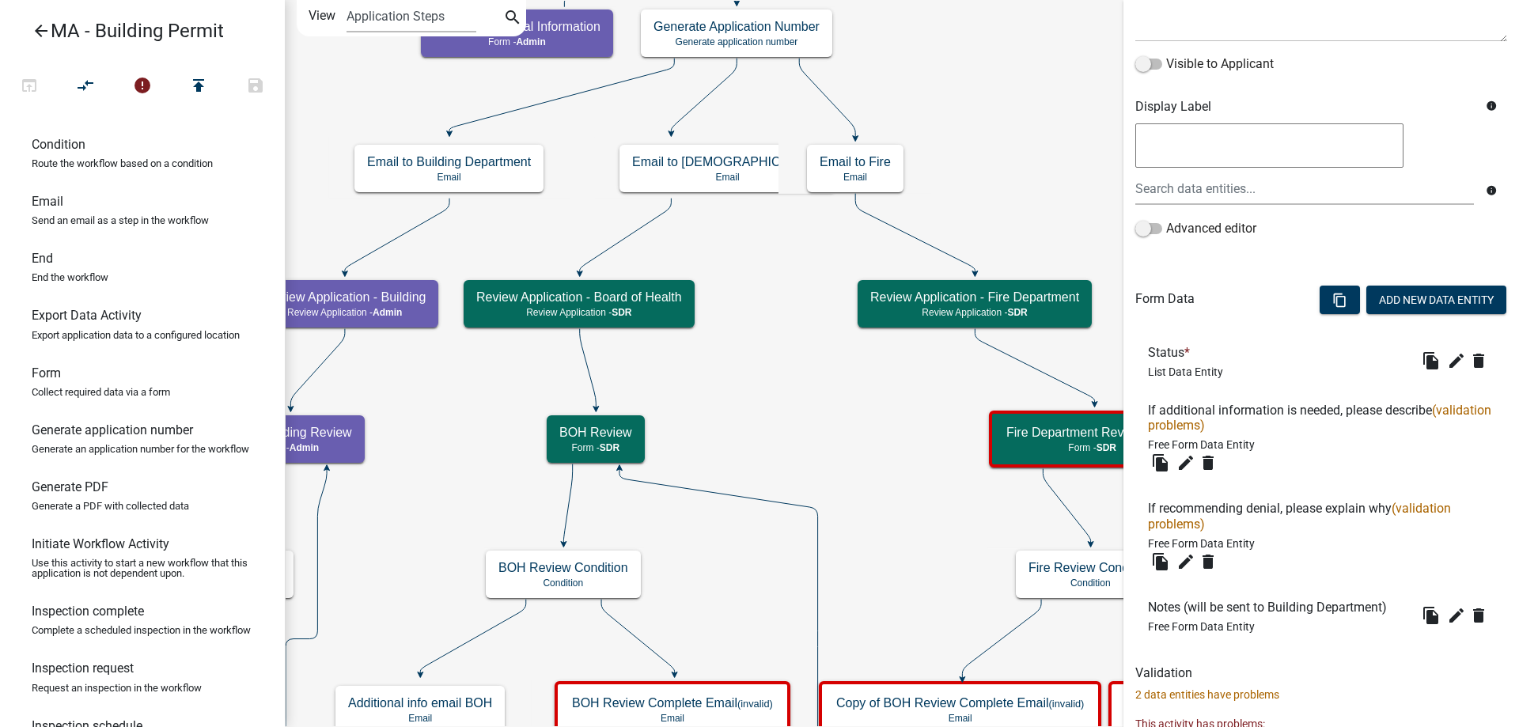
scroll to position [237, 0]
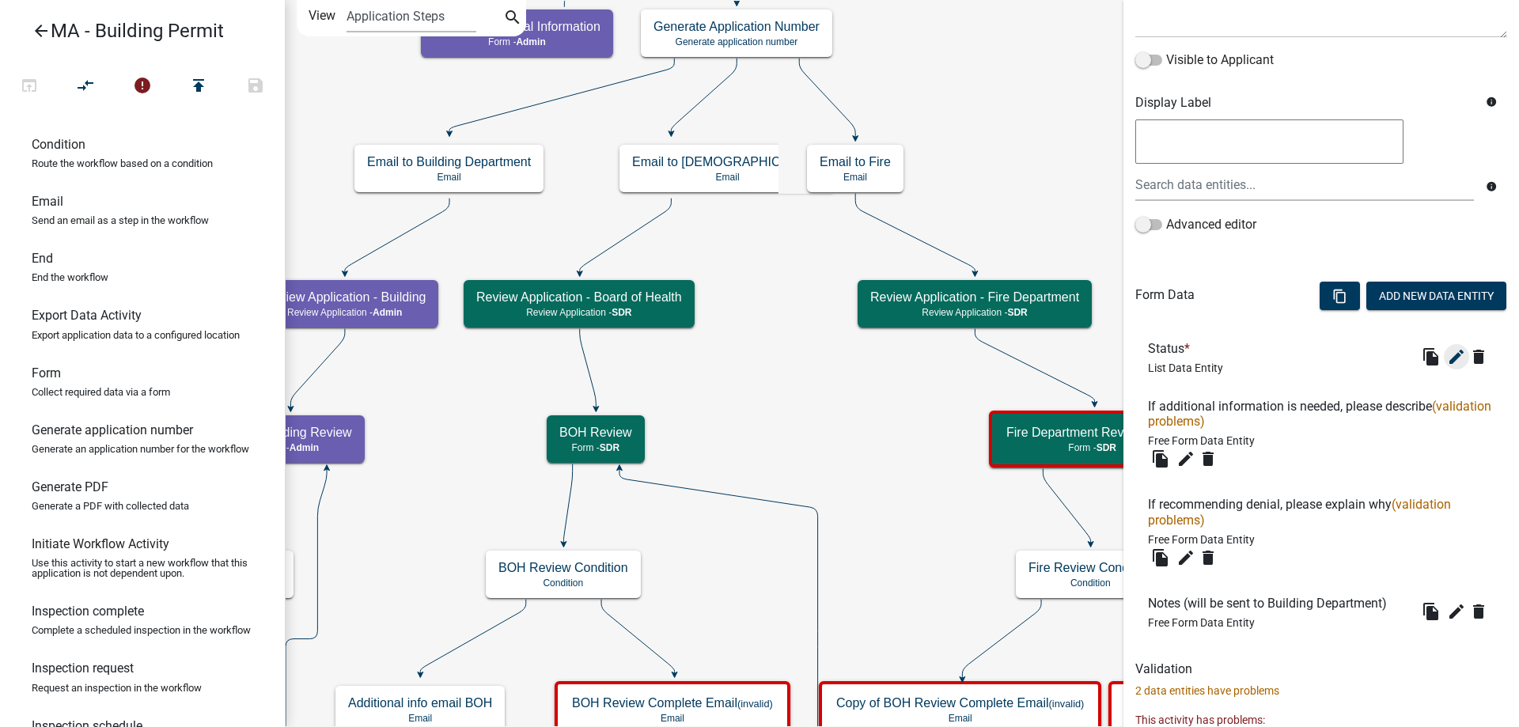
click at [1447, 359] on icon "edit" at bounding box center [1456, 356] width 19 height 19
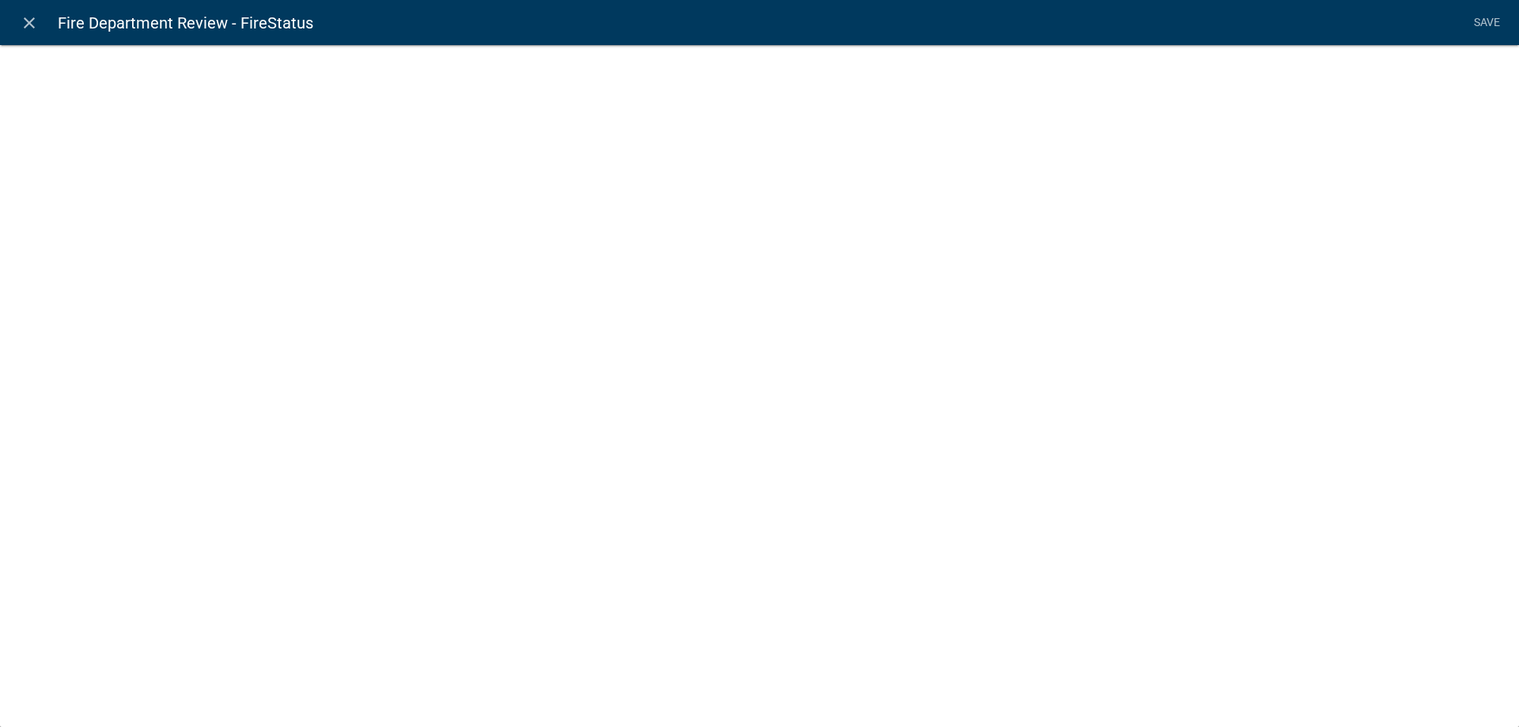
select select "list-data"
select select
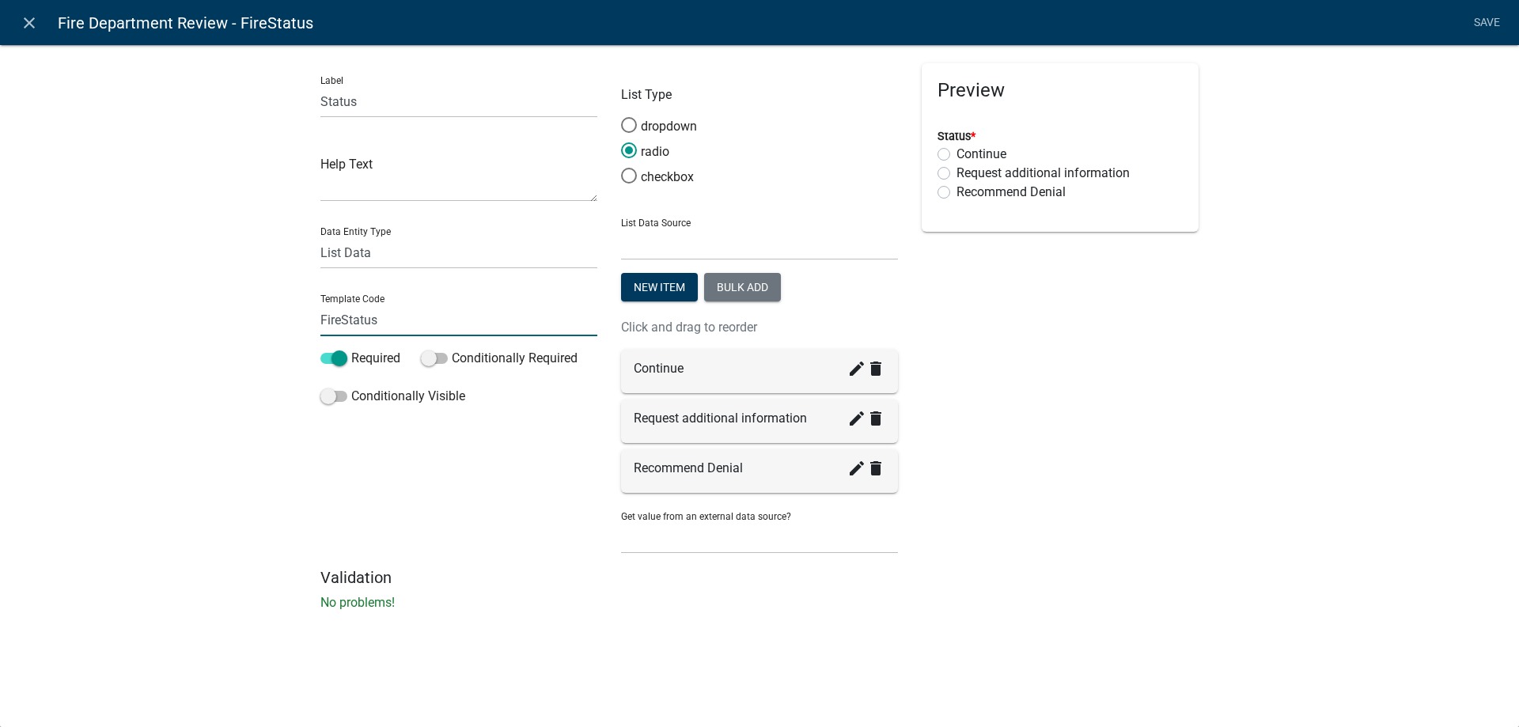
click at [372, 320] on input "FireStatus" at bounding box center [458, 320] width 277 height 32
type input "FireStatus"
click at [202, 342] on div "Label Status Help Text Data Entity Type Free Form Text Document Display Entity …" at bounding box center [759, 332] width 1519 height 627
click at [1478, 31] on link "Save" at bounding box center [1487, 23] width 40 height 30
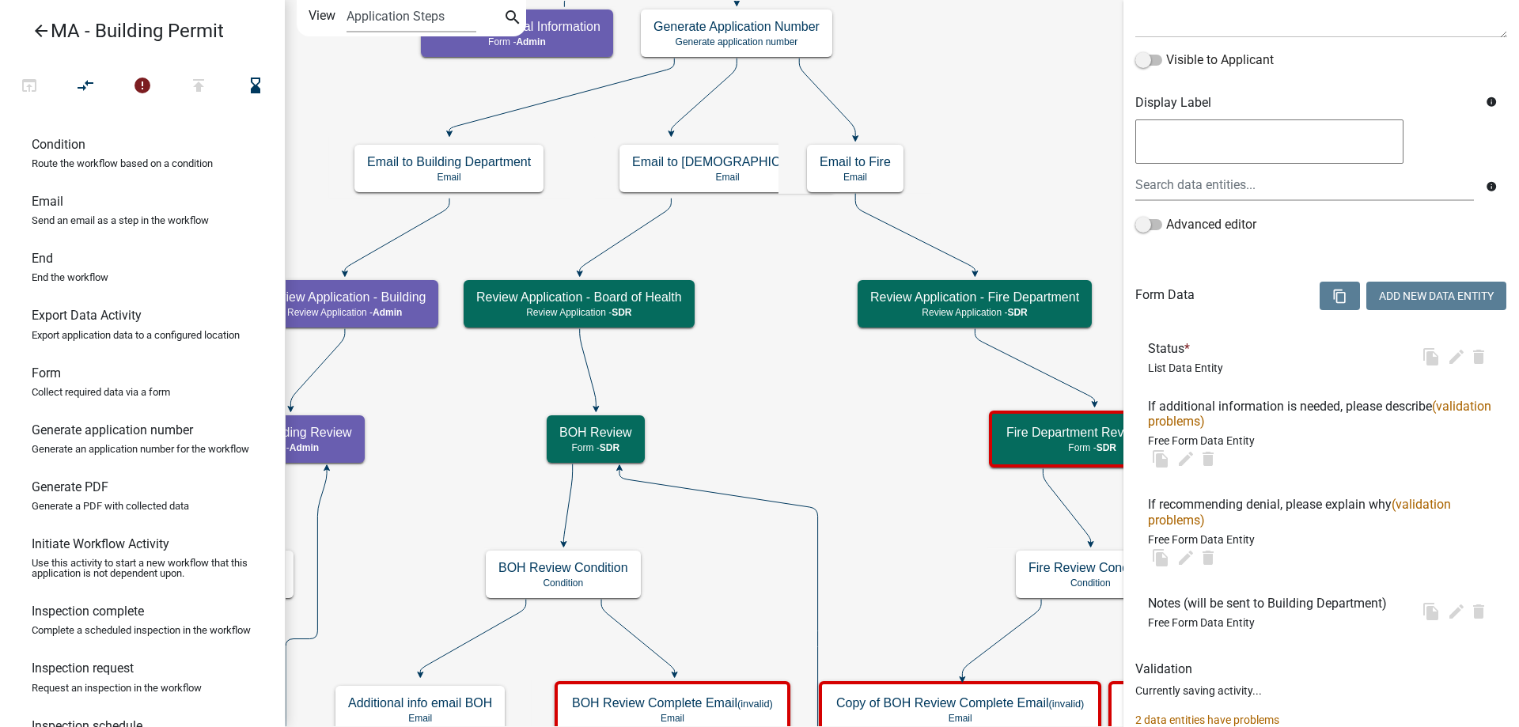
scroll to position [0, 0]
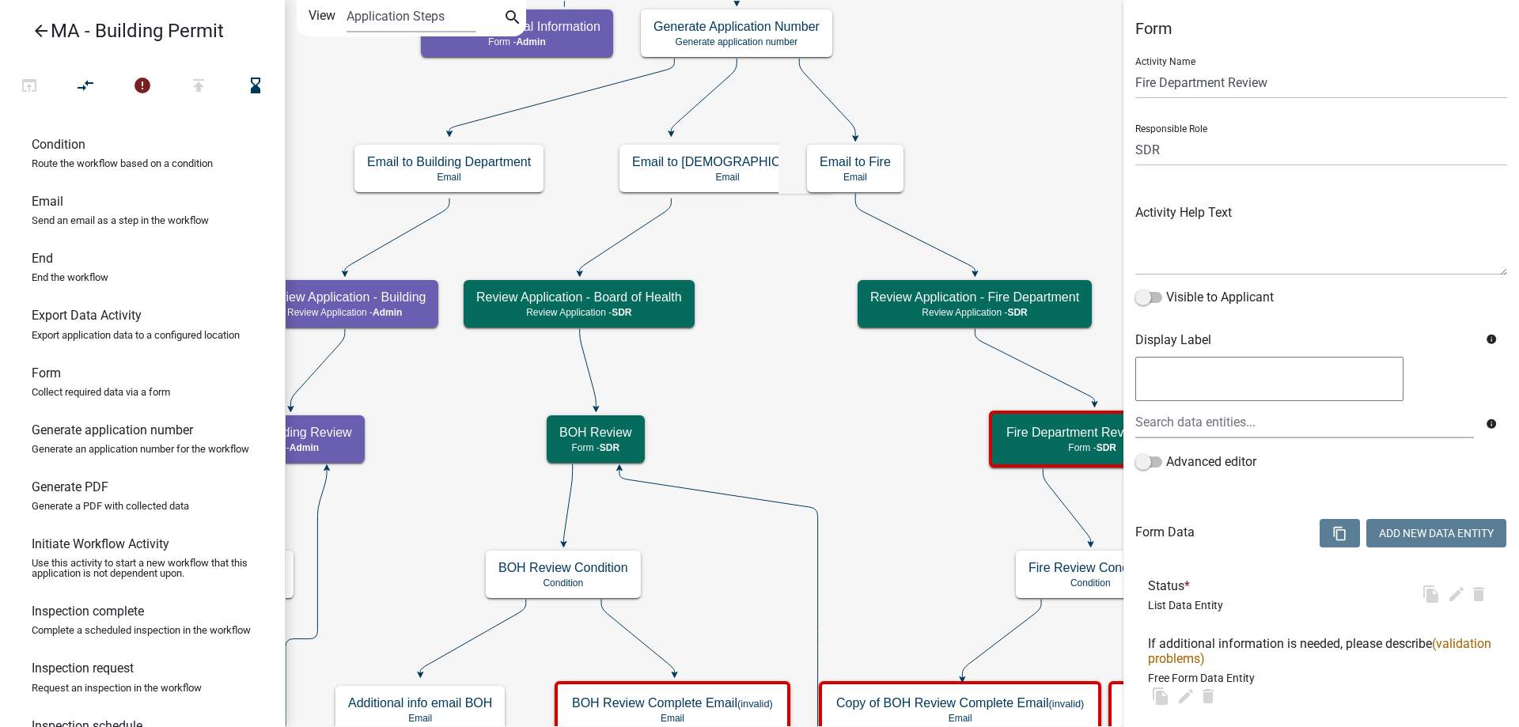
select select "67F20E20-4B7E-46AE-96DC-D48C26F4A12A"
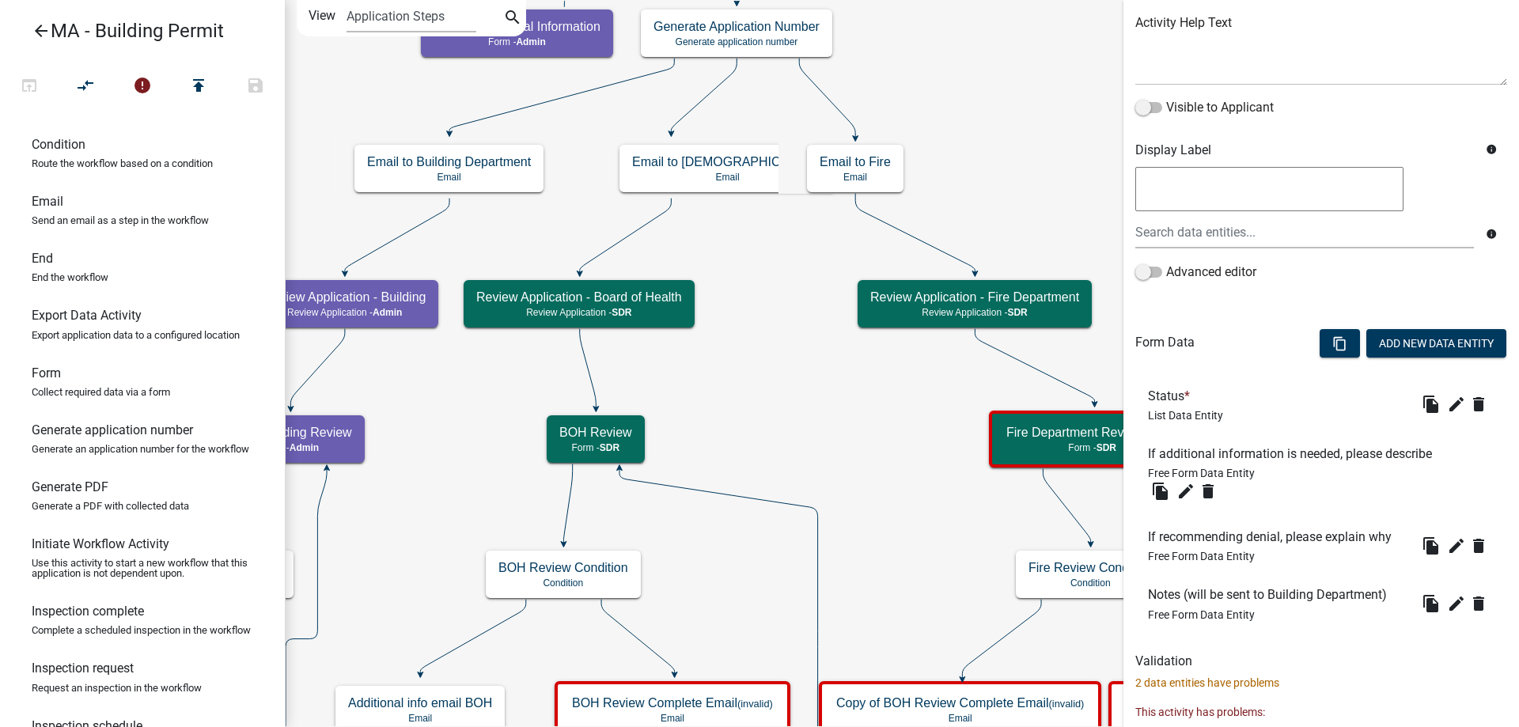
scroll to position [287, 0]
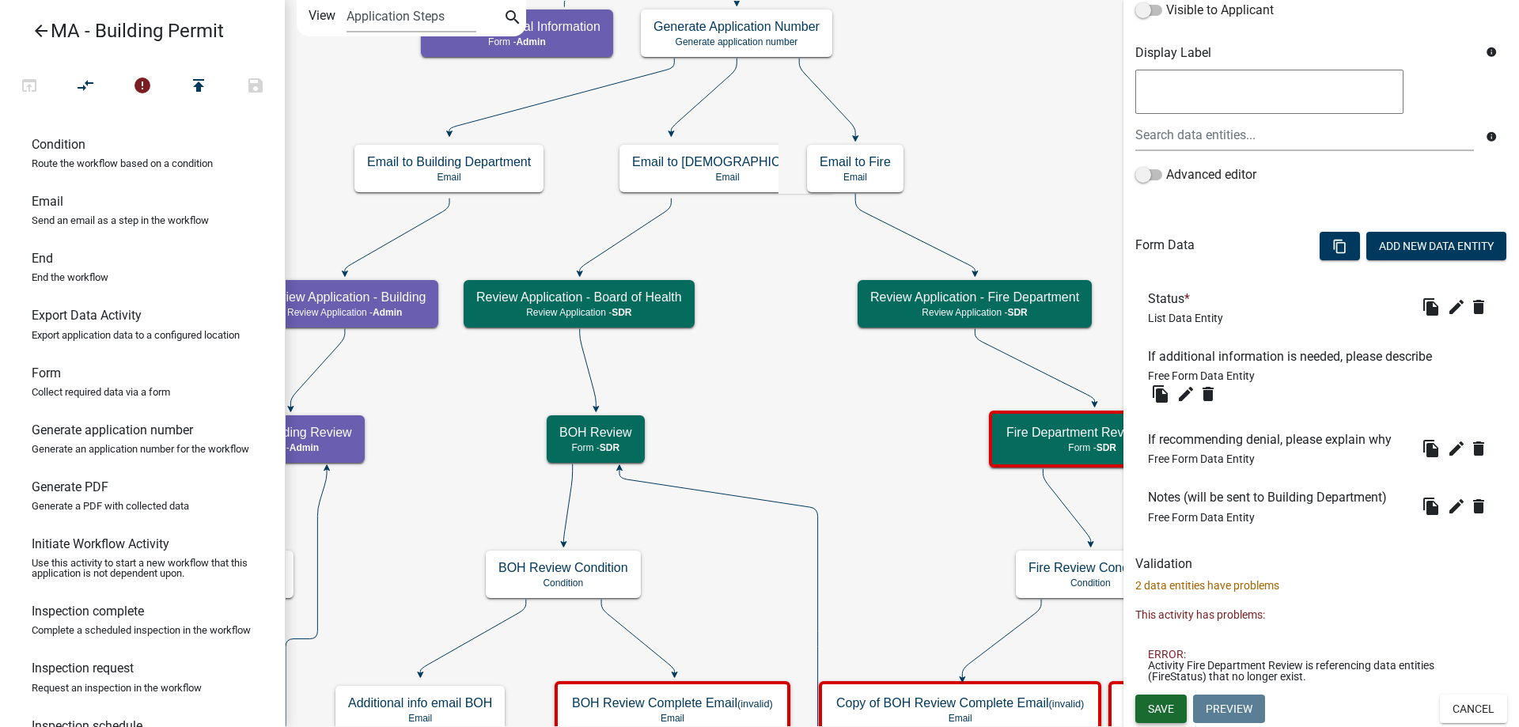
click at [1167, 706] on span "Save" at bounding box center [1161, 708] width 26 height 13
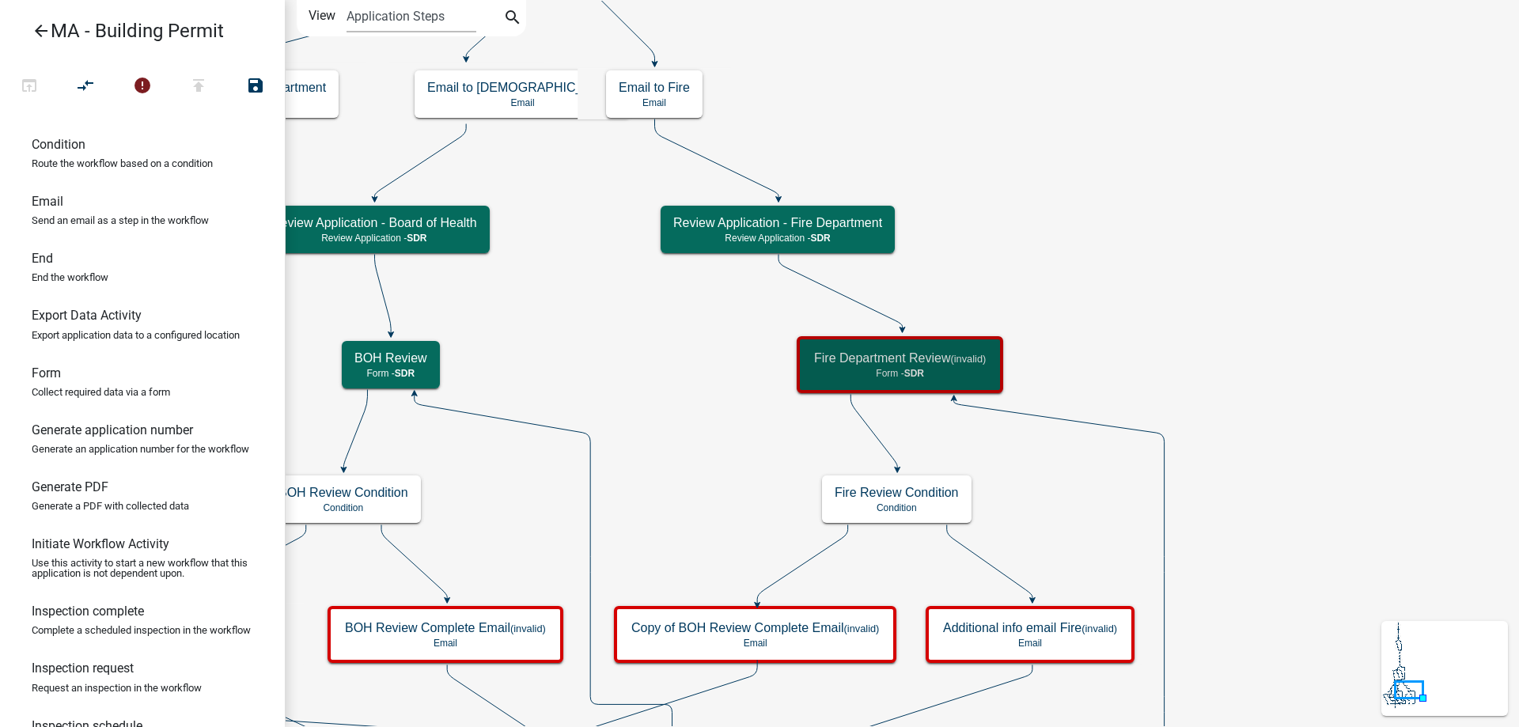
scroll to position [0, 0]
click at [1256, 551] on icon "Start Start - Applicant Search Parcel Data Parcel search - Applicant Owner and …" at bounding box center [902, 599] width 1232 height 1196
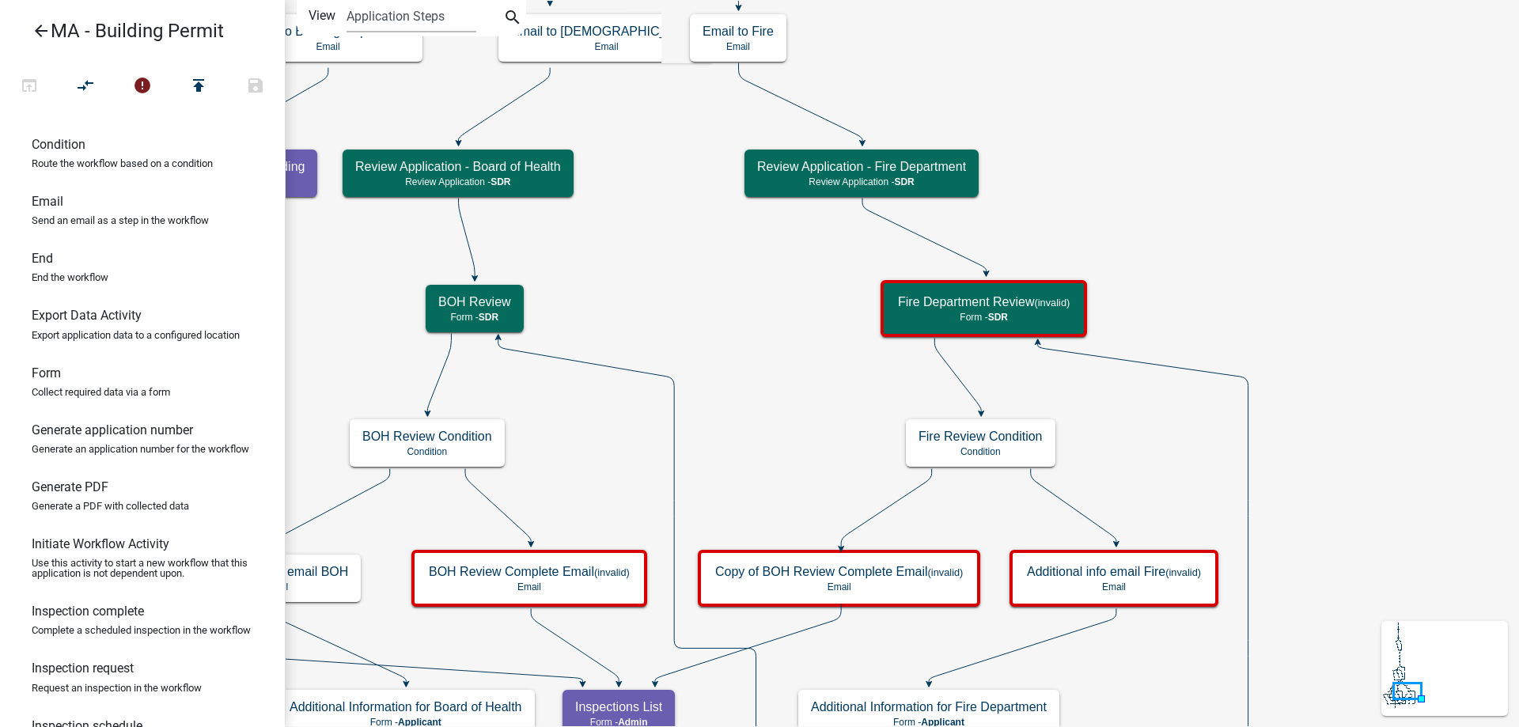
click at [1134, 221] on icon "Start Start - Applicant Search Parcel Data Parcel search - Applicant Owner and …" at bounding box center [902, 571] width 1232 height 1140
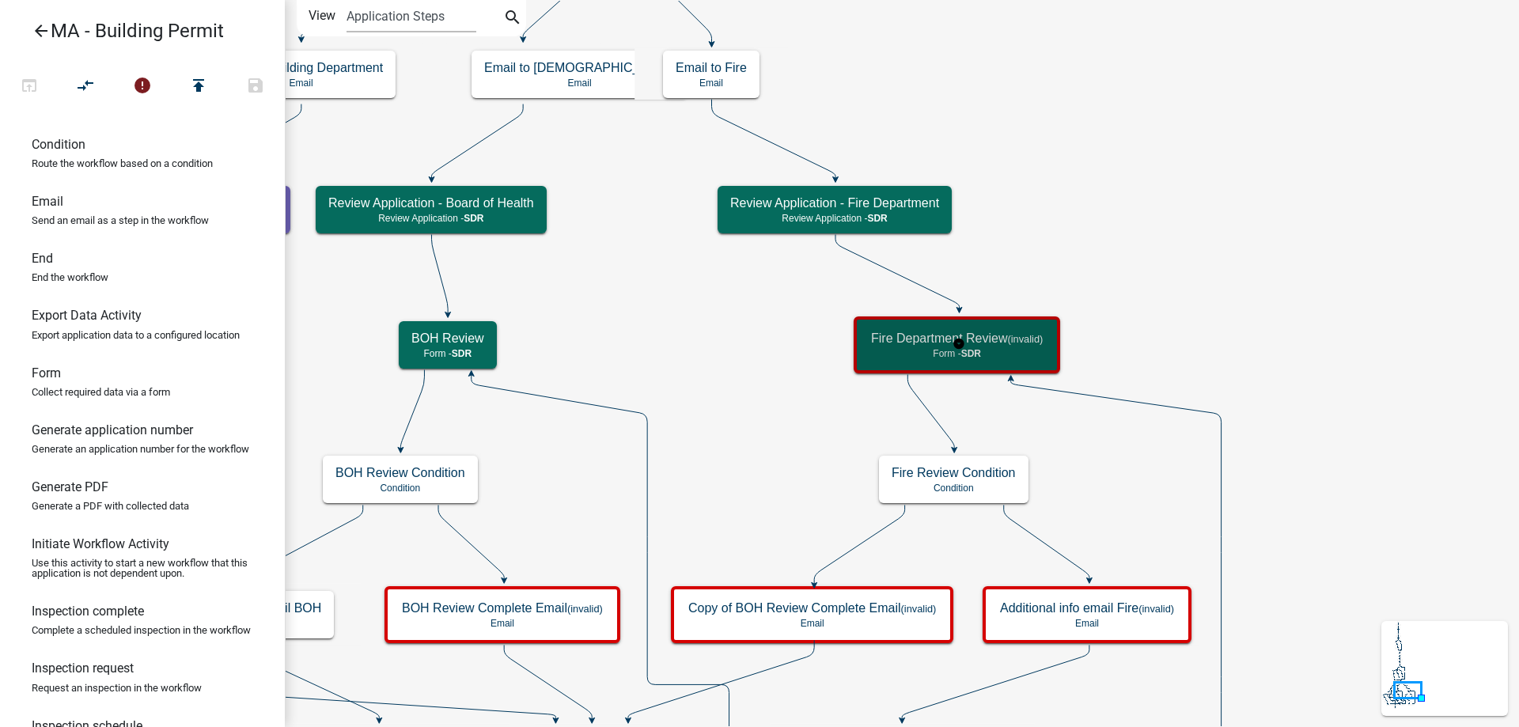
click at [1017, 327] on div "Fire Department Review (invalid) Form - SDR" at bounding box center [956, 344] width 197 height 47
select select "67F20E20-4B7E-46AE-96DC-D48C26F4A12A"
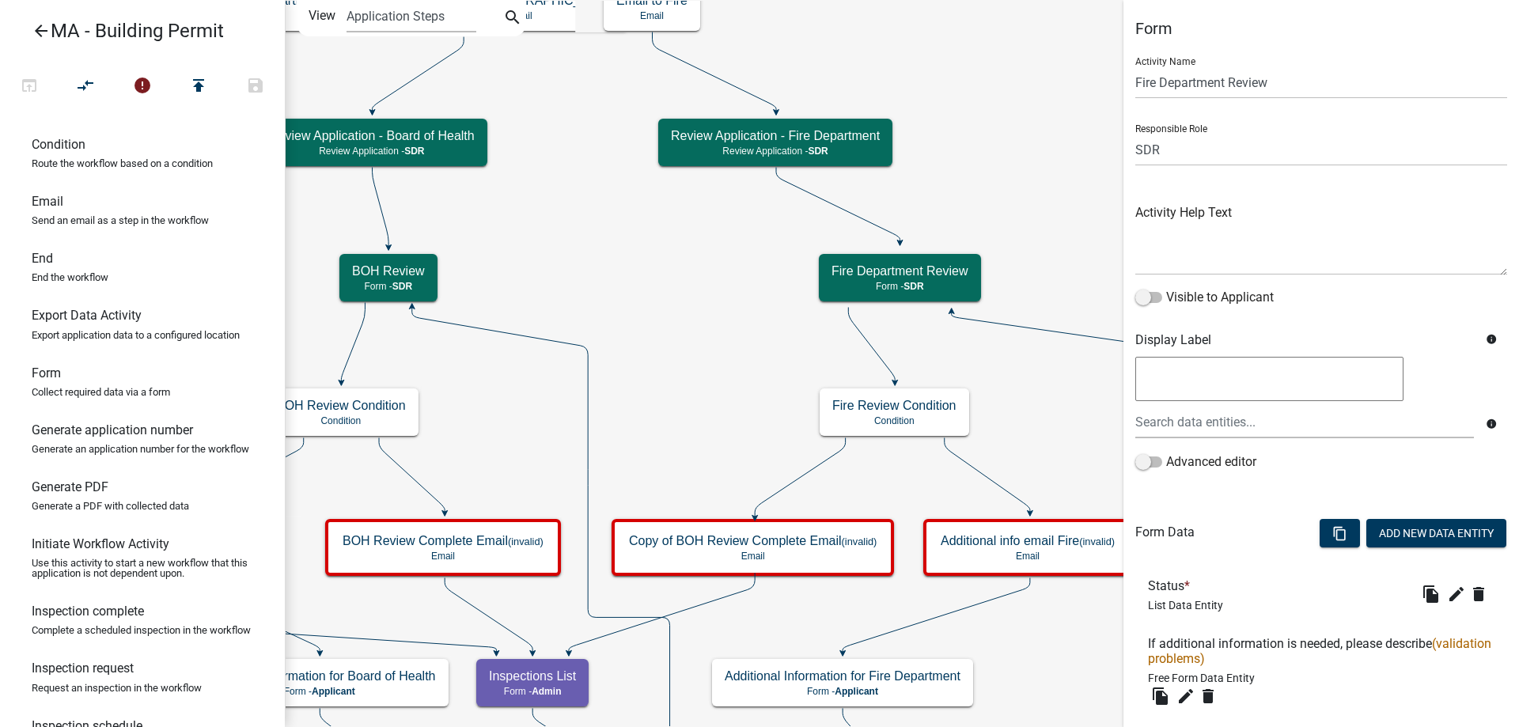
scroll to position [343, 0]
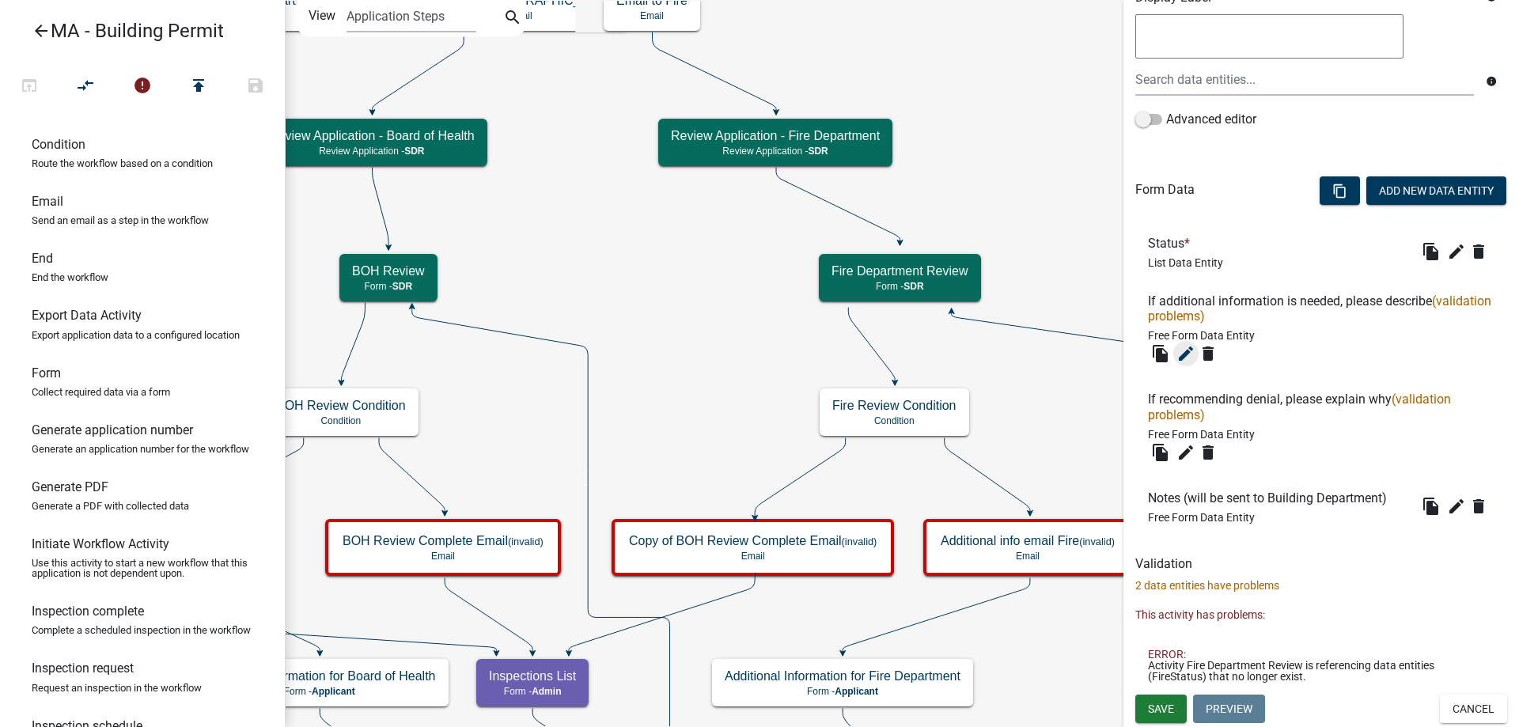
click at [1185, 348] on icon "edit" at bounding box center [1185, 353] width 19 height 19
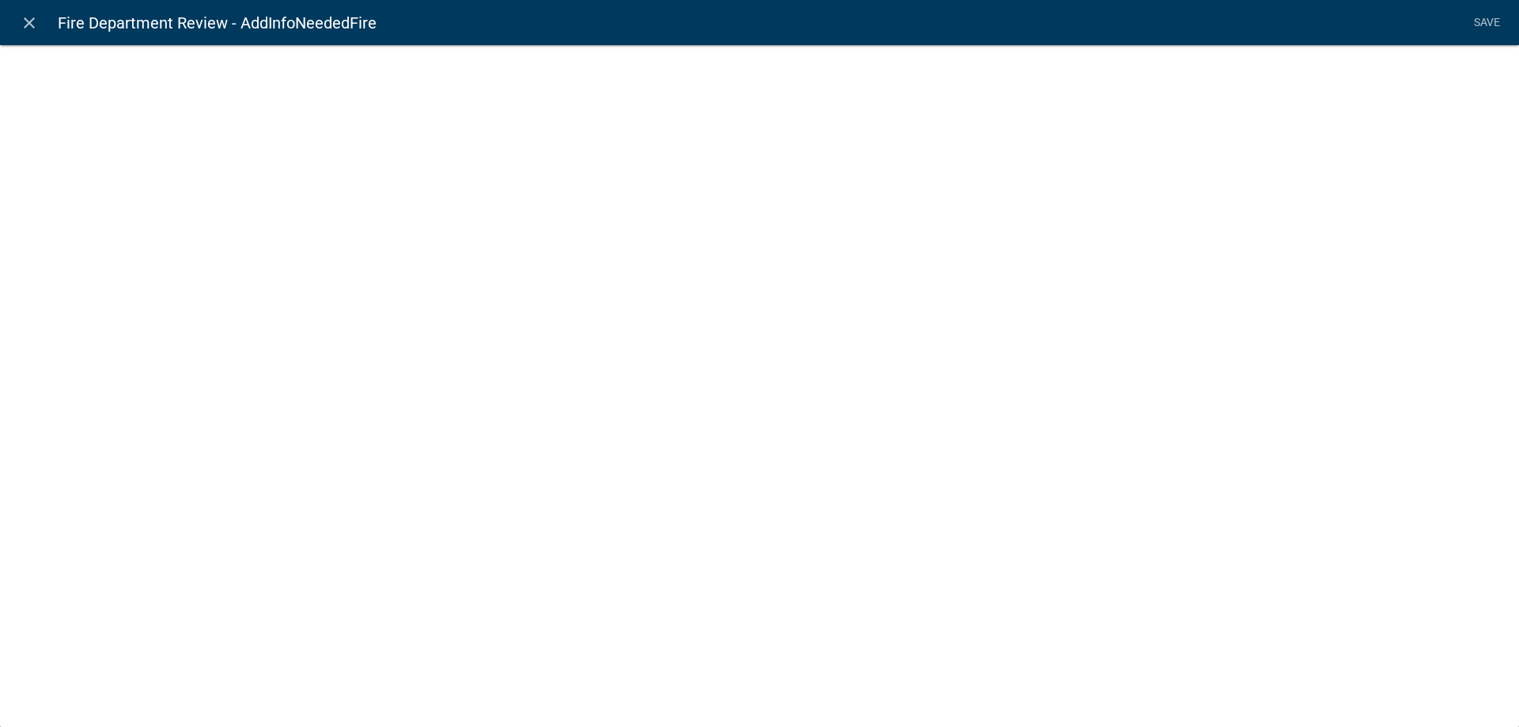
select select
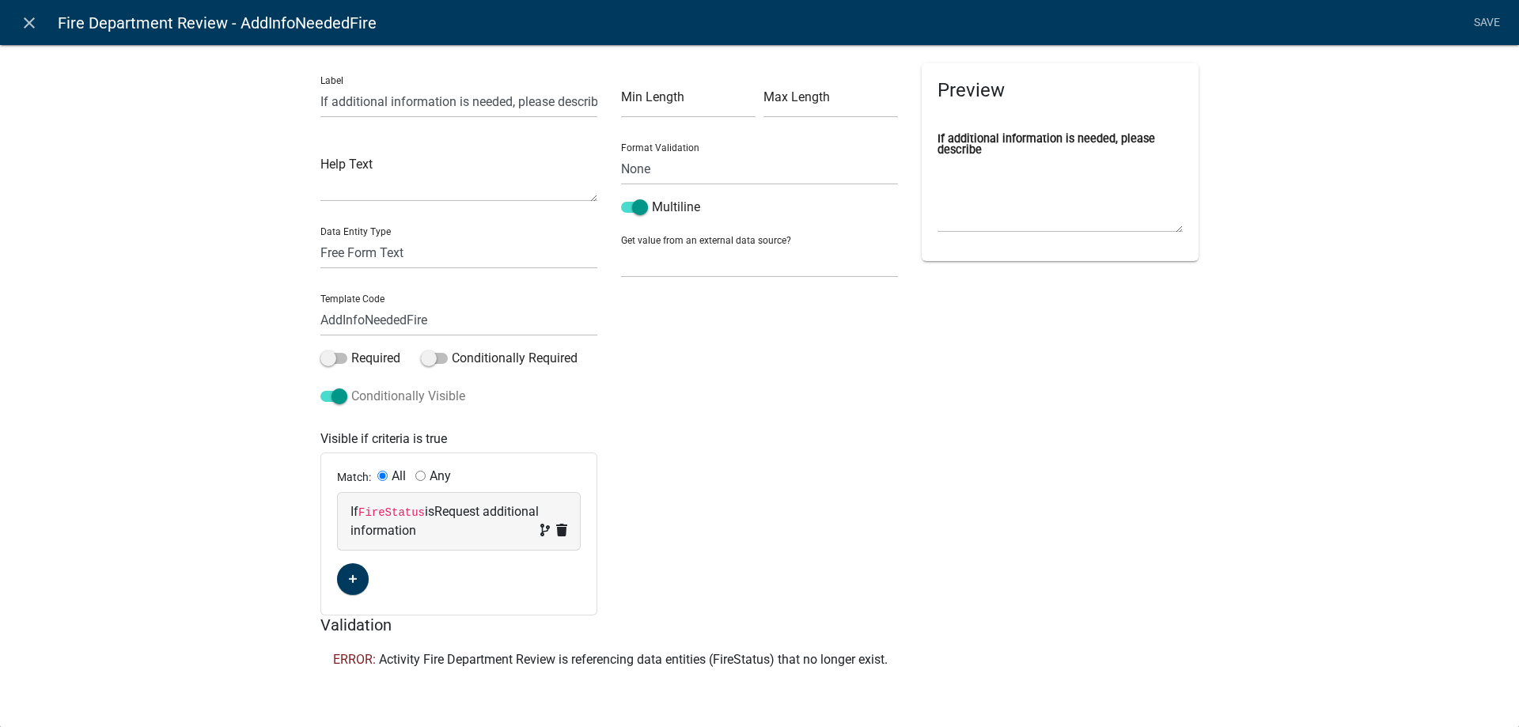
click at [346, 396] on span at bounding box center [333, 396] width 27 height 11
click at [351, 387] on input "Conditionally Visible" at bounding box center [351, 387] width 0 height 0
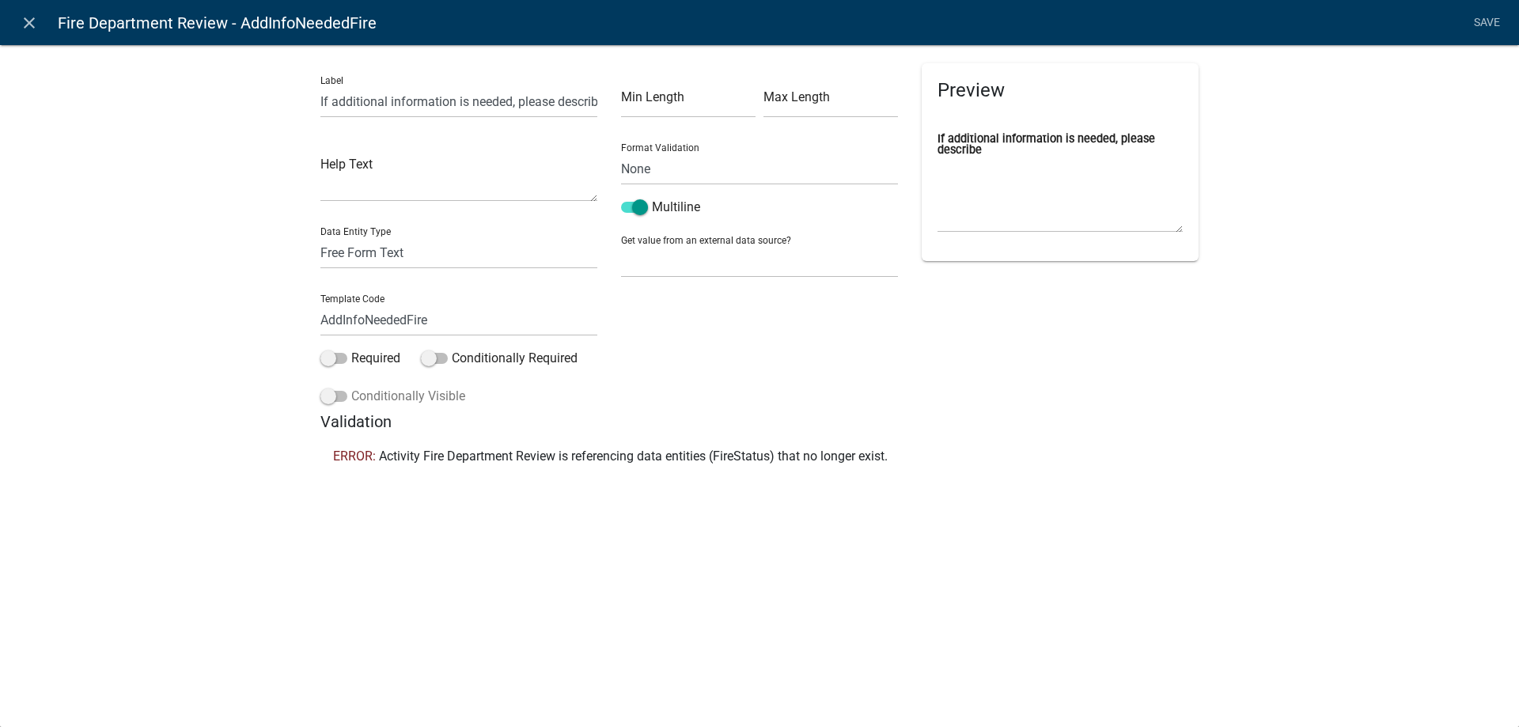
click at [345, 396] on span at bounding box center [333, 396] width 27 height 11
click at [351, 387] on input "Conditionally Visible" at bounding box center [351, 387] width 0 height 0
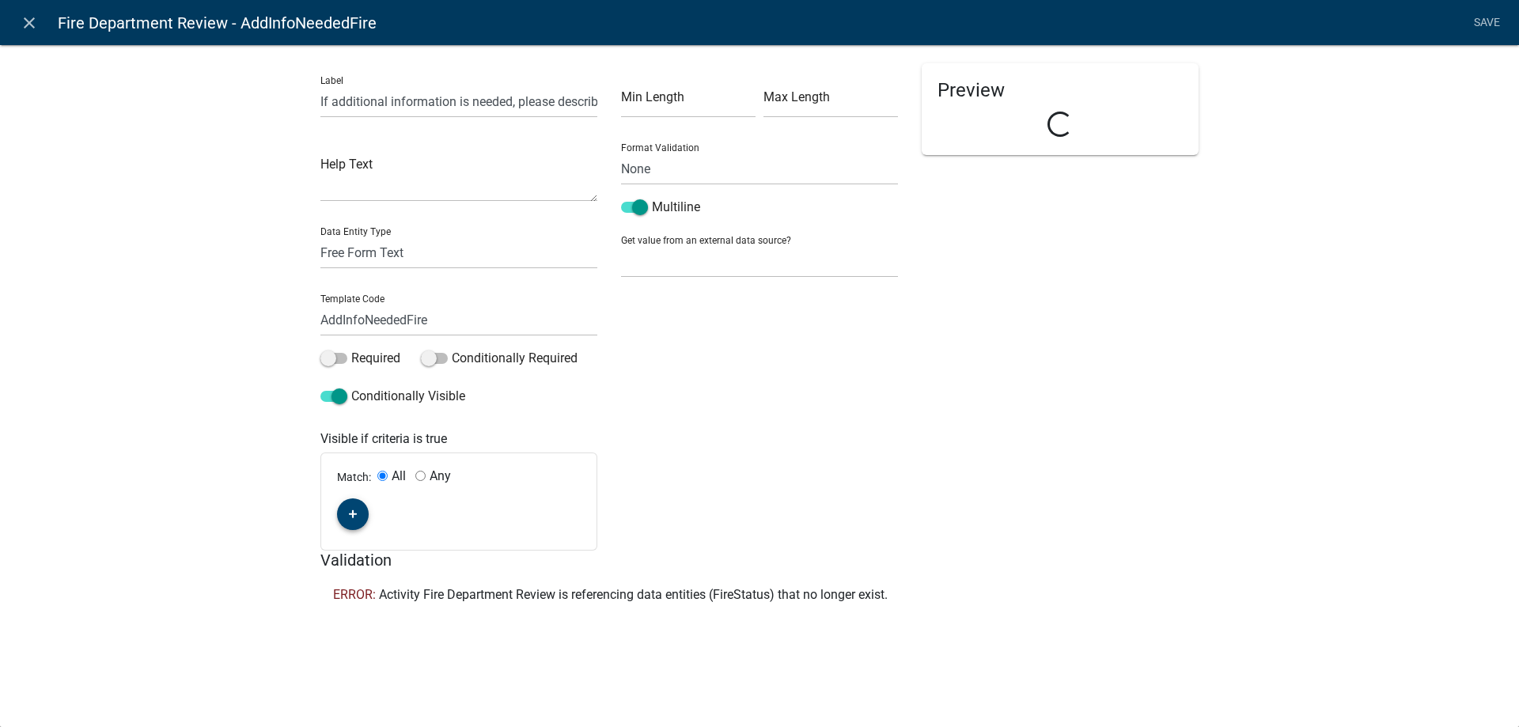
click at [358, 521] on button "button" at bounding box center [353, 514] width 32 height 32
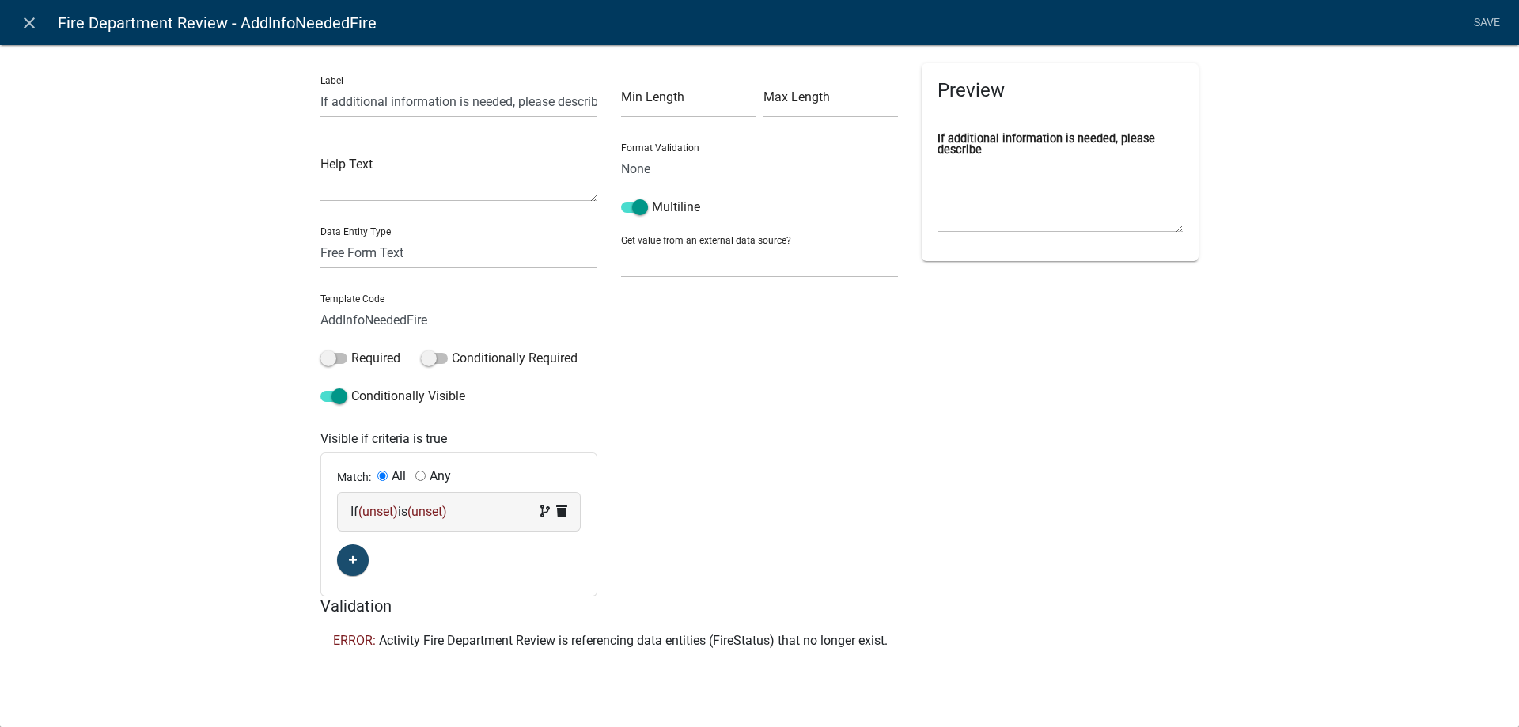
click at [363, 521] on div "If (unset) is (unset)" at bounding box center [458, 511] width 217 height 19
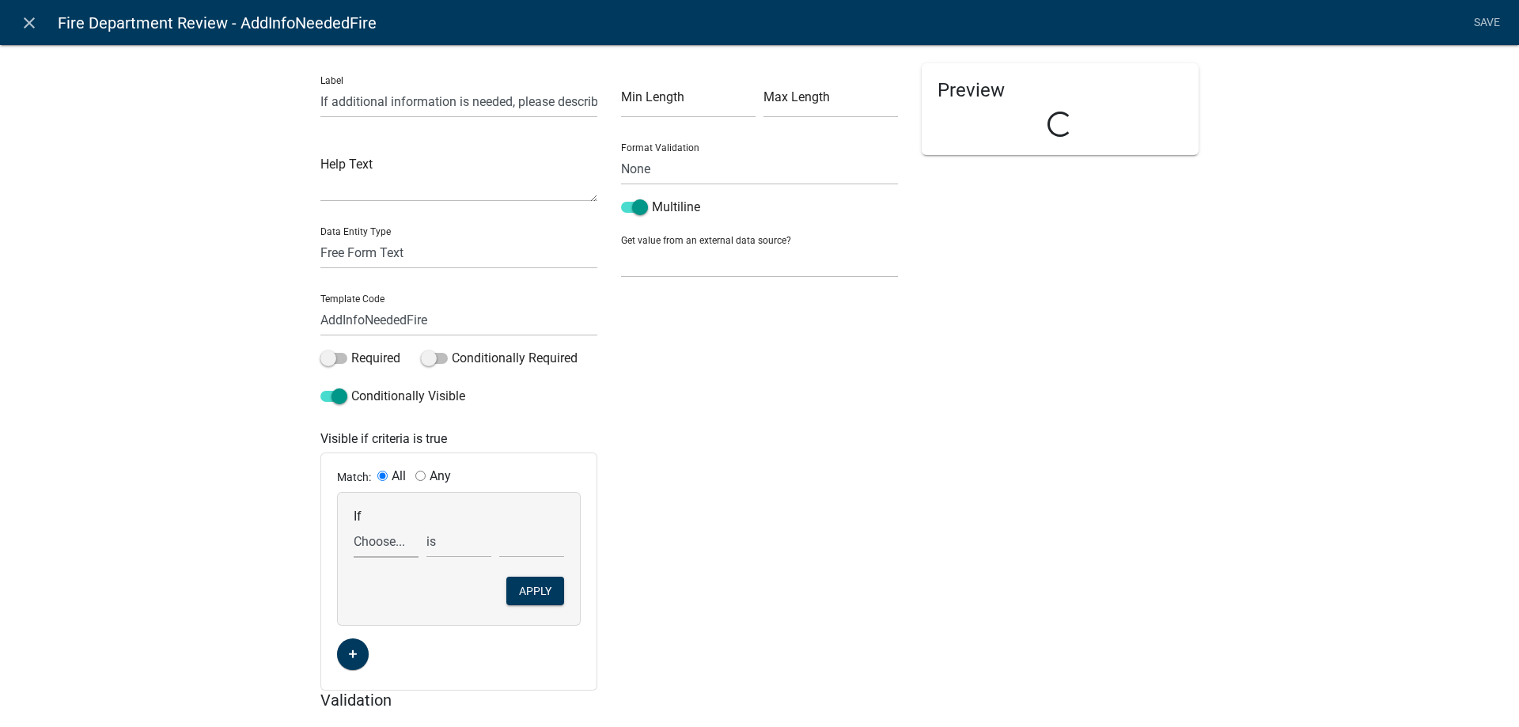
click at [382, 548] on select "Choose... Acres AddInfoNeededZon Address ALL_FEE_RECIPIENTS AMOUNT_PAID AppAddr…" at bounding box center [386, 541] width 65 height 32
select select "48: FireStatus"
click at [354, 525] on select "Choose... Acres AddInfoNeededZon Address ALL_FEE_RECIPIENTS AMOUNT_PAID AppAddr…" at bounding box center [386, 541] width 65 height 32
click at [512, 532] on select "Choose... Continue Recommend Denial Request additional information" at bounding box center [531, 541] width 65 height 32
select select "3: Request additional information"
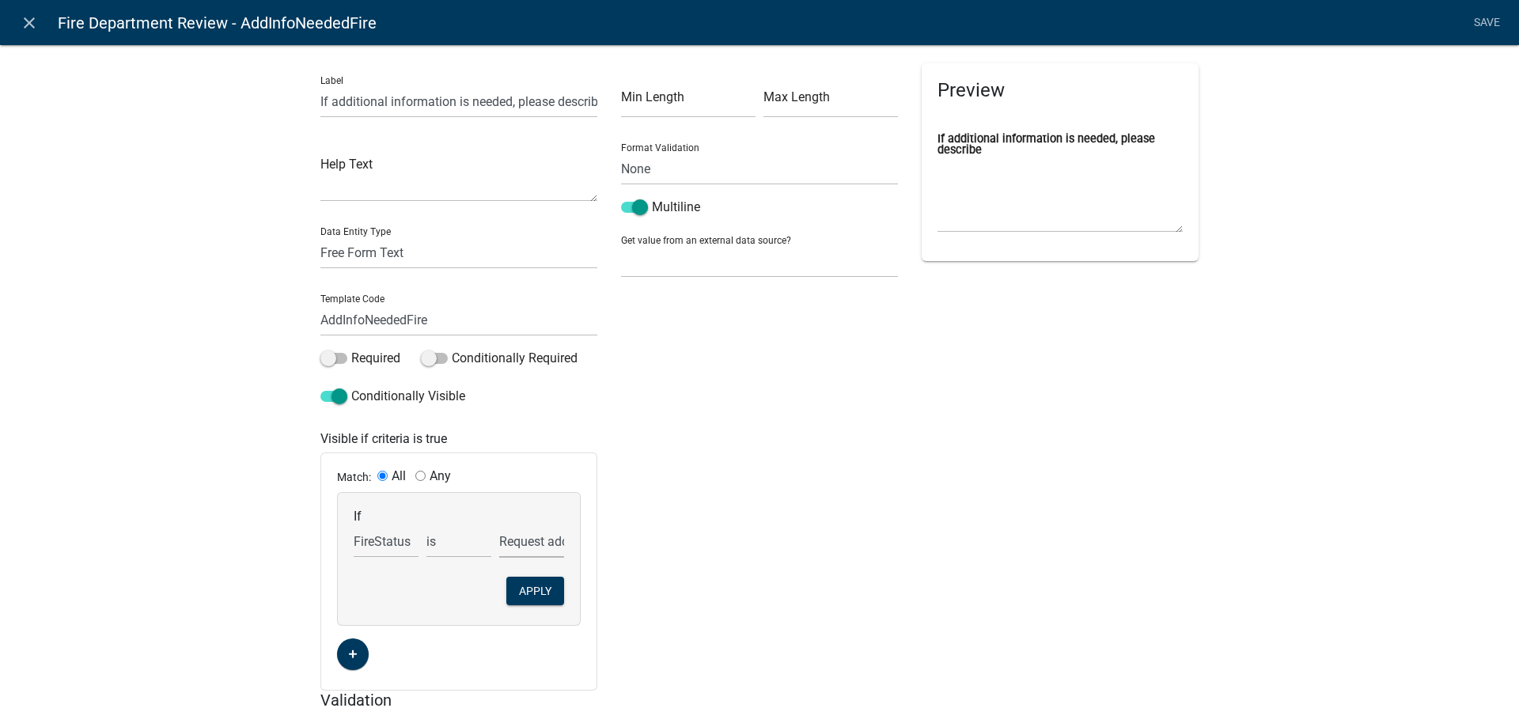
click at [499, 525] on select "Choose... Continue Recommend Denial Request additional information" at bounding box center [531, 541] width 65 height 32
click at [513, 592] on button "Apply" at bounding box center [535, 591] width 58 height 28
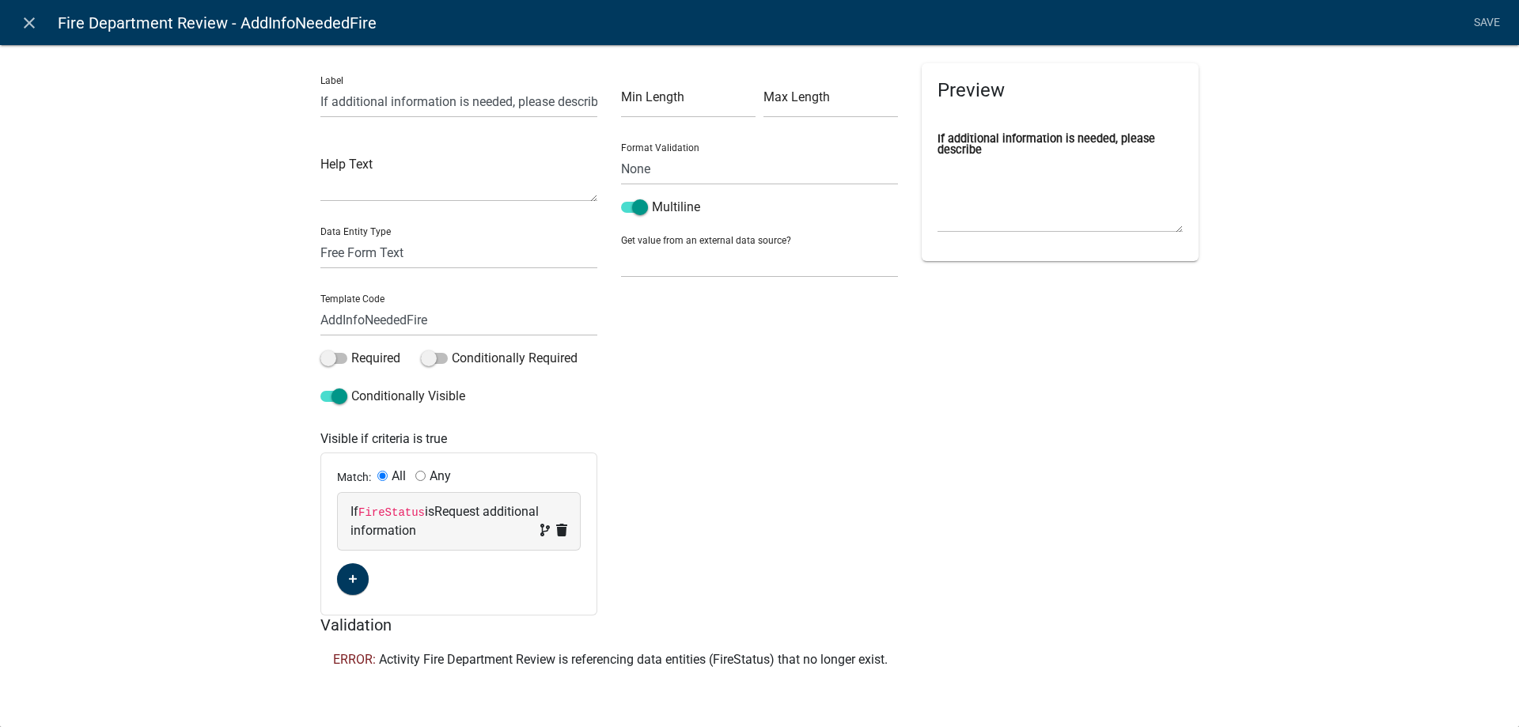
click at [191, 468] on div "Label If additional information is needed, please describe Help Text Data Entit…" at bounding box center [759, 365] width 1519 height 693
click at [1479, 22] on link "Save" at bounding box center [1487, 23] width 40 height 30
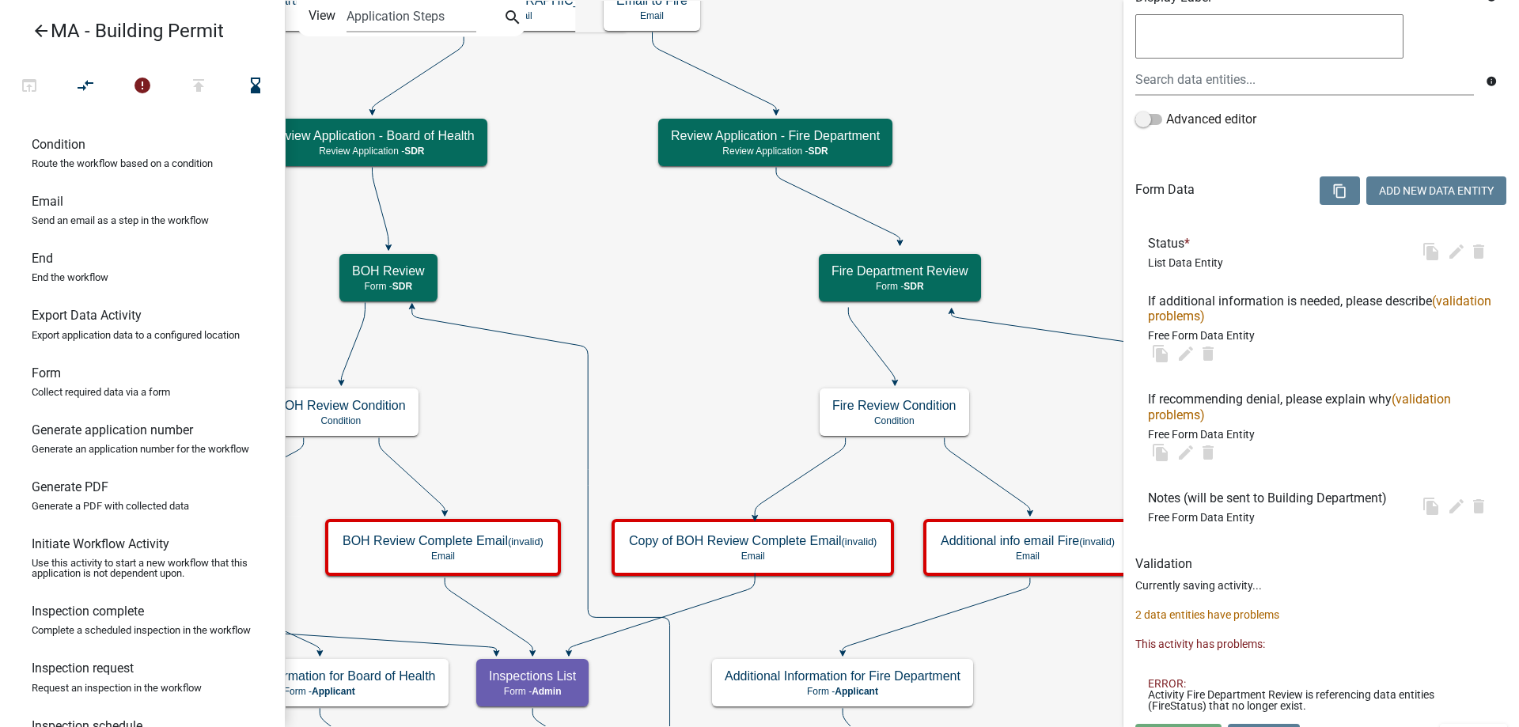
scroll to position [0, 0]
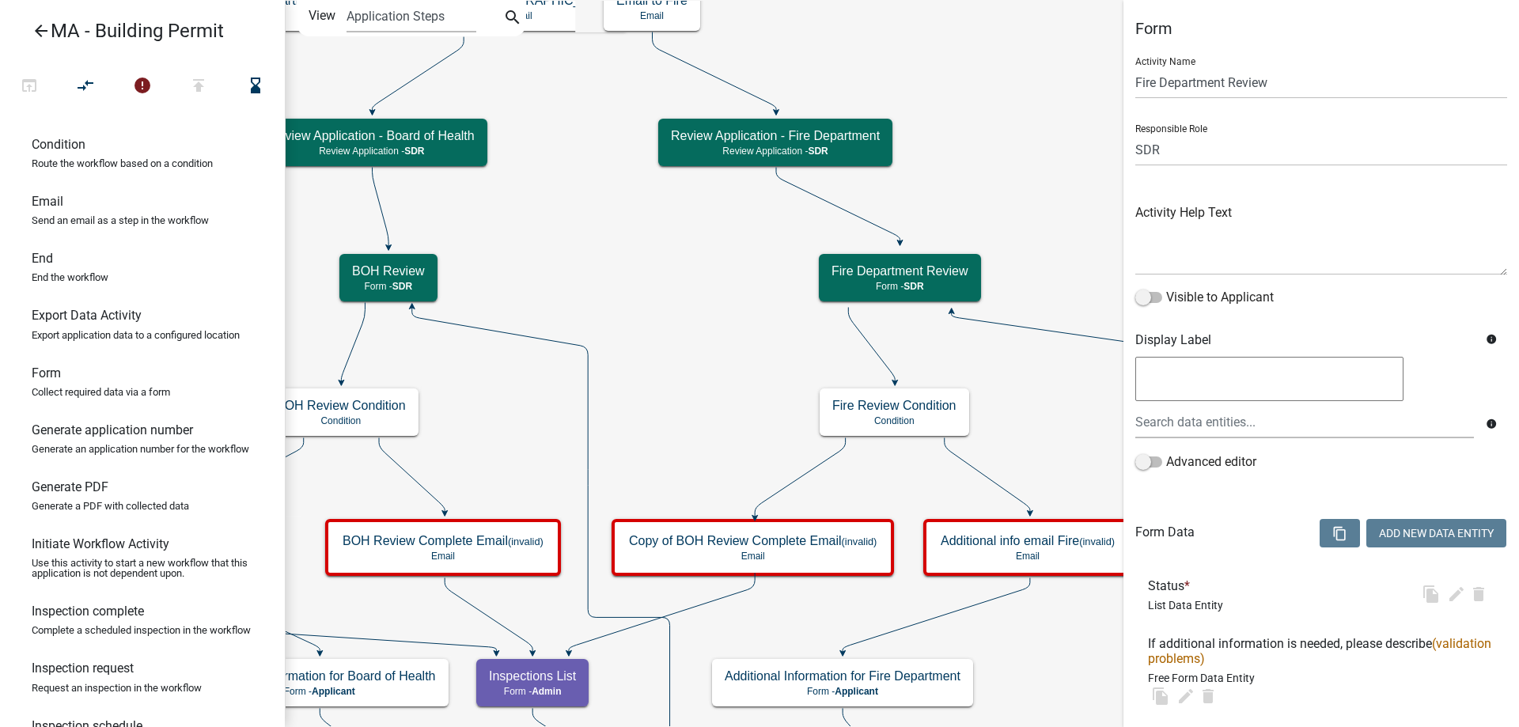
select select "67F20E20-4B7E-46AE-96DC-D48C26F4A12A"
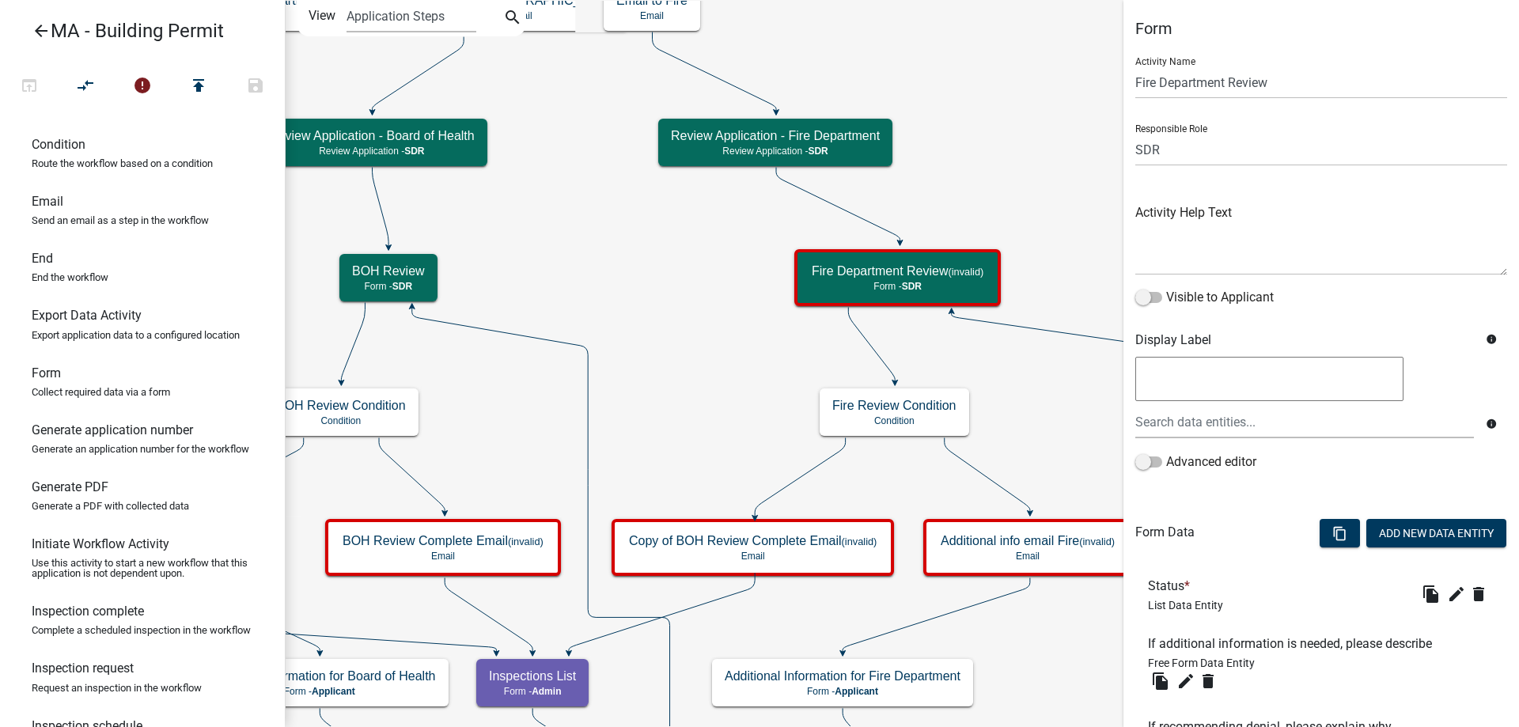
scroll to position [287, 0]
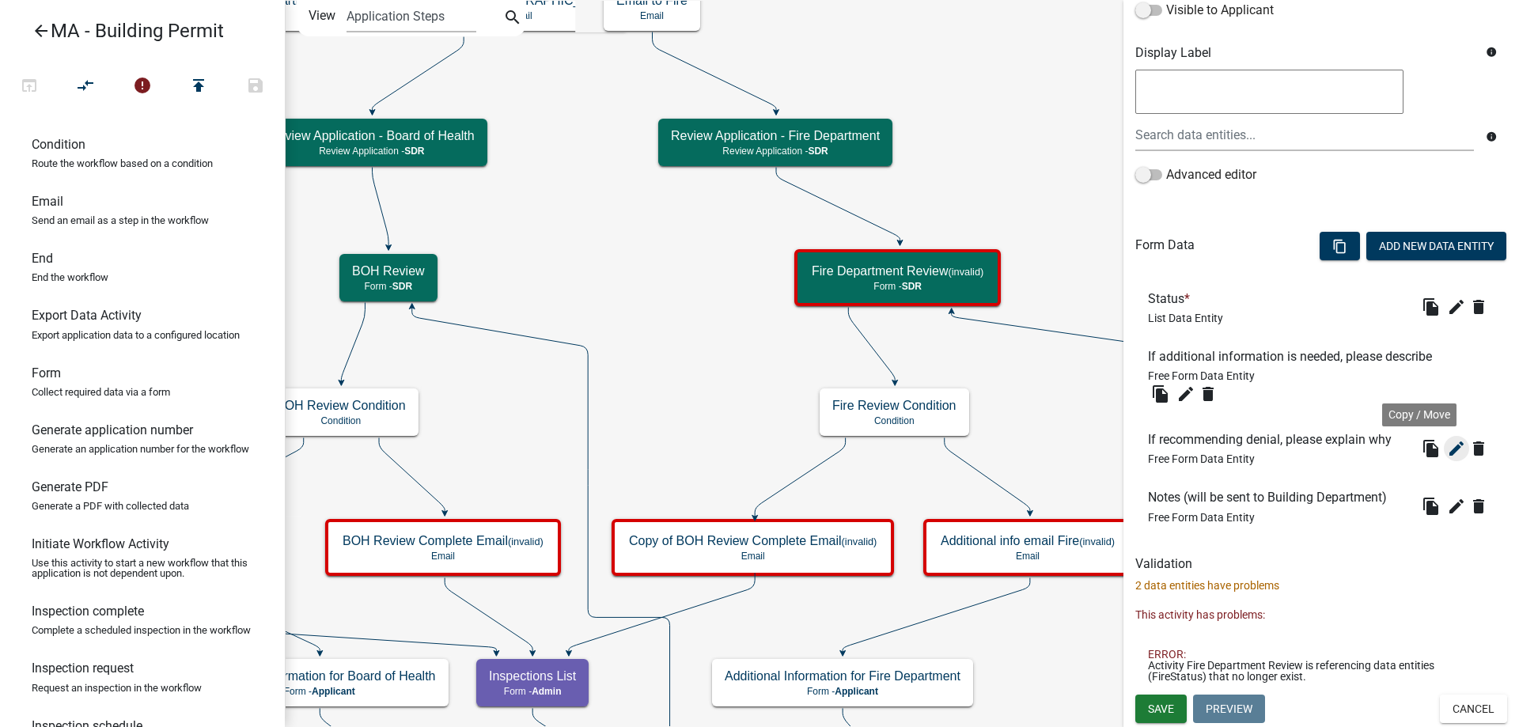
click at [1447, 444] on icon "edit" at bounding box center [1456, 448] width 19 height 19
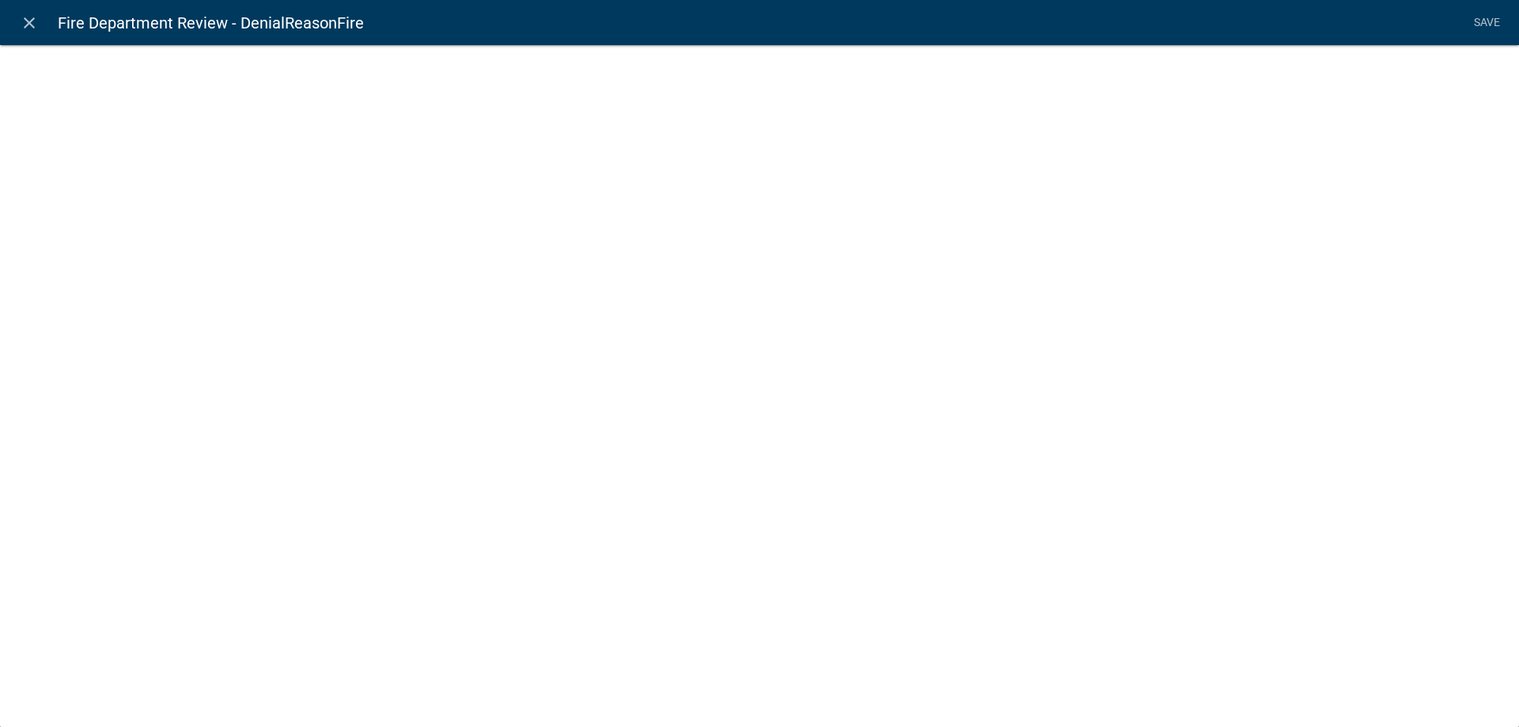
select select
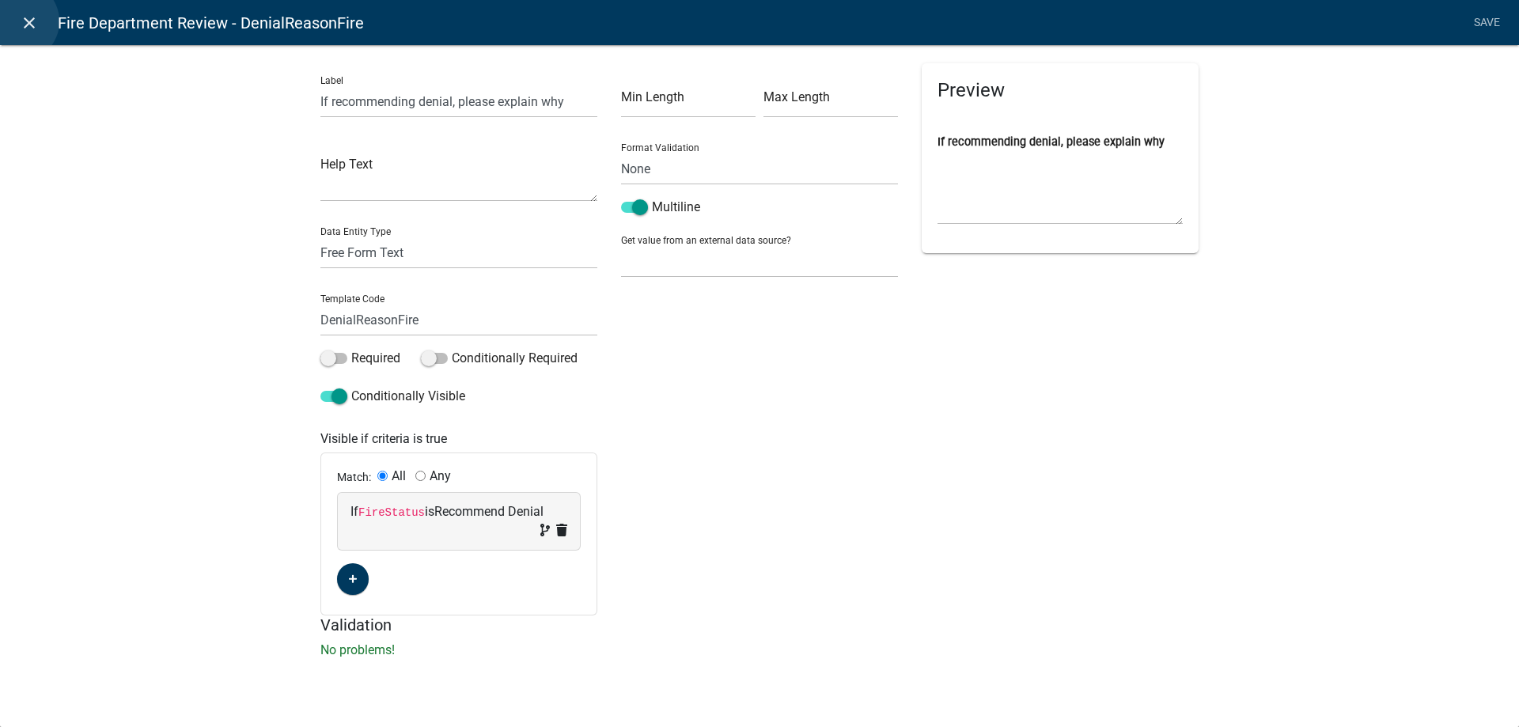
click at [20, 21] on icon "close" at bounding box center [29, 22] width 19 height 19
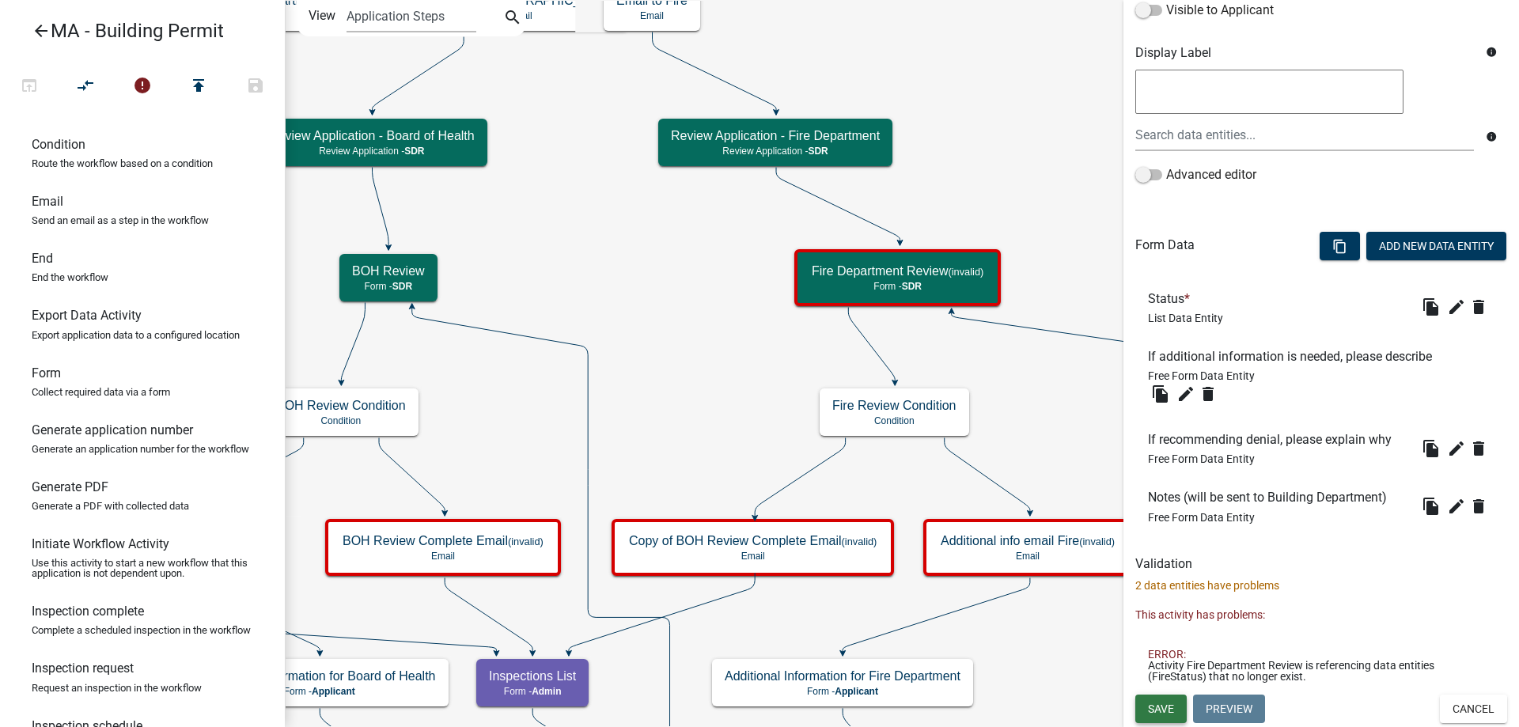
click at [1156, 706] on span "Save" at bounding box center [1161, 708] width 26 height 13
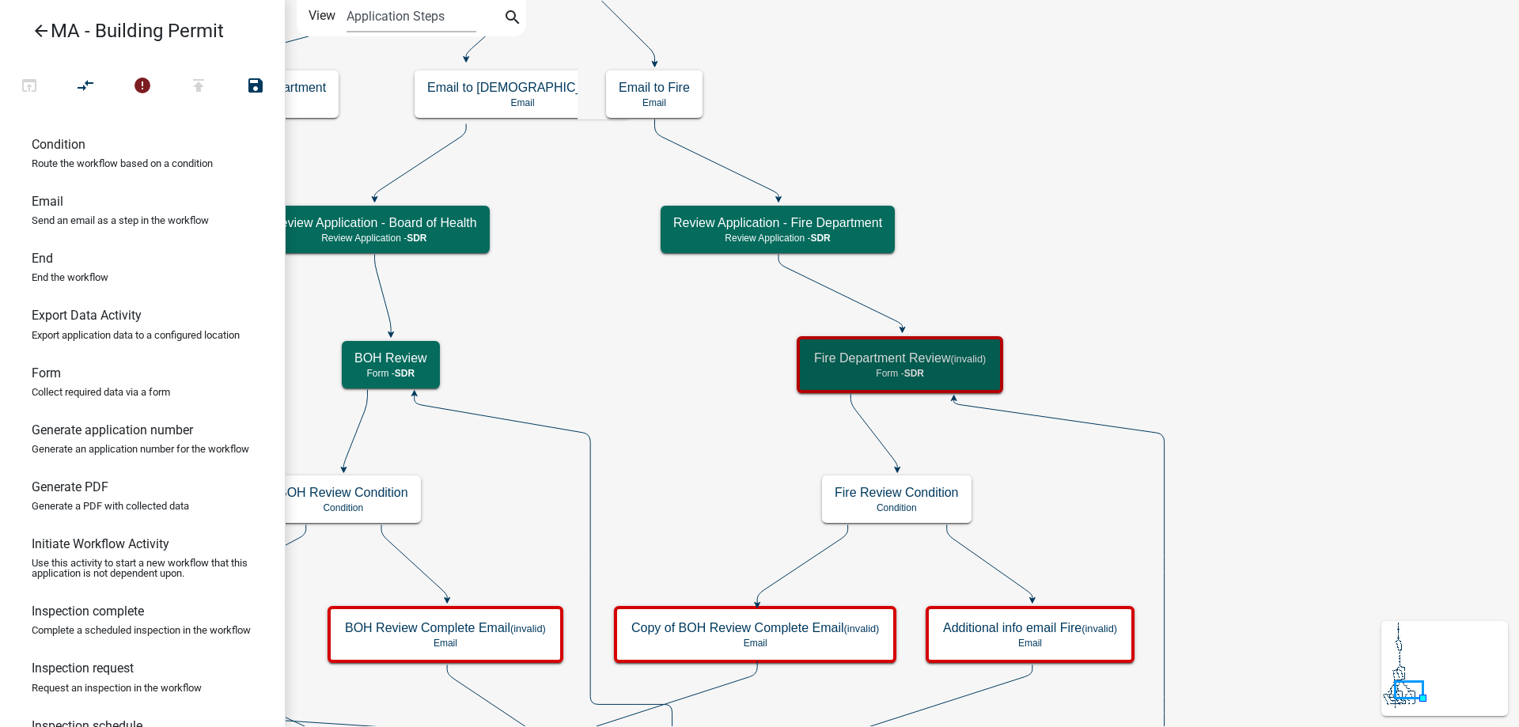
scroll to position [0, 0]
click at [1271, 550] on icon "Start Start - Applicant Search Parcel Data Parcel search - Applicant Owner and …" at bounding box center [902, 599] width 1232 height 1196
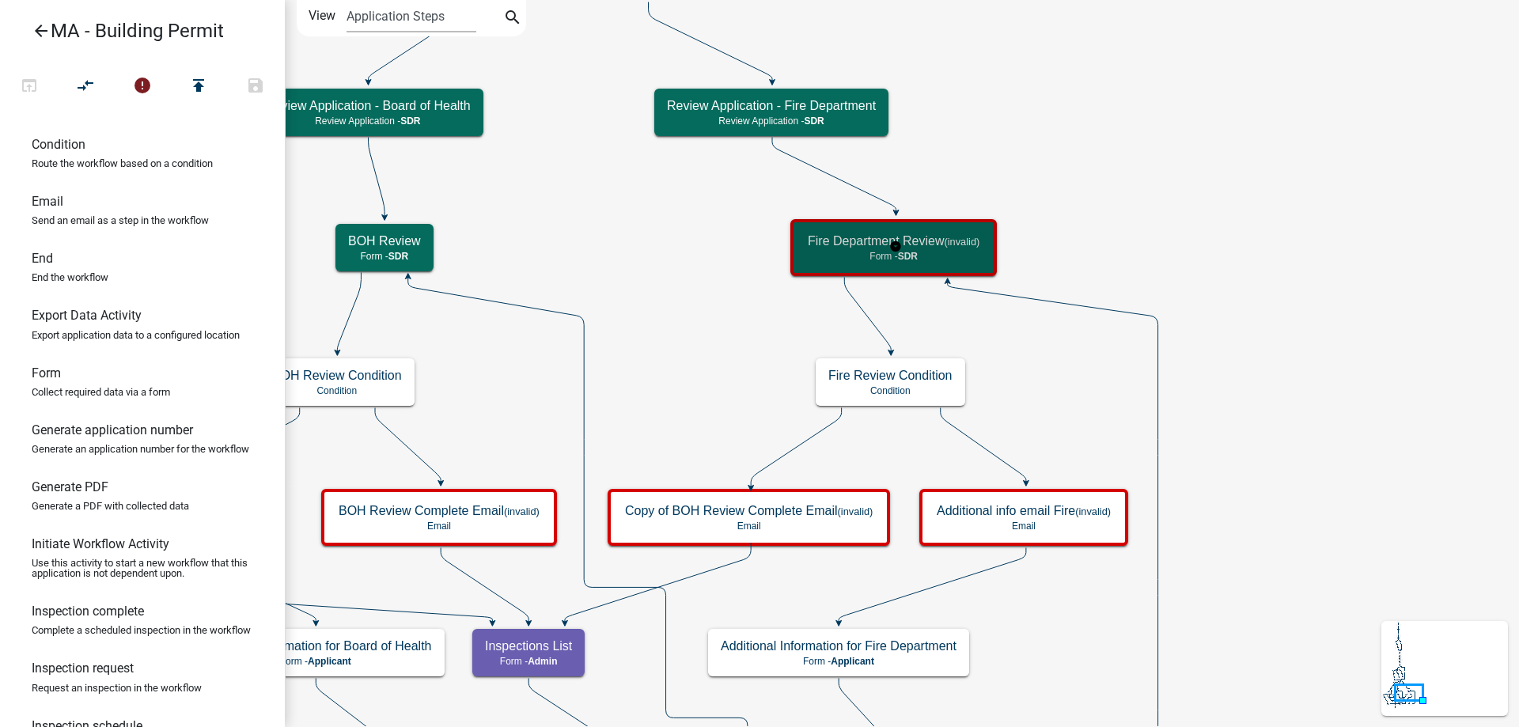
click at [949, 229] on div "Fire Department Review (invalid) Form - SDR" at bounding box center [893, 247] width 197 height 47
select select "67F20E20-4B7E-46AE-96DC-D48C26F4A12A"
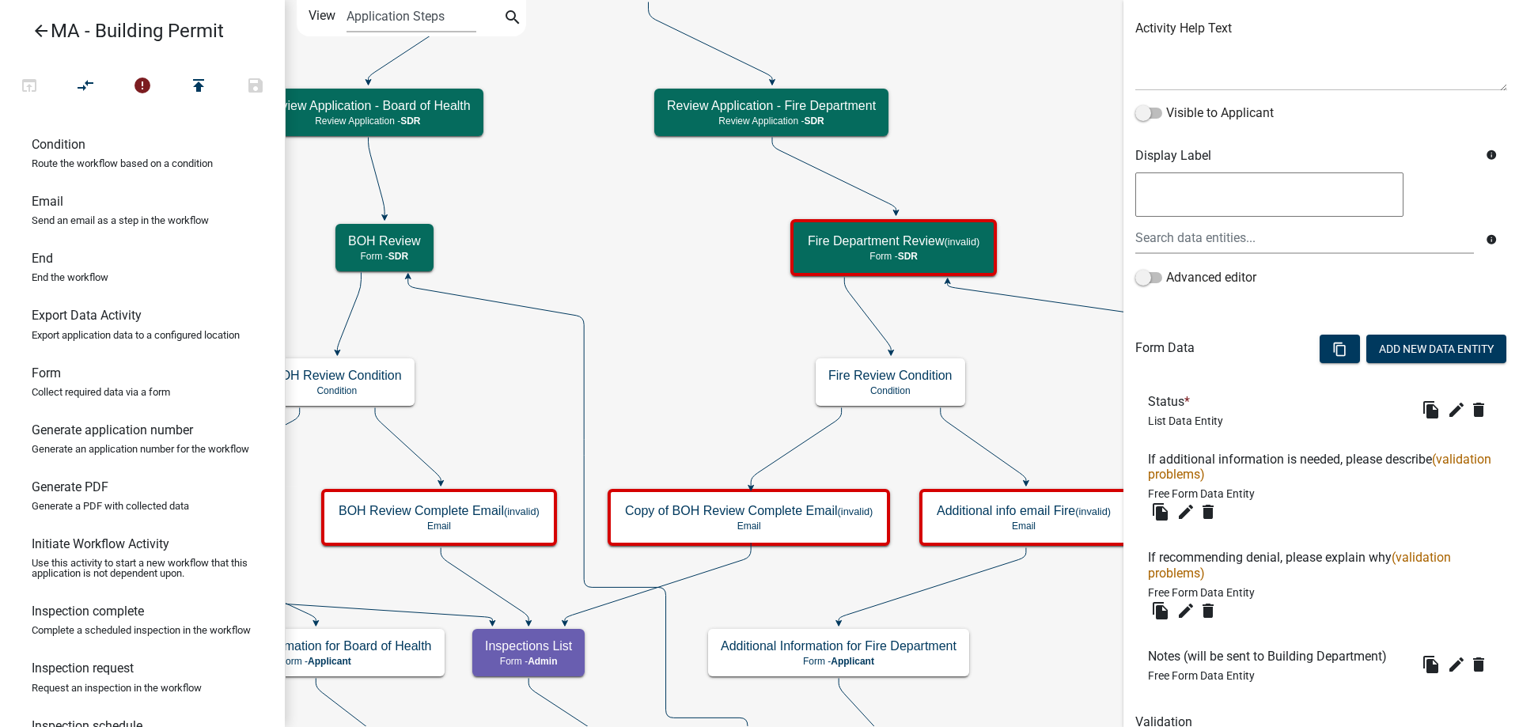
scroll to position [316, 0]
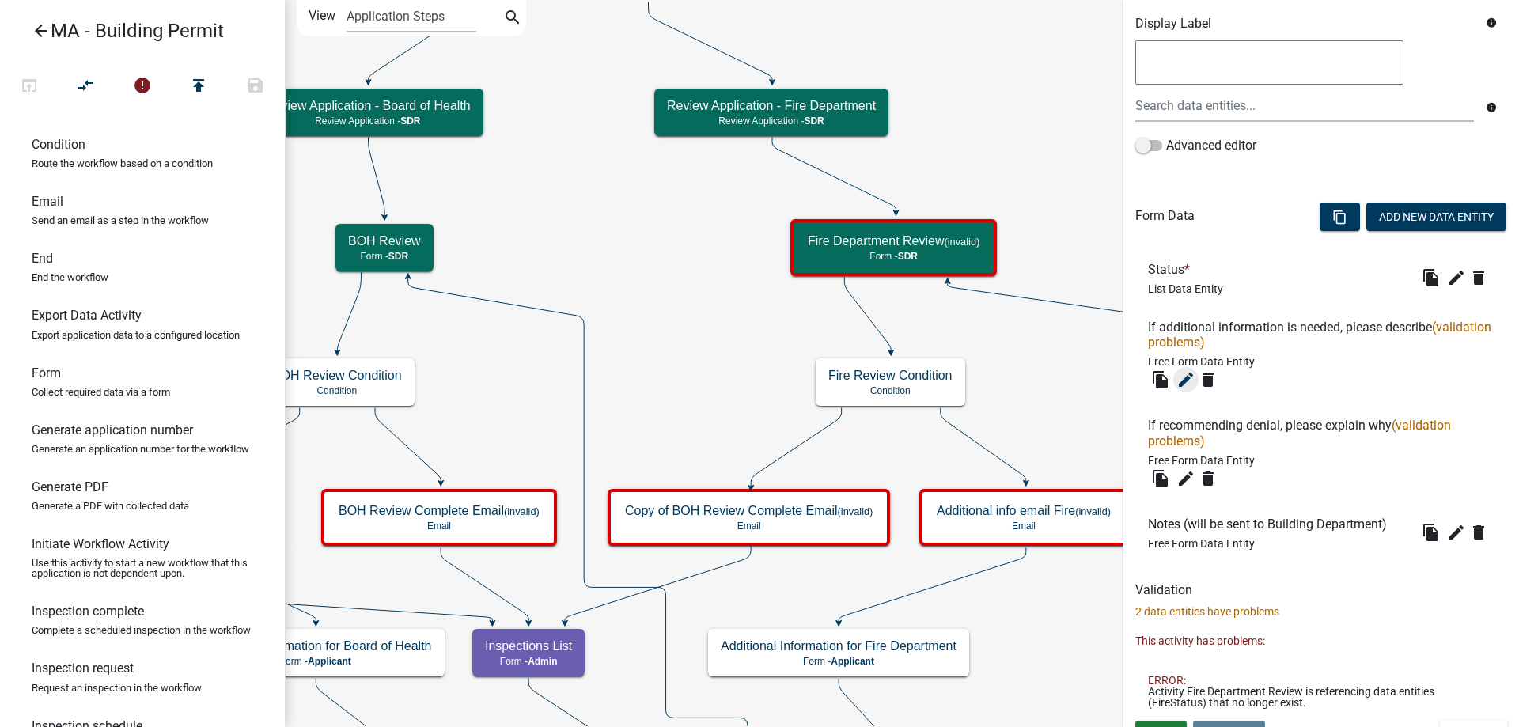
click at [1188, 376] on icon "edit" at bounding box center [1185, 379] width 19 height 19
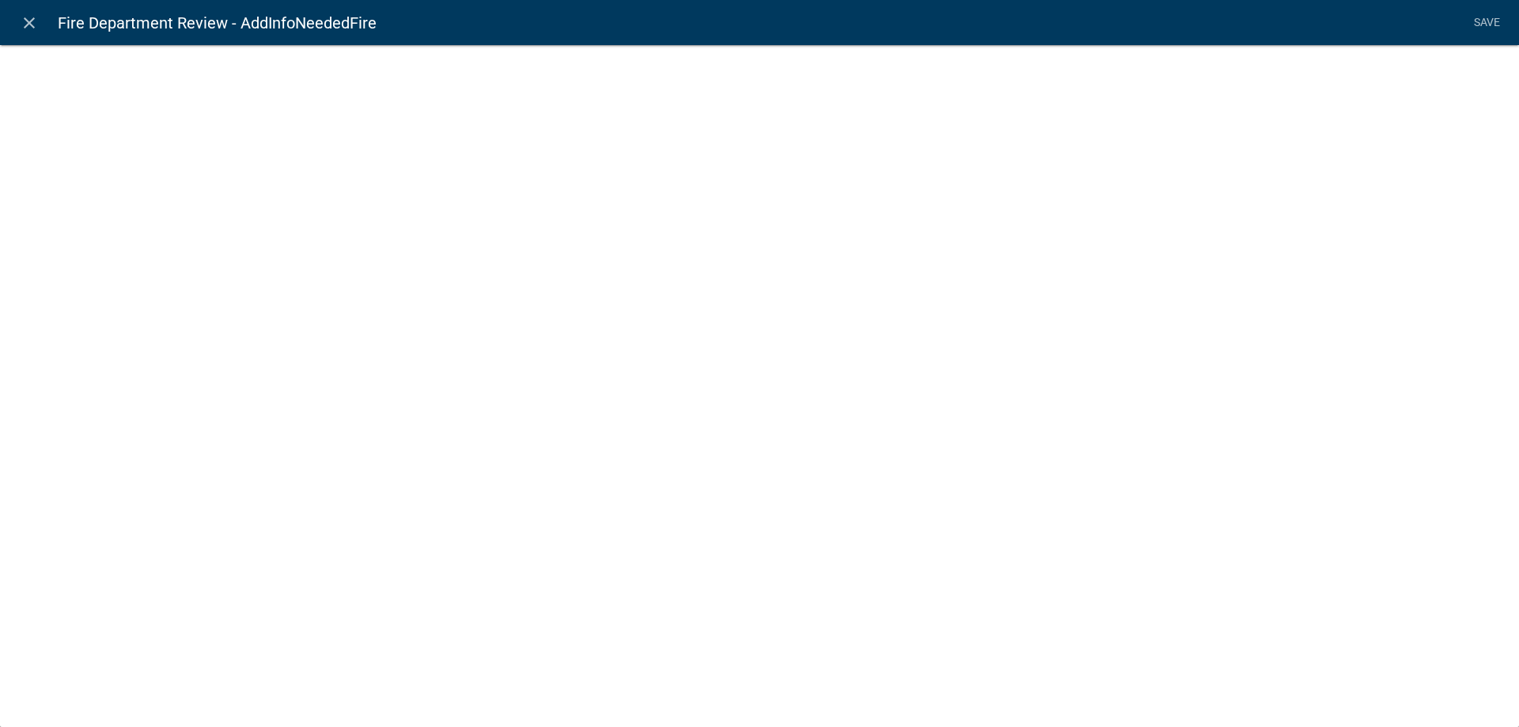
select select
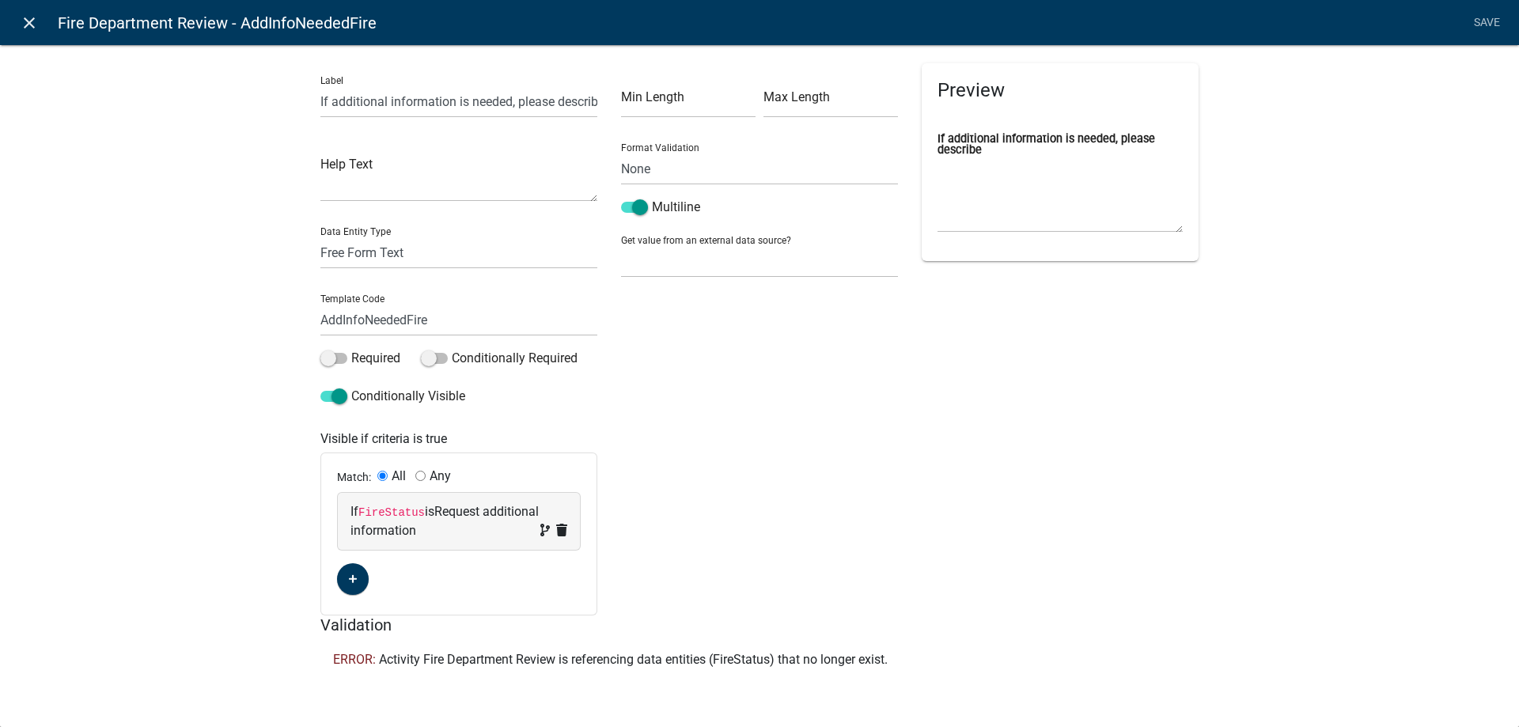
click at [27, 33] on link "close" at bounding box center [29, 22] width 32 height 32
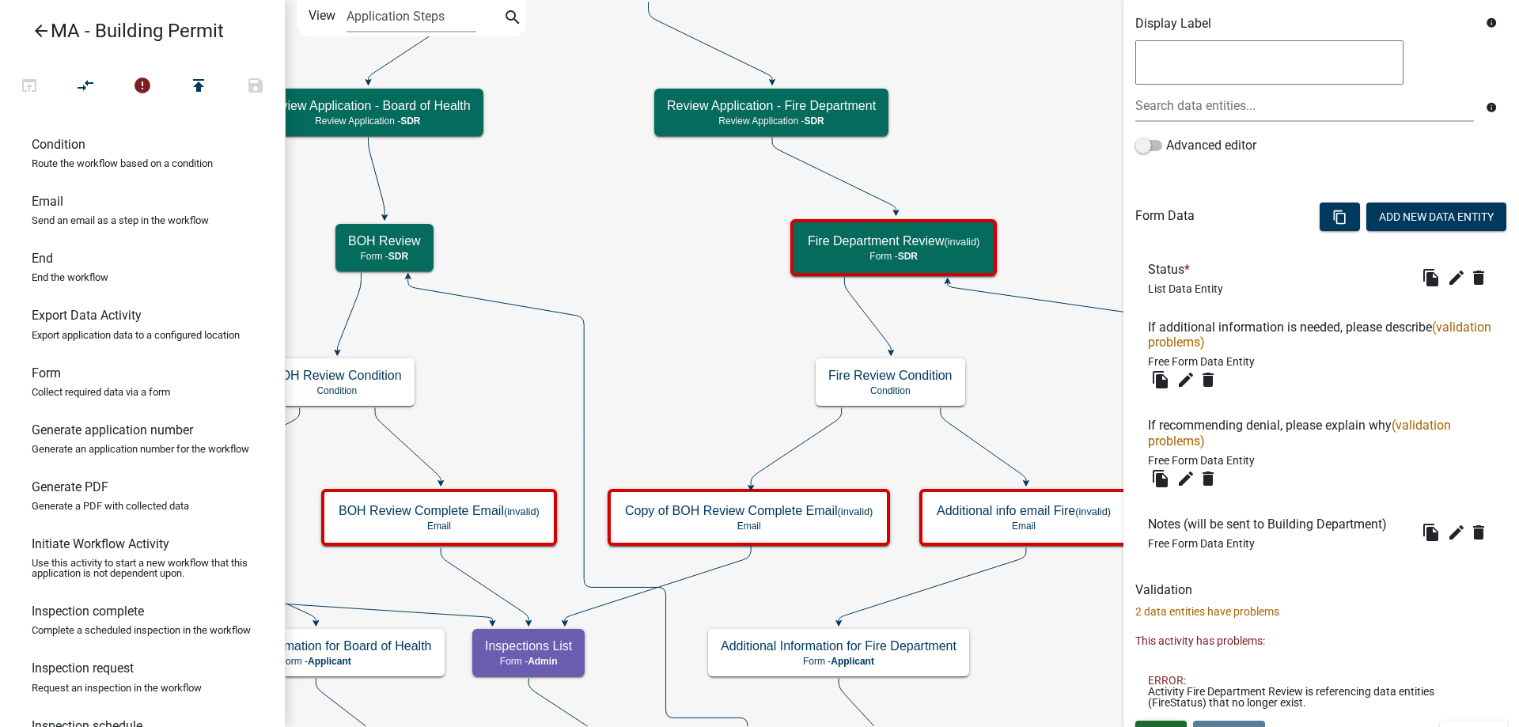
scroll to position [343, 0]
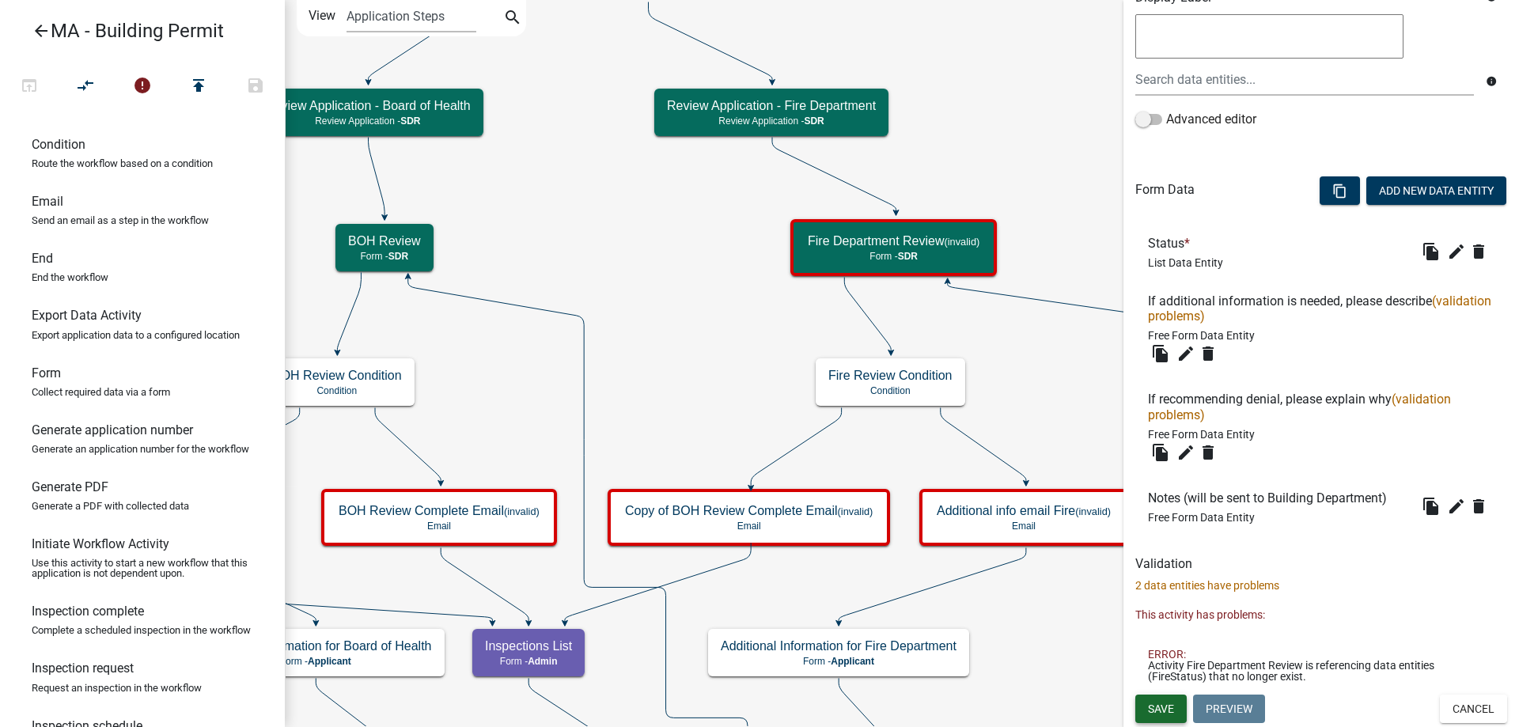
click at [1175, 712] on button "Save" at bounding box center [1160, 709] width 51 height 28
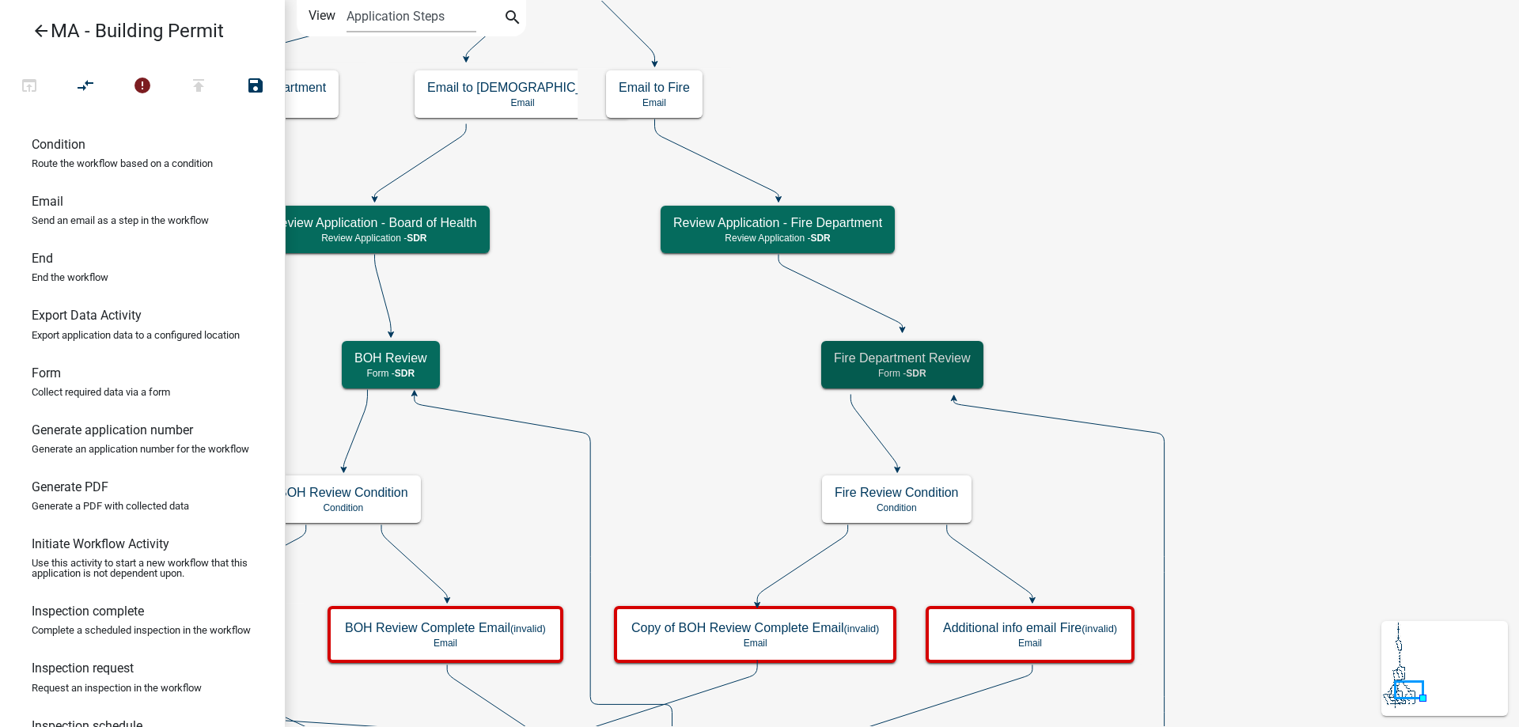
scroll to position [0, 0]
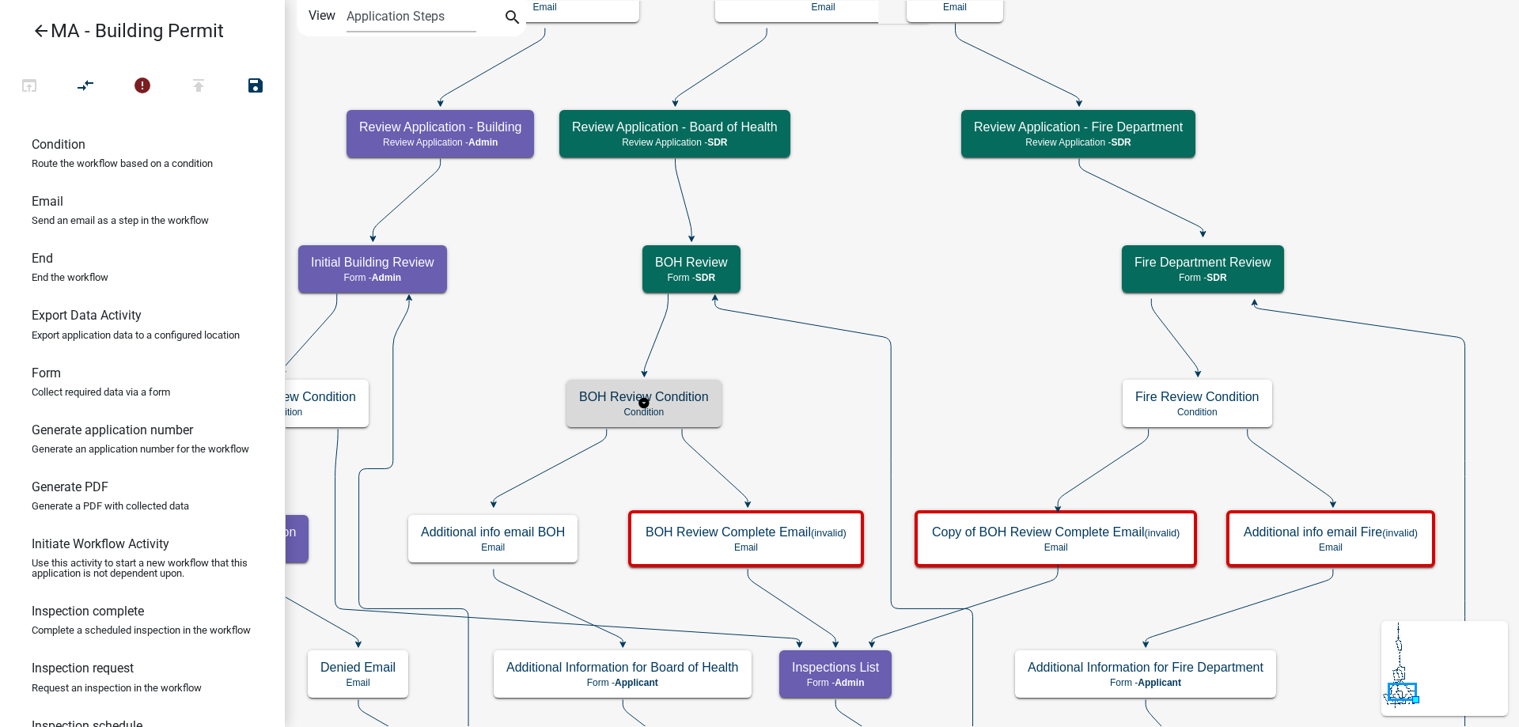
click at [705, 422] on div "BOH Review Condition Condition" at bounding box center [643, 403] width 155 height 47
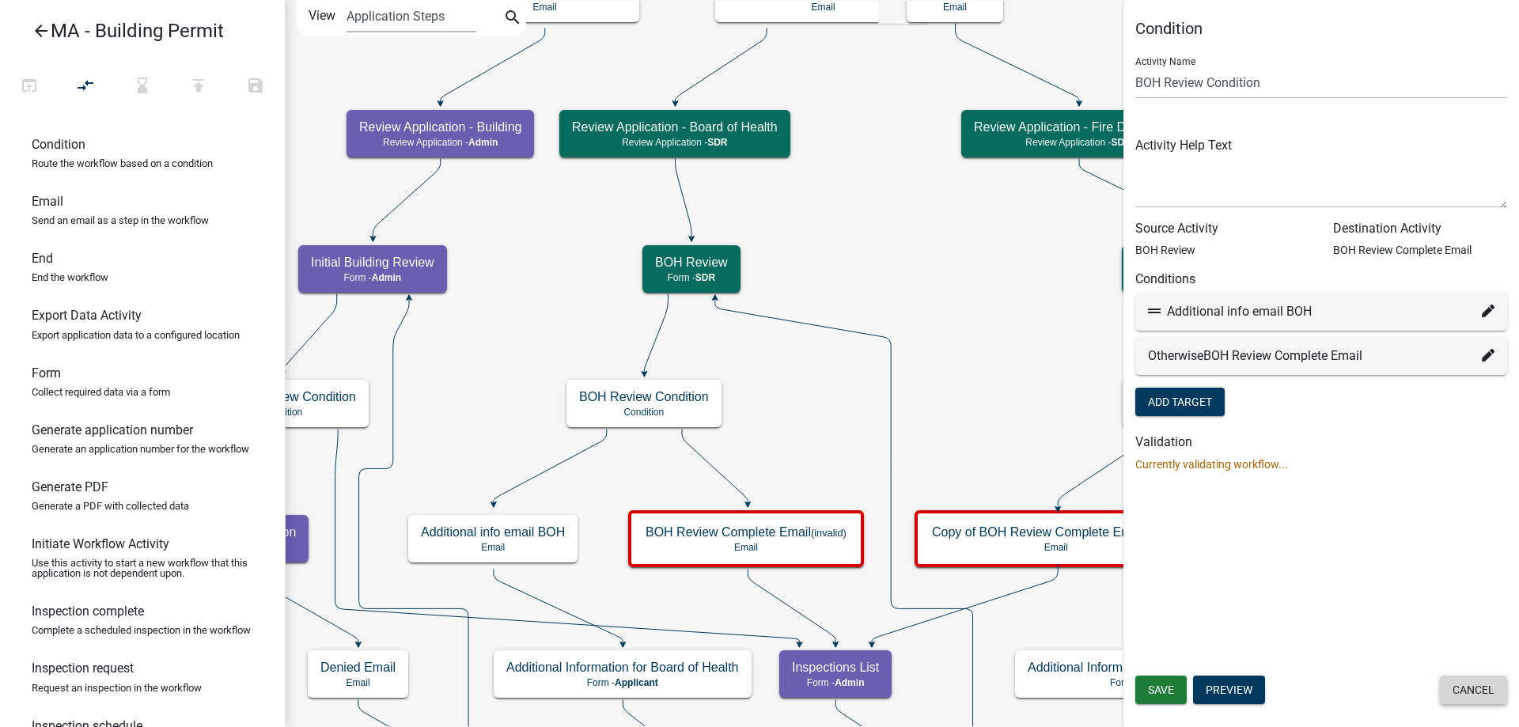
click at [1475, 680] on button "Cancel" at bounding box center [1473, 690] width 67 height 28
click at [1150, 369] on icon "Start Start - Applicant Search Parcel Data Parcel search - Applicant Owner and …" at bounding box center [902, 551] width 1232 height 1100
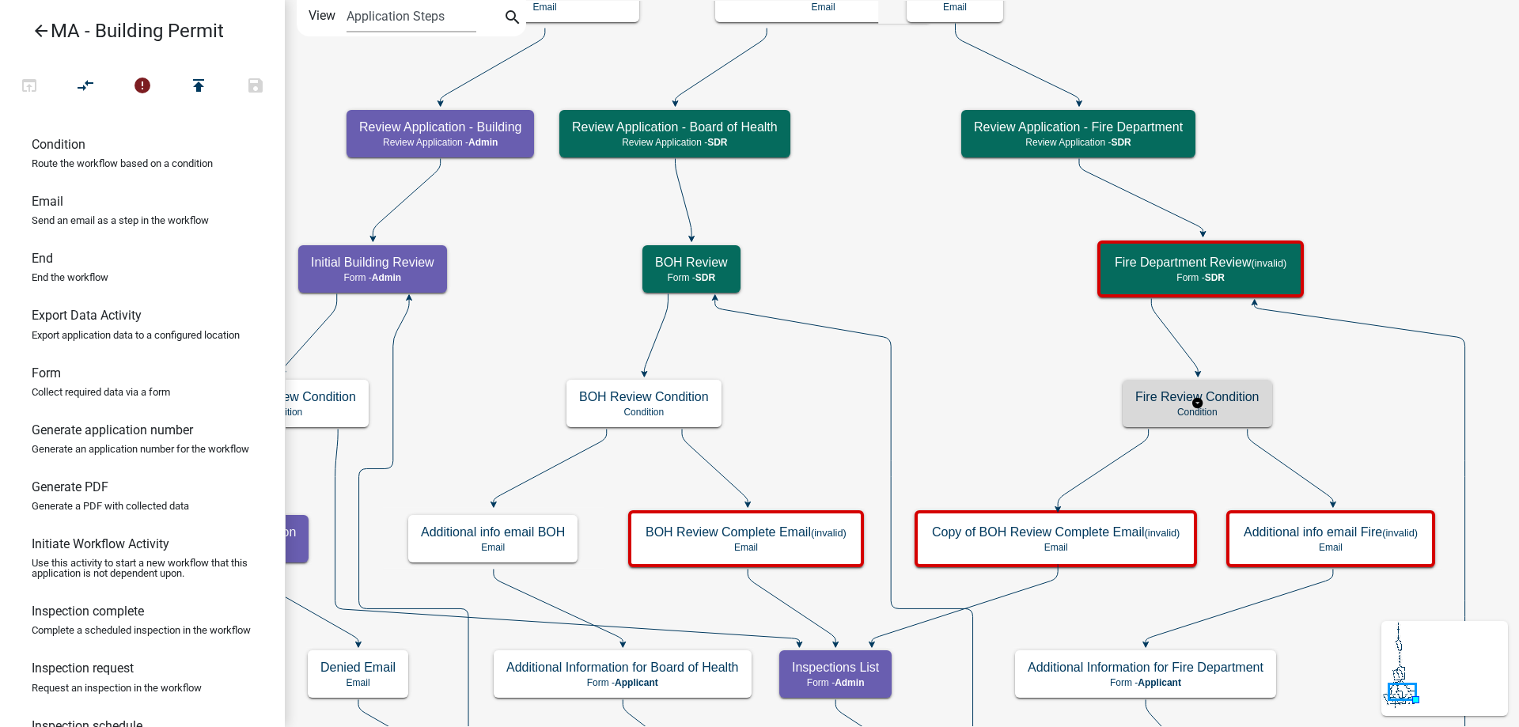
click at [1151, 407] on p "Condition" at bounding box center [1197, 412] width 124 height 11
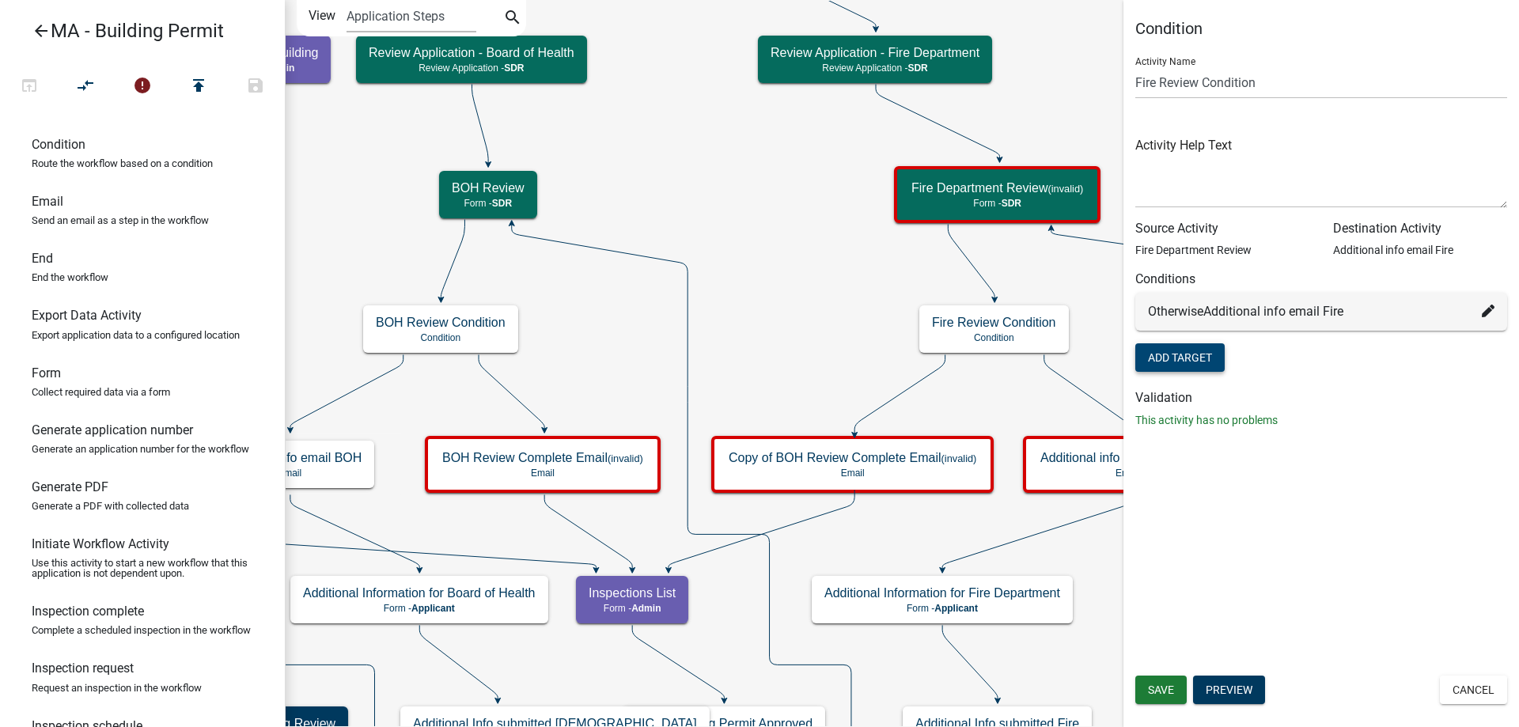
click at [1207, 356] on button "Add Target" at bounding box center [1179, 357] width 89 height 28
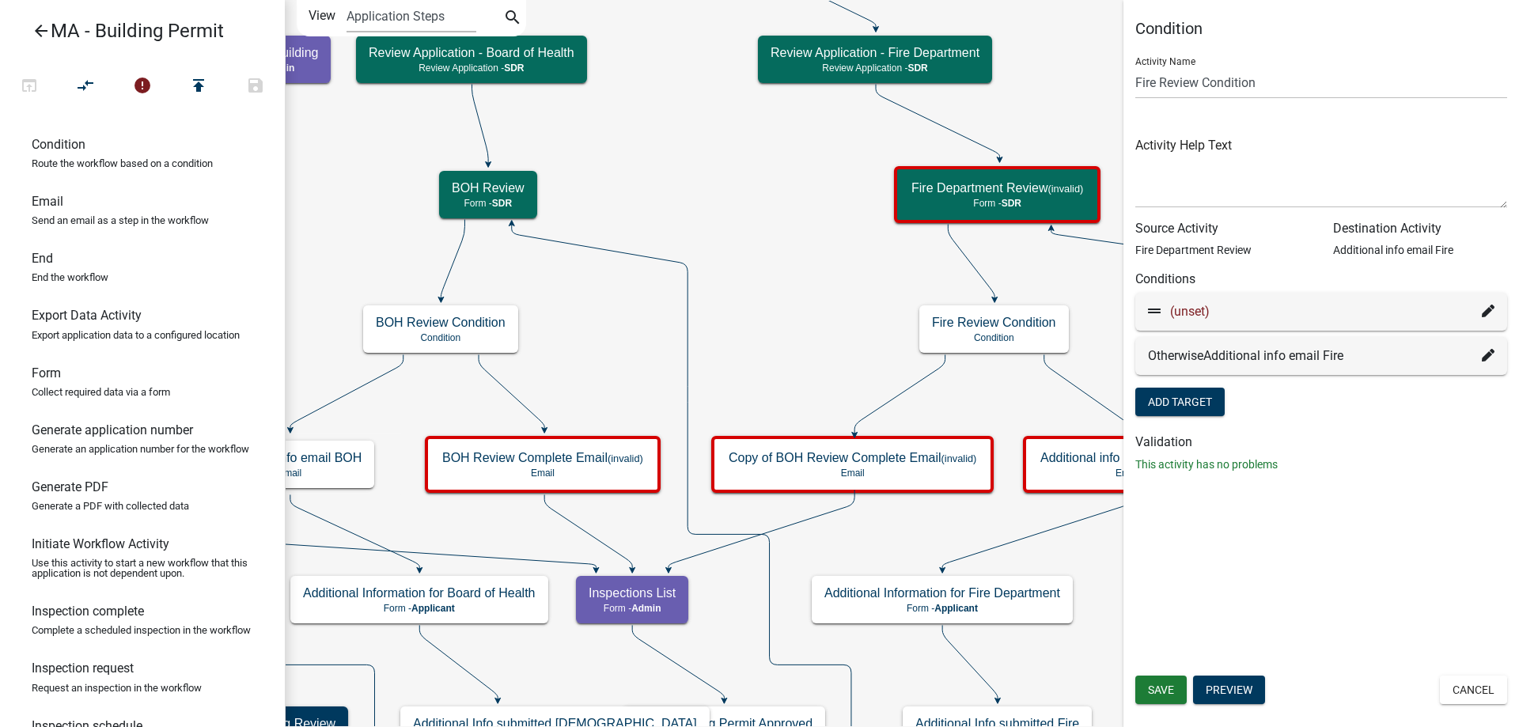
click at [1485, 354] on icon at bounding box center [1488, 355] width 13 height 13
select select "56: cbbcee96-b17e-467c-a906-42d138cb5394"
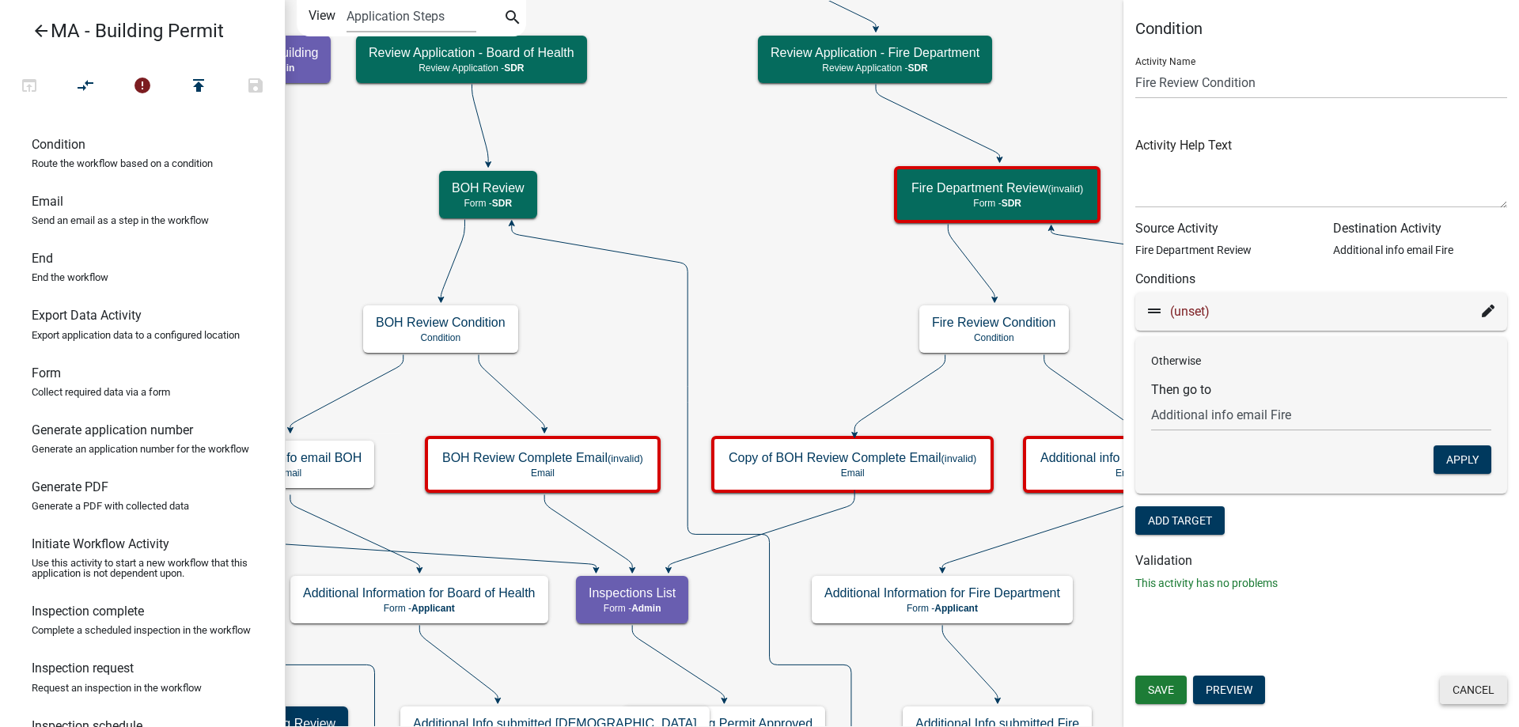
click at [1468, 689] on button "Cancel" at bounding box center [1473, 690] width 67 height 28
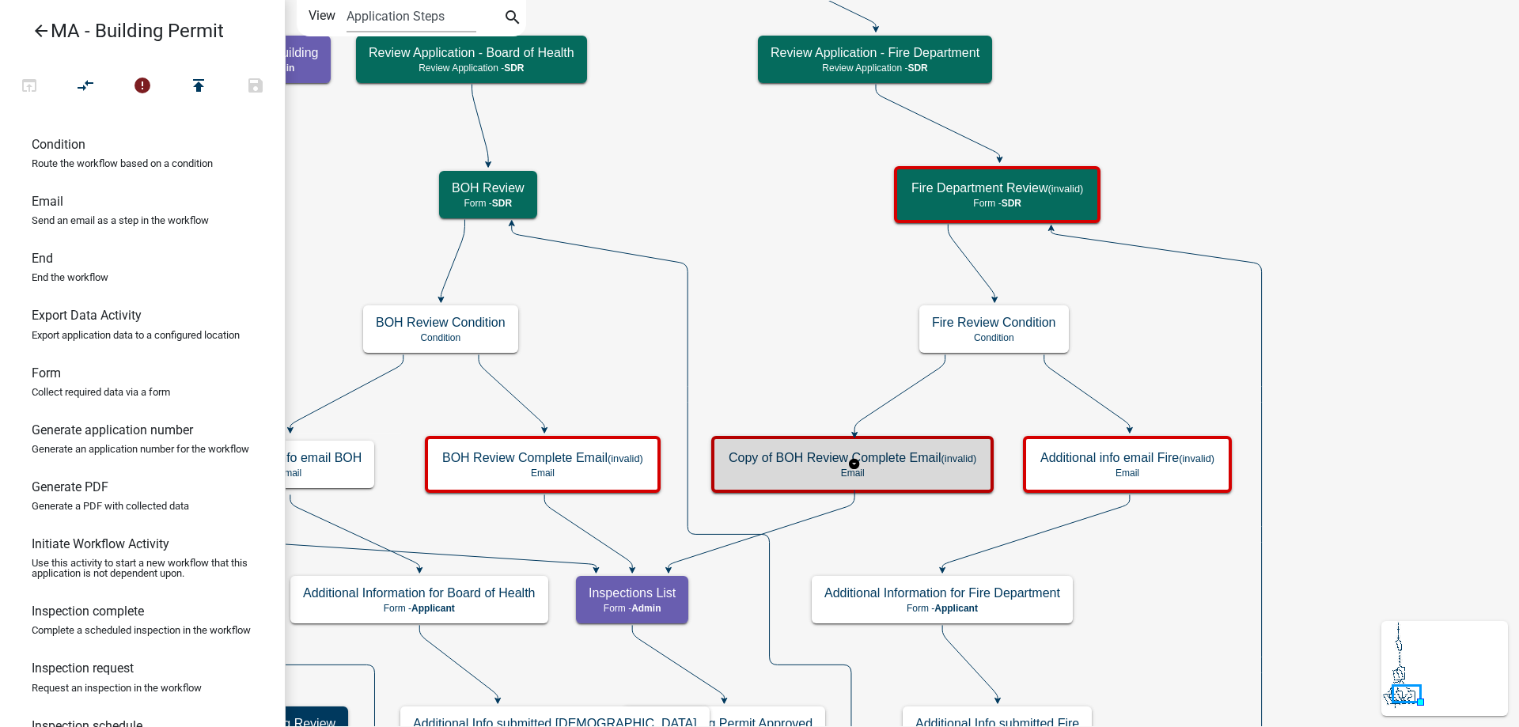
click at [793, 441] on div "Copy of BOH Review Complete Email (invalid) Email" at bounding box center [852, 464] width 273 height 47
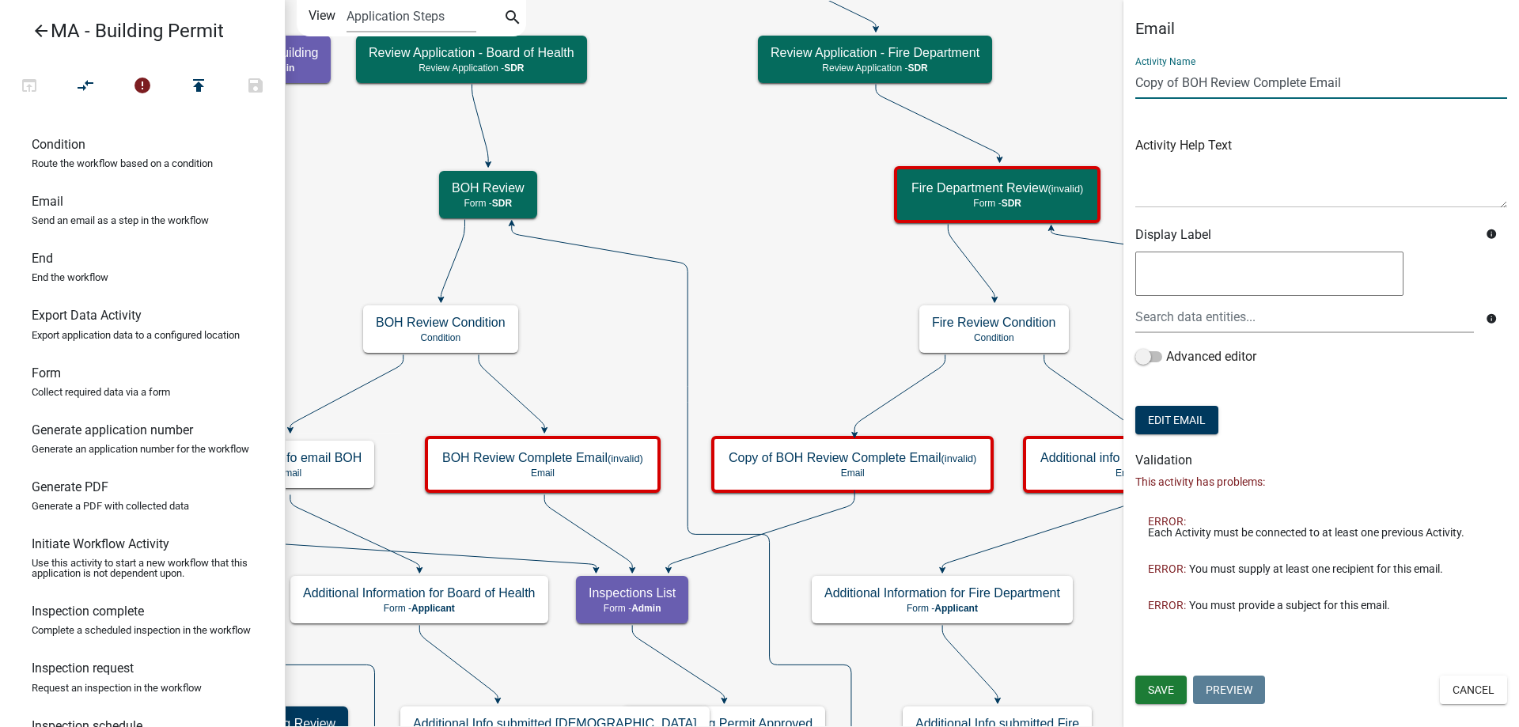
drag, startPoint x: 1206, startPoint y: 80, endPoint x: 1087, endPoint y: 81, distance: 118.7
click at [1087, 81] on main "Start Start - Applicant Search Parcel Data Parcel search - Applicant Owner and …" at bounding box center [902, 363] width 1234 height 727
type input "Fire Review Complete Email"
click at [1167, 692] on span "Save" at bounding box center [1161, 689] width 26 height 13
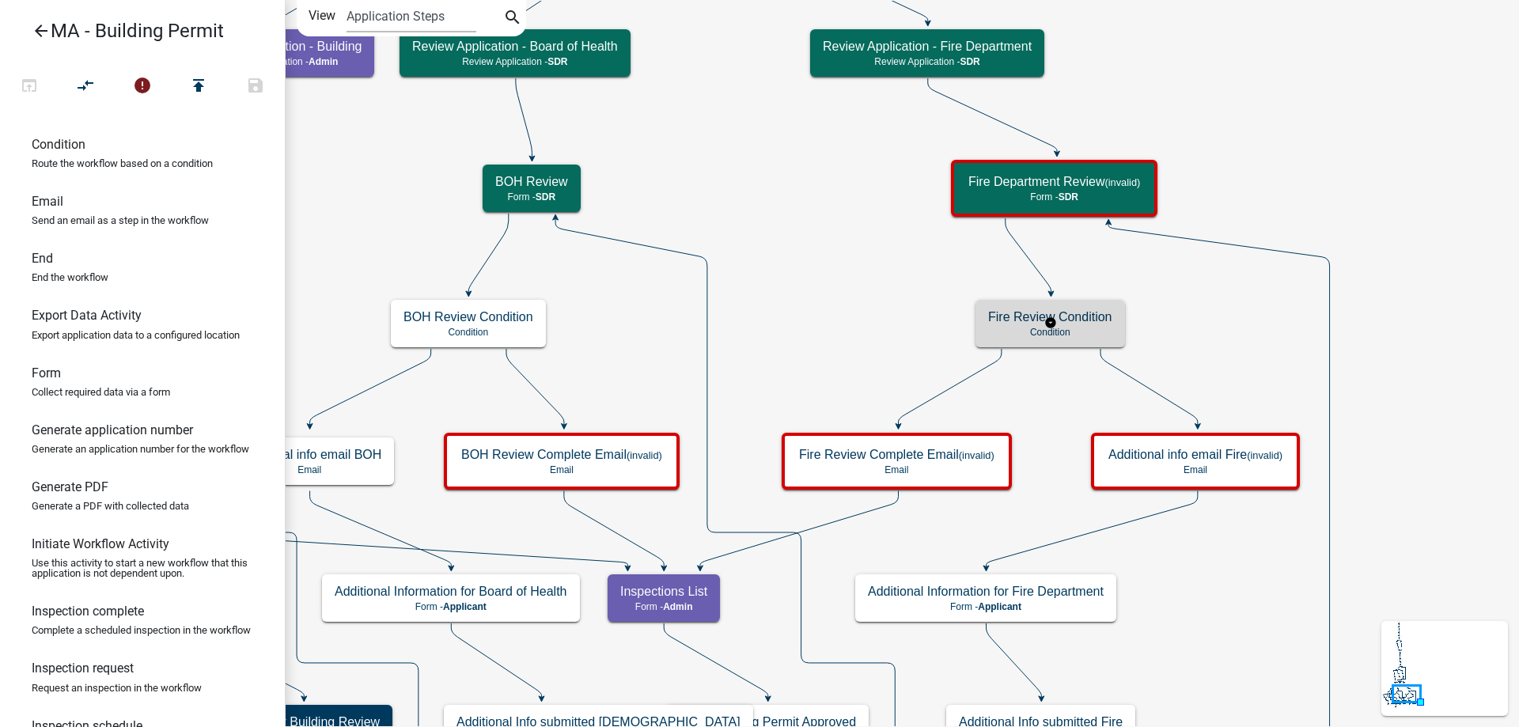
click at [1004, 335] on p "Condition" at bounding box center [1050, 332] width 124 height 11
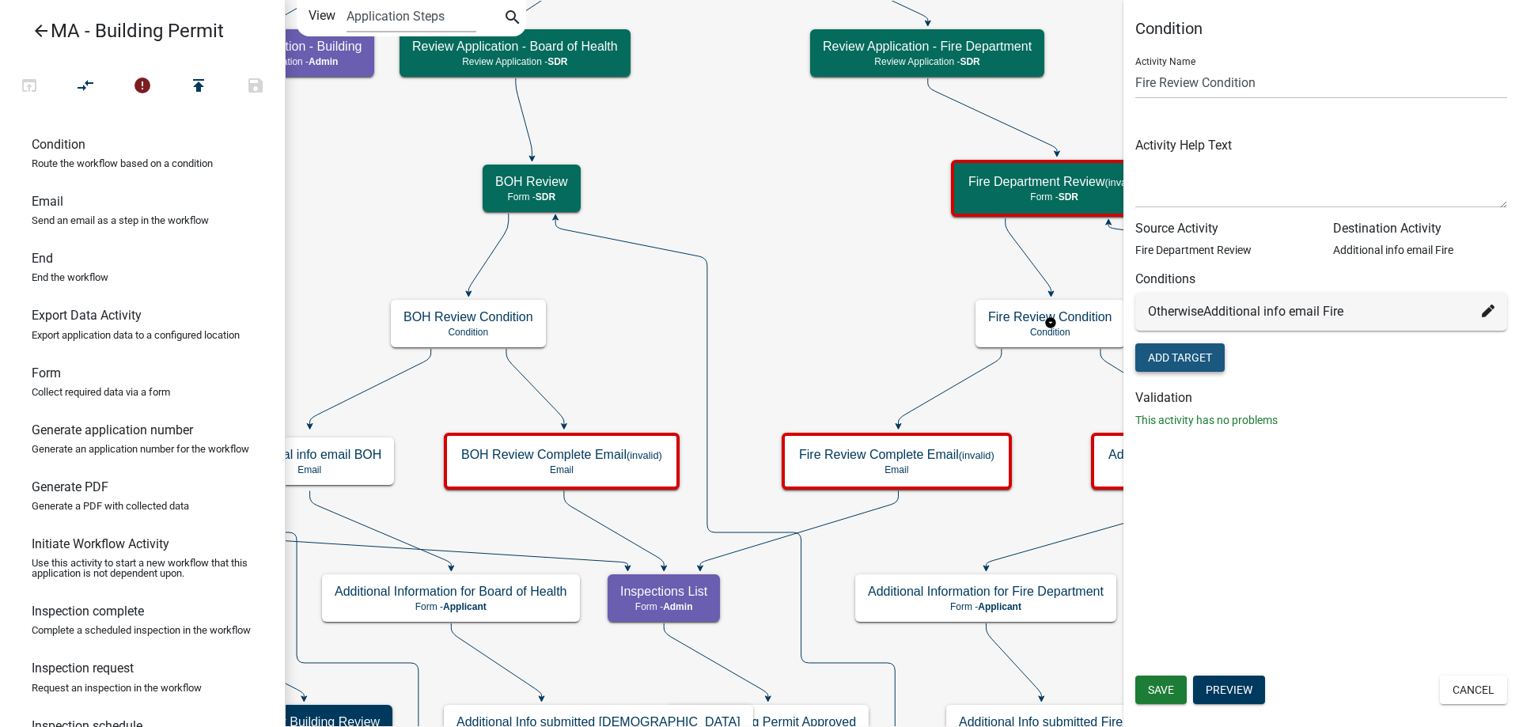
click at [1216, 362] on button "Add Target" at bounding box center [1179, 357] width 89 height 28
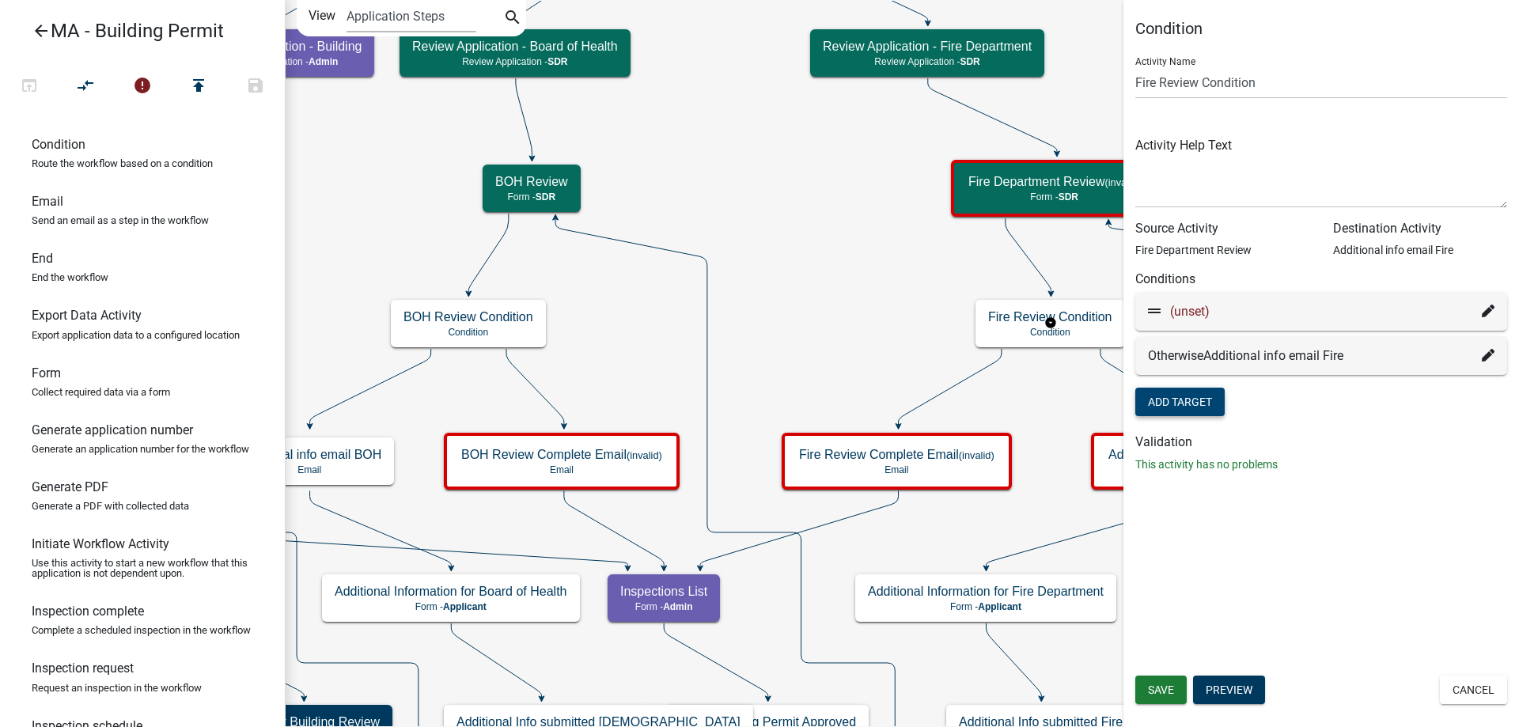
click at [1488, 312] on icon at bounding box center [1488, 311] width 13 height 13
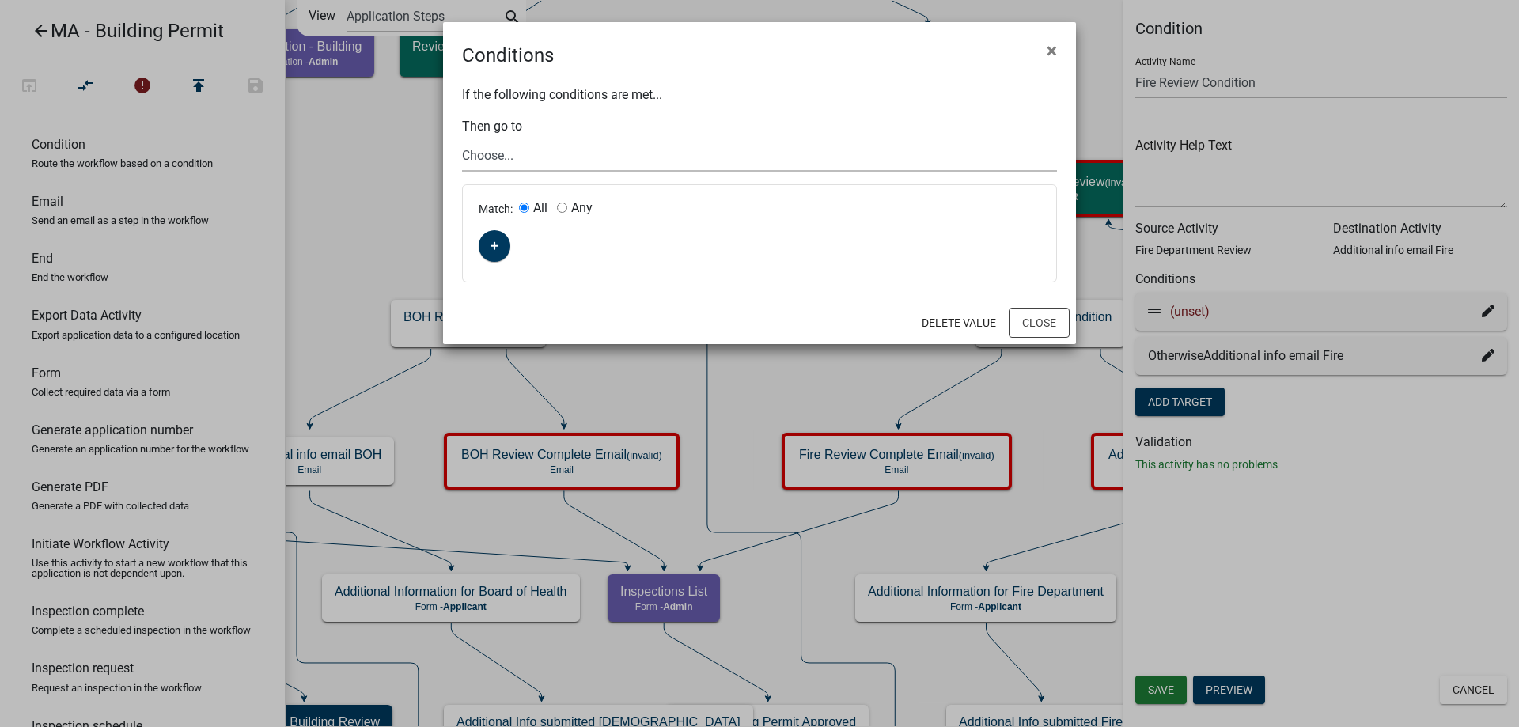
click at [533, 154] on select "Choose... Start Search Parcel Data Owner and Property Information Application S…" at bounding box center [759, 155] width 595 height 32
select select "56: cbbcee96-b17e-467c-a906-42d138cb5394"
click at [462, 139] on select "Choose... Start Search Parcel Data Owner and Property Information Application S…" at bounding box center [759, 155] width 595 height 32
click at [497, 244] on icon "button" at bounding box center [494, 245] width 9 height 9
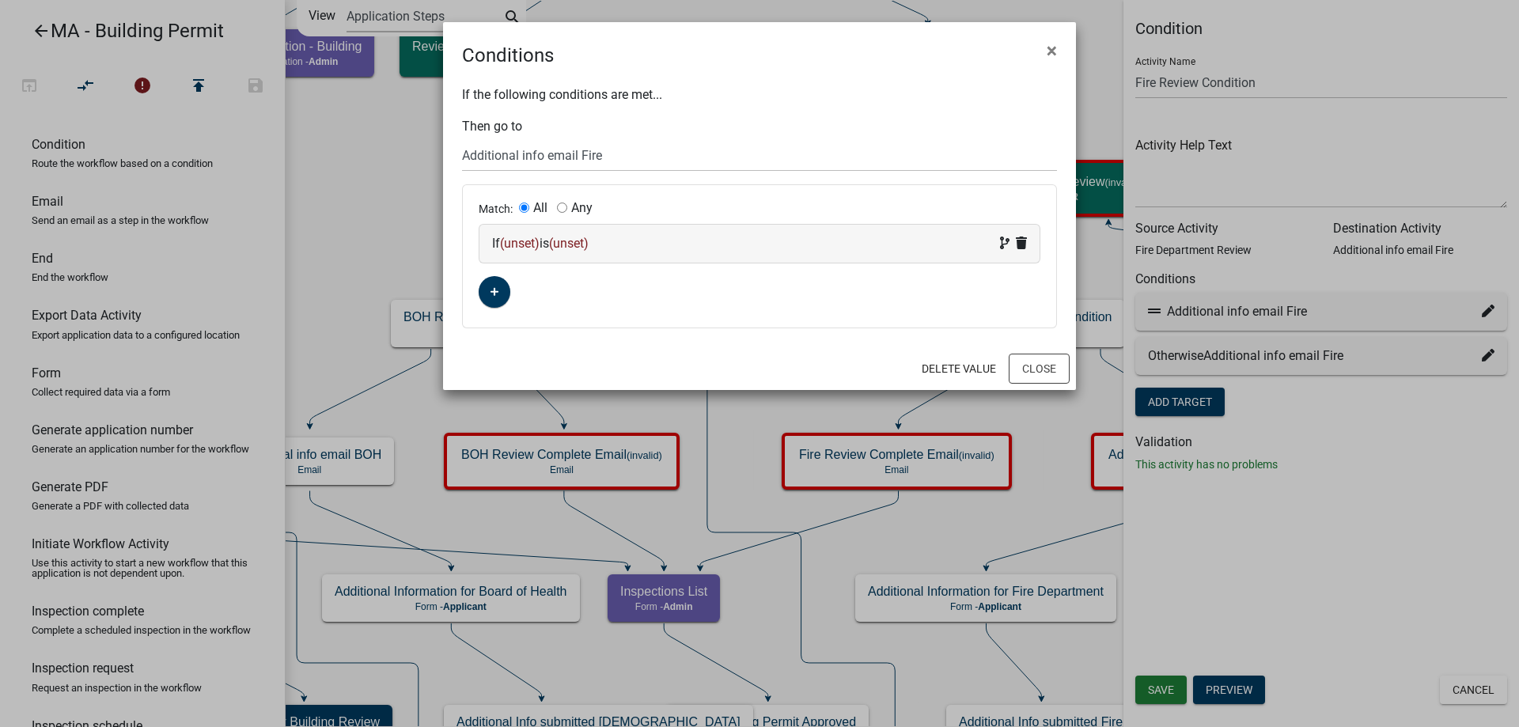
click at [515, 252] on div "If (unset) is (unset)" at bounding box center [759, 243] width 535 height 19
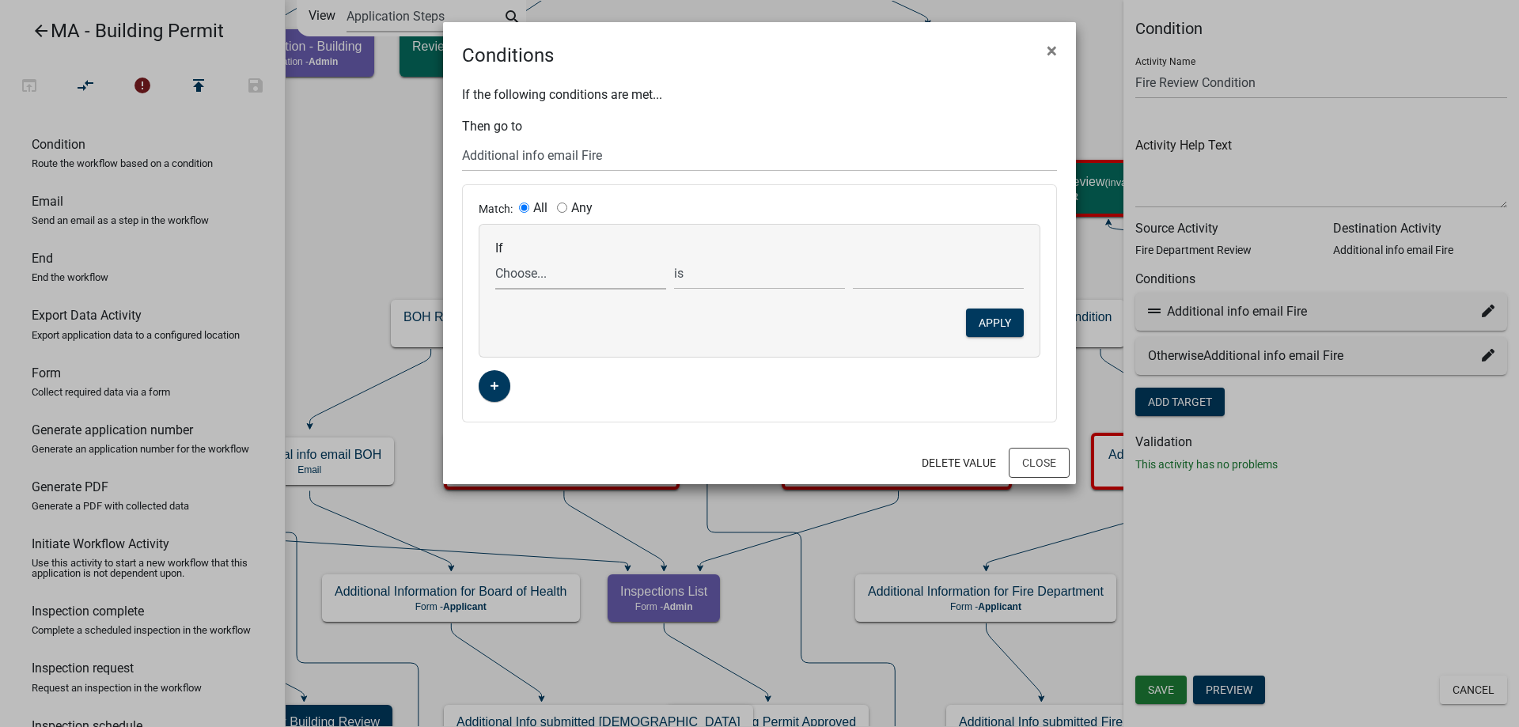
click at [530, 282] on select "Choose... Acres AddInfoNeededFire AddInfoNeededZon Address ALL_FEE_RECIPIENTS A…" at bounding box center [580, 273] width 171 height 32
select select "49: FireStatus"
click at [495, 257] on select "Choose... Acres AddInfoNeededFire AddInfoNeededZon Address ALL_FEE_RECIPIENTS A…" at bounding box center [580, 273] width 171 height 32
click at [888, 269] on select "Choose... Continue Recommend Denial Request additional information" at bounding box center [938, 273] width 171 height 32
select select "3: Request additional information"
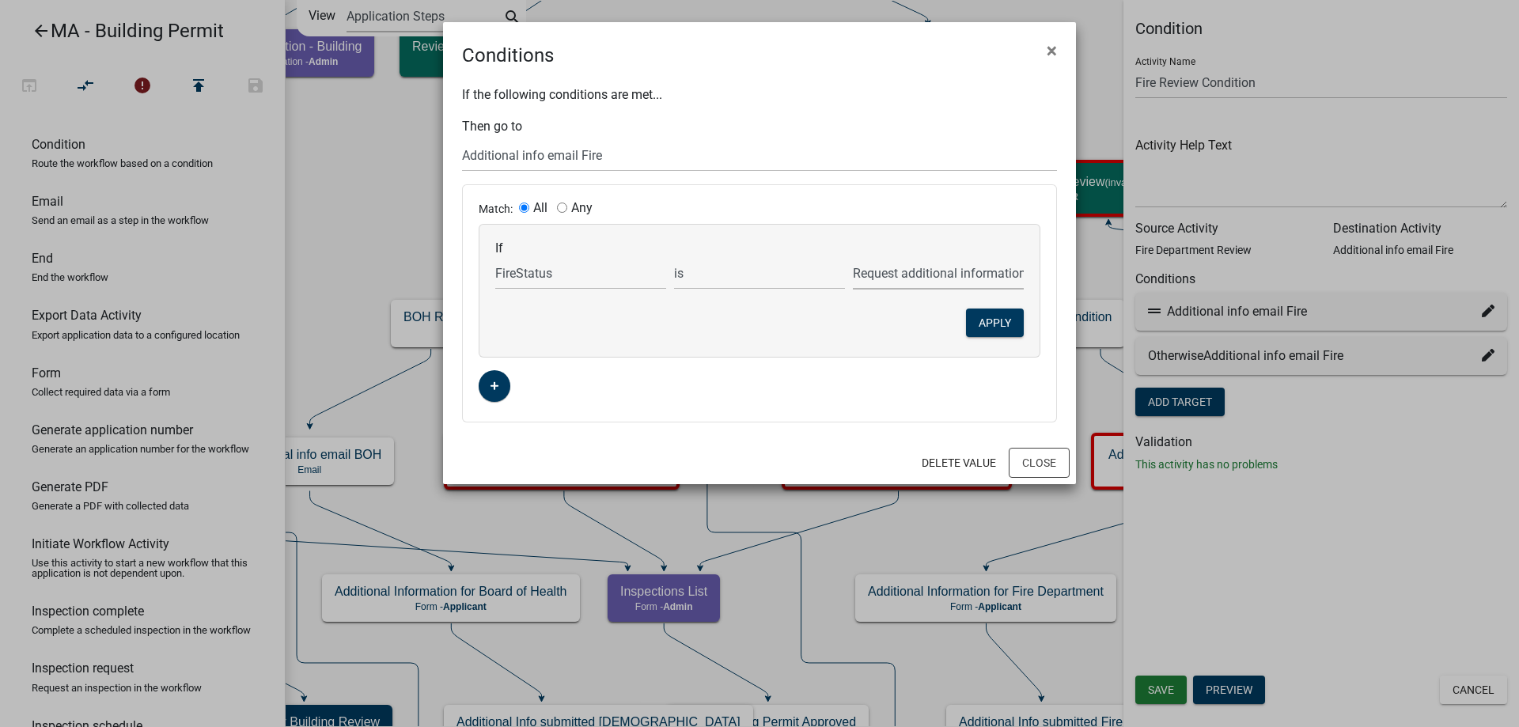
click at [853, 257] on select "Choose... Continue Recommend Denial Request additional information" at bounding box center [938, 273] width 171 height 32
click at [1009, 331] on button "Apply" at bounding box center [995, 323] width 58 height 28
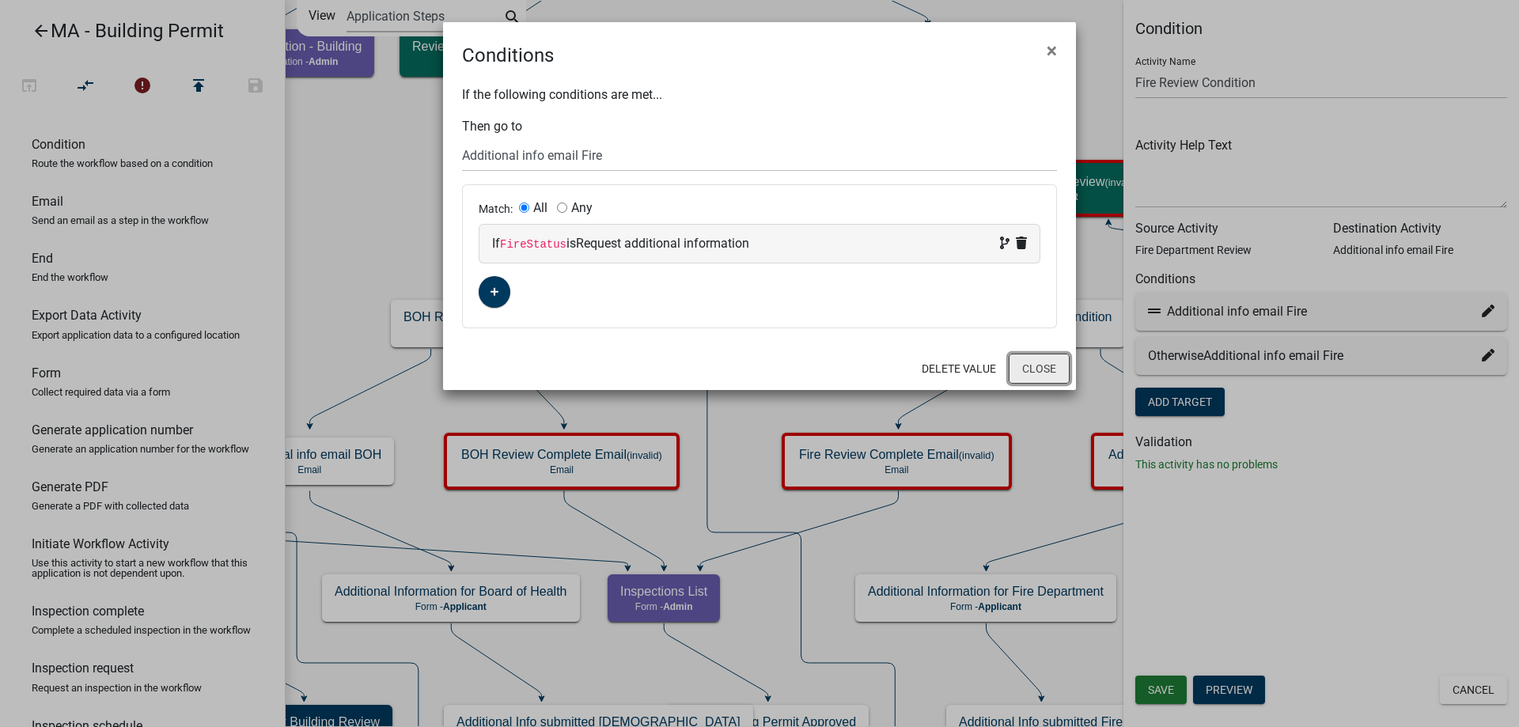
click at [1032, 369] on button "Close" at bounding box center [1039, 369] width 61 height 30
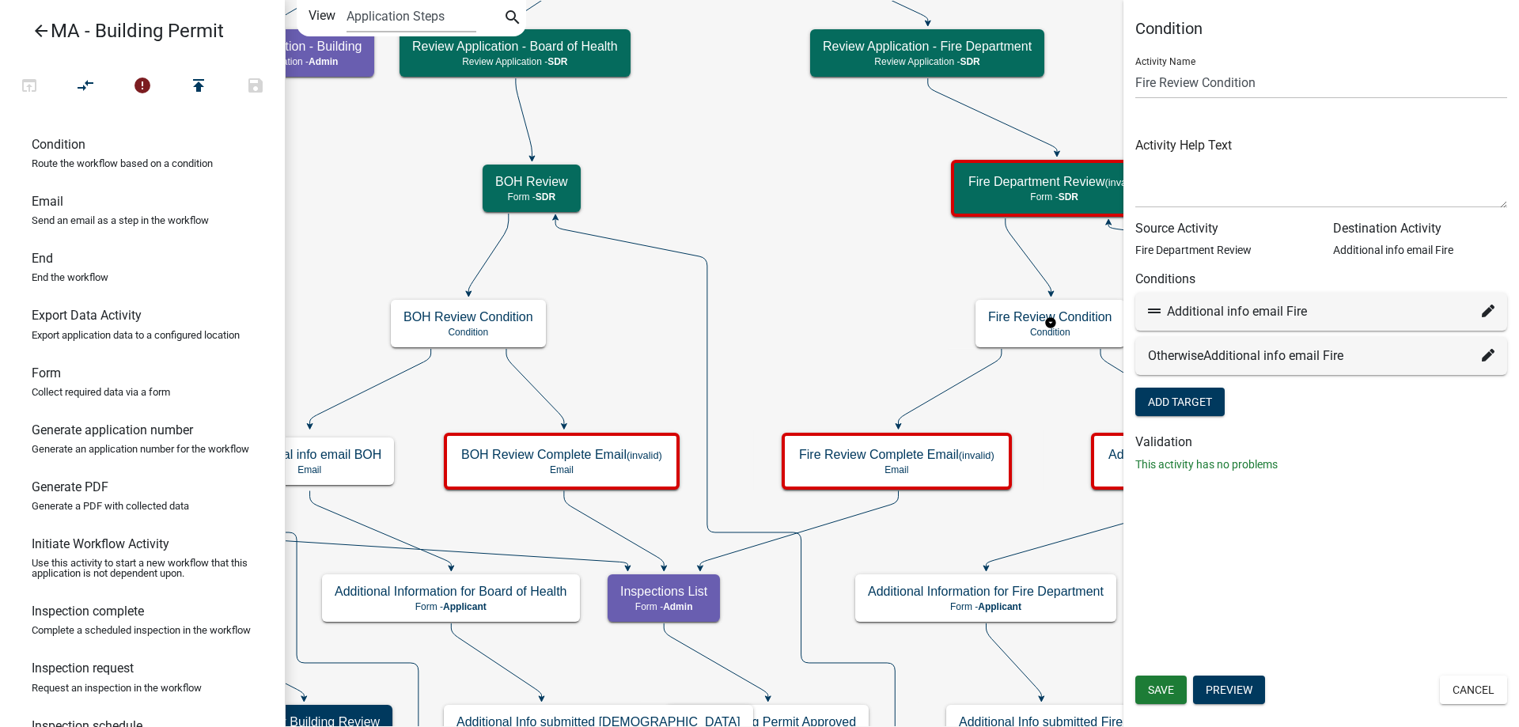
click at [1487, 354] on icon at bounding box center [1488, 355] width 13 height 13
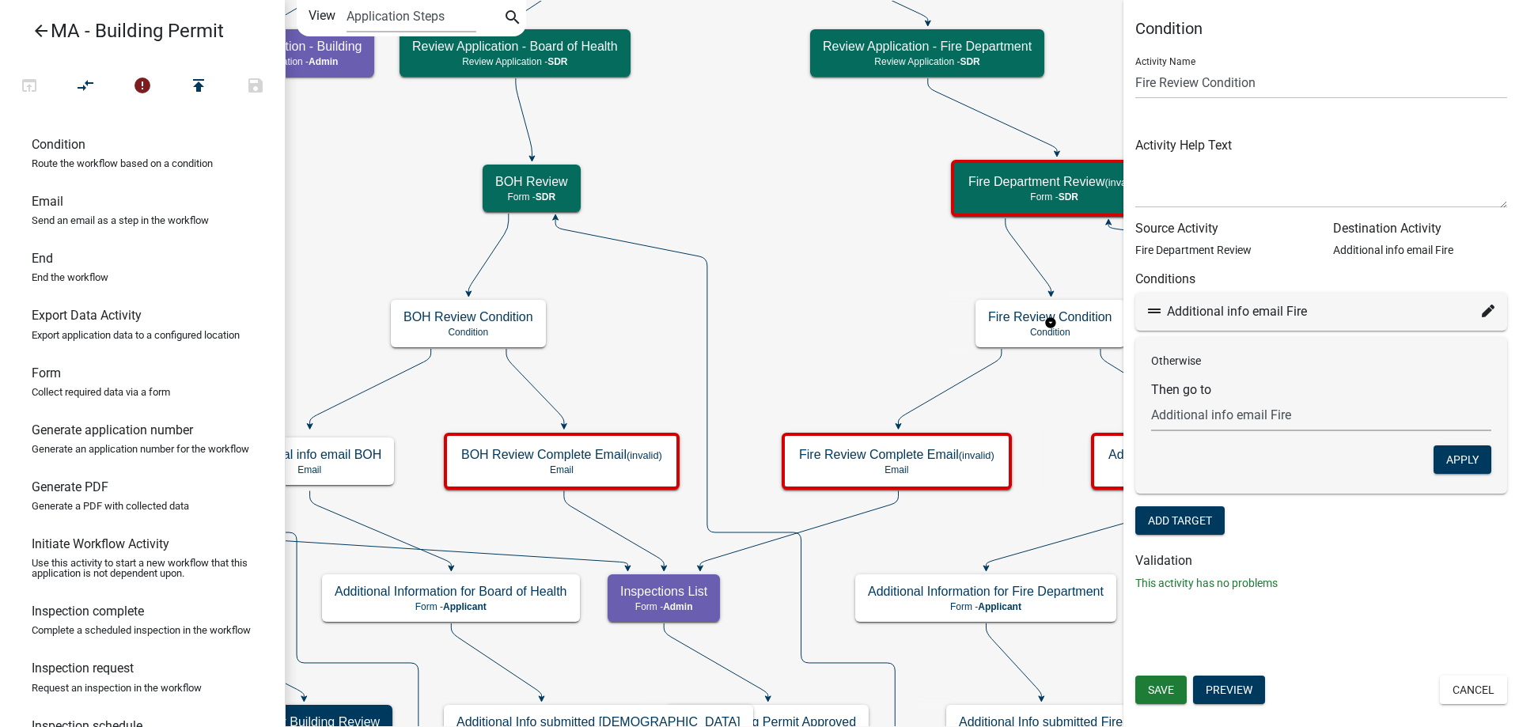
click at [1271, 418] on select "Choose... Start Search Parcel Data Owner and Property Information Application S…" at bounding box center [1321, 415] width 340 height 32
select select "60: c34ae364-2443-4d7d-bf0f-5e9a20244e88"
click at [1151, 399] on select "Choose... Start Search Parcel Data Owner and Property Information Application S…" at bounding box center [1321, 415] width 340 height 32
click at [1485, 465] on button "Apply" at bounding box center [1462, 459] width 58 height 28
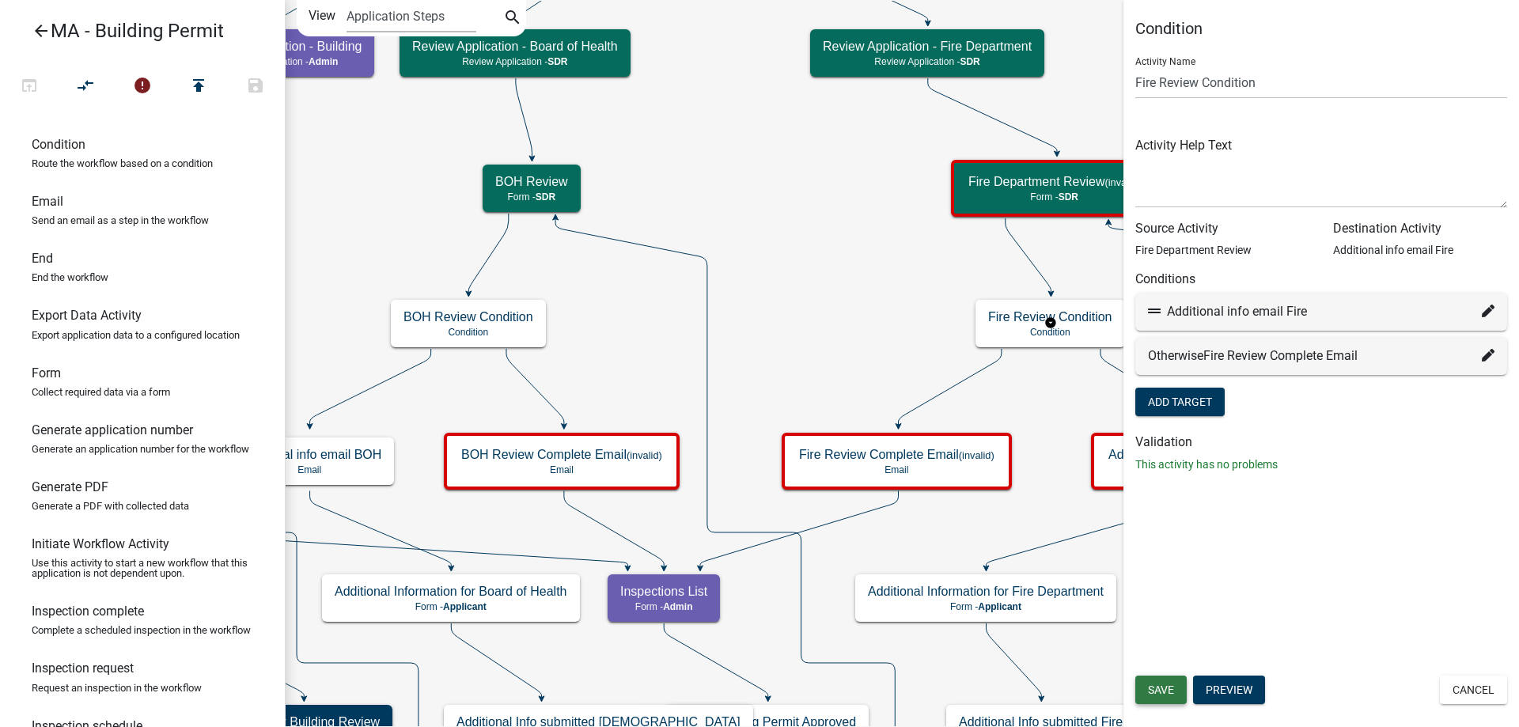
click at [1164, 691] on span "Save" at bounding box center [1161, 689] width 26 height 13
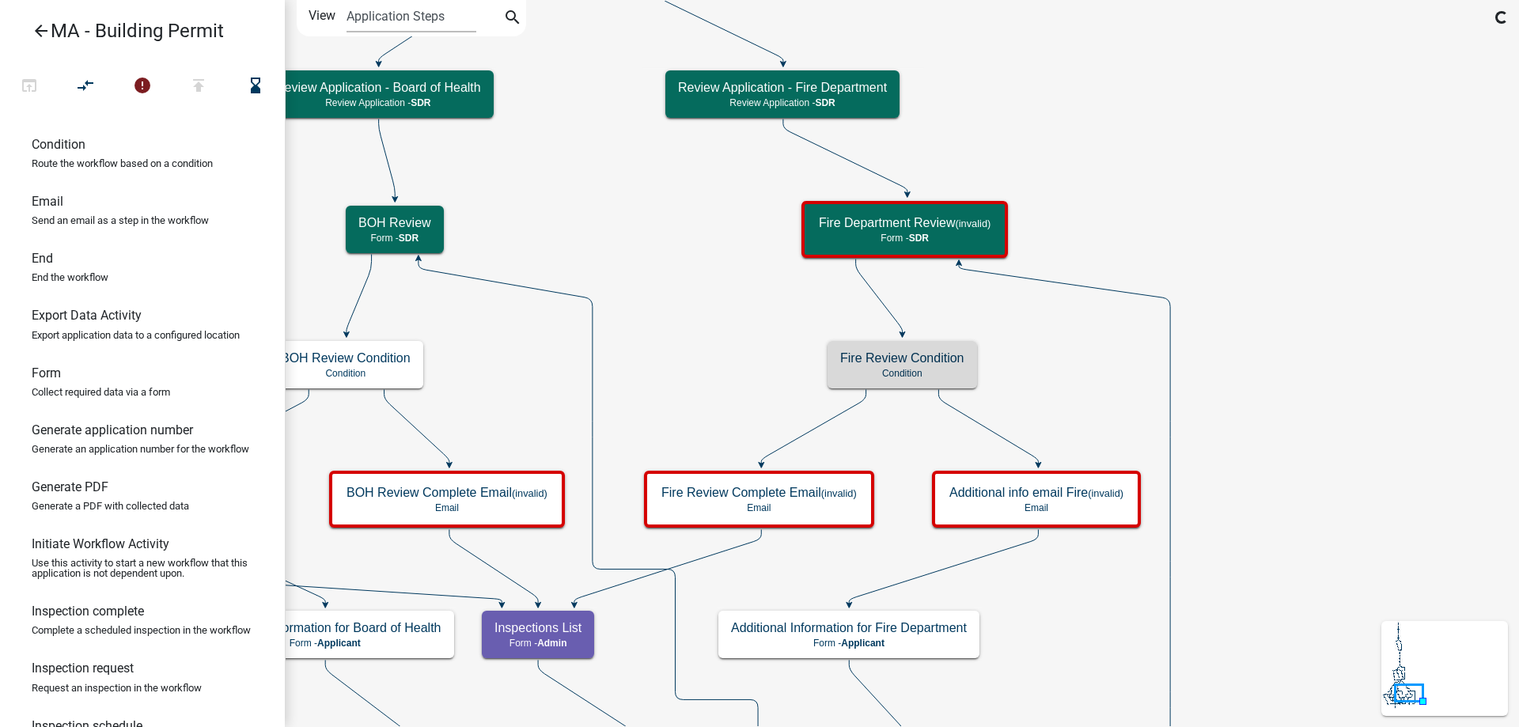
click at [1092, 387] on icon "Start Start - Applicant Search Parcel Data Parcel search - Applicant Owner and …" at bounding box center [902, 531] width 1232 height 1061
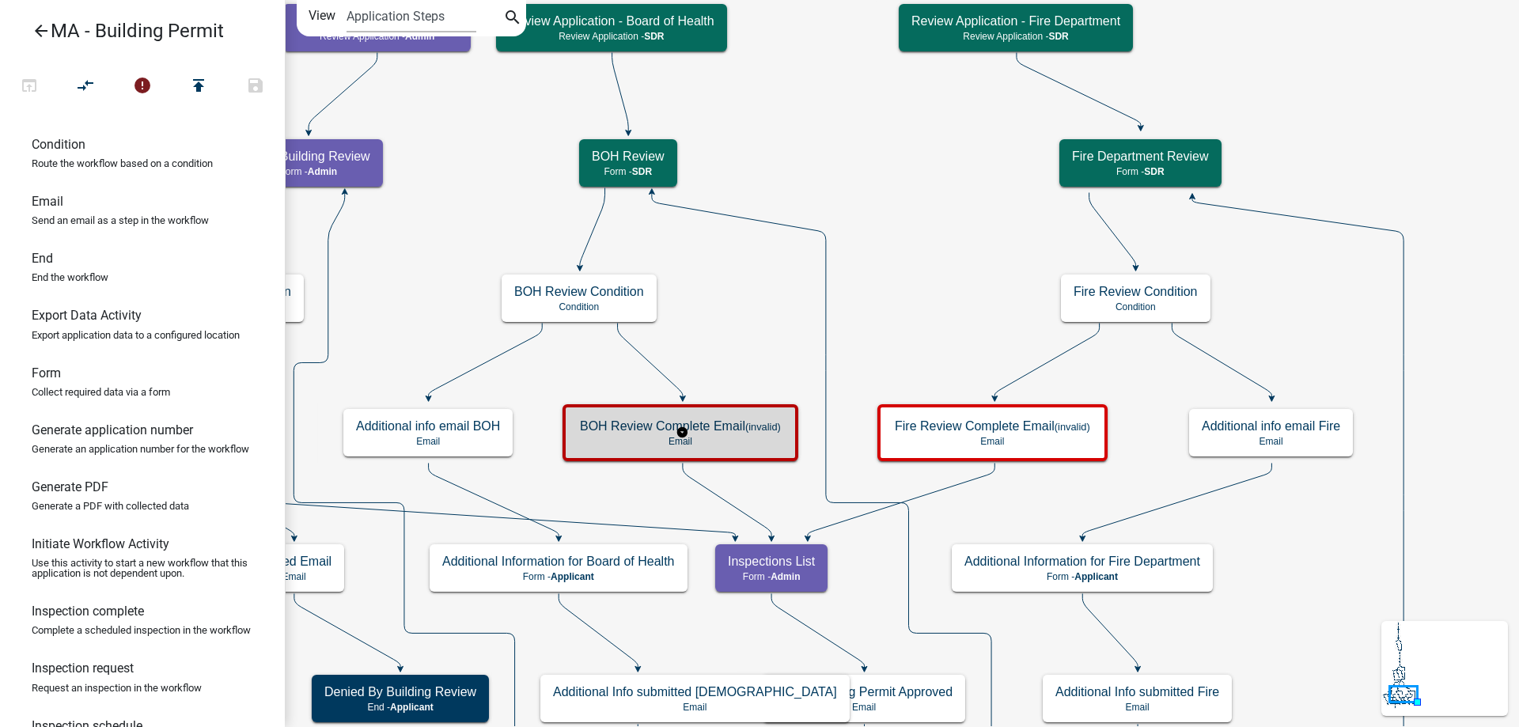
click at [663, 438] on p "Email" at bounding box center [680, 441] width 201 height 11
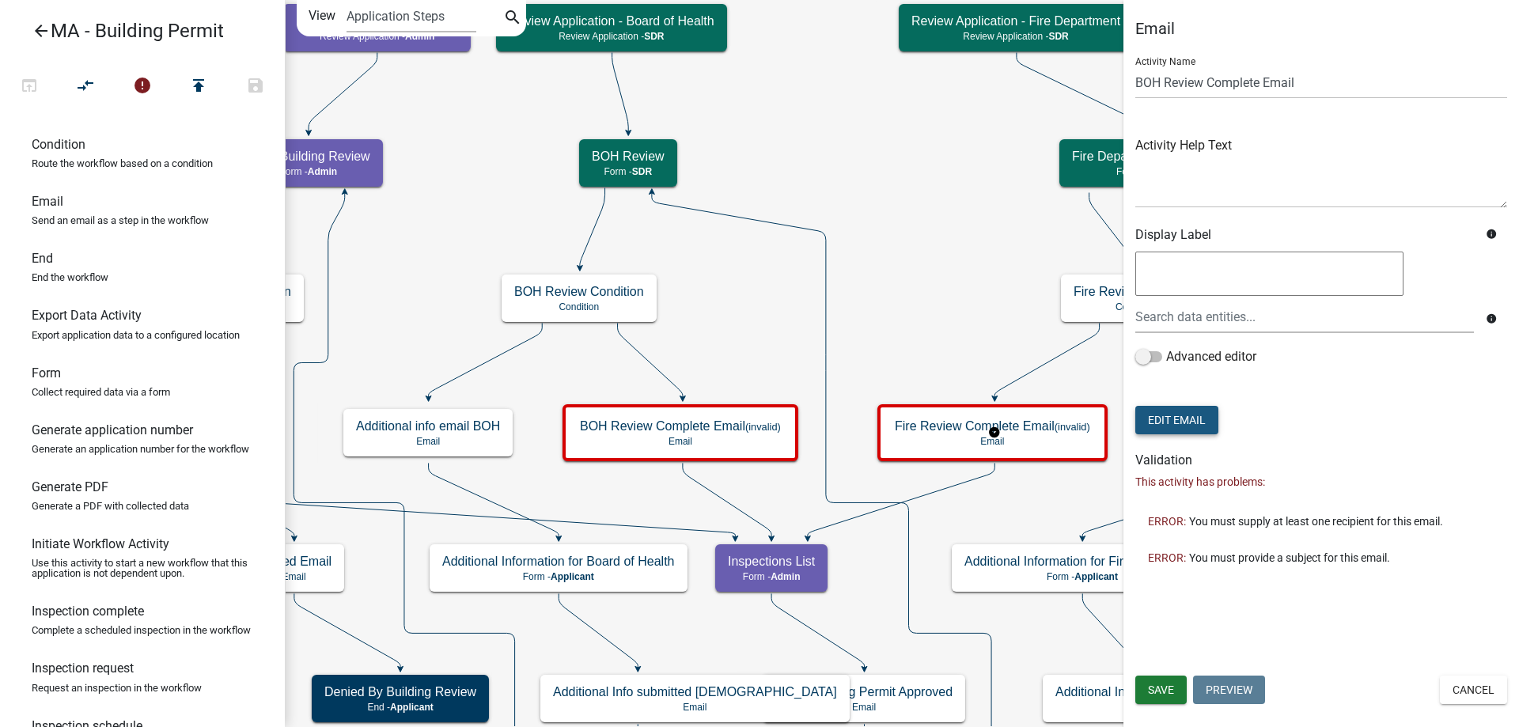
click at [1196, 430] on button "Edit Email" at bounding box center [1176, 420] width 83 height 28
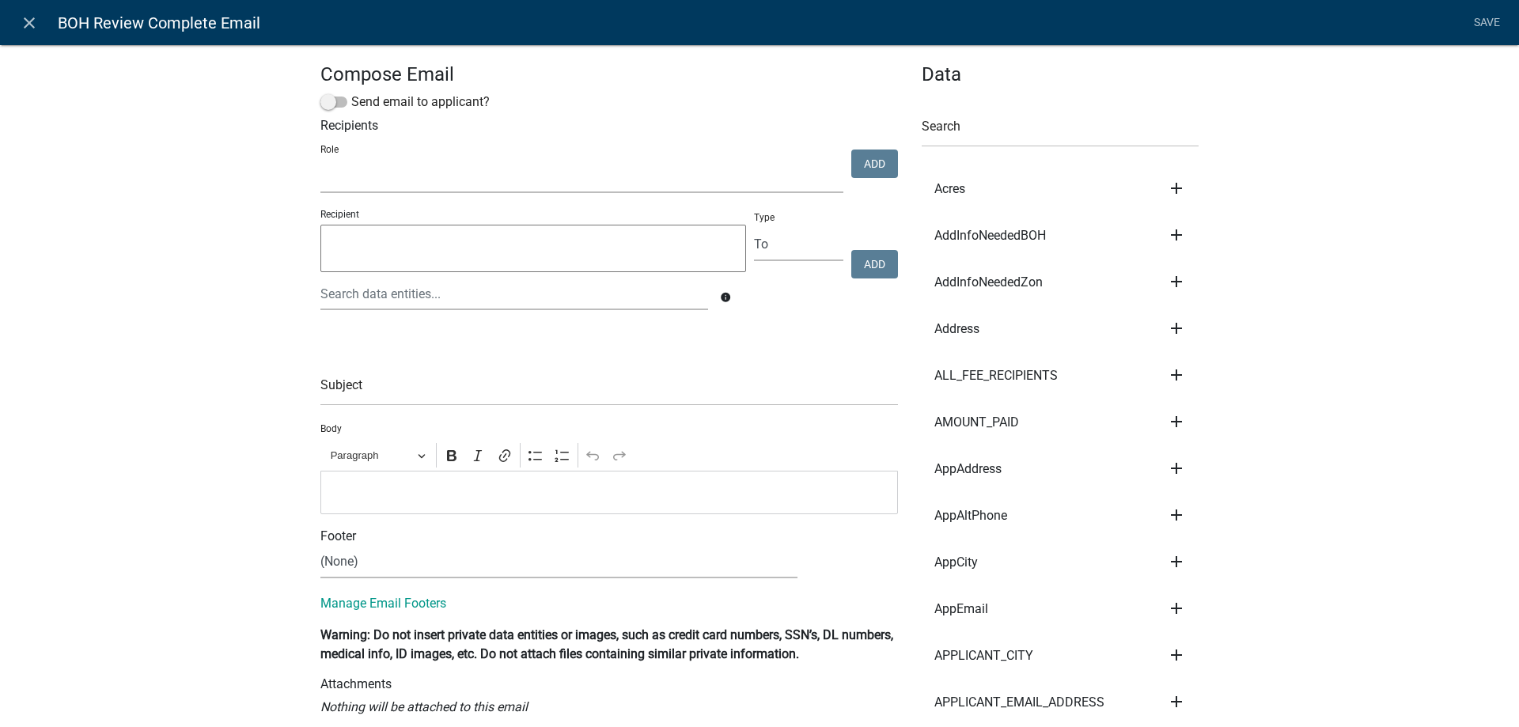
click at [353, 176] on select "Admin SDR Septic Maintenance Company" at bounding box center [581, 177] width 523 height 32
select select "1617a353-6361-48c5-9ba0-ce34fd9b68f8"
click at [320, 161] on select "Admin SDR Septic Maintenance Company" at bounding box center [581, 177] width 523 height 32
click at [873, 161] on button "Add" at bounding box center [874, 164] width 47 height 28
select select
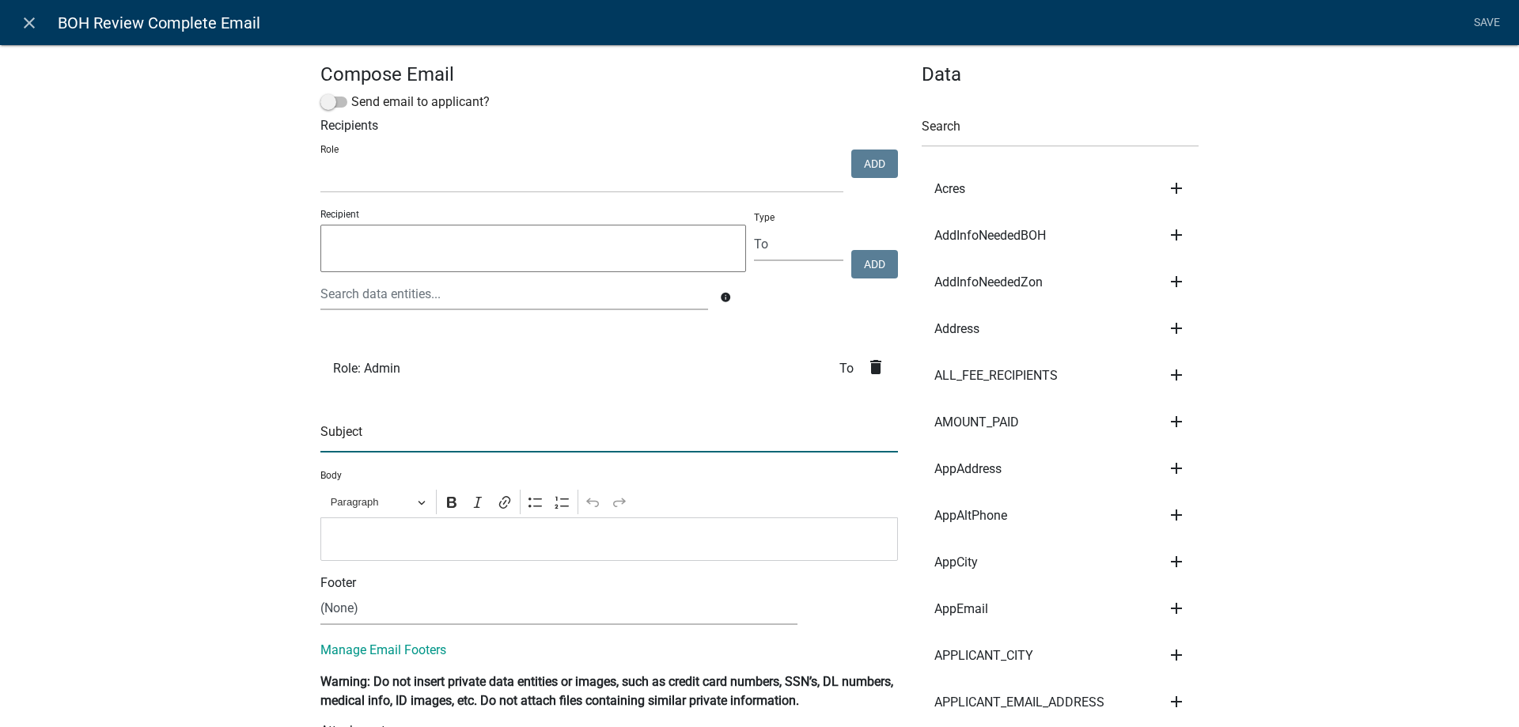
click at [487, 436] on input "text" at bounding box center [608, 436] width 577 height 32
type input "Board of Health Review Complete for Building Permit"
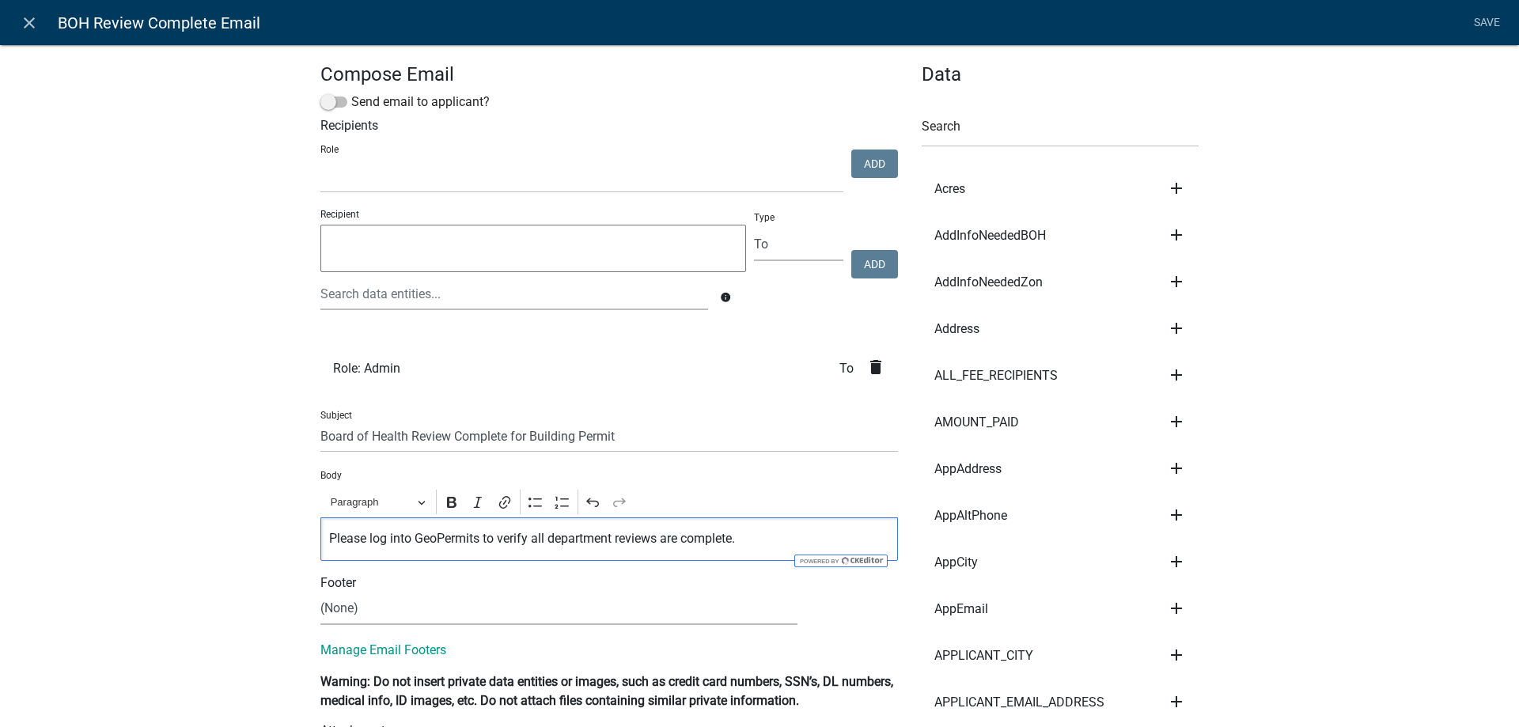
click at [681, 532] on p "Please log into GeoPermits to verify all department reviews are complete." at bounding box center [609, 538] width 561 height 19
copy p "Please log into GeoPermits to verify all department reviews are complete."
click at [1494, 20] on link "Save" at bounding box center [1487, 23] width 40 height 30
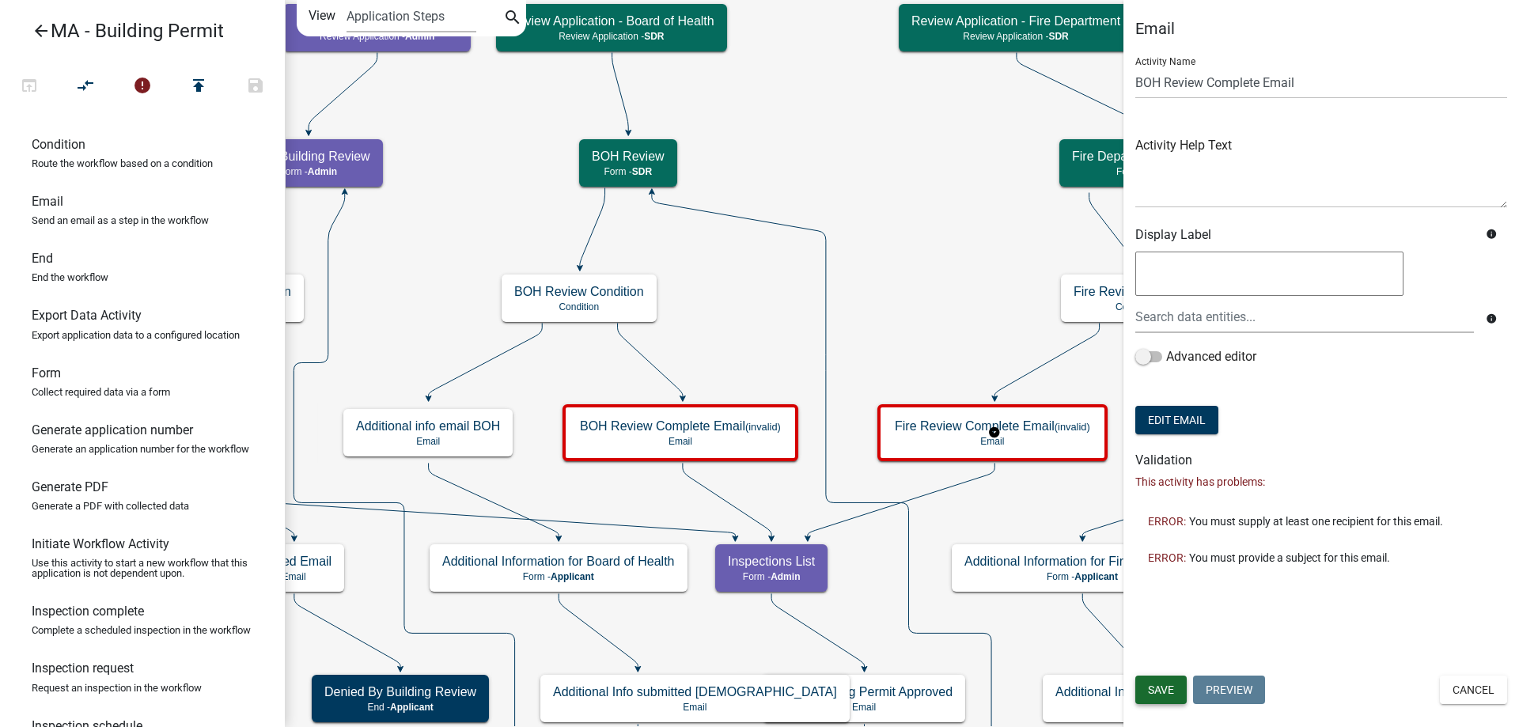
click at [1179, 681] on button "Save" at bounding box center [1160, 690] width 51 height 28
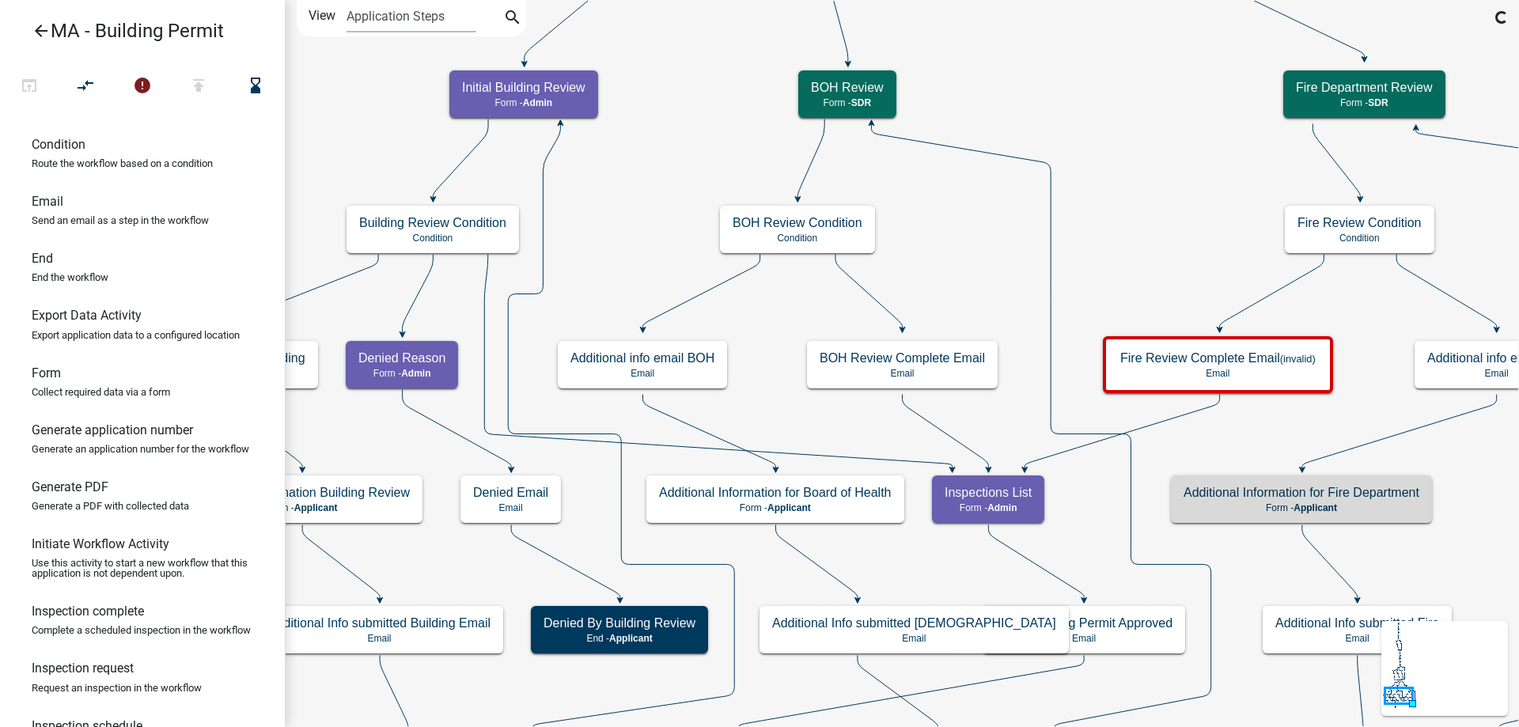
click at [1224, 443] on icon "Start Start - Applicant Search Parcel Data Parcel search - Applicant Owner and …" at bounding box center [961, 464] width 1350 height 926
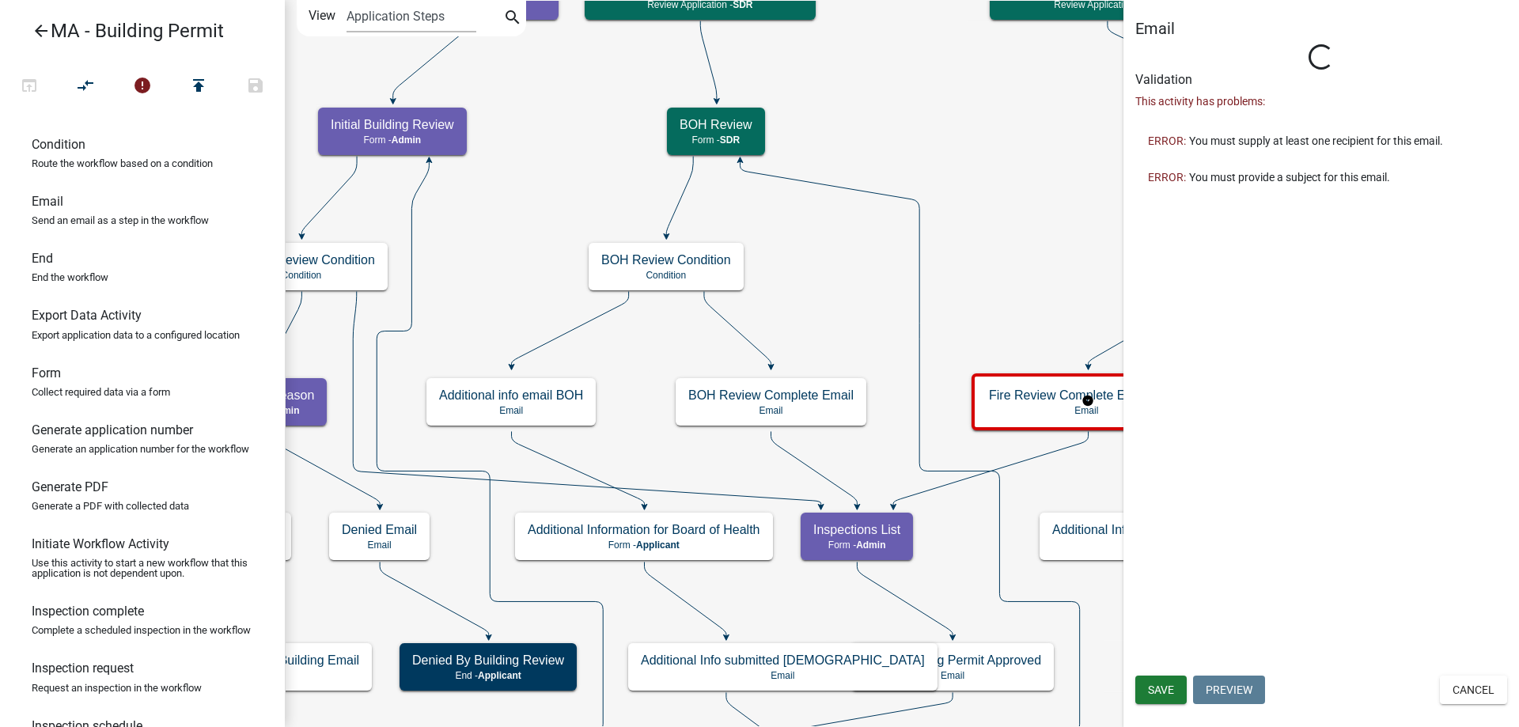
click at [1131, 381] on div "Email Loading... Activity Name Fire Review Complete Email Activity Help Text Vi…" at bounding box center [1321, 363] width 396 height 727
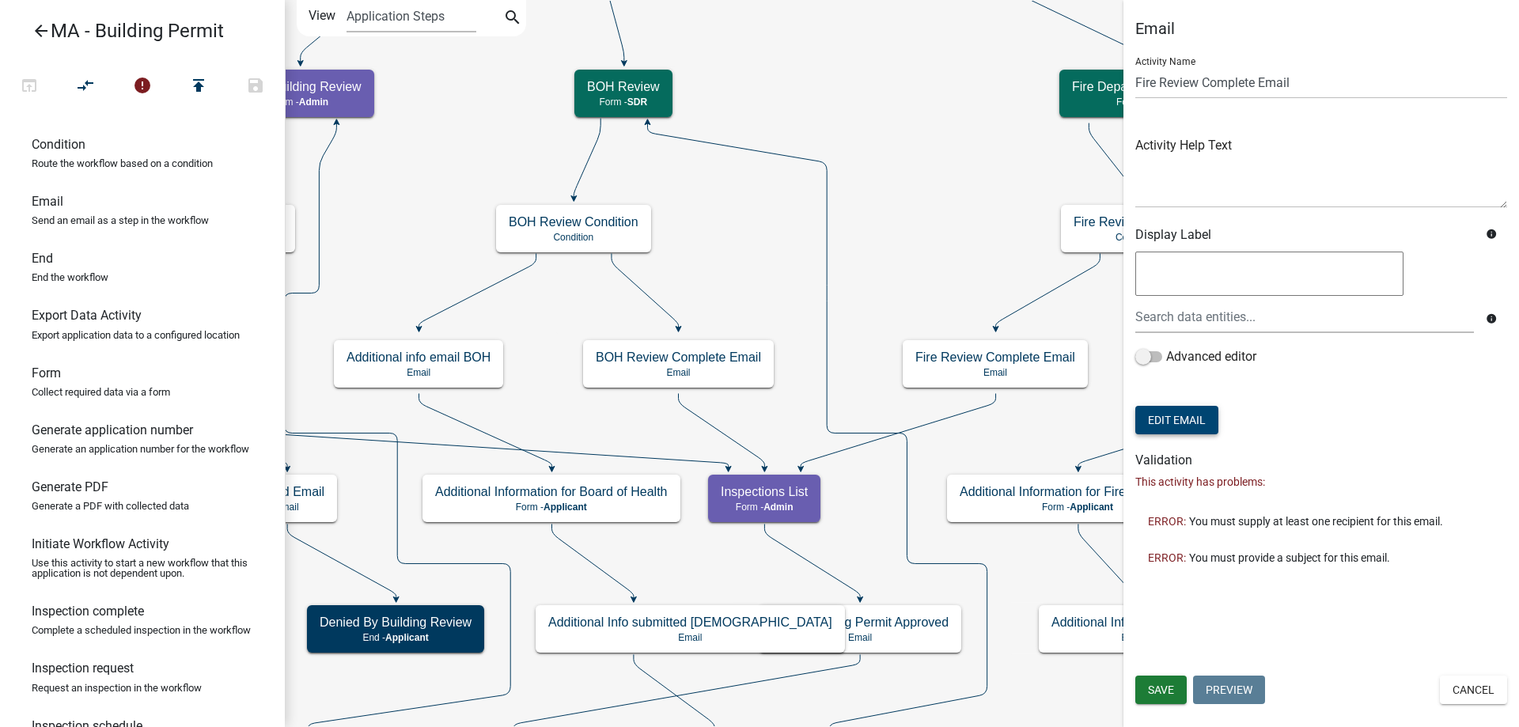
click at [1173, 423] on button "Edit Email" at bounding box center [1176, 420] width 83 height 28
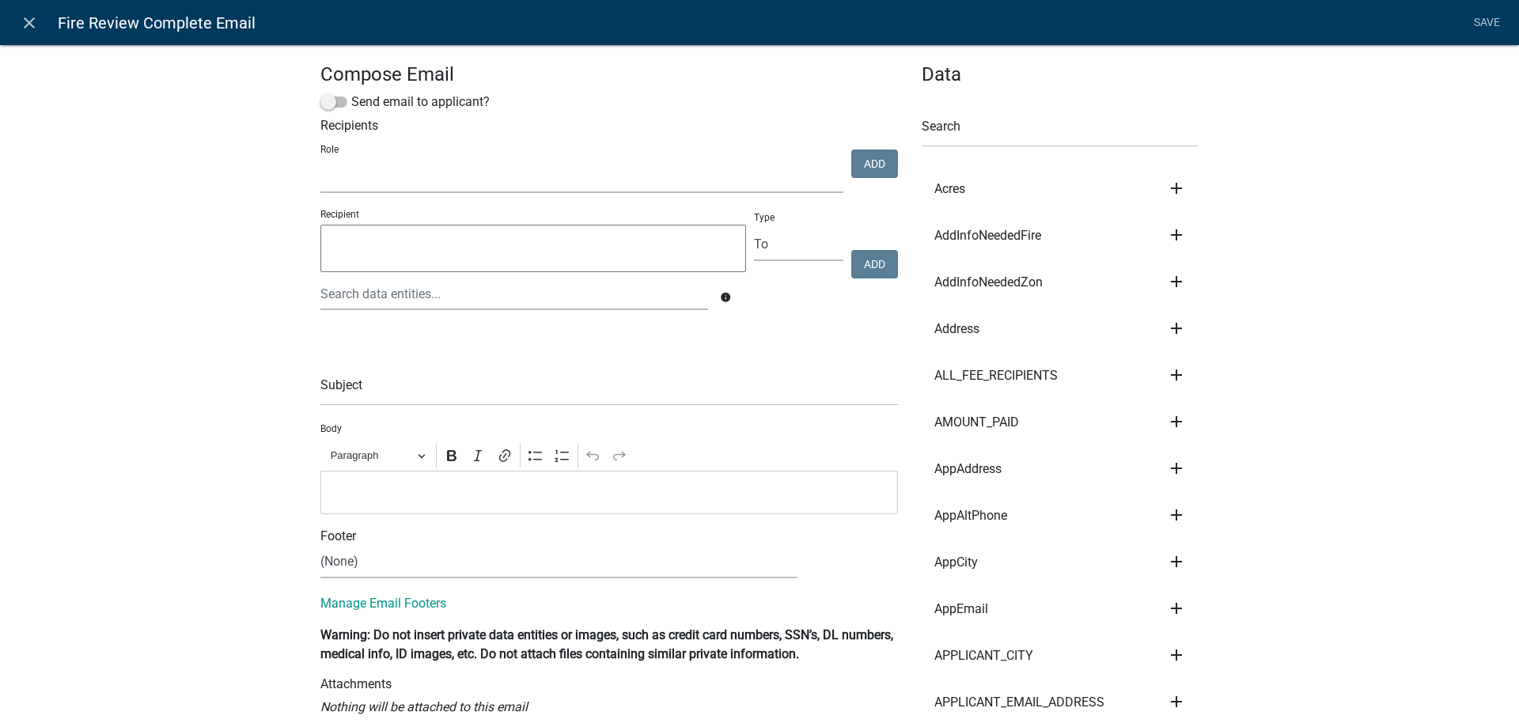
click at [368, 176] on select "Admin SDR Septic Maintenance Company" at bounding box center [581, 177] width 523 height 32
select select "1617a353-6361-48c5-9ba0-ce34fd9b68f8"
click at [320, 161] on select "Admin SDR Septic Maintenance Company" at bounding box center [581, 177] width 523 height 32
click at [872, 167] on button "Add" at bounding box center [874, 164] width 47 height 28
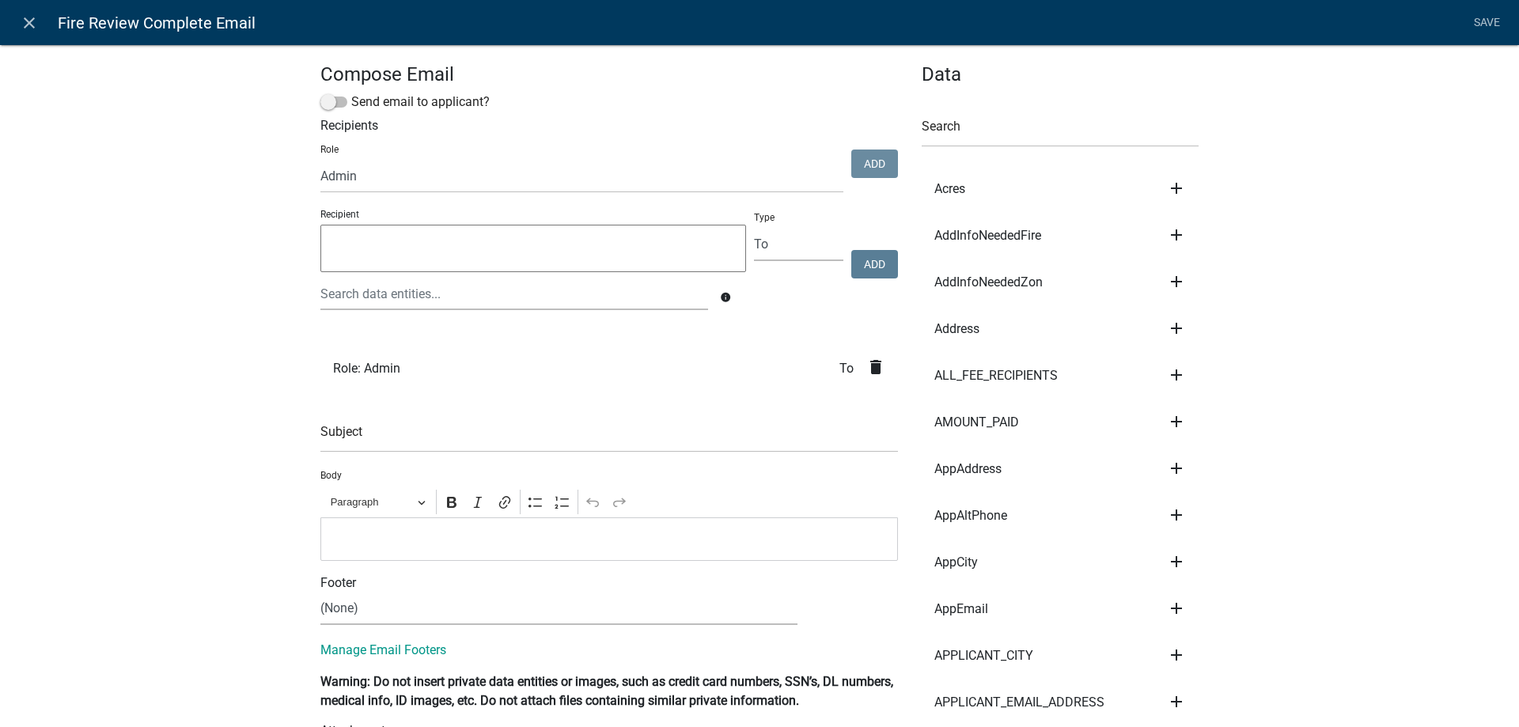
select select
click at [456, 436] on input "text" at bounding box center [608, 436] width 577 height 32
click at [330, 547] on p "Editor editing area: main. Press Alt+0 for help." at bounding box center [609, 538] width 561 height 19
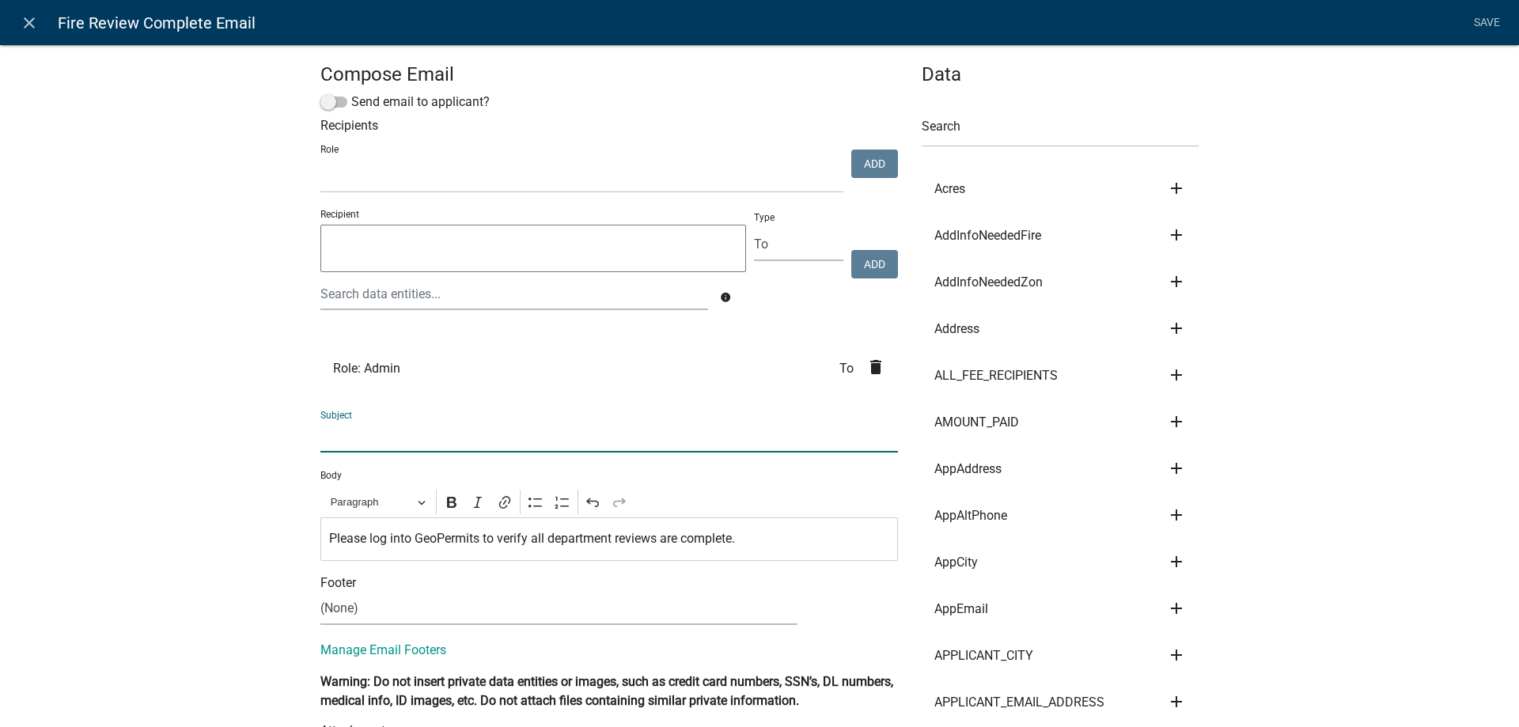
click at [396, 439] on input "text" at bounding box center [608, 436] width 577 height 32
type input "Fire Department Review complete for Building Permit"
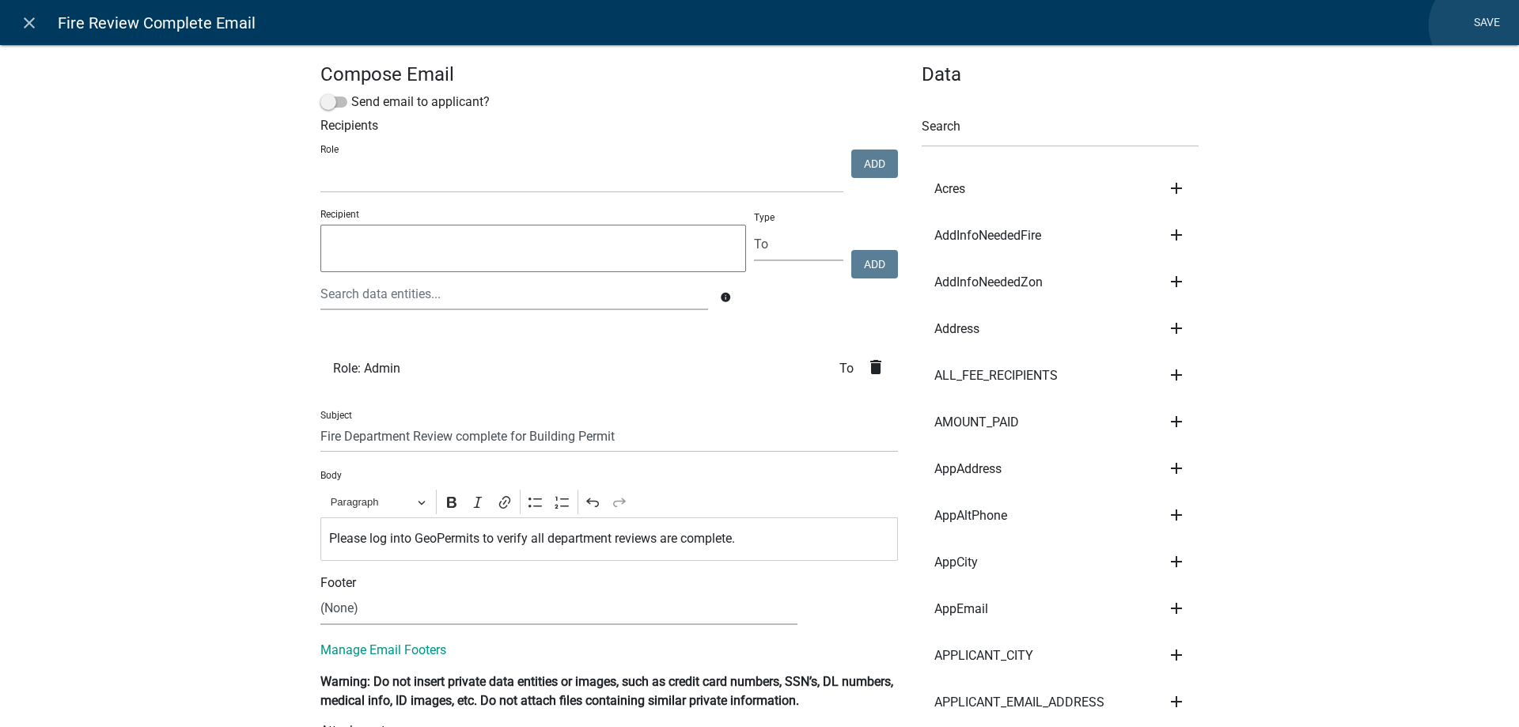
click at [1479, 25] on link "Save" at bounding box center [1487, 23] width 40 height 30
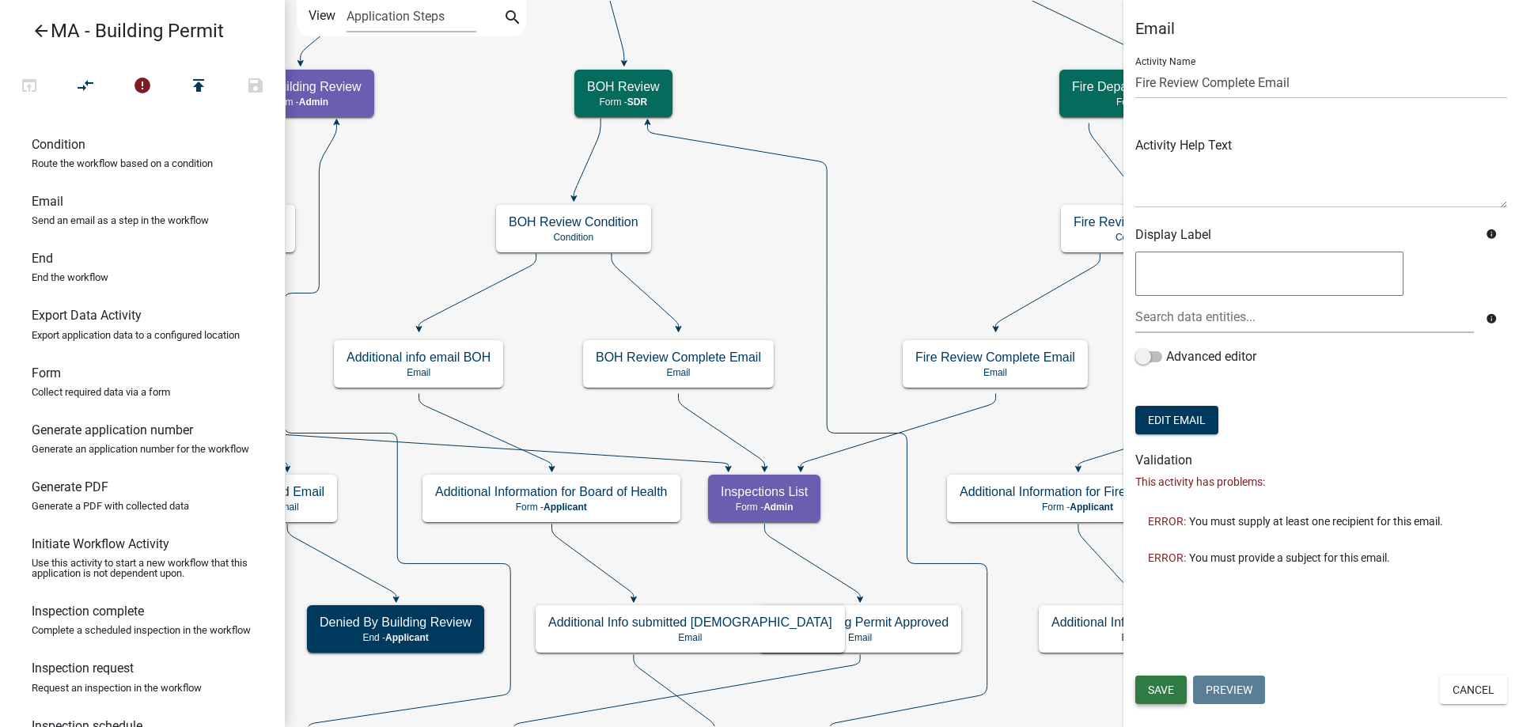
click at [1142, 695] on button "Save" at bounding box center [1160, 690] width 51 height 28
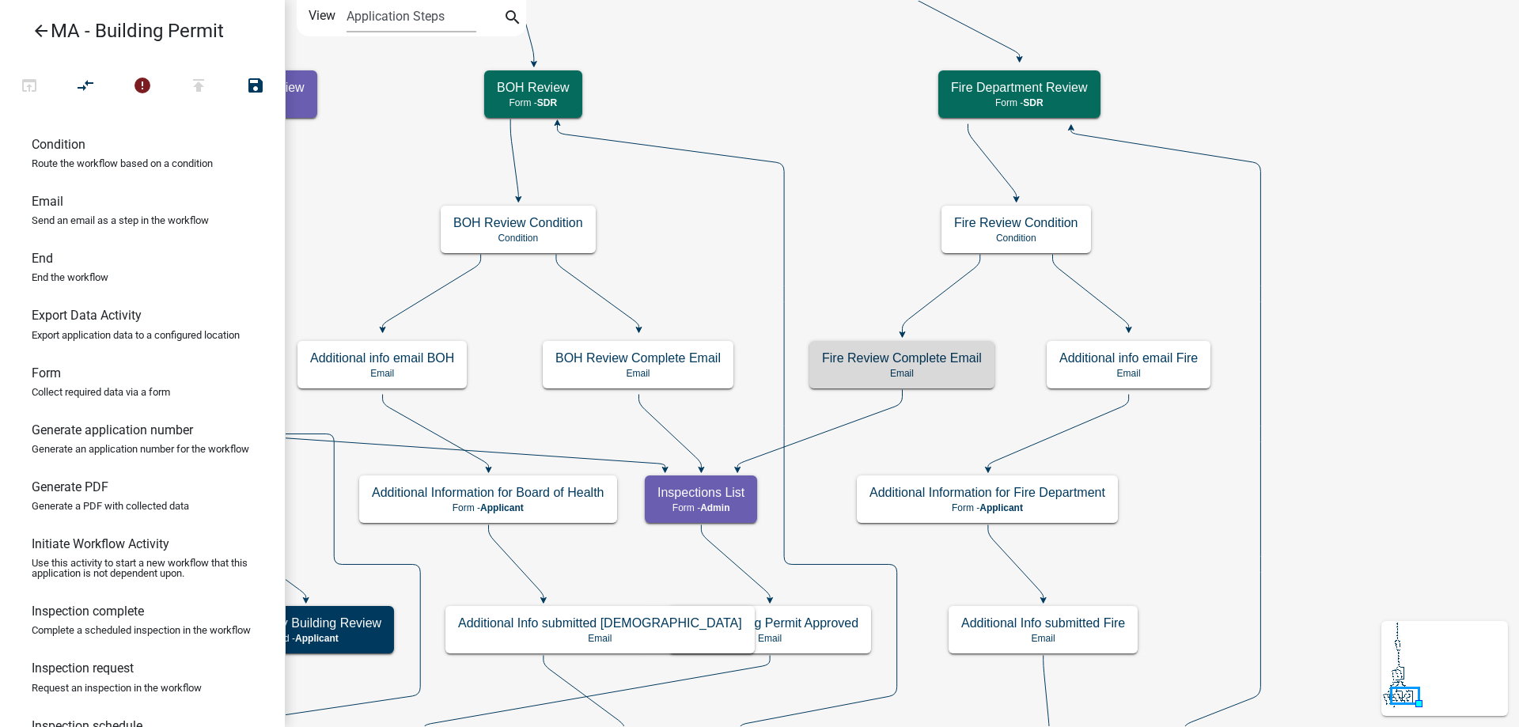
click at [1185, 411] on icon "Start Start - Applicant Search Parcel Data Parcel search - Applicant Owner and …" at bounding box center [902, 464] width 1232 height 926
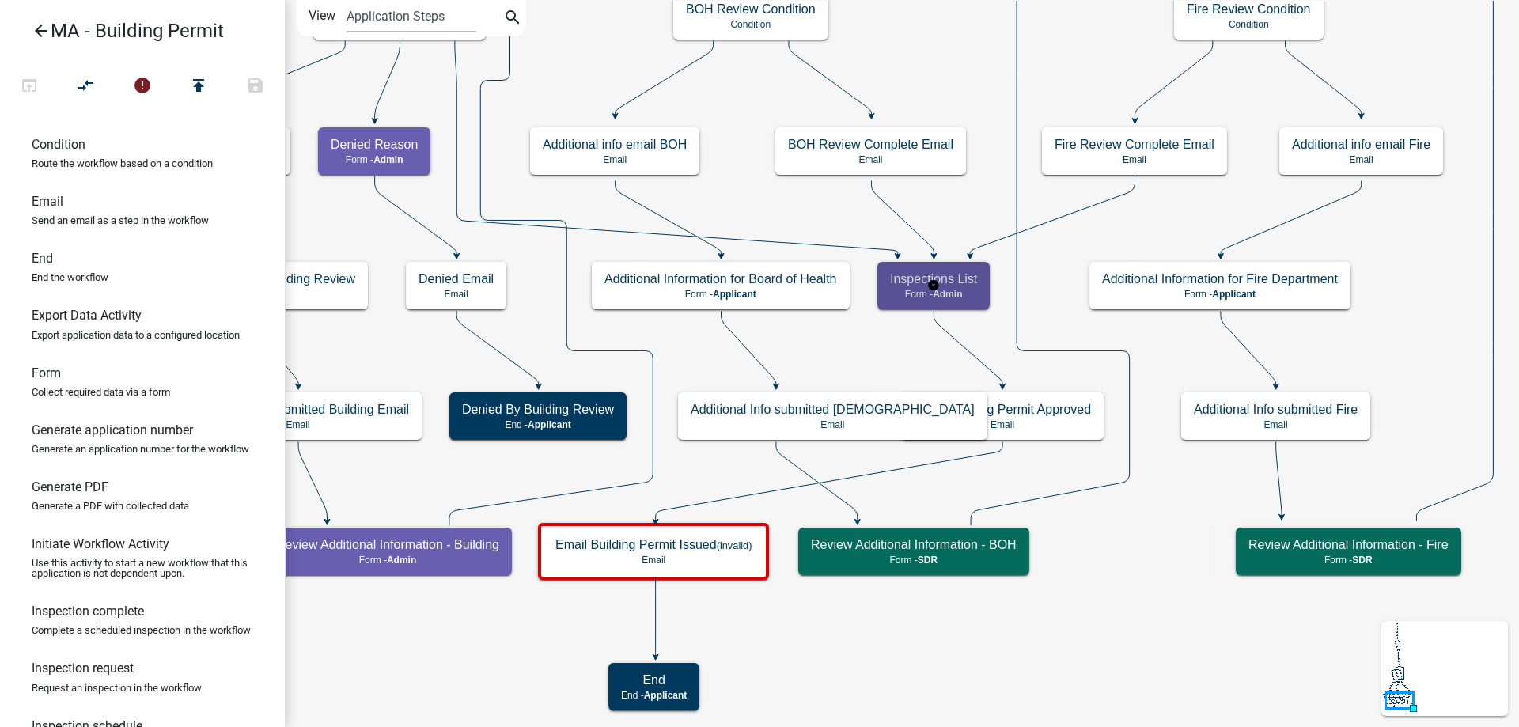
click at [954, 286] on h5 "Inspections List" at bounding box center [933, 278] width 87 height 15
select select "1617A353-6361-48C5-9BA0-CE34FD9B68F8"
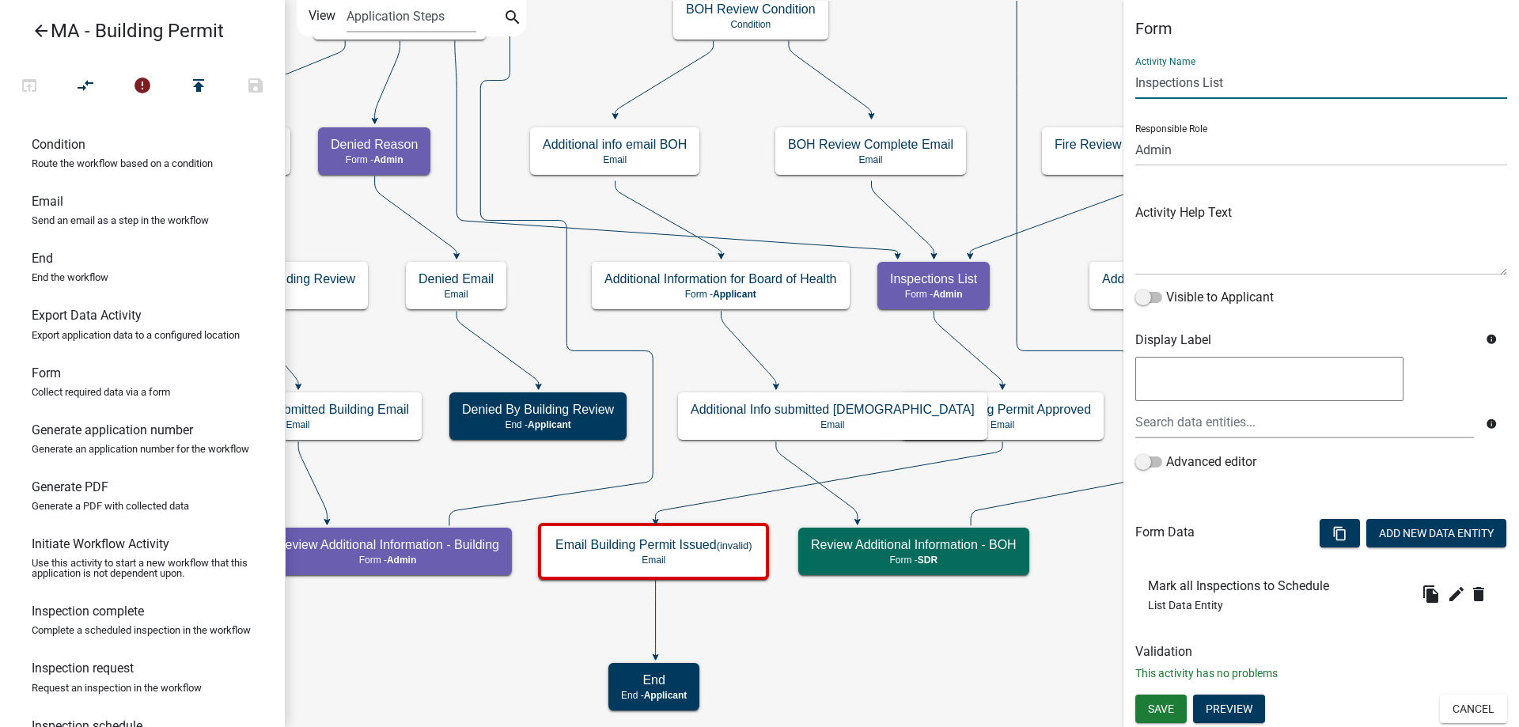
click at [1136, 75] on input "Inspections List" at bounding box center [1321, 82] width 372 height 32
type input "Verify Reviews Complete and Inspections List"
click at [1168, 709] on span "Save" at bounding box center [1161, 708] width 26 height 13
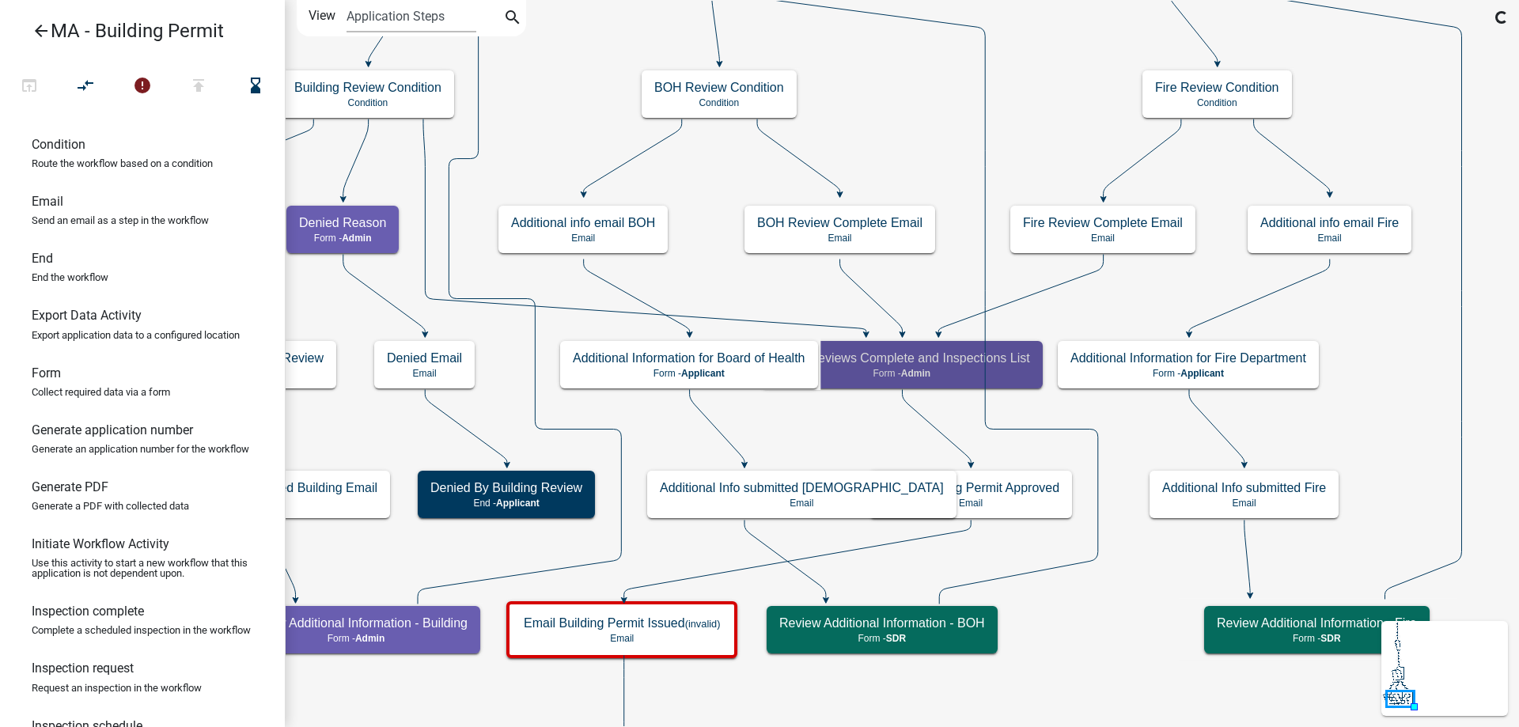
click at [1130, 619] on icon "Start Start - Applicant Search Parcel Data Parcel search - Applicant Owner and …" at bounding box center [902, 396] width 1232 height 790
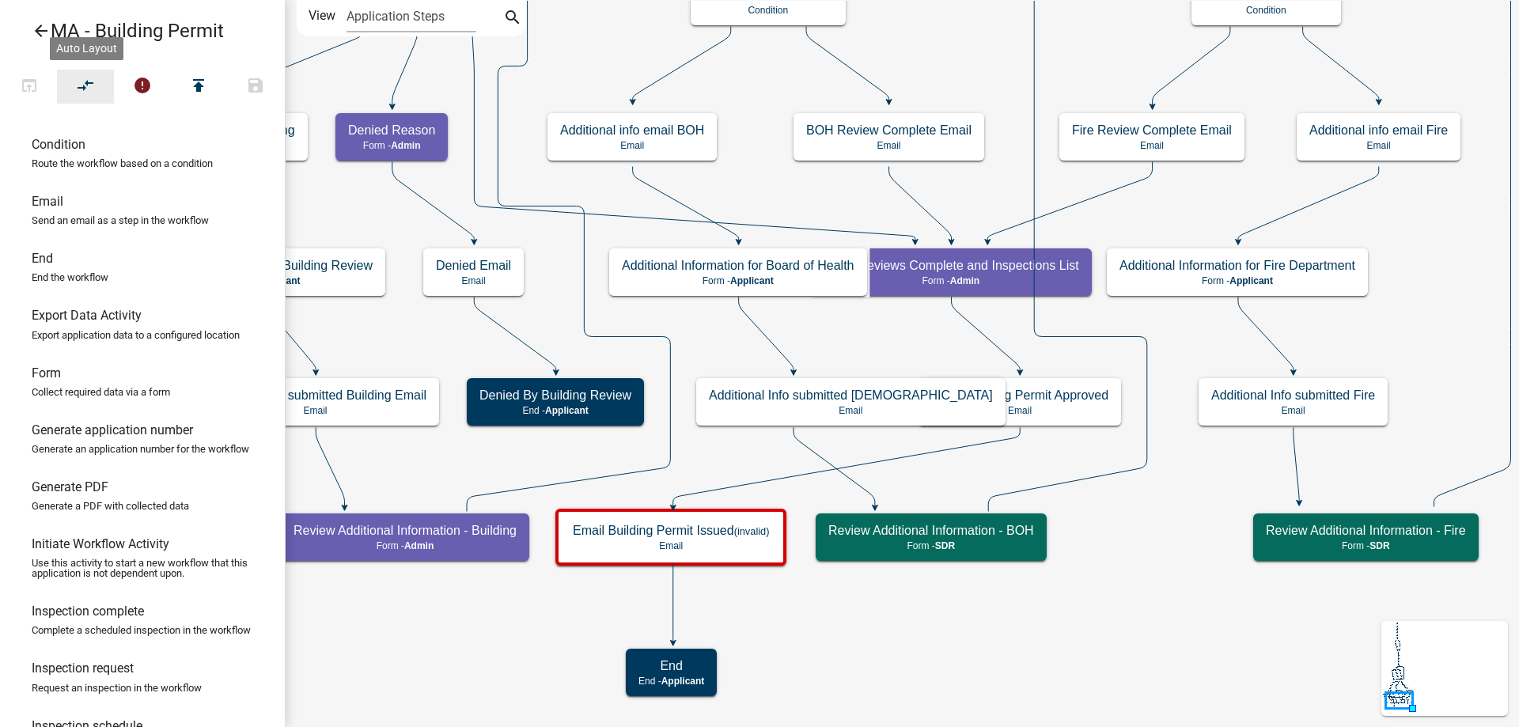
click at [87, 87] on icon "compare_arrows" at bounding box center [86, 87] width 19 height 22
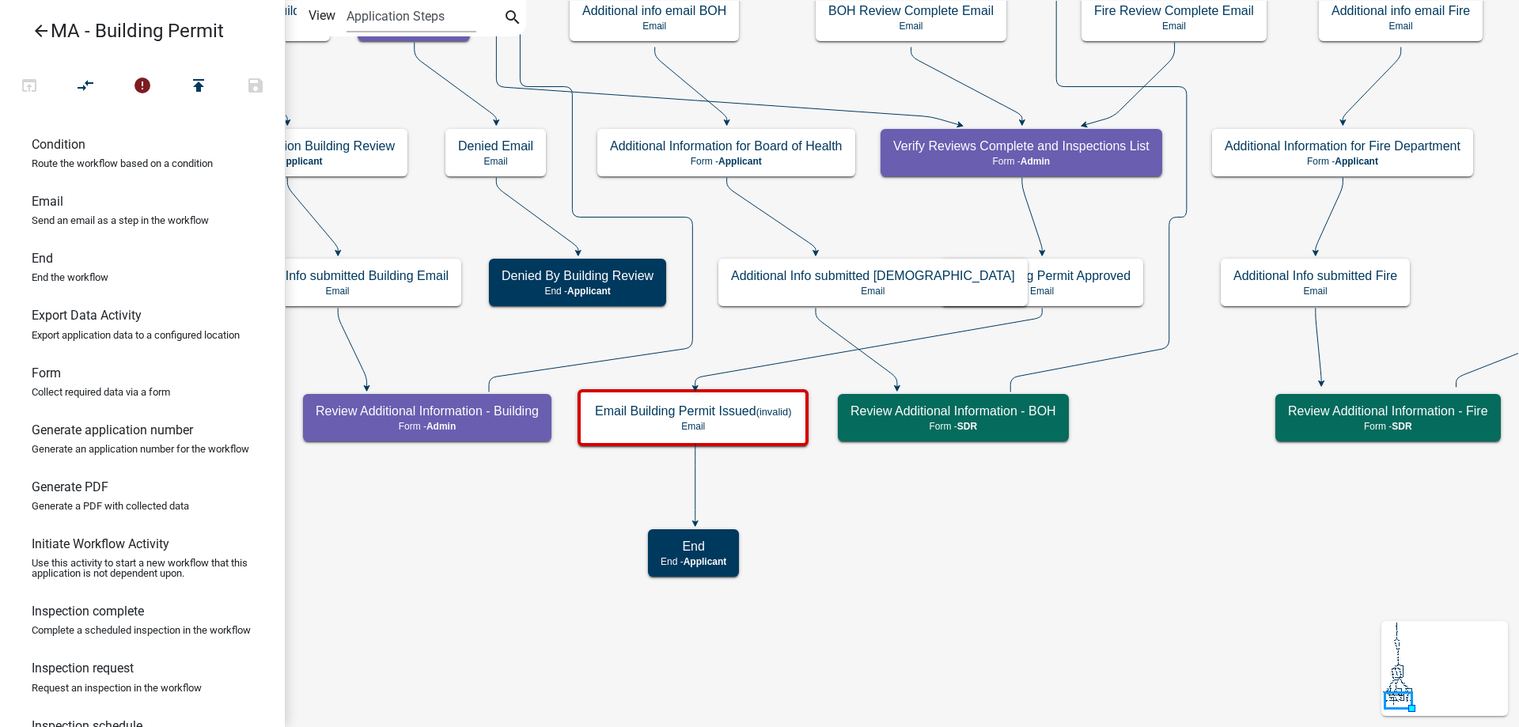
click at [863, 513] on icon "Start Start - Applicant Search Parcel Data Parcel search - Applicant Owner and …" at bounding box center [913, 363] width 1254 height 725
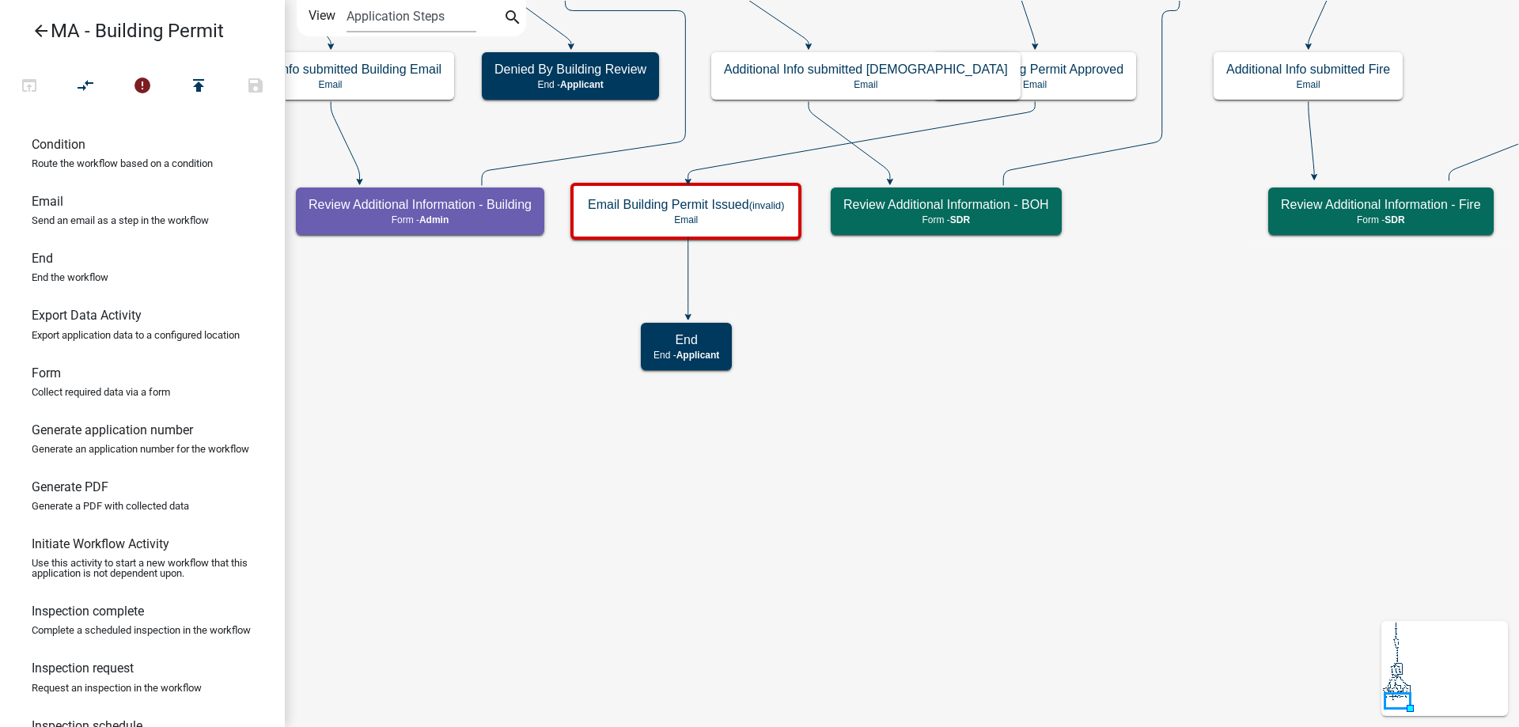
click at [906, 438] on icon "Start Start - Applicant Search Parcel Data Parcel search - Applicant Owner and …" at bounding box center [909, 363] width 1247 height 725
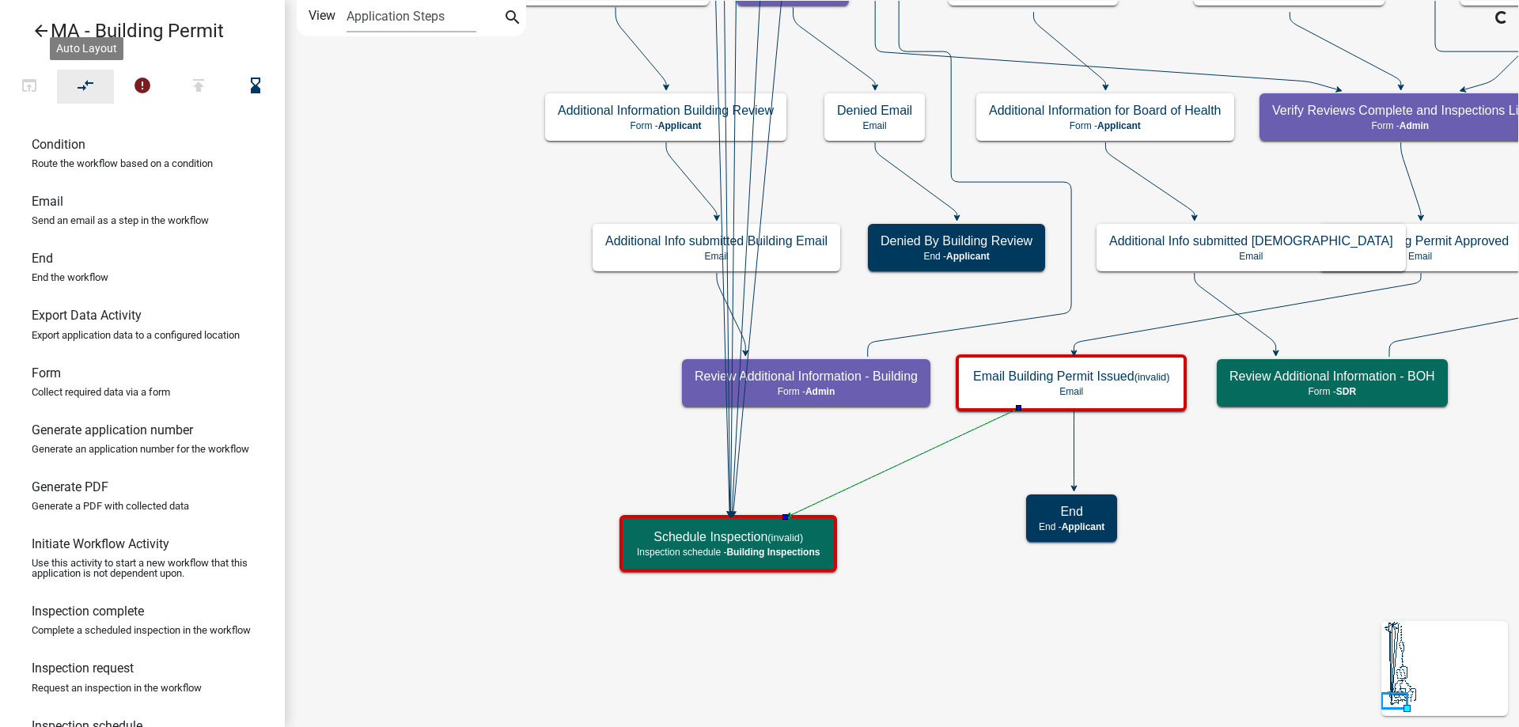
click at [87, 85] on icon "compare_arrows" at bounding box center [86, 87] width 19 height 22
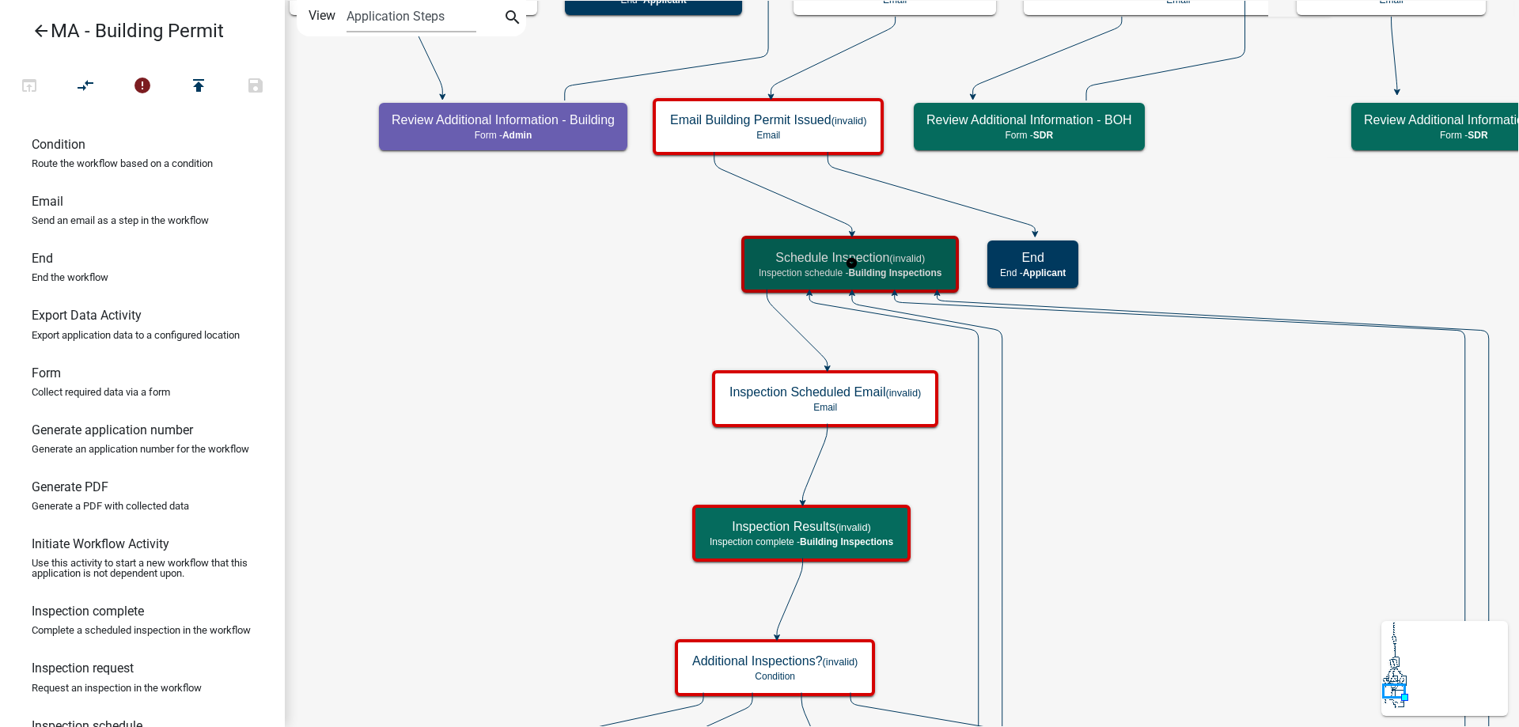
click at [784, 263] on h5 "Schedule Inspection (invalid)" at bounding box center [850, 257] width 183 height 15
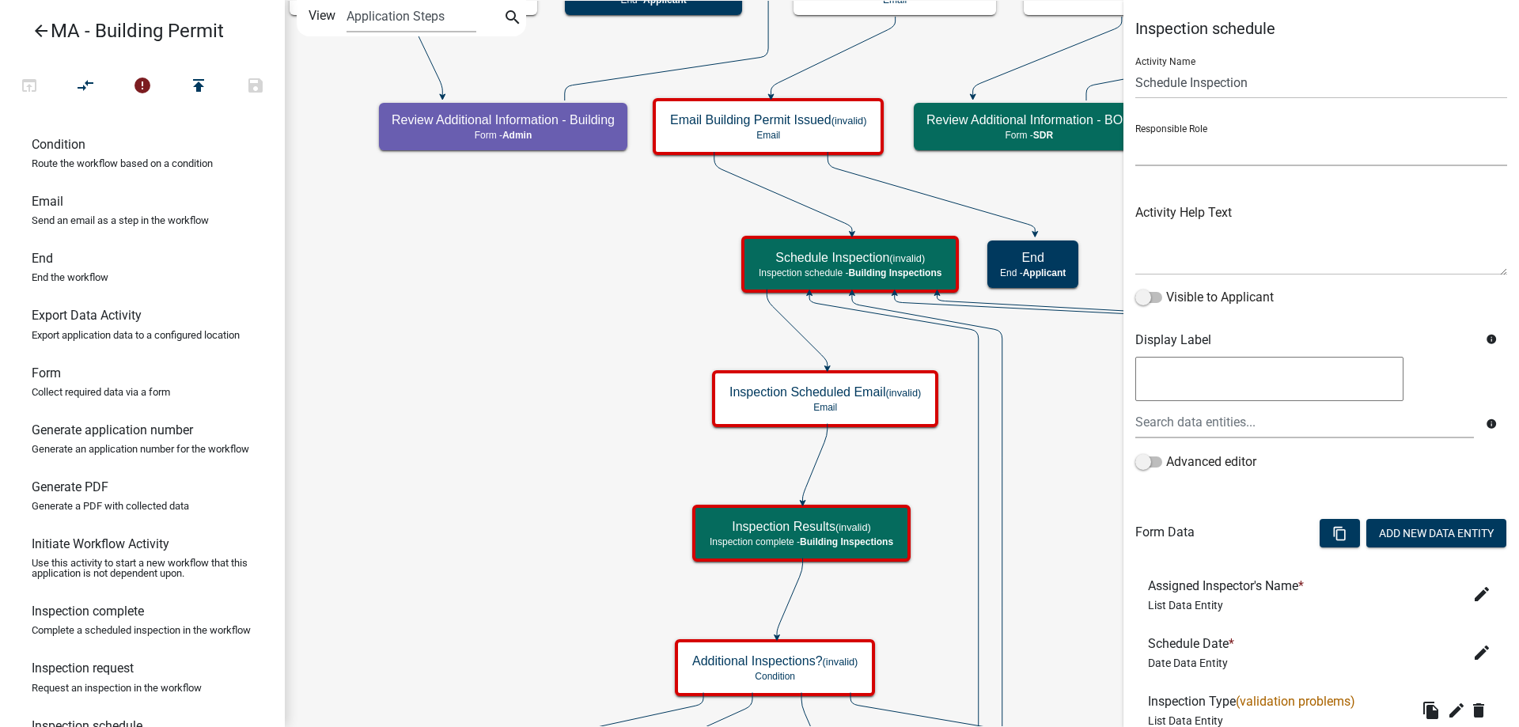
click at [1169, 157] on select "Applicant Admin SDR Septic Maintenance Company" at bounding box center [1321, 150] width 372 height 32
select select "1617A353-6361-48C5-9BA0-CE34FD9B68F8"
click at [1135, 134] on select "Applicant Admin SDR Septic Maintenance Company" at bounding box center [1321, 150] width 372 height 32
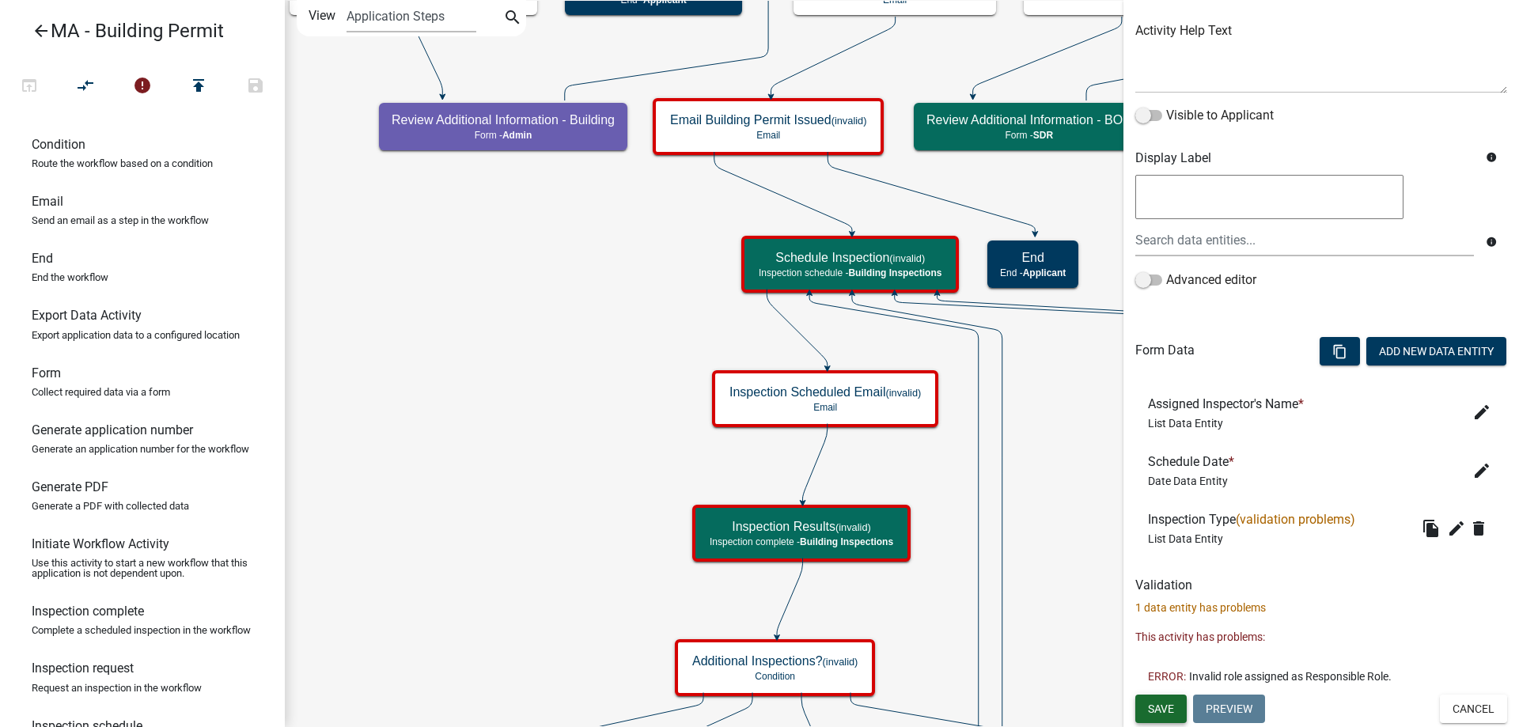
click at [1158, 710] on span "Save" at bounding box center [1161, 708] width 26 height 13
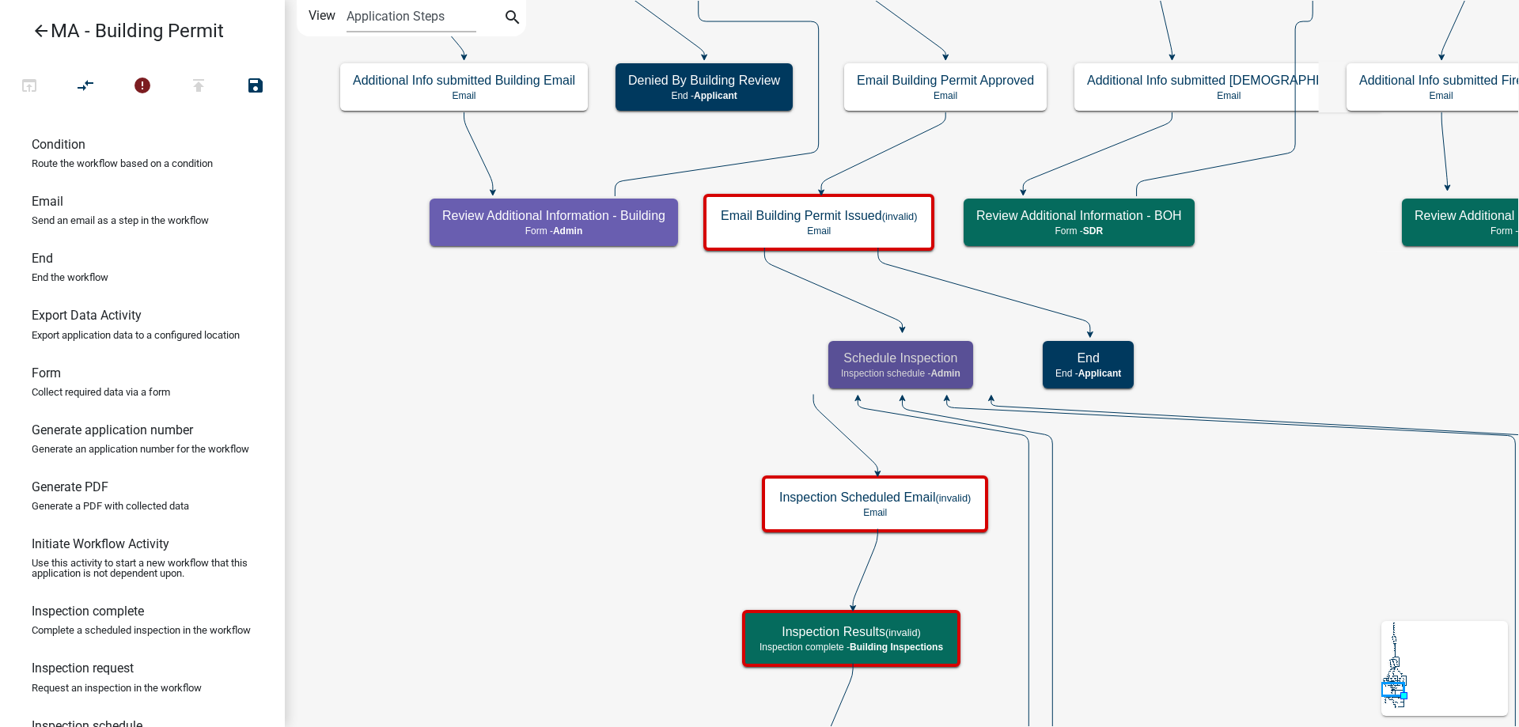
scroll to position [0, 0]
click at [540, 411] on icon "Start Start - Applicant Search Parcel Data Parcel search - Applicant Owner and …" at bounding box center [976, 736] width 1380 height 1471
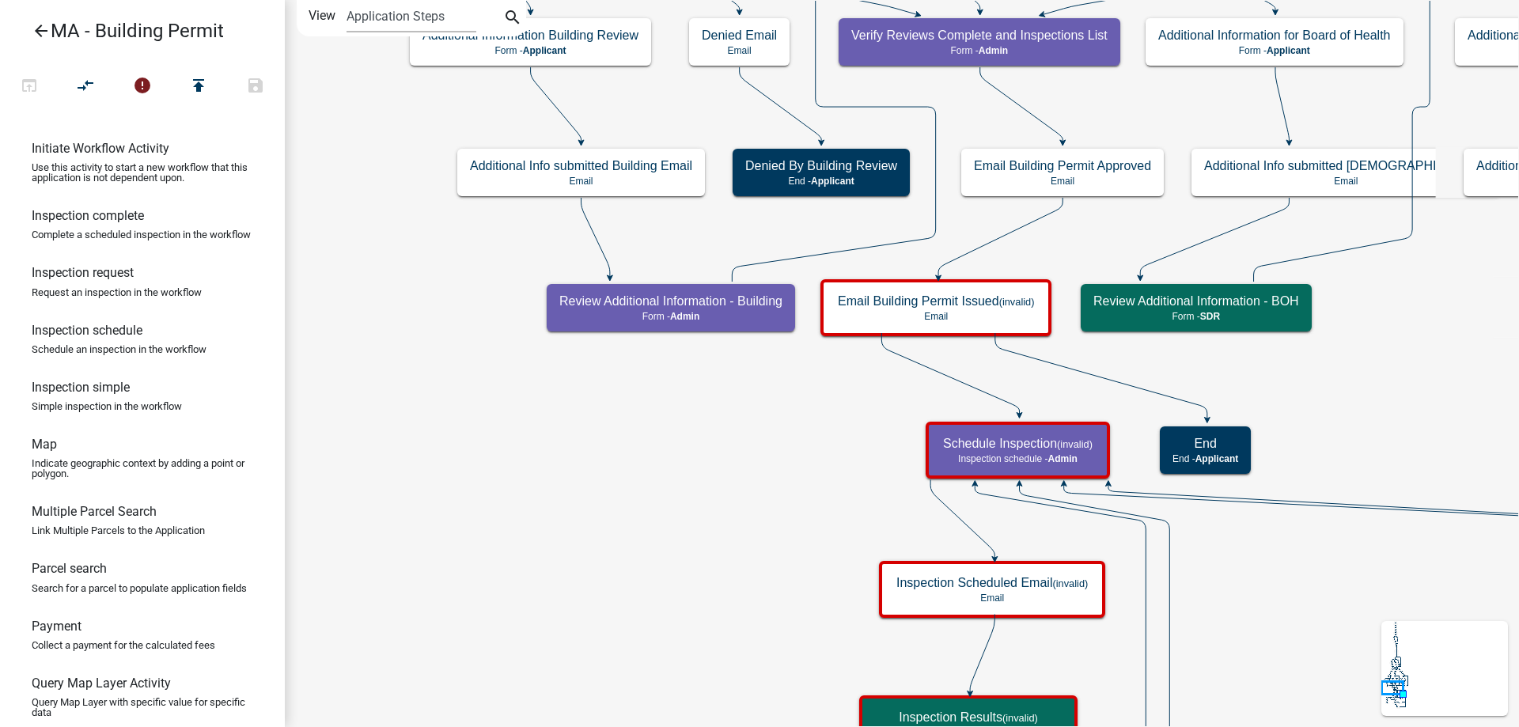
scroll to position [563, 0]
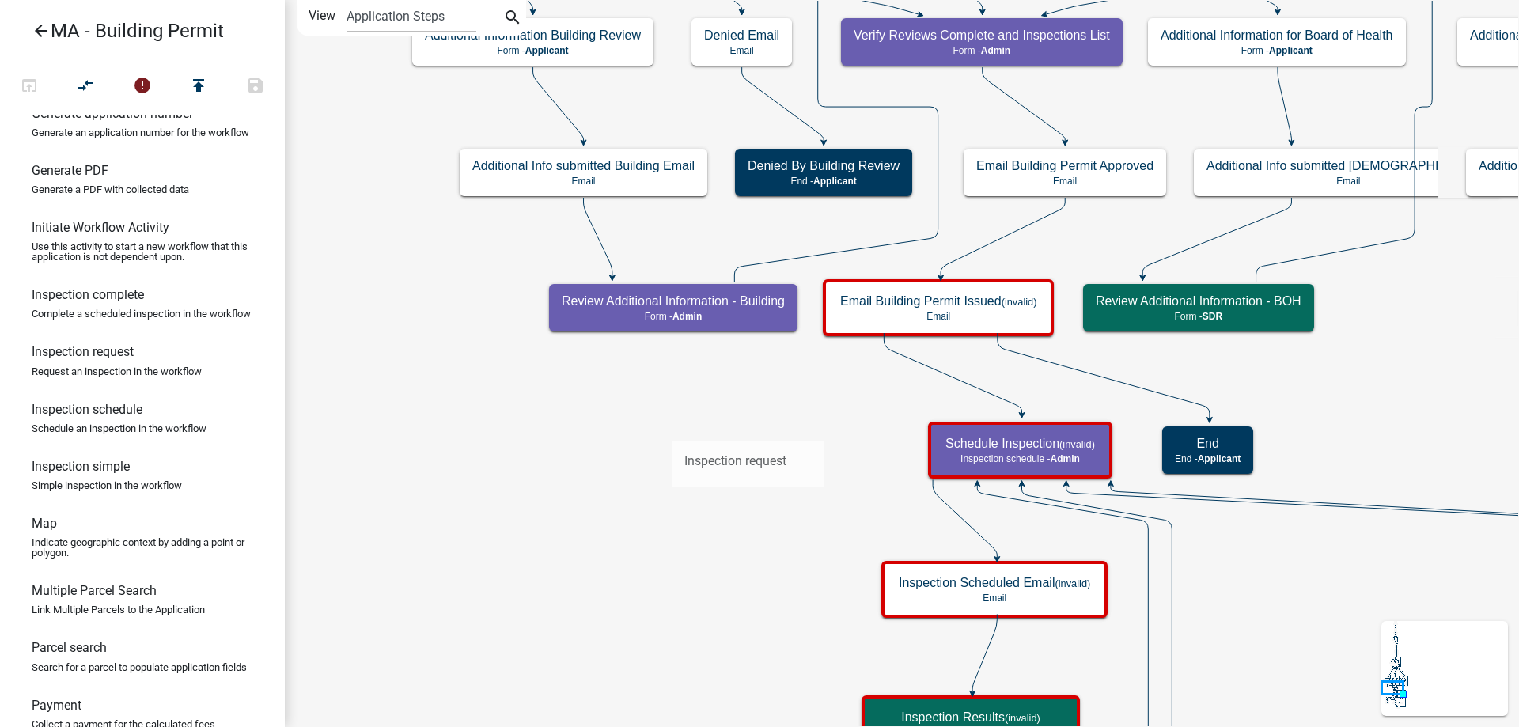
drag, startPoint x: 119, startPoint y: 418, endPoint x: 672, endPoint y: 428, distance: 553.0
click at [672, 428] on div "arrow_back MA - Building Permit open_in_browser compare_arrows error publish sa…" at bounding box center [759, 363] width 1519 height 727
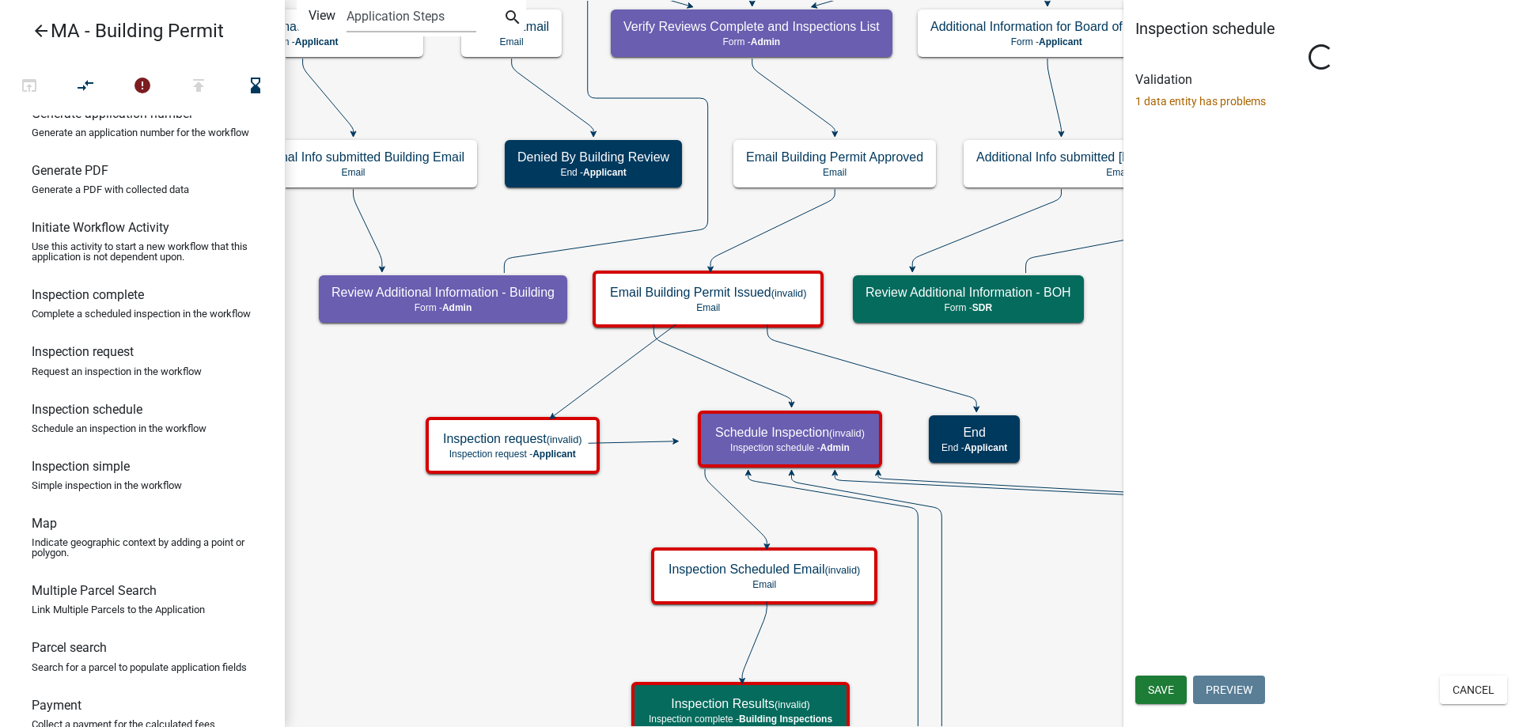
click at [725, 372] on icon at bounding box center [722, 363] width 138 height 79
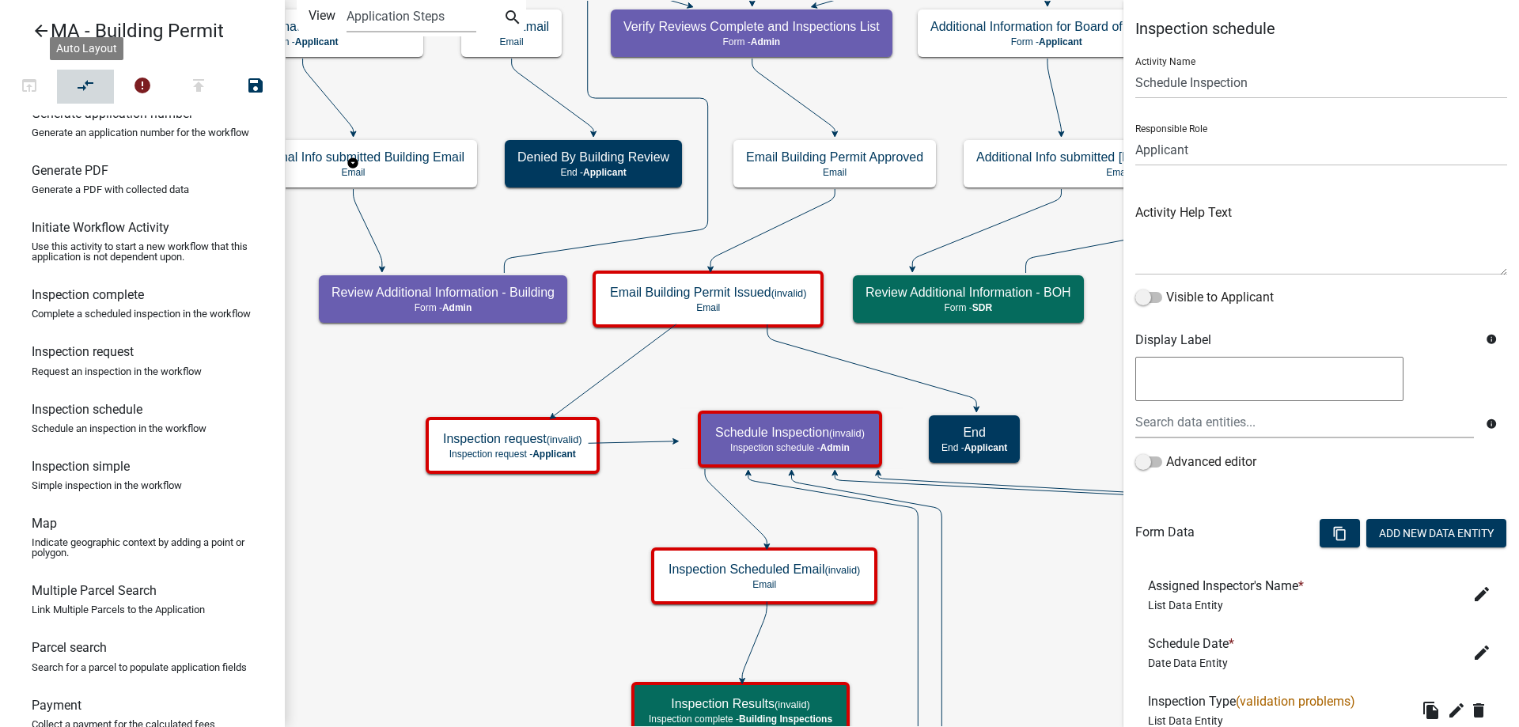
click at [96, 93] on button "compare_arrows" at bounding box center [85, 87] width 57 height 34
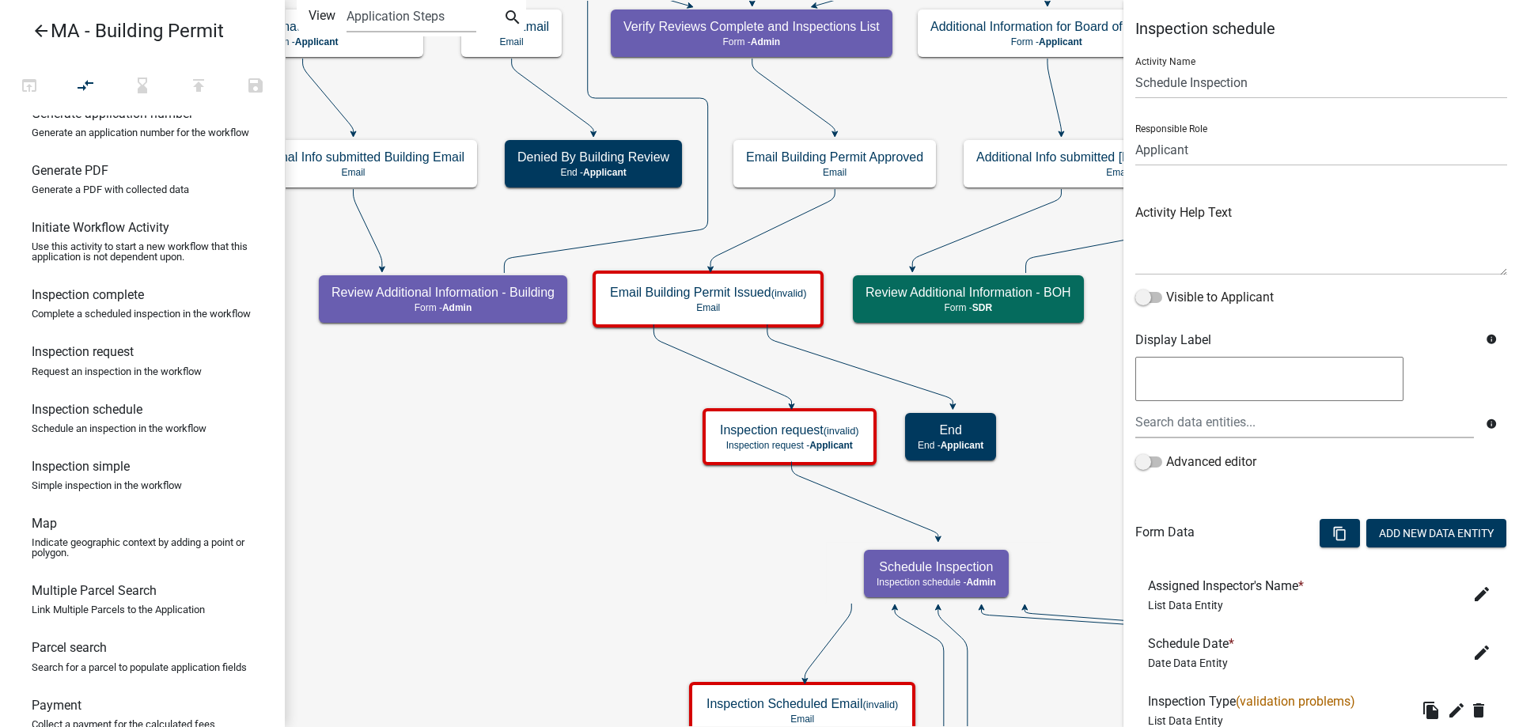
scroll to position [146, 0]
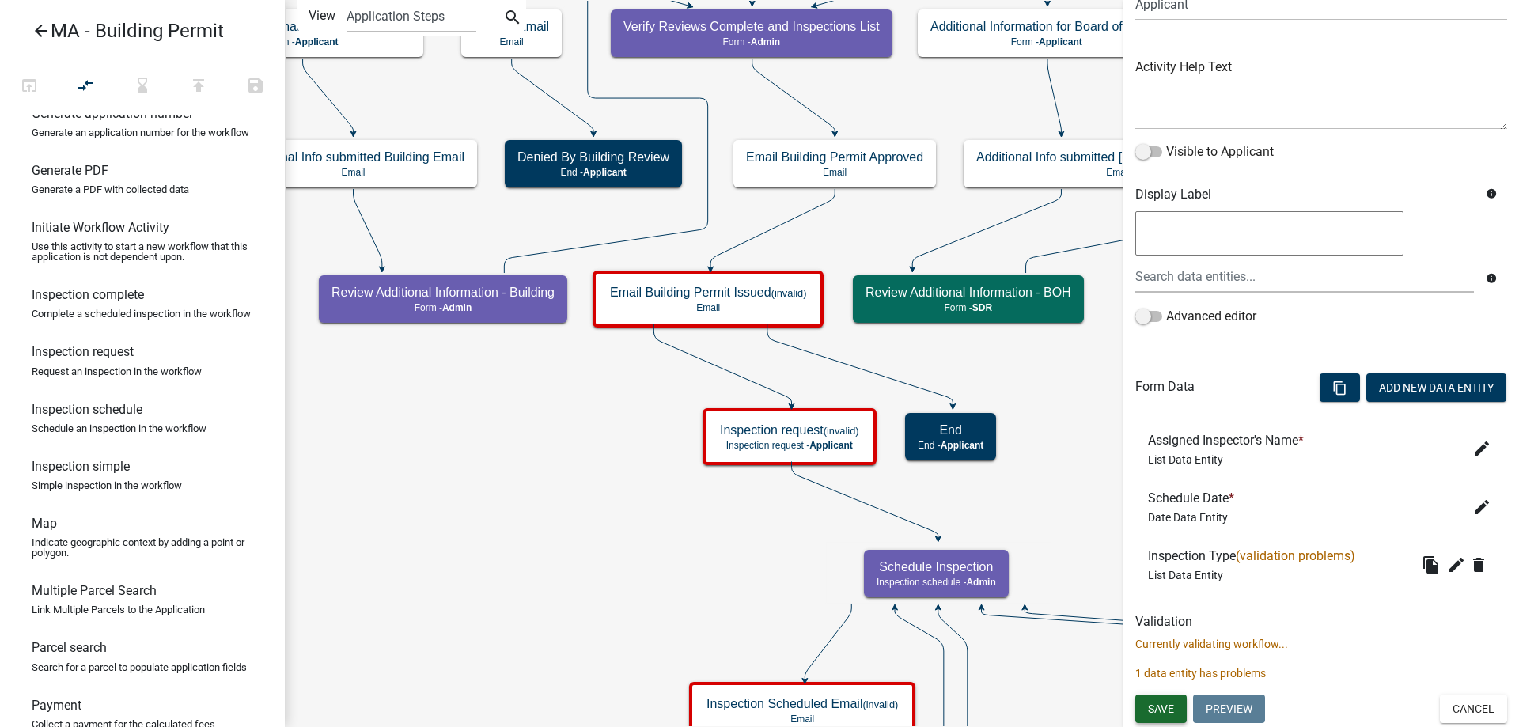
click at [1153, 714] on span "Save" at bounding box center [1161, 708] width 26 height 13
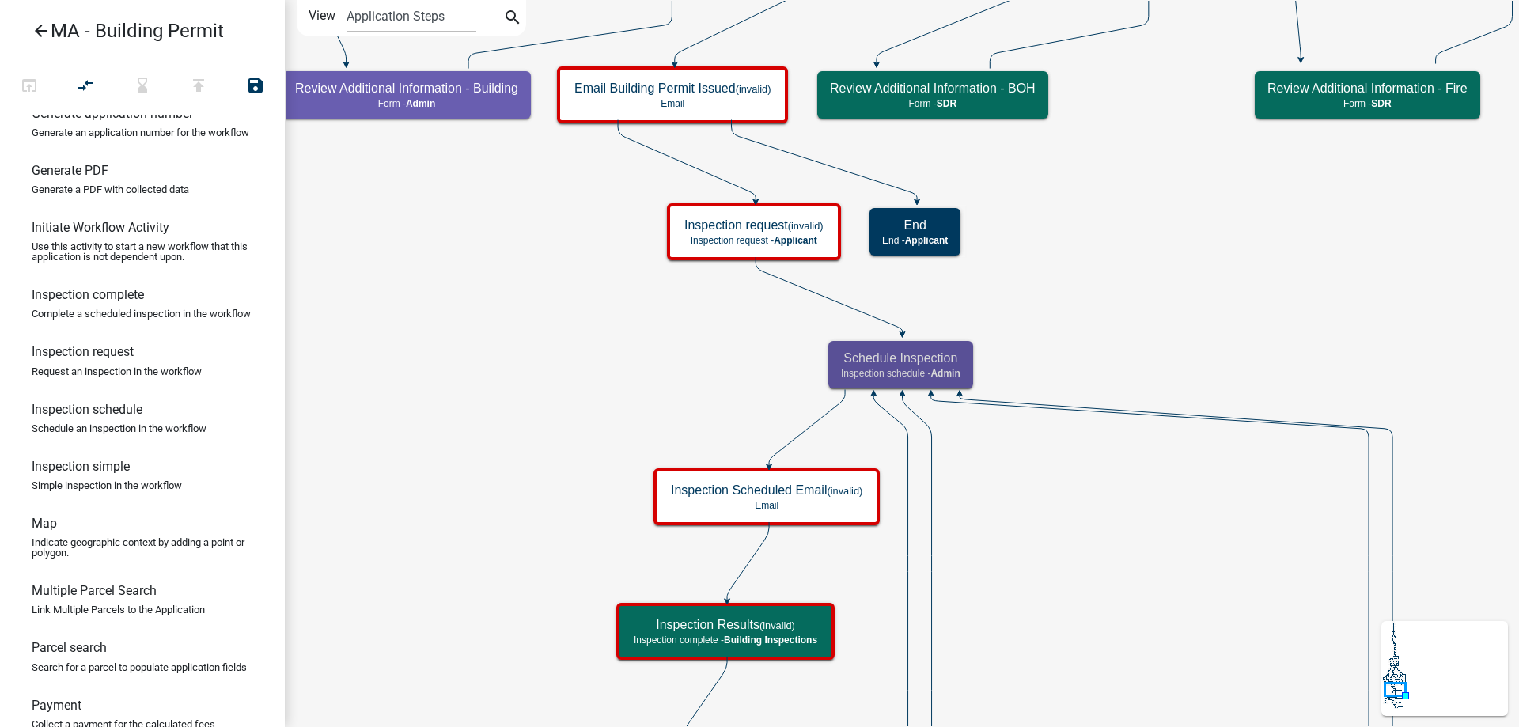
scroll to position [0, 0]
click at [575, 410] on icon "Start Start - Applicant Search Parcel Data Parcel search - Applicant Owner and …" at bounding box center [902, 733] width 1233 height 1464
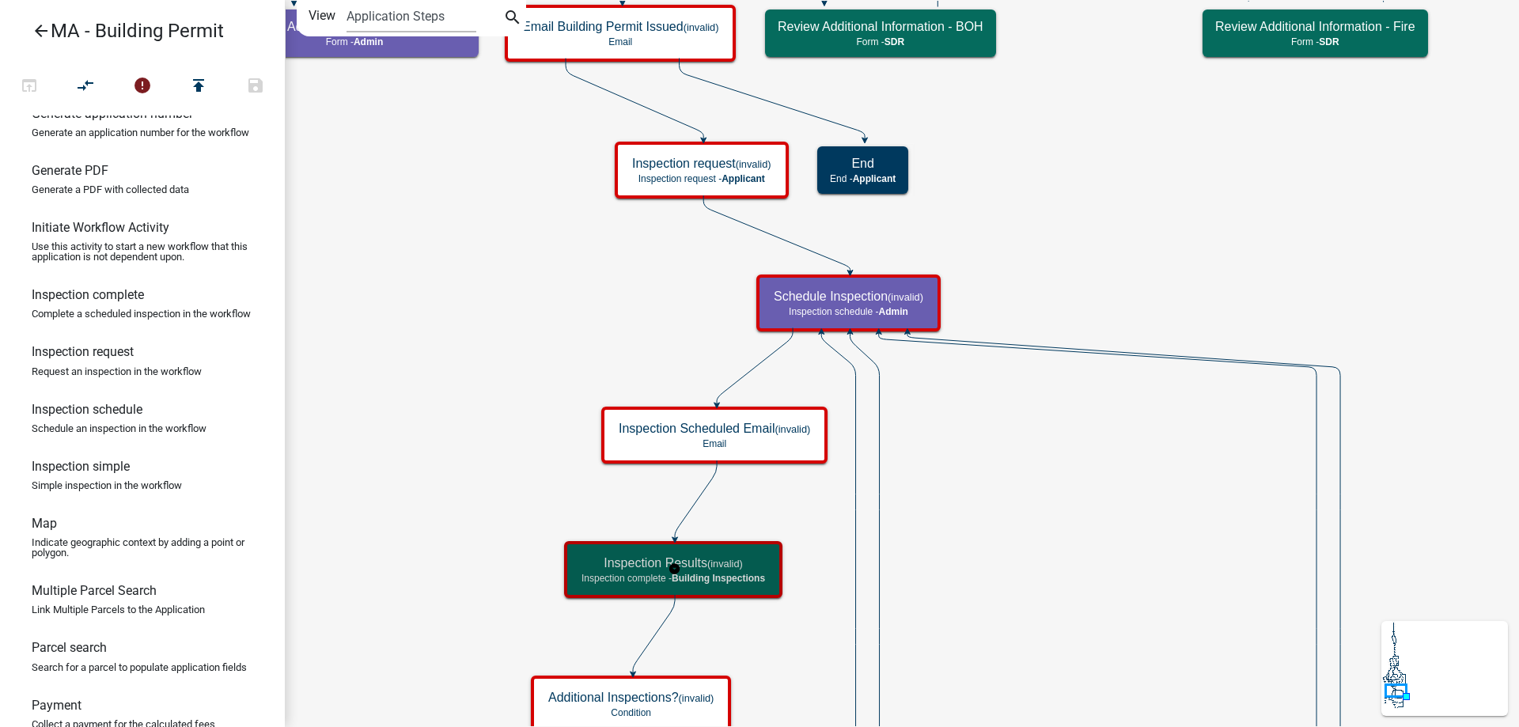
click at [638, 559] on h5 "Inspection Results (invalid)" at bounding box center [673, 562] width 184 height 15
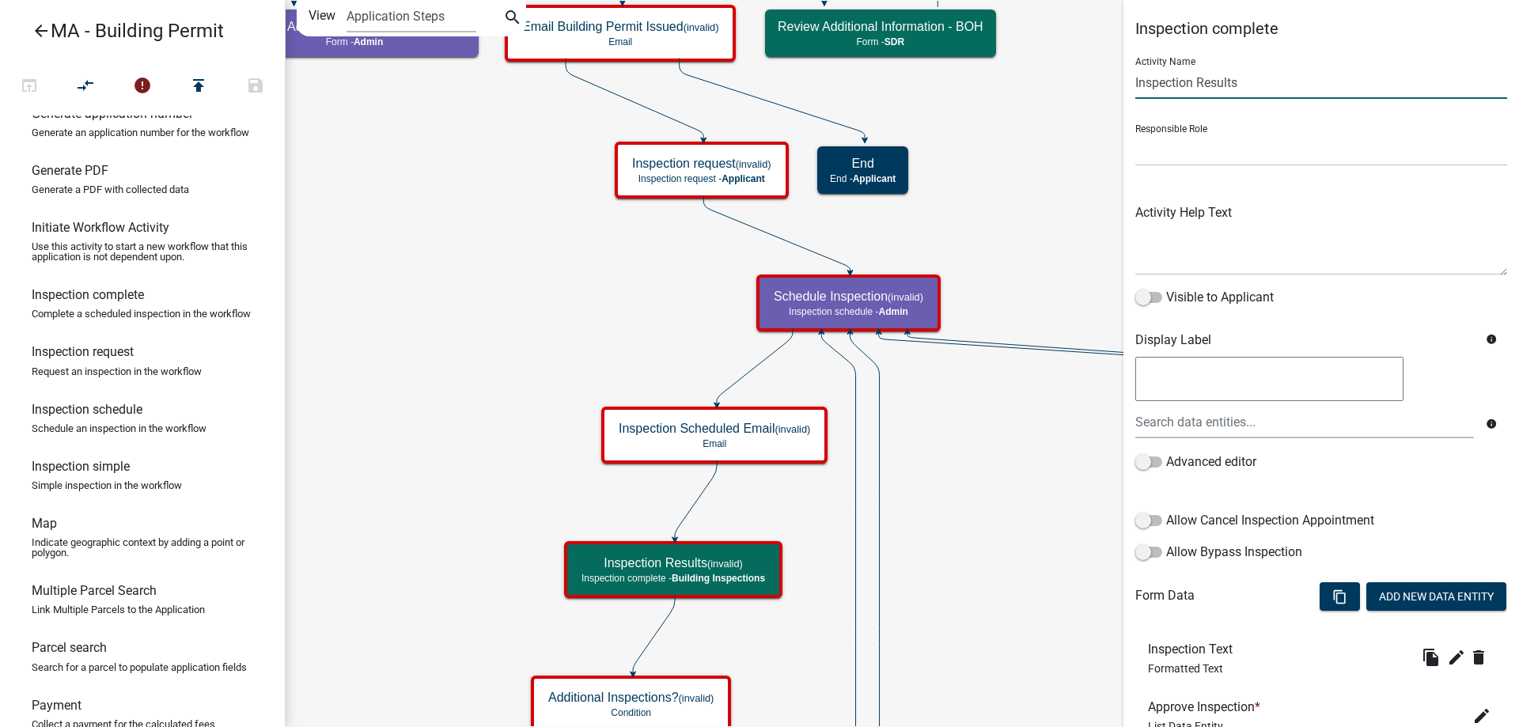
click at [1239, 83] on input "Inspection Results" at bounding box center [1321, 82] width 372 height 32
click at [1151, 166] on div "Activity Name Inspection Results Responsible Role Applicant Admin SDR Septic Ma…" at bounding box center [1321, 268] width 372 height 448
drag, startPoint x: 1155, startPoint y: 153, endPoint x: 1172, endPoint y: 165, distance: 20.0
click at [1155, 153] on select "Applicant Admin SDR Septic Maintenance Company" at bounding box center [1321, 150] width 372 height 32
select select "1617A353-6361-48C5-9BA0-CE34FD9B68F8"
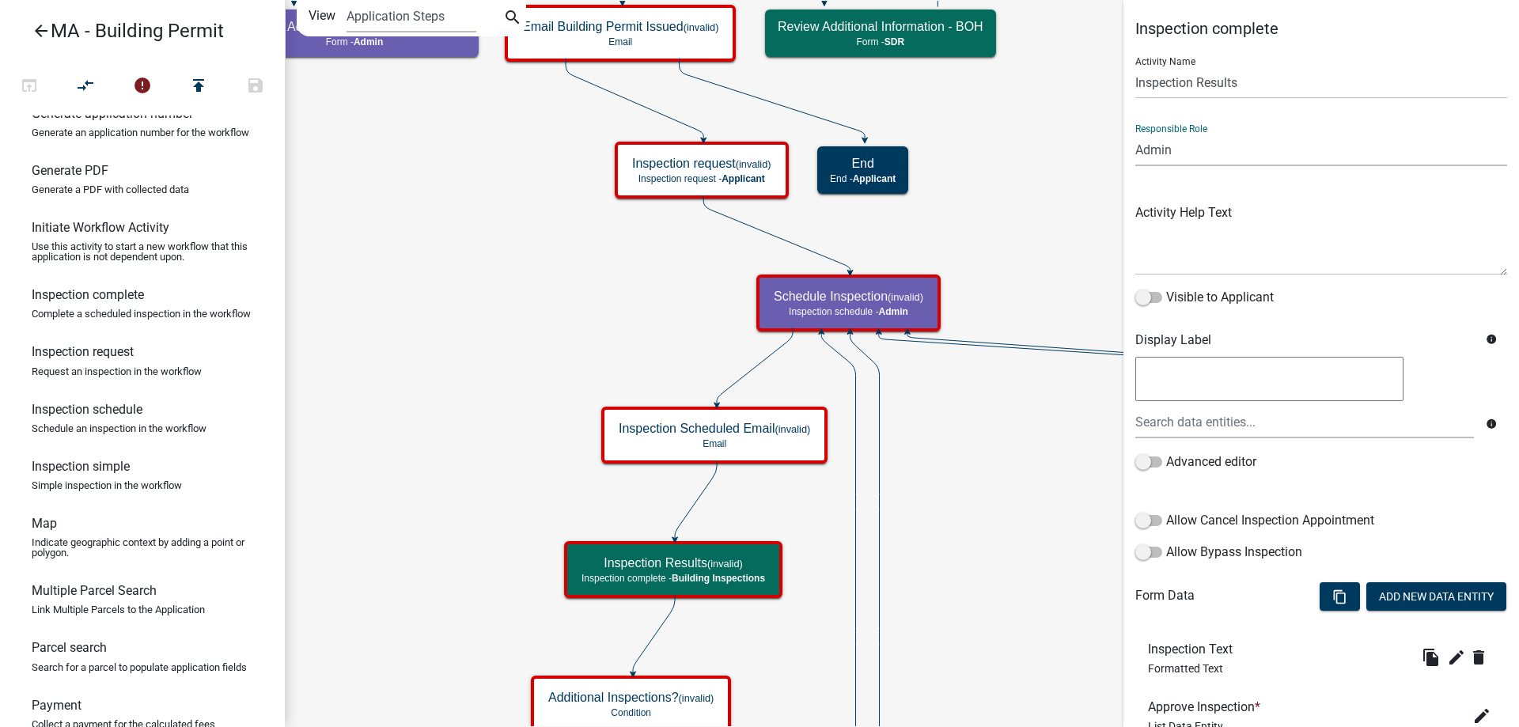
click at [1135, 134] on select "Applicant Admin SDR Septic Maintenance Company" at bounding box center [1321, 150] width 372 height 32
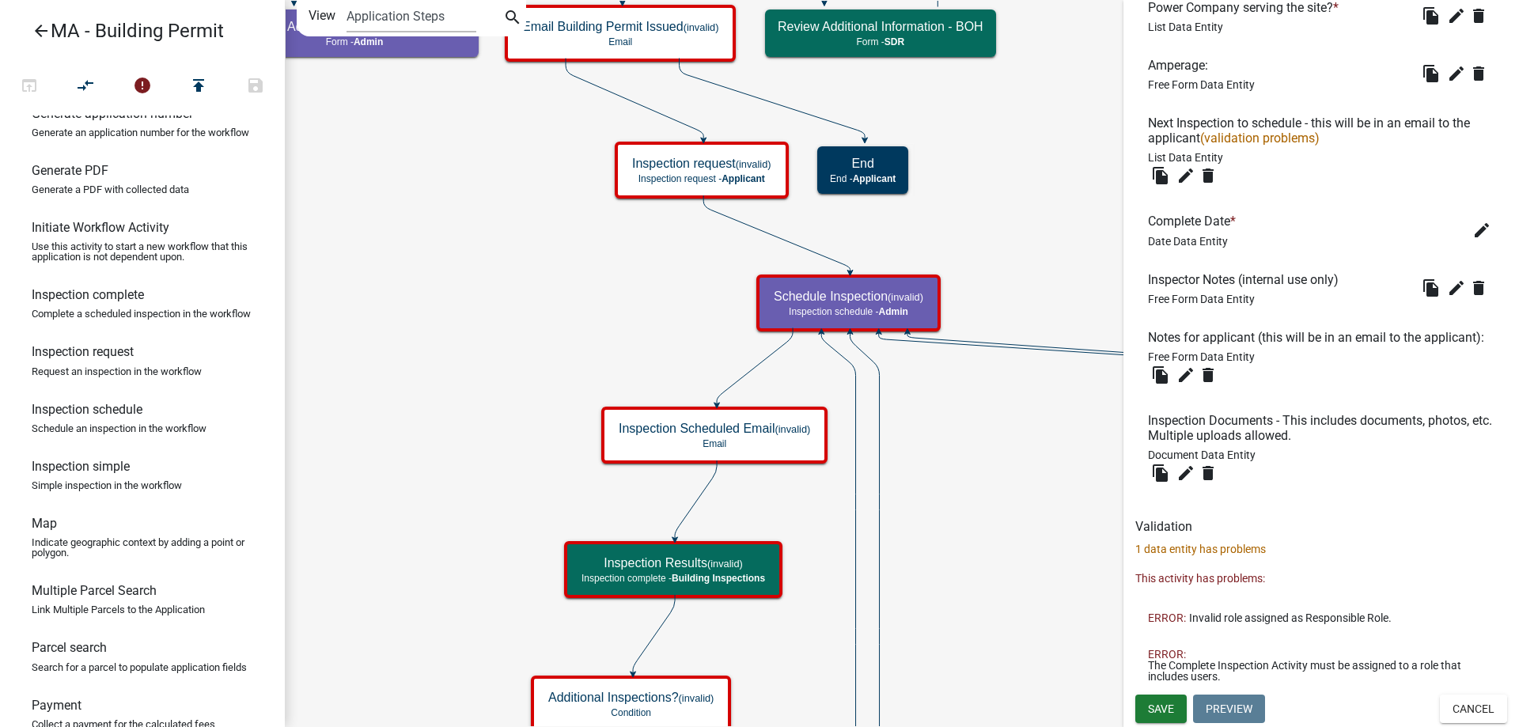
scroll to position [1226, 0]
click at [1176, 711] on button "Save" at bounding box center [1160, 709] width 51 height 28
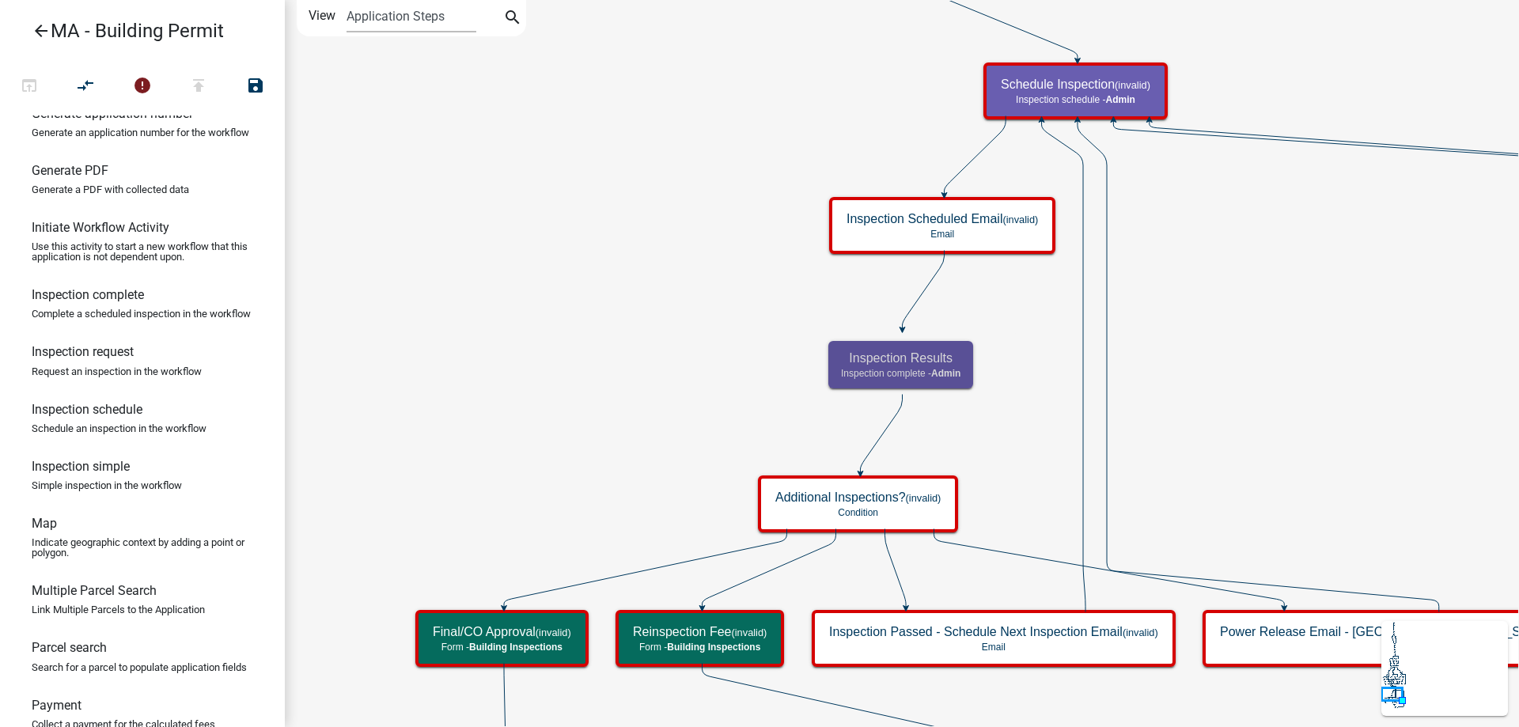
scroll to position [0, 0]
click at [630, 460] on icon "Start Start - Applicant Search Parcel Data Parcel search - Applicant Owner and …" at bounding box center [990, 602] width 1409 height 1202
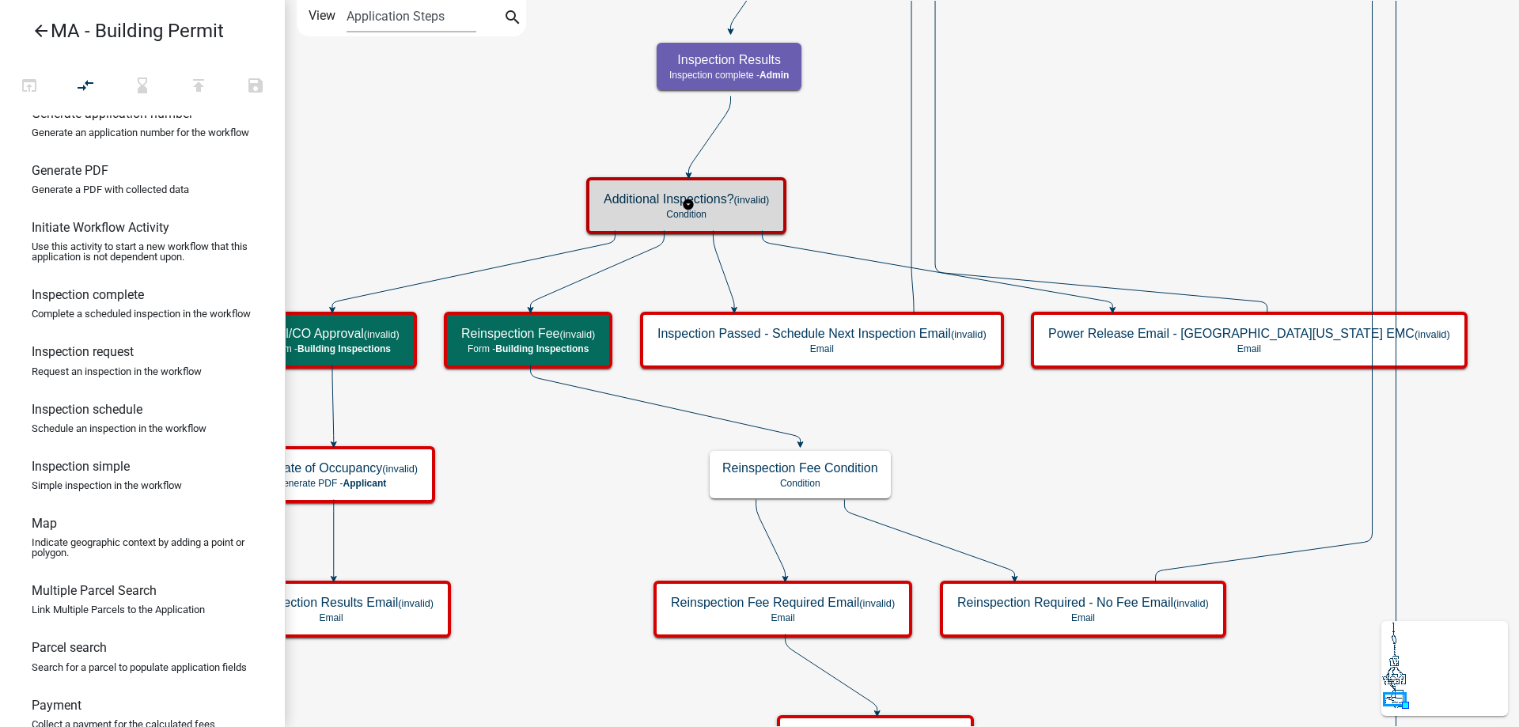
click at [634, 192] on h5 "Additional Inspections? (invalid)" at bounding box center [686, 198] width 165 height 15
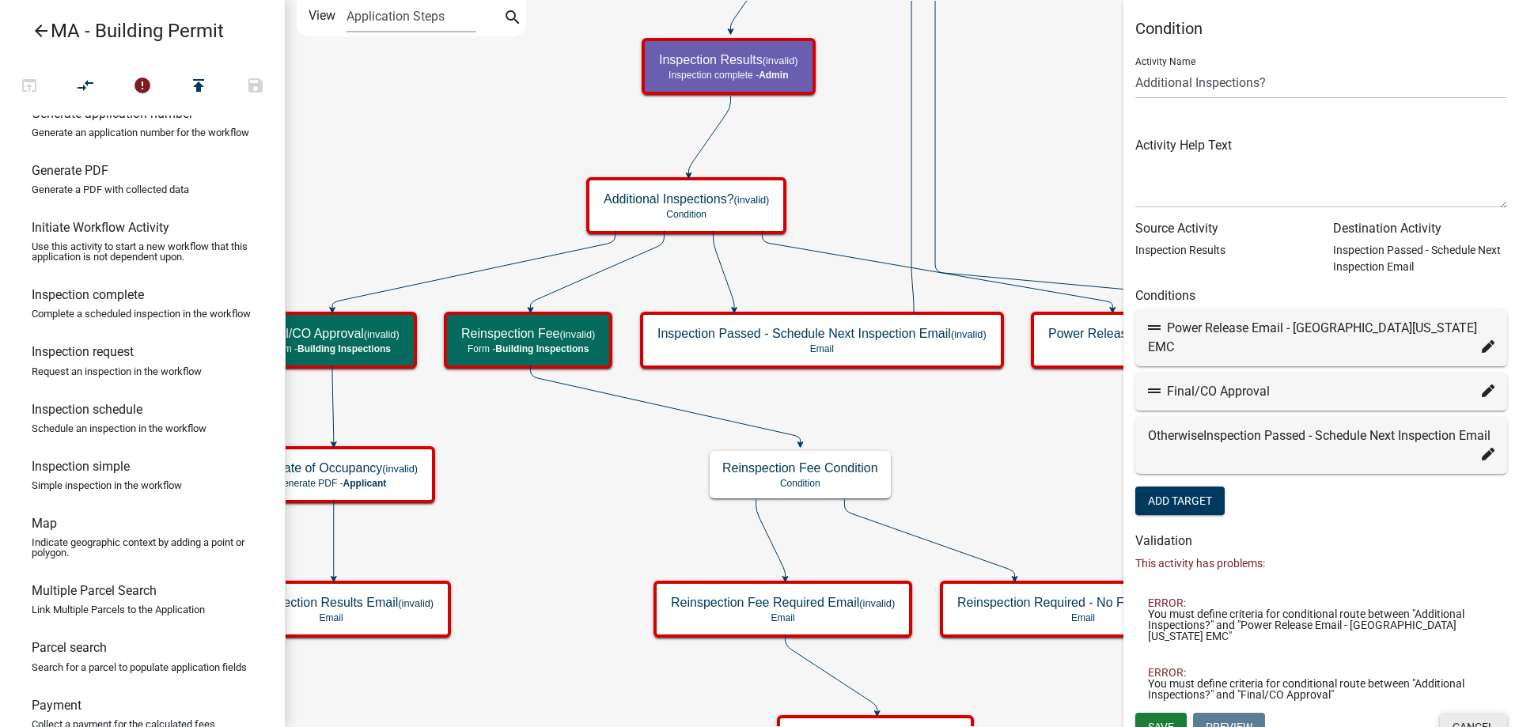
click at [1467, 713] on button "Cancel" at bounding box center [1473, 727] width 67 height 28
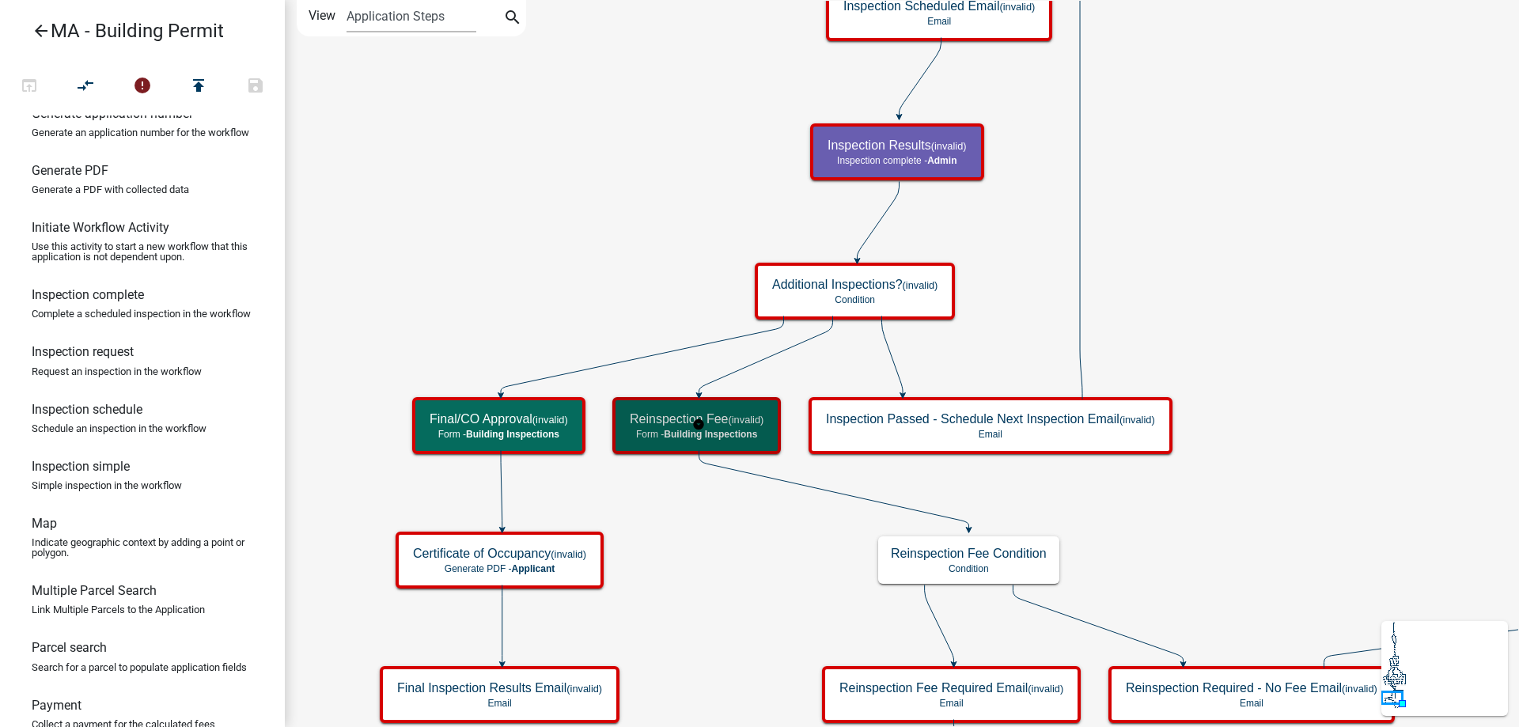
click at [672, 444] on div "Reinspection Fee (invalid) Form - Building Inspections" at bounding box center [696, 425] width 159 height 47
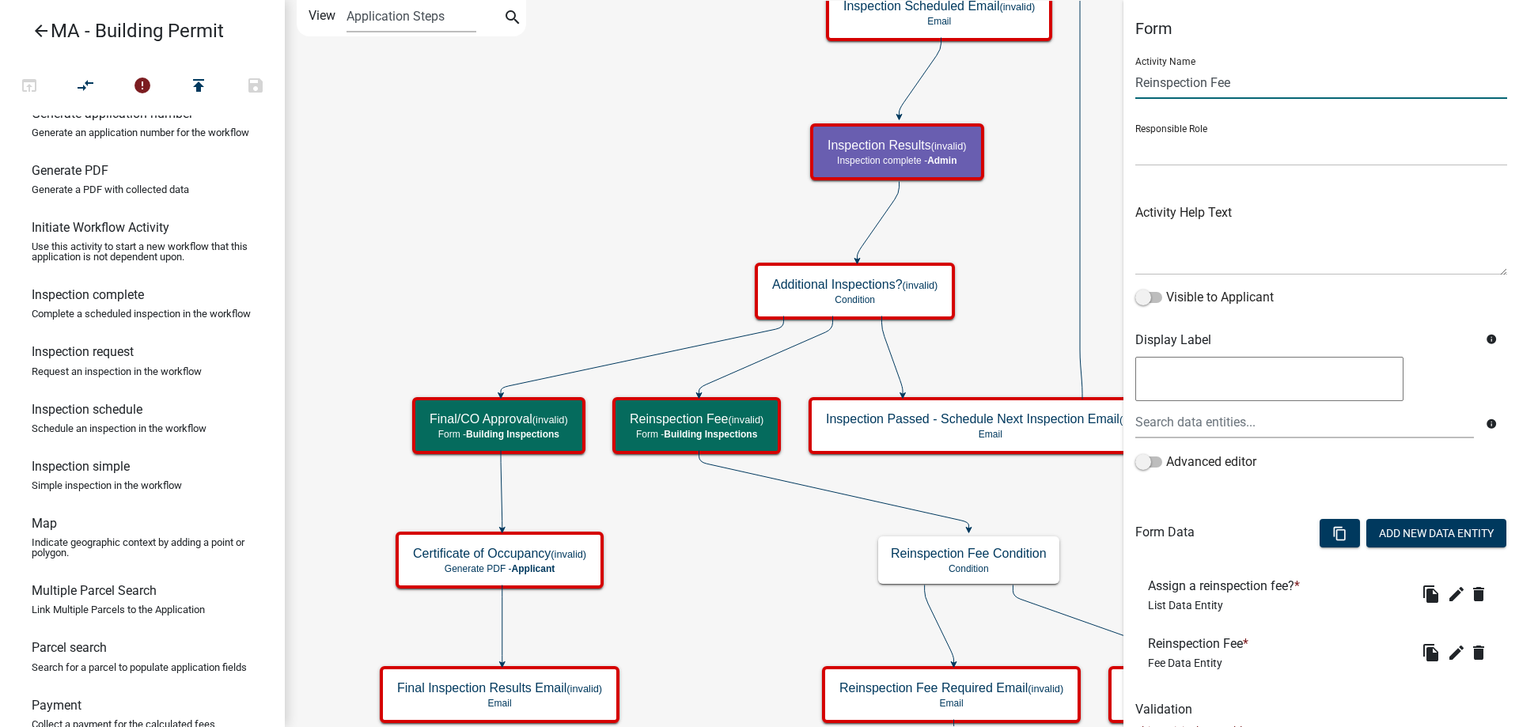
click at [1206, 78] on input "Reinspection Fee" at bounding box center [1321, 82] width 372 height 32
click at [1188, 127] on div "Responsible Role Applicant Admin SDR Septic Maintenance Company" at bounding box center [1321, 139] width 372 height 55
click at [1179, 161] on select "Applicant Admin SDR Septic Maintenance Company" at bounding box center [1321, 150] width 372 height 32
select select "1617A353-6361-48C5-9BA0-CE34FD9B68F8"
click at [1135, 134] on select "Applicant Admin SDR Septic Maintenance Company" at bounding box center [1321, 150] width 372 height 32
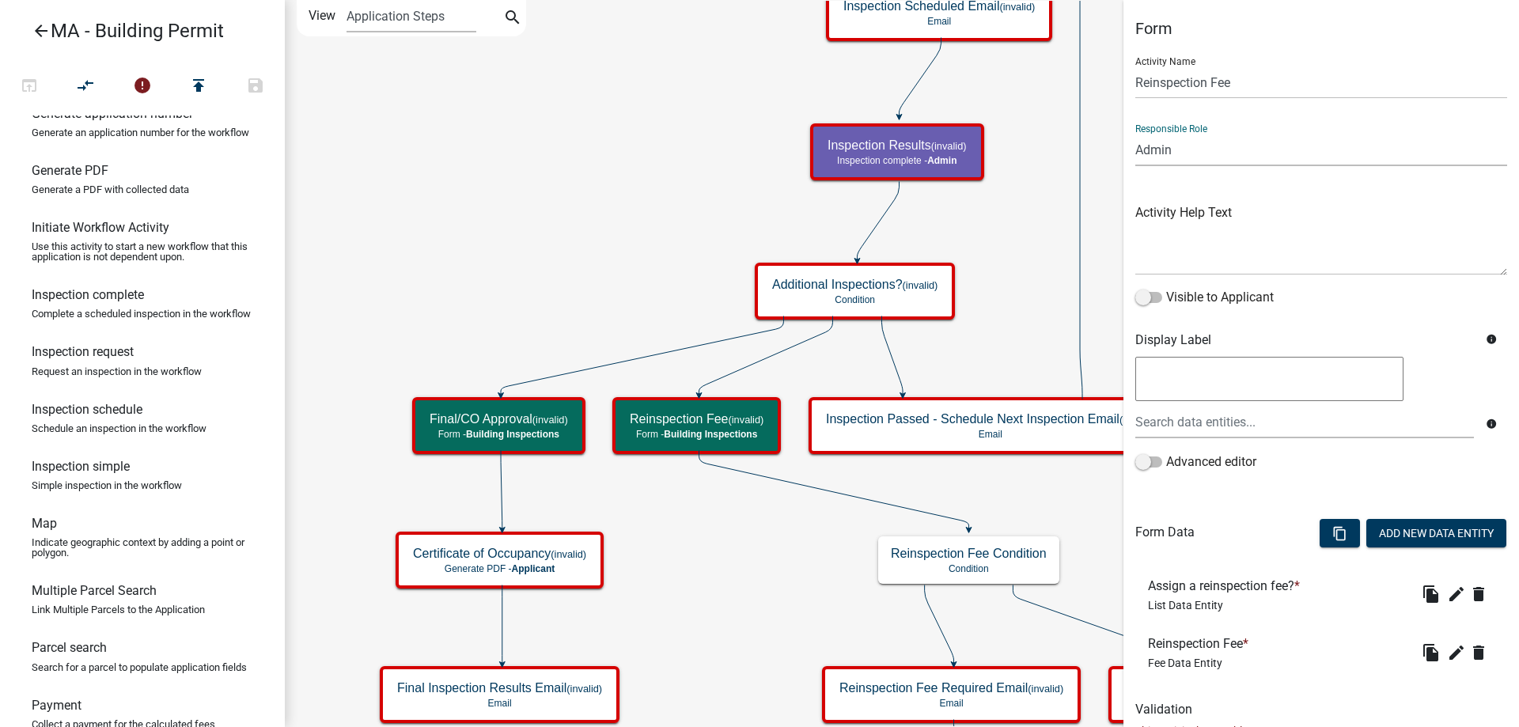
scroll to position [142, 0]
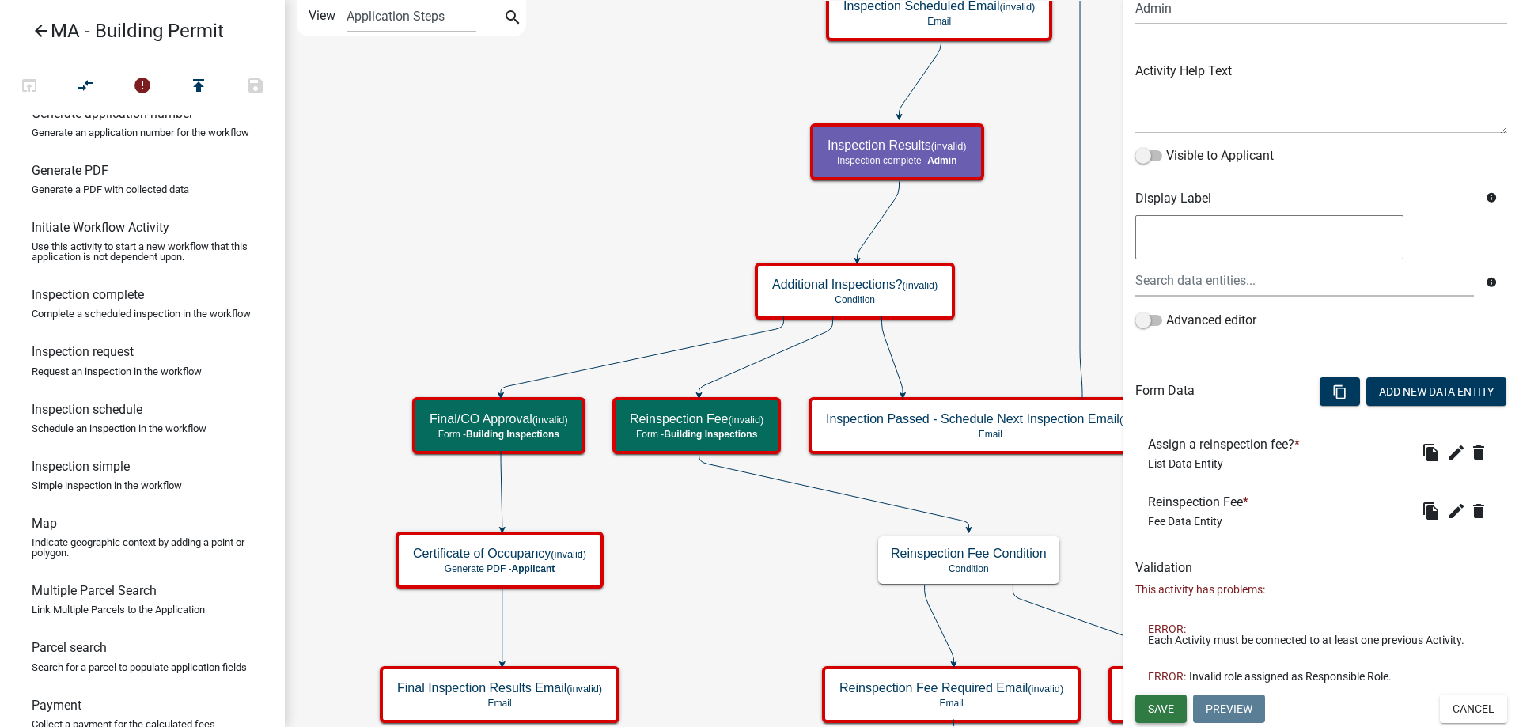
click at [1157, 714] on span "Save" at bounding box center [1161, 708] width 26 height 13
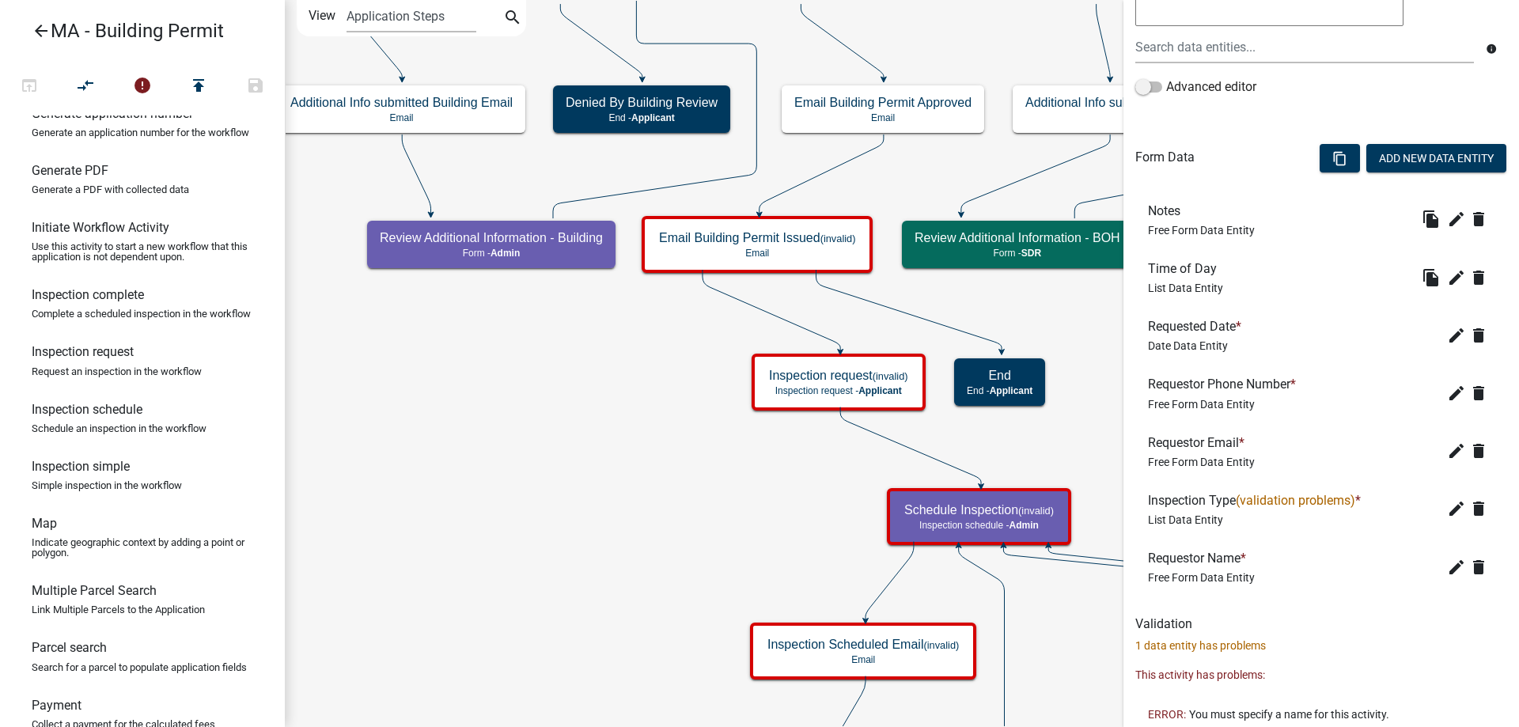
scroll to position [434, 0]
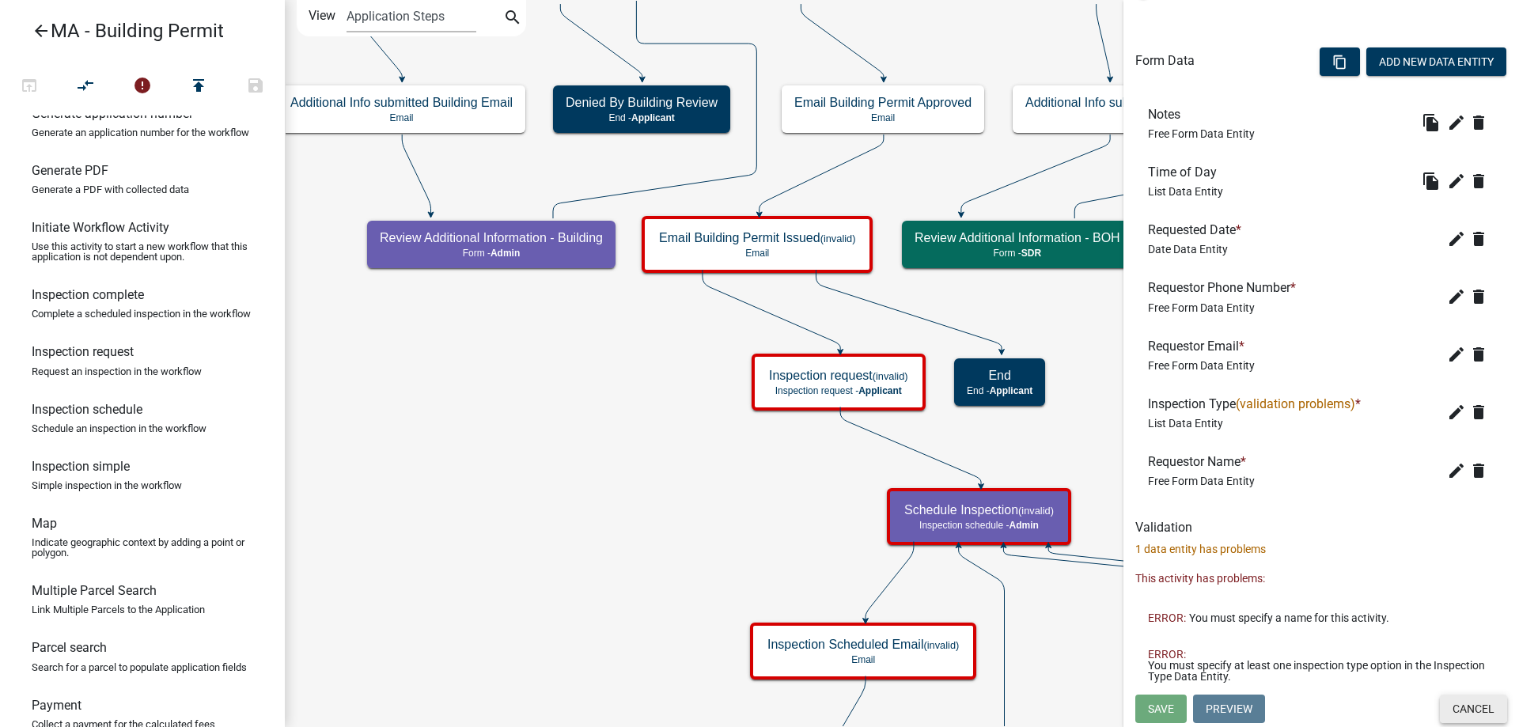
click at [1462, 704] on button "Cancel" at bounding box center [1473, 709] width 67 height 28
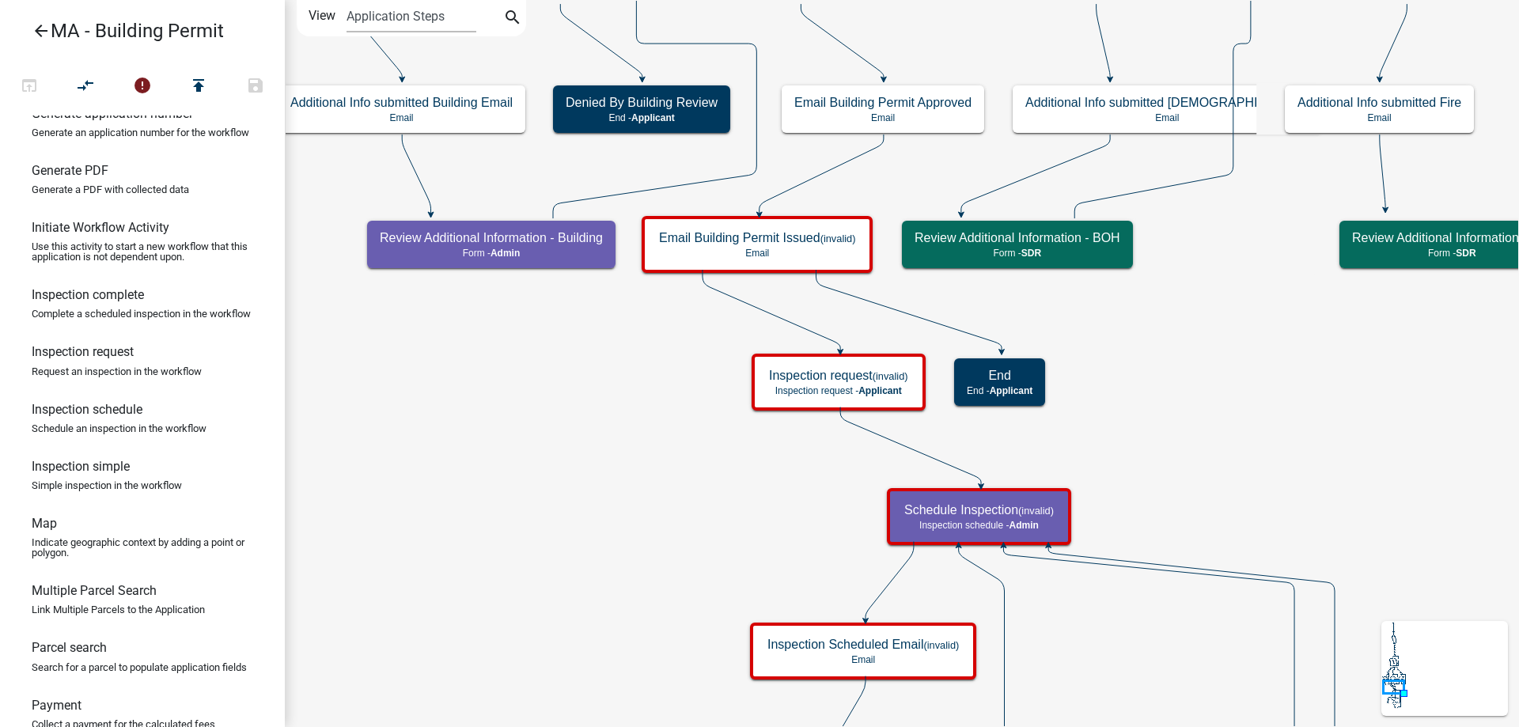
scroll to position [0, 0]
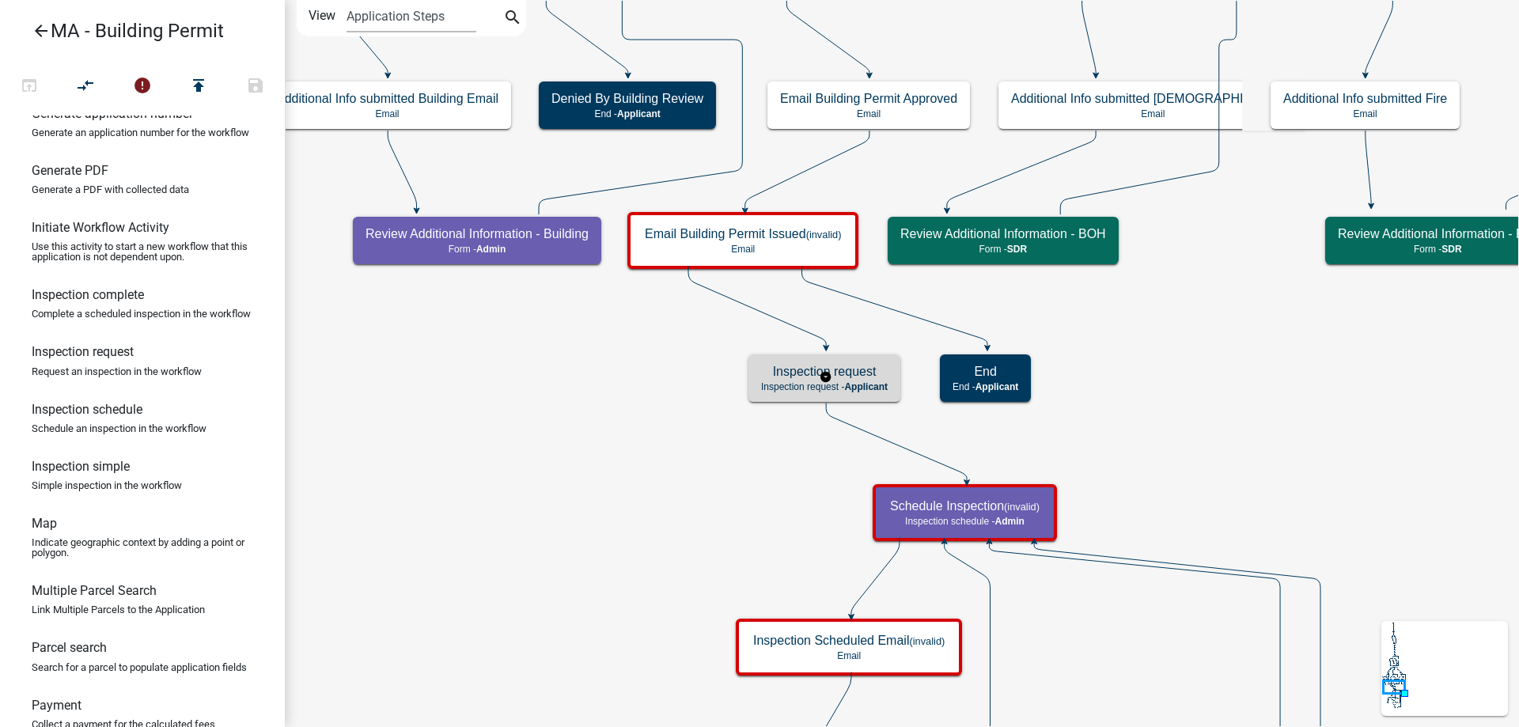
click at [790, 377] on h5 "Inspection request" at bounding box center [824, 371] width 127 height 15
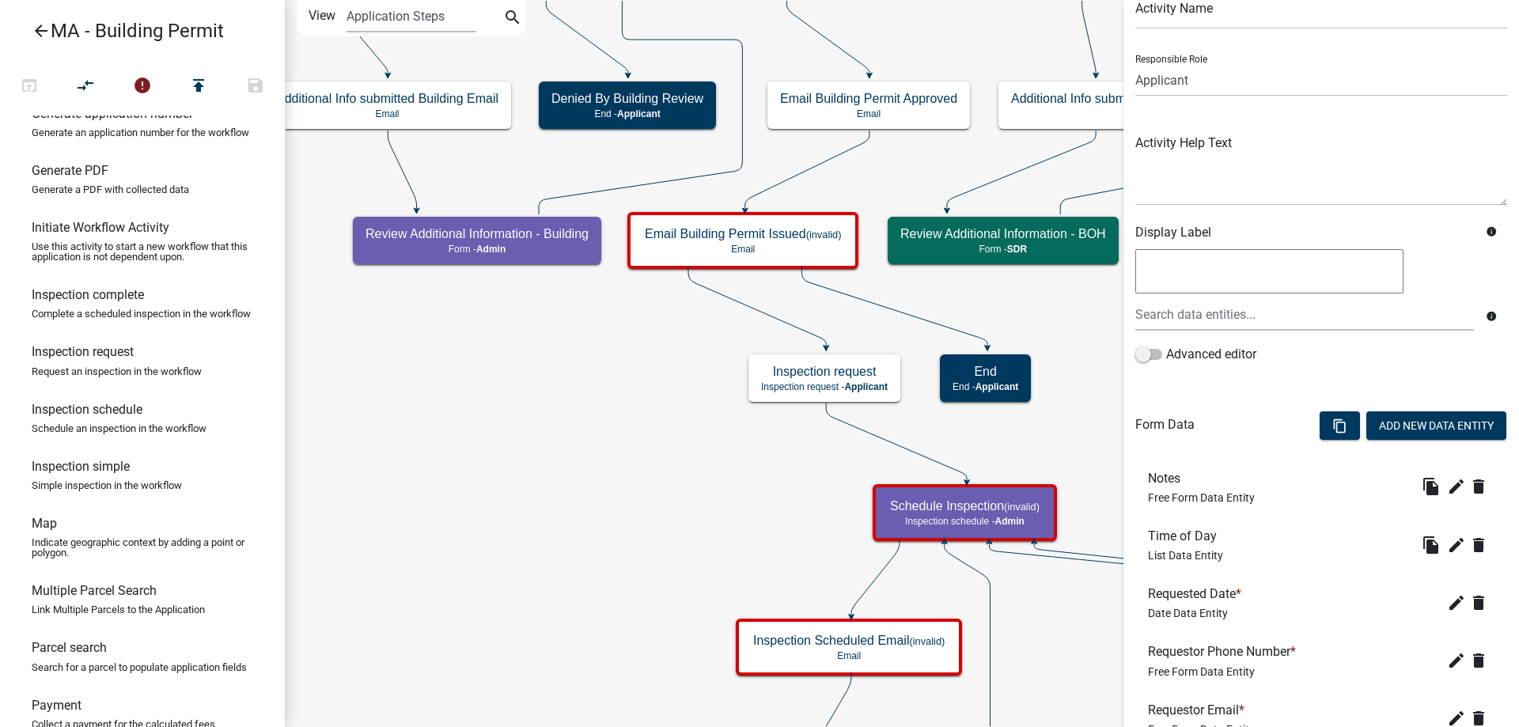
scroll to position [316, 0]
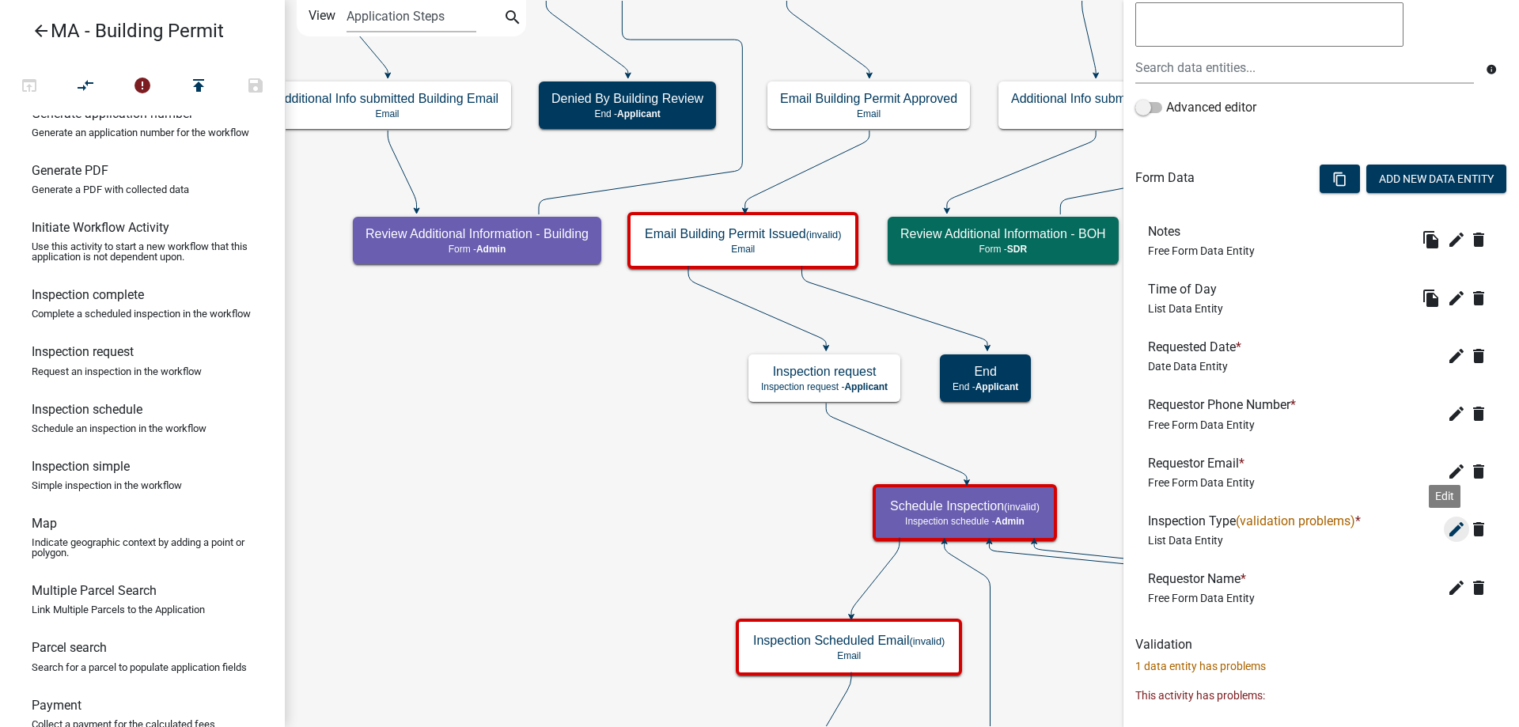
click at [1447, 532] on icon "edit" at bounding box center [1456, 529] width 19 height 19
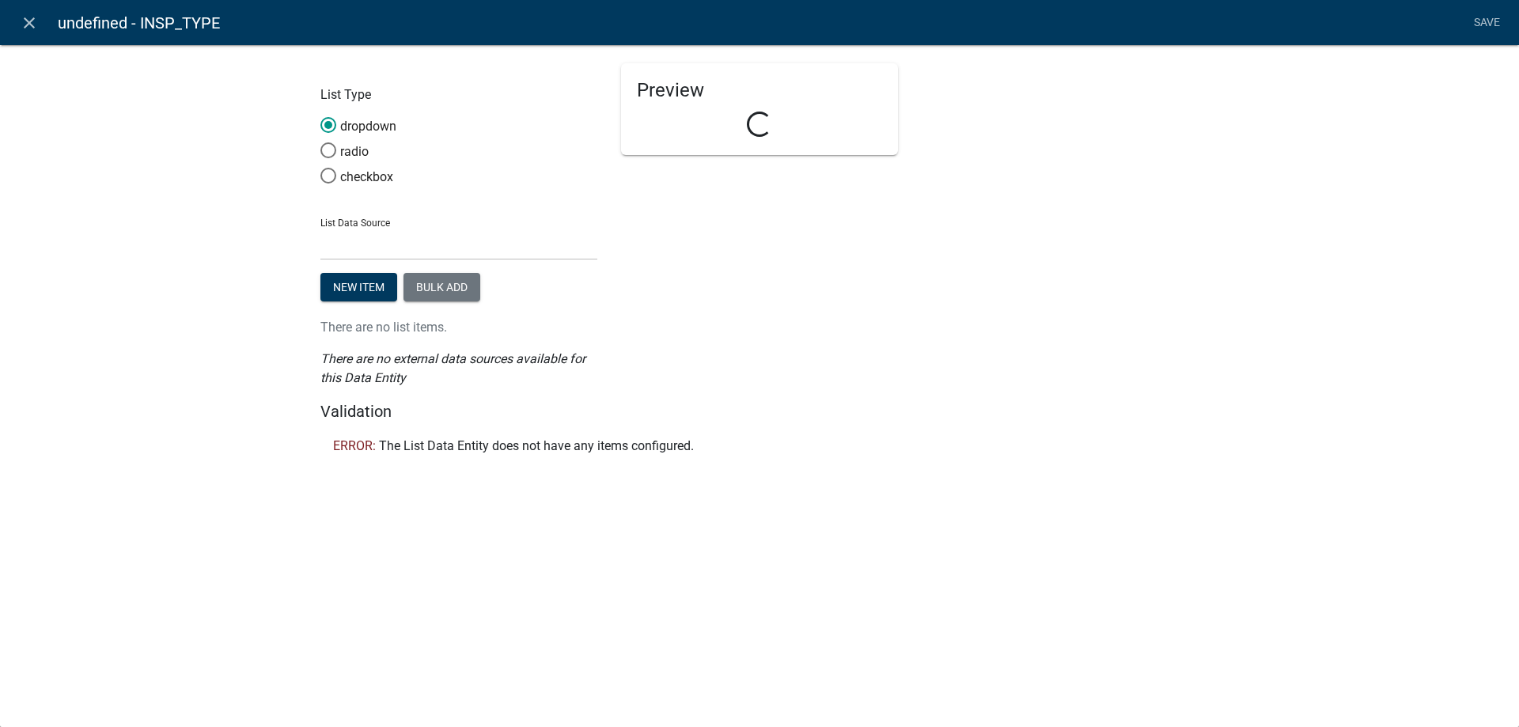
select select "list-data"
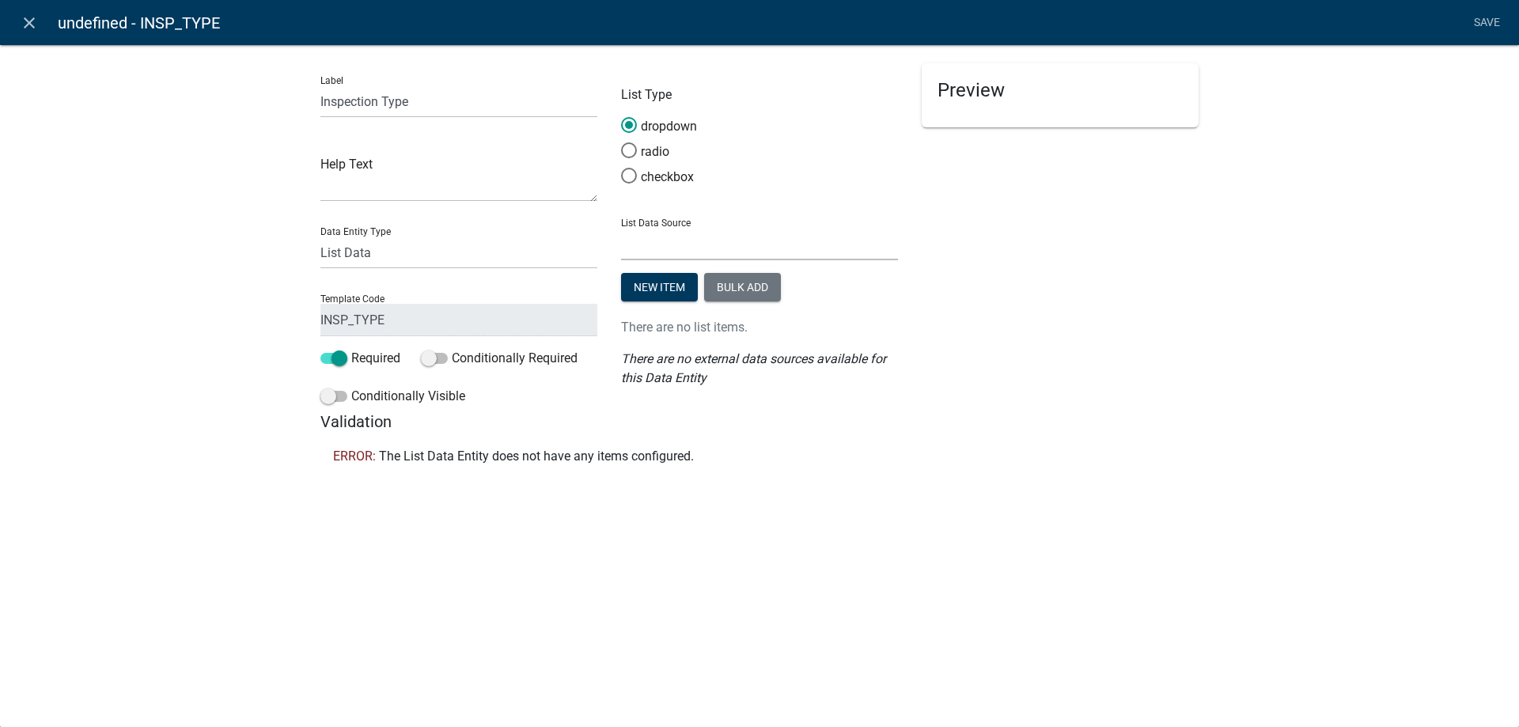
click at [680, 246] on select "State List Inspections Name List Name List with Email Addresses as Values Septi…" at bounding box center [759, 244] width 277 height 32
select select "custom-list-055d1a89-bf3e-4a95-88c2-1798c79a4edd"
click at [621, 228] on select "State List Inspections Name List Name List with Email Addresses as Values Septi…" at bounding box center [759, 244] width 277 height 32
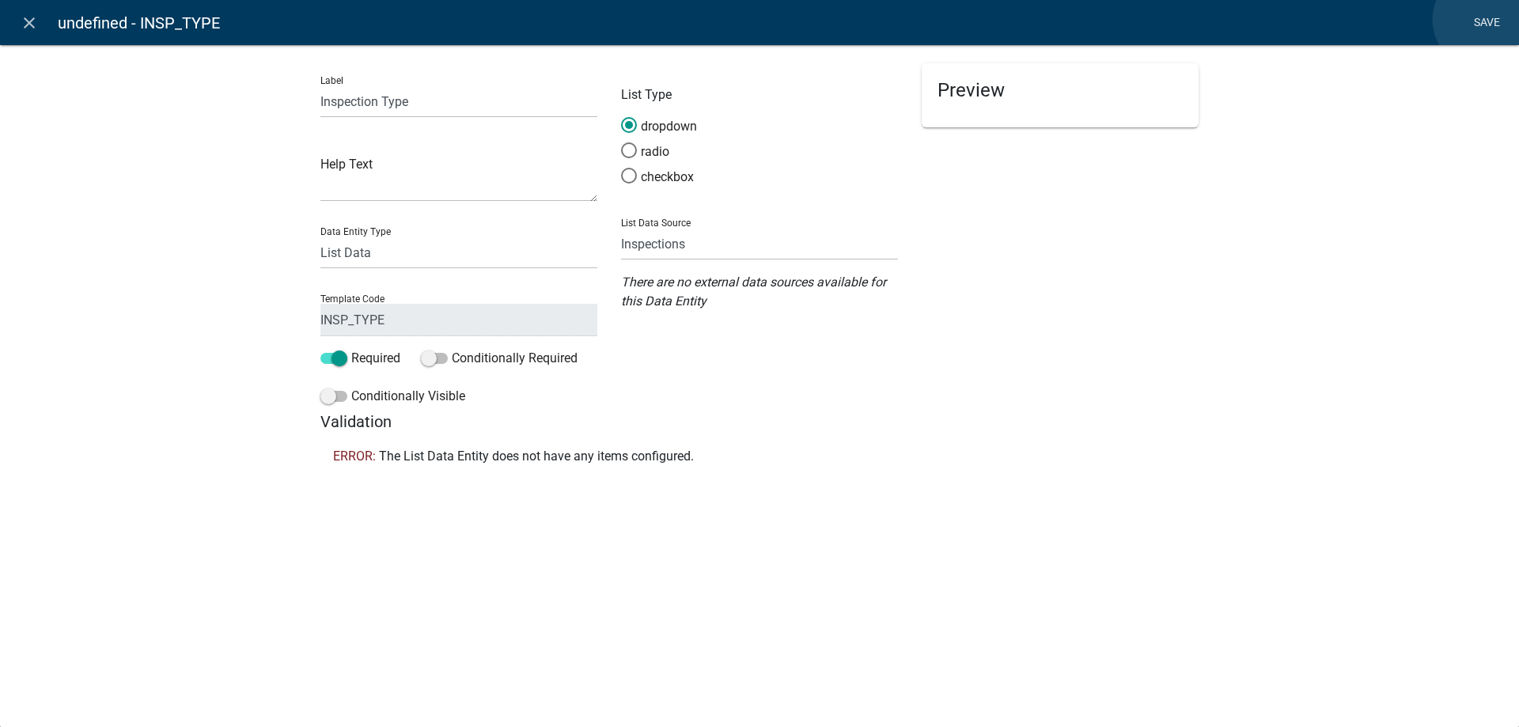
click at [1482, 20] on link "Save" at bounding box center [1487, 23] width 40 height 30
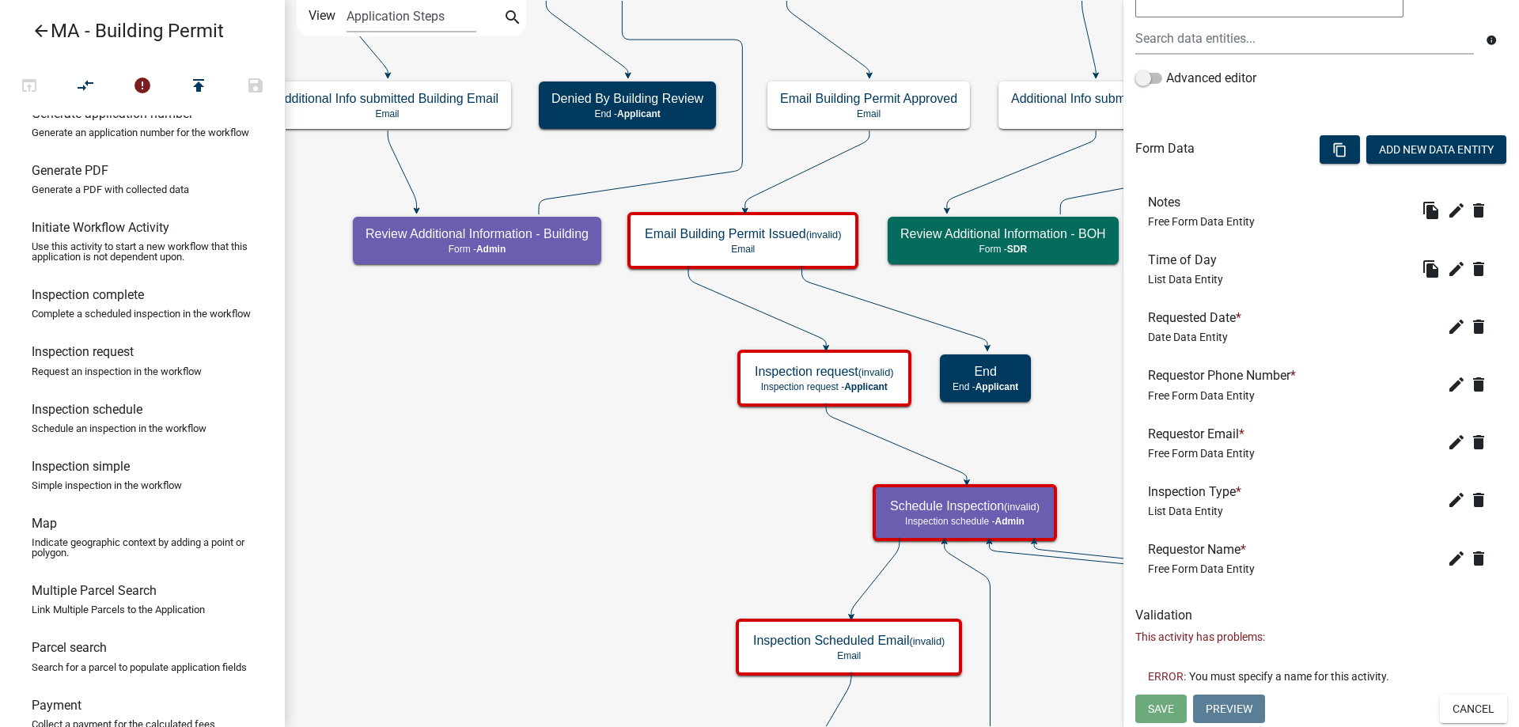
scroll to position [0, 0]
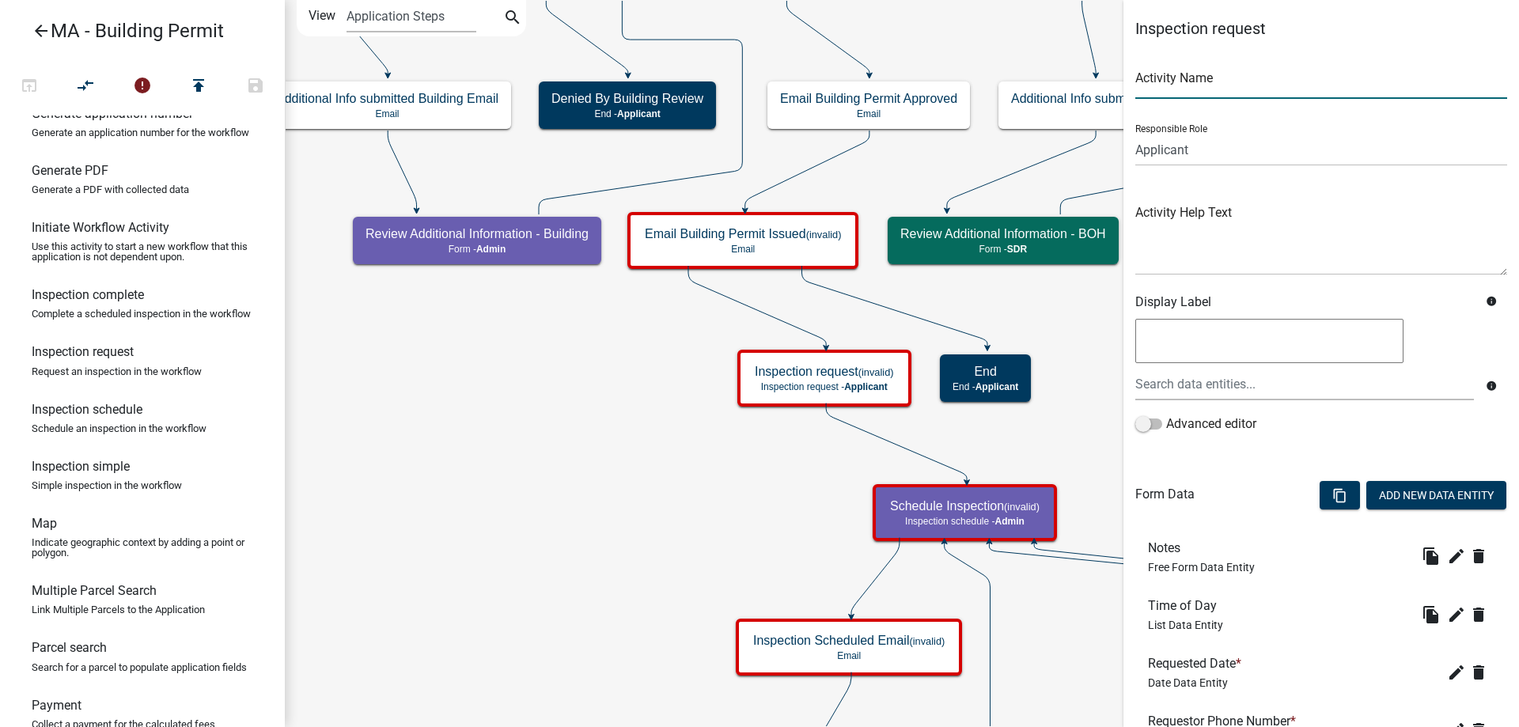
click at [1183, 85] on input "text" at bounding box center [1321, 82] width 372 height 32
type input "Request Inspection"
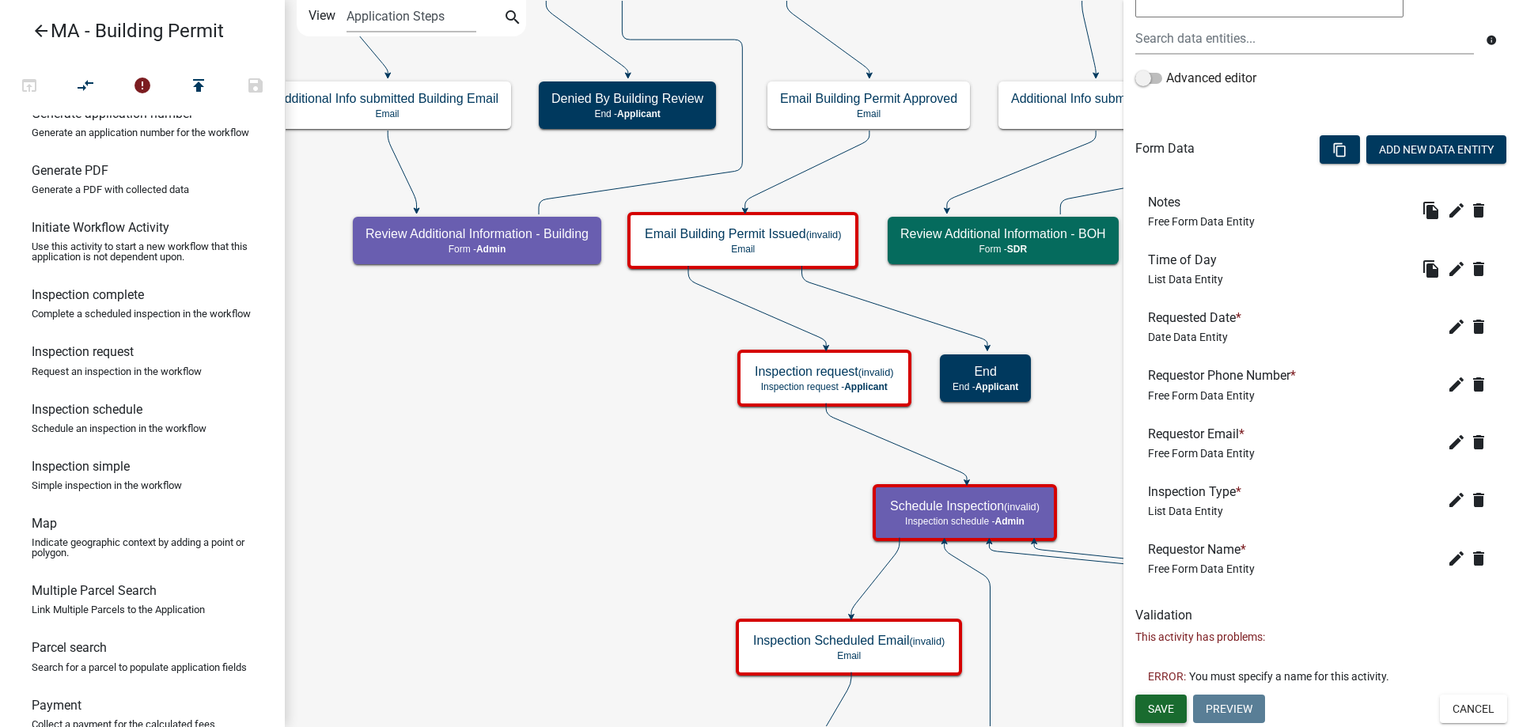
click at [1162, 702] on span "Save" at bounding box center [1161, 708] width 26 height 13
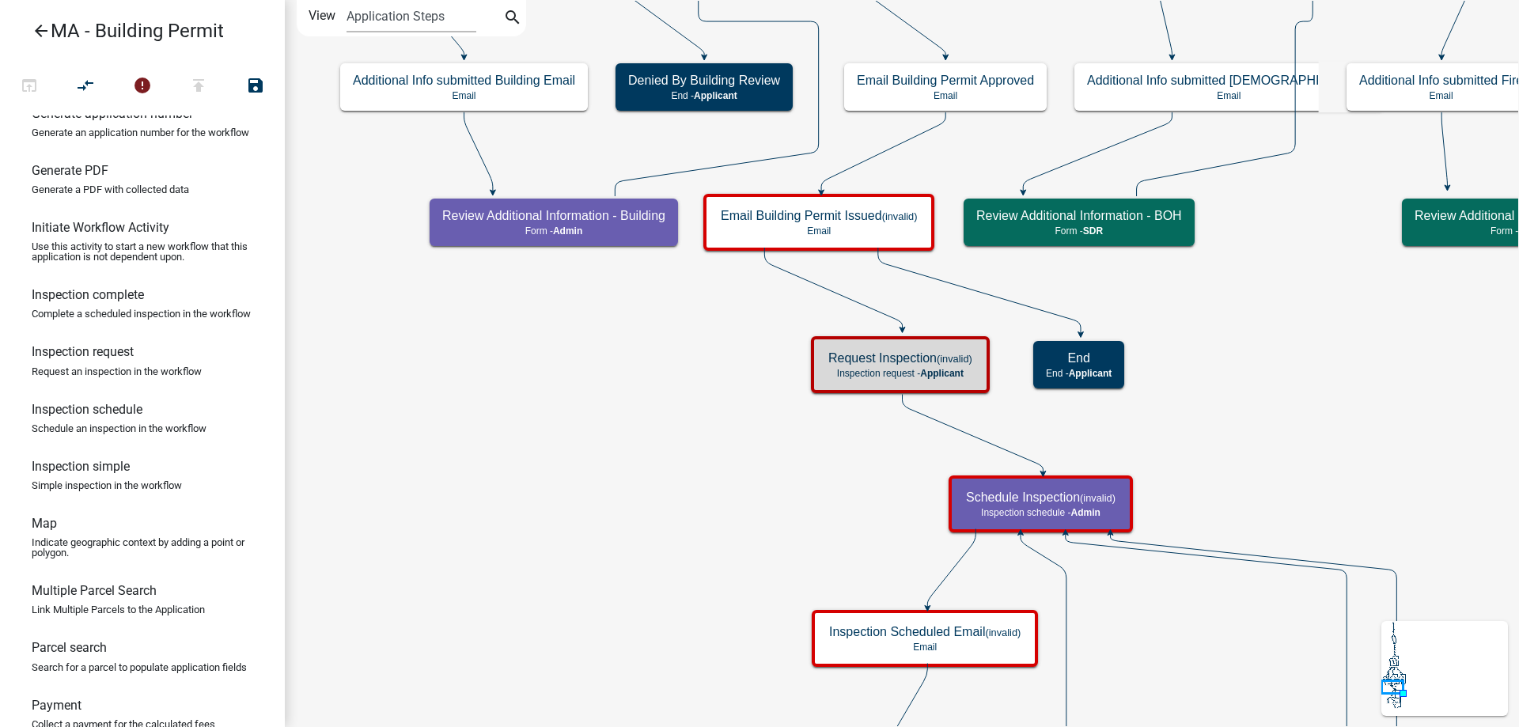
scroll to position [0, 0]
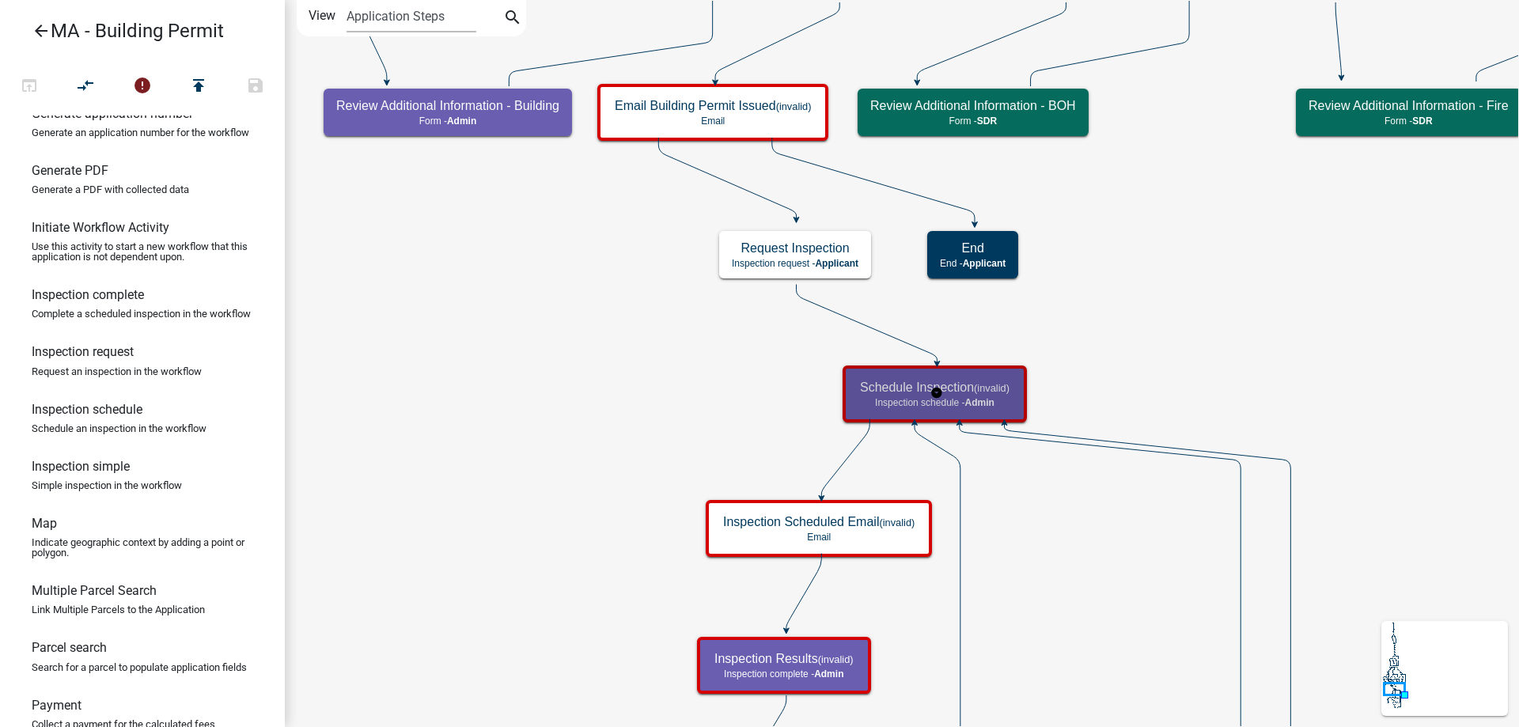
click at [913, 399] on p "Inspection schedule - Admin" at bounding box center [935, 402] width 150 height 11
select select "1617A353-6361-48C5-9BA0-CE34FD9B68F8"
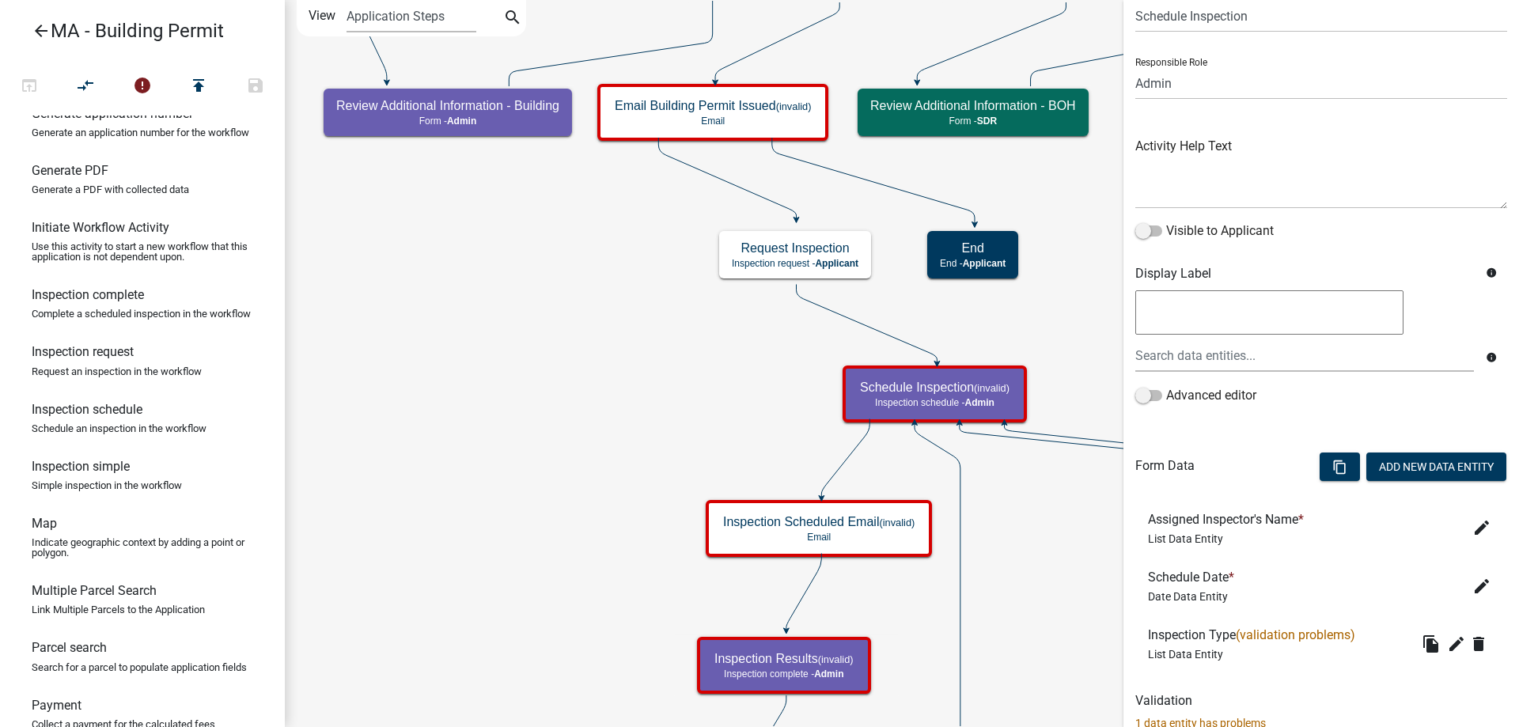
scroll to position [116, 0]
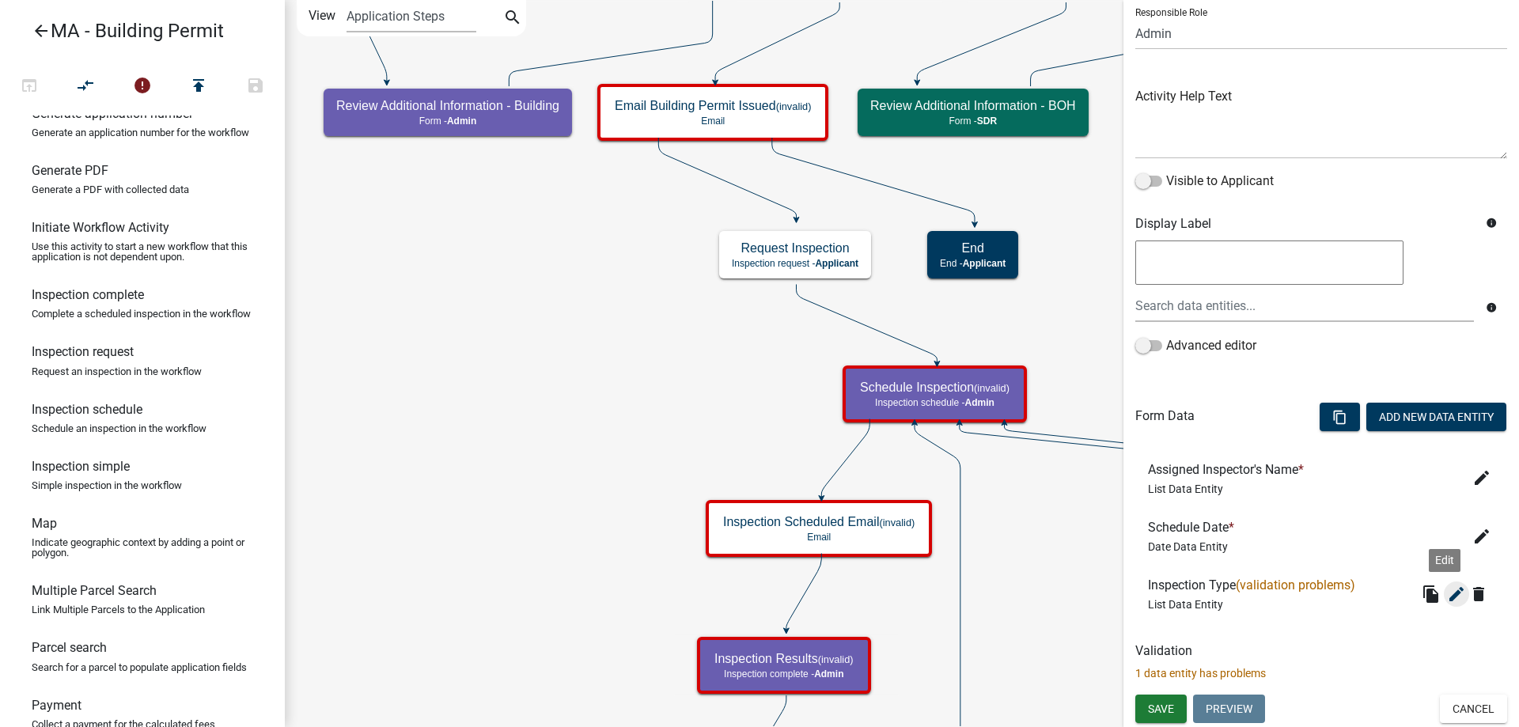
click at [1447, 598] on icon "edit" at bounding box center [1456, 594] width 19 height 19
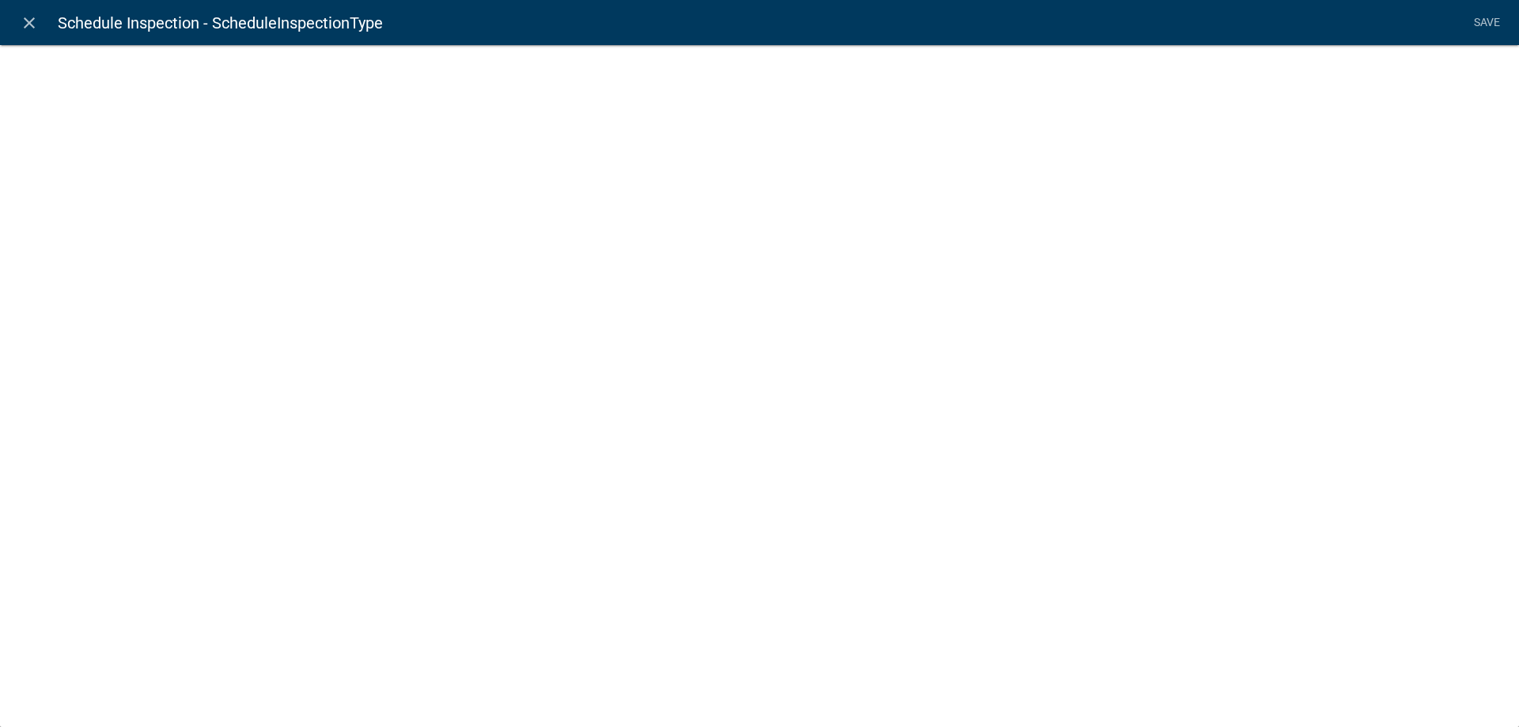
select select "list-data"
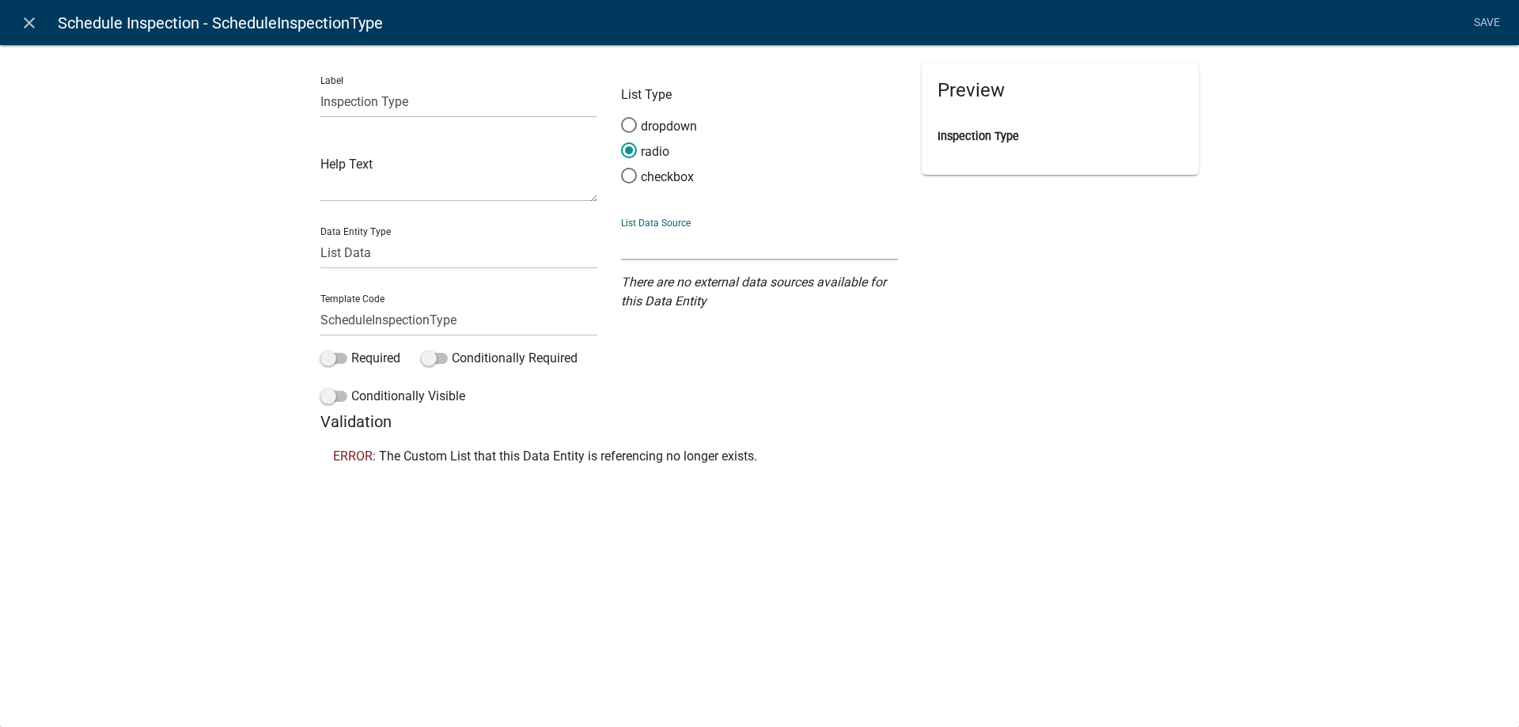
click at [691, 241] on select "State List Inspections Name List Name List with Email Addresses as Values Septi…" at bounding box center [759, 244] width 277 height 32
select select "custom-list-055d1a89-bf3e-4a95-88c2-1798c79a4edd"
click at [621, 228] on select "State List Inspections Name List Name List with Email Addresses as Values Septi…" at bounding box center [759, 244] width 277 height 32
click at [1484, 25] on link "Save" at bounding box center [1487, 23] width 40 height 30
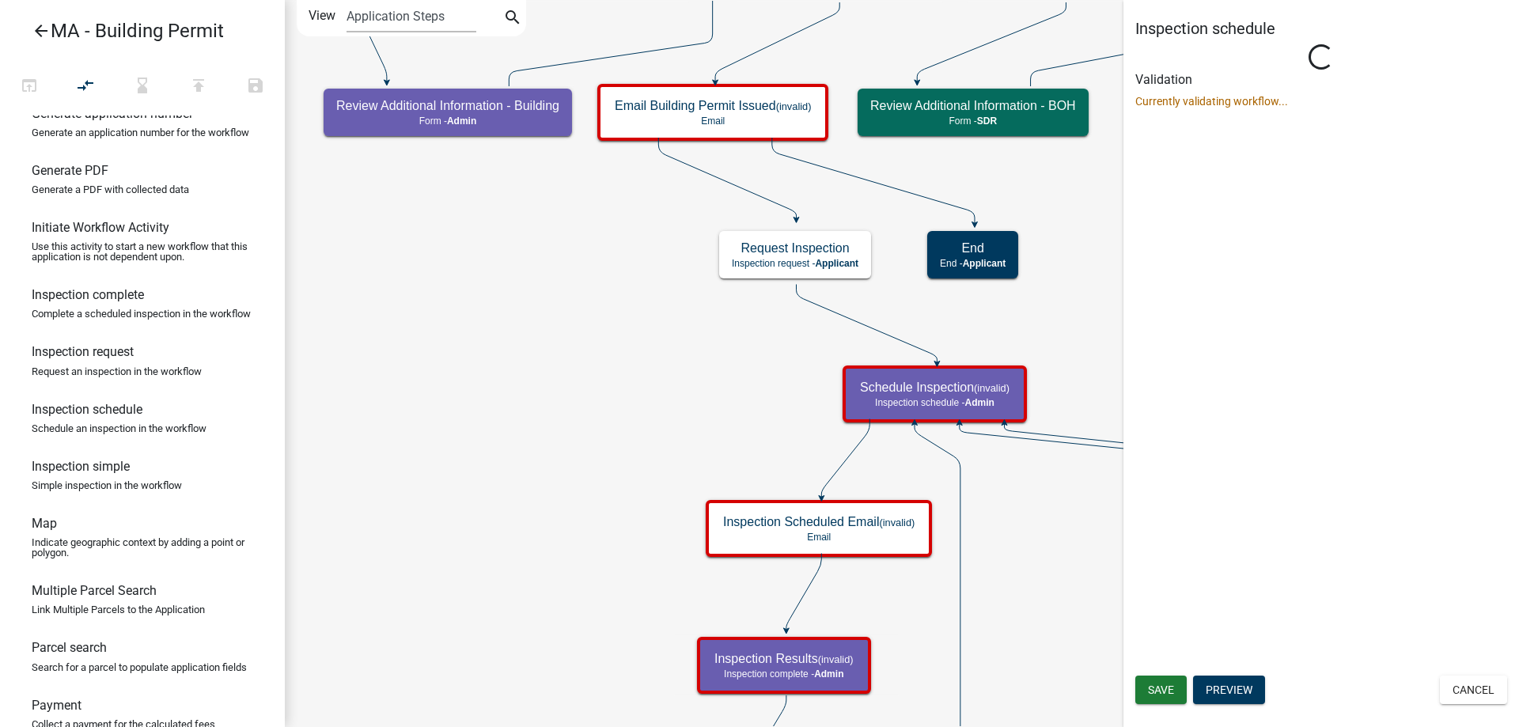
scroll to position [0, 0]
select select "1617A353-6361-48C5-9BA0-CE34FD9B68F8"
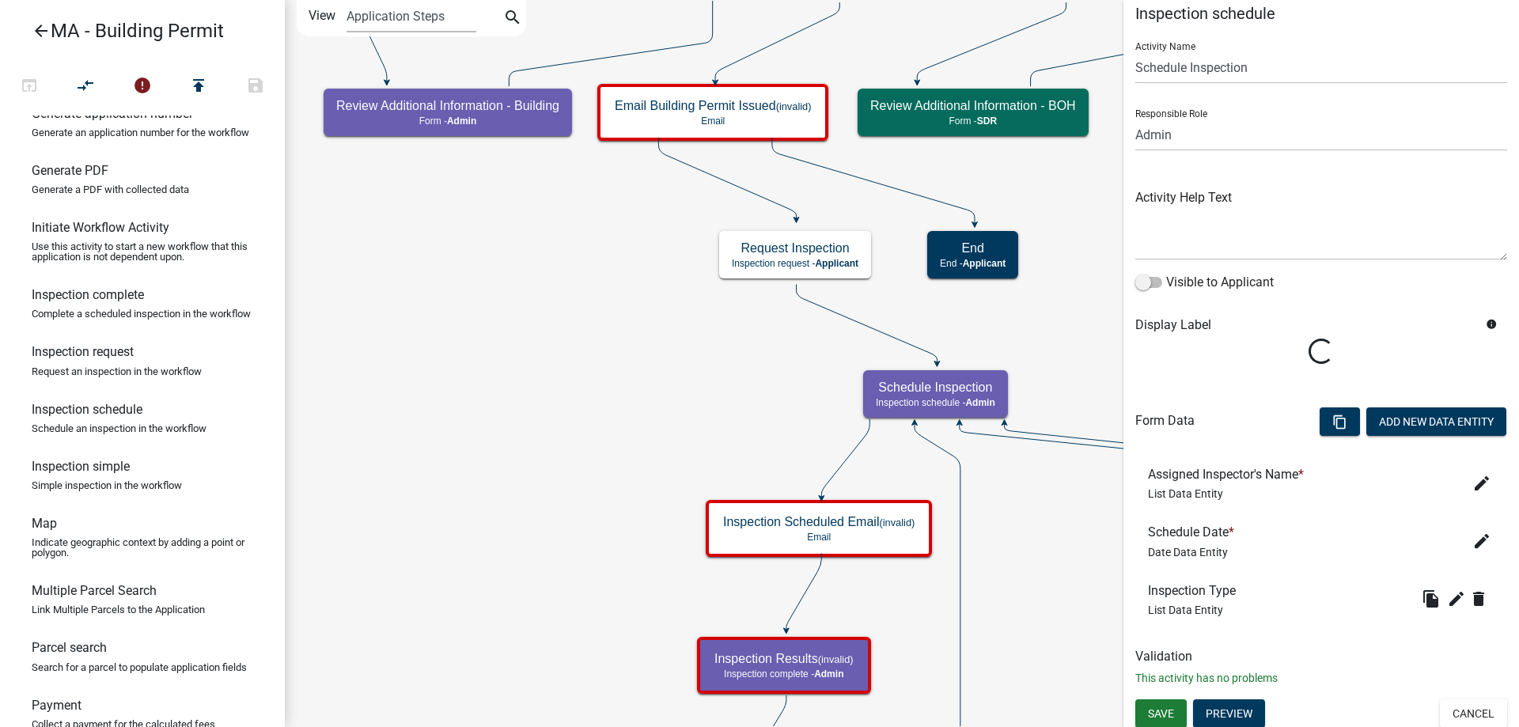
scroll to position [19, 0]
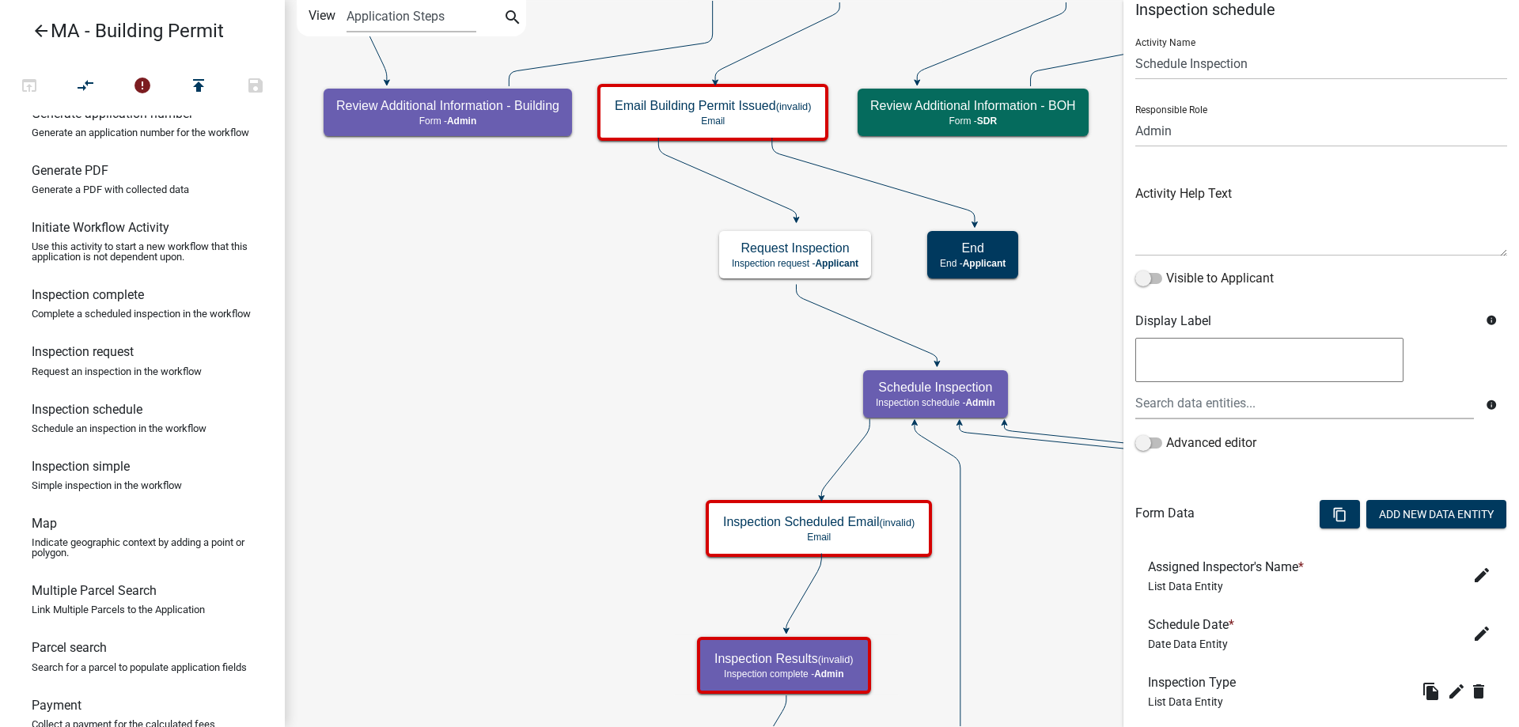
click at [1153, 710] on li "Inspection Type List Data Entity file_copy edit delete" at bounding box center [1321, 691] width 372 height 58
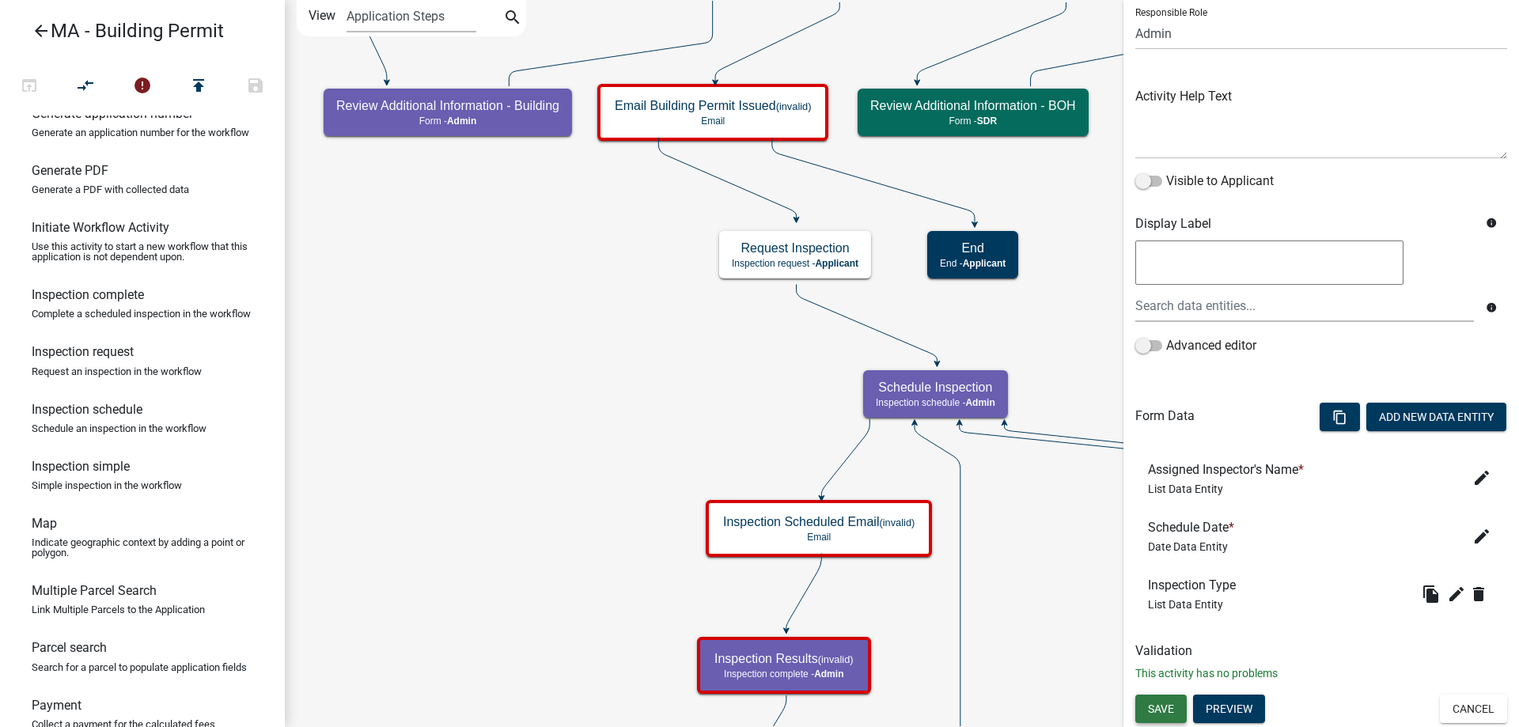
click at [1161, 712] on span "Save" at bounding box center [1161, 708] width 26 height 13
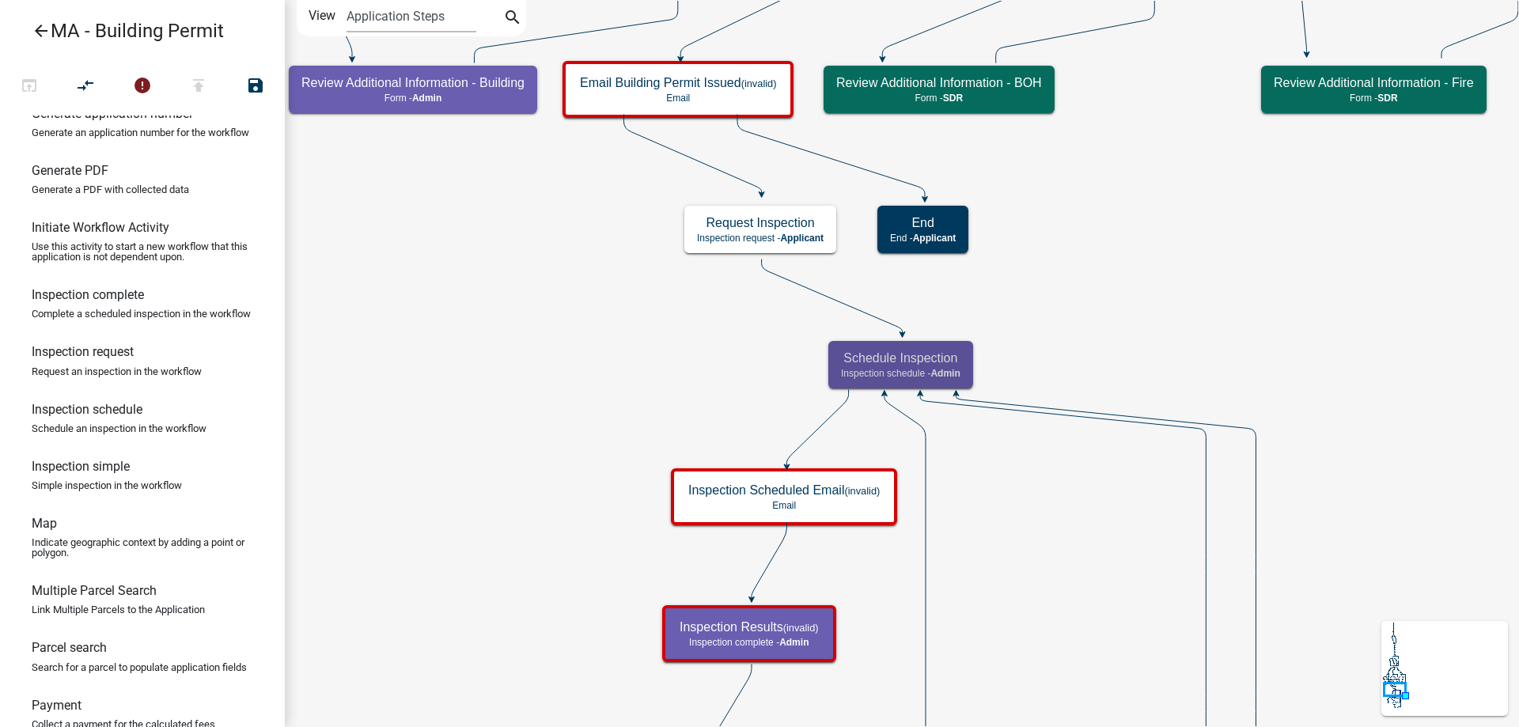
scroll to position [0, 0]
click at [527, 463] on icon "Start Start - Applicant Search Parcel Data Parcel search - Applicant Owner and …" at bounding box center [905, 738] width 1239 height 1475
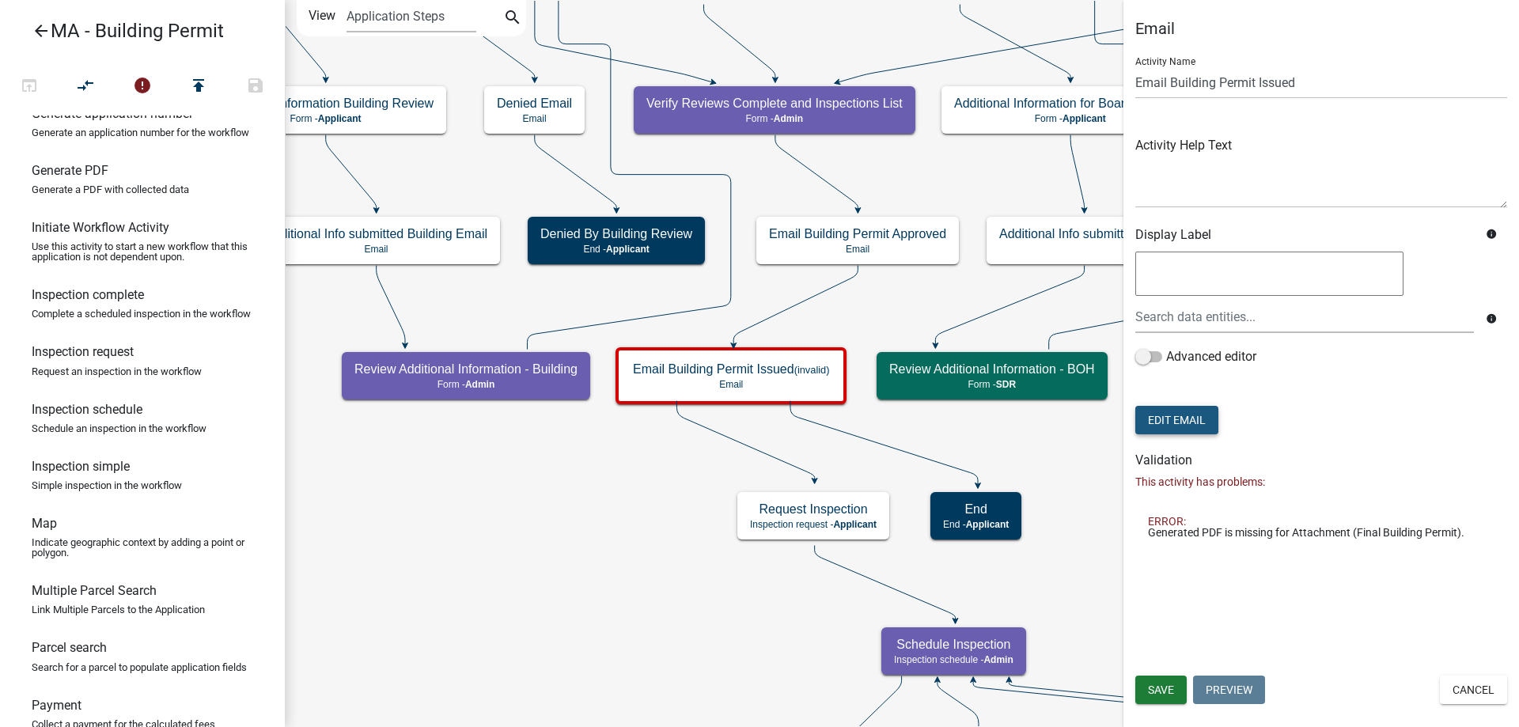
click at [1212, 408] on button "Edit Email" at bounding box center [1176, 420] width 83 height 28
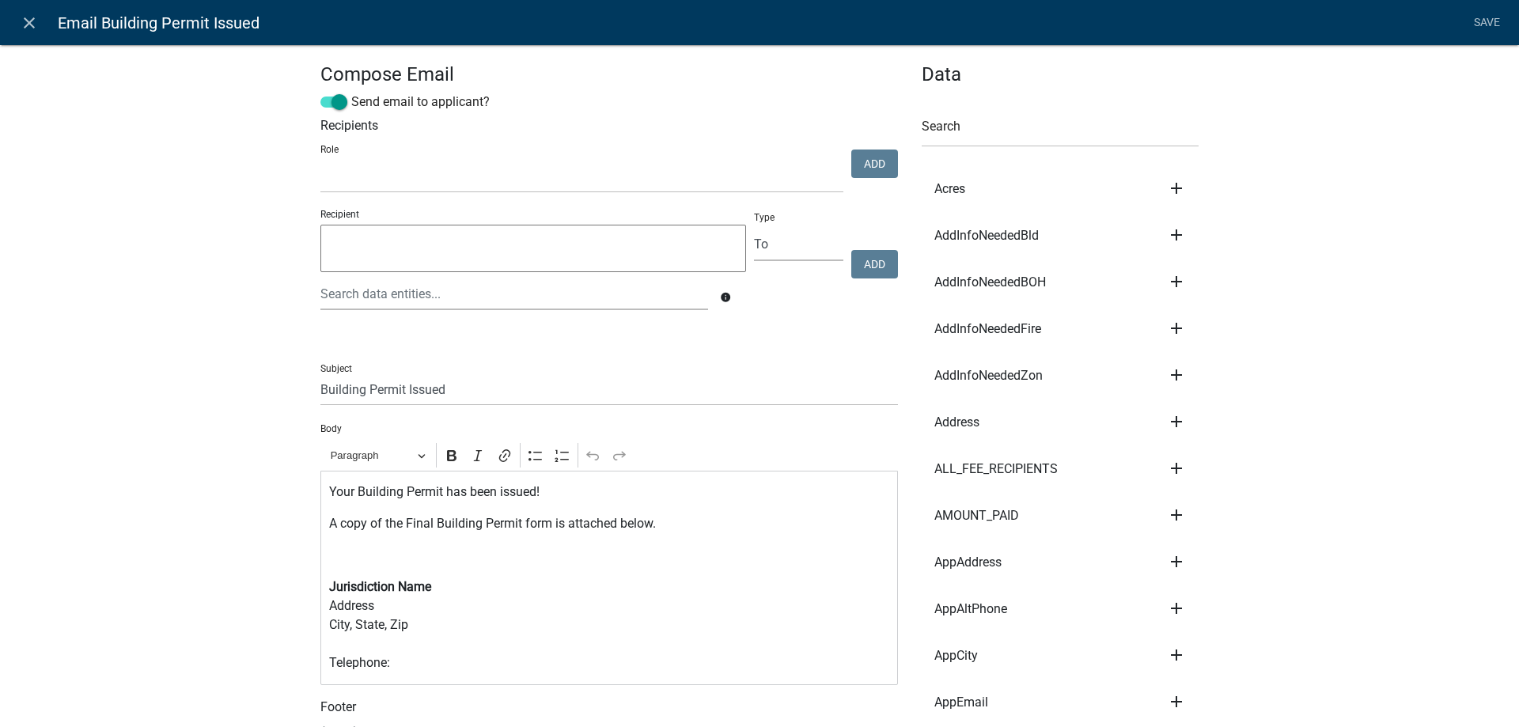
scroll to position [237, 0]
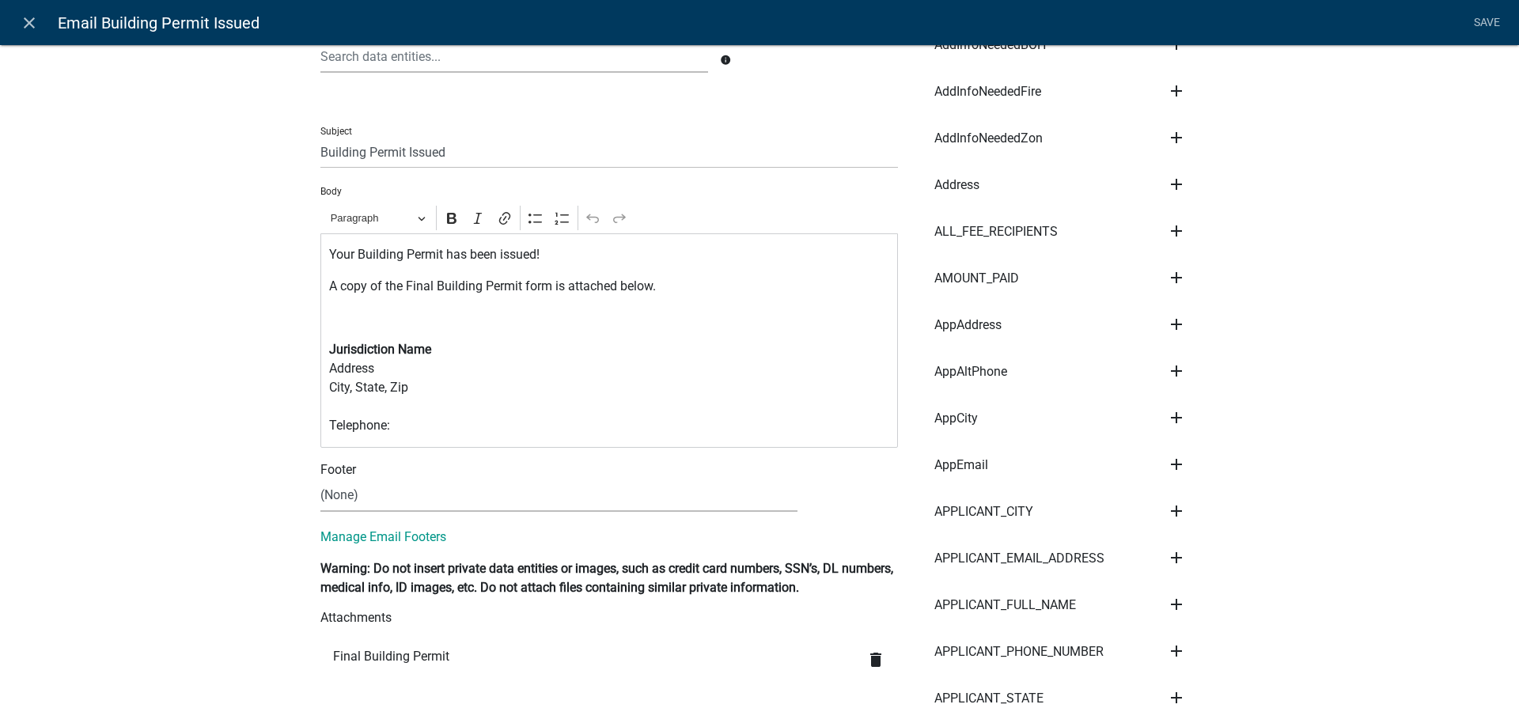
click at [871, 663] on icon "delete" at bounding box center [875, 659] width 19 height 19
drag, startPoint x: 271, startPoint y: 335, endPoint x: 157, endPoint y: 291, distance: 122.2
click at [364, 332] on div "Your Building Permit has been issued! A copy of the Final Building Permit form …" at bounding box center [608, 340] width 577 height 214
drag, startPoint x: 437, startPoint y: 418, endPoint x: 305, endPoint y: 346, distance: 149.4
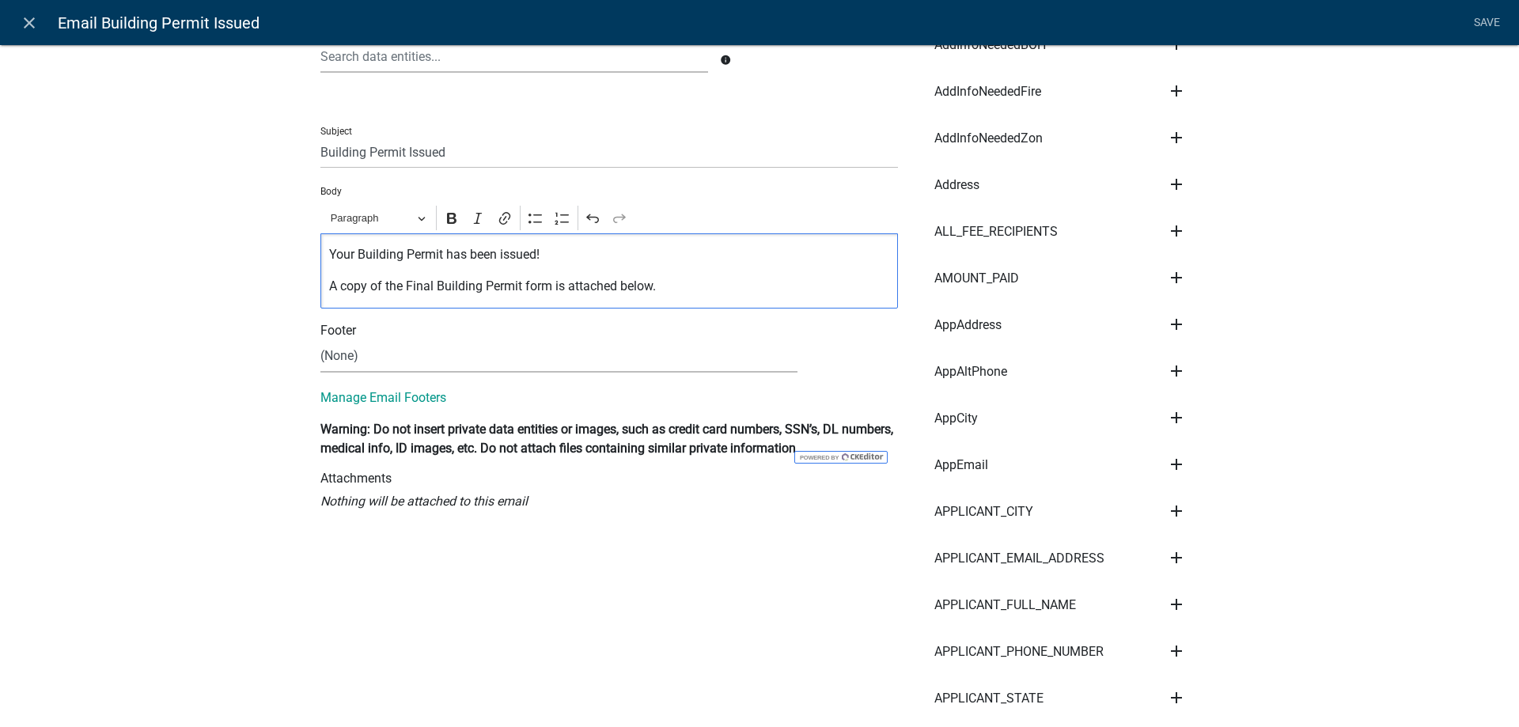
scroll to position [79, 0]
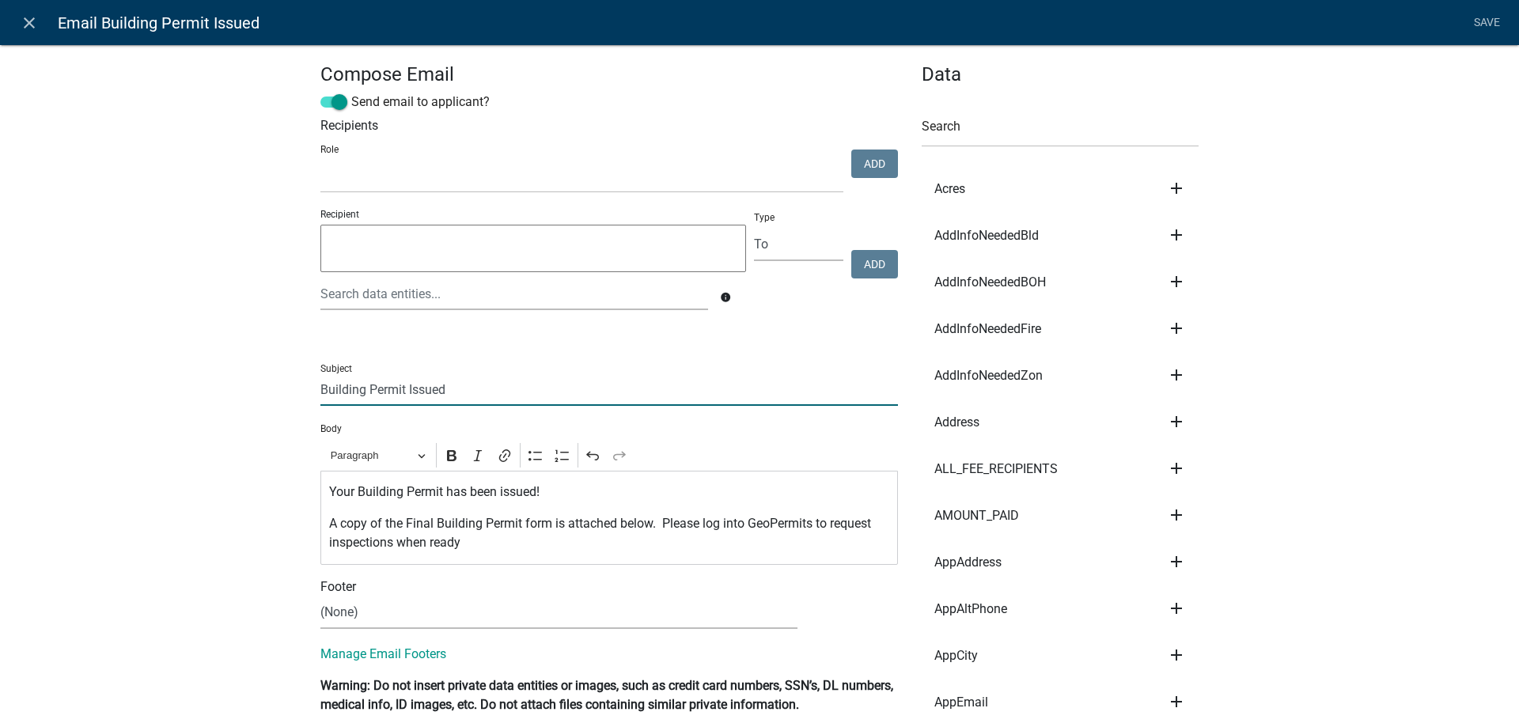
click at [320, 397] on input "Building Permit Issued" at bounding box center [608, 389] width 577 height 32
type input "CLIENT NAME - Building Permit Issued"
click at [1479, 24] on link "Save" at bounding box center [1487, 23] width 40 height 30
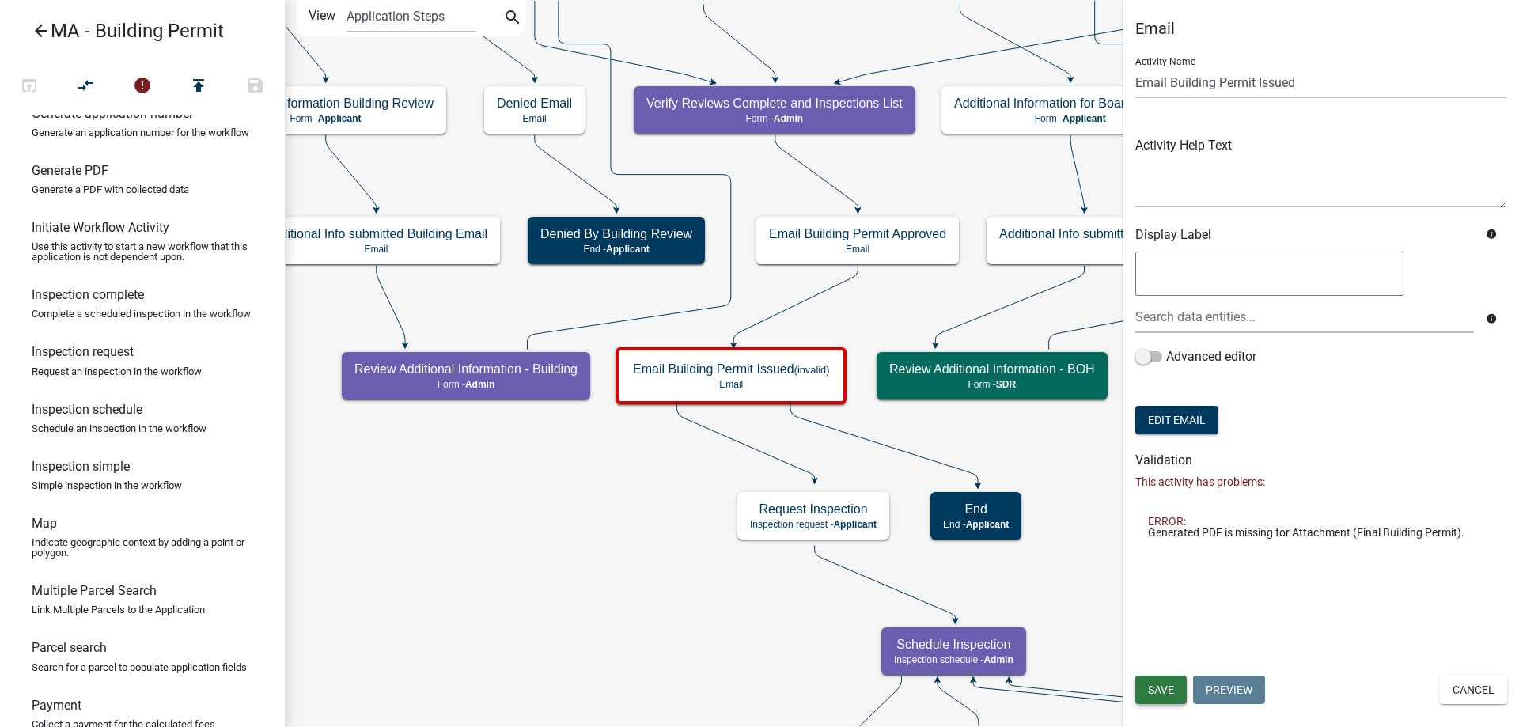
click at [1162, 687] on span "Save" at bounding box center [1161, 689] width 26 height 13
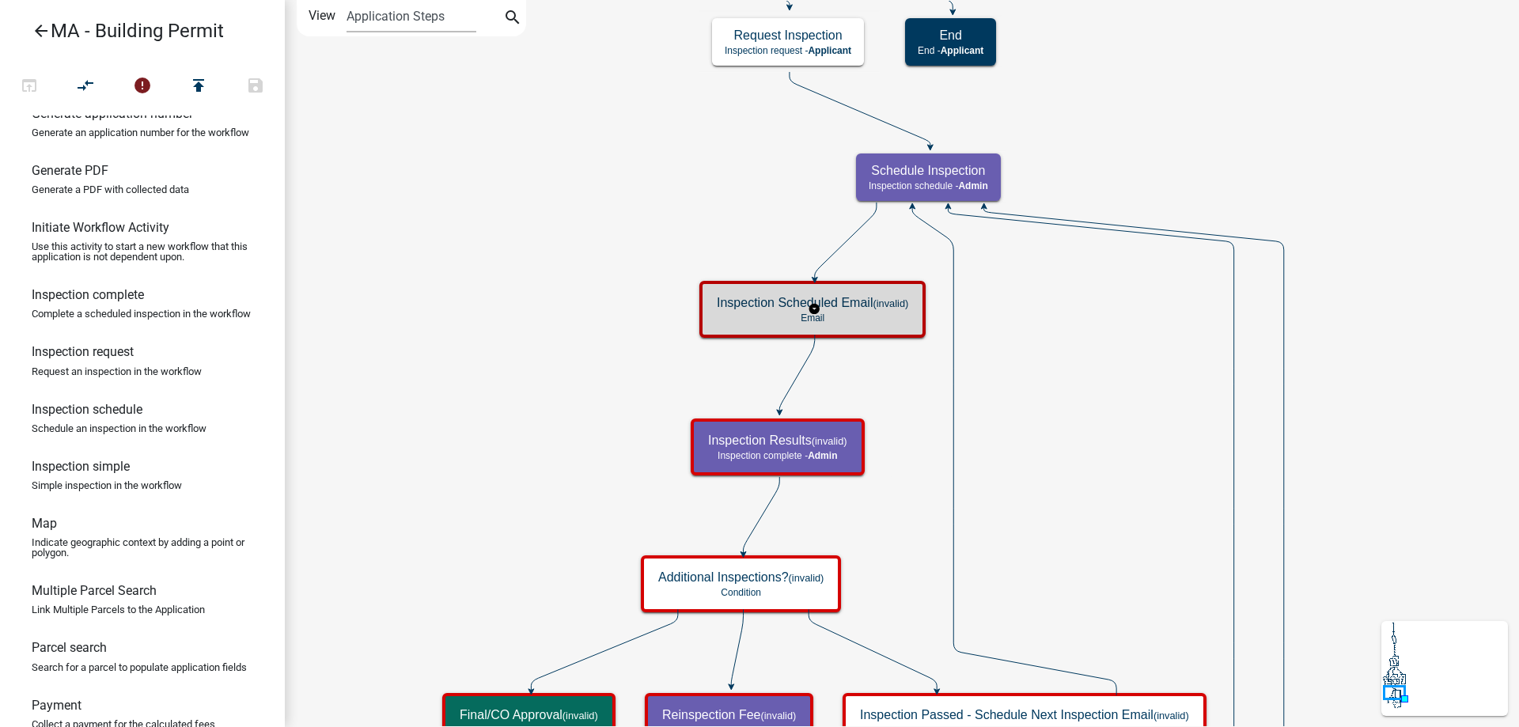
click at [805, 324] on div "Inspection Scheduled Email (invalid) Email" at bounding box center [812, 309] width 217 height 47
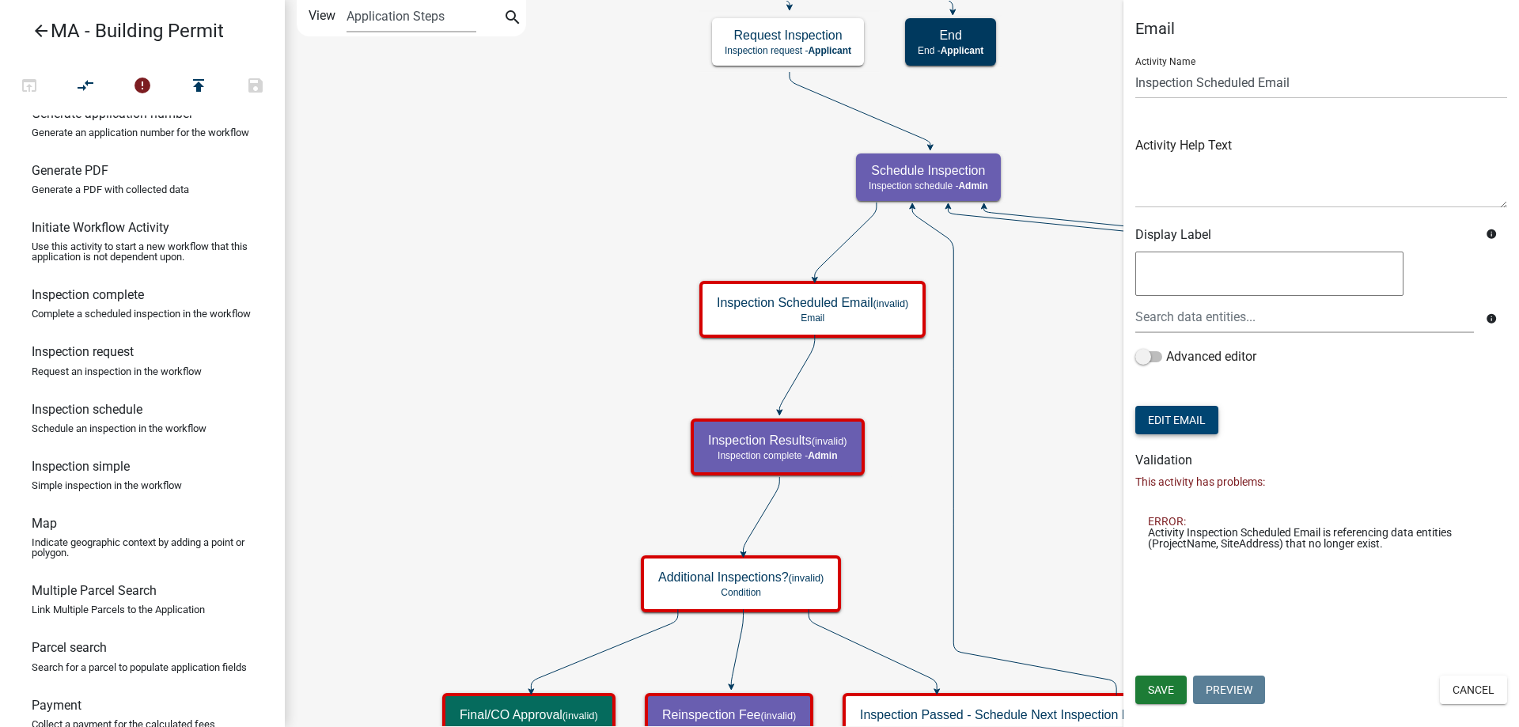
click at [1183, 415] on button "Edit Email" at bounding box center [1176, 420] width 83 height 28
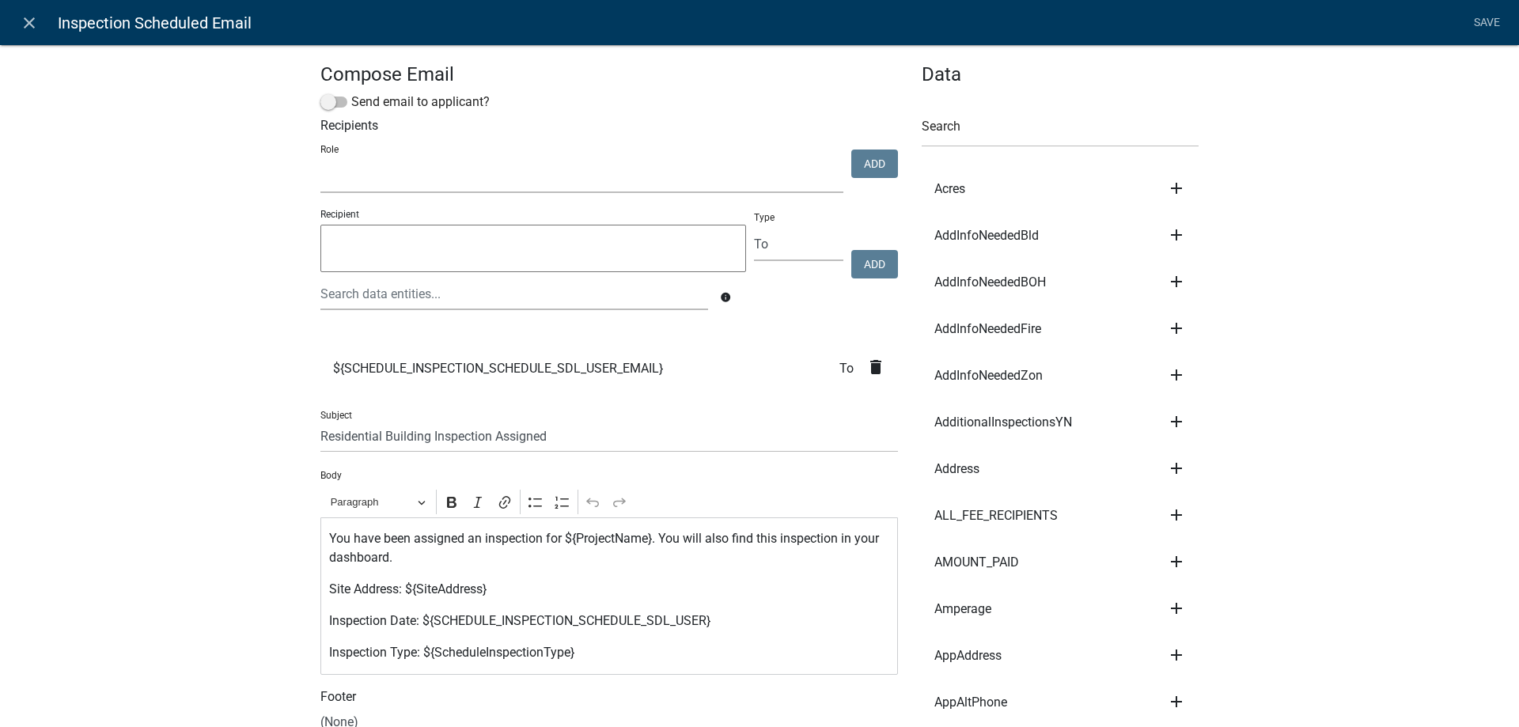
click at [353, 180] on select "Admin SDR Septic Maintenance Company" at bounding box center [581, 177] width 523 height 32
select select "1617a353-6361-48c5-9ba0-ce34fd9b68f8"
click at [320, 161] on select "Admin SDR Septic Maintenance Company" at bounding box center [581, 177] width 523 height 32
click at [866, 165] on button "Add" at bounding box center [874, 164] width 47 height 28
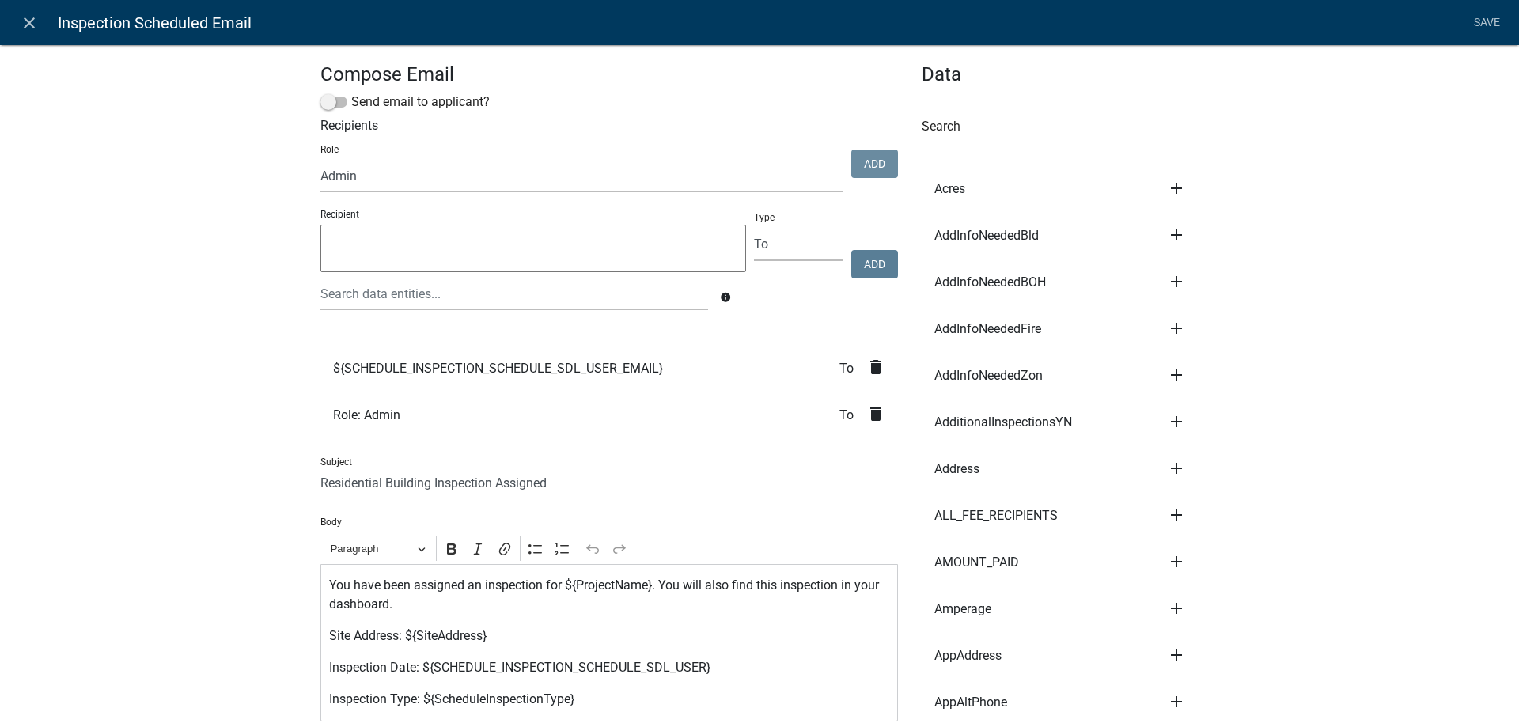
select select
drag, startPoint x: 379, startPoint y: 483, endPoint x: 248, endPoint y: 474, distance: 130.9
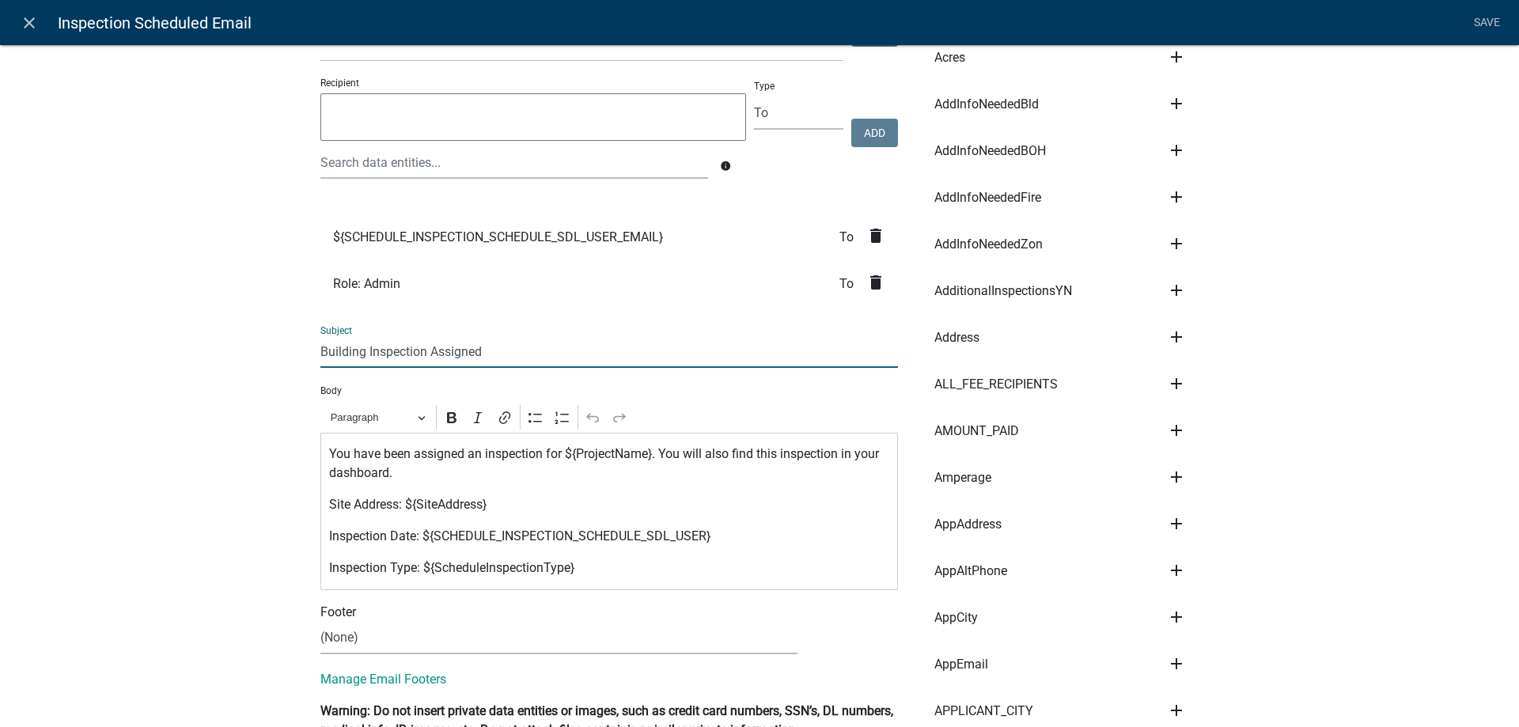
scroll to position [237, 0]
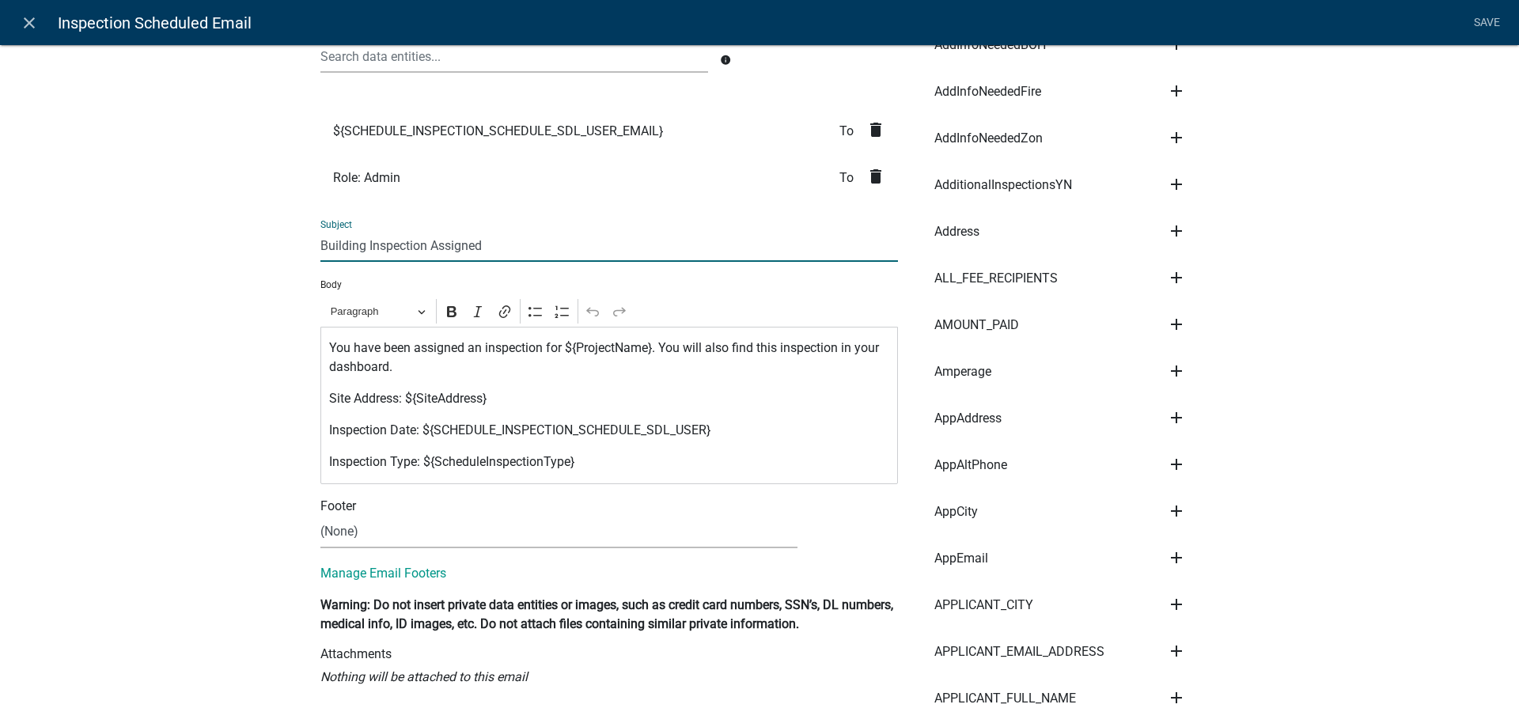
type input "Building Inspection Assigned"
click at [560, 348] on p "You have been assigned an inspection for ${ProjectName}. You will also find thi…" at bounding box center [609, 358] width 561 height 38
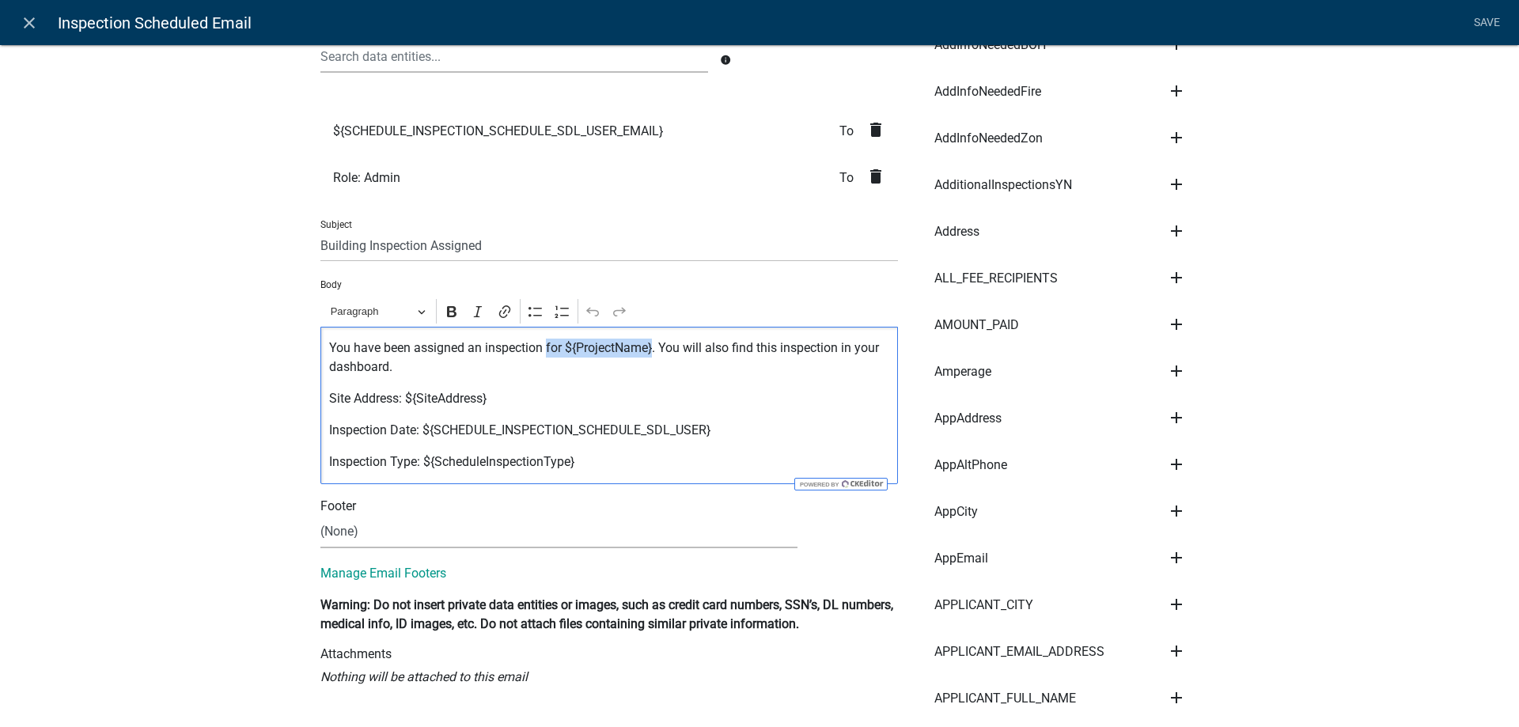
drag, startPoint x: 540, startPoint y: 350, endPoint x: 648, endPoint y: 345, distance: 108.5
click at [648, 345] on p "You have been assigned an inspection for ${ProjectName}. You will also find thi…" at bounding box center [609, 358] width 561 height 38
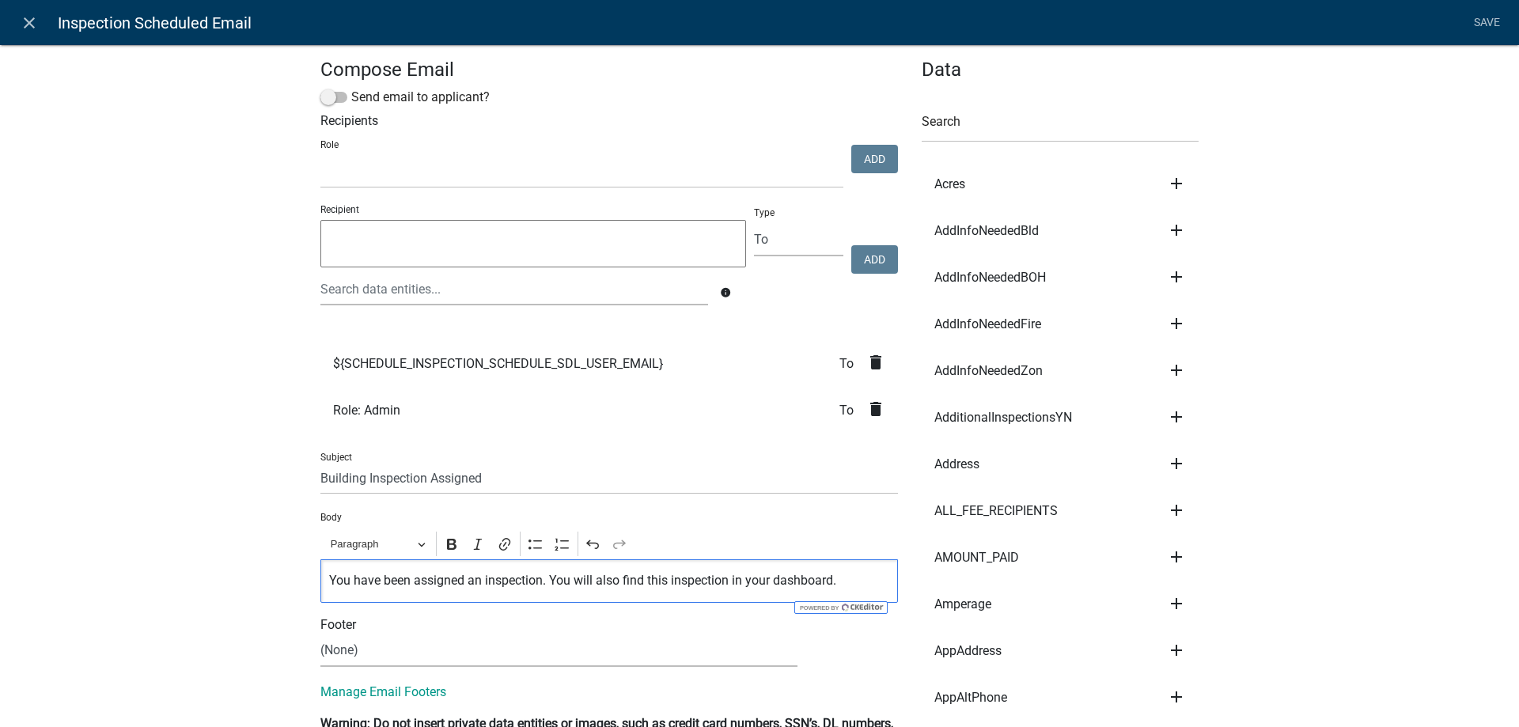
scroll to position [0, 0]
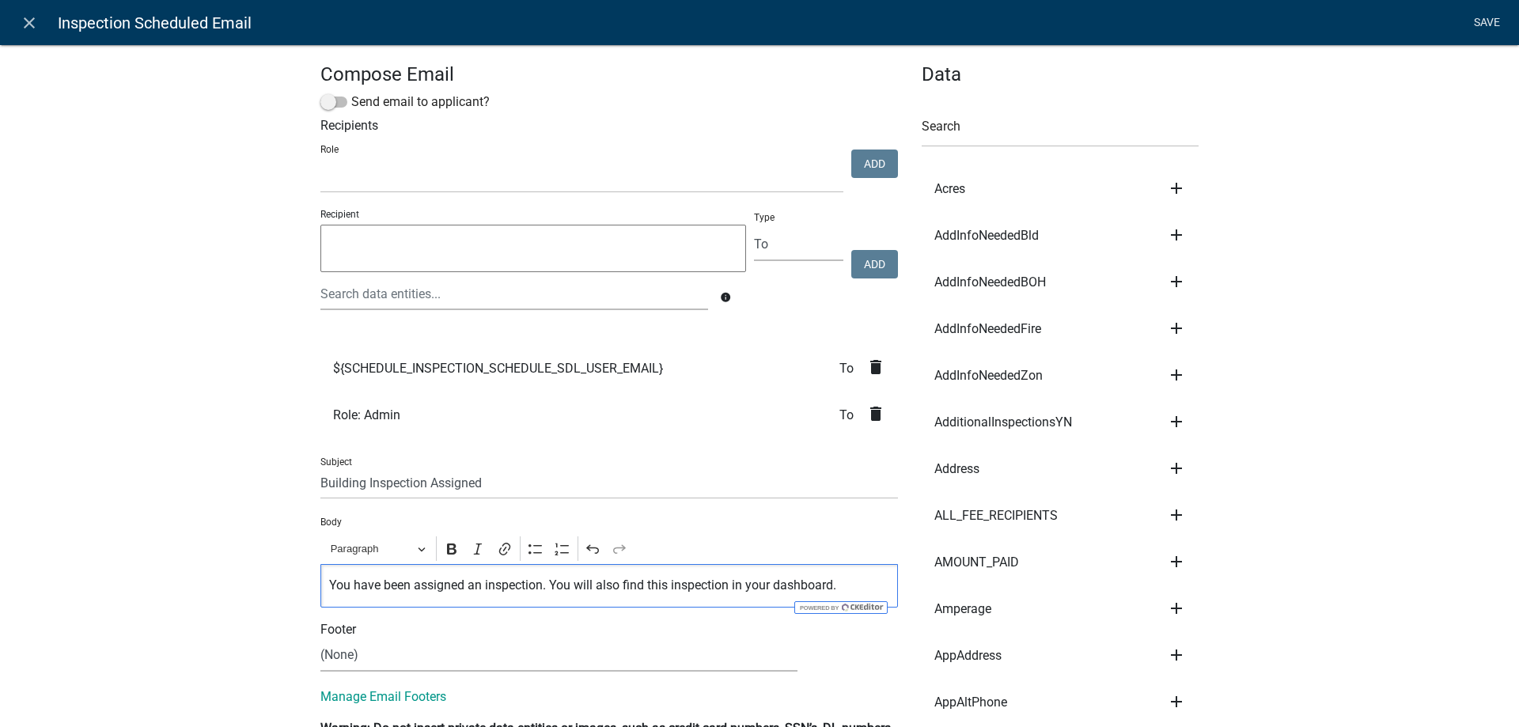
click at [1488, 21] on link "Save" at bounding box center [1487, 23] width 40 height 30
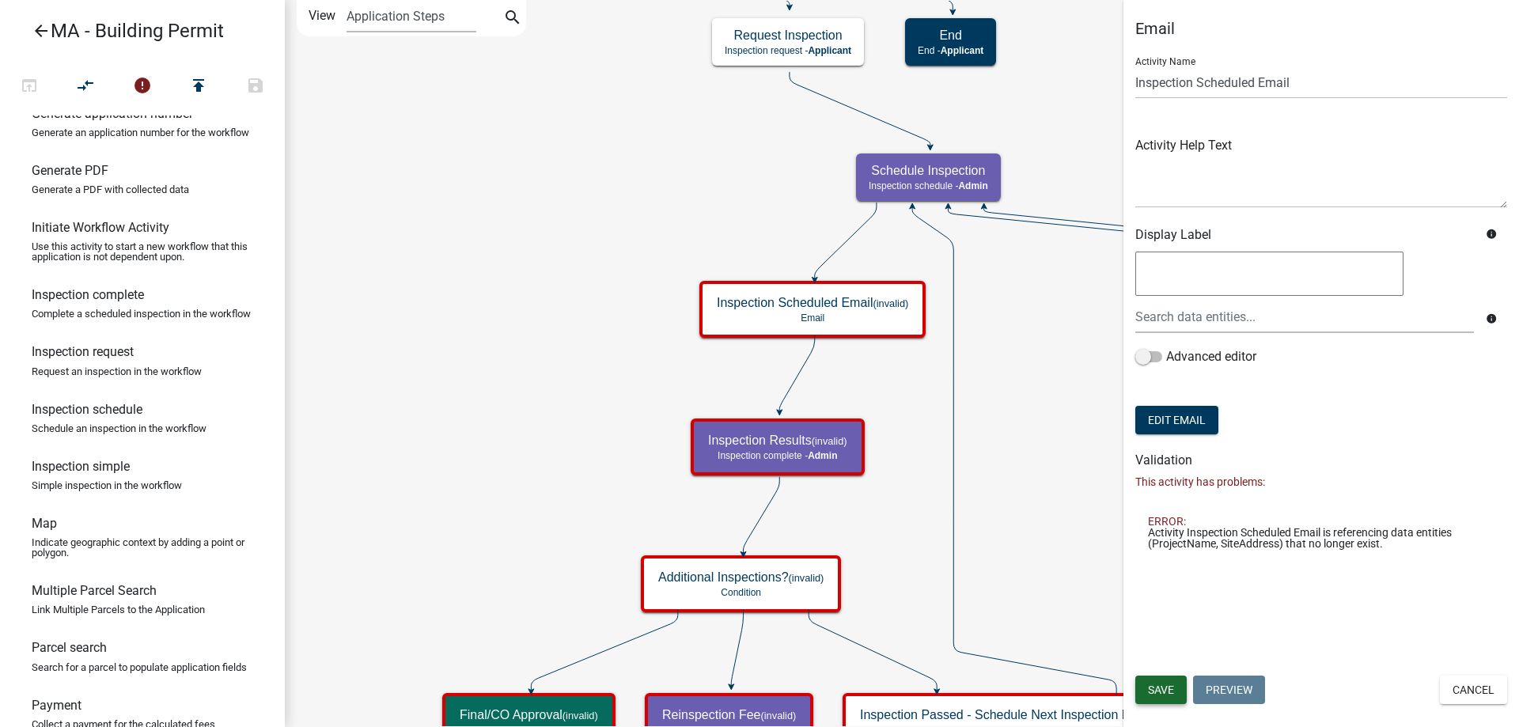
click at [1170, 680] on button "Save" at bounding box center [1160, 690] width 51 height 28
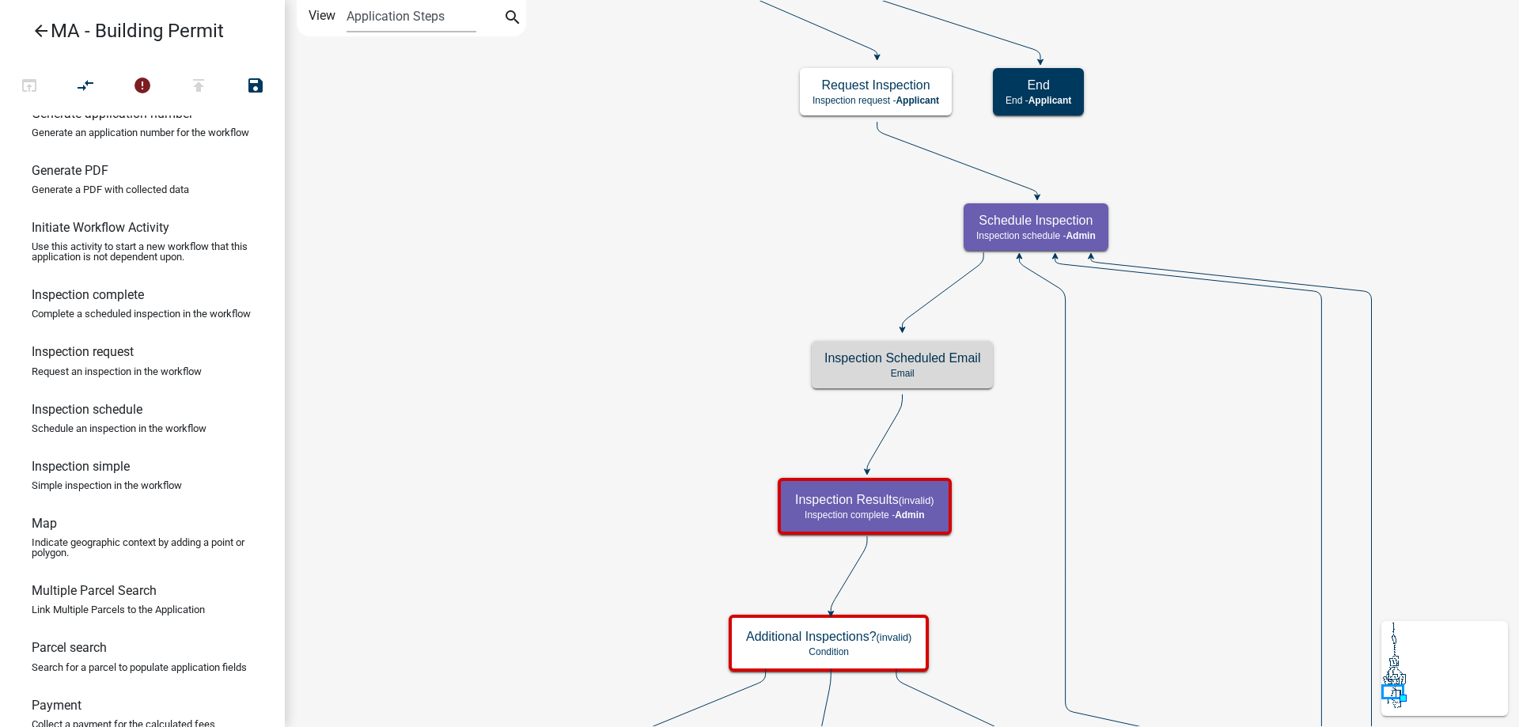
click at [619, 404] on icon "Start Start - Applicant Search Parcel Data Parcel search - Applicant Owner and …" at bounding box center [963, 675] width 1354 height 1348
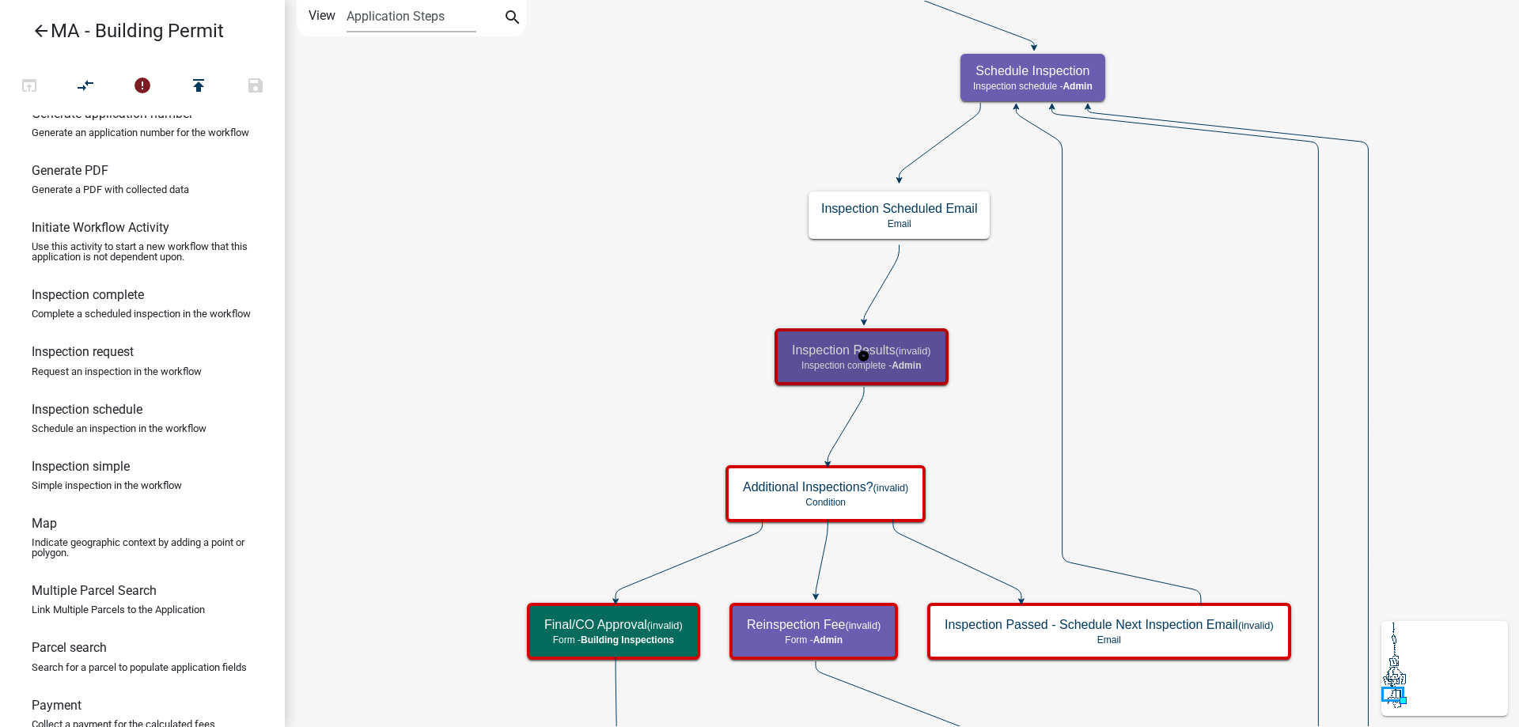
click at [793, 338] on div "Inspection Results (invalid) Inspection complete - Admin" at bounding box center [861, 356] width 165 height 47
select select "1617A353-6361-48C5-9BA0-CE34FD9B68F8"
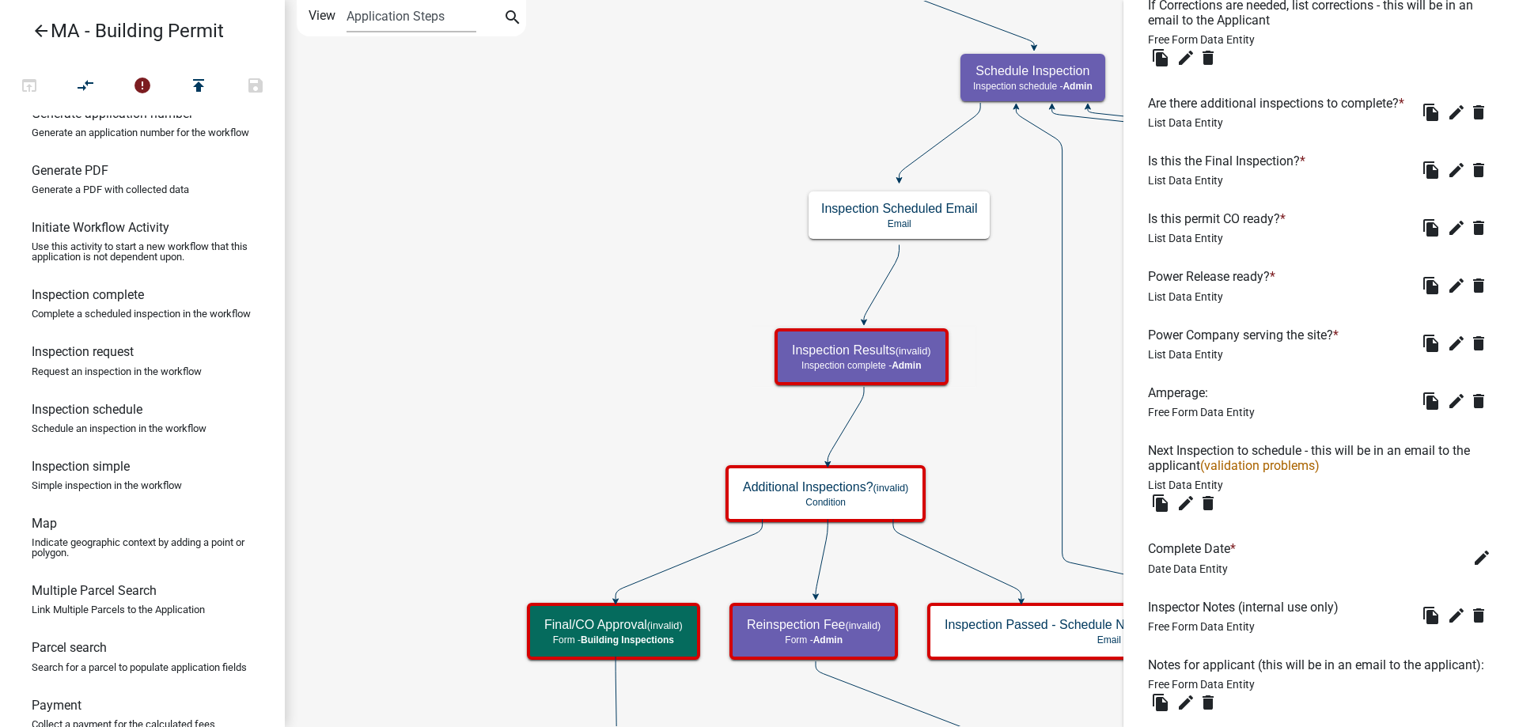
scroll to position [870, 0]
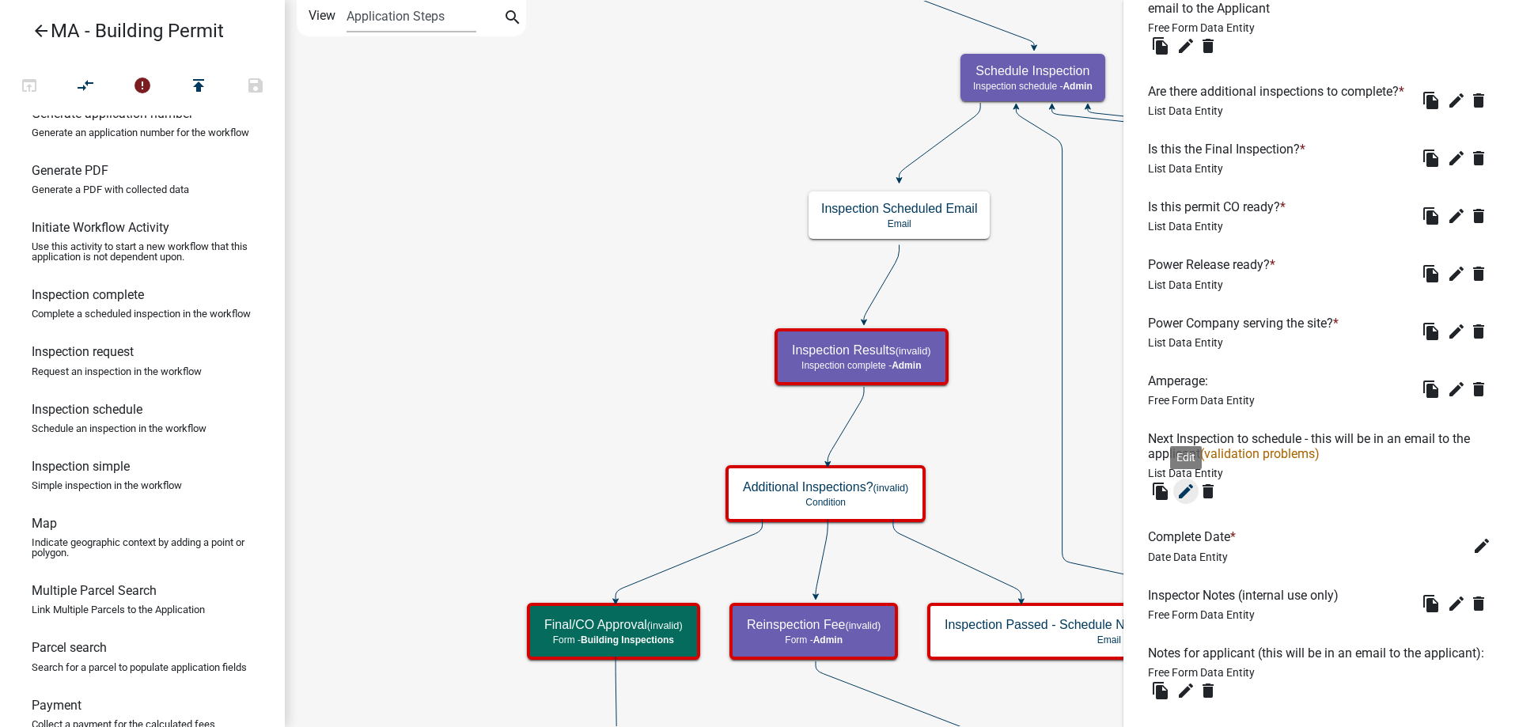
click at [1186, 501] on icon "edit" at bounding box center [1185, 491] width 19 height 19
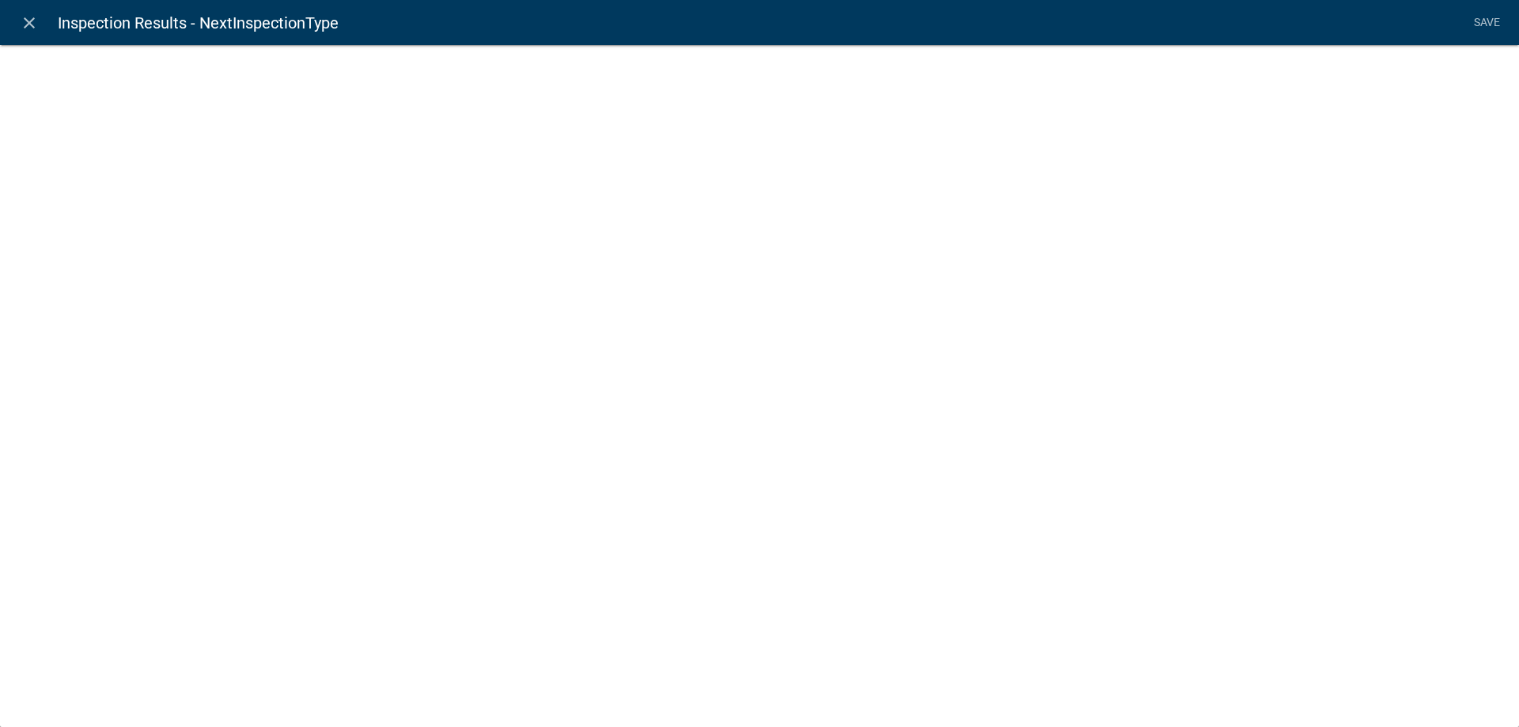
select select "list-data"
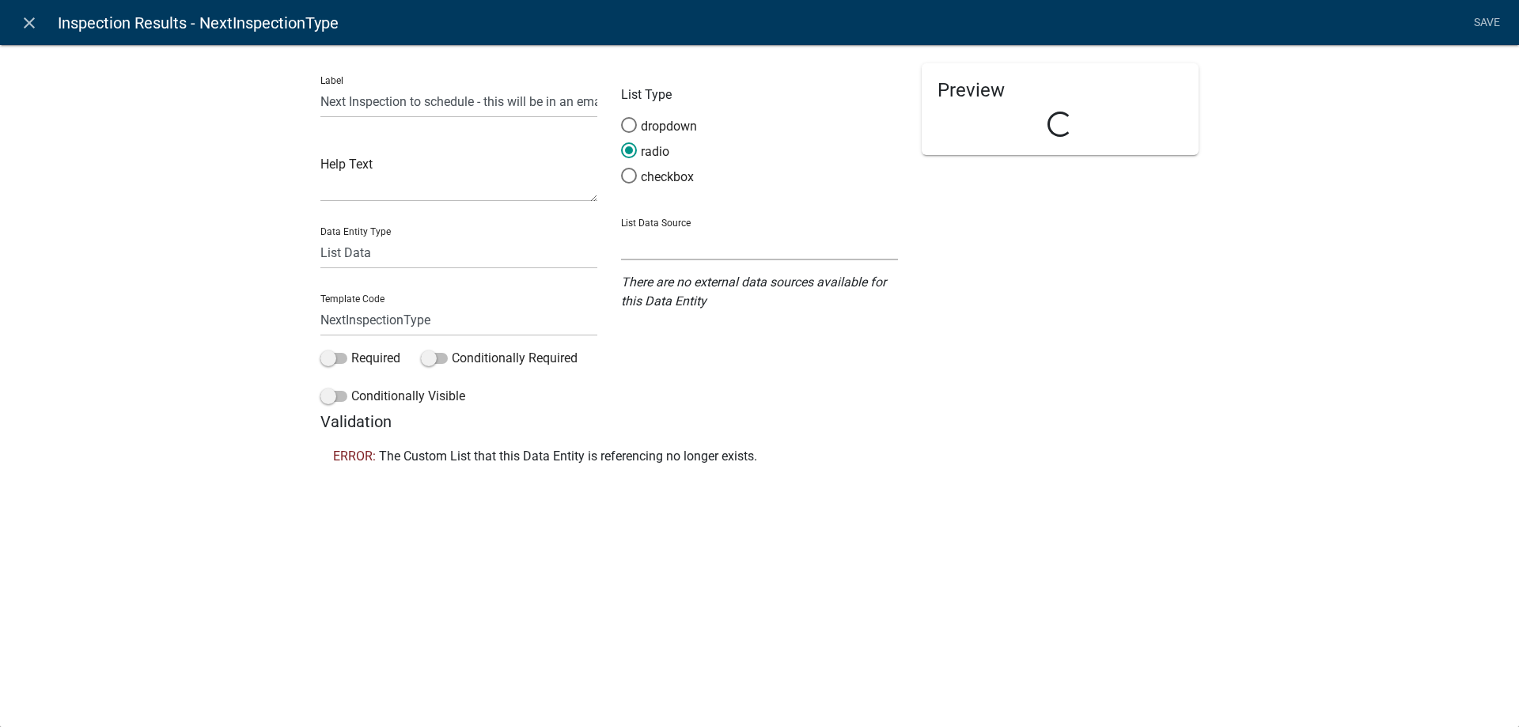
click at [638, 249] on select "State List Inspections Name List Name List with Email Addresses as Values Septi…" at bounding box center [759, 244] width 277 height 32
select select "custom-list-055d1a89-bf3e-4a95-88c2-1798c79a4edd"
click at [621, 228] on select "State List Inspections Name List Name List with Email Addresses as Values Septi…" at bounding box center [759, 244] width 277 height 32
click at [1482, 26] on link "Save" at bounding box center [1487, 23] width 40 height 30
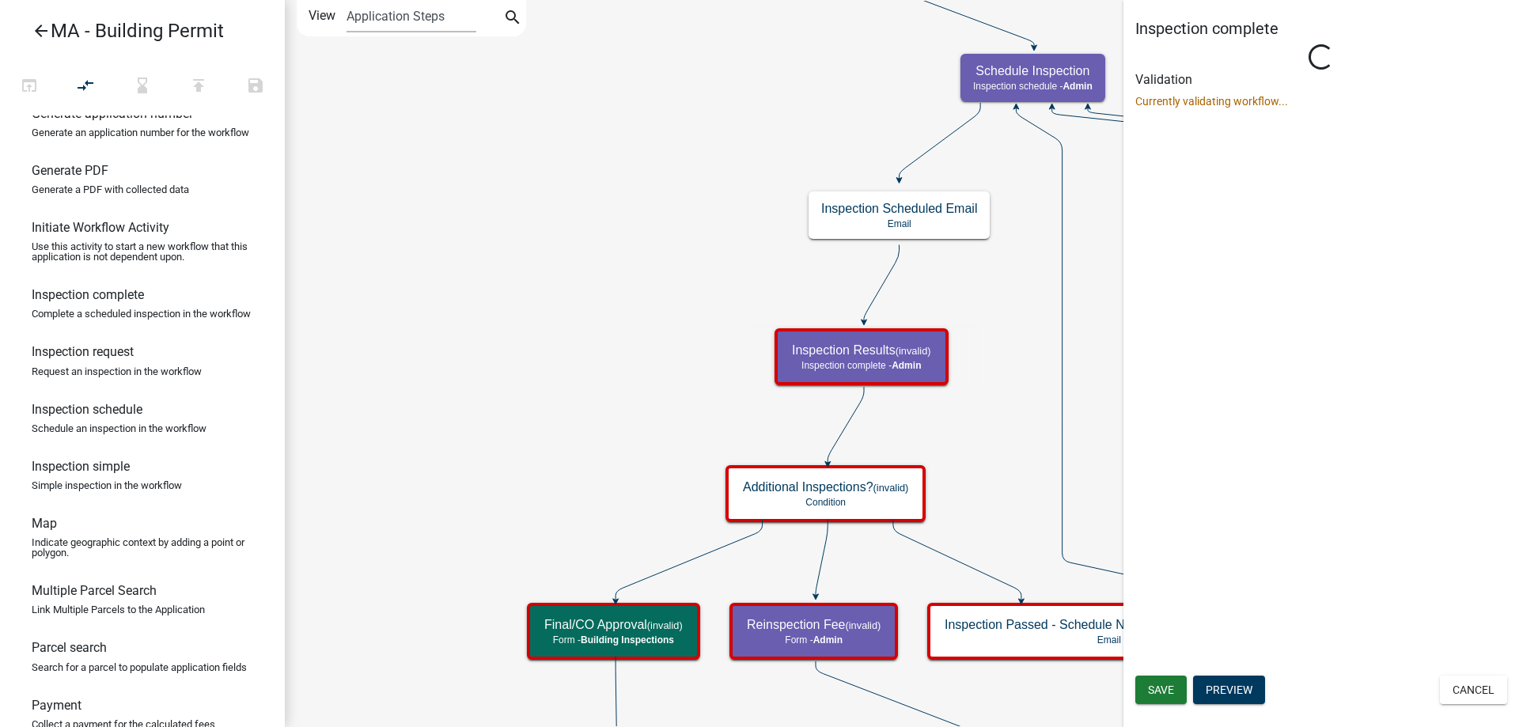
scroll to position [0, 0]
select select "1617A353-6361-48C5-9BA0-CE34FD9B68F8"
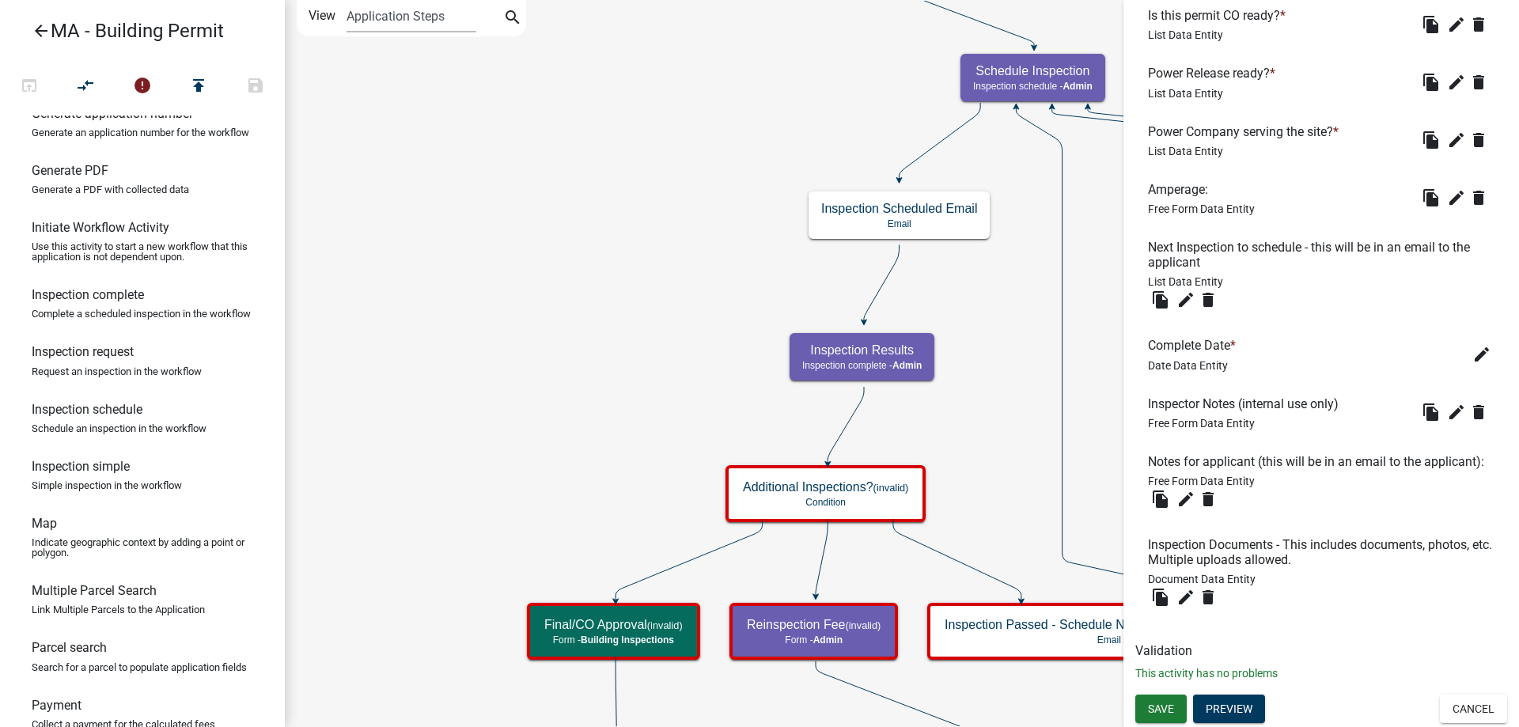
scroll to position [1102, 0]
click at [1162, 708] on span "Save" at bounding box center [1161, 708] width 26 height 13
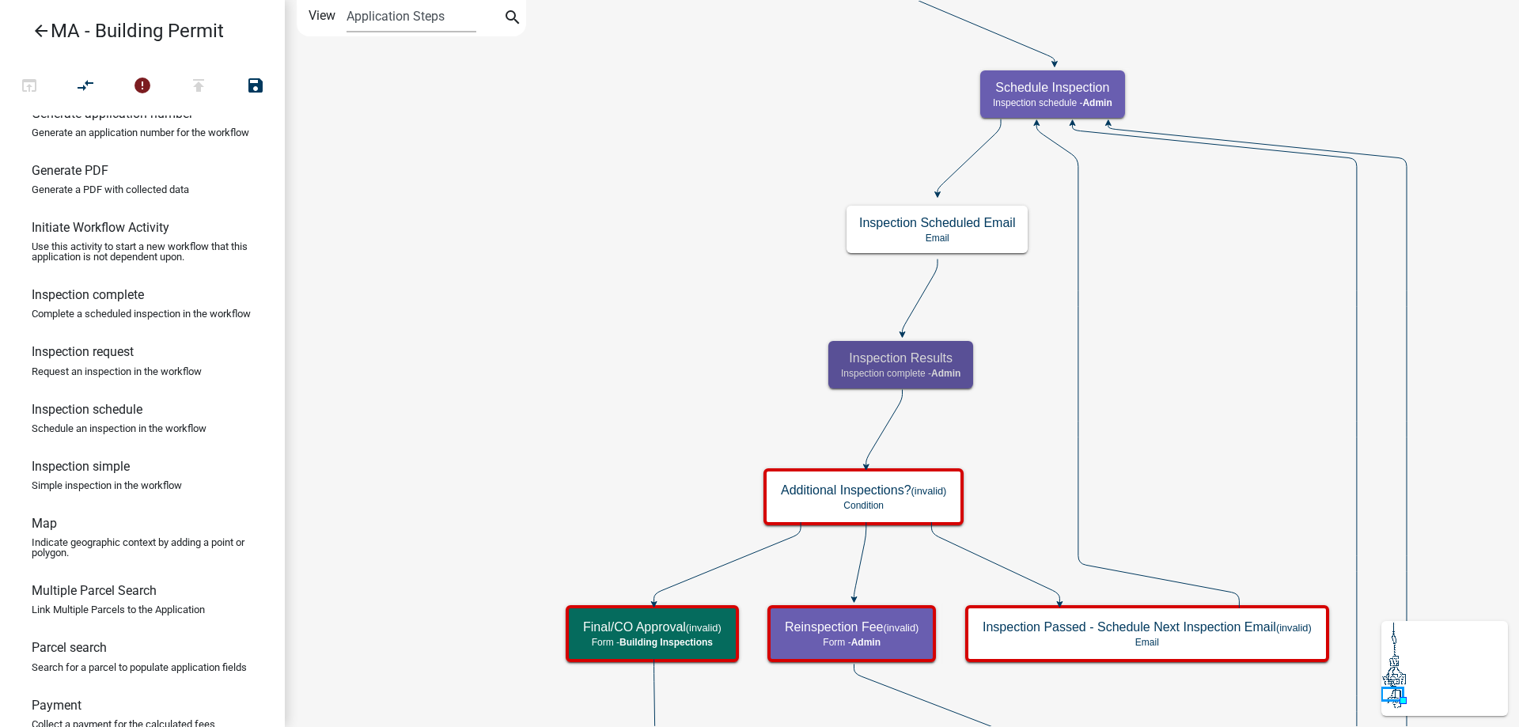
scroll to position [0, 0]
click at [604, 360] on icon "Start Start - Applicant Search Parcel Data Parcel search - Applicant Owner and …" at bounding box center [981, 601] width 1390 height 1201
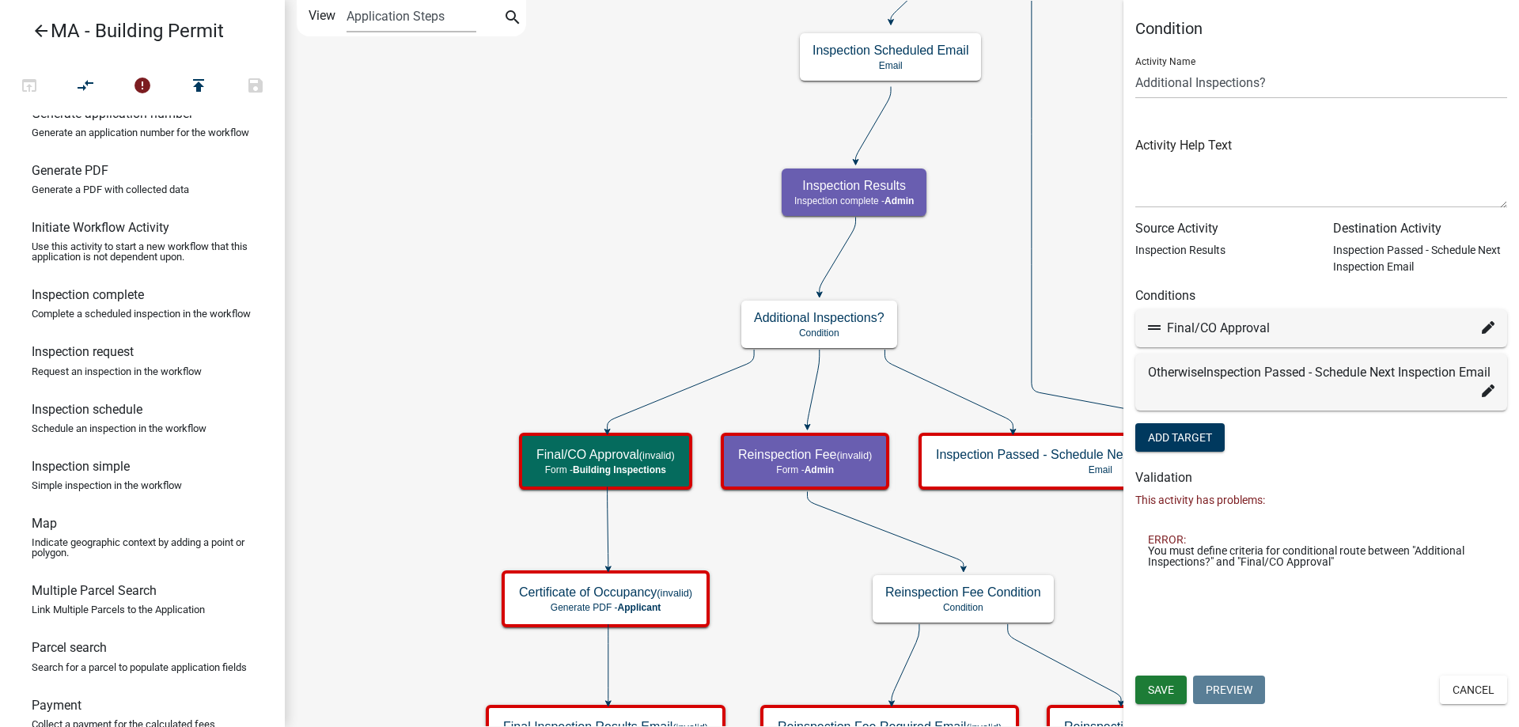
click at [1491, 333] on icon at bounding box center [1488, 327] width 13 height 13
select select "65: 602fdb90-90ce-4faa-aa54-0d28f55a348e"
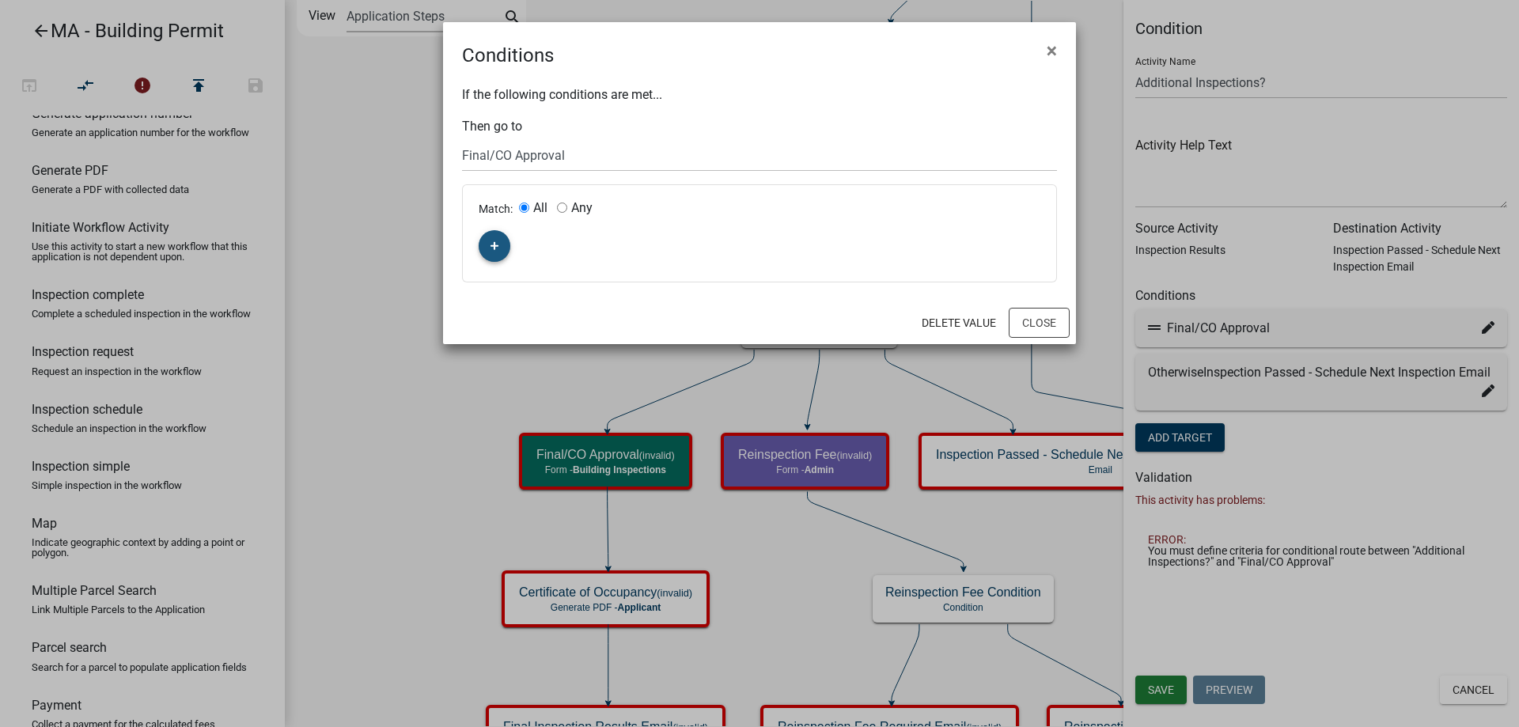
click at [497, 249] on icon "button" at bounding box center [494, 245] width 9 height 9
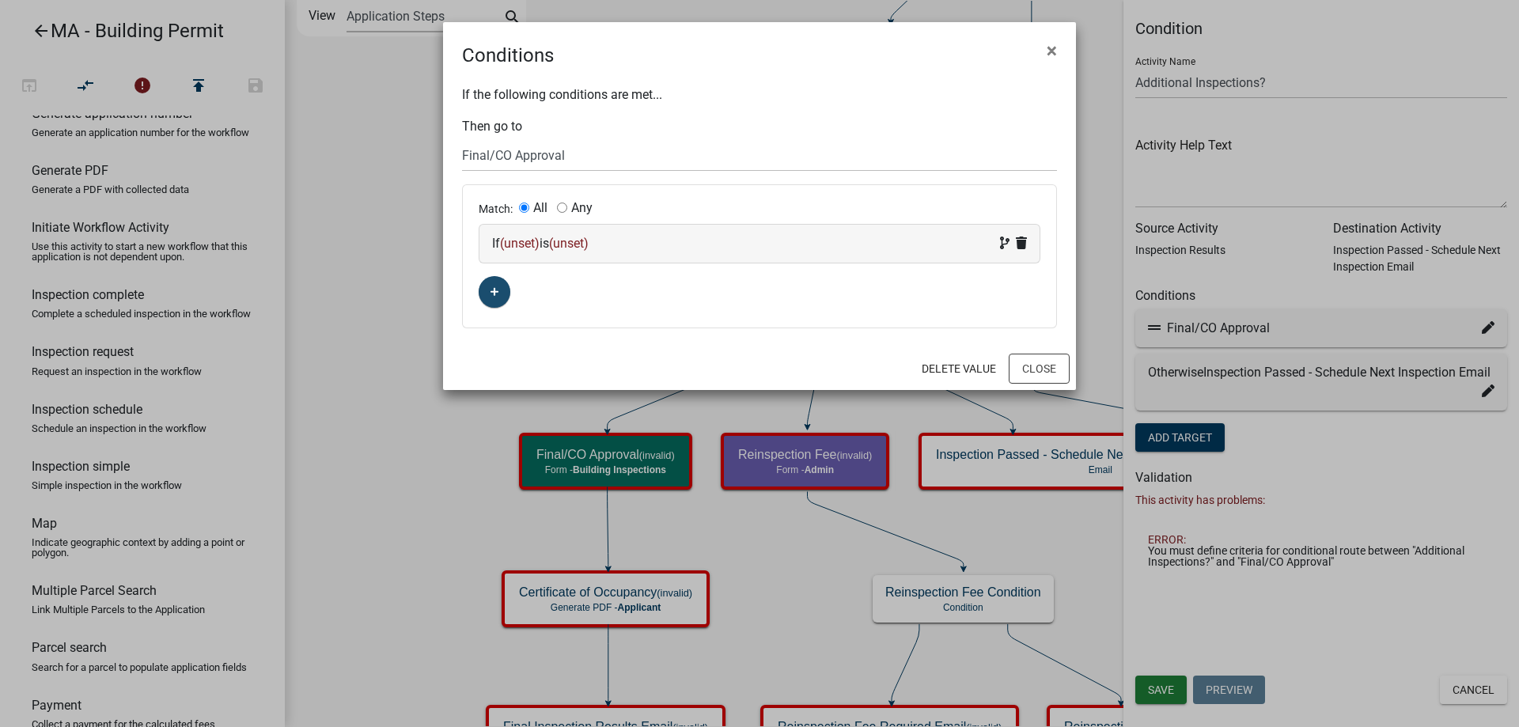
click at [513, 250] on span "(unset)" at bounding box center [520, 243] width 40 height 15
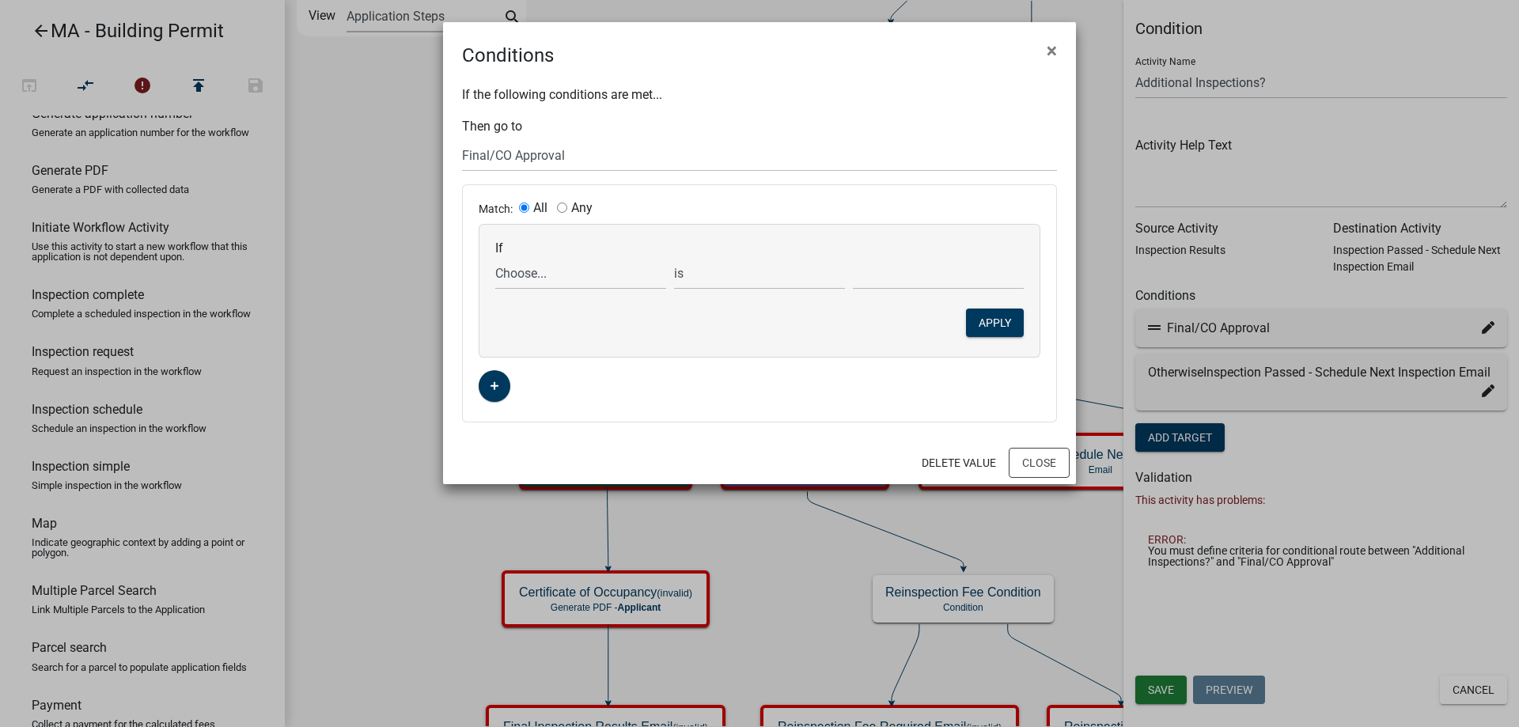
click at [541, 290] on div "If Choose... Acres AddInfoNeededBld AddInfoNeededBOH AddInfoNeededFire AddInfoN…" at bounding box center [759, 291] width 560 height 132
click at [541, 287] on select "Choose... Acres AddInfoNeededBld AddInfoNeededBOH AddInfoNeededFire AddInfoNeed…" at bounding box center [580, 273] width 171 height 32
select select "74: INSPECTION_RESULTS_COMPLETE_APPROVE"
click at [495, 257] on select "Choose... Acres AddInfoNeededBld AddInfoNeededBOH AddInfoNeededFire AddInfoNeed…" at bounding box center [580, 273] width 171 height 32
click at [880, 270] on select "Choose... Bypass No Yes" at bounding box center [938, 273] width 171 height 32
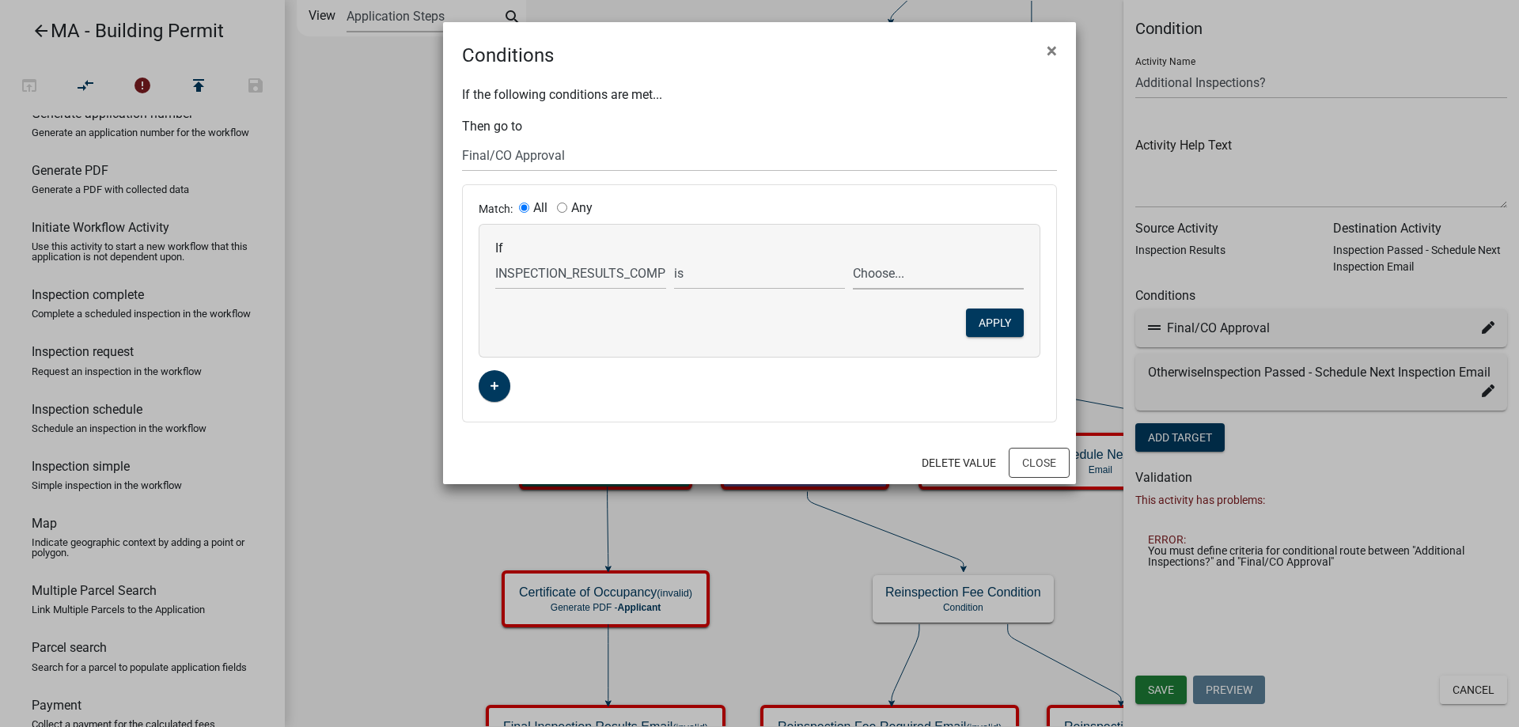
select select "3: Yes"
click at [853, 257] on select "Choose... Bypass No Yes" at bounding box center [938, 273] width 171 height 32
click at [972, 328] on button "Apply" at bounding box center [995, 323] width 58 height 28
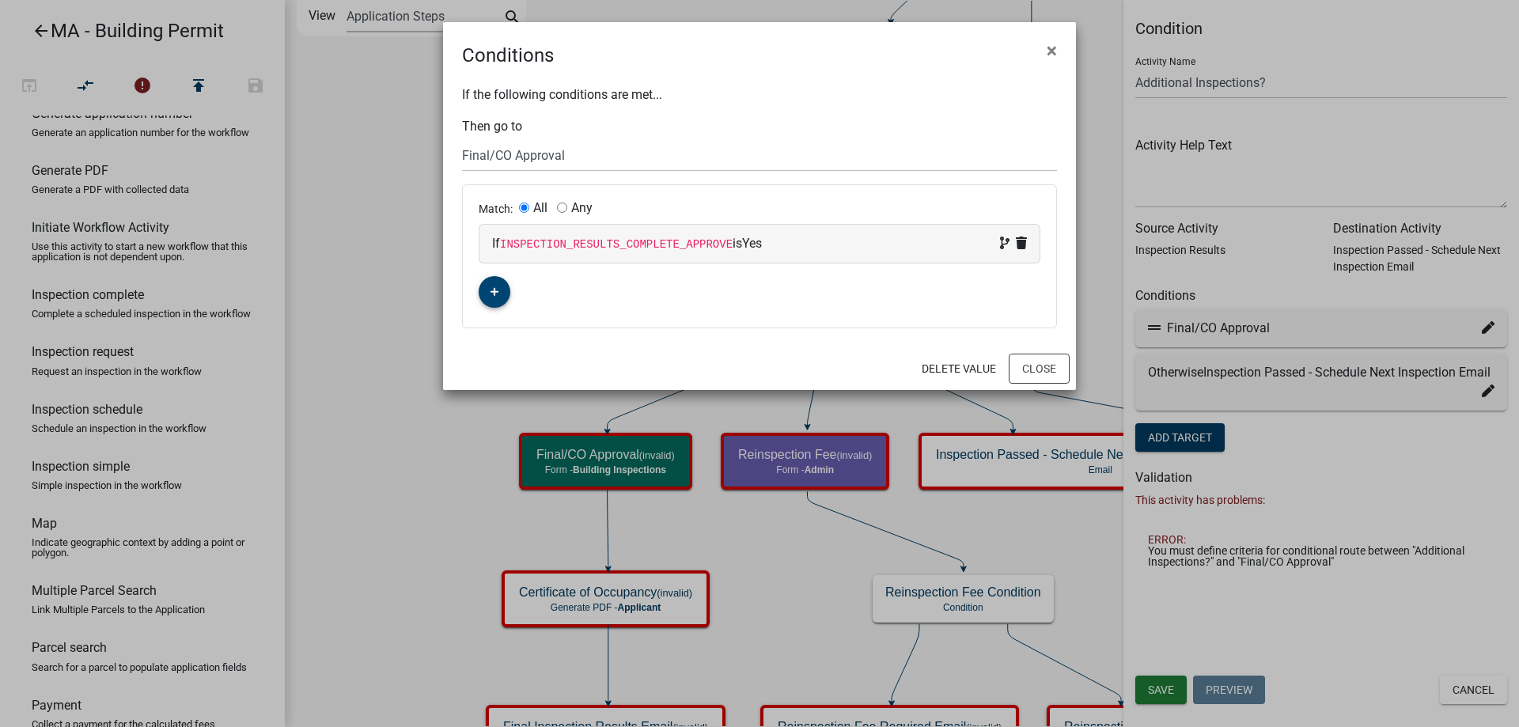
click at [500, 295] on button "button" at bounding box center [495, 292] width 32 height 32
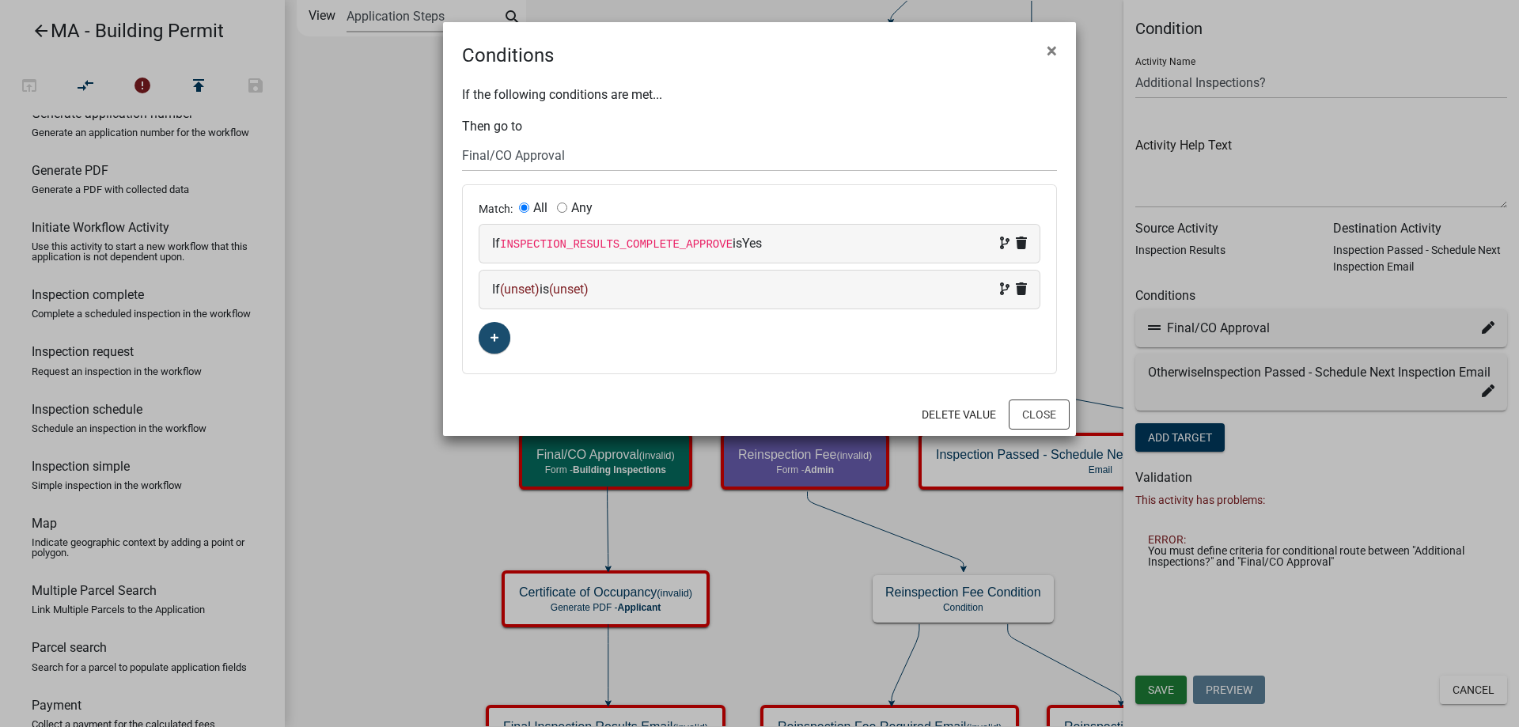
click at [514, 293] on span "(unset)" at bounding box center [520, 289] width 40 height 15
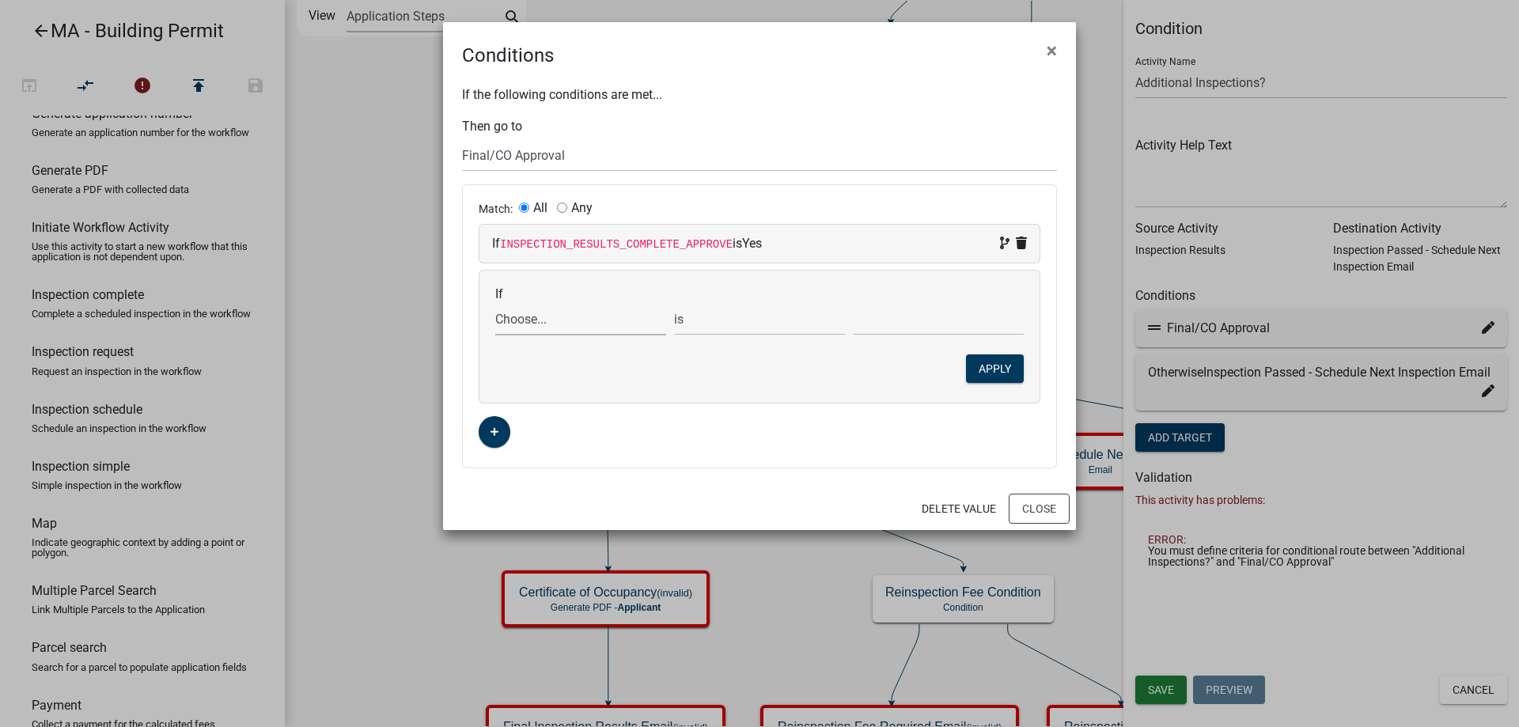
click at [540, 321] on select "Choose... Acres AddInfoNeededBld AddInfoNeededBOH AddInfoNeededFire AddInfoNeed…" at bounding box center [580, 319] width 171 height 32
click at [495, 303] on select "Choose... Acres AddInfoNeededBld AddInfoNeededBOH AddInfoNeededFire AddInfoNeed…" at bounding box center [580, 319] width 171 height 32
click at [921, 319] on select "Choose... Above Ceiling Excavation Final Footing Steel Footings Foundation Insu…" at bounding box center [938, 319] width 171 height 32
click at [594, 313] on select "Choose... Acres AddInfoNeededBld AddInfoNeededBOH AddInfoNeededFire AddInfoNeed…" at bounding box center [580, 319] width 171 height 32
select select "6: AdditionalInspectionsYN"
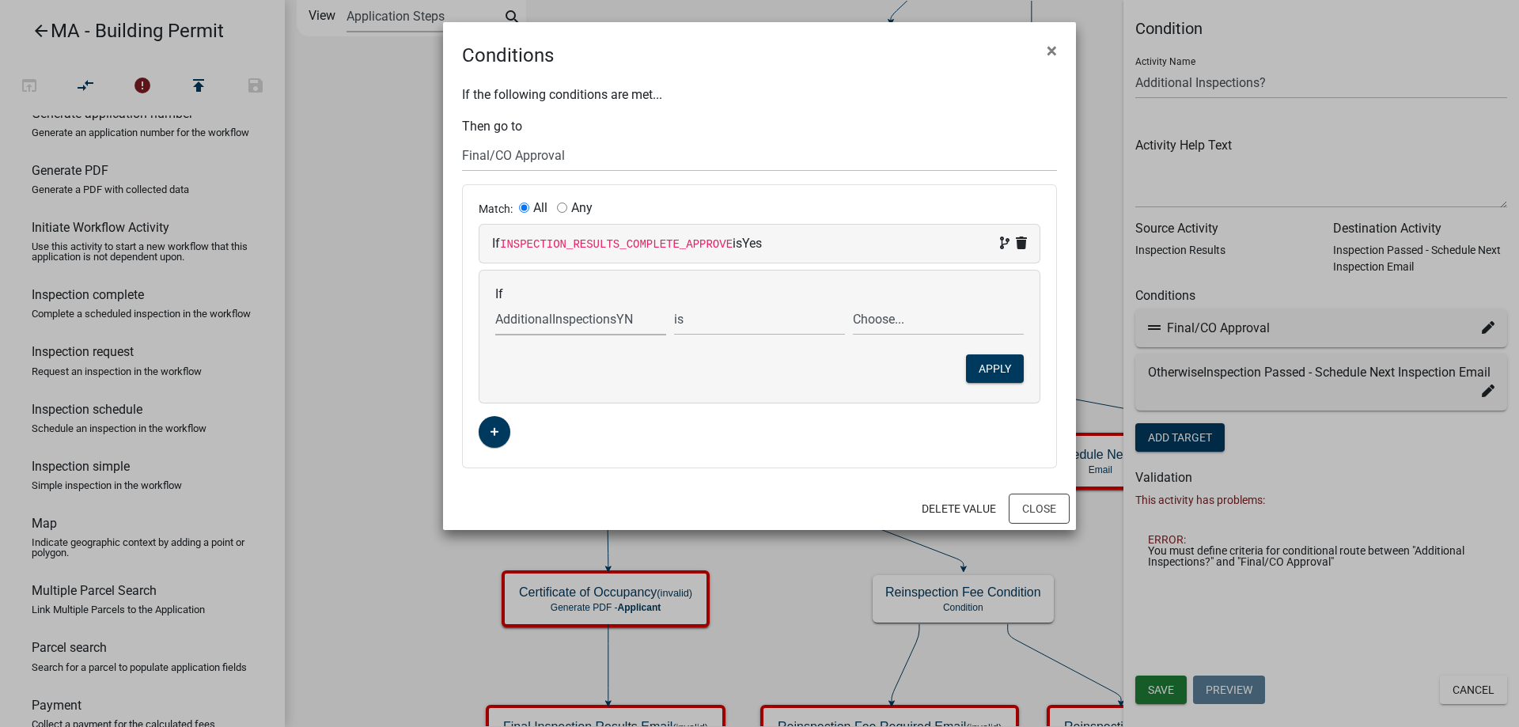
click at [495, 303] on select "Choose... Acres AddInfoNeededBld AddInfoNeededBOH AddInfoNeededFire AddInfoNeed…" at bounding box center [580, 319] width 171 height 32
click at [891, 339] on div "If Choose... Acres AddInfoNeededBld AddInfoNeededBOH AddInfoNeededFire AddInfoN…" at bounding box center [759, 337] width 560 height 132
click at [891, 324] on select "Choose... No Yes" at bounding box center [938, 319] width 171 height 32
select select "12: No"
click at [853, 303] on select "Choose... No Yes" at bounding box center [938, 319] width 171 height 32
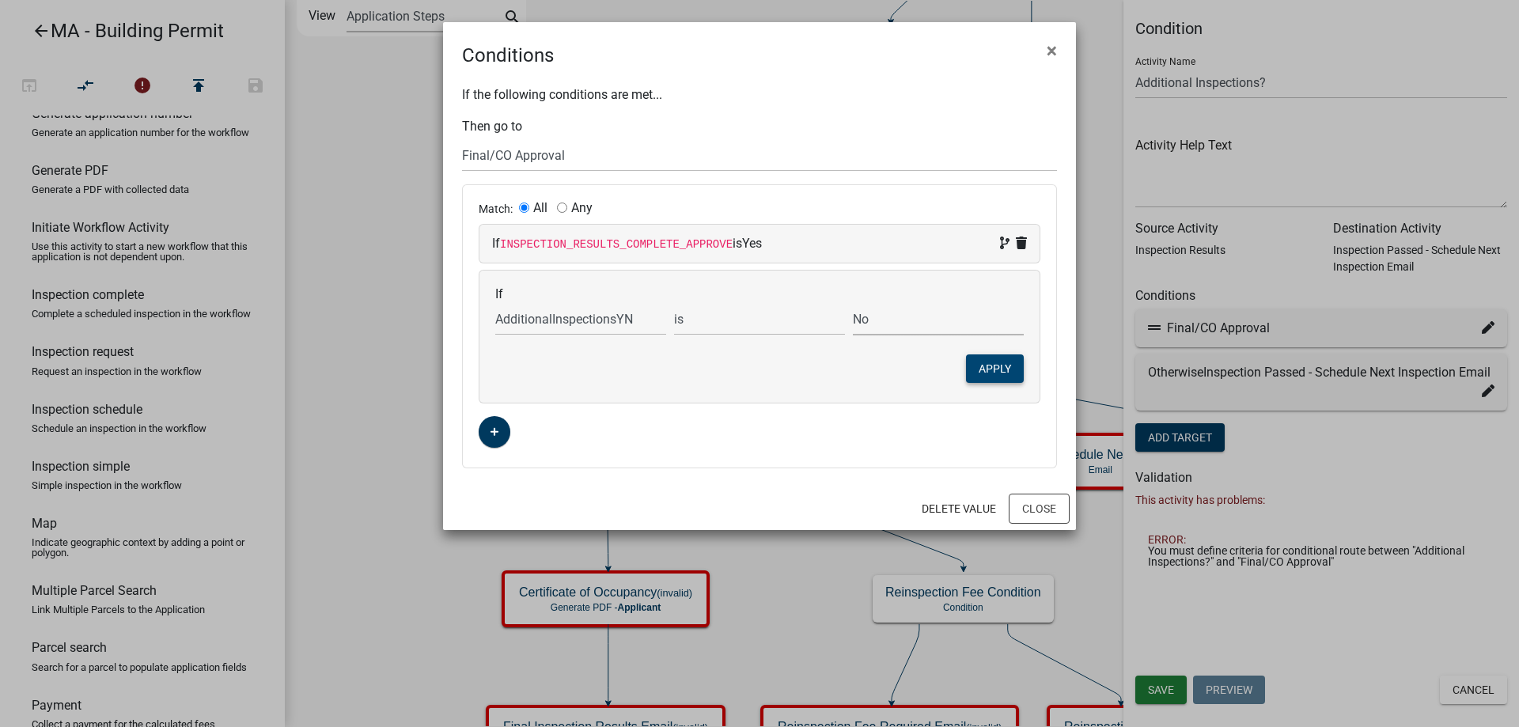
click at [989, 365] on button "Apply" at bounding box center [995, 368] width 58 height 28
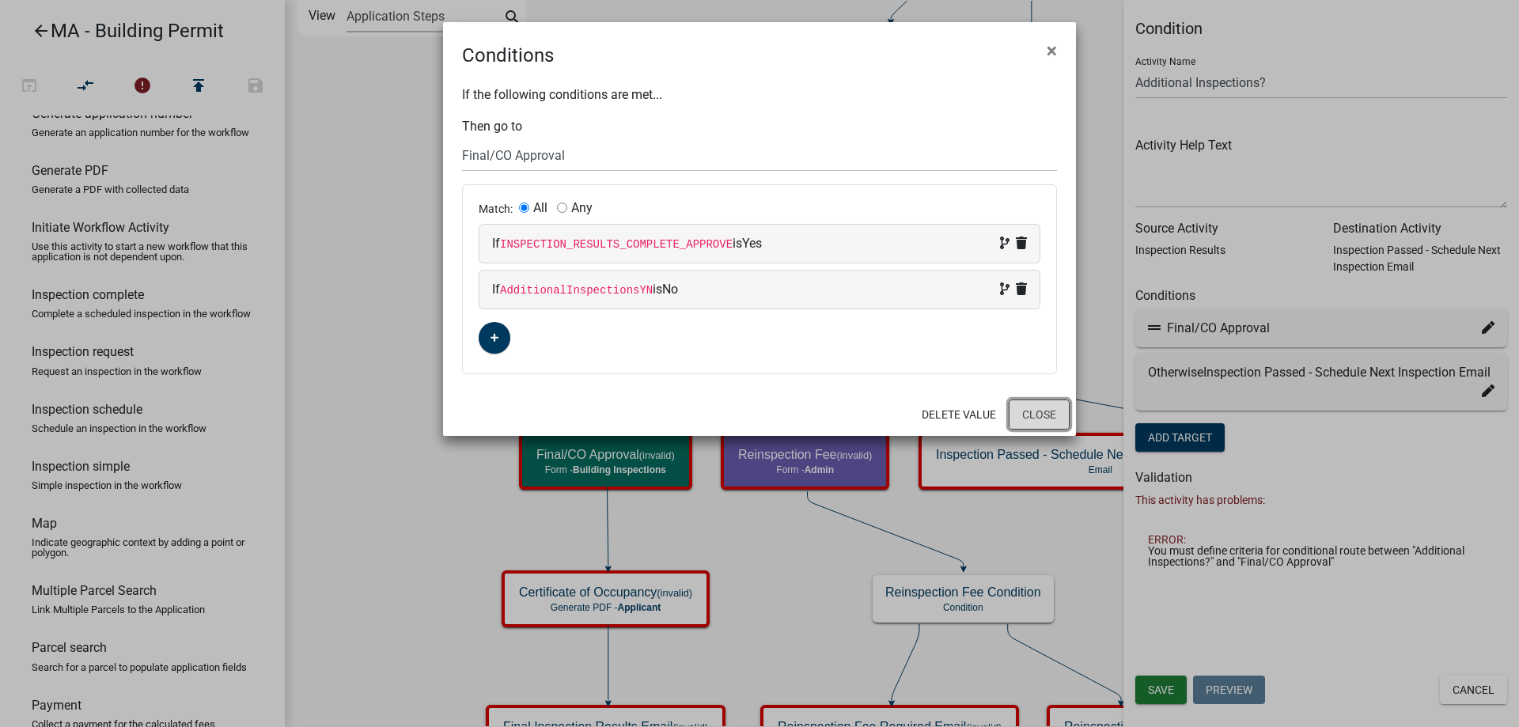
click at [1042, 416] on button "Close" at bounding box center [1039, 414] width 61 height 30
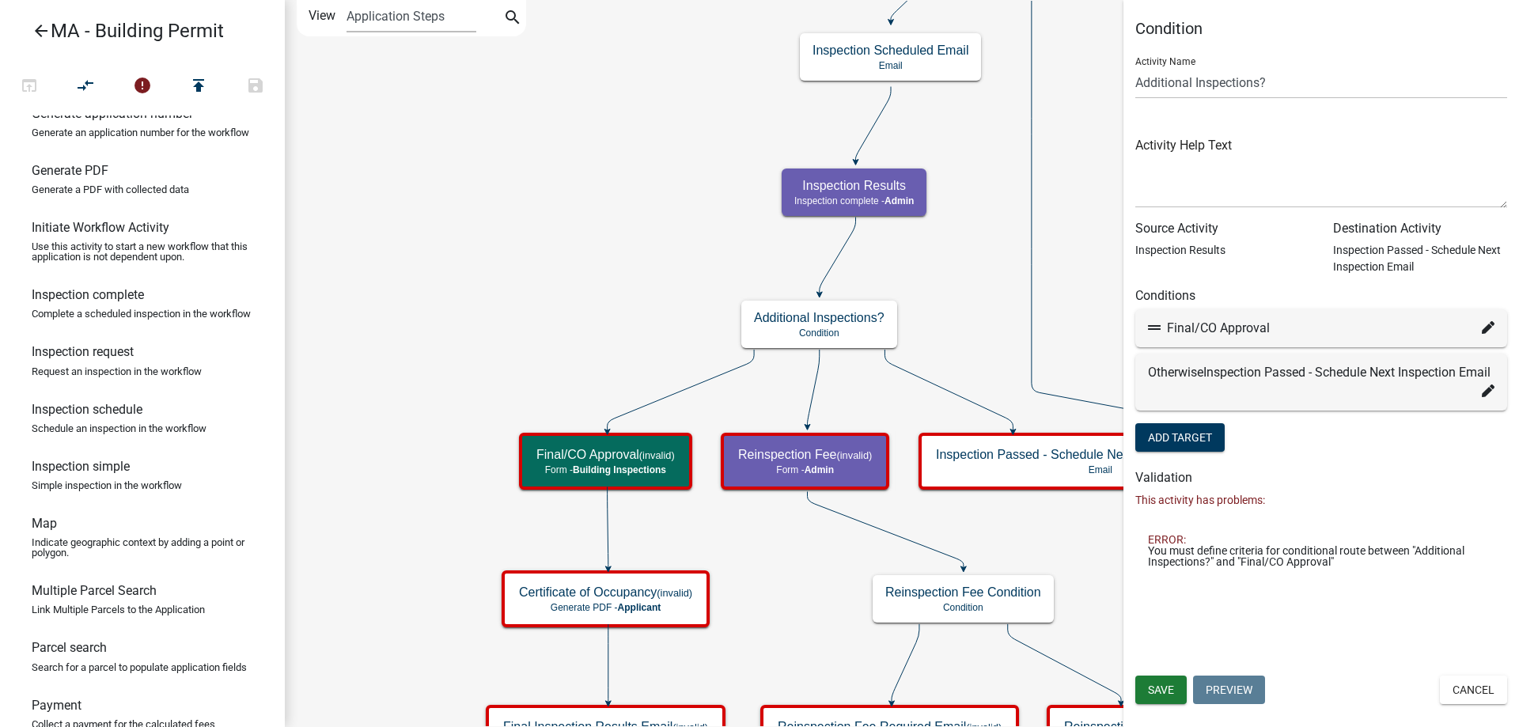
drag, startPoint x: 1355, startPoint y: 433, endPoint x: 1315, endPoint y: 451, distance: 44.3
click at [1315, 451] on form "Activity Name Additional Inspections? Activity Help Text Source Activity Inspec…" at bounding box center [1321, 249] width 372 height 411
click at [1198, 444] on button "Add Target" at bounding box center [1179, 437] width 89 height 28
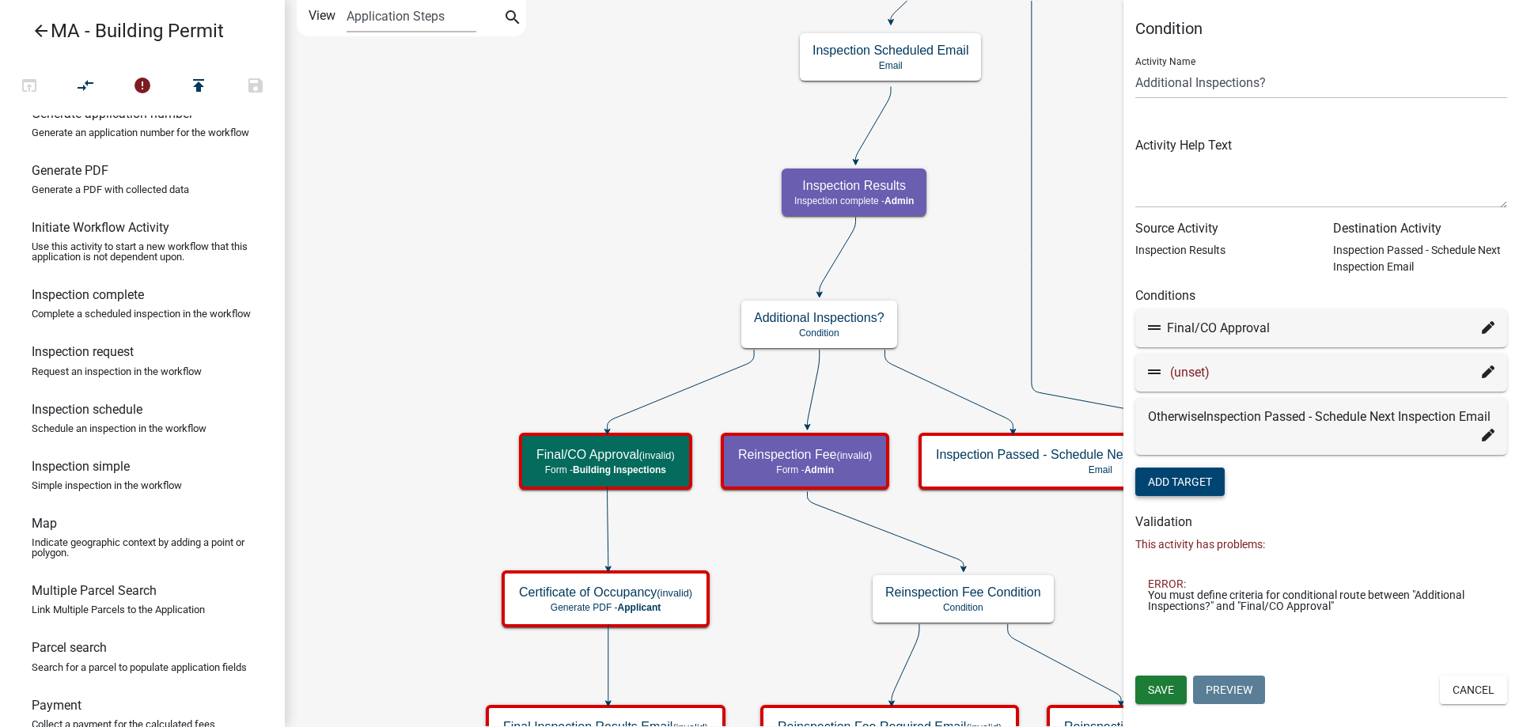
click at [1484, 374] on icon at bounding box center [1488, 371] width 13 height 13
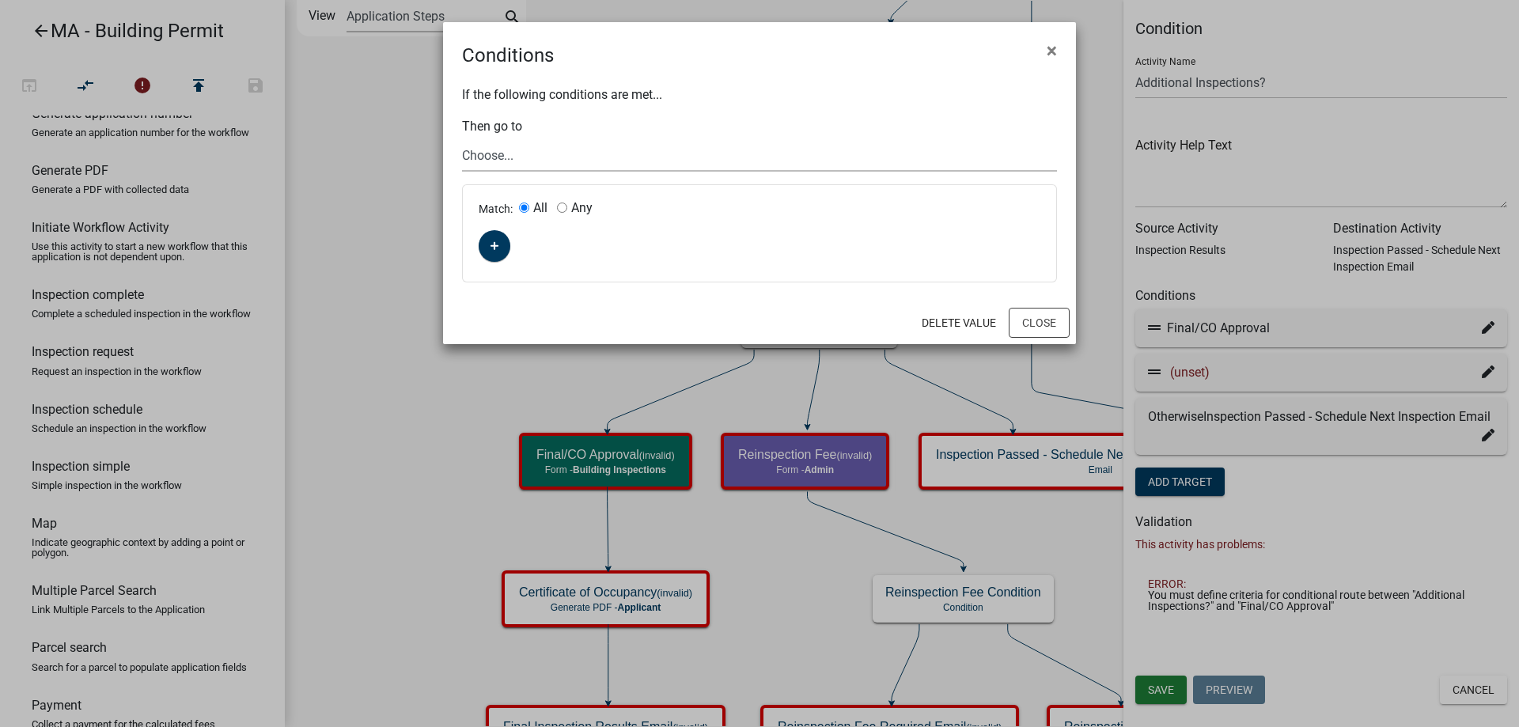
click at [512, 158] on select "Choose... Start Search Parcel Data Owner and Property Information Application S…" at bounding box center [759, 155] width 595 height 32
select select "66: 5422c53c-8b0d-4fc4-87d2-b83188f54a0b"
click at [462, 139] on select "Choose... Start Search Parcel Data Owner and Property Information Application S…" at bounding box center [759, 155] width 595 height 32
click at [484, 249] on button "button" at bounding box center [495, 246] width 32 height 32
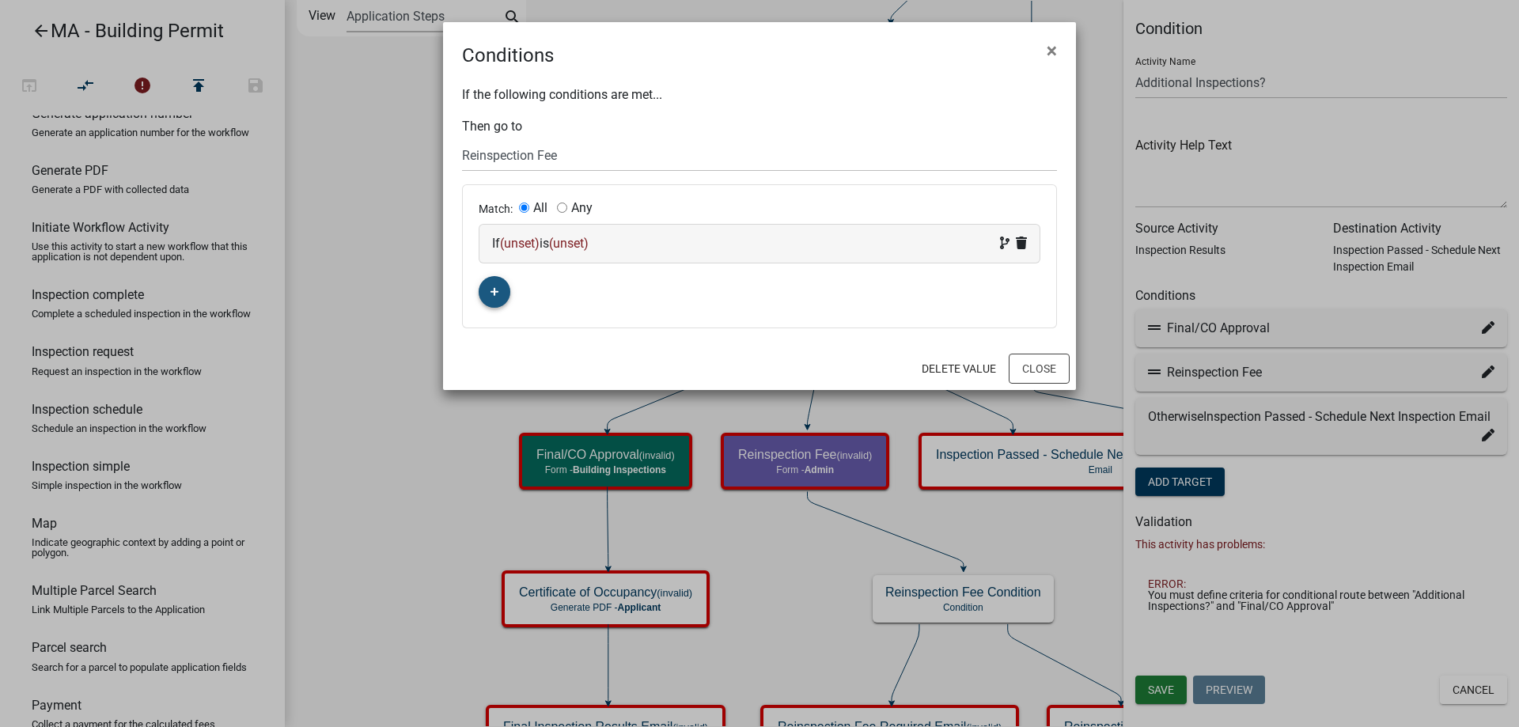
click at [501, 248] on div "If (unset) is (unset)" at bounding box center [759, 243] width 535 height 19
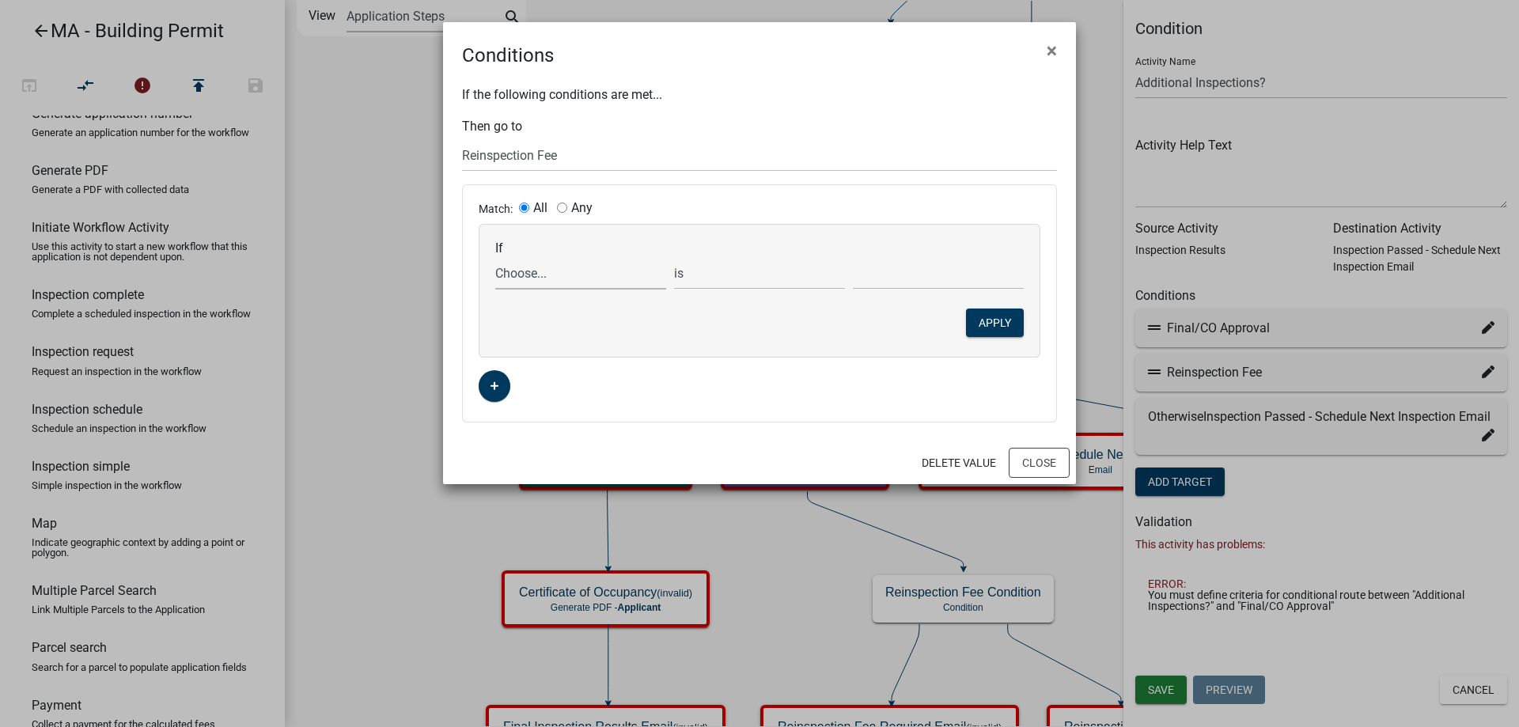
click at [524, 282] on select "Choose... Acres AddInfoNeededBld AddInfoNeededBOH AddInfoNeededFire AddInfoNeed…" at bounding box center [580, 273] width 171 height 32
select select "74: INSPECTION_RESULTS_COMPLETE_APPROVE"
click at [495, 257] on select "Choose... Acres AddInfoNeededBld AddInfoNeededBOH AddInfoNeededFire AddInfoNeed…" at bounding box center [580, 273] width 171 height 32
click at [933, 280] on select "Choose... Bypass No Yes" at bounding box center [938, 273] width 171 height 32
select select "2: No"
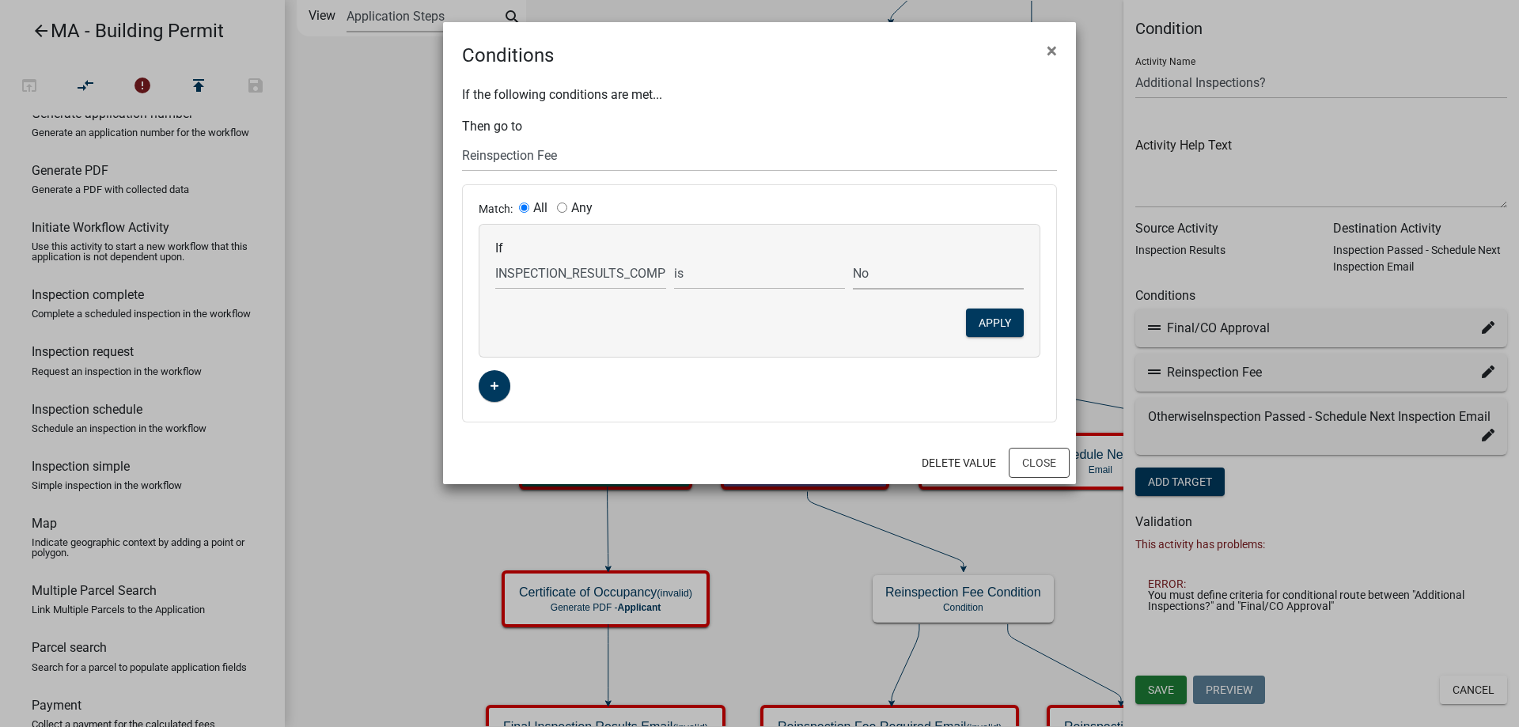
click at [853, 257] on select "Choose... Bypass No Yes" at bounding box center [938, 273] width 171 height 32
click at [997, 323] on button "Apply" at bounding box center [995, 323] width 58 height 28
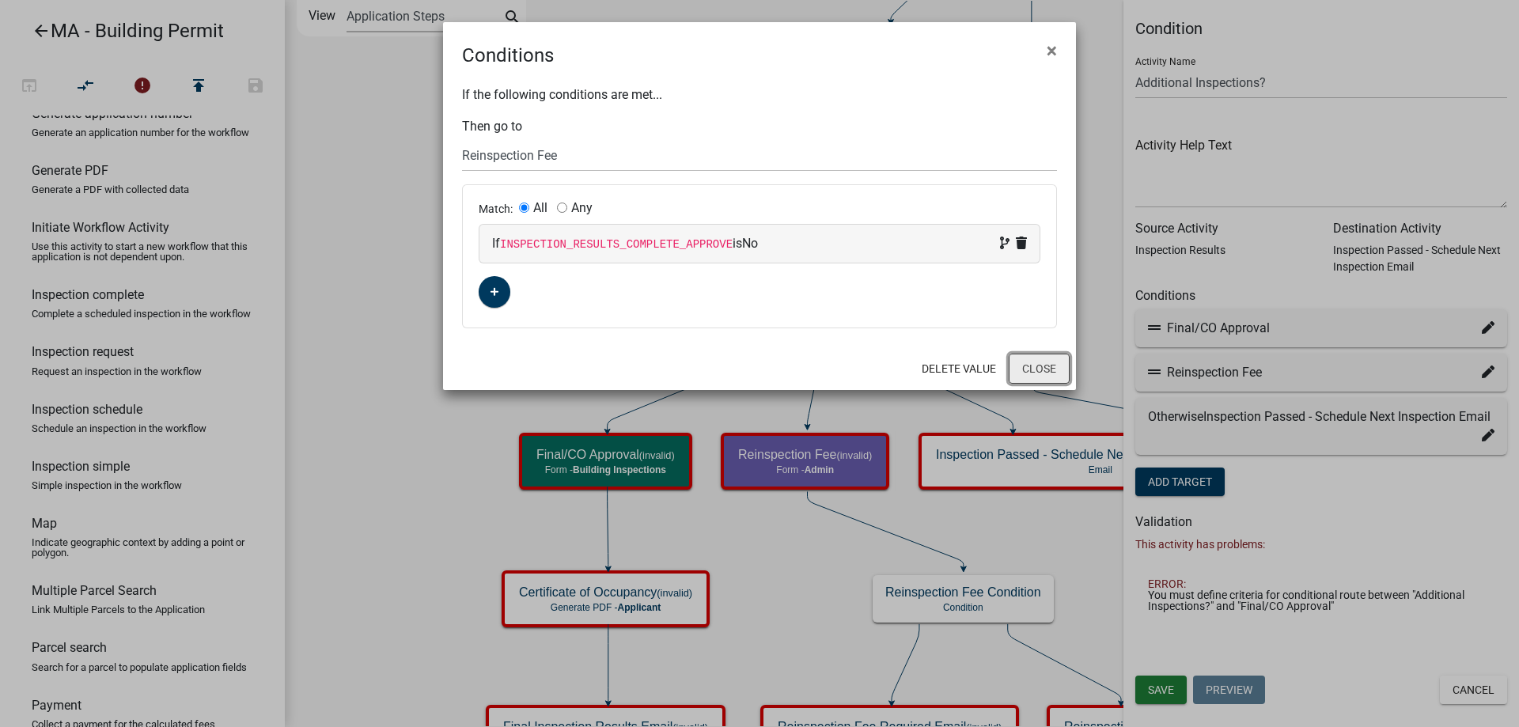
click at [1045, 371] on button "Close" at bounding box center [1039, 369] width 61 height 30
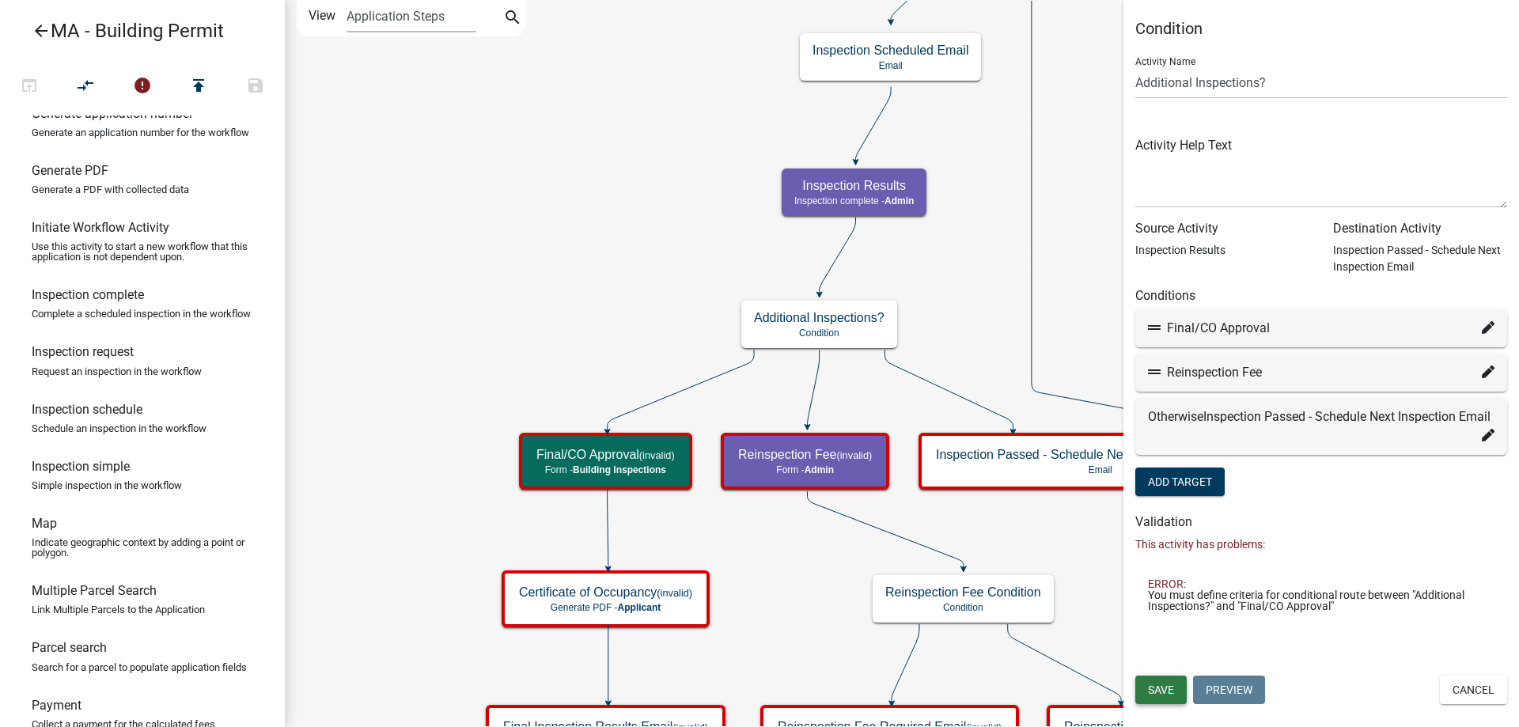
click at [1167, 687] on span "Save" at bounding box center [1161, 689] width 26 height 13
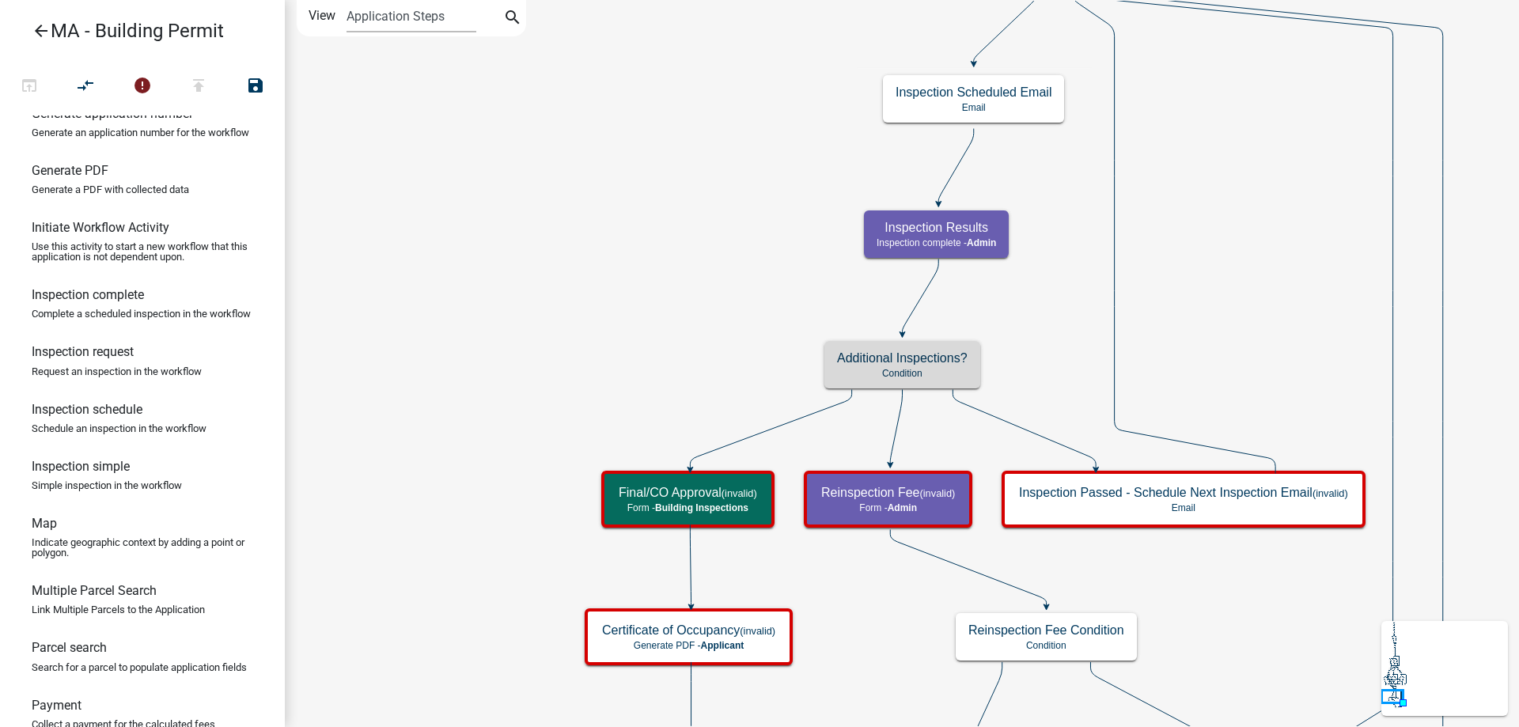
click at [642, 369] on icon "Start Start - Applicant Search Parcel Data Parcel search - Applicant Owner and …" at bounding box center [999, 534] width 1426 height 1066
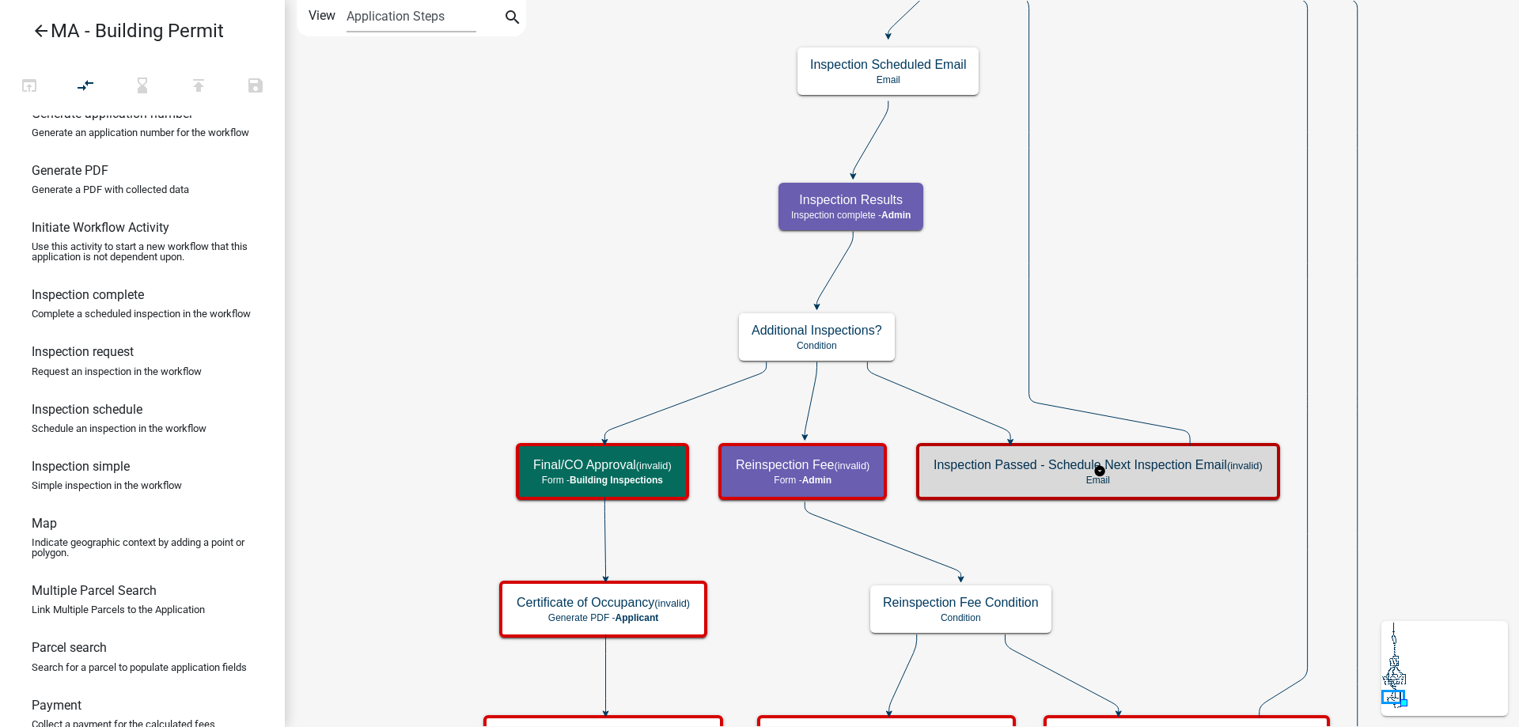
click at [1027, 497] on div "Inspection Passed - Schedule Next Inspection Email (invalid) Email" at bounding box center [1098, 471] width 364 height 57
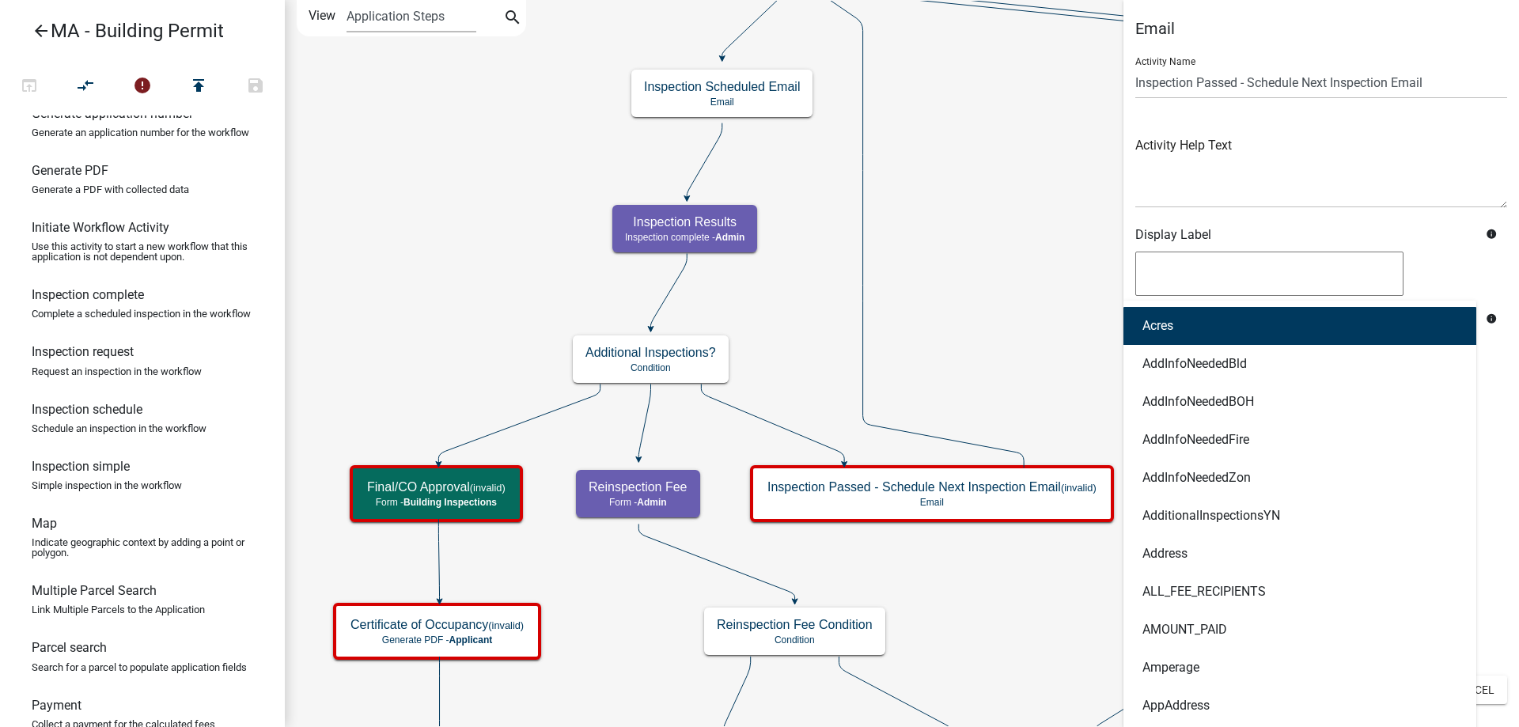
click at [958, 332] on icon "Start Start - Applicant Search Parcel Data Parcel search - Applicant Owner and …" at bounding box center [902, 531] width 1232 height 1061
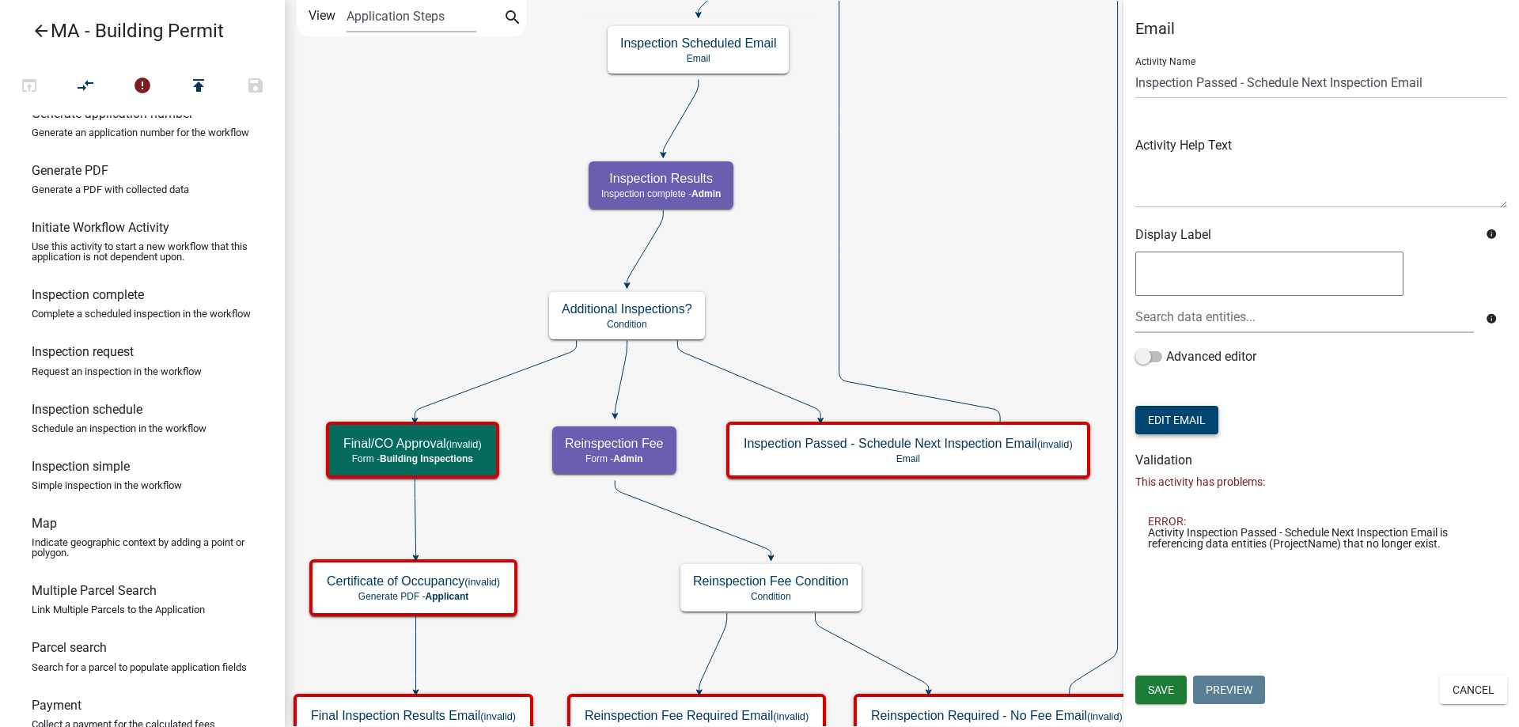
click at [1145, 419] on button "Edit Email" at bounding box center [1176, 420] width 83 height 28
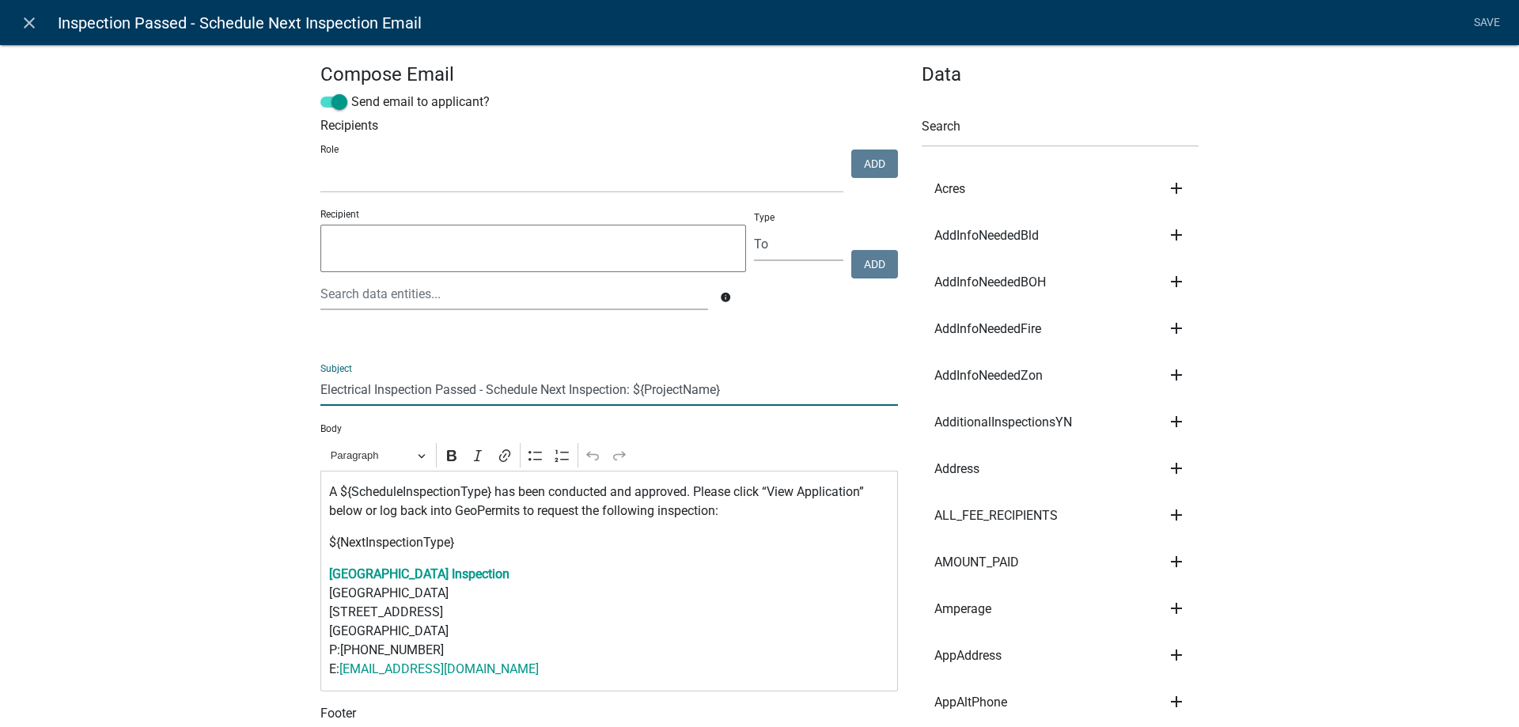
drag, startPoint x: 370, startPoint y: 386, endPoint x: 252, endPoint y: 377, distance: 119.0
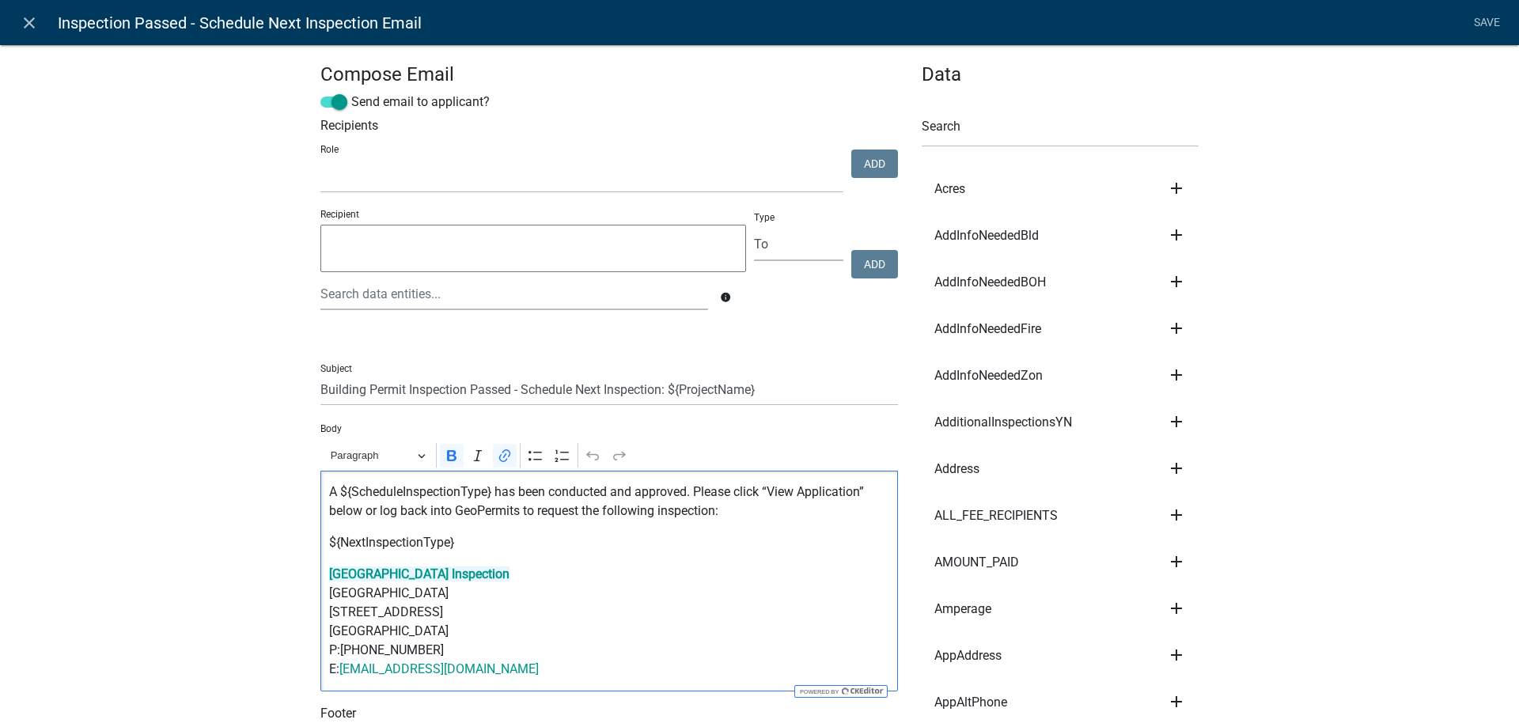
drag, startPoint x: 533, startPoint y: 665, endPoint x: 261, endPoint y: 575, distance: 286.7
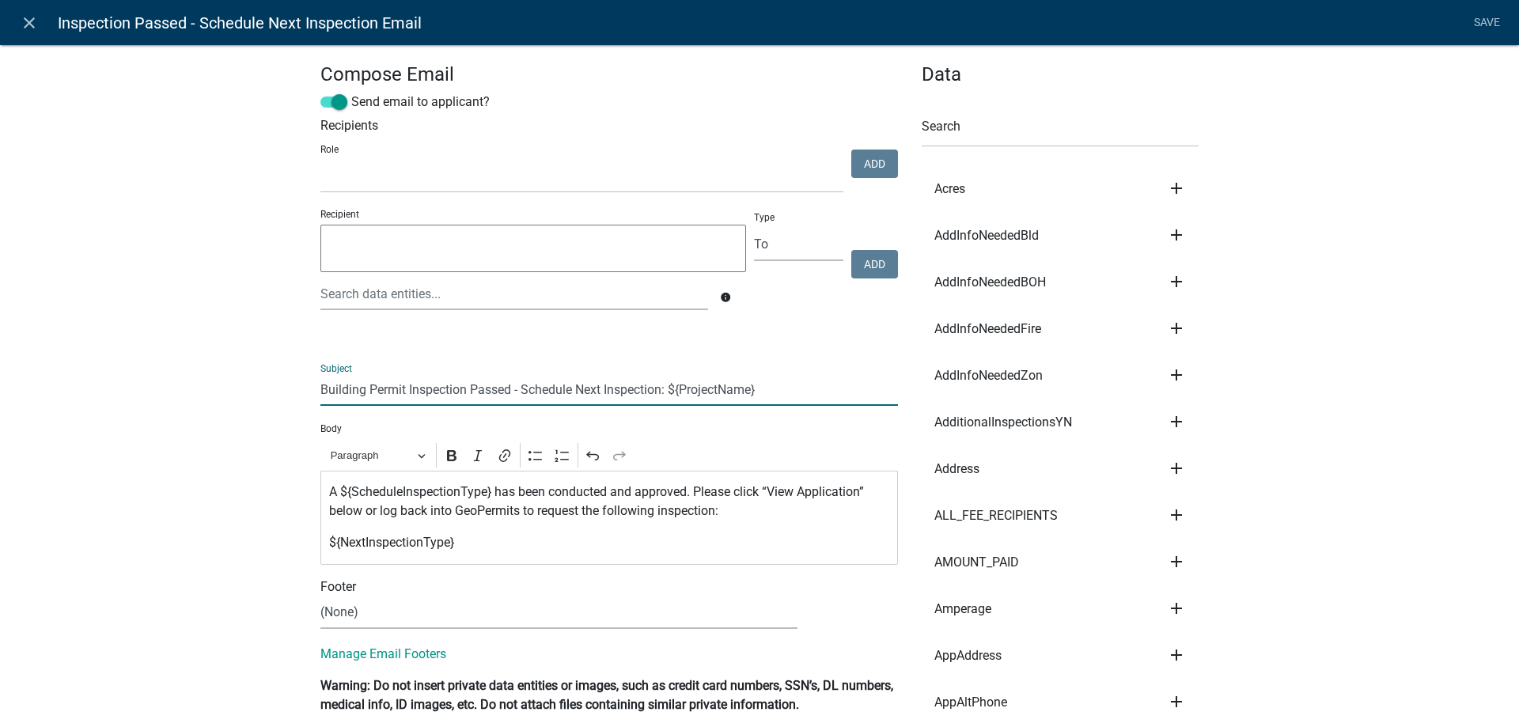
drag, startPoint x: 668, startPoint y: 394, endPoint x: 764, endPoint y: 392, distance: 96.5
click at [764, 392] on input "Building Permit Inspection Passed - Schedule Next Inspection: ${ProjectName}" at bounding box center [608, 389] width 577 height 32
type input "Building Permit Inspection Passed - Schedule Next Inspection"
click at [1494, 25] on link "Save" at bounding box center [1487, 23] width 40 height 30
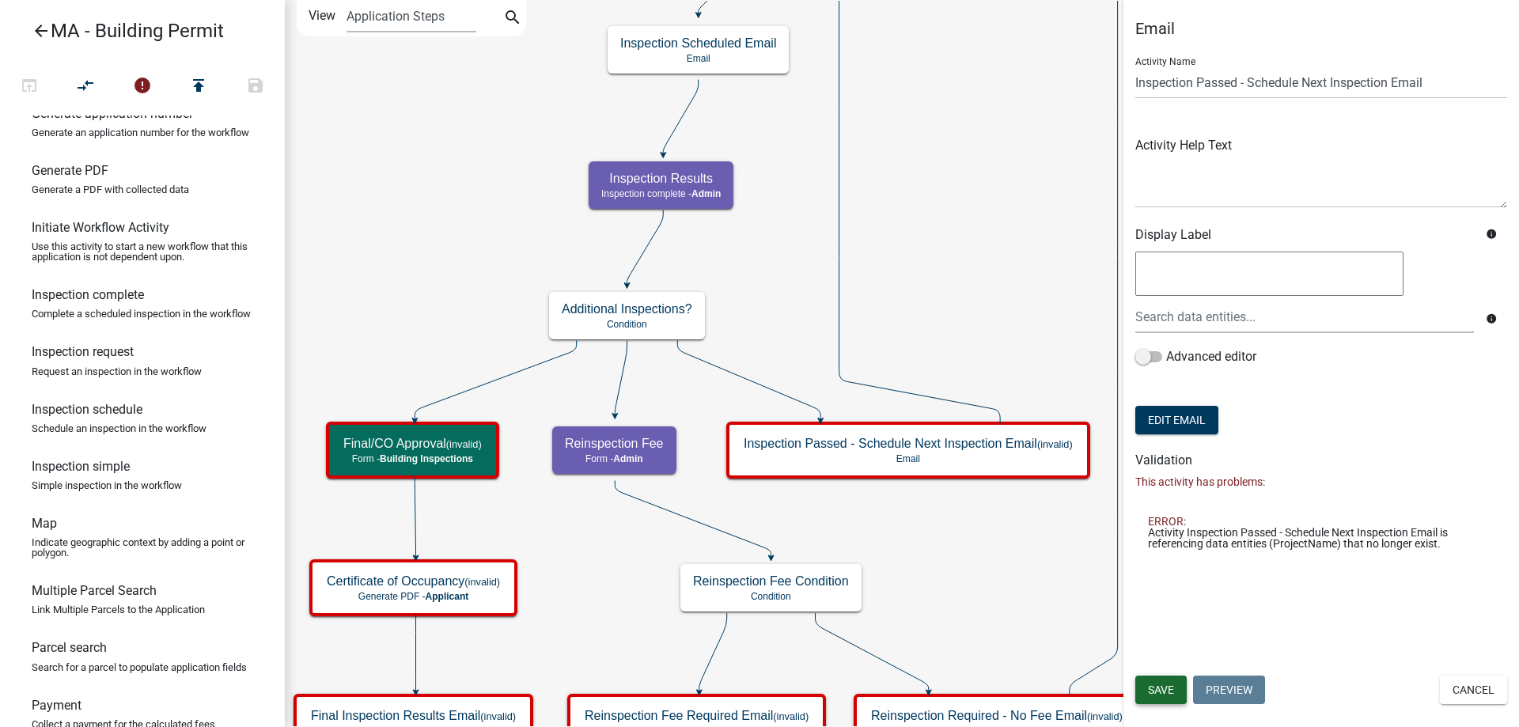
click at [1152, 695] on span "Save" at bounding box center [1161, 689] width 26 height 13
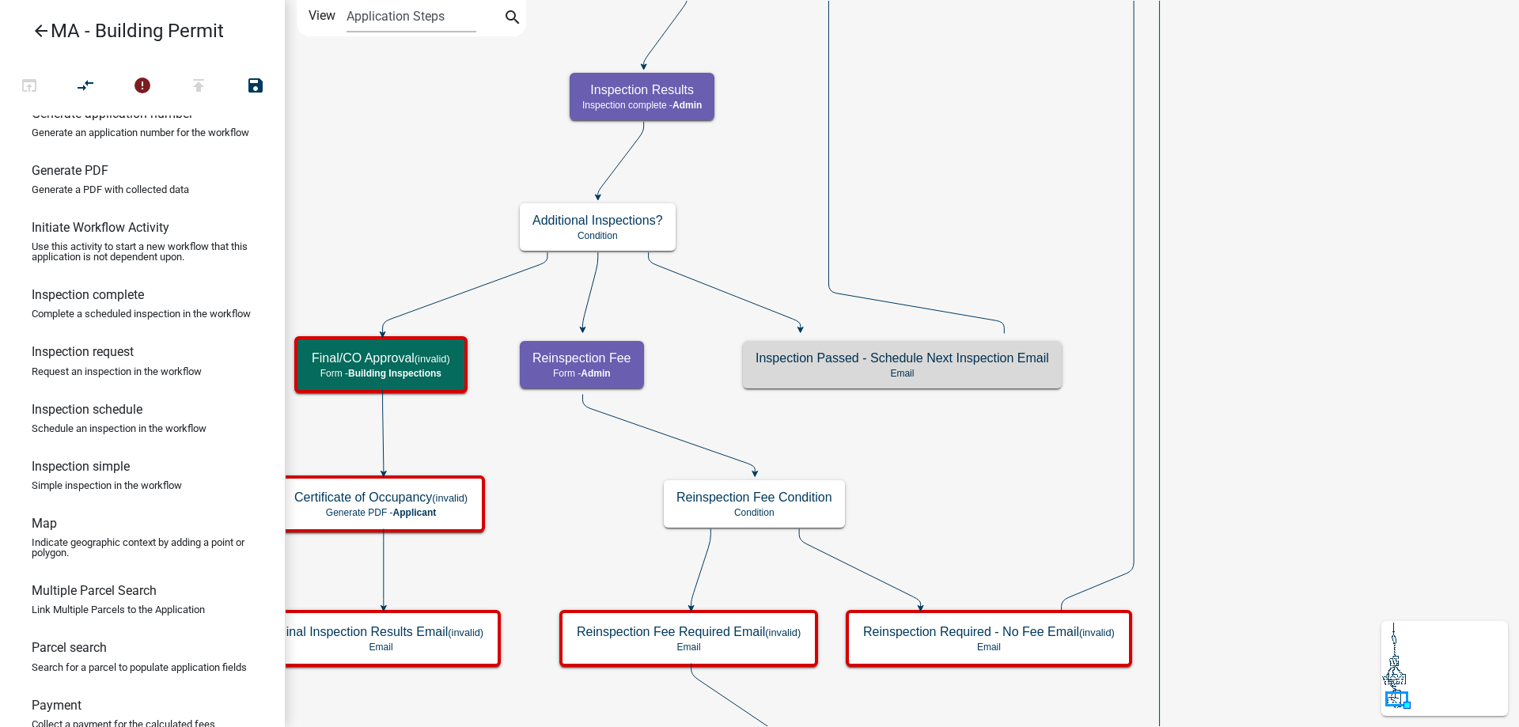
click at [1013, 496] on icon "Start Start - Applicant Search Parcel Data Parcel search - Applicant Owner and …" at bounding box center [902, 466] width 1232 height 930
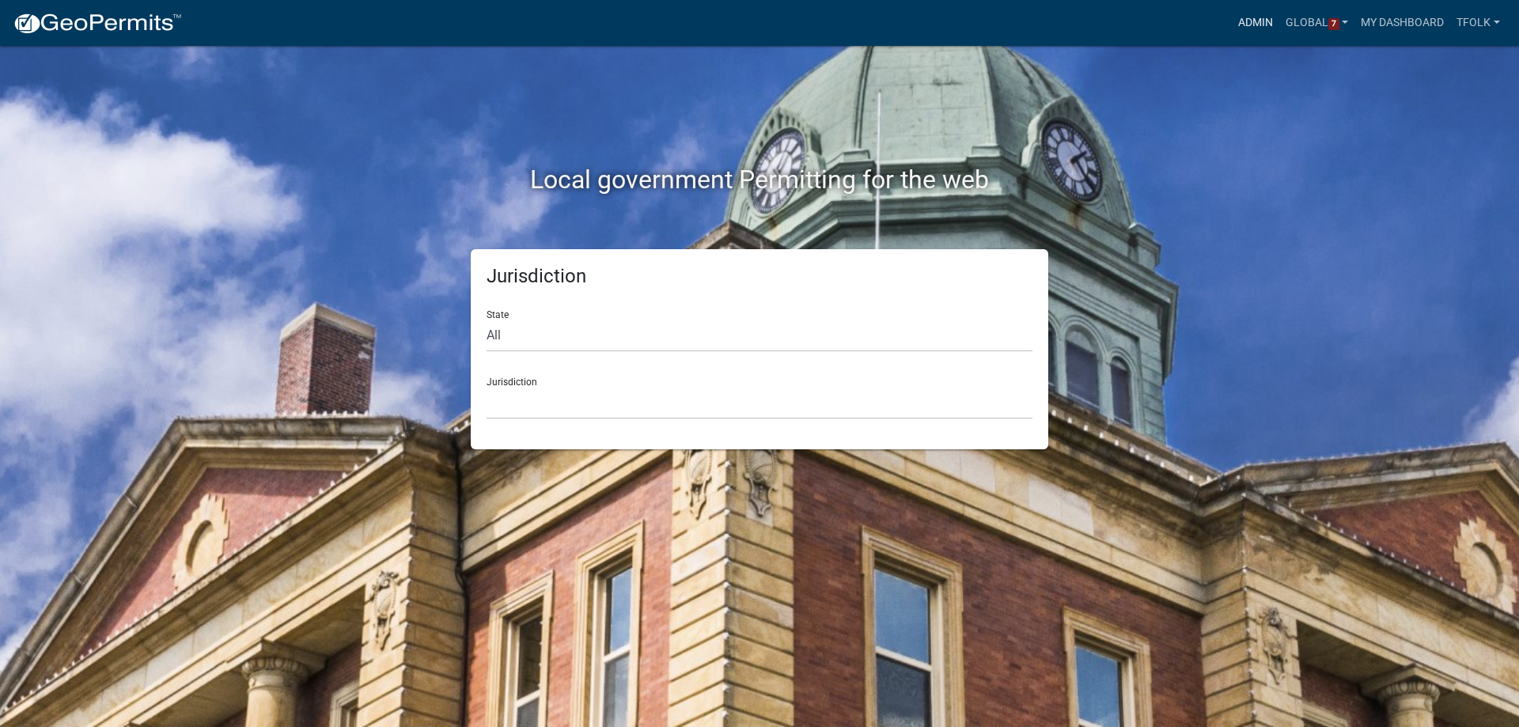
click at [1267, 9] on link "Admin" at bounding box center [1255, 23] width 47 height 30
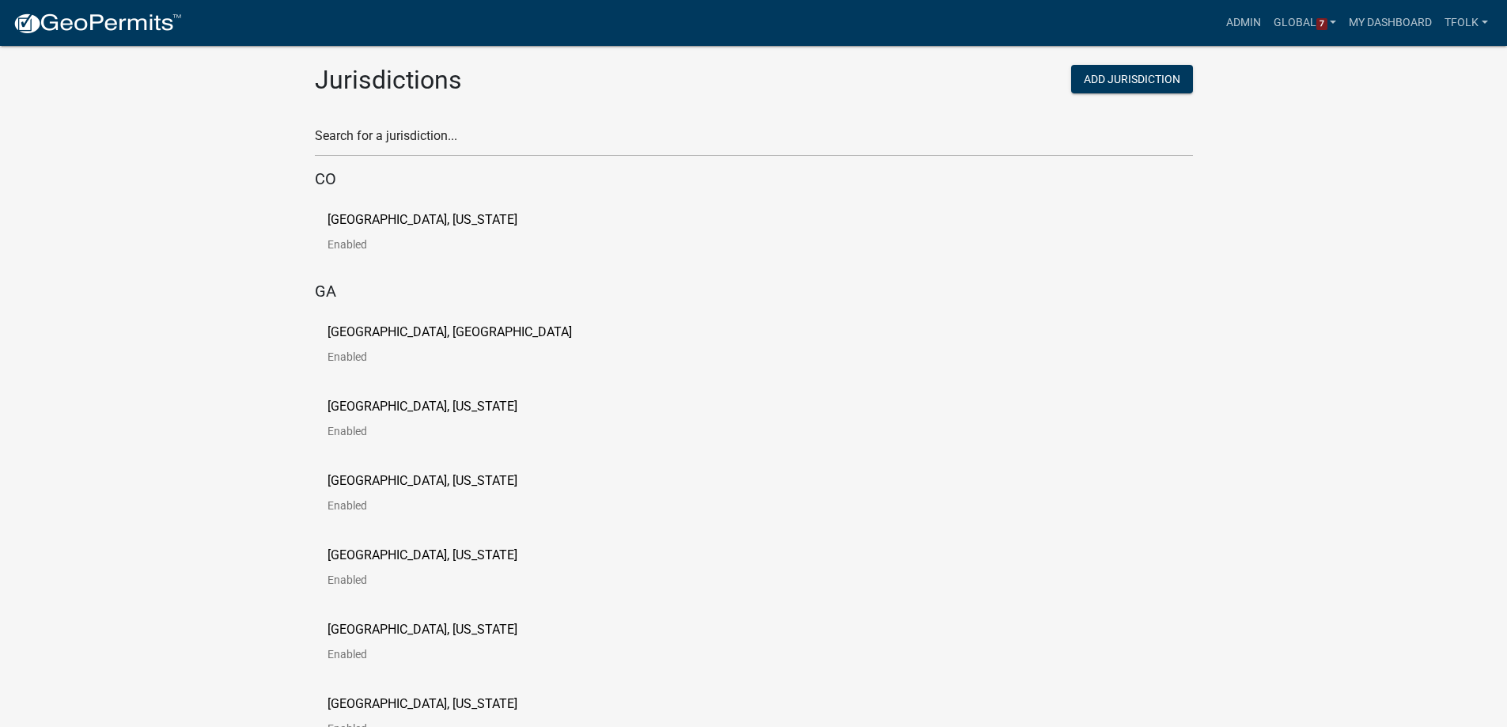
click at [485, 121] on div "Search for a jurisdiction..." at bounding box center [754, 129] width 878 height 55
click at [468, 135] on input "text" at bounding box center [754, 140] width 878 height 32
click at [368, 148] on input "text" at bounding box center [754, 140] width 878 height 32
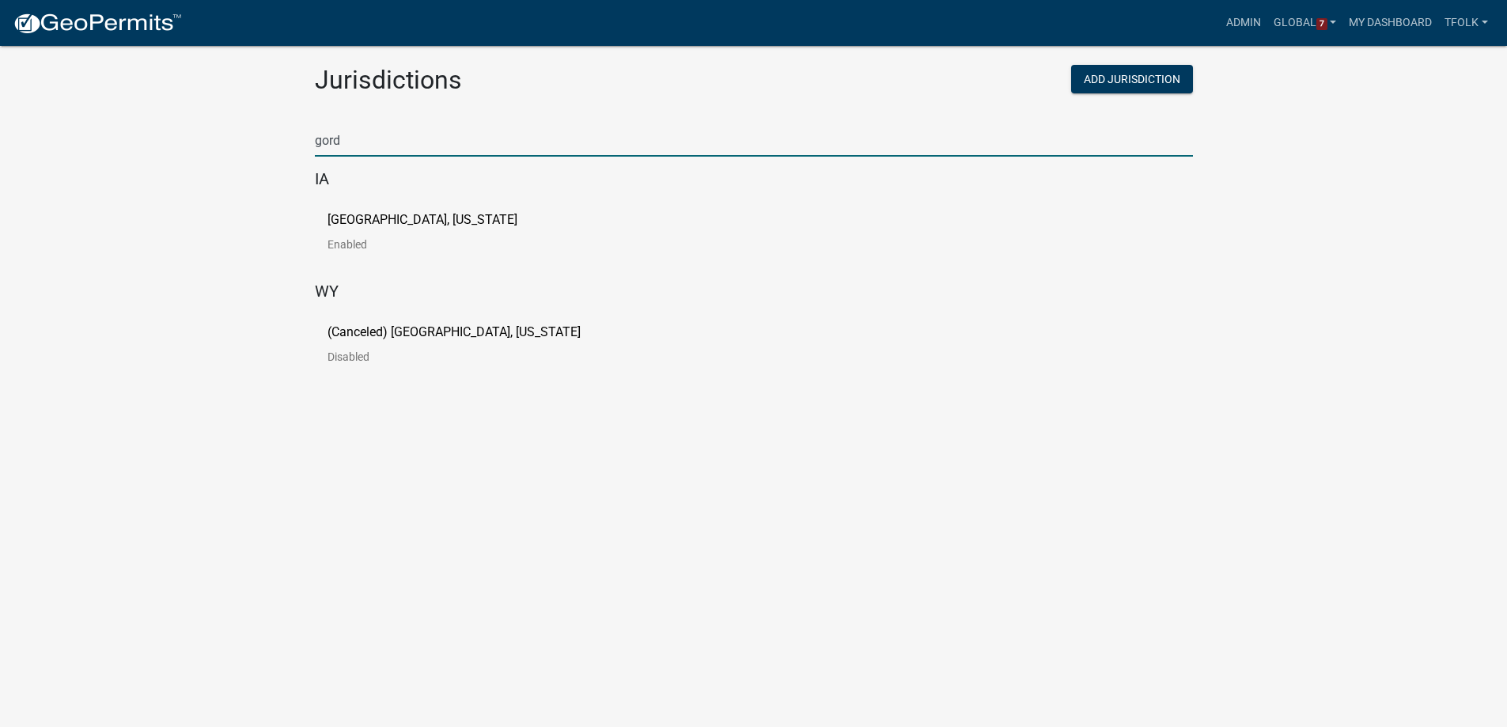
type input "gord"
click at [362, 354] on p "Disabled" at bounding box center [467, 356] width 278 height 11
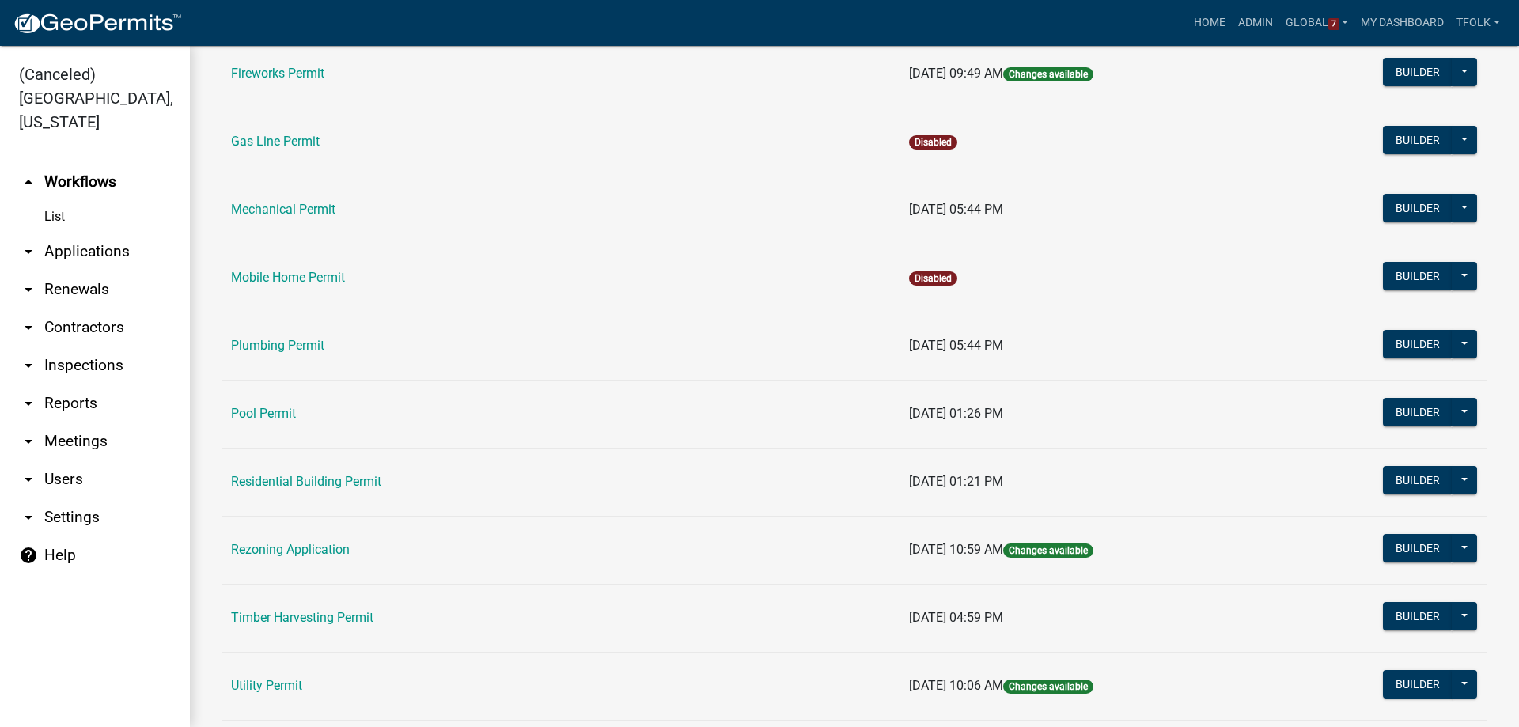
scroll to position [1266, 0]
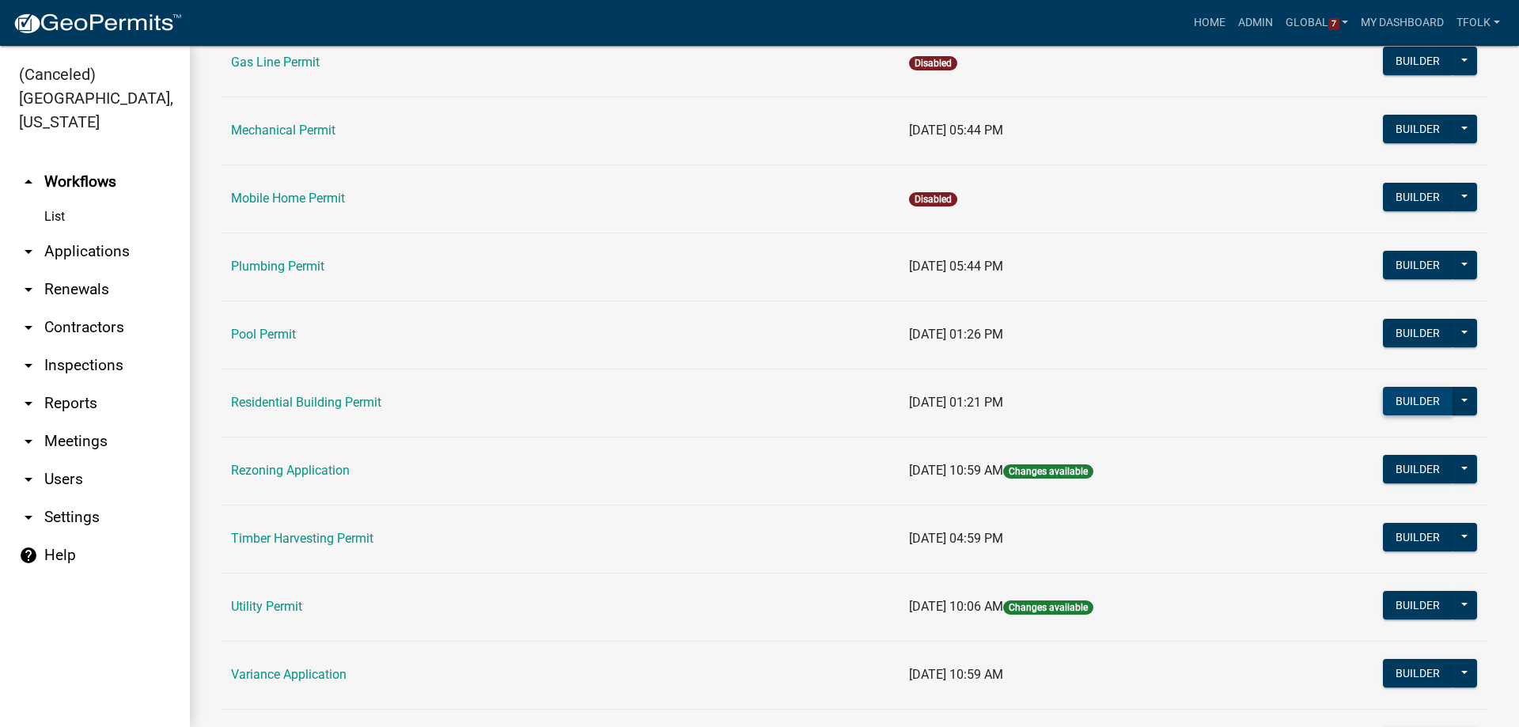
click at [1401, 392] on button "Builder" at bounding box center [1418, 401] width 70 height 28
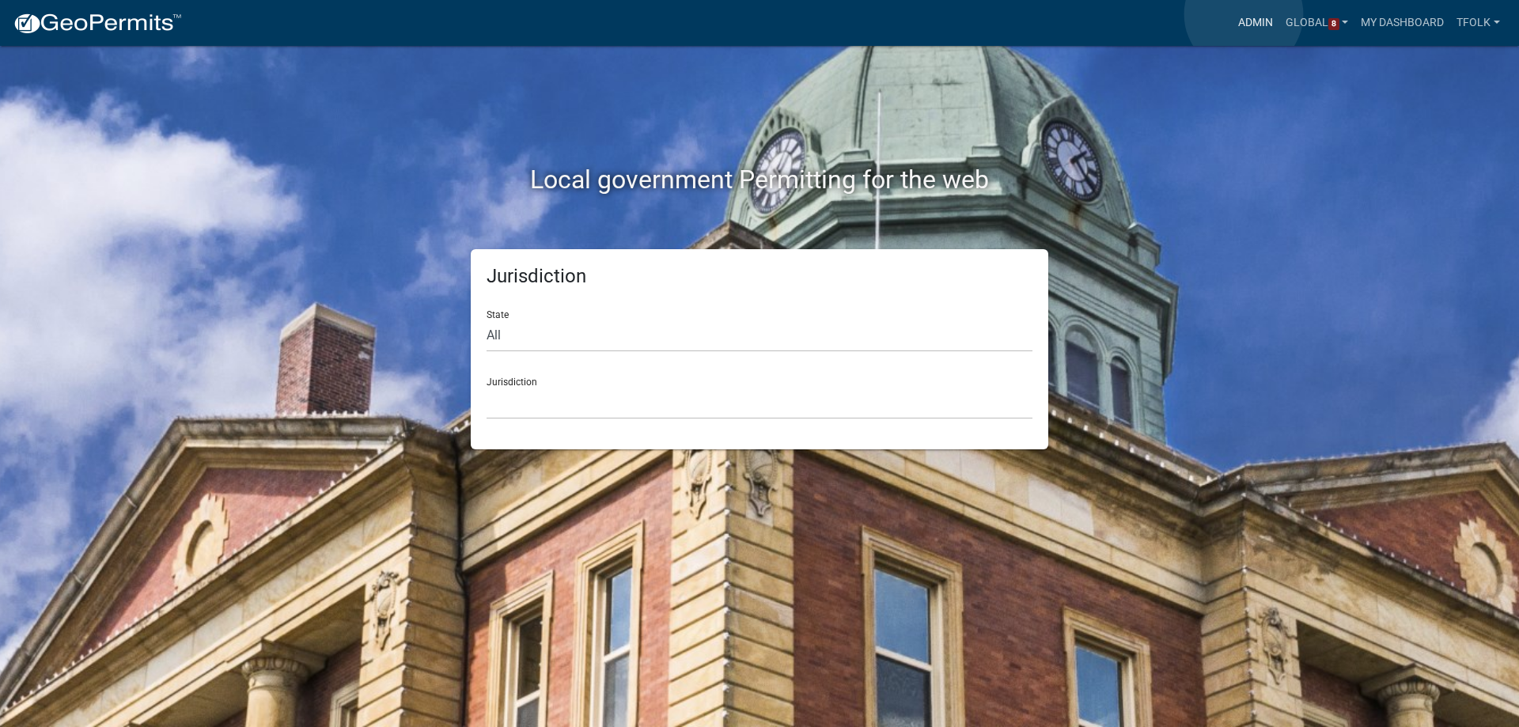
click at [1244, 14] on link "Admin" at bounding box center [1255, 23] width 47 height 30
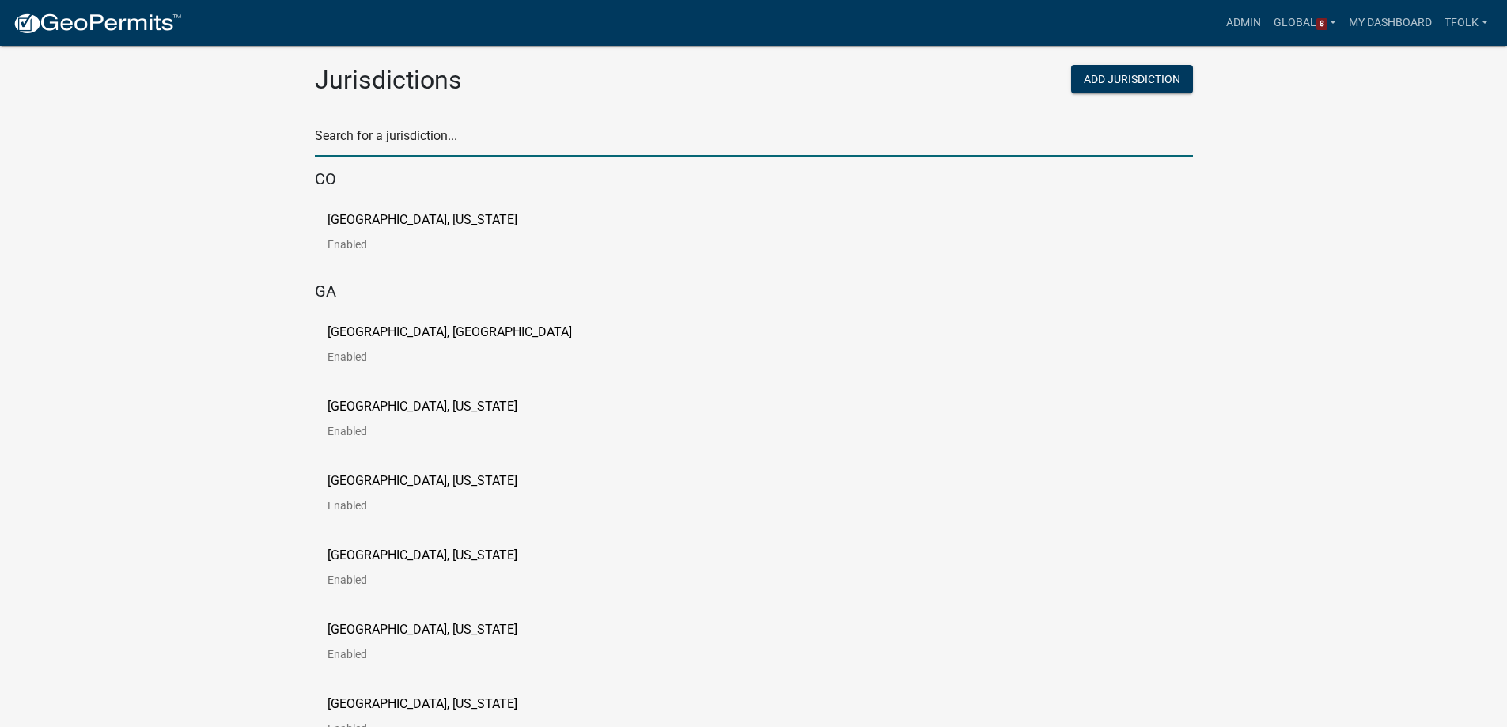
click at [505, 141] on input "text" at bounding box center [754, 140] width 878 height 32
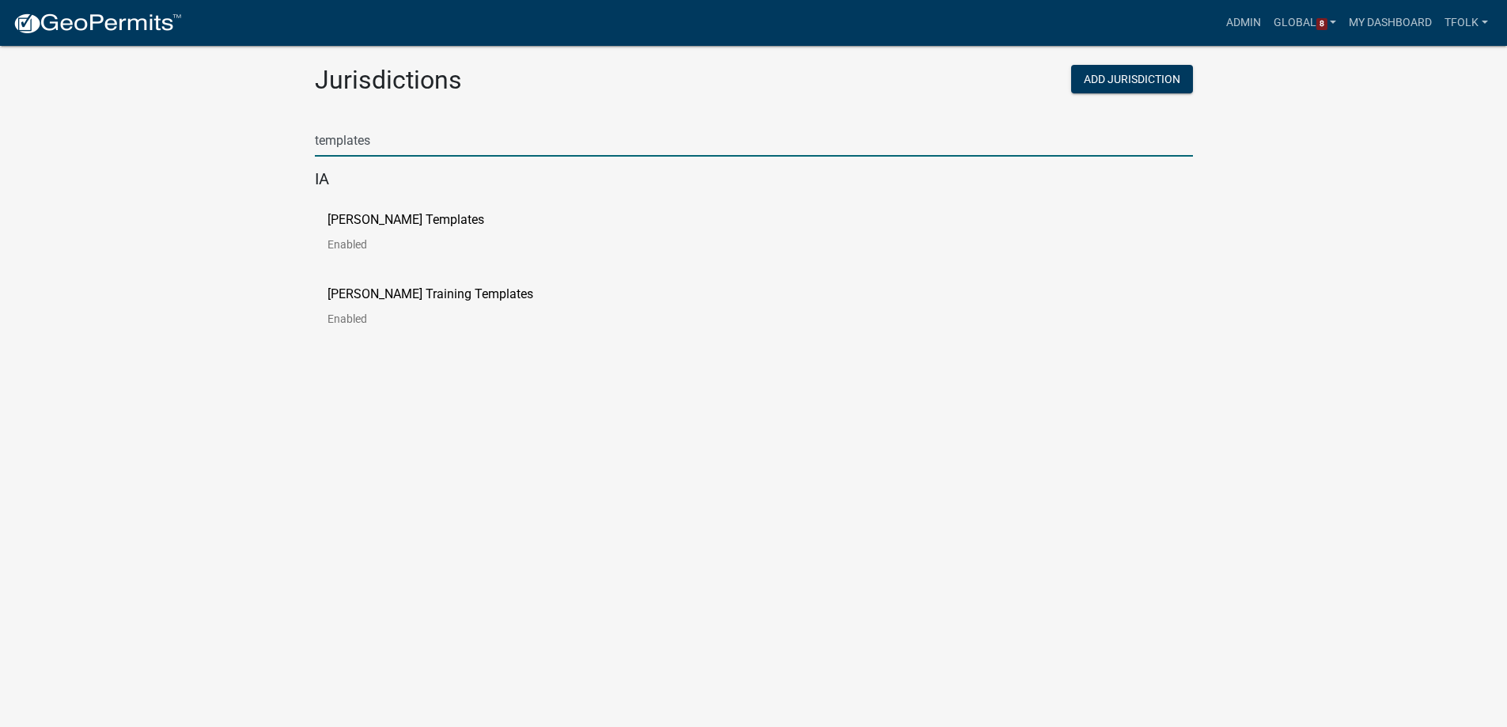
type input "templates"
click at [372, 222] on p "[PERSON_NAME] Templates" at bounding box center [406, 220] width 157 height 13
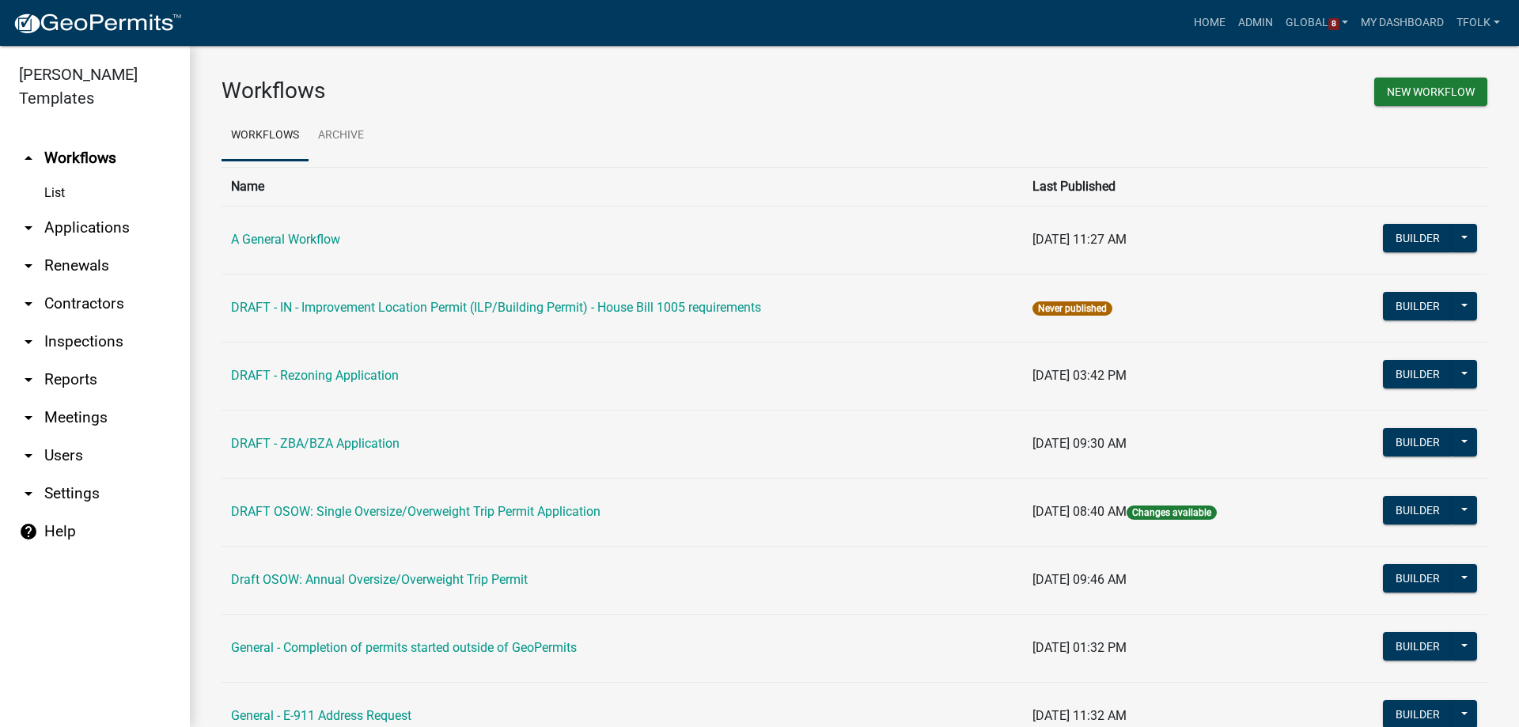
click at [75, 479] on link "arrow_drop_down Settings" at bounding box center [95, 494] width 190 height 38
select select "1617a353-6361-48c5-9ba0-ce34fd9b68f8"
select select "IA"
select select "Eastern Standard Time"
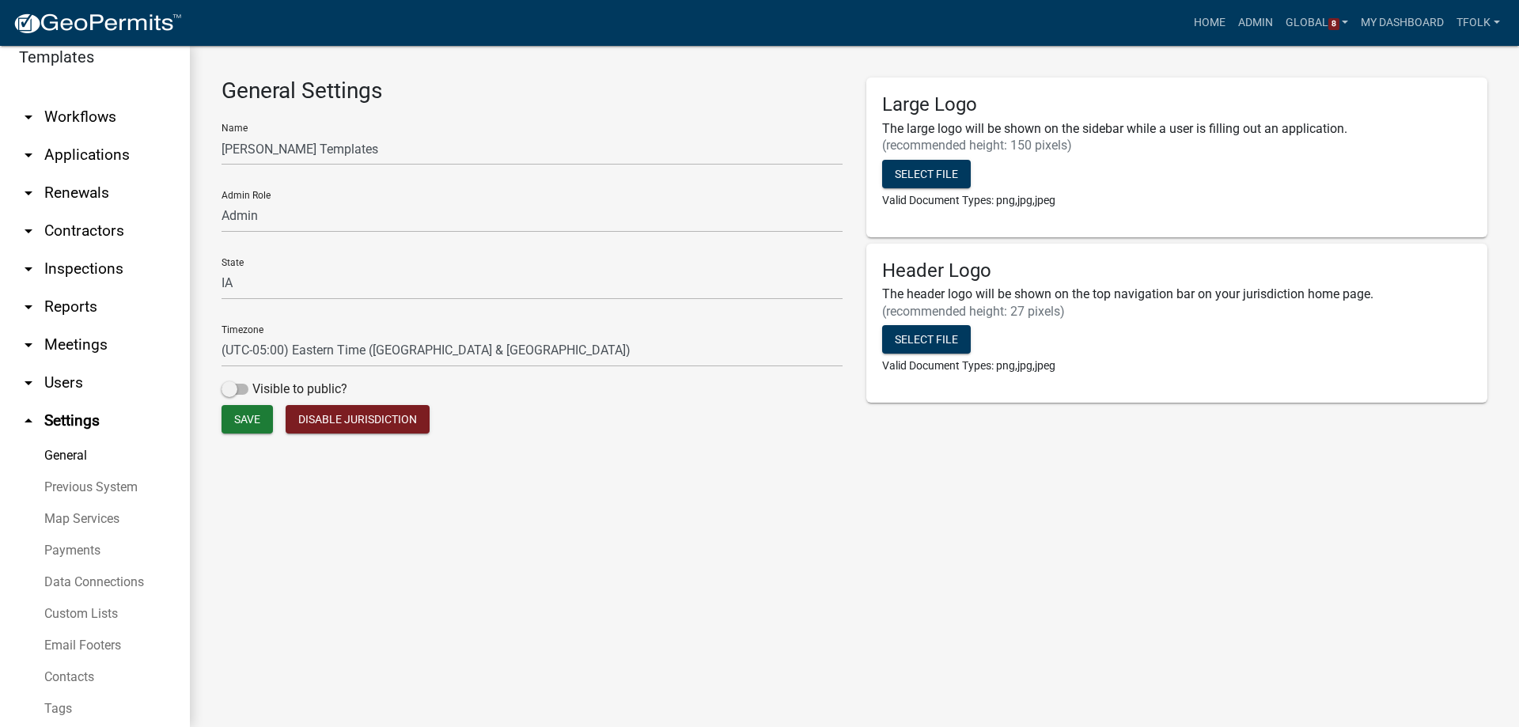
scroll to position [79, 0]
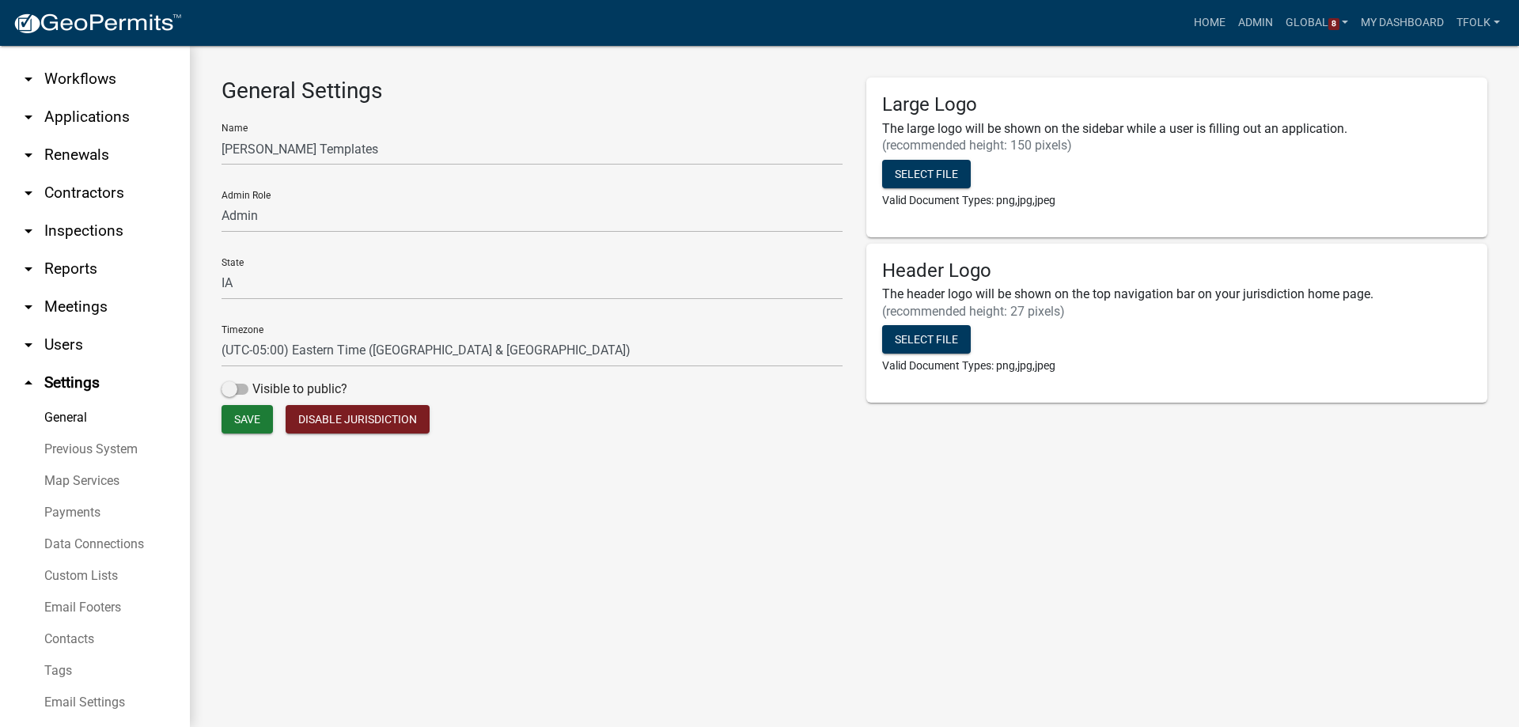
click at [99, 555] on link "Data Connections" at bounding box center [95, 544] width 190 height 32
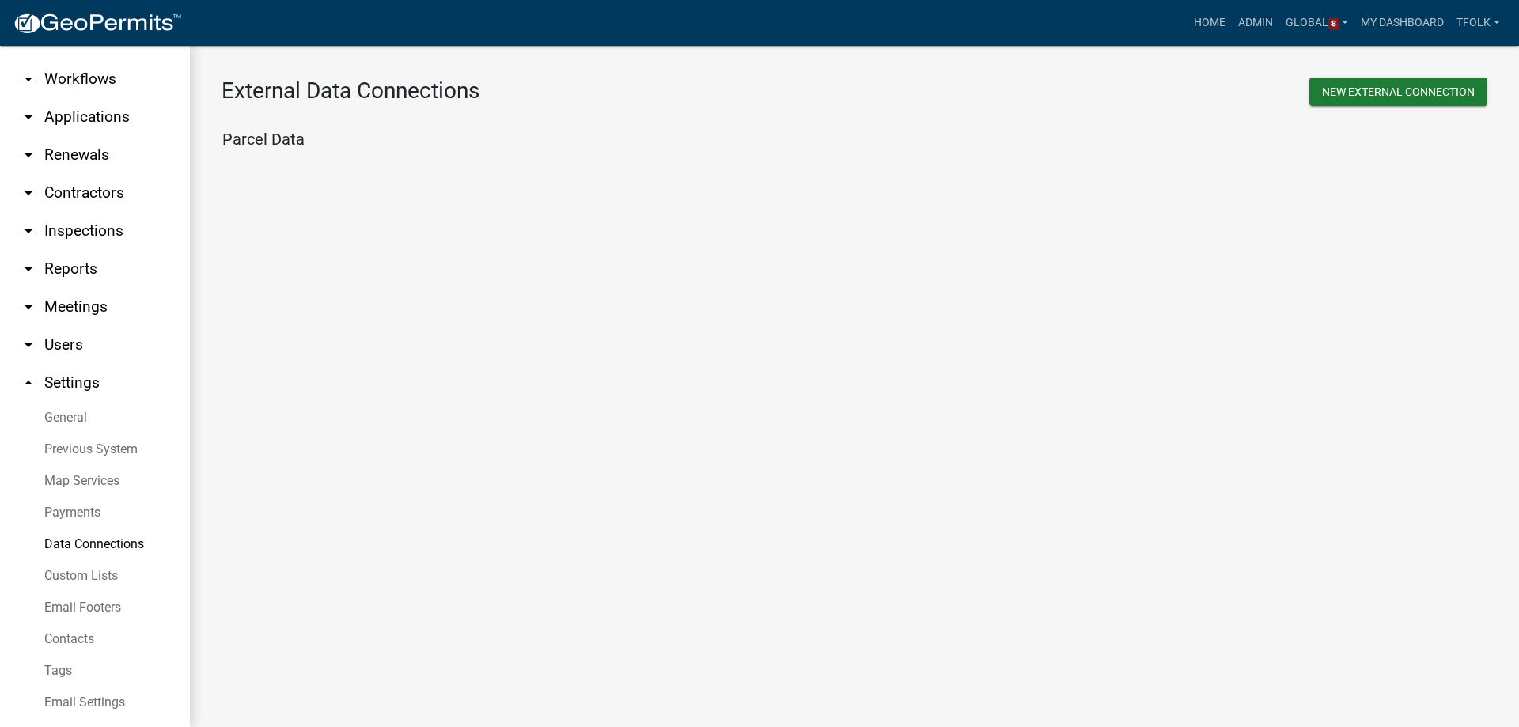
click at [95, 566] on link "Custom Lists" at bounding box center [95, 576] width 190 height 32
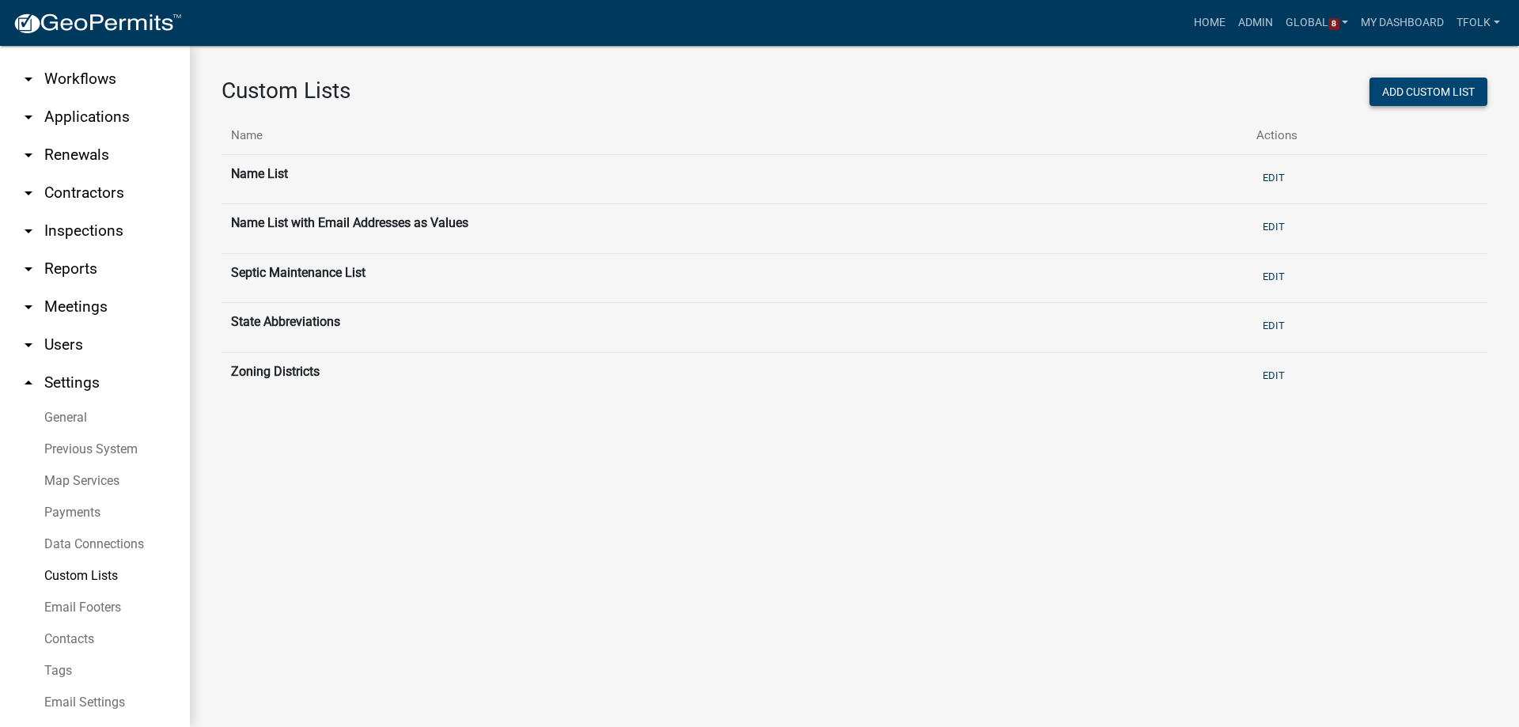
click at [1400, 96] on button "Add Custom List" at bounding box center [1428, 92] width 118 height 28
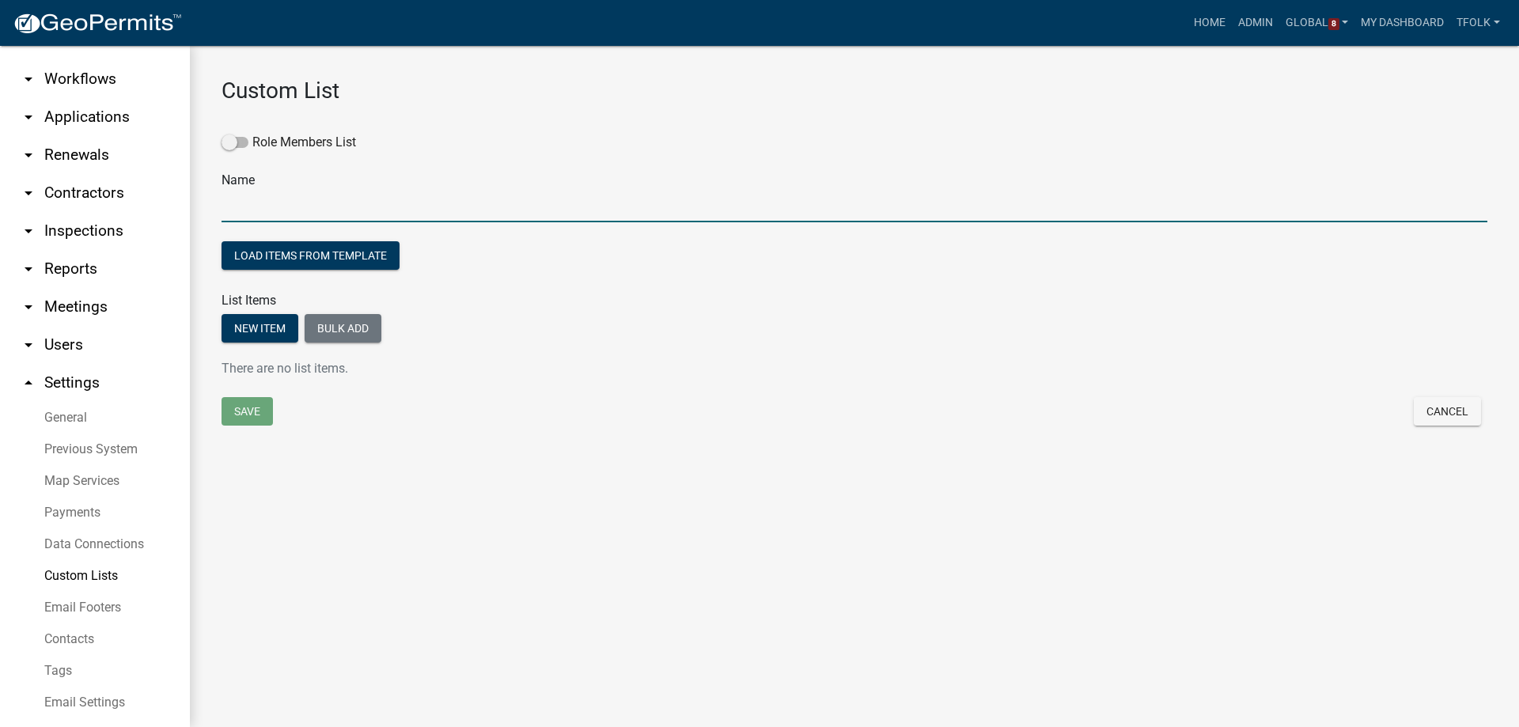
click at [543, 212] on input "text" at bounding box center [855, 206] width 1266 height 32
type input "Inspections"
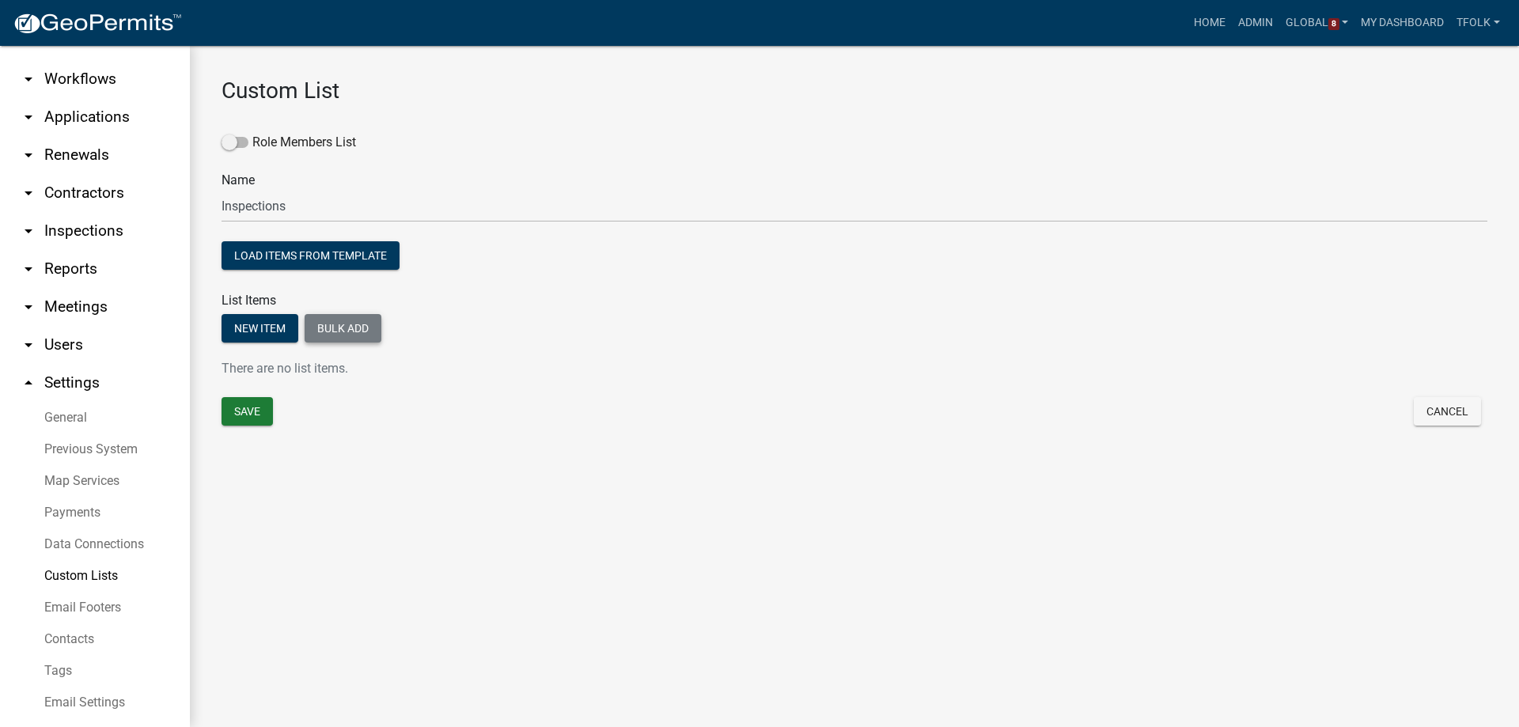
click at [351, 333] on button "Bulk add" at bounding box center [343, 328] width 77 height 28
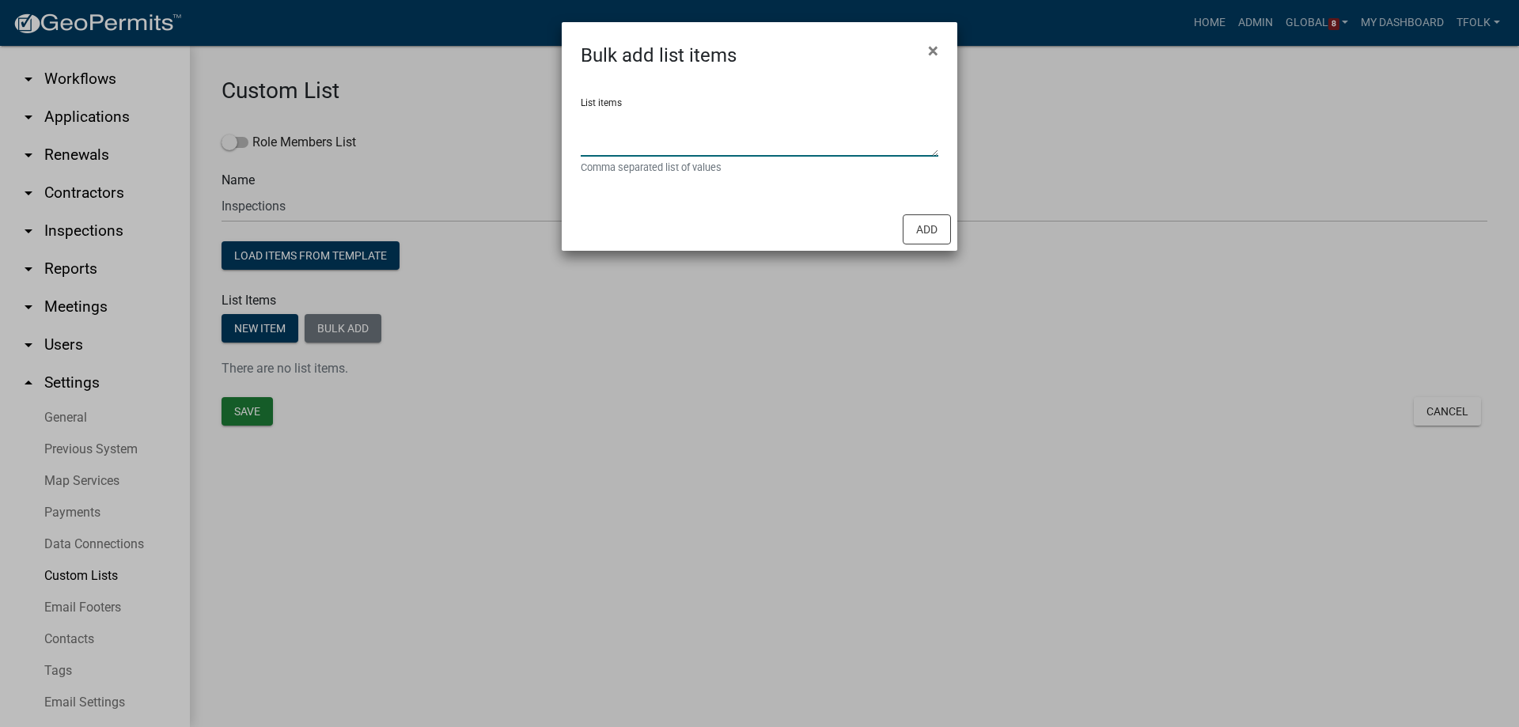
click at [774, 132] on textarea "List items" at bounding box center [760, 132] width 358 height 49
paste textarea "Above Ceiling Excavation Footings Footing Steel Foundation Insulation Rough Ste…"
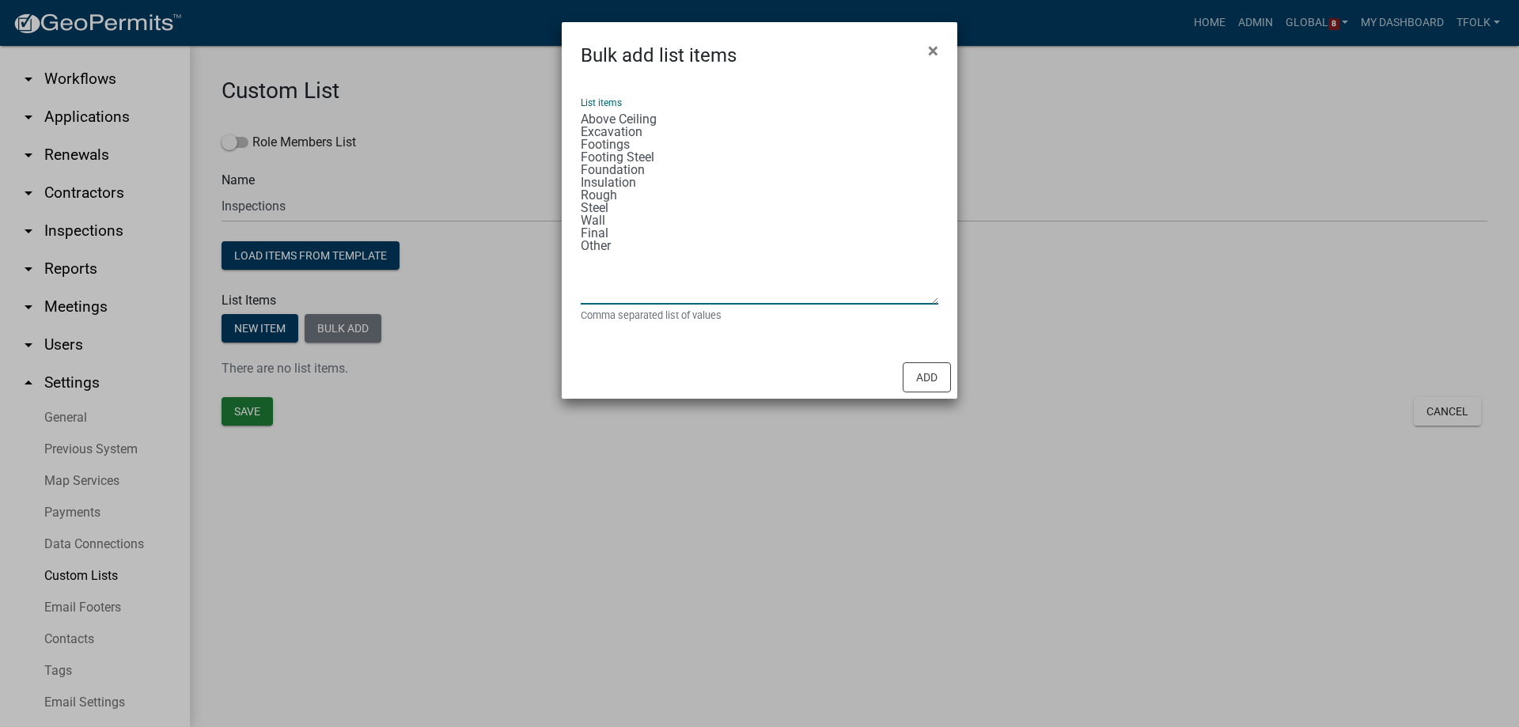
drag, startPoint x: 933, startPoint y: 147, endPoint x: 920, endPoint y: 302, distance: 155.6
click at [920, 302] on textarea "Above Ceiling Excavation Footings Footing Steel Foundation Insulation Rough Ste…" at bounding box center [760, 206] width 358 height 197
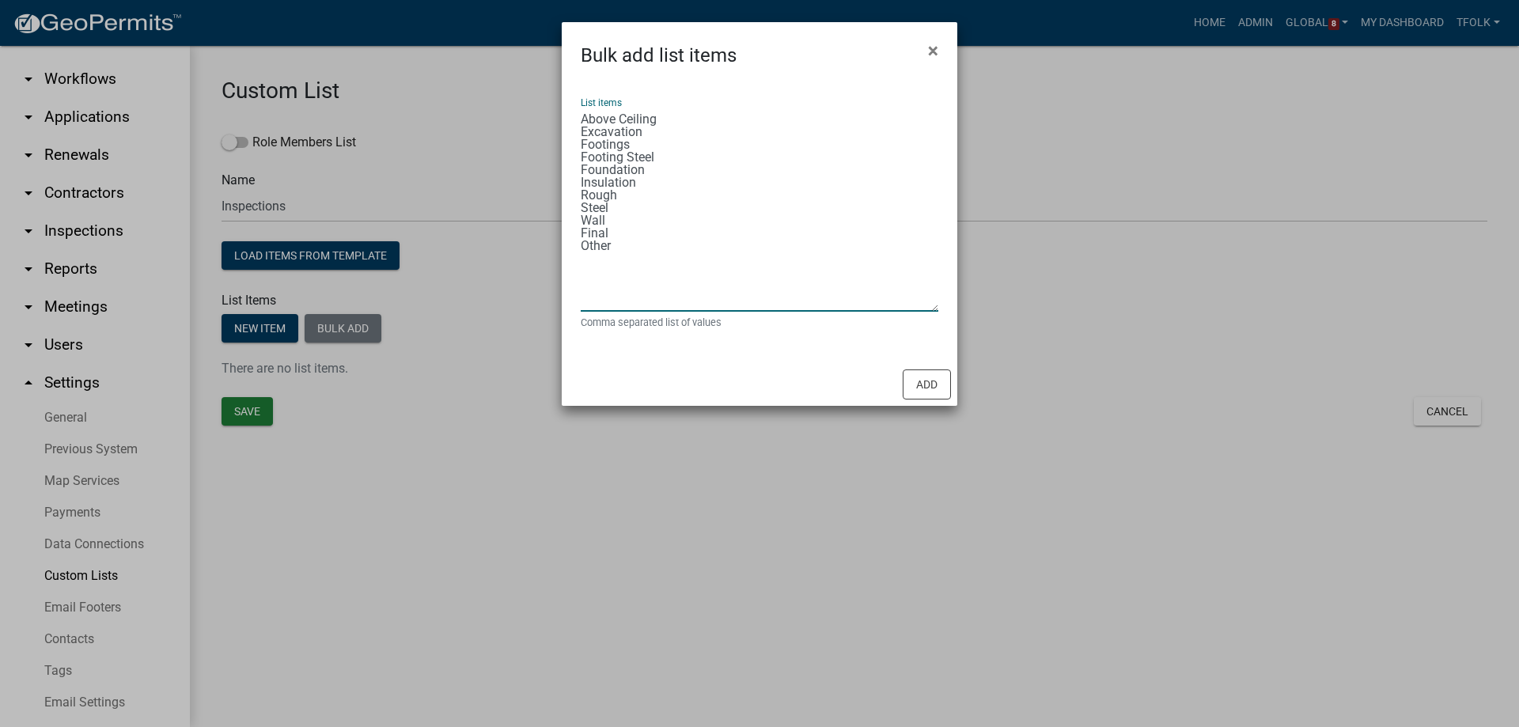
click at [677, 111] on textarea "Above Ceiling Excavation Footings Footing Steel Foundation Insulation Rough Ste…" at bounding box center [760, 210] width 358 height 204
click at [651, 127] on textarea "Above Ceiling, Excavation Footings Footing Steel Foundation Insulation Rough St…" at bounding box center [760, 210] width 358 height 204
click at [641, 143] on textarea "Above Ceiling, Excavation, Footings Footing Steel Foundation Insulation Rough S…" at bounding box center [760, 210] width 358 height 204
click at [667, 149] on textarea "Above Ceiling, Excavation, Footings, Footing Steel Foundation Insulation Rough …" at bounding box center [760, 210] width 358 height 204
click at [666, 162] on textarea "Above Ceiling, Excavation, Footings, Footing Steel Foundation Insulation Rough …" at bounding box center [760, 210] width 358 height 204
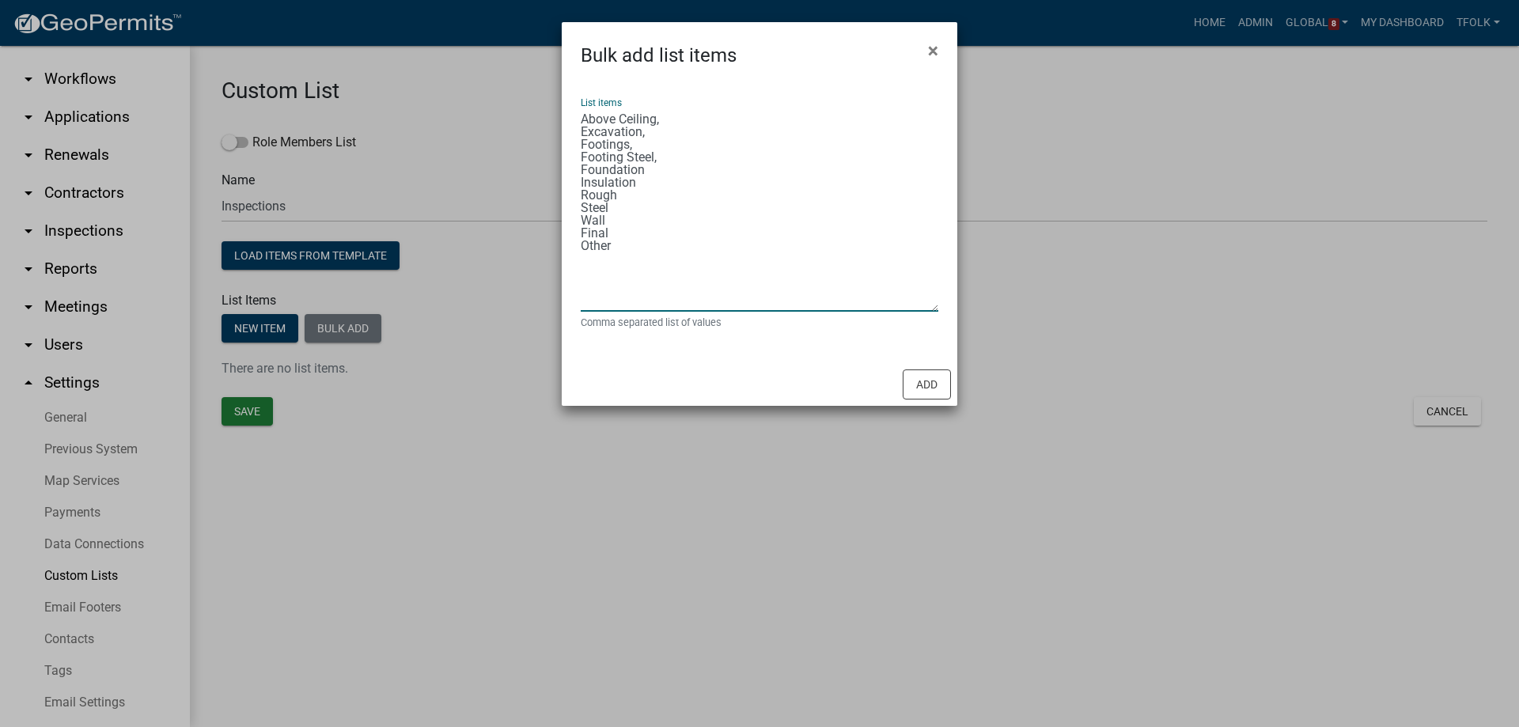
click at [660, 172] on textarea "Above Ceiling, Excavation, Footings, Footing Steel, Foundation Insulation Rough…" at bounding box center [760, 210] width 358 height 204
click at [650, 184] on textarea "Above Ceiling, Excavation, Footings, Footing Steel, Foundation, Insulation Roug…" at bounding box center [760, 210] width 358 height 204
click at [640, 204] on textarea "Above Ceiling, Excavation, Footings, Footing Steel, Foundation, Insulation, Rou…" at bounding box center [760, 210] width 358 height 204
click at [641, 199] on textarea "Above Ceiling, Excavation, Footings, Footing Steel, Foundation, Insulation, Rou…" at bounding box center [760, 210] width 358 height 204
click at [626, 218] on textarea "Above Ceiling, Excavation, Footings, Footing Steel, Foundation, Insulation, Rou…" at bounding box center [760, 210] width 358 height 204
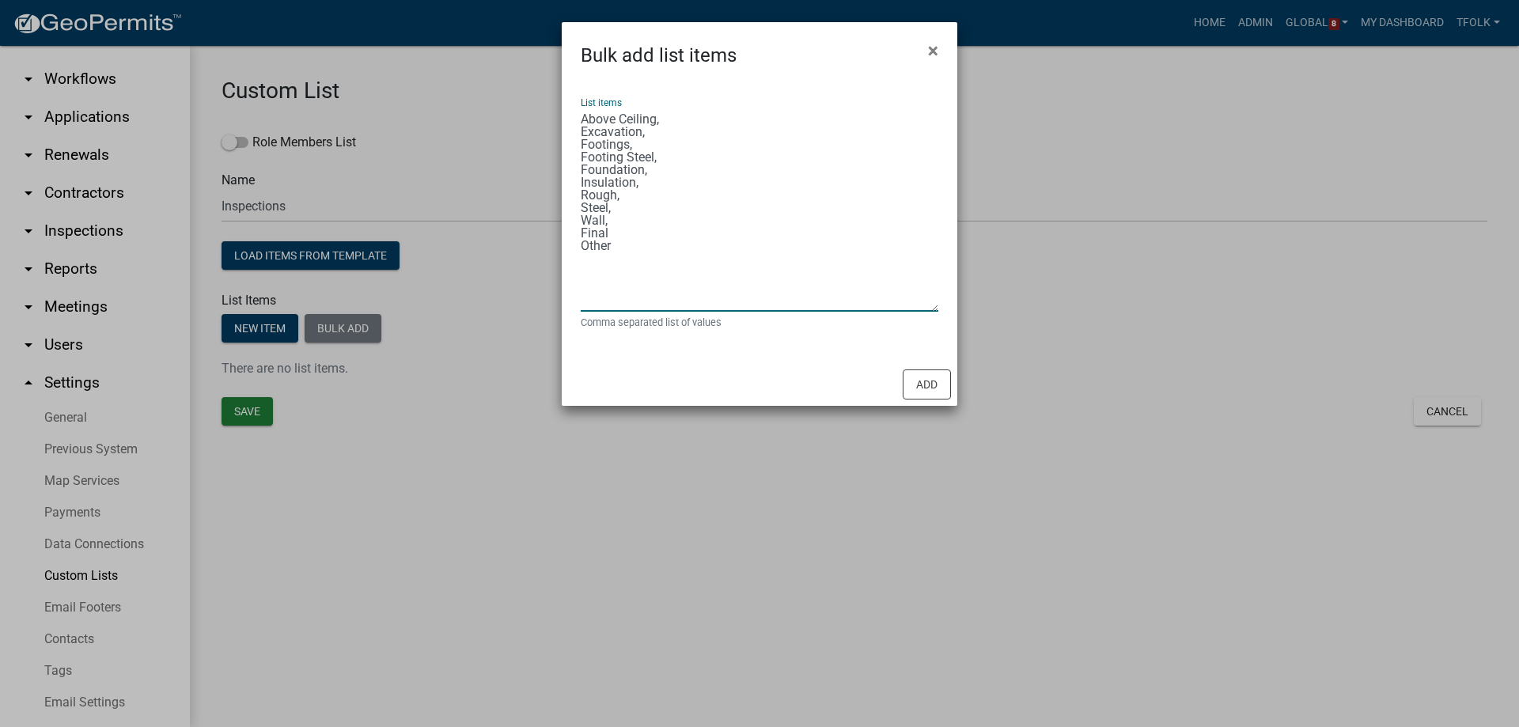
click at [634, 225] on textarea "Above Ceiling, Excavation, Footings, Footing Steel, Foundation, Insulation, Rou…" at bounding box center [760, 210] width 358 height 204
type textarea "Above Ceiling, Excavation, Footings, Footing Steel, Foundation, Insulation, Rou…"
click at [922, 389] on button "Add" at bounding box center [927, 384] width 48 height 30
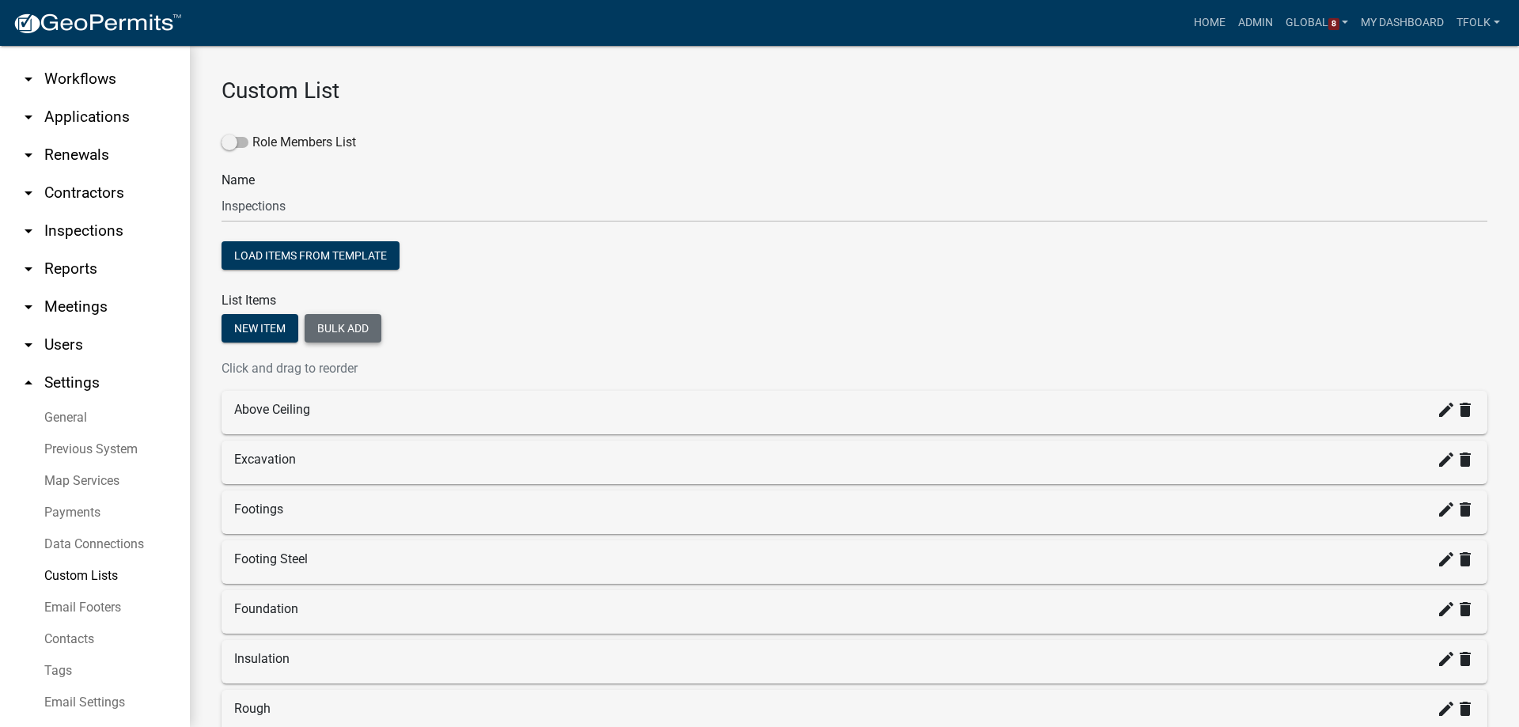
scroll to position [322, 0]
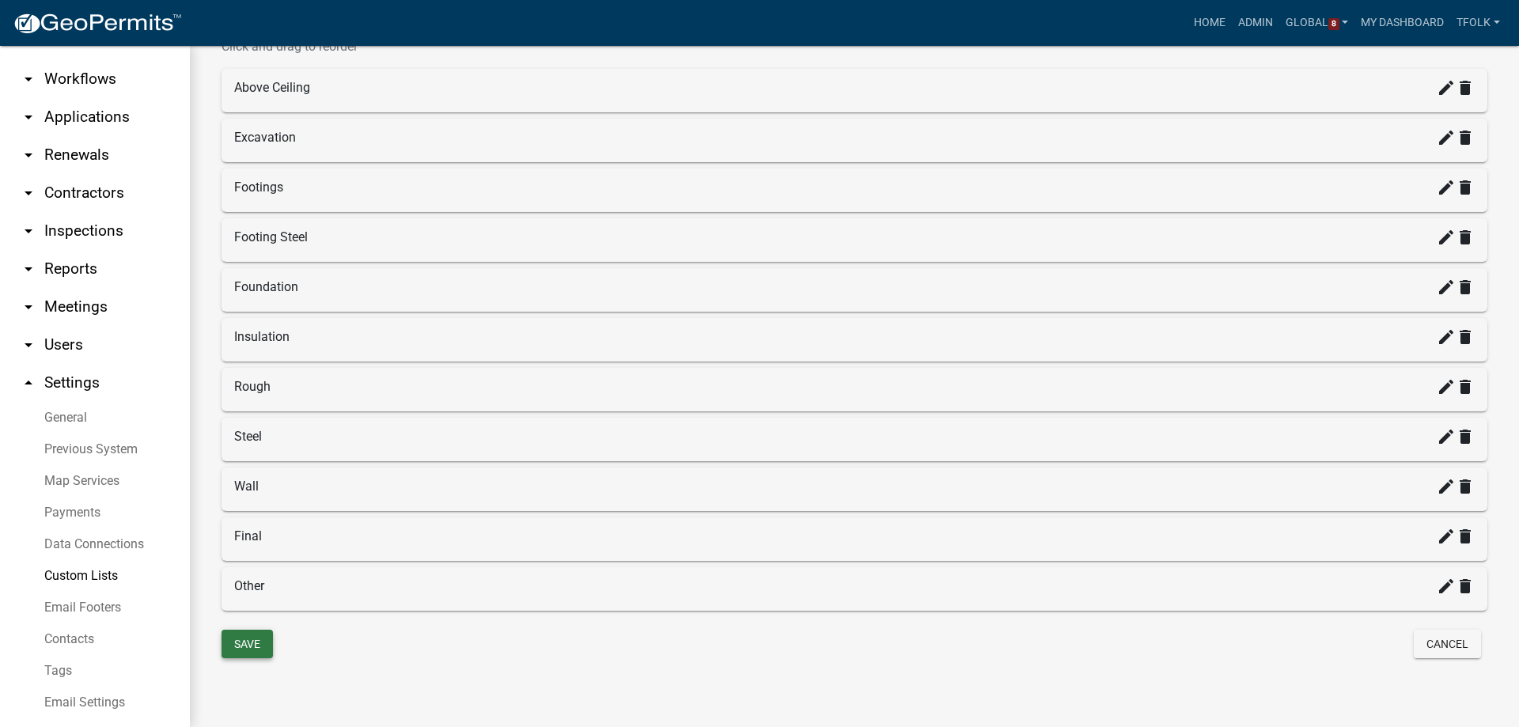
click at [252, 644] on button "Save" at bounding box center [247, 644] width 51 height 28
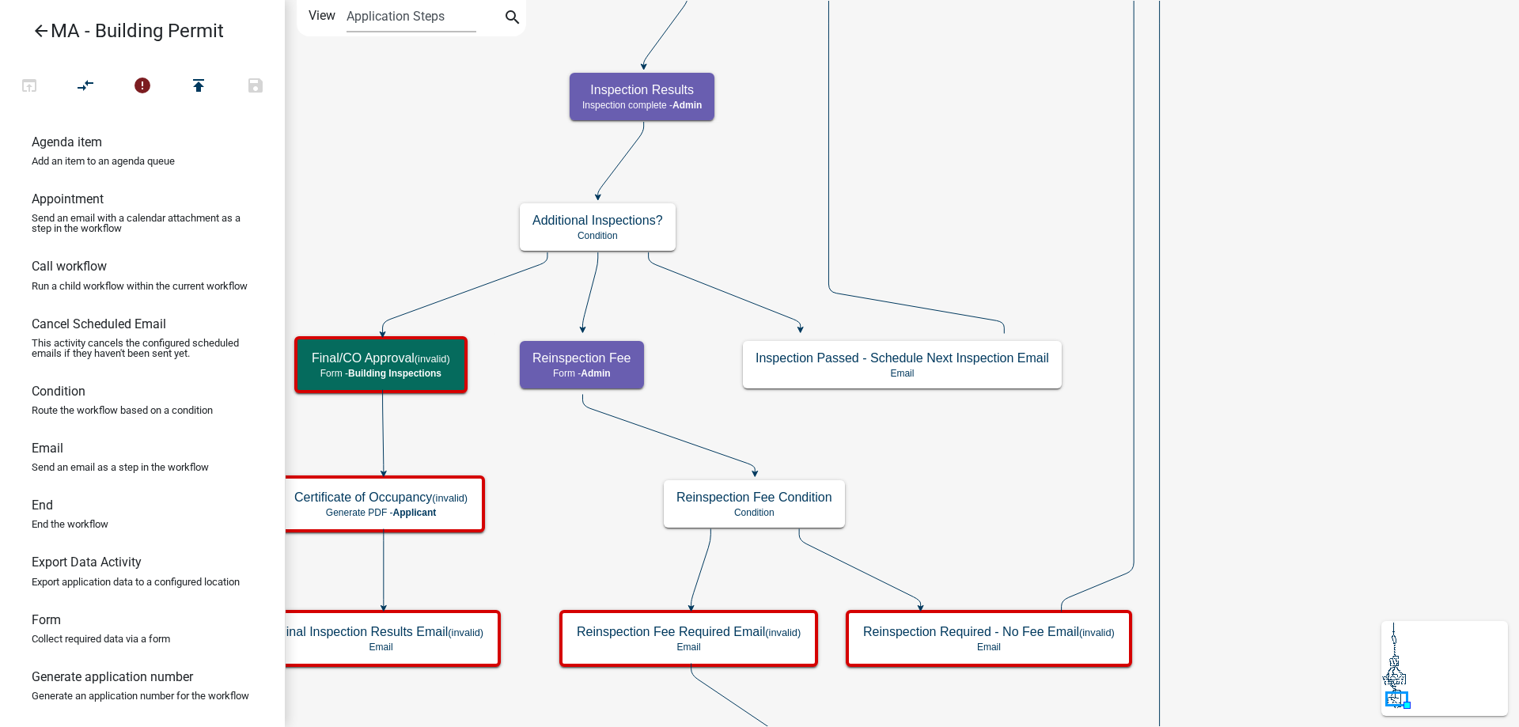
scroll to position [563, 0]
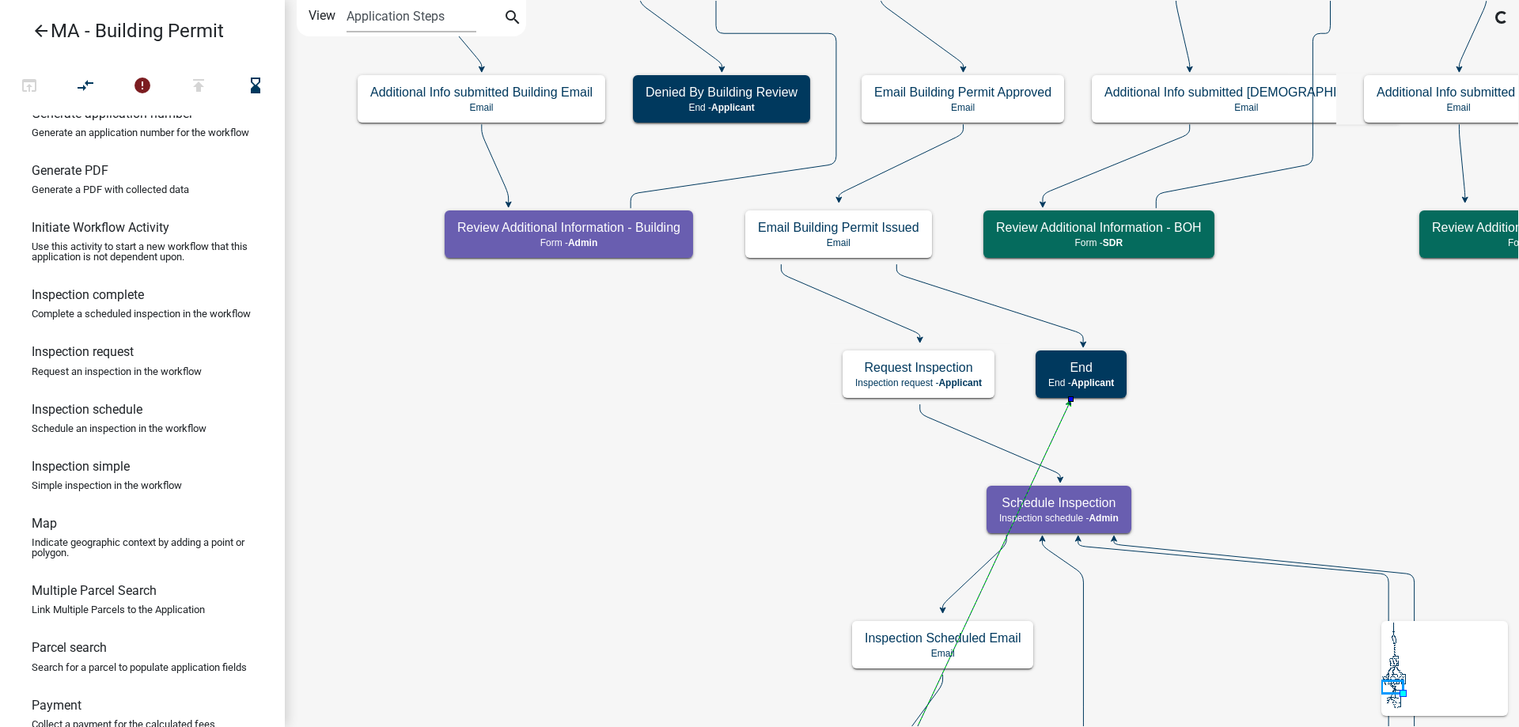
click at [1054, 327] on icon at bounding box center [989, 303] width 187 height 79
click at [109, 94] on button "compare_arrows" at bounding box center [85, 87] width 57 height 34
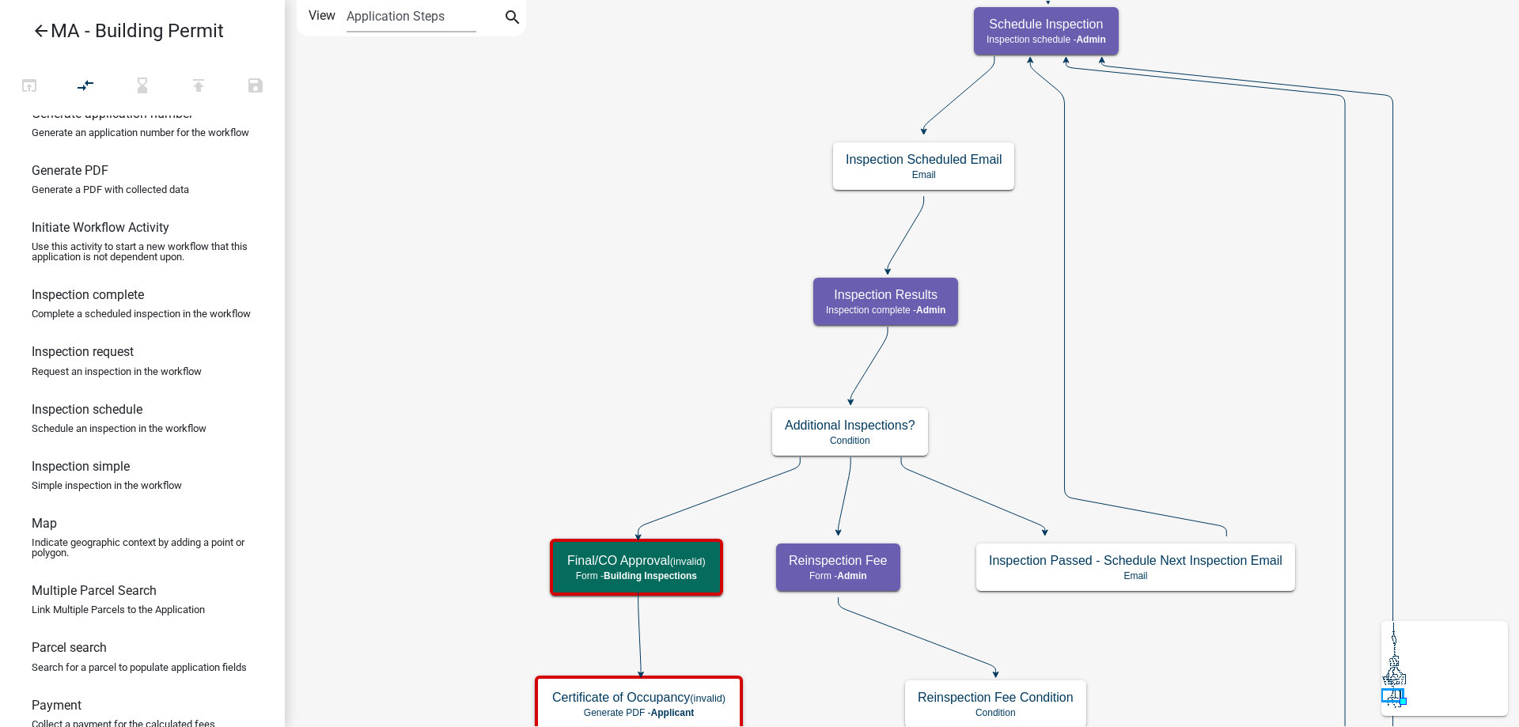
click at [622, 8] on icon "Start Start - Applicant Search Parcel Data Parcel search - Applicant Owner and …" at bounding box center [974, 566] width 1376 height 1130
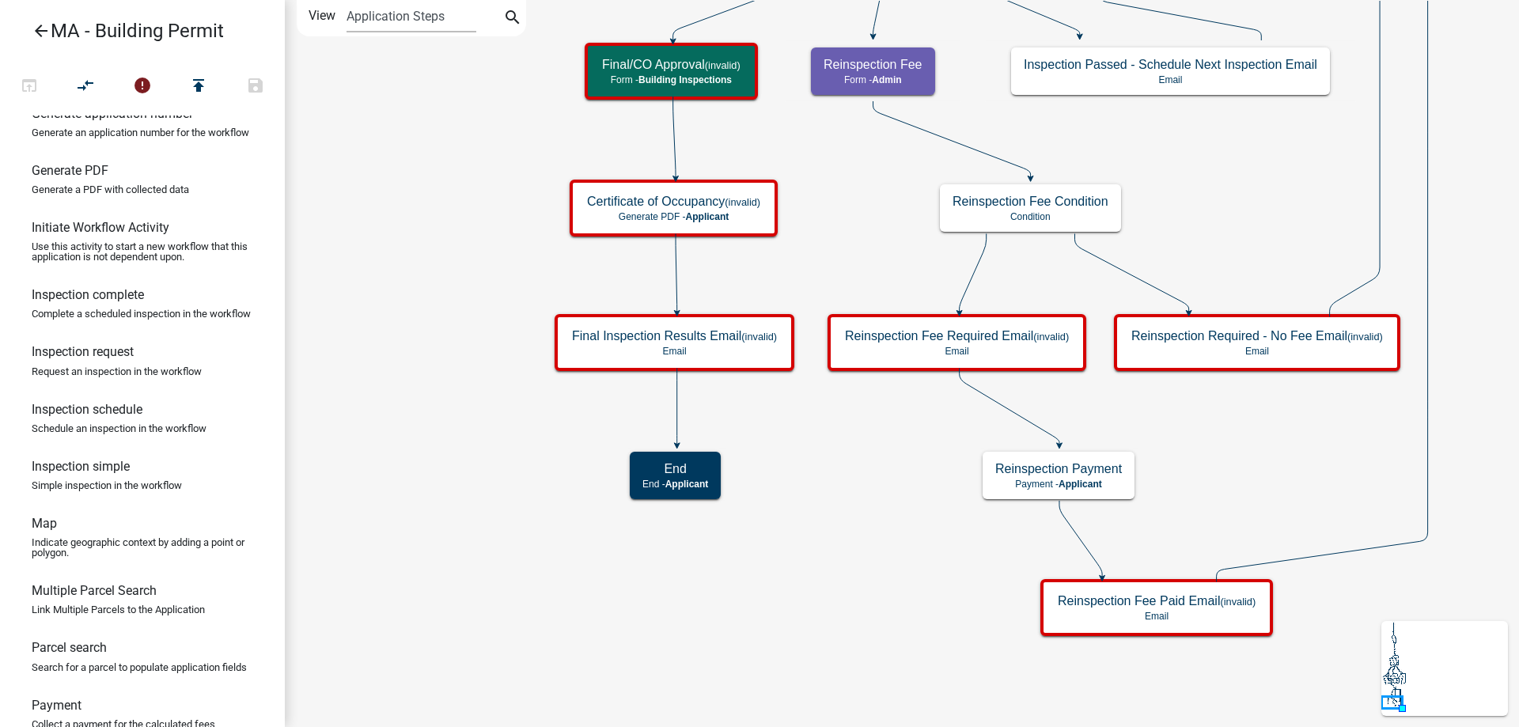
click at [581, 0] on html "Internet Explorer does NOT work with GeoPermits. Get a new browser for more sec…" at bounding box center [759, 363] width 1519 height 727
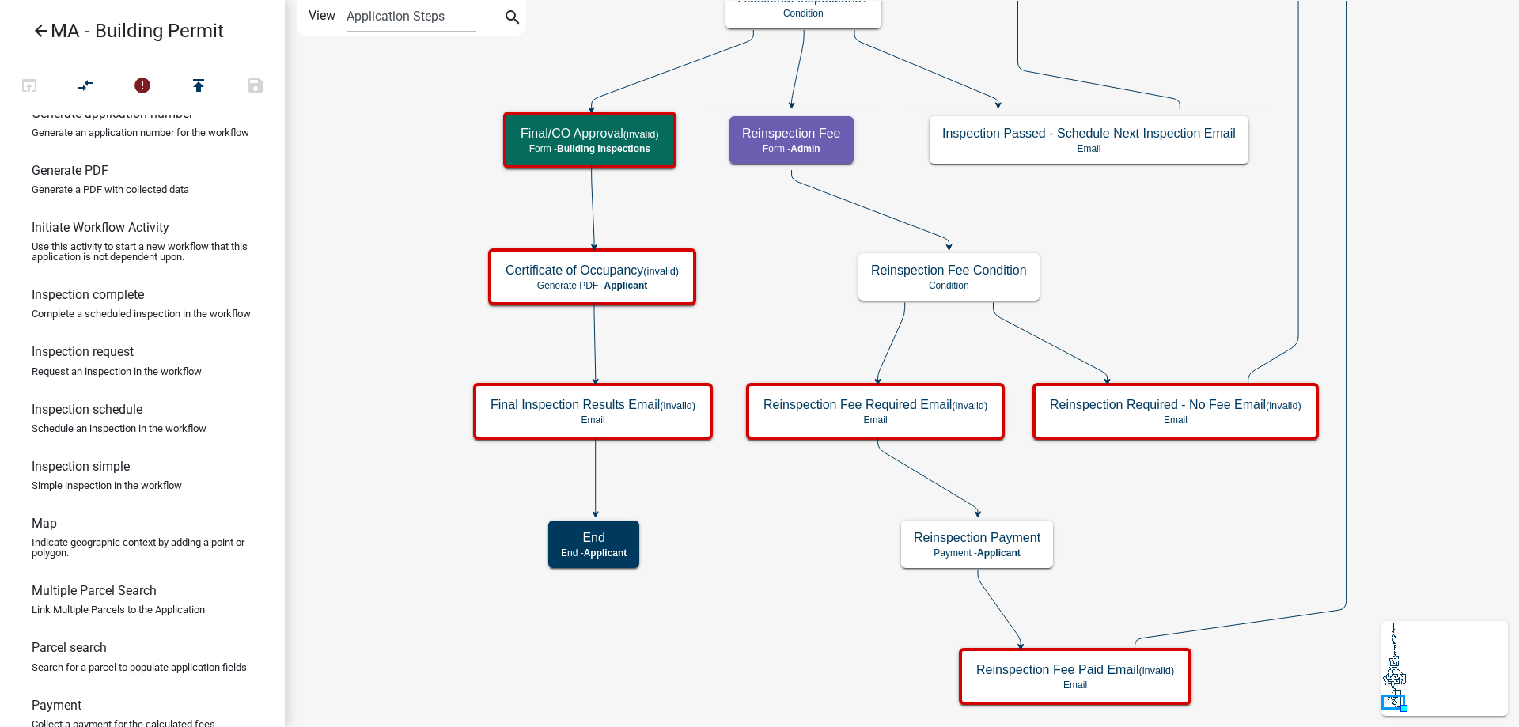
click at [759, 536] on icon "Start Start - Applicant Search Parcel Data Parcel search - Applicant Owner and …" at bounding box center [951, 363] width 1330 height 725
